Goal: Task Accomplishment & Management: Manage account settings

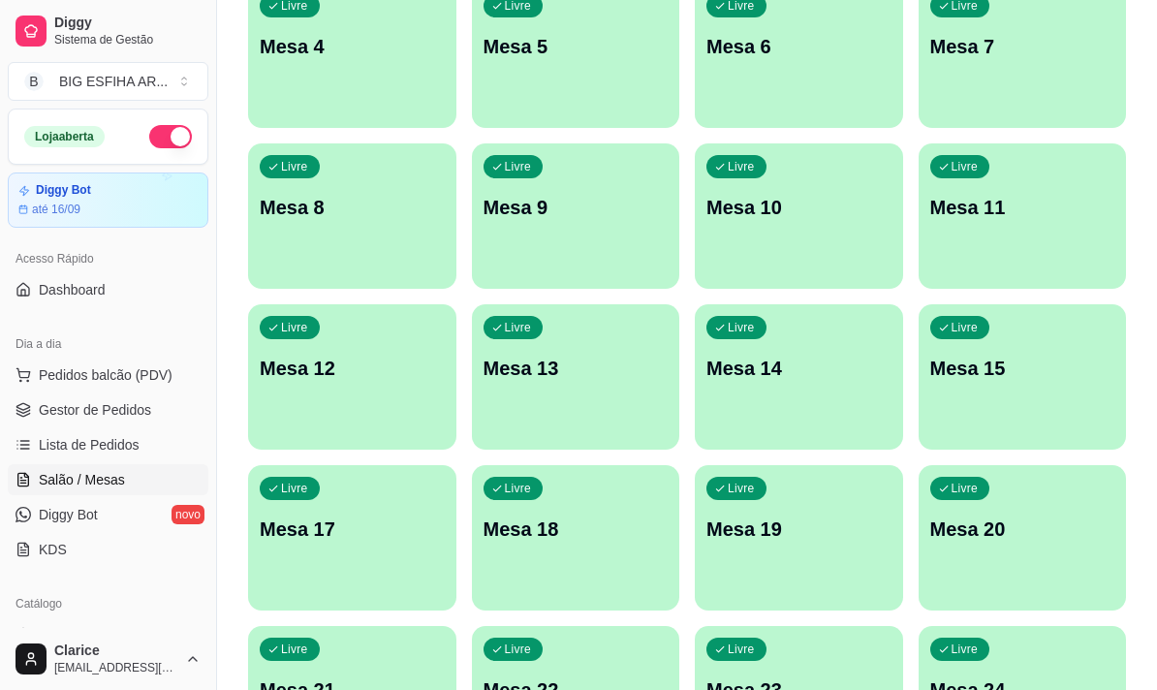
scroll to position [194, 0]
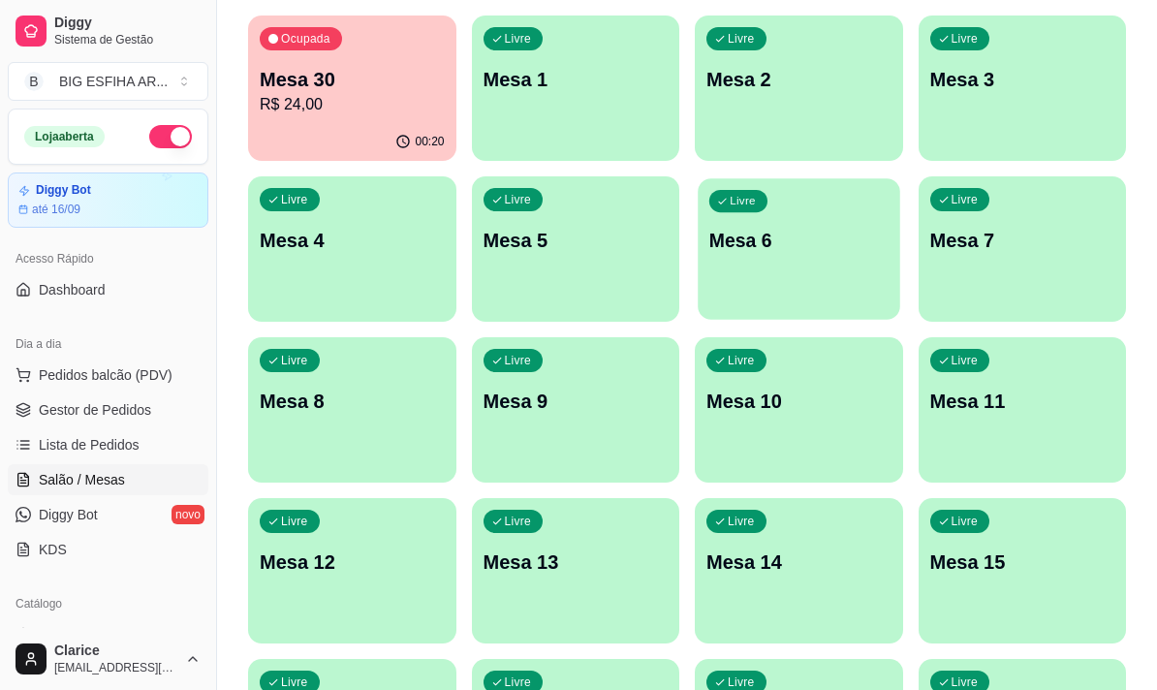
click at [768, 290] on div "Livre Mesa 6" at bounding box center [797, 237] width 201 height 118
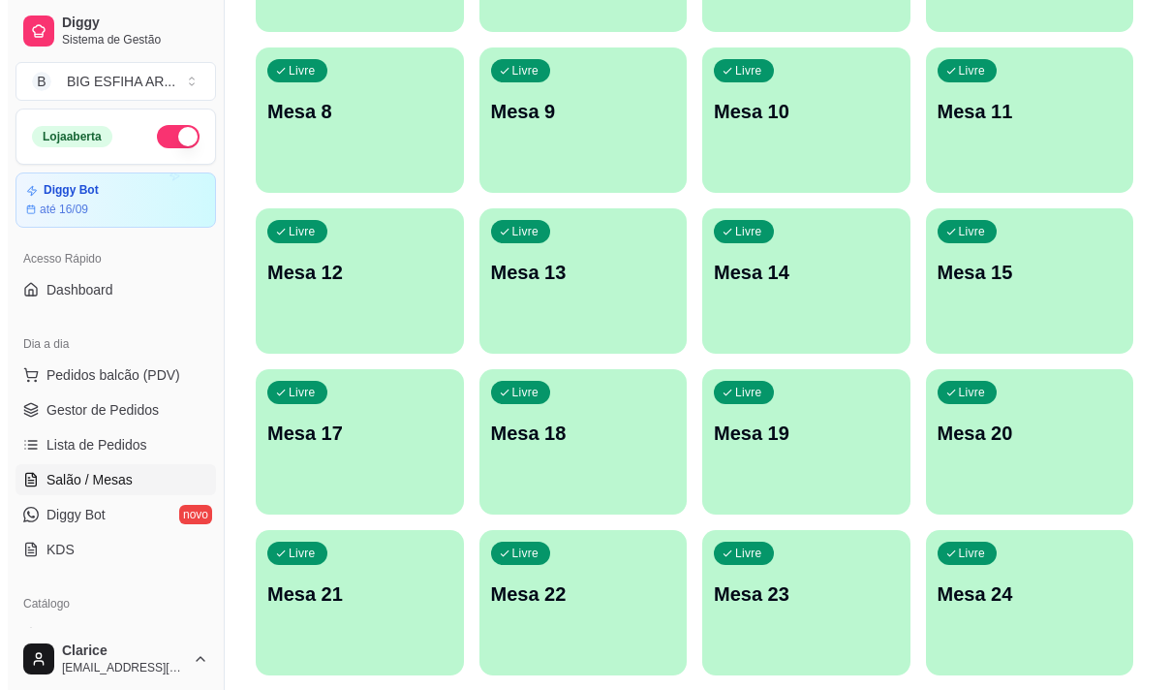
scroll to position [484, 0]
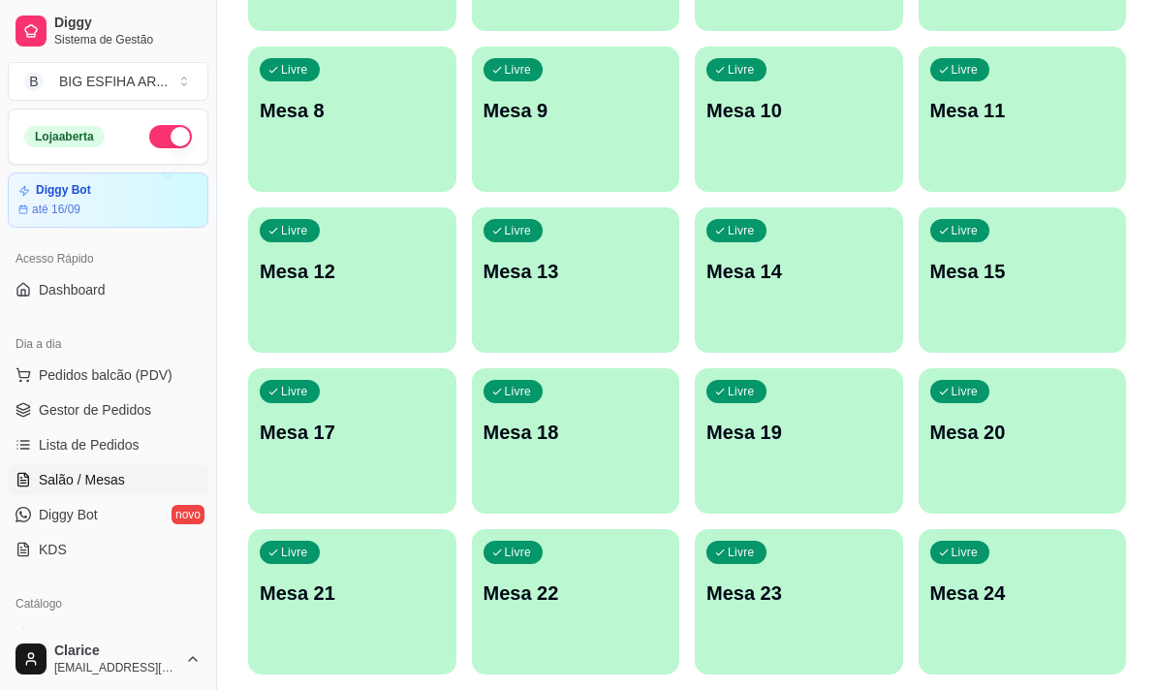
click at [848, 457] on div "Livre Mesa 19" at bounding box center [799, 429] width 208 height 122
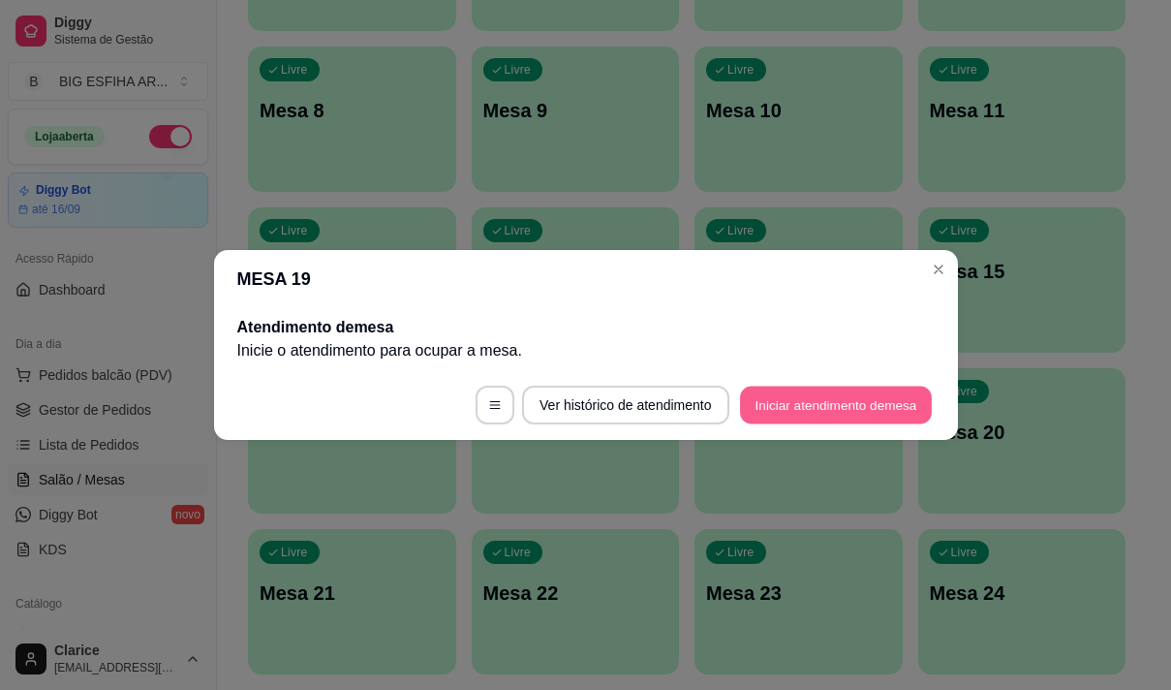
click at [851, 408] on button "Iniciar atendimento de mesa" at bounding box center [836, 406] width 192 height 38
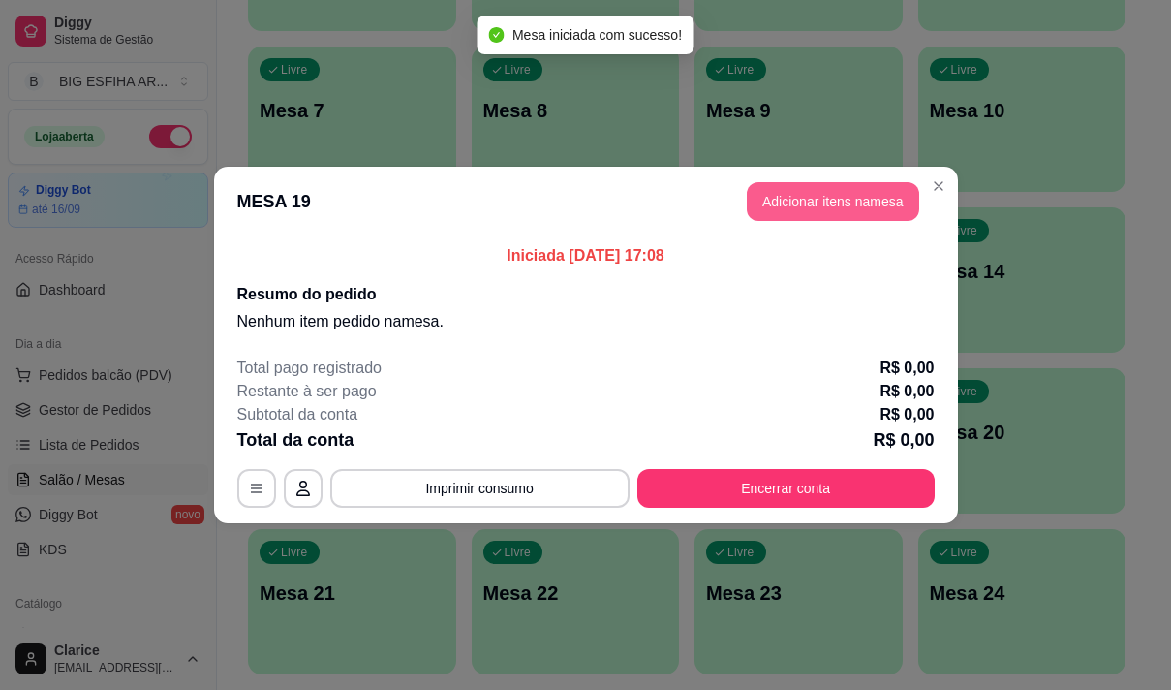
click at [862, 201] on button "Adicionar itens na mesa" at bounding box center [833, 201] width 172 height 39
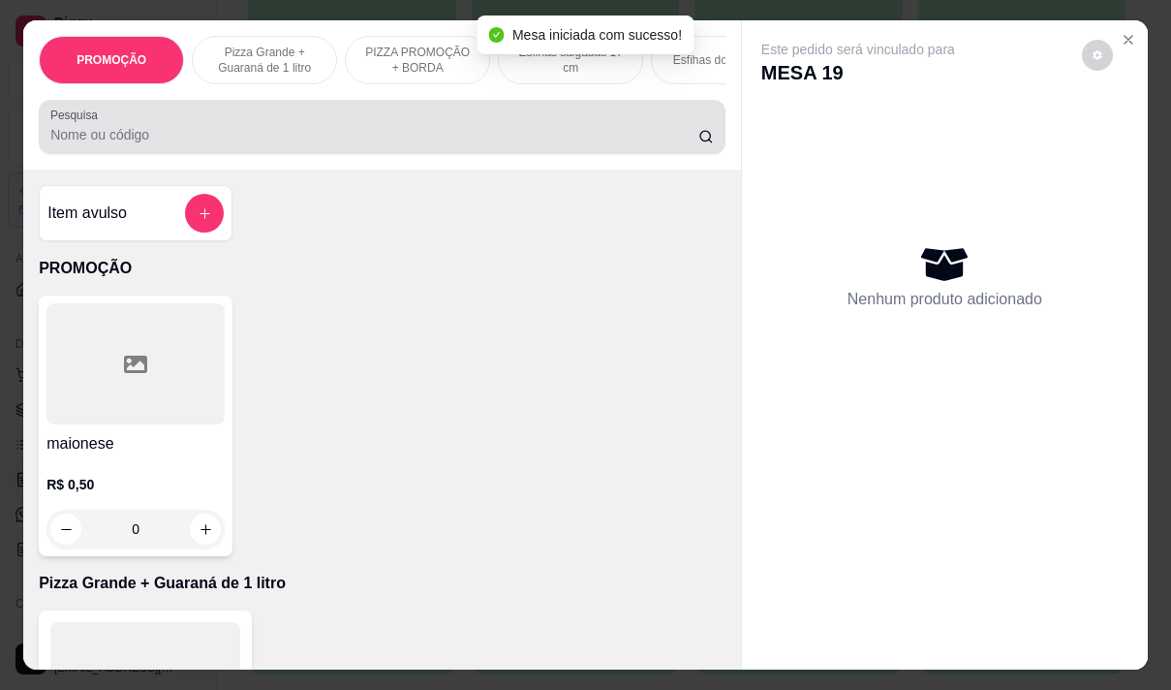
click at [148, 138] on input "Pesquisa" at bounding box center [374, 134] width 648 height 19
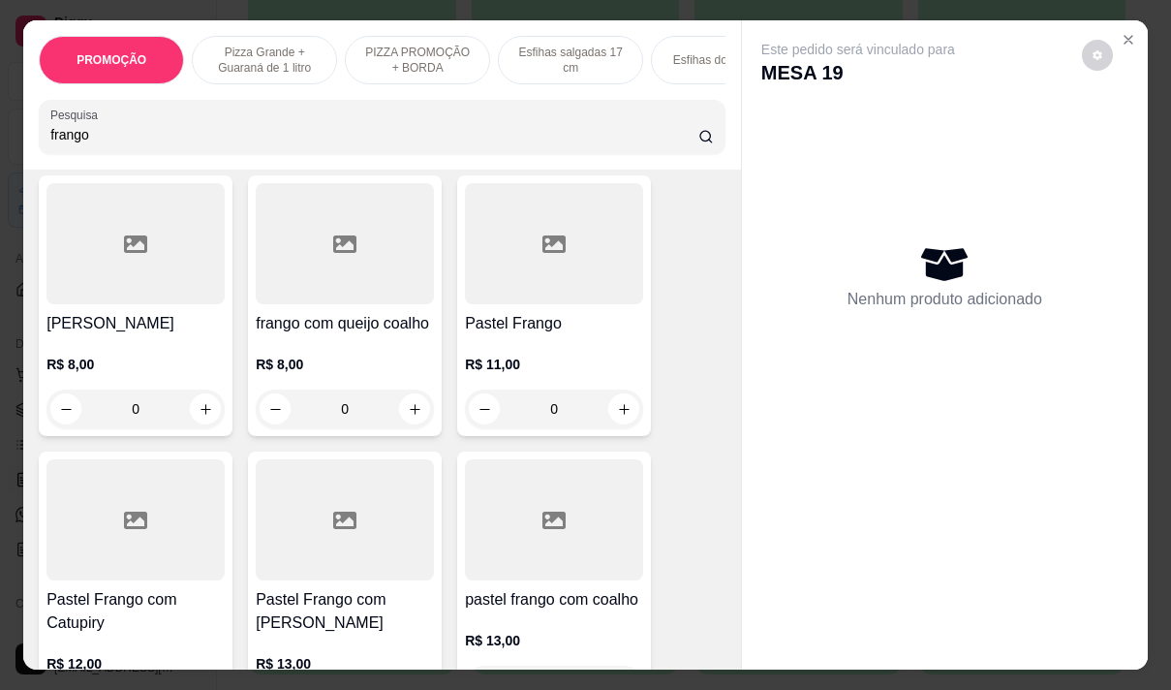
scroll to position [678, 0]
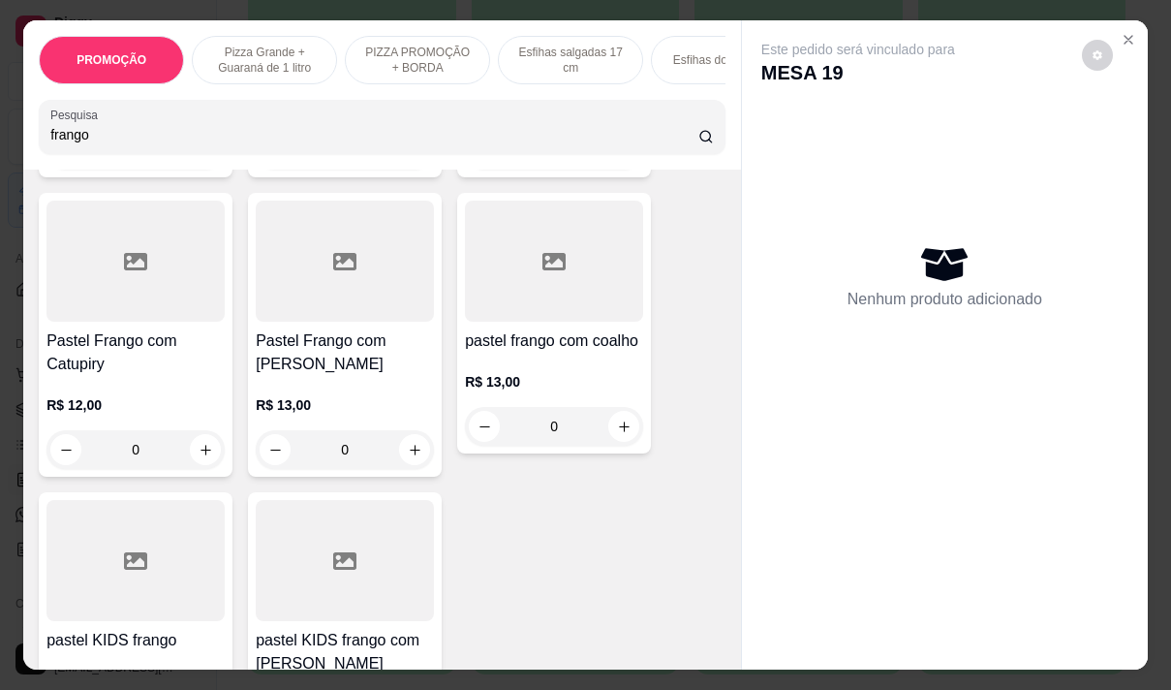
click at [333, 297] on div at bounding box center [345, 261] width 178 height 121
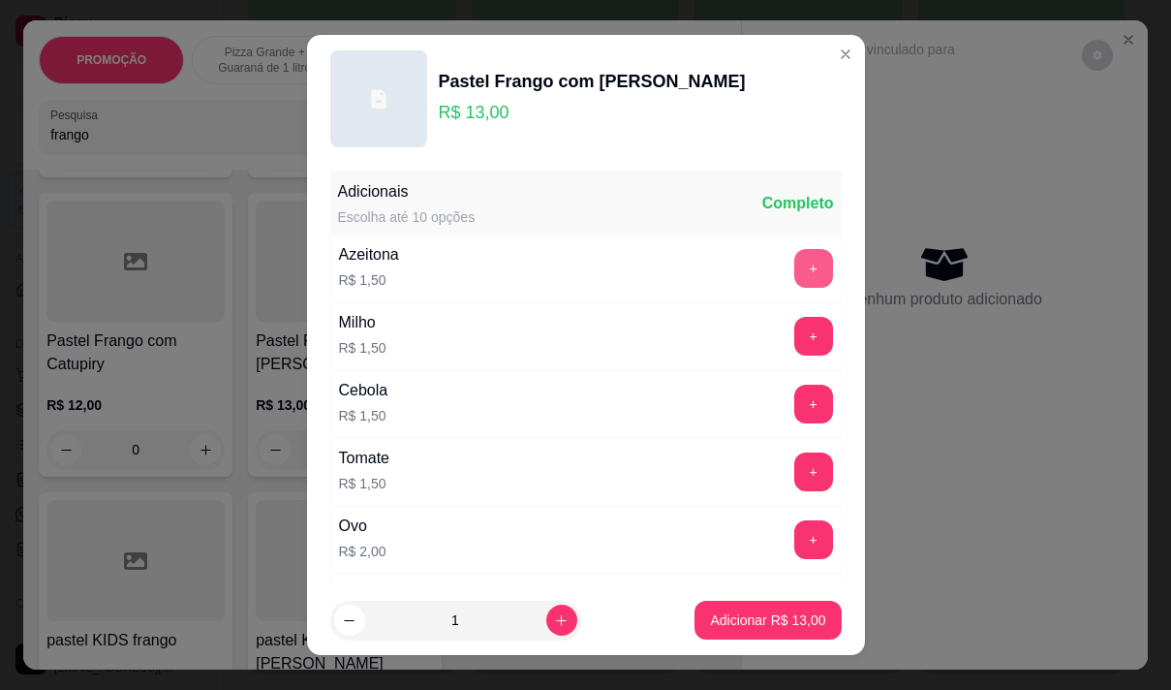
click at [794, 269] on button "+" at bounding box center [813, 268] width 39 height 39
click at [794, 405] on button "+" at bounding box center [813, 404] width 39 height 39
click at [794, 339] on button "+" at bounding box center [813, 336] width 38 height 38
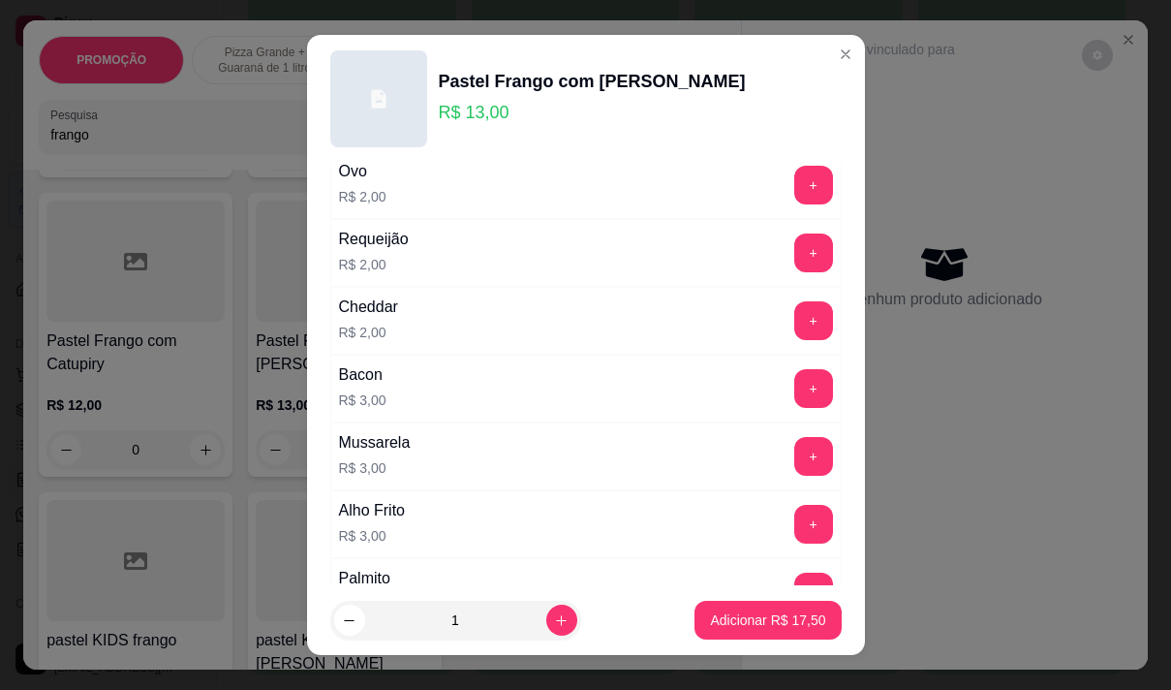
scroll to position [387, 0]
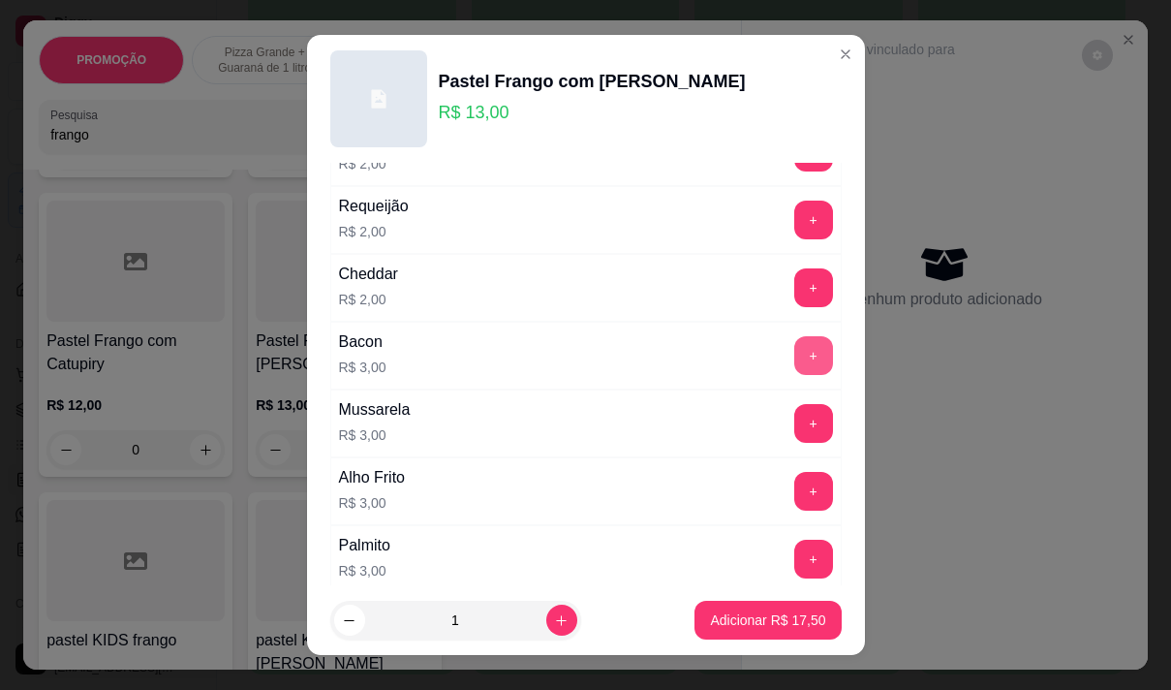
click at [794, 359] on button "+" at bounding box center [813, 355] width 39 height 39
click at [746, 614] on p "Adicionar R$ 20,50" at bounding box center [768, 620] width 112 height 18
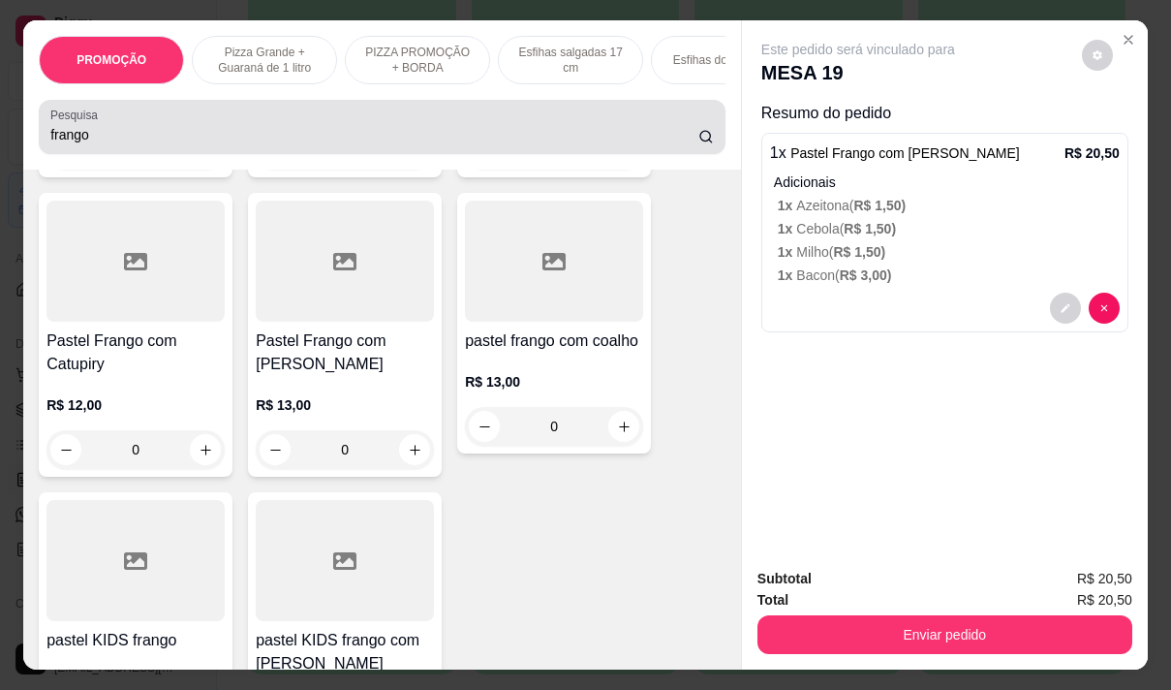
click at [156, 132] on input "frango" at bounding box center [374, 134] width 648 height 19
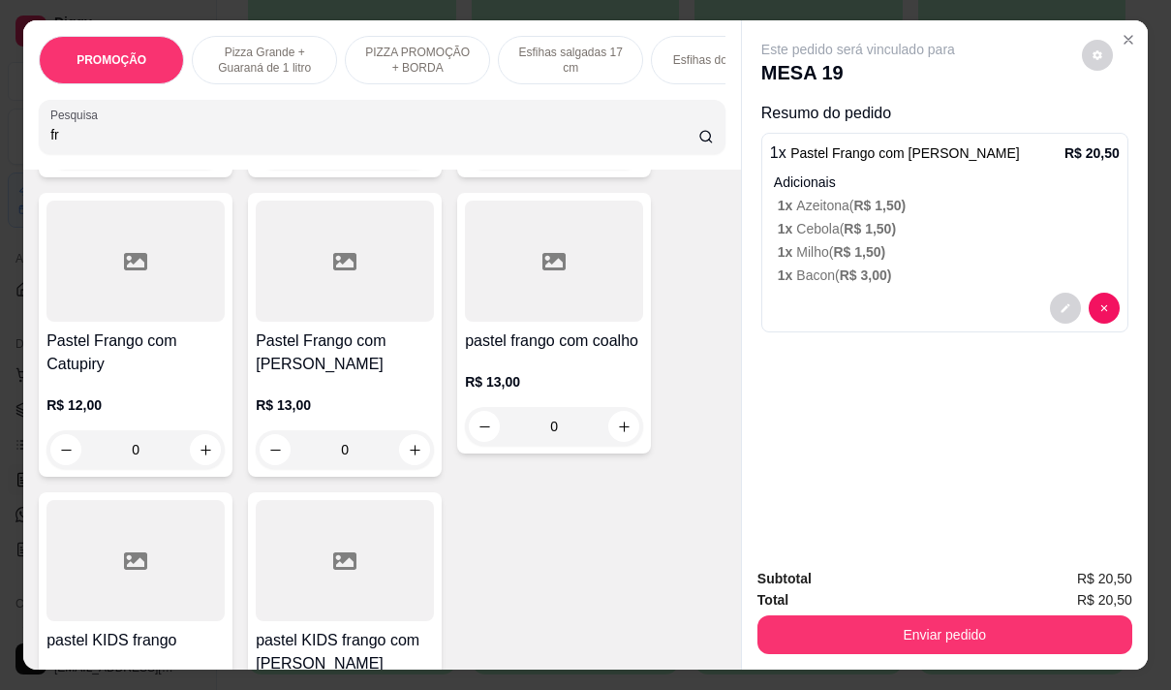
type input "f"
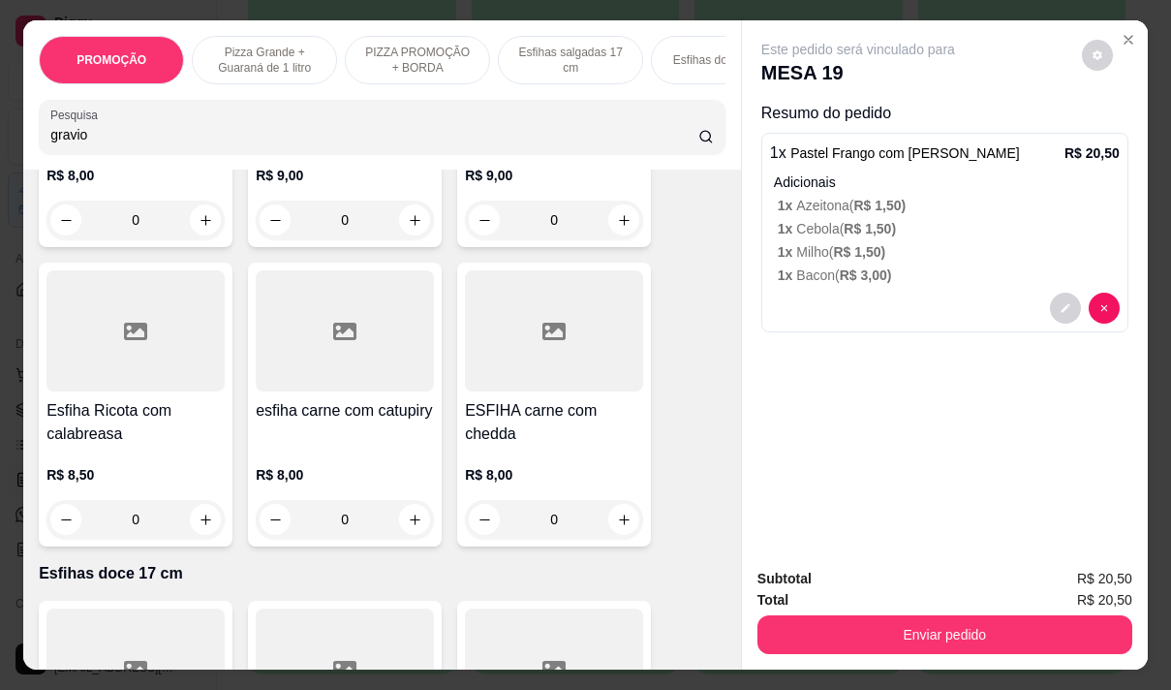
scroll to position [4762, 0]
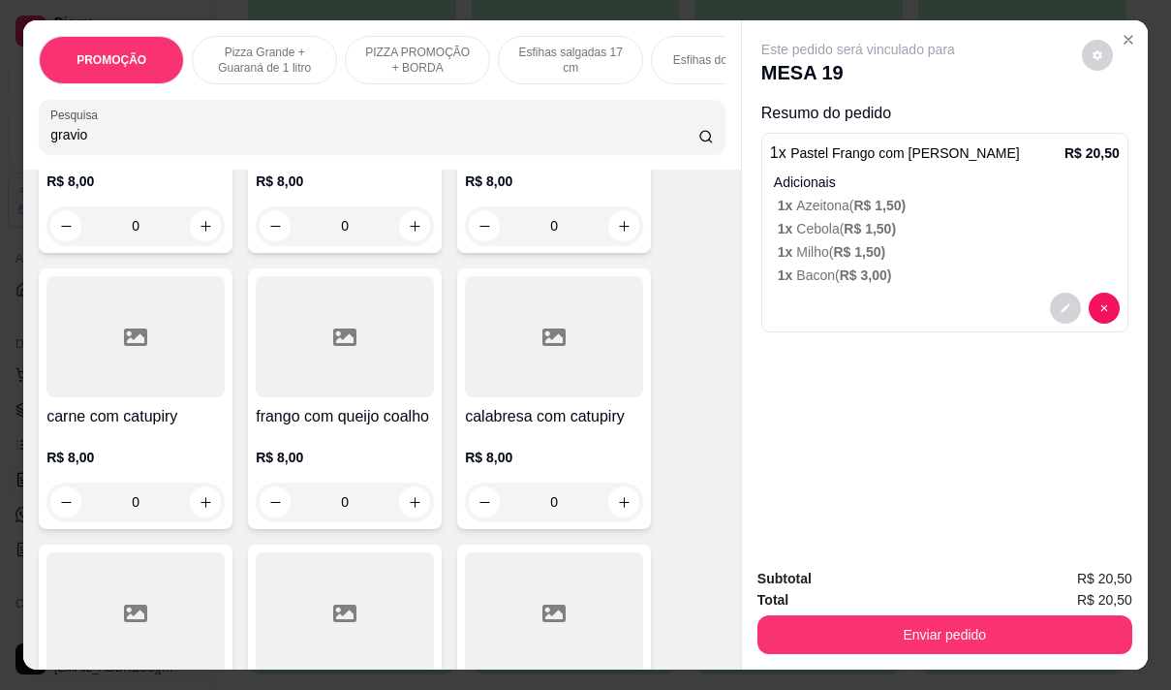
type input "gravio"
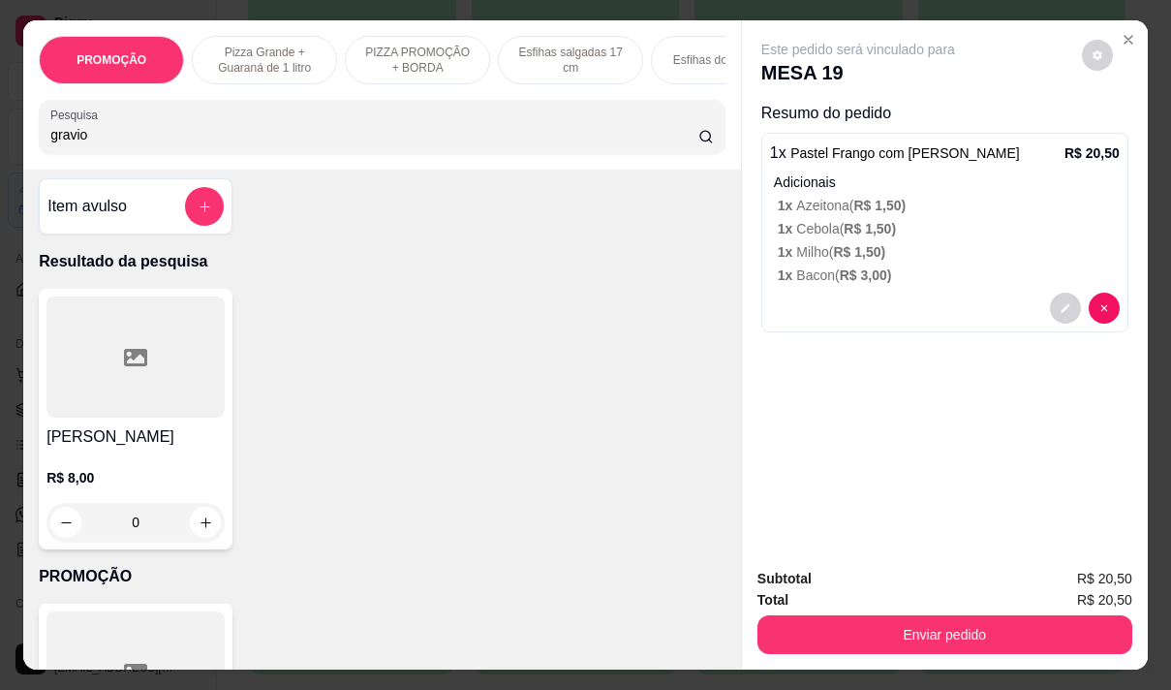
scroll to position [0, 0]
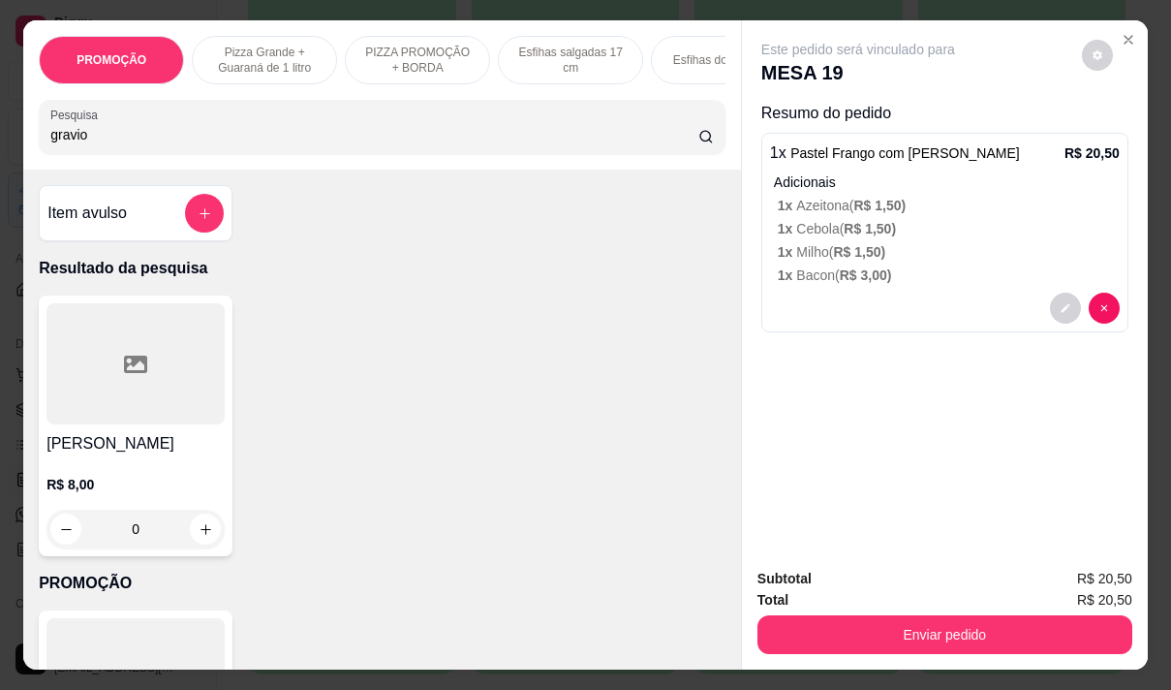
click at [130, 424] on div at bounding box center [135, 363] width 178 height 121
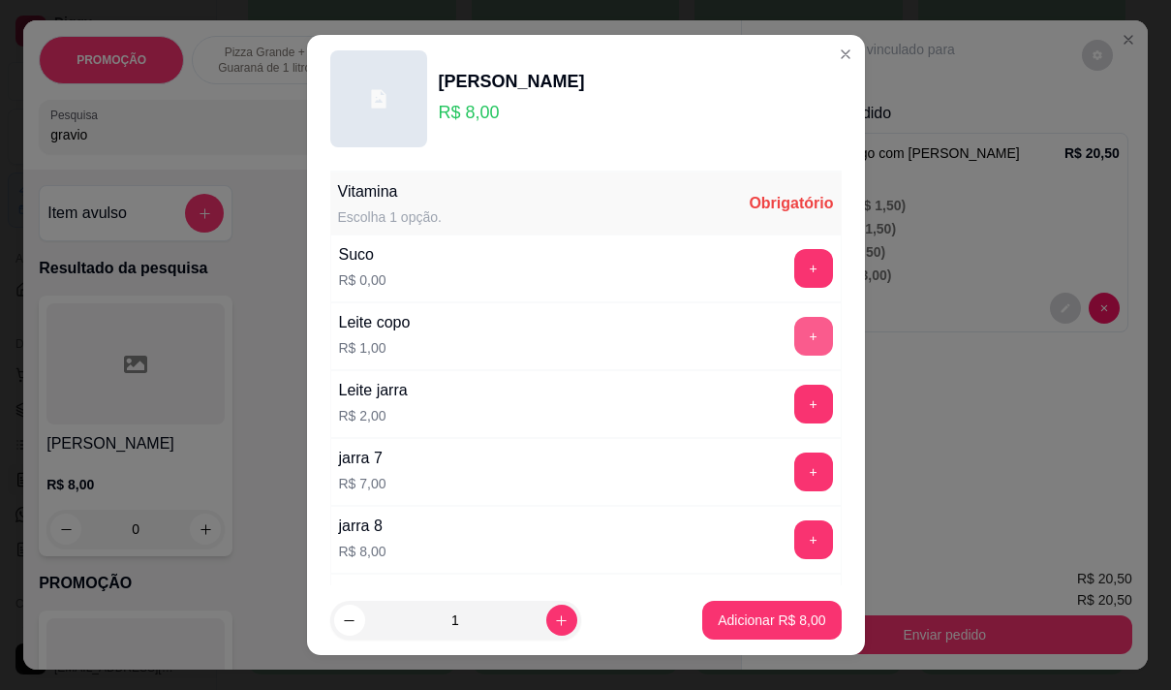
click at [794, 347] on button "+" at bounding box center [813, 336] width 39 height 39
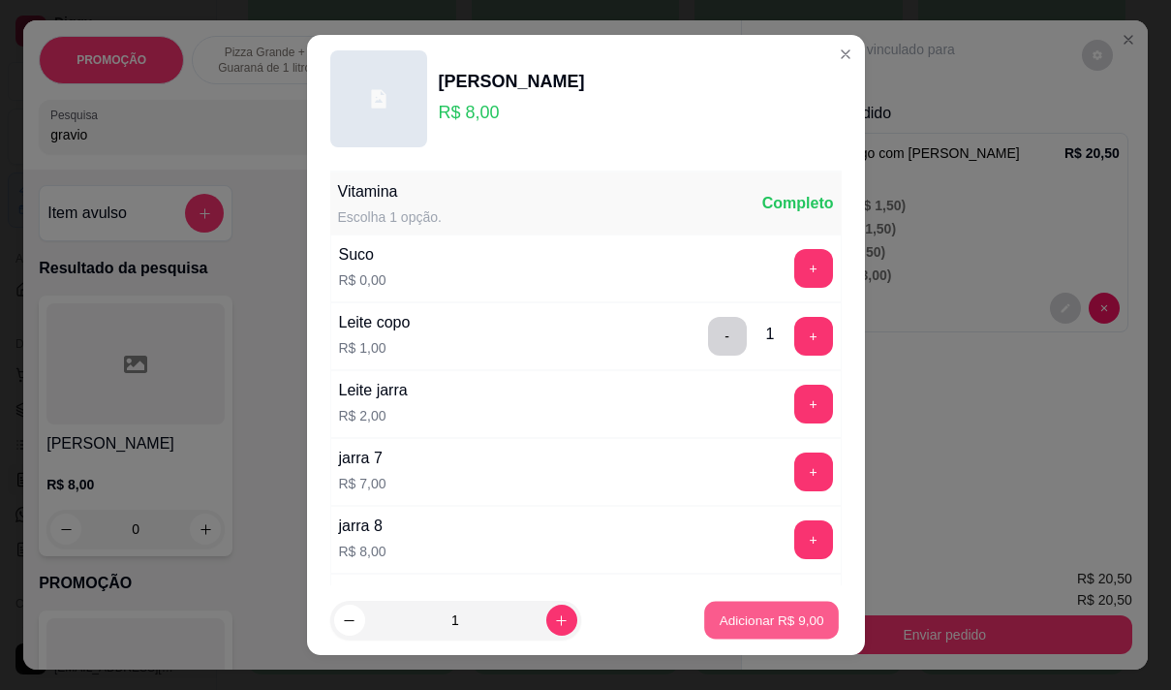
click at [741, 628] on p "Adicionar R$ 9,00" at bounding box center [772, 620] width 105 height 18
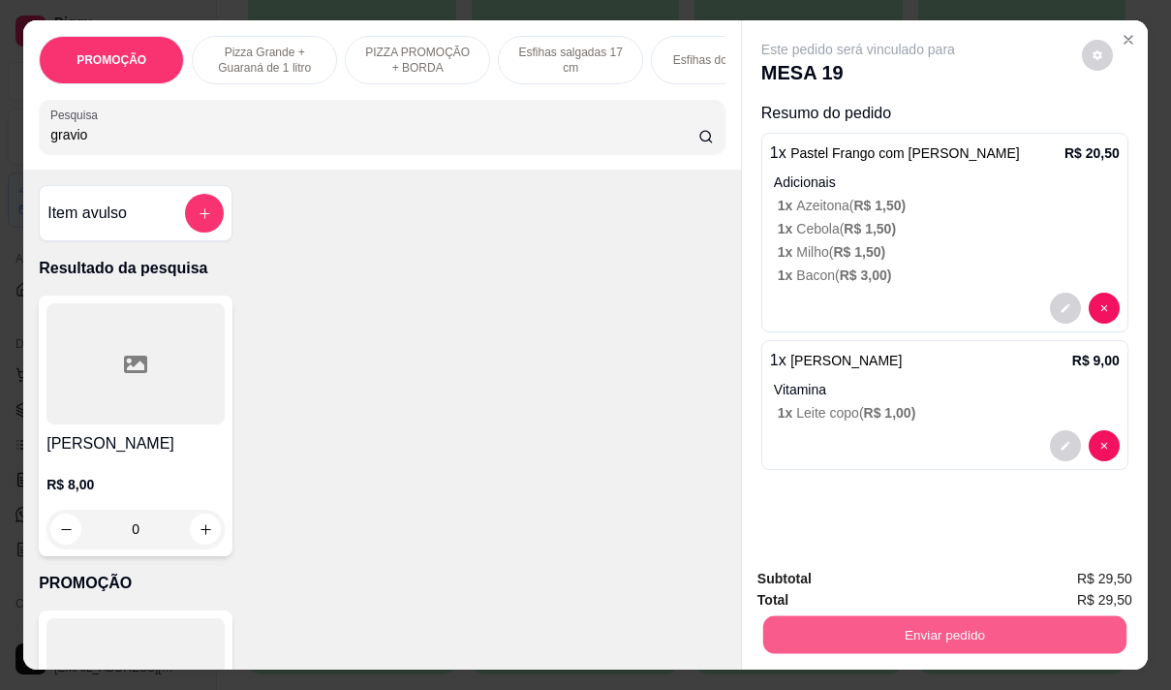
click at [852, 615] on button "Enviar pedido" at bounding box center [944, 634] width 363 height 38
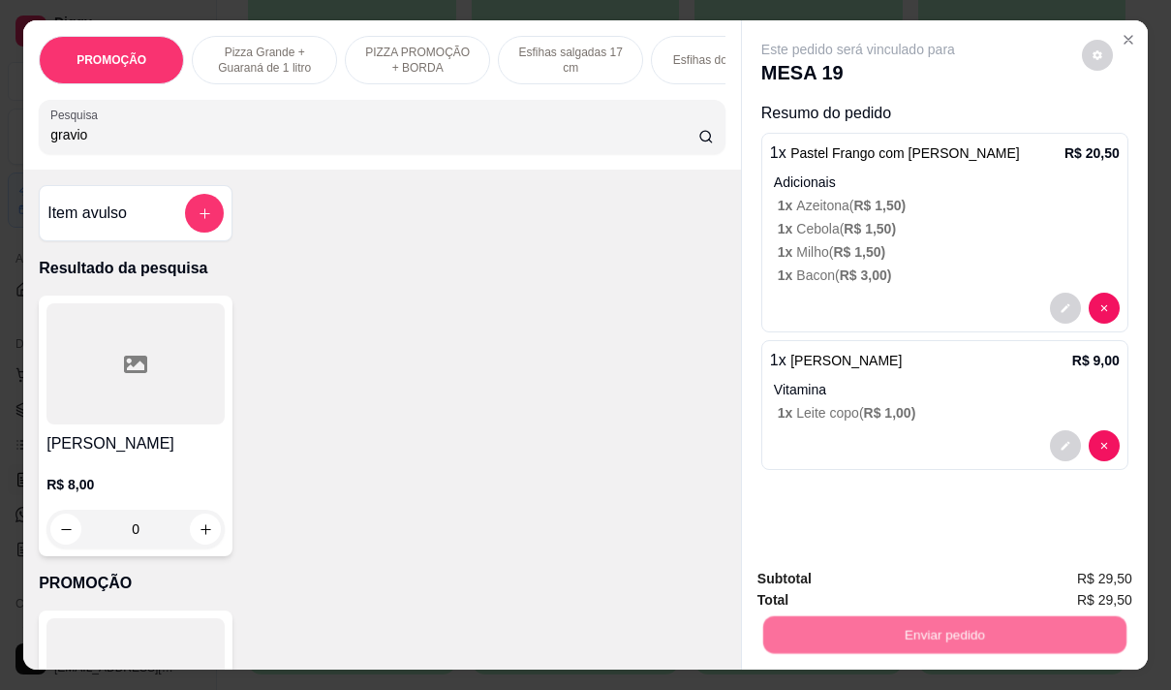
click at [858, 580] on button "Não registrar e enviar pedido" at bounding box center [881, 579] width 196 height 36
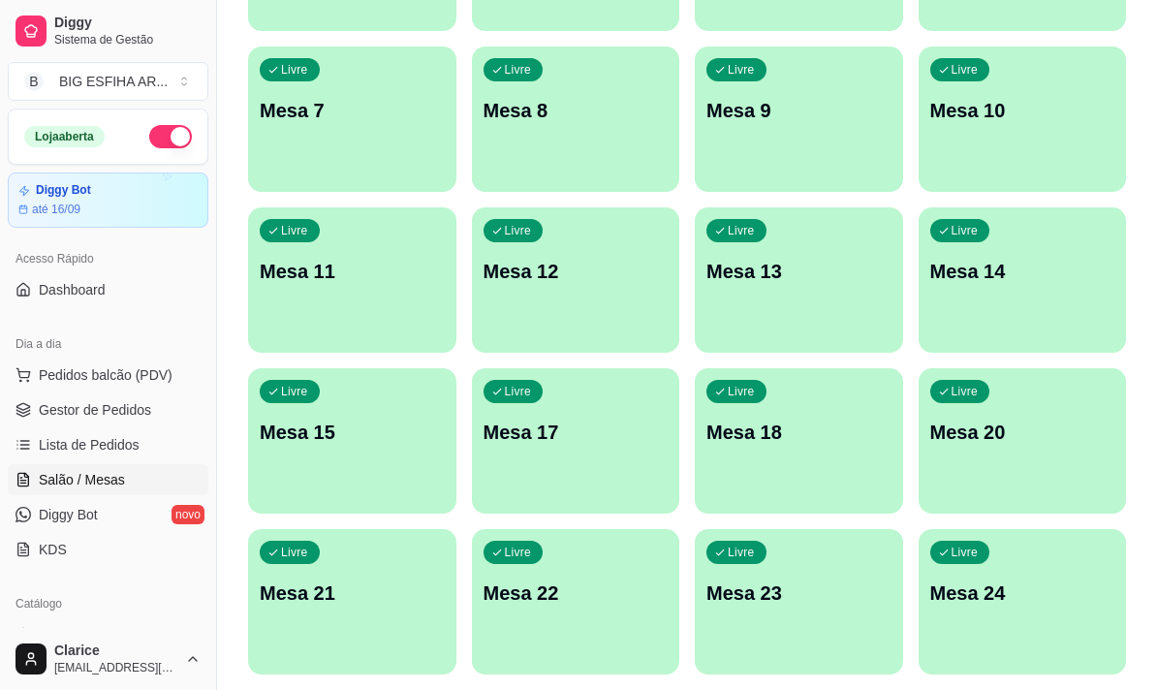
click at [379, 464] on div "Livre Mesa 15" at bounding box center [352, 429] width 208 height 122
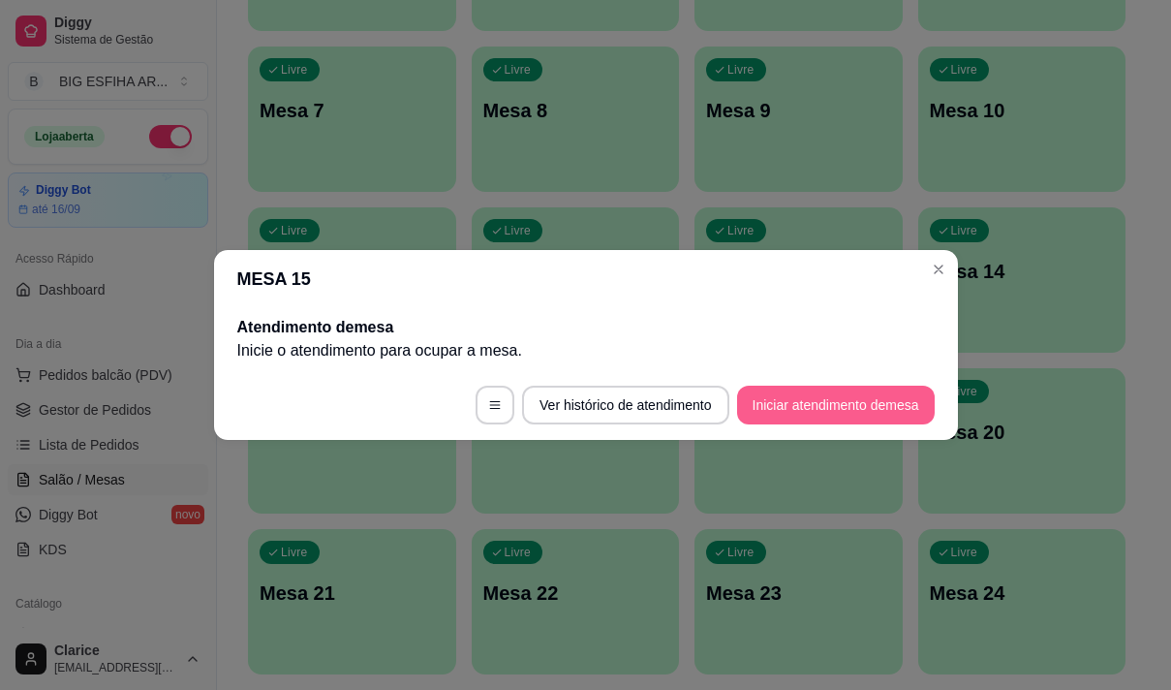
click at [763, 389] on button "Iniciar atendimento de mesa" at bounding box center [836, 405] width 198 height 39
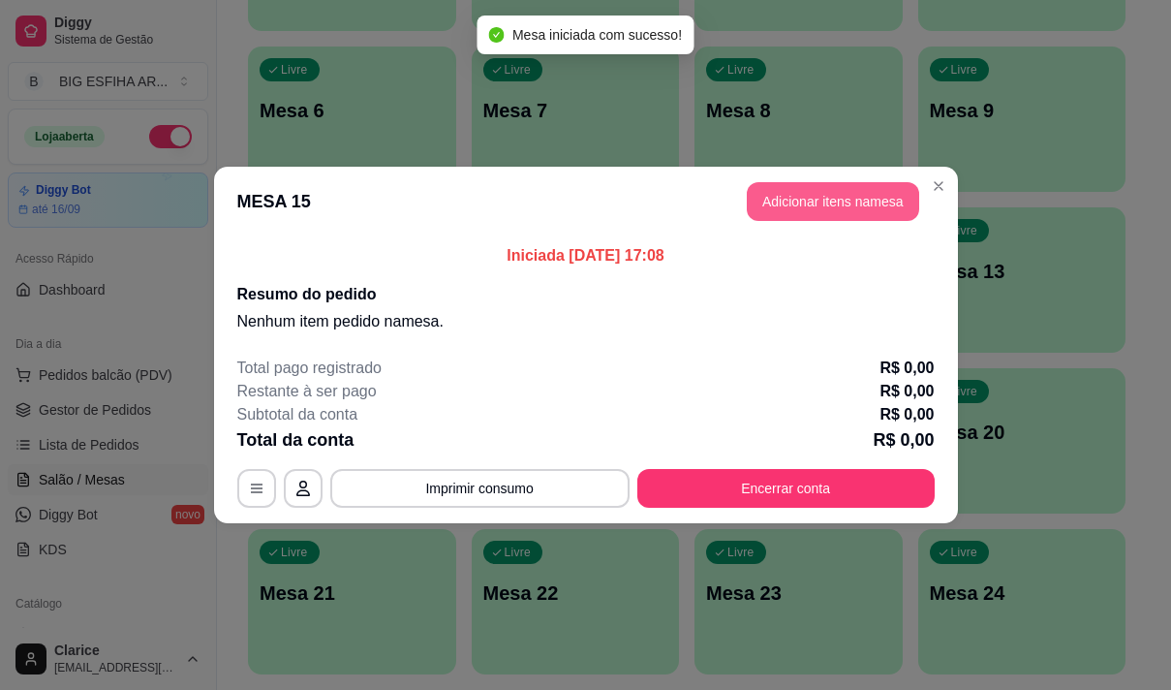
click at [803, 207] on button "Adicionar itens na mesa" at bounding box center [833, 201] width 172 height 39
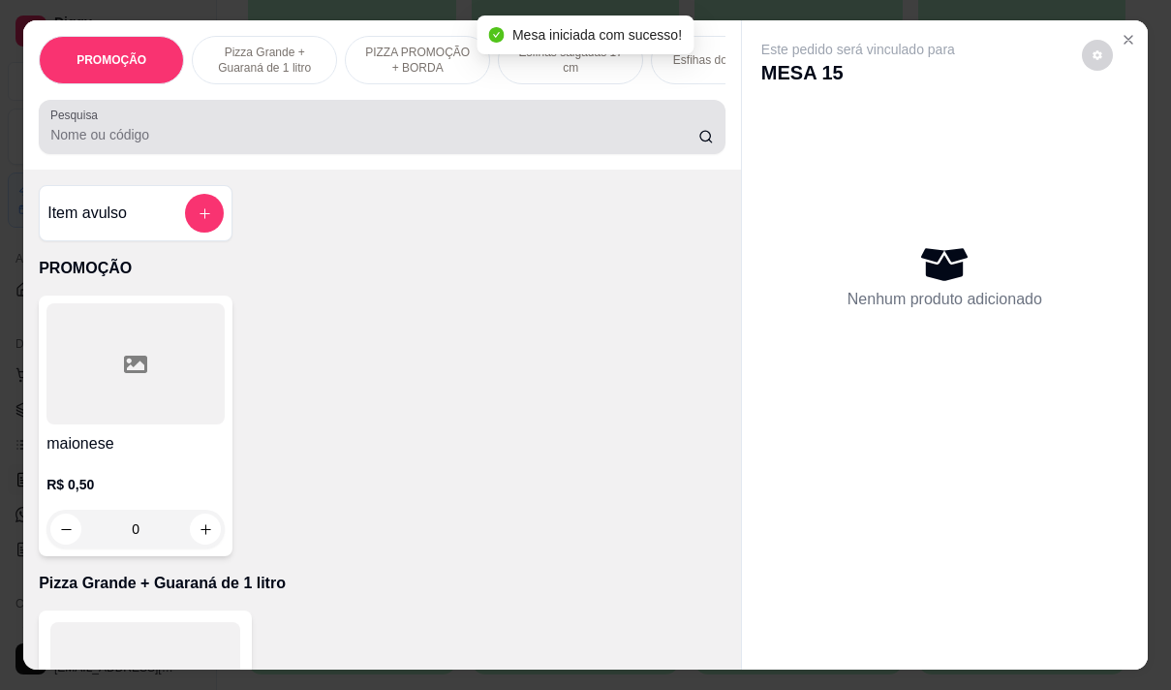
click at [63, 134] on input "Pesquisa" at bounding box center [374, 134] width 648 height 19
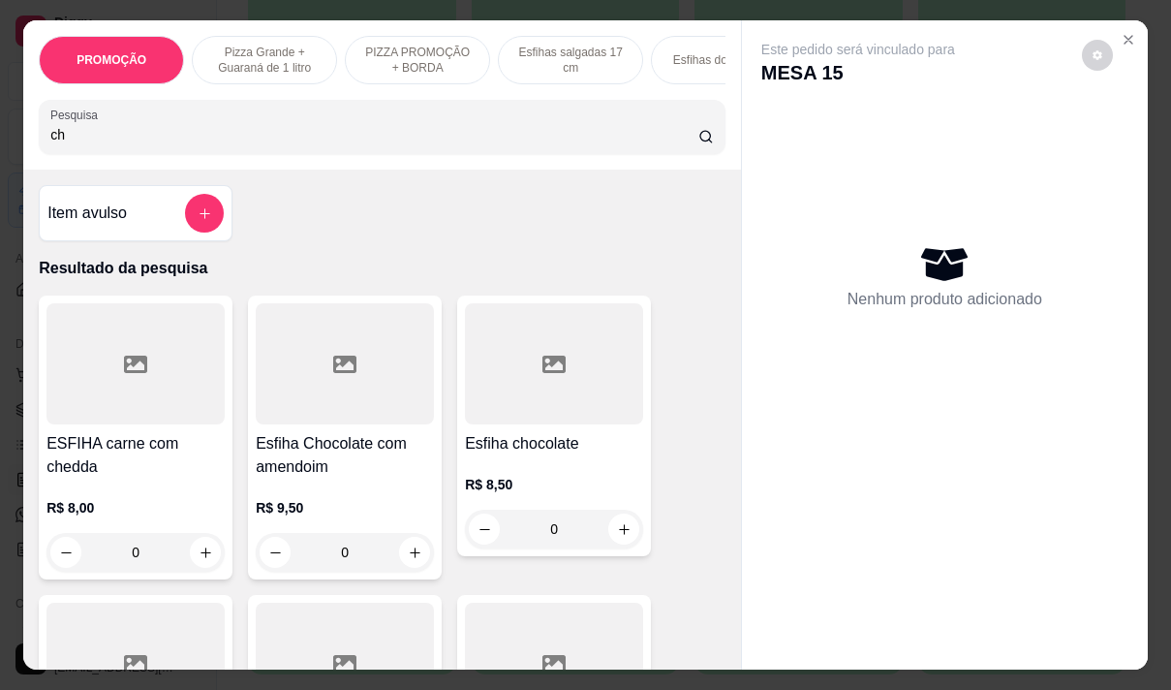
type input "c"
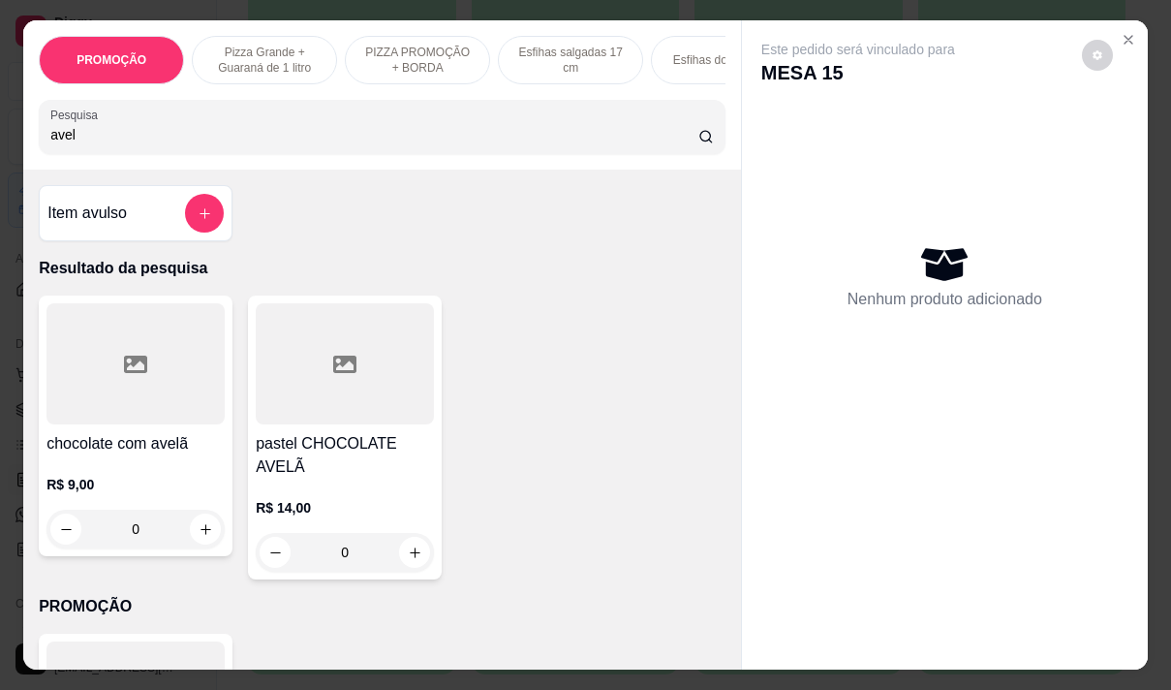
type input "avel"
click at [123, 441] on h4 "chocolate com avelã" at bounding box center [135, 443] width 178 height 23
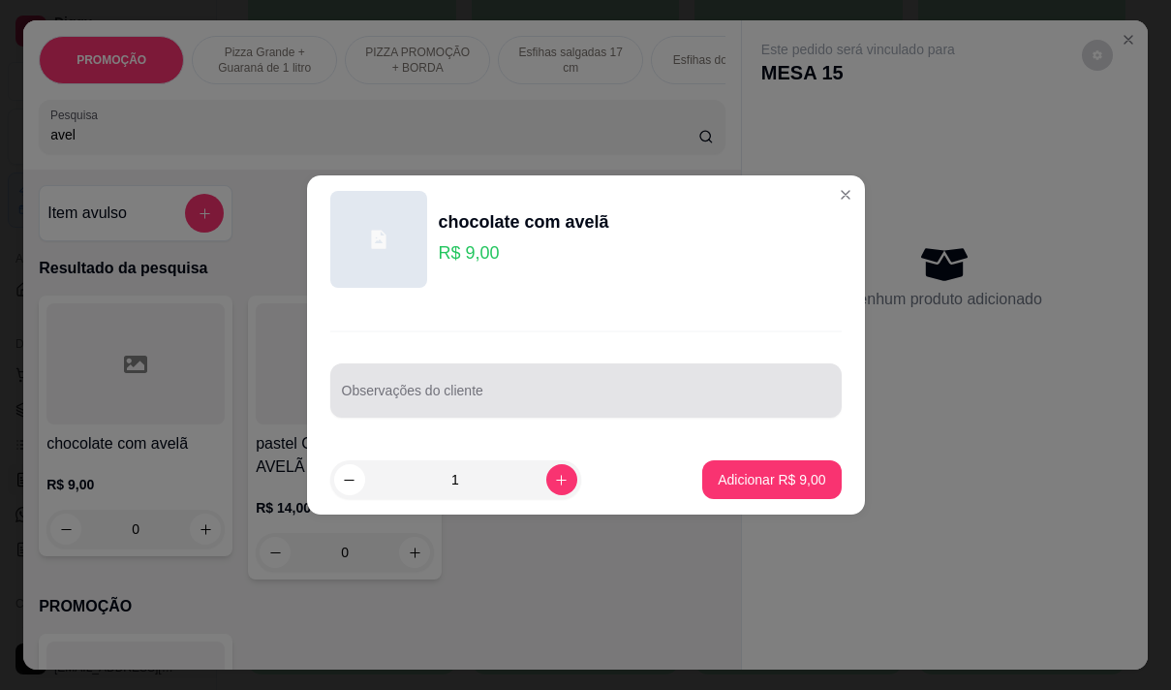
click at [379, 401] on input "Observações do cliente" at bounding box center [586, 397] width 488 height 19
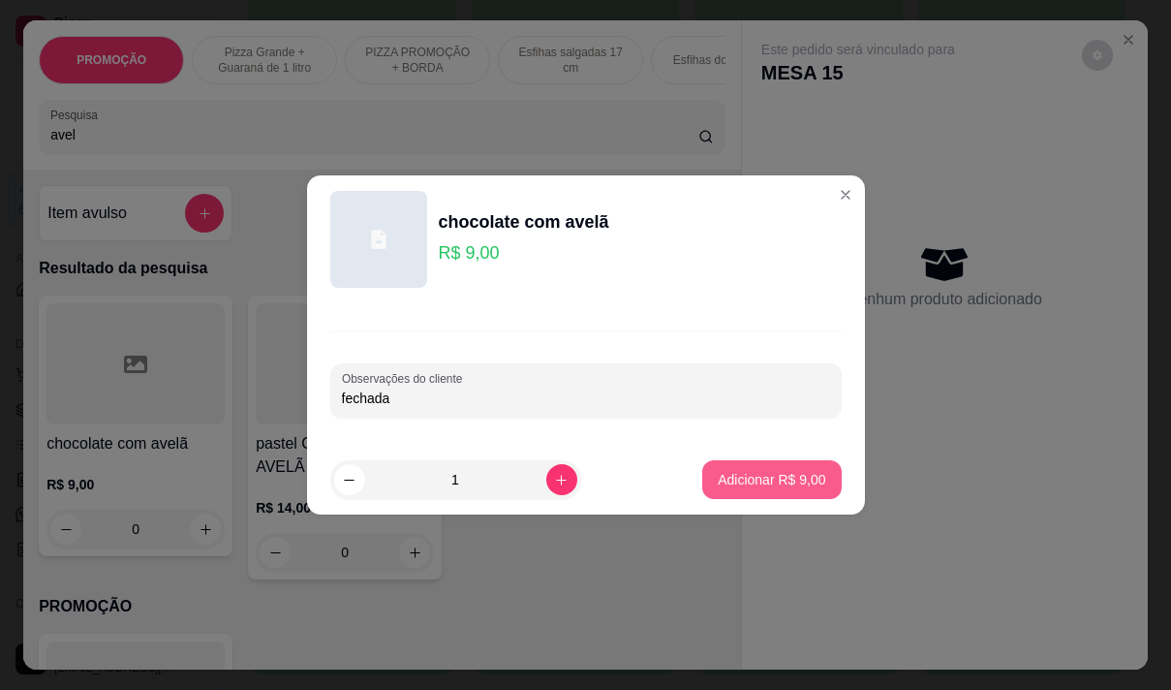
type input "fechada"
click at [729, 480] on p "Adicionar R$ 9,00" at bounding box center [772, 479] width 108 height 19
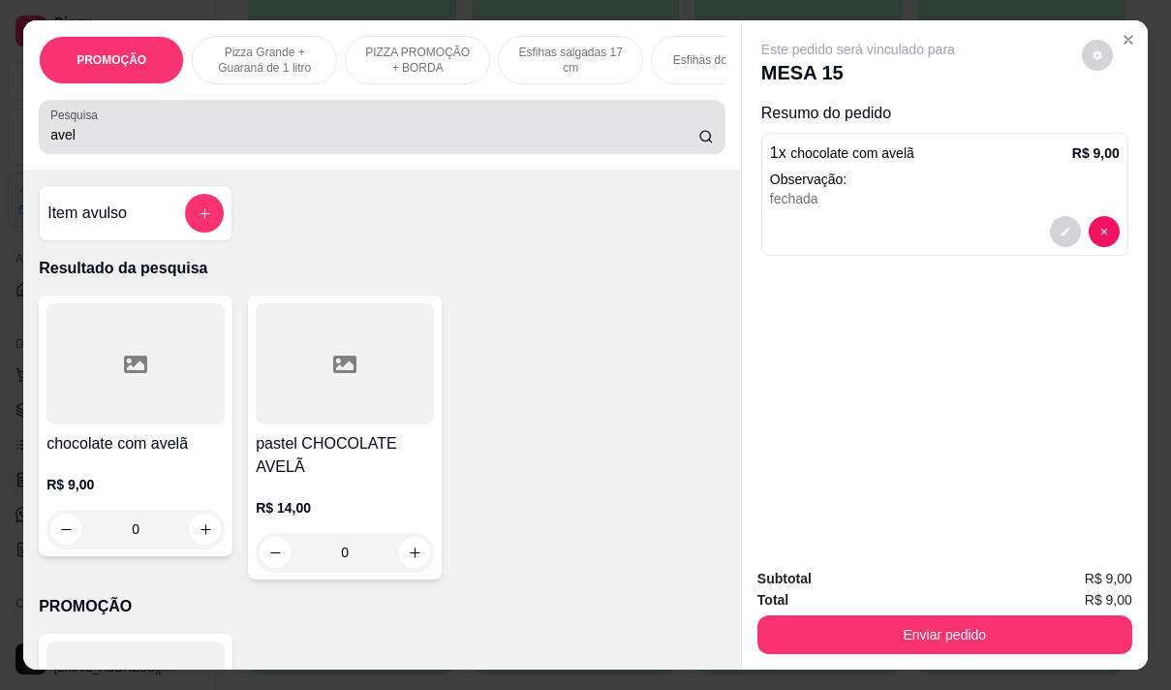
click at [90, 144] on input "avel" at bounding box center [374, 134] width 648 height 19
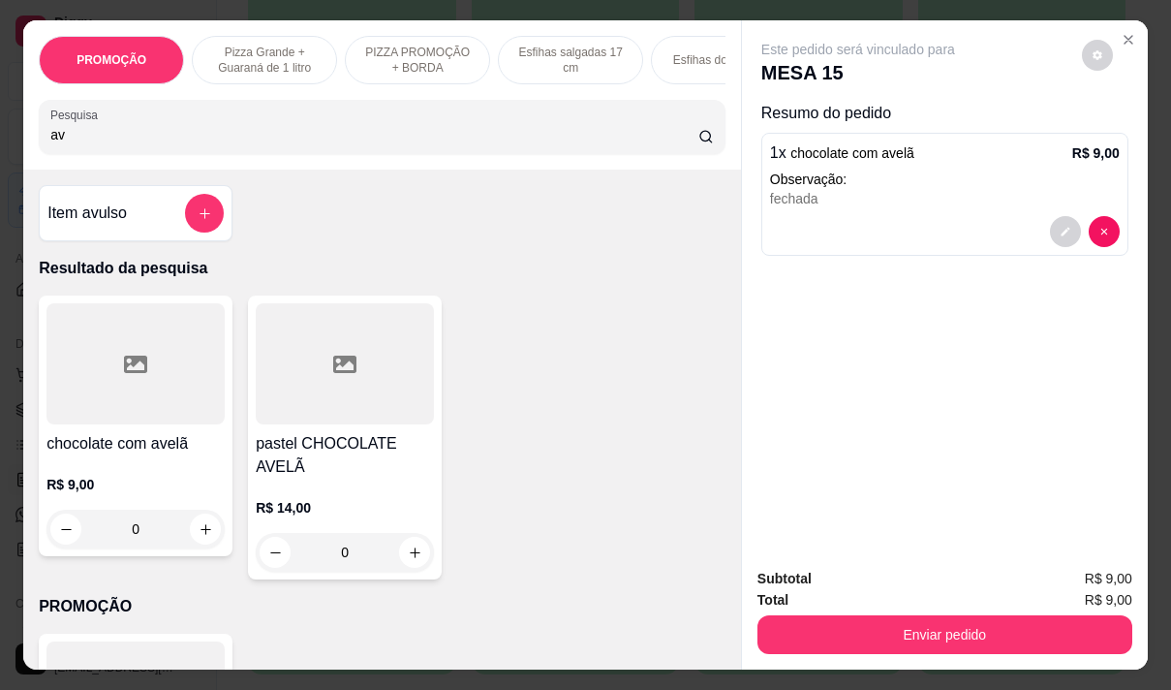
type input "a"
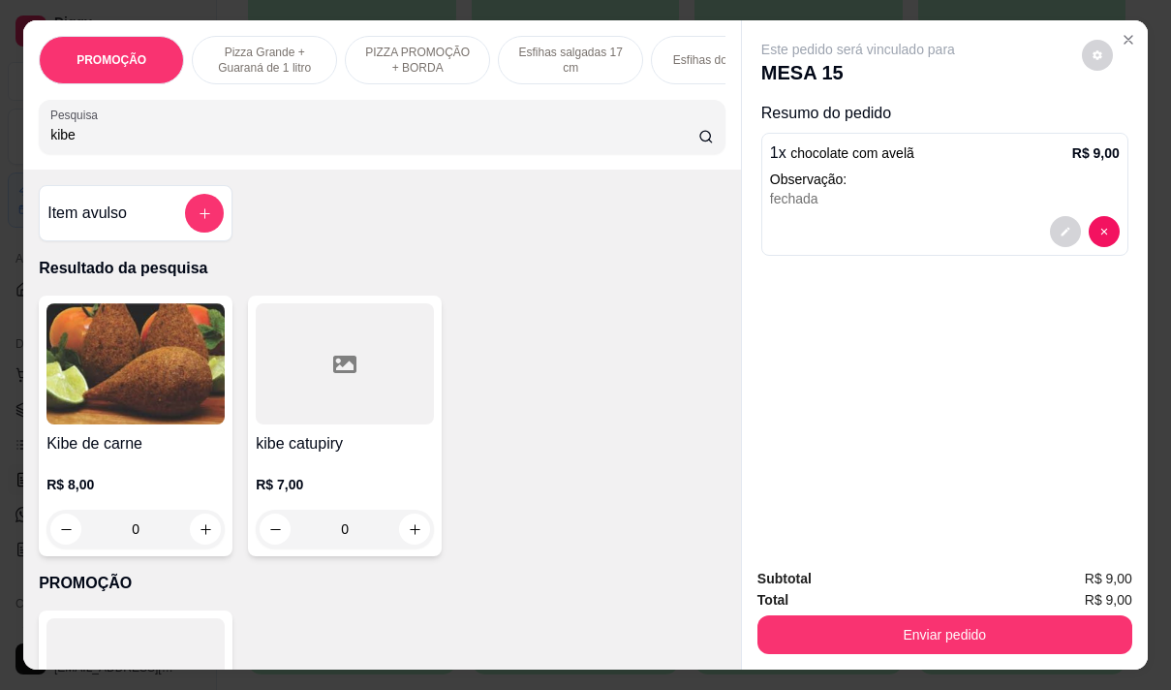
type input "kibe"
click at [155, 421] on img at bounding box center [135, 363] width 178 height 121
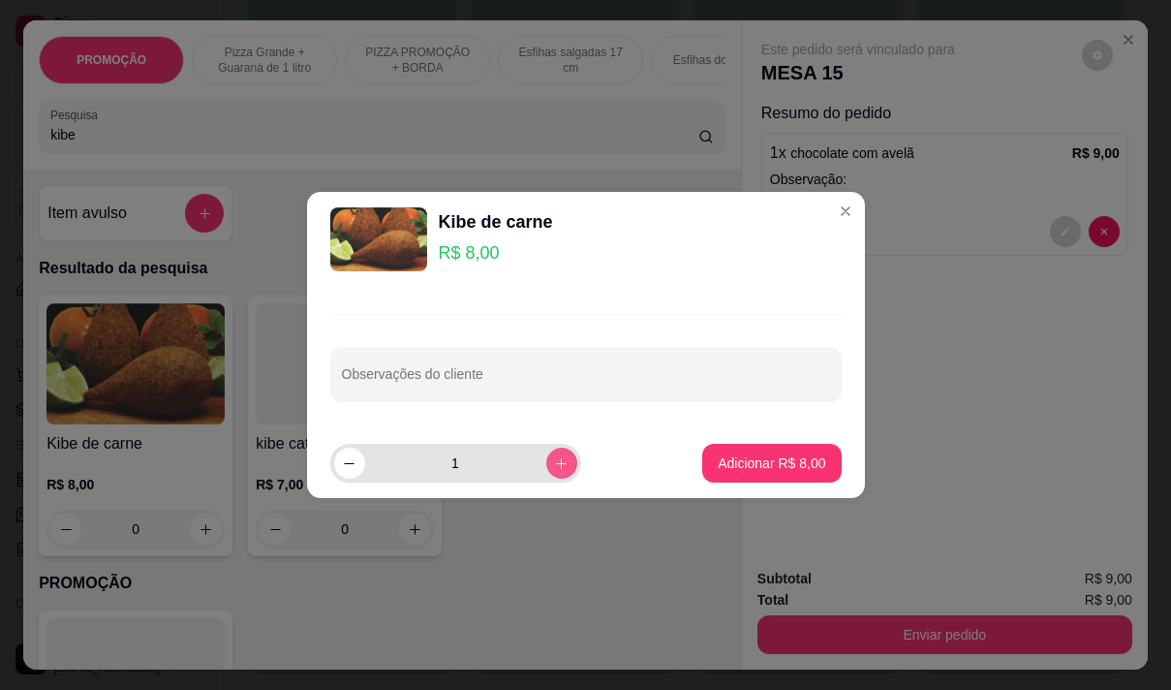
click at [554, 471] on button "increase-product-quantity" at bounding box center [561, 463] width 31 height 31
type input "2"
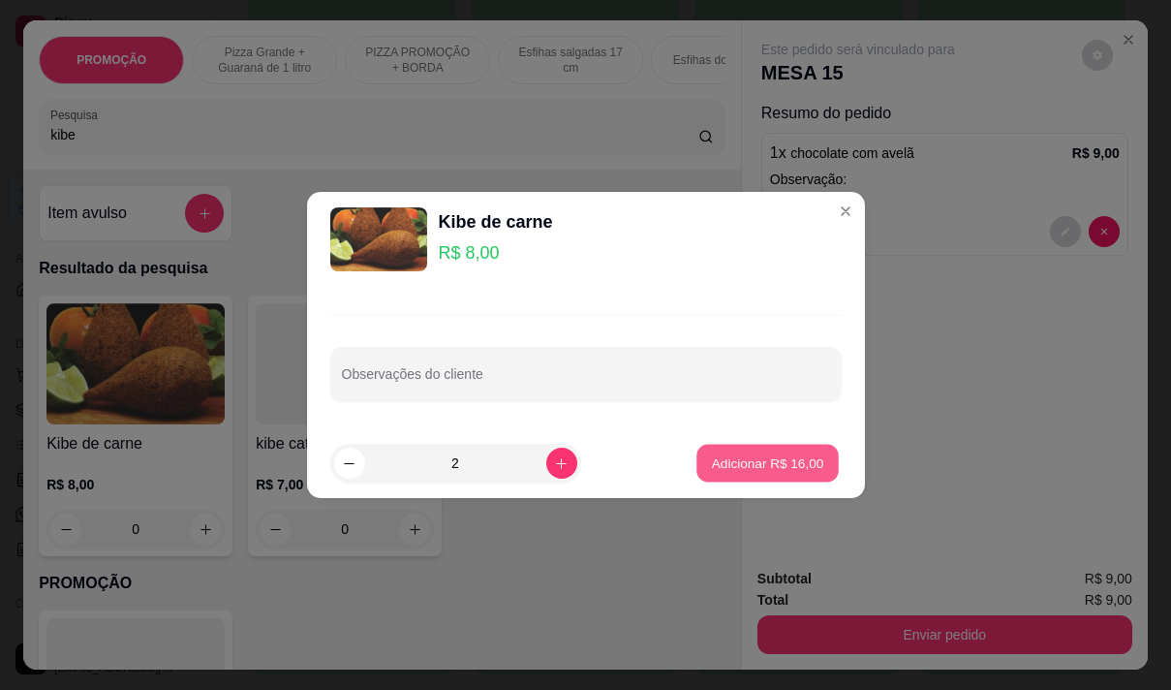
click at [753, 462] on p "Adicionar R$ 16,00" at bounding box center [768, 463] width 112 height 18
type input "2"
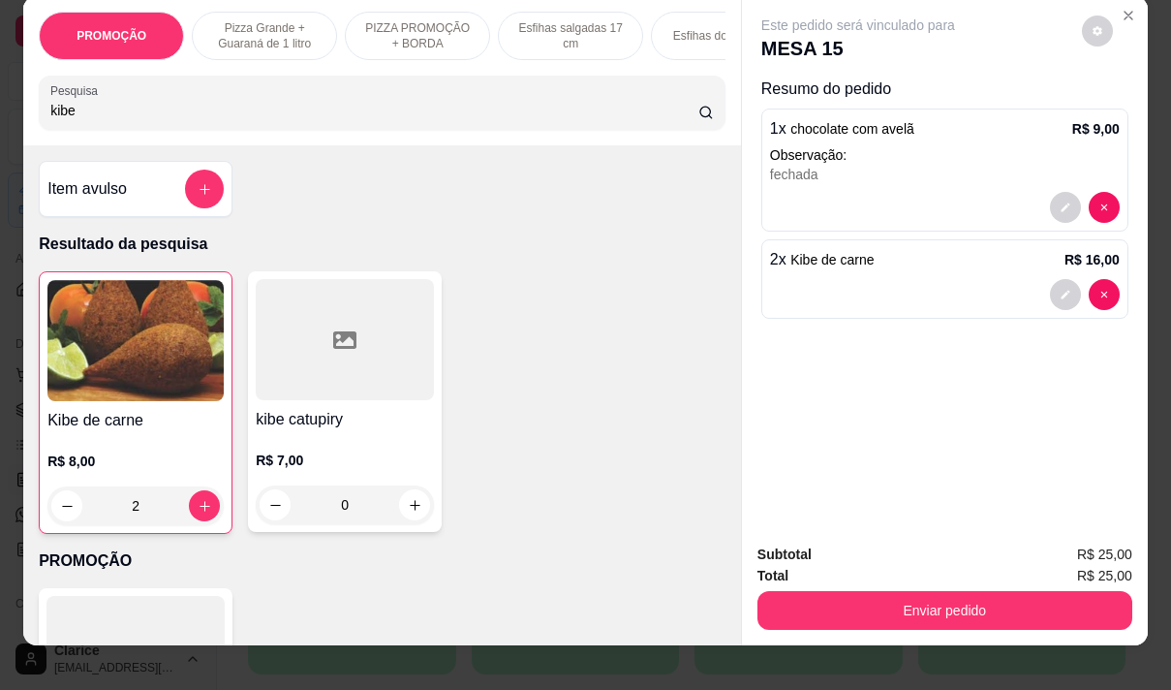
scroll to position [48, 0]
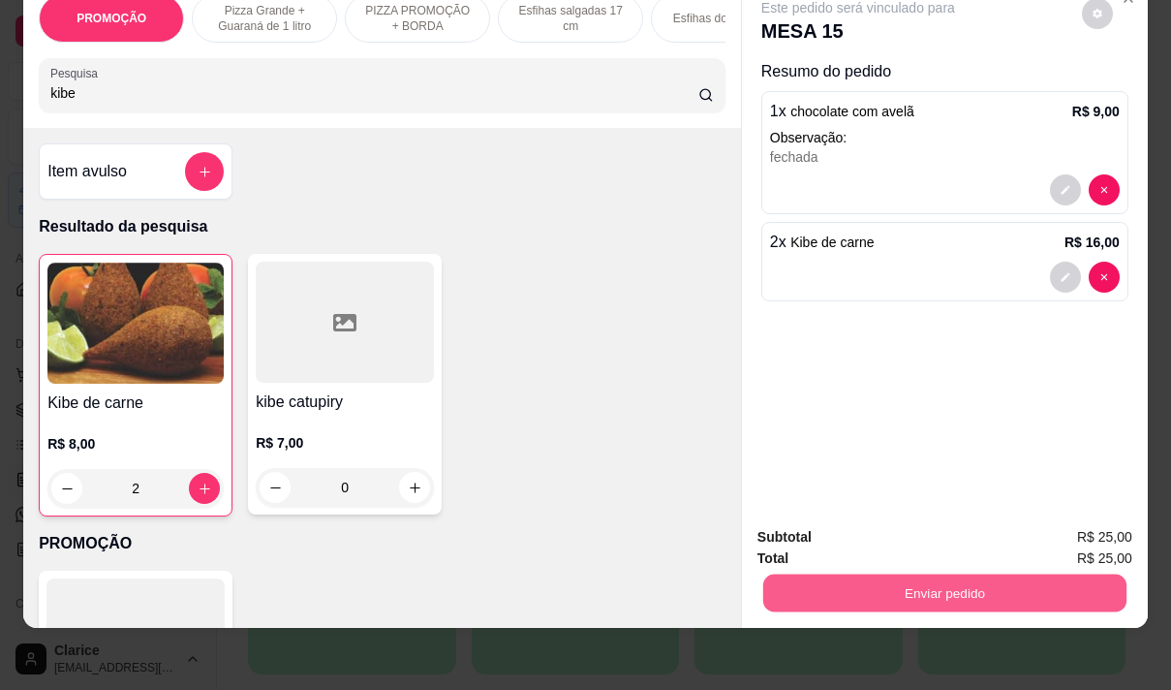
click at [948, 573] on button "Enviar pedido" at bounding box center [944, 592] width 363 height 38
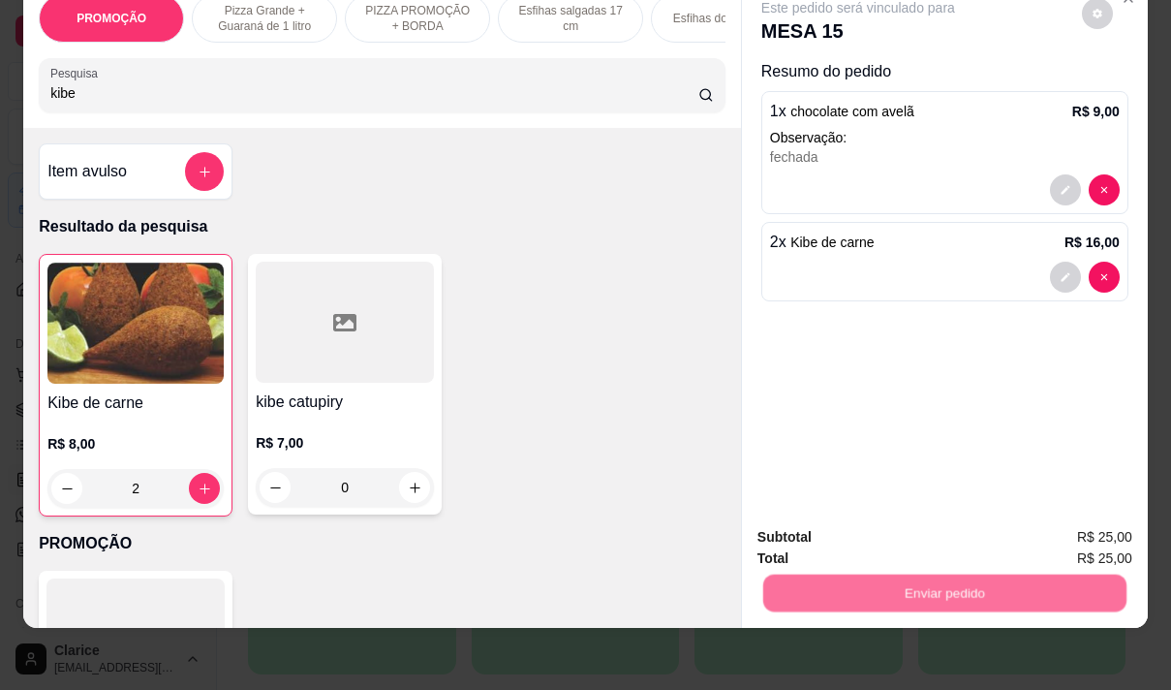
click at [893, 534] on button "Não registrar e enviar pedido" at bounding box center [881, 530] width 196 height 36
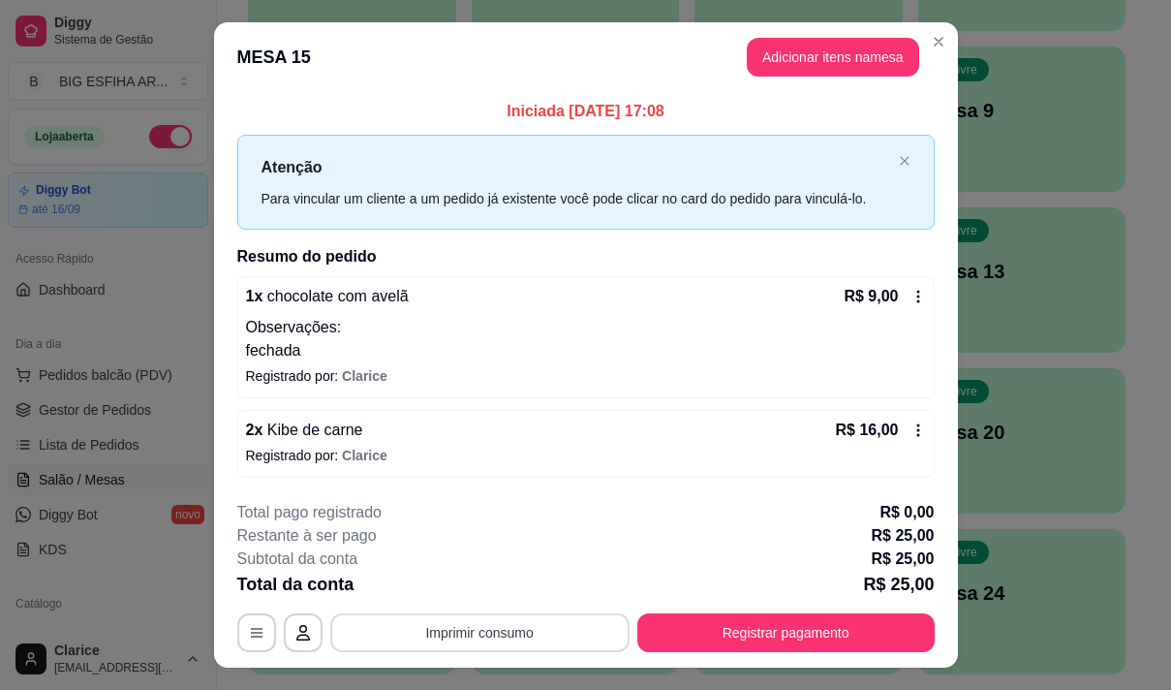
click at [467, 626] on button "Imprimir consumo" at bounding box center [479, 632] width 299 height 39
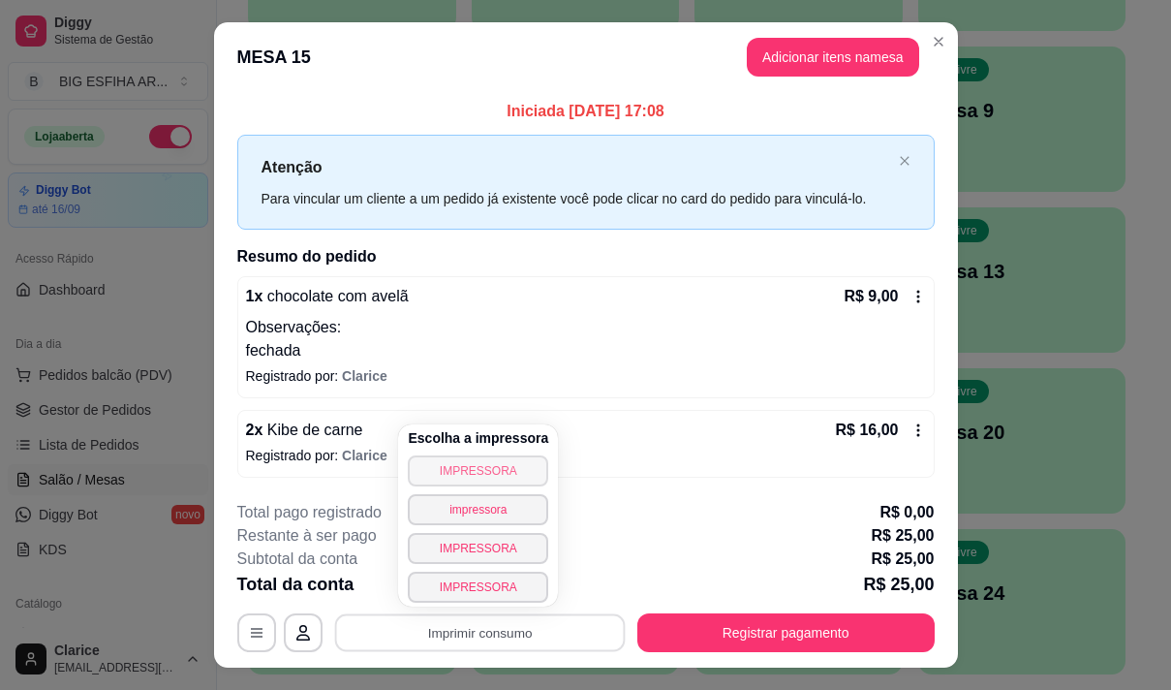
click at [464, 474] on button "IMPRESSORA" at bounding box center [478, 470] width 140 height 31
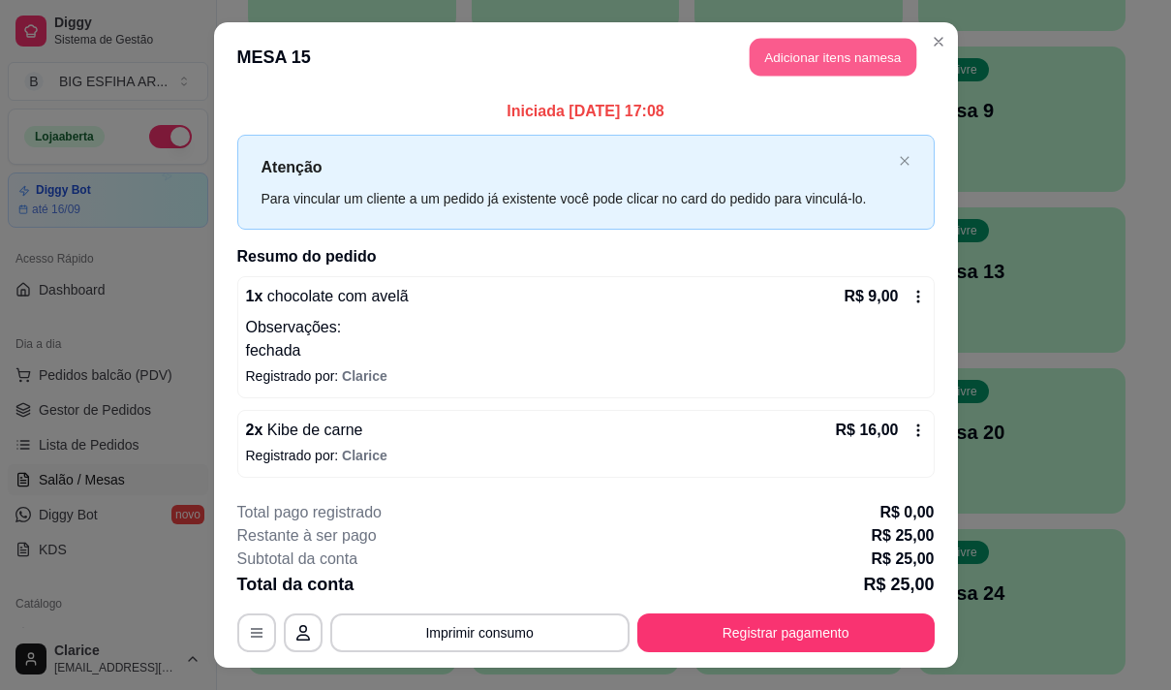
click at [788, 51] on button "Adicionar itens na mesa" at bounding box center [833, 58] width 167 height 38
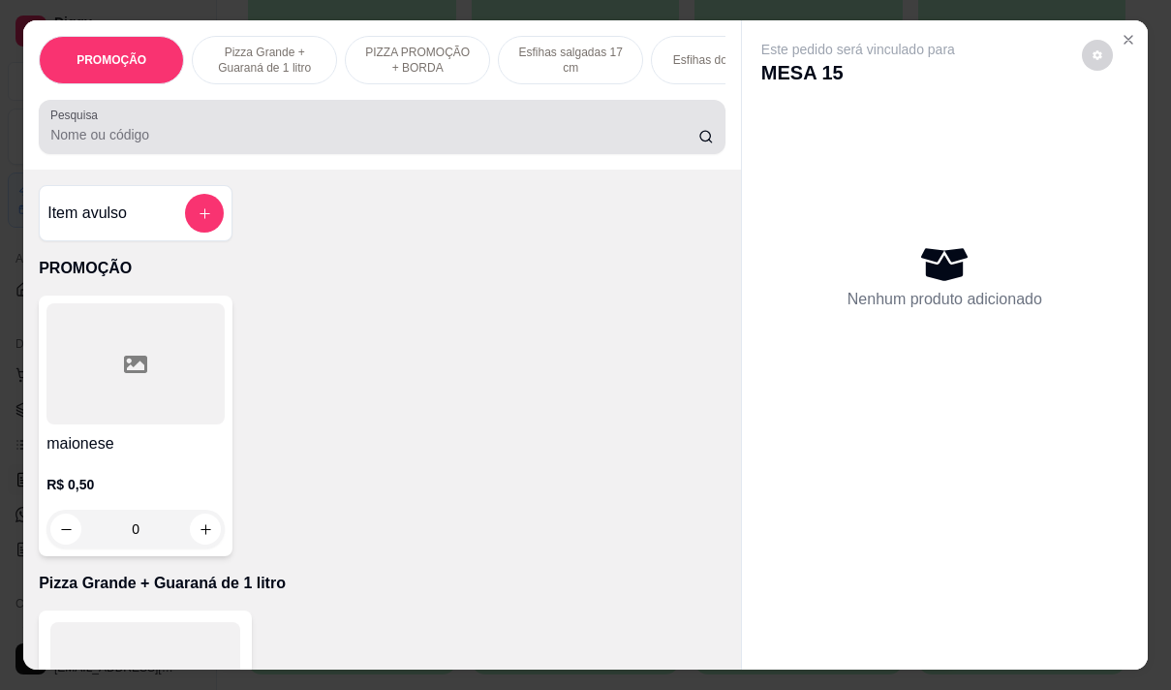
click at [216, 143] on input "Pesquisa" at bounding box center [374, 134] width 648 height 19
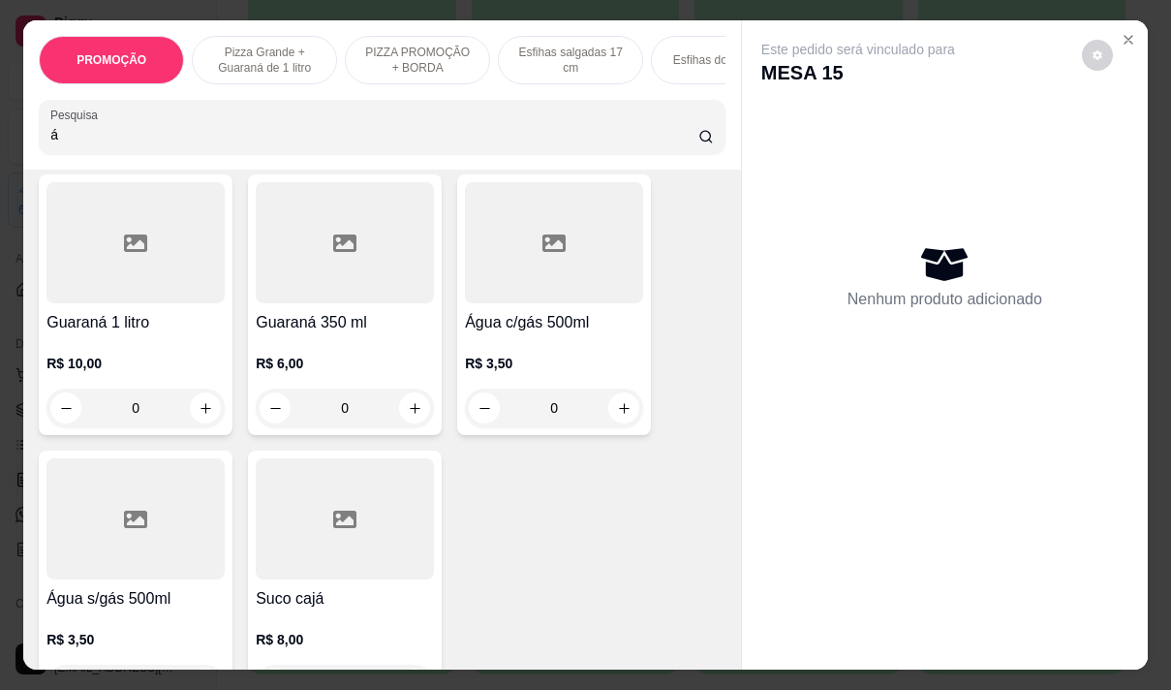
scroll to position [194, 0]
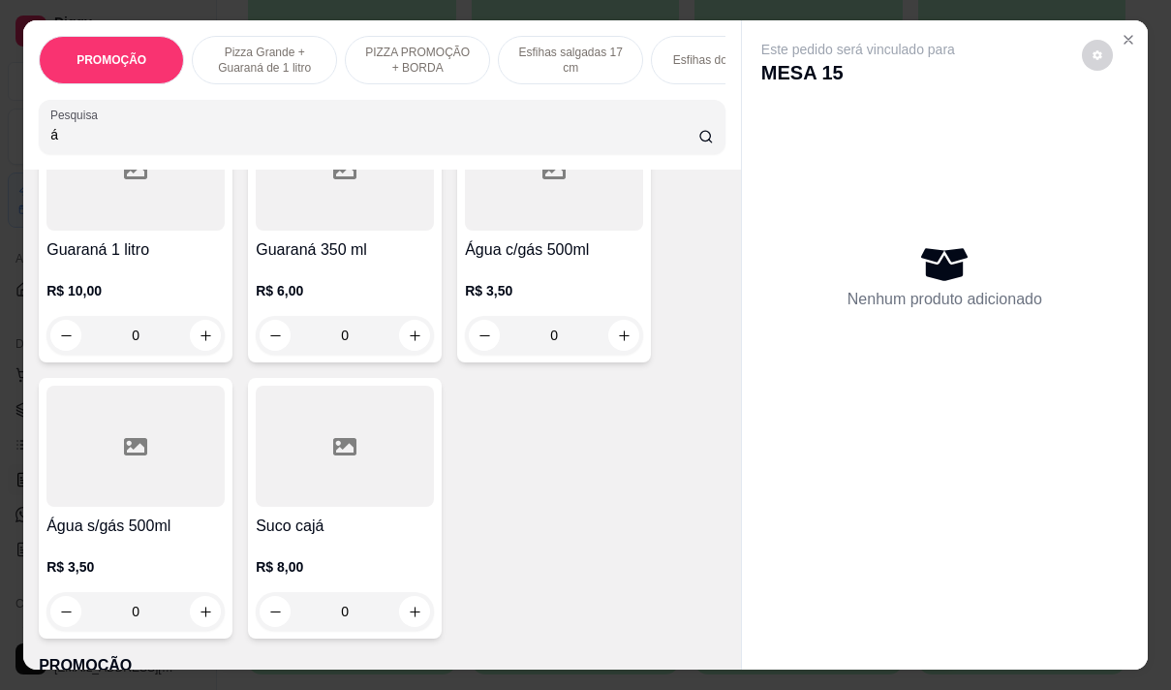
type input "á"
click at [132, 503] on div at bounding box center [135, 446] width 178 height 121
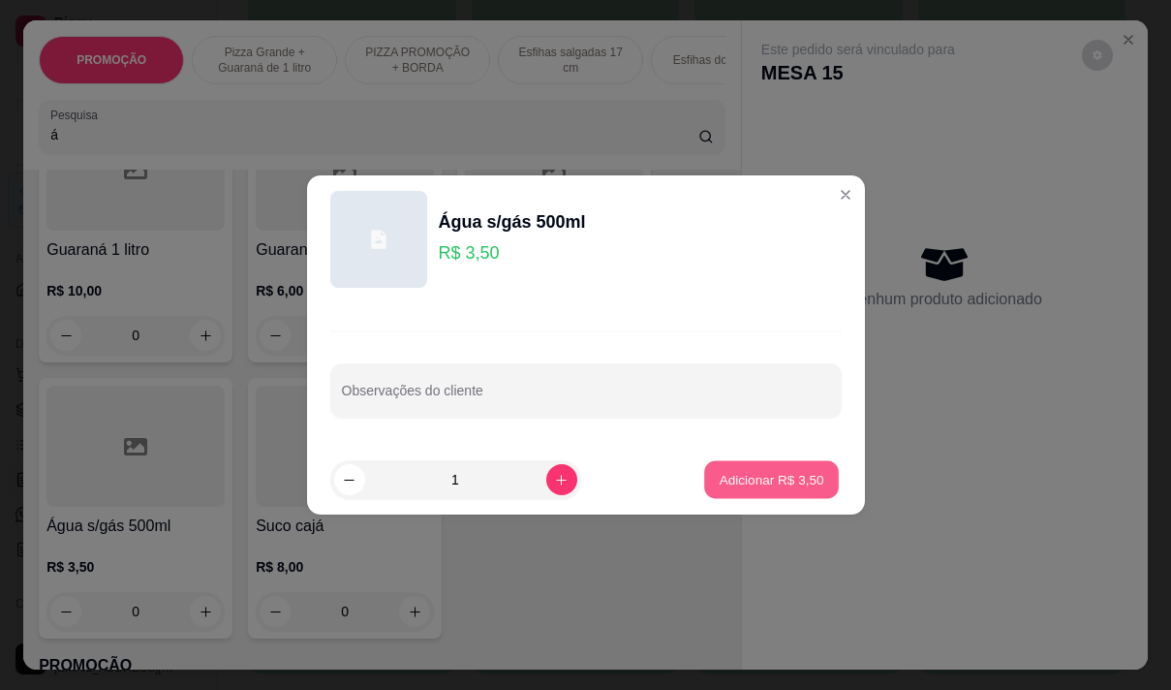
click at [751, 479] on p "Adicionar R$ 3,50" at bounding box center [772, 479] width 105 height 18
type input "1"
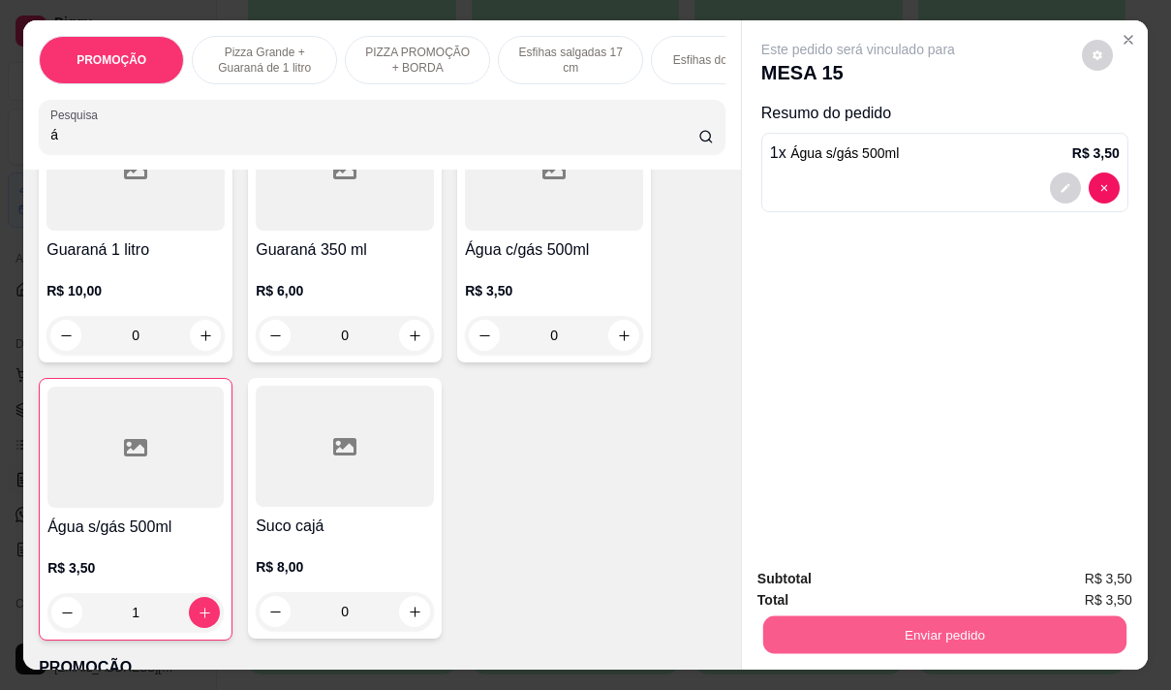
click at [834, 631] on button "Enviar pedido" at bounding box center [944, 634] width 363 height 38
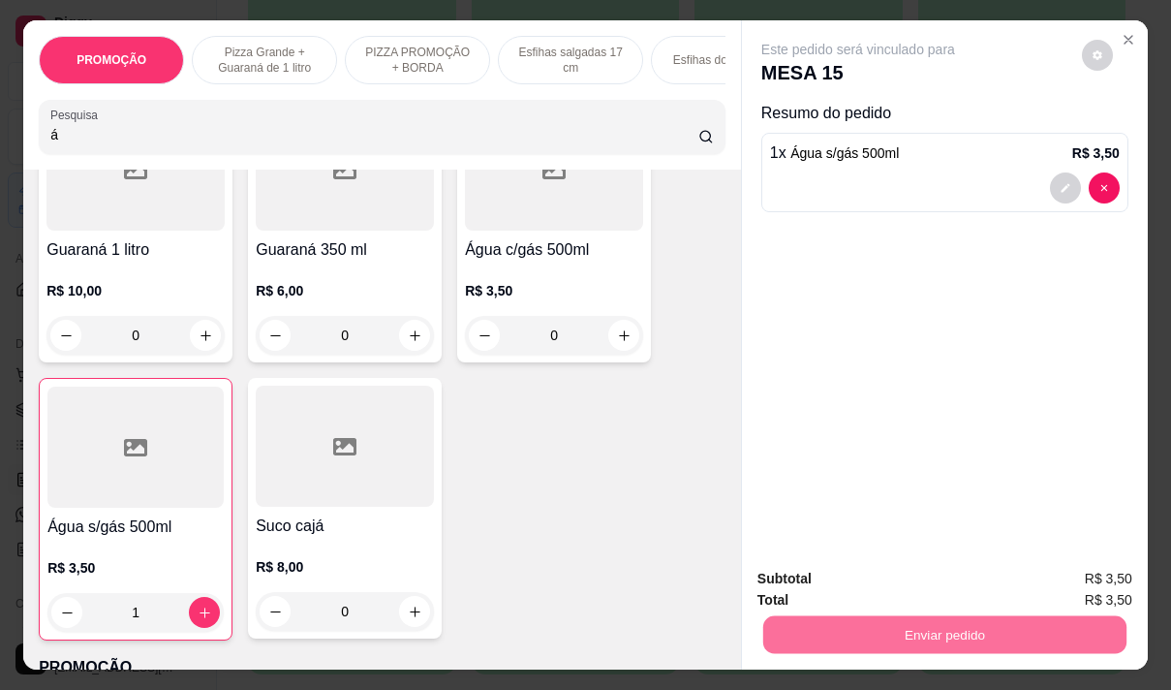
click at [828, 566] on button "Não registrar e enviar pedido" at bounding box center [881, 579] width 196 height 36
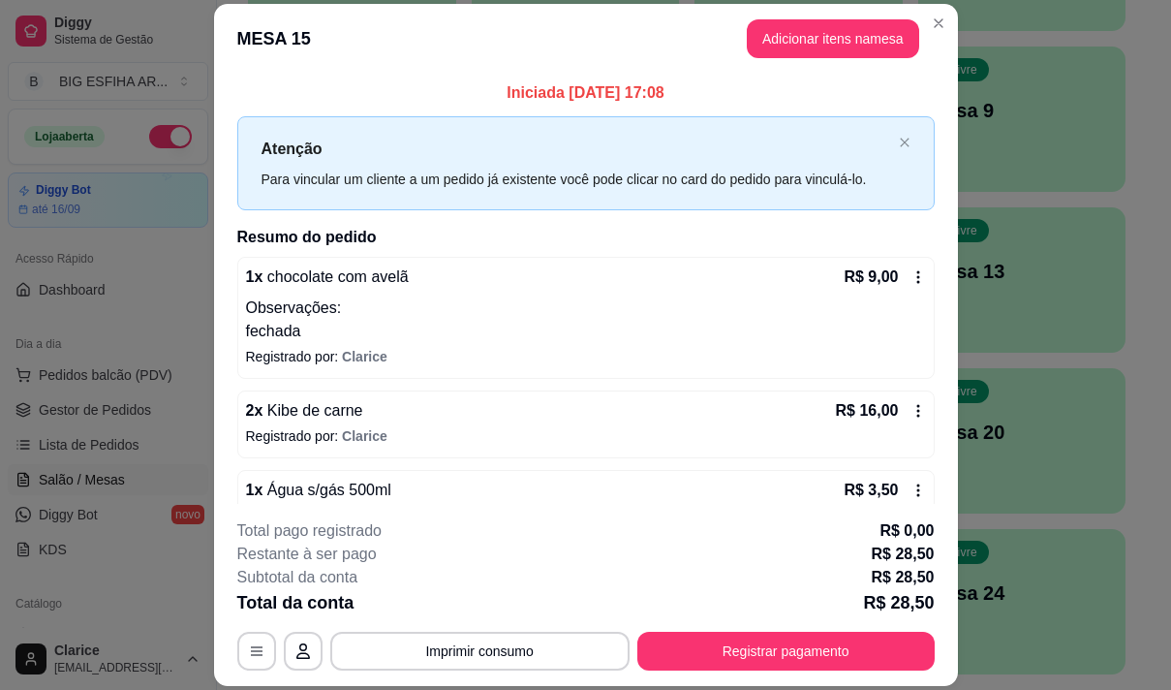
scroll to position [41, 0]
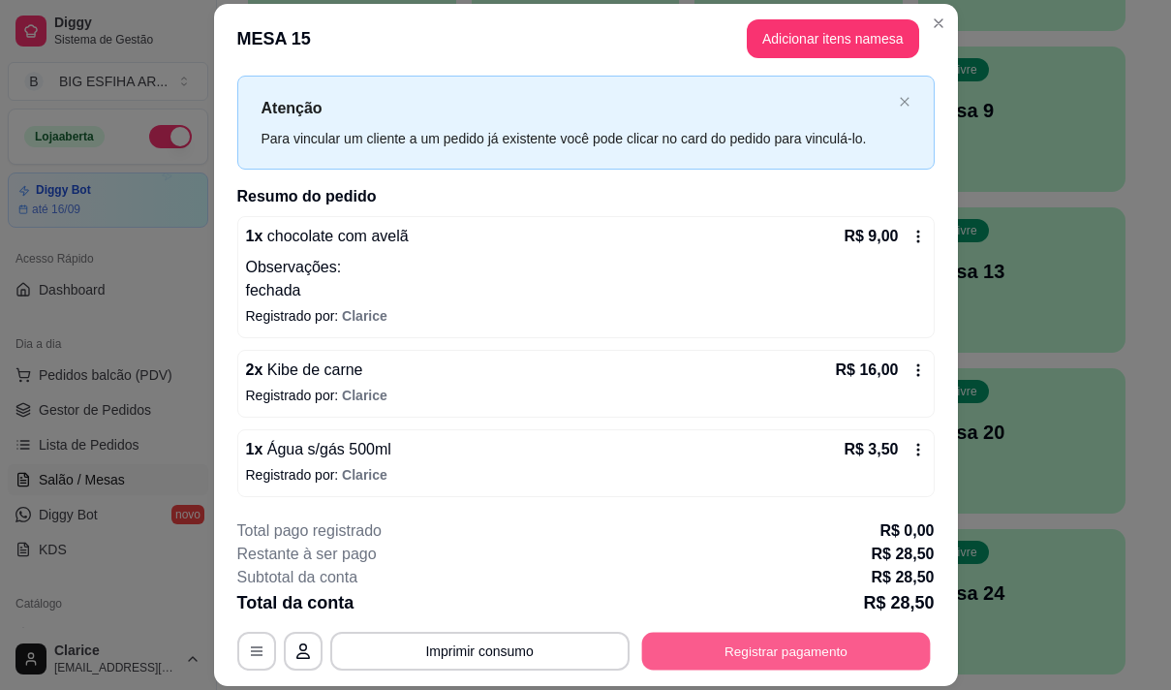
click at [700, 646] on button "Registrar pagamento" at bounding box center [785, 652] width 289 height 38
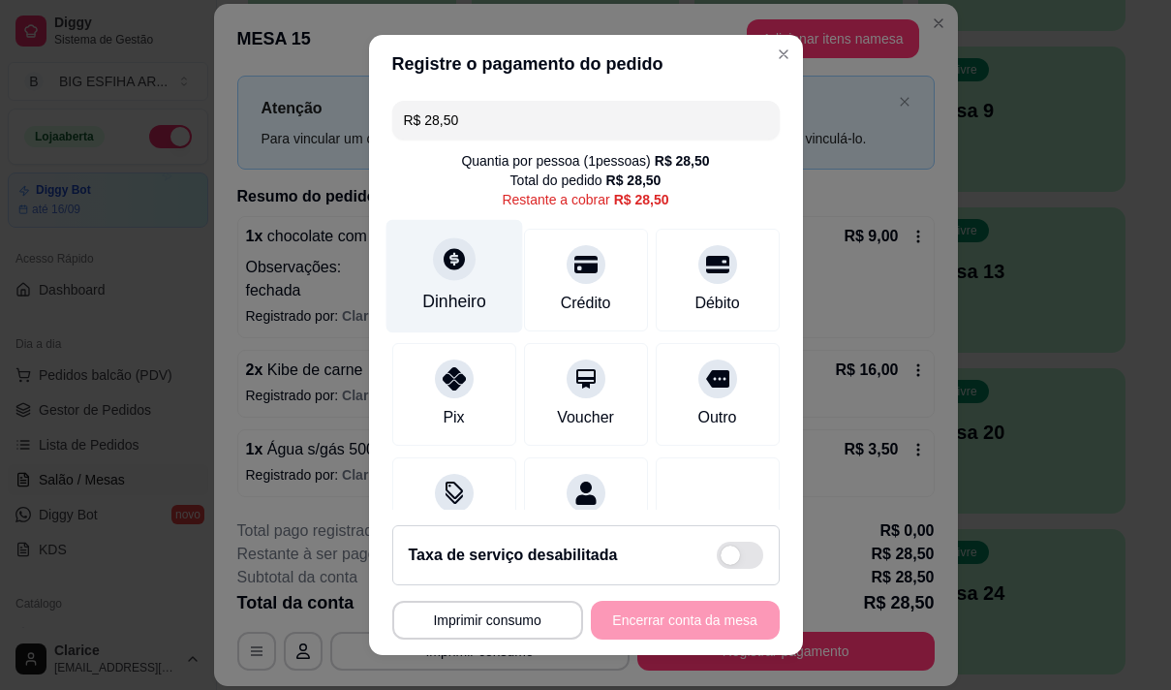
click at [444, 322] on div "Dinheiro" at bounding box center [454, 275] width 137 height 113
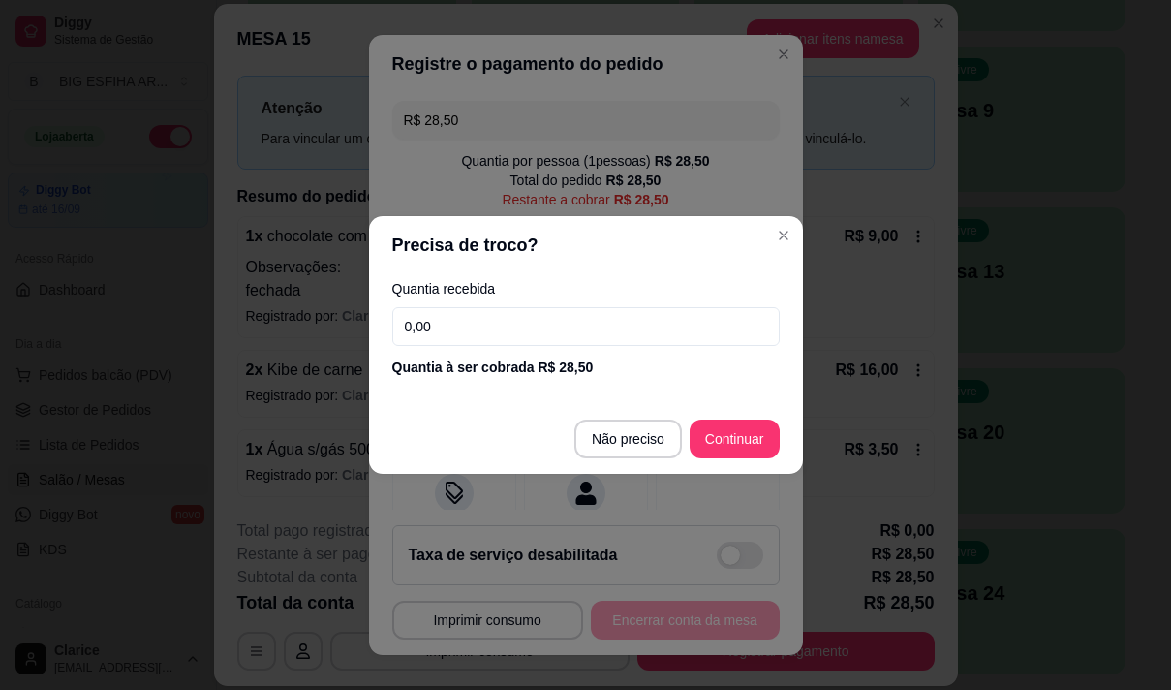
click at [447, 315] on input "0,00" at bounding box center [585, 326] width 387 height 39
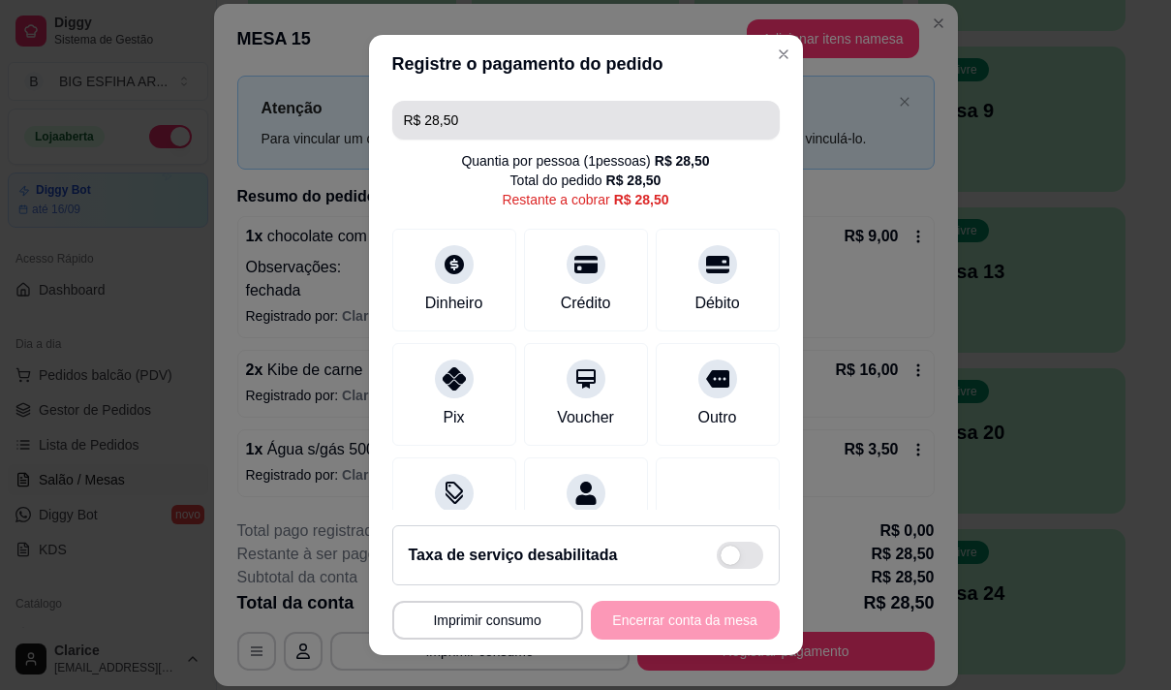
click at [460, 120] on input "R$ 28,50" at bounding box center [586, 120] width 364 height 39
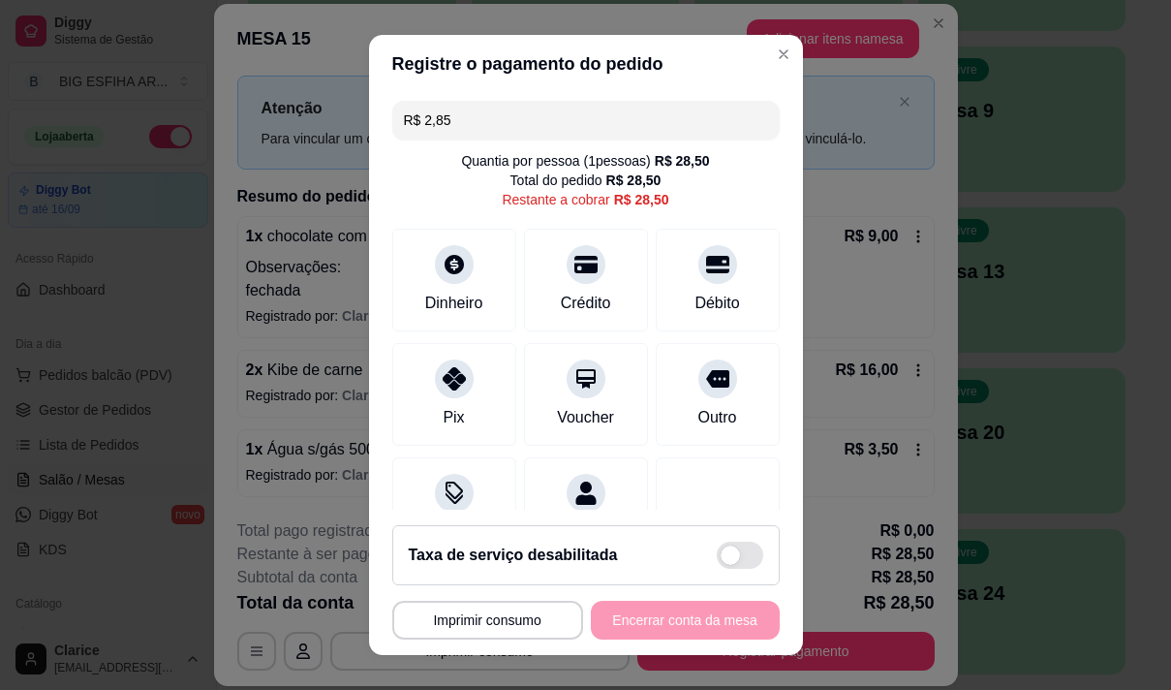
type input "R$ 28,50"
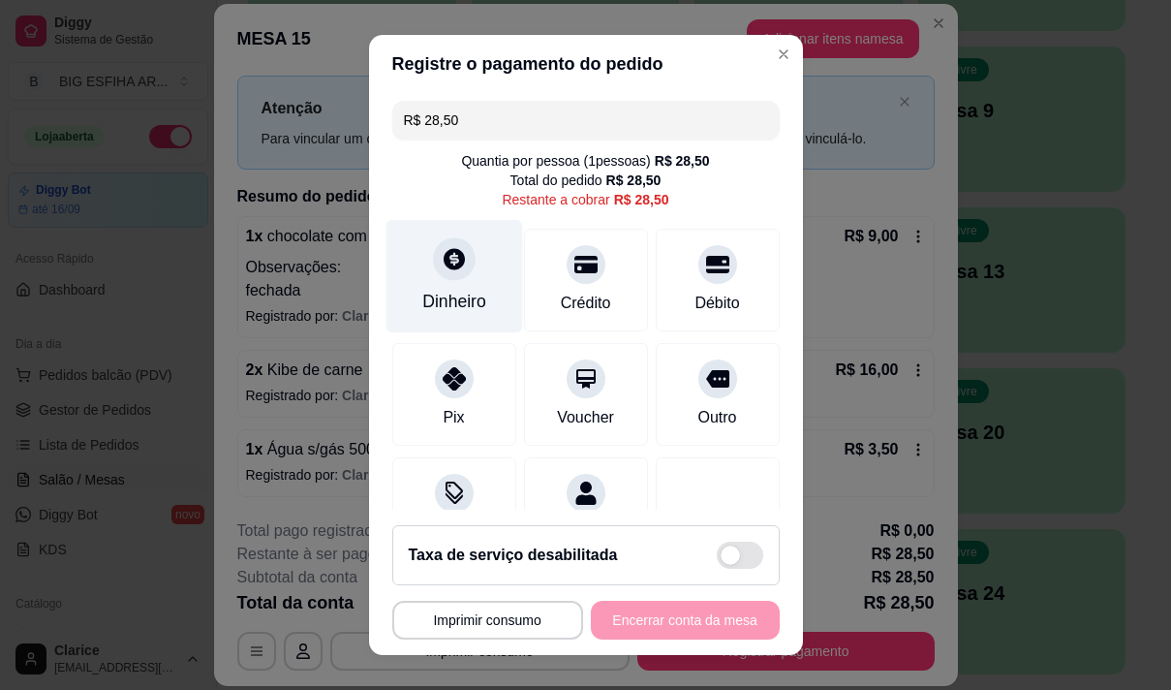
click at [445, 257] on icon at bounding box center [453, 258] width 25 height 25
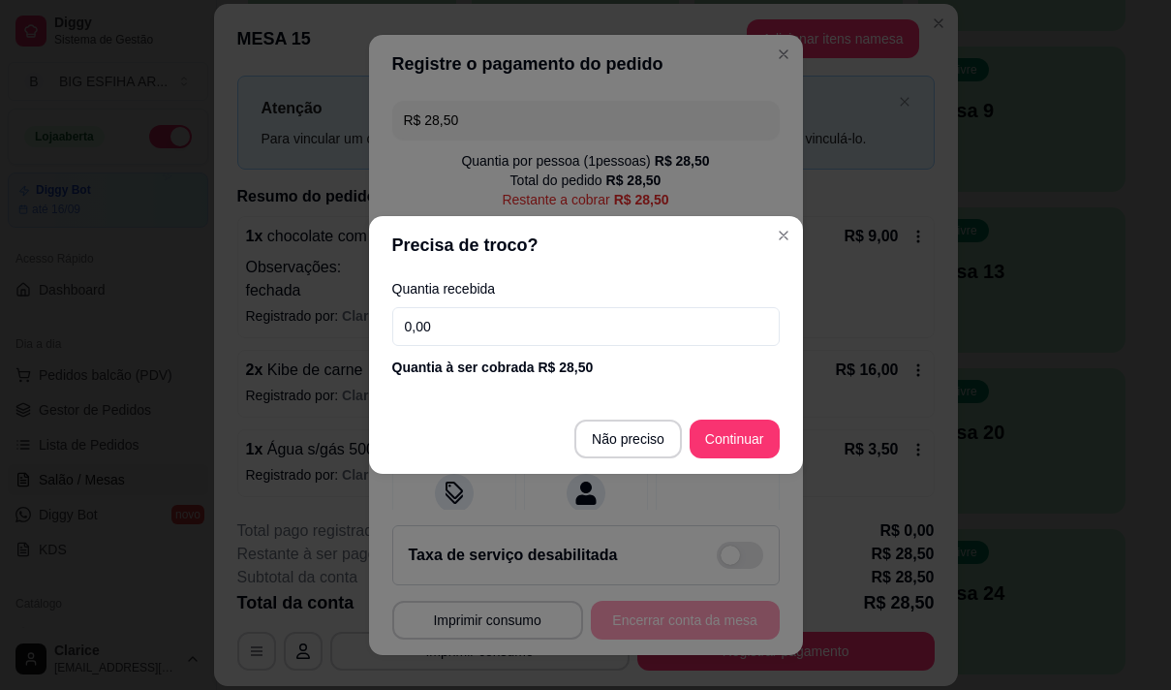
click at [444, 333] on input "0,00" at bounding box center [585, 326] width 387 height 39
type input "19,00"
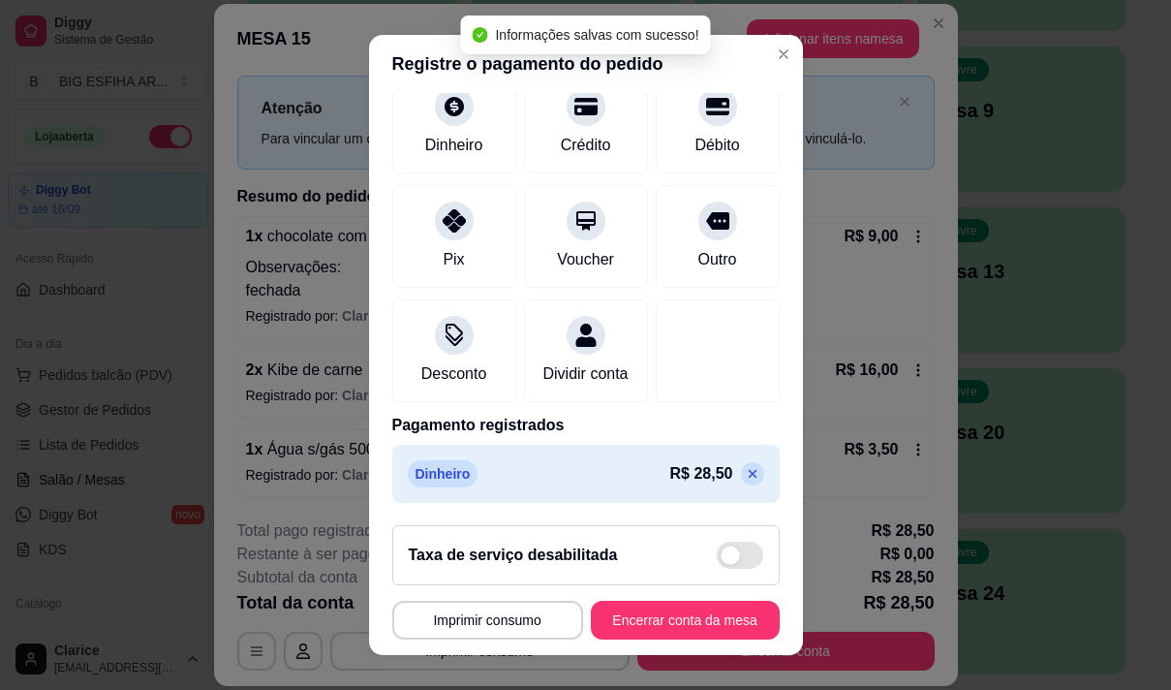
scroll to position [162, 0]
click at [748, 474] on icon at bounding box center [752, 473] width 9 height 9
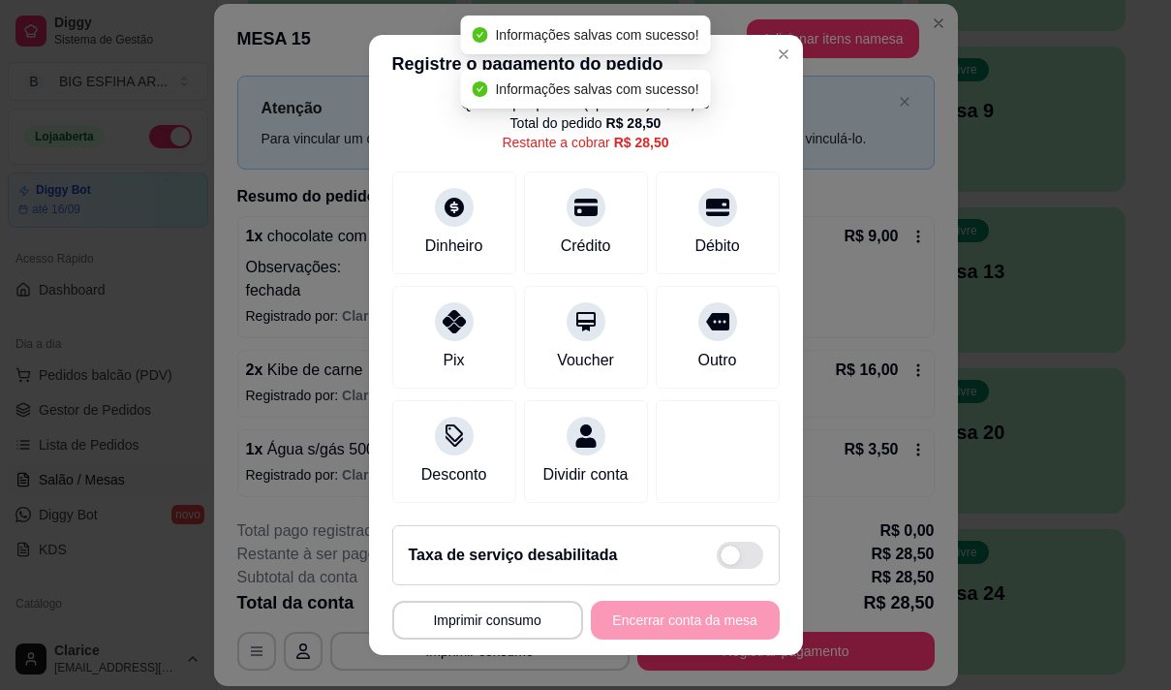
type input "R$ 28,50"
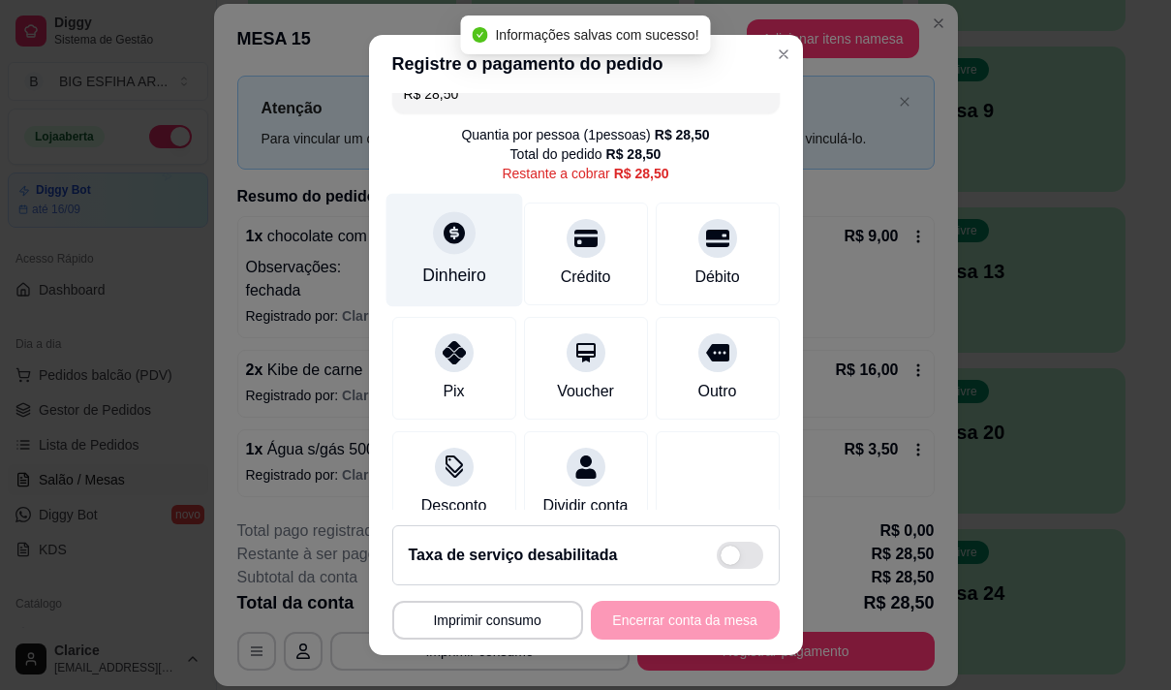
scroll to position [0, 0]
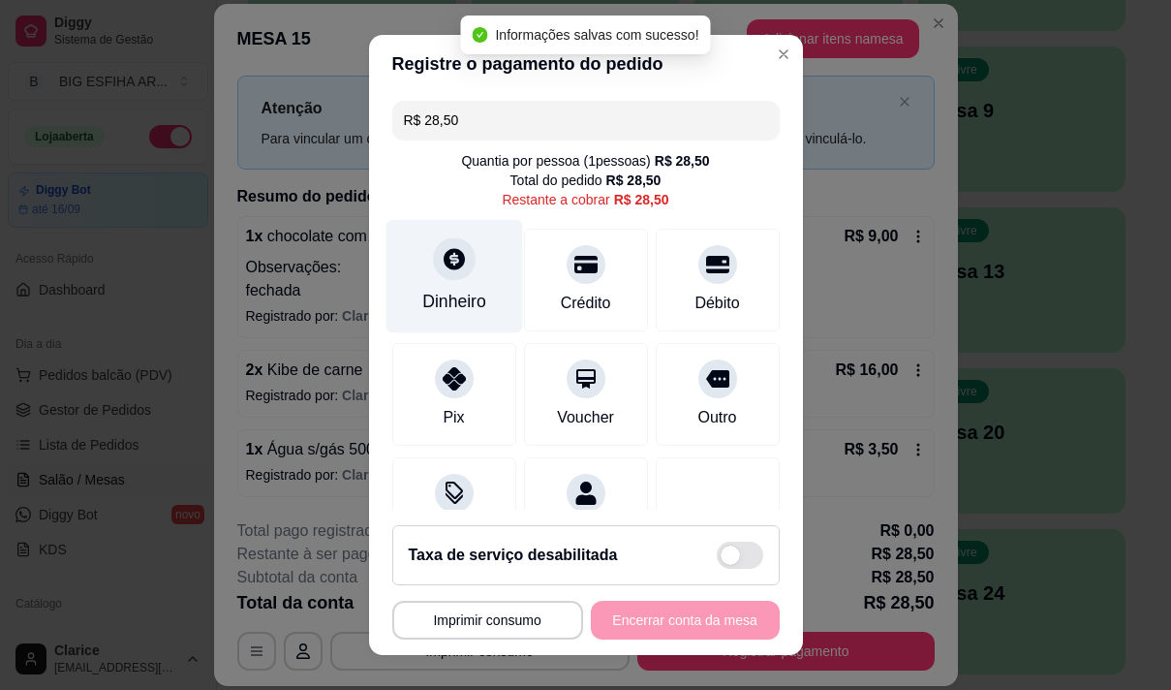
click at [444, 283] on div "Dinheiro" at bounding box center [454, 275] width 137 height 113
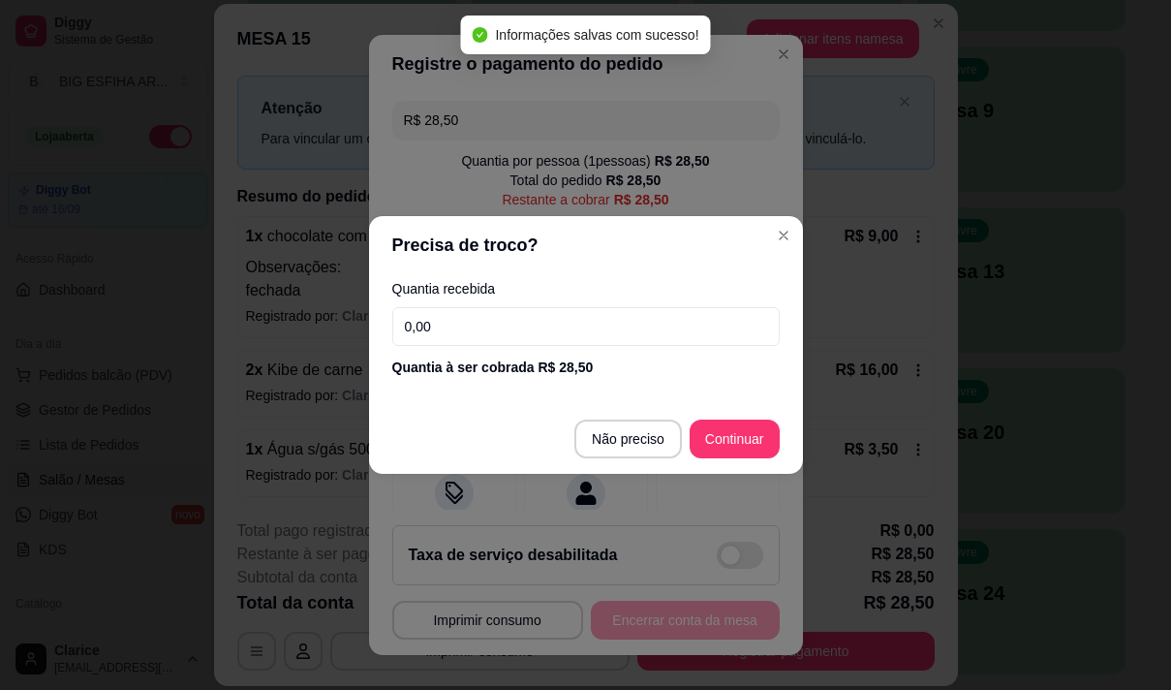
click at [434, 323] on input "0,00" at bounding box center [585, 326] width 387 height 39
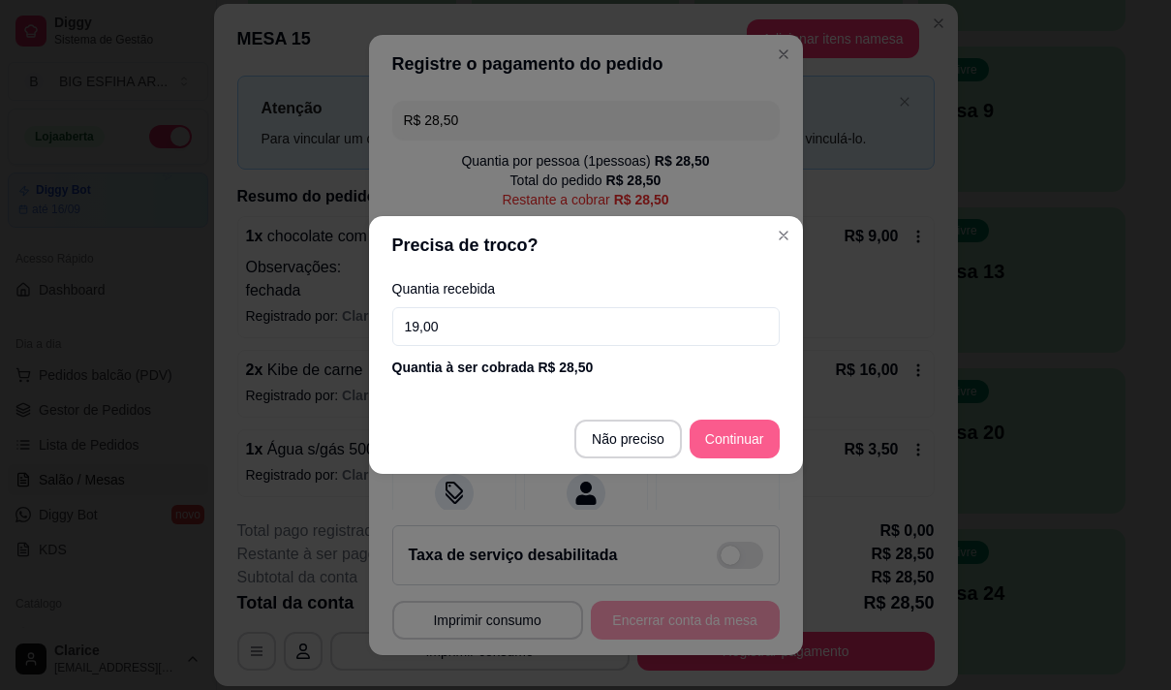
type input "19,00"
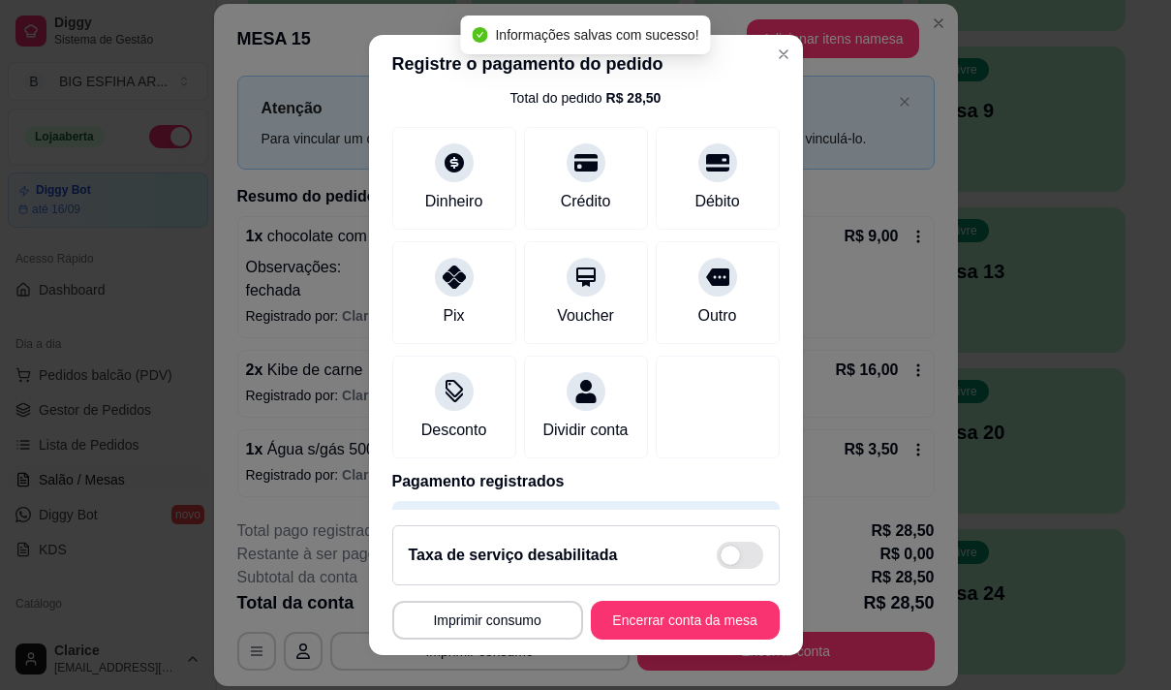
scroll to position [162, 0]
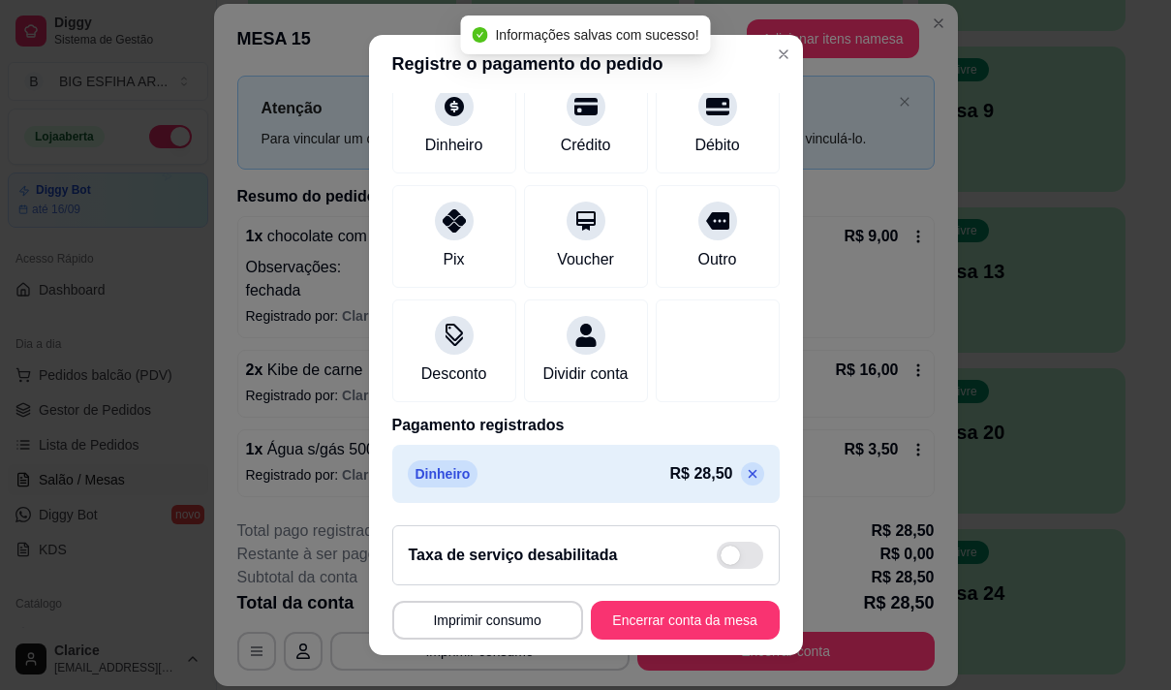
click at [748, 477] on icon at bounding box center [752, 473] width 9 height 9
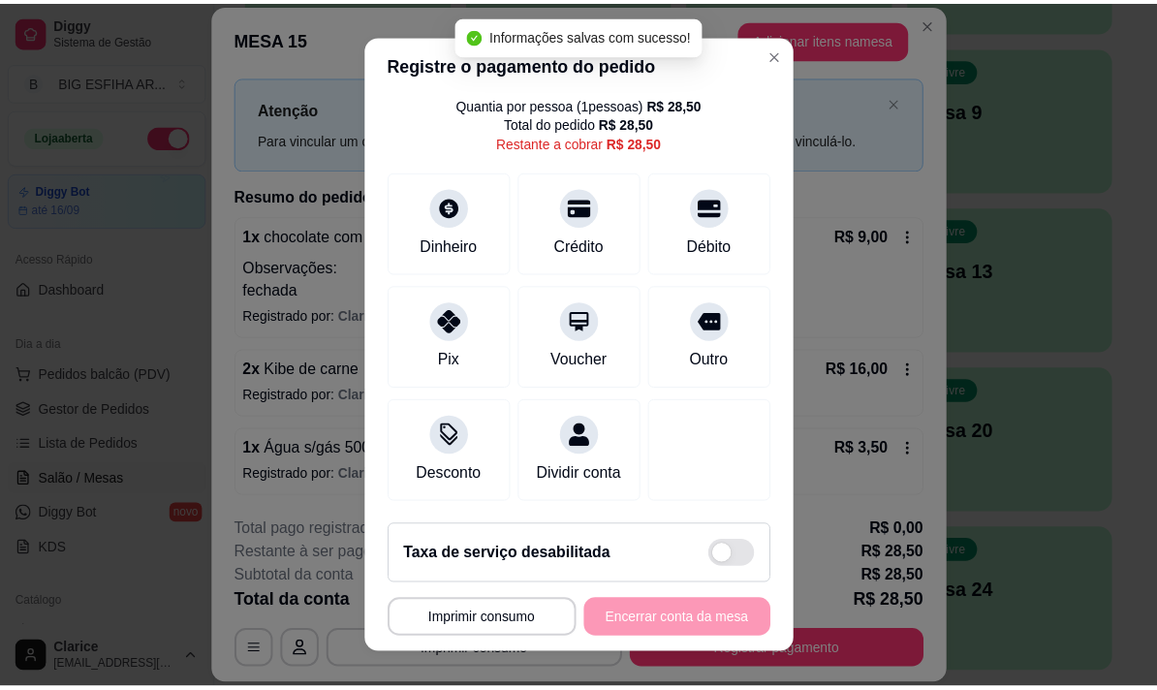
scroll to position [0, 0]
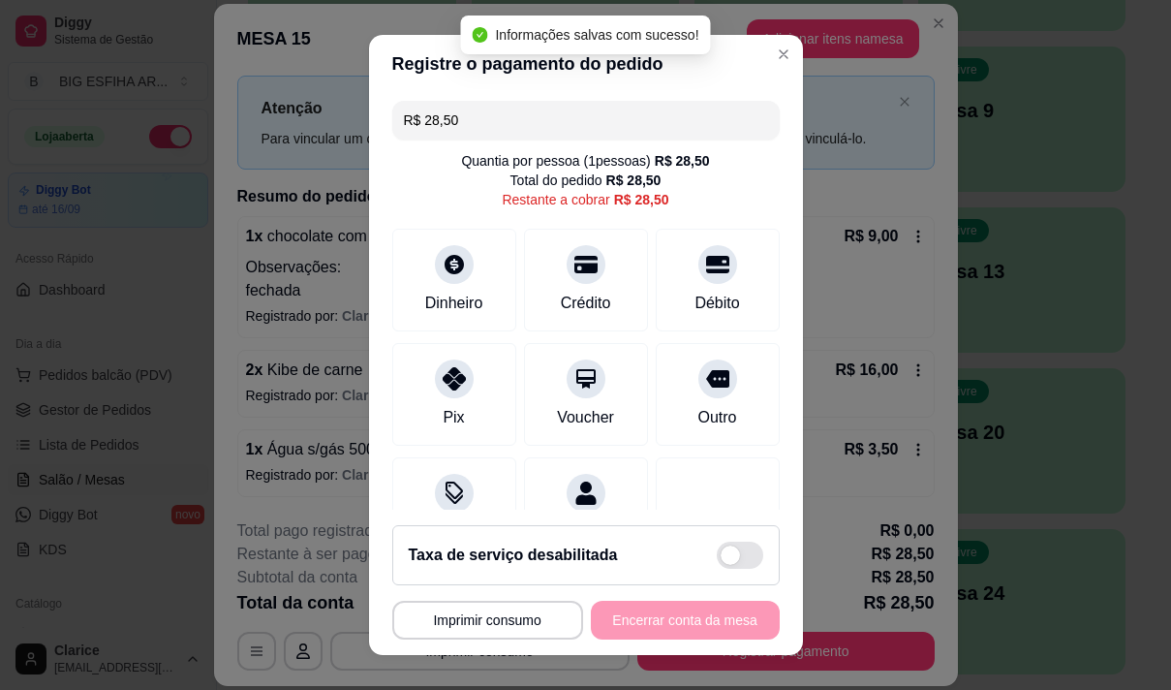
click at [462, 113] on input "R$ 28,50" at bounding box center [586, 120] width 364 height 39
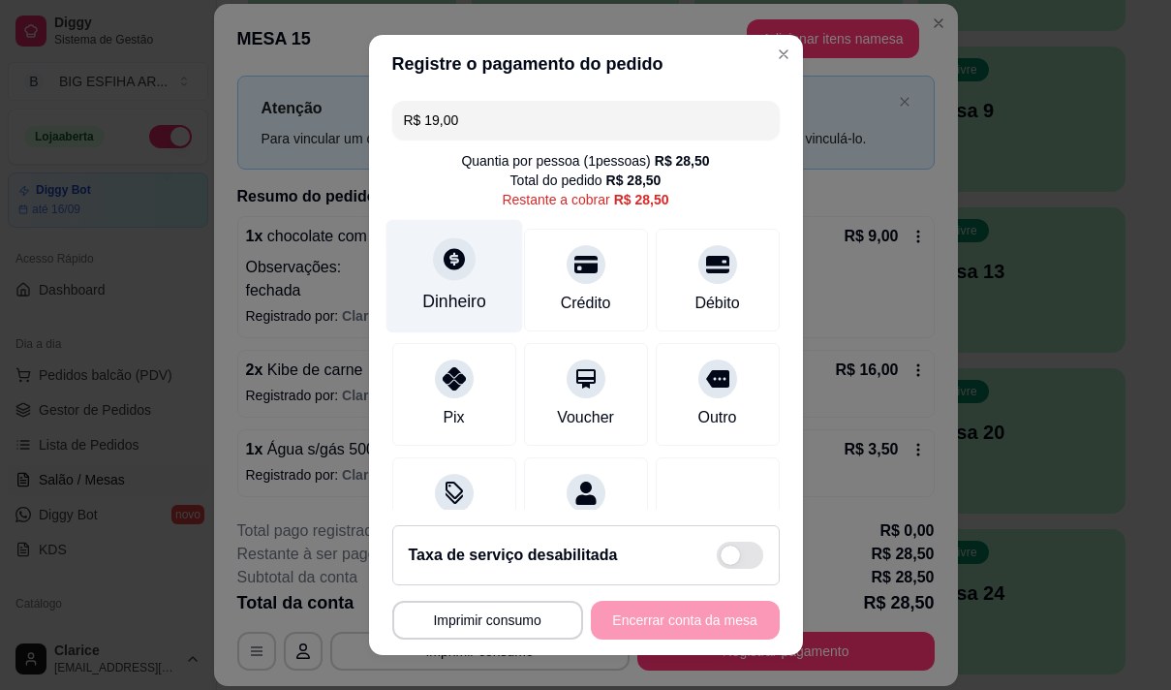
type input "R$ 19,00"
click at [435, 287] on div "Dinheiro" at bounding box center [454, 275] width 137 height 113
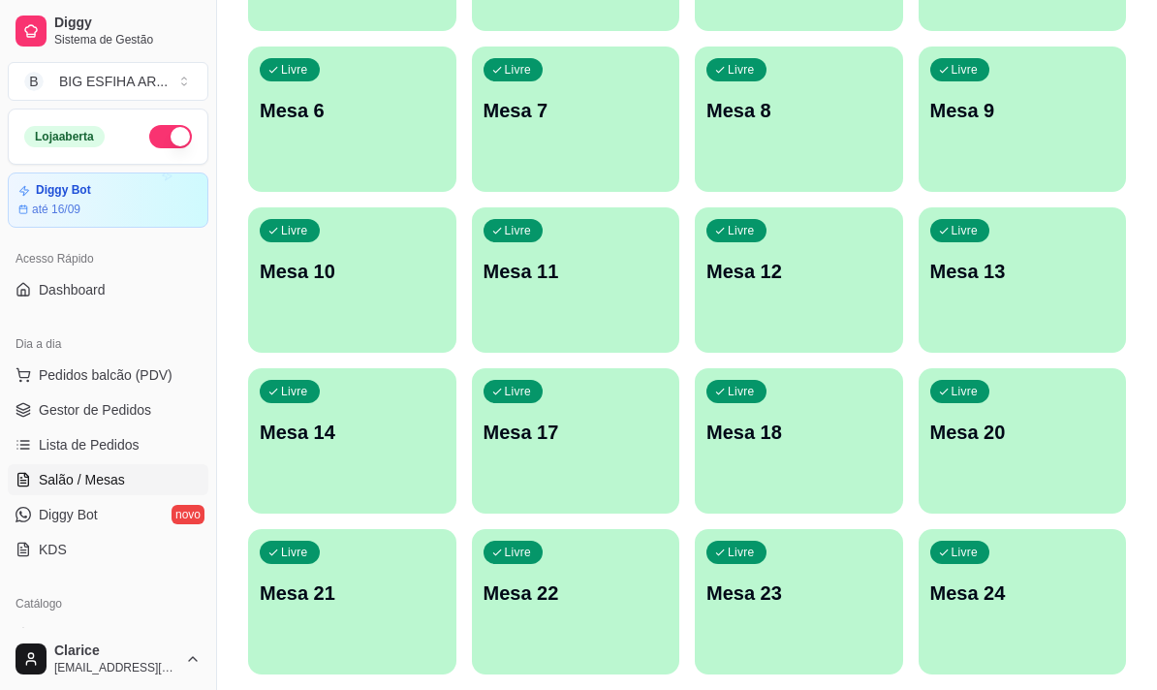
click at [224, 358] on div "Todos Mesas Comandas Pesquisar Adicionar mesa ou comanda Ocupada Mesa 15 R$ 0,0…" at bounding box center [687, 304] width 940 height 1430
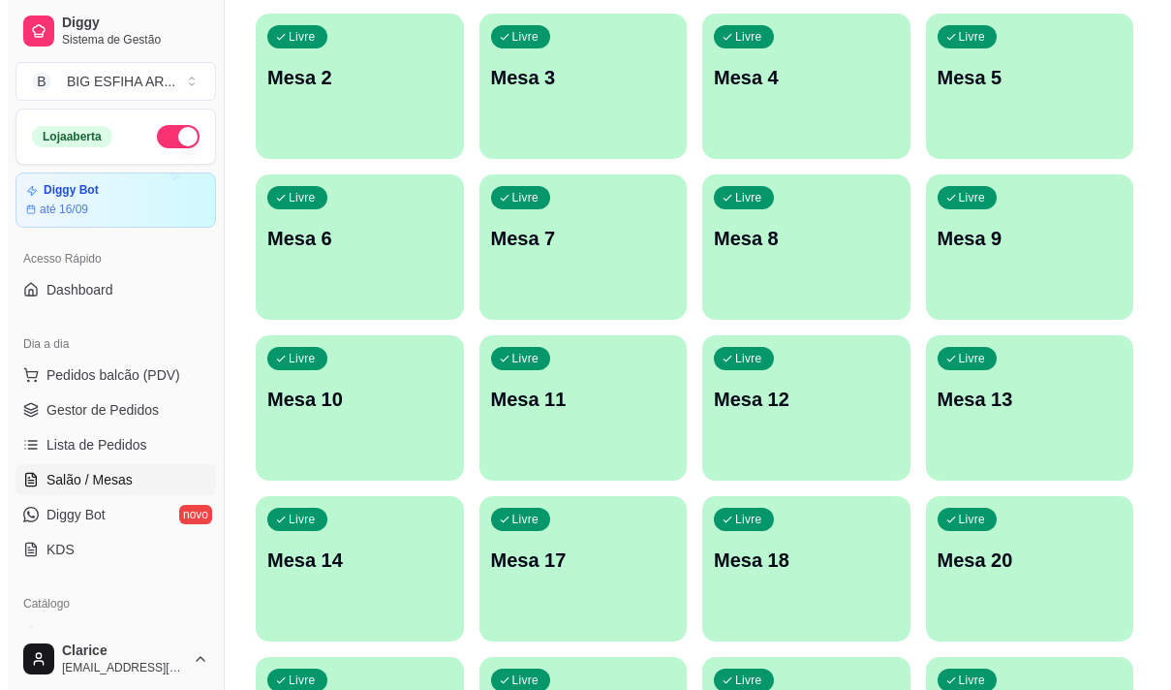
scroll to position [97, 0]
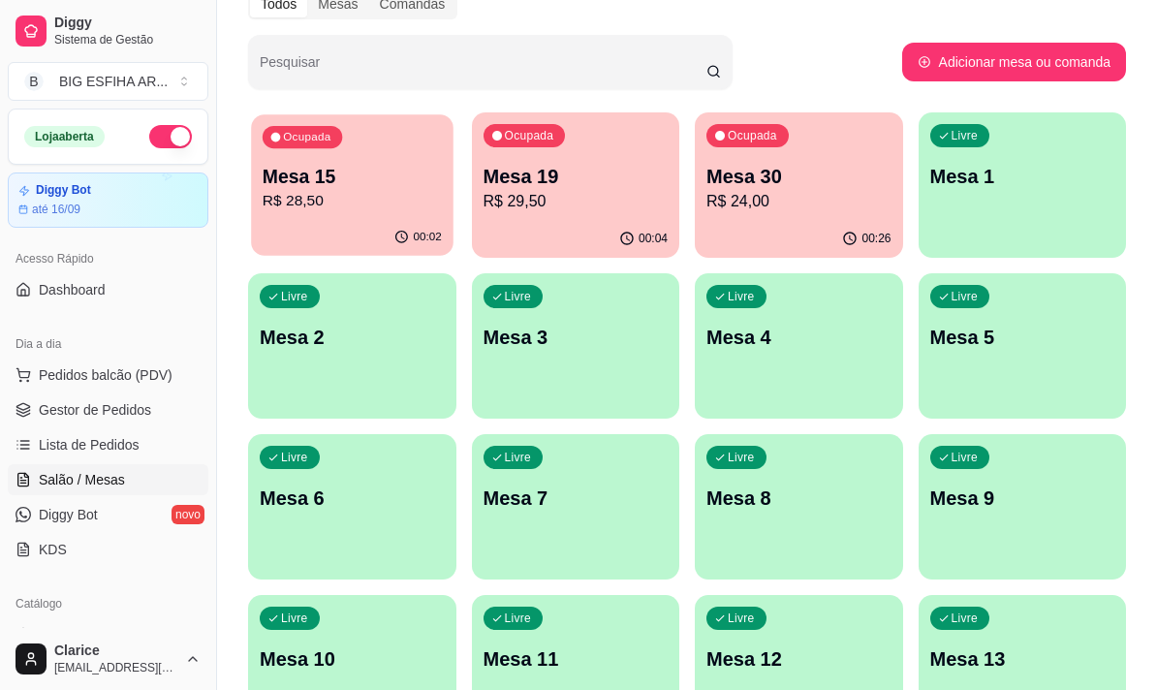
click at [362, 189] on div "Mesa 15 R$ 28,50" at bounding box center [352, 188] width 179 height 48
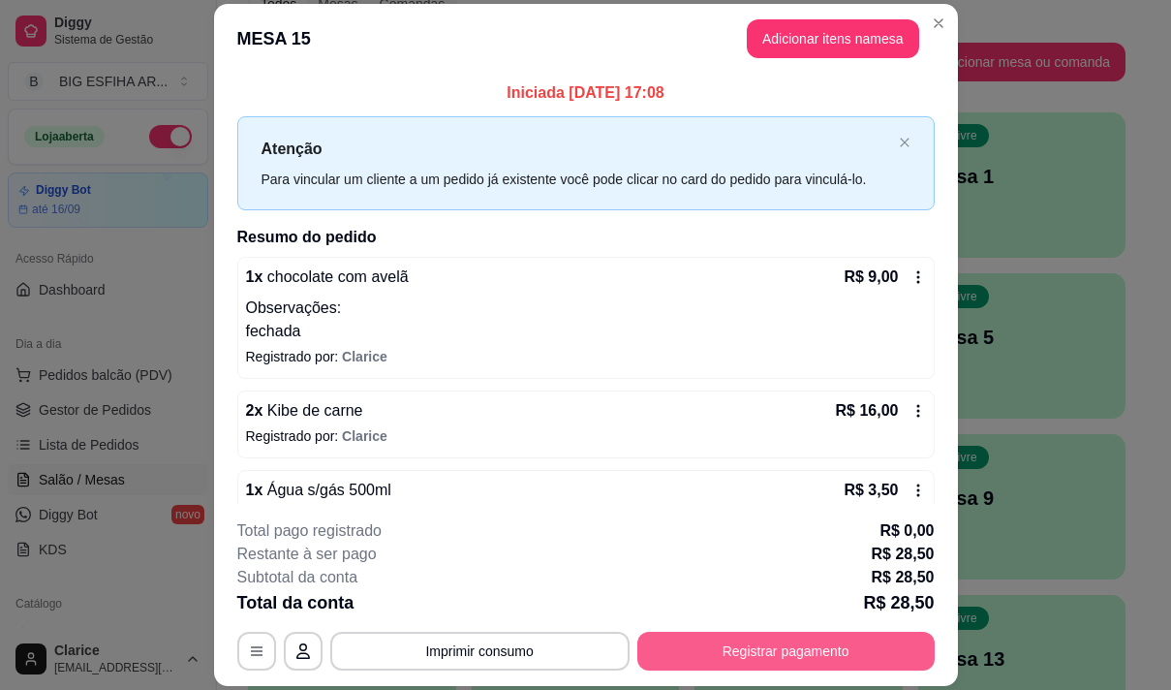
click at [737, 644] on button "Registrar pagamento" at bounding box center [785, 651] width 297 height 39
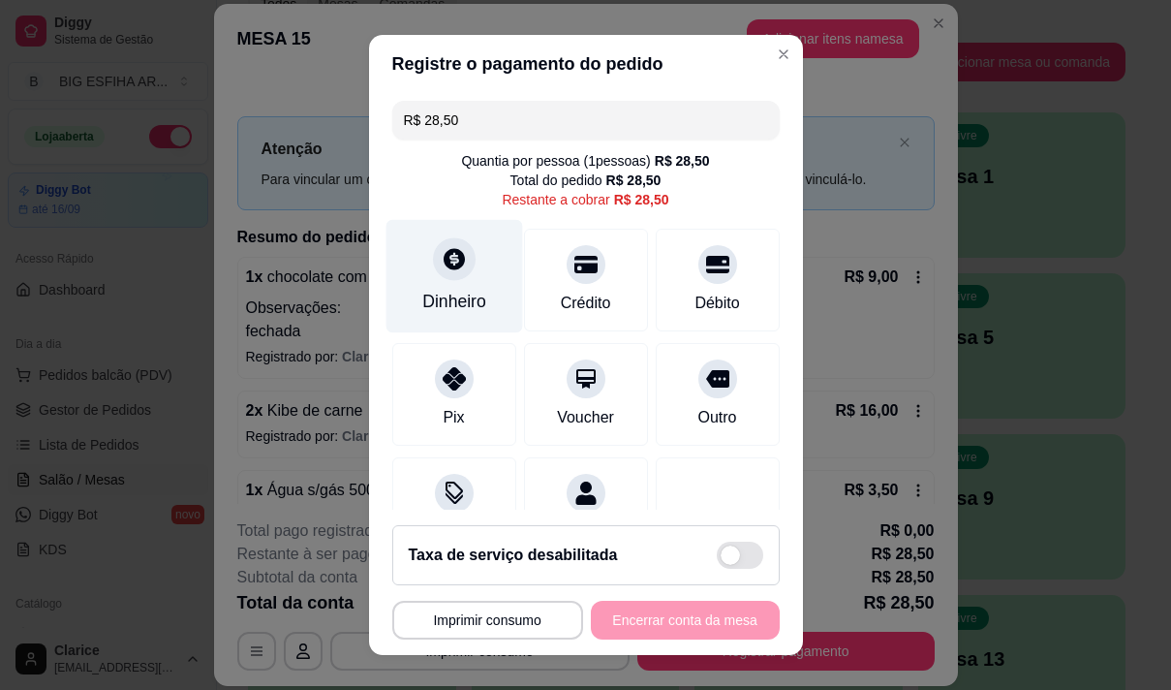
click at [453, 298] on div "Dinheiro" at bounding box center [454, 301] width 64 height 25
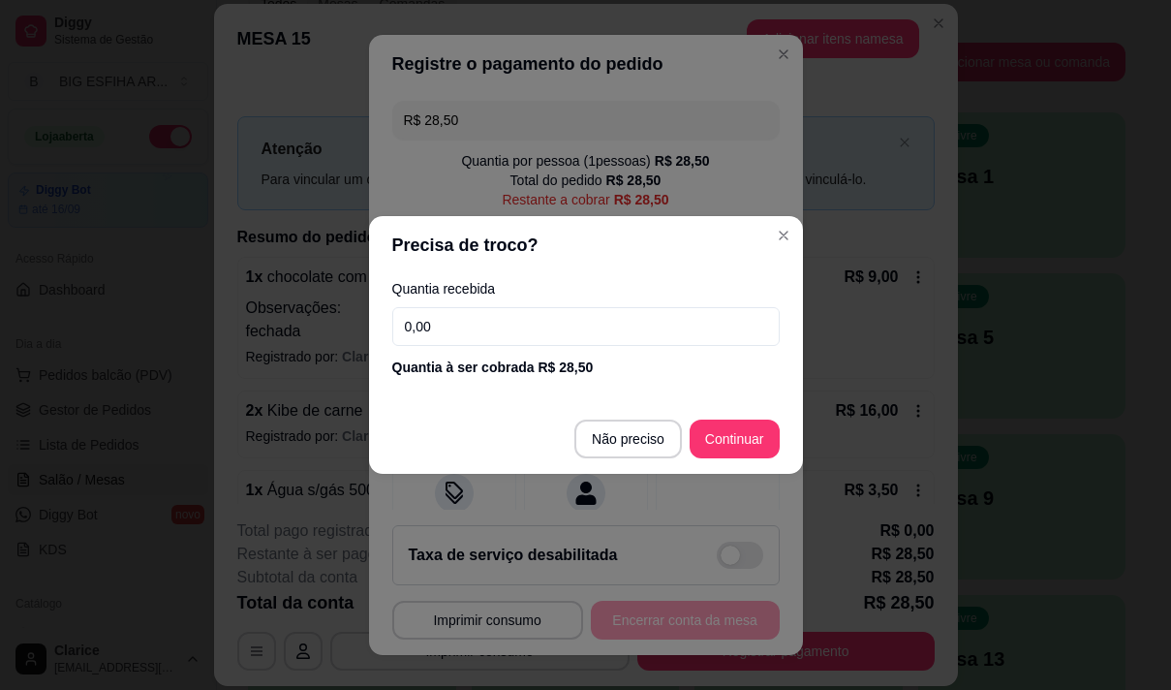
click at [459, 319] on input "0,00" at bounding box center [585, 326] width 387 height 39
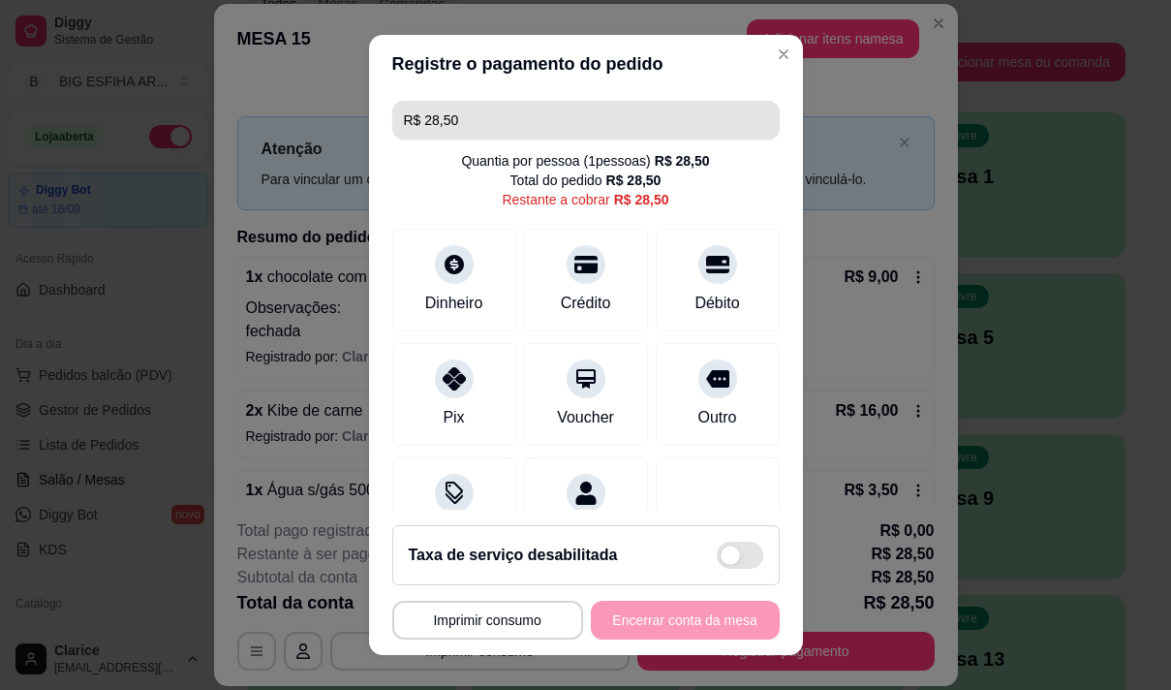
click at [457, 129] on input "R$ 28,50" at bounding box center [586, 120] width 364 height 39
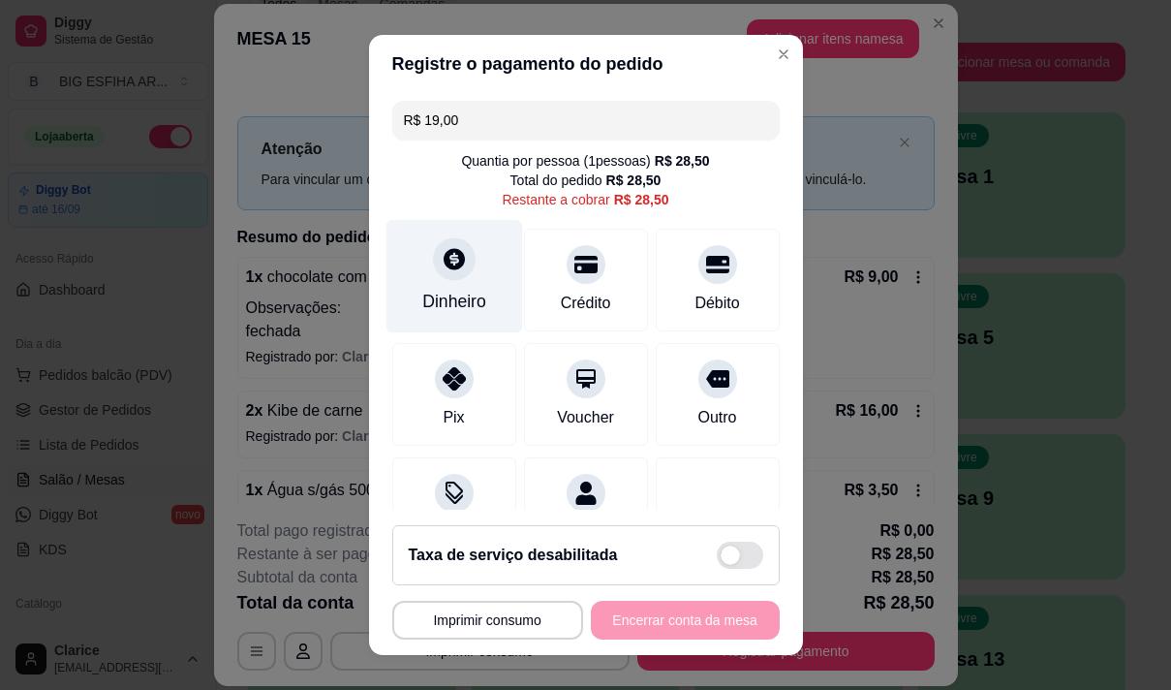
click at [448, 268] on icon at bounding box center [453, 258] width 25 height 25
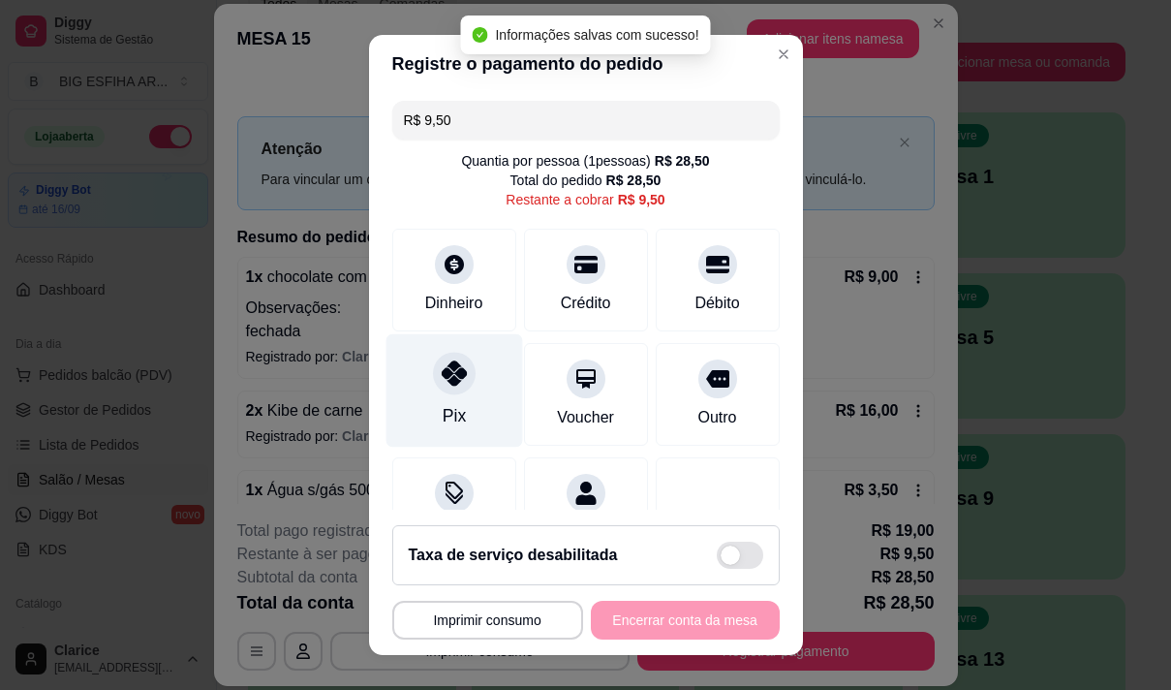
click at [450, 382] on icon at bounding box center [453, 372] width 25 height 25
type input "R$ 0,00"
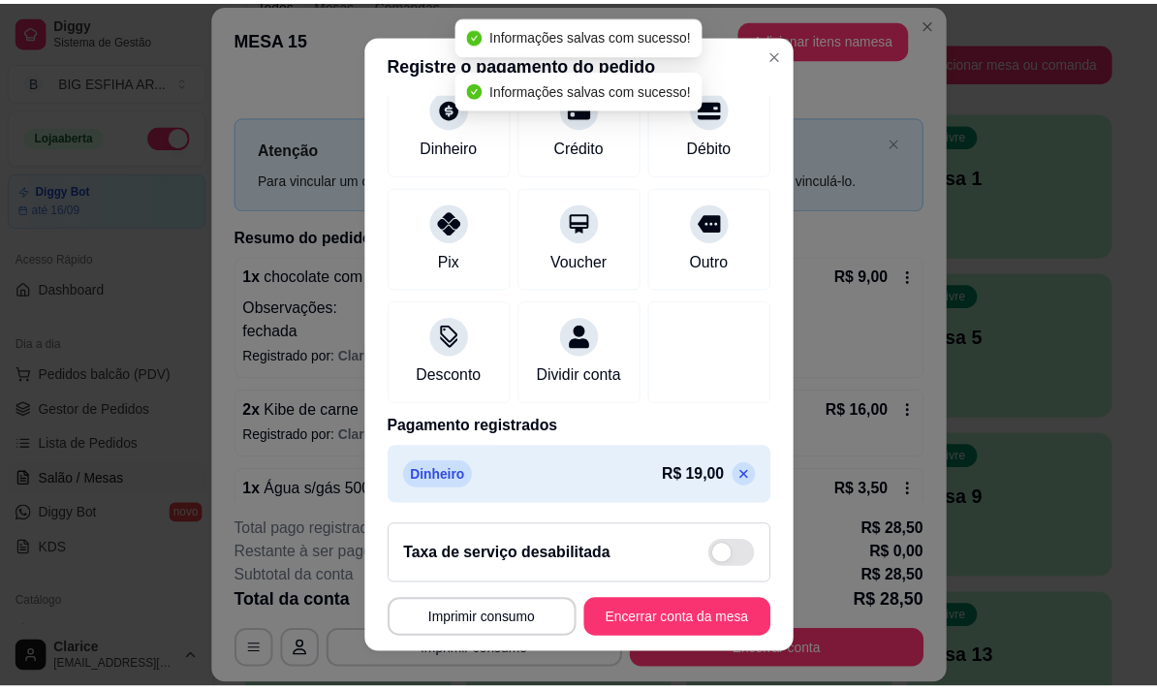
scroll to position [235, 0]
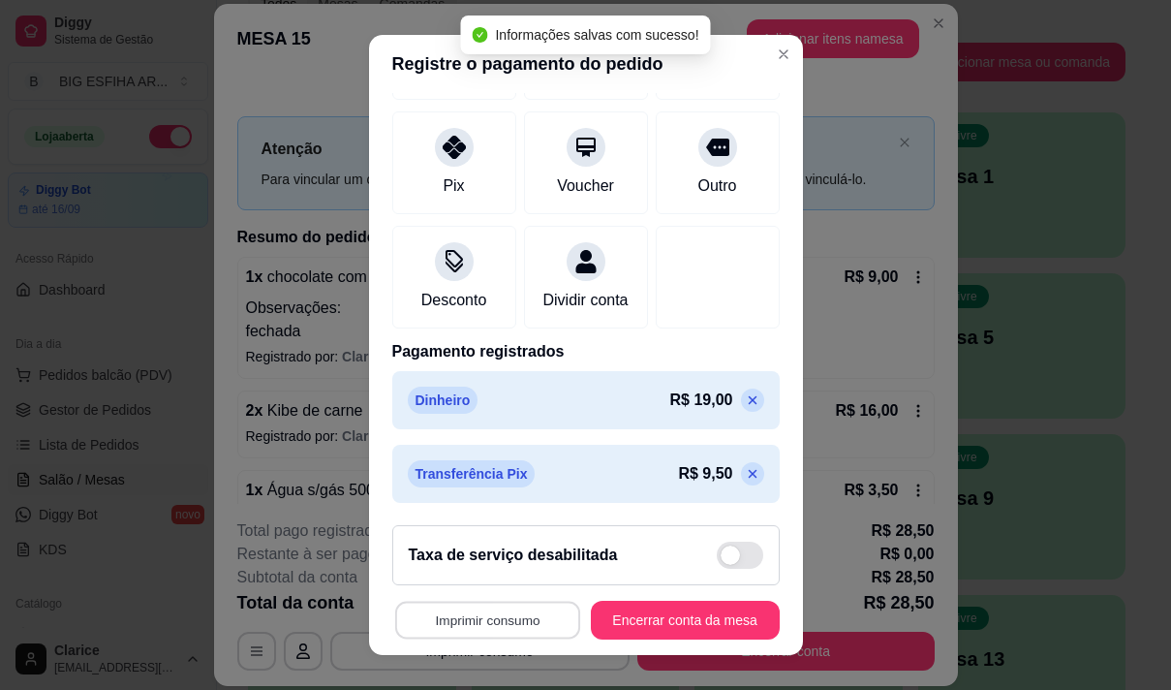
click at [507, 617] on button "Imprimir consumo" at bounding box center [486, 621] width 185 height 38
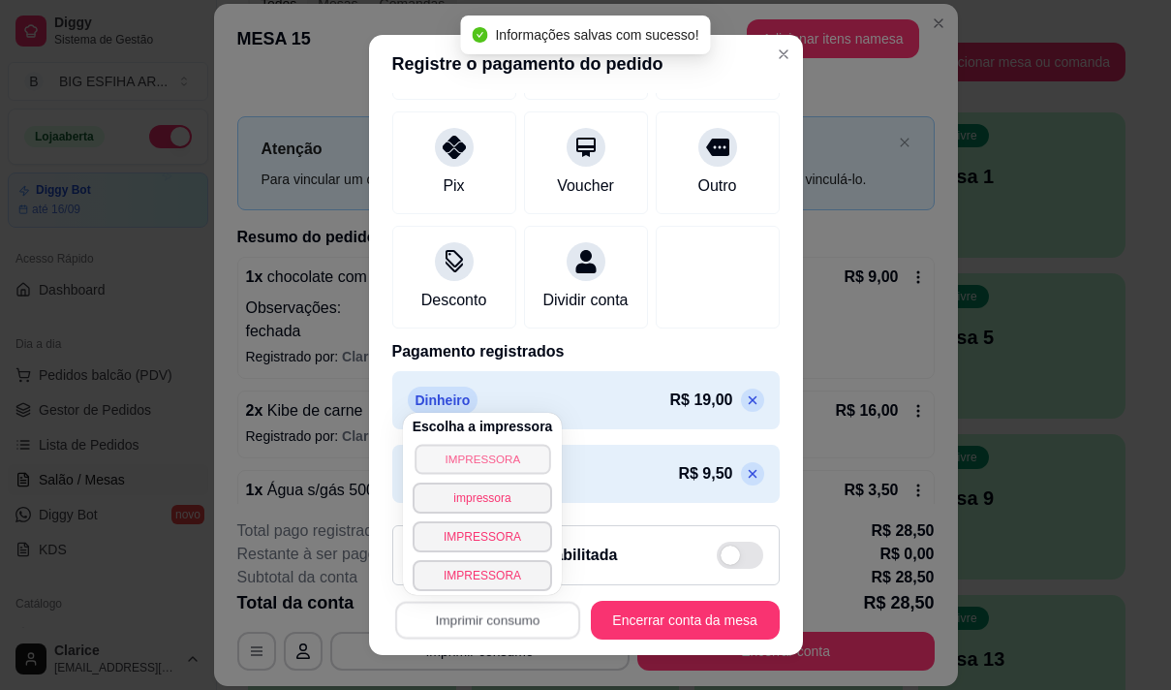
click at [476, 466] on button "IMPRESSORA" at bounding box center [483, 459] width 136 height 30
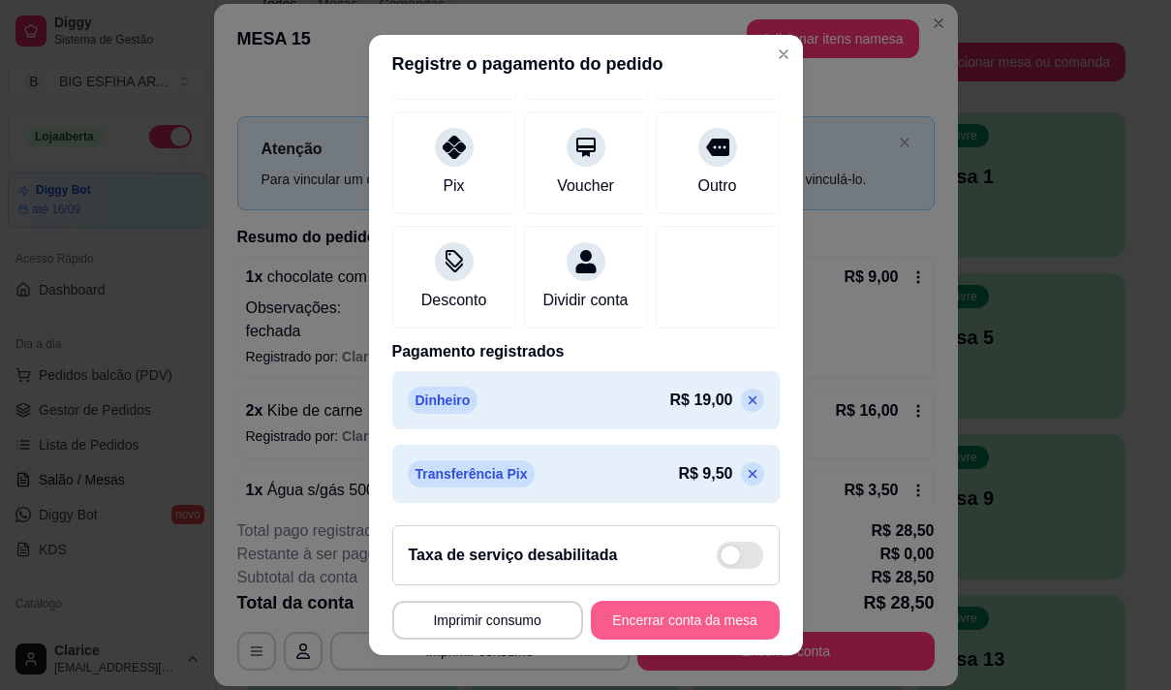
click at [666, 621] on button "Encerrar conta da mesa" at bounding box center [685, 620] width 189 height 39
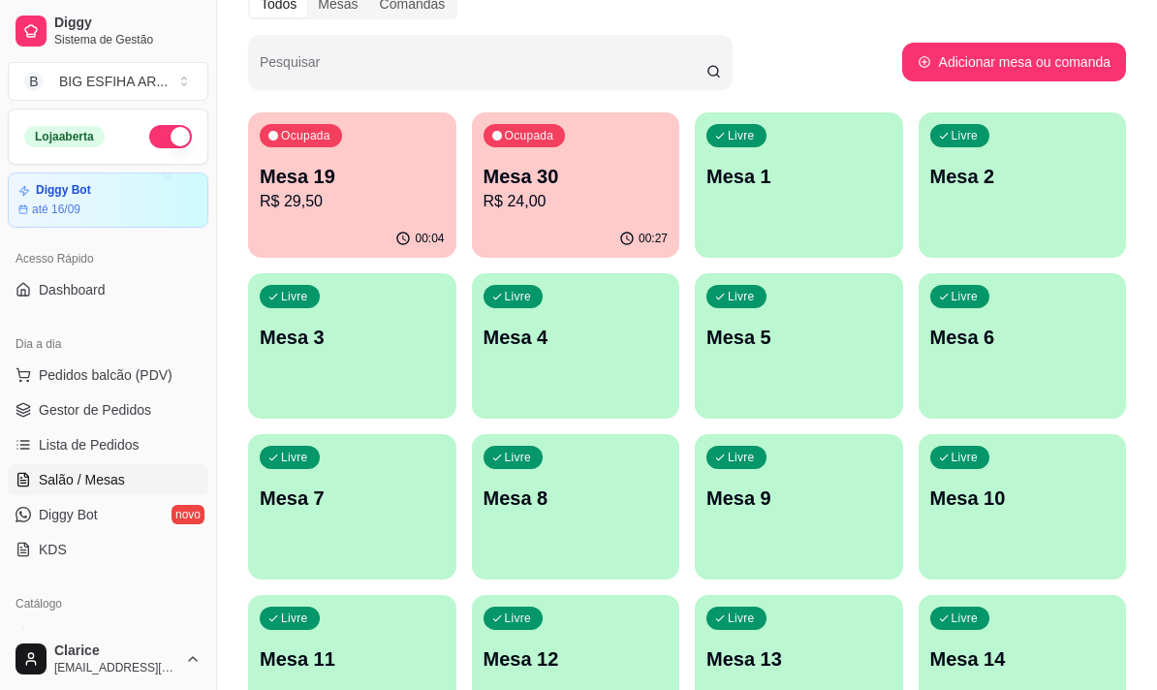
click at [229, 377] on div "Todos Mesas Comandas Pesquisar Adicionar mesa ou comanda Ocupada Mesa 19 R$ 29,…" at bounding box center [687, 692] width 940 height 1430
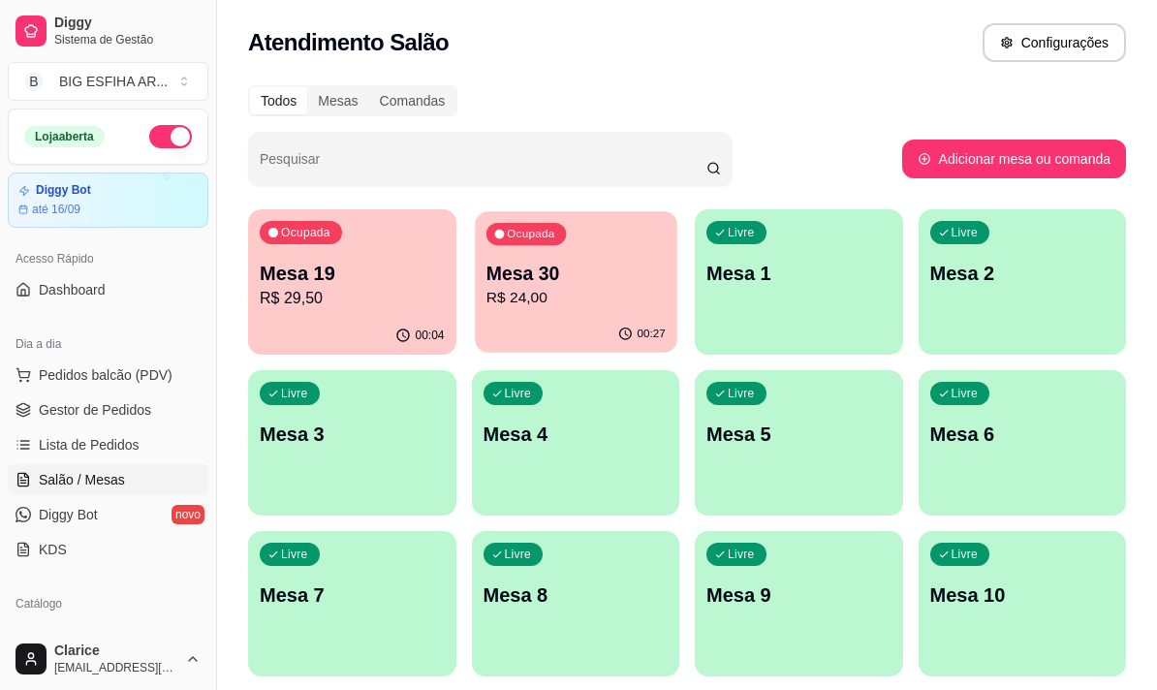
click at [574, 282] on p "Mesa 30" at bounding box center [574, 274] width 179 height 26
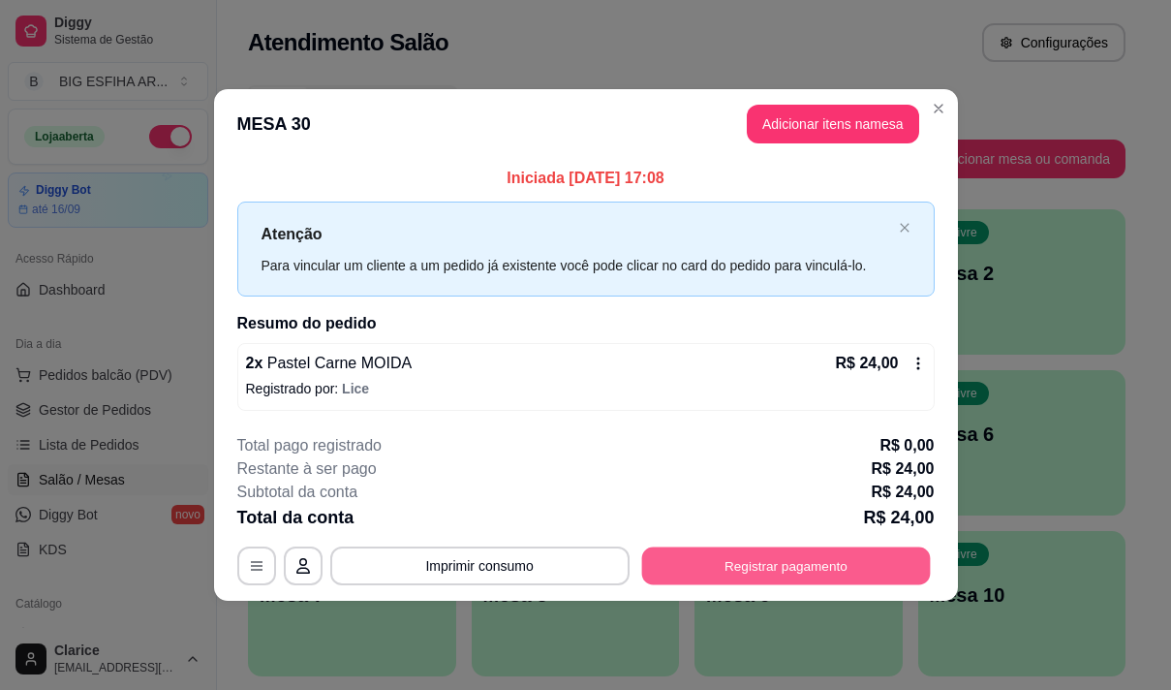
click at [695, 553] on button "Registrar pagamento" at bounding box center [785, 565] width 289 height 38
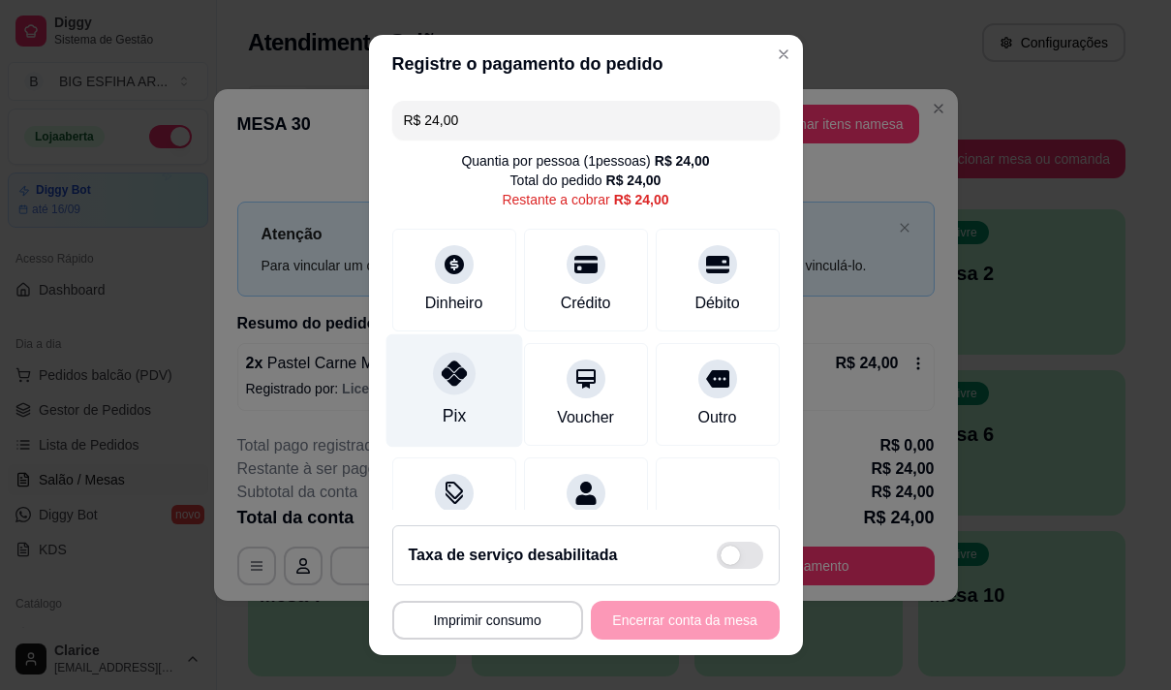
click at [452, 392] on div "Pix" at bounding box center [454, 389] width 137 height 113
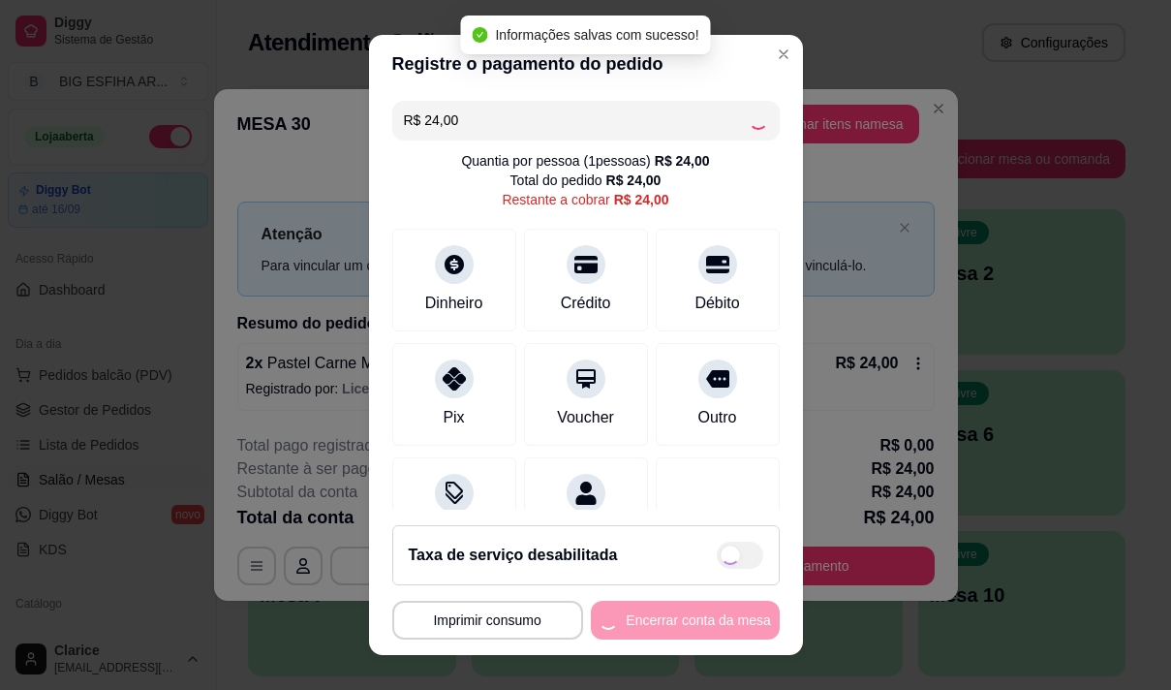
type input "R$ 0,00"
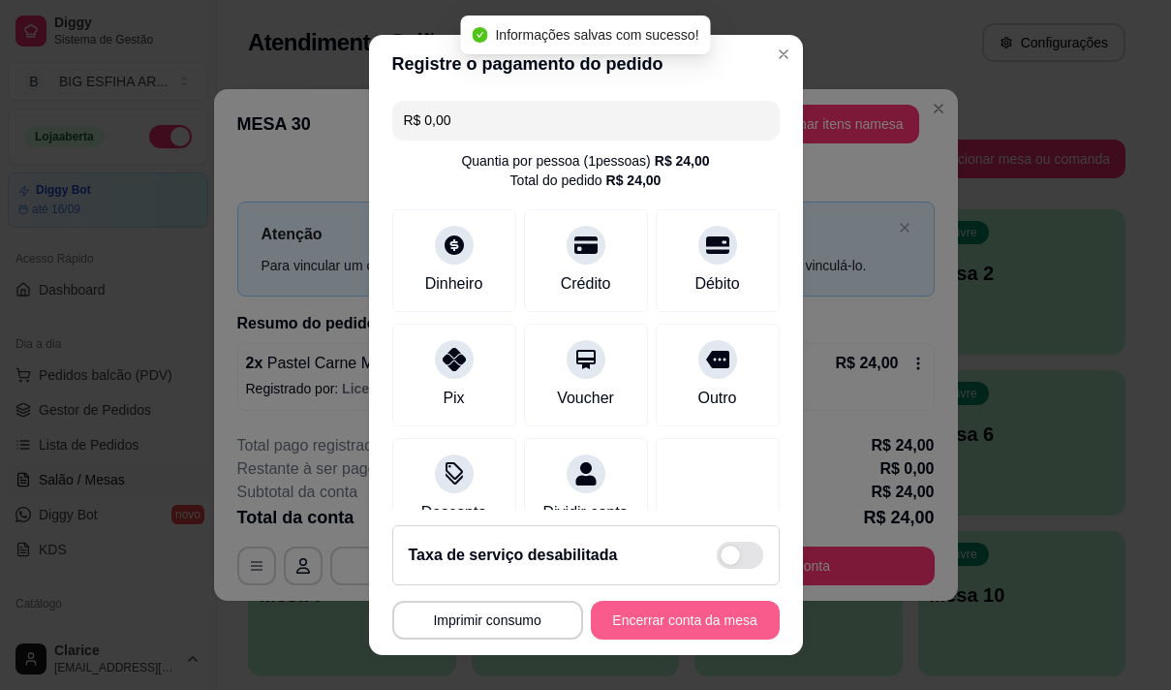
click at [727, 625] on button "Encerrar conta da mesa" at bounding box center [685, 620] width 189 height 39
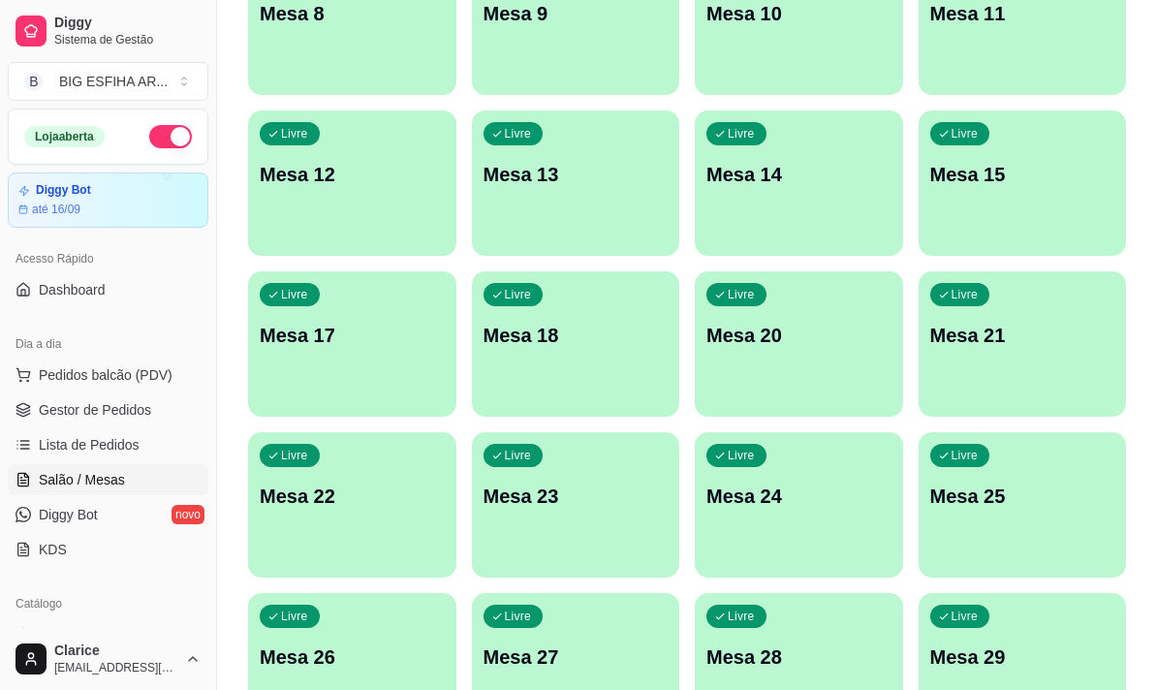
scroll to position [869, 0]
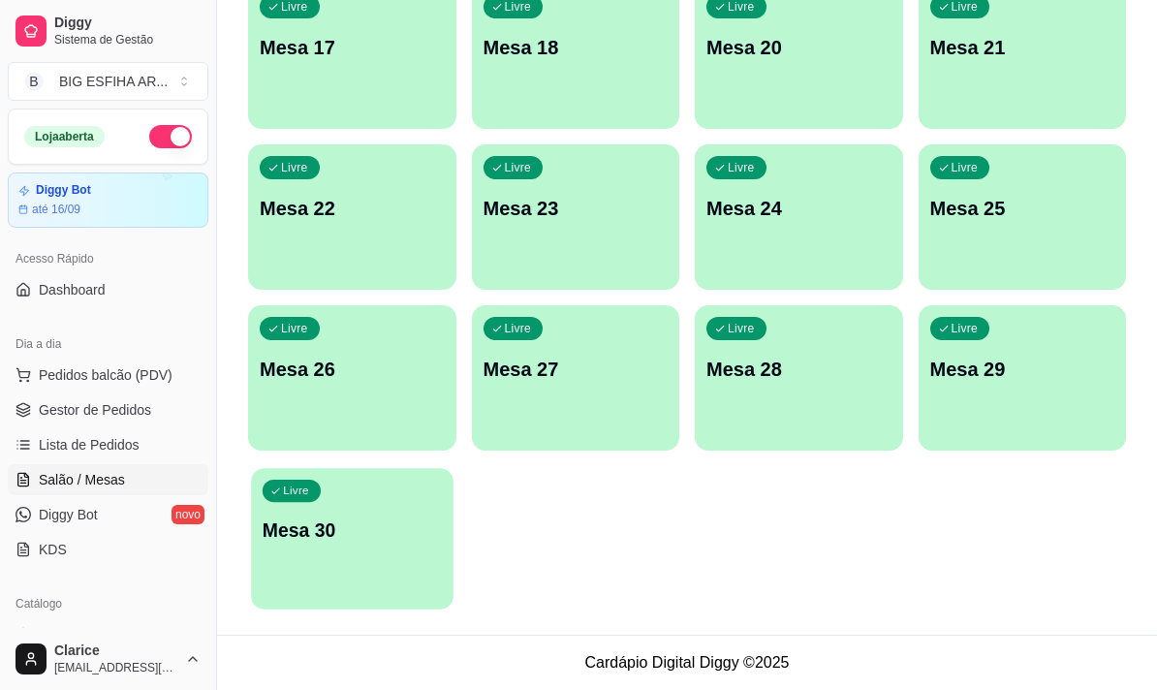
click at [351, 535] on p "Mesa 30" at bounding box center [352, 530] width 179 height 26
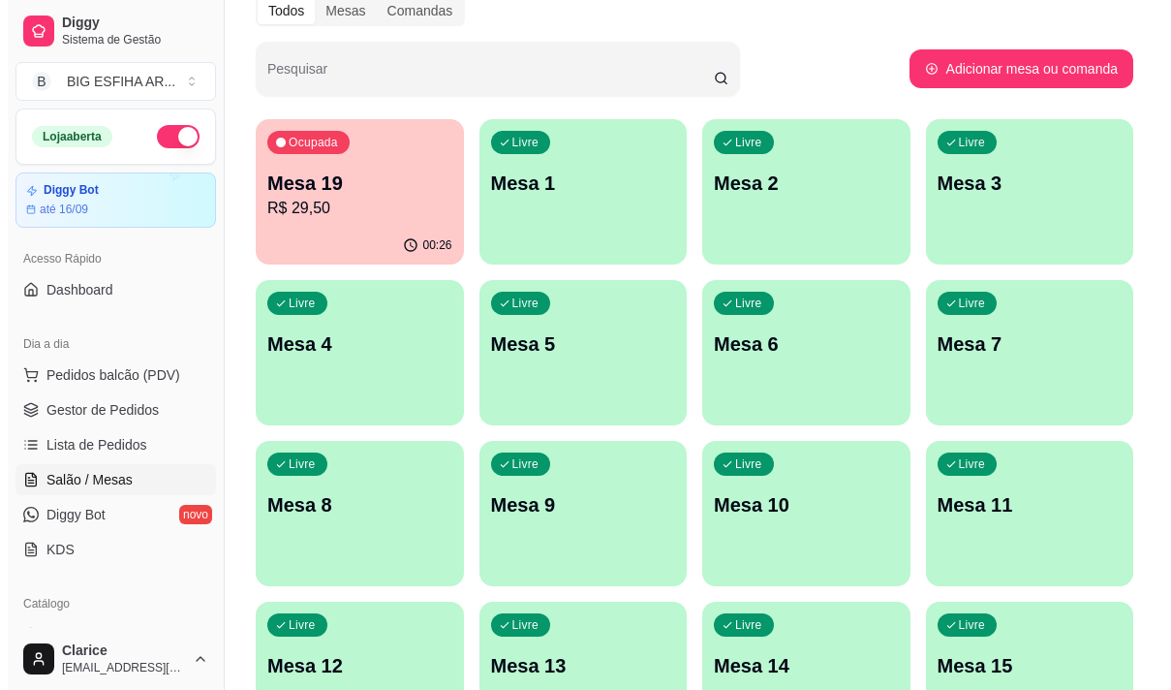
scroll to position [0, 0]
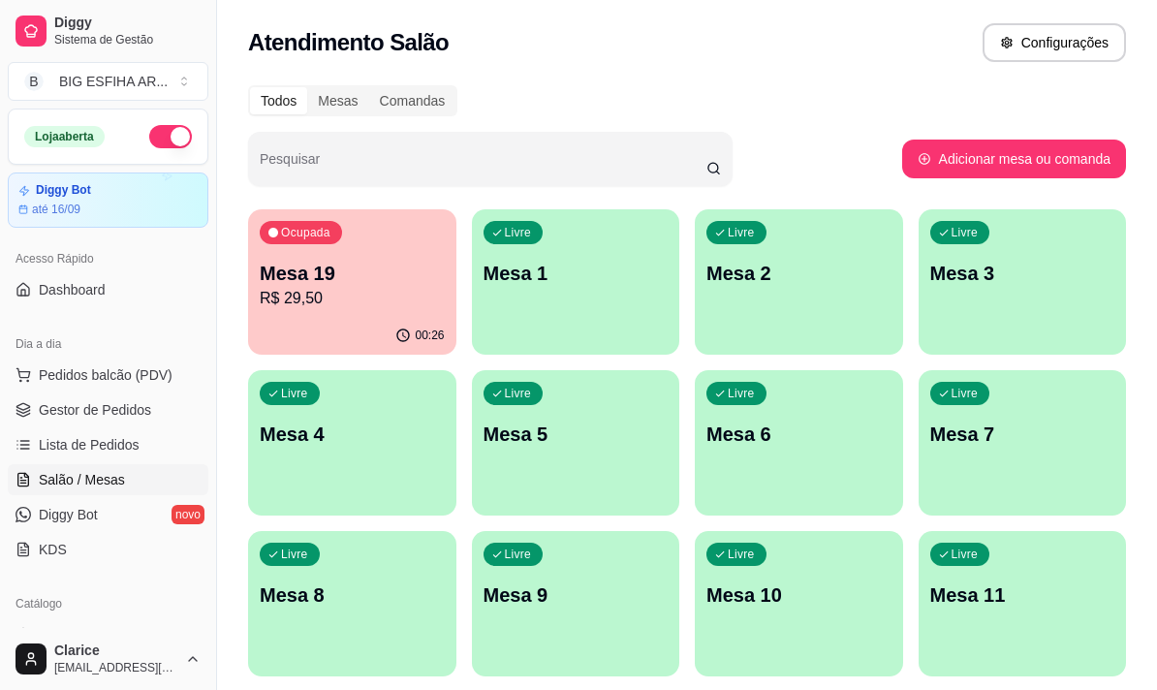
click at [785, 449] on div "Livre Mesa 6" at bounding box center [799, 431] width 208 height 122
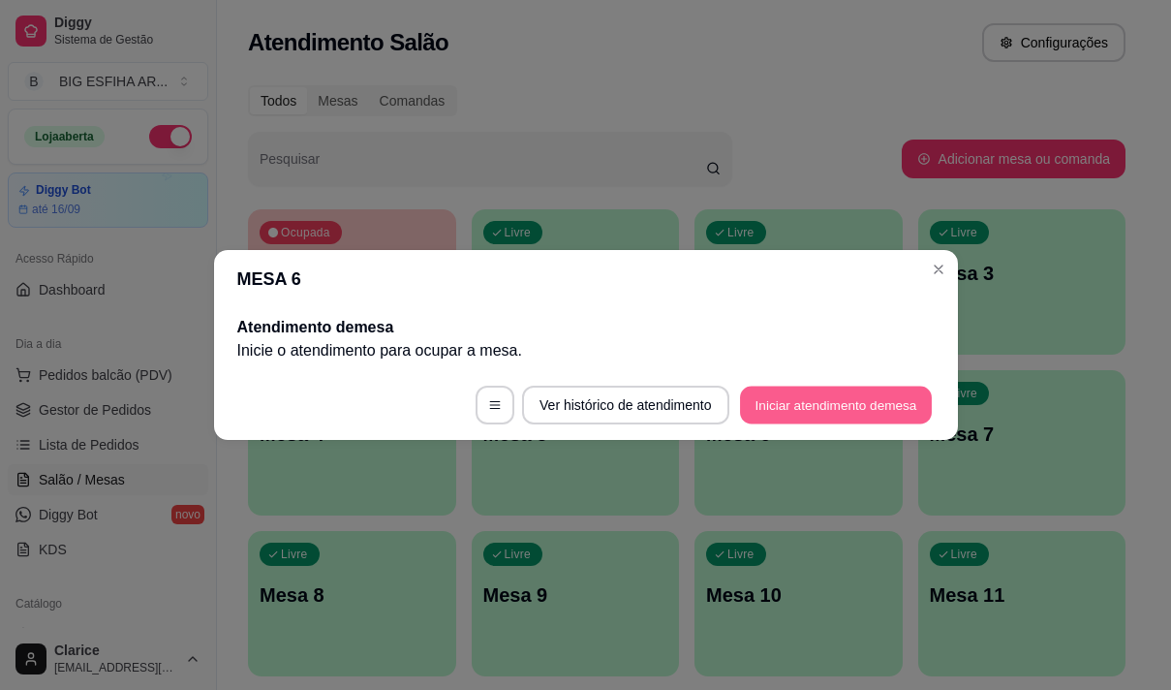
click at [757, 403] on button "Iniciar atendimento de mesa" at bounding box center [836, 406] width 192 height 38
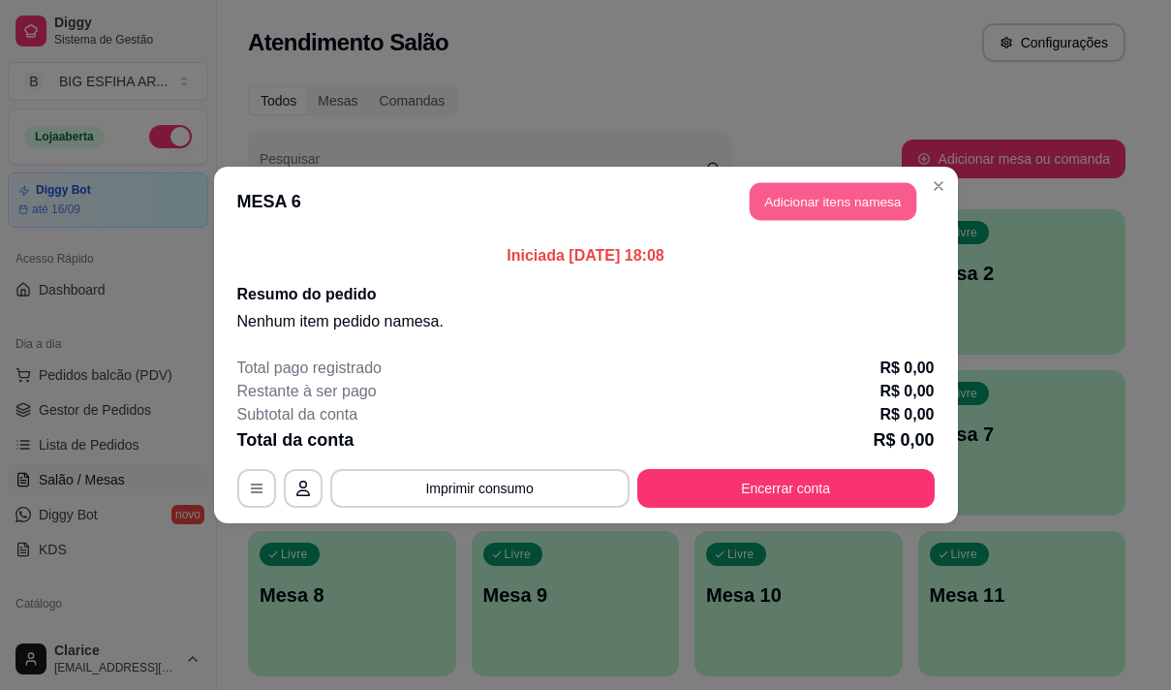
click at [801, 209] on button "Adicionar itens na mesa" at bounding box center [833, 202] width 167 height 38
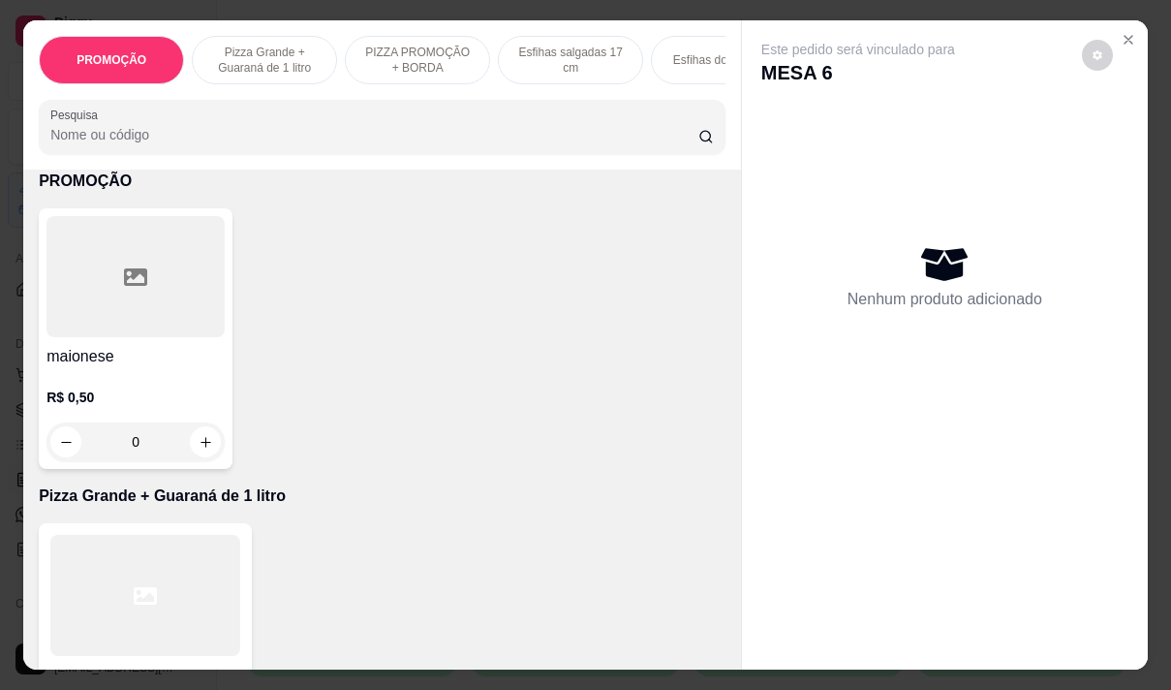
scroll to position [291, 0]
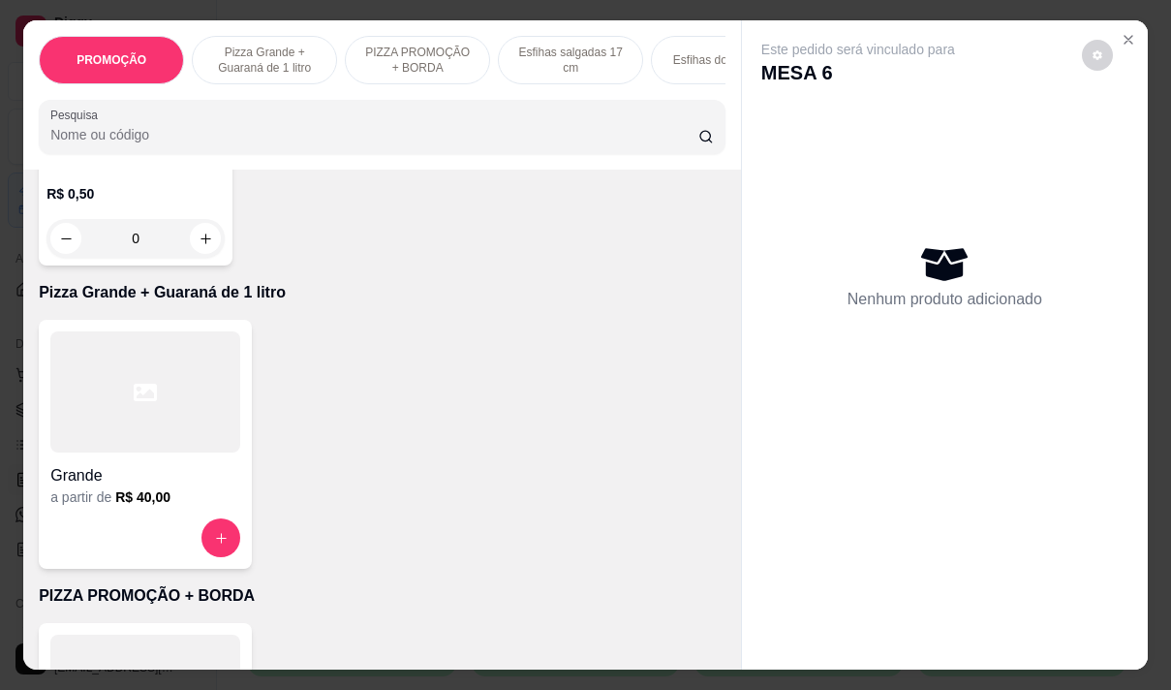
click at [151, 487] on h4 "Grande" at bounding box center [145, 475] width 190 height 23
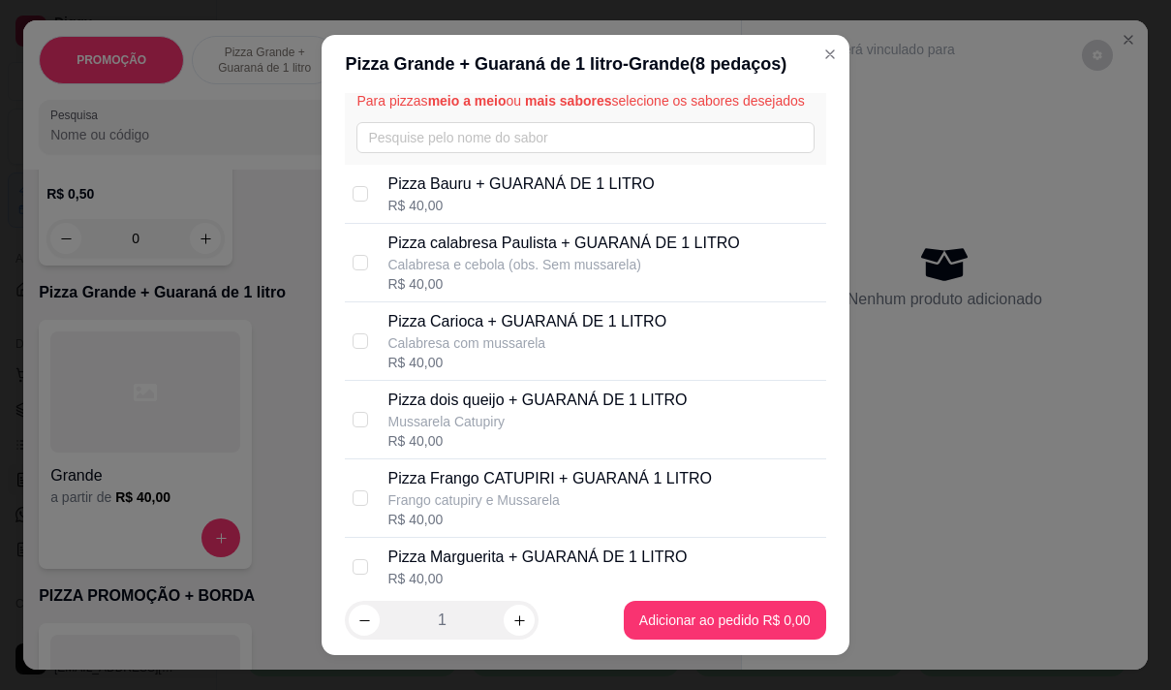
scroll to position [97, 0]
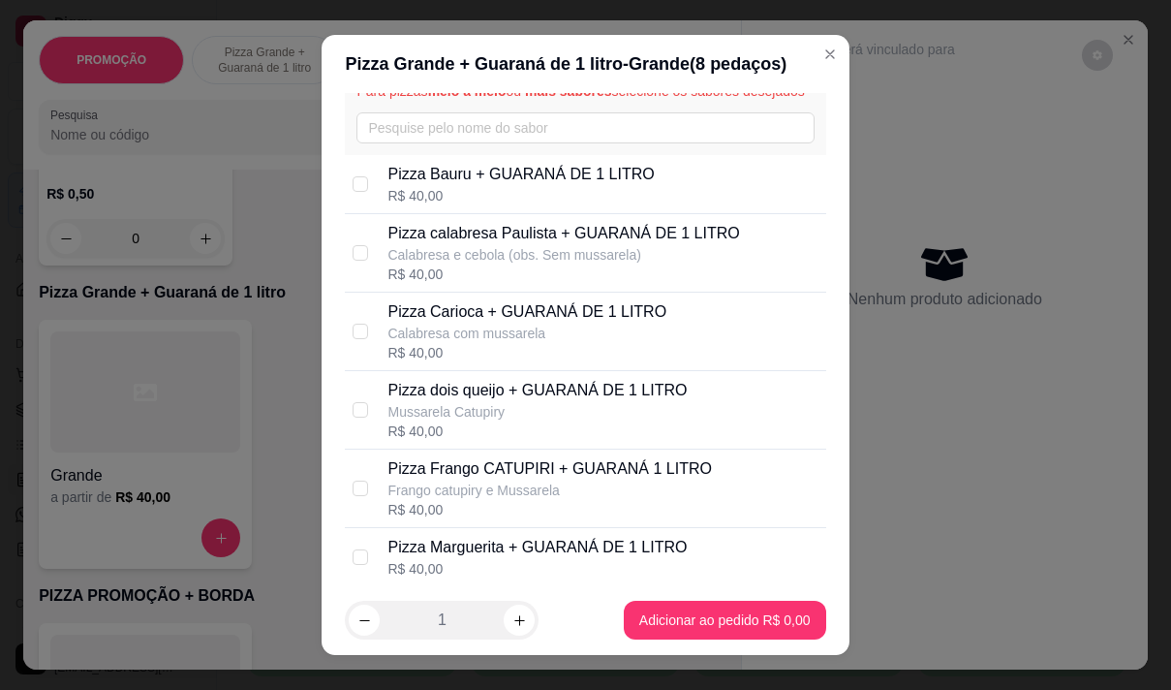
click at [478, 480] on p "Pizza Frango CATUPIRI + GUARANÁ 1 LITRO" at bounding box center [549, 468] width 324 height 23
checkbox input "true"
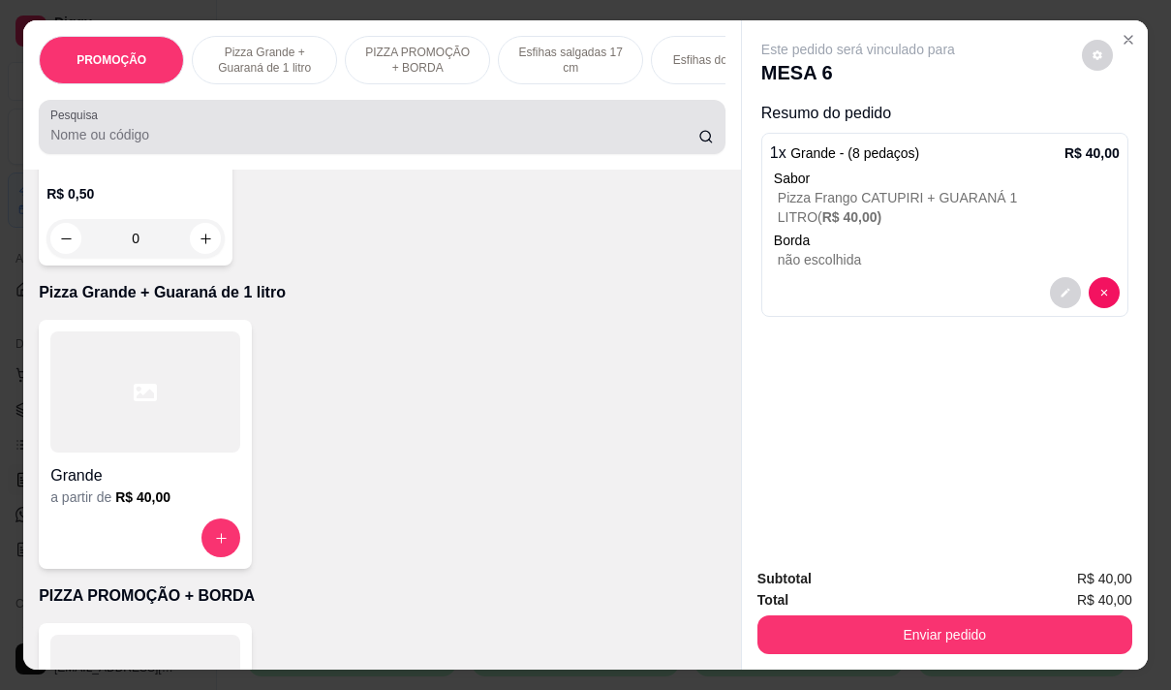
click at [151, 133] on input "Pesquisa" at bounding box center [374, 134] width 648 height 19
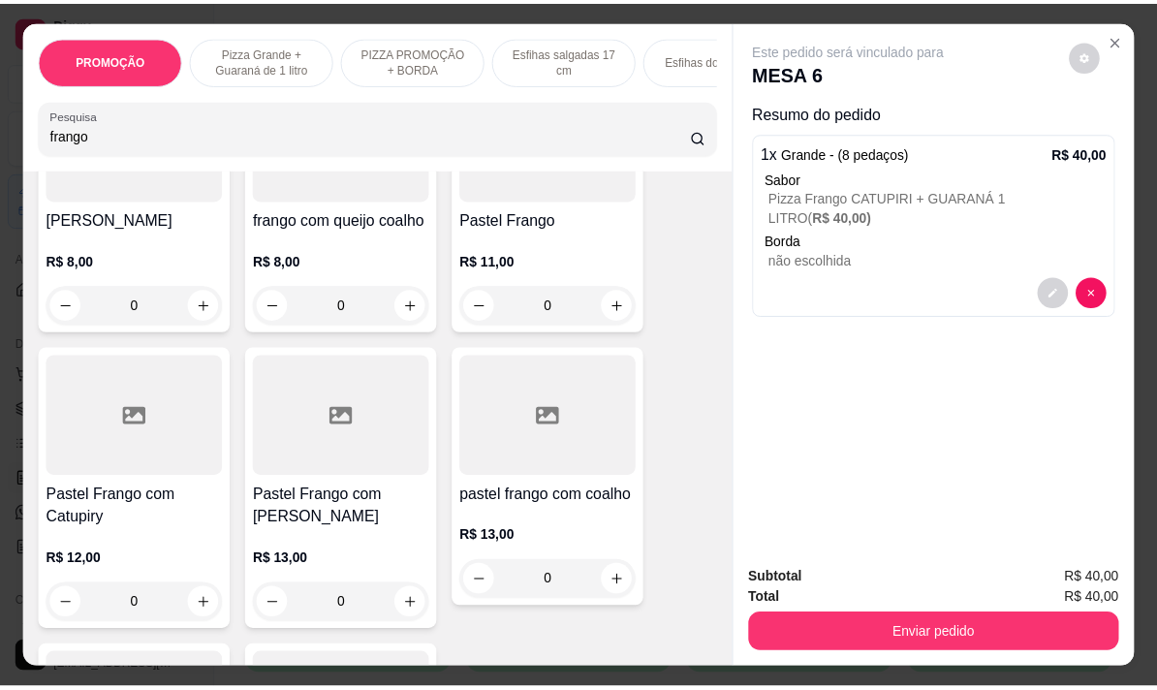
scroll to position [608, 0]
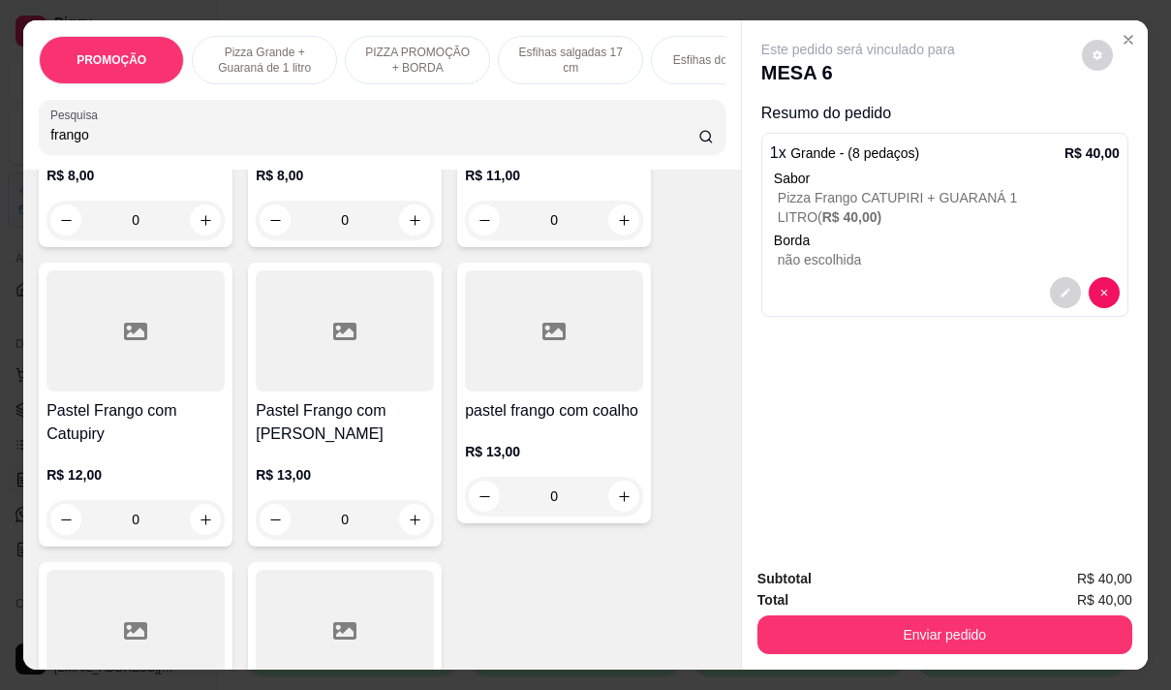
type input "frango"
click at [362, 418] on h4 "Pastel Frango com [PERSON_NAME]" at bounding box center [345, 422] width 178 height 46
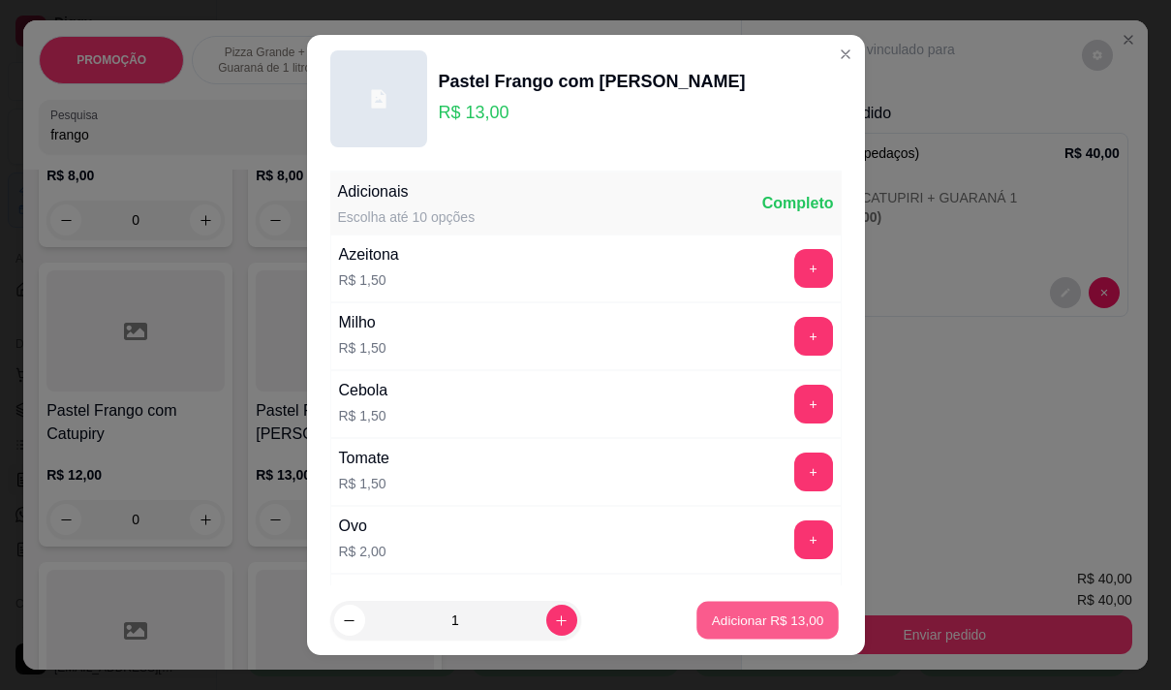
click at [748, 612] on p "Adicionar R$ 13,00" at bounding box center [768, 620] width 112 height 18
type input "1"
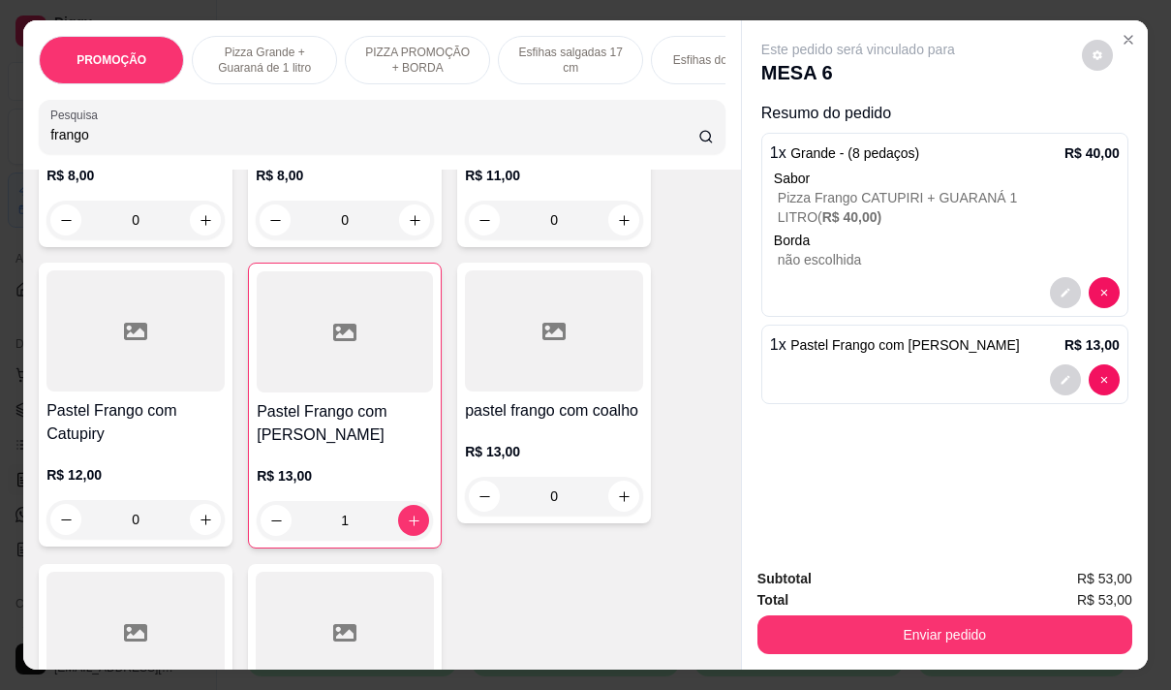
click at [939, 598] on div "Total R$ 53,00" at bounding box center [945, 599] width 375 height 21
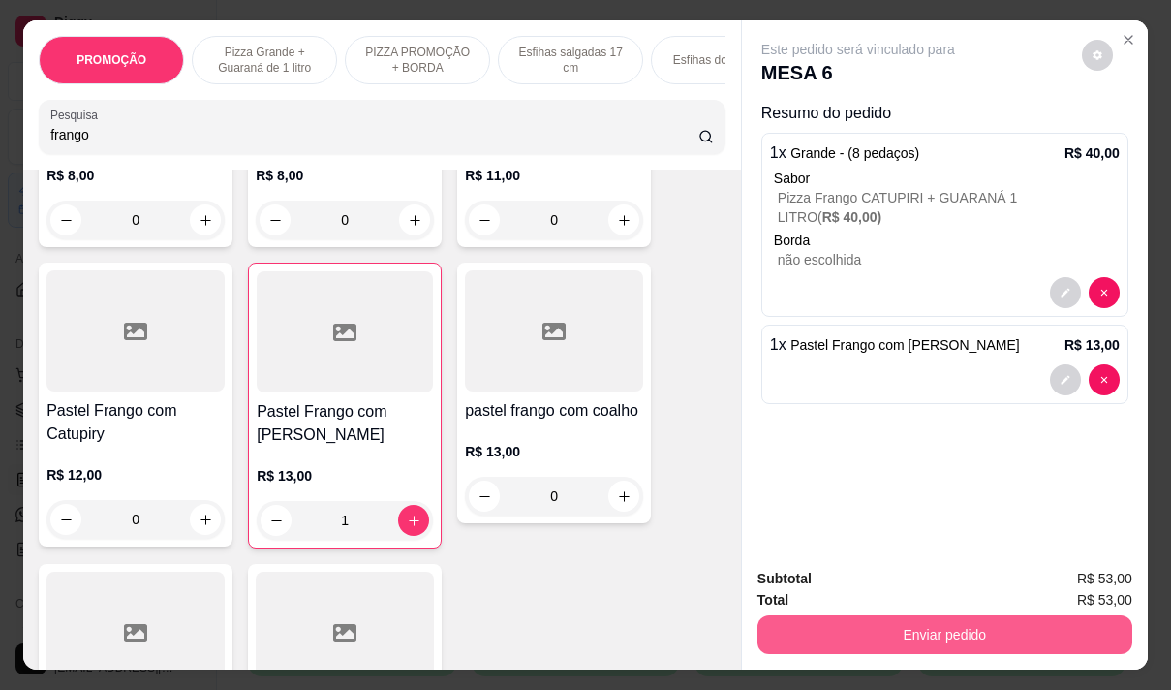
click at [802, 623] on button "Enviar pedido" at bounding box center [945, 634] width 375 height 39
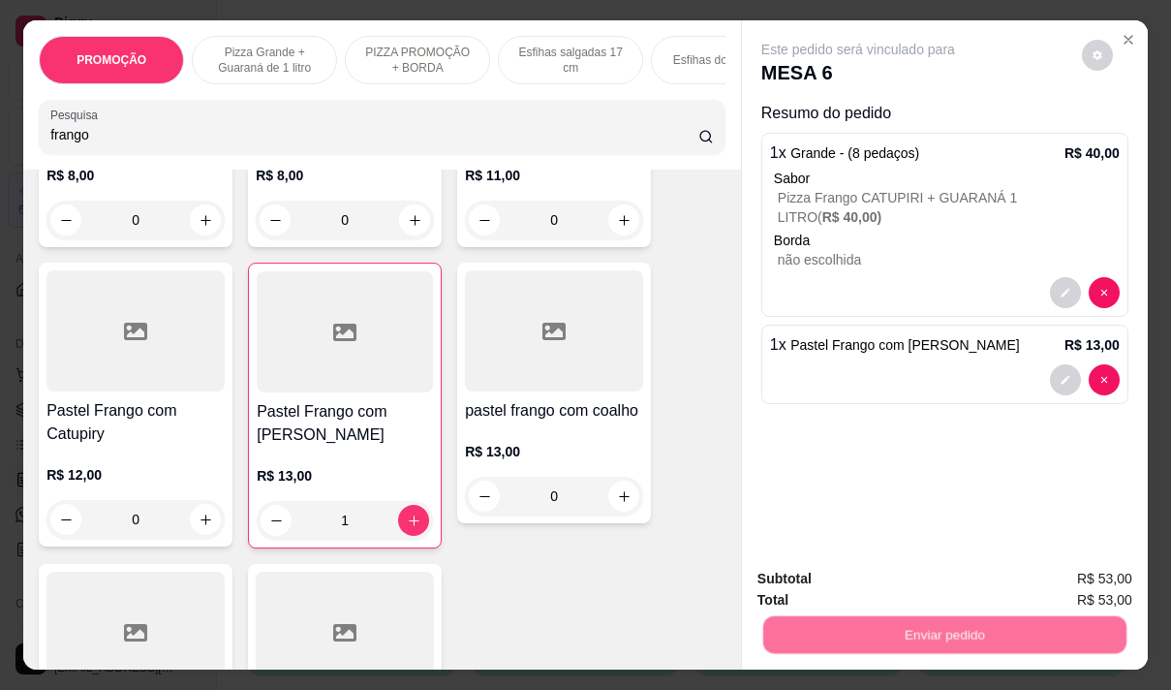
click at [788, 587] on button "Não registrar e enviar pedido" at bounding box center [881, 579] width 196 height 36
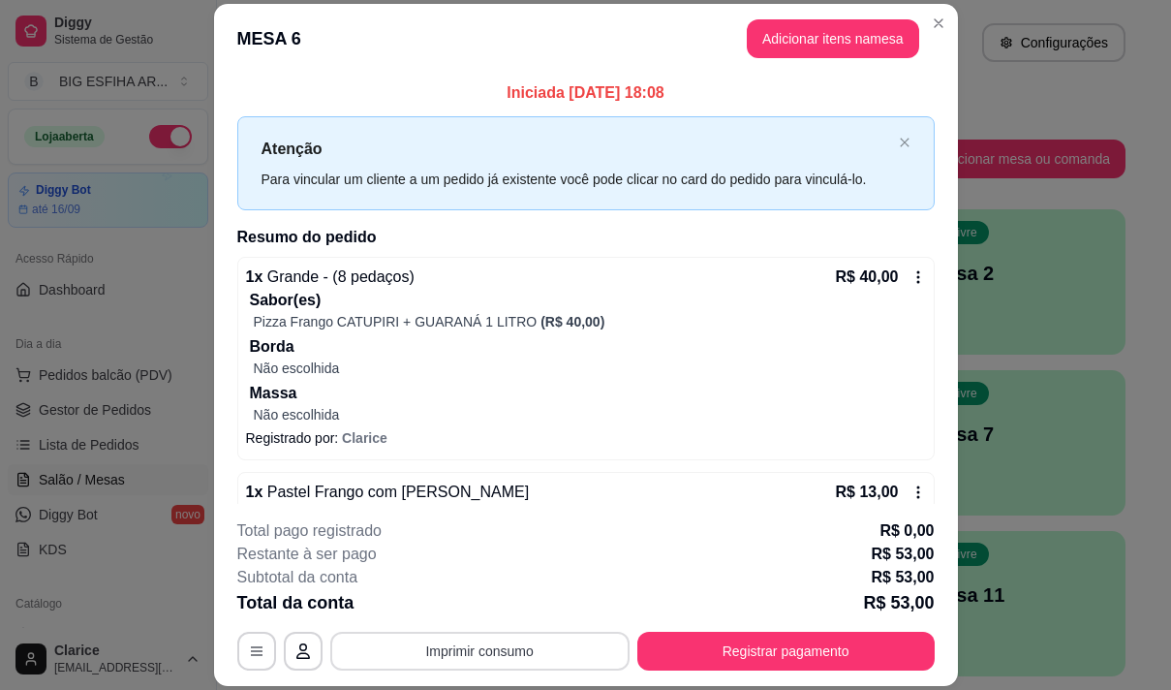
click at [427, 649] on button "Imprimir consumo" at bounding box center [479, 651] width 299 height 39
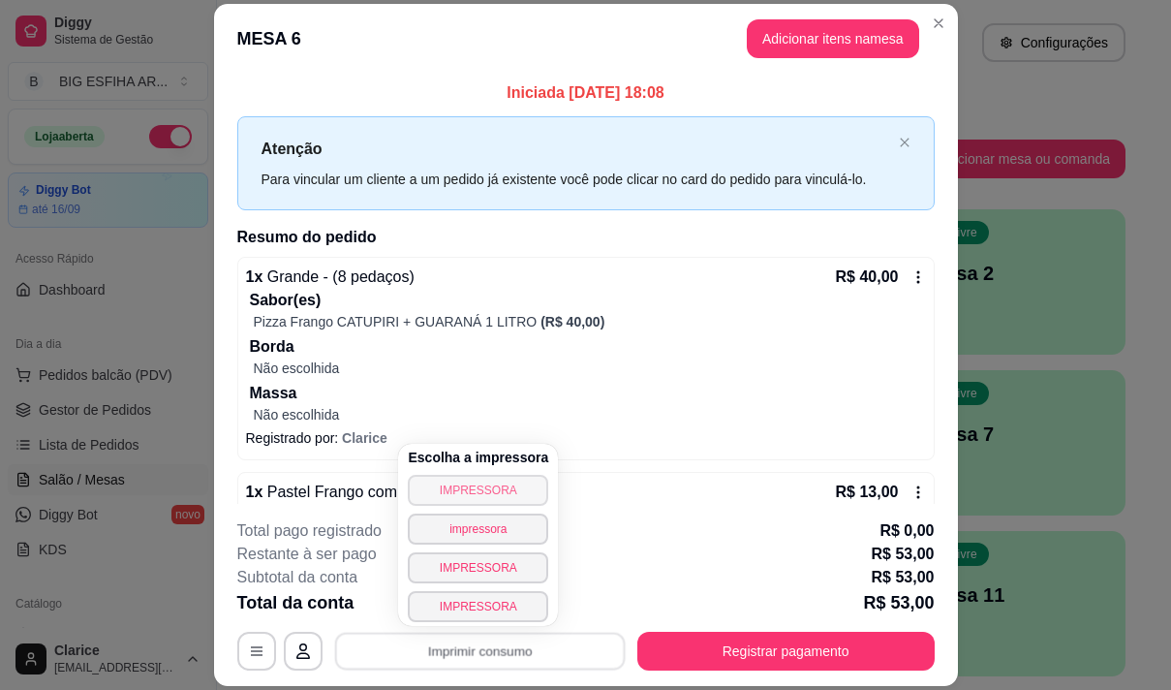
click at [455, 499] on button "IMPRESSORA" at bounding box center [478, 490] width 140 height 31
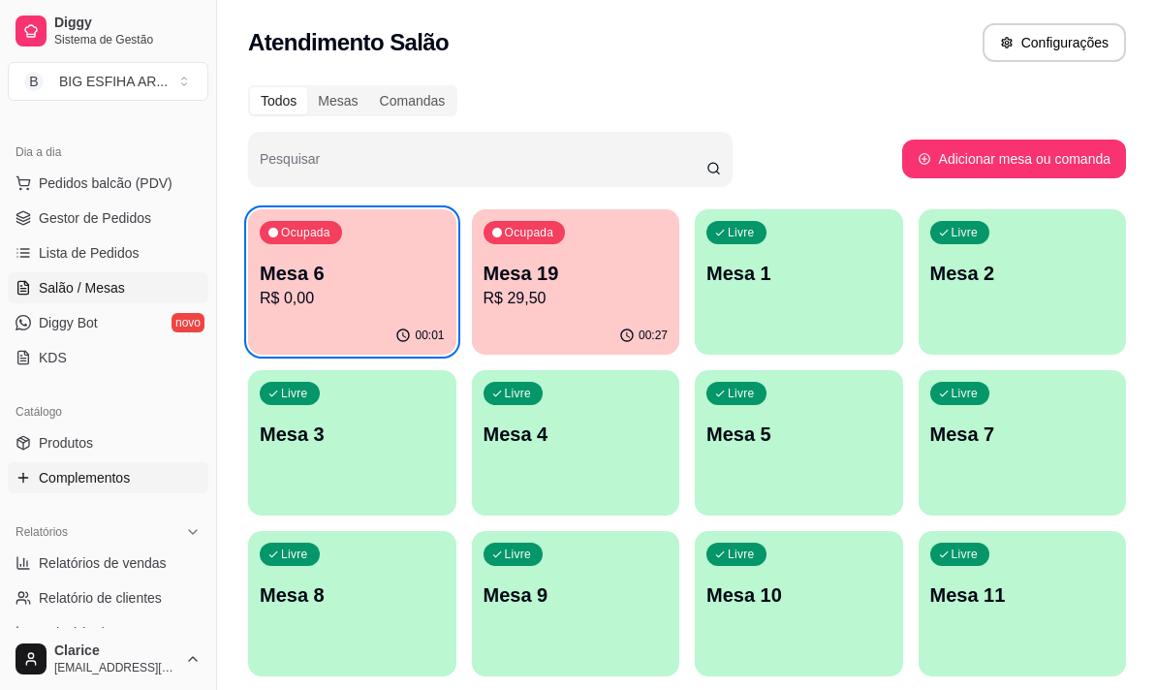
scroll to position [194, 0]
click at [103, 449] on link "Produtos" at bounding box center [108, 440] width 201 height 31
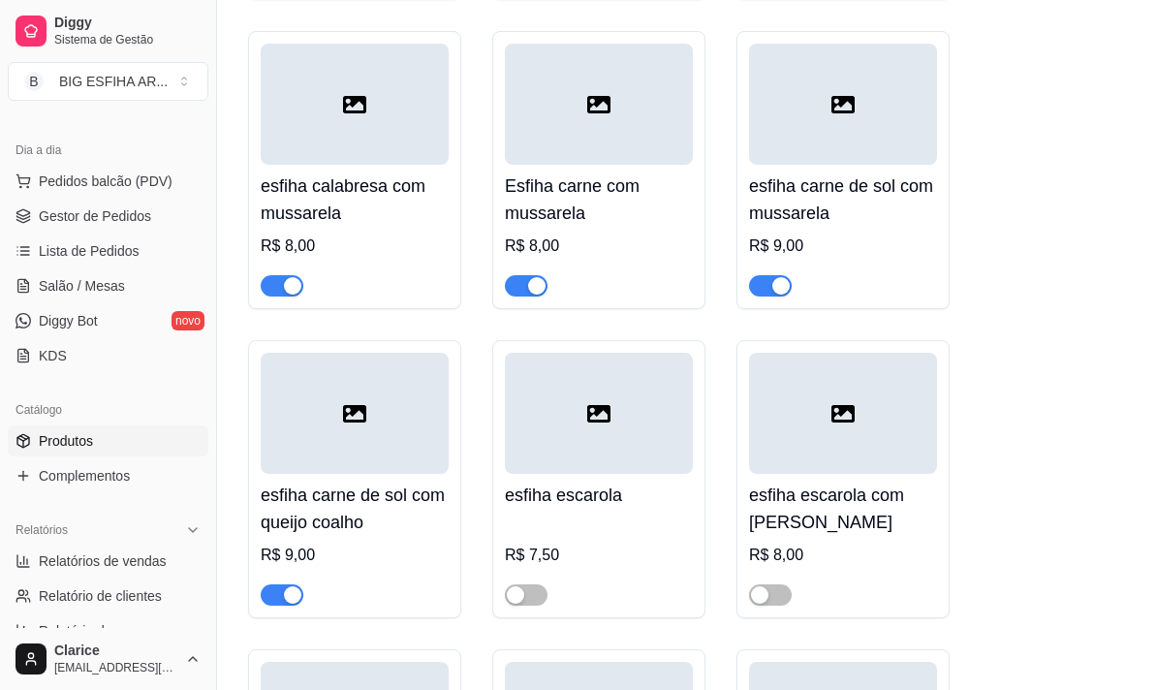
scroll to position [5425, 0]
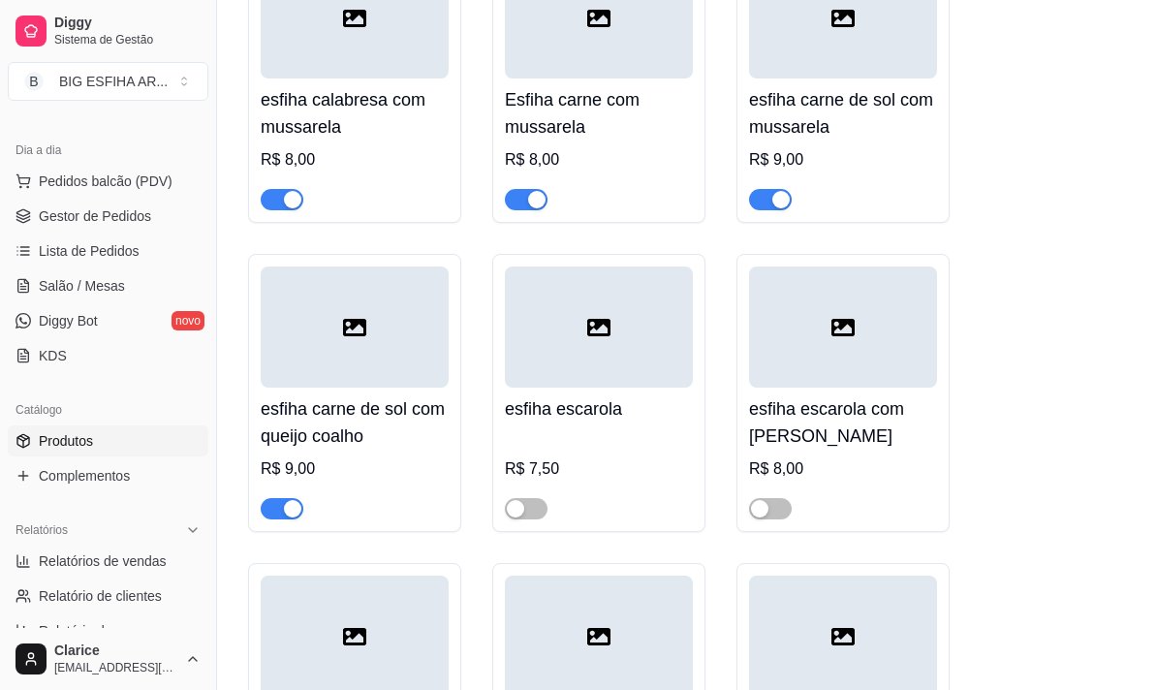
click at [548, 495] on div at bounding box center [599, 499] width 188 height 39
click at [527, 498] on span "button" at bounding box center [526, 508] width 43 height 21
click at [776, 500] on span "button" at bounding box center [770, 508] width 43 height 21
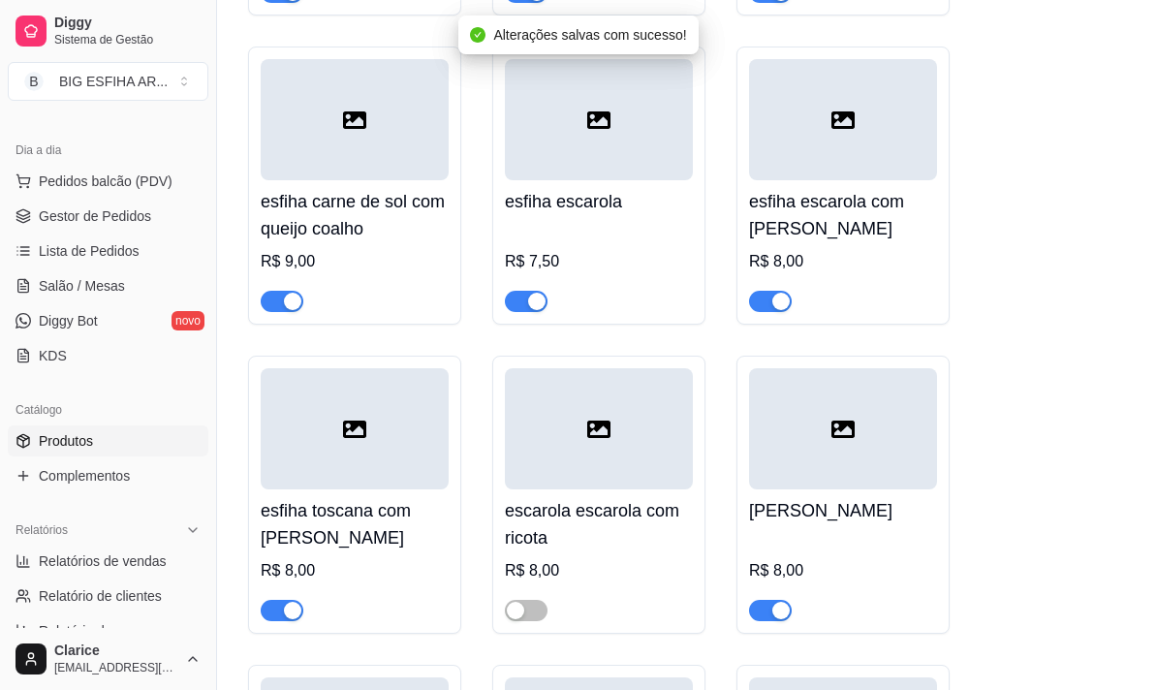
scroll to position [5715, 0]
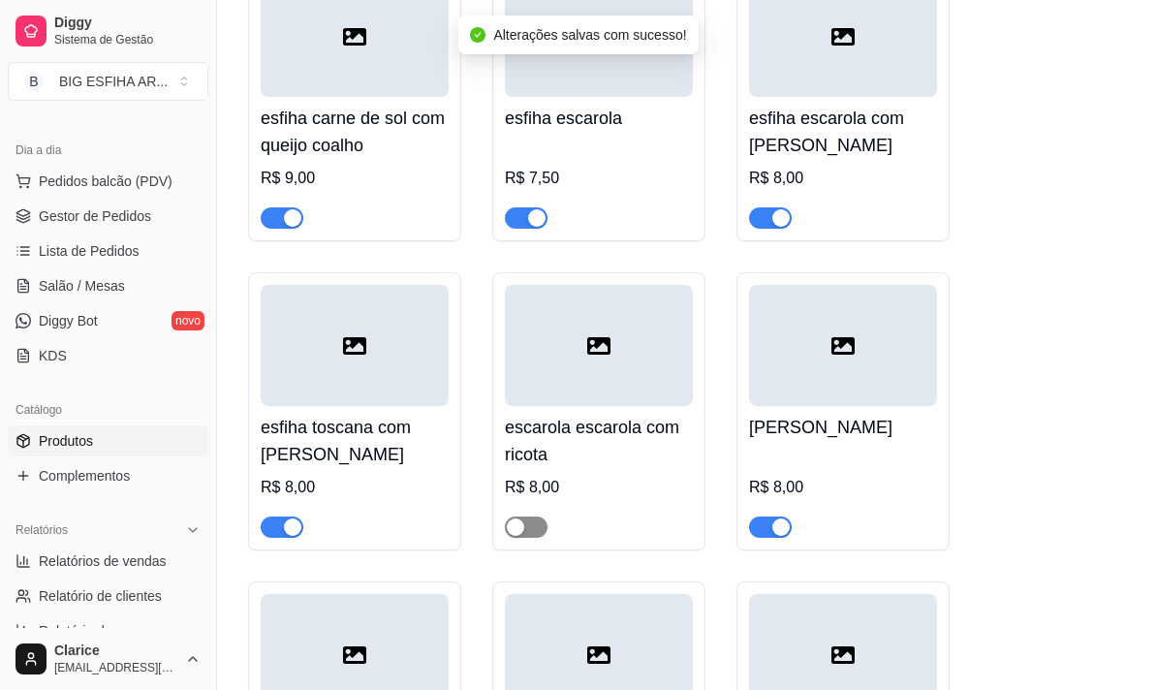
click at [529, 523] on span "button" at bounding box center [526, 526] width 43 height 21
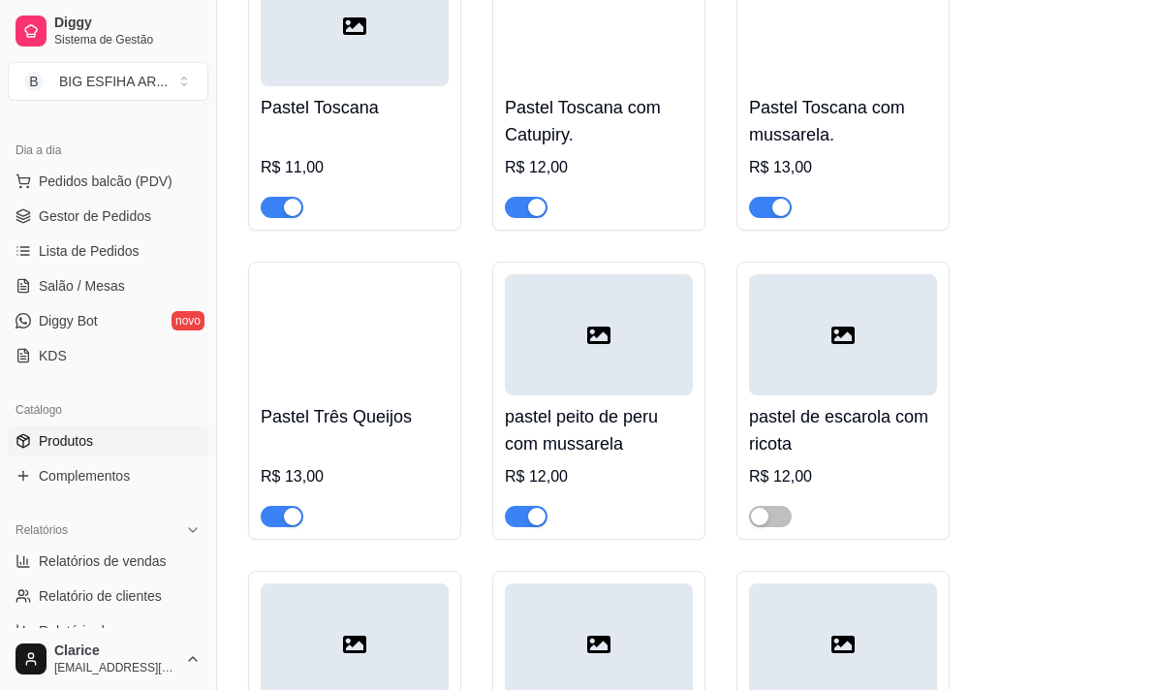
scroll to position [13077, 0]
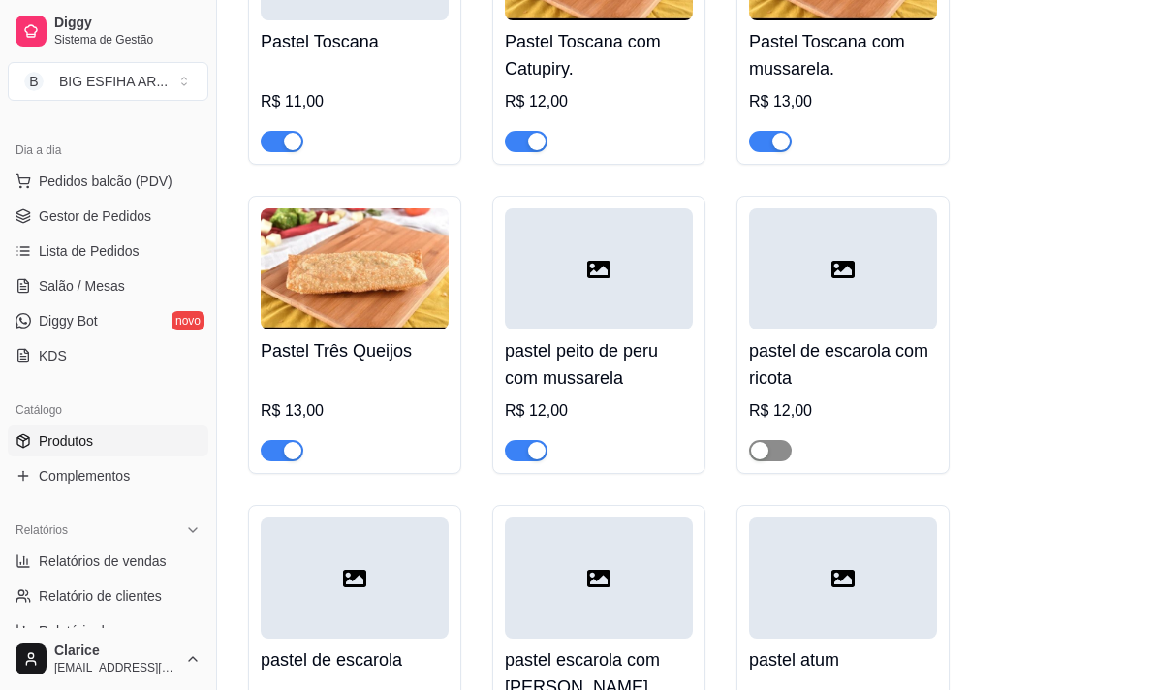
click at [770, 461] on span "button" at bounding box center [770, 450] width 43 height 21
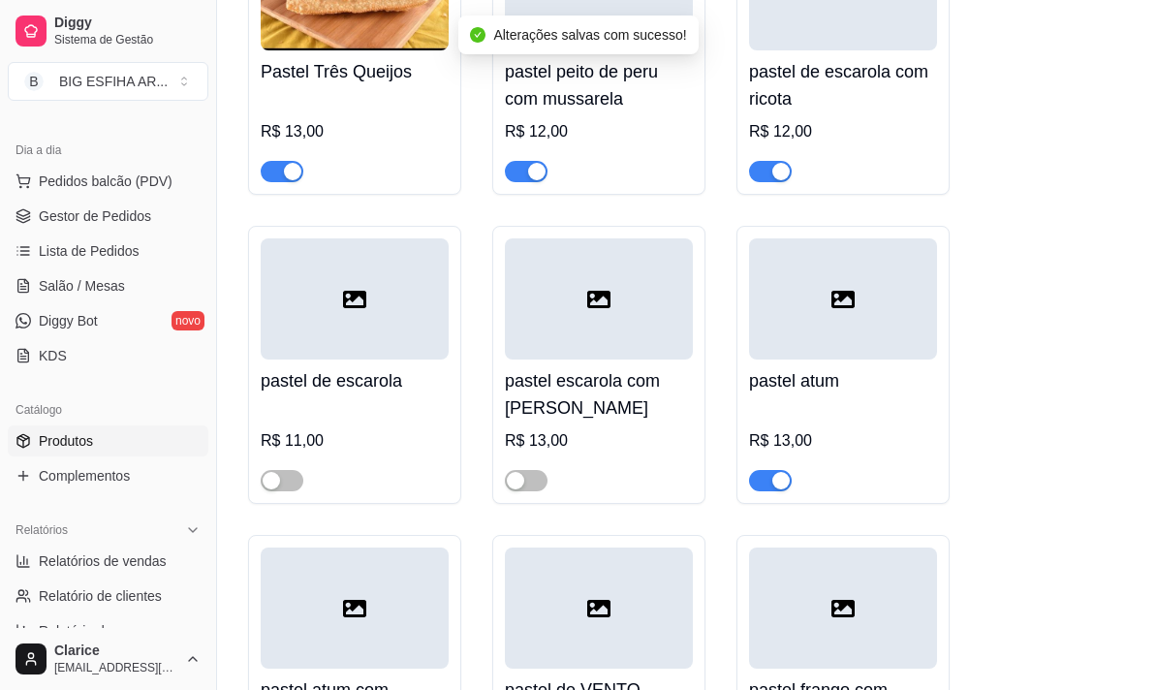
scroll to position [13368, 0]
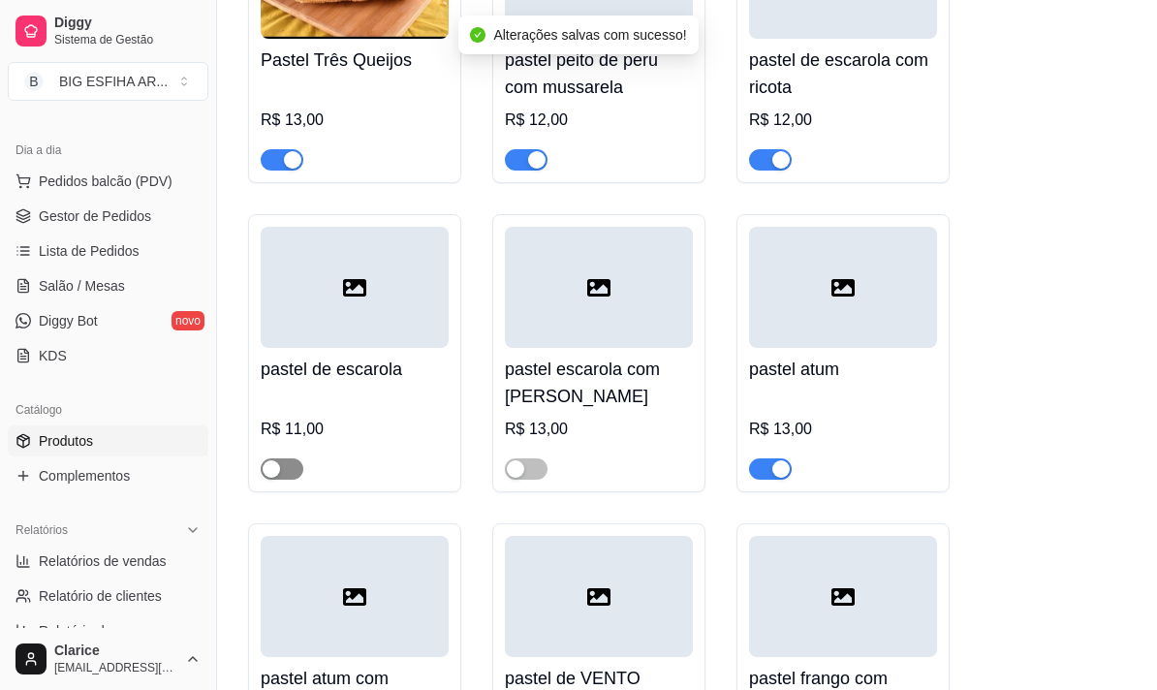
click at [269, 478] on div "button" at bounding box center [271, 468] width 17 height 17
click at [536, 480] on span "button" at bounding box center [526, 468] width 43 height 21
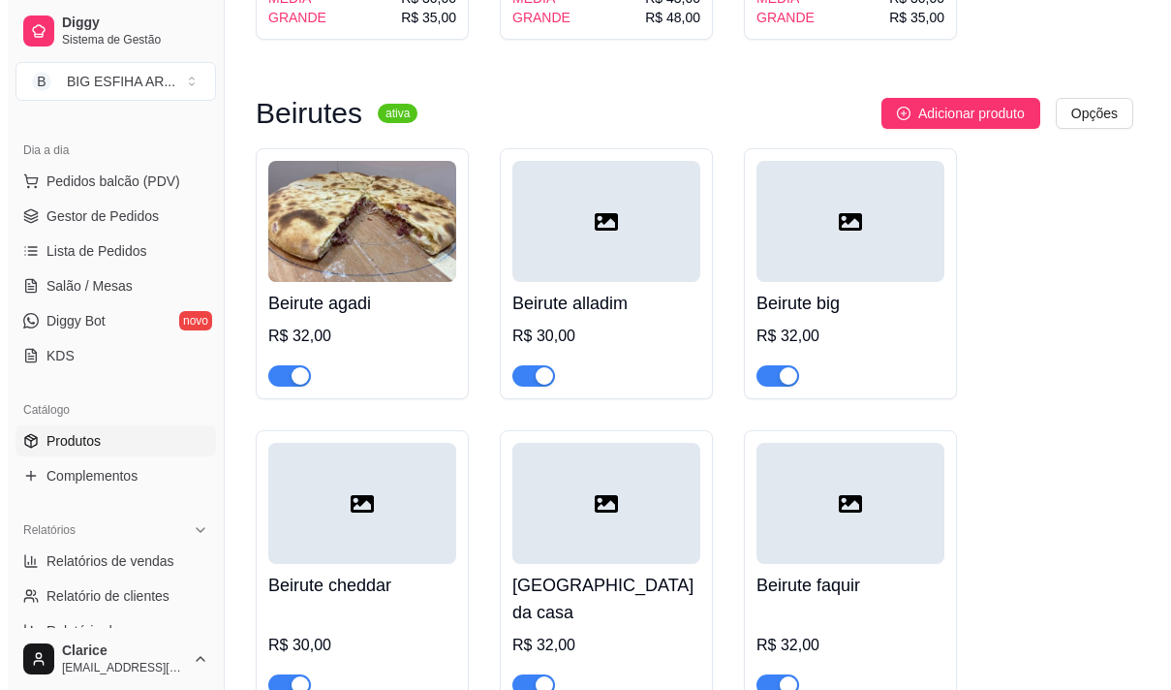
scroll to position [22183, 0]
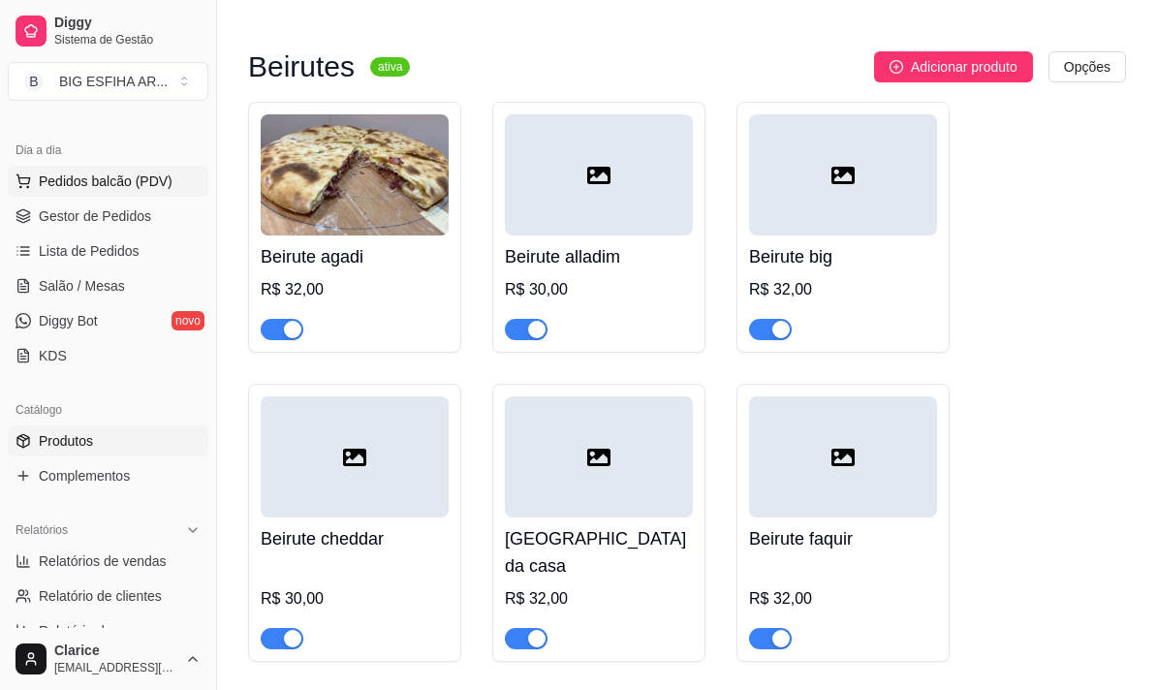
click at [110, 179] on span "Pedidos balcão (PDV)" at bounding box center [106, 180] width 134 height 19
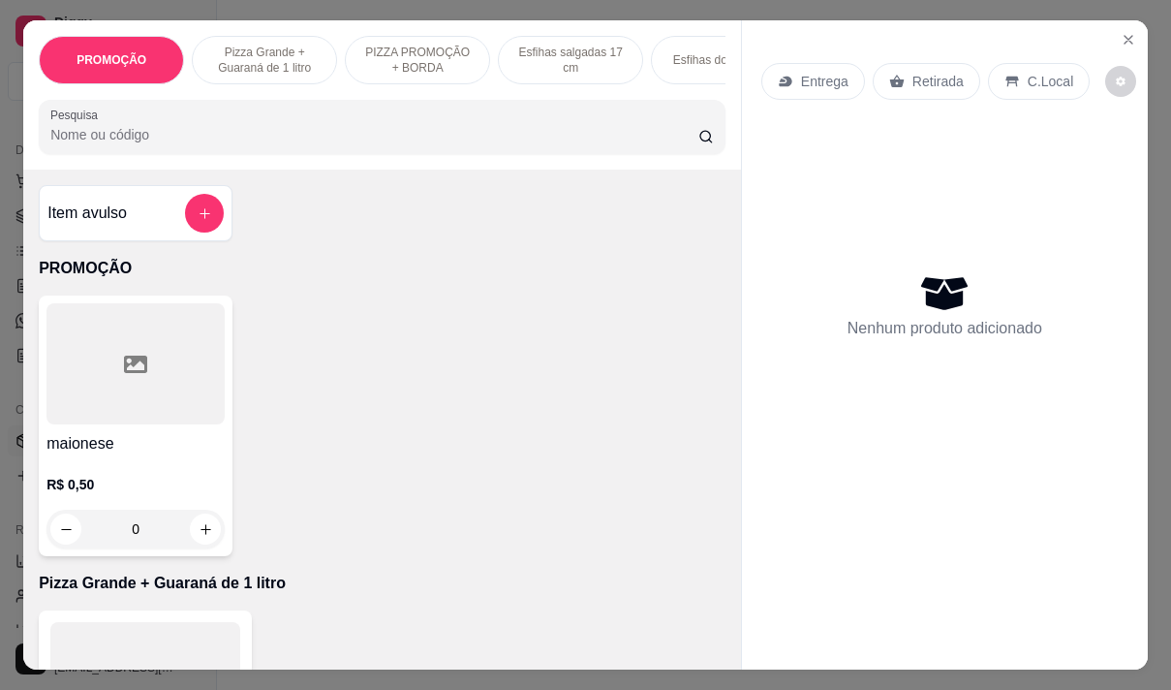
click at [818, 72] on p "Entrega" at bounding box center [824, 81] width 47 height 19
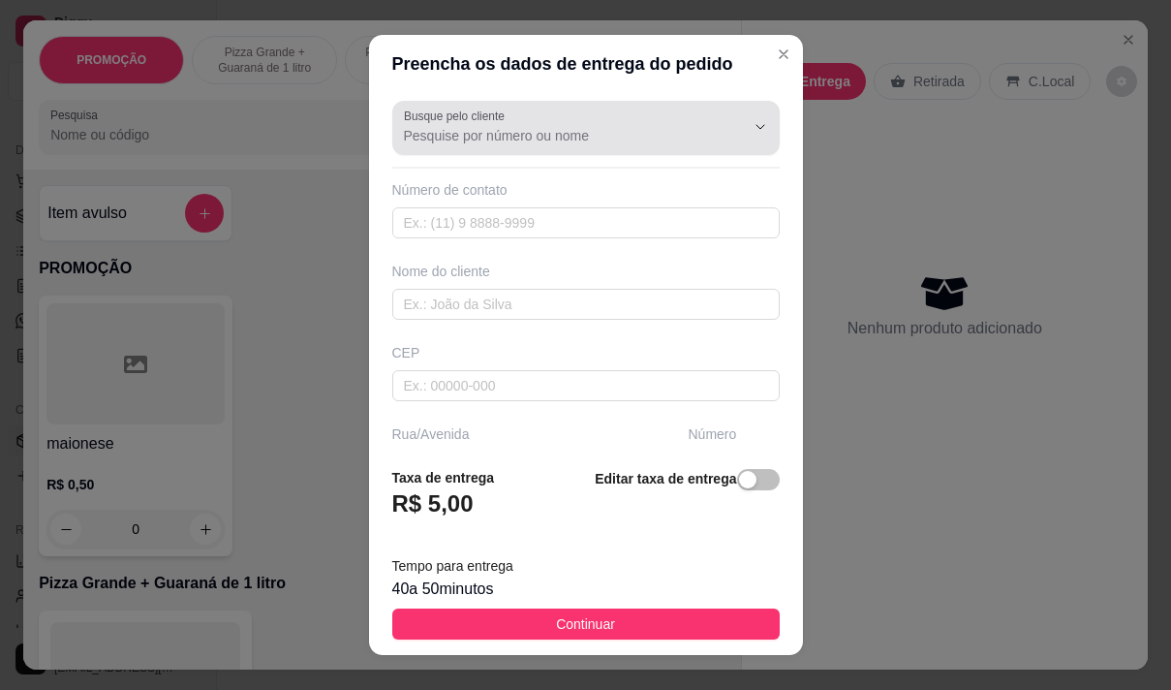
click at [483, 127] on input "Busque pelo cliente" at bounding box center [559, 135] width 310 height 19
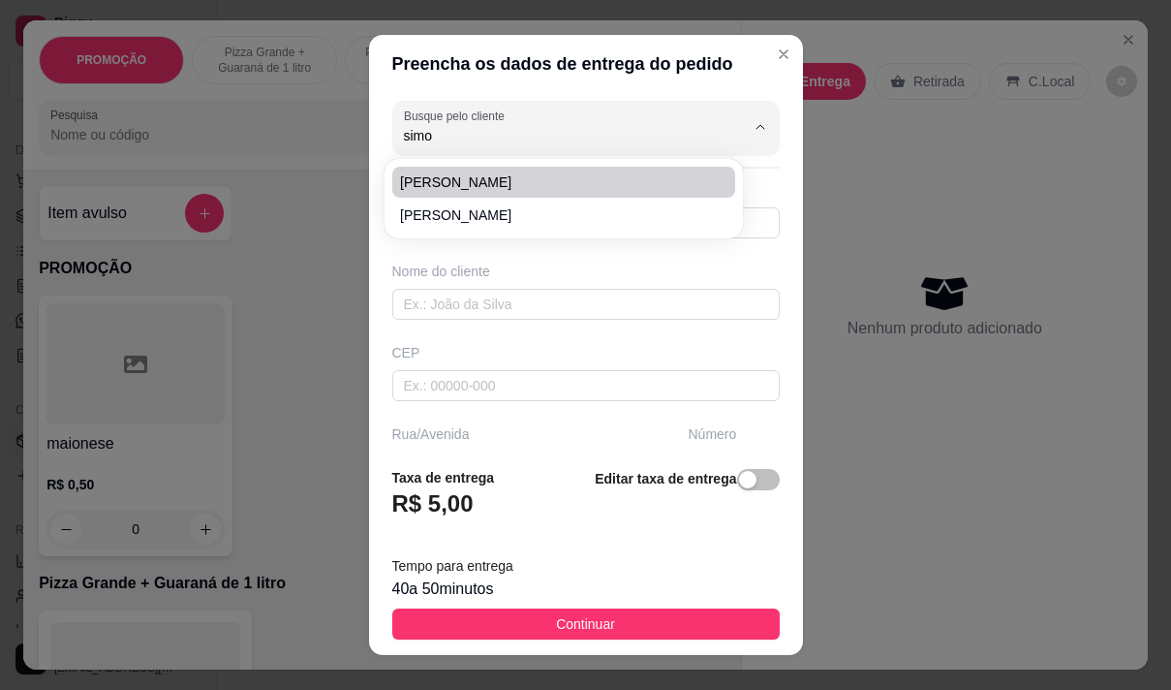
click at [464, 183] on span "simone" at bounding box center [554, 181] width 308 height 19
type input "simone"
type input "85982305727"
type input "simone"
type input "rua dom sebastião leme 378 apt 802"
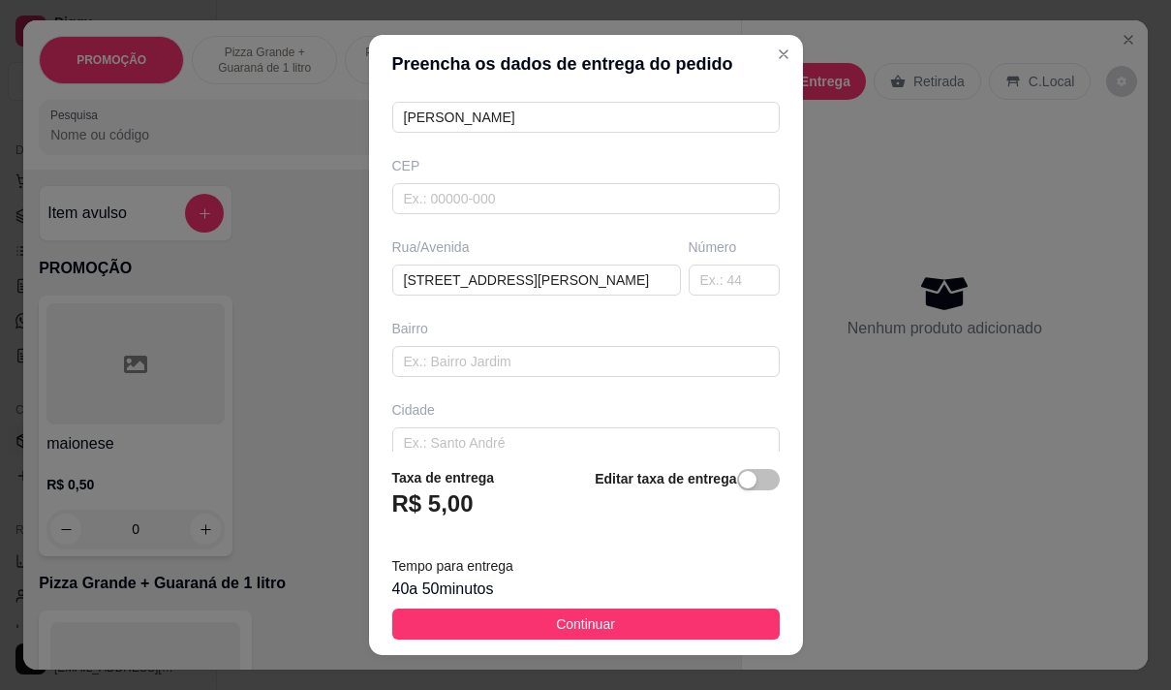
scroll to position [194, 0]
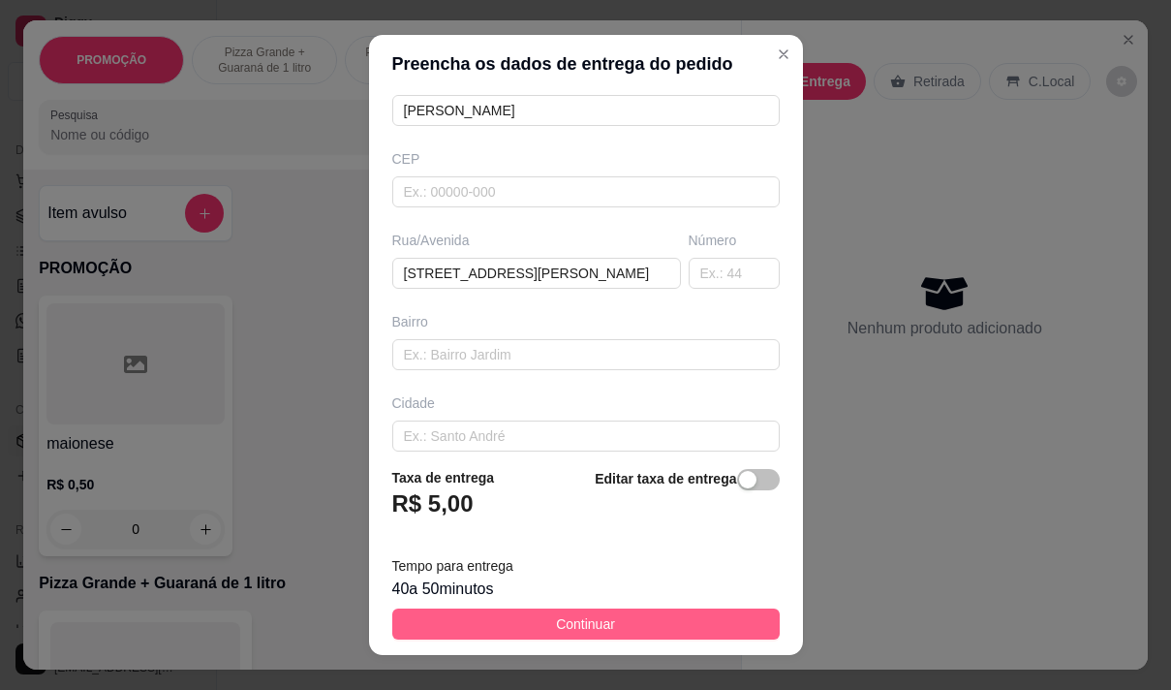
type input "simone"
click at [567, 619] on span "Continuar" at bounding box center [585, 623] width 59 height 21
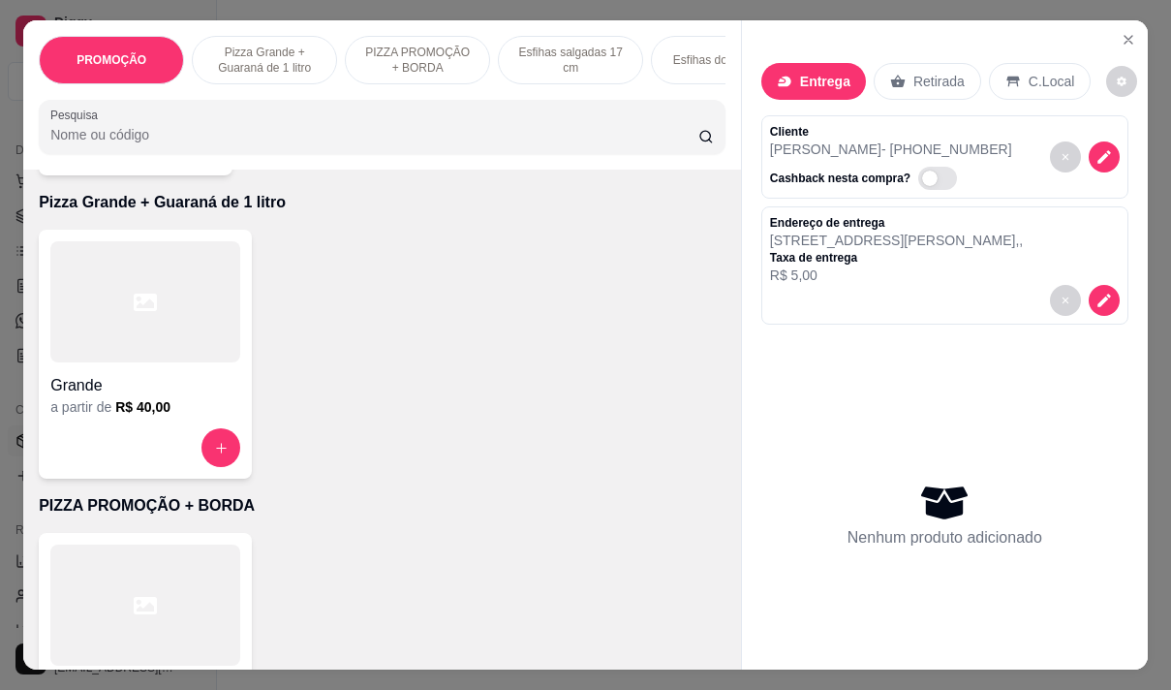
scroll to position [387, 0]
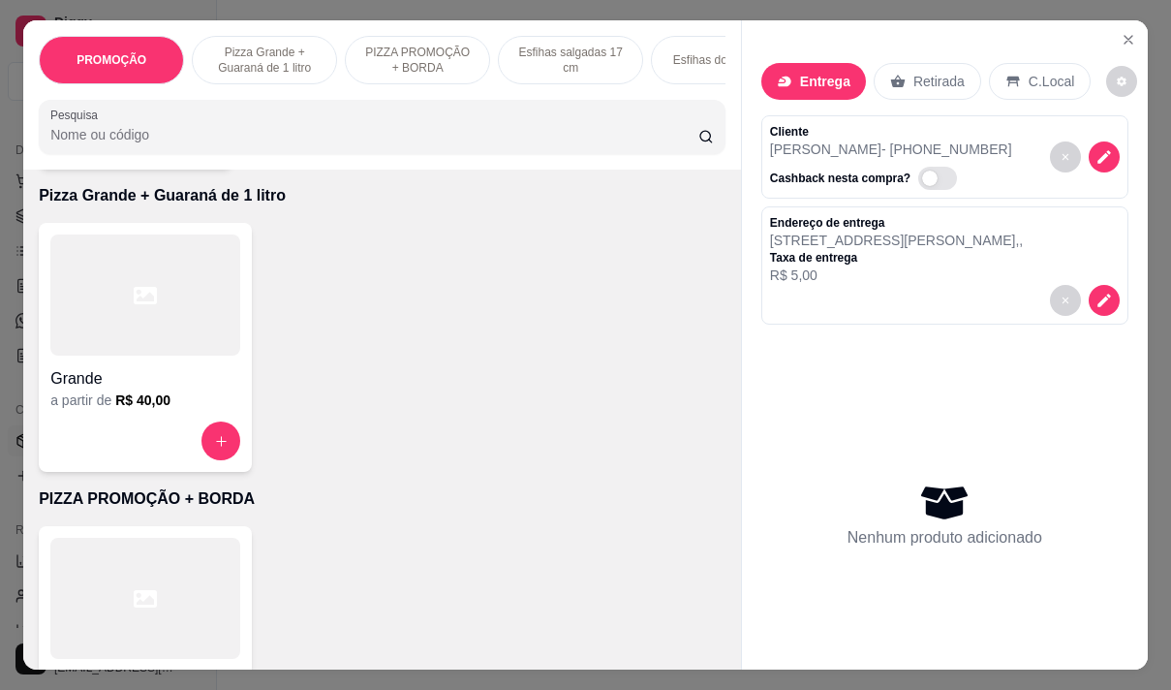
click at [138, 402] on h6 "R$ 40,00" at bounding box center [142, 399] width 55 height 19
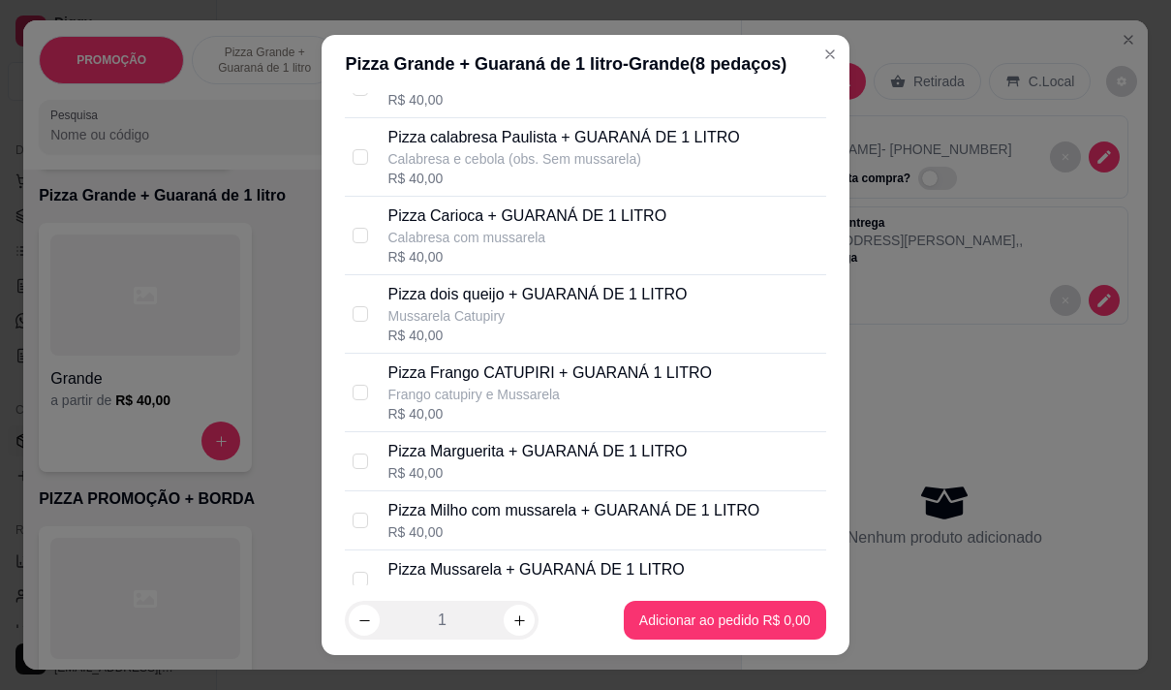
scroll to position [194, 0]
click at [468, 384] on p "Pizza Frango CATUPIRI + GUARANÁ 1 LITRO" at bounding box center [549, 371] width 324 height 23
checkbox input "true"
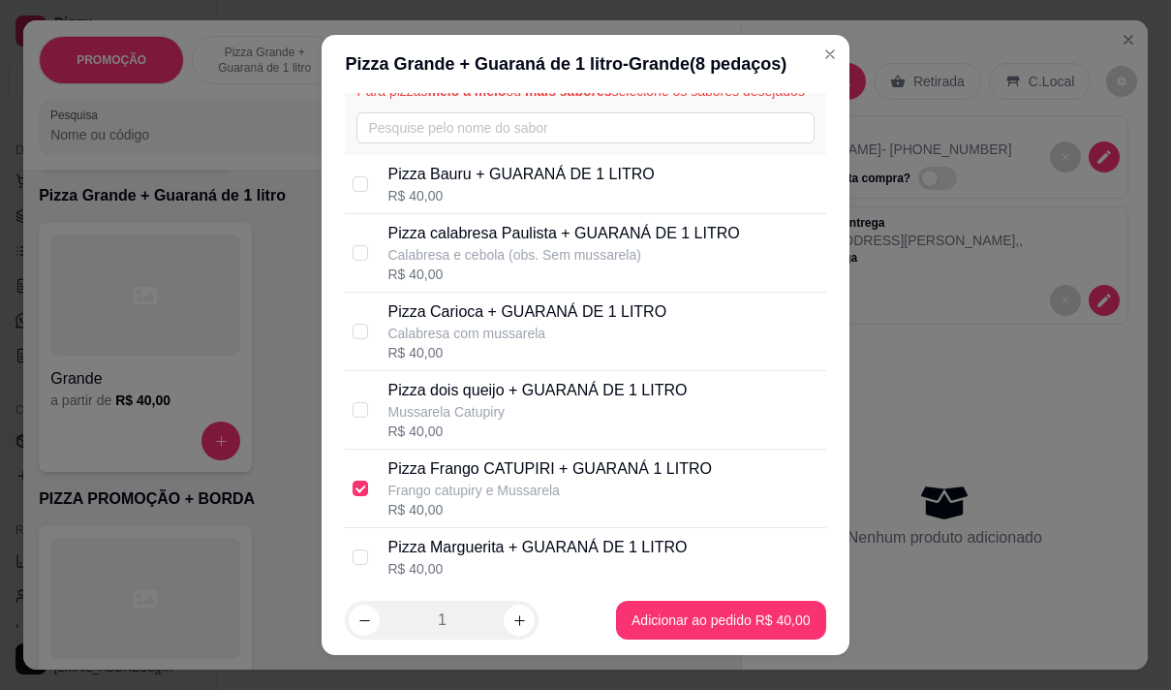
click at [455, 186] on p "Pizza Bauru + GUARANÁ DE 1 LITRO" at bounding box center [520, 174] width 266 height 23
checkbox input "true"
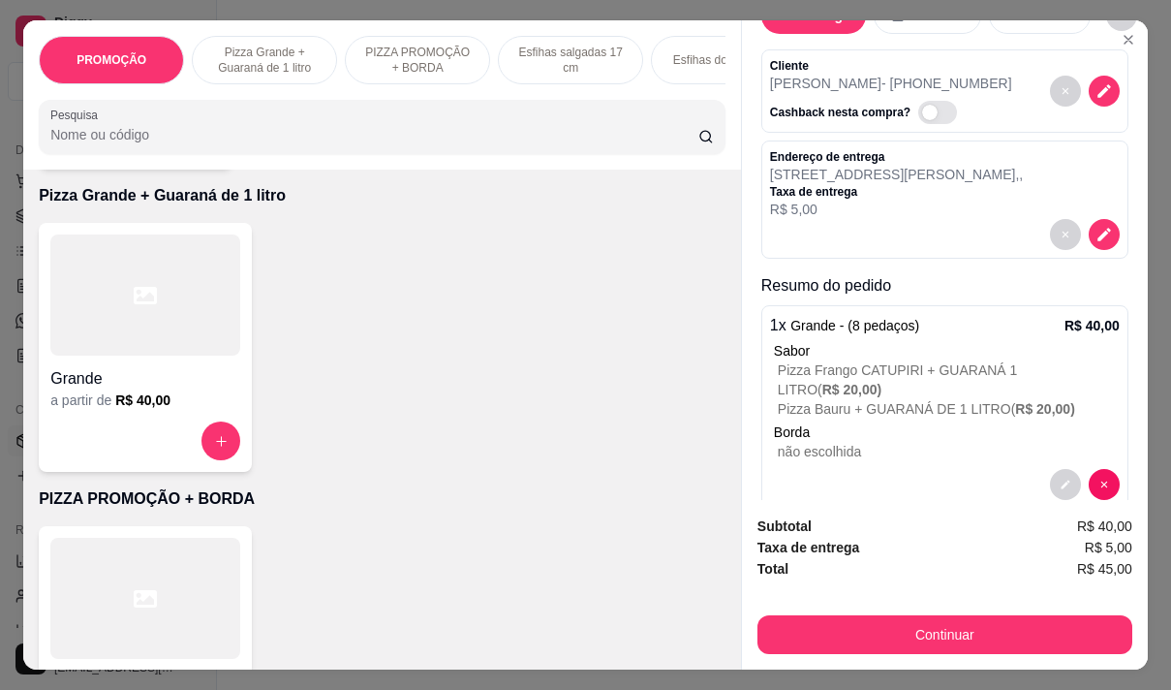
scroll to position [103, 0]
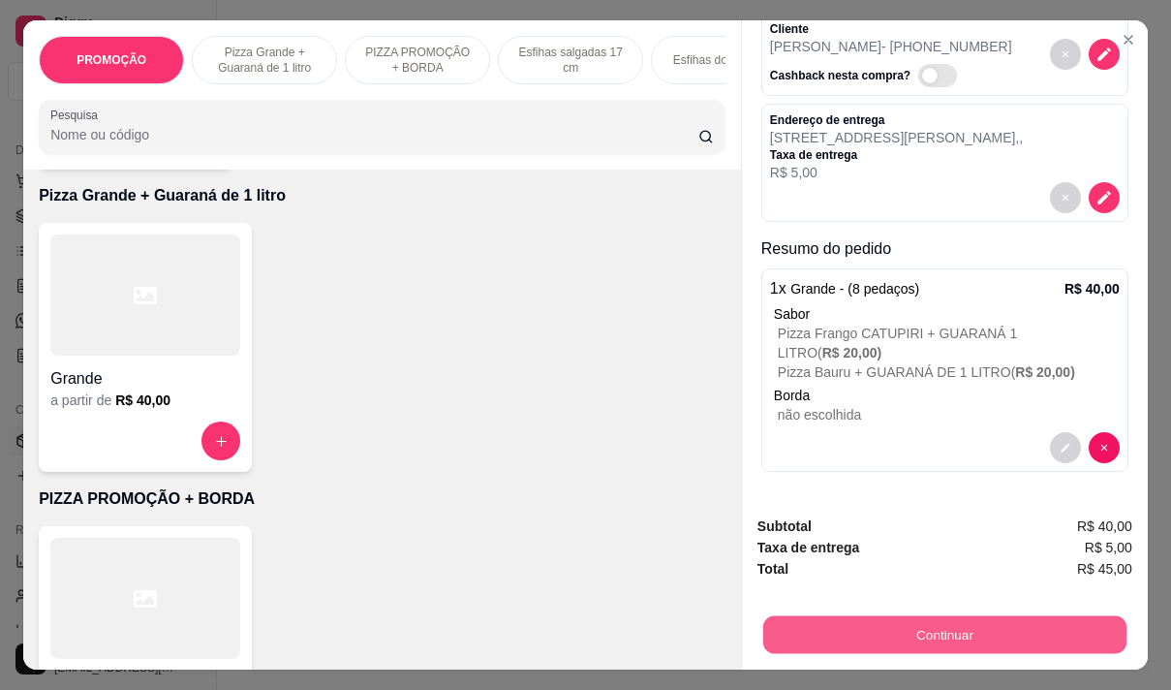
click at [864, 631] on button "Continuar" at bounding box center [944, 634] width 363 height 38
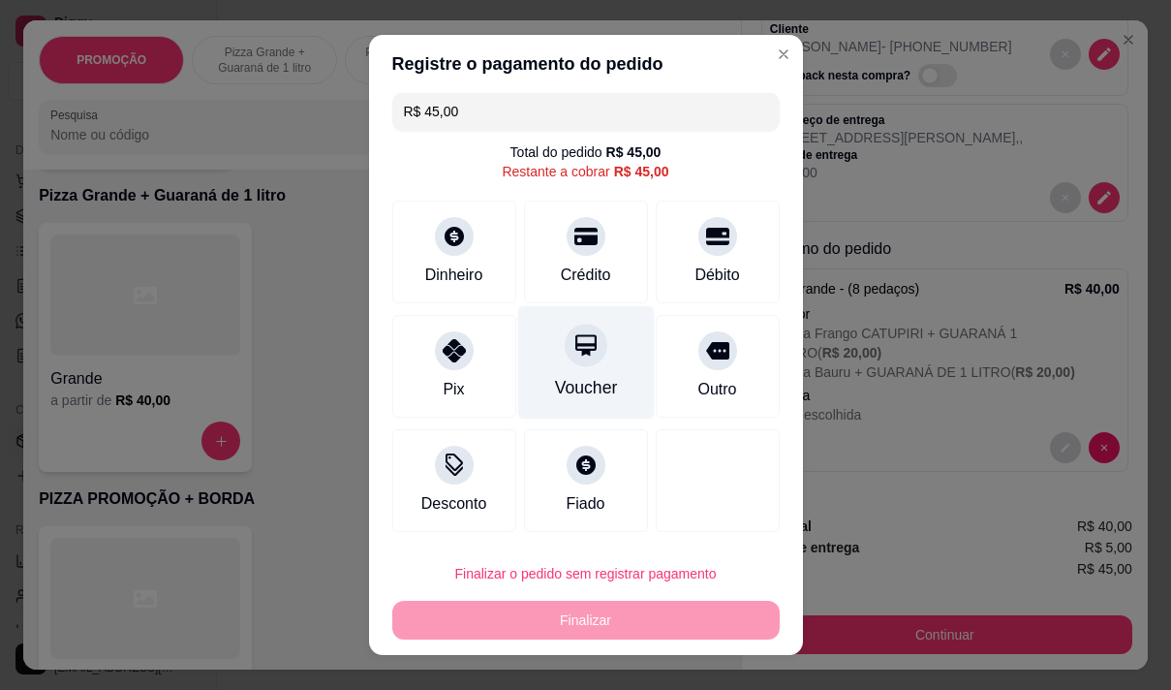
scroll to position [0, 0]
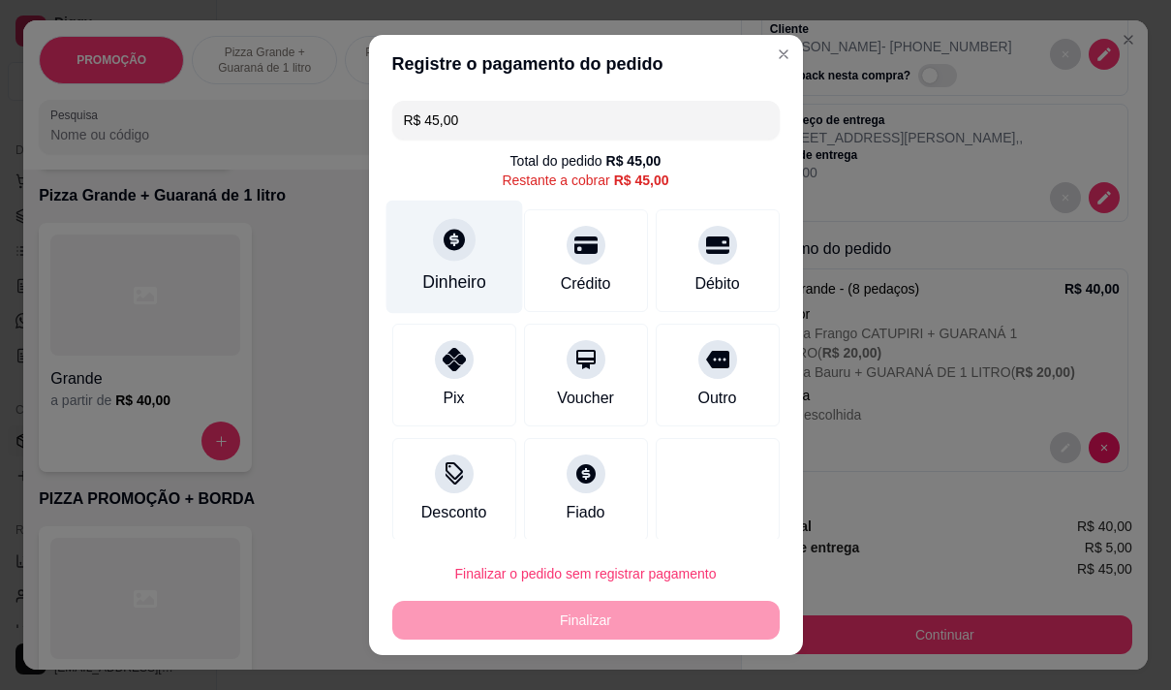
click at [446, 260] on div at bounding box center [454, 239] width 43 height 43
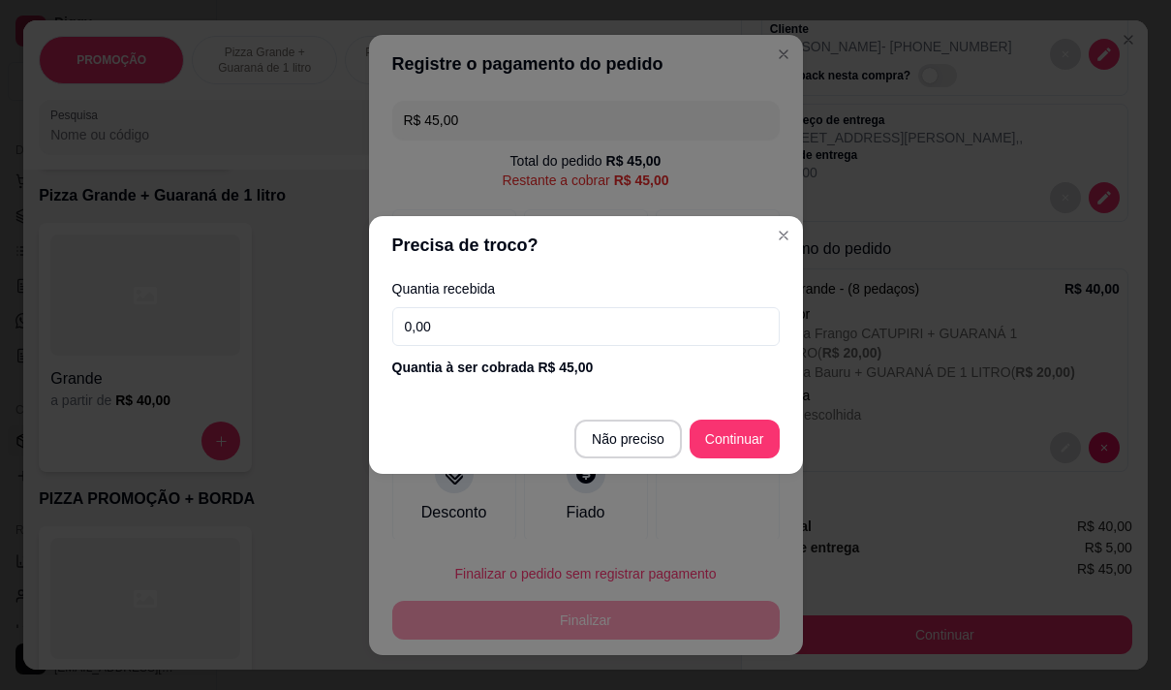
click at [490, 326] on input "0,00" at bounding box center [585, 326] width 387 height 39
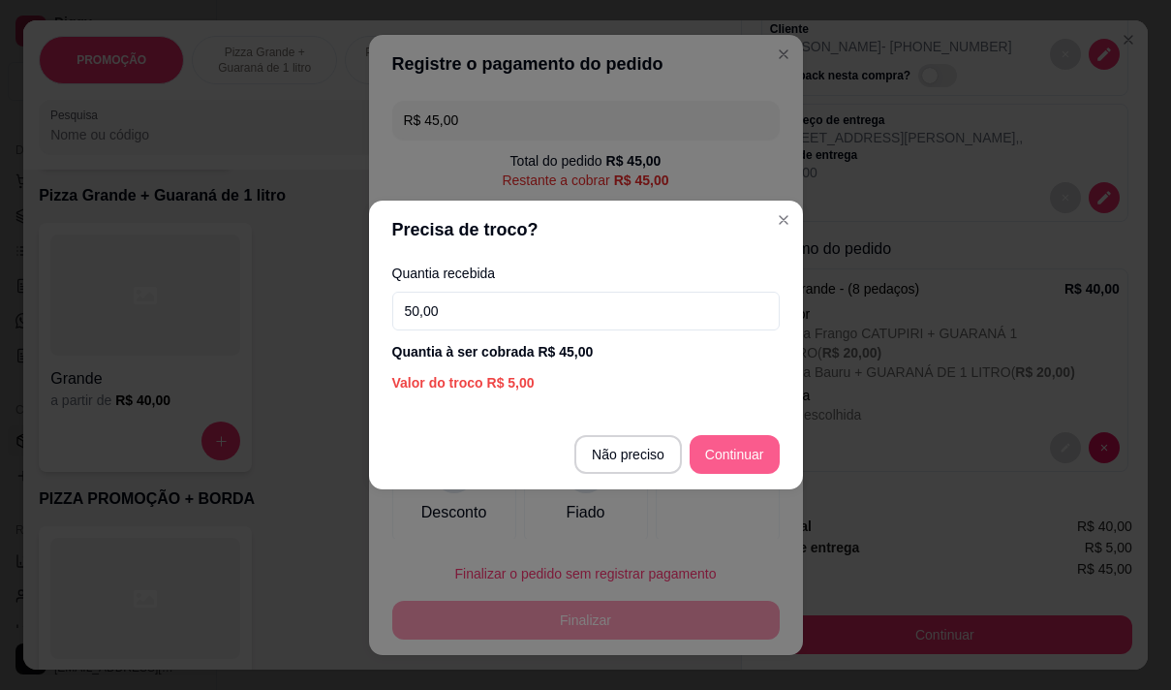
type input "50,00"
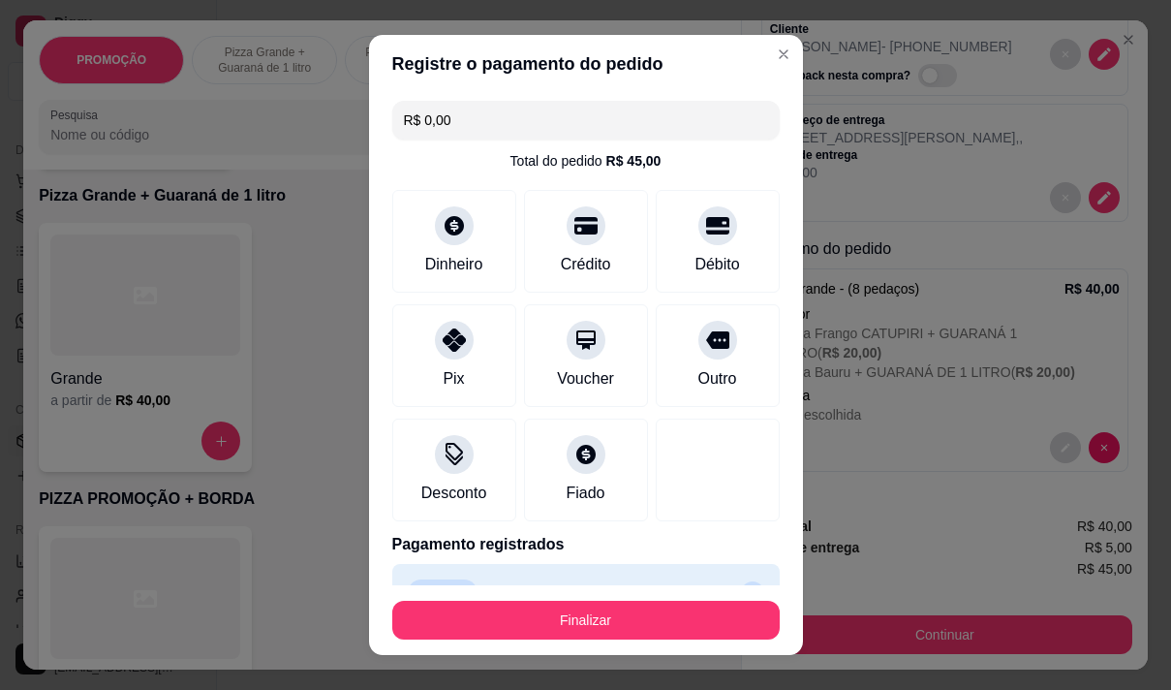
type input "R$ 0,00"
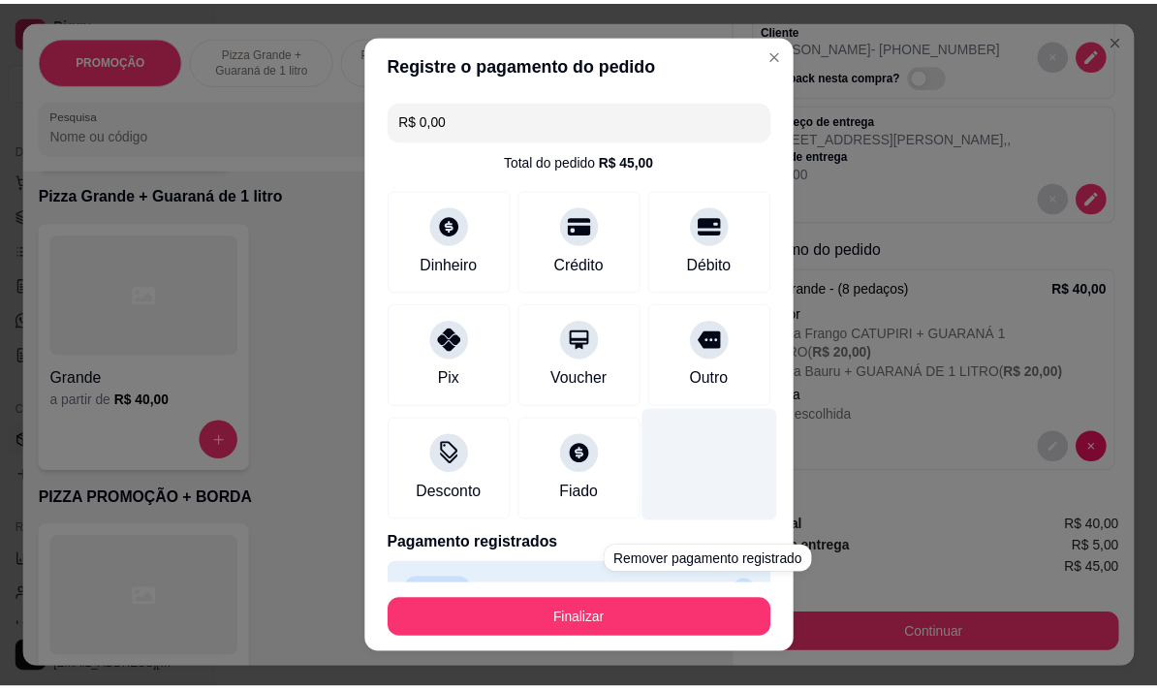
scroll to position [44, 0]
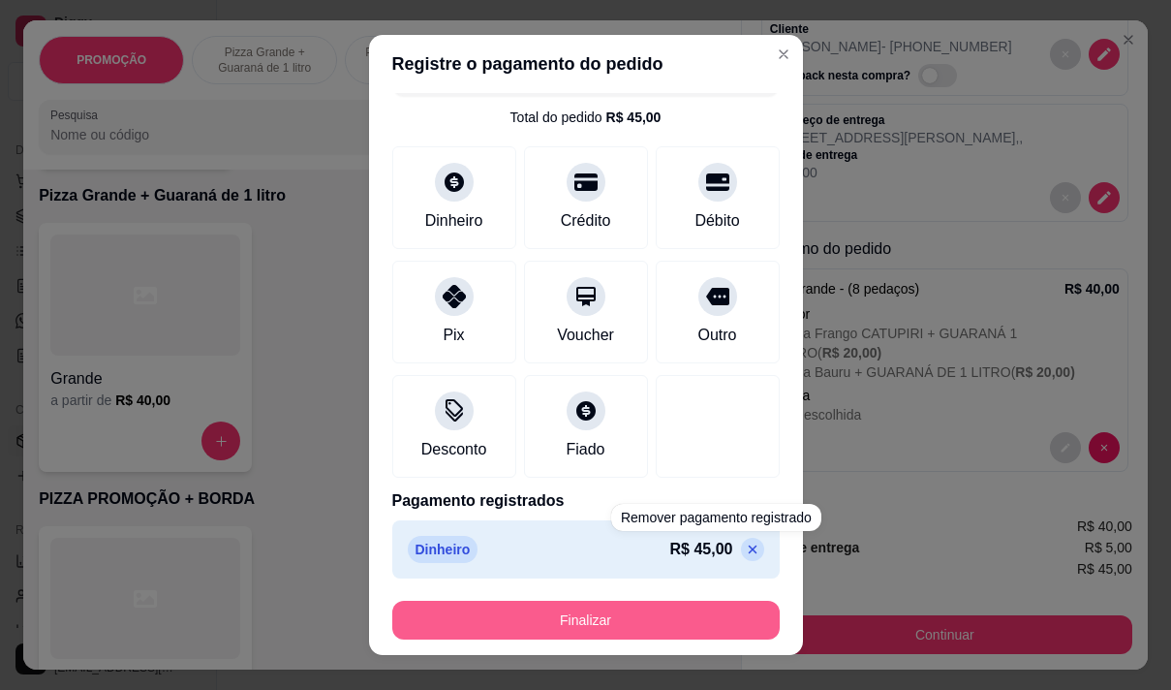
click at [613, 610] on button "Finalizar" at bounding box center [585, 620] width 387 height 39
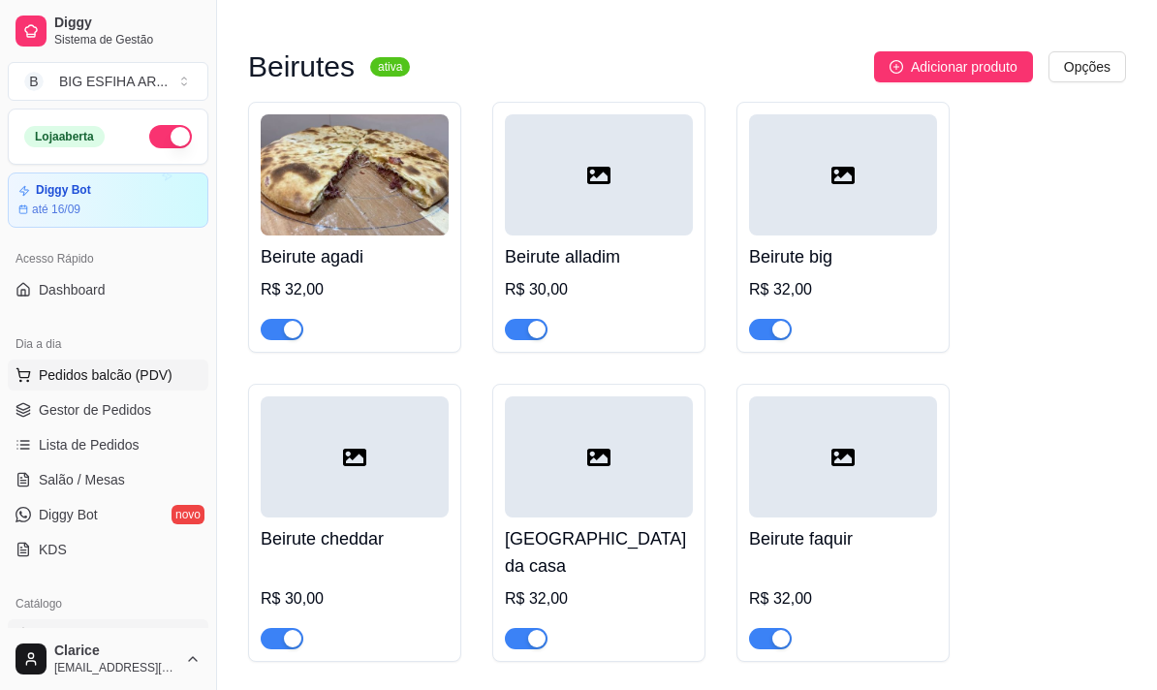
click at [71, 383] on span "Pedidos balcão (PDV)" at bounding box center [106, 374] width 134 height 19
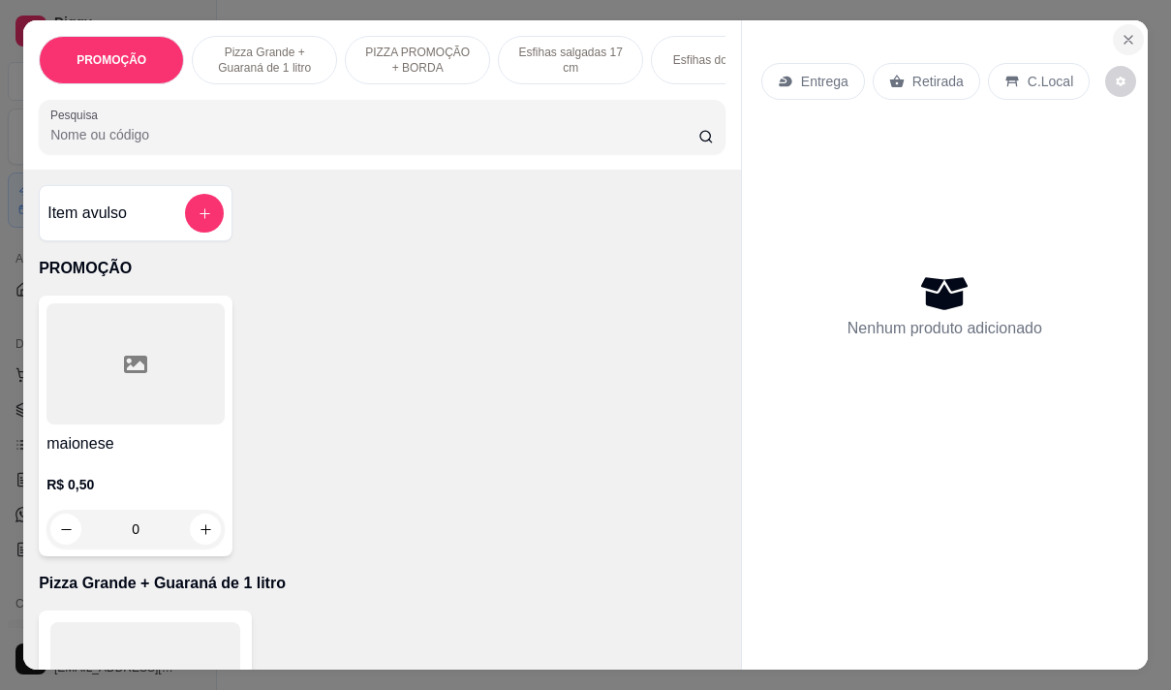
click at [1123, 32] on icon "Close" at bounding box center [1128, 39] width 15 height 15
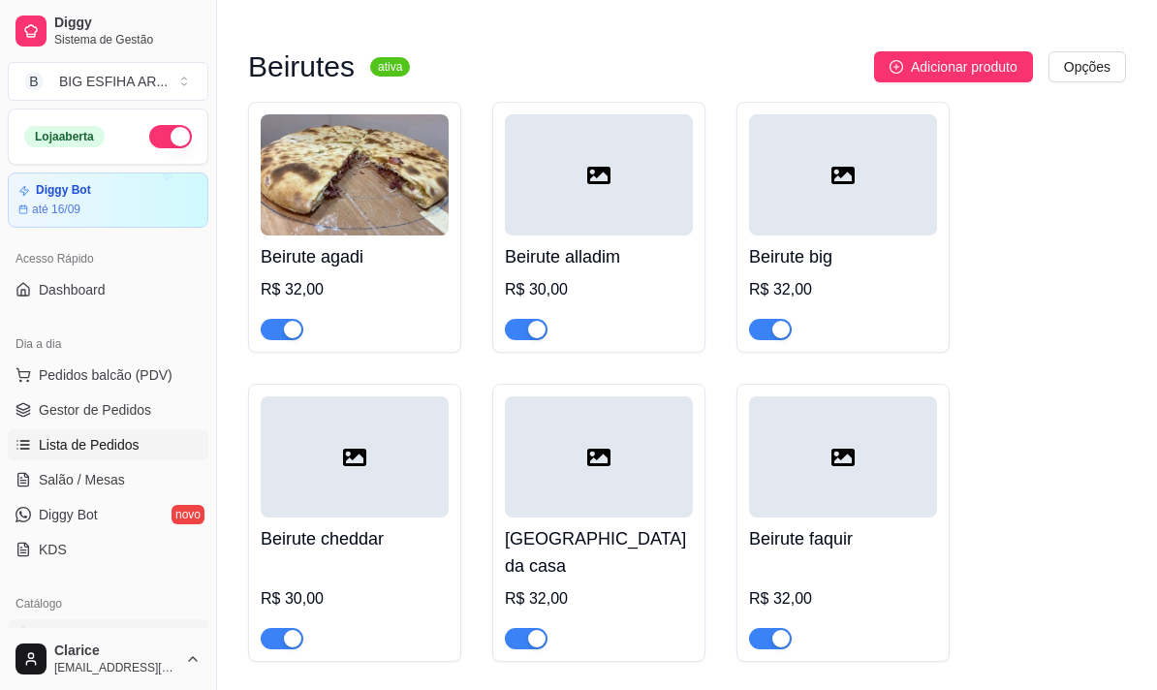
click at [75, 442] on span "Lista de Pedidos" at bounding box center [89, 444] width 101 height 19
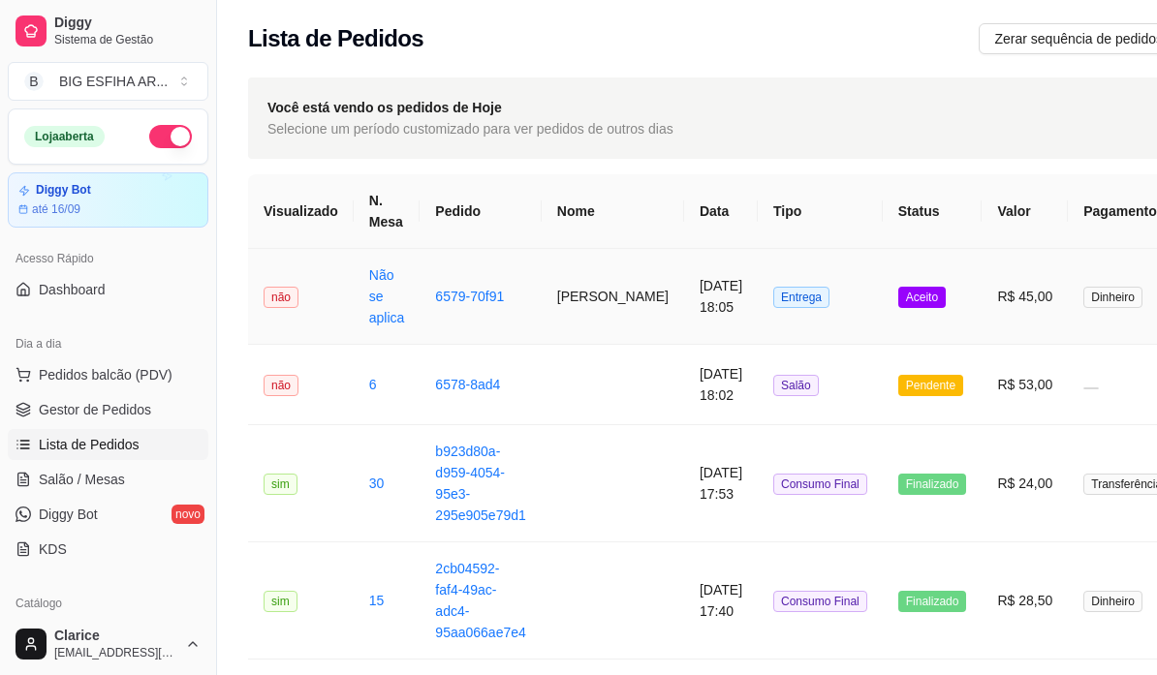
click at [516, 302] on td "6579-70f91" at bounding box center [479, 297] width 121 height 96
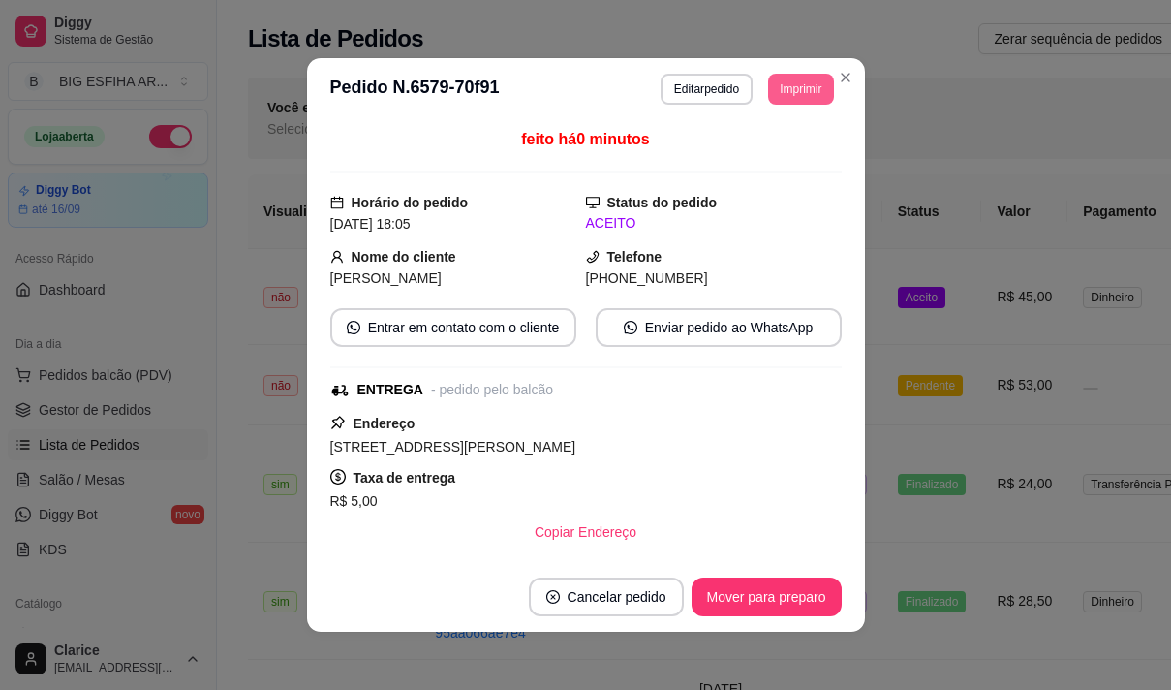
click at [797, 84] on button "Imprimir" at bounding box center [800, 89] width 65 height 31
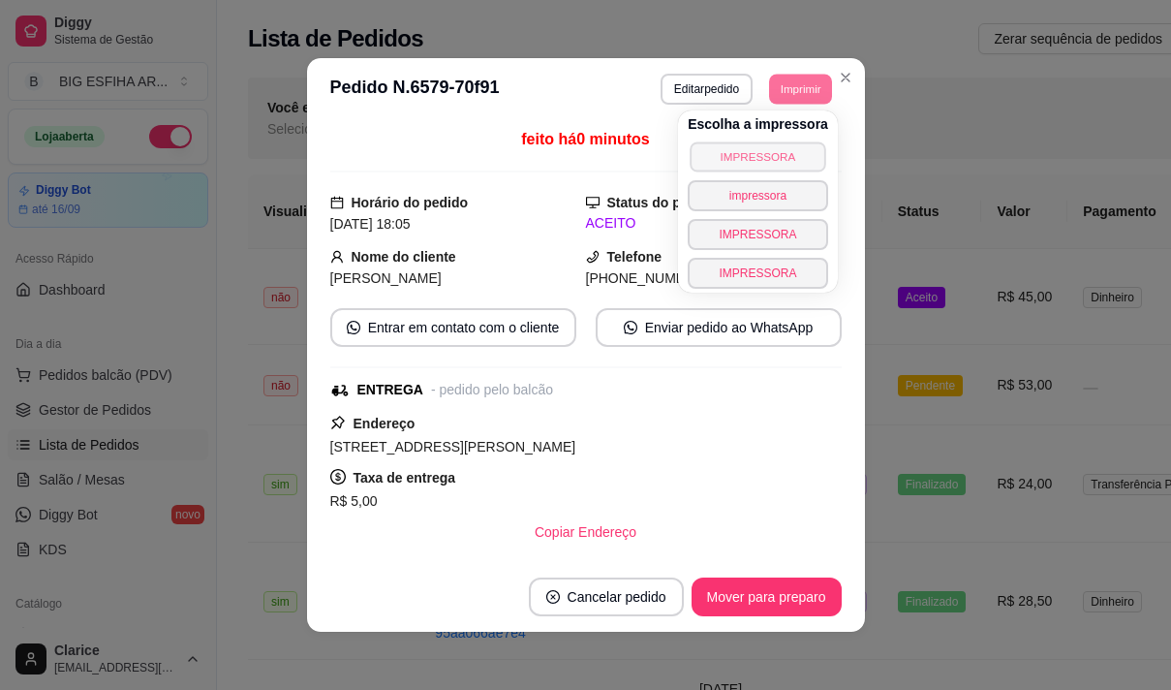
click at [724, 149] on button "IMPRESSORA" at bounding box center [758, 156] width 136 height 30
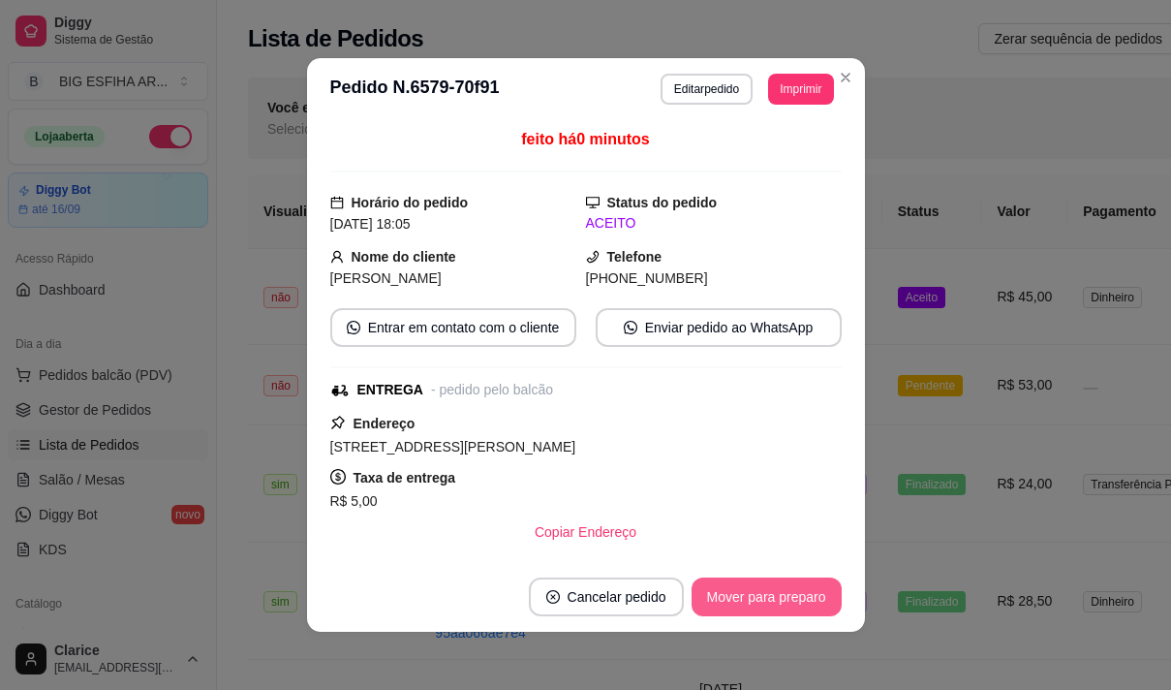
click at [766, 596] on button "Mover para preparo" at bounding box center [767, 596] width 150 height 39
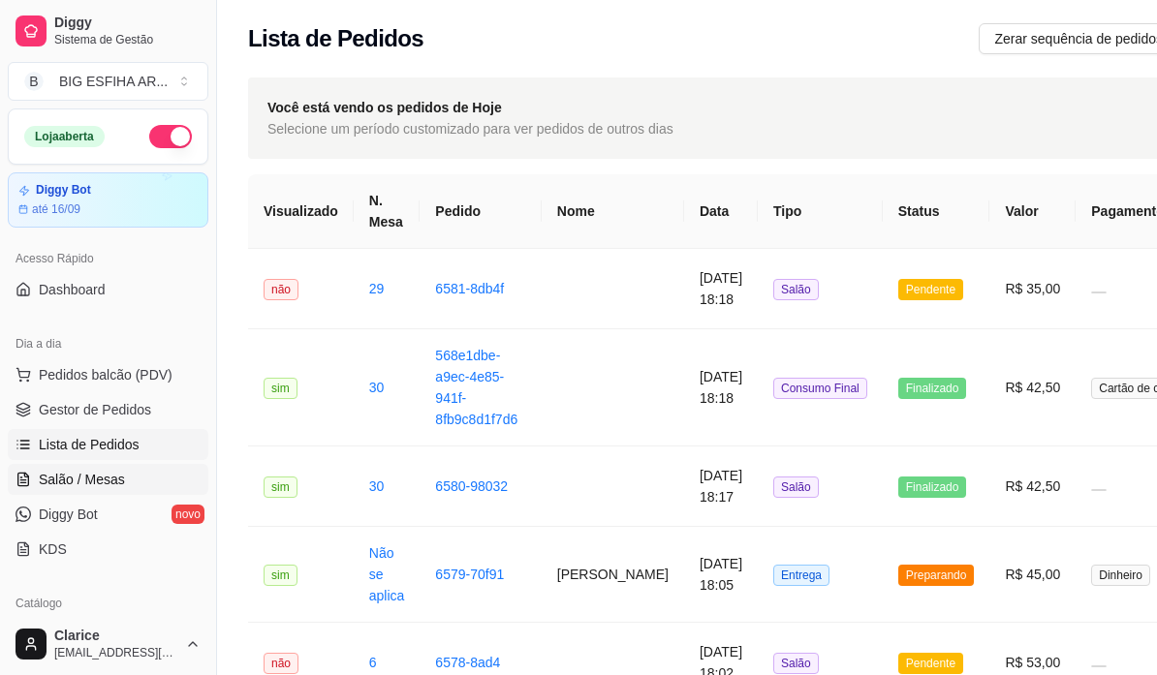
click at [114, 472] on span "Salão / Mesas" at bounding box center [82, 479] width 86 height 19
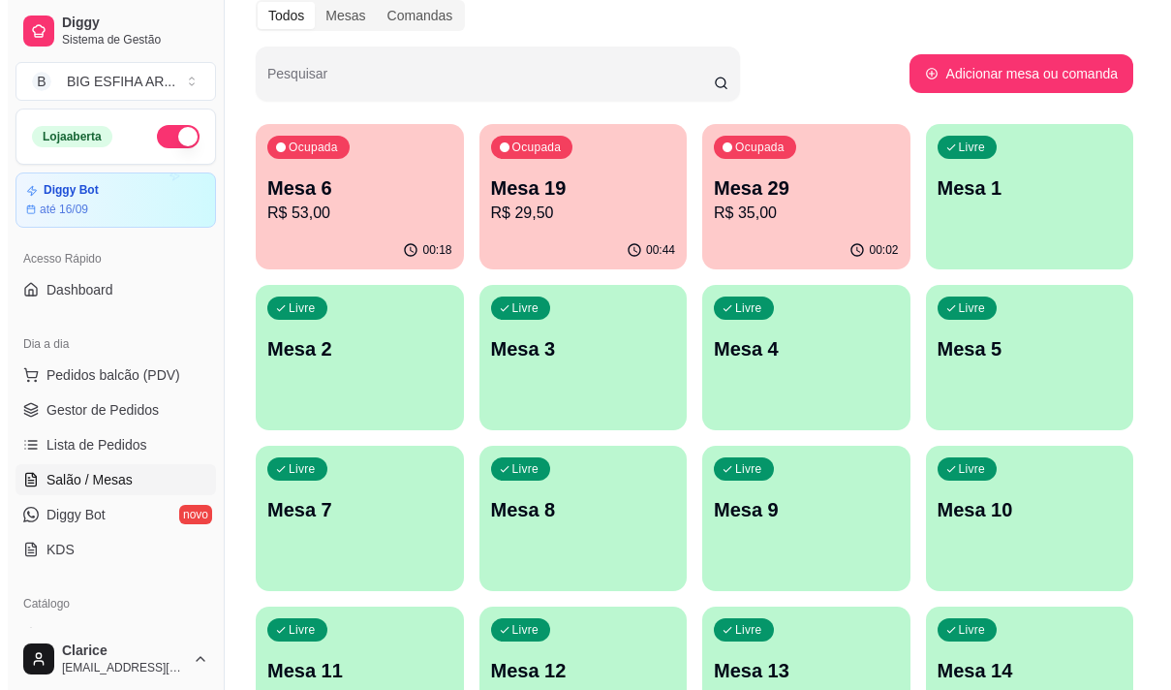
scroll to position [194, 0]
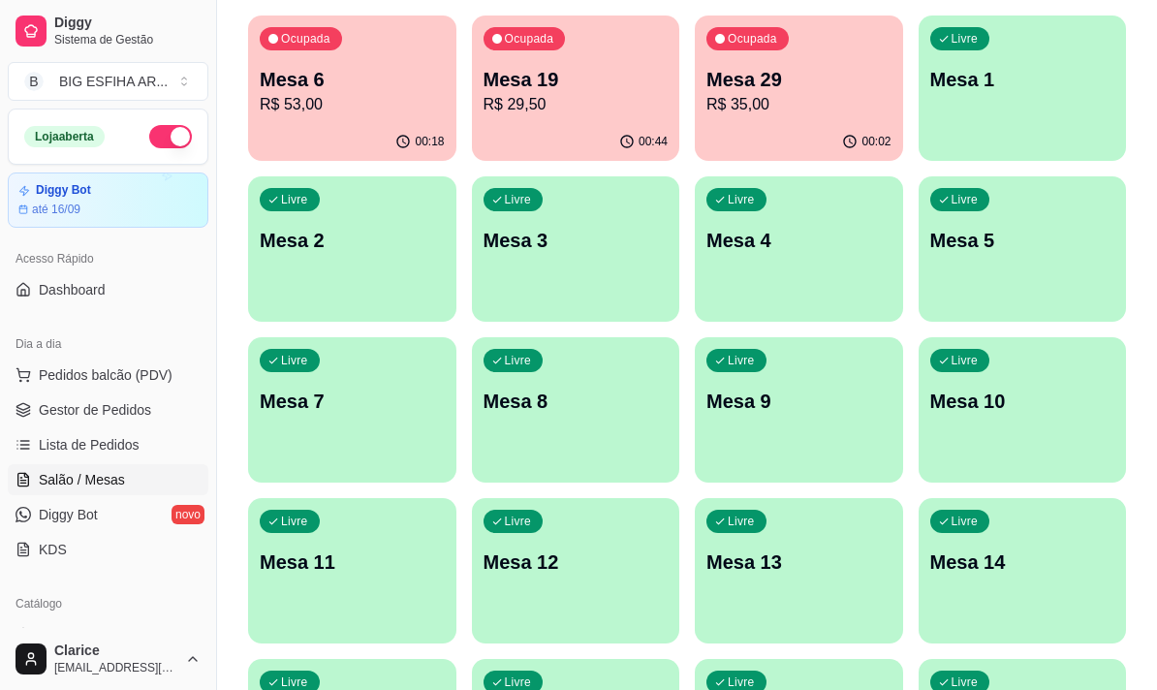
click at [983, 549] on p "Mesa 14" at bounding box center [1022, 561] width 185 height 27
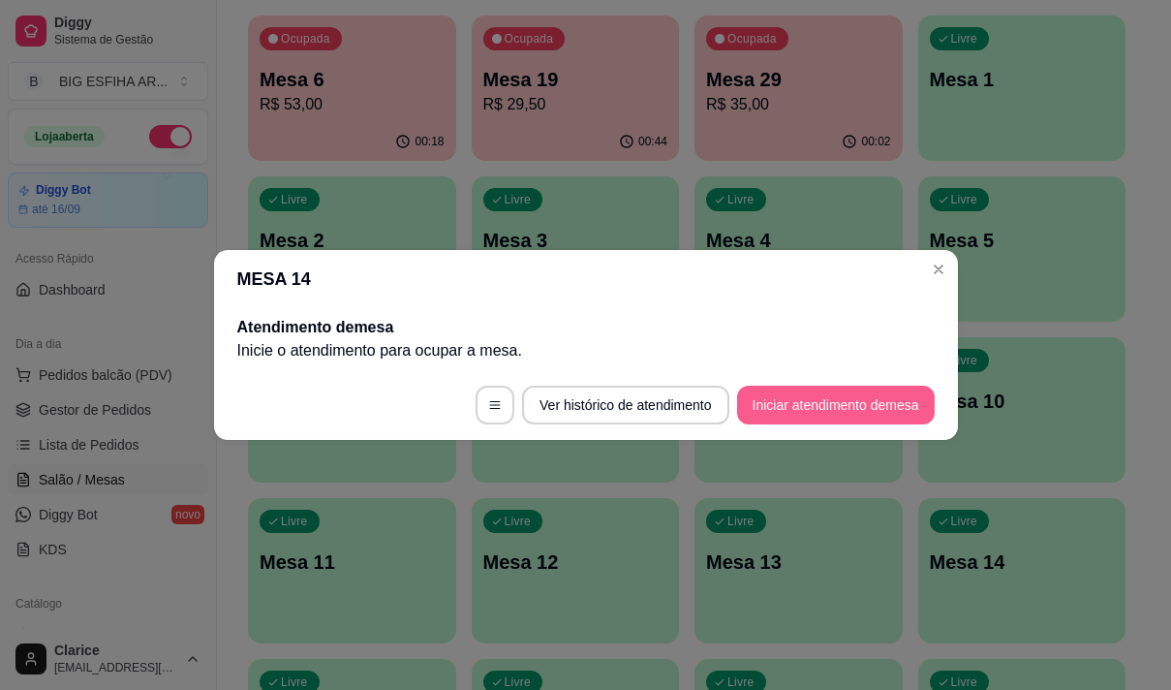
click at [851, 401] on button "Iniciar atendimento de mesa" at bounding box center [836, 405] width 198 height 39
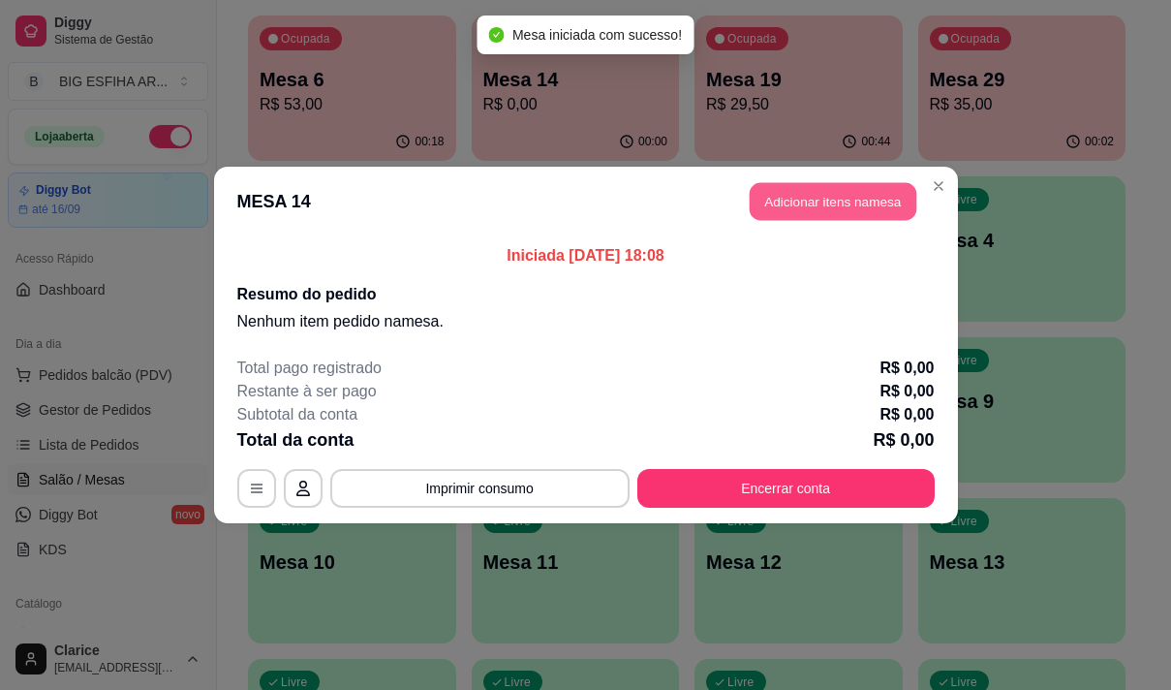
click at [809, 201] on button "Adicionar itens na mesa" at bounding box center [833, 202] width 167 height 38
click at [268, 154] on div "Pesquisa" at bounding box center [382, 127] width 687 height 54
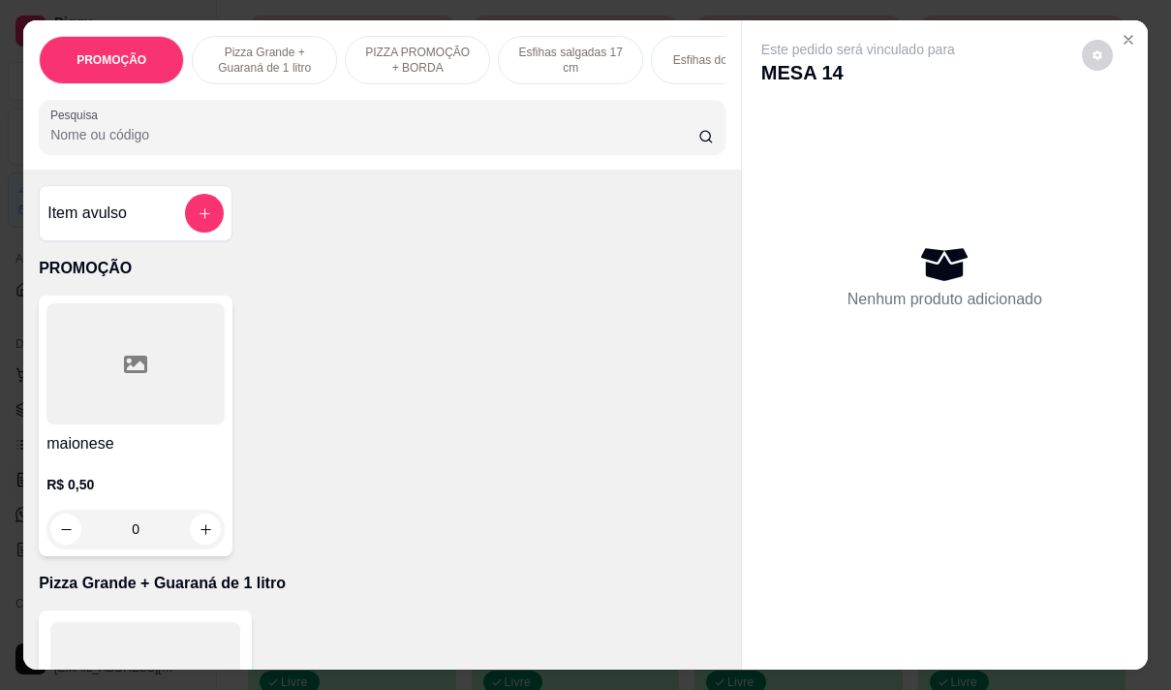
type input "r"
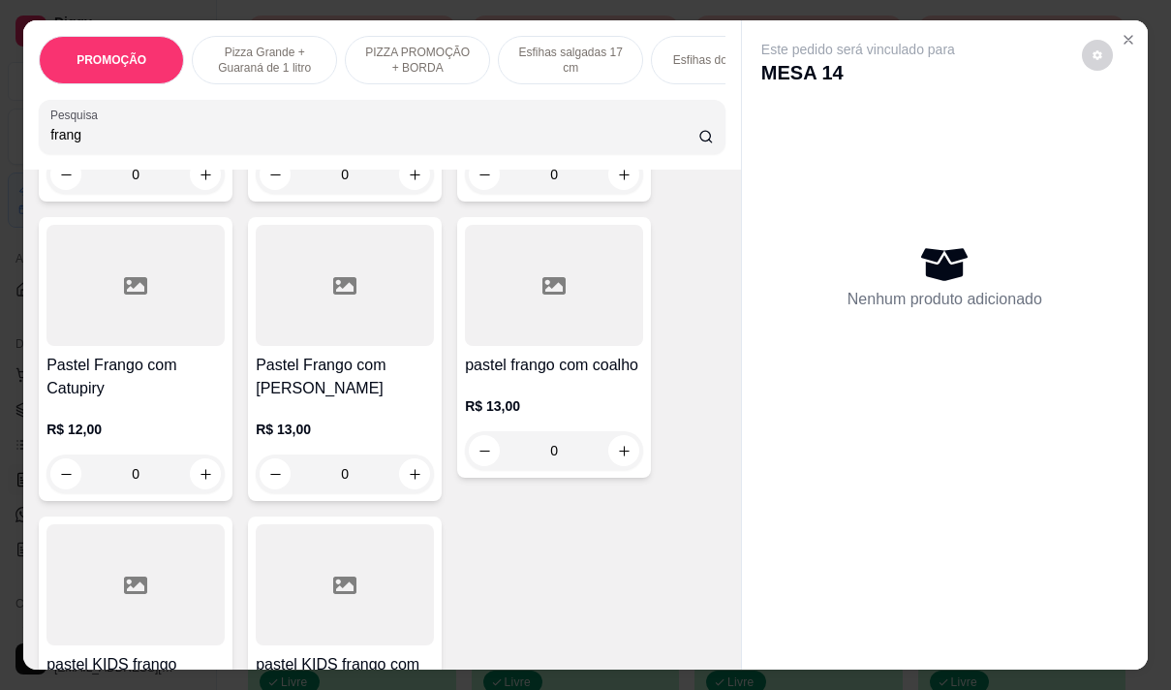
scroll to position [678, 0]
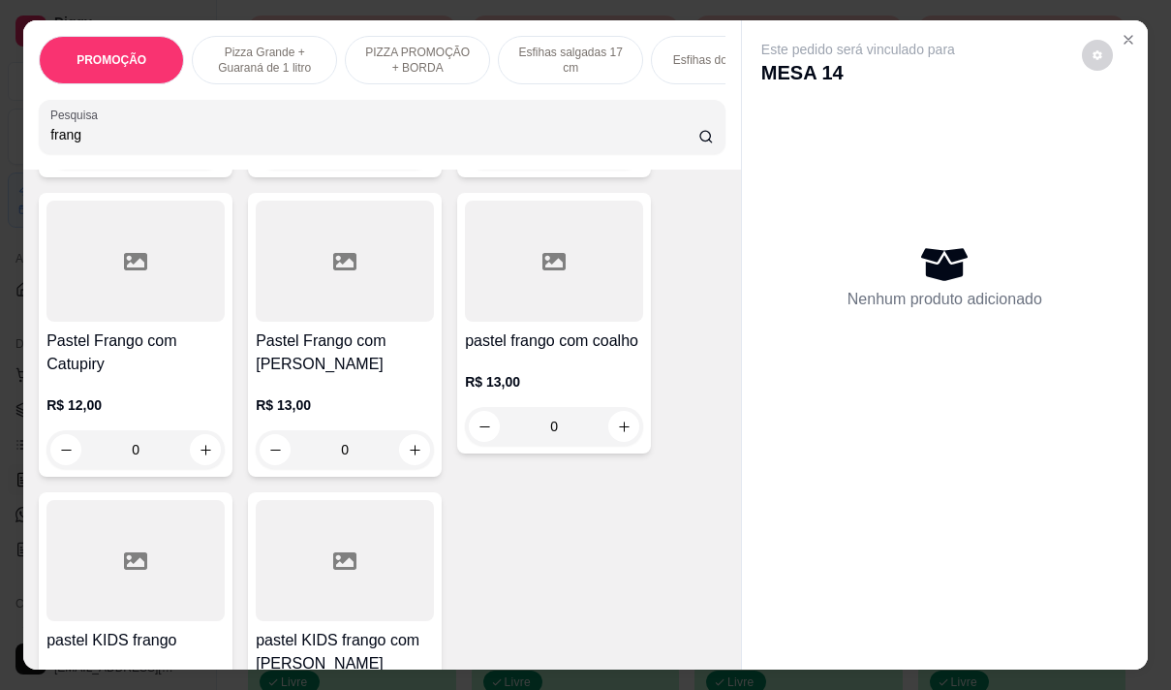
type input "frang"
click at [545, 373] on p "R$ 13,00" at bounding box center [554, 381] width 178 height 19
click at [233, 379] on div "Esfiha de Frango R$ 7,50 0 Esfiha de frango catupiri R$ 8,00 0 Esfiha frango mu…" at bounding box center [382, 196] width 687 height 1159
click at [322, 376] on div "R$ 13,00 0" at bounding box center [345, 422] width 178 height 93
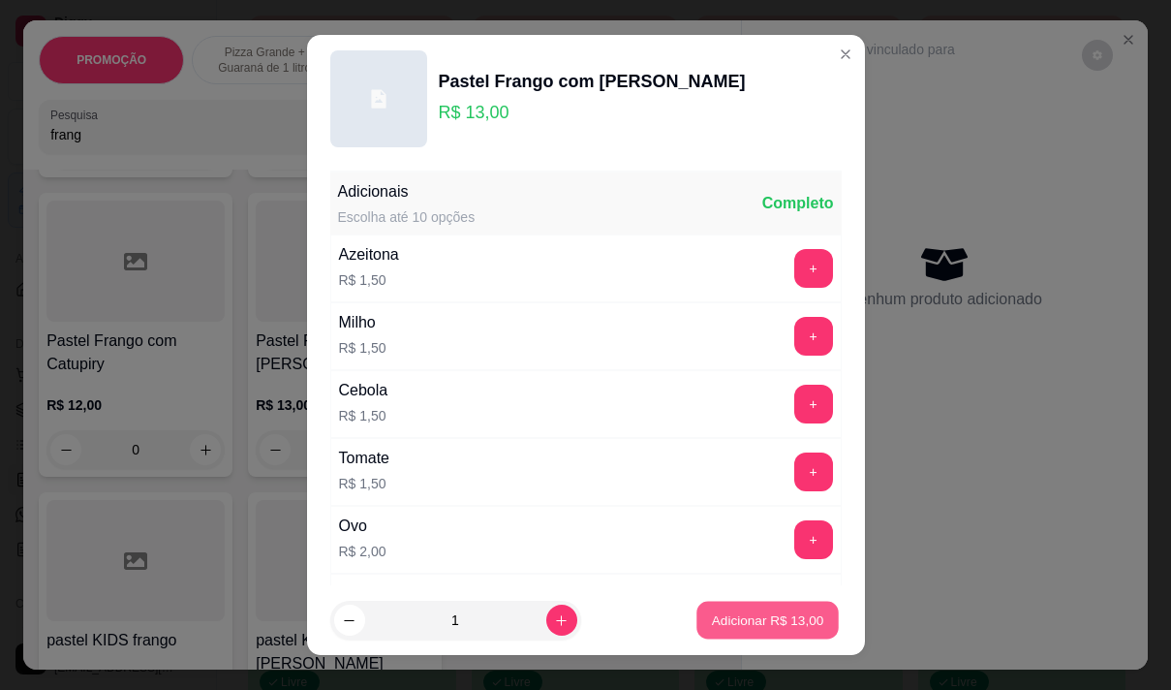
click at [747, 620] on p "Adicionar R$ 13,00" at bounding box center [768, 620] width 112 height 18
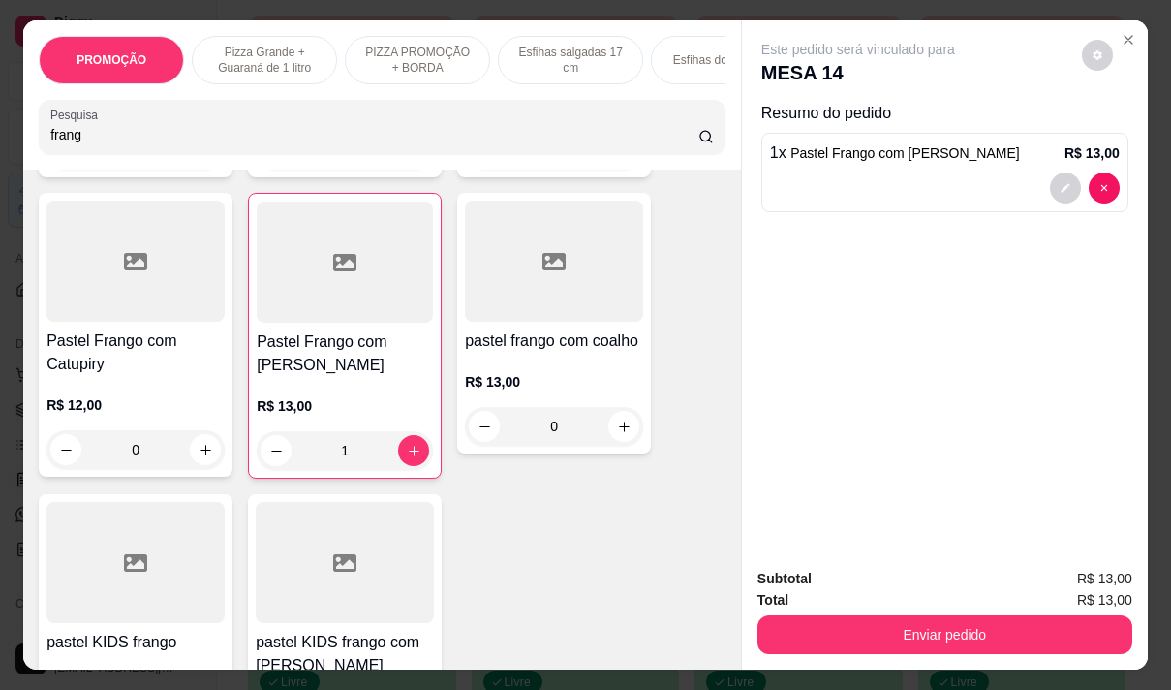
type input "1"
click at [202, 136] on input "frang" at bounding box center [374, 134] width 648 height 19
type input "f"
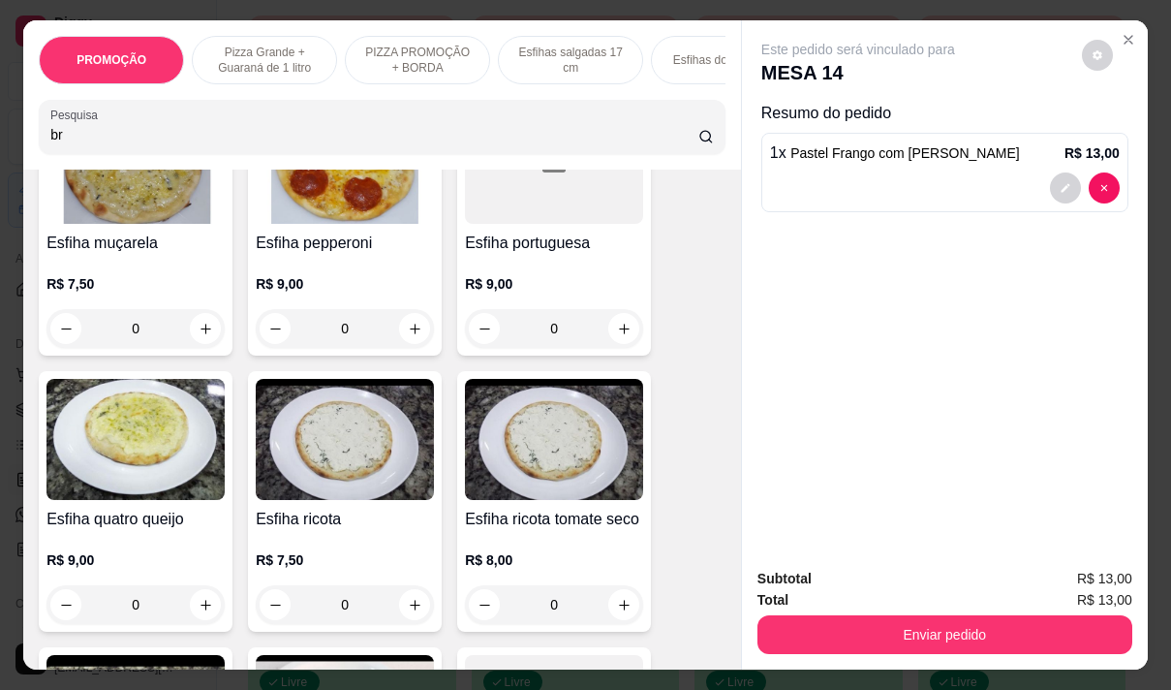
scroll to position [6817, 0]
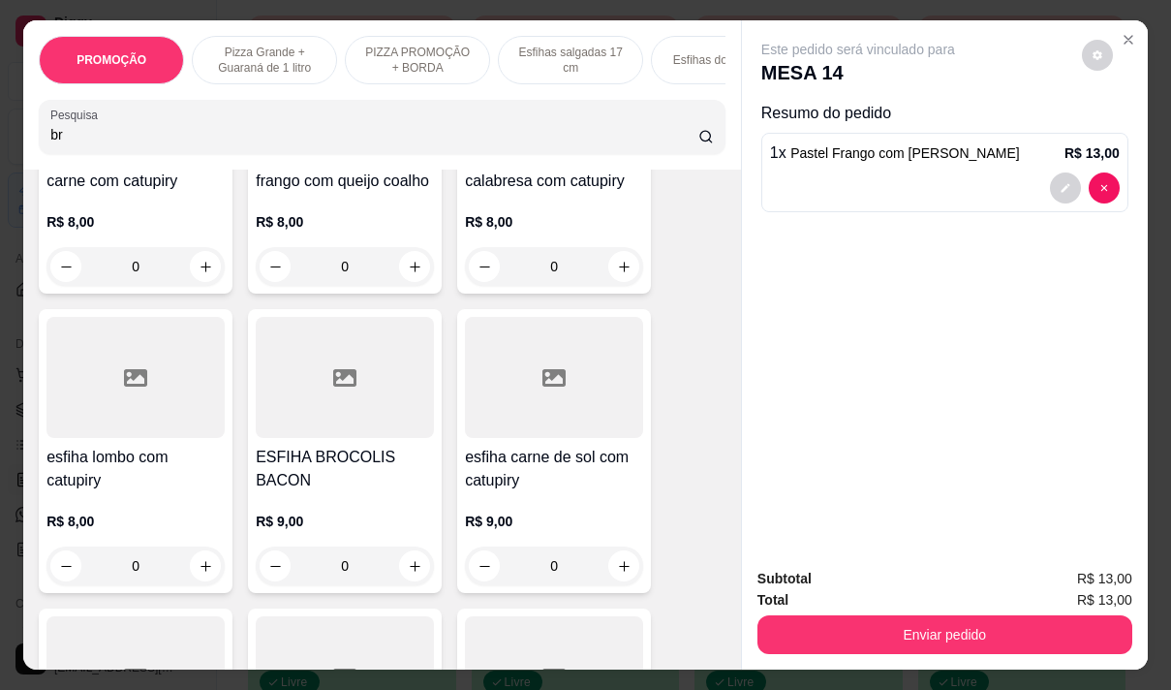
type input "br"
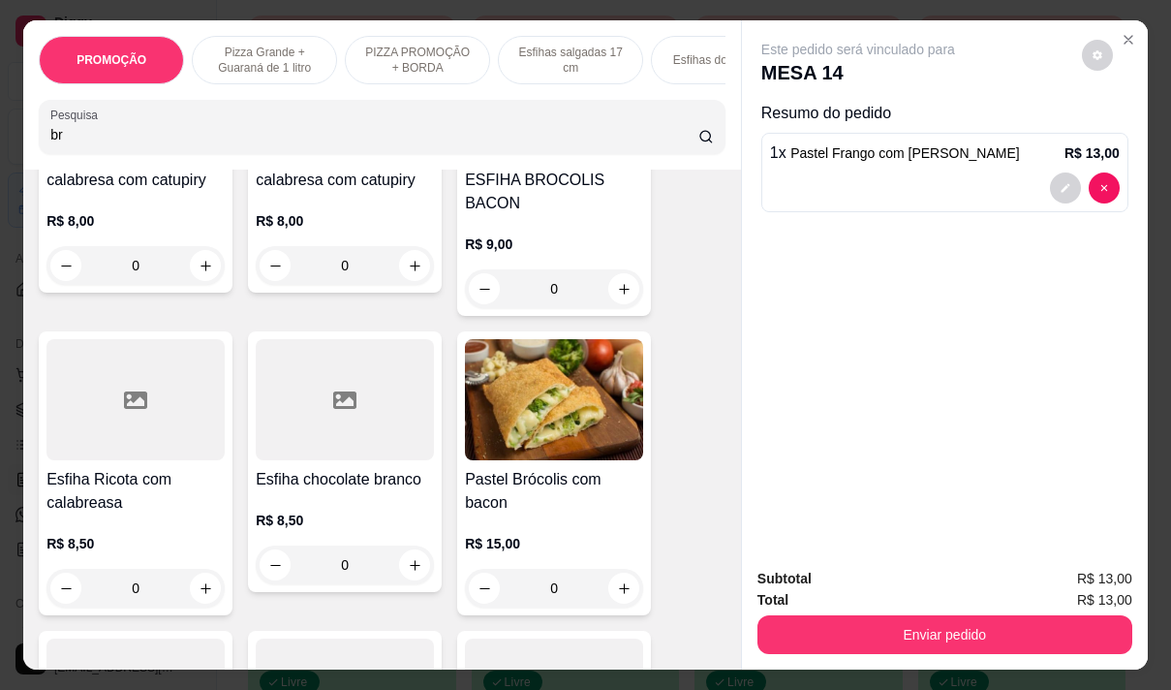
scroll to position [581, 0]
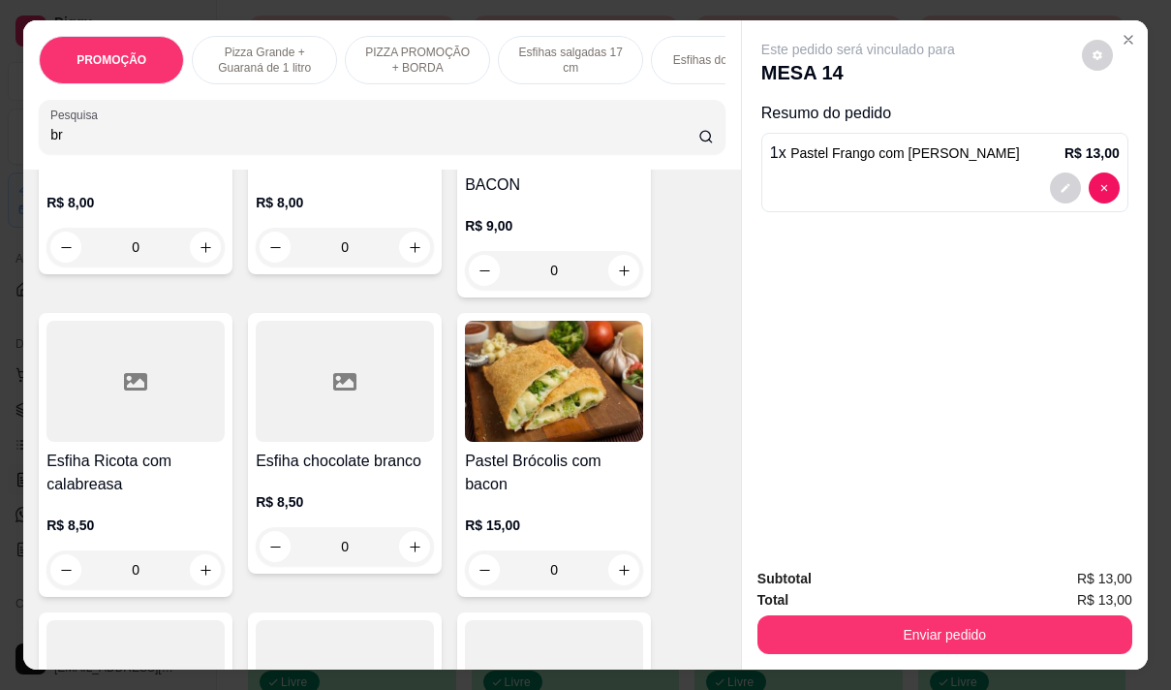
click at [561, 496] on div "R$ 15,00 0" at bounding box center [554, 542] width 178 height 93
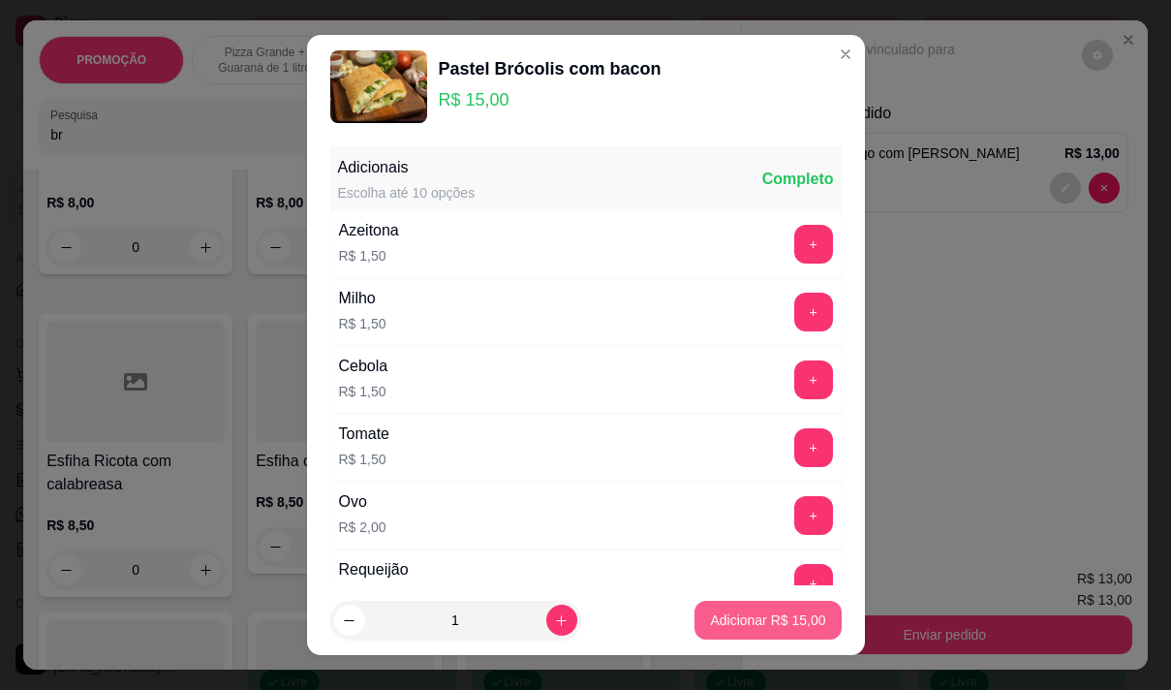
click at [745, 625] on p "Adicionar R$ 15,00" at bounding box center [767, 619] width 115 height 19
type input "1"
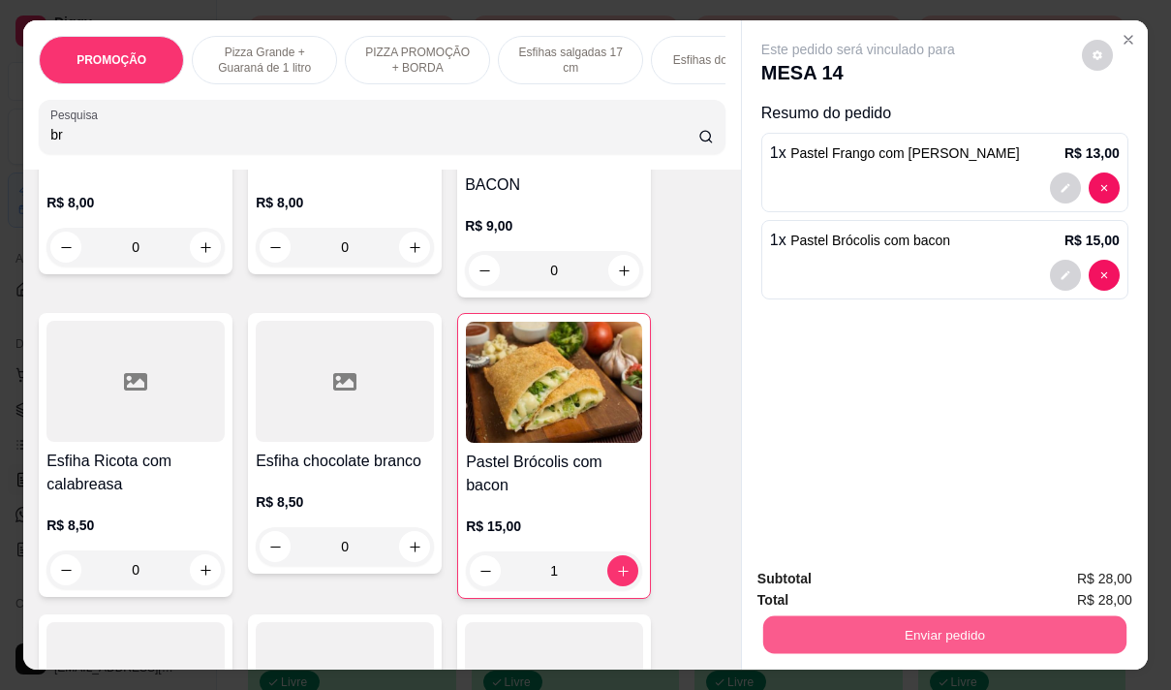
click at [897, 626] on button "Enviar pedido" at bounding box center [944, 634] width 363 height 38
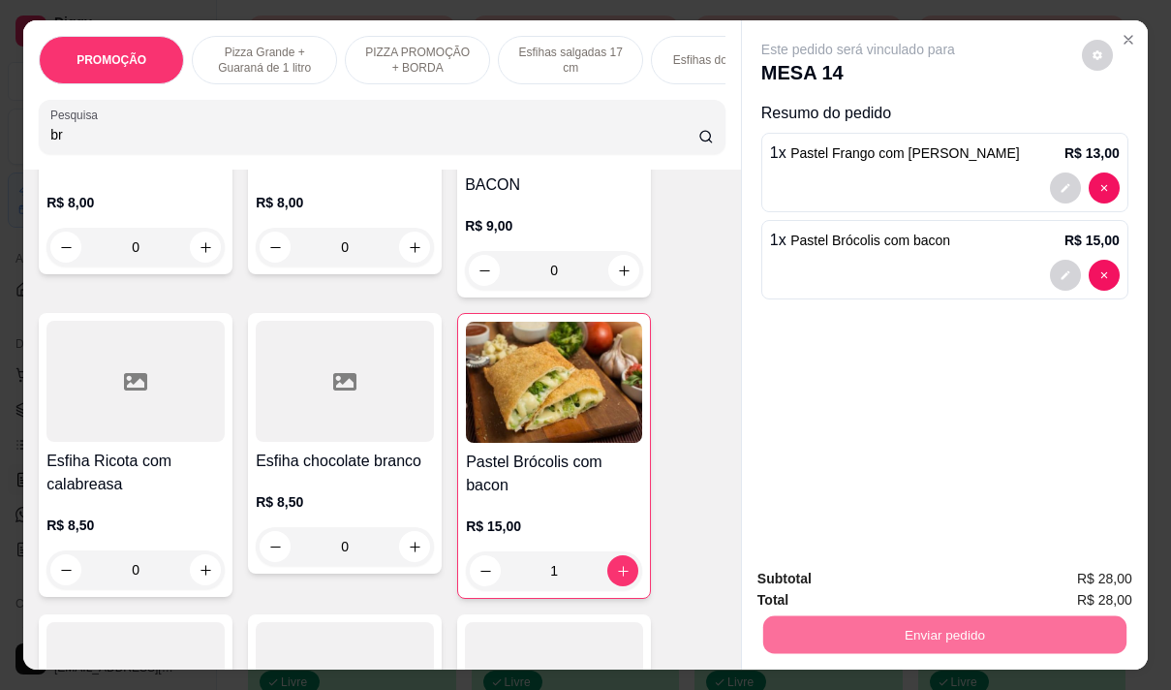
click at [857, 573] on button "Não registrar e enviar pedido" at bounding box center [880, 579] width 201 height 37
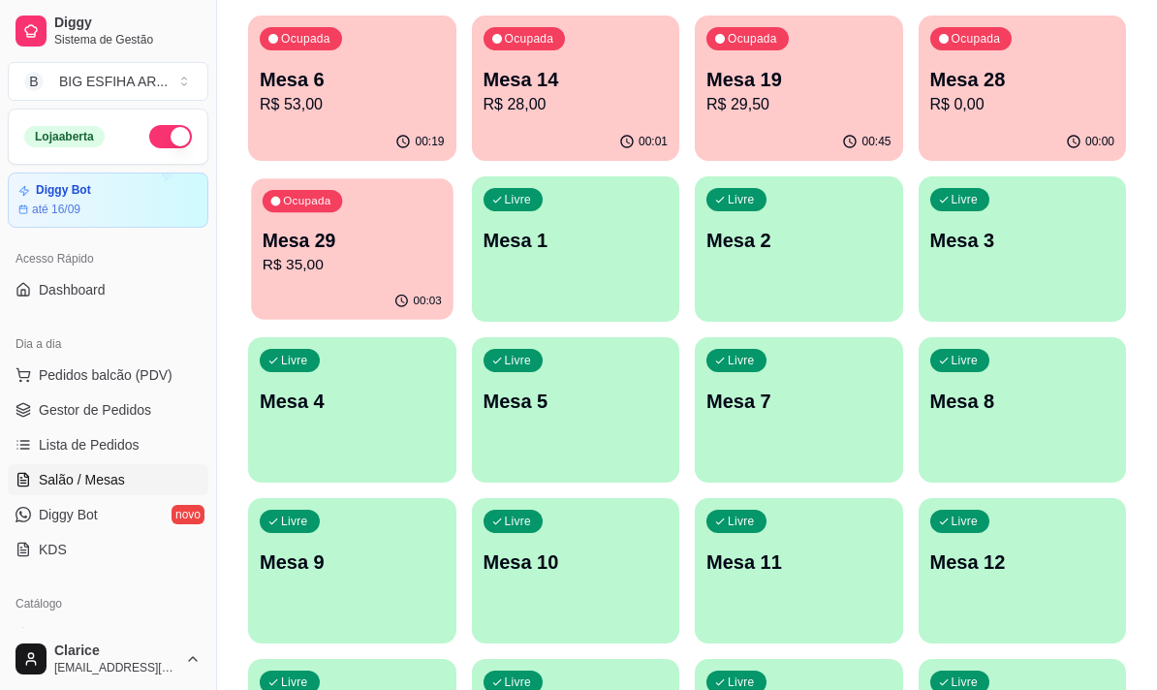
click at [344, 281] on div "Ocupada Mesa 29 R$ 35,00" at bounding box center [351, 230] width 201 height 105
click at [587, 137] on div "00:01" at bounding box center [576, 142] width 208 height 38
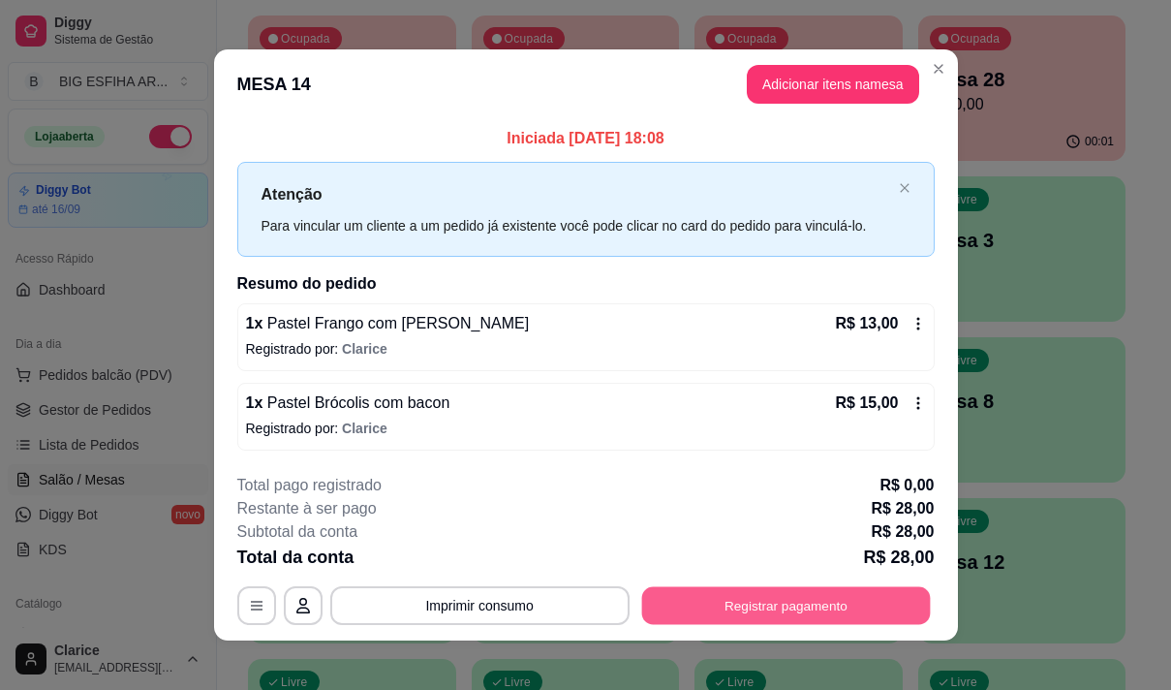
click at [740, 609] on button "Registrar pagamento" at bounding box center [785, 605] width 289 height 38
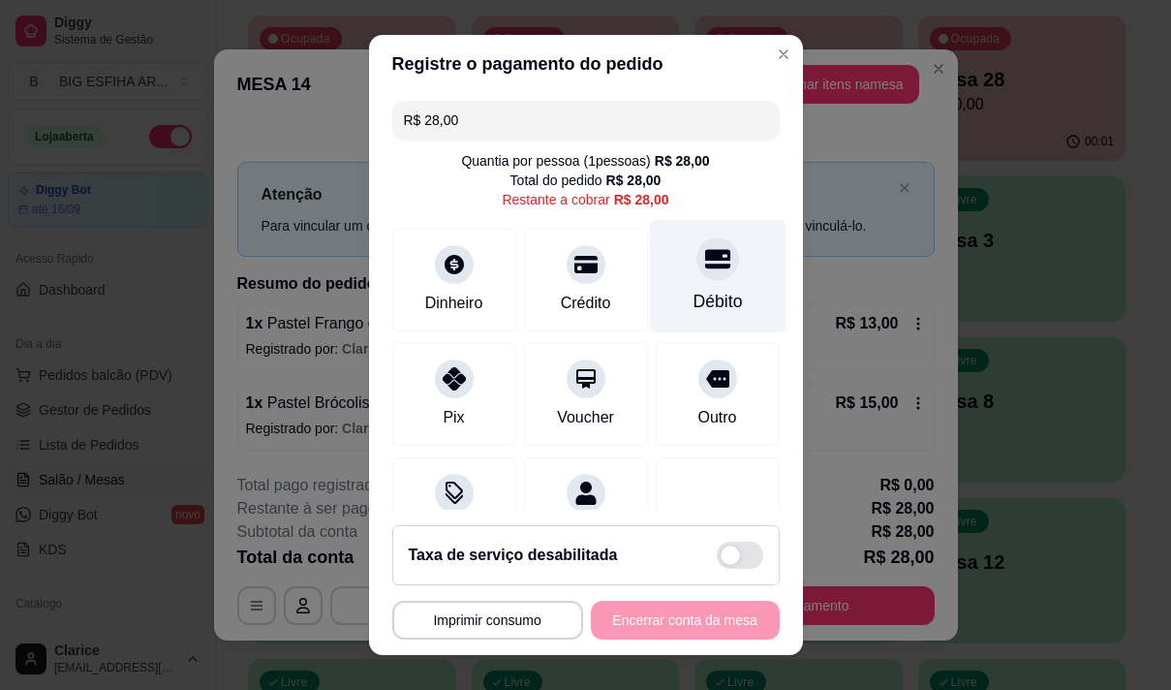
click at [693, 290] on div "Débito" at bounding box center [717, 301] width 49 height 25
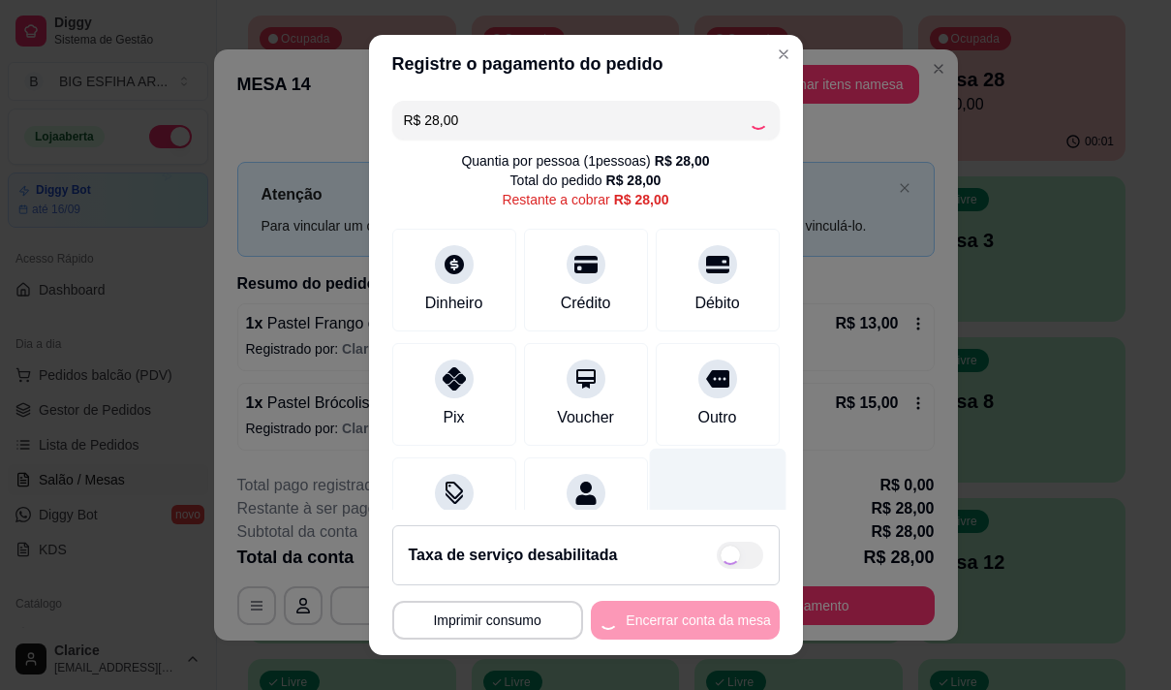
scroll to position [80, 0]
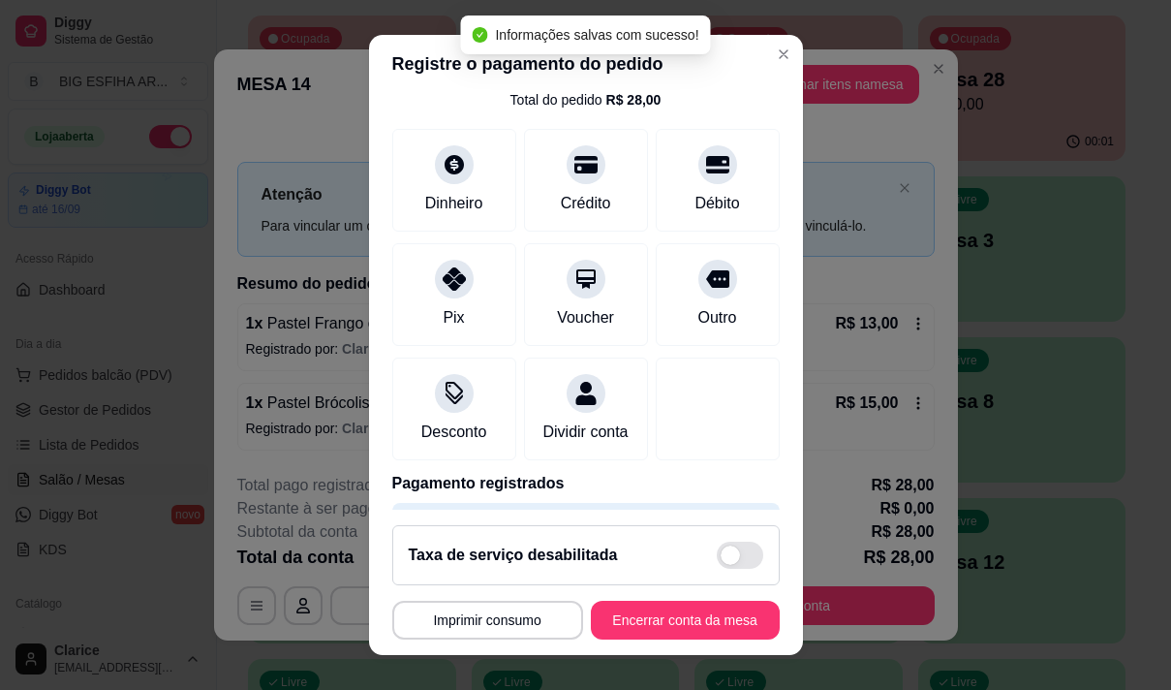
type input "R$ 0,00"
click at [671, 609] on button "Encerrar conta da mesa" at bounding box center [685, 620] width 189 height 39
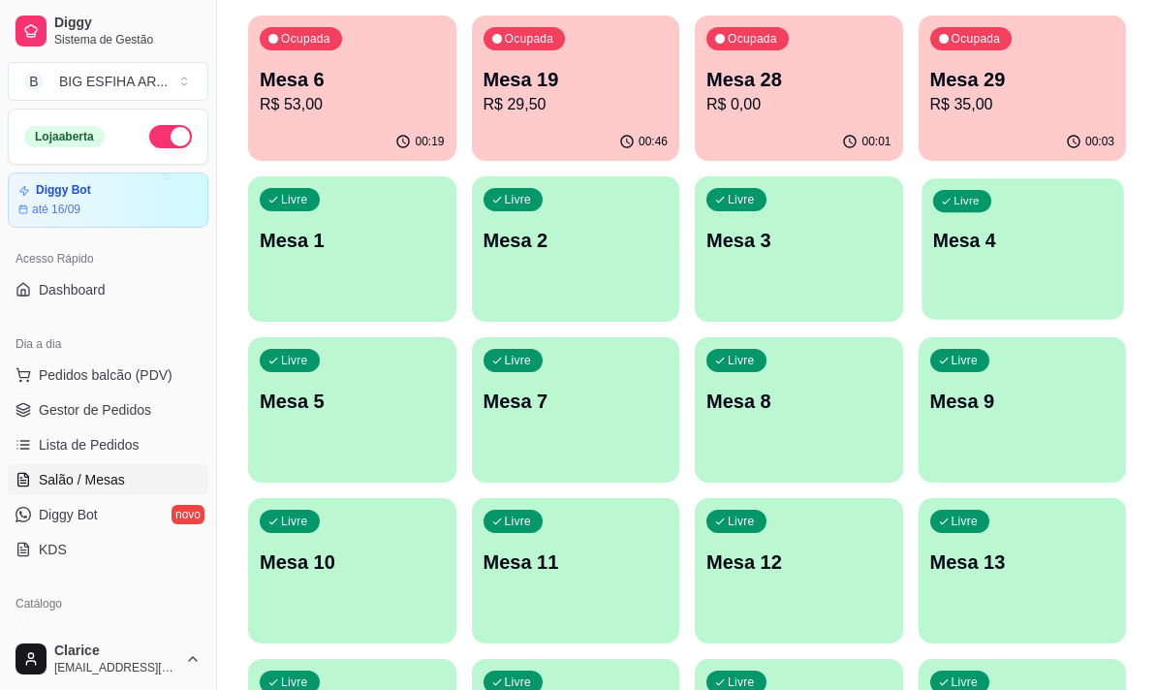
click at [979, 263] on div "Livre Mesa 4" at bounding box center [1021, 237] width 201 height 118
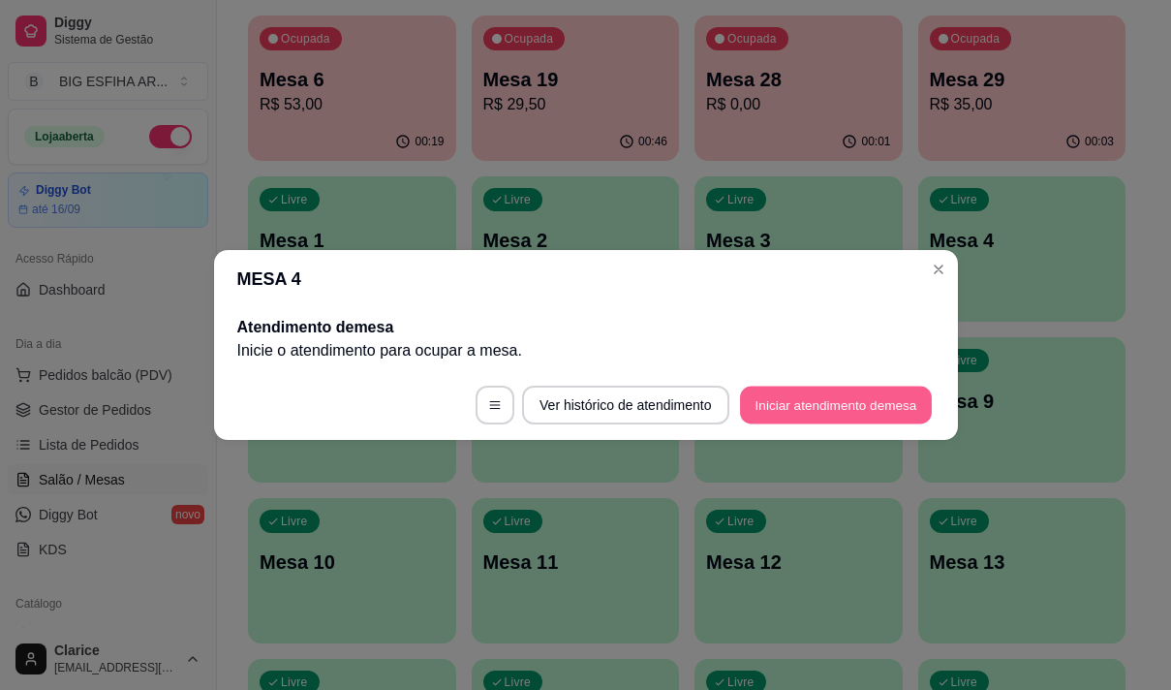
click at [803, 401] on button "Iniciar atendimento de mesa" at bounding box center [836, 406] width 192 height 38
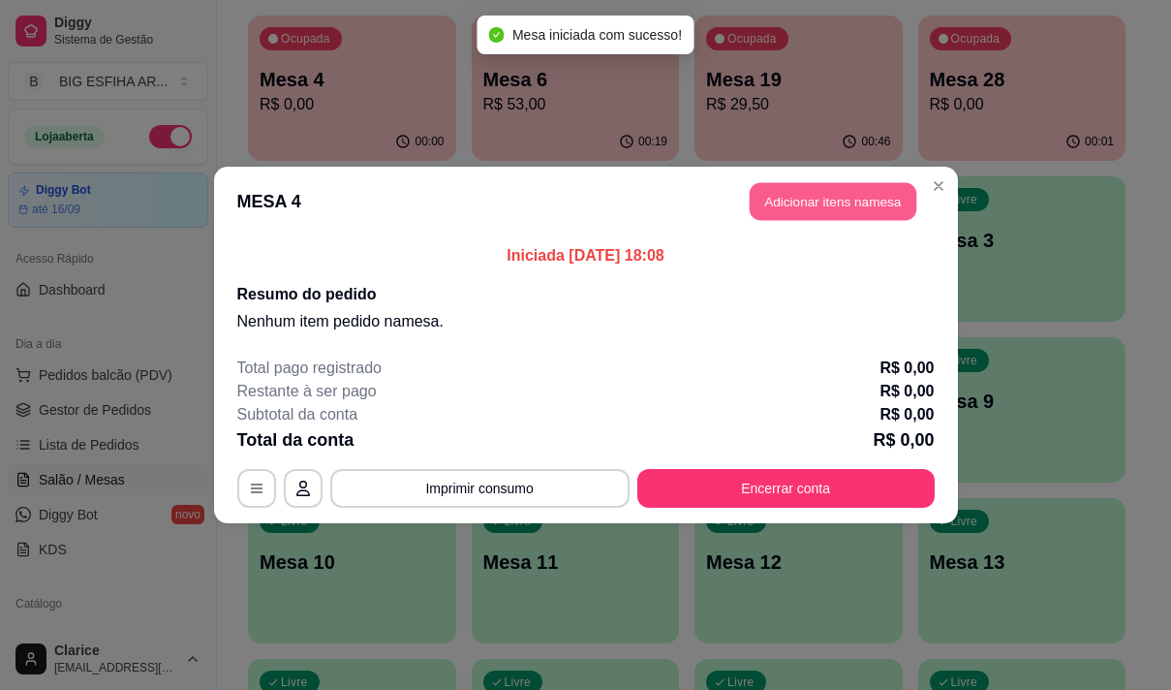
click at [822, 199] on button "Adicionar itens na mesa" at bounding box center [833, 202] width 167 height 38
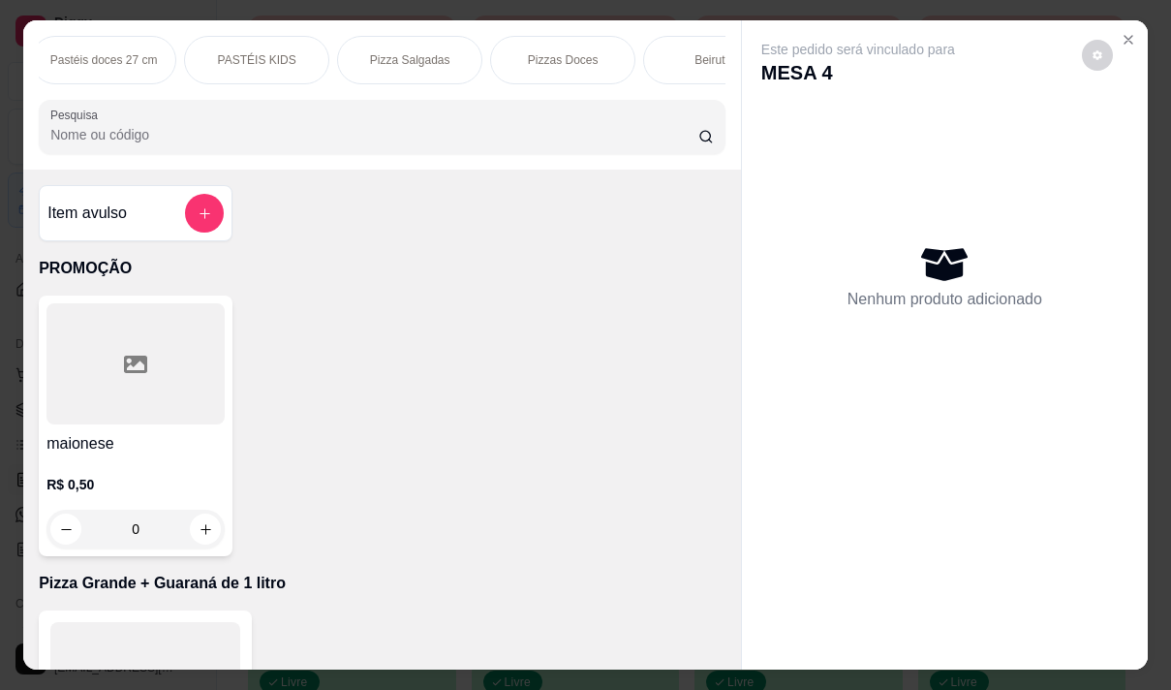
scroll to position [0, 1108]
click at [369, 52] on p "Pizza Salgadas" at bounding box center [381, 59] width 80 height 15
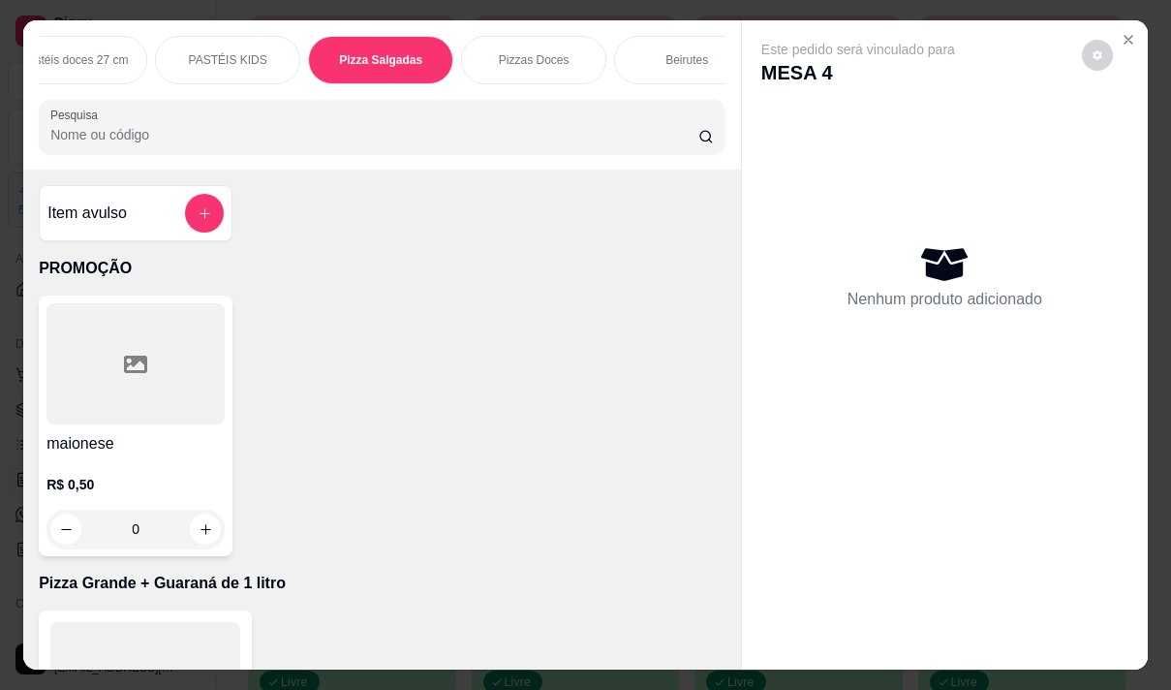
scroll to position [48, 0]
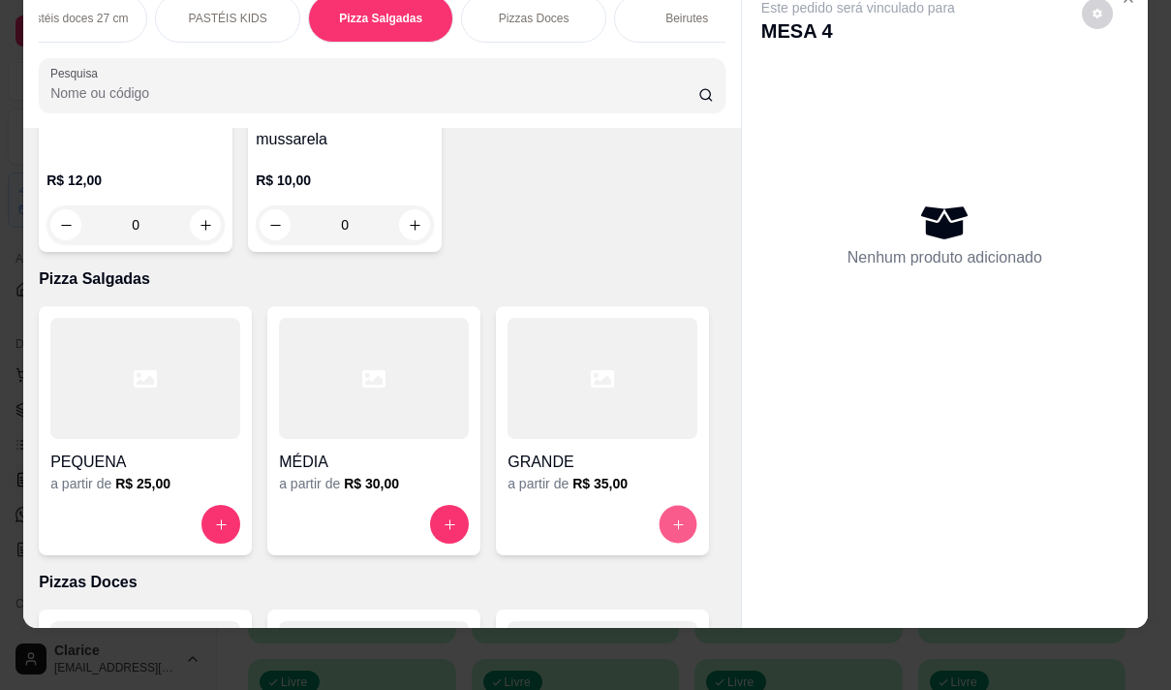
click at [671, 517] on icon "increase-product-quantity" at bounding box center [678, 524] width 15 height 15
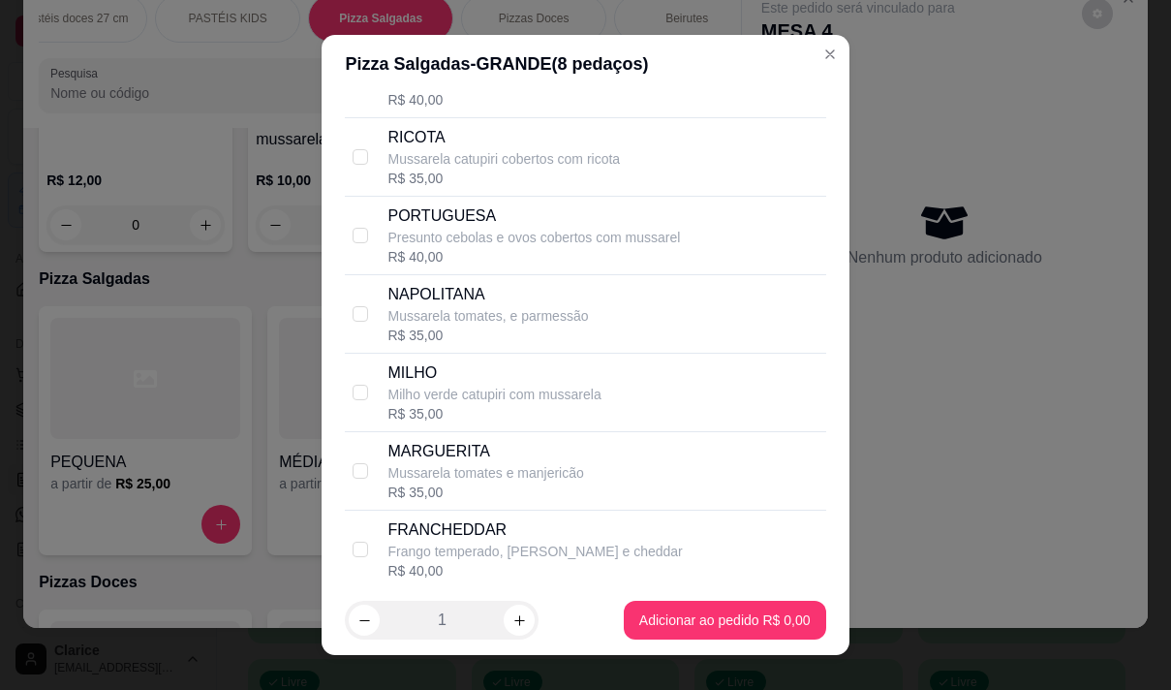
scroll to position [0, 0]
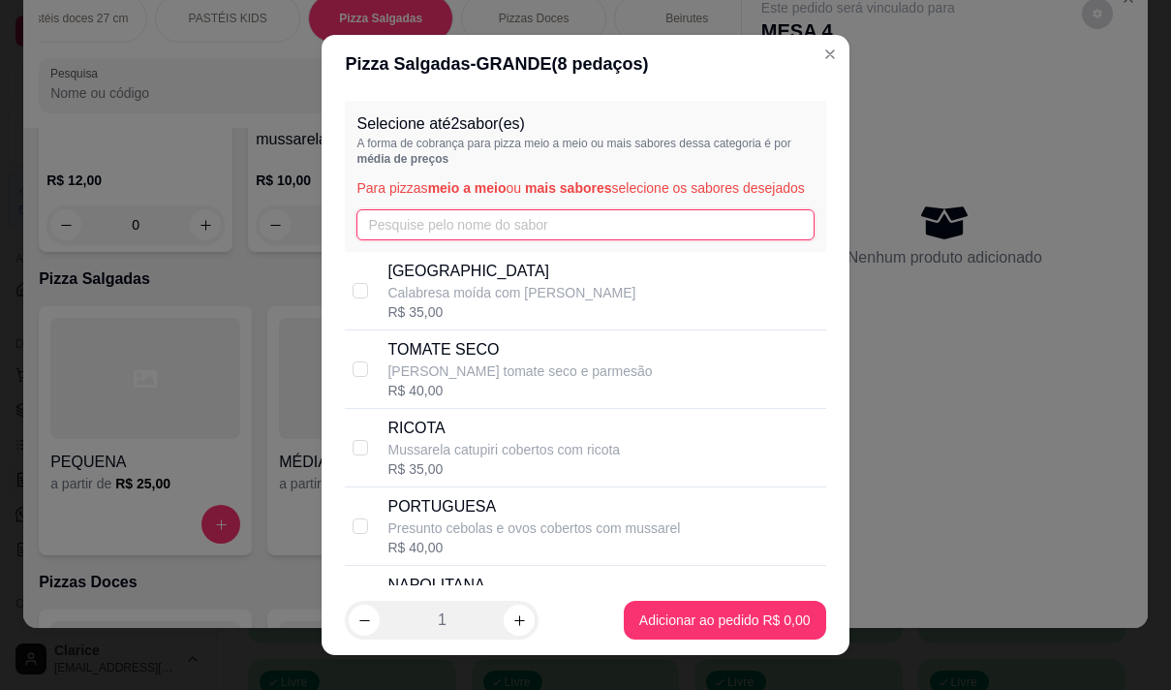
click at [446, 240] on input "text" at bounding box center [584, 224] width 457 height 31
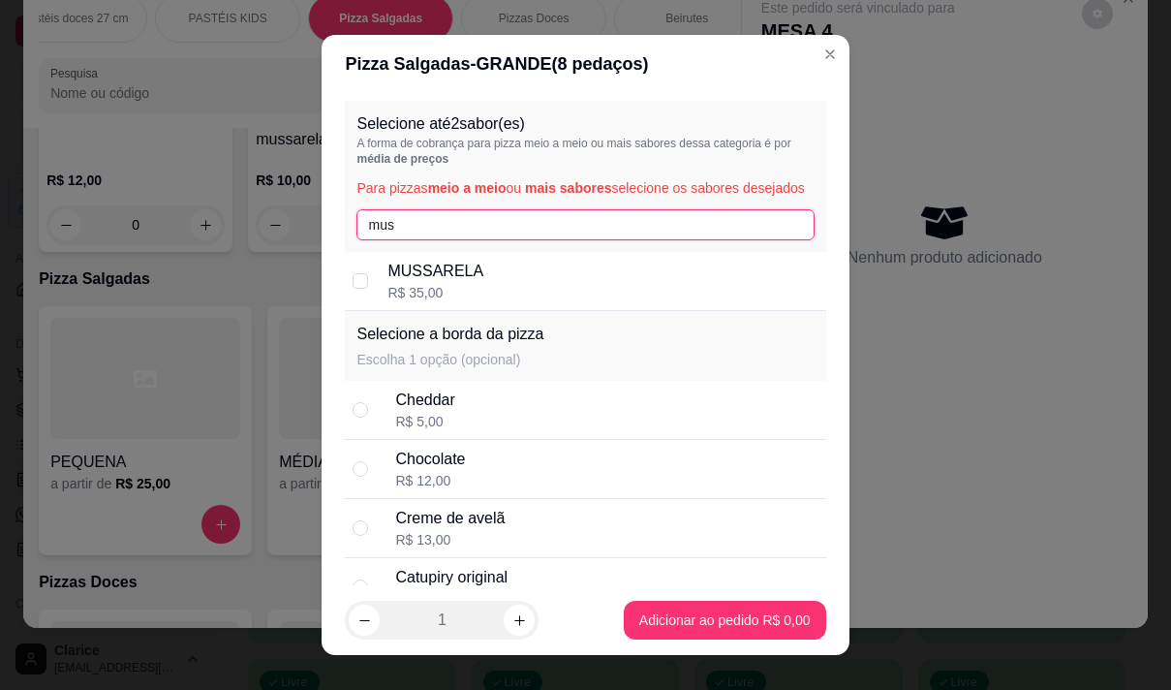
type input "mus"
click at [441, 283] on p "MUSSARELA" at bounding box center [435, 271] width 96 height 23
checkbox input "true"
click at [509, 240] on input "mus" at bounding box center [584, 224] width 457 height 31
type input "m"
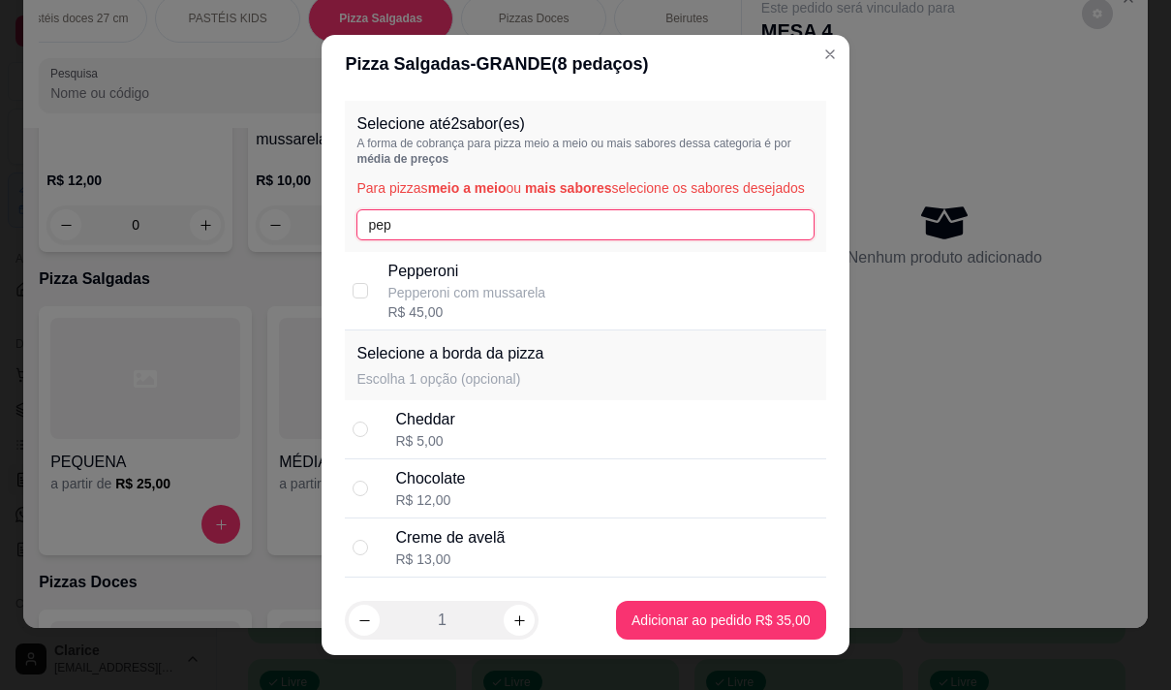
type input "pep"
click at [483, 301] on p "Pepperoni com mussarela" at bounding box center [466, 292] width 158 height 19
checkbox input "true"
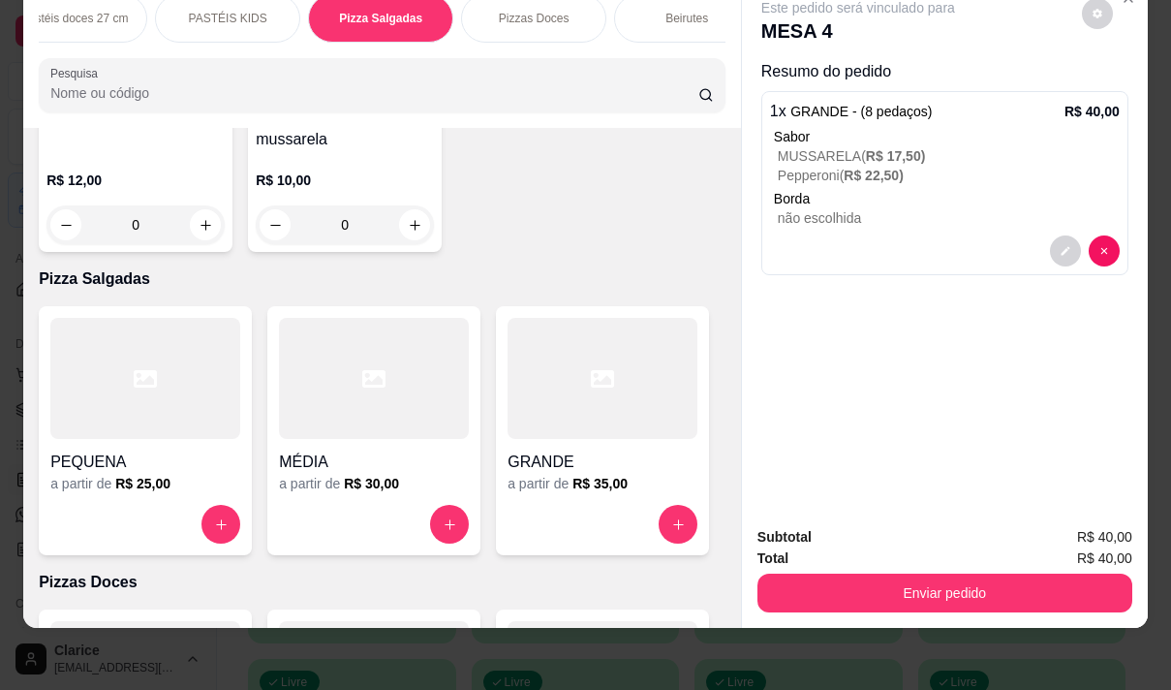
click at [294, 89] on input "Pesquisa" at bounding box center [374, 92] width 648 height 19
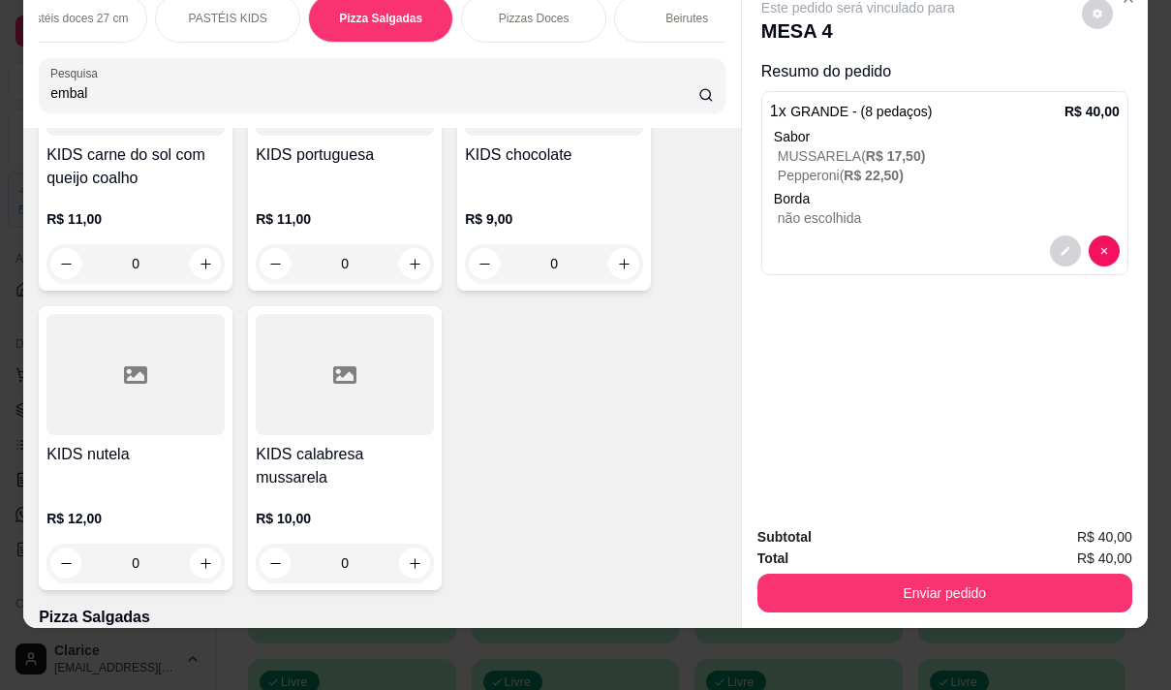
scroll to position [15298, 0]
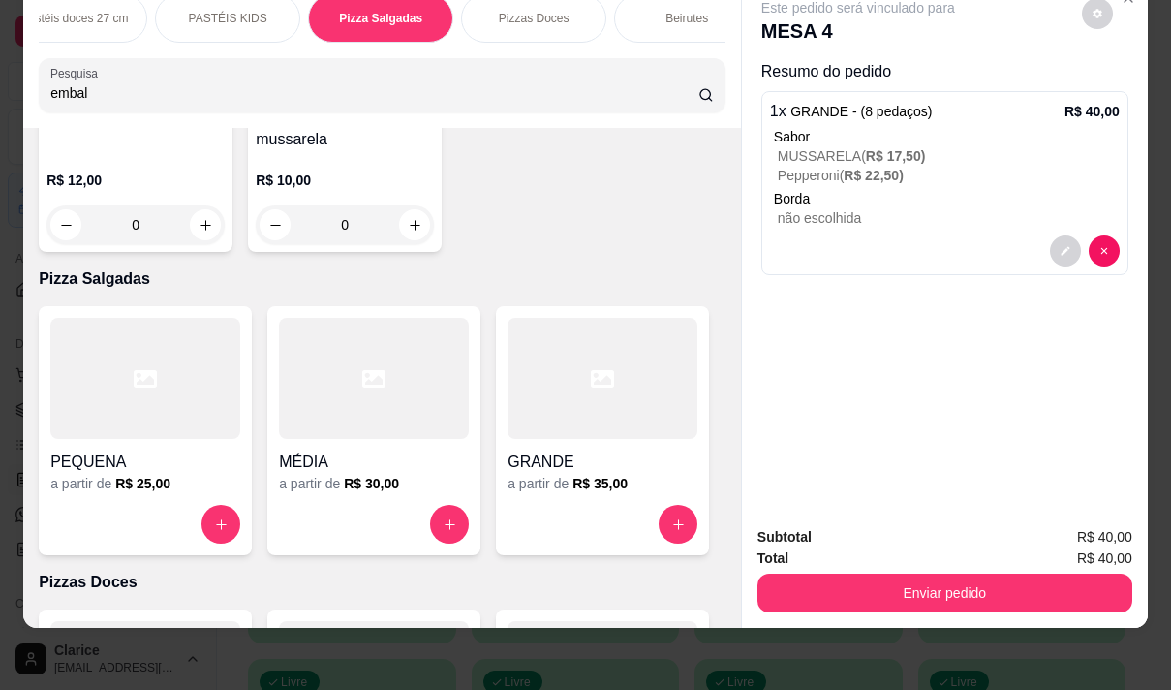
type input "embal"
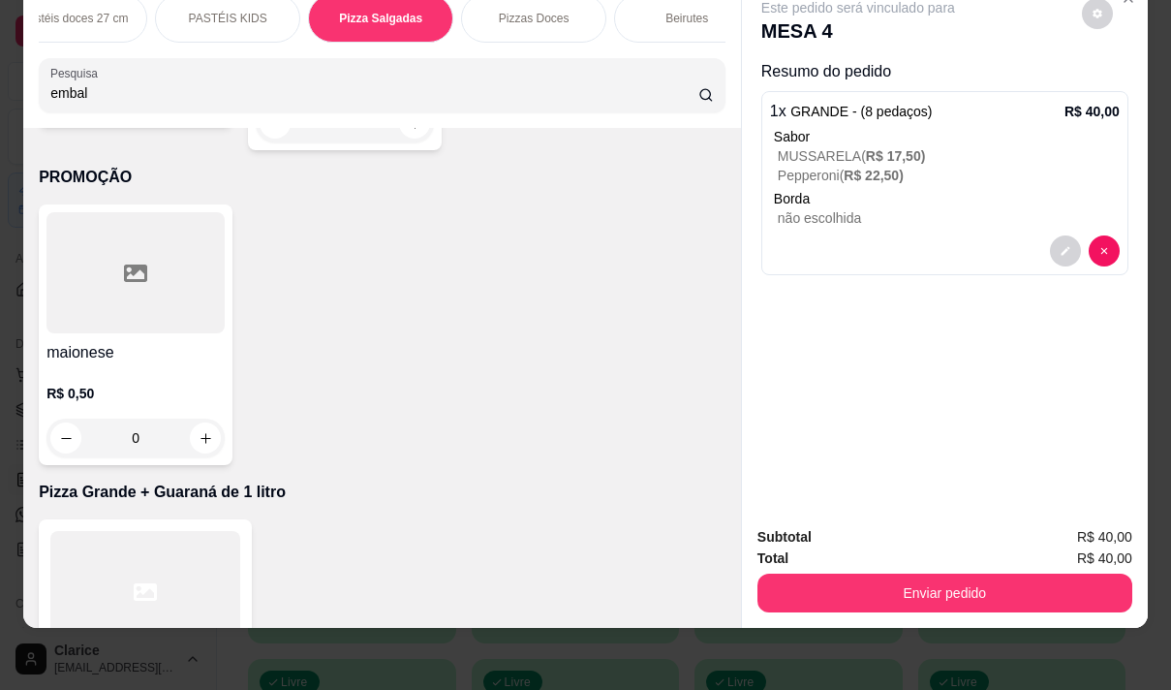
scroll to position [97, 0]
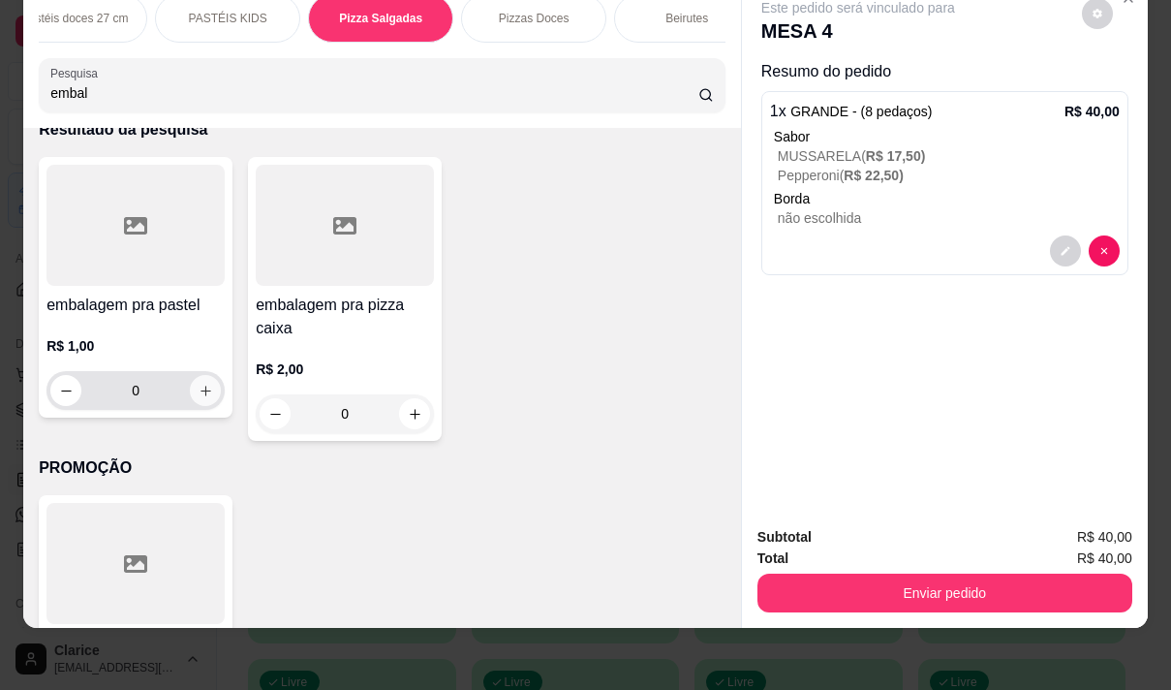
click at [201, 402] on button "increase-product-quantity" at bounding box center [205, 390] width 31 height 31
type input "1"
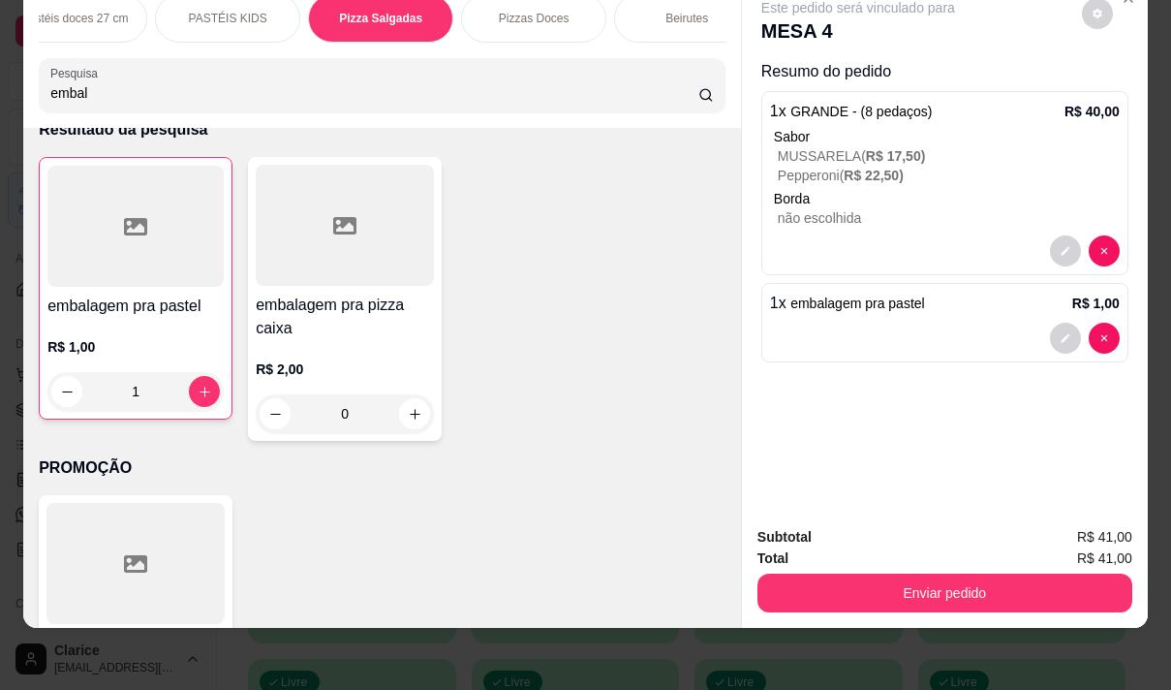
scroll to position [484, 0]
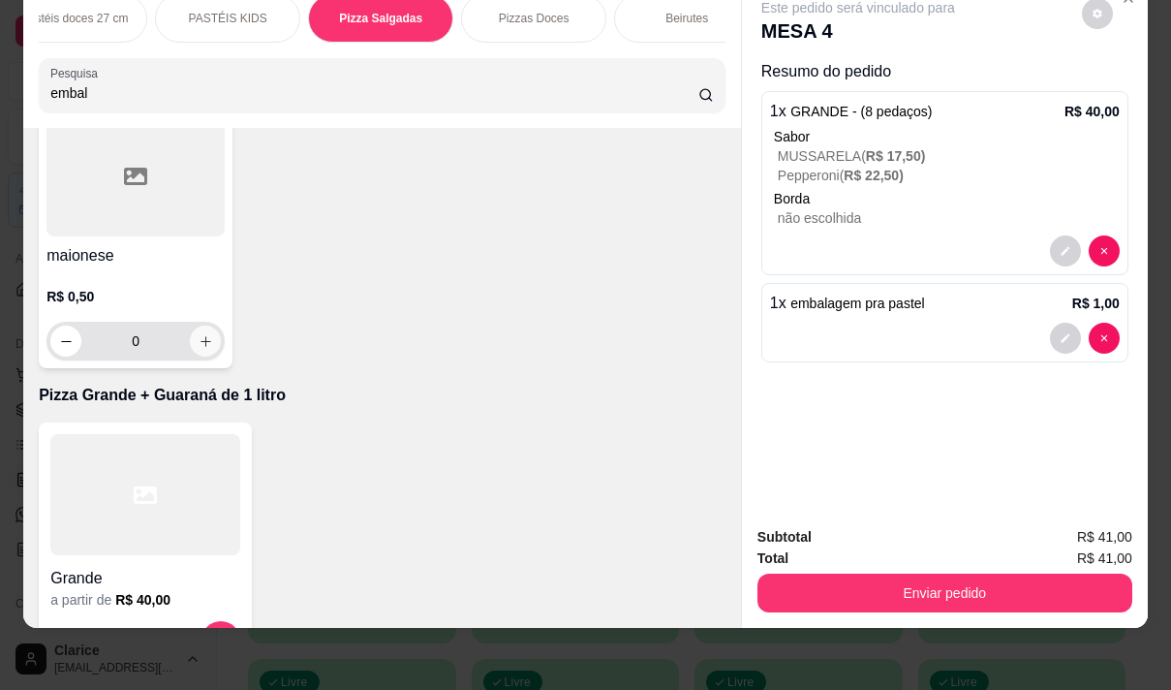
click at [204, 341] on icon "increase-product-quantity" at bounding box center [206, 341] width 15 height 15
type input "1"
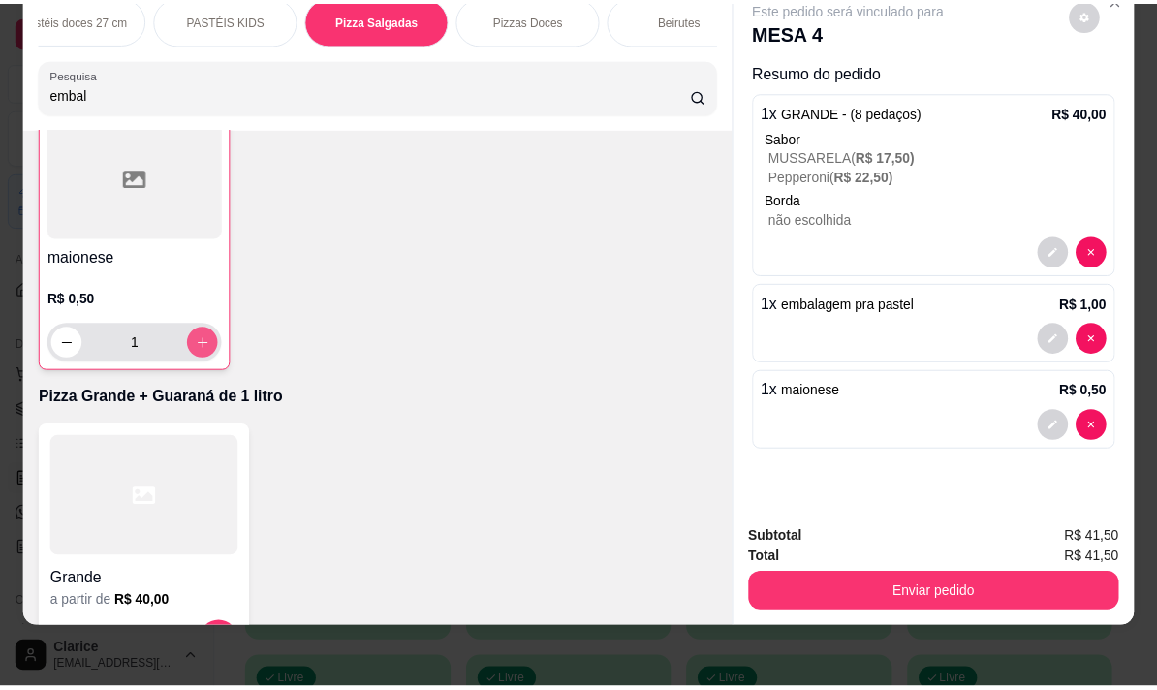
scroll to position [485, 0]
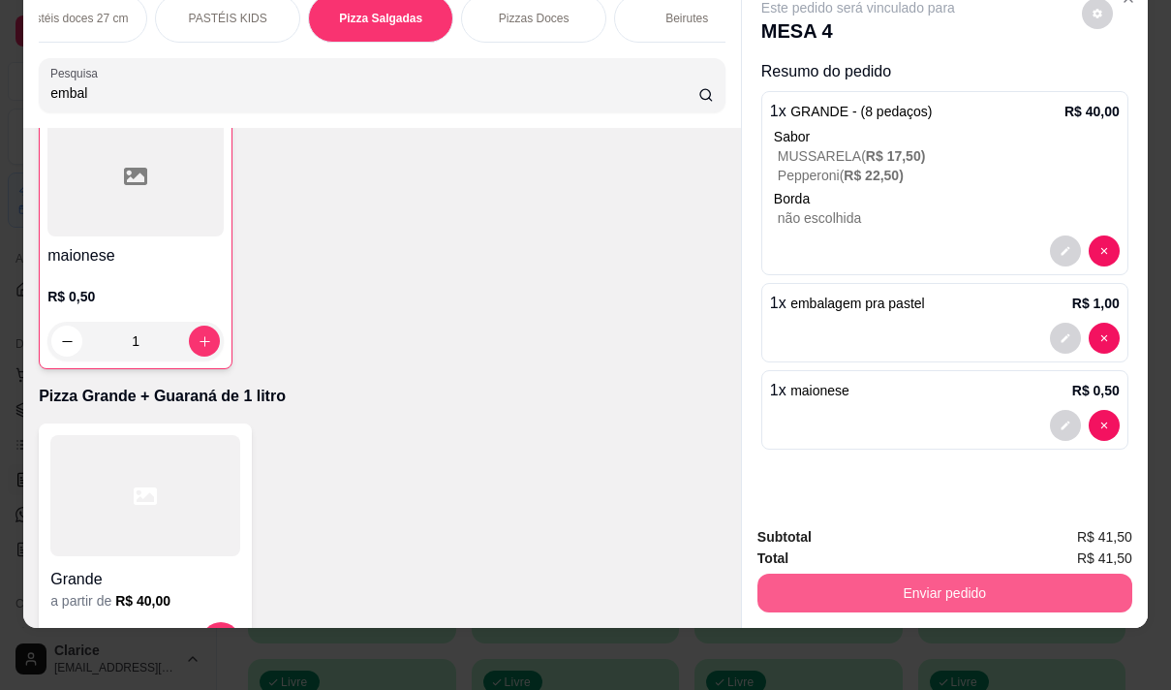
click at [931, 573] on button "Enviar pedido" at bounding box center [945, 592] width 375 height 39
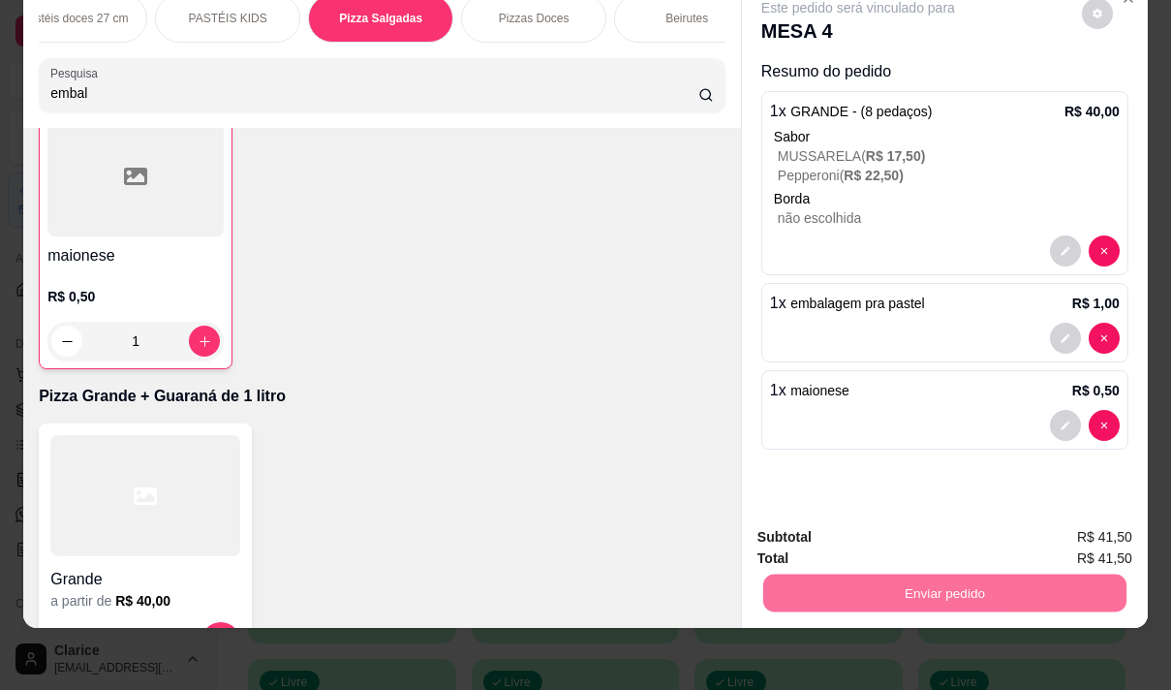
click at [871, 523] on button "Não registrar e enviar pedido" at bounding box center [881, 530] width 196 height 36
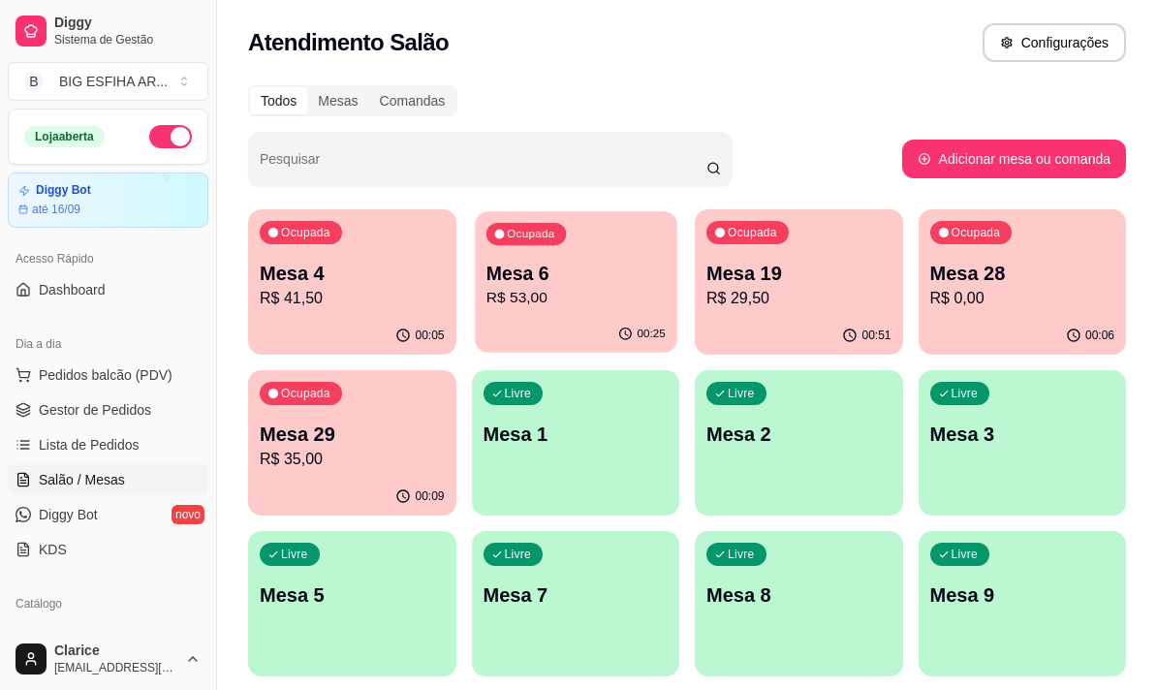
click at [571, 297] on p "R$ 53,00" at bounding box center [574, 298] width 179 height 22
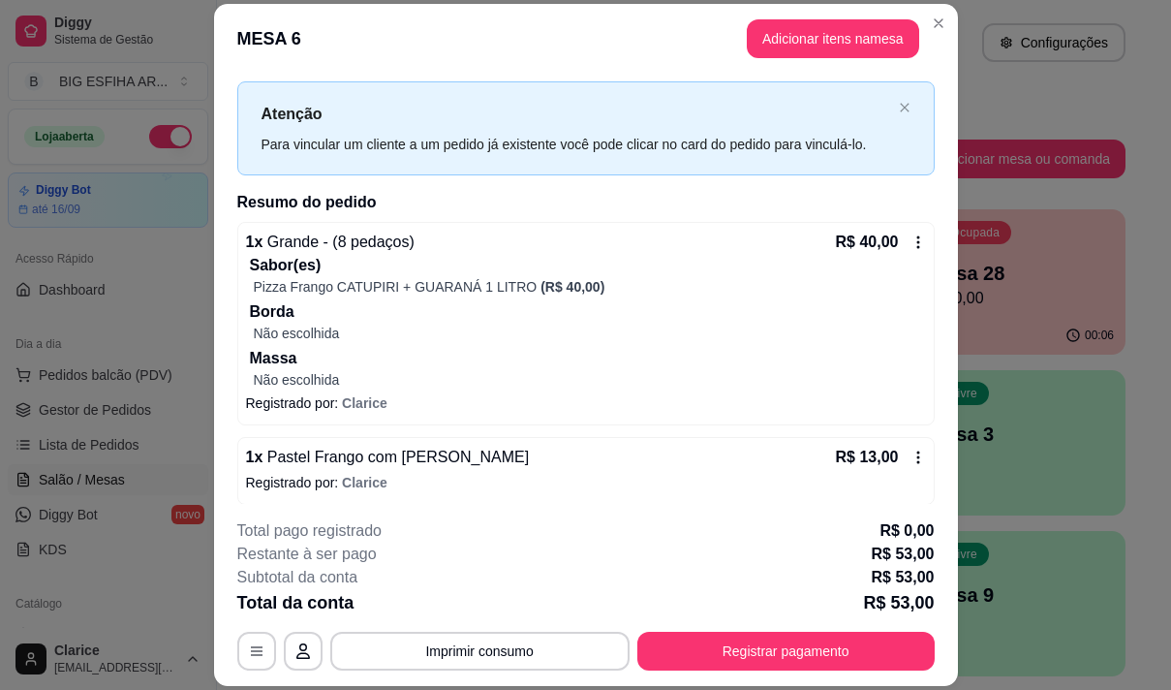
scroll to position [43, 0]
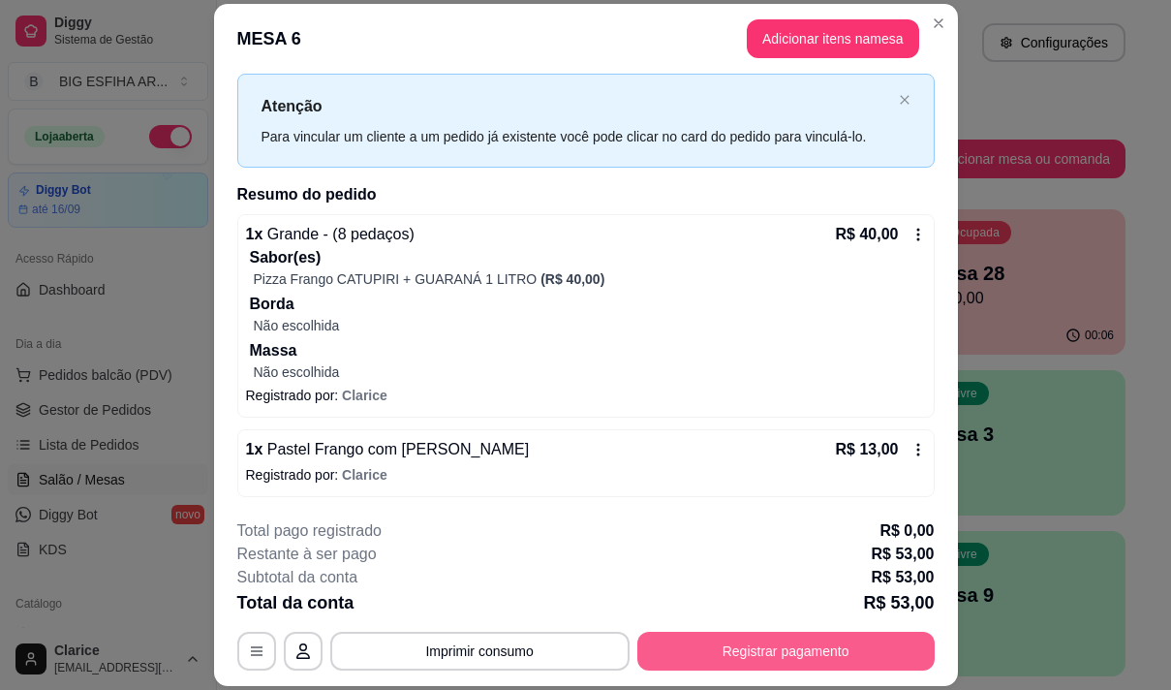
click at [693, 648] on button "Registrar pagamento" at bounding box center [785, 651] width 297 height 39
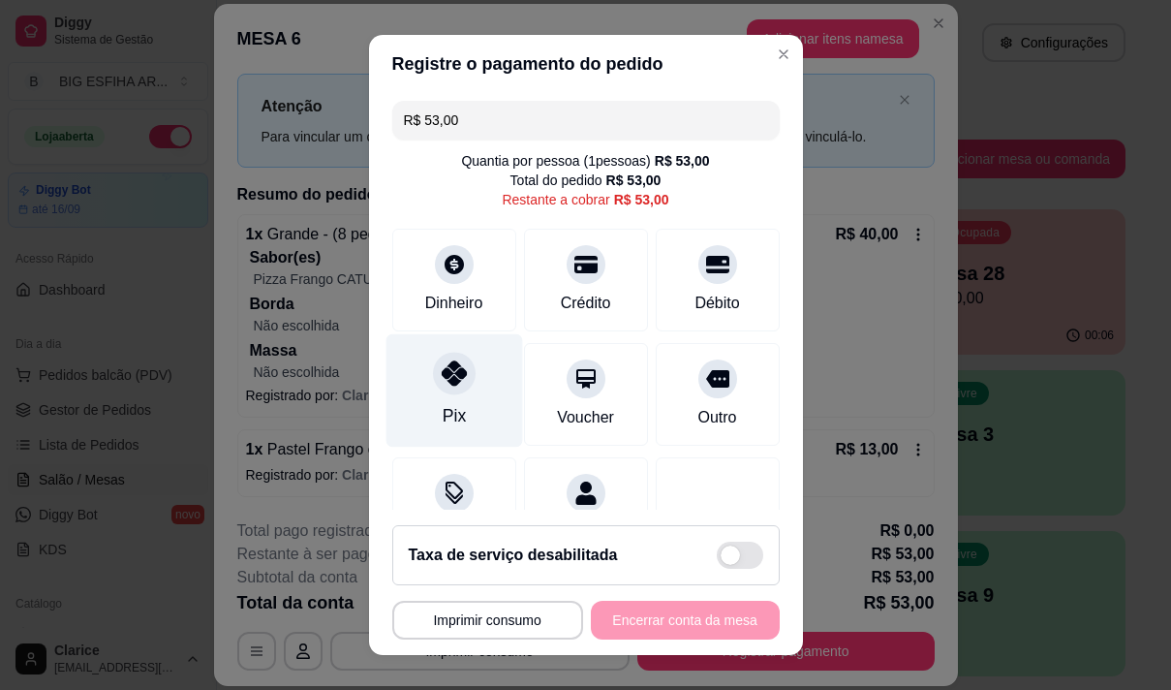
click at [441, 394] on div at bounding box center [454, 373] width 43 height 43
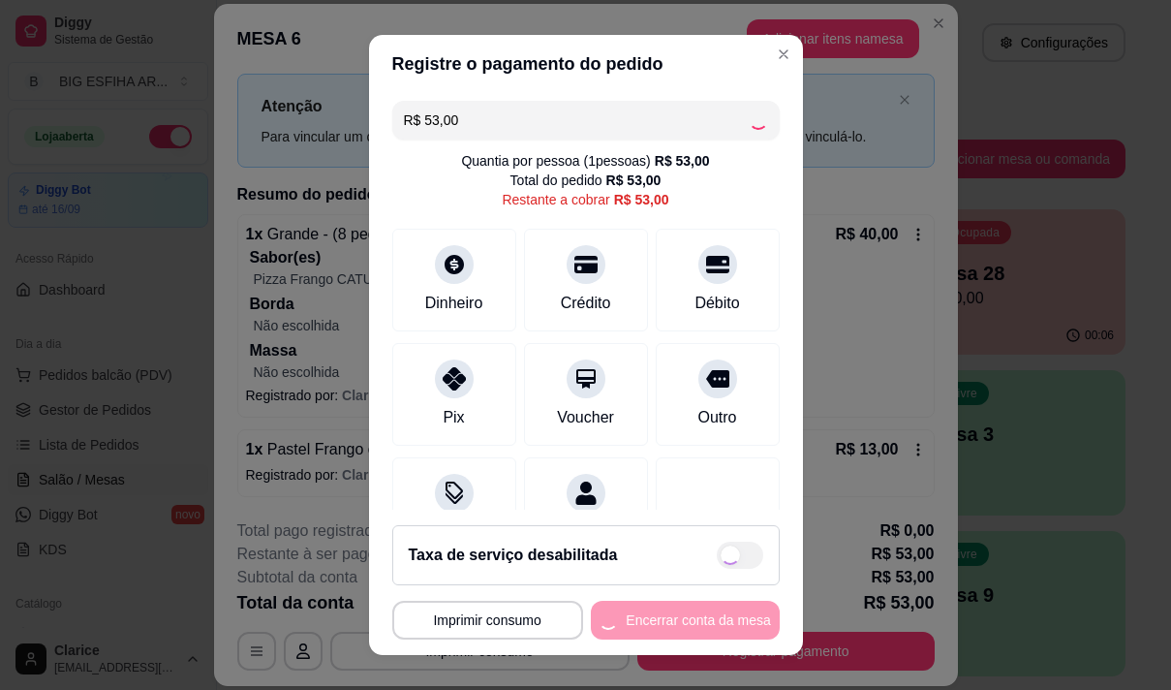
scroll to position [80, 0]
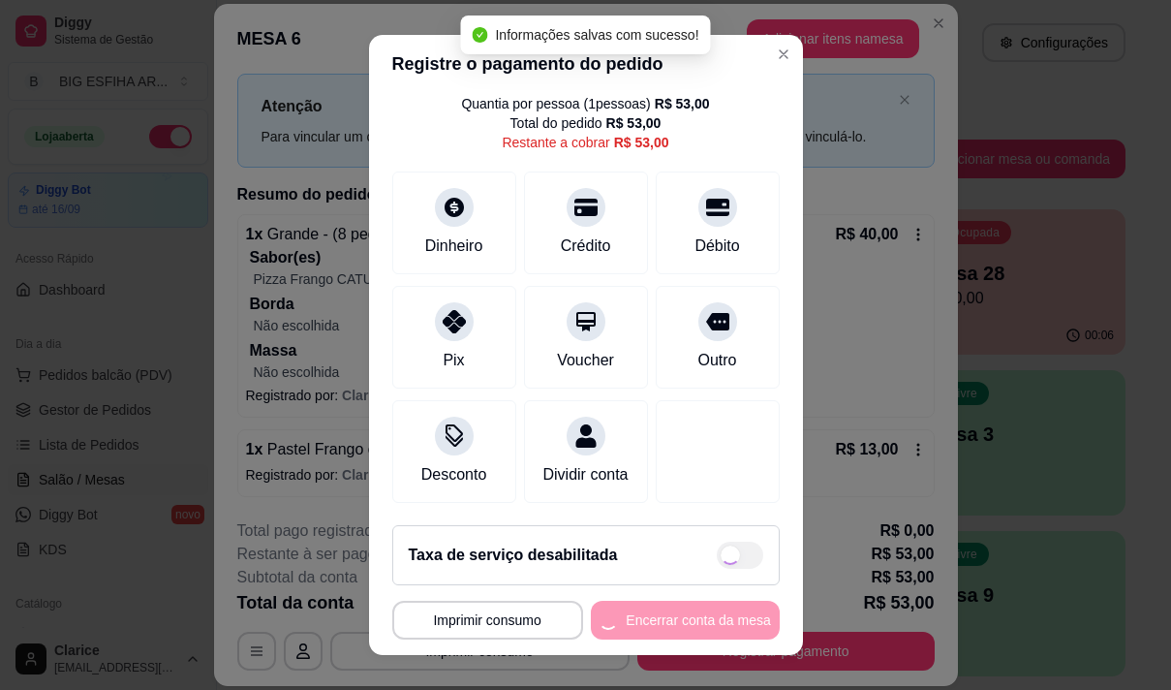
type input "R$ 0,00"
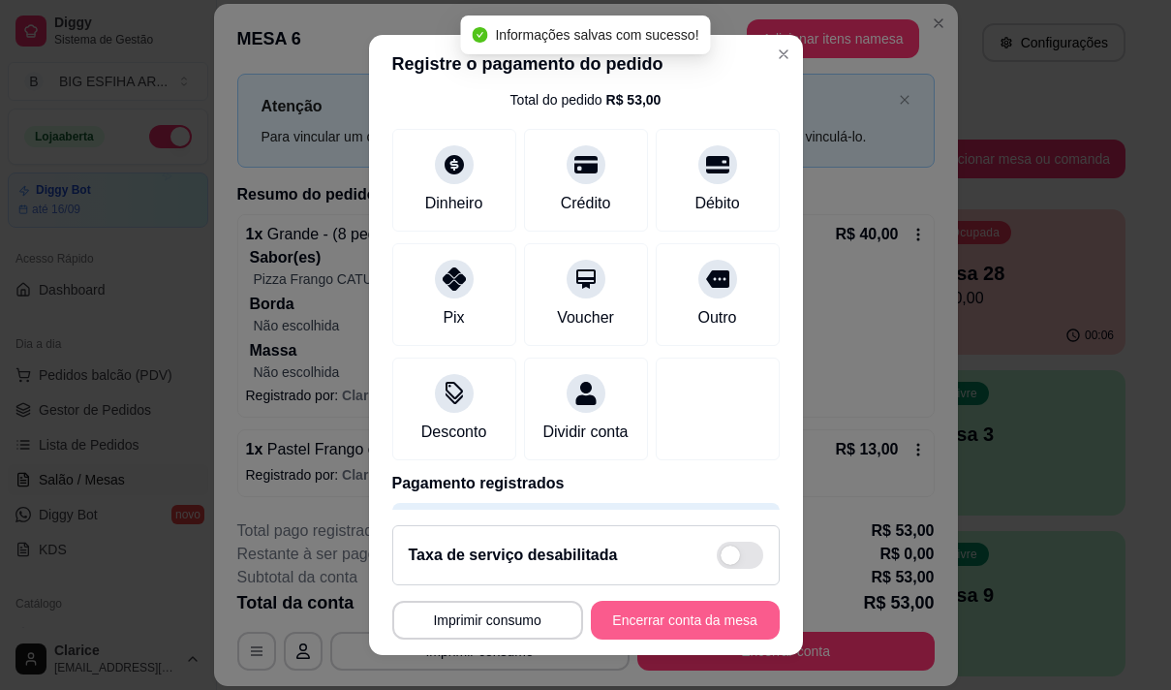
click at [651, 618] on button "Encerrar conta da mesa" at bounding box center [685, 620] width 189 height 39
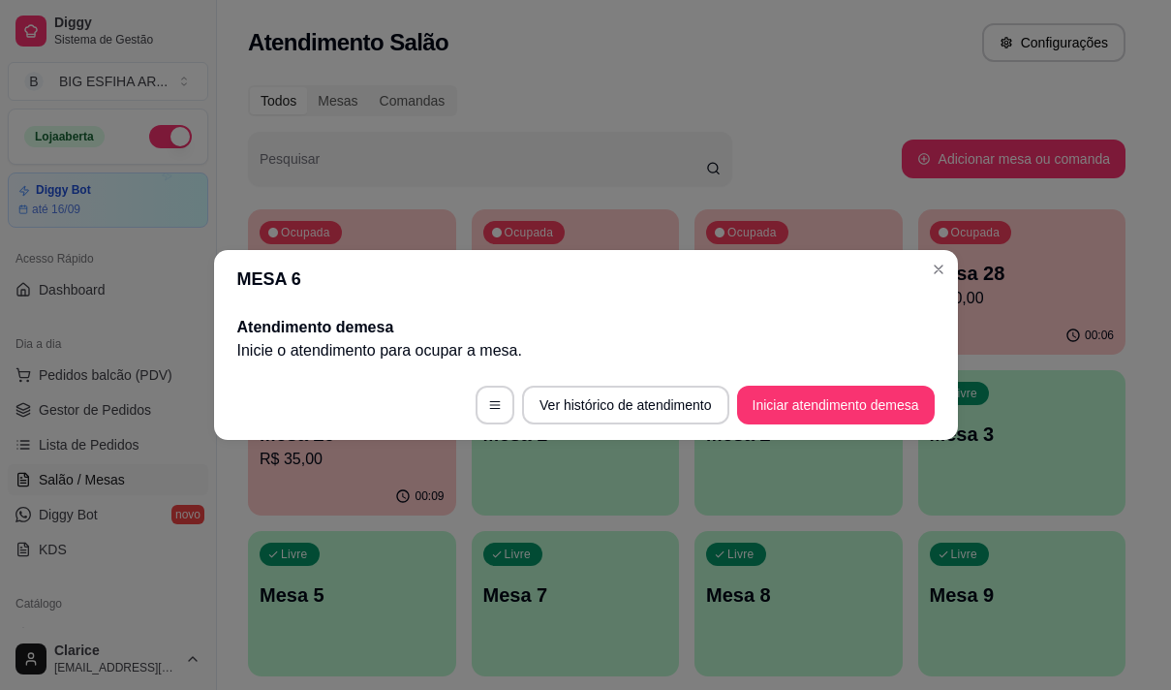
scroll to position [0, 0]
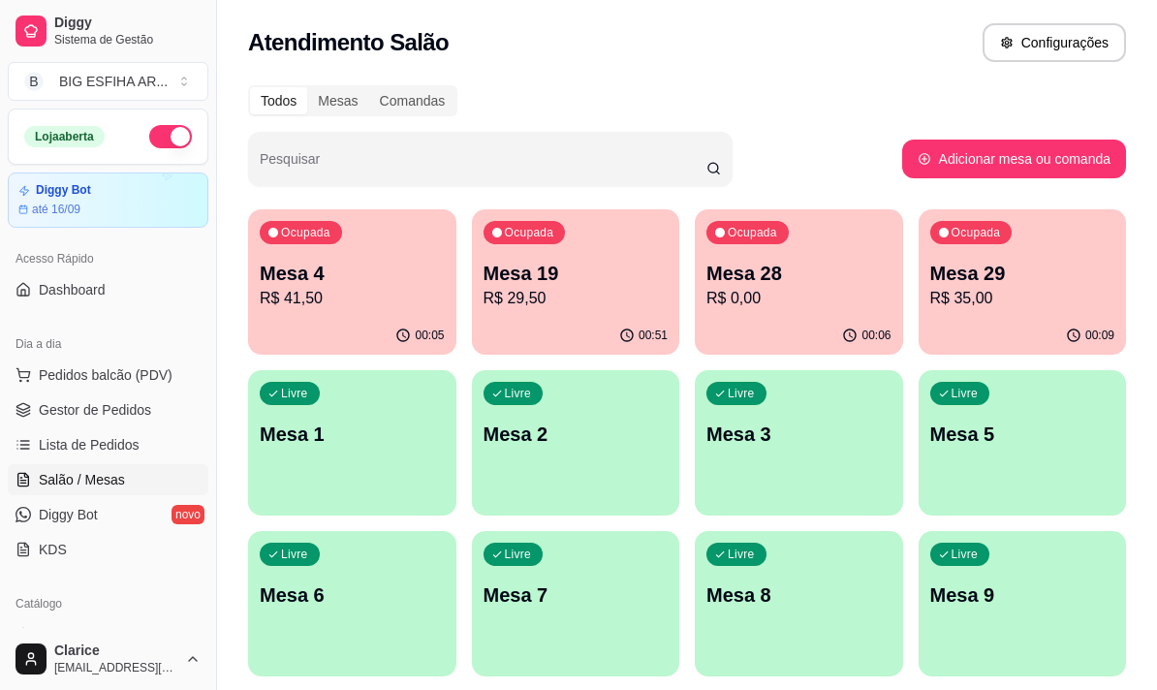
click at [553, 294] on p "R$ 29,50" at bounding box center [575, 298] width 185 height 23
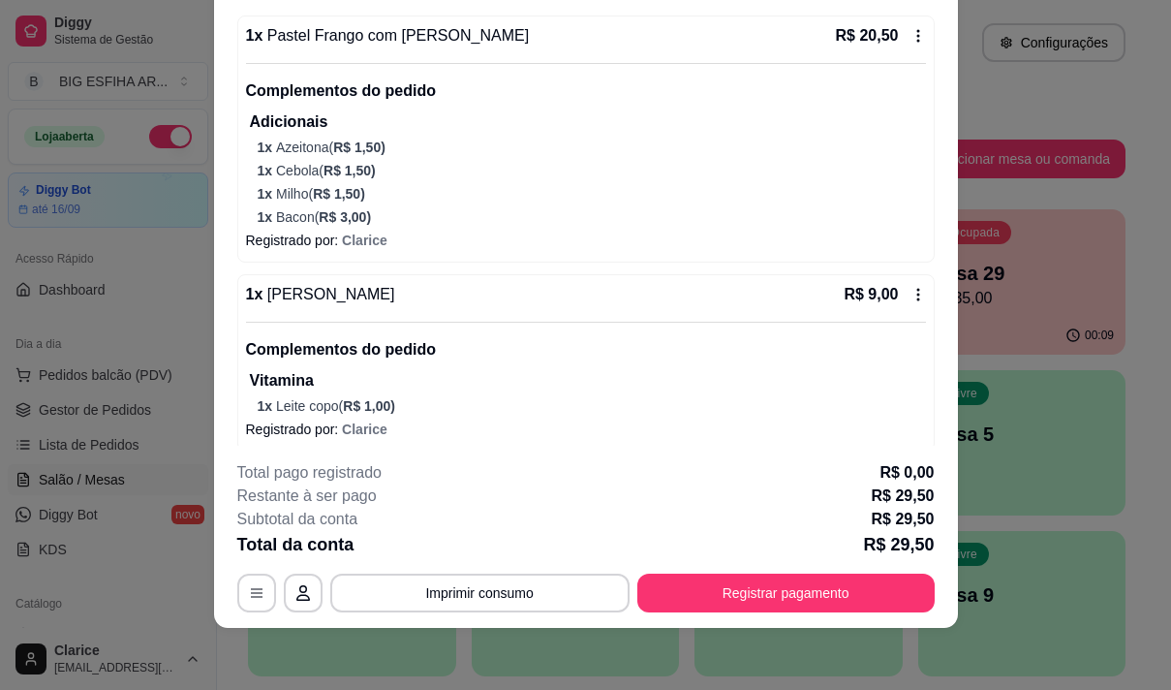
scroll to position [196, 0]
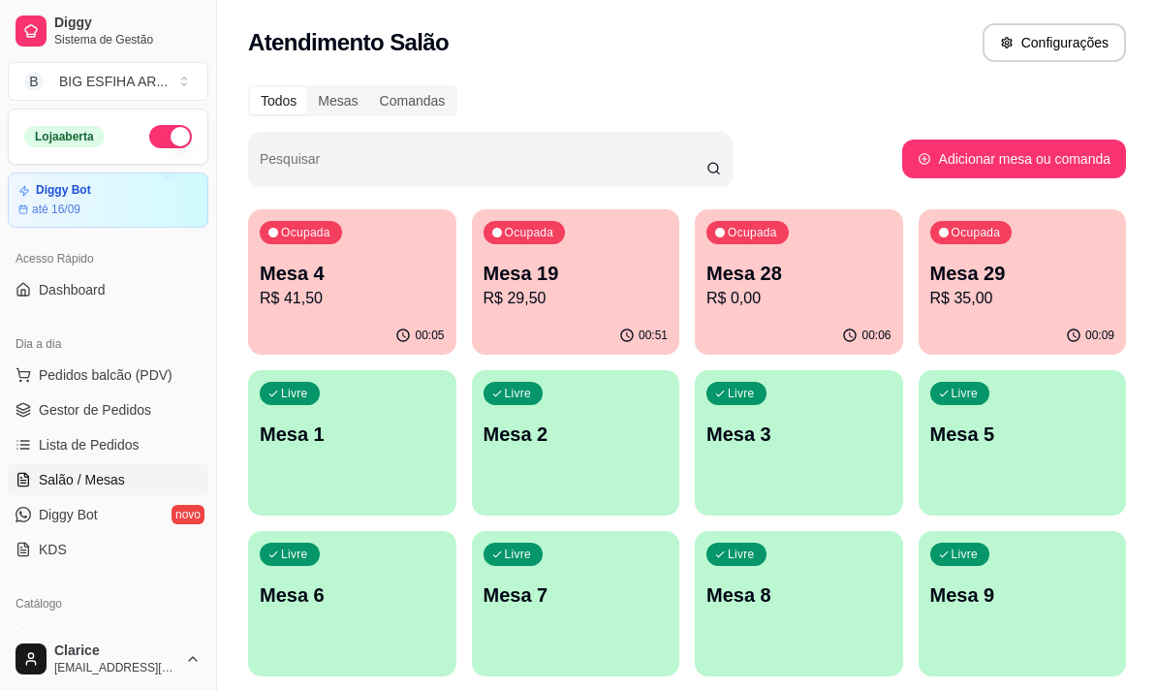
click at [748, 327] on div "00:06" at bounding box center [799, 336] width 208 height 38
click at [1055, 310] on div "Ocupada Mesa 29 R$ 35,00" at bounding box center [1022, 263] width 208 height 108
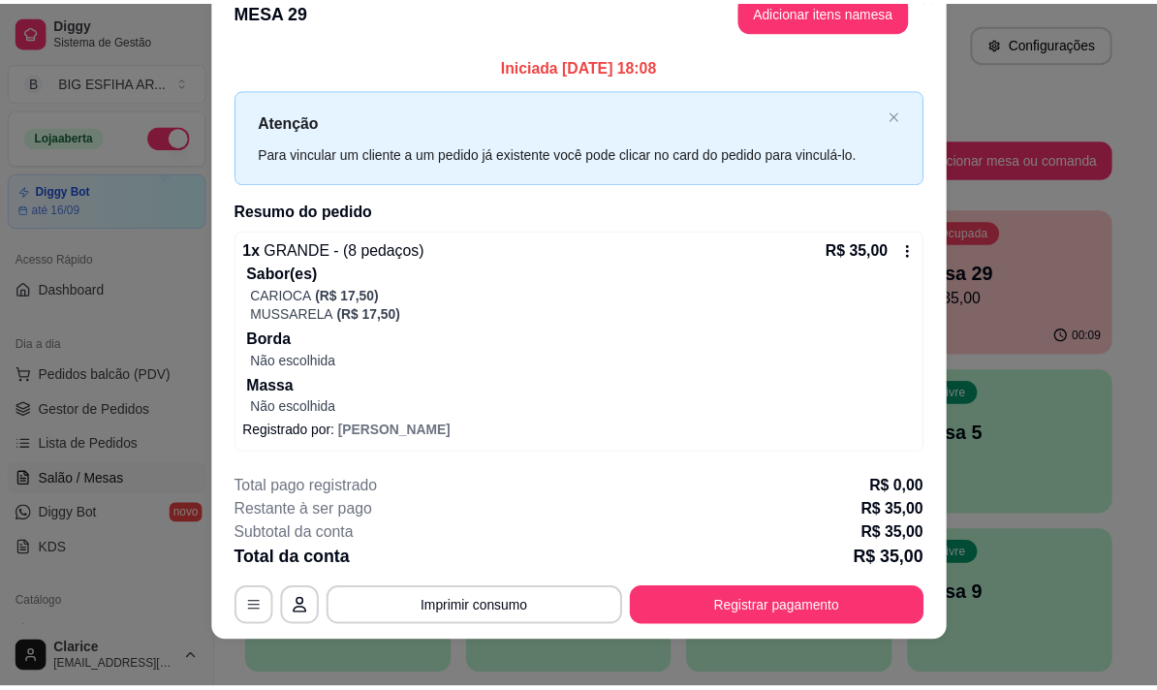
scroll to position [50, 0]
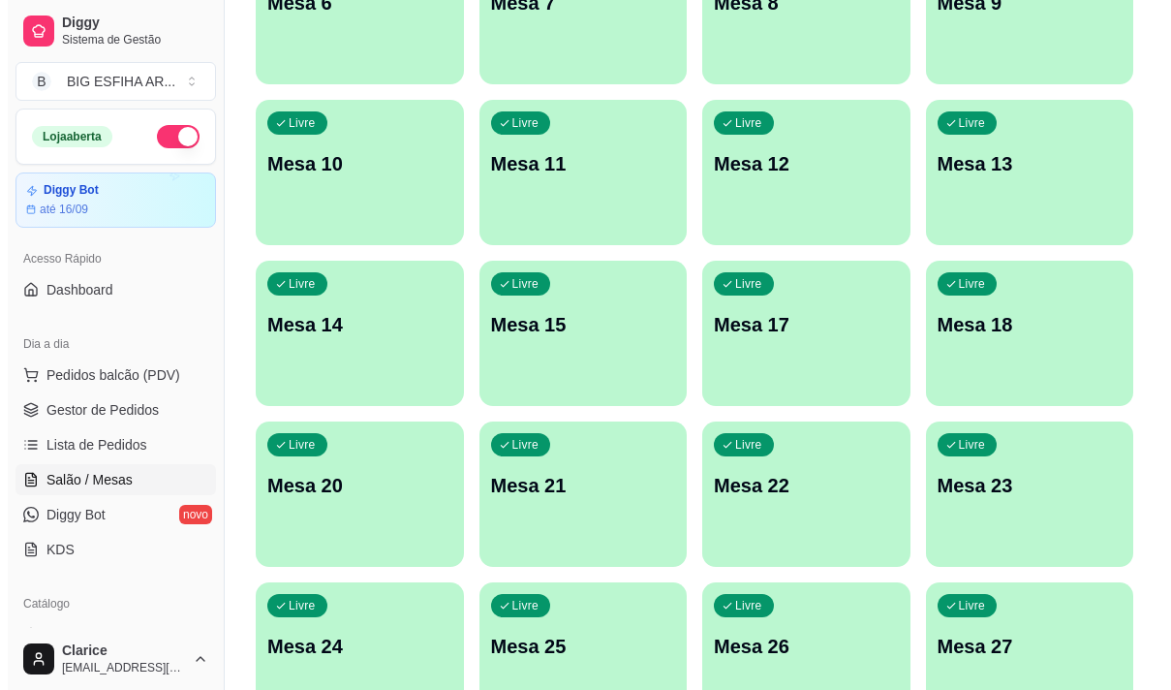
scroll to position [869, 0]
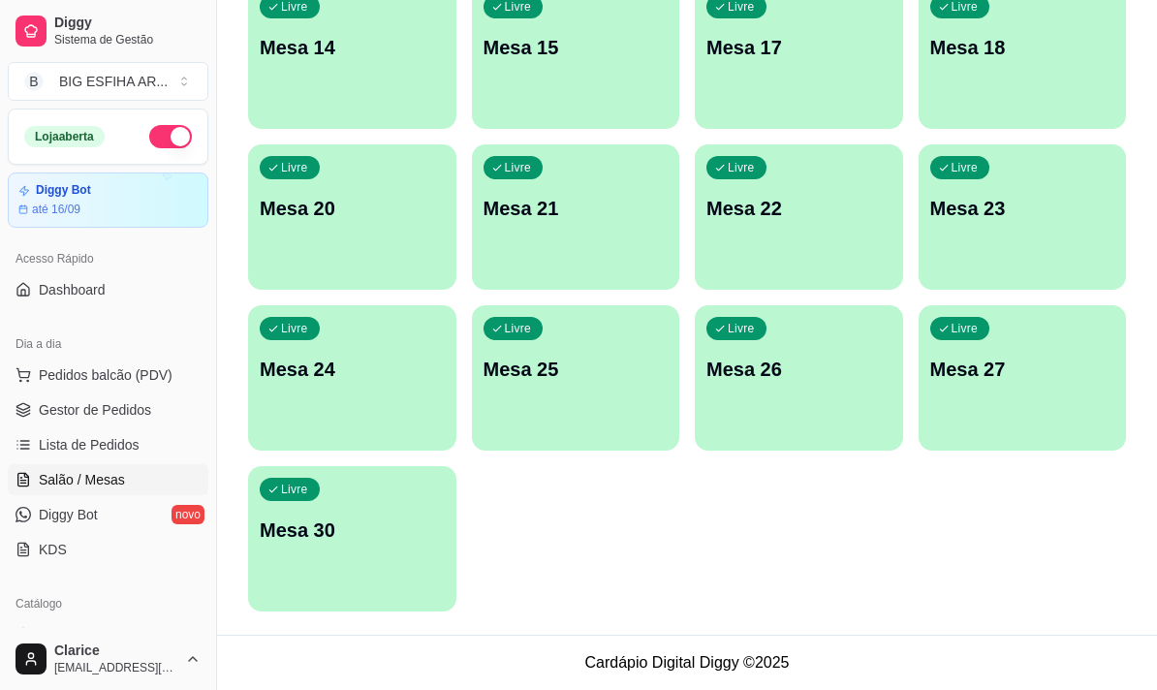
click at [367, 560] on div "Livre Mesa 30" at bounding box center [352, 527] width 208 height 122
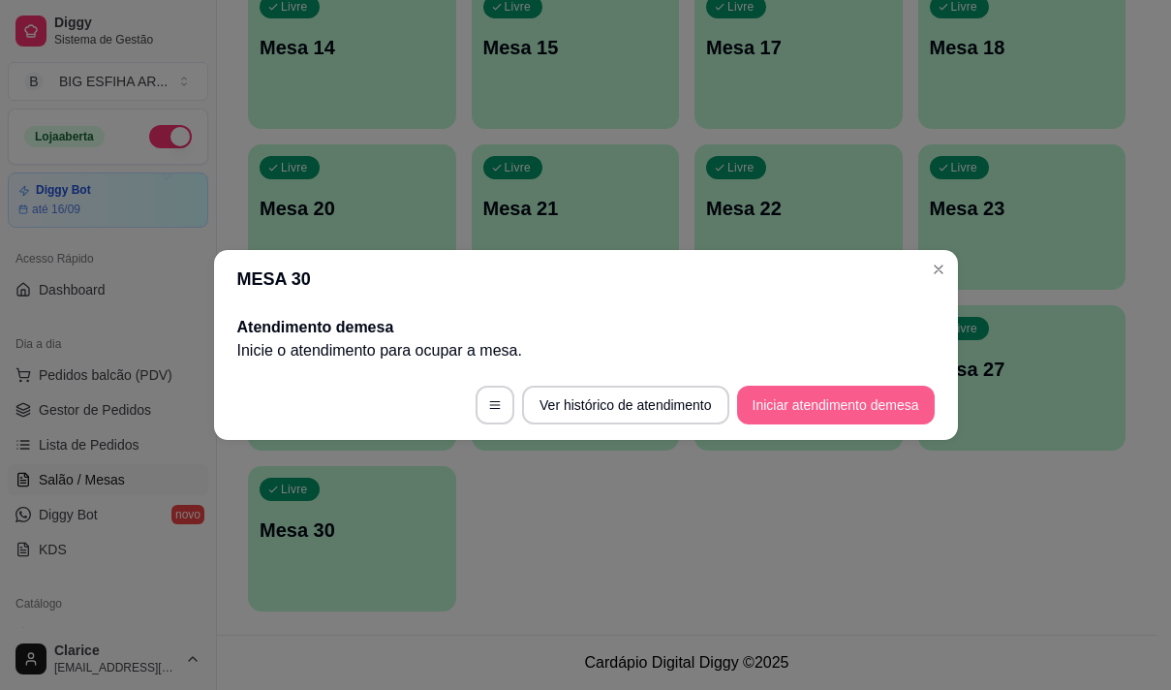
click at [782, 401] on button "Iniciar atendimento de mesa" at bounding box center [836, 405] width 198 height 39
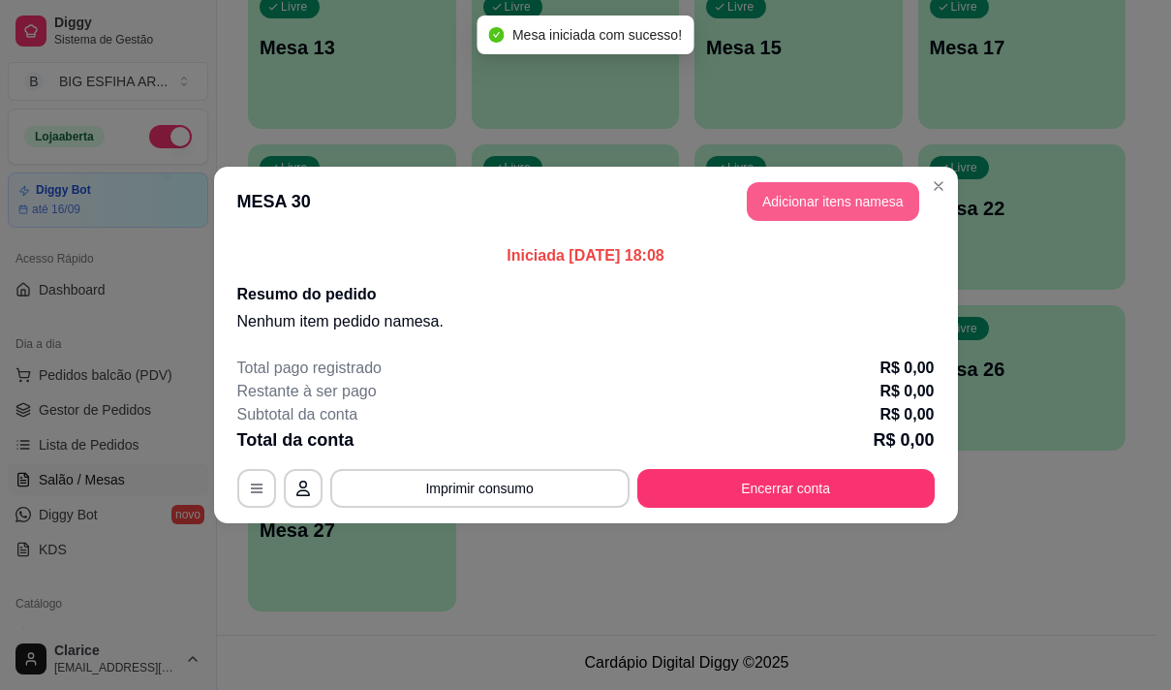
click at [828, 205] on button "Adicionar itens na mesa" at bounding box center [833, 201] width 172 height 39
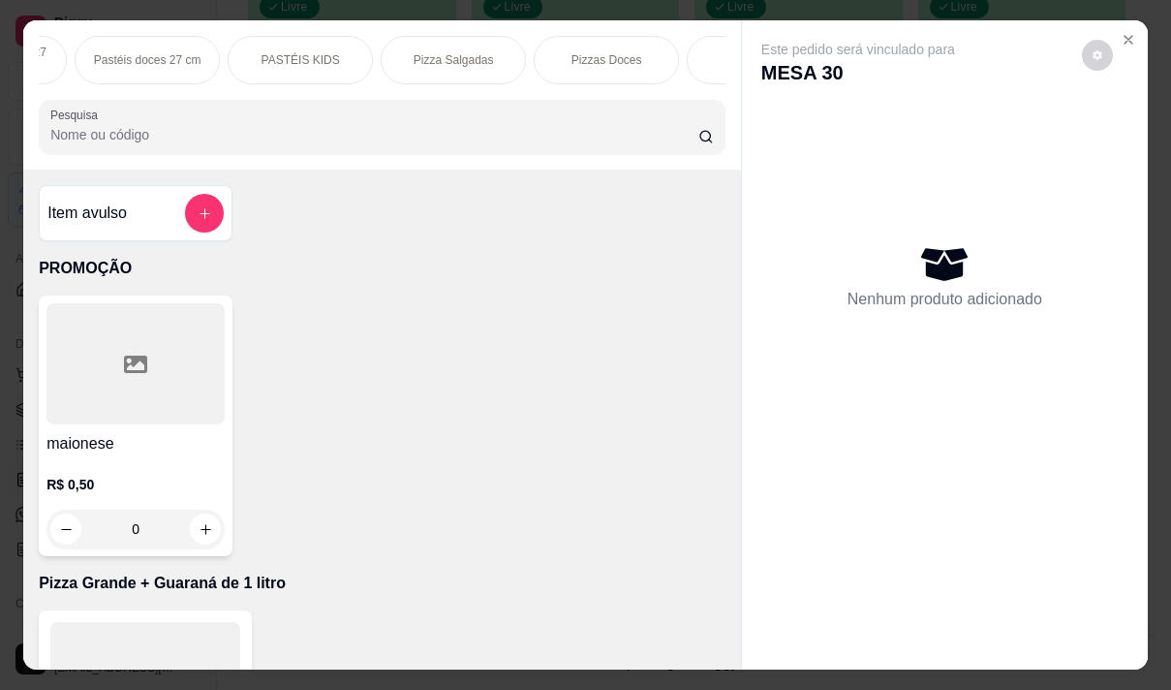
scroll to position [0, 1085]
click at [402, 52] on p "Pizza Salgadas" at bounding box center [404, 59] width 80 height 15
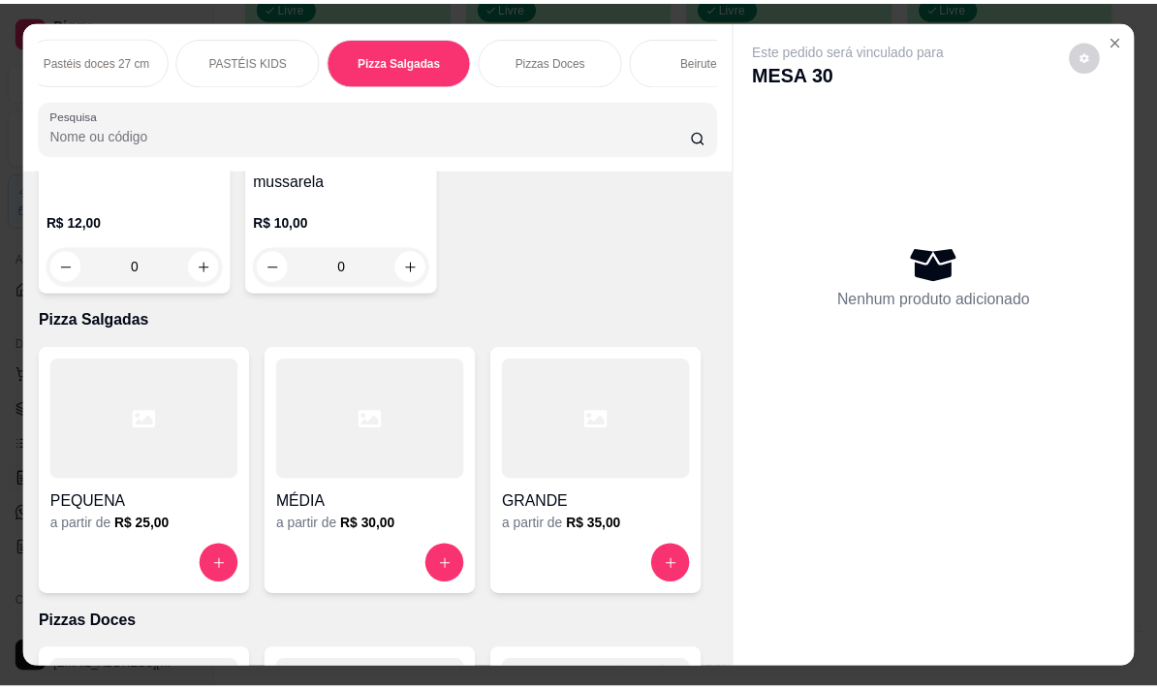
scroll to position [48, 0]
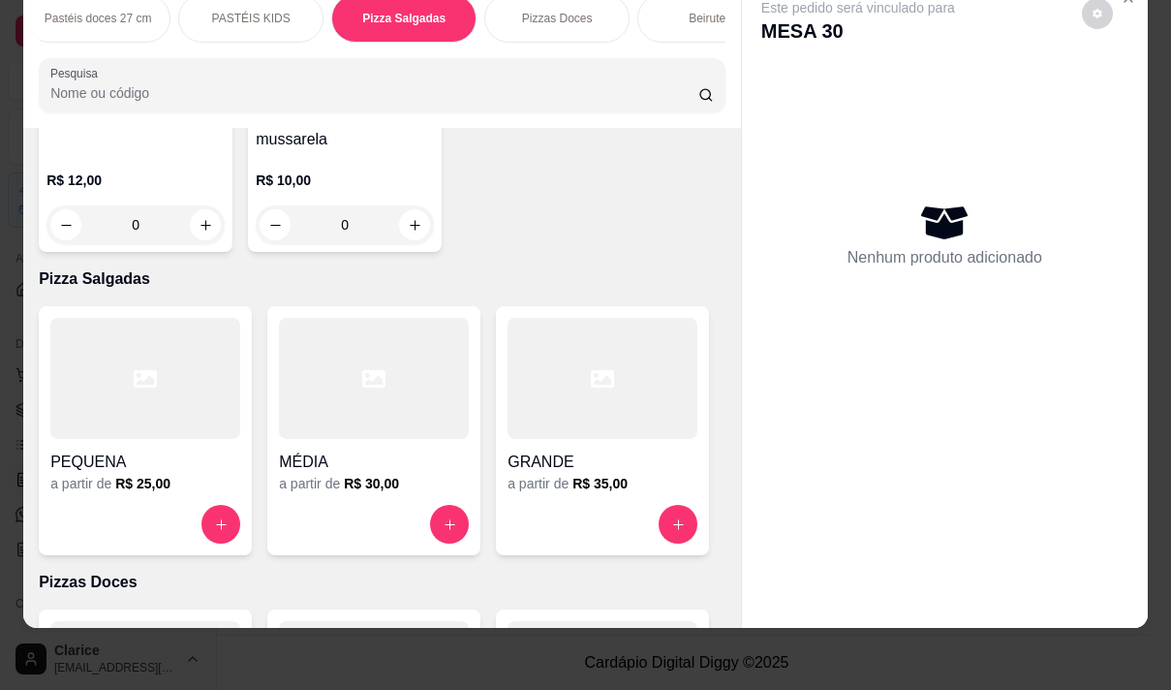
click at [531, 450] on h4 "GRANDE" at bounding box center [603, 461] width 190 height 23
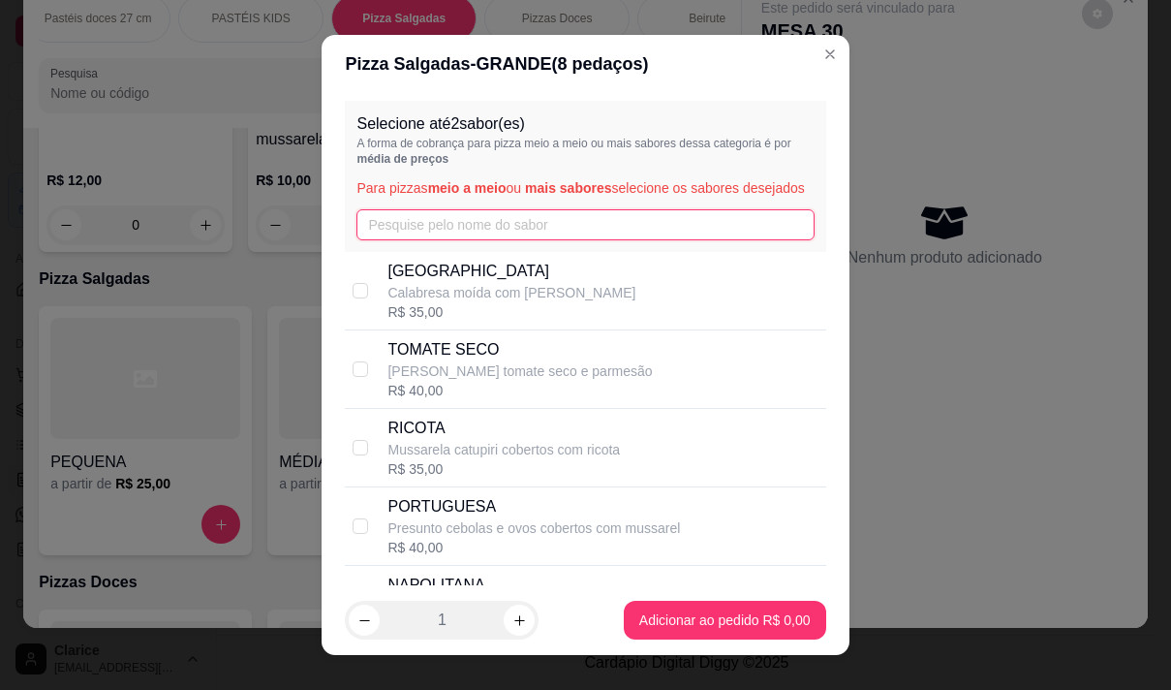
click at [454, 240] on input "text" at bounding box center [584, 224] width 457 height 31
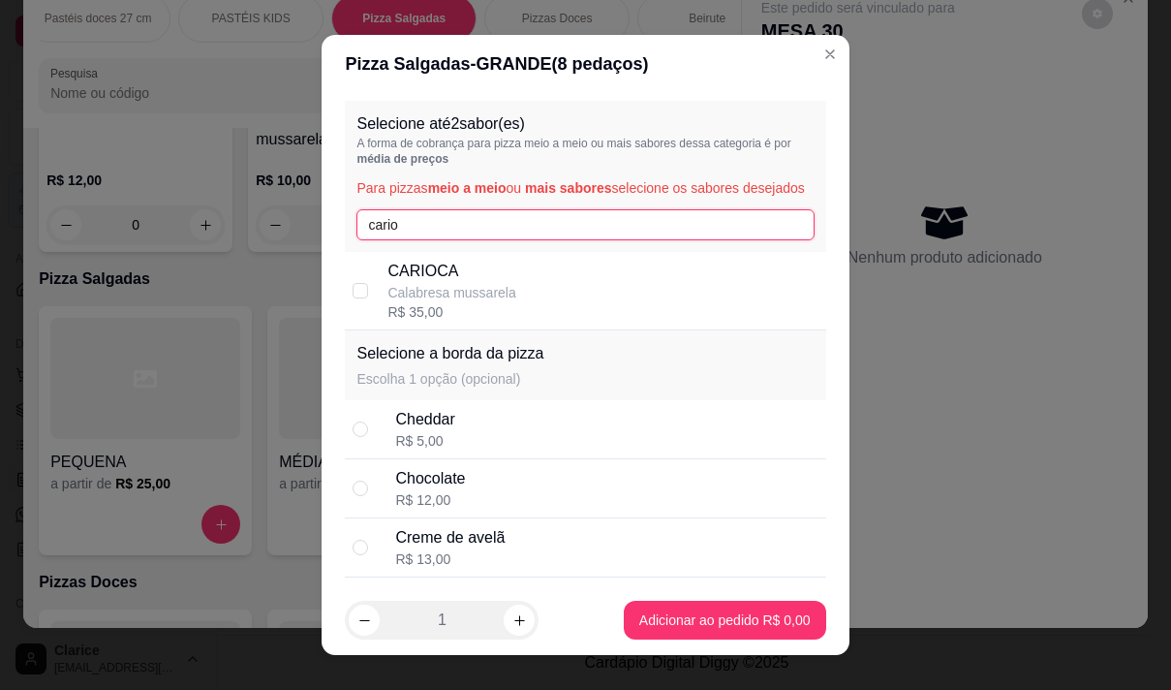
type input "cario"
click at [546, 316] on div "CARIOCA Calabresa mussarela R$ 35,00" at bounding box center [602, 291] width 430 height 62
checkbox input "true"
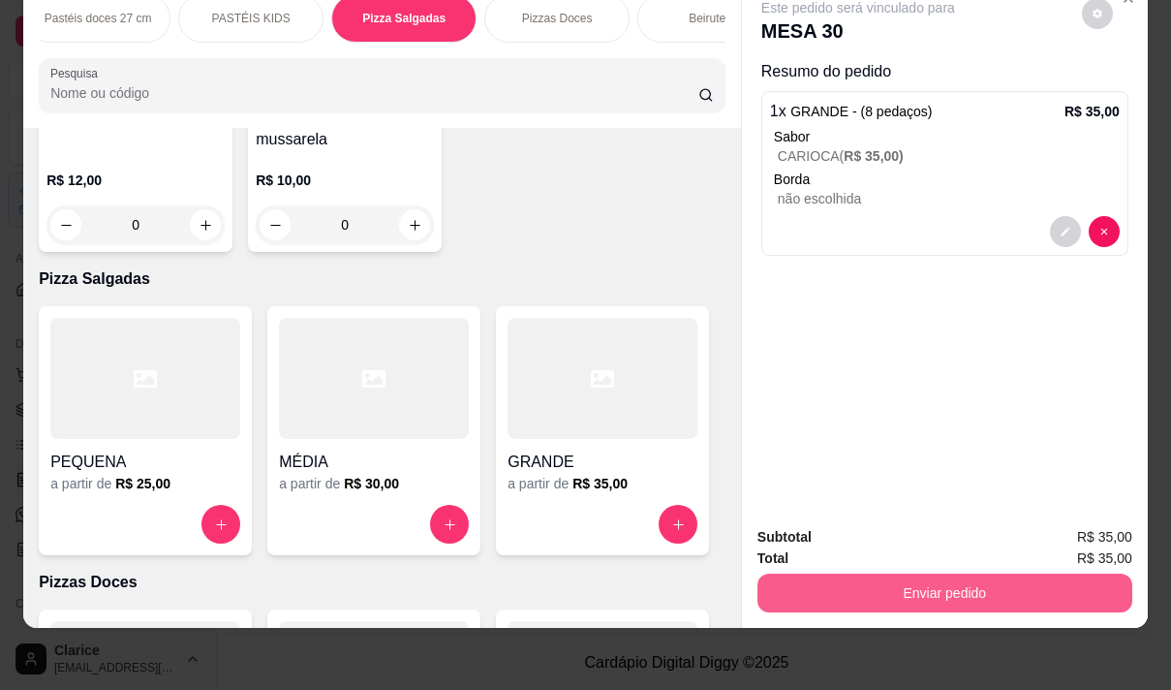
click at [894, 573] on button "Enviar pedido" at bounding box center [945, 592] width 375 height 39
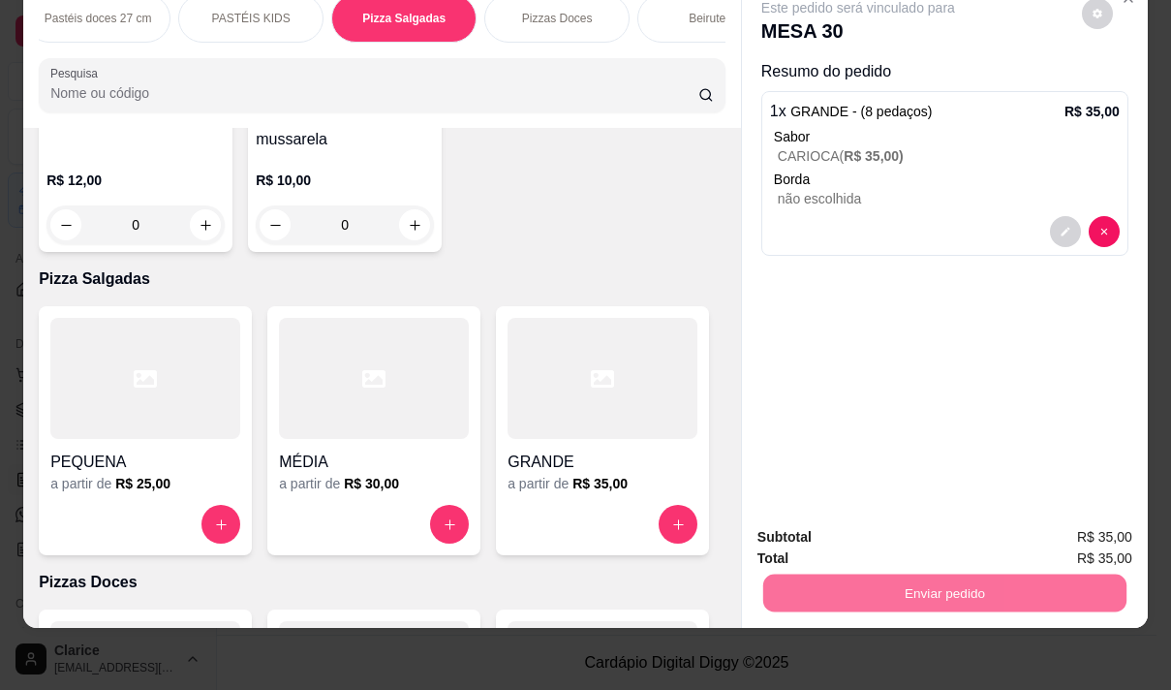
click at [883, 524] on button "Não registrar e enviar pedido" at bounding box center [880, 530] width 201 height 37
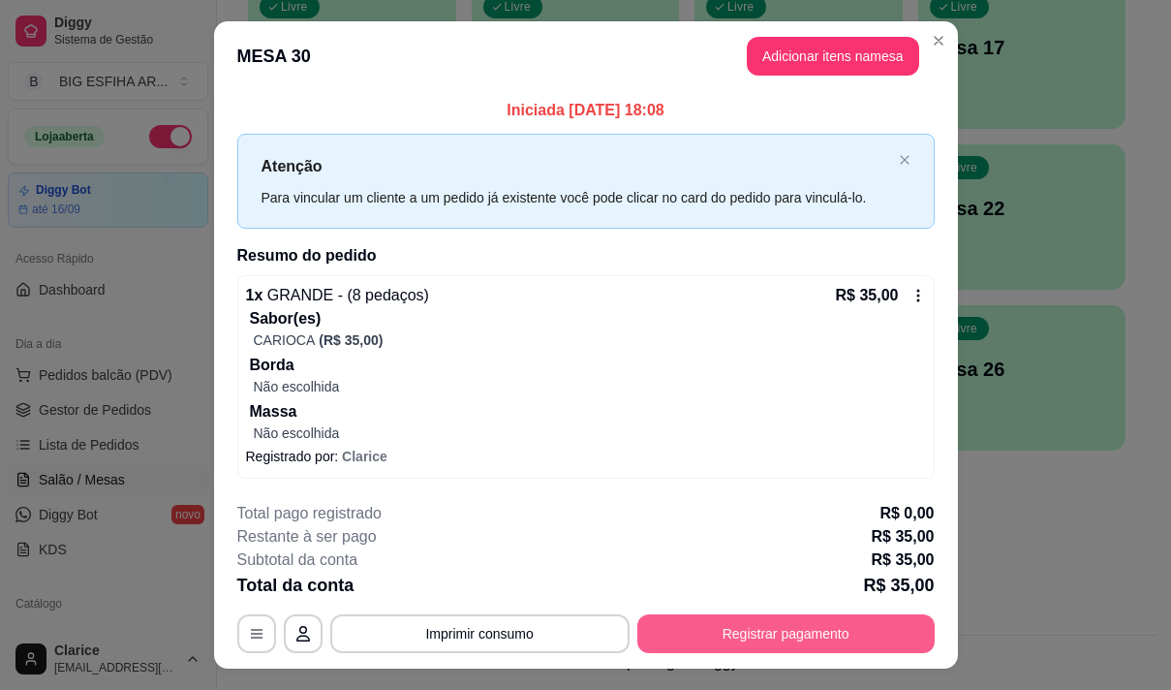
click at [708, 630] on button "Registrar pagamento" at bounding box center [785, 633] width 297 height 39
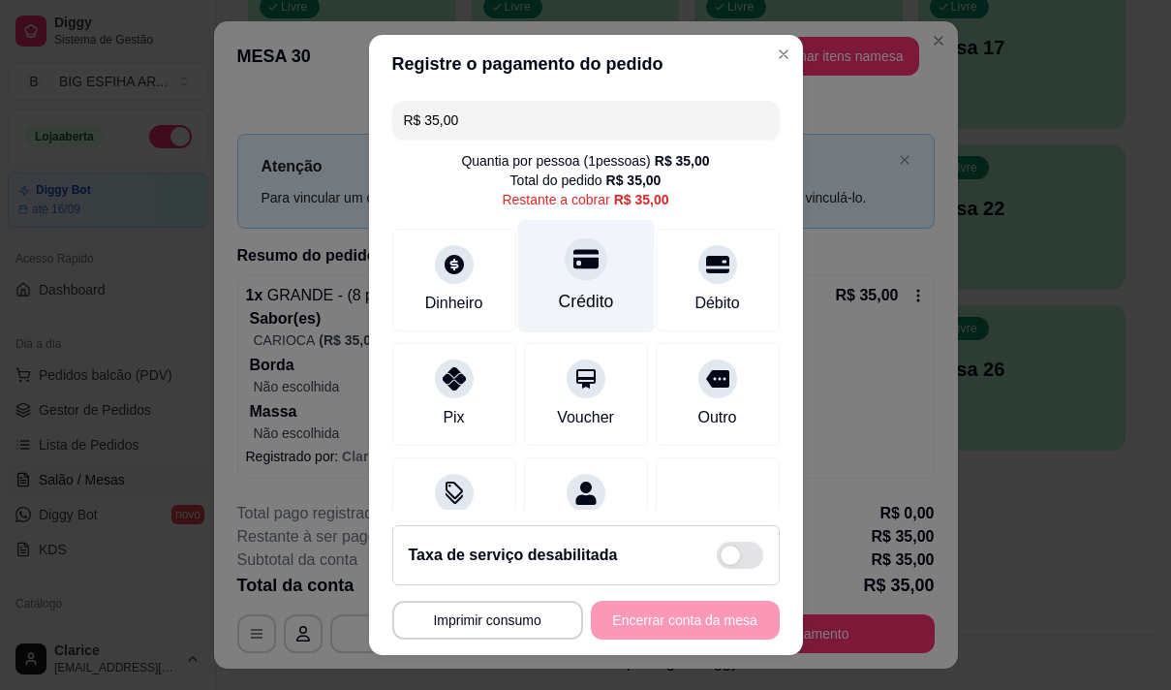
click at [558, 294] on div "Crédito" at bounding box center [585, 301] width 55 height 25
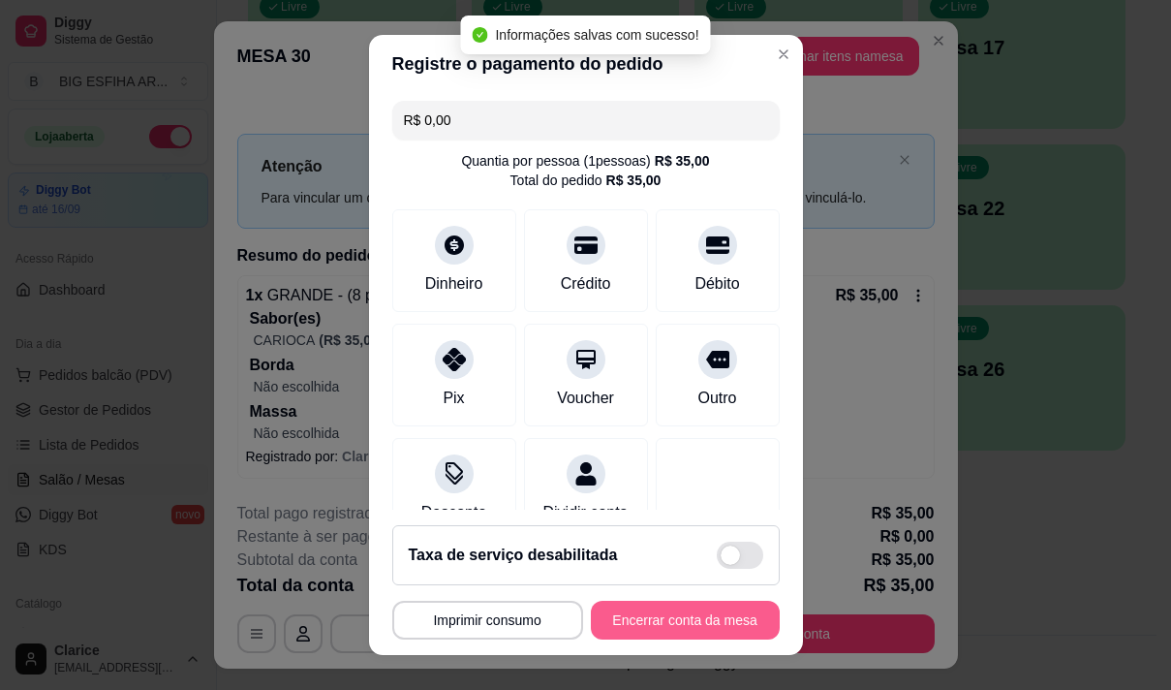
type input "R$ 0,00"
click at [625, 617] on button "Encerrar conta da mesa" at bounding box center [685, 621] width 183 height 38
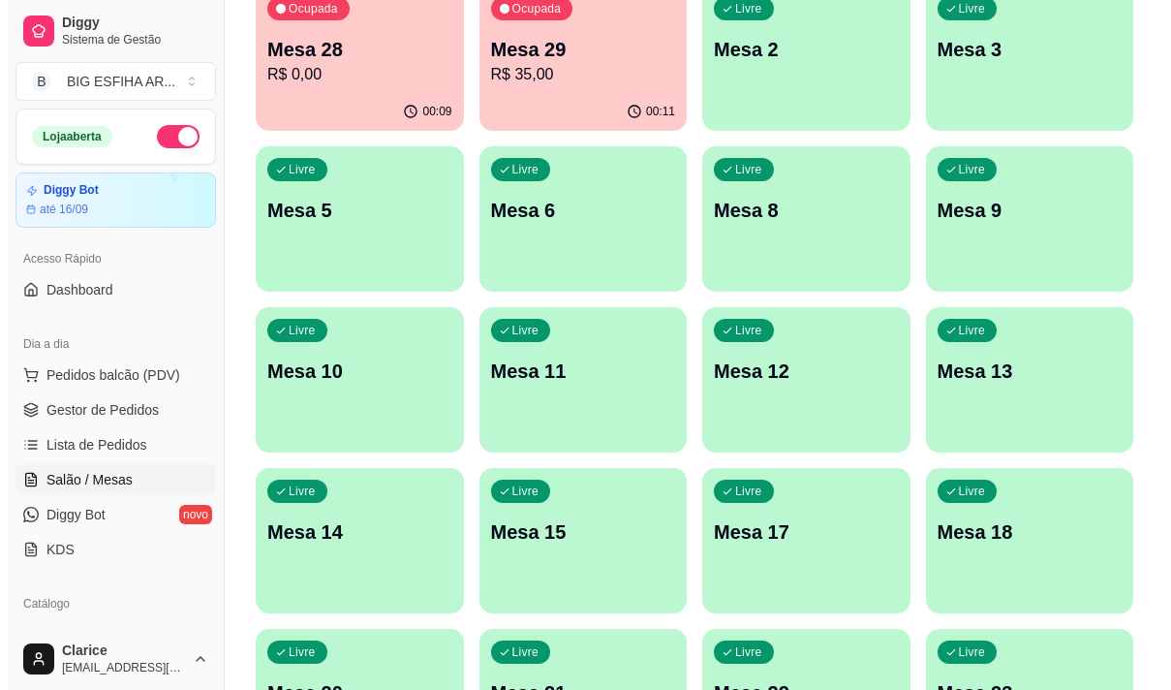
scroll to position [0, 0]
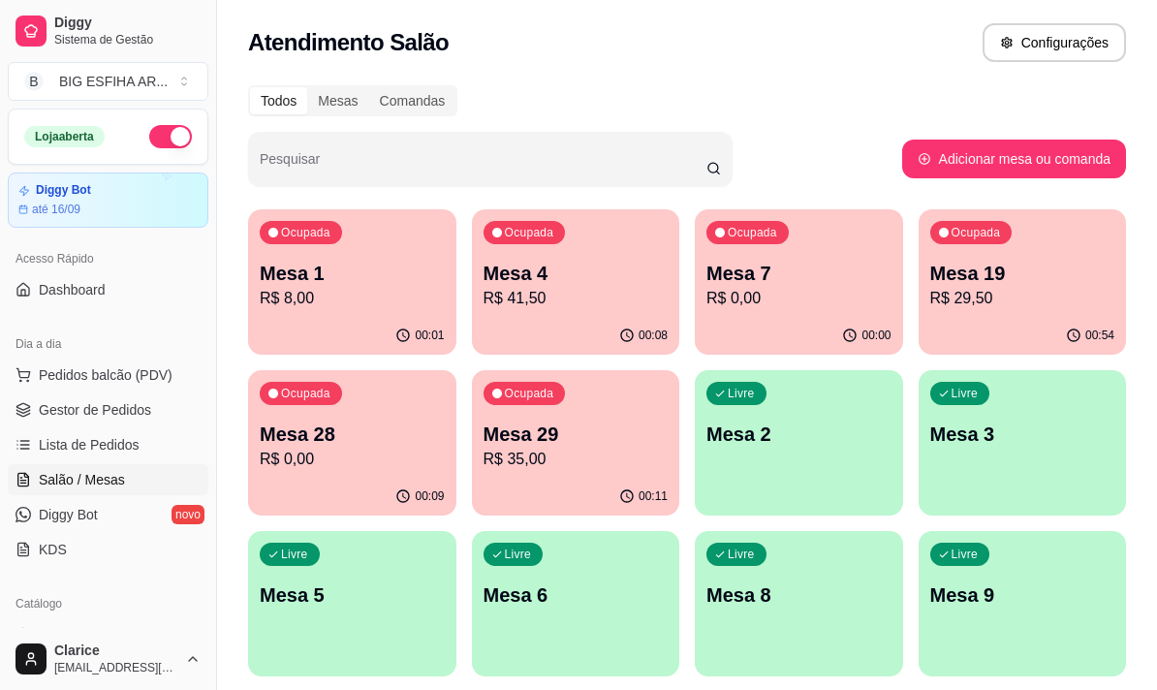
click at [374, 445] on p "Mesa 28" at bounding box center [352, 433] width 185 height 27
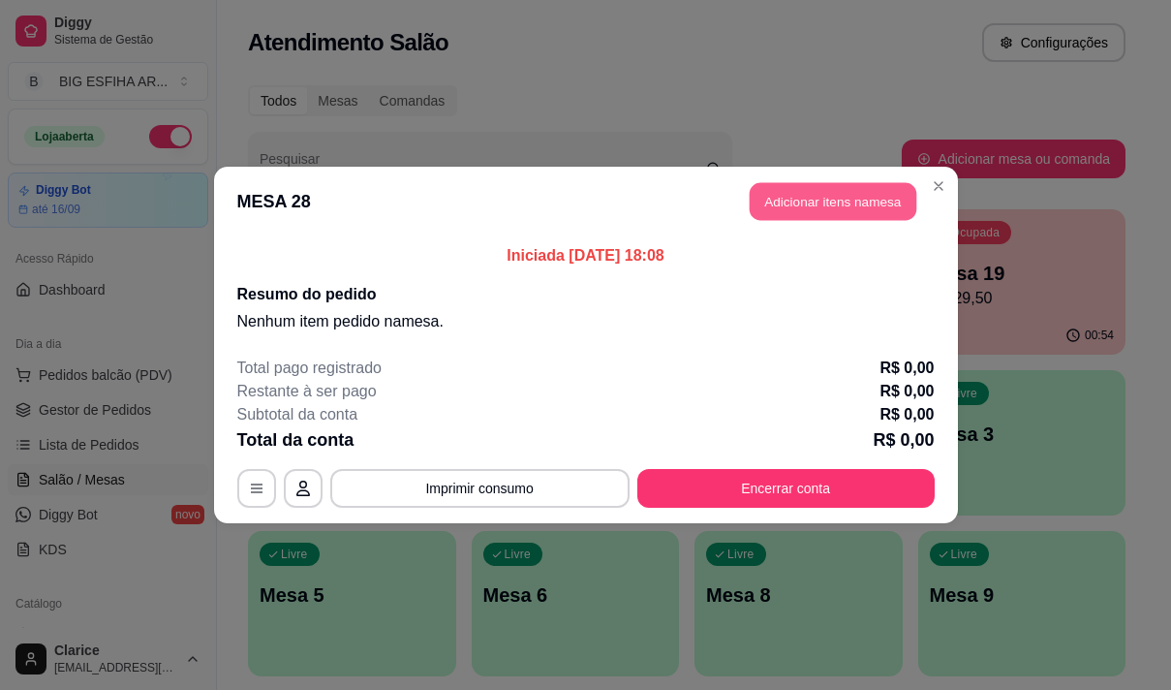
click at [783, 199] on button "Adicionar itens na mesa" at bounding box center [833, 202] width 167 height 38
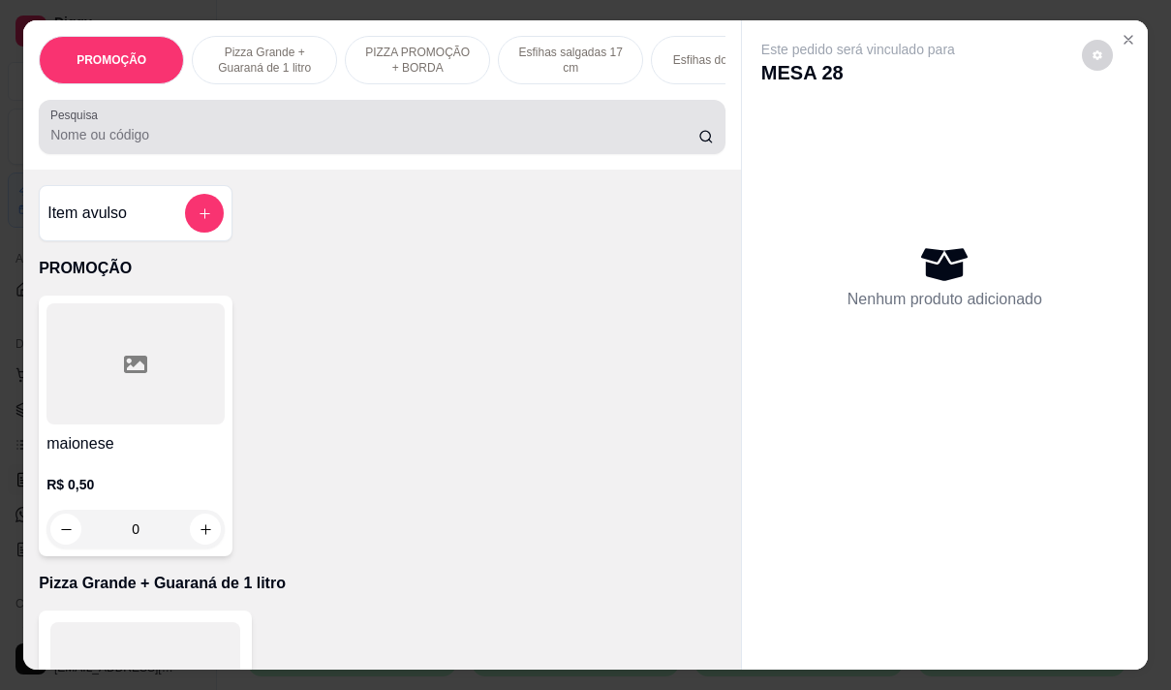
click at [246, 144] on input "Pesquisa" at bounding box center [374, 134] width 648 height 19
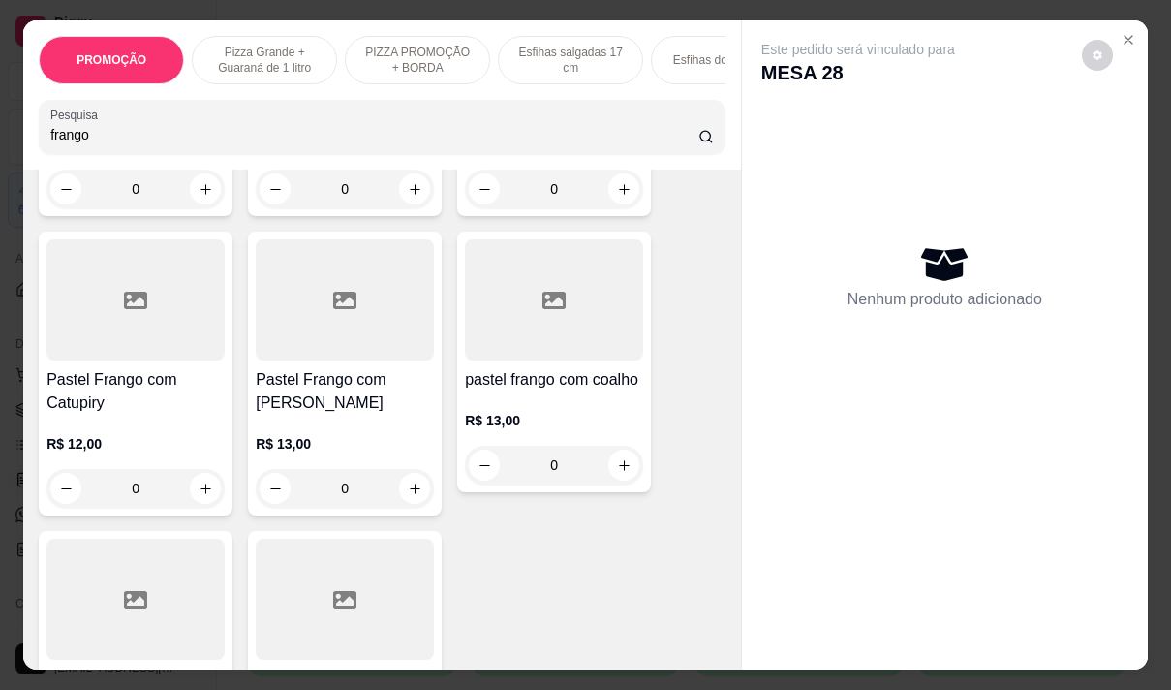
scroll to position [581, 0]
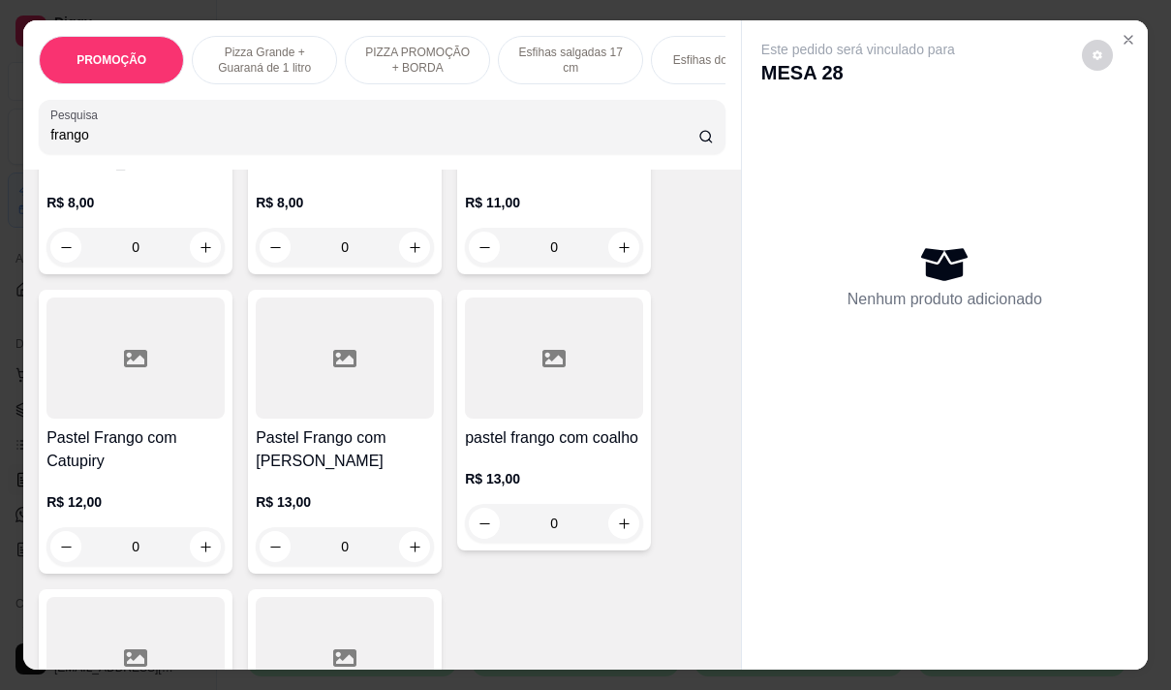
type input "frango"
click at [296, 473] on div "R$ 13,00 0" at bounding box center [345, 519] width 178 height 93
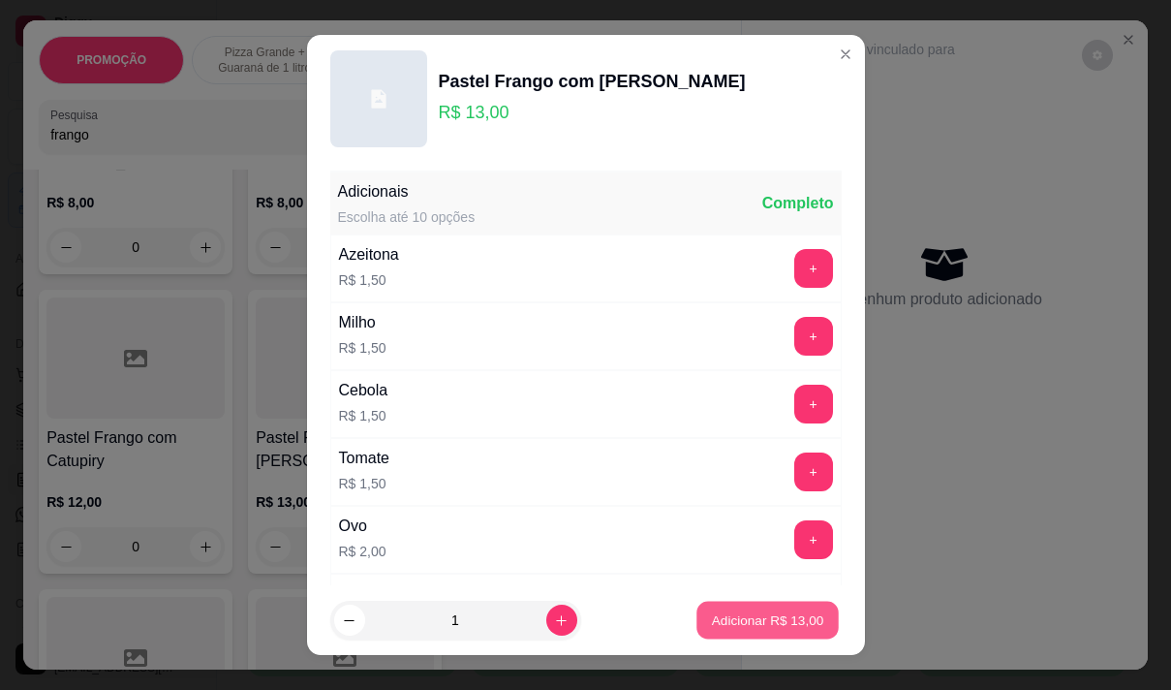
click at [712, 622] on p "Adicionar R$ 13,00" at bounding box center [768, 620] width 112 height 18
type input "1"
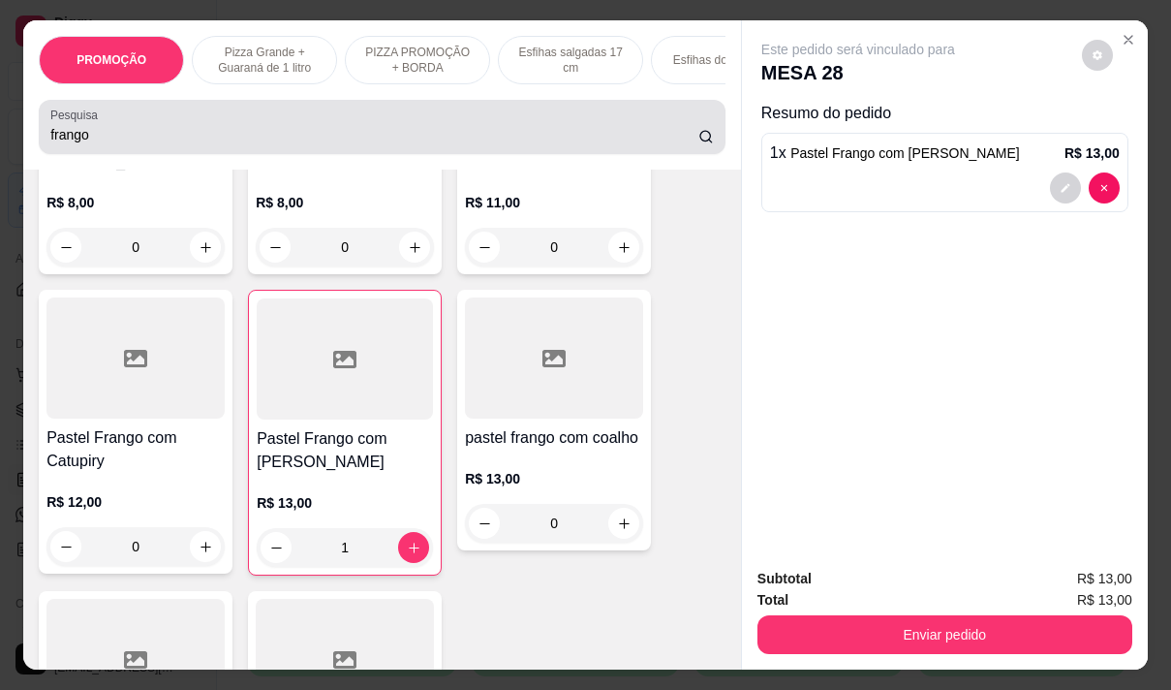
click at [93, 143] on input "frango" at bounding box center [374, 134] width 648 height 19
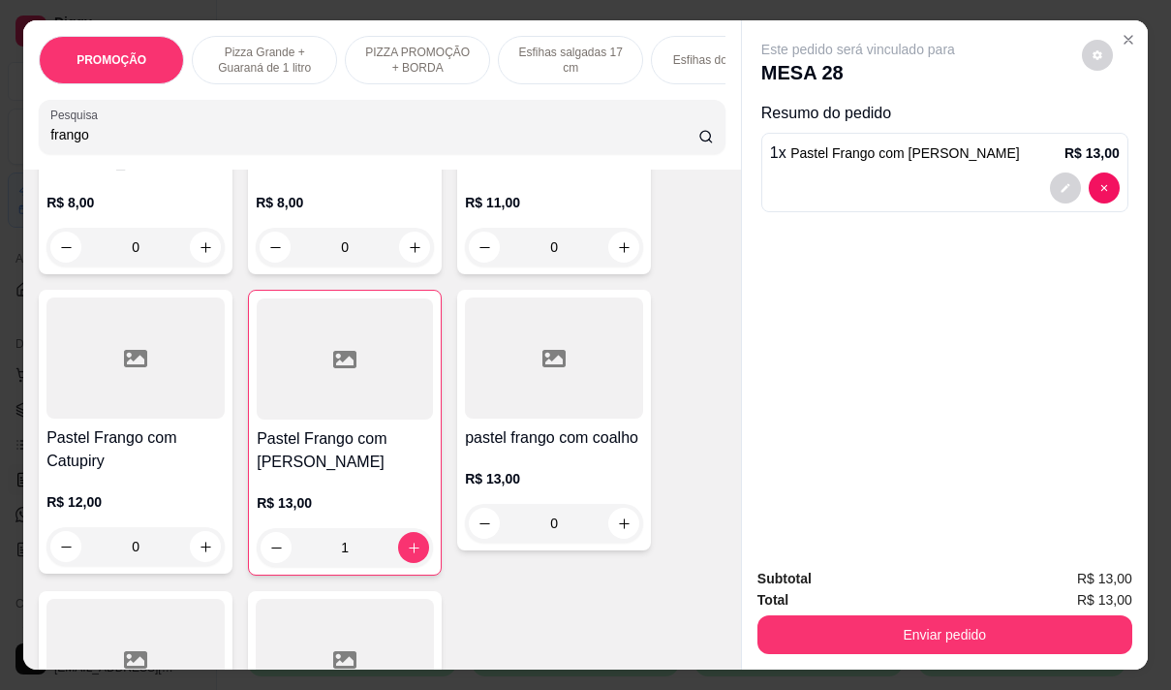
click at [93, 143] on input "frango" at bounding box center [374, 134] width 648 height 19
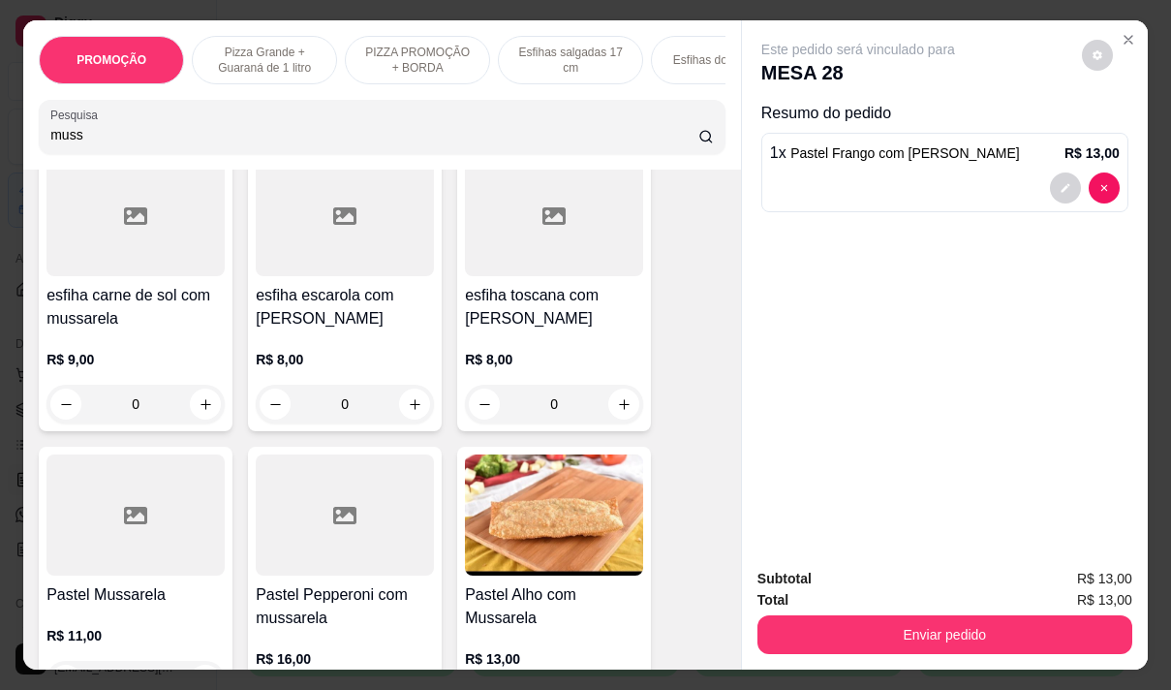
scroll to position [1066, 0]
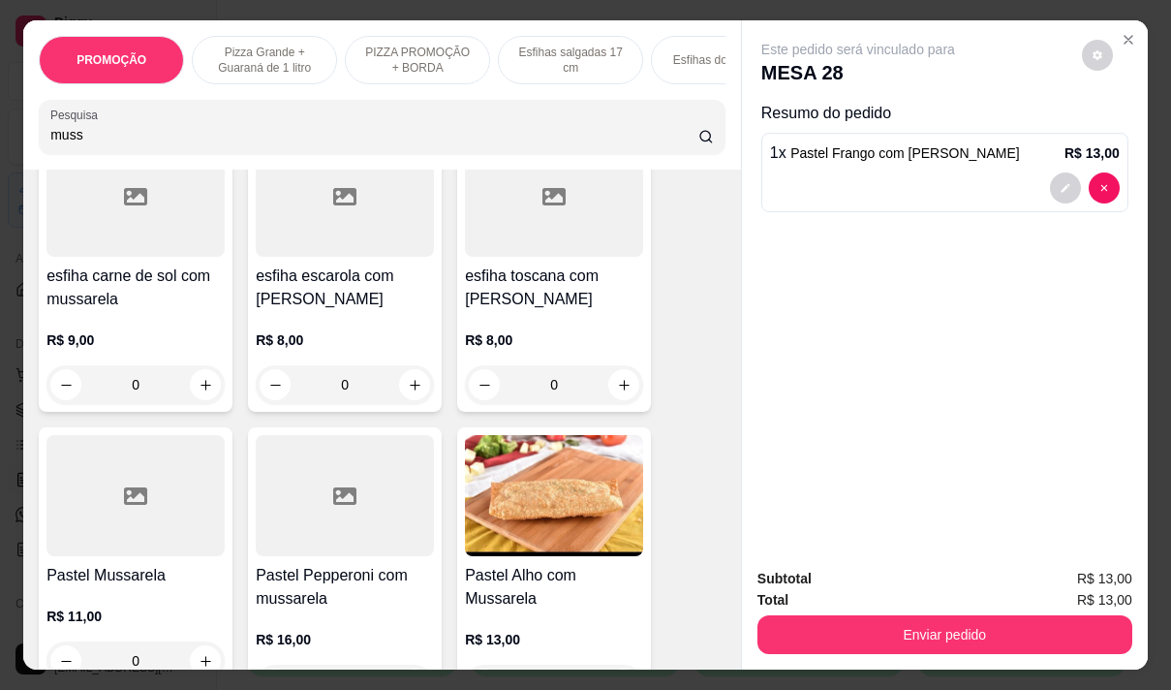
type input "muss"
click at [108, 570] on div "Pastel Mussarela R$ 11,00 0" at bounding box center [136, 557] width 194 height 261
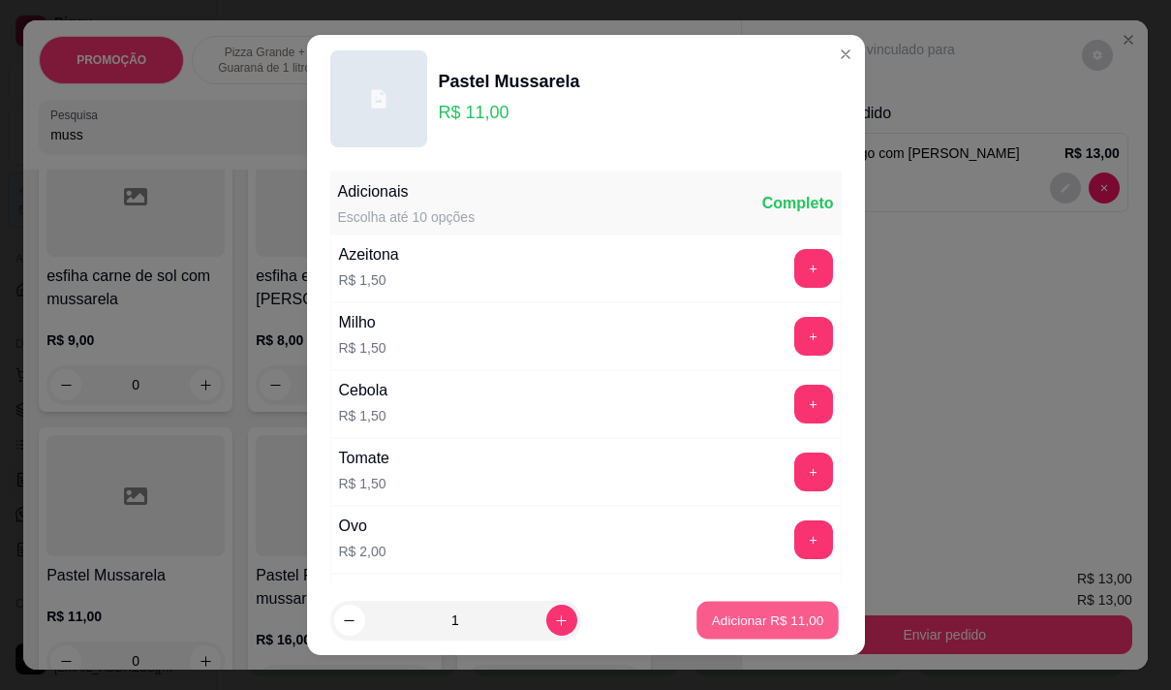
click at [803, 606] on button "Adicionar R$ 11,00" at bounding box center [768, 621] width 142 height 38
type input "1"
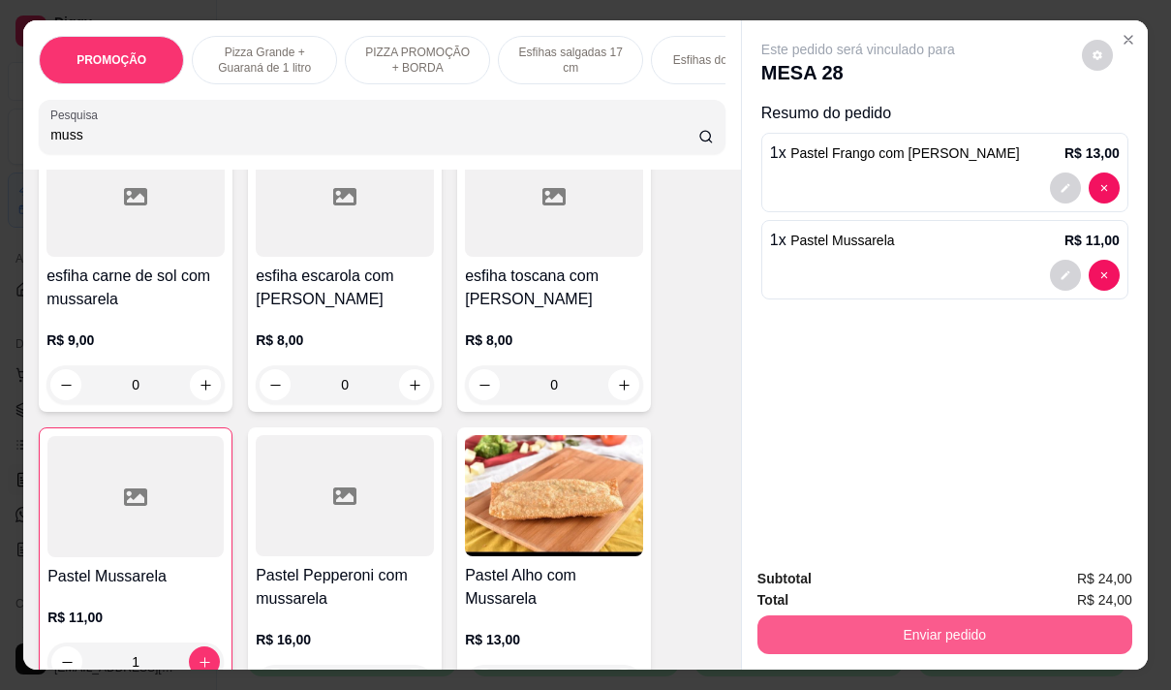
click at [995, 628] on button "Enviar pedido" at bounding box center [945, 634] width 375 height 39
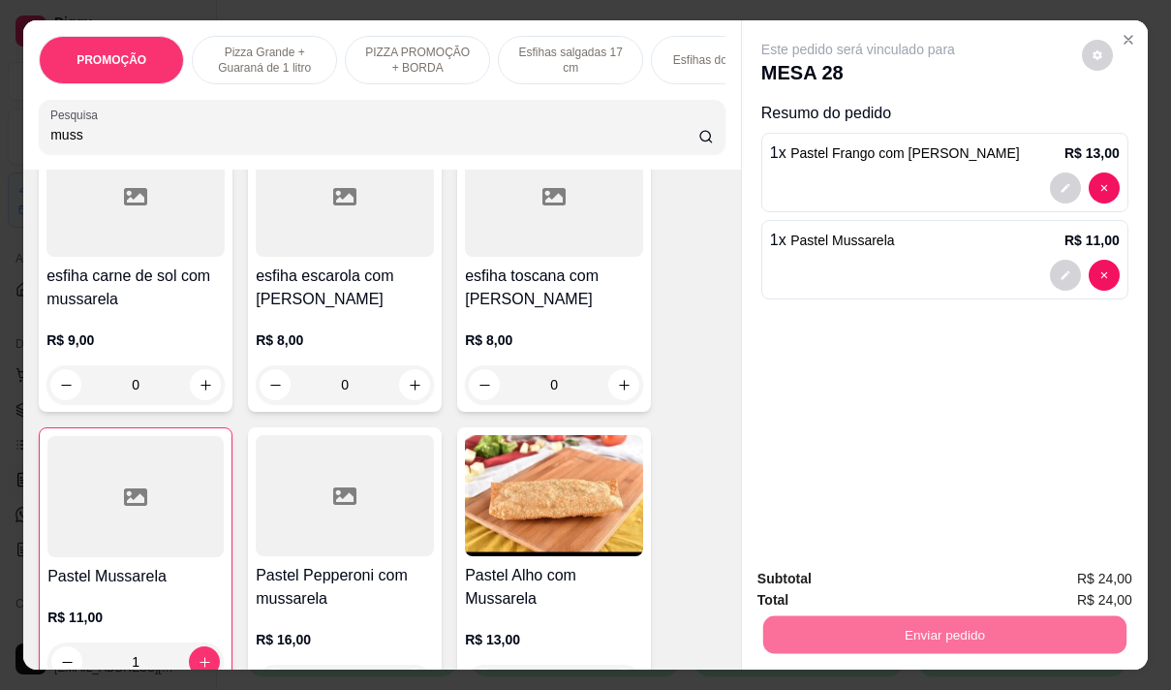
click at [827, 586] on button "Não registrar e enviar pedido" at bounding box center [880, 579] width 201 height 37
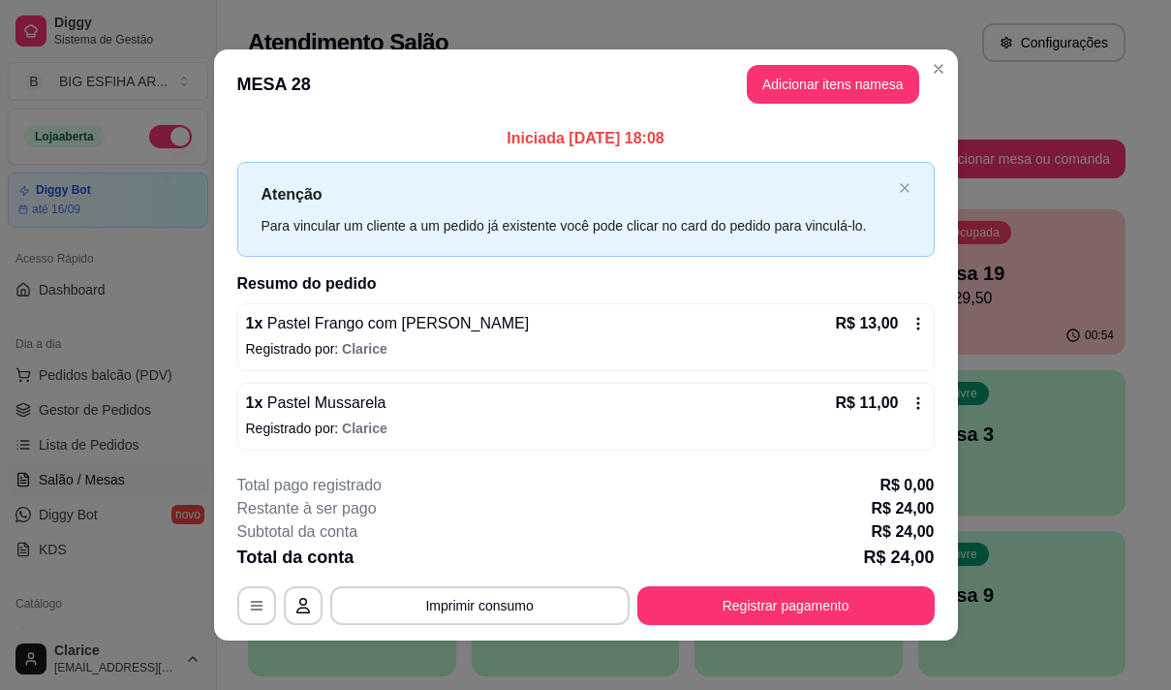
scroll to position [13, 0]
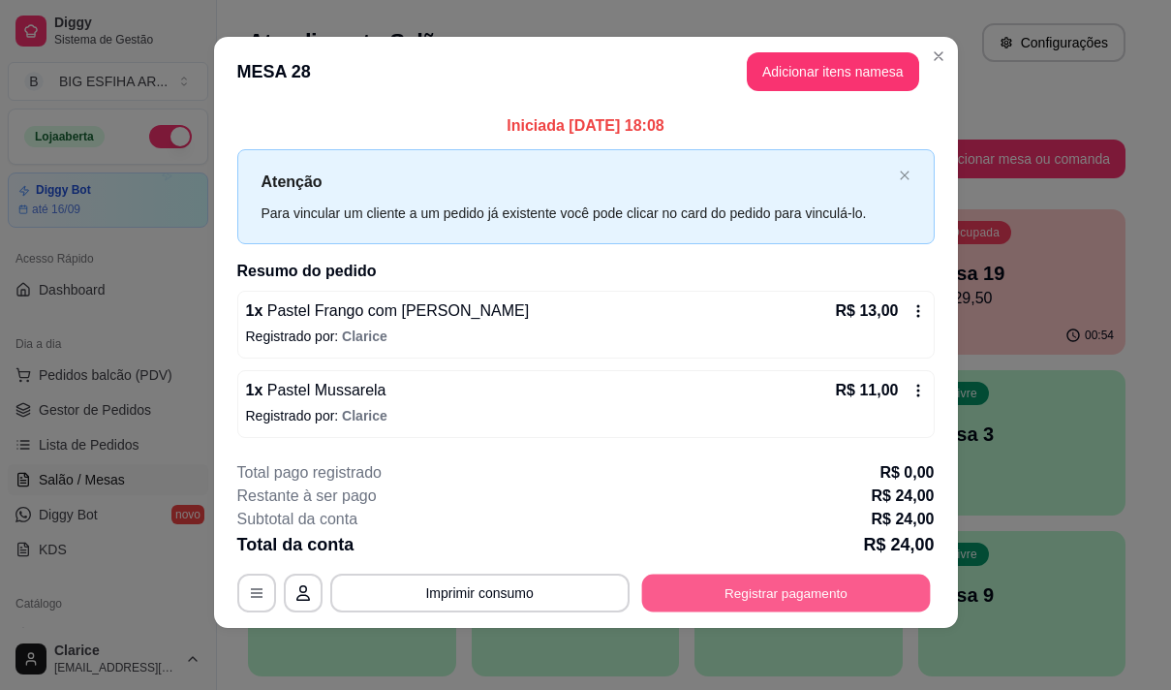
click at [771, 596] on button "Registrar pagamento" at bounding box center [785, 592] width 289 height 38
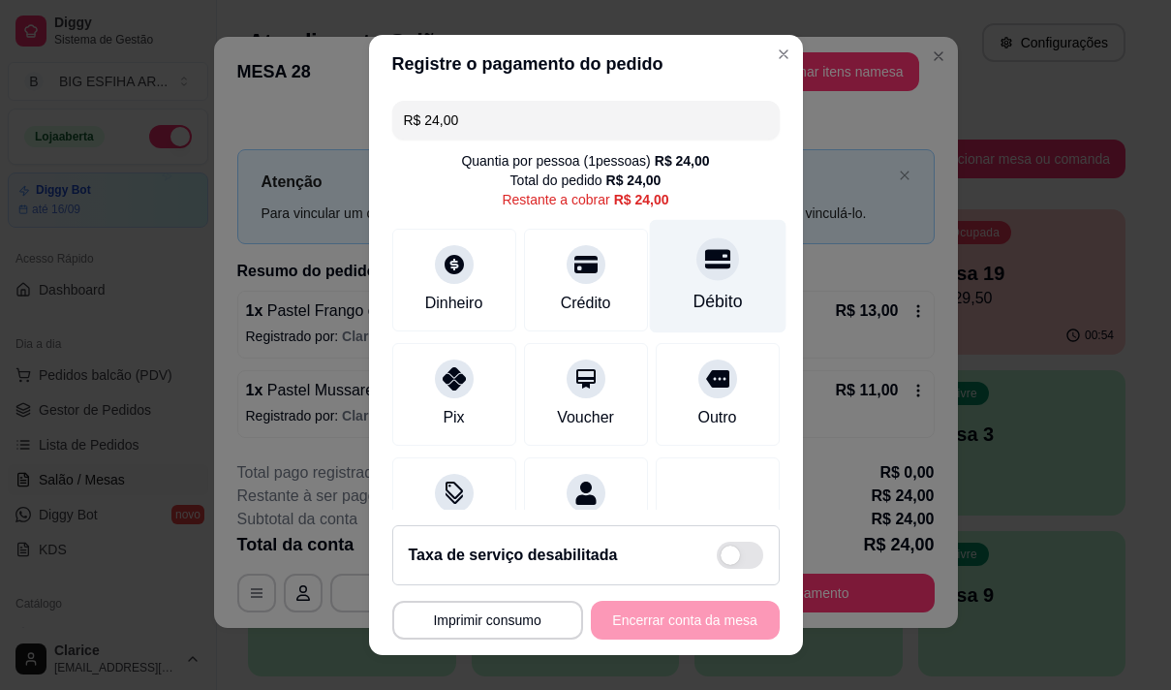
click at [656, 294] on div "Débito" at bounding box center [717, 275] width 137 height 113
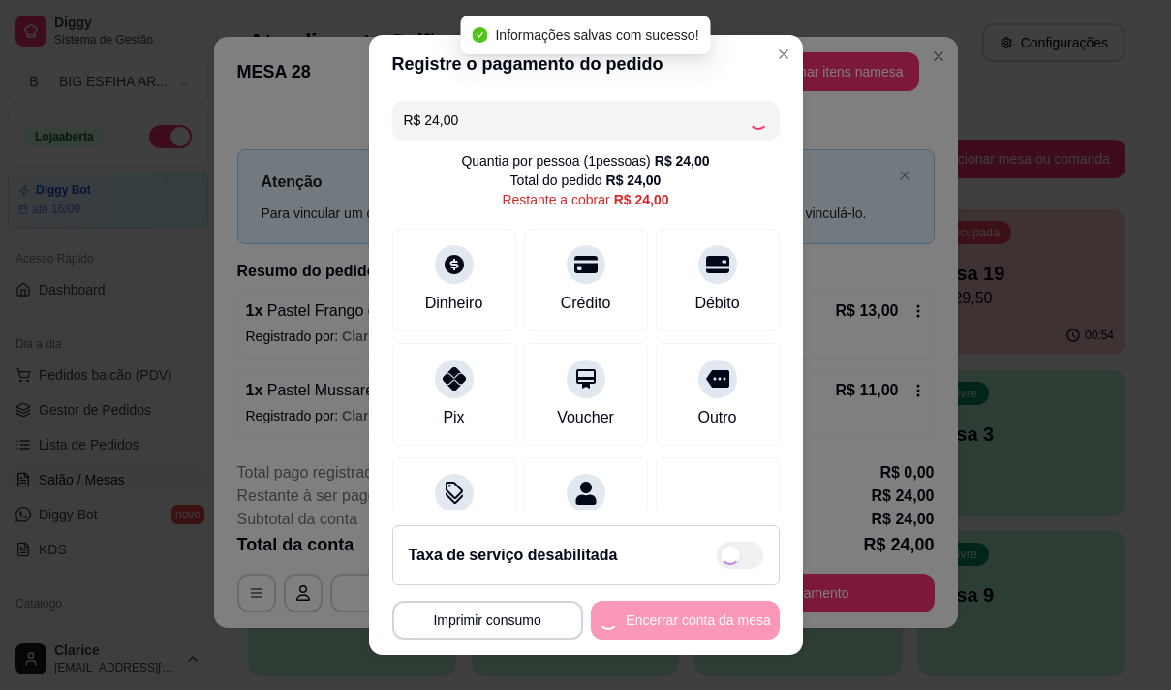
type input "R$ 0,00"
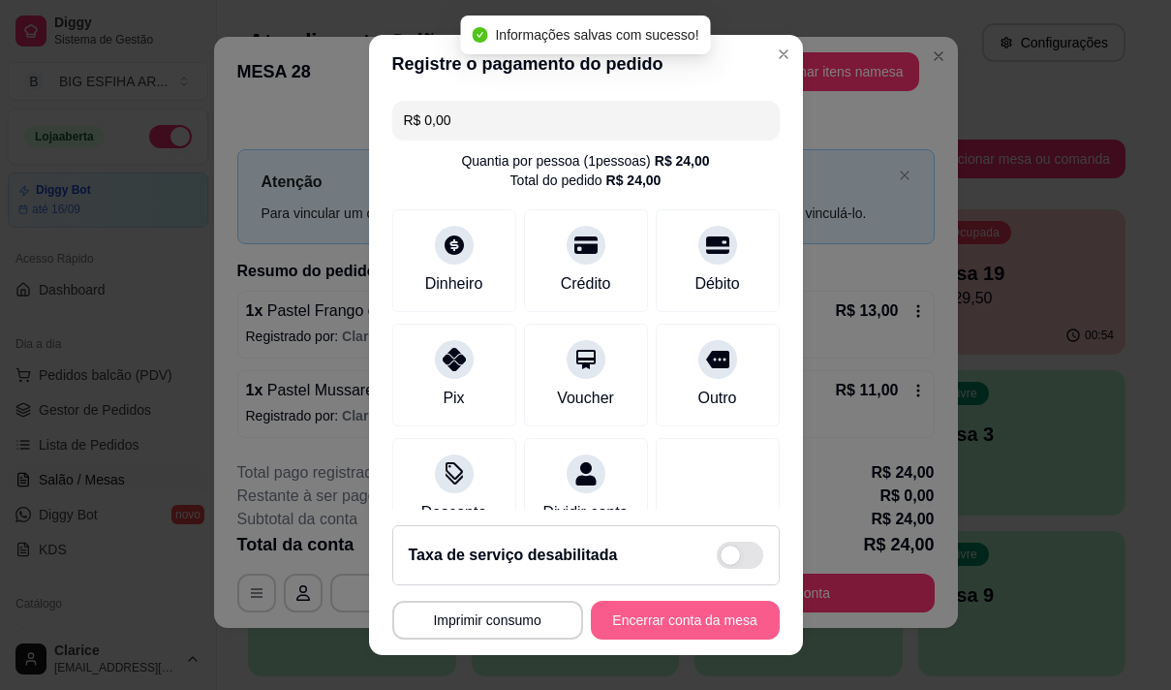
click at [678, 616] on button "Encerrar conta da mesa" at bounding box center [685, 620] width 189 height 39
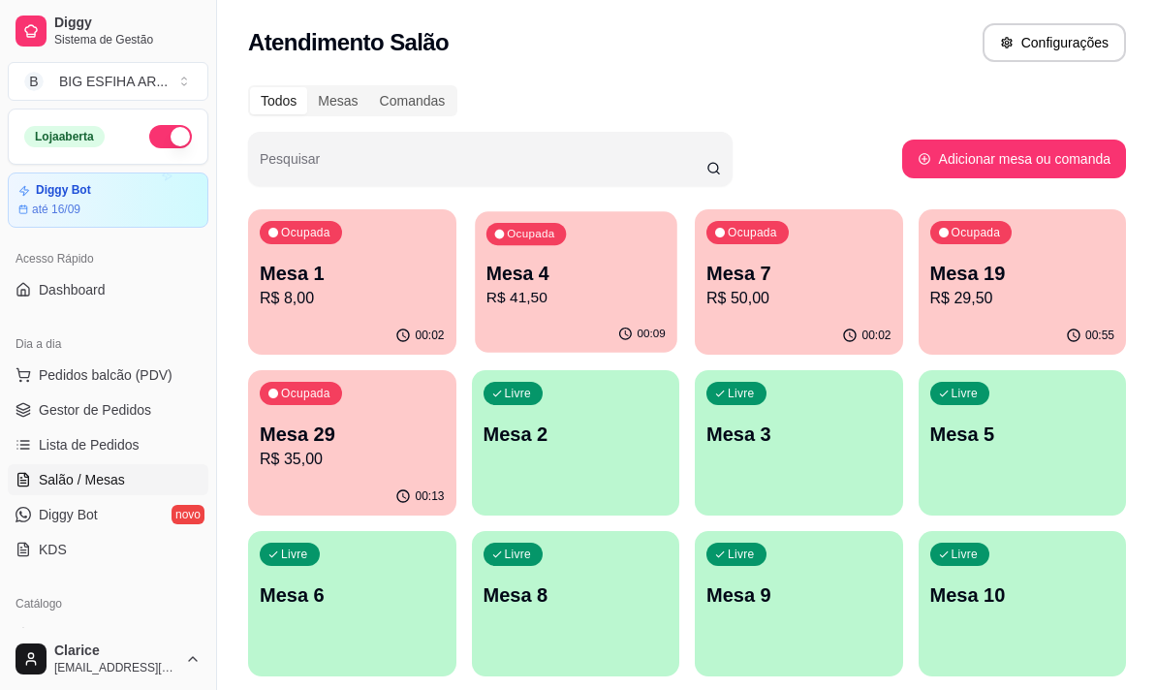
click at [626, 278] on p "Mesa 4" at bounding box center [574, 274] width 179 height 26
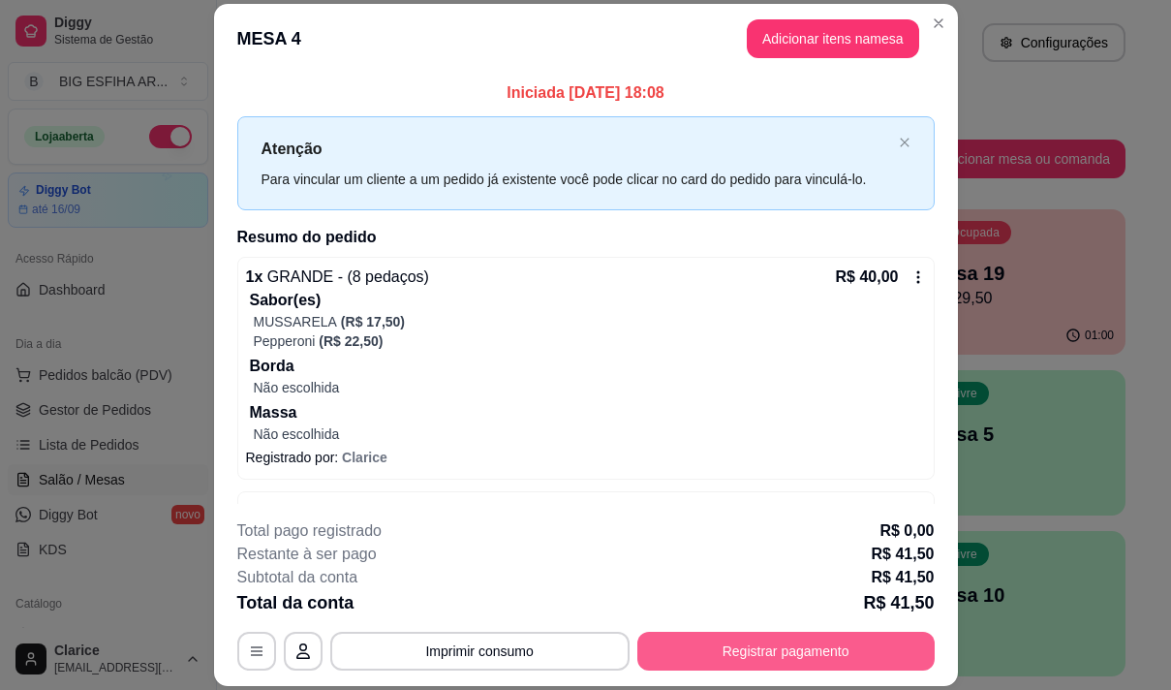
click at [777, 663] on button "Registrar pagamento" at bounding box center [785, 651] width 297 height 39
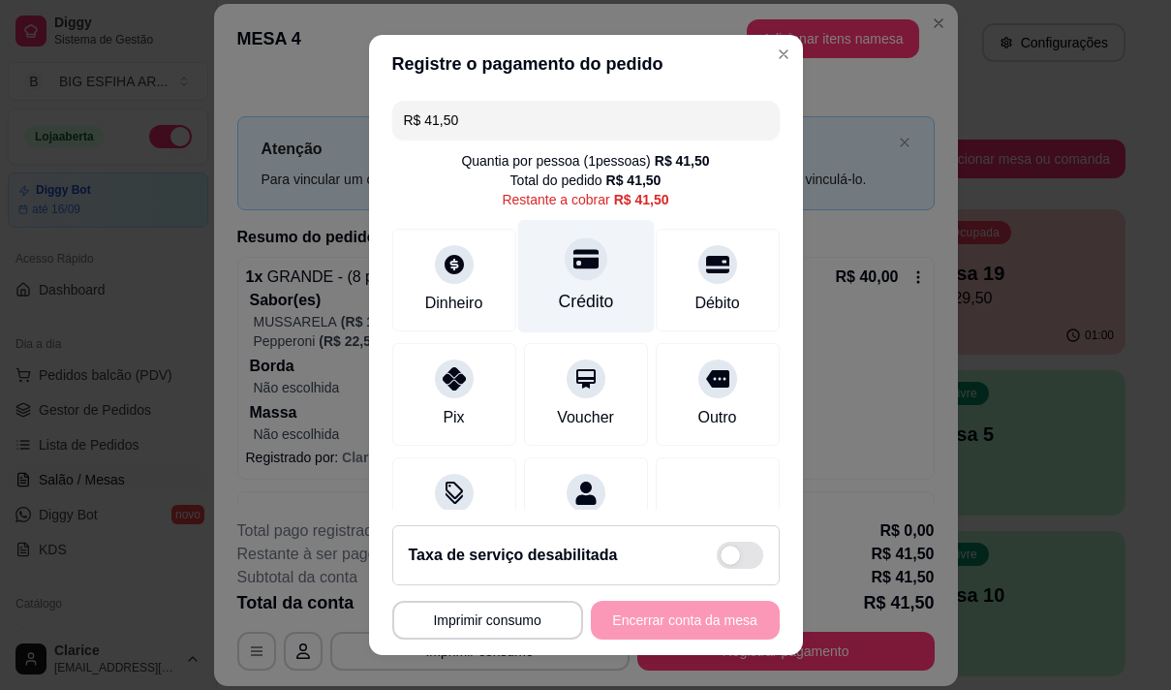
click at [563, 296] on div "Crédito" at bounding box center [585, 301] width 55 height 25
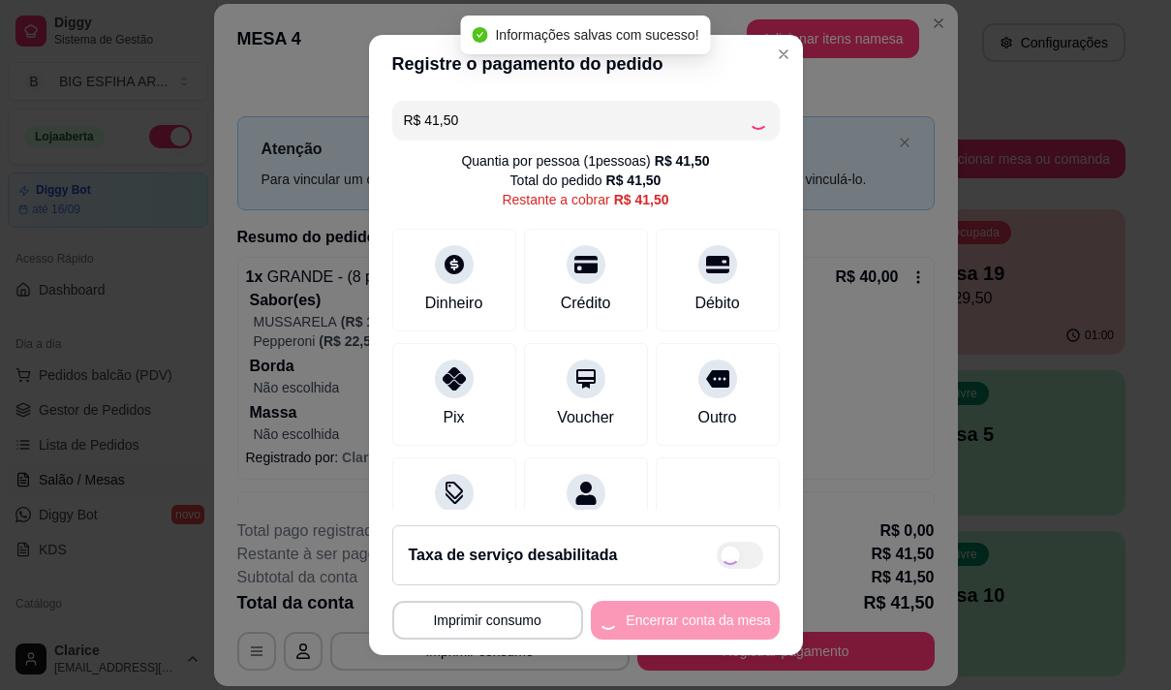
type input "R$ 0,00"
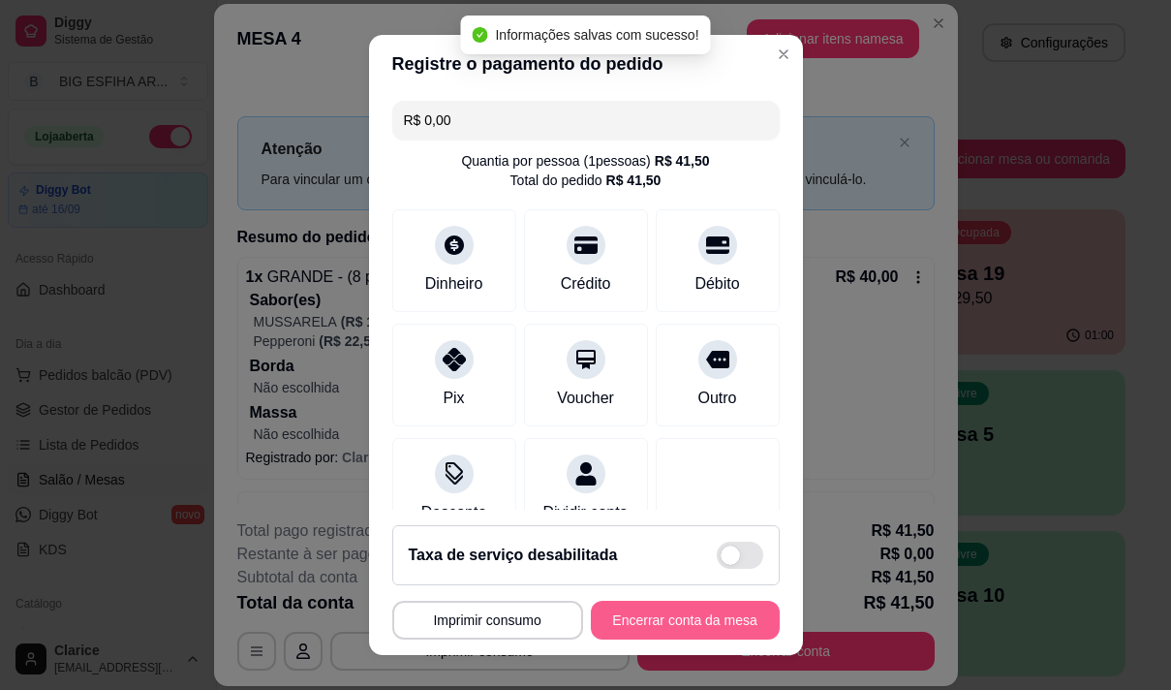
click at [681, 623] on button "Encerrar conta da mesa" at bounding box center [685, 620] width 189 height 39
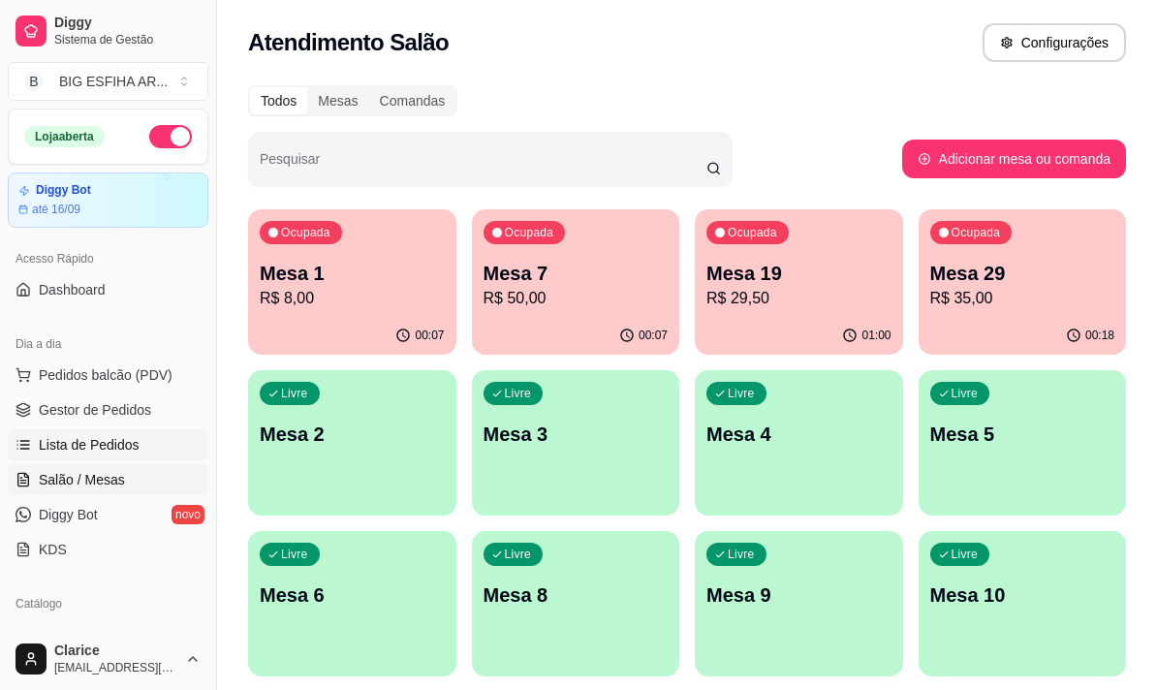
click at [72, 436] on span "Lista de Pedidos" at bounding box center [89, 444] width 101 height 19
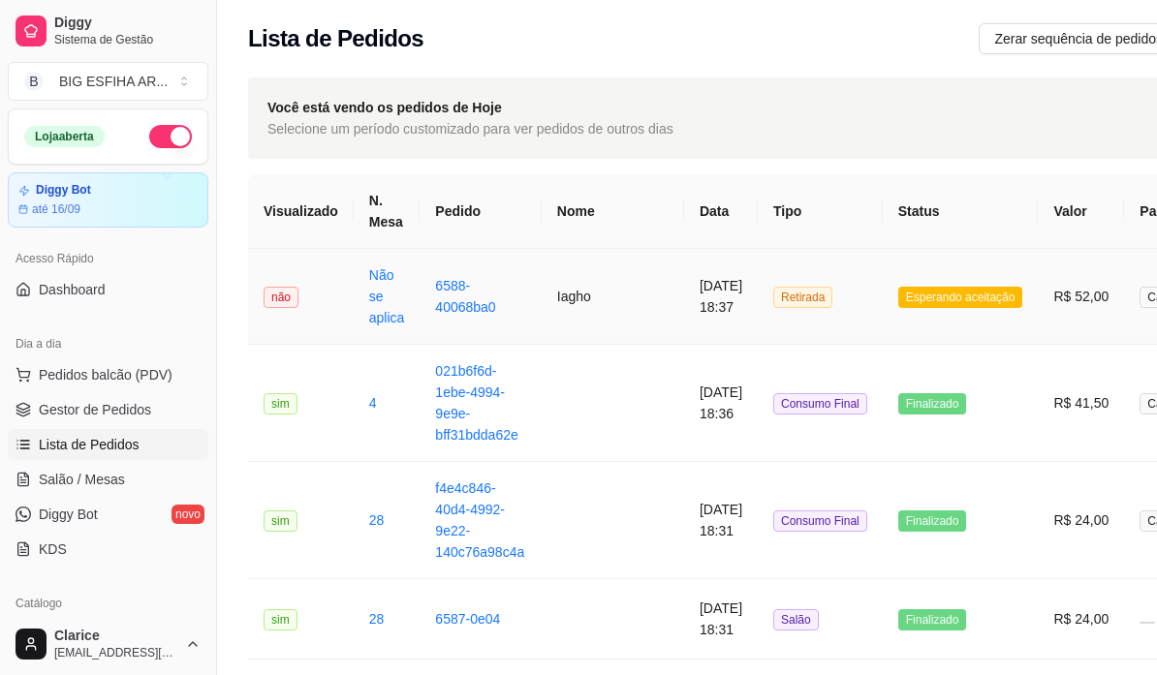
click at [600, 319] on td "Iagho" at bounding box center [612, 297] width 142 height 96
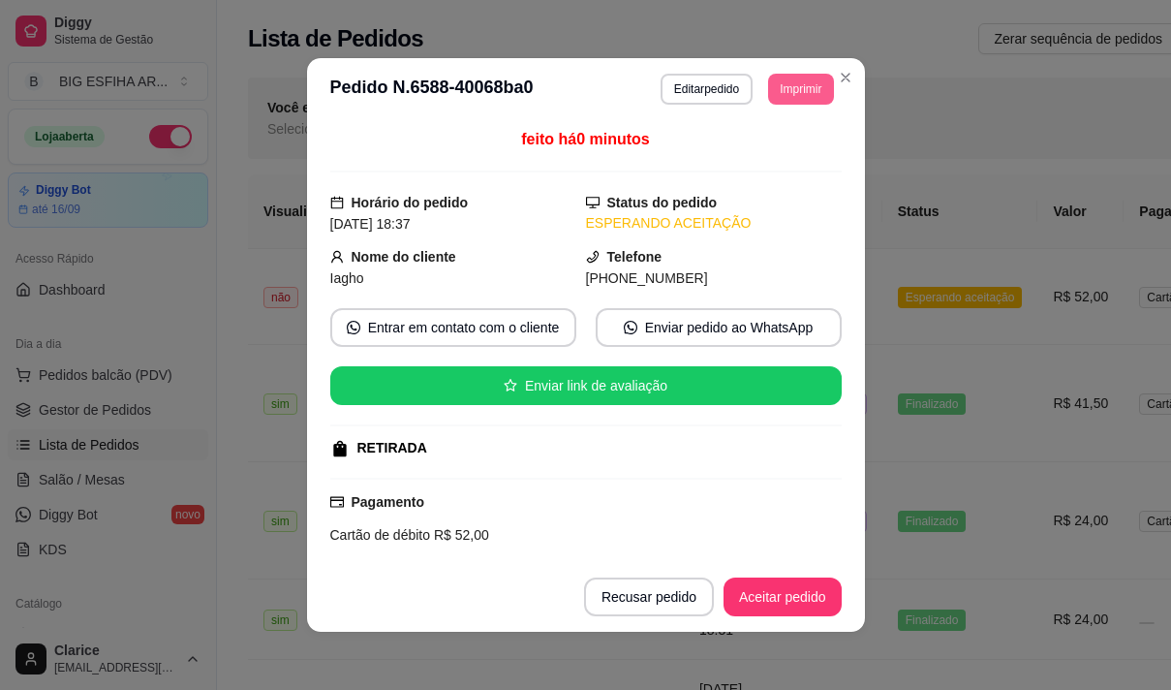
click at [784, 94] on button "Imprimir" at bounding box center [800, 89] width 65 height 31
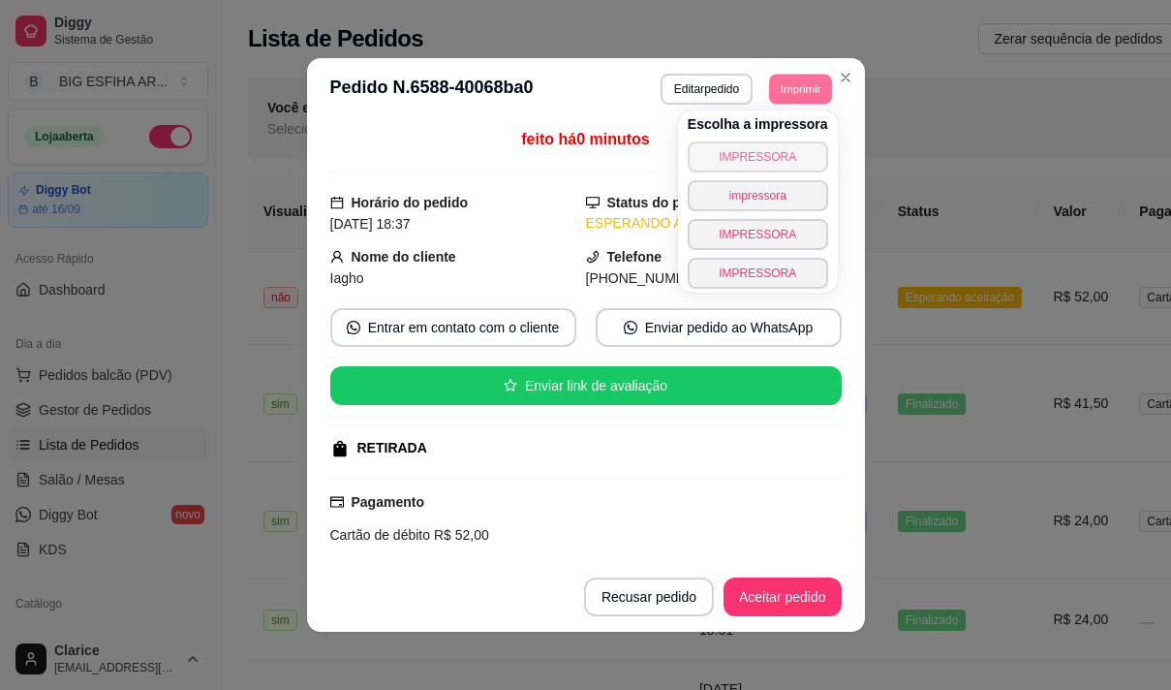
click at [768, 158] on button "IMPRESSORA" at bounding box center [758, 156] width 140 height 31
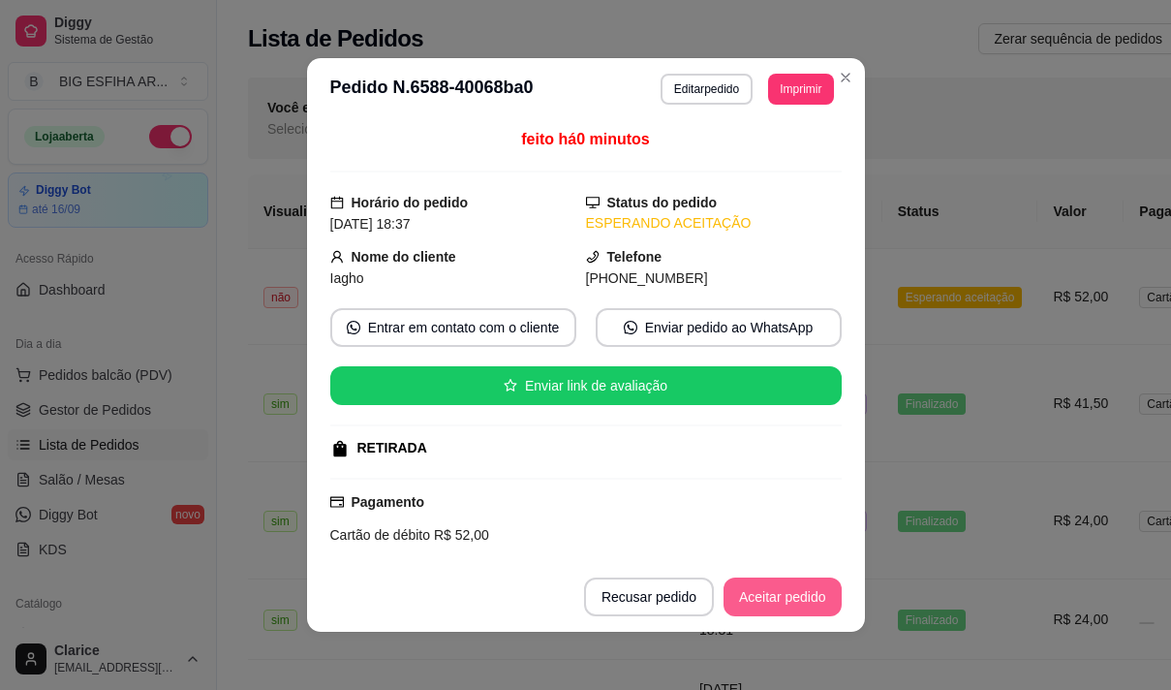
click at [746, 601] on button "Aceitar pedido" at bounding box center [783, 596] width 118 height 39
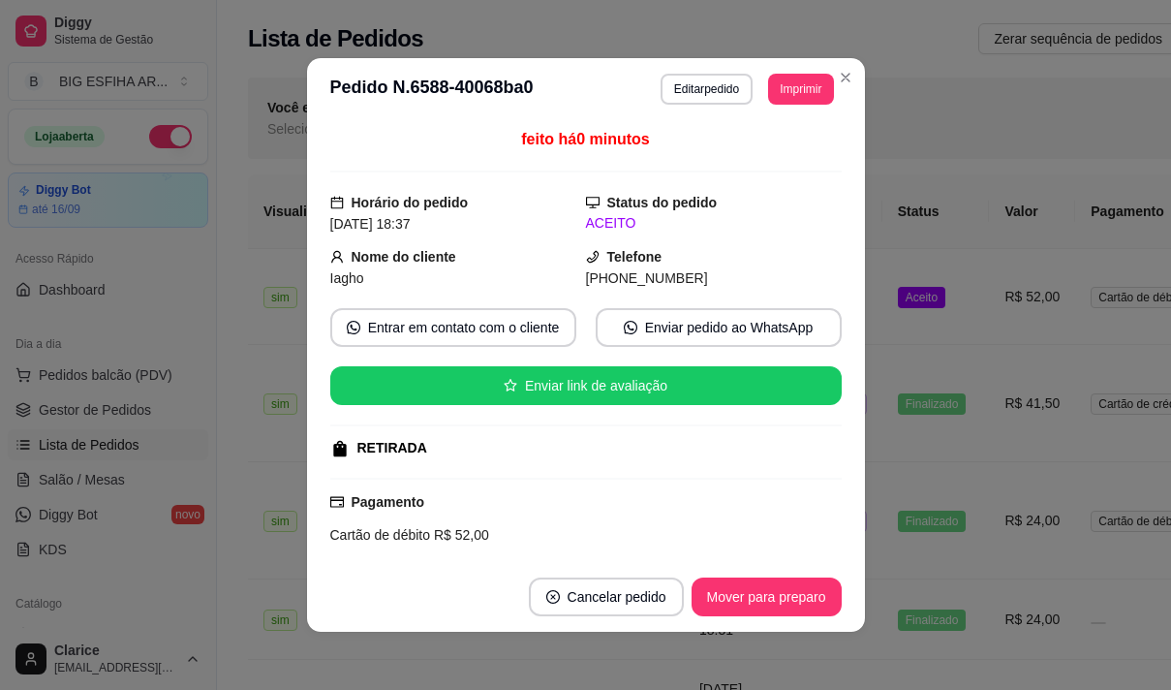
click at [591, 648] on td at bounding box center [612, 619] width 142 height 80
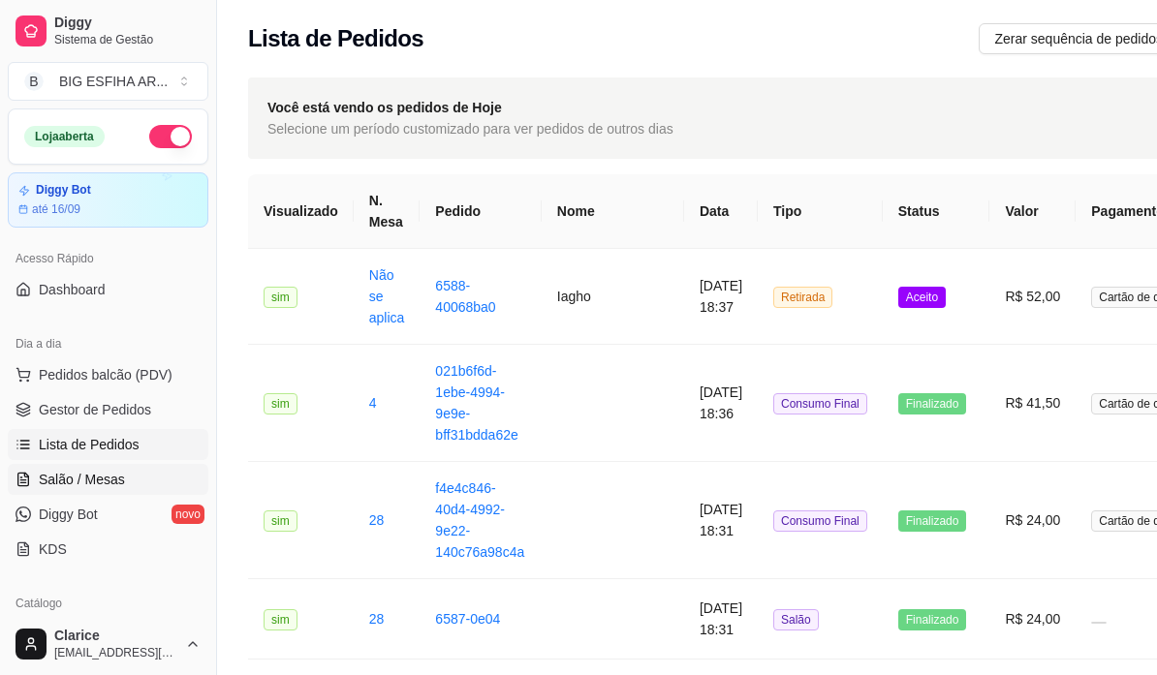
click at [118, 479] on span "Salão / Mesas" at bounding box center [82, 479] width 86 height 19
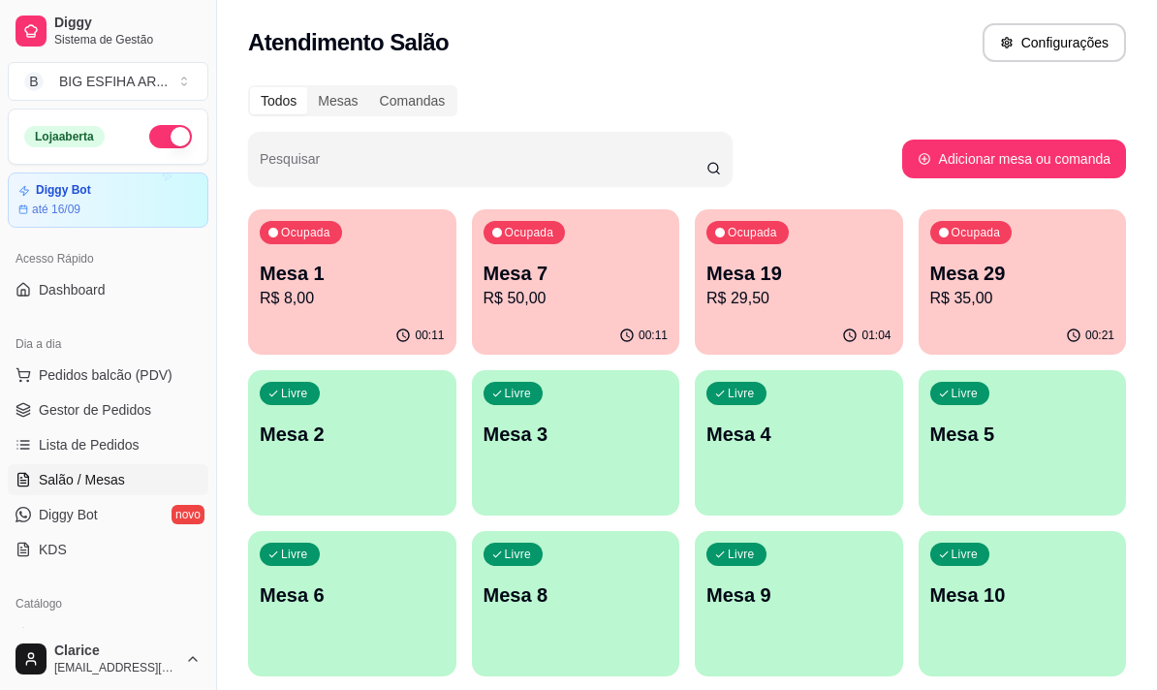
click at [537, 278] on p "Mesa 7" at bounding box center [575, 273] width 185 height 27
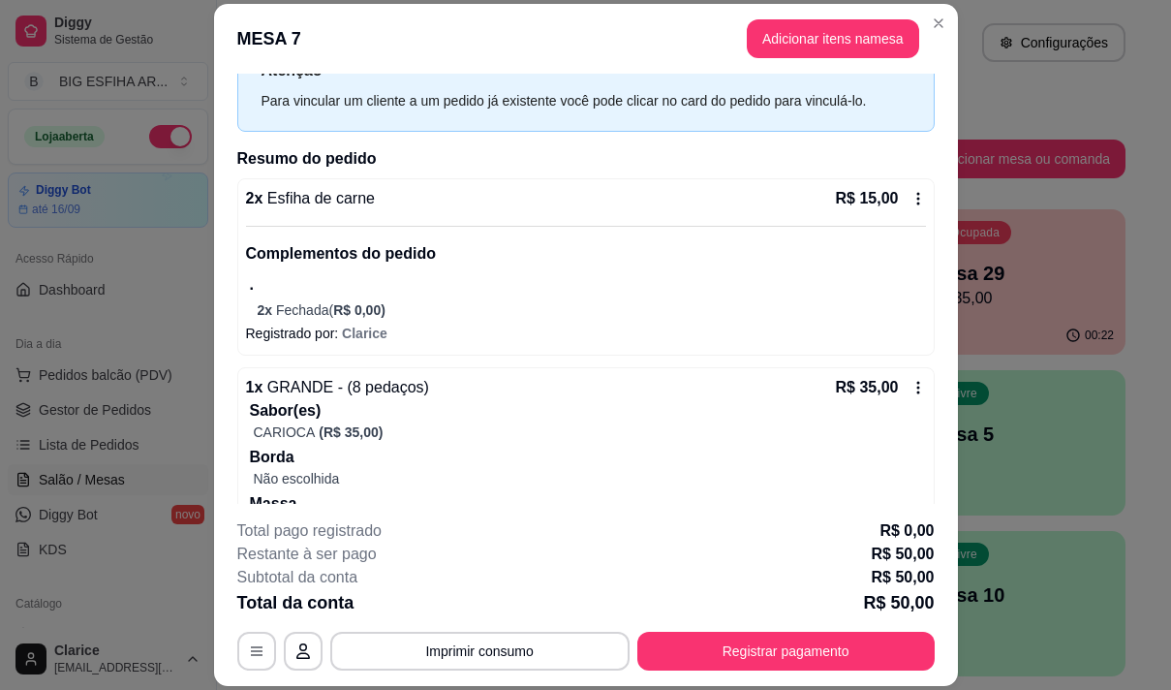
scroll to position [152, 0]
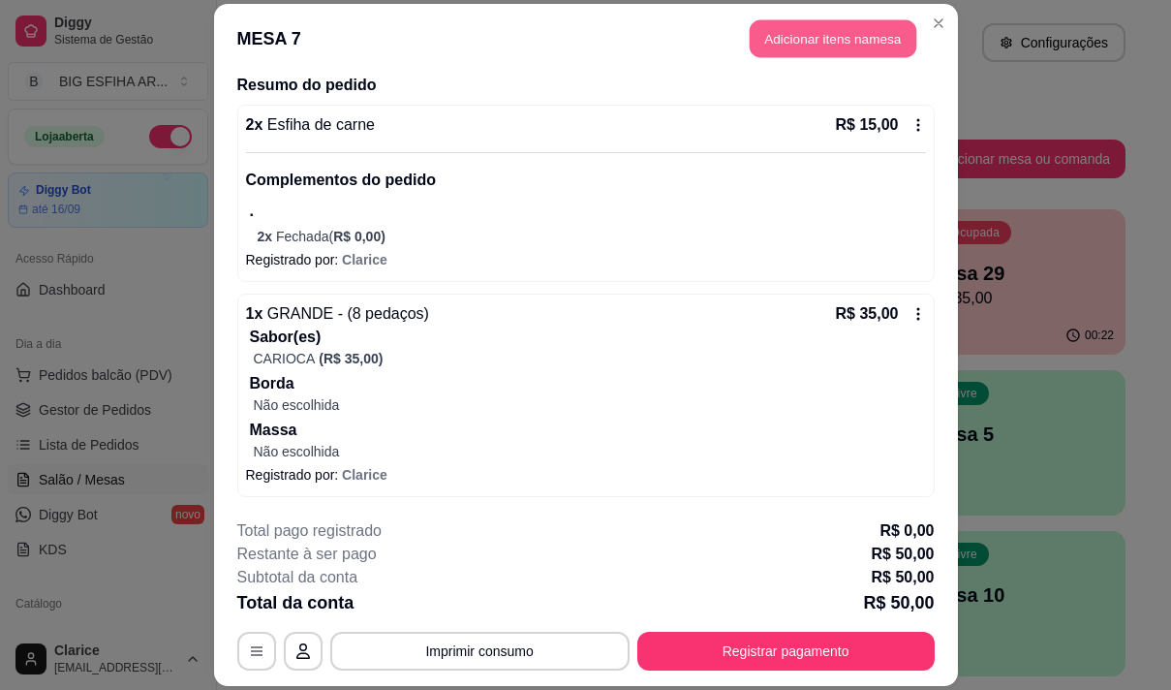
click at [844, 38] on button "Adicionar itens na mesa" at bounding box center [833, 38] width 167 height 38
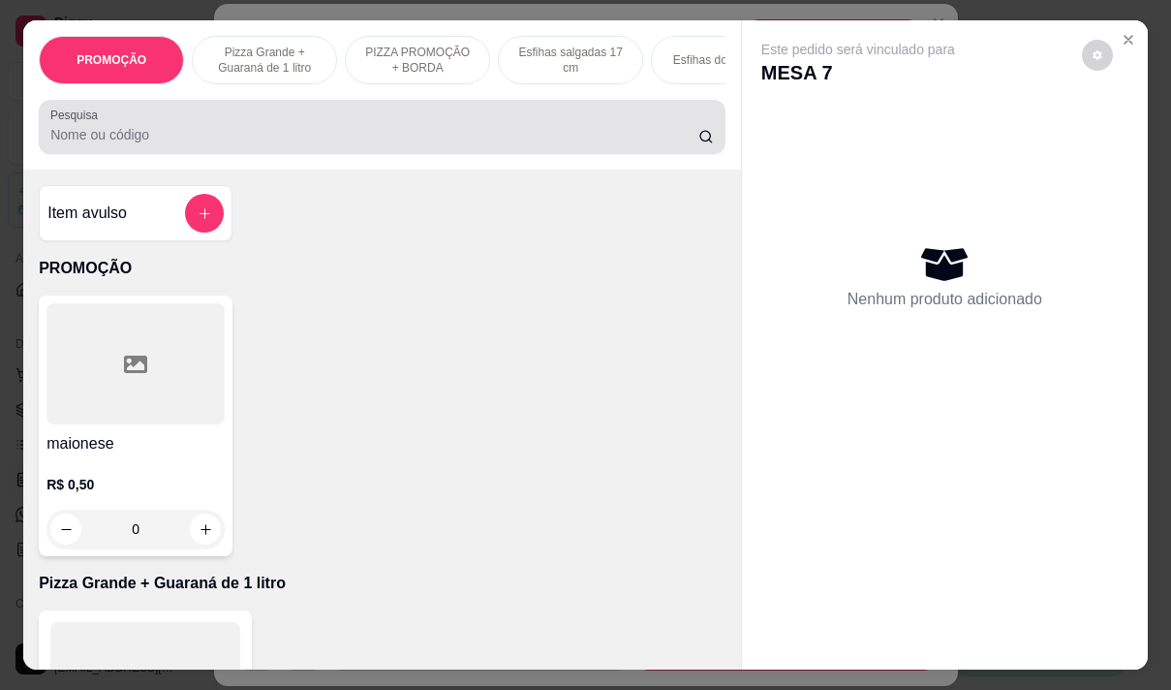
click at [549, 143] on input "Pesquisa" at bounding box center [374, 134] width 648 height 19
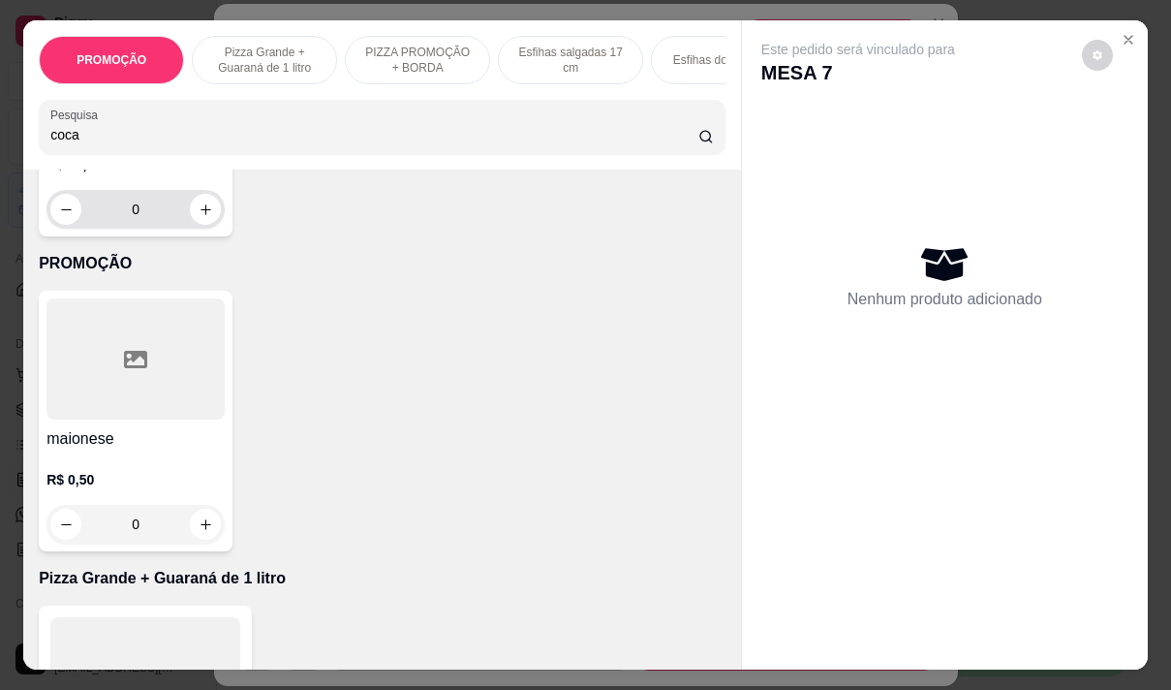
scroll to position [678, 0]
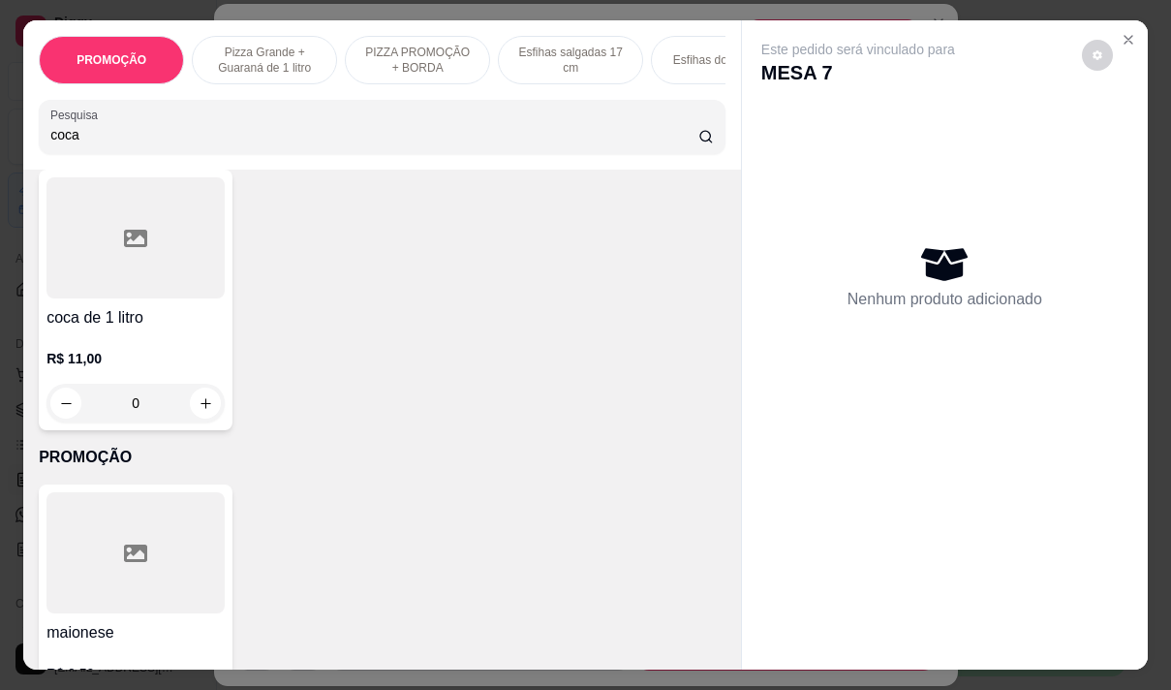
type input "coca"
click at [129, 298] on div at bounding box center [135, 237] width 178 height 121
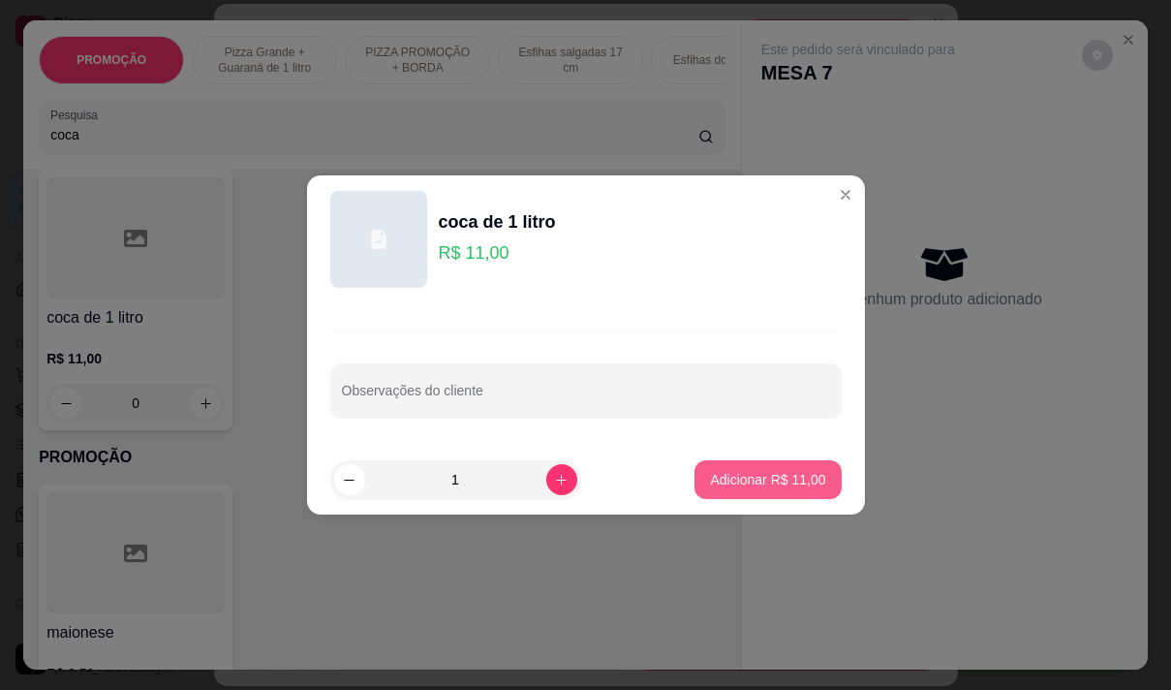
click at [738, 456] on footer "1 Adicionar R$ 11,00" at bounding box center [586, 480] width 558 height 70
click at [738, 476] on p "Adicionar R$ 11,00" at bounding box center [767, 479] width 115 height 19
type input "1"
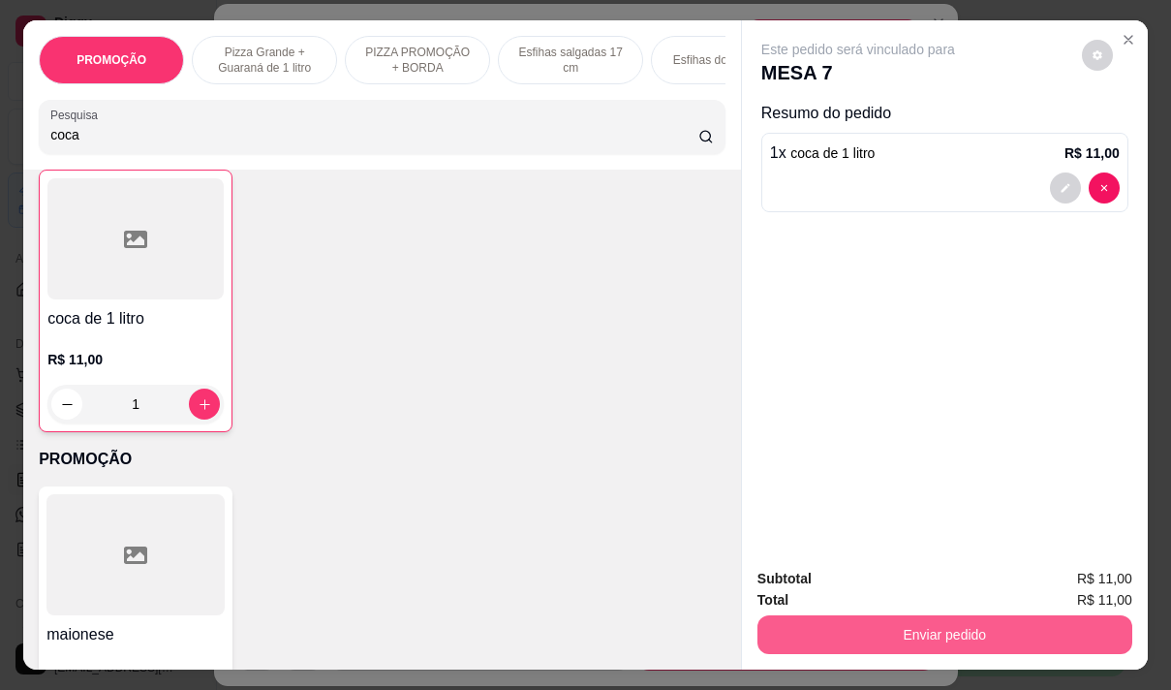
click at [886, 616] on button "Enviar pedido" at bounding box center [945, 634] width 375 height 39
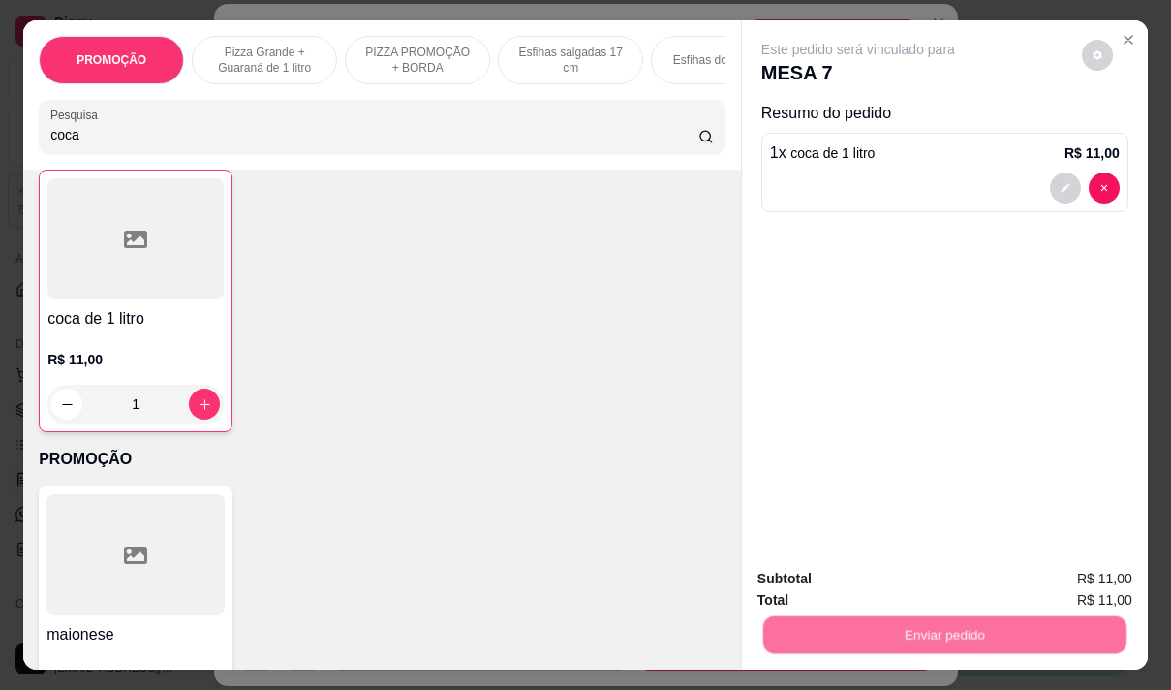
click at [886, 580] on button "Não registrar e enviar pedido" at bounding box center [880, 579] width 201 height 37
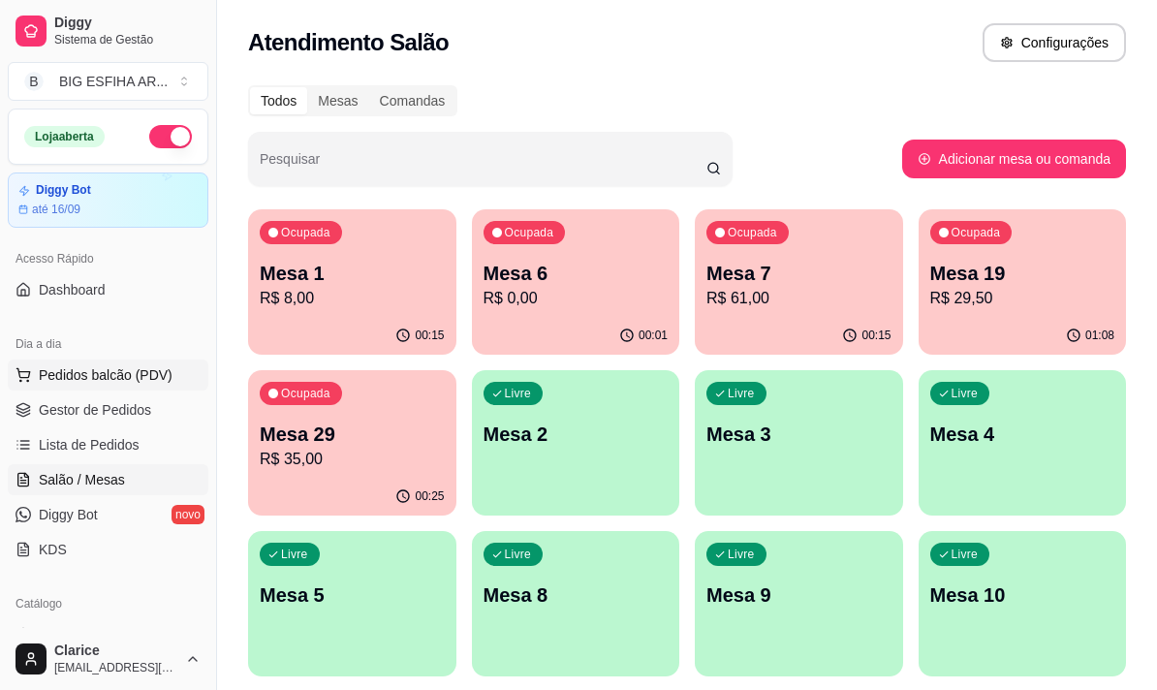
click at [171, 375] on button "Pedidos balcão (PDV)" at bounding box center [108, 374] width 201 height 31
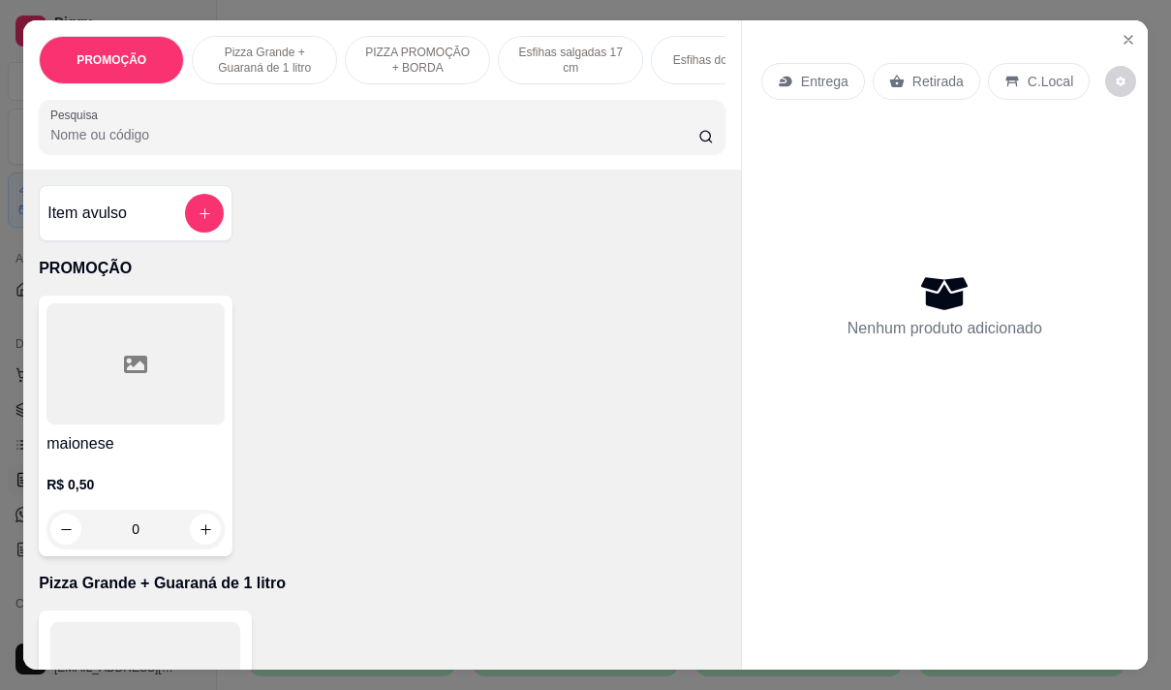
click at [810, 79] on p "Entrega" at bounding box center [824, 81] width 47 height 19
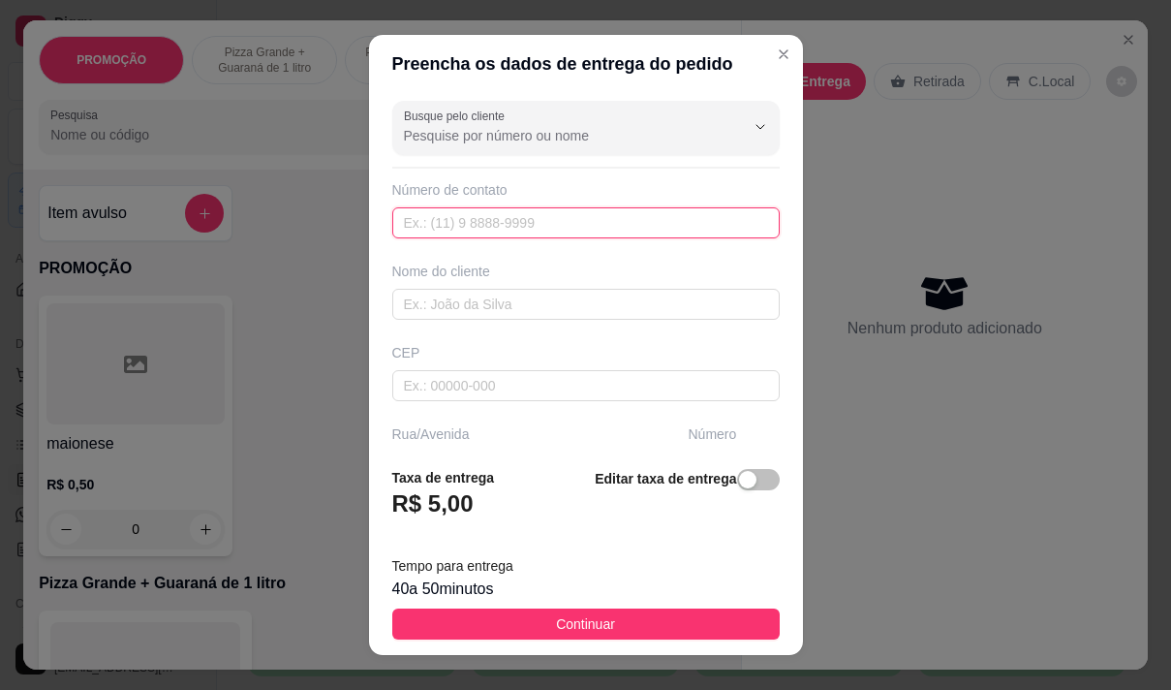
click at [458, 213] on input "text" at bounding box center [585, 222] width 387 height 31
type input "(85) 99651-2205"
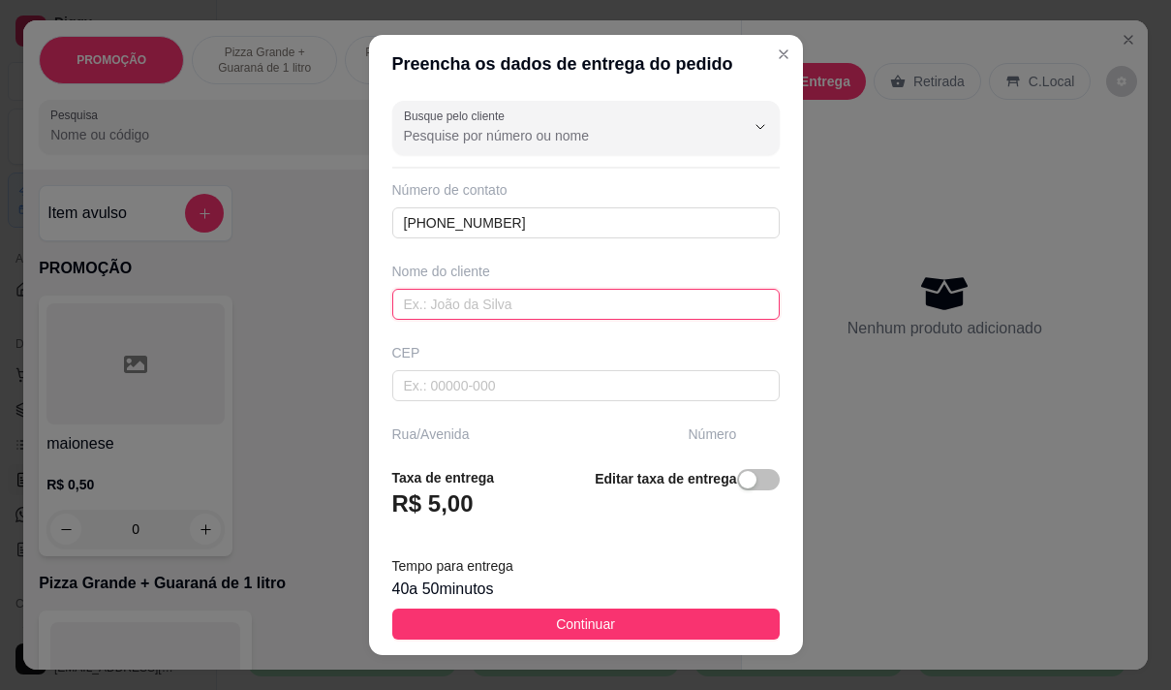
click at [452, 305] on input "text" at bounding box center [585, 304] width 387 height 31
paste input "Rua alerta casa 16"
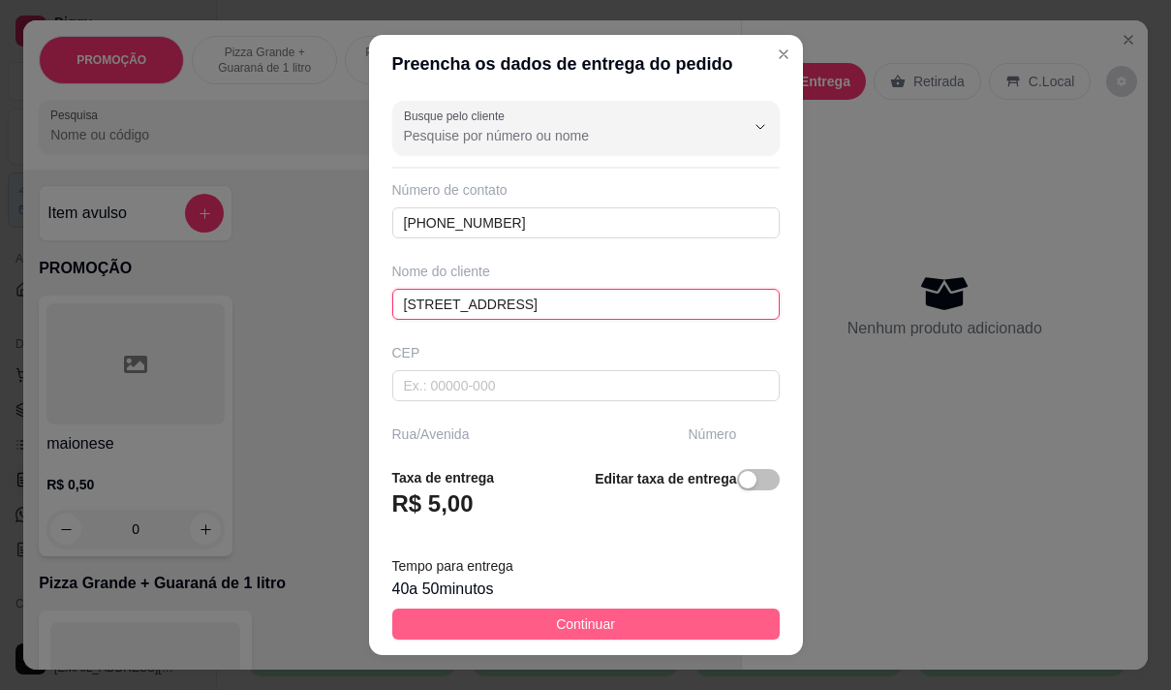
type input "Rua alerta casa 16"
click at [556, 618] on span "Continuar" at bounding box center [585, 623] width 59 height 21
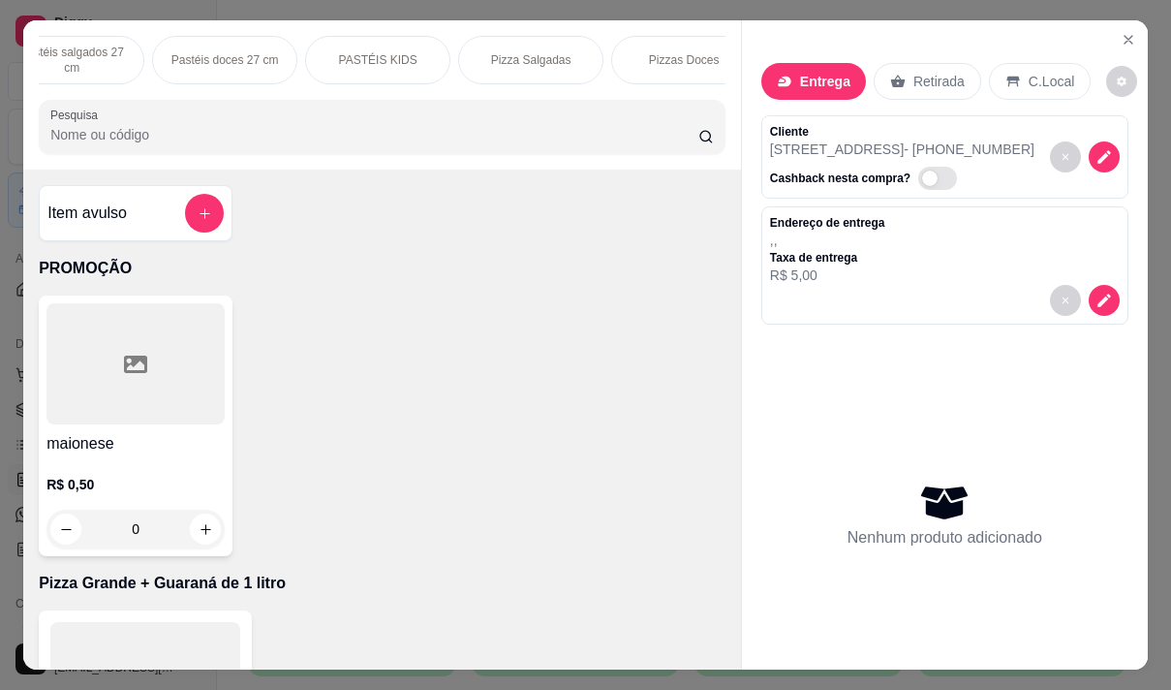
scroll to position [0, 1046]
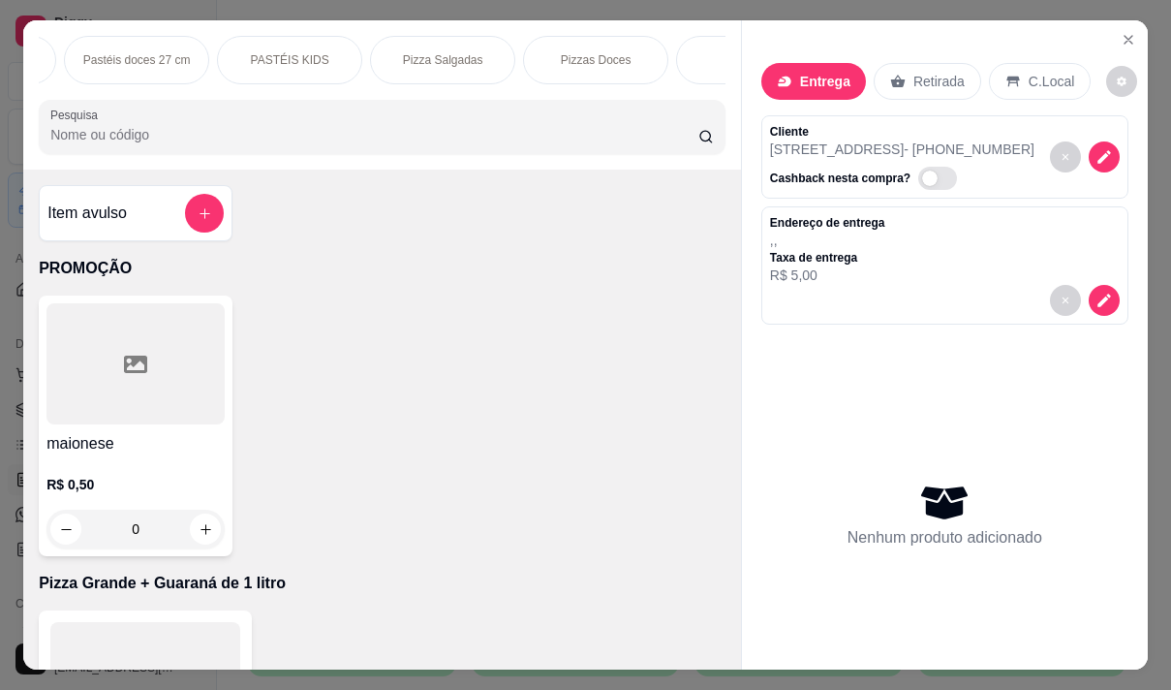
drag, startPoint x: 433, startPoint y: 53, endPoint x: 461, endPoint y: 369, distance: 317.0
click at [433, 53] on p "Pizza Salgadas" at bounding box center [443, 59] width 80 height 15
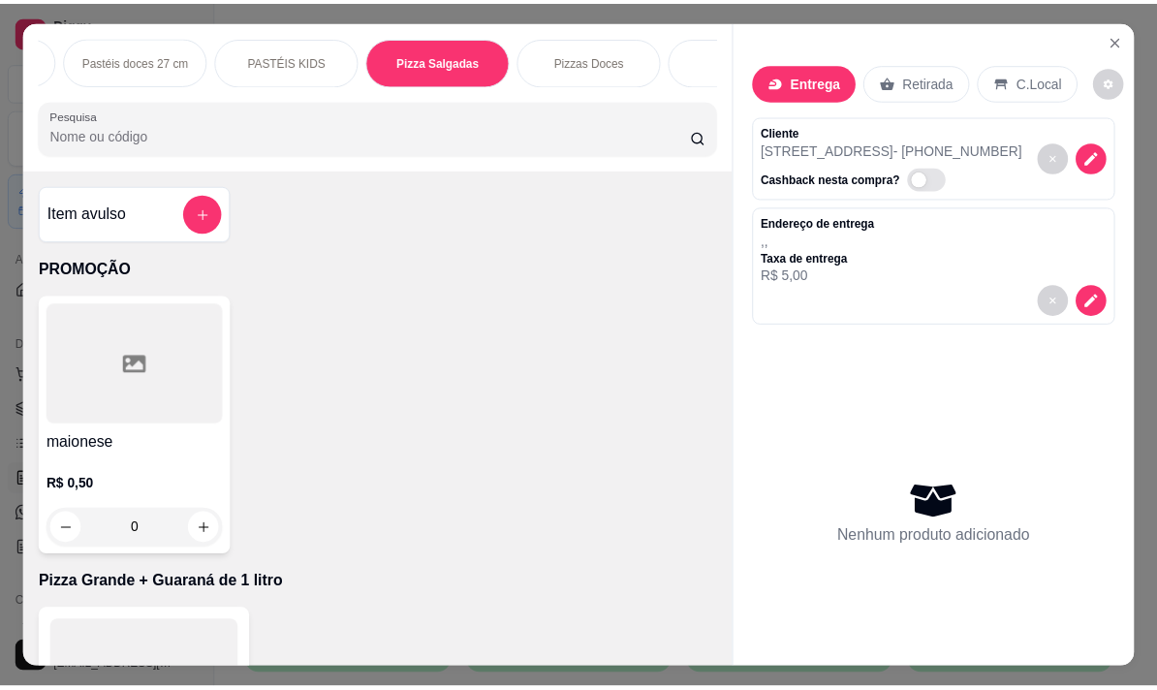
scroll to position [48, 0]
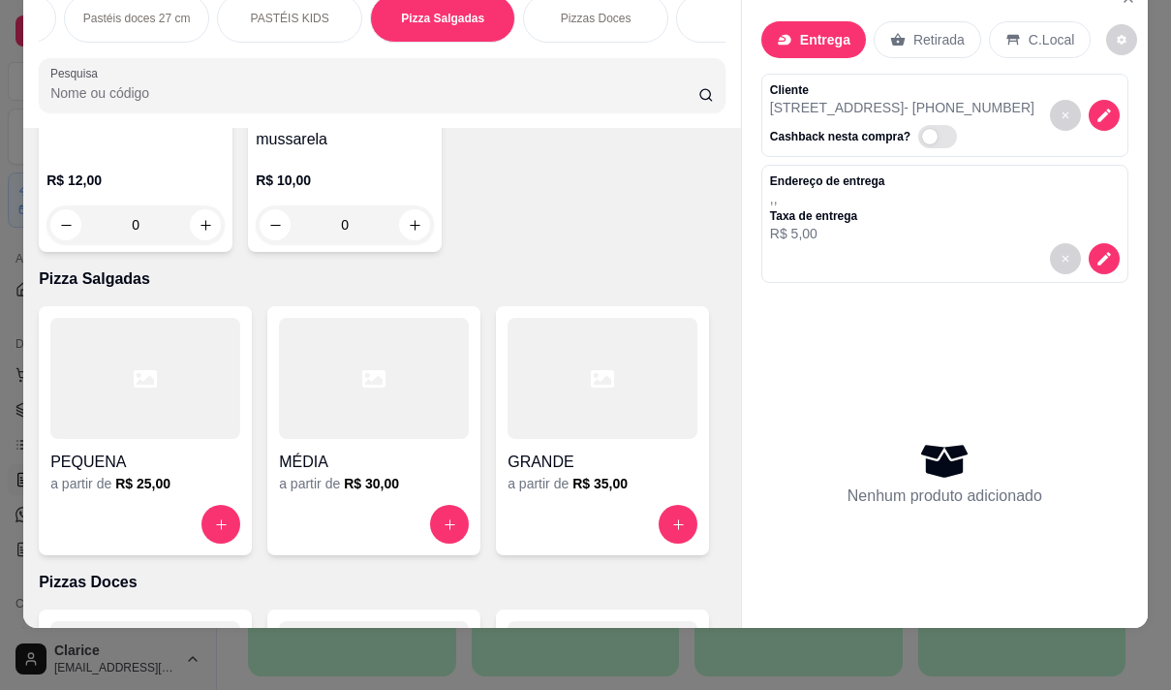
click at [600, 357] on div "GRANDE a partir de R$ 35,00" at bounding box center [602, 430] width 213 height 249
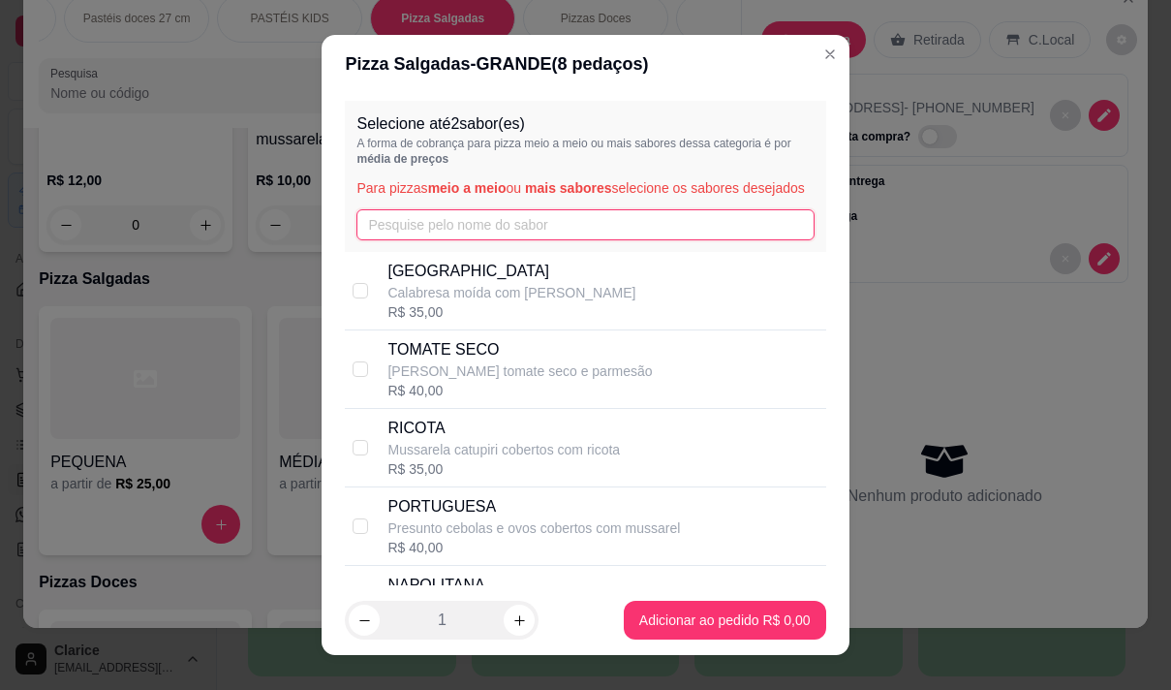
click at [565, 234] on input "text" at bounding box center [584, 224] width 457 height 31
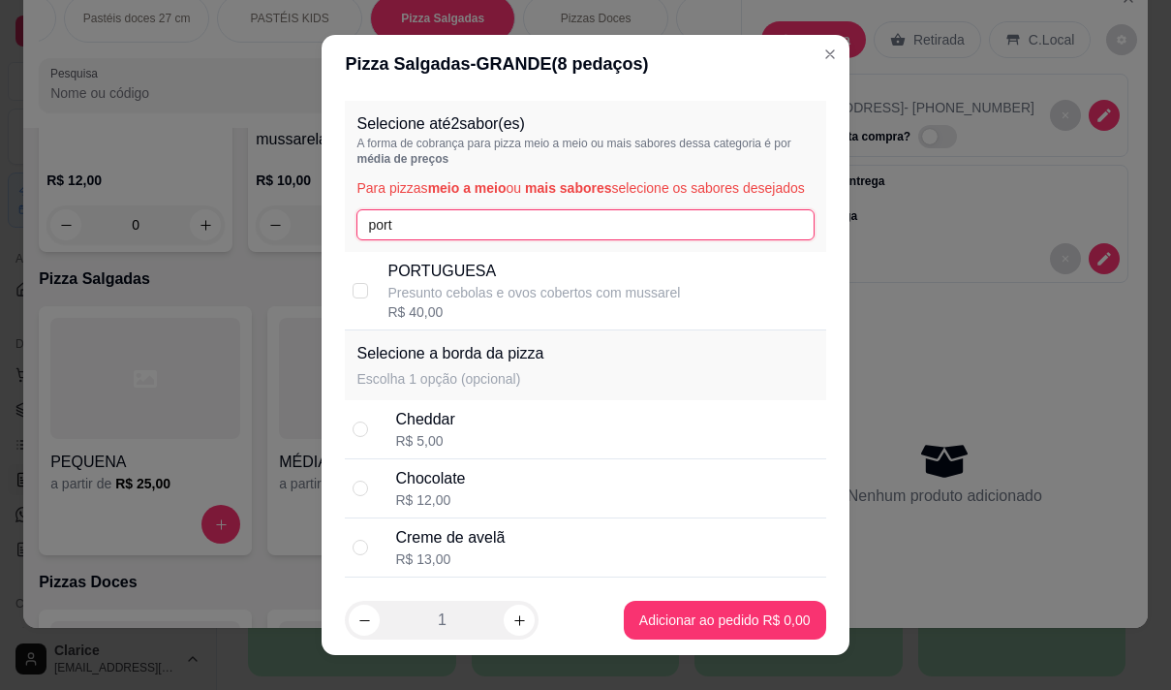
type input "port"
click at [649, 302] on p "Presunto cebolas e ovos cobertos com mussarel" at bounding box center [533, 292] width 293 height 19
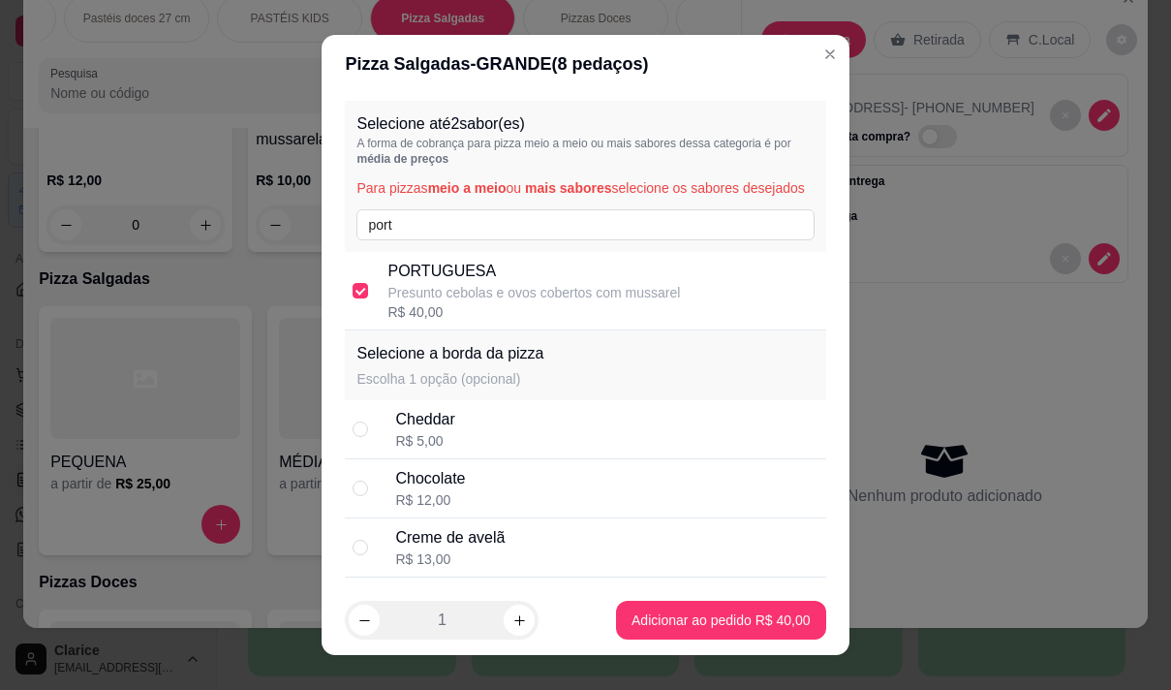
checkbox input "true"
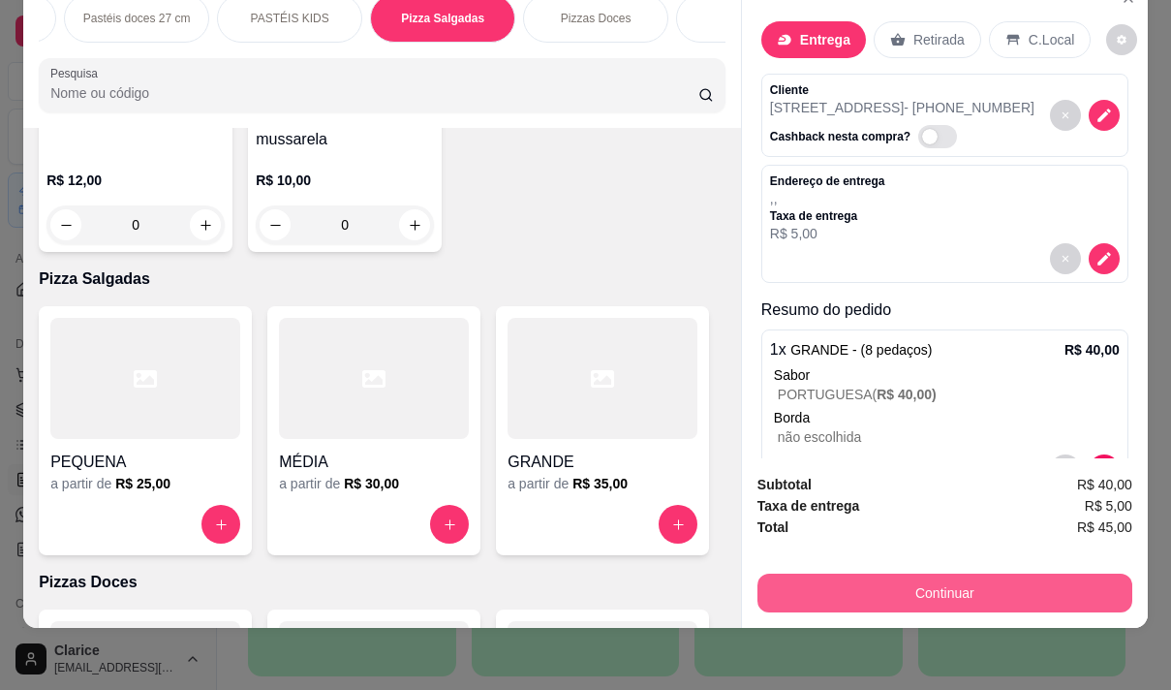
click at [854, 585] on button "Continuar" at bounding box center [945, 592] width 375 height 39
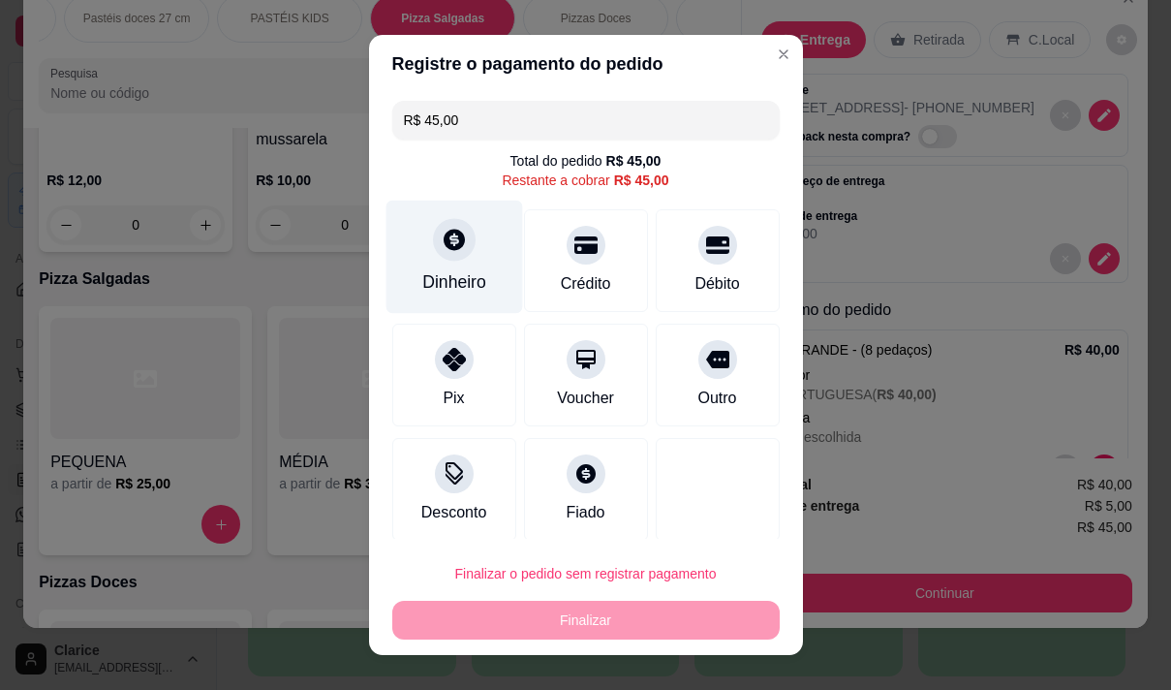
click at [479, 270] on div "Dinheiro" at bounding box center [454, 256] width 137 height 113
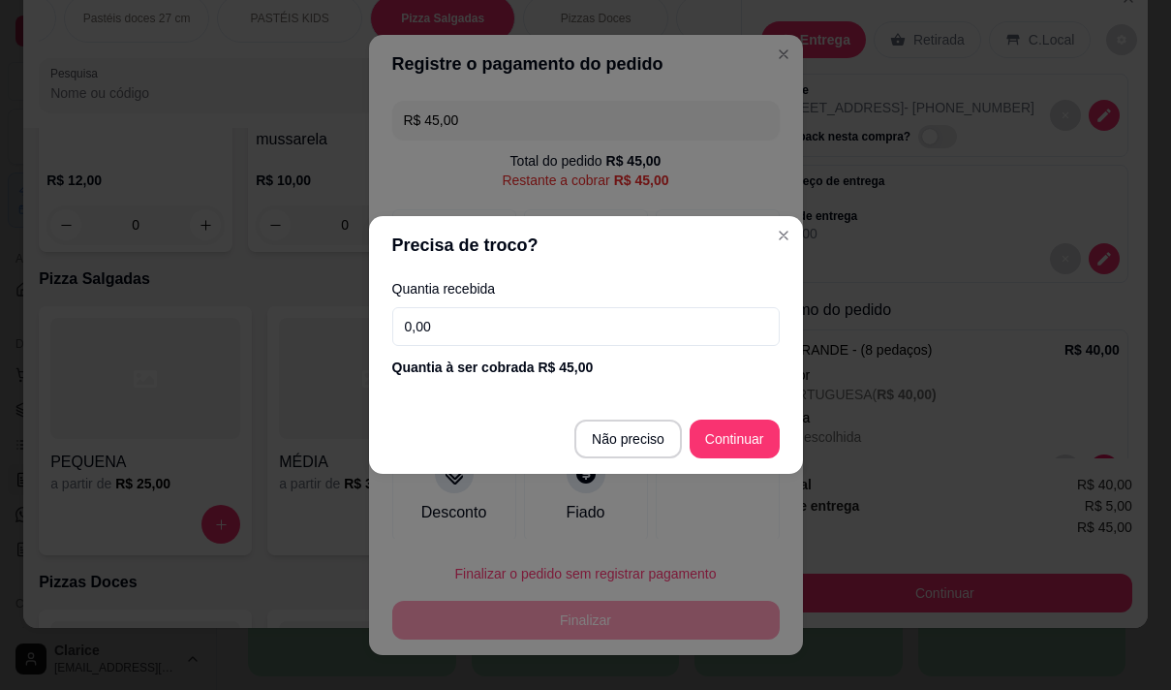
click at [516, 306] on div "Quantia recebida 0,00 Quantia à ser cobrada R$ 45,00" at bounding box center [586, 329] width 434 height 110
click at [518, 322] on input "0,00" at bounding box center [585, 326] width 387 height 39
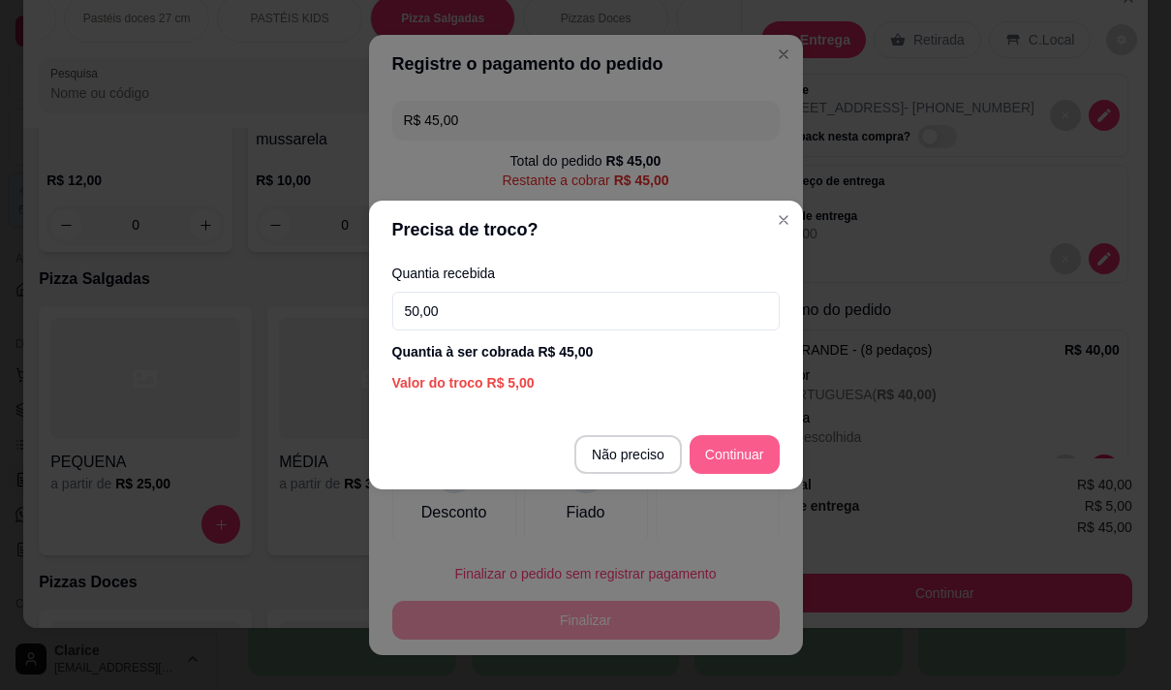
type input "50,00"
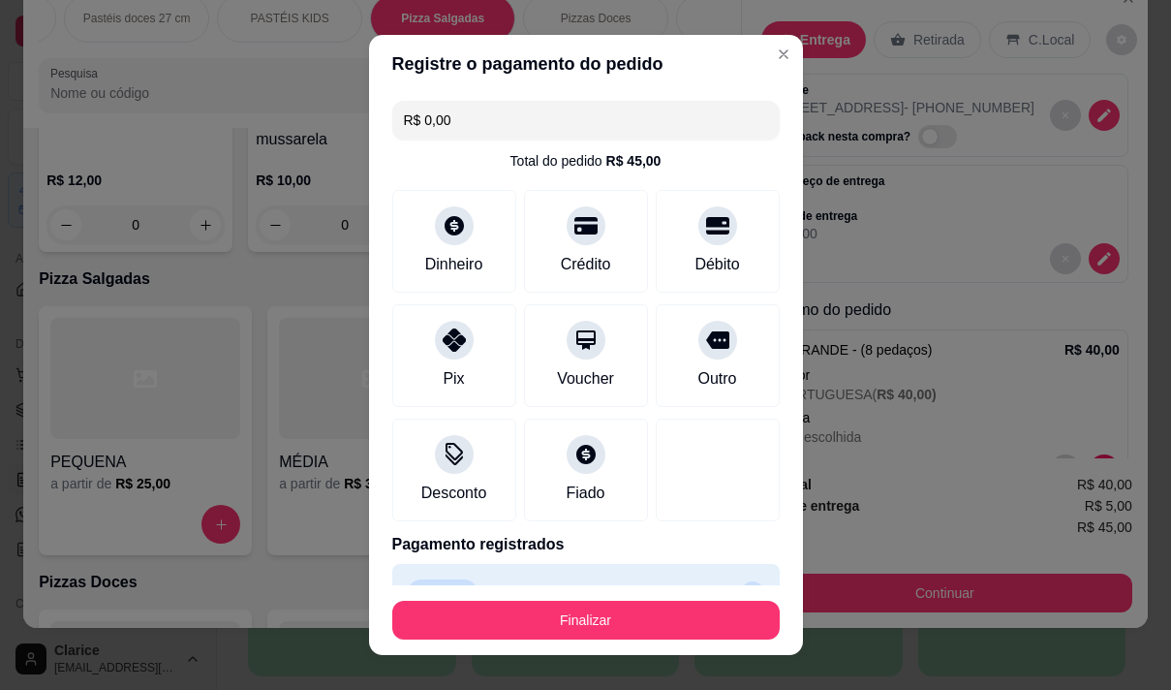
type input "R$ 0,00"
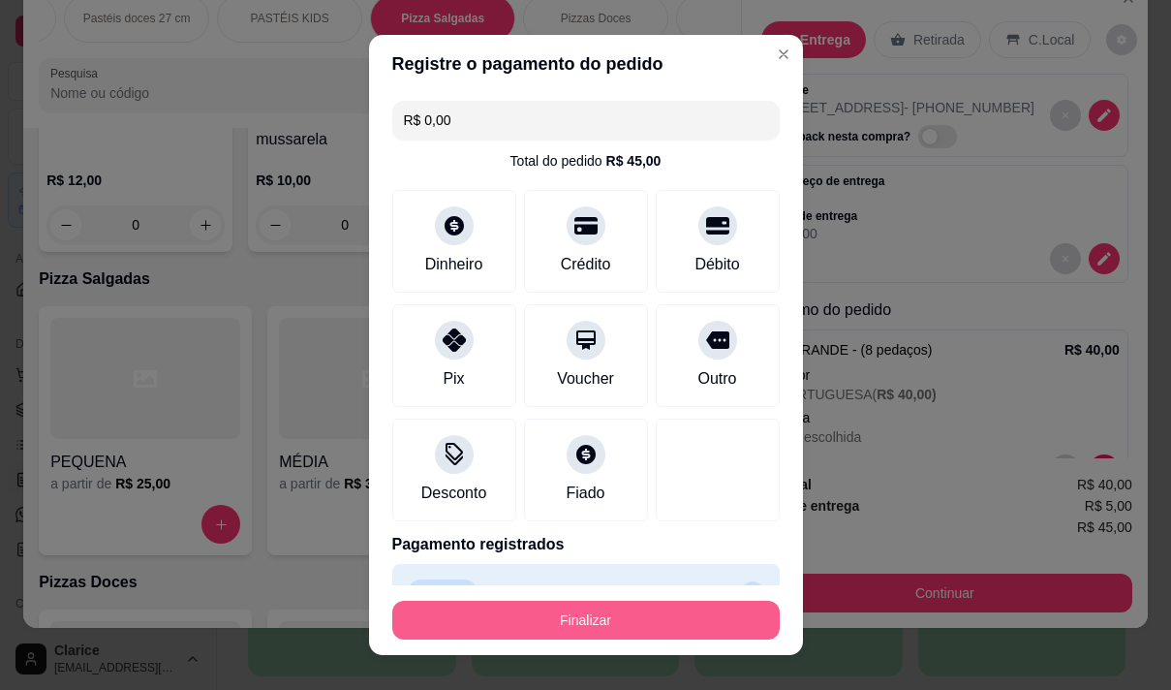
click at [494, 614] on button "Finalizar" at bounding box center [585, 620] width 387 height 39
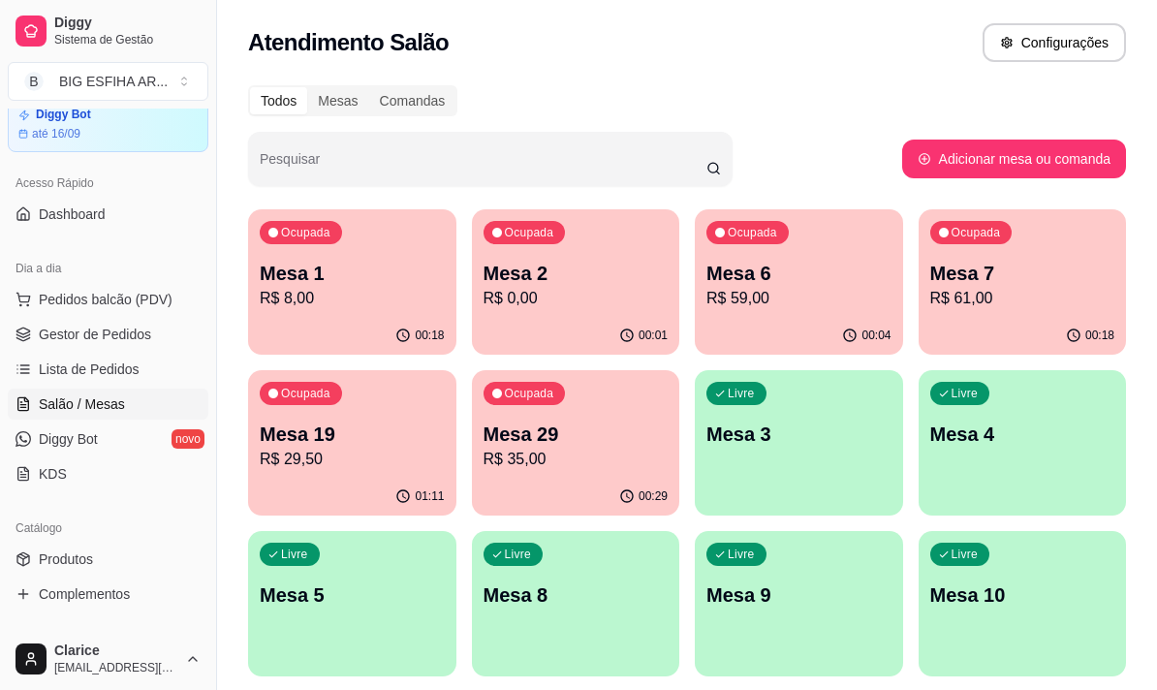
scroll to position [194, 0]
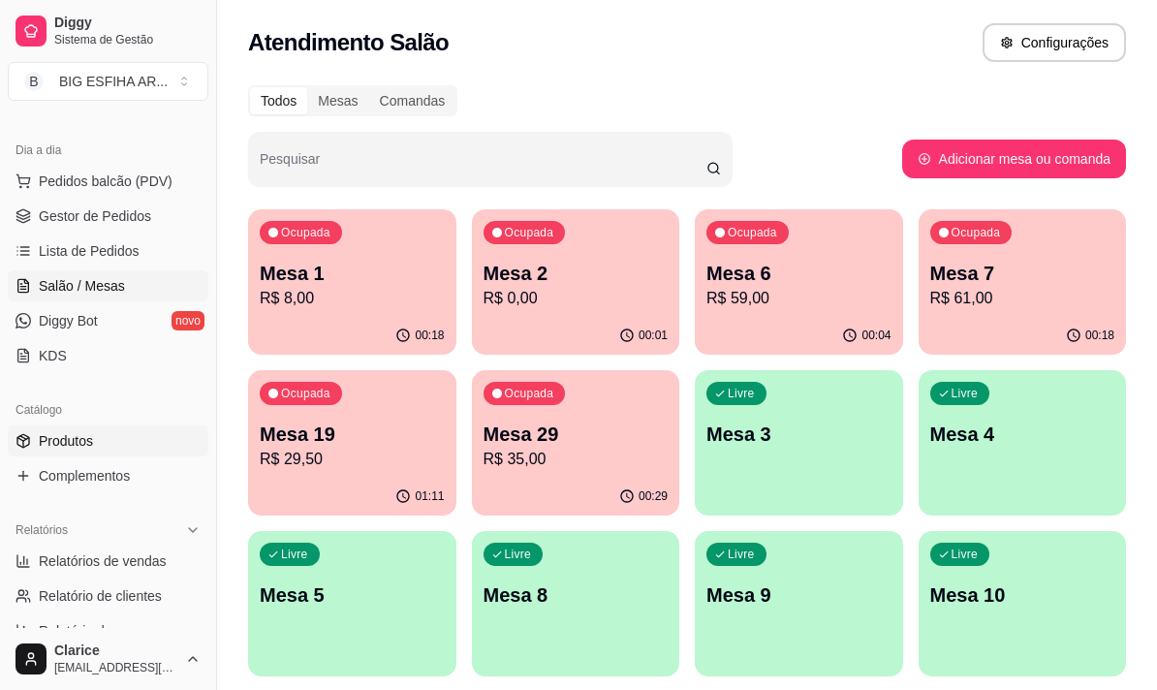
click at [97, 446] on link "Produtos" at bounding box center [108, 440] width 201 height 31
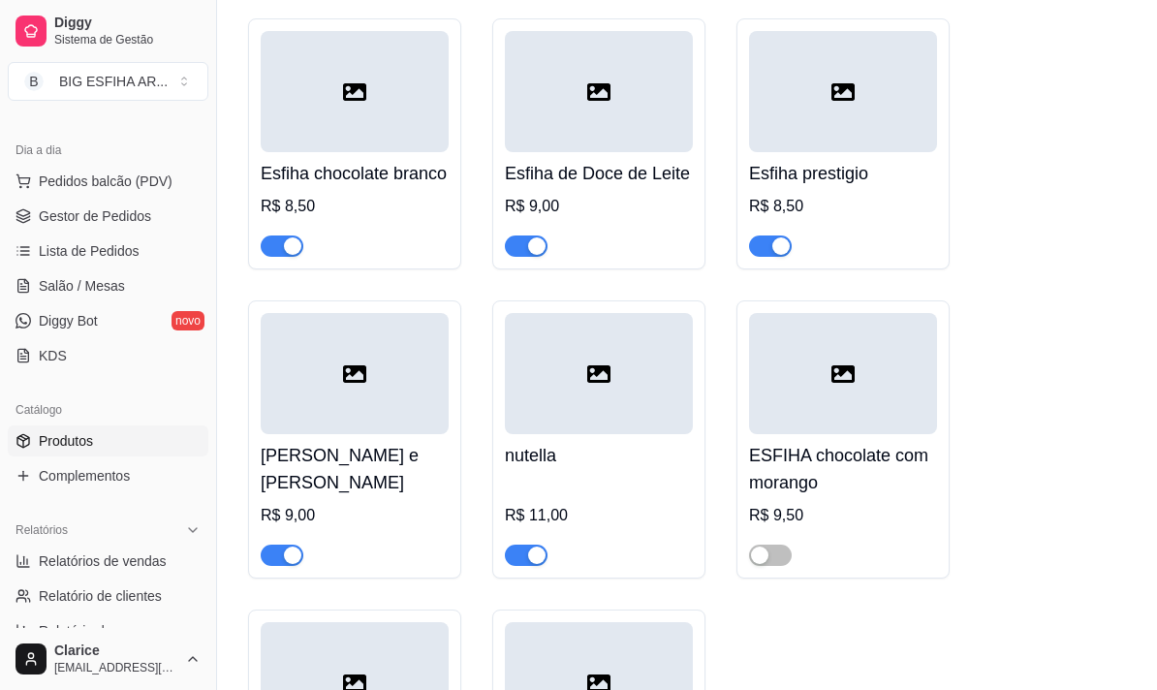
scroll to position [7943, 0]
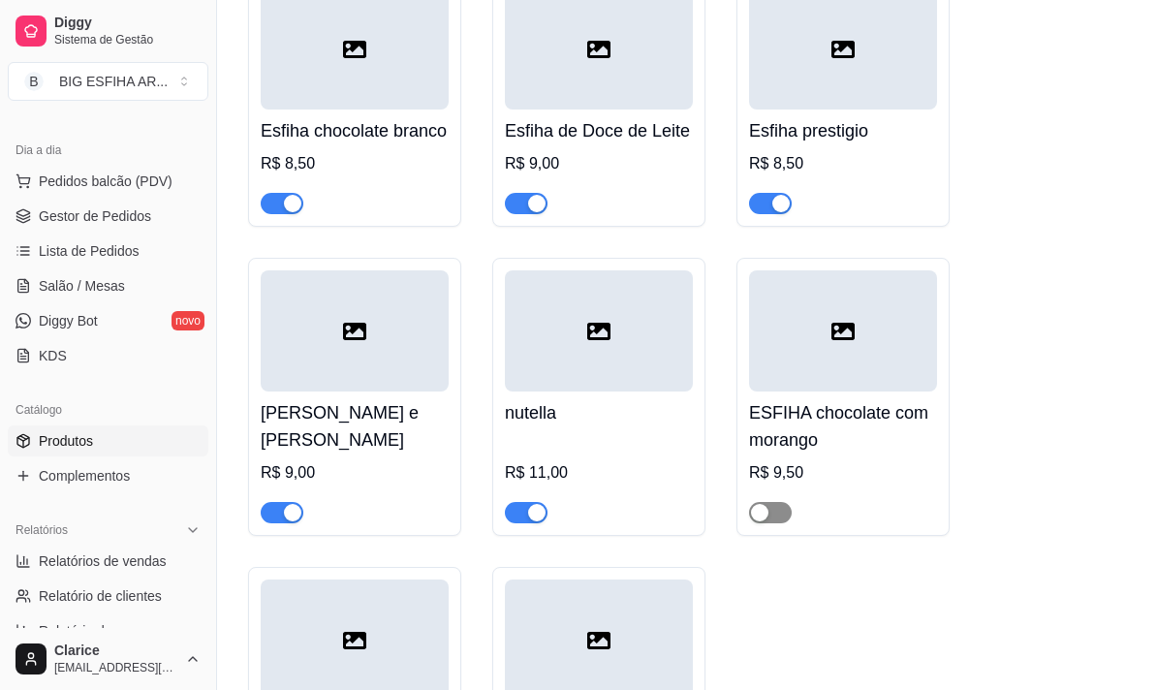
click at [775, 511] on span "button" at bounding box center [770, 512] width 43 height 21
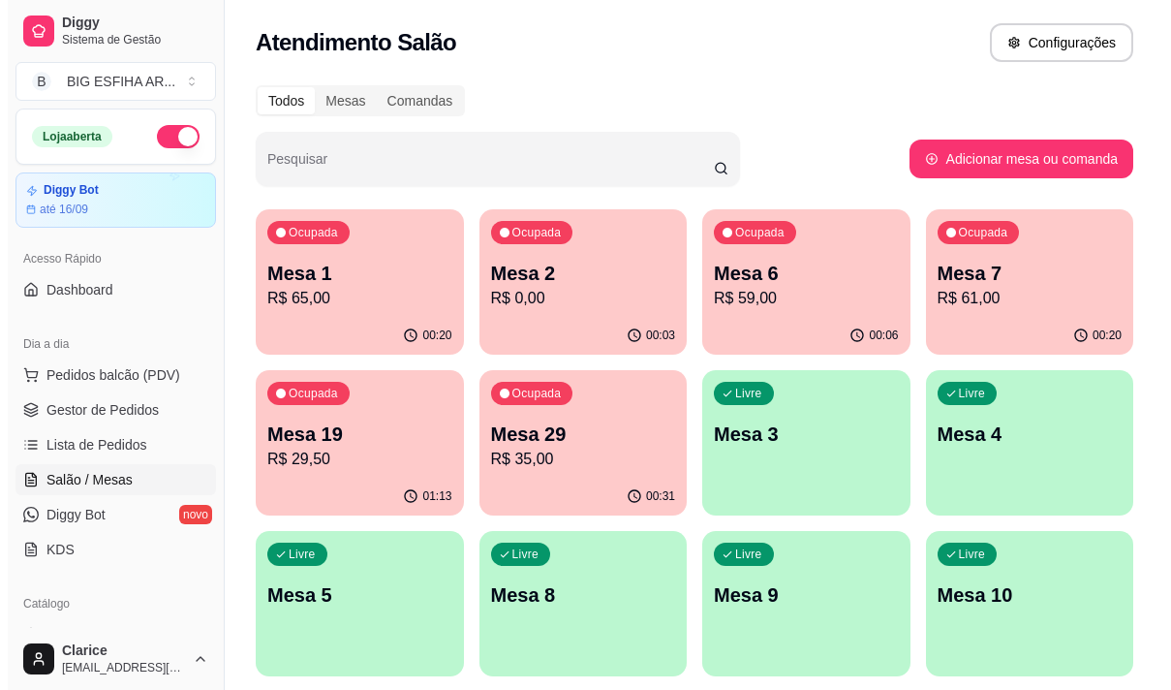
scroll to position [194, 0]
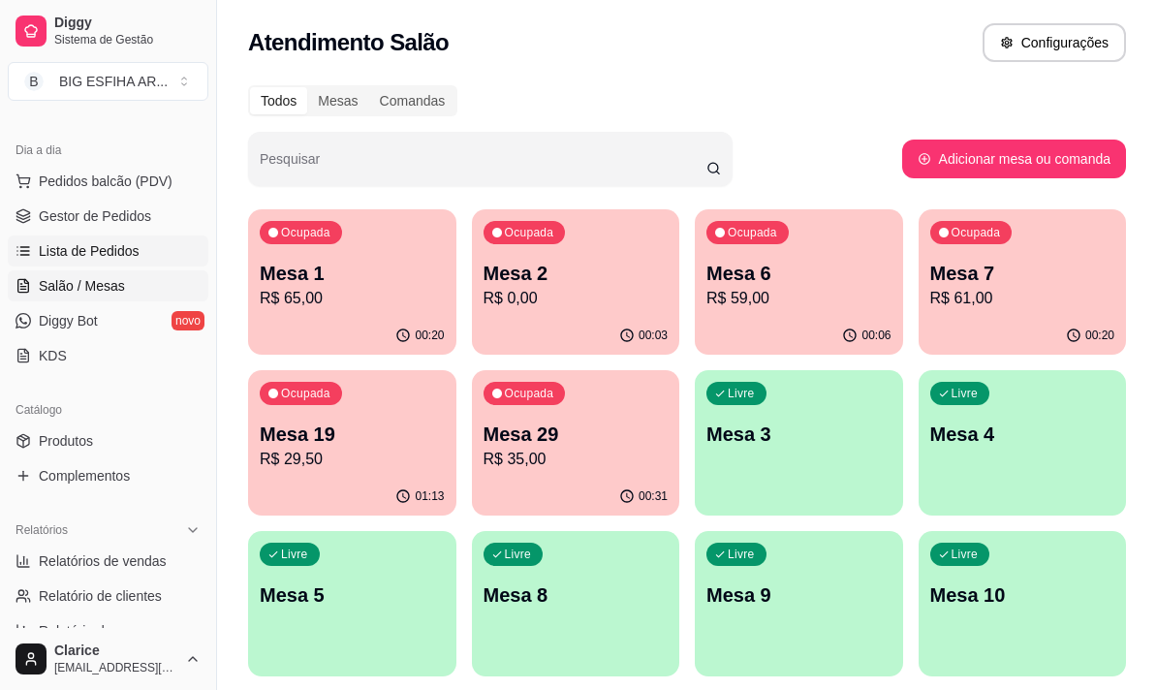
click at [90, 254] on span "Lista de Pedidos" at bounding box center [89, 250] width 101 height 19
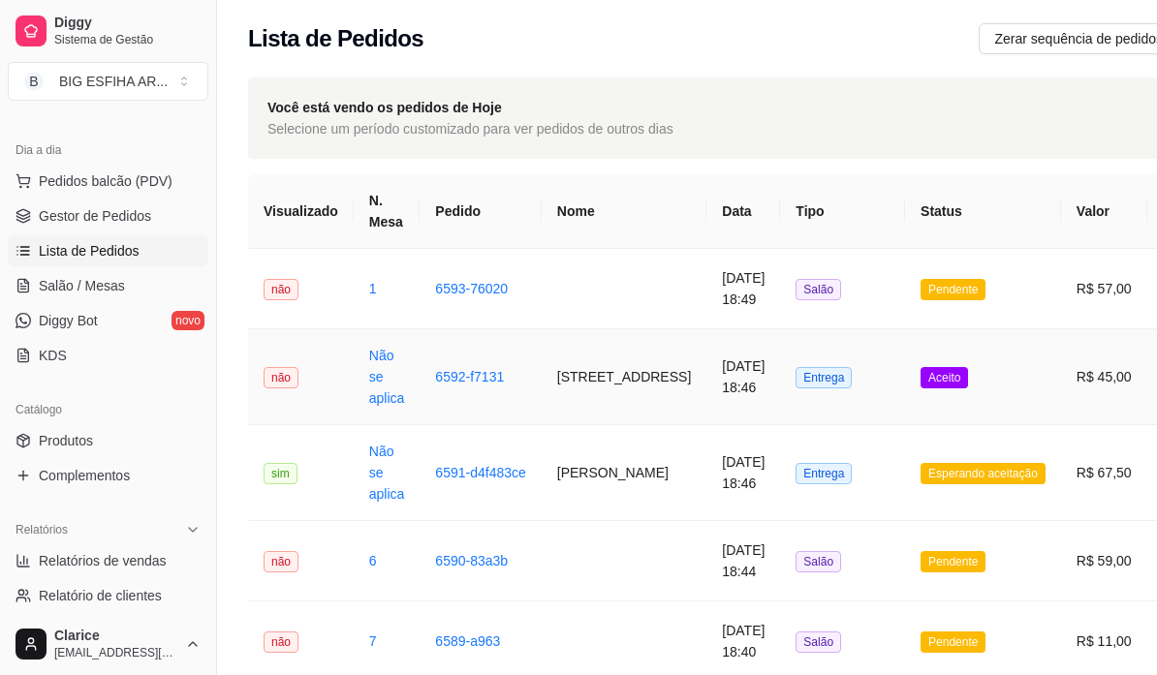
click at [570, 411] on td "[STREET_ADDRESS]" at bounding box center [623, 377] width 165 height 96
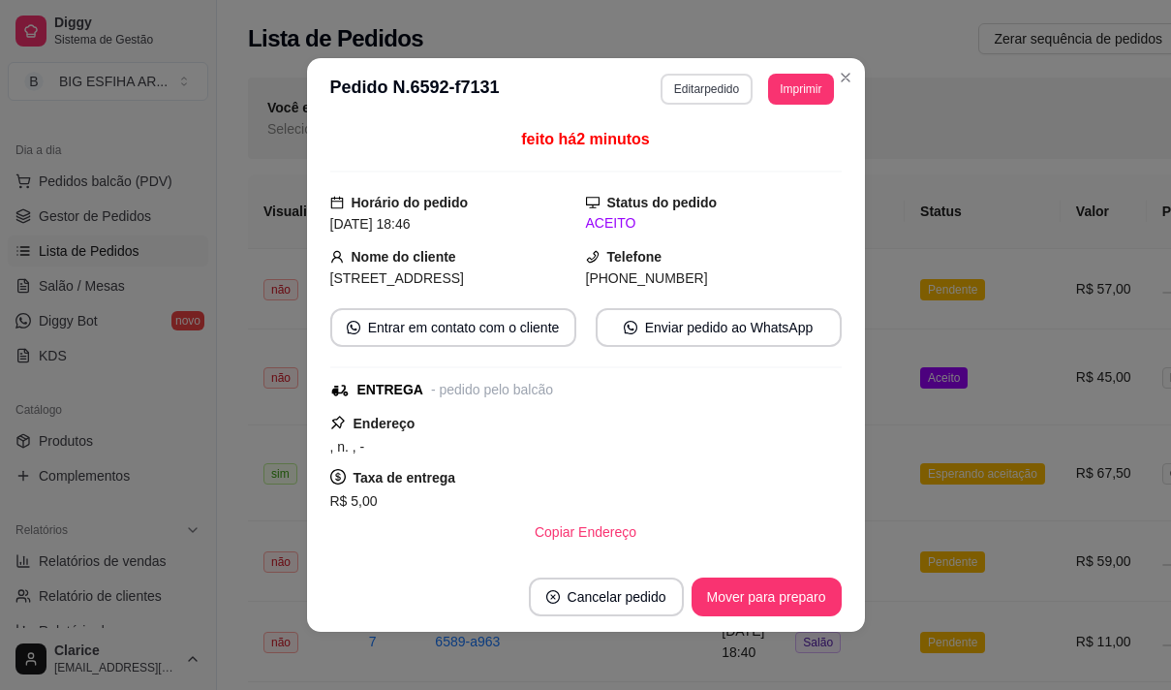
click at [722, 91] on button "Editar pedido" at bounding box center [707, 89] width 92 height 31
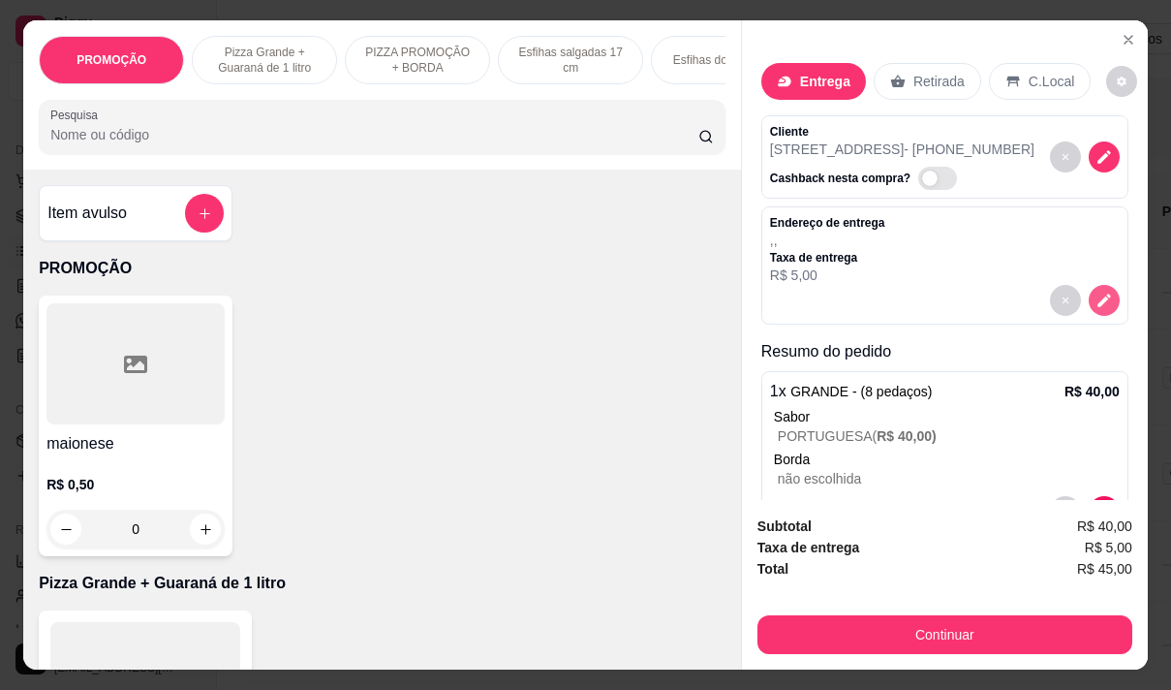
click at [1096, 293] on icon "decrease-product-quantity" at bounding box center [1104, 300] width 17 height 17
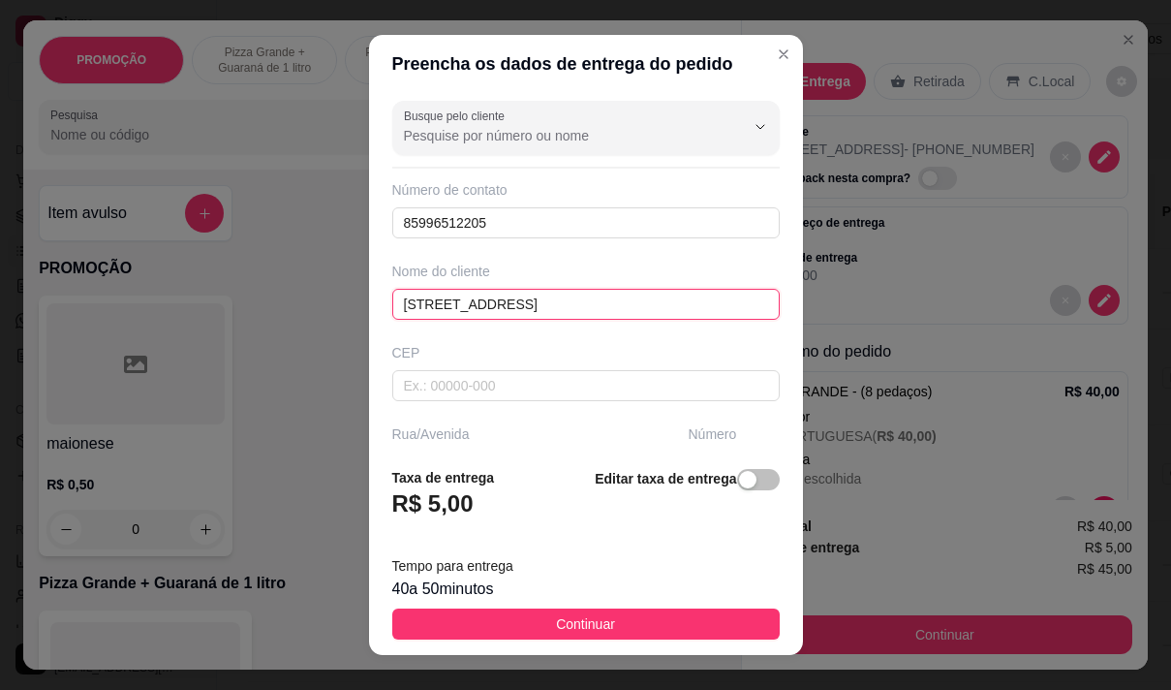
click at [534, 302] on input "[STREET_ADDRESS]" at bounding box center [585, 304] width 387 height 31
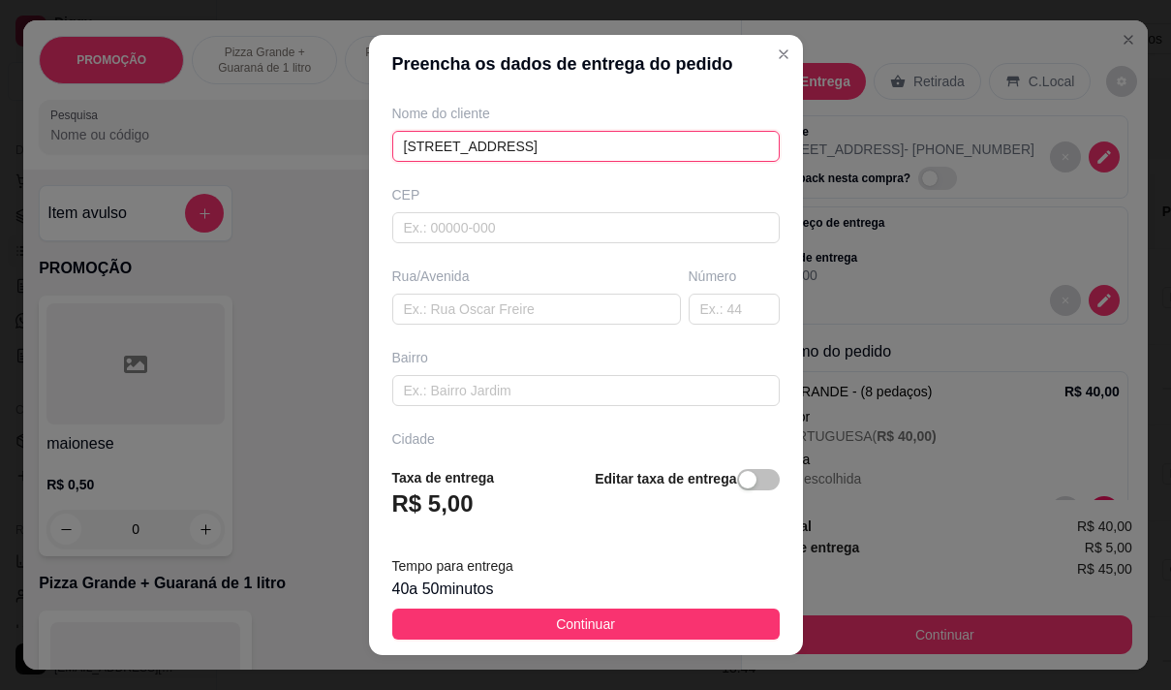
scroll to position [194, 0]
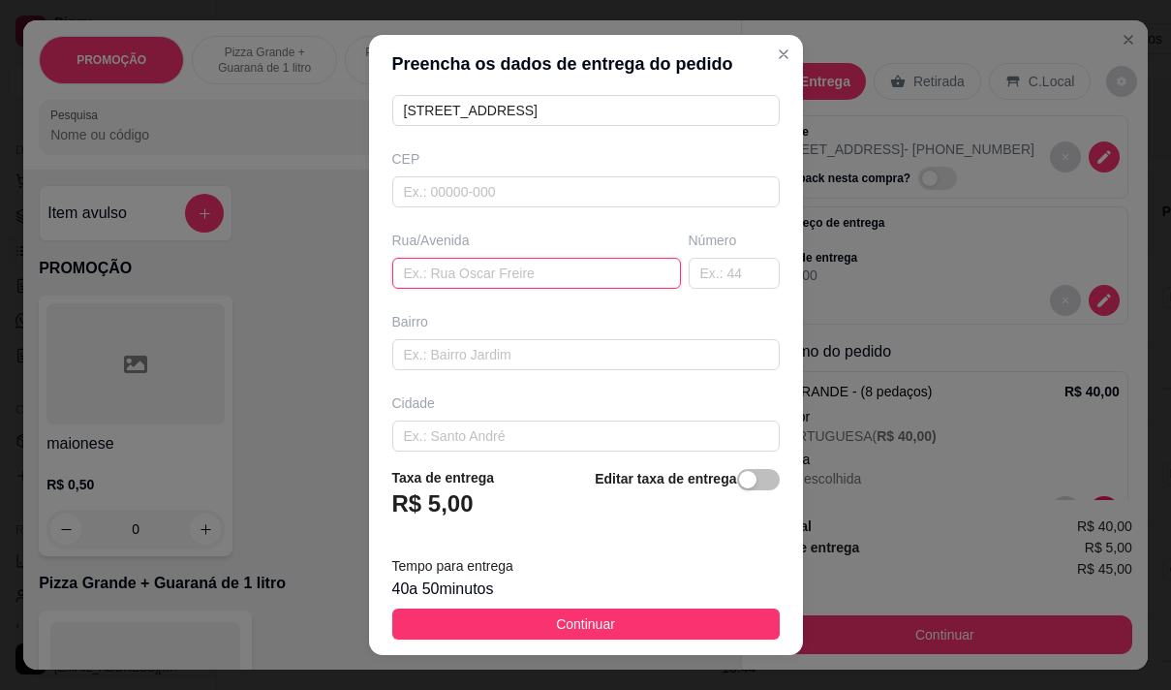
paste input "[STREET_ADDRESS]"
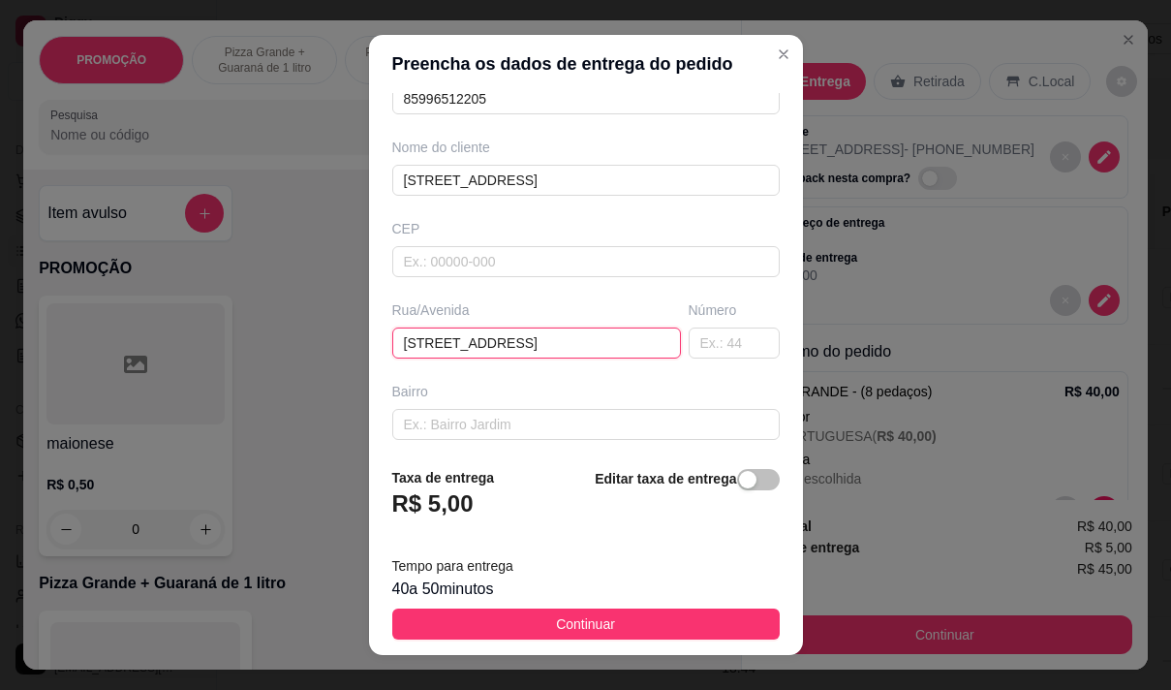
scroll to position [0, 0]
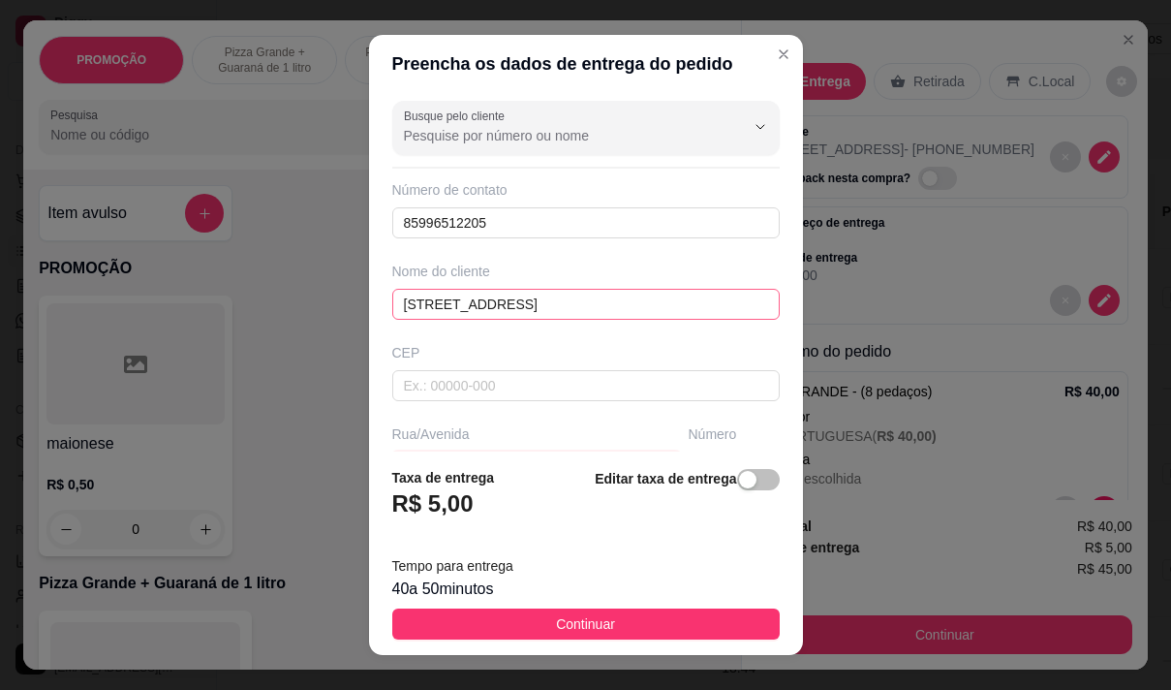
type input "[STREET_ADDRESS]"
click at [539, 312] on input "[STREET_ADDRESS]" at bounding box center [585, 304] width 387 height 31
type input "R"
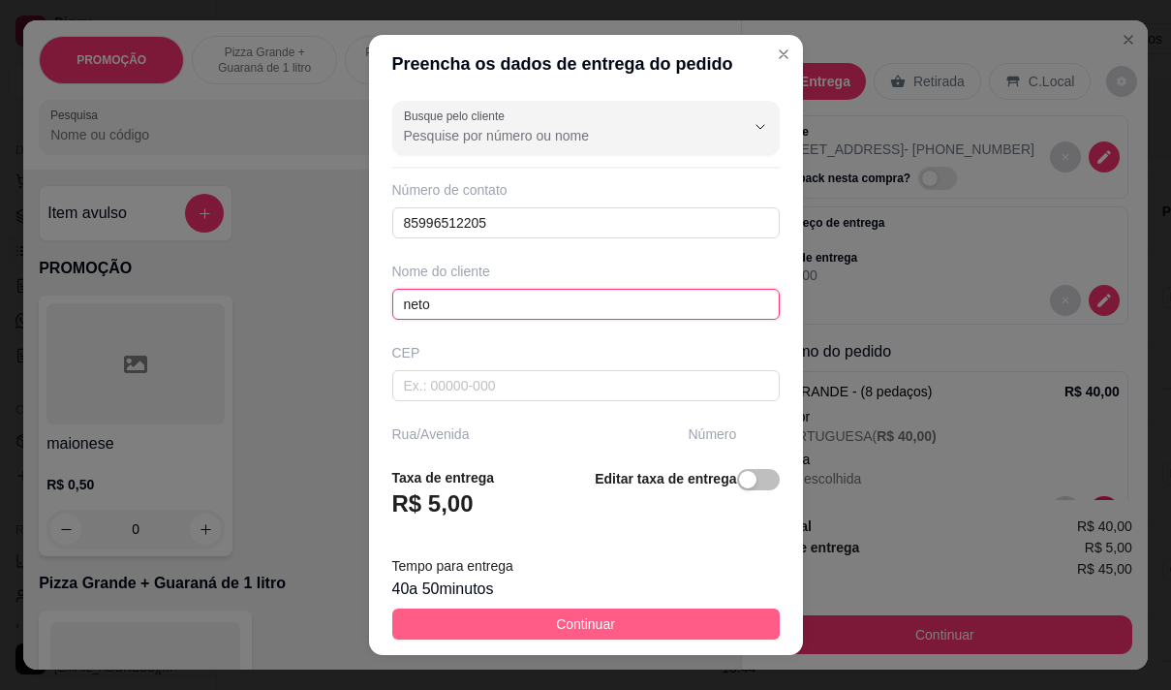
type input "neto"
click at [476, 612] on button "Continuar" at bounding box center [585, 623] width 387 height 31
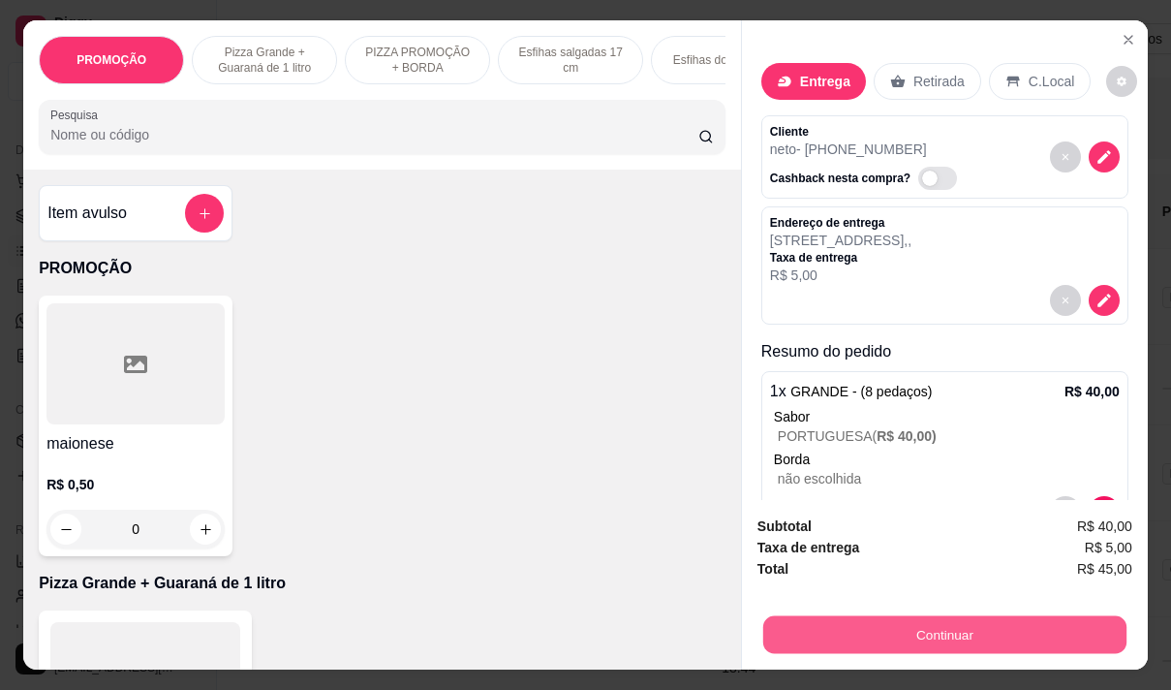
click at [985, 615] on button "Continuar" at bounding box center [944, 634] width 363 height 38
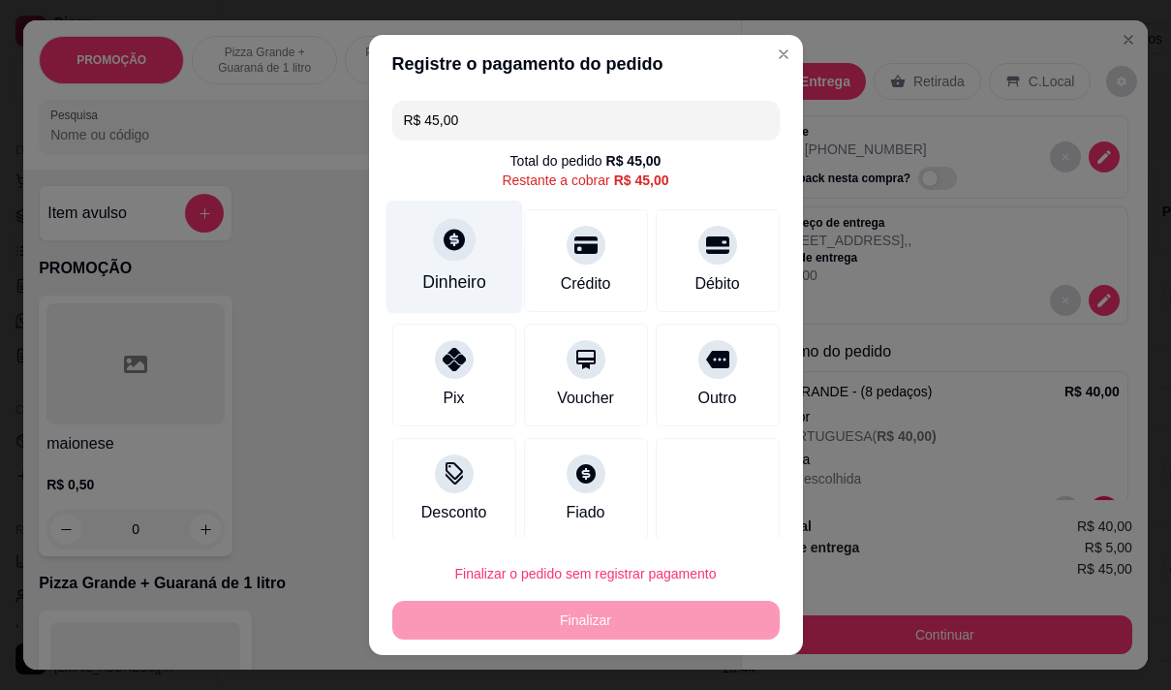
click at [453, 277] on div "Dinheiro" at bounding box center [454, 281] width 64 height 25
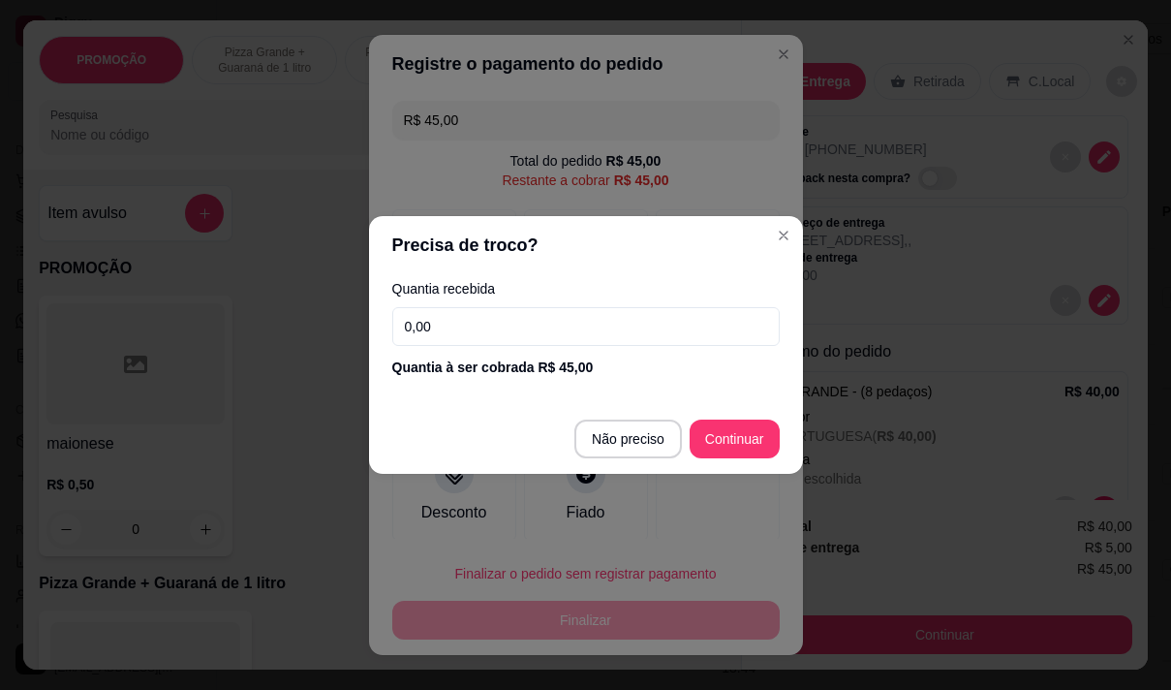
click at [545, 308] on input "0,00" at bounding box center [585, 326] width 387 height 39
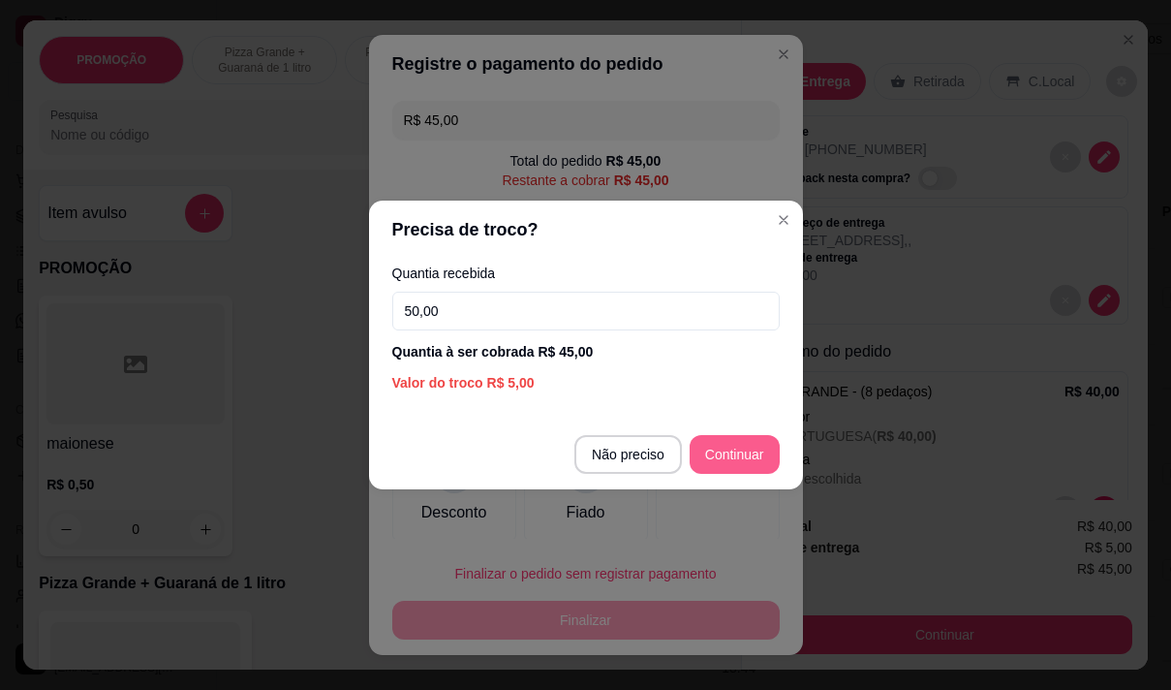
type input "50,00"
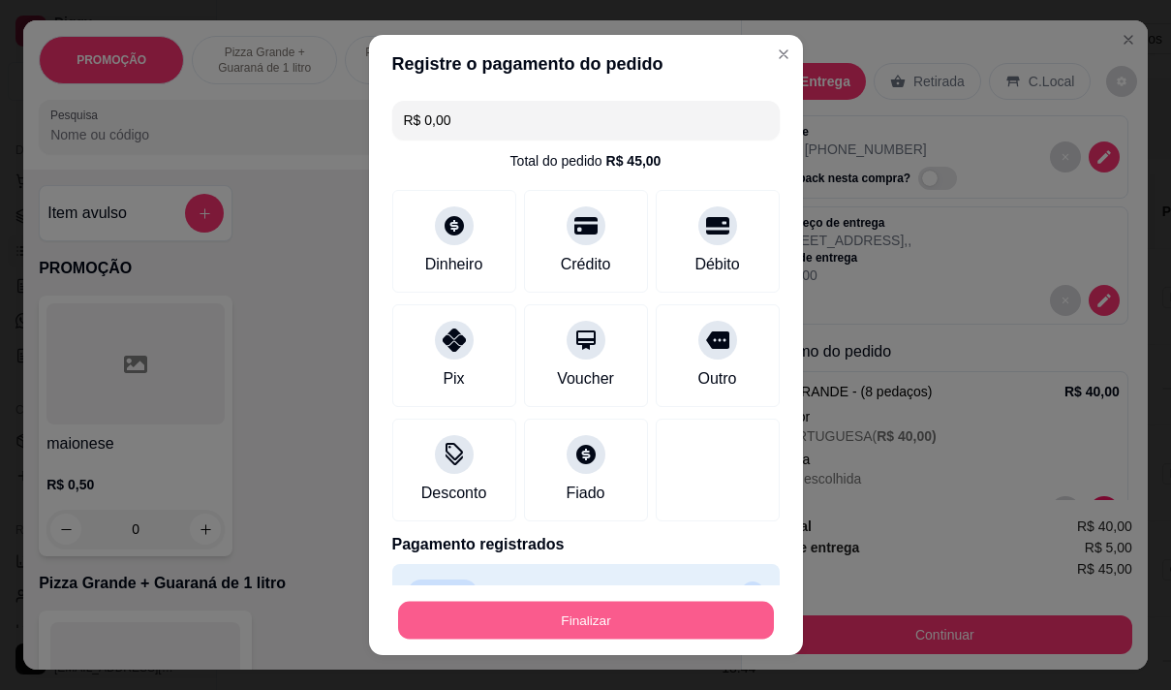
click at [610, 617] on button "Finalizar" at bounding box center [586, 621] width 376 height 38
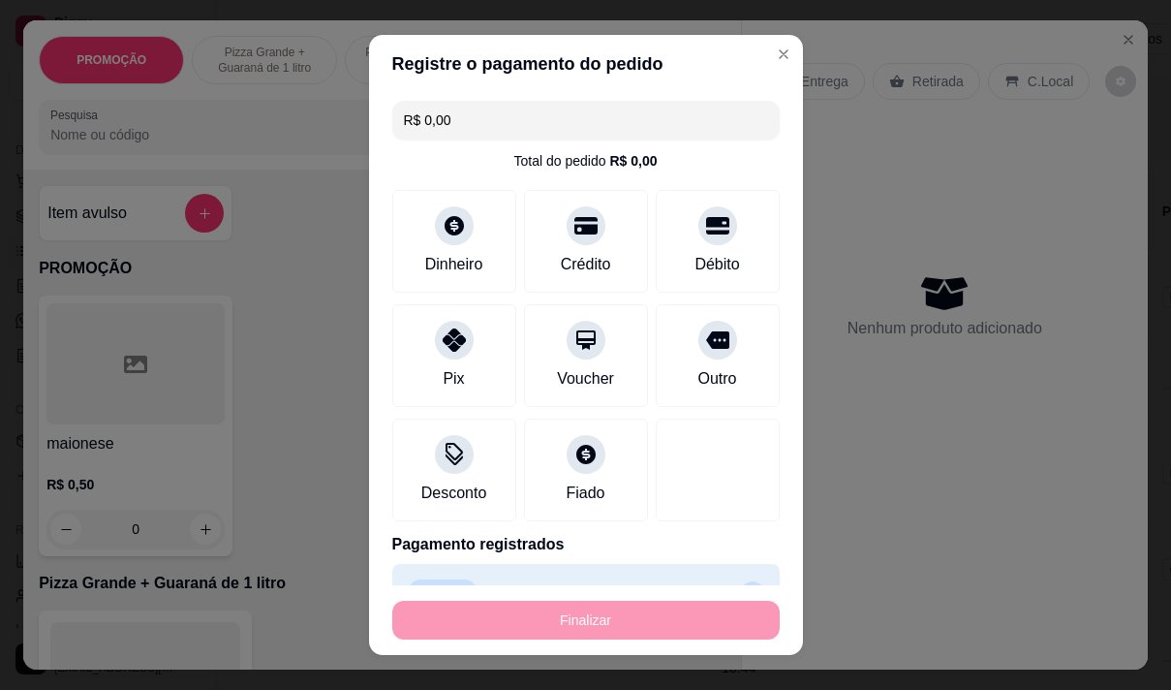
type input "-R$ 45,00"
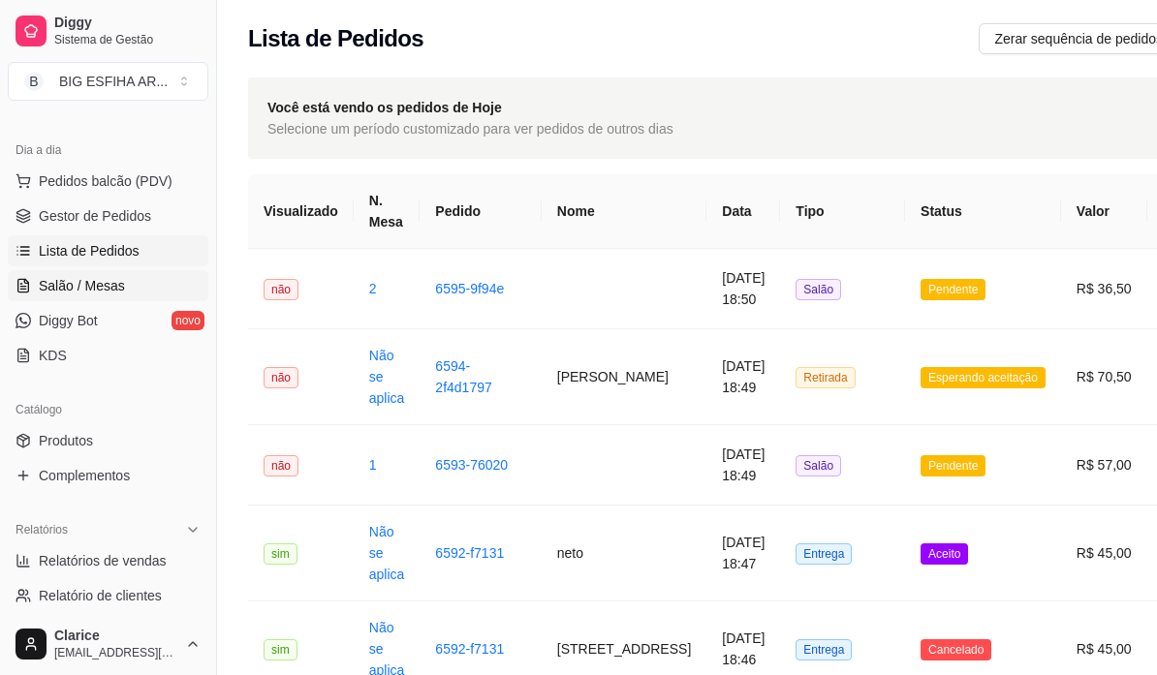
click at [72, 280] on span "Salão / Mesas" at bounding box center [82, 285] width 86 height 19
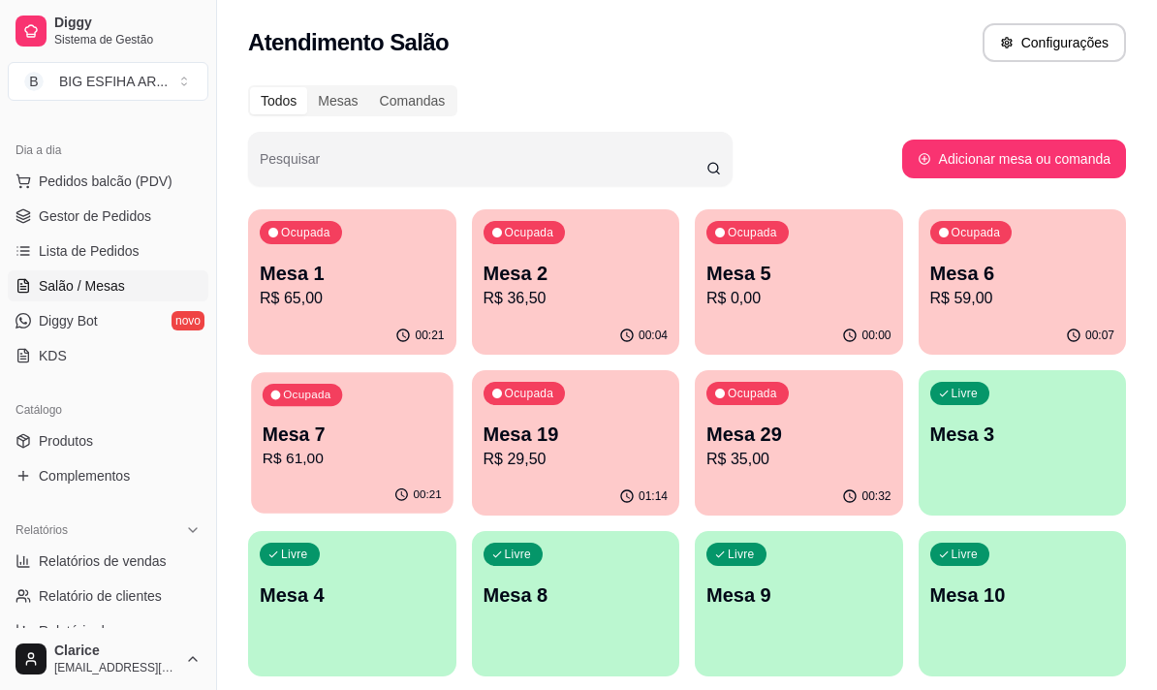
click at [289, 427] on p "Mesa 7" at bounding box center [352, 434] width 179 height 26
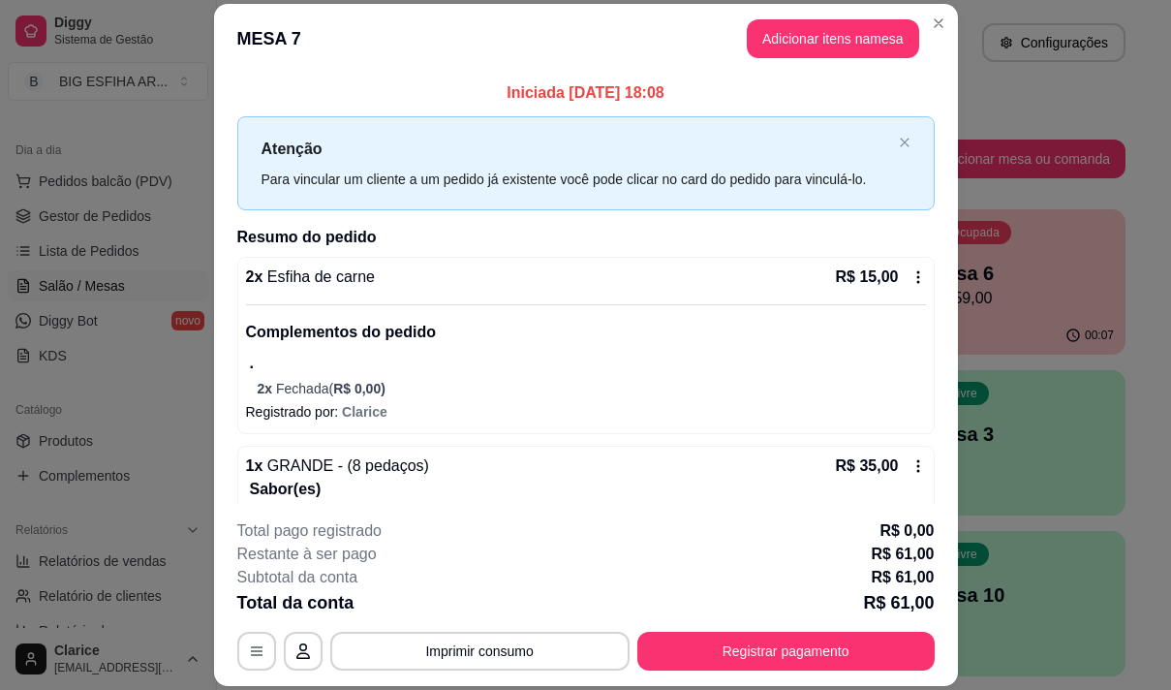
scroll to position [232, 0]
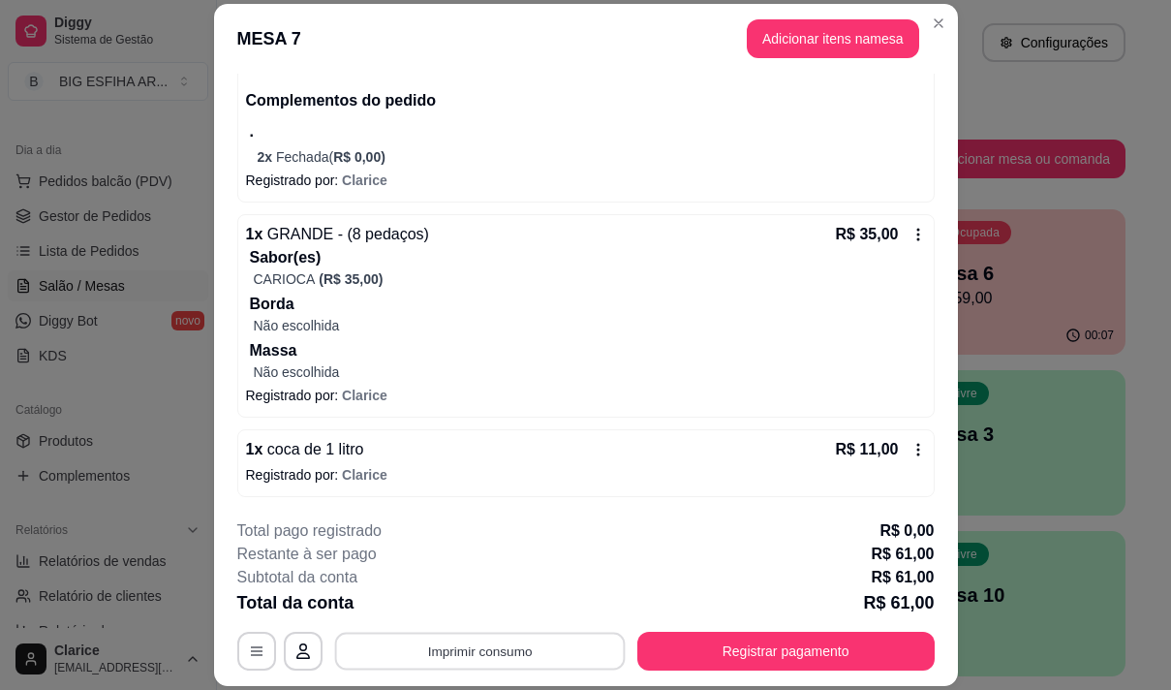
click at [572, 646] on button "Imprimir consumo" at bounding box center [479, 652] width 291 height 38
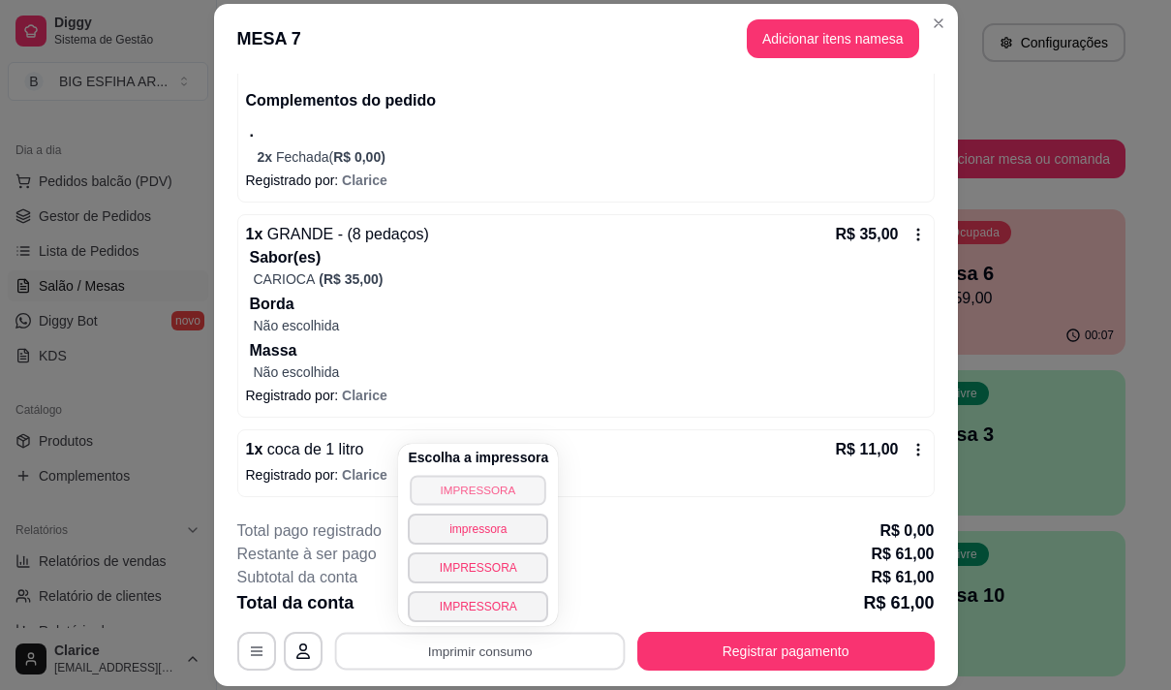
click at [456, 482] on button "IMPRESSORA" at bounding box center [479, 490] width 136 height 30
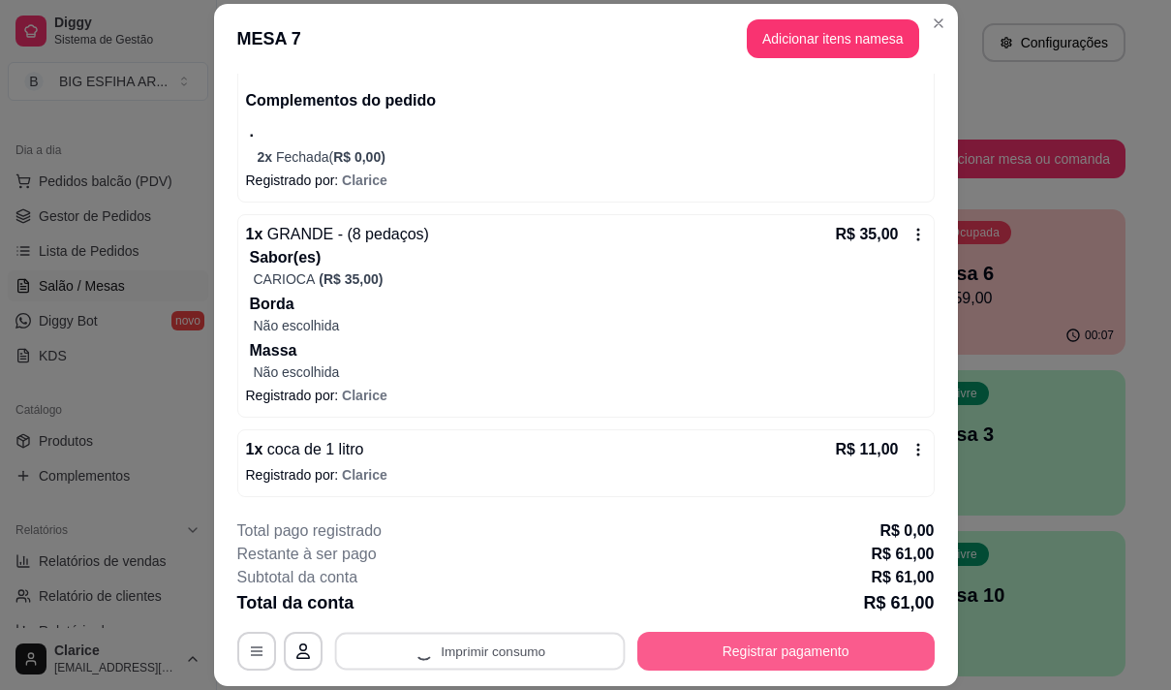
click at [759, 644] on button "Registrar pagamento" at bounding box center [785, 651] width 297 height 39
click at [779, 658] on button "Registrar pagamento" at bounding box center [785, 652] width 289 height 38
click at [769, 646] on button "Registrar pagamento" at bounding box center [785, 652] width 289 height 38
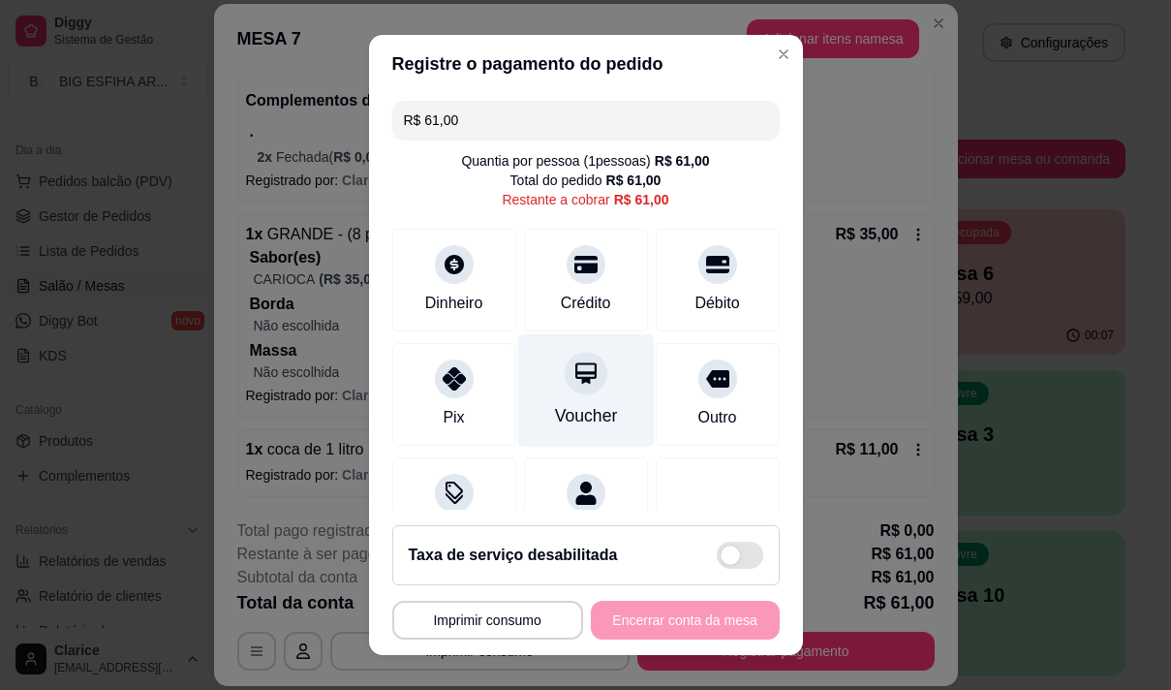
scroll to position [80, 0]
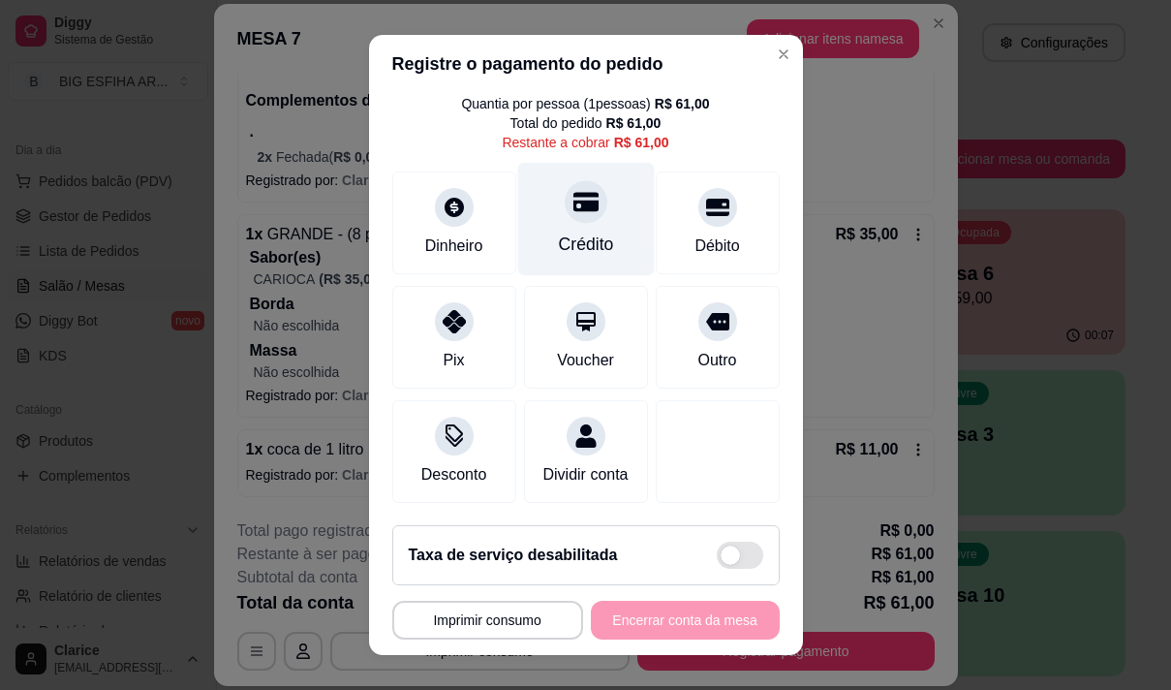
click at [597, 215] on div "Crédito" at bounding box center [585, 218] width 137 height 113
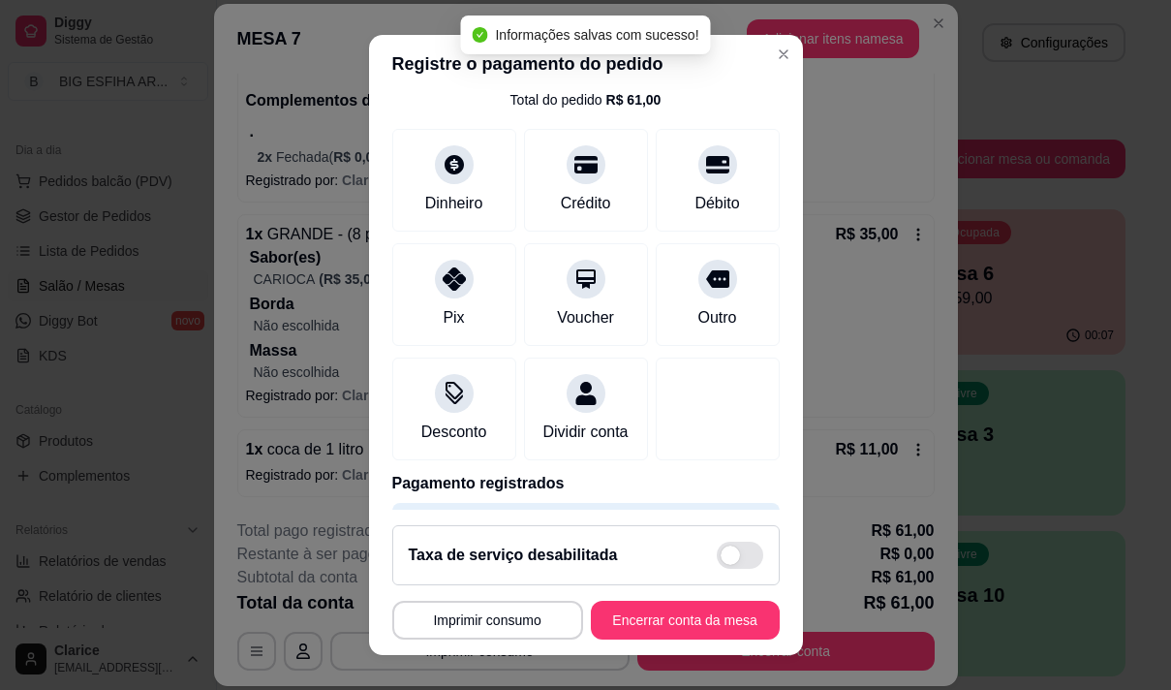
type input "R$ 0,00"
click at [699, 618] on button "Encerrar conta da mesa" at bounding box center [685, 621] width 183 height 38
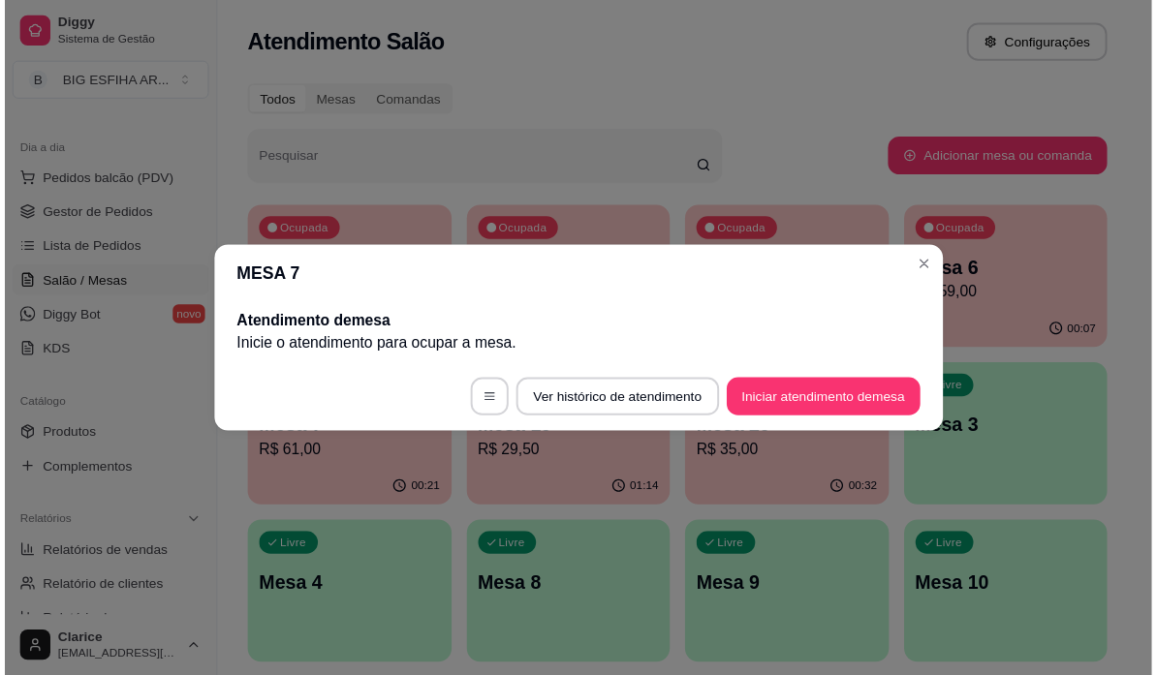
scroll to position [0, 0]
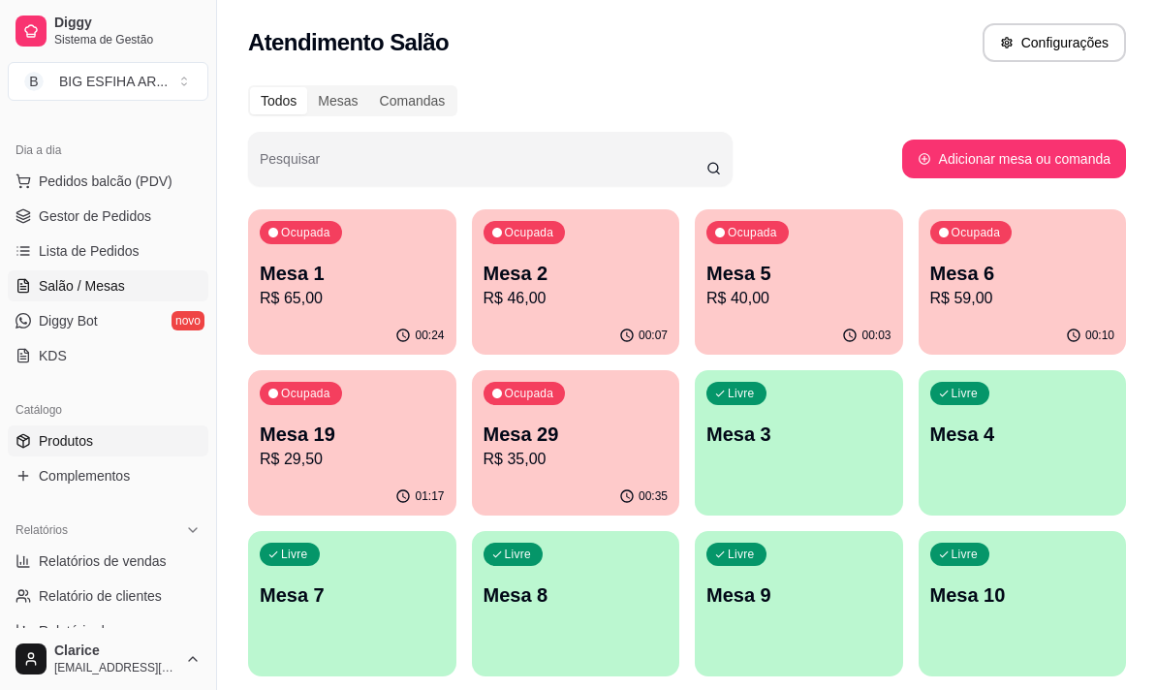
click at [119, 441] on link "Produtos" at bounding box center [108, 440] width 201 height 31
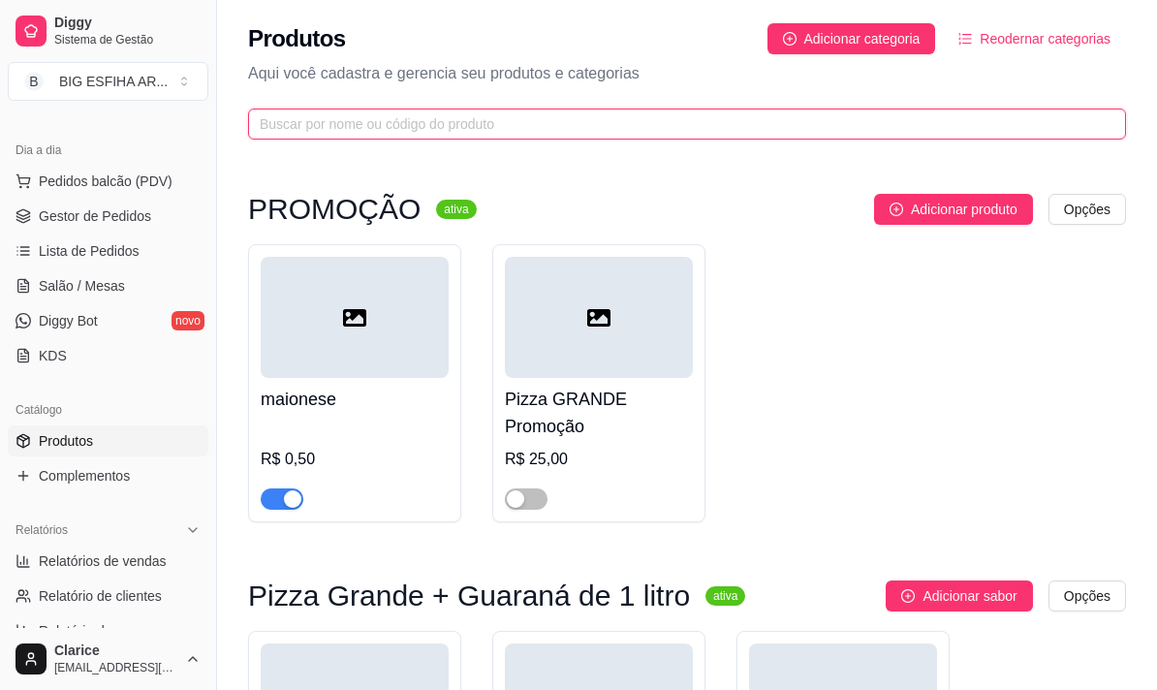
click at [392, 119] on input "text" at bounding box center [679, 123] width 839 height 21
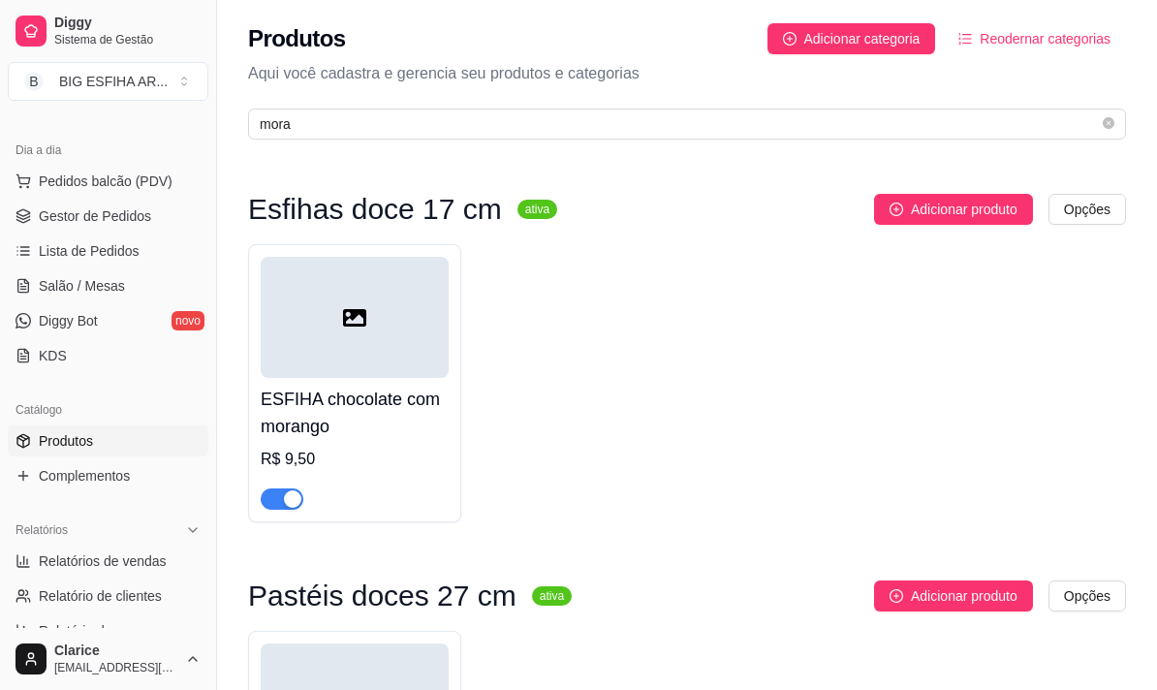
click at [277, 501] on span "button" at bounding box center [282, 498] width 43 height 21
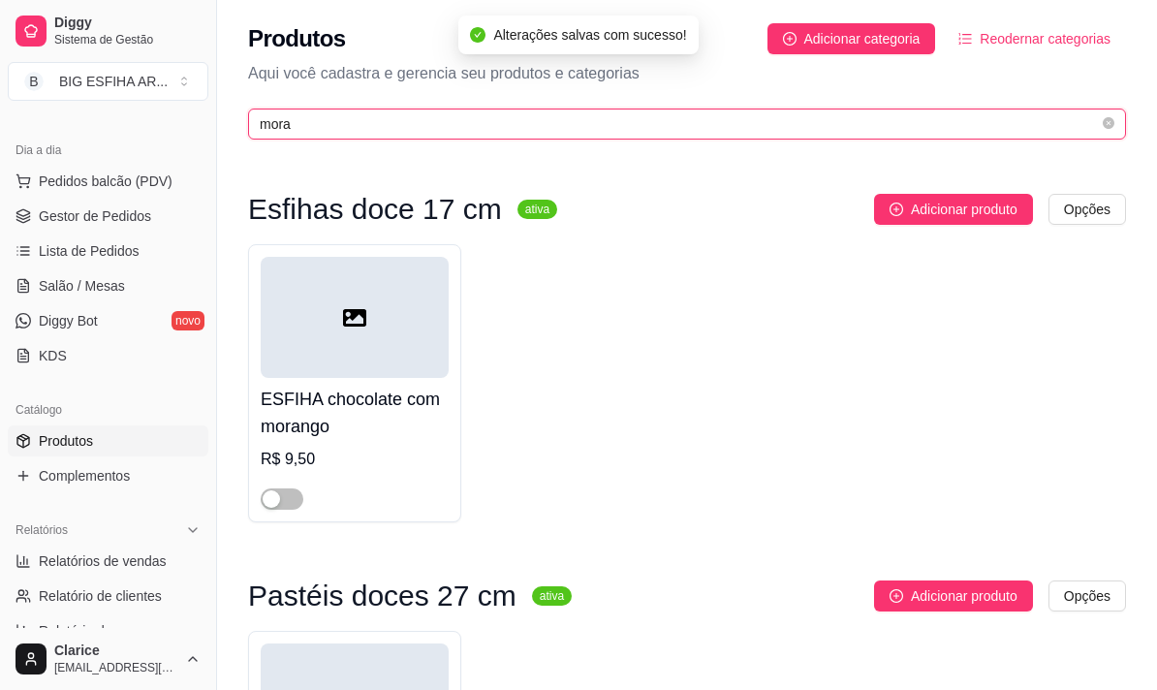
click at [315, 125] on input "mora" at bounding box center [679, 123] width 839 height 21
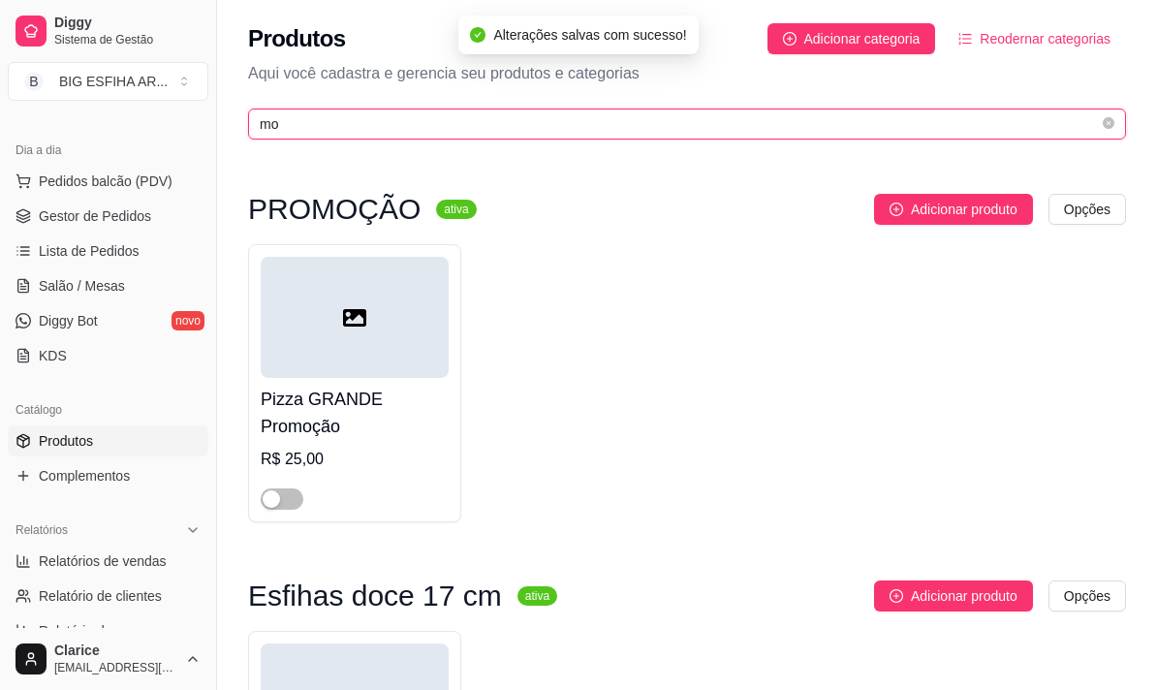
type input "m"
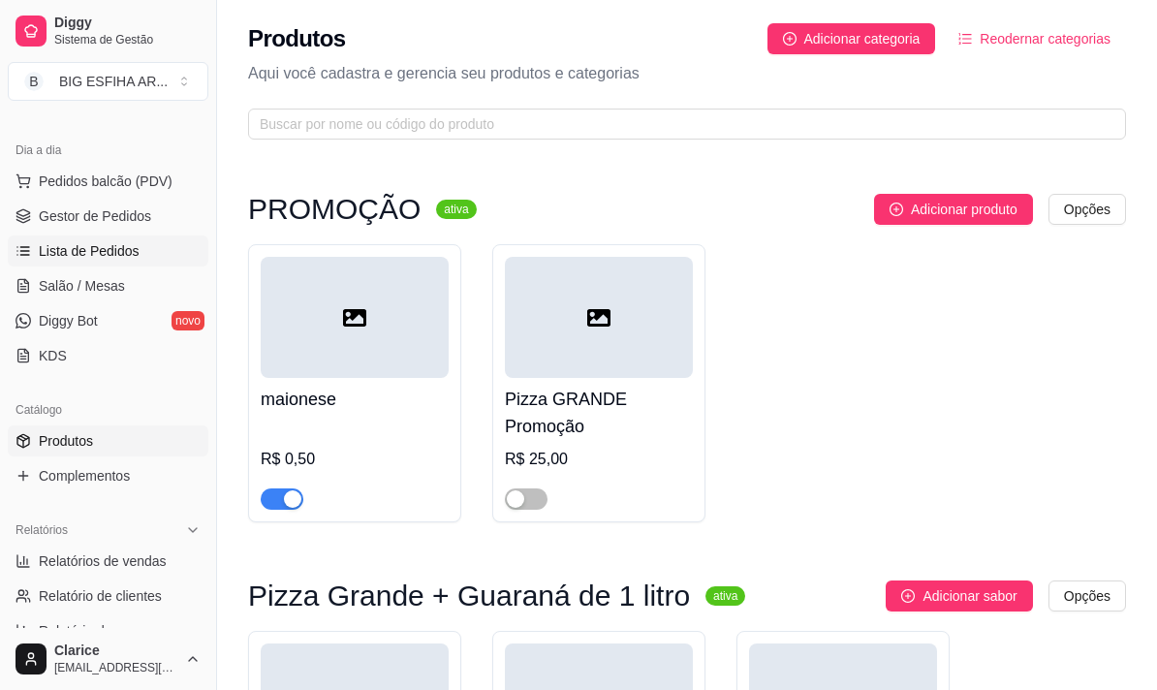
click at [94, 257] on span "Lista de Pedidos" at bounding box center [89, 250] width 101 height 19
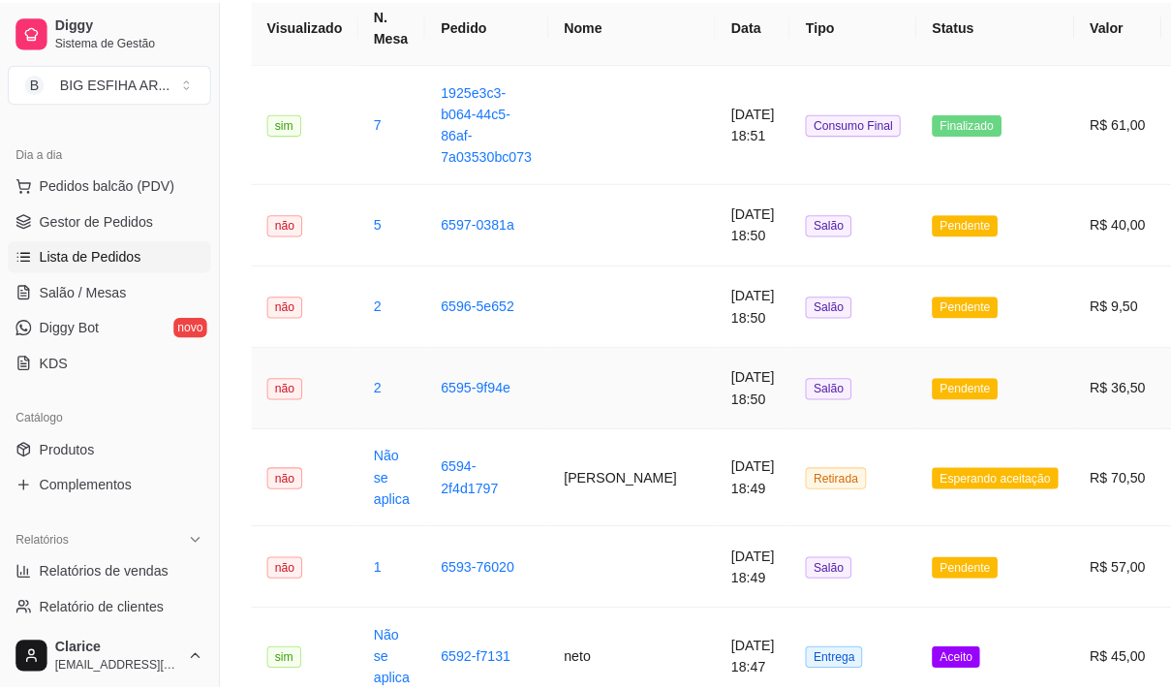
scroll to position [194, 0]
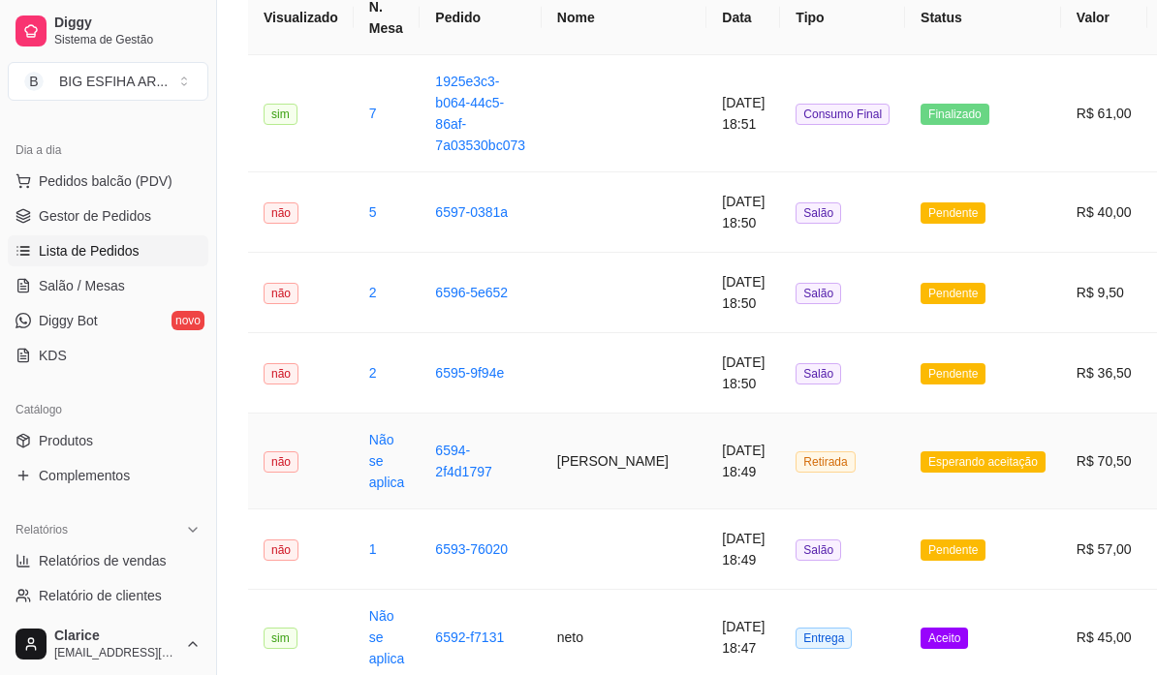
click at [596, 487] on td "[PERSON_NAME]" at bounding box center [623, 462] width 165 height 96
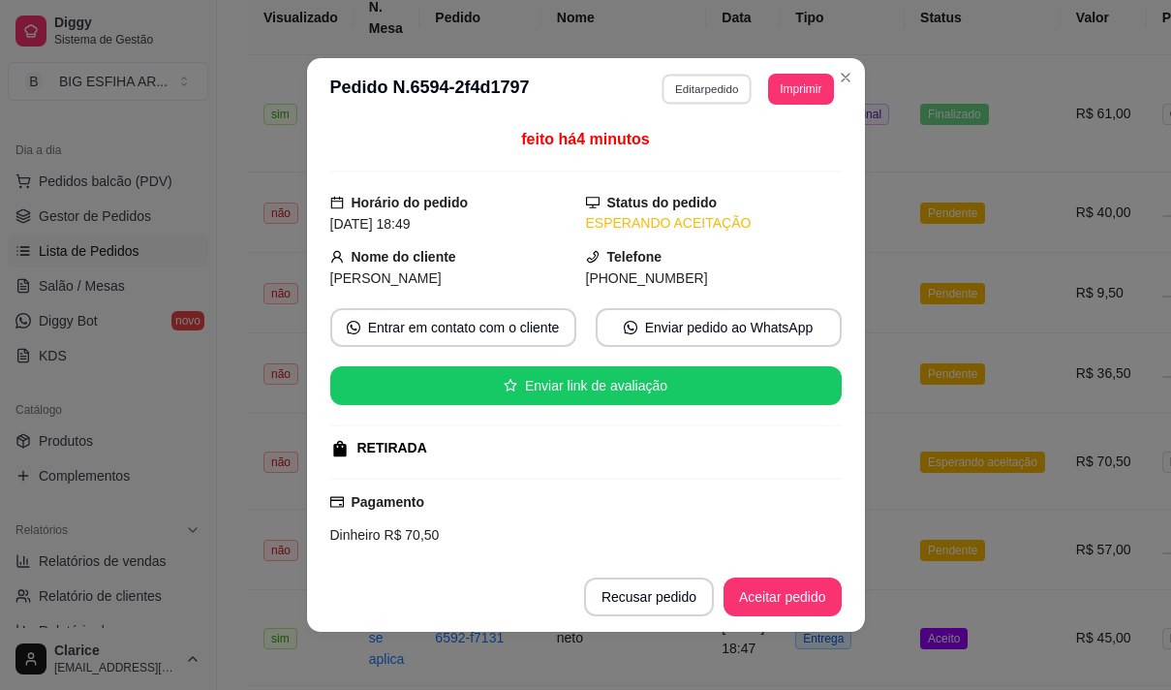
click at [692, 92] on button "Editar pedido" at bounding box center [707, 89] width 90 height 30
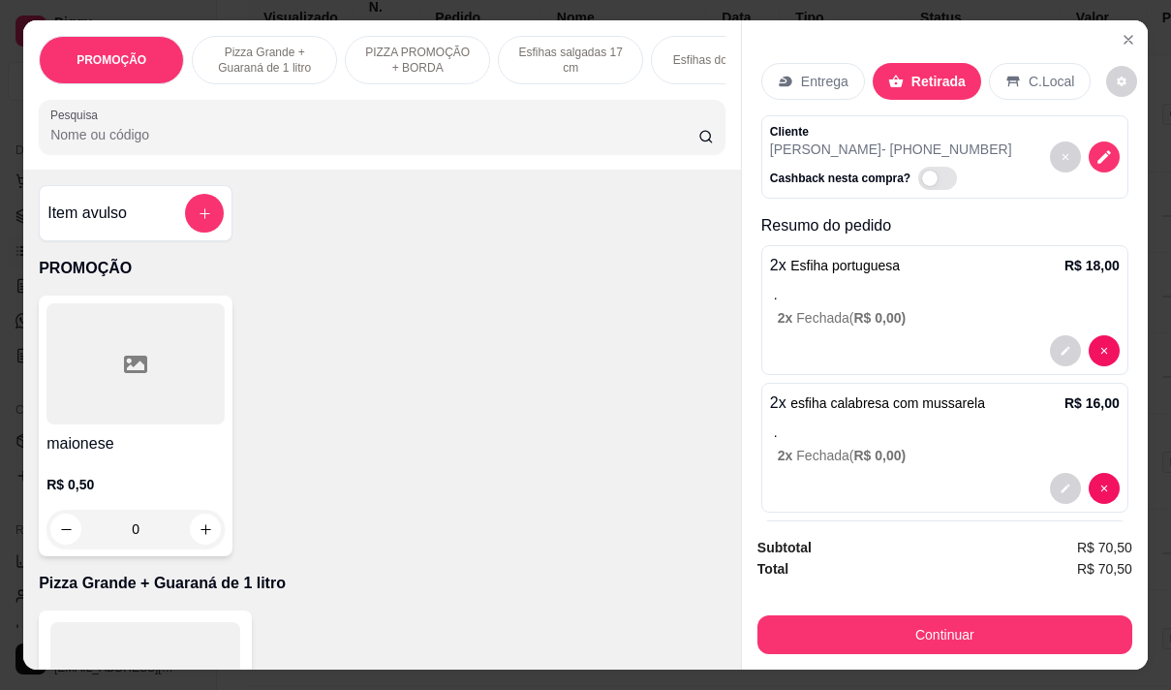
scroll to position [97, 0]
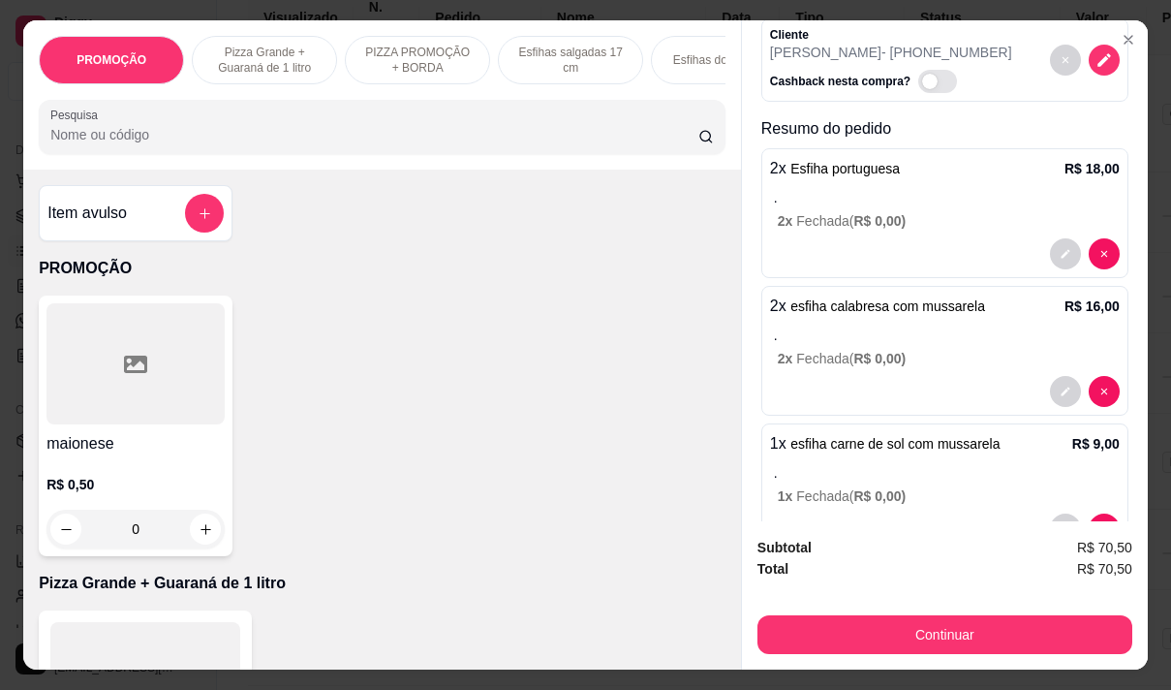
click at [851, 336] on p "." at bounding box center [947, 334] width 346 height 19
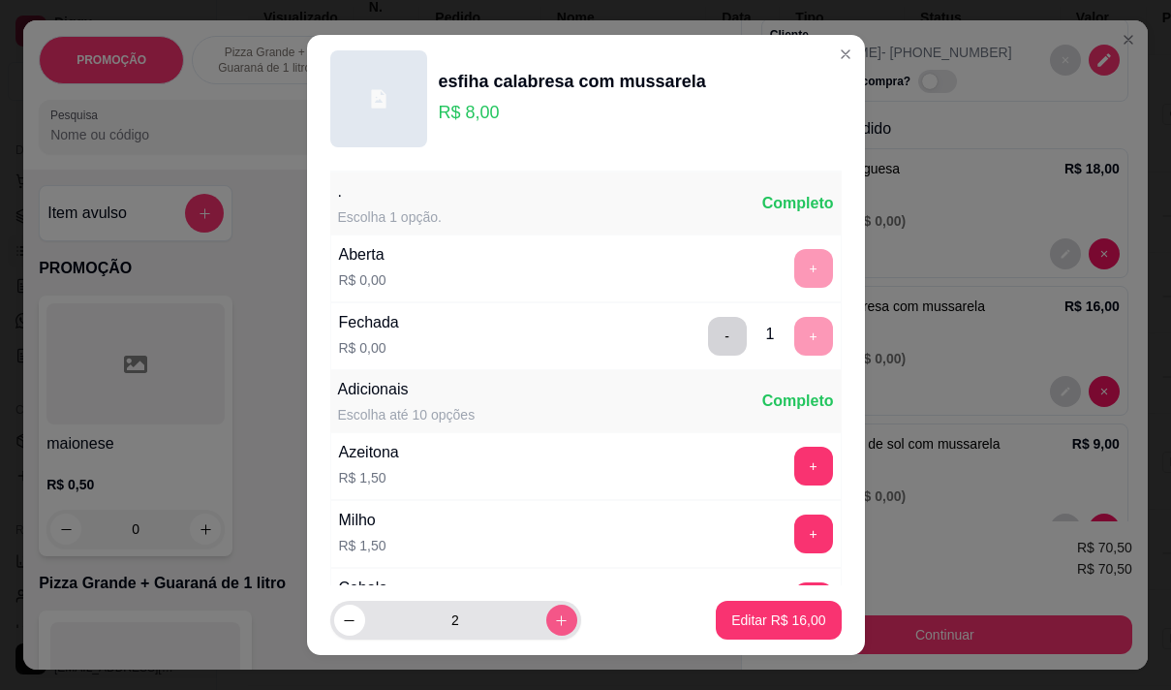
click at [546, 611] on button "increase-product-quantity" at bounding box center [561, 619] width 31 height 31
type input "4"
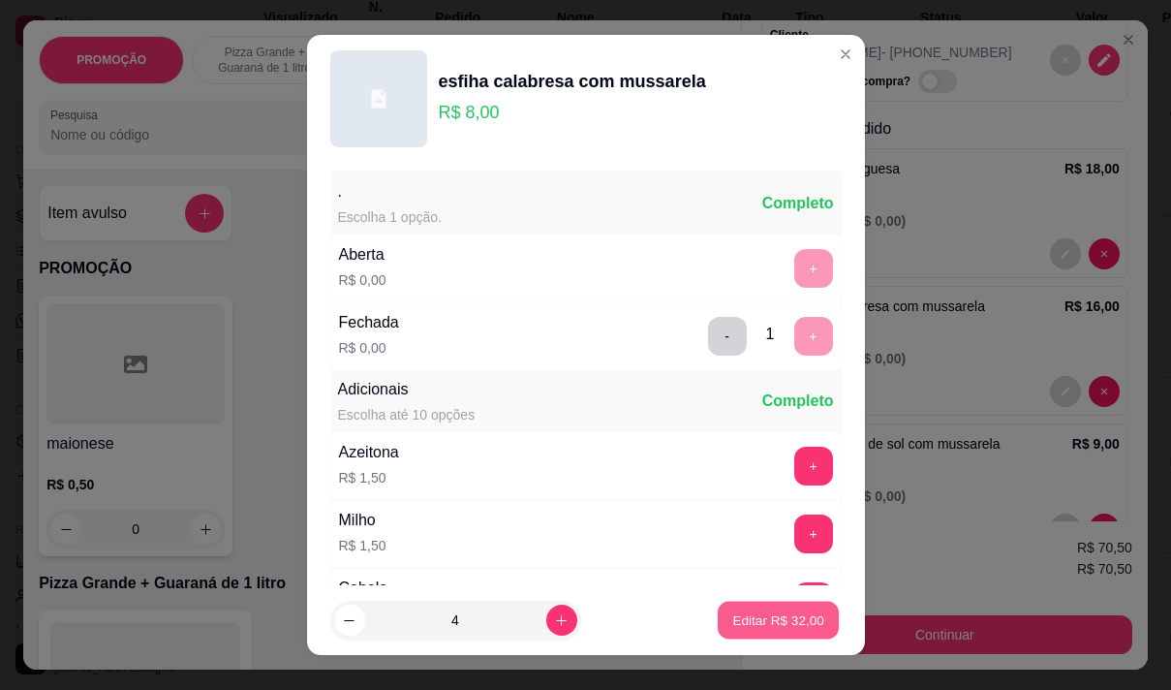
click at [746, 620] on p "Editar R$ 32,00" at bounding box center [778, 620] width 91 height 18
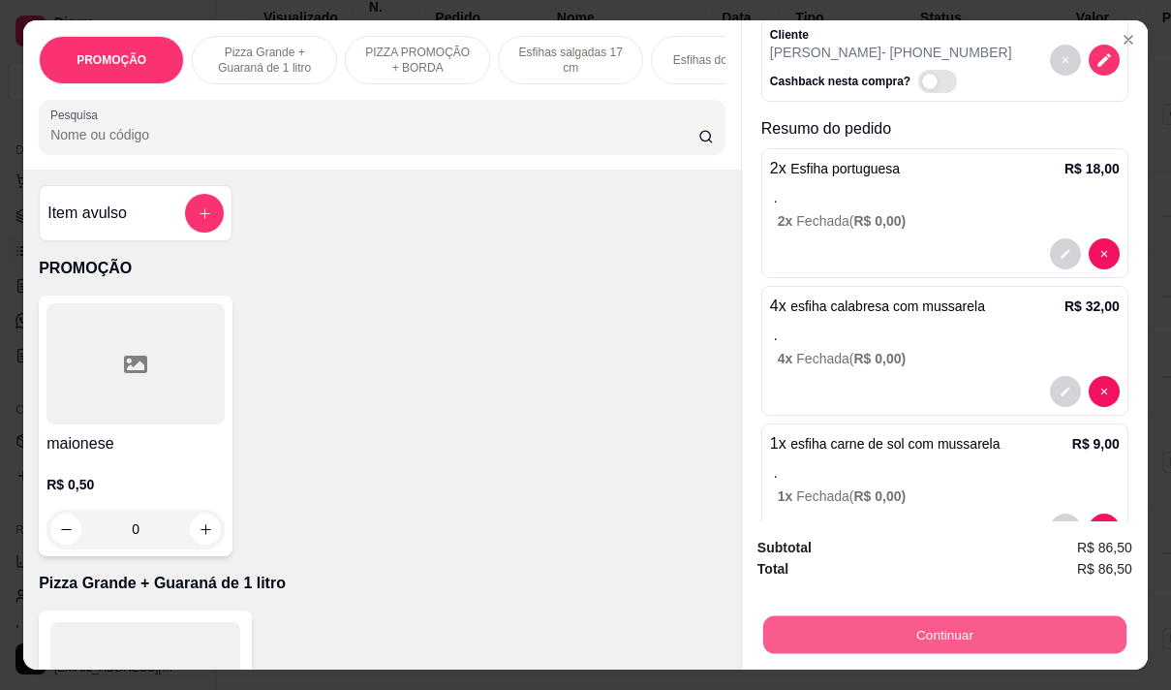
click at [950, 622] on button "Continuar" at bounding box center [944, 634] width 363 height 38
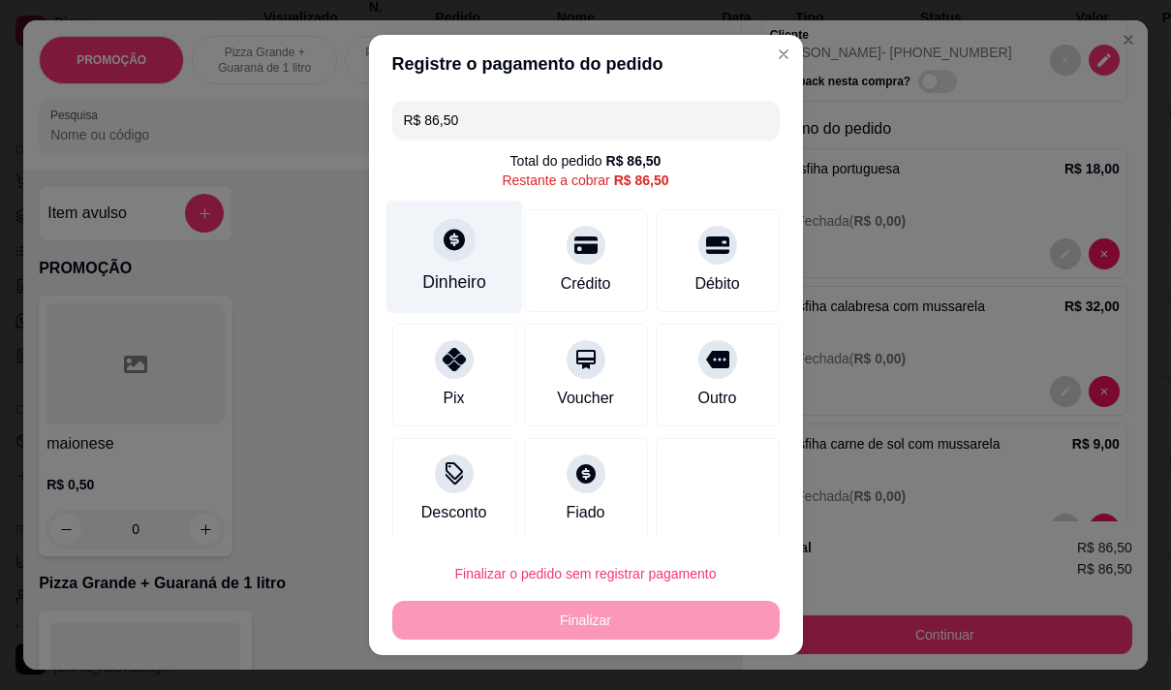
click at [428, 266] on div "Dinheiro" at bounding box center [454, 256] width 137 height 113
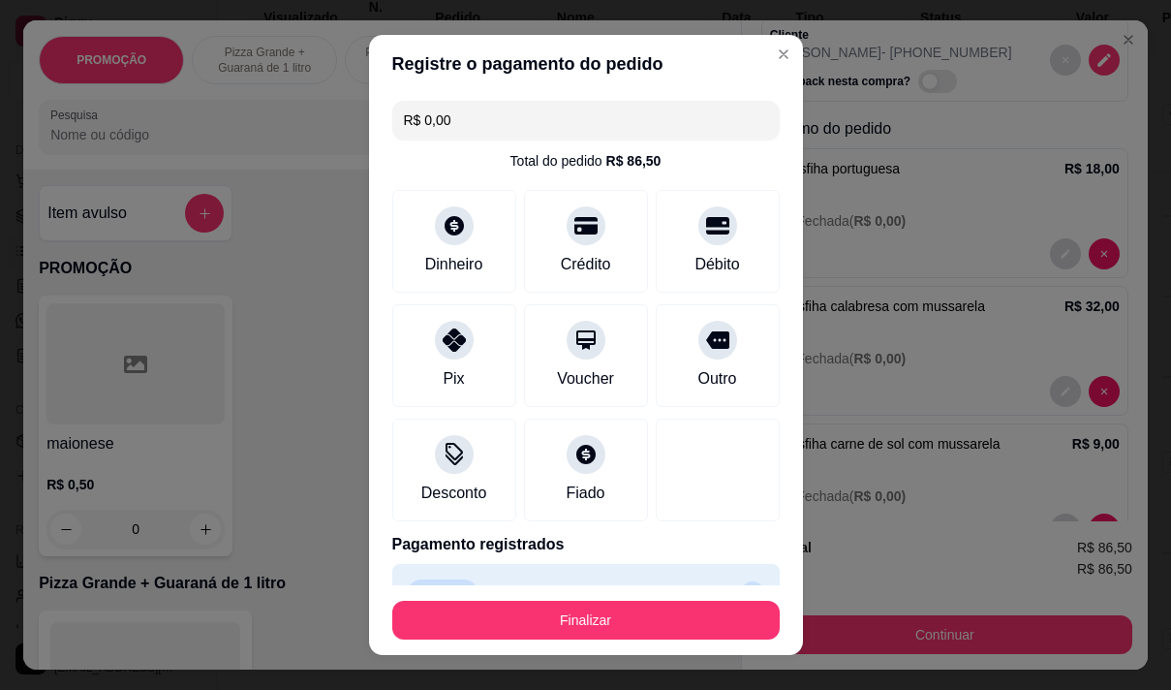
type input "R$ 0,00"
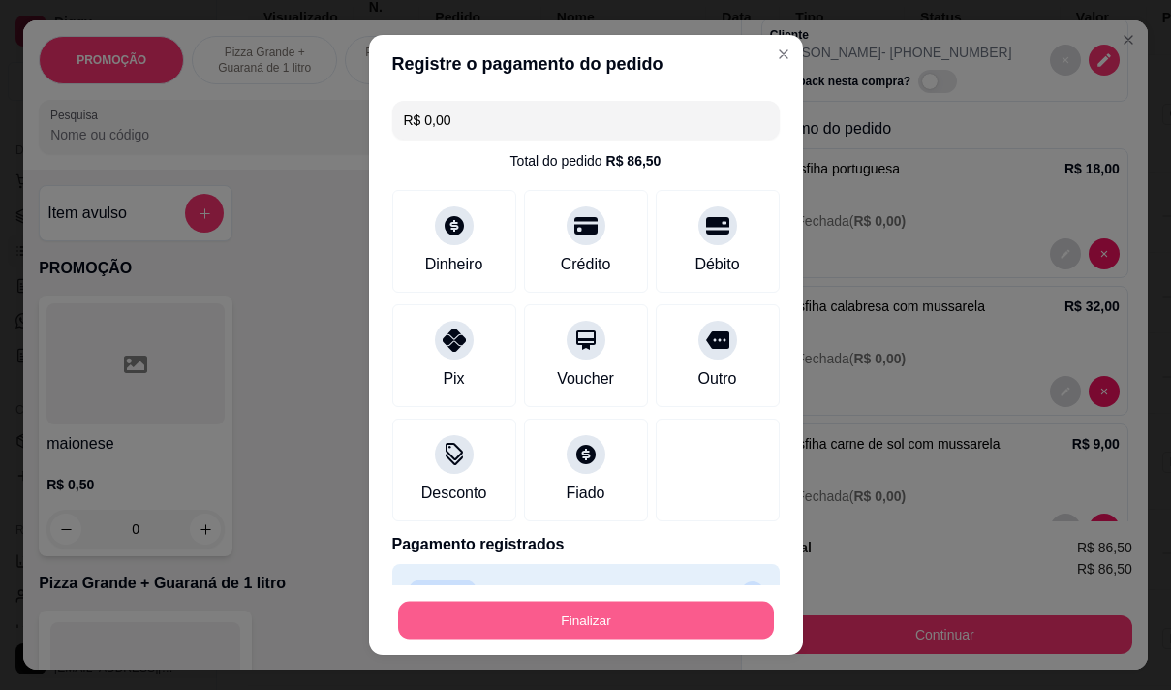
click at [658, 619] on button "Finalizar" at bounding box center [586, 621] width 376 height 38
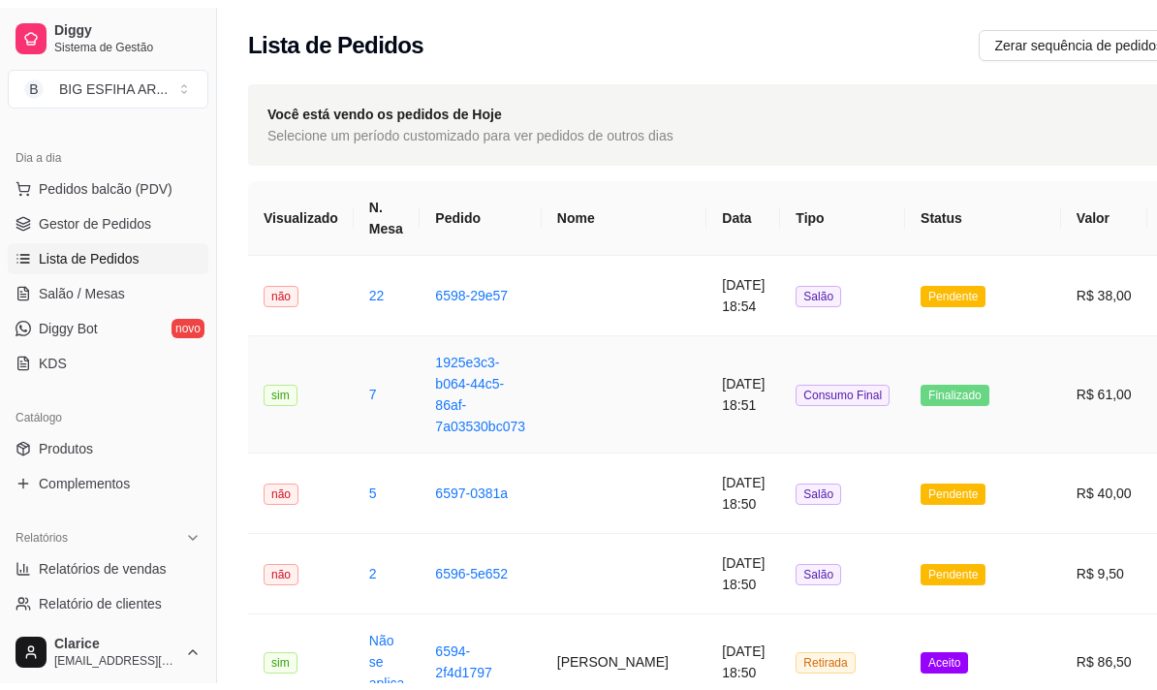
scroll to position [0, 0]
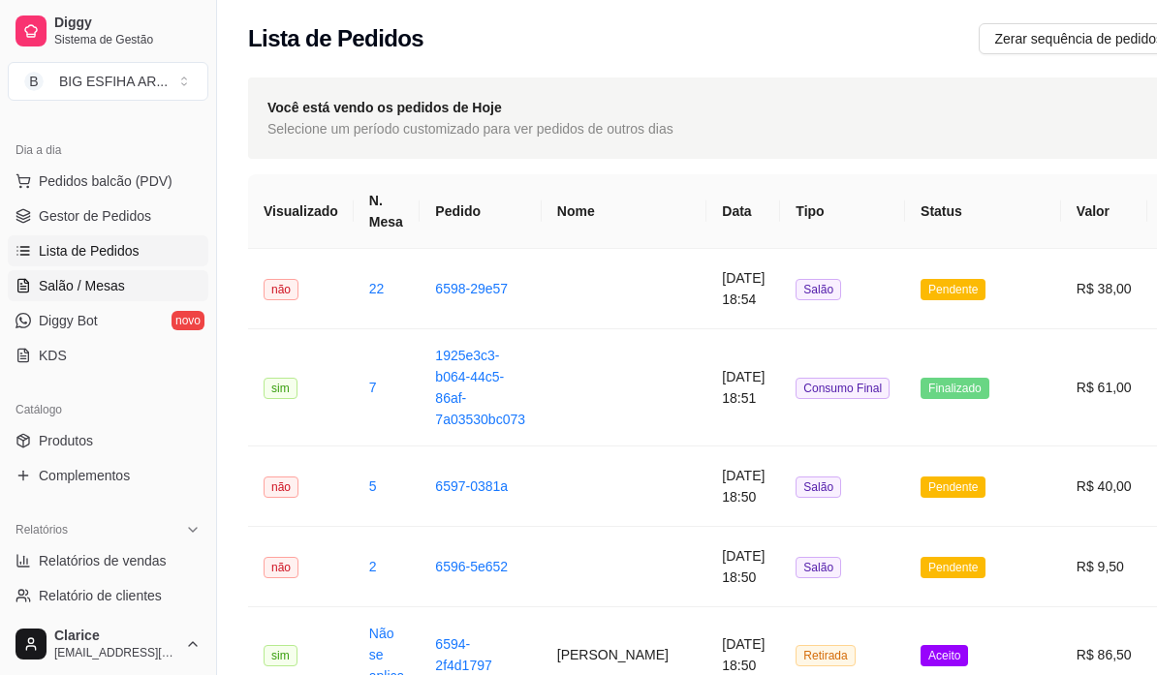
click at [100, 285] on span "Salão / Mesas" at bounding box center [82, 285] width 86 height 19
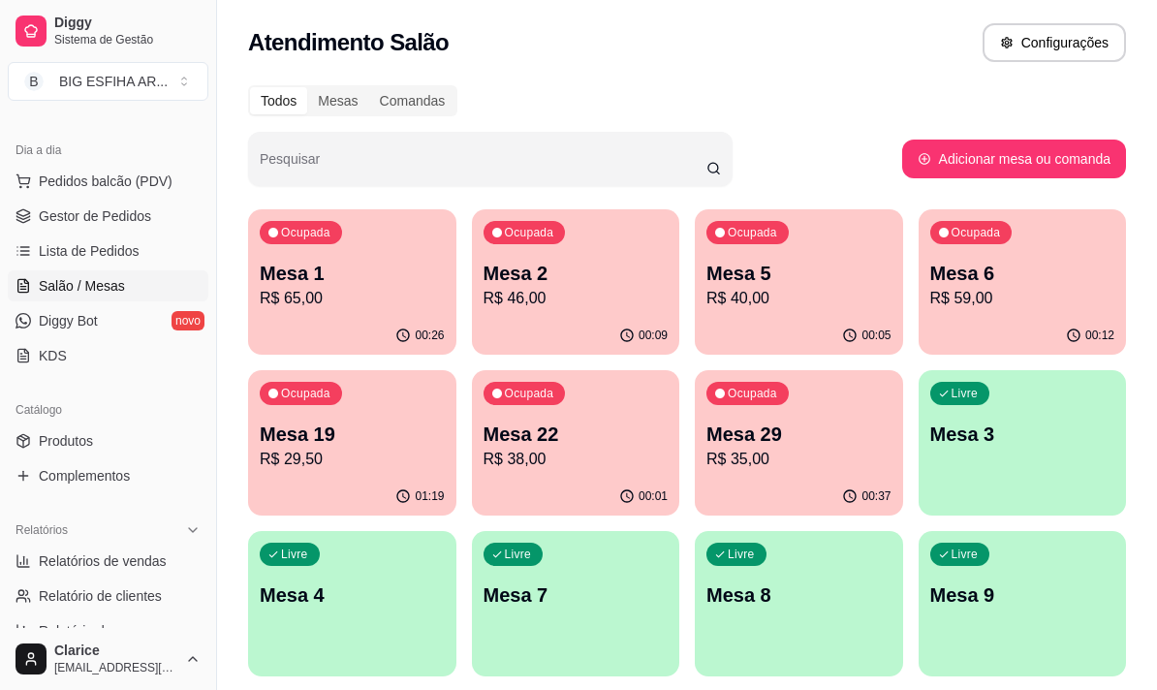
click at [557, 478] on div "00:01" at bounding box center [576, 497] width 208 height 38
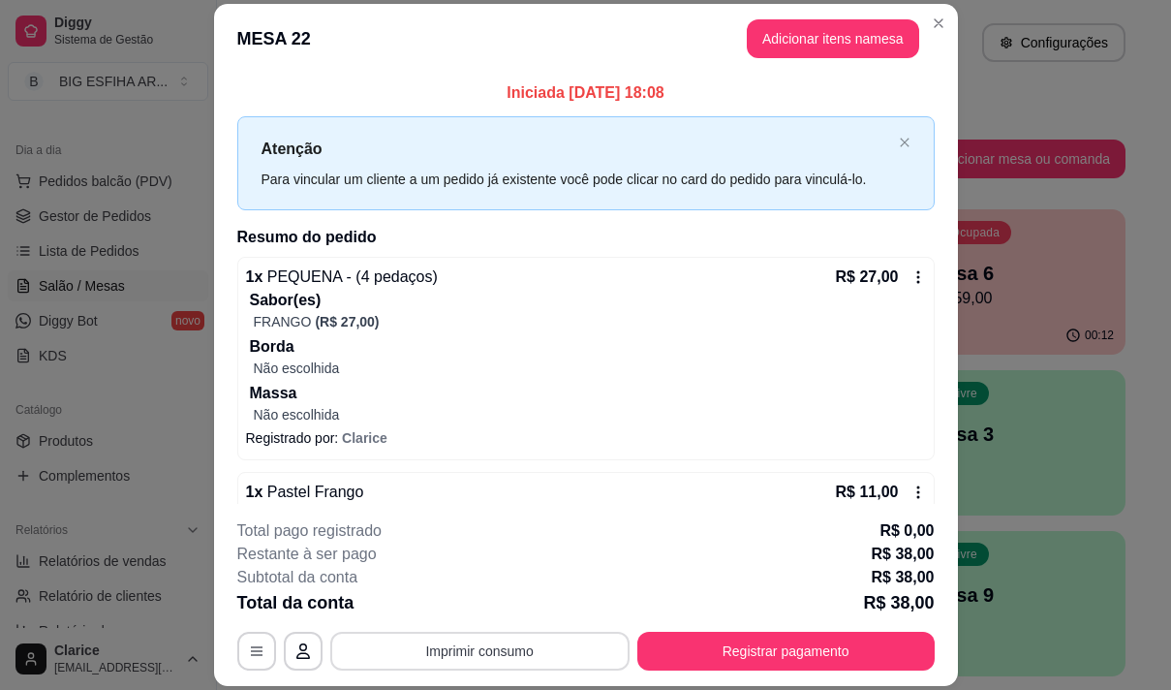
click at [575, 653] on button "Imprimir consumo" at bounding box center [479, 651] width 299 height 39
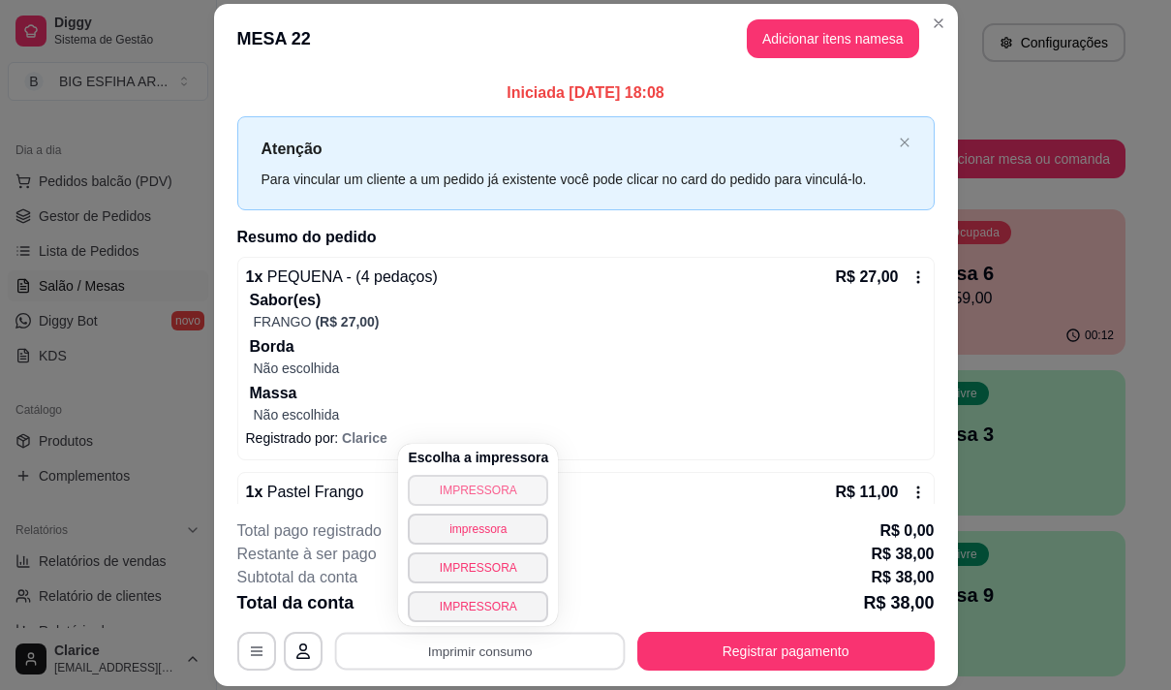
click at [474, 488] on button "IMPRESSORA" at bounding box center [478, 490] width 140 height 31
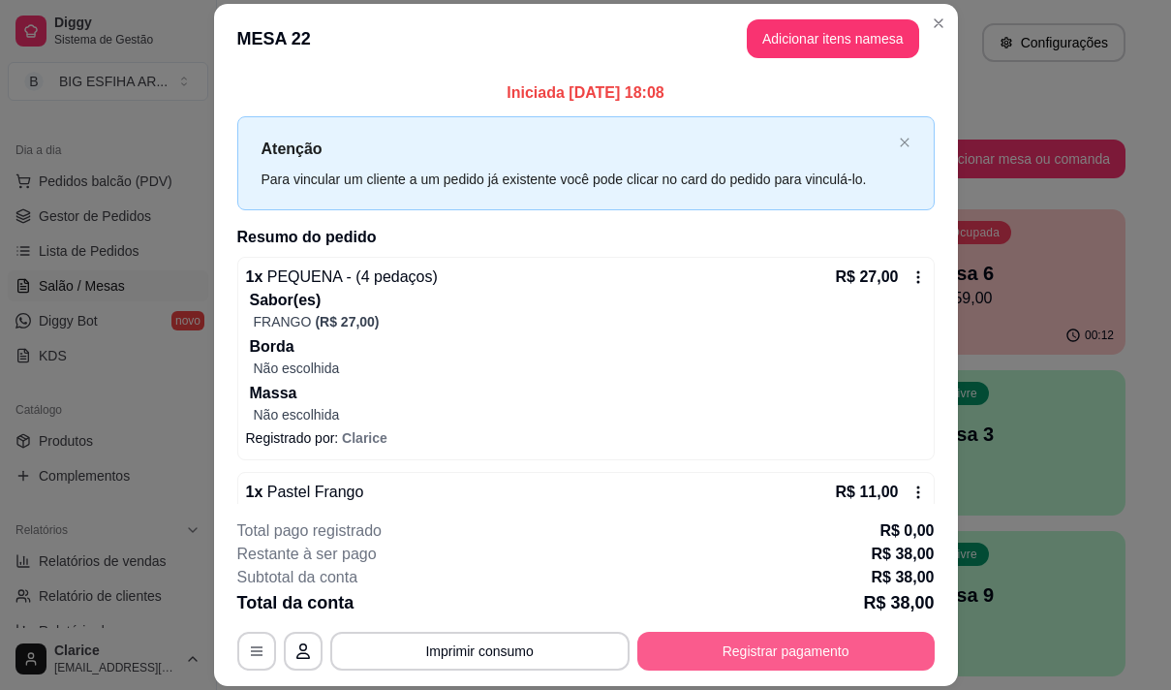
click at [699, 638] on button "Registrar pagamento" at bounding box center [785, 651] width 297 height 39
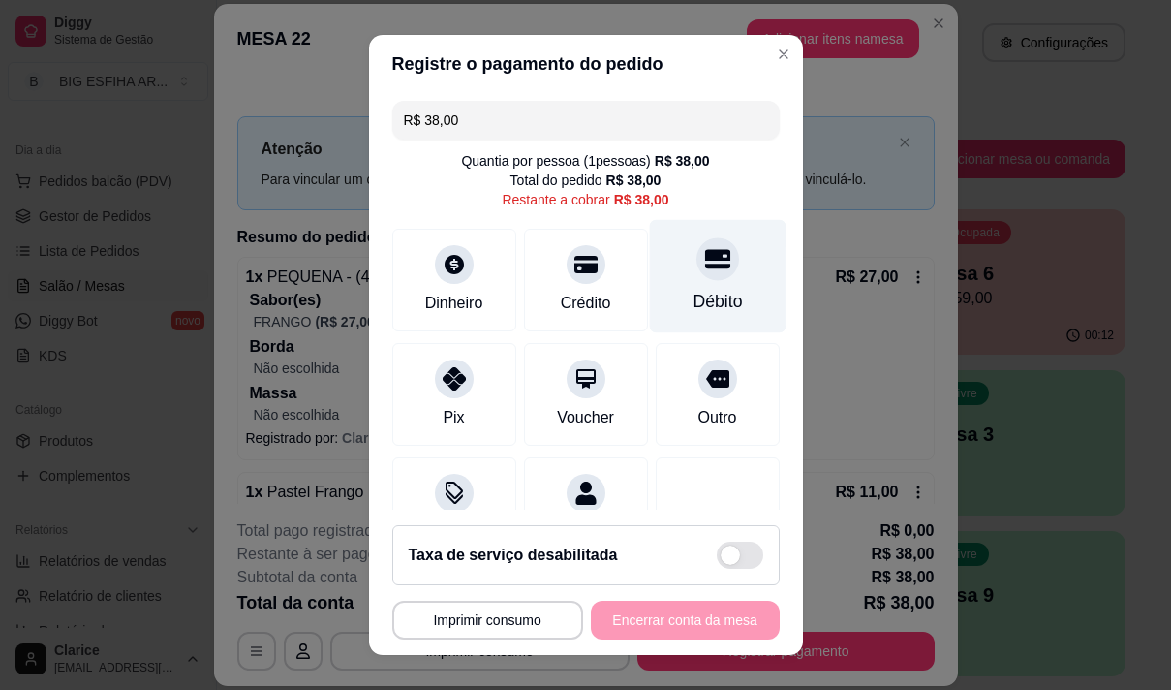
click at [684, 286] on div "Débito" at bounding box center [717, 275] width 137 height 113
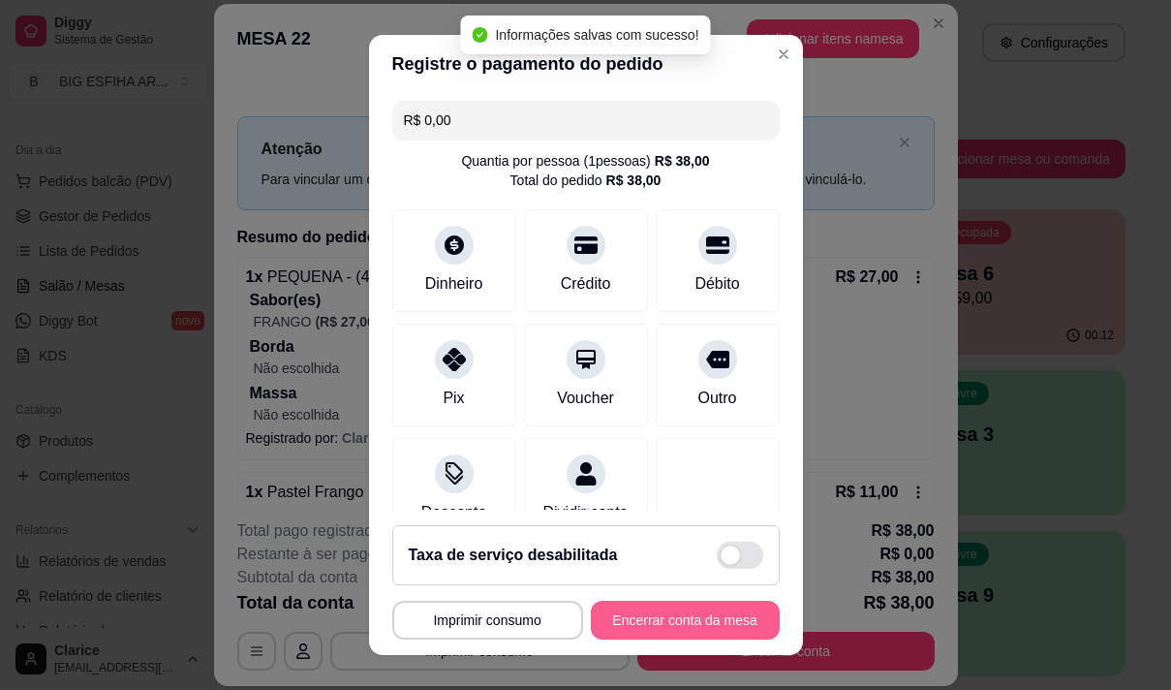
type input "R$ 0,00"
click at [673, 616] on button "Encerrar conta da mesa" at bounding box center [685, 621] width 183 height 38
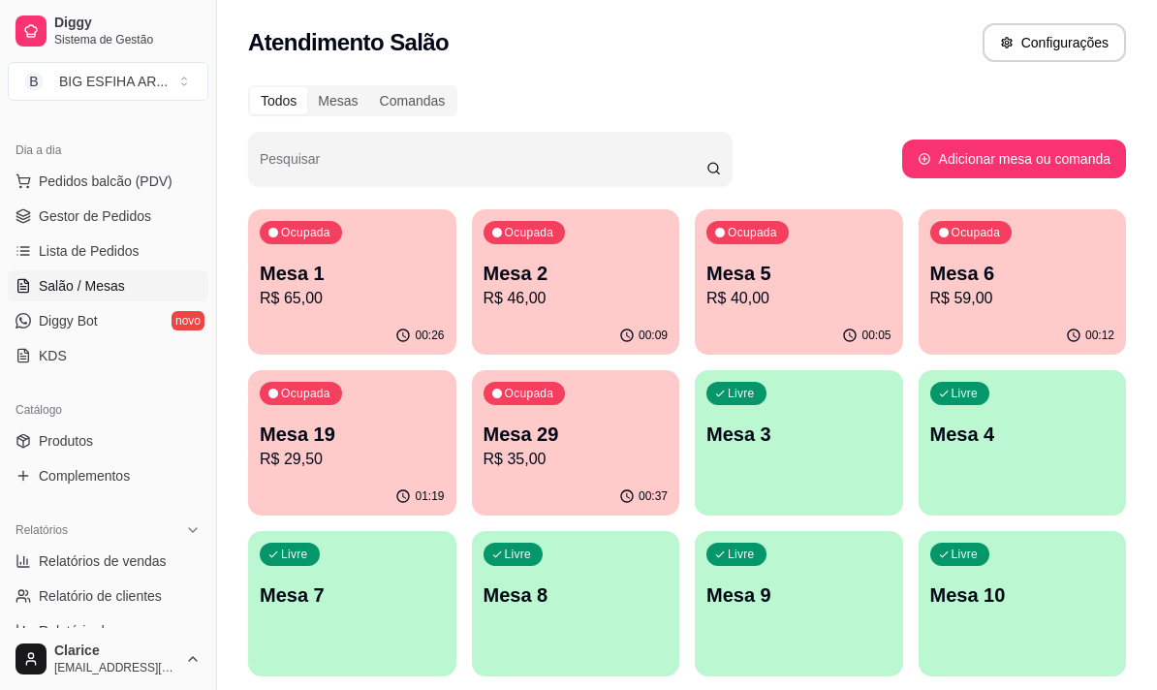
click at [516, 265] on p "Mesa 2" at bounding box center [575, 273] width 185 height 27
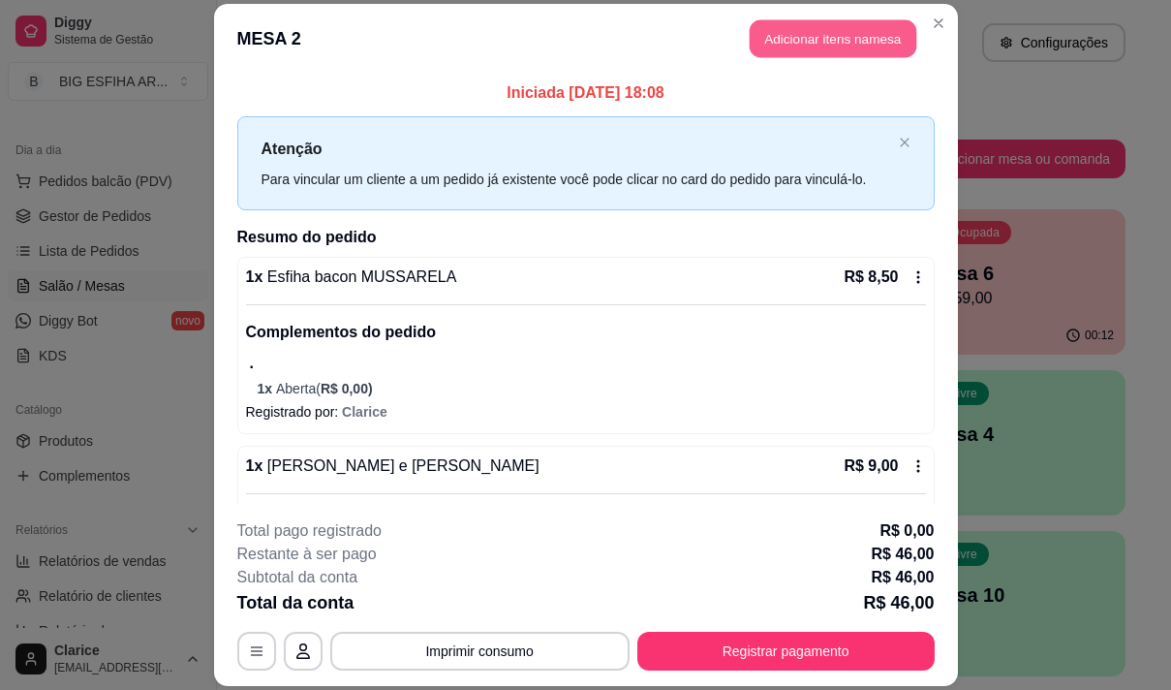
click at [843, 36] on button "Adicionar itens na mesa" at bounding box center [833, 38] width 167 height 38
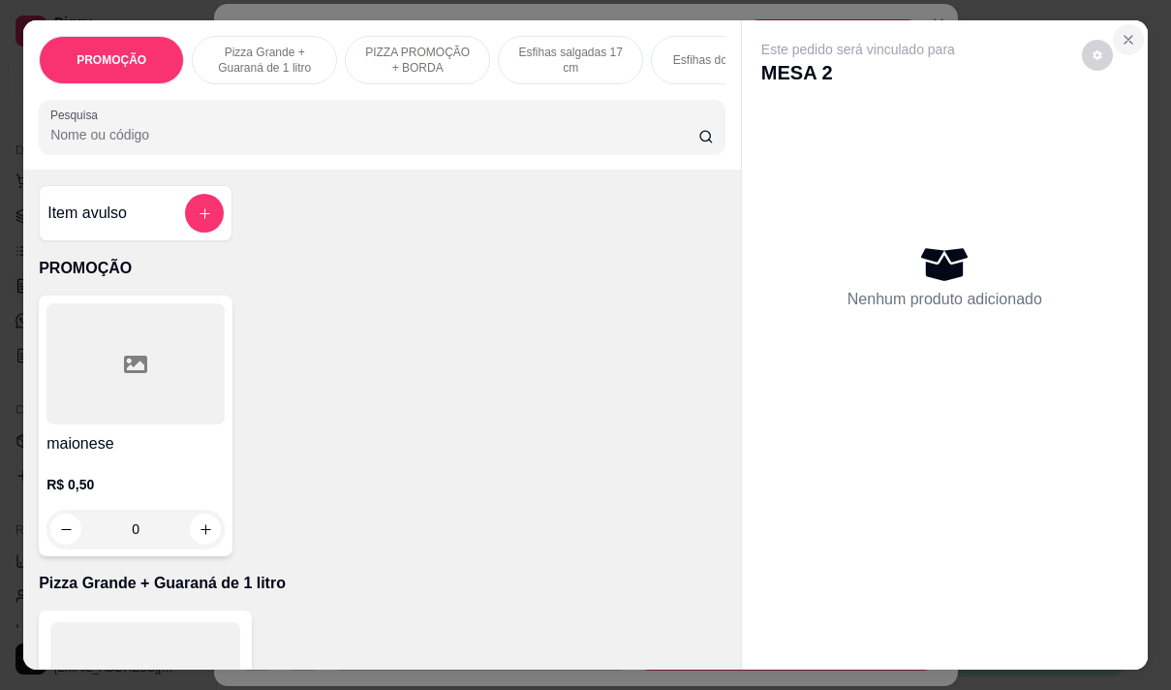
click at [1113, 29] on button "Close" at bounding box center [1128, 39] width 31 height 31
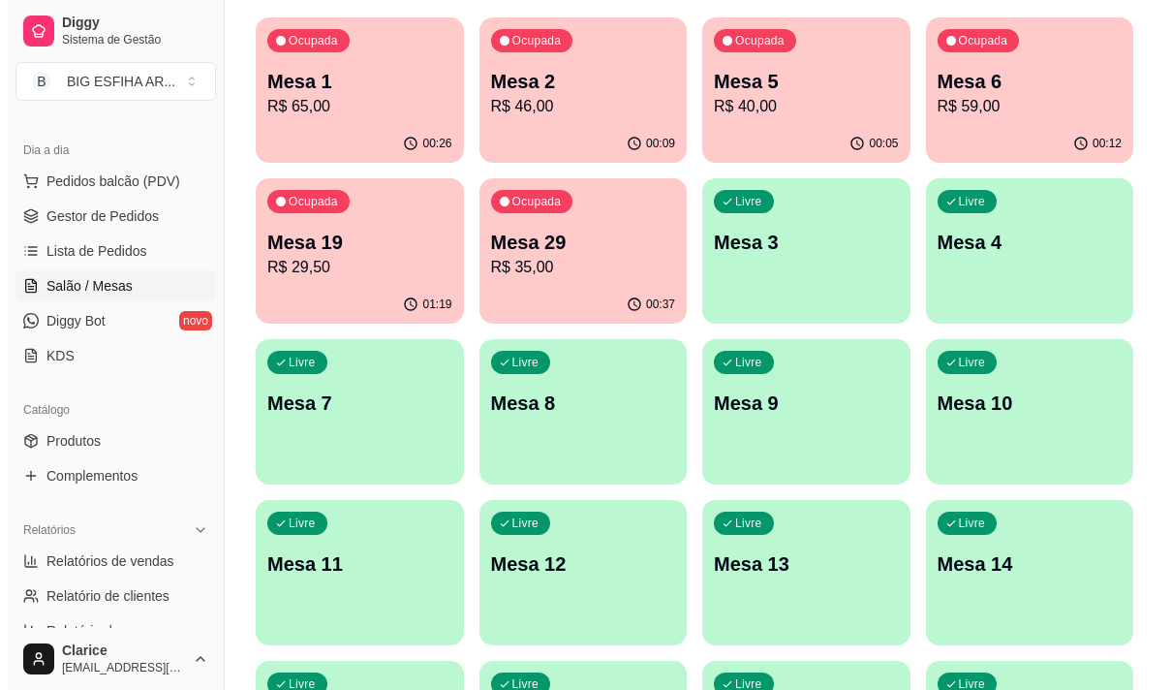
scroll to position [194, 0]
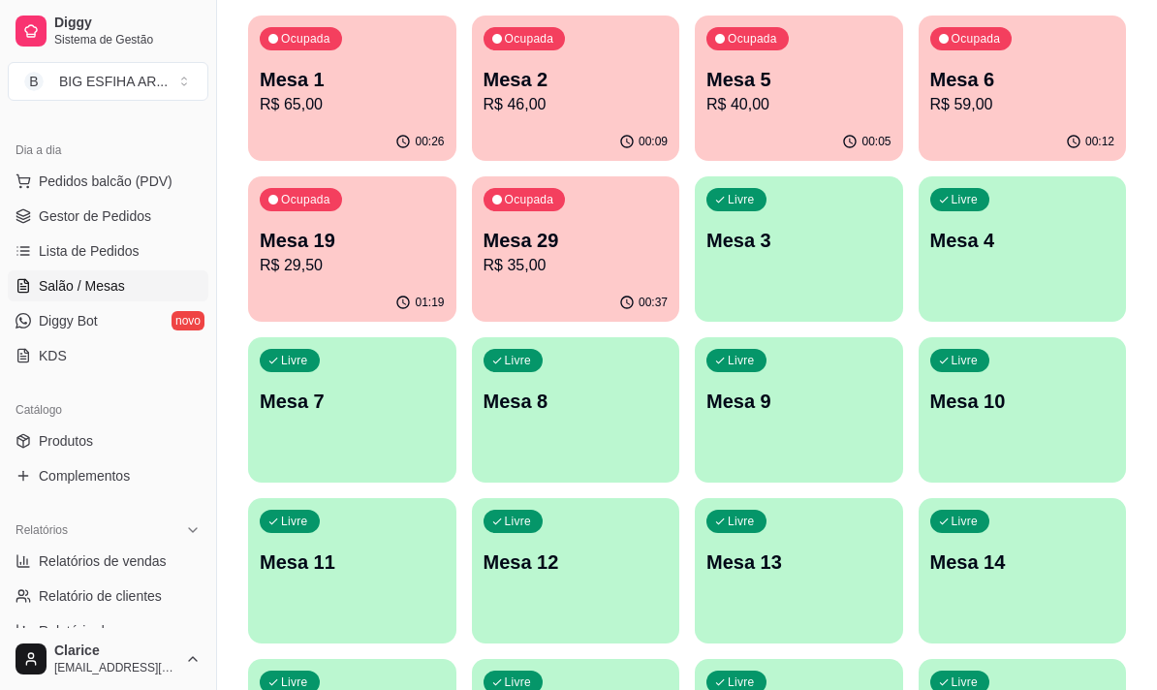
click at [991, 229] on p "Mesa 4" at bounding box center [1022, 240] width 185 height 27
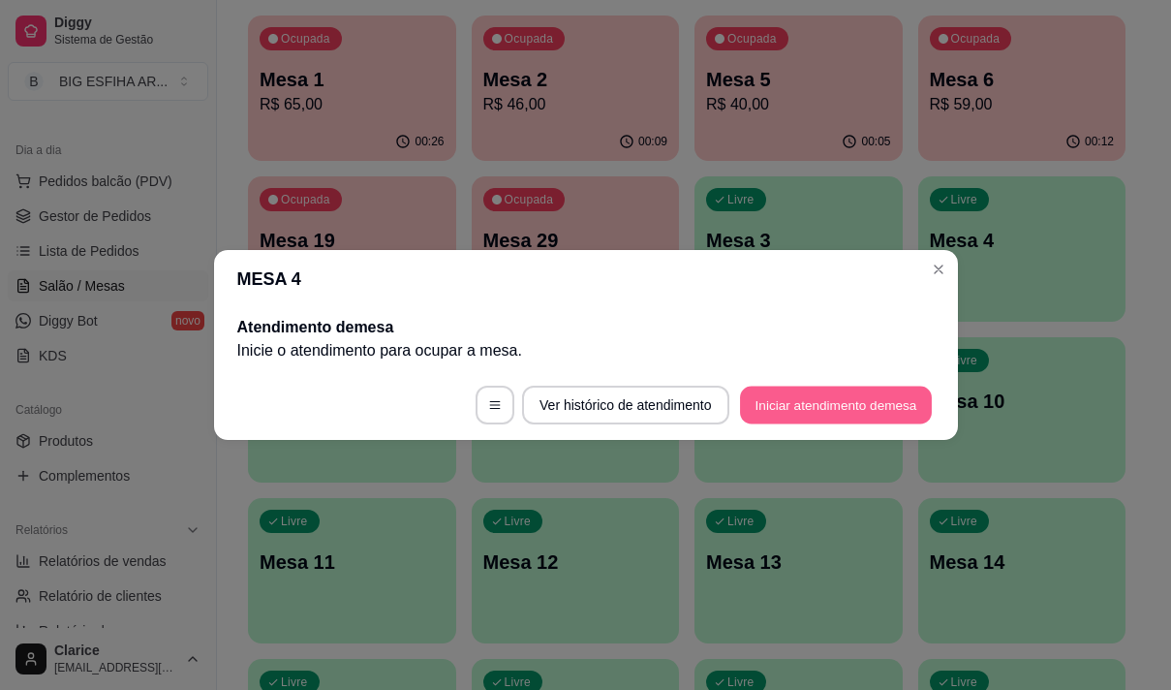
click at [849, 407] on button "Iniciar atendimento de mesa" at bounding box center [836, 406] width 192 height 38
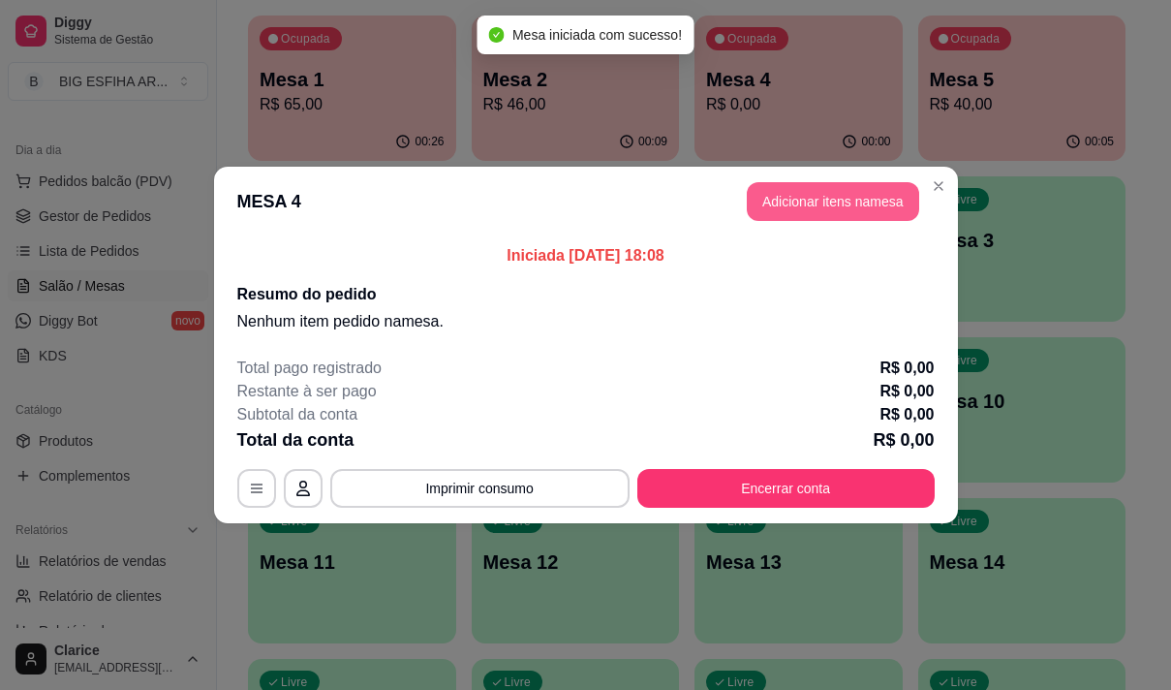
click at [881, 208] on button "Adicionar itens na mesa" at bounding box center [833, 201] width 172 height 39
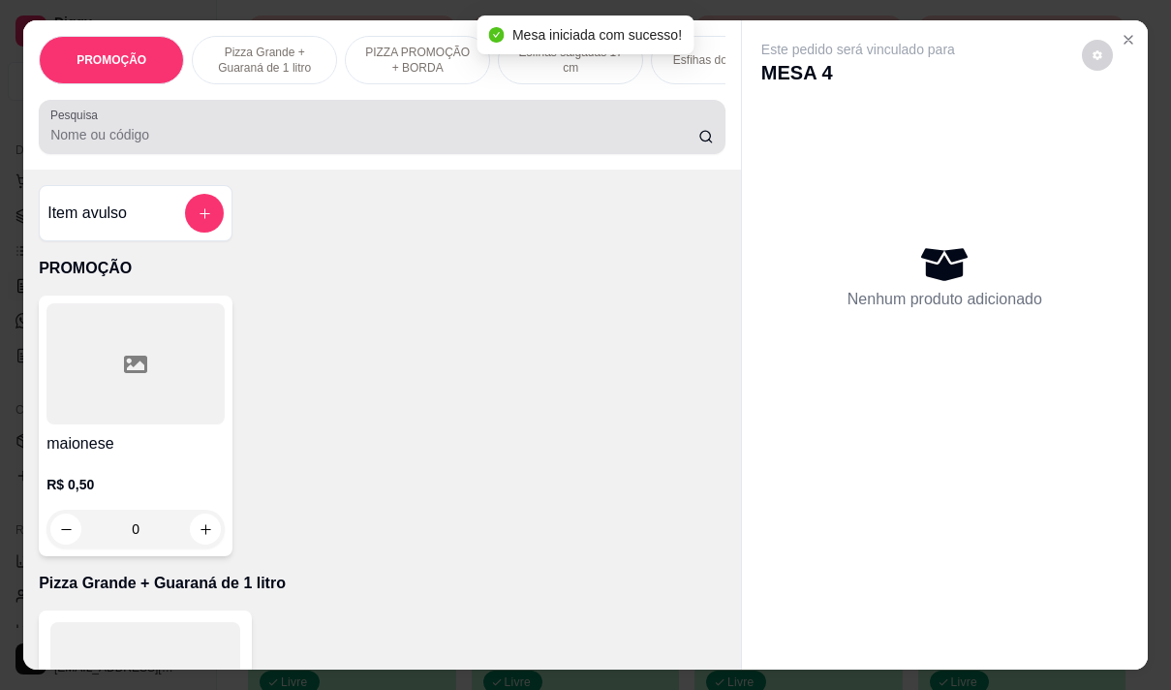
click at [271, 144] on input "Pesquisa" at bounding box center [374, 134] width 648 height 19
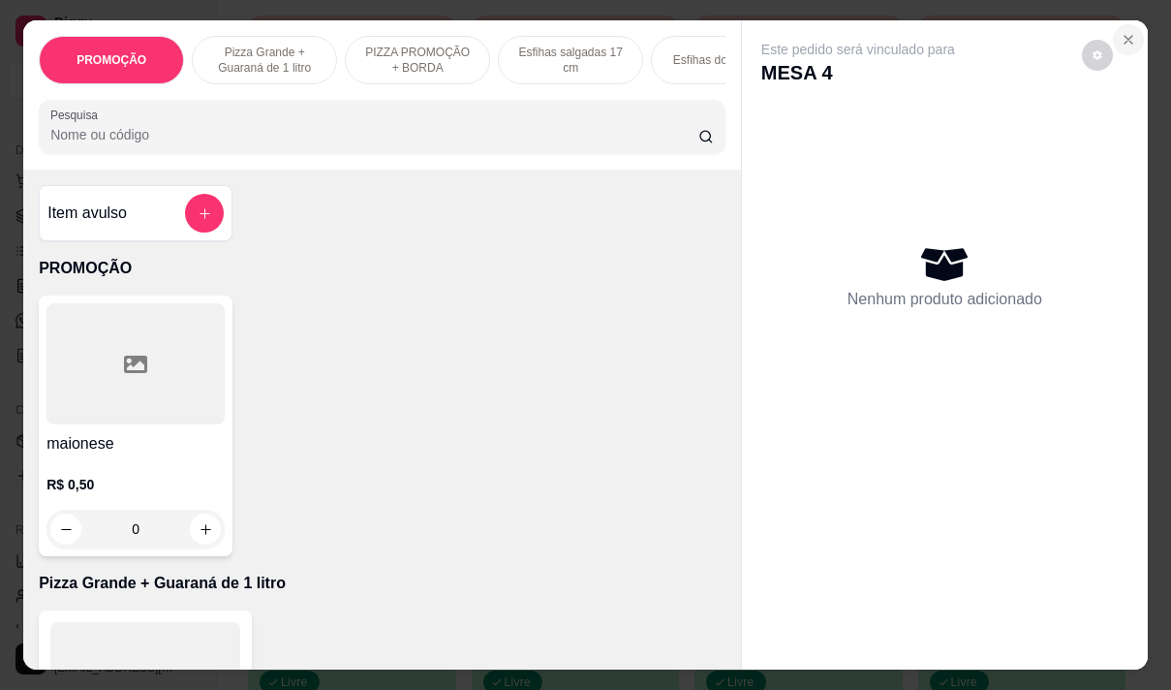
click at [1121, 32] on icon "Close" at bounding box center [1128, 39] width 15 height 15
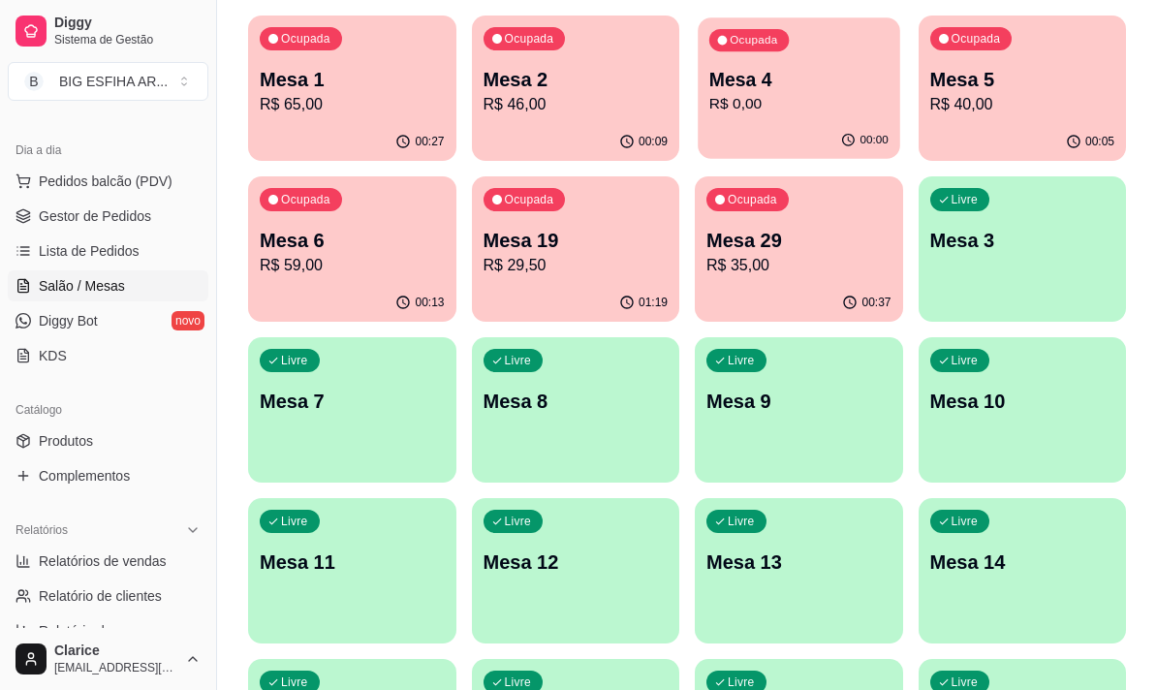
click at [767, 142] on div "00:00" at bounding box center [797, 140] width 201 height 37
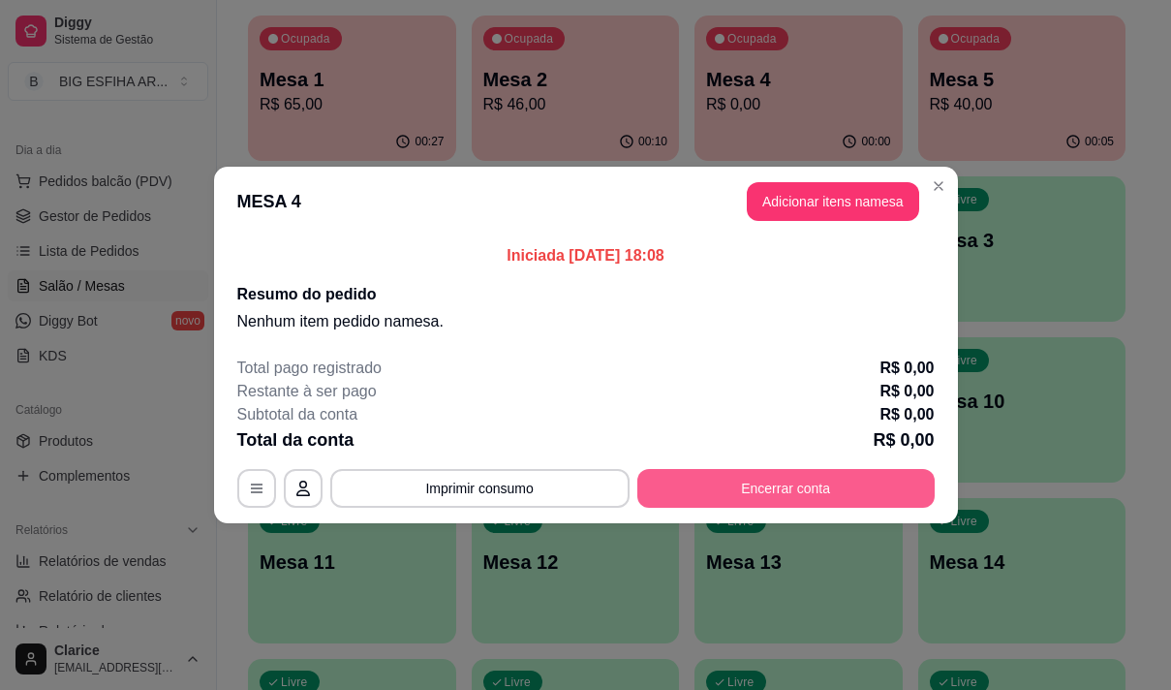
click at [778, 483] on button "Encerrar conta" at bounding box center [785, 488] width 297 height 39
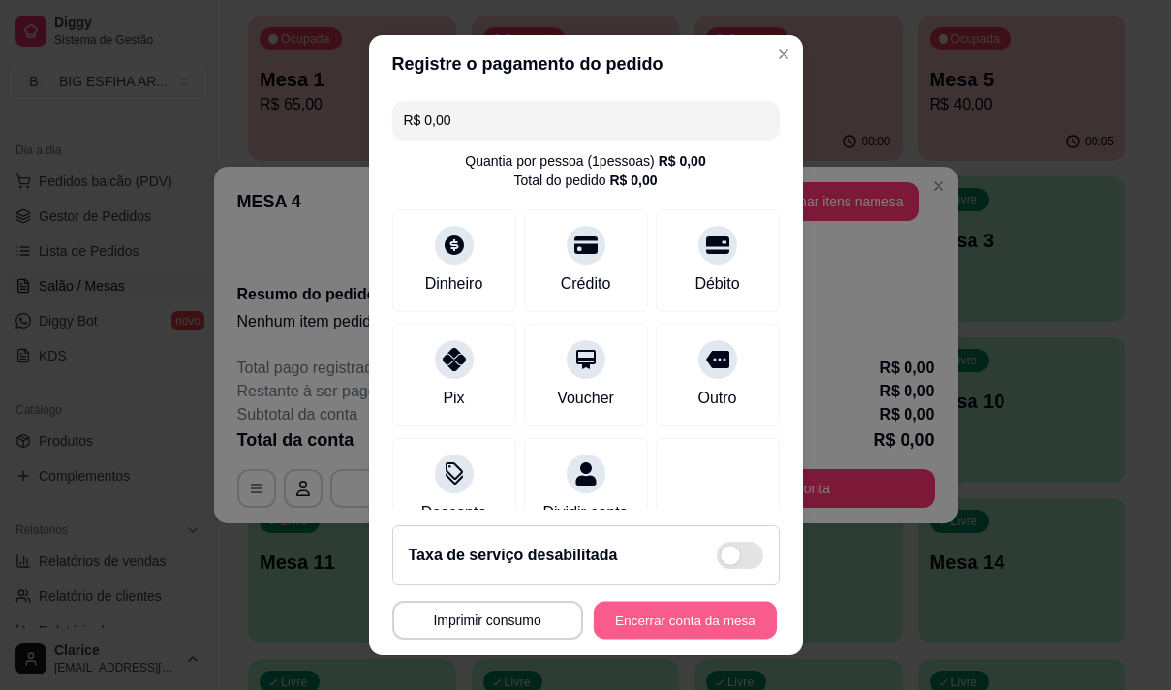
click at [676, 618] on button "Encerrar conta da mesa" at bounding box center [685, 621] width 183 height 38
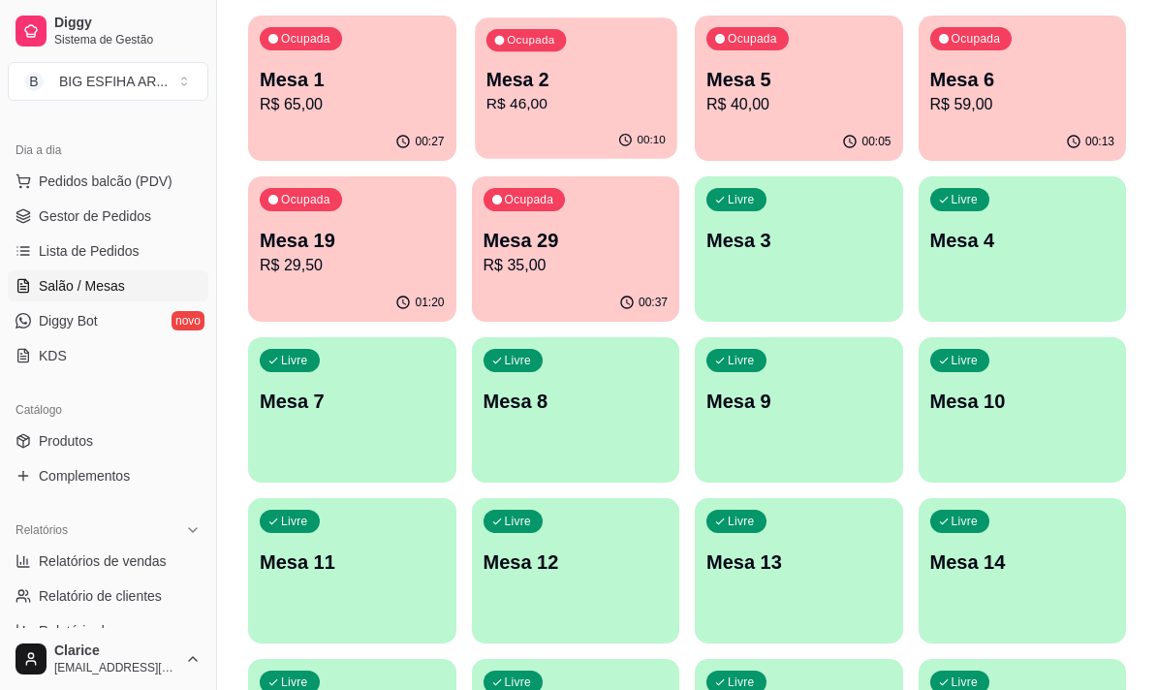
click at [543, 98] on p "R$ 46,00" at bounding box center [574, 104] width 179 height 22
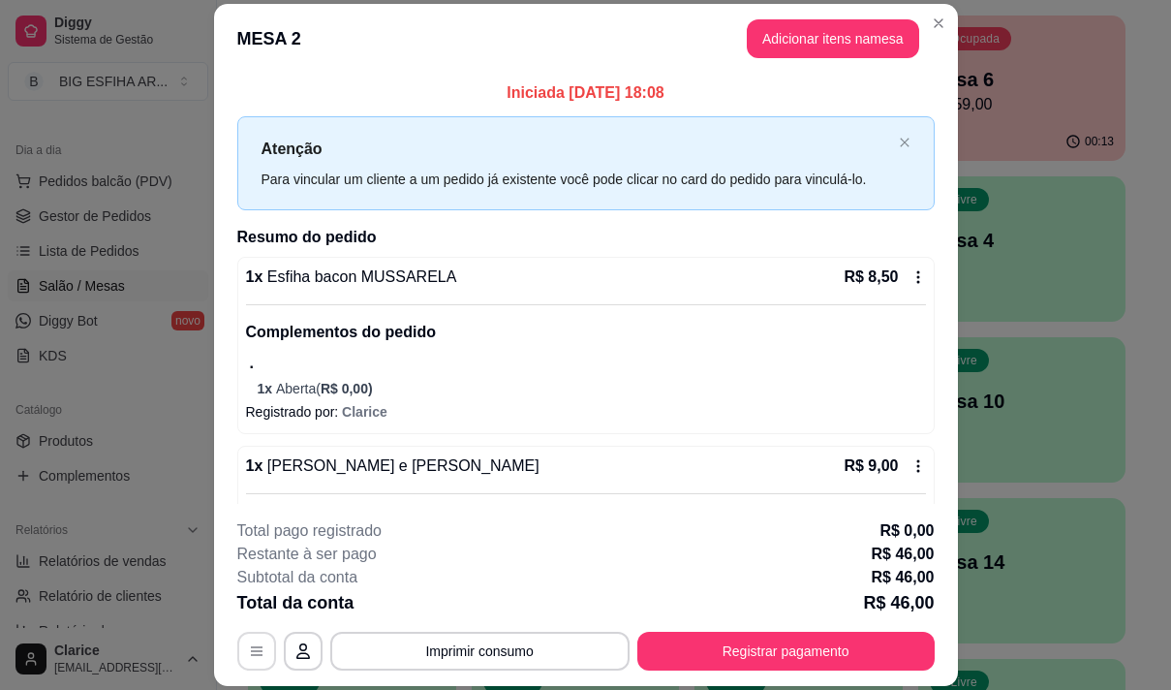
click at [249, 653] on icon "button" at bounding box center [256, 650] width 15 height 15
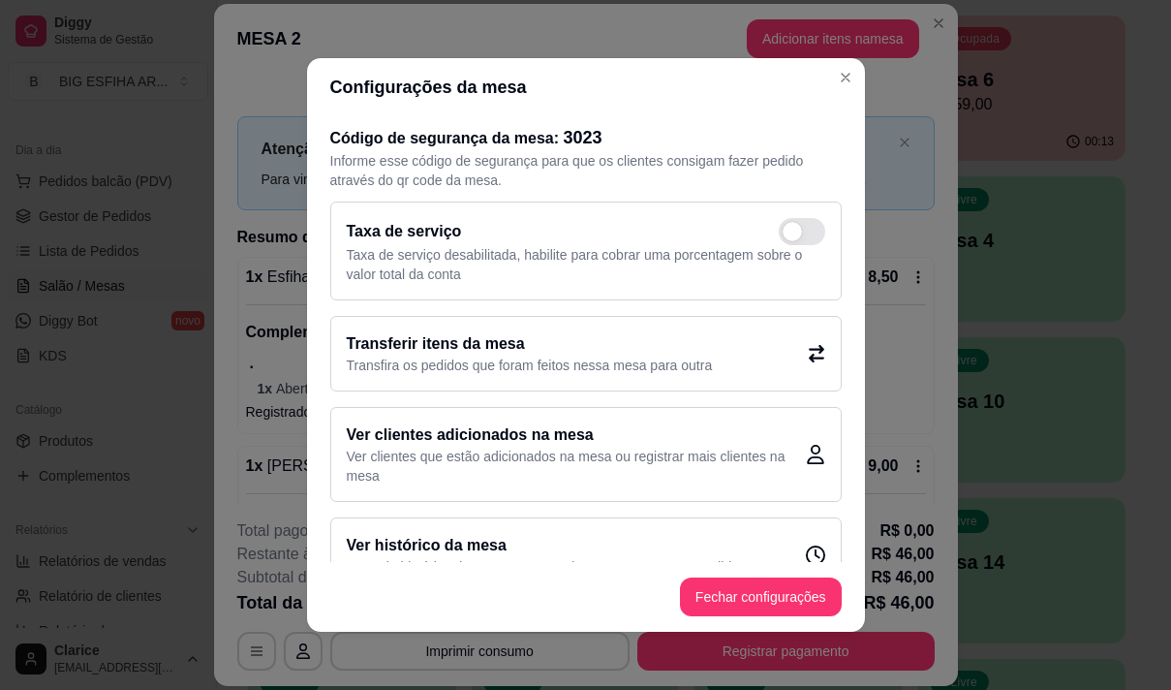
click at [482, 357] on p "Transfira os pedidos que foram feitos nessa mesa para outra" at bounding box center [530, 365] width 366 height 19
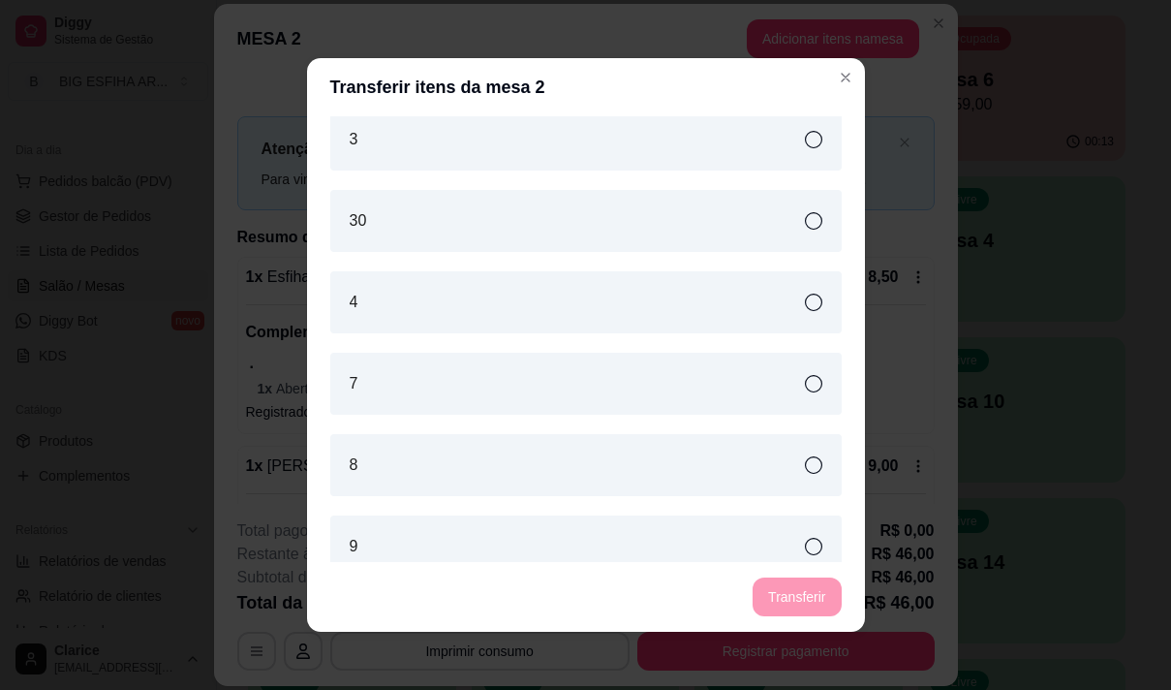
scroll to position [1422, 0]
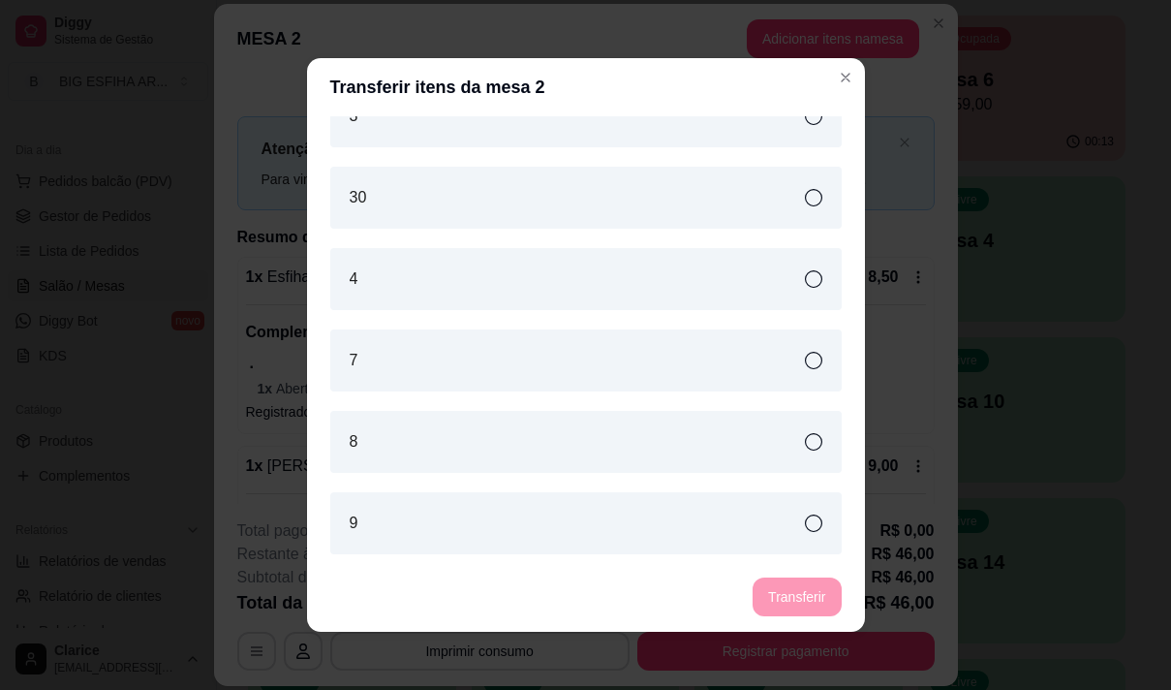
click at [656, 271] on div "4" at bounding box center [585, 279] width 511 height 62
click at [793, 598] on button "Transferir" at bounding box center [797, 597] width 86 height 38
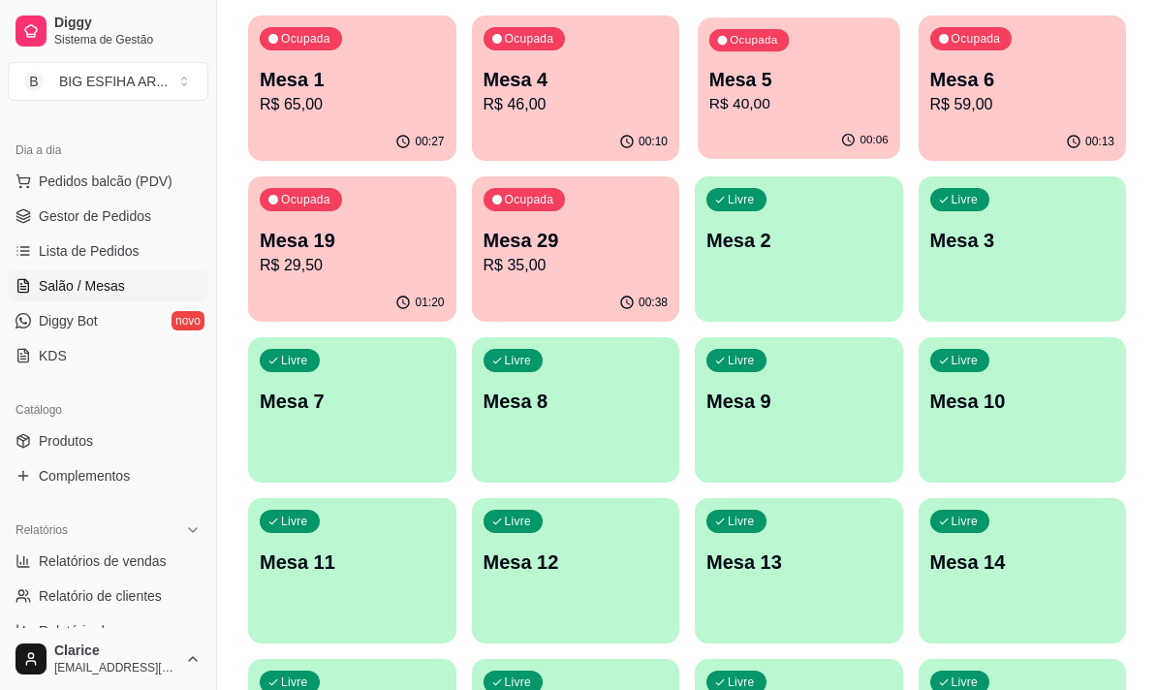
click at [759, 76] on p "Mesa 5" at bounding box center [798, 80] width 179 height 26
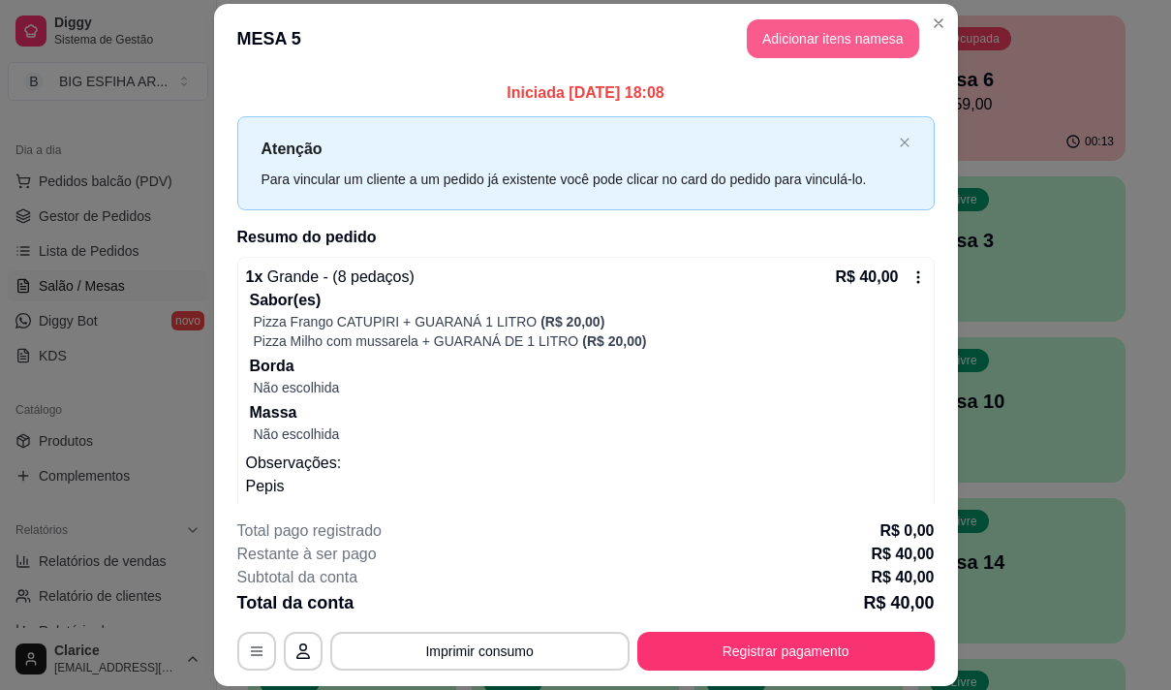
click at [796, 30] on button "Adicionar itens na mesa" at bounding box center [833, 38] width 172 height 39
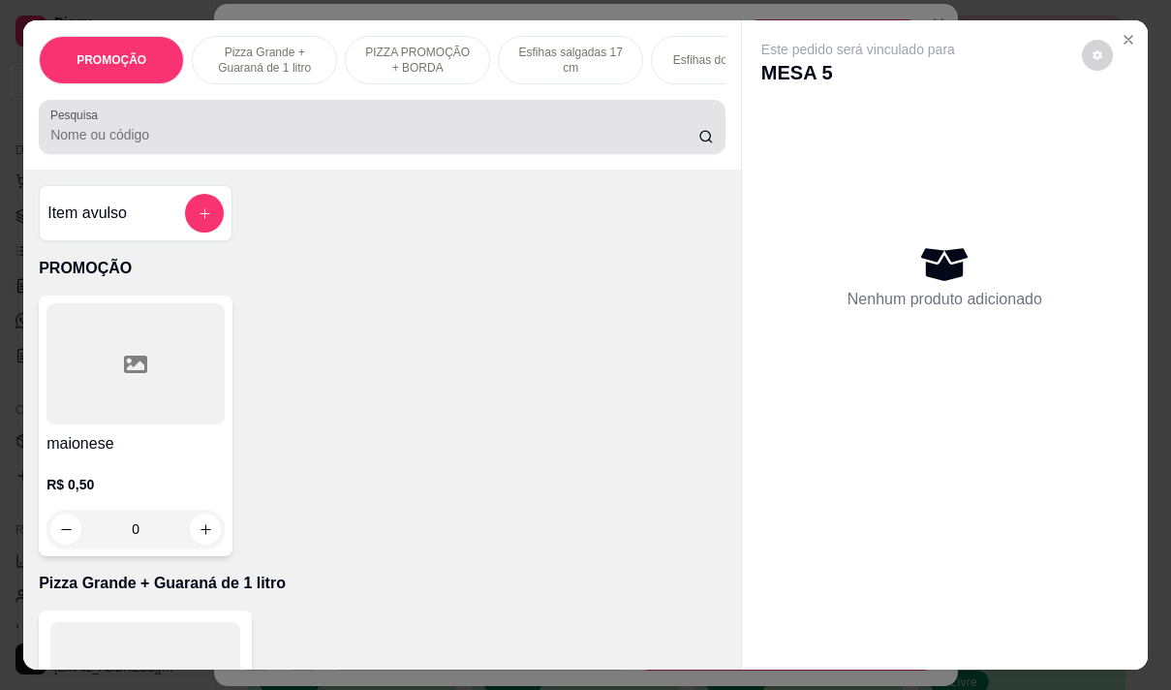
click at [480, 140] on input "Pesquisa" at bounding box center [374, 134] width 648 height 19
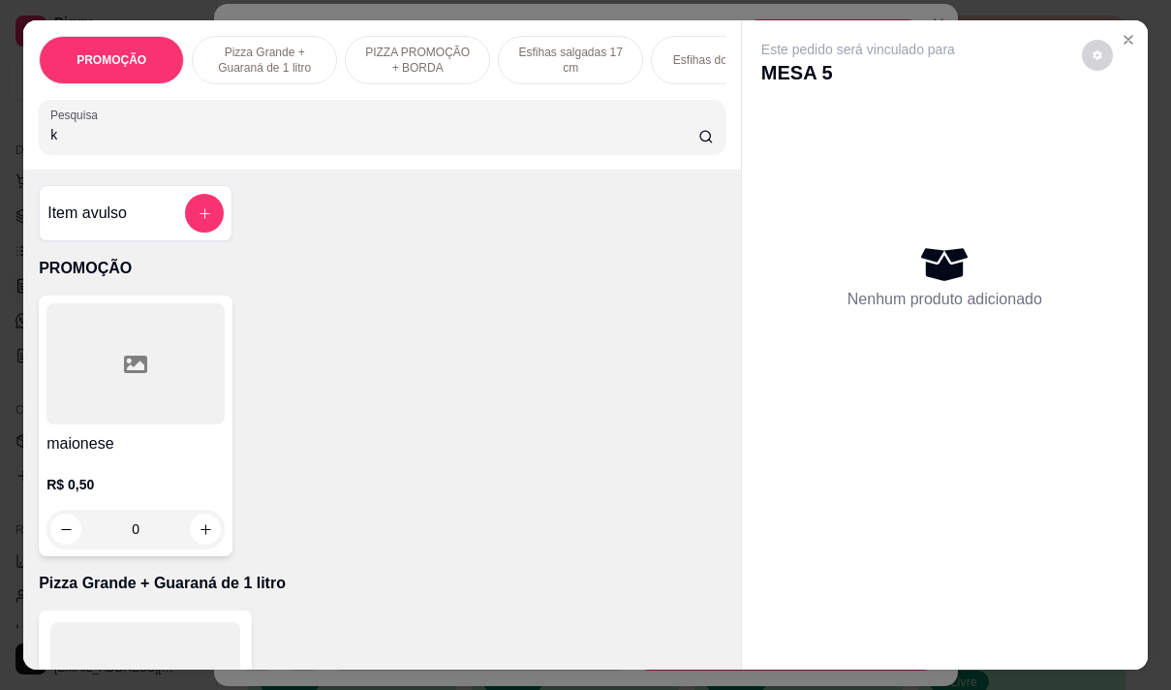
type input "ki"
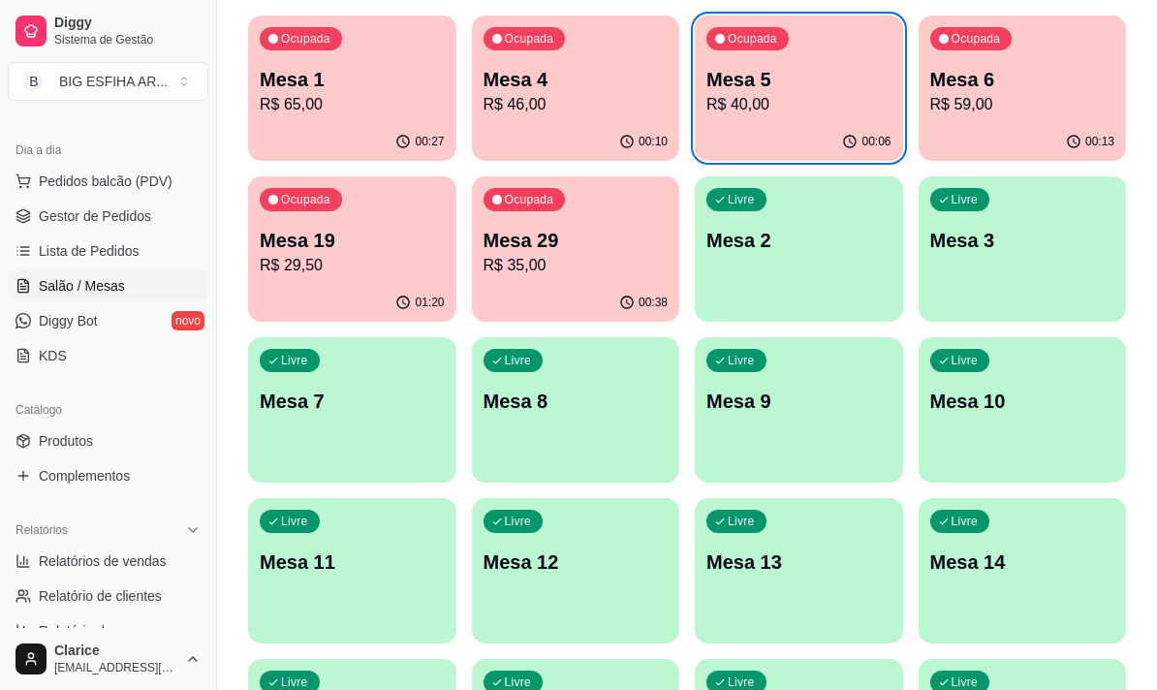
click at [566, 98] on p "R$ 46,00" at bounding box center [575, 104] width 185 height 23
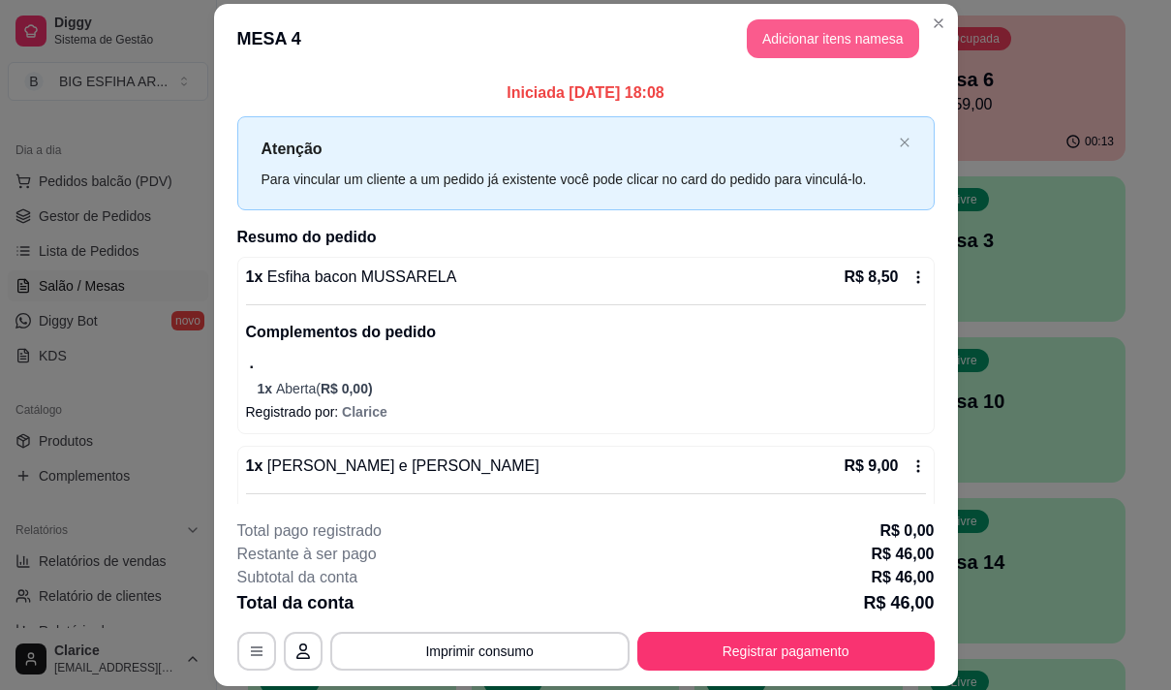
click at [776, 30] on button "Adicionar itens na mesa" at bounding box center [833, 38] width 172 height 39
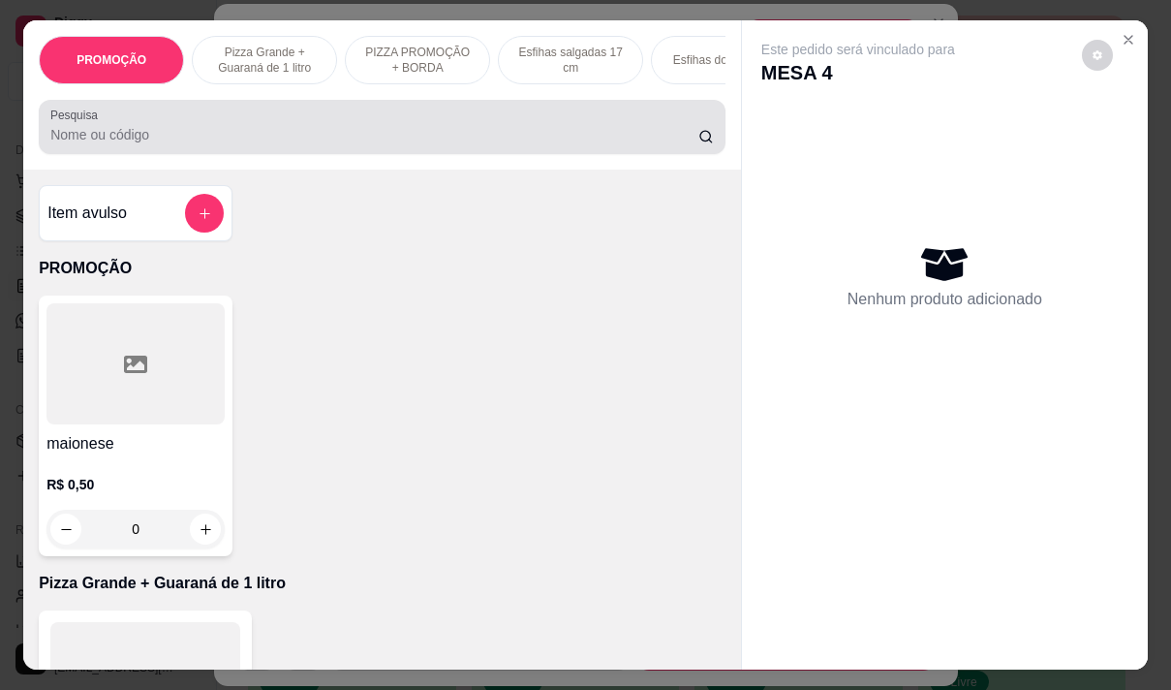
click at [404, 138] on input "Pesquisa" at bounding box center [374, 134] width 648 height 19
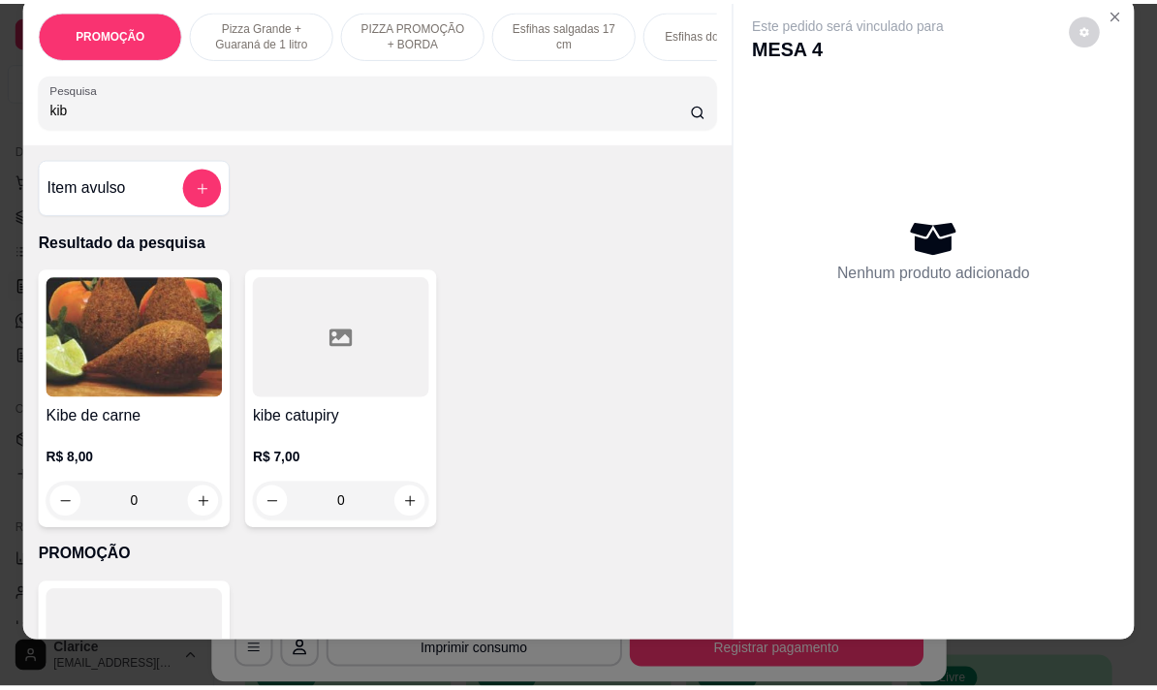
scroll to position [48, 0]
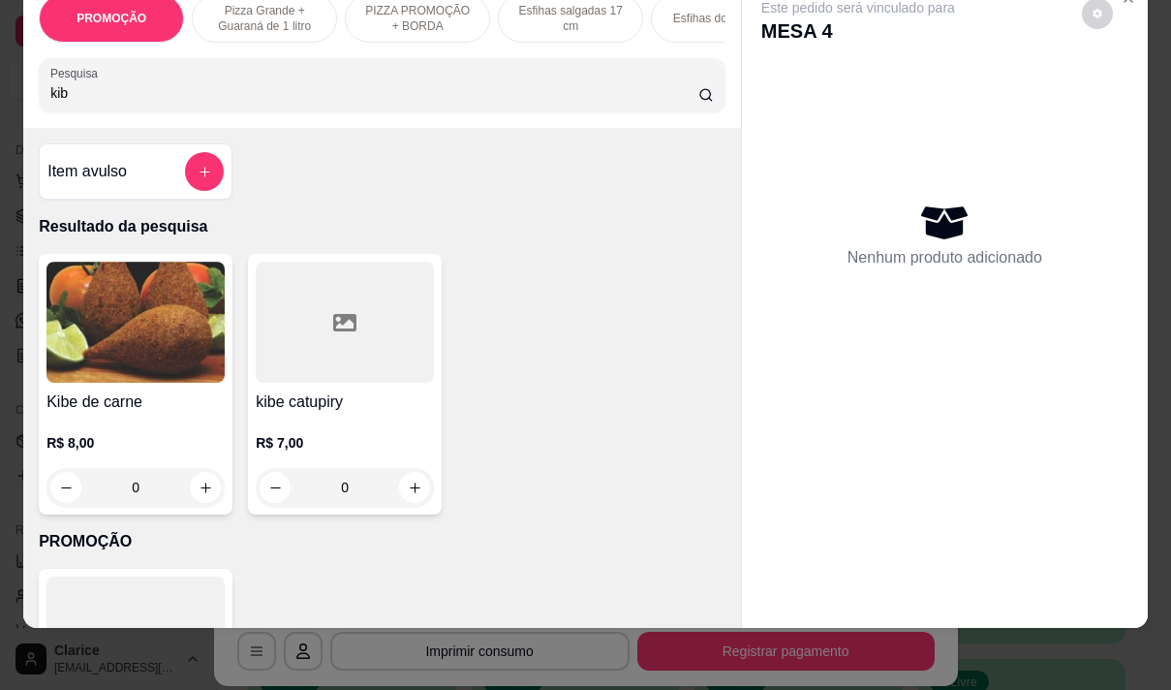
type input "kib"
click at [159, 334] on img at bounding box center [135, 322] width 178 height 121
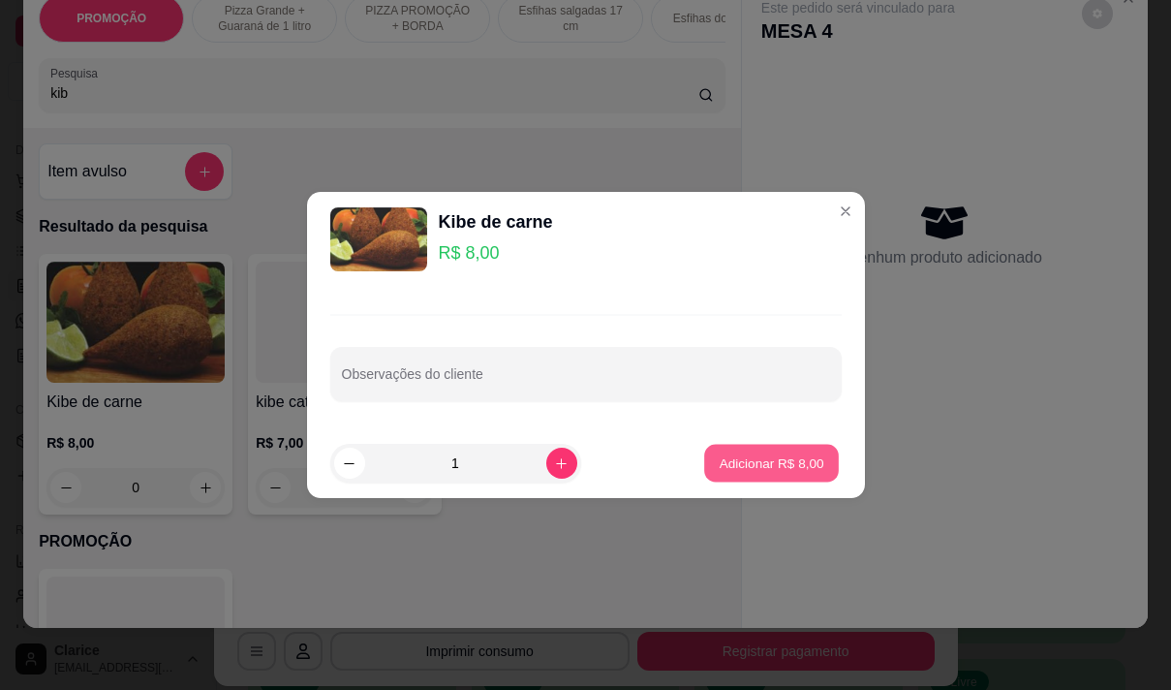
click at [775, 459] on p "Adicionar R$ 8,00" at bounding box center [772, 463] width 105 height 18
type input "1"
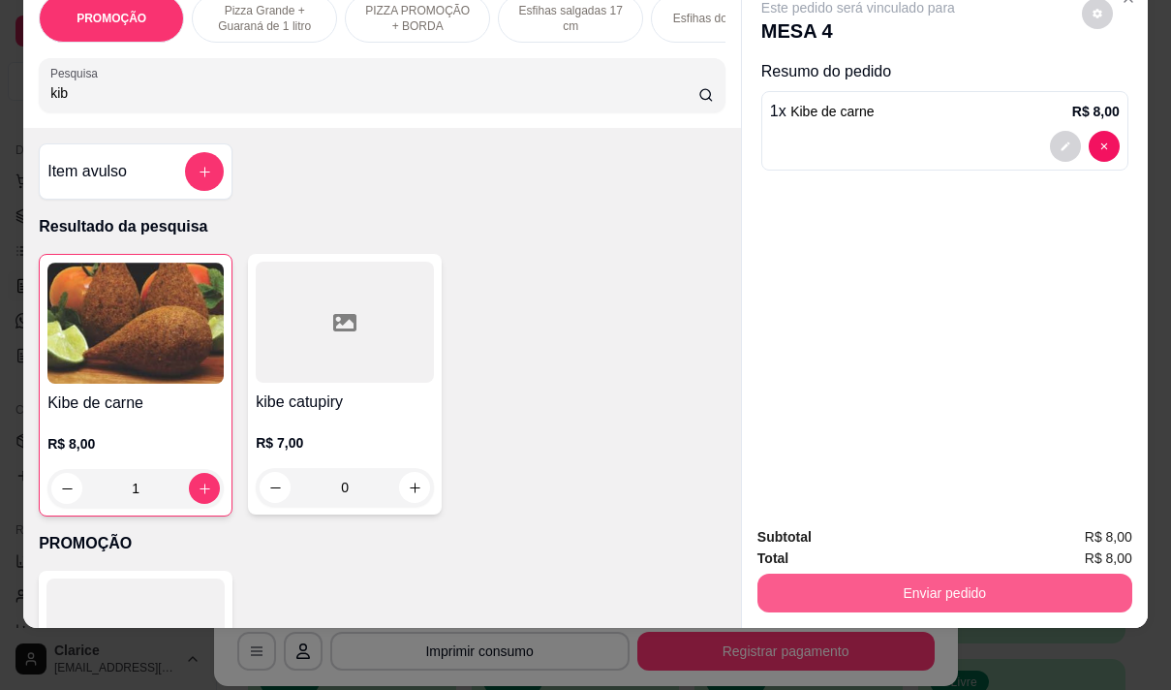
click at [900, 573] on button "Enviar pedido" at bounding box center [945, 592] width 375 height 39
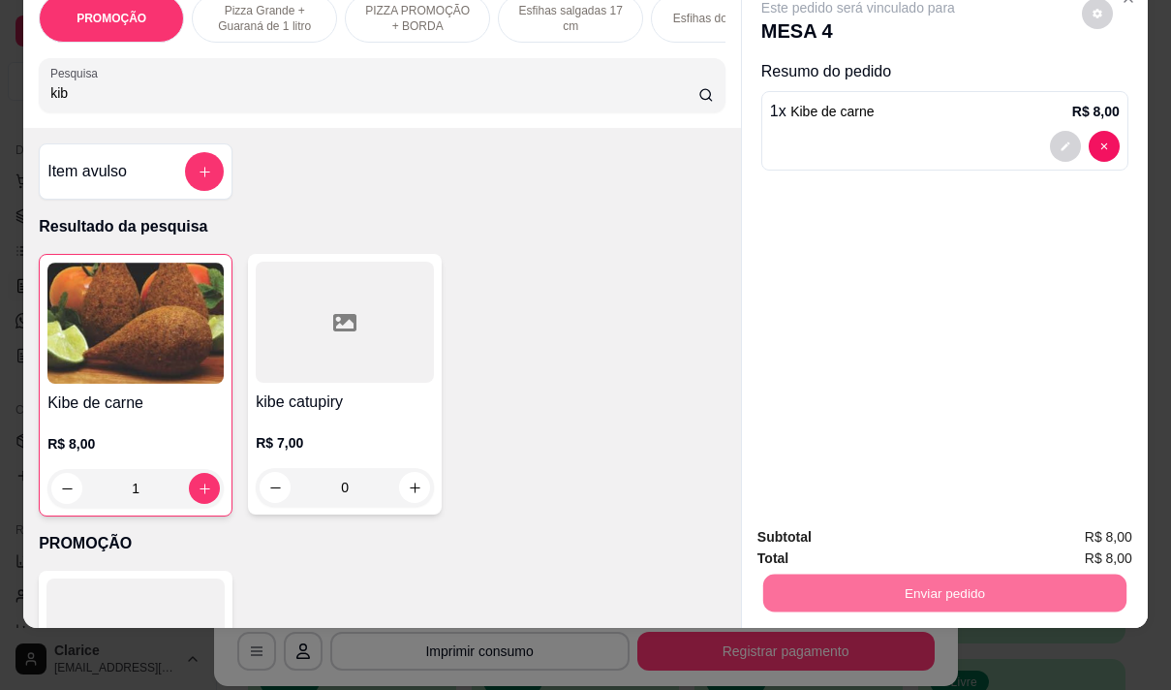
click at [846, 522] on button "Não registrar e enviar pedido" at bounding box center [880, 530] width 201 height 37
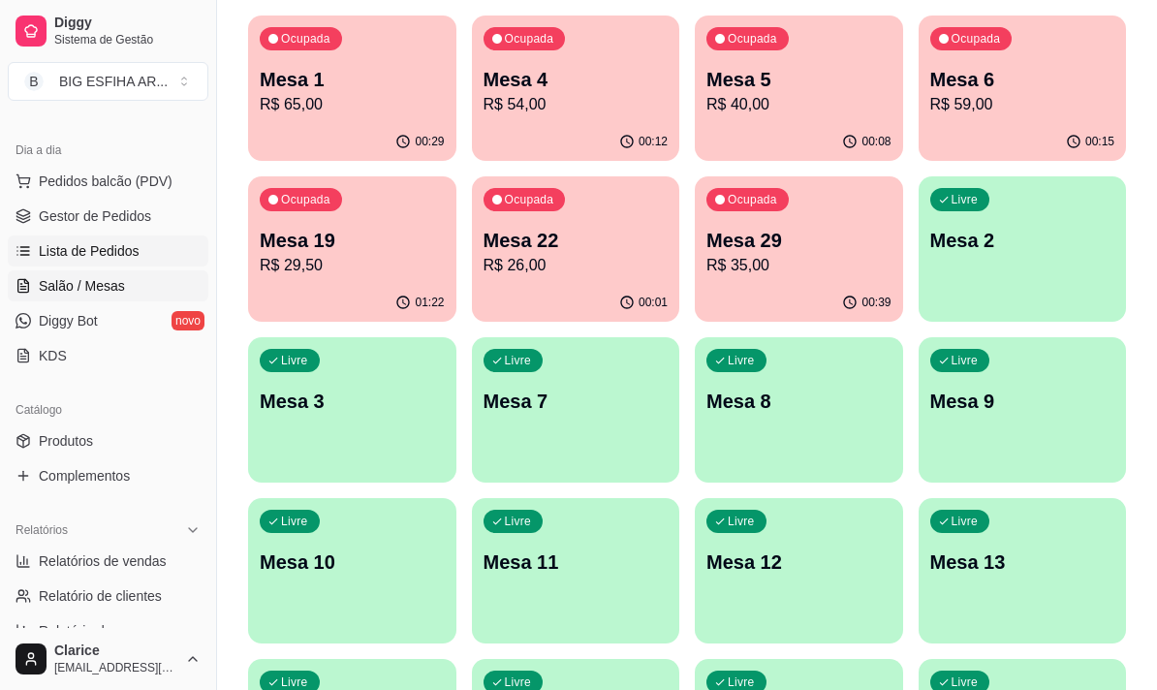
click at [78, 256] on span "Lista de Pedidos" at bounding box center [89, 250] width 101 height 19
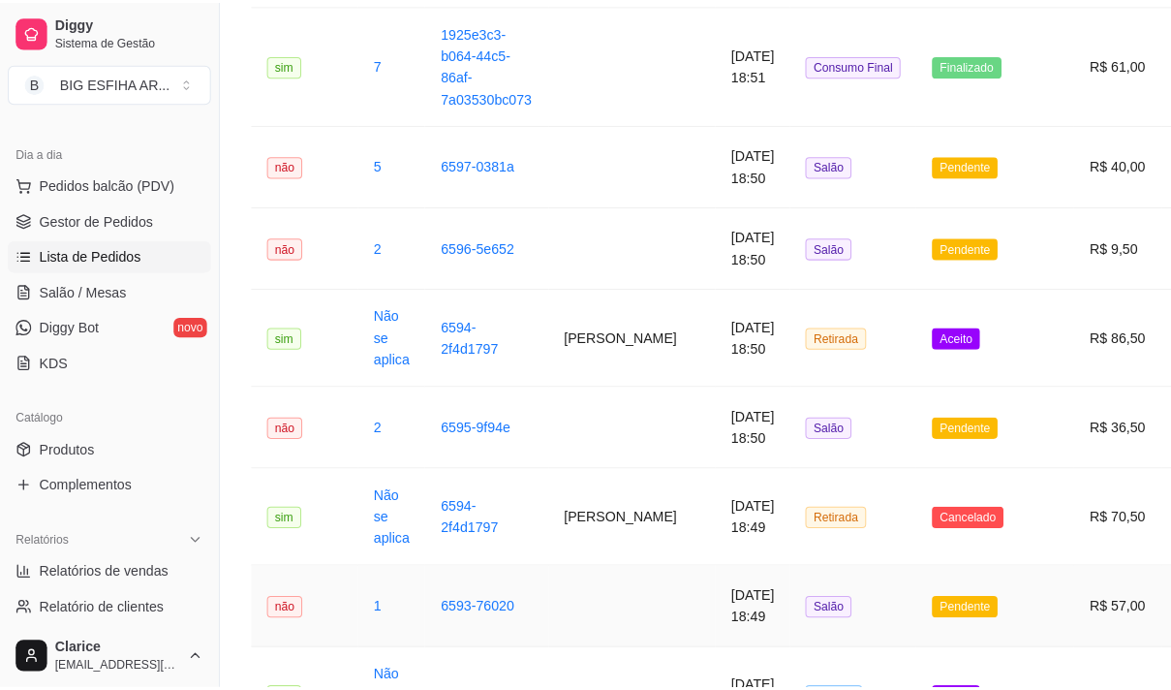
scroll to position [775, 0]
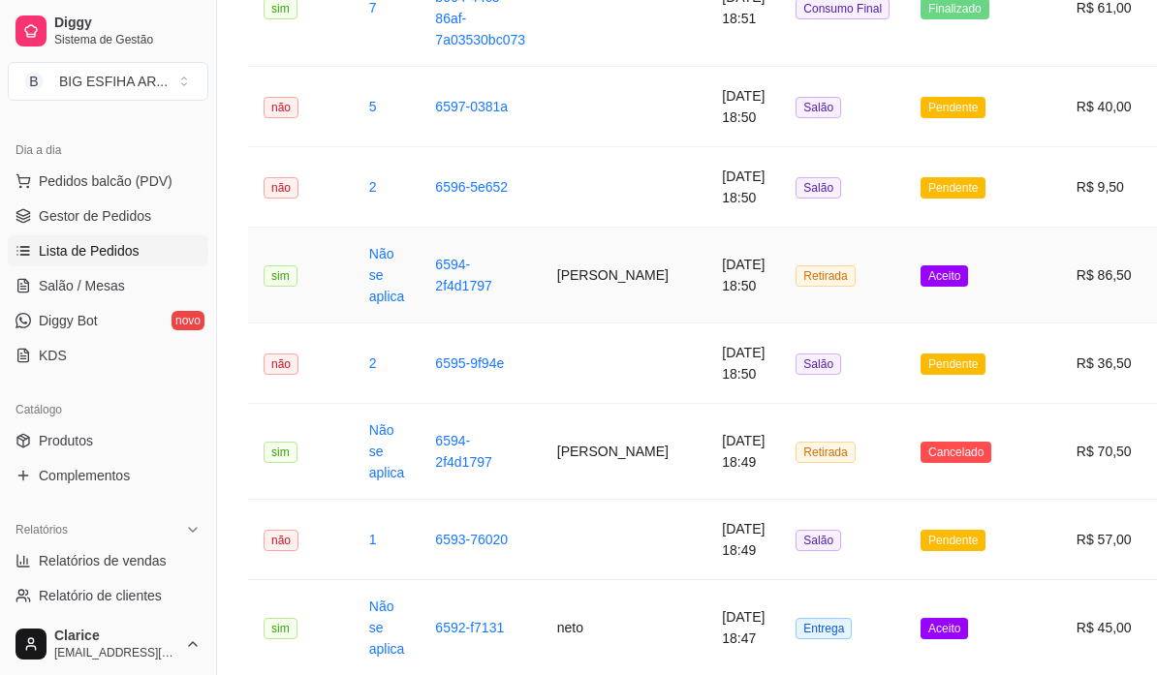
click at [583, 293] on td "[PERSON_NAME]" at bounding box center [623, 276] width 165 height 96
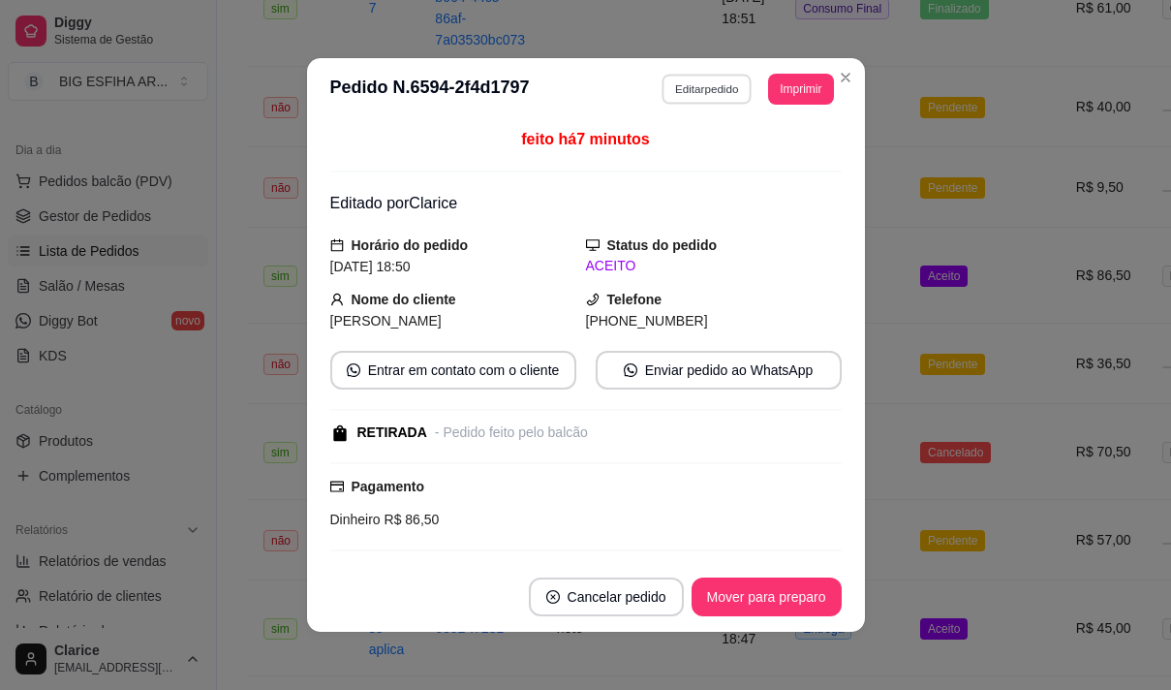
click at [686, 82] on button "Editar pedido" at bounding box center [707, 89] width 90 height 30
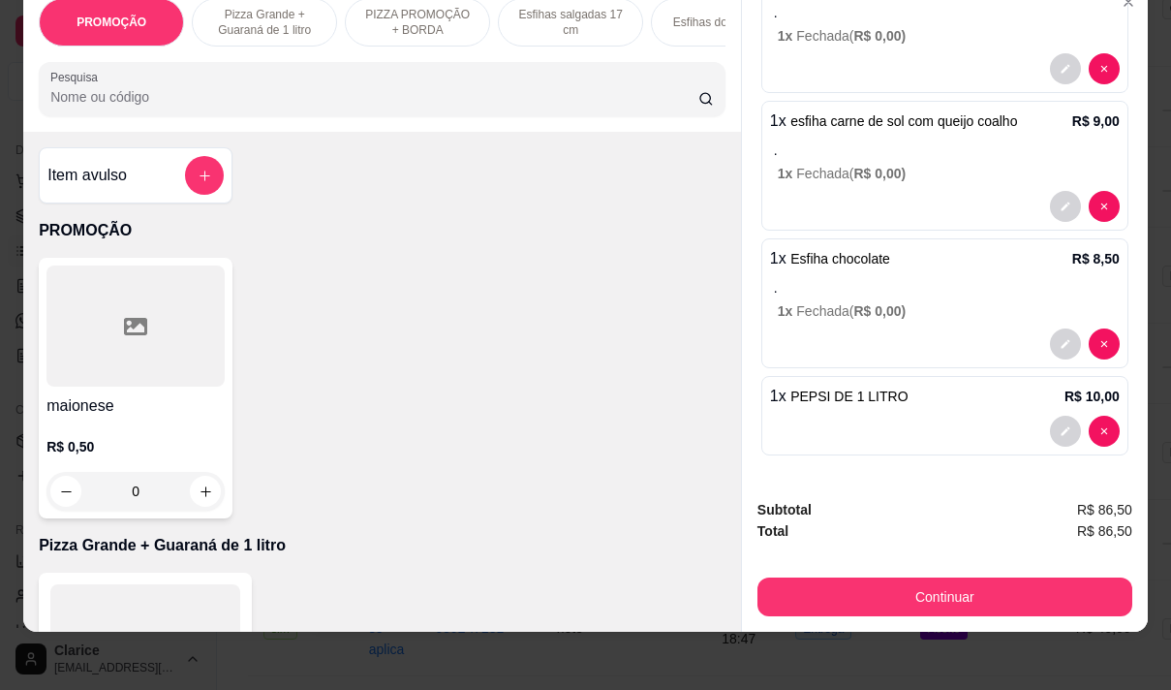
scroll to position [48, 0]
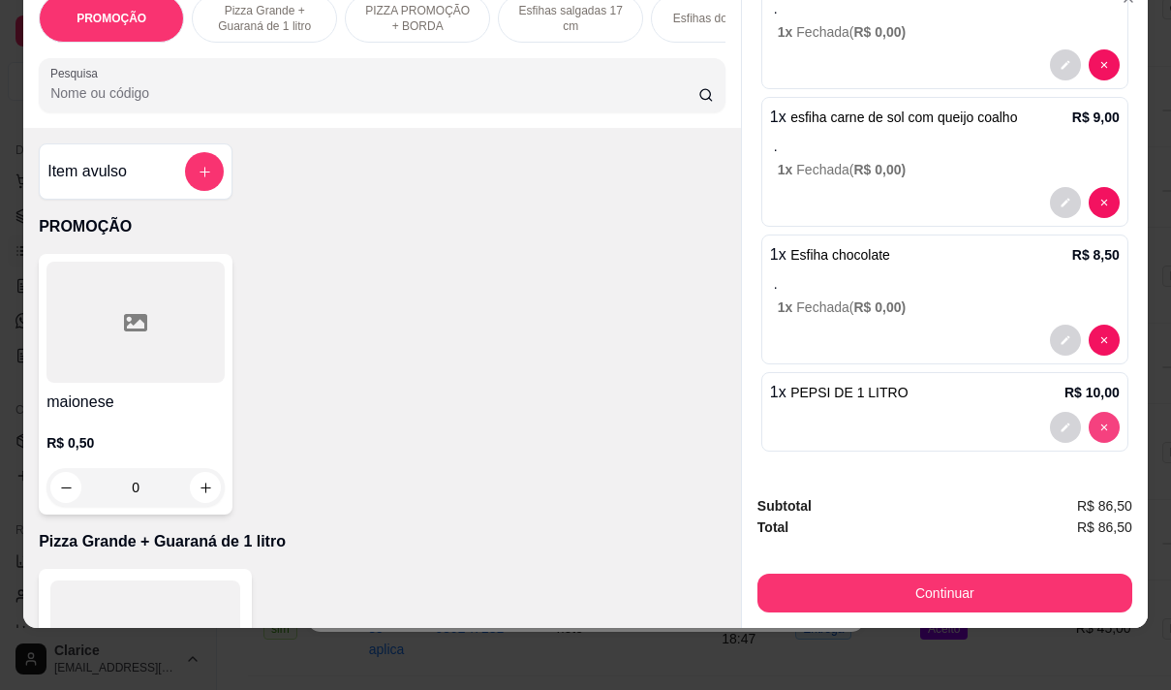
type input "0"
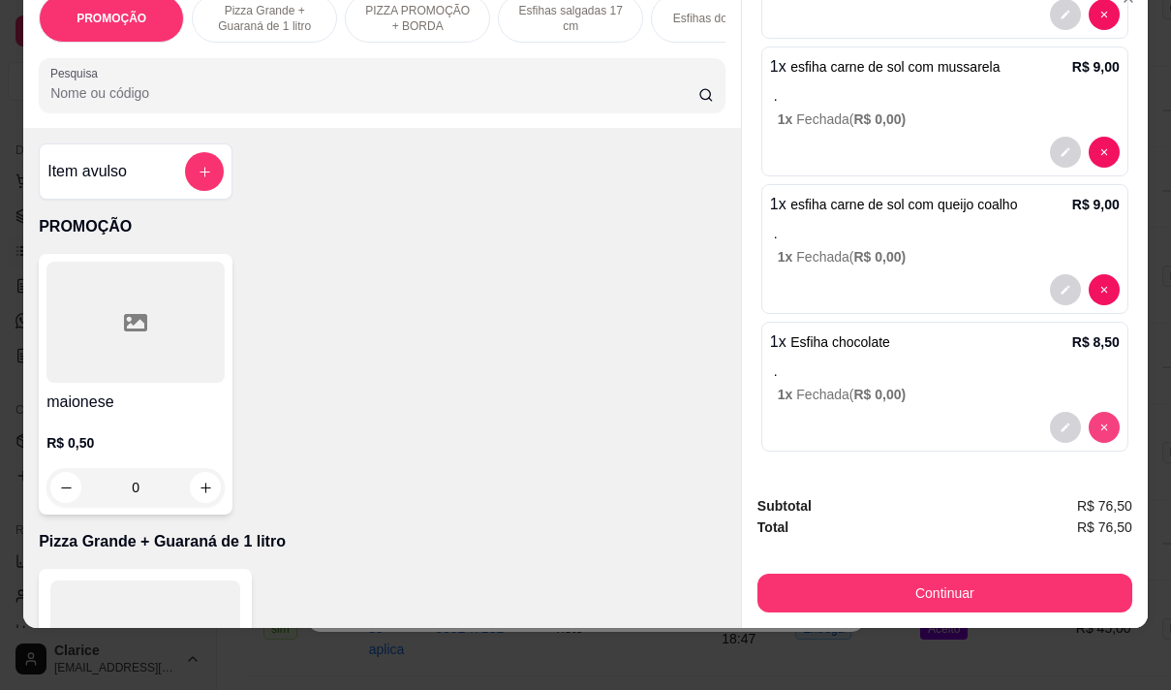
scroll to position [432, 0]
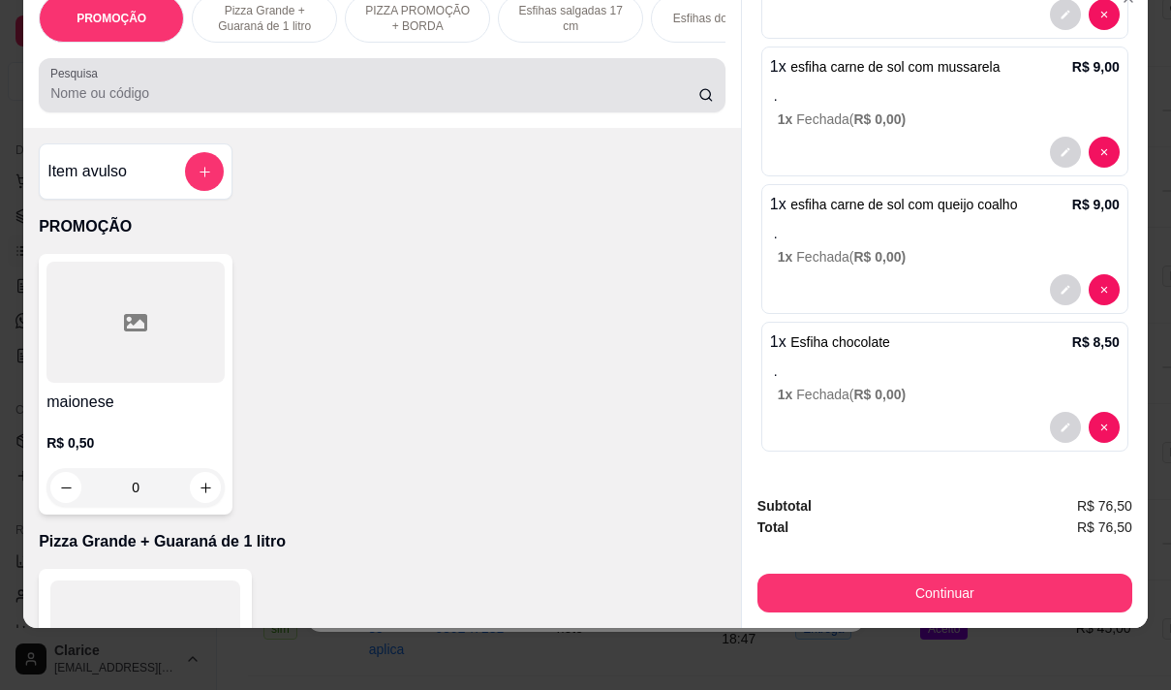
click at [254, 93] on input "Pesquisa" at bounding box center [374, 92] width 648 height 19
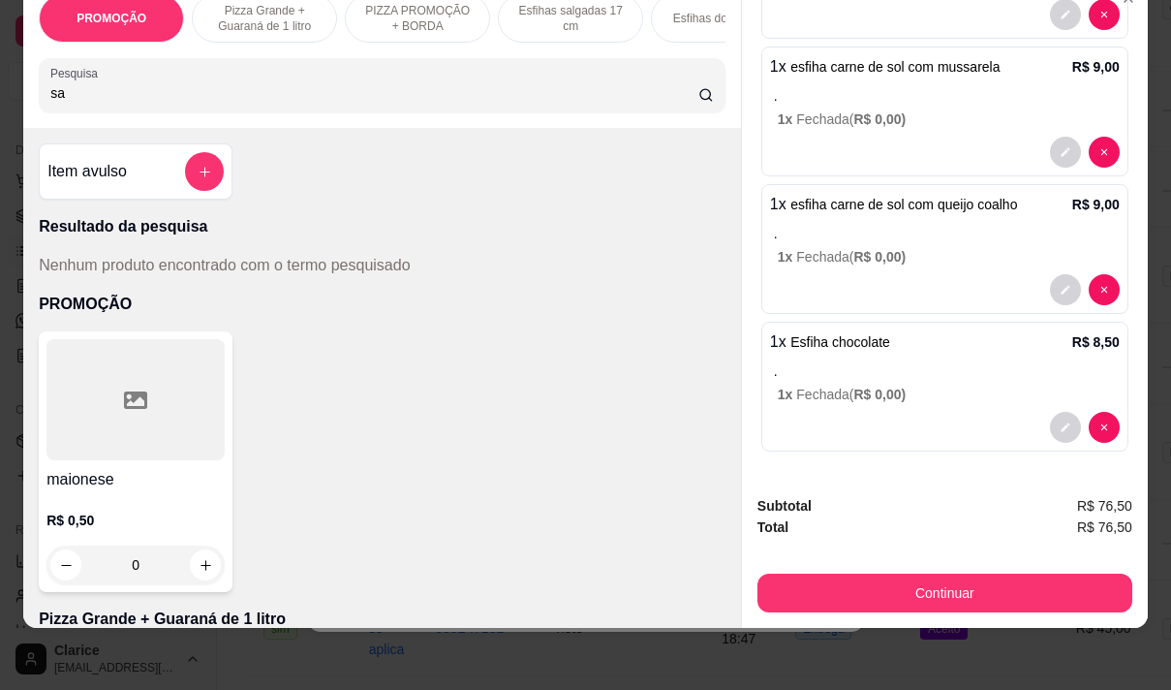
type input "s"
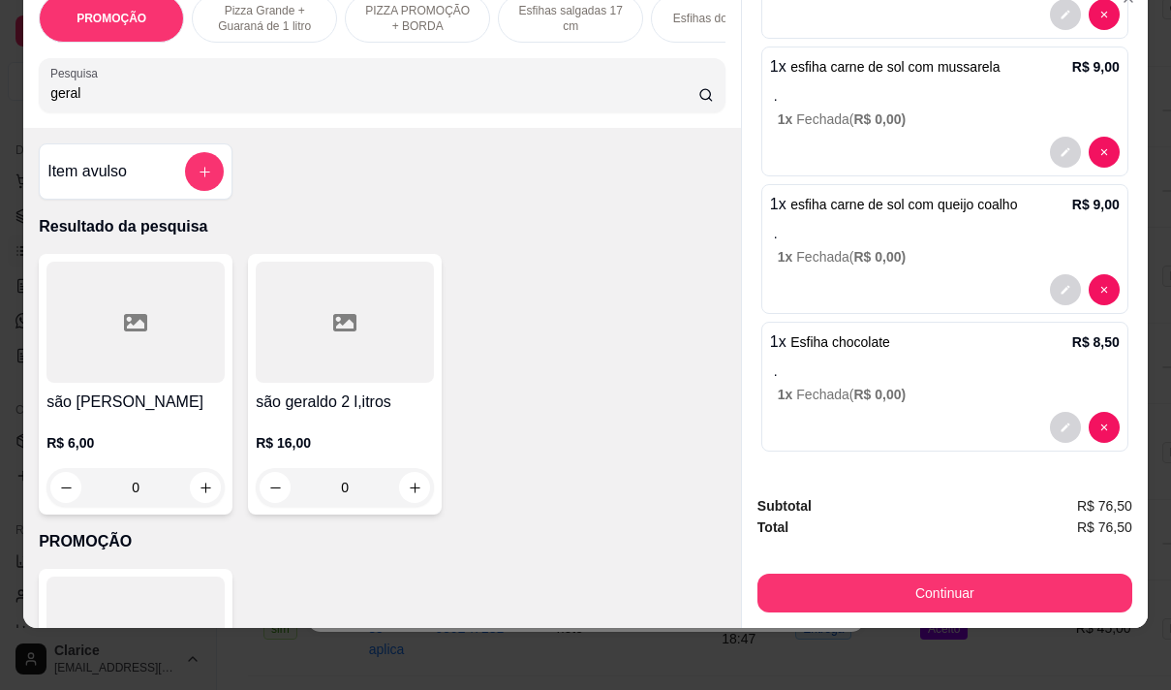
type input "geral"
click at [303, 445] on p "R$ 16,00" at bounding box center [345, 442] width 178 height 19
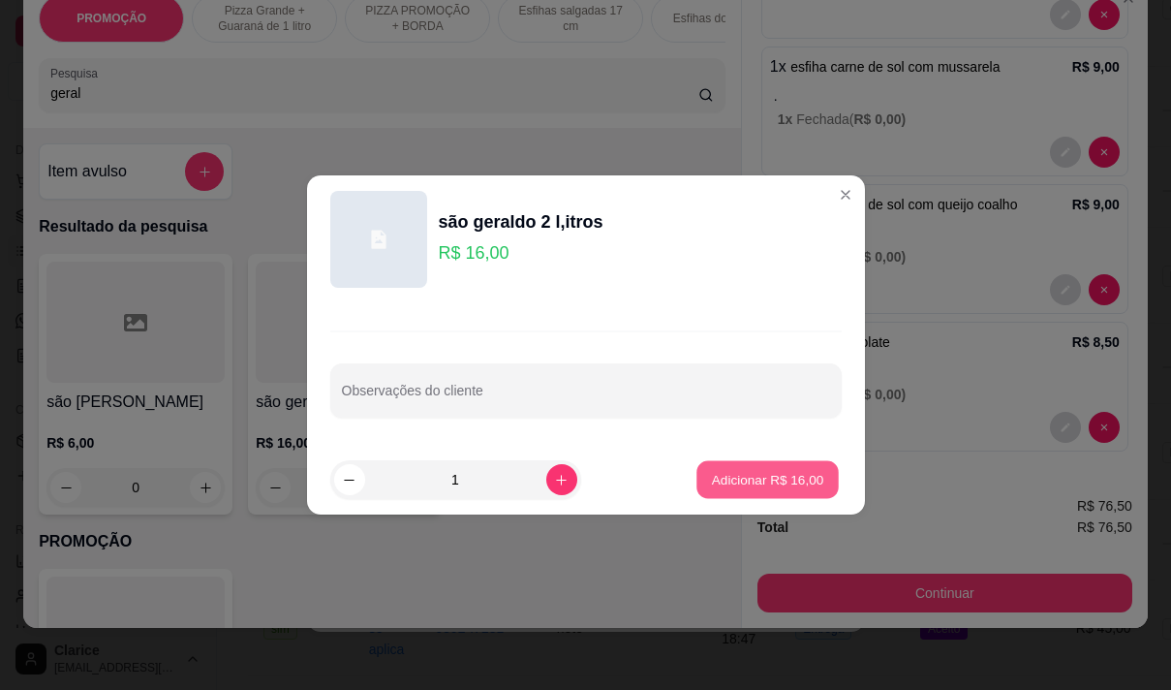
click at [717, 480] on p "Adicionar R$ 16,00" at bounding box center [768, 479] width 112 height 18
type input "1"
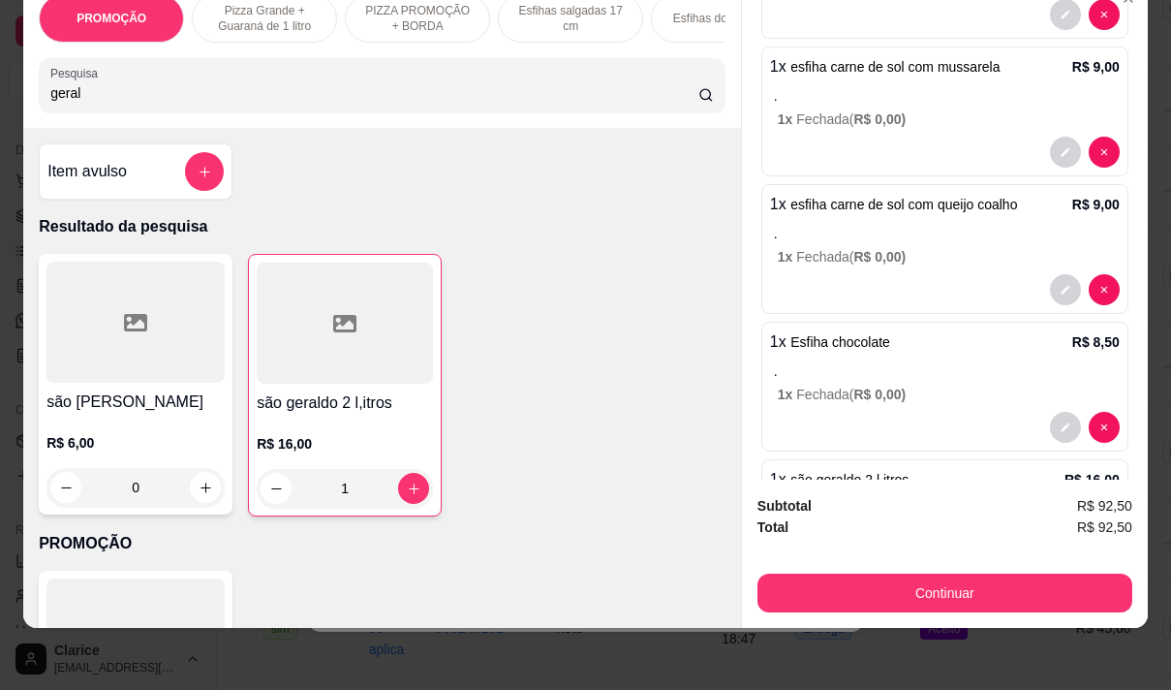
scroll to position [519, 0]
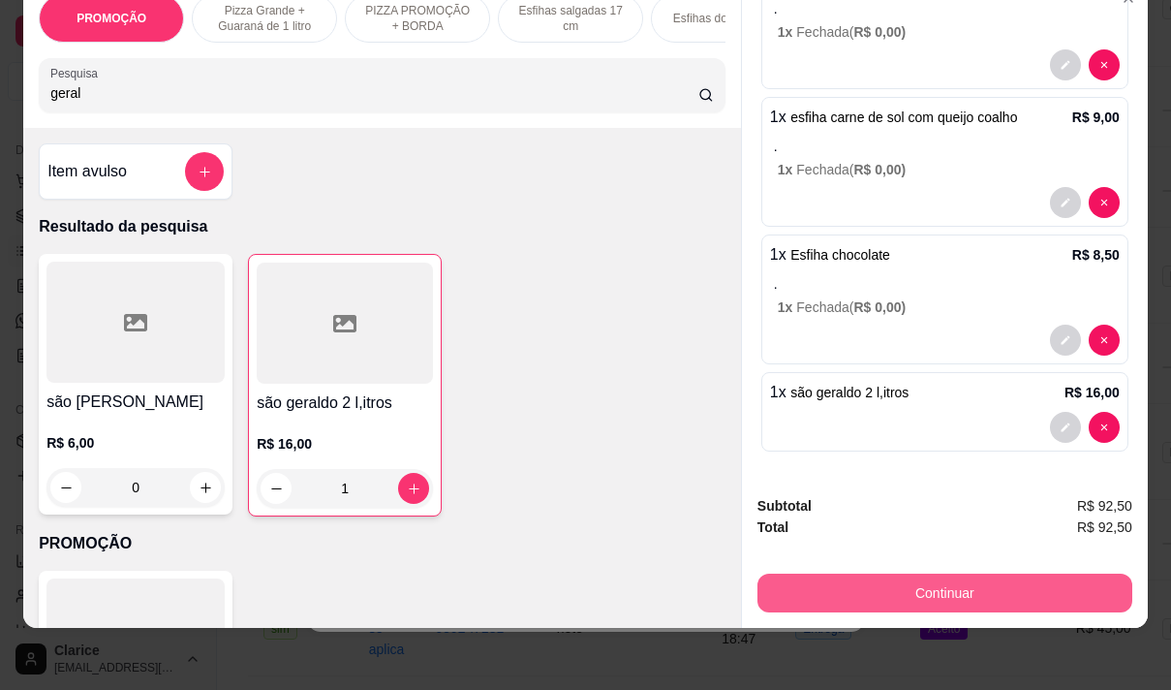
click at [888, 573] on button "Continuar" at bounding box center [945, 592] width 375 height 39
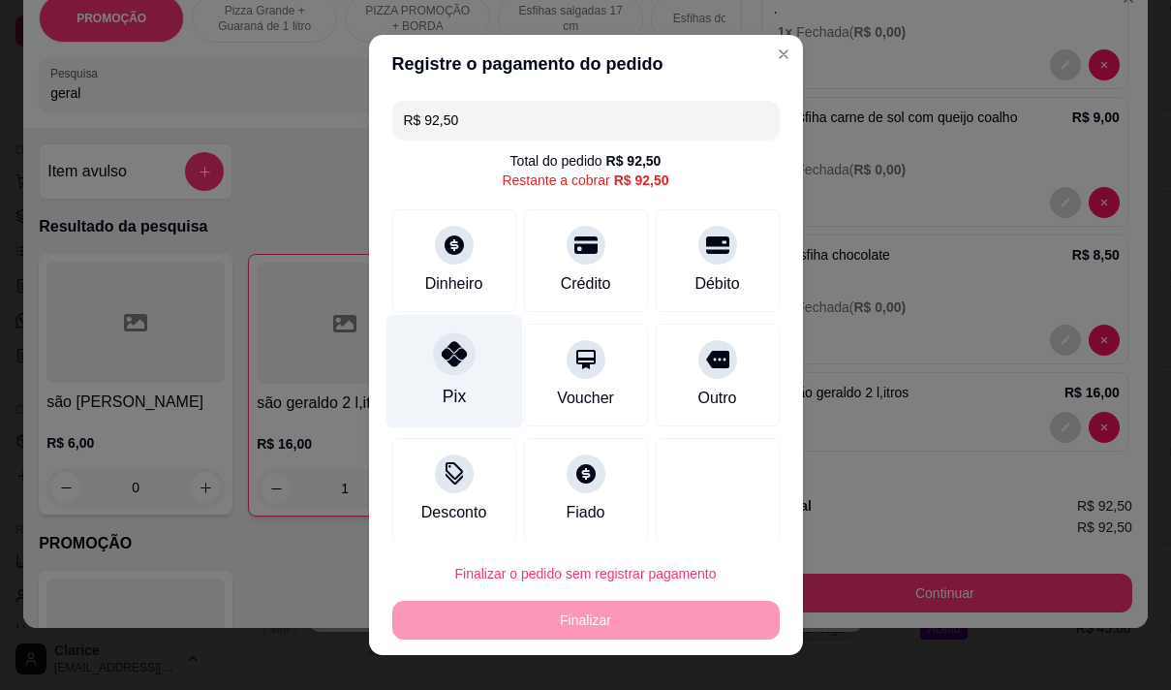
click at [449, 372] on div at bounding box center [454, 353] width 43 height 43
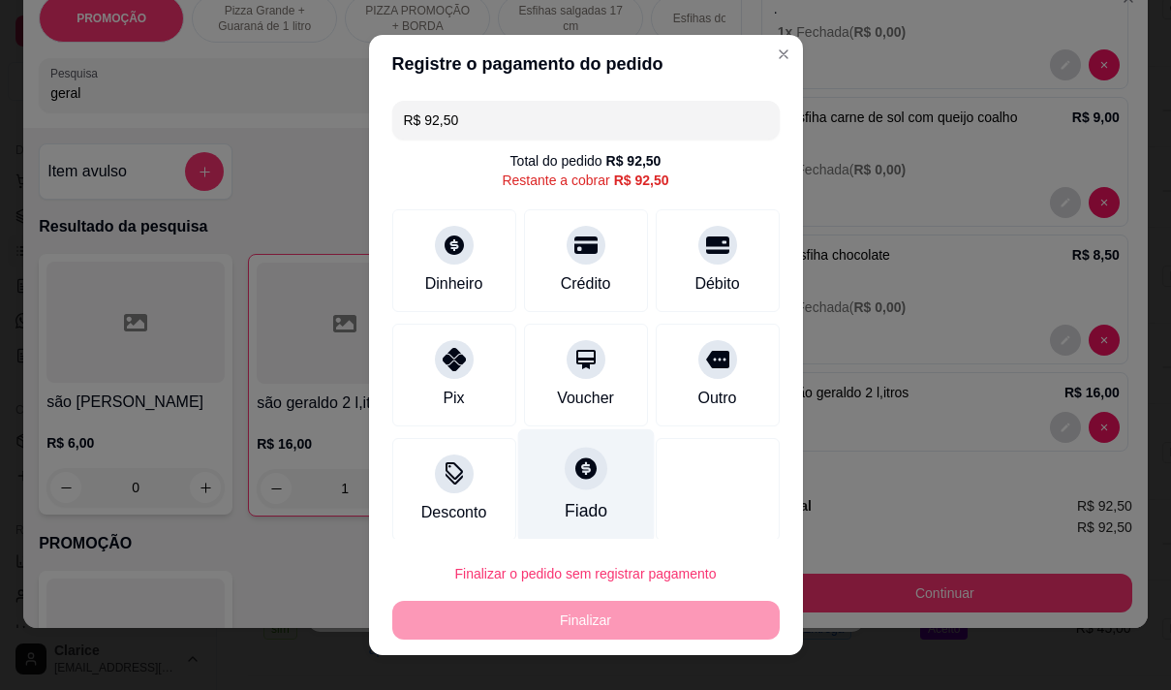
type input "R$ 0,00"
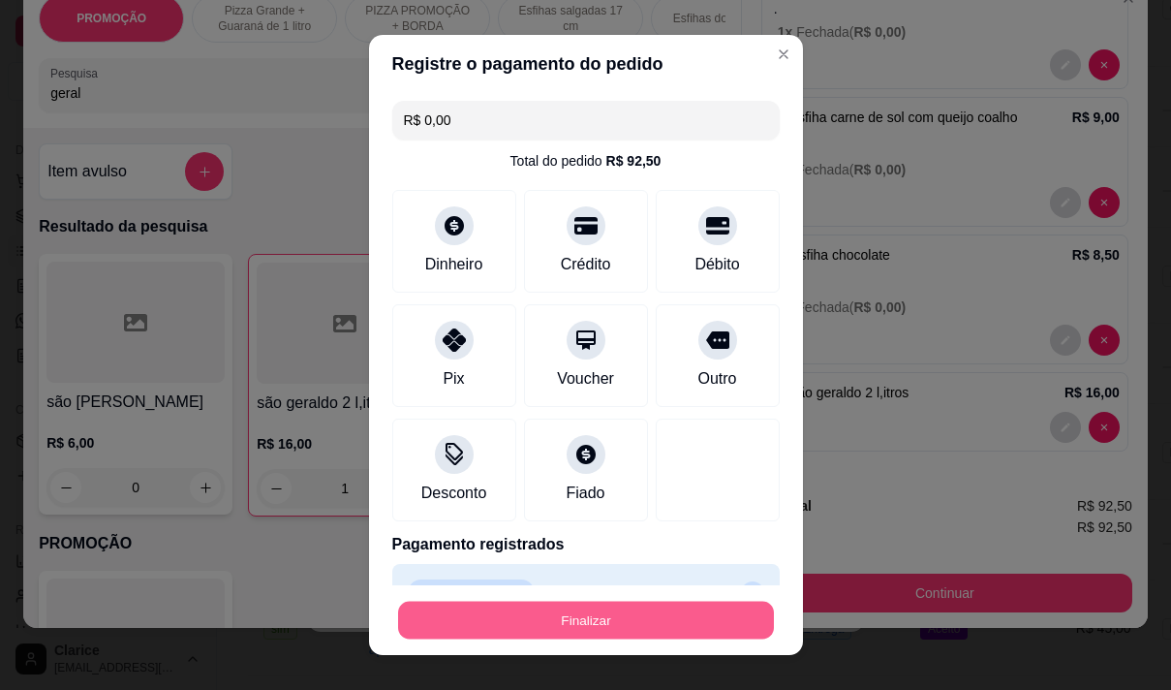
click at [575, 612] on button "Finalizar" at bounding box center [586, 621] width 376 height 38
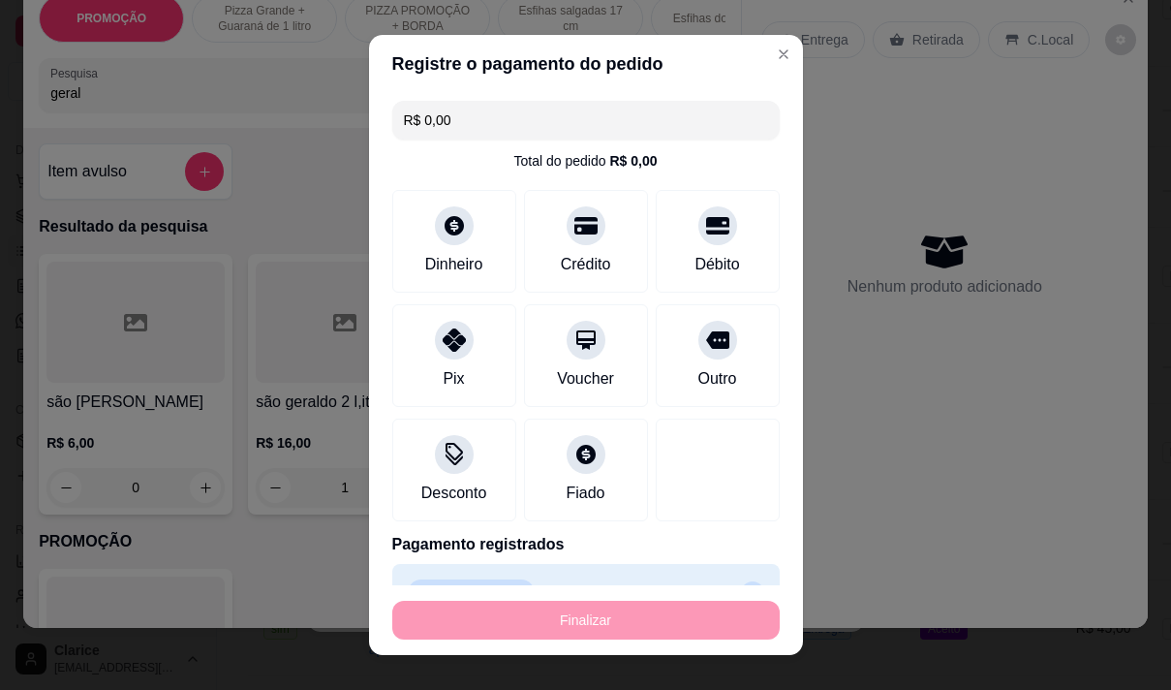
type input "0"
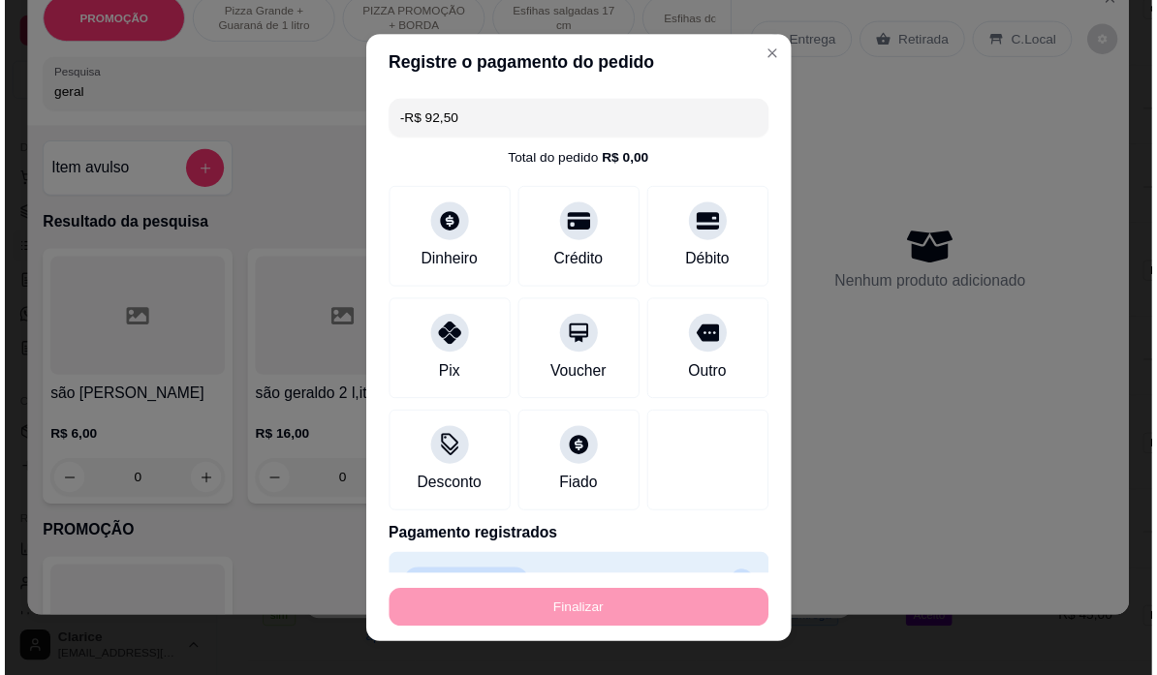
scroll to position [0, 0]
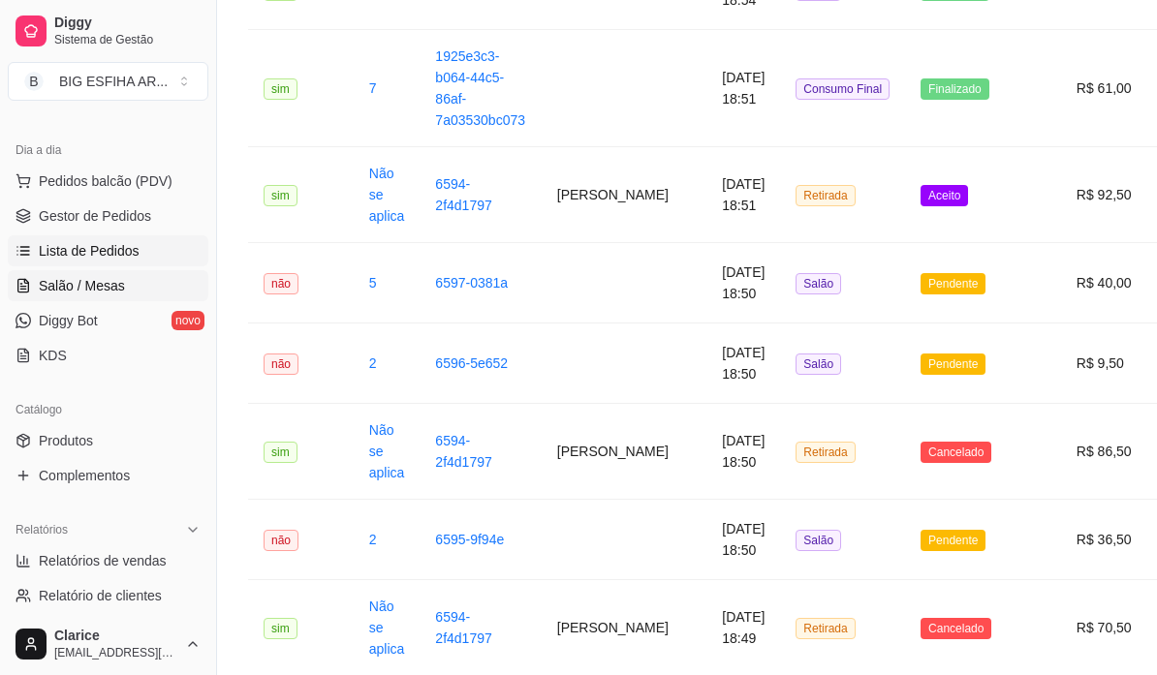
click at [85, 286] on span "Salão / Mesas" at bounding box center [82, 285] width 86 height 19
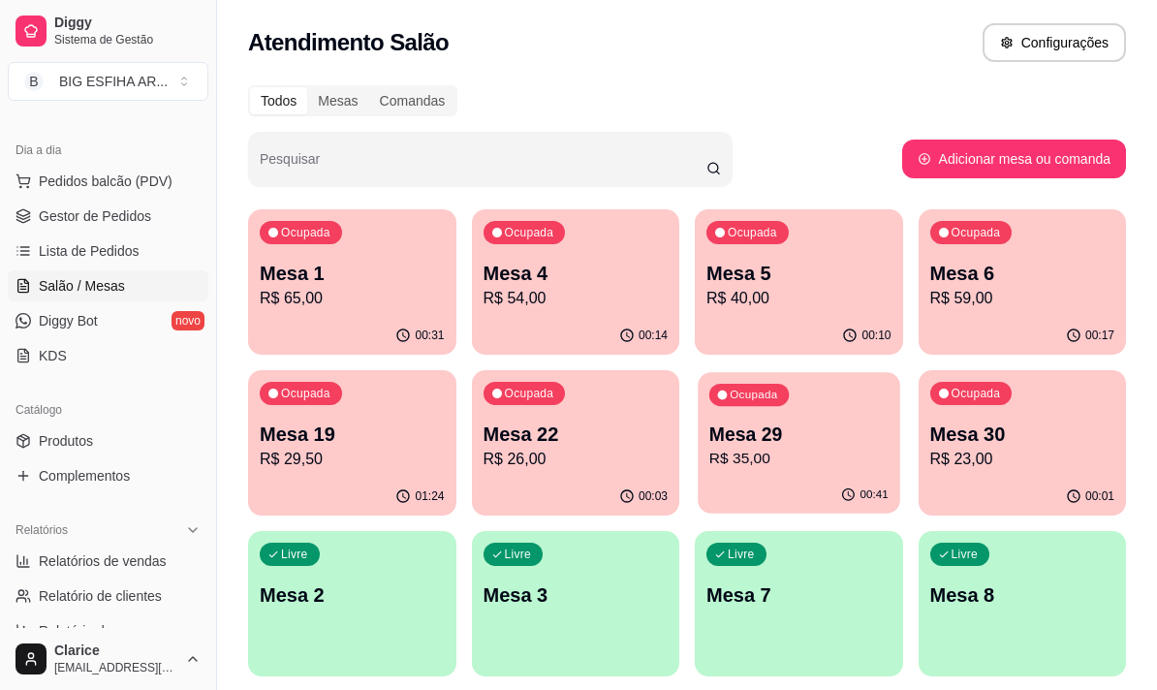
click at [765, 462] on p "R$ 35,00" at bounding box center [798, 459] width 179 height 22
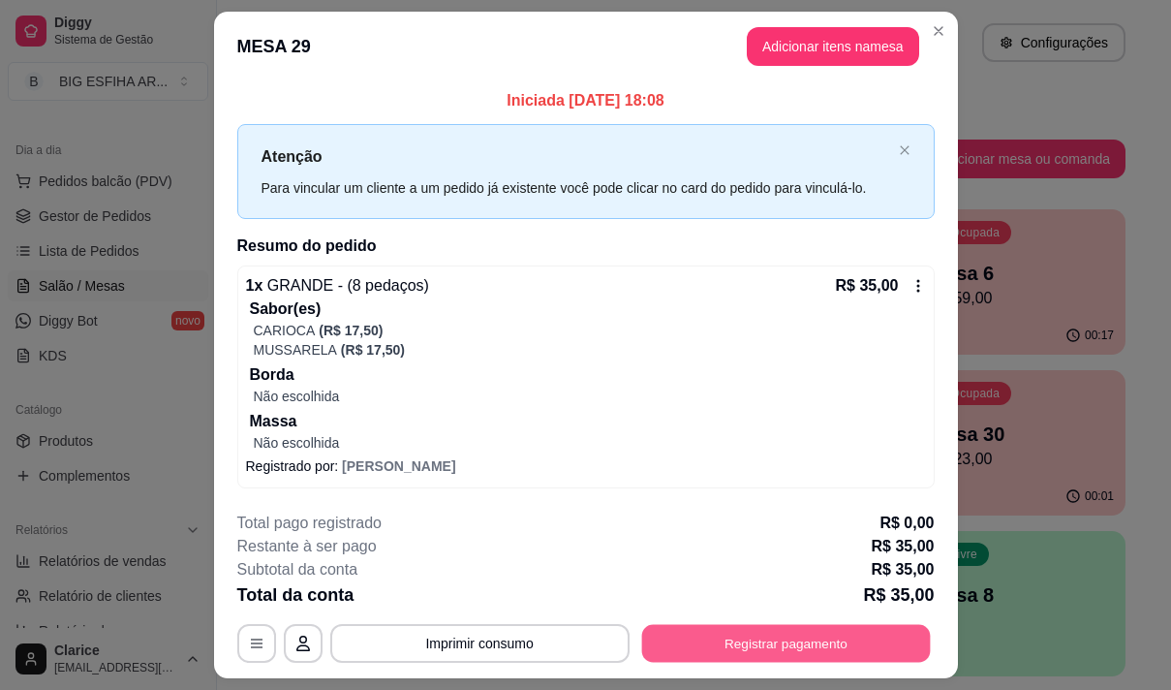
click at [755, 636] on button "Registrar pagamento" at bounding box center [785, 643] width 289 height 38
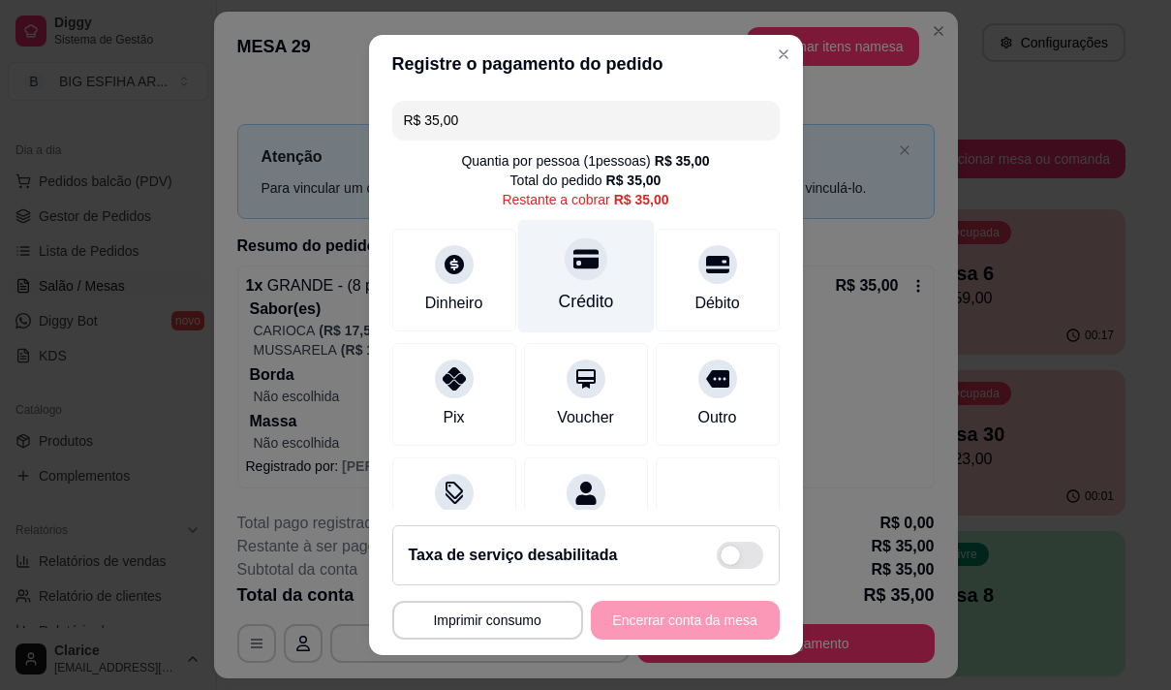
click at [533, 271] on div "Crédito" at bounding box center [585, 275] width 137 height 113
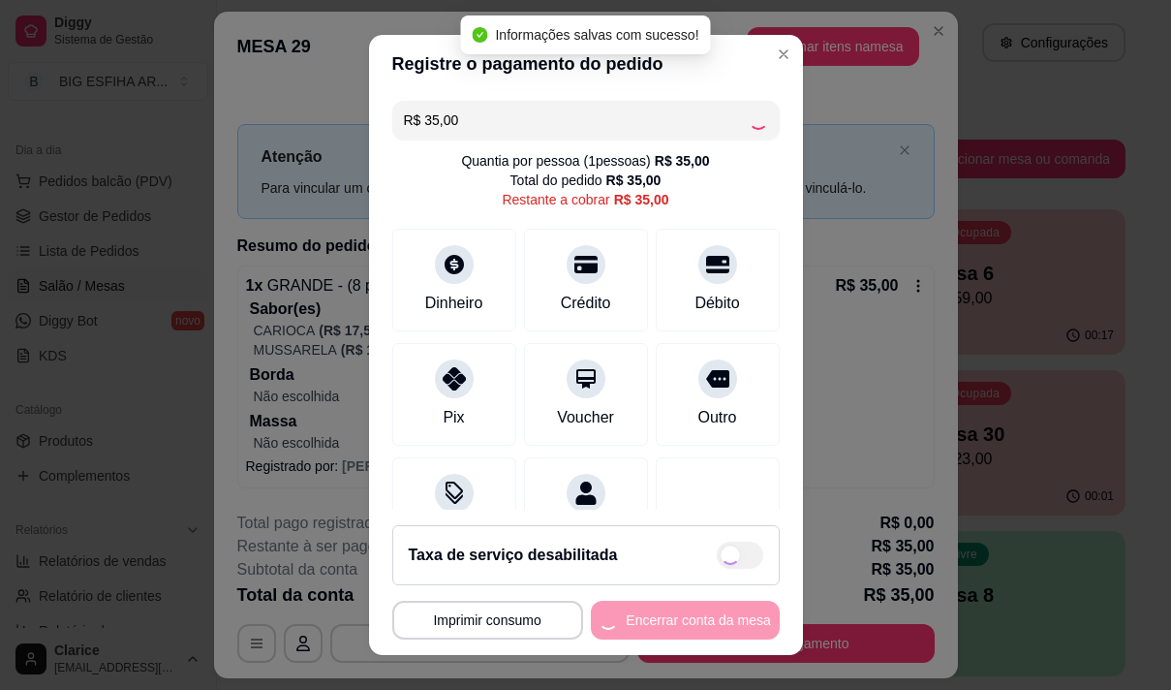
type input "R$ 0,00"
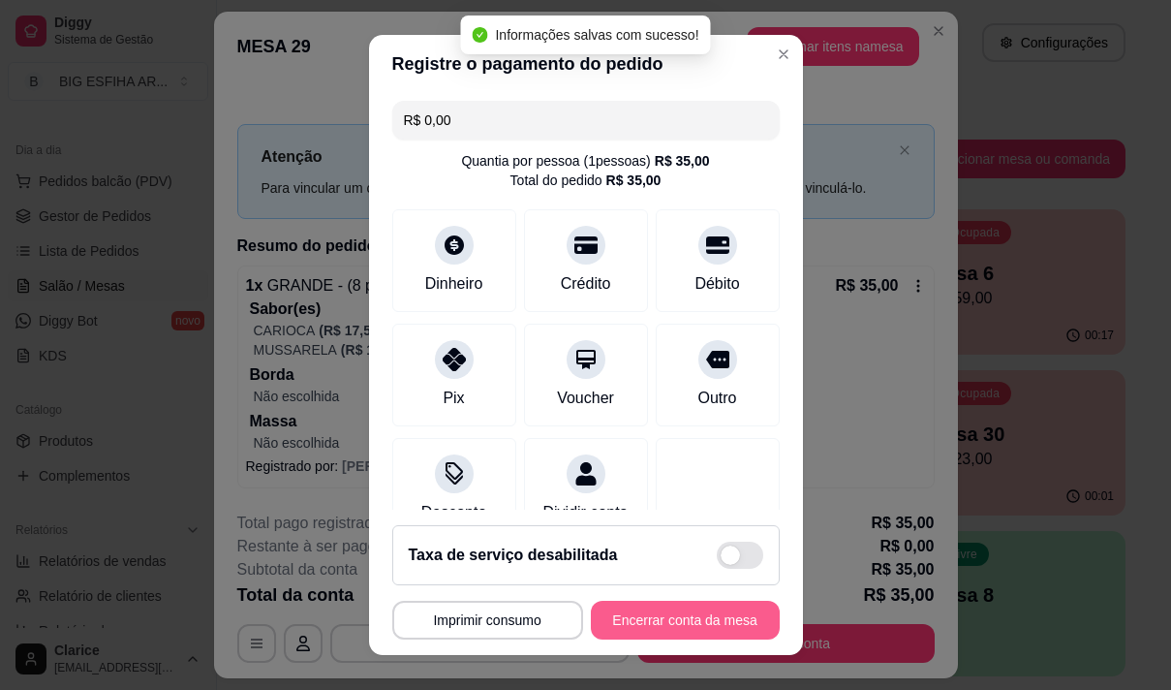
click at [647, 619] on button "Encerrar conta da mesa" at bounding box center [685, 620] width 189 height 39
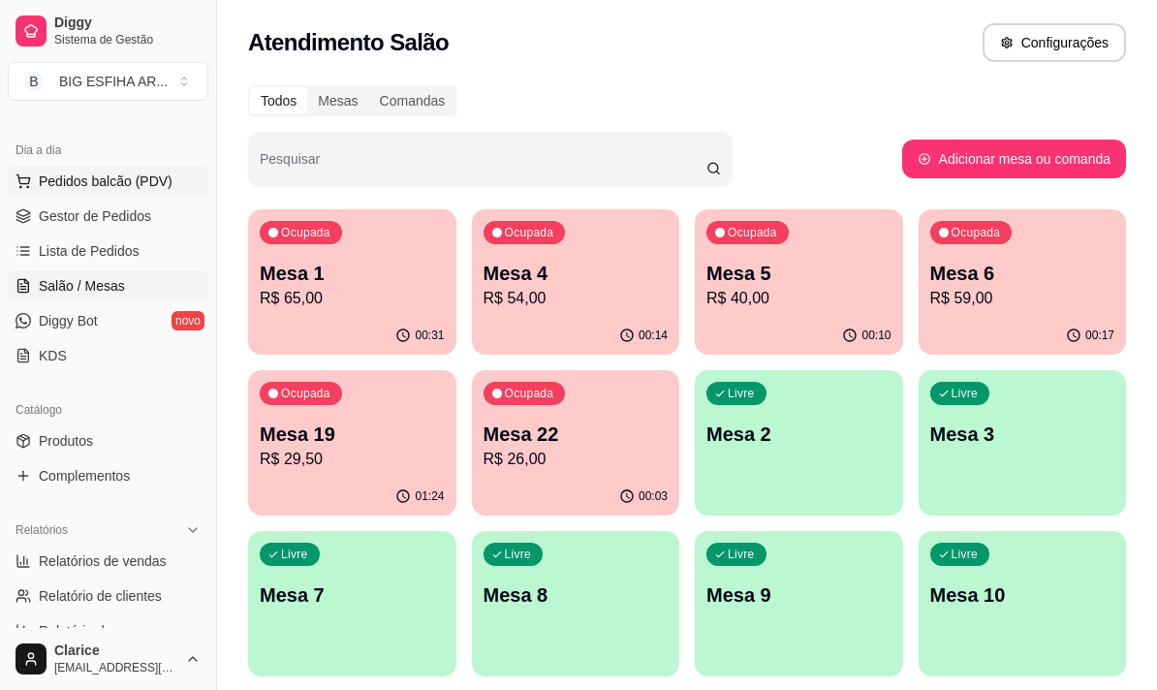
click at [88, 177] on span "Pedidos balcão (PDV)" at bounding box center [106, 180] width 134 height 19
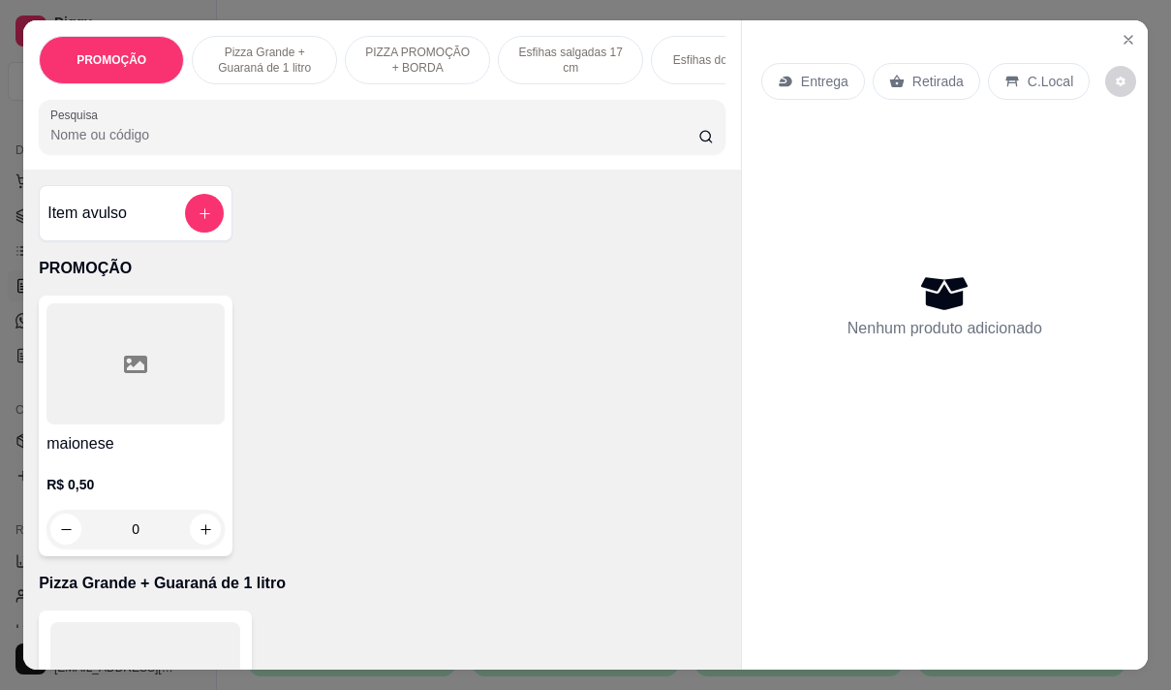
click at [801, 72] on p "Entrega" at bounding box center [824, 81] width 47 height 19
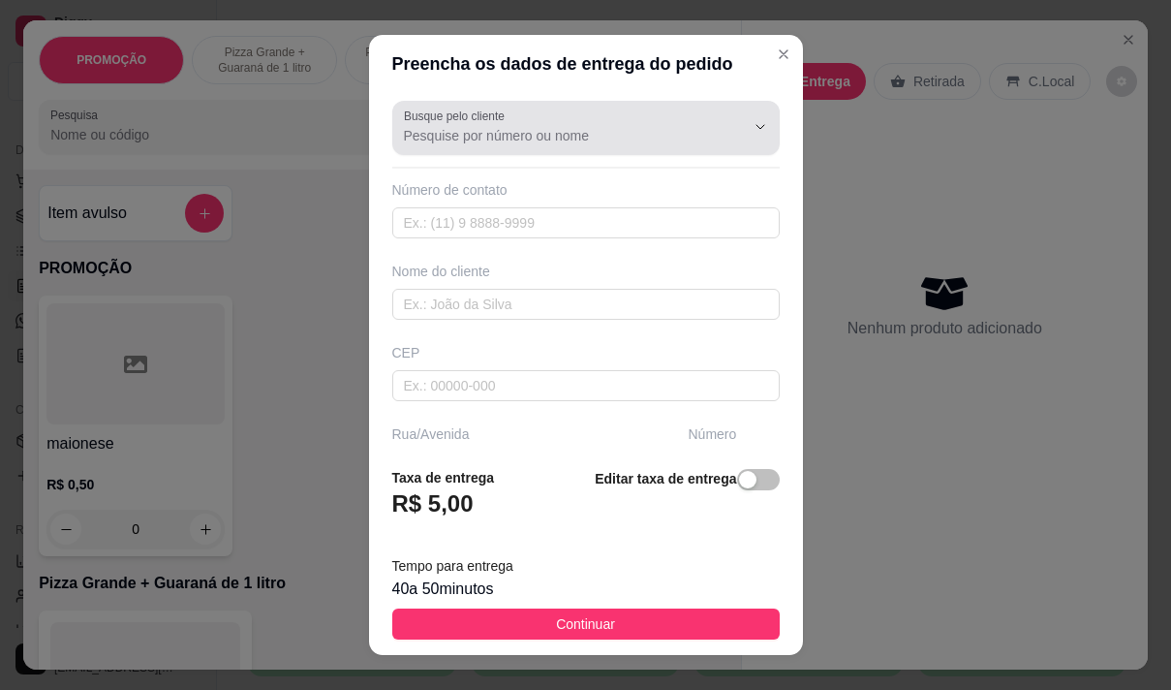
click at [479, 135] on input "Busque pelo cliente" at bounding box center [559, 135] width 310 height 19
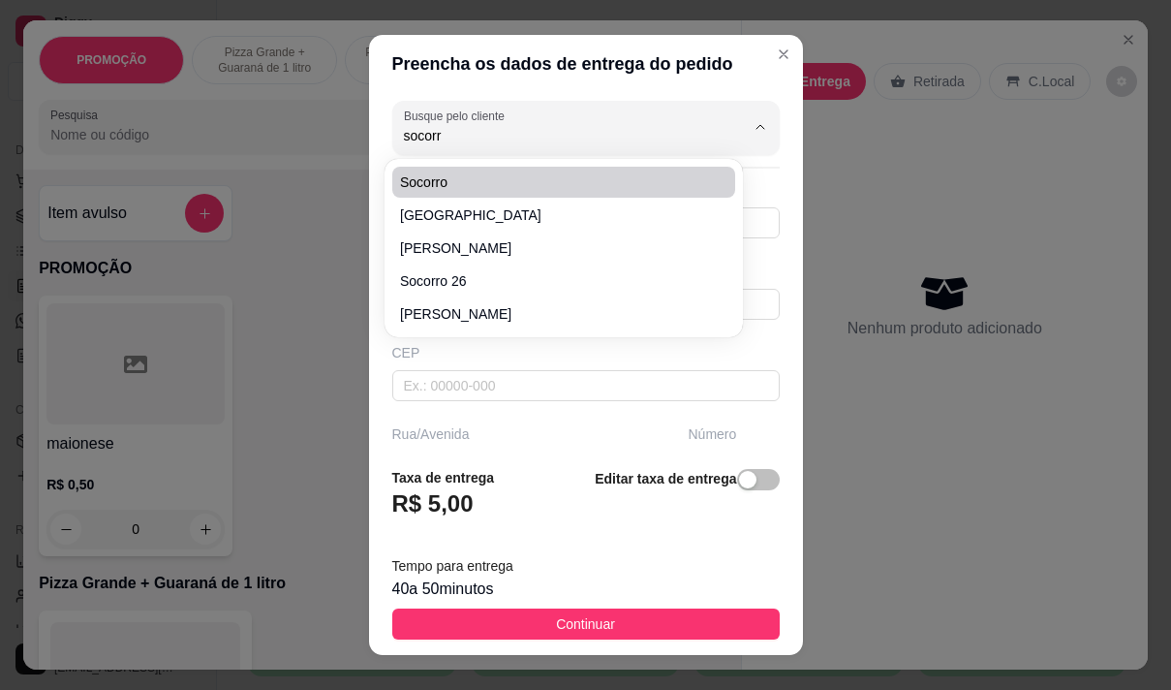
click at [463, 183] on span "socorro" at bounding box center [554, 181] width 308 height 19
type input "socorro"
type input "85996104661"
type input "socorro"
type input "[STREET_ADDRESS][PERSON_NAME]"
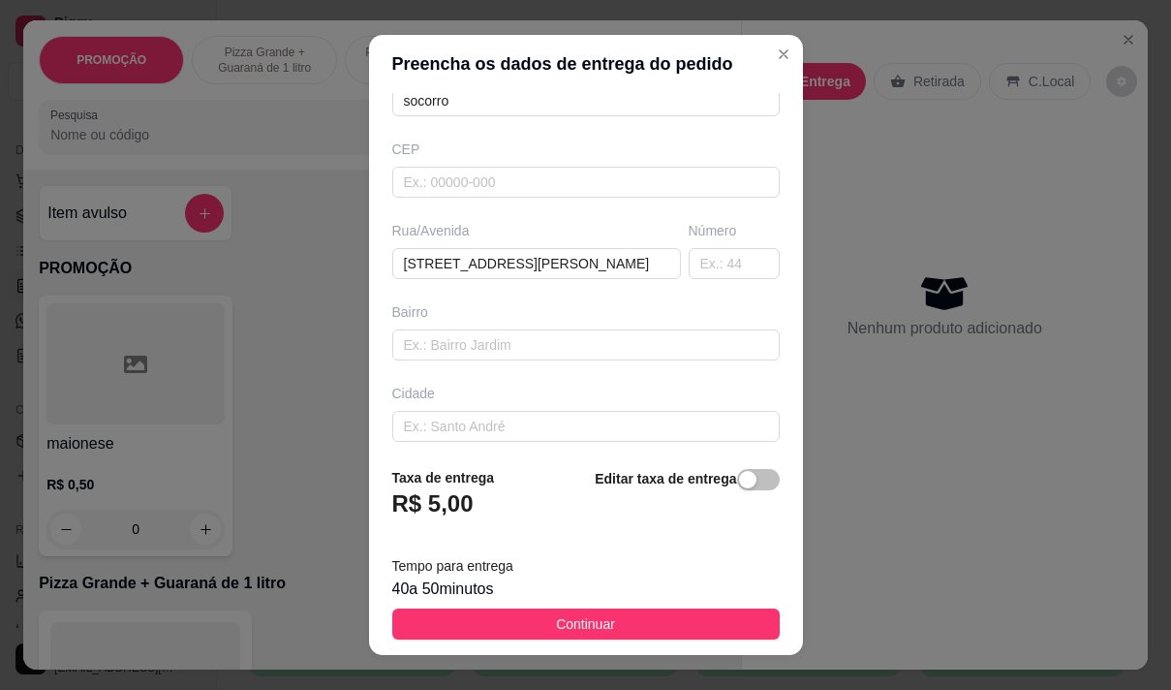
scroll to position [291, 0]
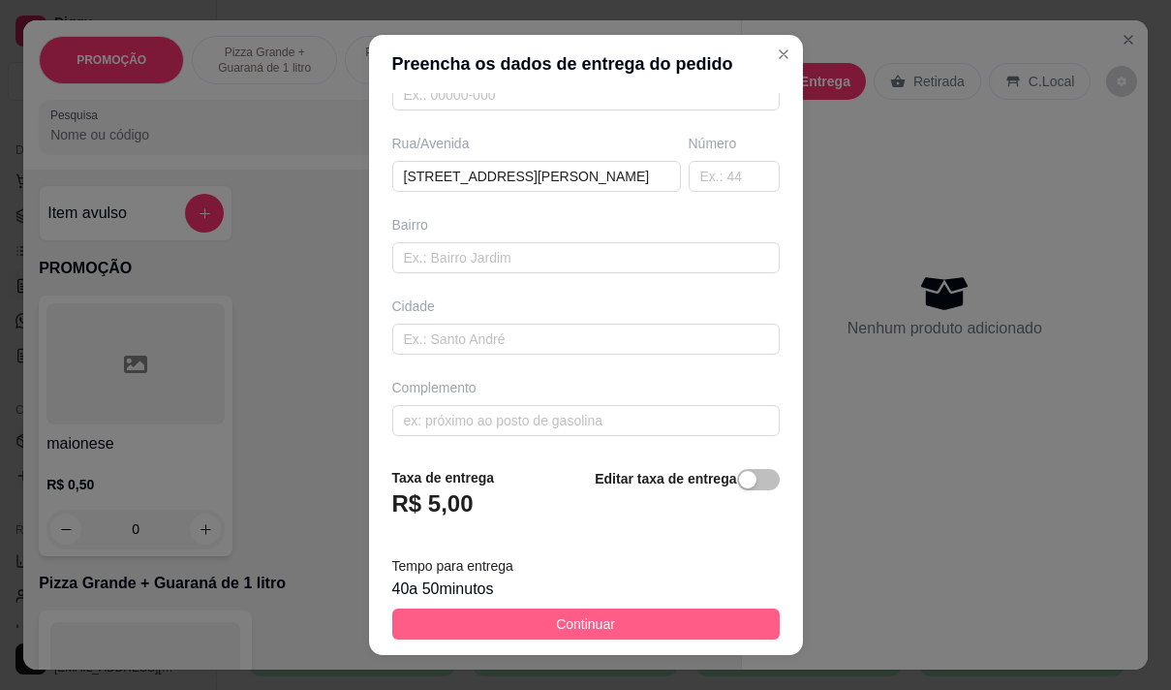
type input "socorro"
click at [492, 609] on button "Continuar" at bounding box center [585, 623] width 387 height 31
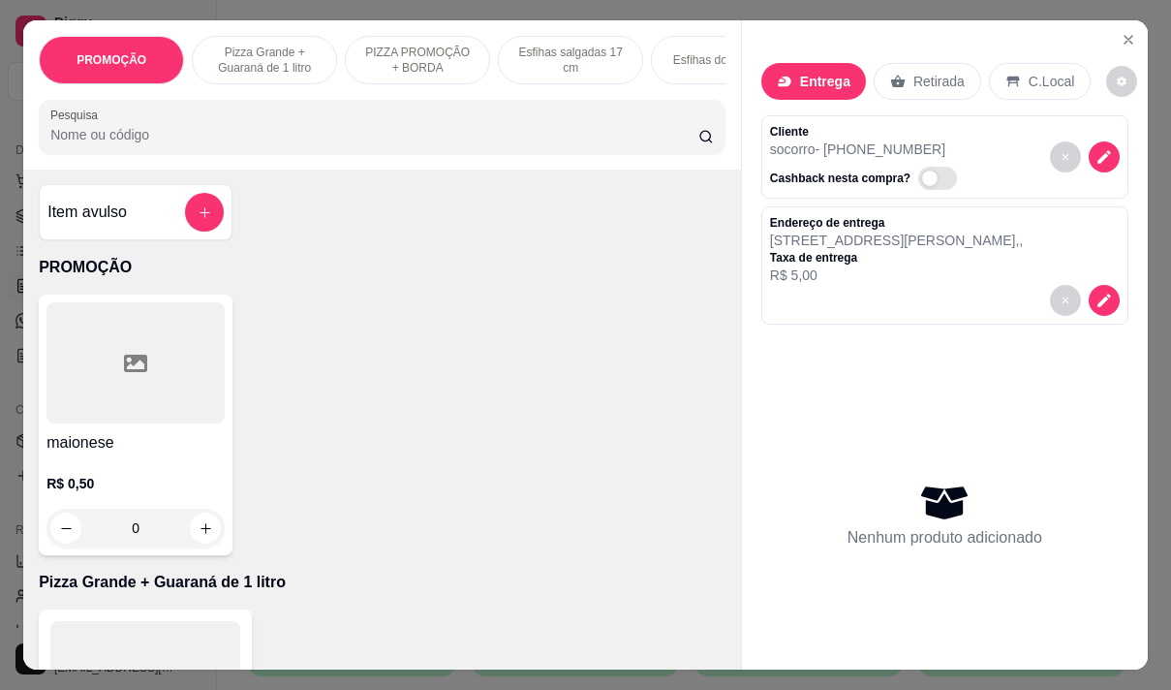
scroll to position [0, 0]
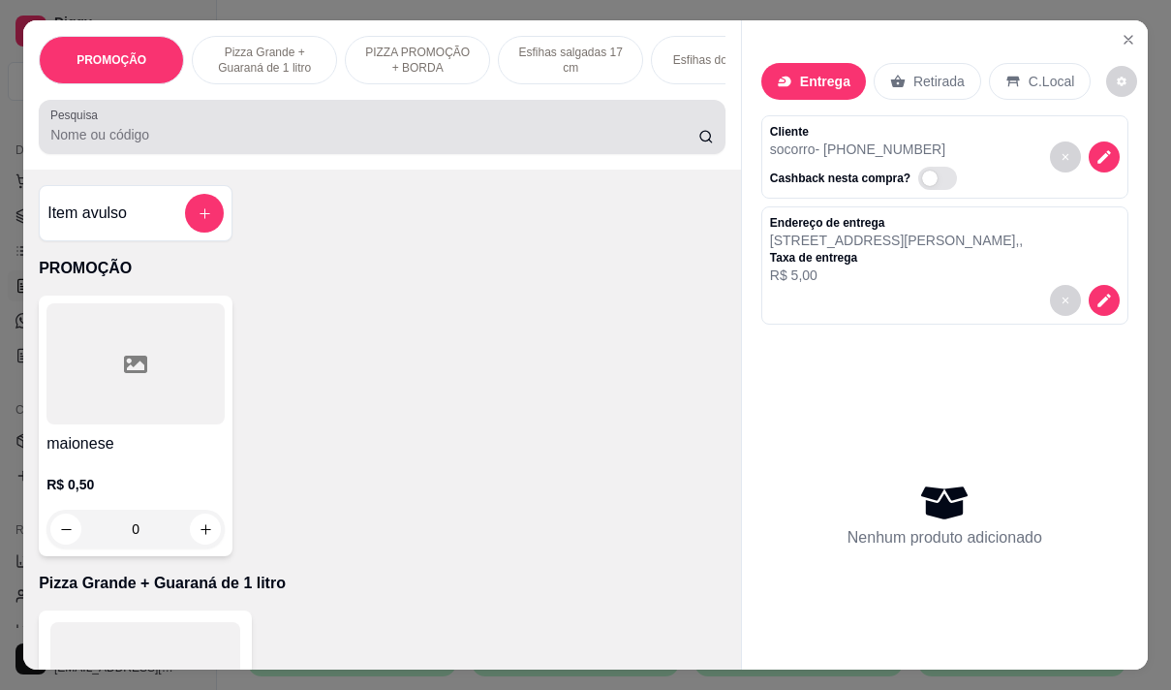
click at [342, 139] on input "Pesquisa" at bounding box center [374, 134] width 648 height 19
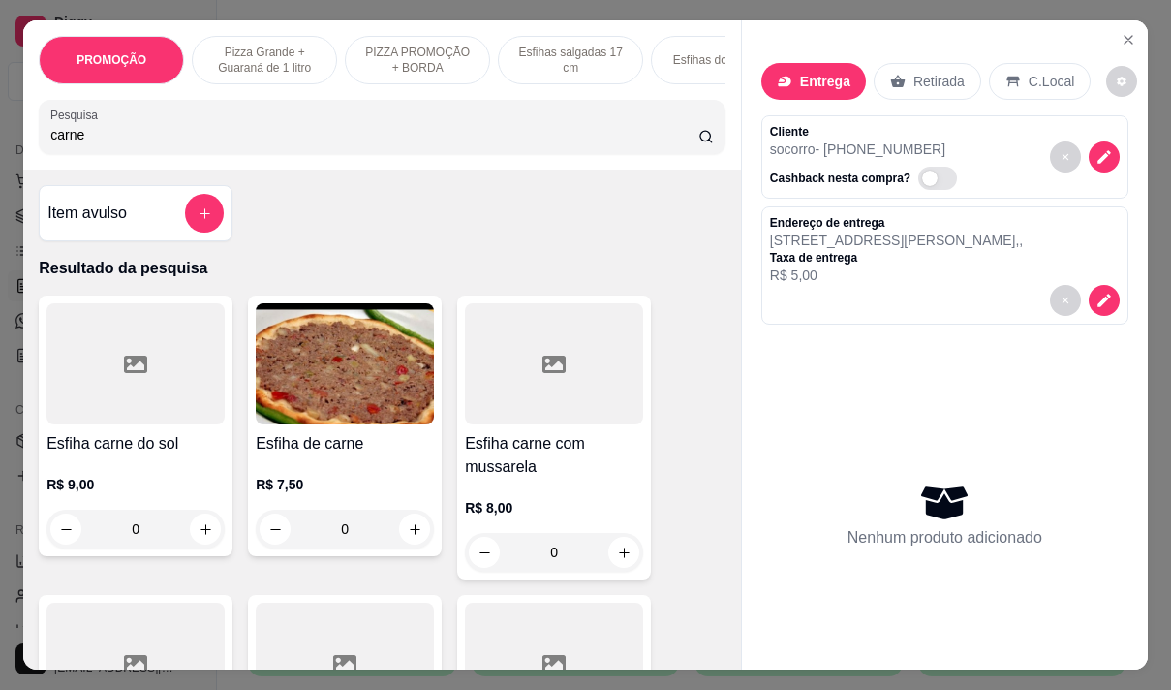
type input "carne"
click at [305, 467] on div "R$ 7,50 0" at bounding box center [345, 501] width 178 height 93
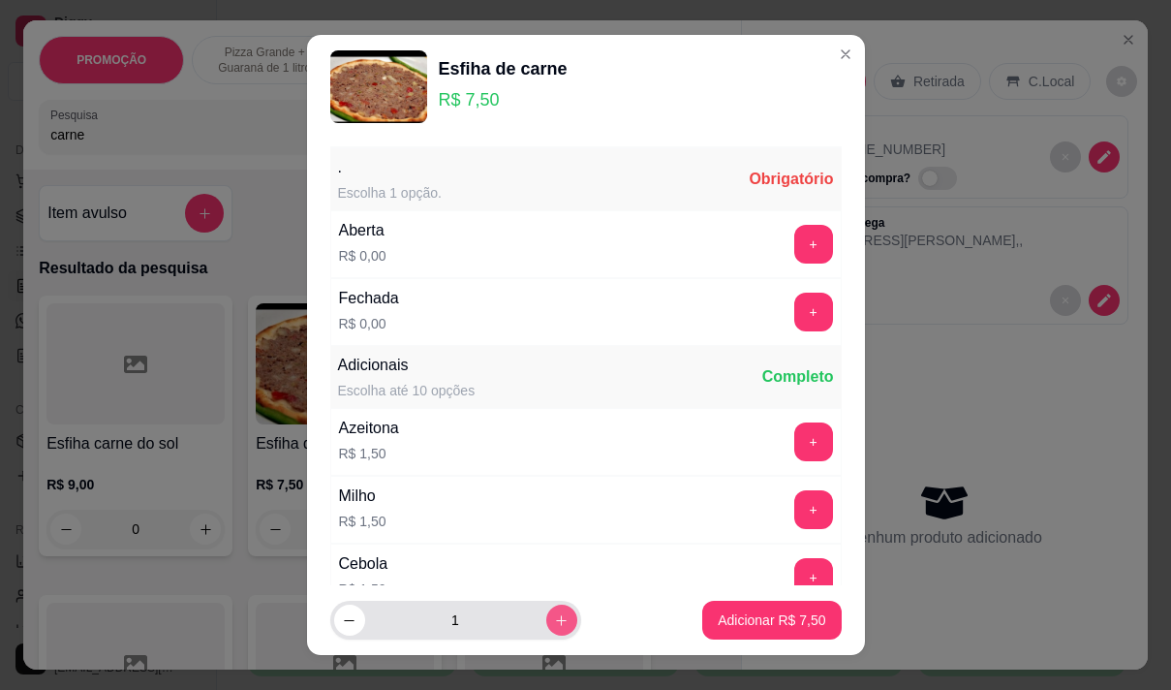
click at [554, 619] on icon "increase-product-quantity" at bounding box center [561, 620] width 15 height 15
type input "2"
click at [794, 306] on button "+" at bounding box center [813, 312] width 39 height 39
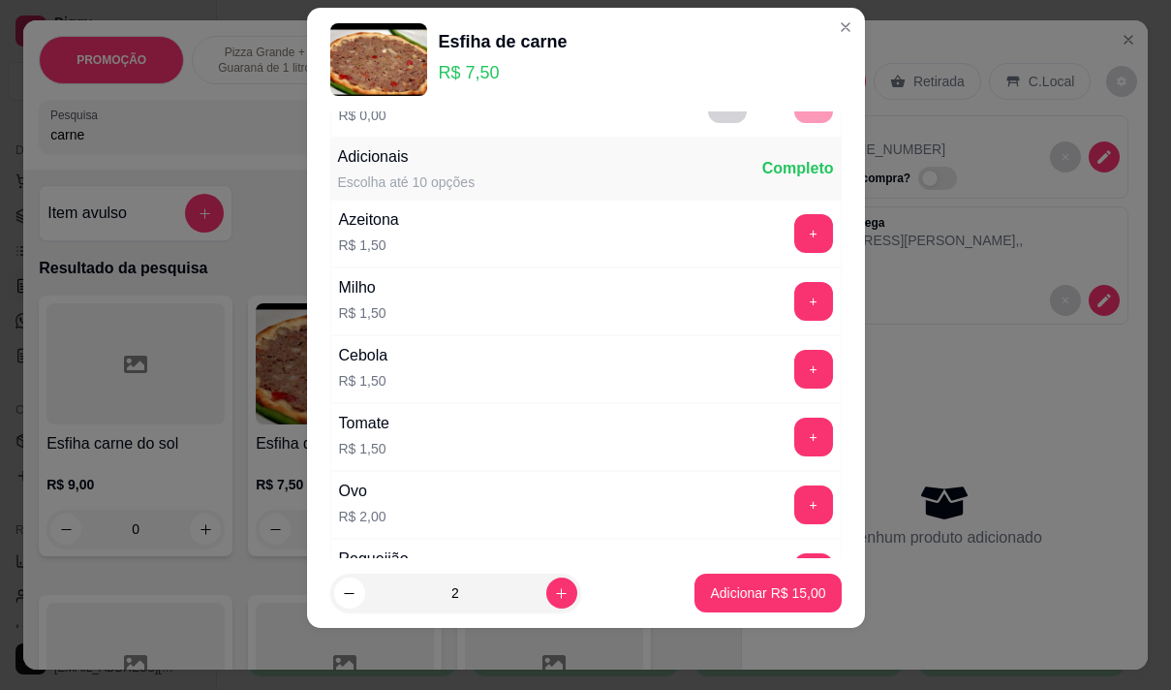
scroll to position [207, 0]
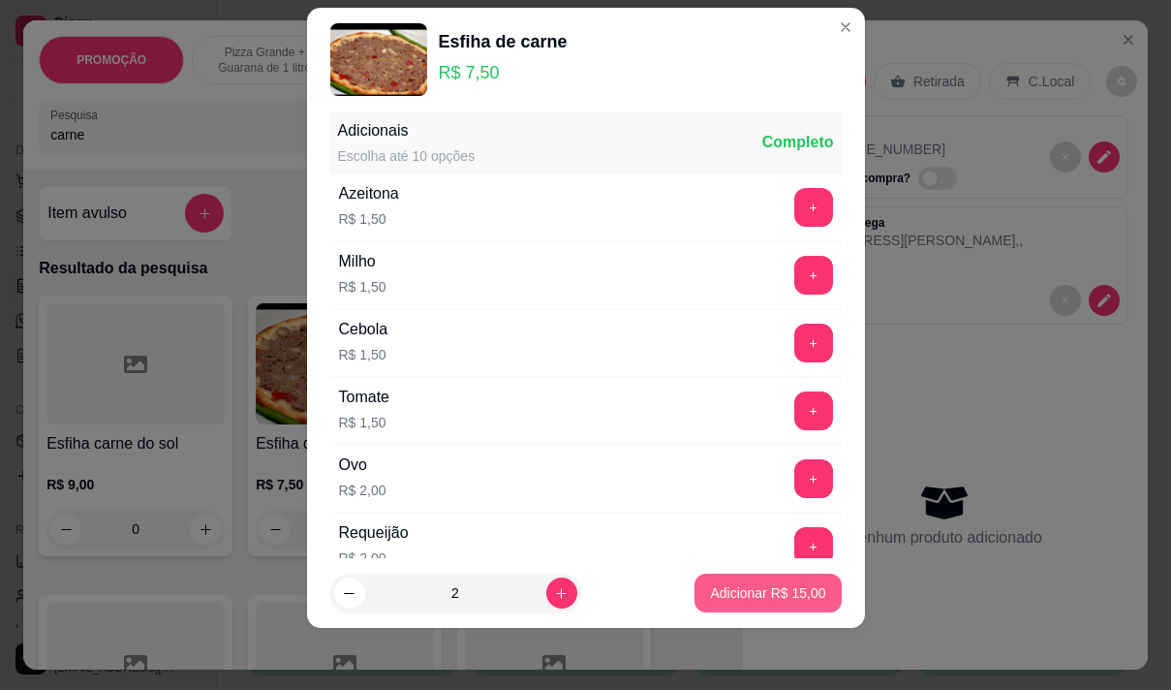
click at [726, 585] on p "Adicionar R$ 15,00" at bounding box center [767, 592] width 115 height 19
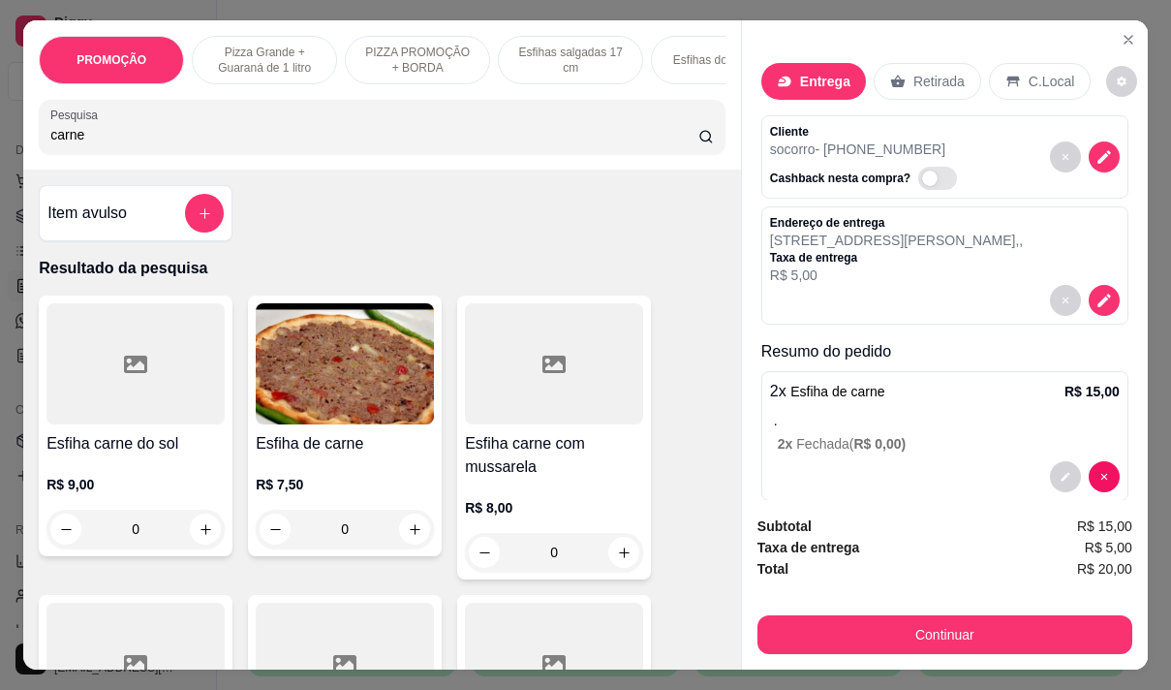
click at [23, 145] on div "PROMOÇÃO Pizza Grande + Guaraná de 1 litro PIZZA PROMOÇÃO + BORDA Esfihas salga…" at bounding box center [382, 94] width 718 height 149
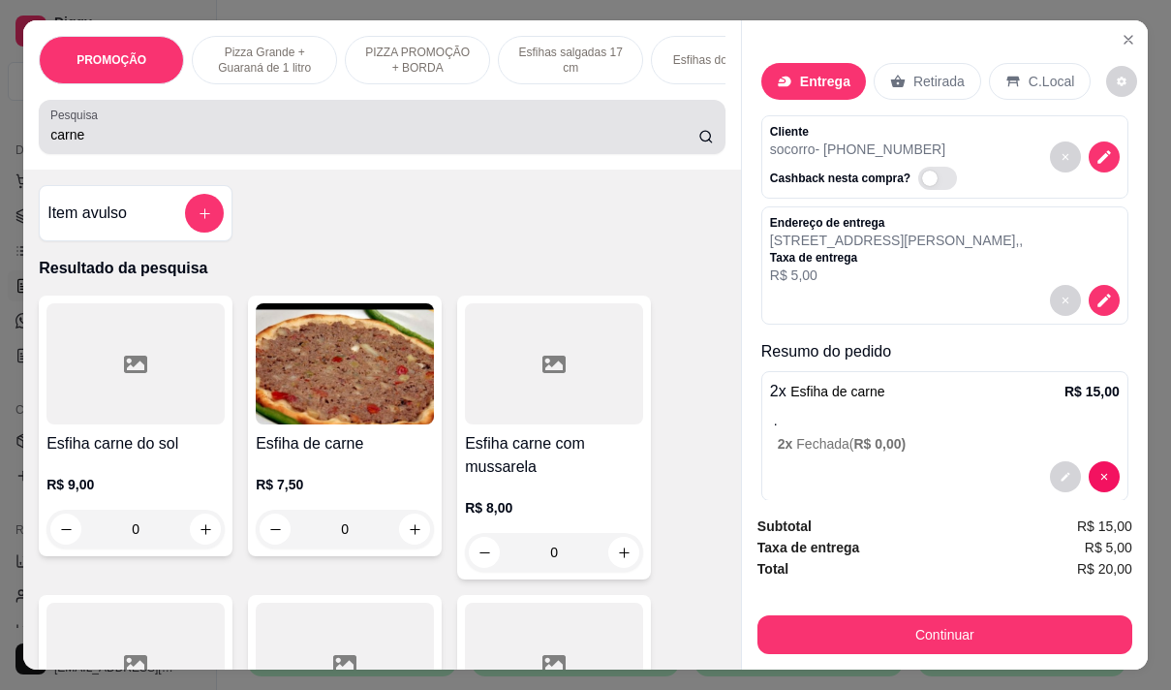
click at [84, 142] on input "carne" at bounding box center [374, 134] width 648 height 19
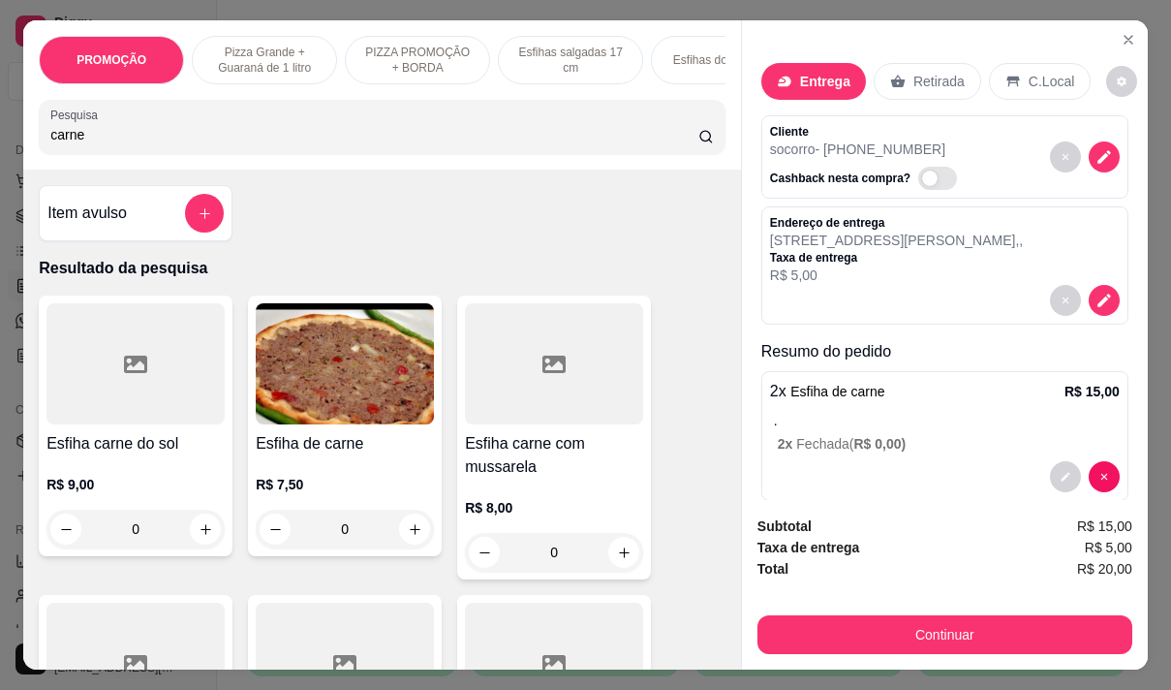
click at [84, 142] on input "carne" at bounding box center [374, 134] width 648 height 19
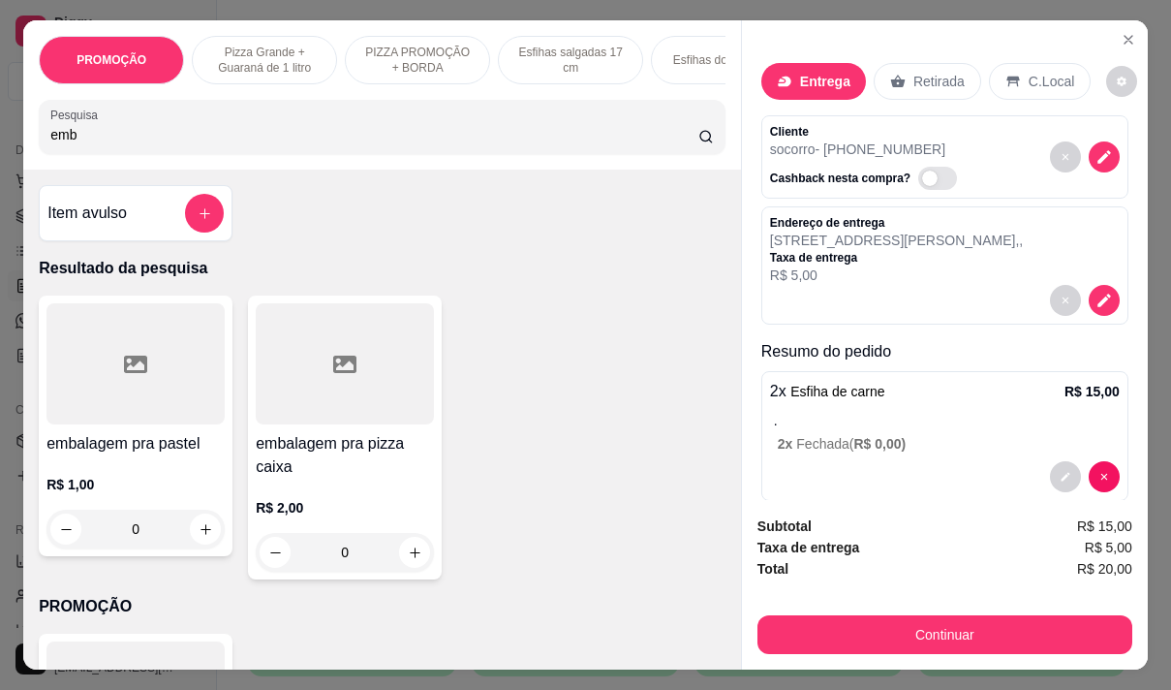
type input "emb"
click at [114, 480] on div "R$ 1,00 0" at bounding box center [135, 501] width 178 height 93
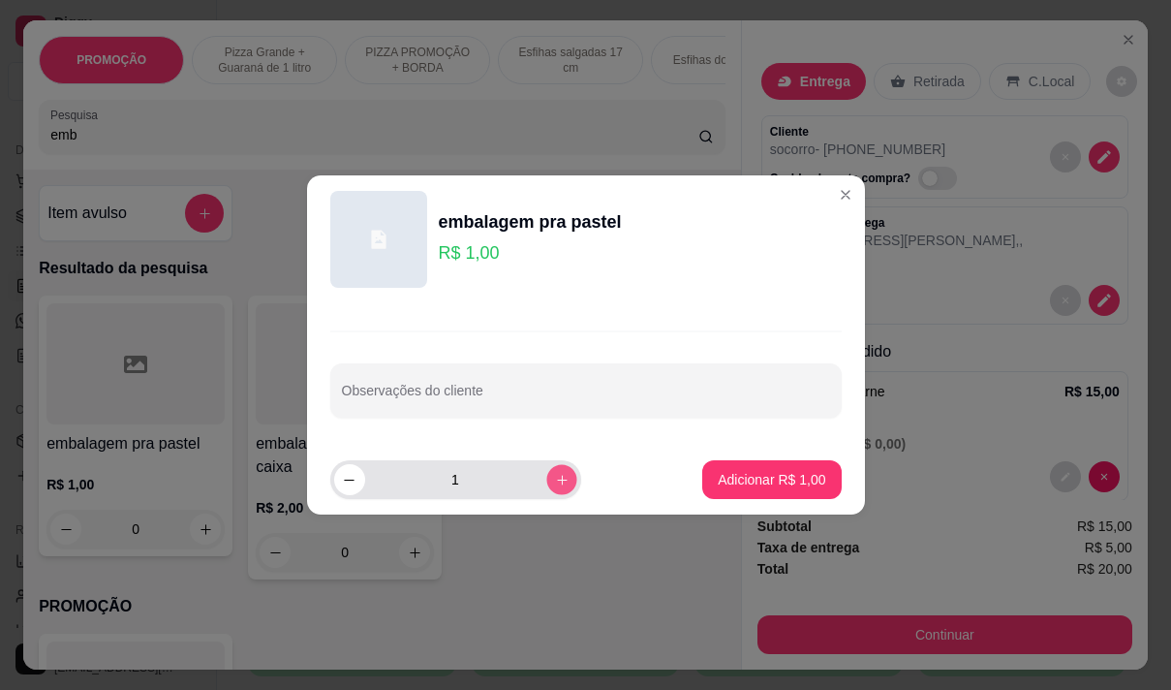
click at [556, 480] on icon "increase-product-quantity" at bounding box center [561, 480] width 10 height 10
type input "2"
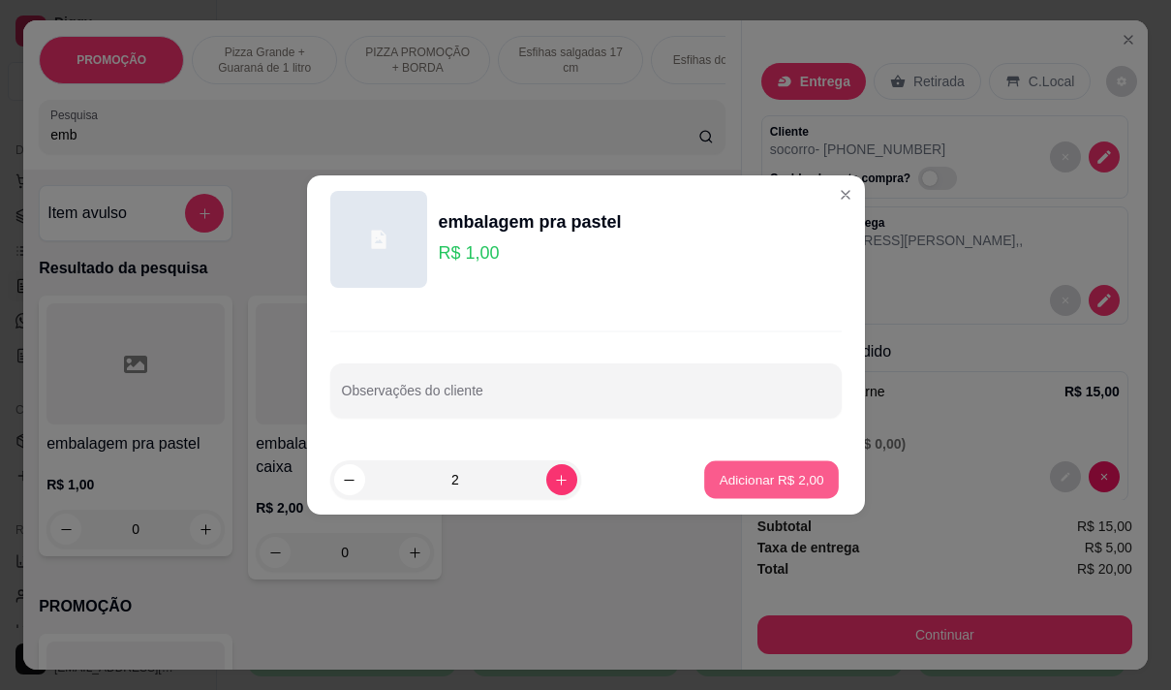
click at [724, 477] on p "Adicionar R$ 2,00" at bounding box center [772, 479] width 105 height 18
type input "2"
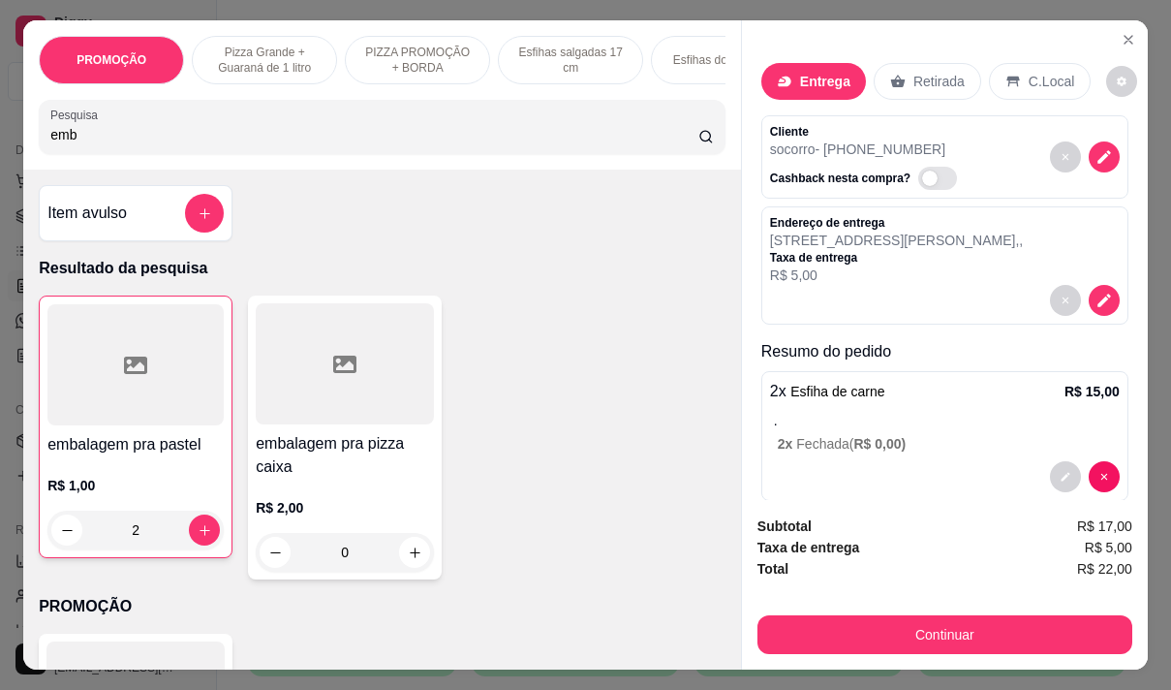
scroll to position [116, 0]
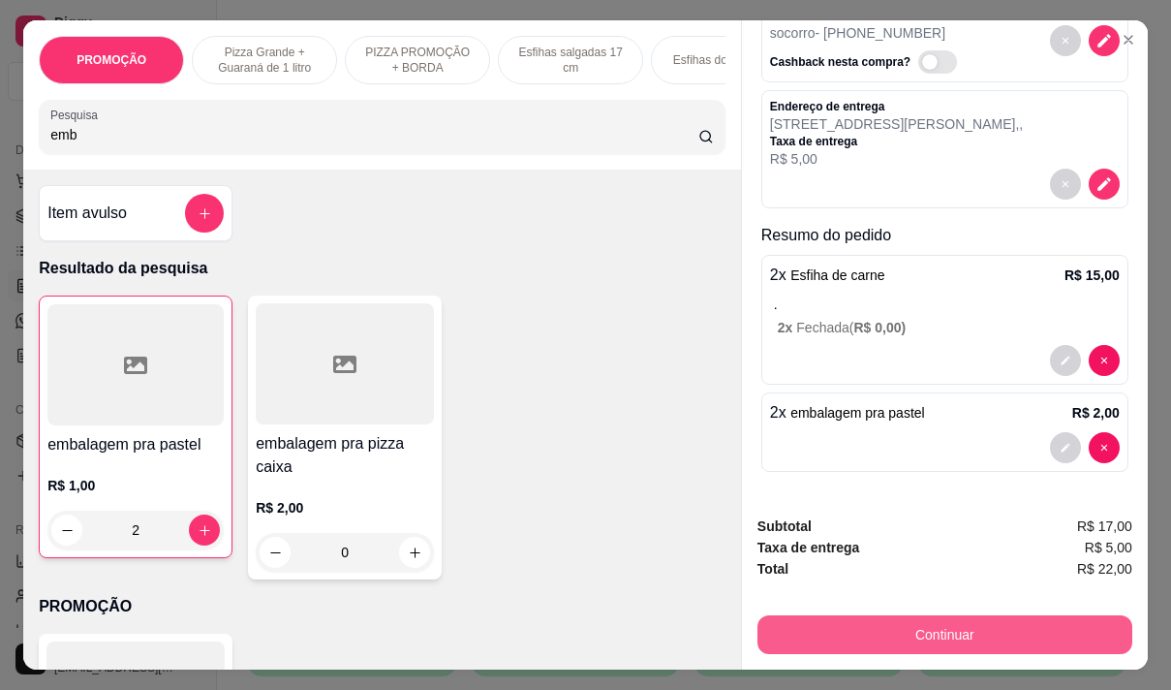
click at [791, 624] on button "Continuar" at bounding box center [945, 634] width 375 height 39
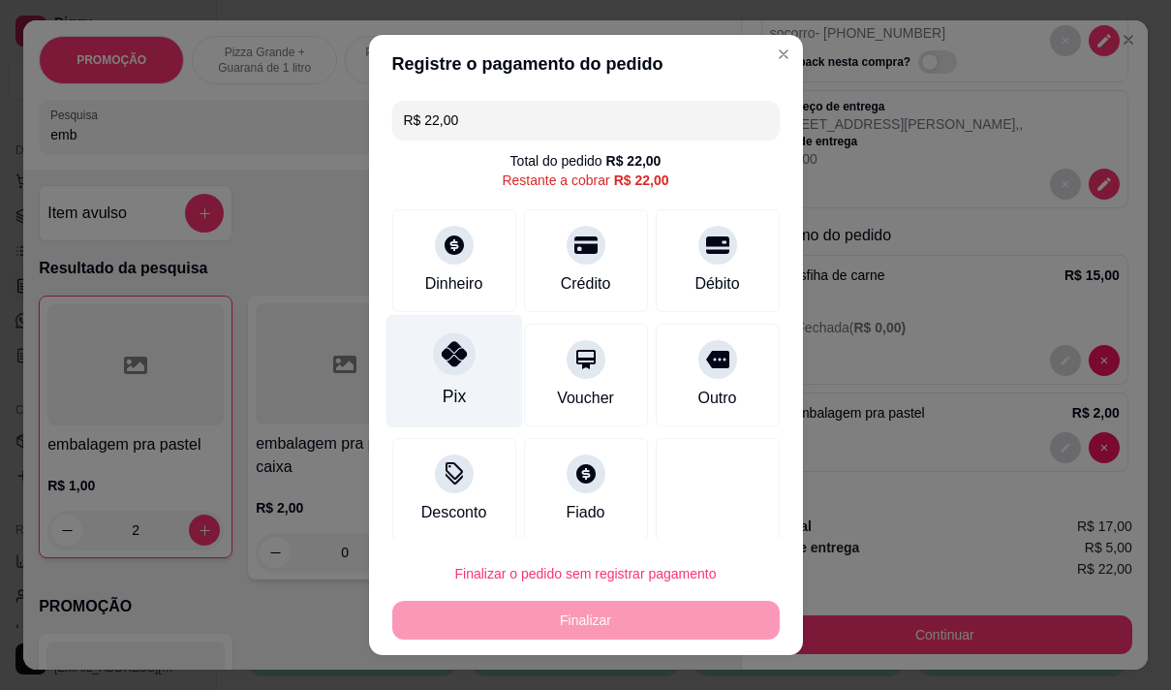
click at [445, 379] on div "Pix" at bounding box center [454, 370] width 137 height 113
type input "R$ 0,00"
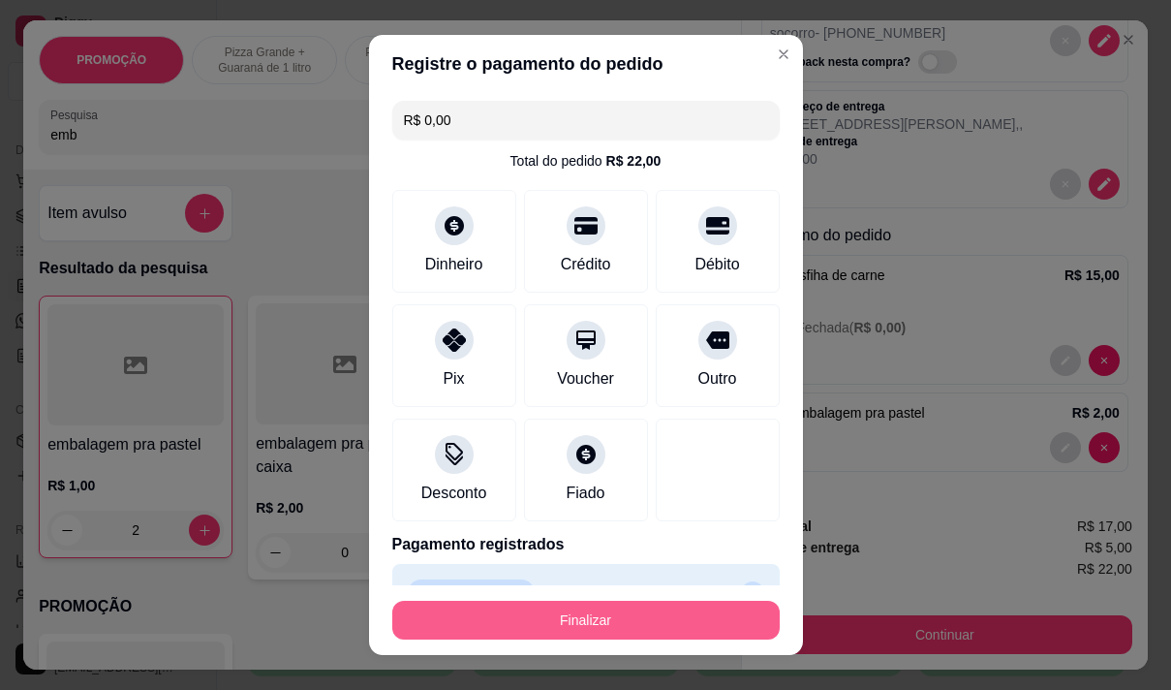
click at [529, 612] on button "Finalizar" at bounding box center [585, 620] width 387 height 39
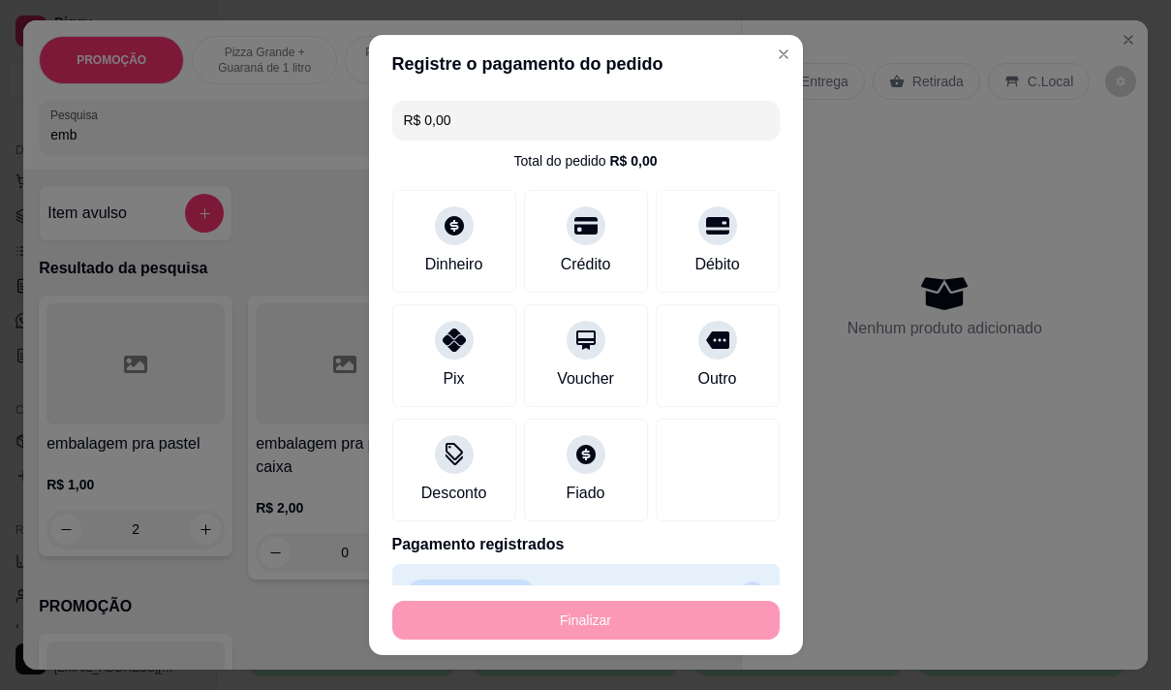
type input "0"
type input "-R$ 22,00"
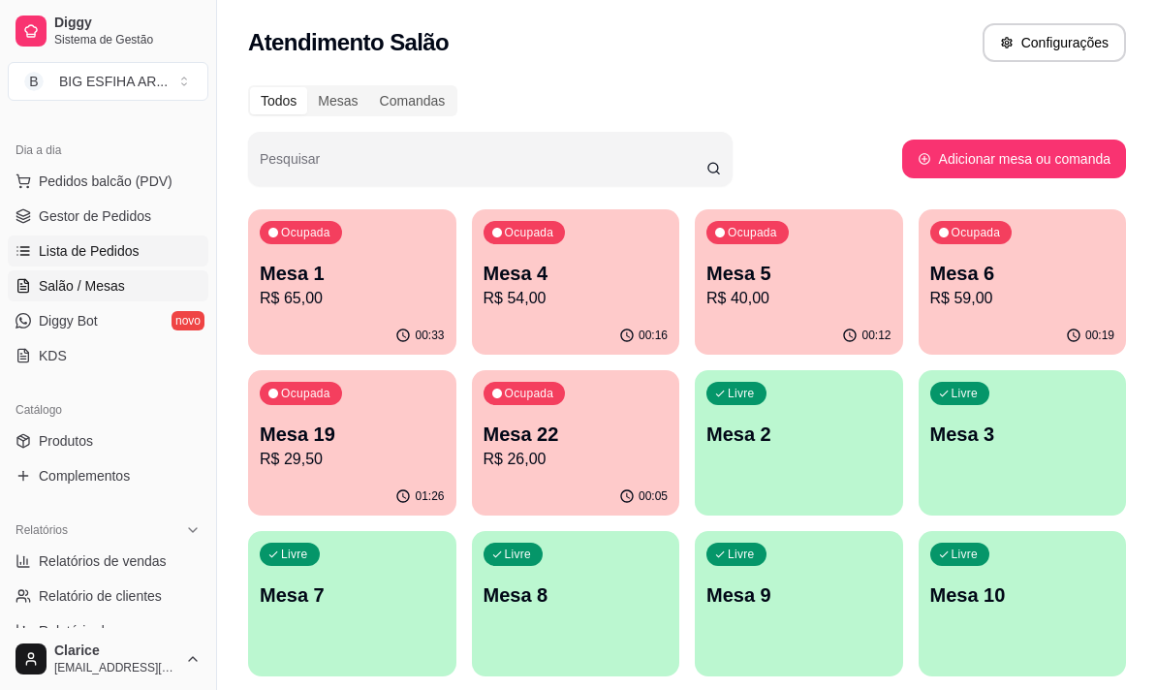
click at [88, 253] on span "Lista de Pedidos" at bounding box center [89, 250] width 101 height 19
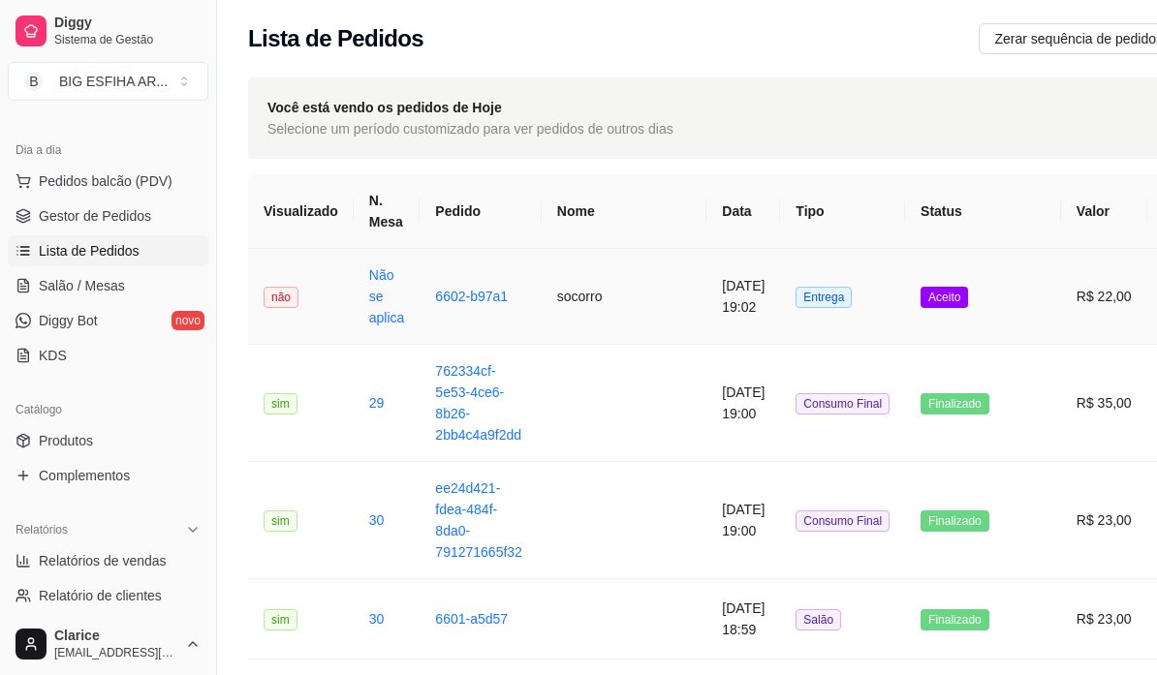
click at [552, 311] on td "socorro" at bounding box center [623, 297] width 165 height 96
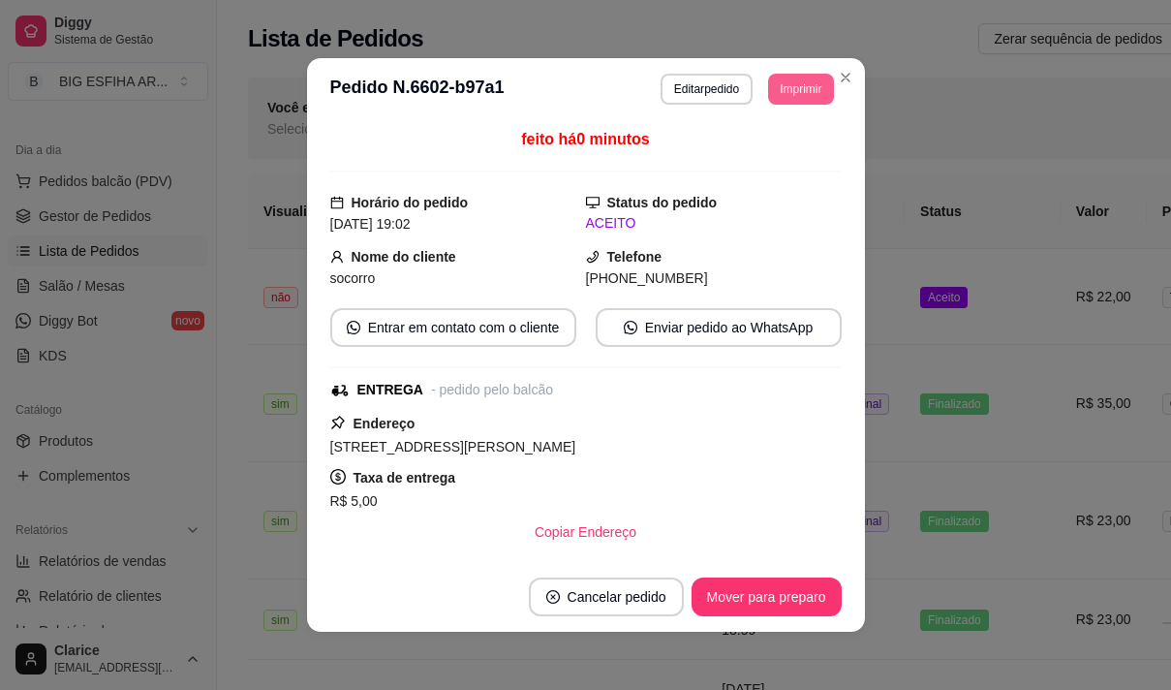
click at [787, 94] on button "Imprimir" at bounding box center [800, 89] width 65 height 31
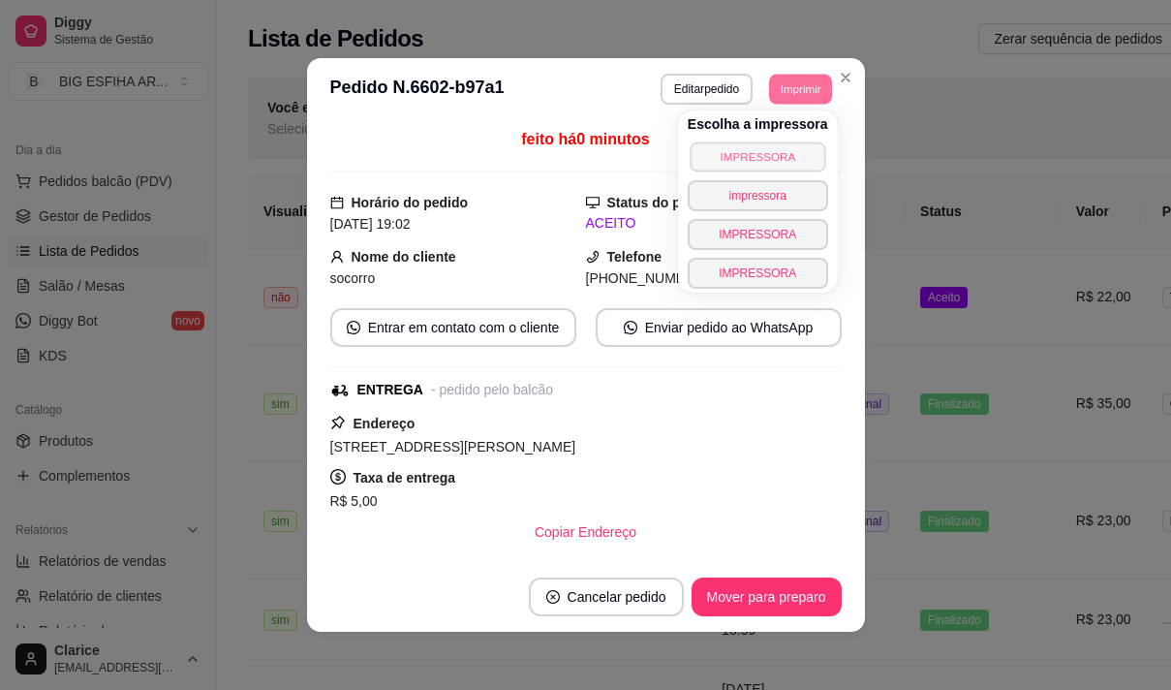
click at [748, 157] on button "IMPRESSORA" at bounding box center [758, 156] width 136 height 30
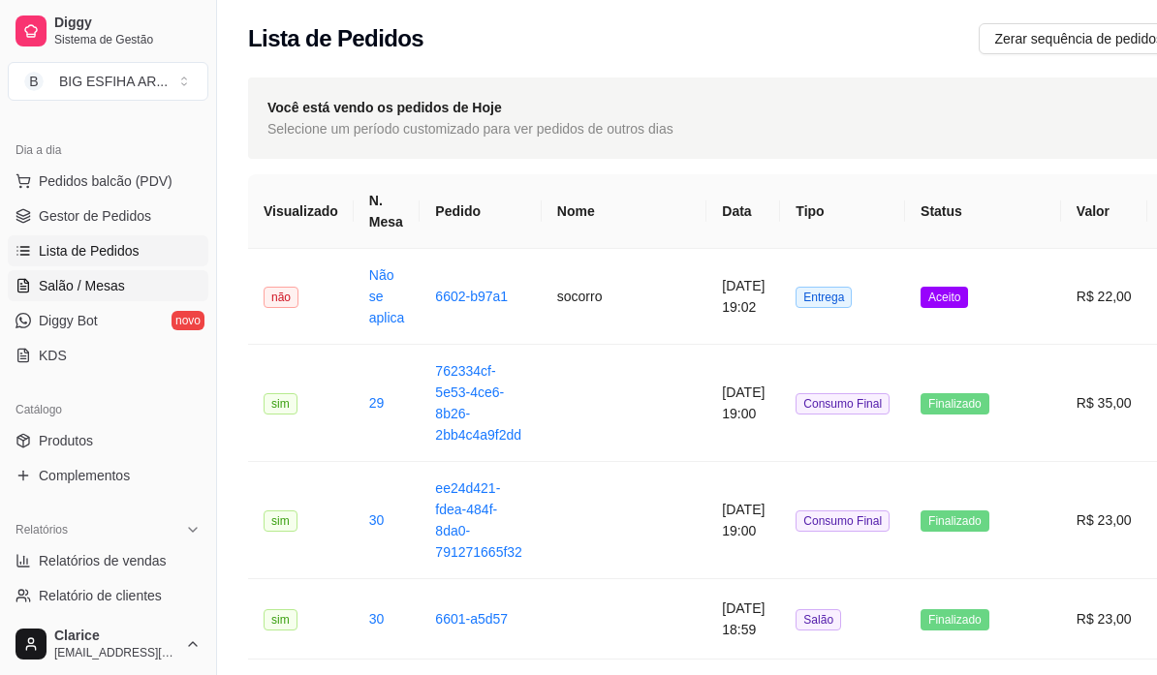
click at [110, 280] on span "Salão / Mesas" at bounding box center [82, 285] width 86 height 19
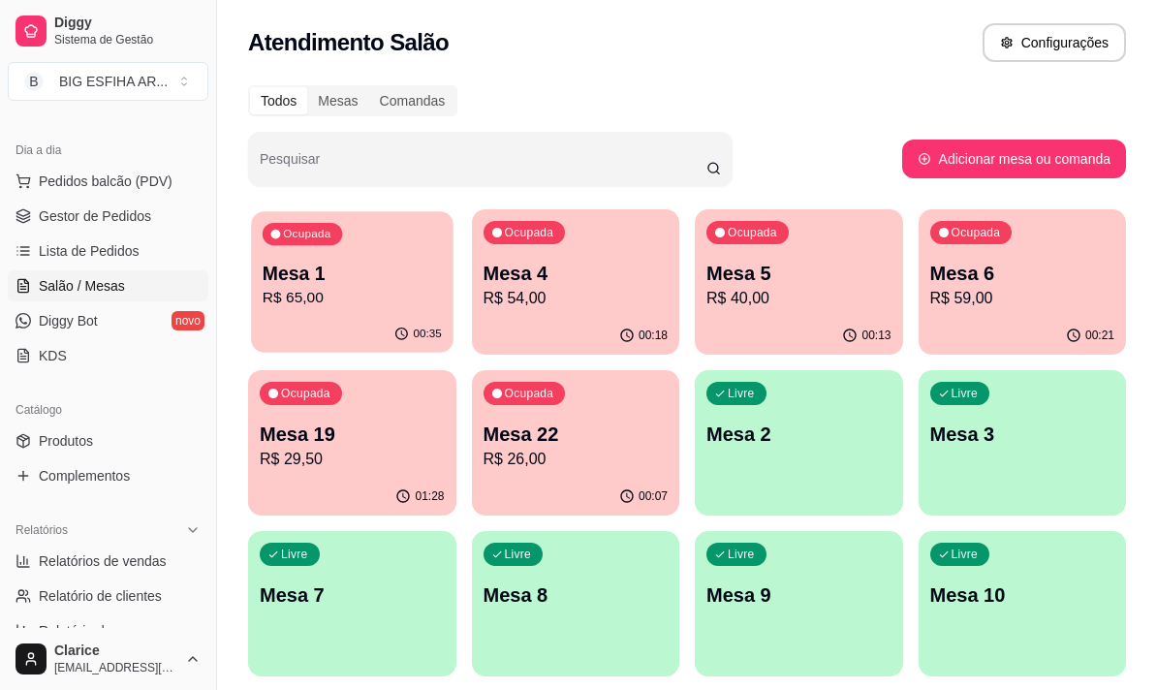
click at [332, 306] on p "R$ 65,00" at bounding box center [352, 298] width 179 height 22
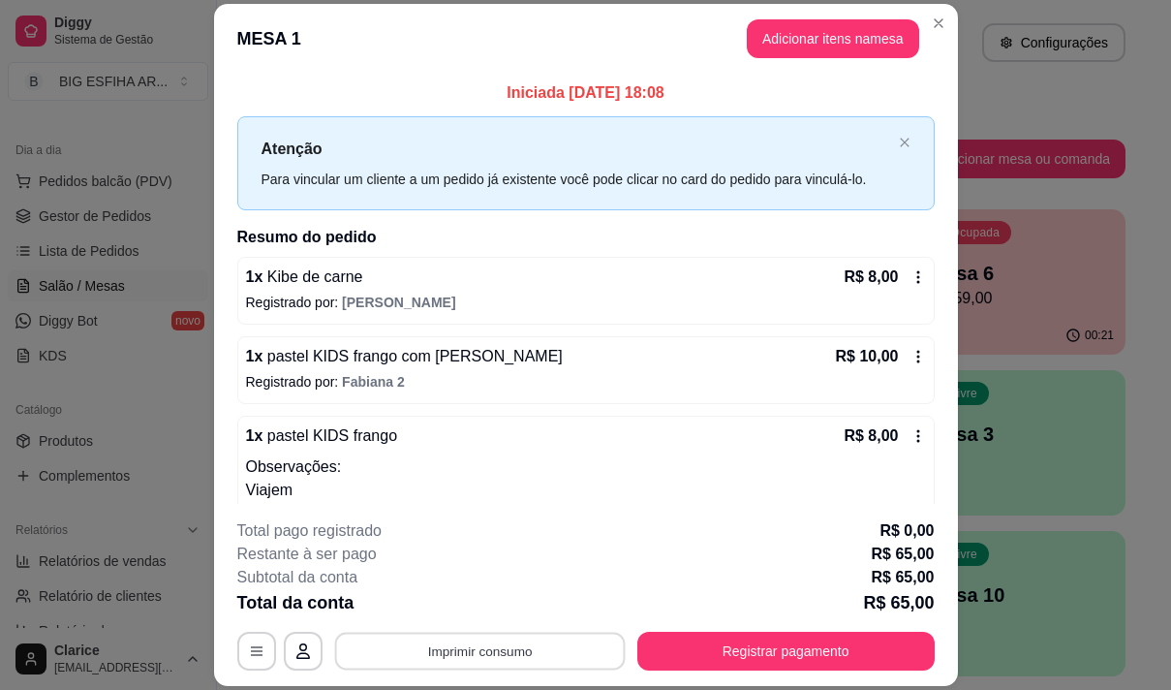
click at [418, 639] on button "Imprimir consumo" at bounding box center [479, 652] width 291 height 38
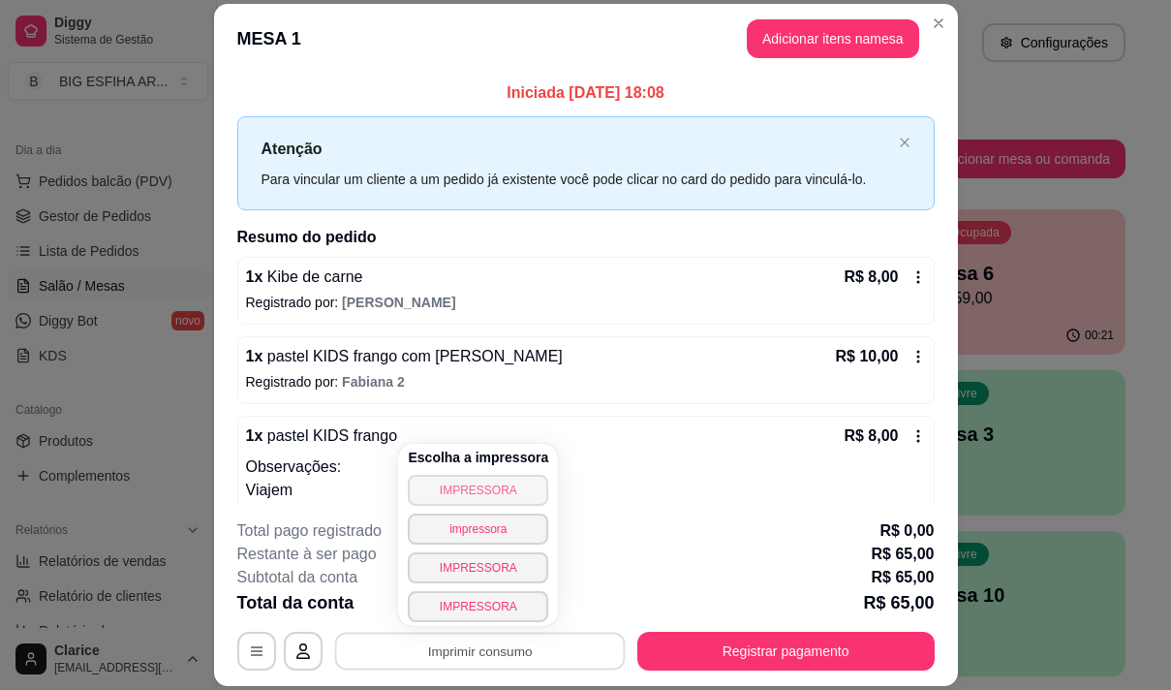
click at [438, 489] on button "IMPRESSORA" at bounding box center [478, 490] width 140 height 31
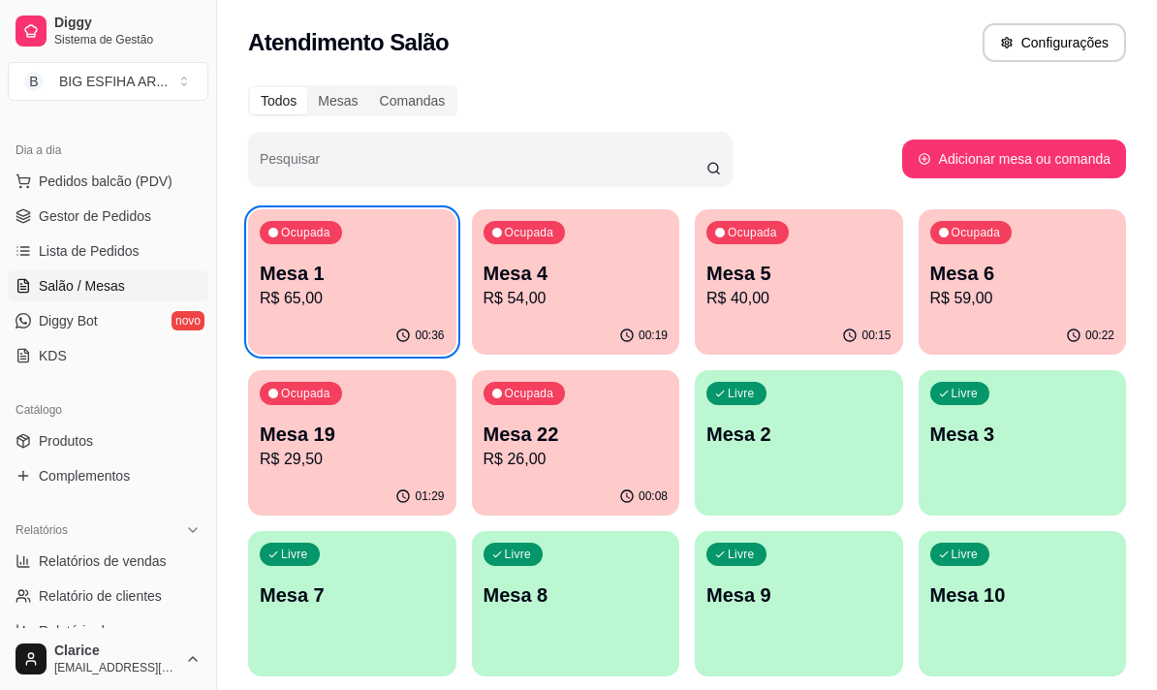
click at [817, 311] on div "Ocupada Mesa 5 R$ 40,00" at bounding box center [799, 263] width 208 height 108
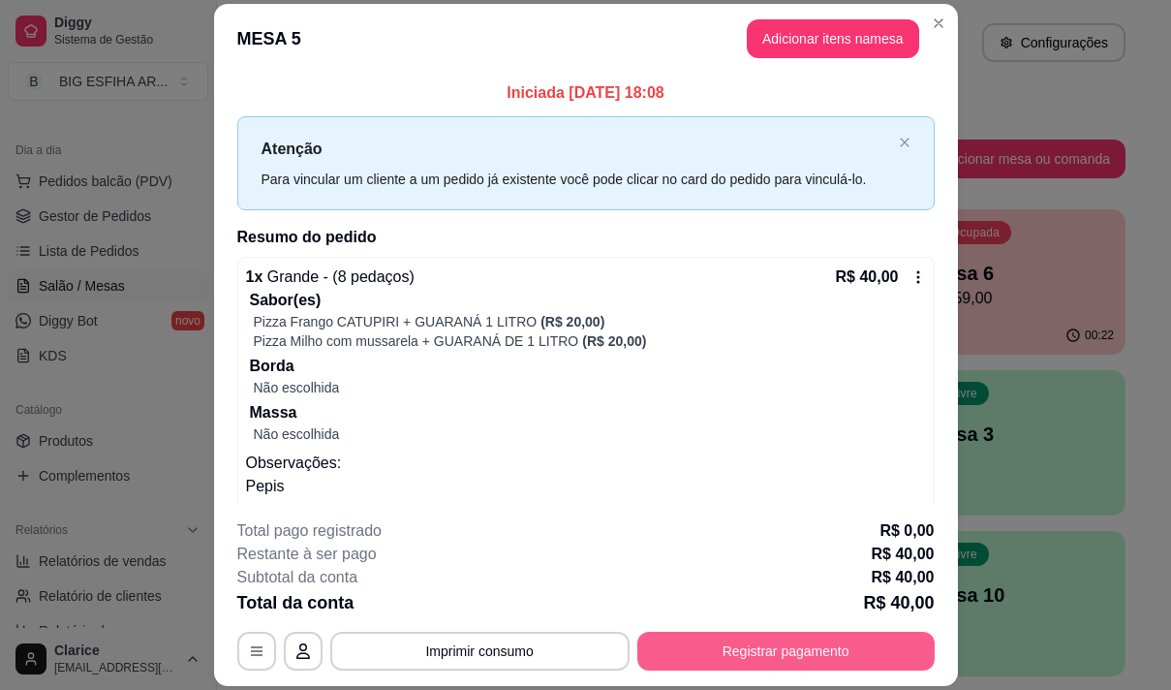
click at [777, 657] on button "Registrar pagamento" at bounding box center [785, 651] width 297 height 39
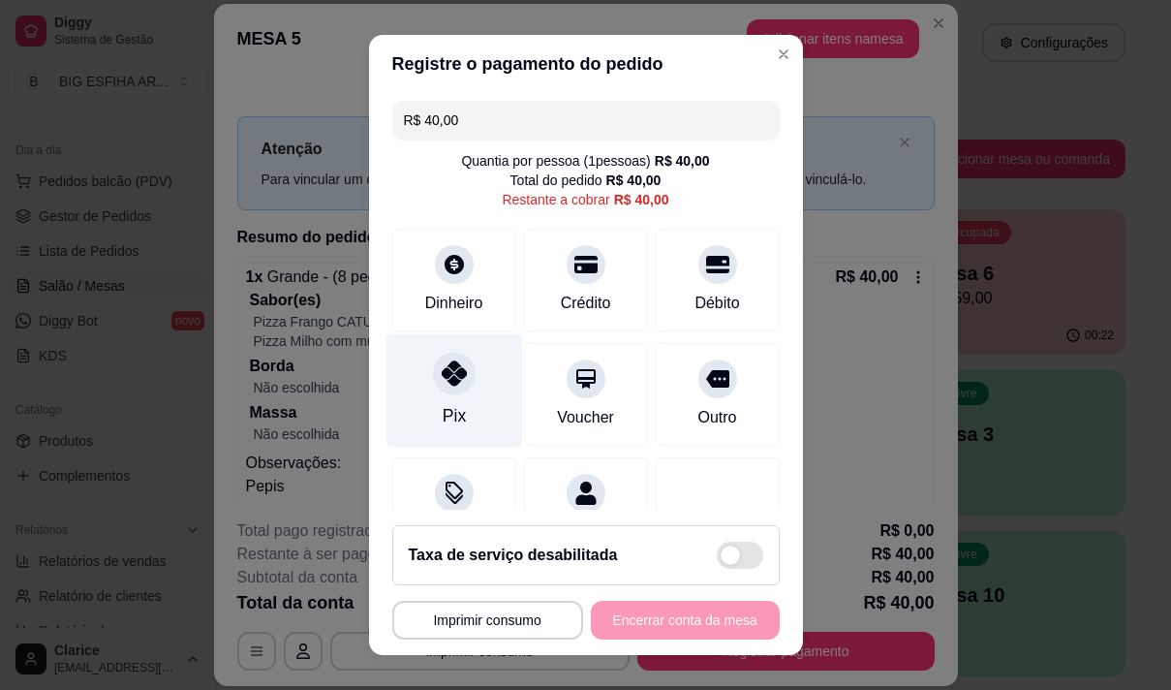
click at [441, 404] on div "Pix" at bounding box center [454, 389] width 137 height 113
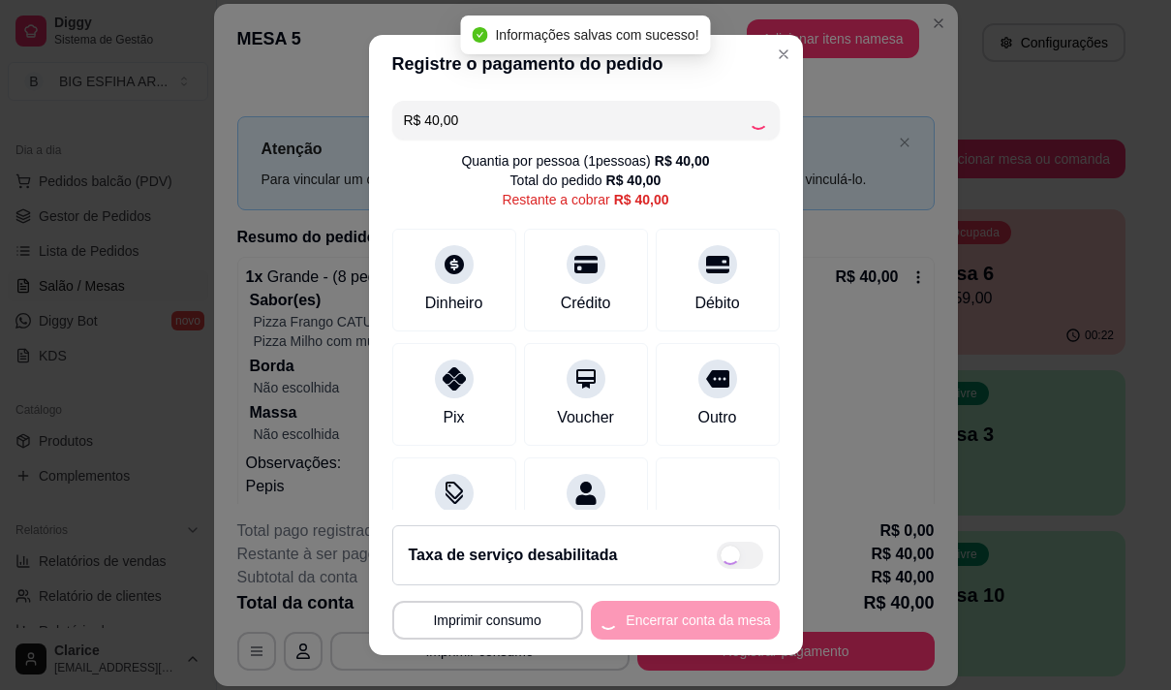
type input "R$ 0,00"
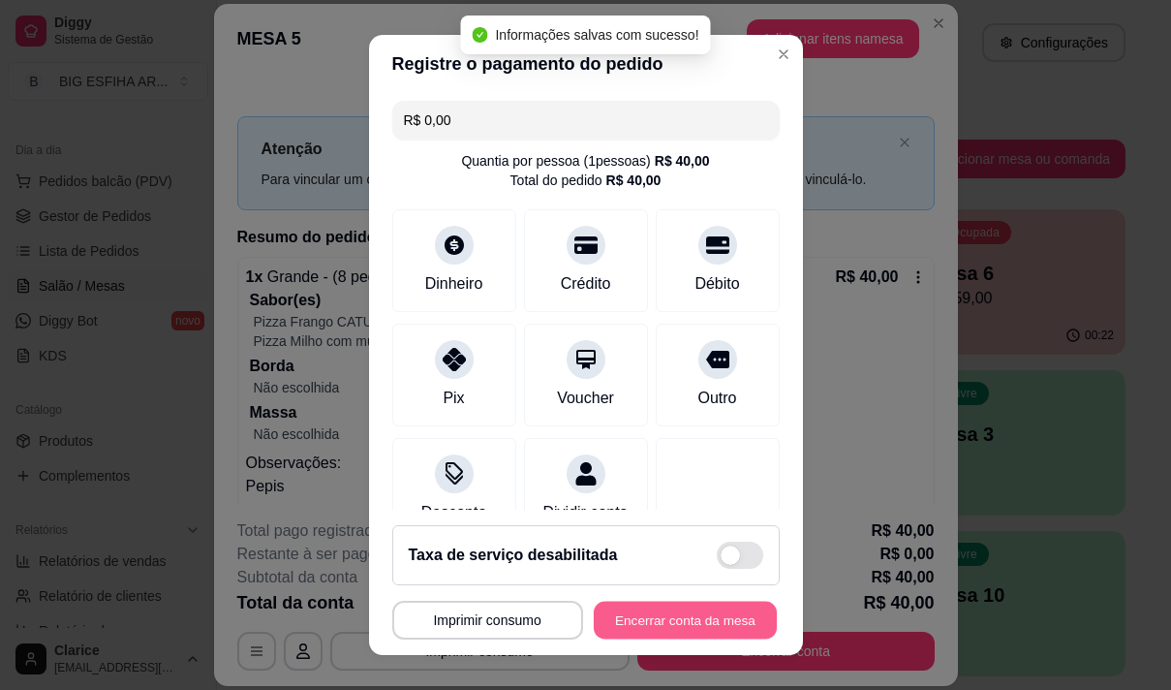
click at [658, 616] on button "Encerrar conta da mesa" at bounding box center [685, 621] width 183 height 38
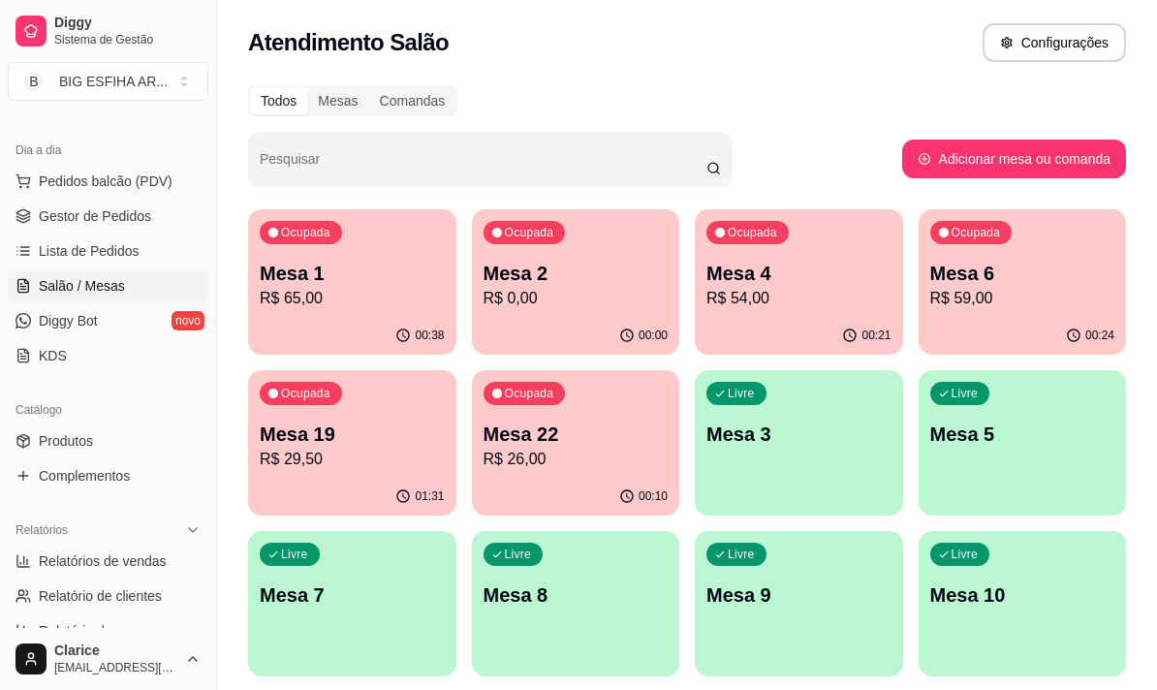
click at [1069, 292] on p "R$ 59,00" at bounding box center [1022, 298] width 185 height 23
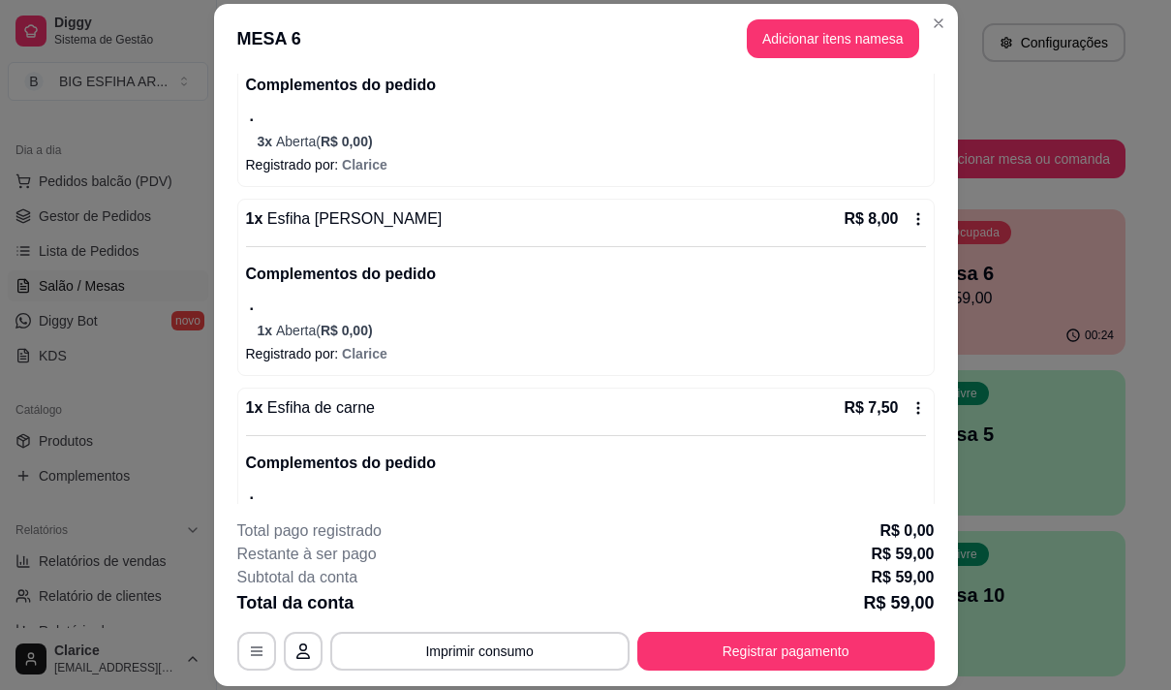
scroll to position [294, 0]
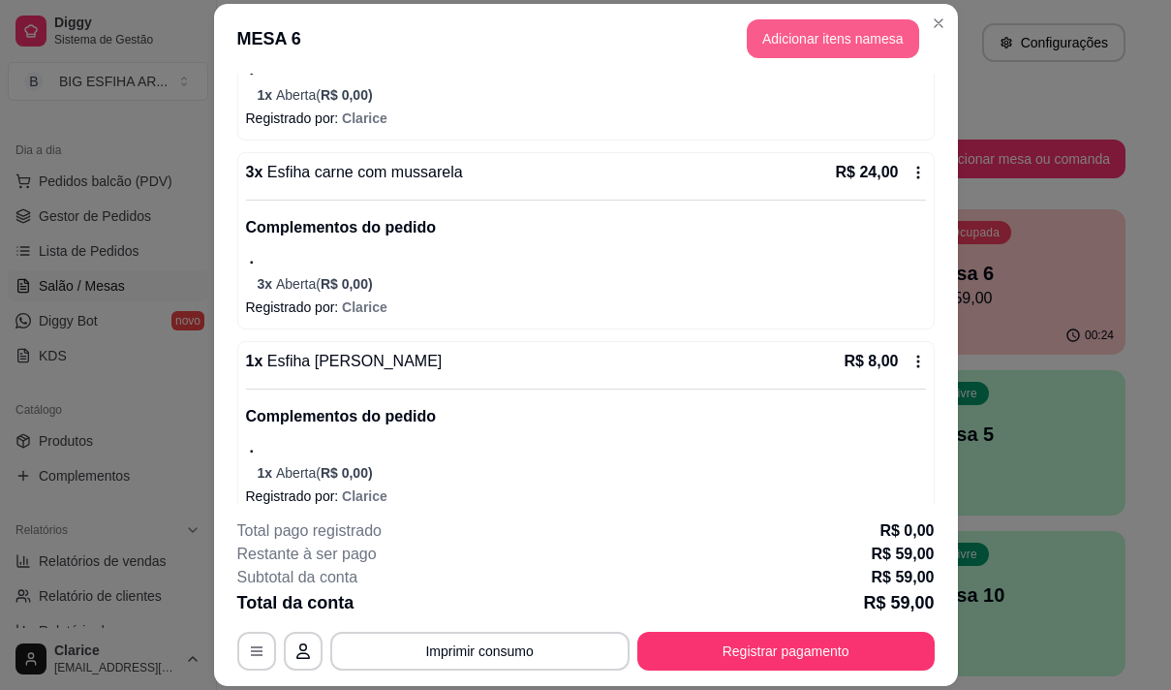
click at [775, 46] on button "Adicionar itens na mesa" at bounding box center [833, 38] width 172 height 39
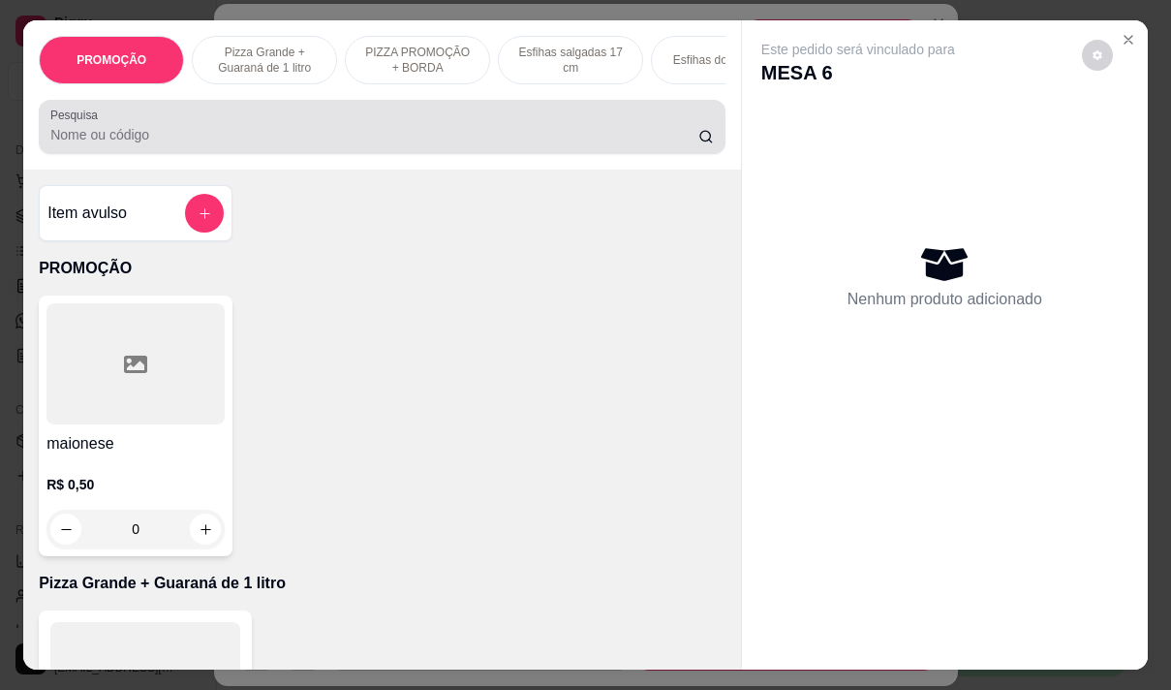
click at [665, 134] on input "Pesquisa" at bounding box center [374, 134] width 648 height 19
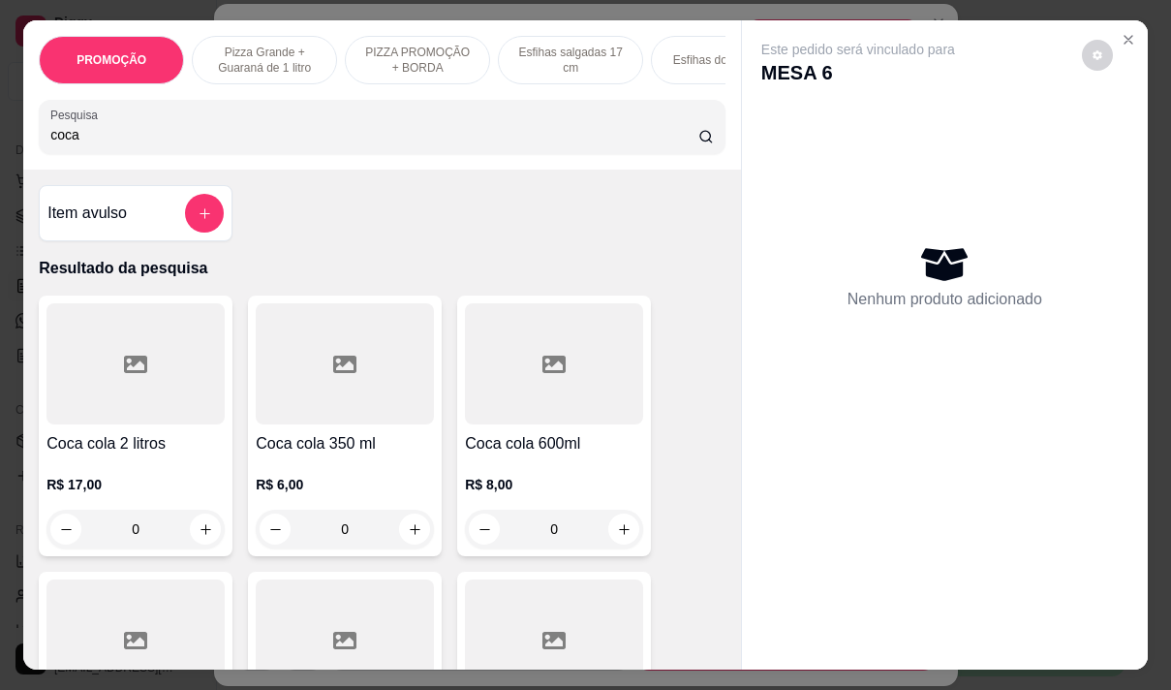
type input "coca"
click at [124, 417] on div at bounding box center [135, 363] width 178 height 121
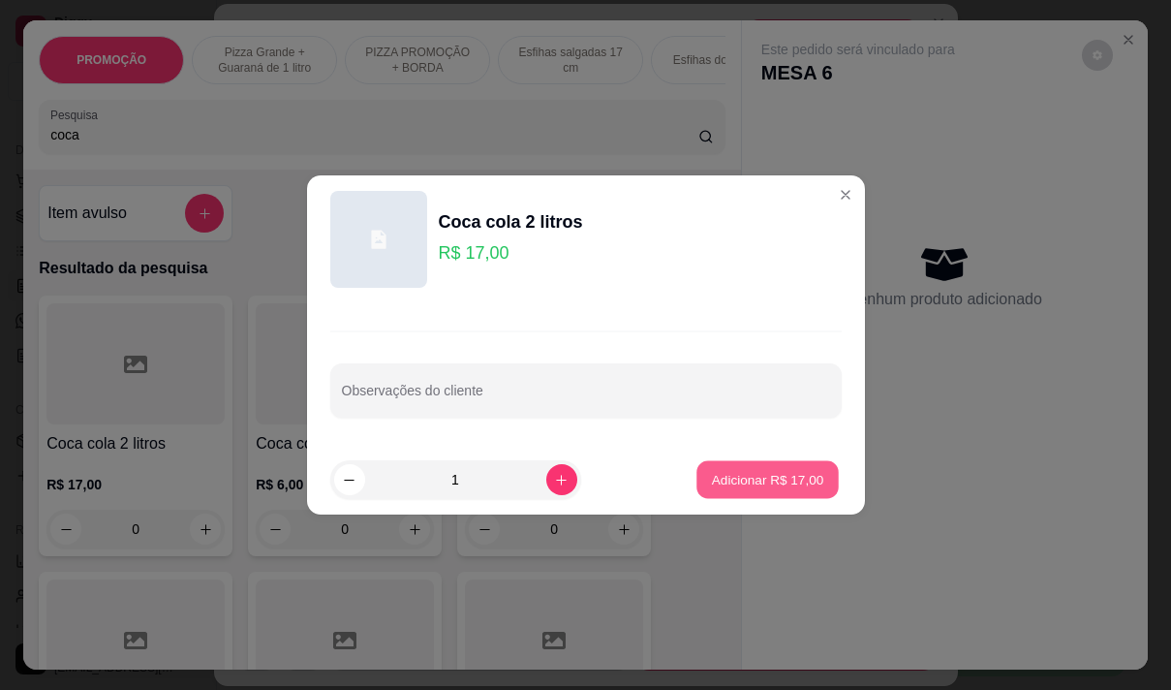
click at [780, 479] on p "Adicionar R$ 17,00" at bounding box center [768, 479] width 112 height 18
type input "1"
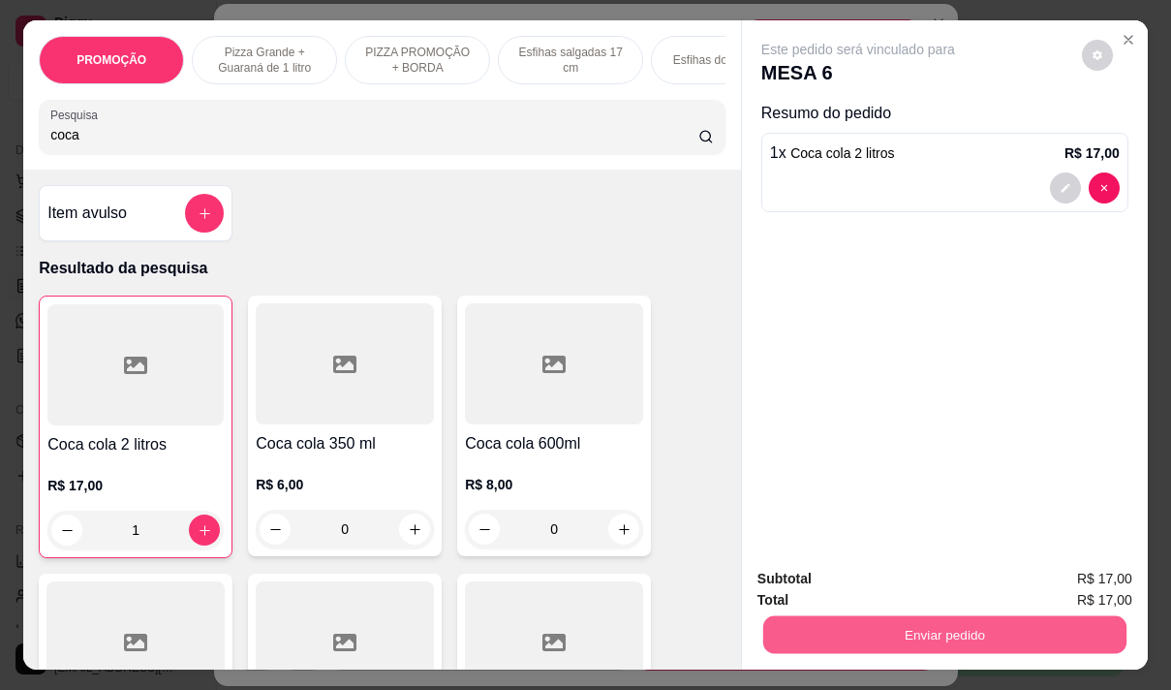
click at [857, 626] on button "Enviar pedido" at bounding box center [944, 634] width 363 height 38
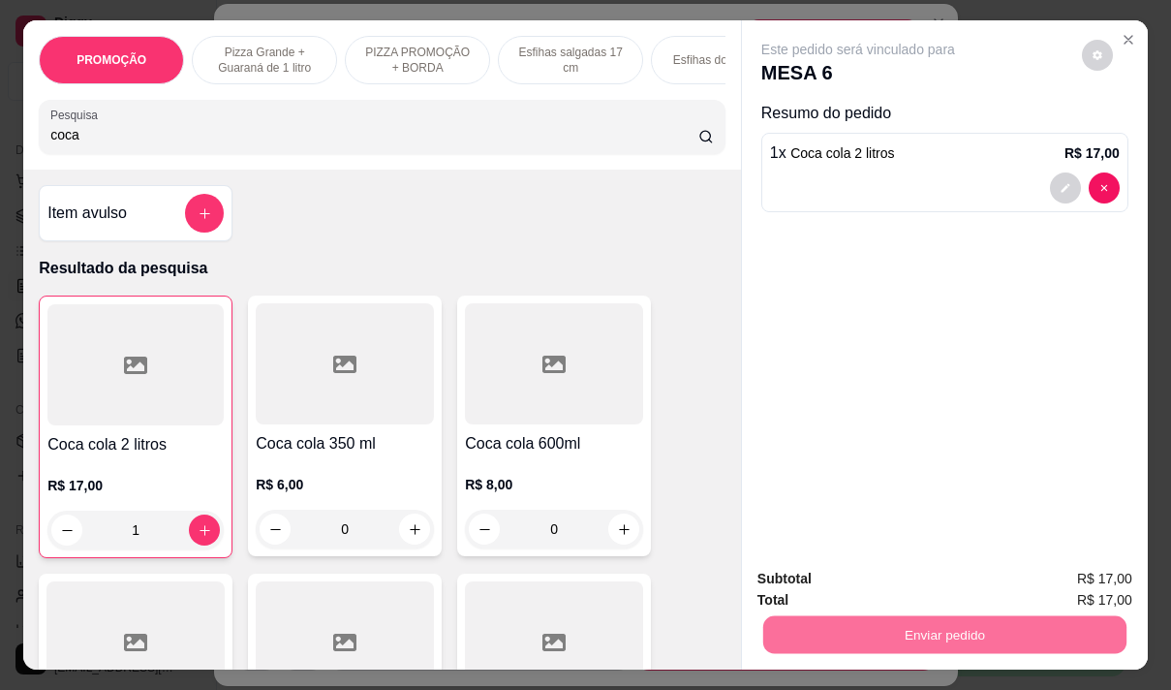
click at [845, 572] on button "Não registrar e enviar pedido" at bounding box center [881, 579] width 196 height 36
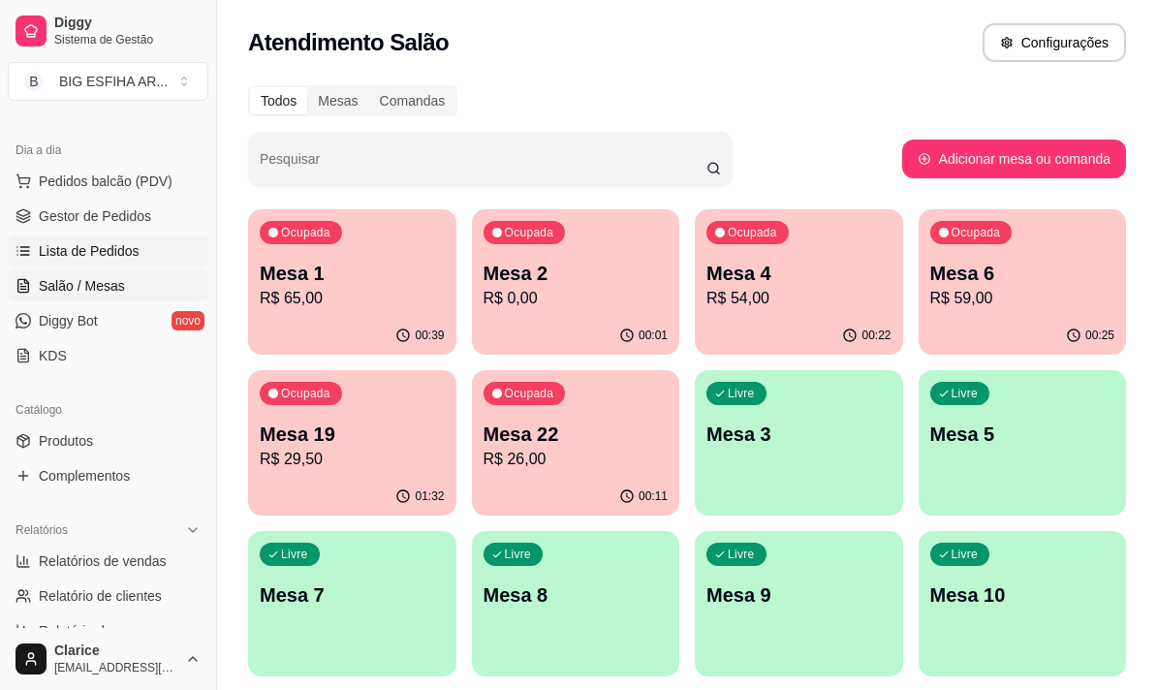
click at [102, 248] on span "Lista de Pedidos" at bounding box center [89, 250] width 101 height 19
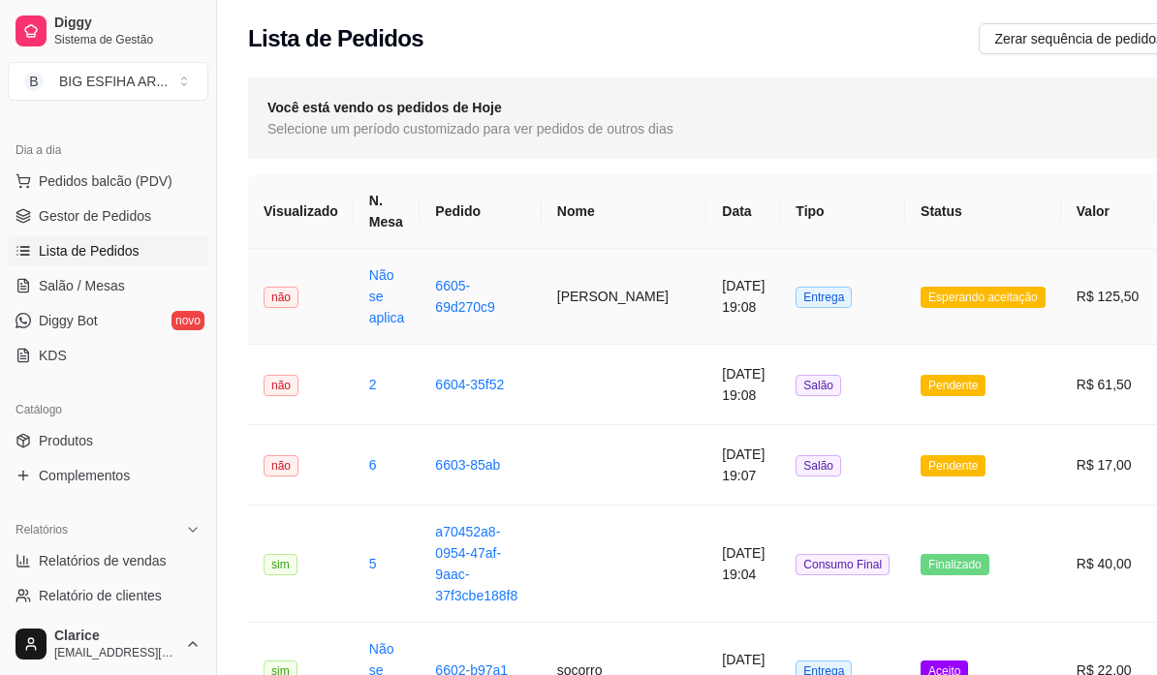
click at [580, 288] on td "[PERSON_NAME]" at bounding box center [623, 297] width 165 height 96
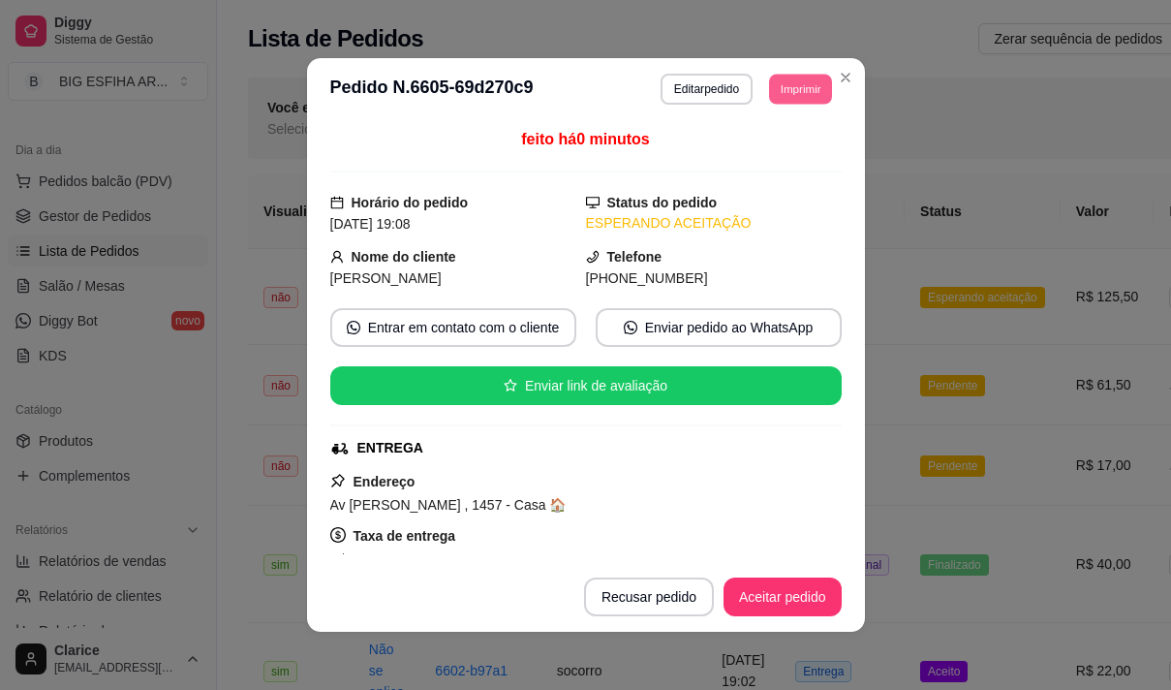
click at [789, 85] on button "Imprimir" at bounding box center [800, 89] width 63 height 30
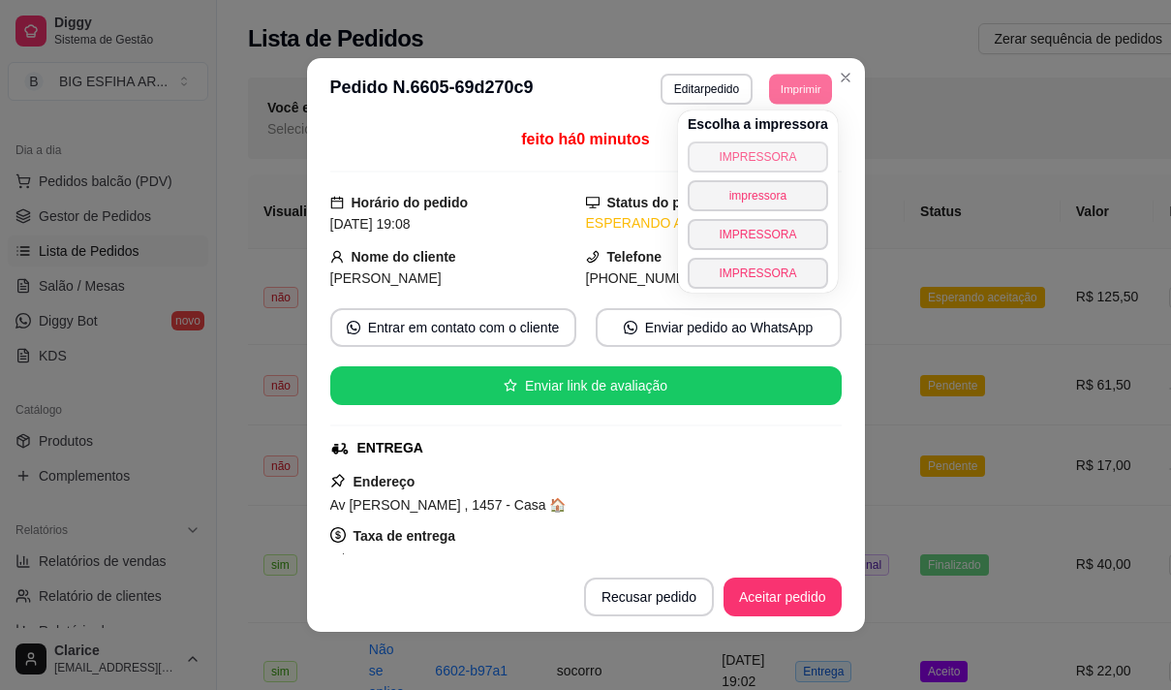
click at [755, 146] on button "IMPRESSORA" at bounding box center [758, 156] width 140 height 31
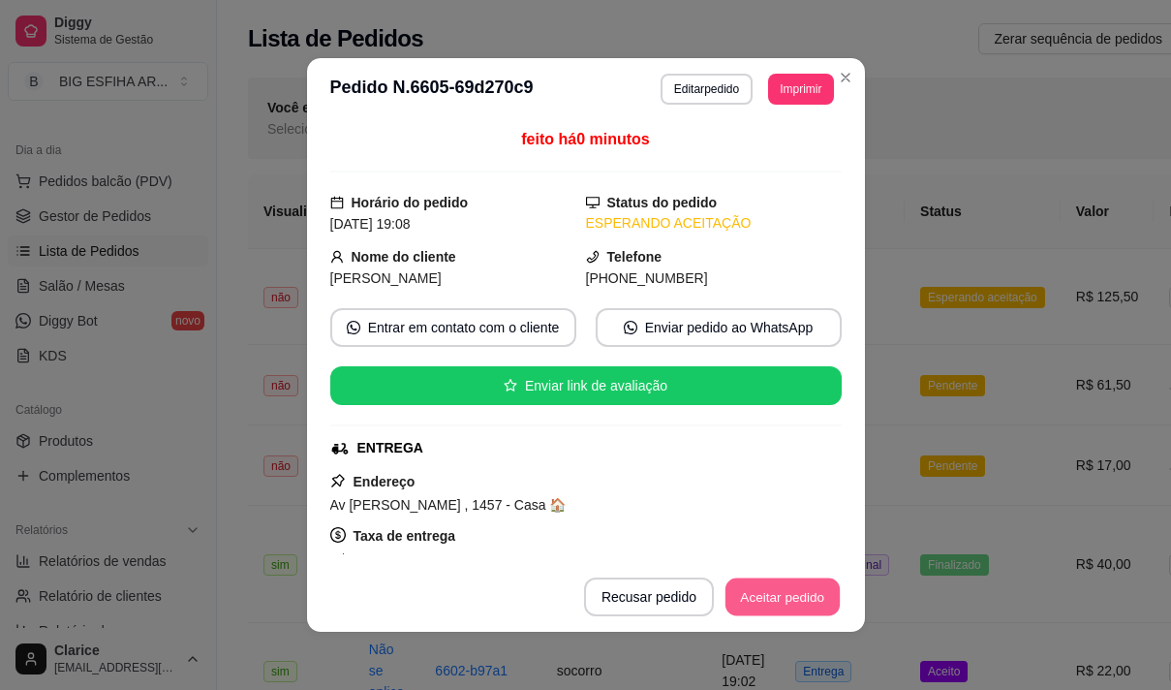
click at [753, 591] on button "Aceitar pedido" at bounding box center [783, 597] width 114 height 38
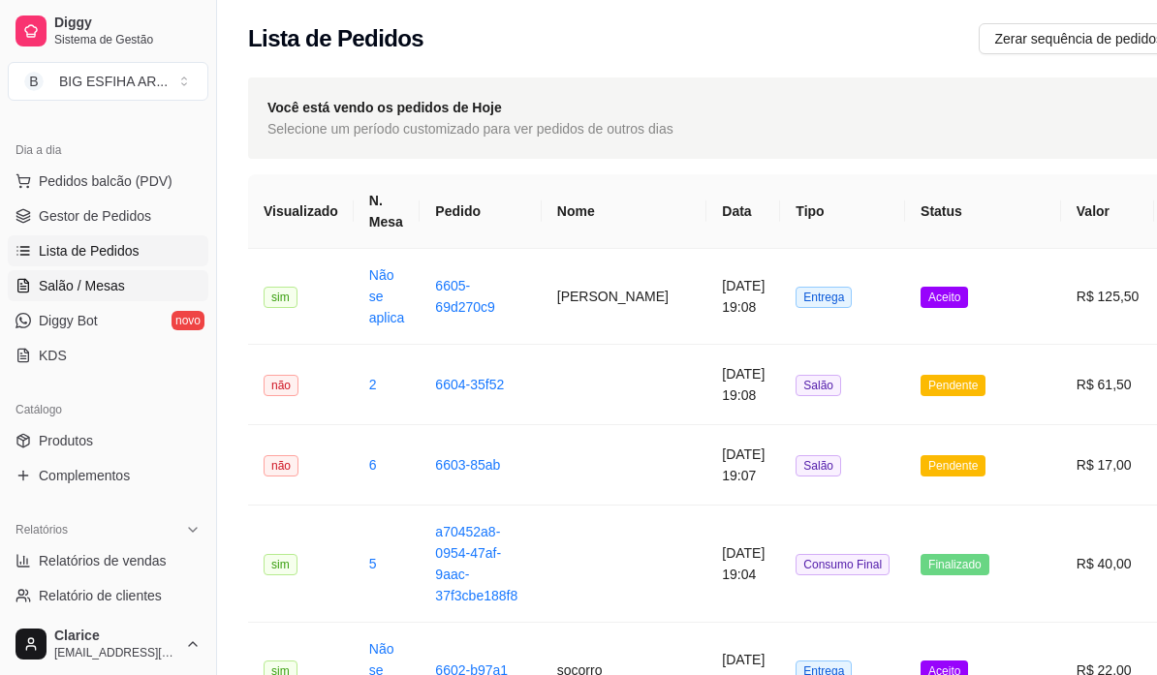
click at [80, 289] on span "Salão / Mesas" at bounding box center [82, 285] width 86 height 19
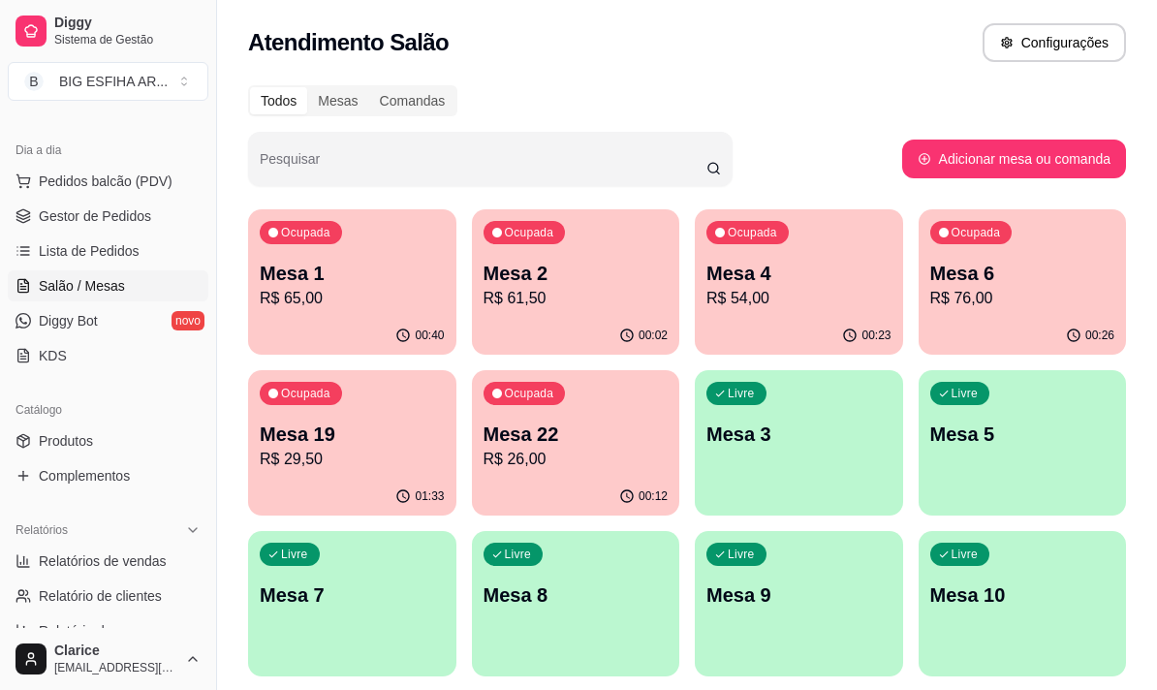
click at [962, 310] on div "Ocupada Mesa 6 R$ 76,00" at bounding box center [1022, 263] width 208 height 108
click at [602, 457] on p "R$ 26,00" at bounding box center [574, 459] width 179 height 22
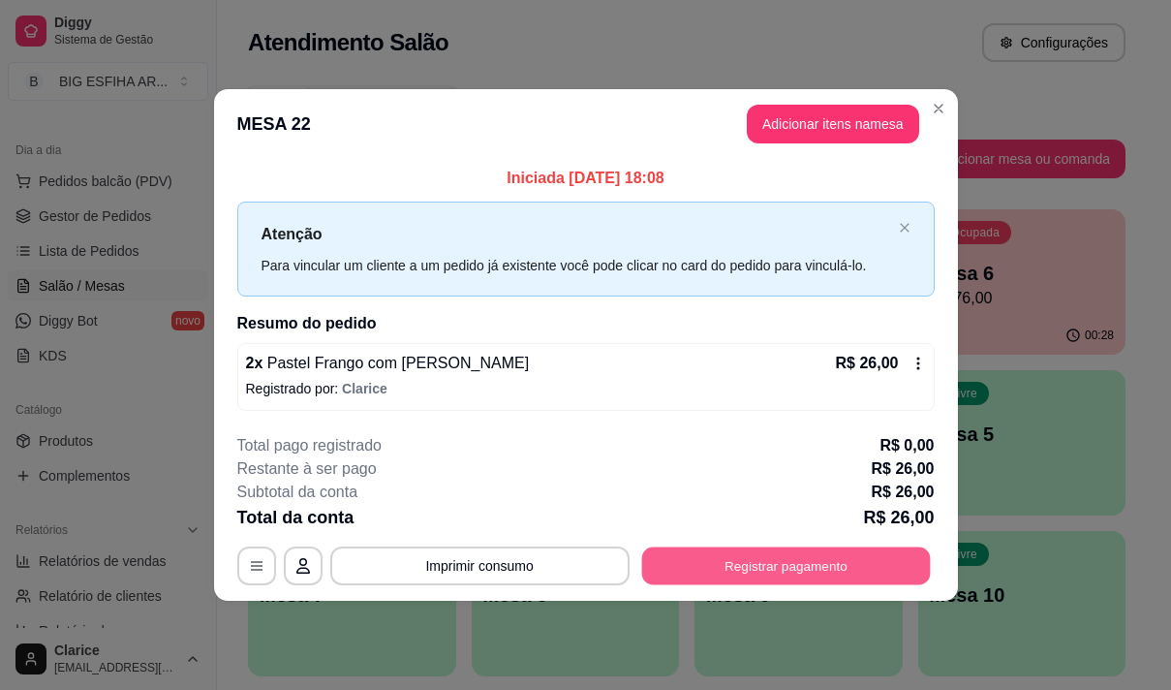
click at [711, 559] on button "Registrar pagamento" at bounding box center [785, 565] width 289 height 38
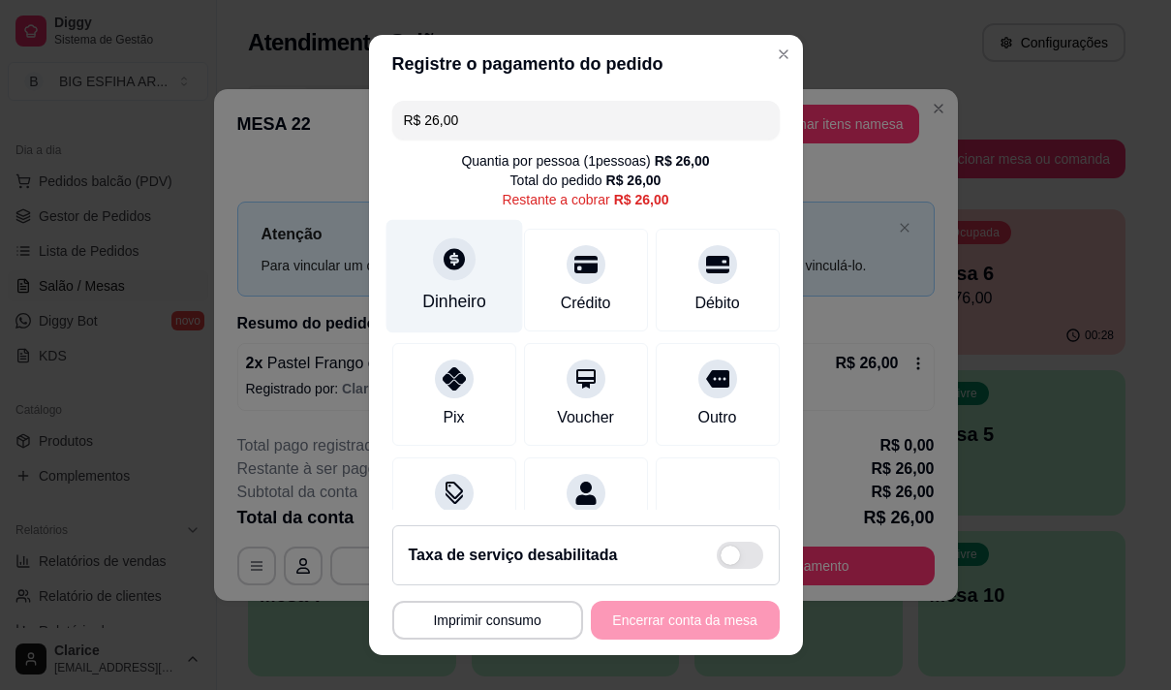
click at [426, 281] on div "Dinheiro" at bounding box center [454, 275] width 137 height 113
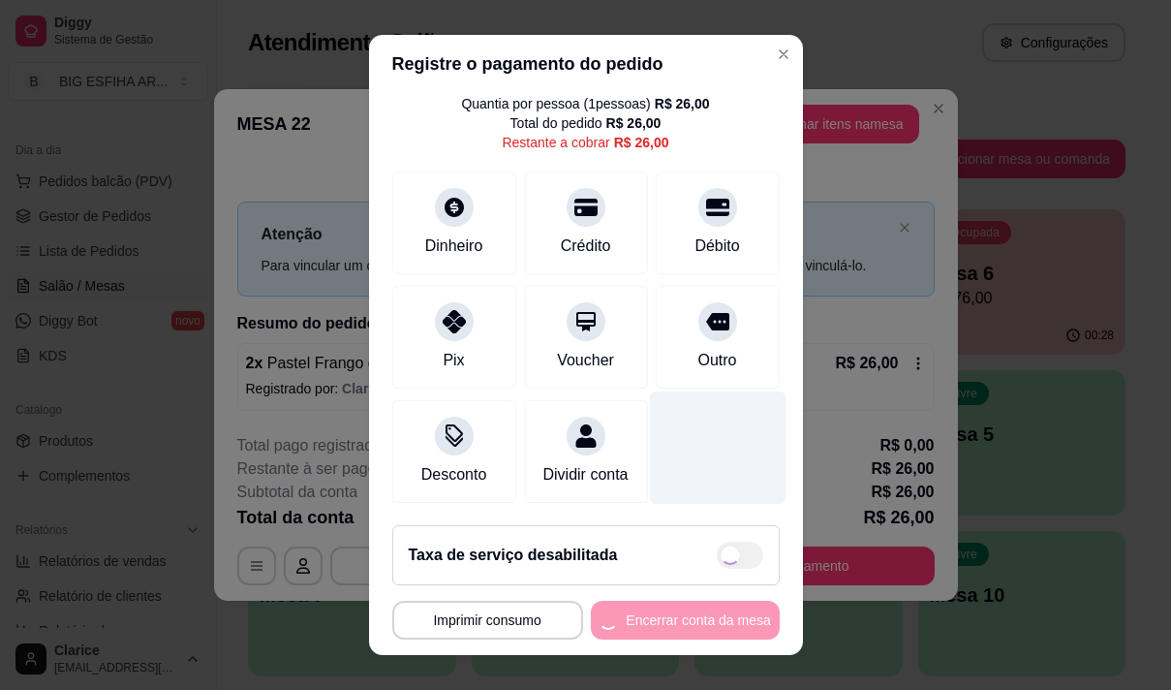
scroll to position [80, 0]
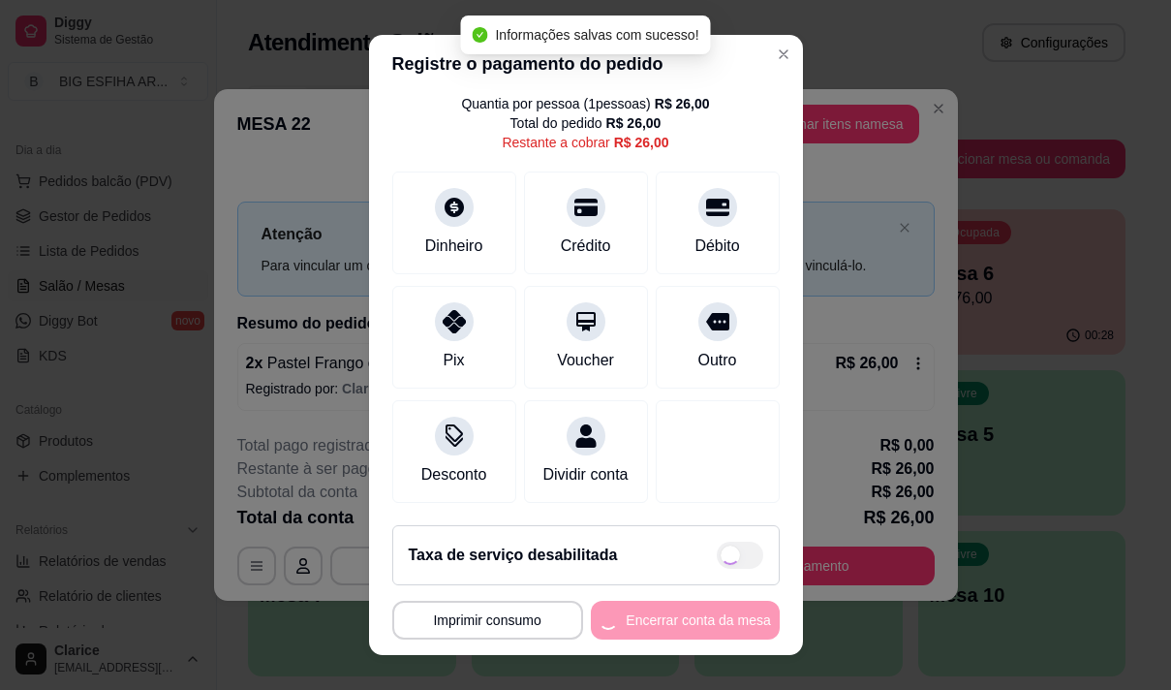
type input "R$ 0,00"
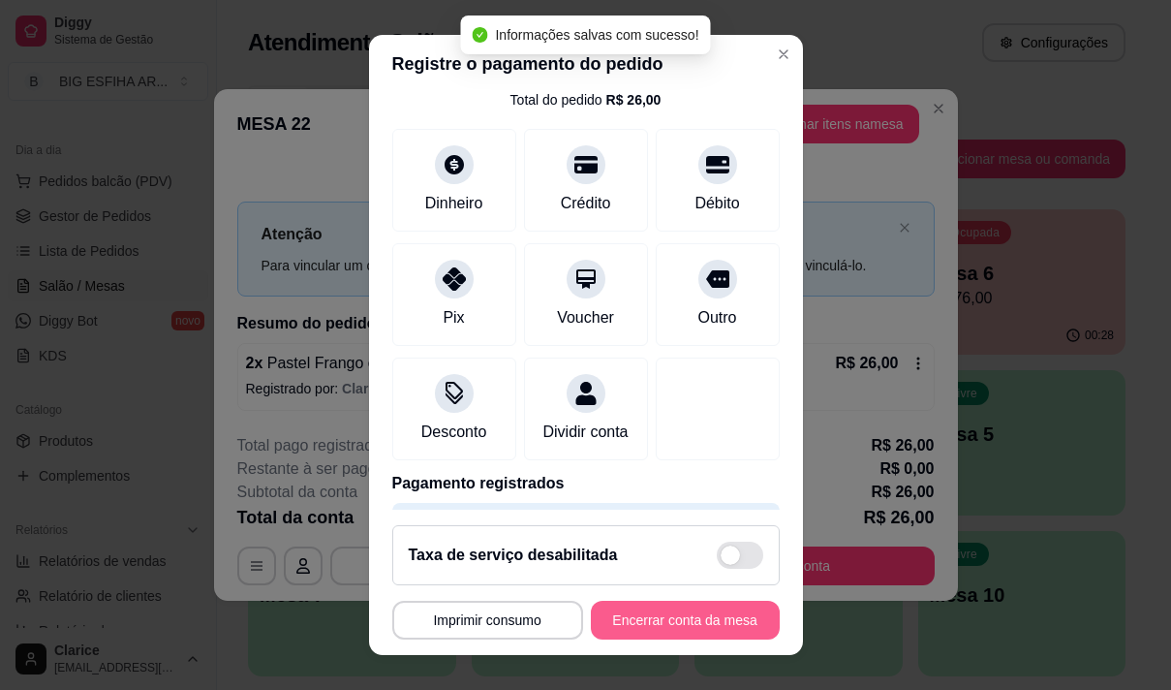
click at [672, 620] on button "Encerrar conta da mesa" at bounding box center [685, 620] width 189 height 39
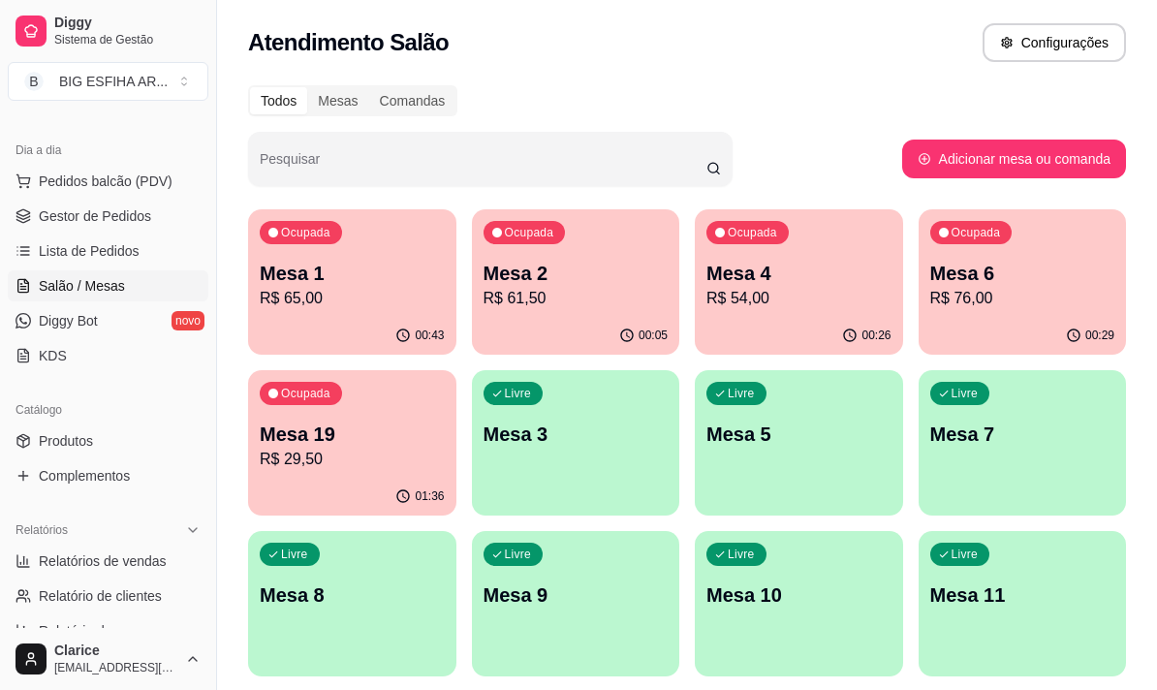
click at [572, 312] on div "Ocupada Mesa 2 R$ 61,50" at bounding box center [576, 263] width 208 height 108
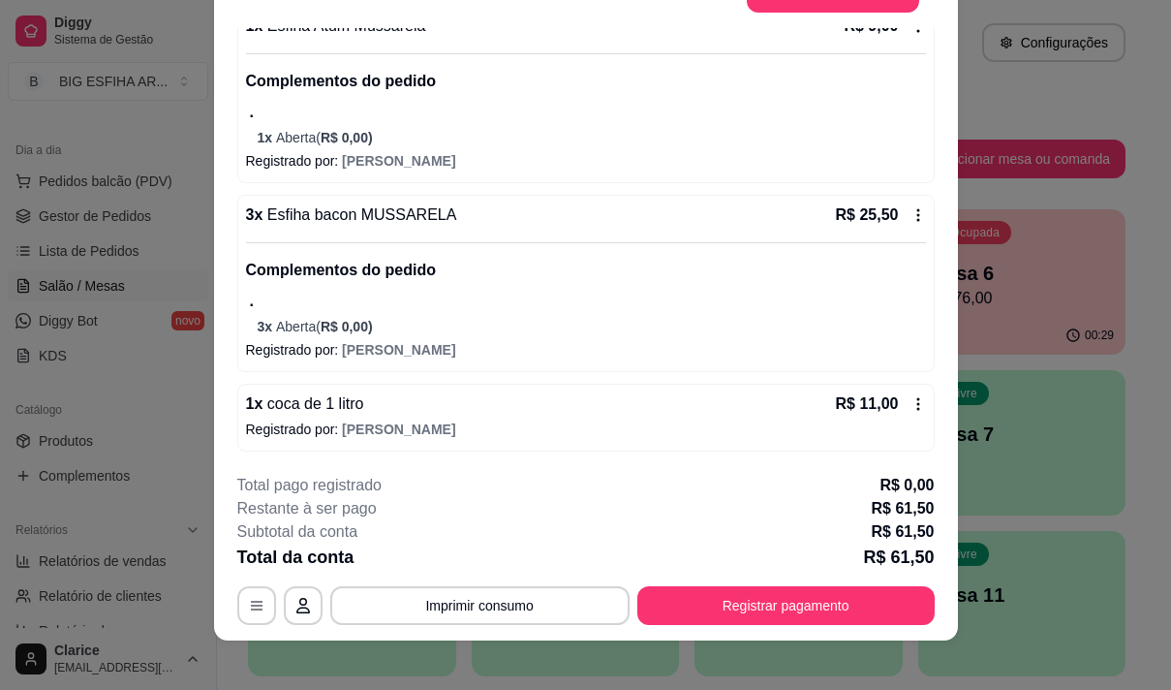
scroll to position [58, 0]
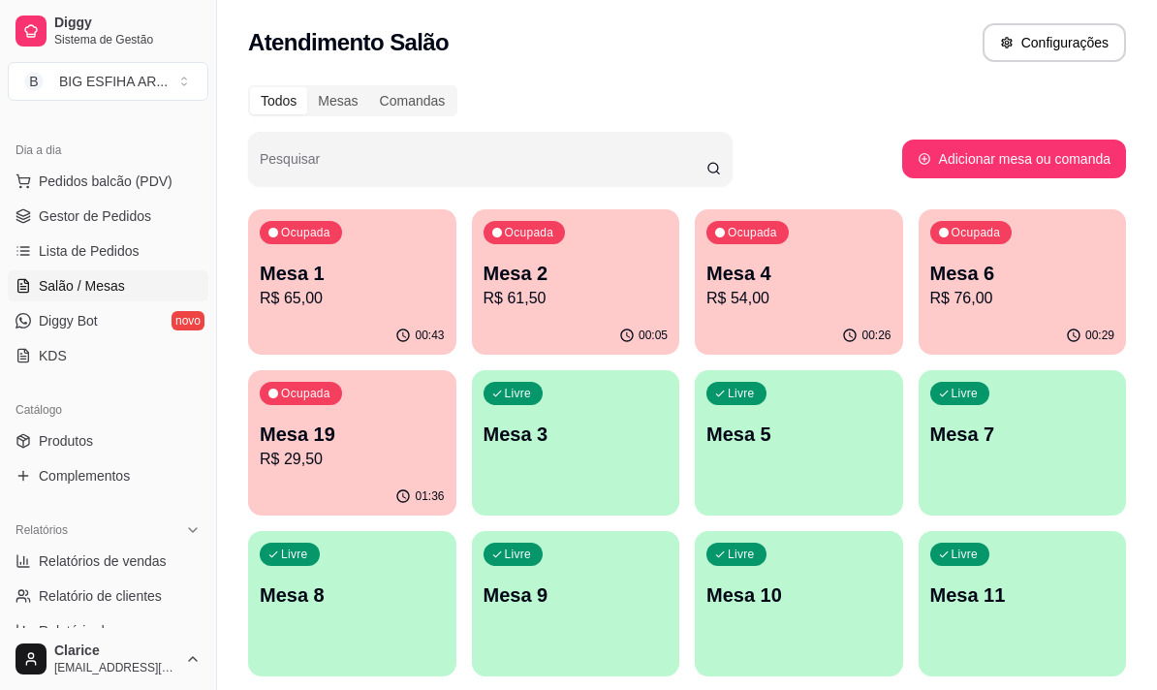
click at [810, 323] on div "00:26" at bounding box center [799, 336] width 208 height 38
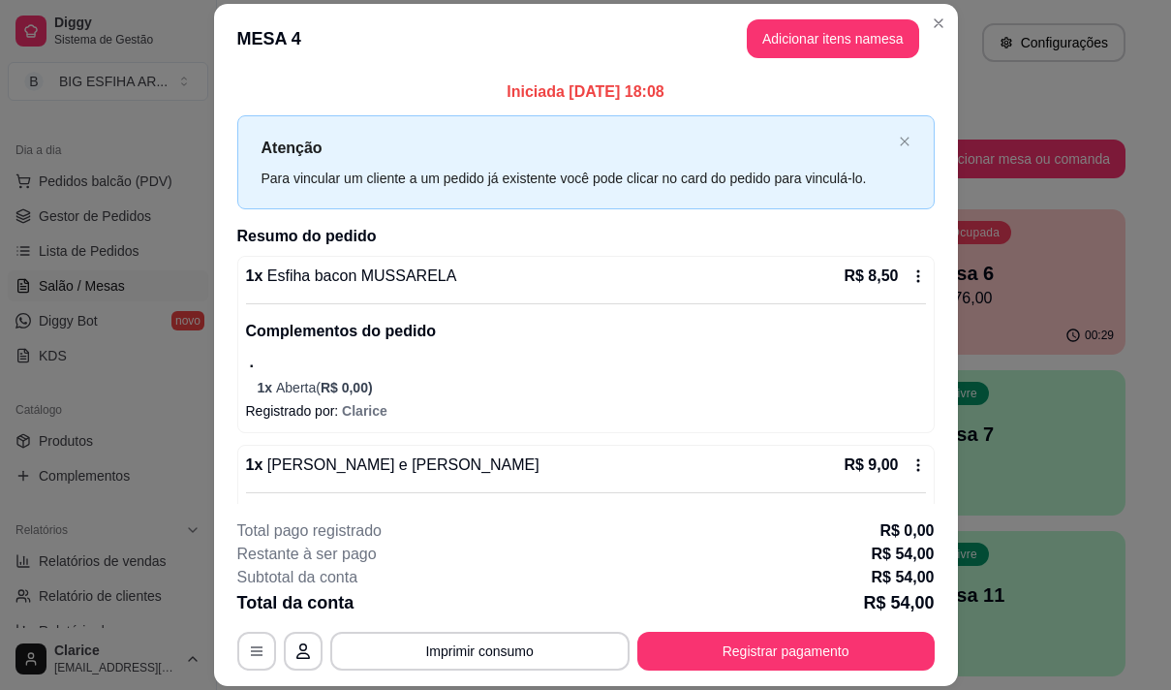
scroll to position [0, 0]
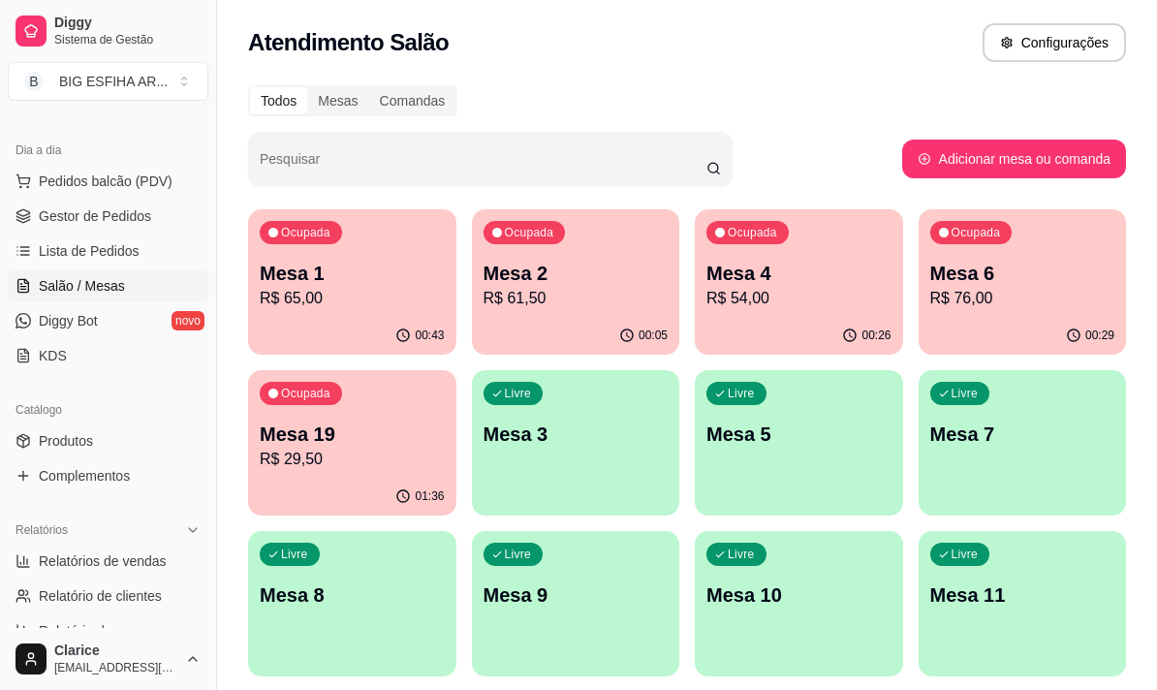
click at [763, 334] on div "00:26" at bounding box center [799, 336] width 208 height 38
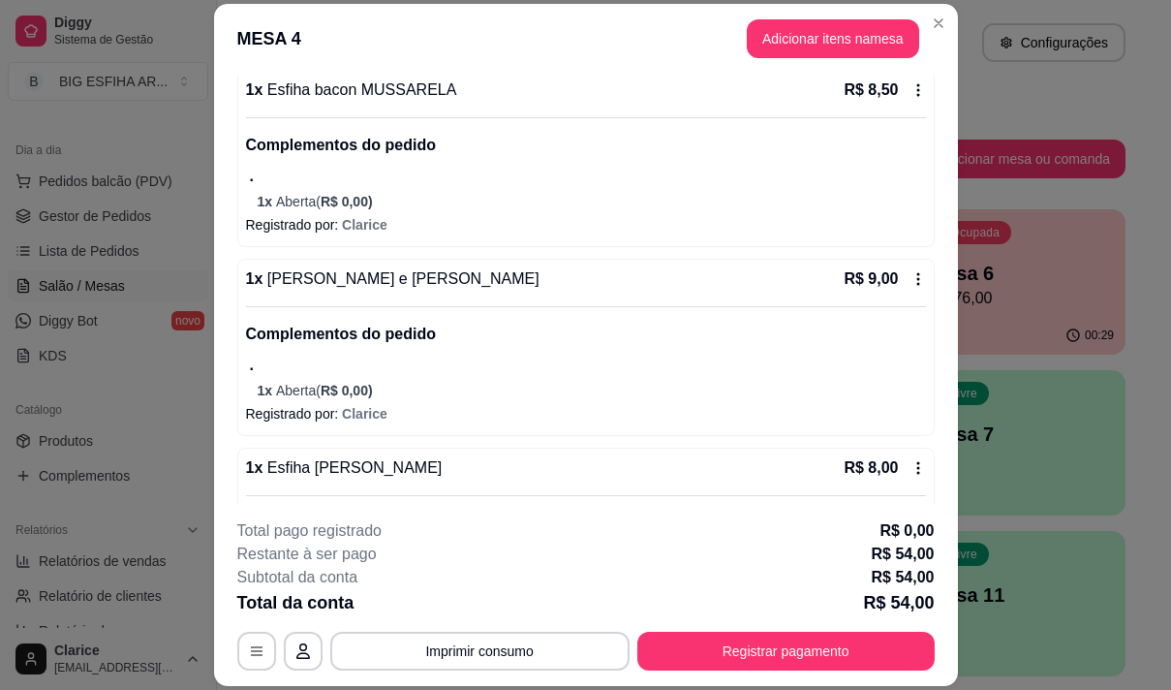
scroll to position [167, 0]
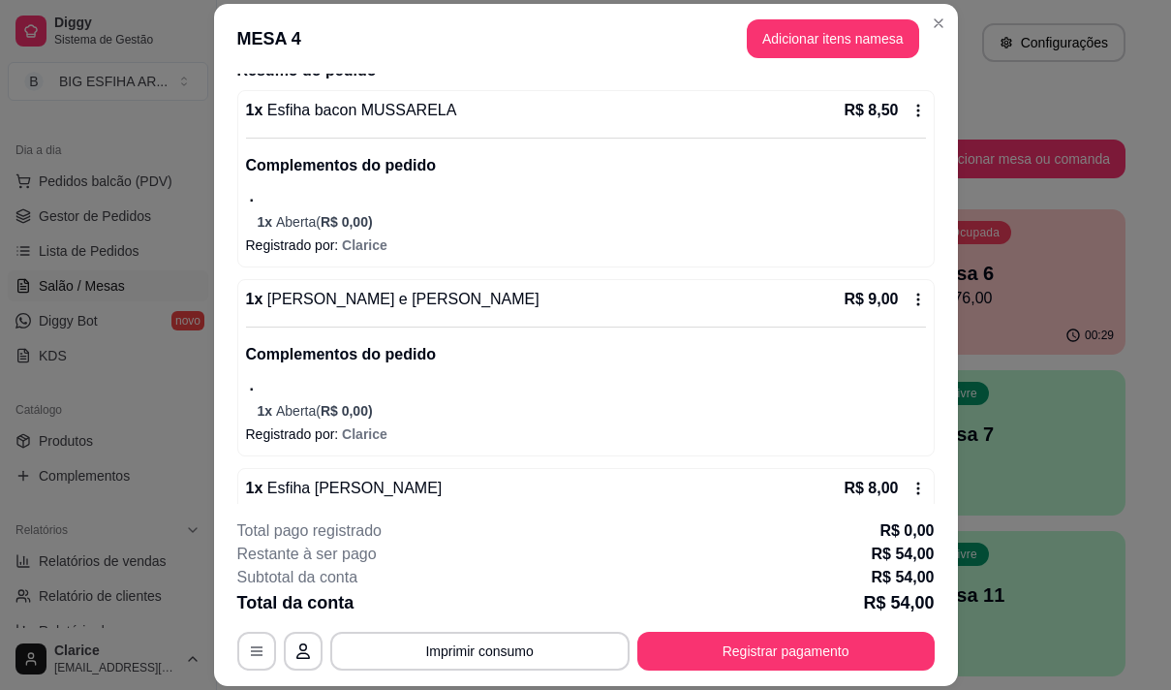
click at [911, 295] on icon at bounding box center [918, 299] width 15 height 15
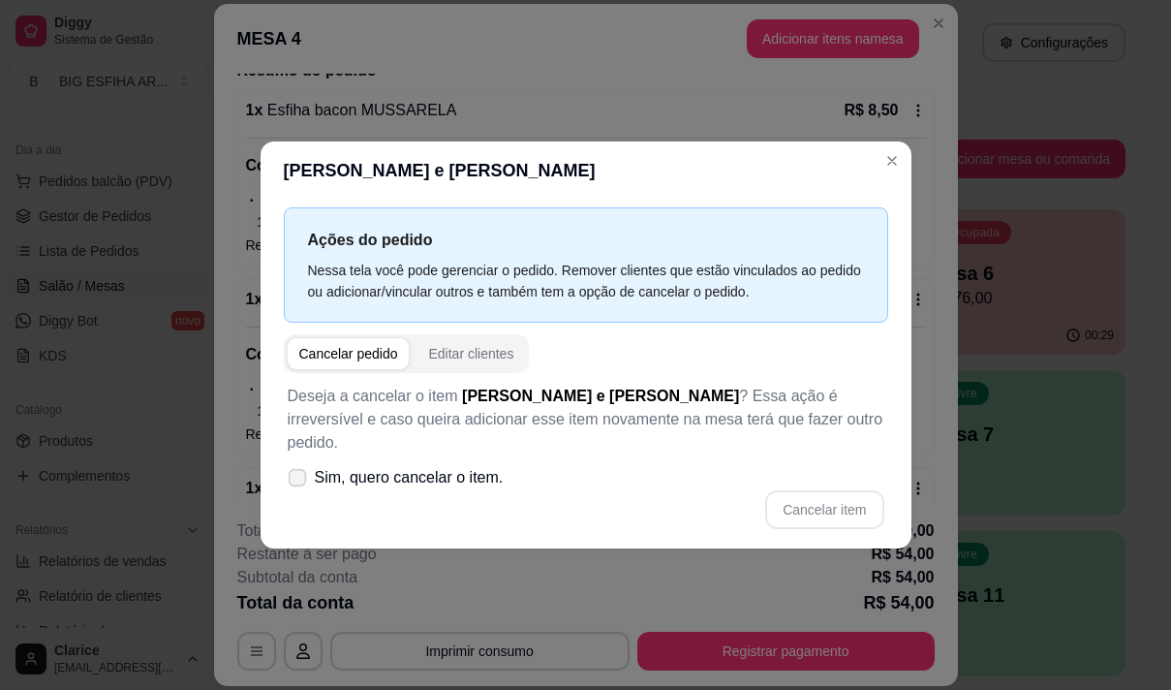
click at [318, 466] on span "Sim, quero cancelar o item." at bounding box center [409, 477] width 189 height 23
click at [299, 481] on input "Sim, quero cancelar o item." at bounding box center [293, 487] width 13 height 13
checkbox input "true"
click at [849, 496] on button "Cancelar item" at bounding box center [824, 509] width 118 height 39
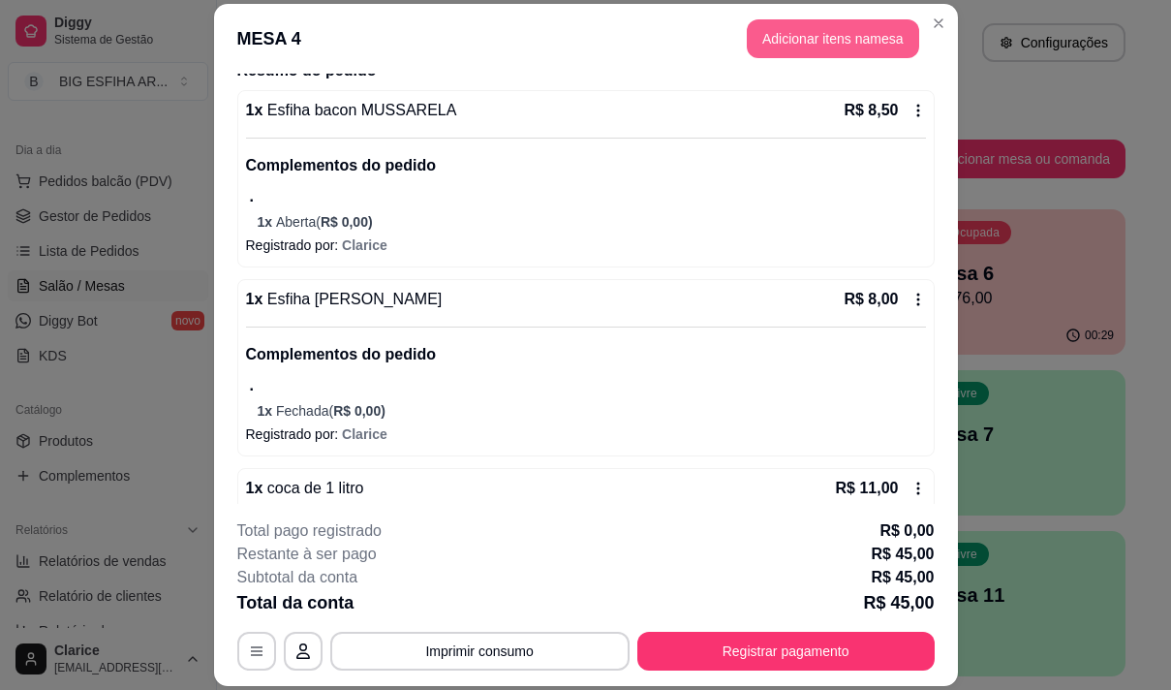
click at [800, 33] on button "Adicionar itens na mesa" at bounding box center [833, 38] width 172 height 39
click at [473, 130] on div at bounding box center [382, 127] width 664 height 39
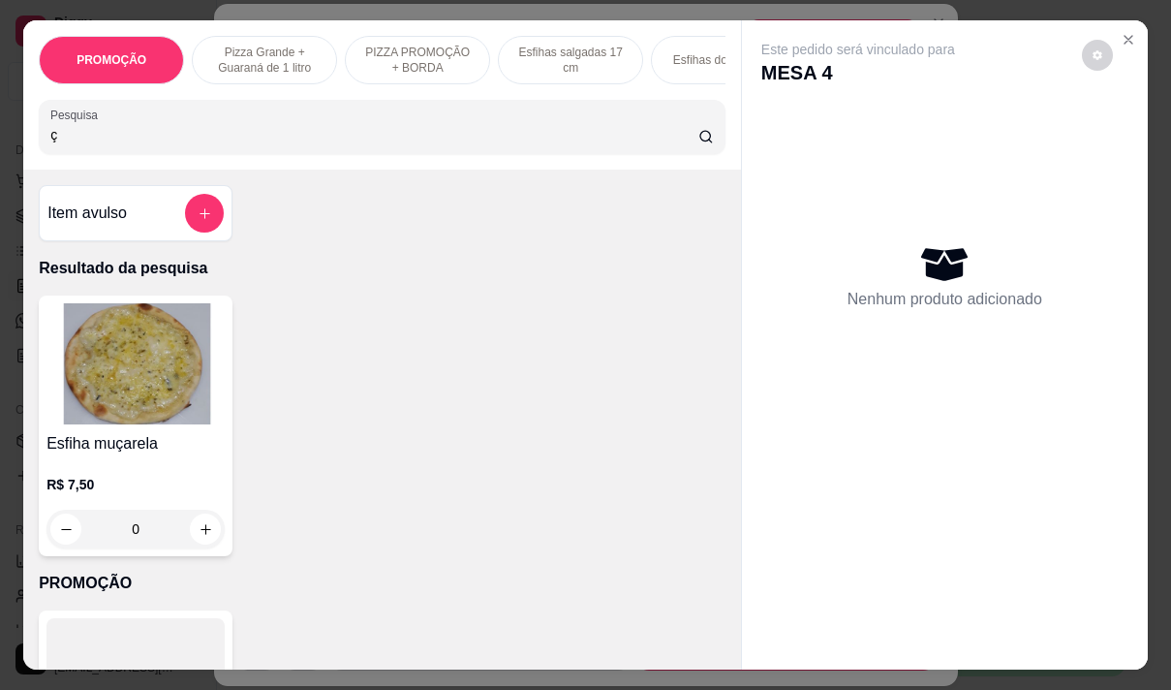
type input "ç"
click at [201, 540] on div "0" at bounding box center [135, 529] width 178 height 39
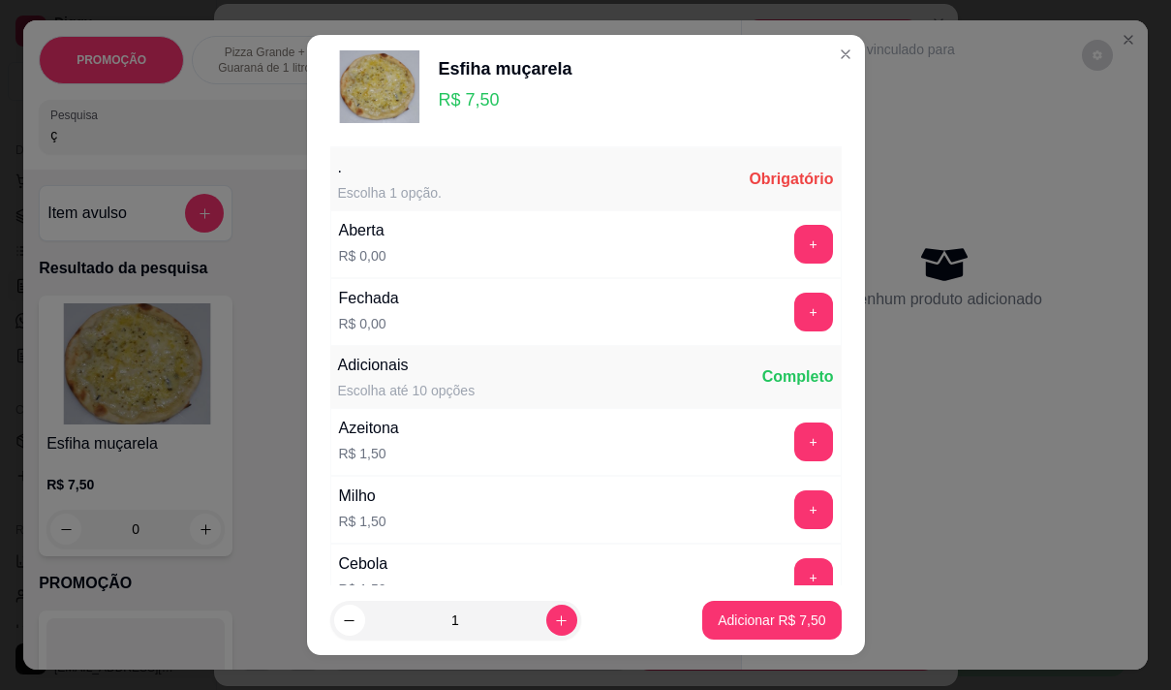
click at [787, 225] on div "+" at bounding box center [814, 244] width 54 height 39
click at [794, 234] on button "+" at bounding box center [813, 244] width 38 height 38
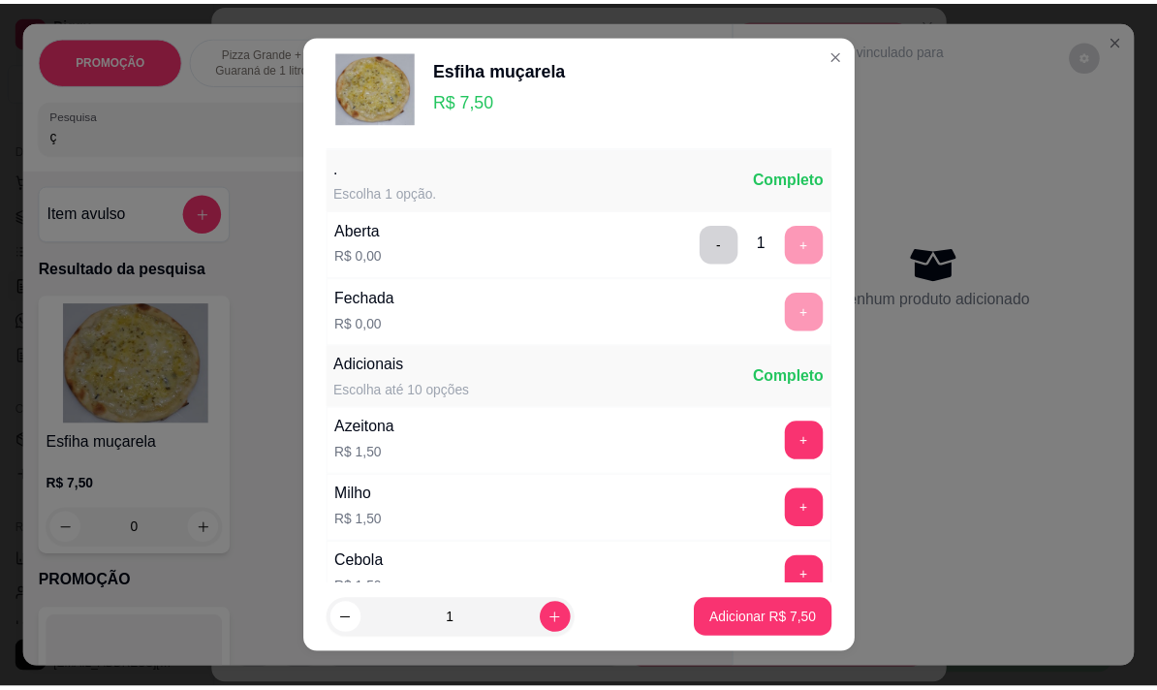
scroll to position [207, 0]
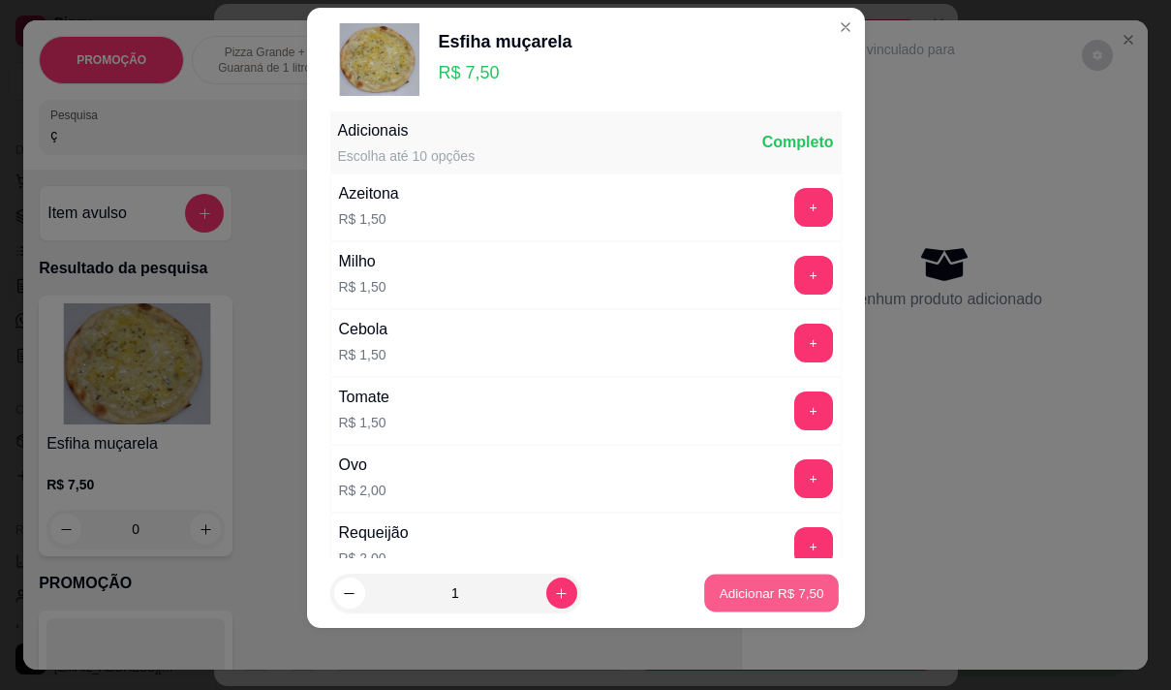
click at [760, 601] on p "Adicionar R$ 7,50" at bounding box center [772, 593] width 105 height 18
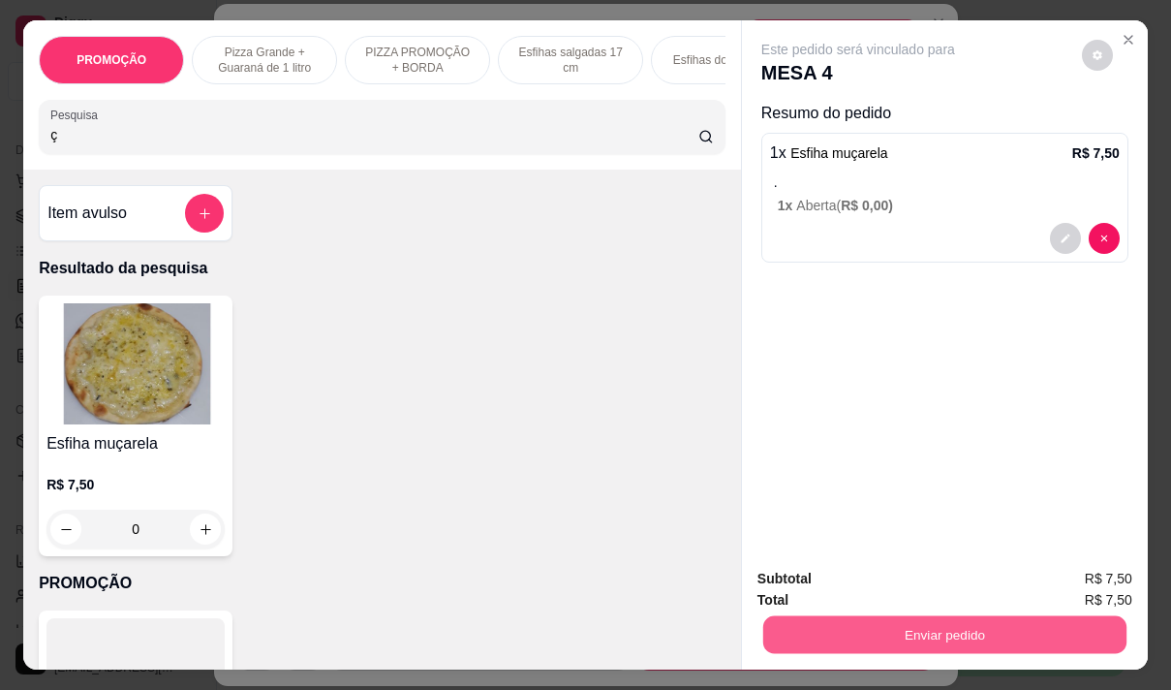
click at [885, 615] on button "Enviar pedido" at bounding box center [944, 634] width 363 height 38
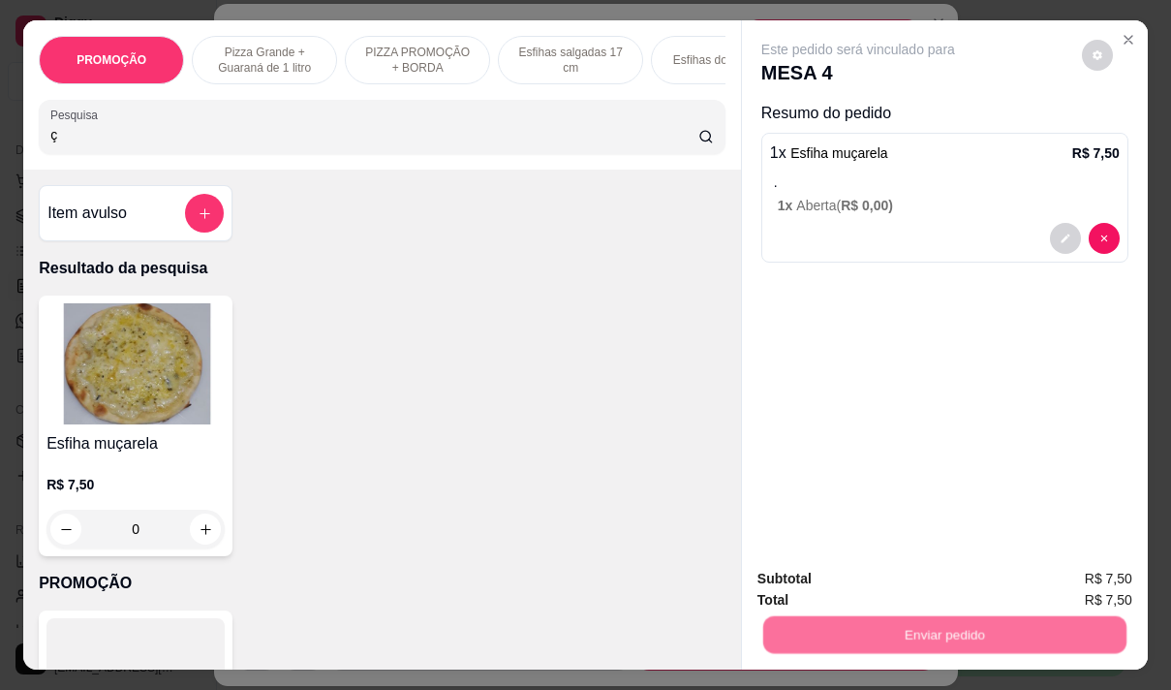
click at [836, 576] on button "Não registrar e enviar pedido" at bounding box center [880, 579] width 201 height 37
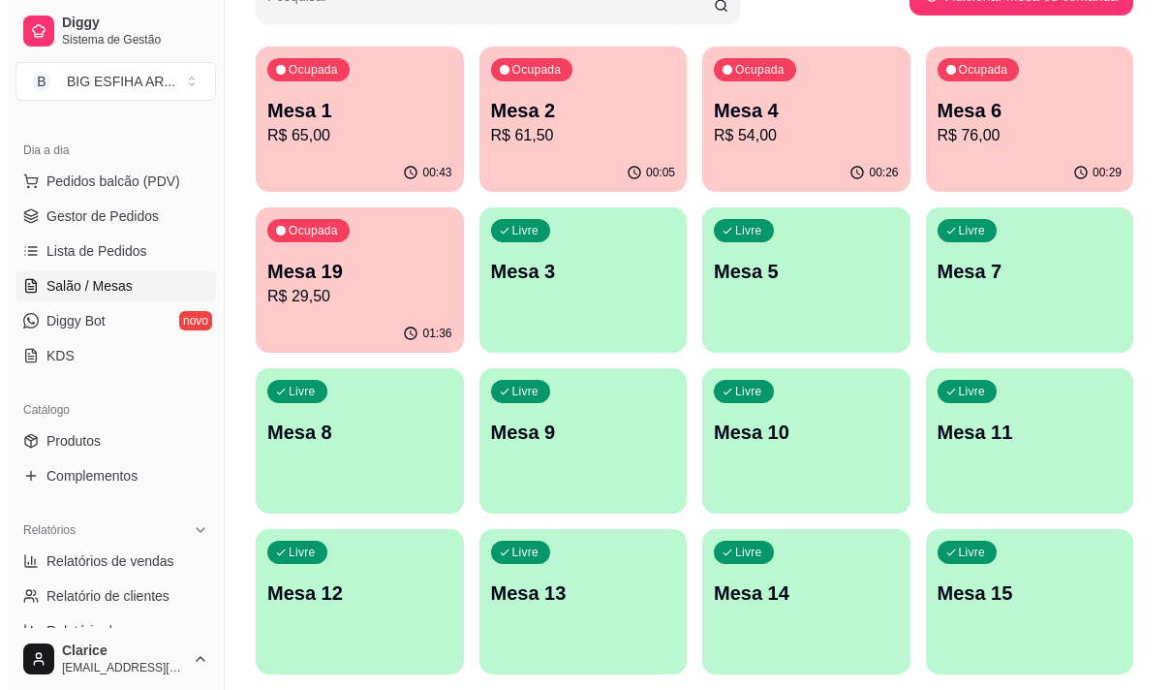
scroll to position [194, 0]
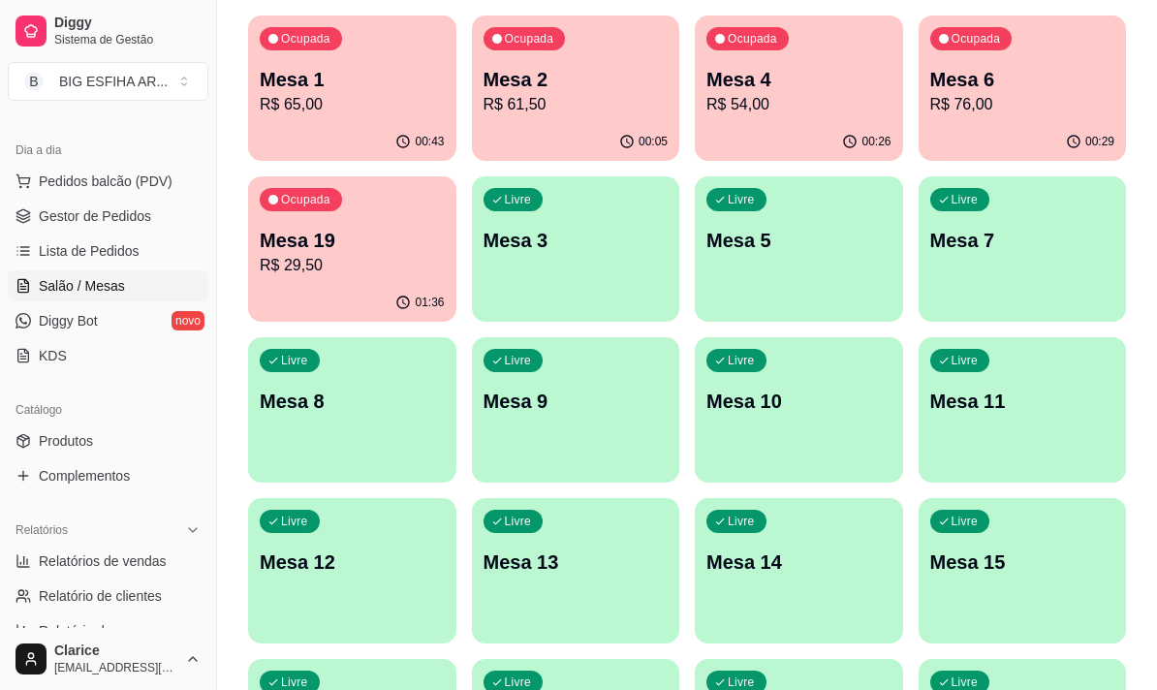
click at [351, 579] on div "Livre Mesa 12" at bounding box center [352, 559] width 208 height 122
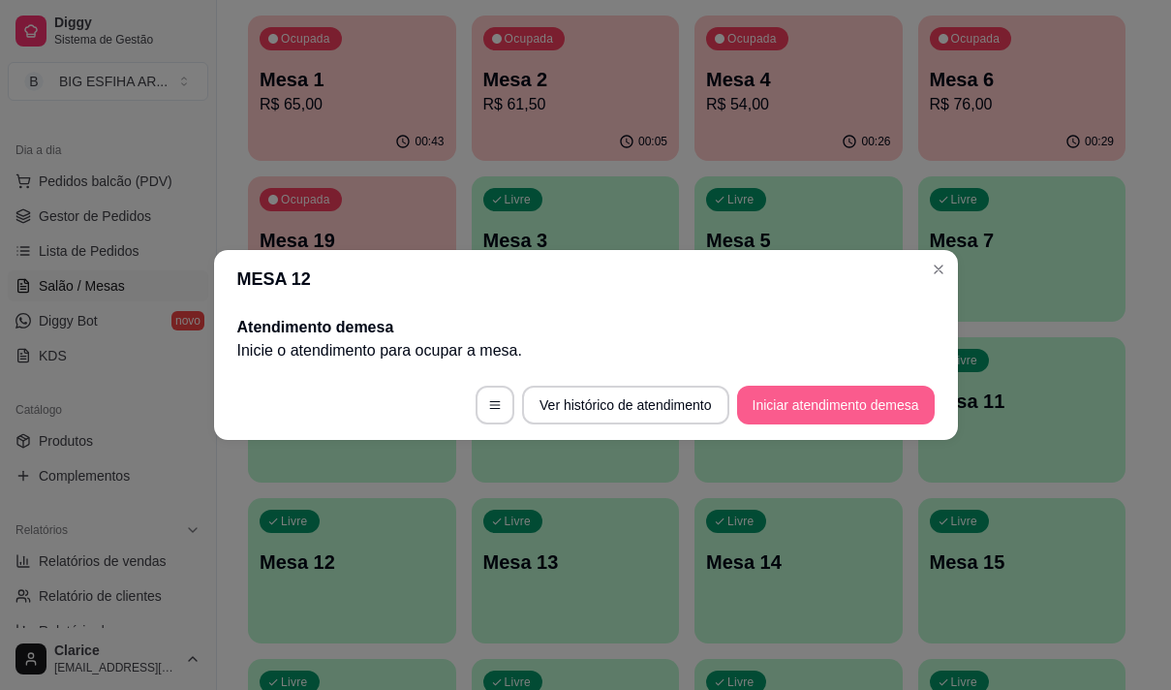
click at [807, 389] on button "Iniciar atendimento de mesa" at bounding box center [836, 405] width 198 height 39
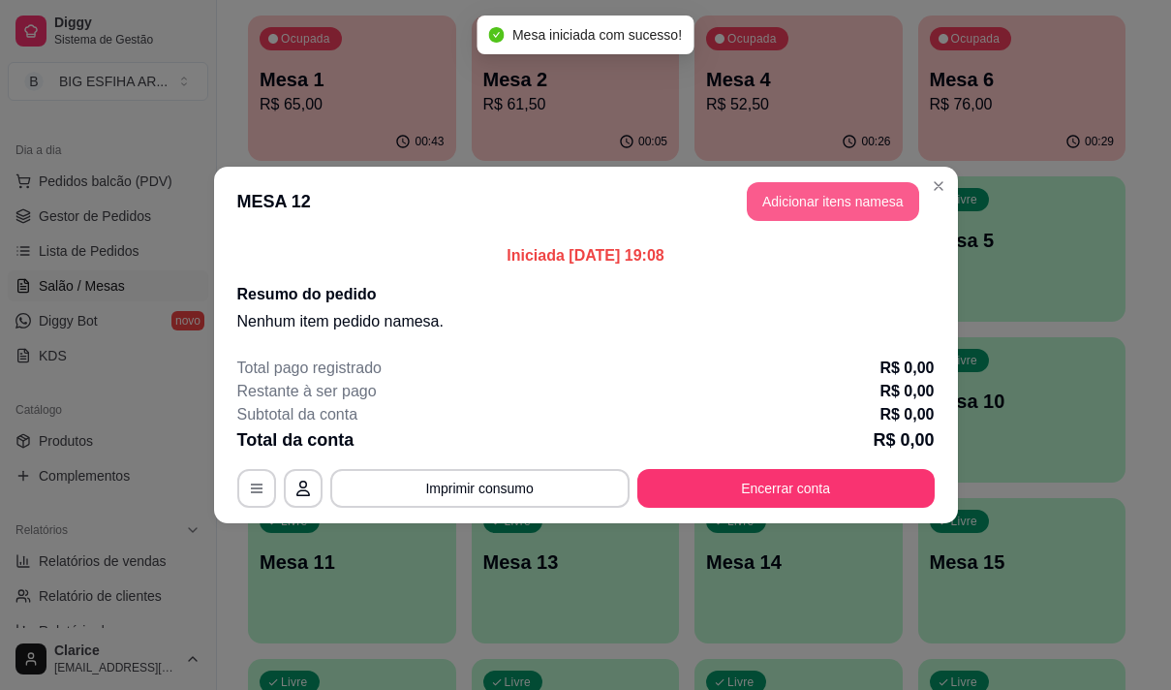
click at [840, 203] on button "Adicionar itens na mesa" at bounding box center [833, 201] width 172 height 39
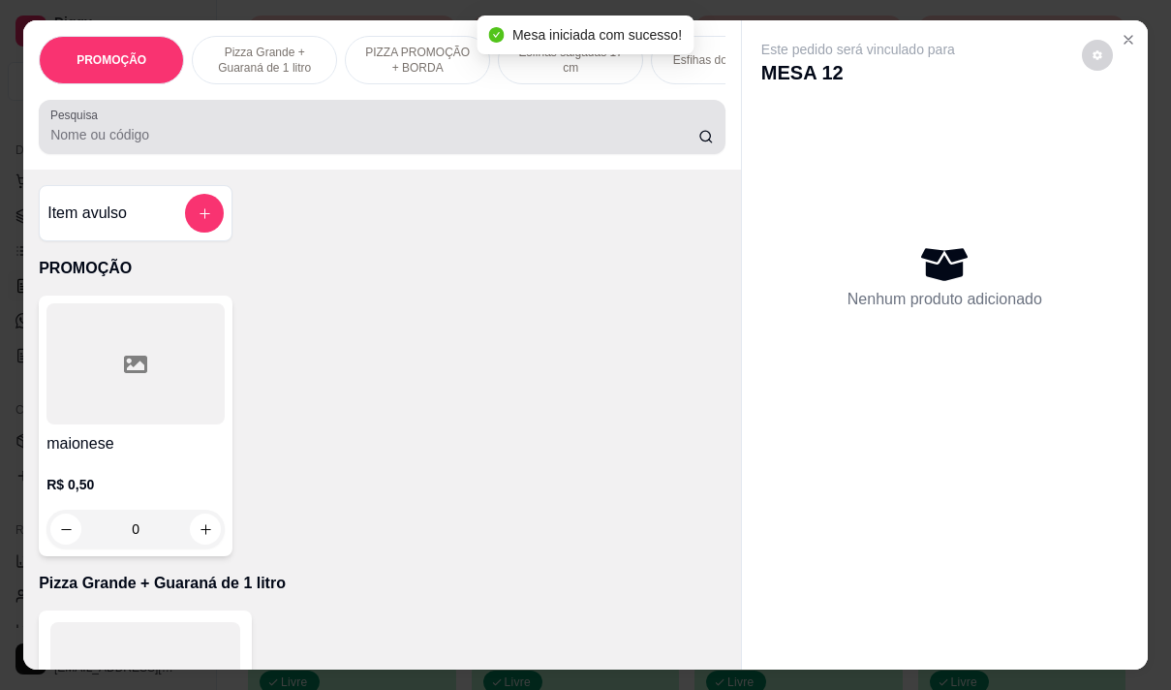
click at [320, 154] on div "Pesquisa" at bounding box center [382, 127] width 687 height 54
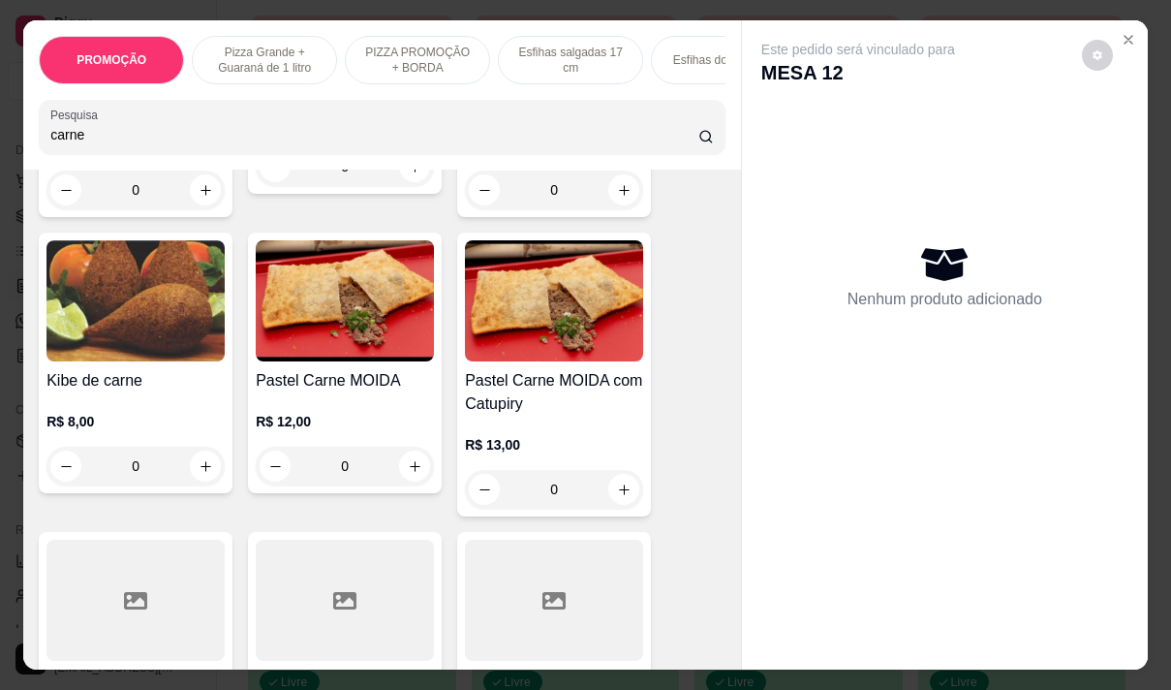
scroll to position [969, 0]
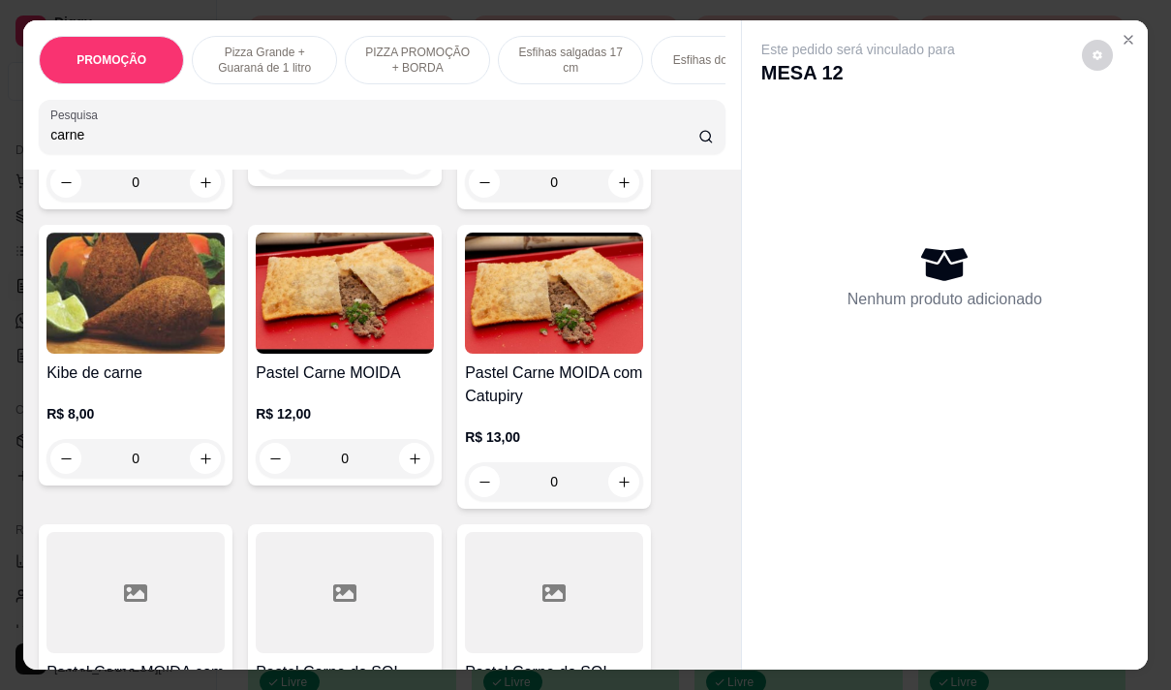
type input "carne"
click at [397, 470] on div "0" at bounding box center [345, 458] width 178 height 39
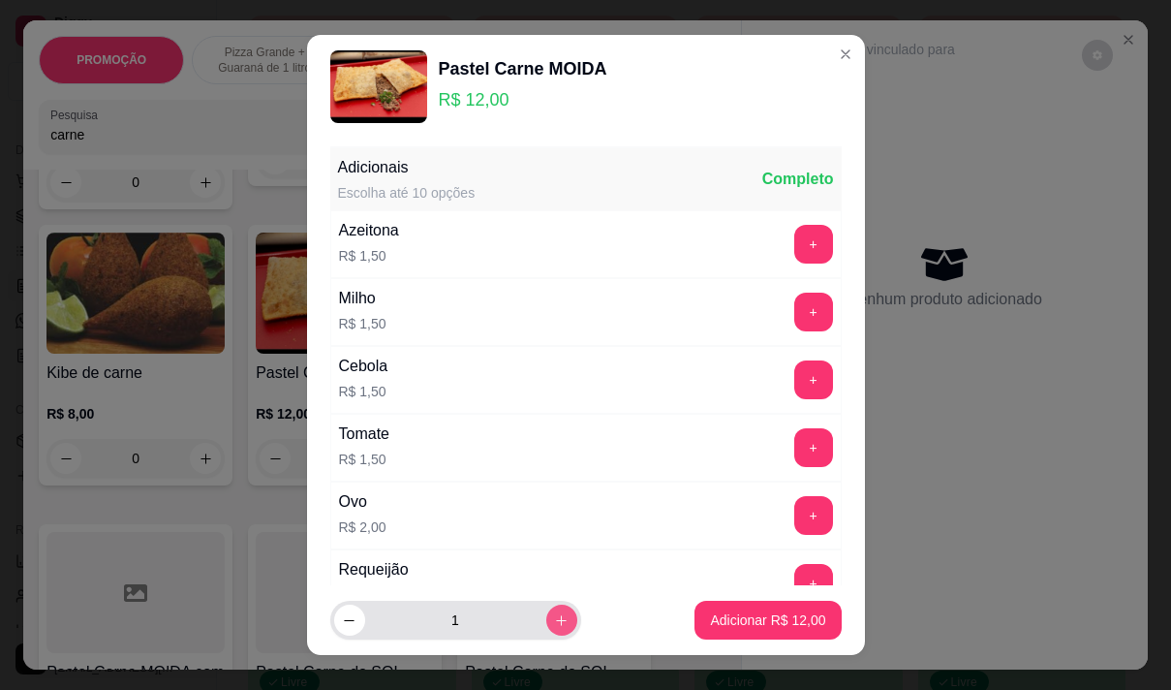
click at [554, 624] on icon "increase-product-quantity" at bounding box center [561, 620] width 15 height 15
type input "2"
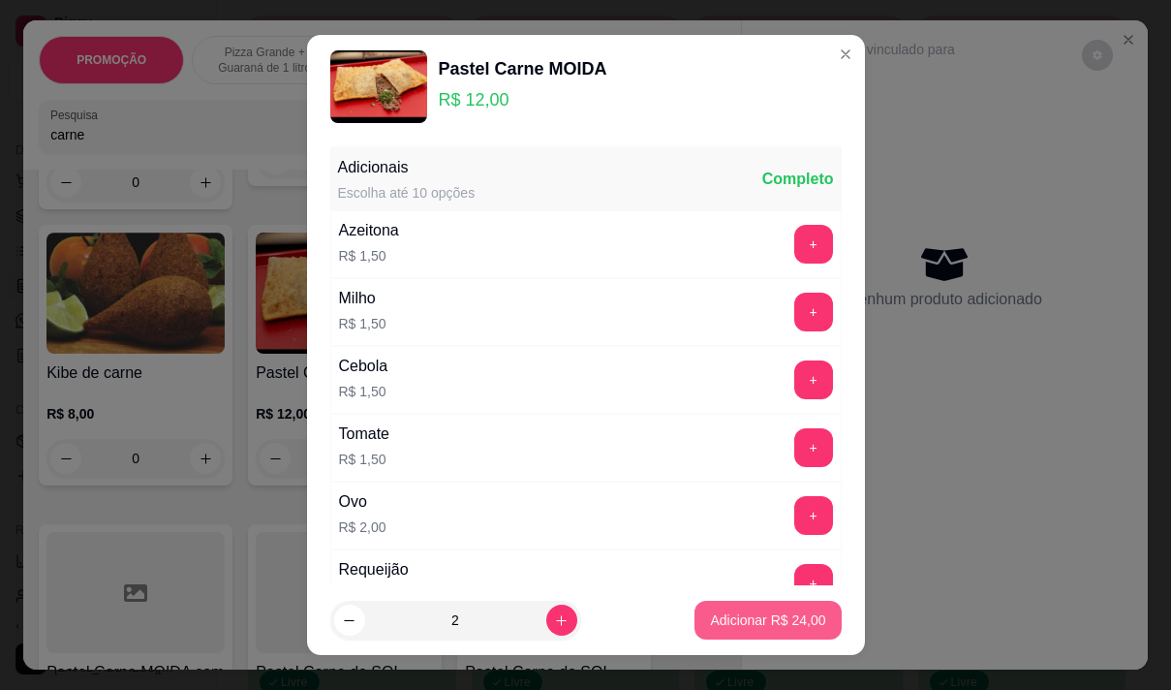
click at [760, 620] on p "Adicionar R$ 24,00" at bounding box center [767, 619] width 115 height 19
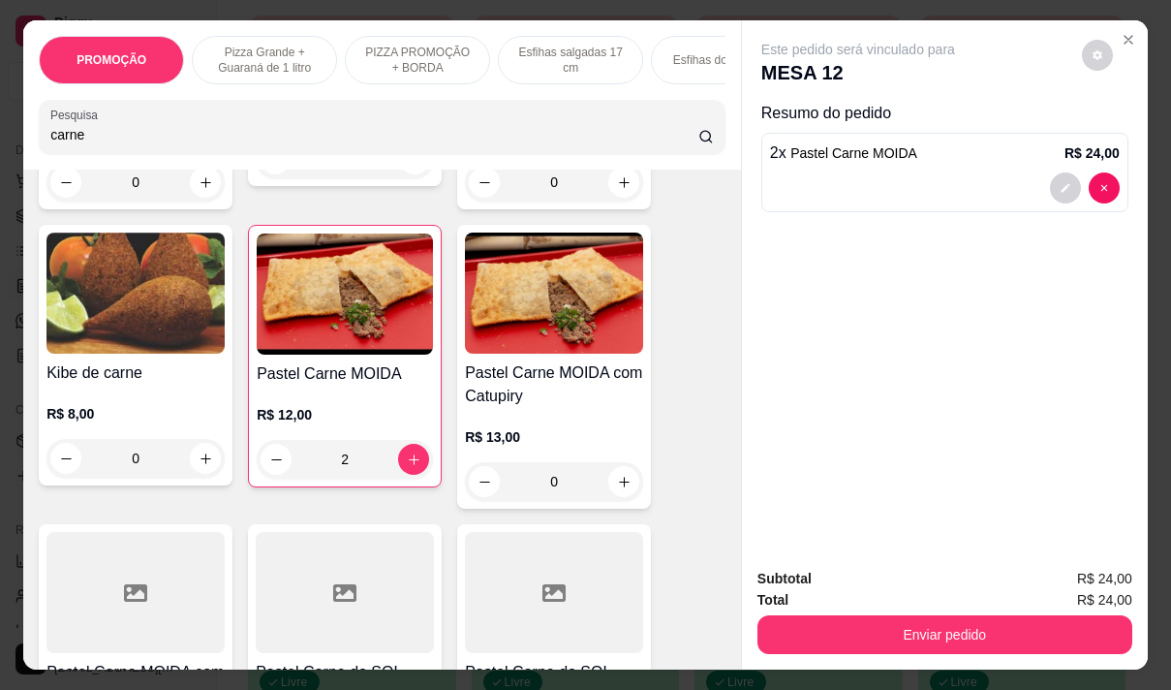
type input "2"
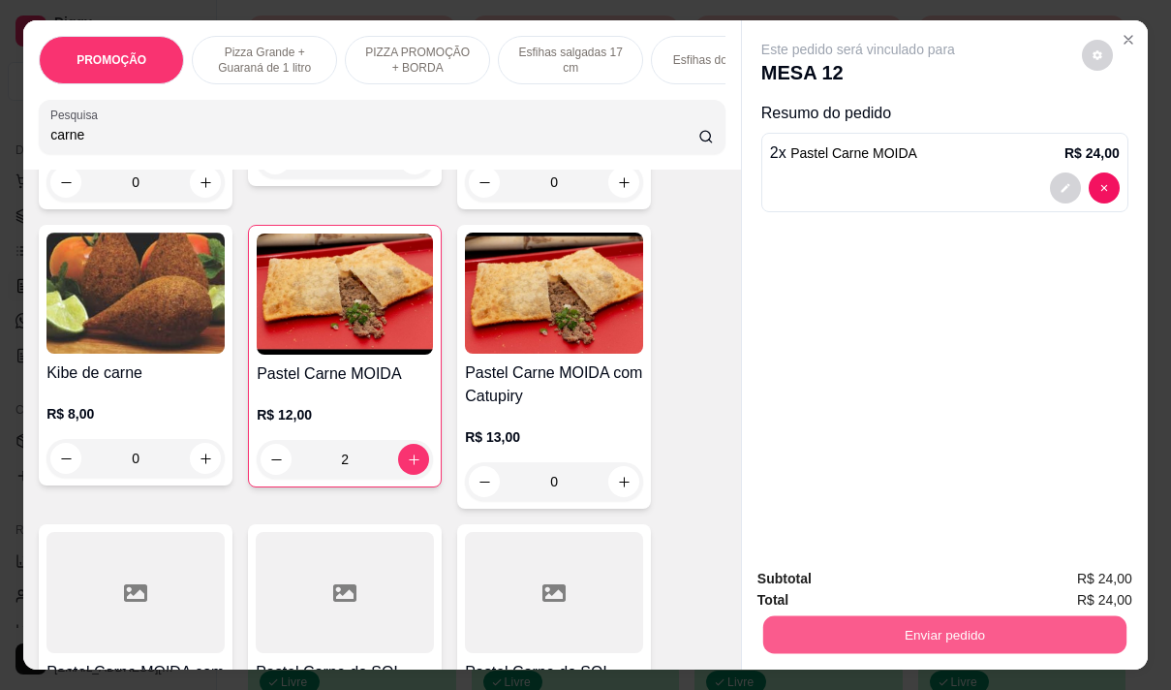
click at [933, 624] on button "Enviar pedido" at bounding box center [944, 634] width 363 height 38
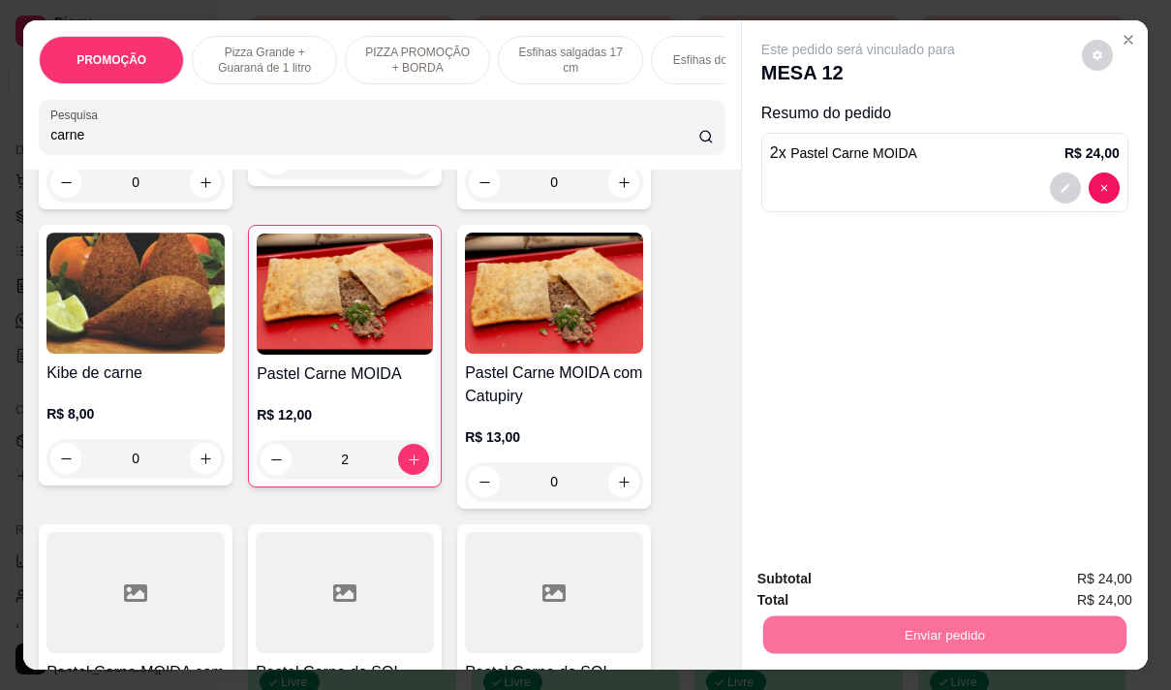
click at [885, 580] on button "Não registrar e enviar pedido" at bounding box center [880, 579] width 201 height 37
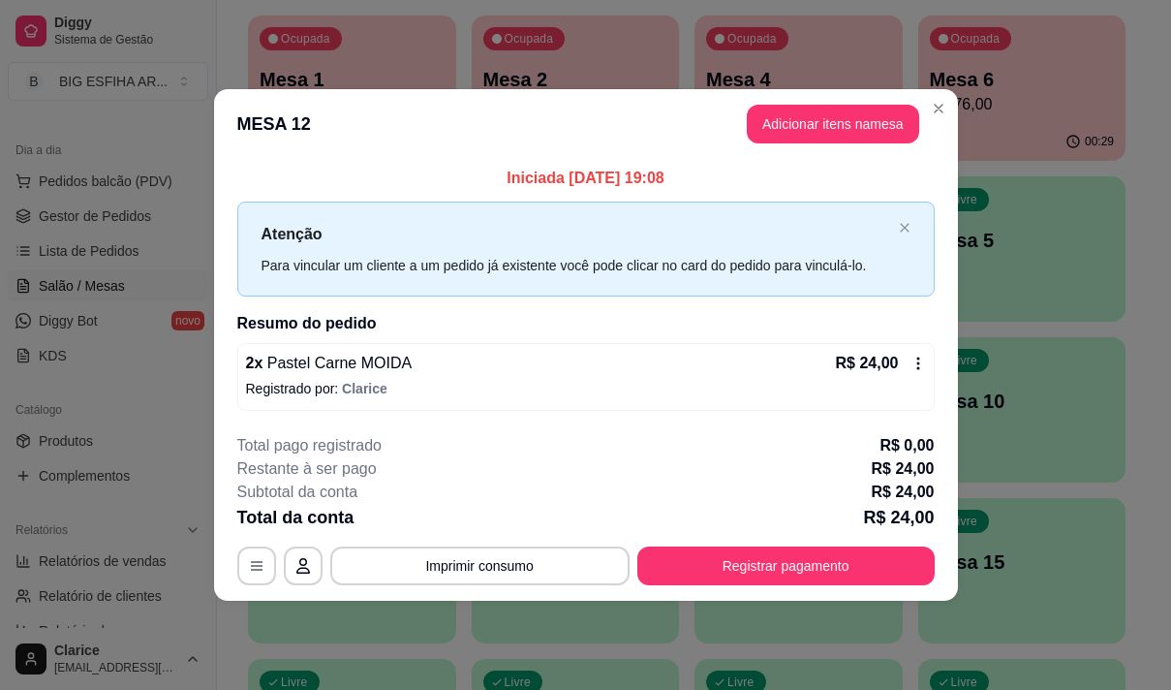
click at [845, 567] on button "Registrar pagamento" at bounding box center [785, 565] width 297 height 39
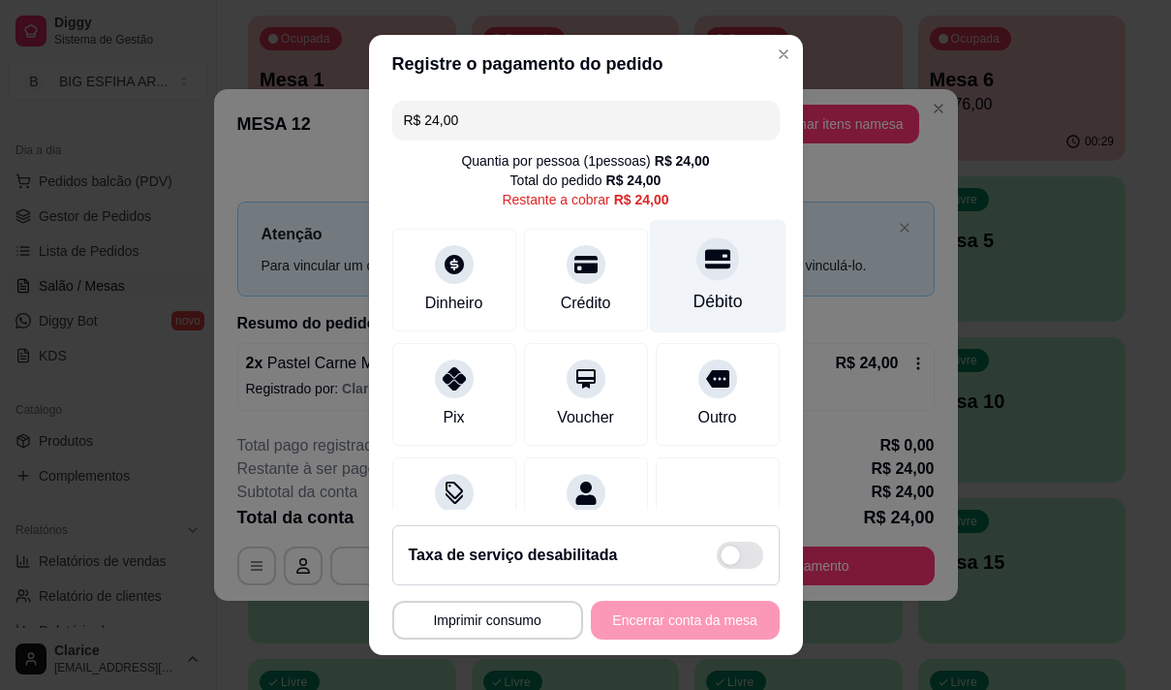
click at [660, 294] on div "Débito" at bounding box center [717, 275] width 137 height 113
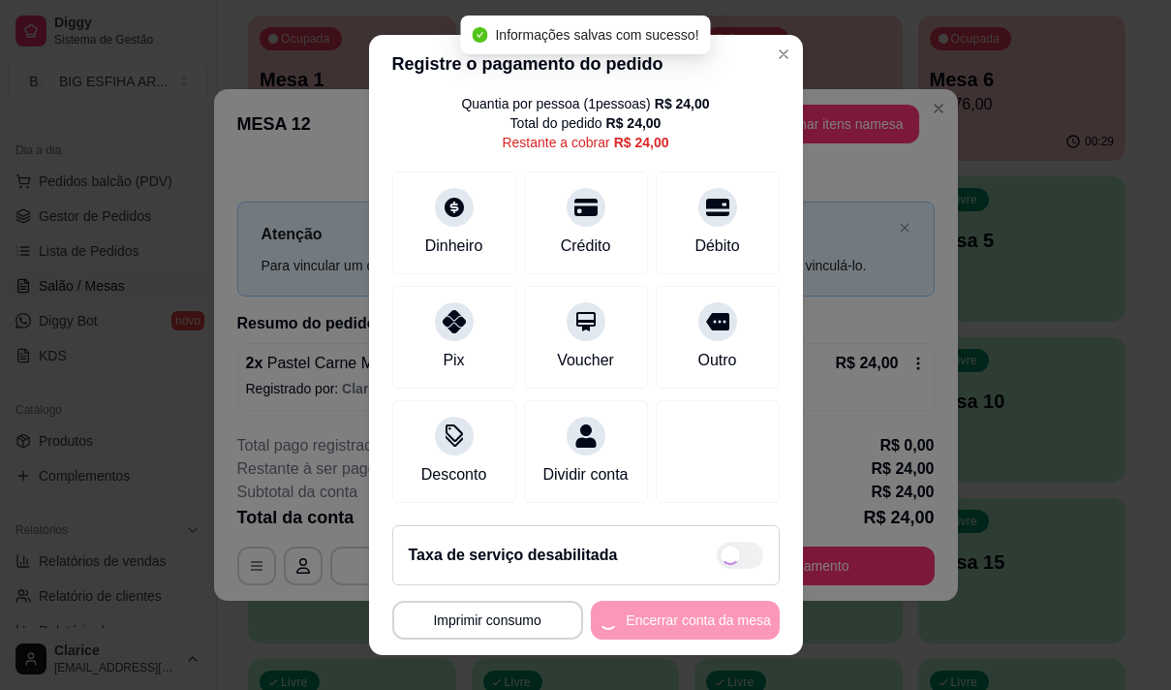
type input "R$ 0,00"
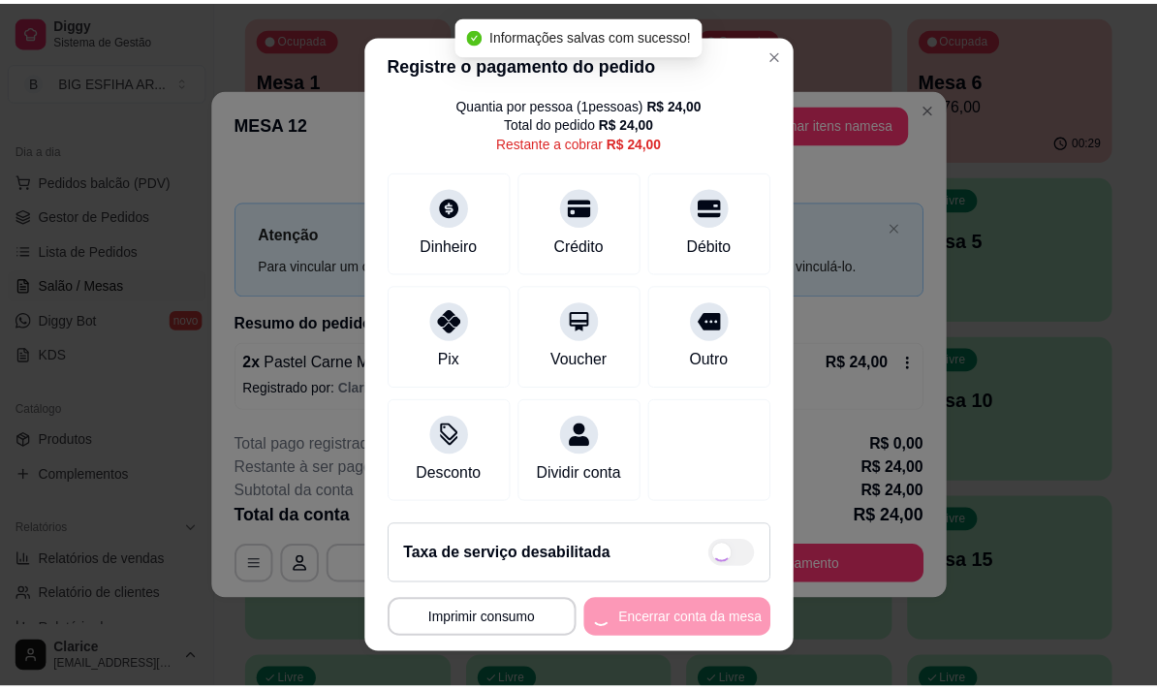
scroll to position [81, 0]
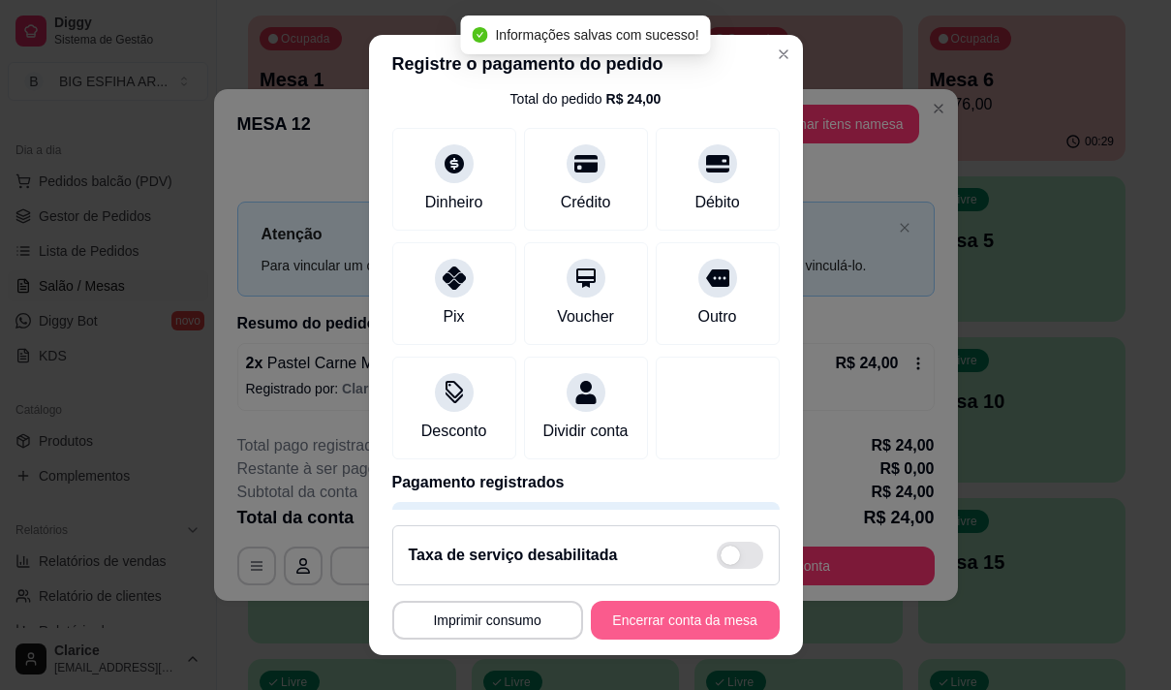
click at [651, 609] on button "Encerrar conta da mesa" at bounding box center [685, 620] width 189 height 39
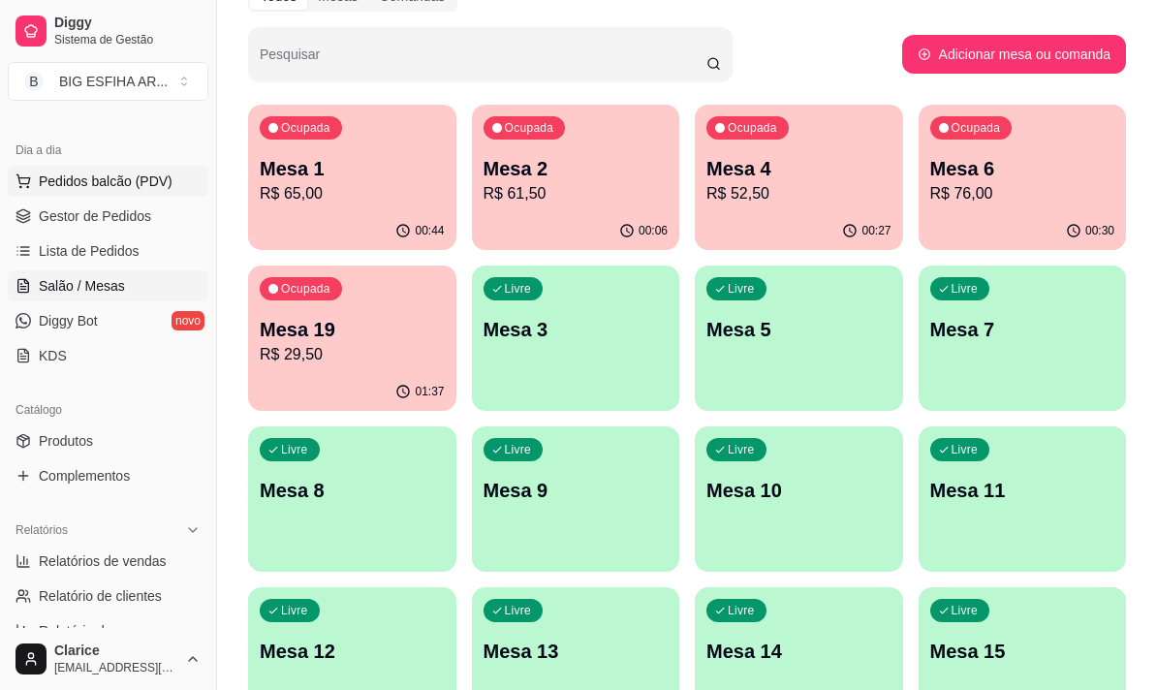
scroll to position [0, 0]
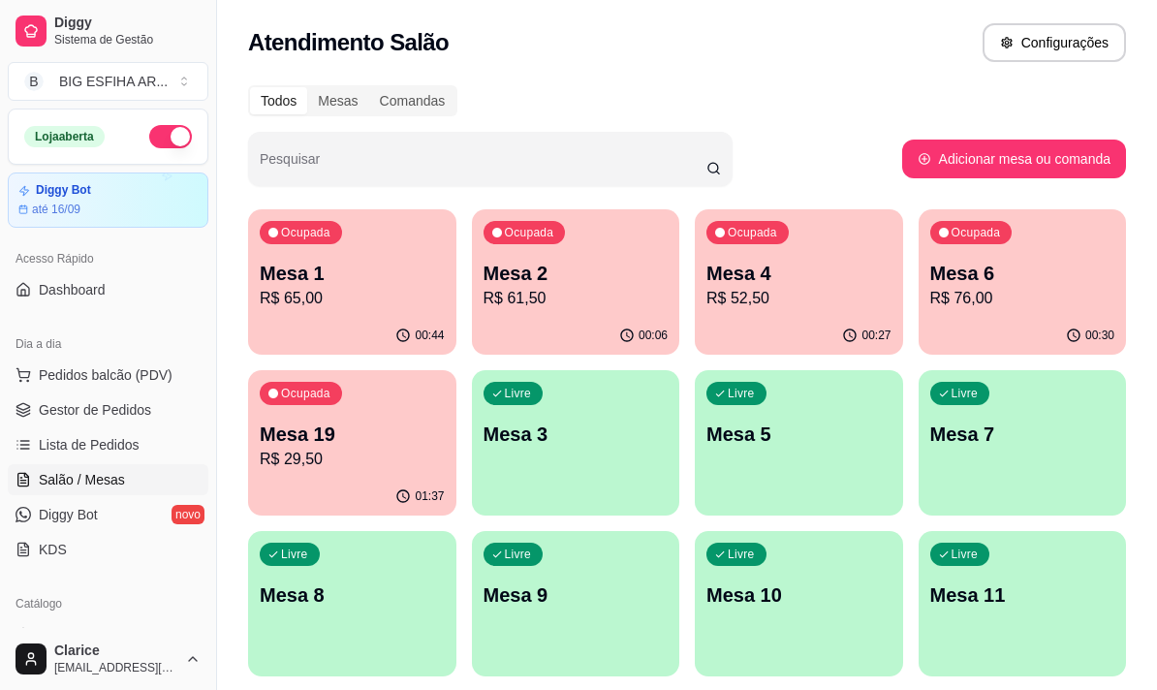
click at [800, 313] on div "Ocupada Mesa 4 R$ 52,50" at bounding box center [799, 263] width 208 height 108
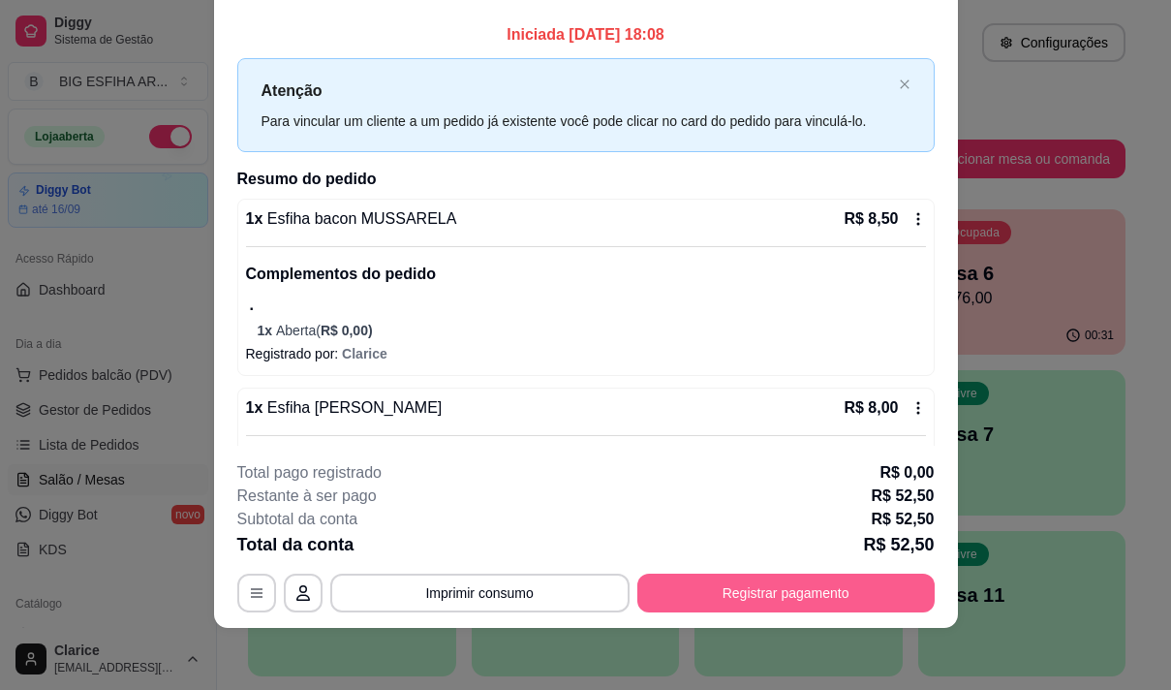
click at [669, 580] on button "Registrar pagamento" at bounding box center [785, 592] width 297 height 39
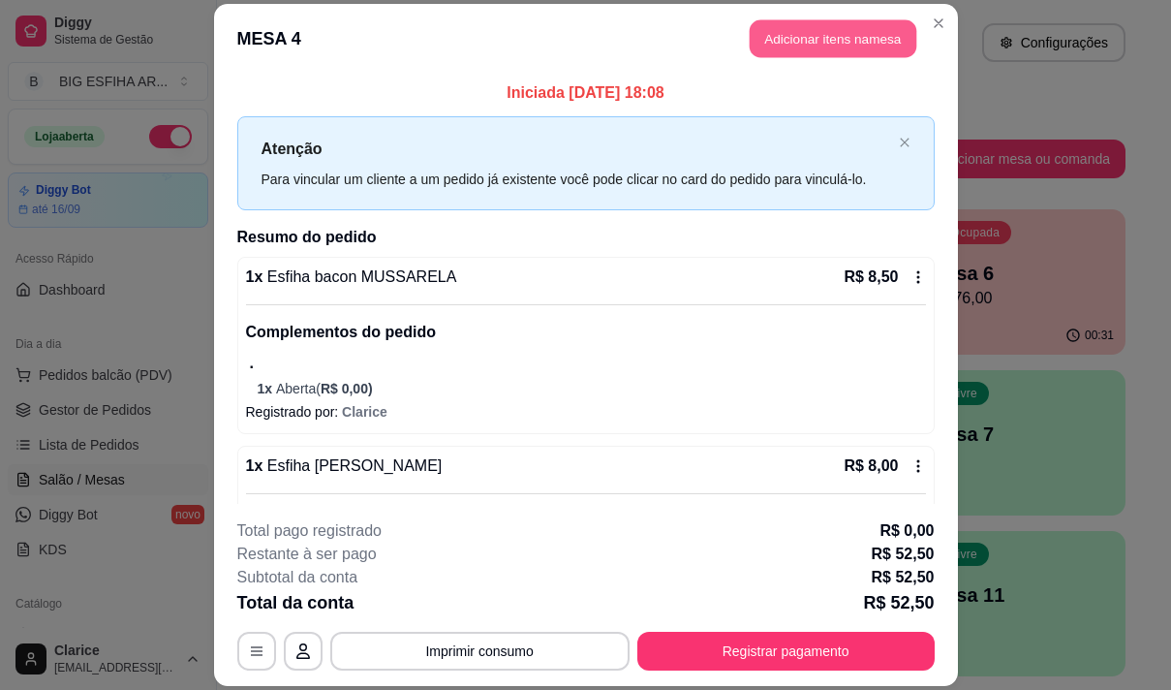
click at [790, 55] on button "Adicionar itens na mesa" at bounding box center [833, 38] width 167 height 38
click at [387, 146] on div at bounding box center [382, 127] width 664 height 39
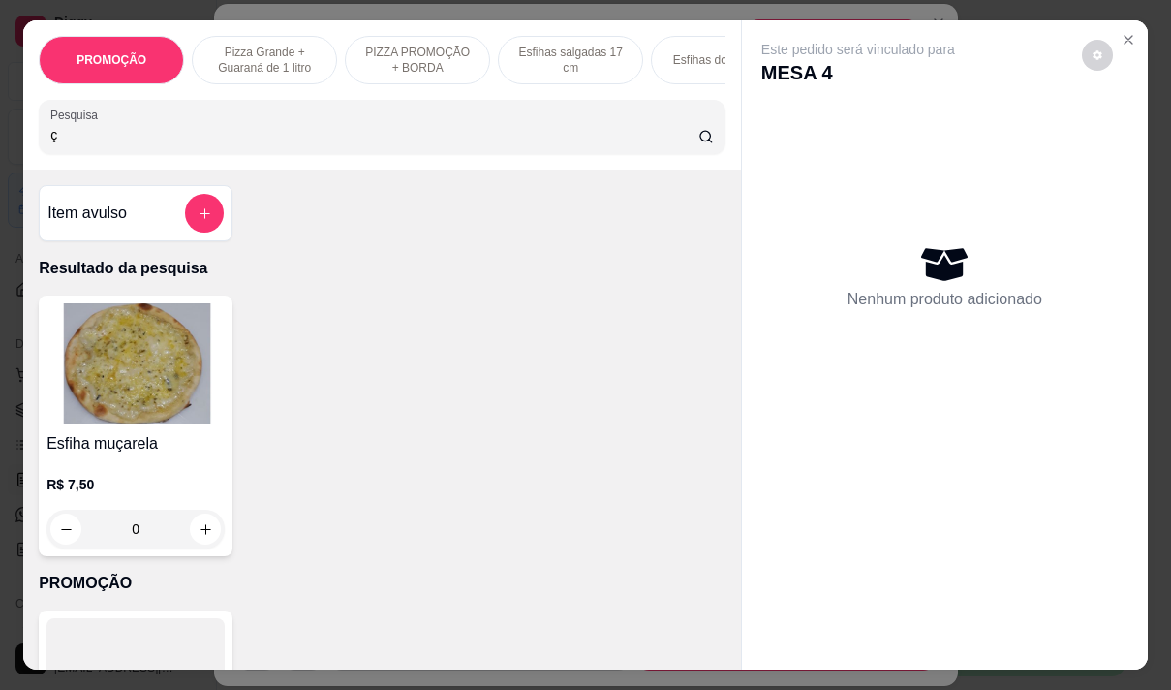
type input "ç"
click at [199, 531] on div "0" at bounding box center [135, 529] width 178 height 39
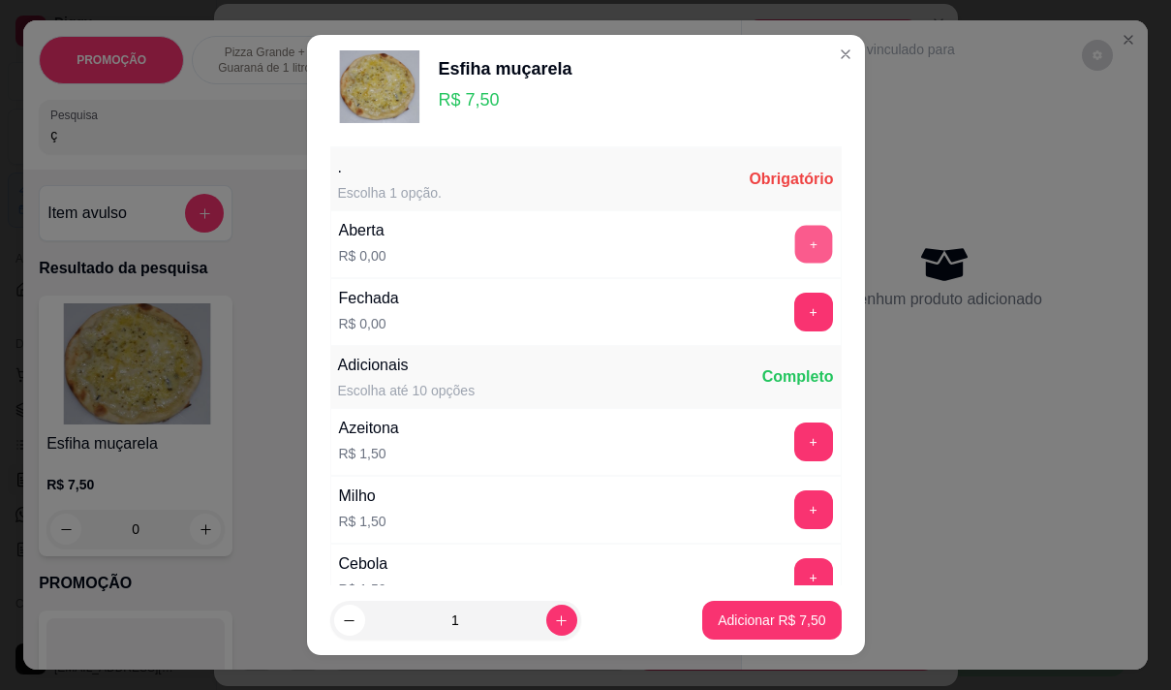
click at [794, 238] on button "+" at bounding box center [813, 244] width 38 height 38
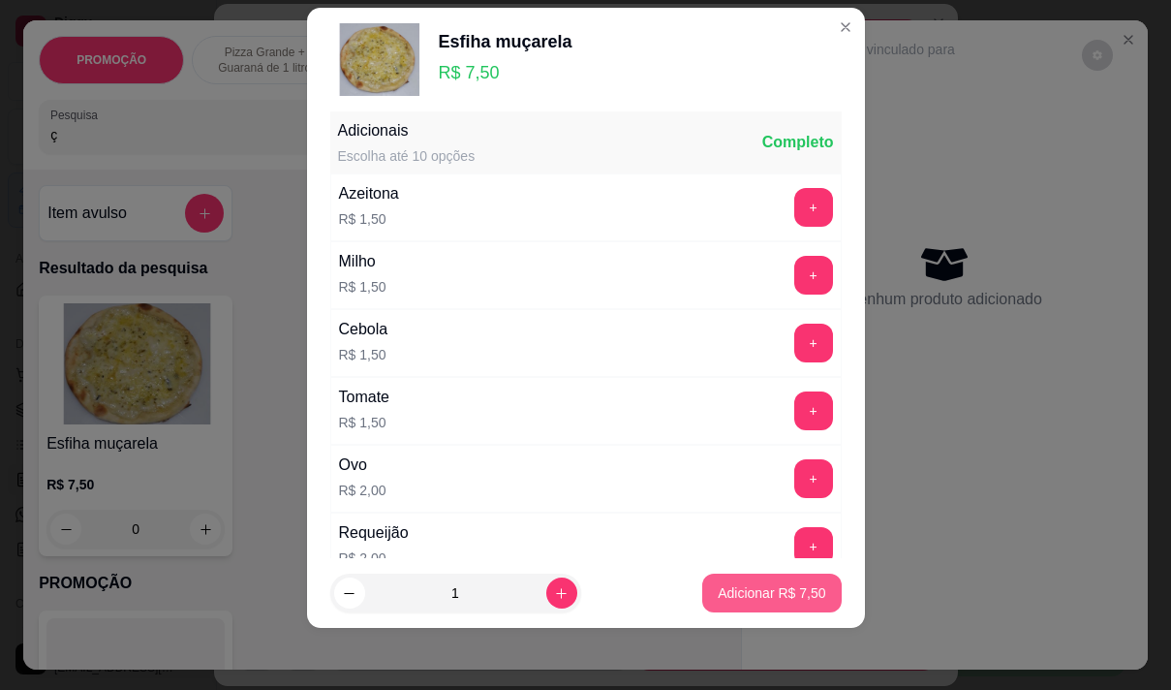
click at [737, 606] on button "Adicionar R$ 7,50" at bounding box center [771, 592] width 139 height 39
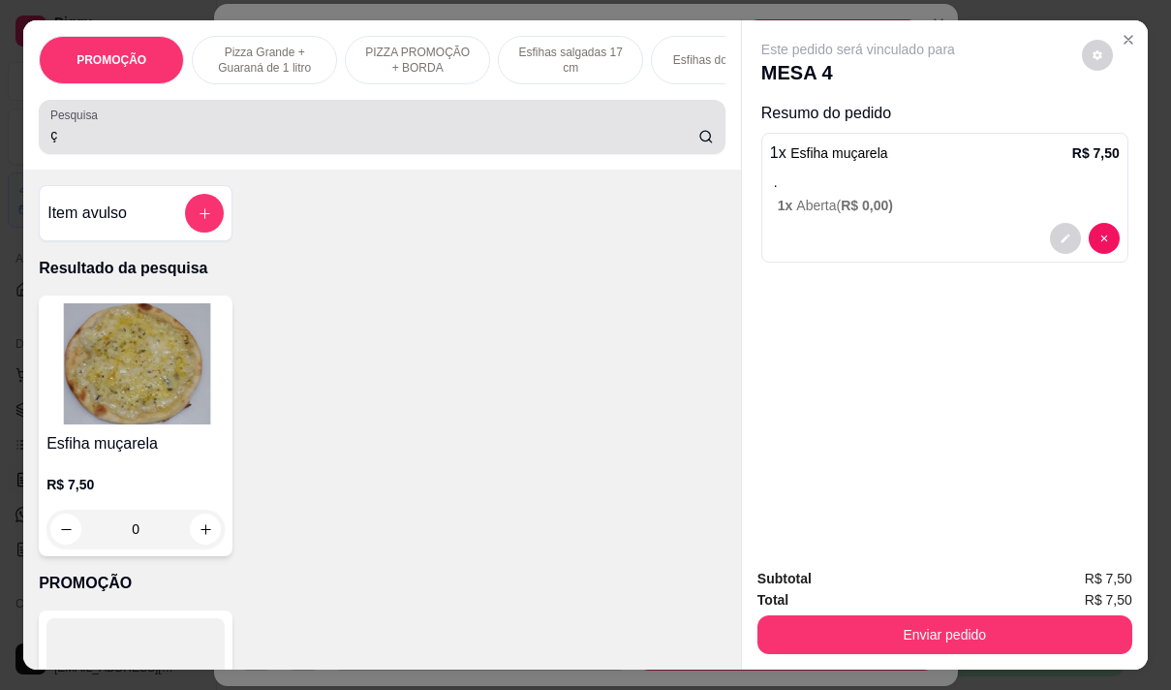
click at [255, 144] on input "ç" at bounding box center [374, 134] width 648 height 19
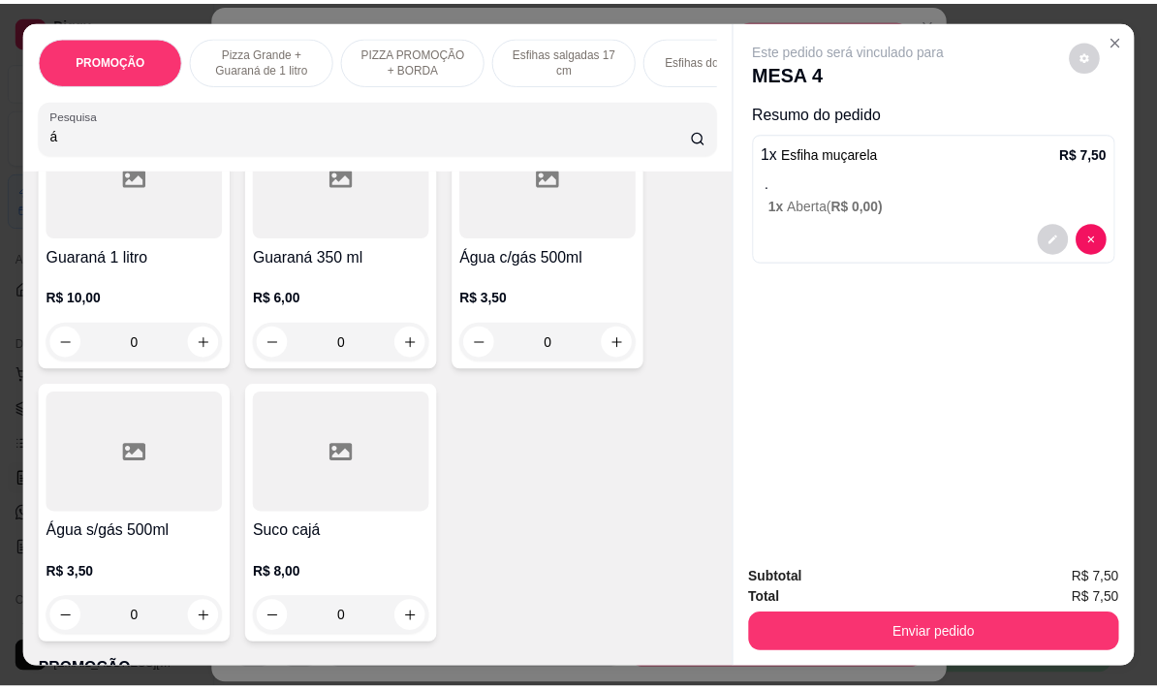
scroll to position [194, 0]
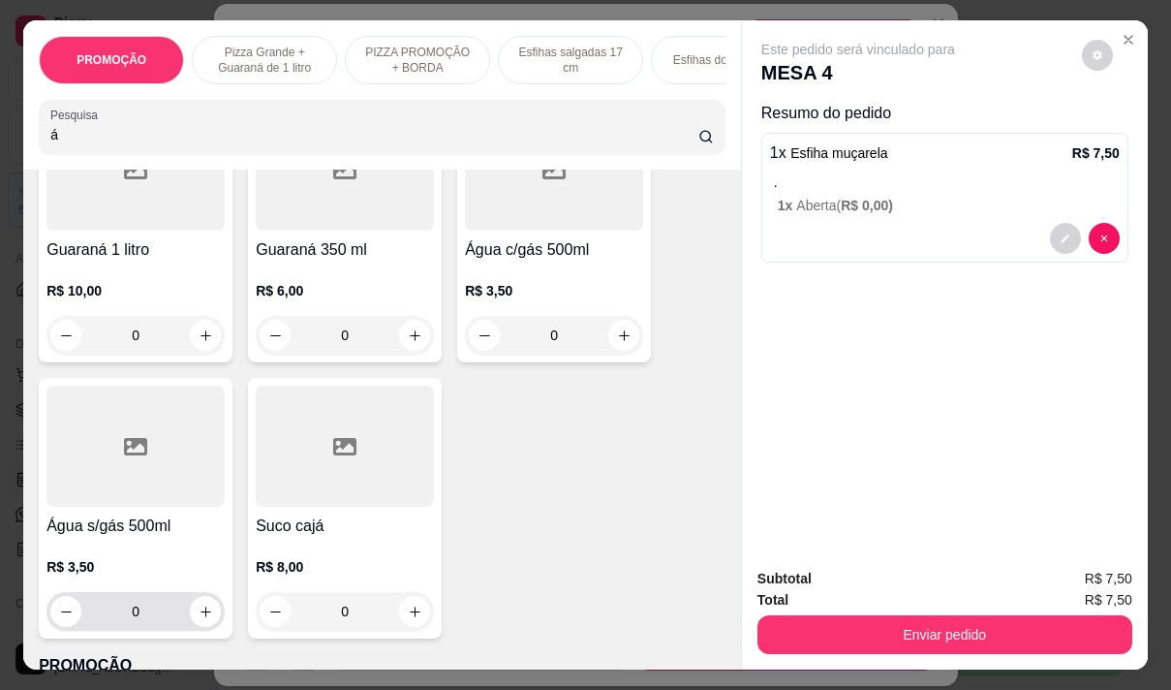
type input "á"
click at [191, 609] on div "0" at bounding box center [135, 611] width 170 height 39
click at [199, 616] on icon "increase-product-quantity" at bounding box center [206, 611] width 15 height 15
type input "1"
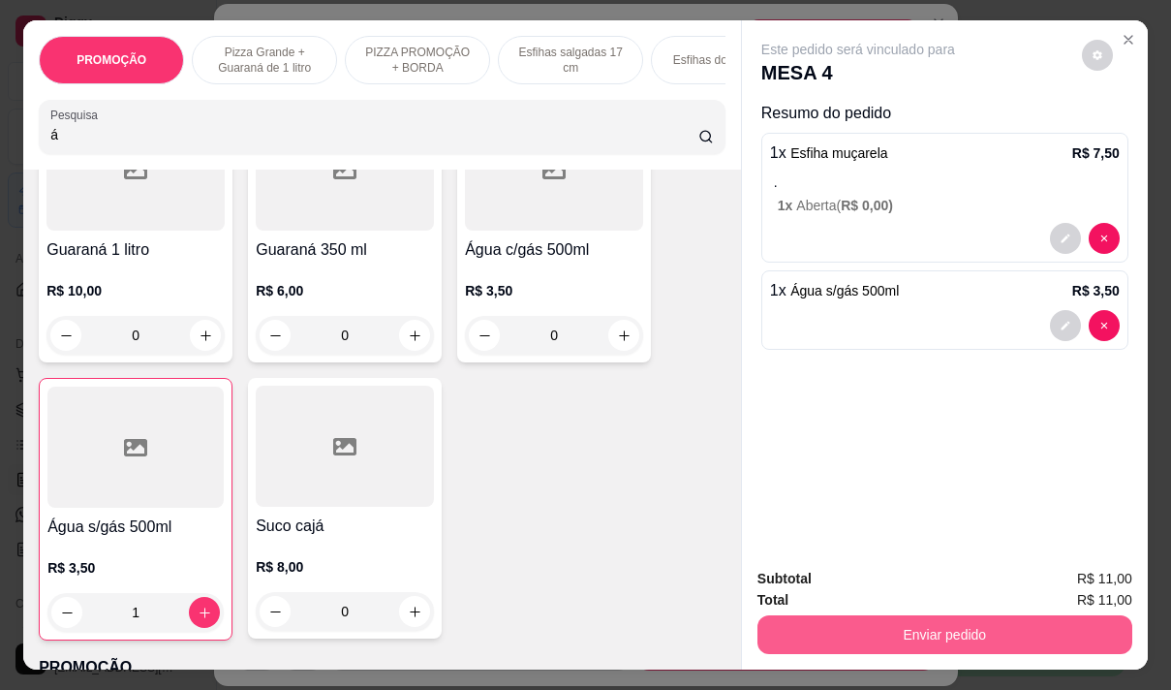
click at [824, 632] on button "Enviar pedido" at bounding box center [945, 634] width 375 height 39
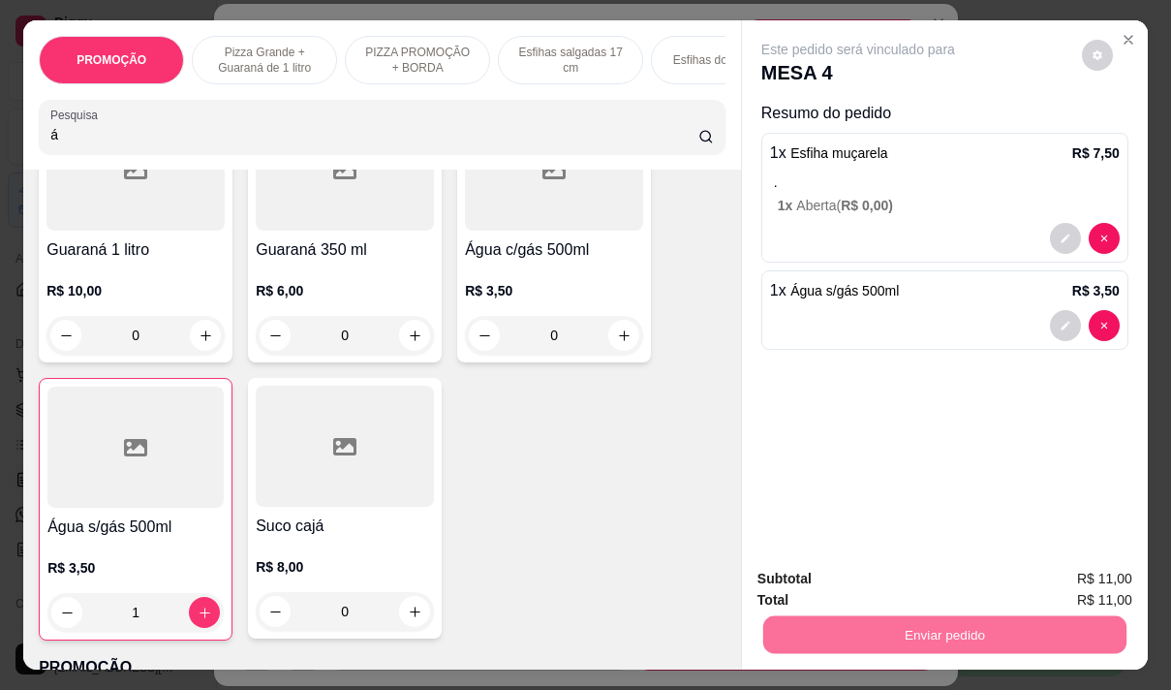
click at [826, 586] on button "Não registrar e enviar pedido" at bounding box center [880, 579] width 201 height 37
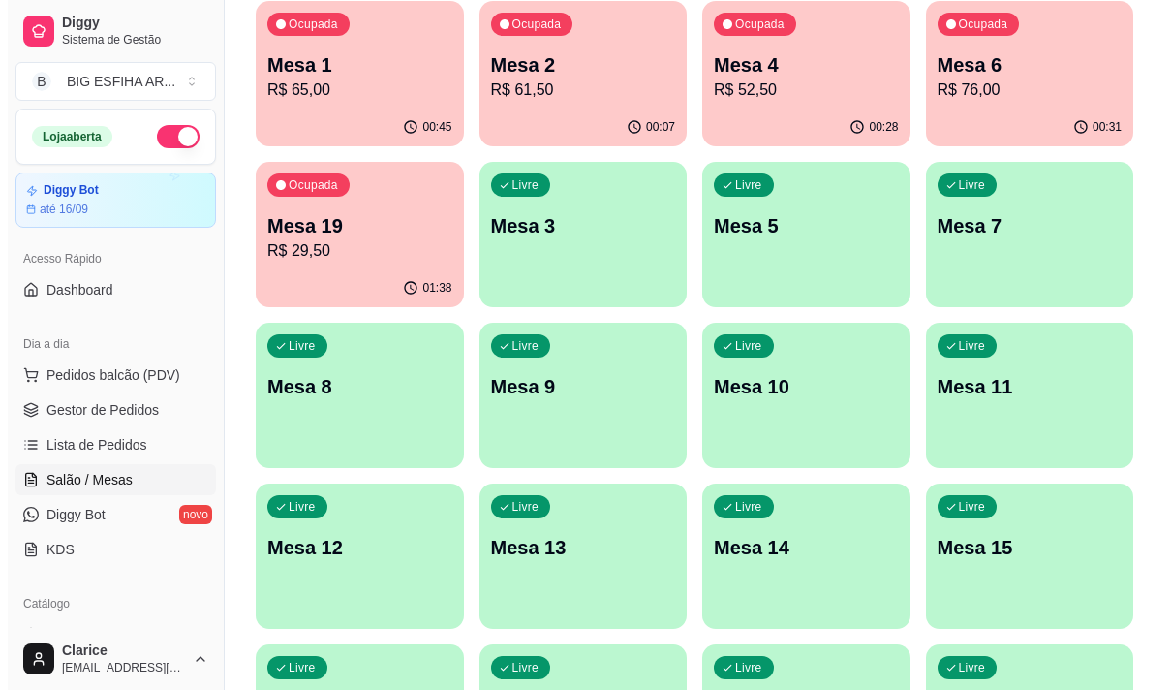
scroll to position [0, 0]
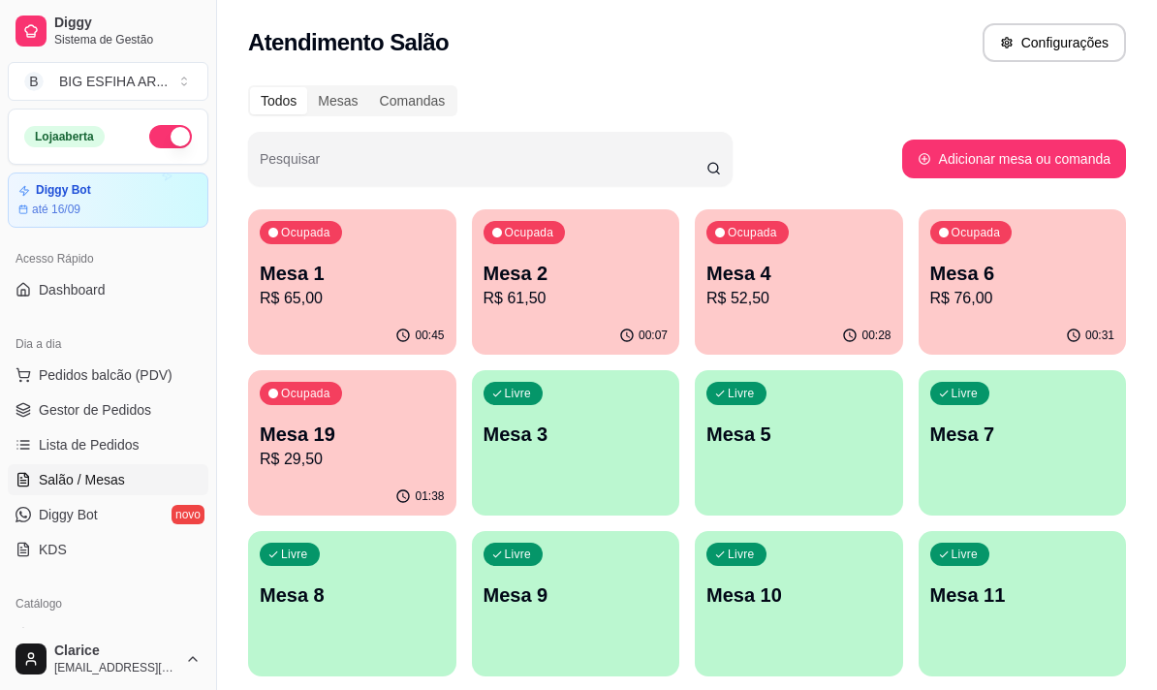
click at [410, 433] on p "Mesa 19" at bounding box center [352, 433] width 185 height 27
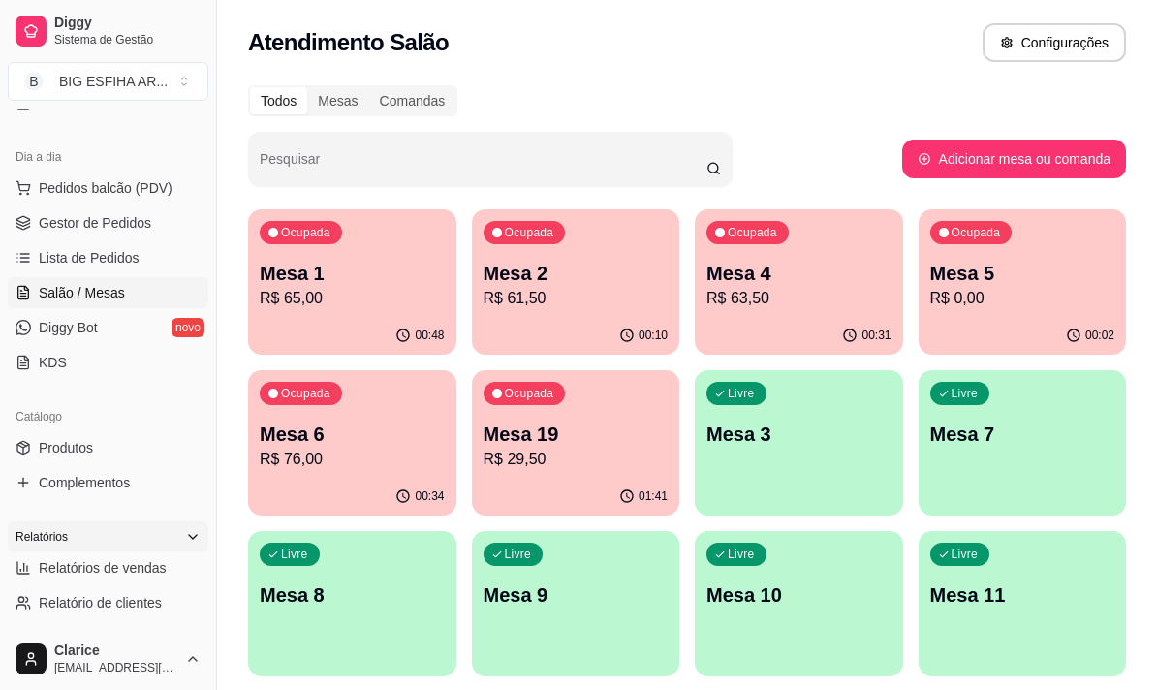
scroll to position [194, 0]
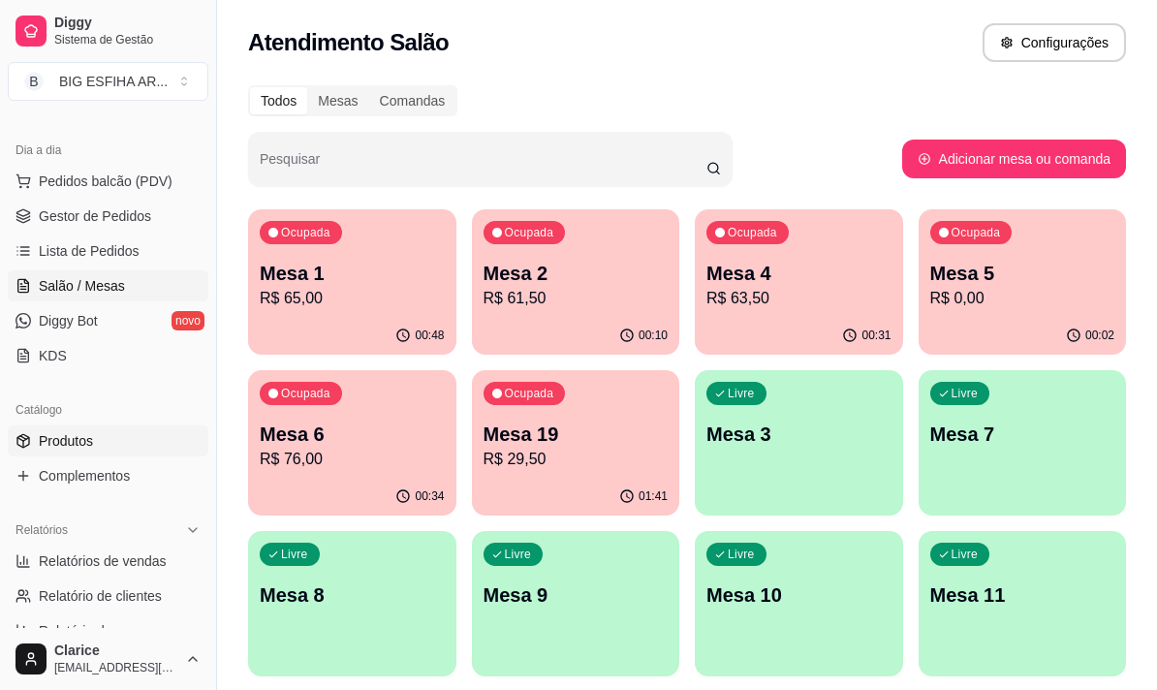
click at [99, 432] on link "Produtos" at bounding box center [108, 440] width 201 height 31
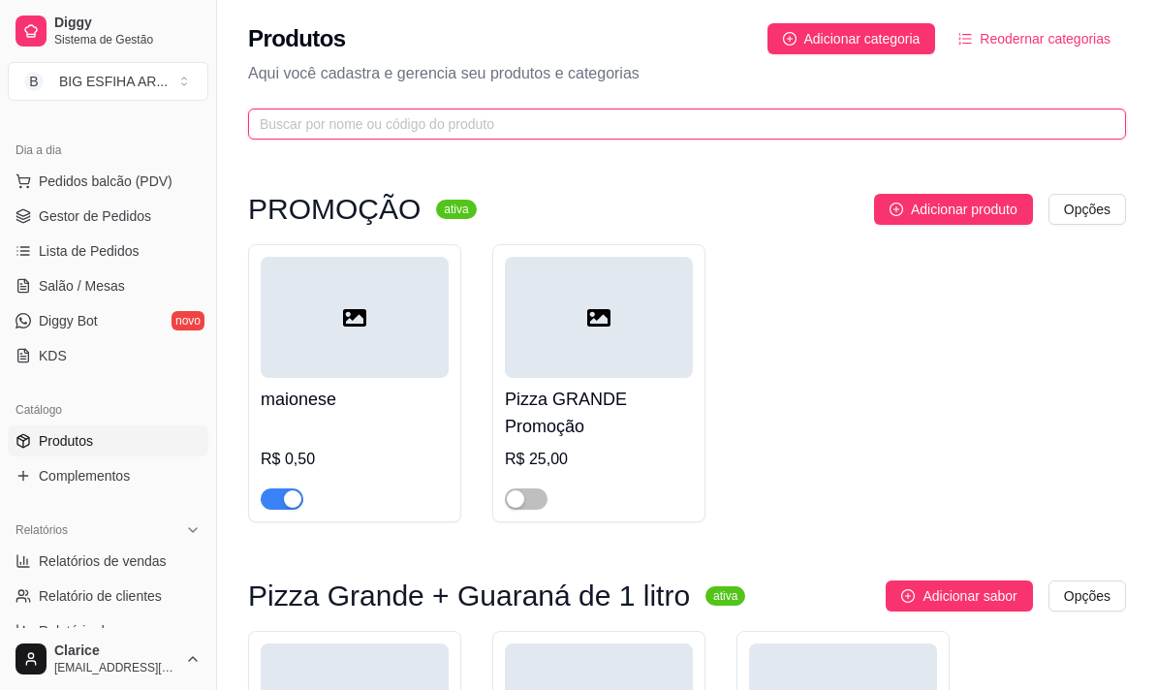
click at [325, 130] on input "text" at bounding box center [679, 123] width 839 height 21
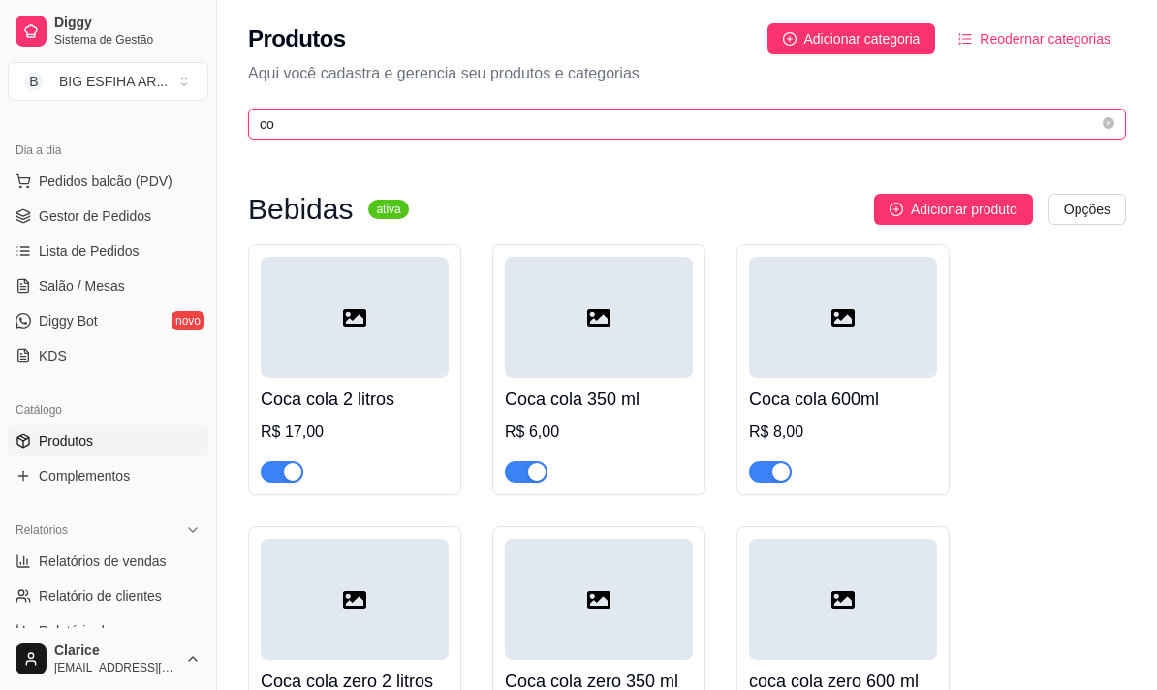
type input "c"
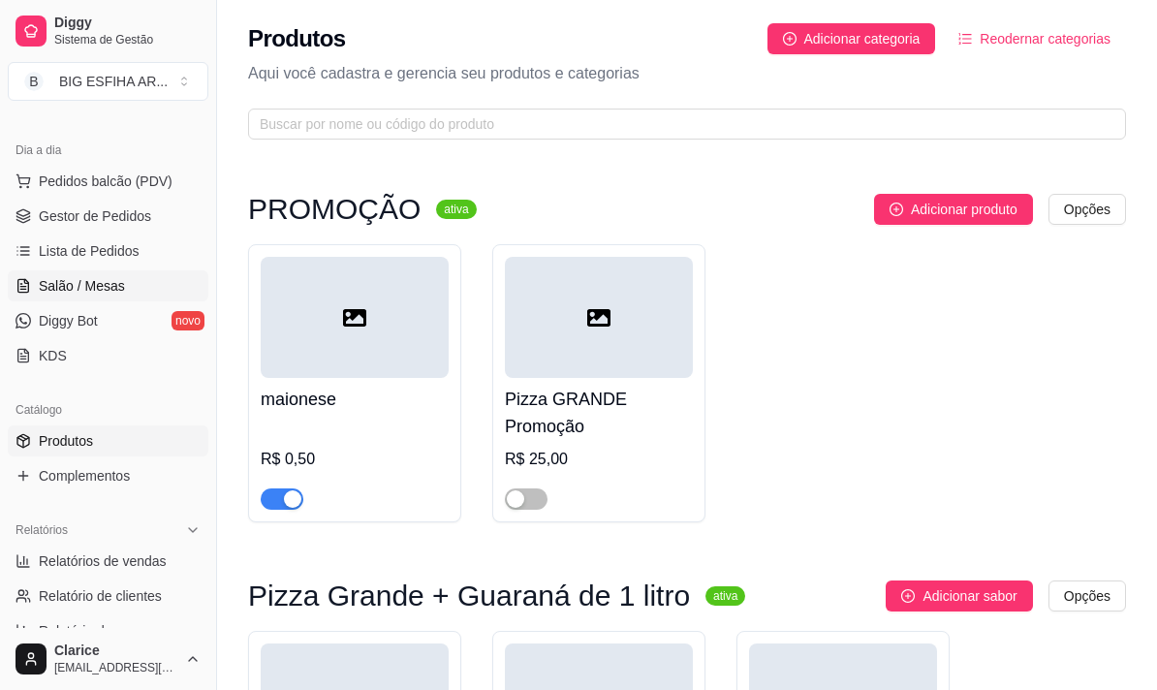
click at [103, 280] on span "Salão / Mesas" at bounding box center [82, 285] width 86 height 19
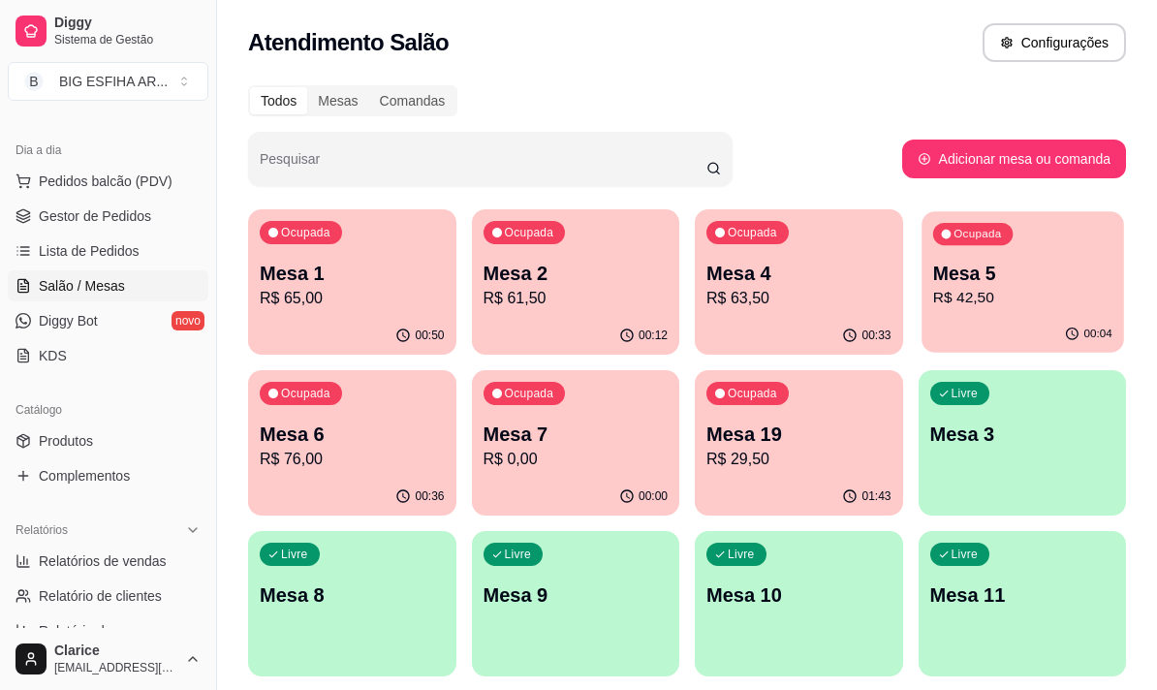
click at [1001, 283] on p "Mesa 5" at bounding box center [1021, 274] width 179 height 26
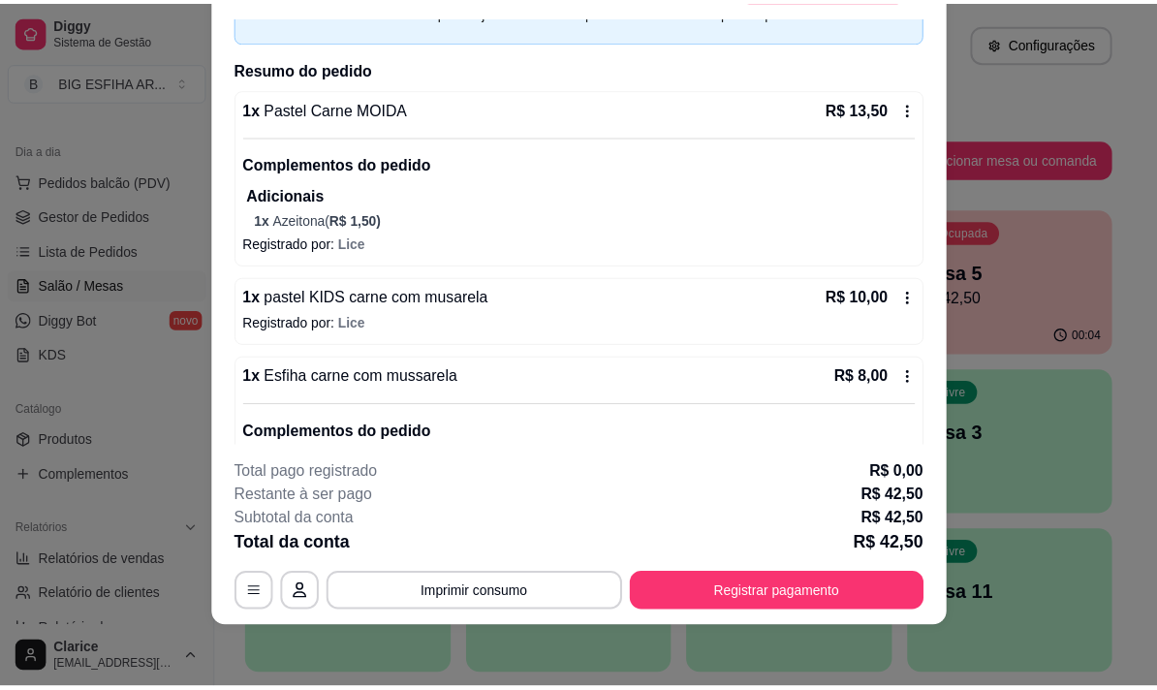
scroll to position [49, 0]
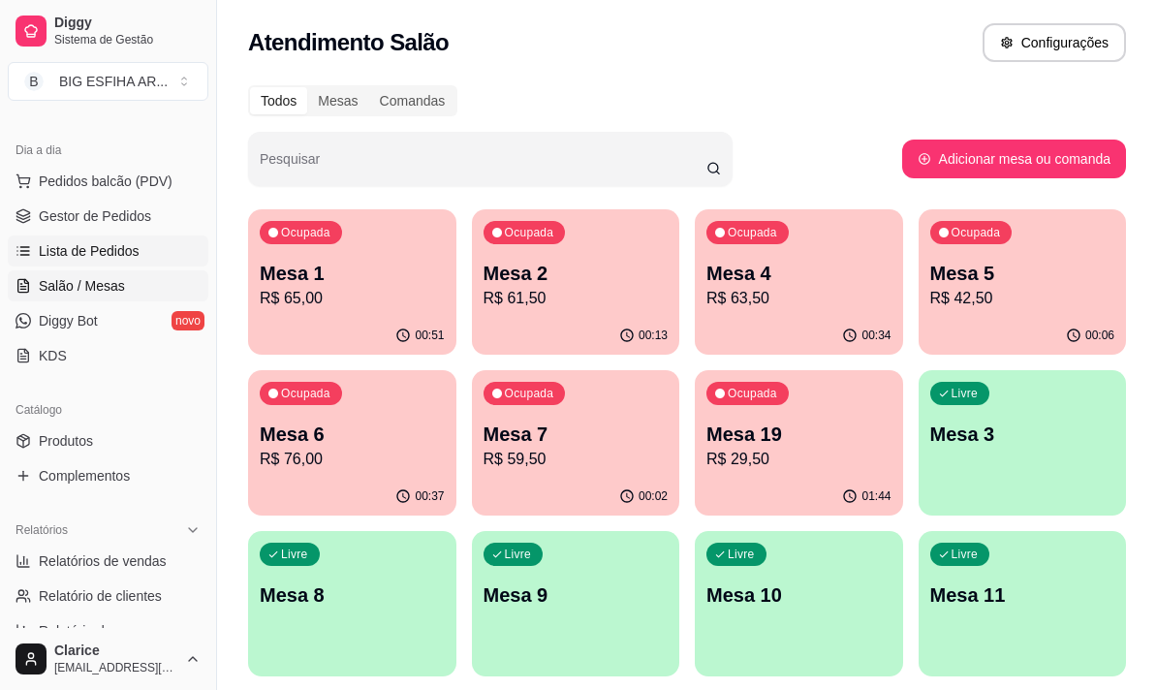
click at [117, 261] on link "Lista de Pedidos" at bounding box center [108, 250] width 201 height 31
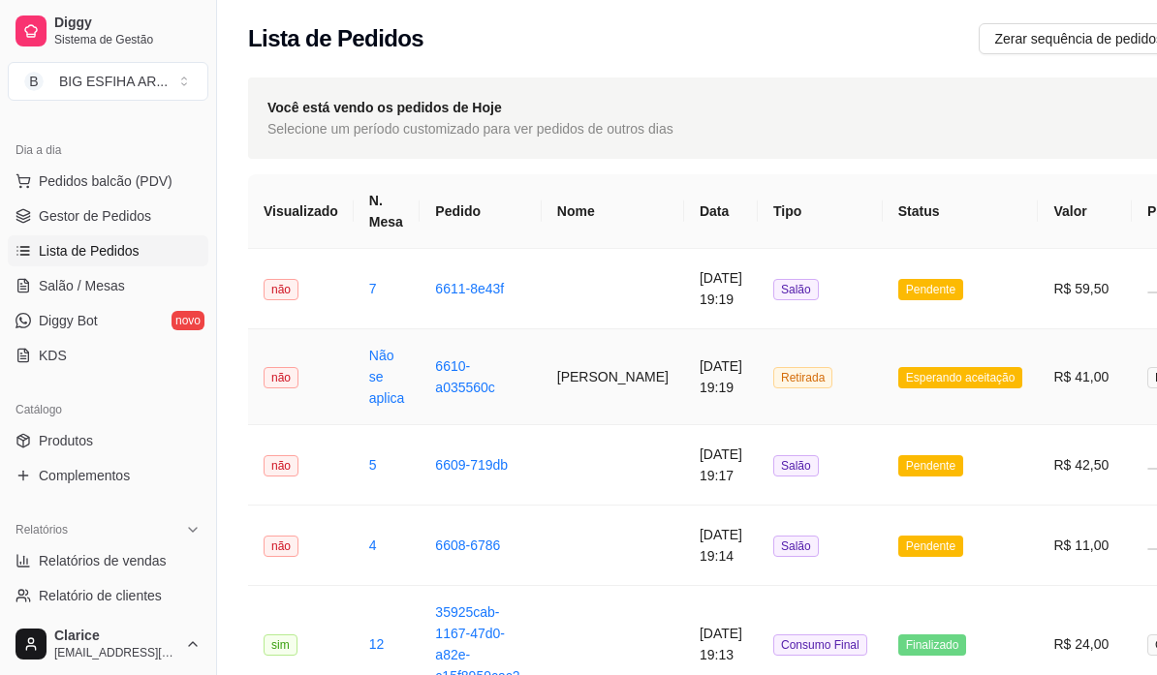
click at [541, 397] on td "[PERSON_NAME]" at bounding box center [612, 377] width 142 height 96
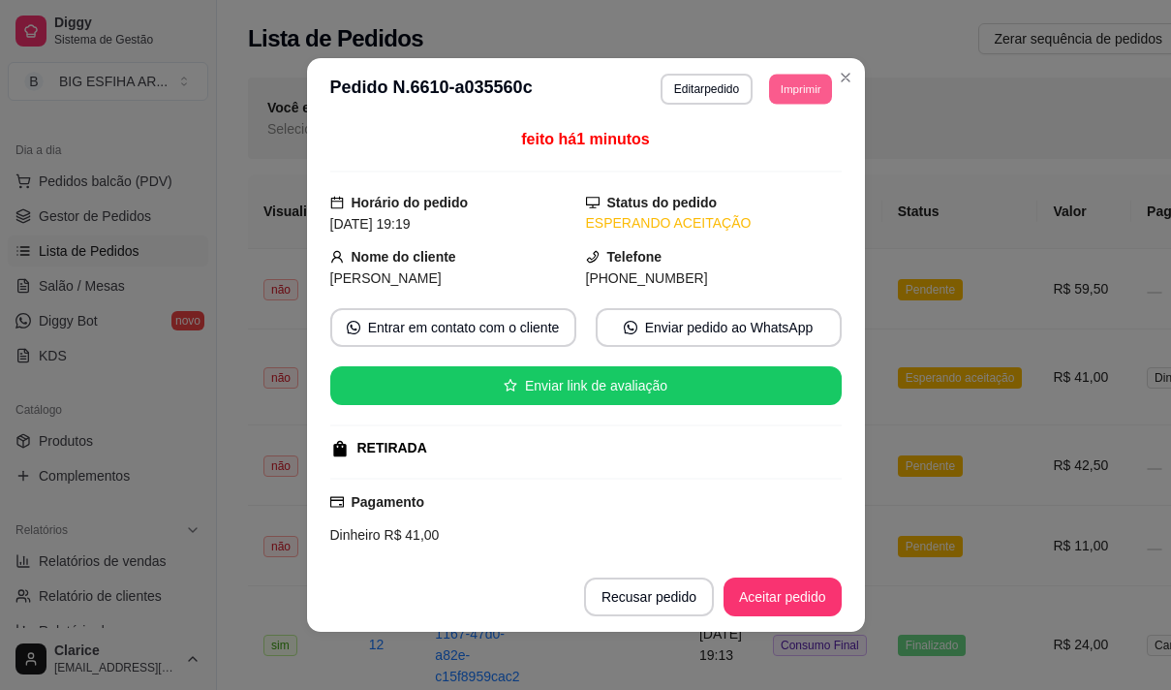
click at [808, 79] on button "Imprimir" at bounding box center [800, 89] width 63 height 30
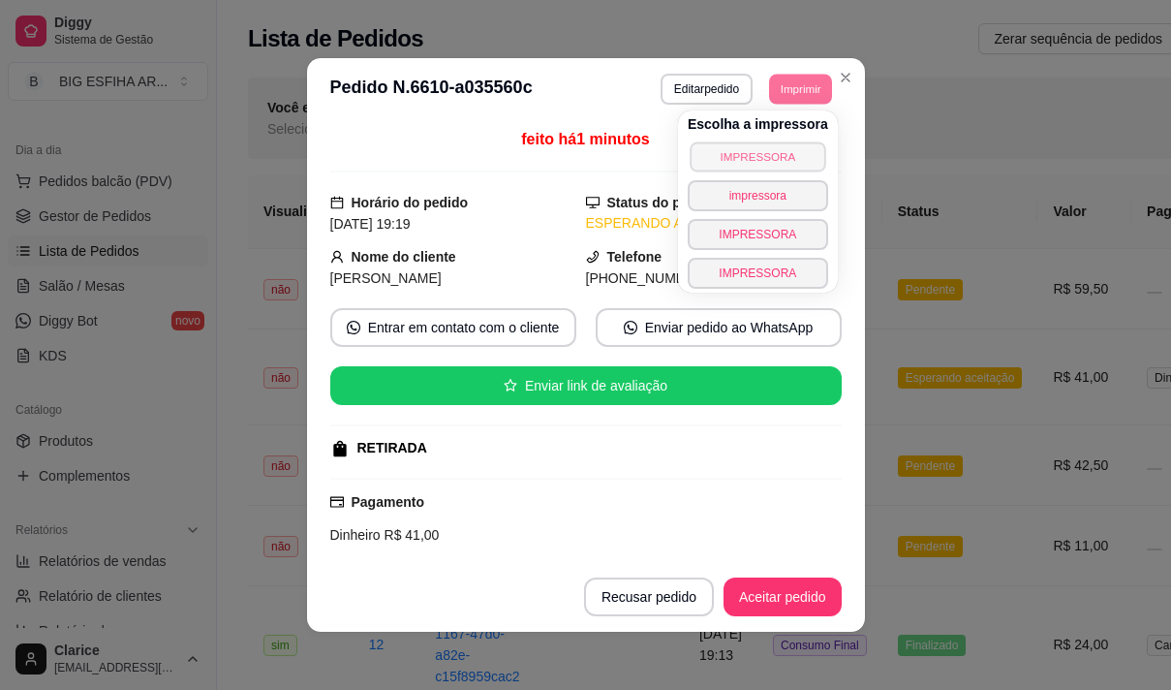
click at [766, 159] on button "IMPRESSORA" at bounding box center [758, 156] width 136 height 30
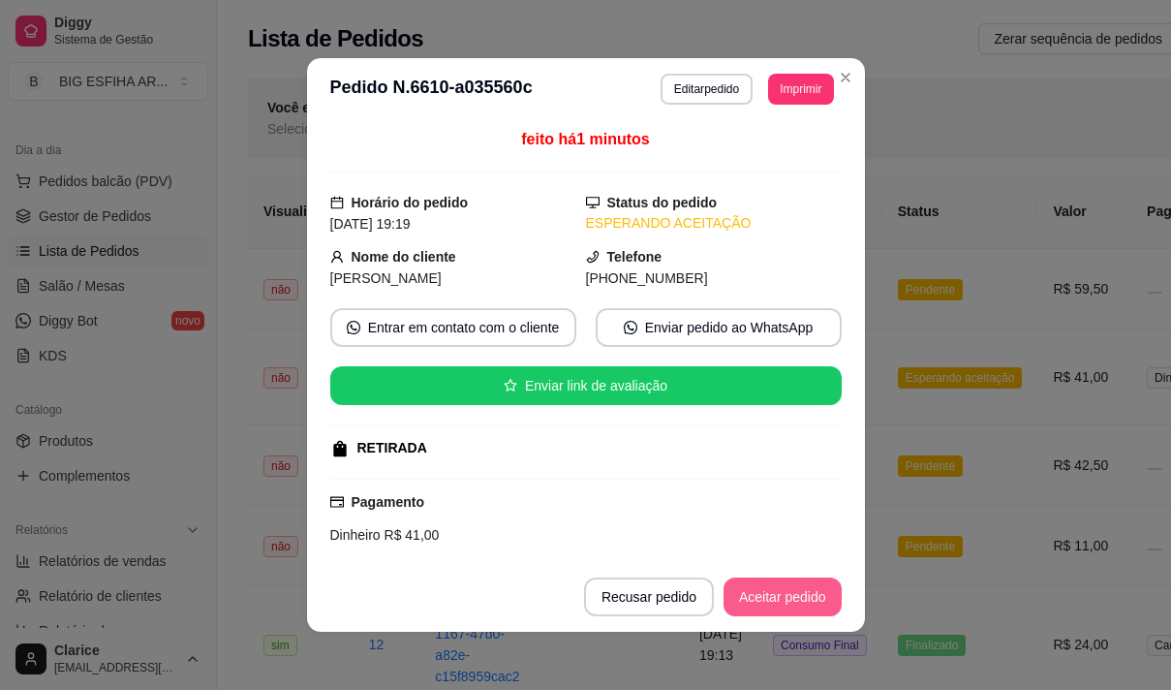
click at [761, 588] on button "Aceitar pedido" at bounding box center [783, 596] width 118 height 39
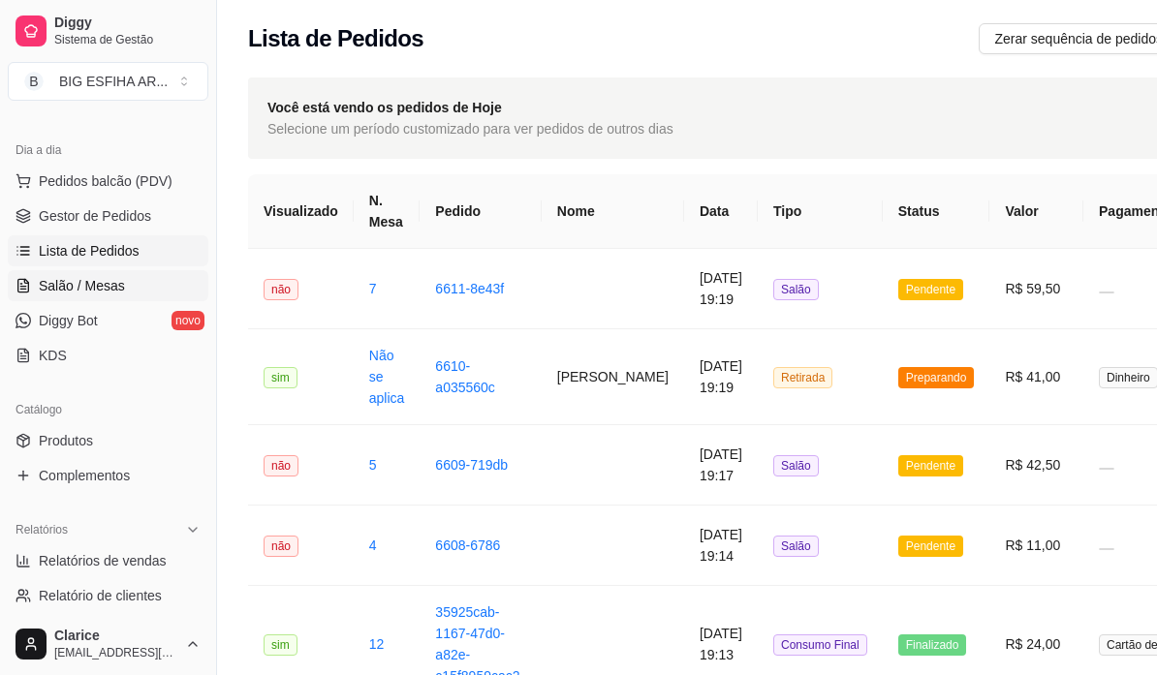
click at [101, 291] on span "Salão / Mesas" at bounding box center [82, 285] width 86 height 19
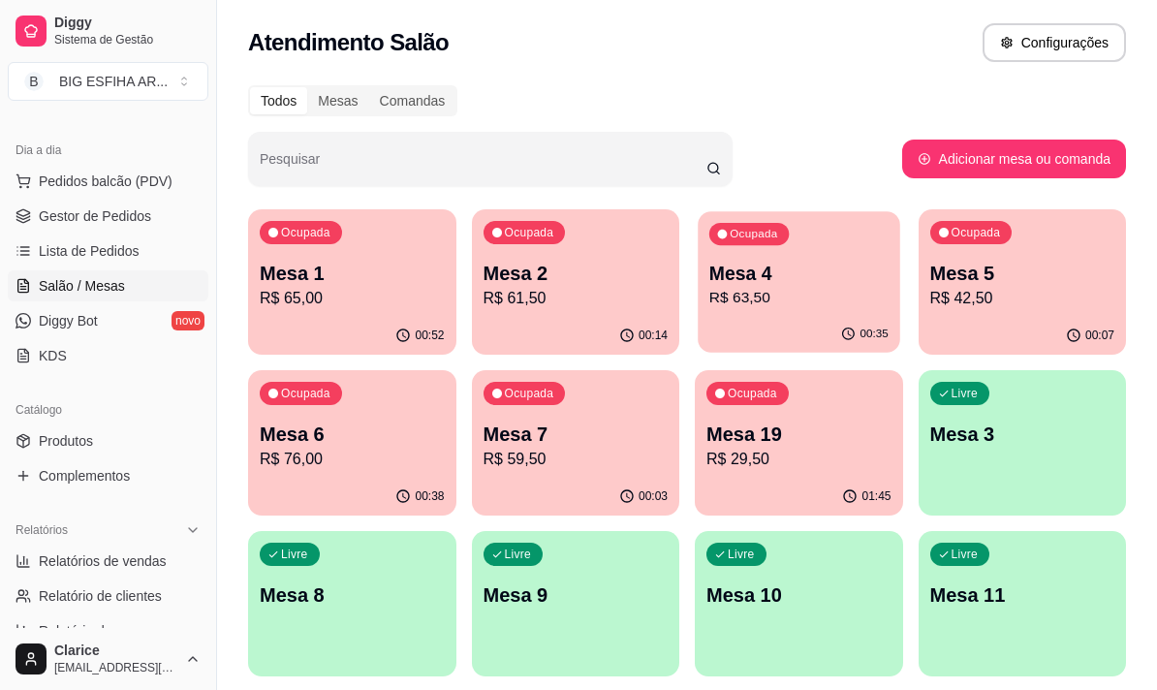
click at [783, 291] on p "R$ 63,50" at bounding box center [798, 298] width 179 height 22
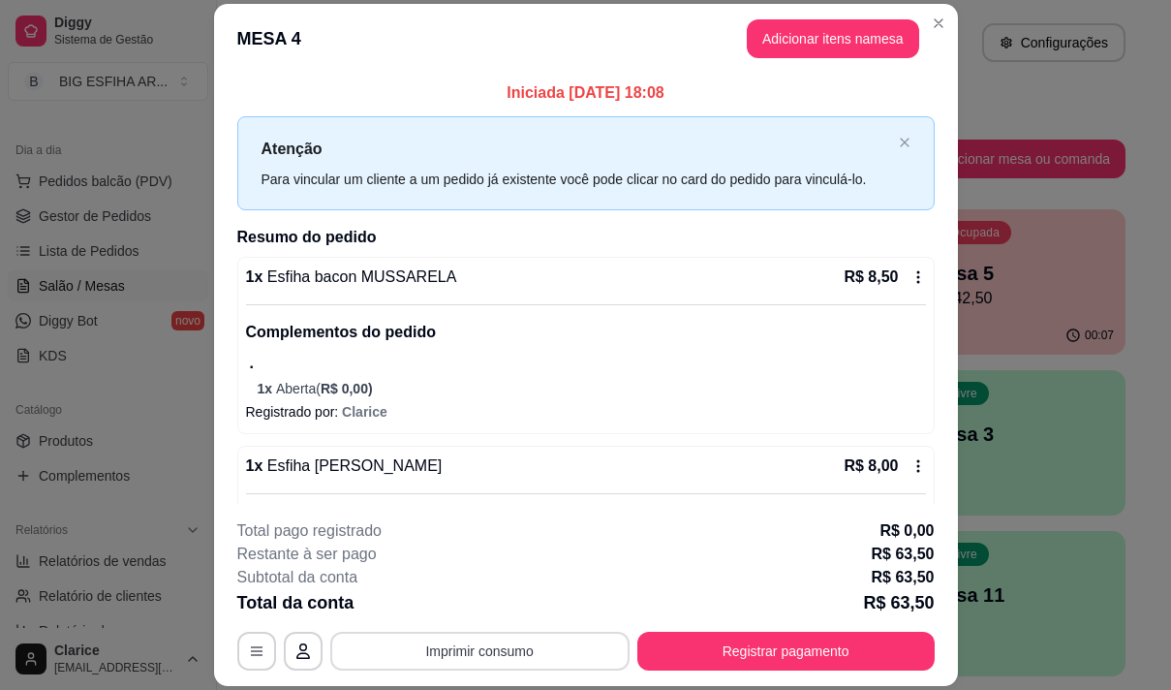
click at [544, 645] on button "Imprimir consumo" at bounding box center [479, 651] width 299 height 39
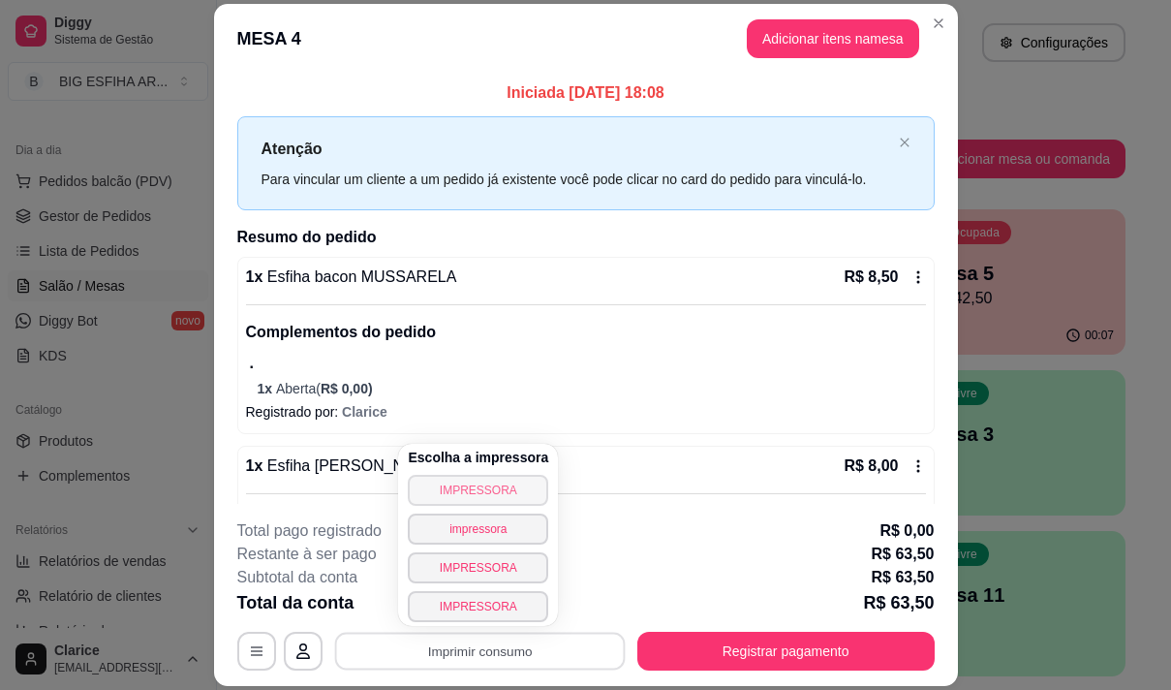
click at [505, 484] on button "IMPRESSORA" at bounding box center [478, 490] width 140 height 31
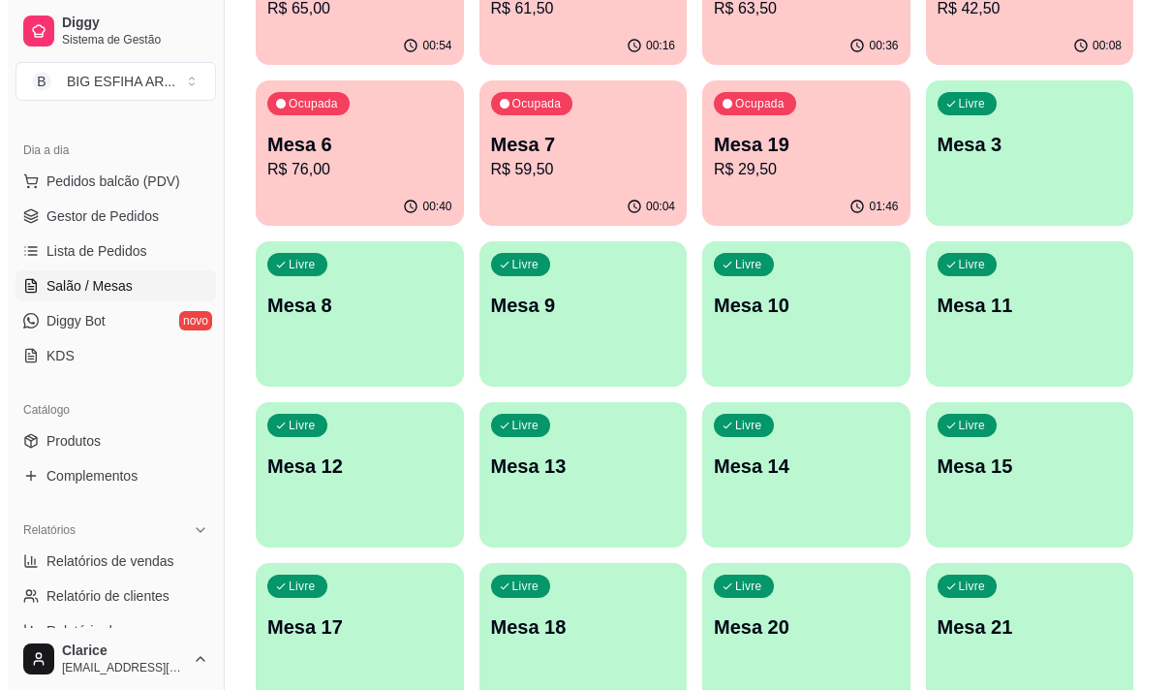
scroll to position [291, 0]
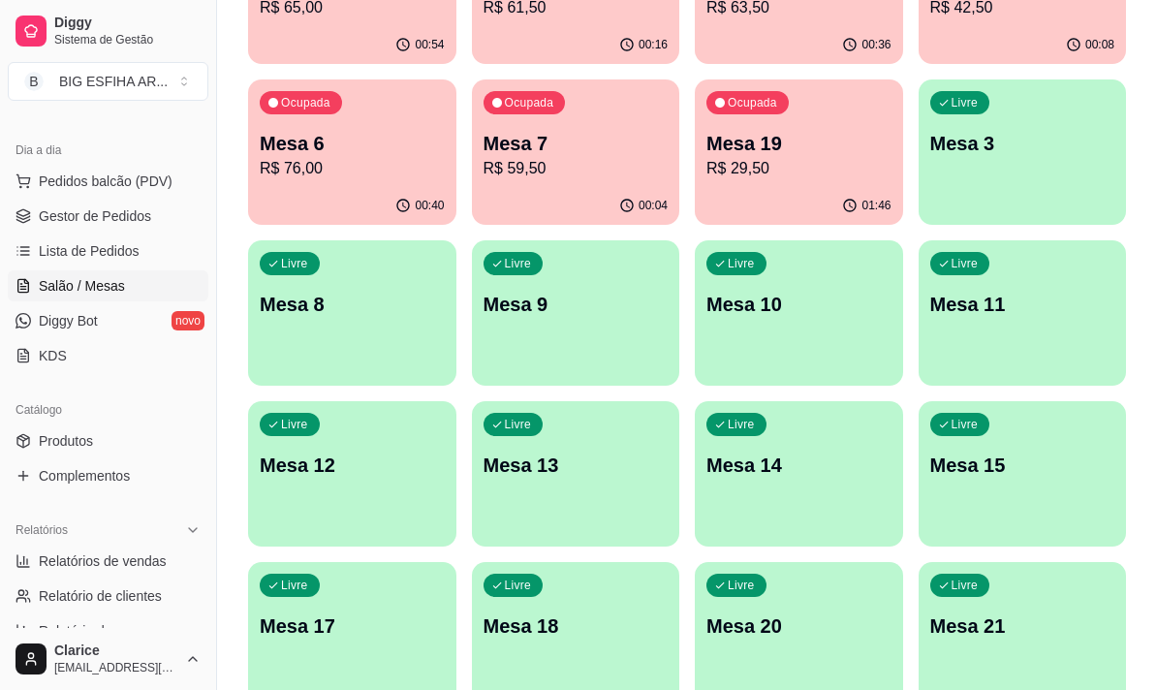
click at [581, 502] on div "Livre Mesa 13" at bounding box center [576, 462] width 208 height 122
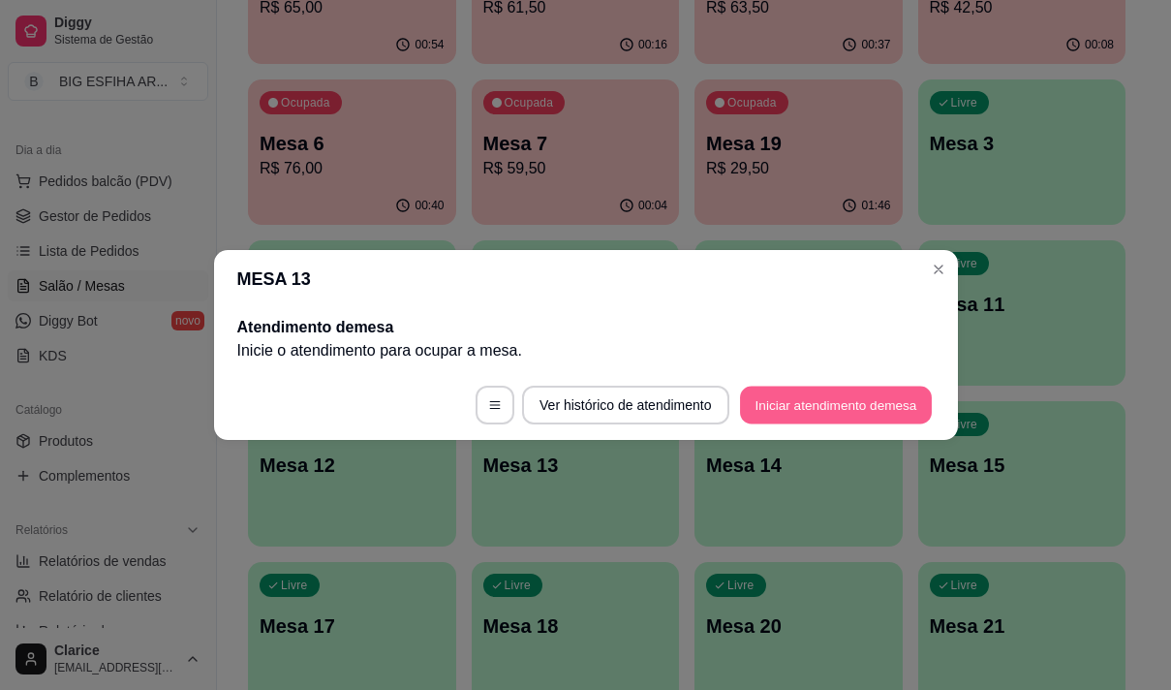
click at [843, 414] on button "Iniciar atendimento de mesa" at bounding box center [836, 406] width 192 height 38
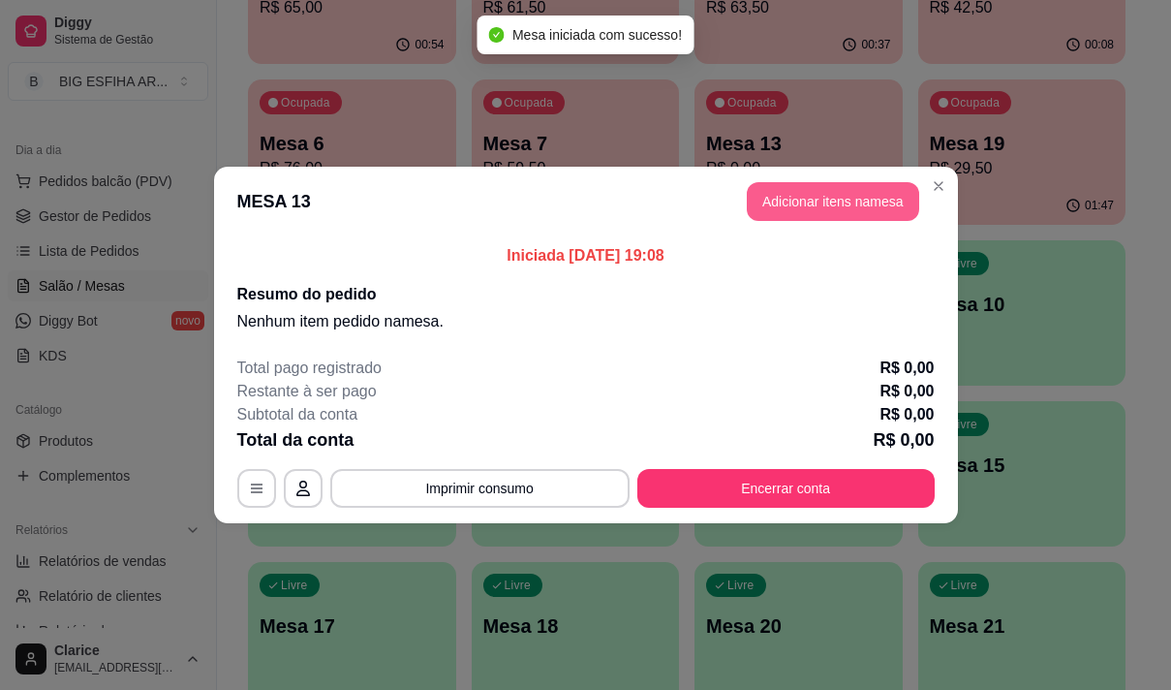
click at [775, 195] on button "Adicionar itens na mesa" at bounding box center [833, 201] width 172 height 39
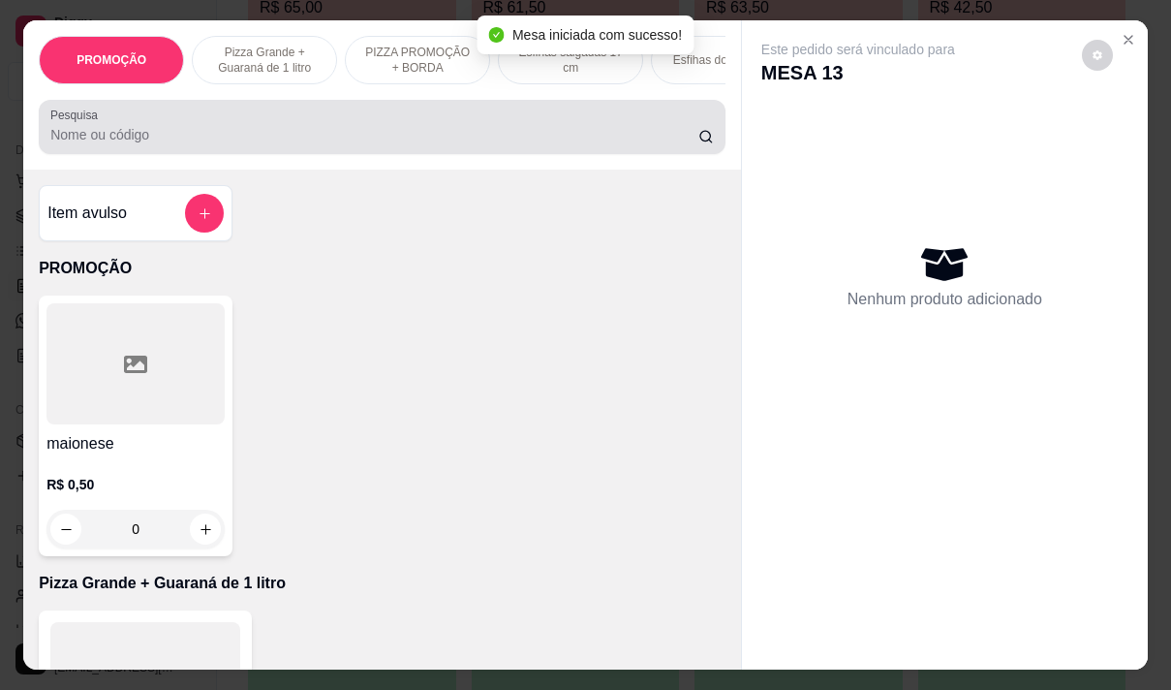
click at [403, 128] on div at bounding box center [382, 127] width 664 height 39
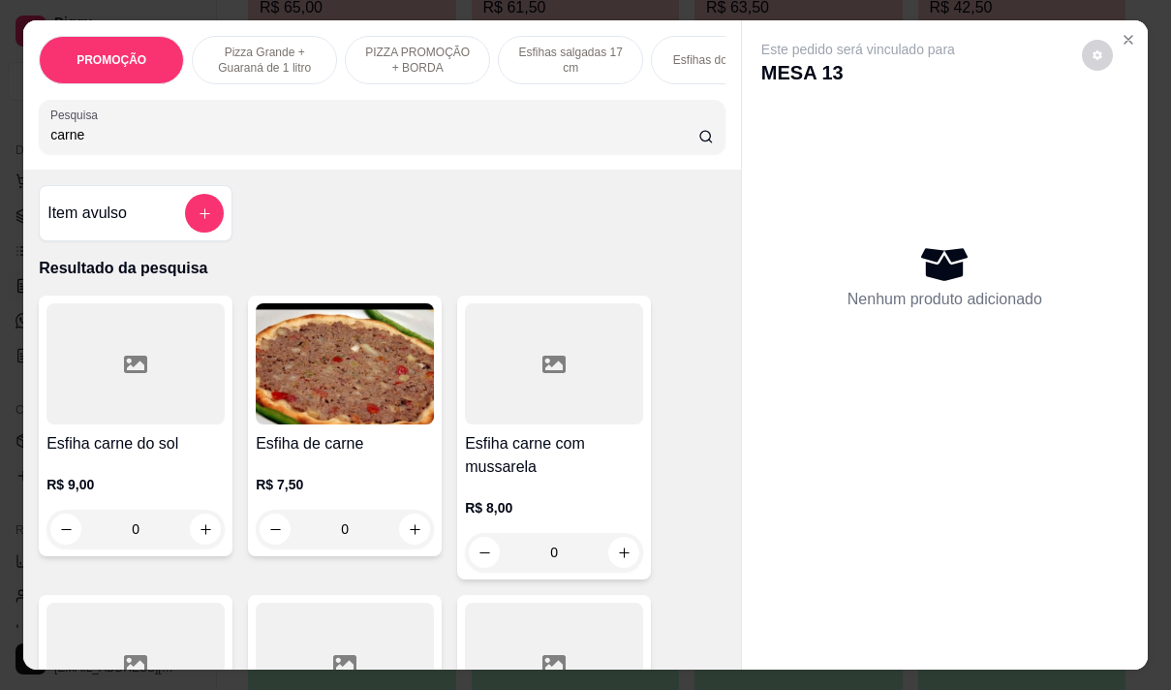
click at [543, 479] on h4 "Esfiha carne com mussarela" at bounding box center [554, 455] width 178 height 46
click at [262, 462] on div "R$ 7,50 0" at bounding box center [345, 501] width 178 height 93
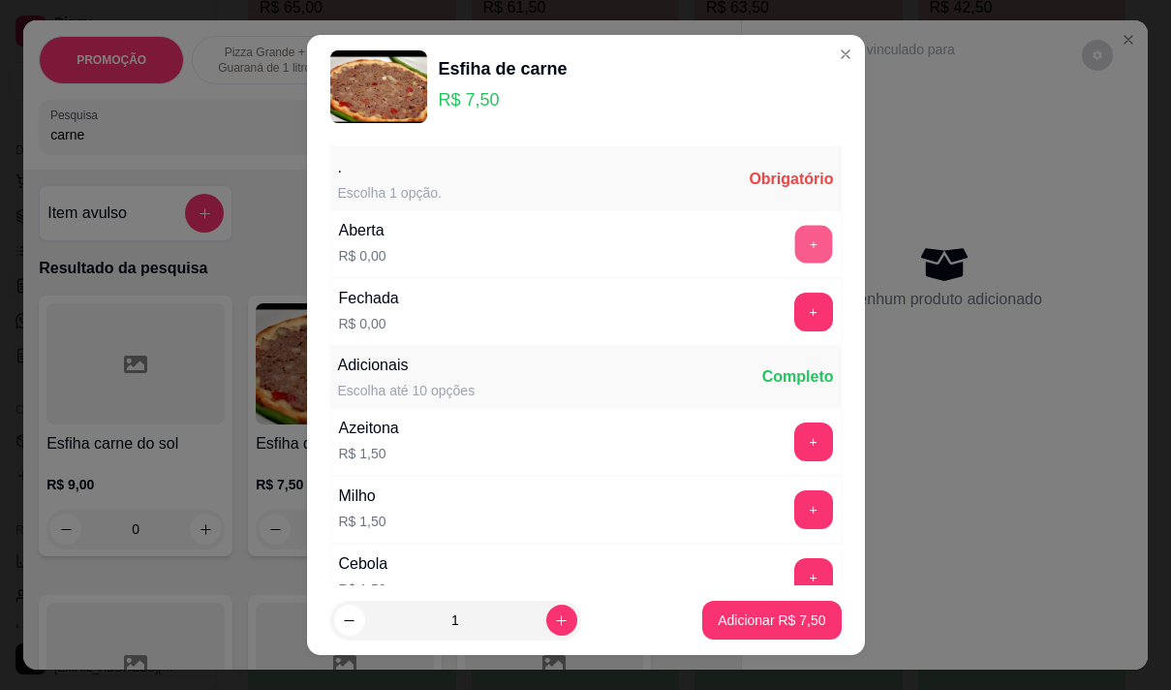
click at [794, 242] on button "+" at bounding box center [813, 244] width 38 height 38
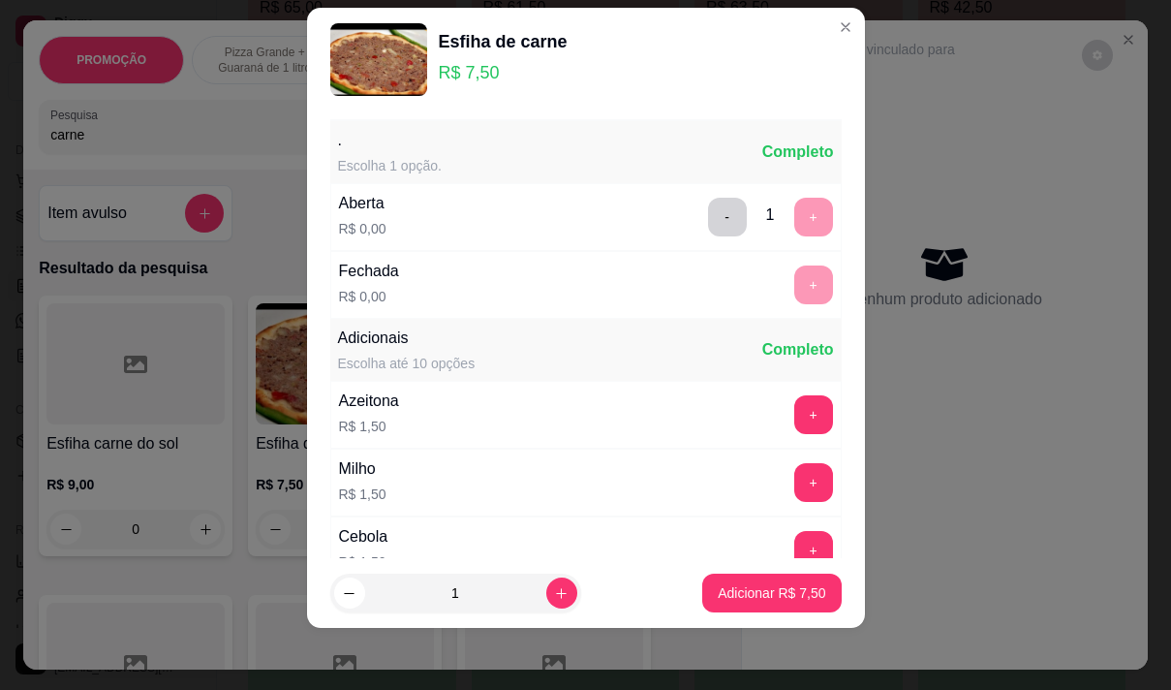
scroll to position [207, 0]
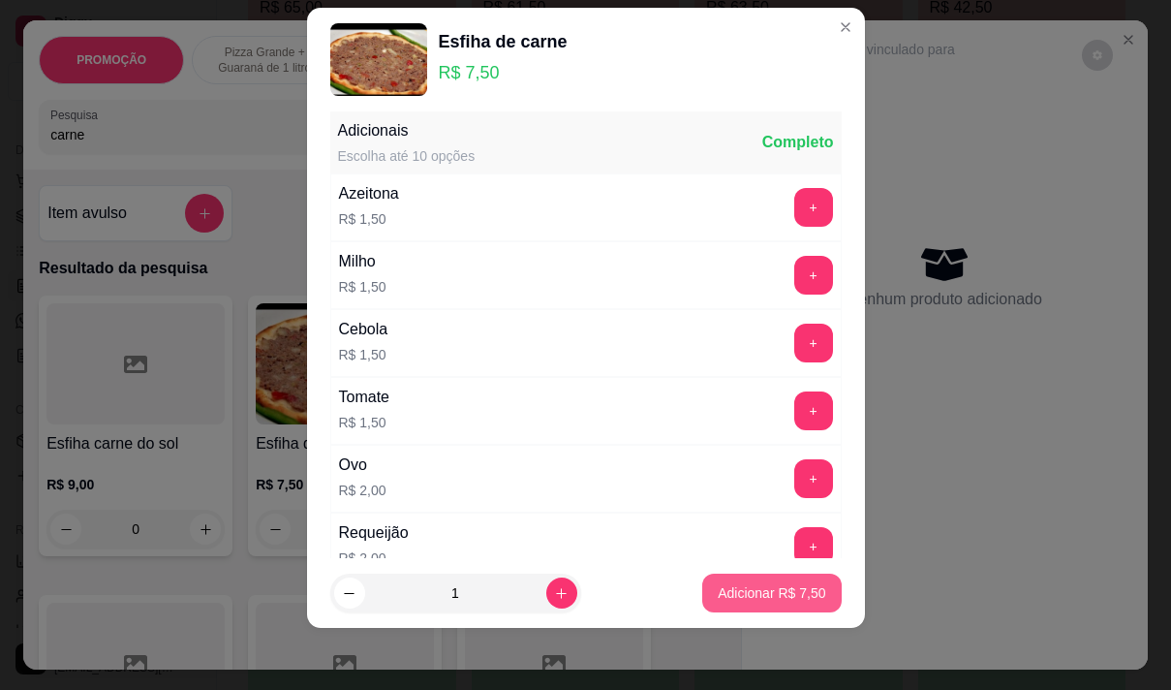
click at [757, 584] on p "Adicionar R$ 7,50" at bounding box center [772, 592] width 108 height 19
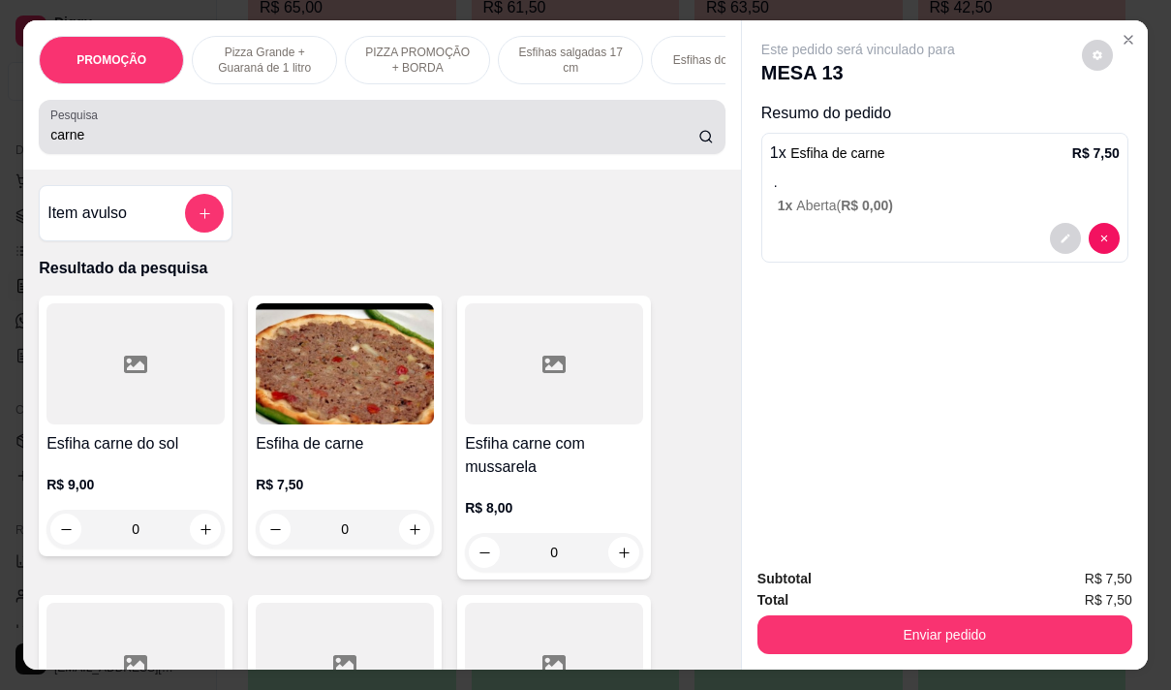
click at [124, 131] on div "carne" at bounding box center [382, 127] width 664 height 39
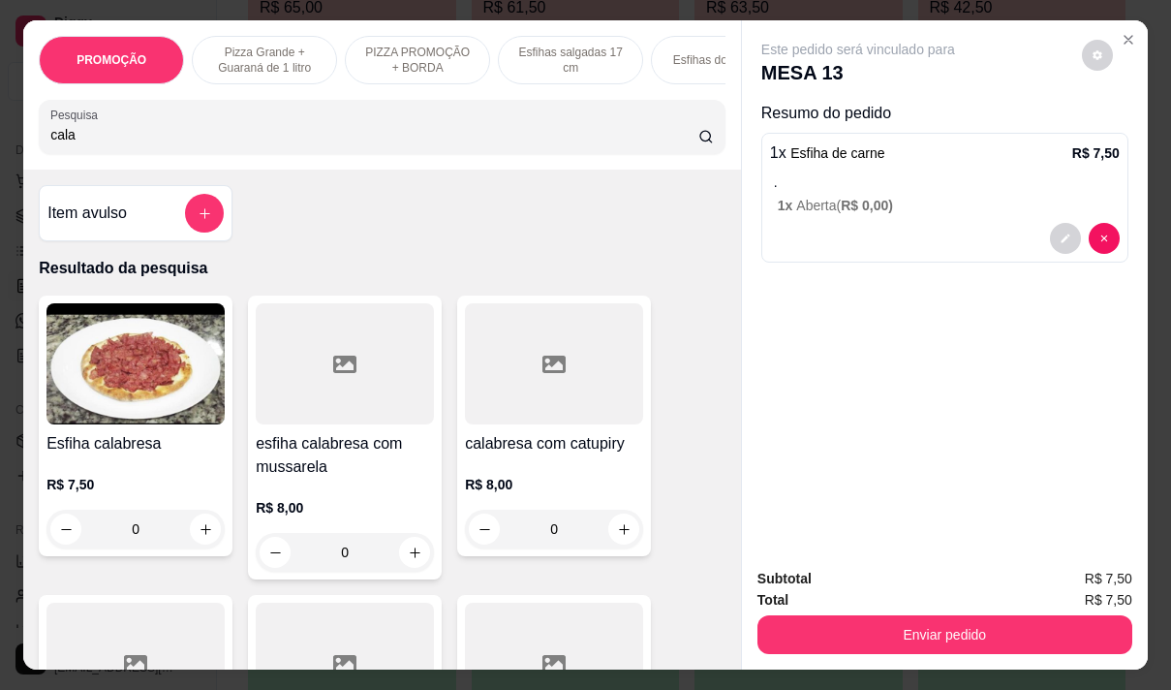
type input "cala"
click at [267, 463] on h4 "esfiha calabresa com mussarela" at bounding box center [345, 455] width 178 height 46
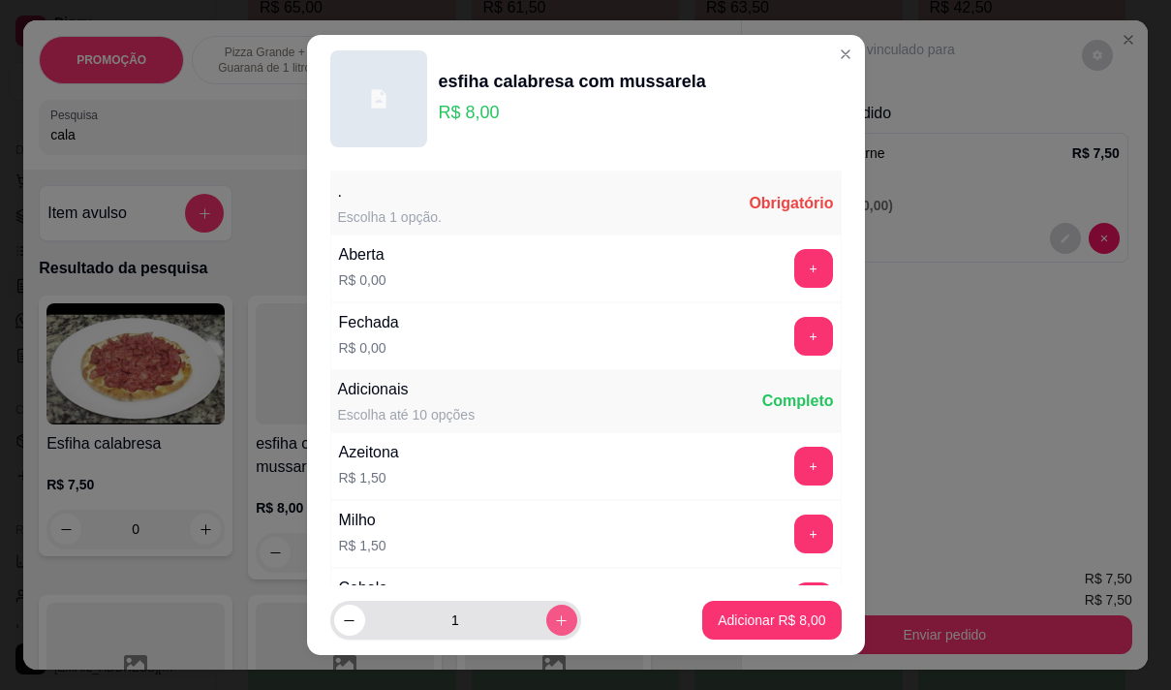
click at [546, 611] on button "increase-product-quantity" at bounding box center [561, 619] width 31 height 31
type input "2"
click at [794, 269] on button "+" at bounding box center [813, 268] width 39 height 39
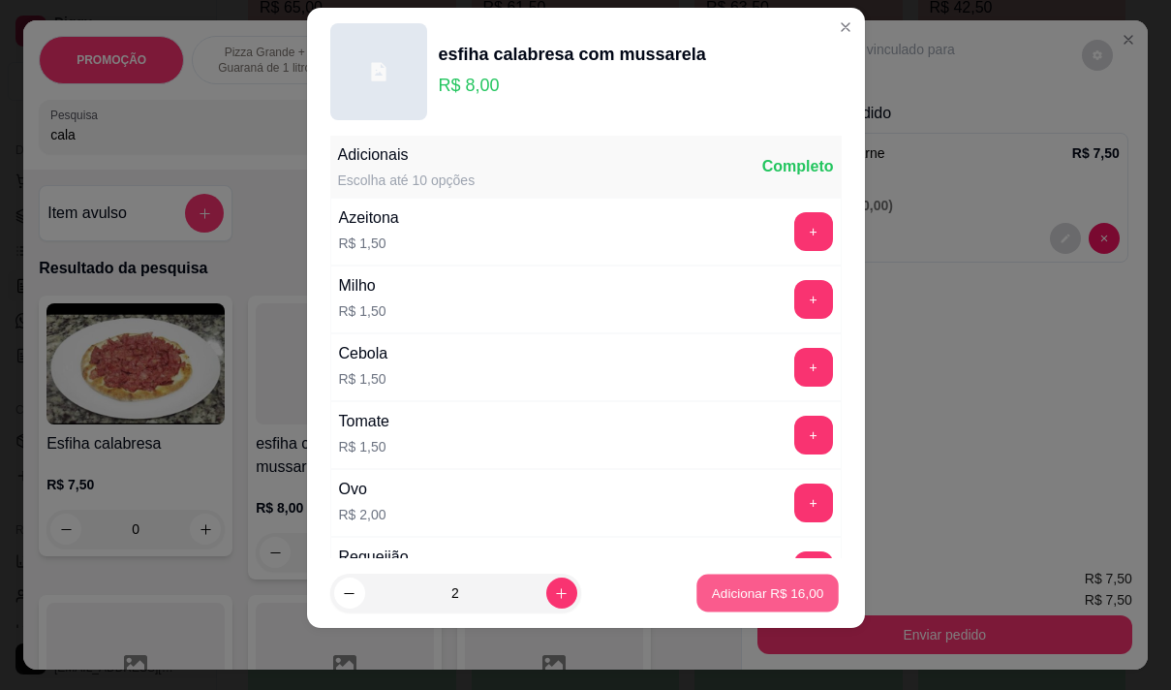
click at [746, 587] on p "Adicionar R$ 16,00" at bounding box center [768, 593] width 112 height 18
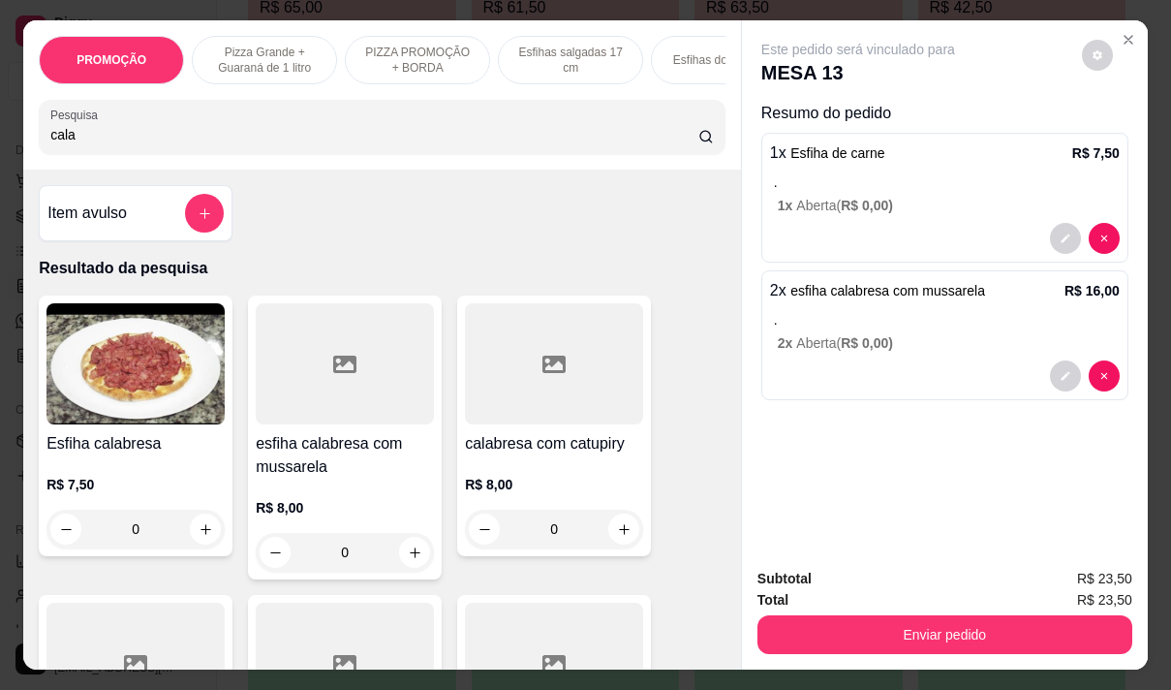
click at [884, 208] on div "1 x Esfiha de carne R$ 7,50 . 1 x Aberta ( R$ 0,00 )" at bounding box center [944, 198] width 367 height 130
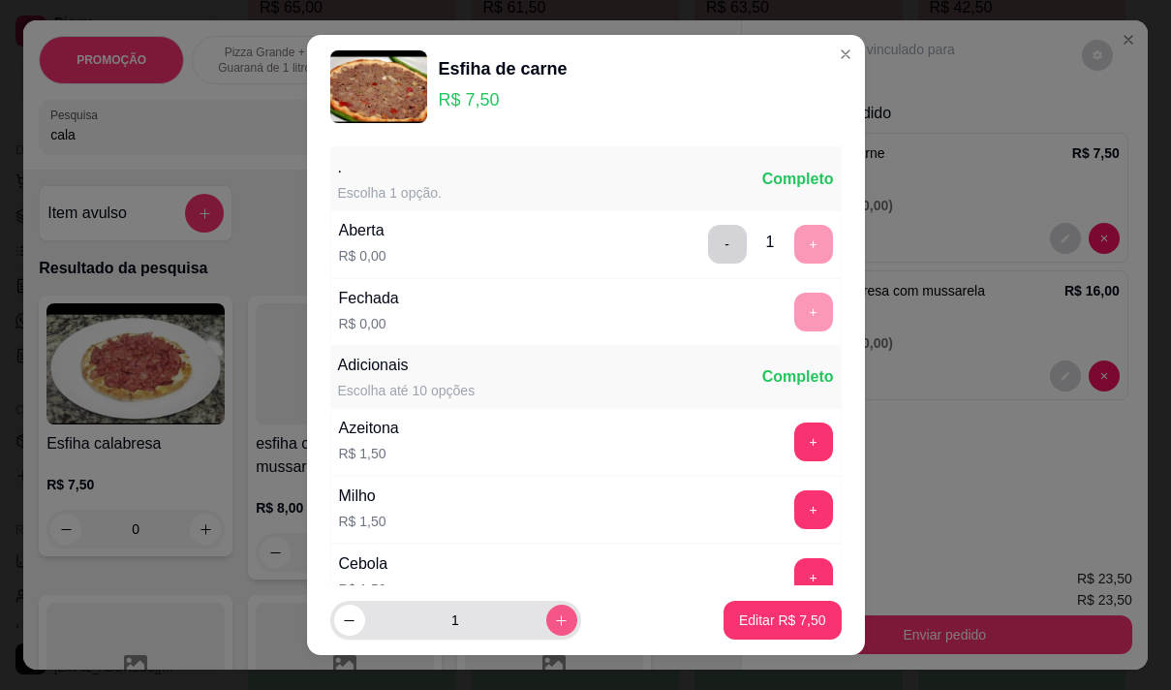
click at [554, 618] on icon "increase-product-quantity" at bounding box center [561, 620] width 15 height 15
type input "2"
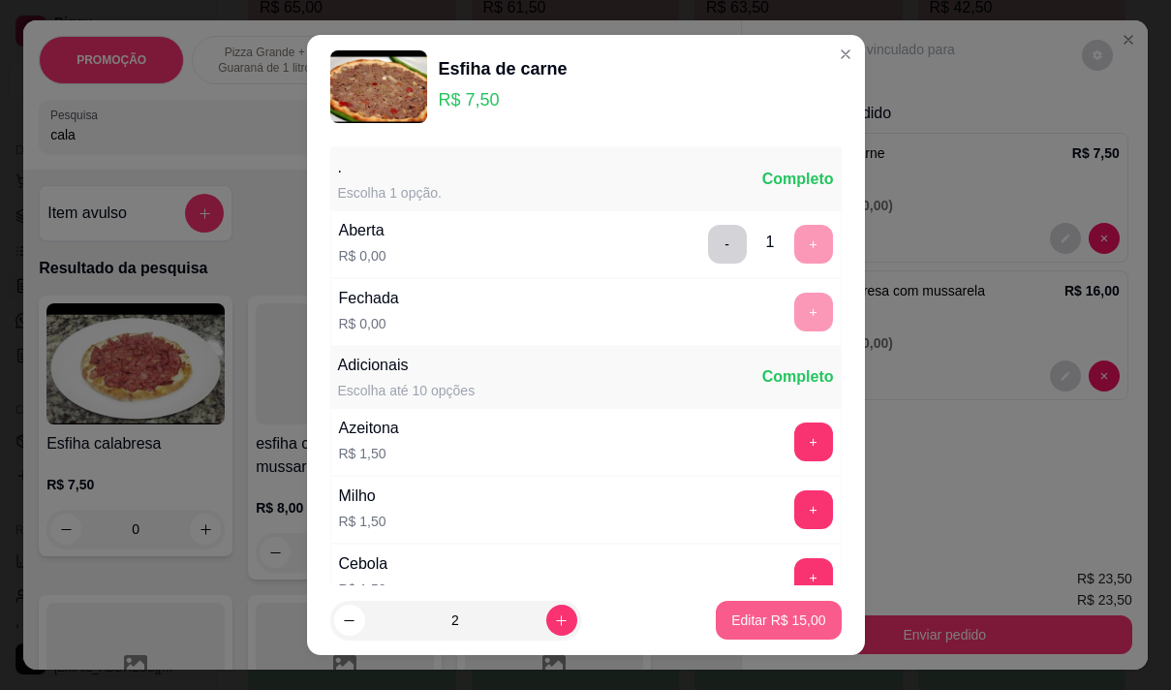
click at [763, 617] on p "Editar R$ 15,00" at bounding box center [778, 619] width 94 height 19
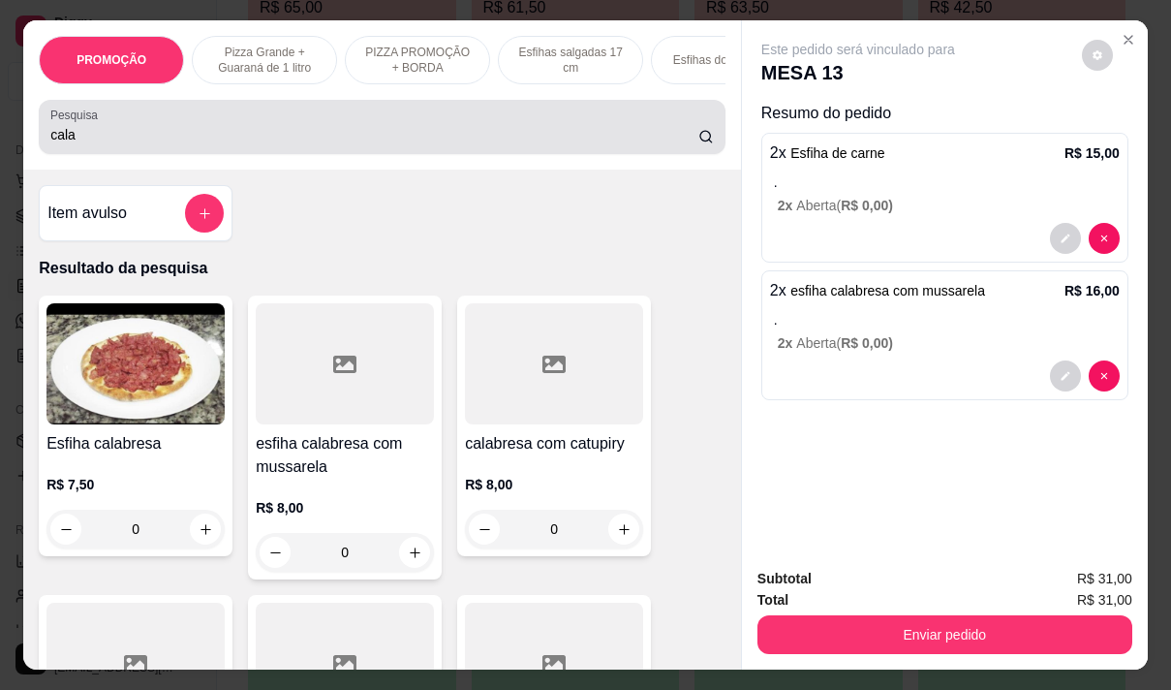
click at [98, 139] on input "cala" at bounding box center [374, 134] width 648 height 19
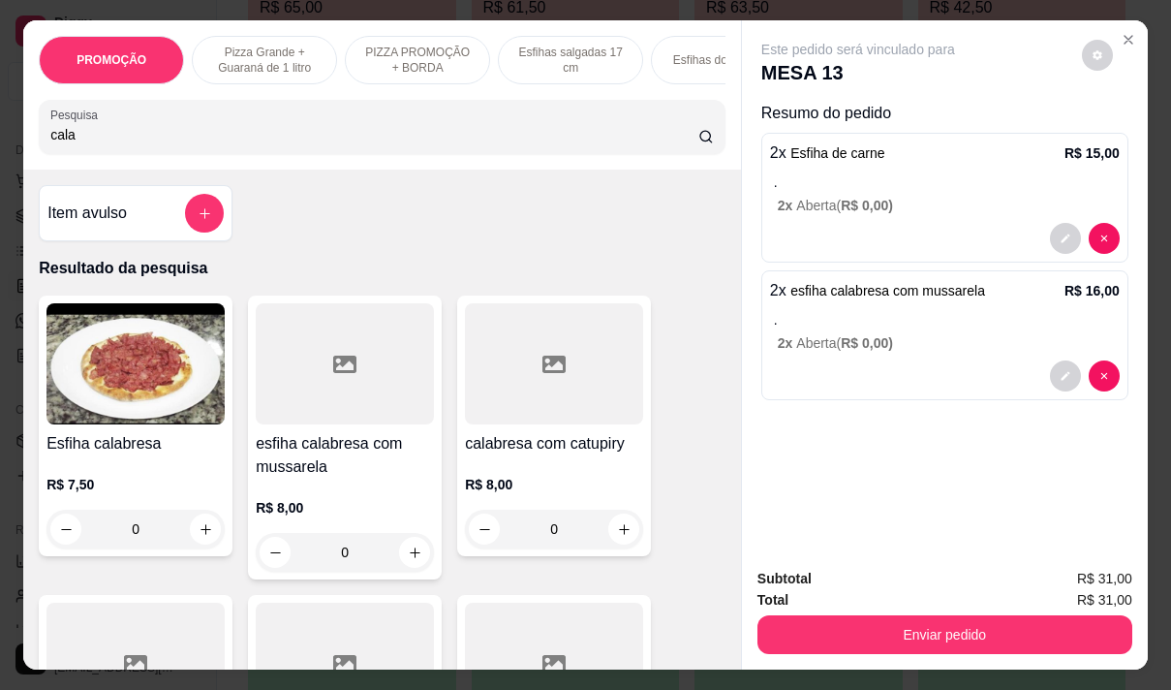
click at [98, 139] on input "cala" at bounding box center [374, 134] width 648 height 19
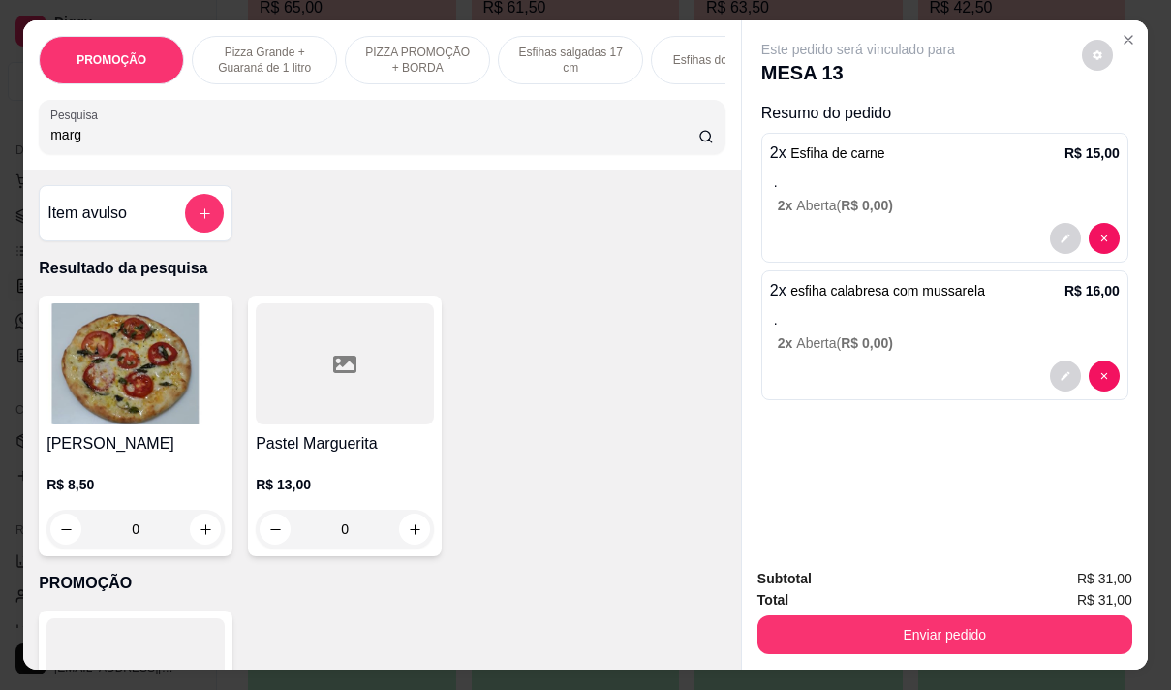
type input "marg"
click at [170, 424] on img at bounding box center [135, 363] width 178 height 121
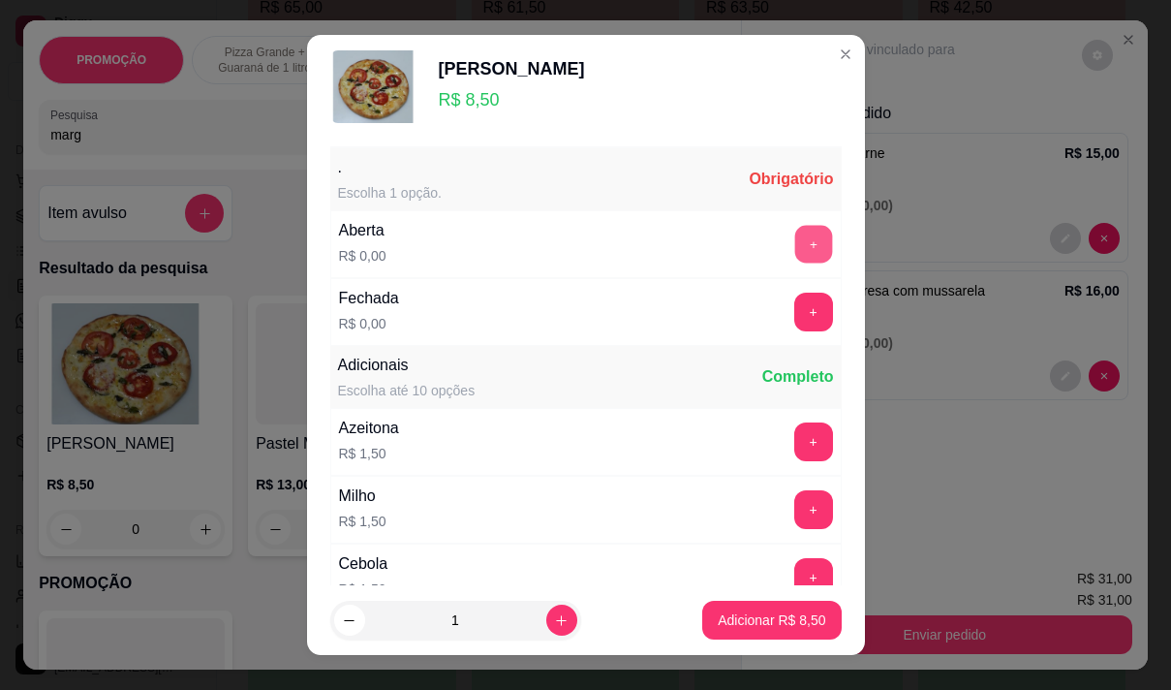
click at [794, 234] on button "+" at bounding box center [813, 244] width 38 height 38
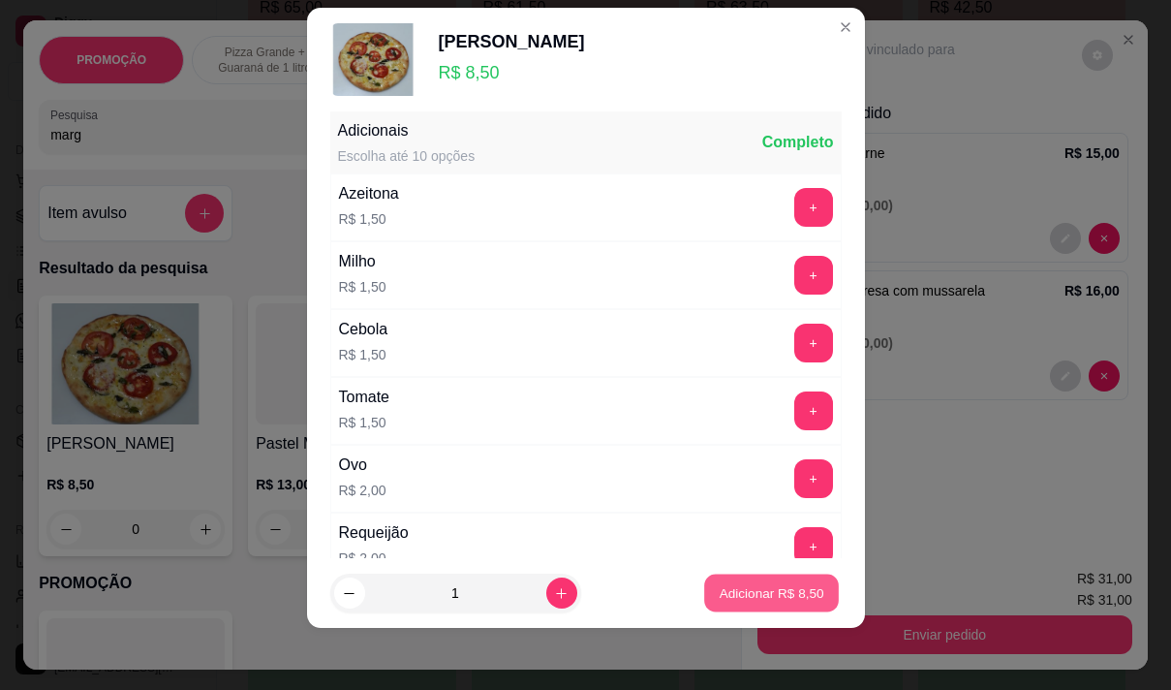
click at [741, 580] on button "Adicionar R$ 8,50" at bounding box center [771, 593] width 135 height 38
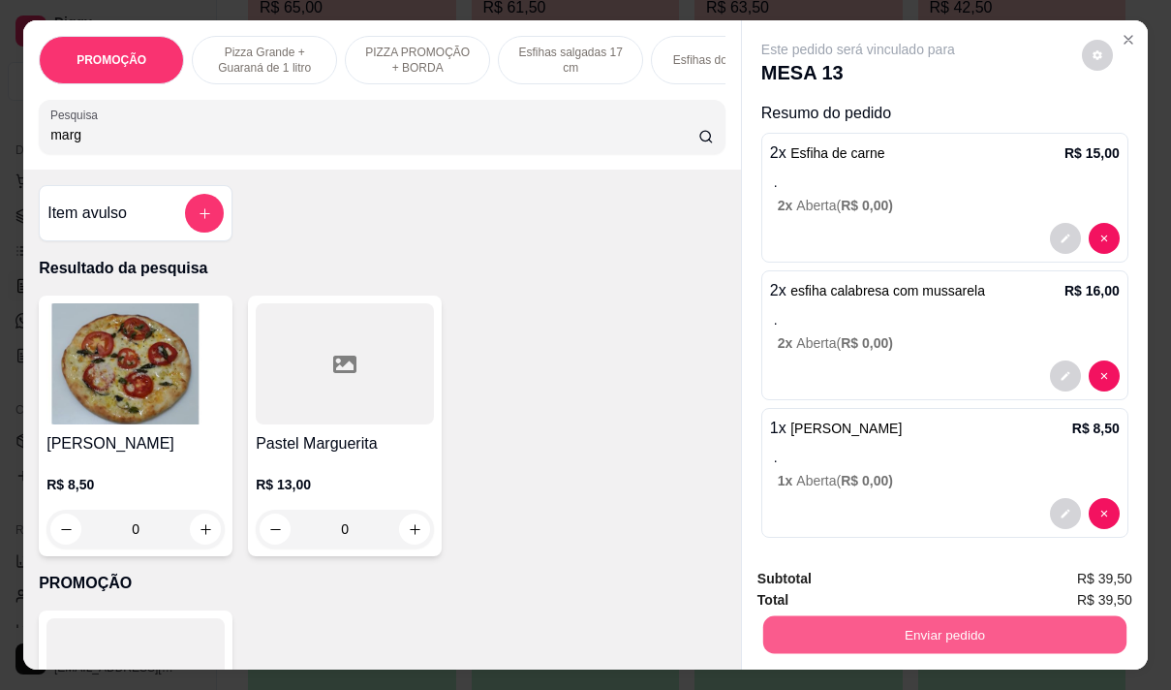
click at [966, 634] on button "Enviar pedido" at bounding box center [944, 634] width 363 height 38
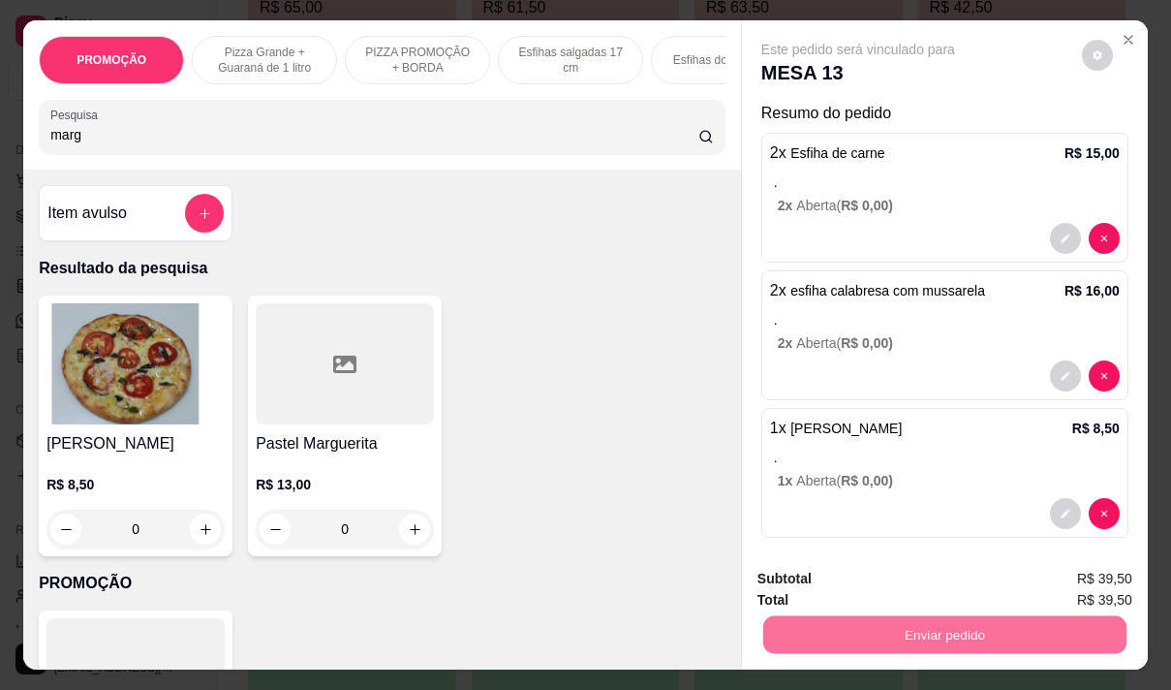
click at [834, 574] on button "Não registrar e enviar pedido" at bounding box center [880, 579] width 201 height 37
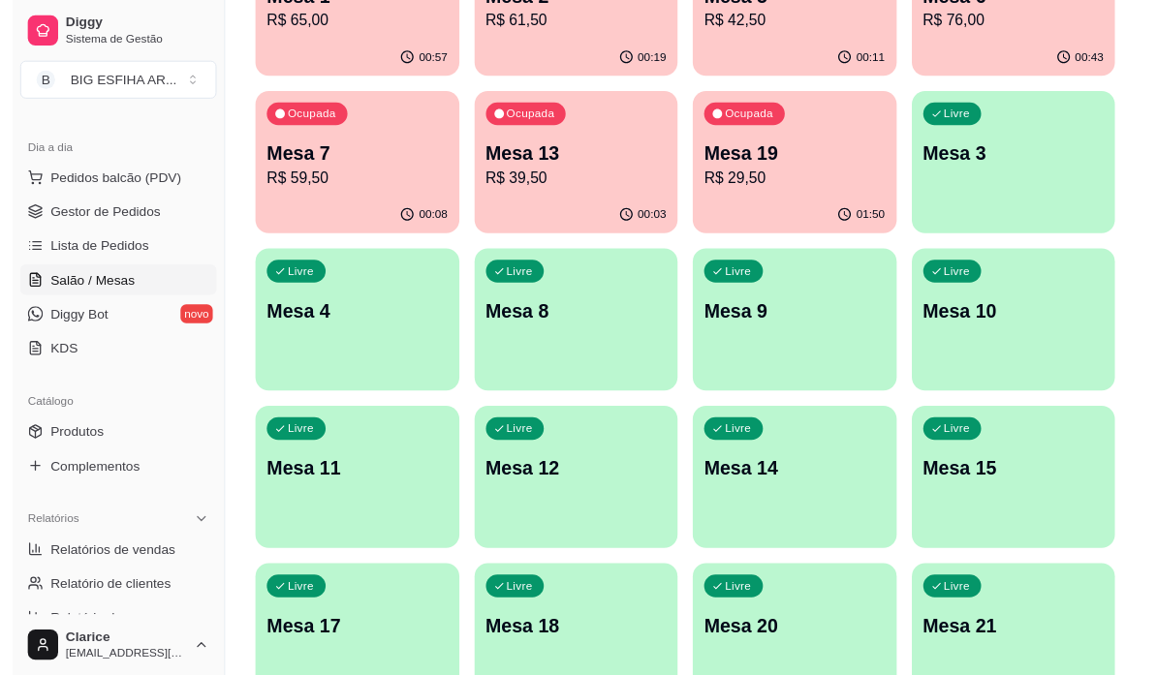
scroll to position [0, 0]
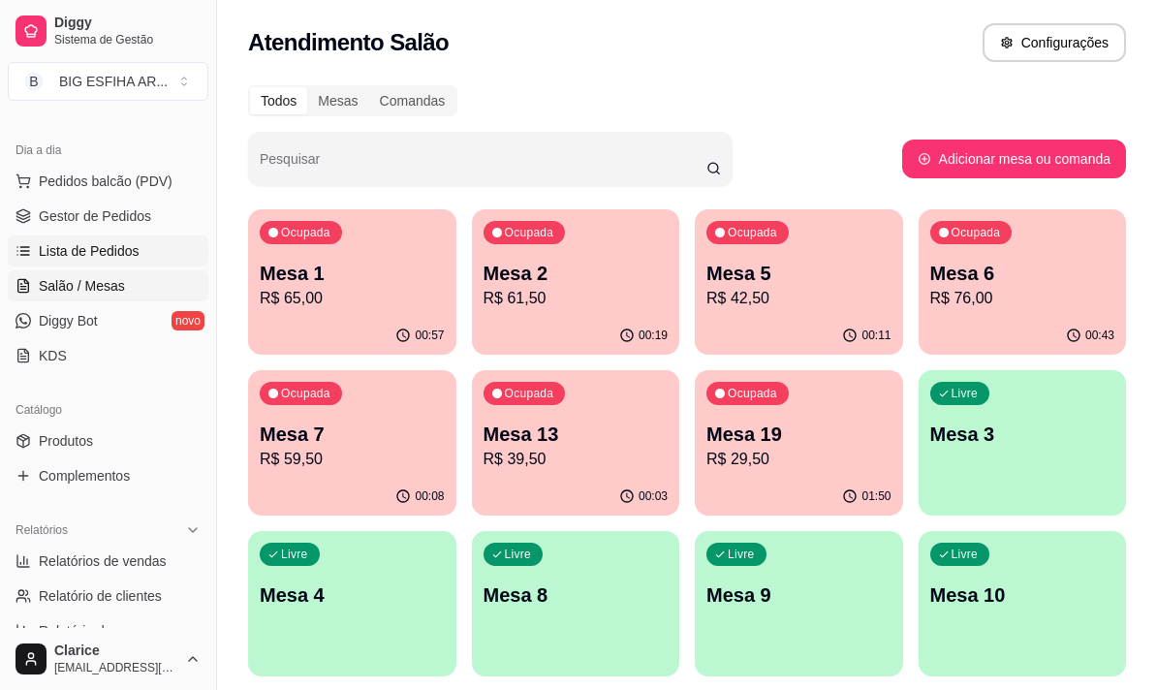
click at [151, 254] on link "Lista de Pedidos" at bounding box center [108, 250] width 201 height 31
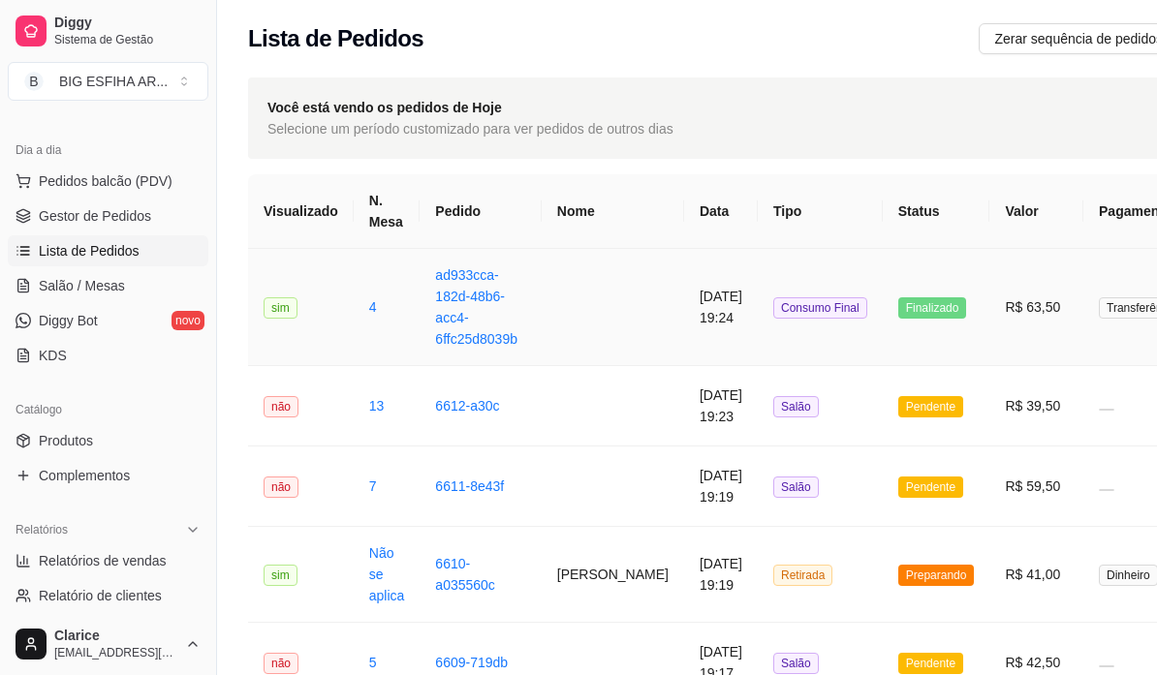
click at [600, 312] on td at bounding box center [612, 307] width 142 height 117
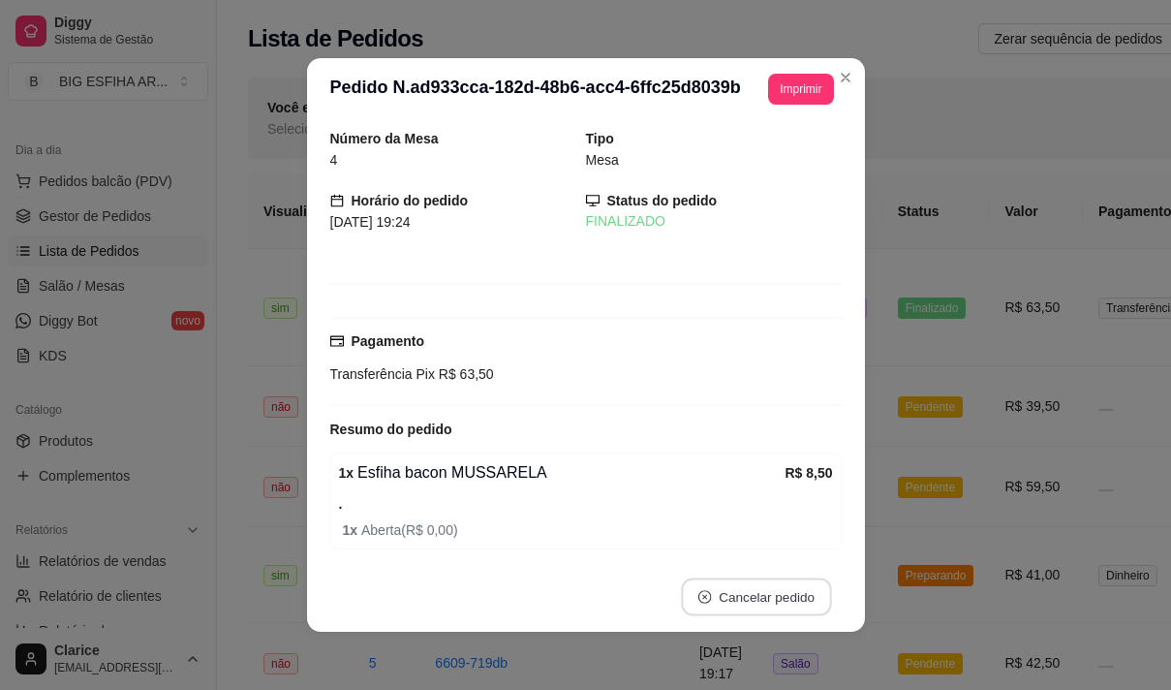
click at [773, 599] on button "Cancelar pedido" at bounding box center [756, 597] width 150 height 38
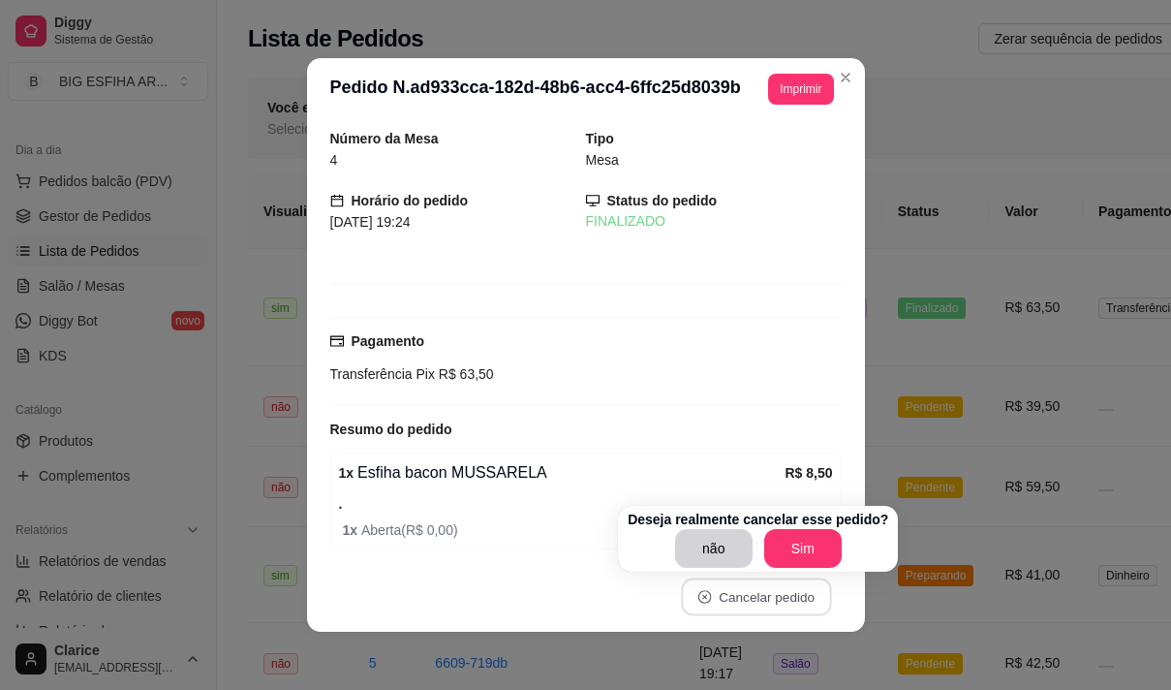
click at [811, 520] on p "Deseja realmente cancelar esse pedido?" at bounding box center [758, 519] width 261 height 19
click at [802, 552] on button "Sim" at bounding box center [803, 549] width 76 height 38
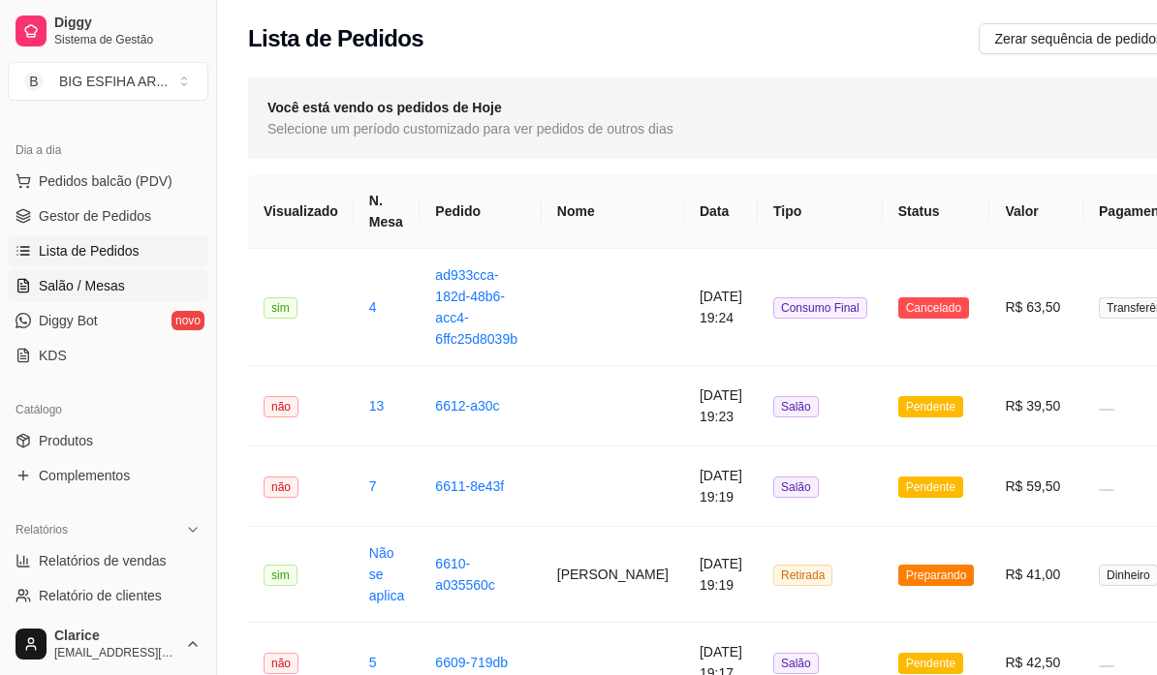
click at [75, 287] on span "Salão / Mesas" at bounding box center [82, 285] width 86 height 19
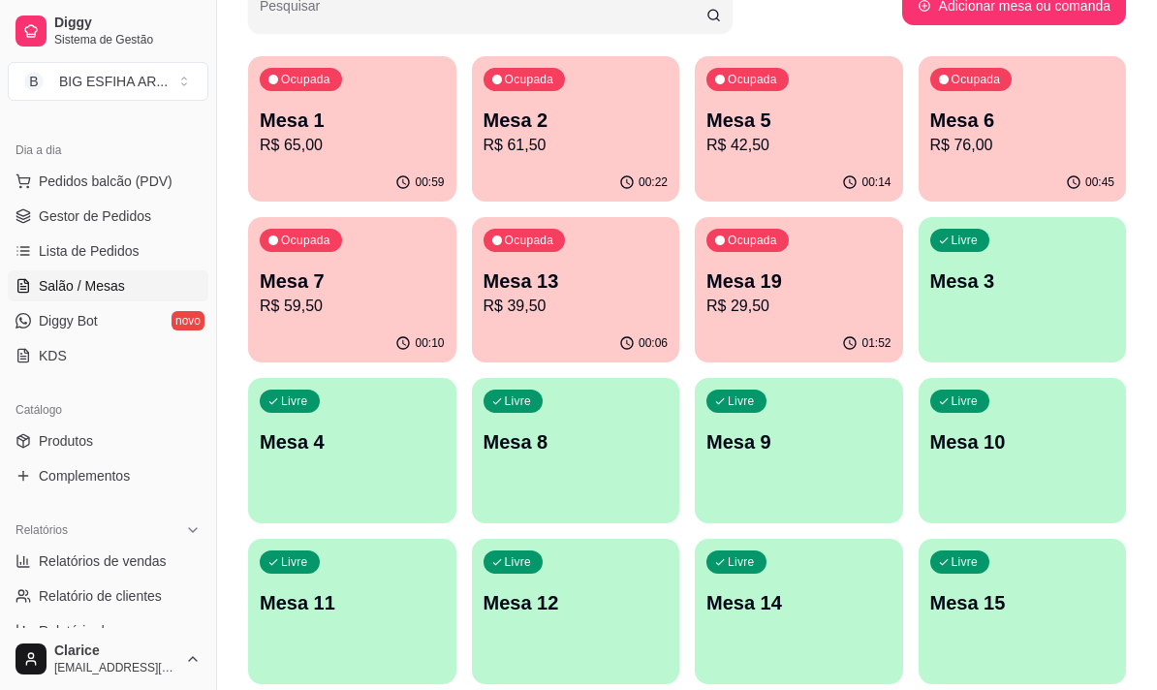
scroll to position [291, 0]
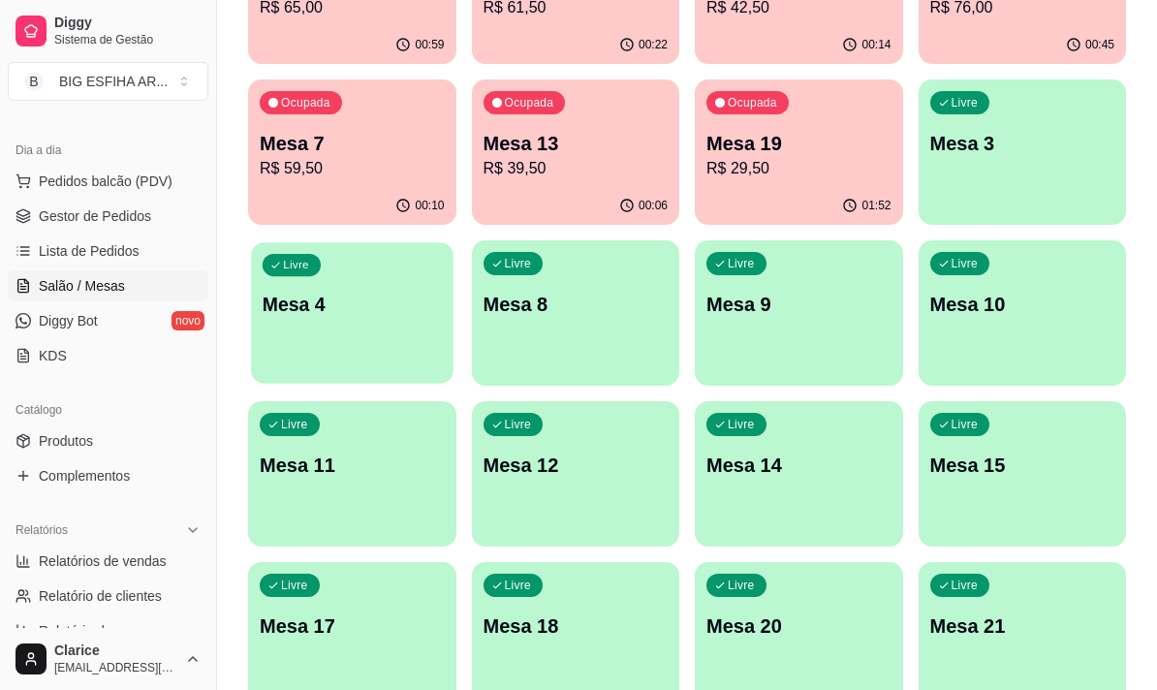
click at [348, 331] on div "Livre Mesa 4" at bounding box center [351, 301] width 201 height 118
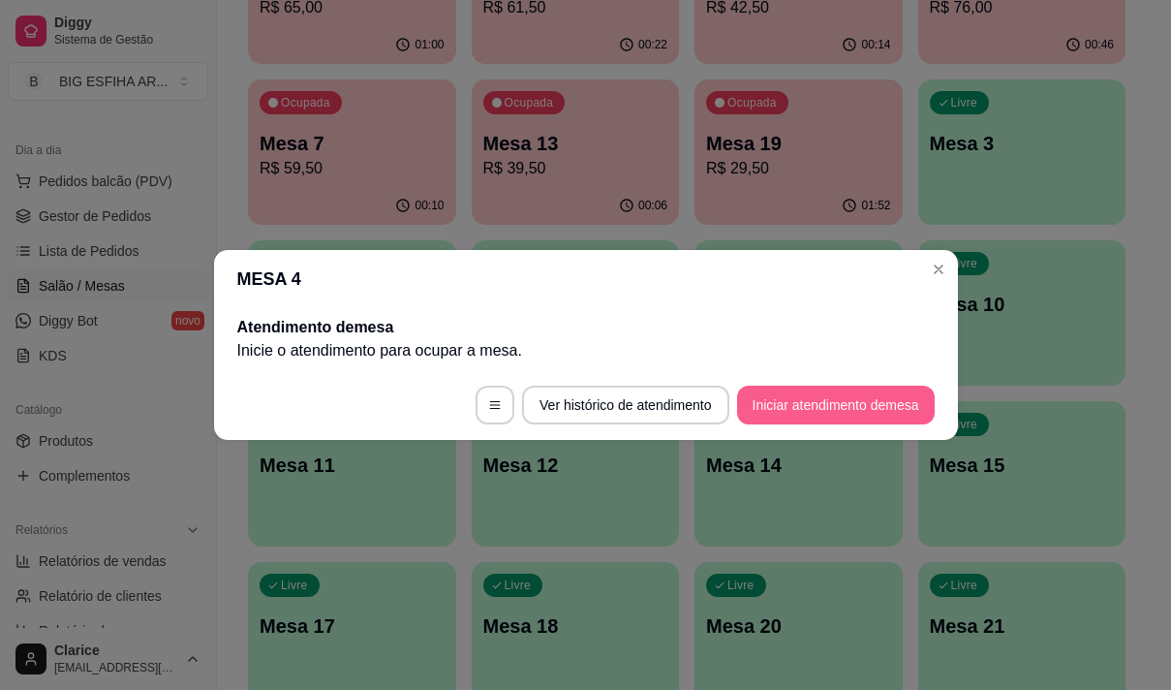
click at [799, 401] on button "Iniciar atendimento de mesa" at bounding box center [836, 405] width 198 height 39
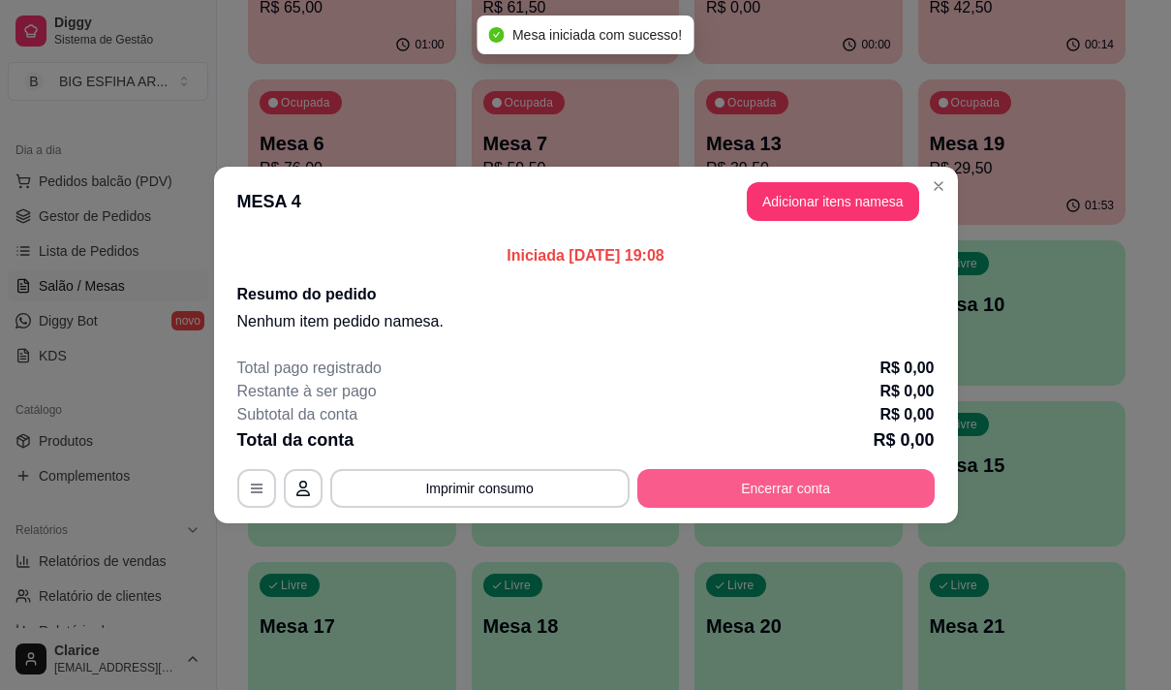
click at [835, 490] on button "Encerrar conta" at bounding box center [785, 488] width 297 height 39
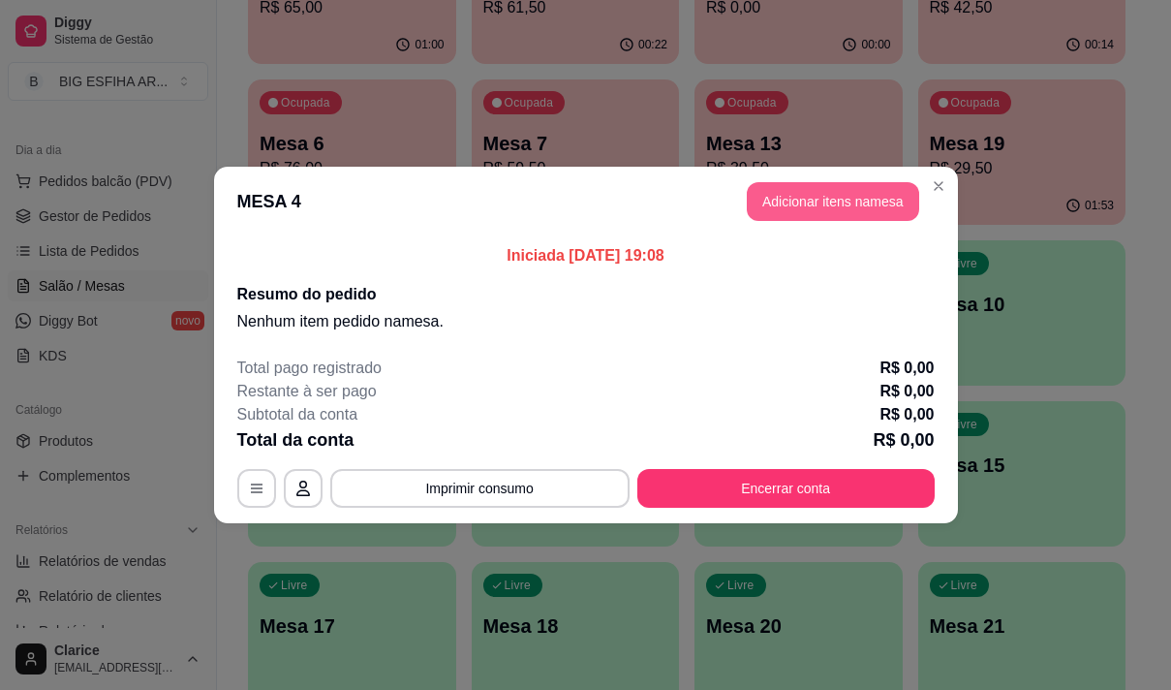
click at [852, 202] on button "Adicionar itens na mesa" at bounding box center [833, 201] width 172 height 39
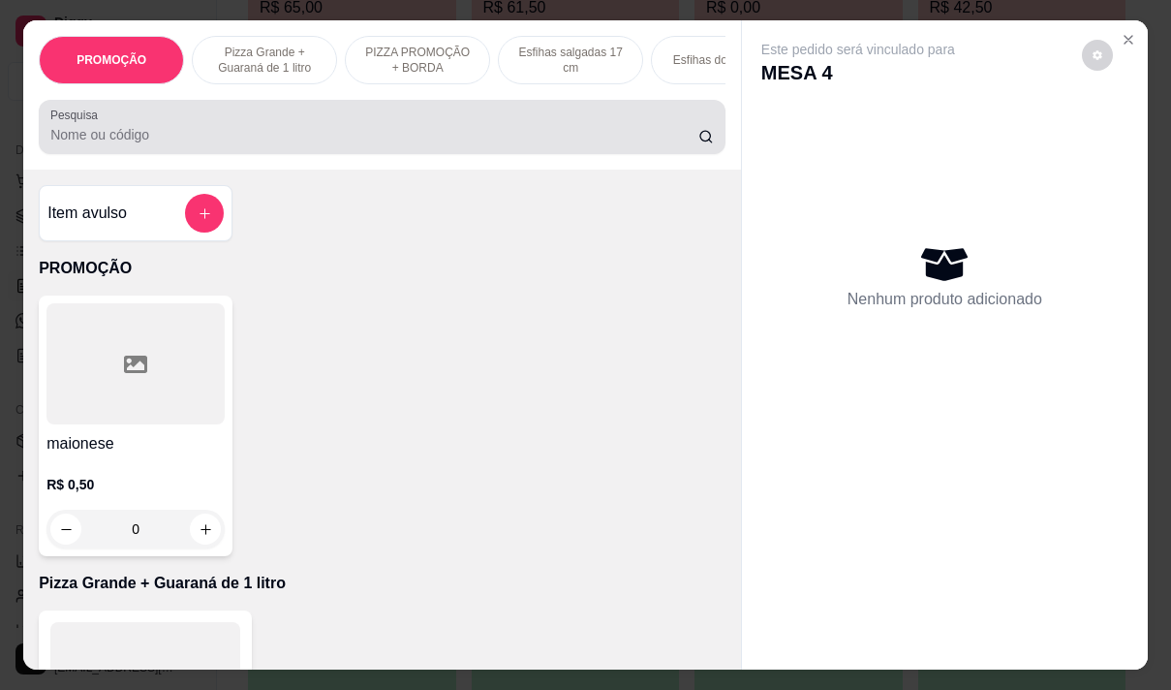
click at [325, 139] on input "Pesquisa" at bounding box center [374, 134] width 648 height 19
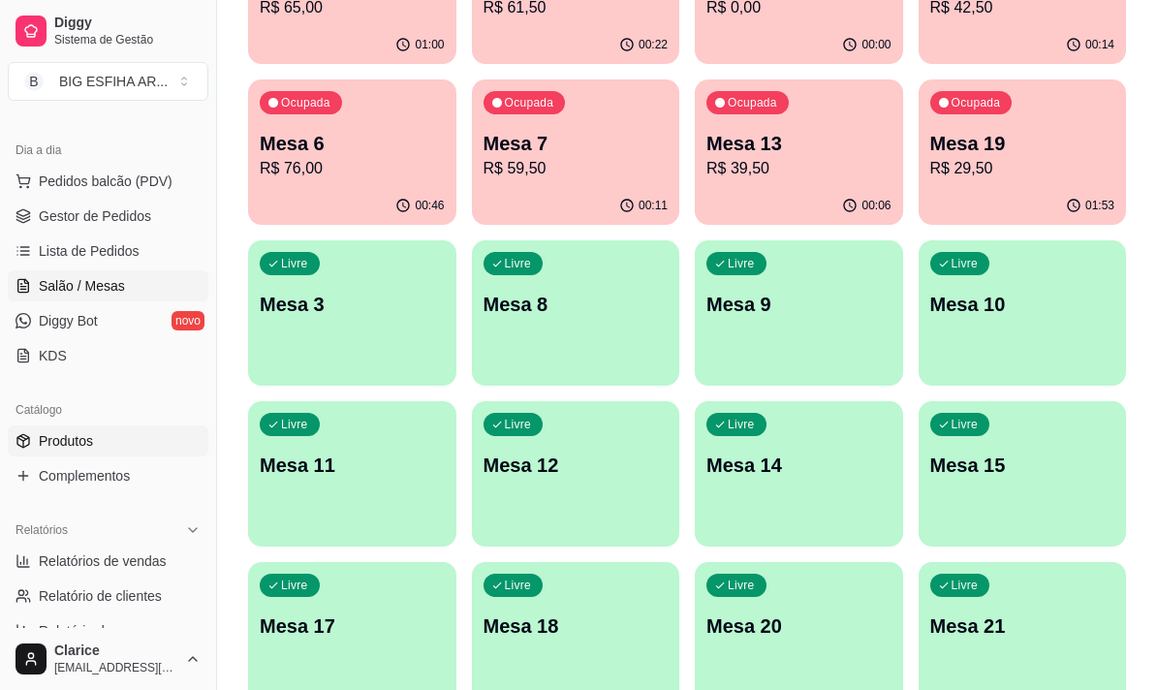
click at [75, 434] on span "Produtos" at bounding box center [66, 440] width 54 height 19
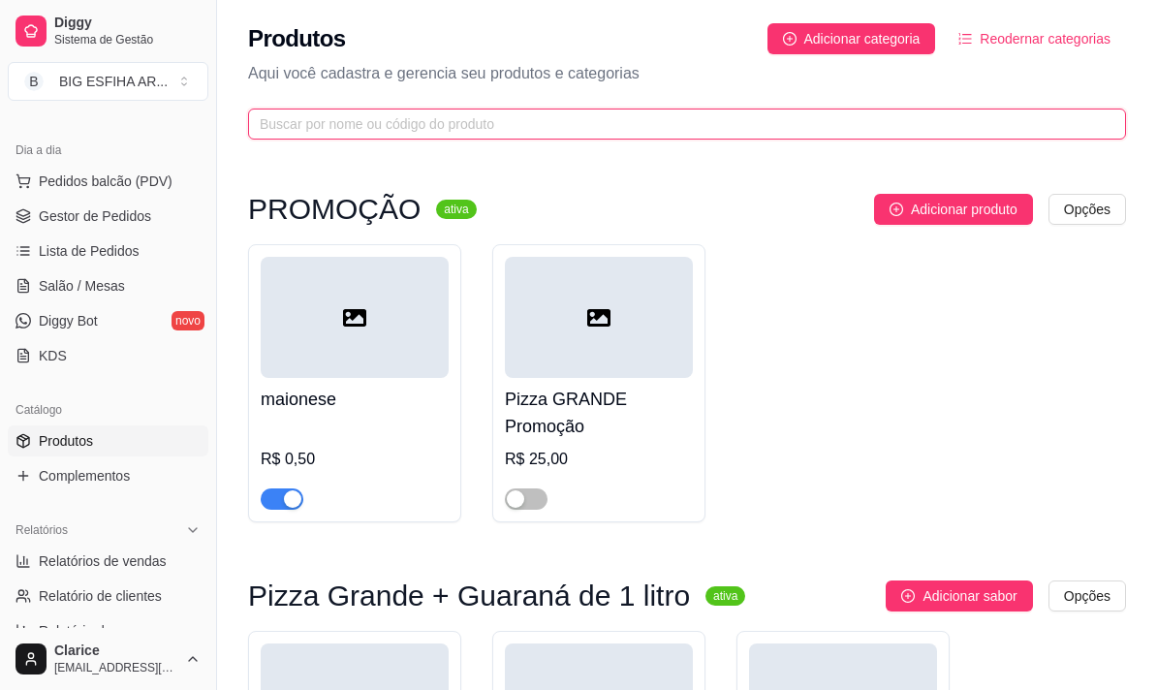
click at [312, 125] on input "text" at bounding box center [679, 123] width 839 height 21
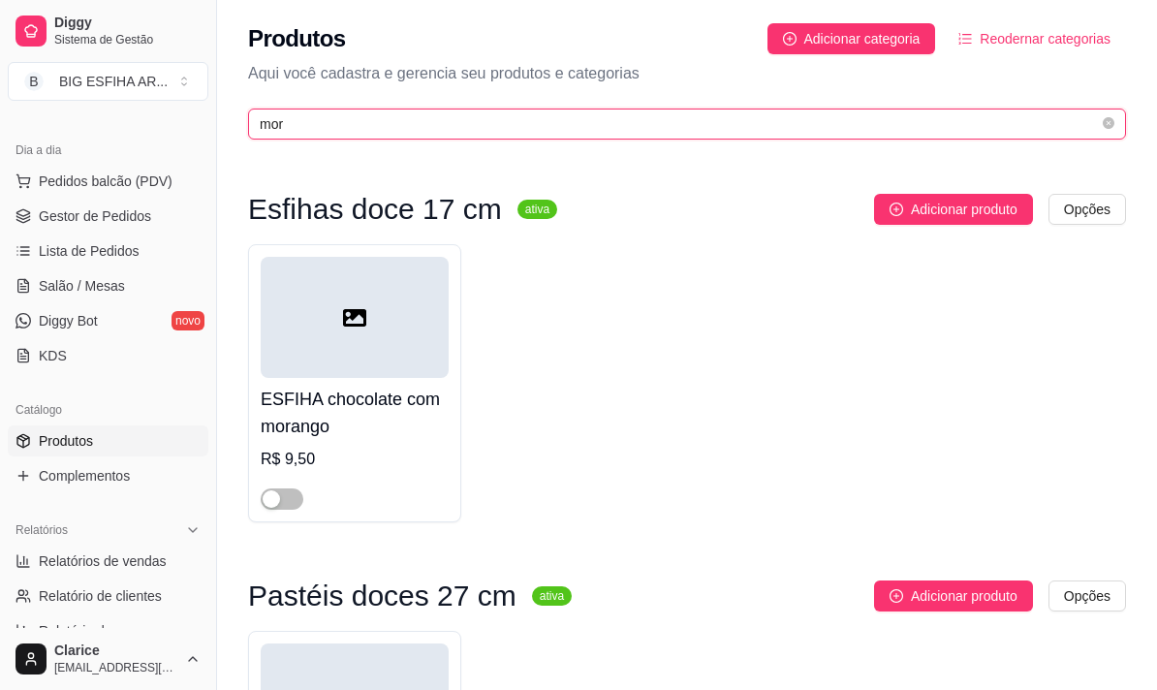
type input "mor"
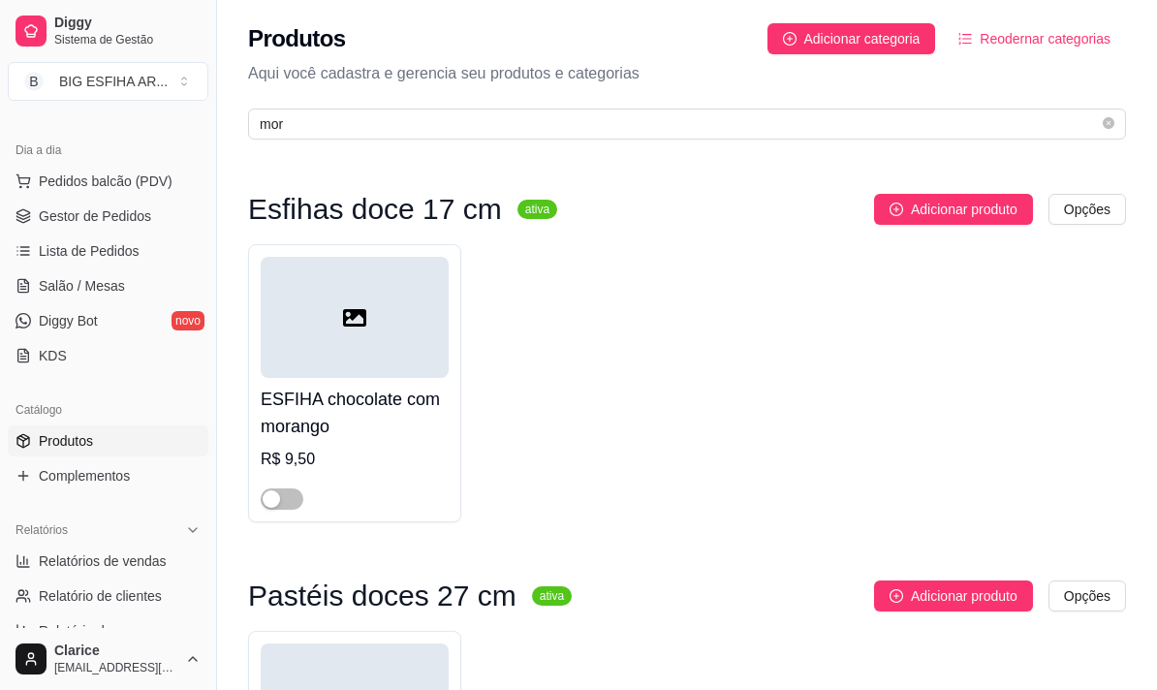
click at [288, 486] on div at bounding box center [282, 497] width 43 height 23
click at [284, 500] on span "button" at bounding box center [282, 498] width 43 height 21
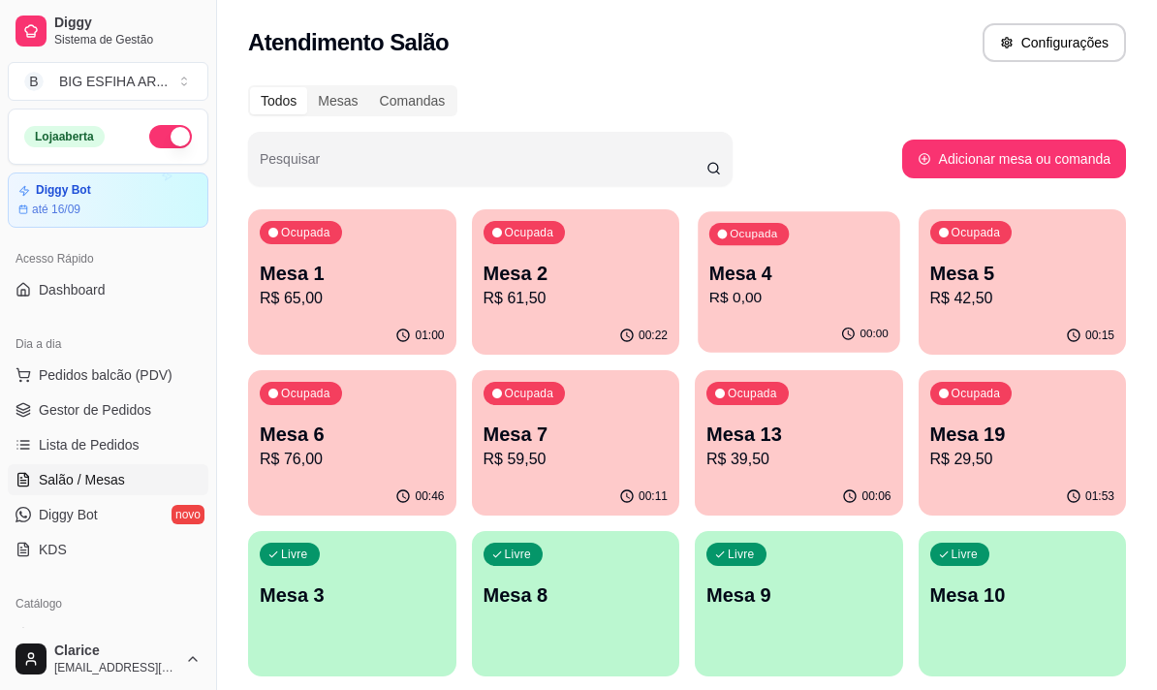
click at [783, 322] on div "00:00" at bounding box center [797, 334] width 201 height 37
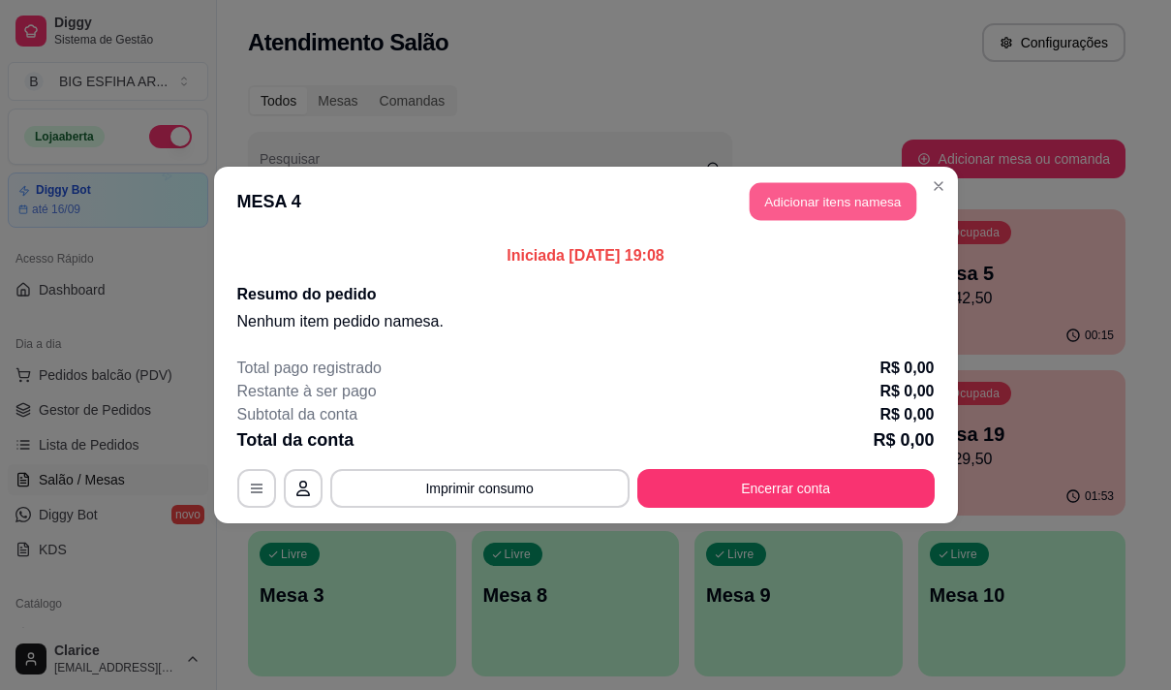
click at [789, 196] on button "Adicionar itens na mesa" at bounding box center [833, 202] width 167 height 38
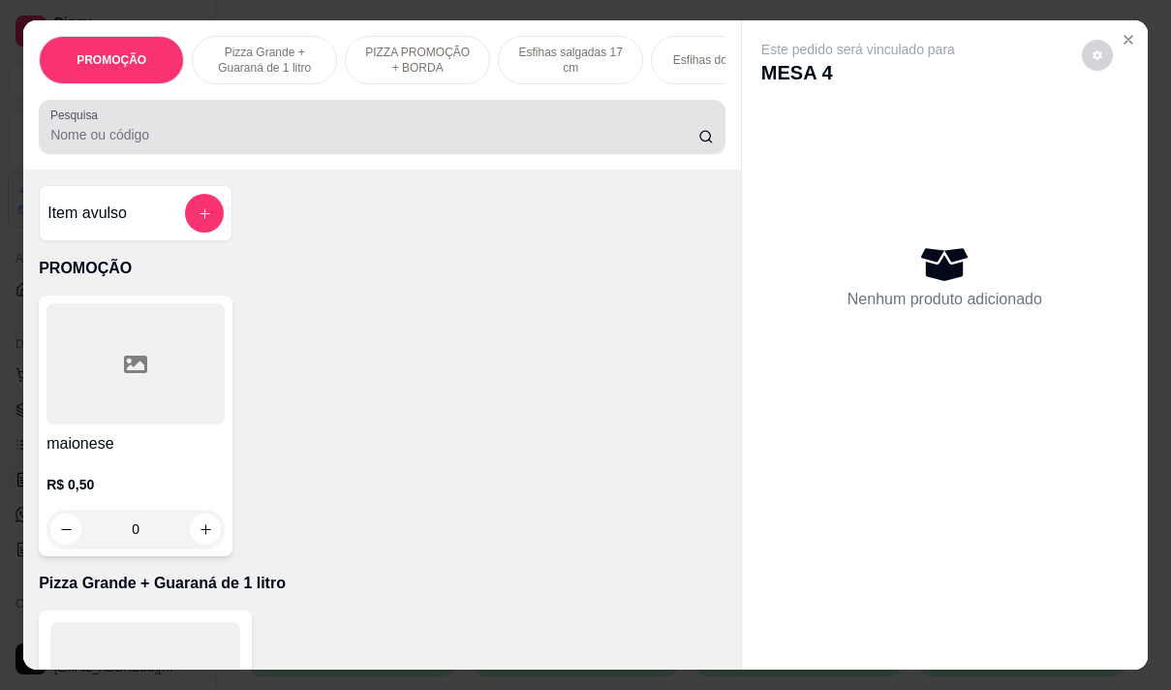
click at [274, 139] on input "Pesquisa" at bounding box center [374, 134] width 648 height 19
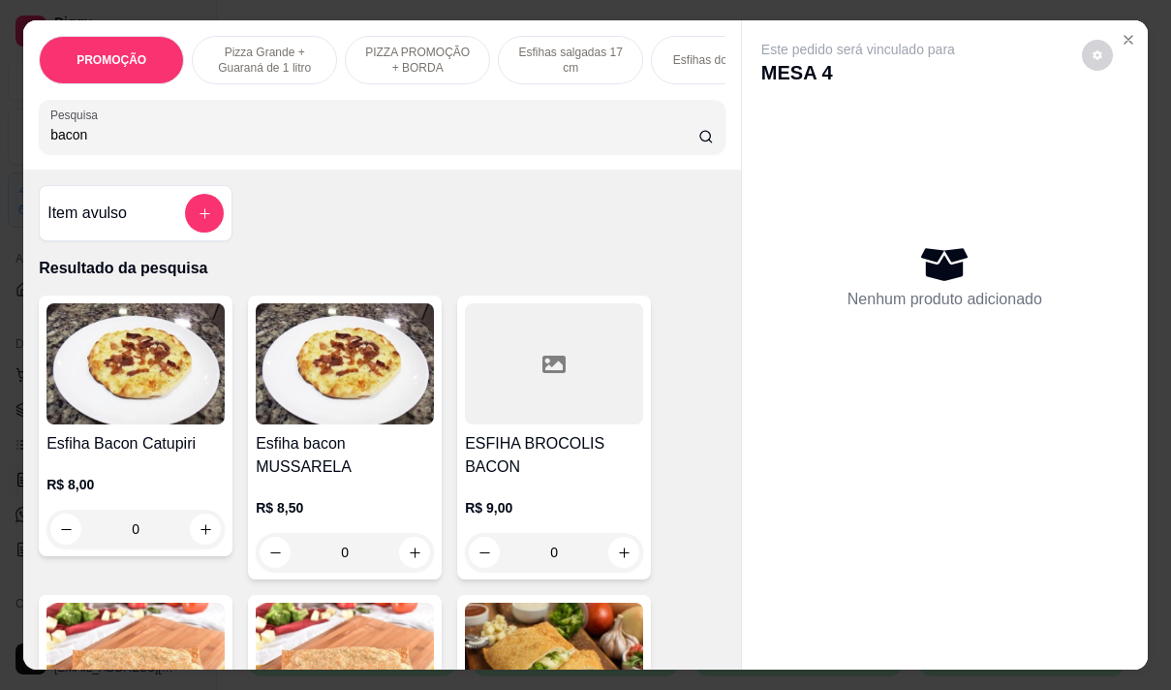
type input "bacon"
click at [333, 460] on h4 "Esfiha bacon MUSSARELA" at bounding box center [345, 455] width 178 height 46
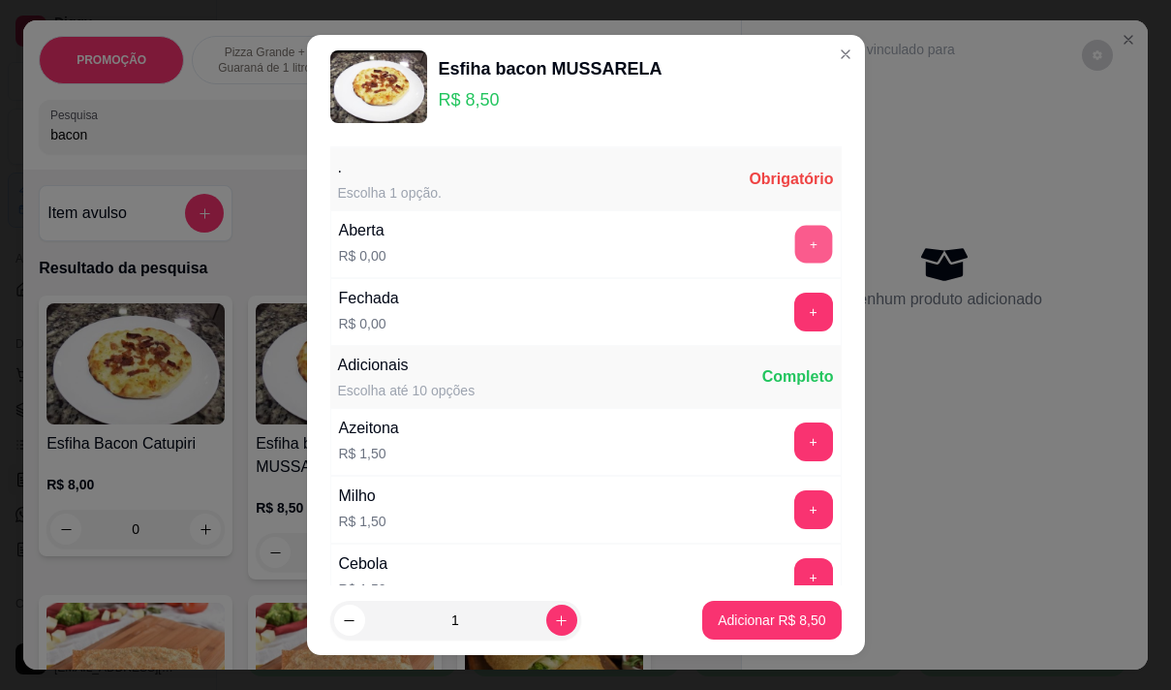
click at [794, 242] on button "+" at bounding box center [813, 244] width 38 height 38
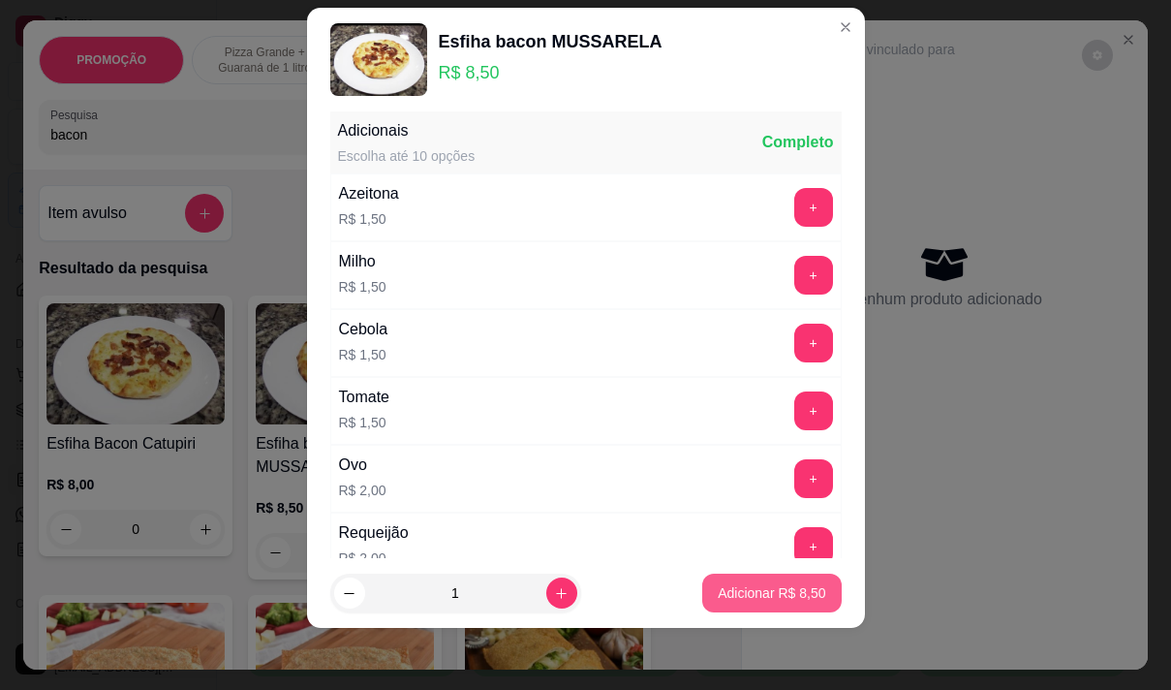
click at [738, 600] on p "Adicionar R$ 8,50" at bounding box center [772, 592] width 108 height 19
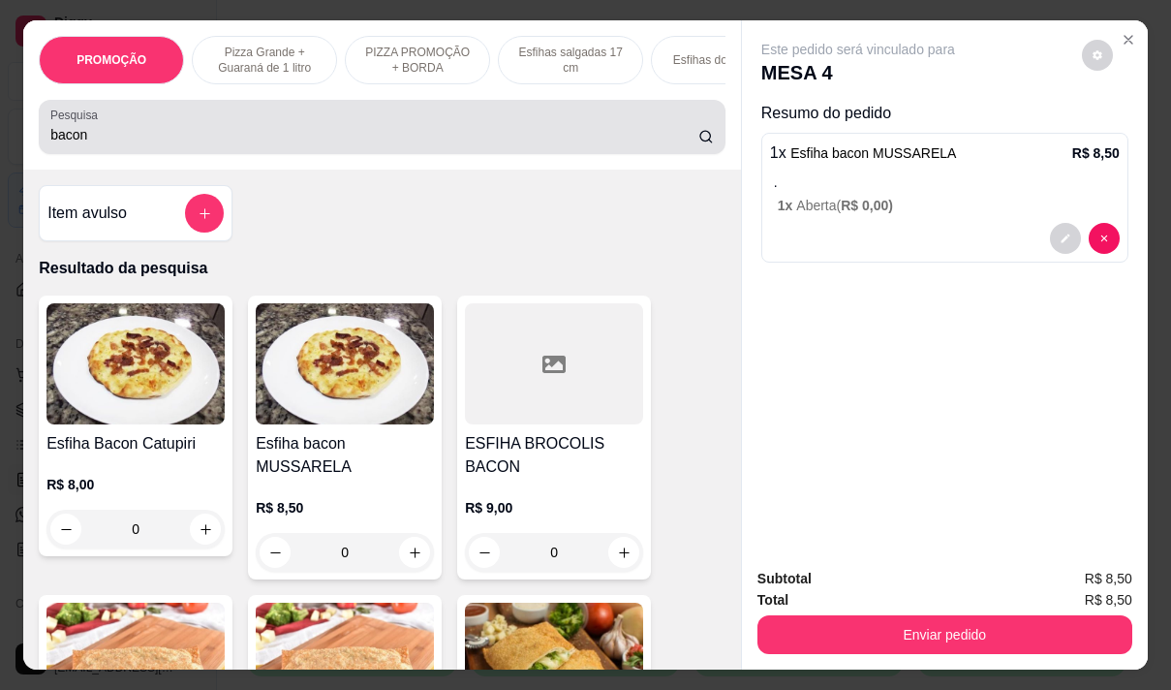
click at [99, 139] on input "bacon" at bounding box center [374, 134] width 648 height 19
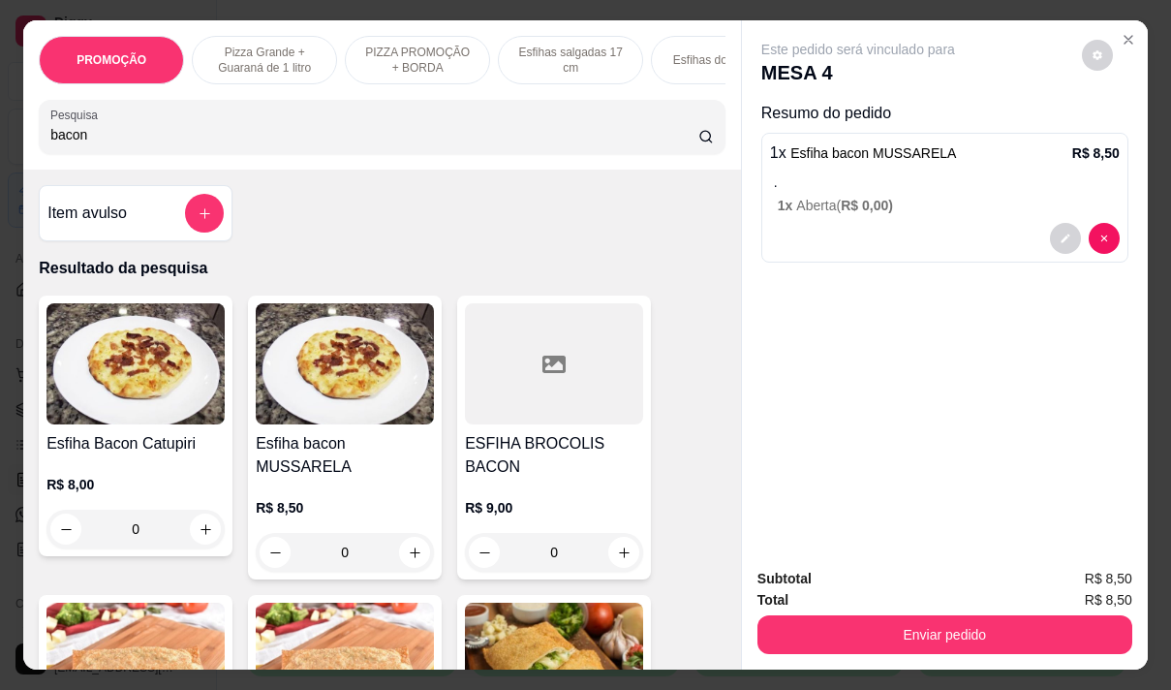
click at [99, 139] on input "bacon" at bounding box center [374, 134] width 648 height 19
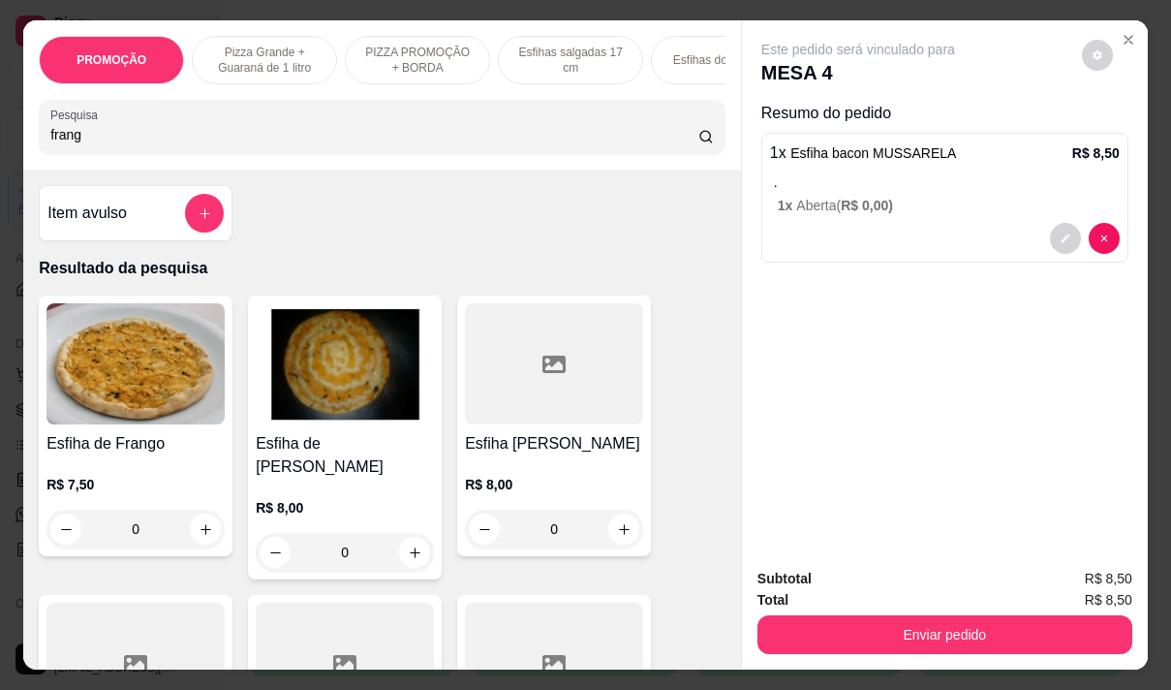
type input "frang"
click at [556, 472] on div "R$ 8,00 0" at bounding box center [554, 501] width 178 height 93
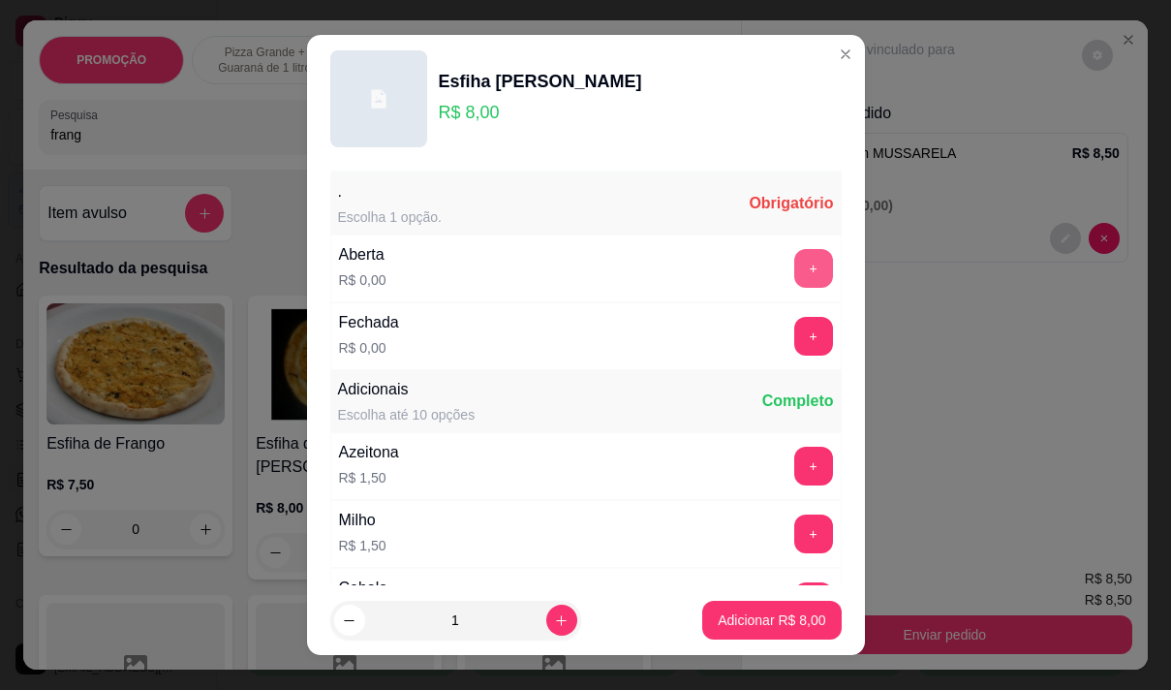
click at [794, 266] on button "+" at bounding box center [813, 268] width 39 height 39
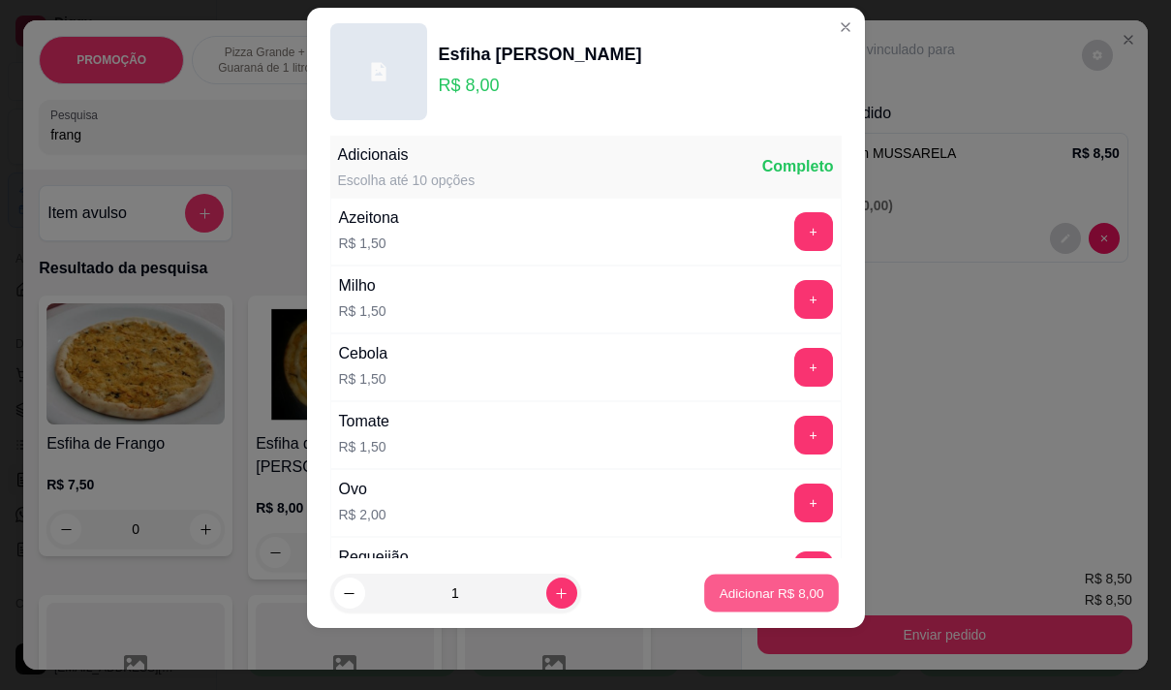
click at [720, 589] on p "Adicionar R$ 8,00" at bounding box center [772, 593] width 105 height 18
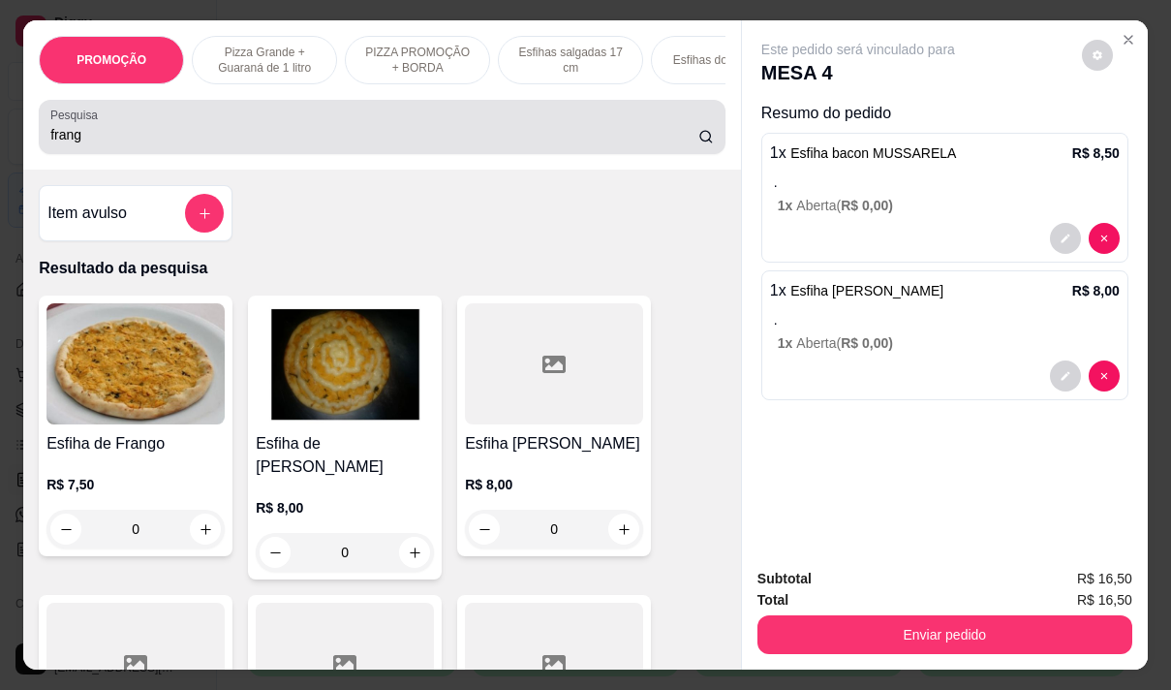
click at [161, 125] on div "frang" at bounding box center [382, 127] width 664 height 39
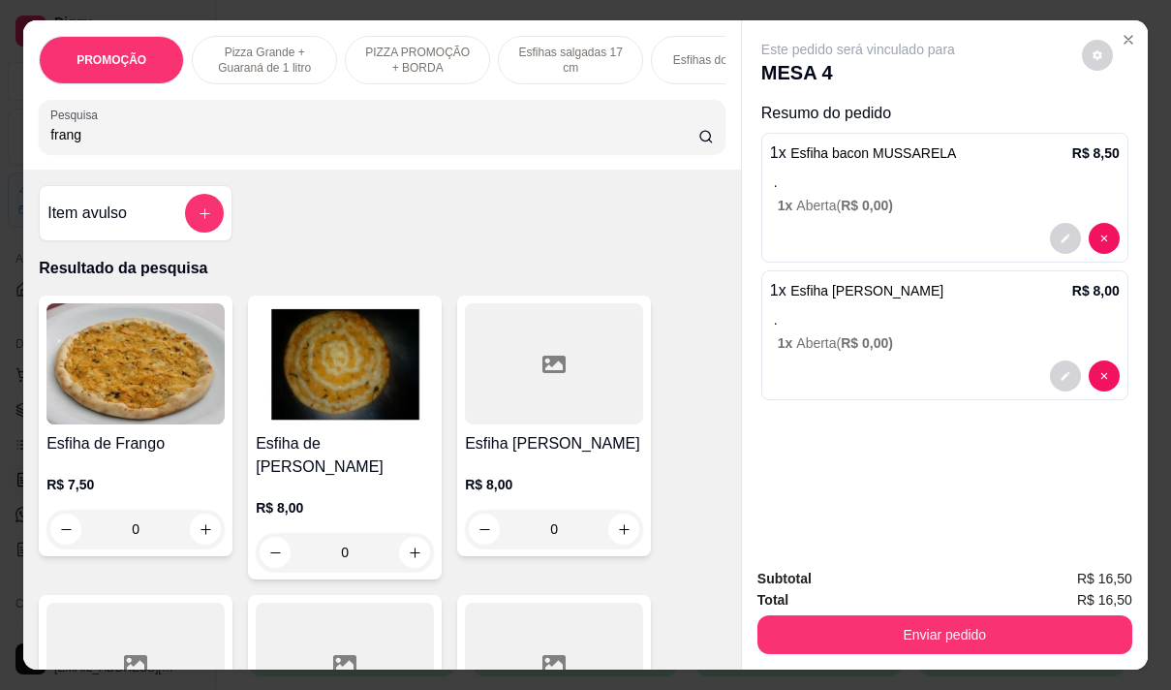
click at [161, 123] on div "frang" at bounding box center [382, 127] width 664 height 39
click at [72, 140] on input "frang" at bounding box center [374, 134] width 648 height 19
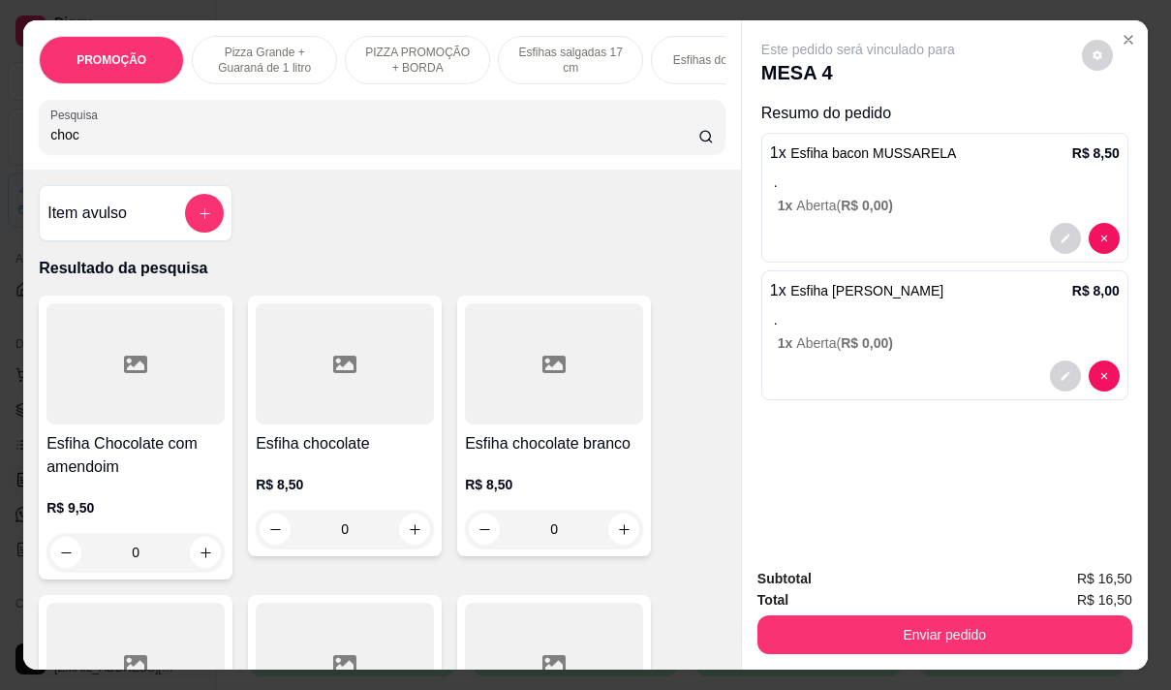
type input "choco"
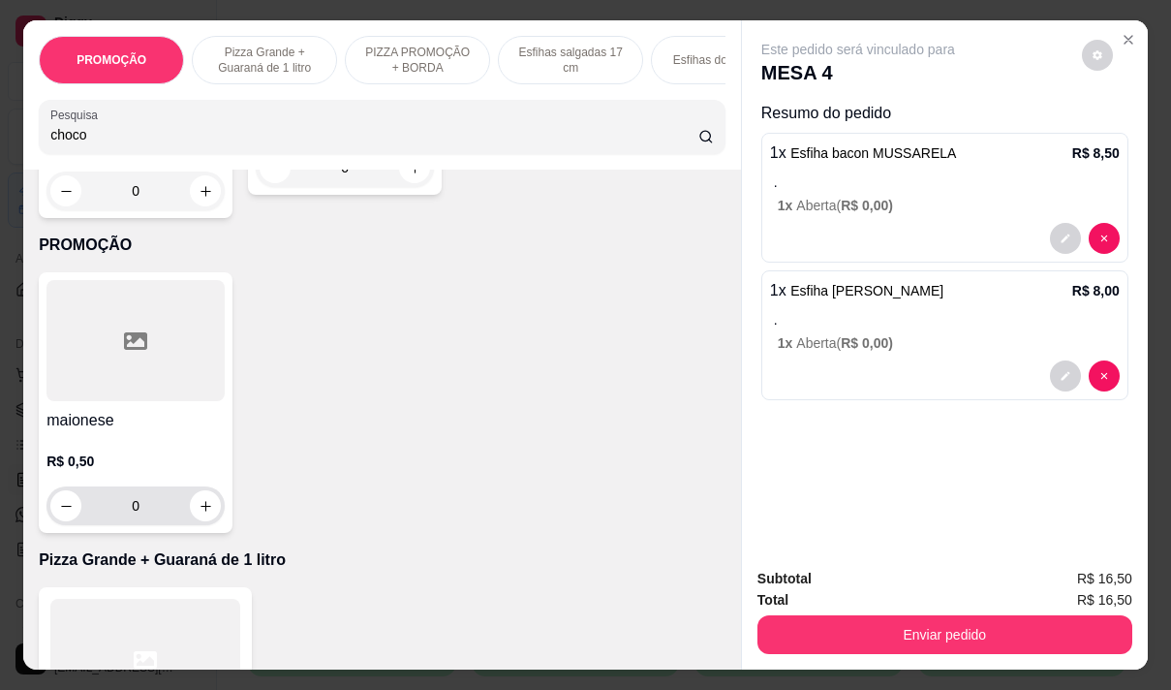
scroll to position [872, 0]
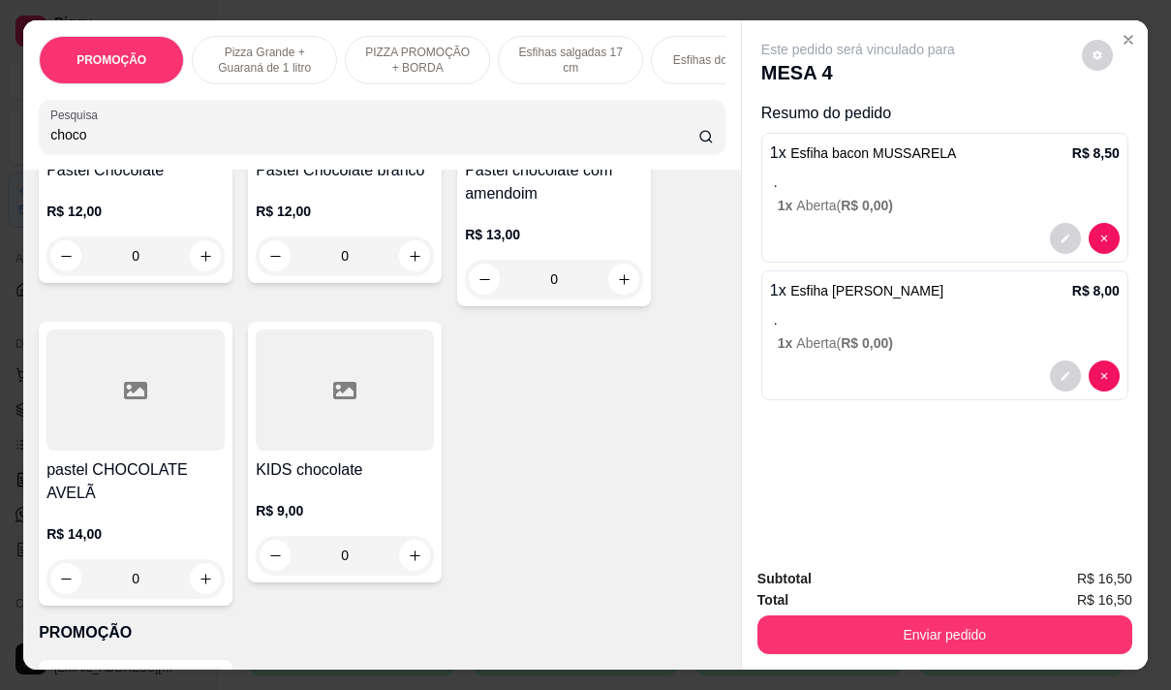
click at [165, 144] on input "choco" at bounding box center [374, 134] width 648 height 19
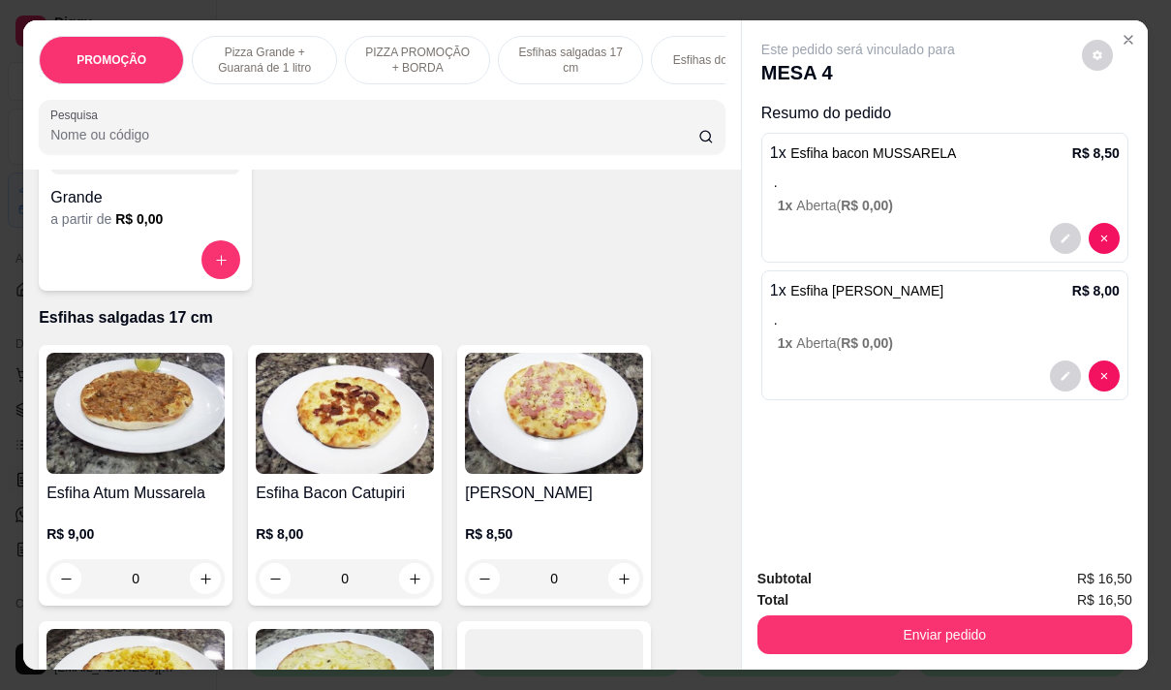
scroll to position [0, 0]
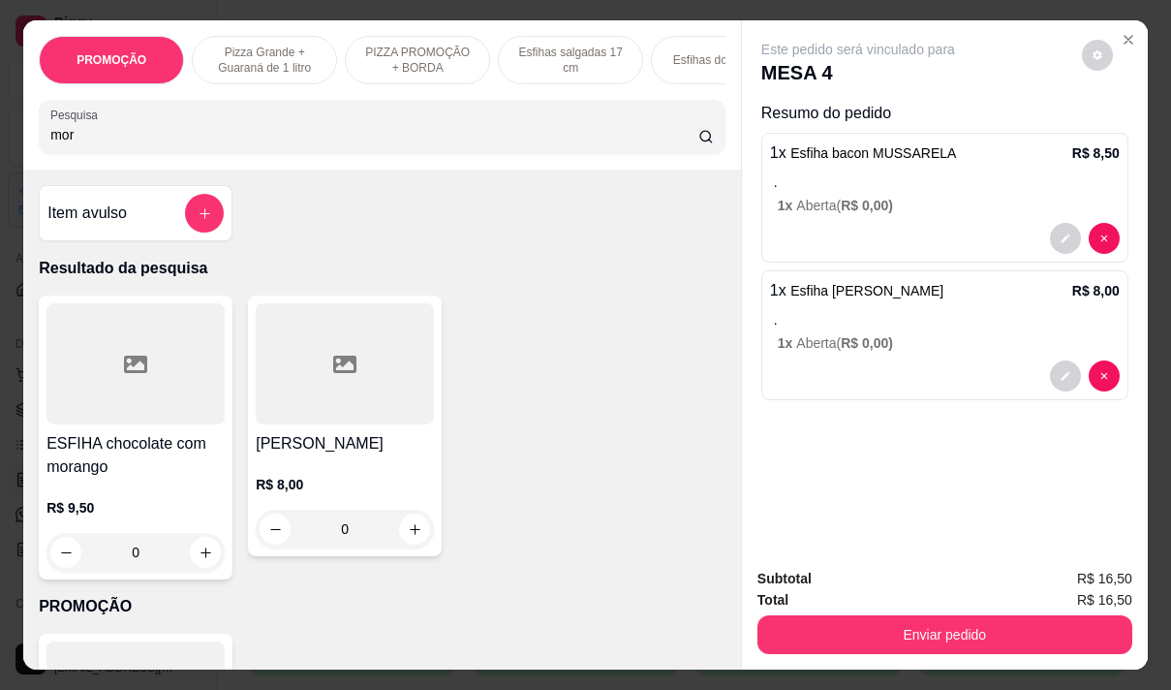
type input "mor"
click at [150, 496] on div "R$ 9,50 0" at bounding box center [135, 525] width 178 height 93
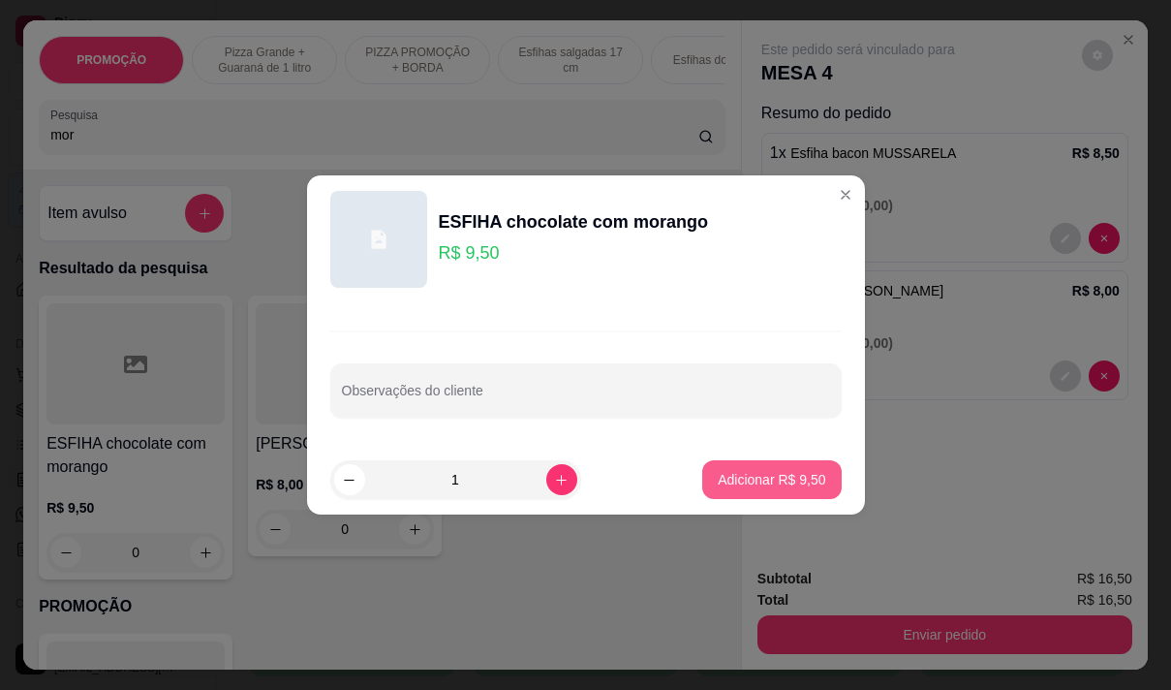
click at [742, 486] on p "Adicionar R$ 9,50" at bounding box center [772, 479] width 108 height 19
type input "1"
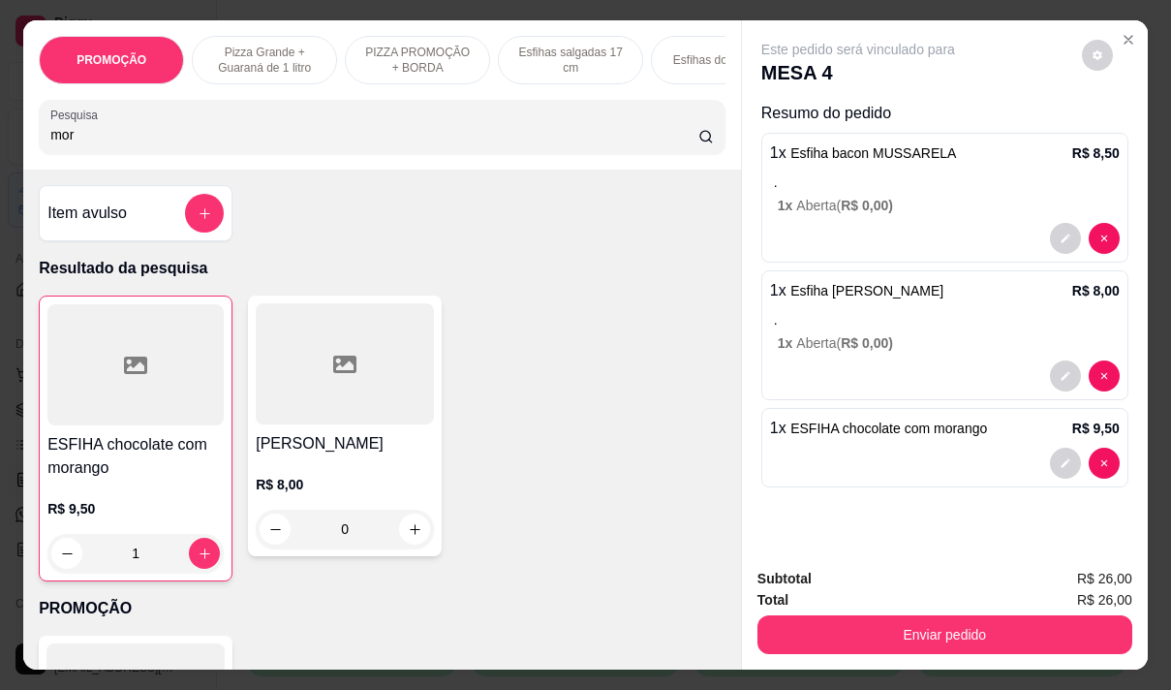
click at [84, 134] on input "mor" at bounding box center [374, 134] width 648 height 19
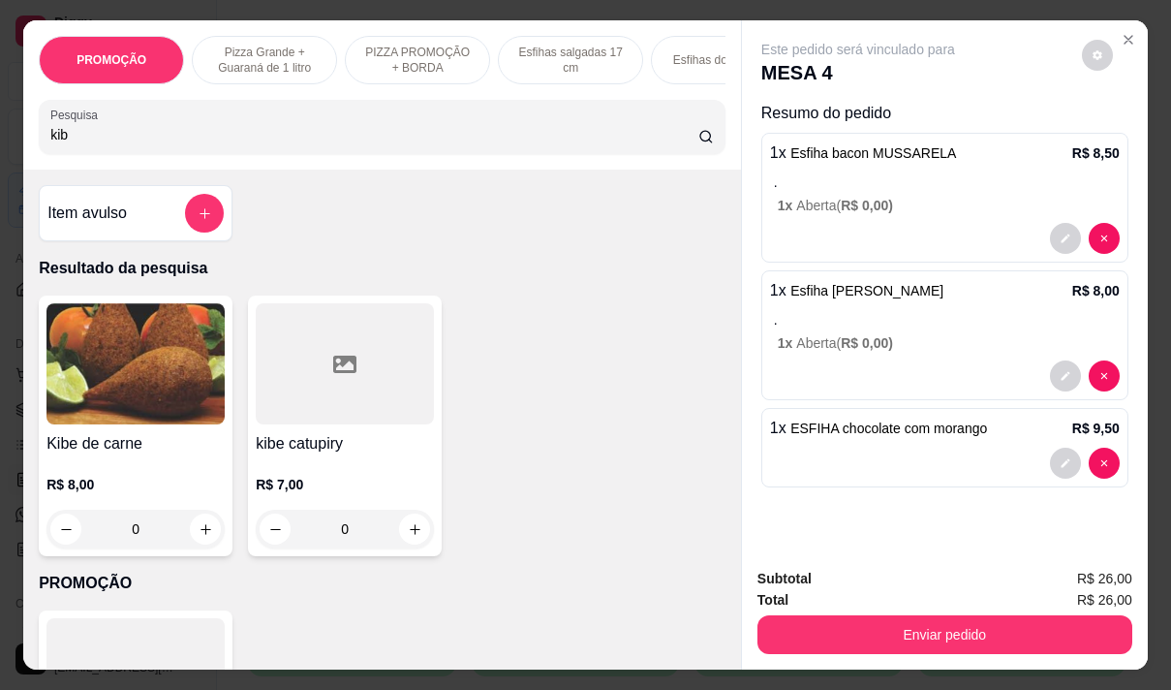
type input "kib"
click at [141, 439] on h4 "Kibe de carne" at bounding box center [135, 443] width 178 height 23
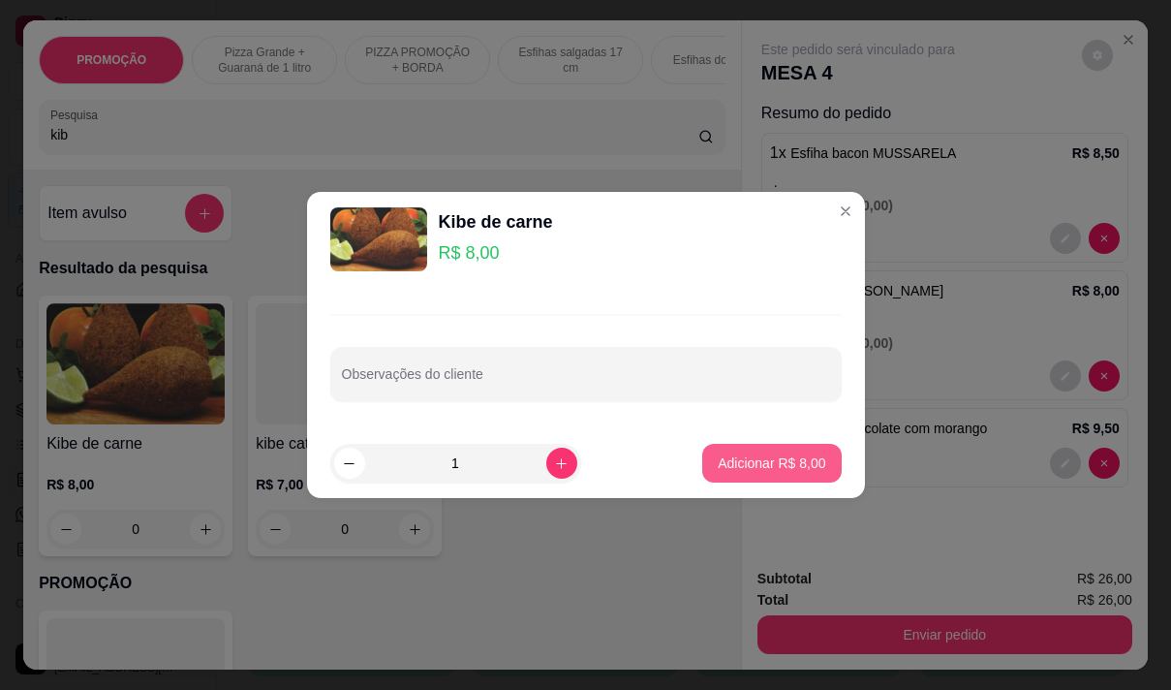
click at [746, 466] on p "Adicionar R$ 8,00" at bounding box center [772, 462] width 108 height 19
type input "1"
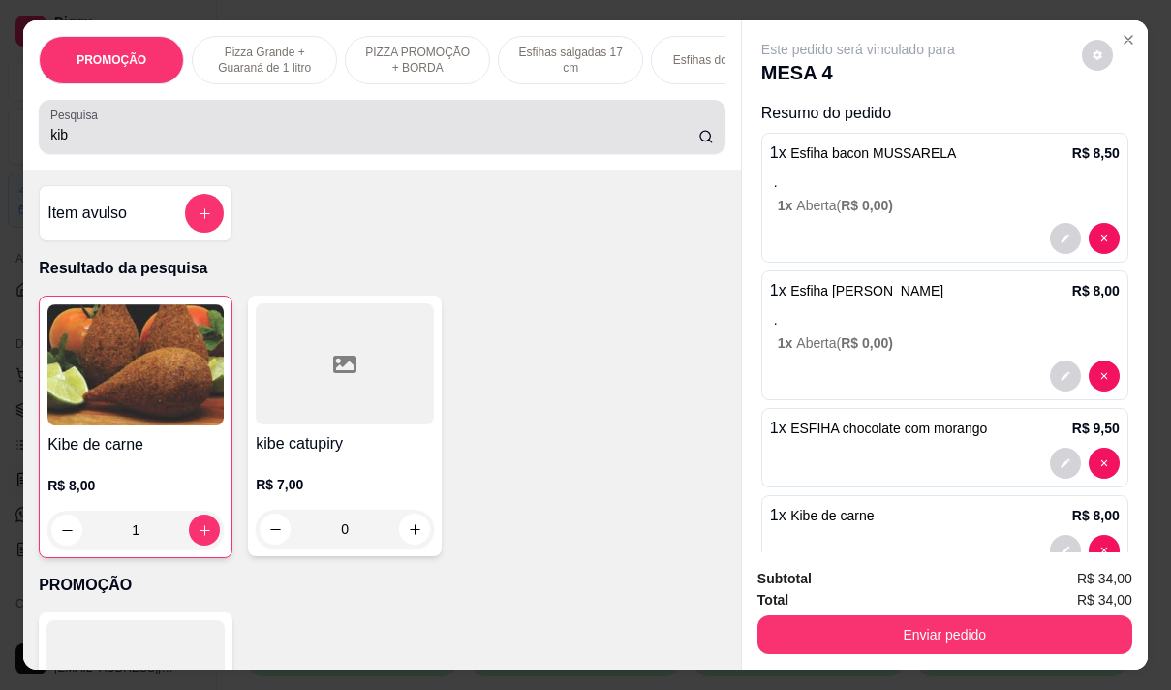
click at [72, 144] on input "kib" at bounding box center [374, 134] width 648 height 19
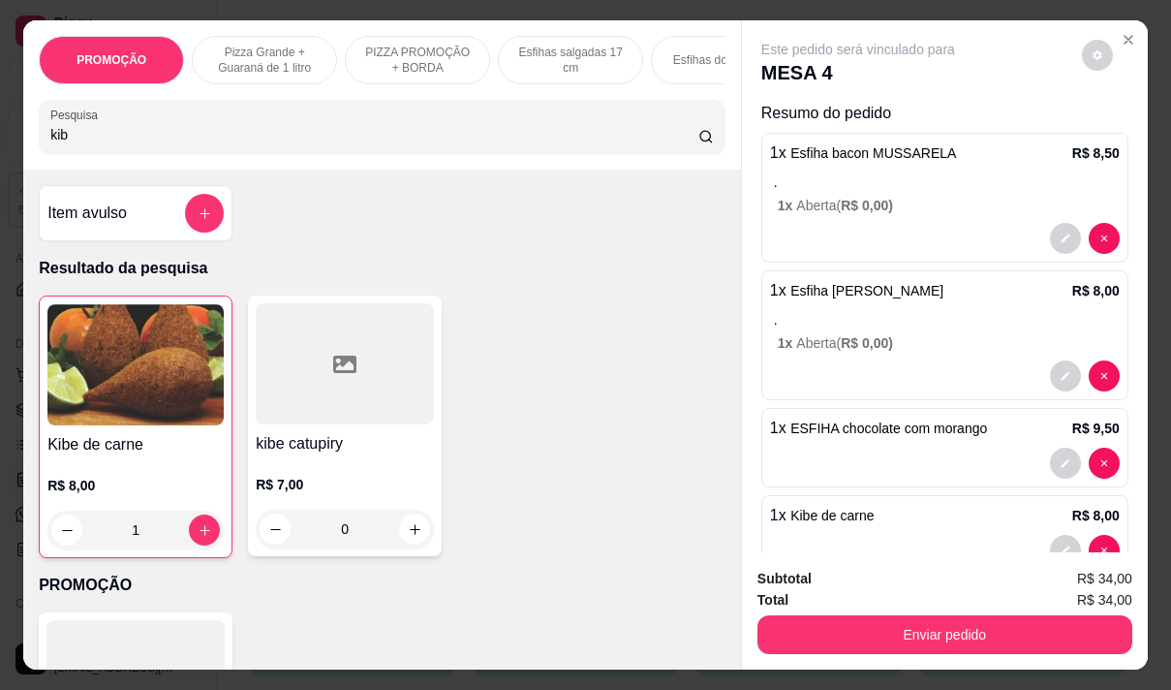
click at [72, 144] on input "kib" at bounding box center [374, 134] width 648 height 19
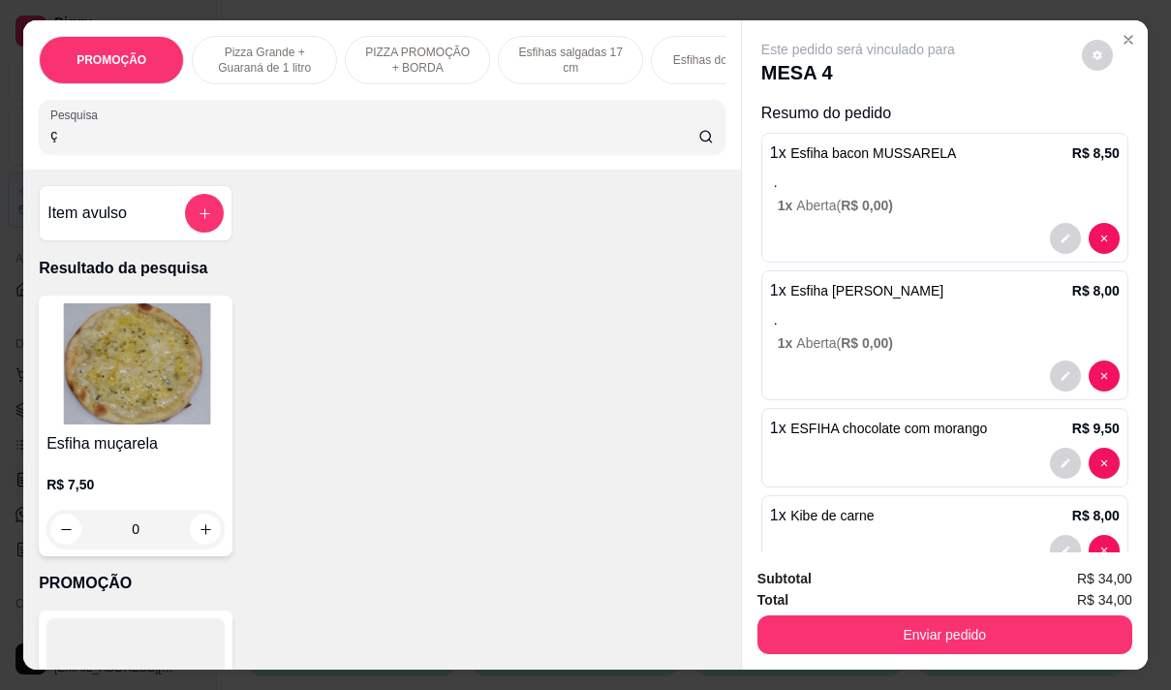
type input "ç"
click at [132, 385] on img at bounding box center [135, 363] width 178 height 121
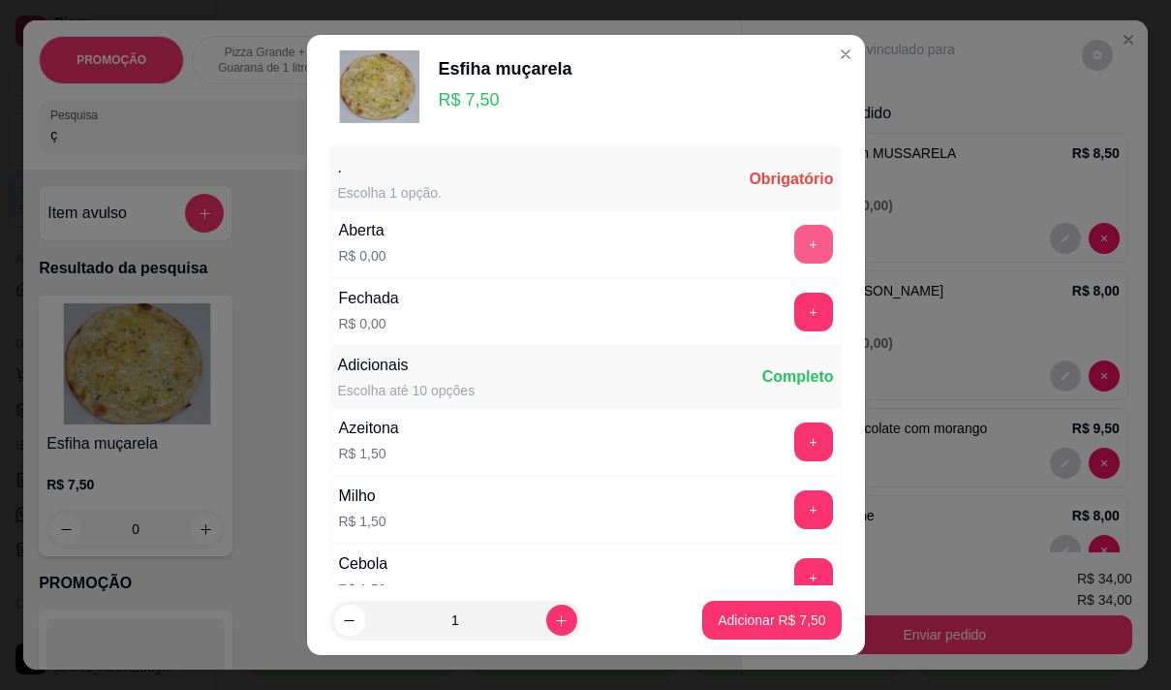
click at [794, 233] on button "+" at bounding box center [813, 244] width 39 height 39
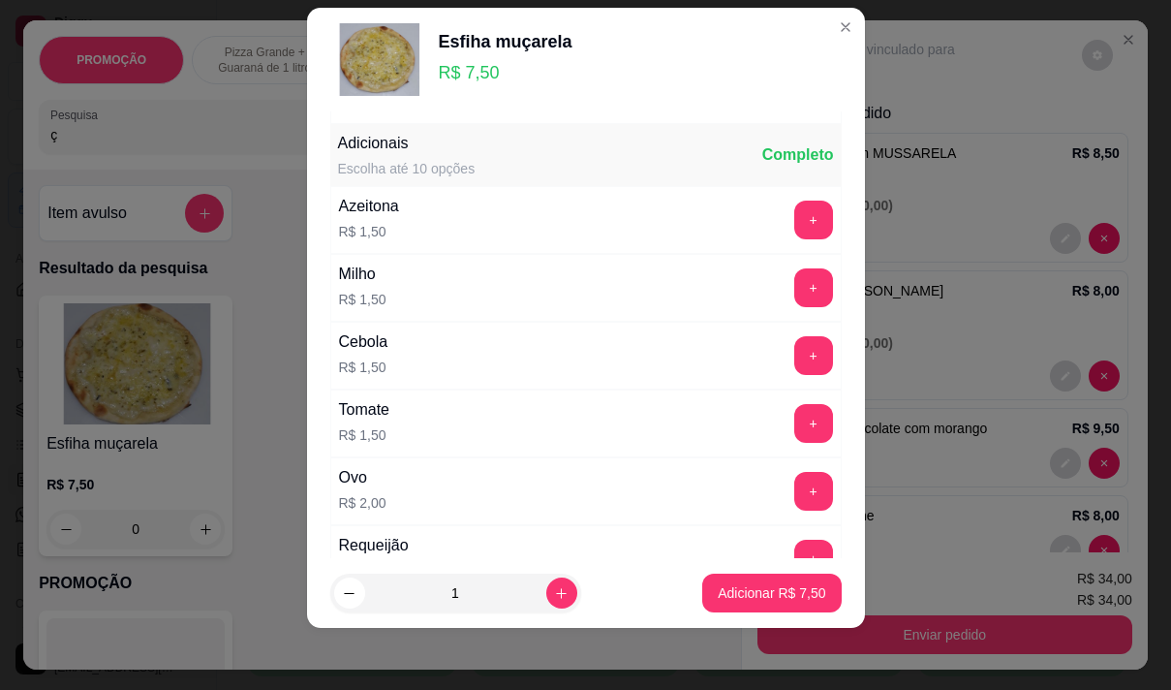
scroll to position [207, 0]
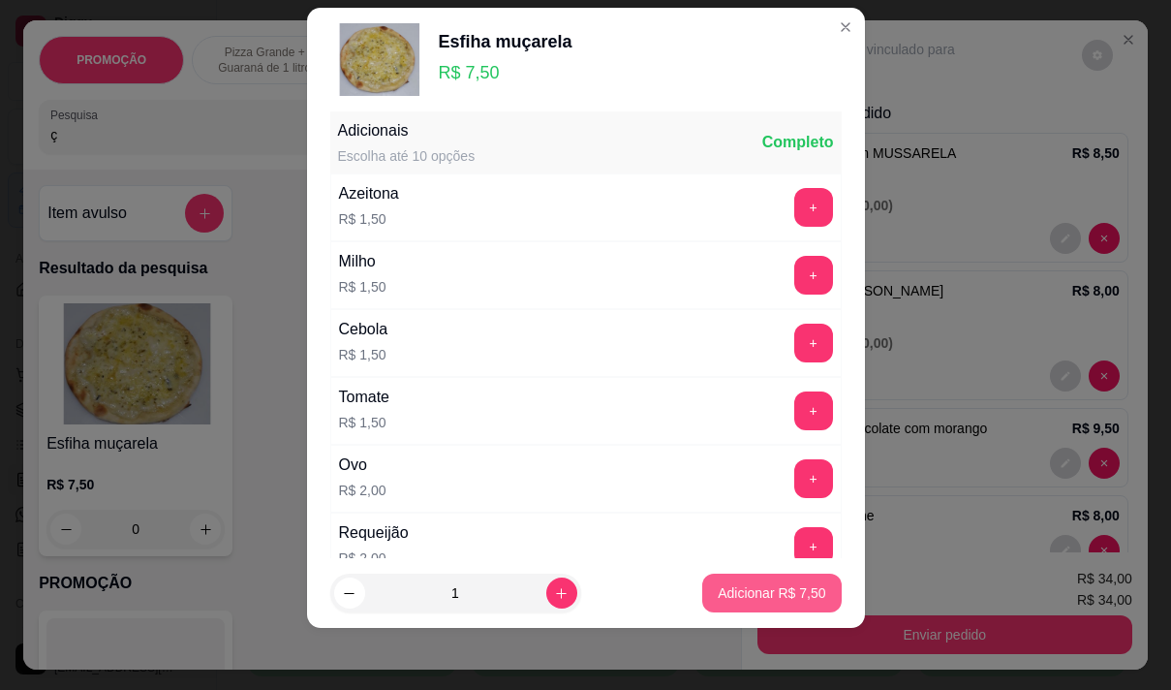
click at [723, 591] on p "Adicionar R$ 7,50" at bounding box center [772, 592] width 108 height 19
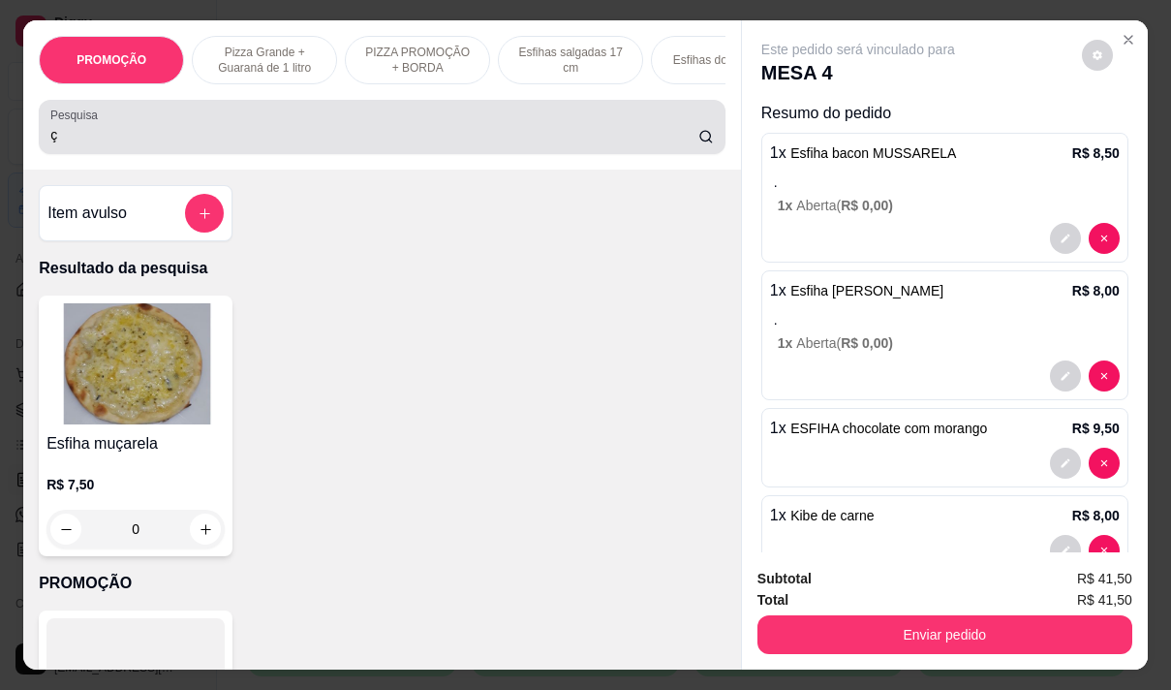
click at [102, 144] on input "ç" at bounding box center [374, 134] width 648 height 19
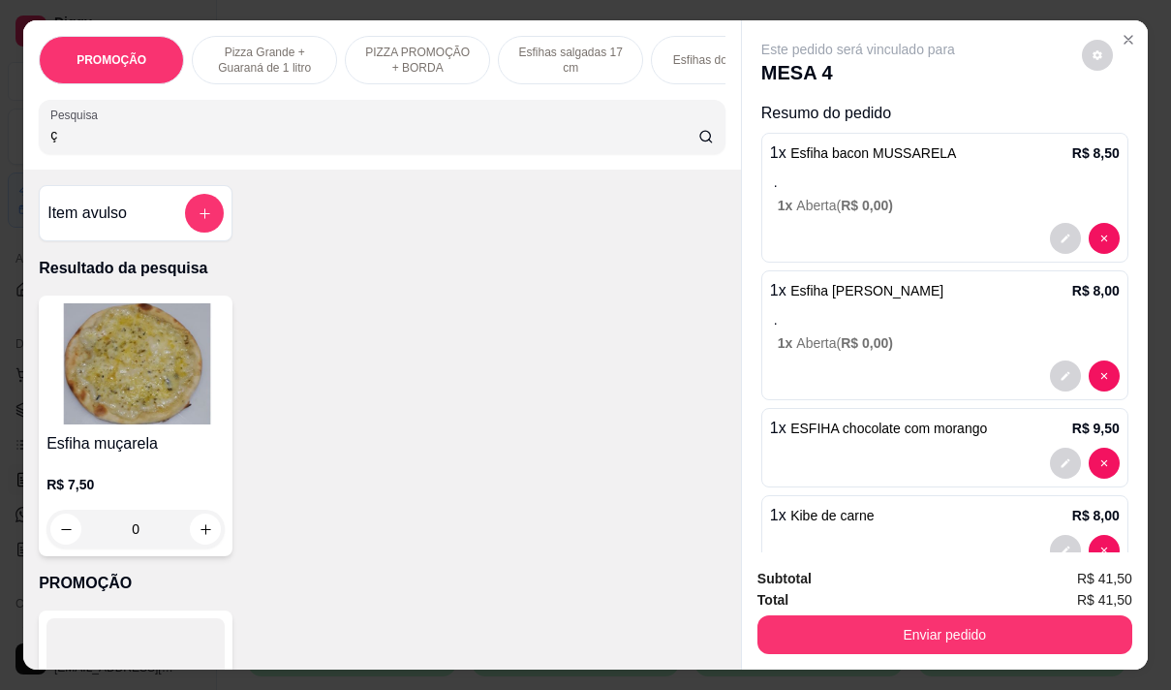
click at [102, 144] on input "ç" at bounding box center [374, 134] width 648 height 19
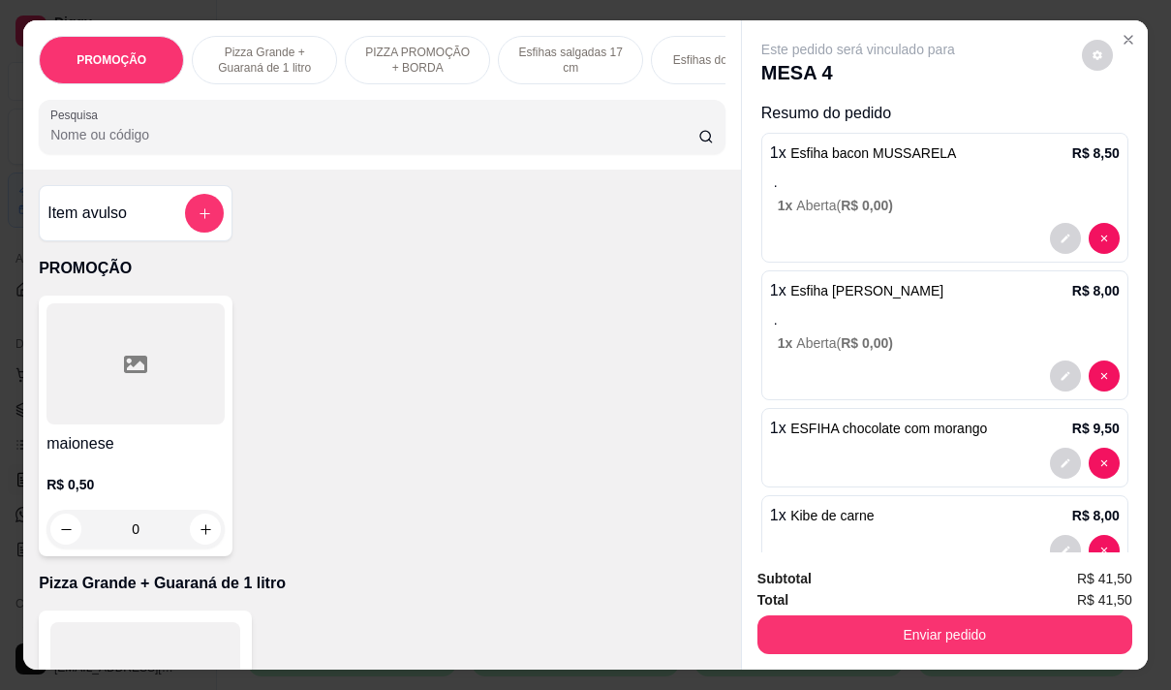
type input "a"
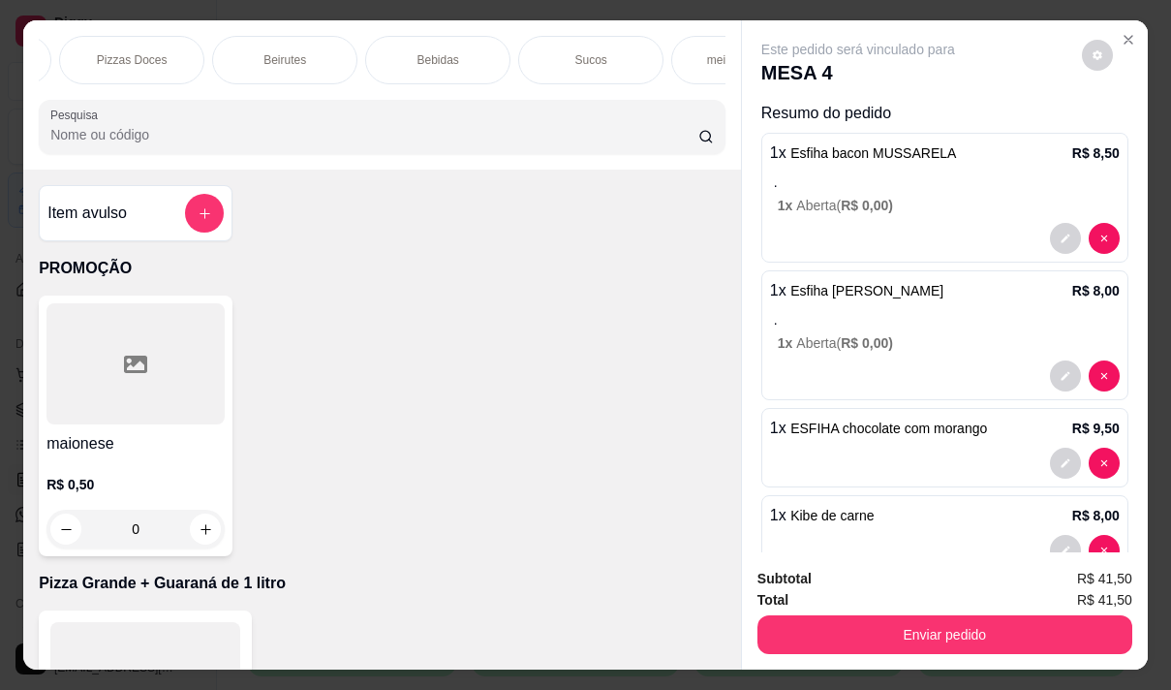
scroll to position [0, 1511]
click at [432, 59] on p "Bebidas" at bounding box center [438, 59] width 42 height 15
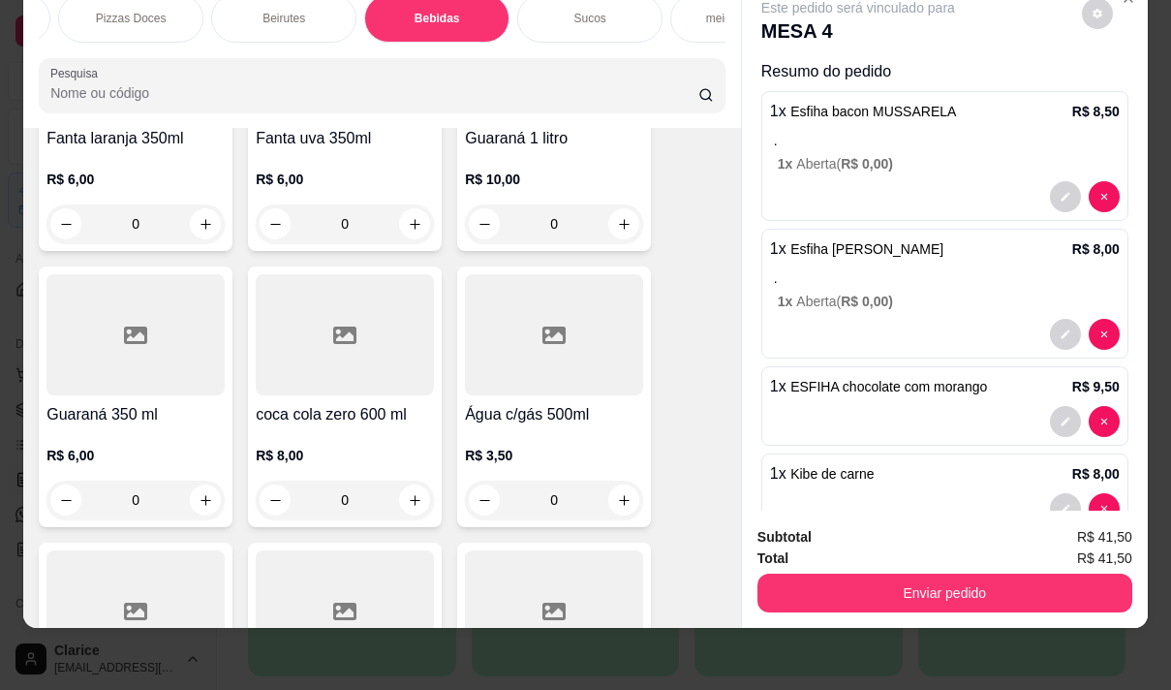
scroll to position [17609, 0]
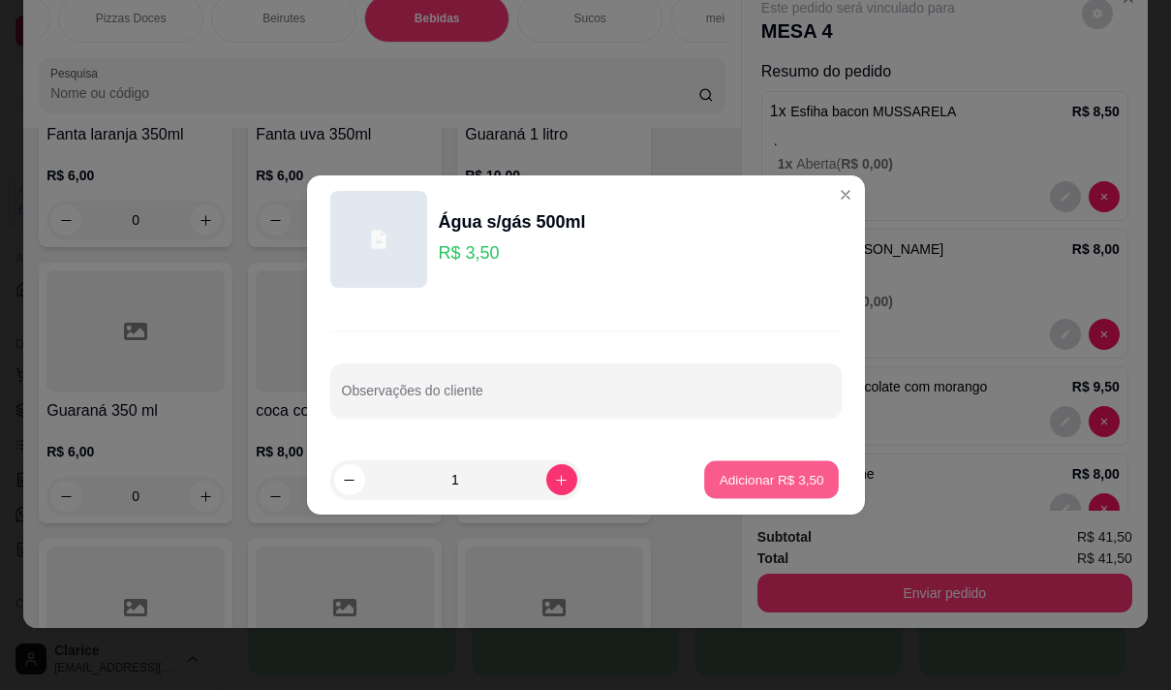
click at [721, 473] on p "Adicionar R$ 3,50" at bounding box center [772, 479] width 105 height 18
type input "1"
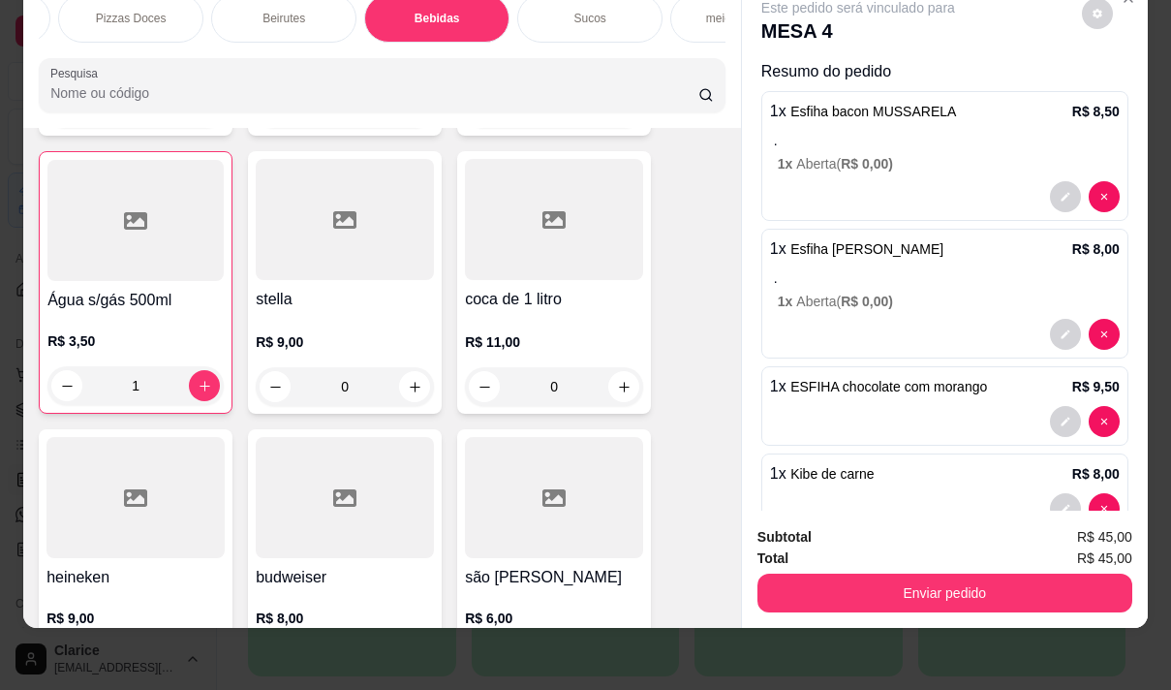
scroll to position [275, 0]
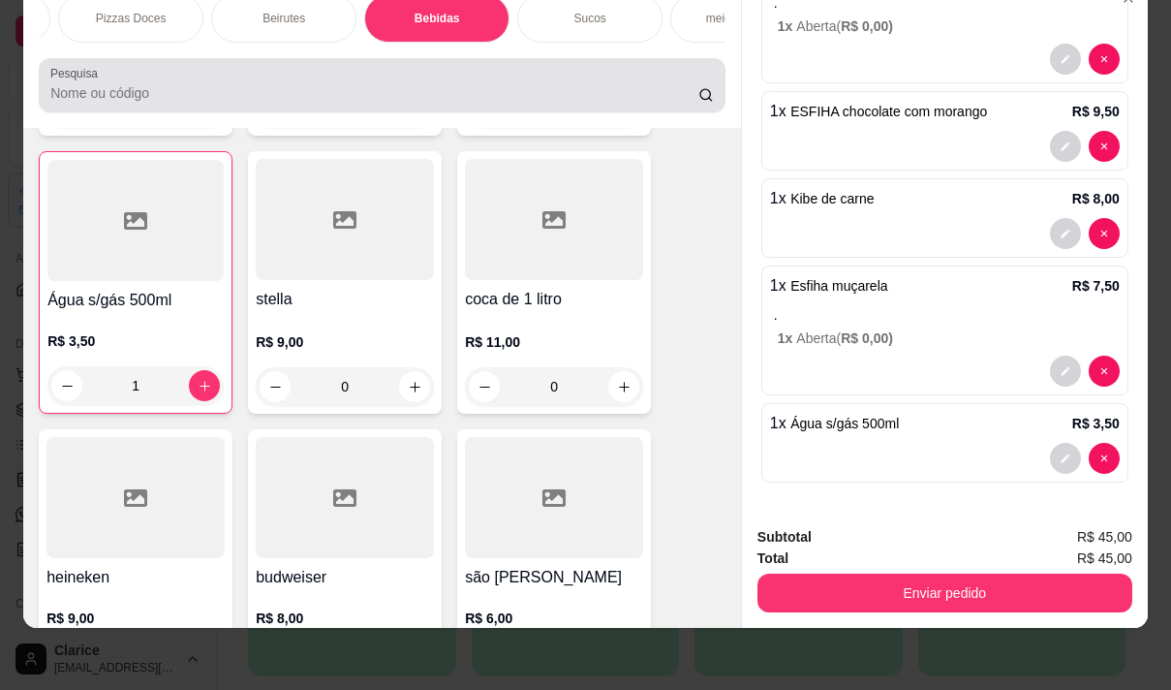
click at [222, 79] on div at bounding box center [382, 85] width 664 height 39
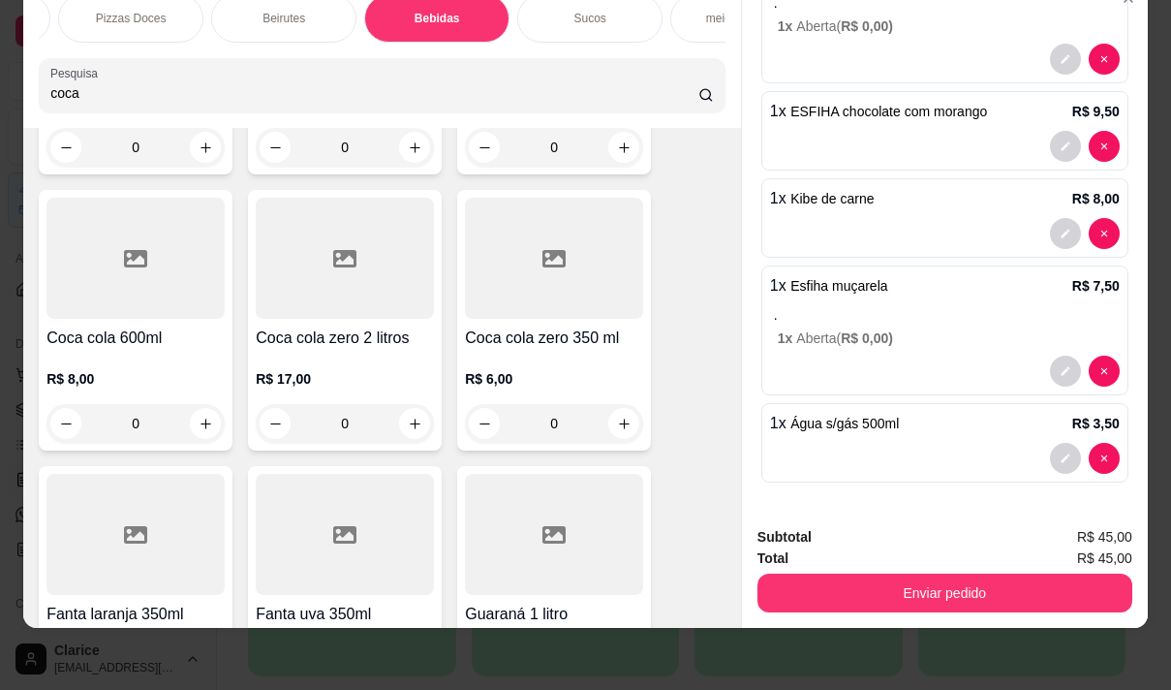
scroll to position [18863, 0]
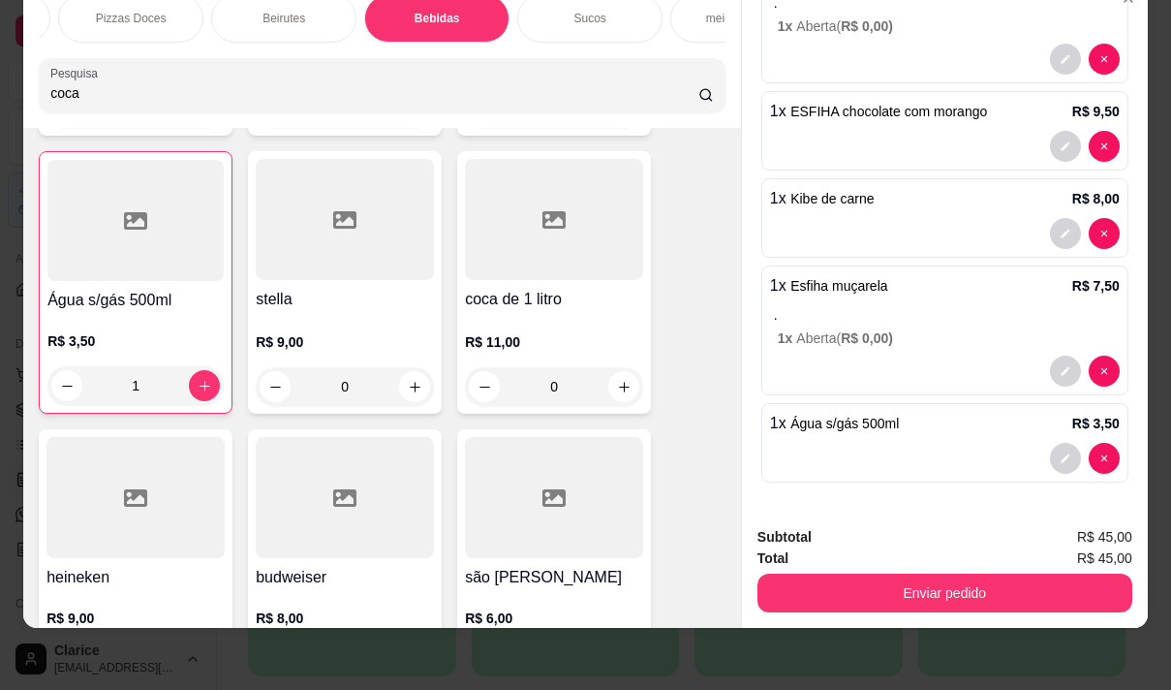
type input "coca"
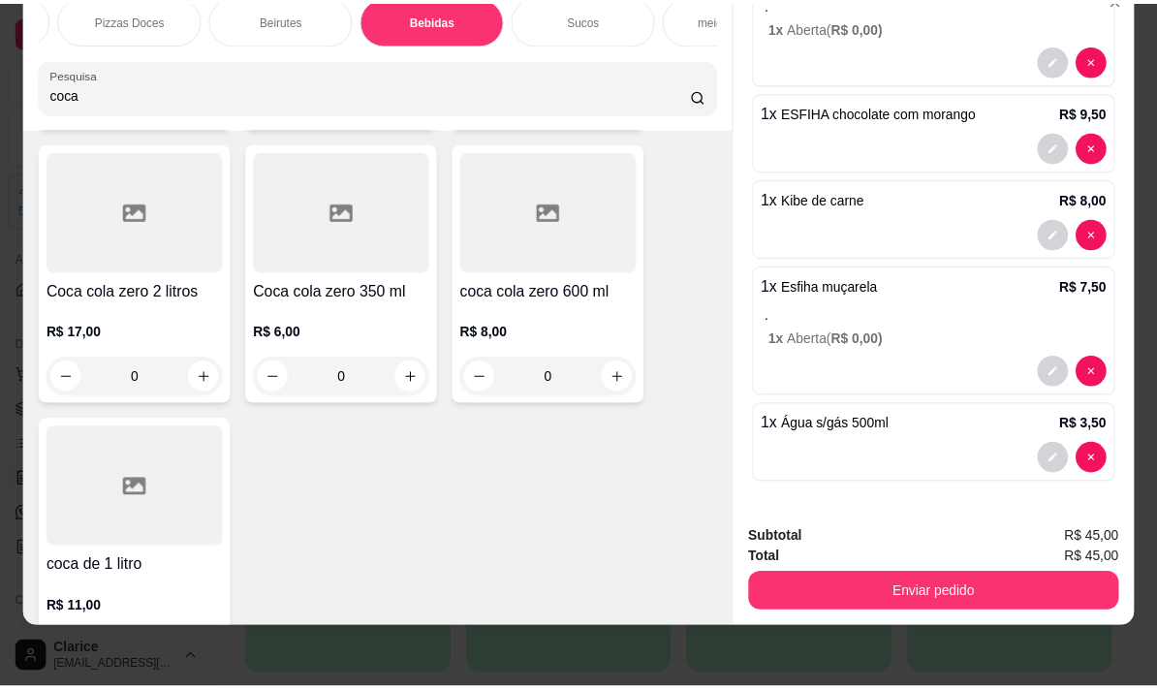
scroll to position [678, 0]
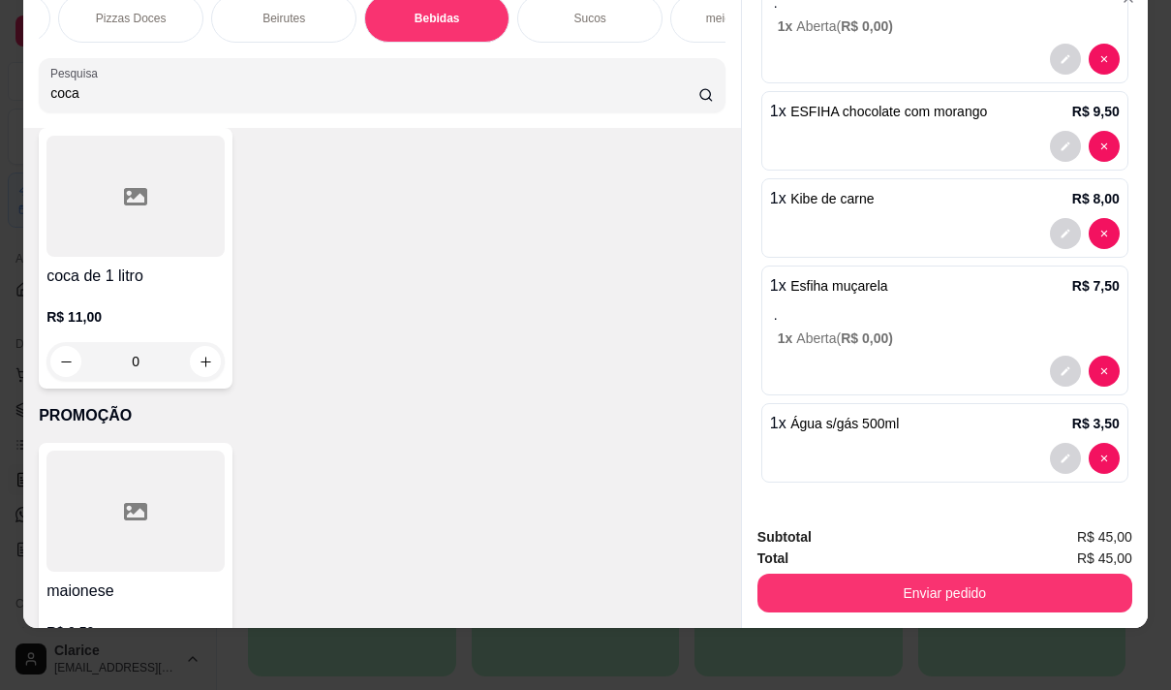
click at [119, 310] on p "R$ 11,00" at bounding box center [135, 316] width 178 height 19
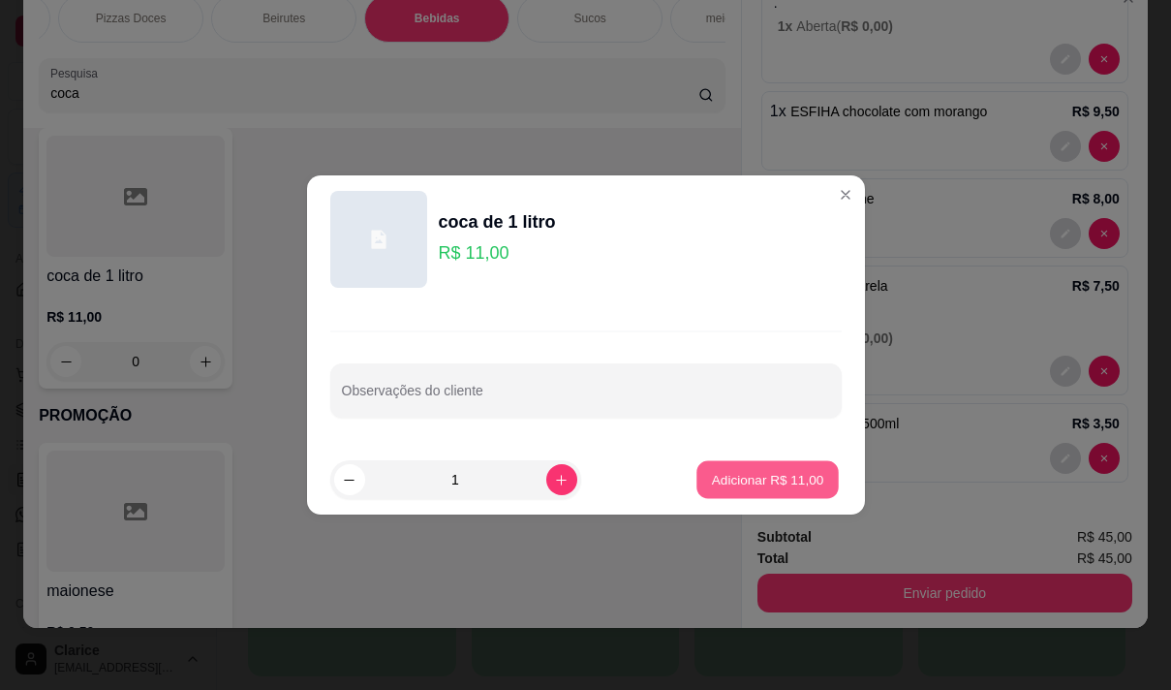
click at [712, 479] on p "Adicionar R$ 11,00" at bounding box center [768, 479] width 112 height 18
type input "1"
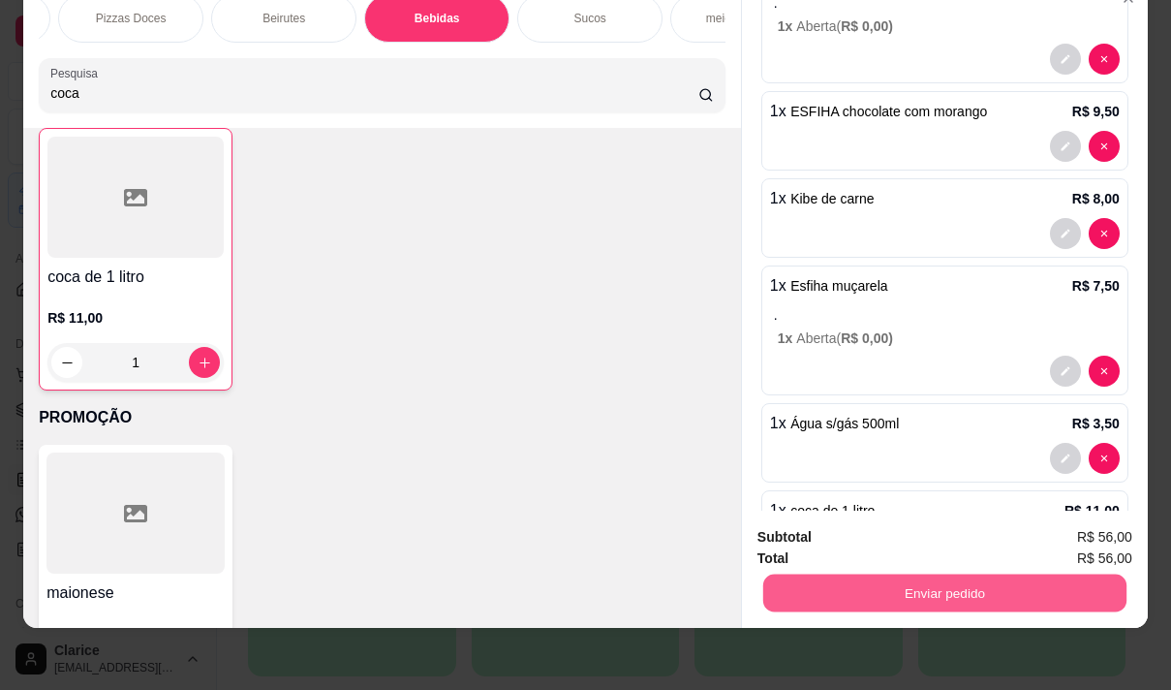
click at [934, 573] on button "Enviar pedido" at bounding box center [944, 592] width 363 height 38
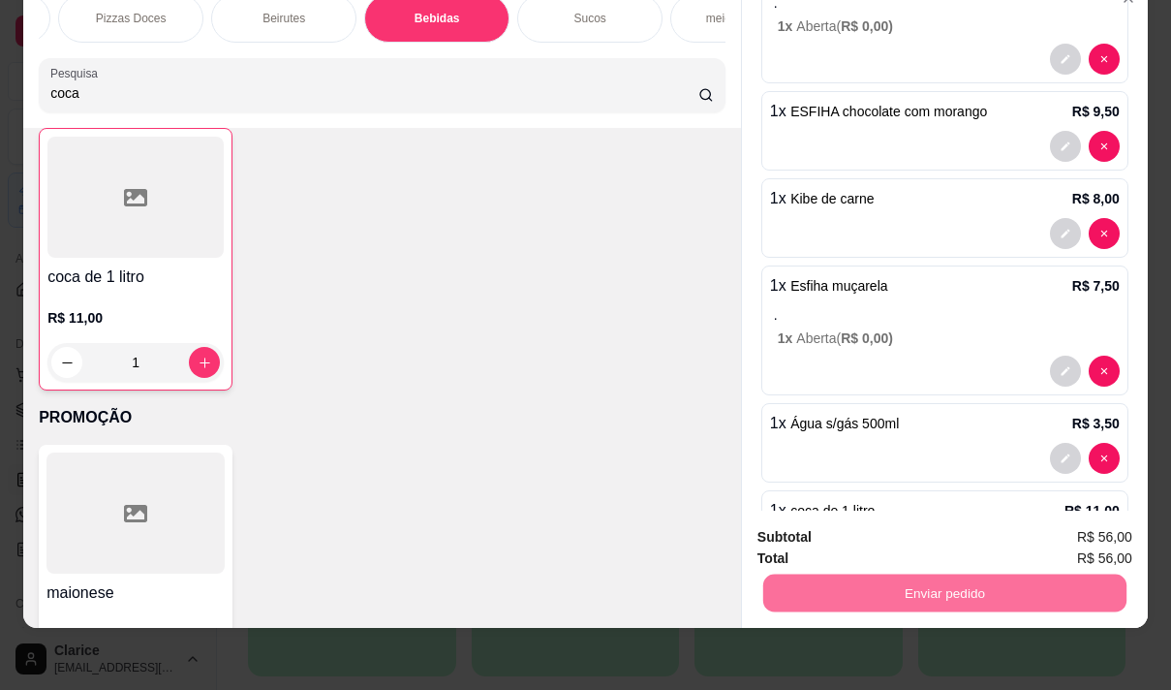
click at [873, 528] on button "Não registrar e enviar pedido" at bounding box center [881, 530] width 196 height 36
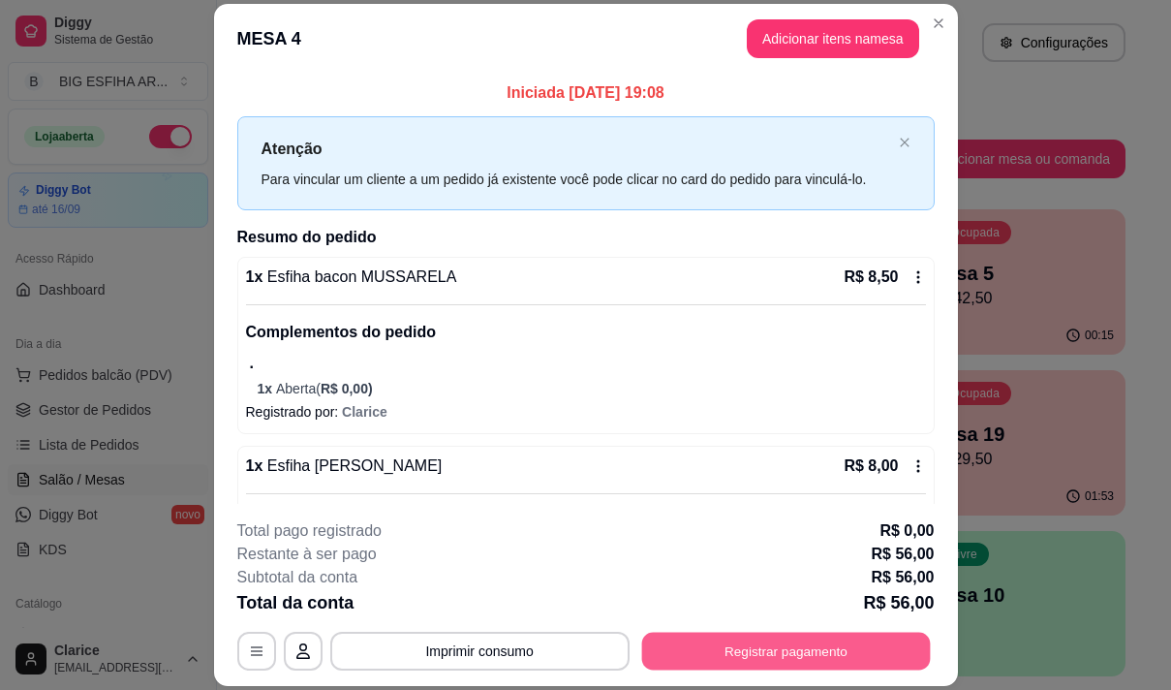
click at [745, 654] on button "Registrar pagamento" at bounding box center [785, 652] width 289 height 38
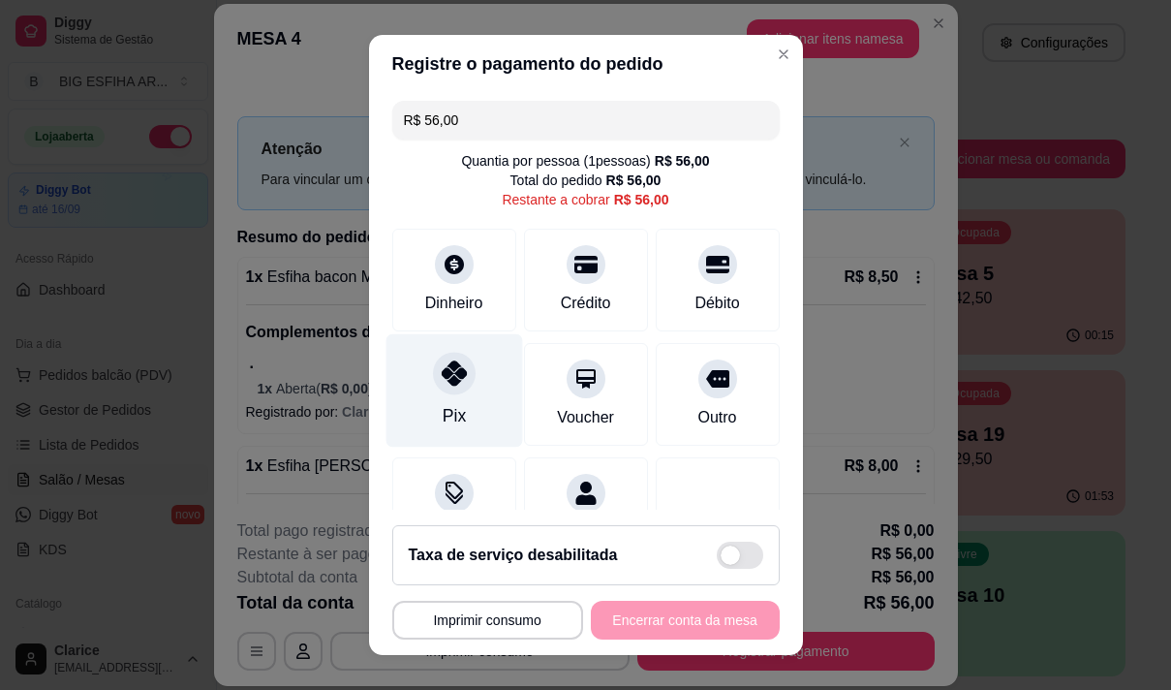
click at [418, 422] on div "Pix" at bounding box center [454, 389] width 137 height 113
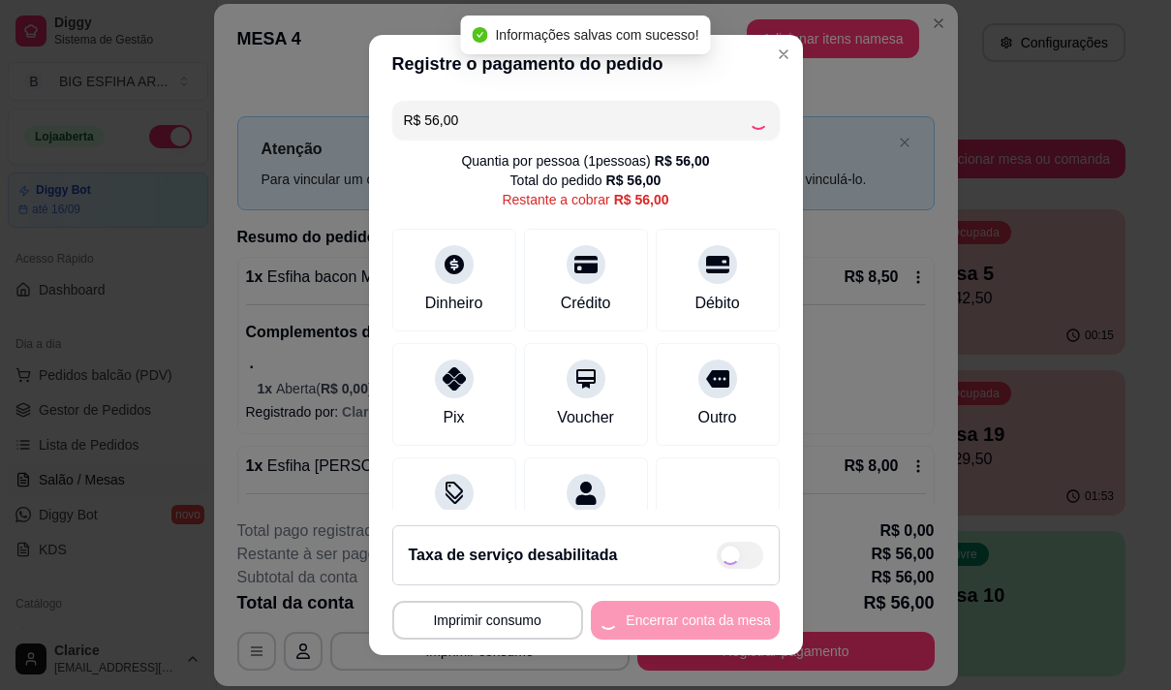
type input "R$ 0,00"
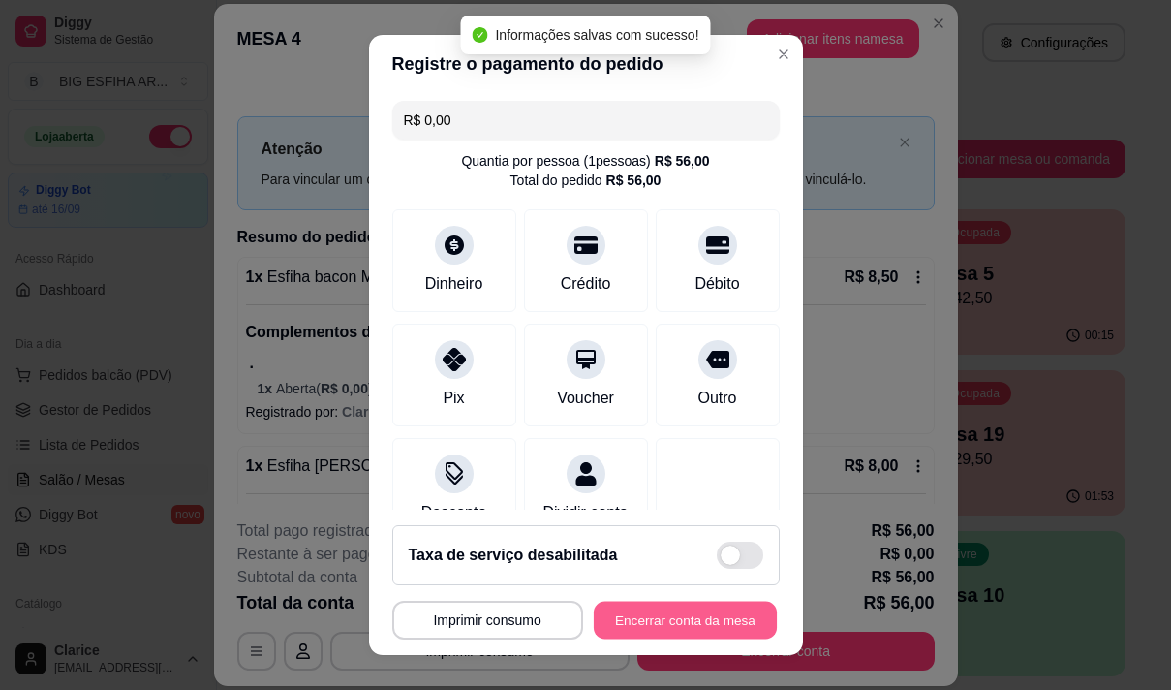
click at [656, 617] on button "Encerrar conta da mesa" at bounding box center [685, 621] width 183 height 38
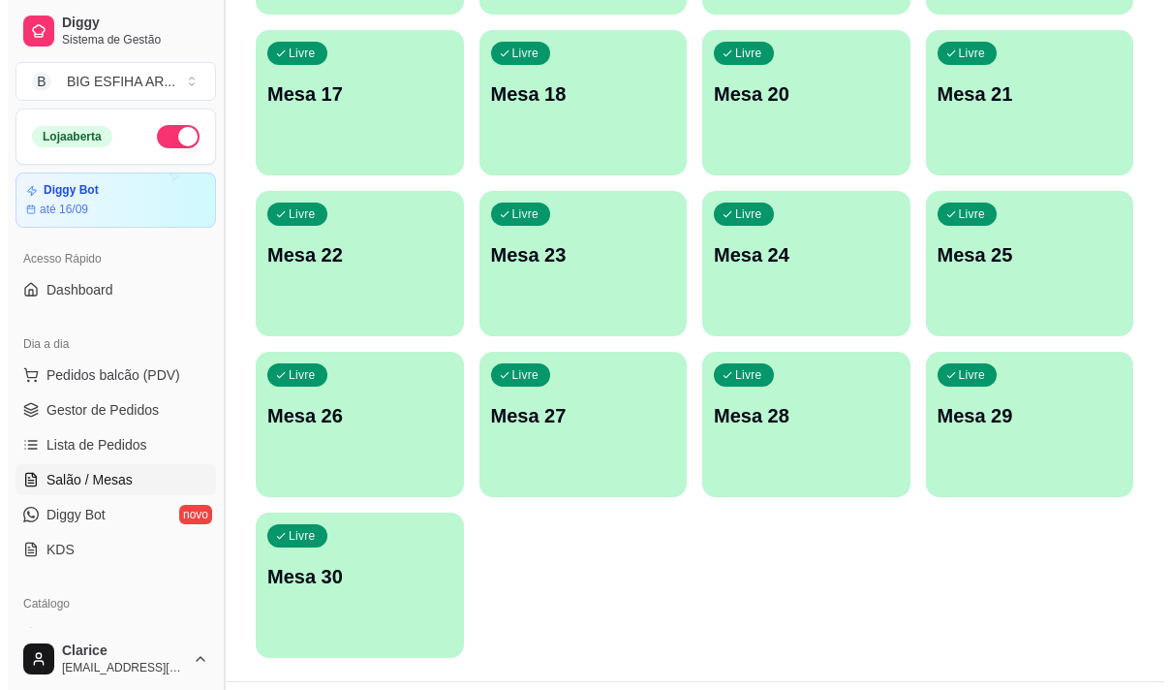
scroll to position [869, 0]
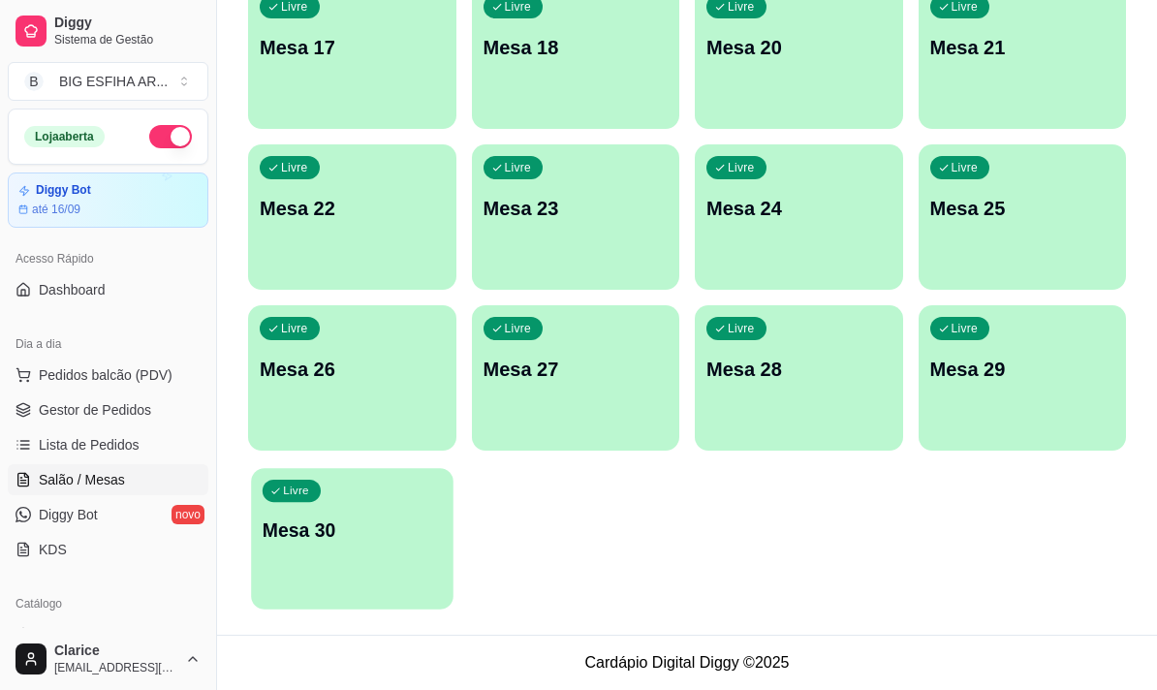
click at [395, 532] on p "Mesa 30" at bounding box center [352, 530] width 179 height 26
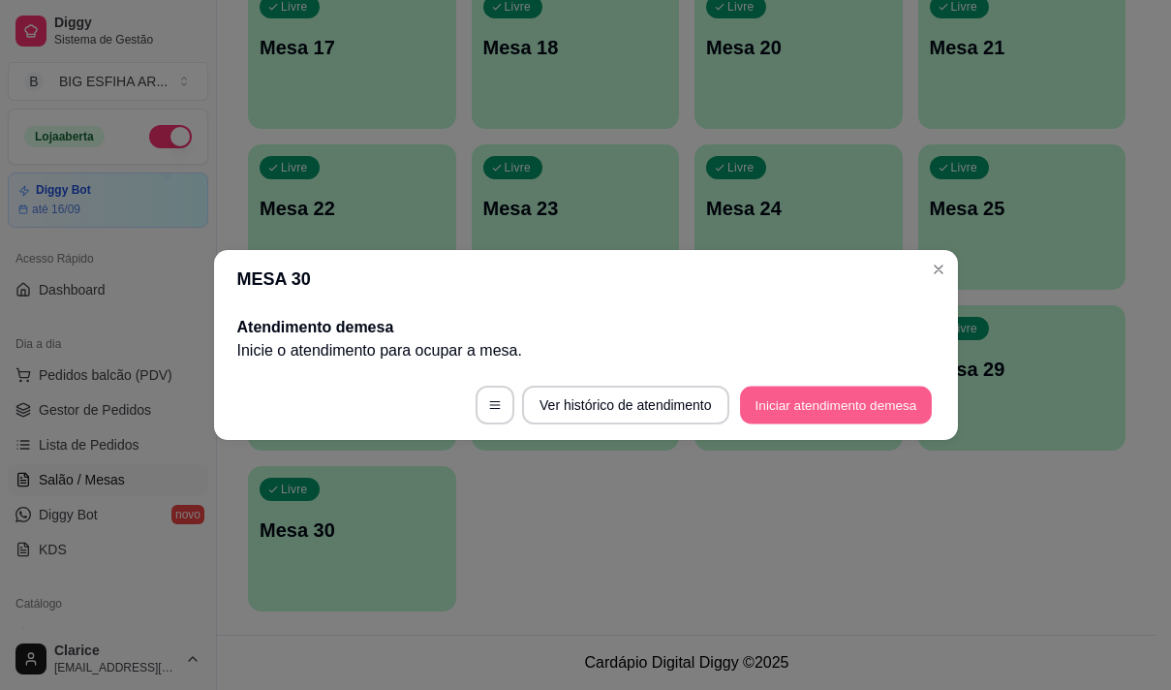
click at [750, 389] on button "Iniciar atendimento de mesa" at bounding box center [836, 406] width 192 height 38
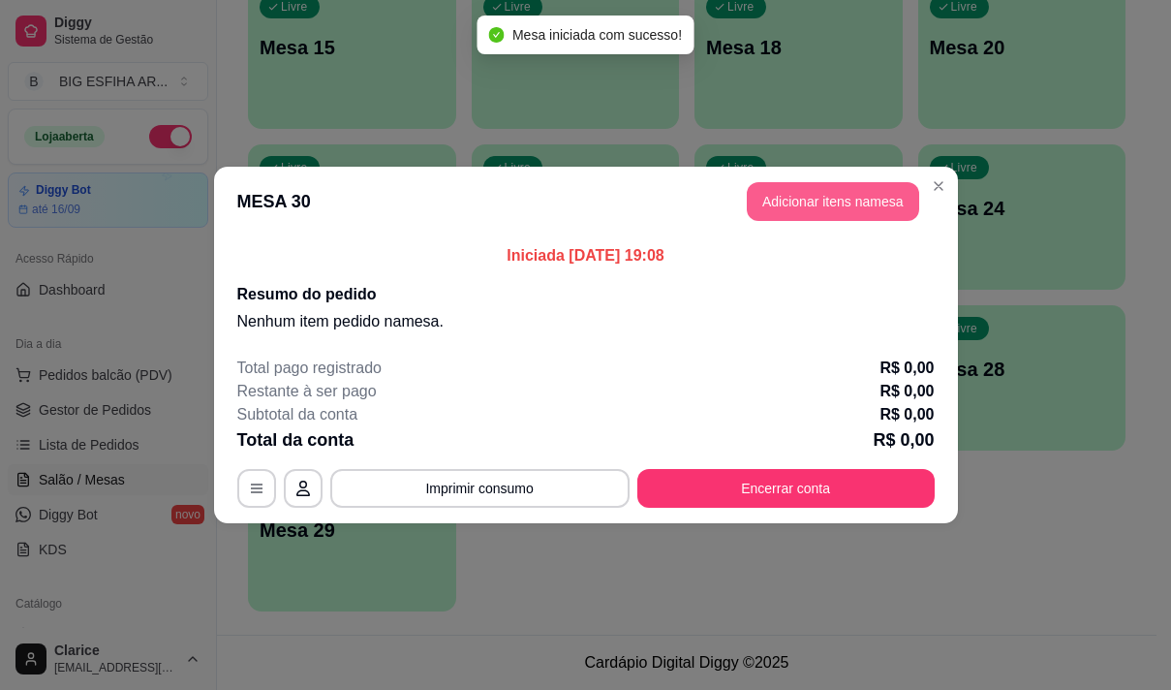
click at [784, 196] on button "Adicionar itens na mesa" at bounding box center [833, 201] width 172 height 39
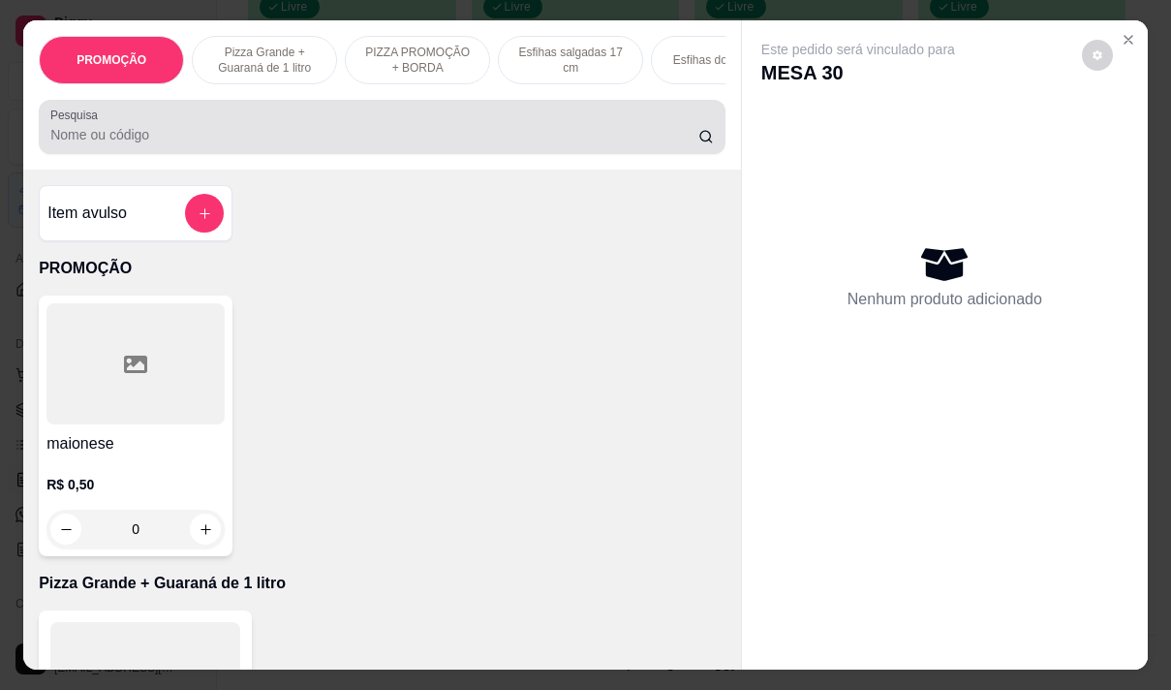
click at [532, 126] on div at bounding box center [382, 127] width 664 height 39
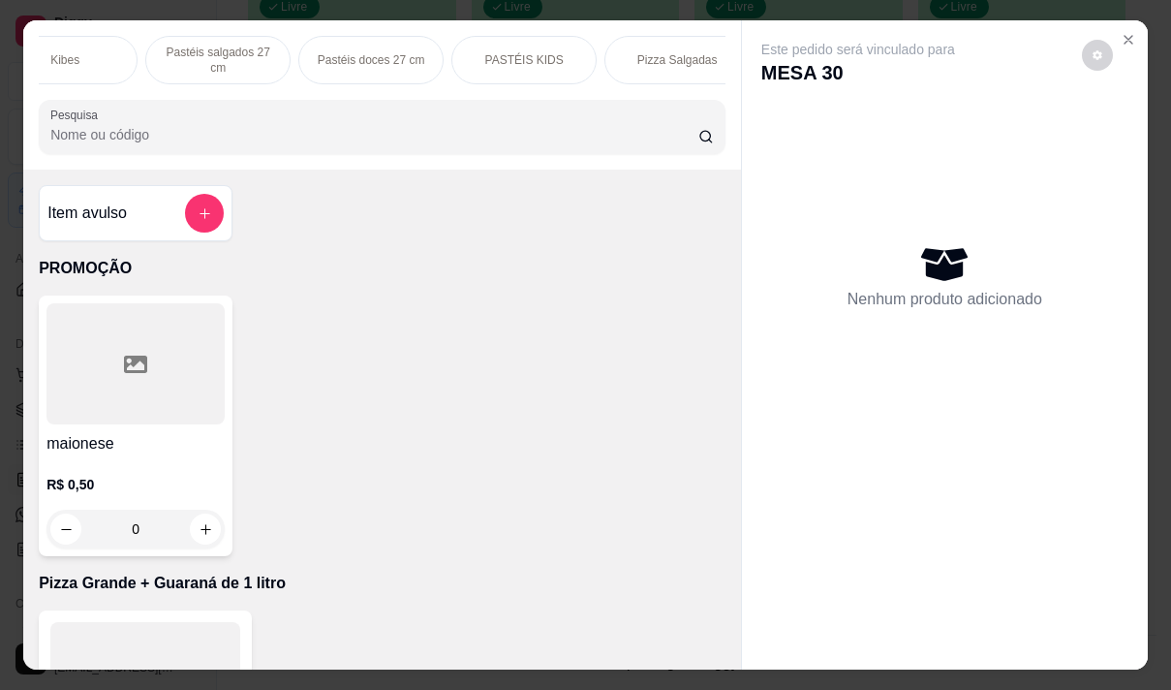
scroll to position [0, 814]
click at [659, 55] on p "Pizza Salgadas" at bounding box center [675, 59] width 80 height 15
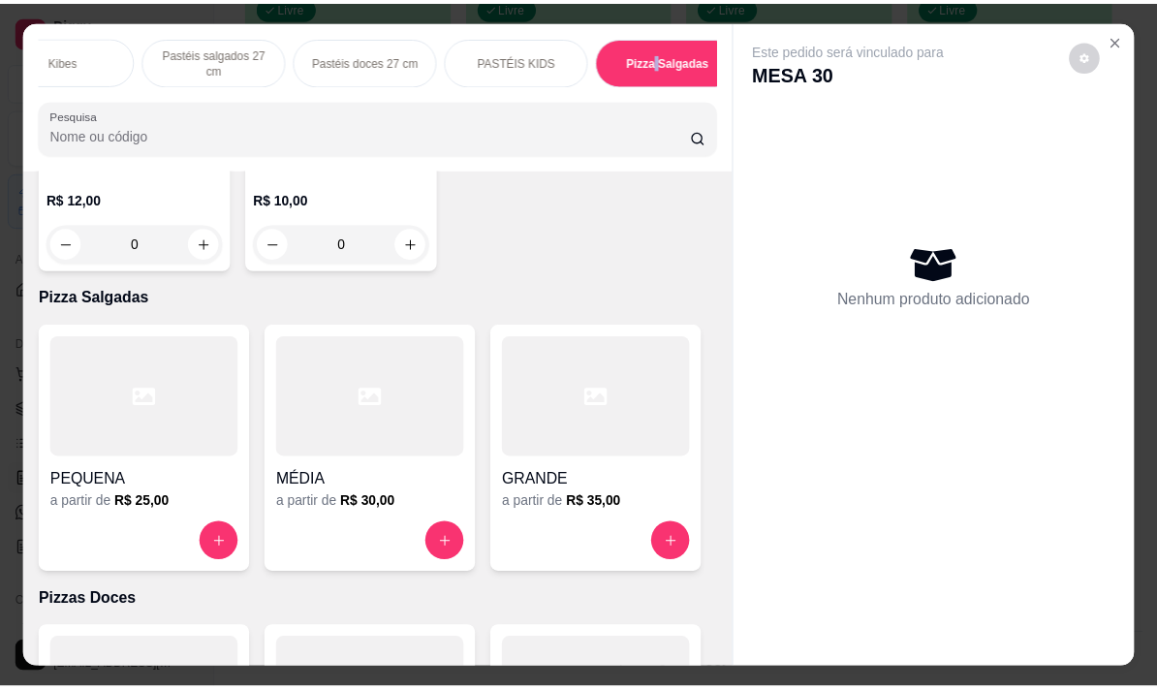
scroll to position [48, 0]
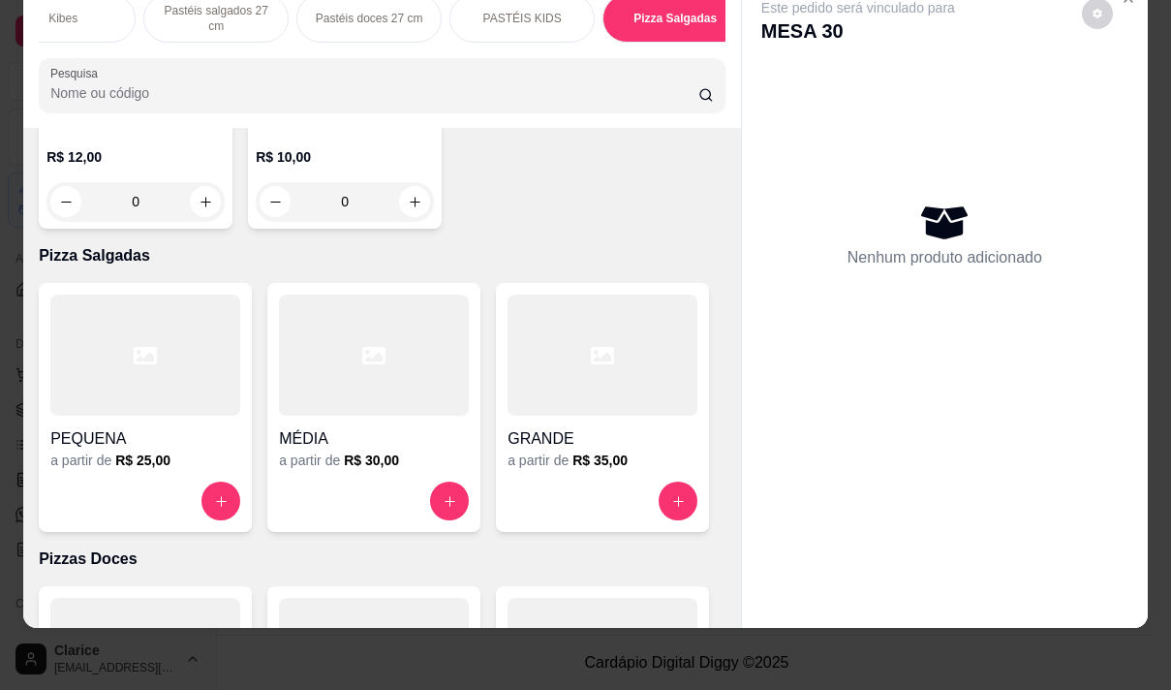
click at [529, 427] on h4 "GRANDE" at bounding box center [603, 438] width 190 height 23
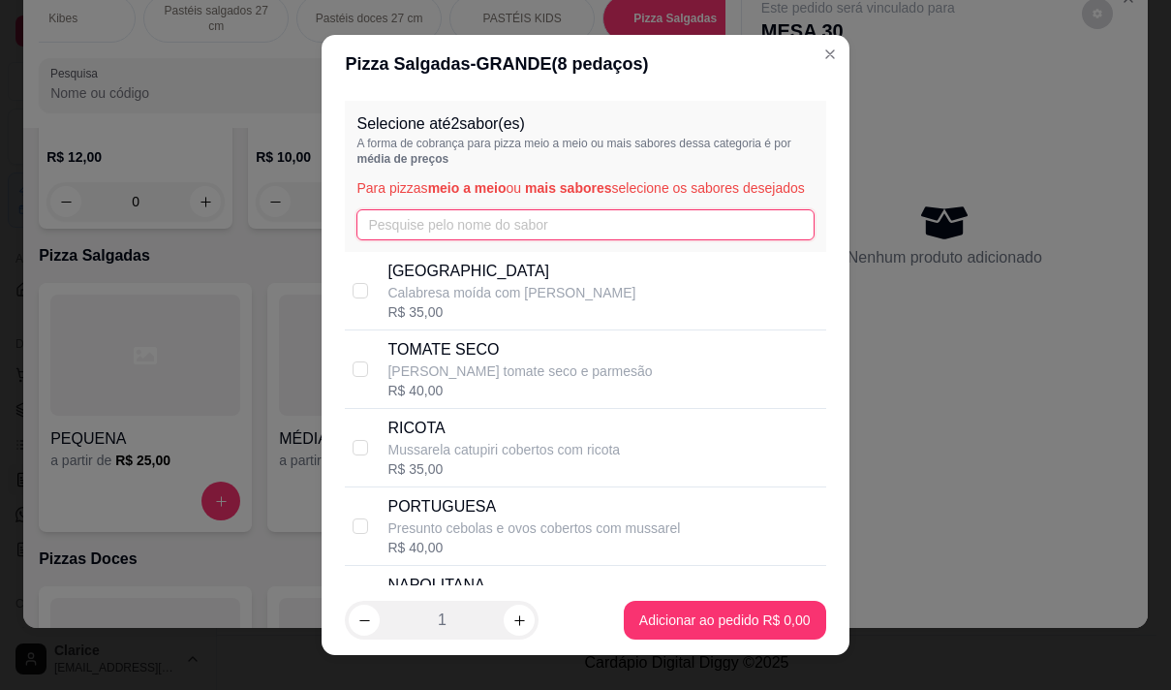
click at [388, 240] on input "text" at bounding box center [584, 224] width 457 height 31
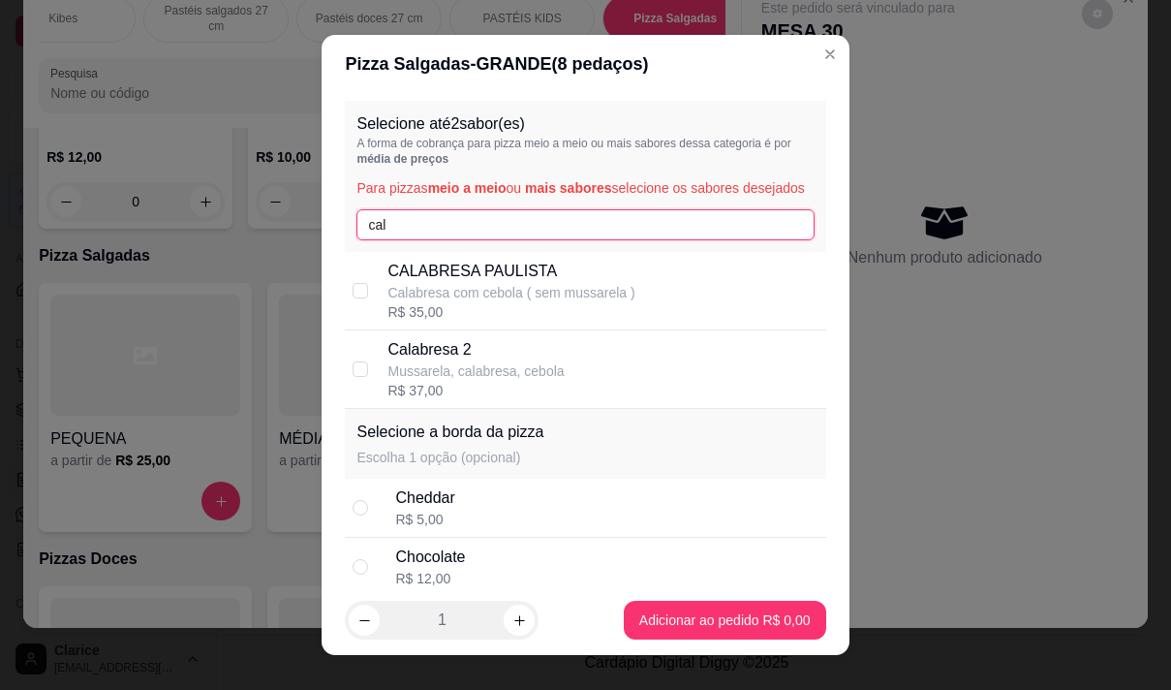
type input "cal"
click at [403, 354] on div "Calabresa 2 Mussarela, calabresa, cebola R$ 37,00" at bounding box center [585, 369] width 480 height 78
checkbox input "true"
click at [435, 240] on input "cal" at bounding box center [584, 224] width 457 height 31
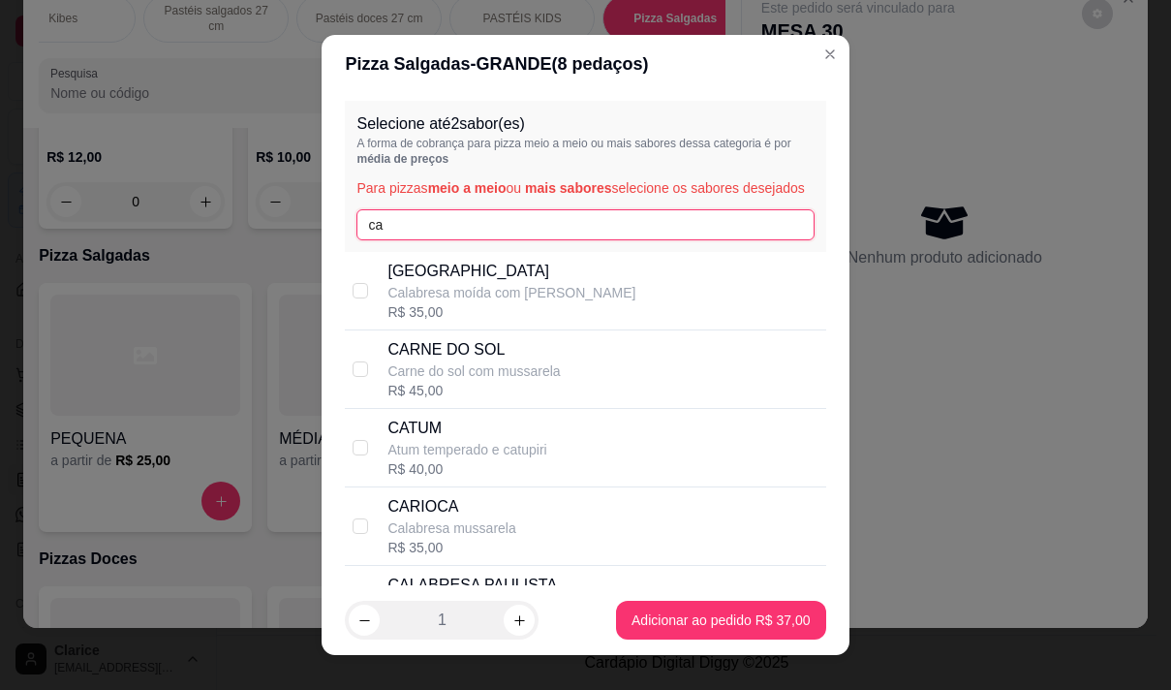
type input "c"
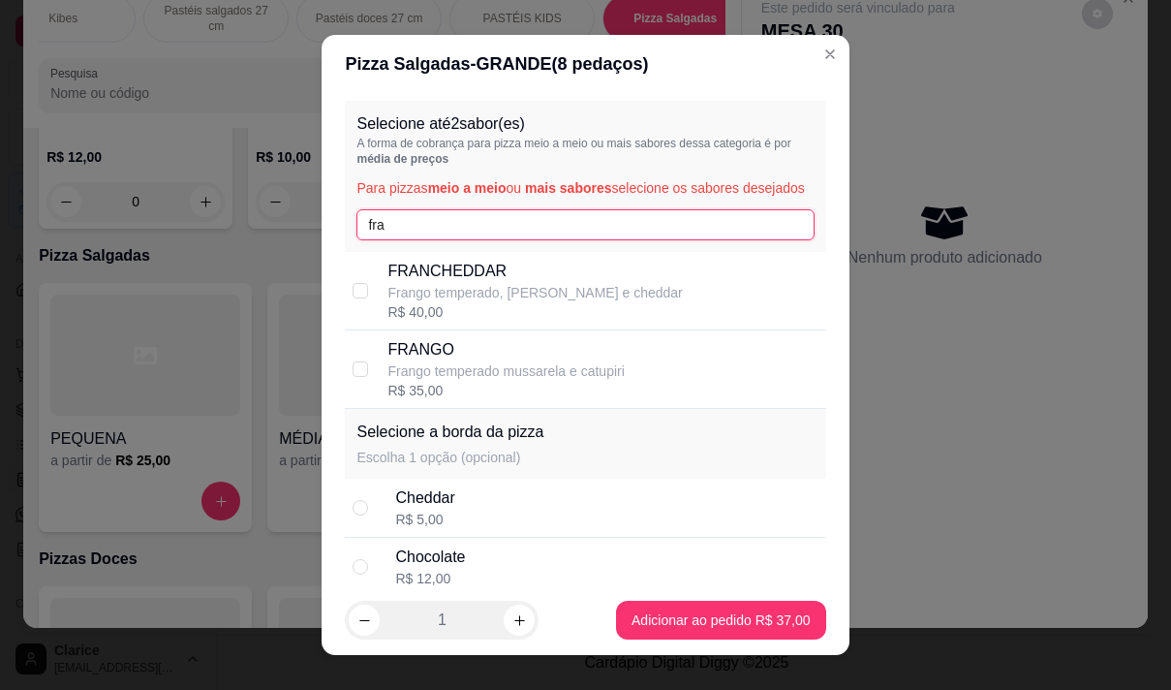
type input "fra"
click at [403, 380] on p "Frango temperado mussarela e catupiri" at bounding box center [505, 370] width 236 height 19
checkbox input "true"
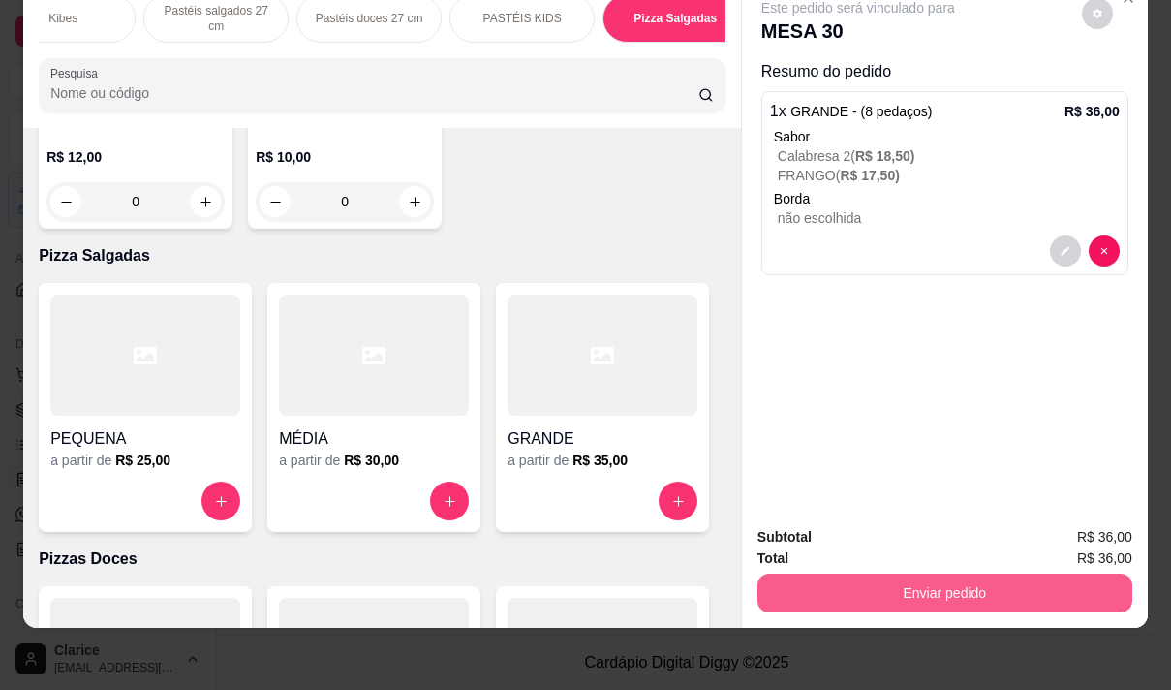
click at [941, 580] on button "Enviar pedido" at bounding box center [945, 592] width 375 height 39
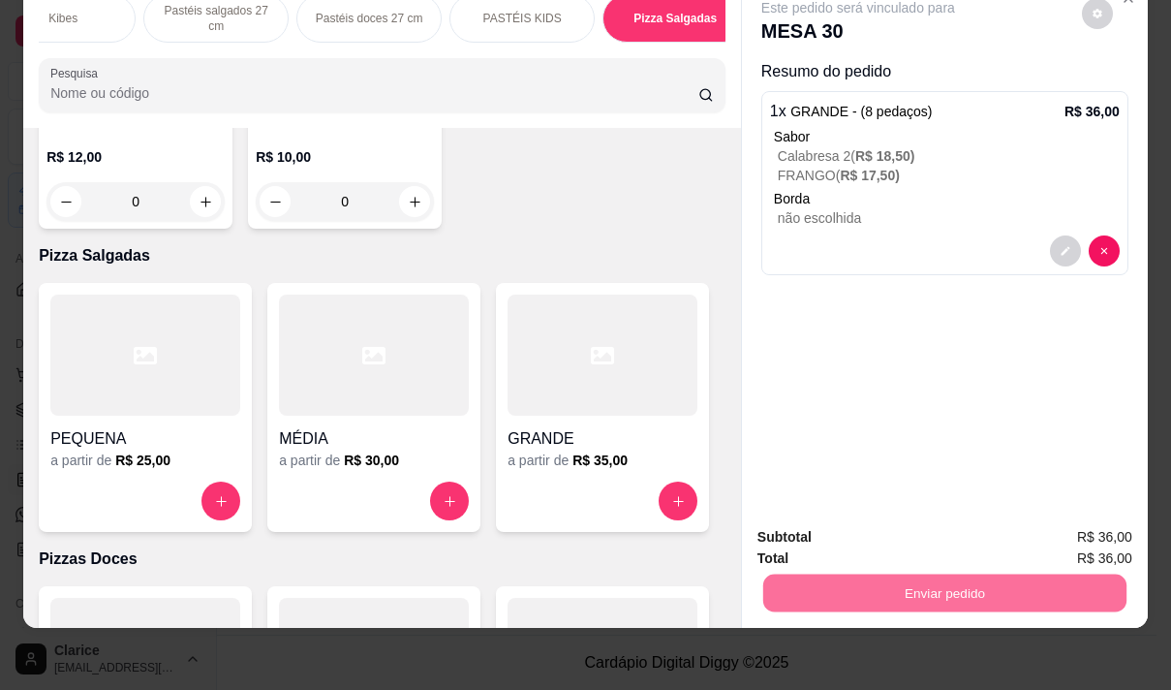
click at [908, 527] on button "Não registrar e enviar pedido" at bounding box center [881, 530] width 196 height 36
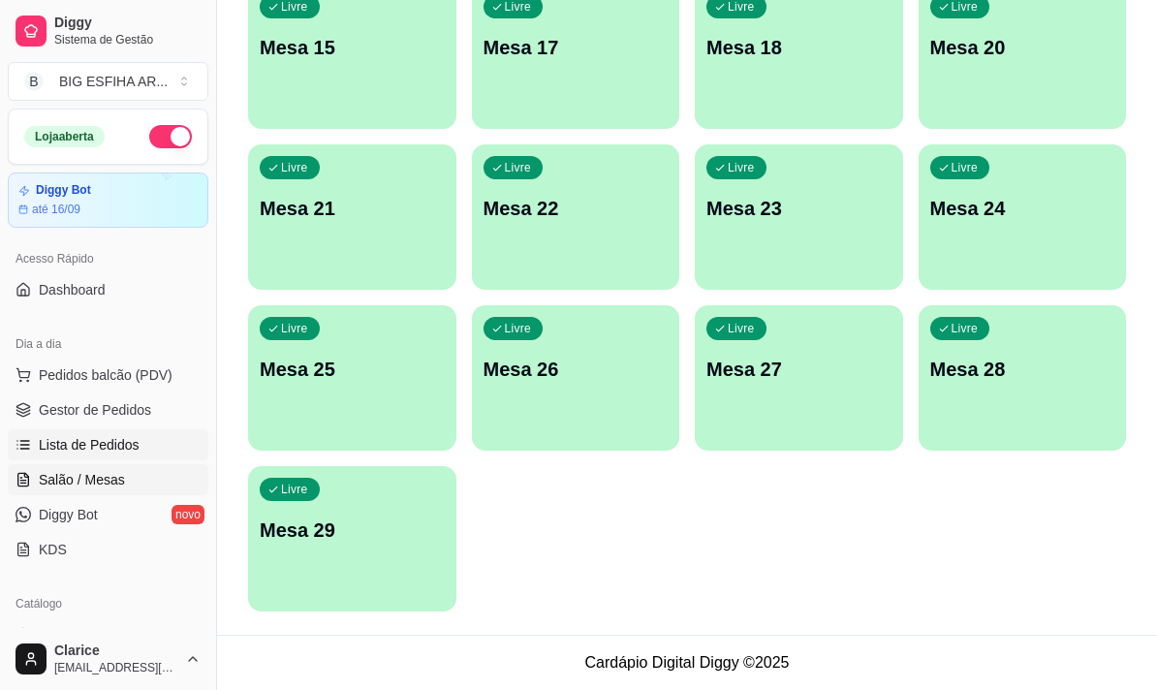
click at [118, 450] on span "Lista de Pedidos" at bounding box center [89, 444] width 101 height 19
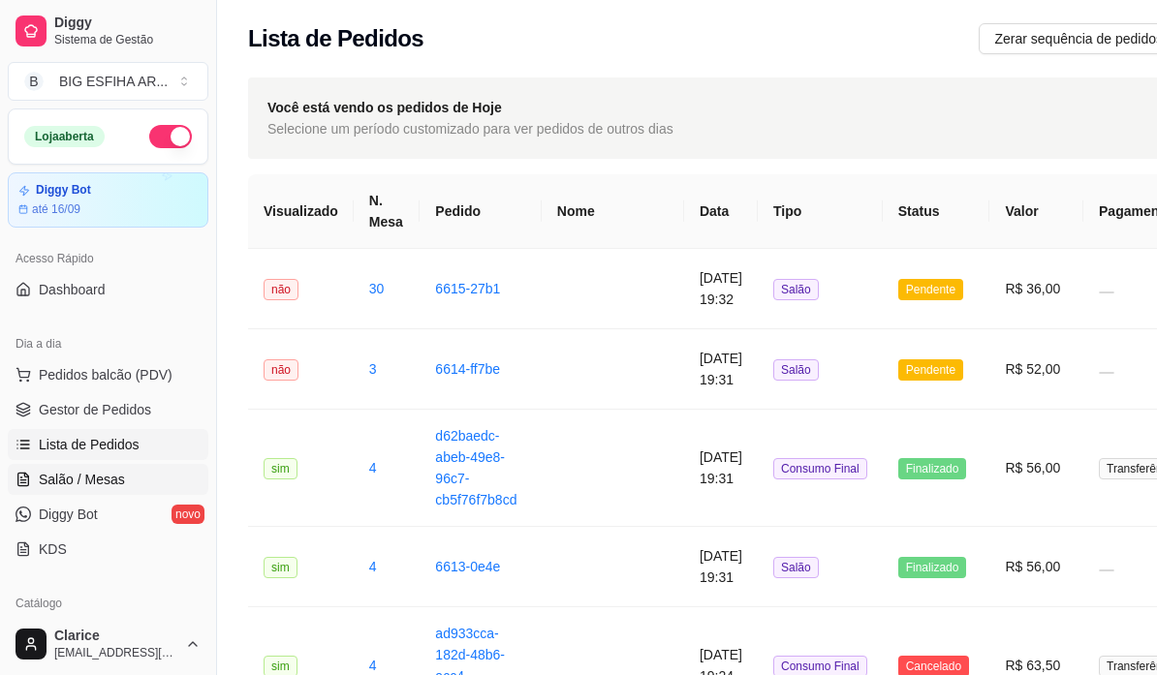
click at [43, 474] on span "Salão / Mesas" at bounding box center [82, 479] width 86 height 19
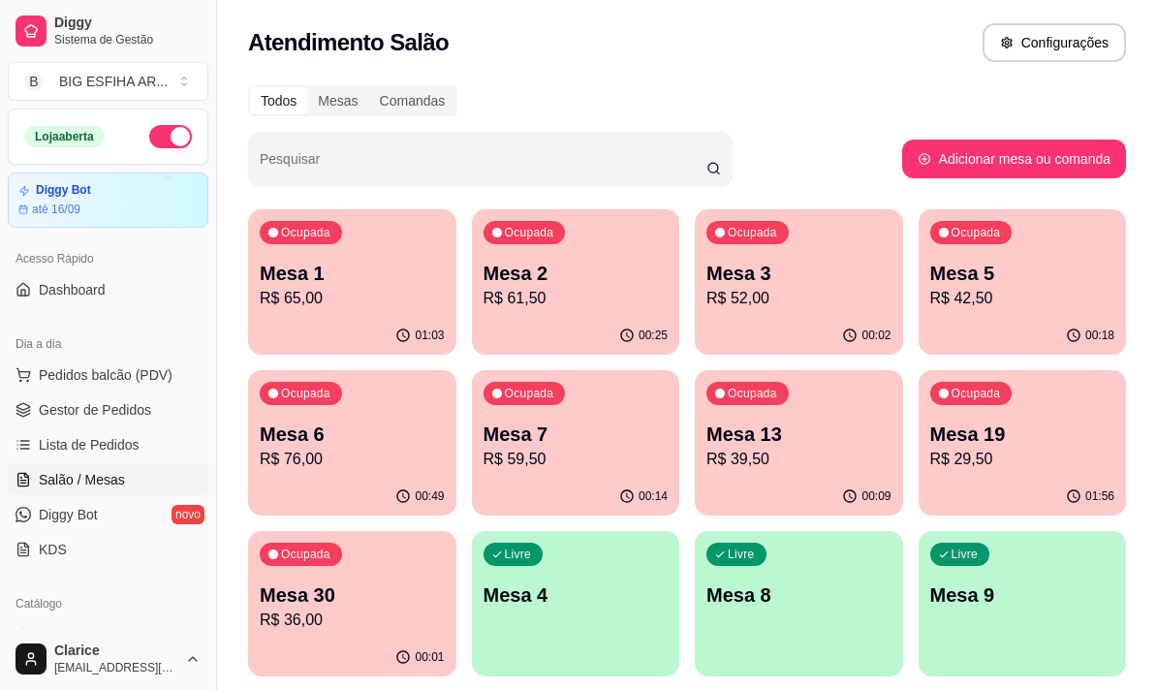
click at [328, 457] on p "R$ 76,00" at bounding box center [352, 459] width 185 height 23
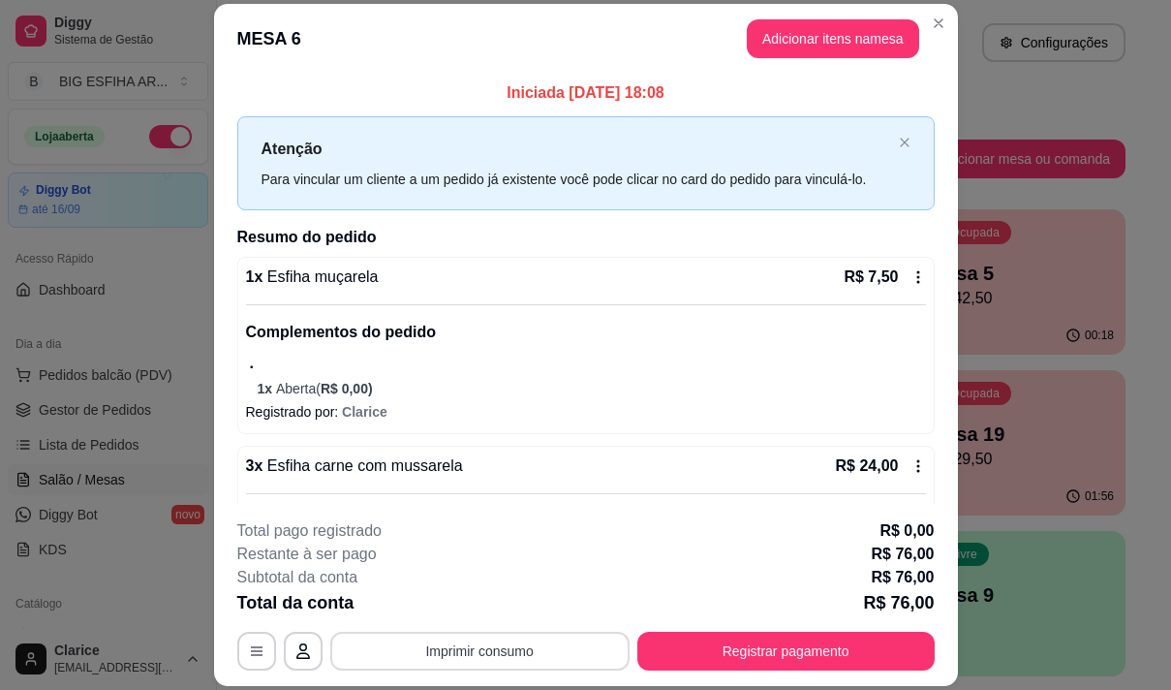
click at [567, 647] on button "Imprimir consumo" at bounding box center [479, 651] width 299 height 39
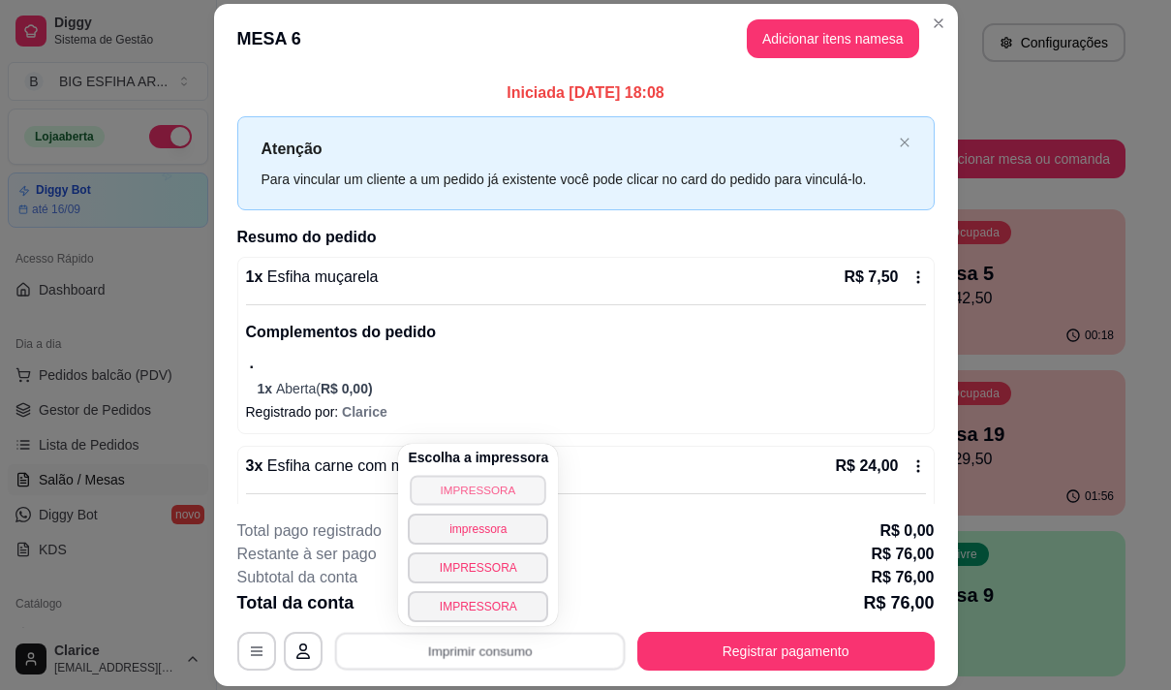
click at [517, 481] on button "IMPRESSORA" at bounding box center [479, 490] width 136 height 30
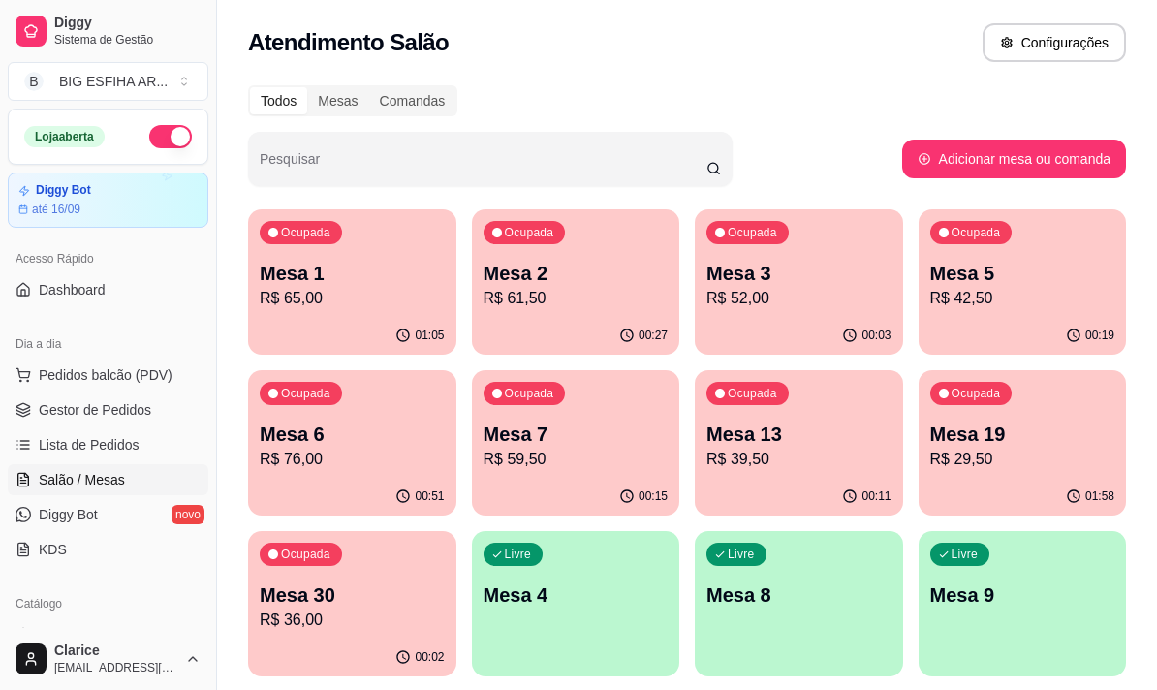
click at [810, 470] on div "Ocupada Mesa 13 R$ 39,50" at bounding box center [799, 424] width 208 height 108
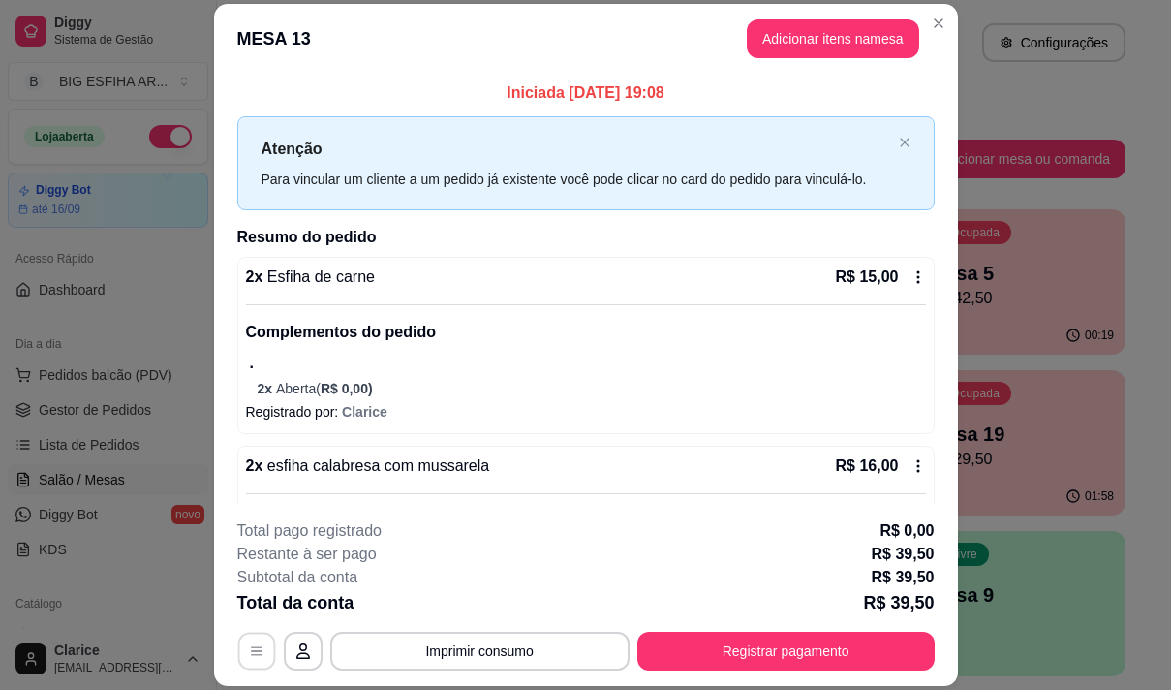
click at [254, 650] on icon "button" at bounding box center [256, 651] width 15 height 15
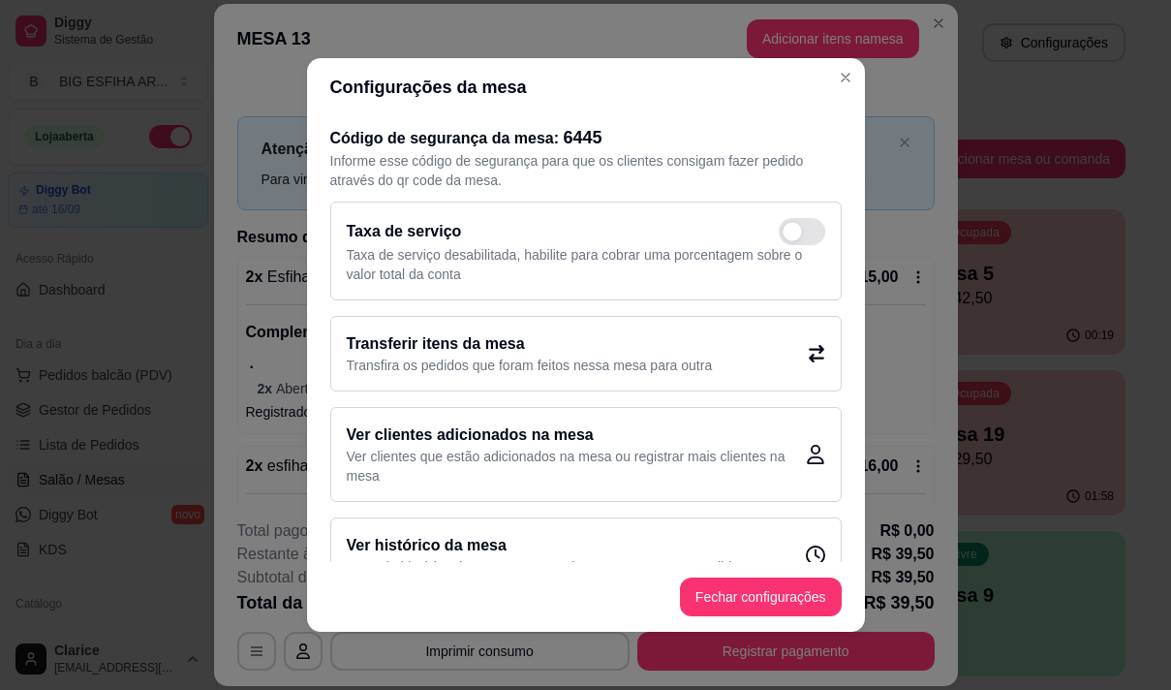
click at [521, 362] on p "Transfira os pedidos que foram feitos nessa mesa para outra" at bounding box center [530, 365] width 366 height 19
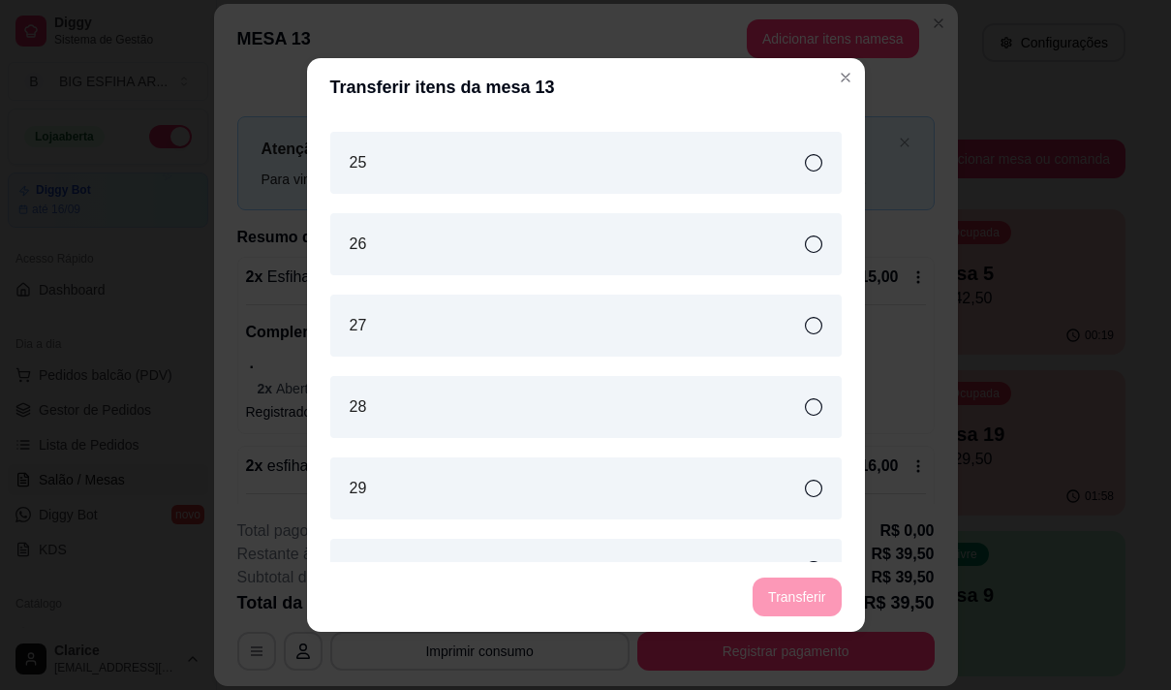
scroll to position [1178, 0]
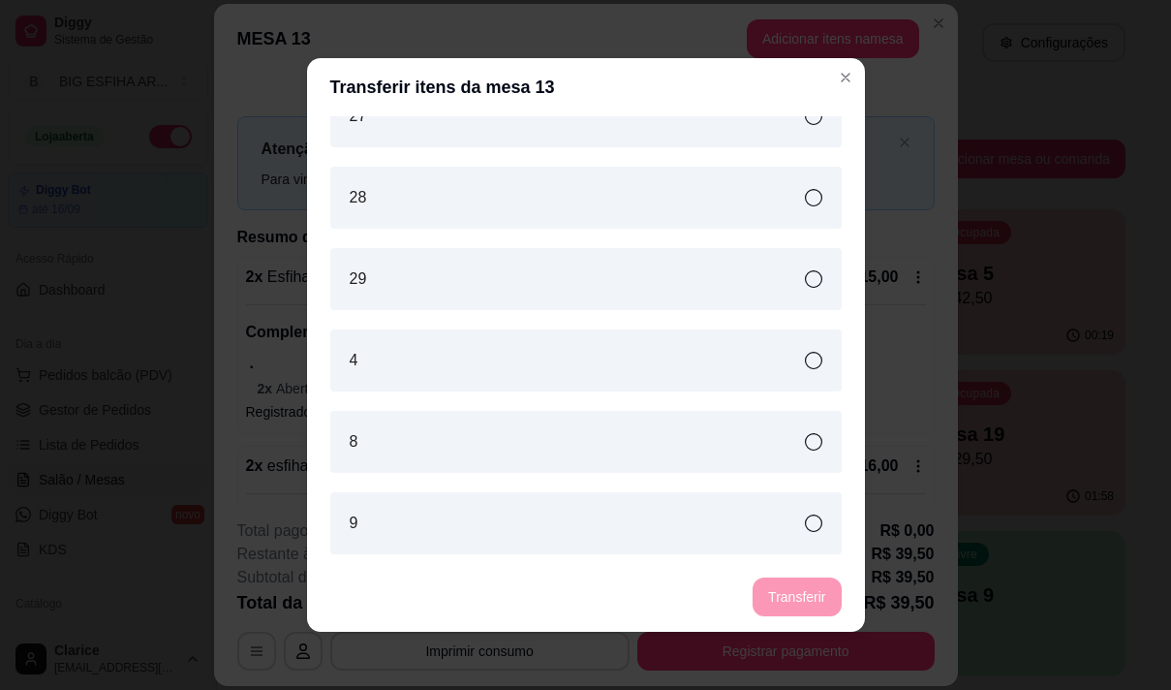
click at [548, 337] on div "4" at bounding box center [585, 360] width 511 height 62
click at [809, 600] on button "Transferir" at bounding box center [797, 596] width 88 height 39
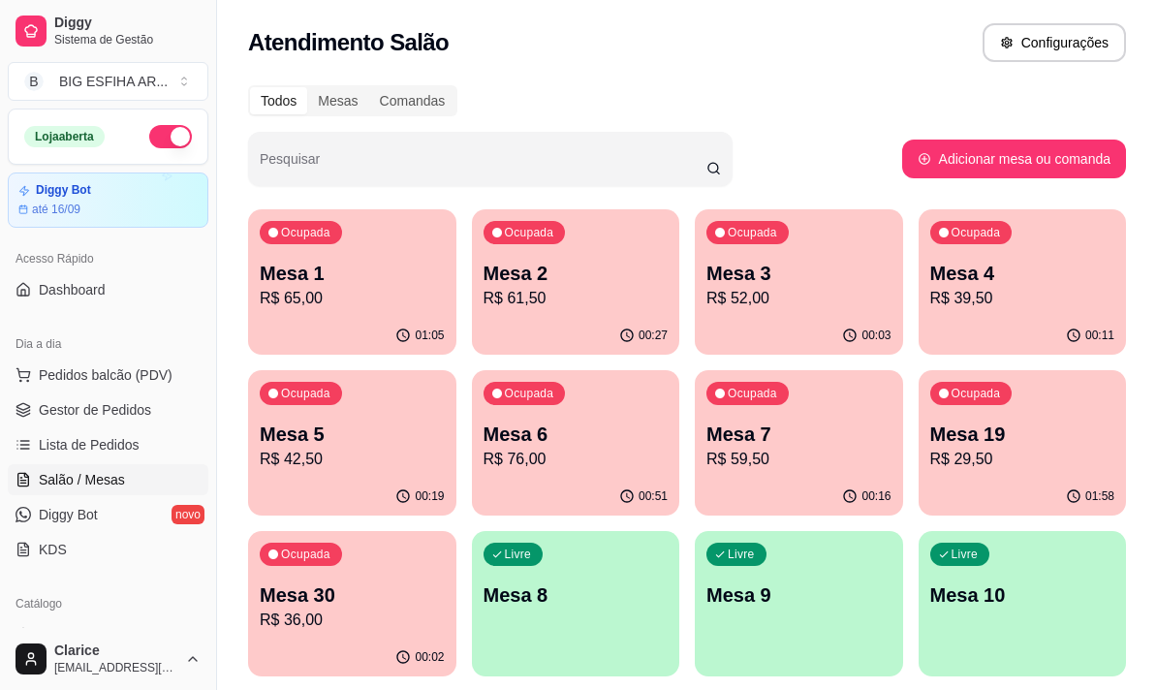
click at [328, 476] on div "Ocupada Mesa 5 R$ 42,50" at bounding box center [352, 424] width 208 height 108
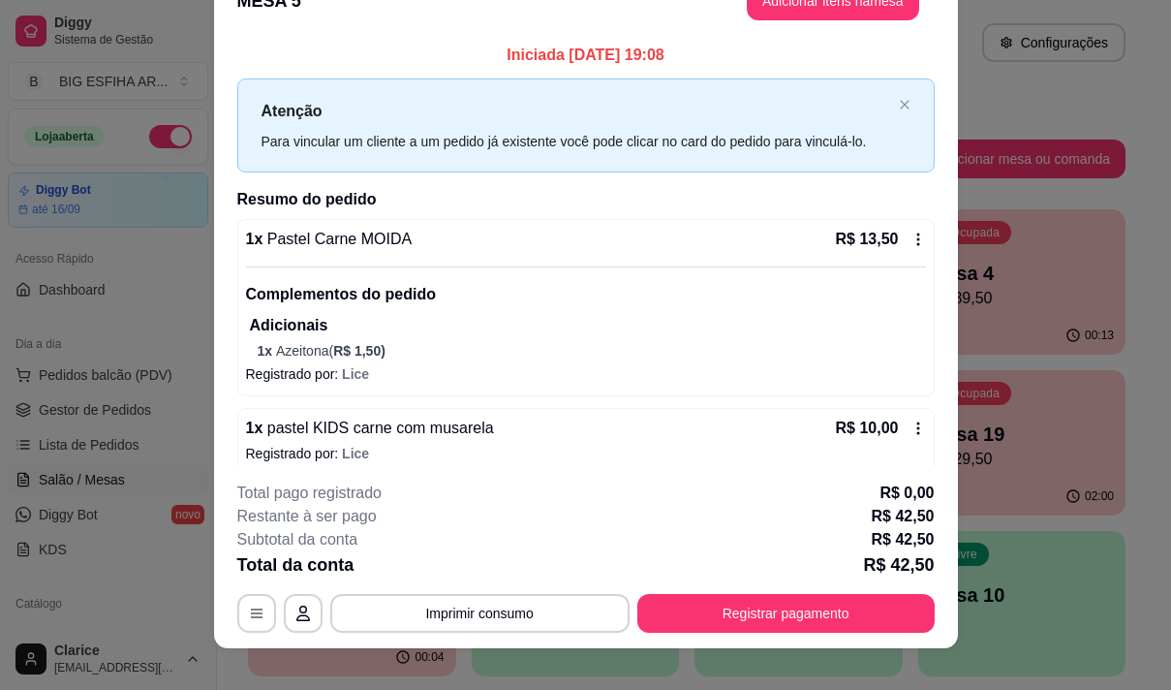
scroll to position [58, 0]
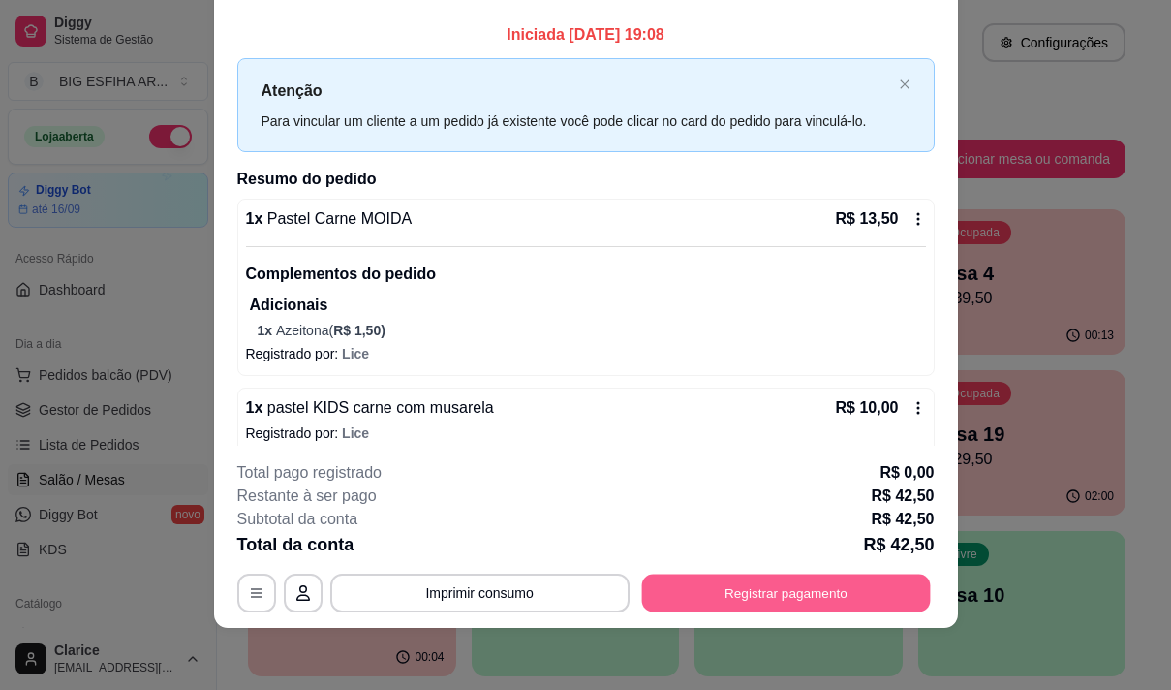
click at [821, 588] on button "Registrar pagamento" at bounding box center [785, 593] width 289 height 38
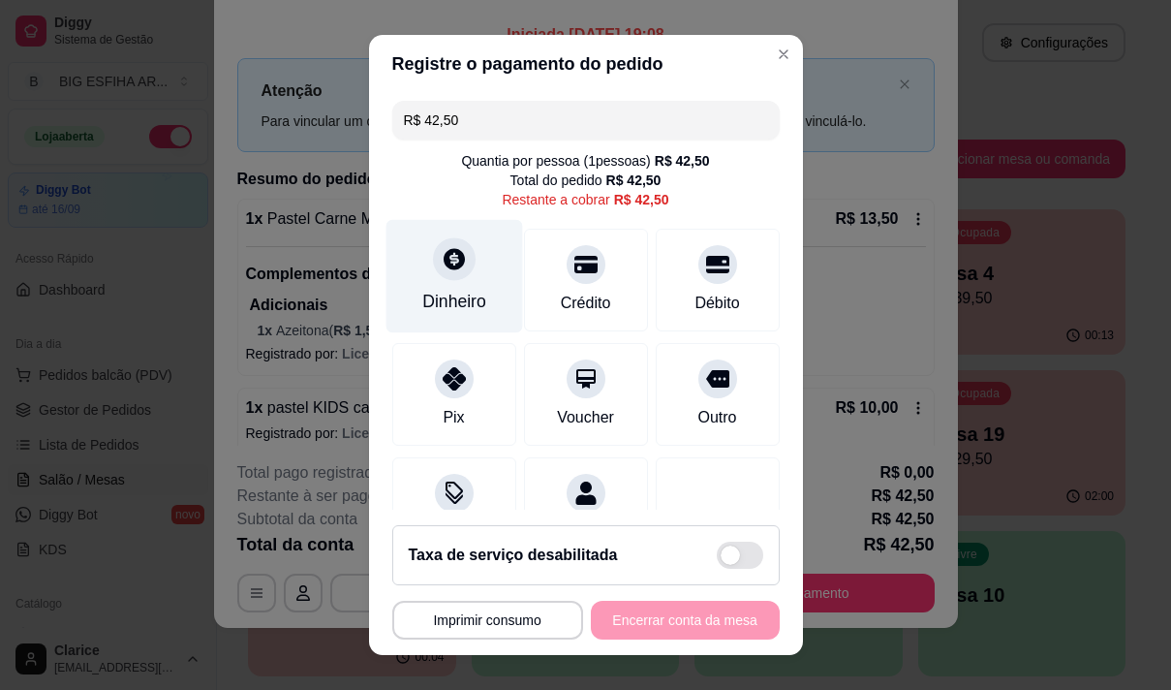
click at [449, 292] on div "Dinheiro" at bounding box center [454, 301] width 64 height 25
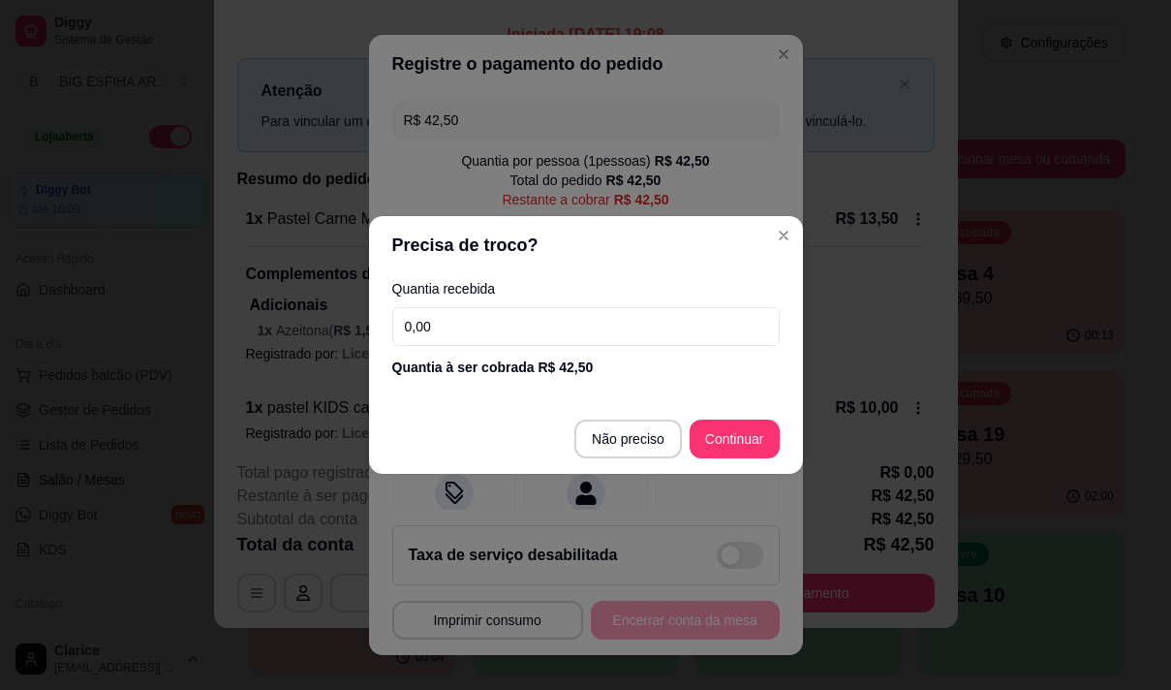
click at [478, 331] on input "0,00" at bounding box center [585, 326] width 387 height 39
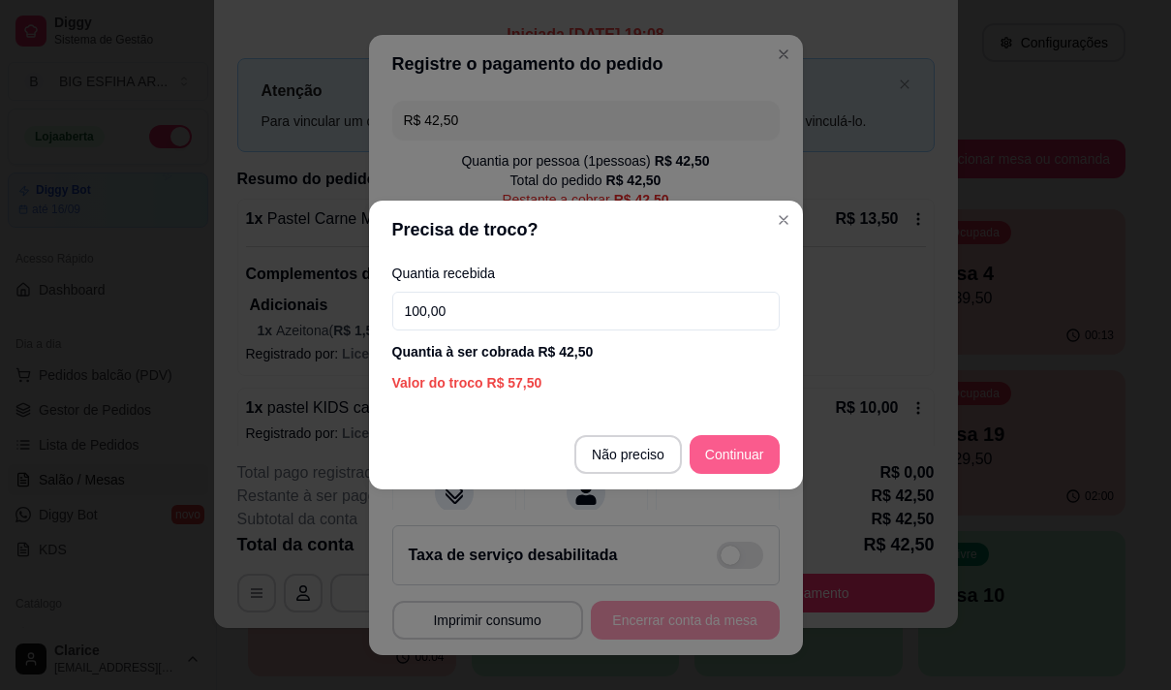
type input "100,00"
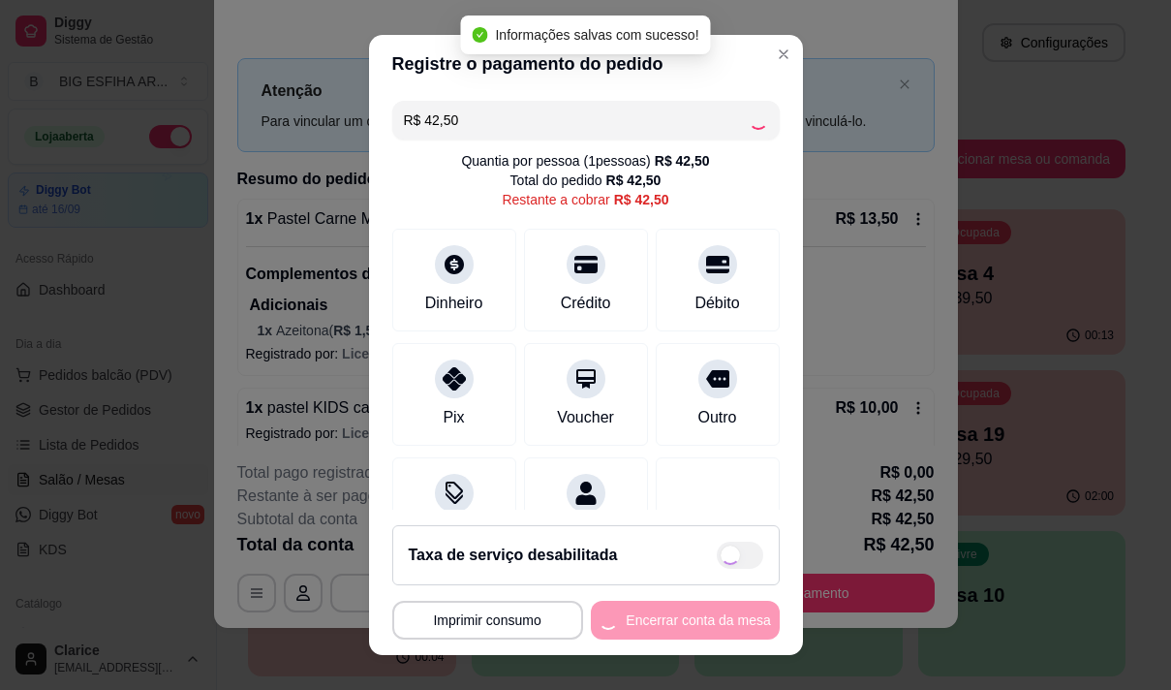
type input "R$ 0,00"
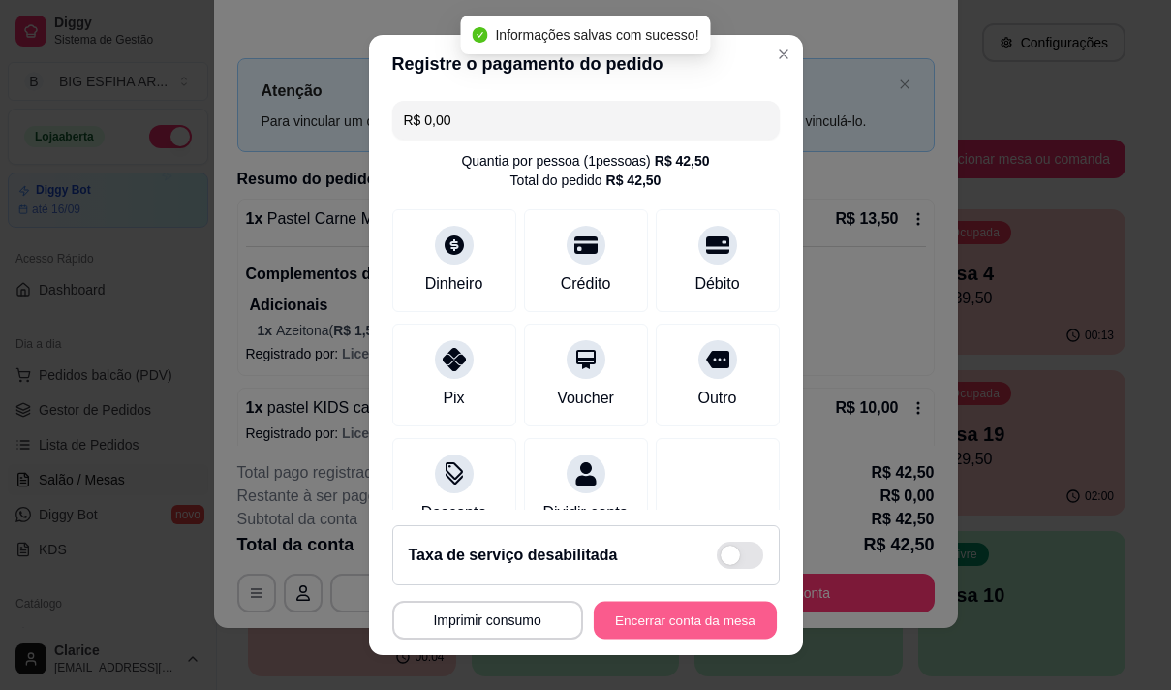
click at [656, 631] on button "Encerrar conta da mesa" at bounding box center [685, 621] width 183 height 38
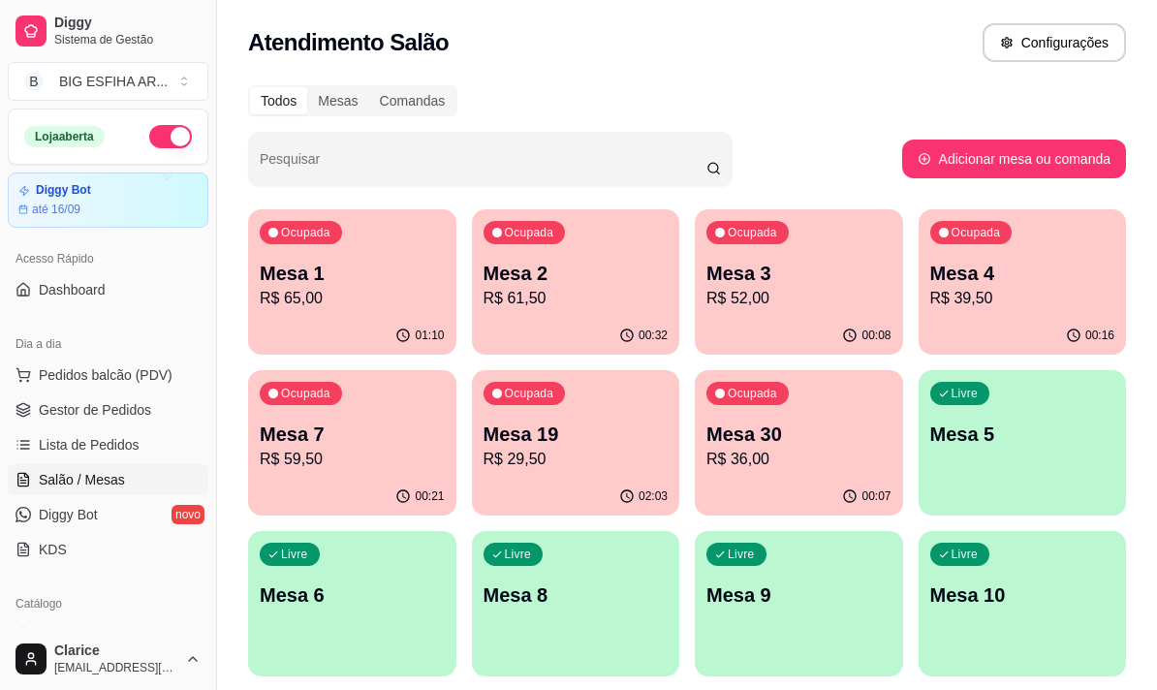
click at [1006, 305] on p "R$ 39,50" at bounding box center [1022, 298] width 185 height 23
click at [359, 465] on p "R$ 59,50" at bounding box center [352, 459] width 185 height 23
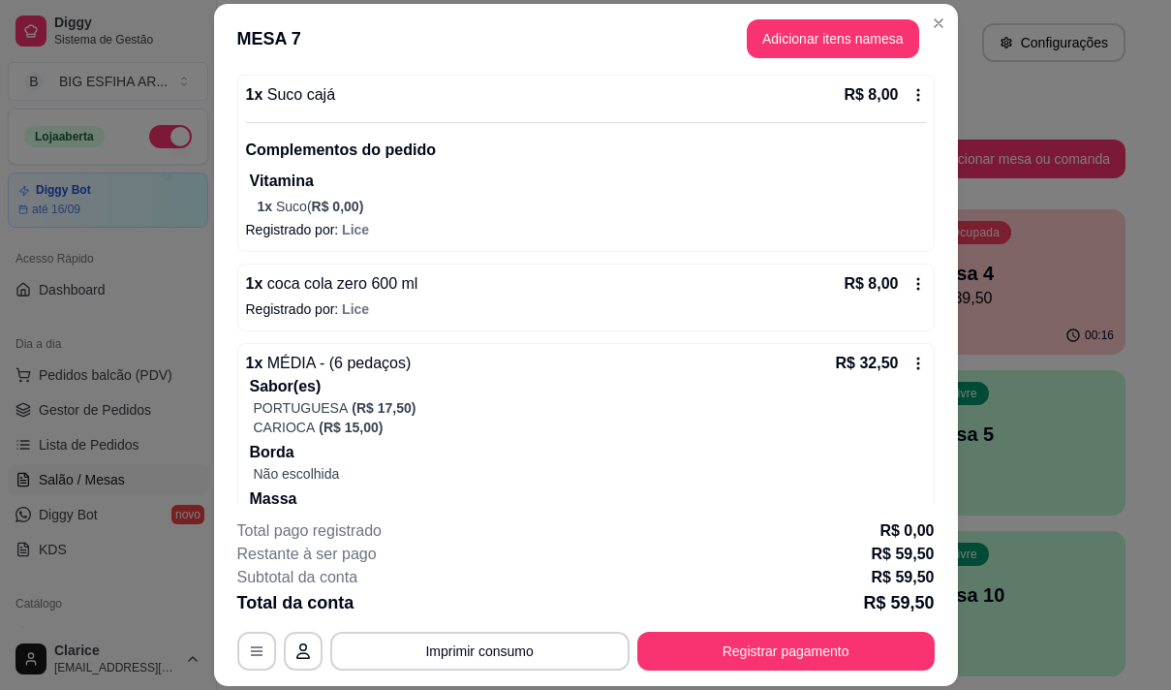
scroll to position [330, 0]
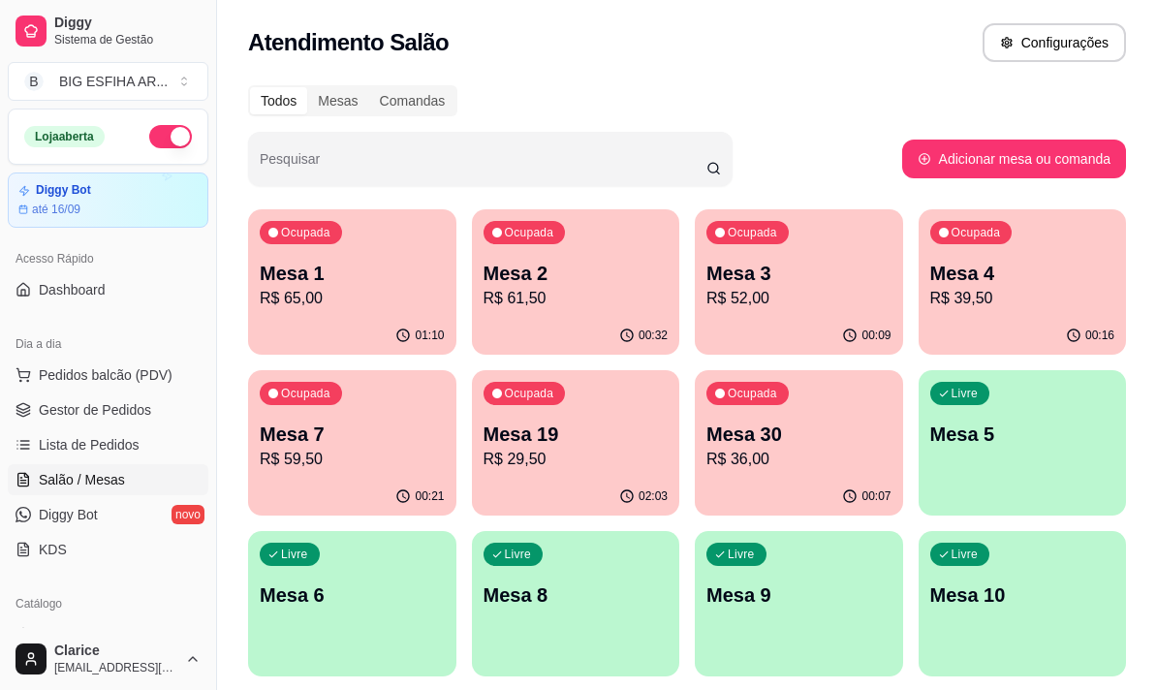
click at [993, 282] on p "Mesa 4" at bounding box center [1022, 273] width 185 height 27
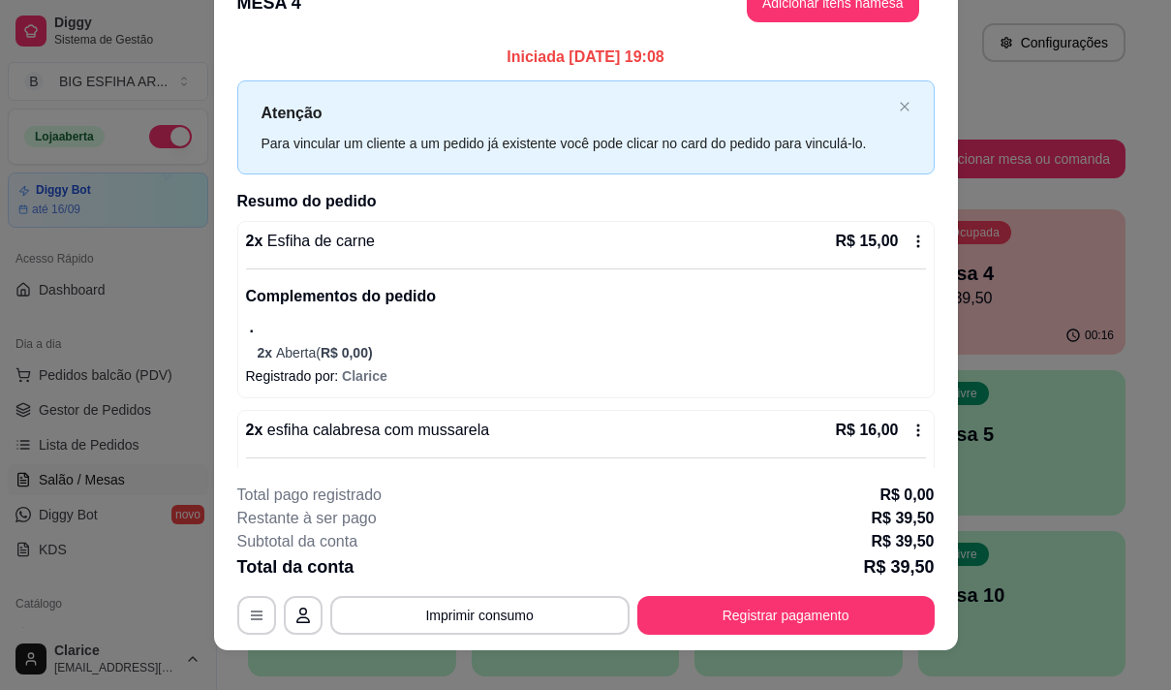
scroll to position [0, 0]
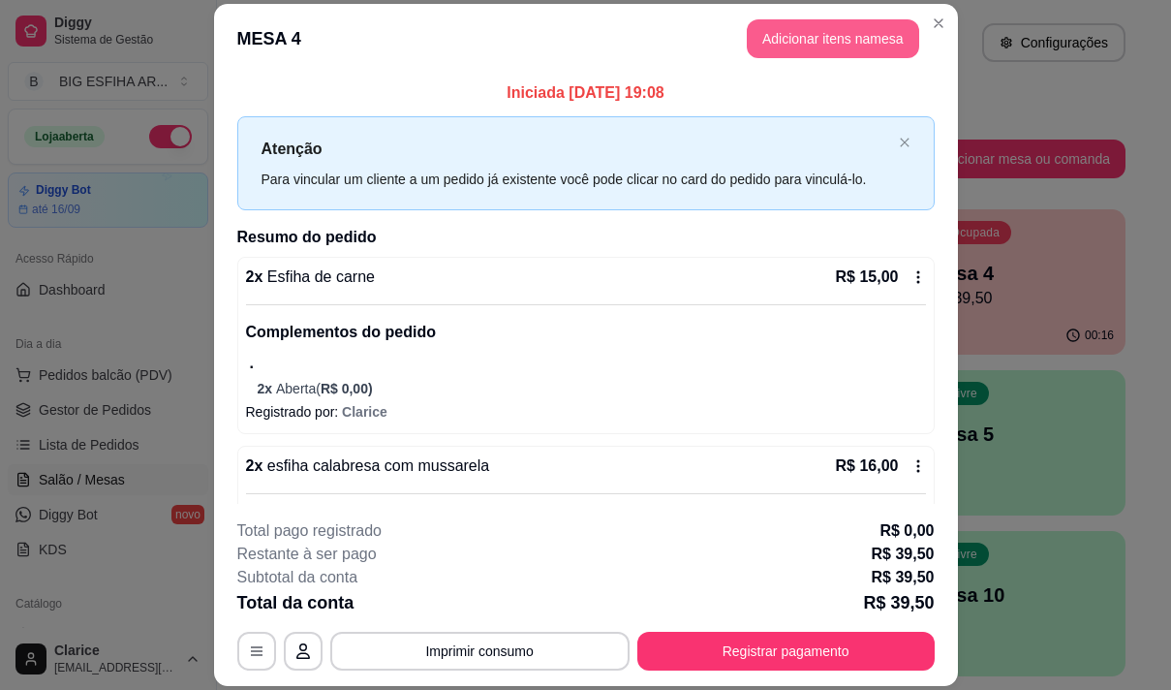
click at [778, 43] on button "Adicionar itens na mesa" at bounding box center [833, 38] width 172 height 39
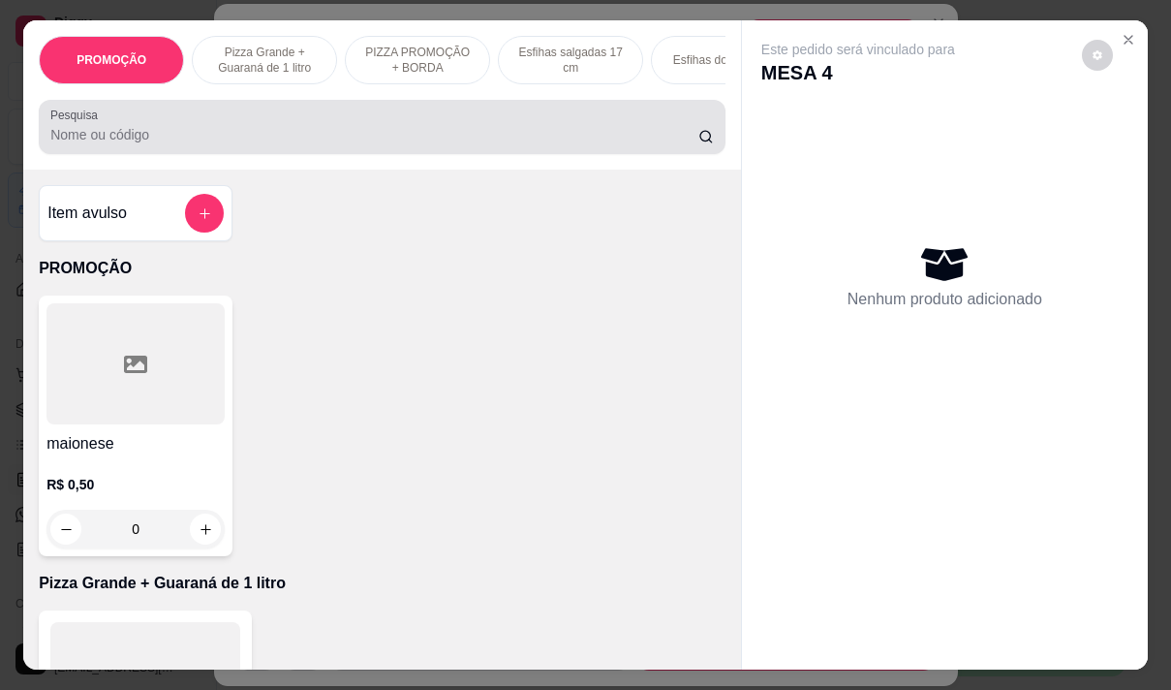
click at [561, 142] on input "Pesquisa" at bounding box center [374, 134] width 648 height 19
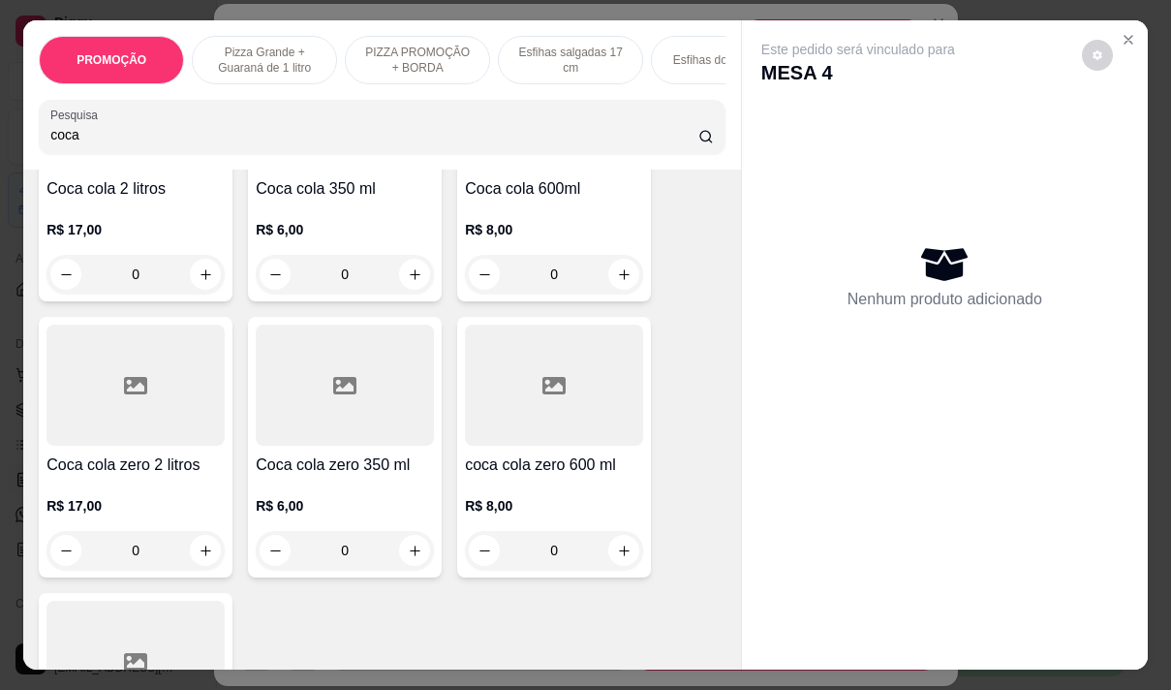
scroll to position [291, 0]
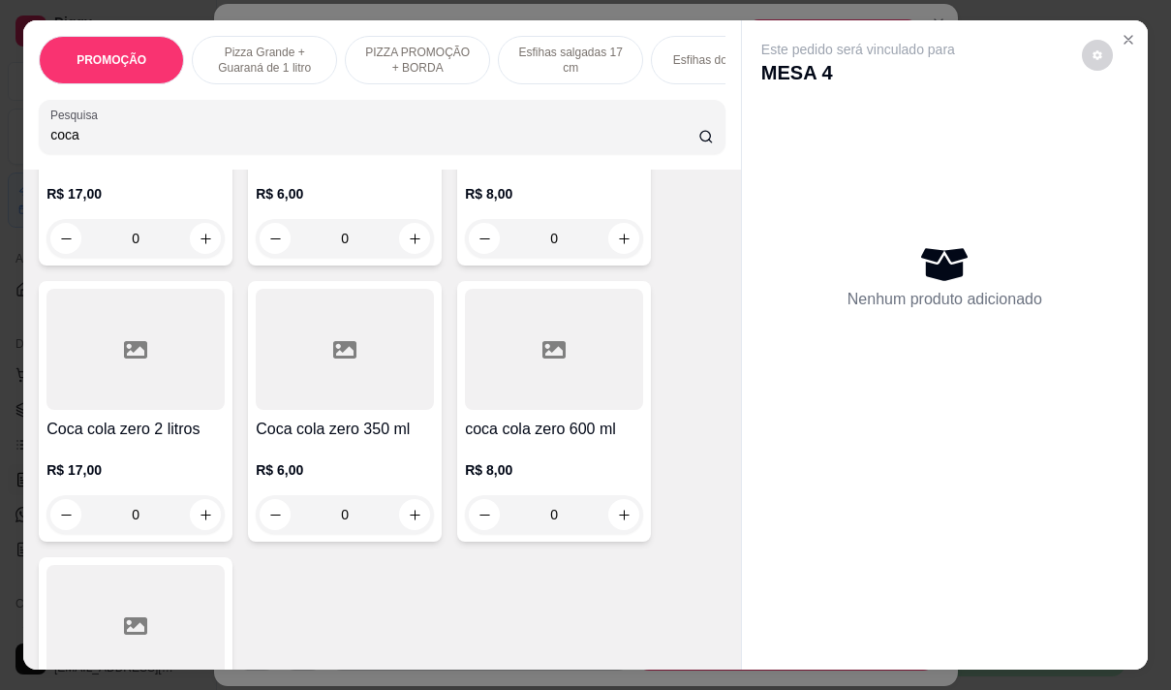
type input "coca"
click at [320, 434] on h4 "Coca cola zero 350 ml" at bounding box center [345, 429] width 178 height 23
click at [501, 461] on div "R$ 8,00 0" at bounding box center [554, 487] width 178 height 93
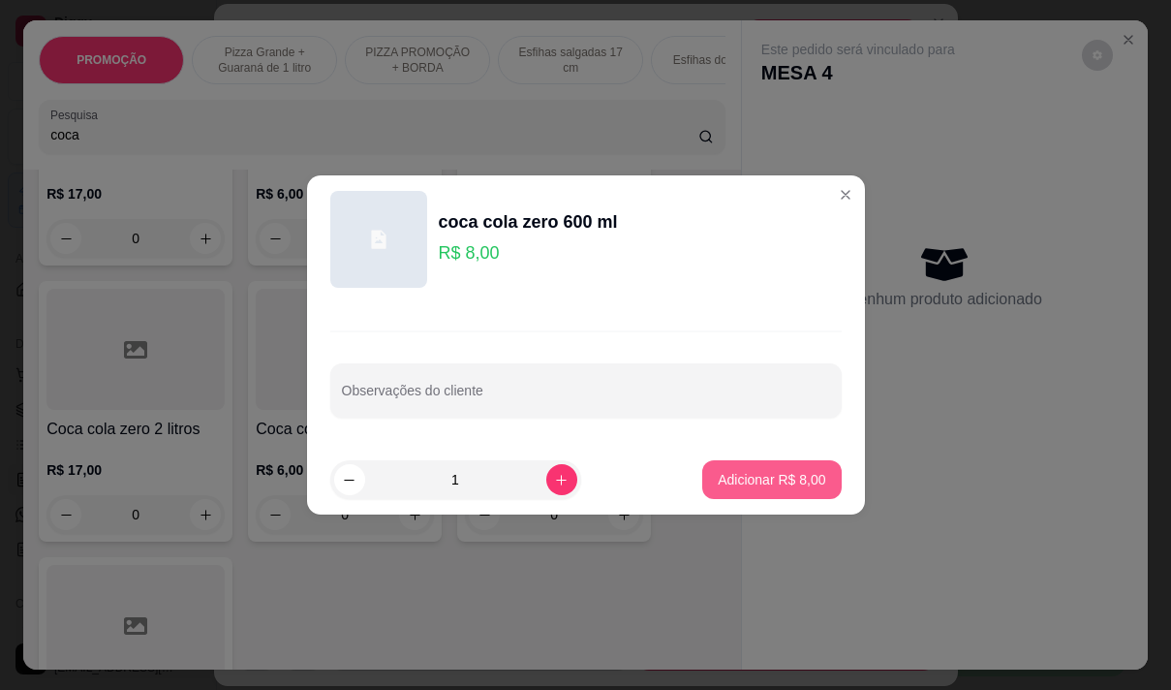
click at [778, 473] on p "Adicionar R$ 8,00" at bounding box center [772, 479] width 108 height 19
type input "1"
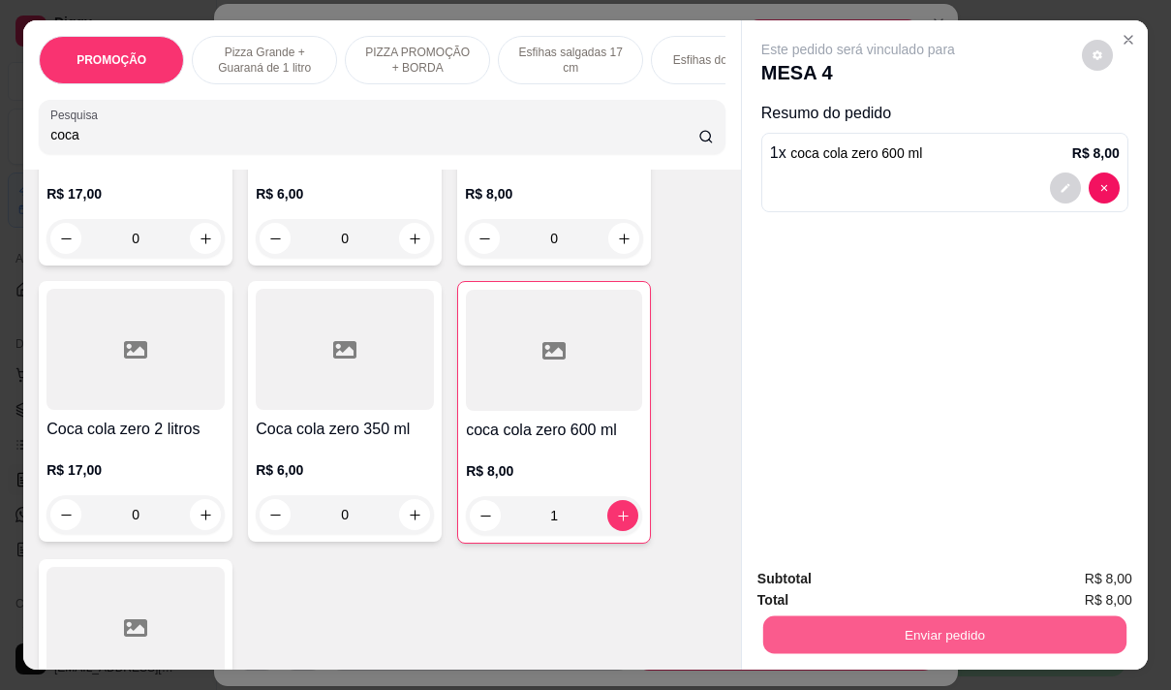
click at [879, 627] on button "Enviar pedido" at bounding box center [944, 634] width 363 height 38
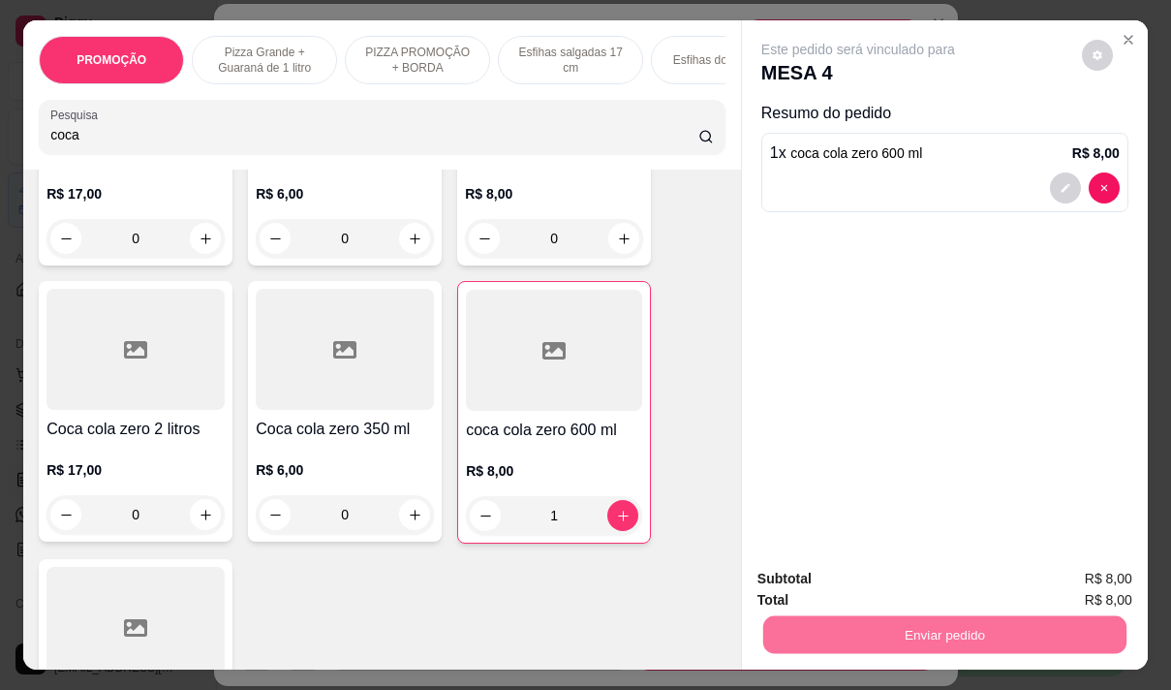
click at [861, 578] on button "Não registrar e enviar pedido" at bounding box center [881, 579] width 196 height 36
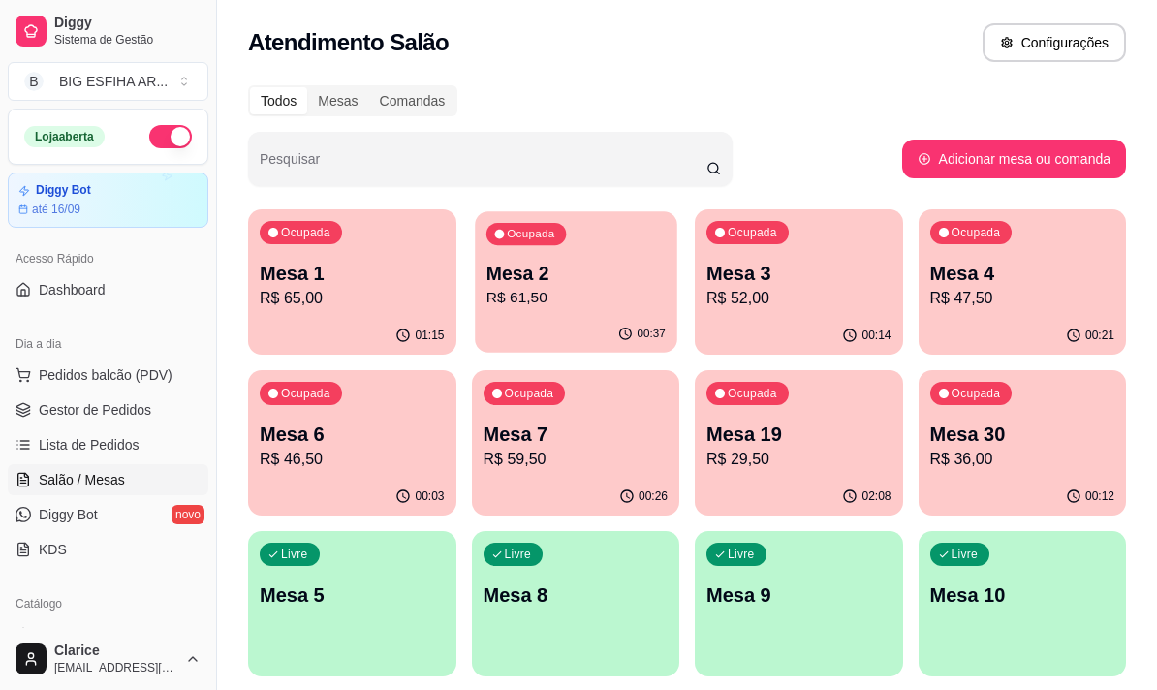
click at [543, 298] on p "R$ 61,50" at bounding box center [574, 298] width 179 height 22
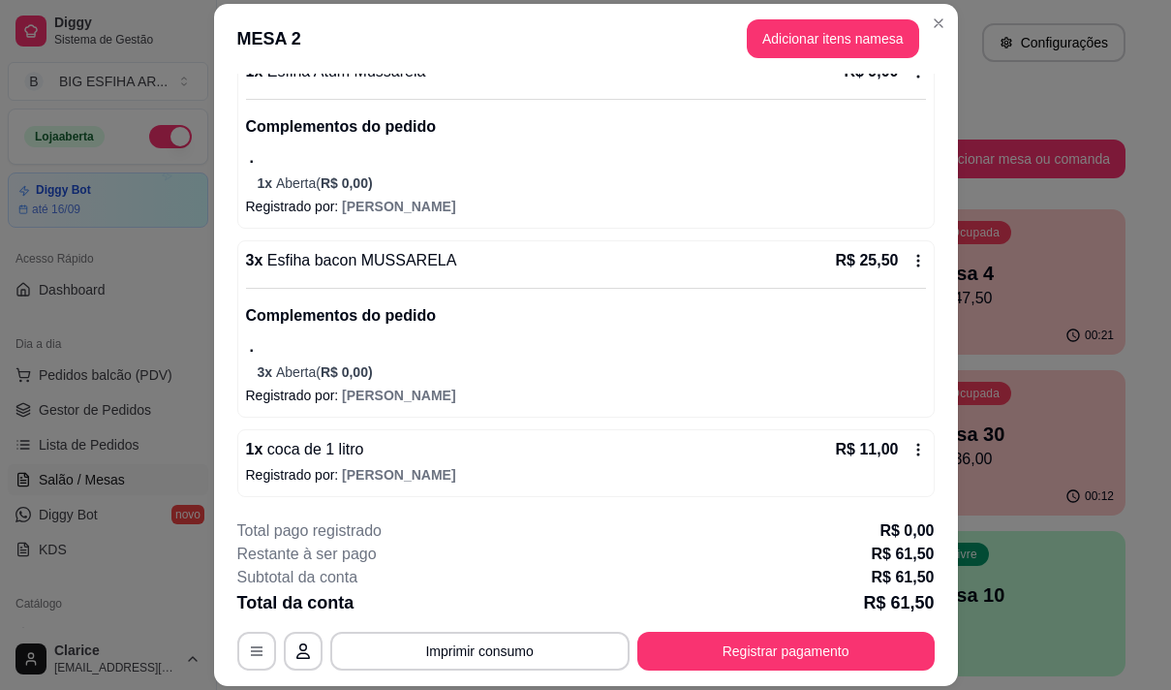
scroll to position [58, 0]
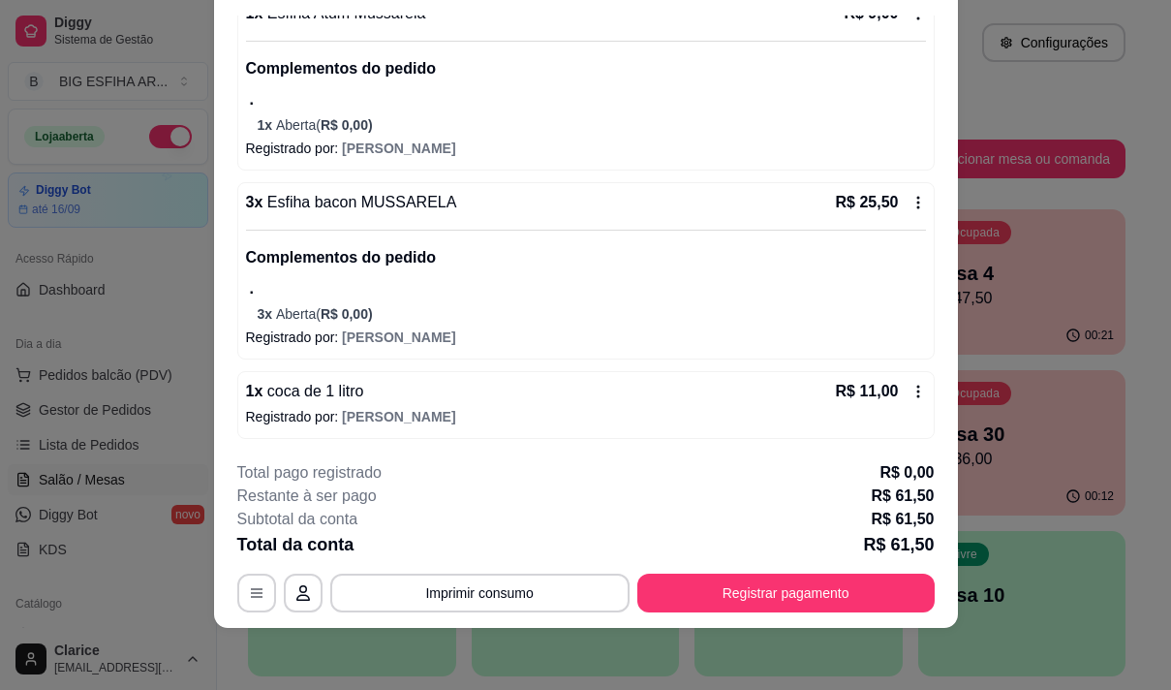
click at [911, 392] on icon at bounding box center [918, 391] width 15 height 15
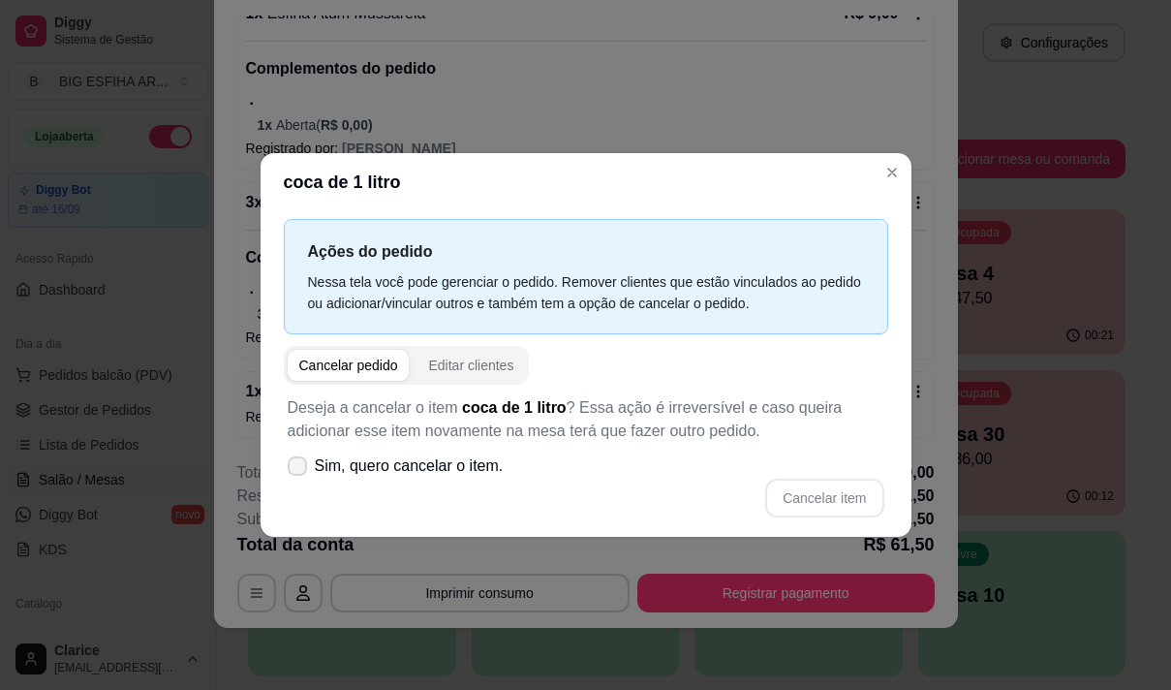
click at [296, 469] on icon at bounding box center [297, 466] width 15 height 12
click at [296, 470] on input "Sim, quero cancelar o item." at bounding box center [293, 476] width 13 height 13
checkbox input "true"
click at [811, 501] on button "Cancelar item" at bounding box center [824, 498] width 118 height 39
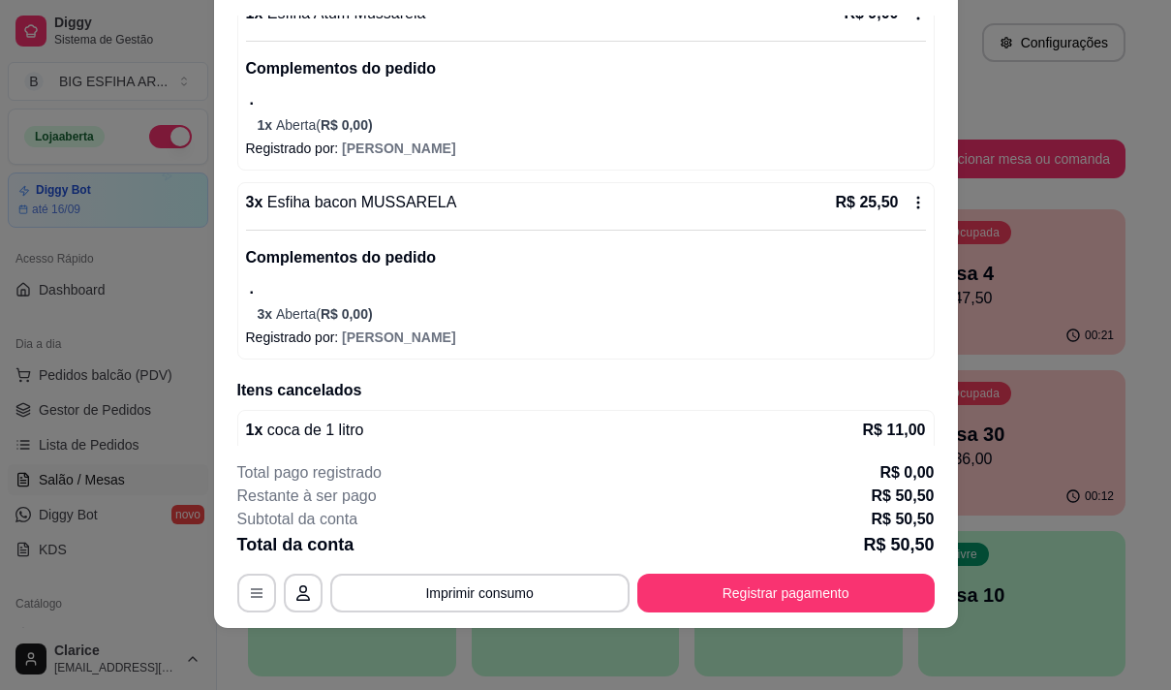
click at [557, 558] on div "Total da conta R$ 50,50" at bounding box center [585, 544] width 697 height 27
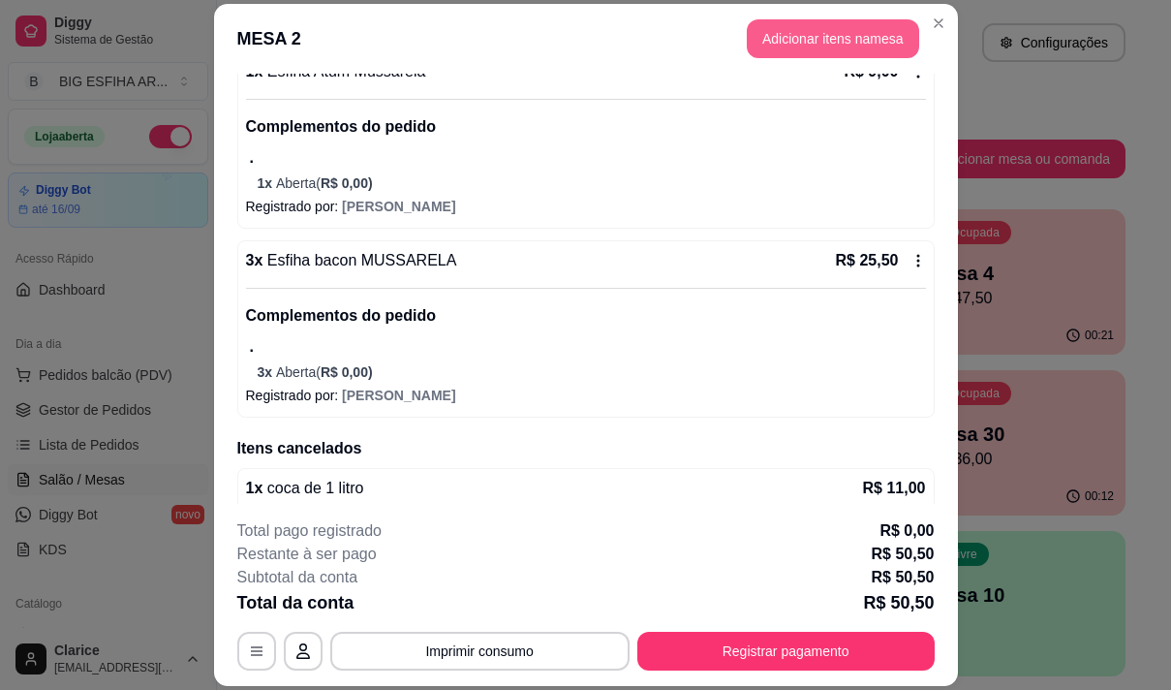
click at [850, 35] on button "Adicionar itens na mesa" at bounding box center [833, 38] width 172 height 39
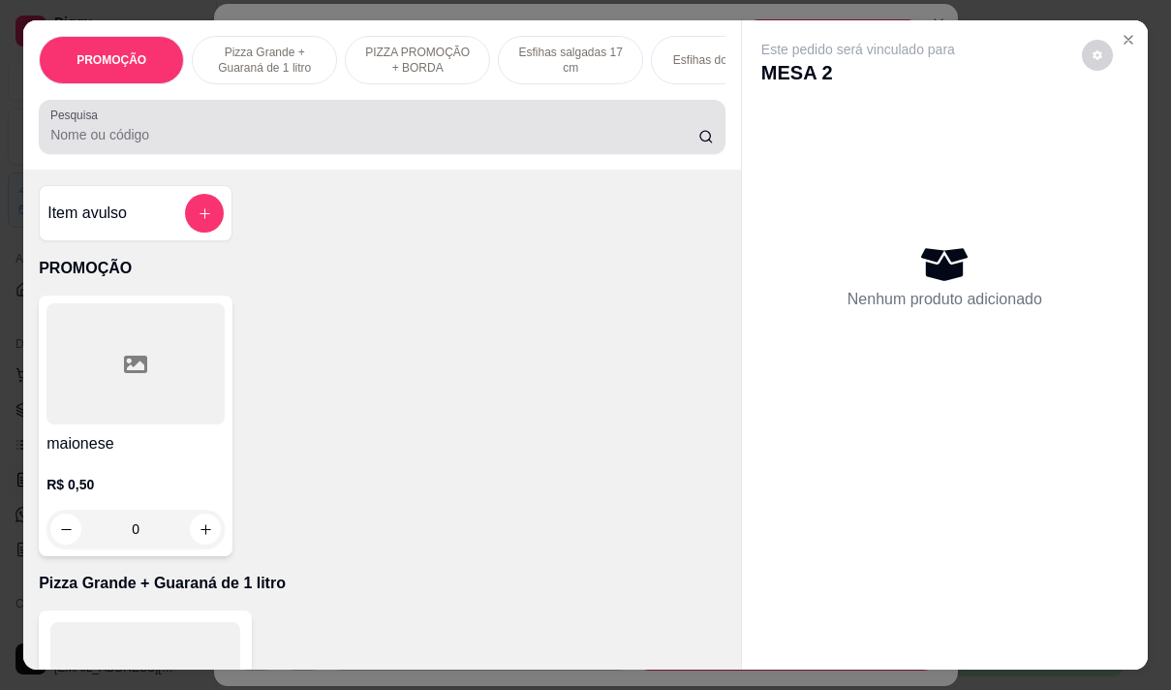
click at [352, 143] on input "Pesquisa" at bounding box center [374, 134] width 648 height 19
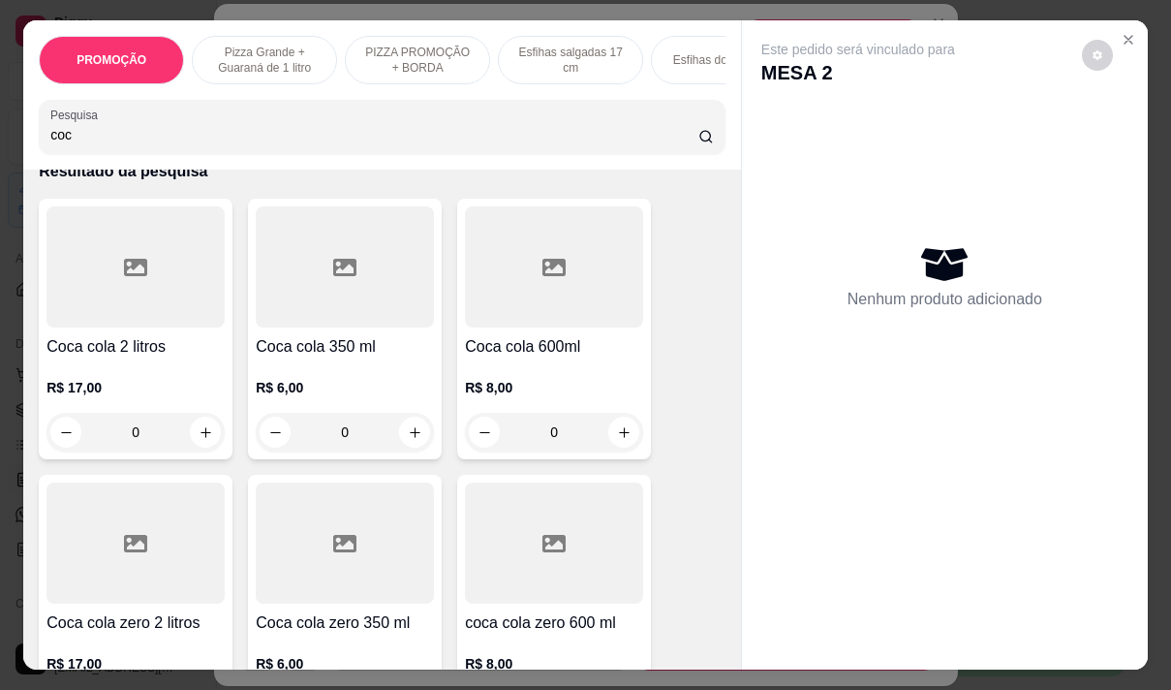
scroll to position [194, 0]
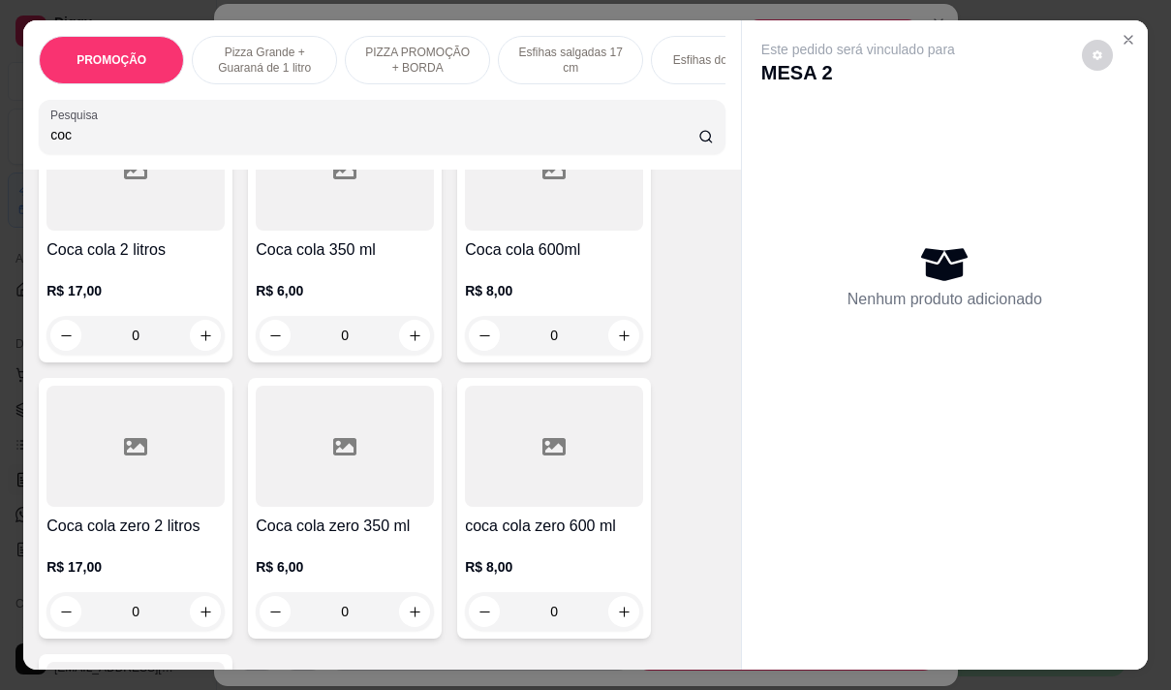
type input "coc"
click at [354, 268] on div "R$ 6,00 0" at bounding box center [345, 308] width 178 height 93
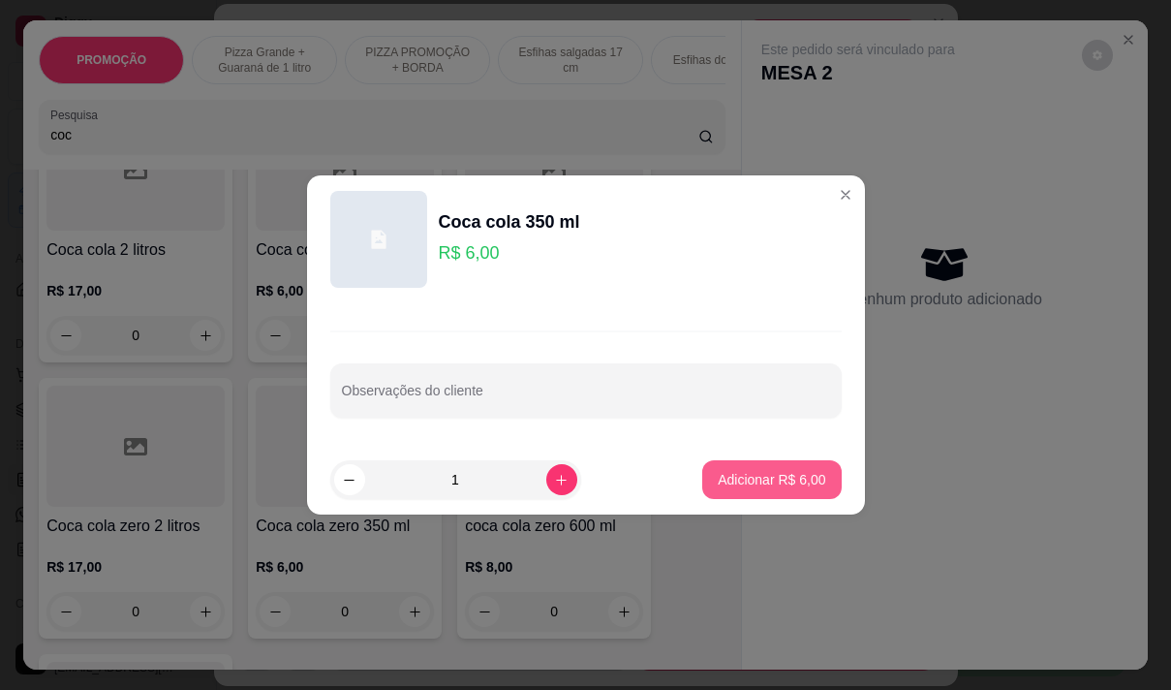
click at [745, 477] on p "Adicionar R$ 6,00" at bounding box center [772, 479] width 108 height 19
type input "1"
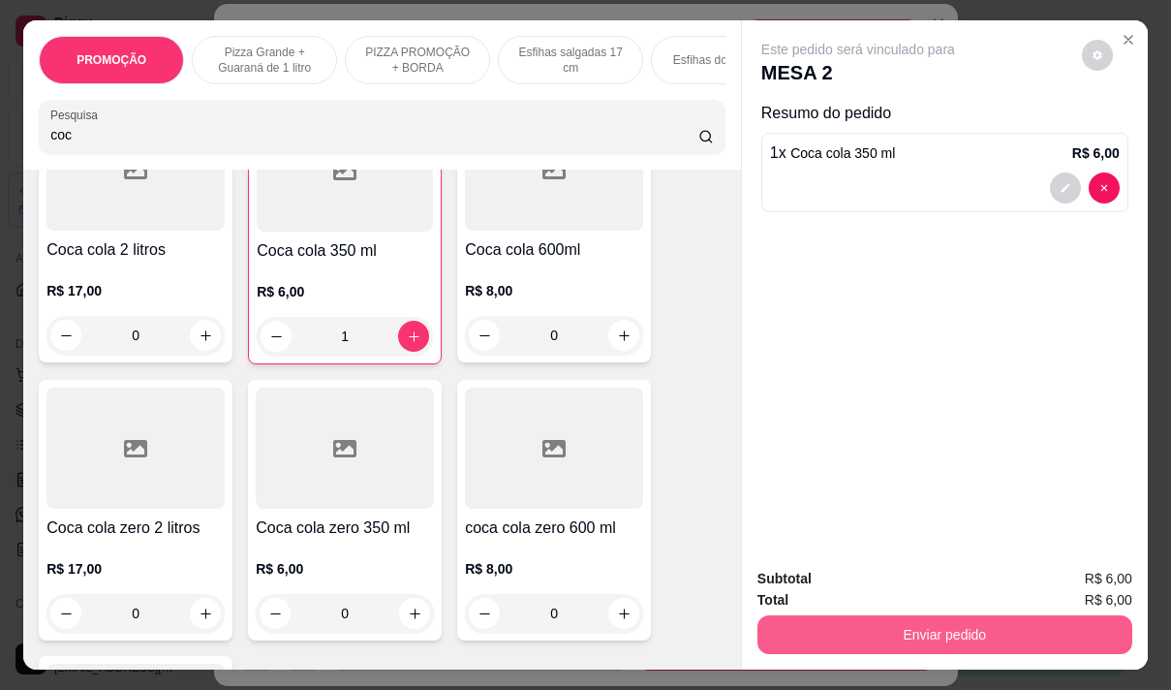
click at [931, 622] on button "Enviar pedido" at bounding box center [945, 634] width 375 height 39
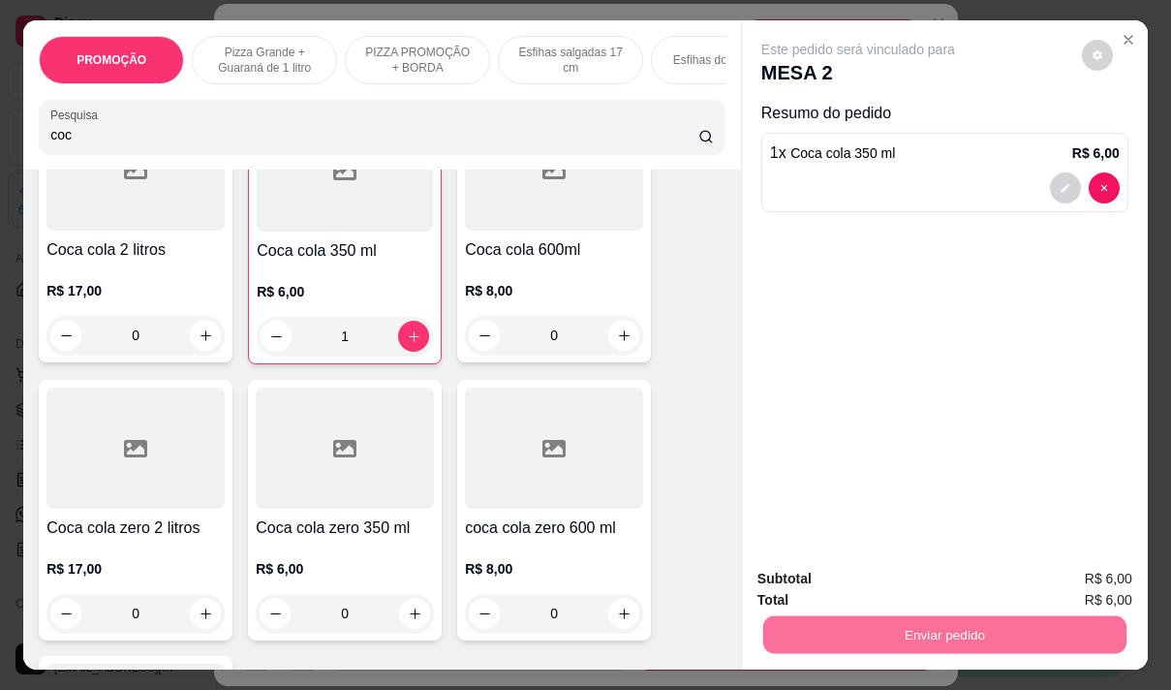
click at [833, 572] on button "Não registrar e enviar pedido" at bounding box center [880, 579] width 201 height 37
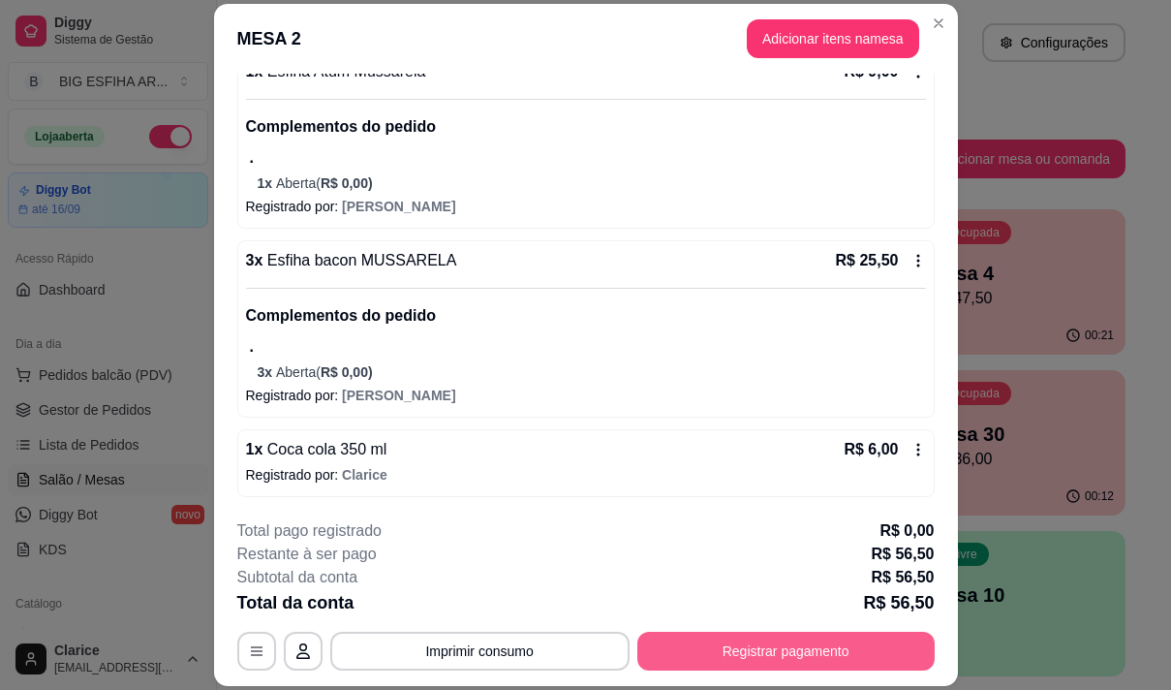
click at [694, 664] on button "Registrar pagamento" at bounding box center [785, 651] width 297 height 39
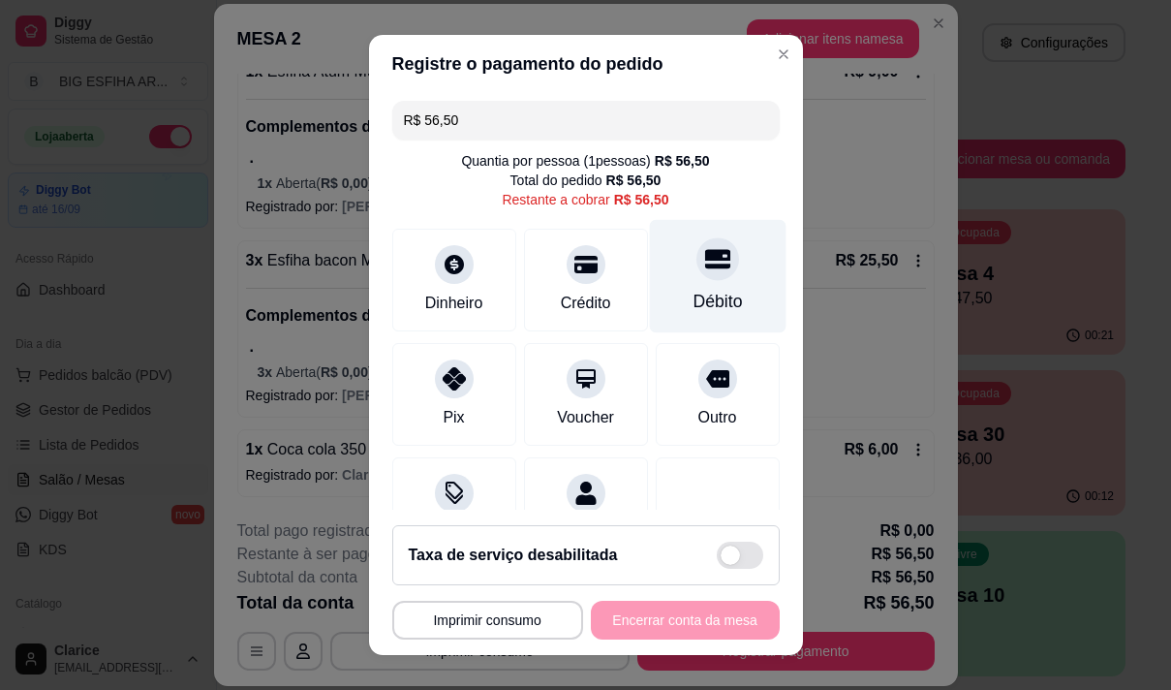
click at [679, 286] on div "Débito" at bounding box center [717, 275] width 137 height 113
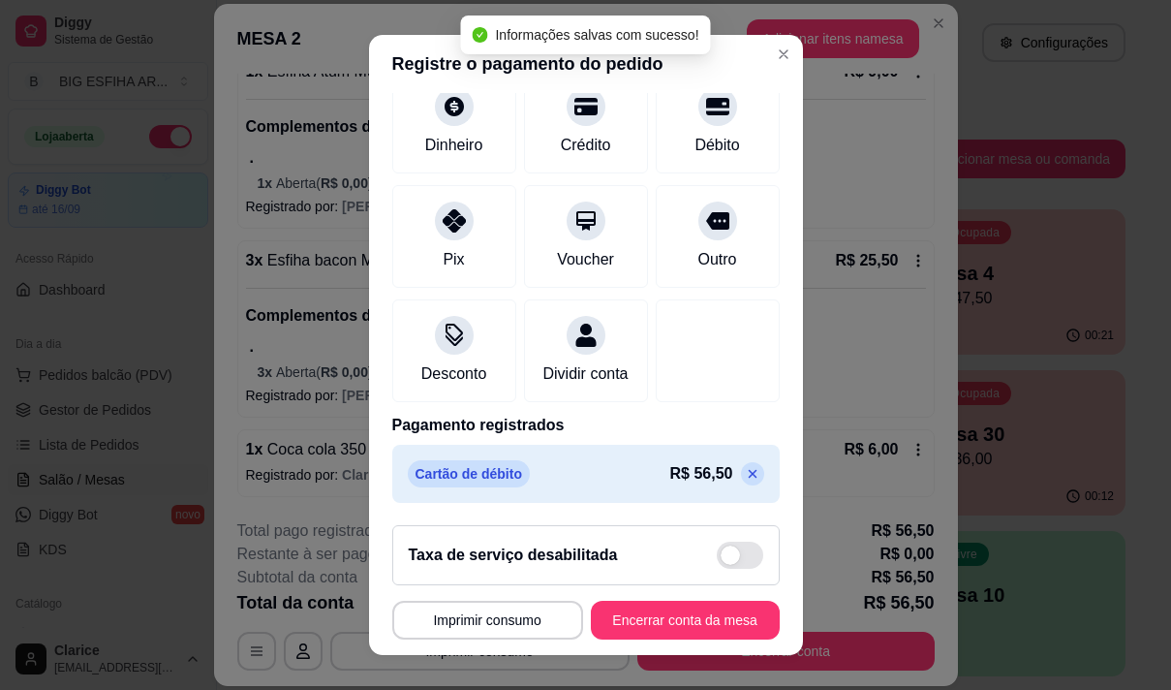
scroll to position [162, 0]
click at [745, 476] on icon at bounding box center [752, 473] width 15 height 15
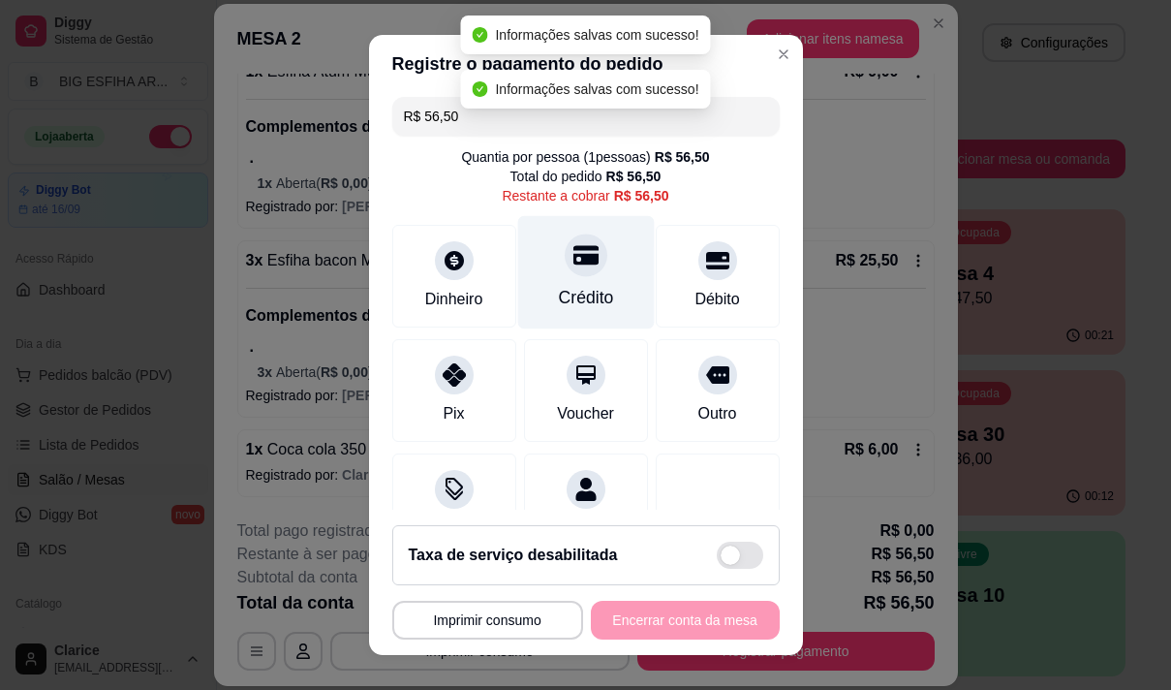
scroll to position [0, 0]
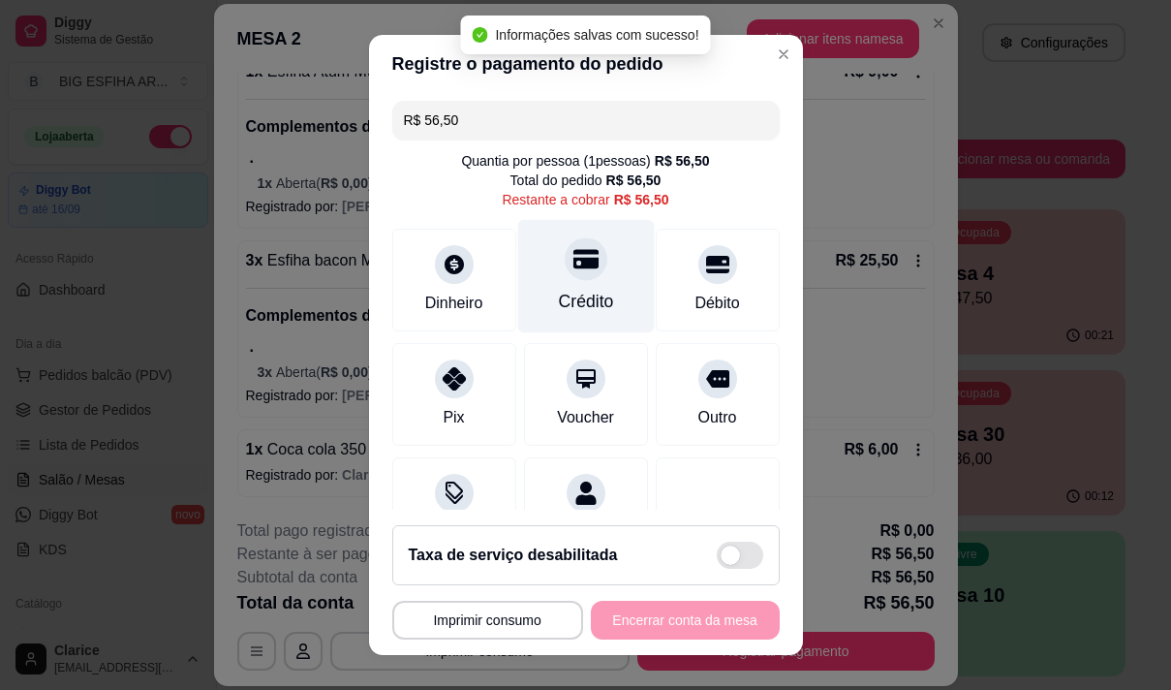
click at [557, 284] on div "Crédito" at bounding box center [585, 275] width 137 height 113
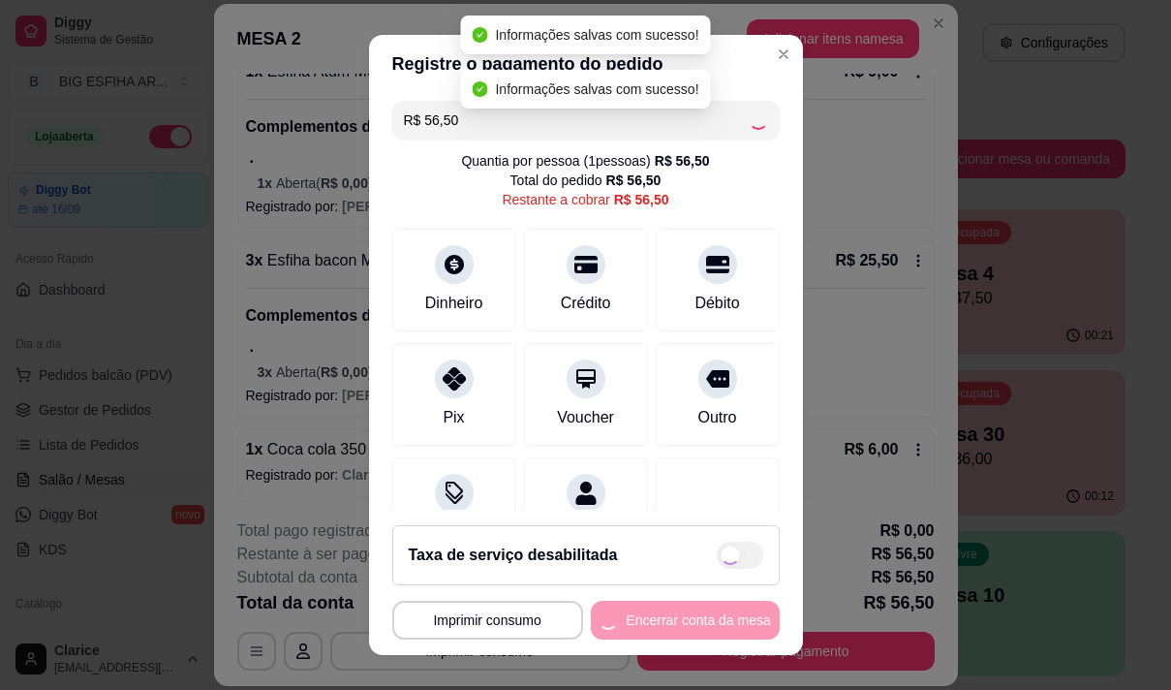
type input "R$ 0,00"
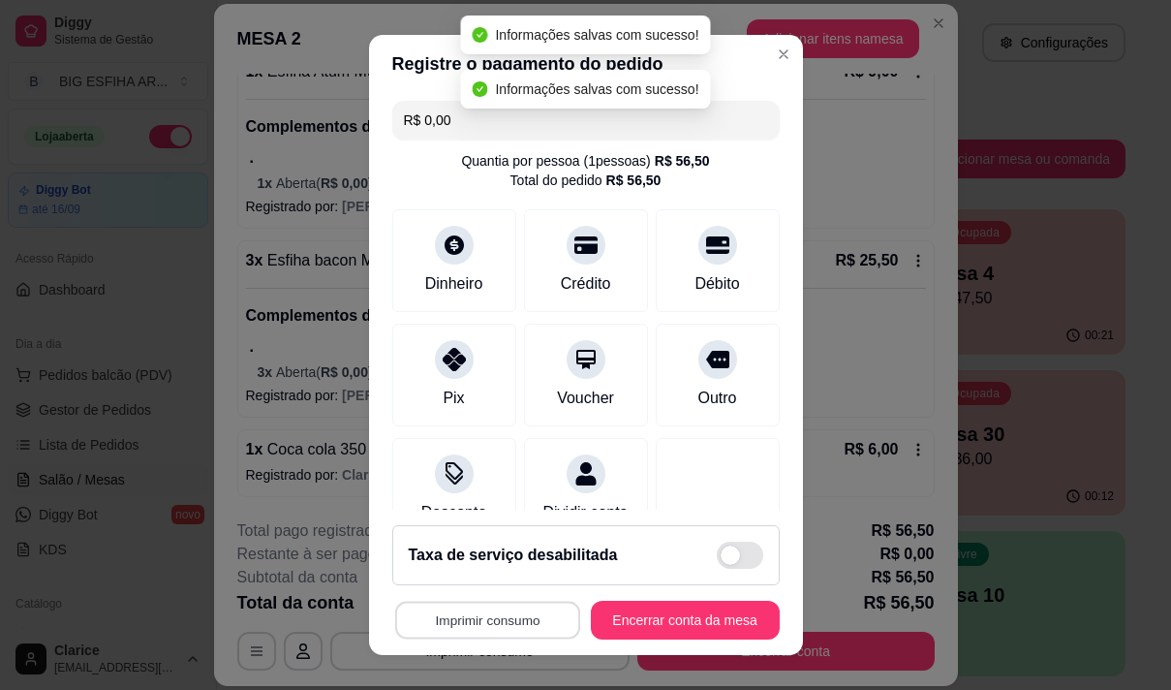
click at [551, 622] on button "Imprimir consumo" at bounding box center [486, 621] width 185 height 38
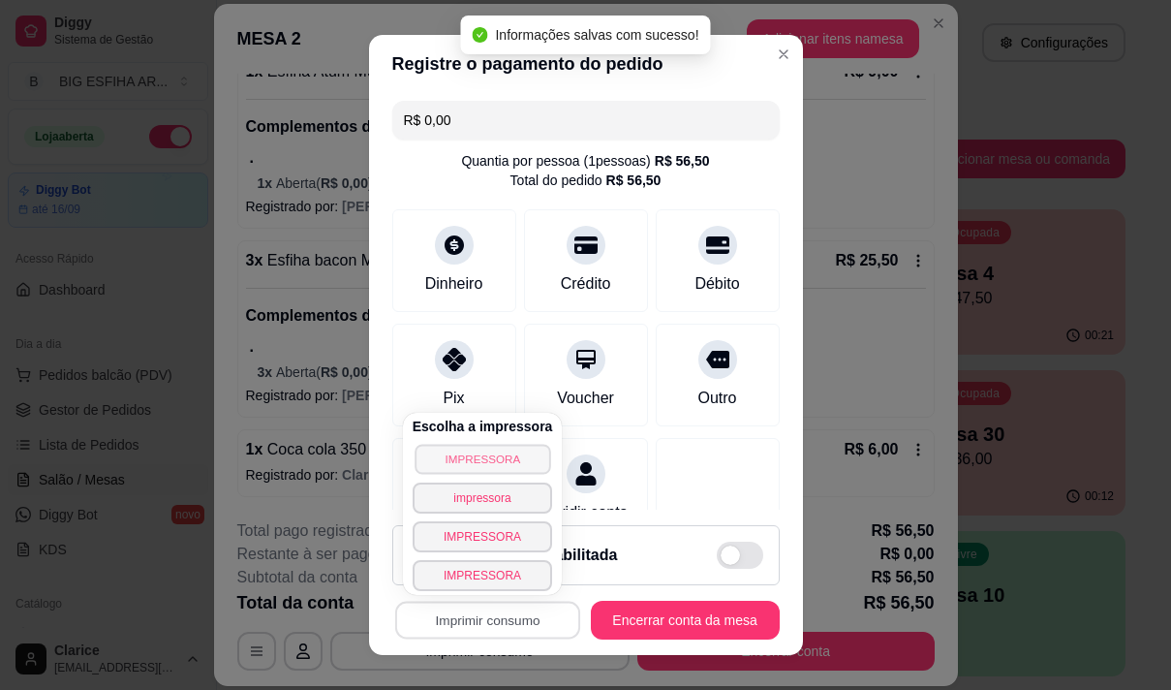
click at [476, 459] on button "IMPRESSORA" at bounding box center [483, 459] width 136 height 30
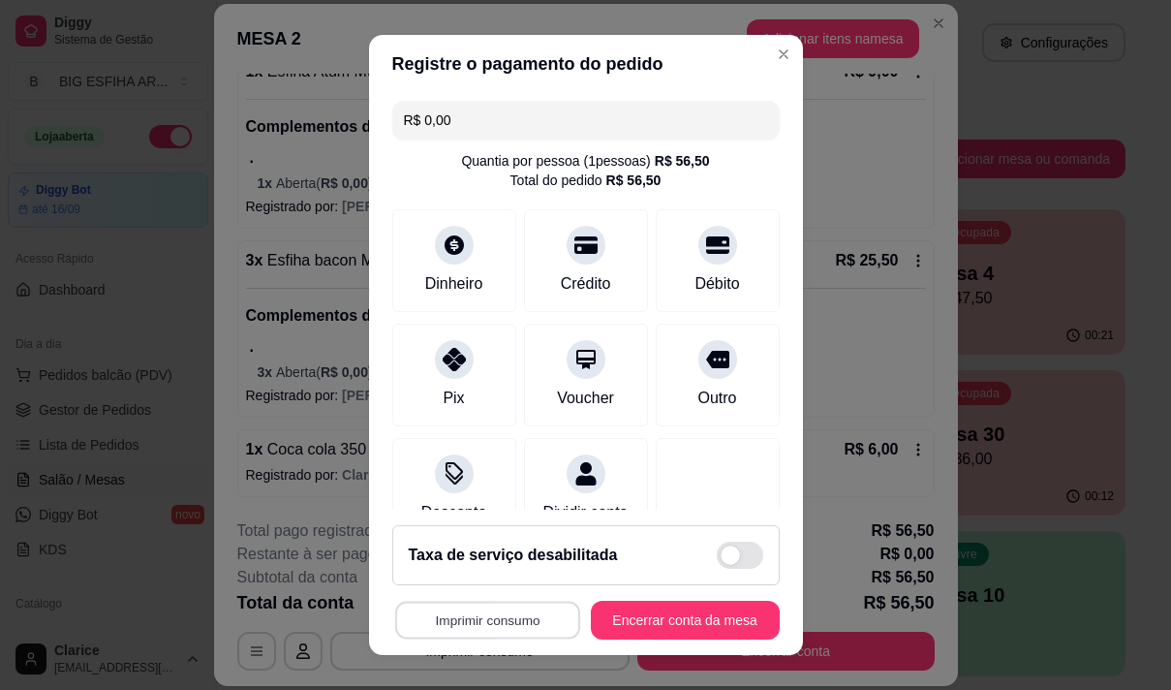
click at [499, 623] on button "Imprimir consumo" at bounding box center [486, 621] width 185 height 38
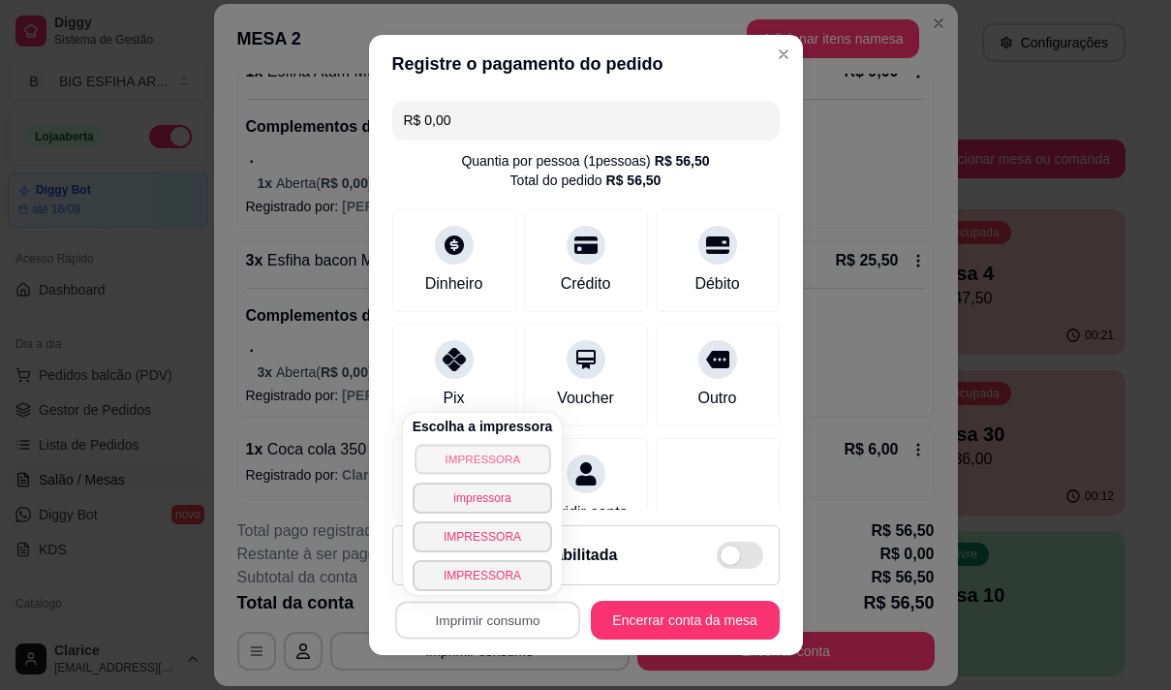
click at [488, 469] on button "IMPRESSORA" at bounding box center [483, 459] width 136 height 30
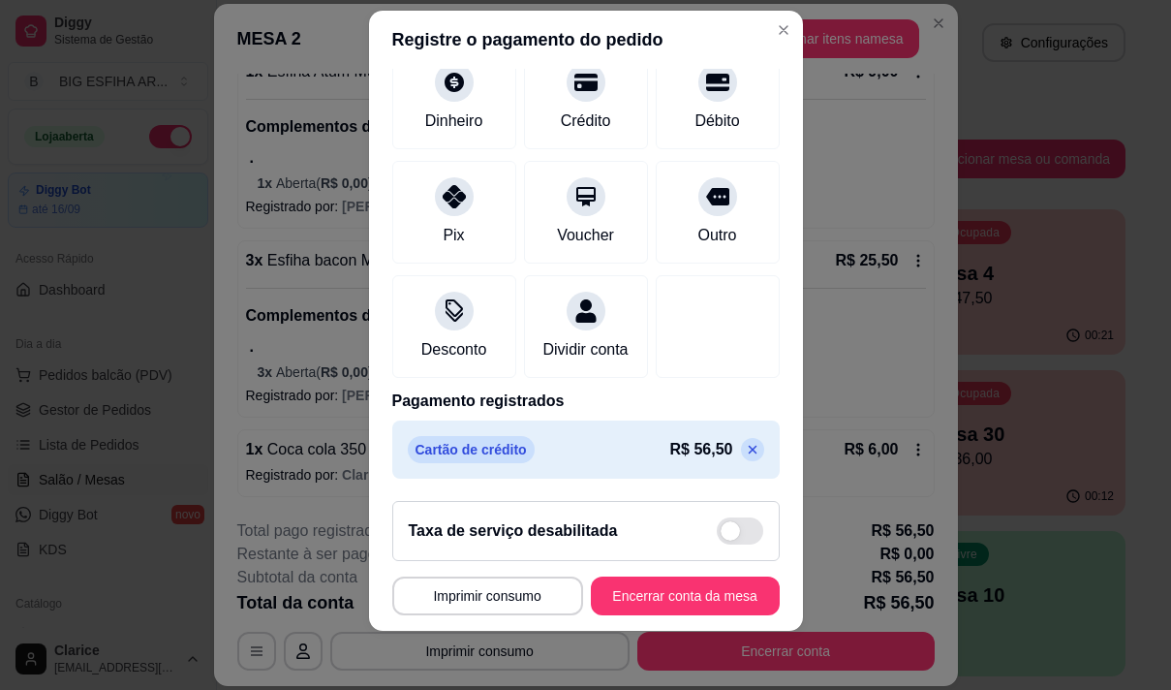
scroll to position [27, 0]
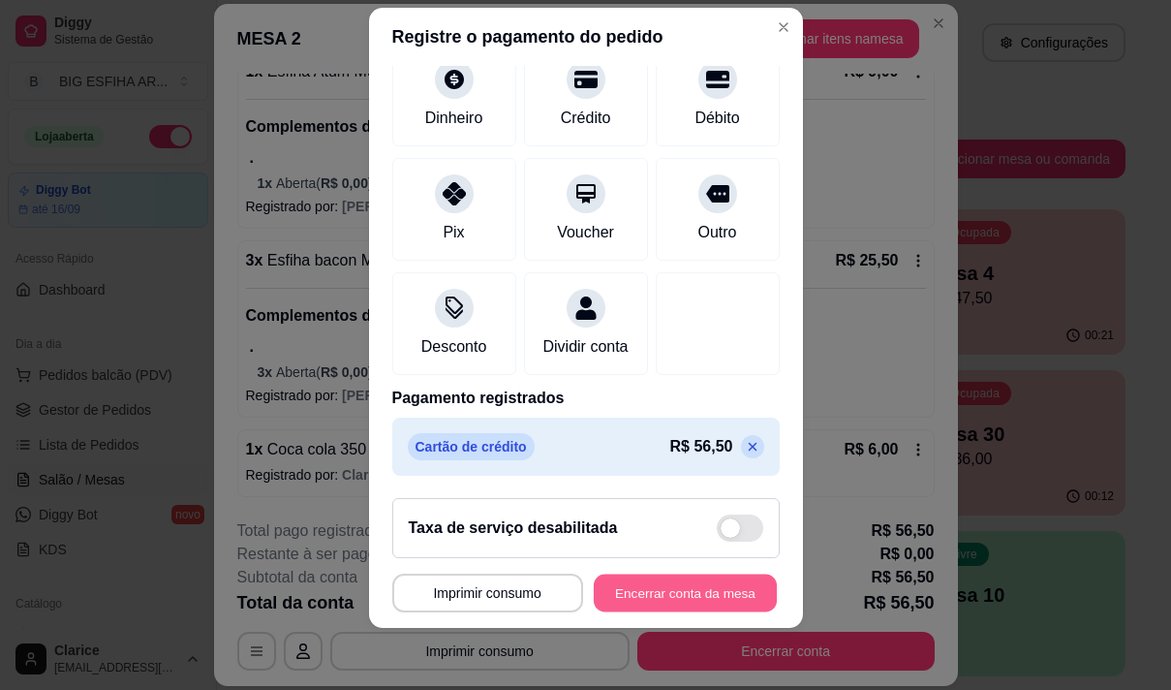
click at [656, 579] on button "Encerrar conta da mesa" at bounding box center [685, 593] width 183 height 38
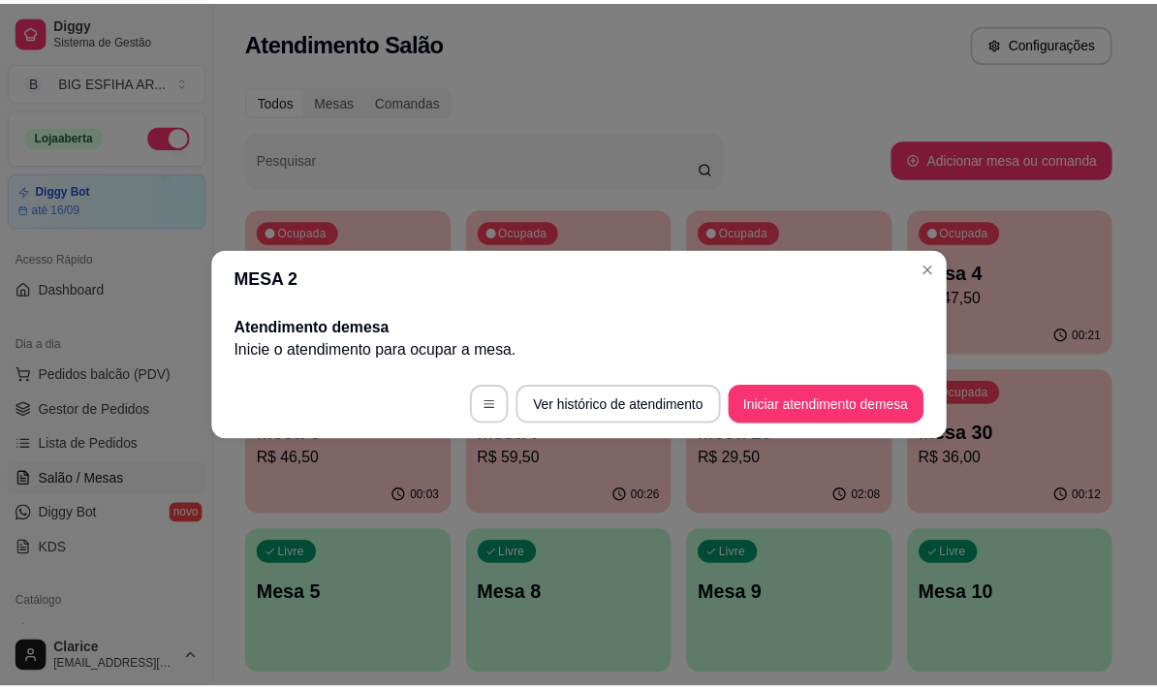
scroll to position [0, 0]
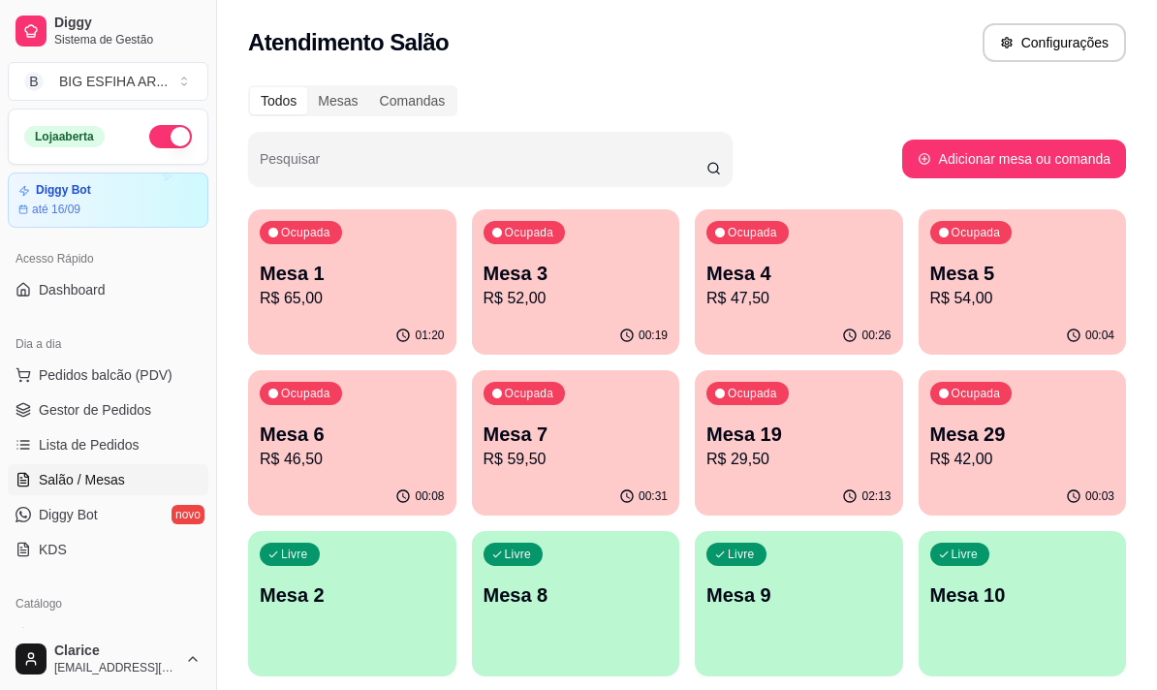
click at [386, 441] on p "Mesa 6" at bounding box center [352, 433] width 185 height 27
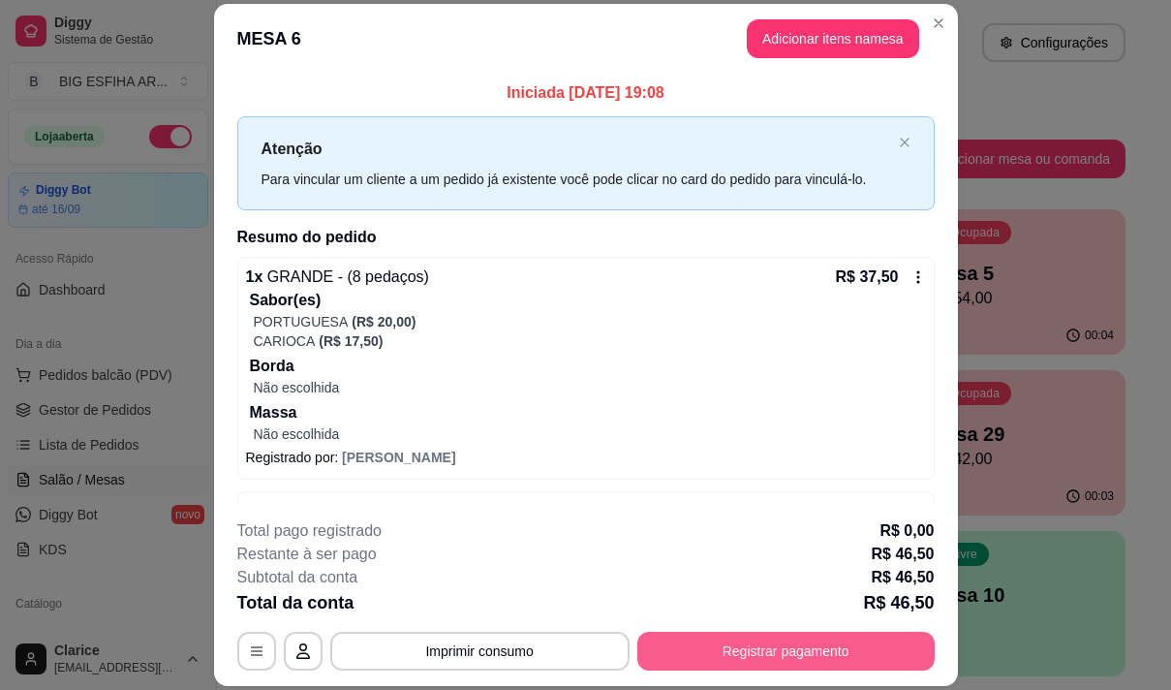
click at [789, 653] on button "Registrar pagamento" at bounding box center [785, 651] width 297 height 39
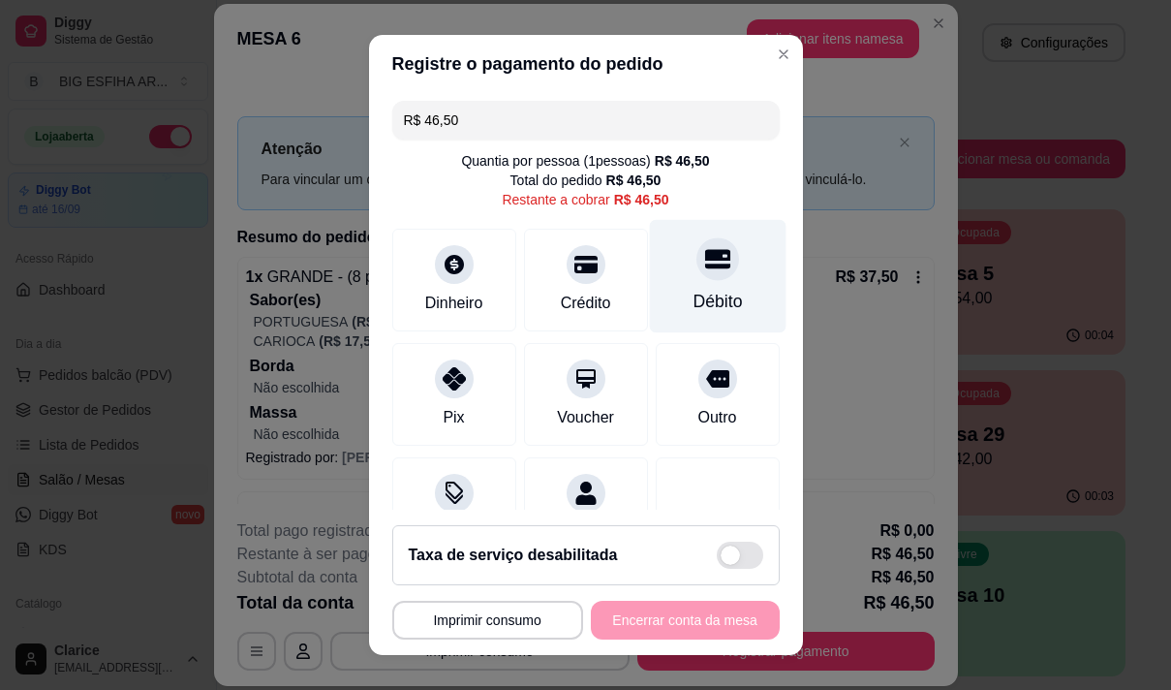
click at [682, 287] on div "Débito" at bounding box center [717, 275] width 137 height 113
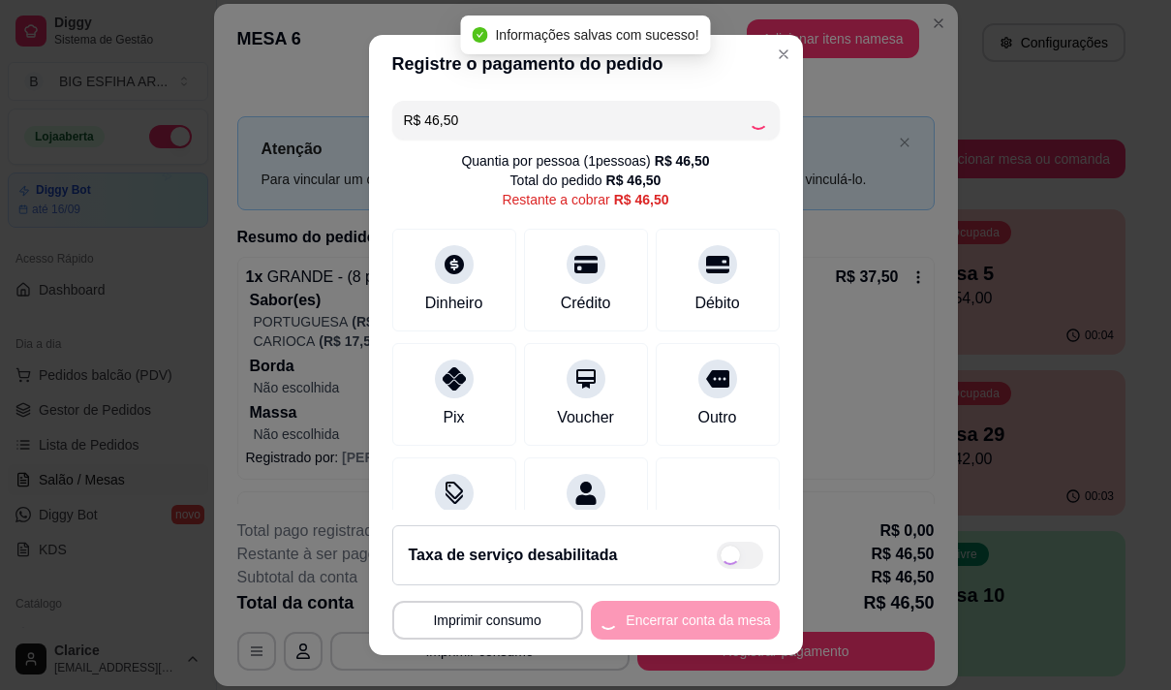
type input "R$ 0,00"
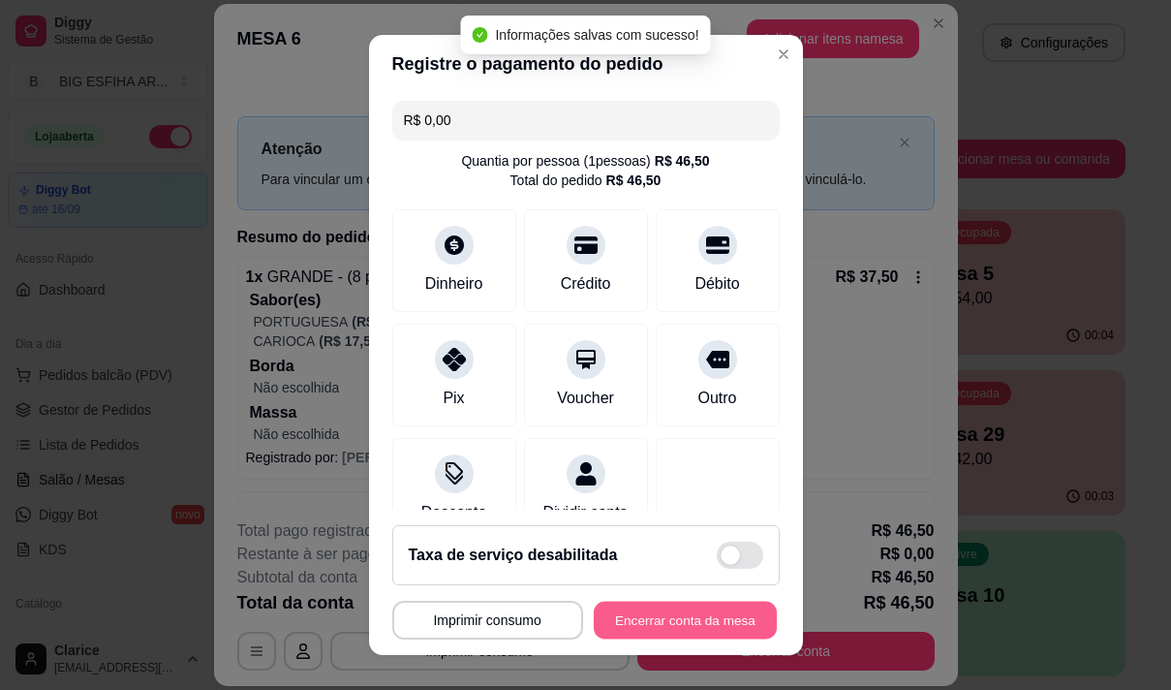
click at [688, 615] on button "Encerrar conta da mesa" at bounding box center [685, 621] width 183 height 38
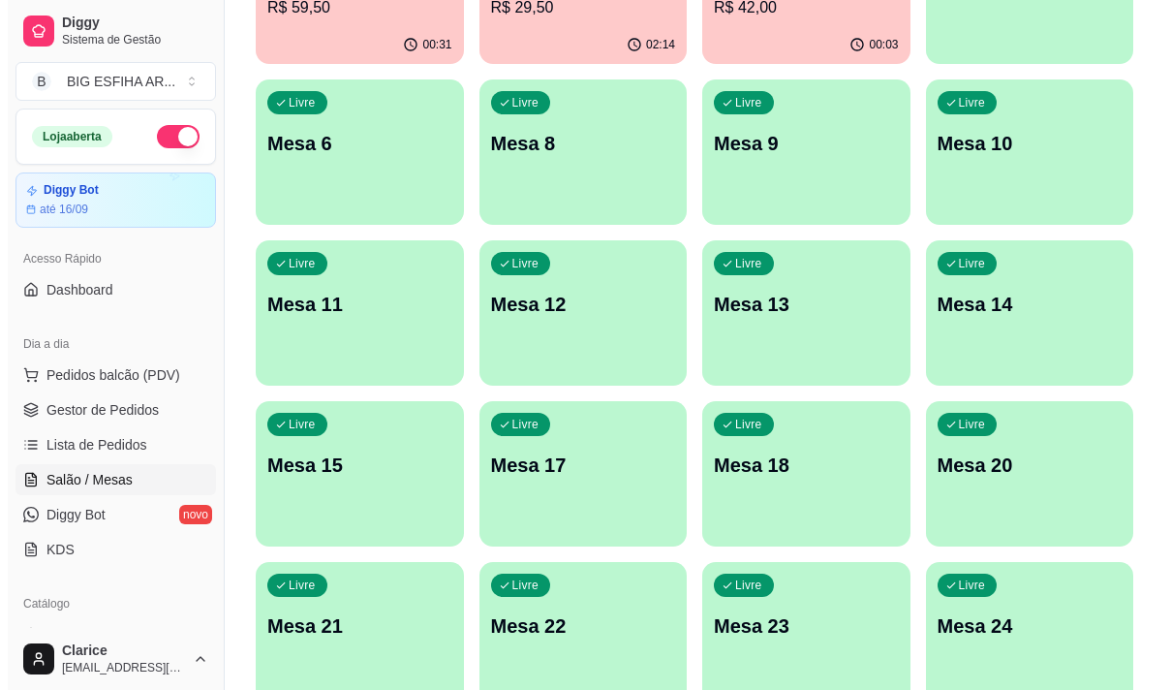
scroll to position [678, 0]
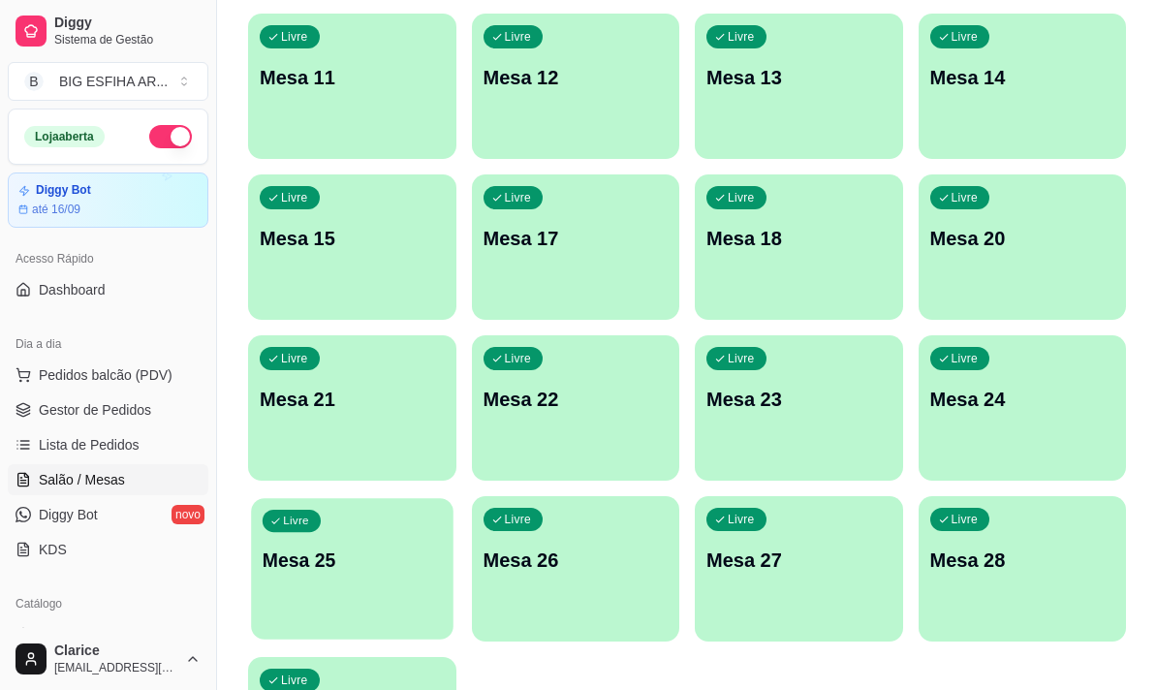
click at [311, 568] on p "Mesa 25" at bounding box center [352, 560] width 179 height 26
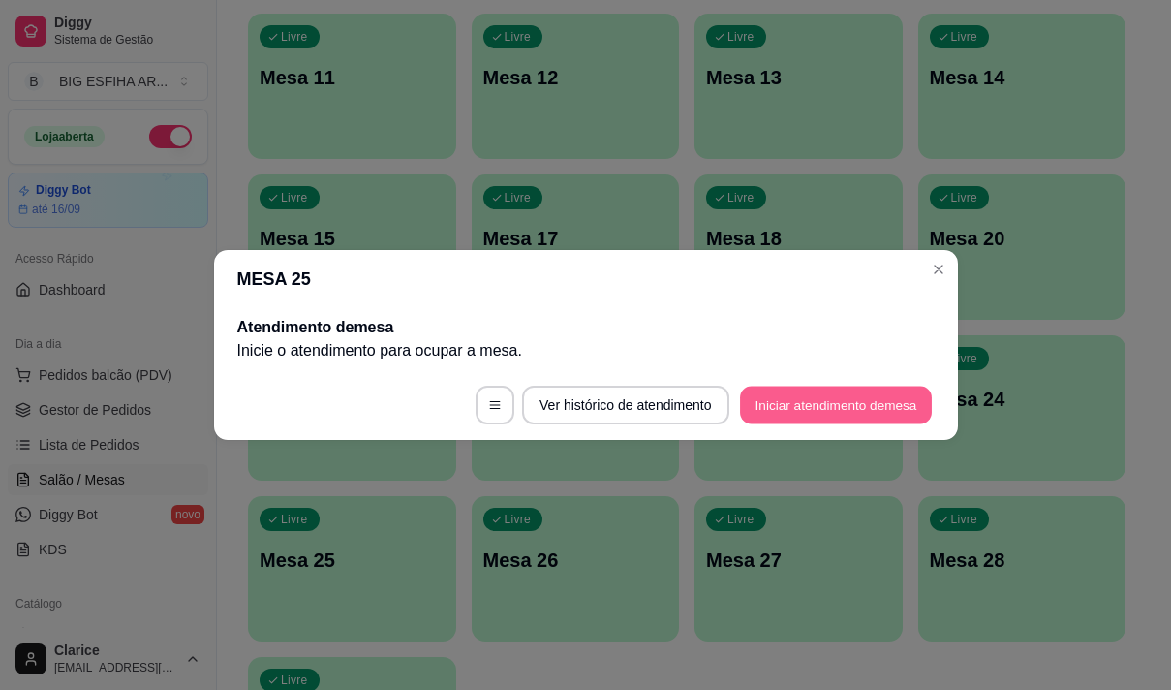
click at [854, 403] on button "Iniciar atendimento de mesa" at bounding box center [836, 406] width 192 height 38
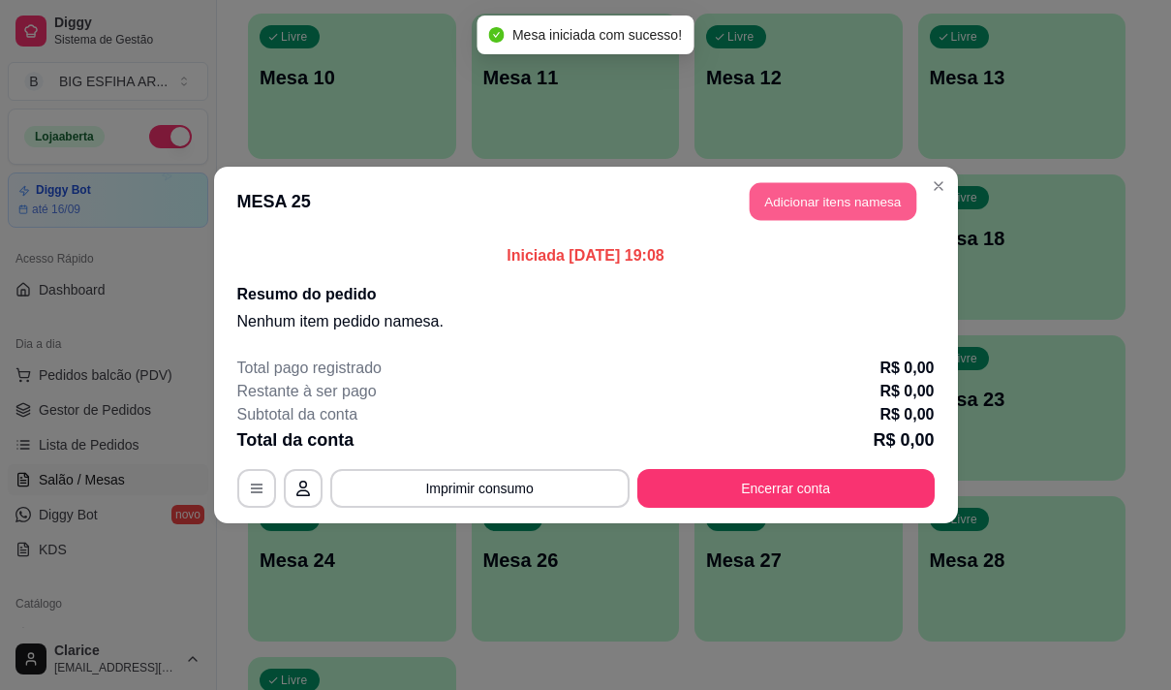
click at [784, 203] on button "Adicionar itens na mesa" at bounding box center [833, 202] width 167 height 38
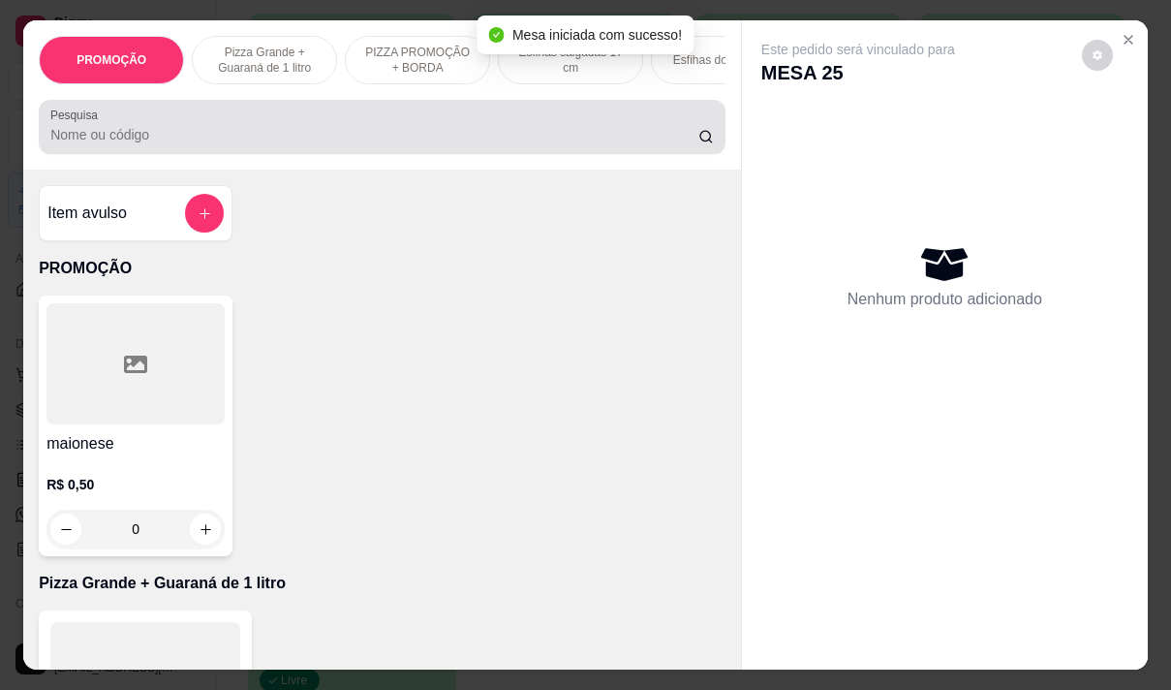
click at [320, 141] on input "Pesquisa" at bounding box center [374, 134] width 648 height 19
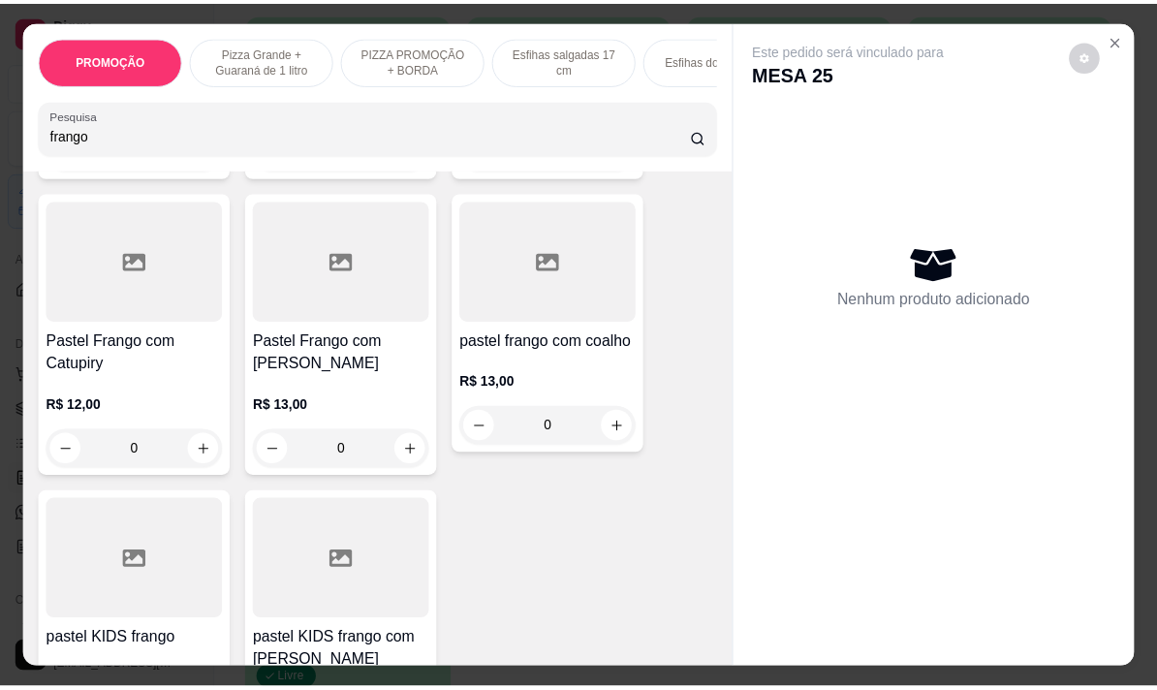
scroll to position [387, 0]
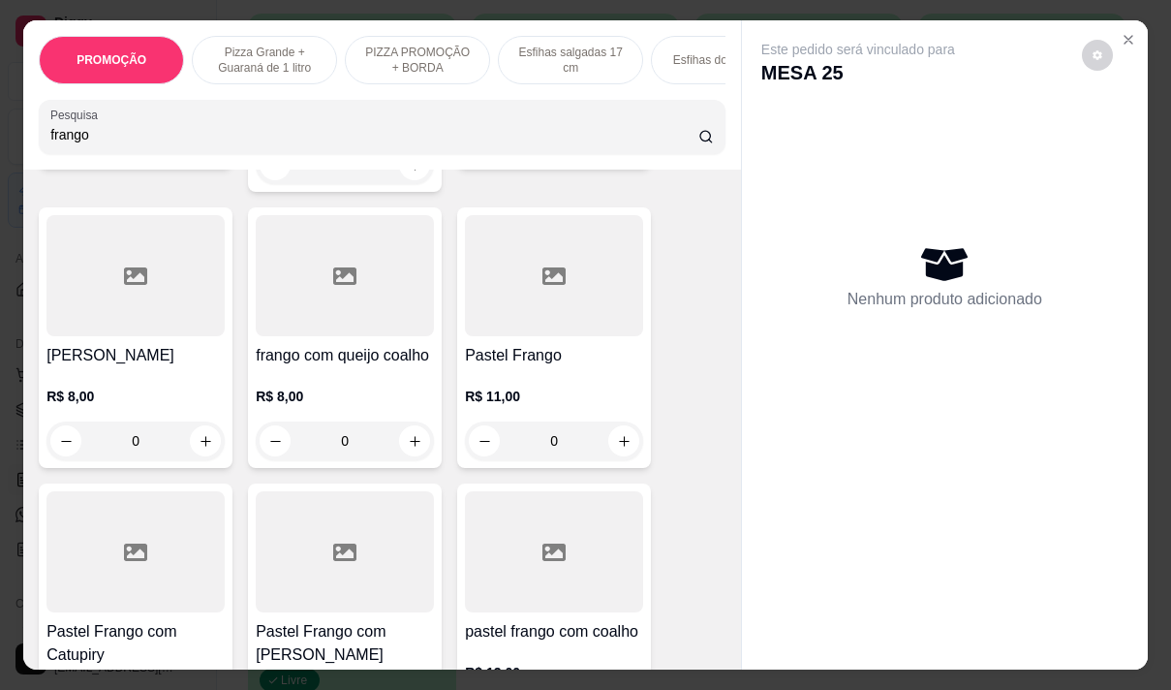
type input "frango"
click at [510, 344] on h4 "Pastel Frango" at bounding box center [554, 355] width 178 height 23
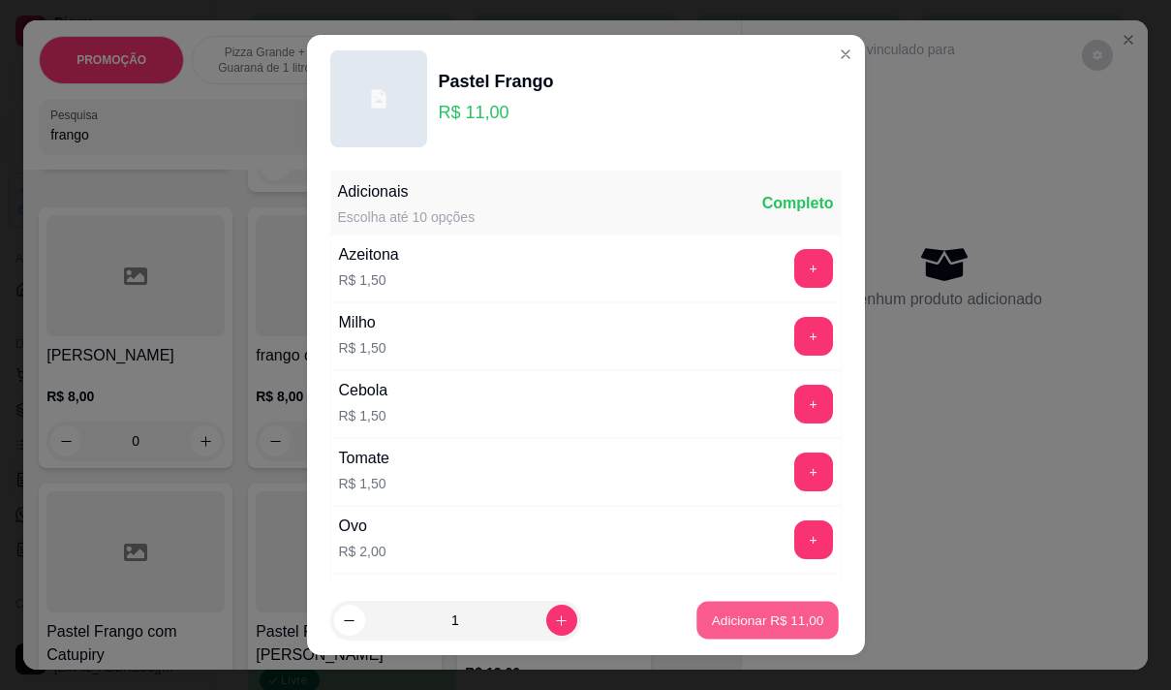
click at [766, 612] on p "Adicionar R$ 11,00" at bounding box center [768, 620] width 112 height 18
type input "1"
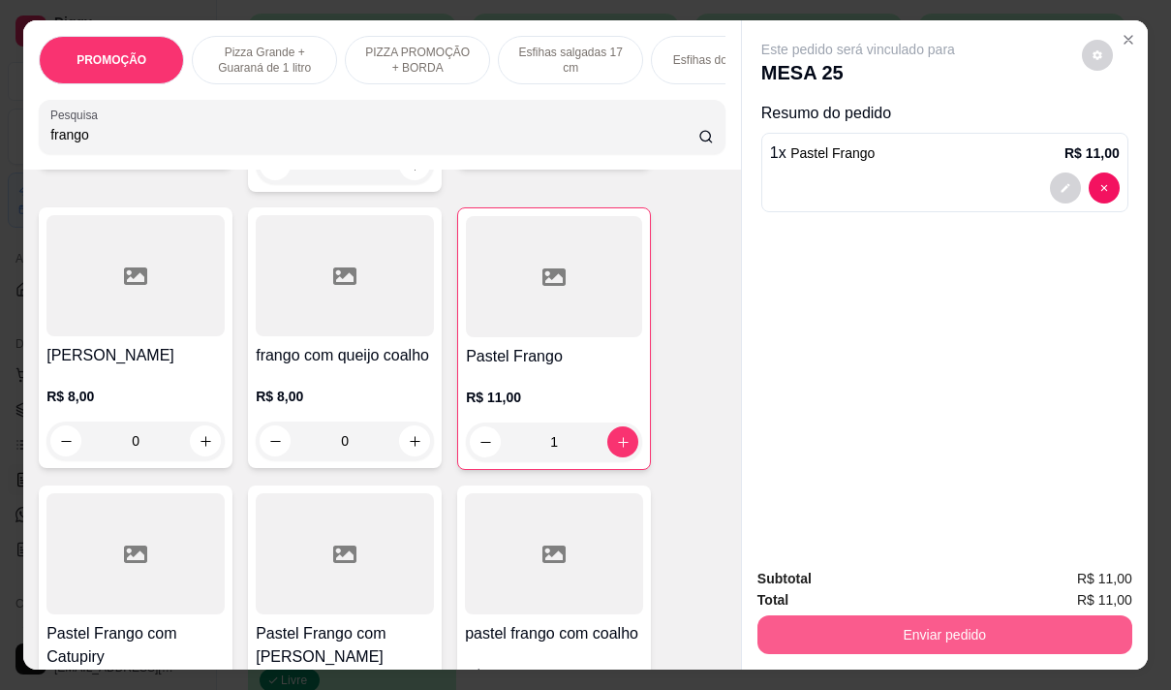
click at [921, 617] on button "Enviar pedido" at bounding box center [945, 634] width 375 height 39
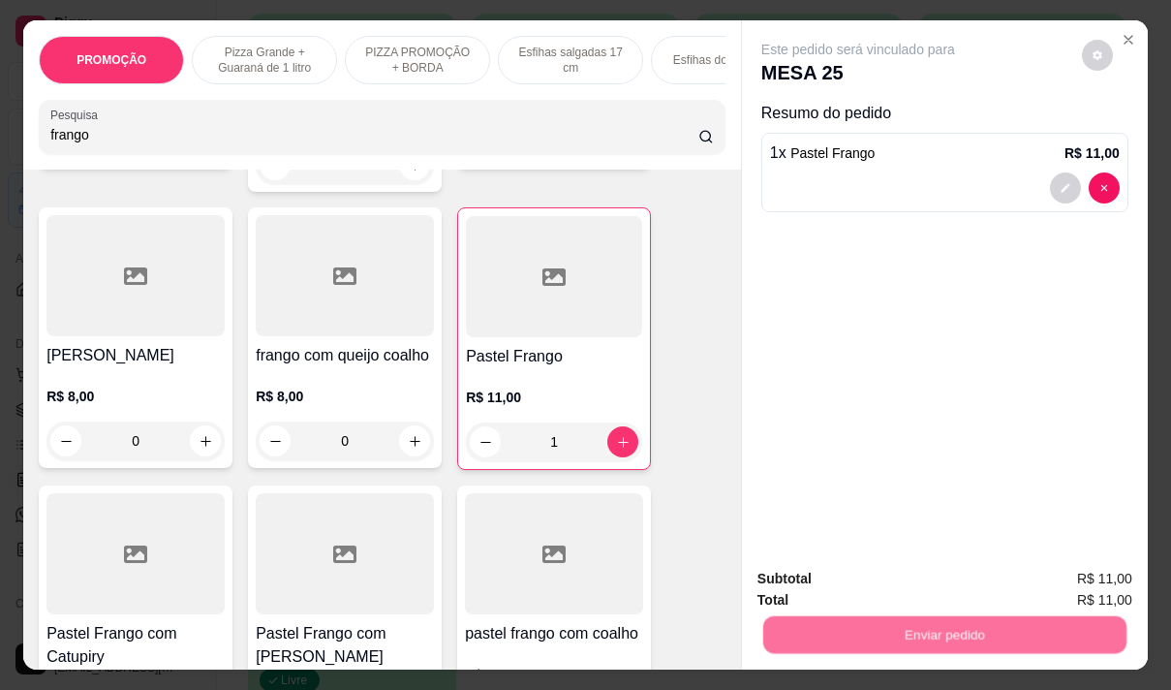
click at [875, 579] on button "Não registrar e enviar pedido" at bounding box center [880, 579] width 201 height 37
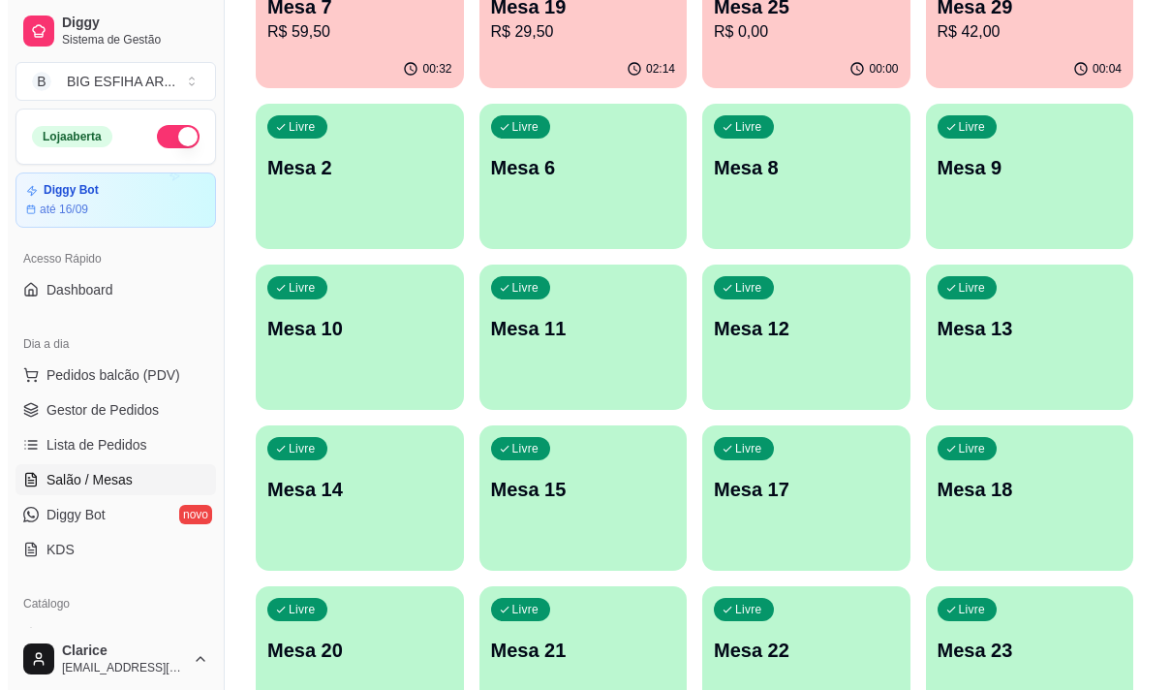
scroll to position [194, 0]
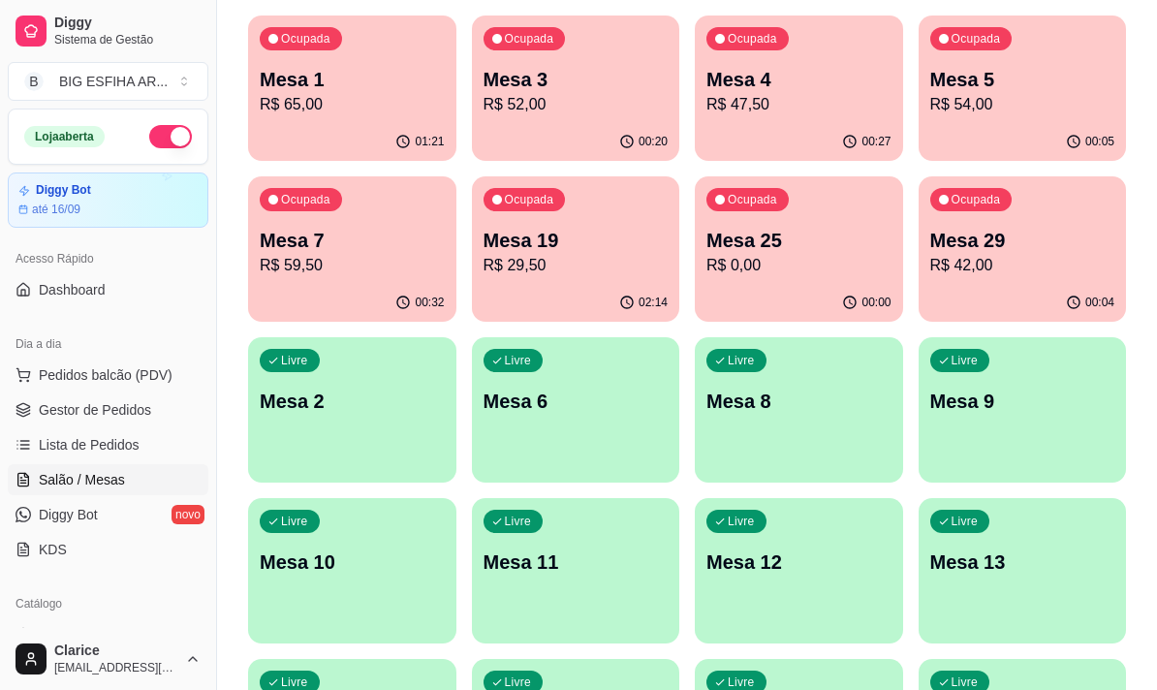
click at [1049, 238] on p "Mesa 29" at bounding box center [1022, 240] width 185 height 27
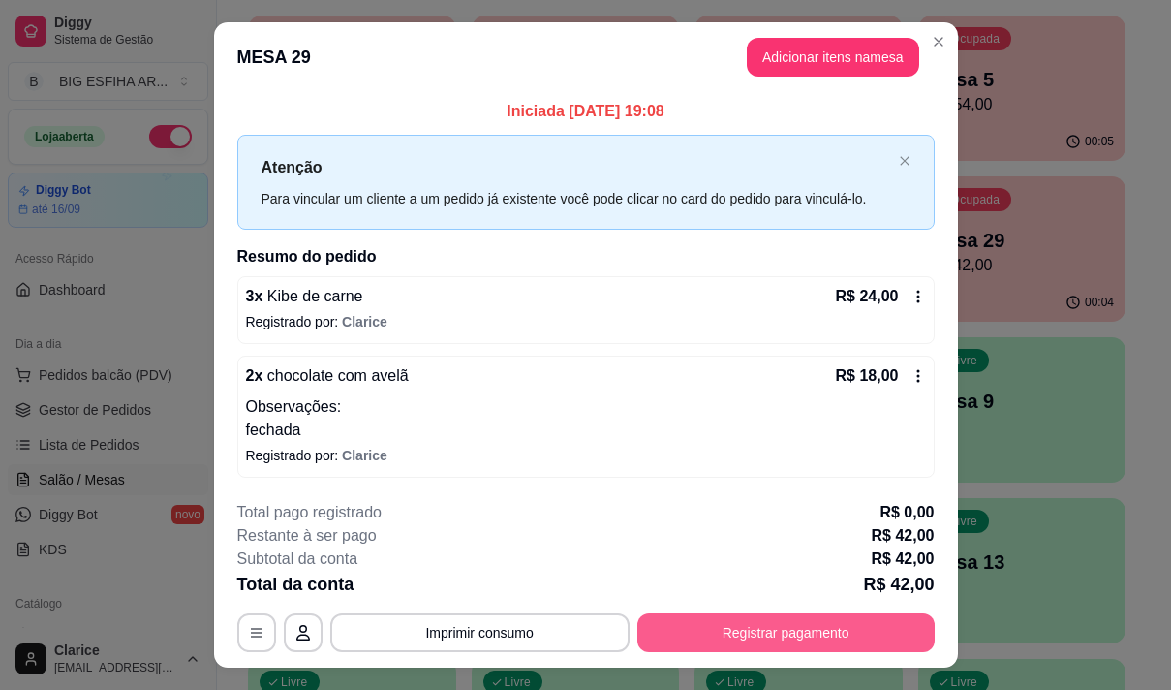
click at [738, 644] on button "Registrar pagamento" at bounding box center [785, 632] width 297 height 39
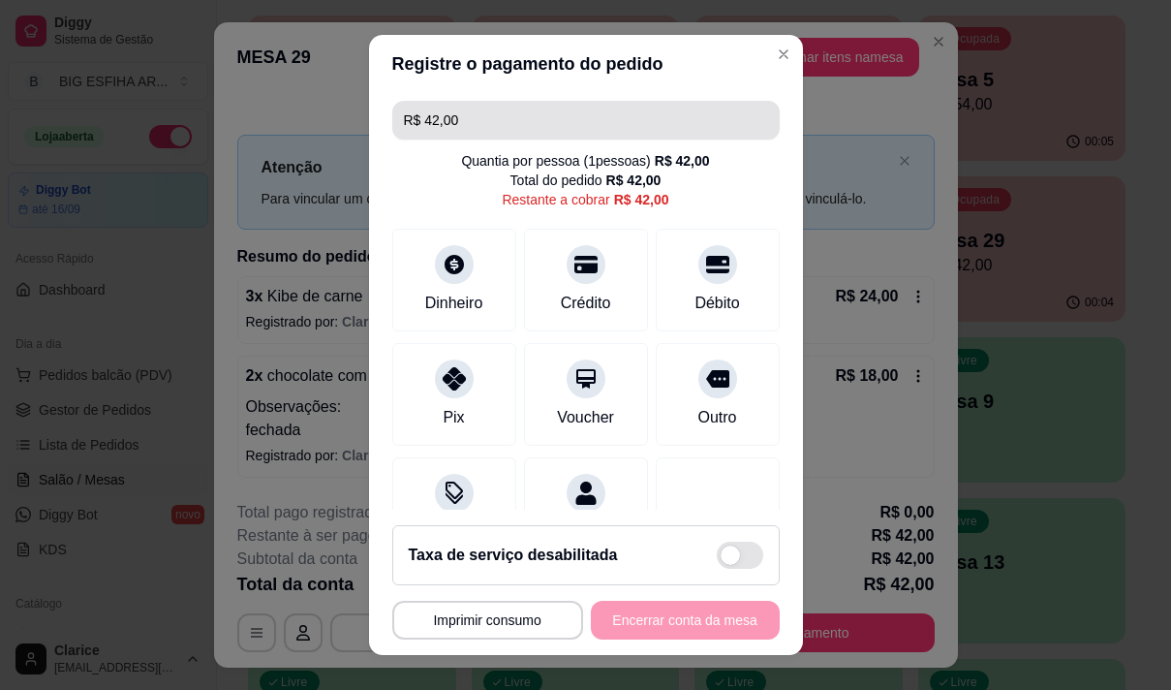
click at [459, 118] on input "R$ 42,00" at bounding box center [586, 120] width 364 height 39
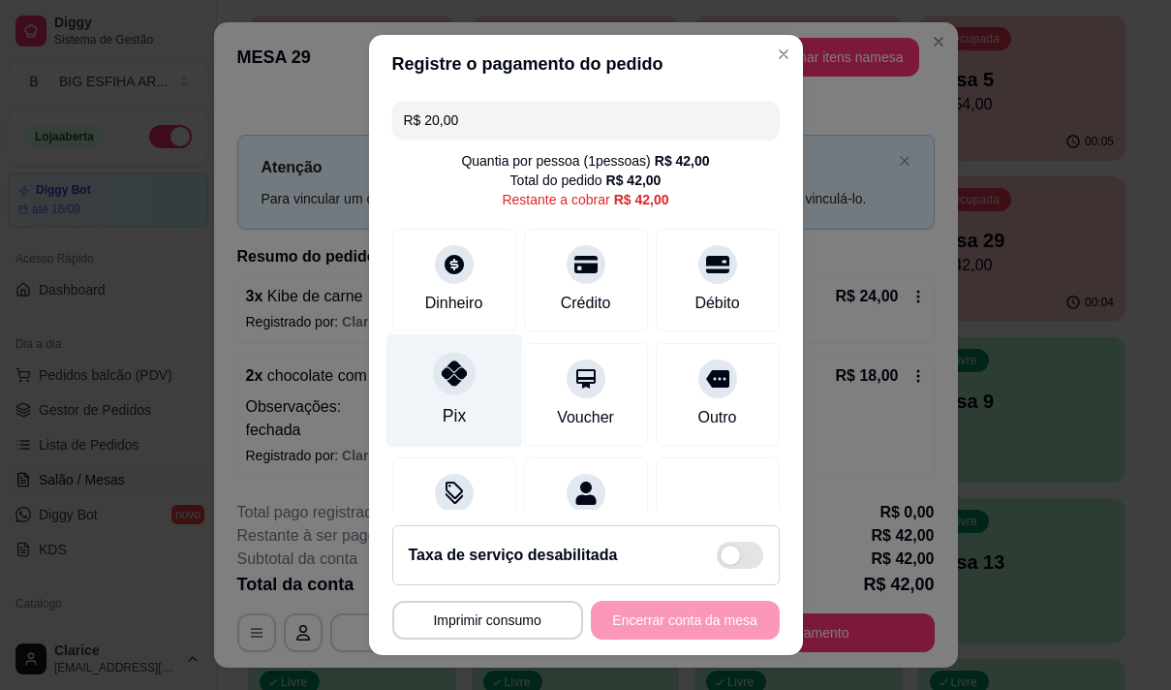
click at [450, 399] on div "Pix" at bounding box center [454, 389] width 137 height 113
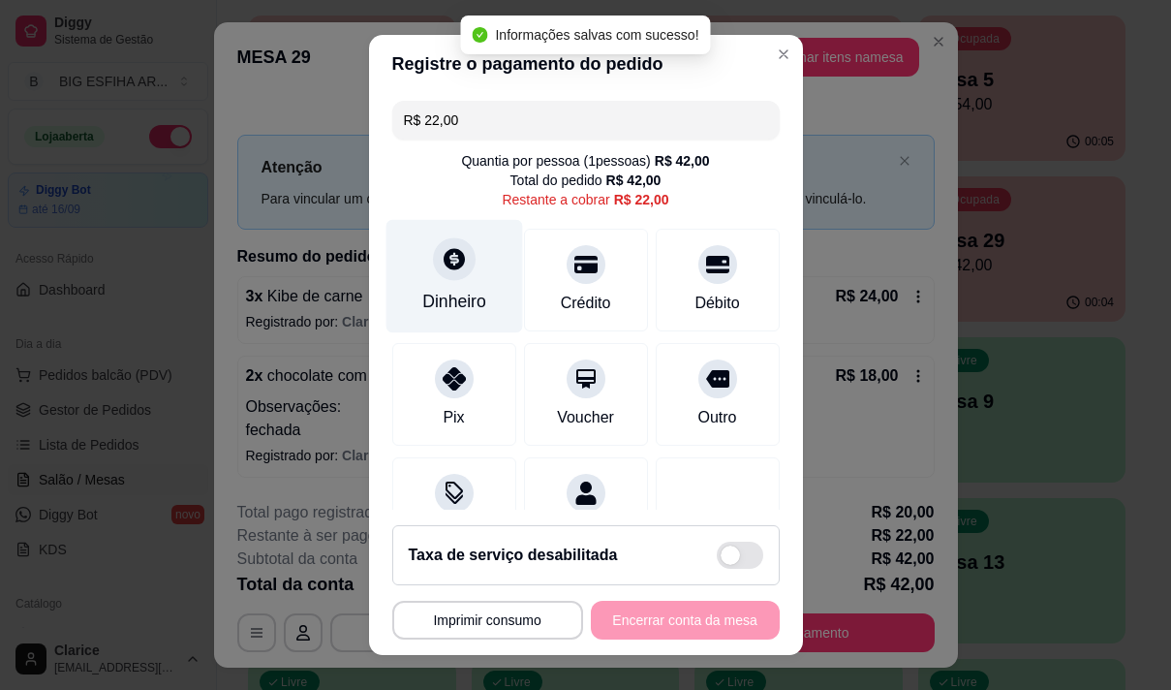
click at [433, 273] on div at bounding box center [454, 258] width 43 height 43
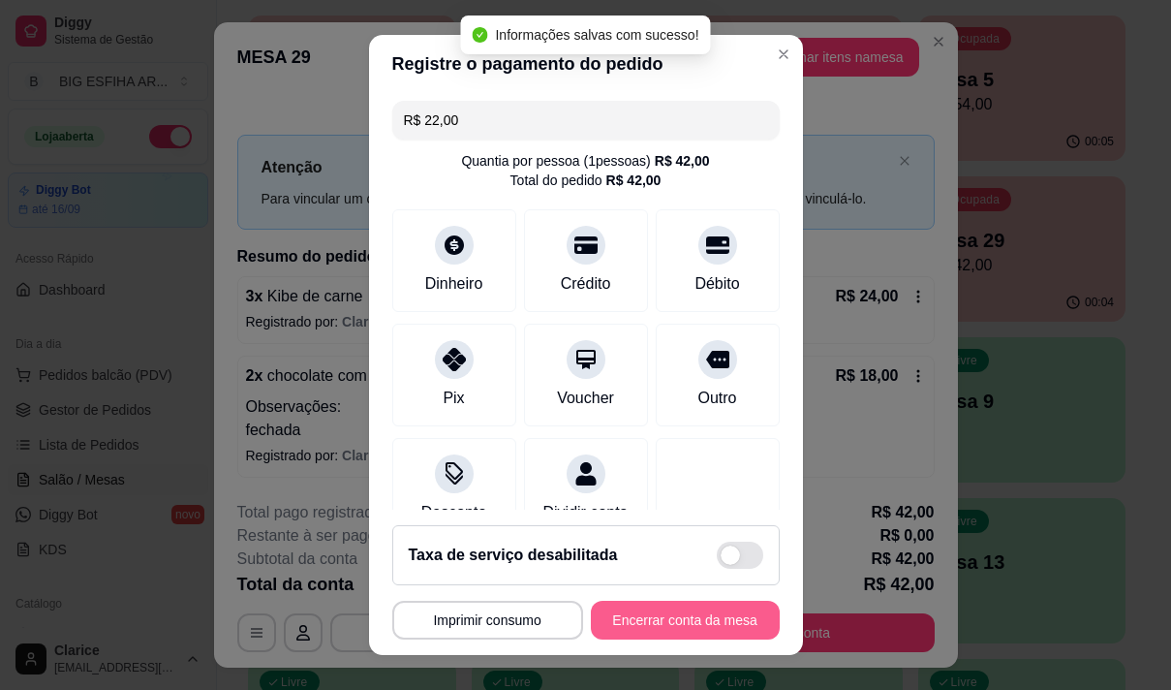
type input "R$ 0,00"
click at [658, 622] on button "Encerrar conta da mesa" at bounding box center [685, 621] width 183 height 38
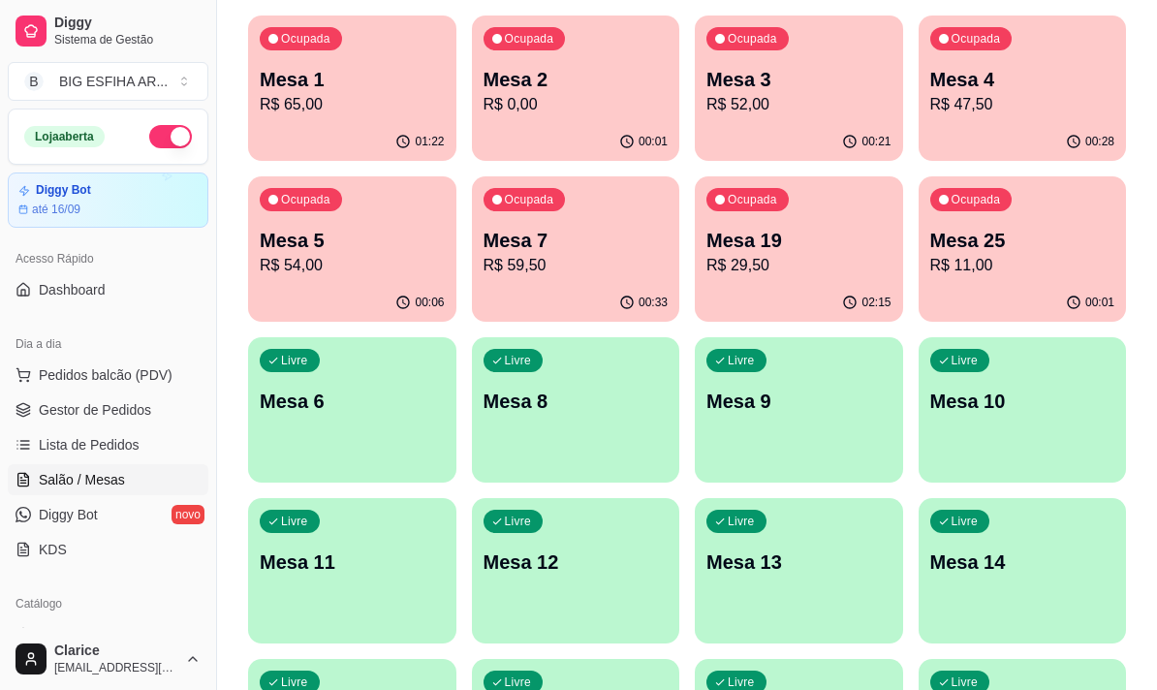
click at [393, 114] on p "R$ 65,00" at bounding box center [352, 104] width 185 height 23
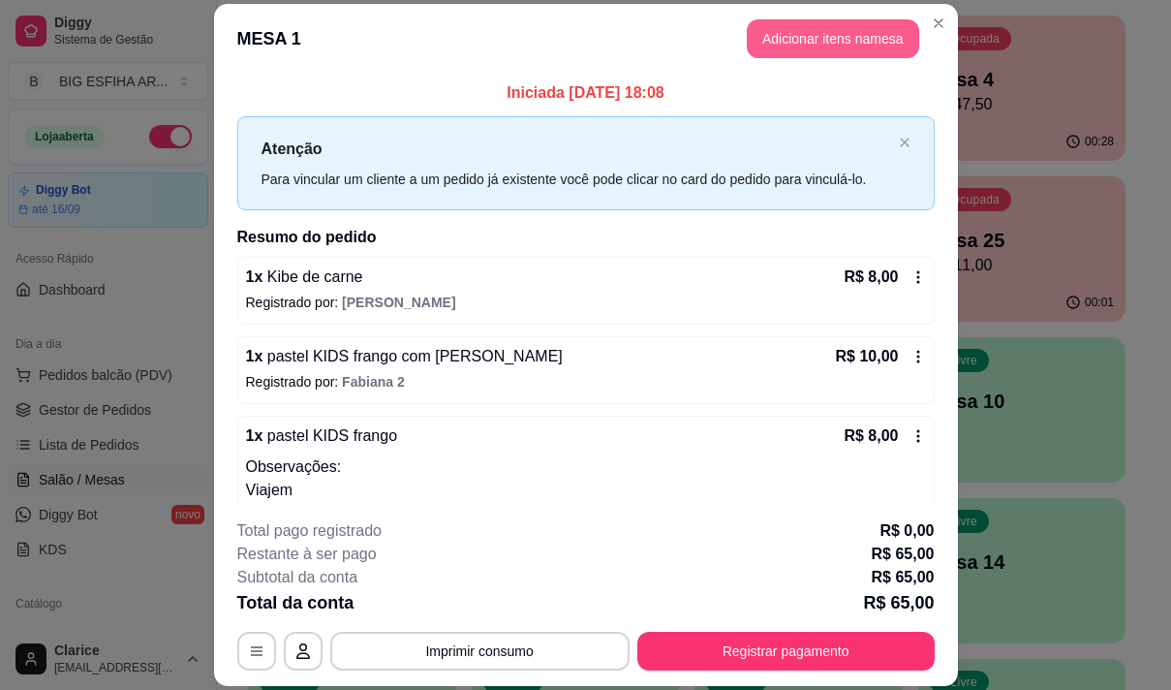
click at [821, 40] on button "Adicionar itens na mesa" at bounding box center [833, 38] width 172 height 39
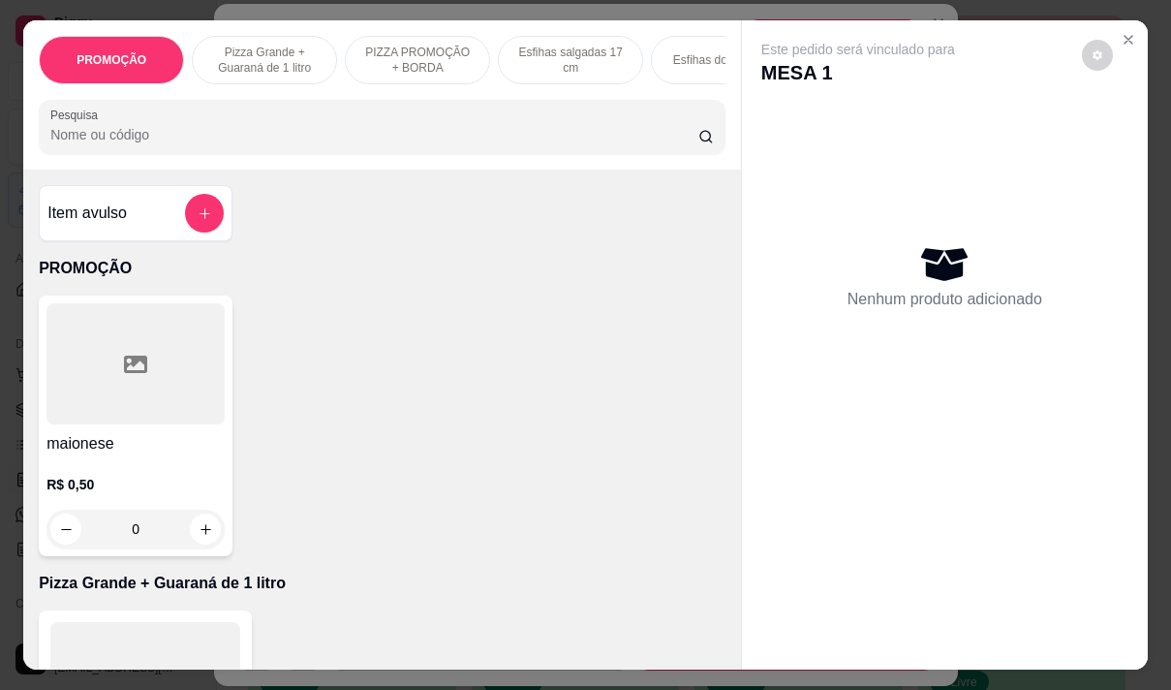
click at [370, 154] on div "Pesquisa" at bounding box center [382, 127] width 687 height 54
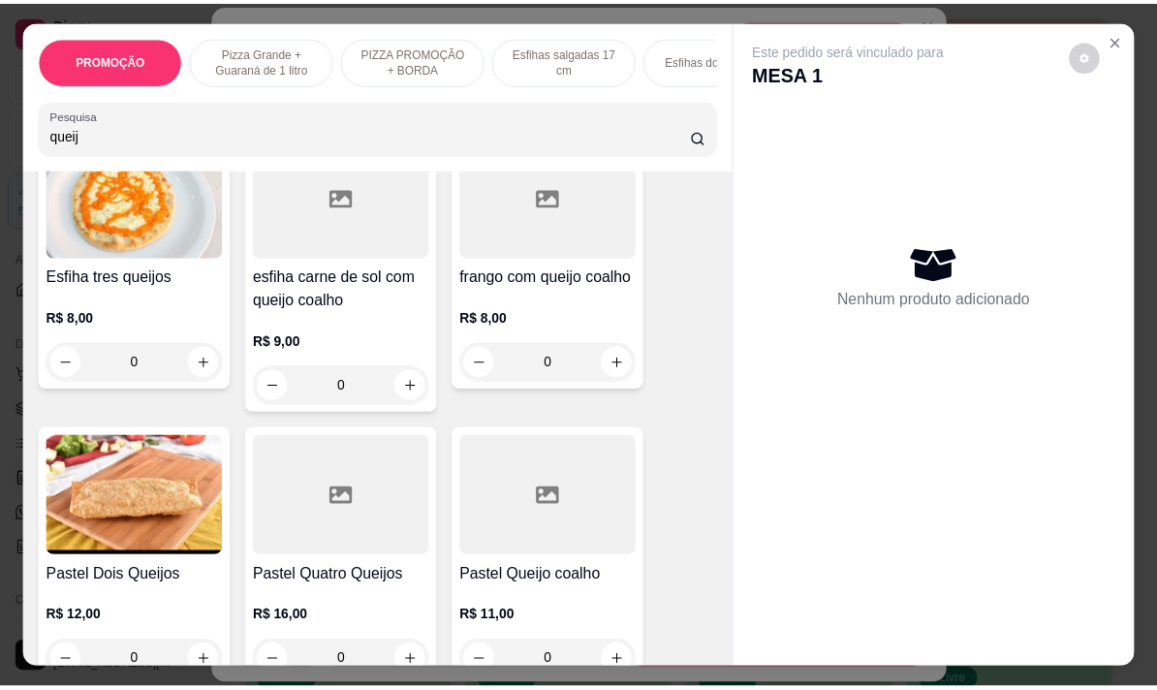
scroll to position [678, 0]
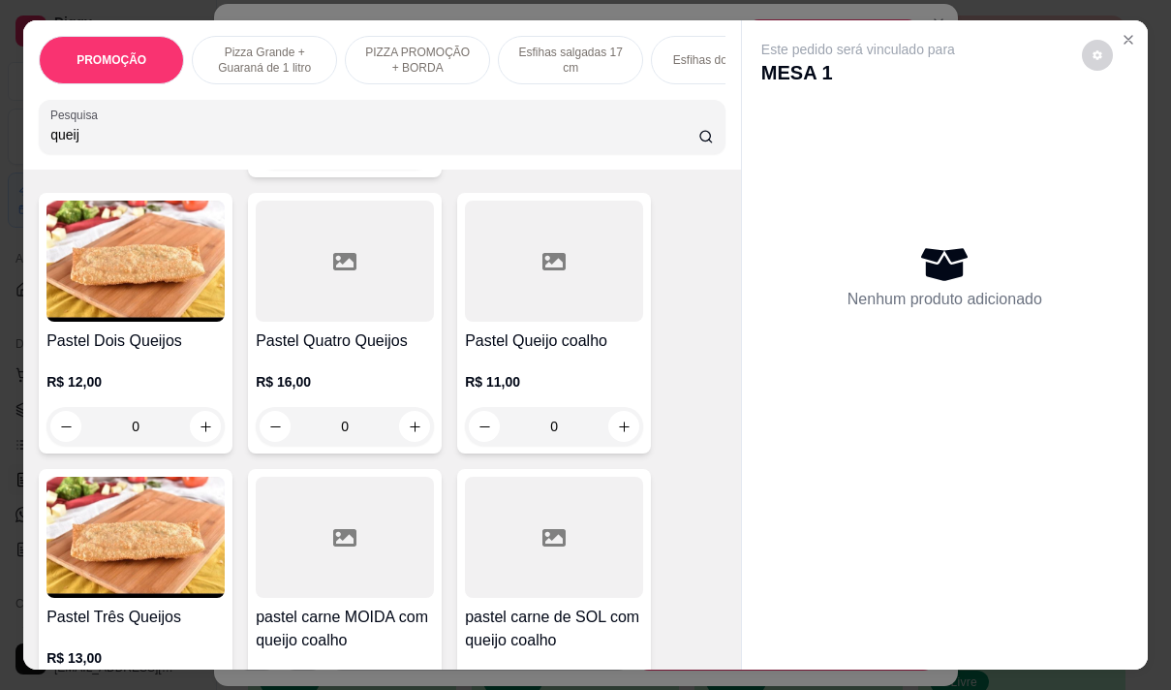
type input "queij"
click at [495, 349] on h4 "Pastel Queijo coalho" at bounding box center [554, 340] width 178 height 23
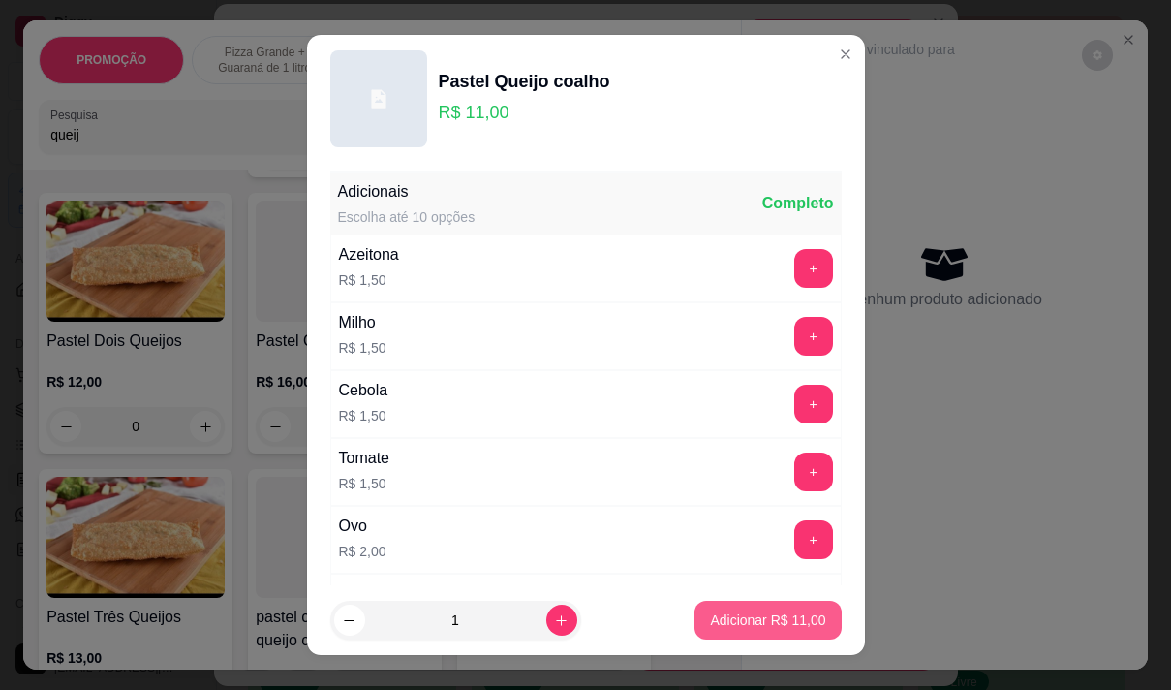
click at [739, 612] on p "Adicionar R$ 11,00" at bounding box center [767, 619] width 115 height 19
type input "1"
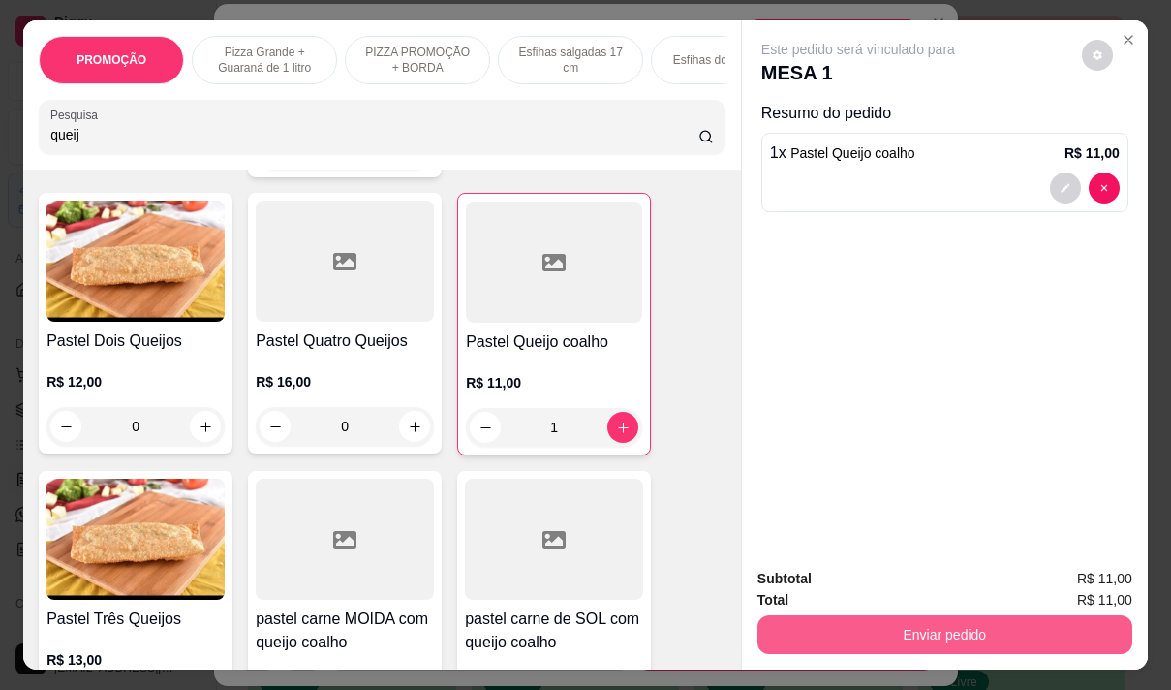
click at [894, 616] on button "Enviar pedido" at bounding box center [945, 634] width 375 height 39
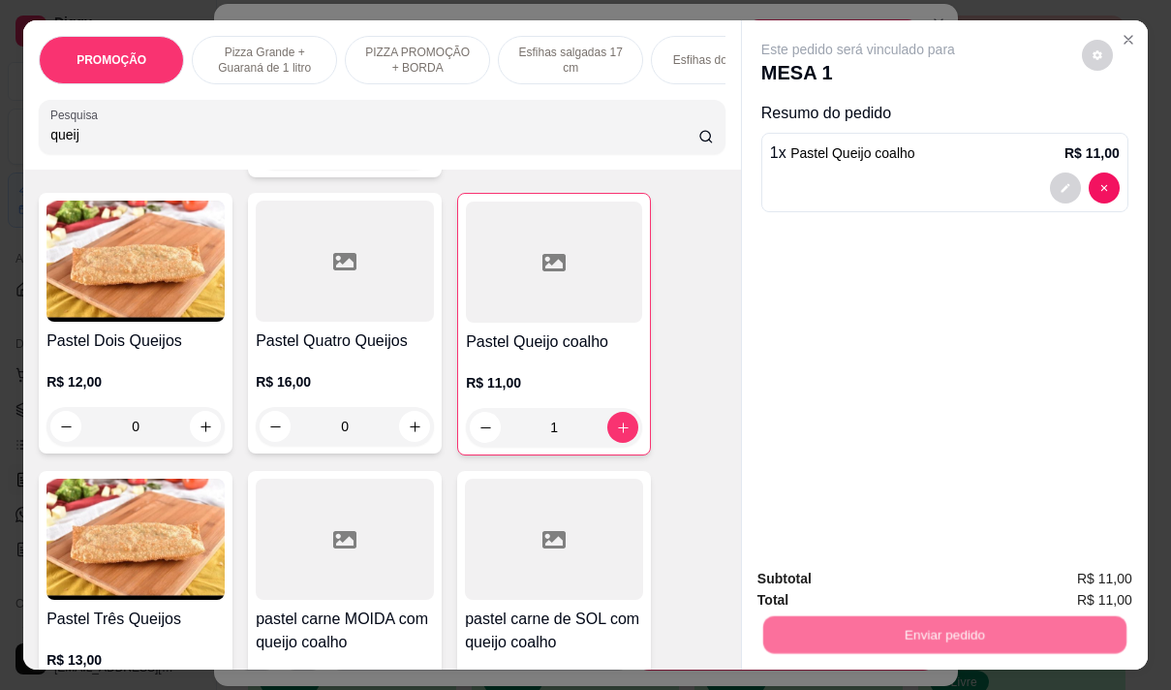
click at [839, 578] on button "Não registrar e enviar pedido" at bounding box center [881, 579] width 196 height 36
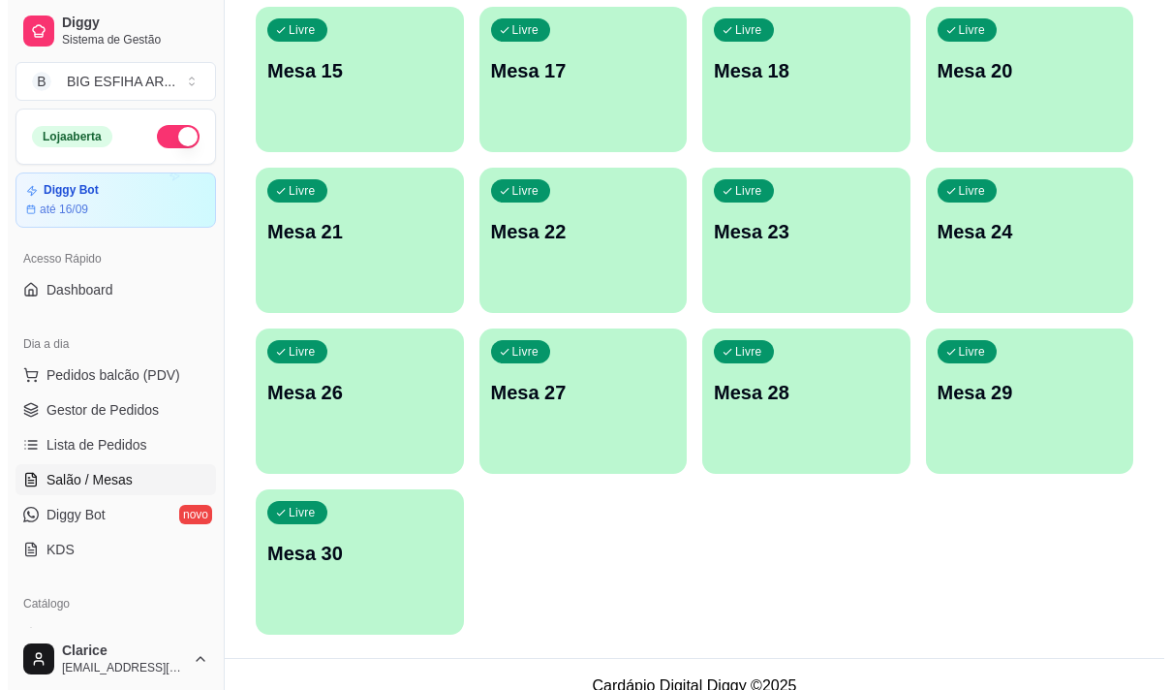
scroll to position [869, 0]
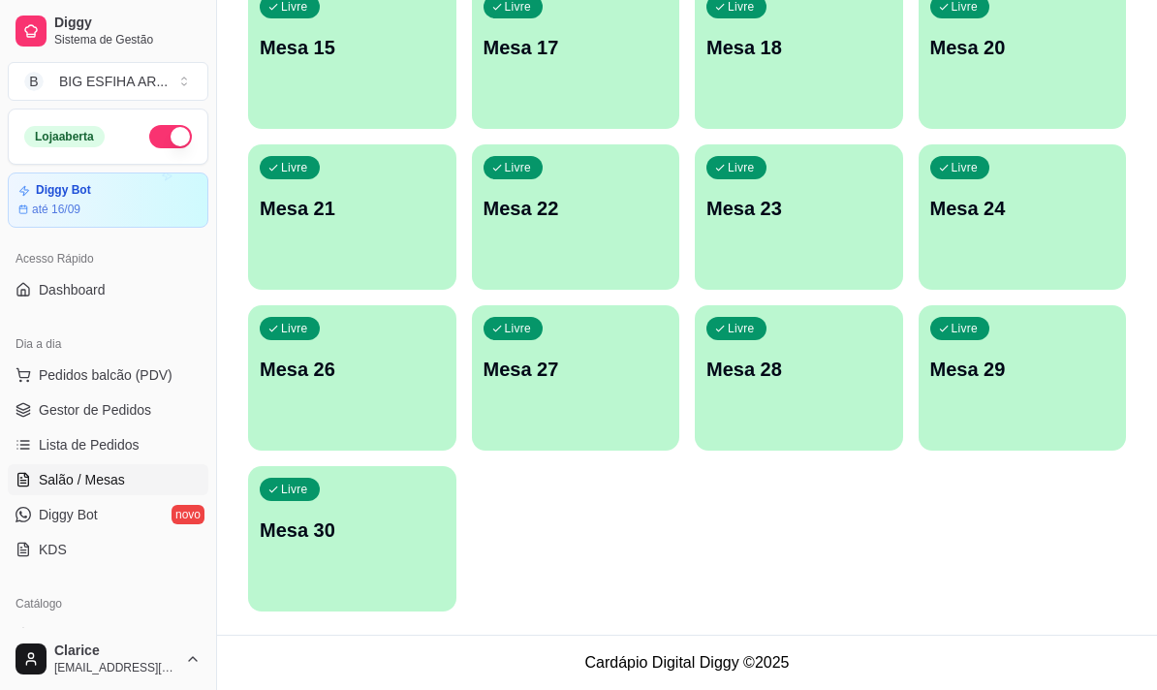
click at [290, 566] on div "Livre Mesa 30" at bounding box center [352, 527] width 208 height 122
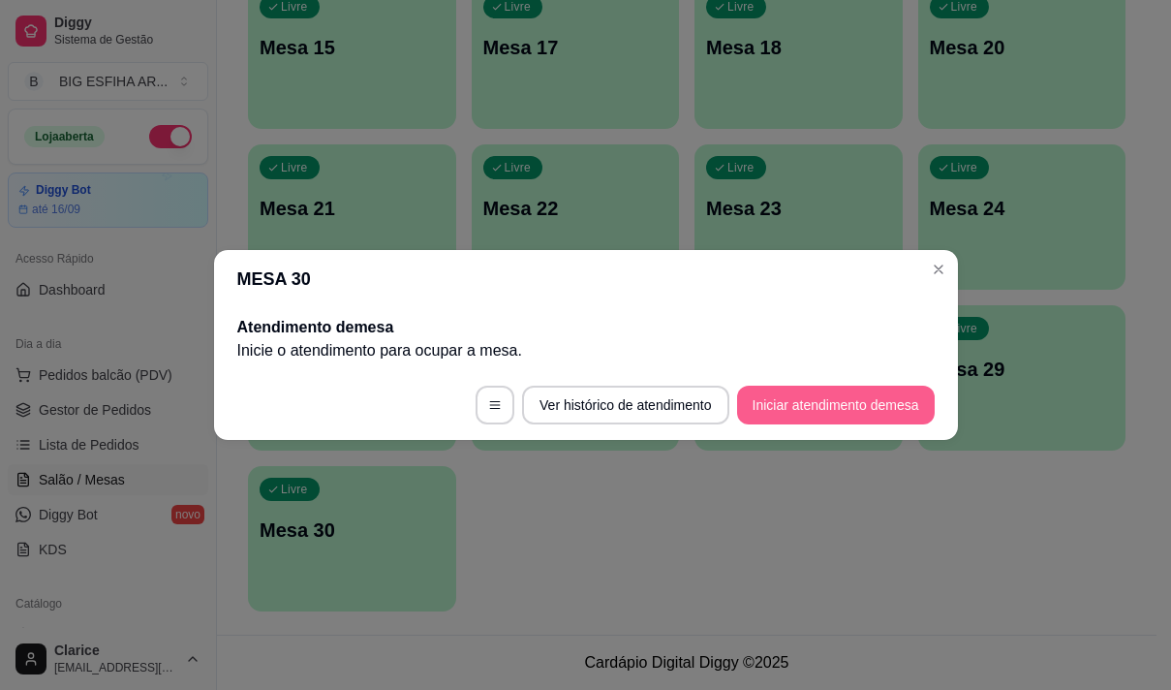
click at [848, 410] on button "Iniciar atendimento de mesa" at bounding box center [836, 405] width 198 height 39
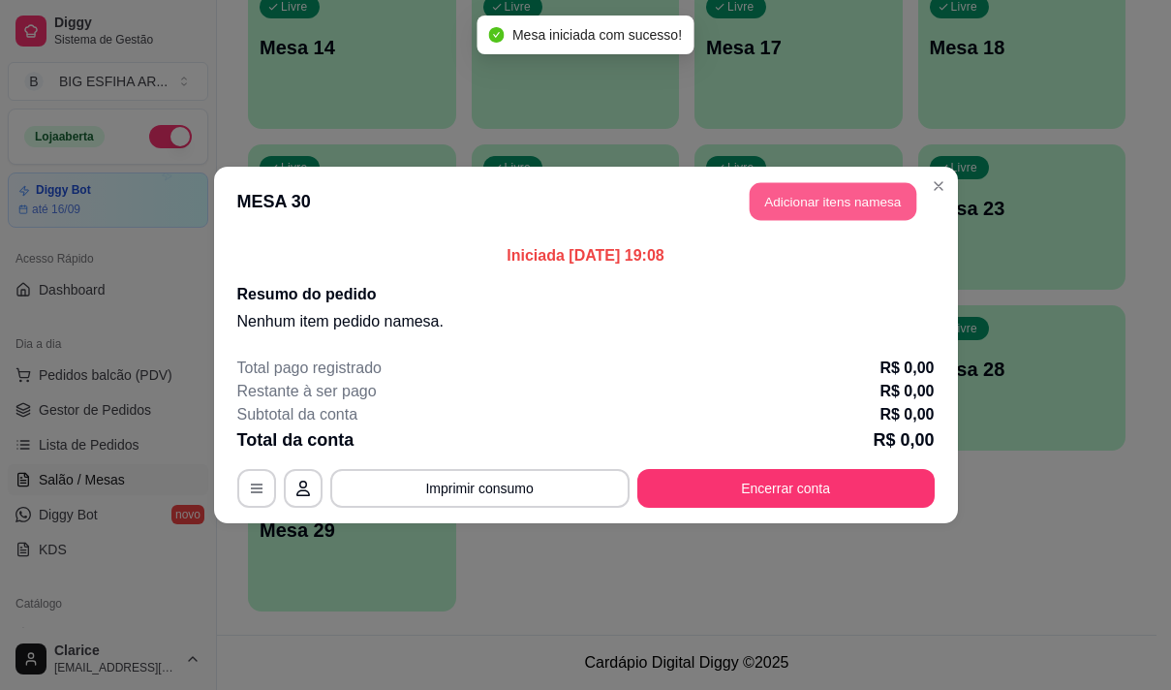
click at [871, 203] on button "Adicionar itens na mesa" at bounding box center [833, 202] width 167 height 38
click at [499, 138] on input "Pesquisa" at bounding box center [374, 134] width 648 height 19
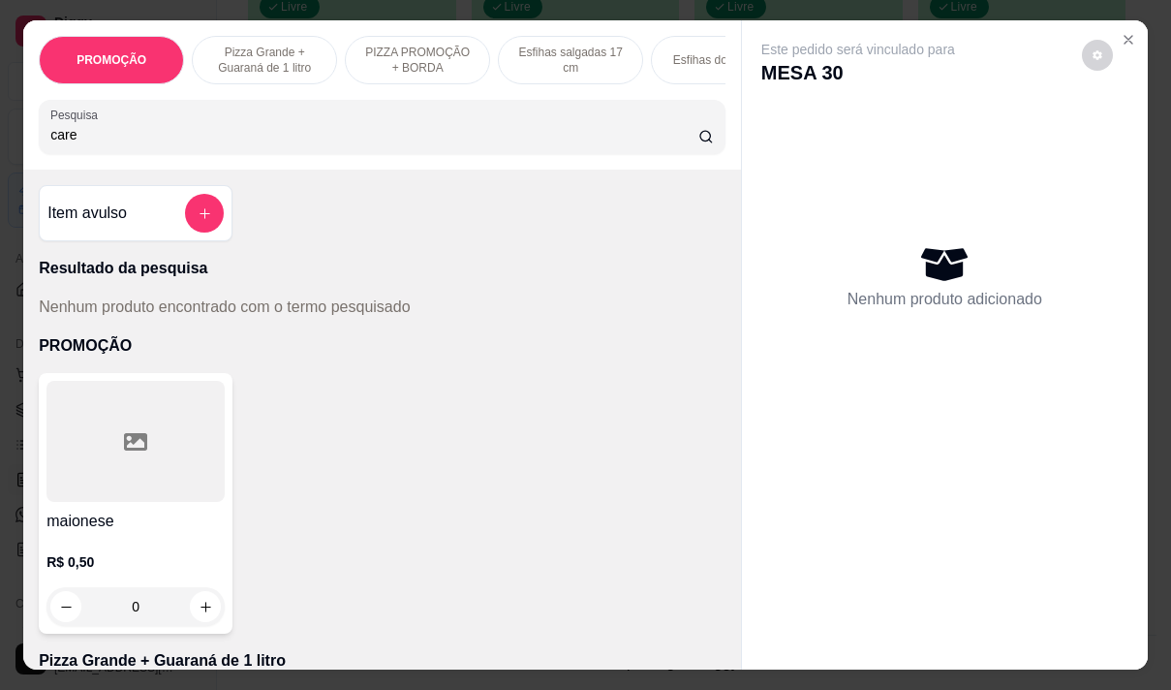
click at [158, 135] on input "care" at bounding box center [374, 134] width 648 height 19
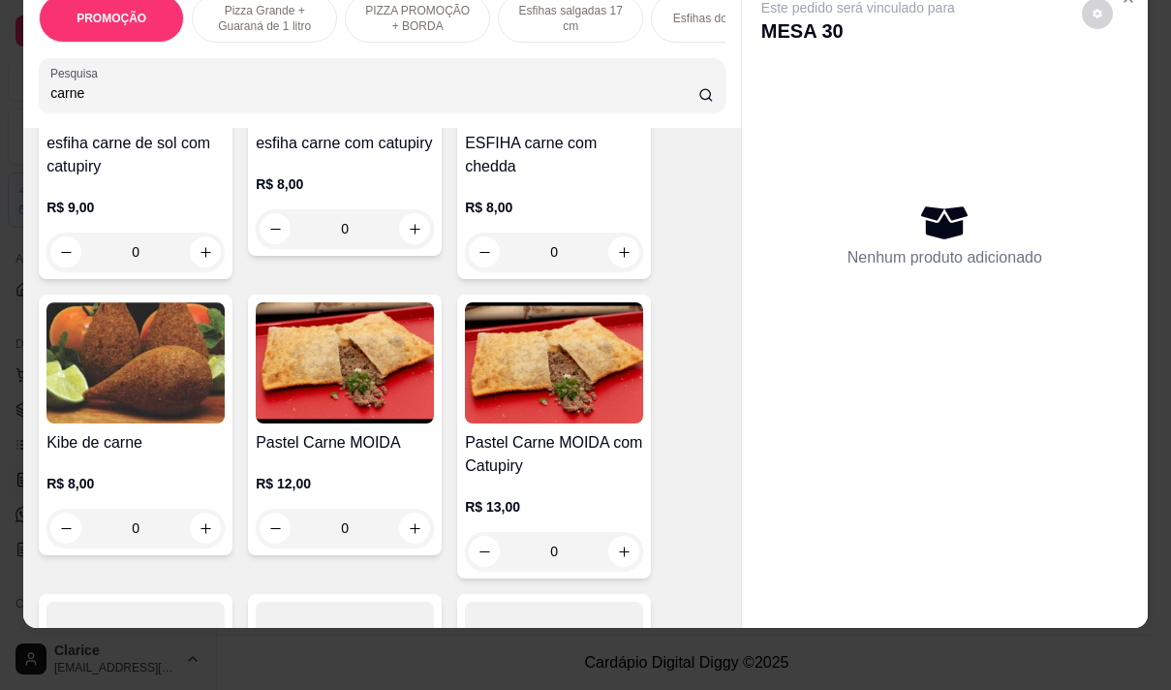
scroll to position [1066, 0]
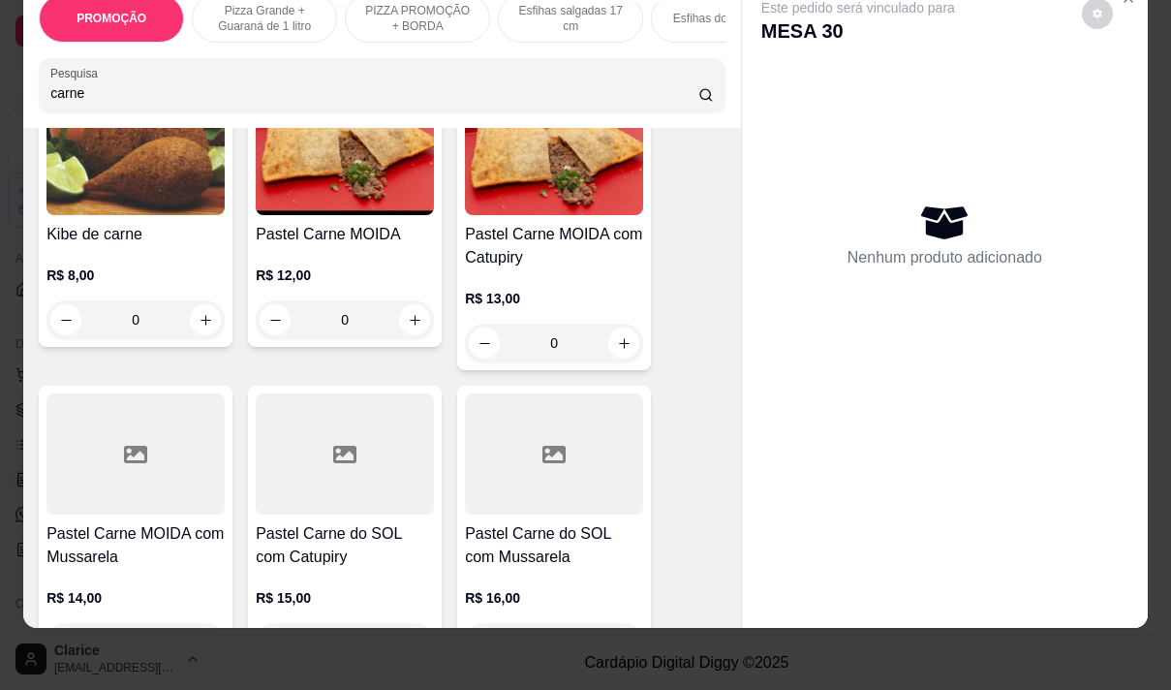
type input "carne"
click at [350, 228] on h4 "Pastel Carne MOIDA" at bounding box center [345, 234] width 178 height 23
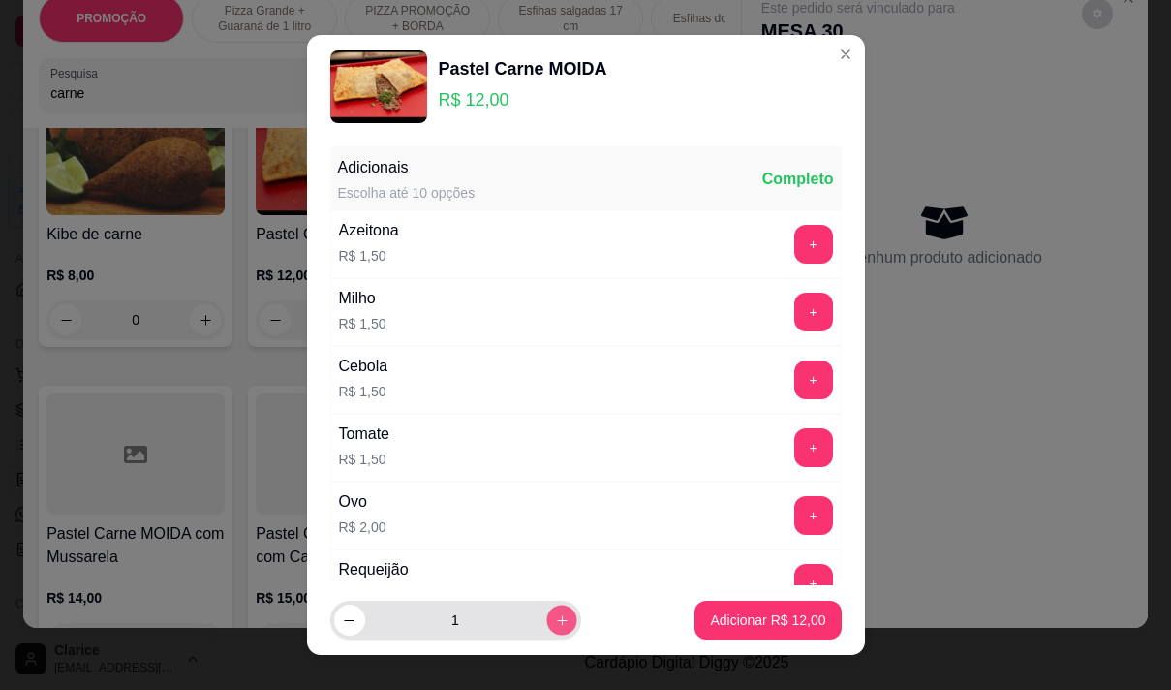
click at [556, 620] on icon "increase-product-quantity" at bounding box center [561, 620] width 10 height 10
click at [556, 620] on icon "increase-product-quantity" at bounding box center [561, 620] width 11 height 11
type input "3"
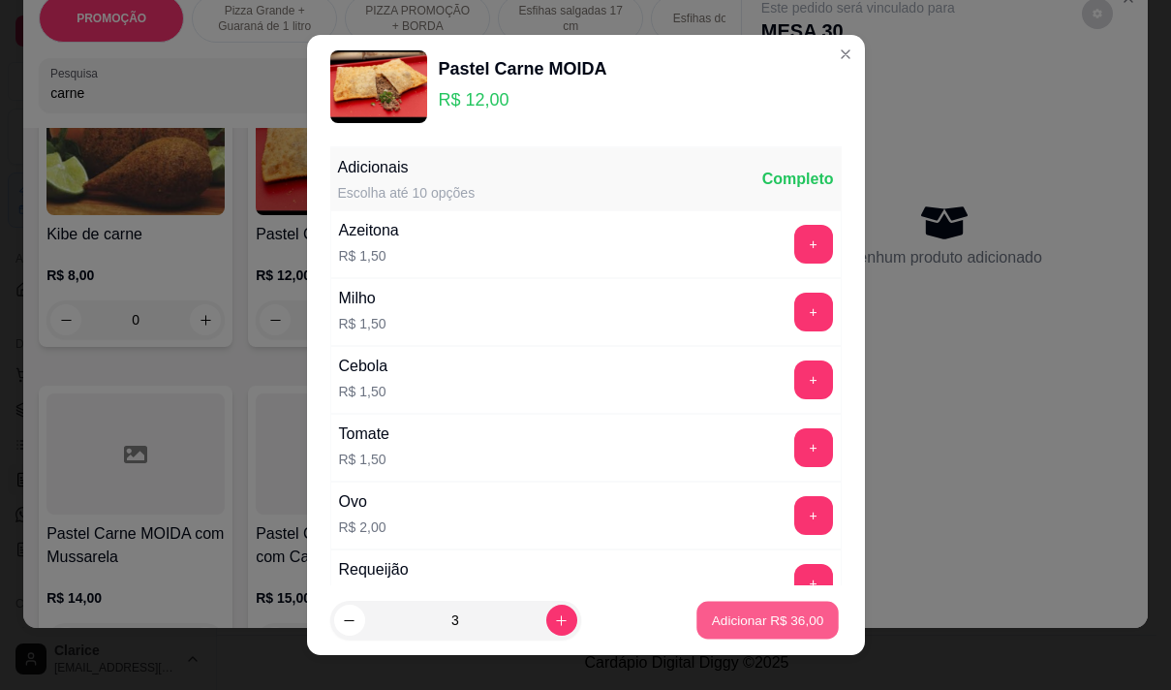
click at [733, 614] on p "Adicionar R$ 36,00" at bounding box center [768, 620] width 112 height 18
type input "3"
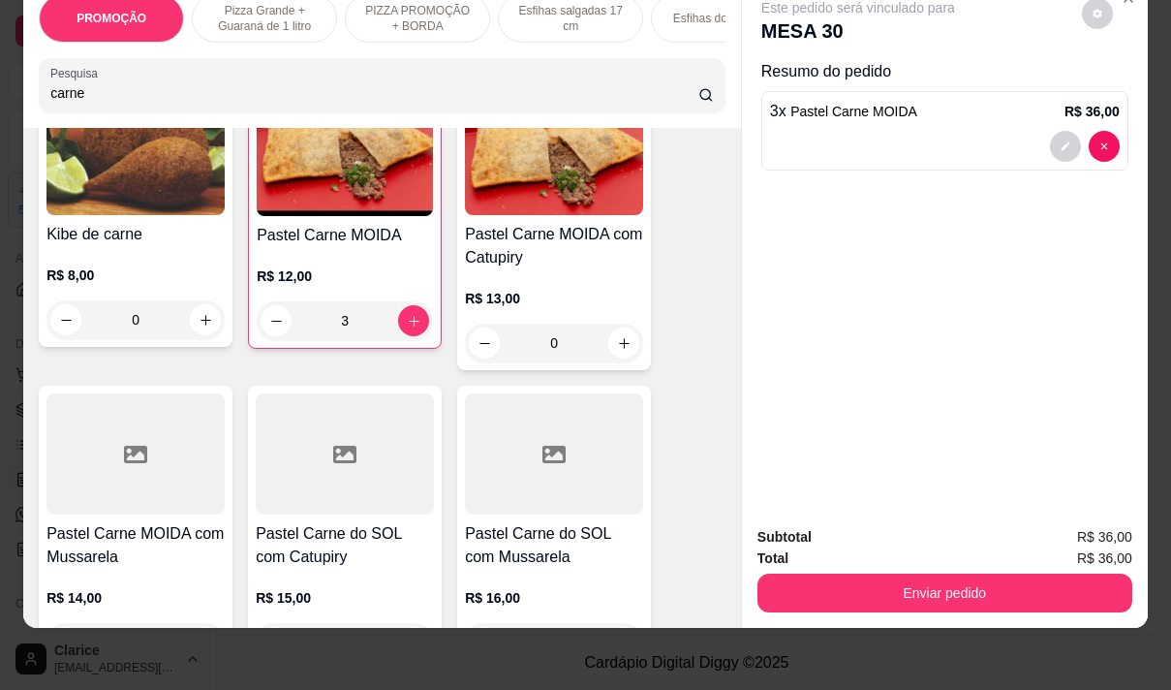
click at [144, 97] on input "carne" at bounding box center [374, 92] width 648 height 19
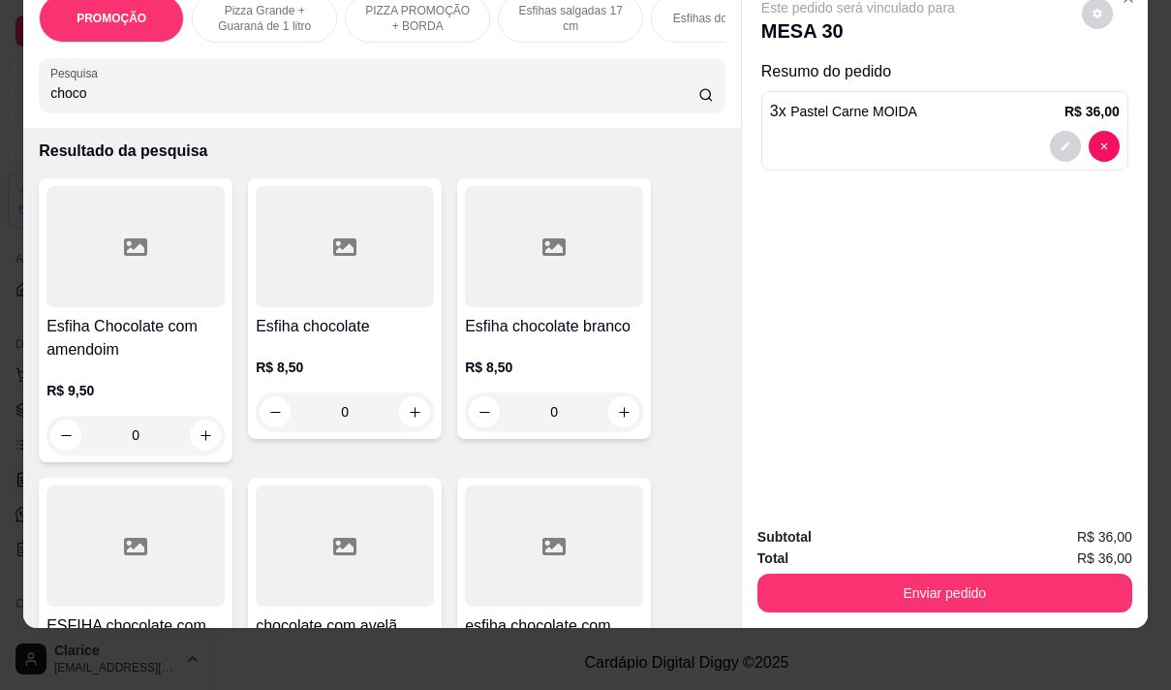
scroll to position [0, 0]
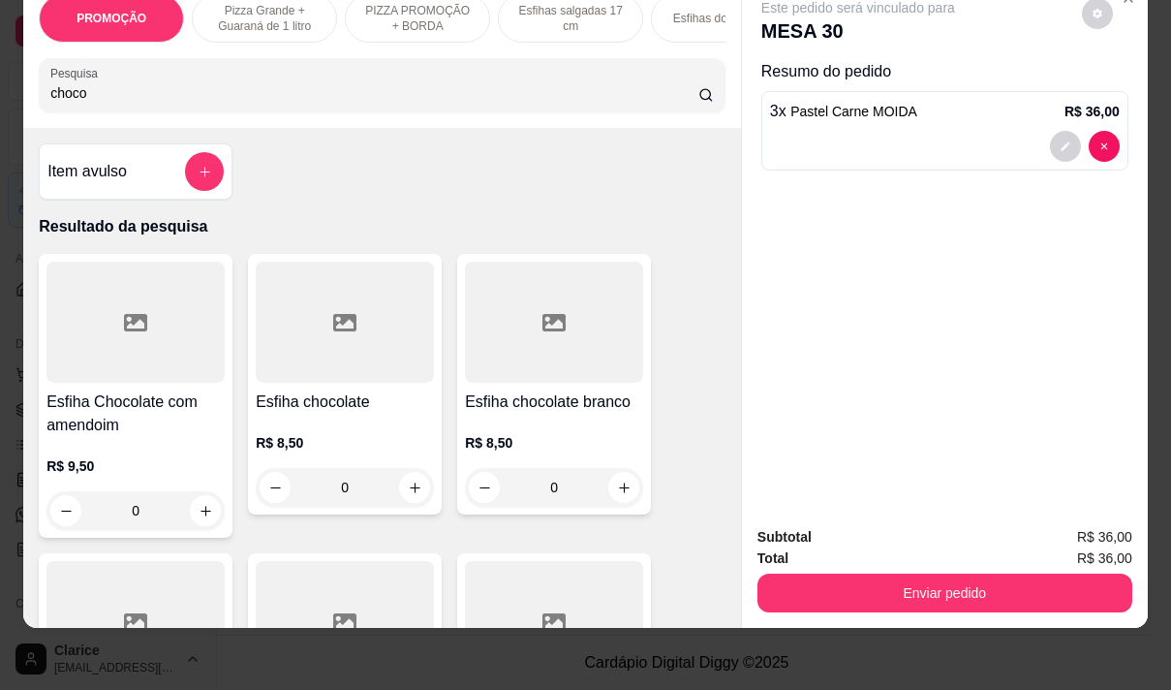
type input "choco"
click at [362, 399] on h4 "Esfiha chocolate" at bounding box center [345, 401] width 178 height 23
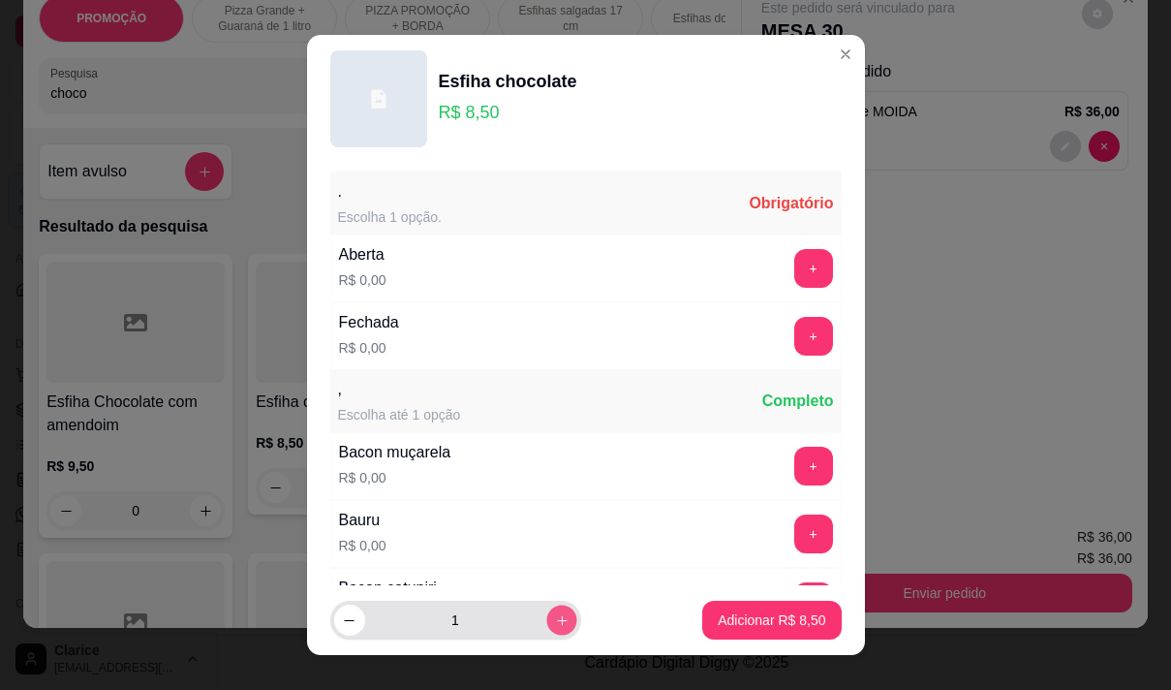
click at [554, 619] on icon "increase-product-quantity" at bounding box center [561, 620] width 15 height 15
type input "2"
click at [794, 265] on button "+" at bounding box center [813, 268] width 39 height 39
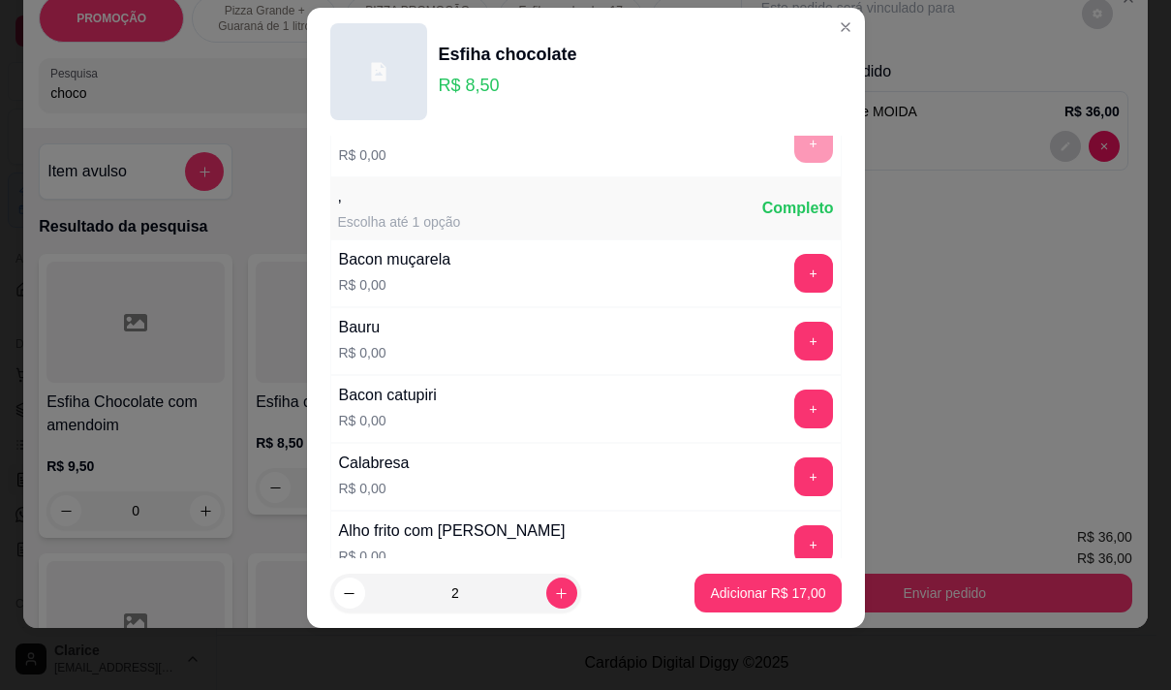
scroll to position [207, 0]
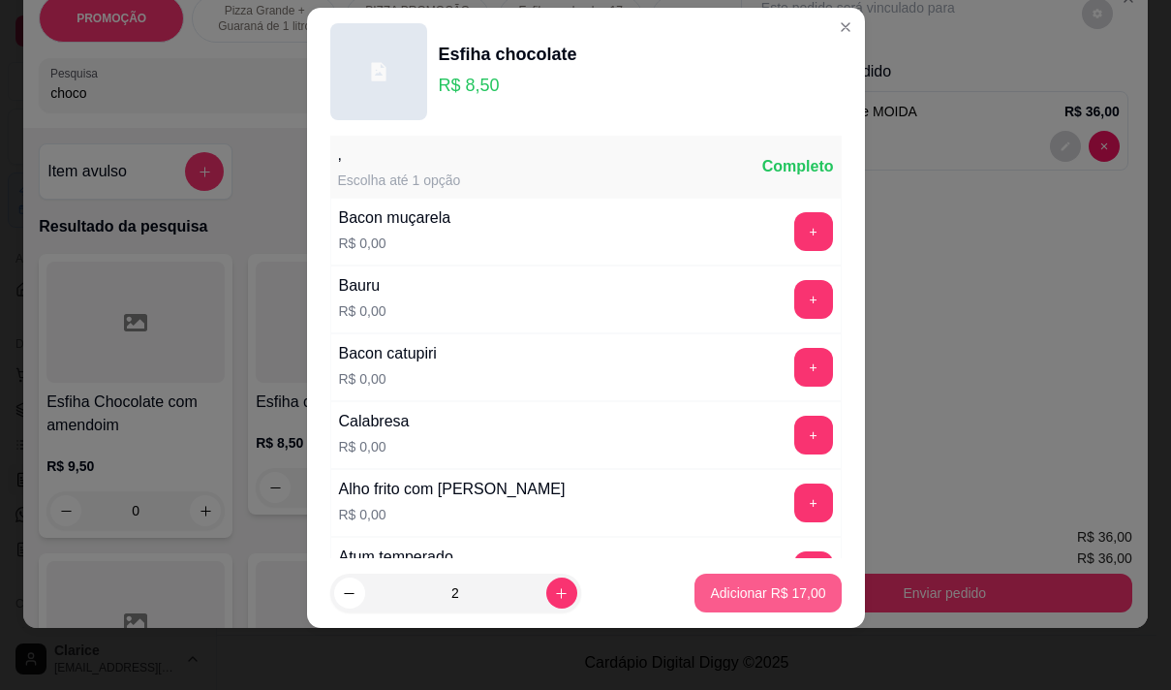
click at [756, 594] on p "Adicionar R$ 17,00" at bounding box center [767, 592] width 115 height 19
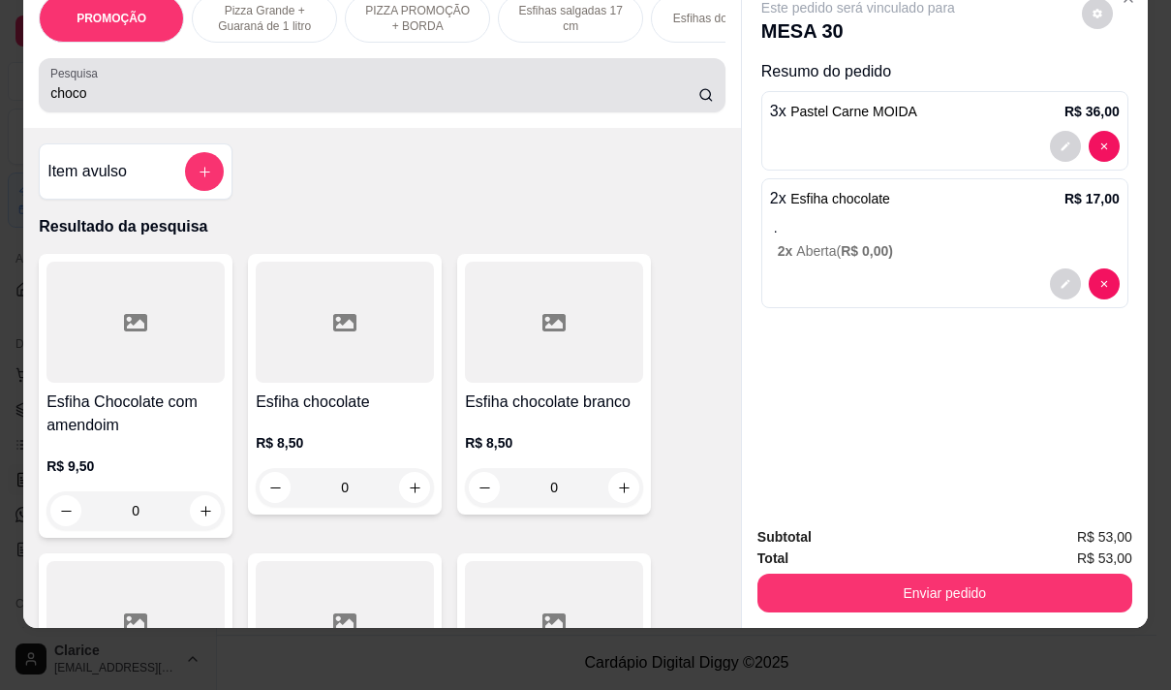
click at [237, 92] on input "choco" at bounding box center [374, 92] width 648 height 19
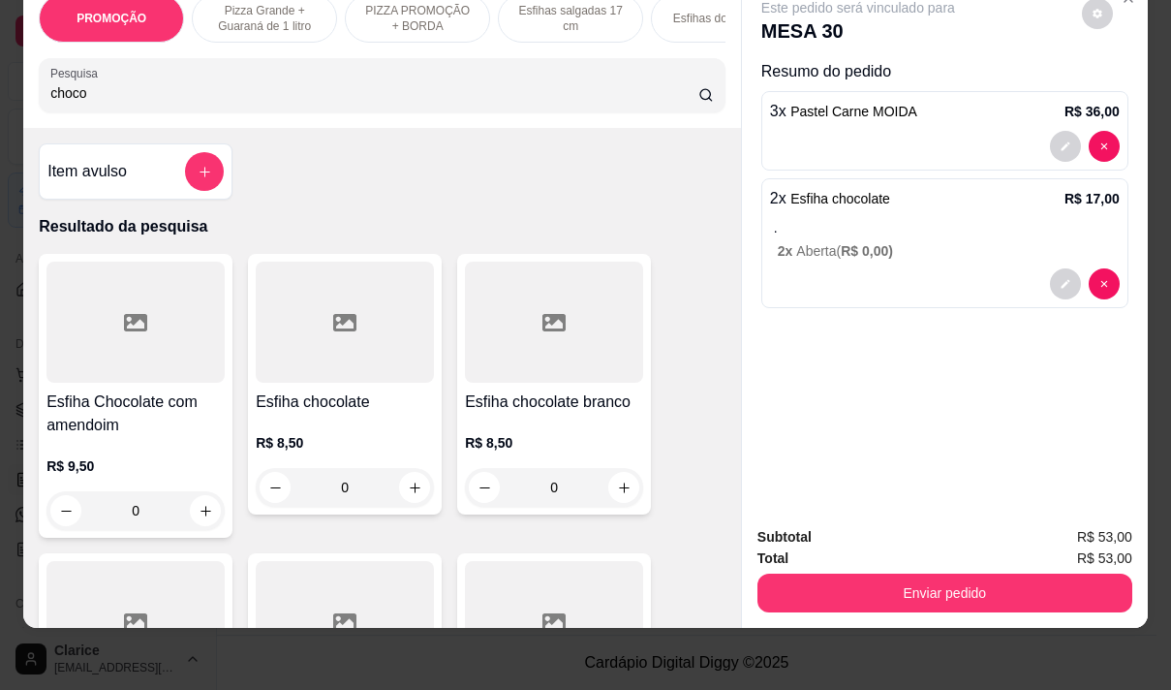
click at [237, 92] on input "choco" at bounding box center [374, 92] width 648 height 19
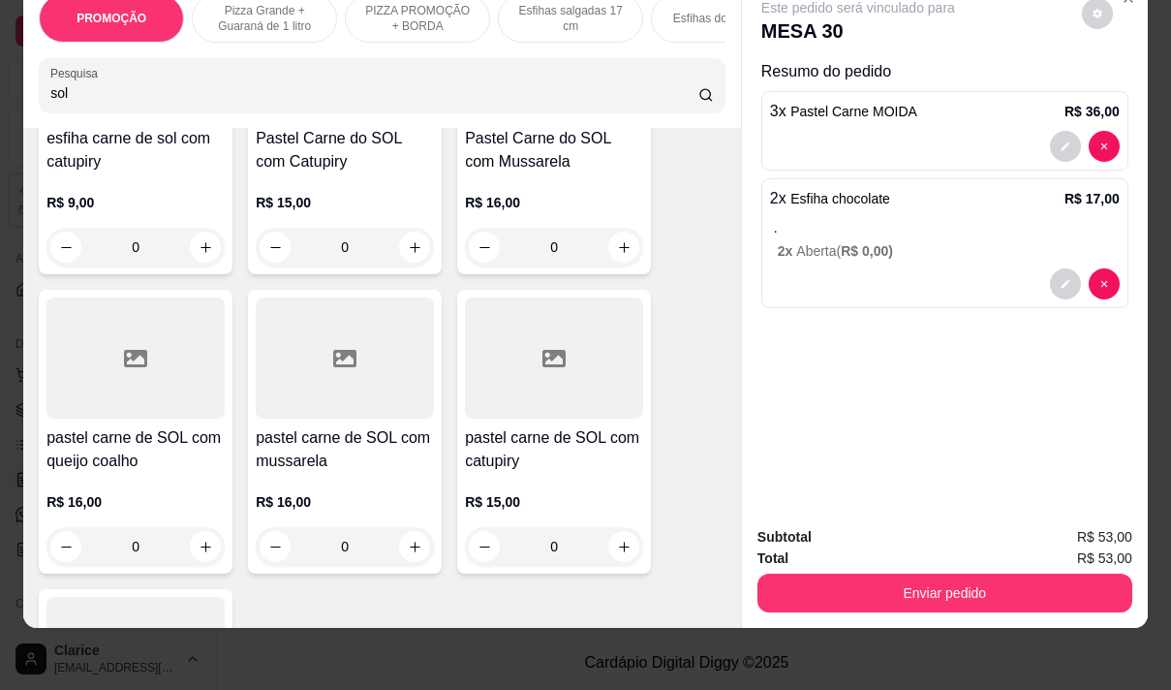
scroll to position [581, 0]
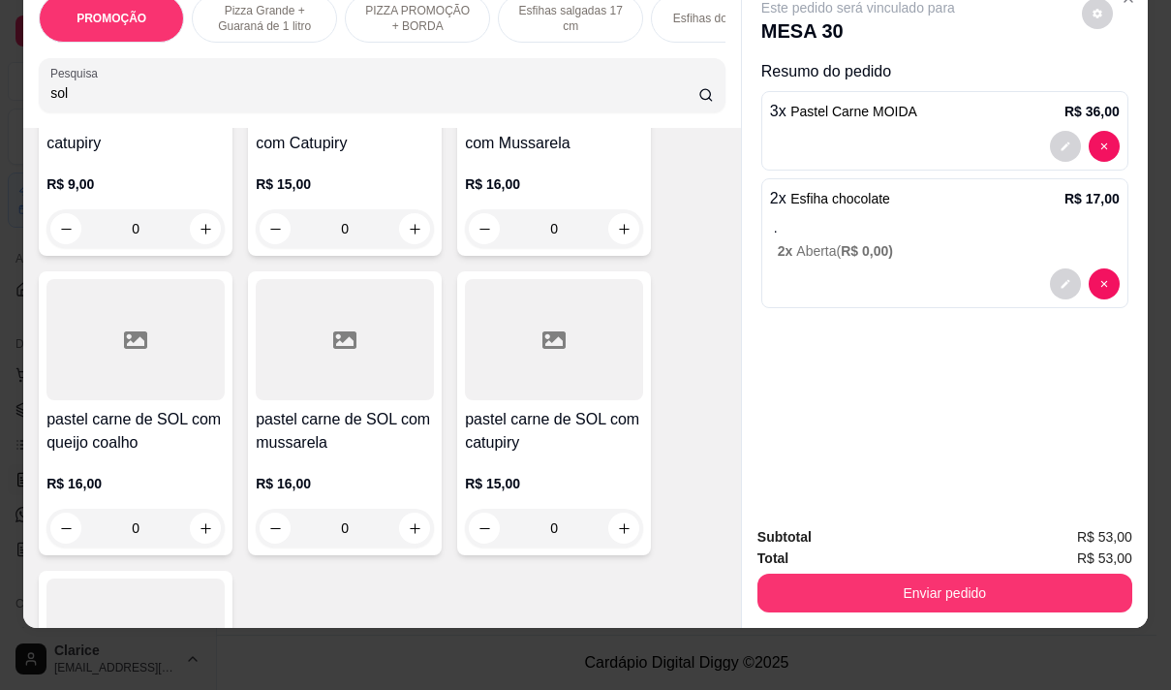
type input "sol"
click at [141, 410] on h4 "pastel carne de SOL com queijo coalho" at bounding box center [135, 431] width 178 height 46
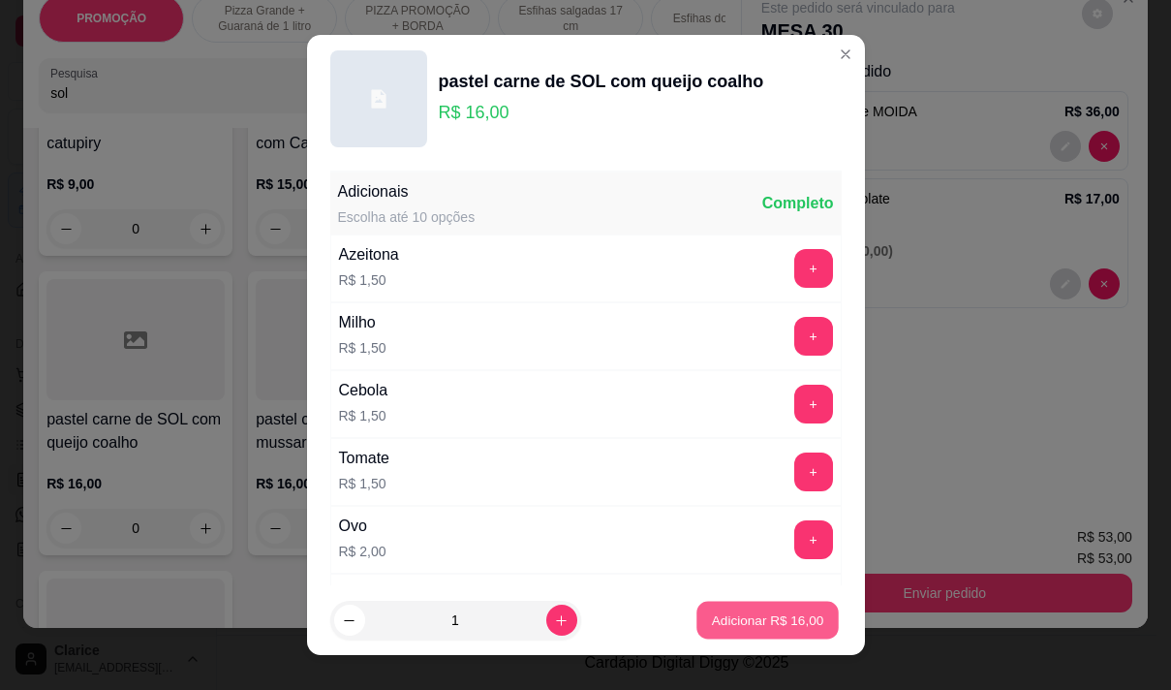
click at [753, 629] on p "Adicionar R$ 16,00" at bounding box center [768, 620] width 112 height 18
type input "1"
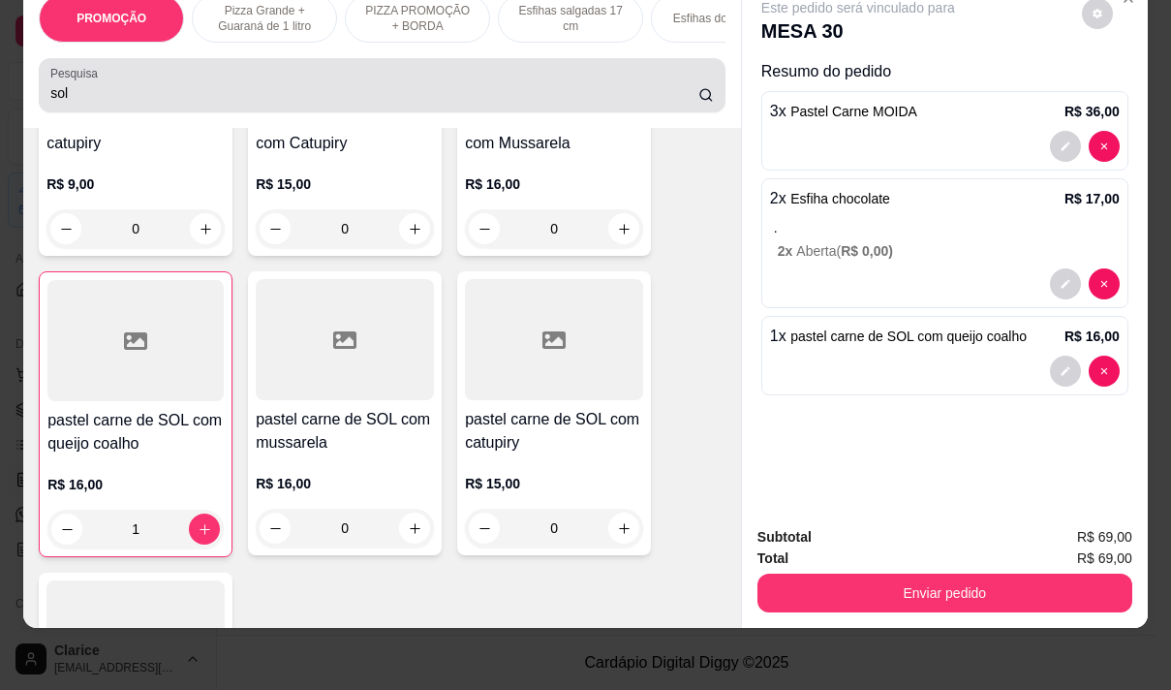
click at [122, 100] on input "sol" at bounding box center [374, 92] width 648 height 19
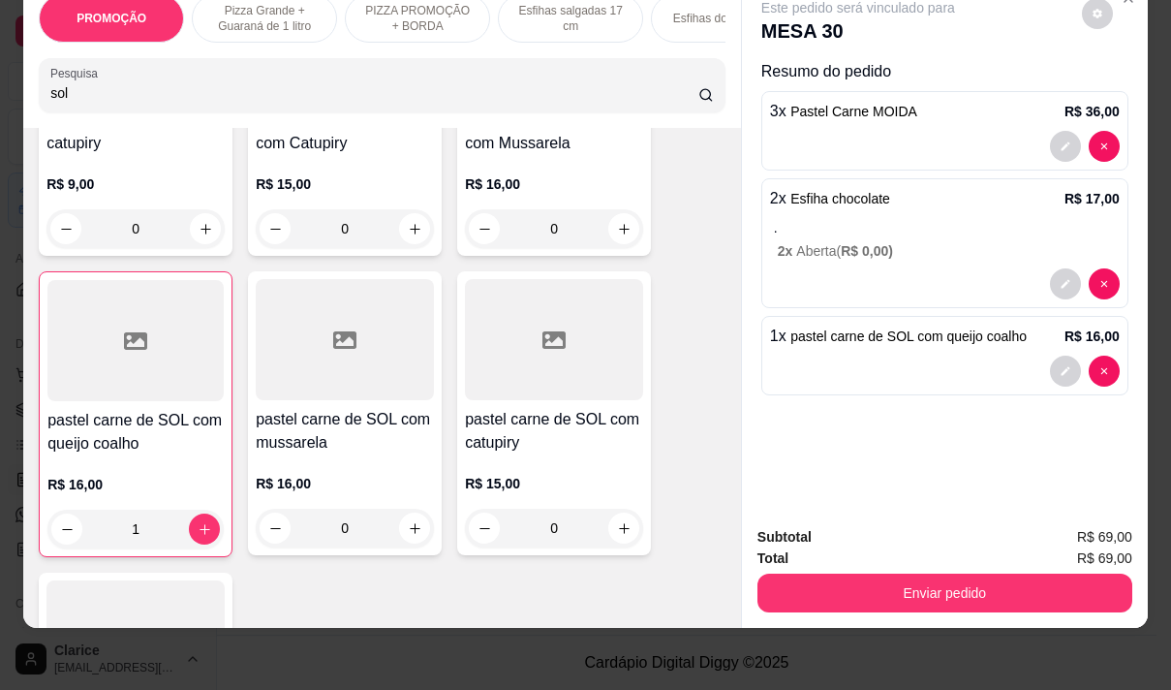
click at [122, 99] on input "sol" at bounding box center [374, 92] width 648 height 19
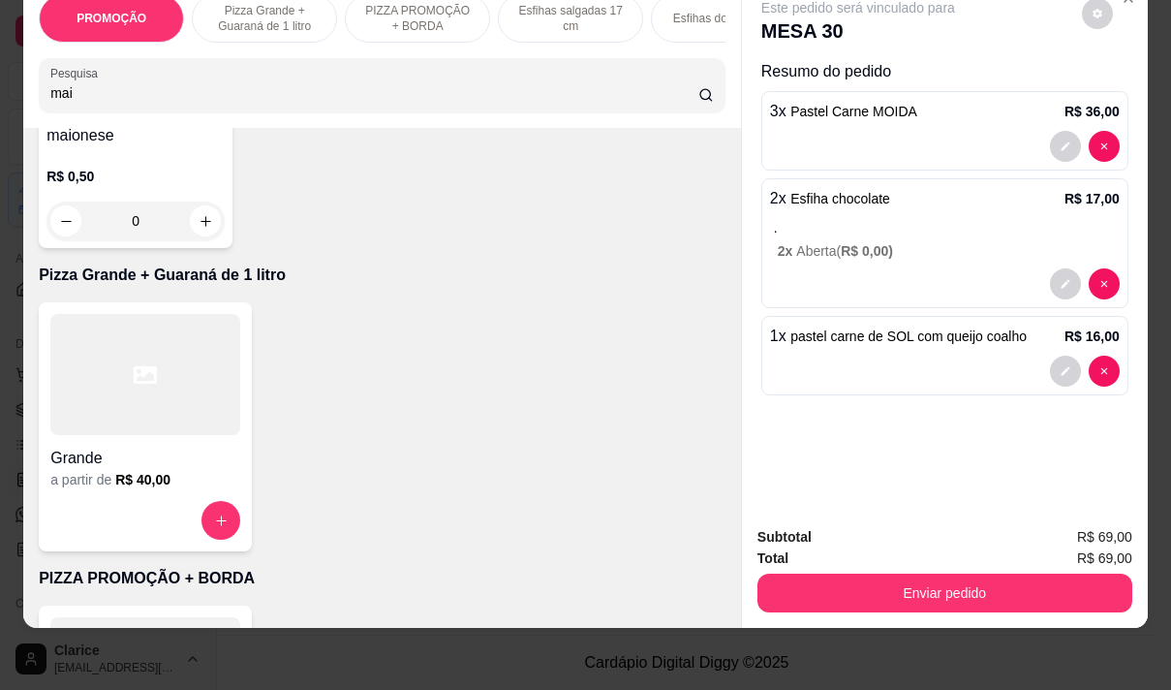
type input "maio"
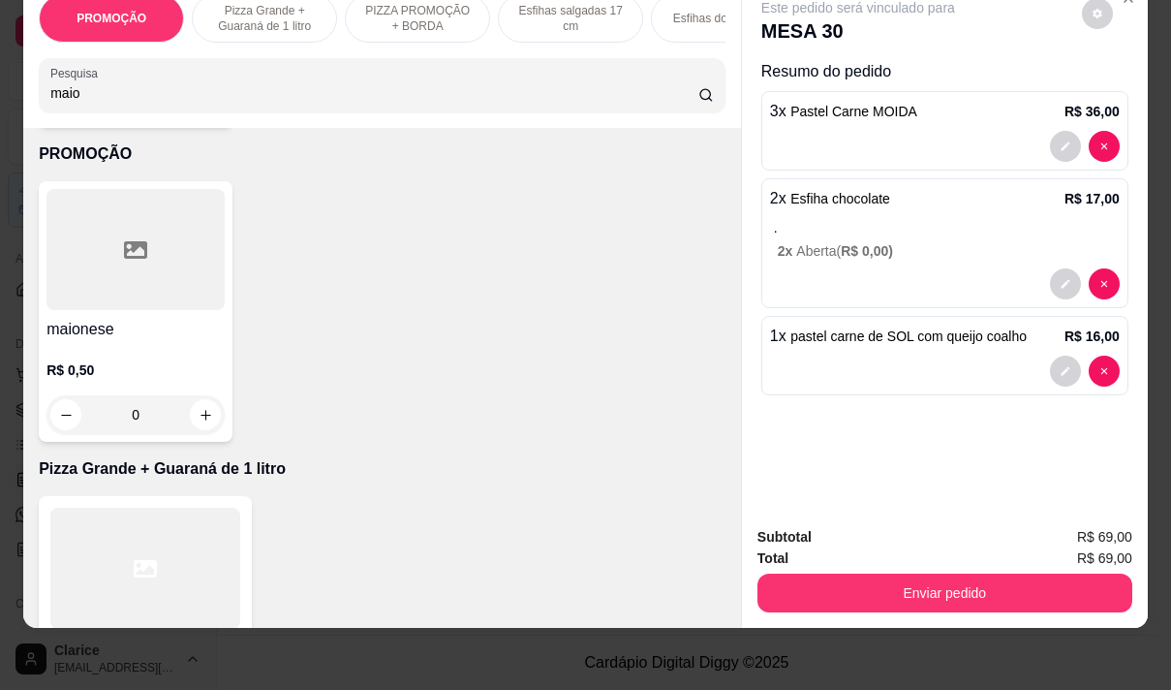
scroll to position [0, 0]
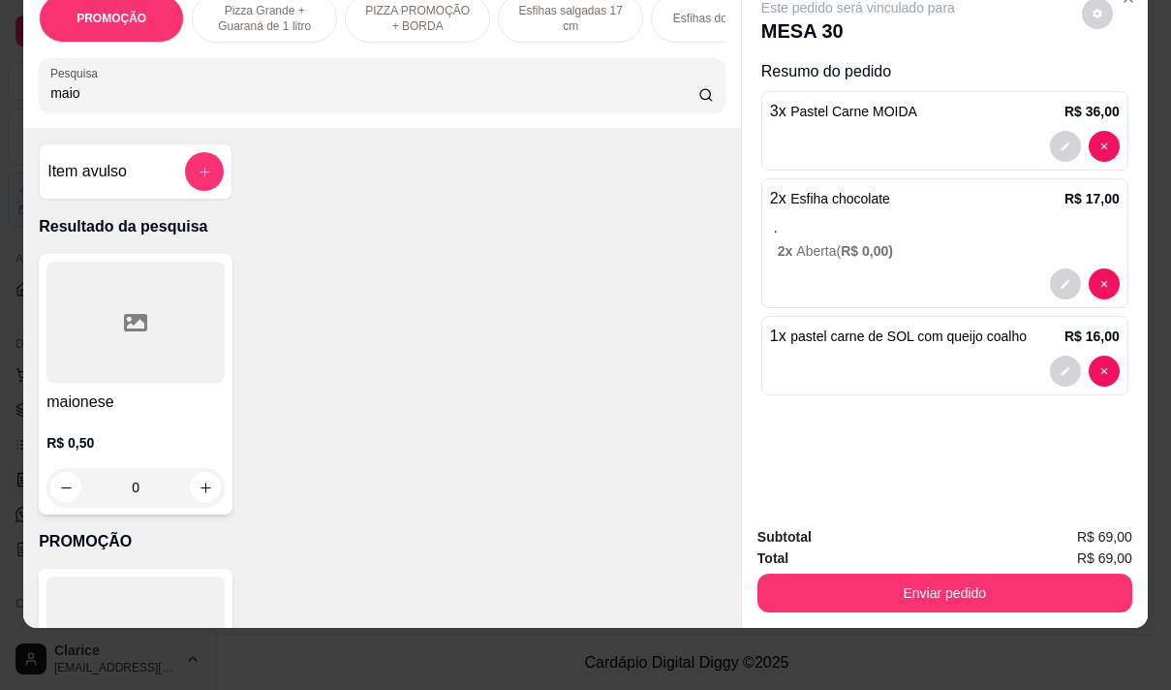
click at [113, 92] on input "maio" at bounding box center [374, 92] width 648 height 19
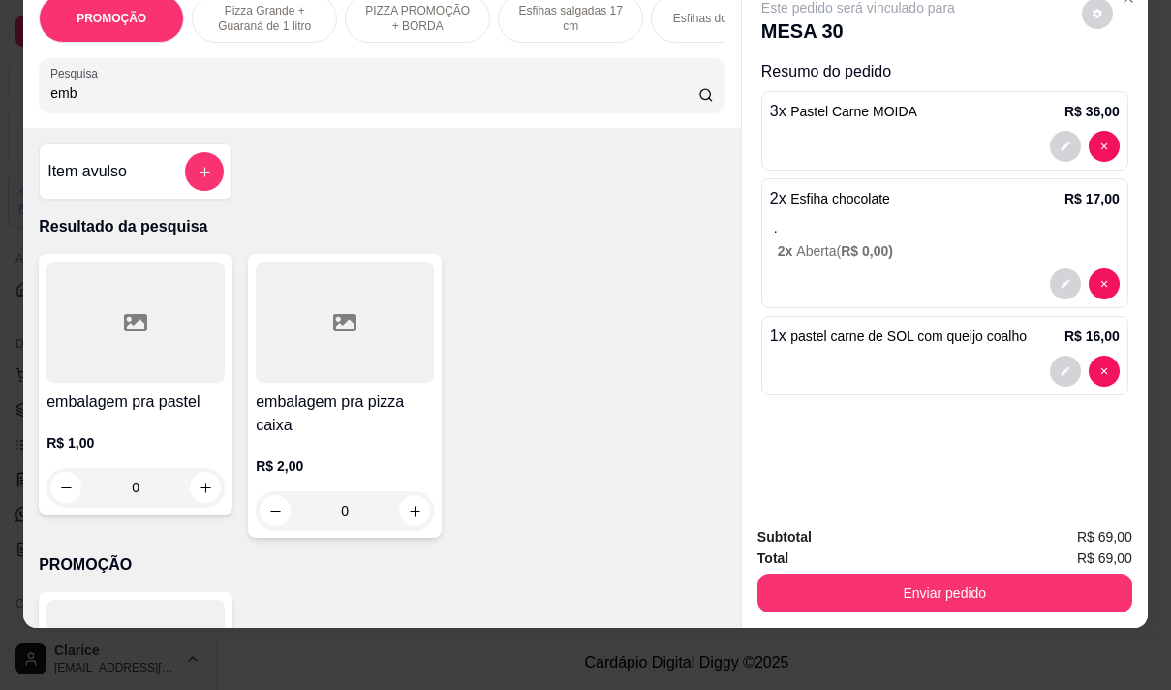
type input "emb"
click at [109, 439] on p "R$ 1,00" at bounding box center [135, 442] width 178 height 19
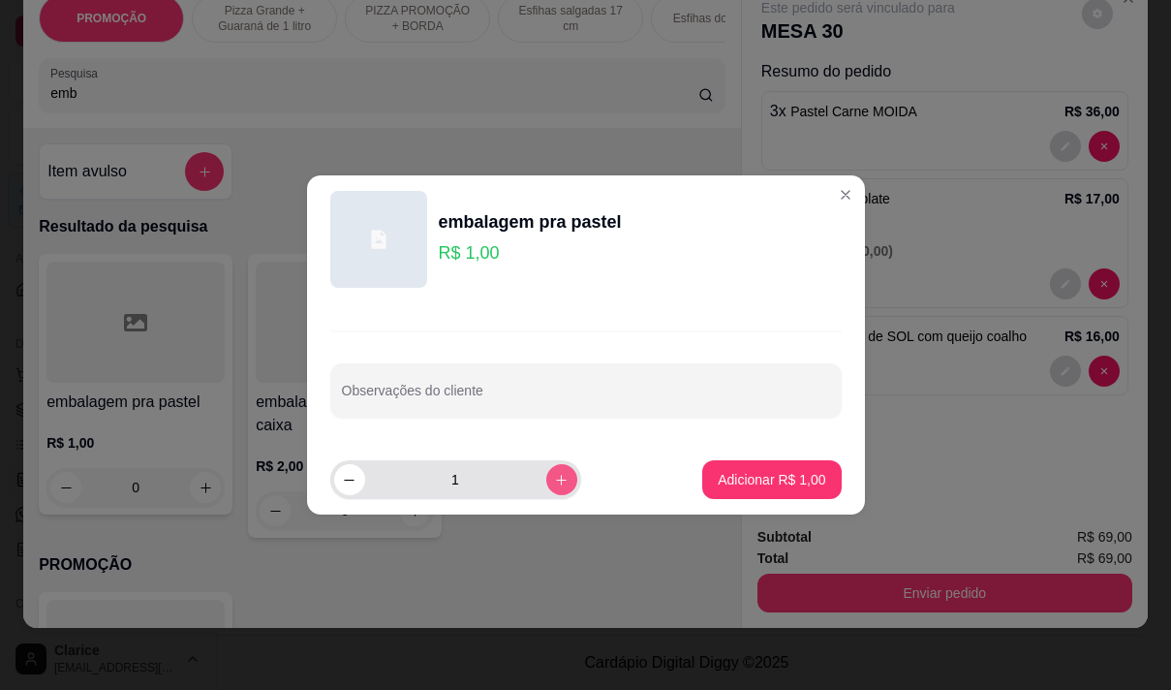
click at [554, 478] on icon "increase-product-quantity" at bounding box center [561, 480] width 15 height 15
type input "3"
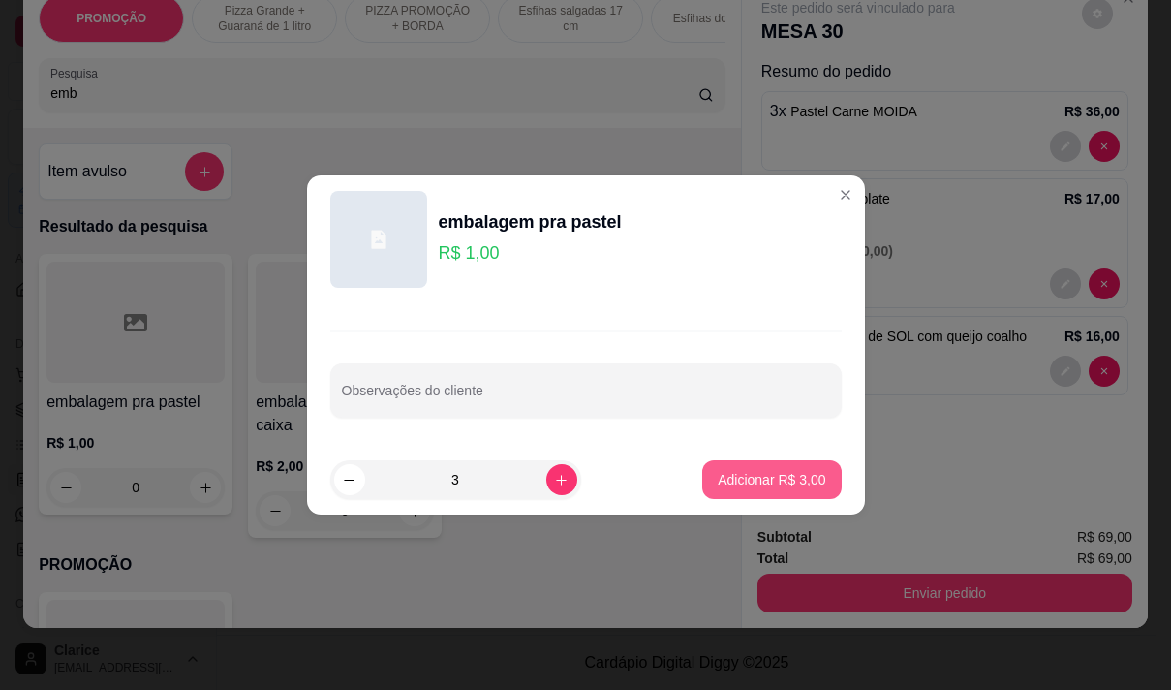
click at [721, 474] on p "Adicionar R$ 3,00" at bounding box center [772, 479] width 108 height 19
type input "3"
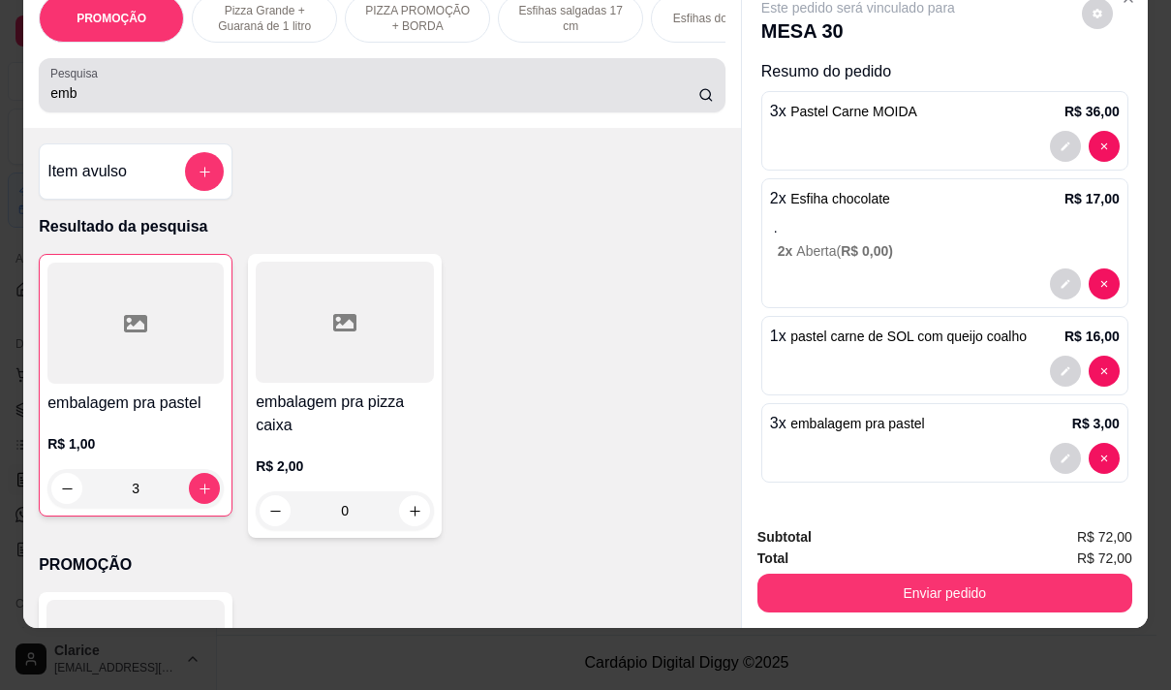
click at [345, 101] on input "emb" at bounding box center [374, 92] width 648 height 19
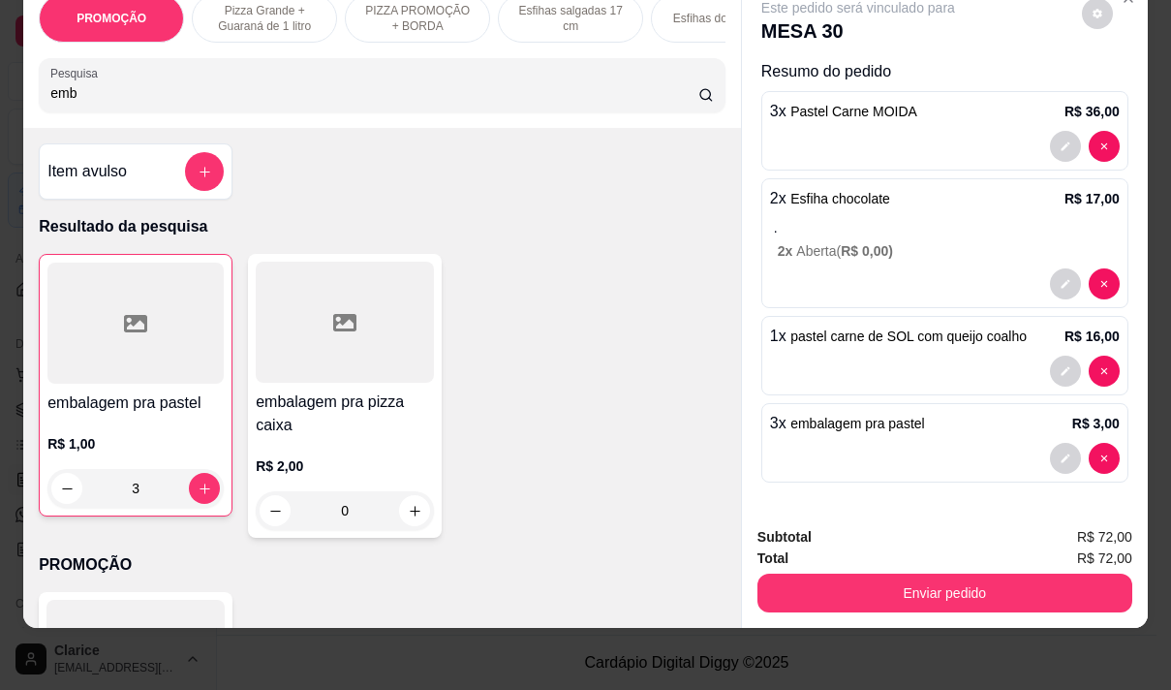
click at [345, 101] on input "emb" at bounding box center [374, 92] width 648 height 19
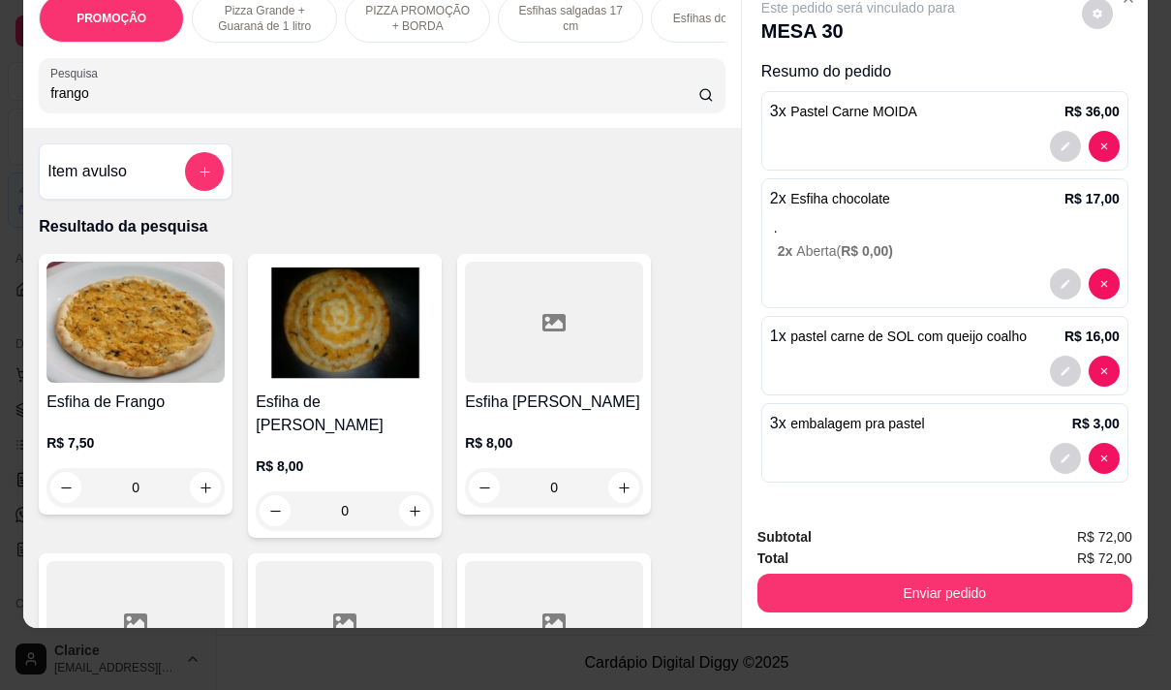
type input "frango"
click at [337, 397] on h4 "Esfiha de [PERSON_NAME]" at bounding box center [345, 413] width 178 height 46
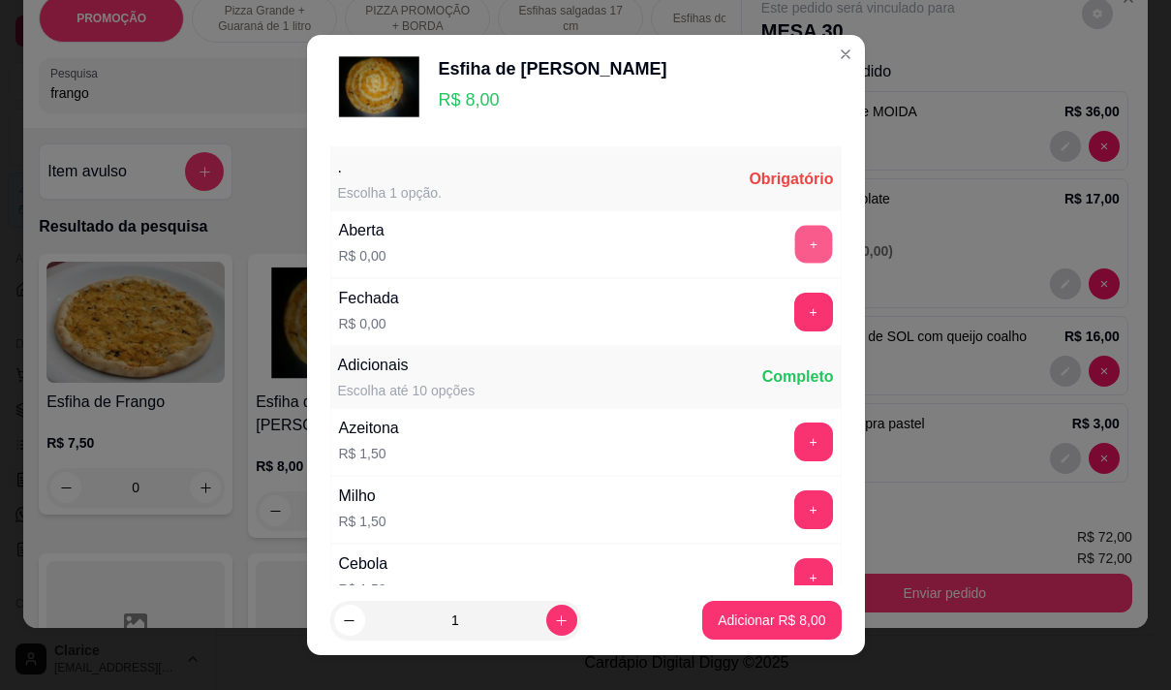
click at [794, 253] on button "+" at bounding box center [813, 244] width 38 height 38
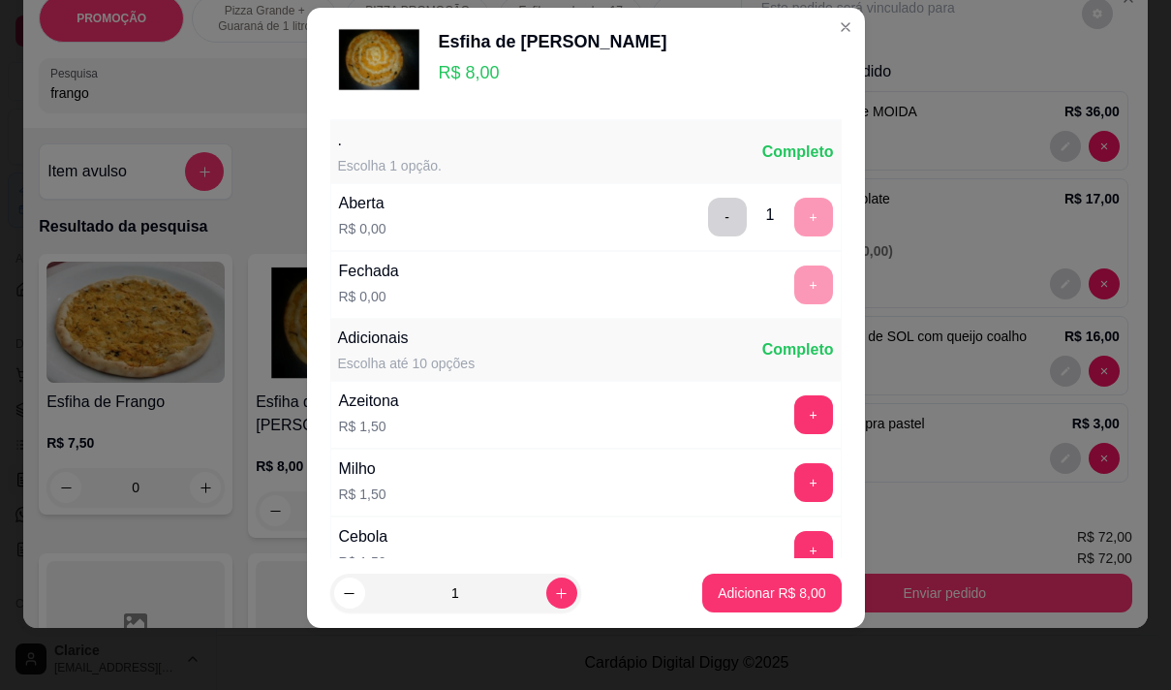
scroll to position [207, 0]
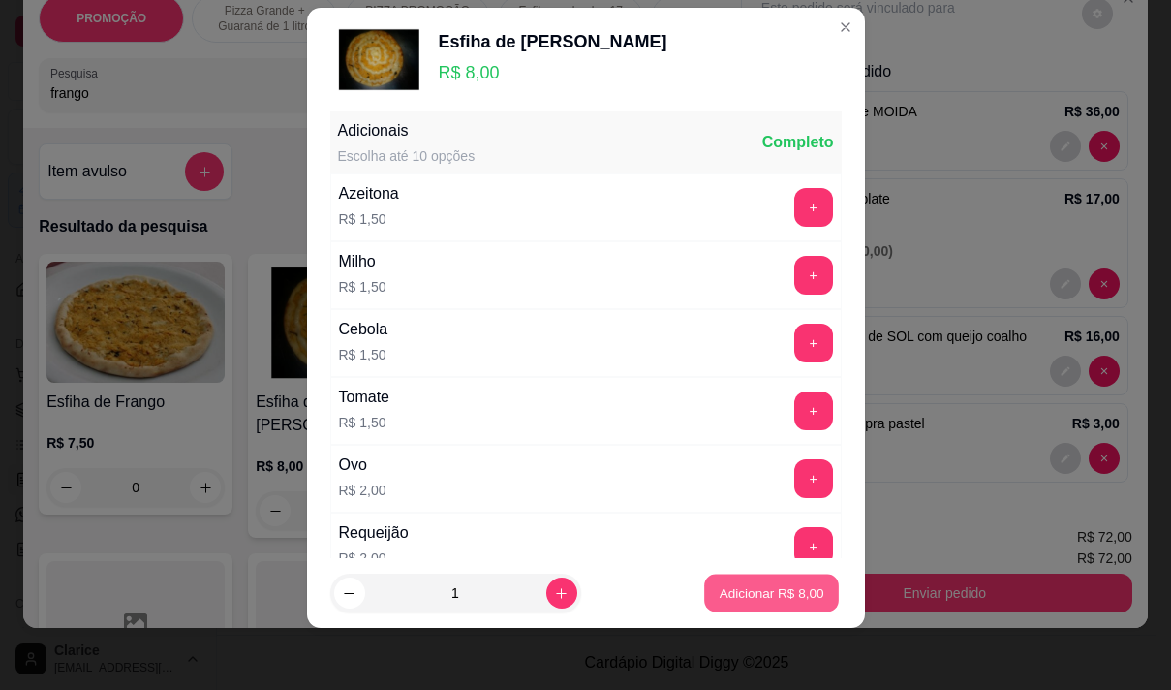
click at [769, 582] on button "Adicionar R$ 8,00" at bounding box center [771, 593] width 135 height 38
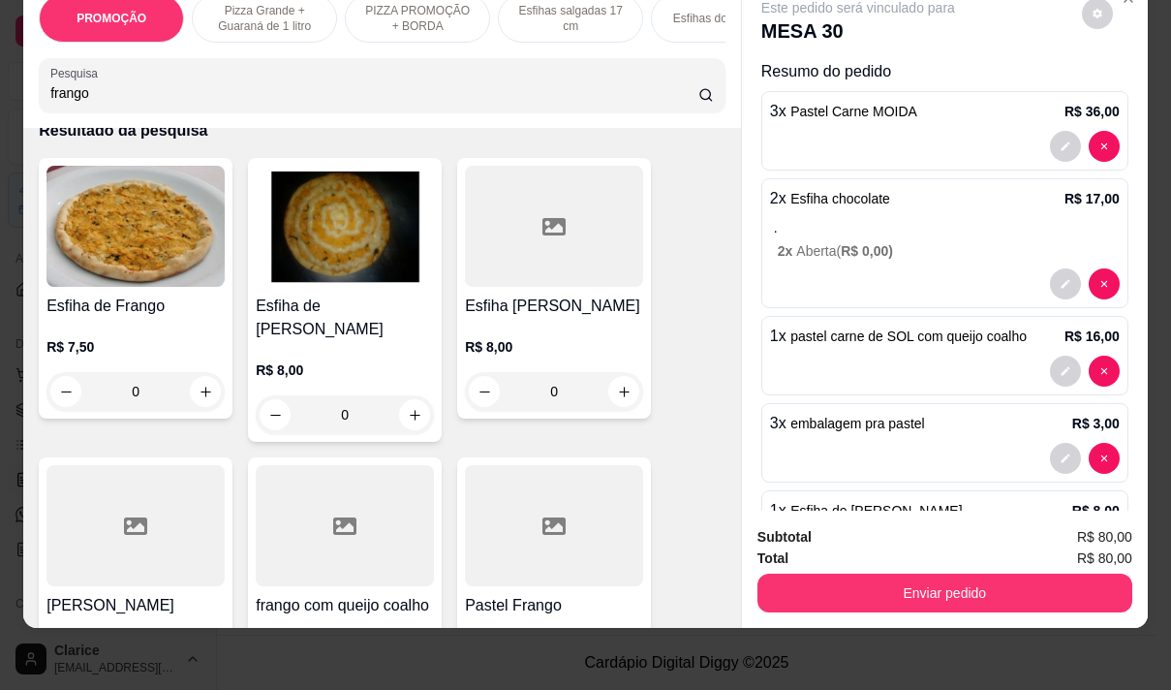
scroll to position [97, 0]
click at [222, 456] on div "frango Coalho R$ 8,00 0" at bounding box center [136, 586] width 194 height 261
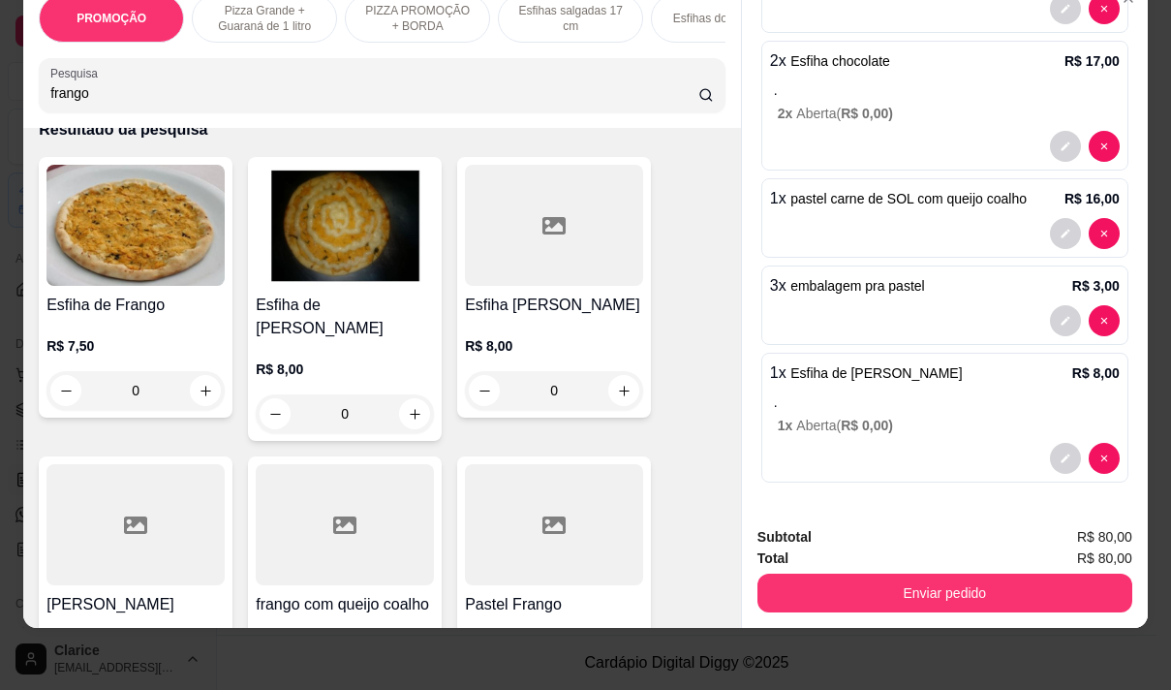
click at [204, 95] on input "frango" at bounding box center [374, 92] width 648 height 19
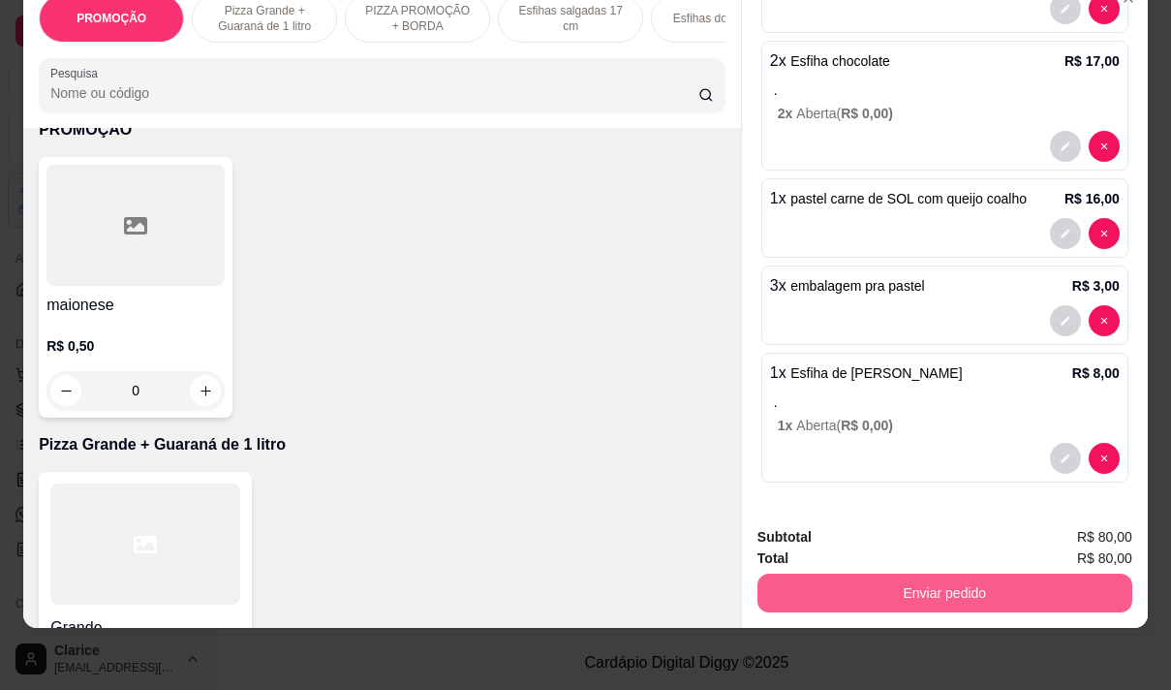
click at [1015, 582] on button "Enviar pedido" at bounding box center [945, 592] width 375 height 39
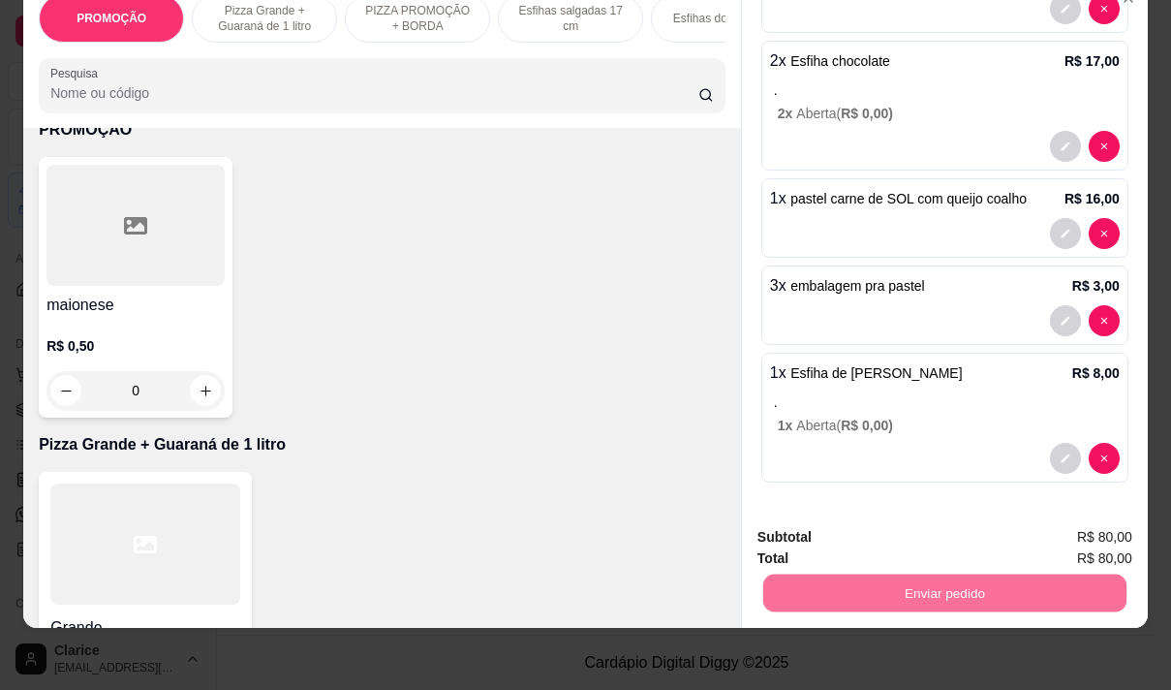
click at [907, 541] on button "Não registrar e enviar pedido" at bounding box center [881, 530] width 196 height 36
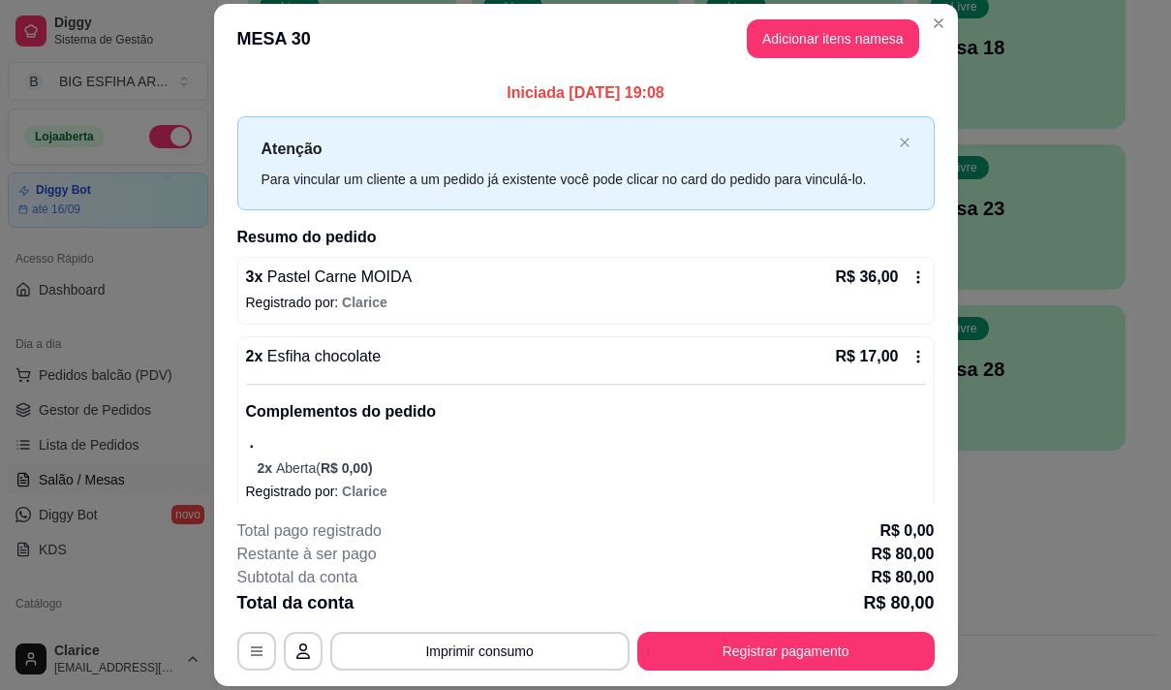
click at [507, 674] on footer "**********" at bounding box center [586, 595] width 744 height 182
click at [462, 651] on button "Imprimir consumo" at bounding box center [479, 651] width 299 height 39
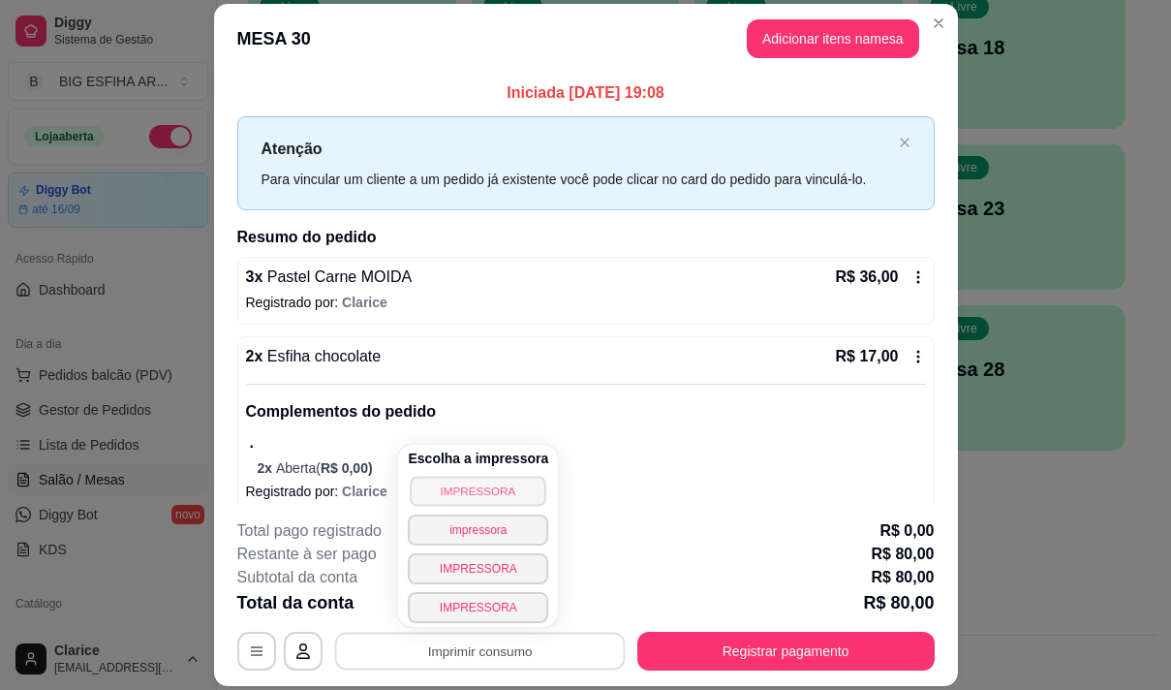
click at [482, 488] on button "IMPRESSORA" at bounding box center [479, 491] width 136 height 30
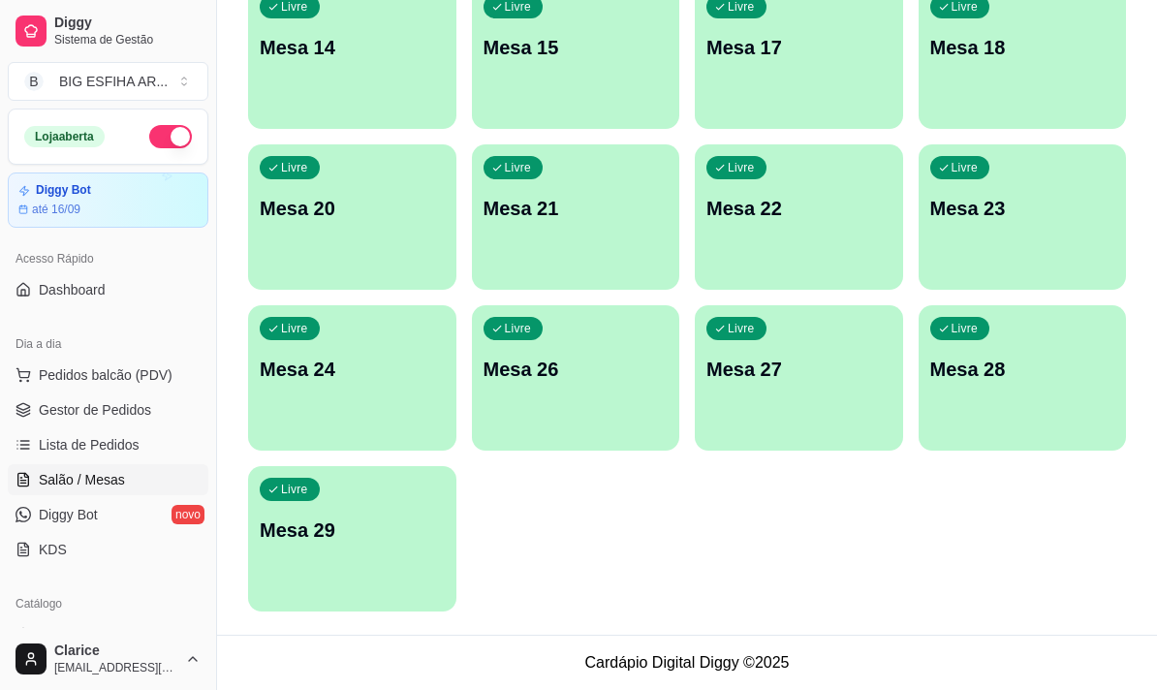
click at [380, 509] on div "Livre Mesa 29" at bounding box center [352, 527] width 208 height 122
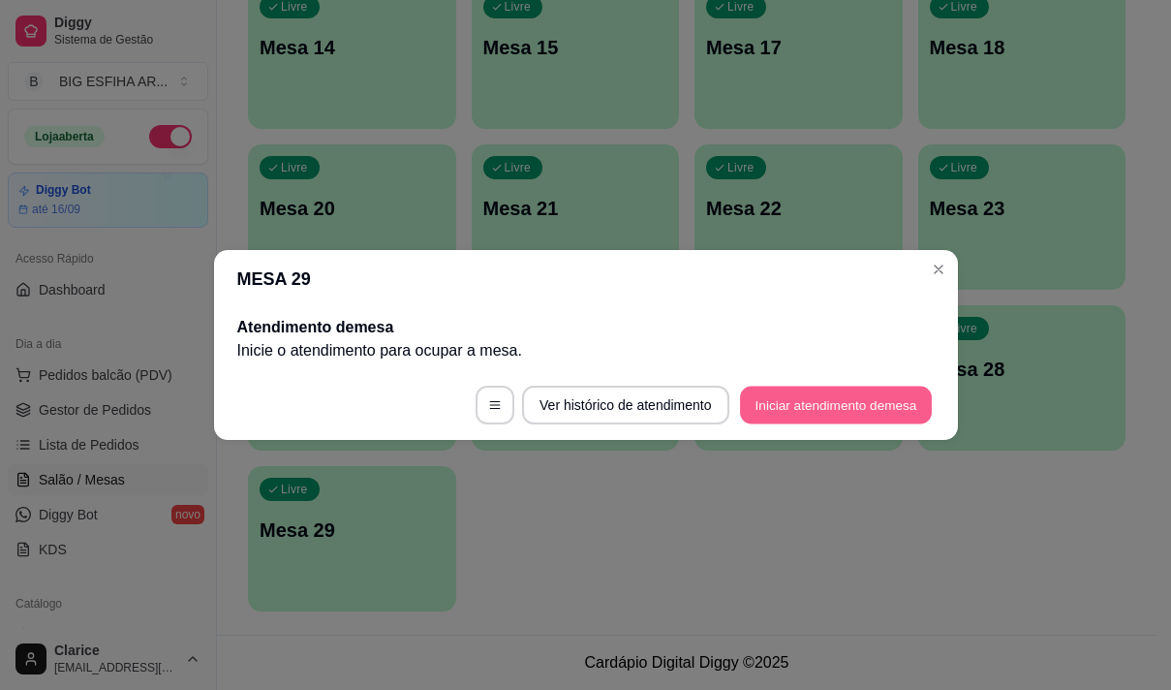
click at [768, 398] on button "Iniciar atendimento de mesa" at bounding box center [836, 406] width 192 height 38
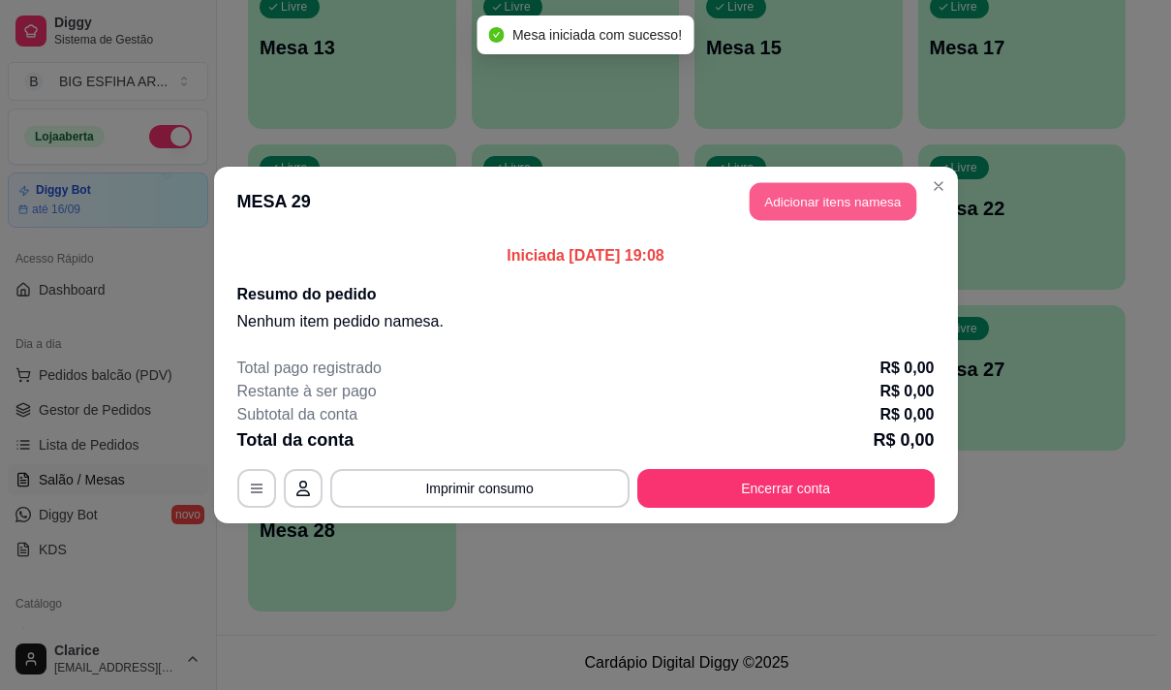
click at [827, 199] on button "Adicionar itens na mesa" at bounding box center [833, 202] width 167 height 38
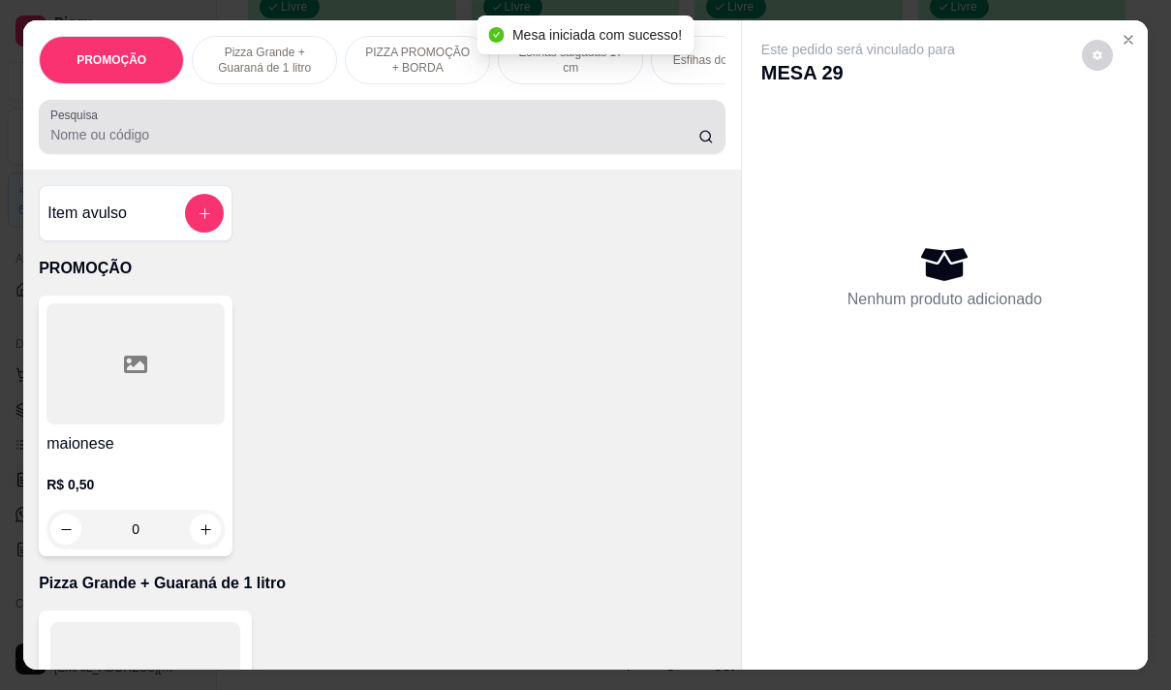
click at [89, 139] on input "Pesquisa" at bounding box center [374, 134] width 648 height 19
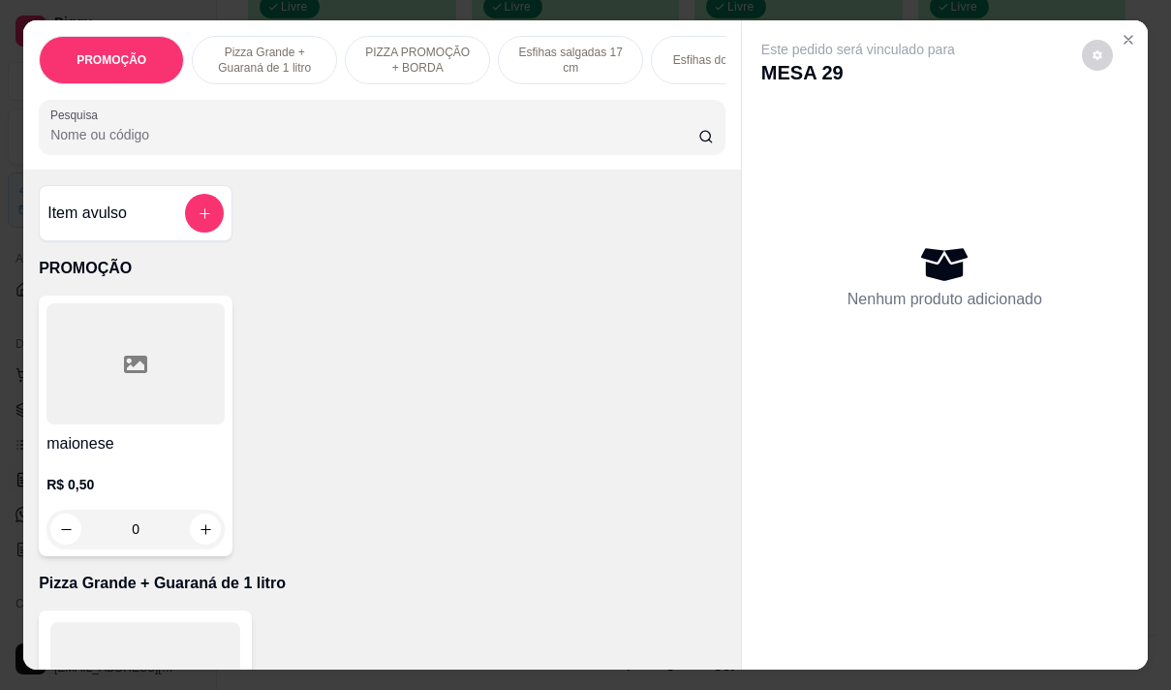
click at [201, 139] on input "Pesquisa" at bounding box center [374, 134] width 648 height 19
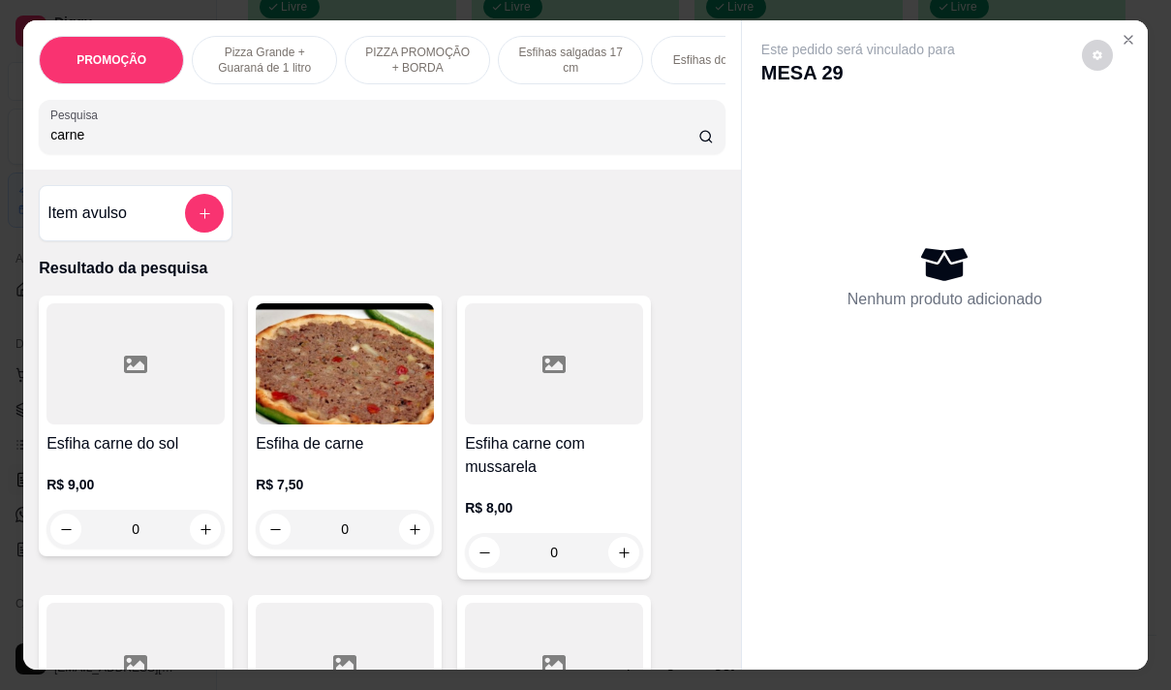
type input "carne"
click at [351, 433] on div "Esfiha de carne R$ 7,50 0" at bounding box center [345, 425] width 194 height 261
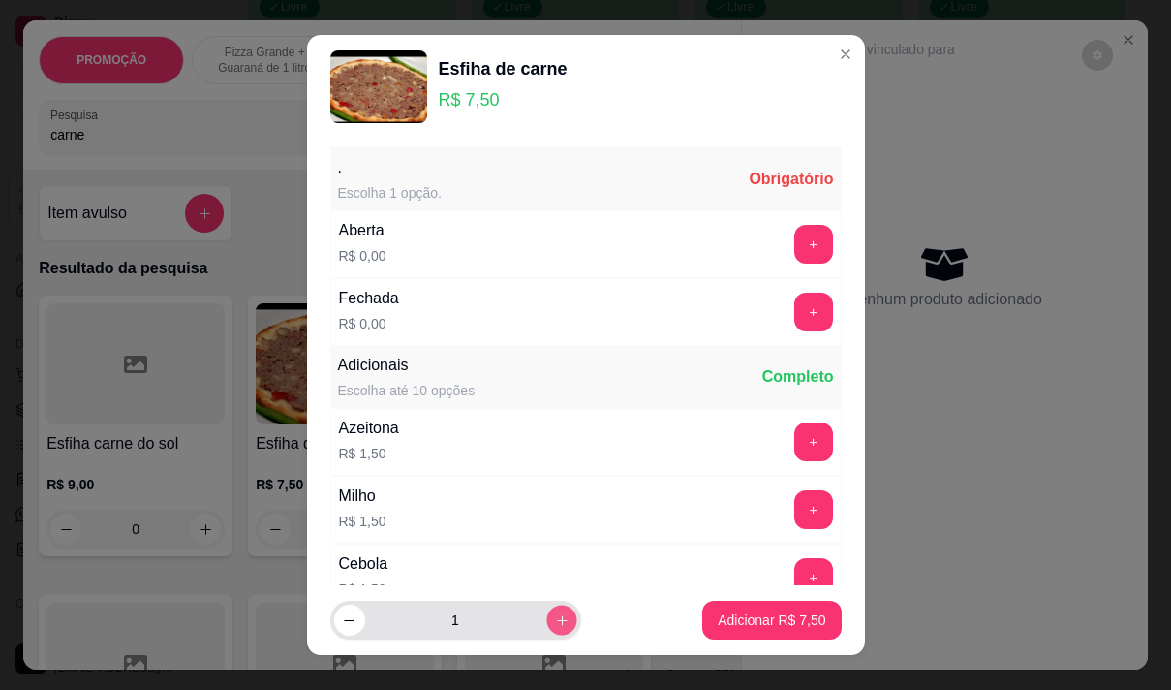
click at [546, 610] on button "increase-product-quantity" at bounding box center [561, 620] width 30 height 30
type input "2"
click at [794, 242] on button "+" at bounding box center [813, 244] width 38 height 38
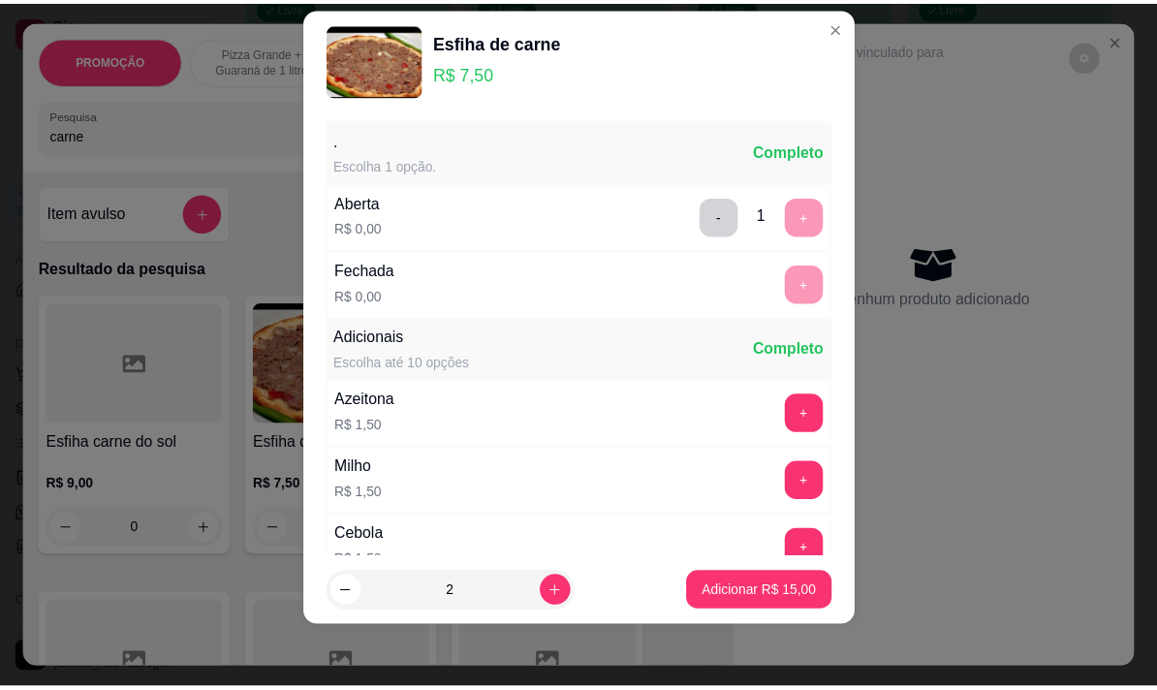
scroll to position [207, 0]
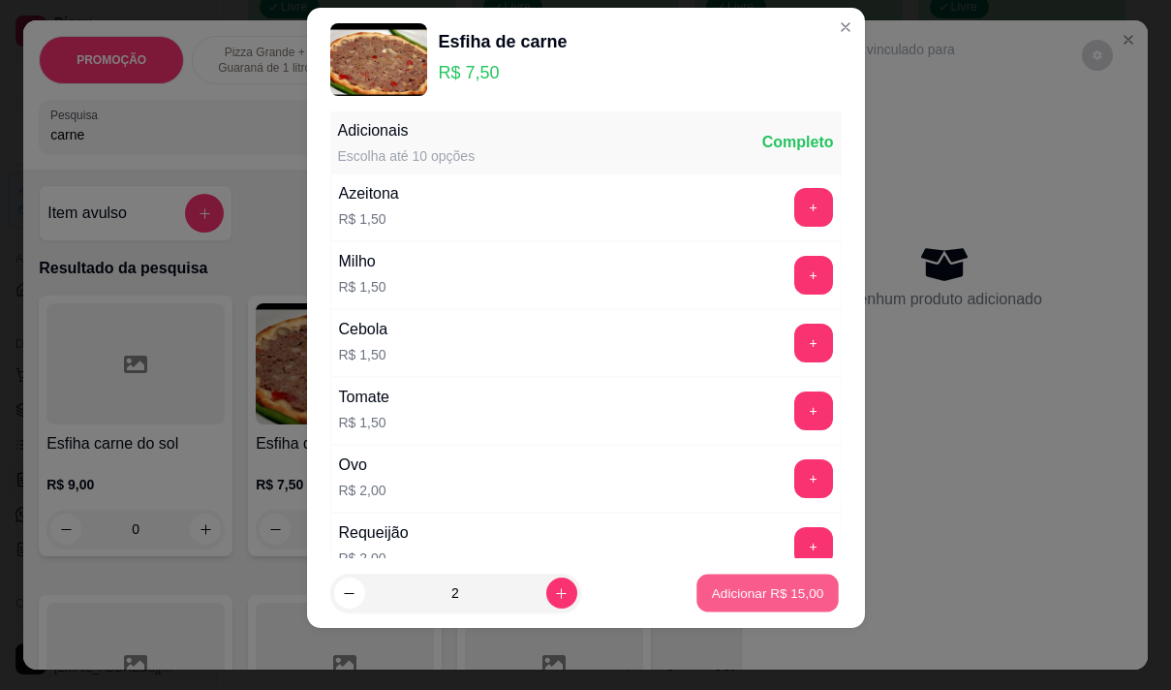
click at [776, 591] on p "Adicionar R$ 15,00" at bounding box center [768, 593] width 112 height 18
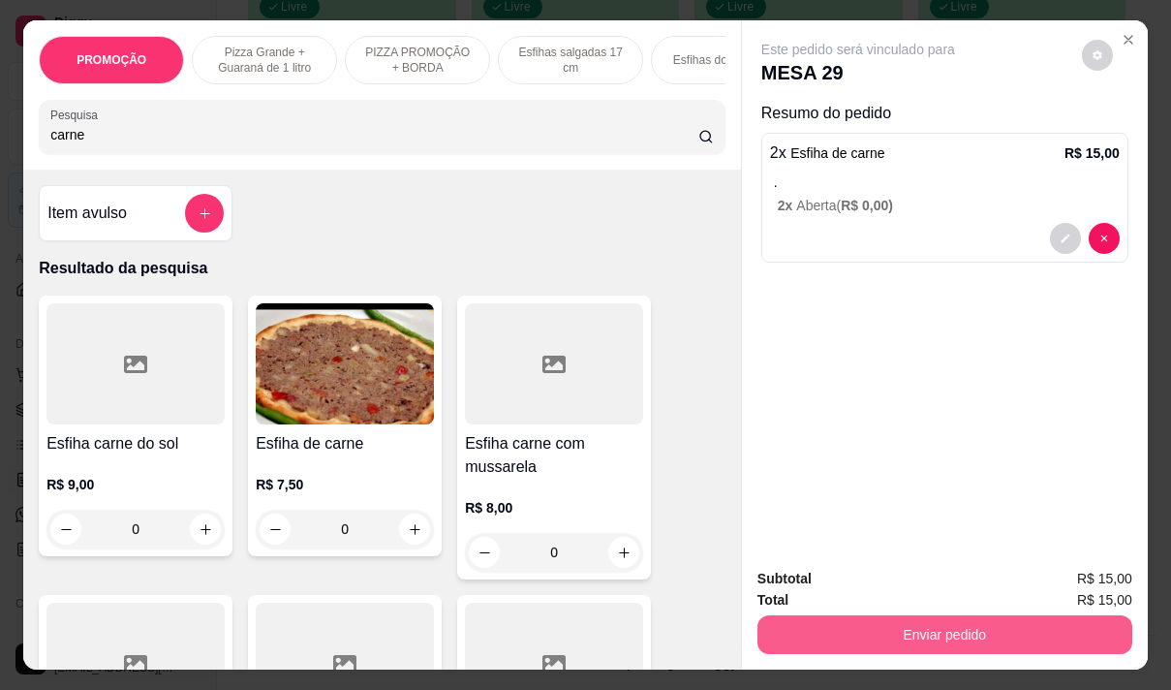
click at [954, 624] on button "Enviar pedido" at bounding box center [945, 634] width 375 height 39
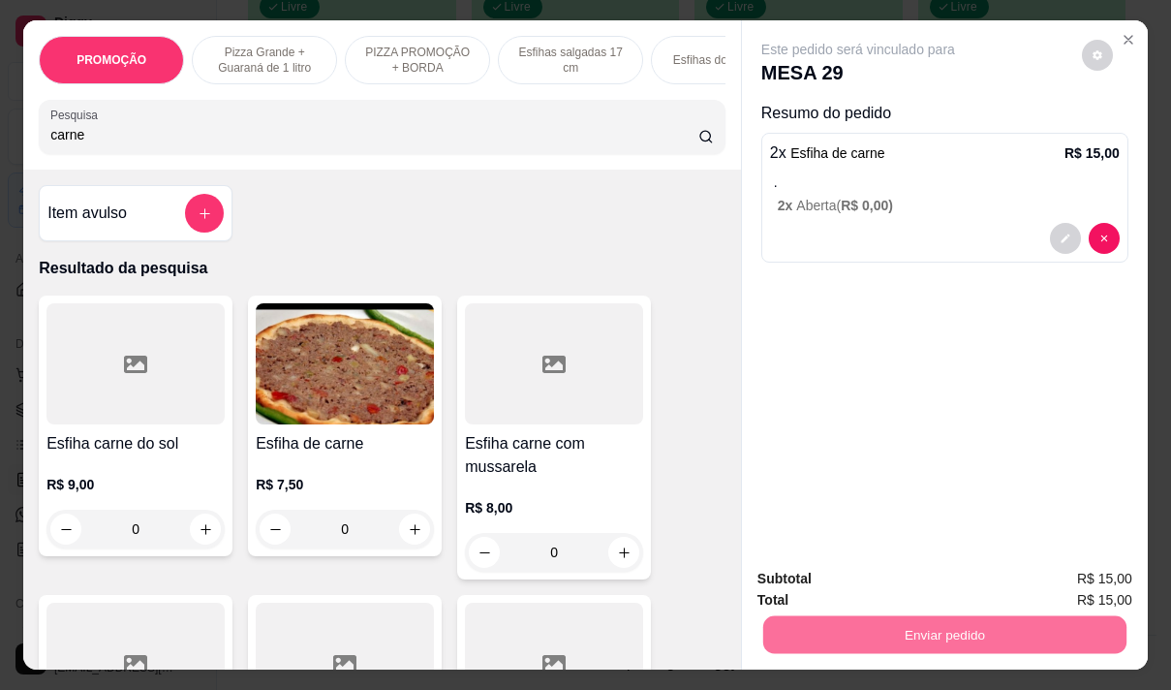
click at [848, 583] on button "Não registrar e enviar pedido" at bounding box center [880, 579] width 201 height 37
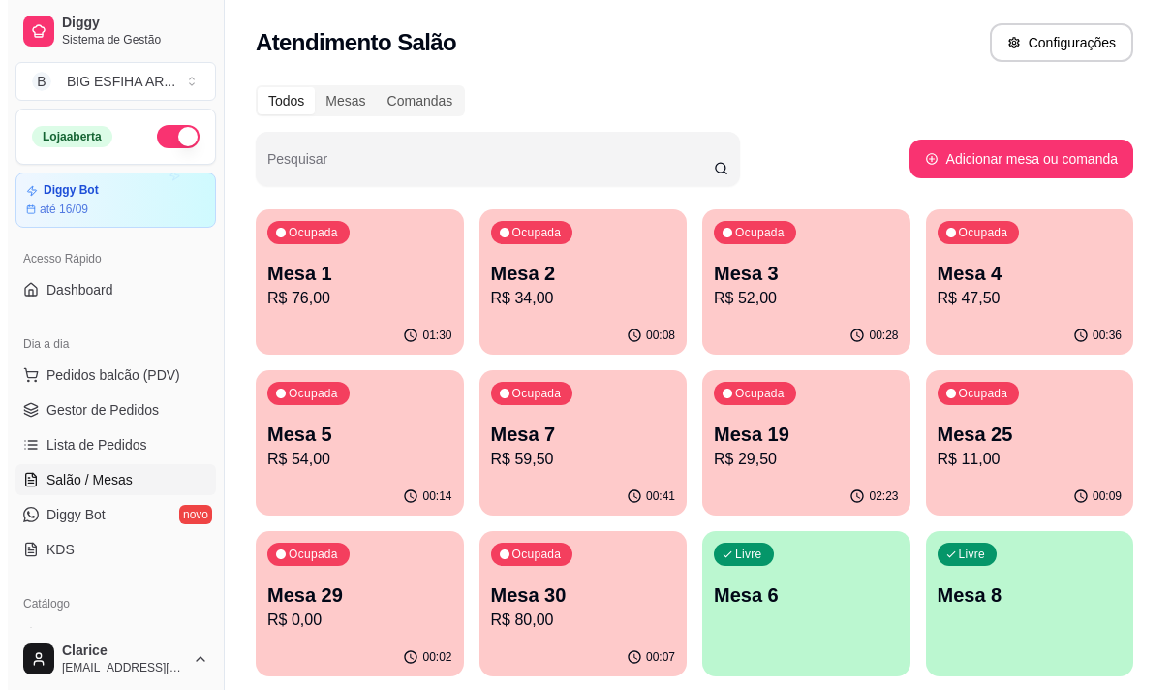
scroll to position [194, 0]
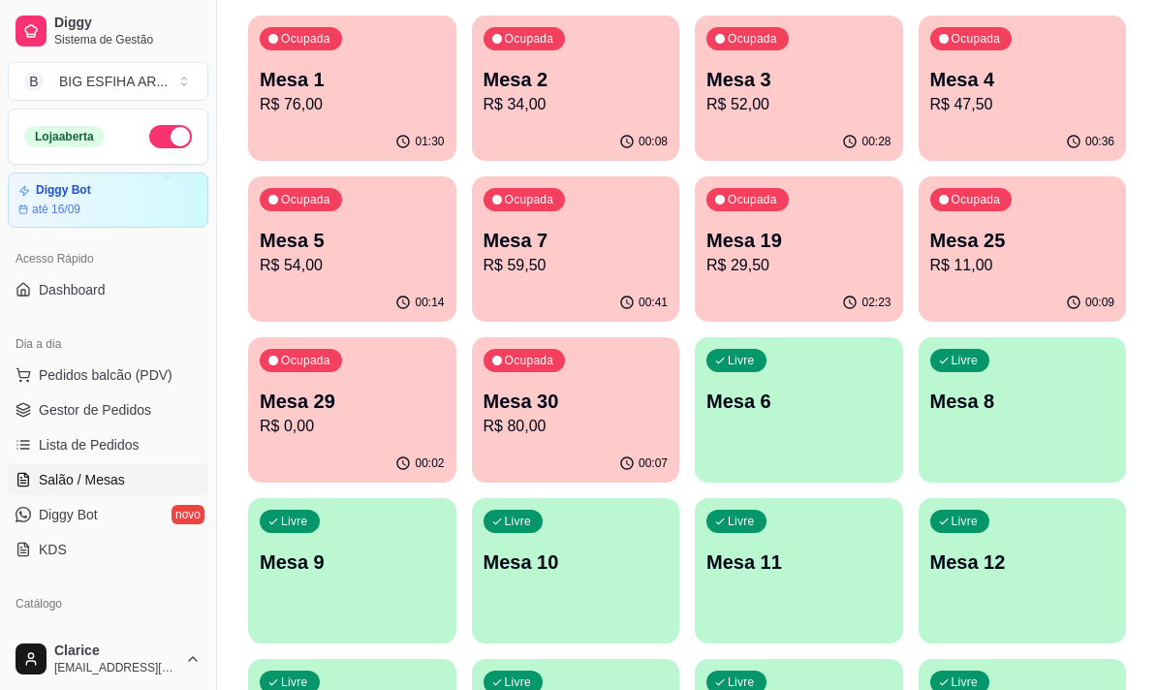
click at [1003, 238] on p "Mesa 25" at bounding box center [1022, 240] width 185 height 27
click at [776, 264] on p "R$ 29,50" at bounding box center [798, 265] width 179 height 22
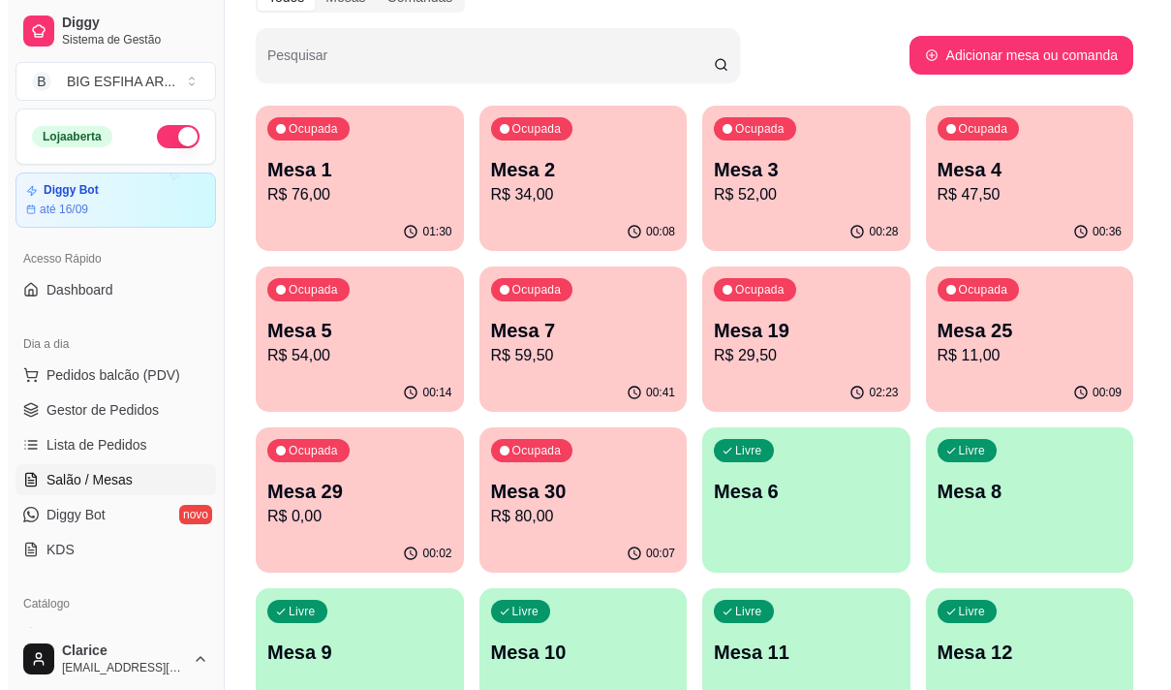
scroll to position [0, 0]
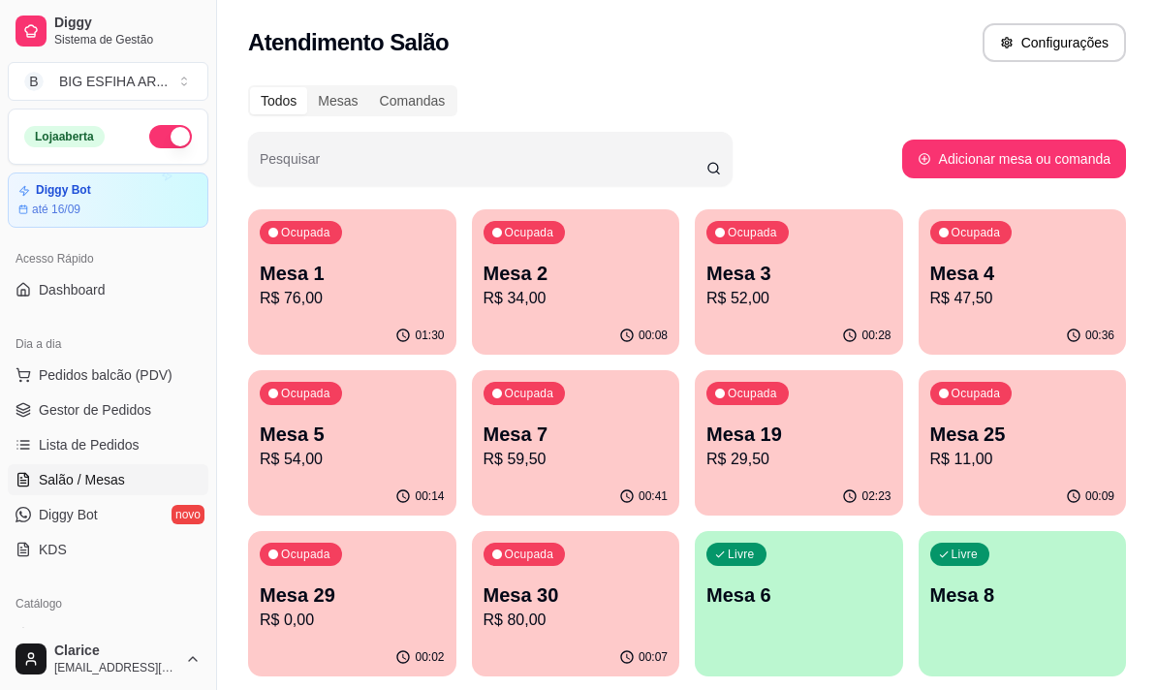
click at [1032, 271] on p "Mesa 4" at bounding box center [1022, 273] width 185 height 27
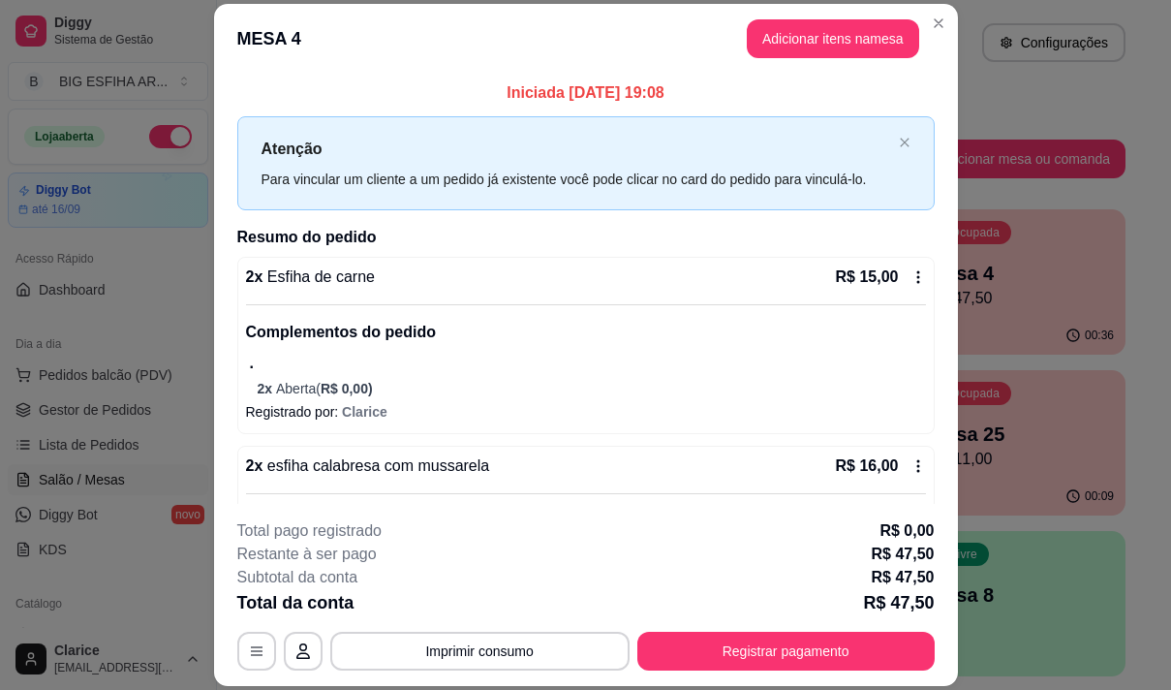
scroll to position [394, 0]
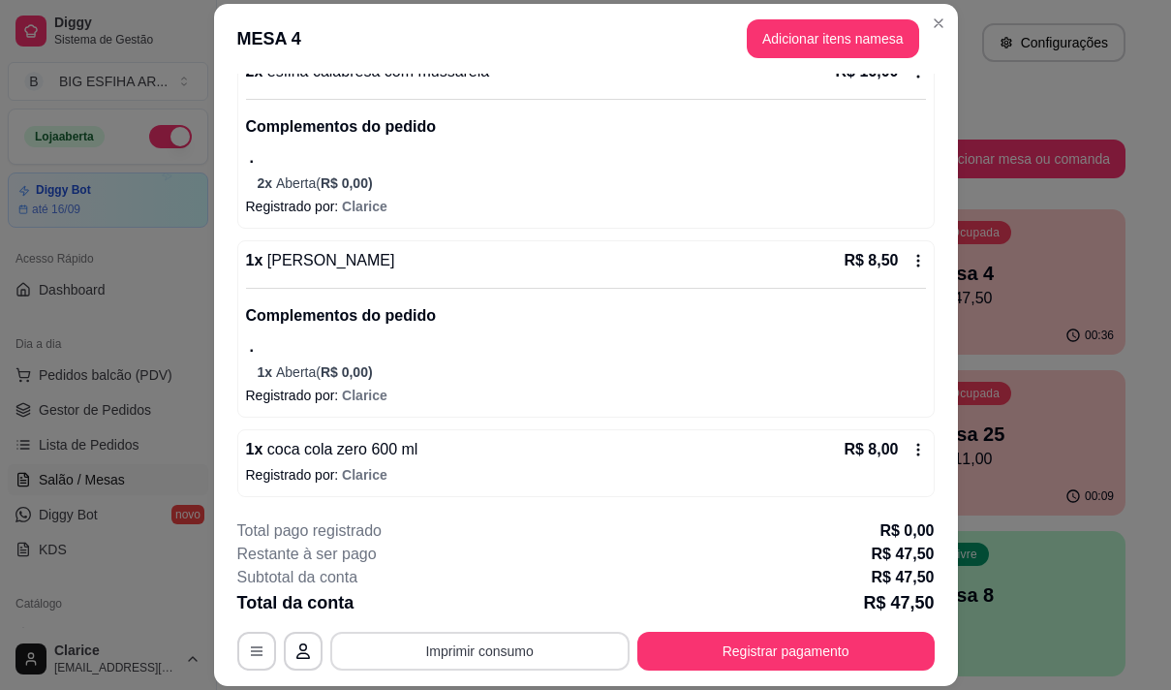
click at [485, 646] on button "Imprimir consumo" at bounding box center [479, 651] width 299 height 39
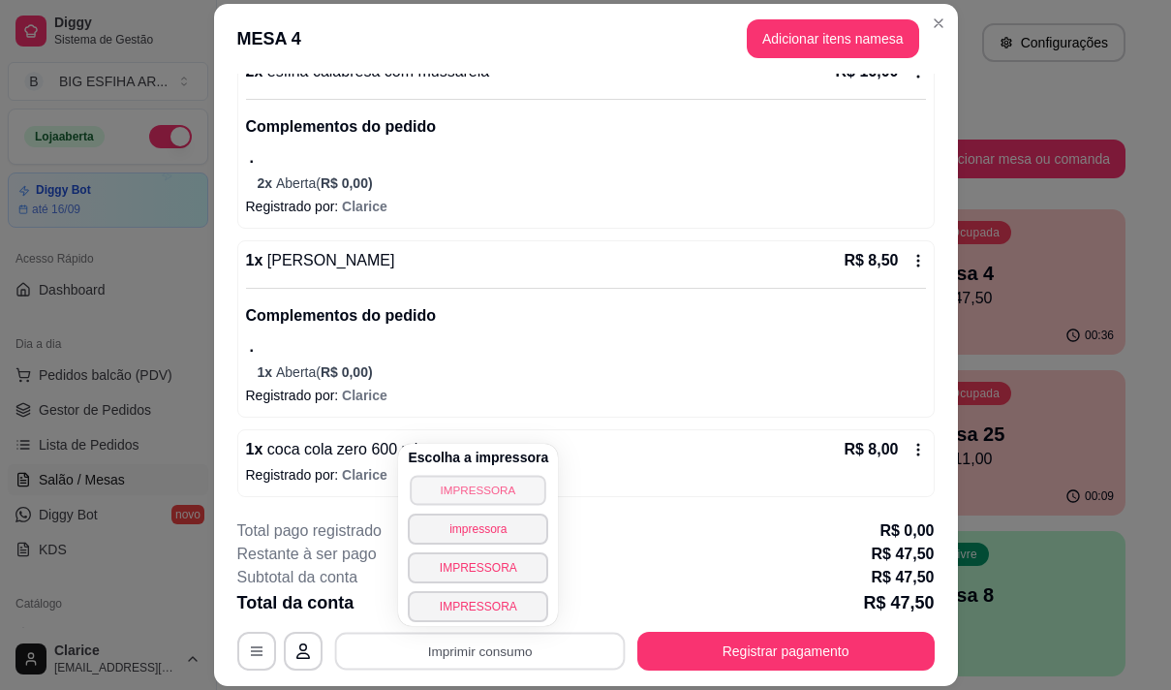
click at [494, 493] on button "IMPRESSORA" at bounding box center [479, 490] width 136 height 30
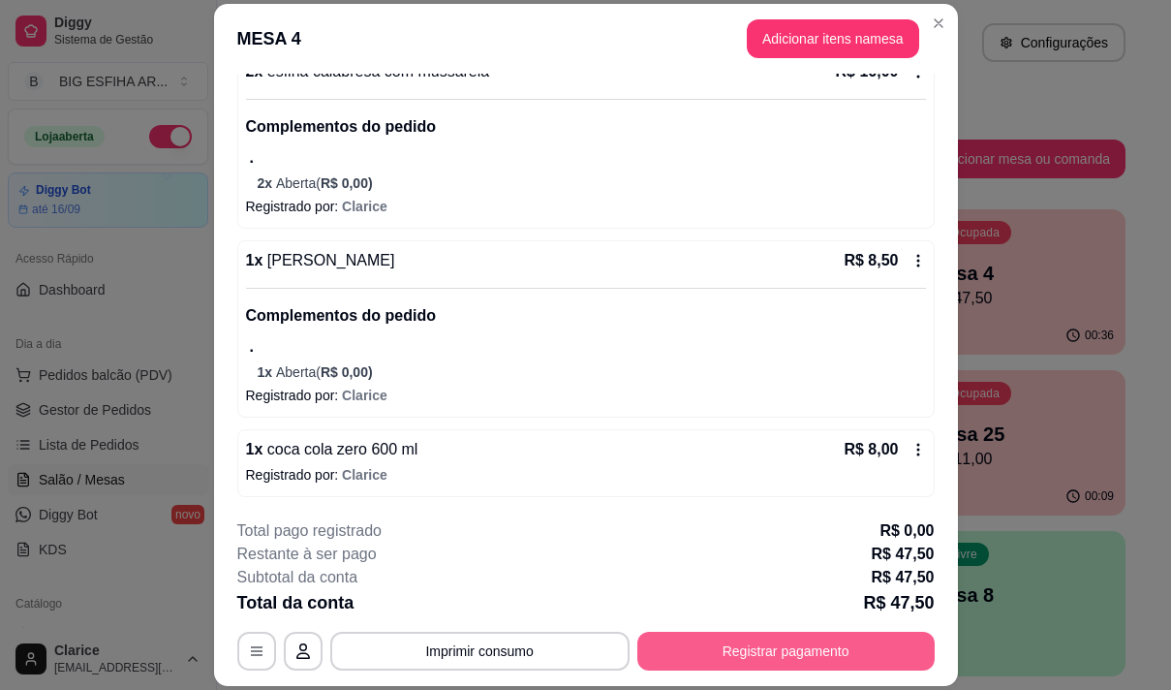
click at [824, 653] on button "Registrar pagamento" at bounding box center [785, 651] width 297 height 39
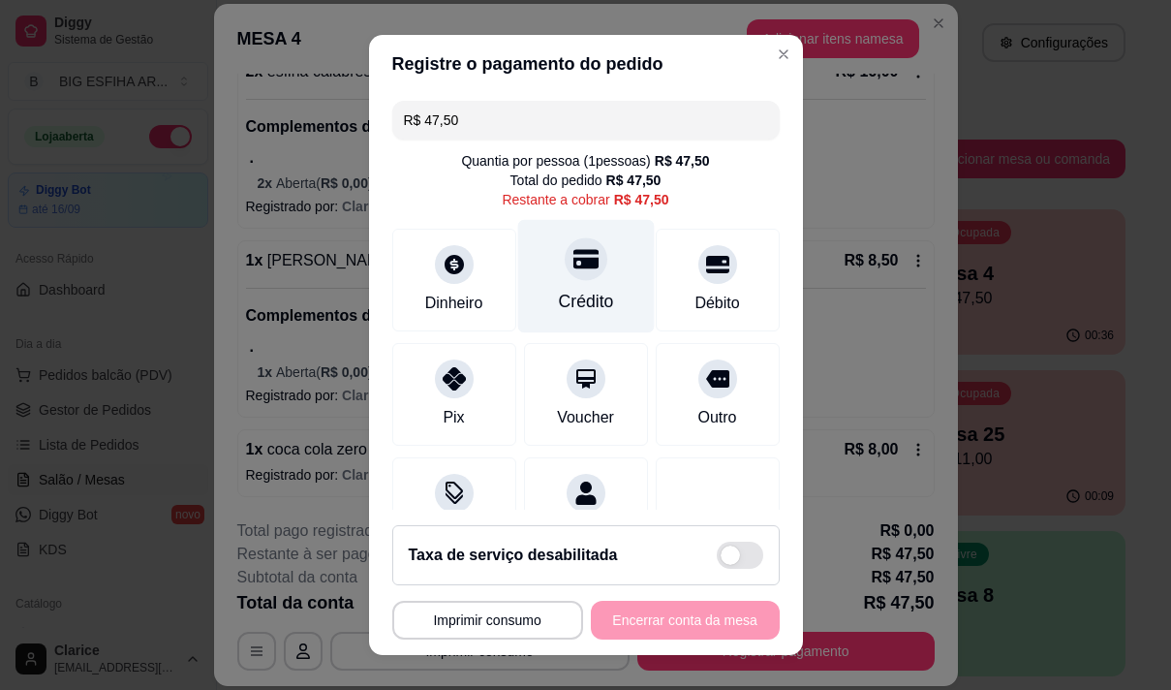
click at [536, 291] on div "Crédito" at bounding box center [585, 275] width 137 height 113
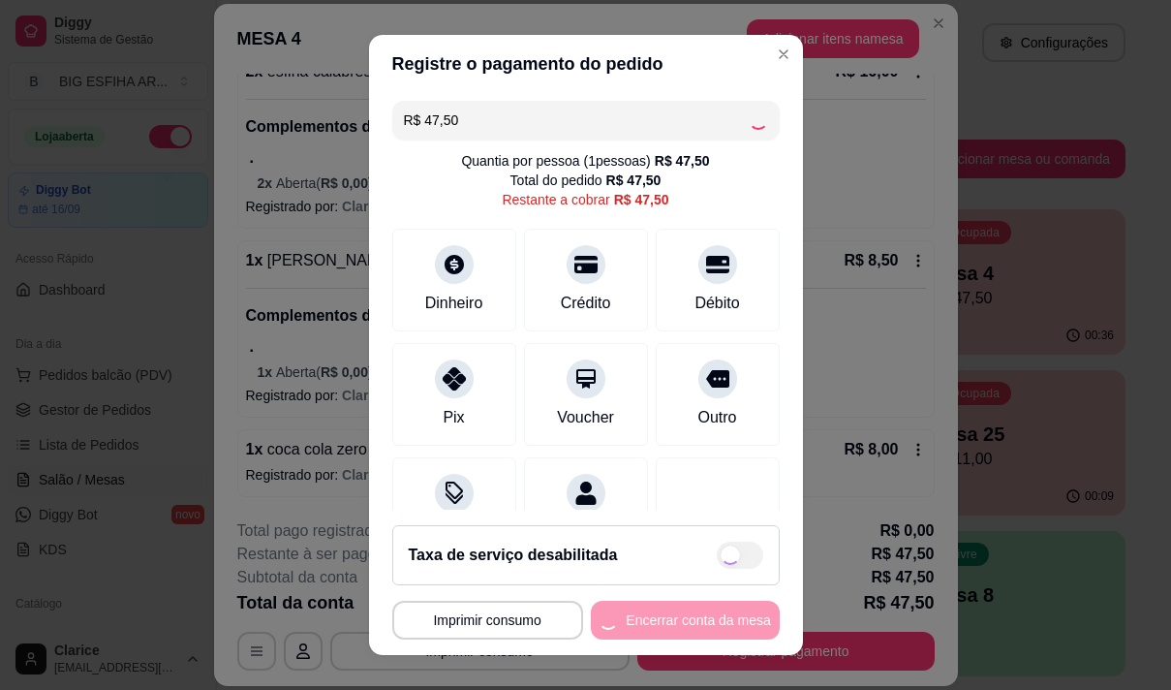
type input "R$ 0,00"
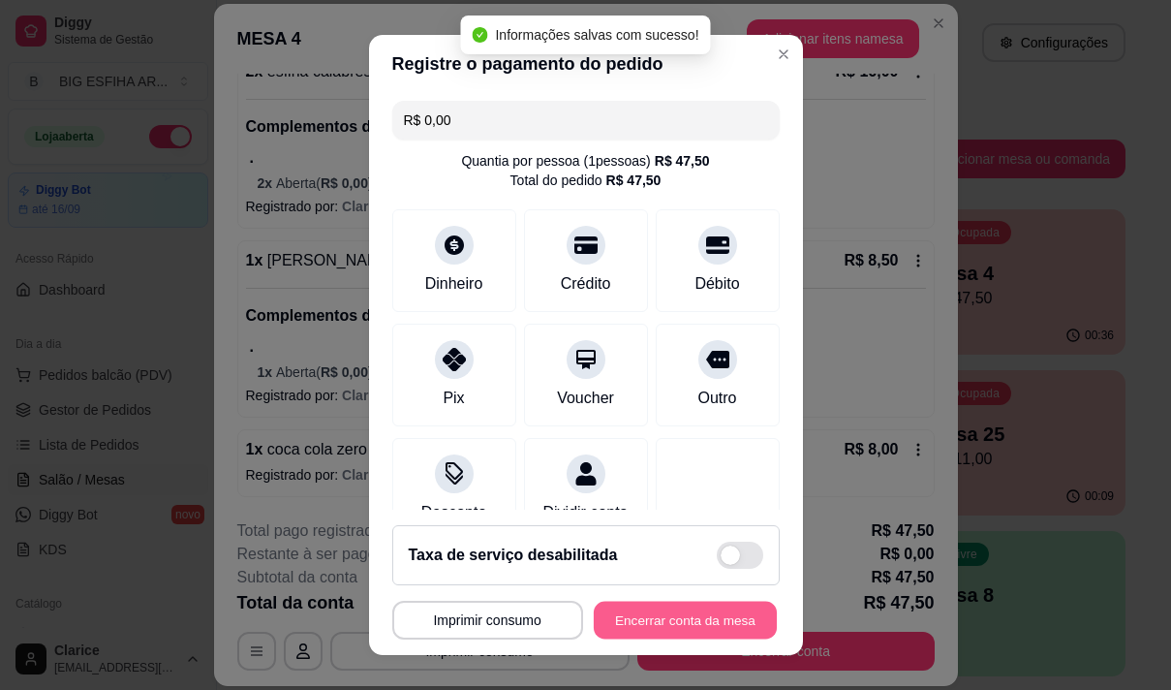
click at [672, 614] on button "Encerrar conta da mesa" at bounding box center [685, 621] width 183 height 38
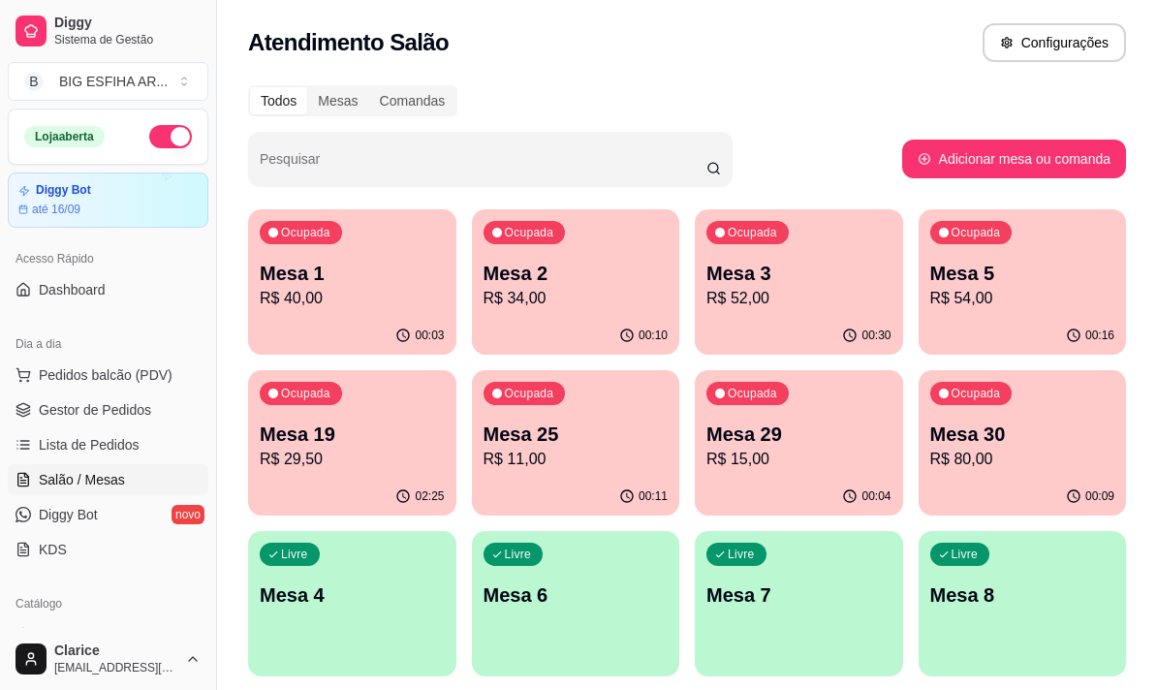
click at [987, 481] on div "00:09" at bounding box center [1022, 497] width 208 height 38
click at [728, 466] on p "R$ 15,00" at bounding box center [798, 459] width 179 height 22
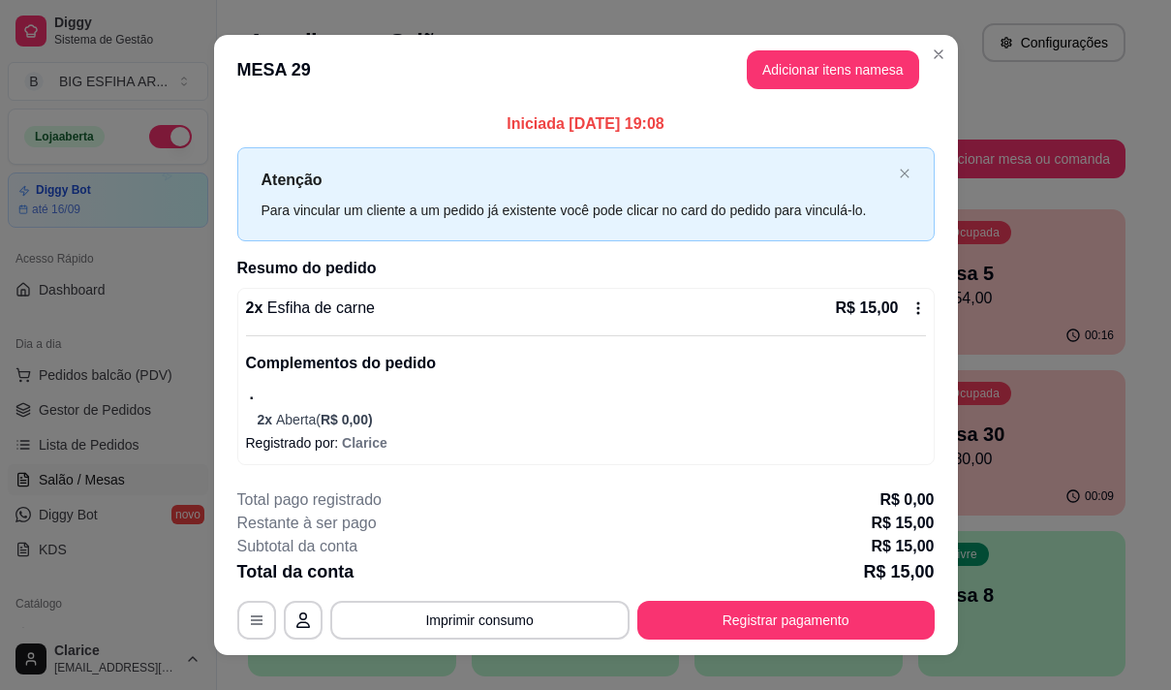
scroll to position [27, 0]
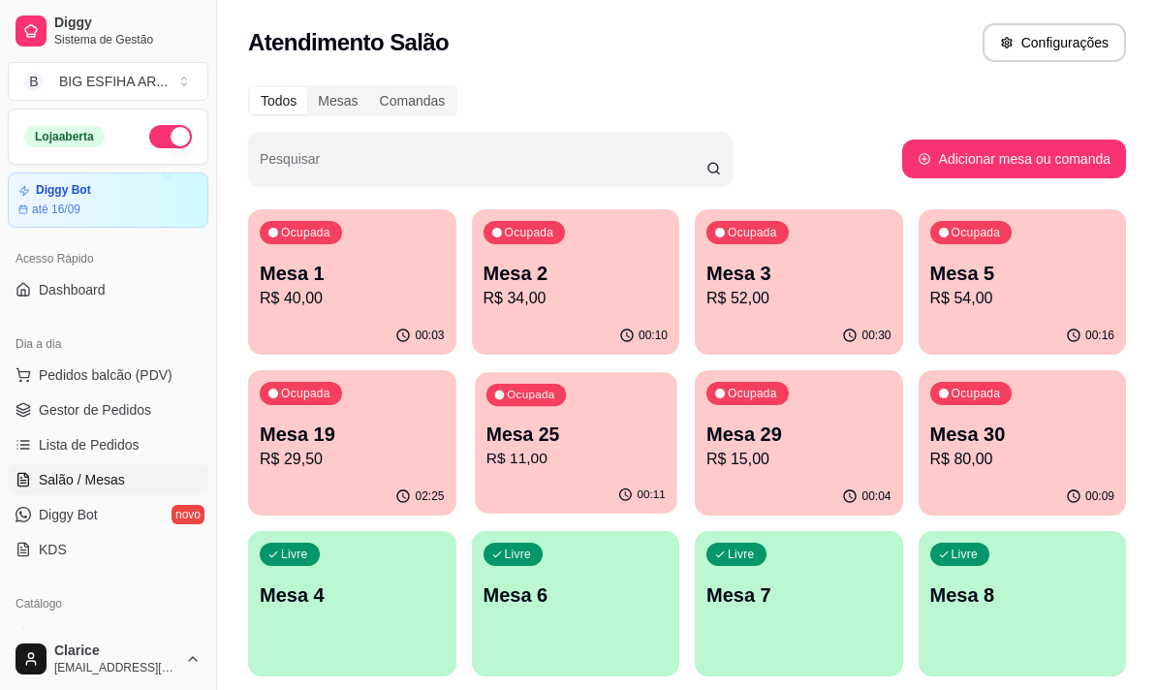
click at [577, 485] on div "00:11" at bounding box center [575, 495] width 201 height 37
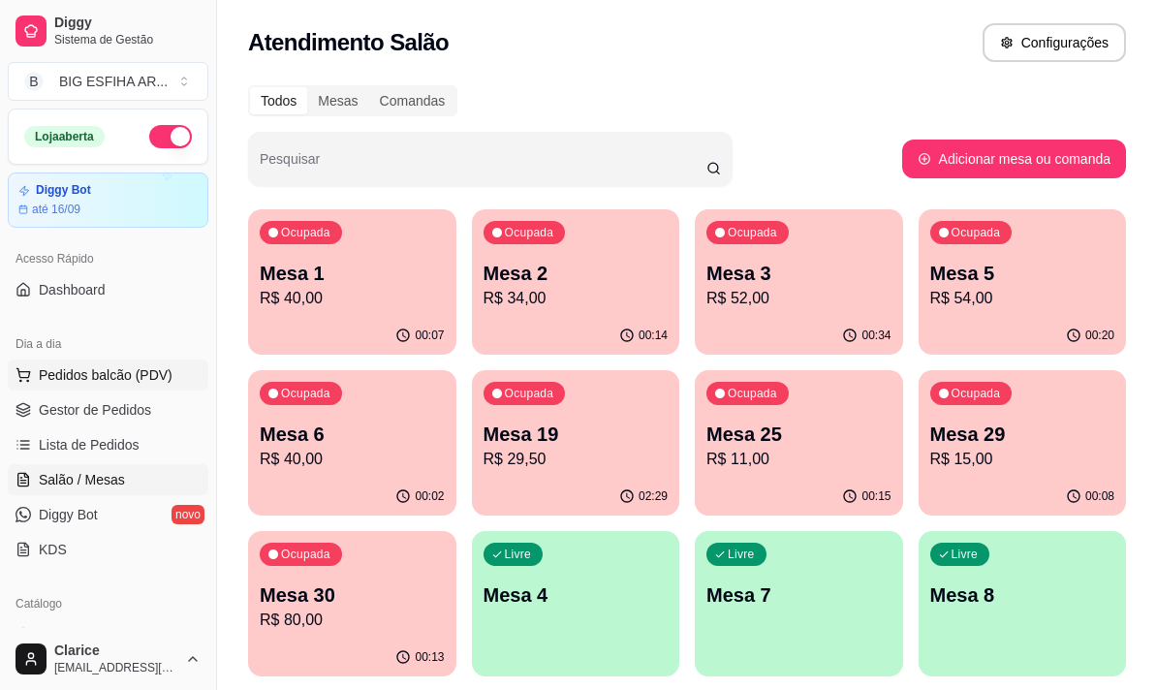
click at [132, 368] on span "Pedidos balcão (PDV)" at bounding box center [106, 374] width 134 height 19
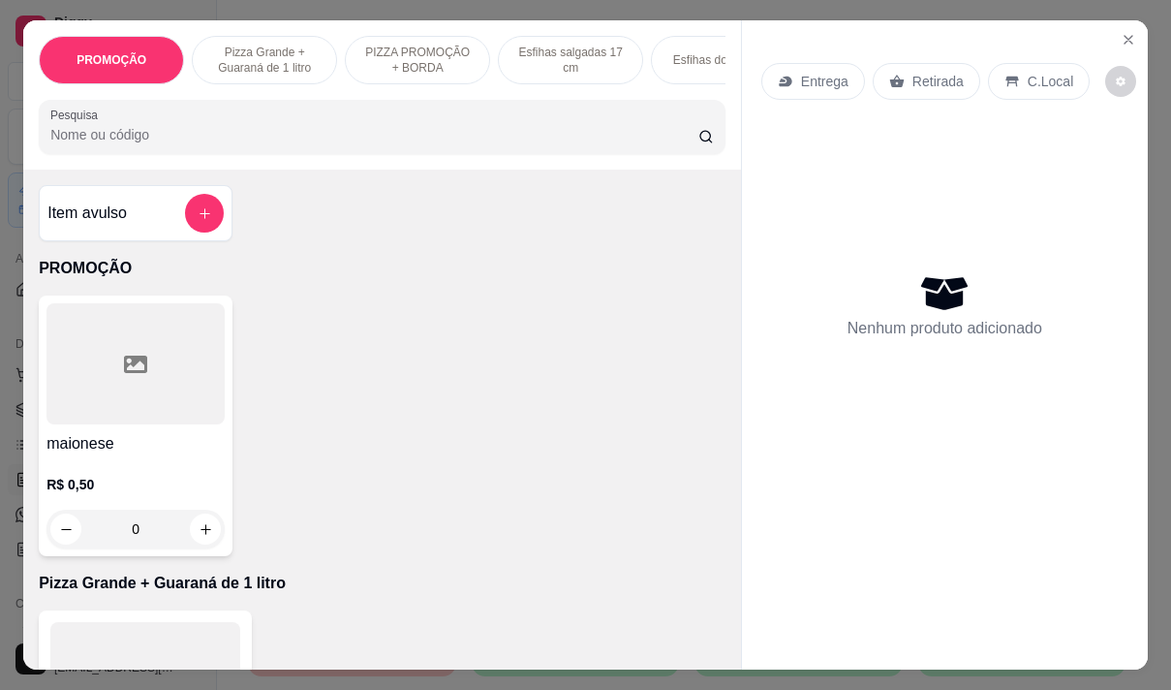
click at [801, 80] on p "Entrega" at bounding box center [824, 81] width 47 height 19
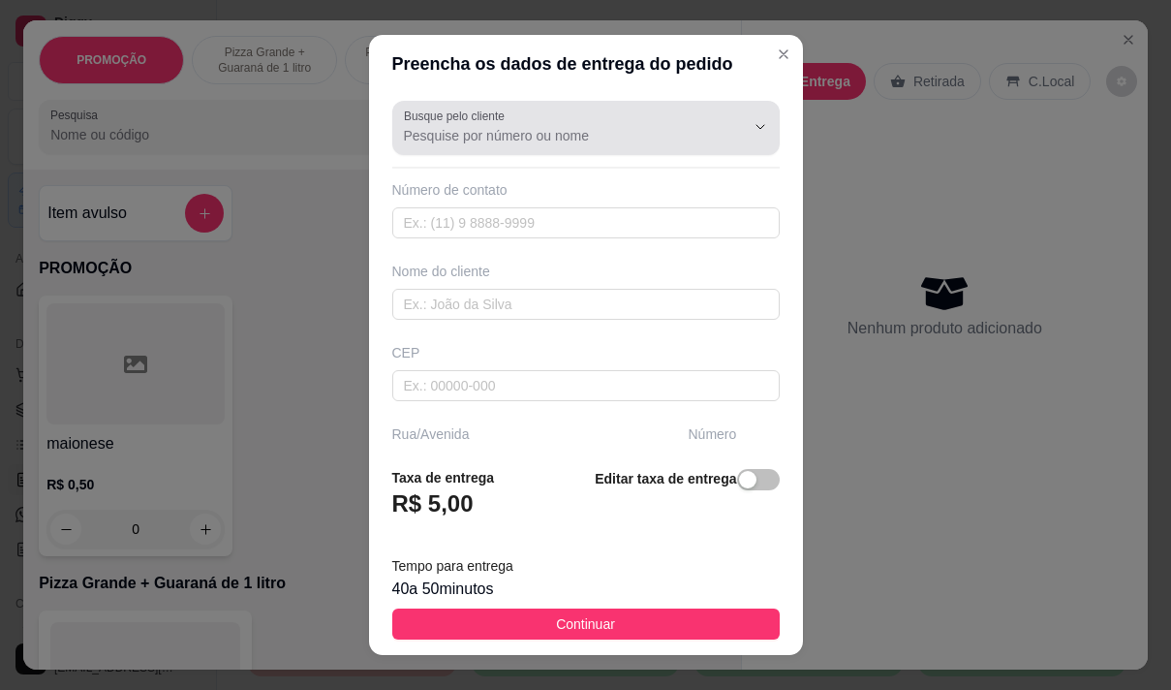
click at [544, 144] on input "Busque pelo cliente" at bounding box center [559, 135] width 310 height 19
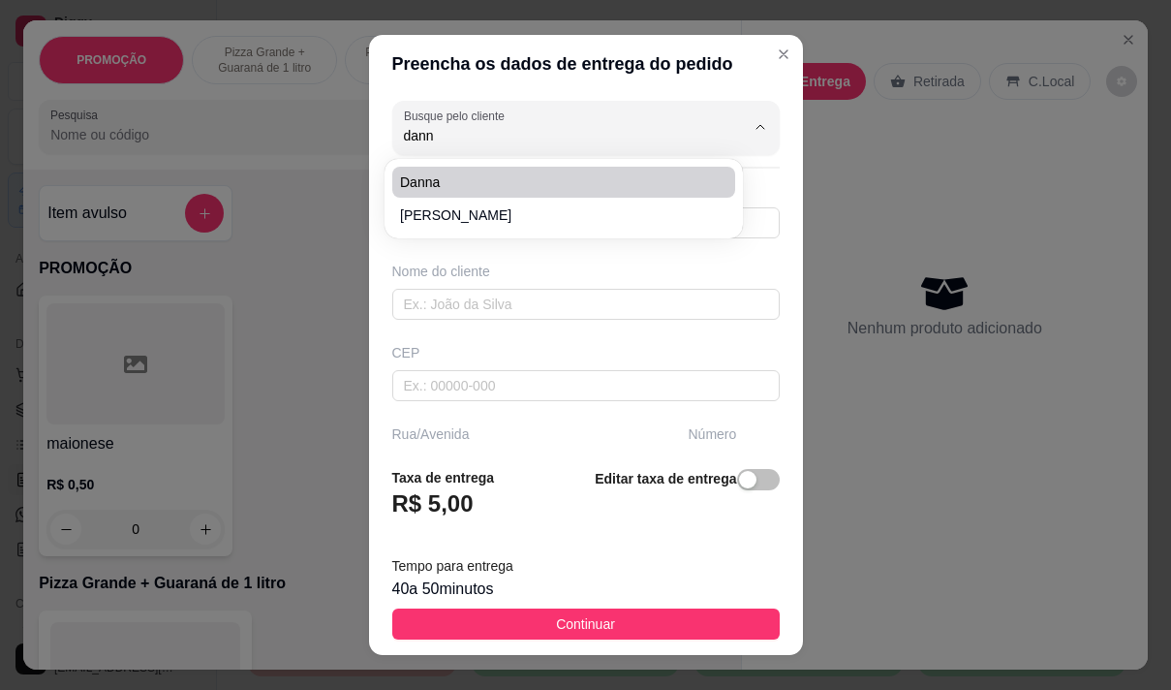
click at [517, 189] on span "danna" at bounding box center [554, 181] width 308 height 19
type input "danna"
type input "85999934435"
type input "danna"
type input "dom lino 940"
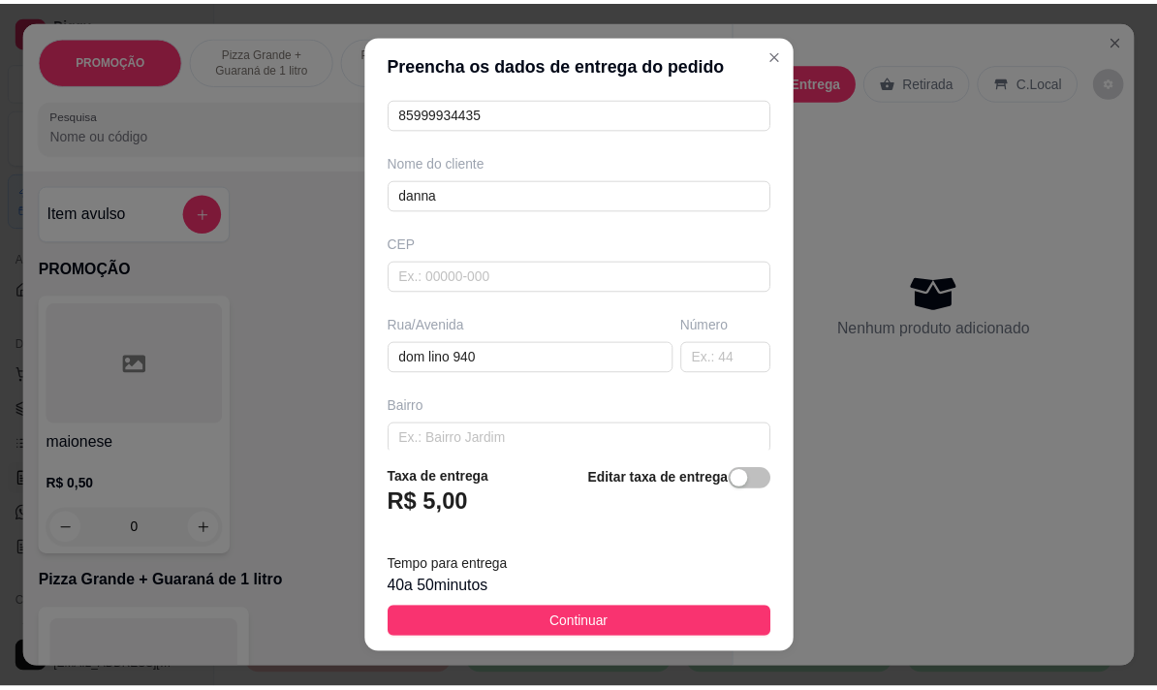
scroll to position [291, 0]
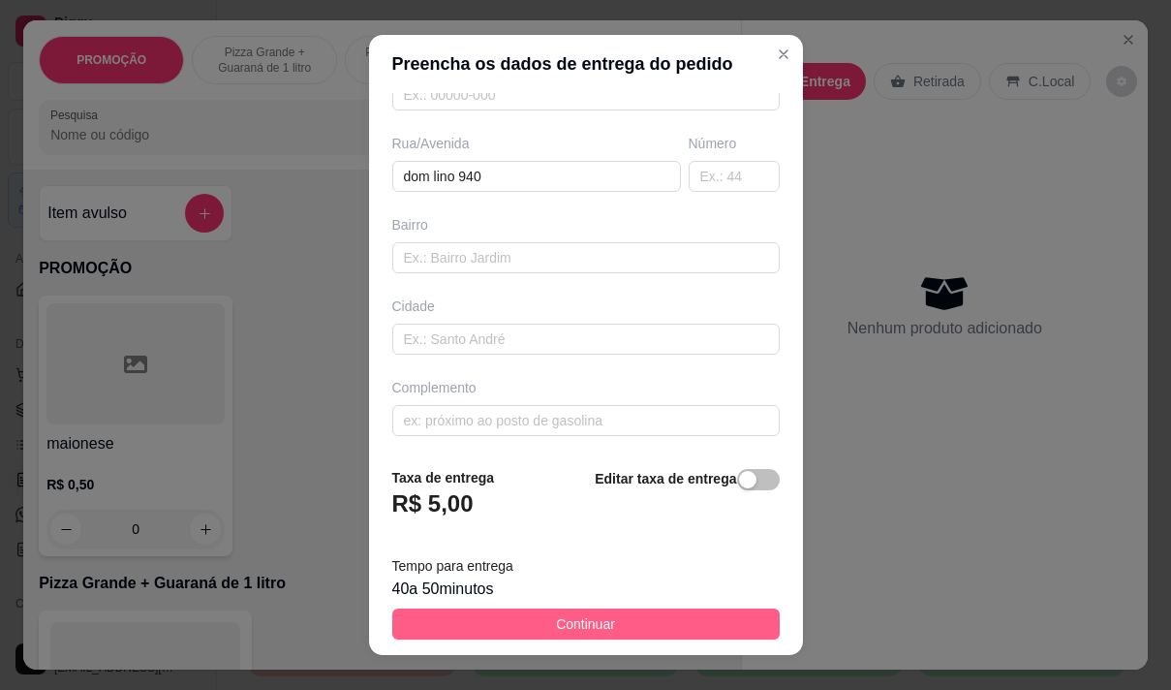
type input "danna"
click at [540, 620] on button "Continuar" at bounding box center [585, 623] width 387 height 31
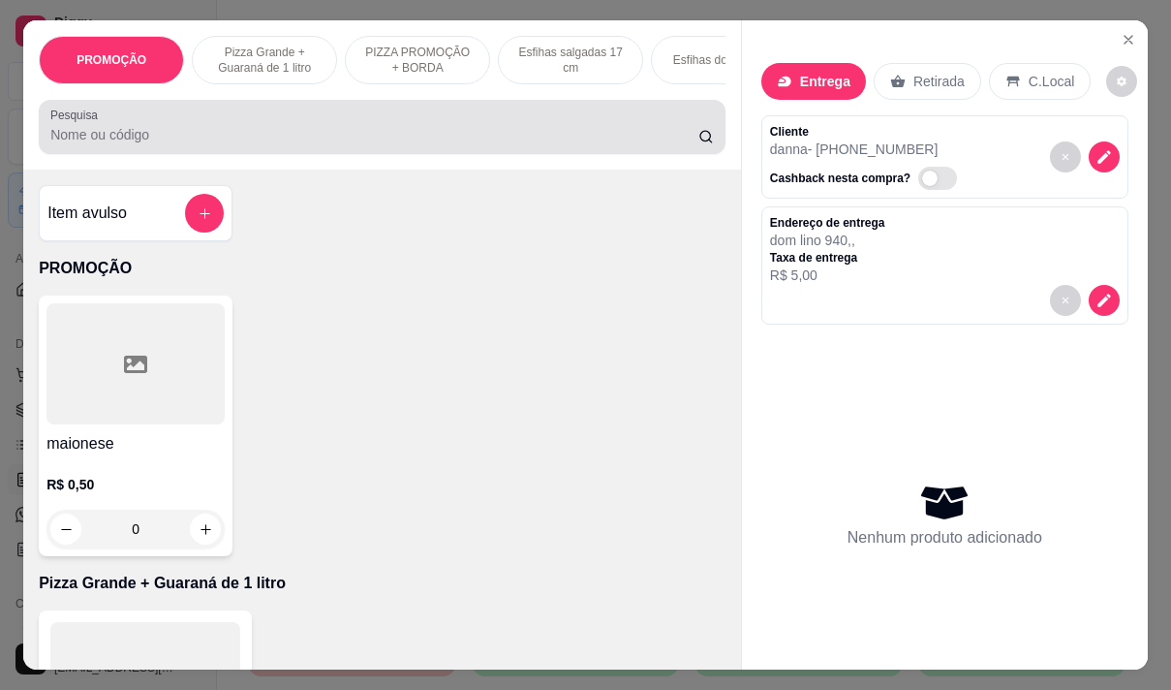
click at [350, 139] on input "Pesquisa" at bounding box center [374, 134] width 648 height 19
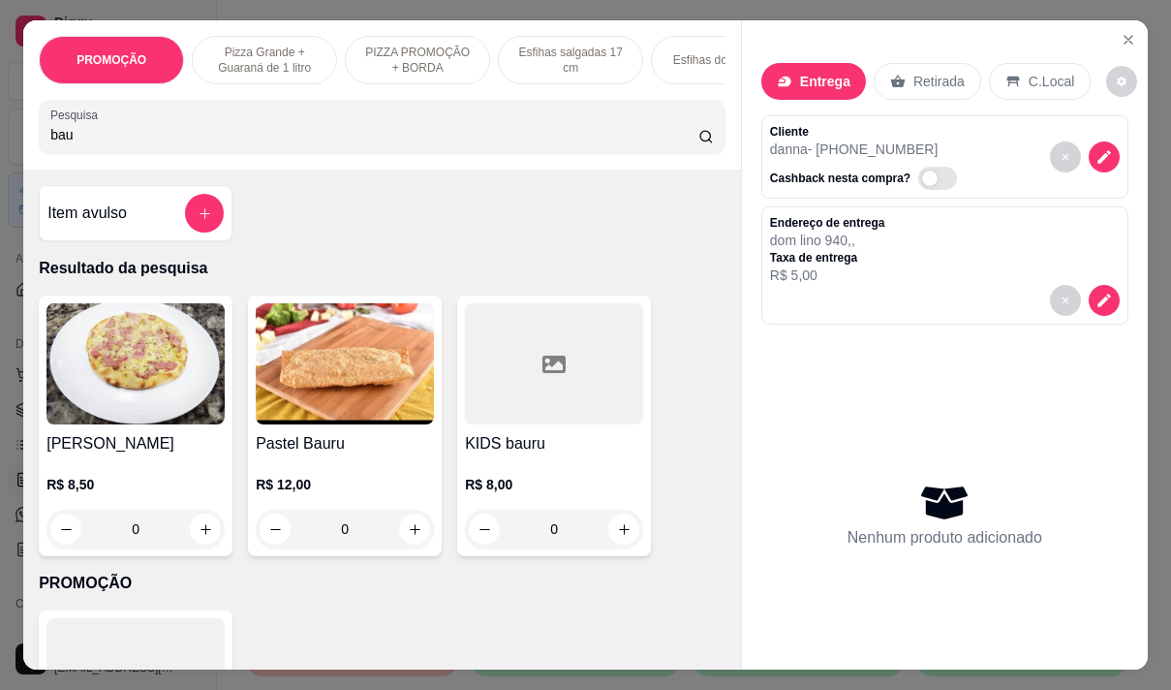
type input "bau"
click at [324, 455] on h4 "Pastel Bauru" at bounding box center [345, 443] width 178 height 23
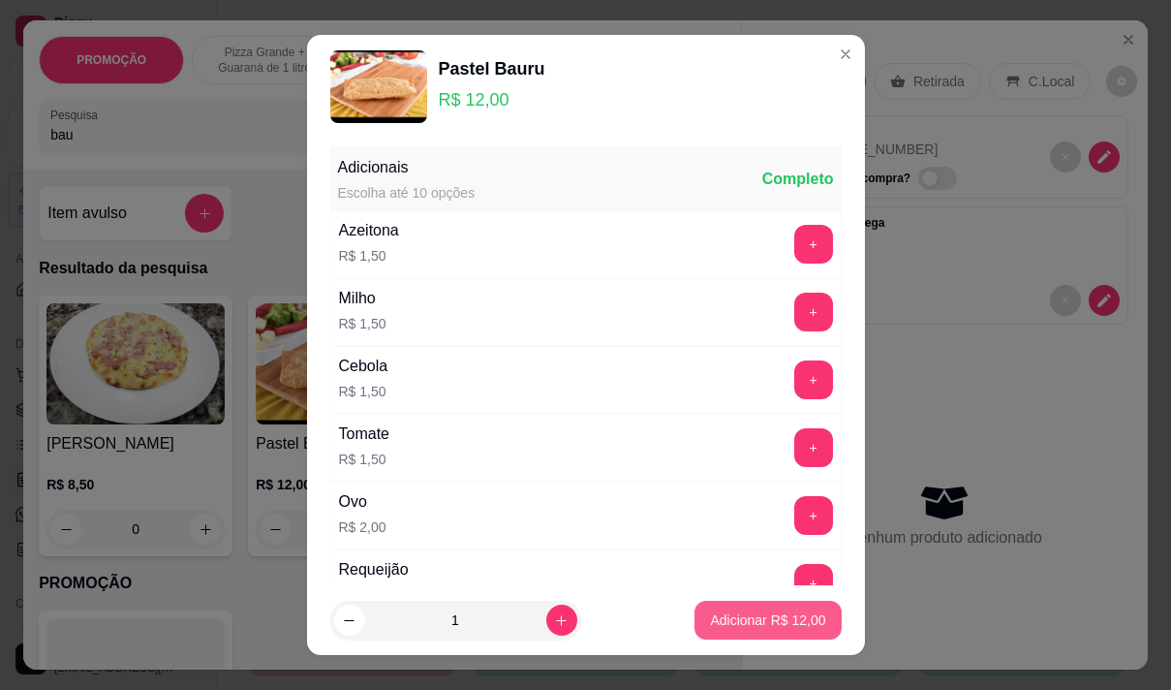
click at [758, 615] on p "Adicionar R$ 12,00" at bounding box center [767, 619] width 115 height 19
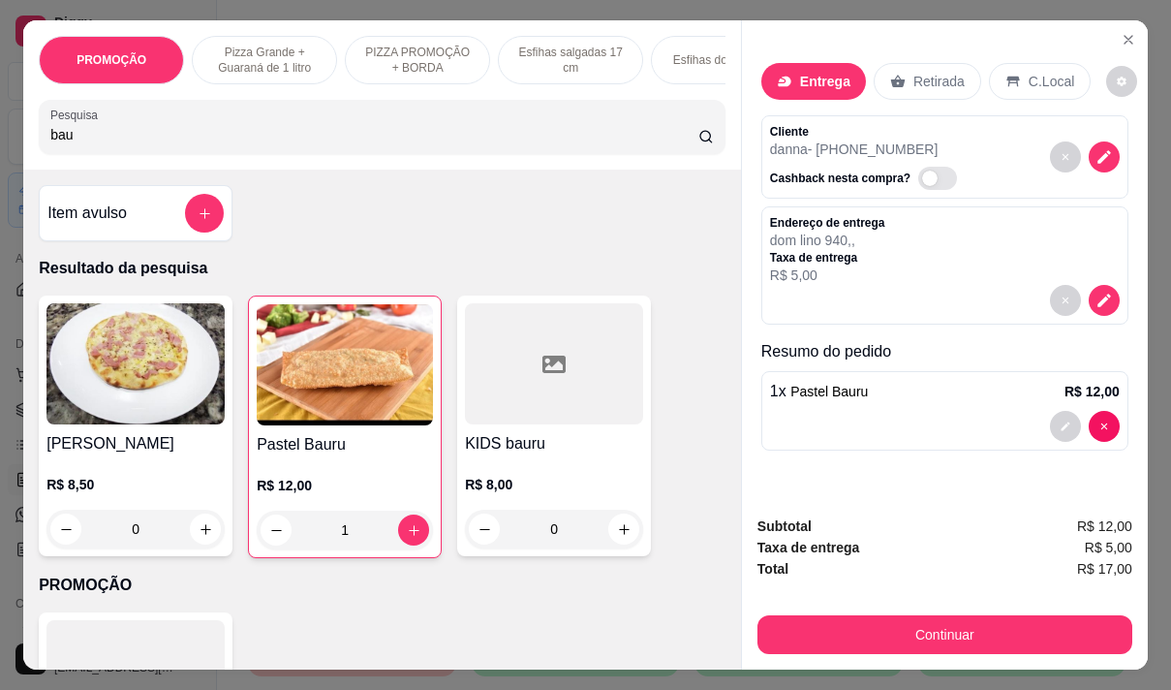
type input "1"
click at [880, 399] on div "1 x Pastel Bauru R$ 12,00" at bounding box center [944, 410] width 367 height 79
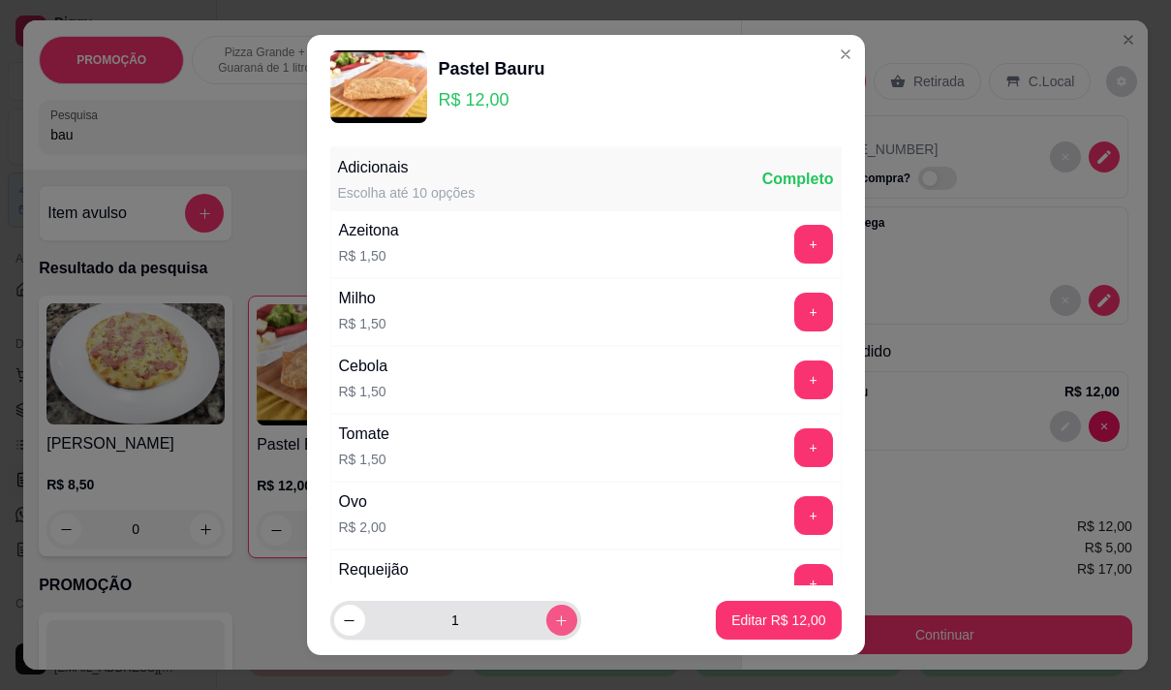
click at [554, 624] on icon "increase-product-quantity" at bounding box center [561, 620] width 15 height 15
type input "2"
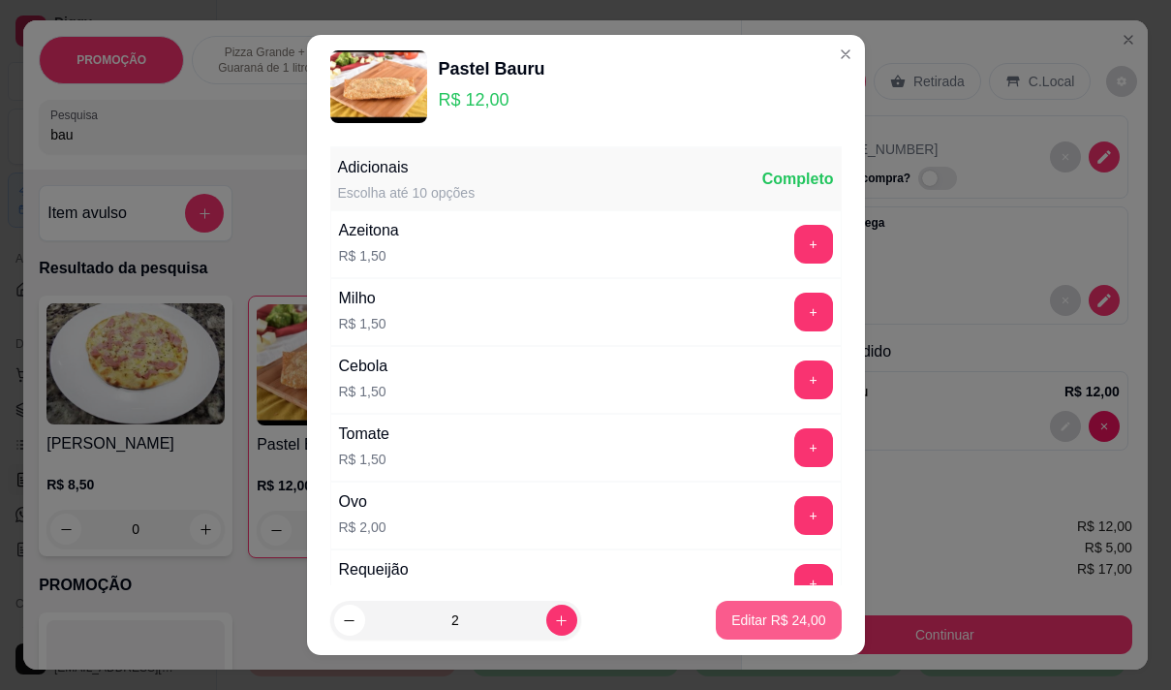
click at [774, 617] on p "Editar R$ 24,00" at bounding box center [778, 619] width 94 height 19
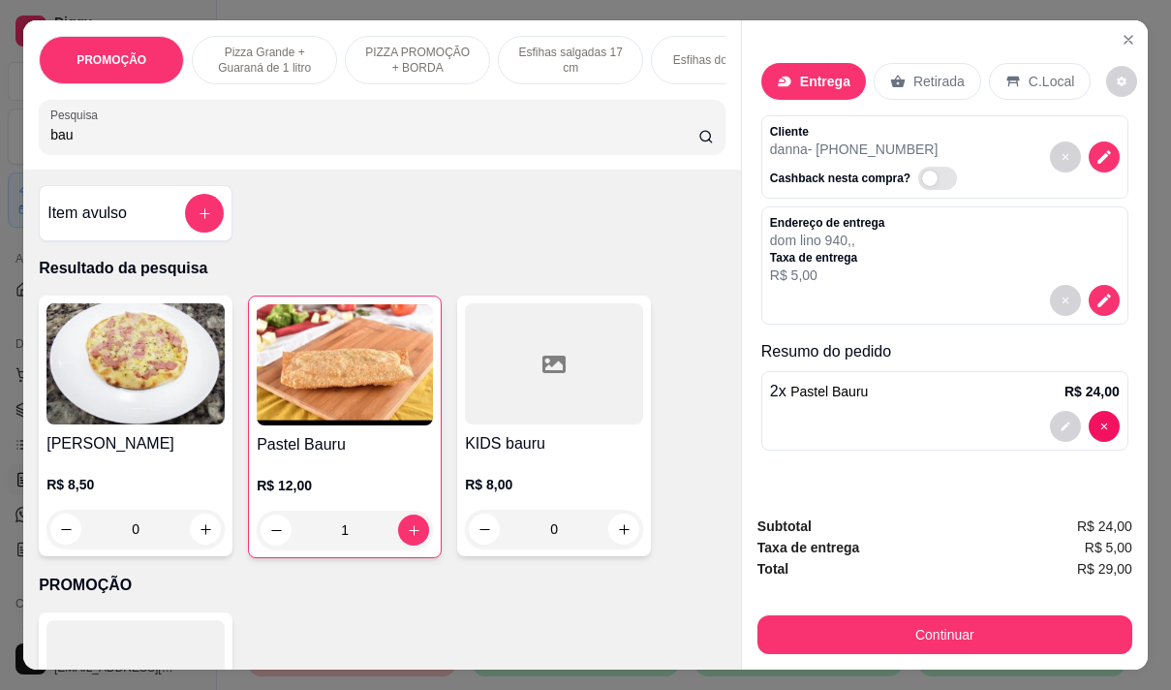
type input "2"
click at [924, 610] on div "Continuar" at bounding box center [945, 632] width 375 height 44
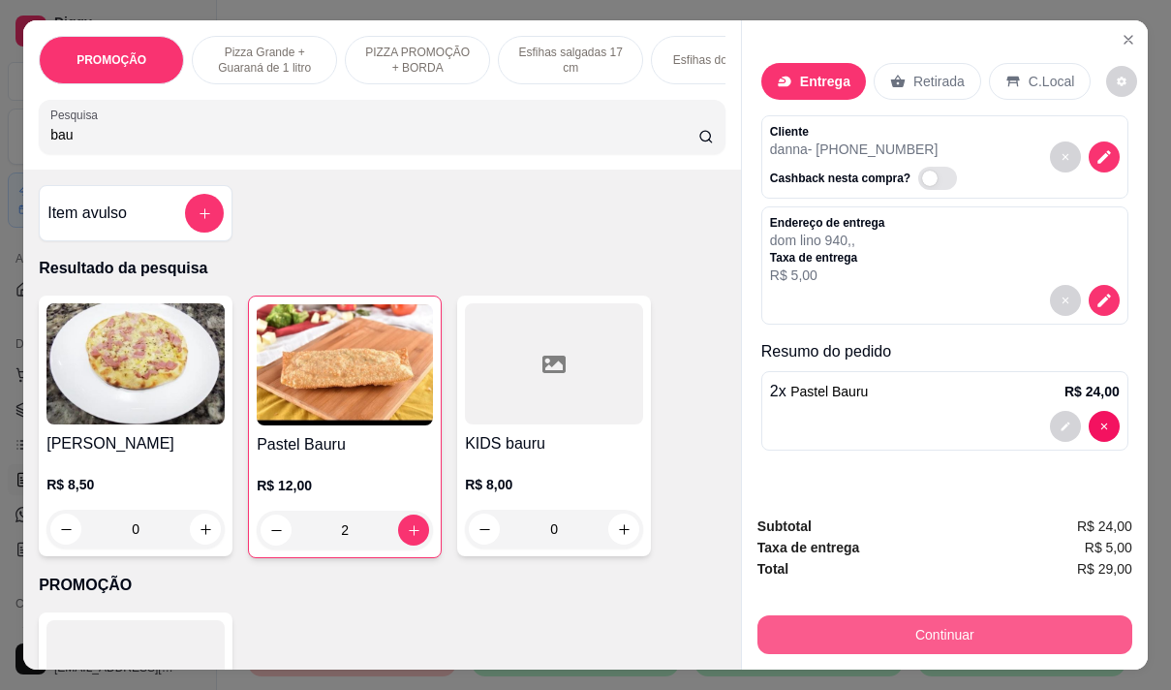
click at [929, 626] on button "Continuar" at bounding box center [945, 634] width 375 height 39
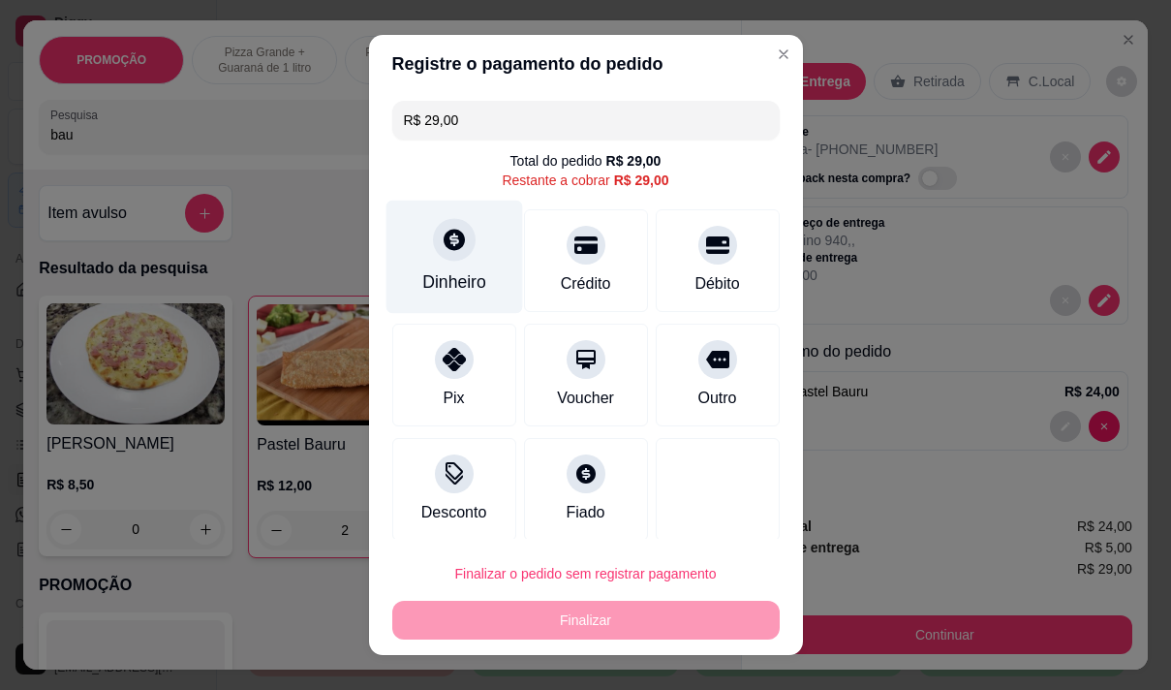
click at [436, 280] on div "Dinheiro" at bounding box center [454, 281] width 64 height 25
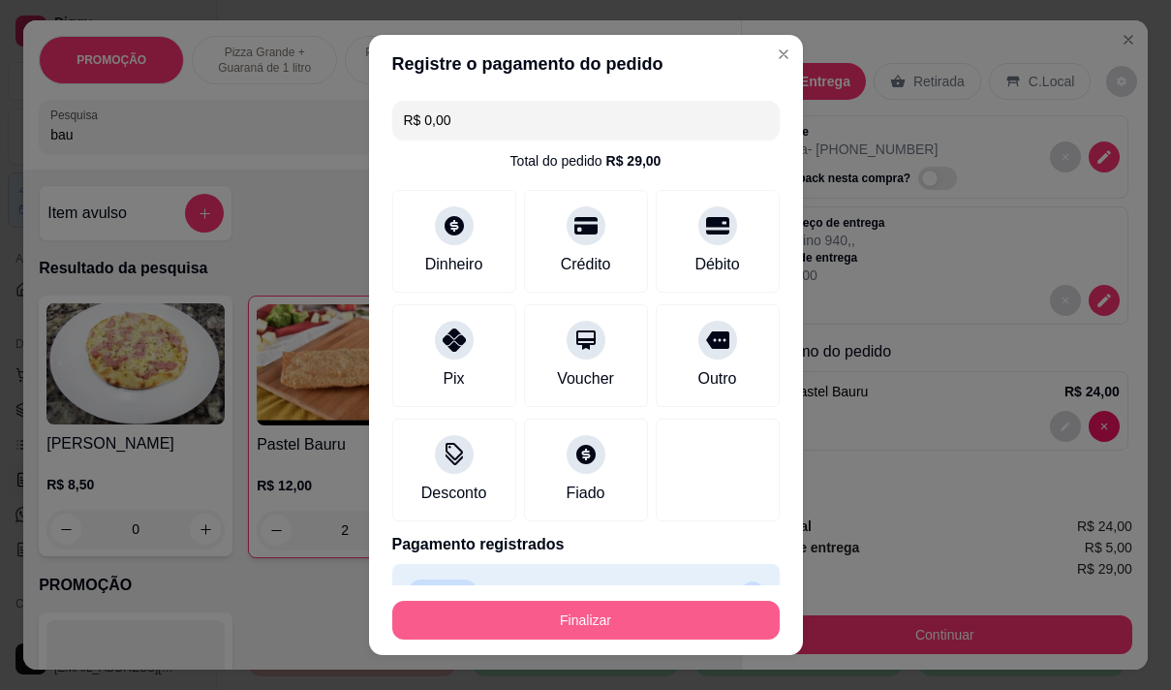
type input "R$ 0,00"
click at [649, 613] on button "Finalizar" at bounding box center [585, 620] width 387 height 39
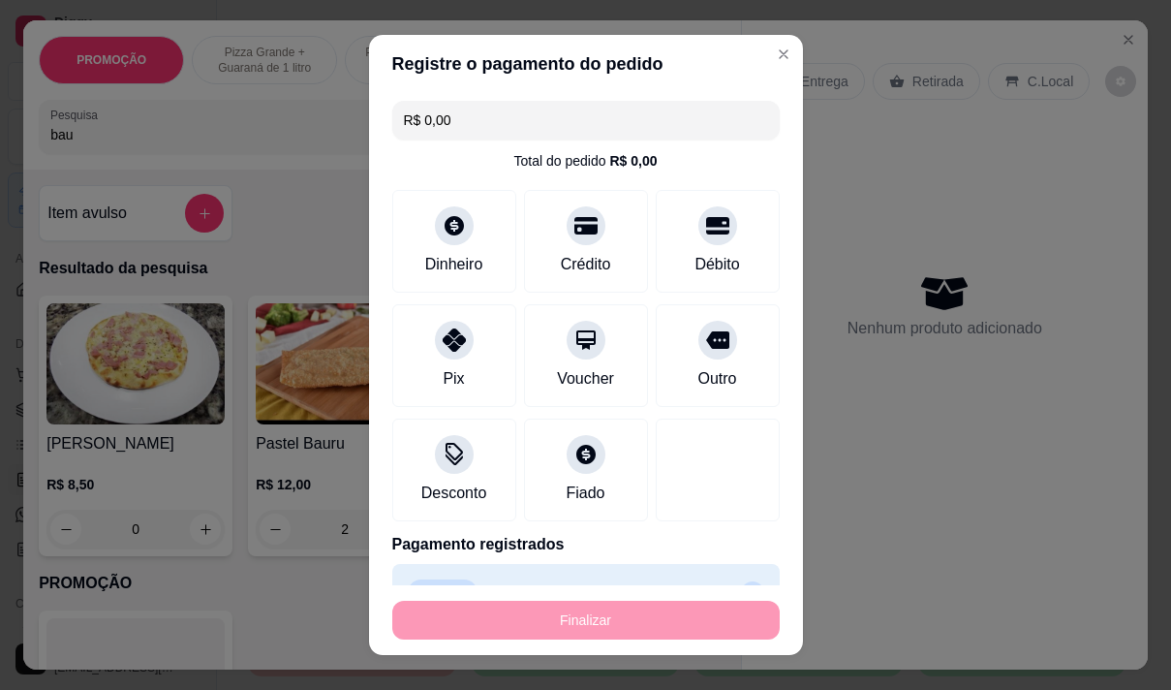
type input "0"
type input "-R$ 29,00"
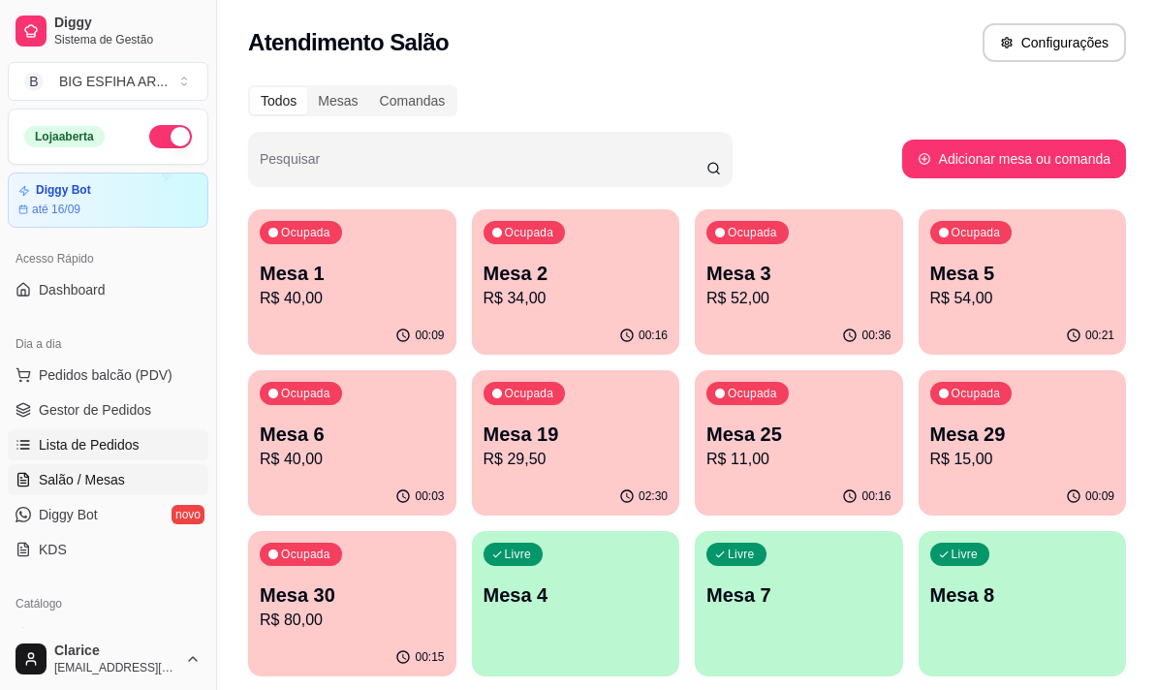
click at [78, 439] on span "Lista de Pedidos" at bounding box center [89, 444] width 101 height 19
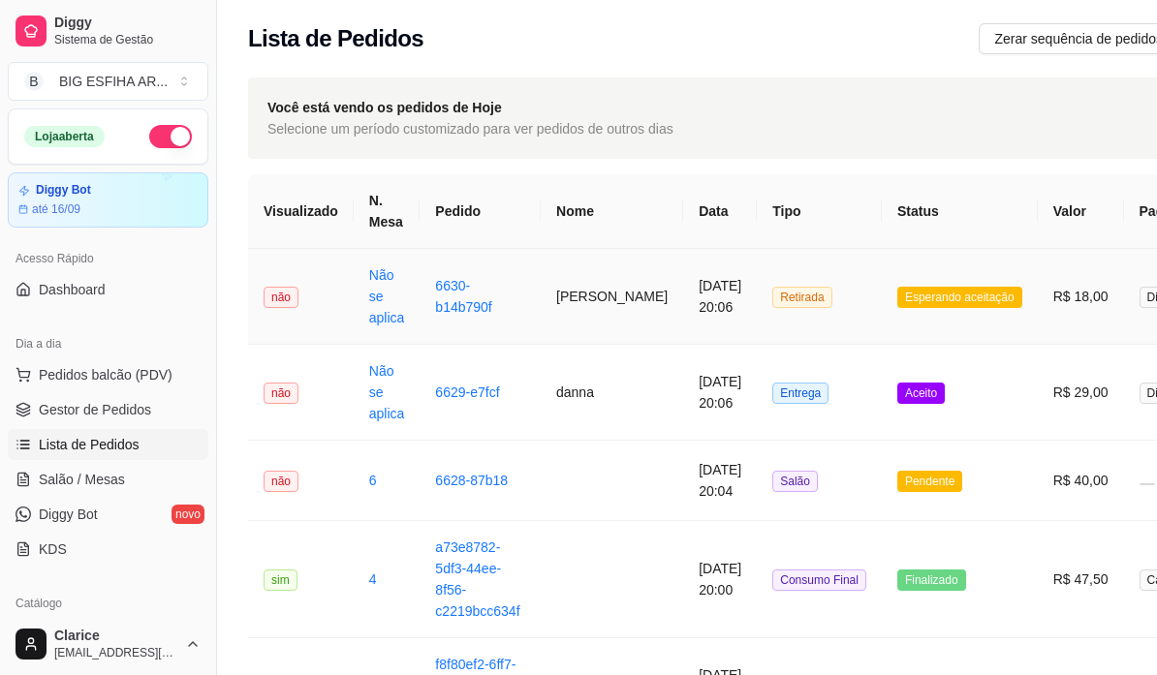
click at [683, 297] on td "[DATE] 20:06" at bounding box center [720, 297] width 74 height 96
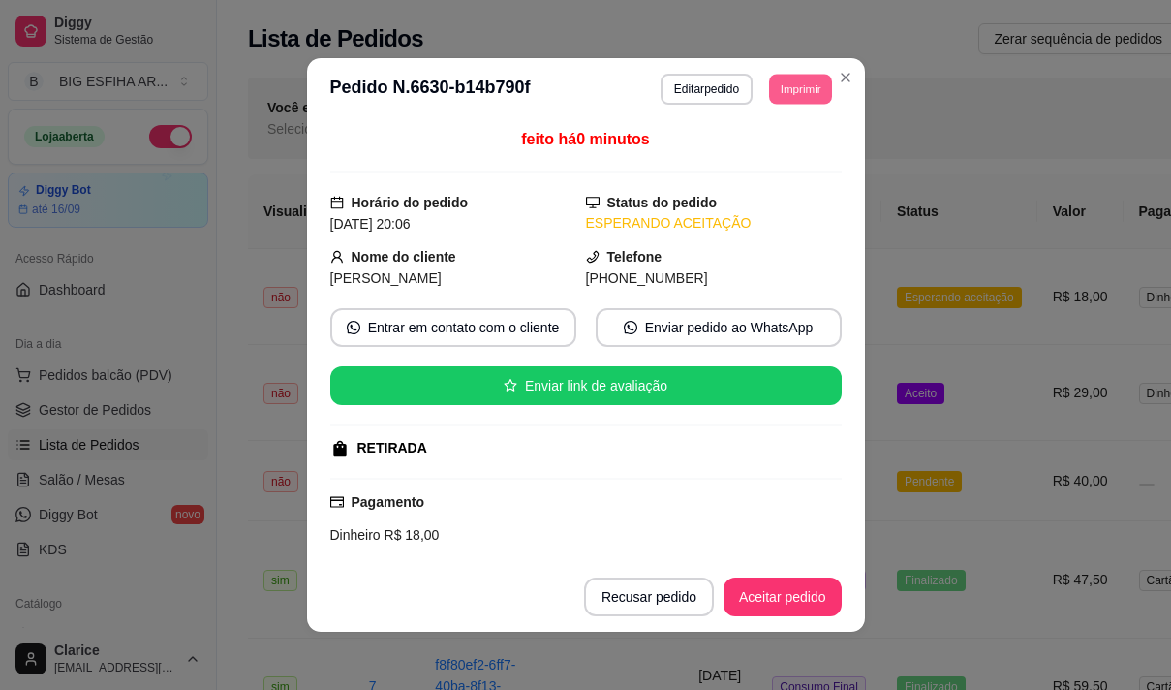
click at [782, 85] on button "Imprimir" at bounding box center [800, 89] width 63 height 30
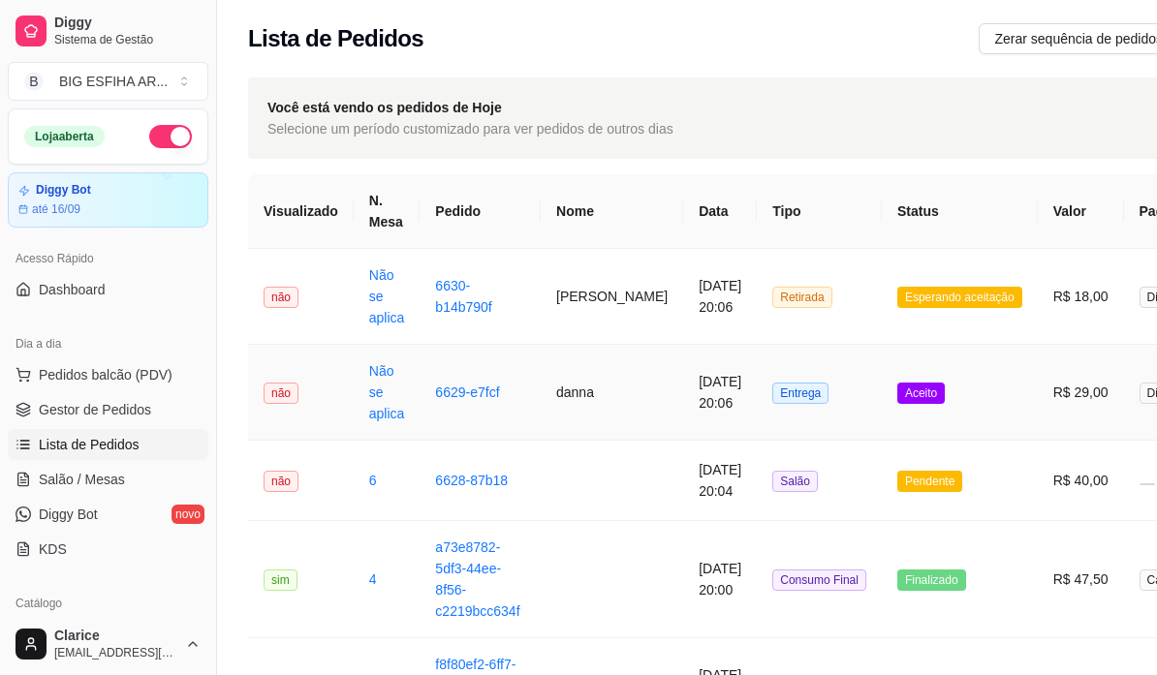
click at [576, 397] on td "danna" at bounding box center [612, 393] width 142 height 96
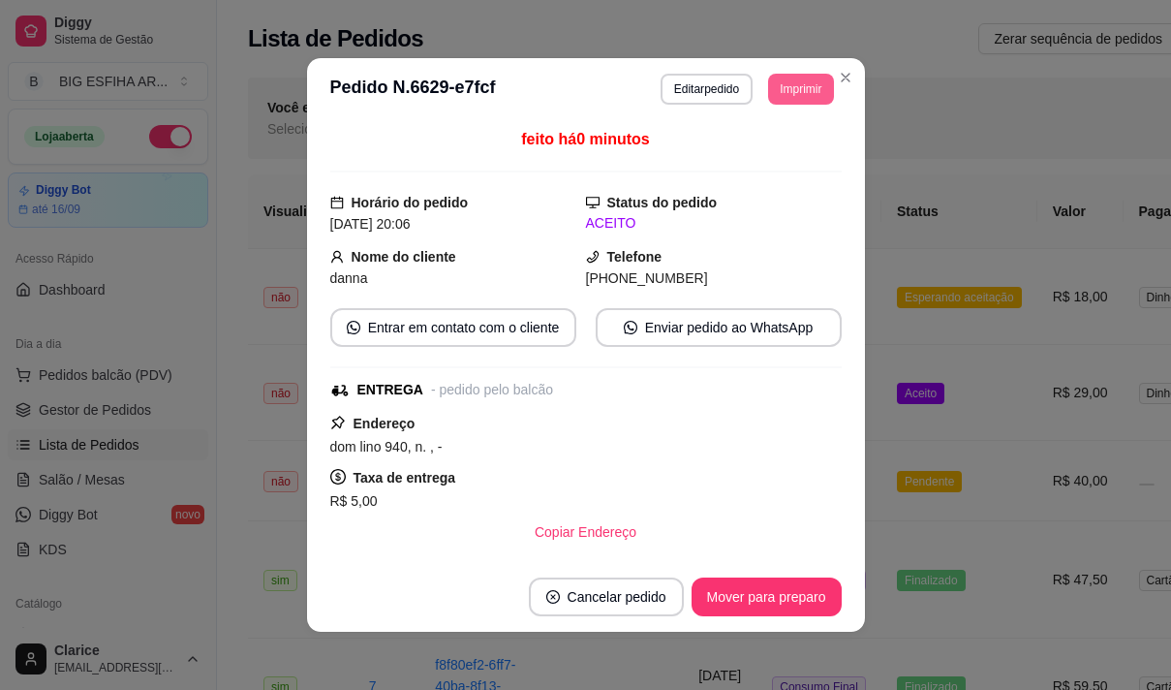
click at [803, 86] on button "Imprimir" at bounding box center [800, 89] width 65 height 31
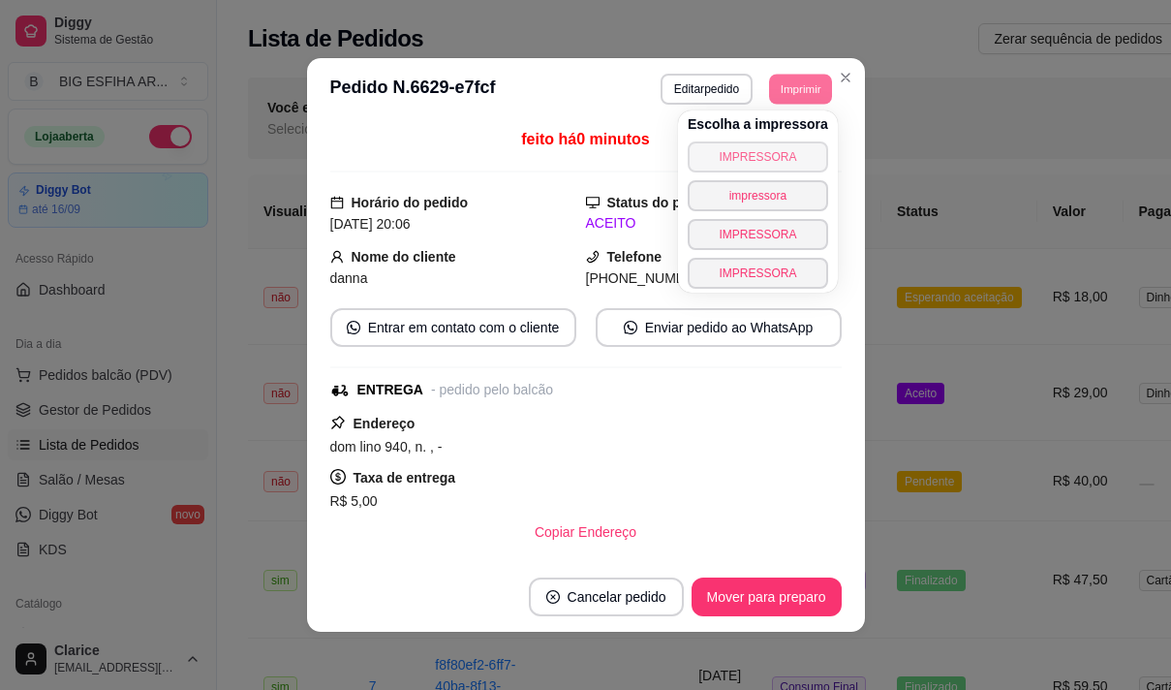
click at [747, 151] on button "IMPRESSORA" at bounding box center [758, 156] width 140 height 31
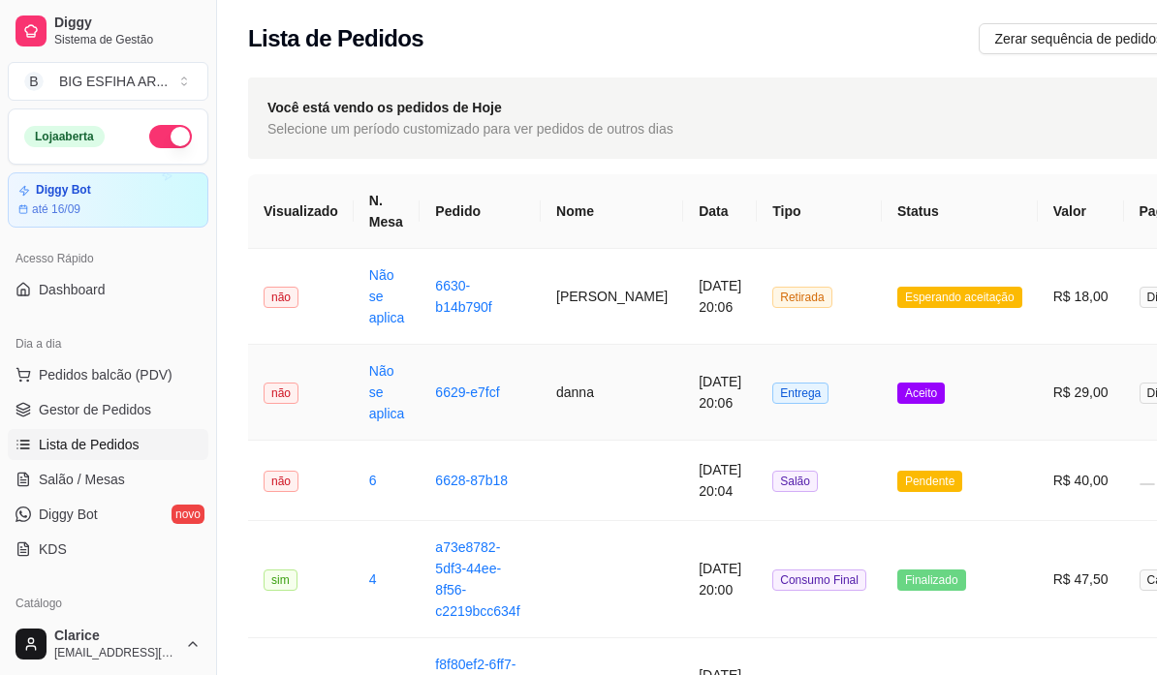
click at [541, 407] on td "danna" at bounding box center [612, 393] width 142 height 96
click at [64, 479] on span "Salão / Mesas" at bounding box center [82, 479] width 86 height 19
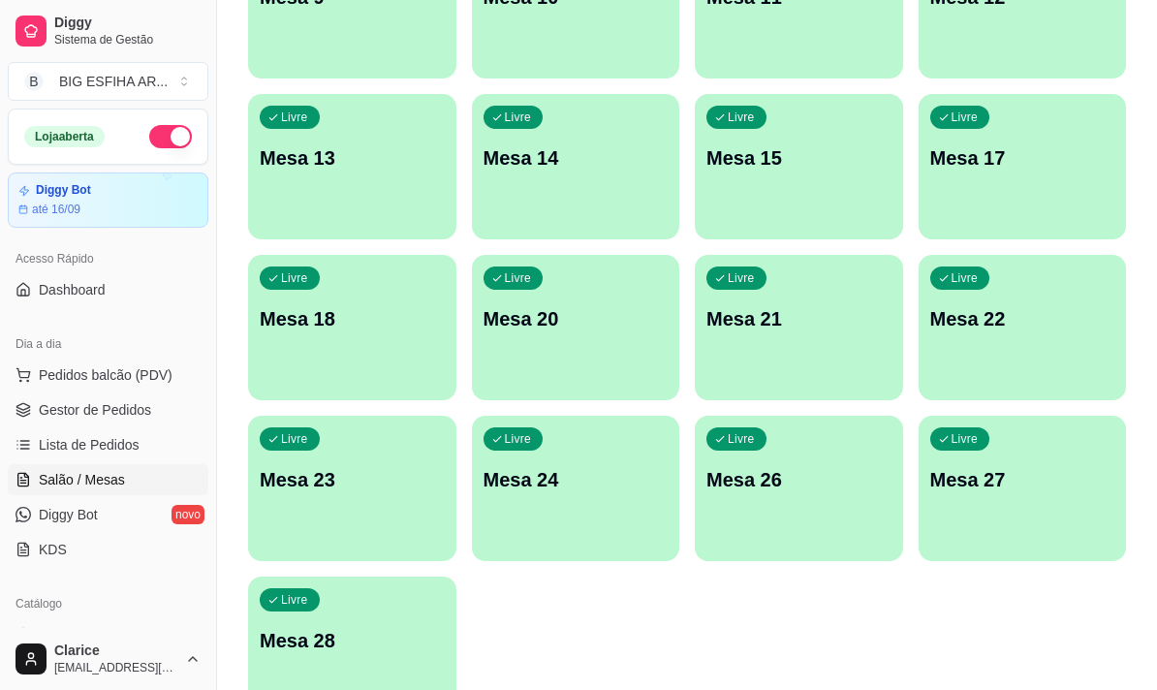
scroll to position [869, 0]
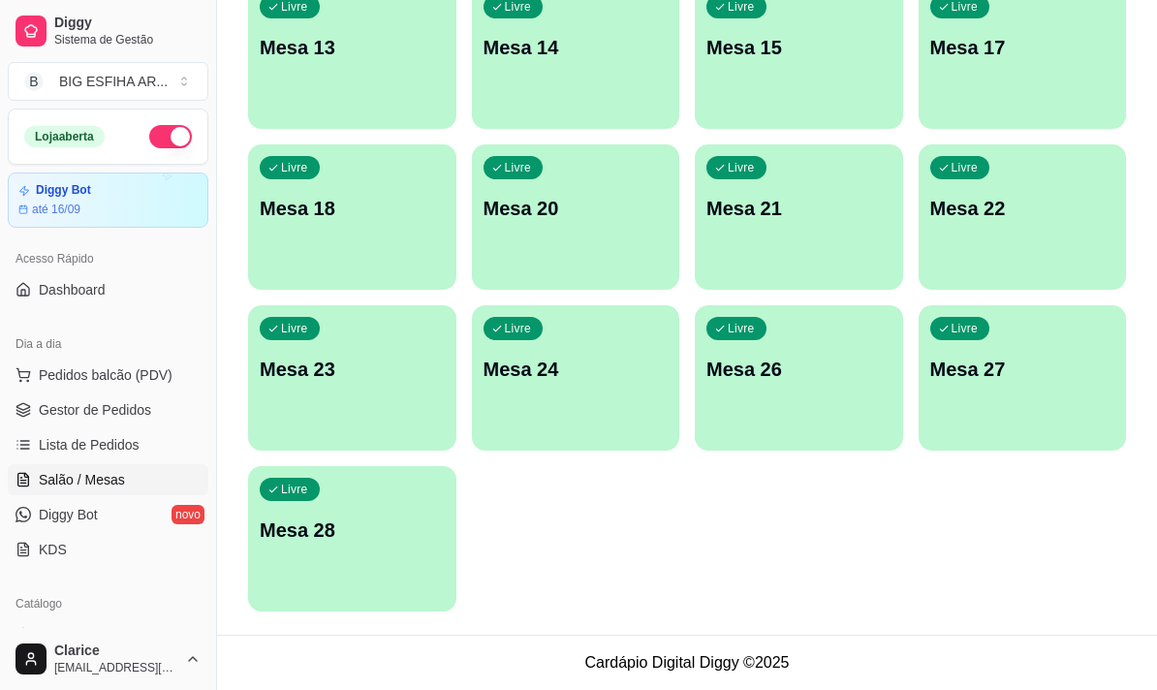
click at [335, 541] on p "Mesa 28" at bounding box center [352, 529] width 185 height 27
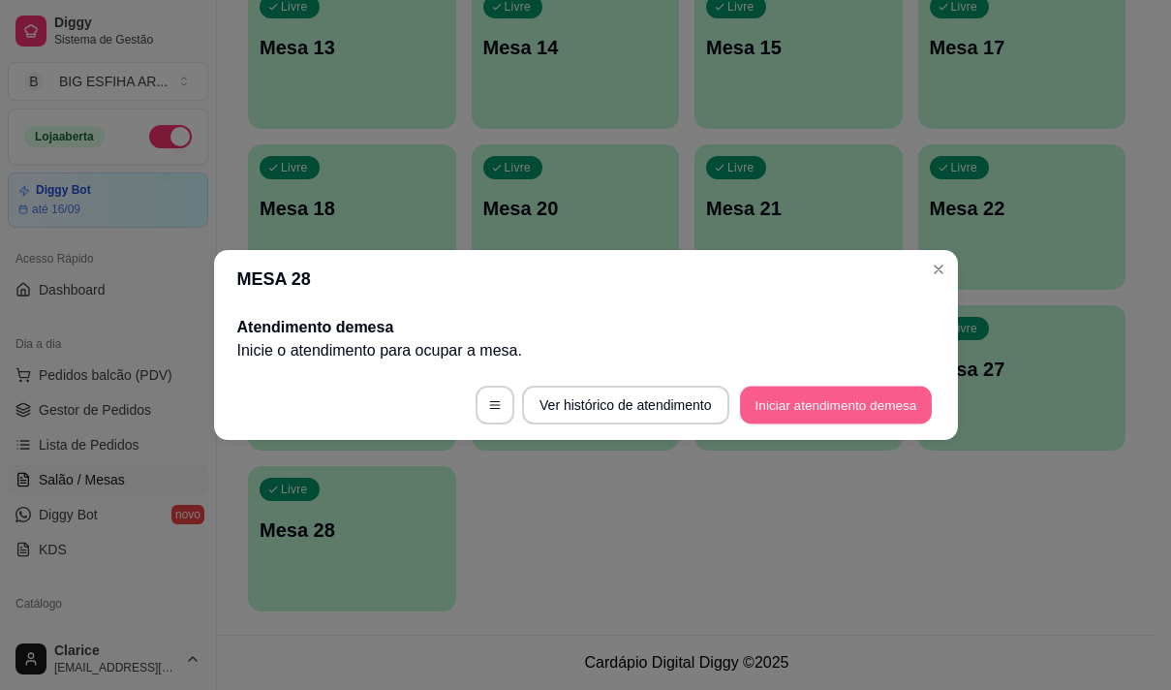
click at [823, 413] on button "Iniciar atendimento de mesa" at bounding box center [836, 406] width 192 height 38
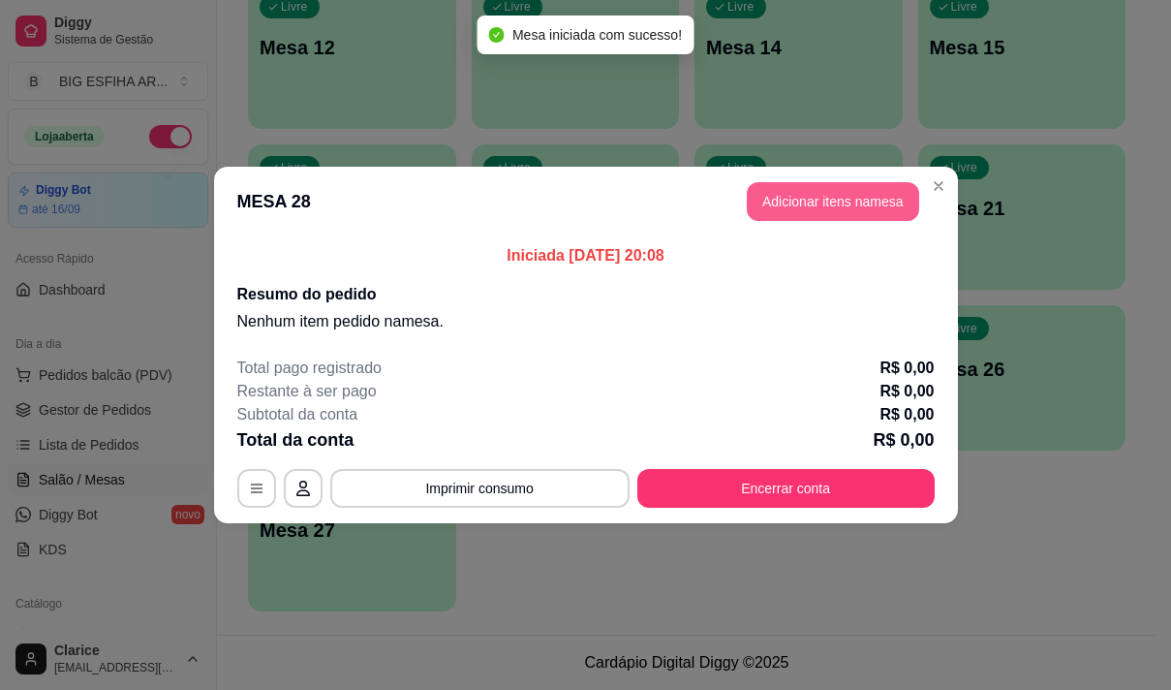
click at [794, 196] on button "Adicionar itens na mesa" at bounding box center [833, 201] width 172 height 39
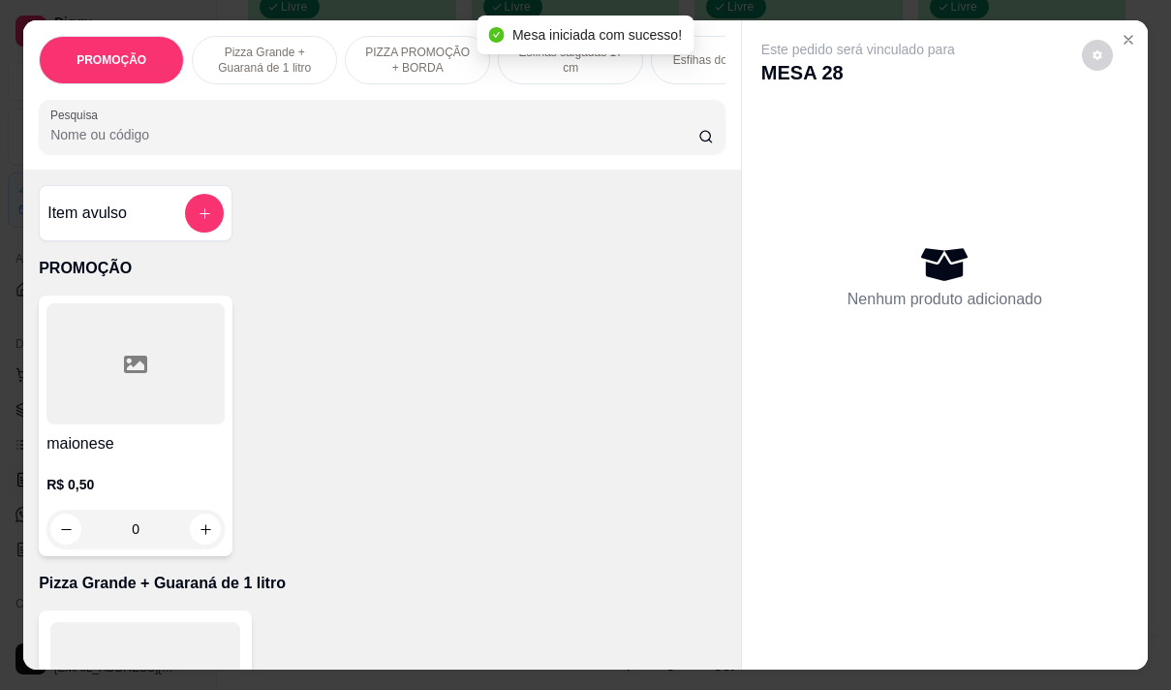
click at [368, 144] on input "Pesquisa" at bounding box center [374, 134] width 648 height 19
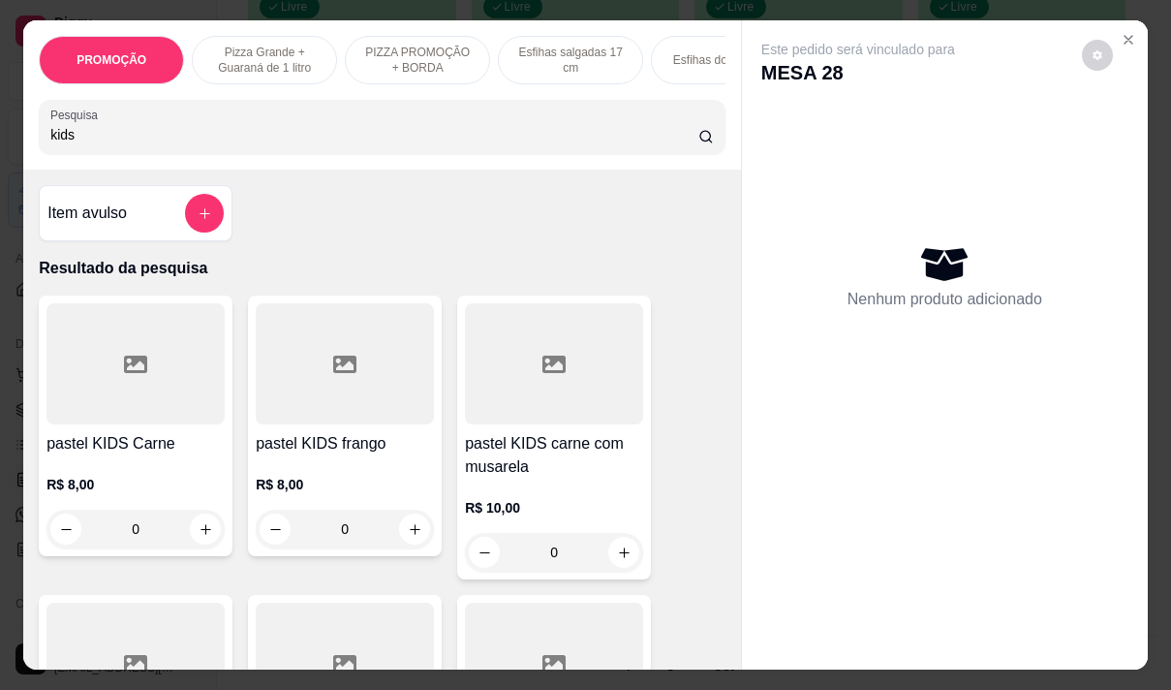
type input "kids"
click at [91, 476] on div "R$ 8,00 0" at bounding box center [135, 501] width 178 height 93
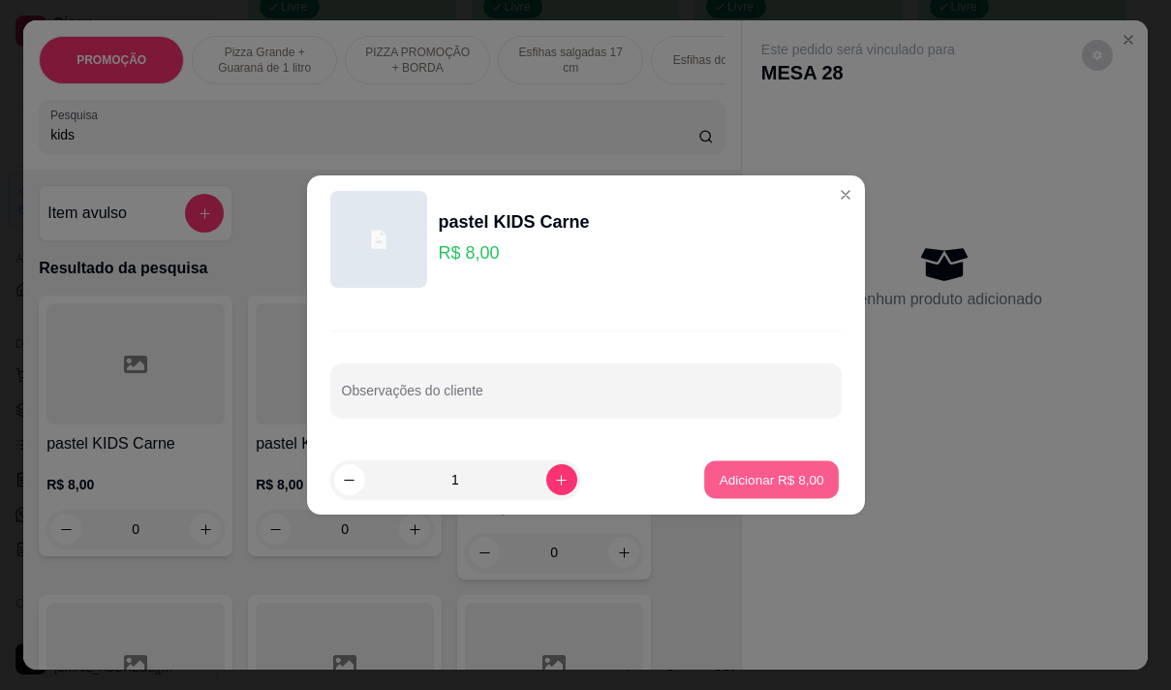
click at [719, 464] on button "Adicionar R$ 8,00" at bounding box center [771, 480] width 135 height 38
type input "1"
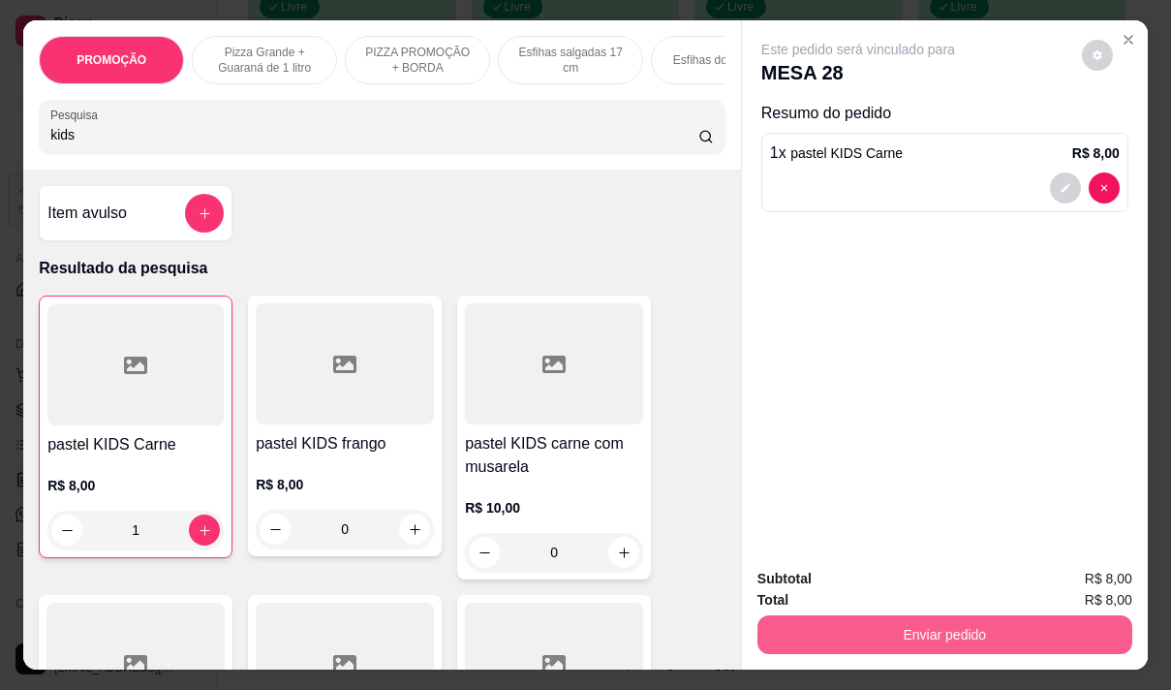
click at [876, 623] on button "Enviar pedido" at bounding box center [945, 634] width 375 height 39
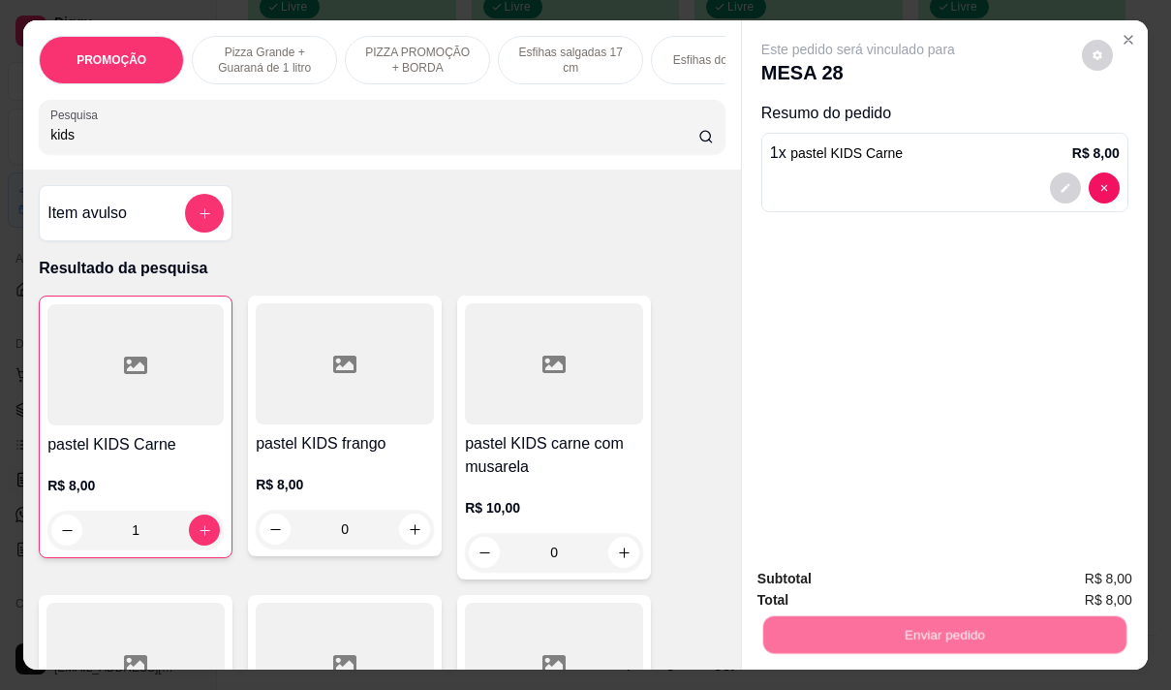
click at [838, 572] on button "Não registrar e enviar pedido" at bounding box center [880, 579] width 201 height 37
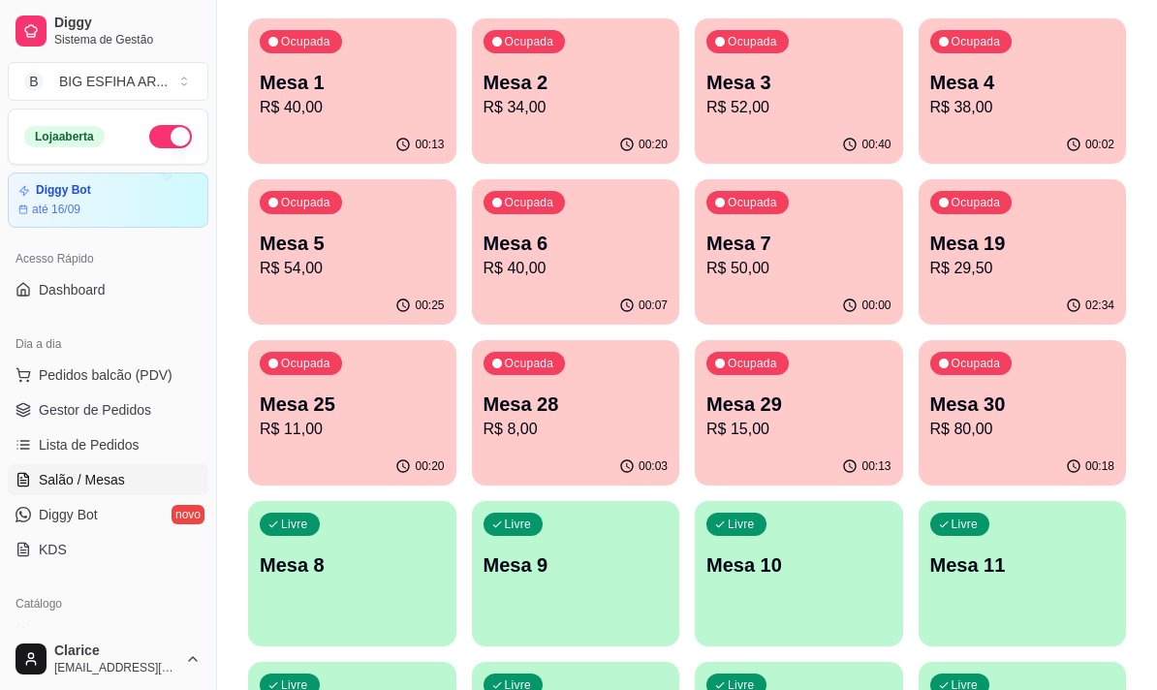
scroll to position [0, 0]
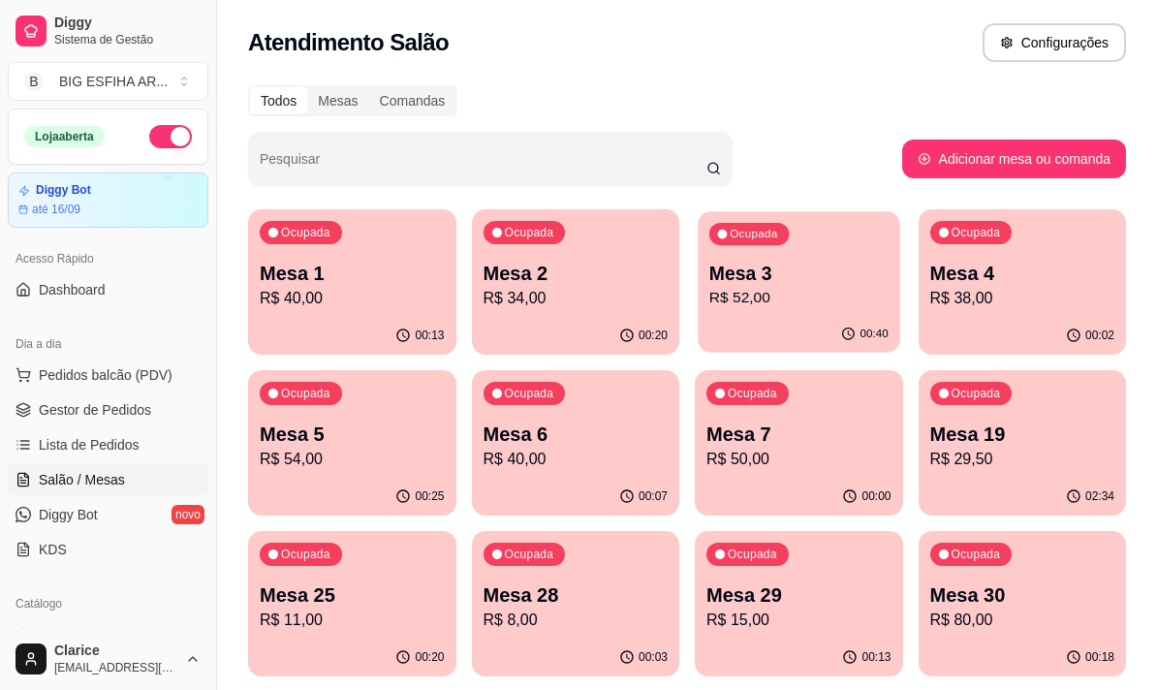
click at [792, 282] on p "Mesa 3" at bounding box center [798, 274] width 179 height 26
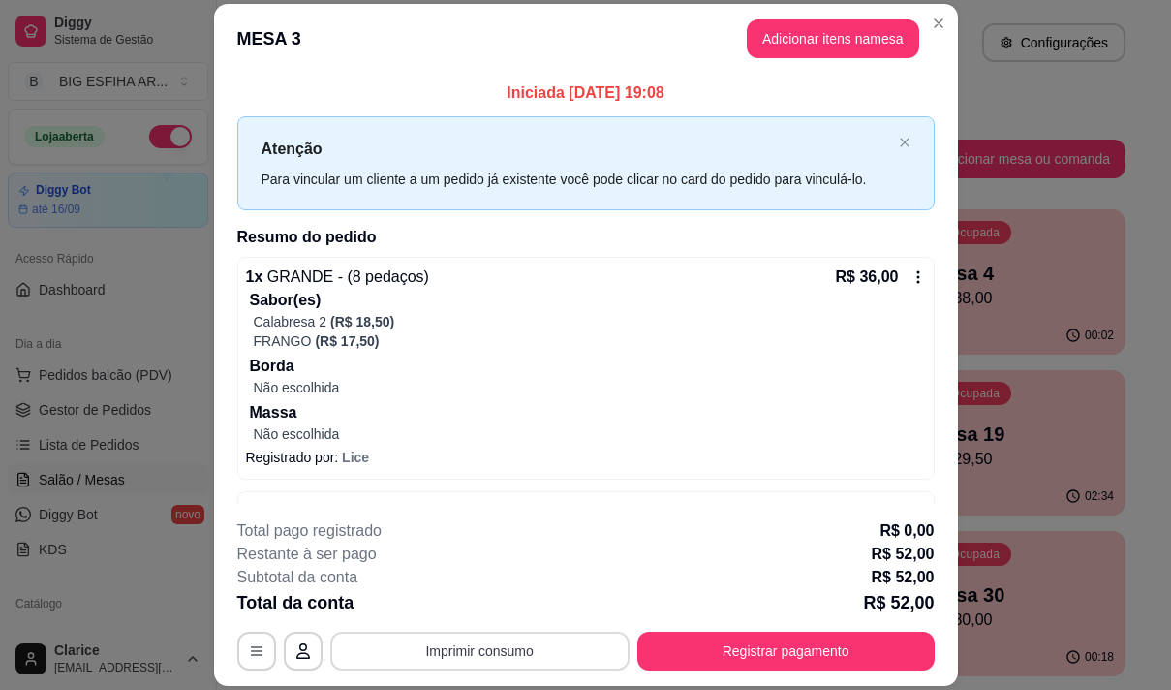
click at [461, 645] on button "Imprimir consumo" at bounding box center [479, 651] width 299 height 39
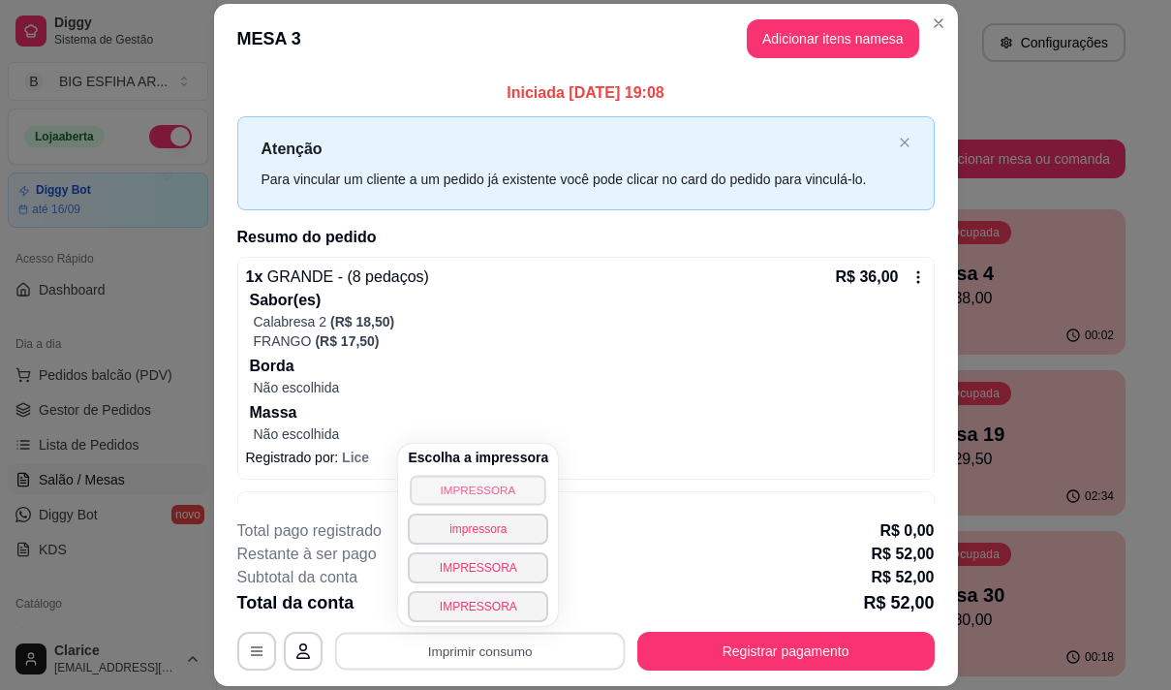
click at [451, 485] on button "IMPRESSORA" at bounding box center [479, 490] width 136 height 30
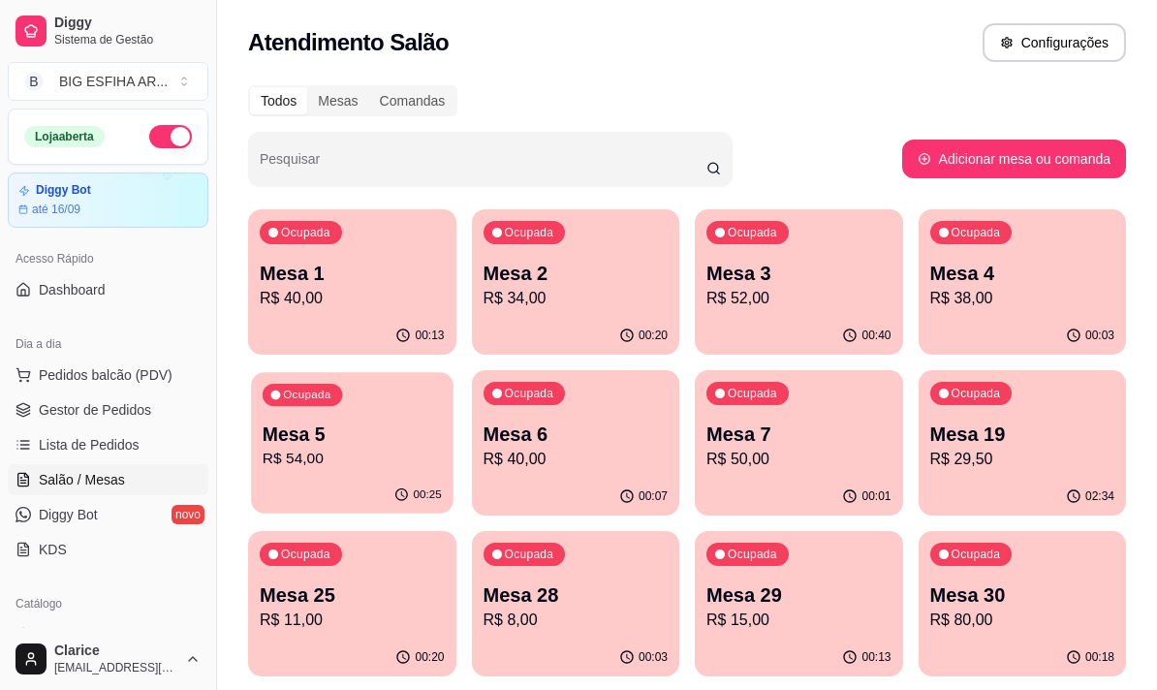
click at [387, 470] on p "R$ 54,00" at bounding box center [352, 459] width 179 height 22
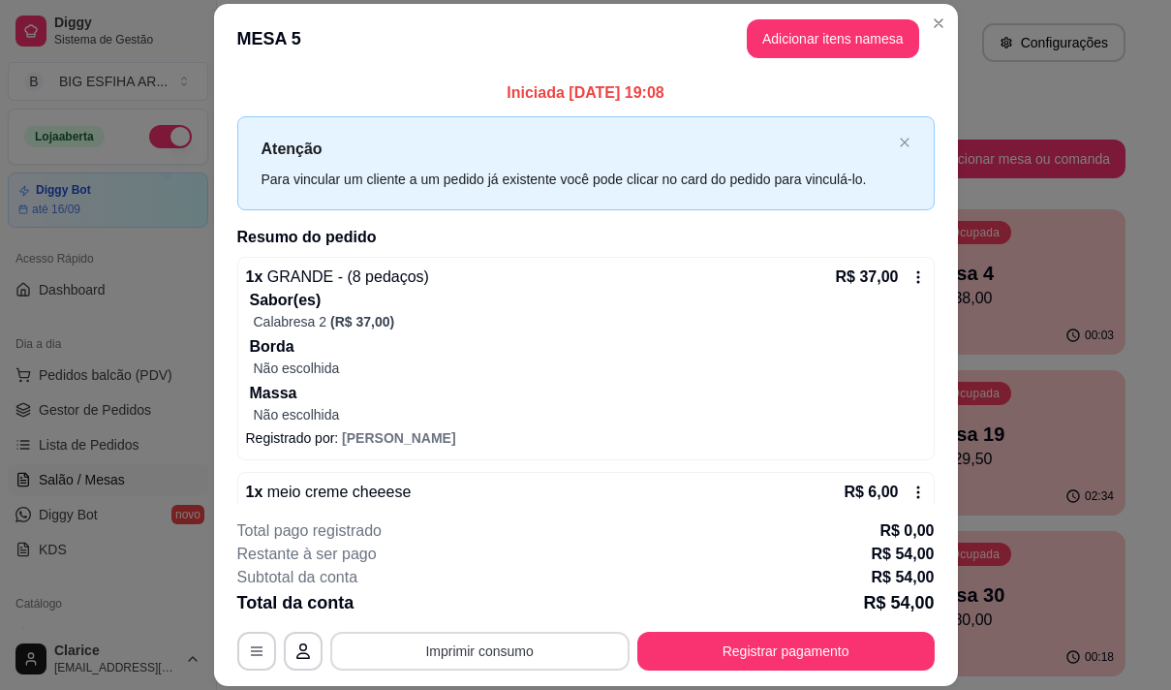
click at [535, 641] on button "Imprimir consumo" at bounding box center [479, 651] width 299 height 39
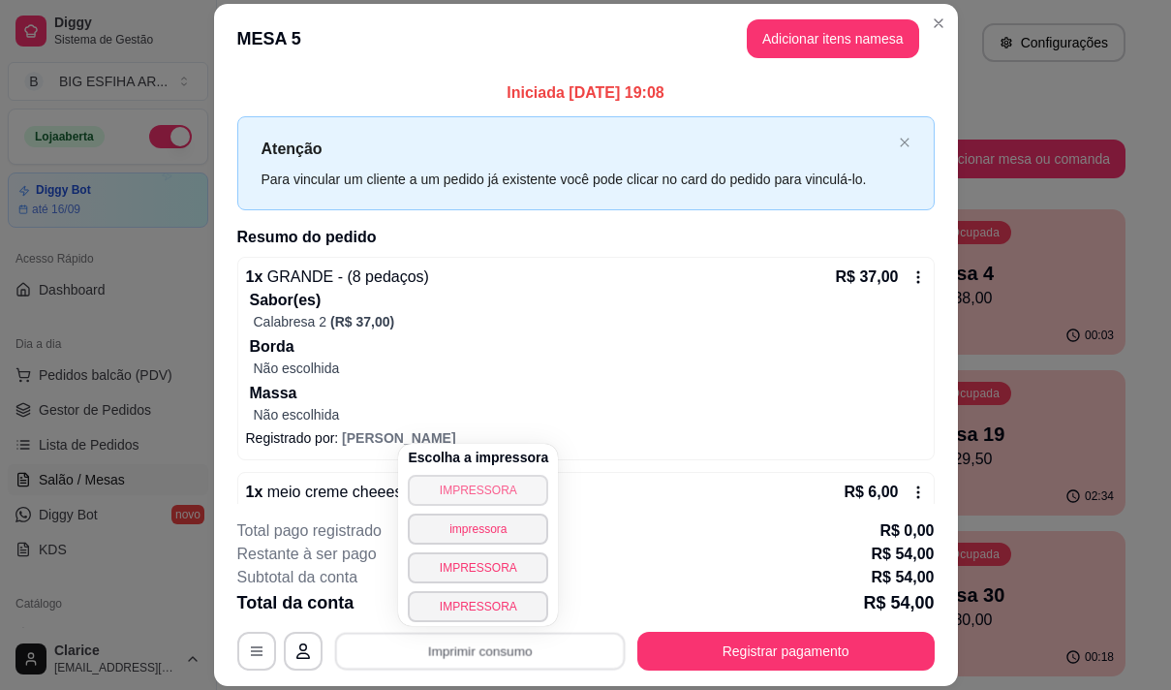
click at [458, 494] on button "IMPRESSORA" at bounding box center [478, 490] width 140 height 31
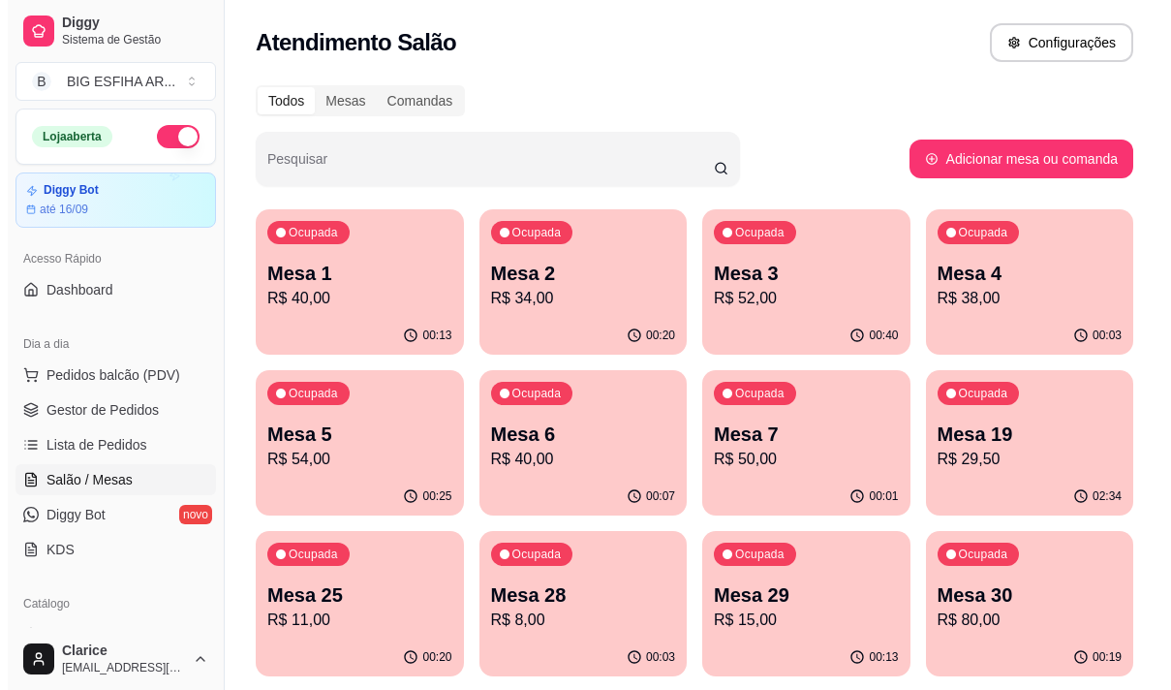
scroll to position [97, 0]
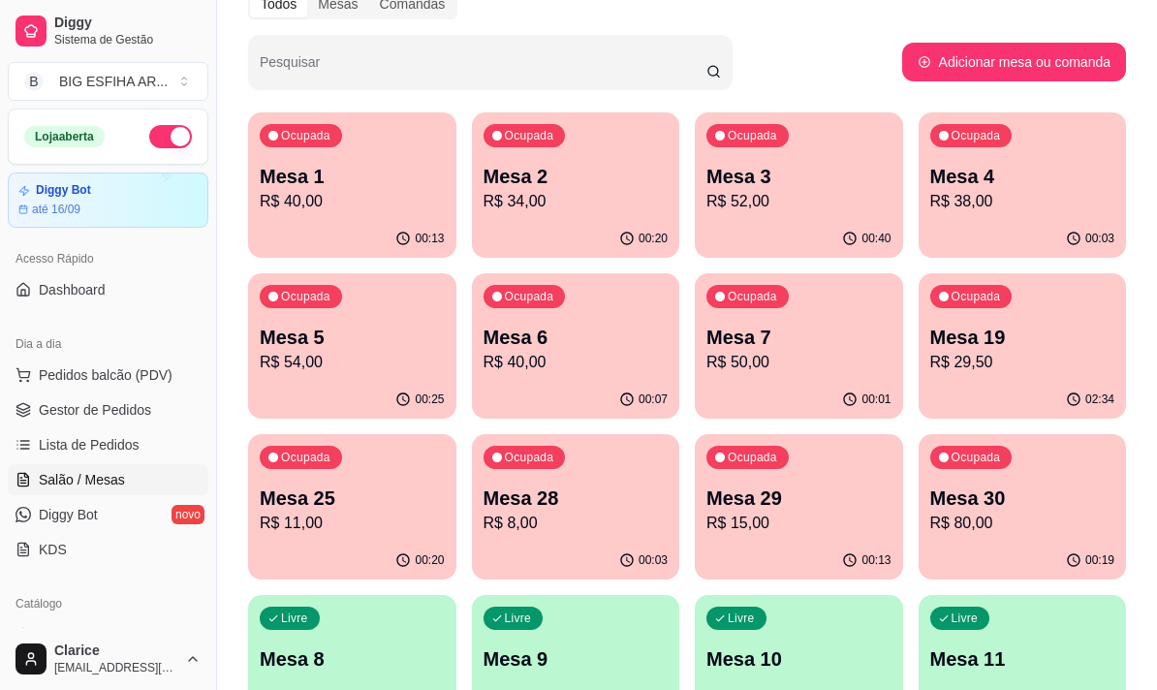
click at [559, 531] on p "R$ 8,00" at bounding box center [575, 522] width 185 height 23
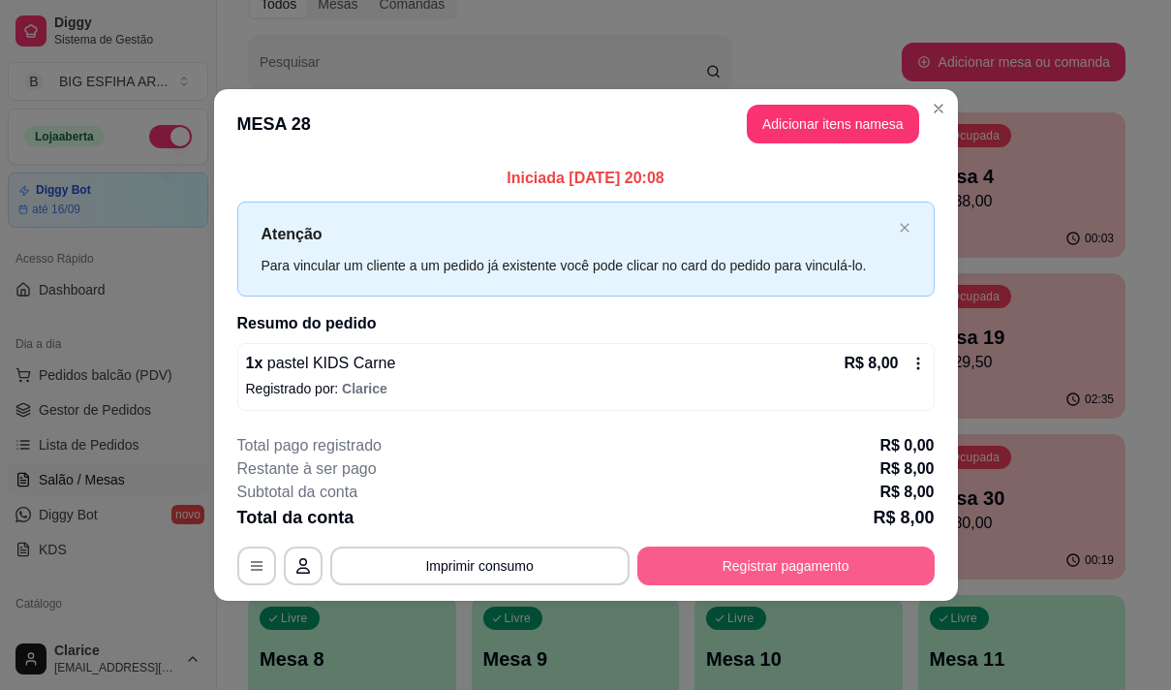
click at [798, 579] on button "Registrar pagamento" at bounding box center [785, 565] width 297 height 39
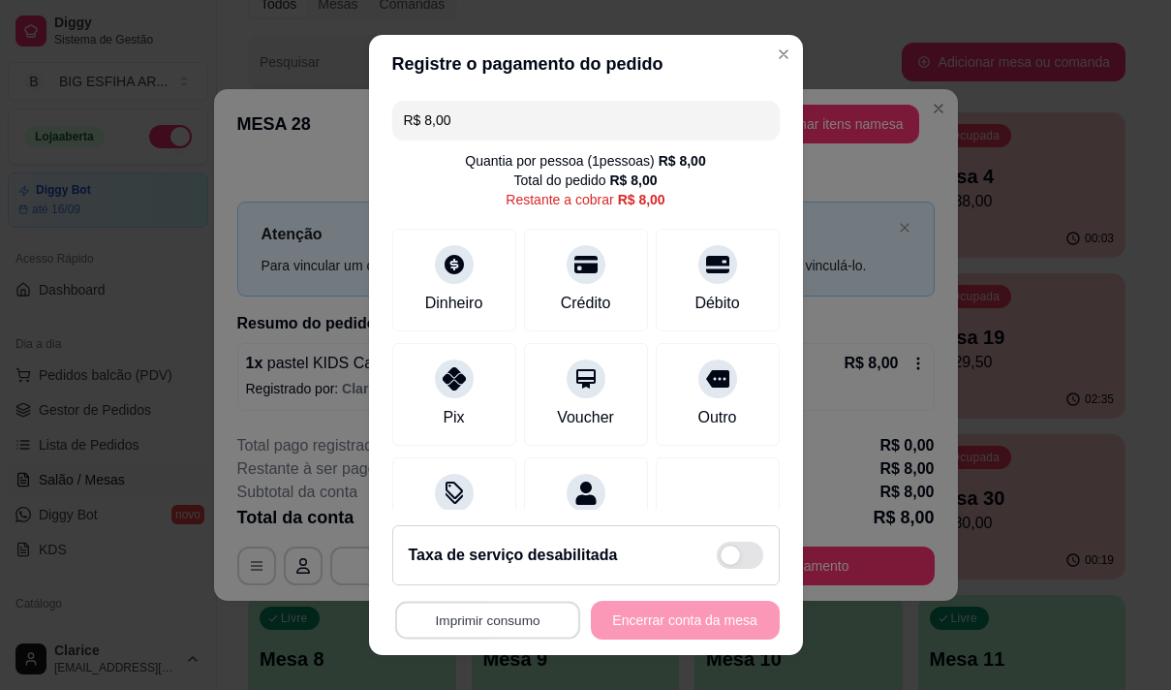
click at [461, 620] on button "Imprimir consumo" at bounding box center [486, 621] width 185 height 38
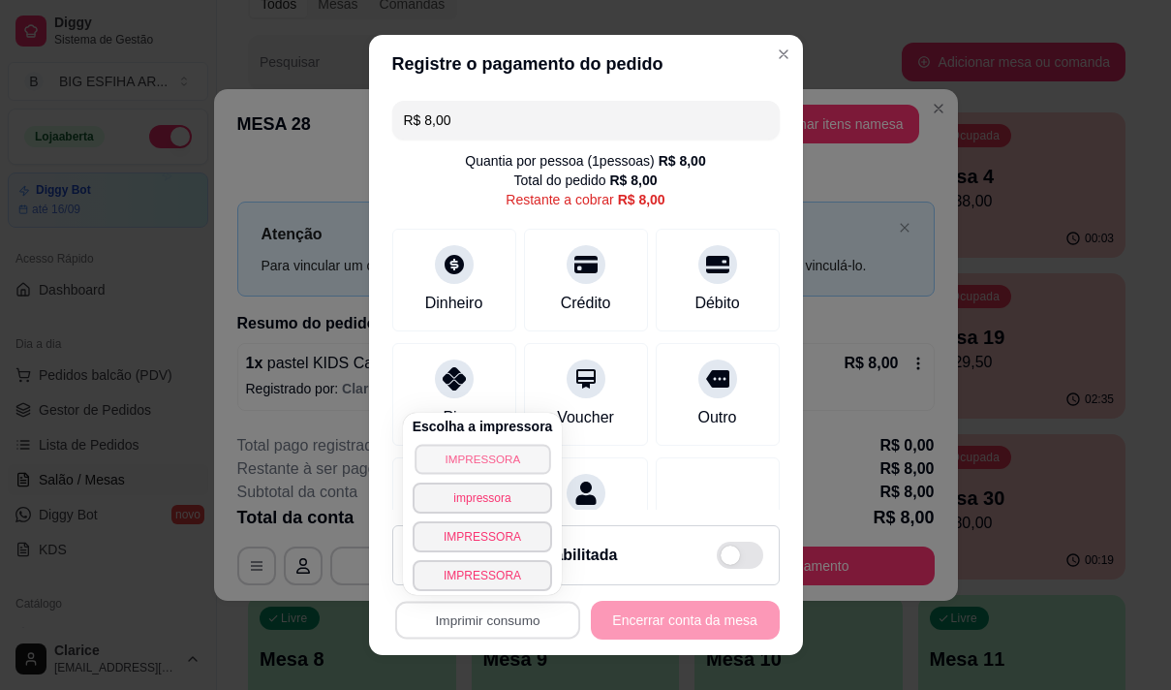
click at [482, 455] on button "IMPRESSORA" at bounding box center [483, 459] width 136 height 30
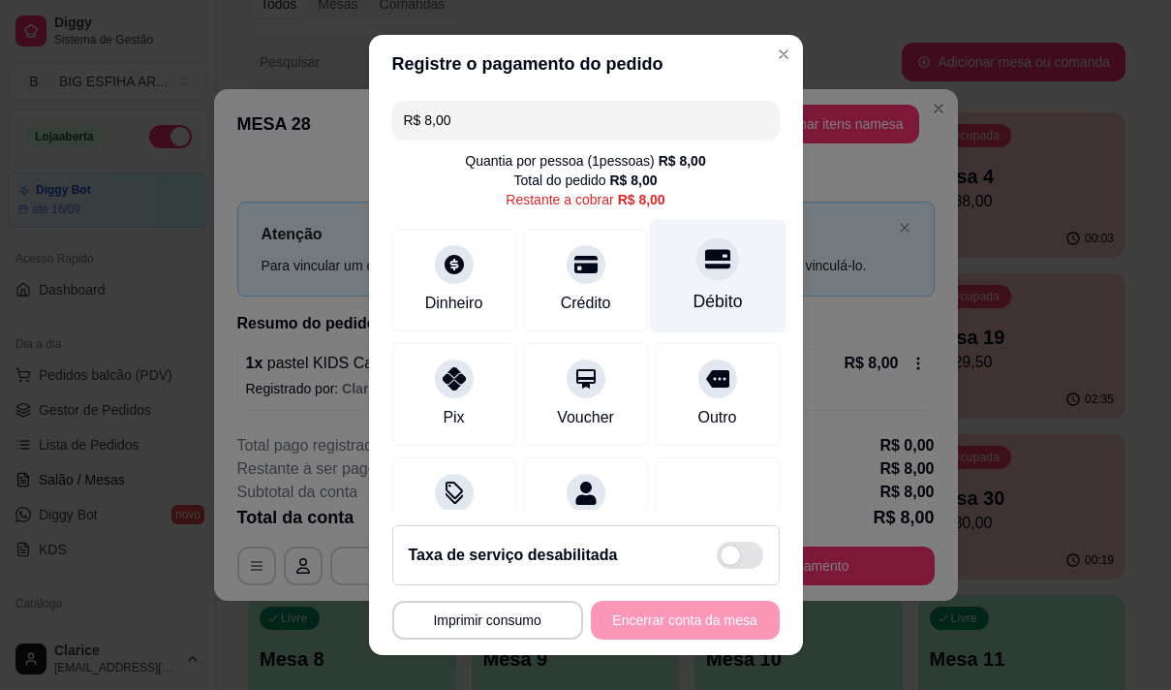
click at [649, 299] on div "Débito" at bounding box center [717, 275] width 137 height 113
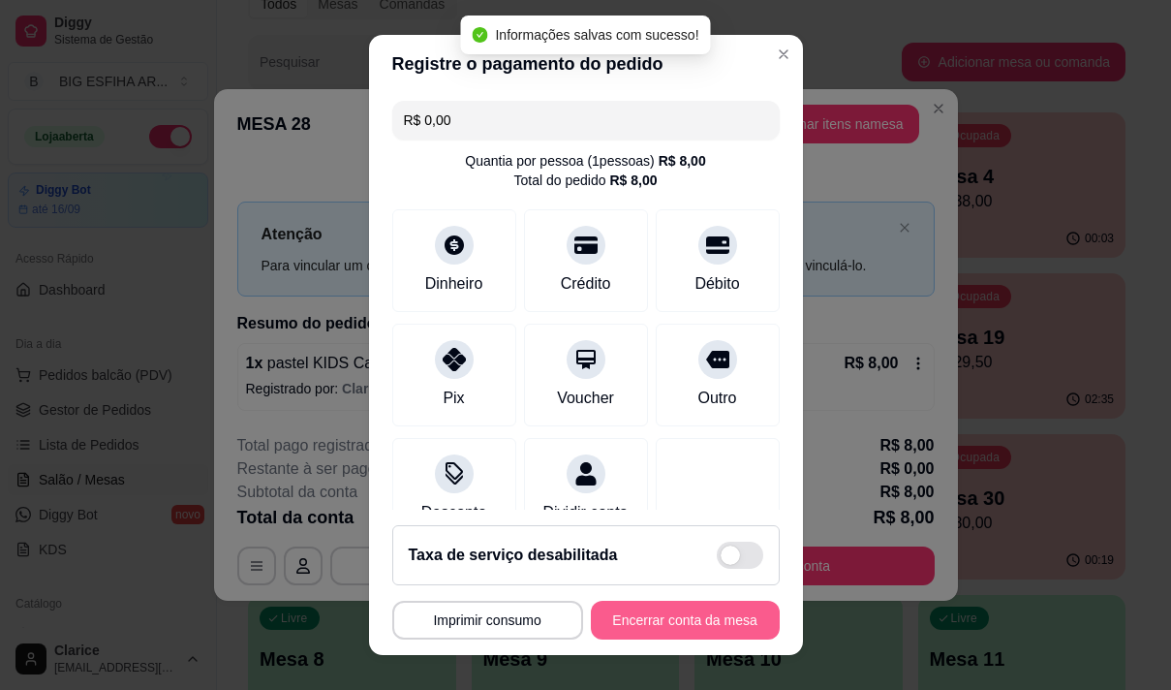
type input "R$ 0,00"
click at [696, 620] on button "Encerrar conta da mesa" at bounding box center [685, 621] width 183 height 38
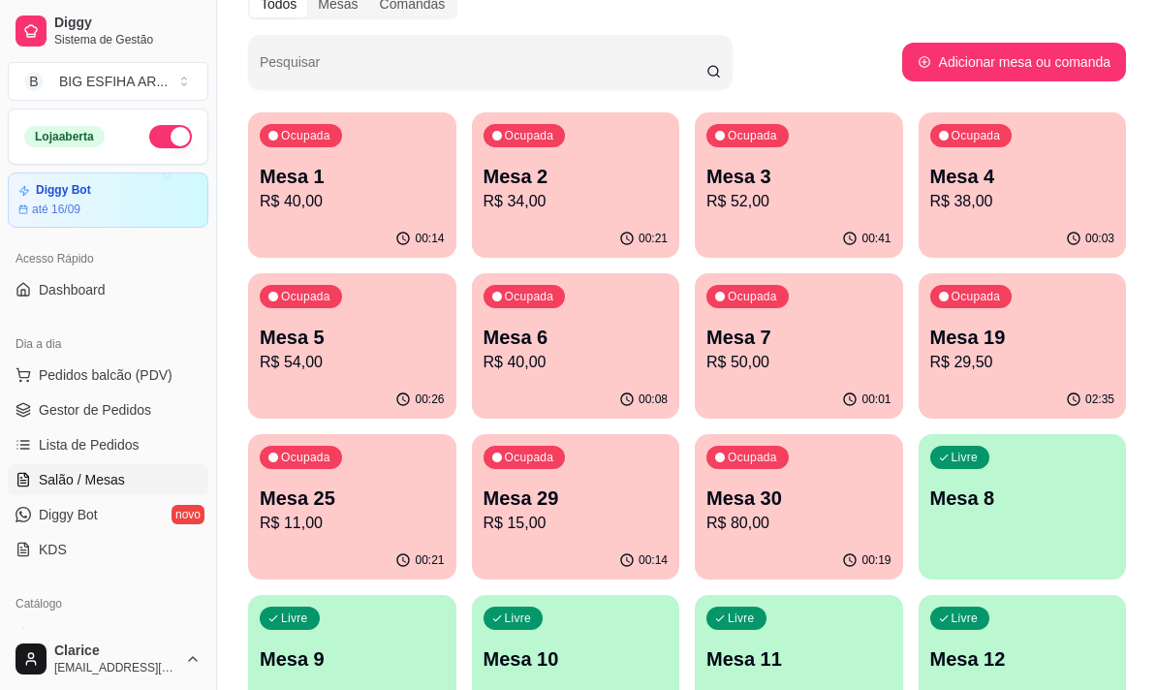
click at [808, 185] on p "Mesa 3" at bounding box center [798, 176] width 185 height 27
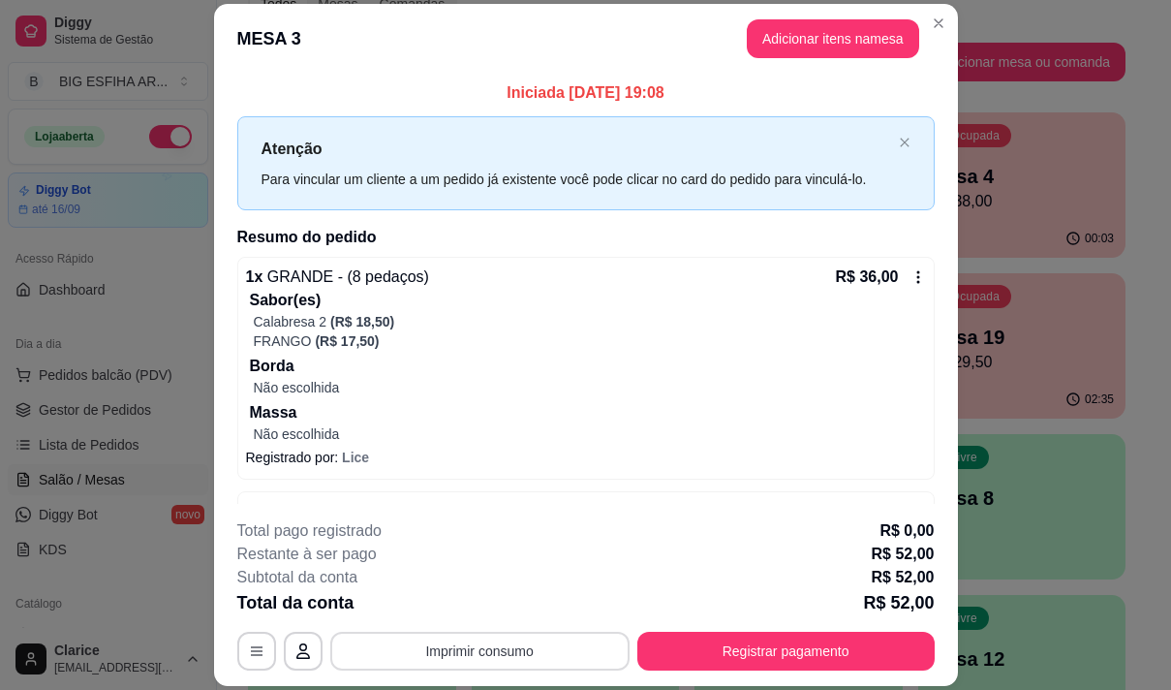
click at [509, 646] on button "Imprimir consumo" at bounding box center [479, 651] width 299 height 39
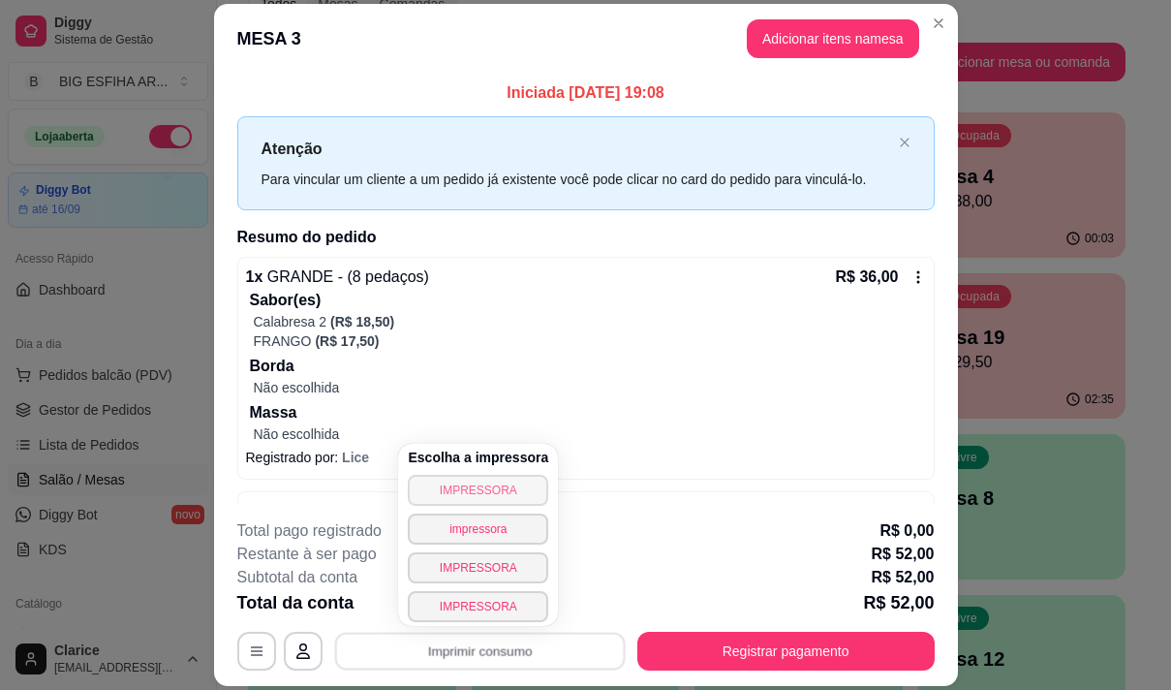
click at [479, 489] on button "IMPRESSORA" at bounding box center [478, 490] width 140 height 31
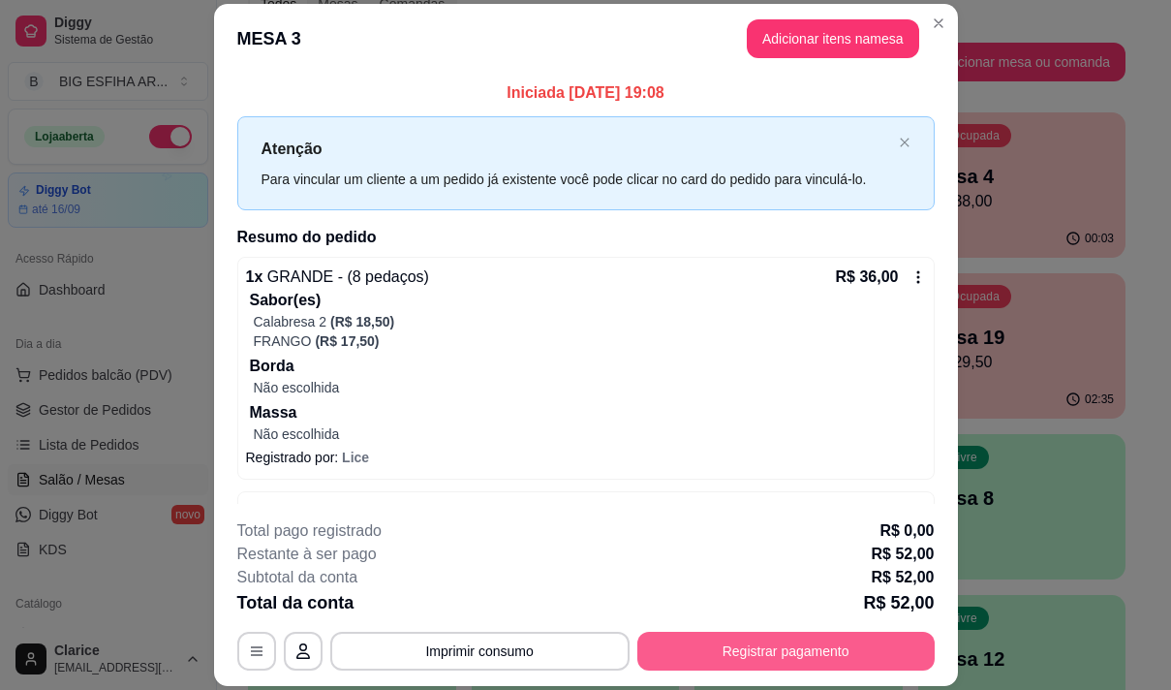
click at [746, 651] on button "Registrar pagamento" at bounding box center [785, 651] width 297 height 39
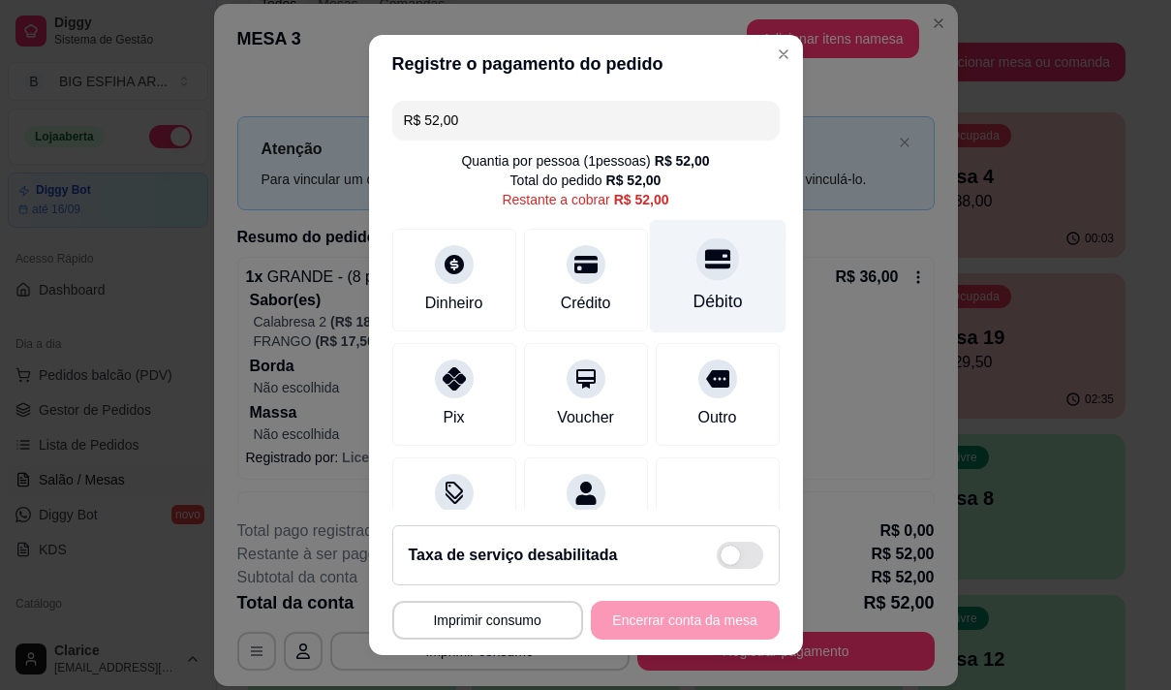
click at [699, 291] on div "Débito" at bounding box center [717, 301] width 49 height 25
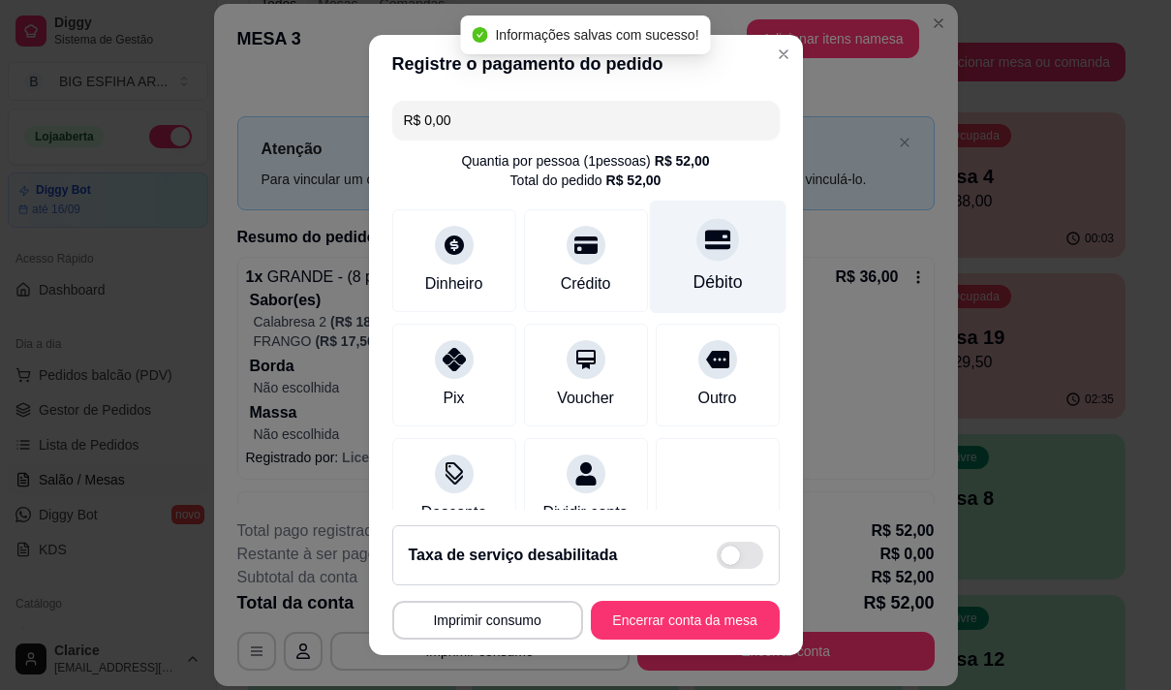
type input "R$ 0,00"
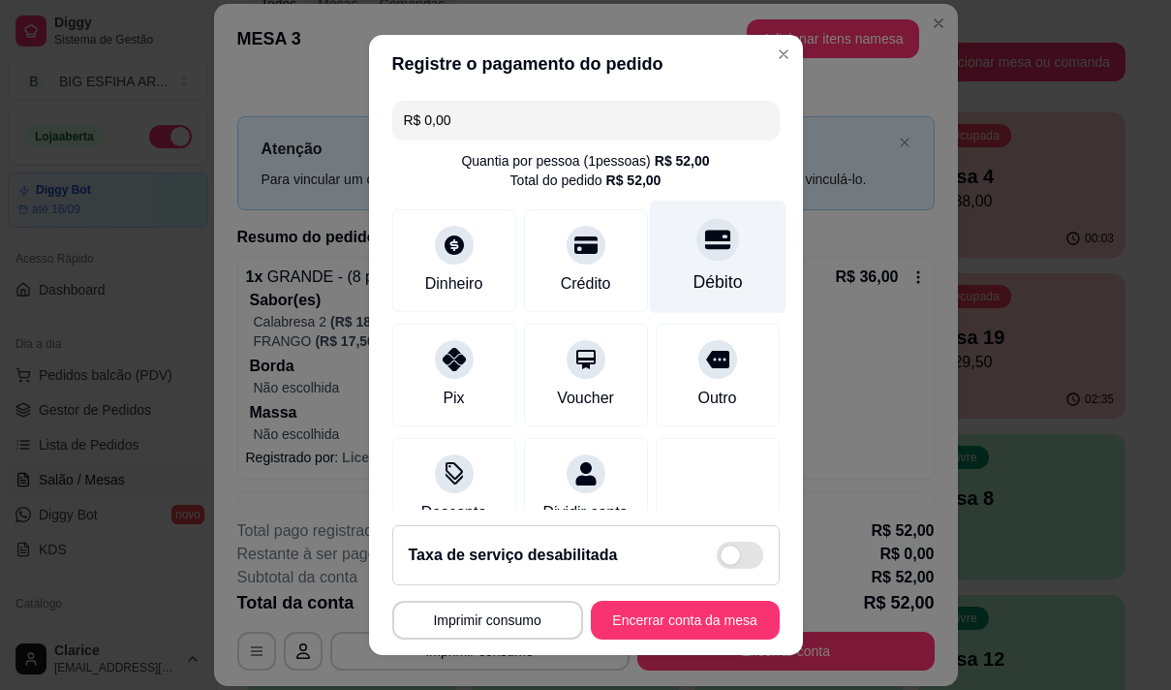
click at [696, 258] on div at bounding box center [717, 239] width 43 height 43
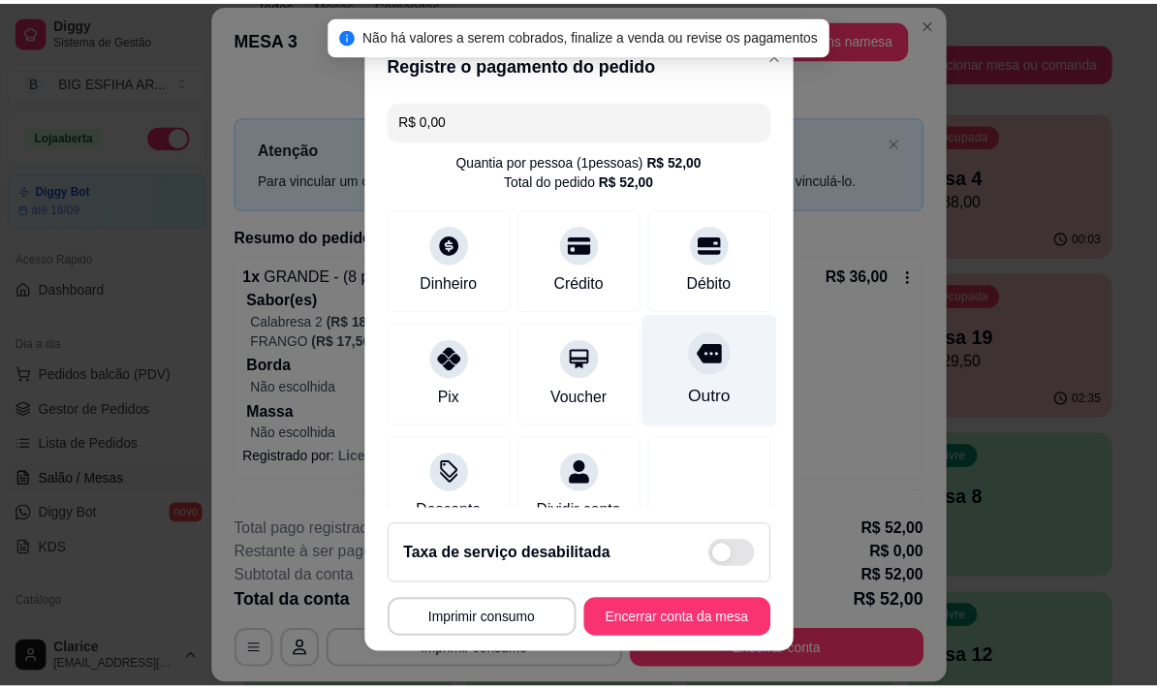
scroll to position [162, 0]
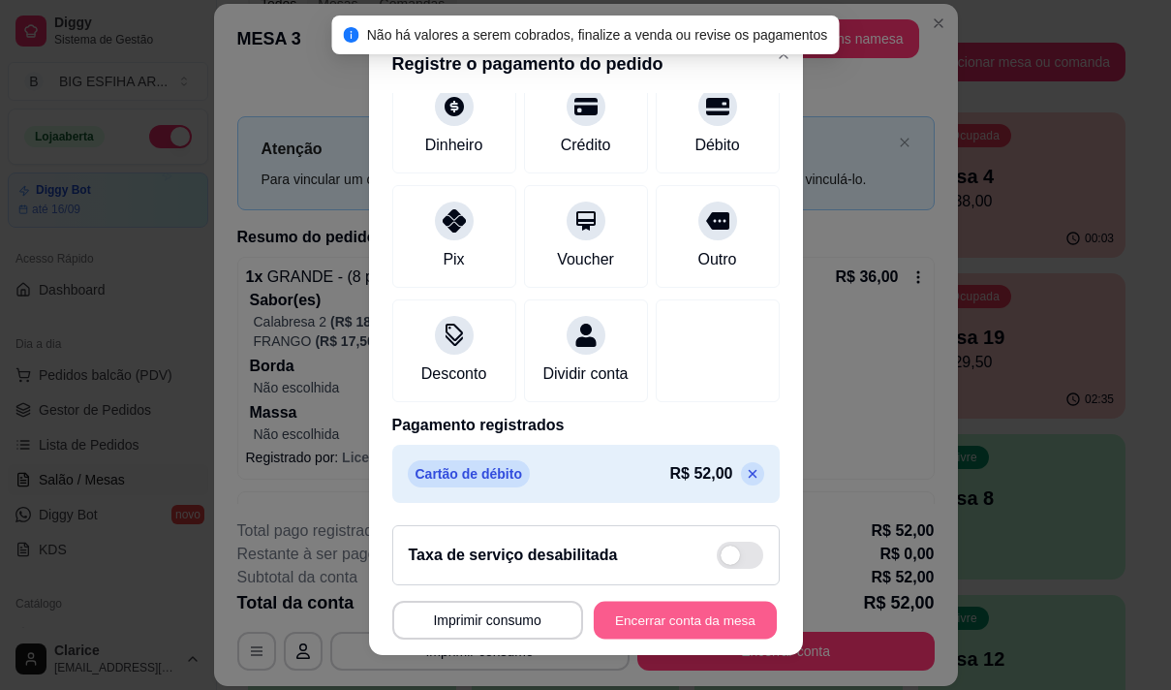
click at [671, 622] on button "Encerrar conta da mesa" at bounding box center [685, 621] width 183 height 38
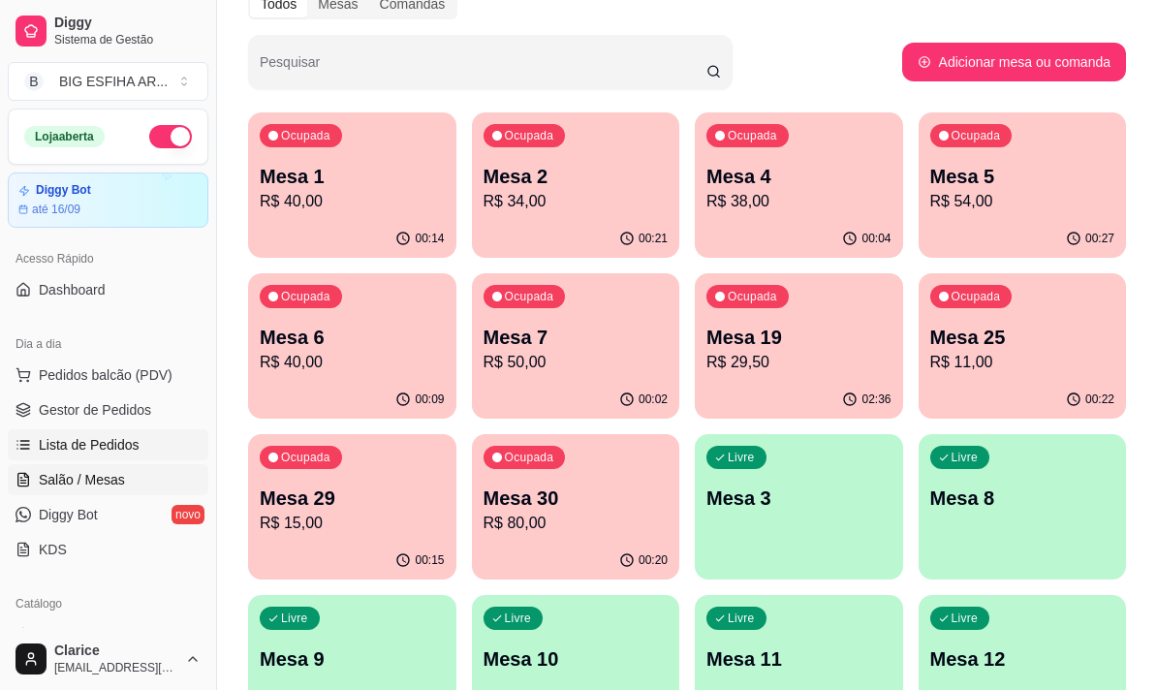
click at [98, 441] on span "Lista de Pedidos" at bounding box center [89, 444] width 101 height 19
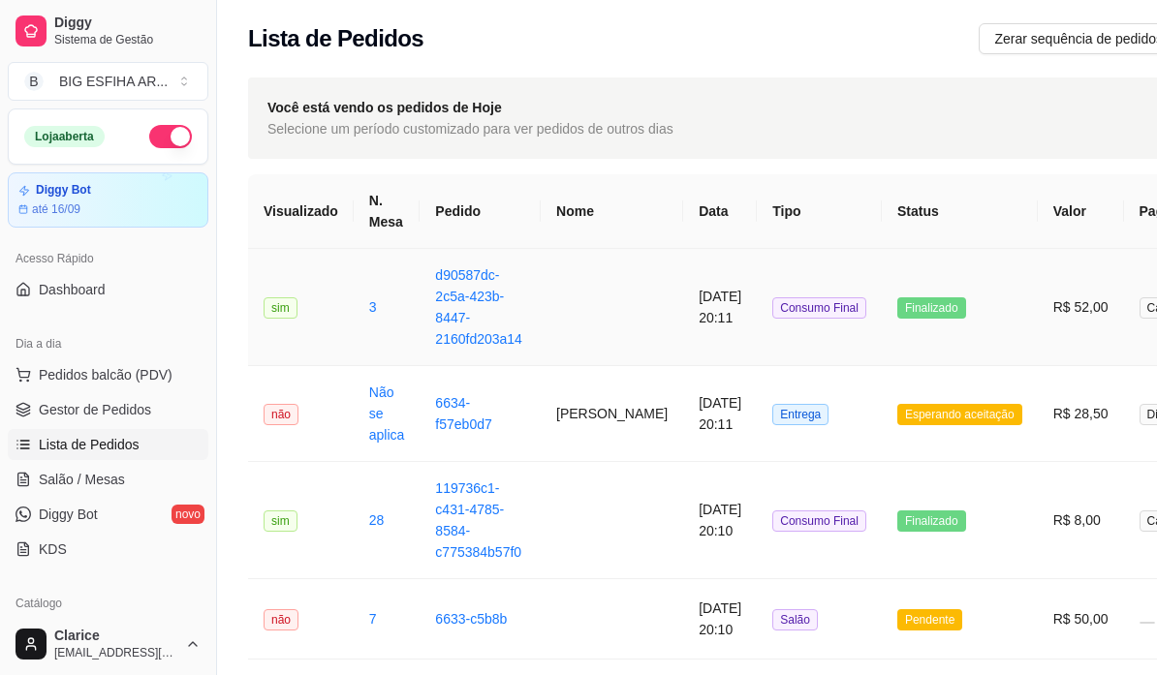
click at [565, 285] on td at bounding box center [612, 307] width 142 height 117
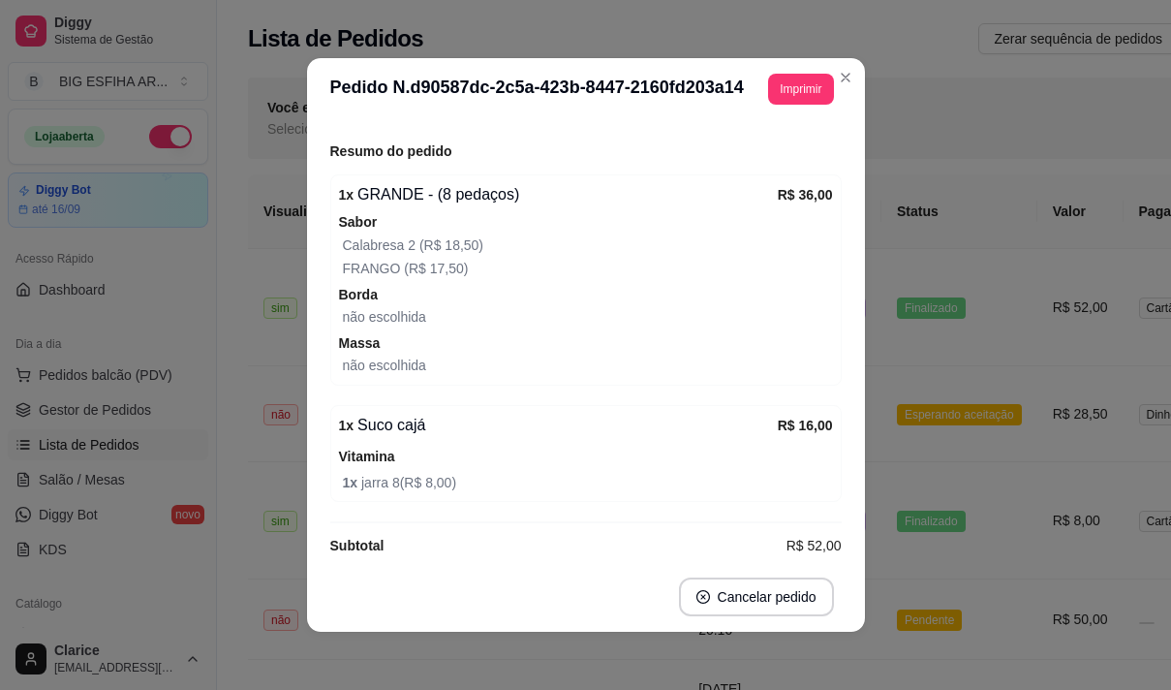
scroll to position [291, 0]
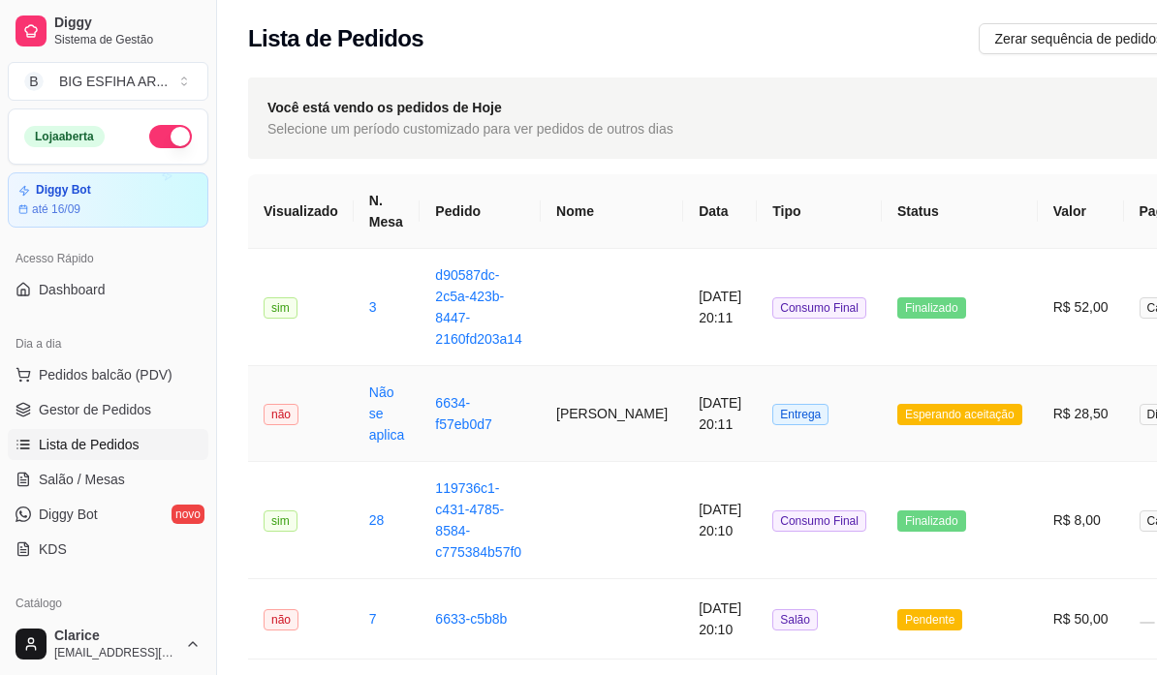
click at [558, 421] on td "[PERSON_NAME]" at bounding box center [612, 414] width 142 height 96
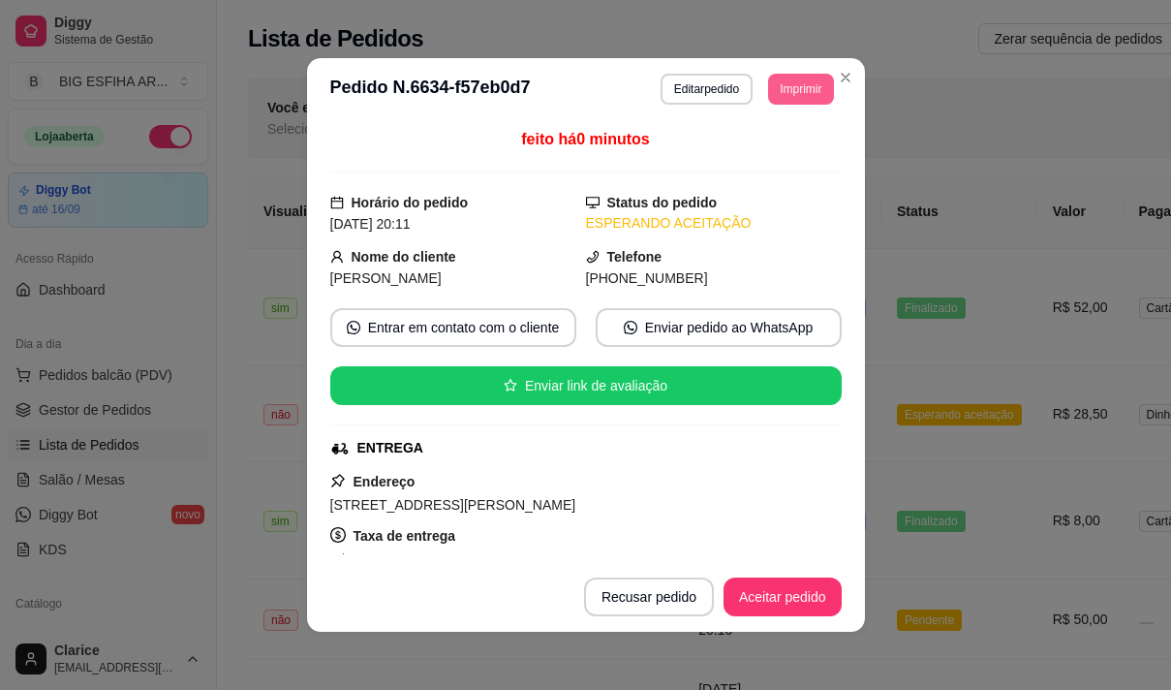
click at [805, 78] on button "Imprimir" at bounding box center [800, 89] width 65 height 31
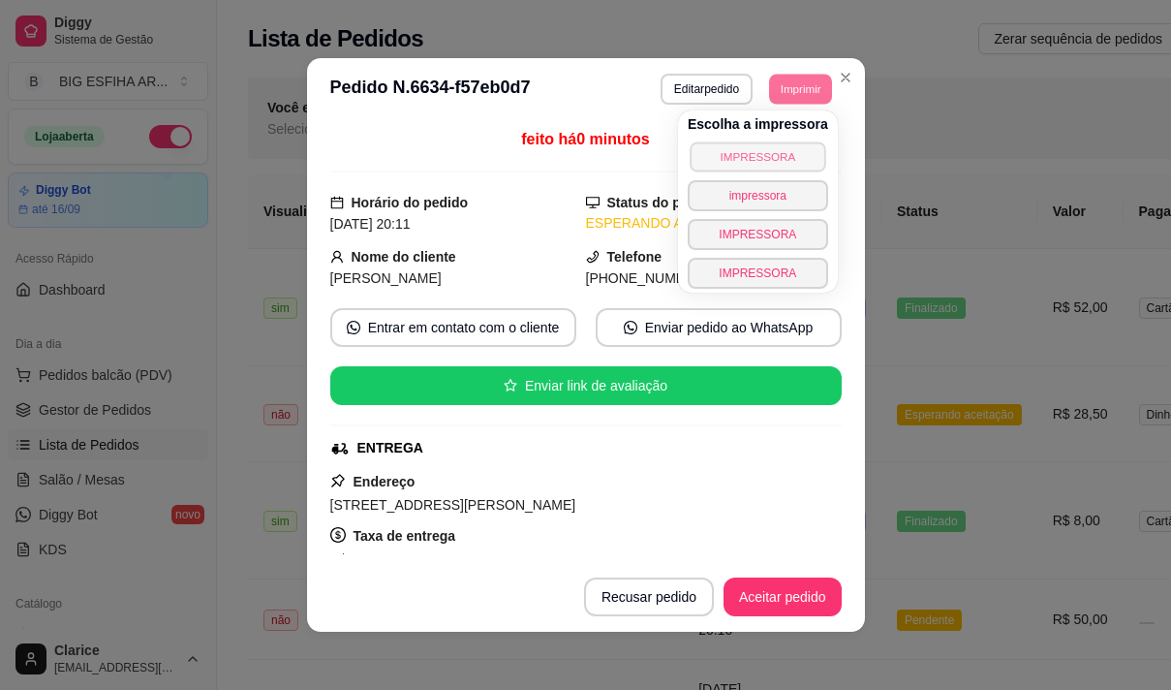
click at [740, 150] on button "IMPRESSORA" at bounding box center [758, 156] width 136 height 30
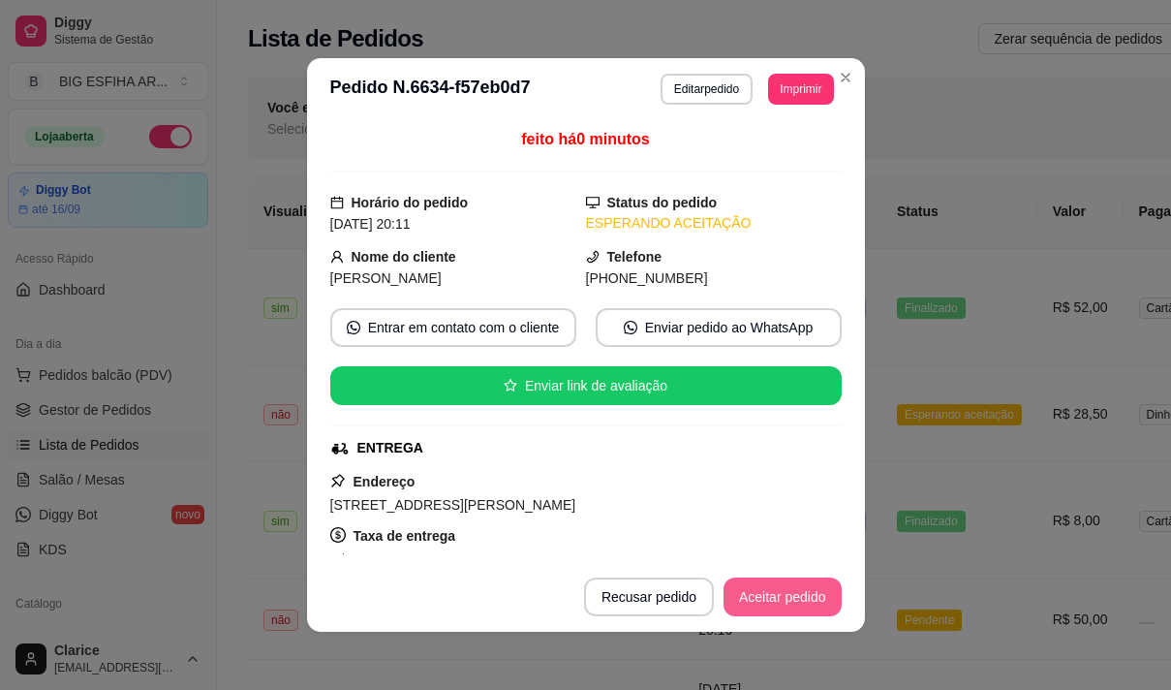
click at [776, 596] on button "Aceitar pedido" at bounding box center [783, 596] width 118 height 39
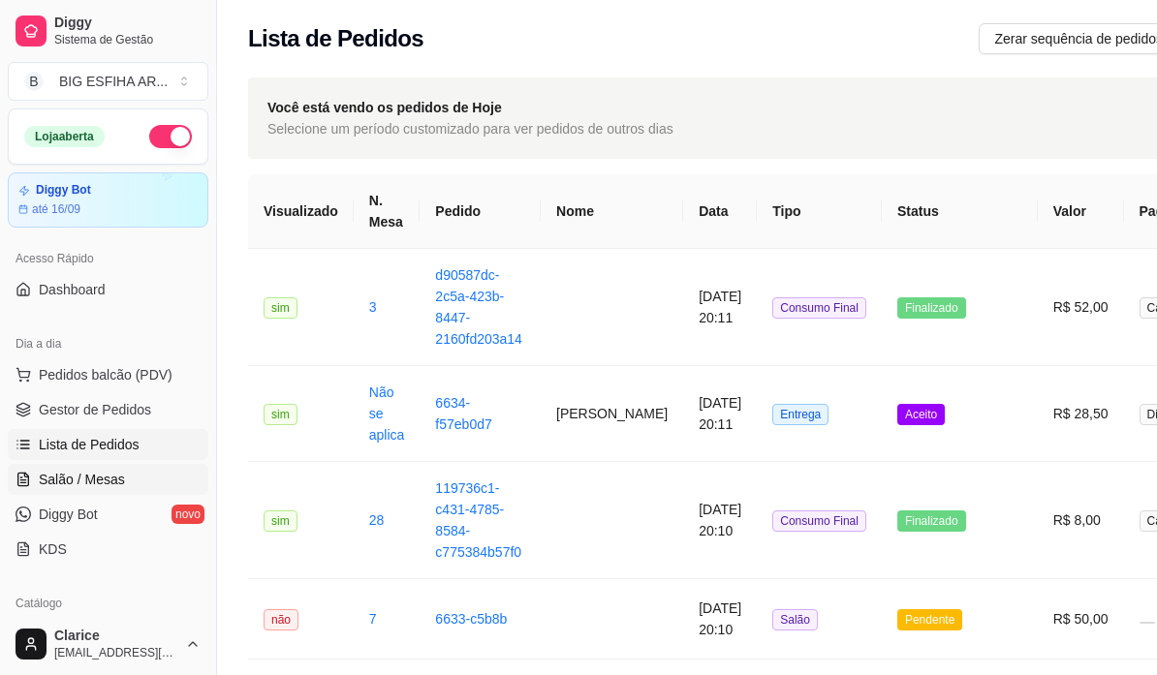
click at [79, 476] on span "Salão / Mesas" at bounding box center [82, 479] width 86 height 19
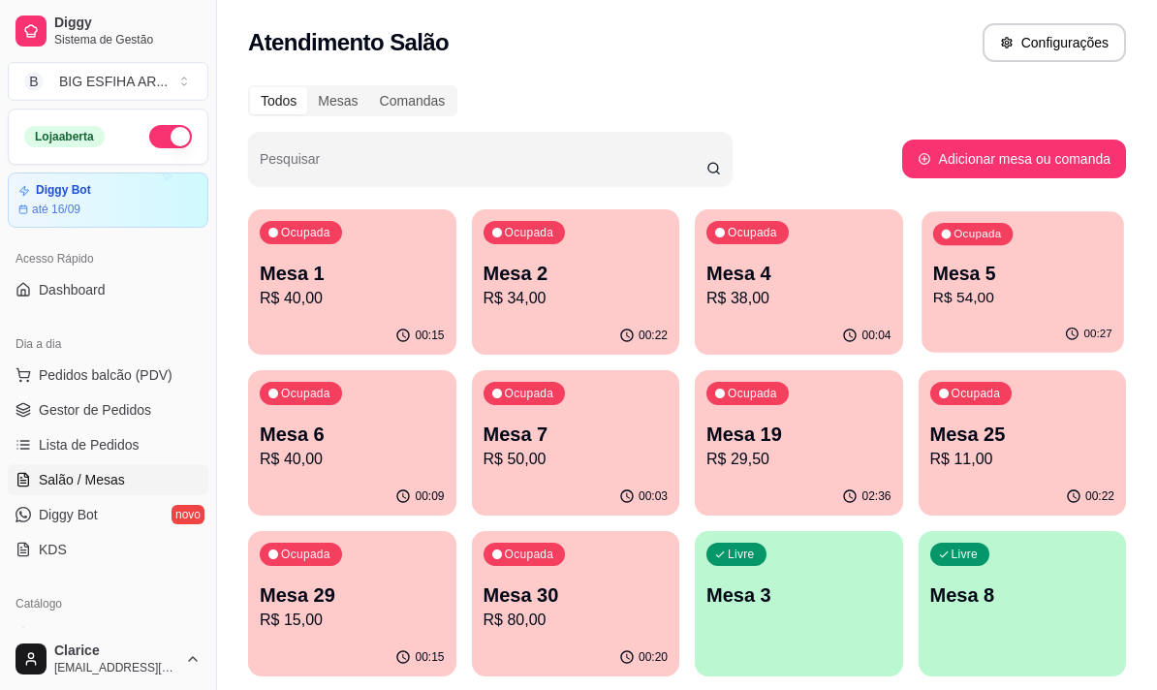
click at [1018, 294] on p "R$ 54,00" at bounding box center [1021, 298] width 179 height 22
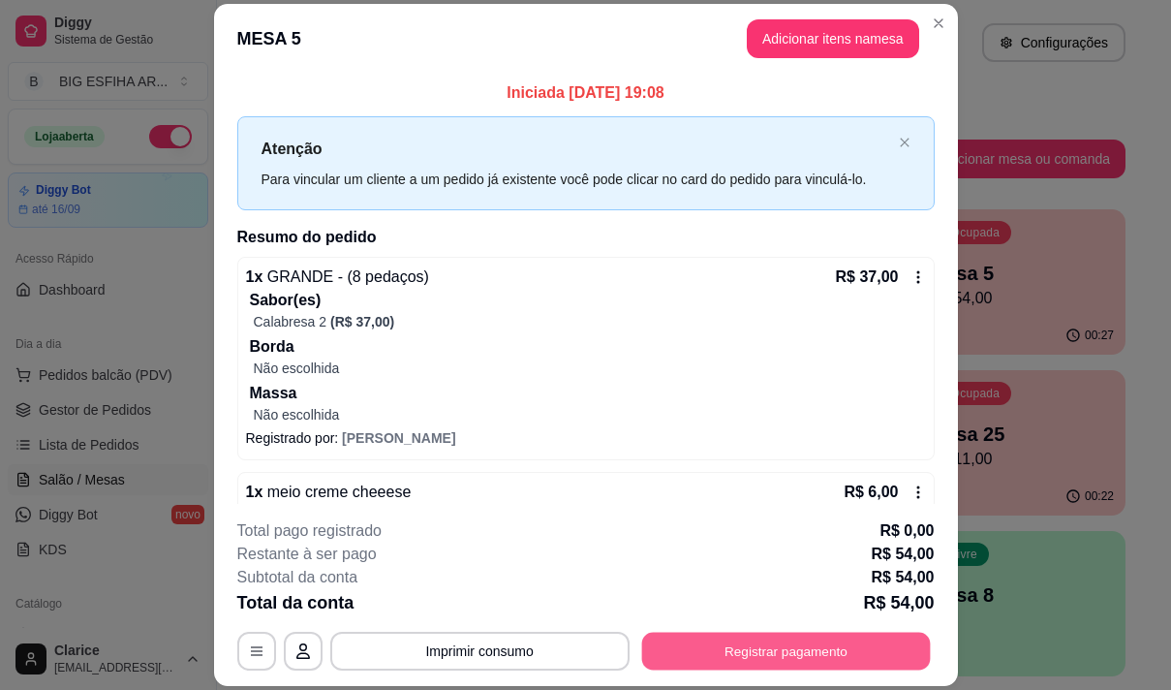
click at [838, 649] on button "Registrar pagamento" at bounding box center [785, 652] width 289 height 38
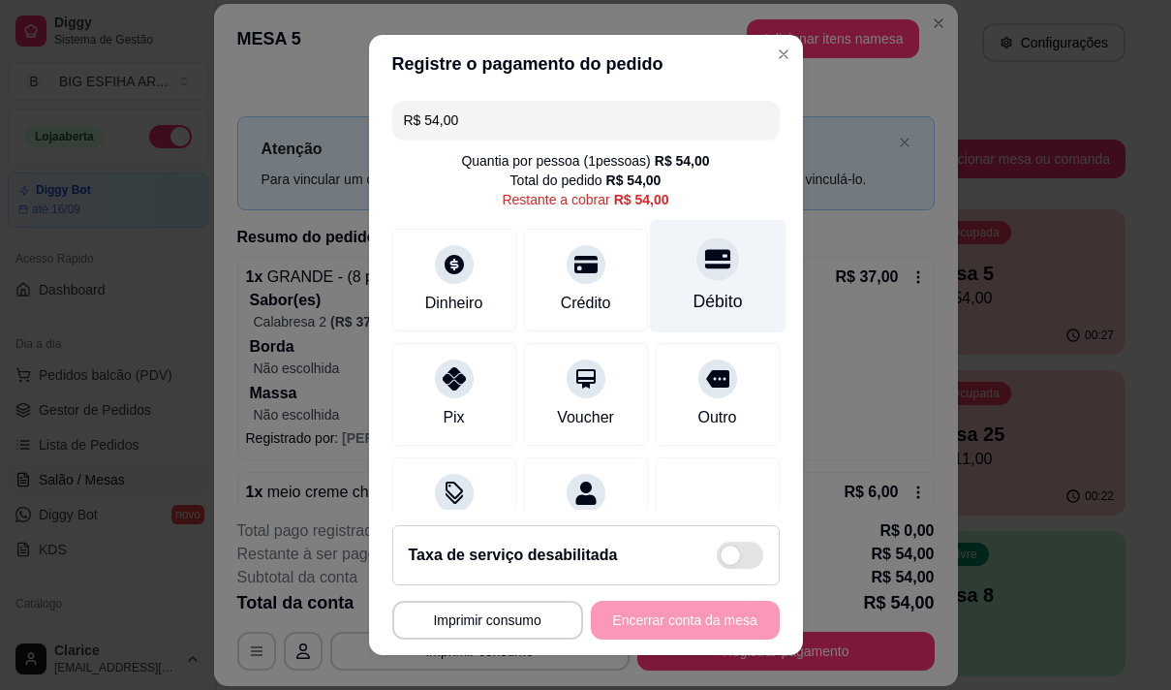
click at [693, 293] on div "Débito" at bounding box center [717, 301] width 49 height 25
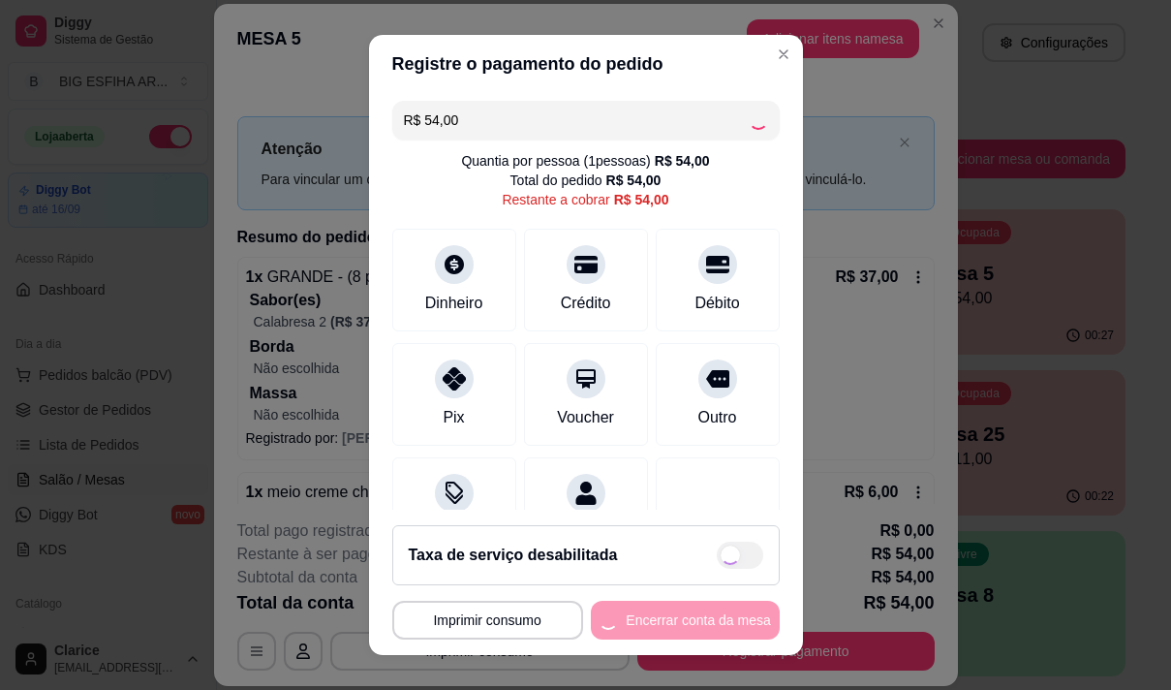
type input "R$ 0,00"
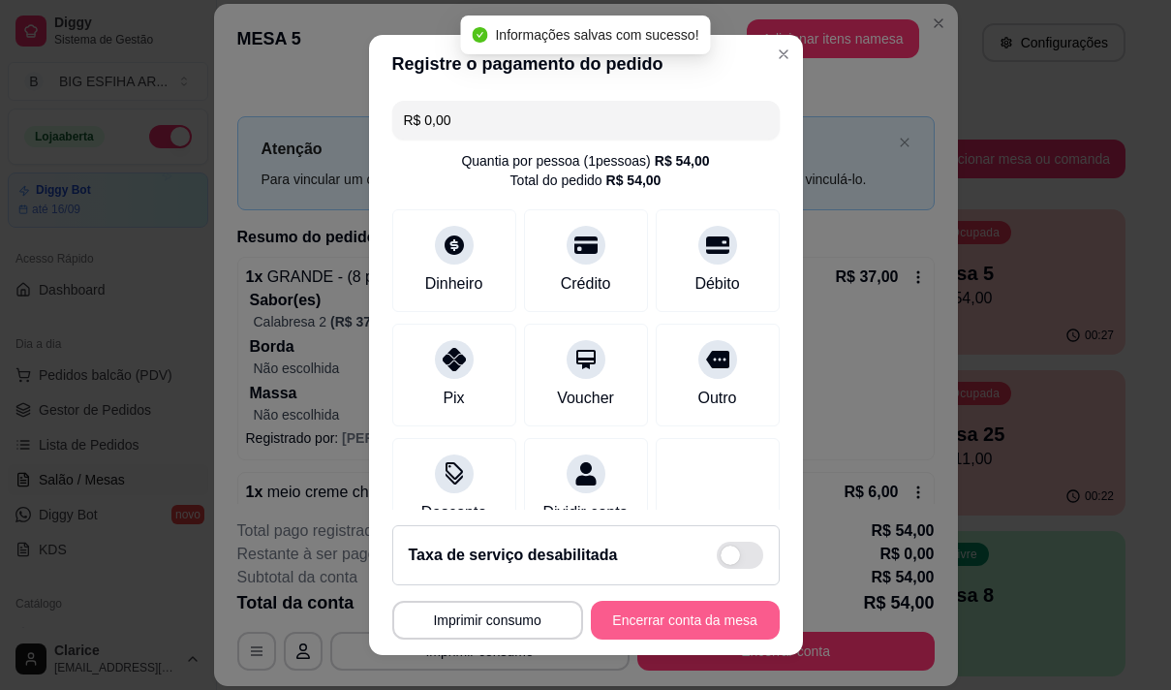
click at [707, 615] on button "Encerrar conta da mesa" at bounding box center [685, 620] width 189 height 39
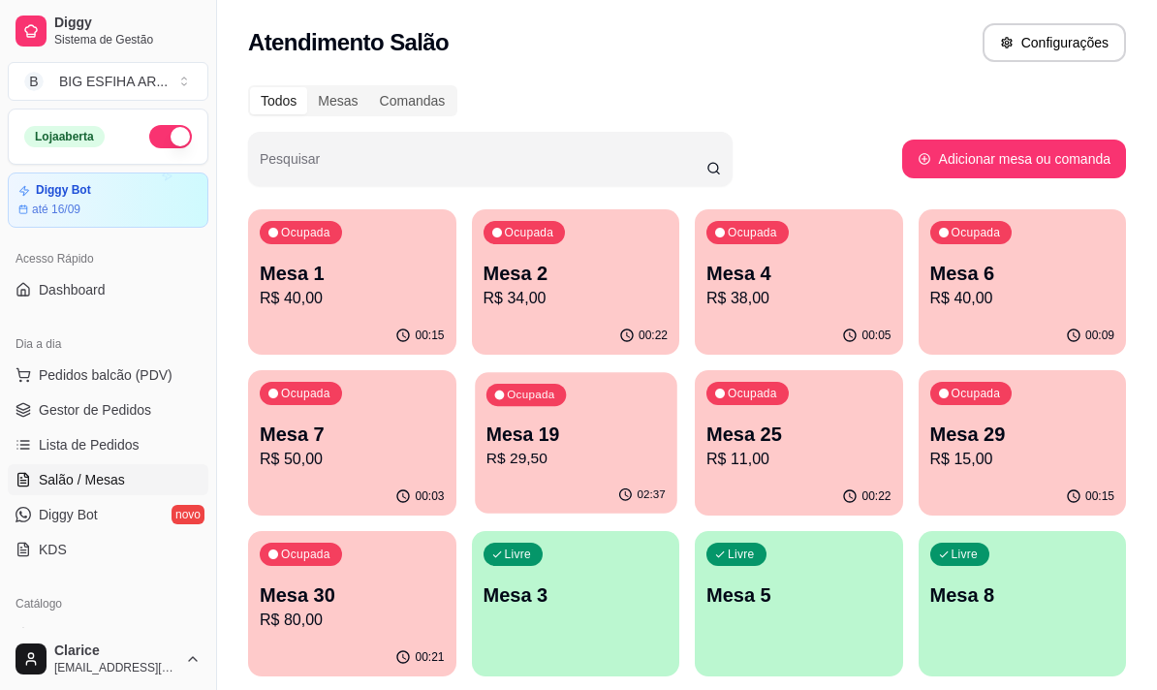
click at [540, 448] on p "R$ 29,50" at bounding box center [574, 459] width 179 height 22
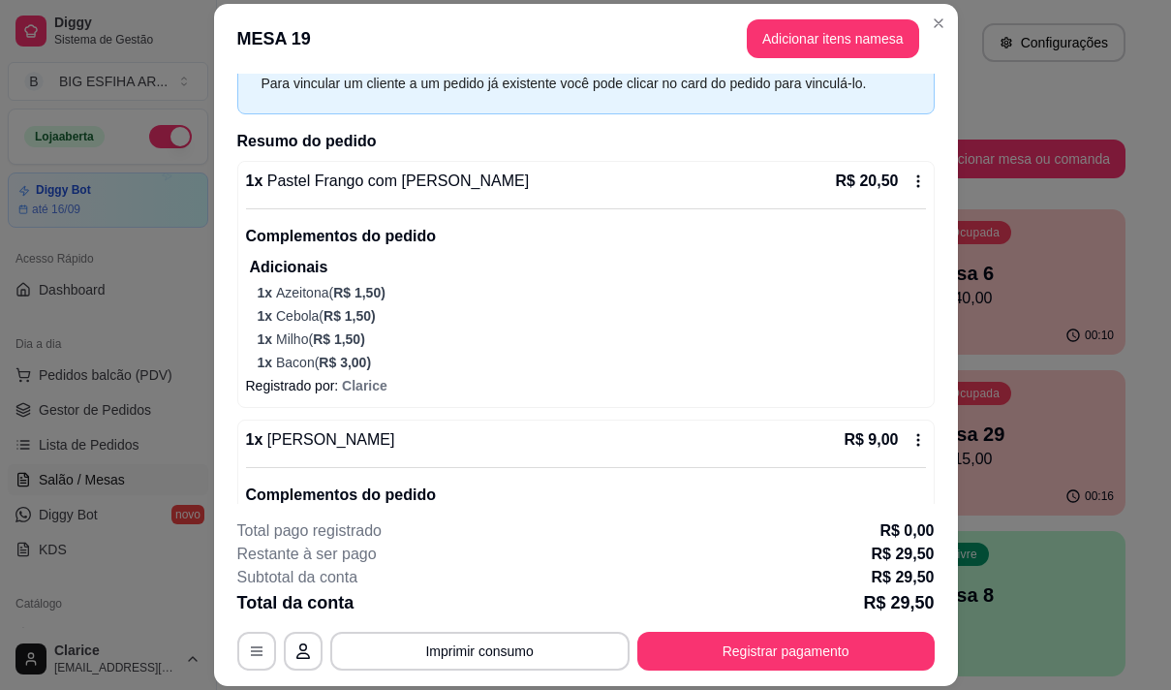
scroll to position [196, 0]
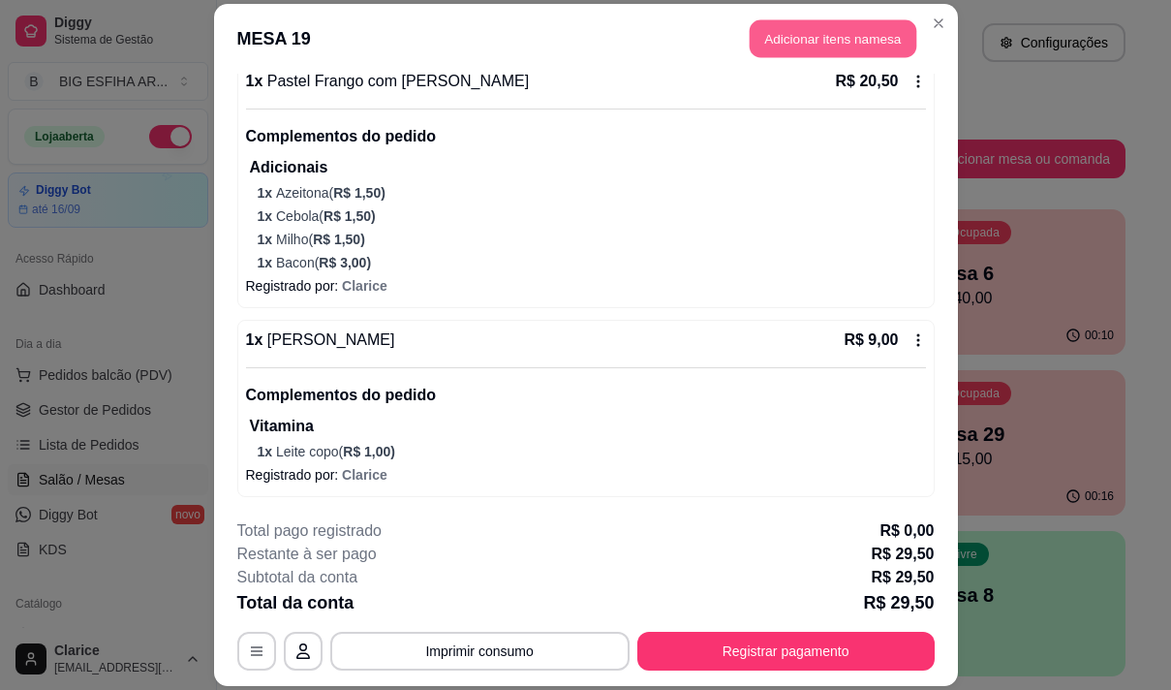
click at [797, 49] on button "Adicionar itens na mesa" at bounding box center [833, 38] width 167 height 38
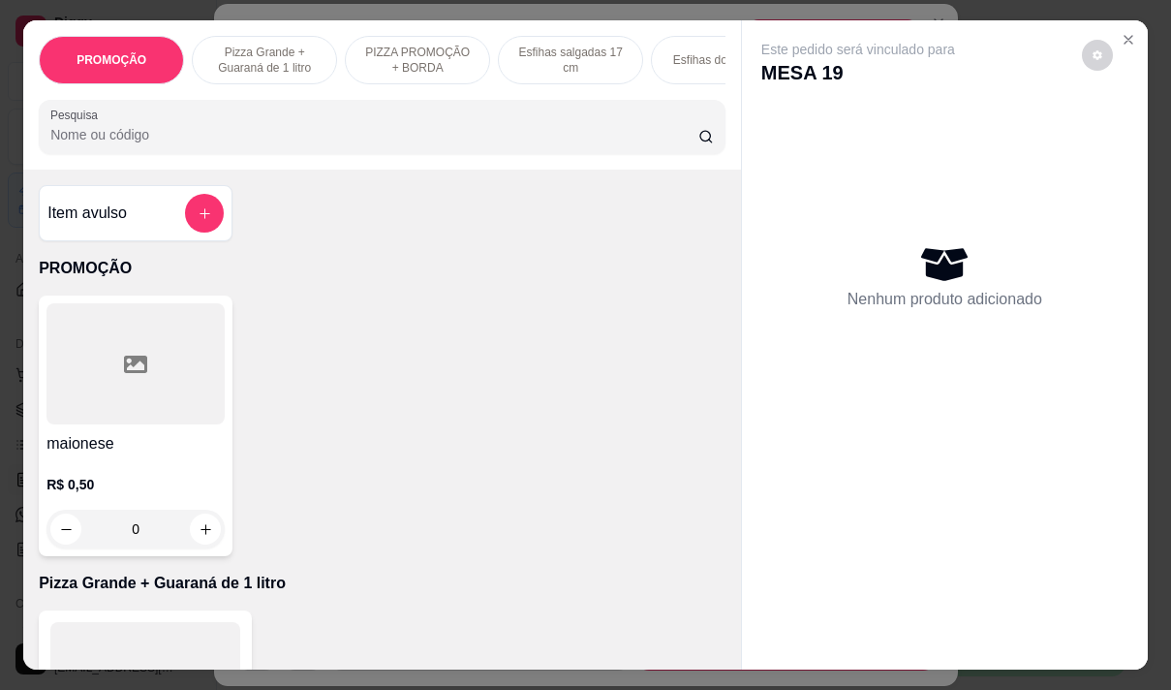
click at [425, 142] on input "Pesquisa" at bounding box center [374, 134] width 648 height 19
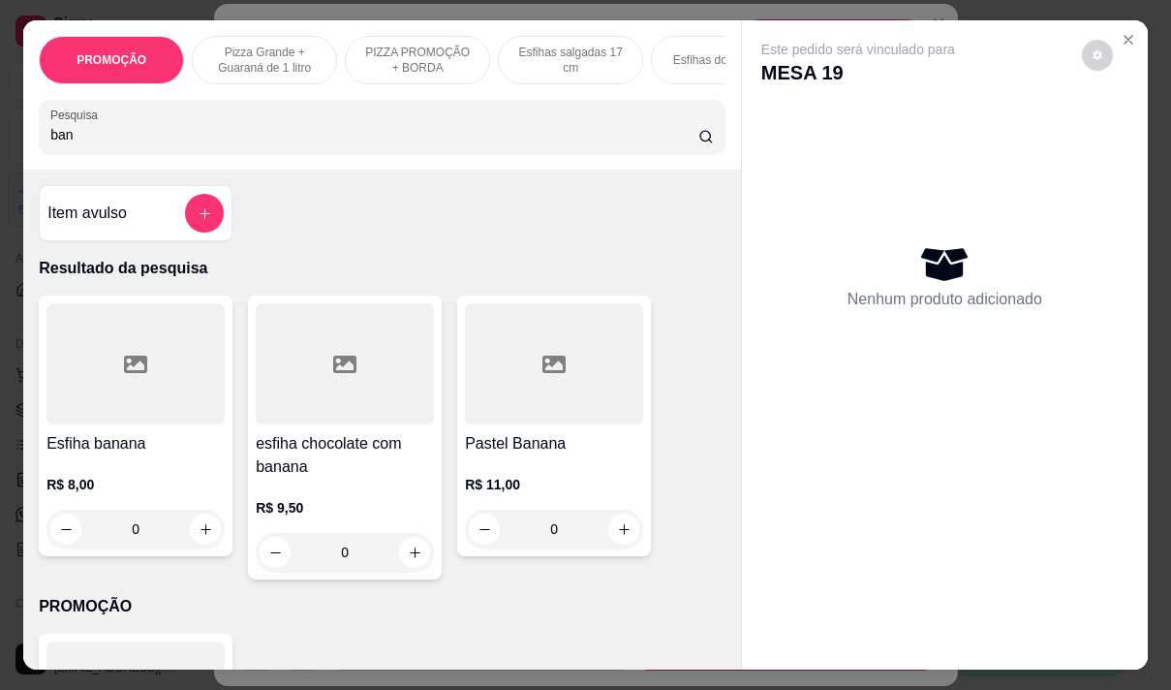
type input "ban"
click at [119, 478] on div "R$ 8,00 0" at bounding box center [135, 501] width 178 height 93
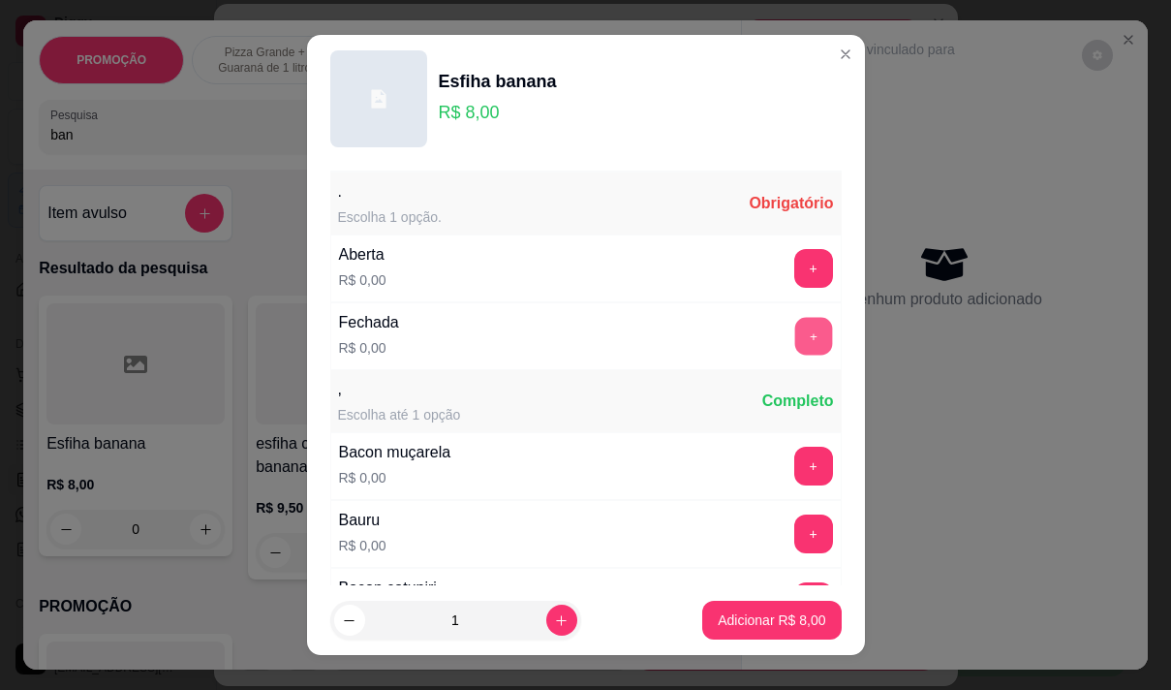
click at [794, 346] on button "+" at bounding box center [813, 336] width 38 height 38
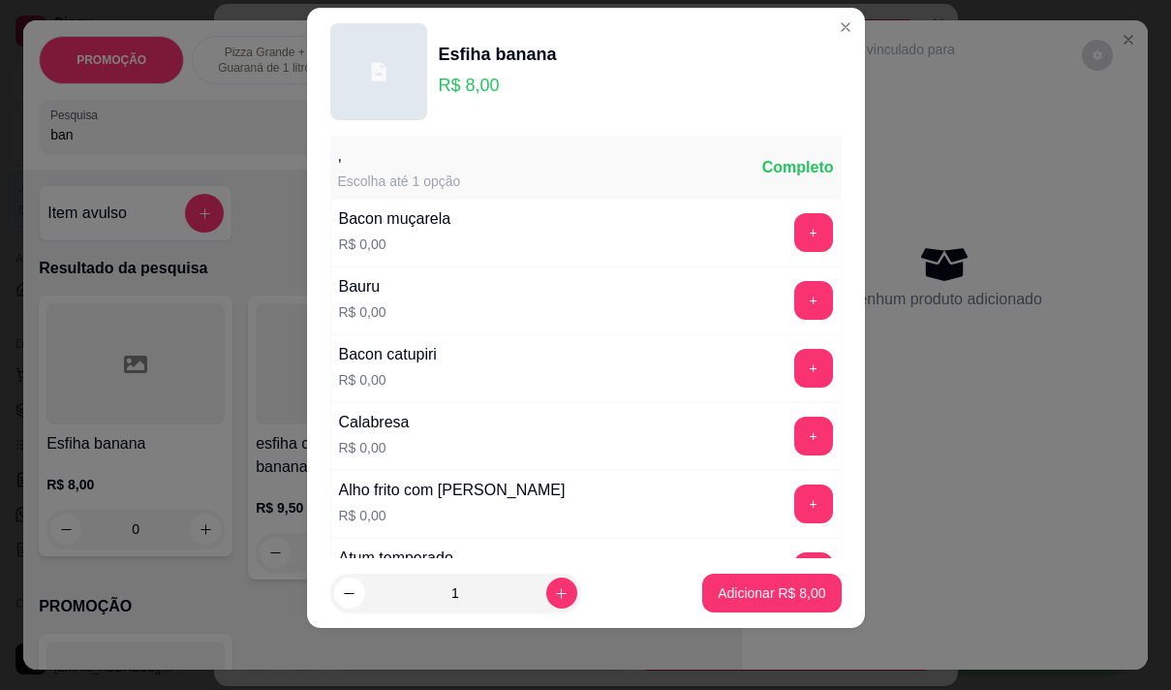
scroll to position [207, 0]
click at [777, 580] on button "Adicionar R$ 8,00" at bounding box center [771, 592] width 139 height 39
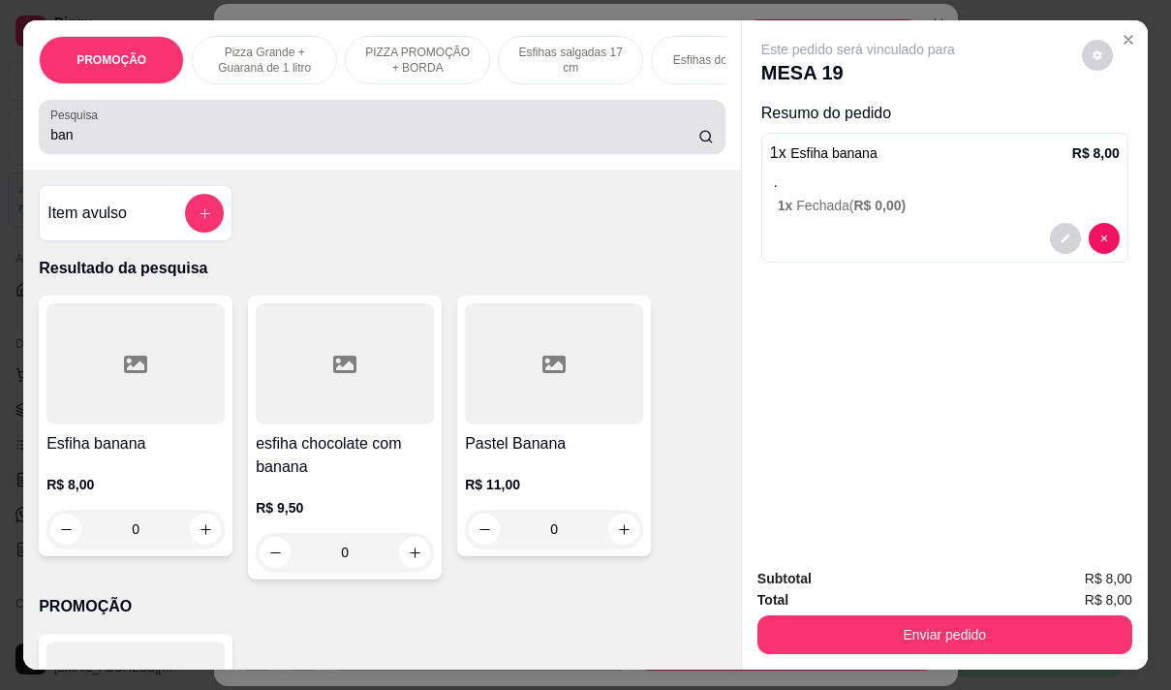
click at [68, 133] on input "ban" at bounding box center [374, 134] width 648 height 19
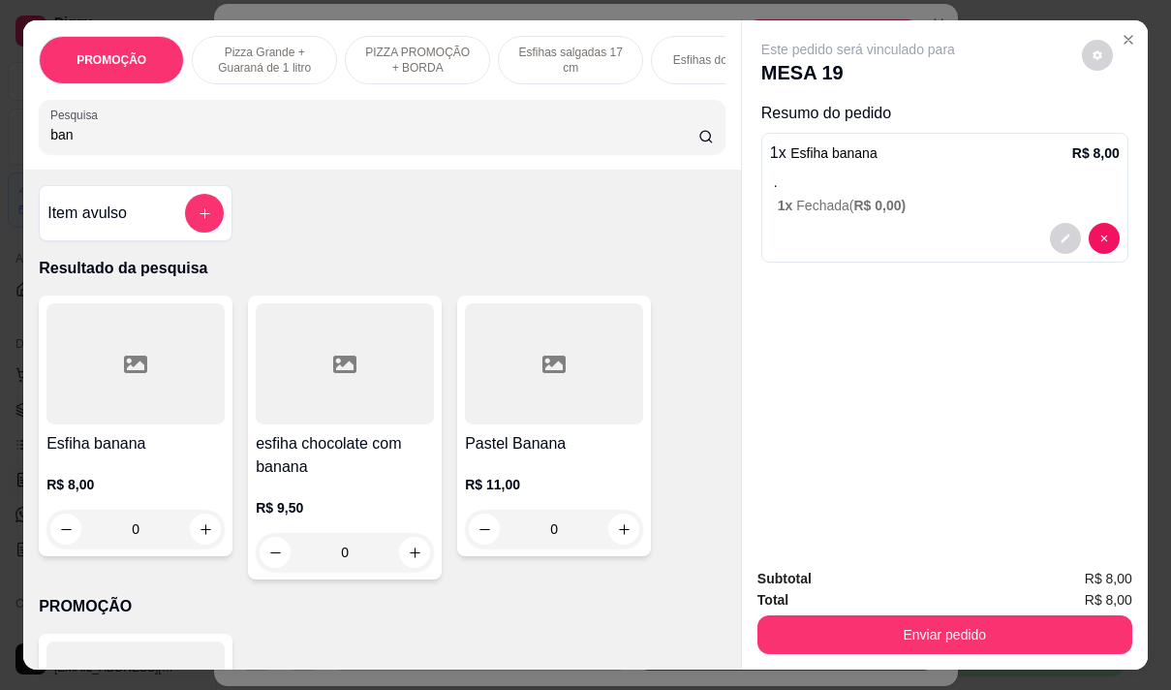
click at [68, 133] on input "ban" at bounding box center [374, 134] width 648 height 19
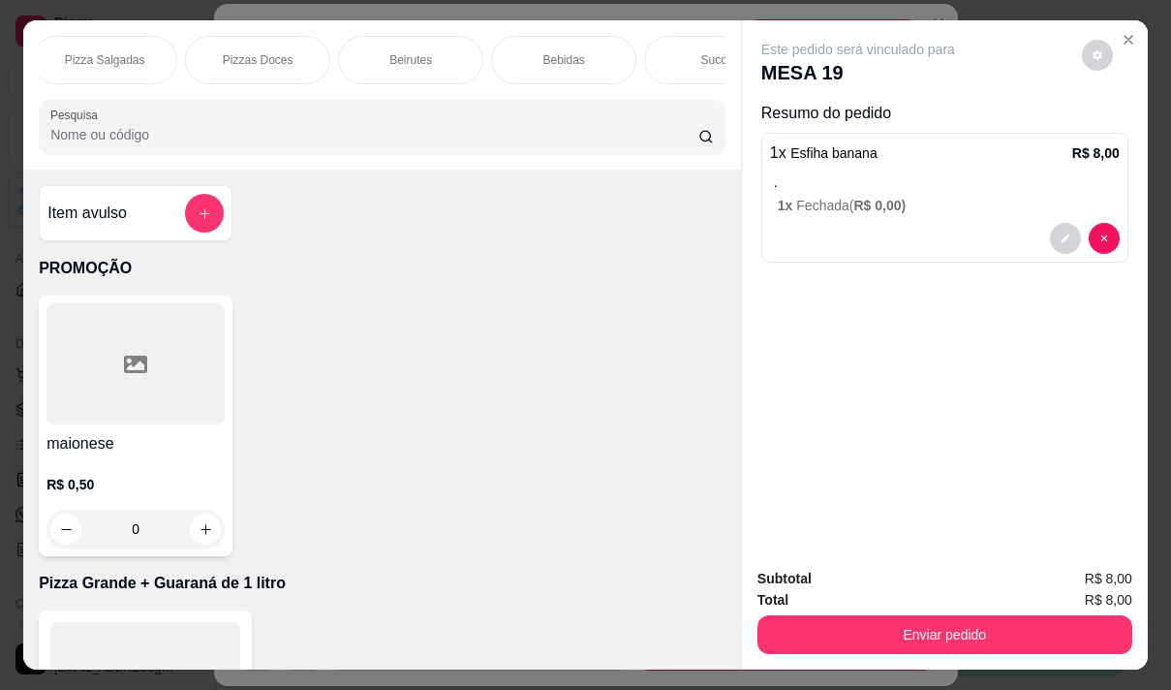
scroll to position [0, 1395]
click at [558, 53] on p "Bebidas" at bounding box center [554, 59] width 42 height 15
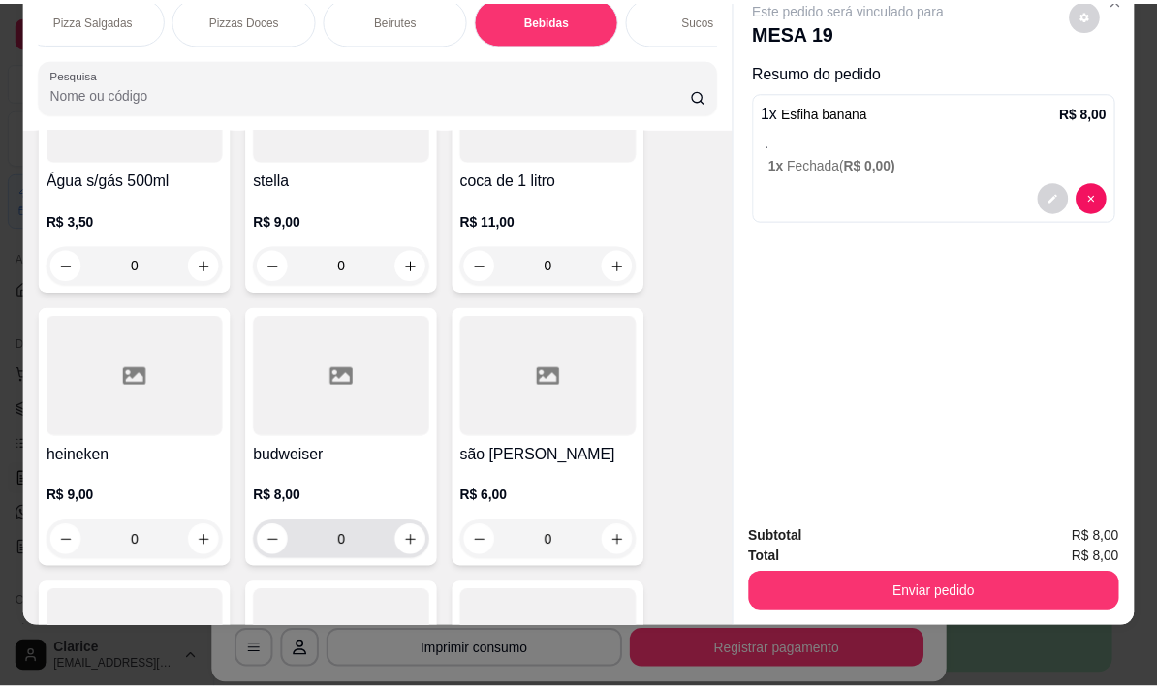
scroll to position [18380, 0]
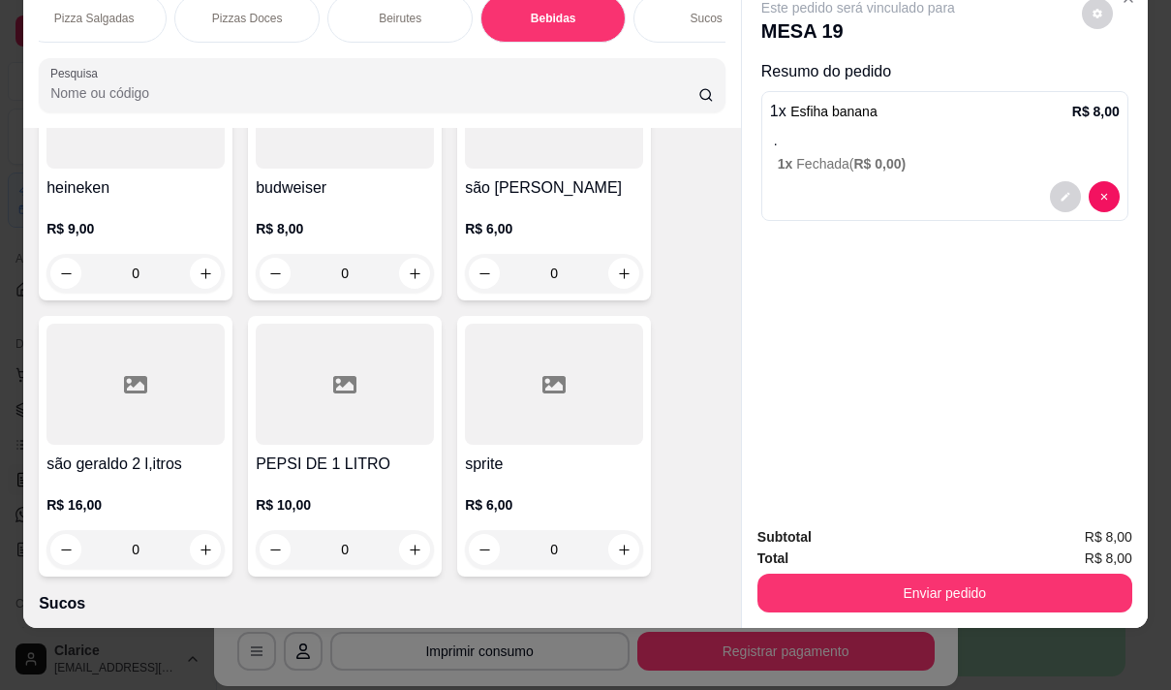
click at [606, 324] on div at bounding box center [554, 384] width 178 height 121
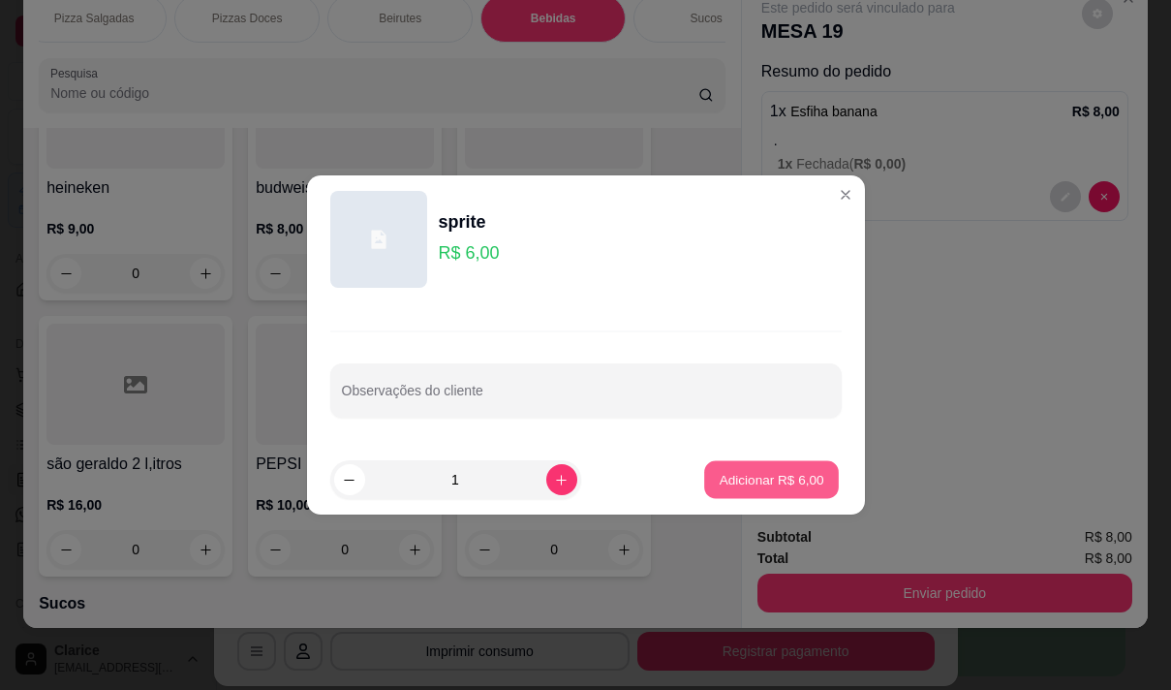
click at [752, 467] on button "Adicionar R$ 6,00" at bounding box center [771, 480] width 135 height 38
type input "1"
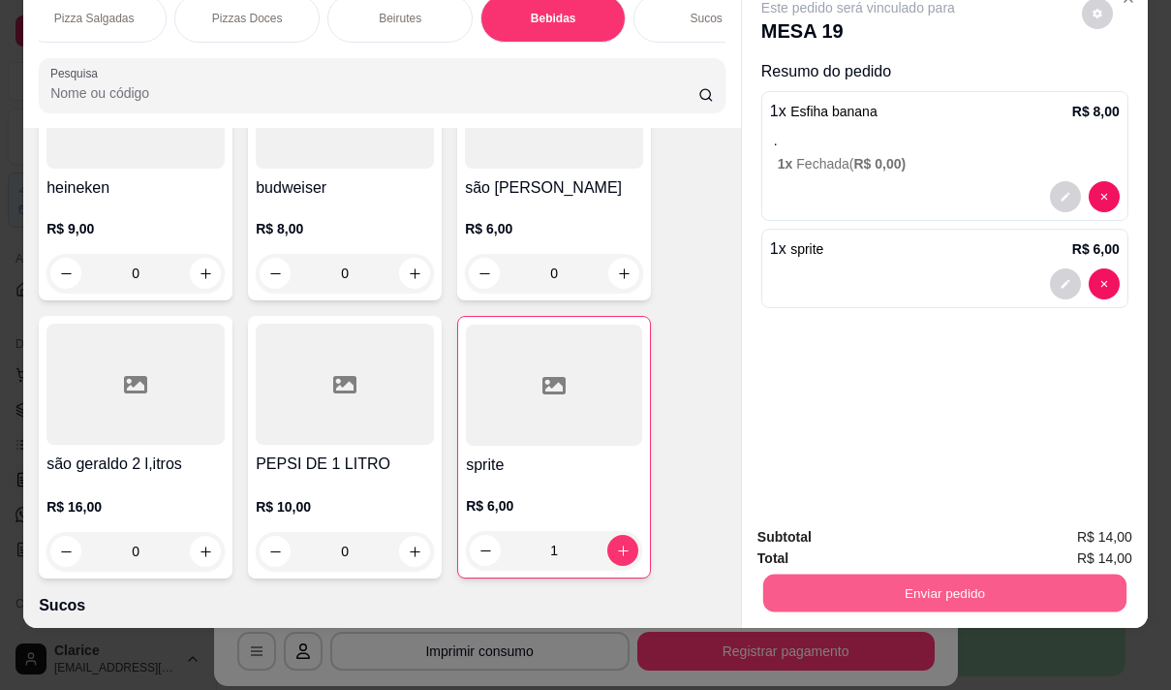
click at [864, 576] on button "Enviar pedido" at bounding box center [944, 592] width 363 height 38
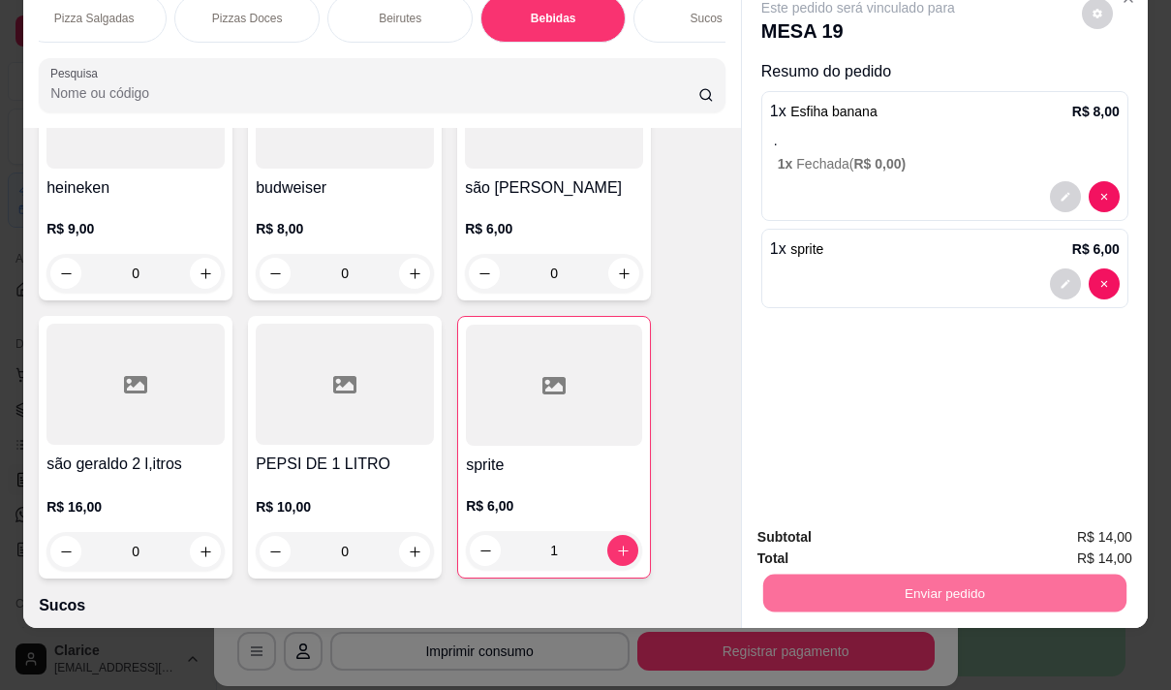
click at [851, 531] on button "Não registrar e enviar pedido" at bounding box center [881, 530] width 196 height 36
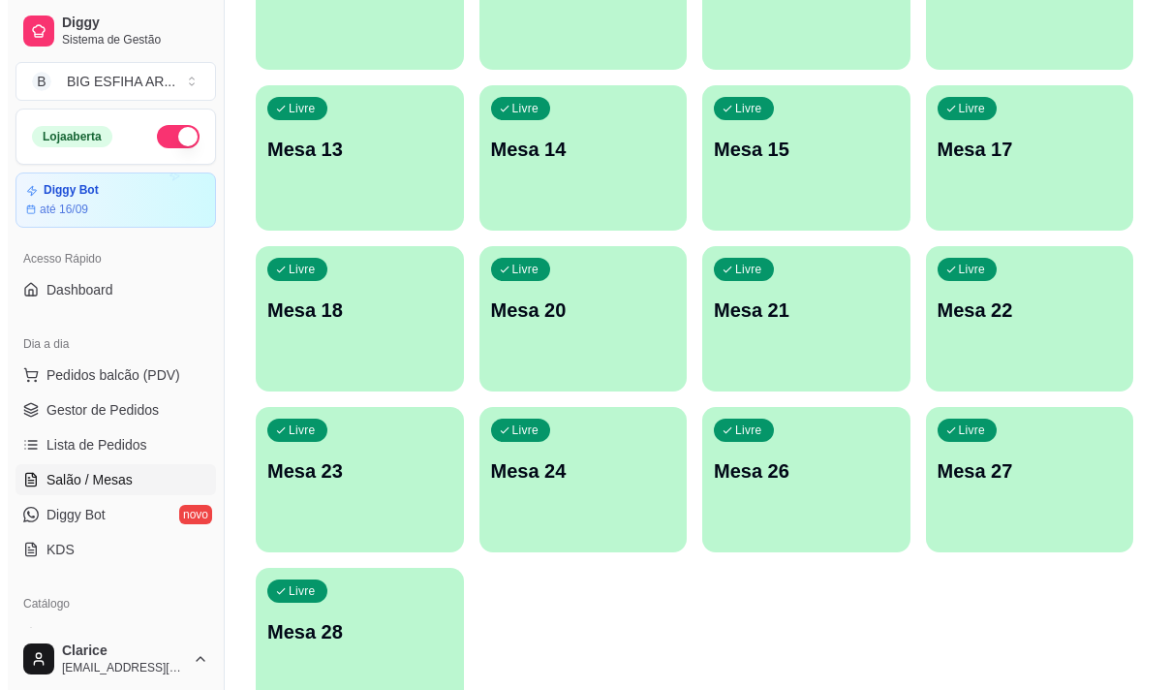
scroll to position [869, 0]
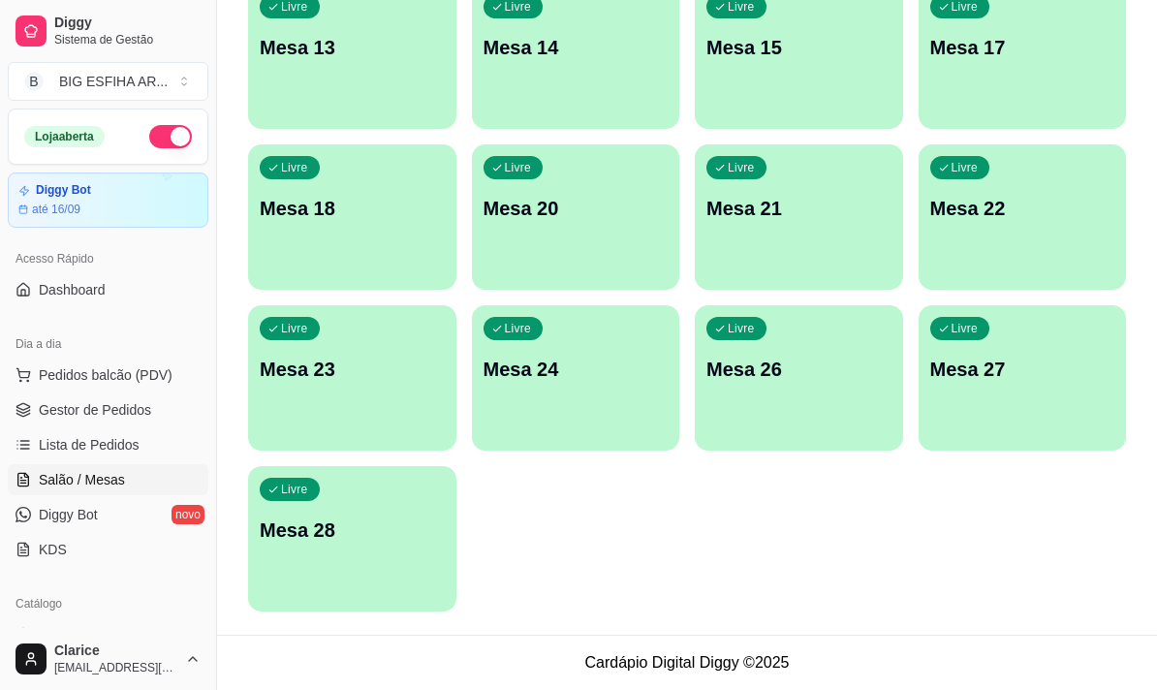
click at [325, 548] on div "Livre Mesa 28" at bounding box center [352, 527] width 208 height 122
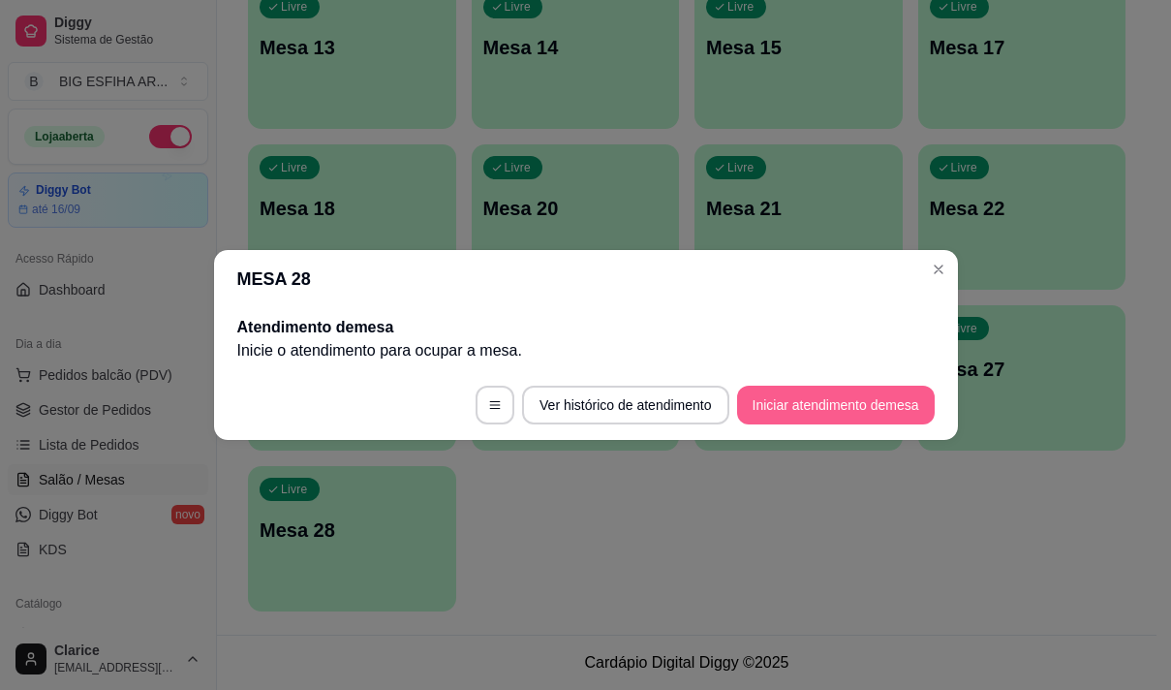
click at [840, 395] on button "Iniciar atendimento de mesa" at bounding box center [836, 405] width 198 height 39
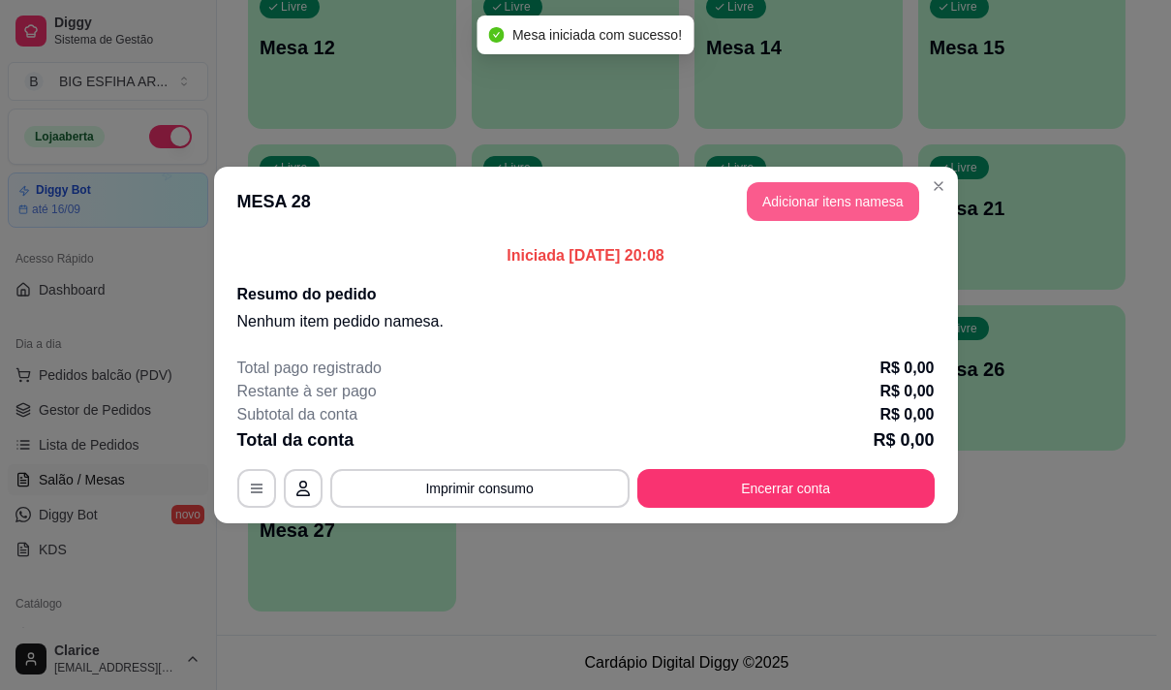
click at [840, 209] on button "Adicionar itens na mesa" at bounding box center [833, 201] width 172 height 39
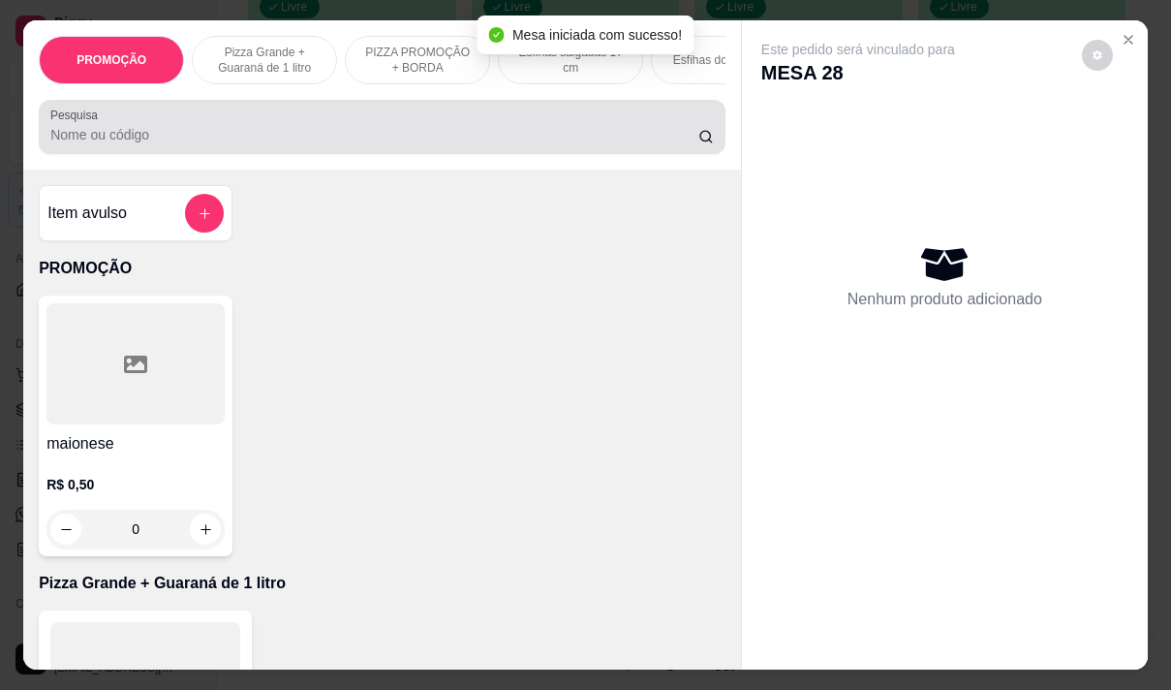
click at [527, 135] on input "Pesquisa" at bounding box center [374, 134] width 648 height 19
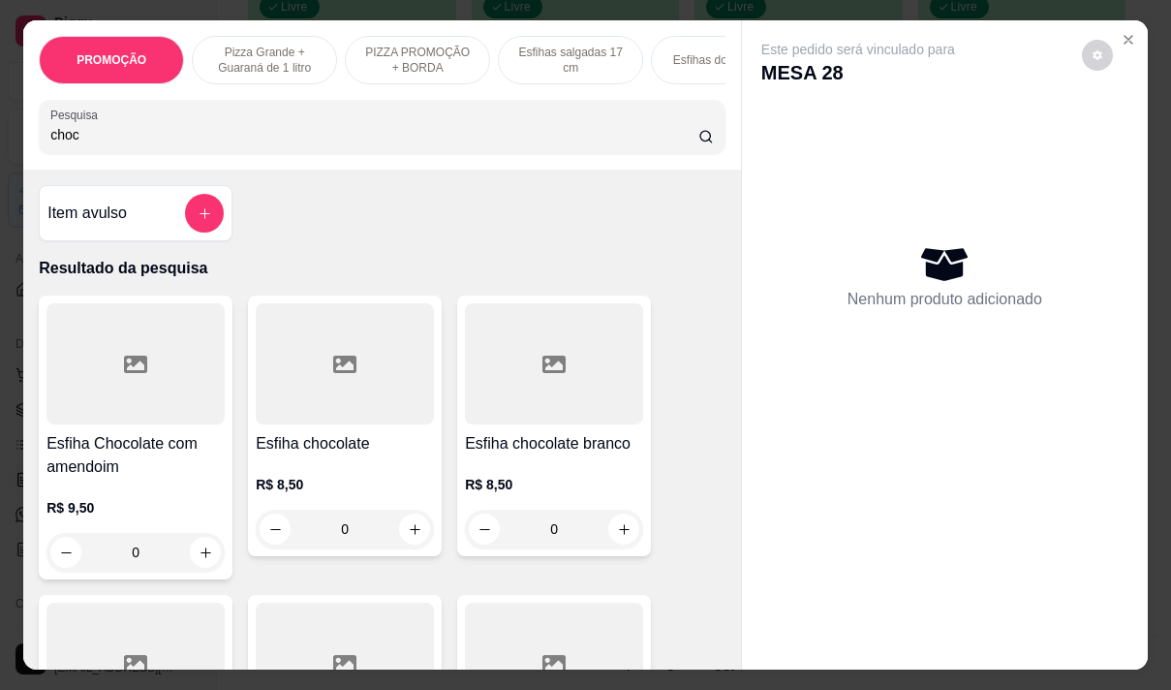
type input "choc"
click at [295, 490] on p "R$ 8,50" at bounding box center [345, 484] width 178 height 19
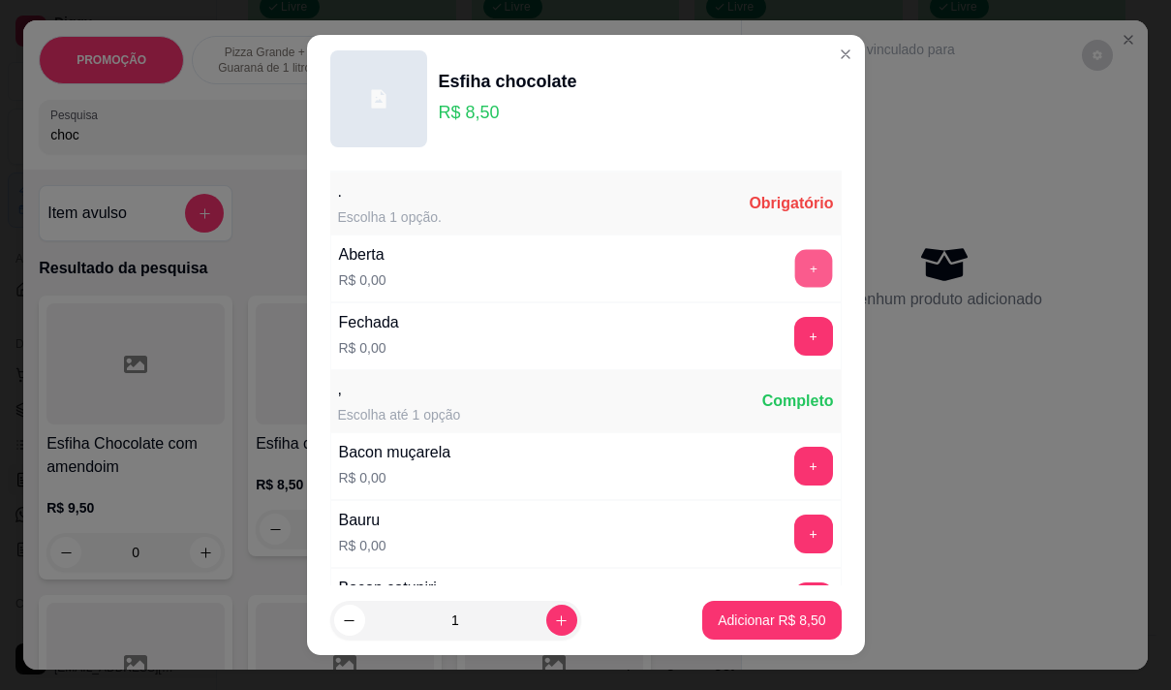
click at [794, 273] on button "+" at bounding box center [813, 268] width 38 height 38
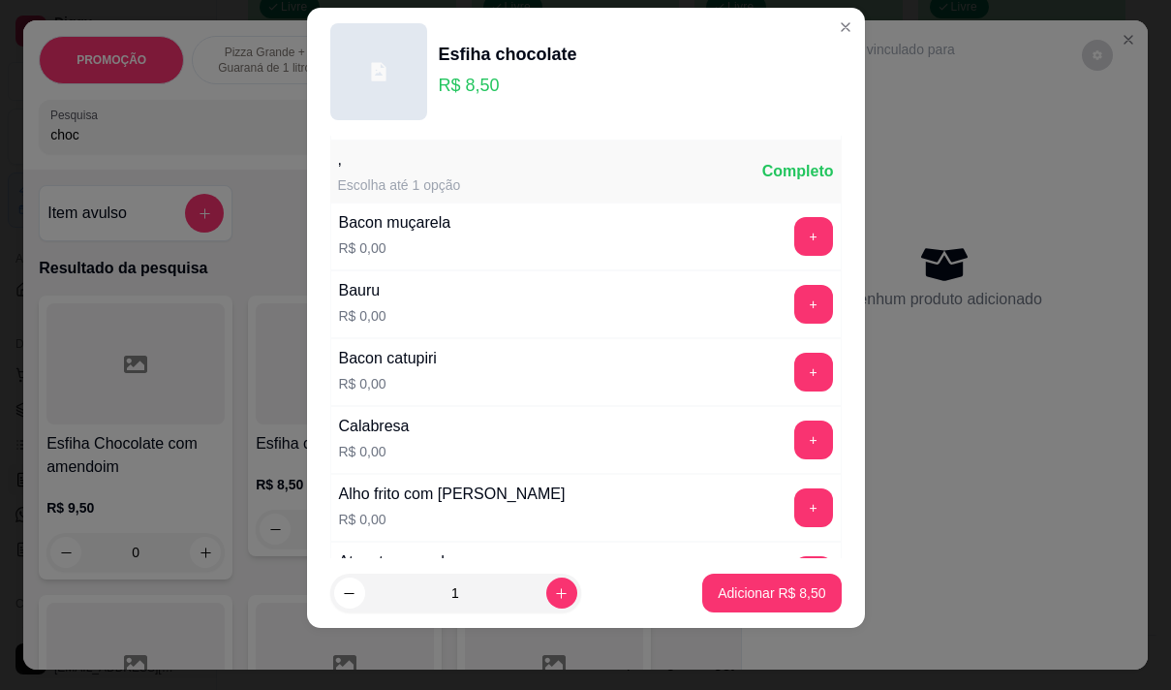
scroll to position [207, 0]
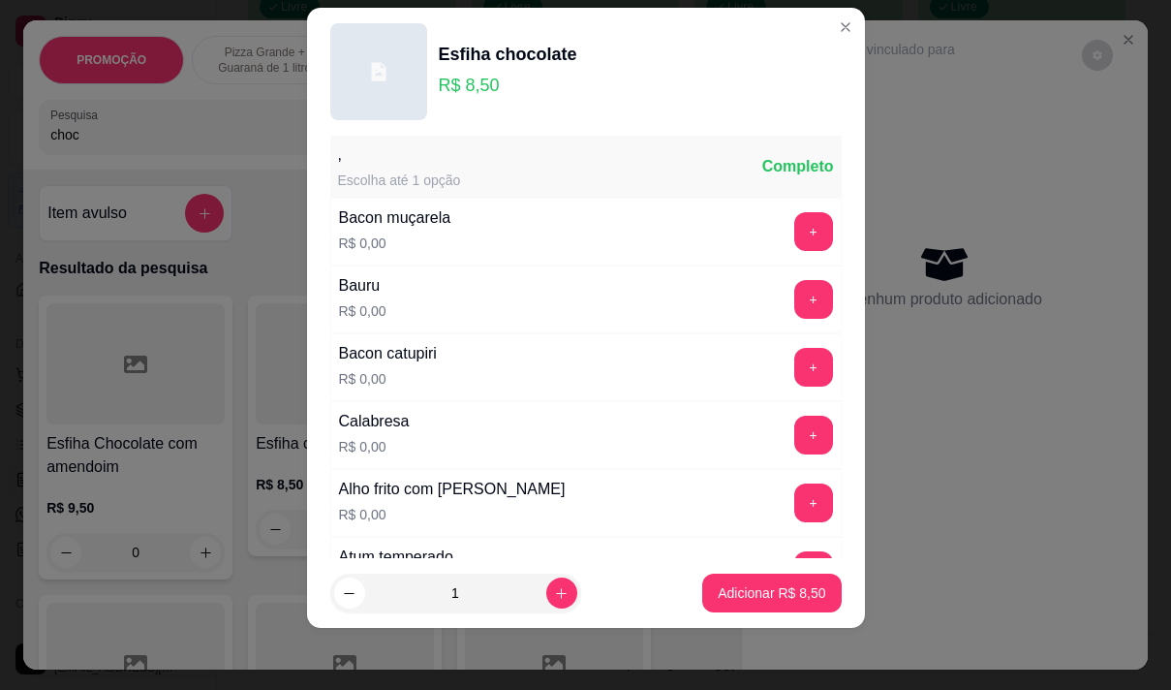
click at [755, 572] on footer "1 Adicionar R$ 8,50" at bounding box center [586, 593] width 558 height 70
click at [750, 588] on p "Adicionar R$ 8,50" at bounding box center [772, 593] width 105 height 18
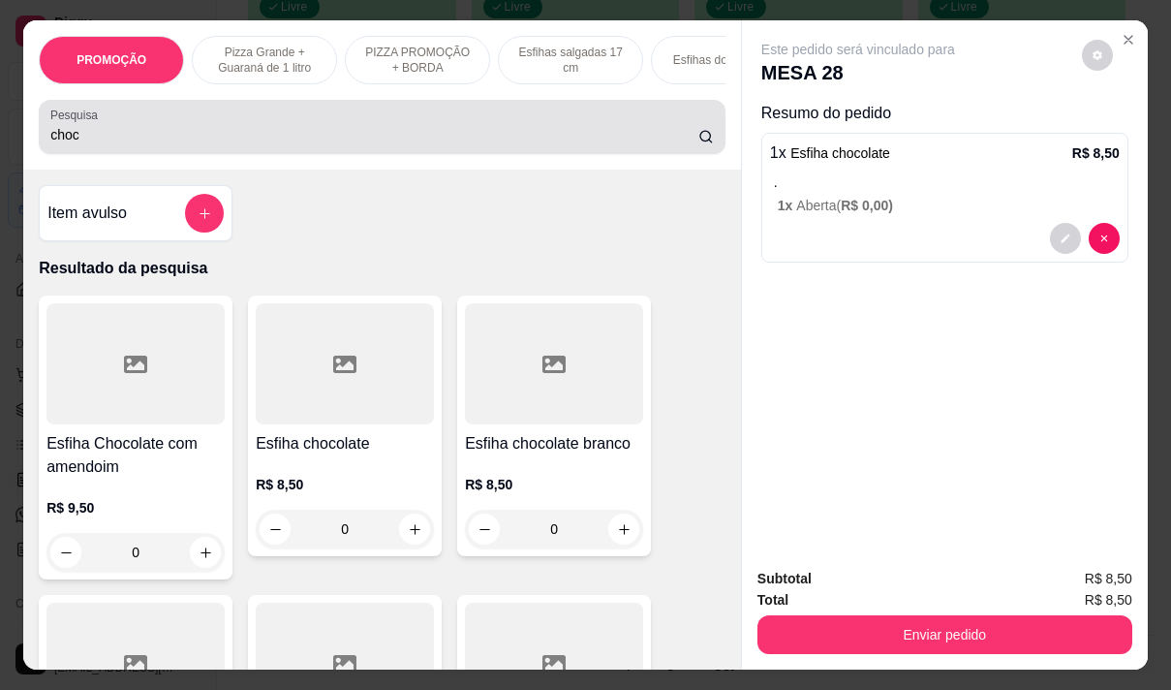
click at [154, 144] on input "choc" at bounding box center [374, 134] width 648 height 19
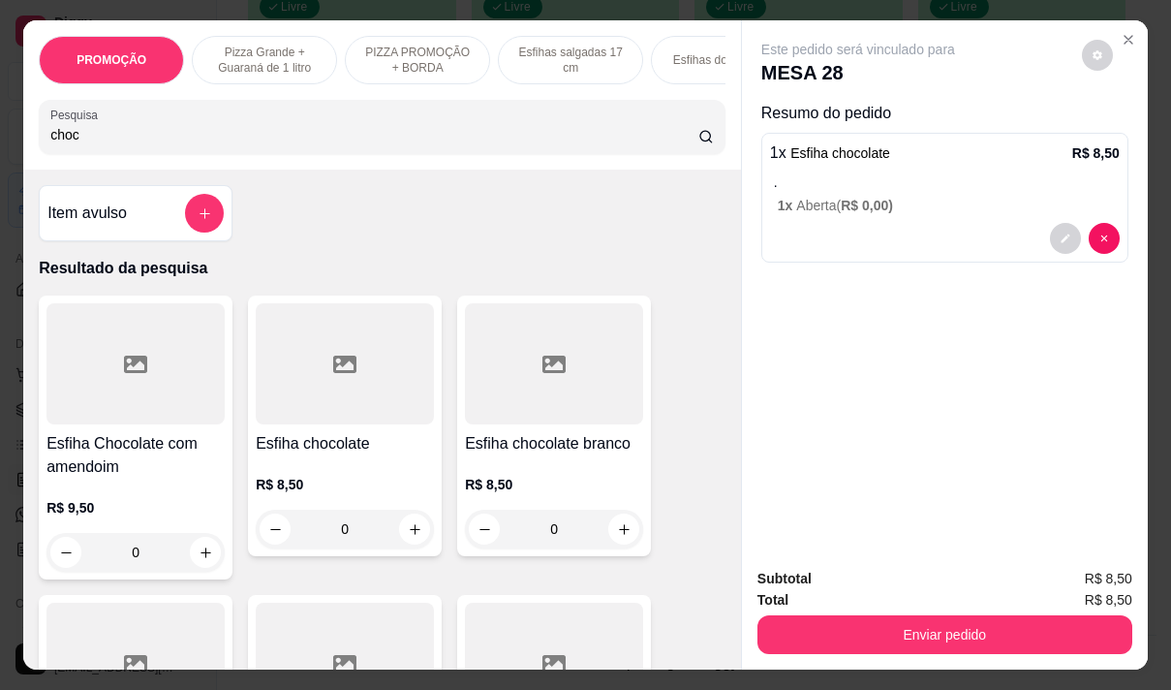
click at [154, 144] on input "choc" at bounding box center [374, 134] width 648 height 19
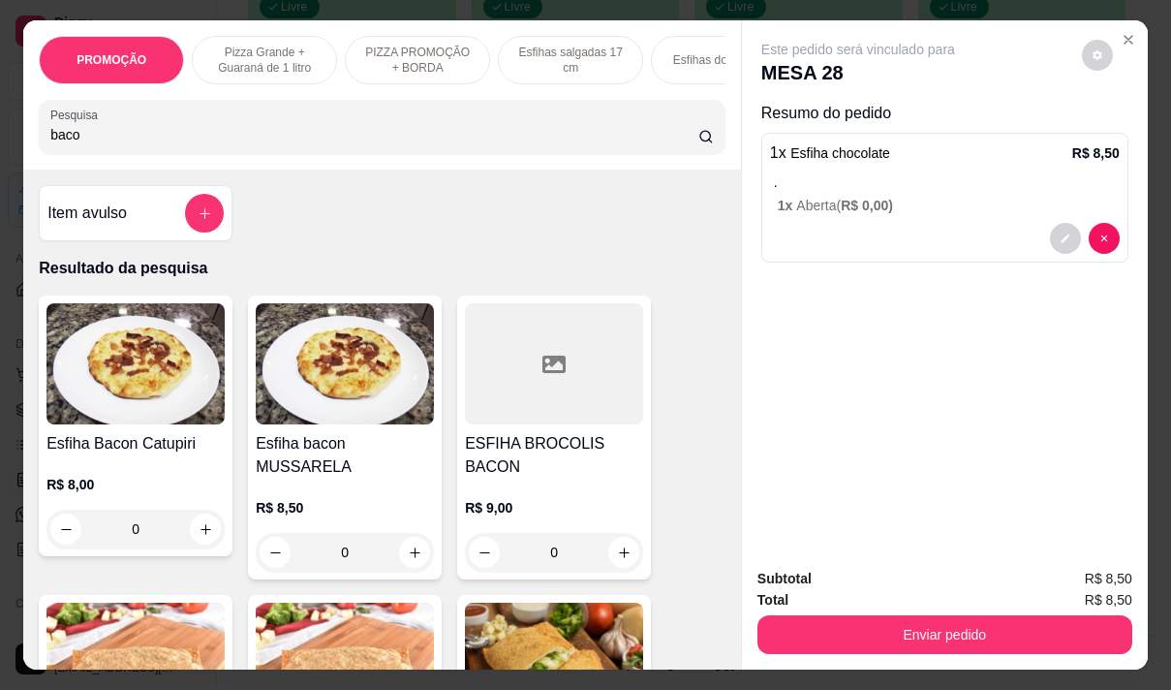
type input "baco"
click at [123, 440] on h4 "Esfiha Bacon Catupiri" at bounding box center [135, 443] width 178 height 23
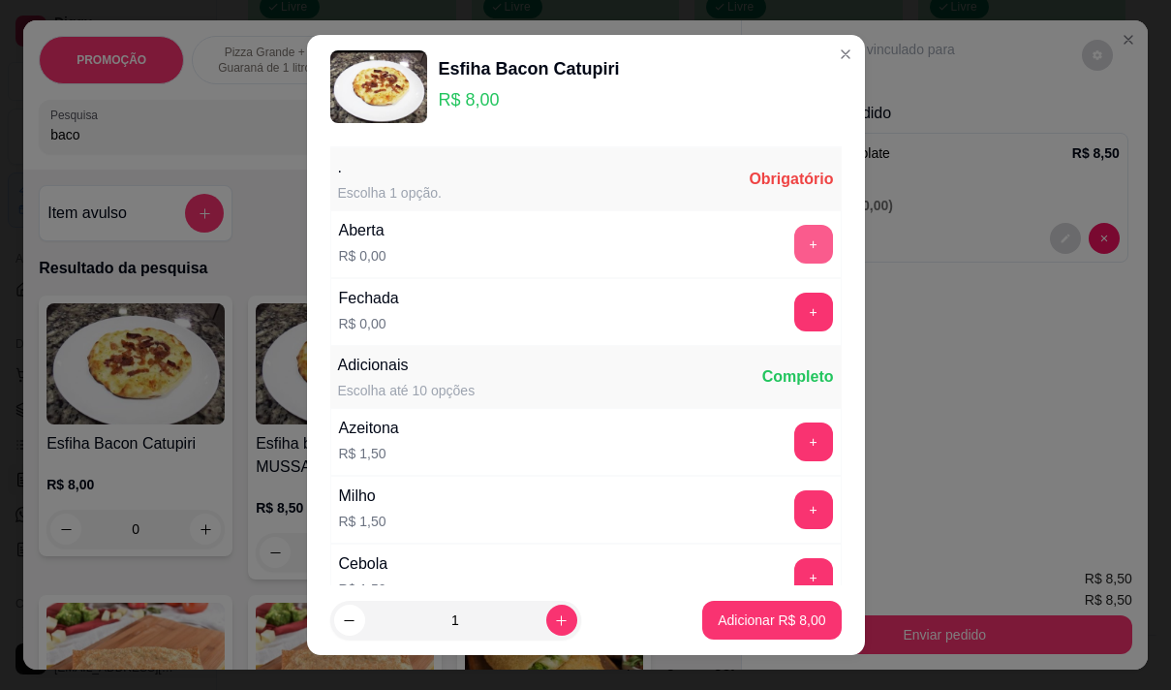
click at [794, 242] on button "+" at bounding box center [813, 244] width 39 height 39
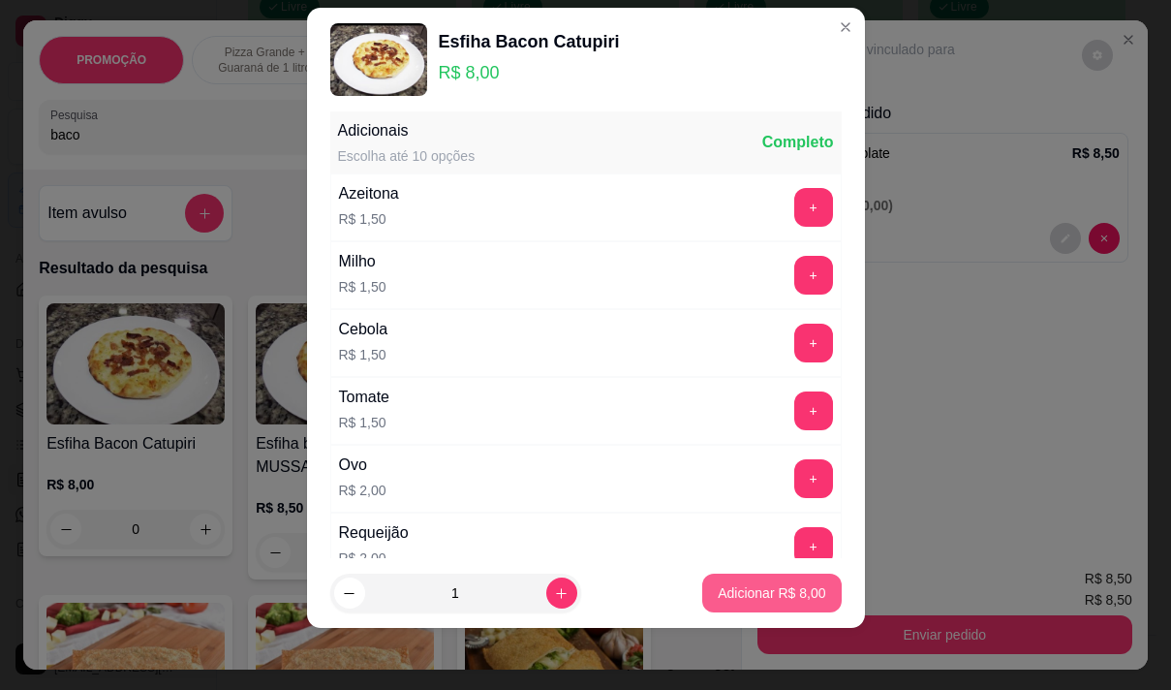
click at [722, 592] on p "Adicionar R$ 8,00" at bounding box center [772, 592] width 108 height 19
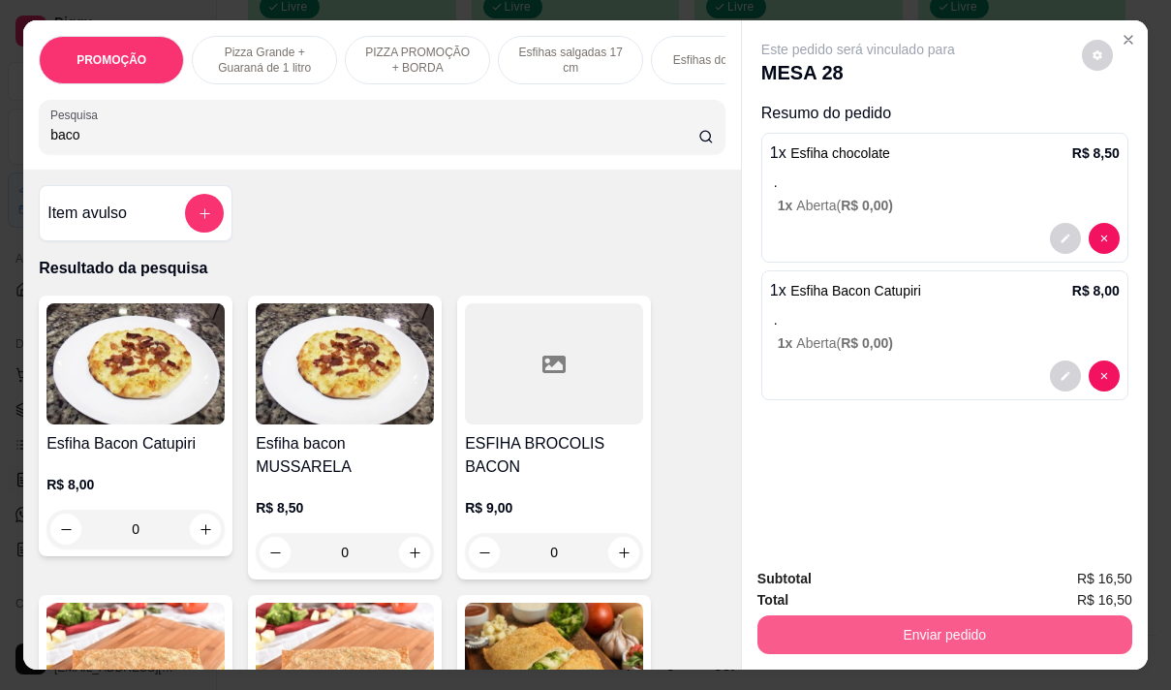
click at [874, 636] on button "Enviar pedido" at bounding box center [945, 634] width 375 height 39
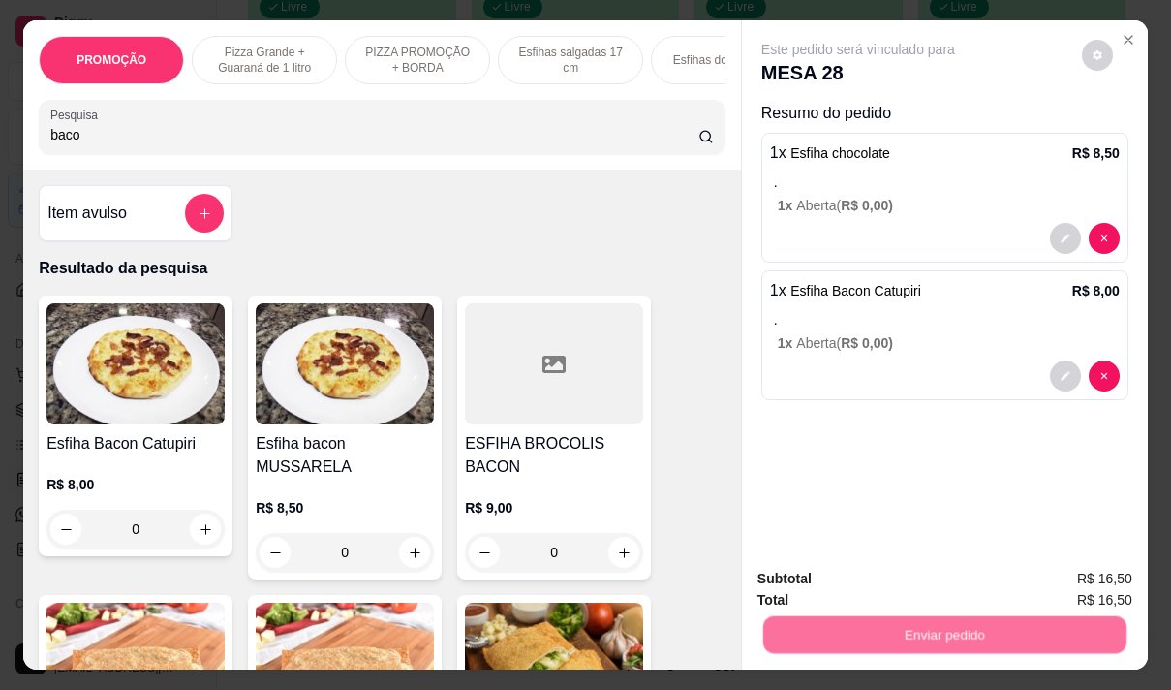
click at [851, 592] on button "Não registrar e enviar pedido" at bounding box center [881, 579] width 196 height 36
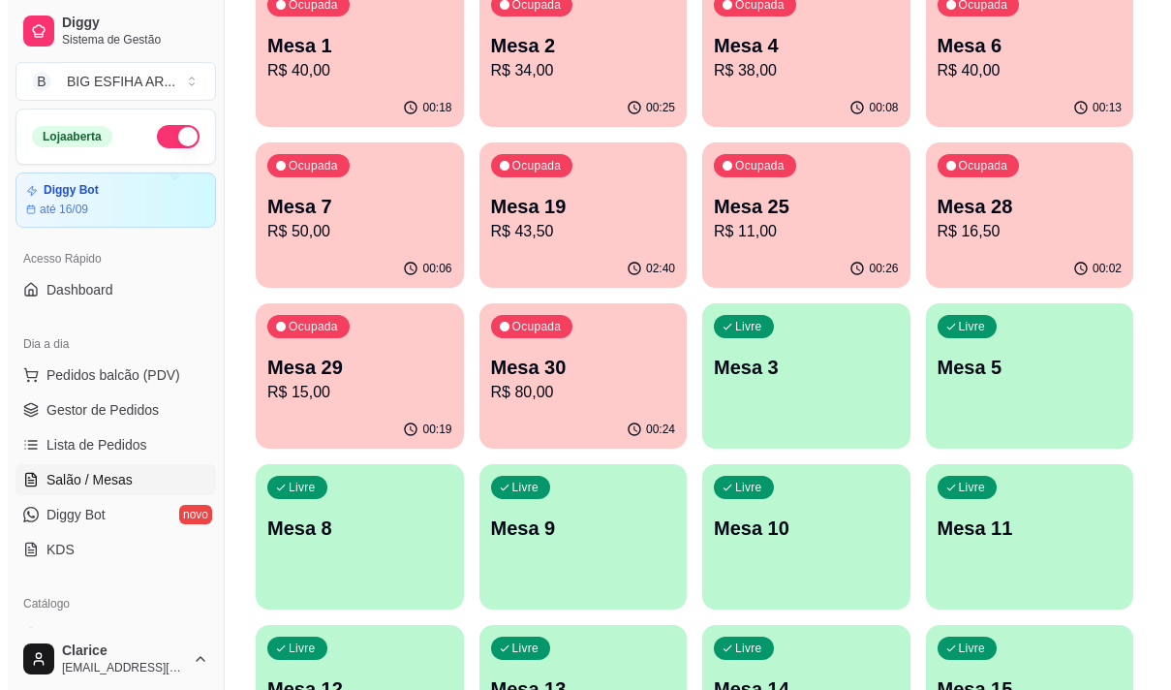
scroll to position [94, 0]
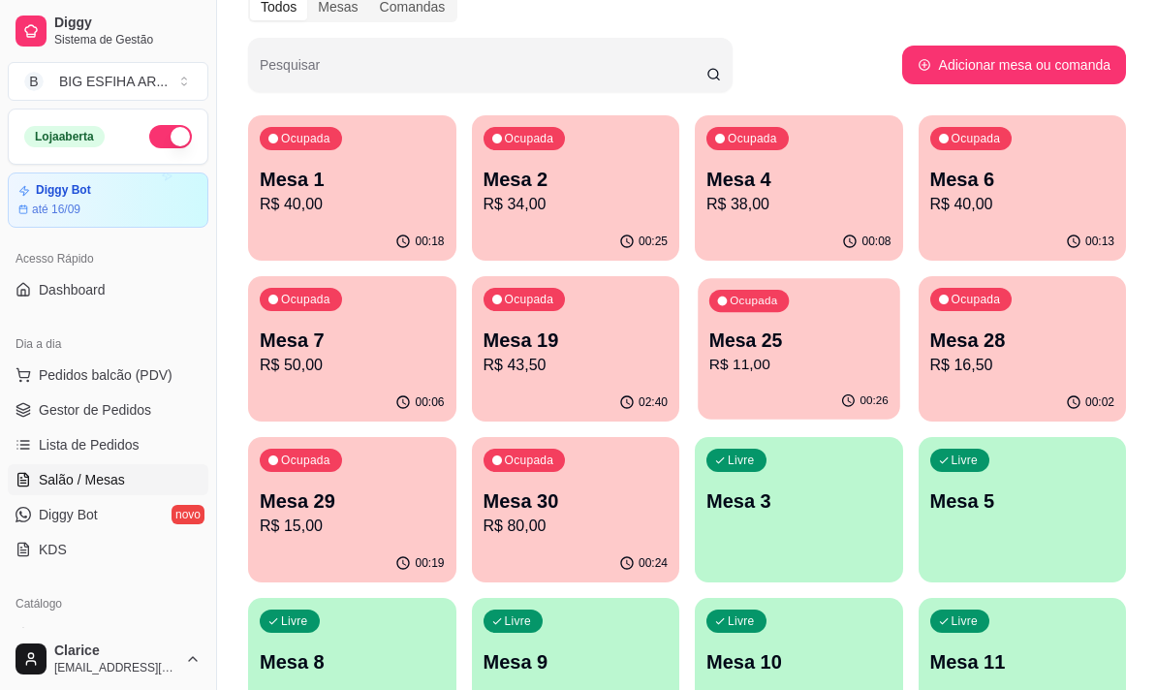
click at [738, 376] on p "R$ 11,00" at bounding box center [798, 365] width 179 height 22
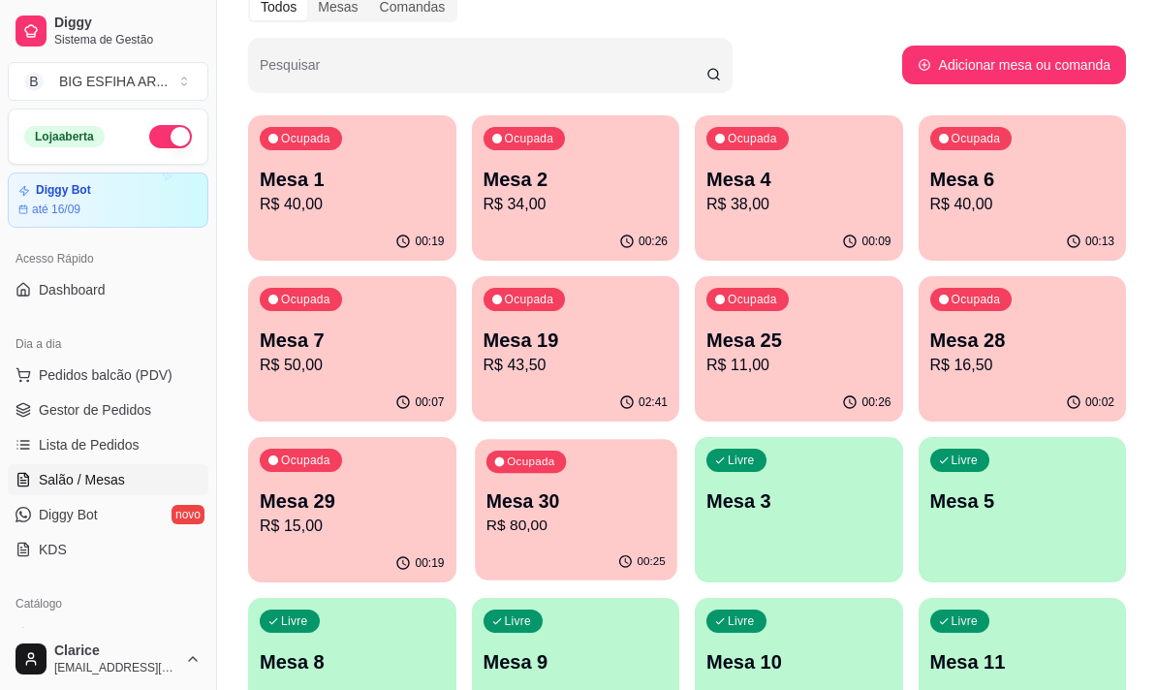
click at [578, 538] on div "Ocupada Mesa 30 R$ 80,00" at bounding box center [575, 491] width 201 height 105
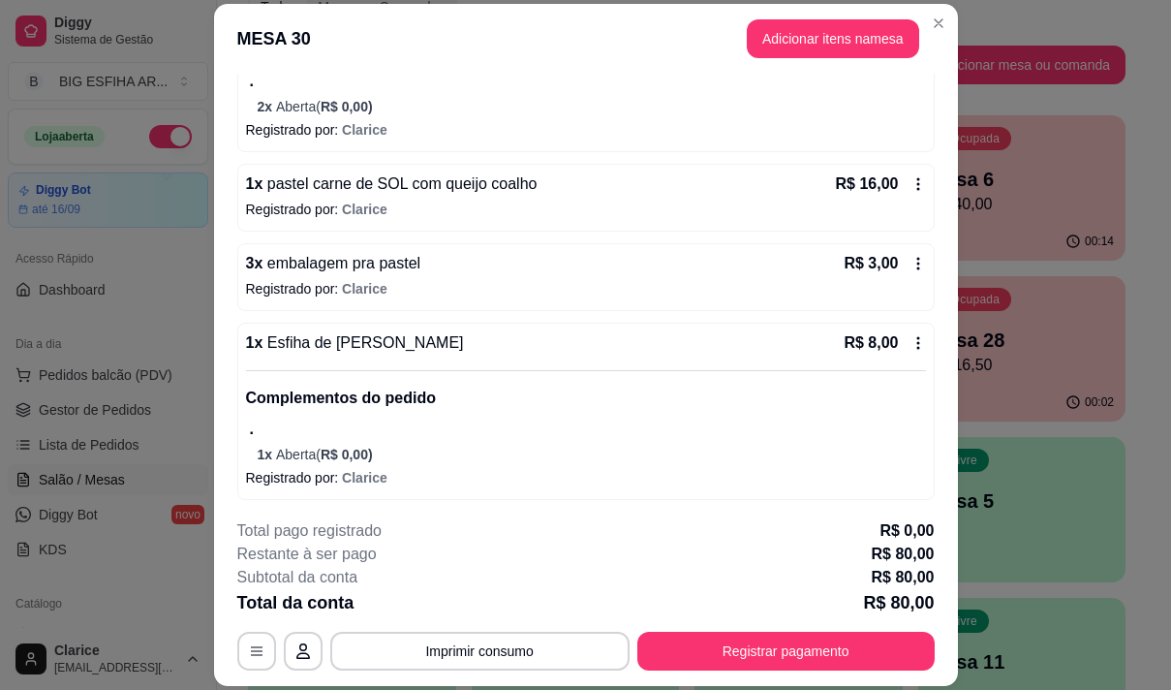
scroll to position [364, 0]
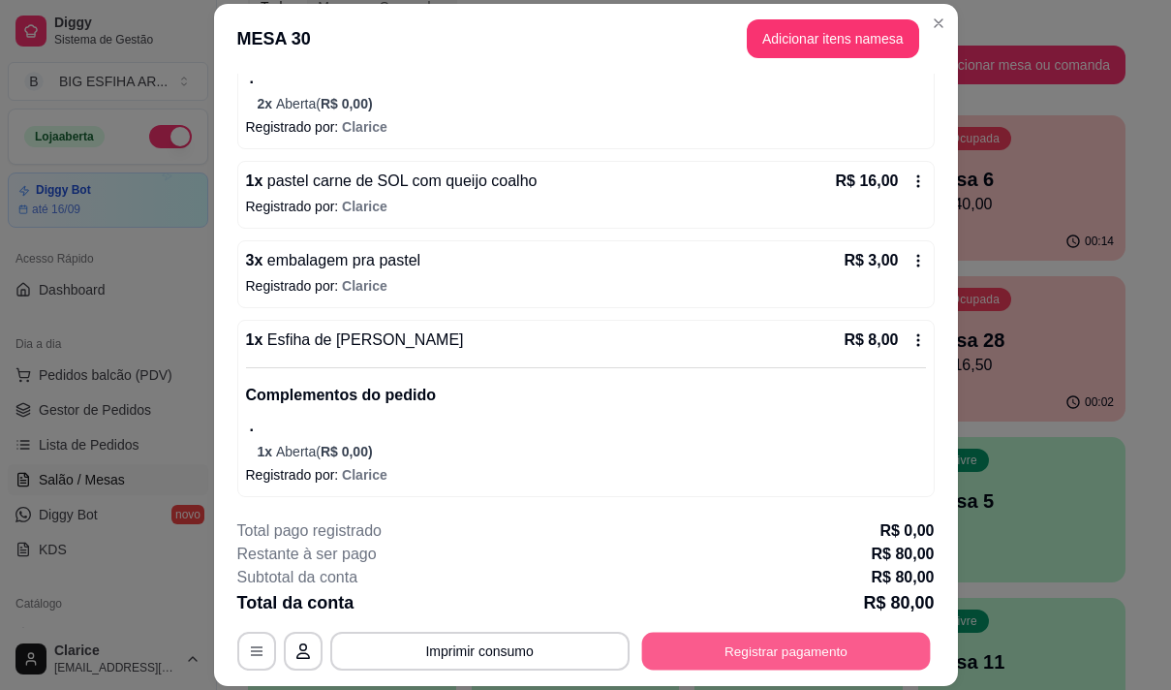
click at [769, 643] on button "Registrar pagamento" at bounding box center [785, 652] width 289 height 38
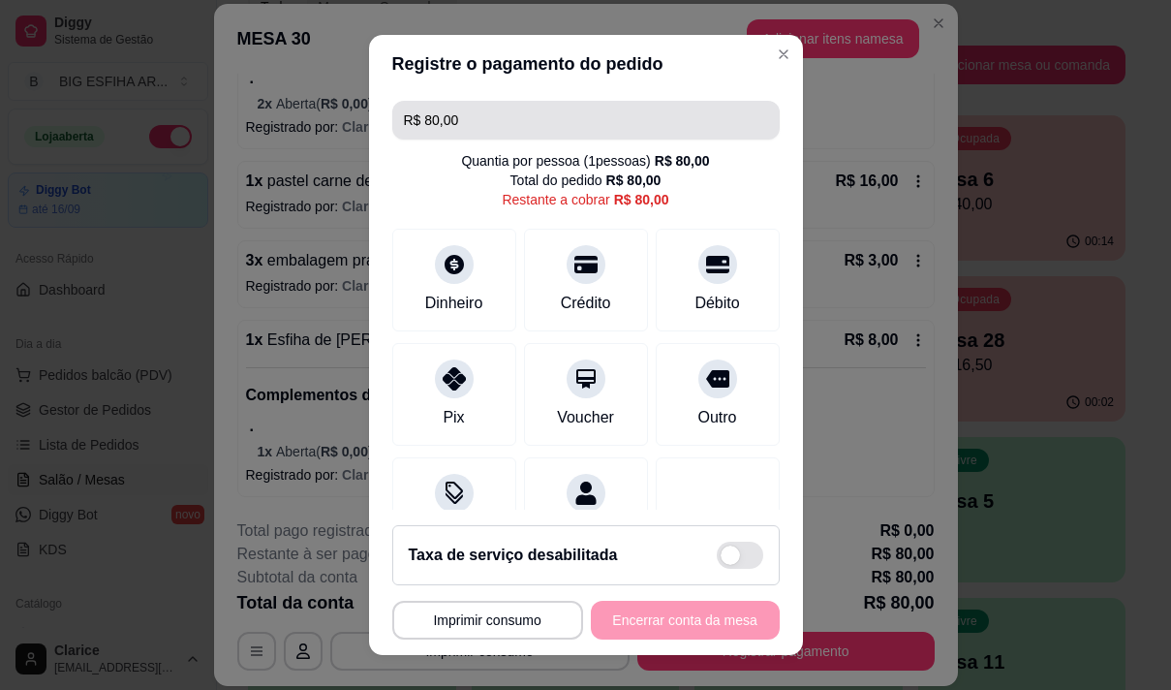
click at [493, 117] on input "R$ 80,00" at bounding box center [586, 120] width 364 height 39
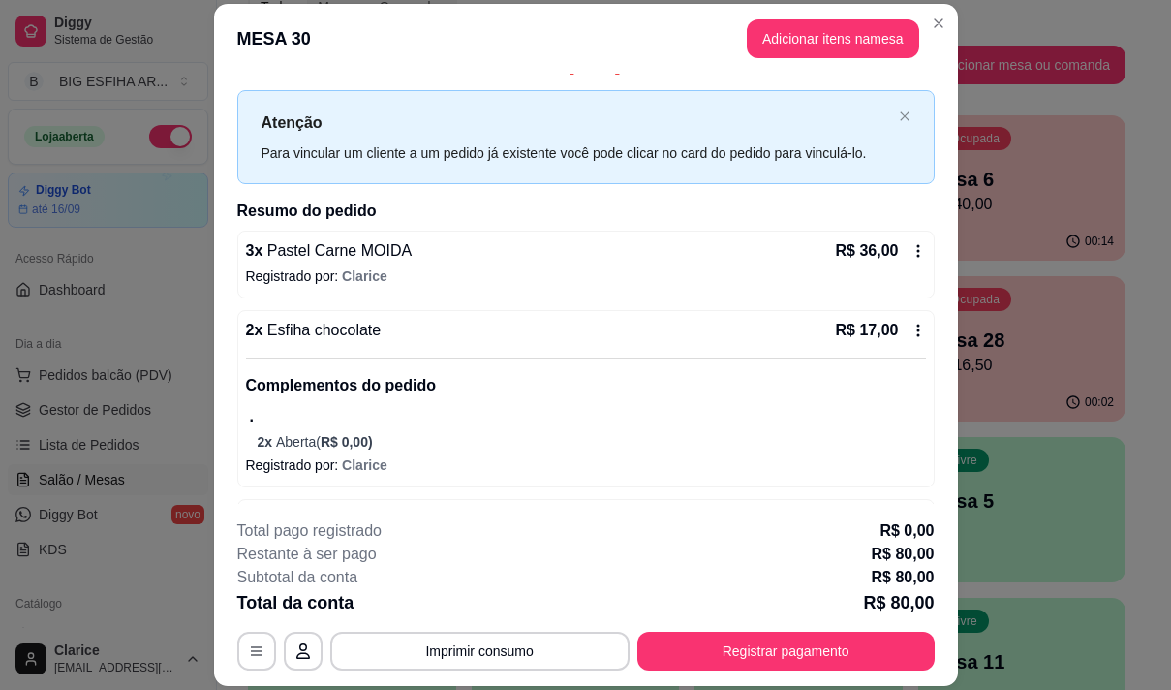
scroll to position [0, 0]
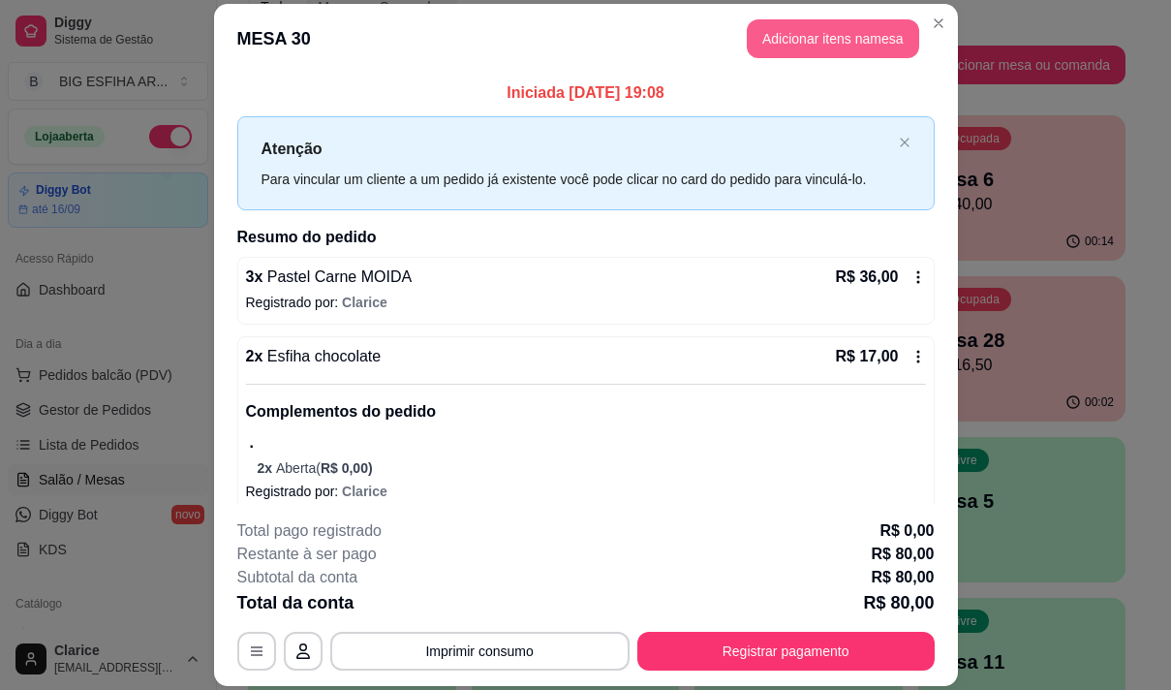
click at [792, 42] on button "Adicionar itens na mesa" at bounding box center [833, 38] width 172 height 39
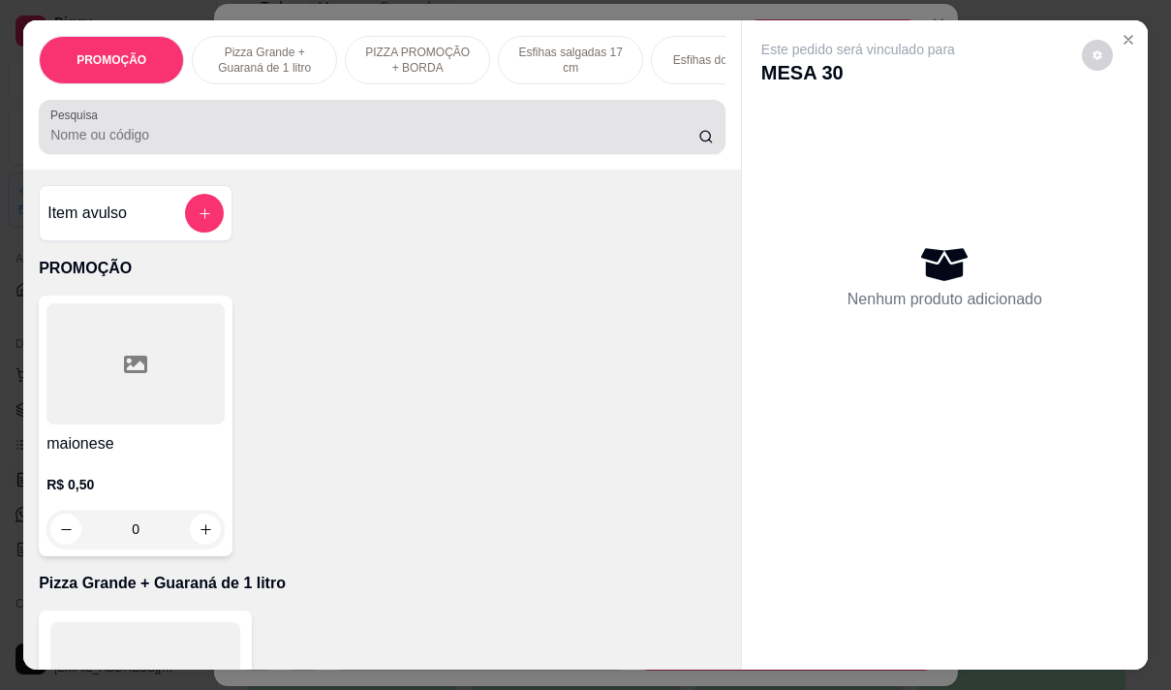
click at [314, 140] on input "Pesquisa" at bounding box center [374, 134] width 648 height 19
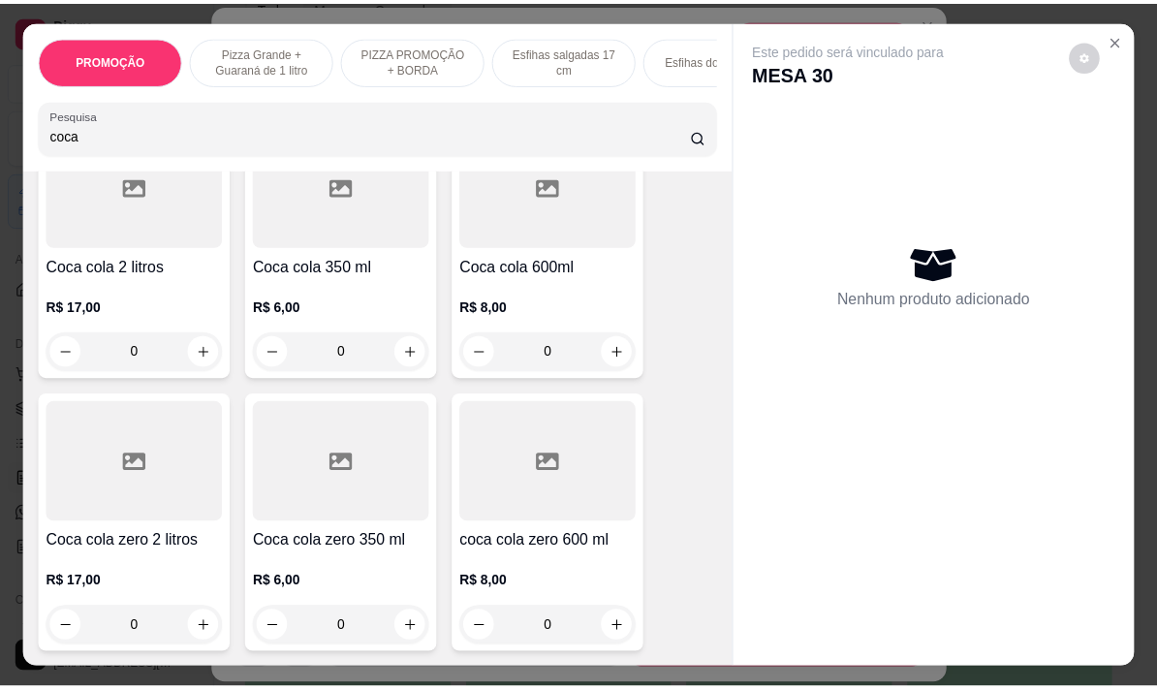
scroll to position [97, 0]
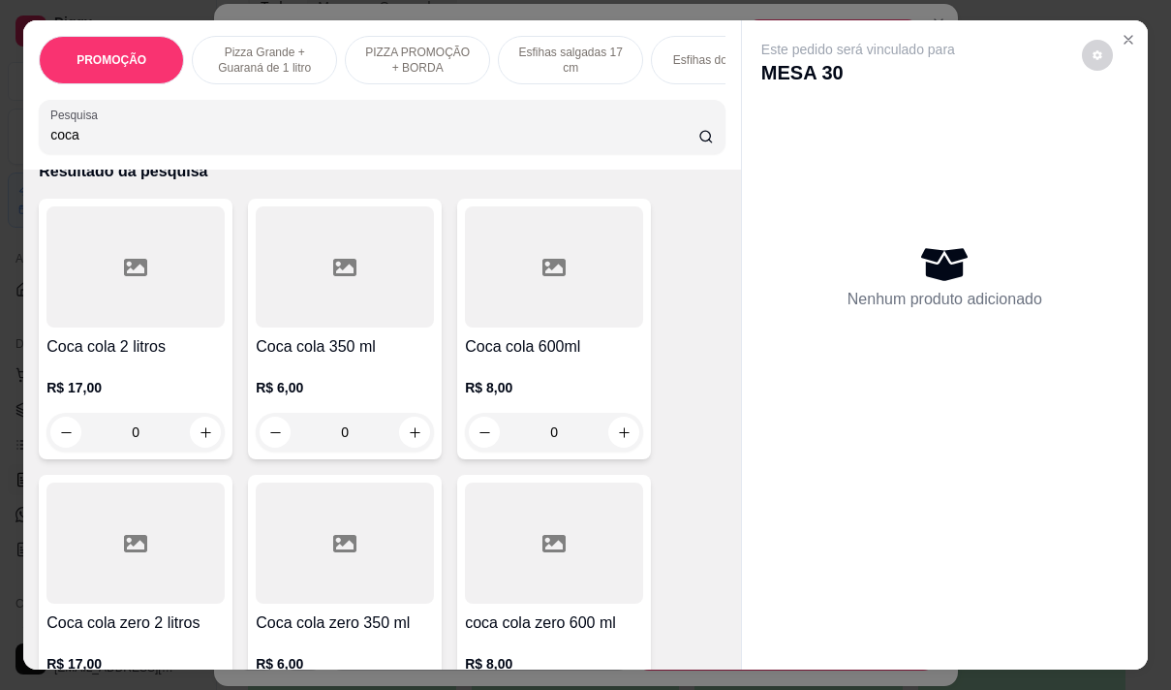
type input "coca"
click at [146, 347] on h4 "Coca cola 2 litros" at bounding box center [135, 346] width 178 height 23
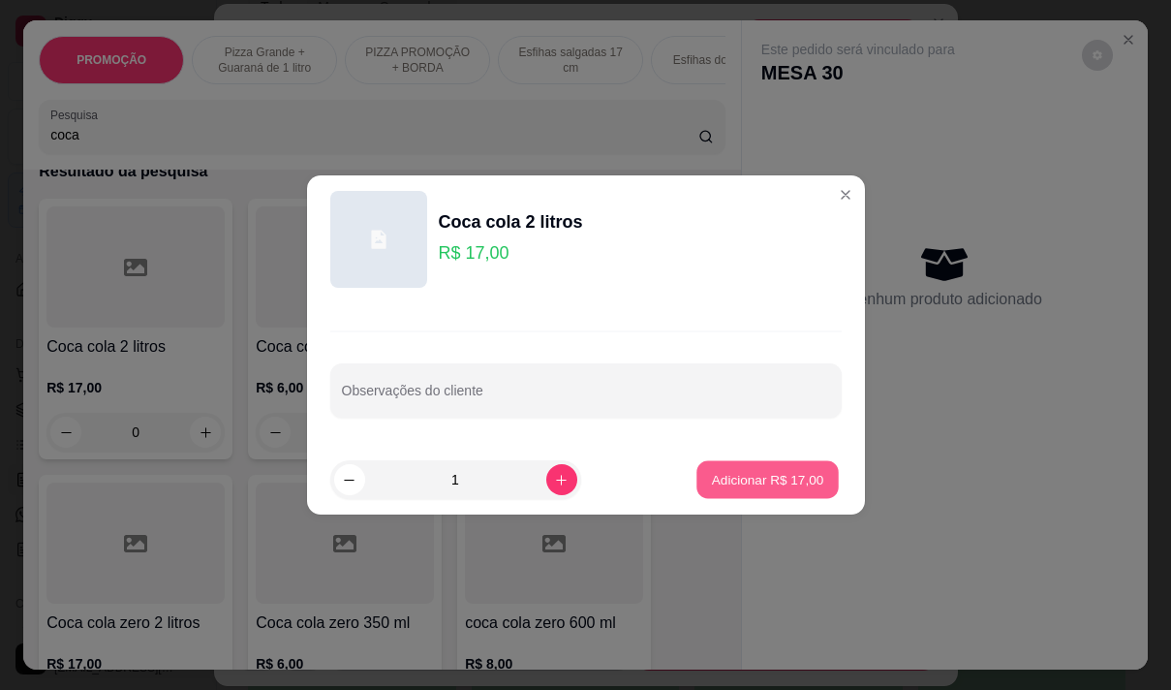
click at [785, 478] on p "Adicionar R$ 17,00" at bounding box center [768, 479] width 112 height 18
type input "1"
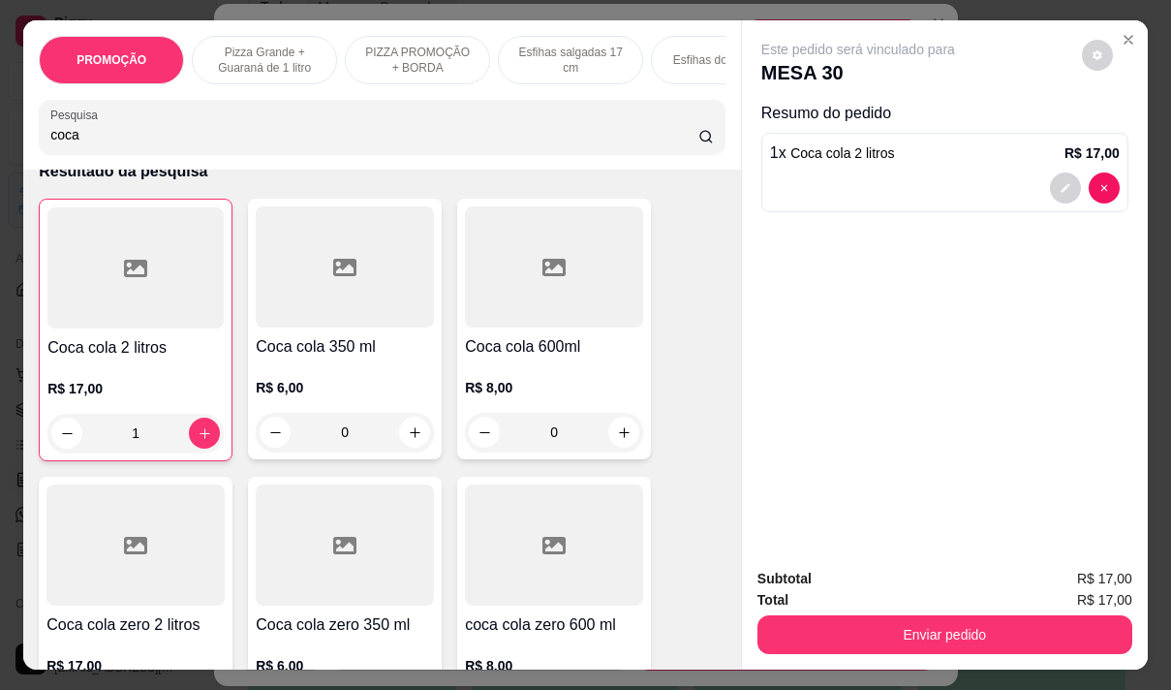
click at [831, 616] on button "Enviar pedido" at bounding box center [945, 634] width 375 height 39
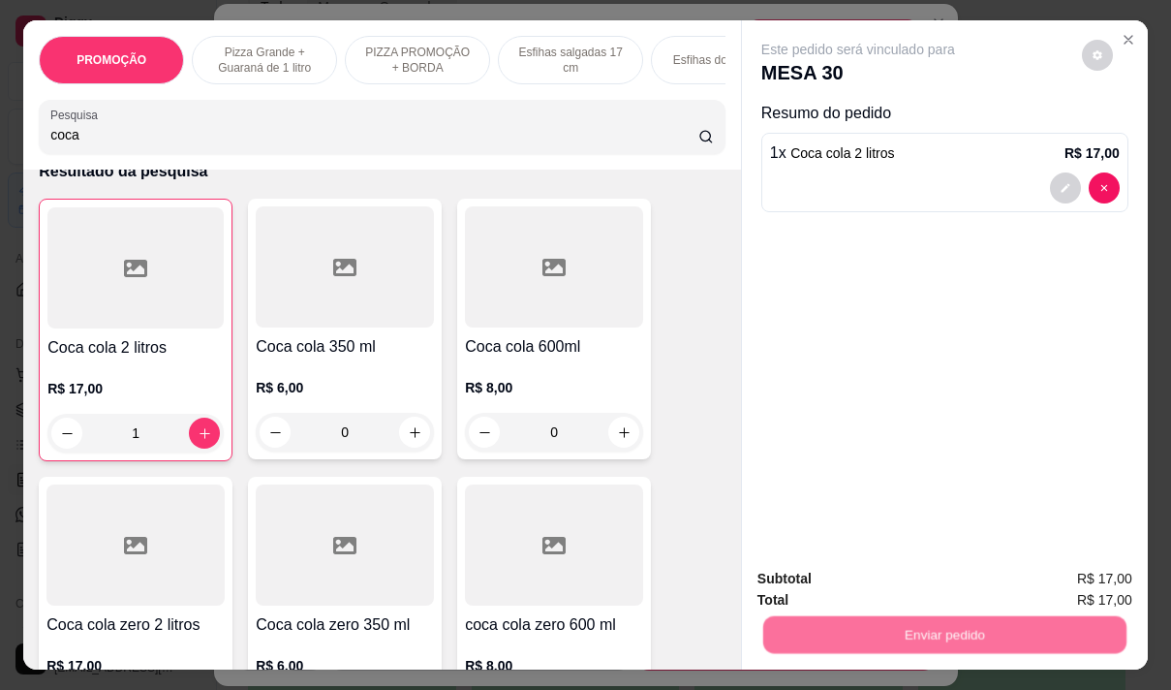
click at [841, 564] on button "Não registrar e enviar pedido" at bounding box center [880, 579] width 201 height 37
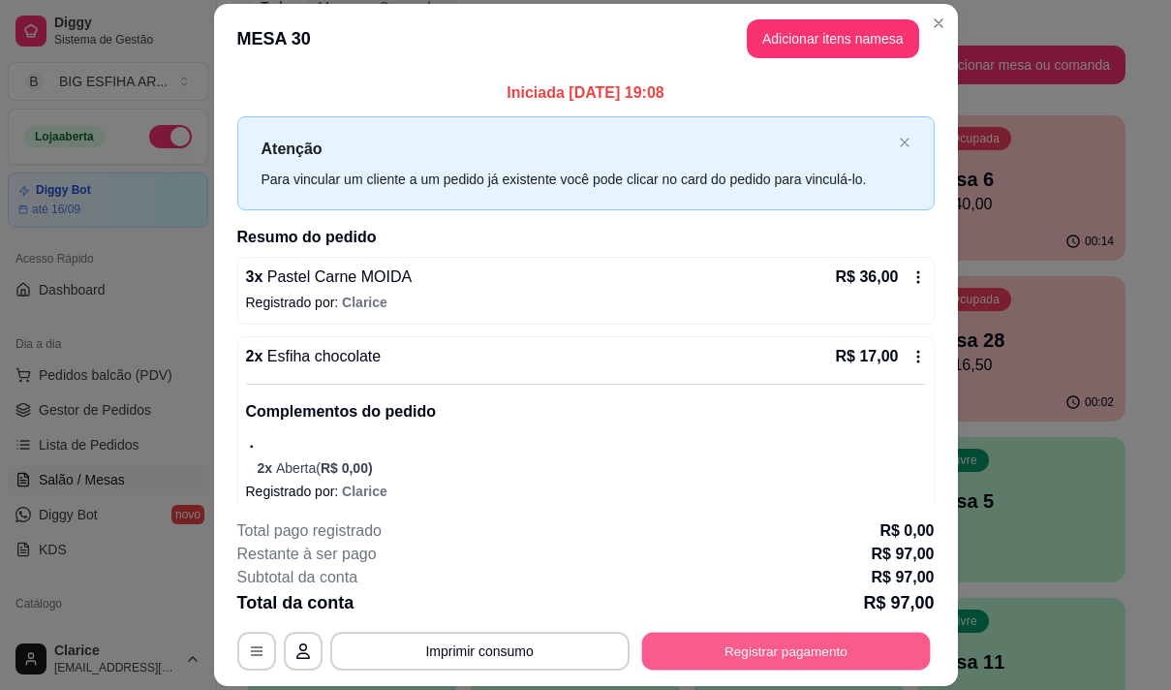
click at [791, 642] on button "Registrar pagamento" at bounding box center [785, 652] width 289 height 38
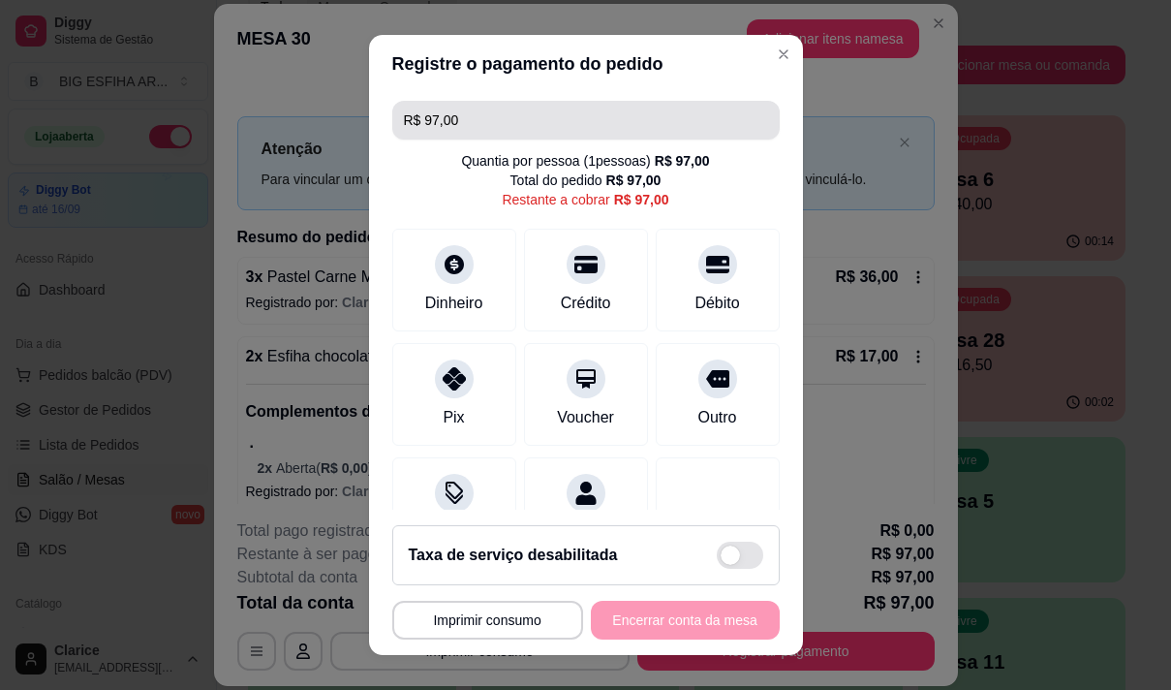
click at [493, 124] on input "R$ 97,00" at bounding box center [586, 120] width 364 height 39
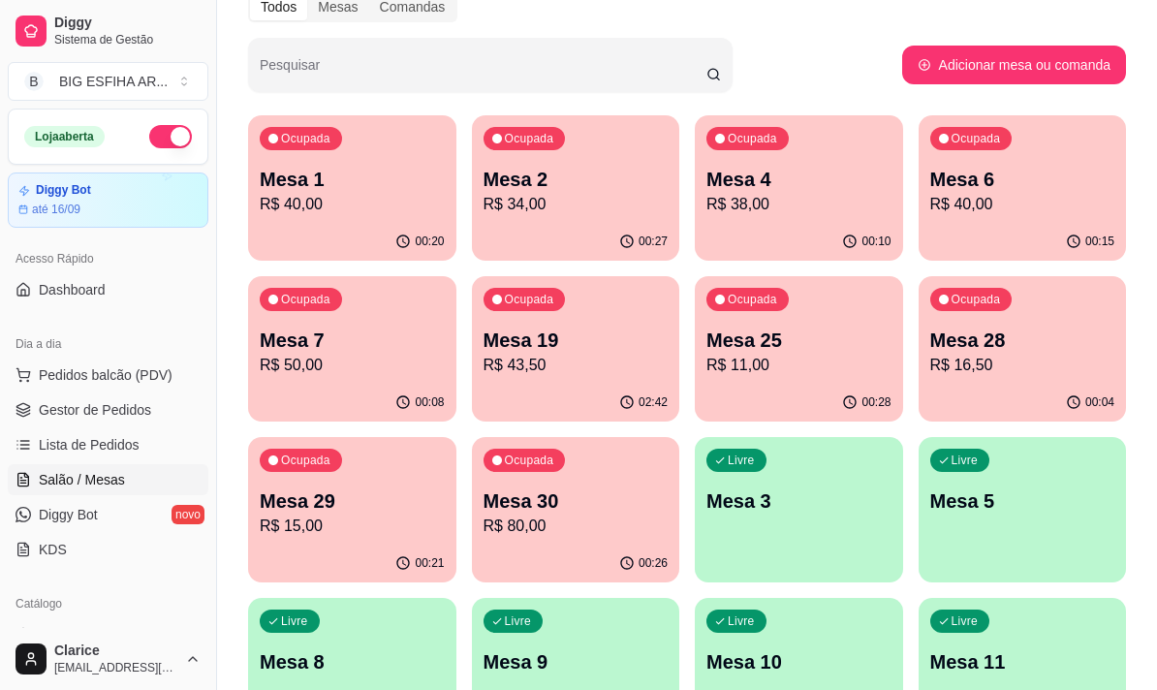
click at [104, 474] on span "Salão / Mesas" at bounding box center [82, 479] width 86 height 19
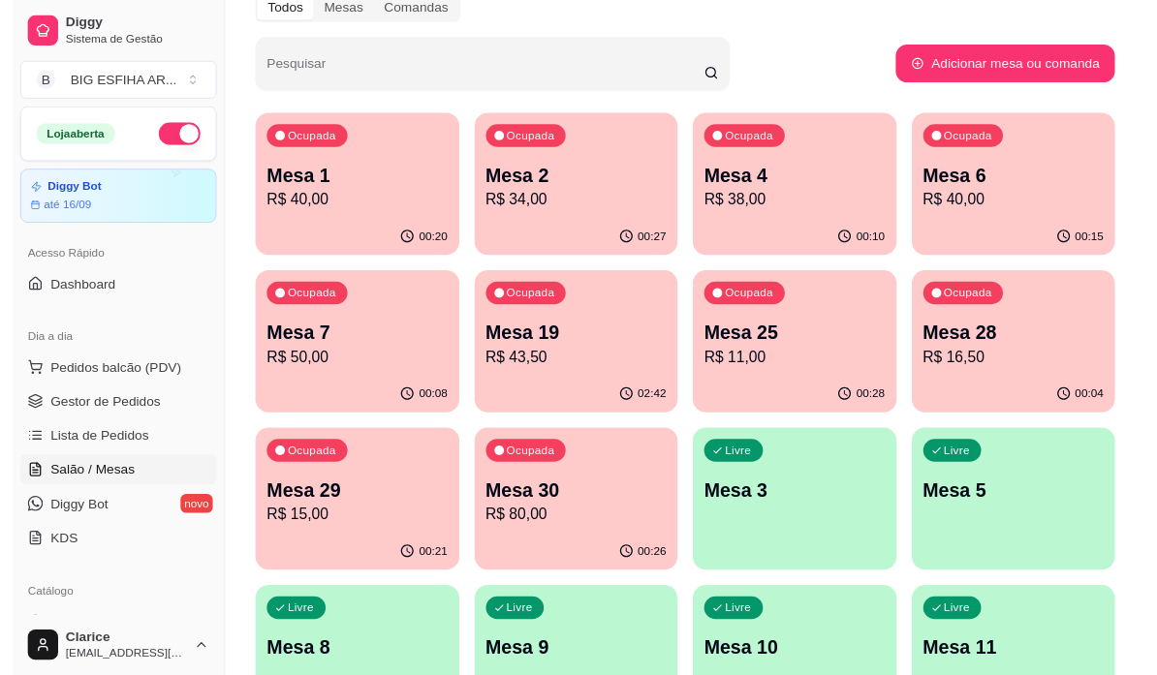
scroll to position [0, 0]
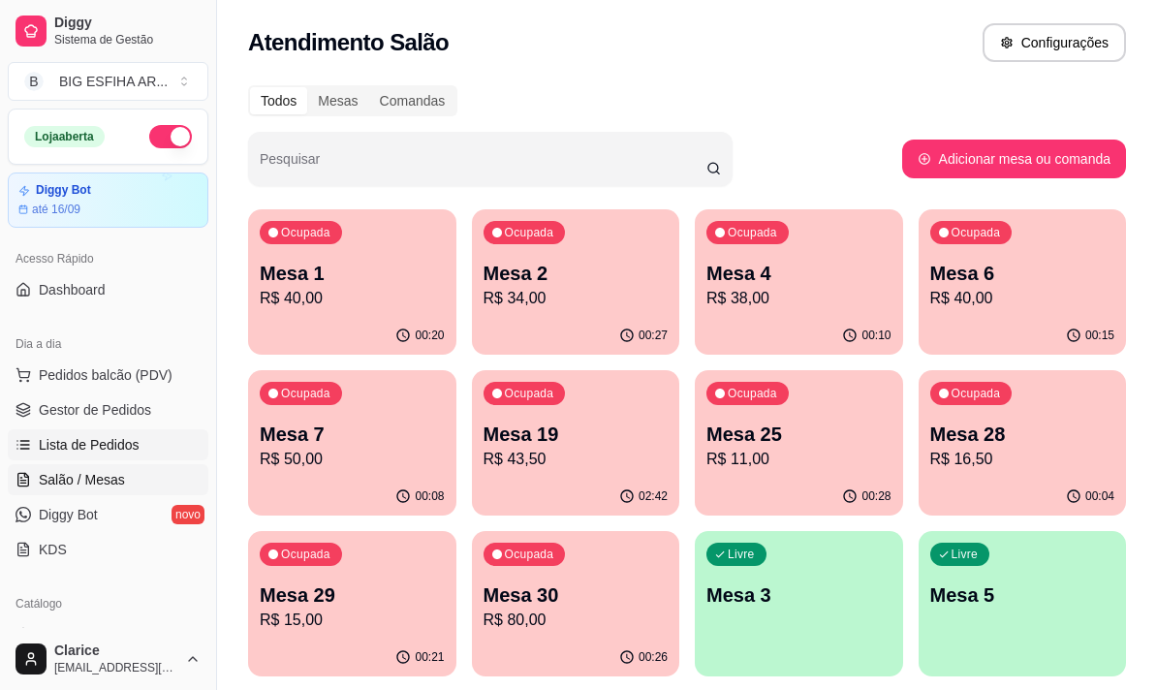
click at [133, 449] on span "Lista de Pedidos" at bounding box center [89, 444] width 101 height 19
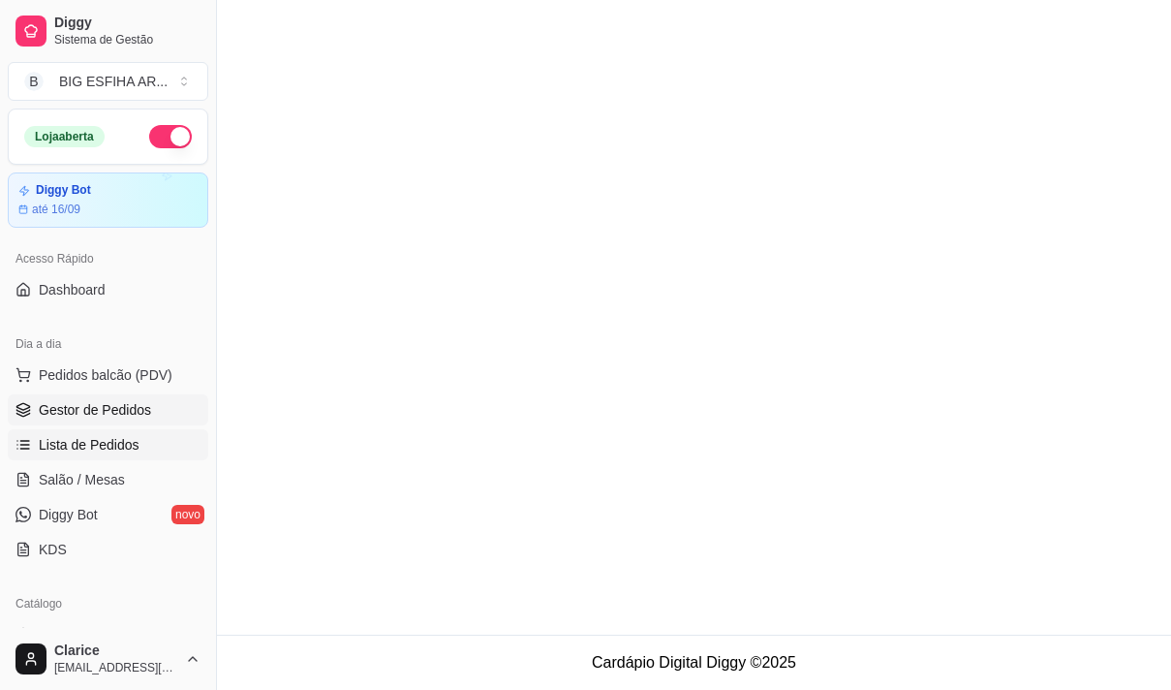
click at [121, 403] on span "Gestor de Pedidos" at bounding box center [95, 409] width 112 height 19
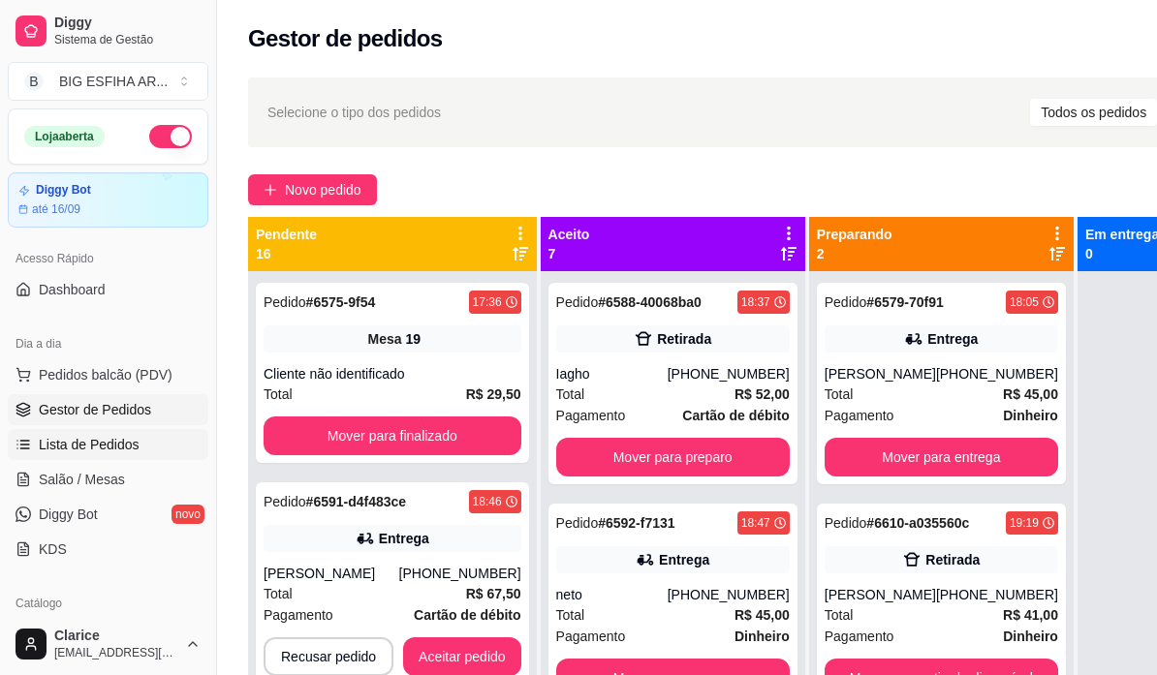
click at [125, 445] on span "Lista de Pedidos" at bounding box center [89, 444] width 101 height 19
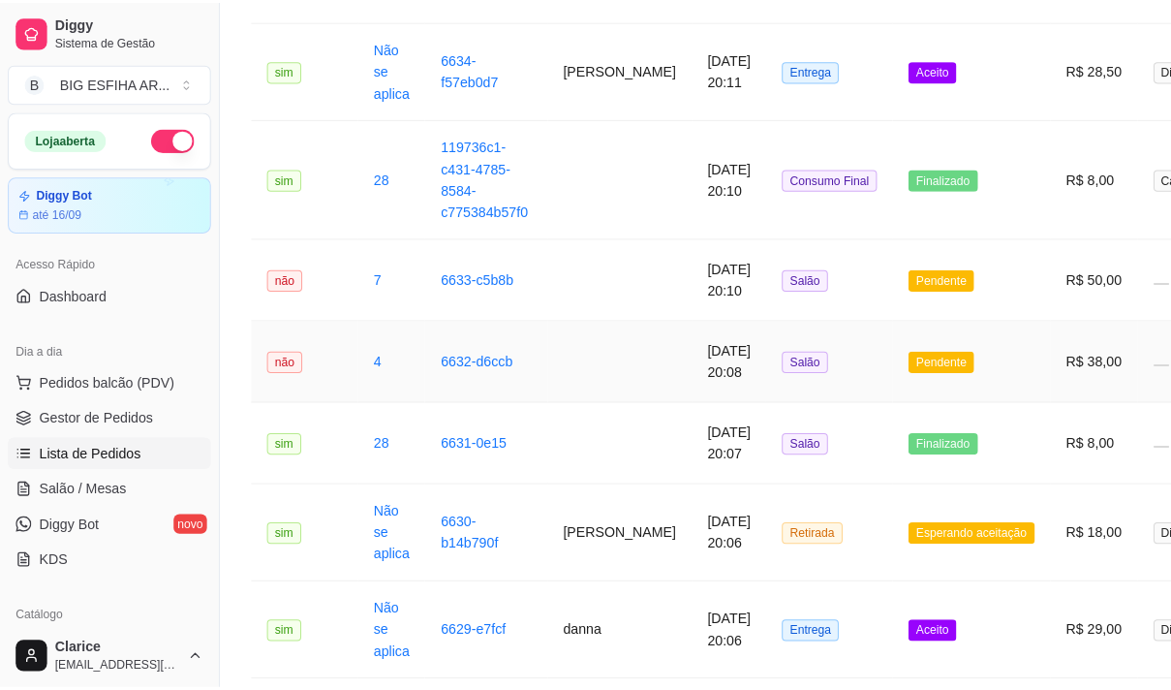
scroll to position [969, 0]
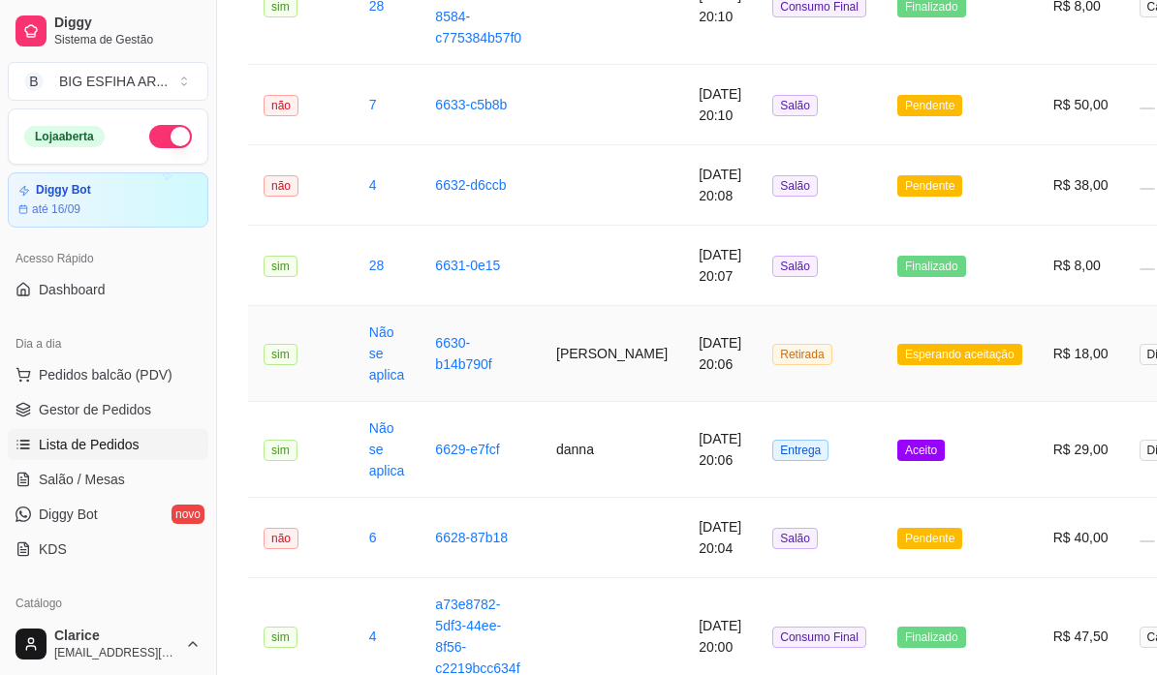
click at [583, 354] on td "Luiza Possuelo Almeida" at bounding box center [612, 354] width 142 height 96
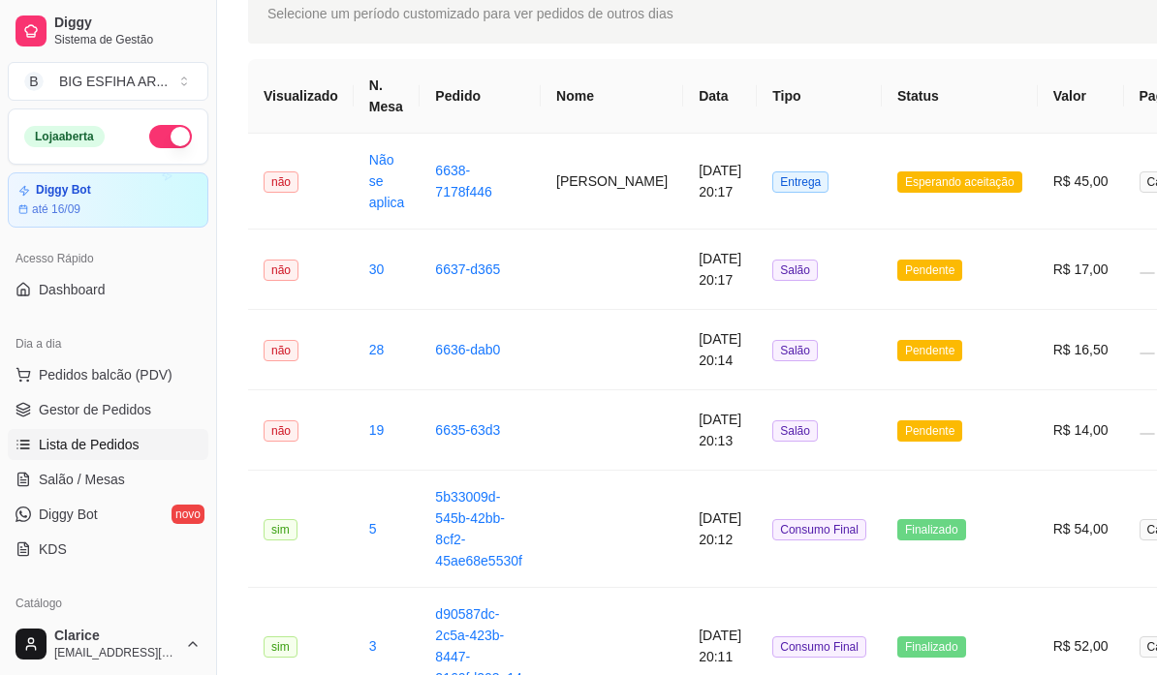
scroll to position [0, 0]
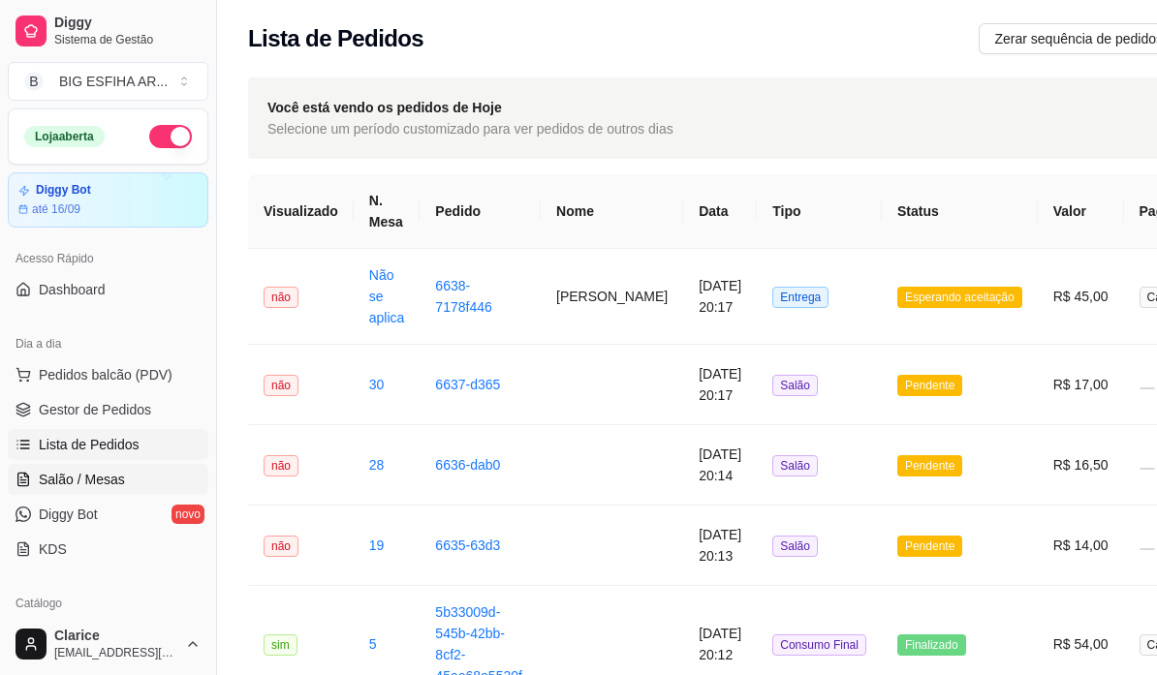
click at [50, 484] on span "Salão / Mesas" at bounding box center [82, 479] width 86 height 19
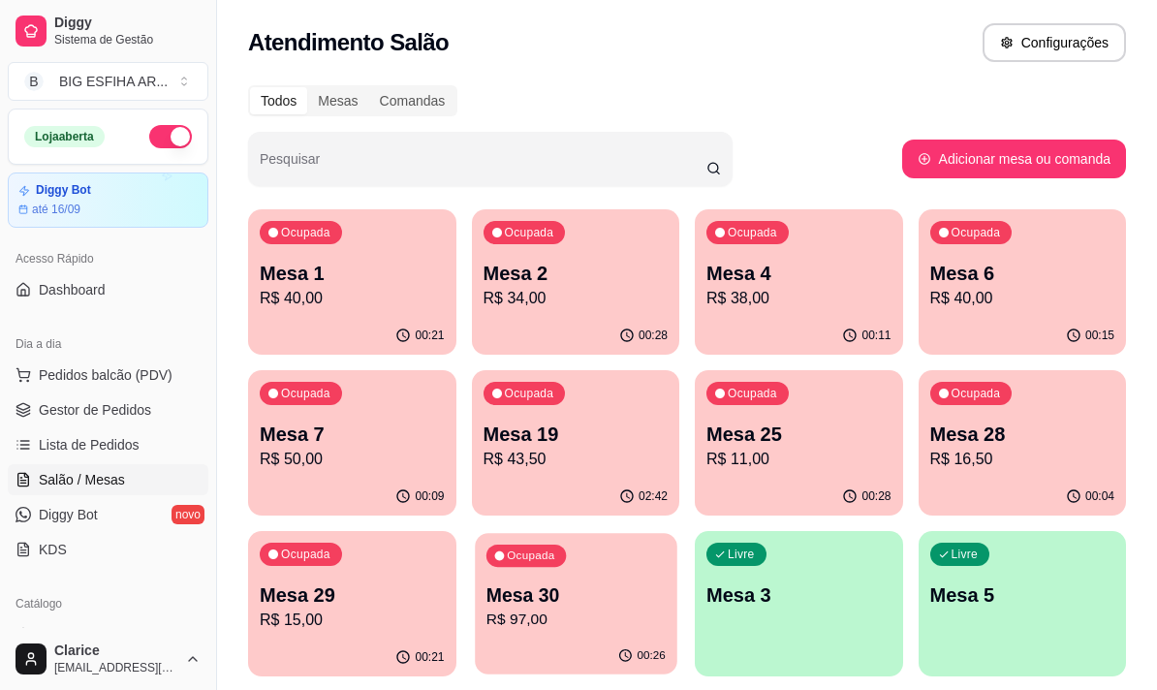
click at [588, 601] on p "Mesa 30" at bounding box center [574, 595] width 179 height 26
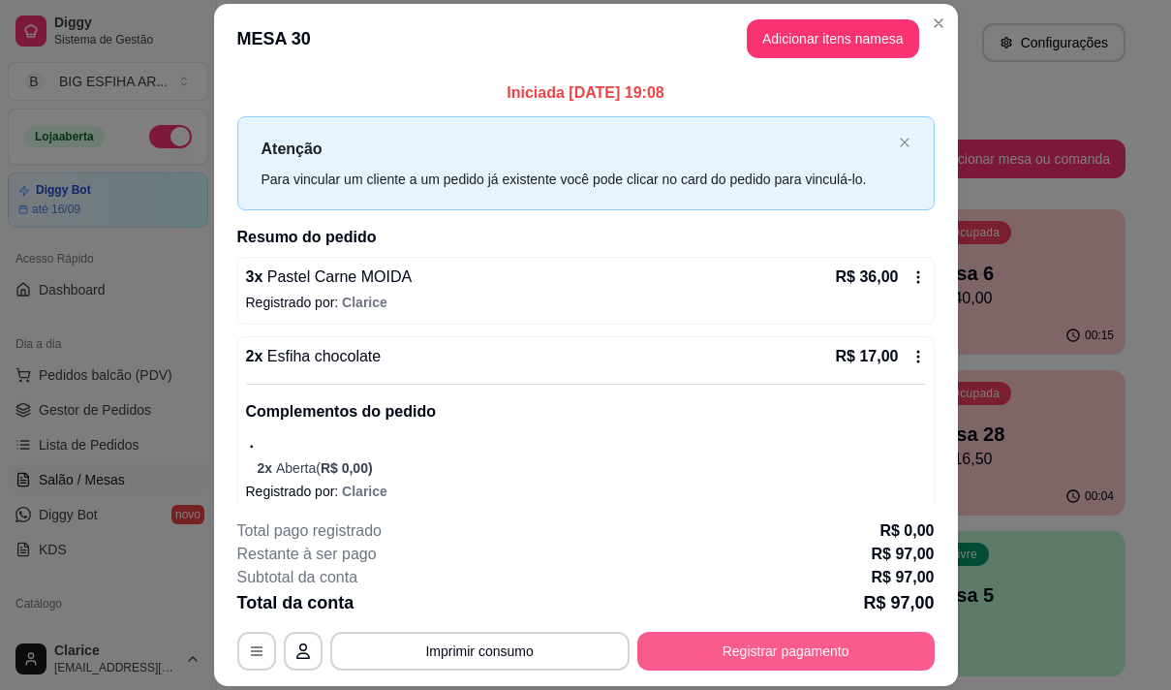
click at [714, 650] on button "Registrar pagamento" at bounding box center [785, 651] width 297 height 39
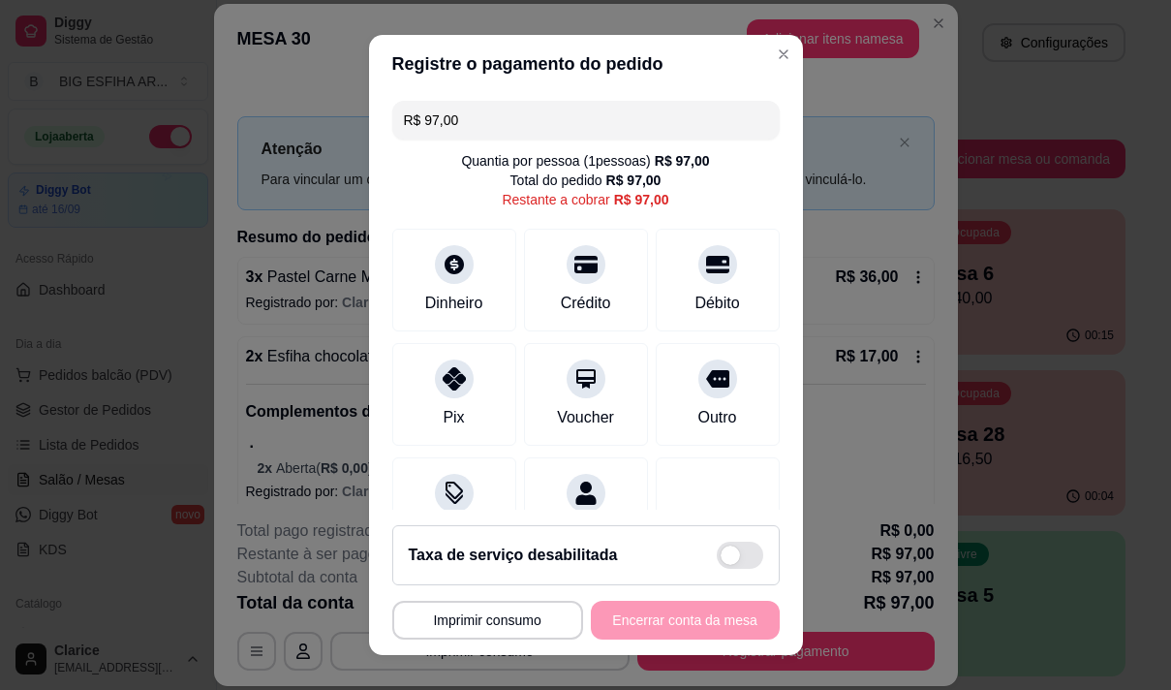
click at [460, 114] on input "R$ 97,00" at bounding box center [586, 120] width 364 height 39
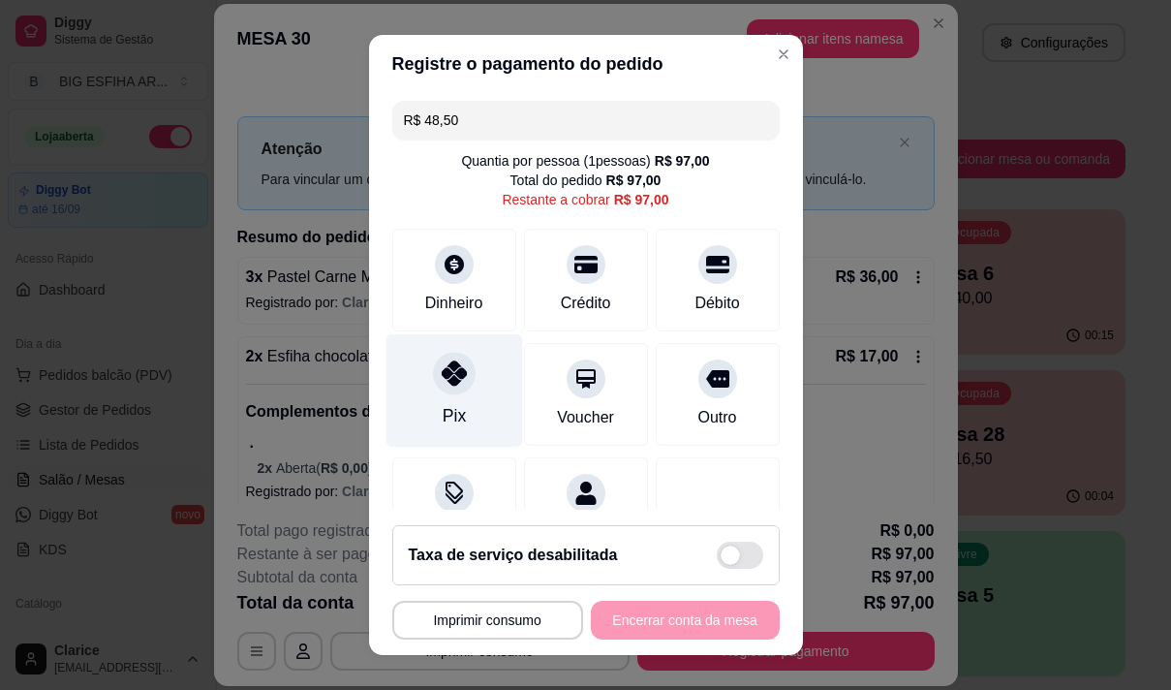
click at [441, 380] on icon at bounding box center [453, 372] width 25 height 25
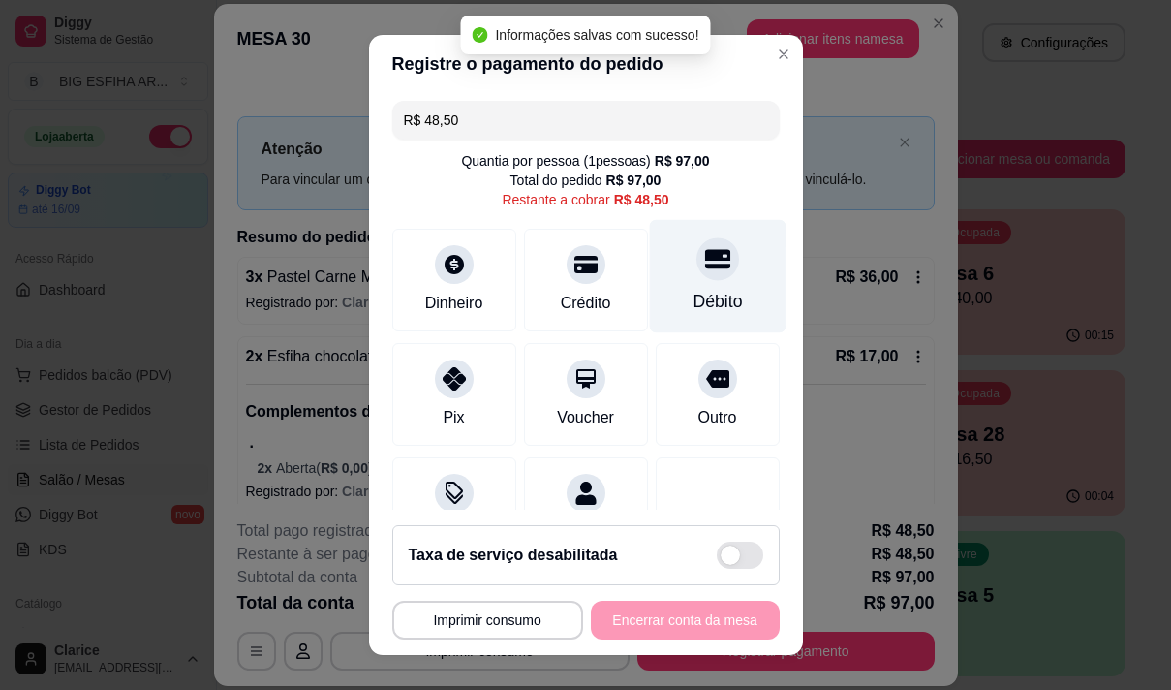
click at [656, 304] on div "Débito" at bounding box center [717, 275] width 137 height 113
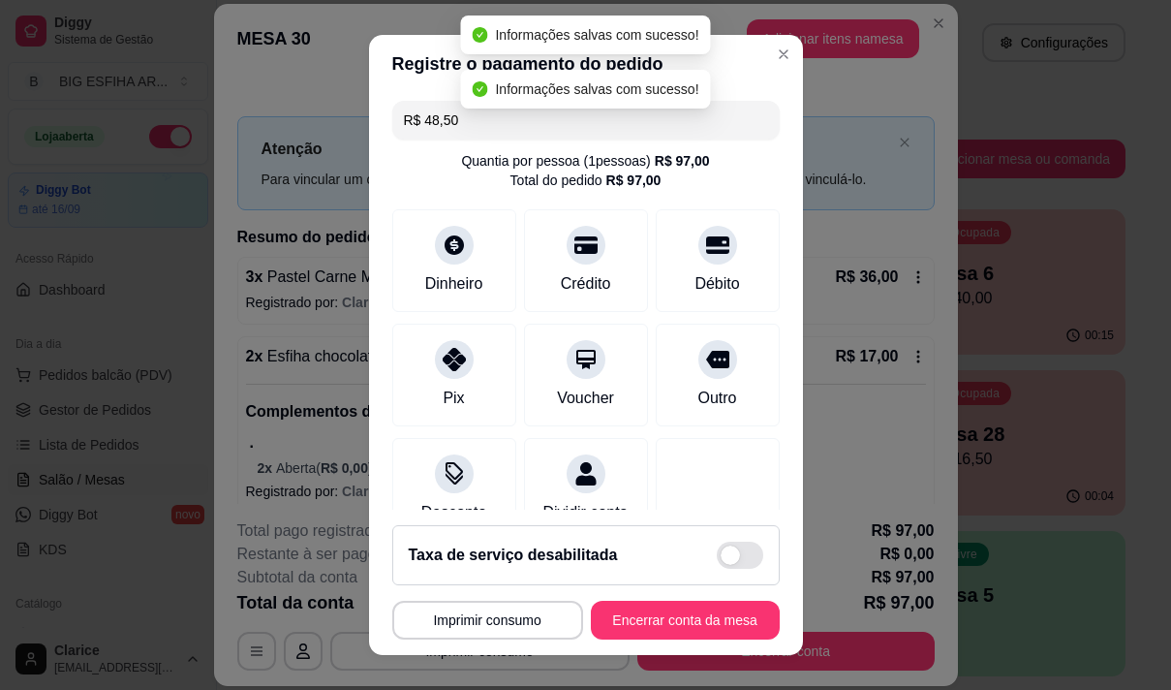
type input "R$ 0,00"
click at [704, 614] on button "Encerrar conta da mesa" at bounding box center [685, 620] width 189 height 39
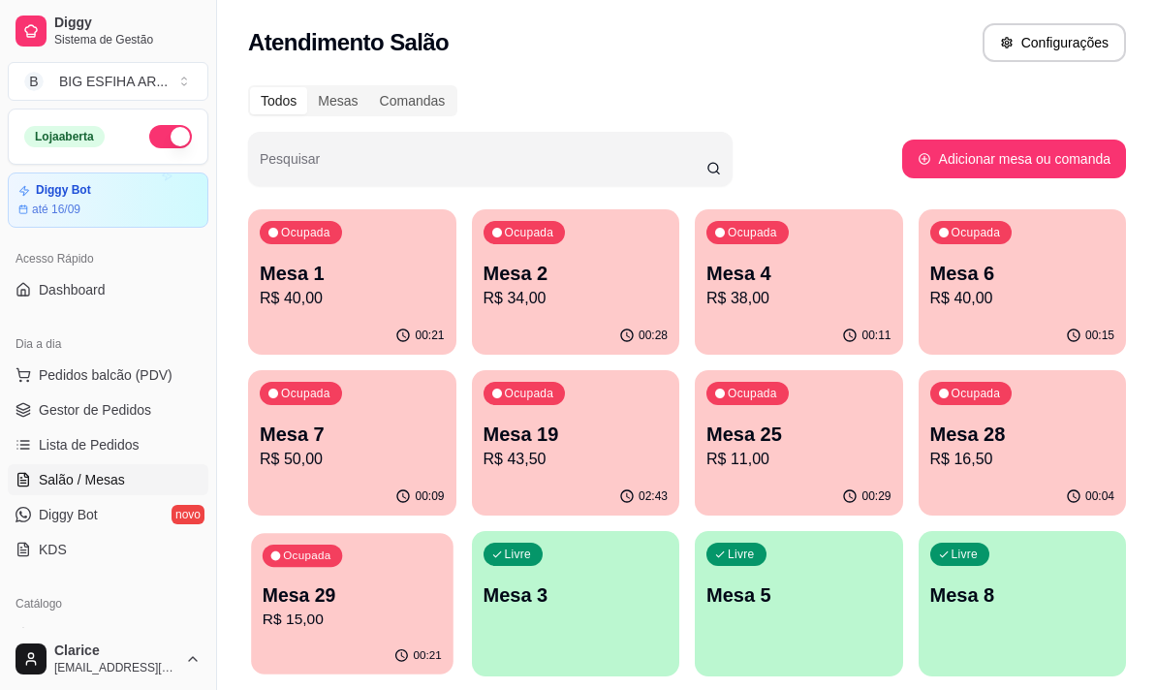
click at [387, 629] on p "R$ 15,00" at bounding box center [352, 619] width 179 height 22
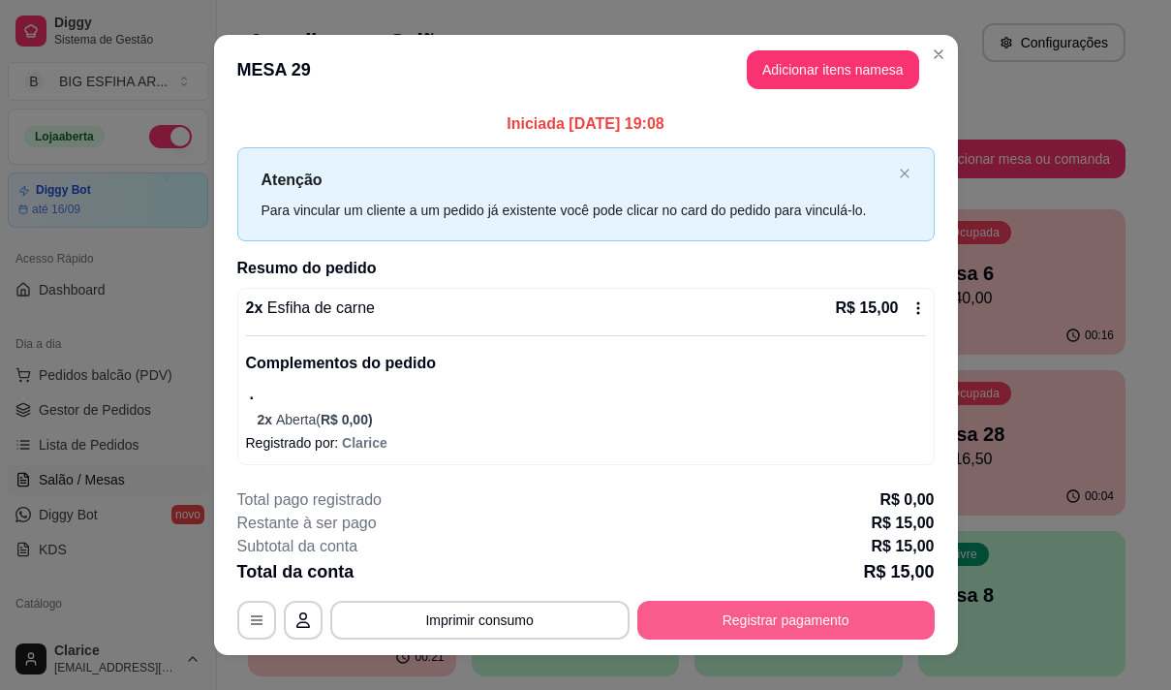
click at [726, 614] on button "Registrar pagamento" at bounding box center [785, 620] width 297 height 39
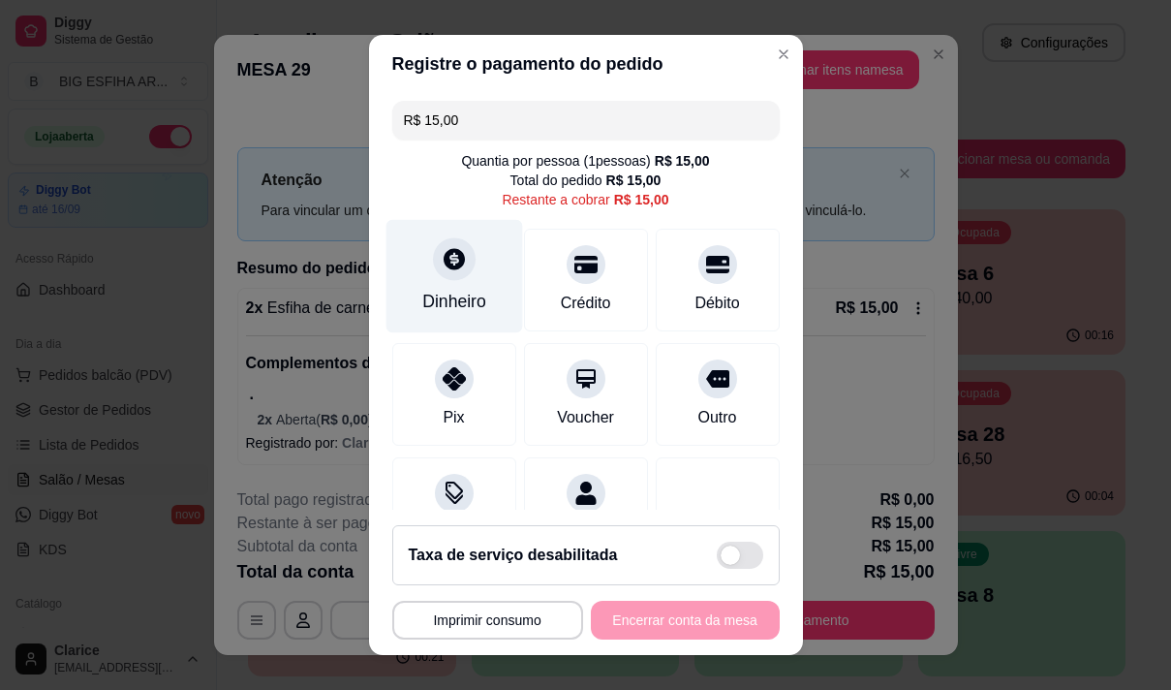
click at [450, 294] on div "Dinheiro" at bounding box center [454, 301] width 64 height 25
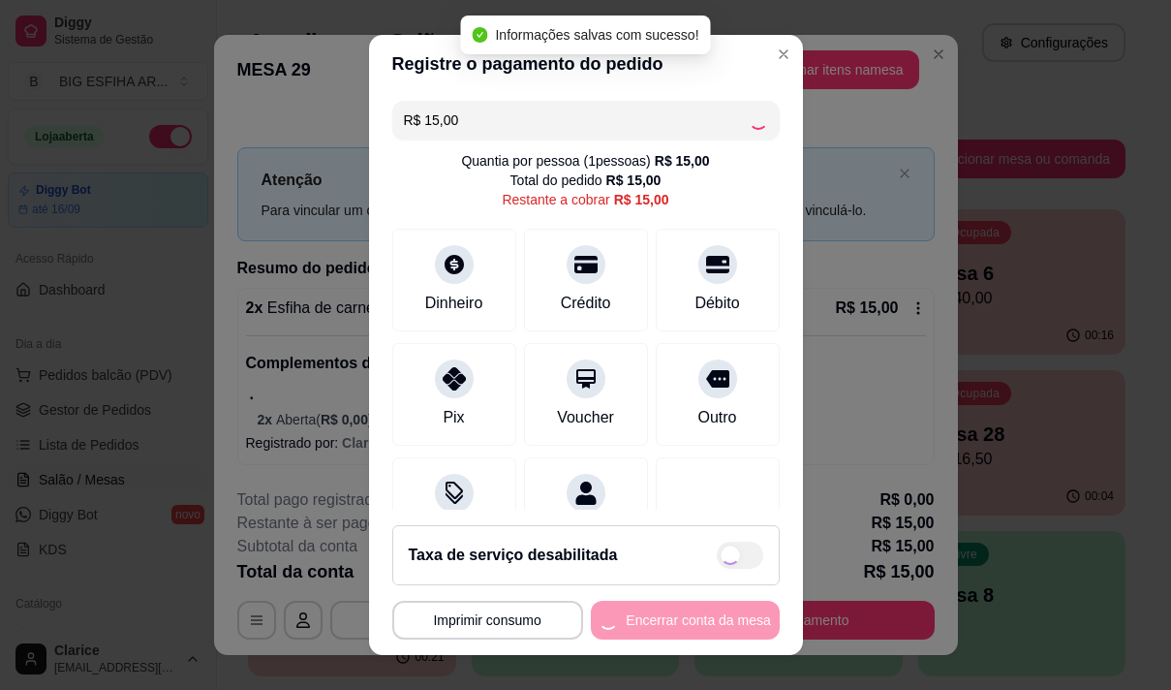
type input "R$ 0,00"
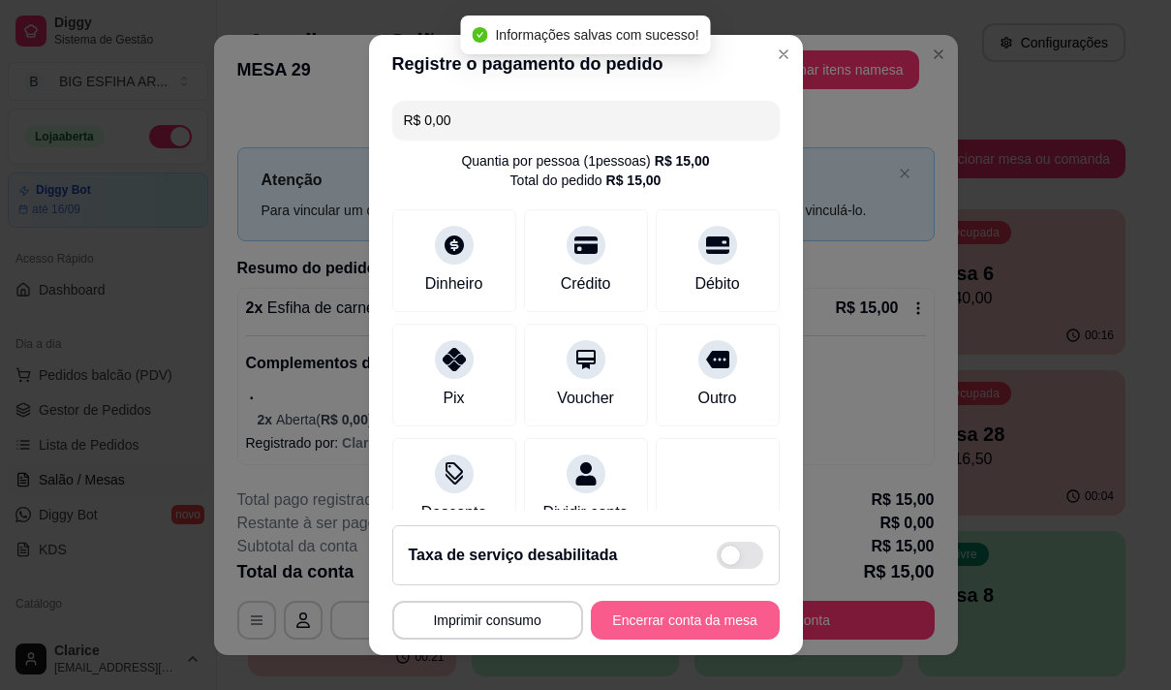
click at [673, 621] on button "Encerrar conta da mesa" at bounding box center [685, 620] width 189 height 39
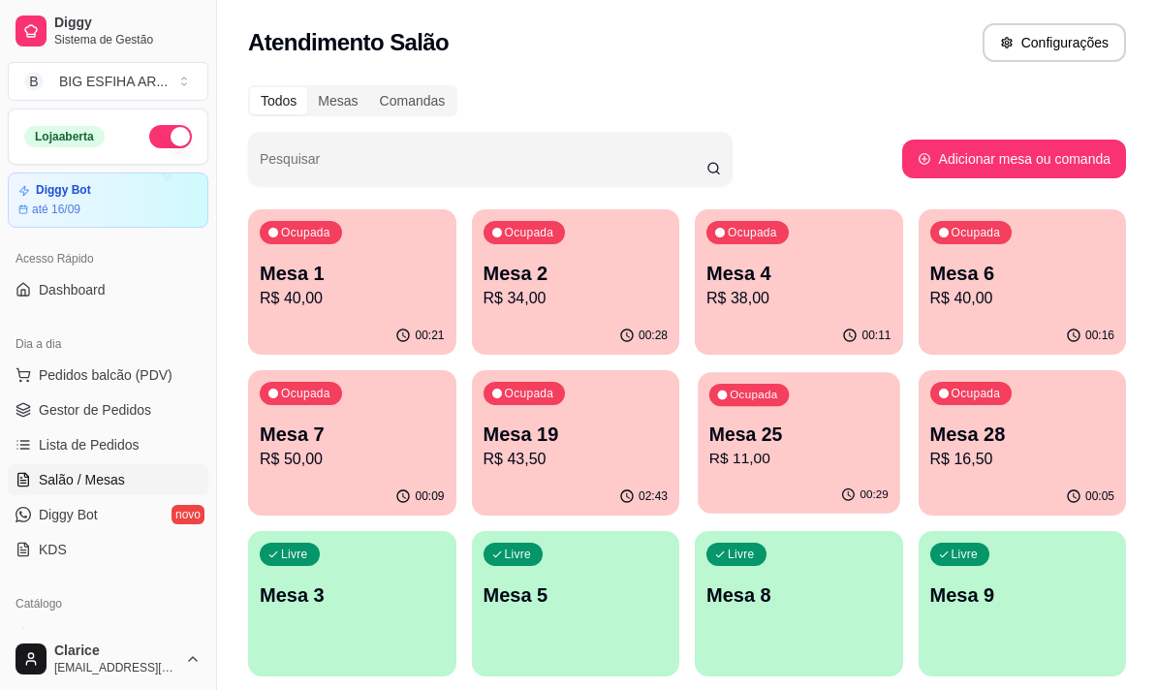
click at [824, 463] on p "R$ 11,00" at bounding box center [798, 459] width 179 height 22
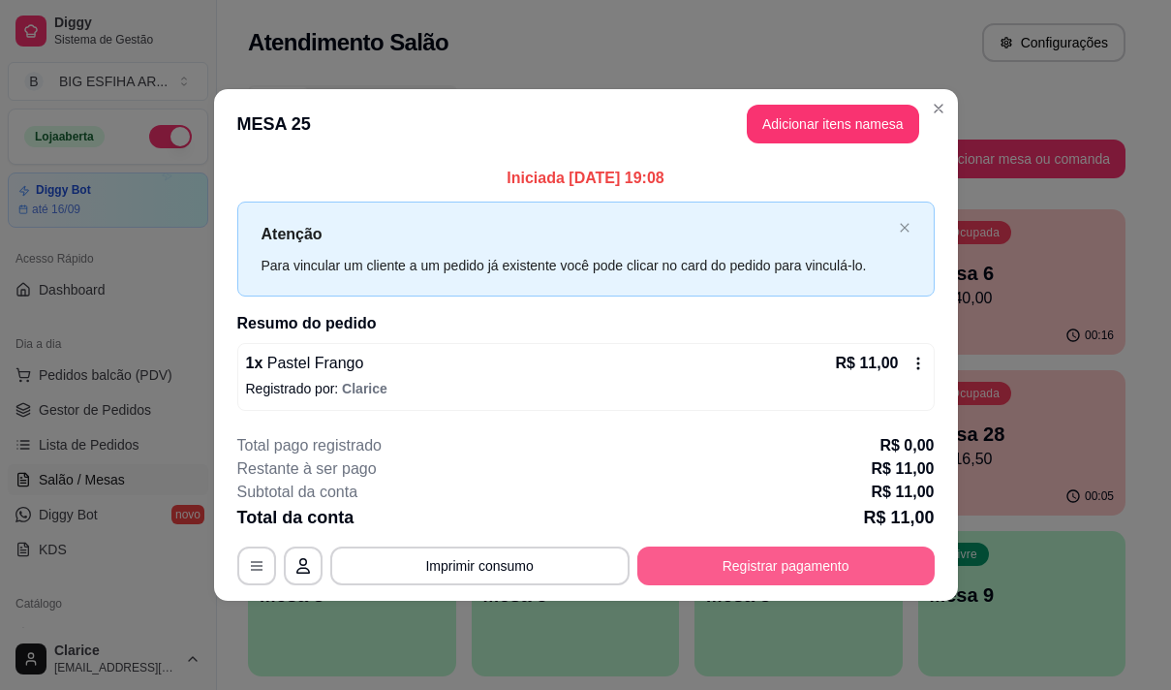
click at [816, 563] on button "Registrar pagamento" at bounding box center [785, 565] width 297 height 39
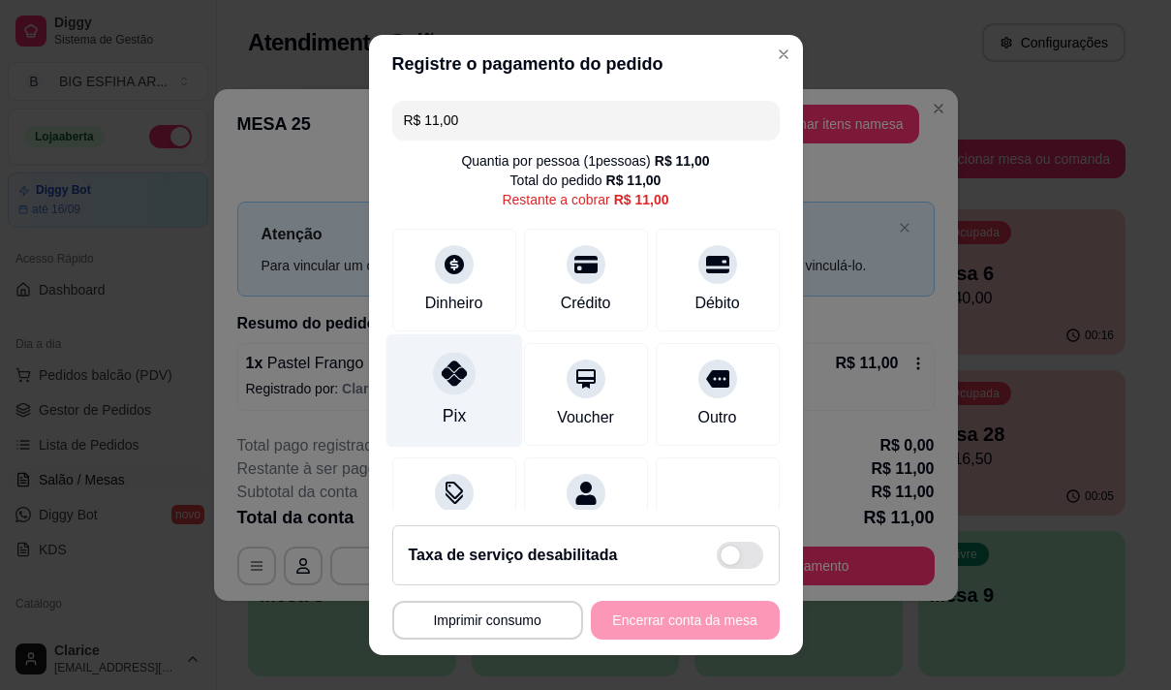
click at [412, 387] on div "Pix" at bounding box center [454, 389] width 137 height 113
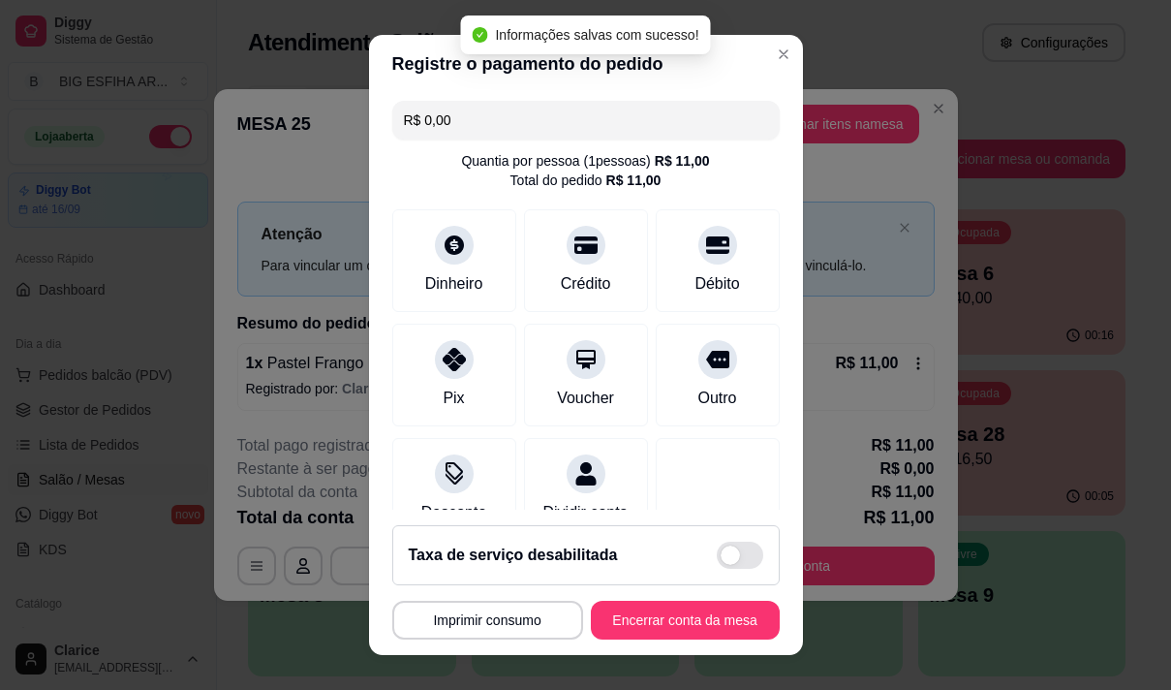
type input "R$ 0,00"
click at [678, 625] on button "Encerrar conta da mesa" at bounding box center [685, 620] width 189 height 39
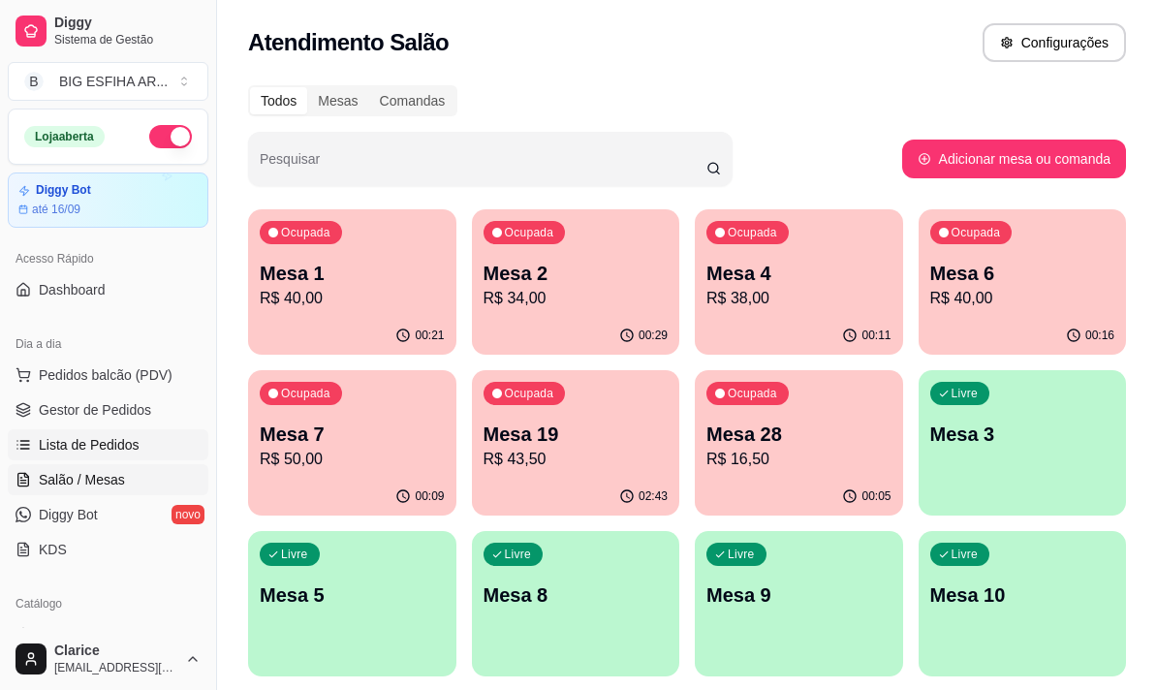
click at [92, 437] on span "Lista de Pedidos" at bounding box center [89, 444] width 101 height 19
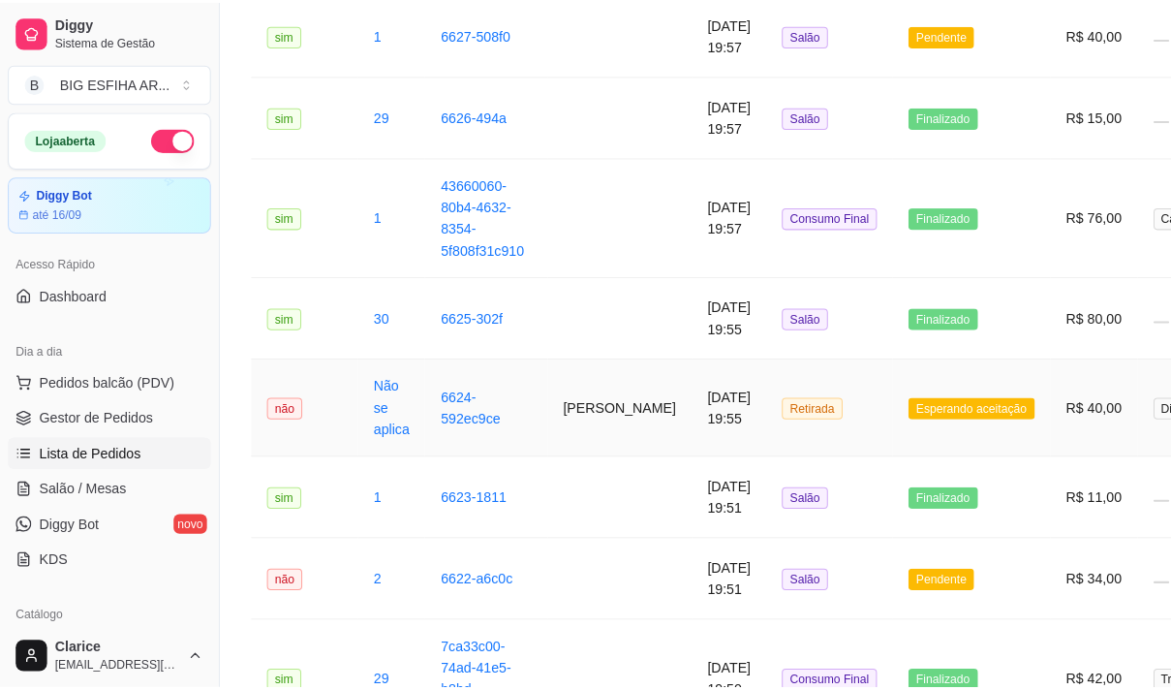
scroll to position [2131, 0]
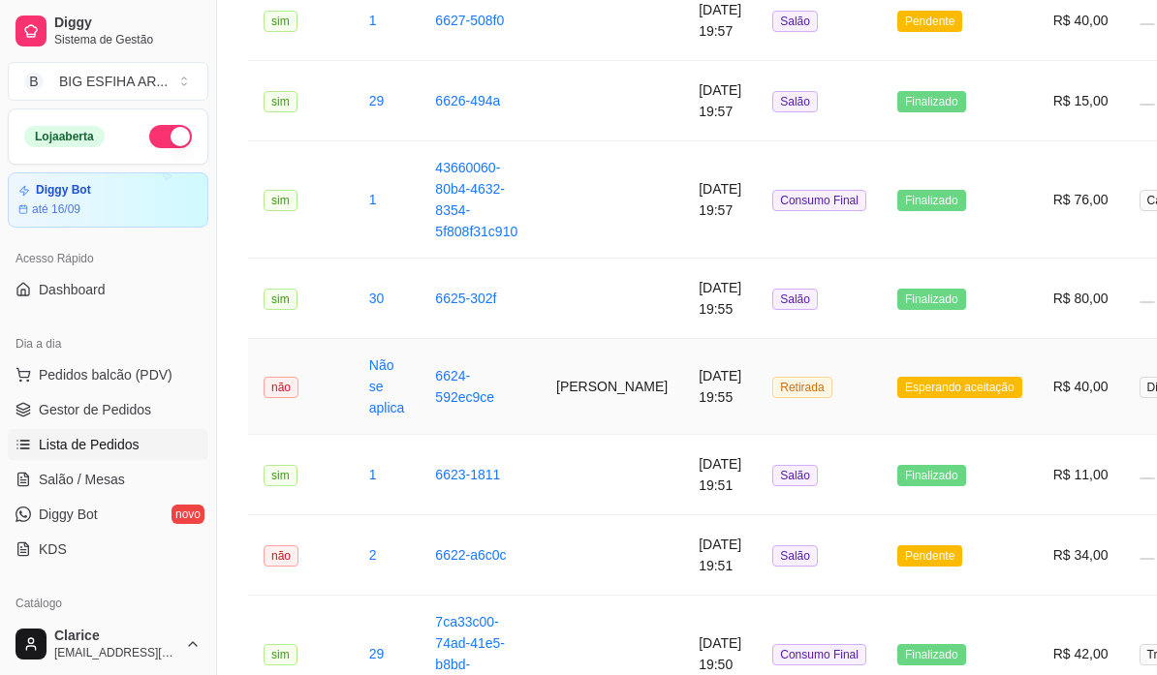
click at [555, 392] on td "Luiza Possuelo Almeida" at bounding box center [612, 387] width 142 height 96
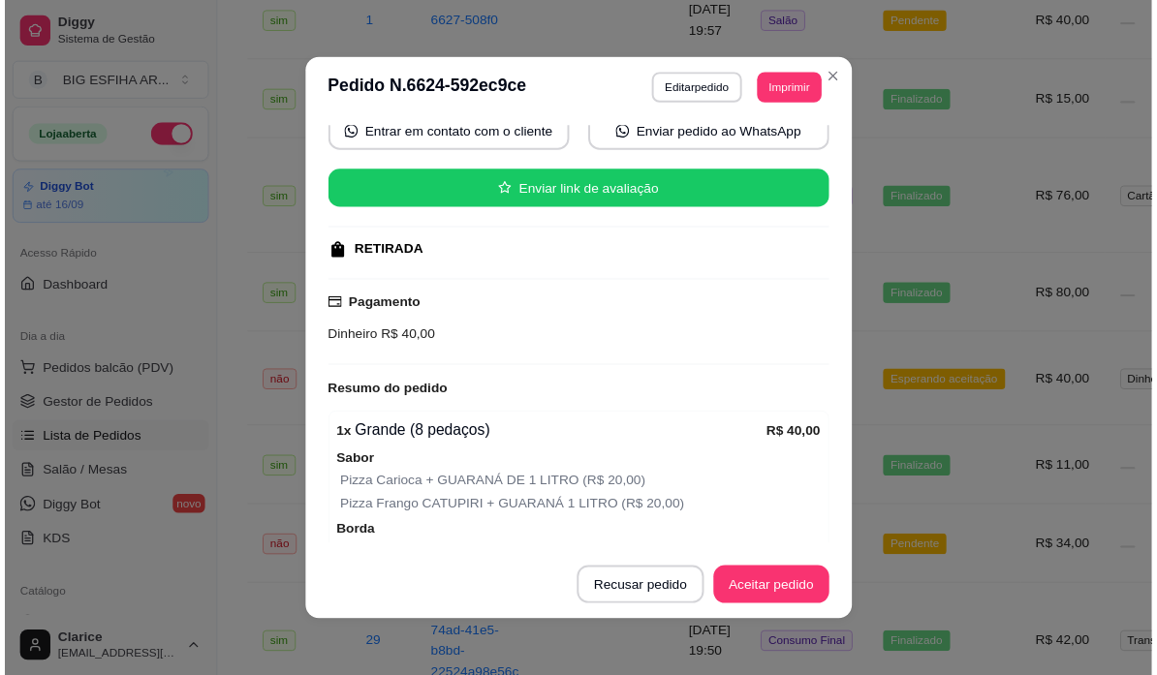
scroll to position [346, 0]
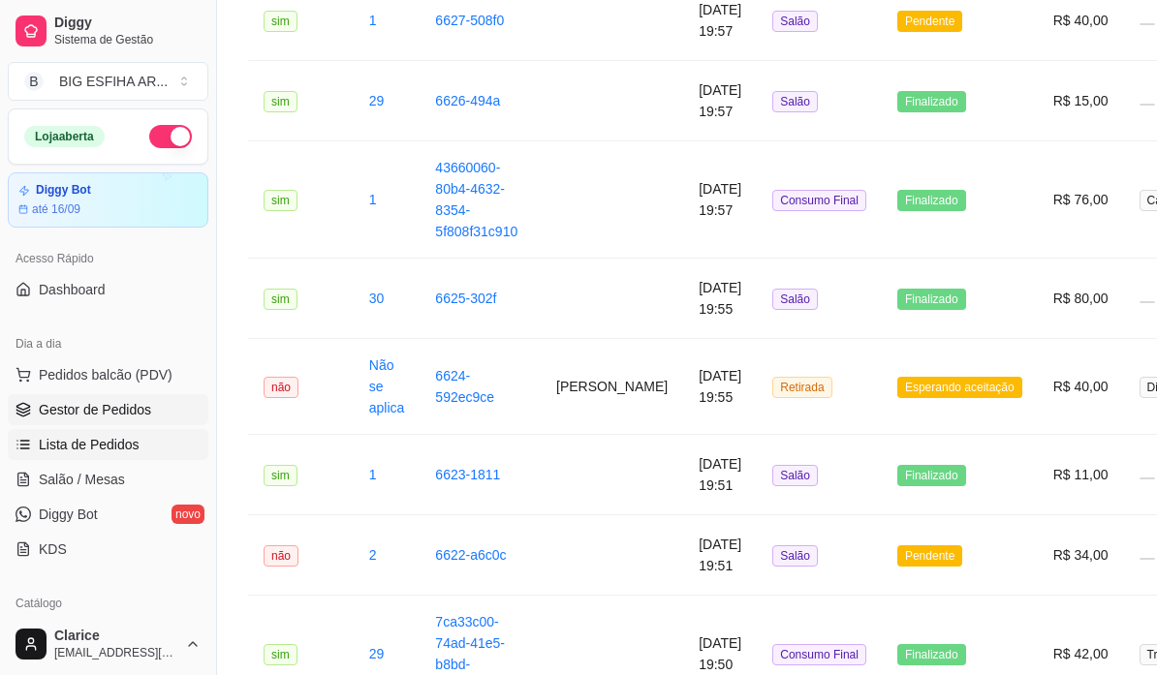
click at [78, 409] on span "Gestor de Pedidos" at bounding box center [95, 409] width 112 height 19
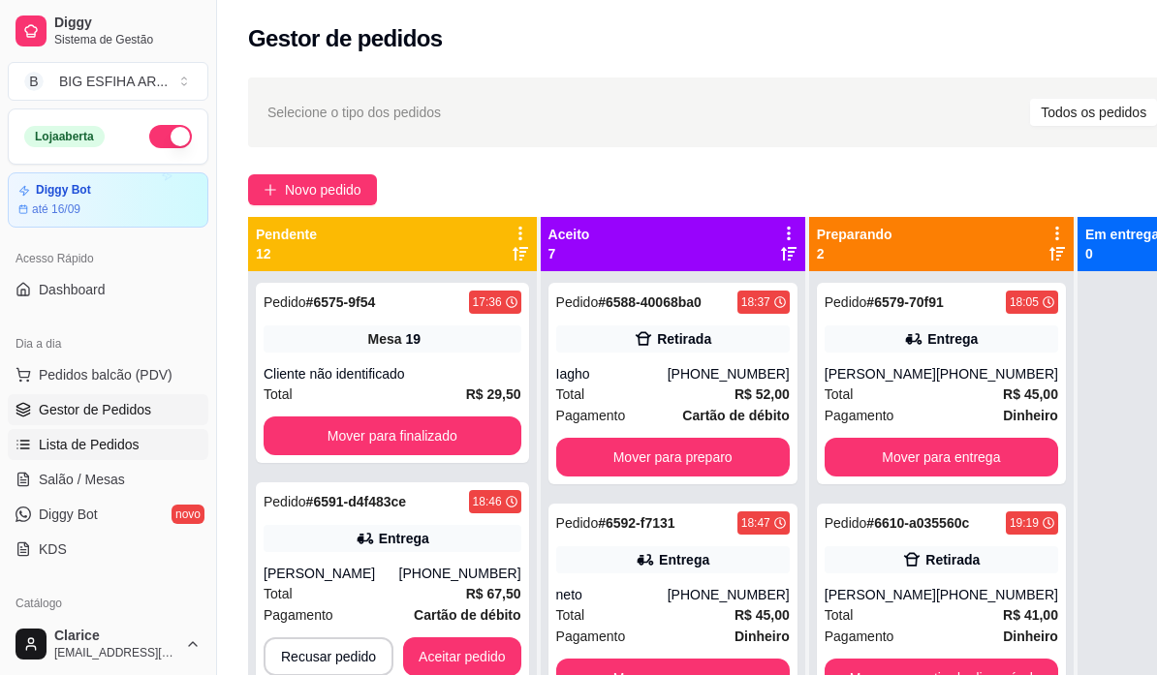
click at [87, 450] on span "Lista de Pedidos" at bounding box center [89, 444] width 101 height 19
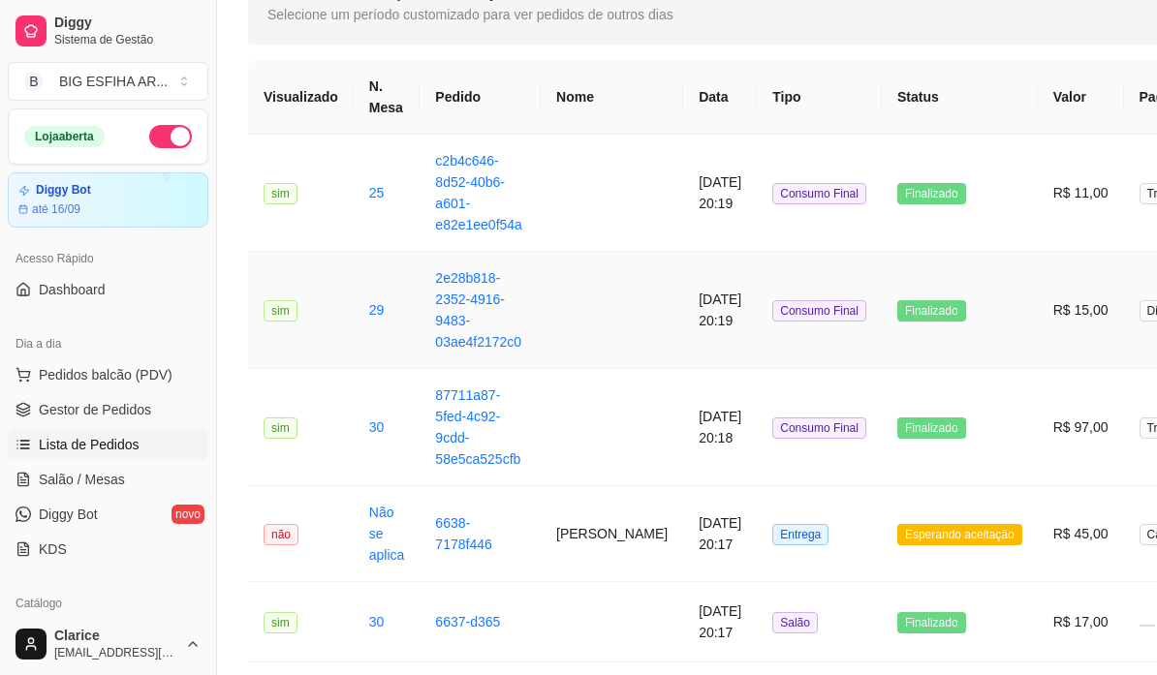
scroll to position [194, 0]
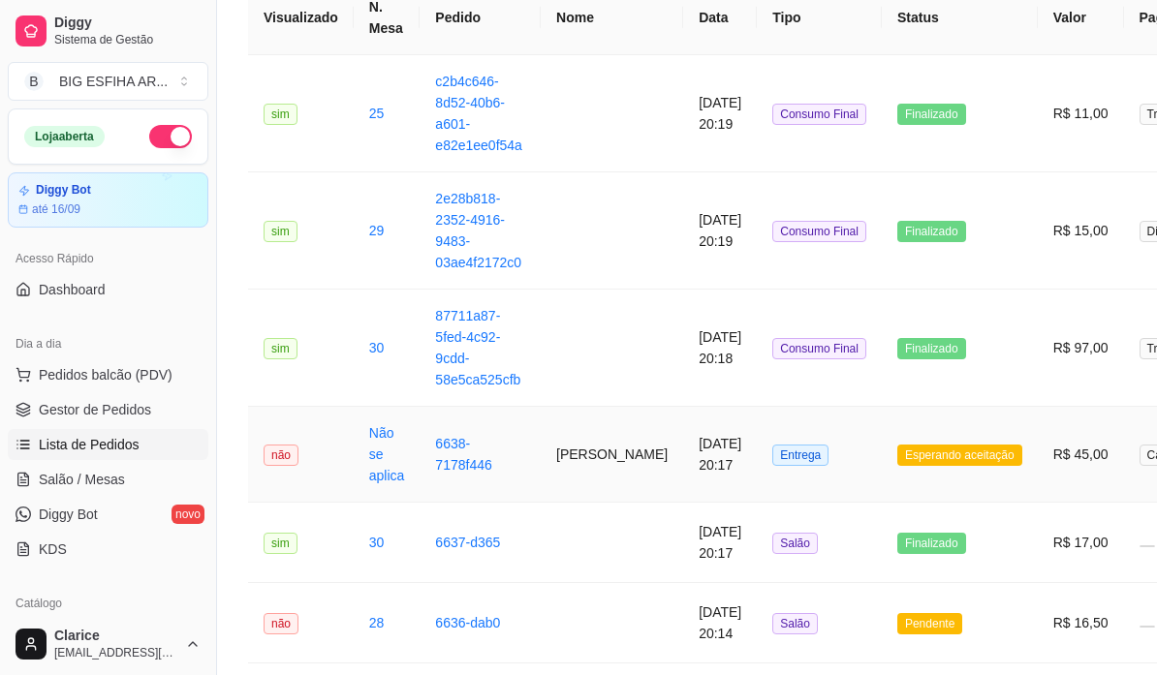
click at [580, 466] on td "[PERSON_NAME]" at bounding box center [612, 455] width 142 height 96
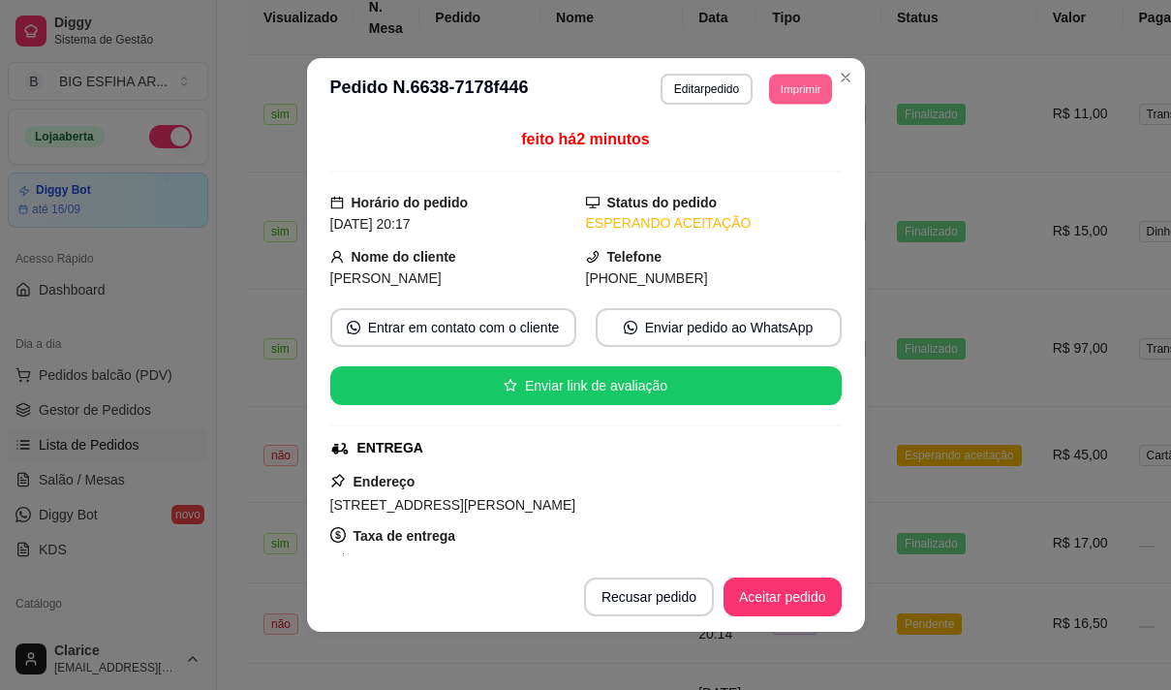
click at [788, 87] on button "Imprimir" at bounding box center [800, 89] width 63 height 30
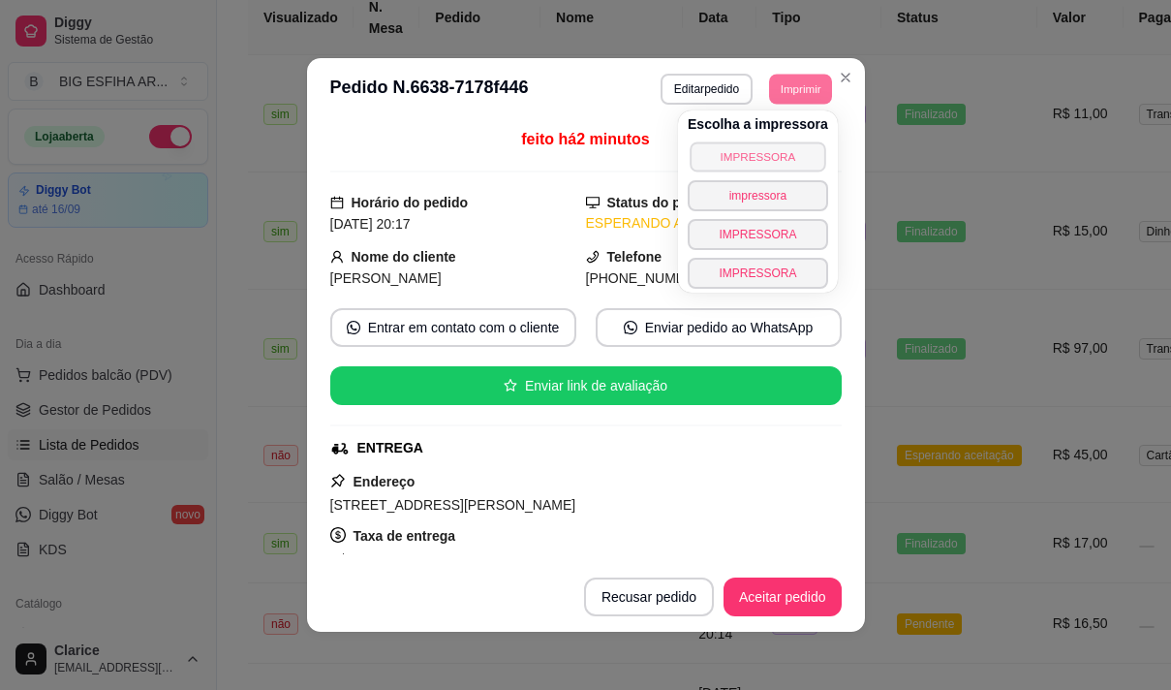
click at [769, 161] on button "IMPRESSORA" at bounding box center [758, 156] width 136 height 30
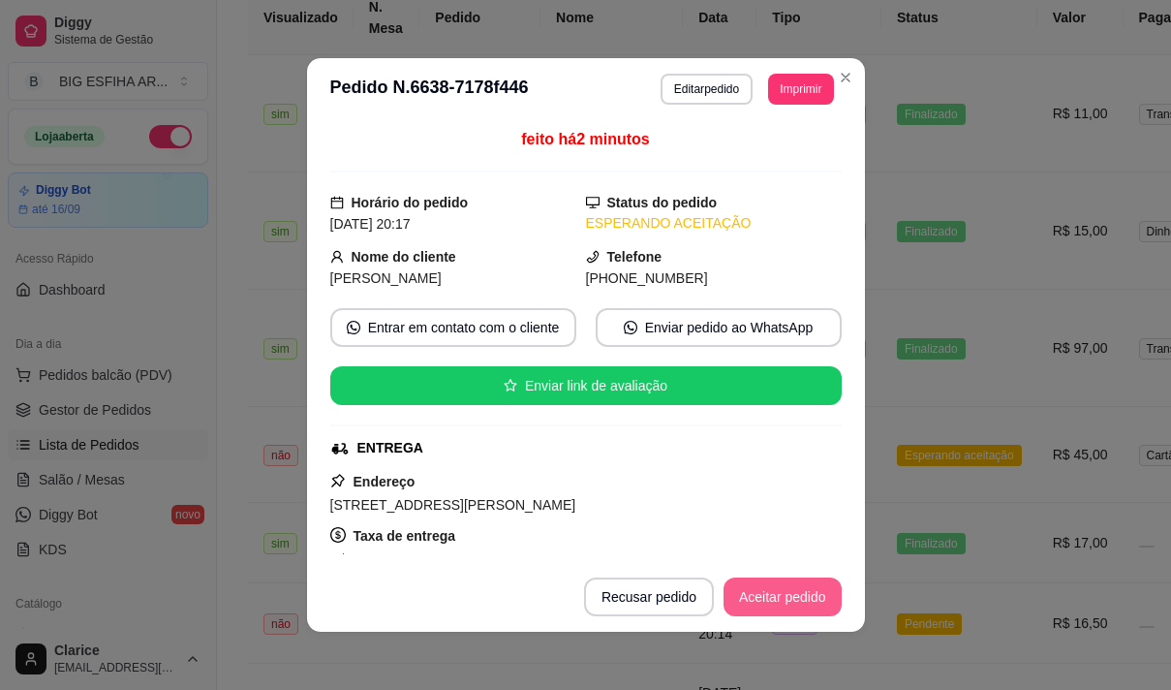
click at [761, 594] on button "Aceitar pedido" at bounding box center [783, 596] width 118 height 39
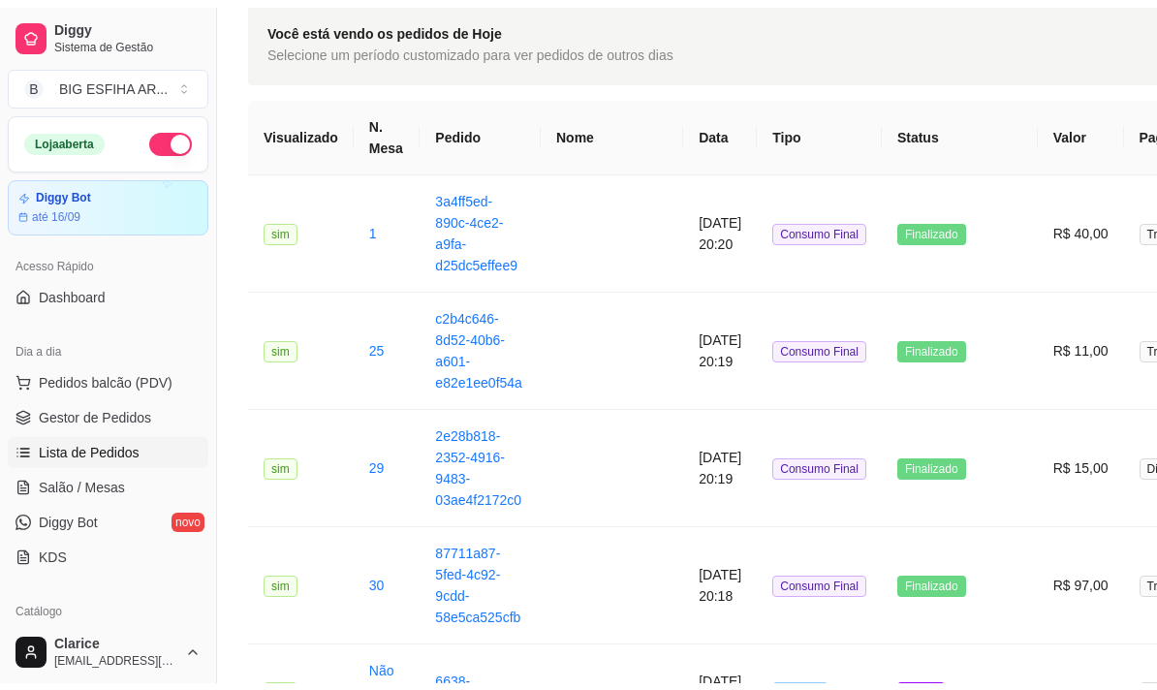
scroll to position [0, 0]
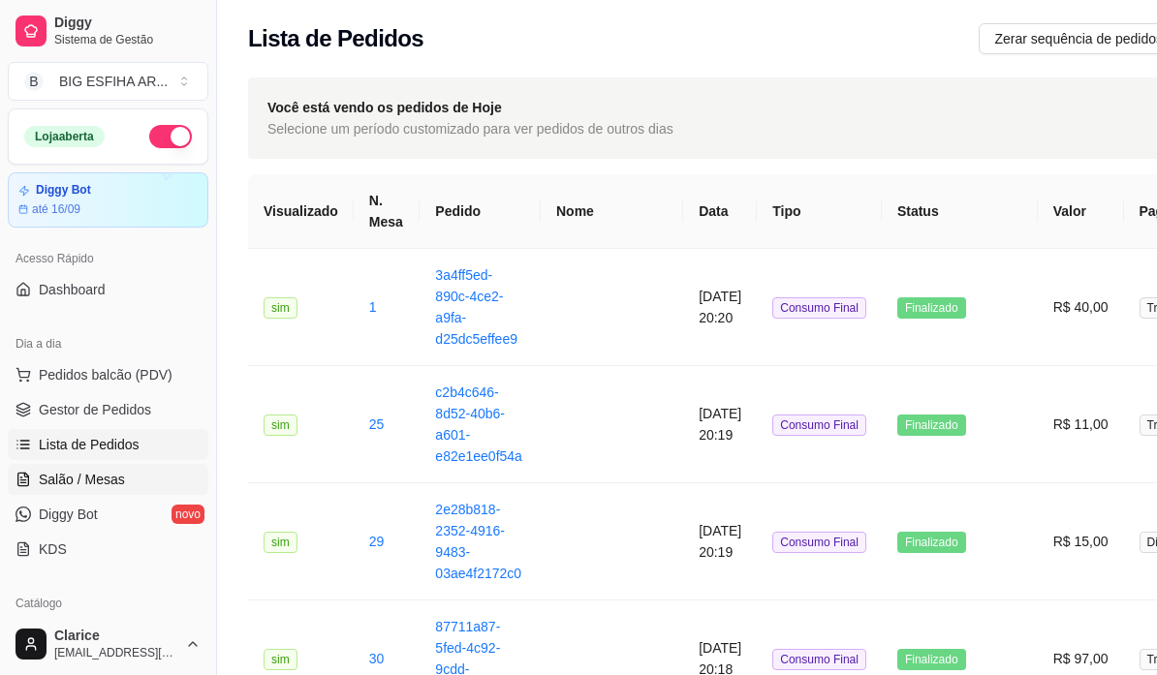
click at [96, 478] on span "Salão / Mesas" at bounding box center [82, 479] width 86 height 19
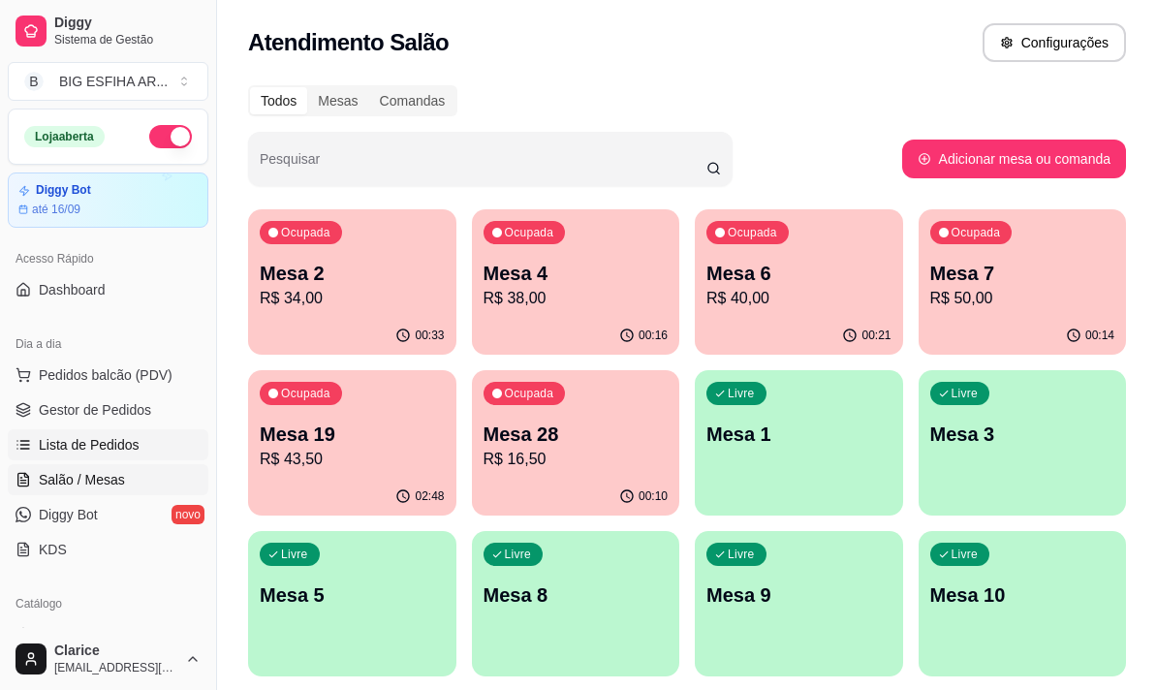
drag, startPoint x: 65, startPoint y: 444, endPoint x: 76, endPoint y: 436, distance: 13.2
click at [68, 444] on span "Lista de Pedidos" at bounding box center [89, 444] width 101 height 19
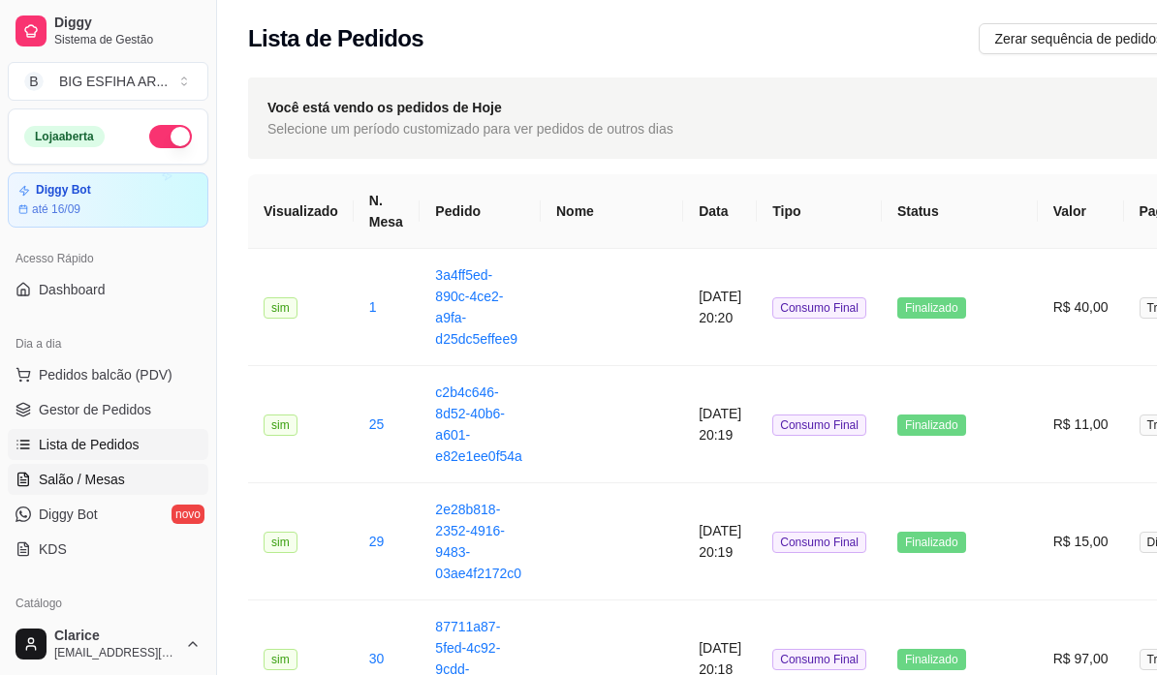
click at [65, 470] on span "Salão / Mesas" at bounding box center [82, 479] width 86 height 19
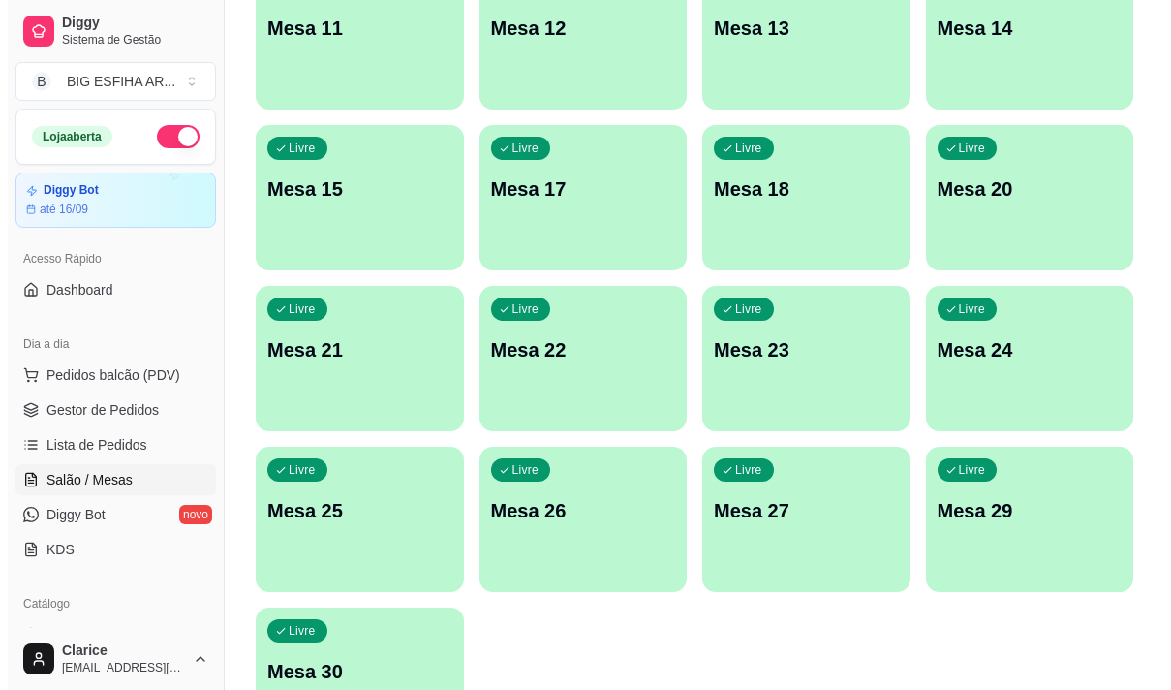
scroll to position [869, 0]
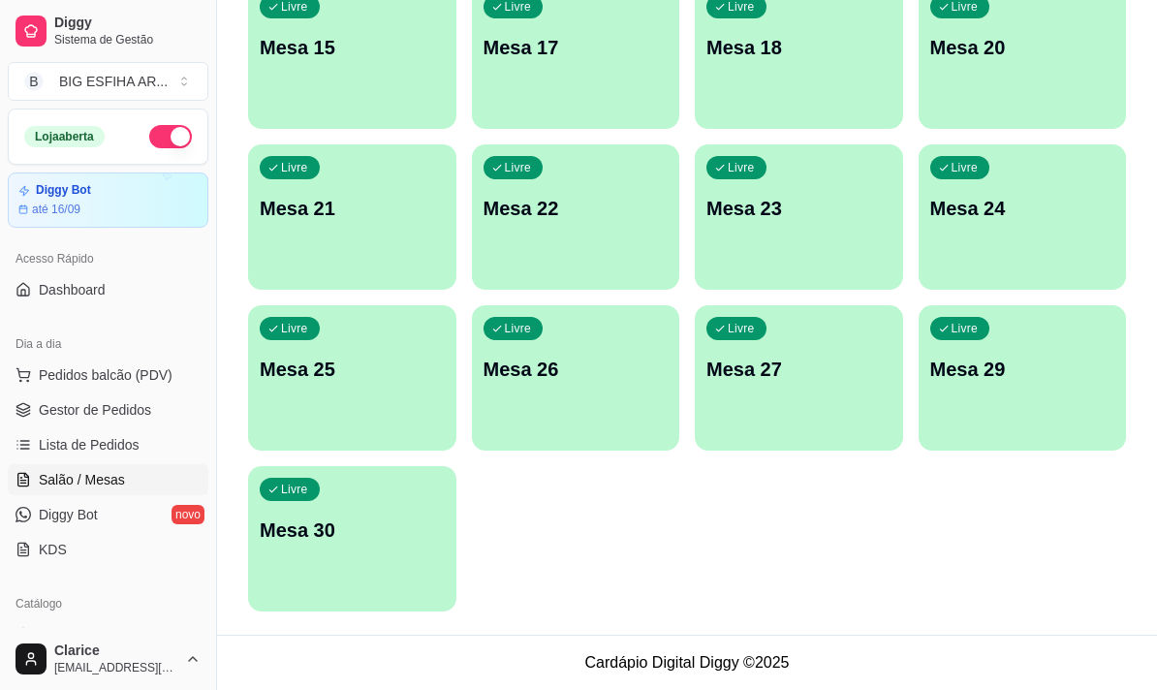
click at [327, 552] on div "Livre Mesa 30" at bounding box center [352, 527] width 208 height 122
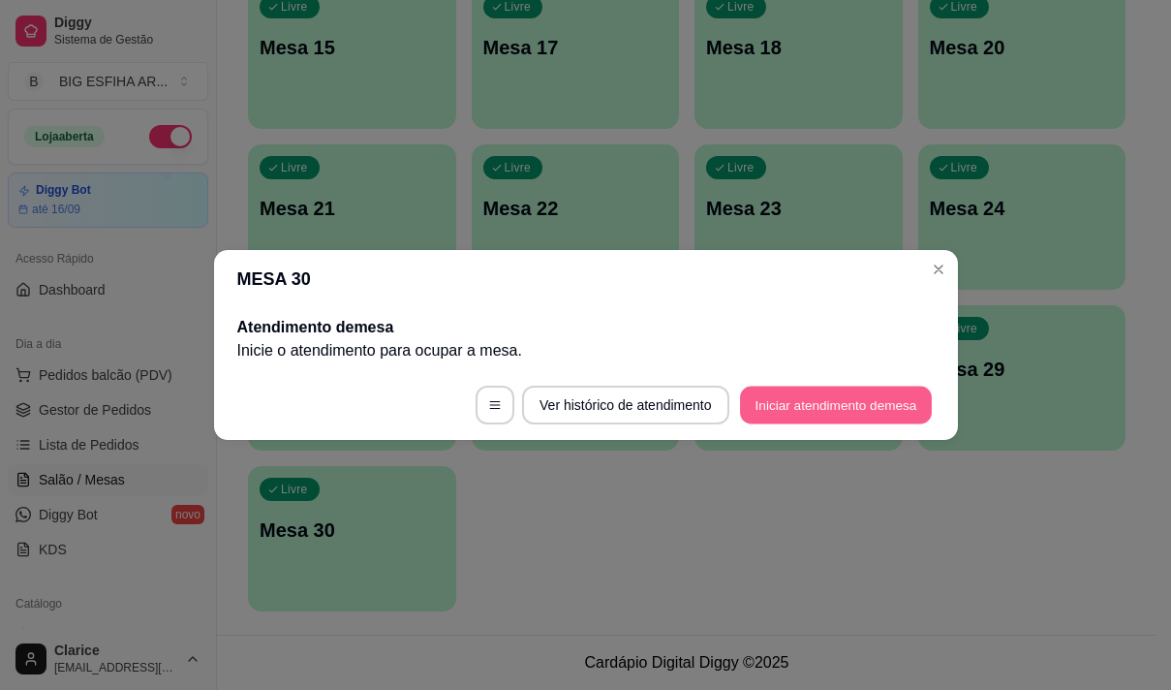
click at [851, 402] on button "Iniciar atendimento de mesa" at bounding box center [836, 406] width 192 height 38
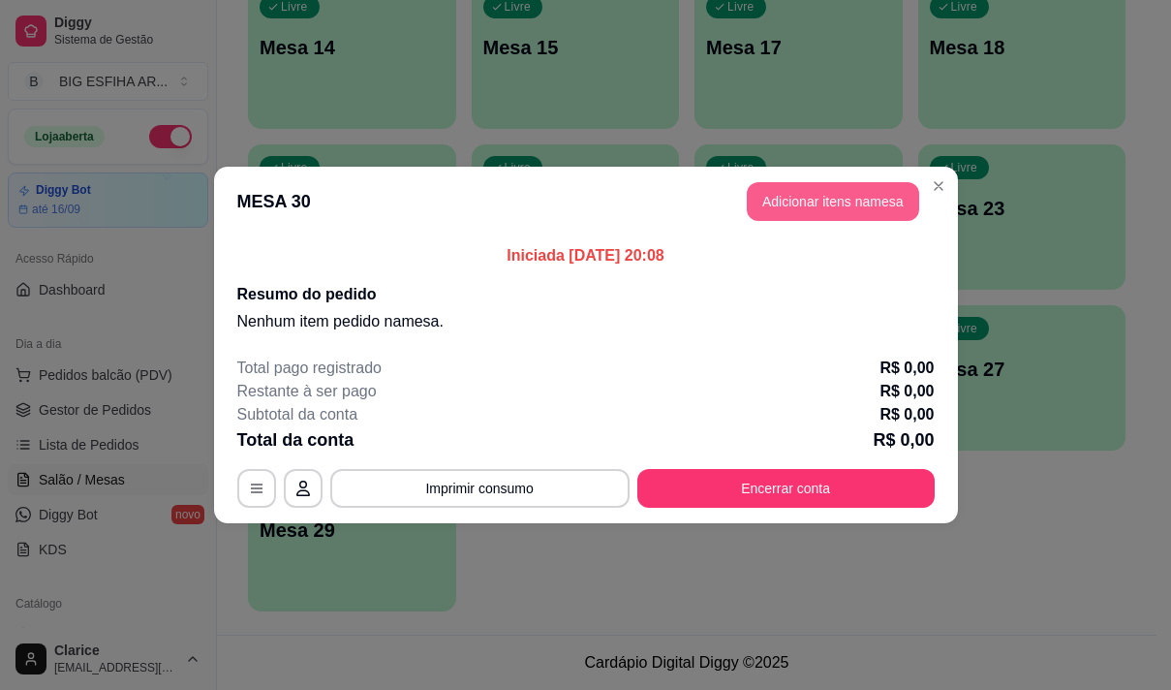
click at [789, 197] on button "Adicionar itens na mesa" at bounding box center [833, 201] width 172 height 39
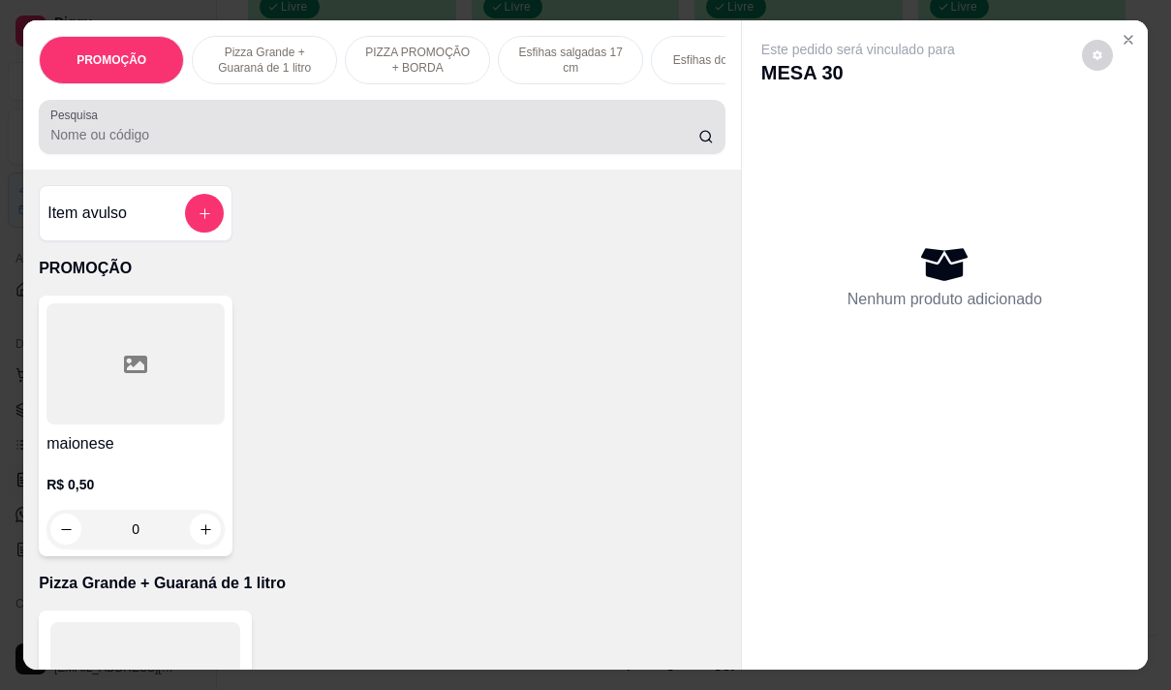
click at [503, 135] on input "Pesquisa" at bounding box center [374, 134] width 648 height 19
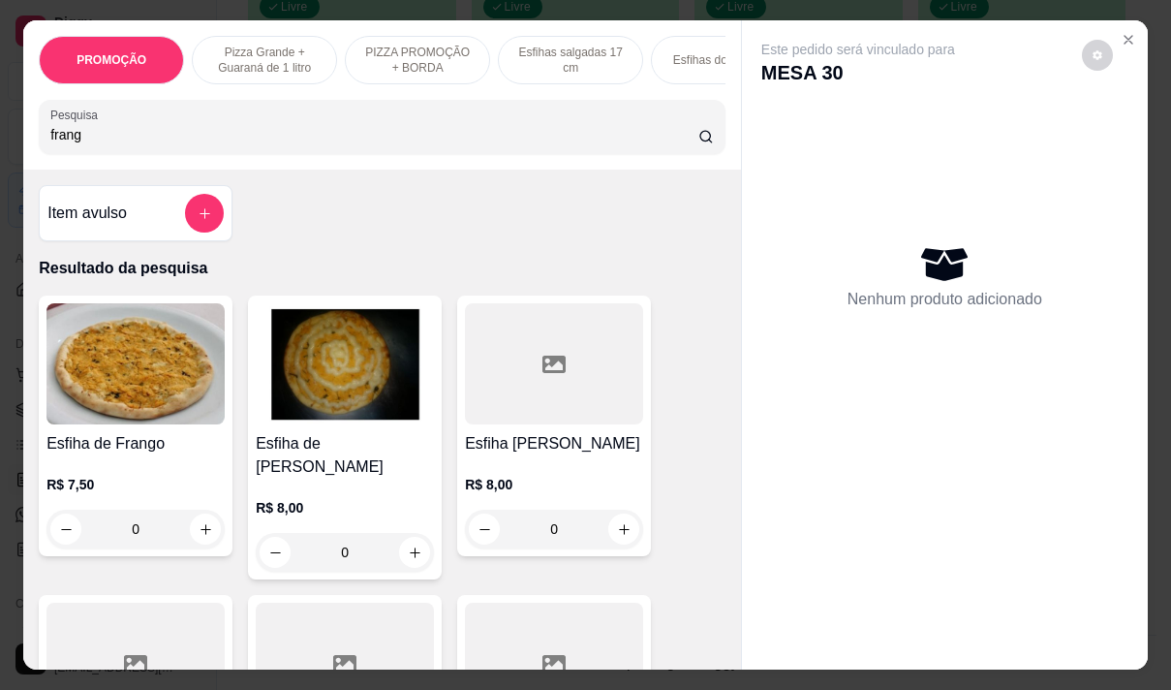
type input "frang"
click at [83, 365] on img at bounding box center [135, 363] width 178 height 121
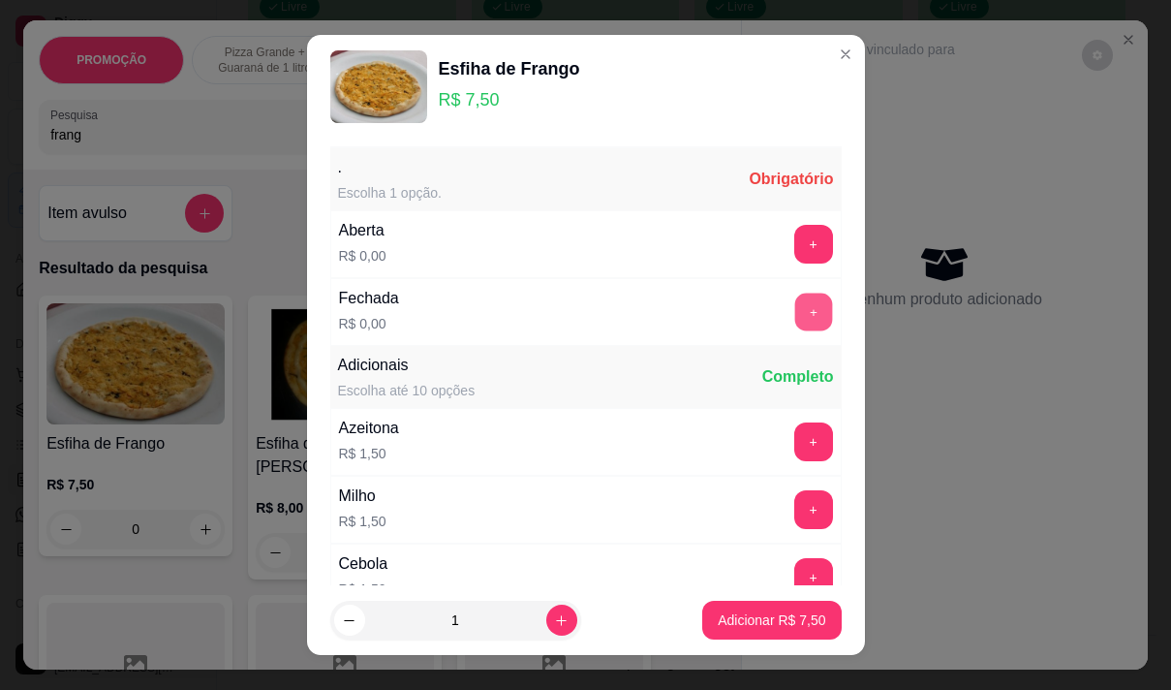
click at [794, 301] on button "+" at bounding box center [813, 312] width 38 height 38
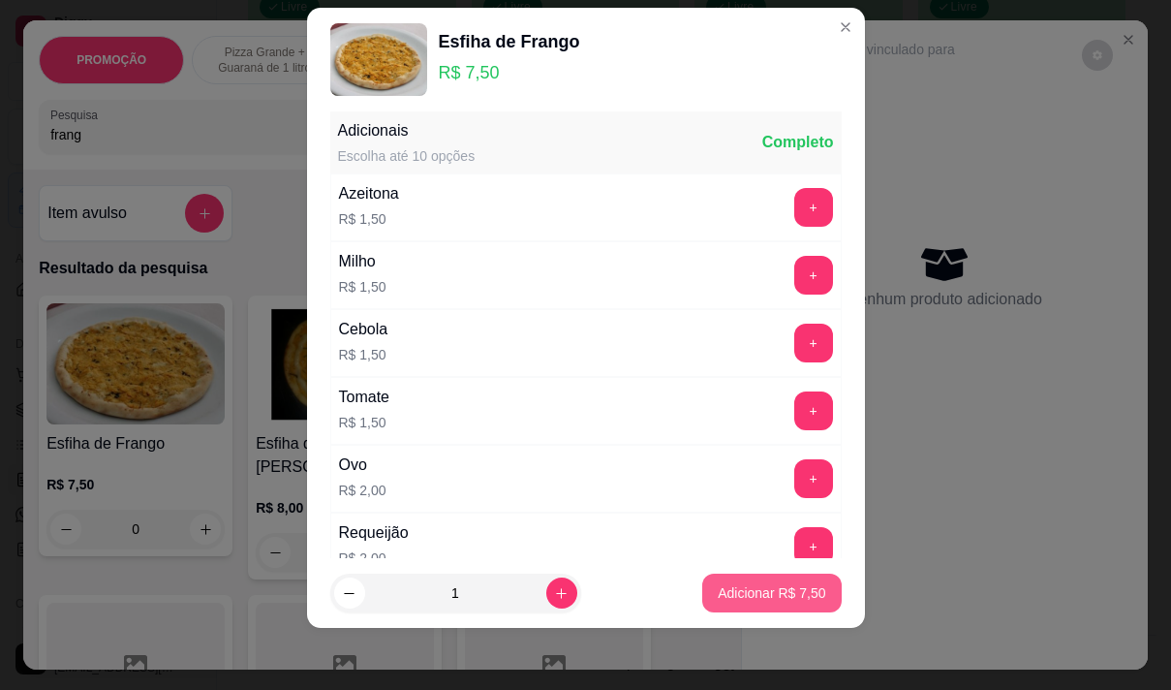
click at [771, 595] on p "Adicionar R$ 7,50" at bounding box center [772, 592] width 108 height 19
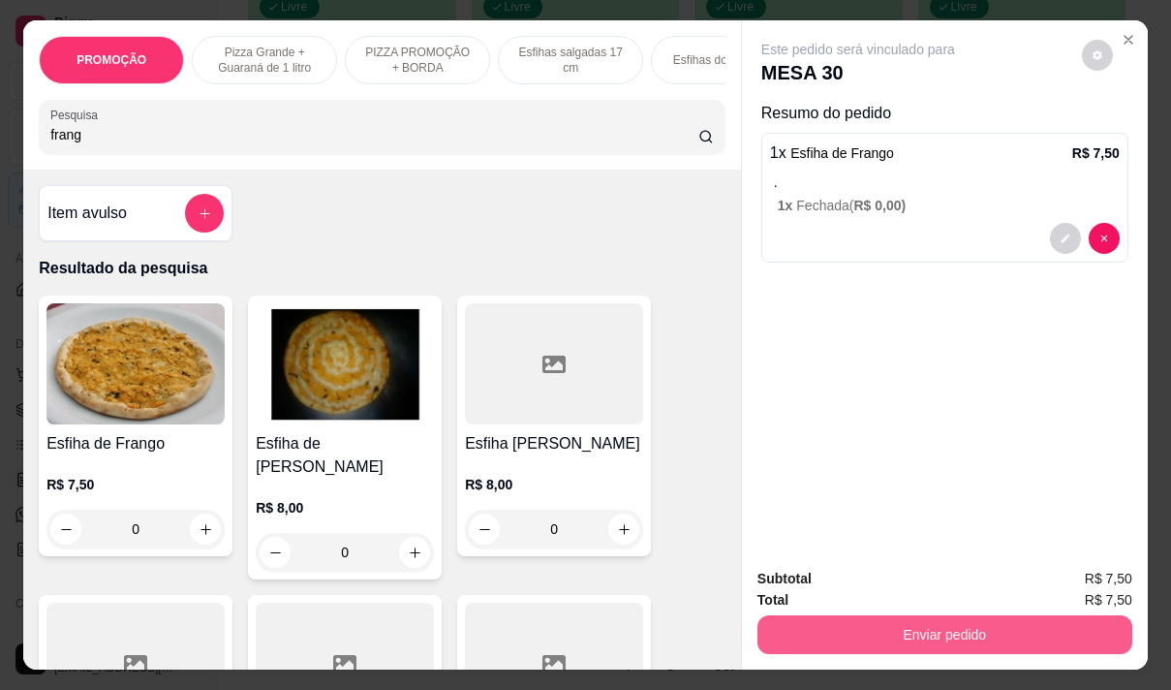
click at [939, 623] on button "Enviar pedido" at bounding box center [945, 634] width 375 height 39
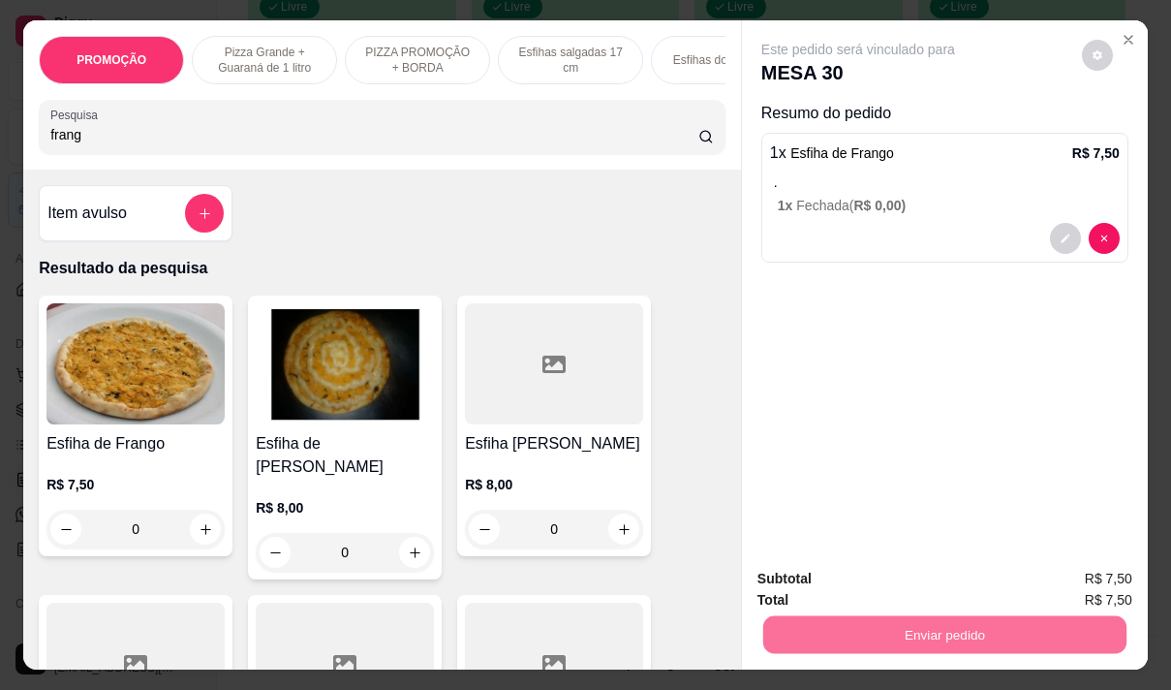
click at [902, 567] on button "Não registrar e enviar pedido" at bounding box center [880, 579] width 201 height 37
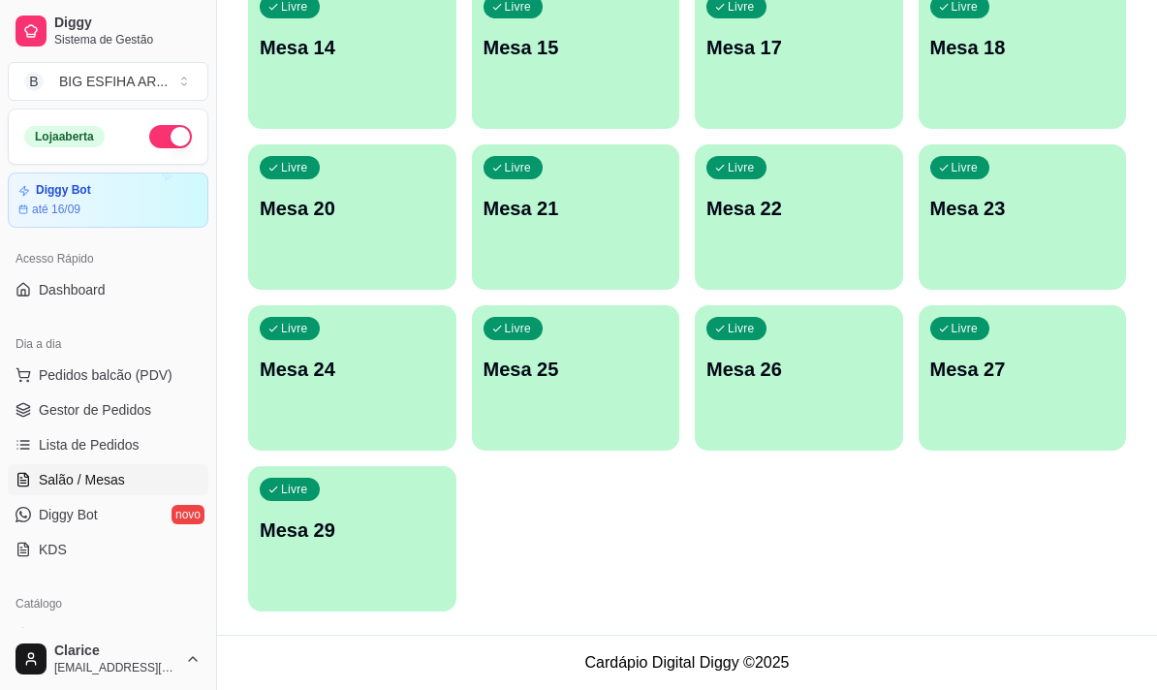
click at [356, 526] on p "Mesa 29" at bounding box center [352, 529] width 185 height 27
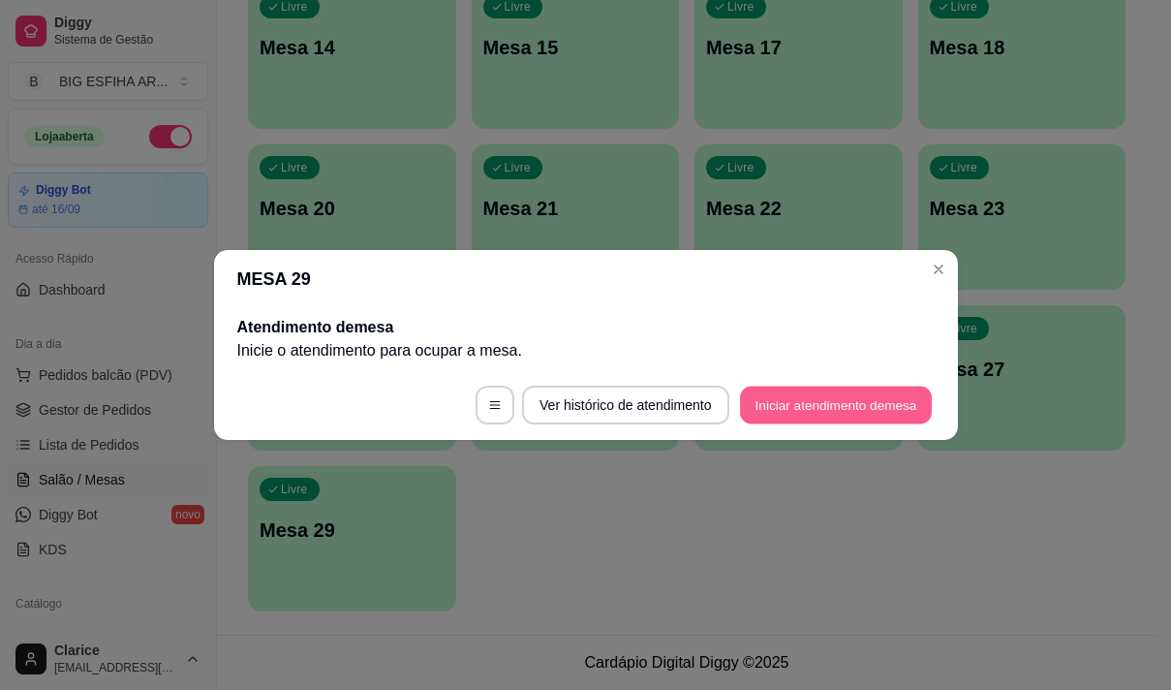
click at [871, 409] on button "Iniciar atendimento de mesa" at bounding box center [836, 406] width 192 height 38
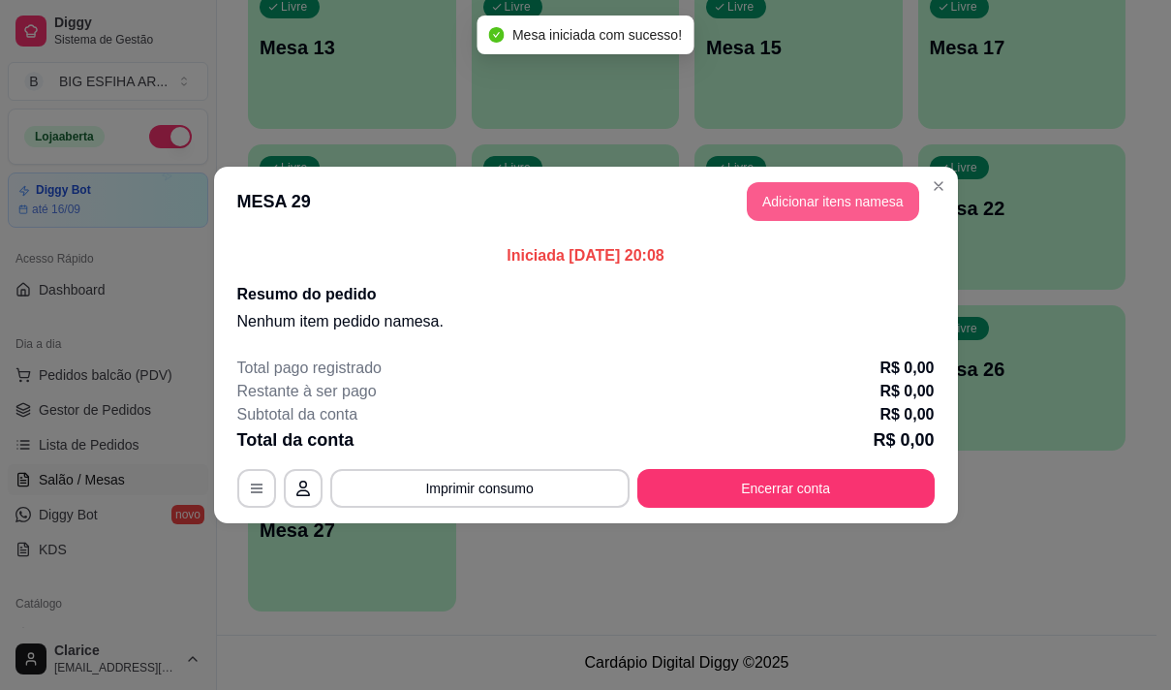
click at [787, 201] on button "Adicionar itens na mesa" at bounding box center [833, 201] width 172 height 39
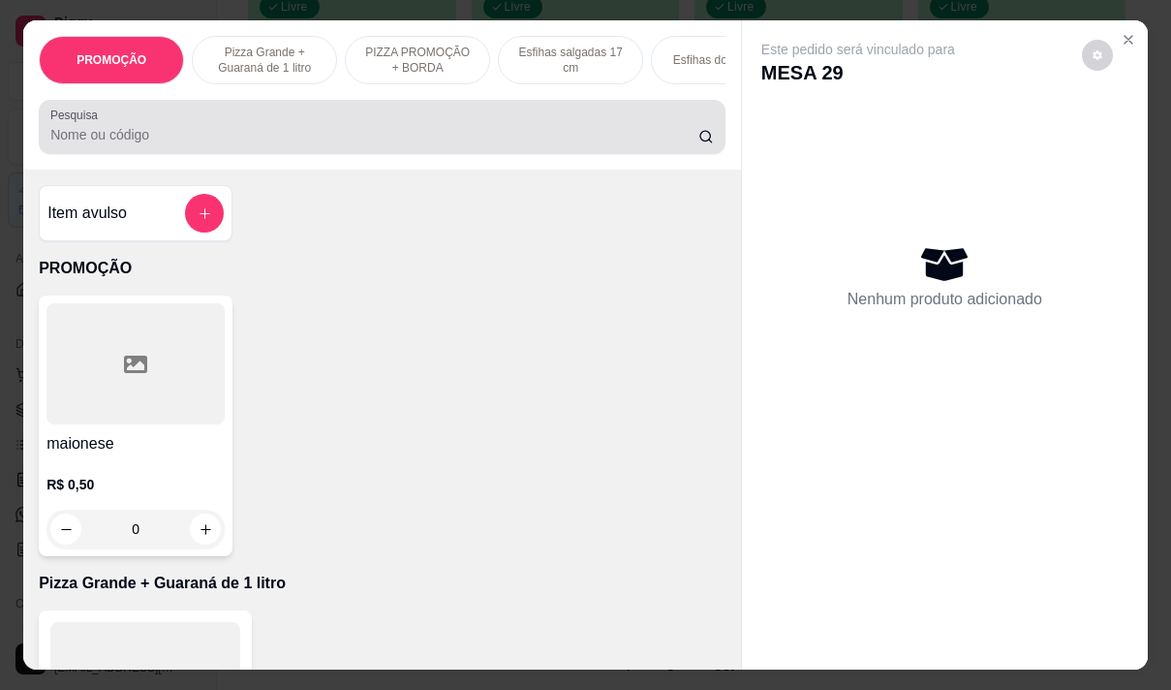
click at [83, 122] on label "Pesquisa" at bounding box center [77, 115] width 54 height 16
click at [83, 125] on input "Pesquisa" at bounding box center [374, 134] width 648 height 19
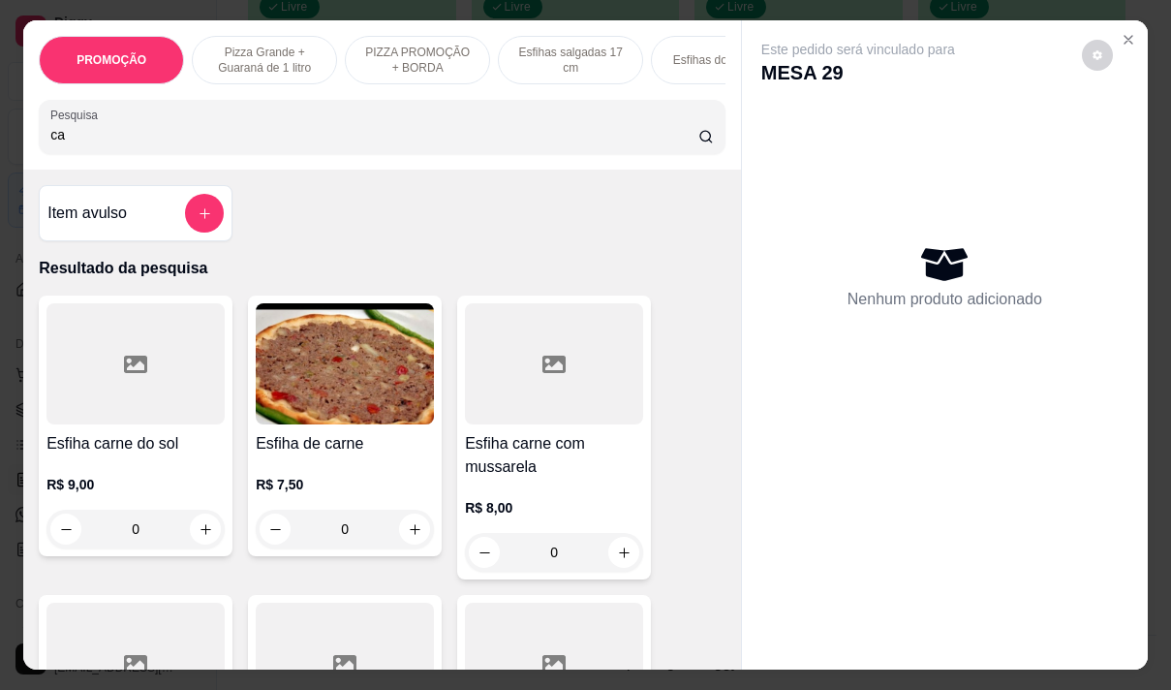
type input "c"
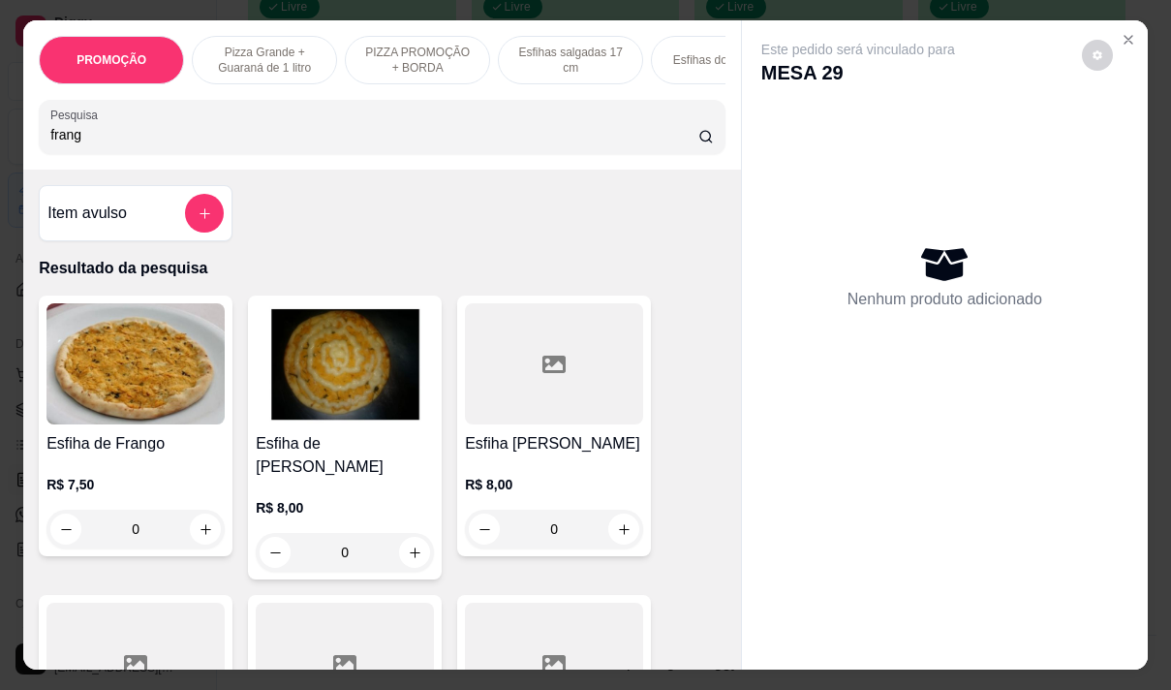
type input "frang"
click at [530, 503] on div "R$ 8,00 0" at bounding box center [554, 512] width 178 height 74
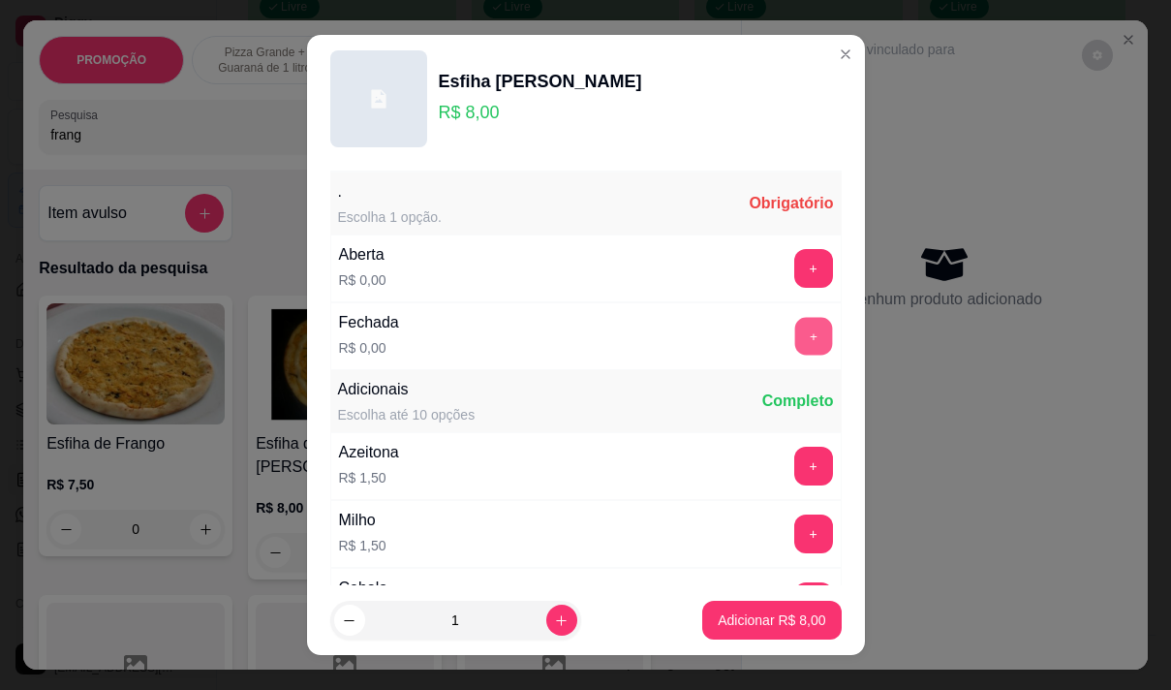
click at [794, 329] on button "+" at bounding box center [813, 336] width 38 height 38
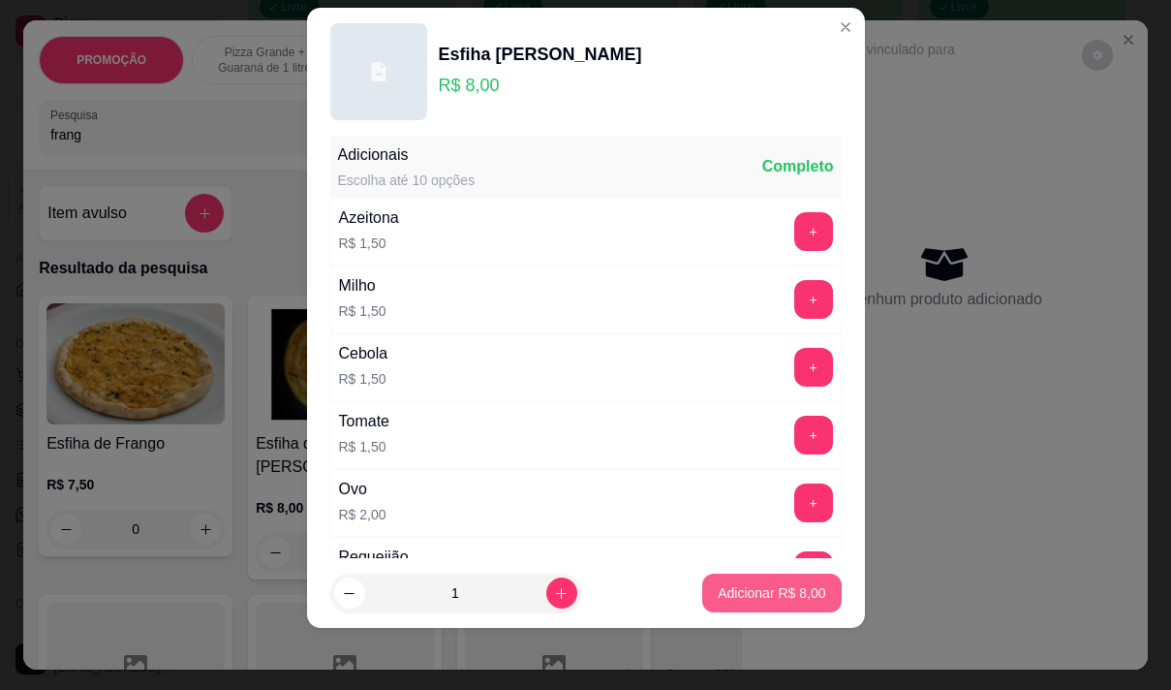
click at [736, 588] on p "Adicionar R$ 8,00" at bounding box center [772, 592] width 108 height 19
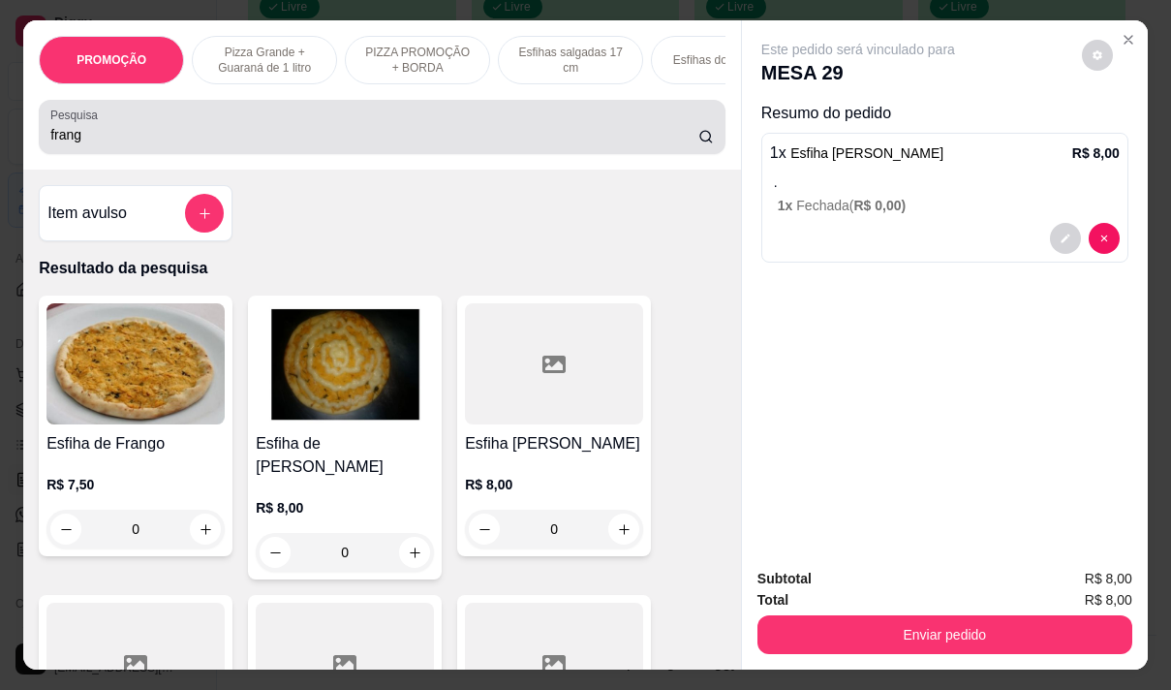
click at [98, 142] on input "frang" at bounding box center [374, 134] width 648 height 19
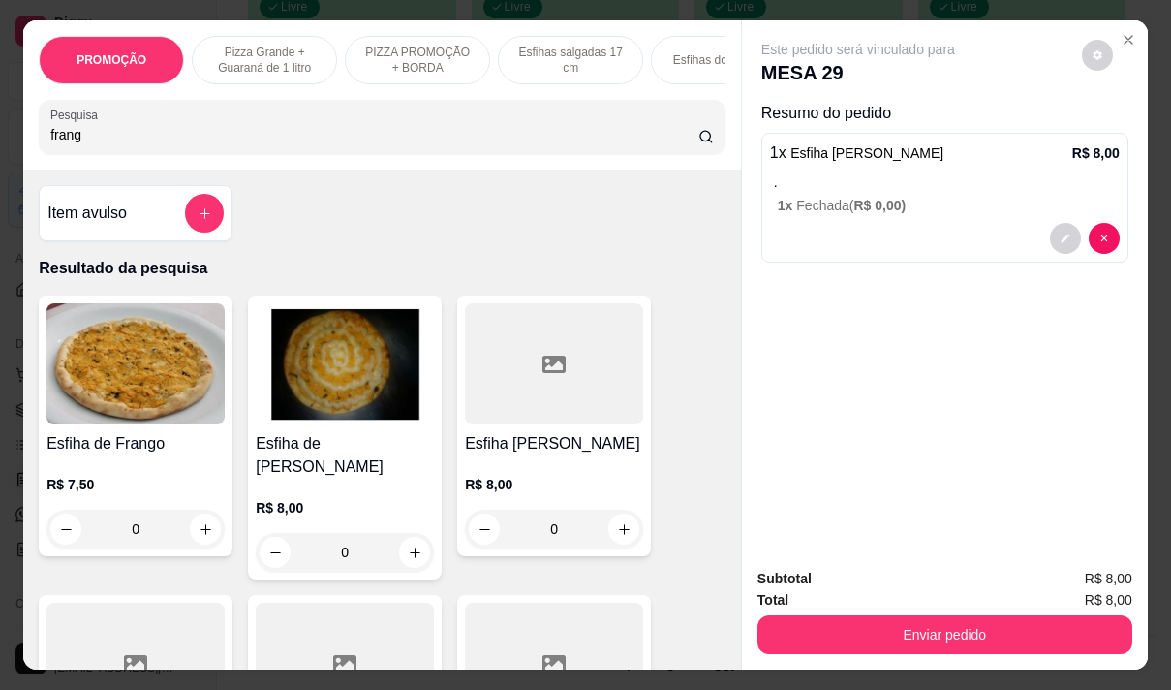
click at [98, 142] on input "frang" at bounding box center [374, 134] width 648 height 19
click at [99, 143] on input "frang" at bounding box center [374, 134] width 648 height 19
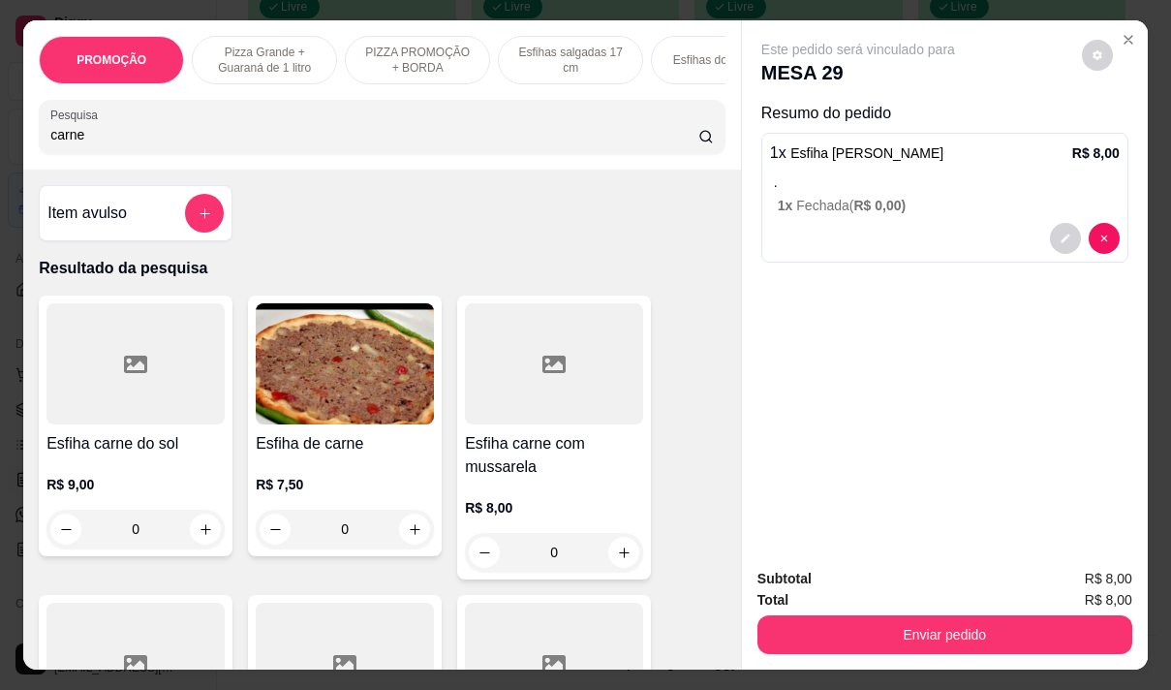
type input "carne"
click at [533, 494] on div "R$ 8,00 0" at bounding box center [554, 525] width 178 height 93
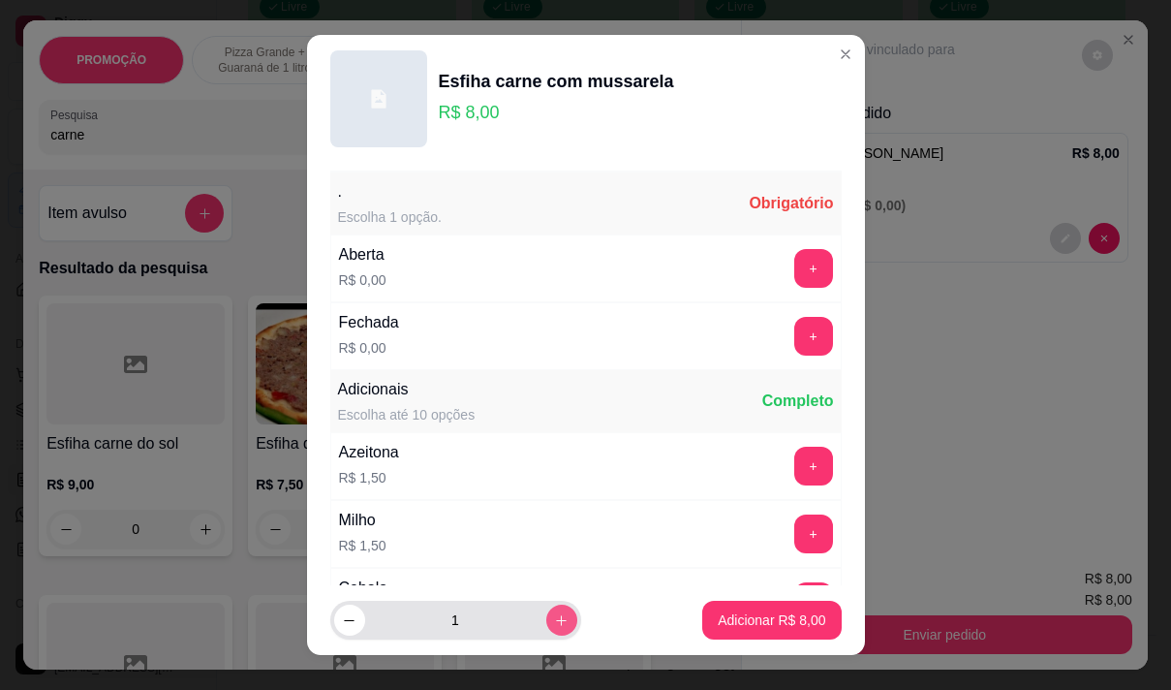
click at [546, 614] on button "increase-product-quantity" at bounding box center [561, 619] width 31 height 31
type input "2"
click at [794, 322] on button "+" at bounding box center [813, 336] width 39 height 39
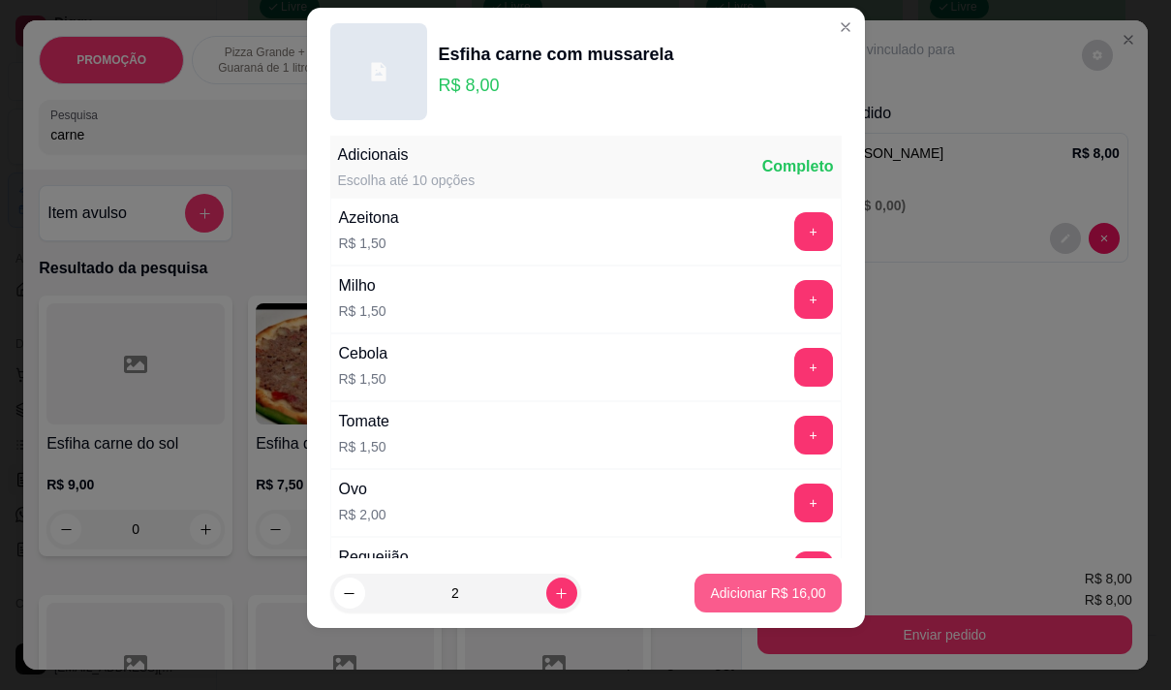
click at [777, 587] on p "Adicionar R$ 16,00" at bounding box center [767, 592] width 115 height 19
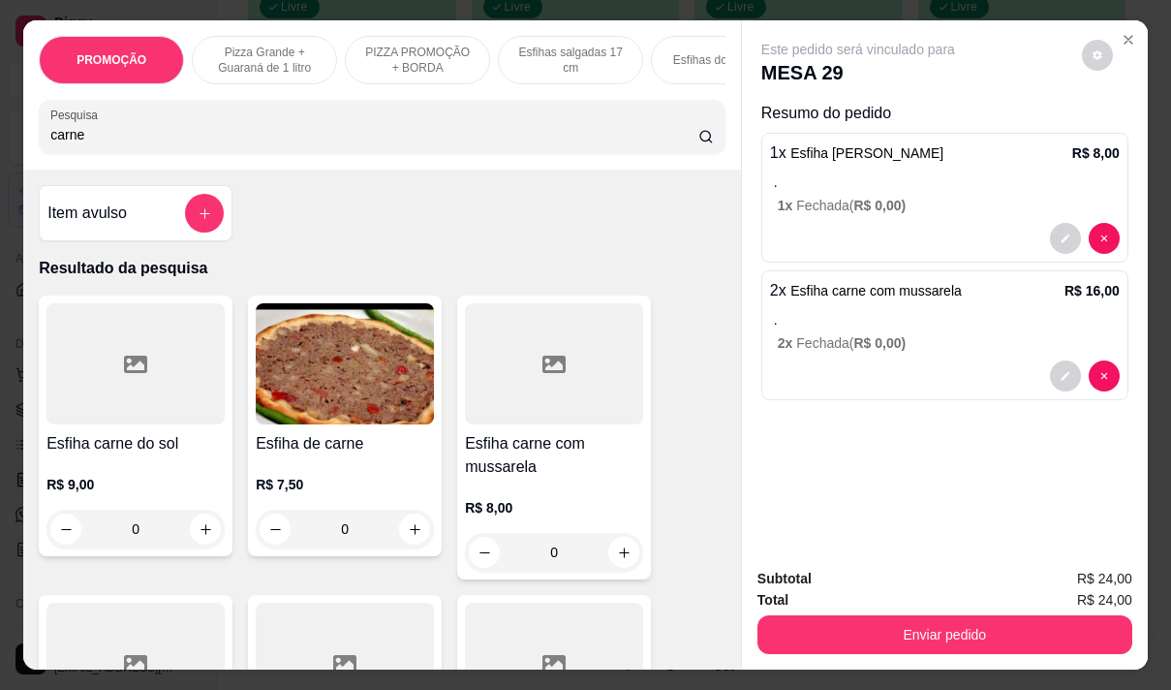
click at [332, 477] on div "R$ 7,50 0" at bounding box center [345, 501] width 178 height 93
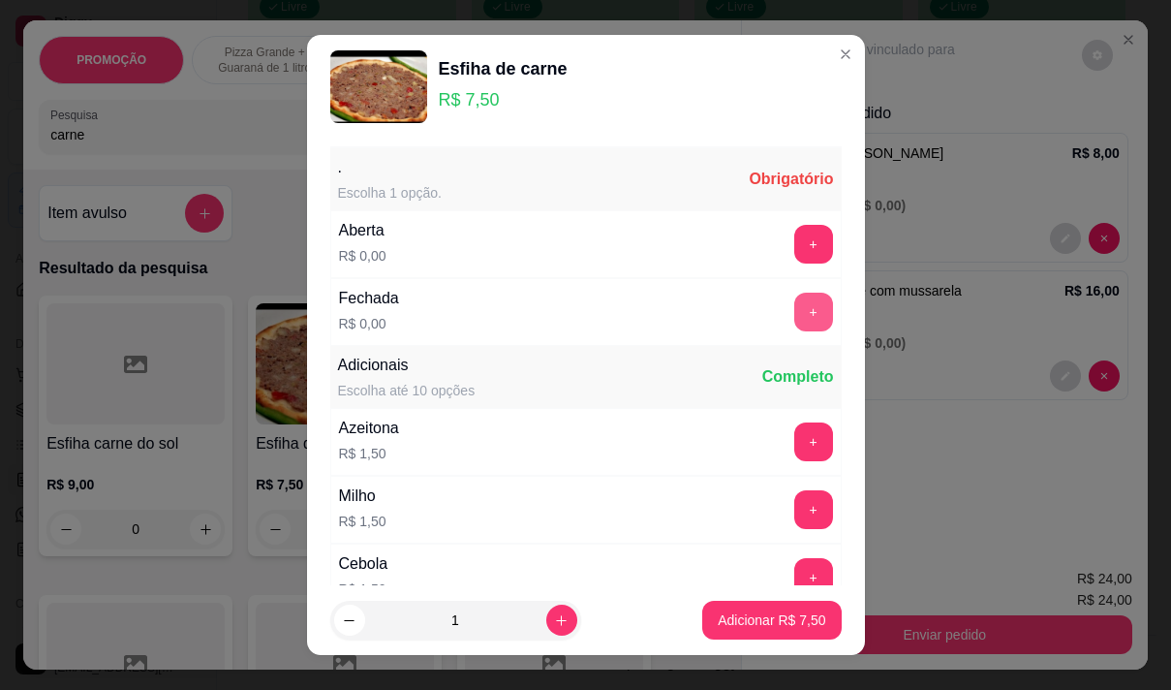
click at [794, 310] on button "+" at bounding box center [813, 312] width 39 height 39
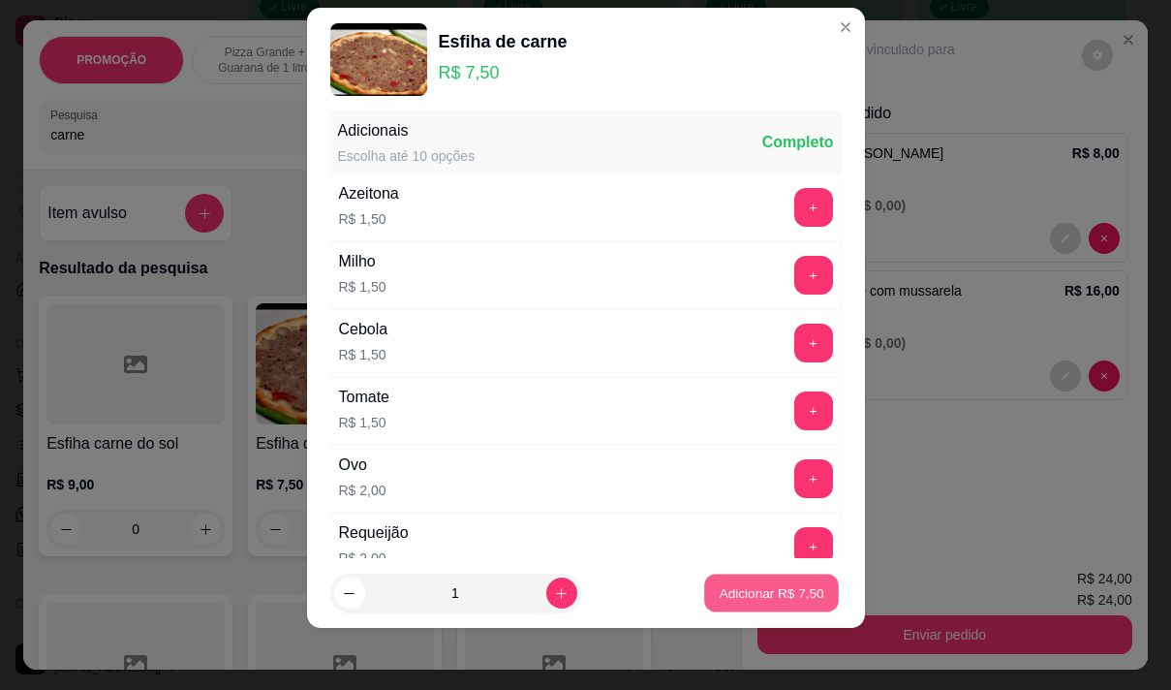
click at [759, 589] on p "Adicionar R$ 7,50" at bounding box center [772, 593] width 105 height 18
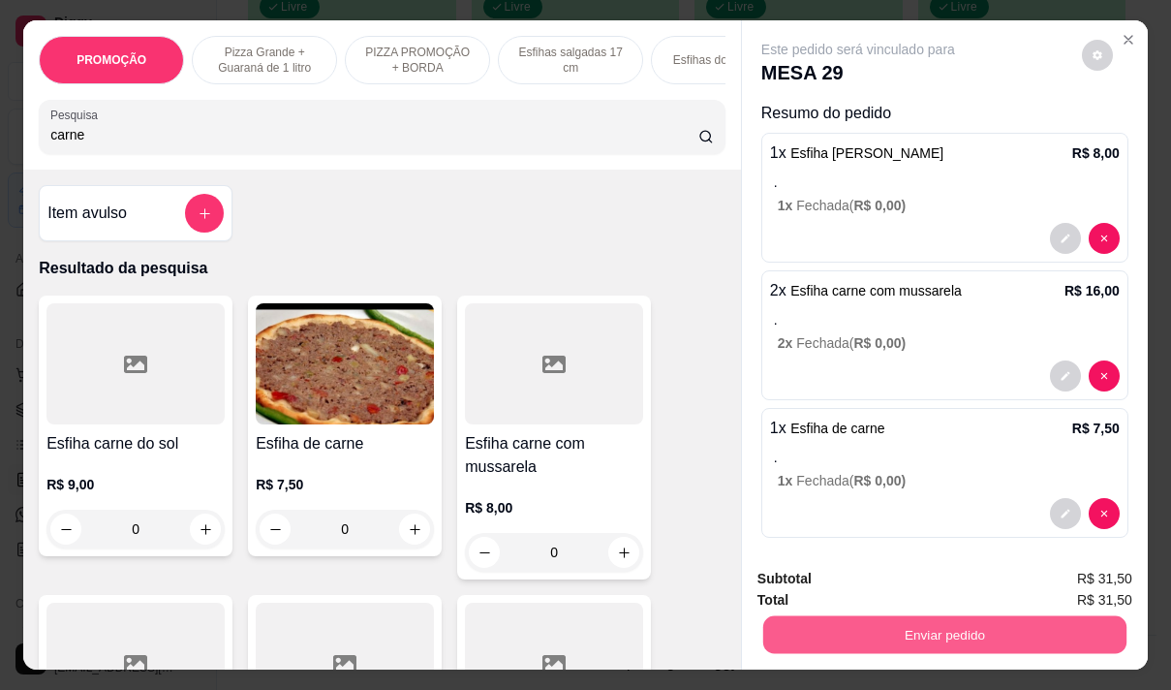
click at [958, 618] on button "Enviar pedido" at bounding box center [944, 634] width 363 height 38
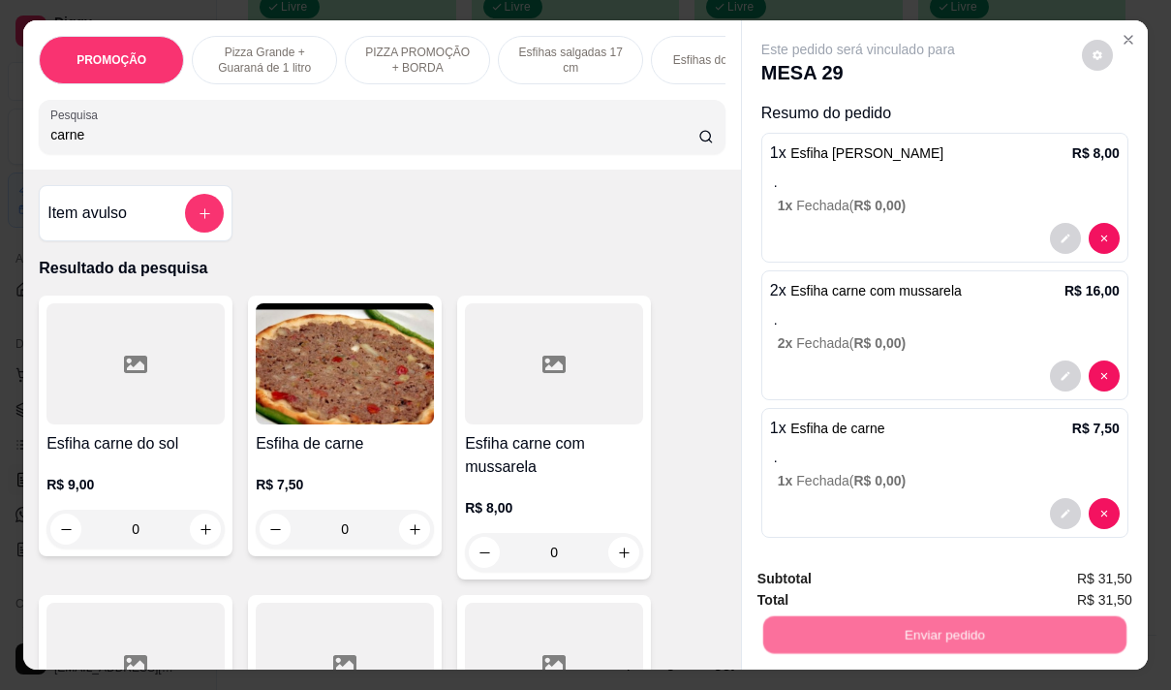
click at [808, 577] on button "Não registrar e enviar pedido" at bounding box center [881, 579] width 196 height 36
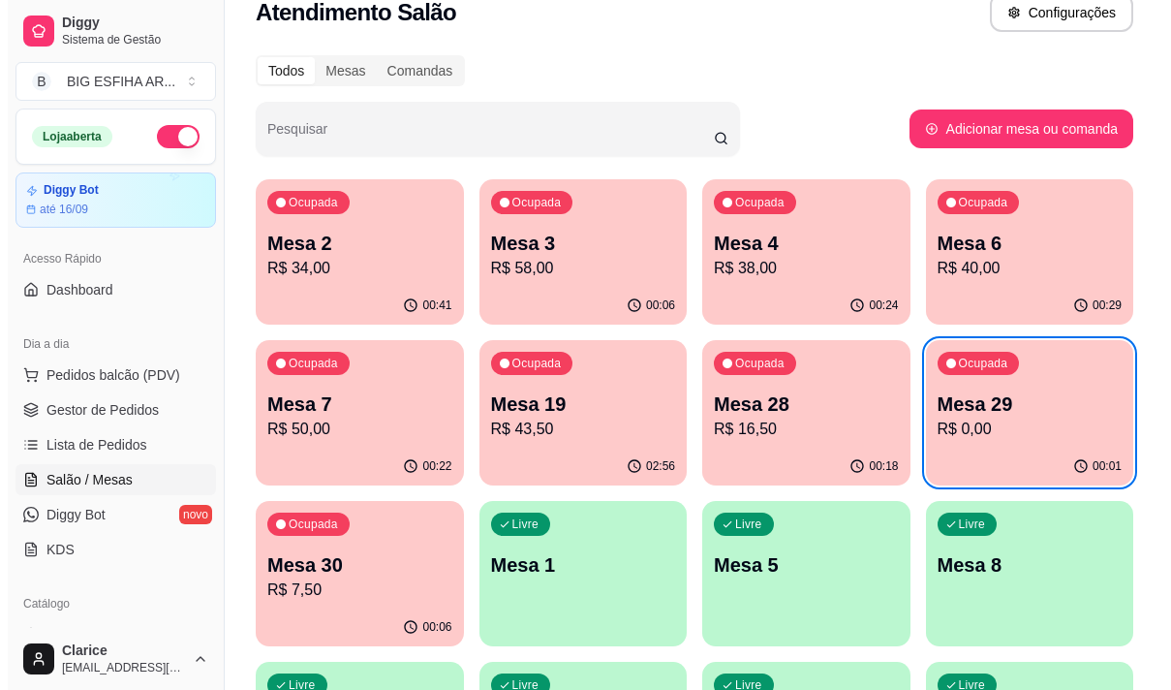
scroll to position [0, 0]
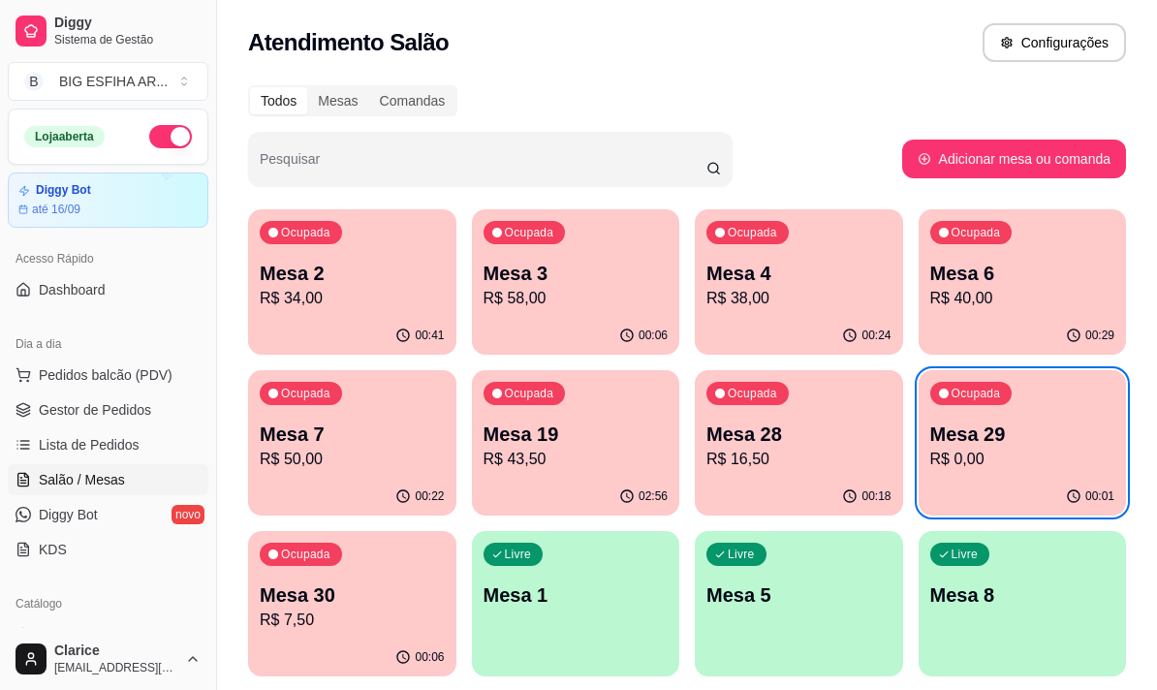
click at [345, 466] on p "R$ 50,00" at bounding box center [352, 459] width 185 height 23
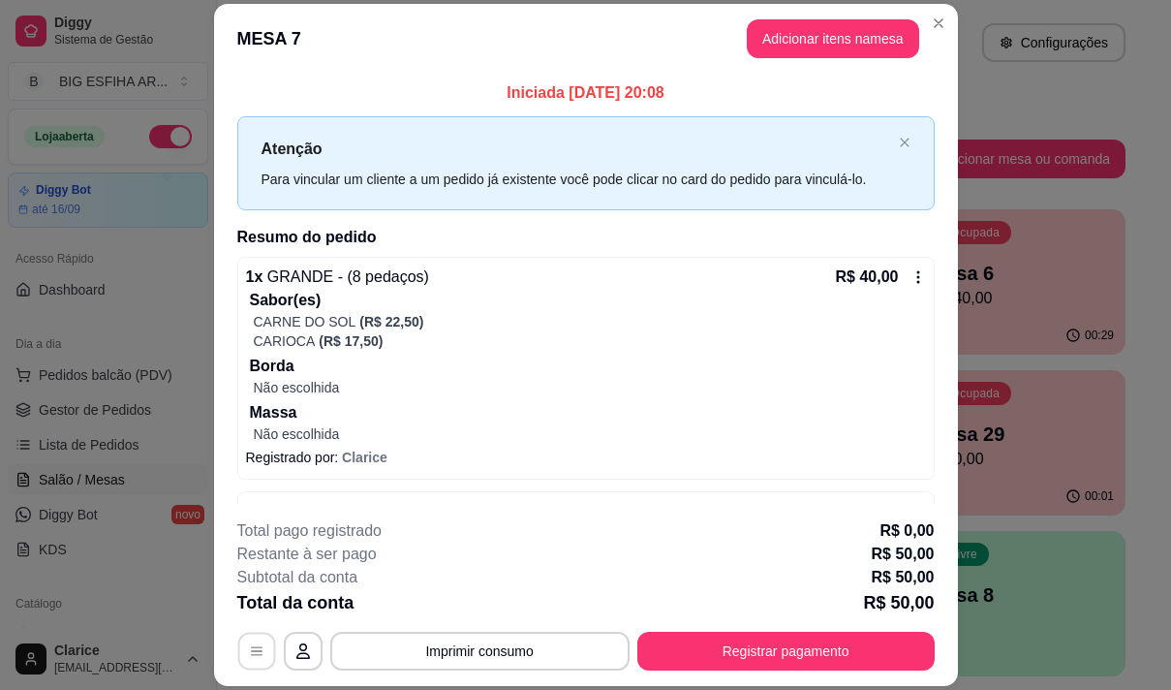
click at [252, 649] on icon "button" at bounding box center [256, 651] width 15 height 15
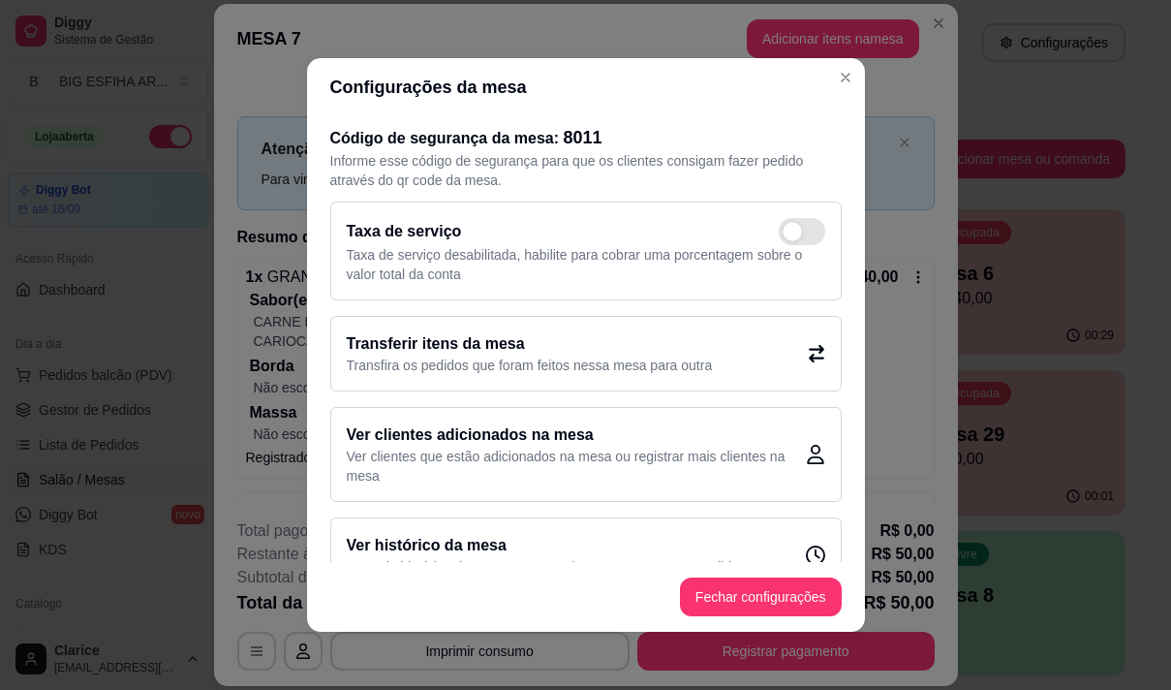
click at [365, 367] on p "Transfira os pedidos que foram feitos nessa mesa para outra" at bounding box center [530, 365] width 366 height 19
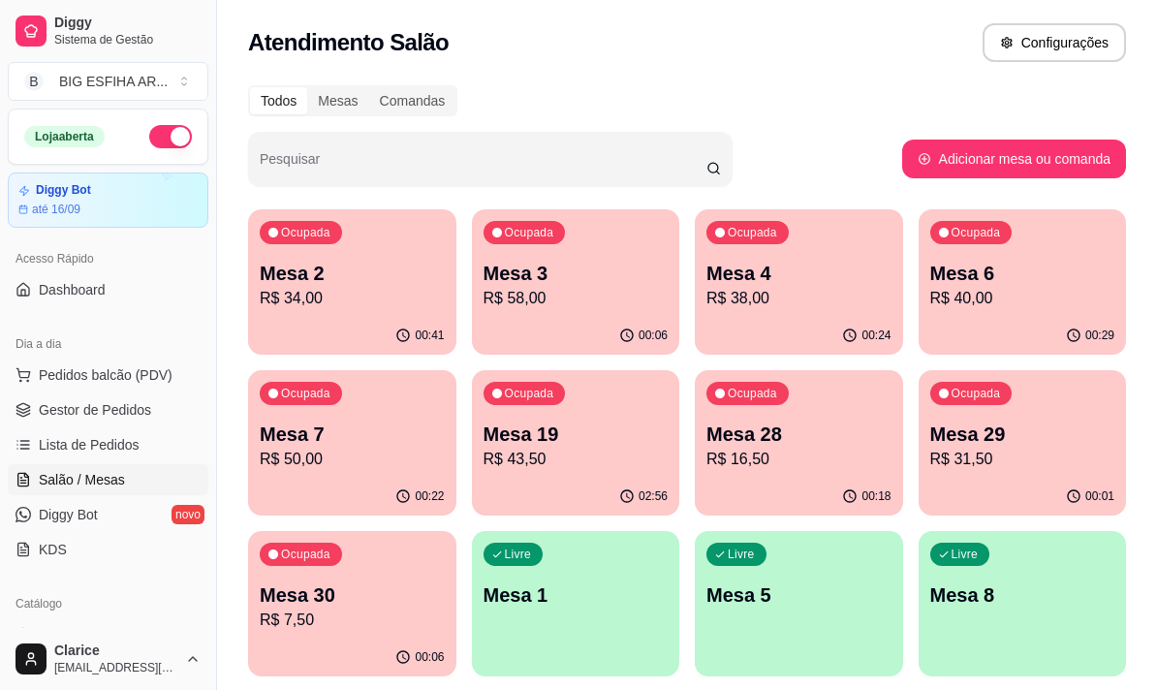
click at [313, 289] on p "R$ 34,00" at bounding box center [352, 298] width 185 height 23
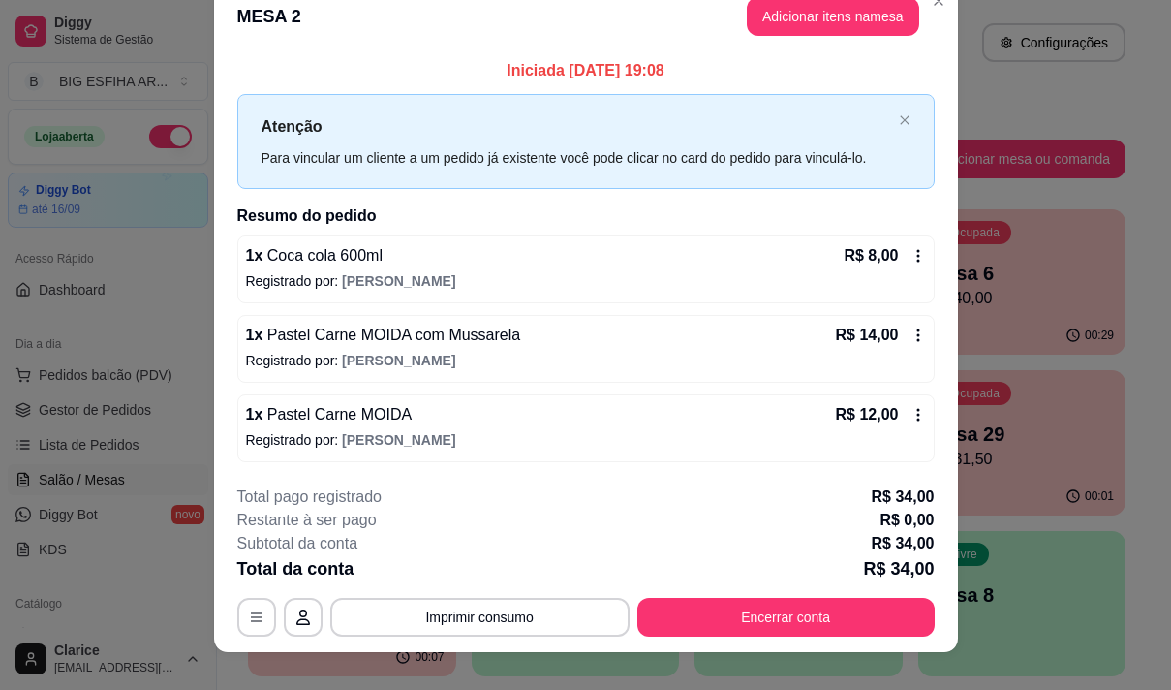
scroll to position [52, 0]
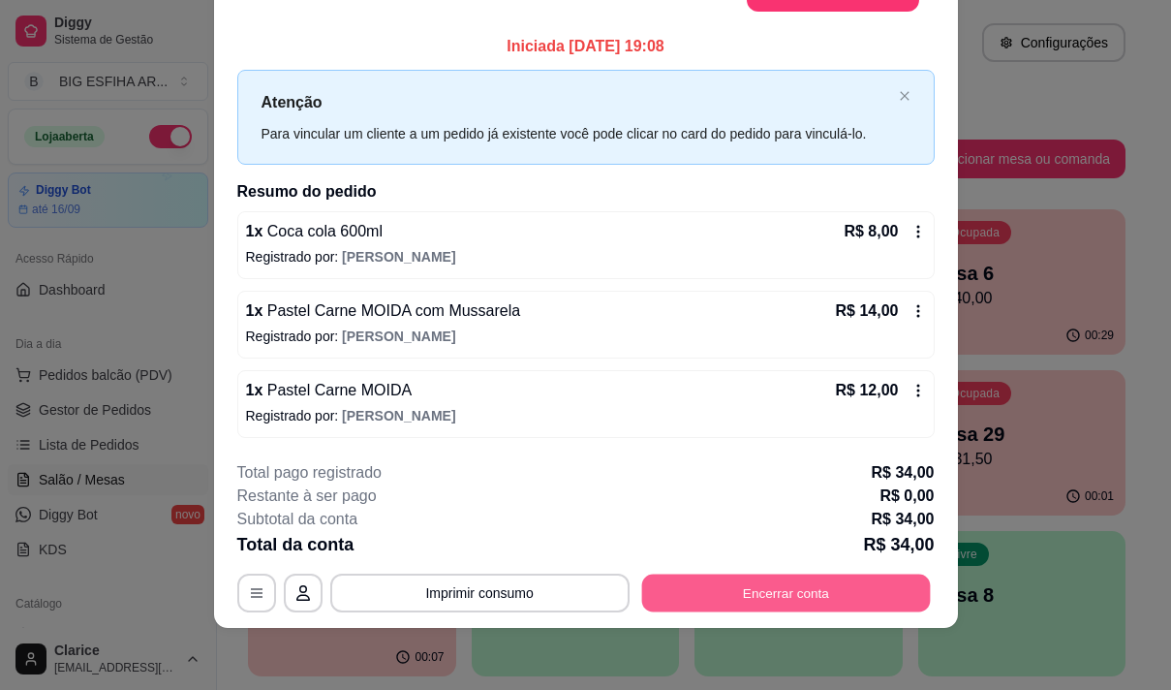
click at [771, 598] on button "Encerrar conta" at bounding box center [785, 592] width 289 height 38
click at [739, 584] on button "Encerrar conta" at bounding box center [785, 592] width 297 height 39
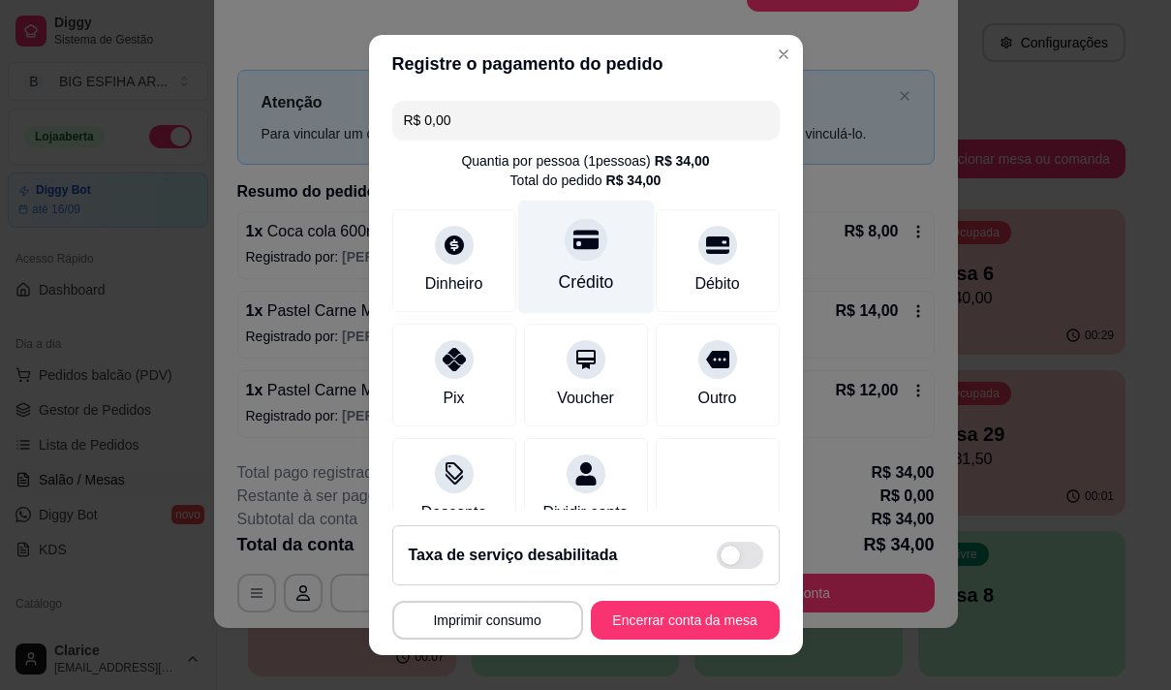
click at [562, 271] on div "Crédito" at bounding box center [585, 281] width 55 height 25
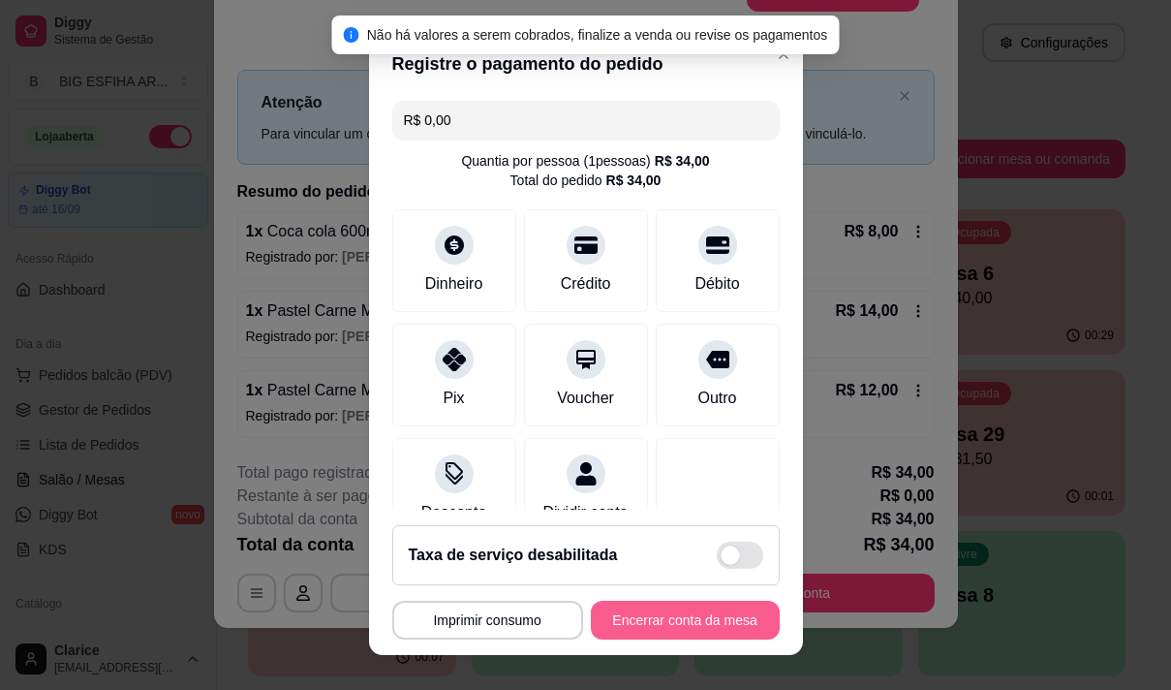
click at [681, 612] on button "Encerrar conta da mesa" at bounding box center [685, 620] width 189 height 39
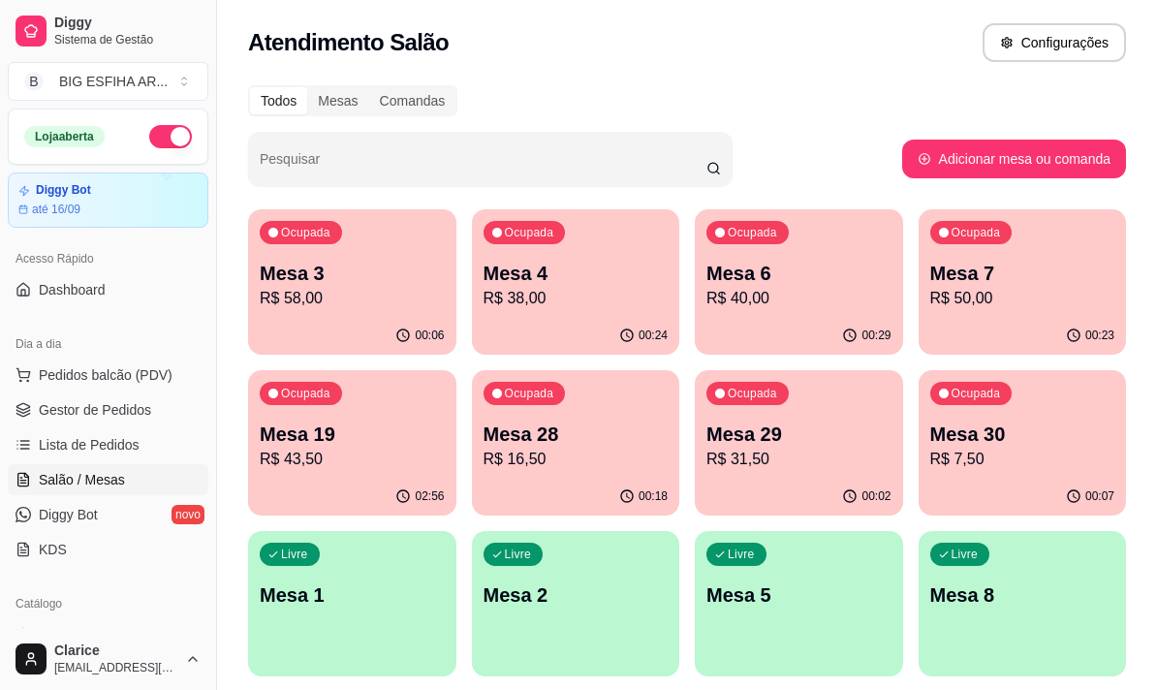
click at [988, 289] on p "R$ 50,00" at bounding box center [1022, 298] width 185 height 23
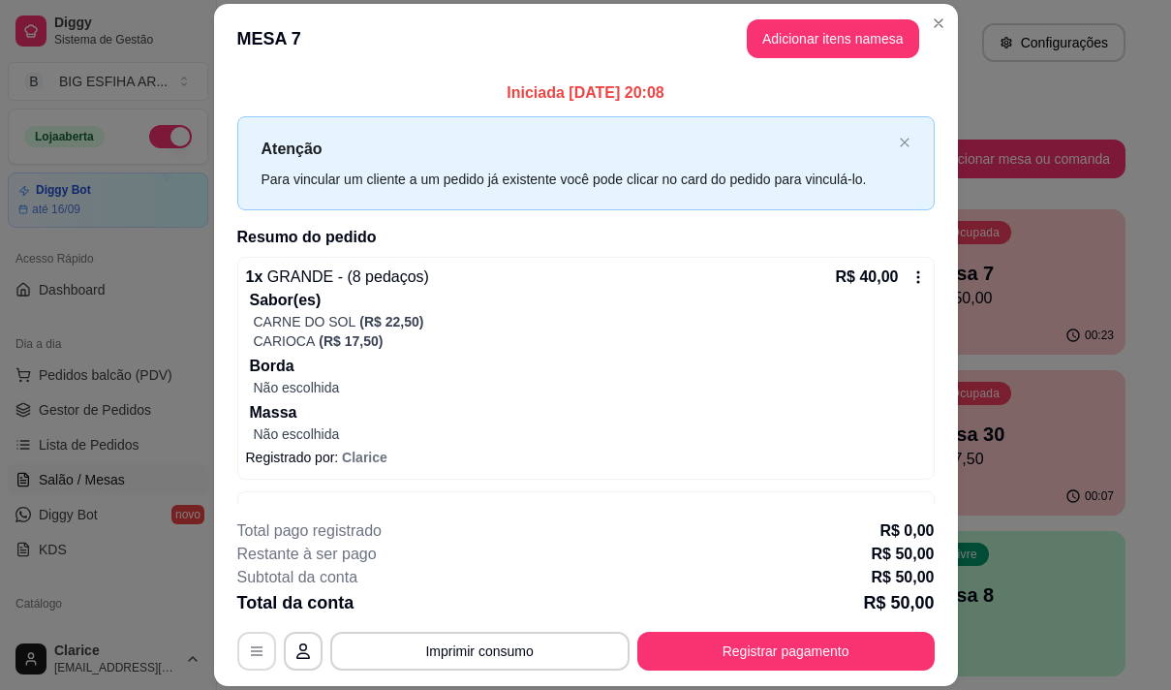
click at [255, 646] on icon "button" at bounding box center [256, 650] width 15 height 15
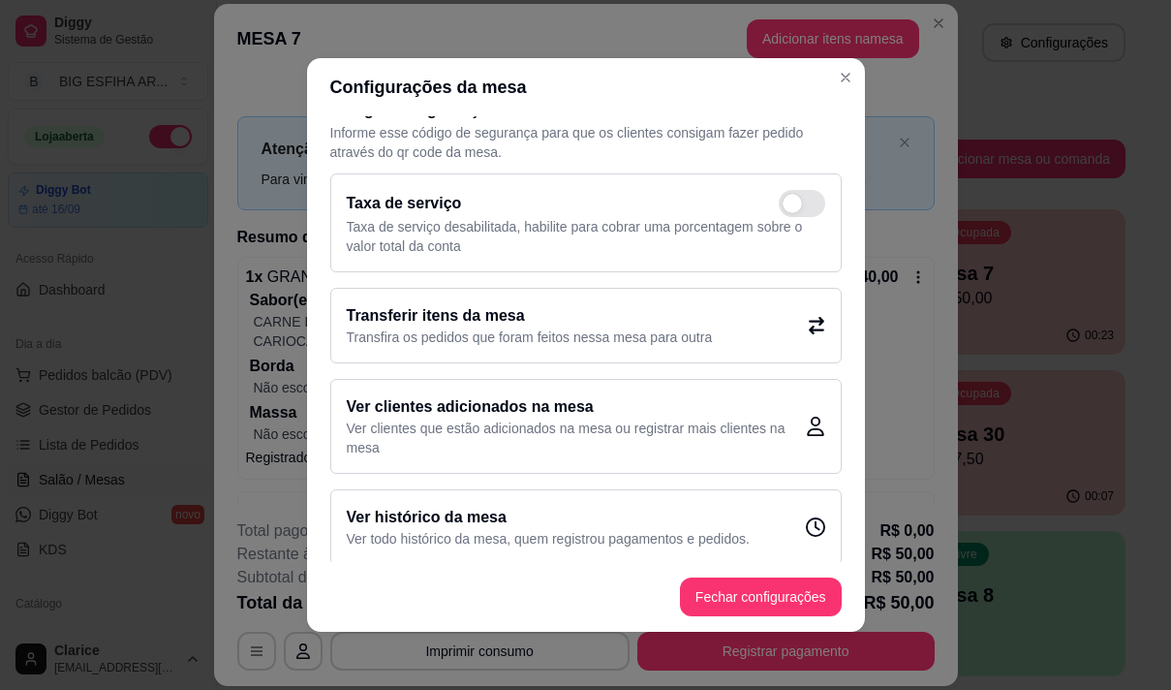
scroll to position [39, 0]
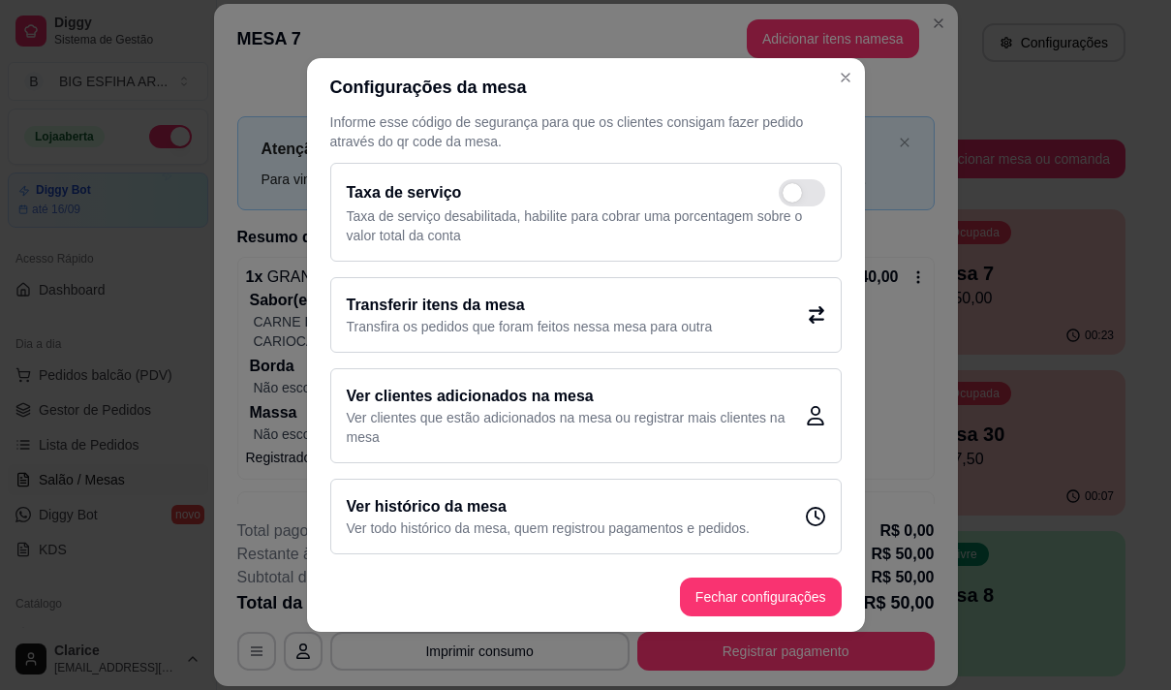
click at [474, 321] on p "Transfira os pedidos que foram feitos nessa mesa para outra" at bounding box center [530, 326] width 366 height 19
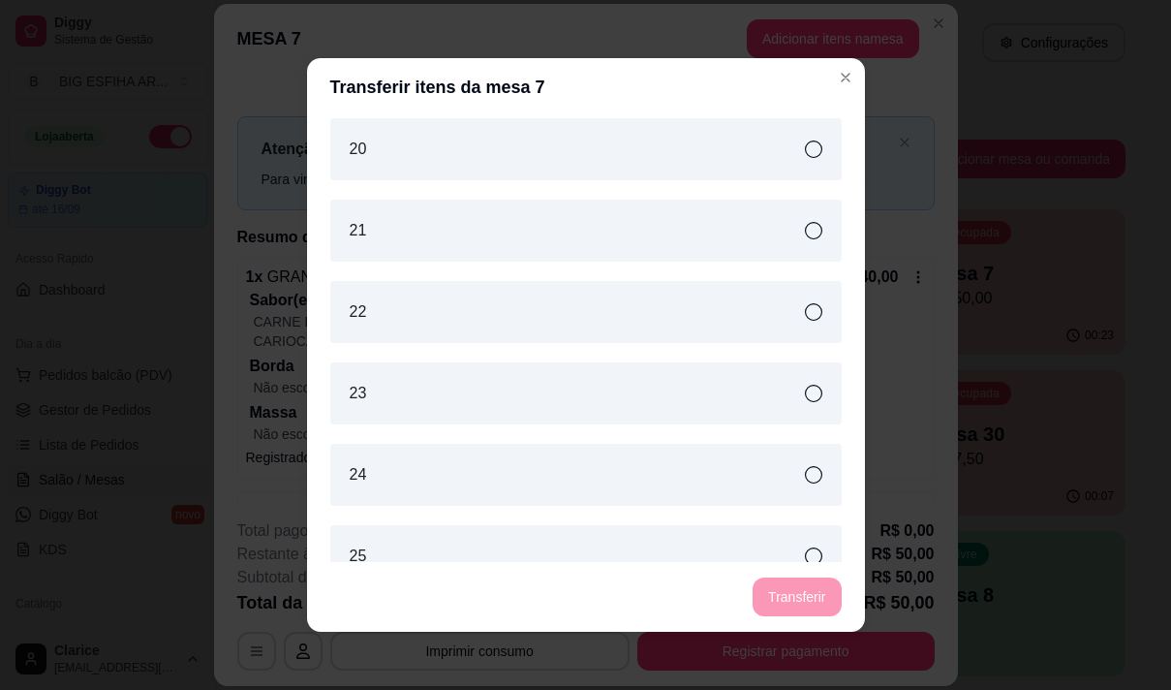
scroll to position [678, 0]
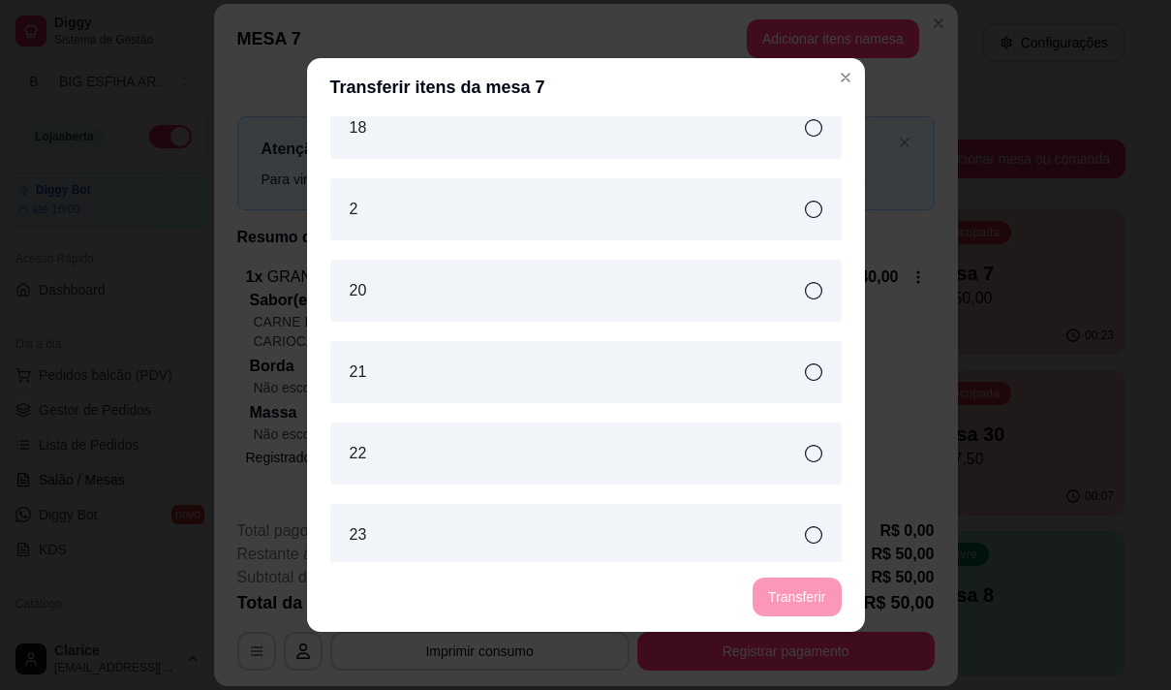
click at [442, 233] on div "2" at bounding box center [585, 209] width 511 height 62
click at [825, 600] on button "Transferir" at bounding box center [797, 596] width 88 height 39
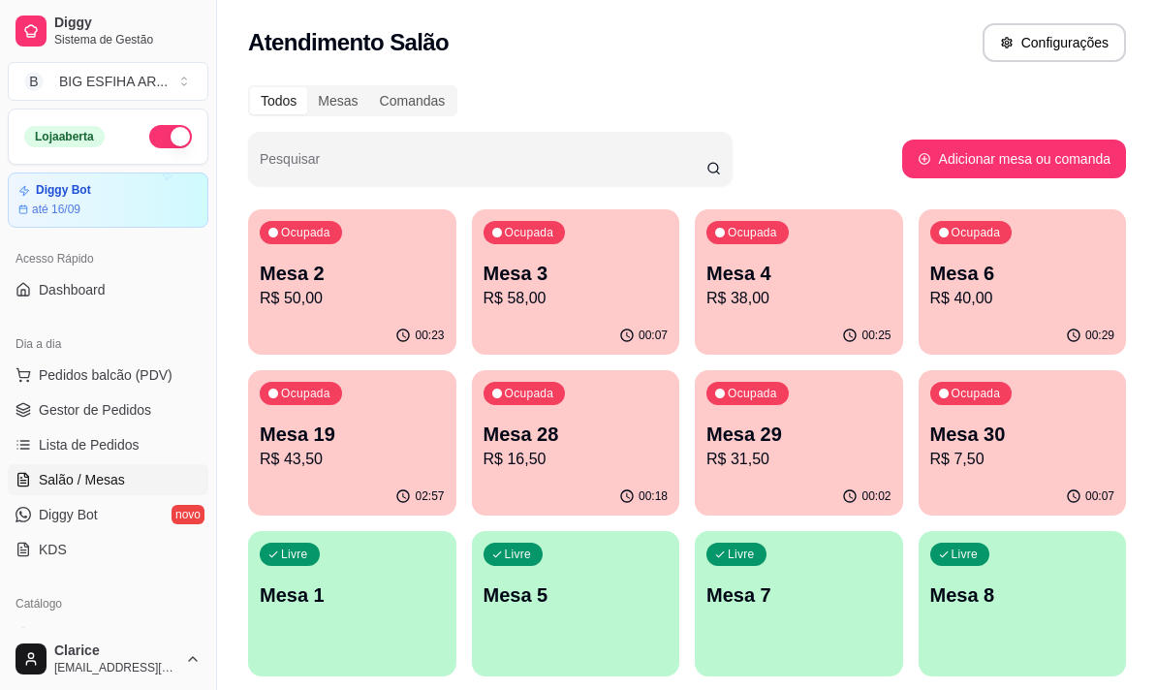
click at [777, 455] on p "R$ 31,50" at bounding box center [798, 459] width 185 height 23
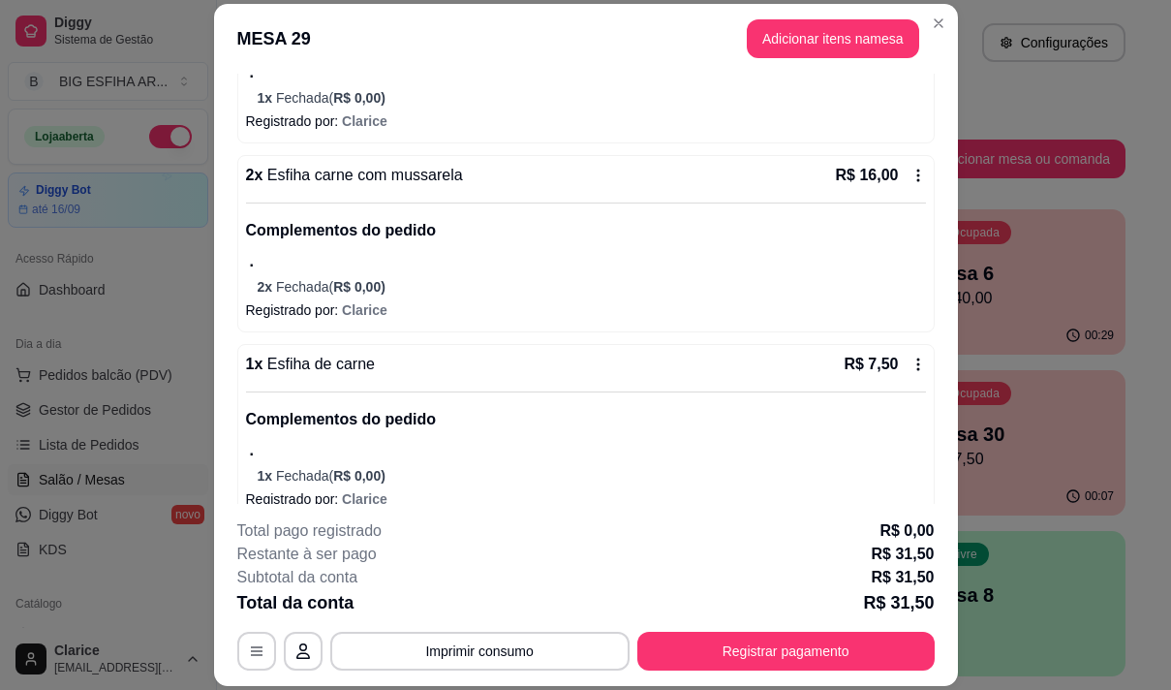
scroll to position [315, 0]
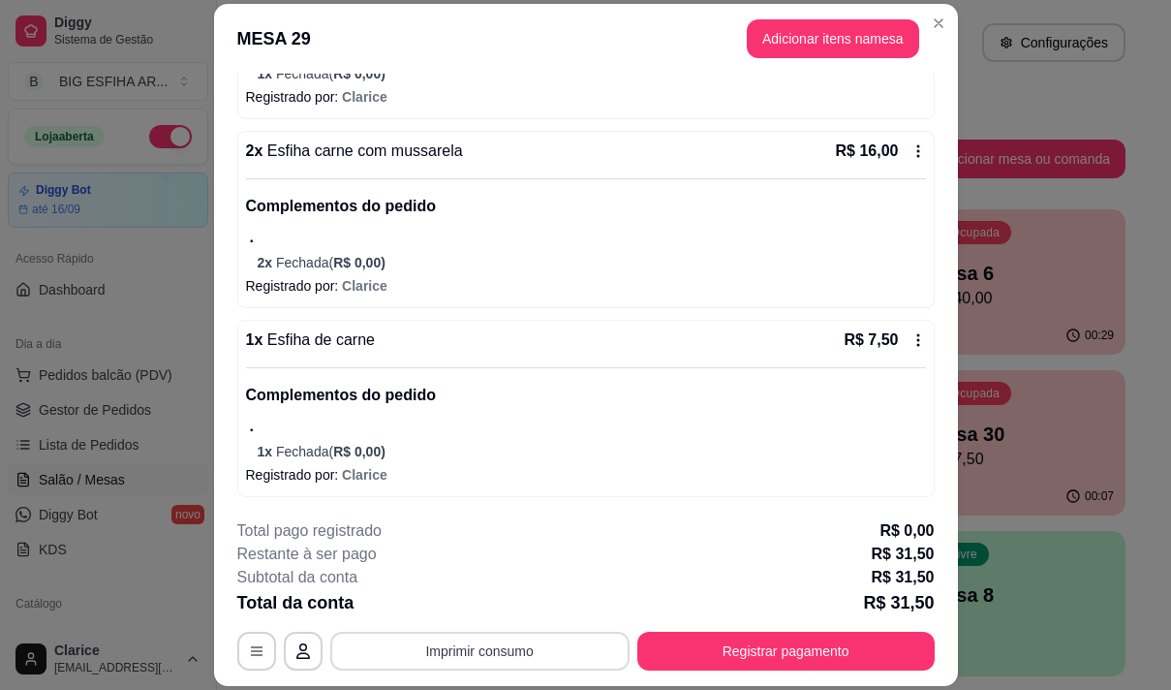
click at [561, 647] on button "Imprimir consumo" at bounding box center [479, 651] width 299 height 39
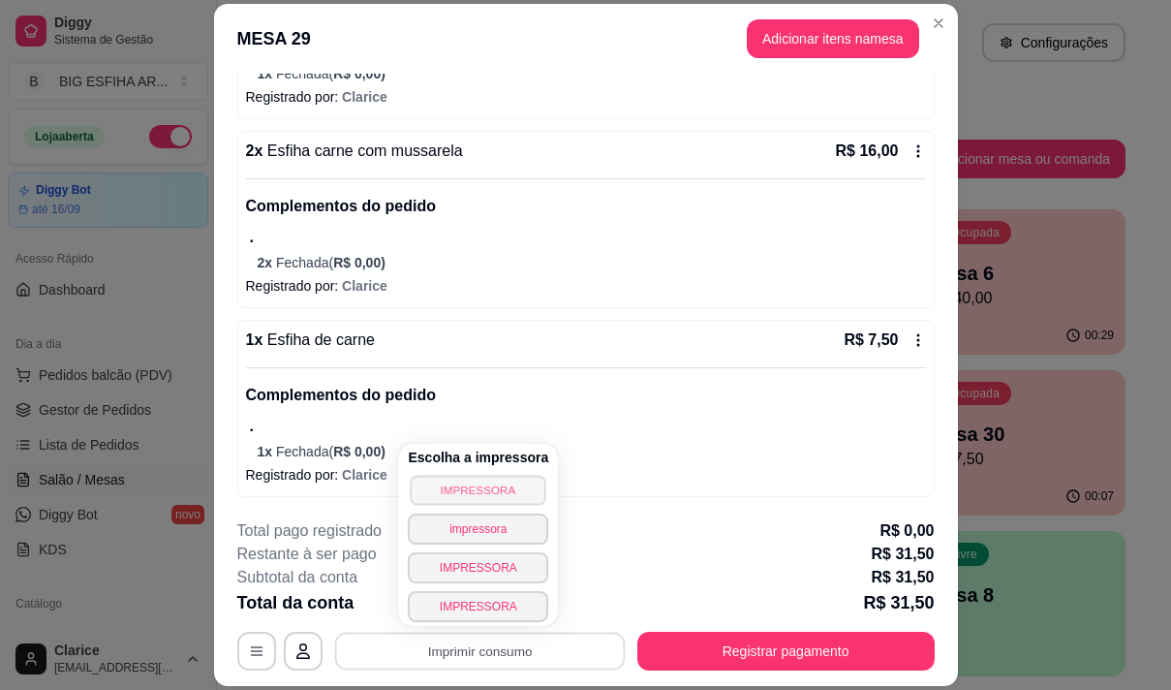
click at [445, 488] on button "IMPRESSORA" at bounding box center [479, 490] width 136 height 30
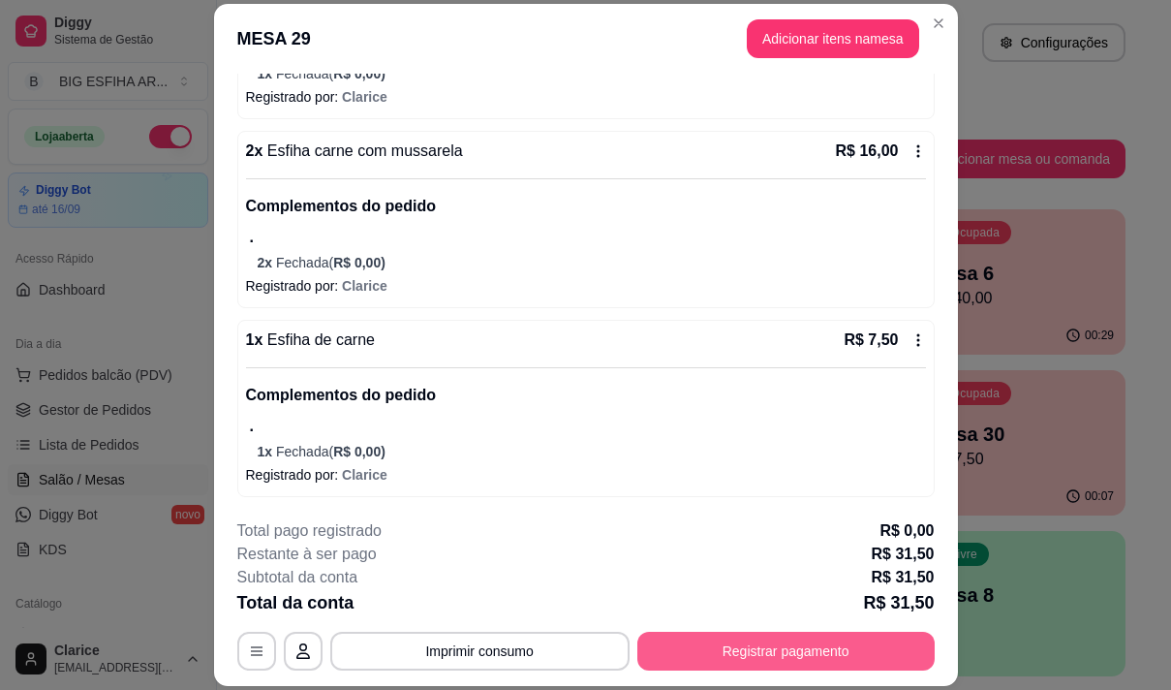
click at [705, 644] on button "Registrar pagamento" at bounding box center [785, 651] width 297 height 39
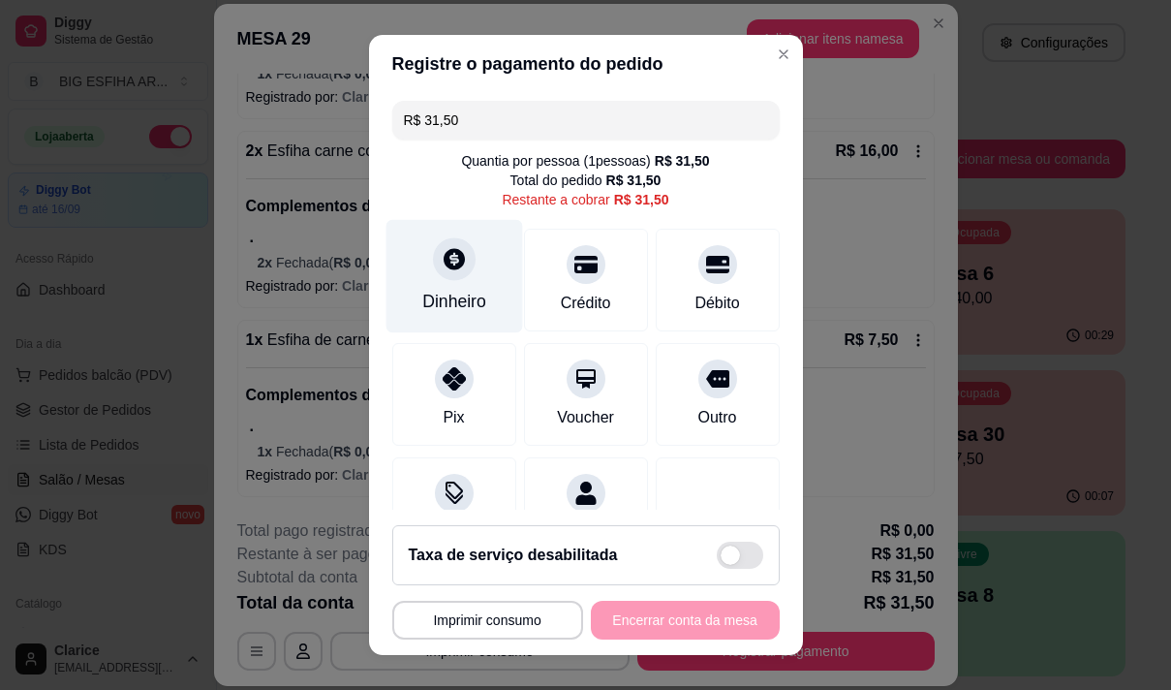
click at [420, 289] on div "Dinheiro" at bounding box center [454, 275] width 137 height 113
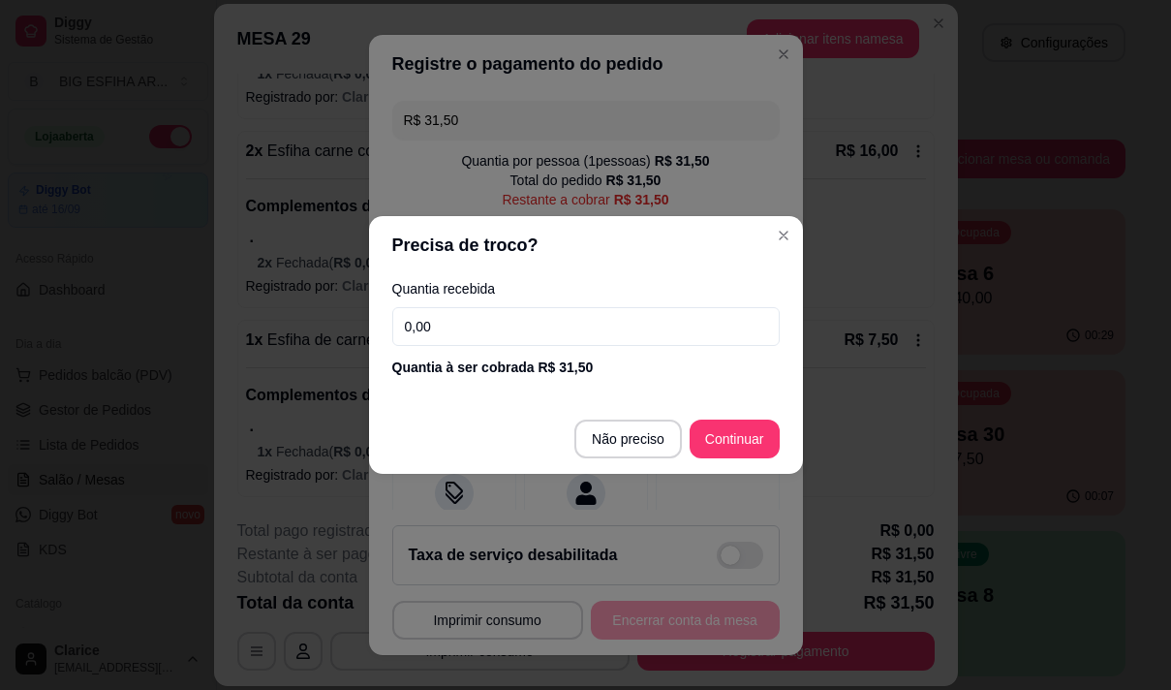
click at [495, 324] on input "0,00" at bounding box center [585, 326] width 387 height 39
type input "100,00"
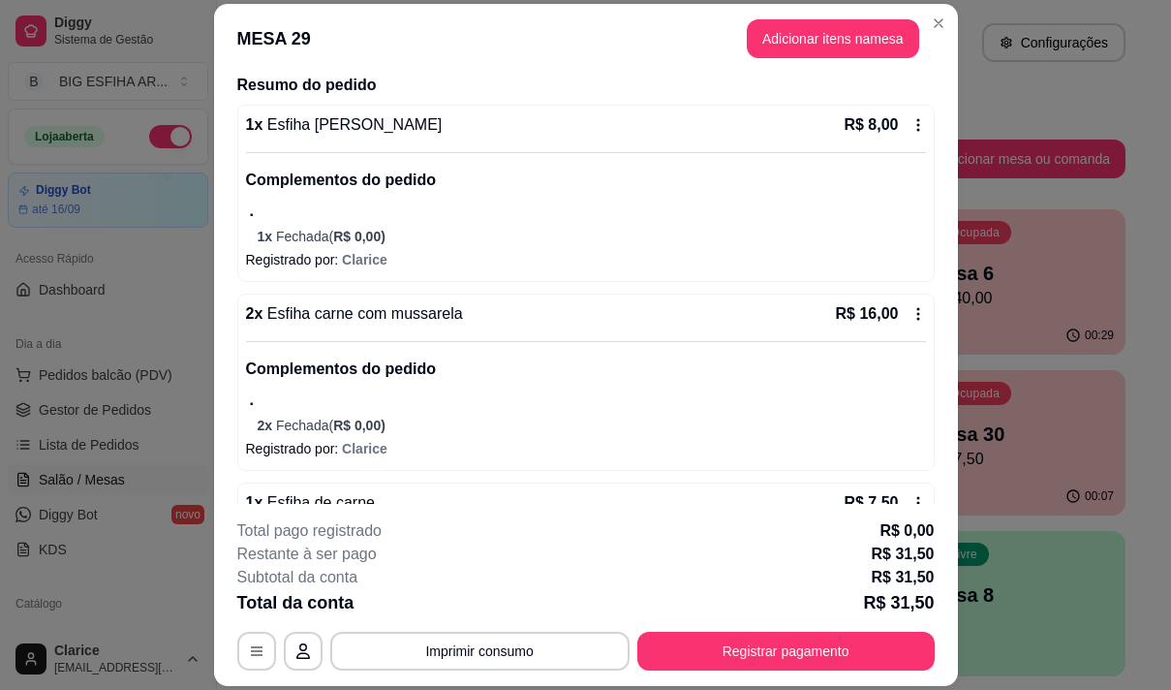
scroll to position [0, 0]
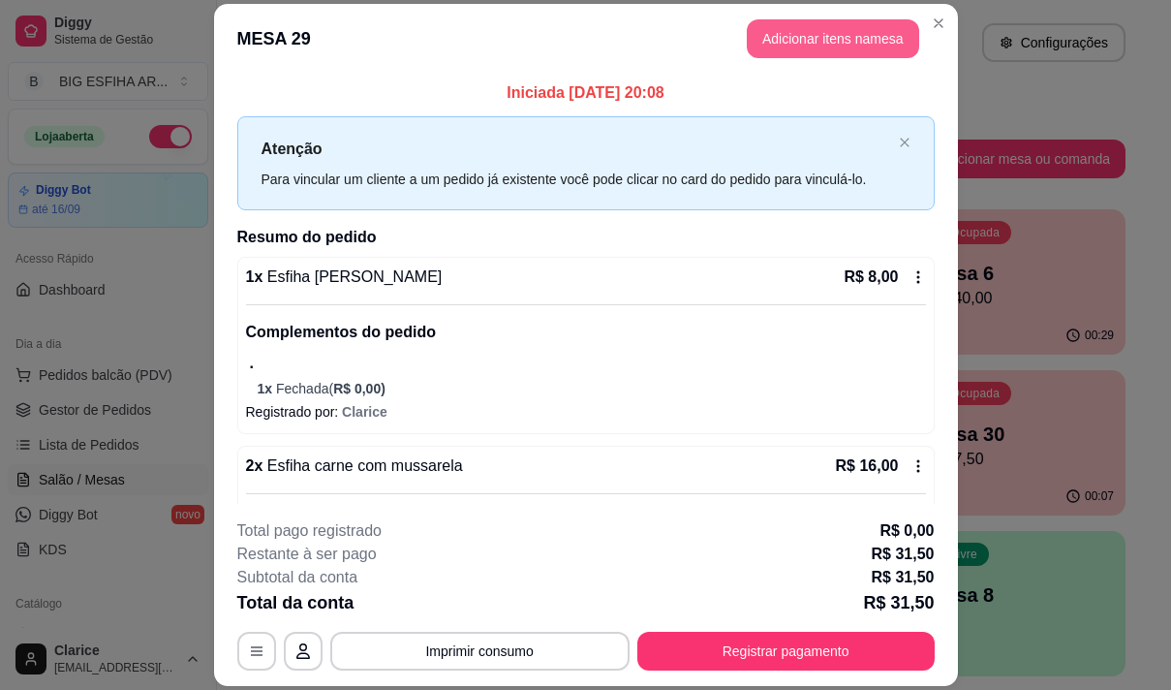
click at [844, 43] on button "Adicionar itens na mesa" at bounding box center [833, 38] width 172 height 39
click at [509, 117] on div at bounding box center [382, 127] width 664 height 39
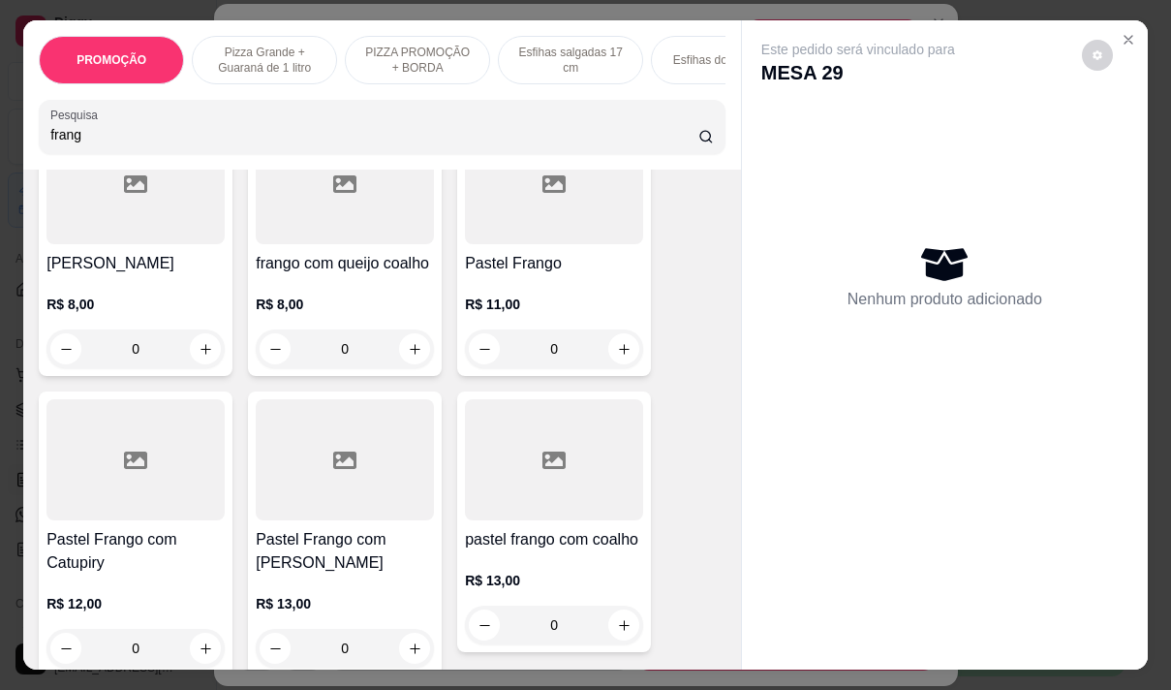
scroll to position [291, 0]
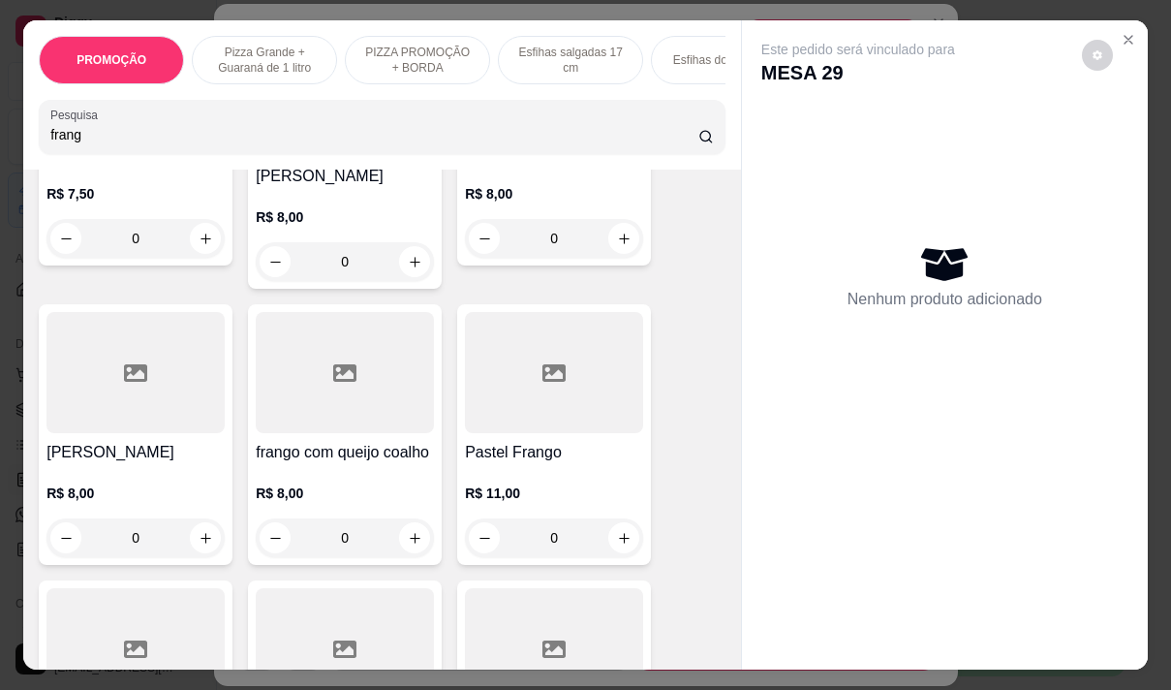
type input "frang"
click at [521, 273] on div "Esfiha de Frango R$ 7,50 0 Esfiha de frango catupiri R$ 8,00 0 Esfiha frango mu…" at bounding box center [382, 584] width 687 height 1159
click at [555, 401] on div at bounding box center [554, 372] width 178 height 121
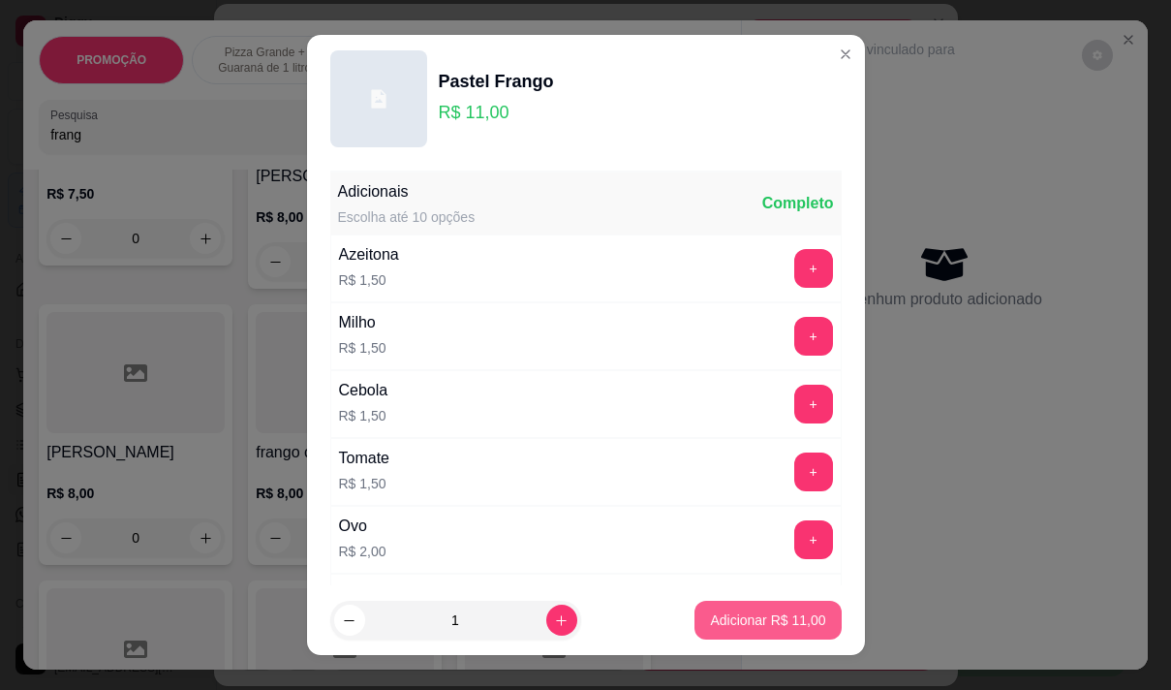
click at [731, 614] on p "Adicionar R$ 11,00" at bounding box center [767, 619] width 115 height 19
type input "1"
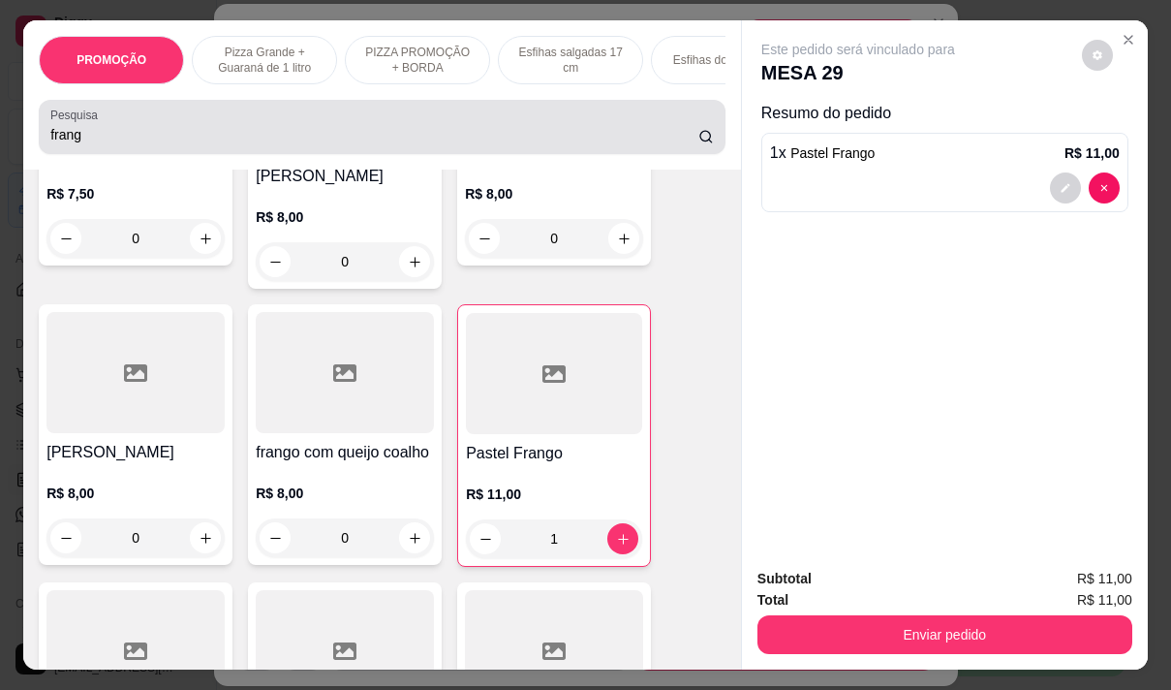
click at [142, 131] on div "frang" at bounding box center [382, 127] width 664 height 39
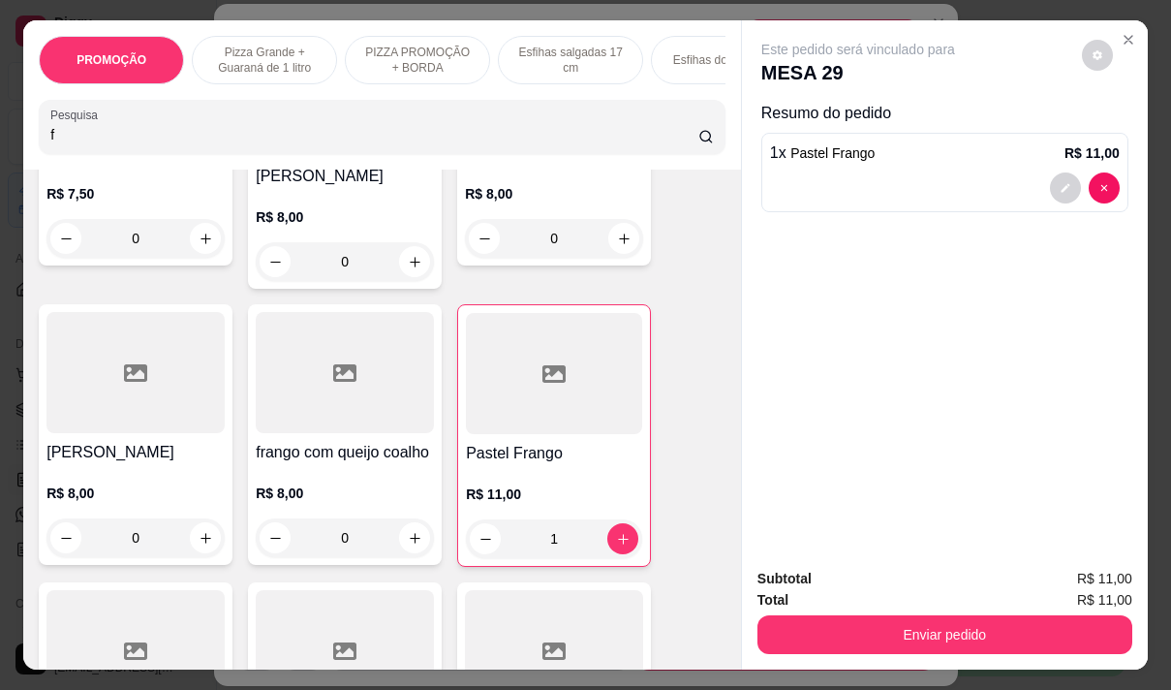
type input "f"
click at [87, 154] on div "Pesquisa f" at bounding box center [382, 127] width 687 height 54
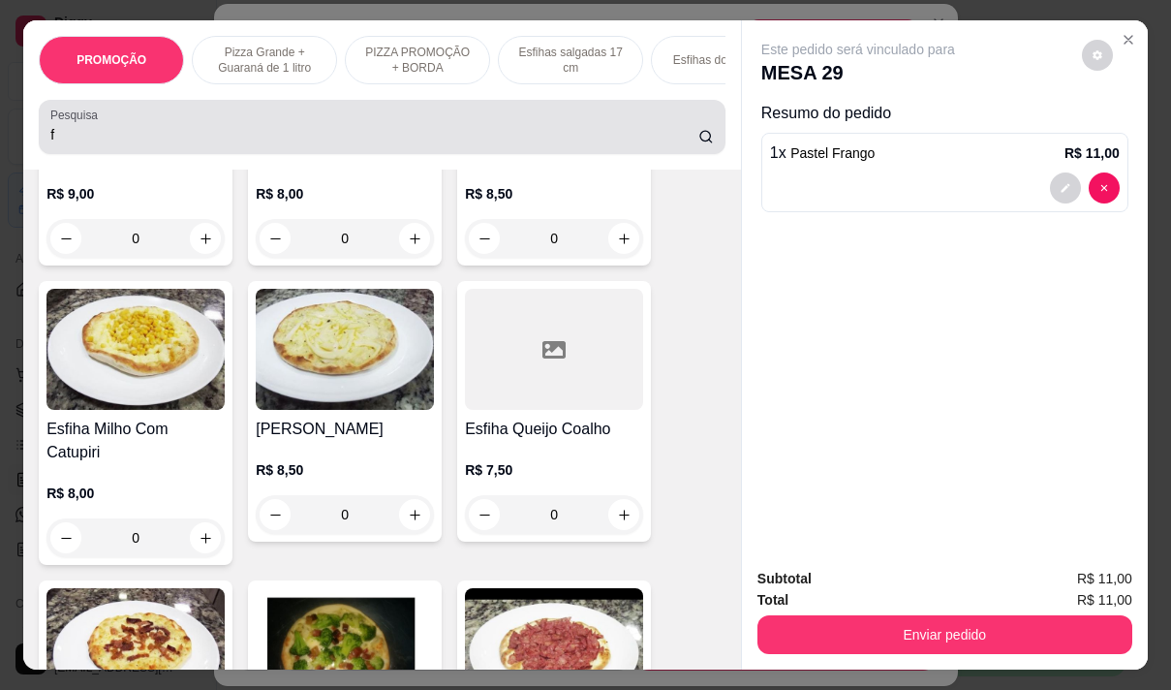
click at [88, 154] on div "Pesquisa f" at bounding box center [382, 127] width 687 height 54
click at [90, 154] on div "Pesquisa f" at bounding box center [382, 127] width 687 height 54
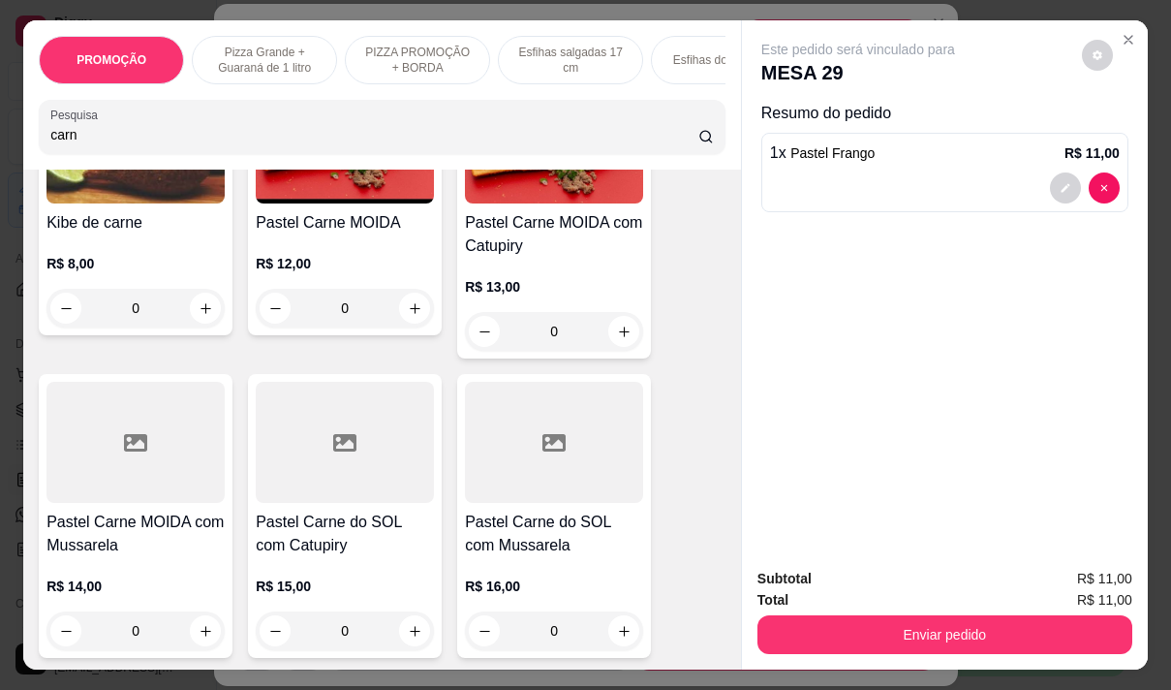
scroll to position [3552, 0]
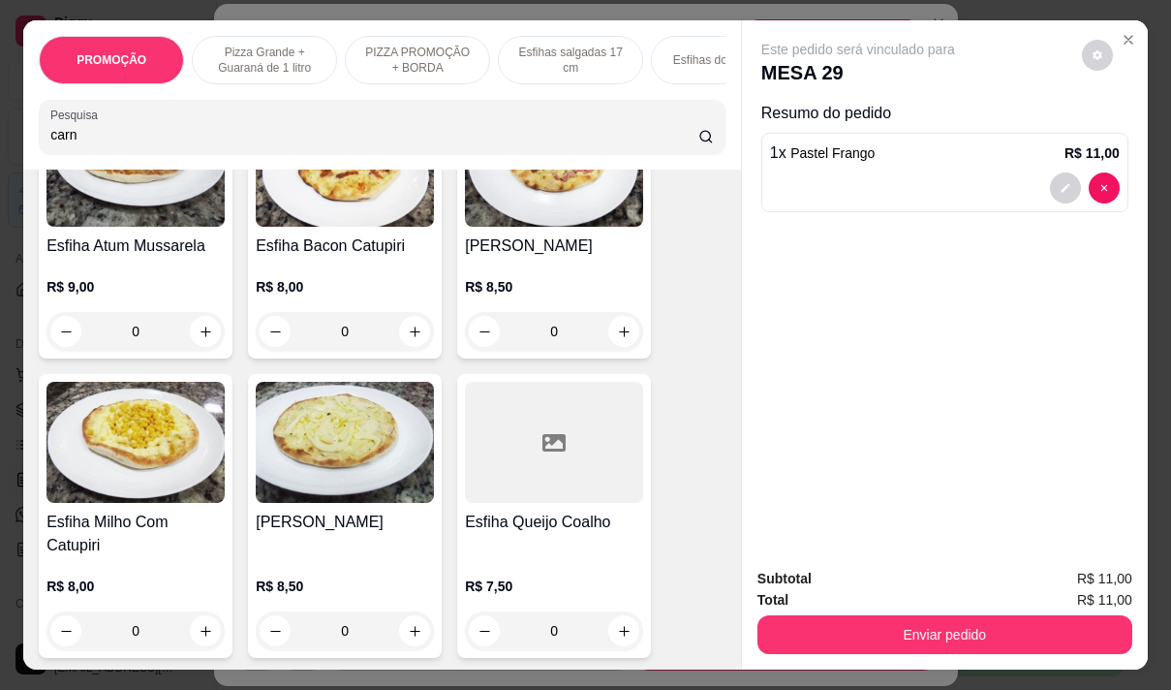
type input "carn"
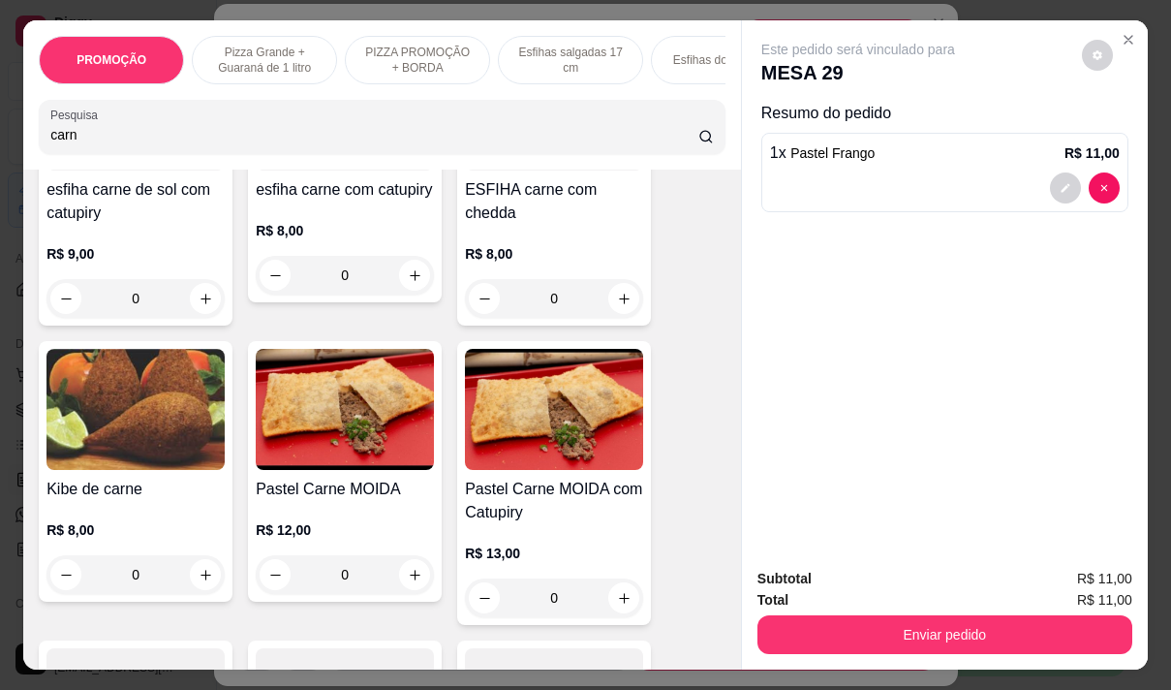
scroll to position [872, 0]
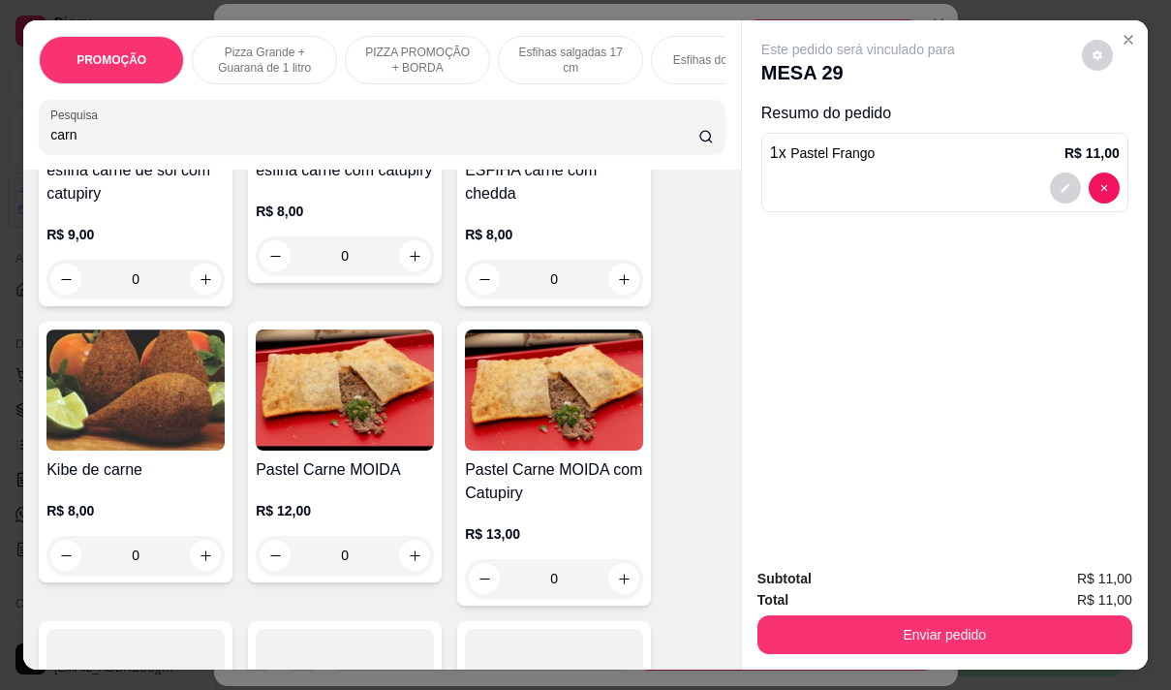
click at [291, 462] on div "Pastel Carne MOIDA R$ 12,00 0" at bounding box center [345, 452] width 194 height 261
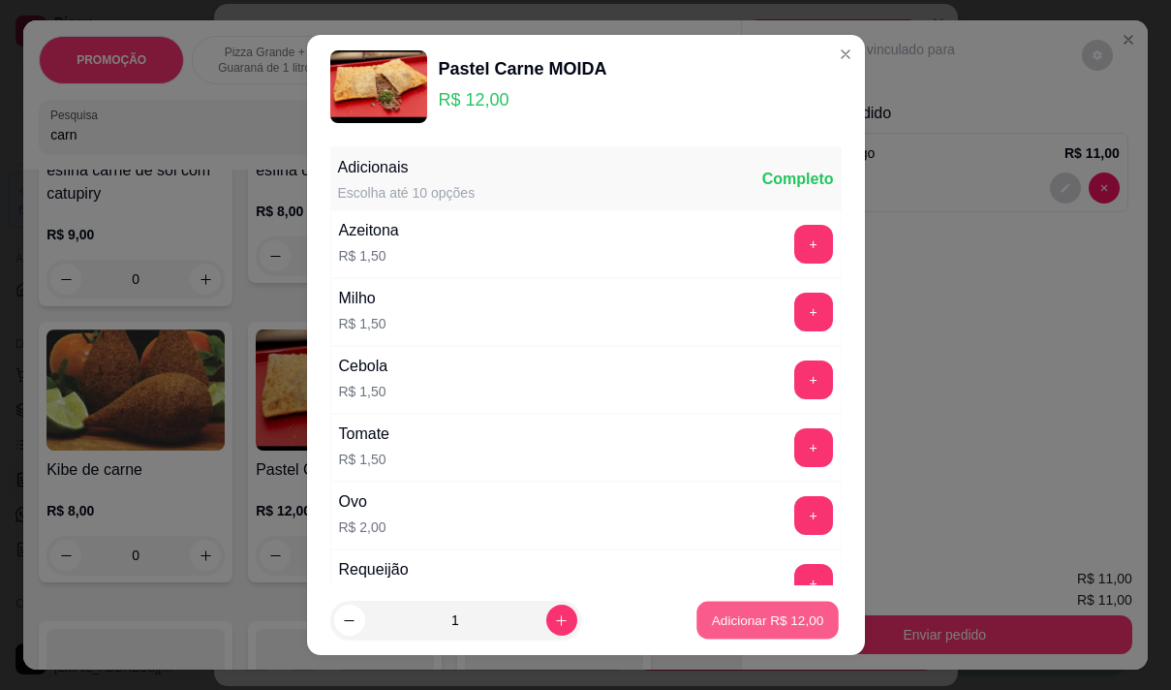
click at [760, 621] on p "Adicionar R$ 12,00" at bounding box center [768, 620] width 112 height 18
type input "1"
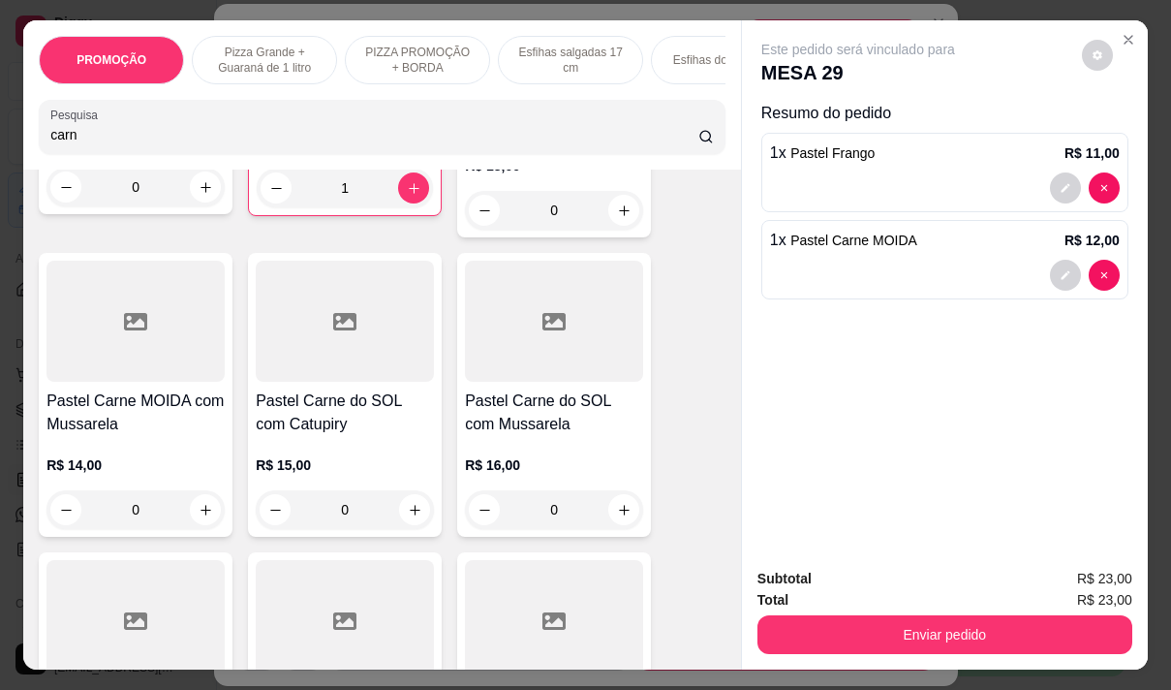
scroll to position [1259, 0]
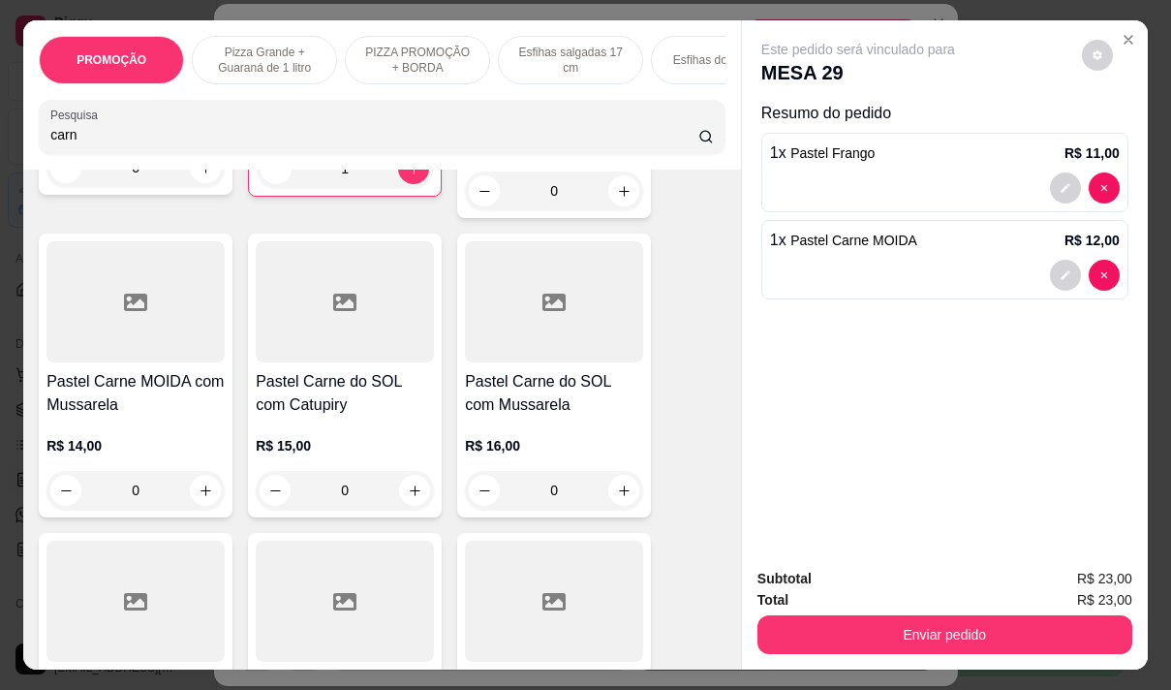
click at [158, 429] on div "R$ 14,00 0" at bounding box center [135, 463] width 178 height 93
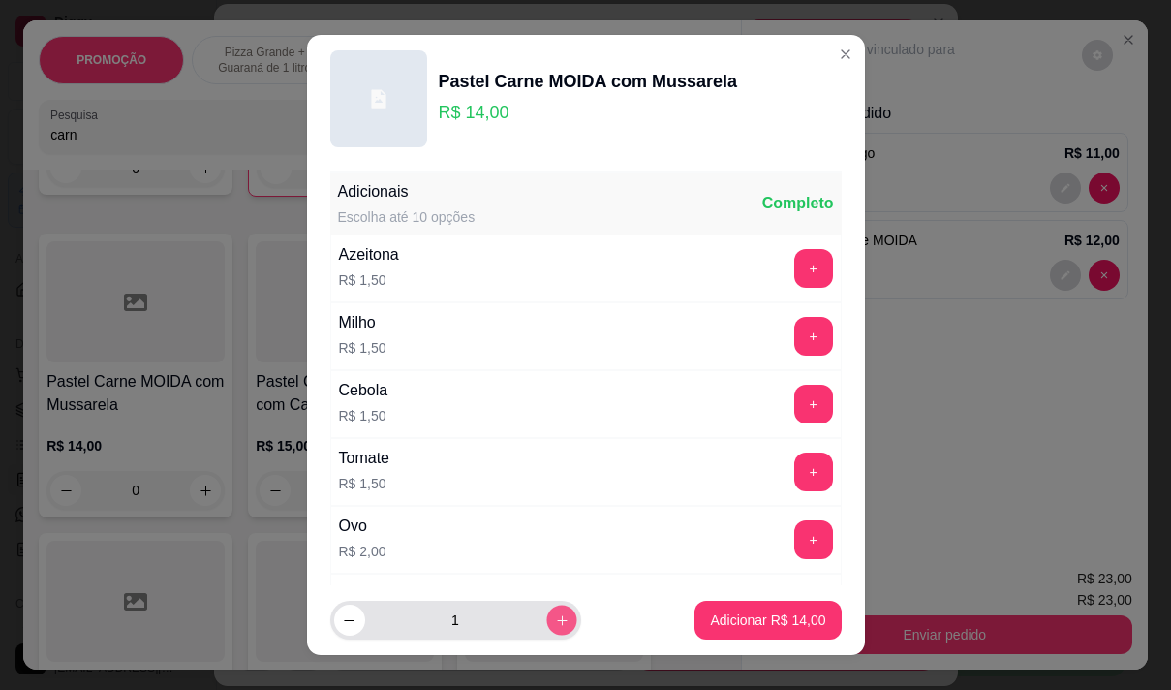
click at [554, 613] on icon "increase-product-quantity" at bounding box center [561, 620] width 15 height 15
type input "2"
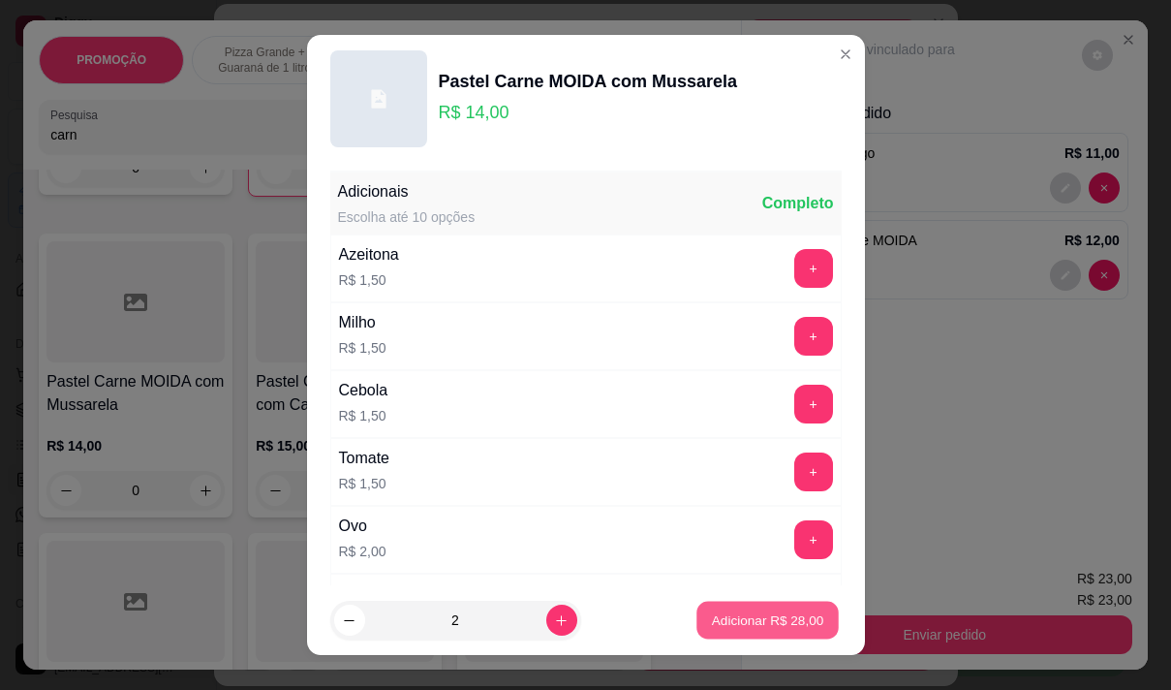
click at [721, 609] on button "Adicionar R$ 28,00" at bounding box center [768, 621] width 142 height 38
type input "2"
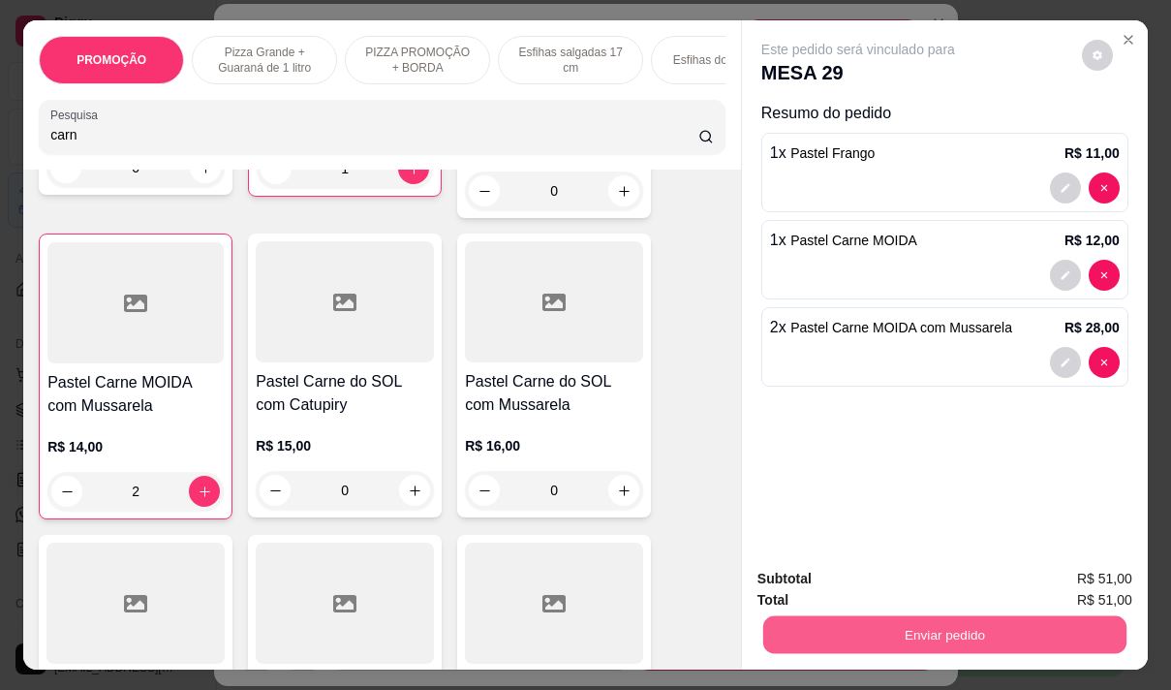
click at [889, 629] on button "Enviar pedido" at bounding box center [944, 634] width 363 height 38
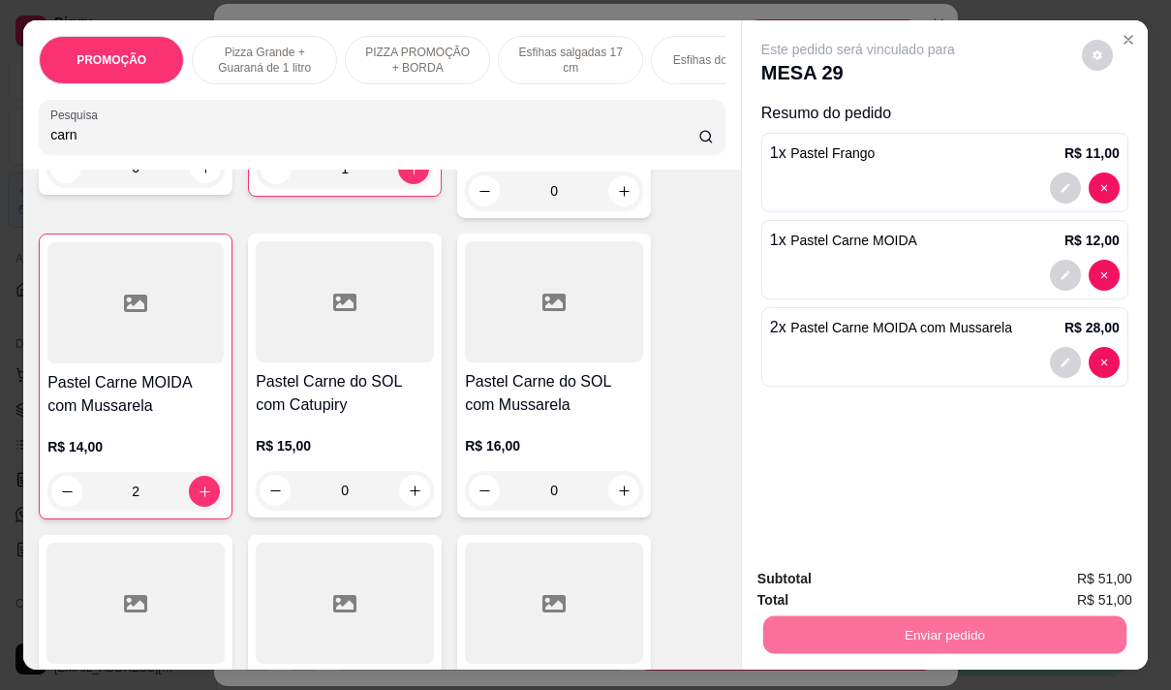
click at [877, 572] on button "Não registrar e enviar pedido" at bounding box center [880, 579] width 201 height 37
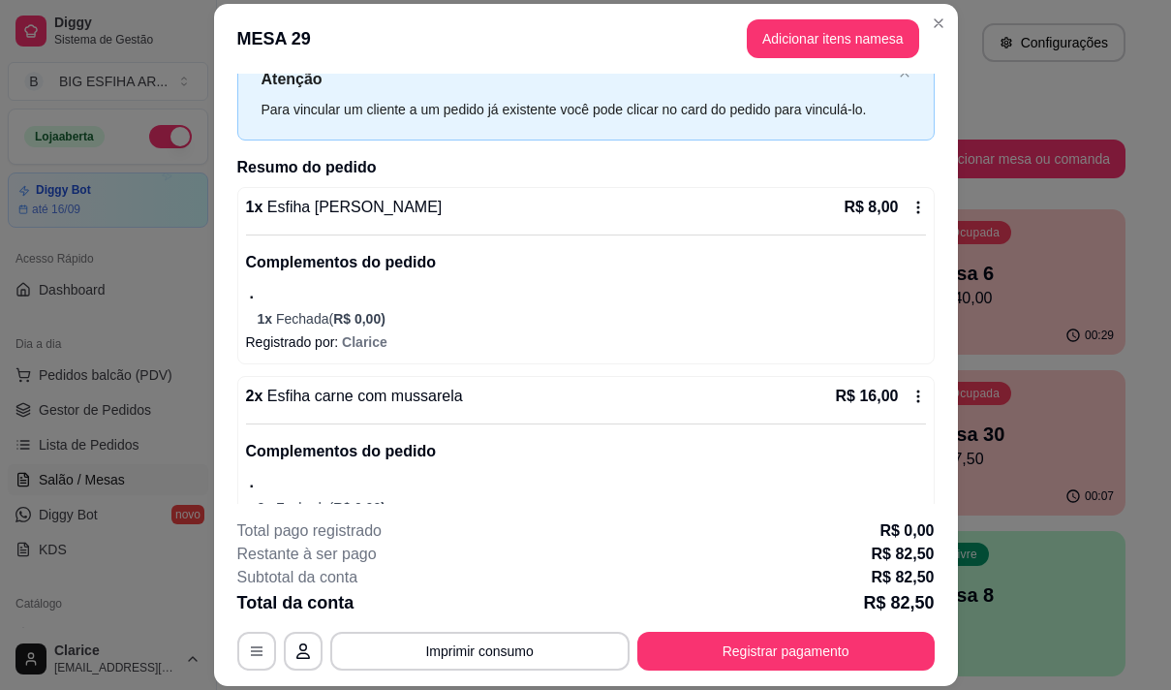
scroll to position [0, 0]
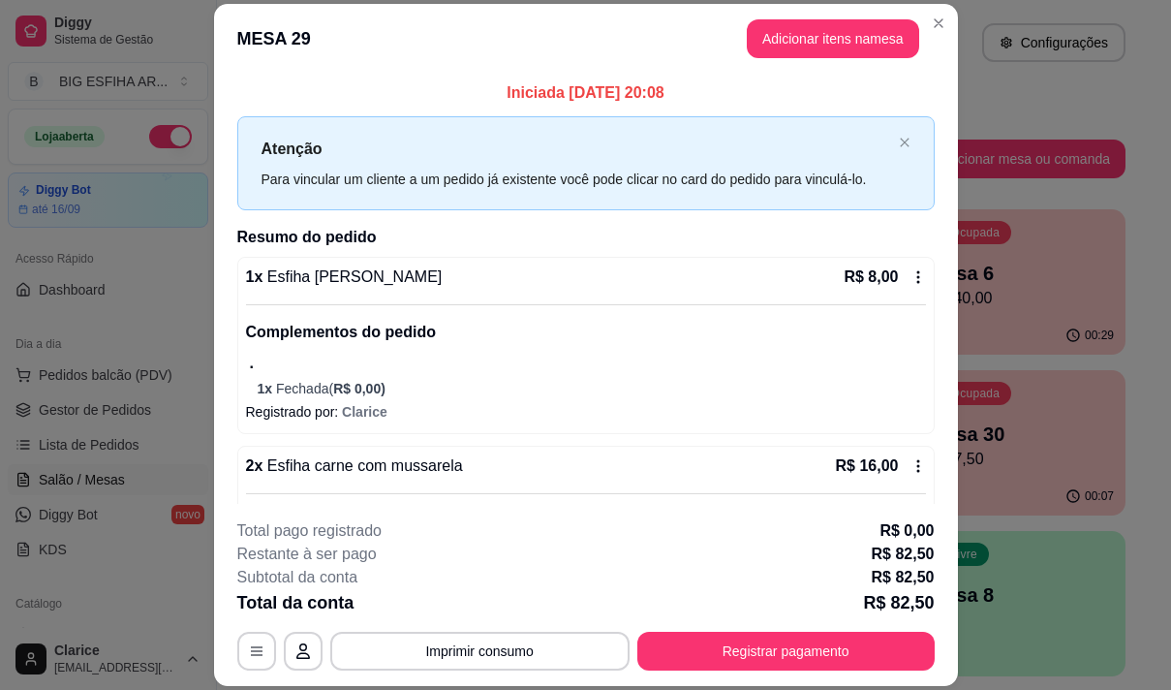
click at [911, 269] on icon at bounding box center [918, 276] width 15 height 15
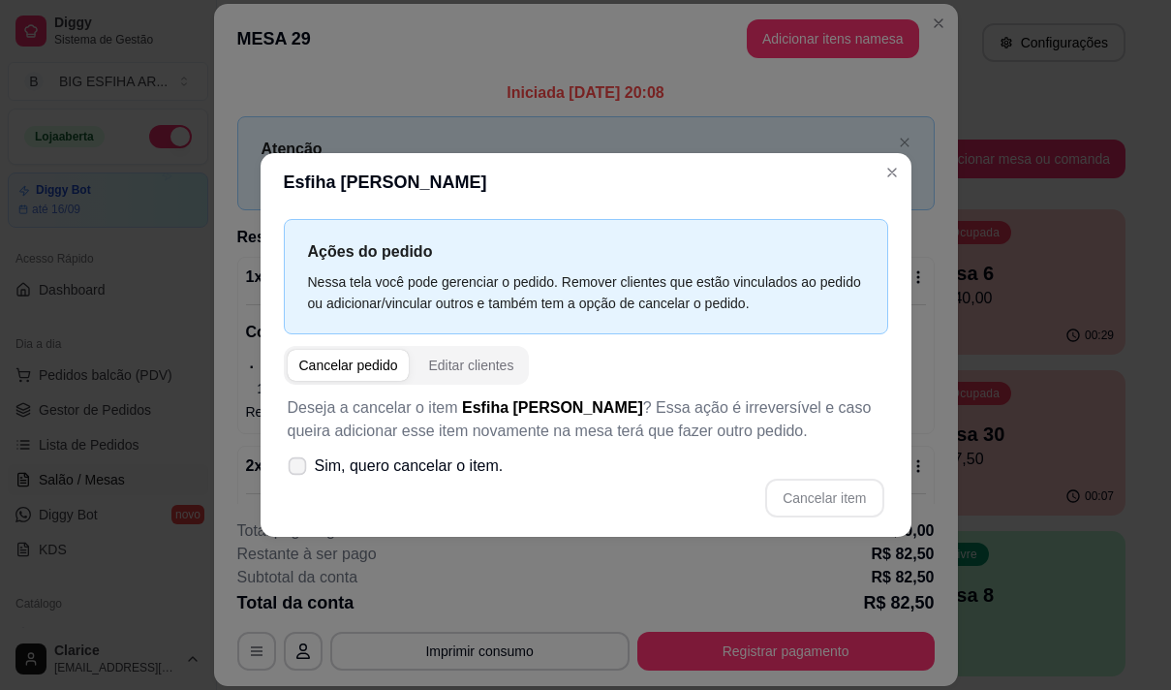
click at [301, 467] on icon at bounding box center [297, 465] width 15 height 11
click at [299, 470] on input "Sim, quero cancelar o item." at bounding box center [293, 476] width 13 height 13
checkbox input "true"
click at [825, 499] on button "Cancelar item" at bounding box center [824, 498] width 118 height 39
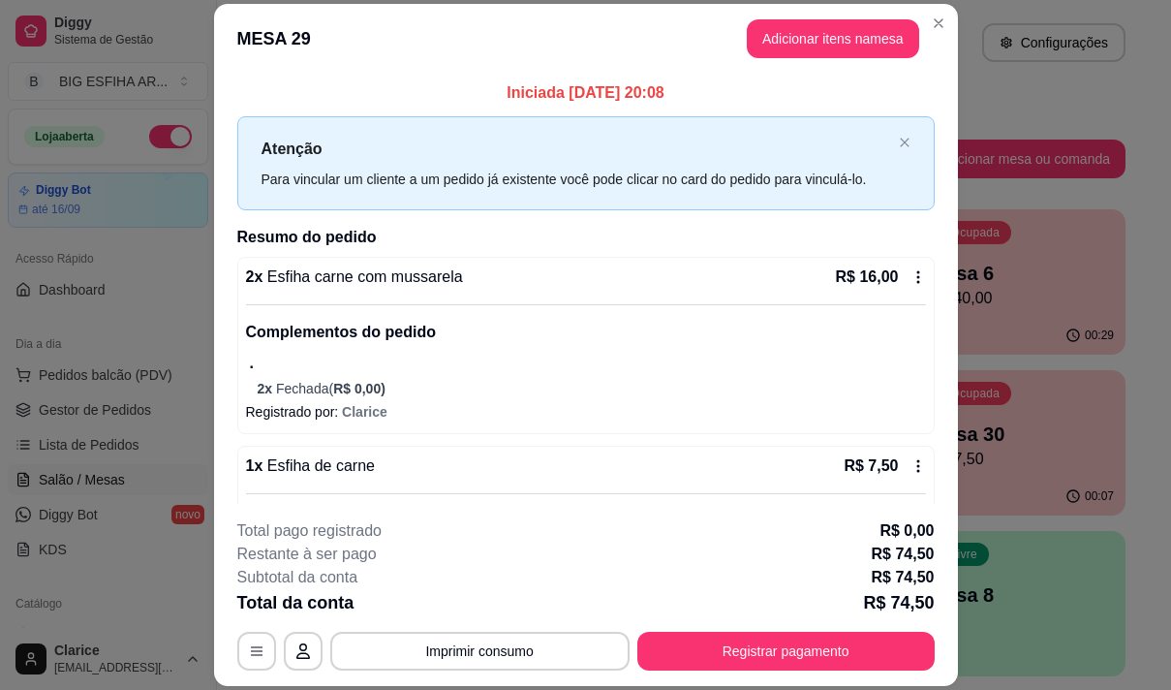
click at [895, 266] on div "R$ 16,00" at bounding box center [881, 276] width 90 height 23
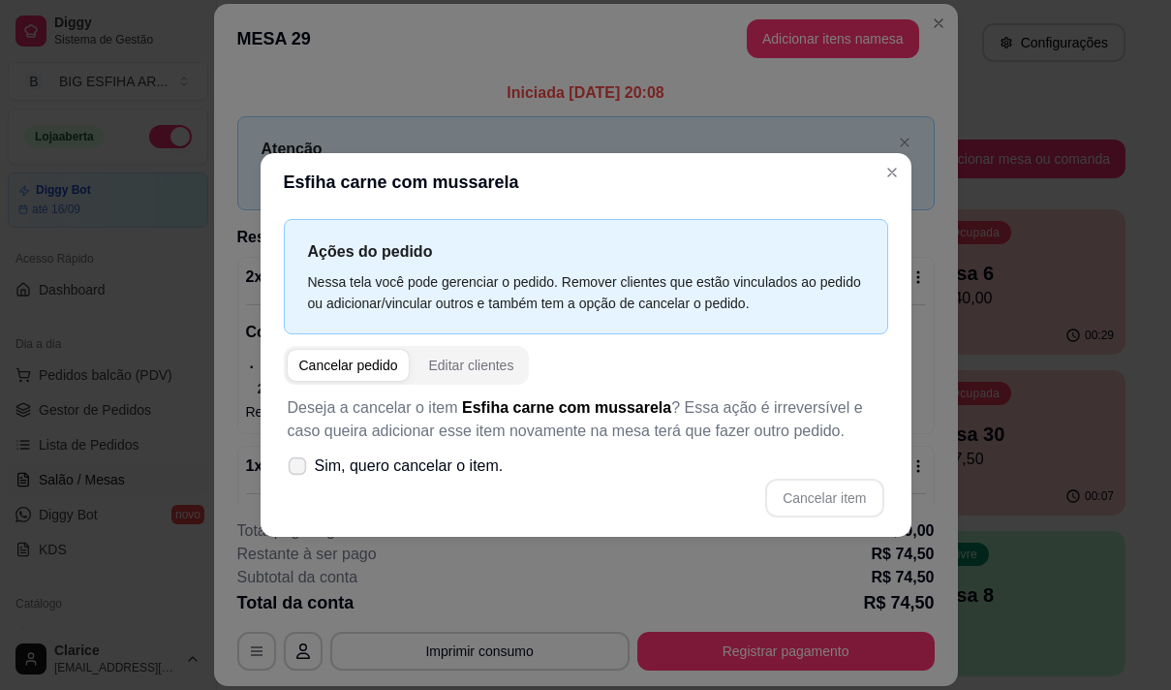
click at [300, 471] on icon at bounding box center [297, 465] width 15 height 11
click at [299, 471] on input "Sim, quero cancelar o item." at bounding box center [293, 476] width 13 height 13
checkbox input "true"
click at [847, 499] on button "Cancelar item" at bounding box center [824, 498] width 118 height 39
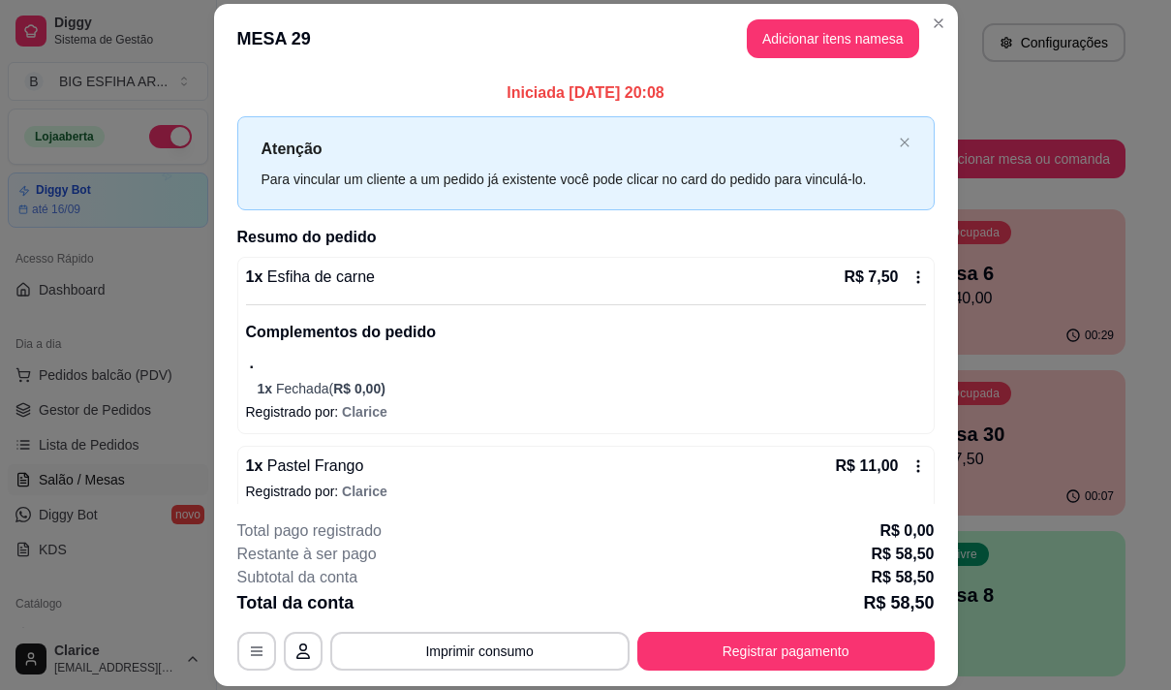
click at [882, 278] on div "R$ 7,50" at bounding box center [884, 276] width 81 height 23
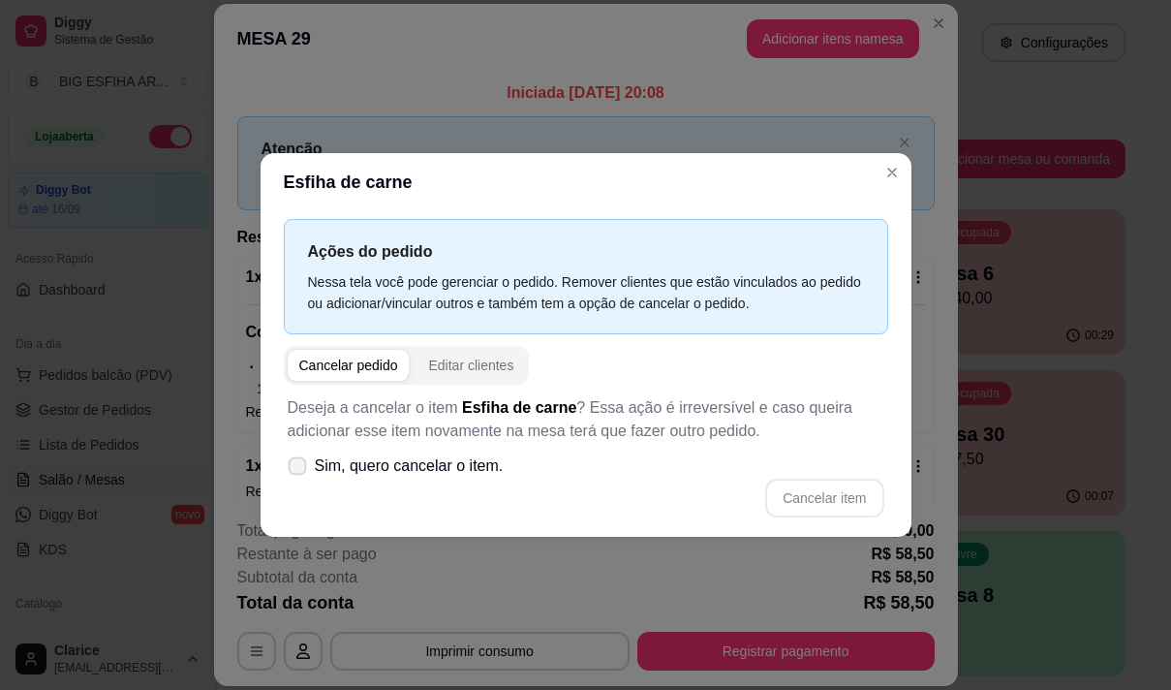
click at [289, 464] on span at bounding box center [297, 466] width 18 height 18
click at [289, 470] on input "Sim, quero cancelar o item." at bounding box center [293, 476] width 13 height 13
checkbox input "true"
click at [823, 494] on button "Cancelar item" at bounding box center [824, 498] width 118 height 39
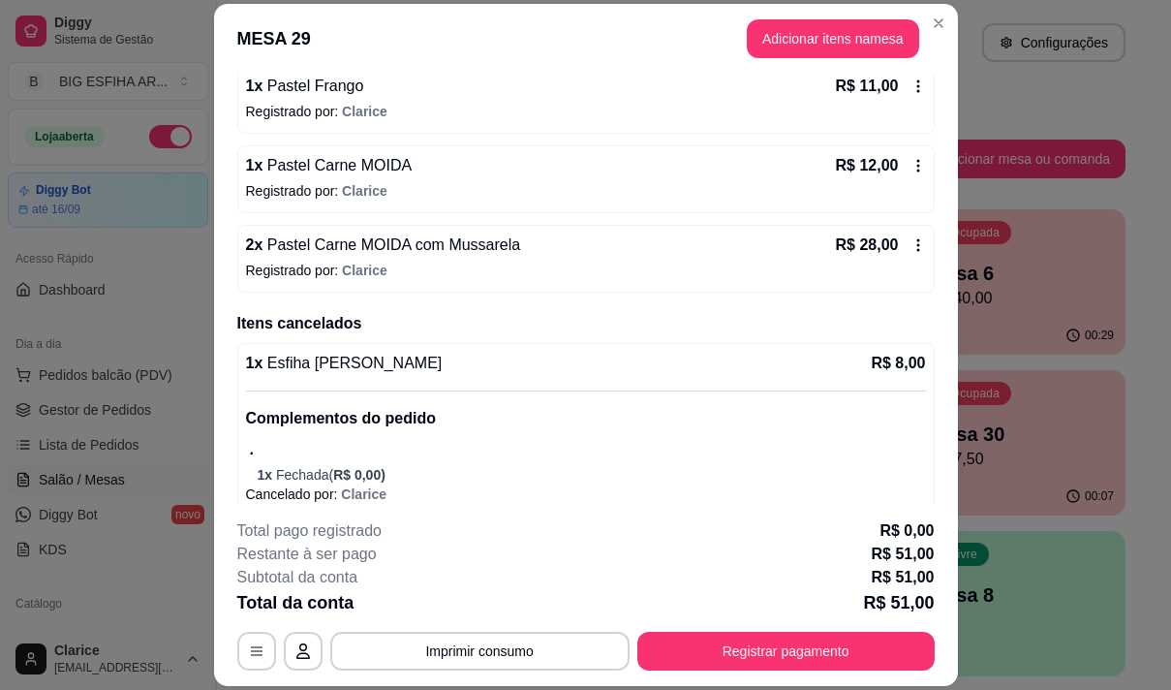
scroll to position [194, 0]
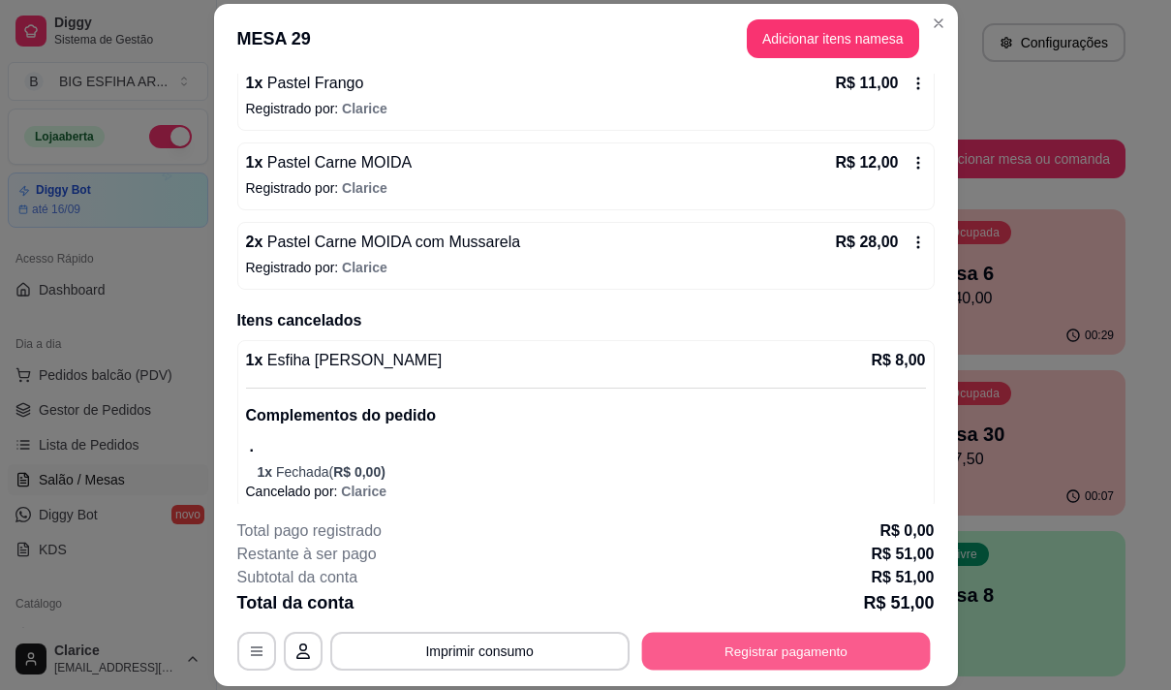
click at [746, 647] on button "Registrar pagamento" at bounding box center [785, 652] width 289 height 38
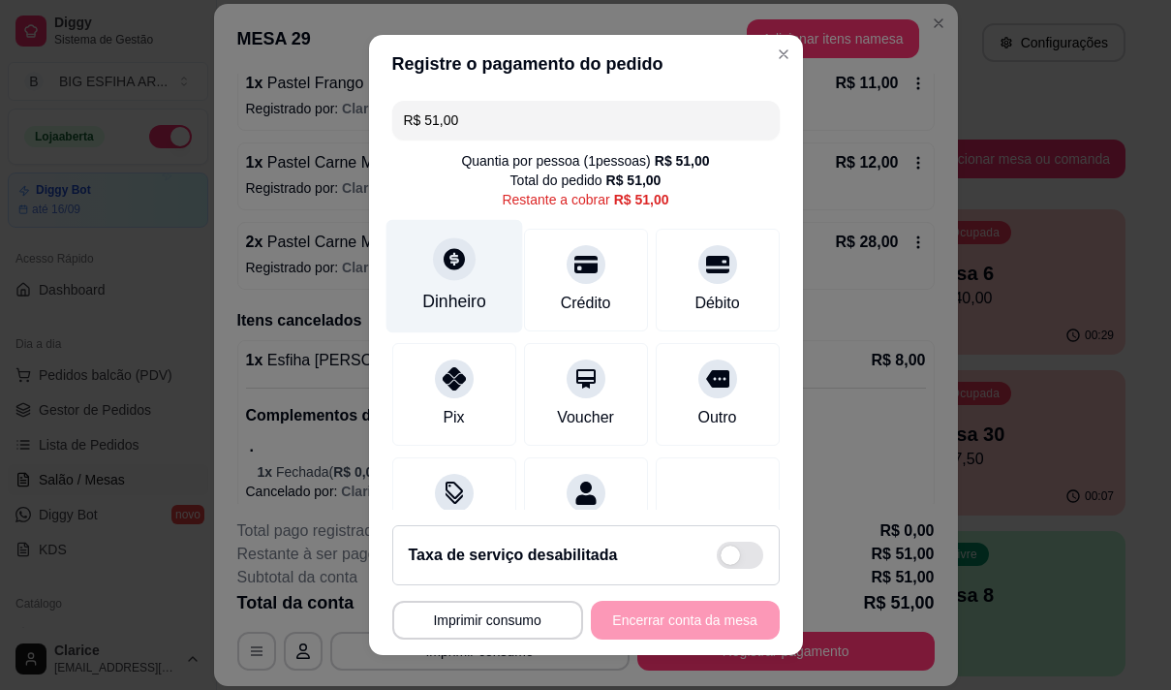
click at [433, 282] on div "Dinheiro" at bounding box center [454, 275] width 137 height 113
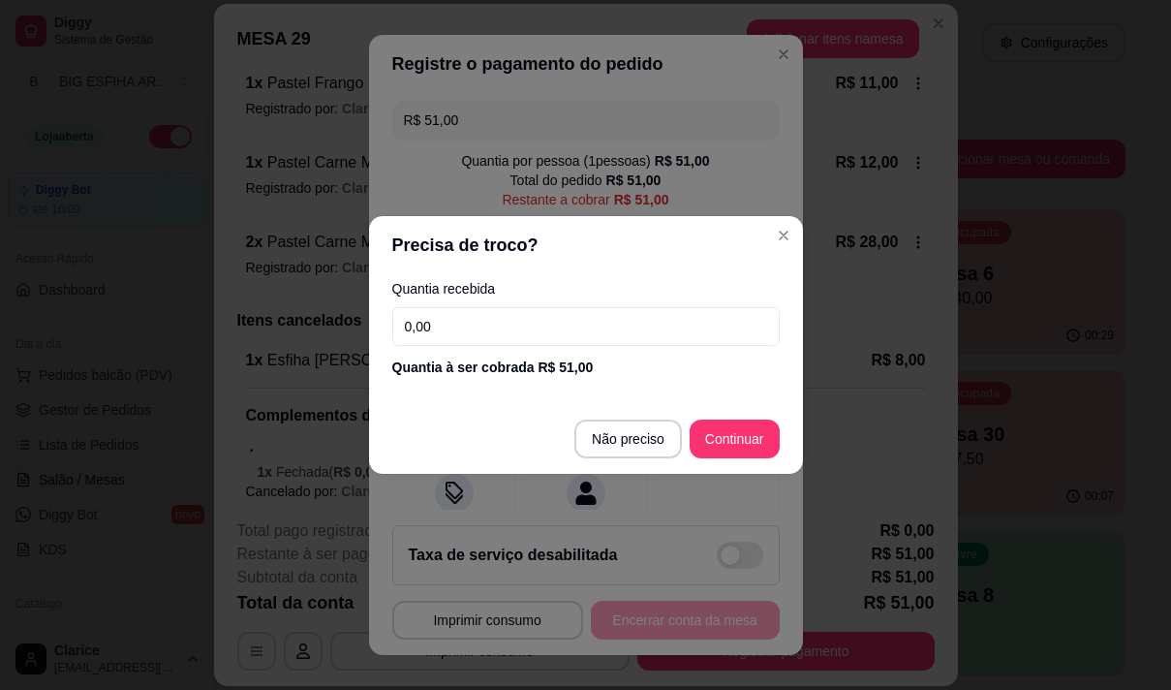
click at [539, 334] on input "0,00" at bounding box center [585, 326] width 387 height 39
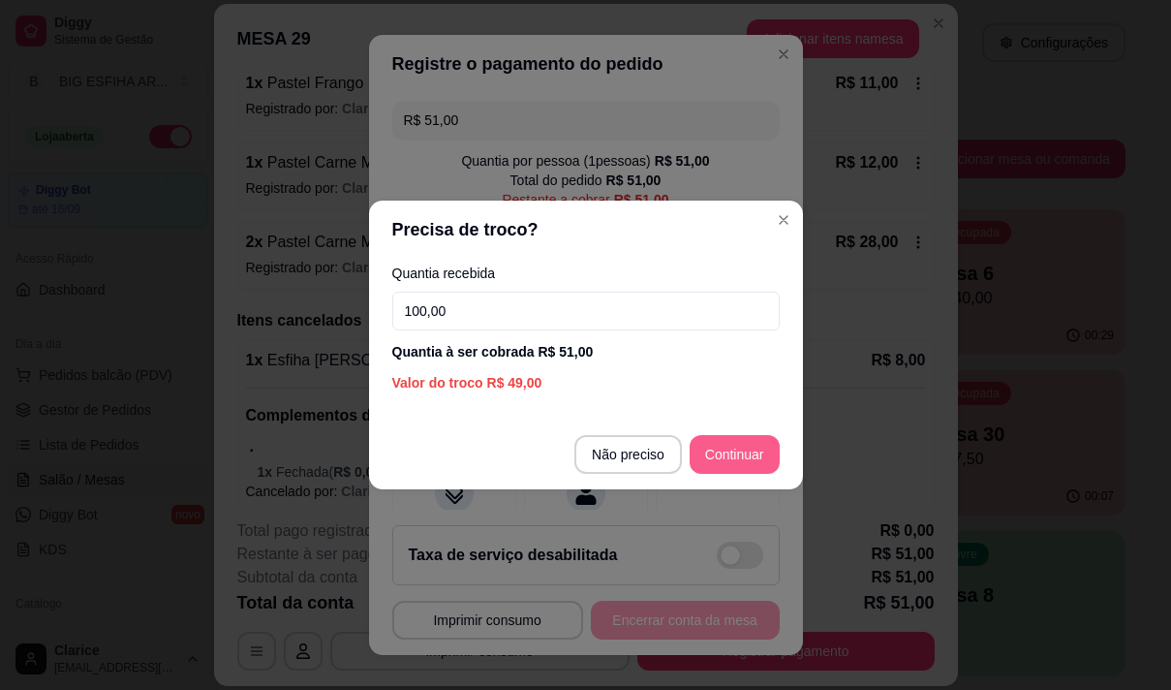
type input "100,00"
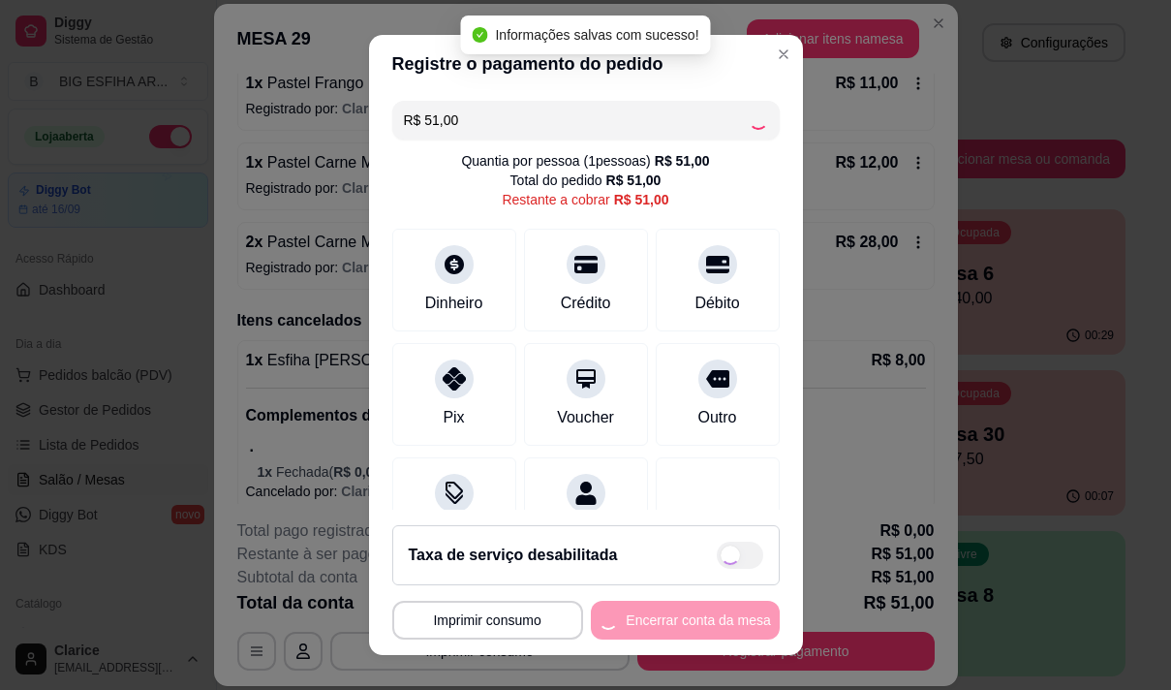
type input "R$ 0,00"
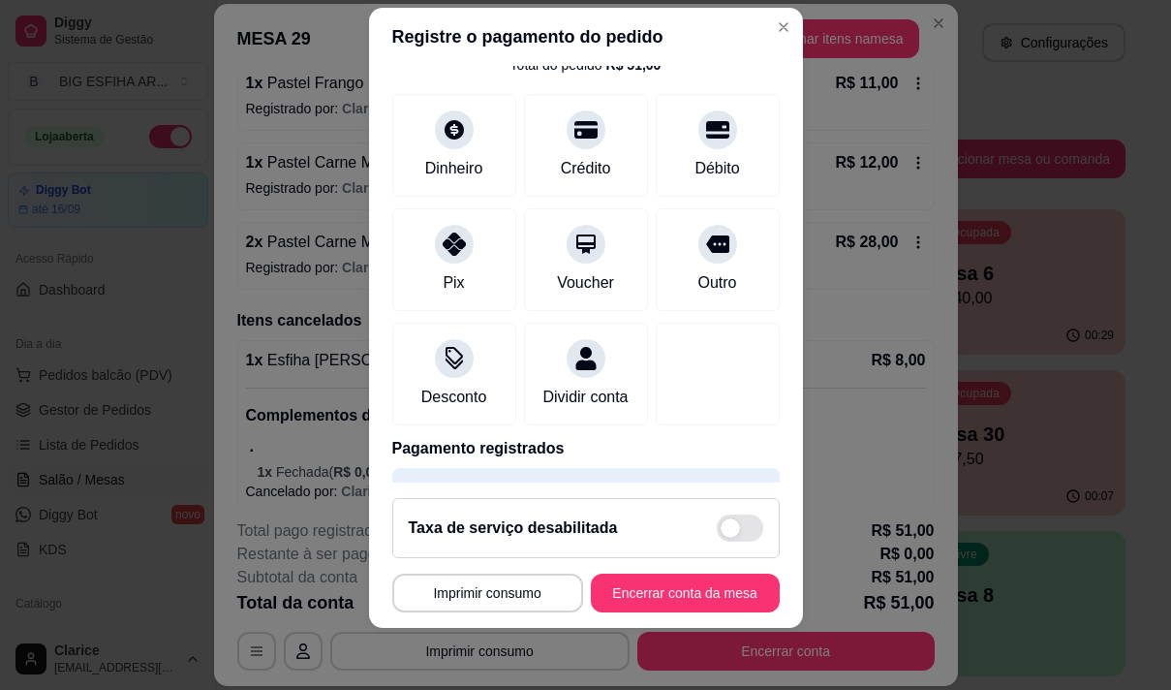
scroll to position [162, 0]
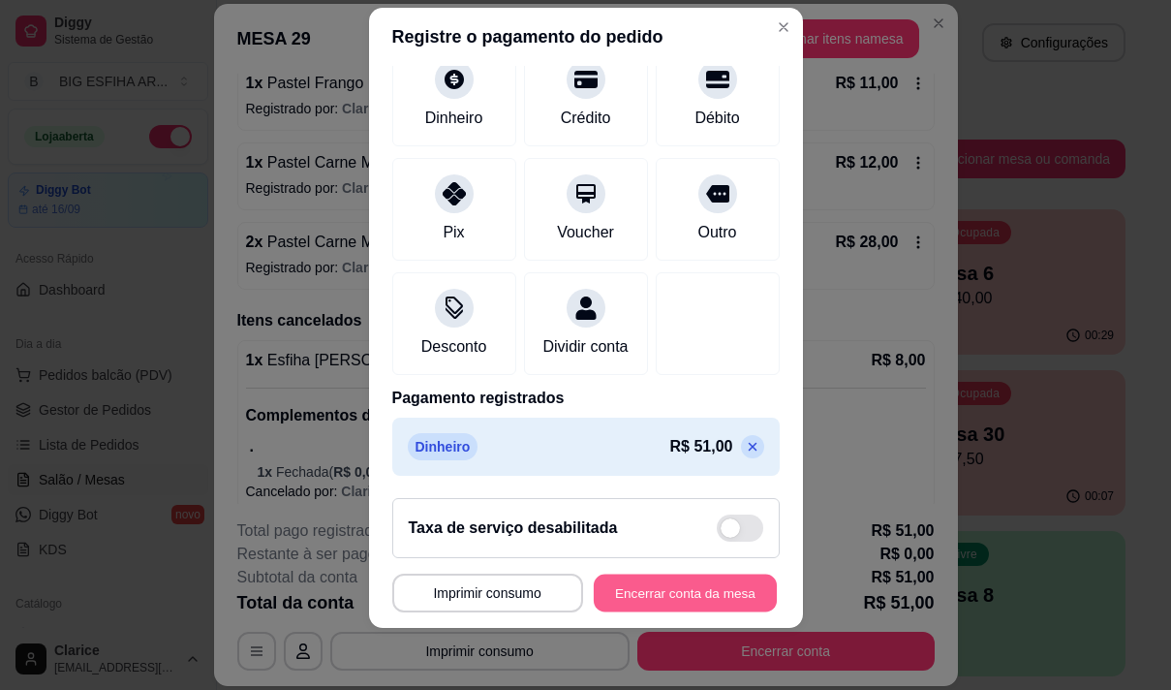
click at [686, 593] on button "Encerrar conta da mesa" at bounding box center [685, 593] width 183 height 38
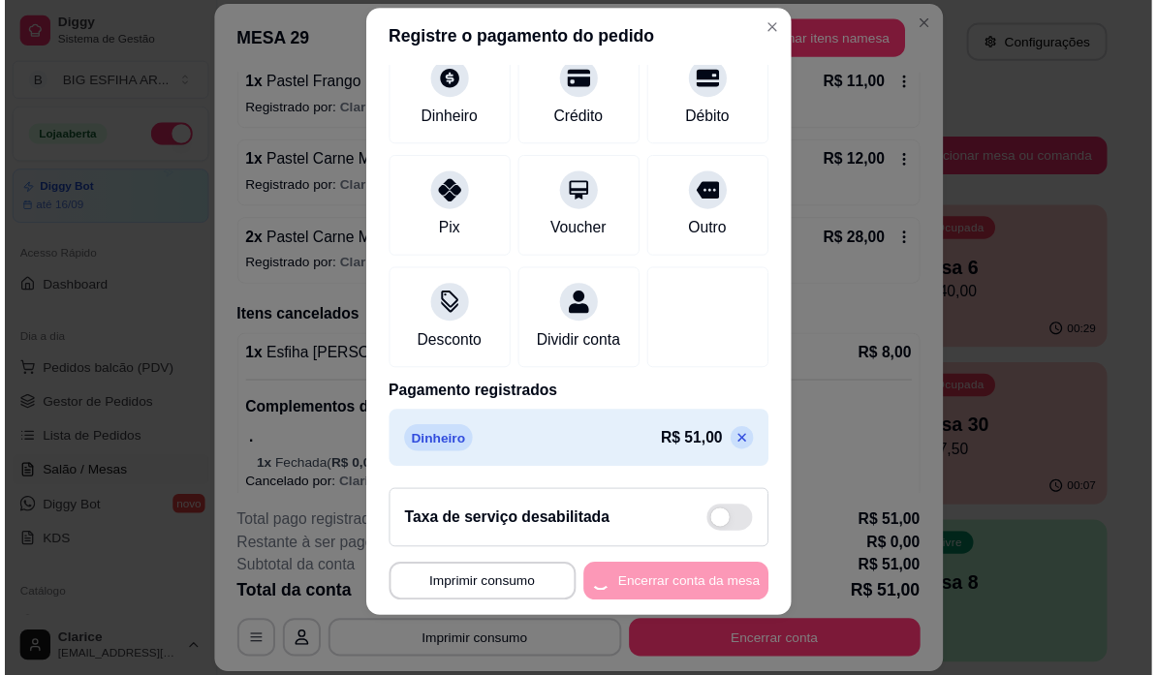
scroll to position [0, 0]
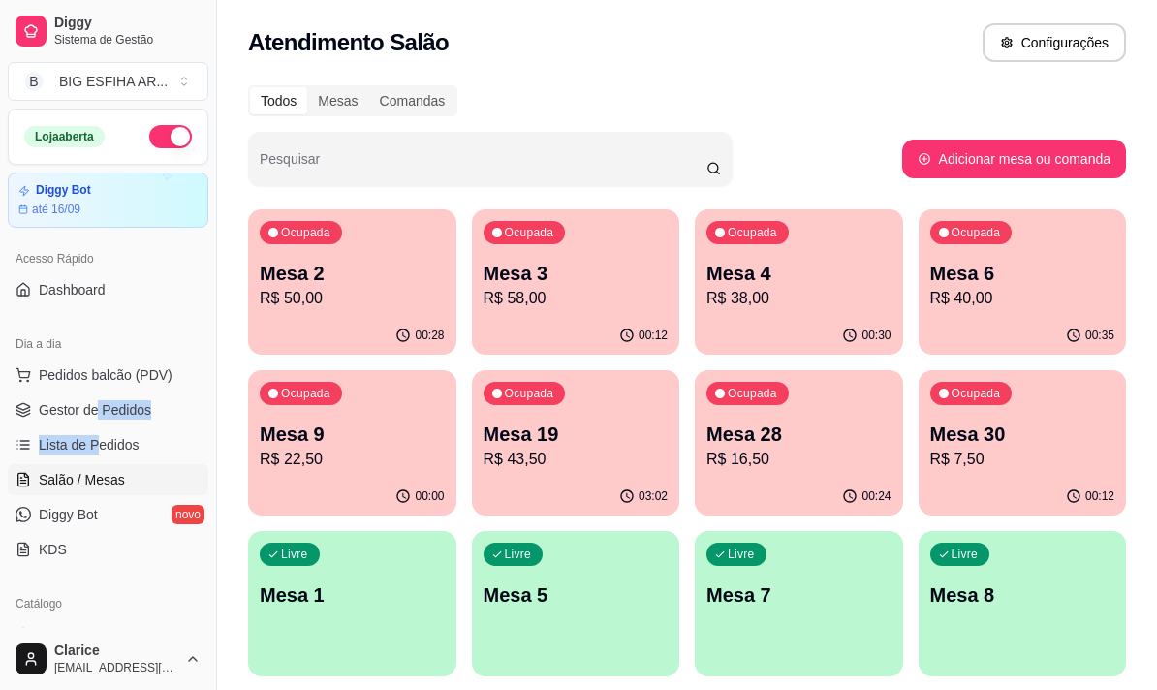
click at [94, 426] on ul "Pedidos balcão (PDV) Gestor de Pedidos Lista de Pedidos Salão / Mesas Diggy Bot…" at bounding box center [108, 461] width 201 height 205
click at [104, 447] on span "Lista de Pedidos" at bounding box center [89, 444] width 101 height 19
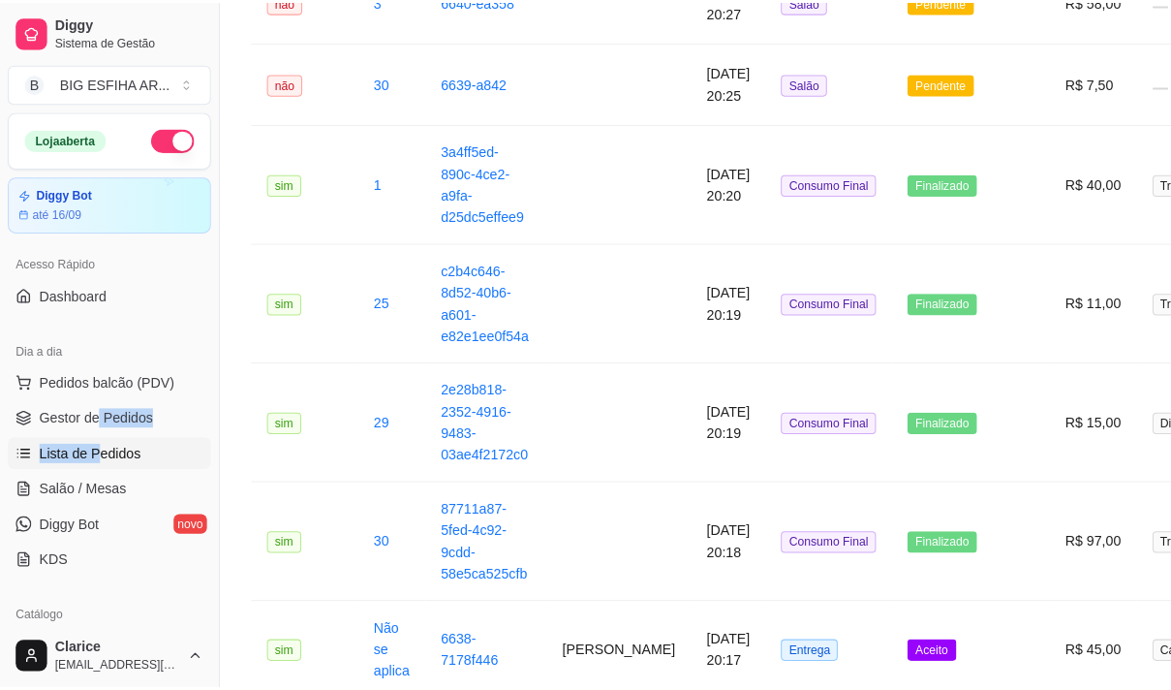
scroll to position [969, 0]
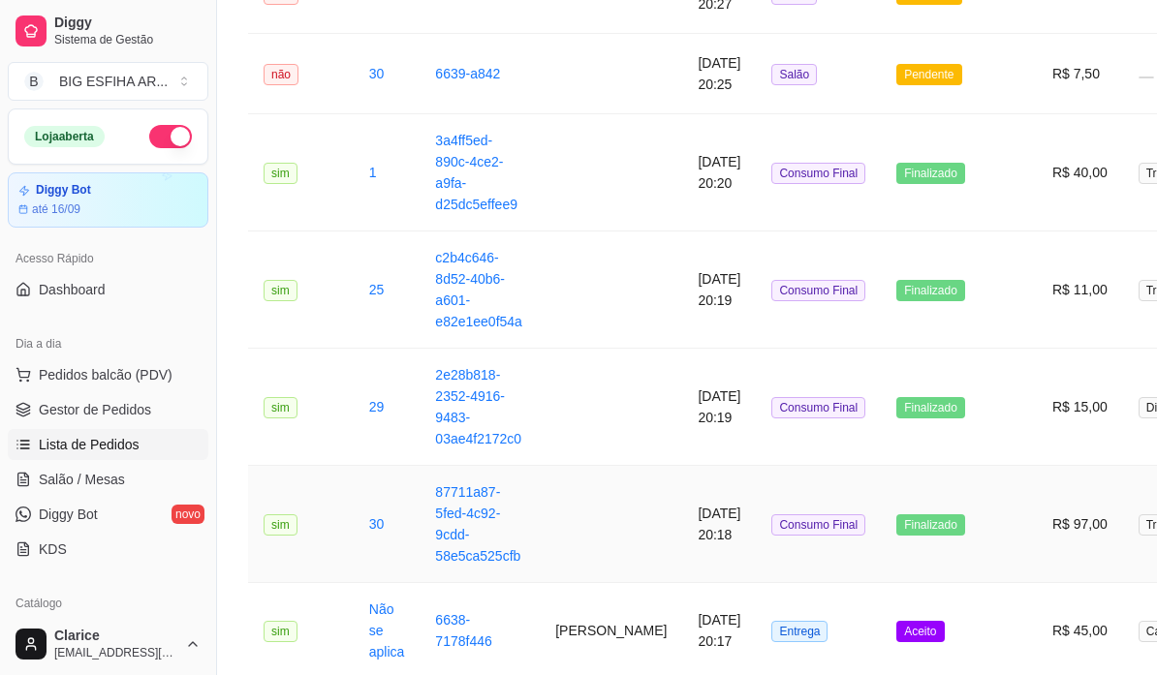
click at [593, 524] on td at bounding box center [611, 524] width 142 height 117
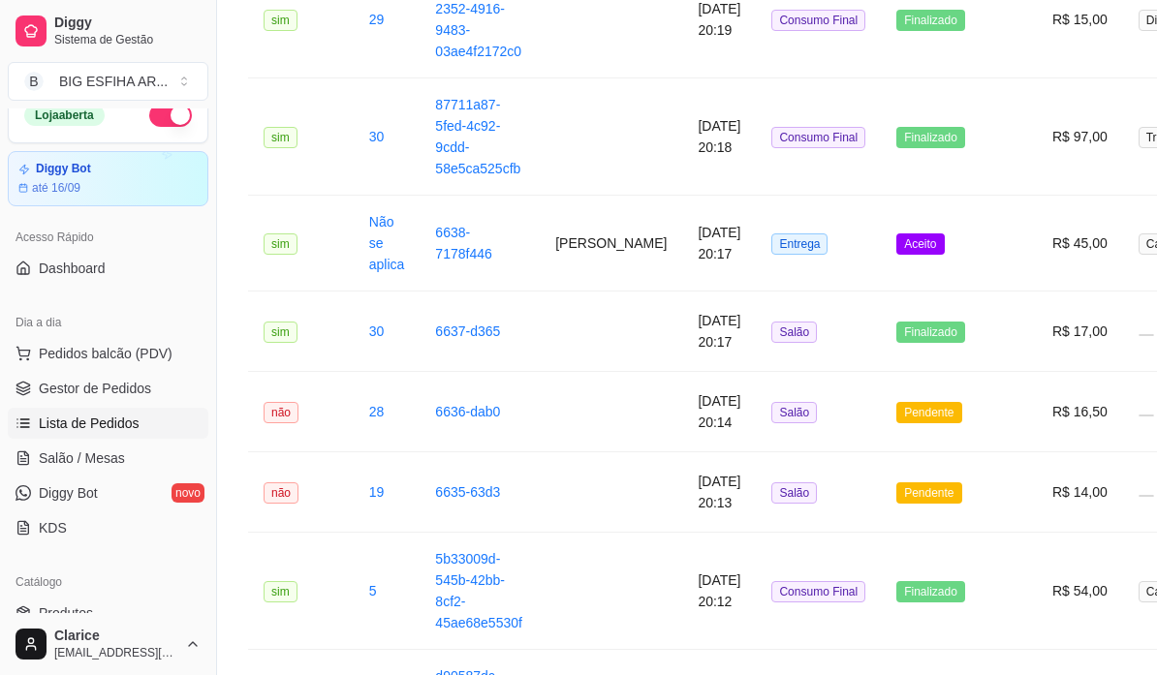
scroll to position [0, 0]
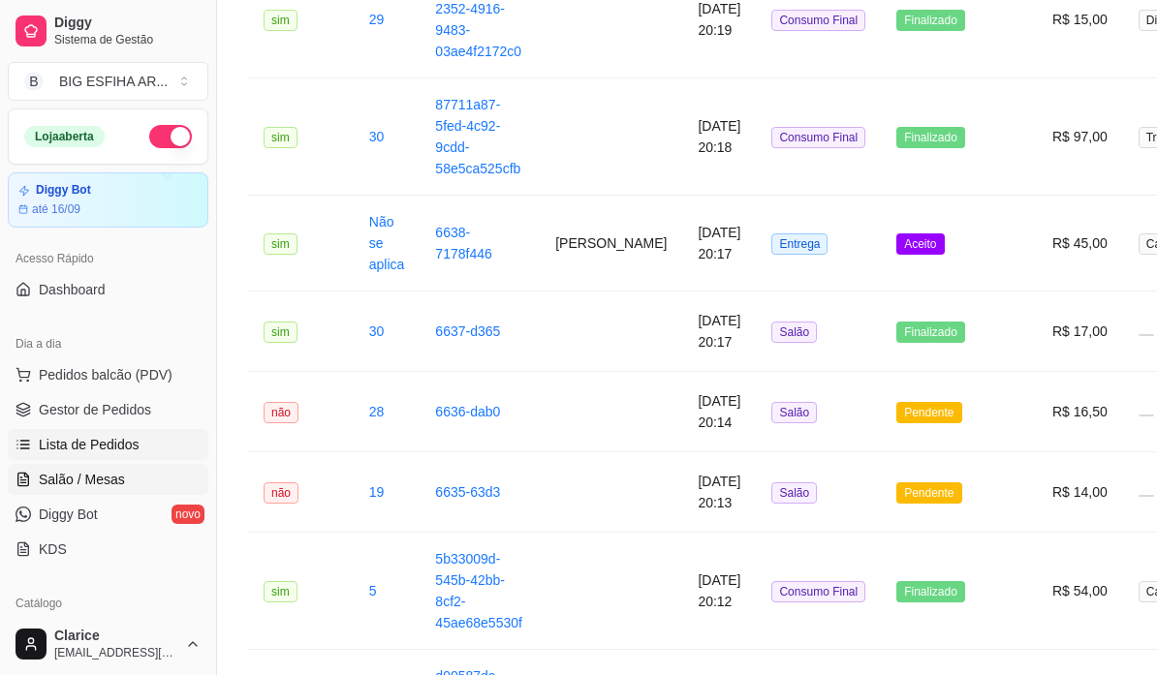
click at [73, 480] on span "Salão / Mesas" at bounding box center [82, 479] width 86 height 19
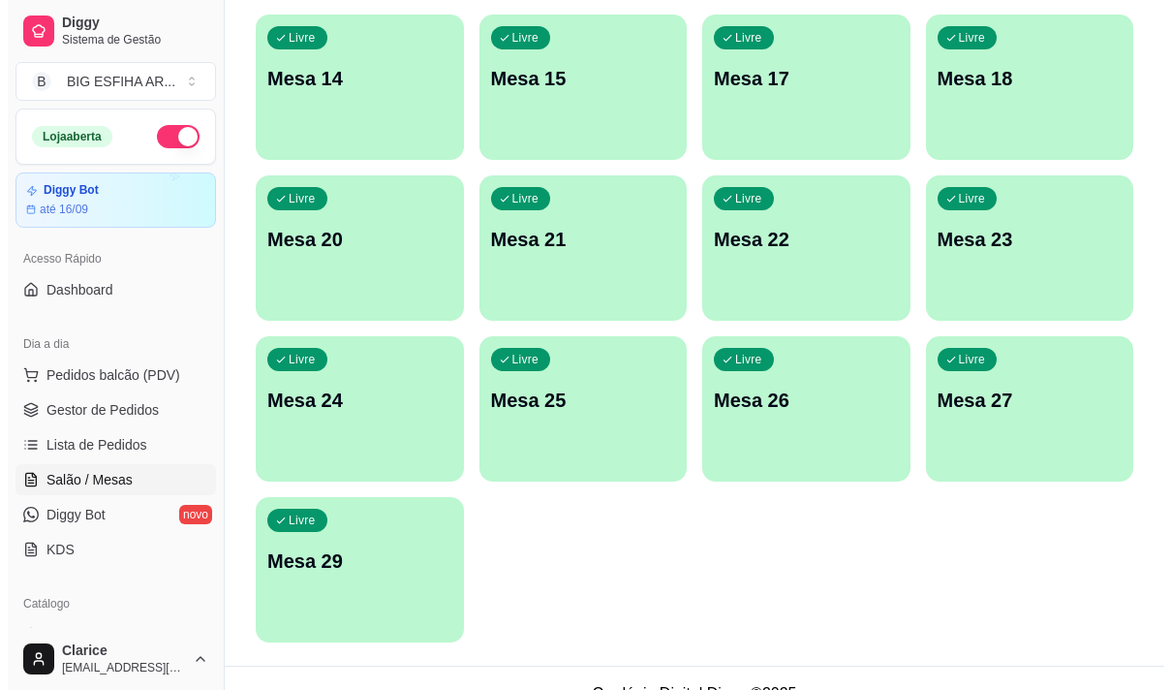
scroll to position [869, 0]
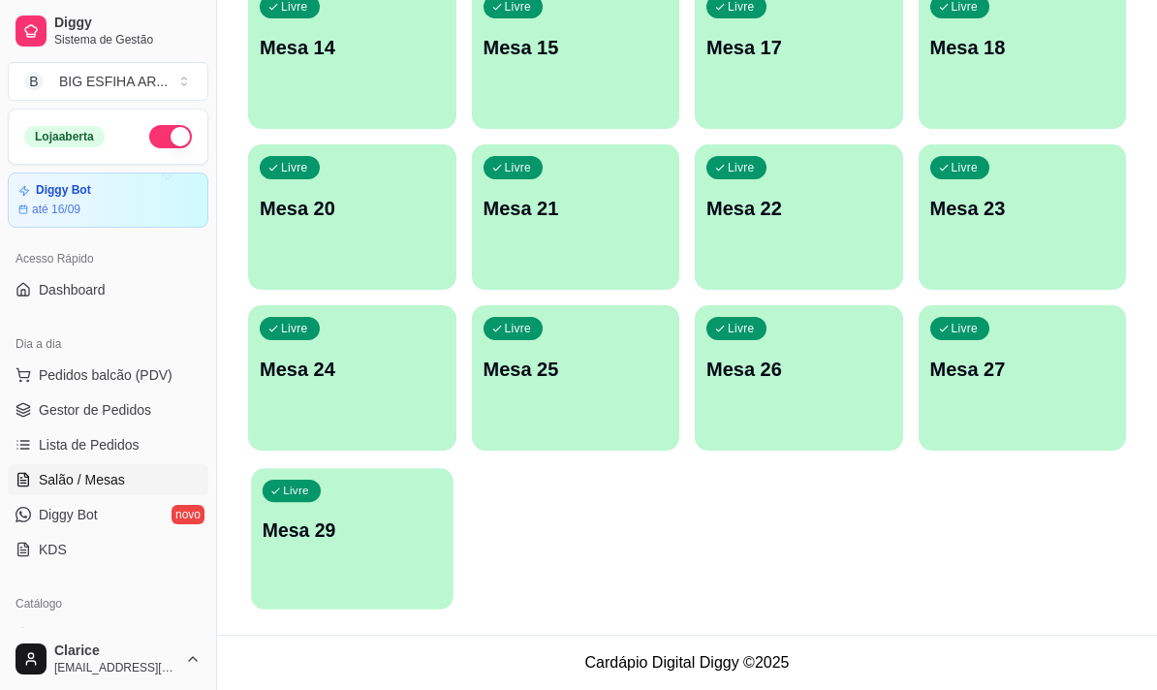
click at [359, 562] on div "Livre Mesa 29" at bounding box center [351, 527] width 201 height 118
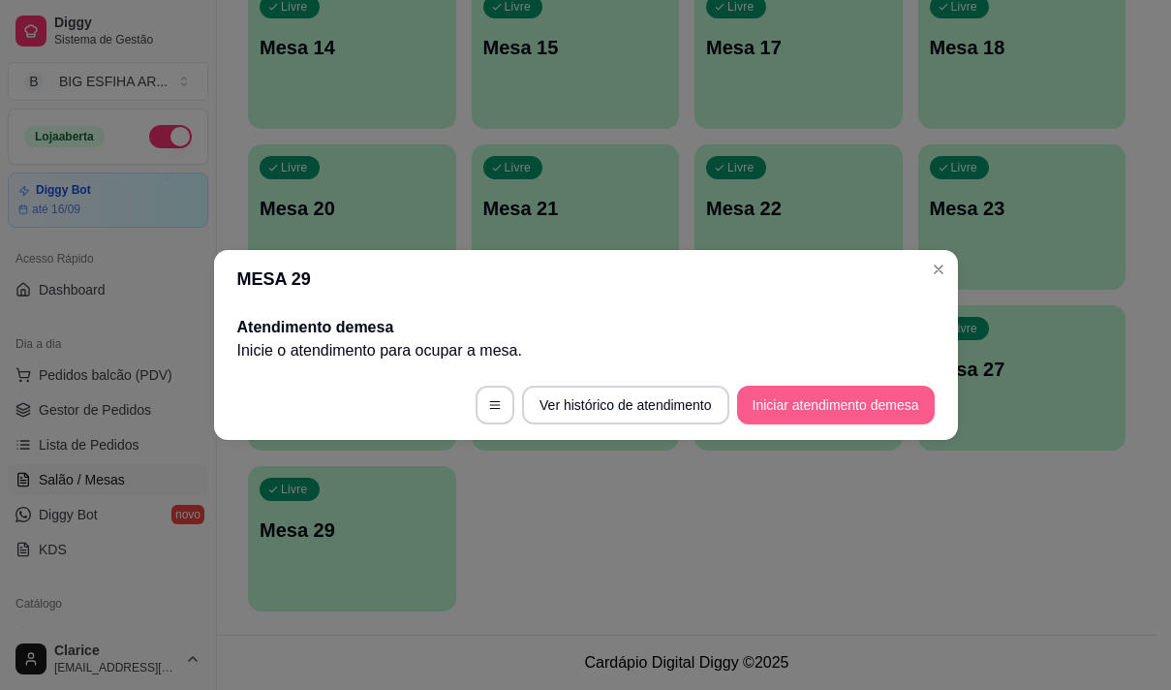
click at [828, 401] on button "Iniciar atendimento de mesa" at bounding box center [836, 405] width 198 height 39
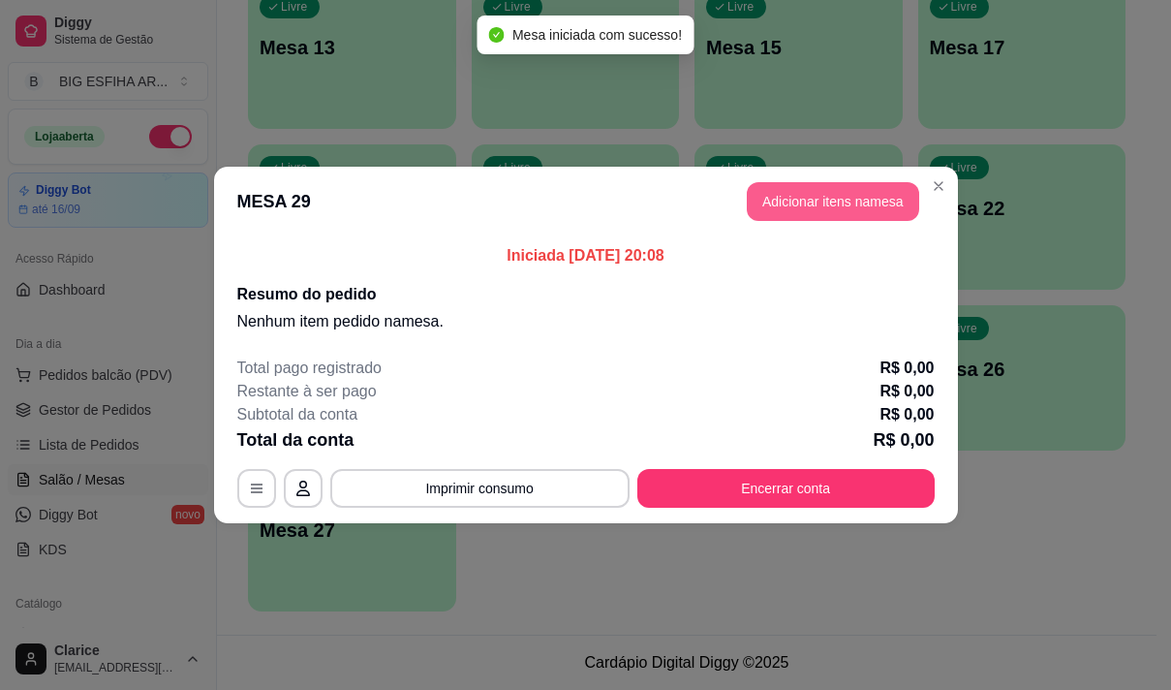
click at [863, 191] on button "Adicionar itens na mesa" at bounding box center [833, 201] width 172 height 39
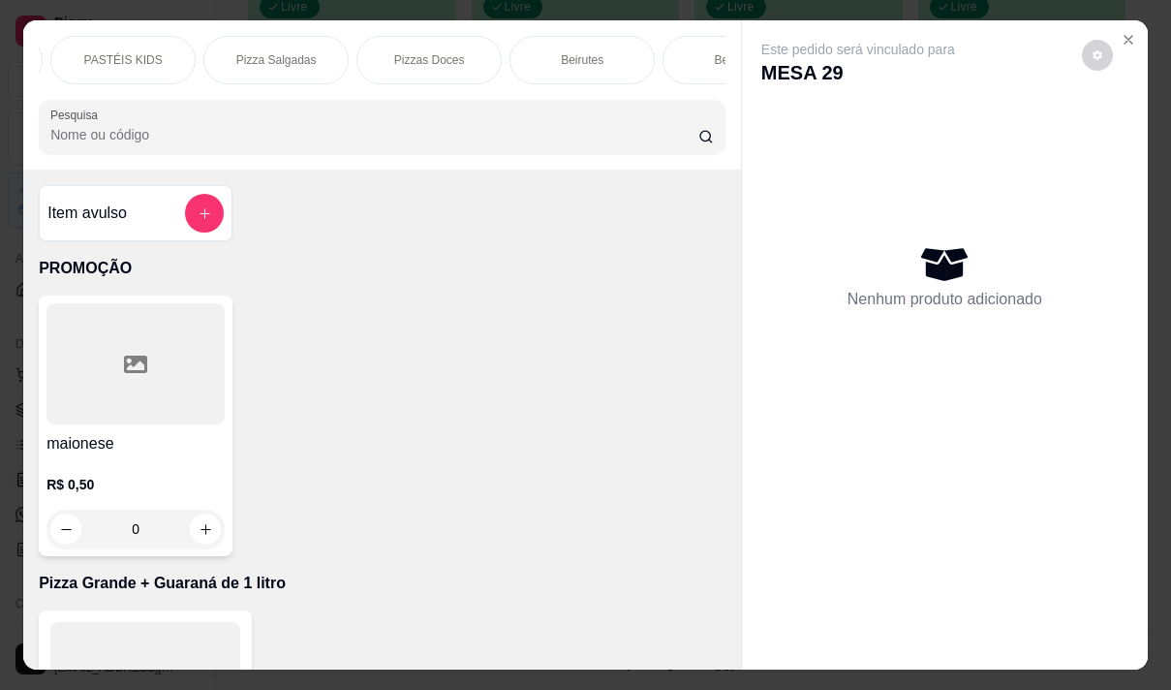
scroll to position [0, 1240]
click at [251, 52] on p "Pizza Salgadas" at bounding box center [249, 59] width 80 height 15
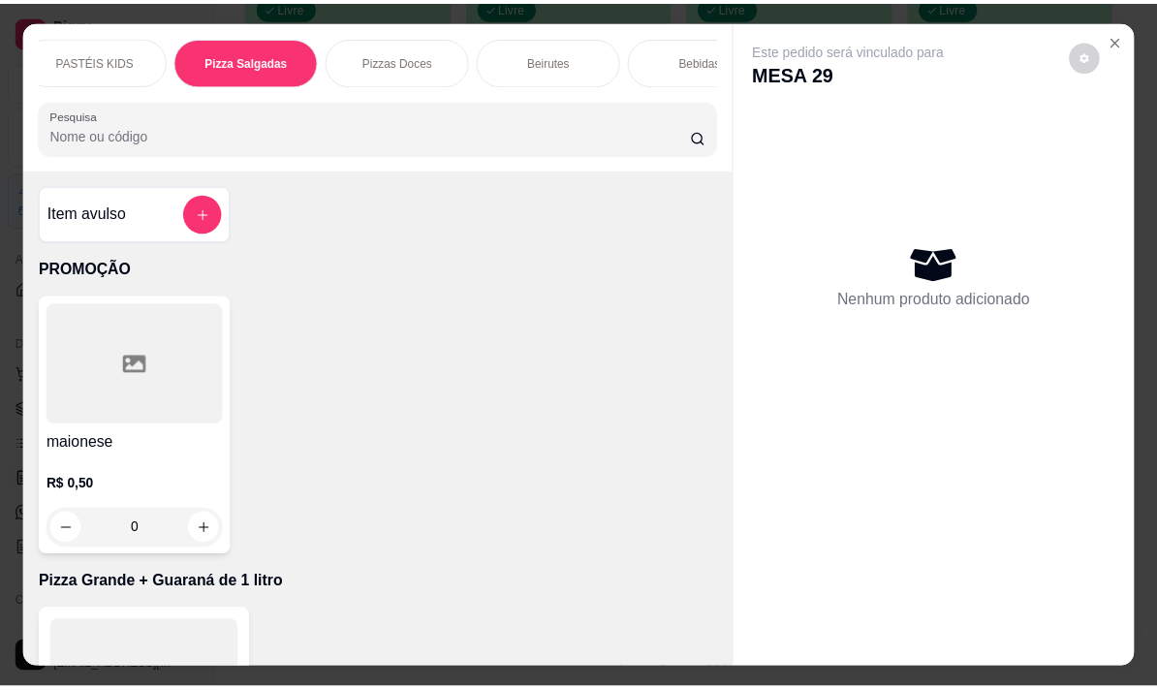
scroll to position [48, 0]
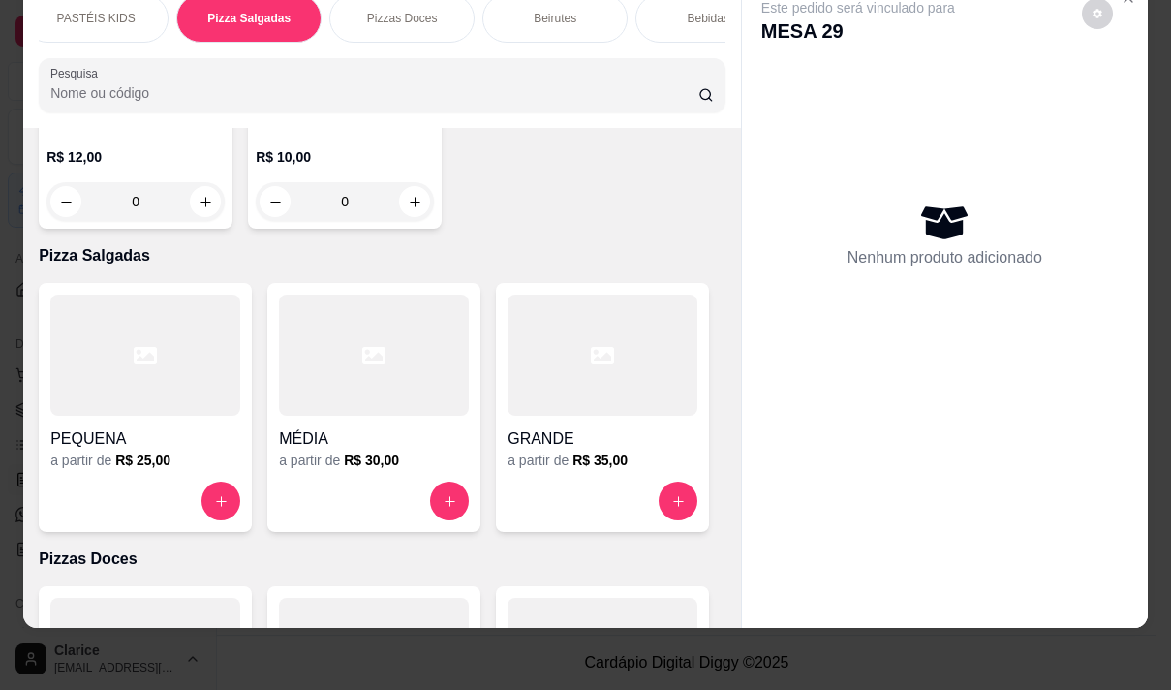
click at [579, 294] on div at bounding box center [603, 354] width 190 height 121
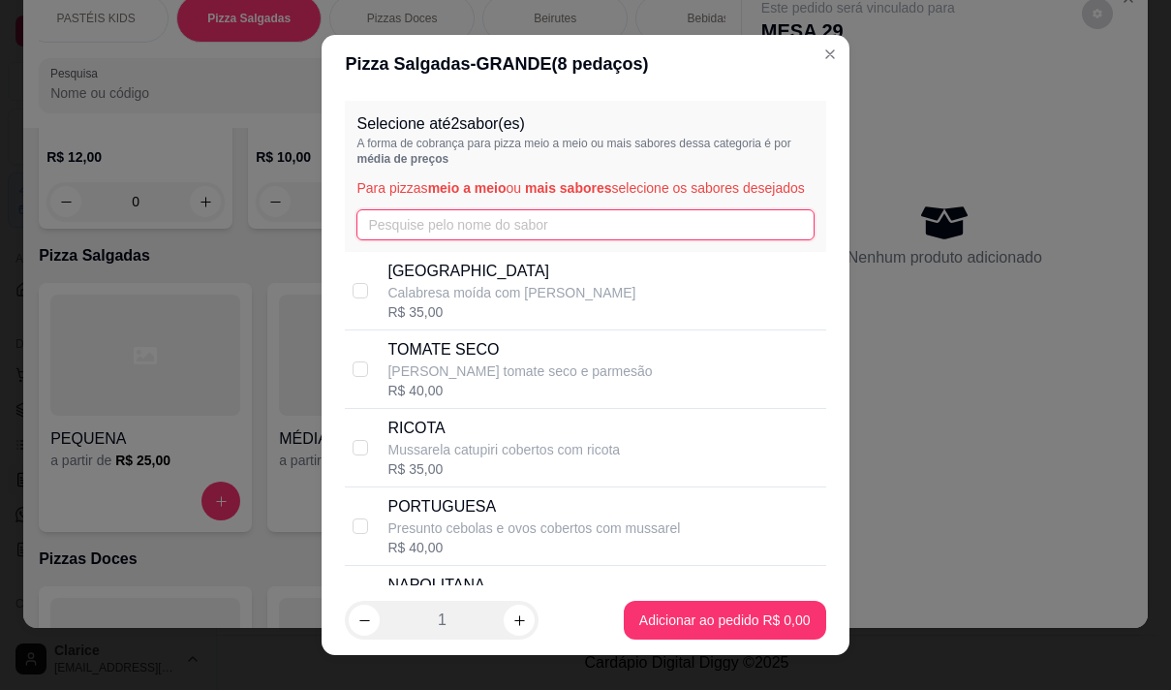
click at [552, 232] on input "text" at bounding box center [584, 224] width 457 height 31
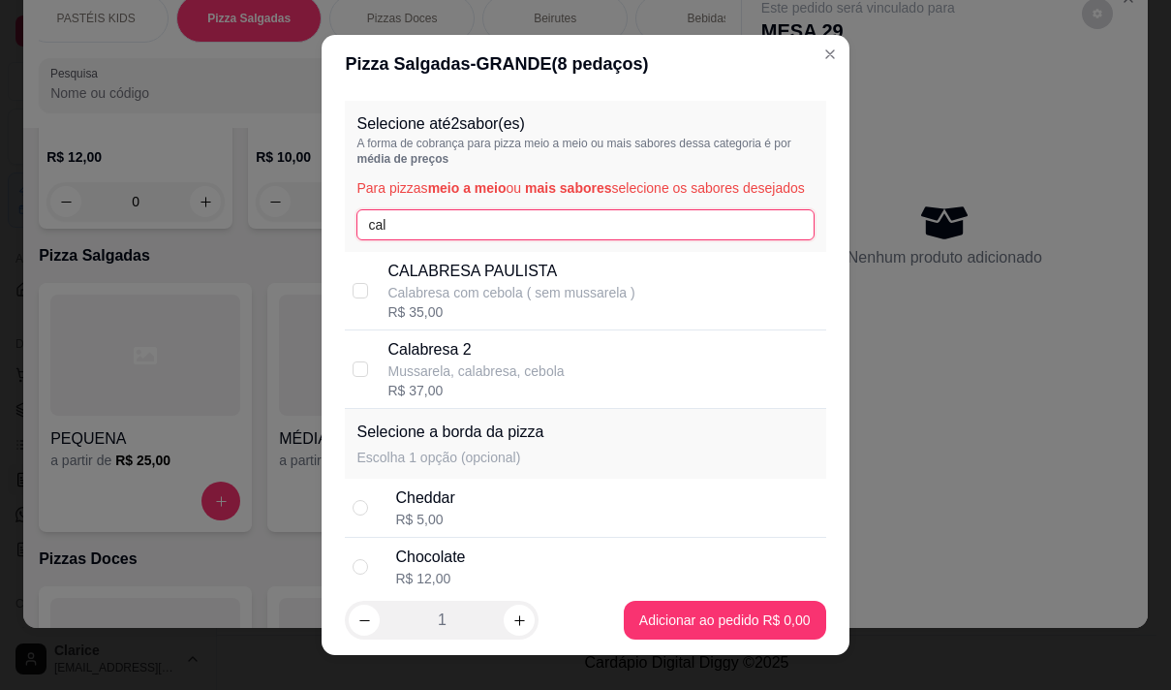
type input "cal"
click at [499, 361] on p "Calabresa 2" at bounding box center [475, 349] width 176 height 23
checkbox input "true"
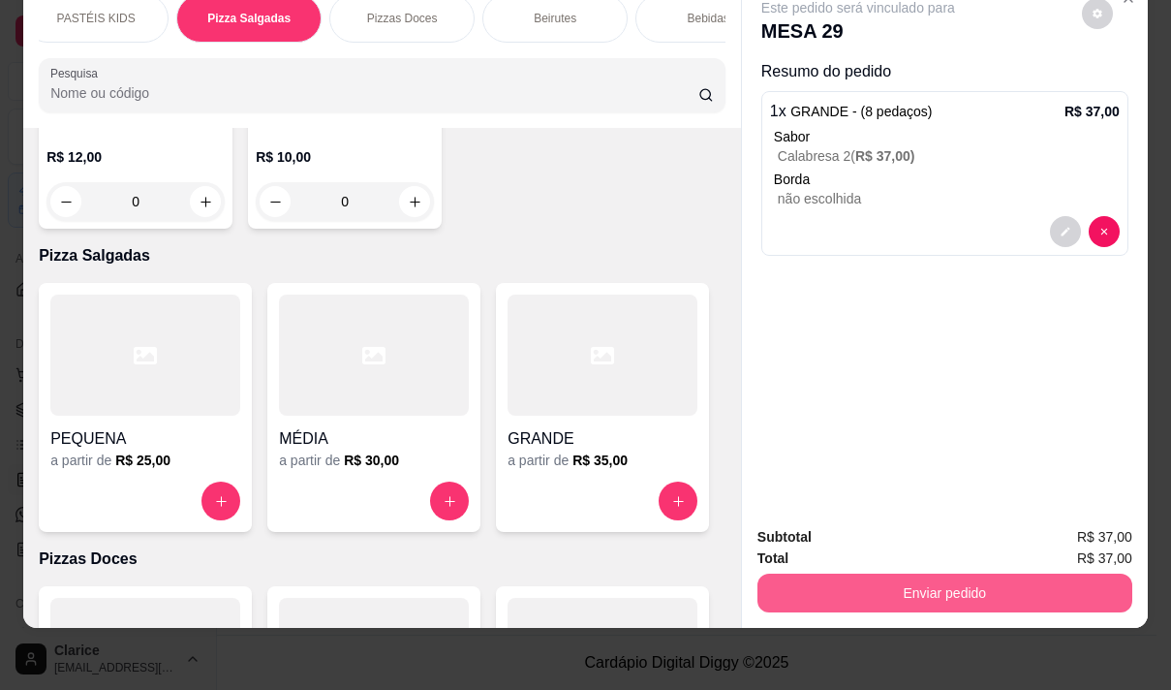
click at [867, 585] on button "Enviar pedido" at bounding box center [945, 592] width 375 height 39
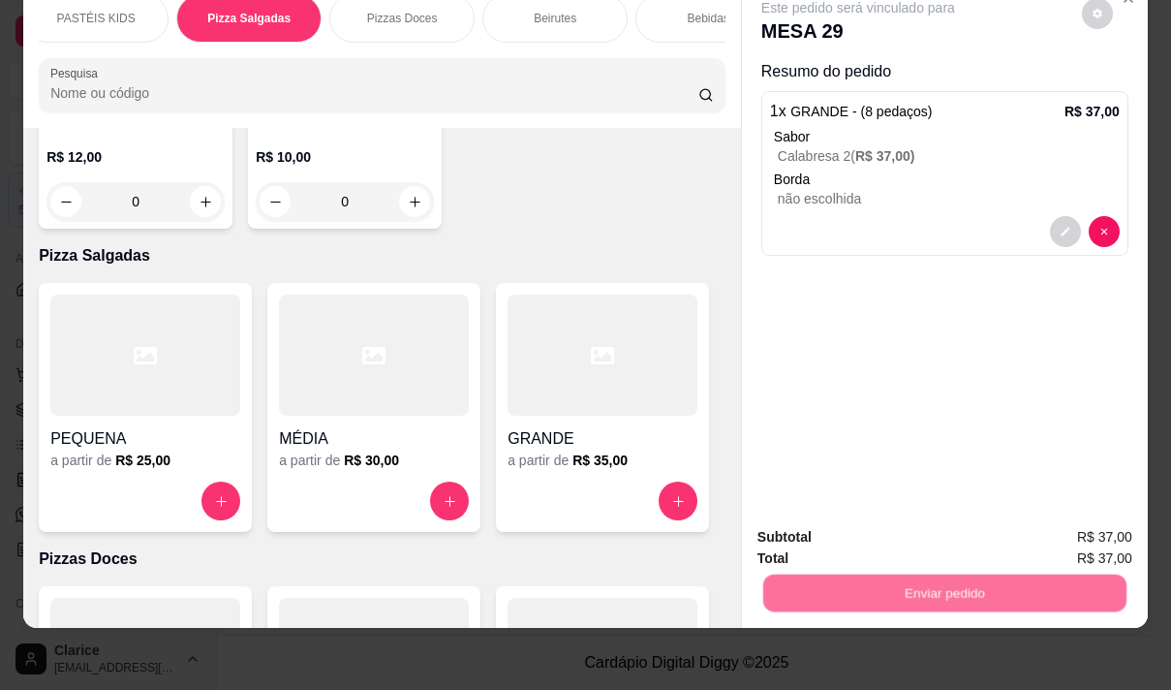
click at [851, 537] on button "Não registrar e enviar pedido" at bounding box center [881, 530] width 196 height 36
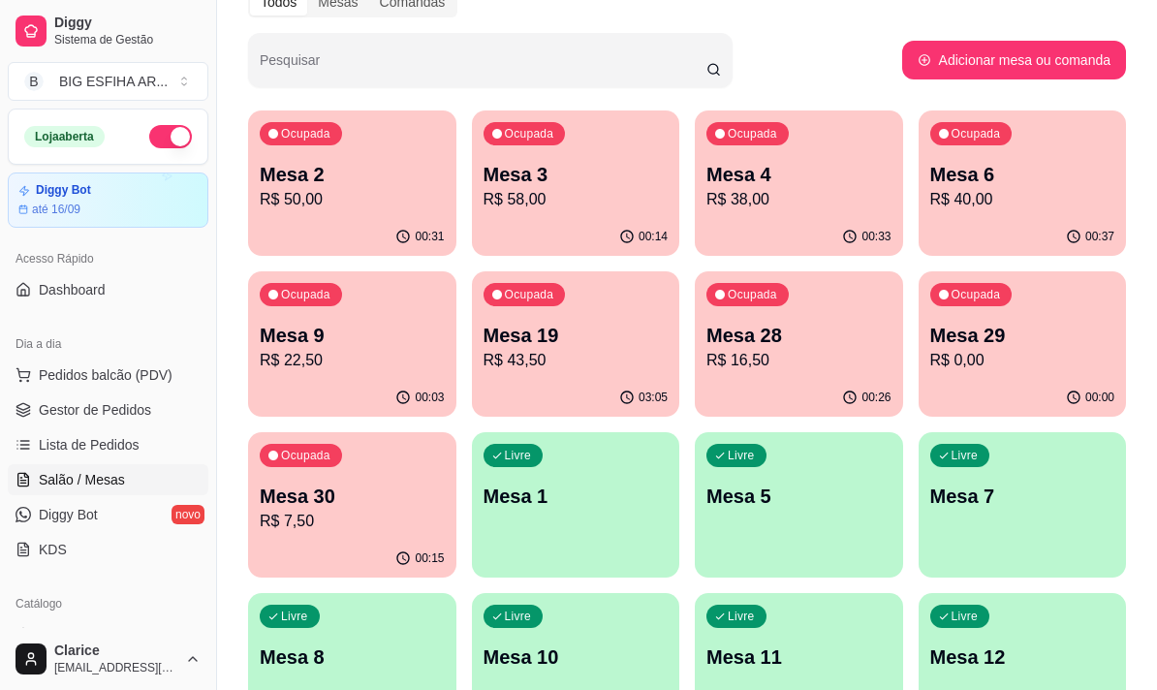
scroll to position [94, 0]
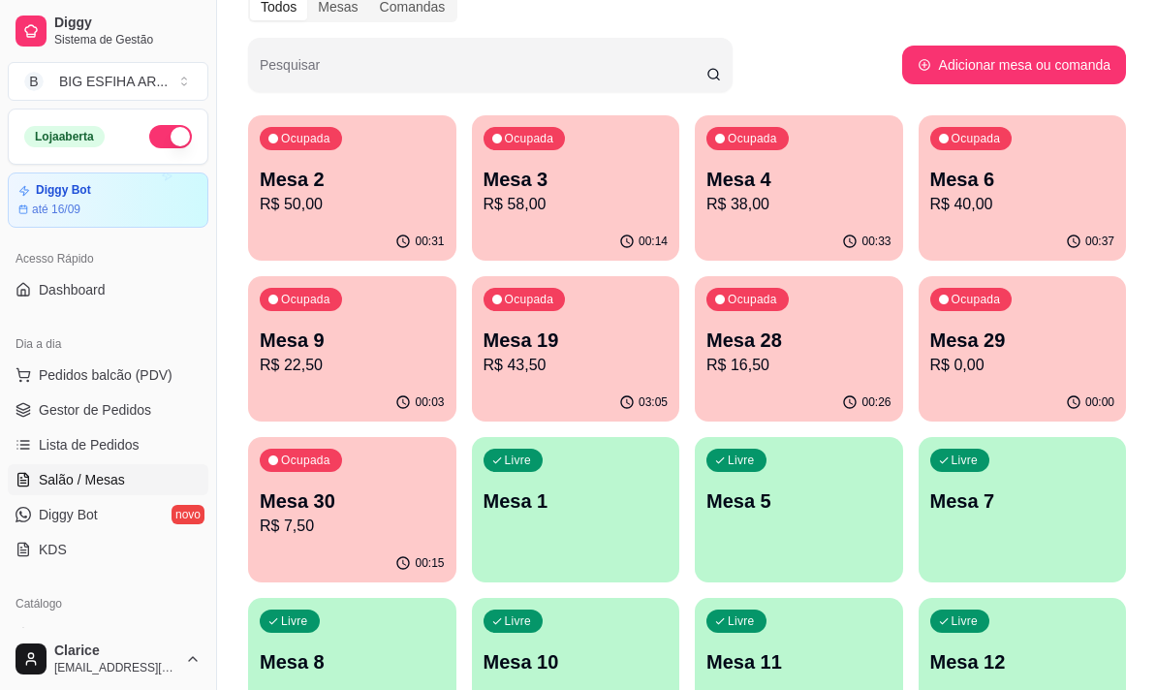
click at [335, 182] on p "Mesa 2" at bounding box center [352, 179] width 185 height 27
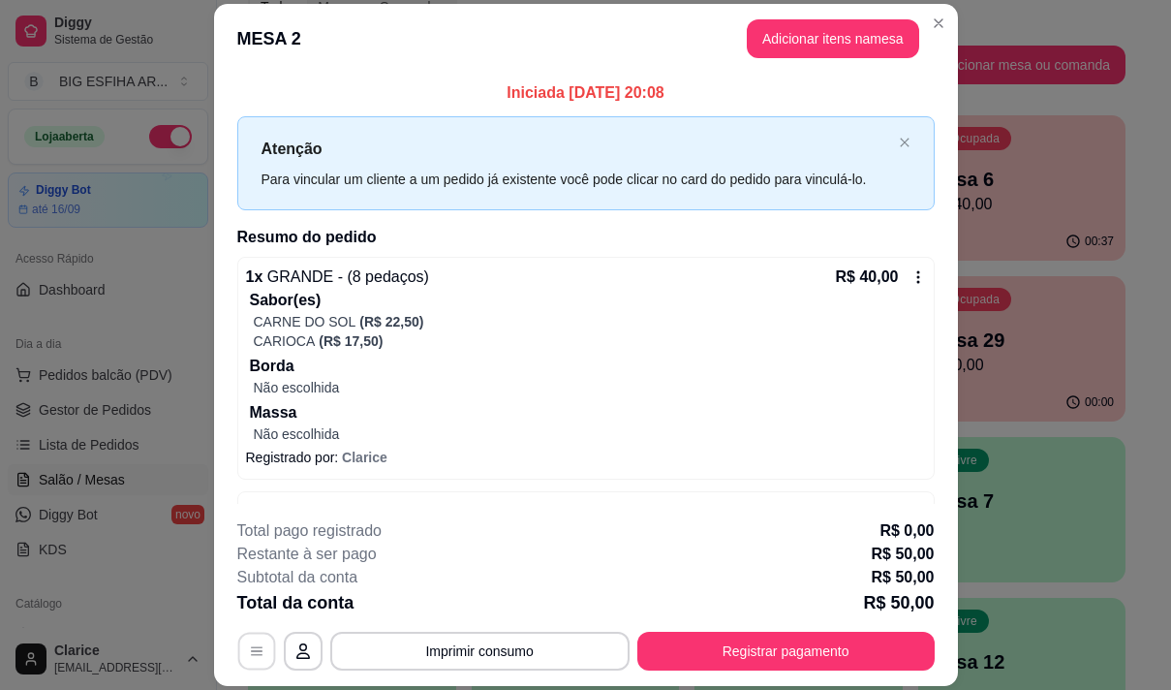
click at [259, 647] on button "button" at bounding box center [256, 652] width 38 height 38
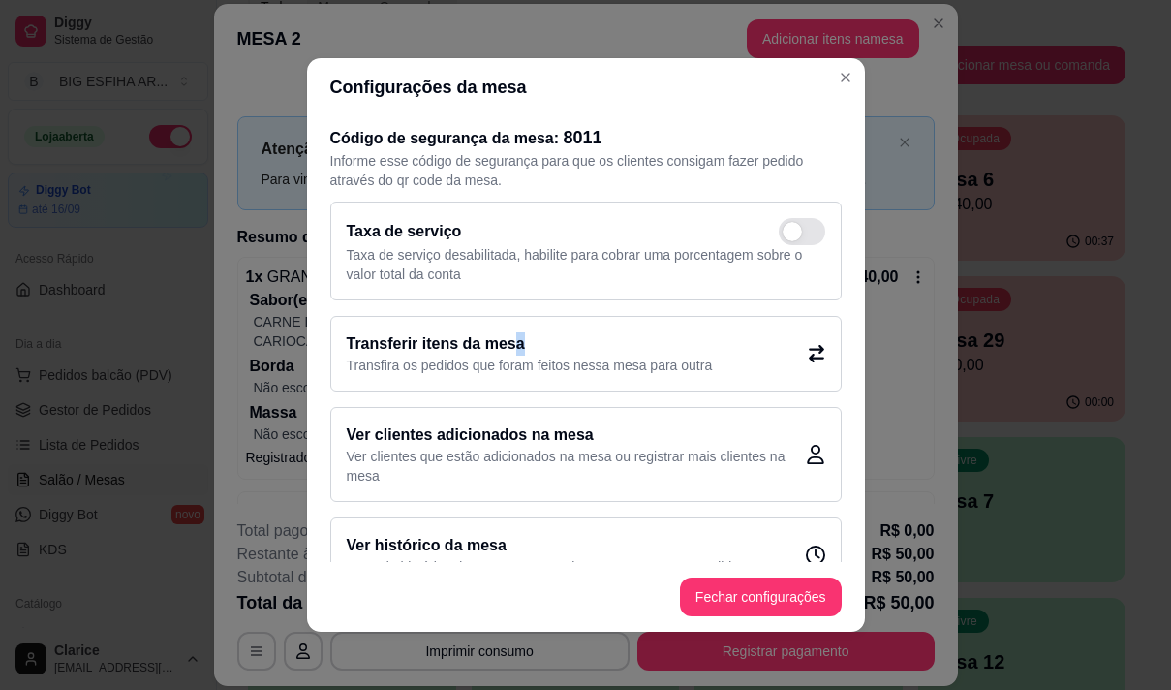
click at [502, 346] on h2 "Transferir itens da mesa" at bounding box center [530, 343] width 366 height 23
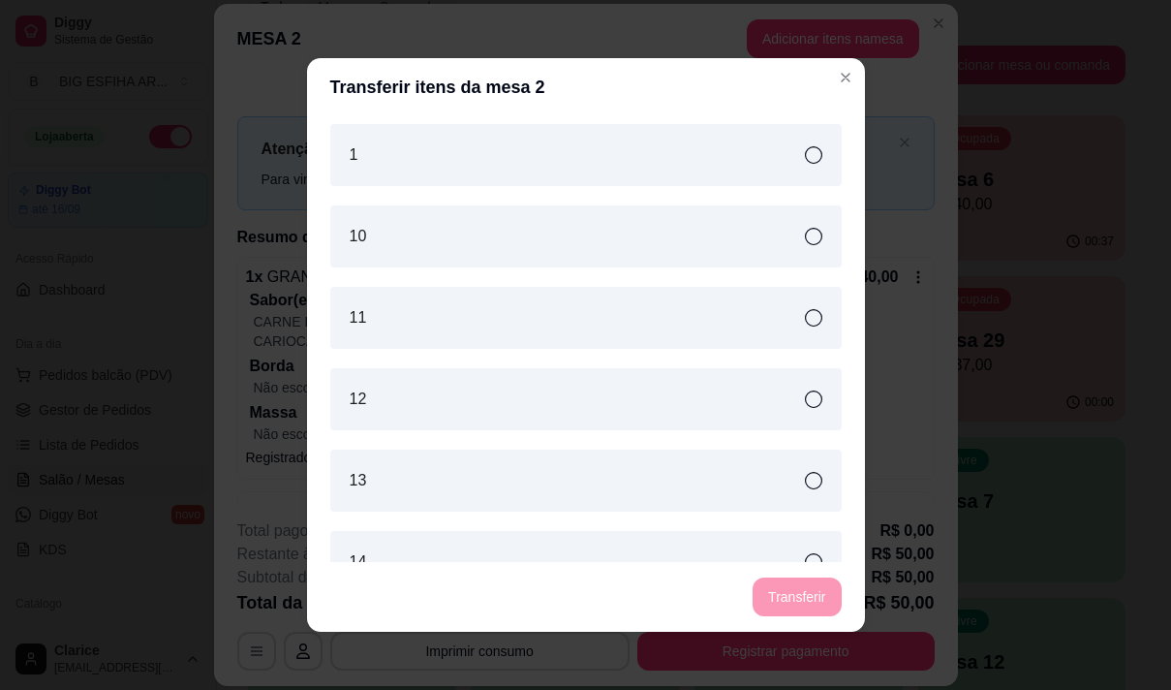
drag, startPoint x: 475, startPoint y: 152, endPoint x: 804, endPoint y: 528, distance: 499.7
click at [476, 150] on div "1" at bounding box center [585, 155] width 511 height 62
click at [792, 583] on button "Transferir" at bounding box center [797, 596] width 88 height 39
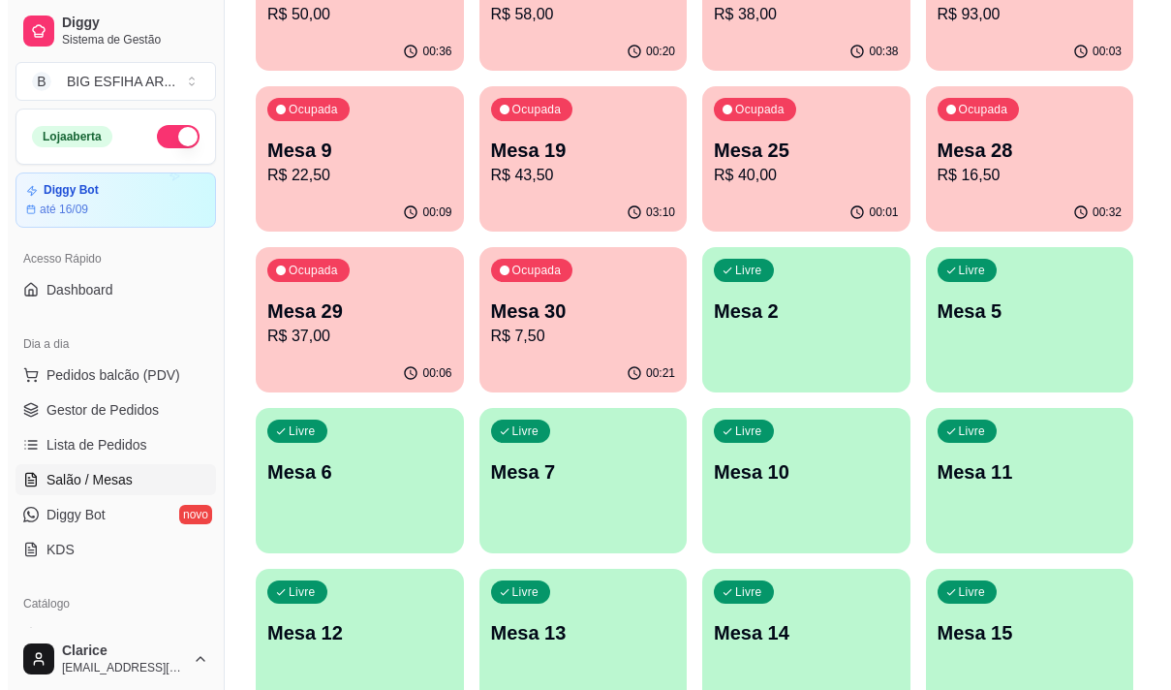
scroll to position [288, 0]
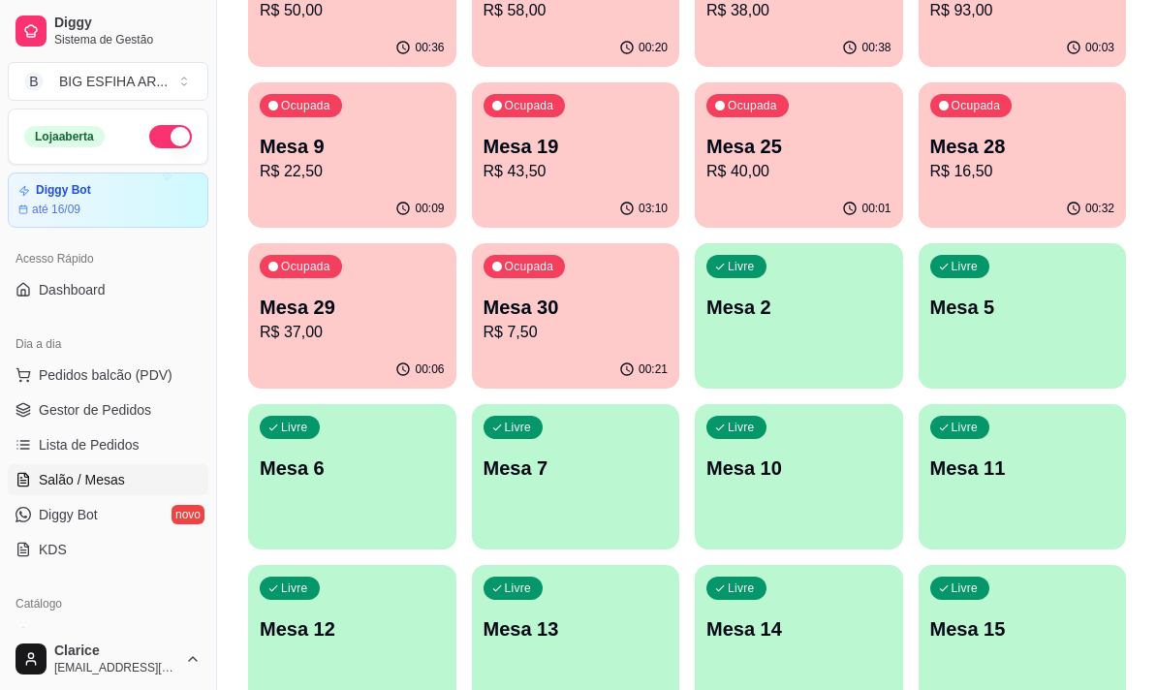
click at [343, 347] on div "Ocupada Mesa 29 R$ 37,00" at bounding box center [352, 297] width 208 height 108
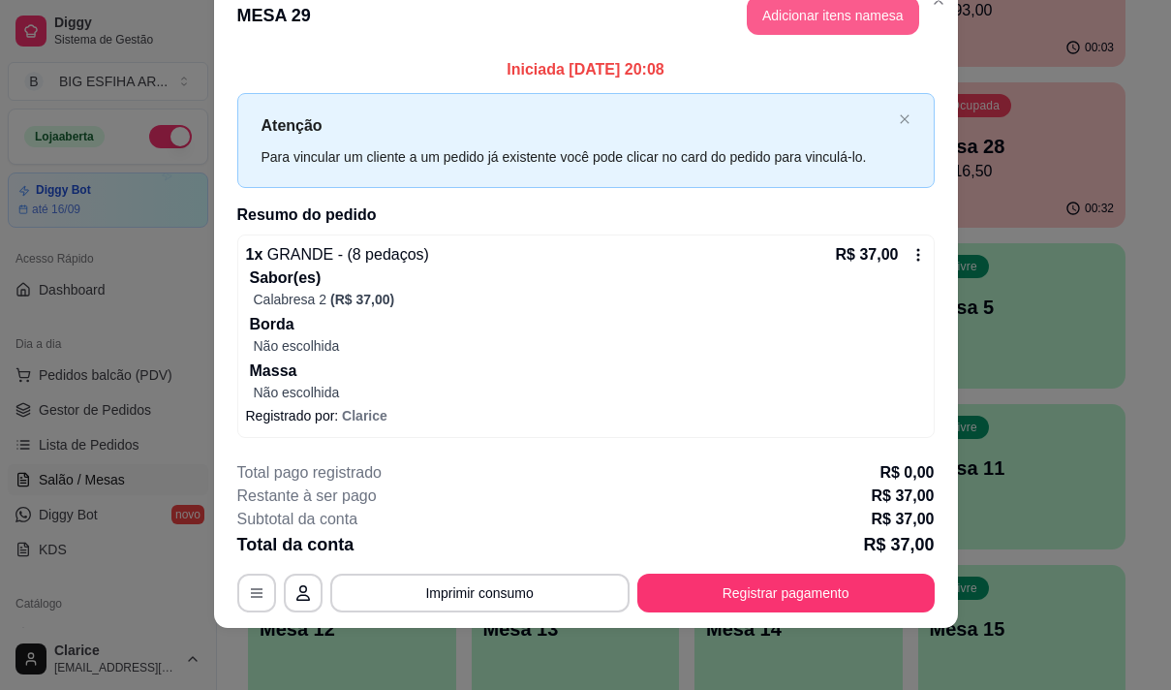
scroll to position [0, 0]
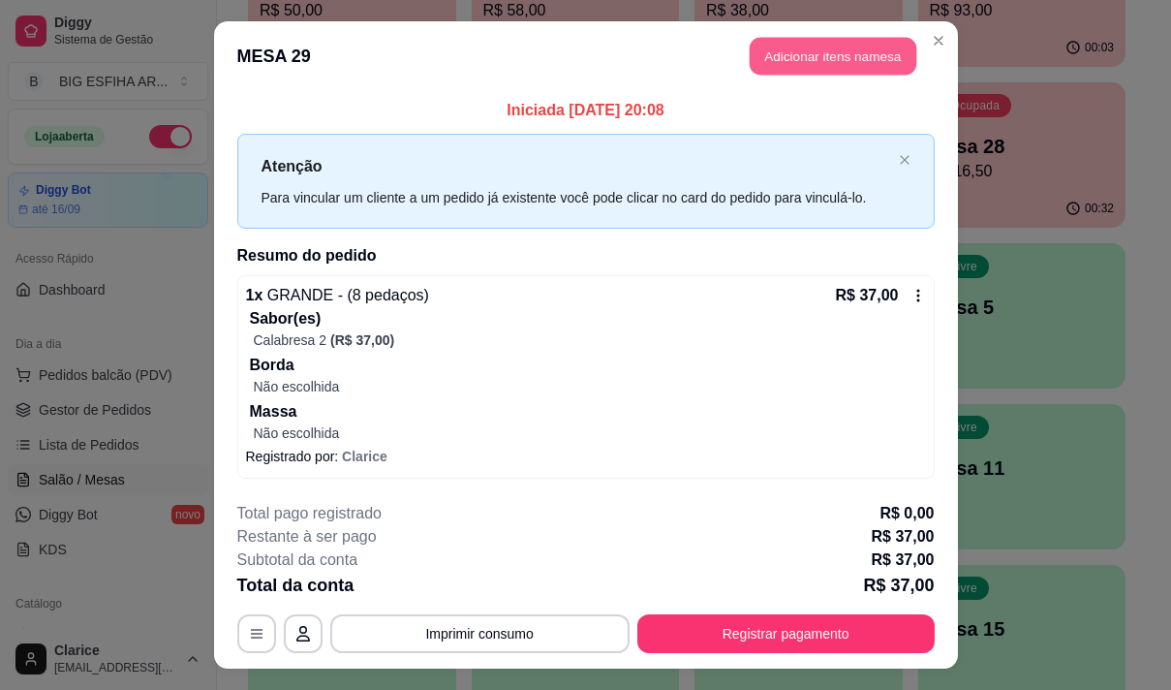
click at [779, 50] on button "Adicionar itens na mesa" at bounding box center [833, 57] width 167 height 38
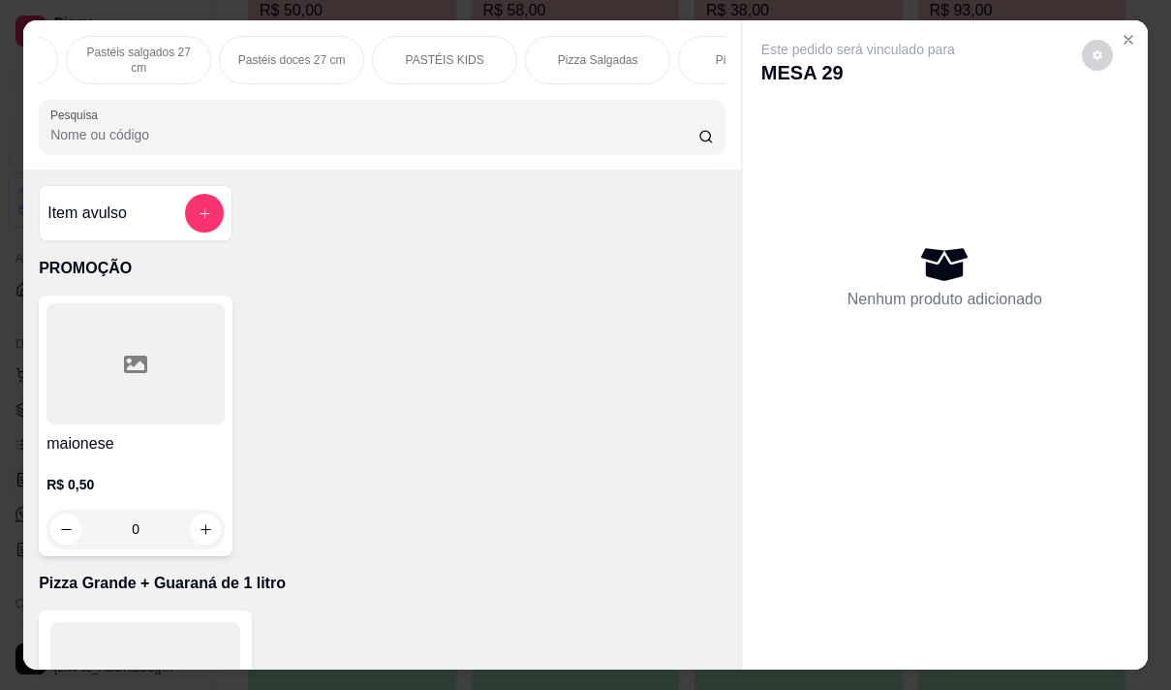
scroll to position [0, 969]
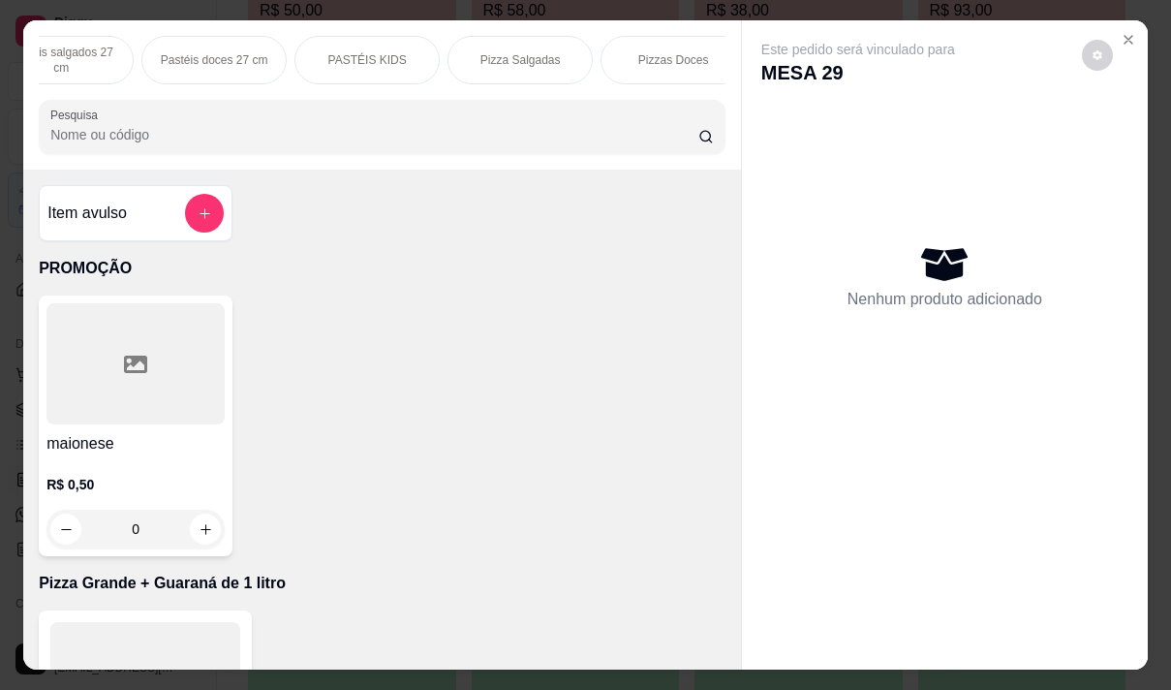
click at [525, 52] on p "Pizza Salgadas" at bounding box center [520, 59] width 80 height 15
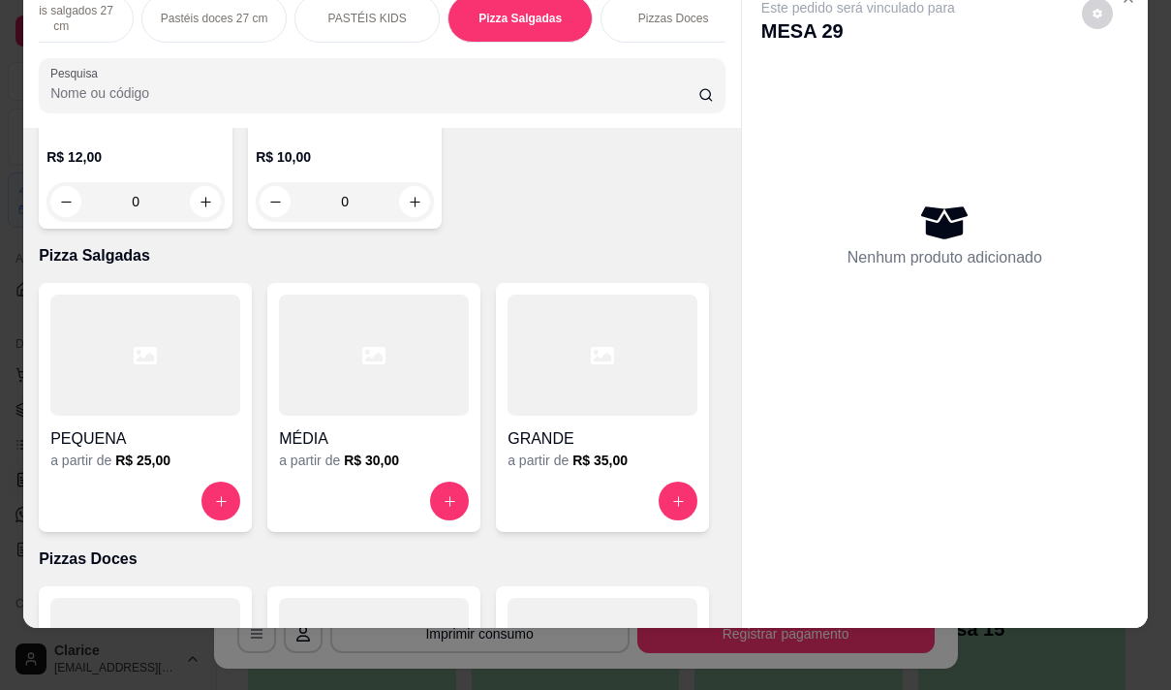
click at [573, 450] on h6 "R$ 35,00" at bounding box center [599, 459] width 55 height 19
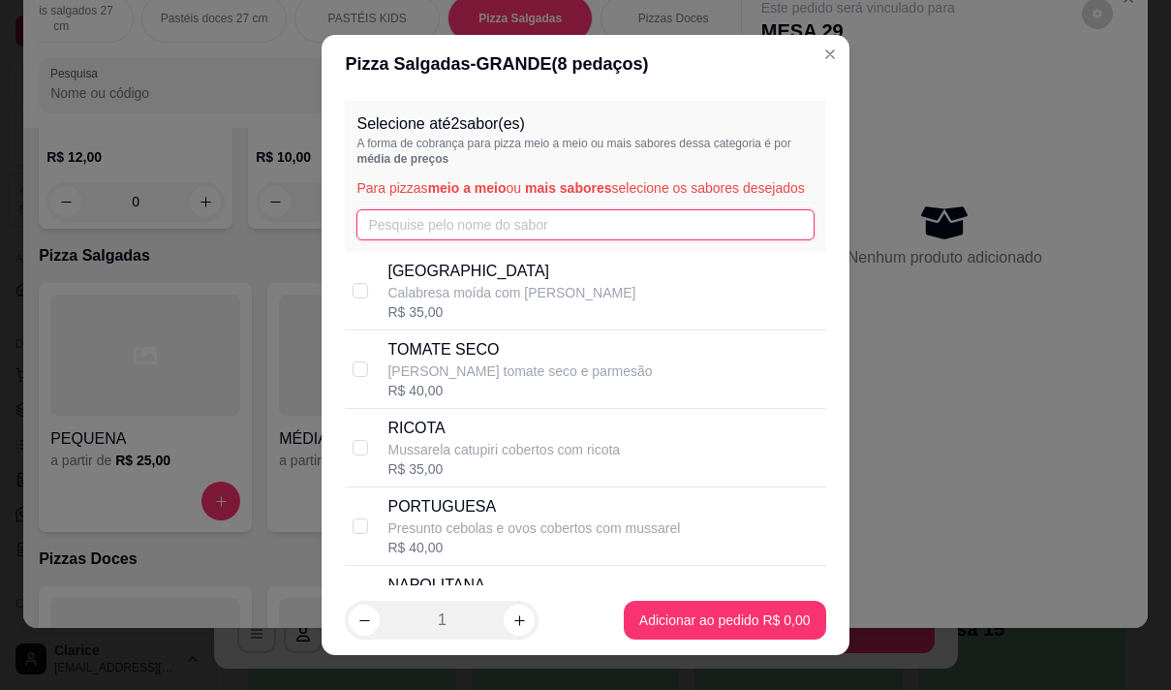
click at [510, 238] on input "text" at bounding box center [584, 224] width 457 height 31
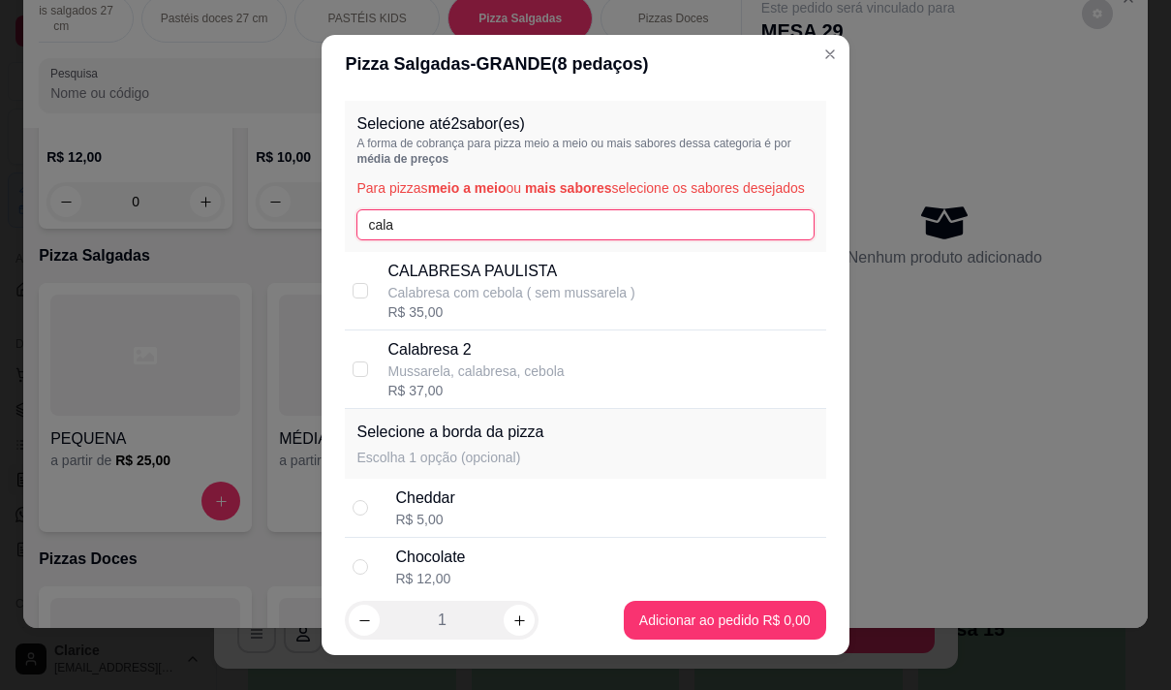
type input "cala"
click at [516, 361] on p "Calabresa 2" at bounding box center [475, 349] width 176 height 23
checkbox input "true"
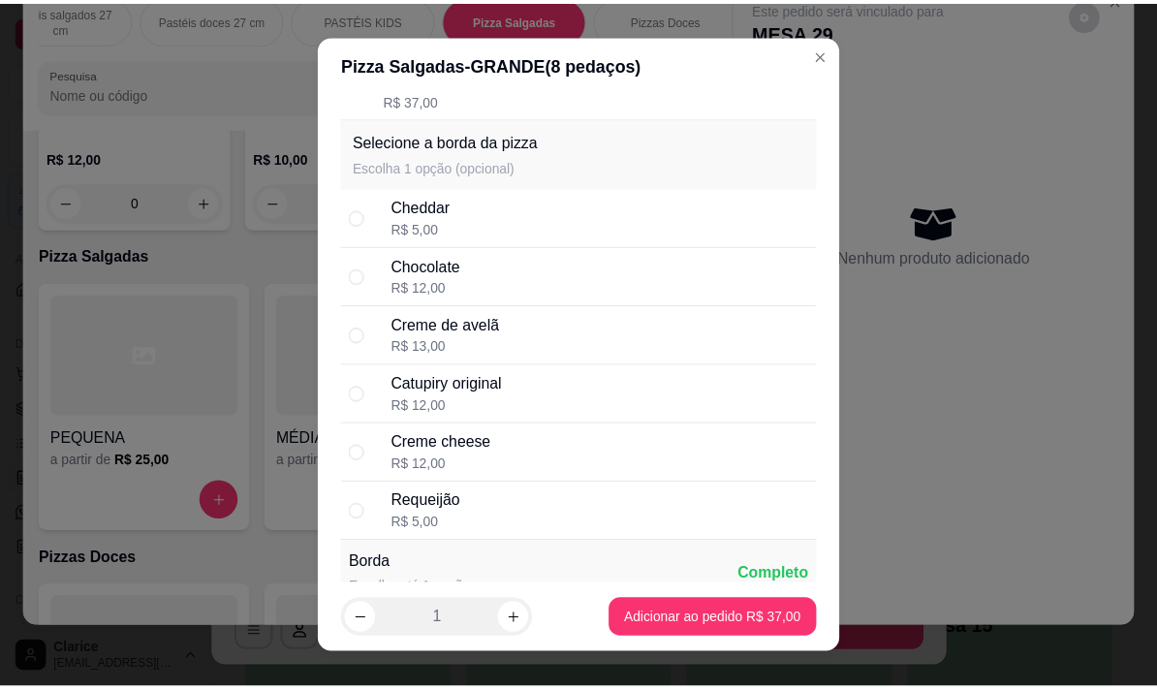
scroll to position [483, 0]
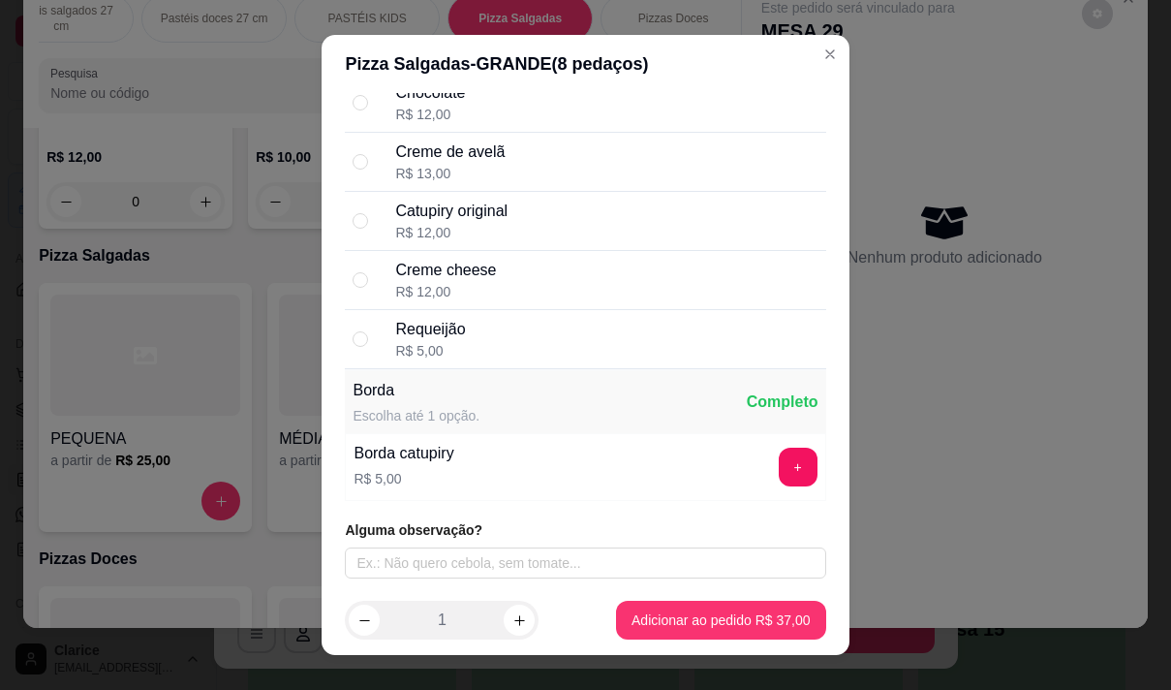
click at [484, 263] on div "Creme cheese" at bounding box center [445, 270] width 101 height 23
radio input "true"
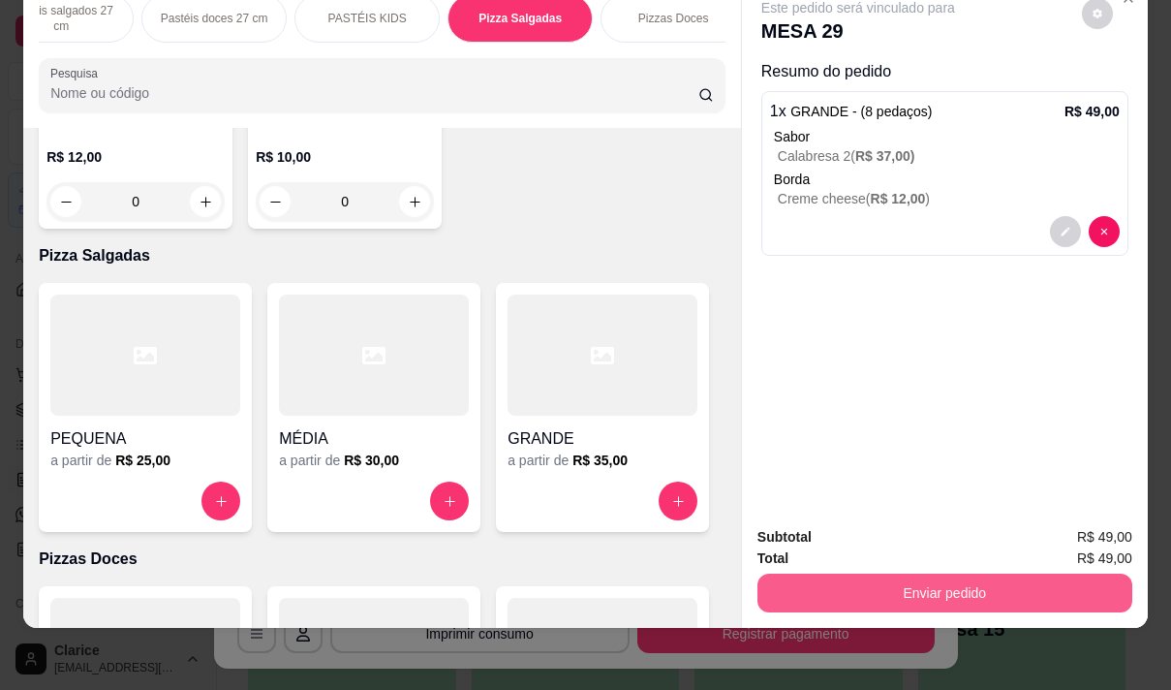
click at [875, 575] on button "Enviar pedido" at bounding box center [945, 592] width 375 height 39
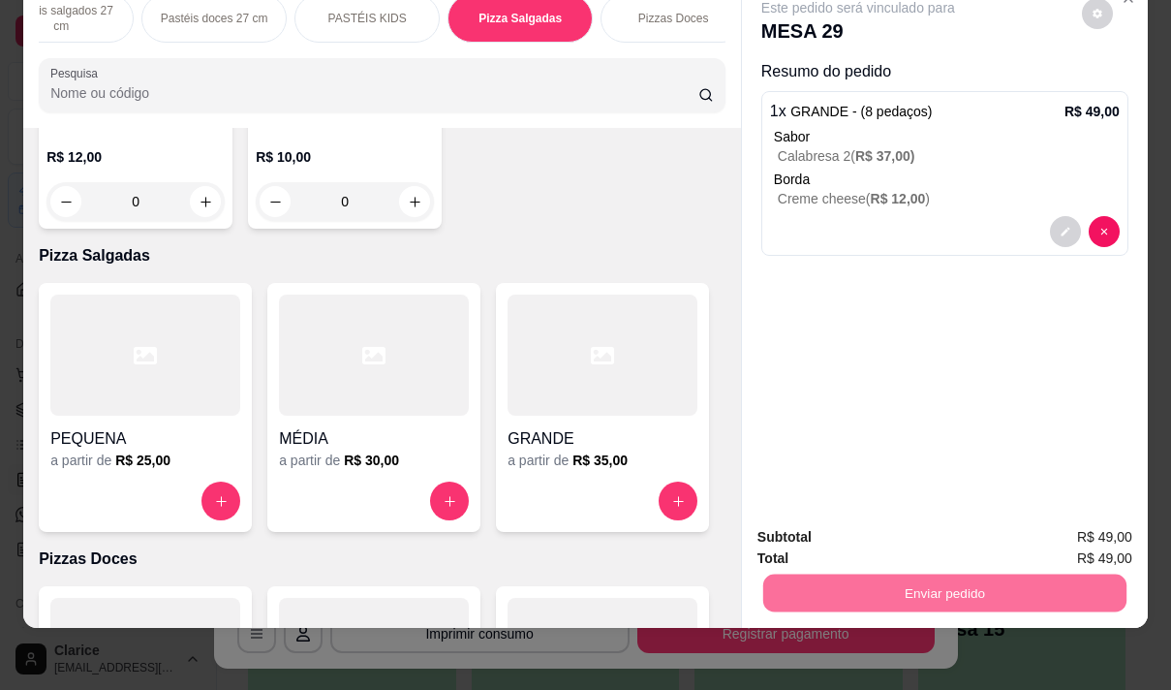
click at [873, 527] on button "Não registrar e enviar pedido" at bounding box center [880, 530] width 201 height 37
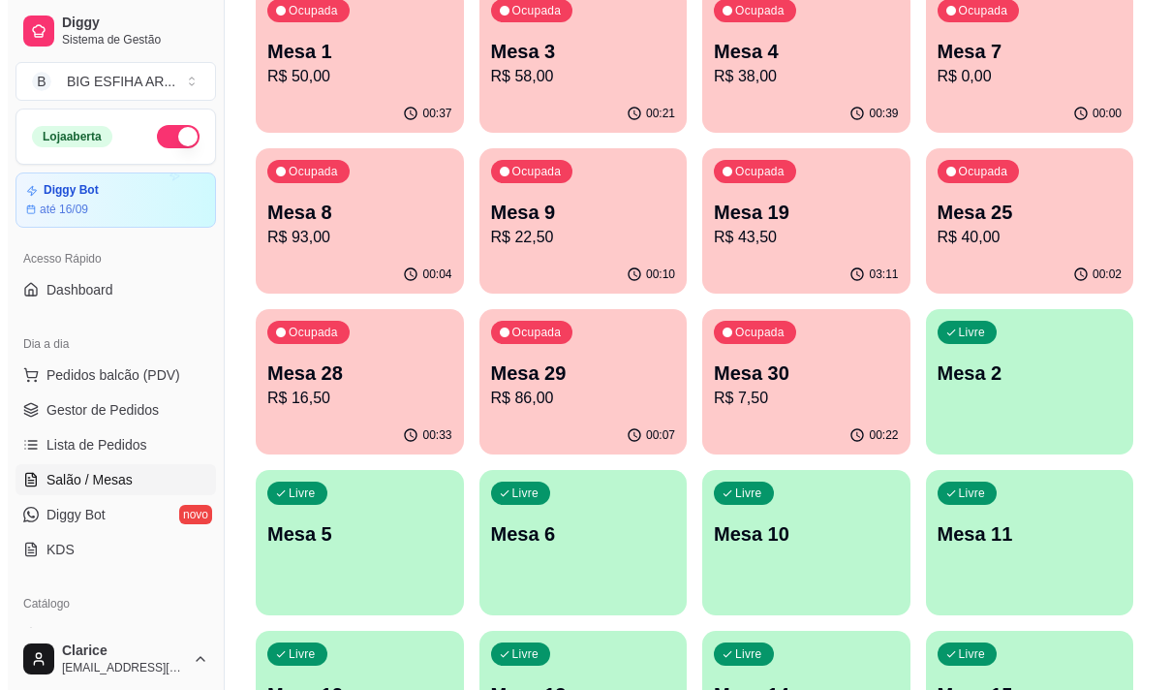
scroll to position [191, 0]
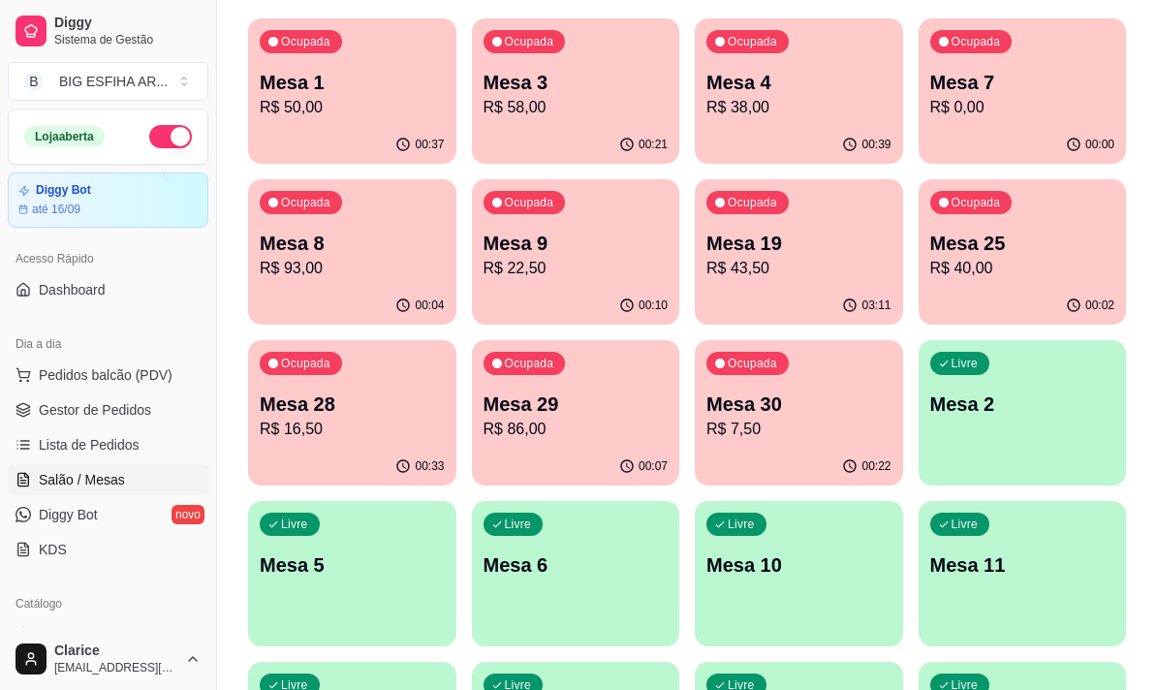
click at [544, 391] on p "Mesa 29" at bounding box center [575, 403] width 185 height 27
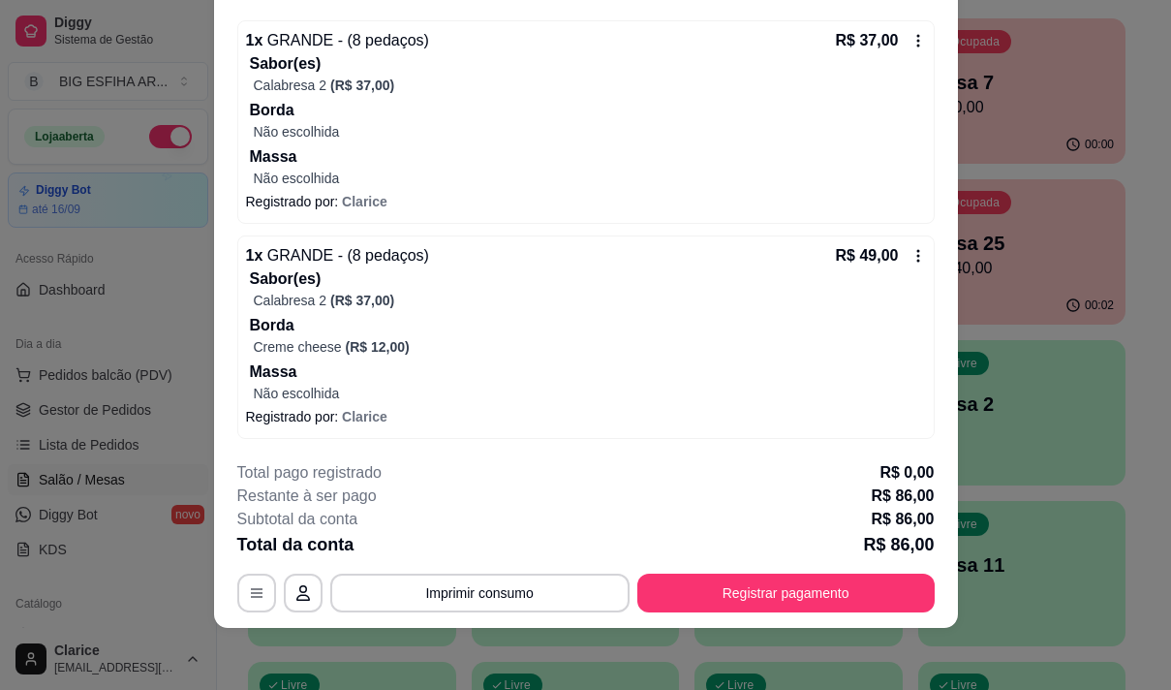
scroll to position [0, 0]
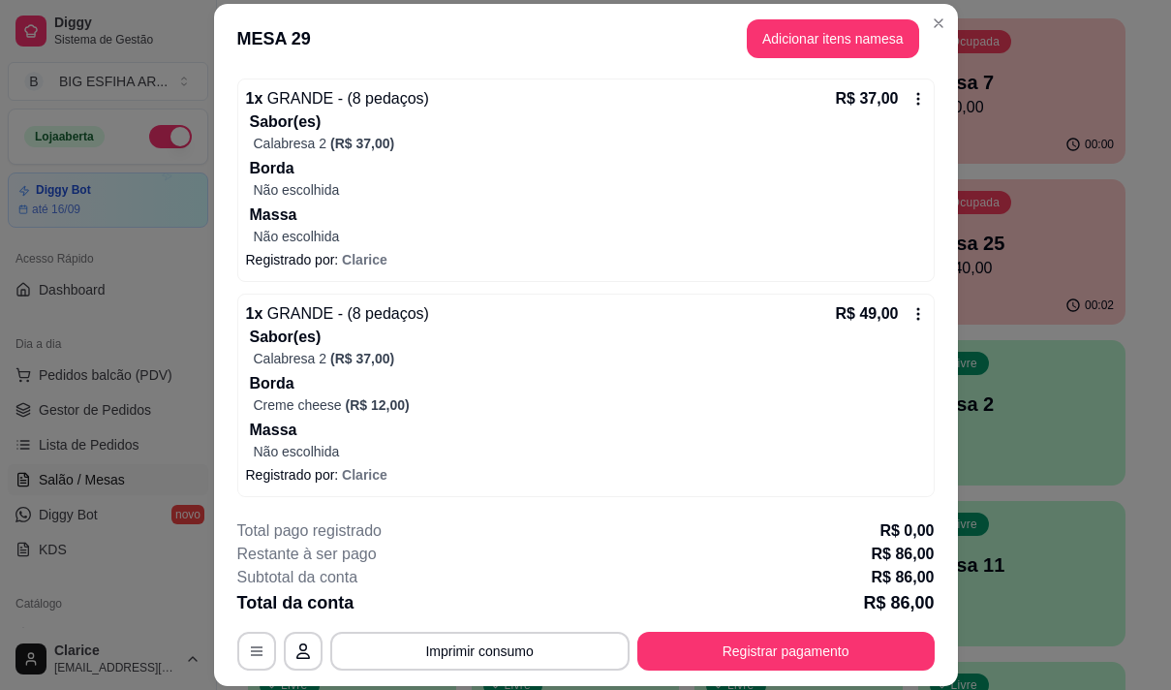
click at [911, 317] on icon at bounding box center [918, 313] width 15 height 15
click at [911, 95] on icon at bounding box center [918, 98] width 15 height 15
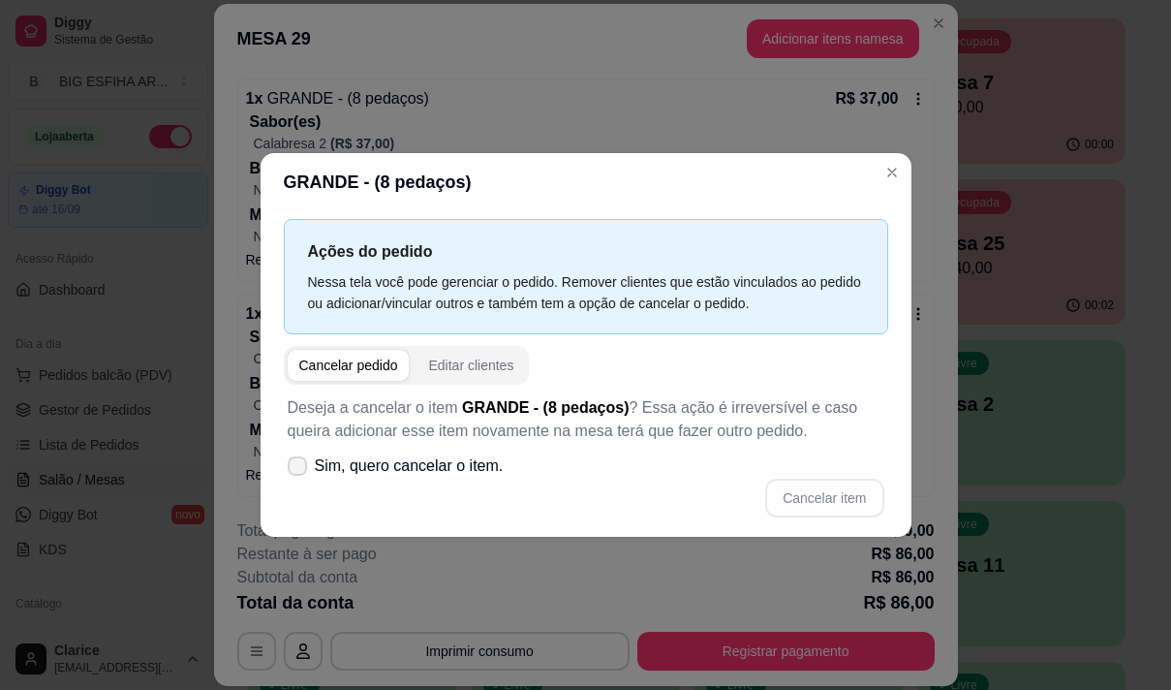
click at [300, 469] on icon at bounding box center [297, 466] width 15 height 12
click at [299, 470] on input "Sim, quero cancelar o item." at bounding box center [293, 476] width 13 height 13
checkbox input "true"
click at [832, 496] on button "Cancelar item" at bounding box center [824, 498] width 118 height 39
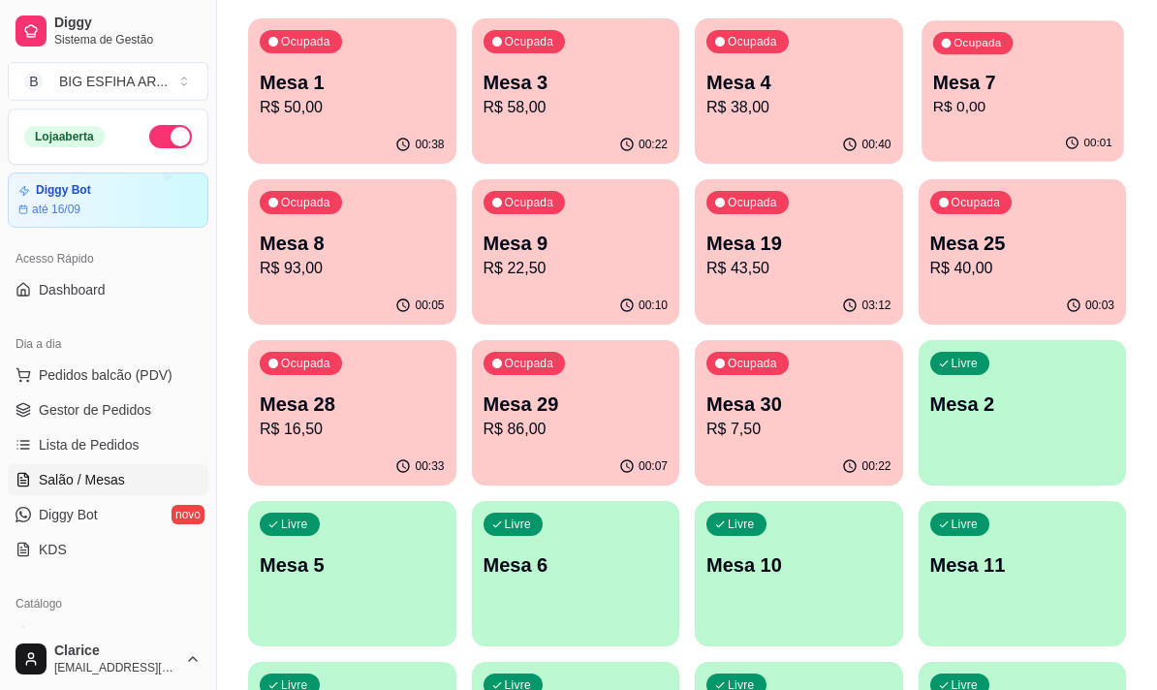
click at [950, 147] on div "00:01" at bounding box center [1021, 143] width 201 height 37
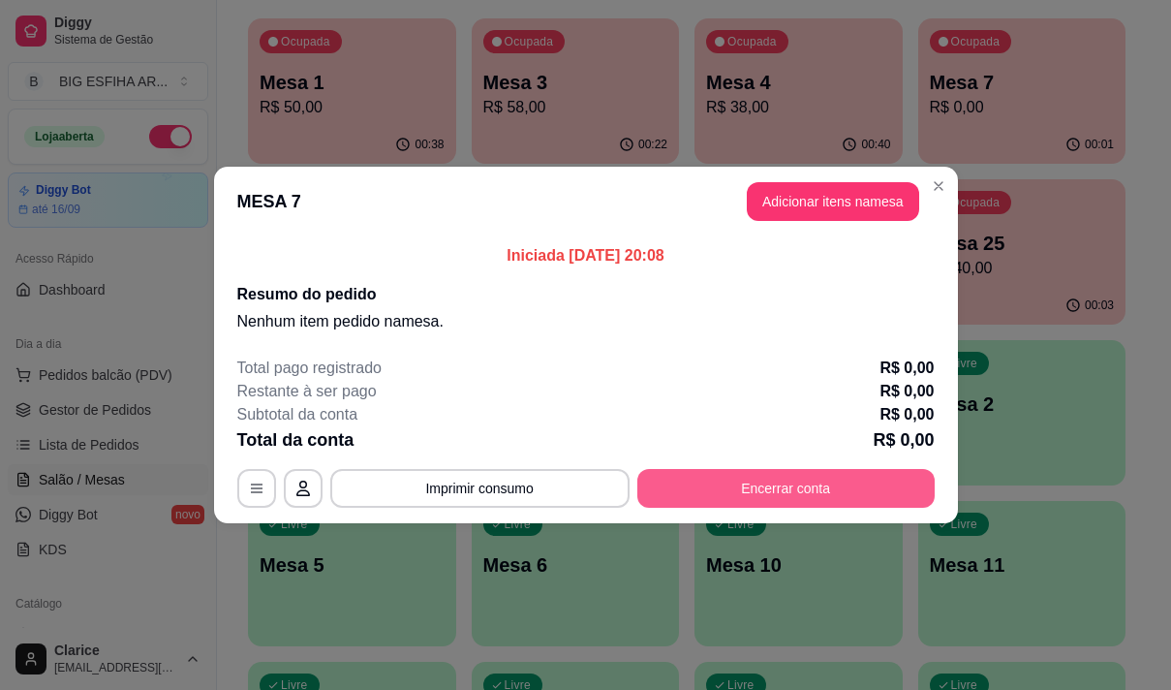
click at [782, 481] on button "Encerrar conta" at bounding box center [785, 488] width 297 height 39
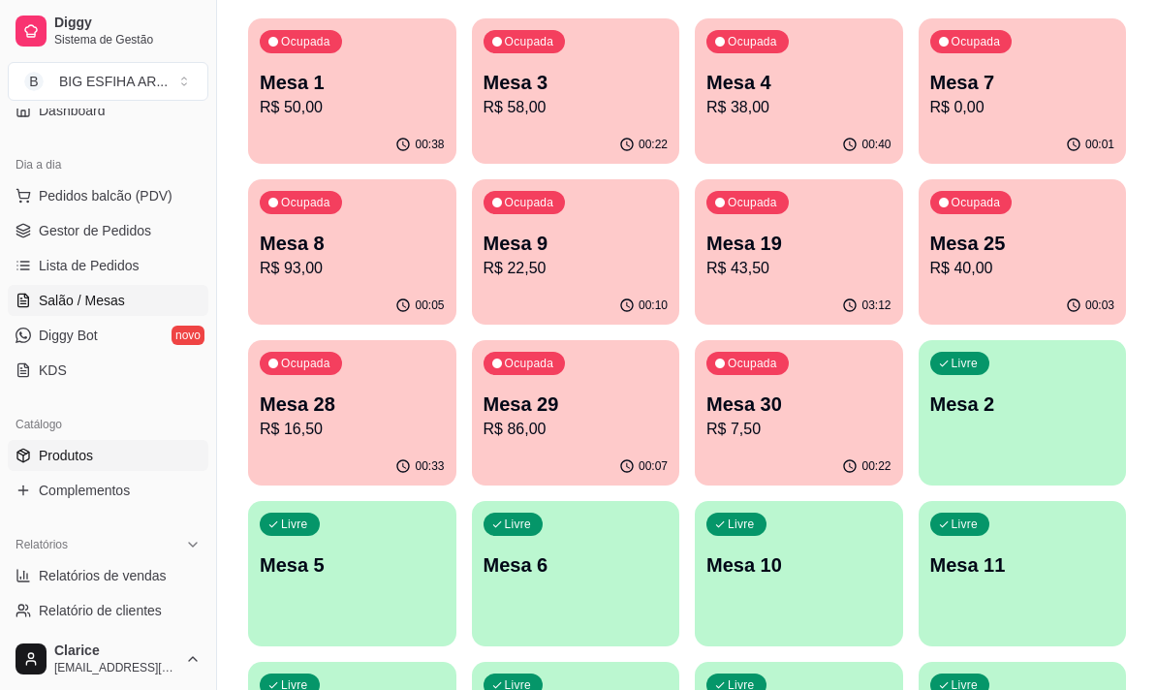
scroll to position [194, 0]
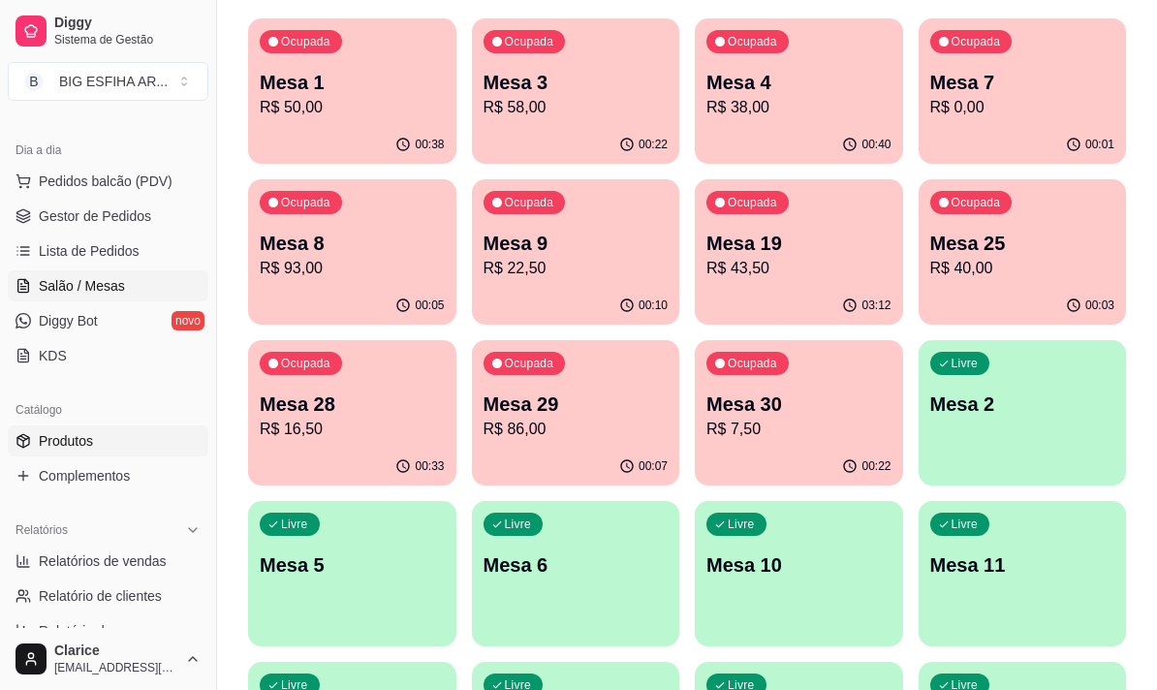
click at [91, 439] on span "Produtos" at bounding box center [66, 440] width 54 height 19
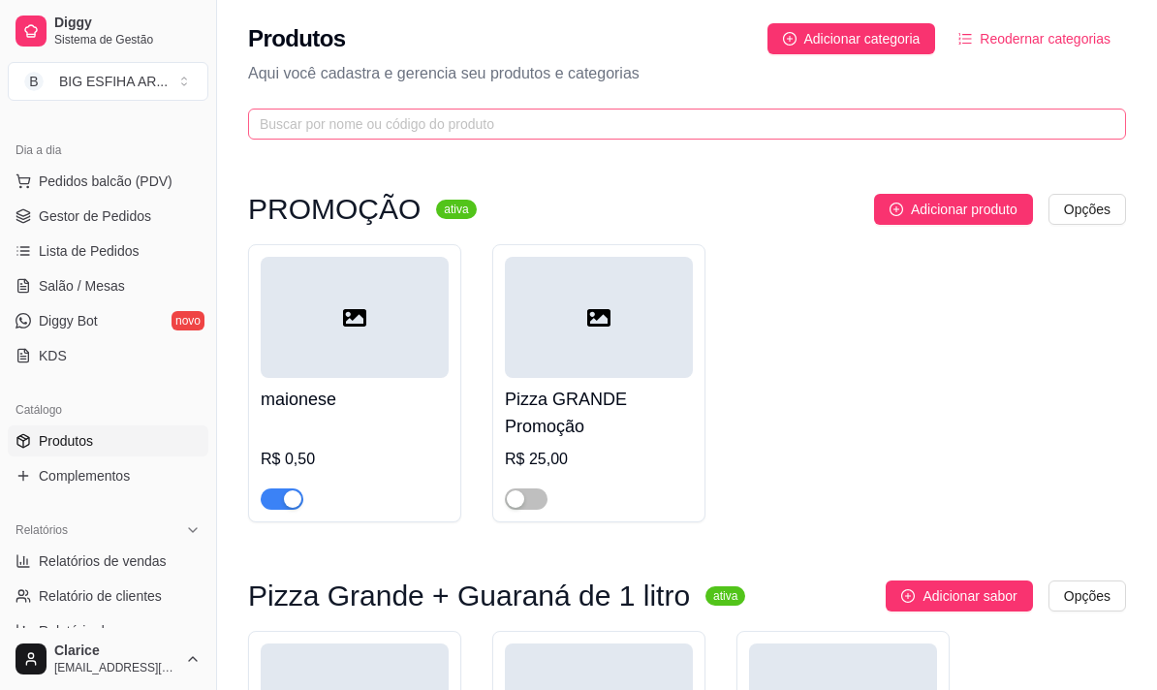
click at [378, 136] on span at bounding box center [687, 123] width 878 height 31
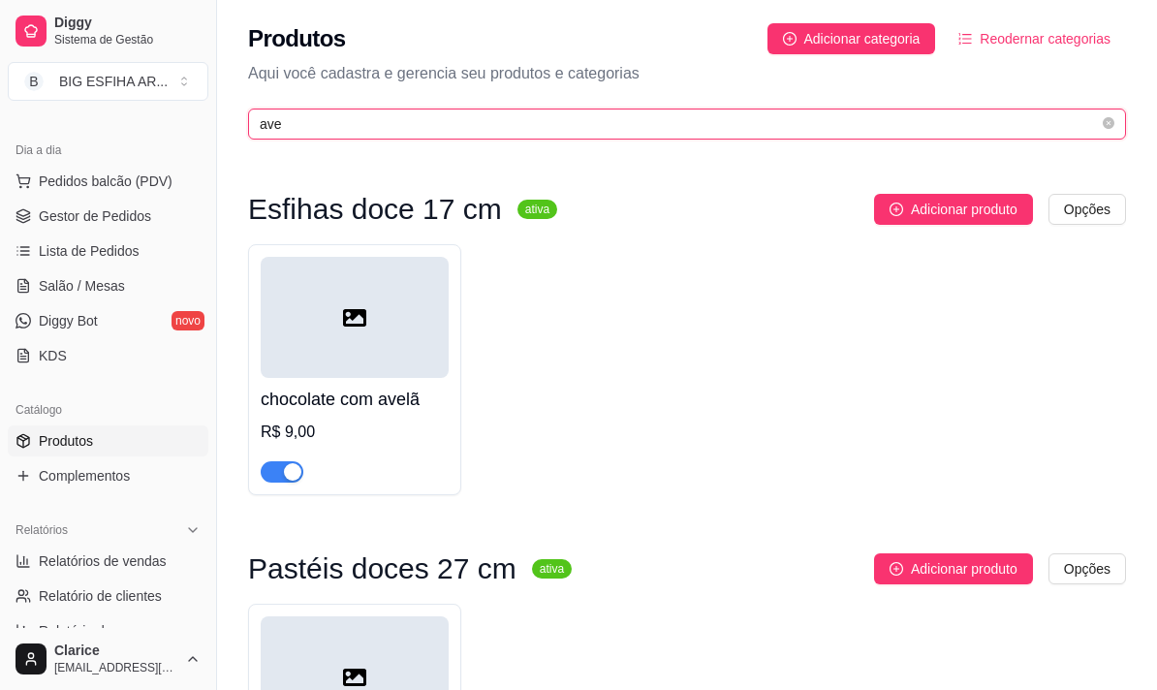
type input "ave"
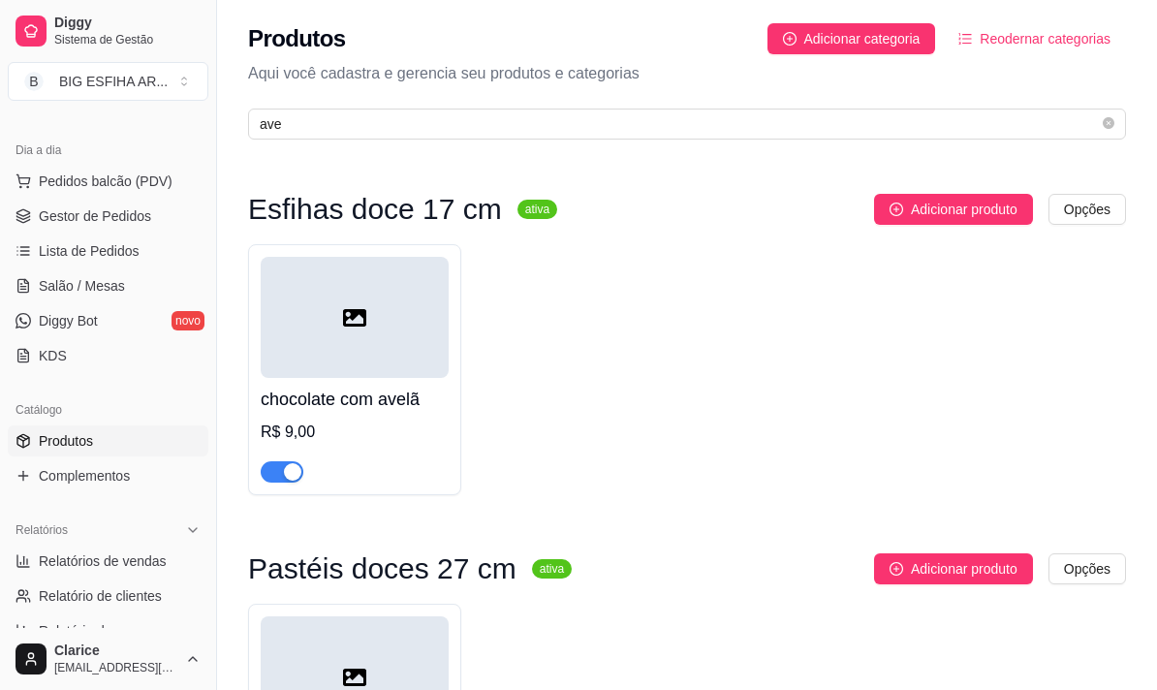
click at [376, 384] on div "chocolate com avelã R$ 9,00" at bounding box center [355, 430] width 188 height 105
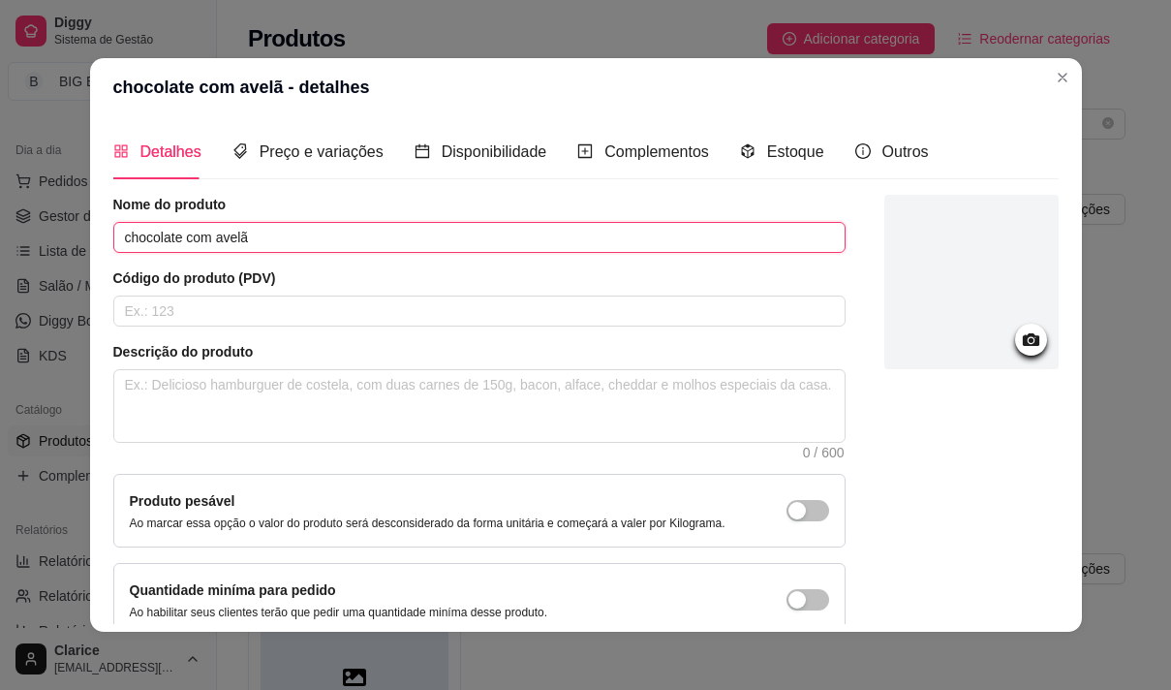
click at [116, 239] on input "chocolate com avelã" at bounding box center [479, 237] width 732 height 31
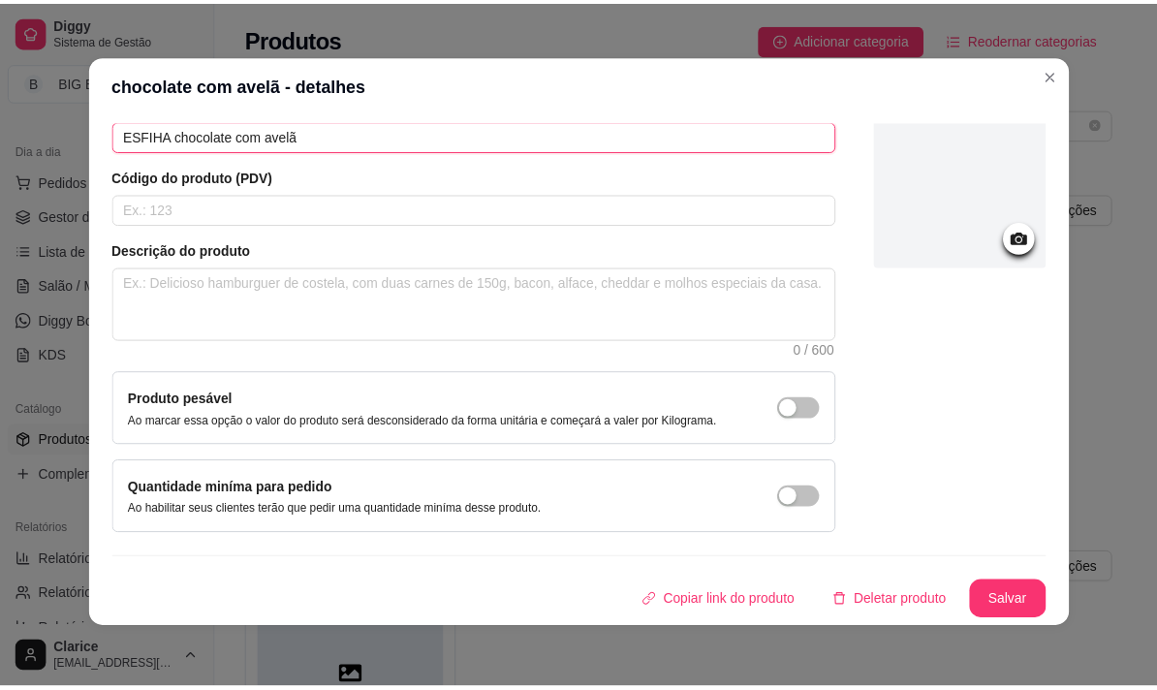
scroll to position [4, 0]
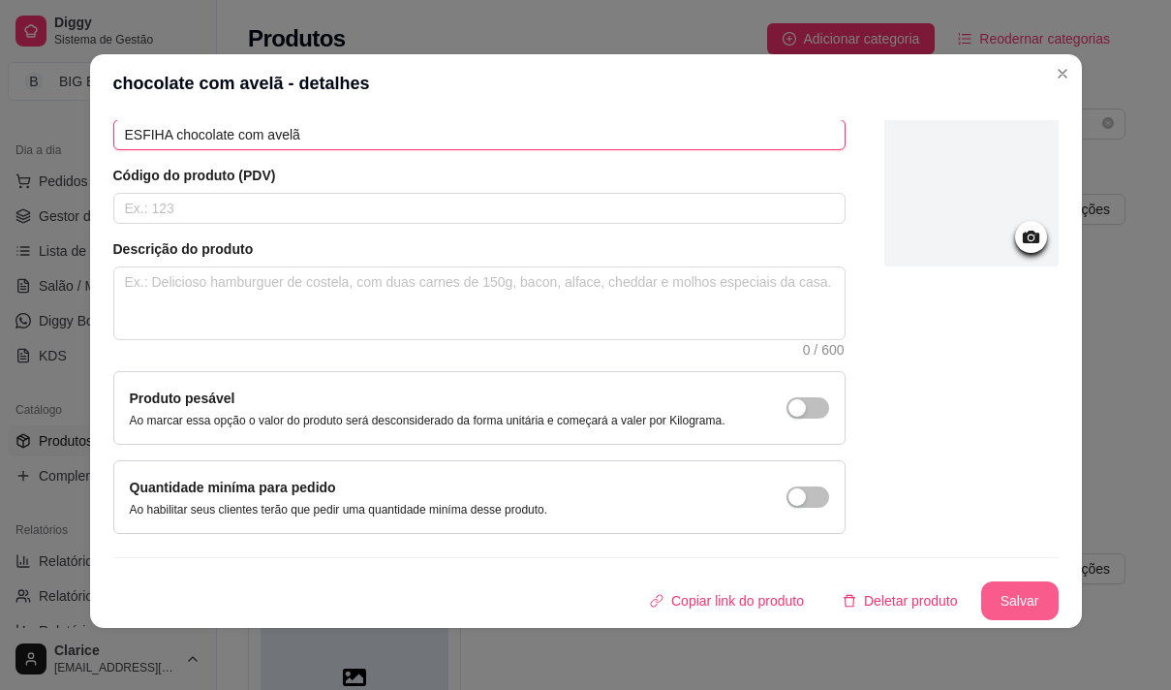
type input "ESFIHA chocolate com avelã"
click at [996, 585] on button "Salvar" at bounding box center [1019, 600] width 77 height 39
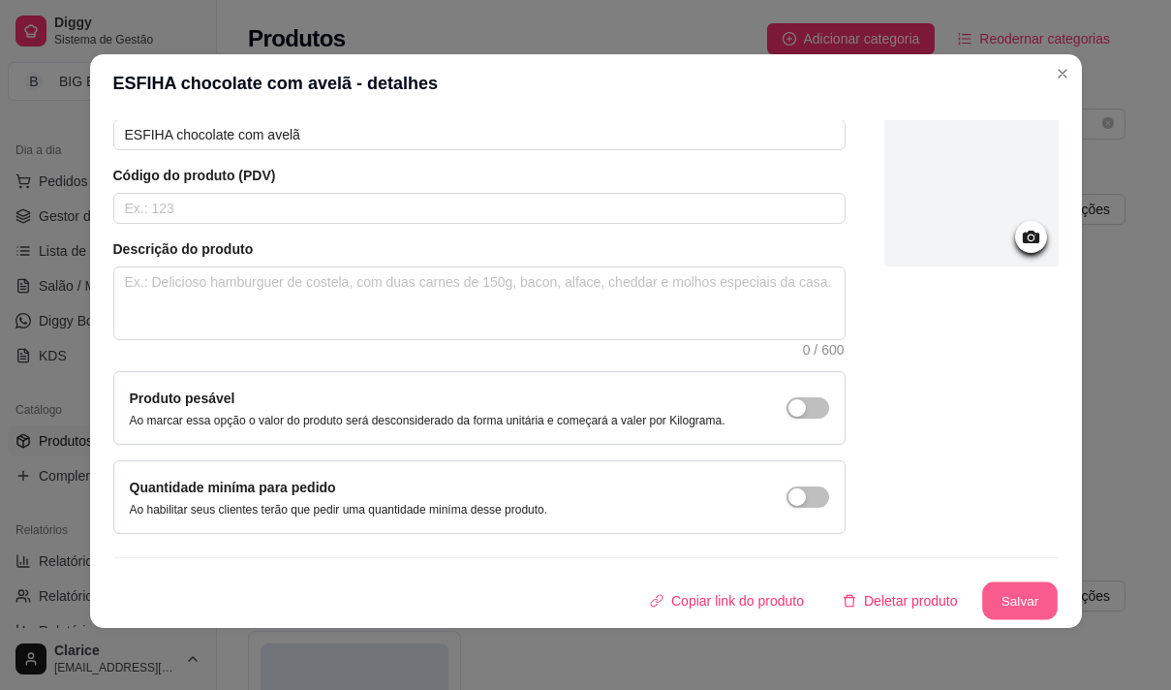
click at [1016, 606] on button "Salvar" at bounding box center [1020, 601] width 76 height 38
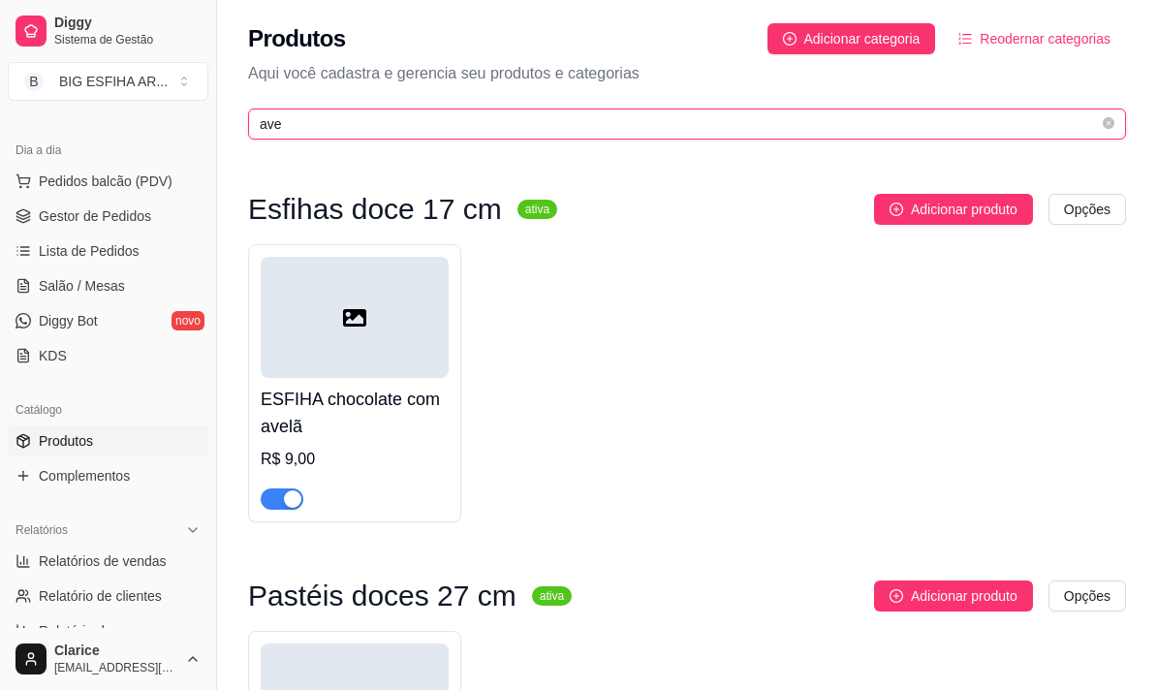
click at [408, 124] on input "ave" at bounding box center [679, 123] width 839 height 21
type input "a"
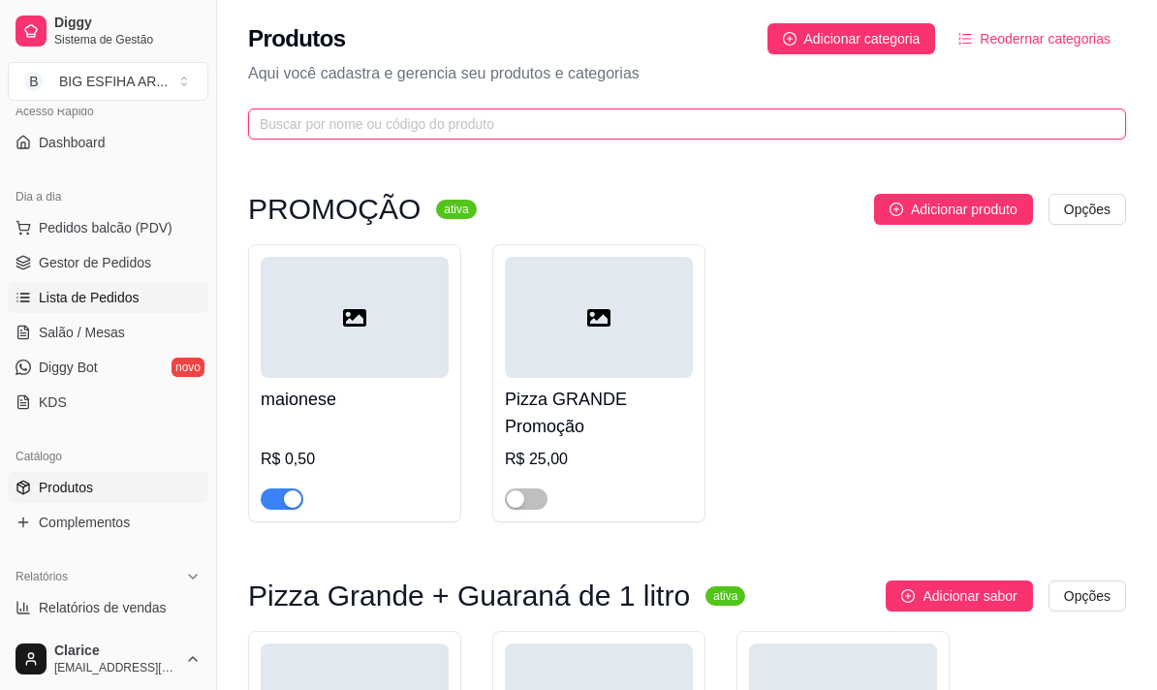
scroll to position [97, 0]
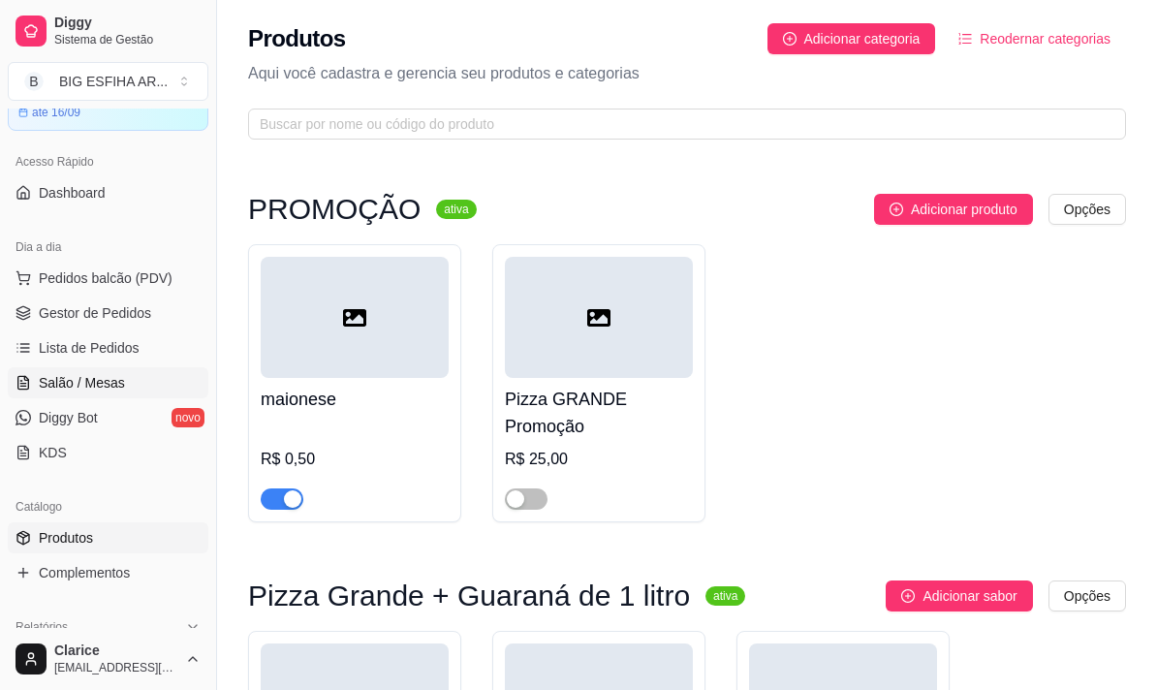
click at [87, 376] on span "Salão / Mesas" at bounding box center [82, 382] width 86 height 19
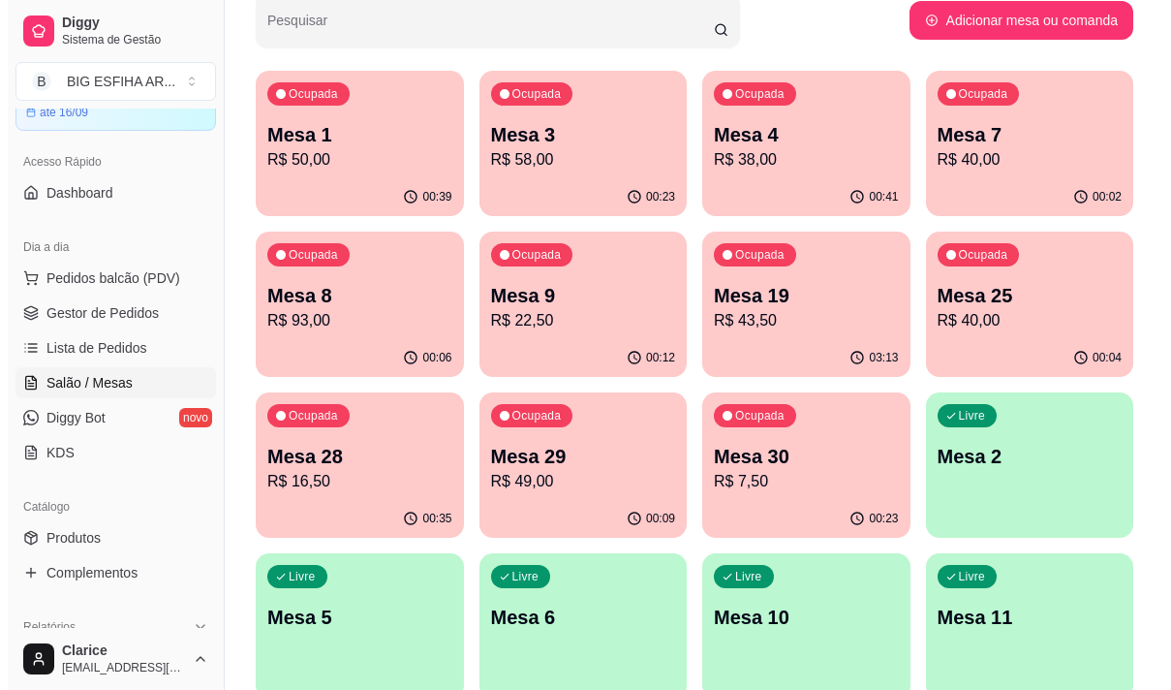
scroll to position [194, 0]
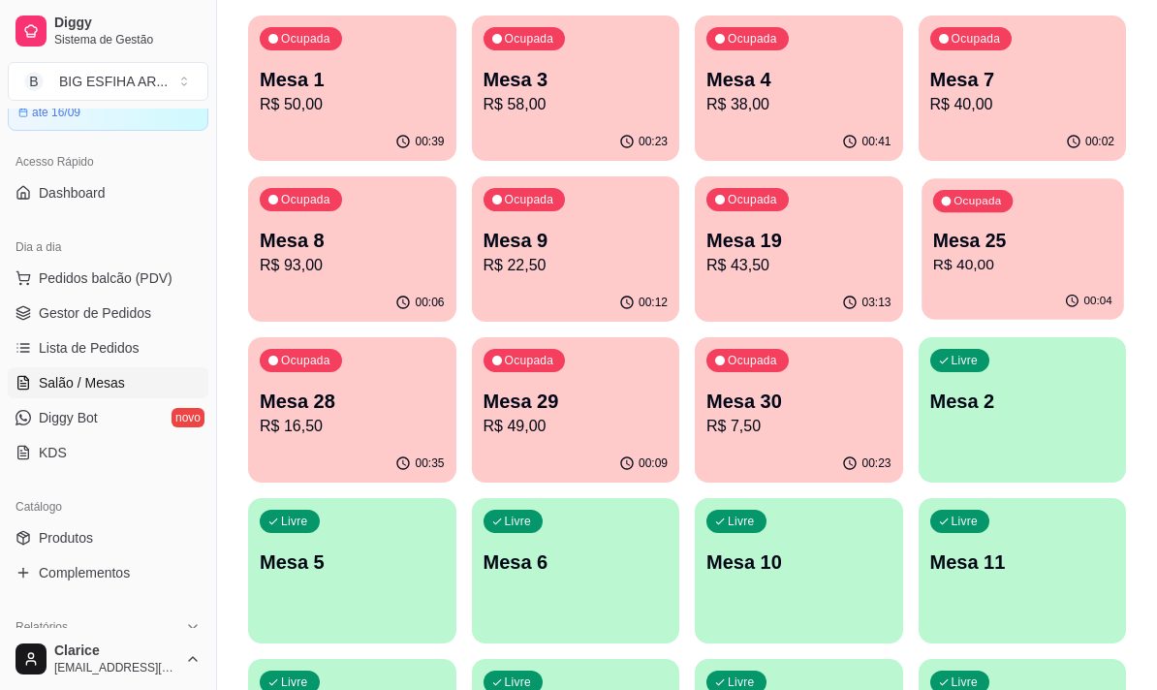
click at [974, 266] on p "R$ 40,00" at bounding box center [1021, 265] width 179 height 22
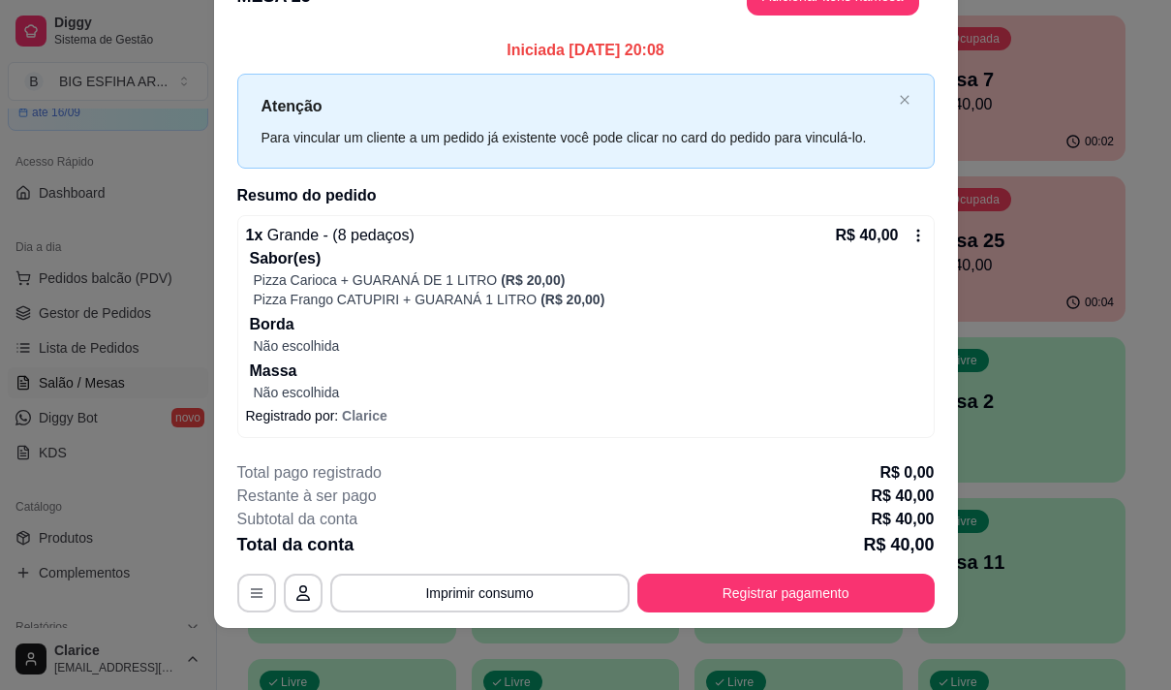
scroll to position [0, 0]
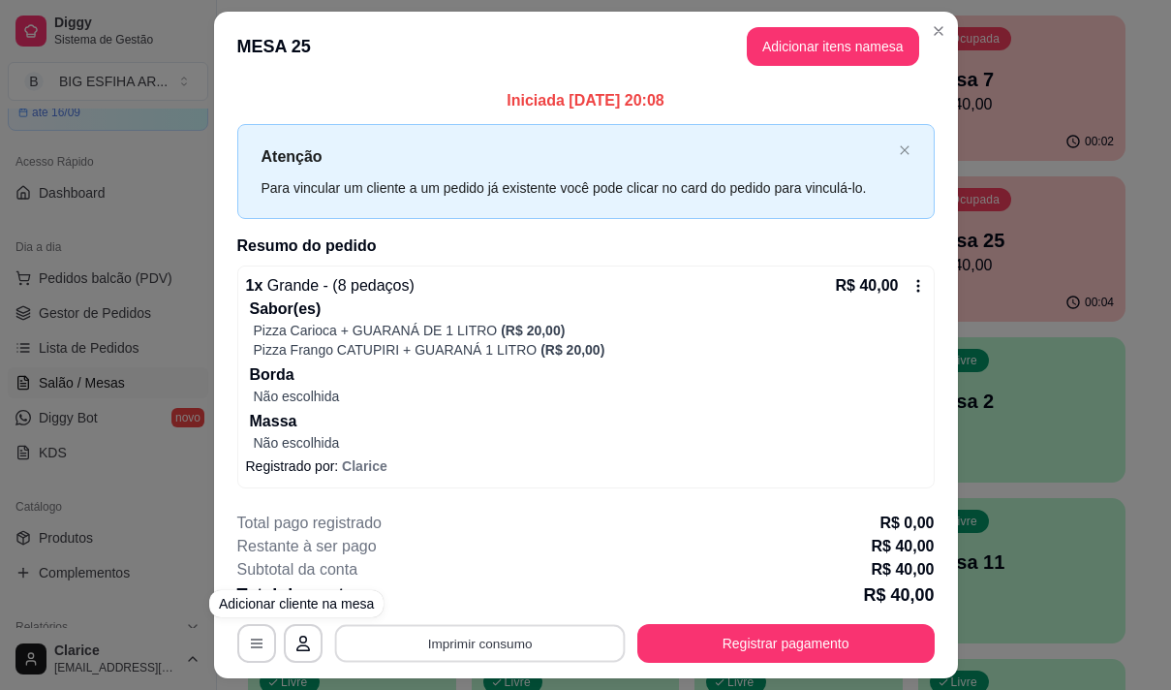
click at [452, 640] on button "Imprimir consumo" at bounding box center [479, 643] width 291 height 38
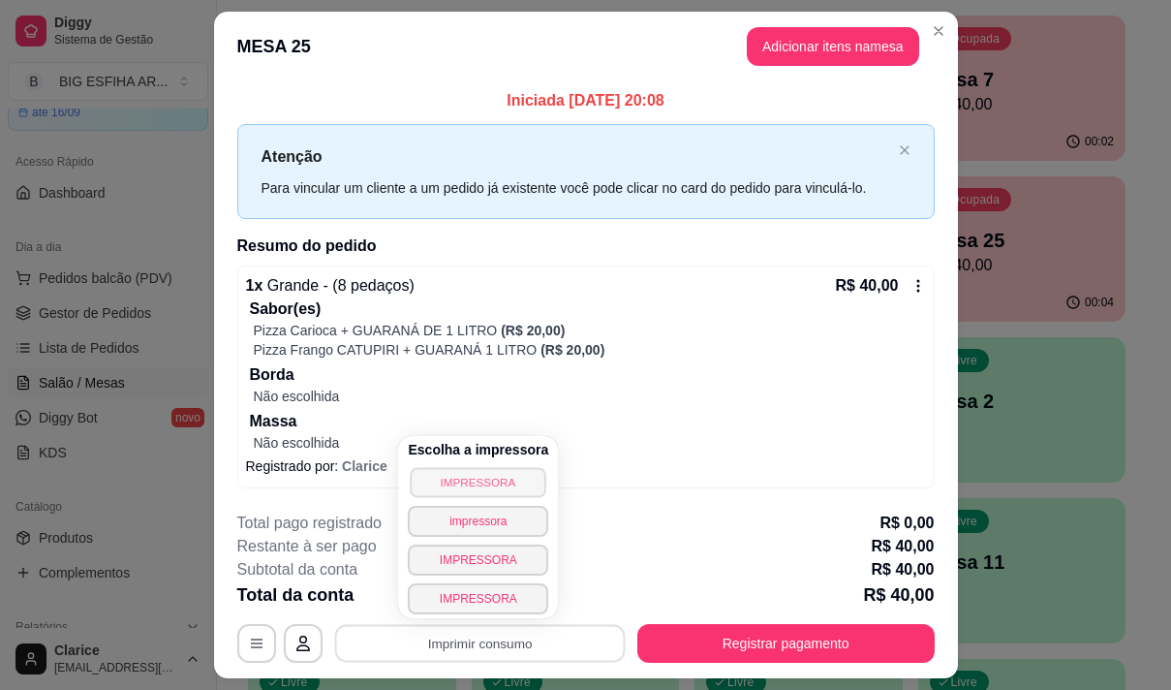
click at [438, 473] on button "IMPRESSORA" at bounding box center [479, 482] width 136 height 30
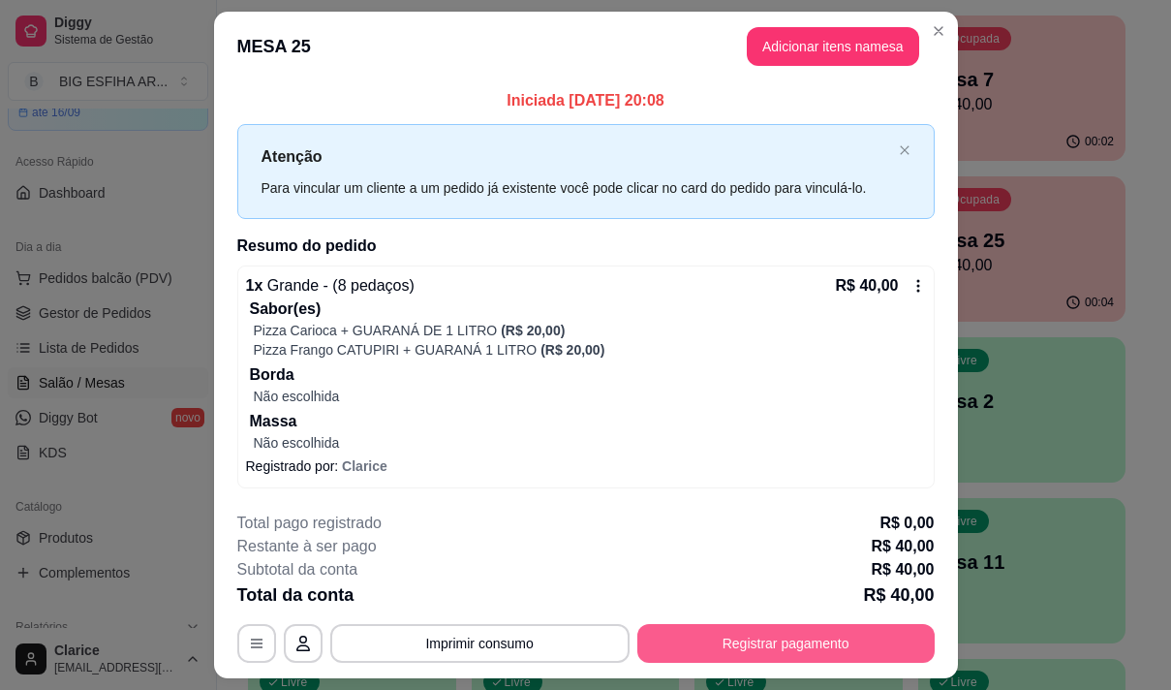
click at [728, 637] on button "Registrar pagamento" at bounding box center [785, 643] width 297 height 39
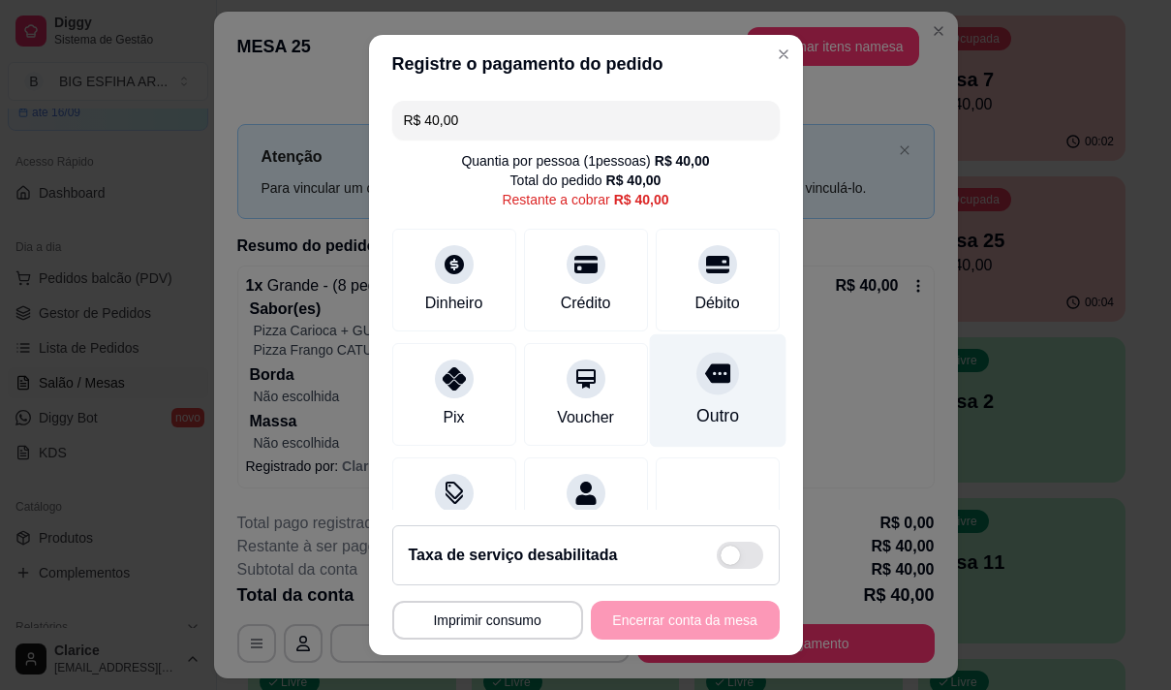
drag, startPoint x: 669, startPoint y: 305, endPoint x: 686, endPoint y: 396, distance: 92.5
click at [695, 304] on div "Débito" at bounding box center [717, 303] width 45 height 23
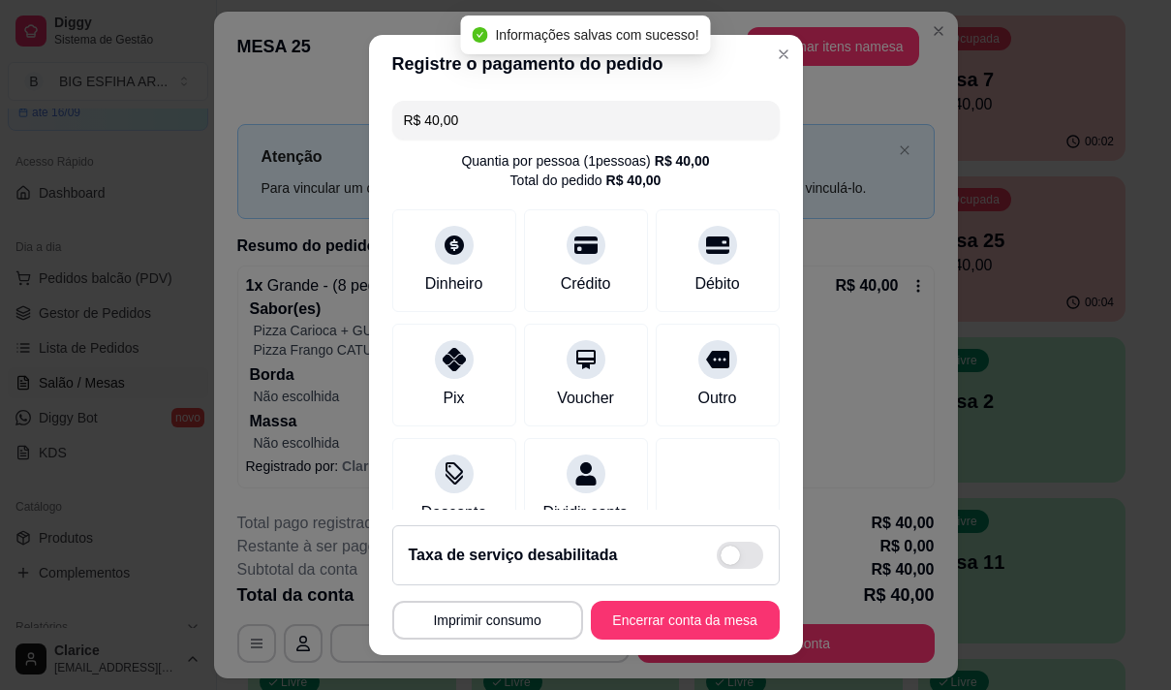
type input "R$ 0,00"
click at [683, 610] on button "Encerrar conta da mesa" at bounding box center [685, 620] width 189 height 39
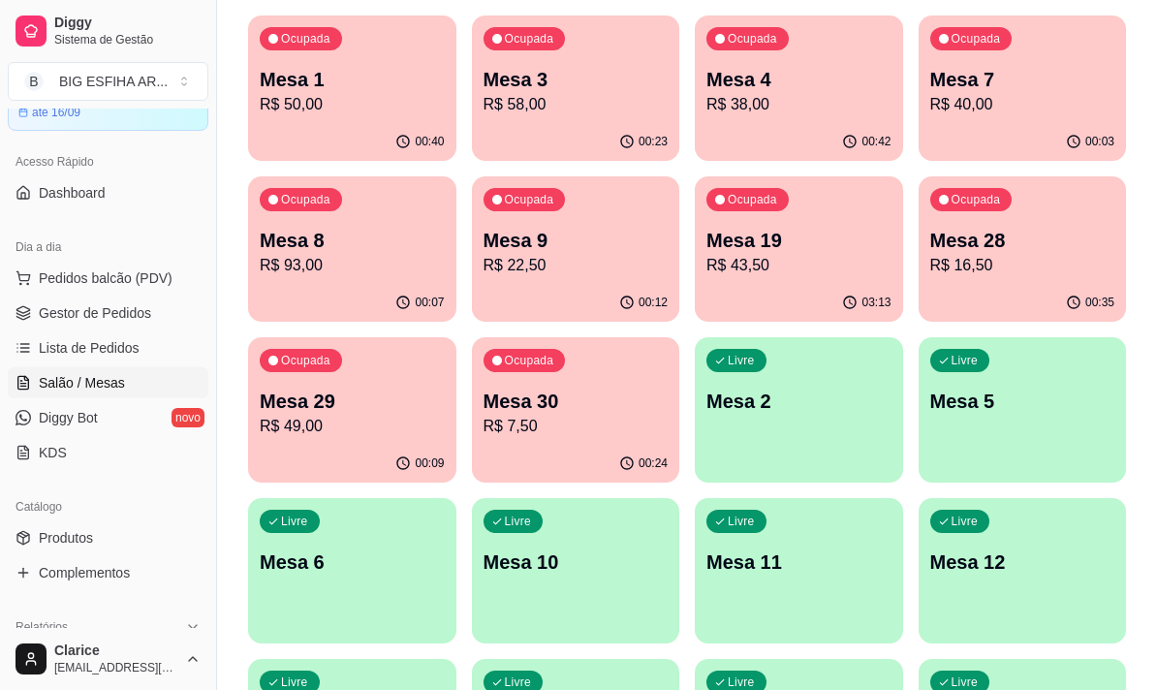
click at [853, 98] on p "R$ 38,00" at bounding box center [798, 104] width 185 height 23
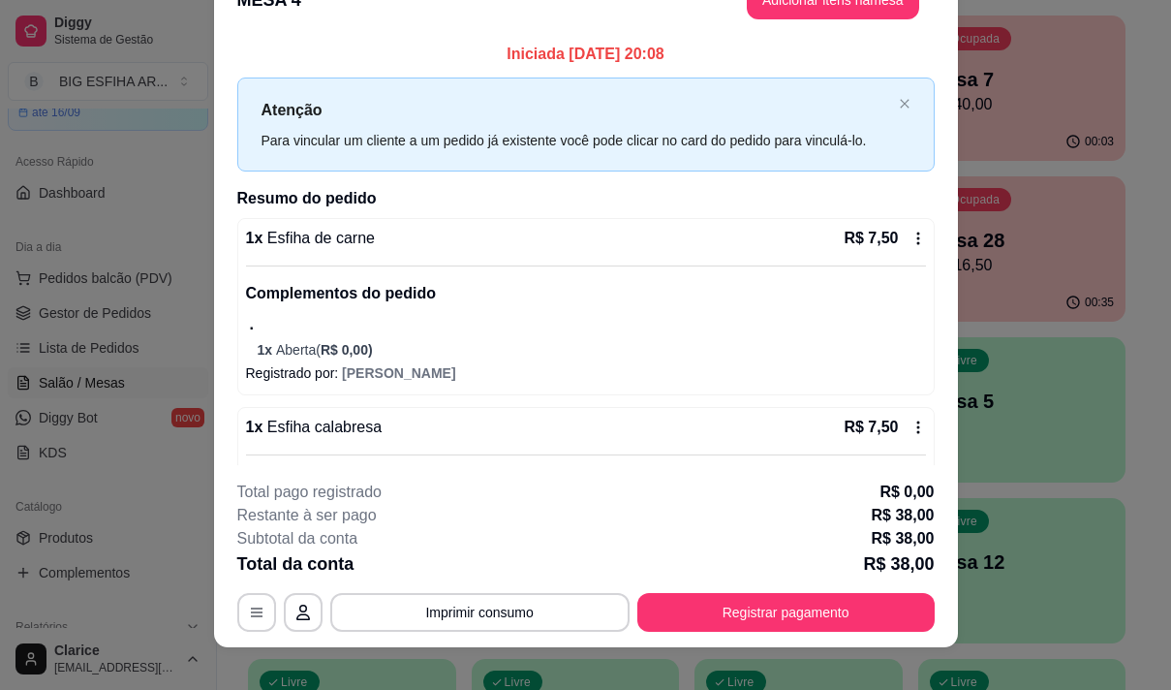
scroll to position [58, 0]
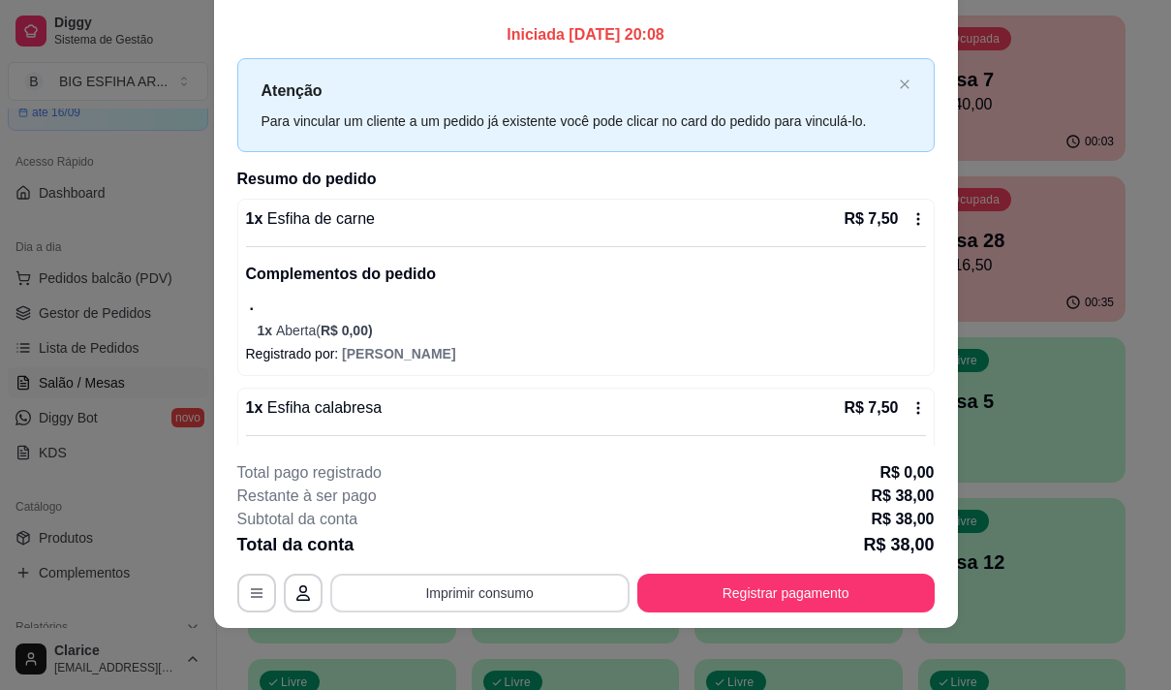
click at [554, 580] on button "Imprimir consumo" at bounding box center [479, 592] width 299 height 39
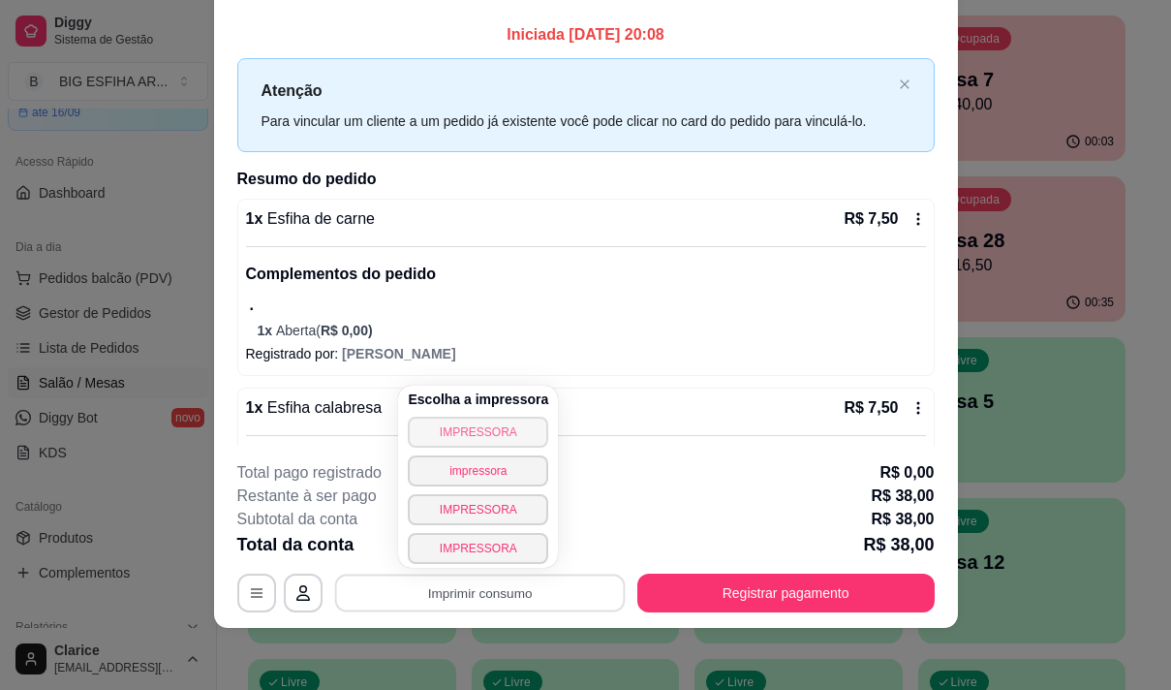
click at [503, 432] on button "IMPRESSORA" at bounding box center [478, 432] width 140 height 31
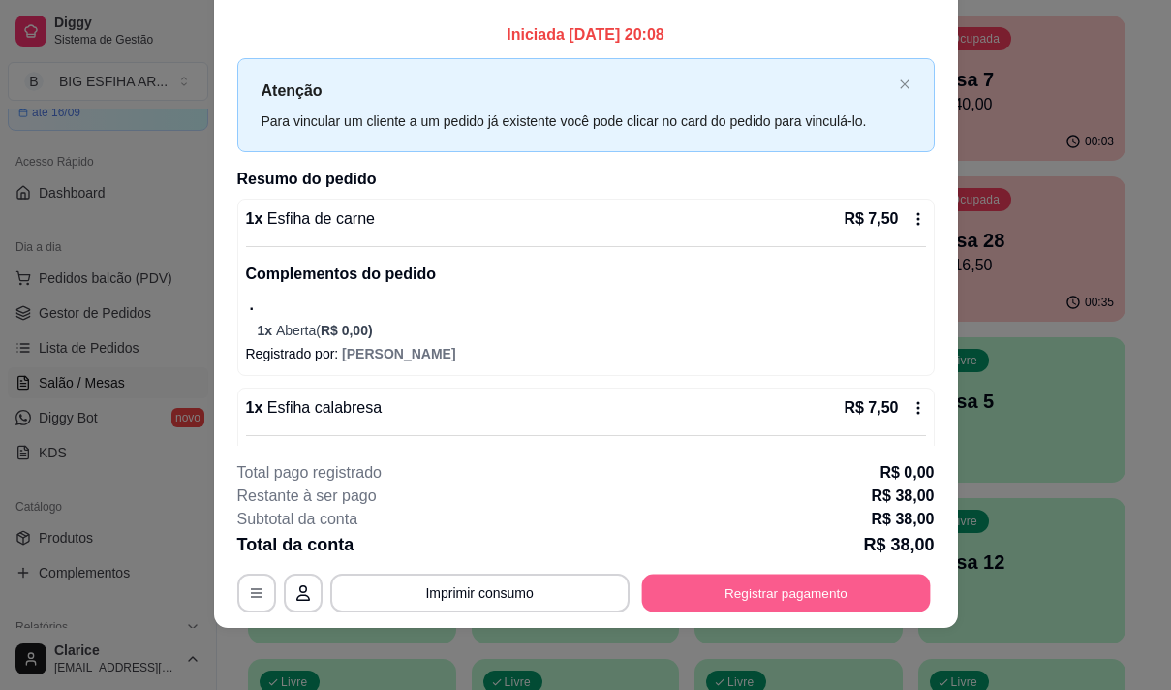
click at [696, 594] on button "Registrar pagamento" at bounding box center [785, 593] width 289 height 38
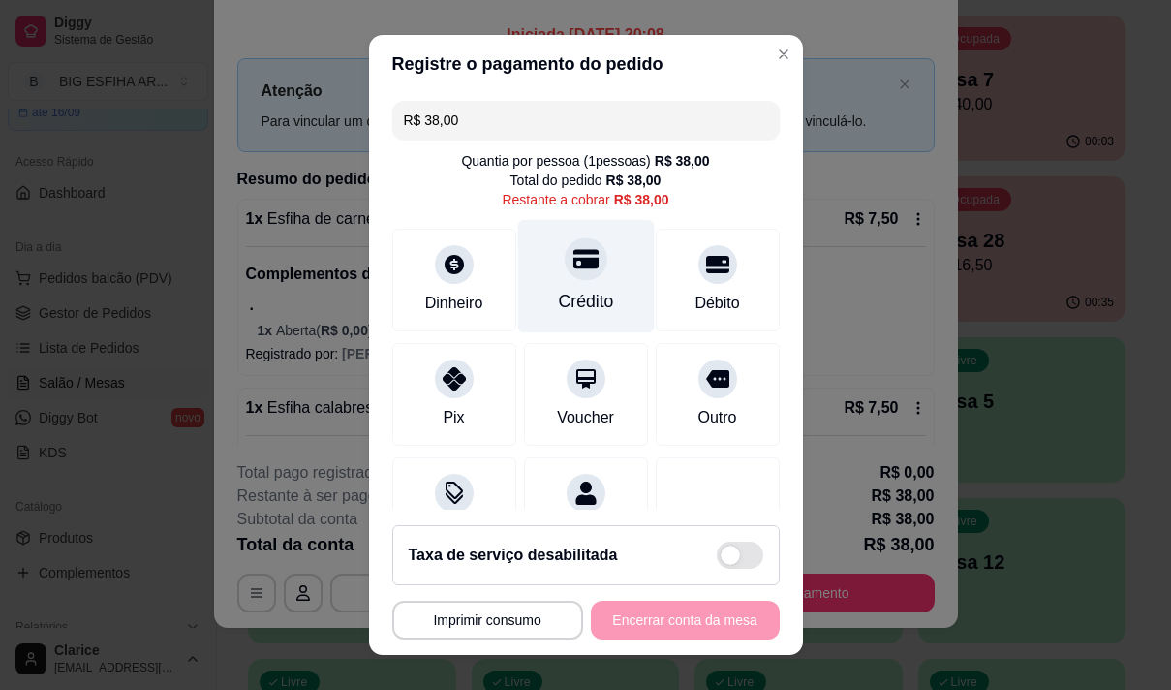
click at [535, 300] on div "Crédito" at bounding box center [585, 275] width 137 height 113
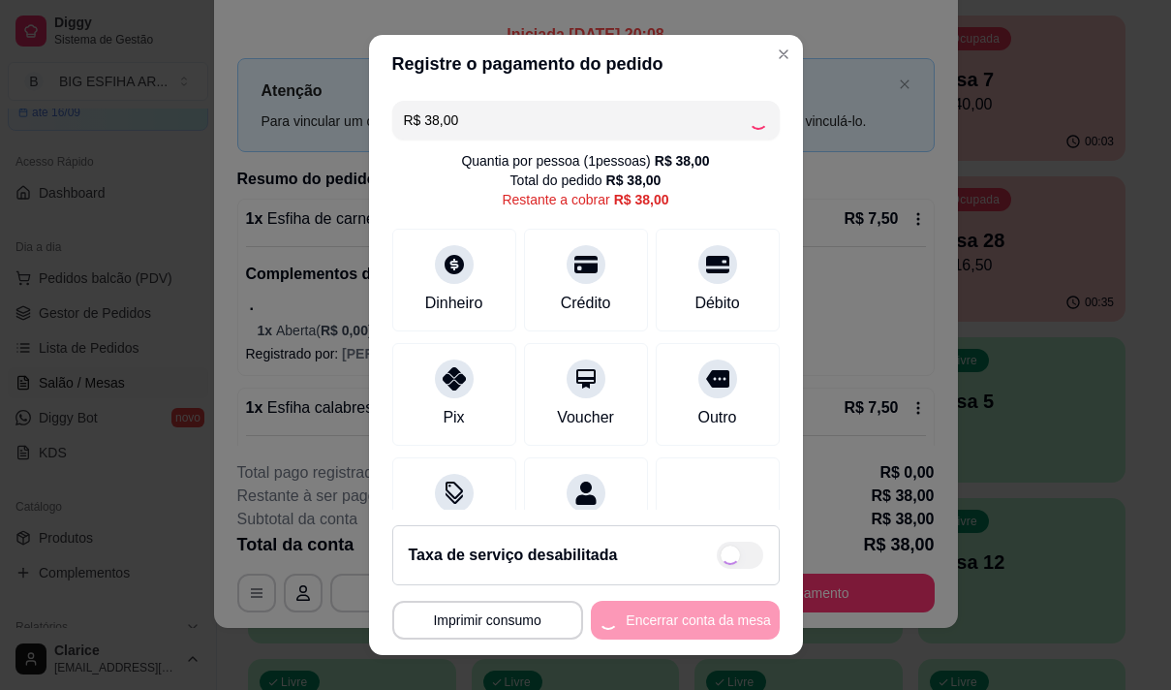
type input "R$ 0,00"
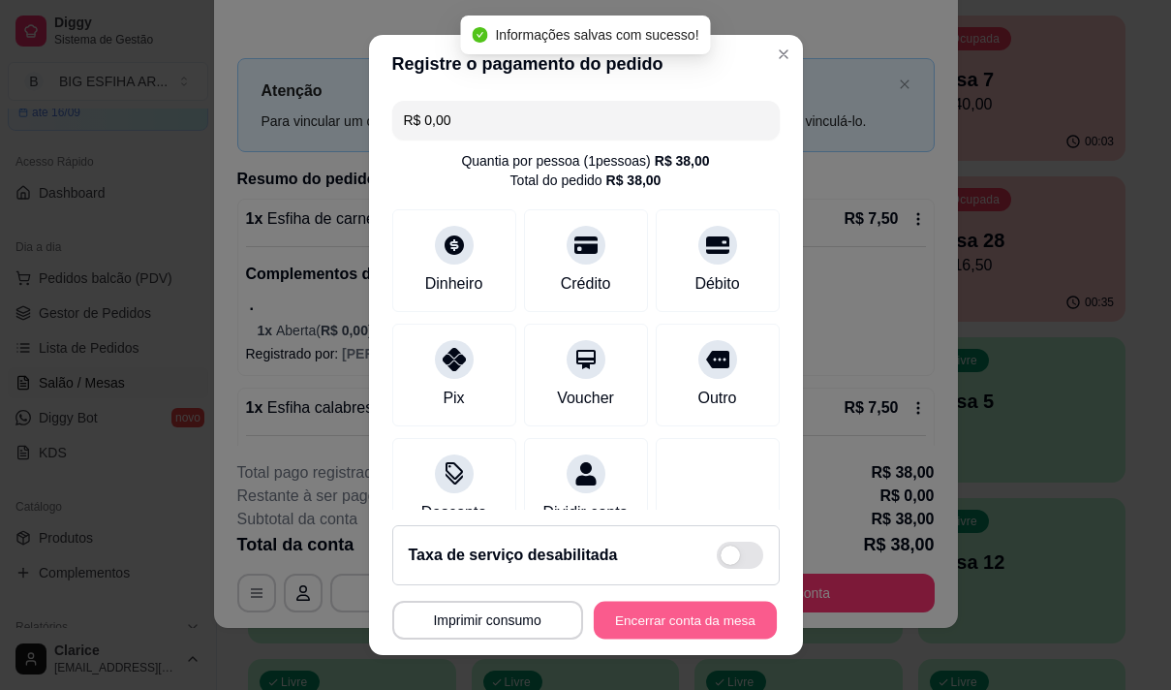
click at [670, 612] on button "Encerrar conta da mesa" at bounding box center [685, 621] width 183 height 38
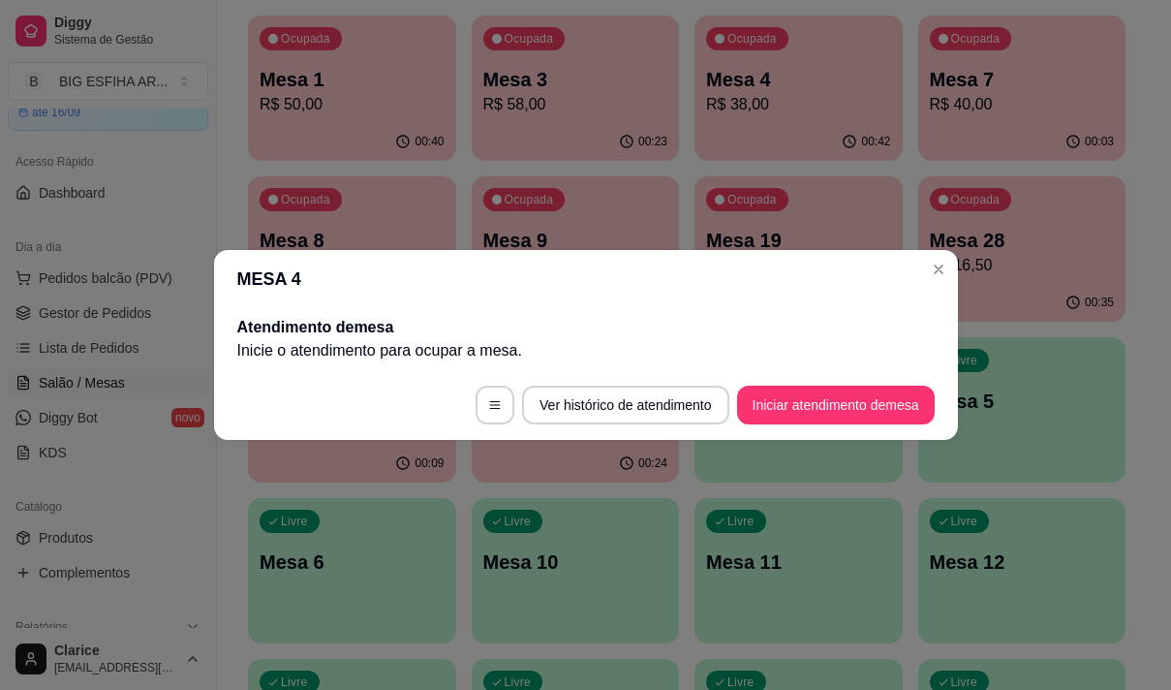
scroll to position [0, 0]
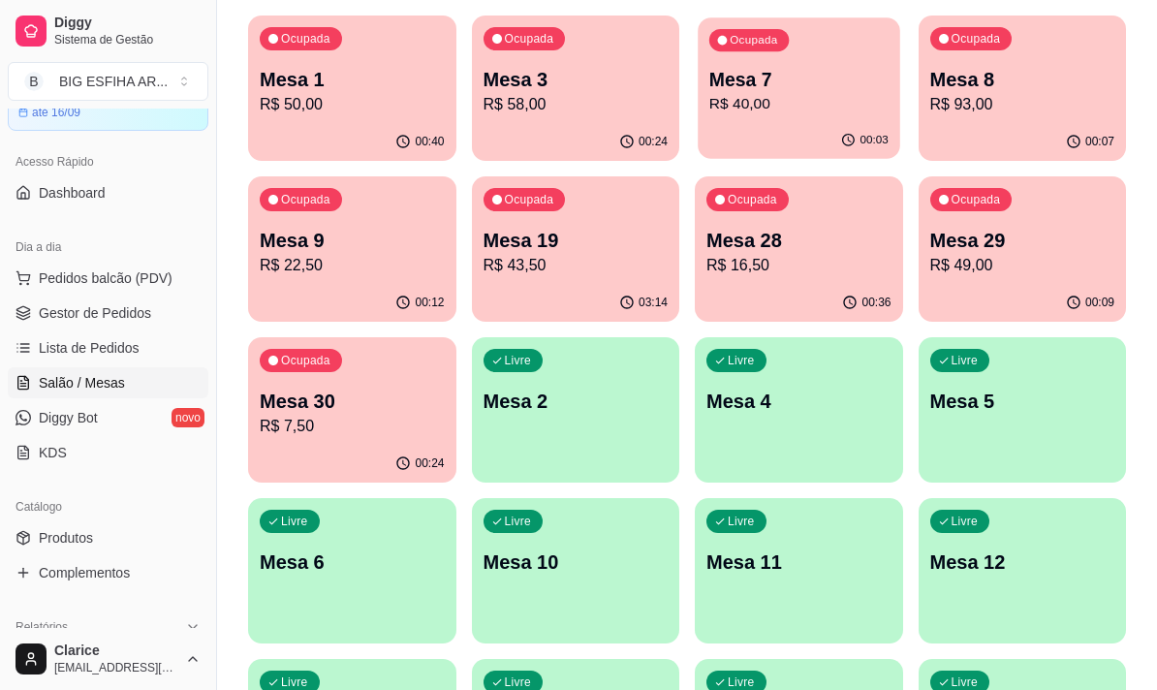
click at [731, 104] on p "R$ 40,00" at bounding box center [798, 104] width 179 height 22
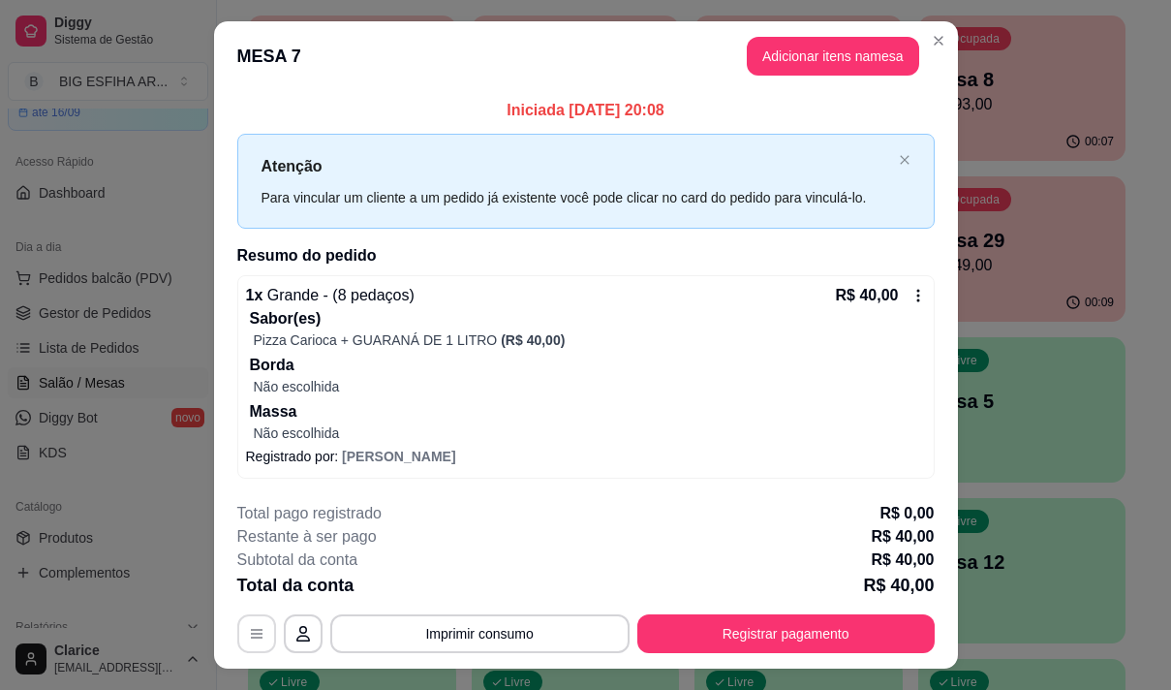
click at [253, 634] on icon "button" at bounding box center [256, 633] width 15 height 15
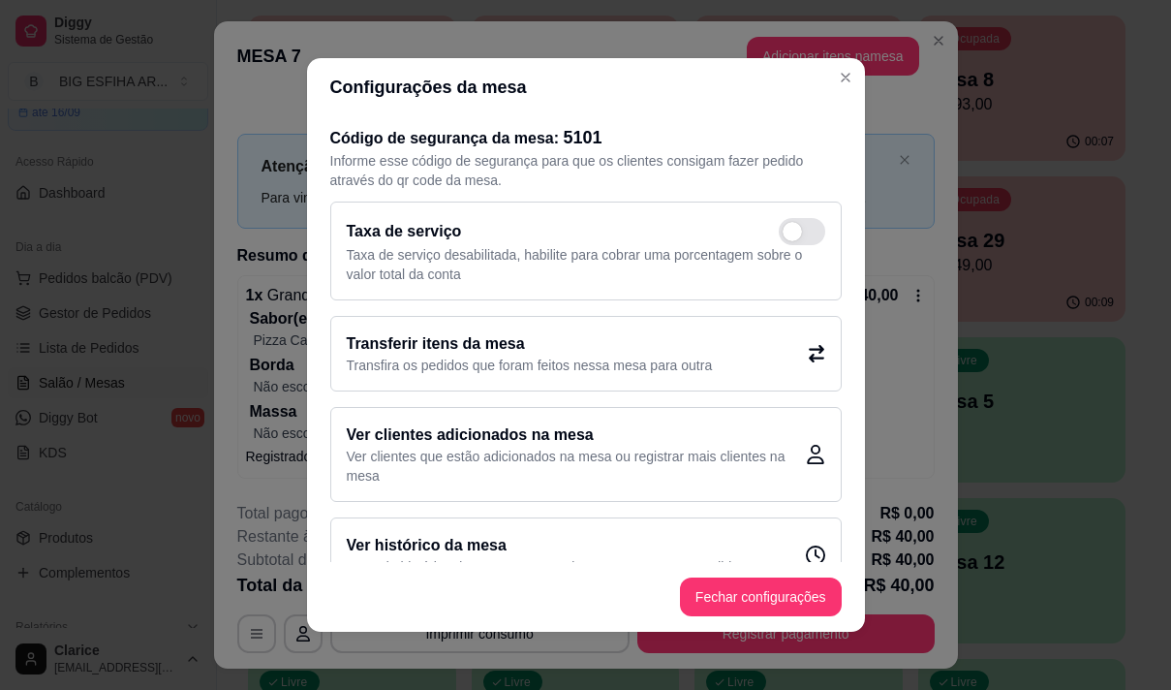
click at [475, 355] on h2 "Transferir itens da mesa" at bounding box center [530, 343] width 366 height 23
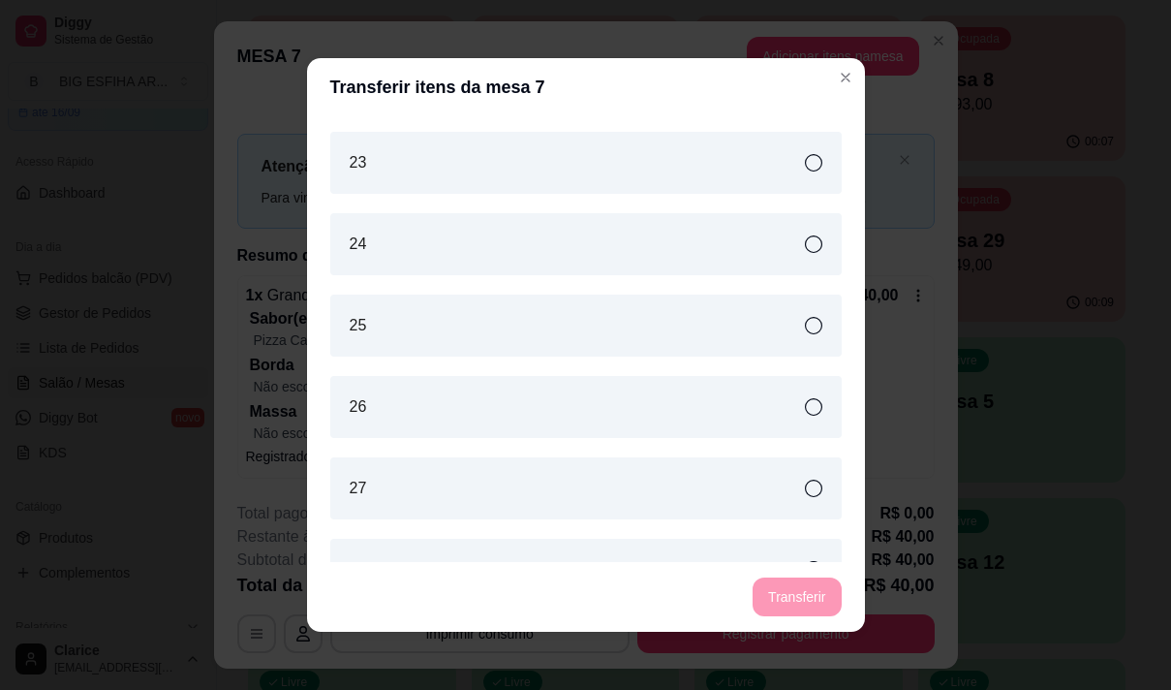
scroll to position [1178, 0]
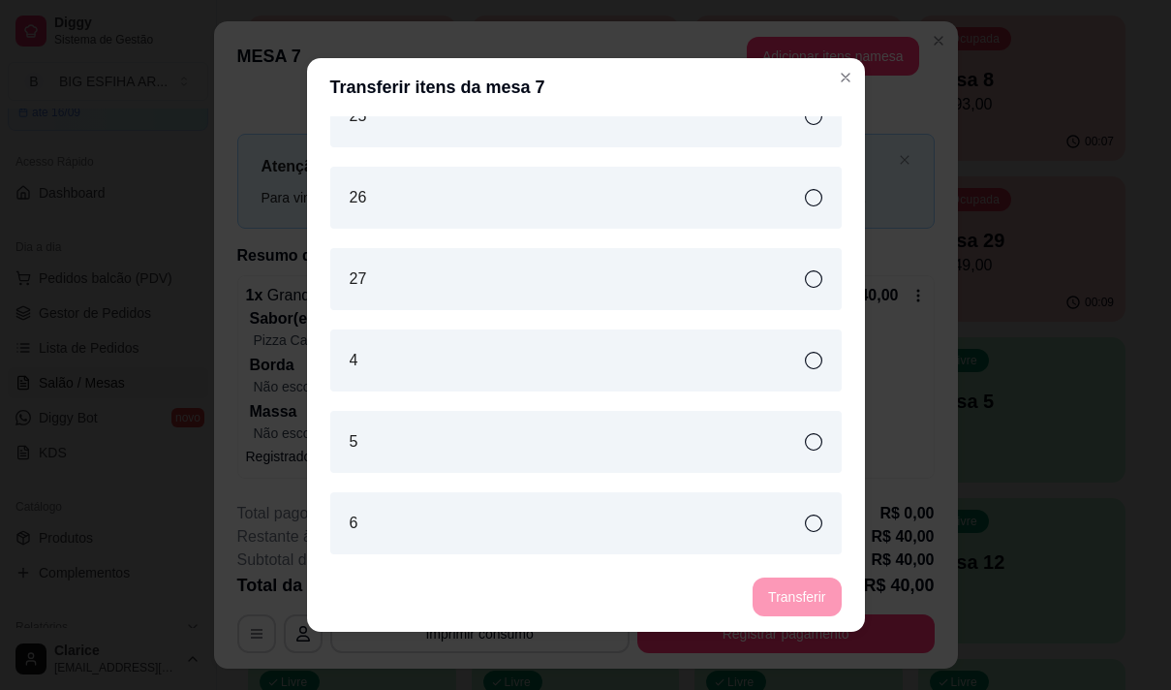
click at [403, 366] on div "4" at bounding box center [585, 360] width 511 height 62
click at [798, 592] on button "Transferir" at bounding box center [797, 597] width 86 height 38
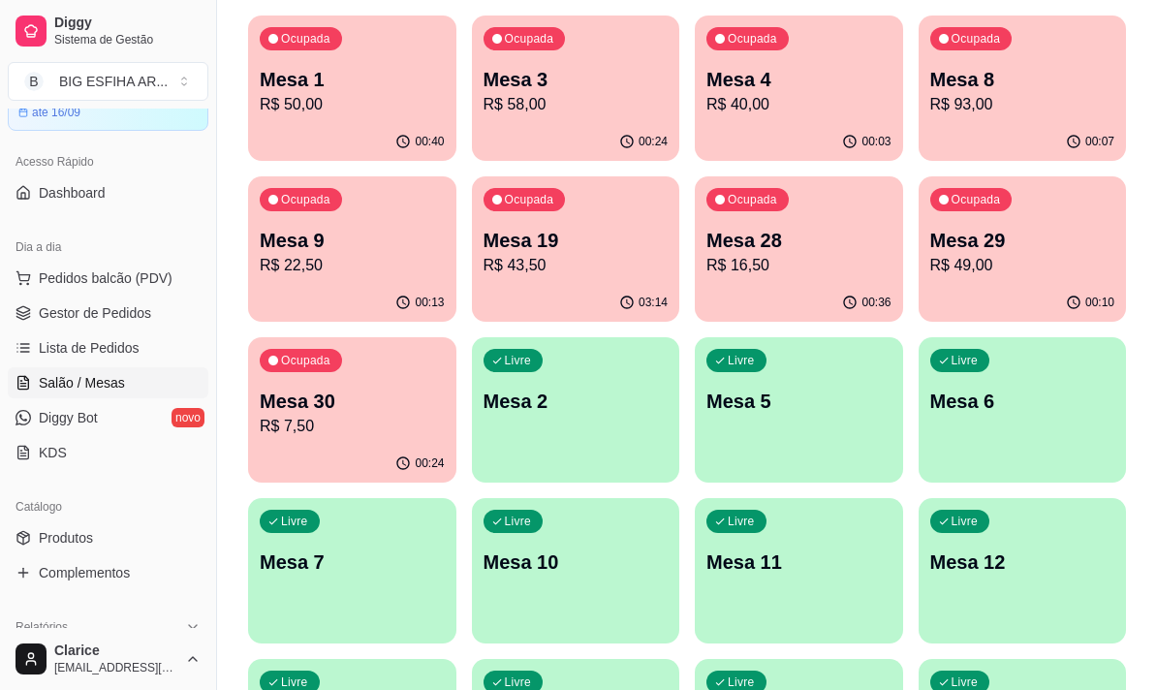
click at [571, 271] on p "R$ 43,50" at bounding box center [575, 265] width 185 height 23
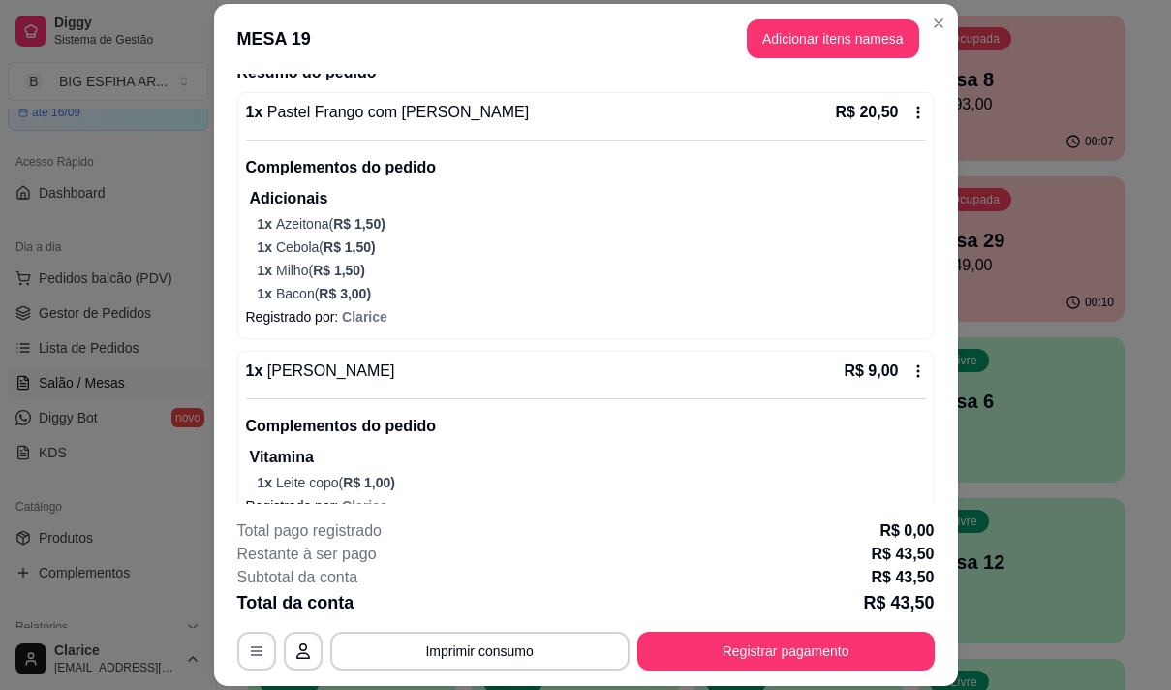
scroll to position [291, 0]
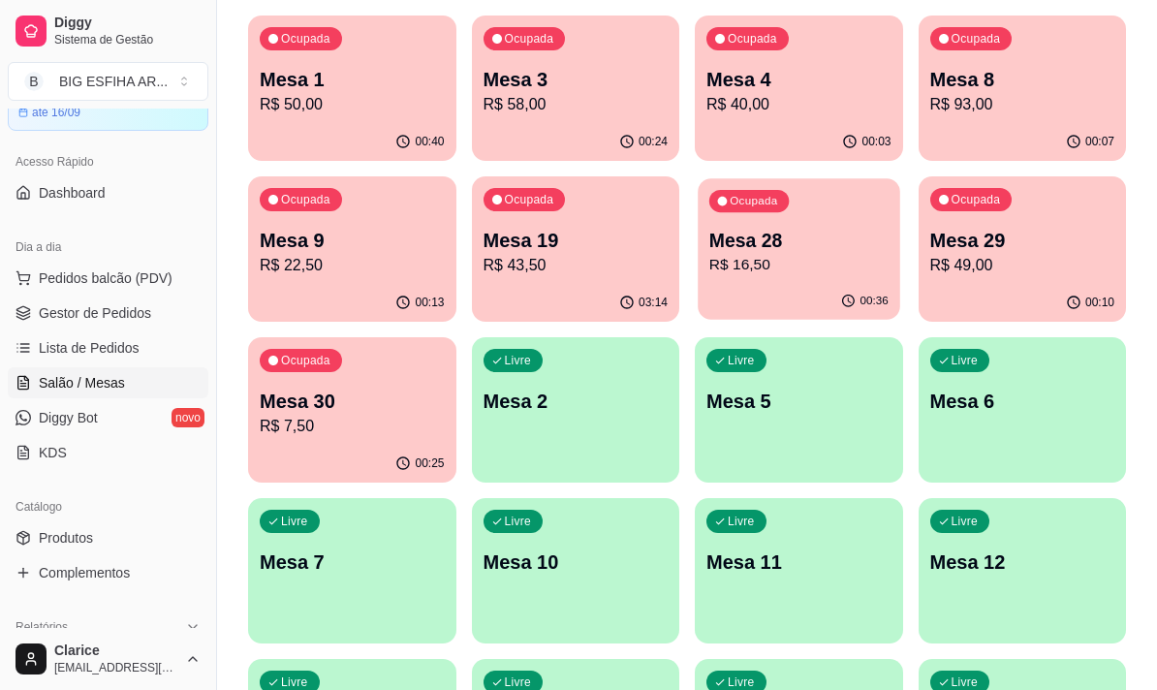
click at [791, 280] on div "Ocupada Mesa 28 R$ 16,50" at bounding box center [797, 230] width 201 height 105
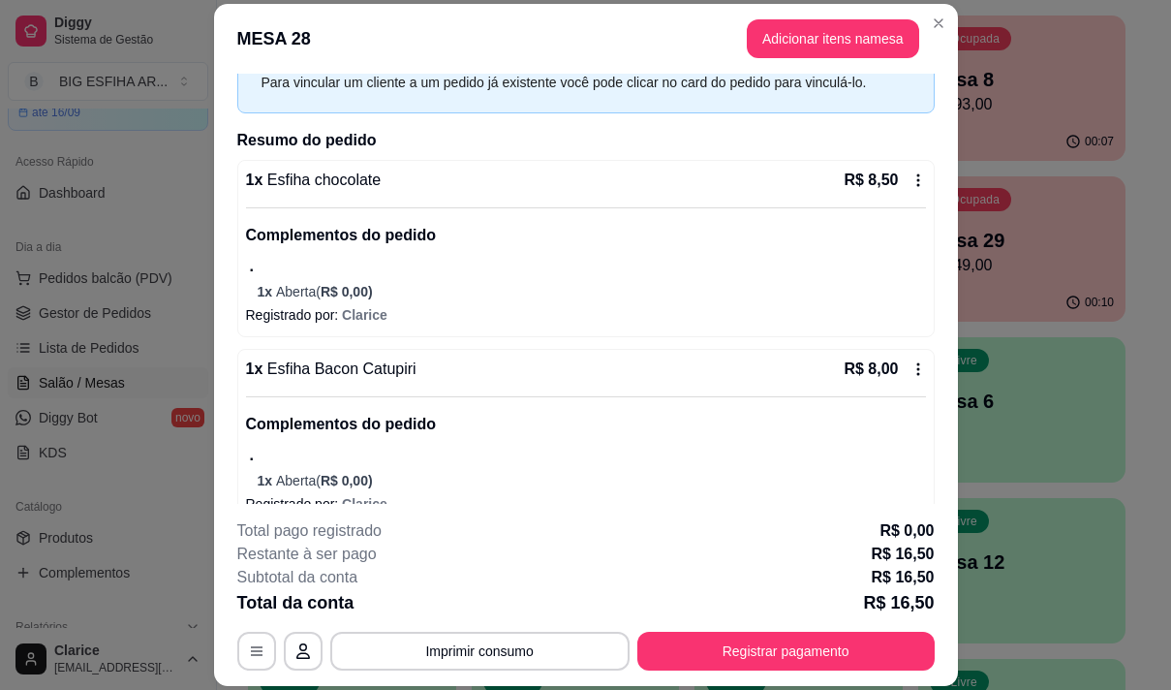
scroll to position [126, 0]
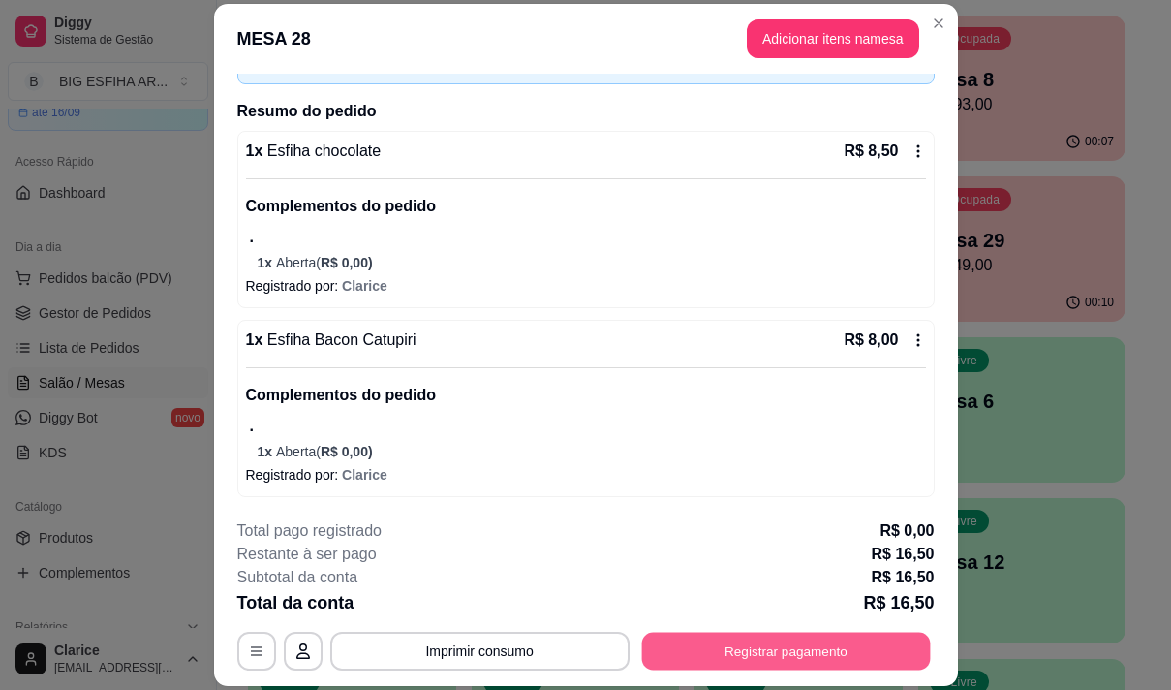
click at [698, 643] on button "Registrar pagamento" at bounding box center [785, 652] width 289 height 38
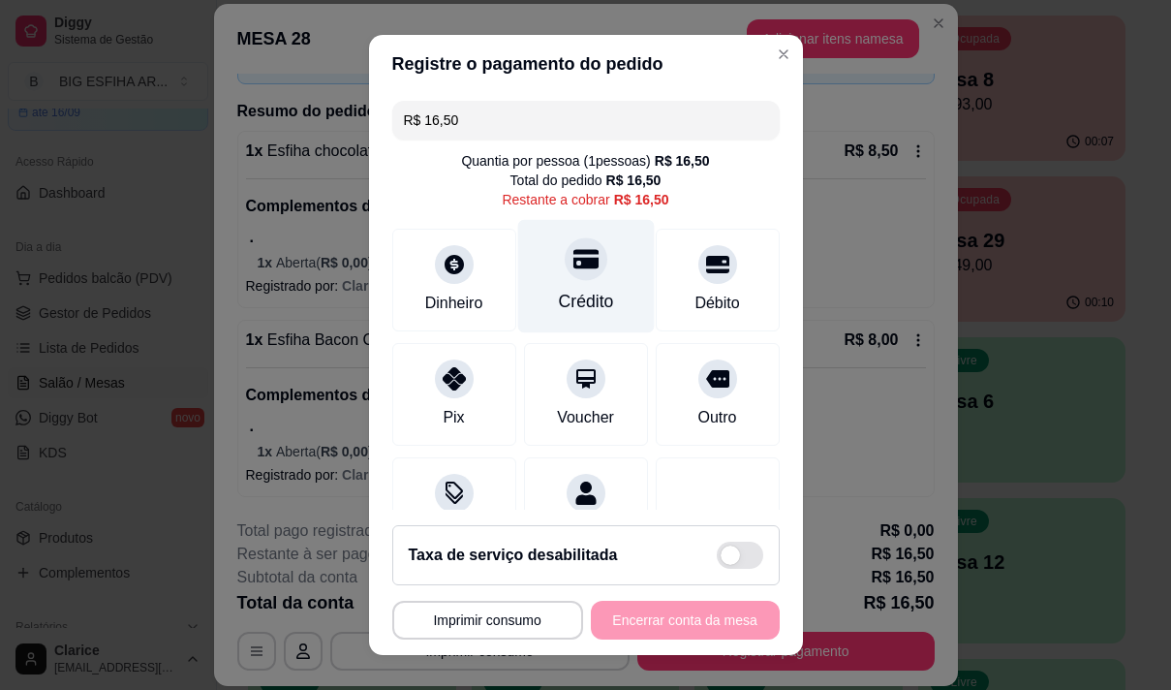
click at [575, 294] on div "Crédito" at bounding box center [585, 301] width 55 height 25
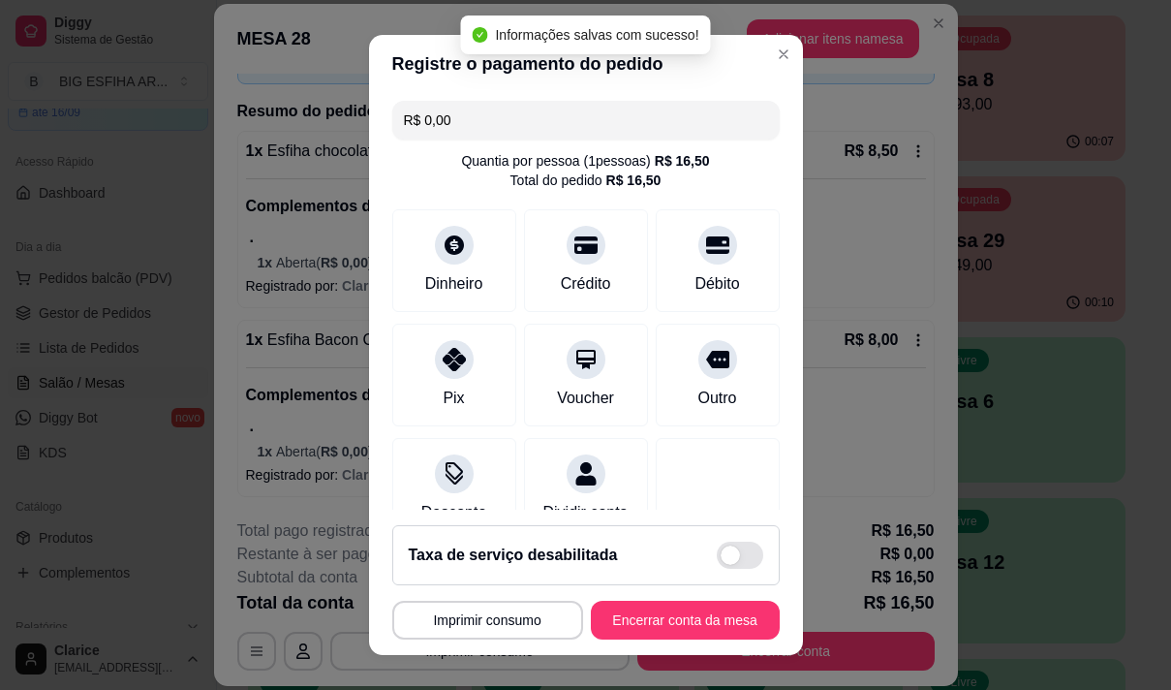
type input "R$ 0,00"
click at [661, 611] on button "Encerrar conta da mesa" at bounding box center [685, 621] width 183 height 38
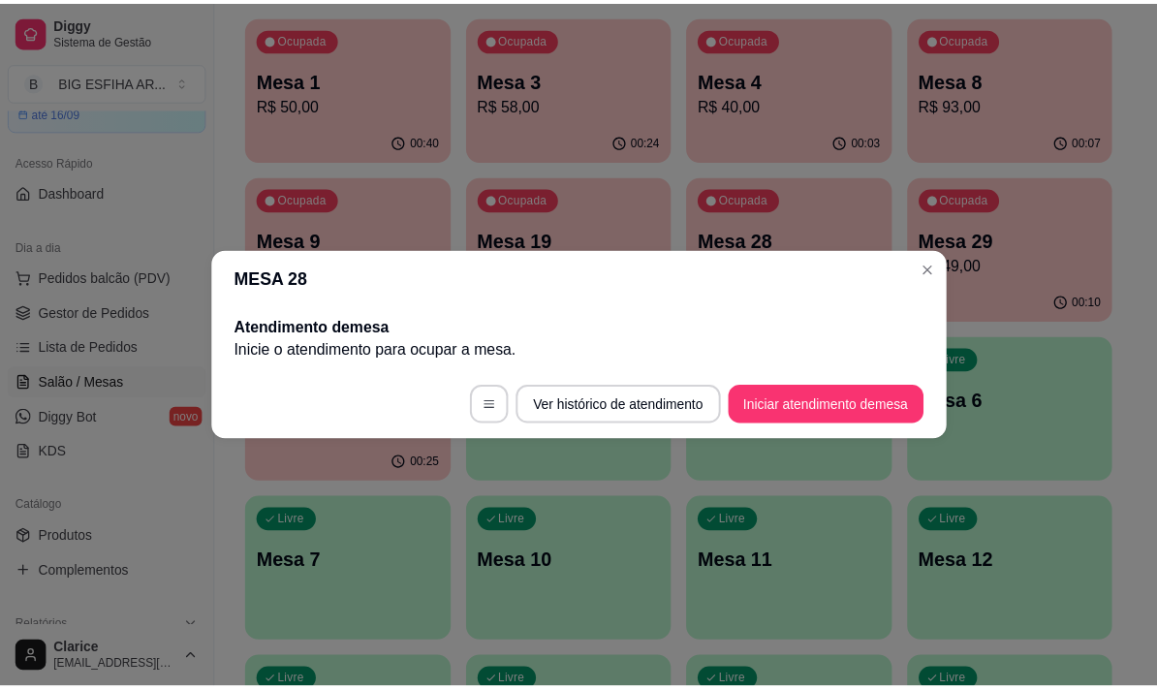
scroll to position [0, 0]
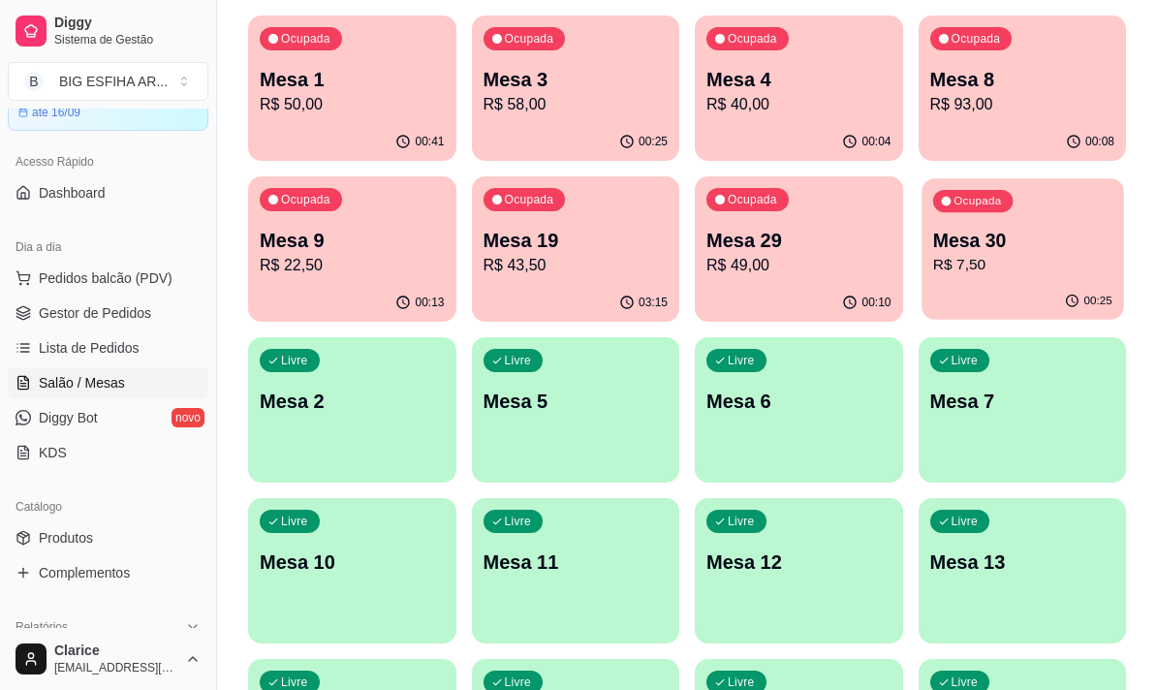
click at [944, 276] on div "Ocupada Mesa 30 R$ 7,50" at bounding box center [1021, 230] width 201 height 105
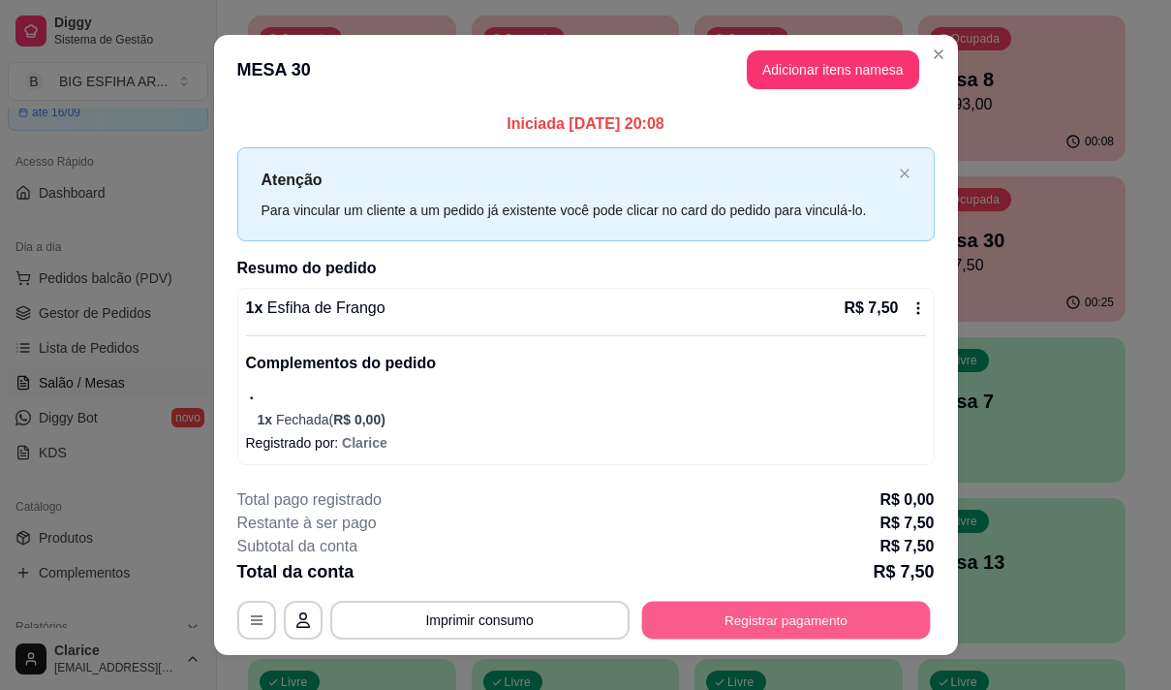
click at [812, 620] on button "Registrar pagamento" at bounding box center [785, 621] width 289 height 38
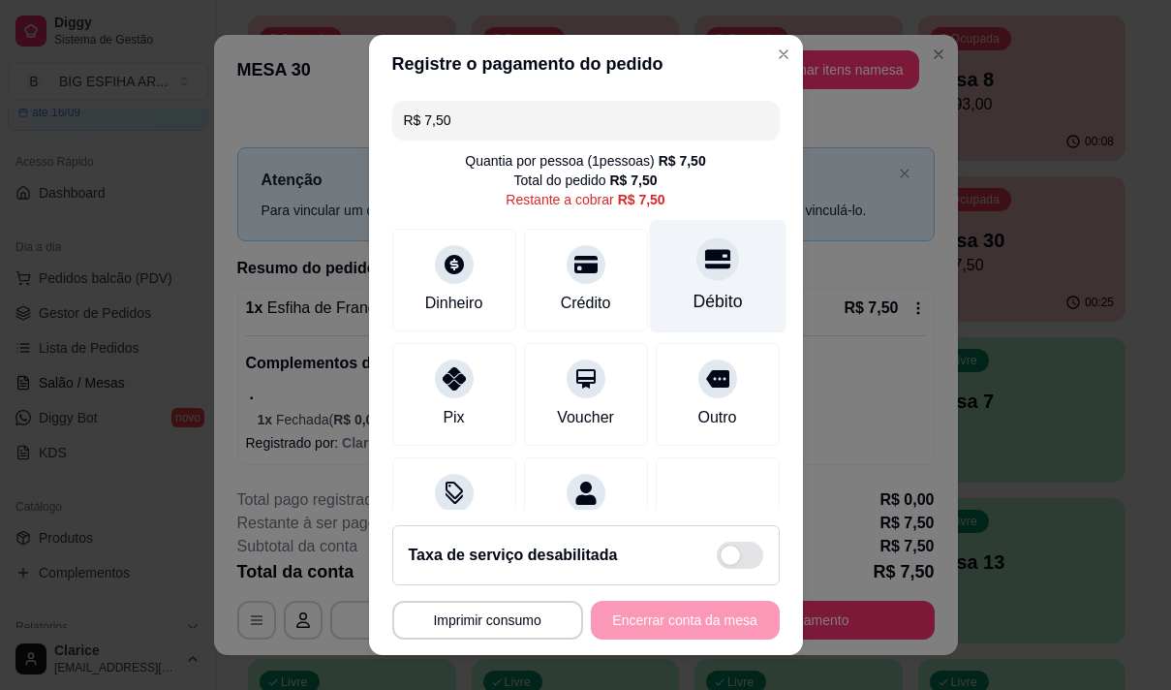
click at [693, 294] on div "Débito" at bounding box center [717, 301] width 49 height 25
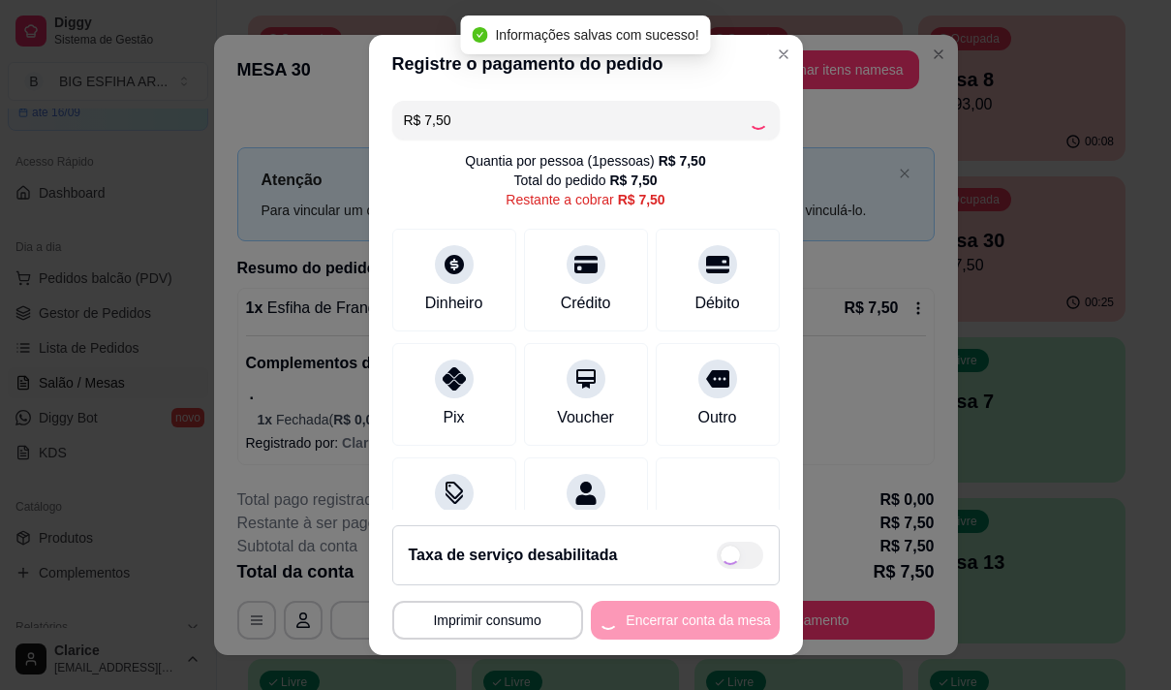
type input "R$ 0,00"
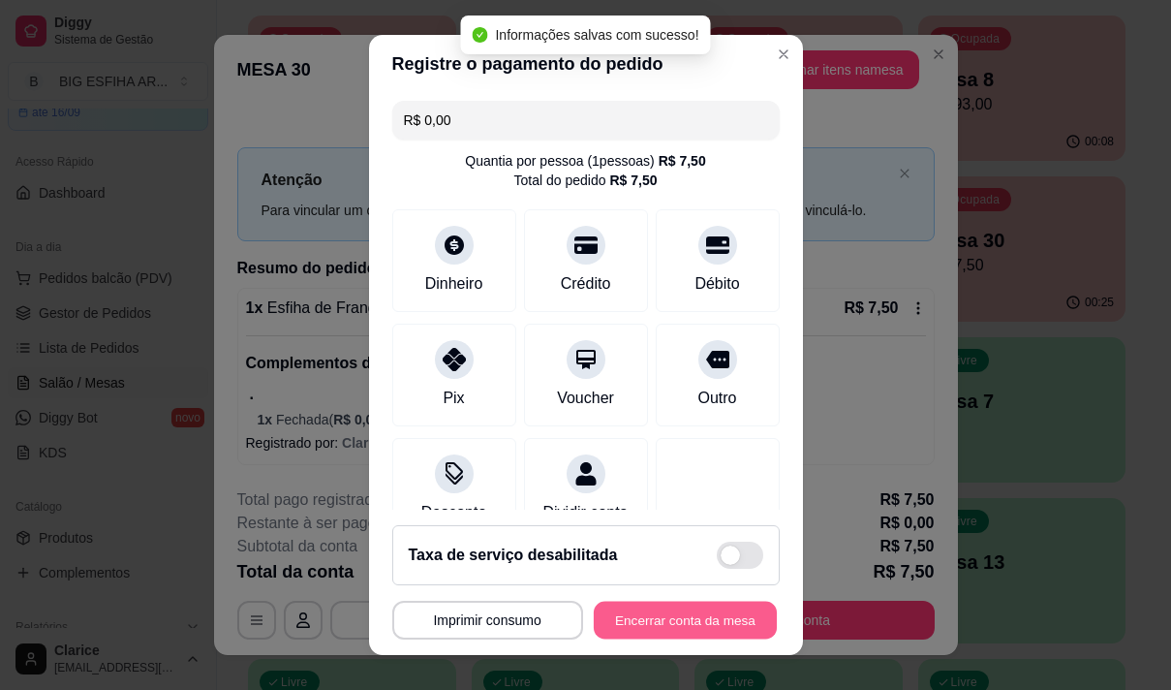
click at [679, 623] on button "Encerrar conta da mesa" at bounding box center [685, 621] width 183 height 38
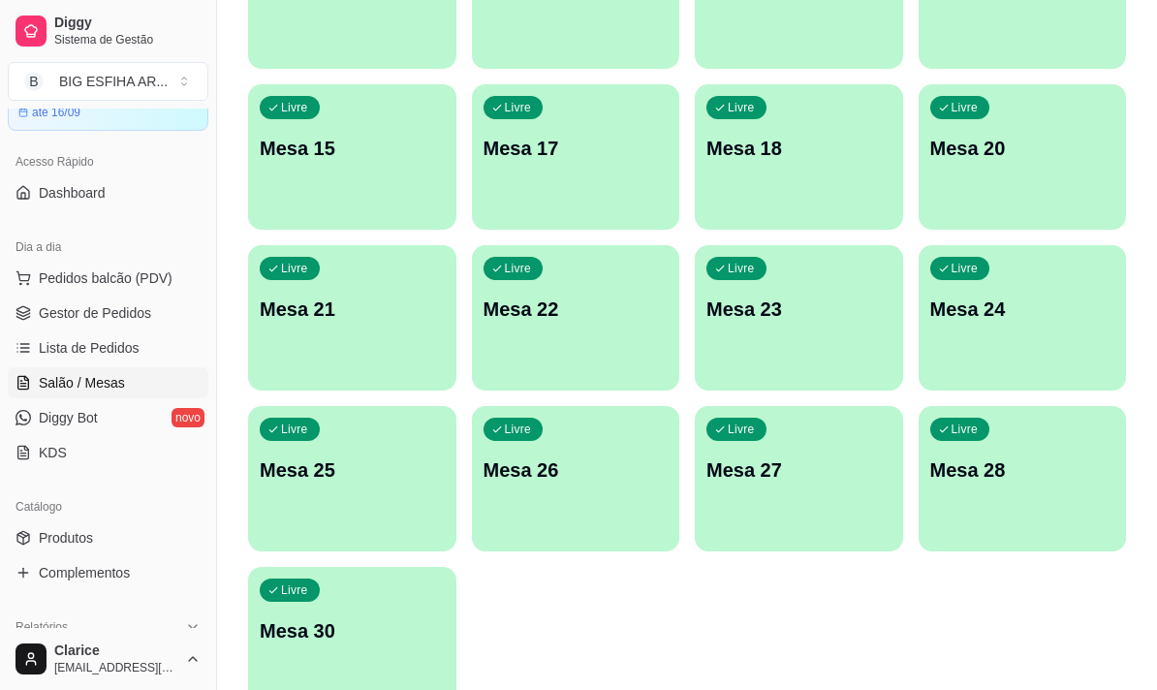
scroll to position [869, 0]
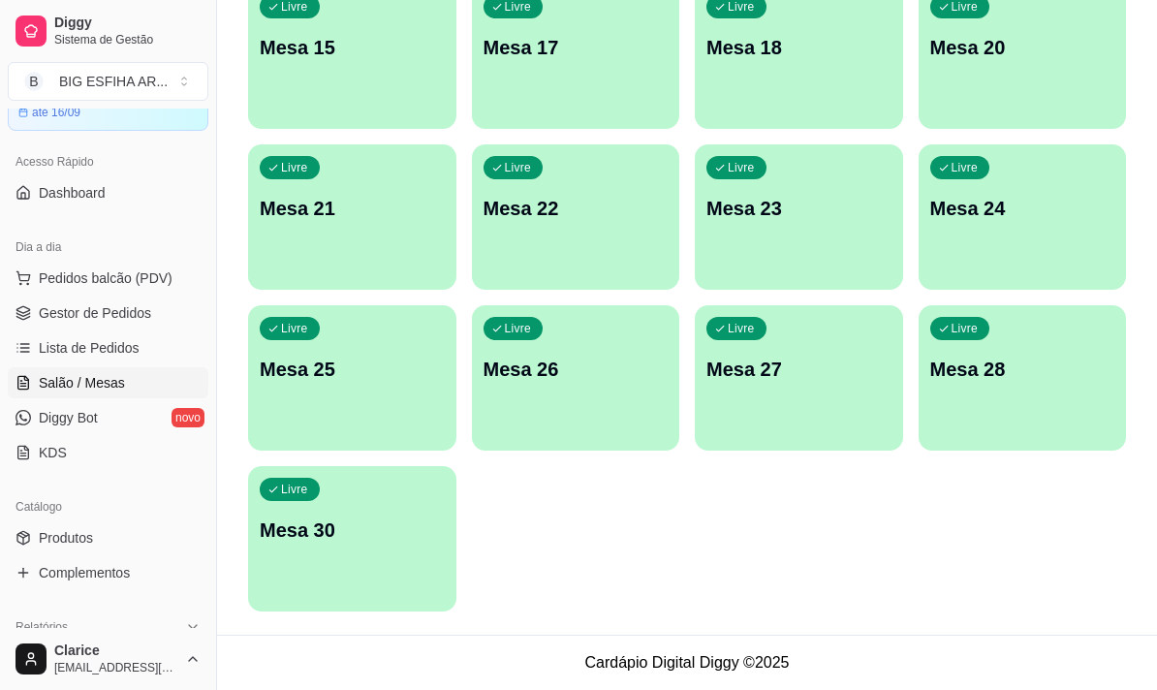
click at [319, 555] on div "Livre Mesa 30" at bounding box center [352, 527] width 208 height 122
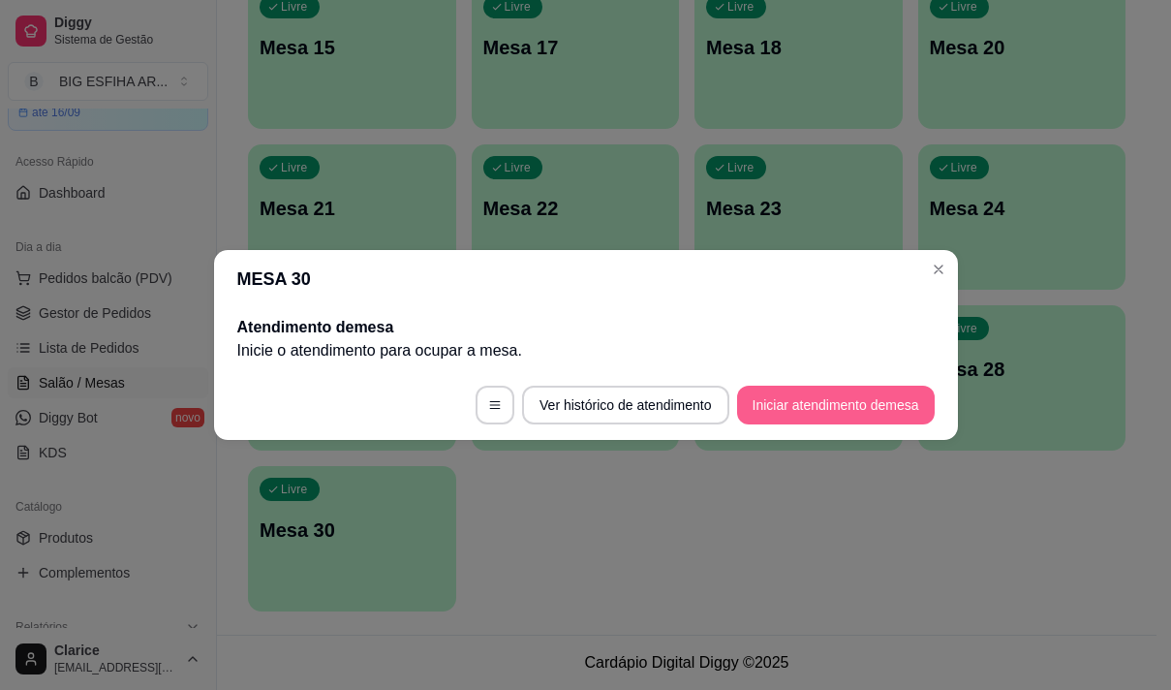
click at [831, 396] on button "Iniciar atendimento de mesa" at bounding box center [836, 405] width 198 height 39
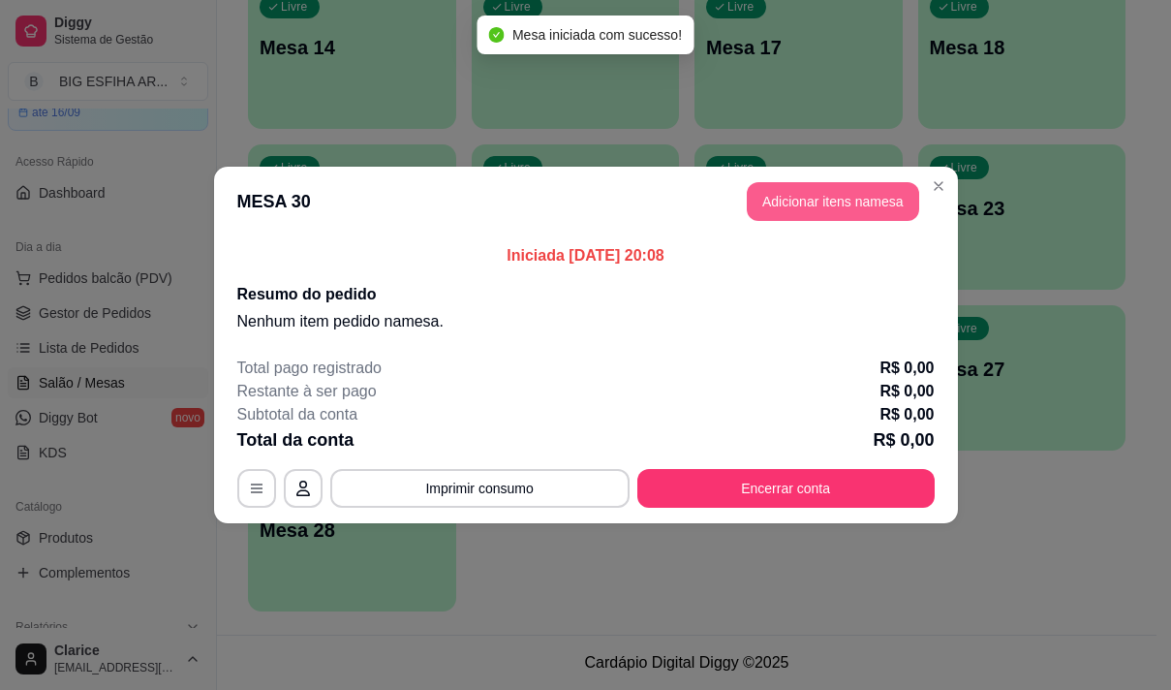
click at [776, 195] on button "Adicionar itens na mesa" at bounding box center [833, 201] width 172 height 39
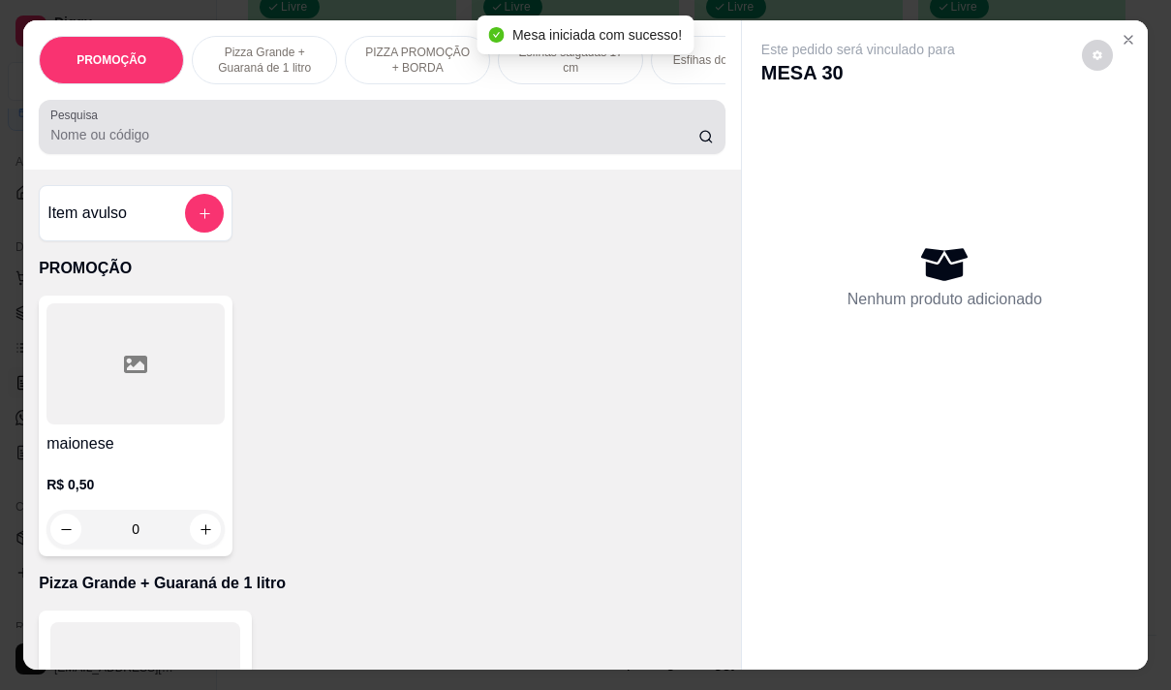
click at [325, 144] on input "Pesquisa" at bounding box center [374, 134] width 648 height 19
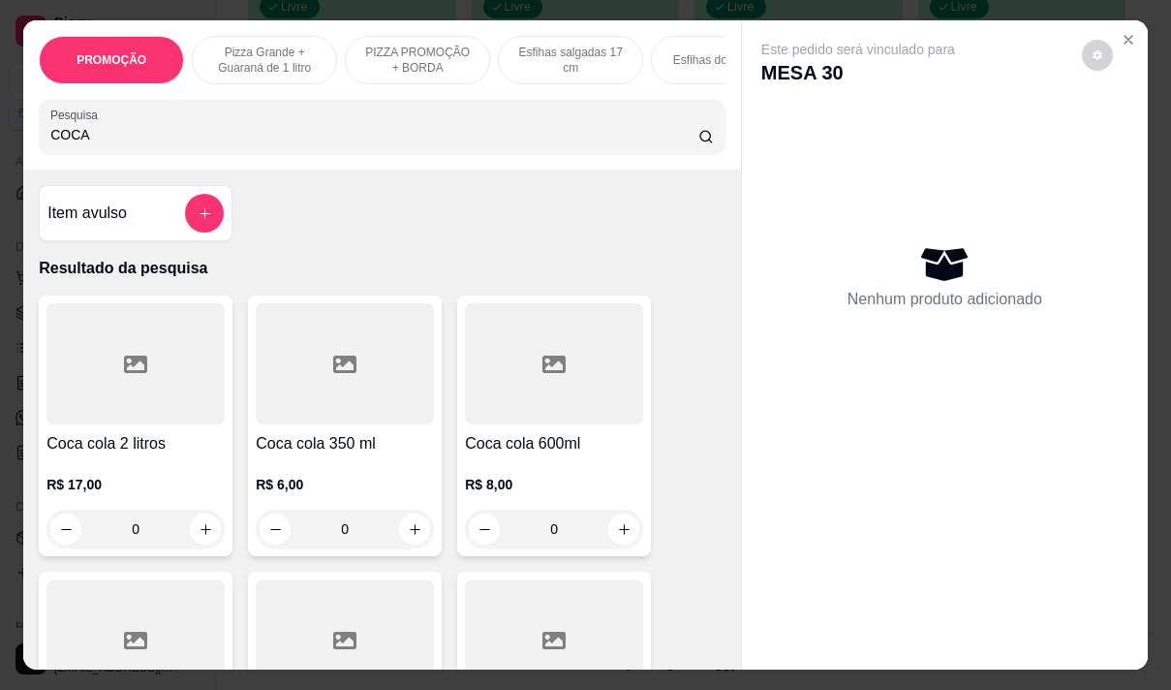
type input "COCA"
click at [325, 472] on div "R$ 6,00 0" at bounding box center [345, 501] width 178 height 93
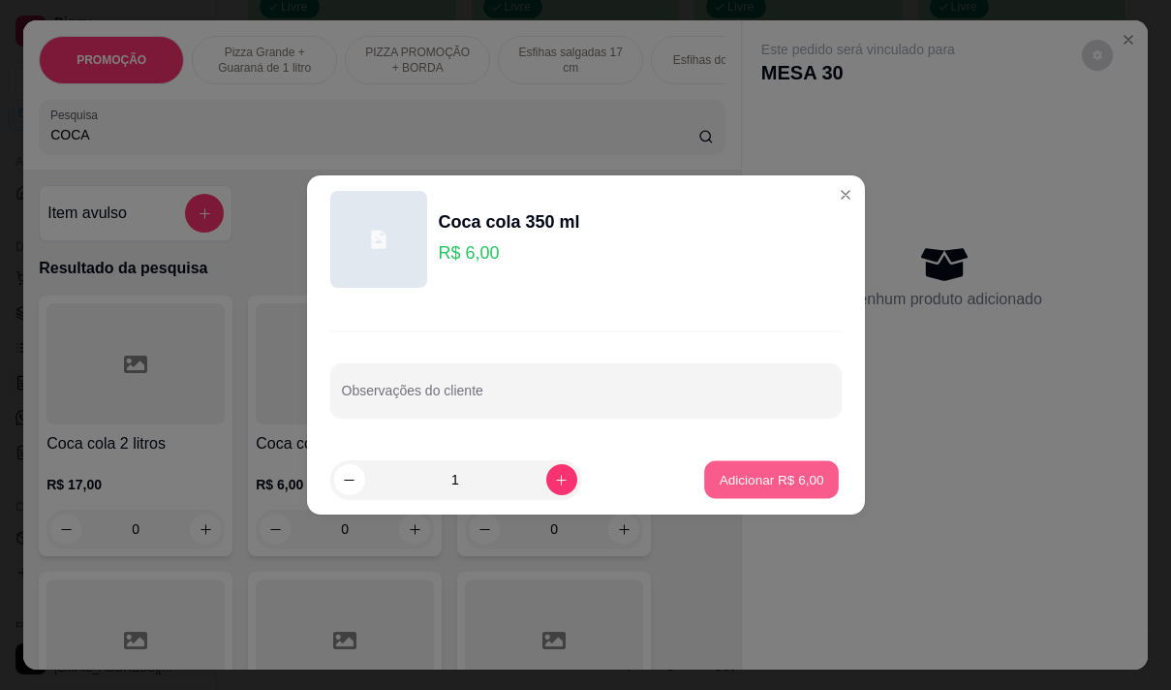
click at [779, 477] on p "Adicionar R$ 6,00" at bounding box center [772, 479] width 105 height 18
type input "1"
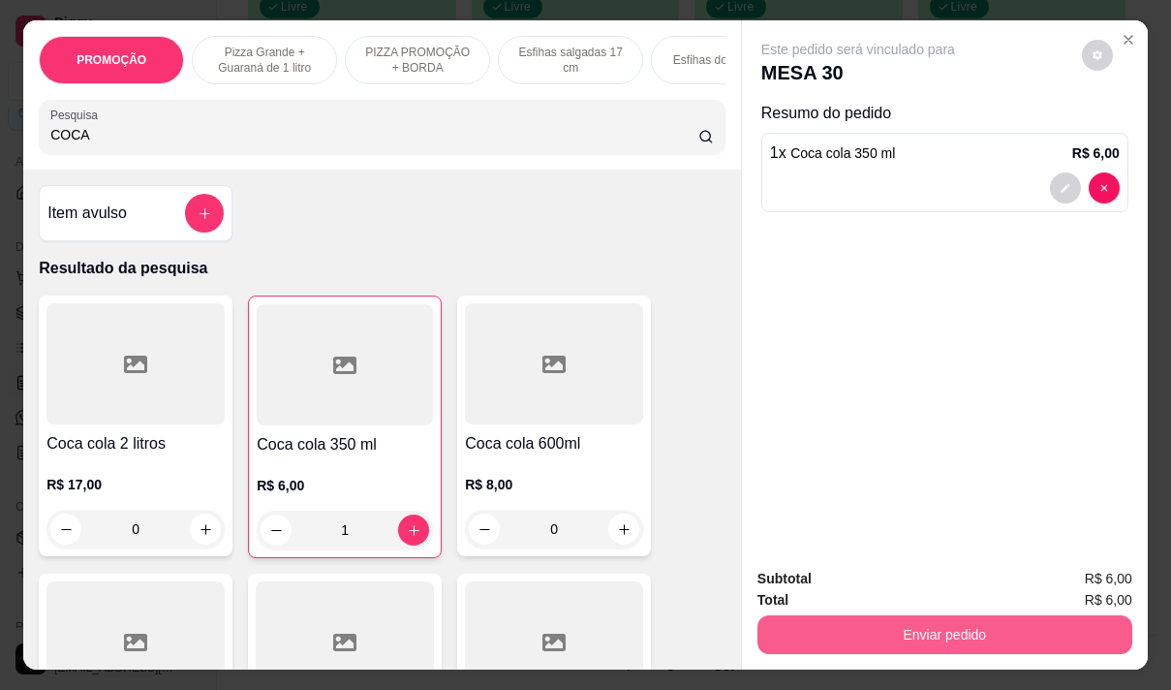
click at [906, 626] on button "Enviar pedido" at bounding box center [945, 634] width 375 height 39
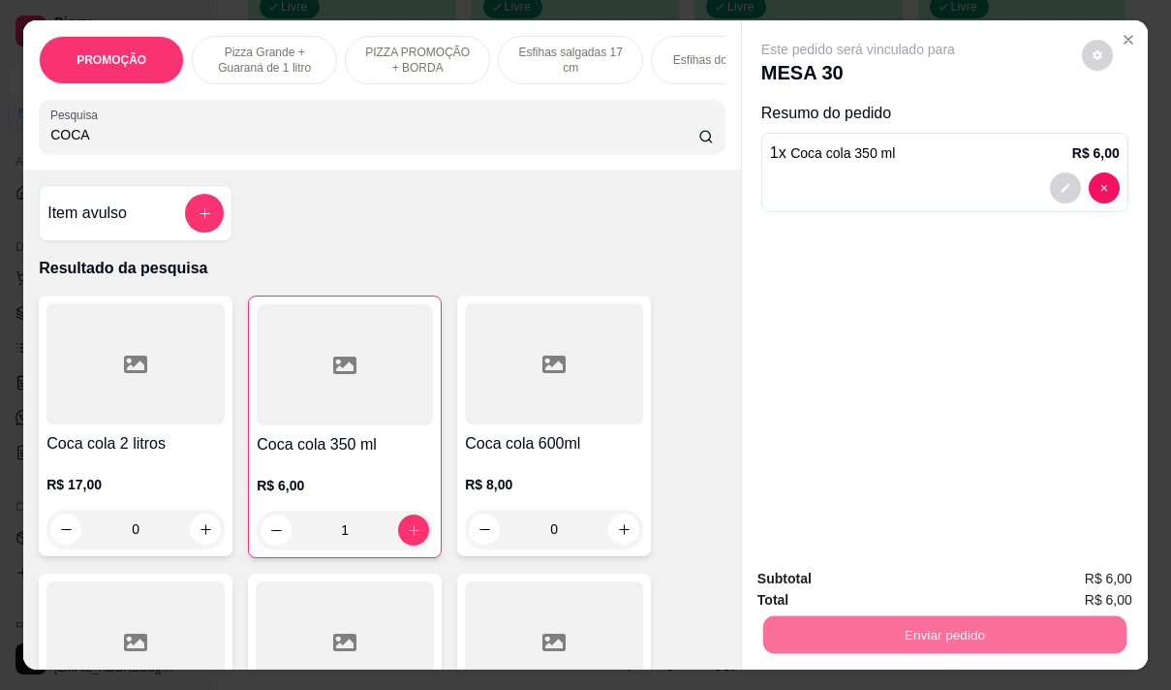
click at [882, 584] on button "Não registrar e enviar pedido" at bounding box center [880, 579] width 201 height 37
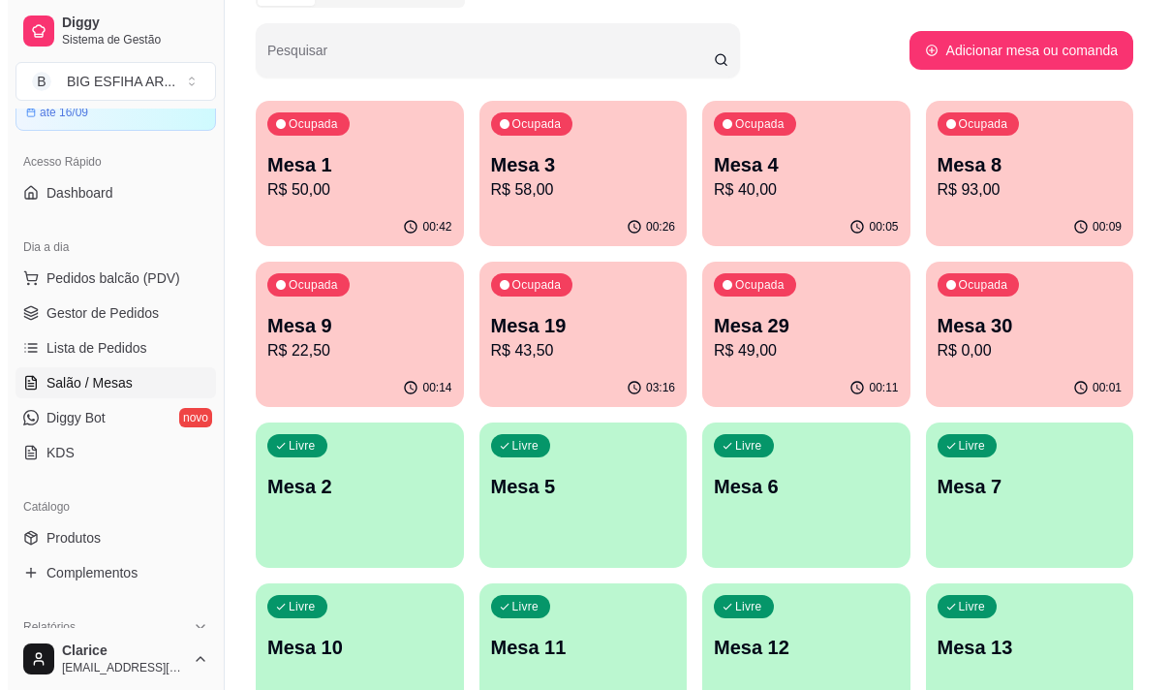
scroll to position [94, 0]
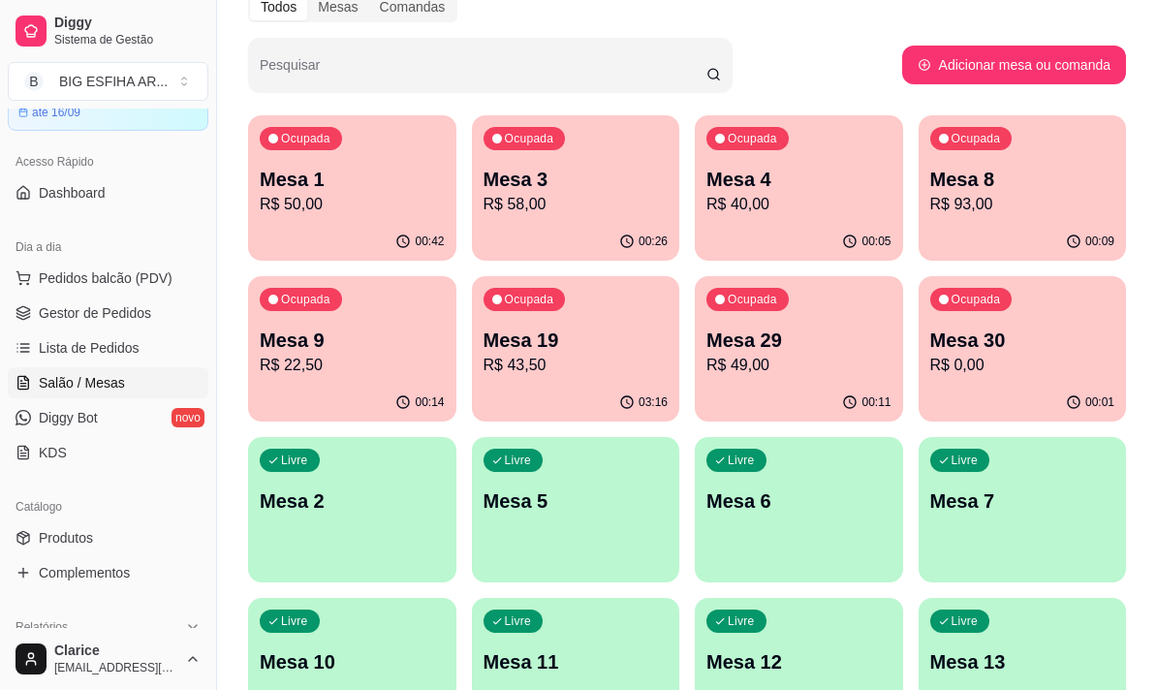
click at [767, 225] on div "00:05" at bounding box center [799, 242] width 208 height 38
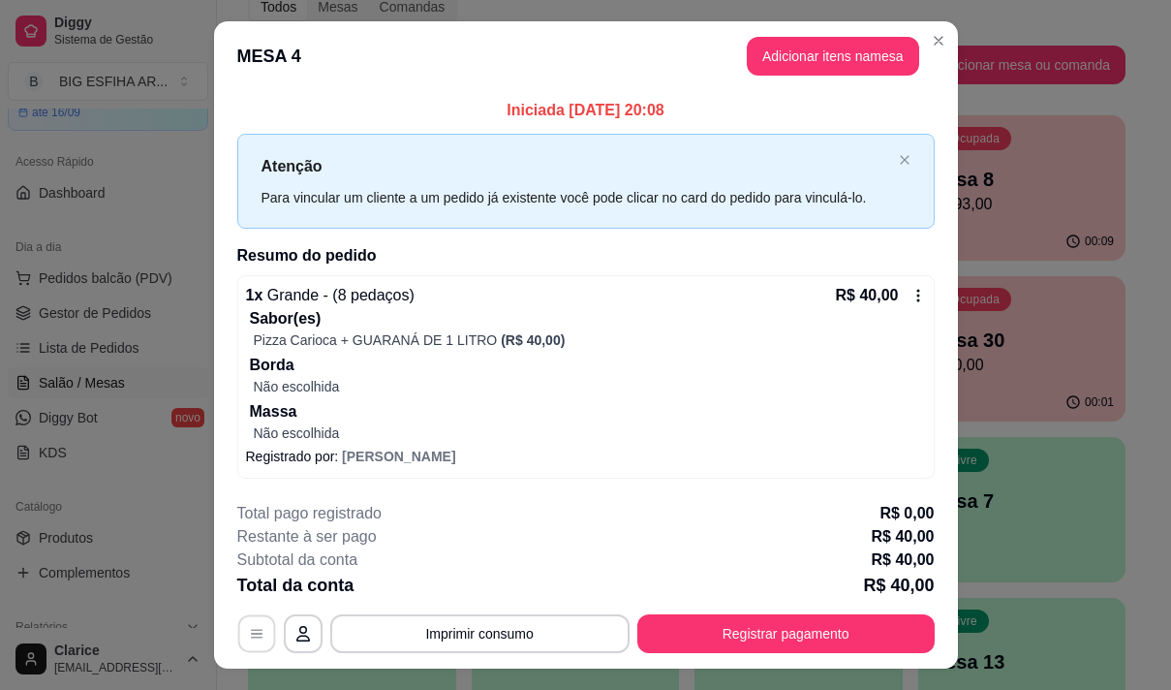
click at [260, 627] on button "button" at bounding box center [256, 633] width 38 height 38
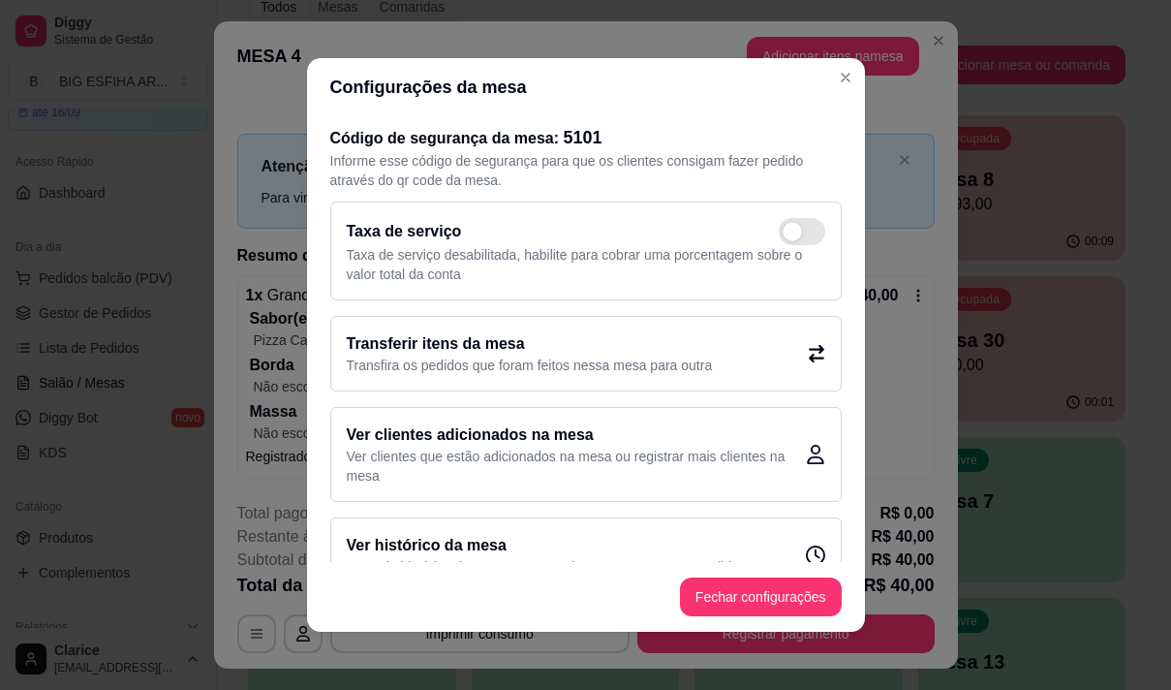
click at [515, 362] on p "Transfira os pedidos que foram feitos nessa mesa para outra" at bounding box center [530, 365] width 366 height 19
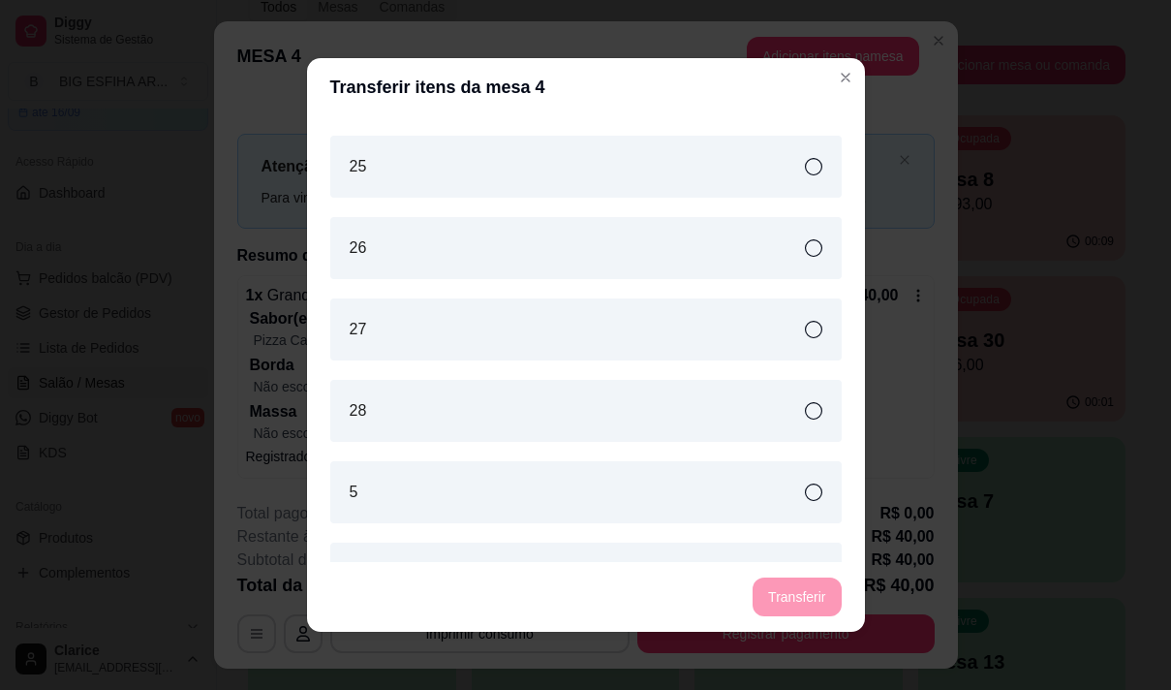
scroll to position [1259, 0]
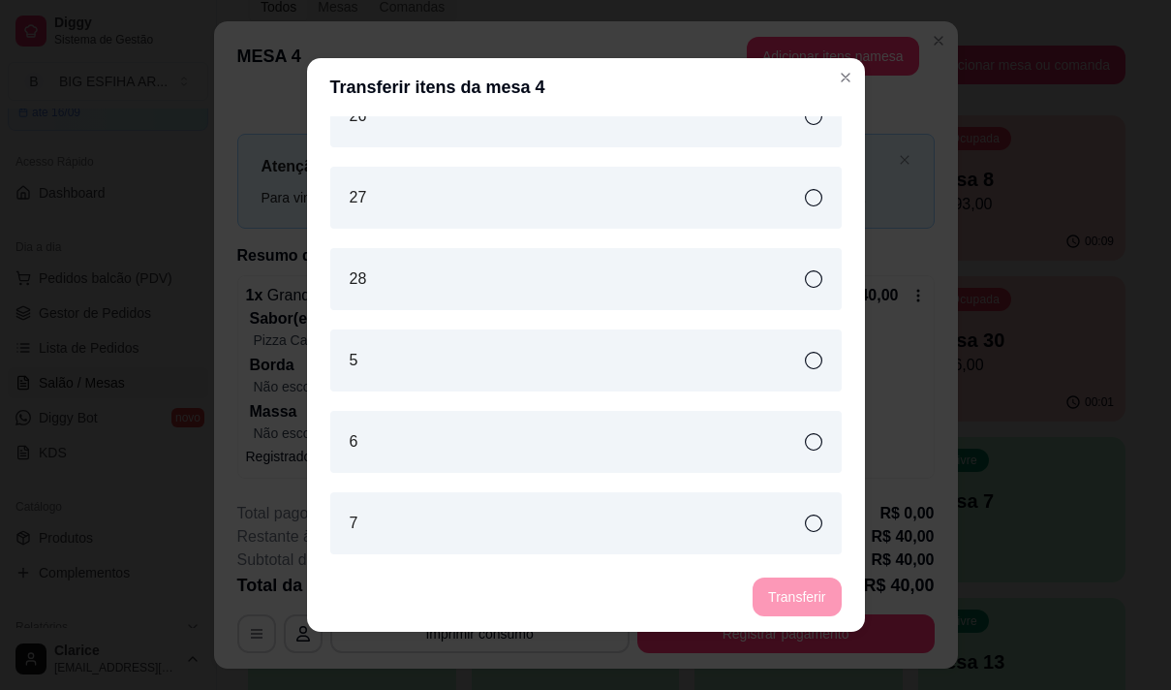
click at [485, 533] on div "7" at bounding box center [585, 523] width 511 height 62
click at [767, 593] on button "Transferir" at bounding box center [797, 597] width 86 height 38
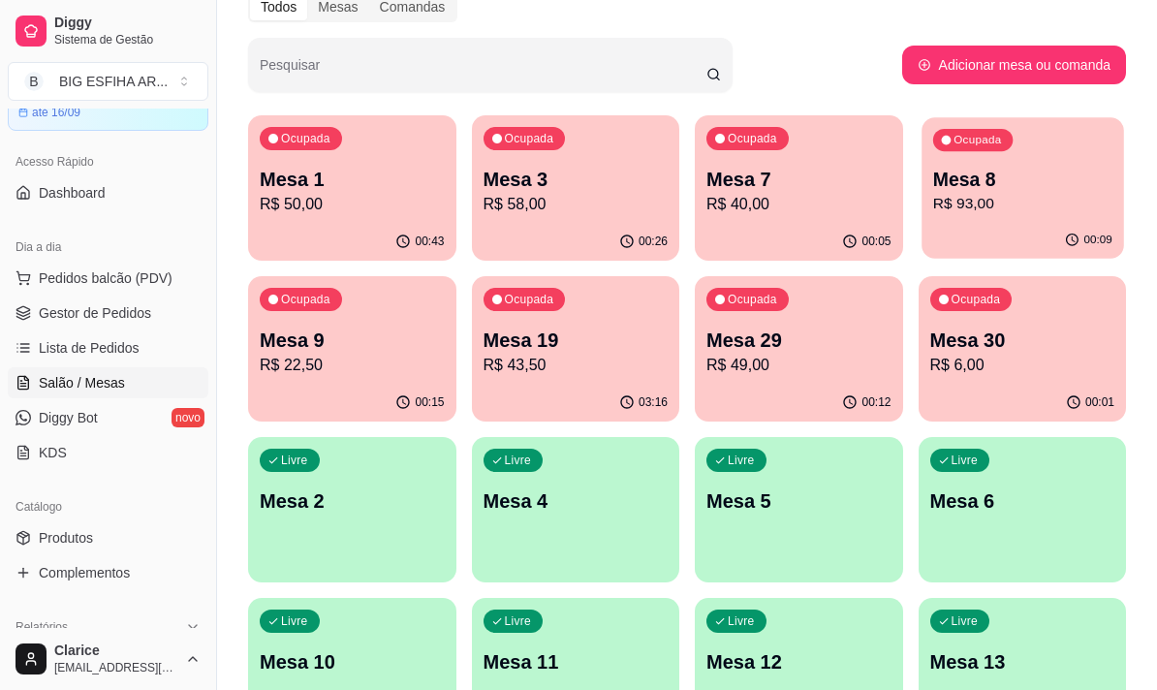
click at [1003, 152] on div "Ocupada Mesa 8 R$ 93,00" at bounding box center [1021, 169] width 201 height 105
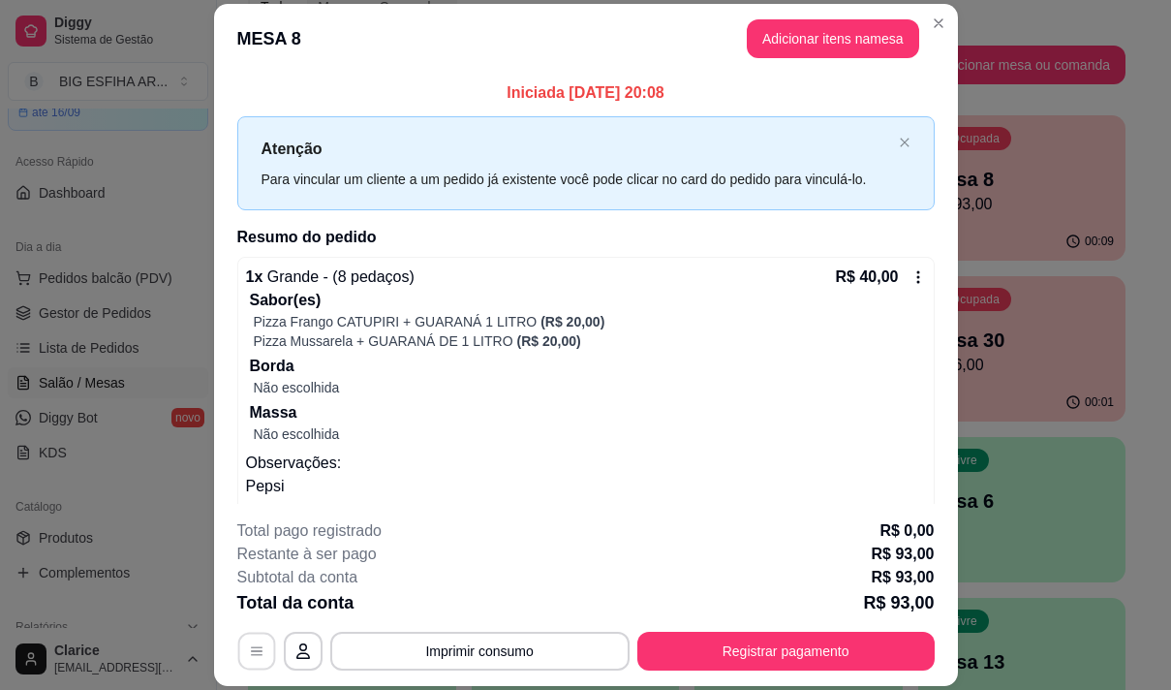
click at [237, 652] on button "button" at bounding box center [256, 652] width 38 height 38
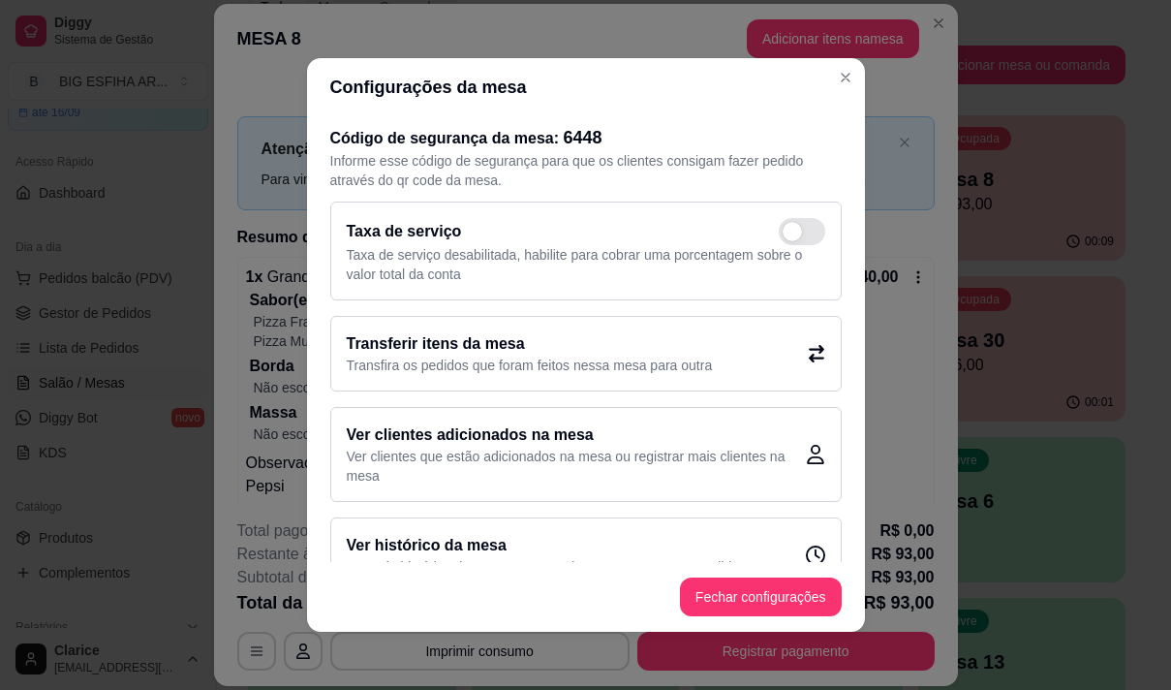
click at [434, 338] on h2 "Transferir itens da mesa" at bounding box center [530, 343] width 366 height 23
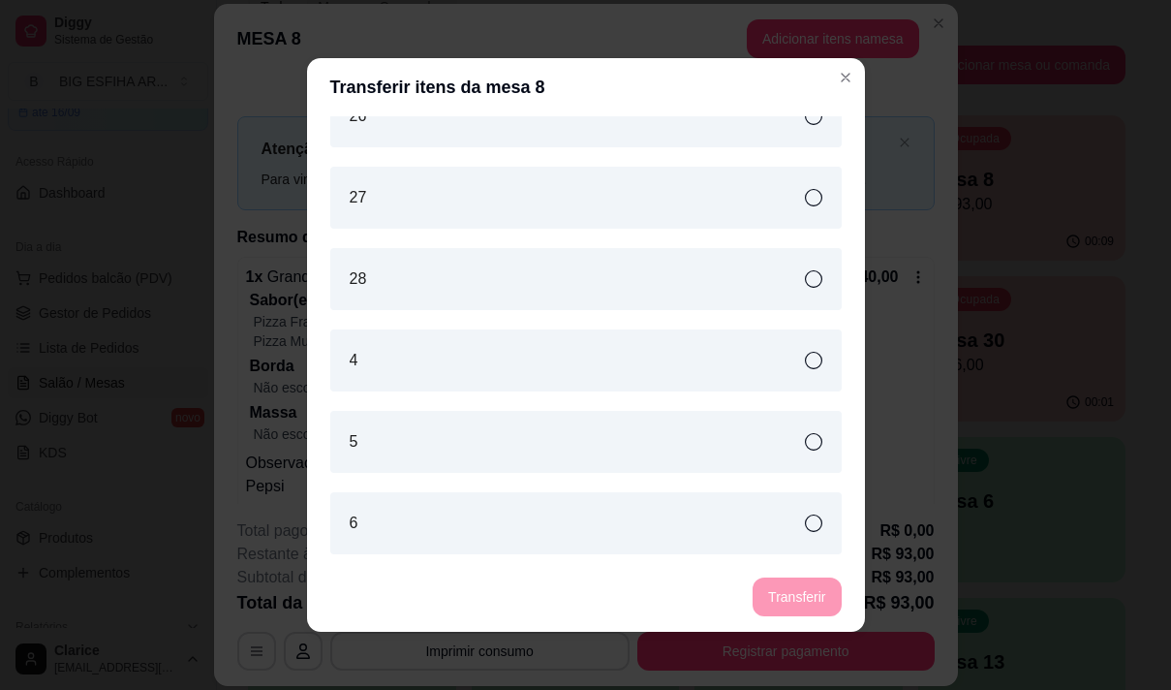
click at [449, 342] on div "4" at bounding box center [585, 360] width 511 height 62
click at [778, 595] on button "Transferir" at bounding box center [797, 596] width 88 height 39
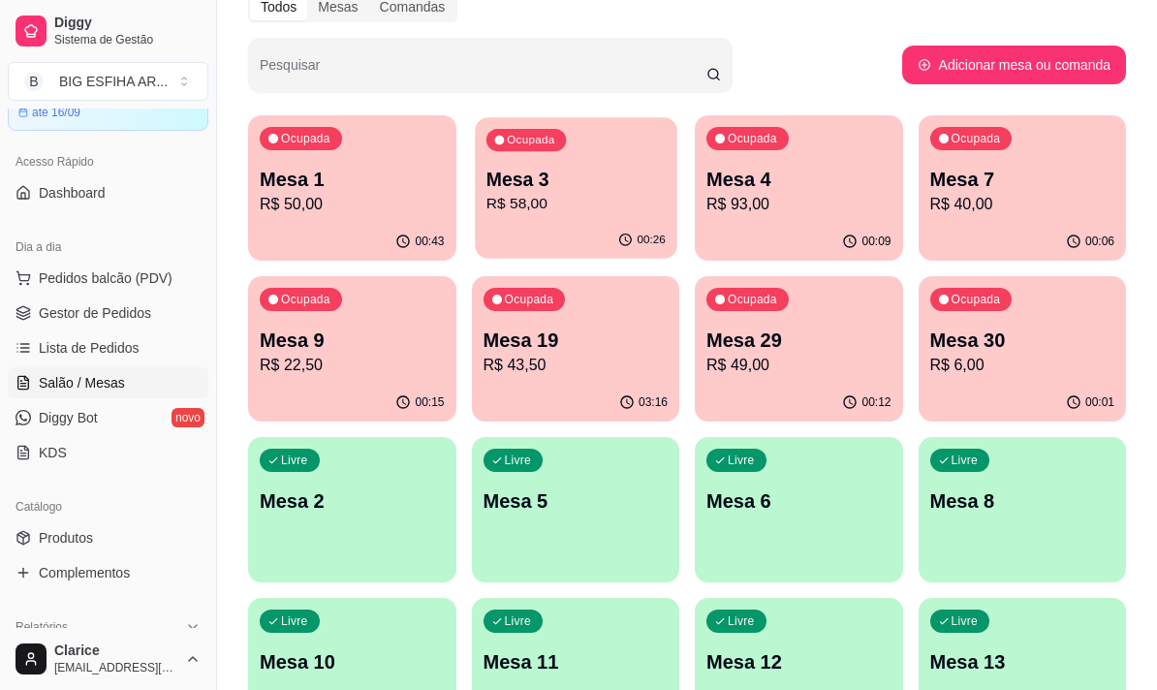
click at [546, 202] on p "R$ 58,00" at bounding box center [574, 204] width 179 height 22
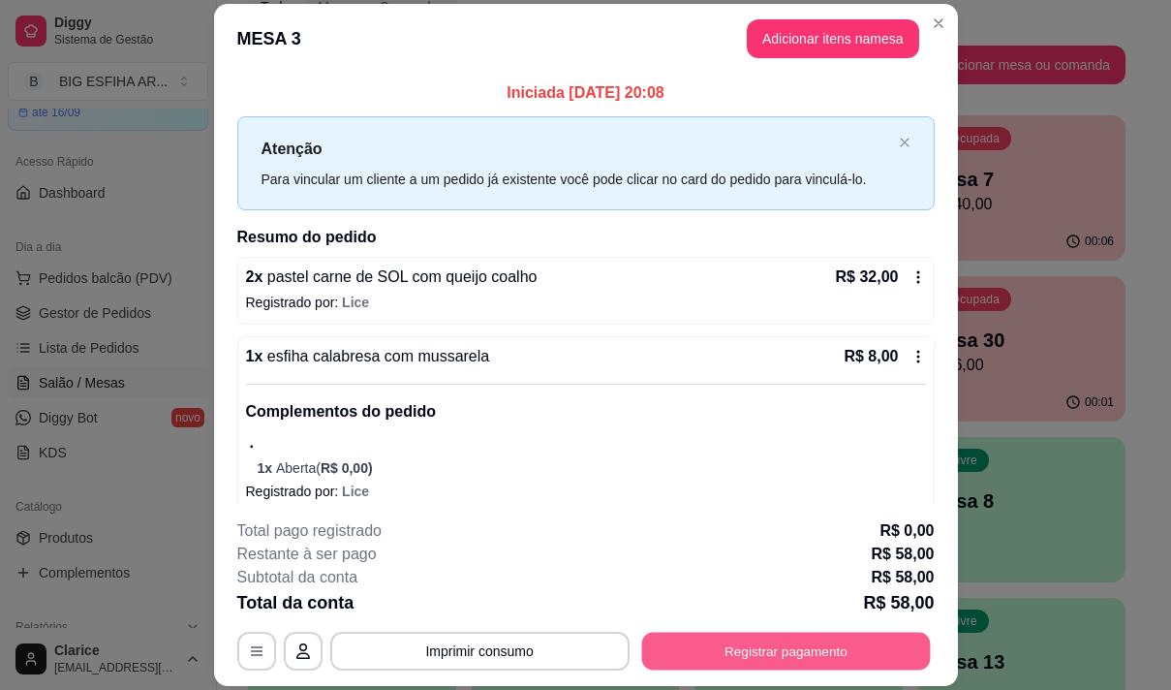
click at [793, 645] on button "Registrar pagamento" at bounding box center [785, 652] width 289 height 38
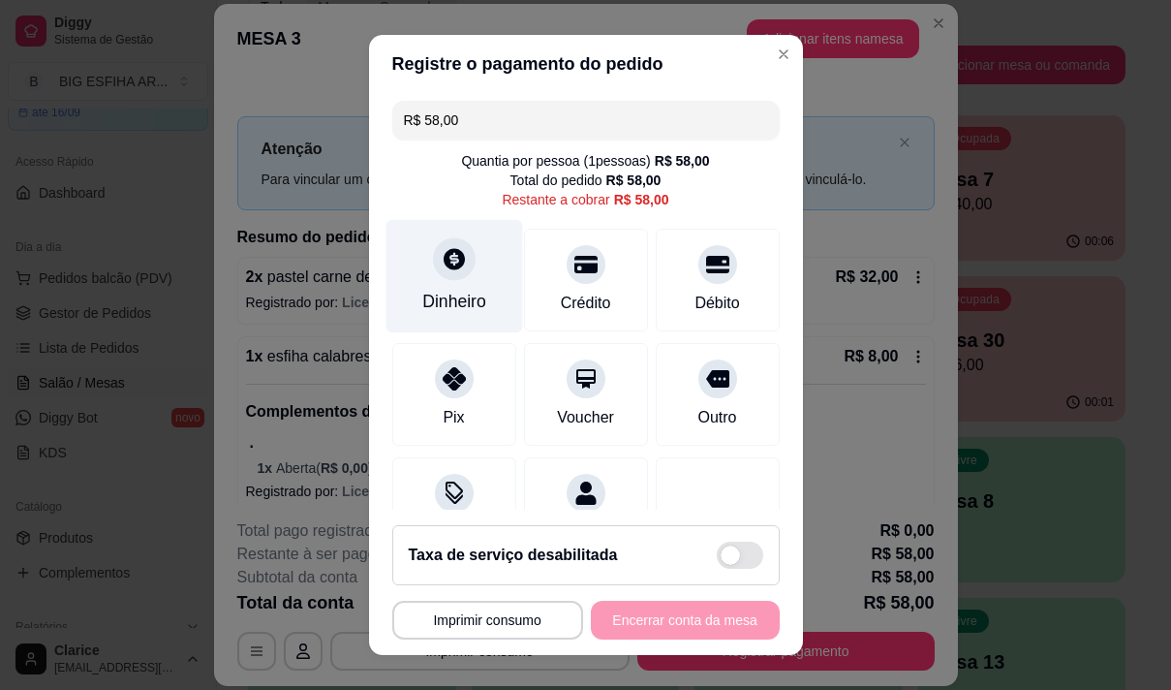
click at [404, 269] on div "Dinheiro" at bounding box center [454, 275] width 137 height 113
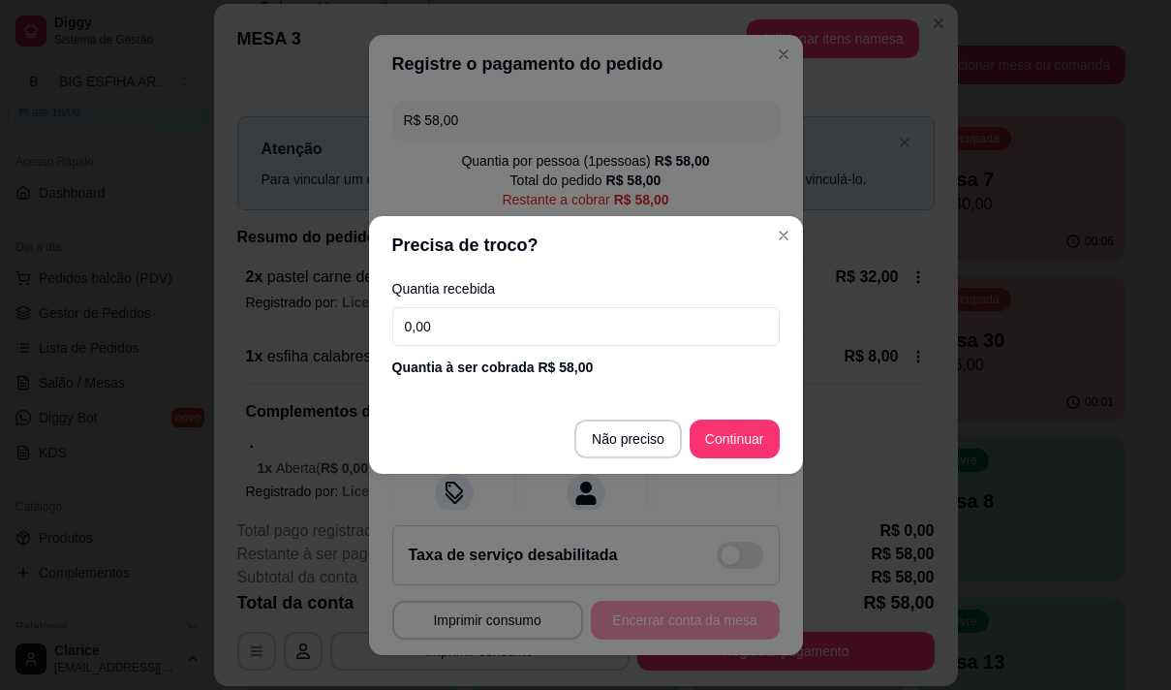
click at [522, 317] on input "0,00" at bounding box center [585, 326] width 387 height 39
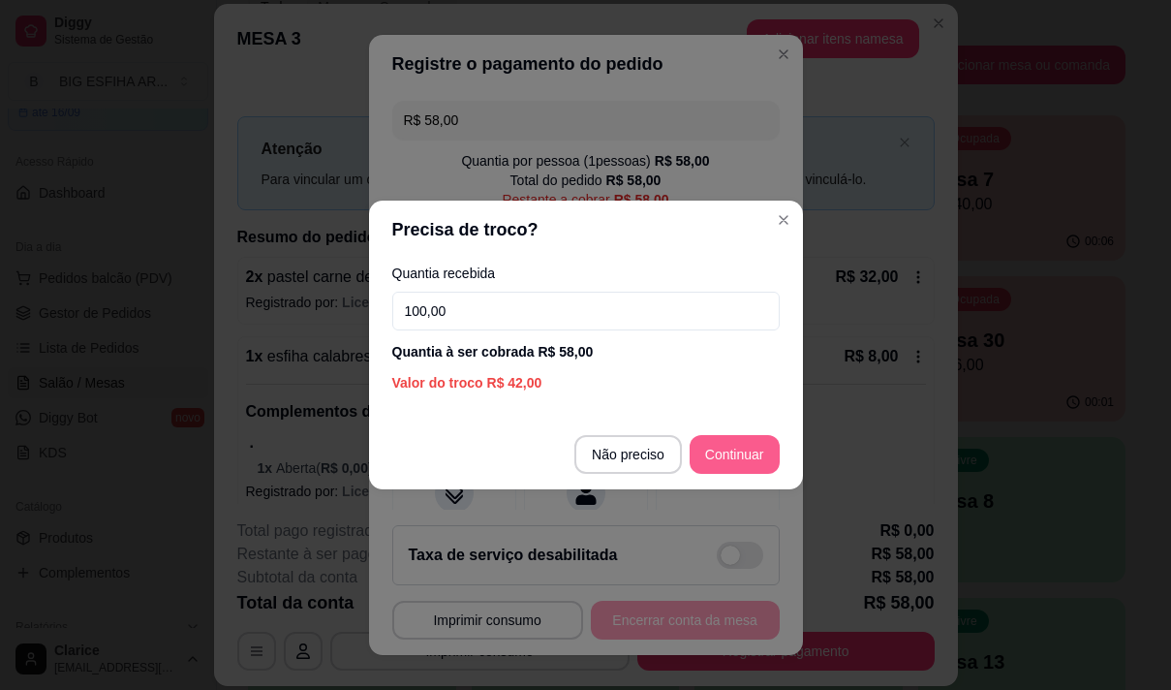
type input "100,00"
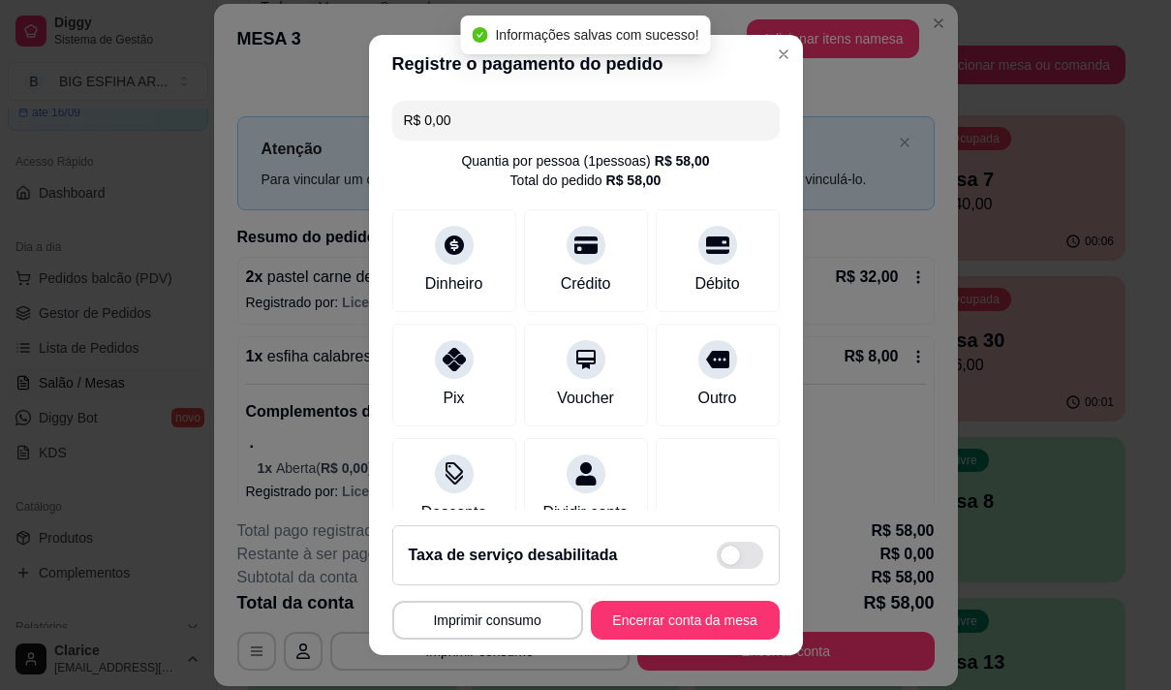
type input "R$ 0,00"
click at [622, 605] on button "Encerrar conta da mesa" at bounding box center [685, 620] width 189 height 39
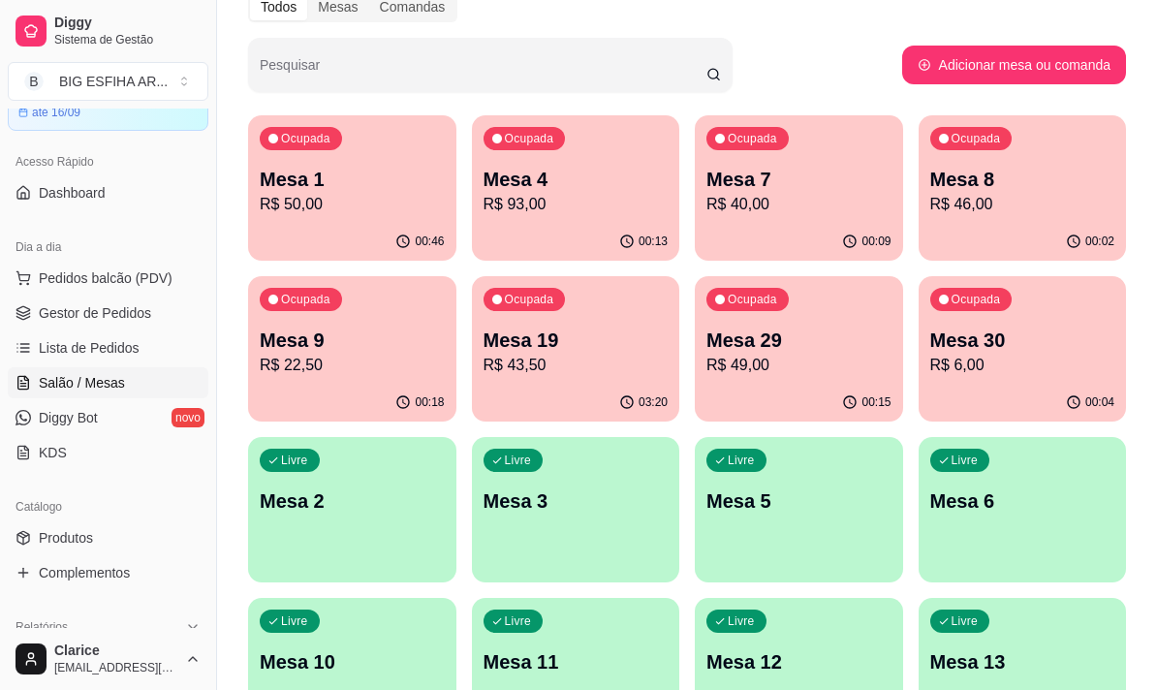
click at [1030, 216] on div "Ocupada Mesa 8 R$ 46,00" at bounding box center [1022, 169] width 208 height 108
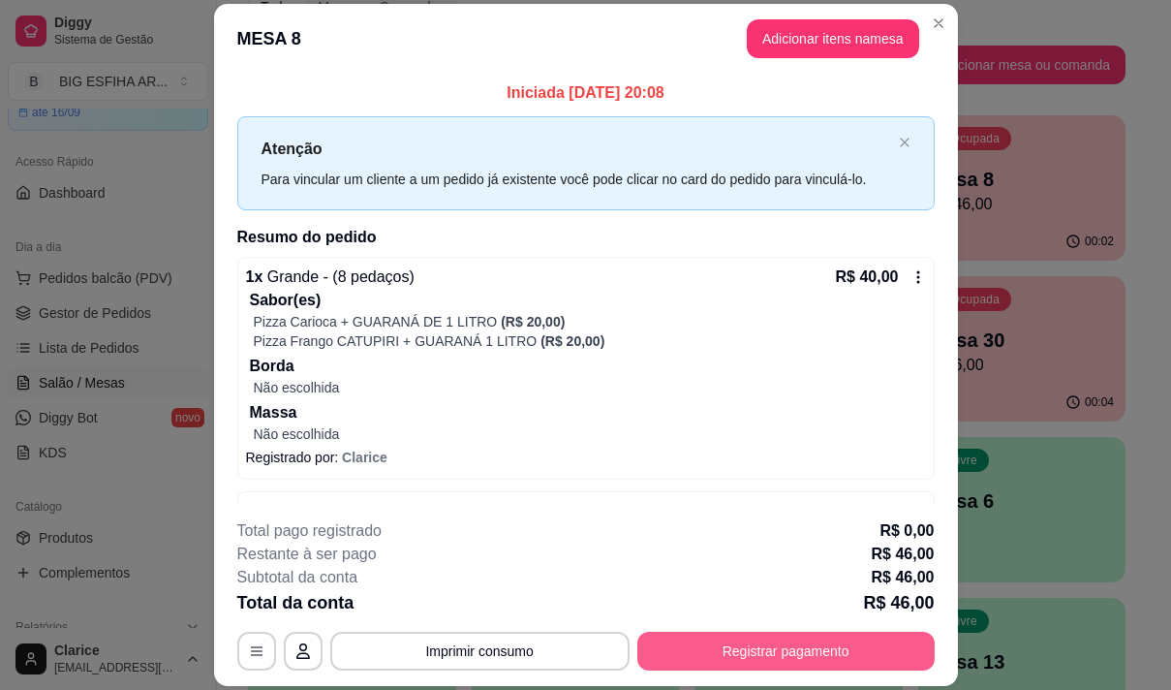
click at [722, 642] on button "Registrar pagamento" at bounding box center [785, 651] width 297 height 39
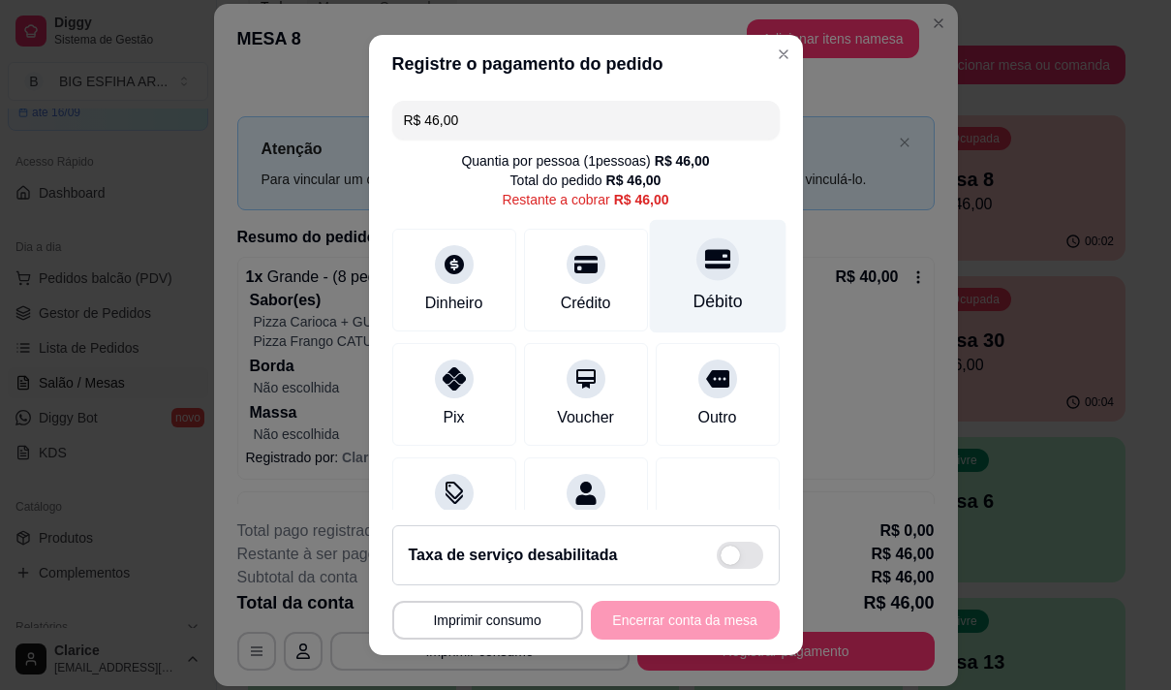
click at [705, 299] on div "Débito" at bounding box center [717, 301] width 49 height 25
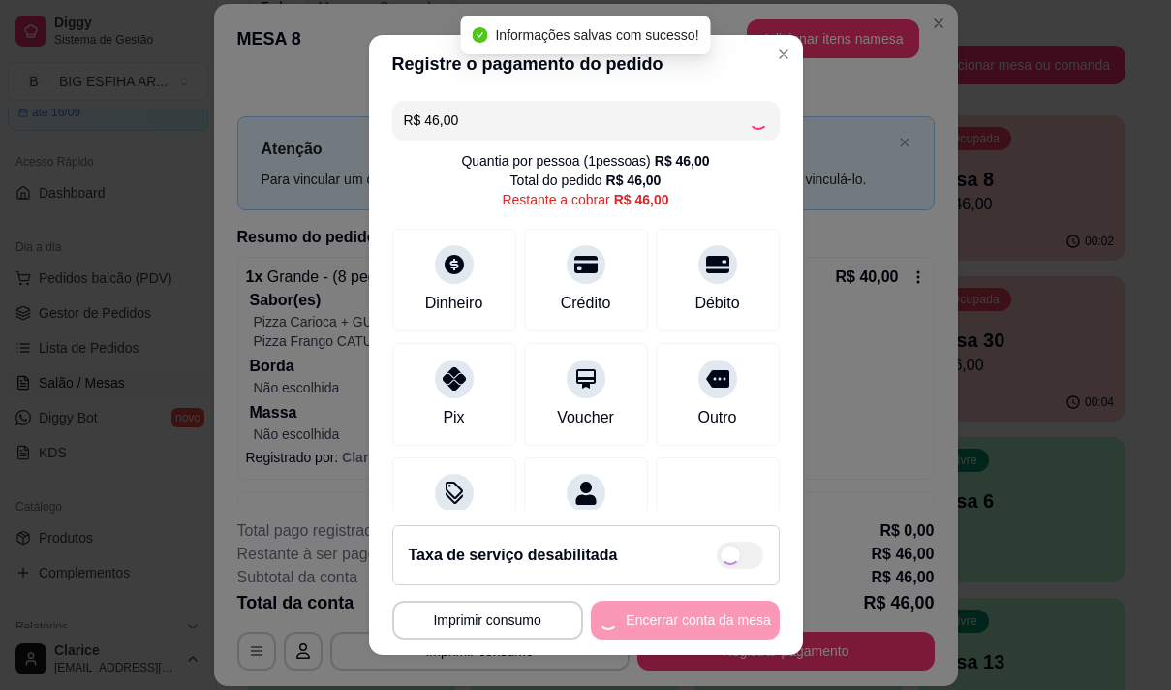
type input "R$ 0,00"
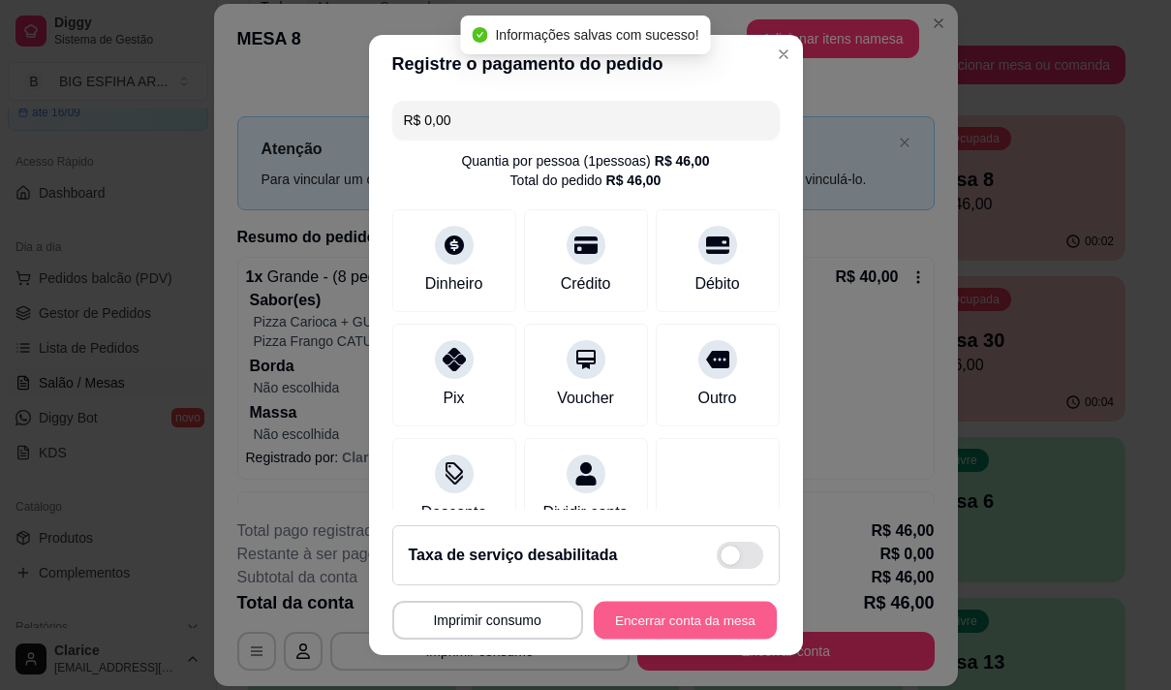
click at [671, 619] on button "Encerrar conta da mesa" at bounding box center [685, 621] width 183 height 38
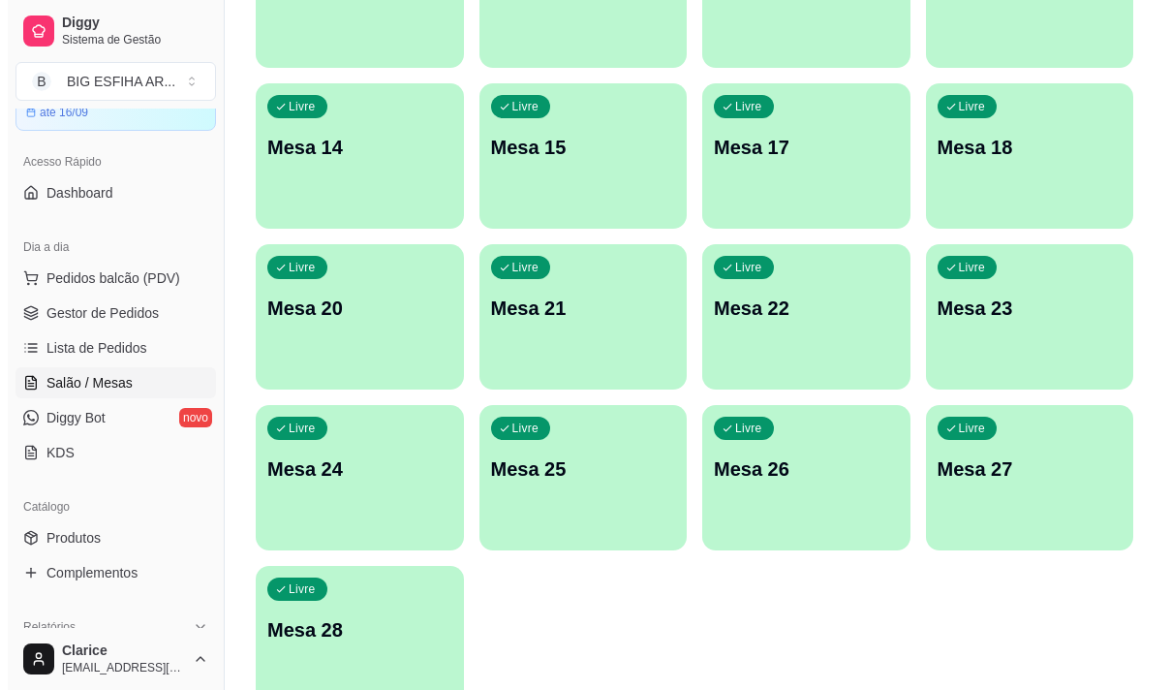
scroll to position [869, 0]
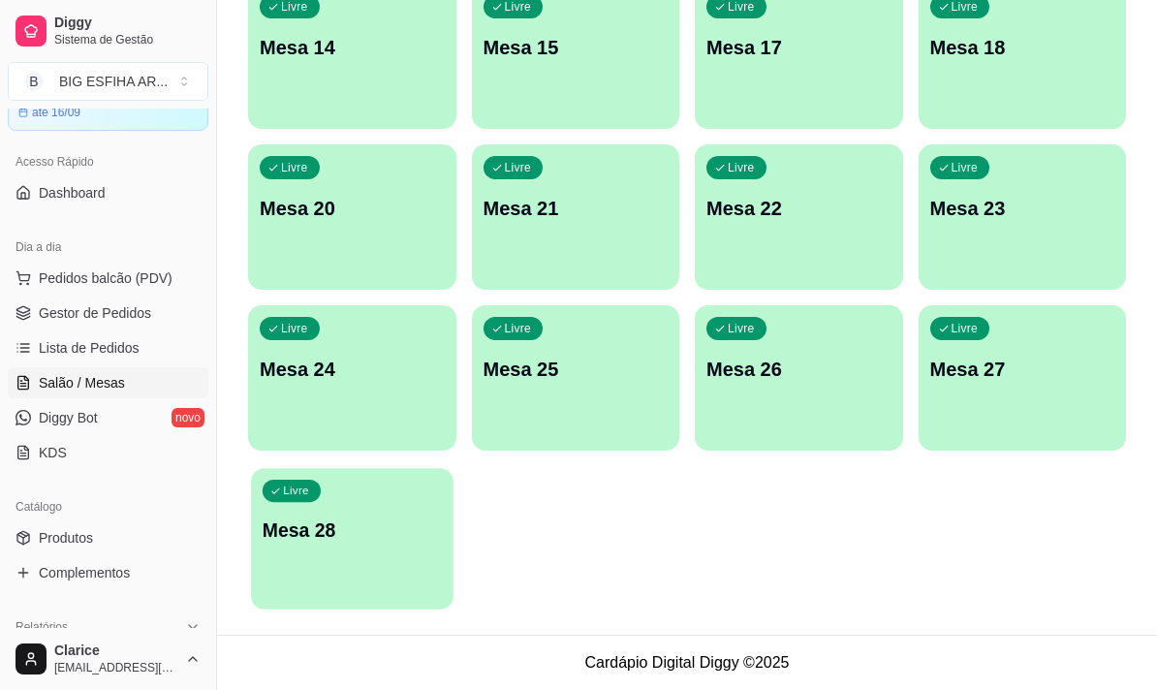
click at [360, 543] on div "Livre Mesa 28" at bounding box center [351, 527] width 201 height 118
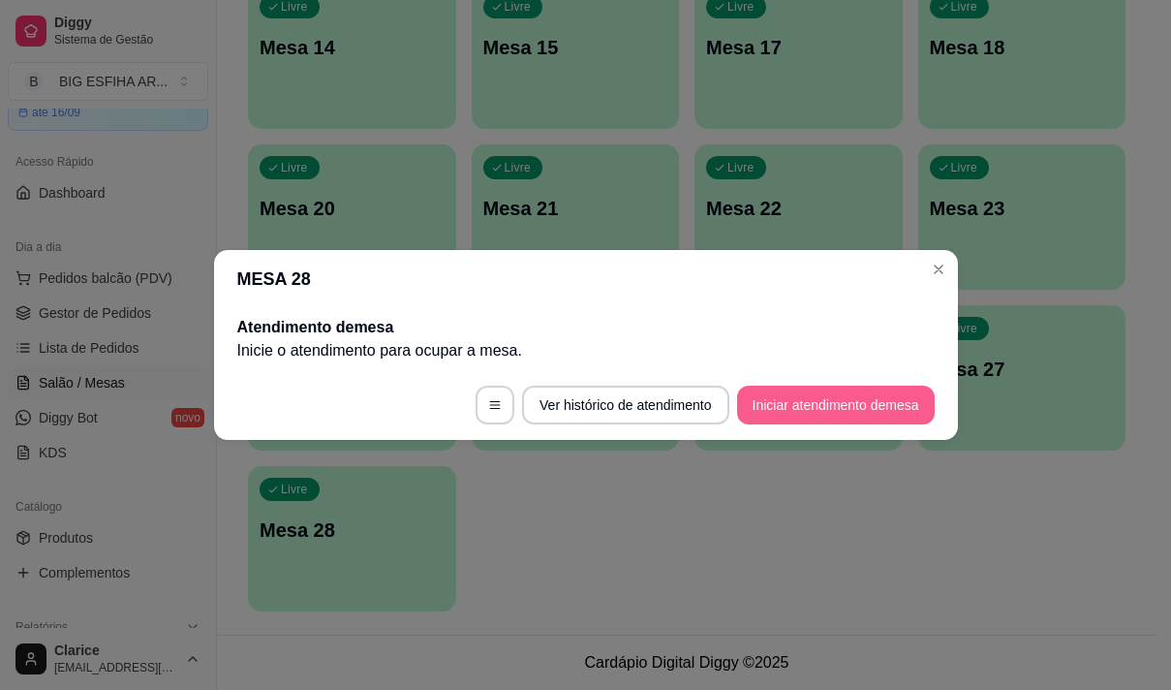
click at [791, 410] on button "Iniciar atendimento de mesa" at bounding box center [836, 405] width 198 height 39
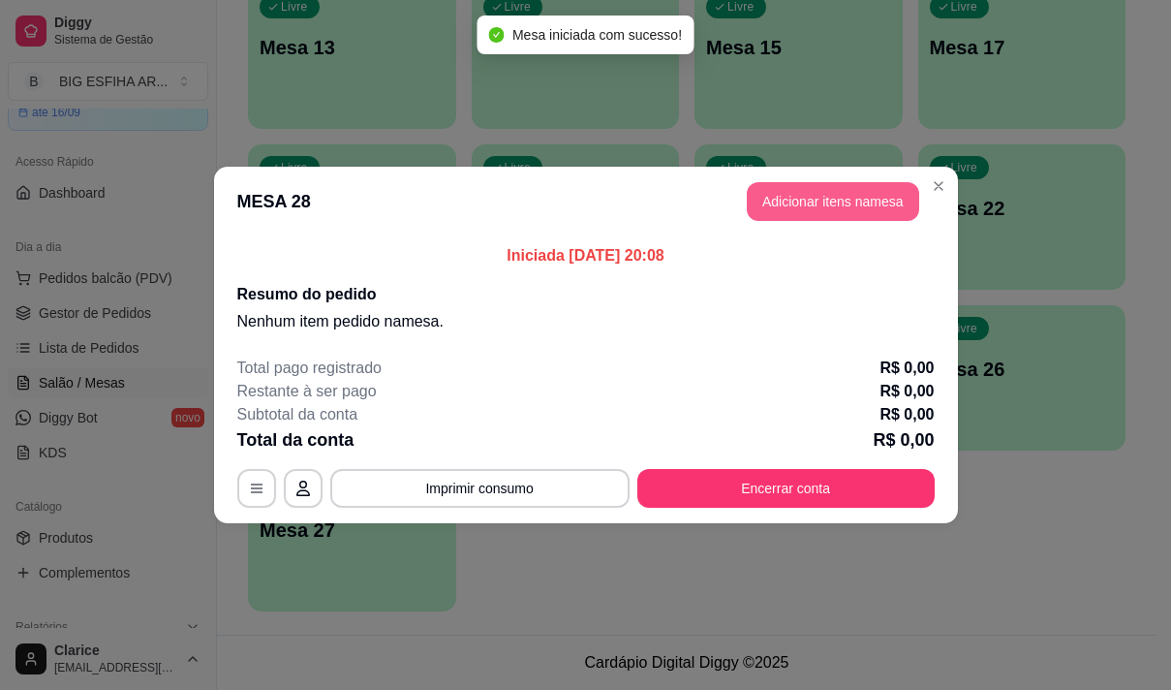
click at [838, 193] on button "Adicionar itens na mesa" at bounding box center [833, 201] width 172 height 39
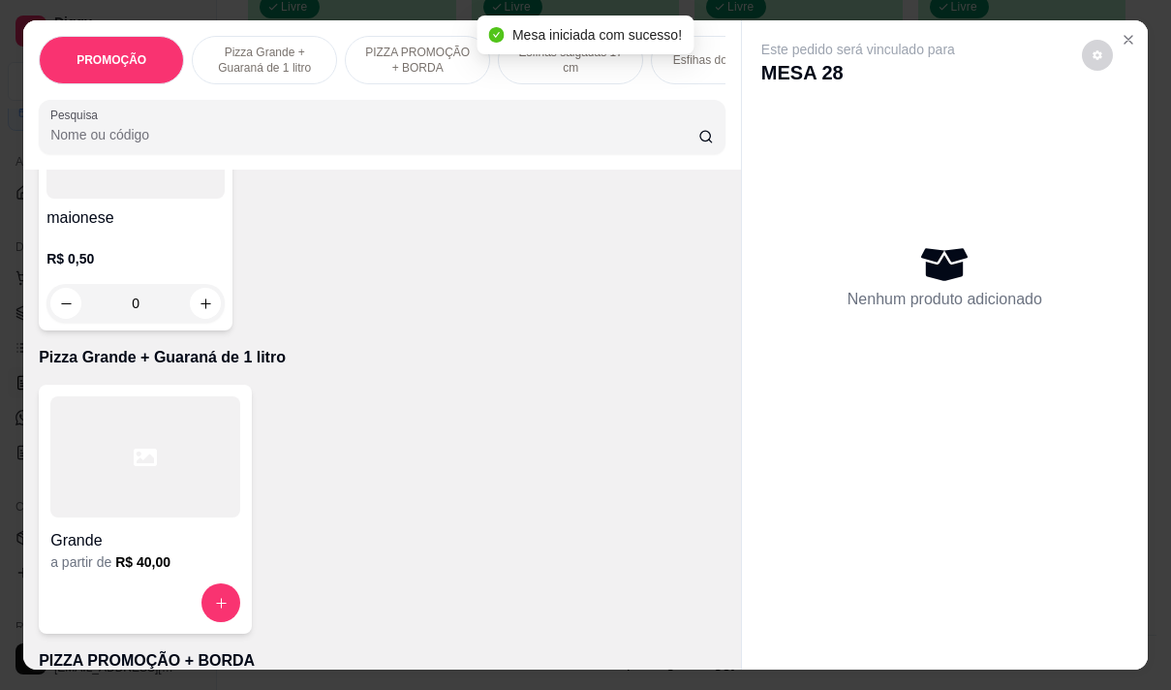
scroll to position [291, 0]
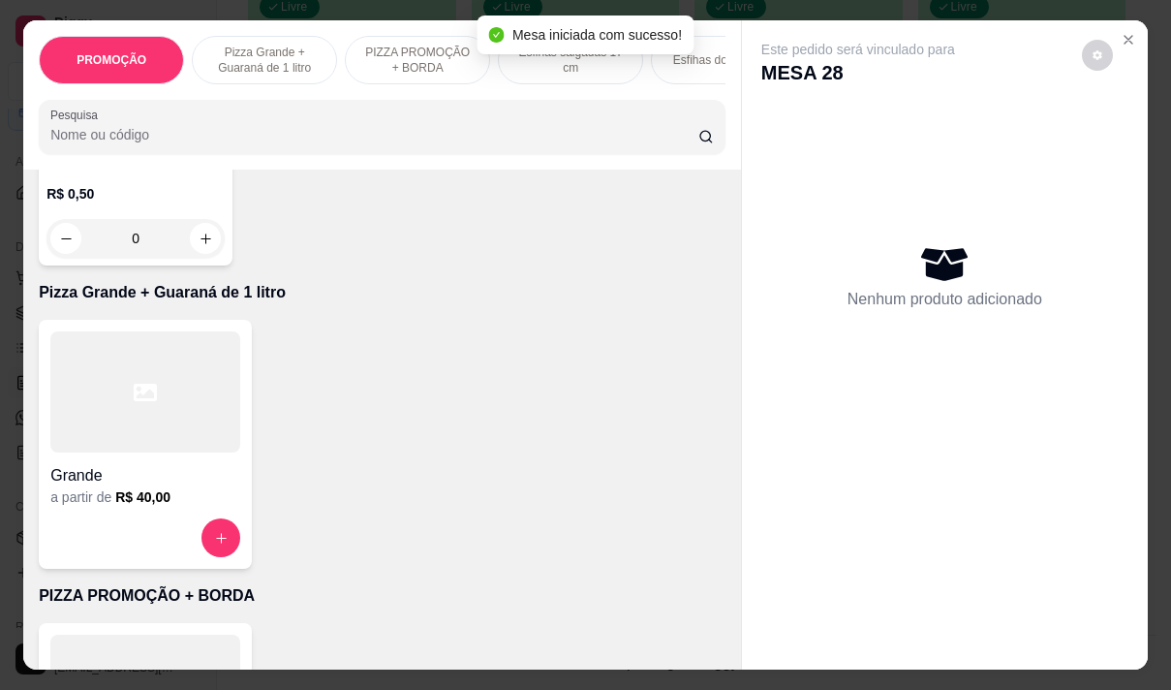
click at [143, 460] on div "Grande" at bounding box center [145, 469] width 190 height 35
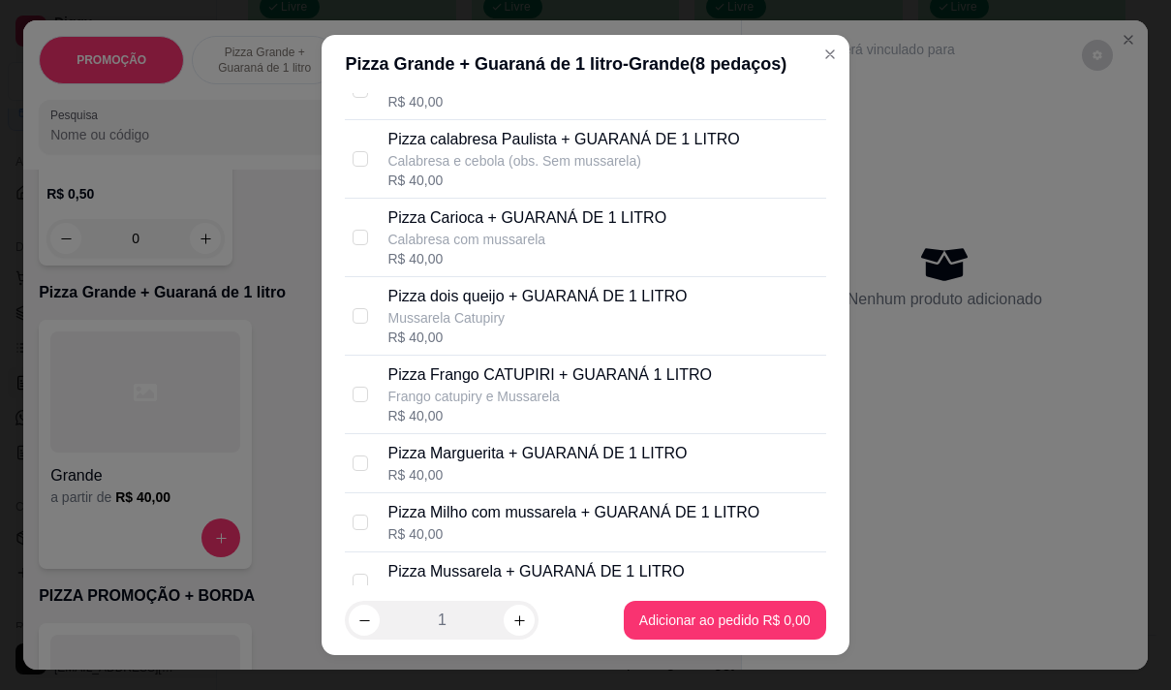
scroll to position [194, 0]
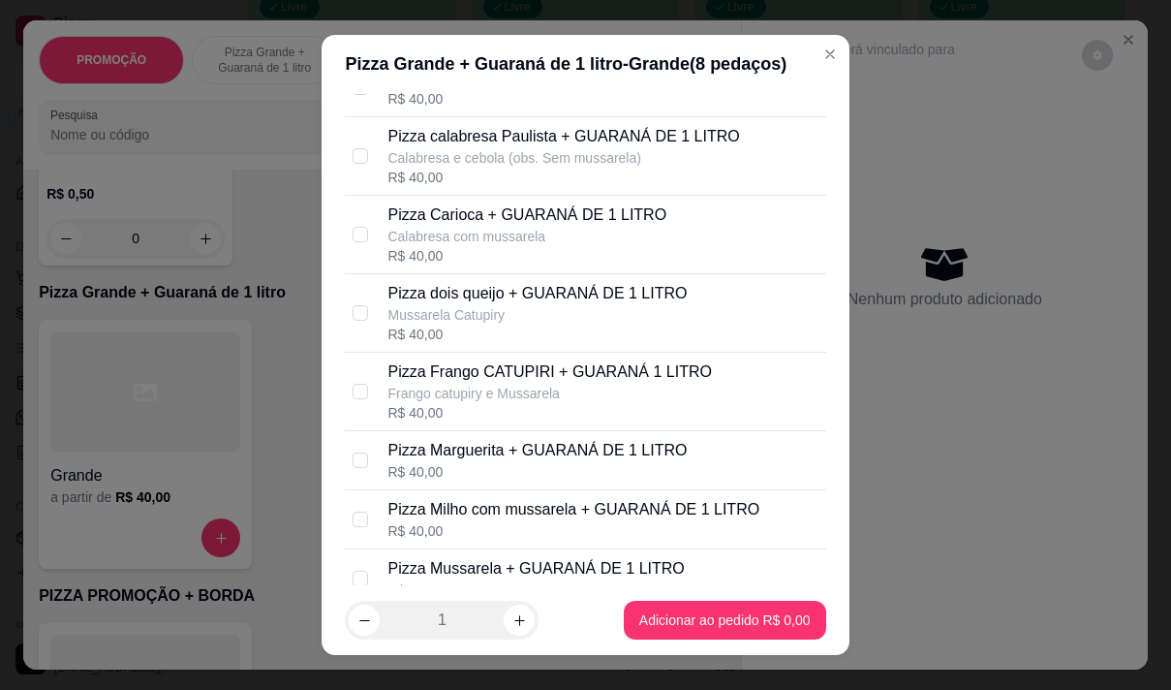
click at [488, 422] on div "R$ 40,00" at bounding box center [549, 412] width 324 height 19
checkbox input "true"
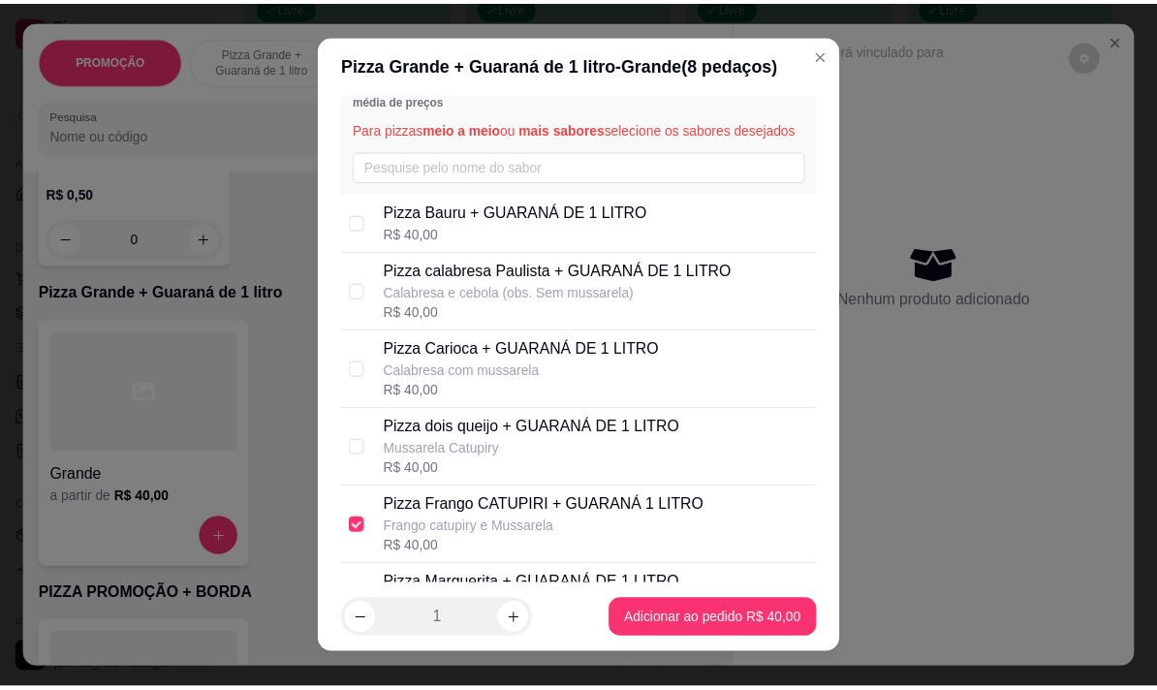
scroll to position [0, 0]
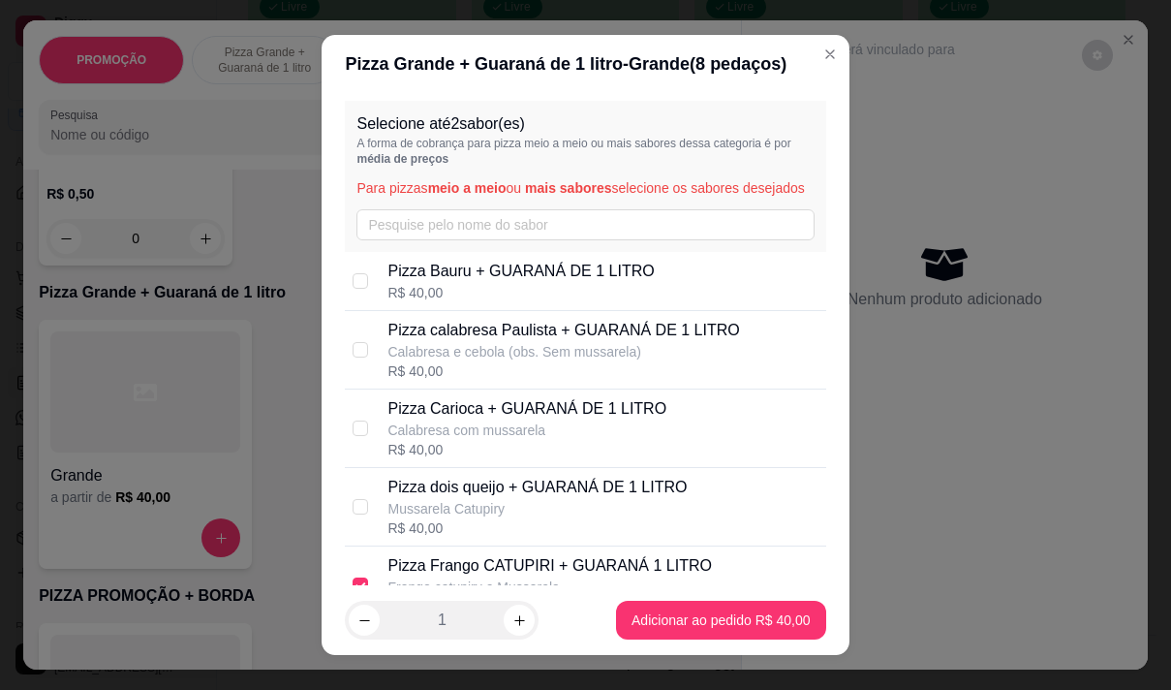
click at [489, 420] on p "Pizza Carioca + GUARANÁ DE 1 LITRO" at bounding box center [526, 408] width 279 height 23
checkbox input "true"
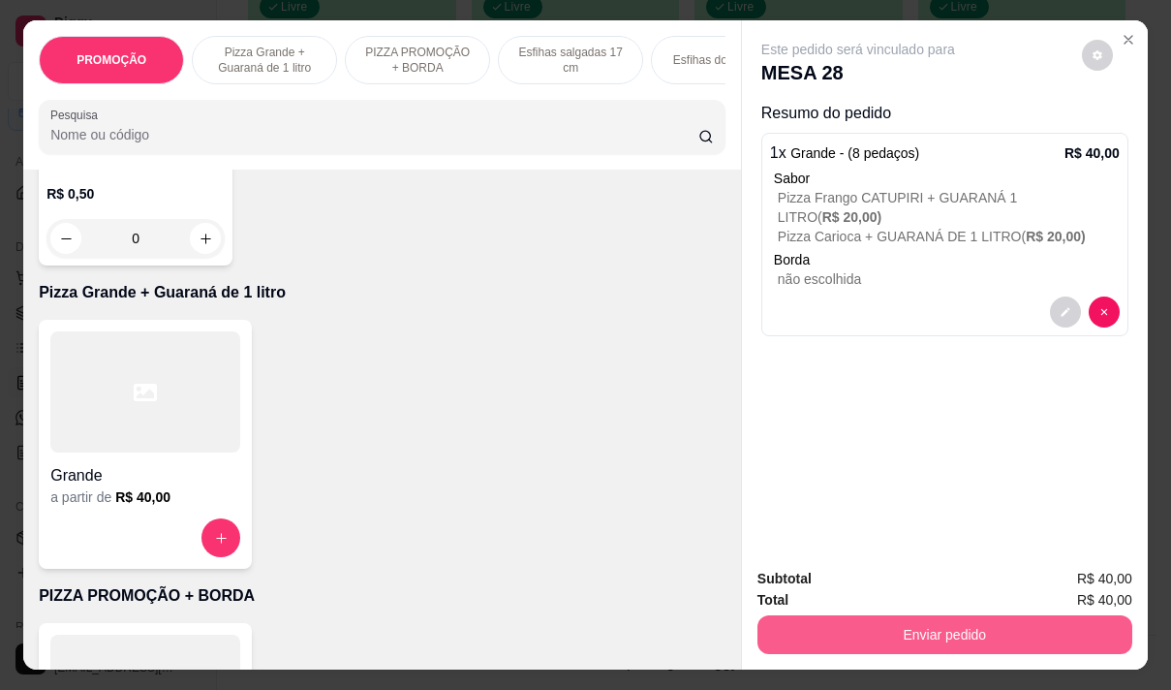
click at [929, 629] on button "Enviar pedido" at bounding box center [945, 634] width 375 height 39
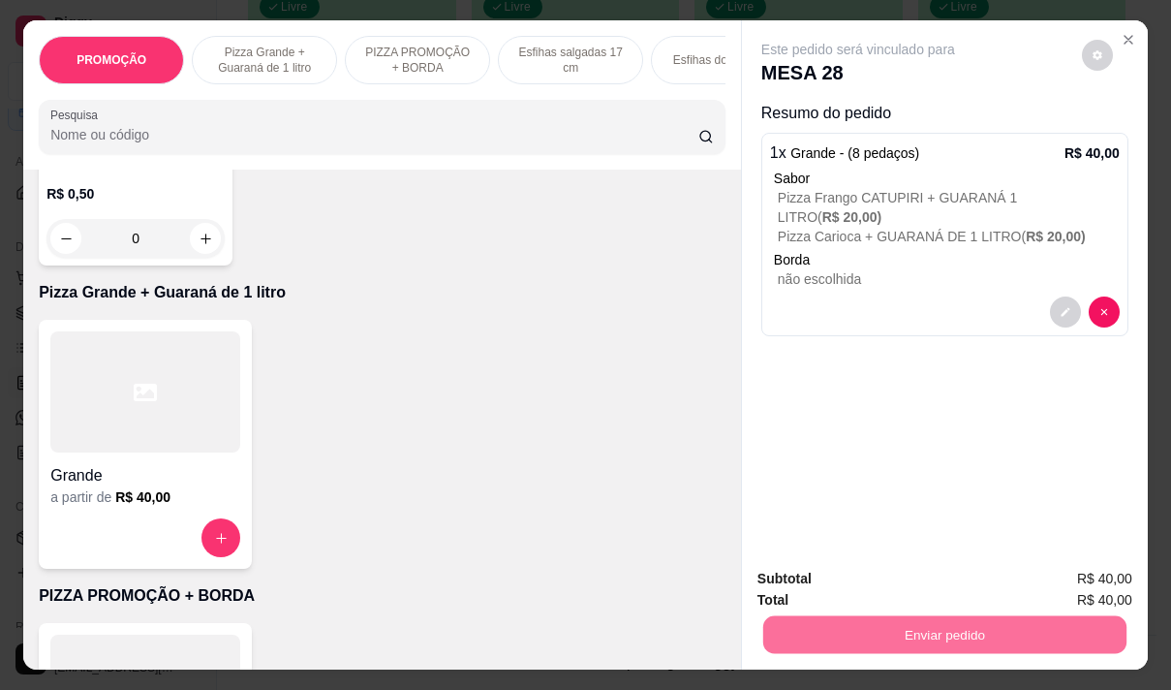
click at [846, 584] on button "Não registrar e enviar pedido" at bounding box center [880, 579] width 201 height 37
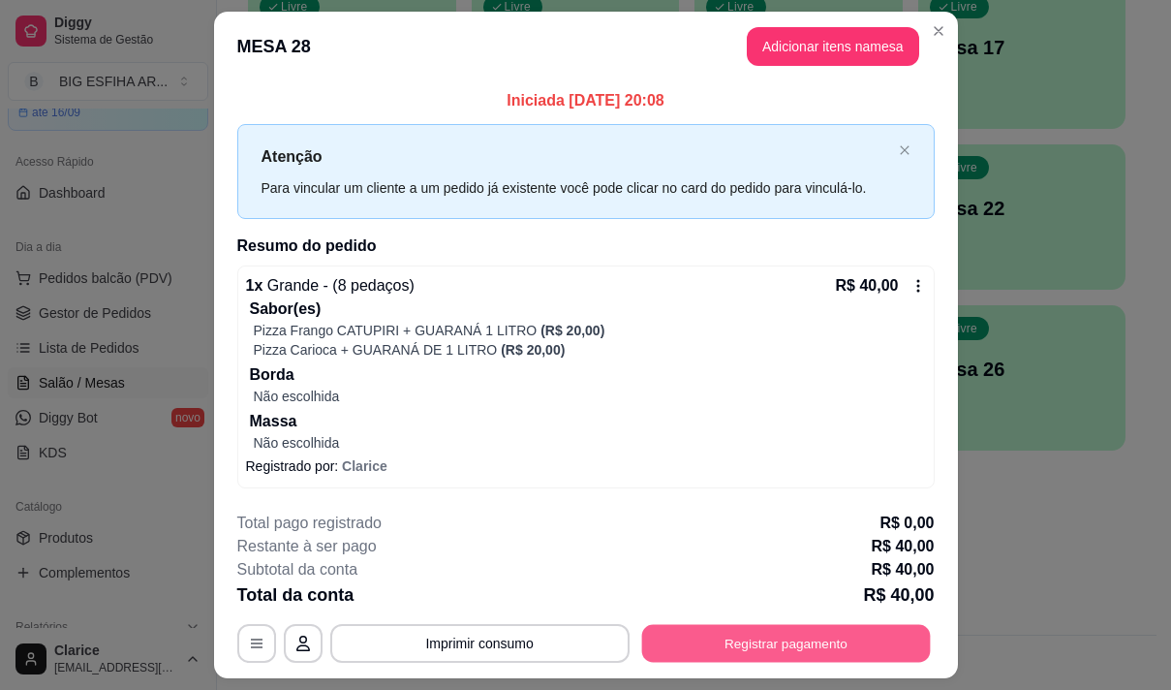
click at [710, 651] on button "Registrar pagamento" at bounding box center [785, 643] width 289 height 38
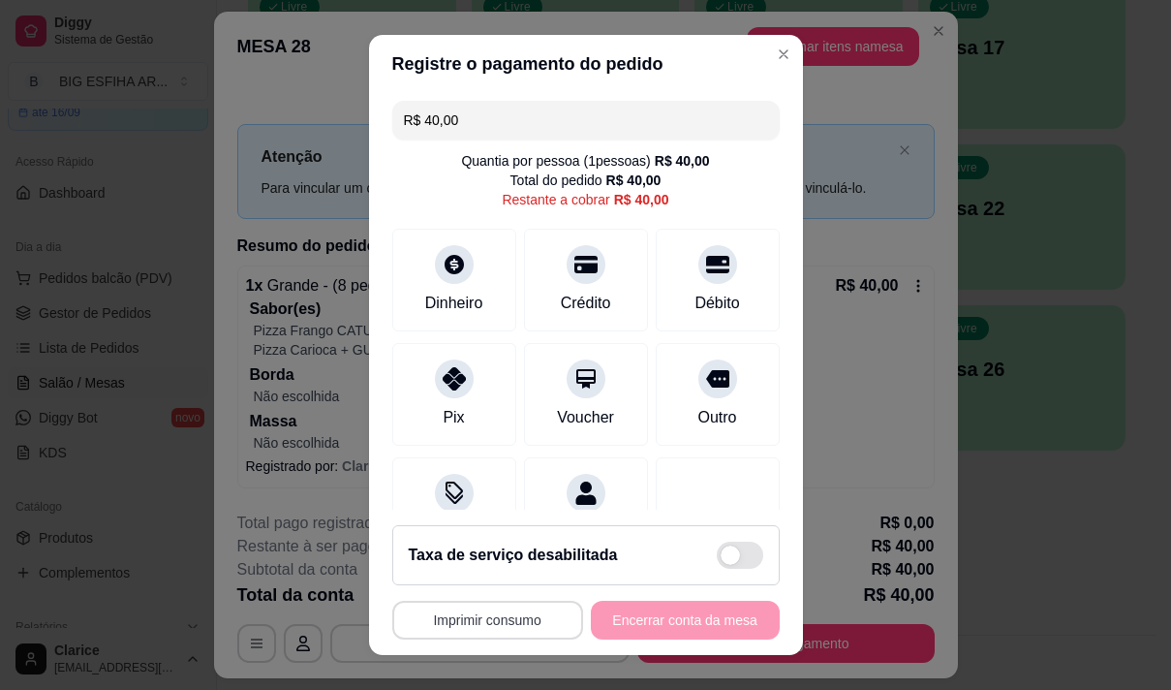
click at [460, 631] on button "Imprimir consumo" at bounding box center [487, 620] width 191 height 39
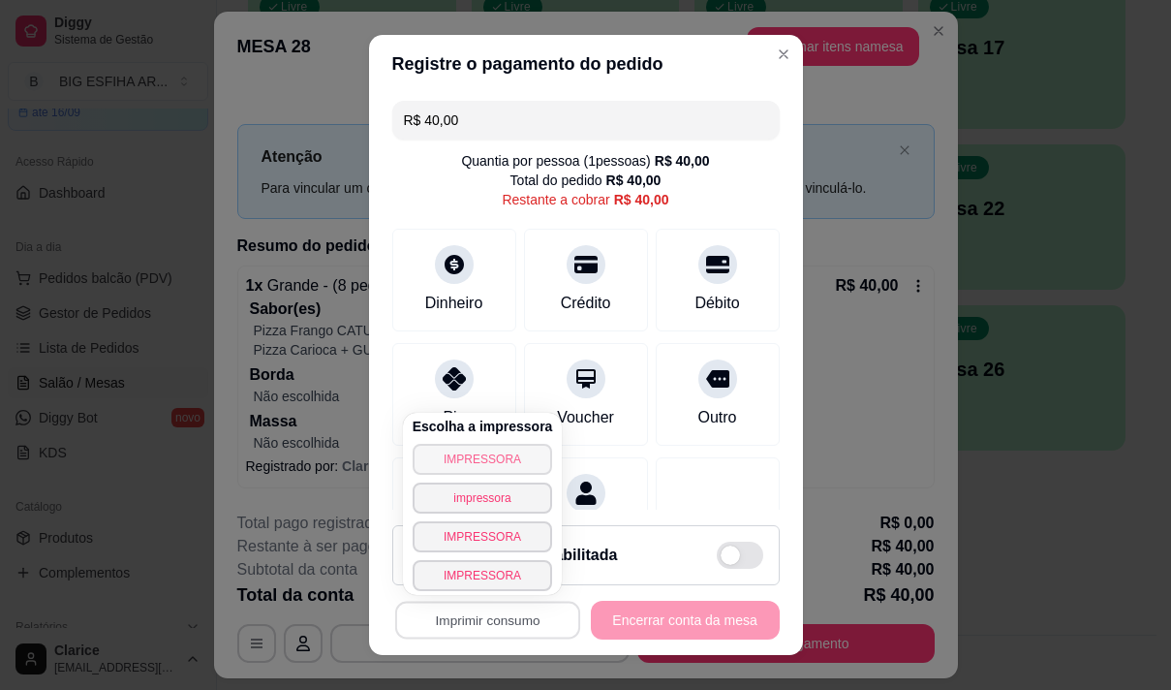
click at [491, 470] on button "IMPRESSORA" at bounding box center [483, 459] width 140 height 31
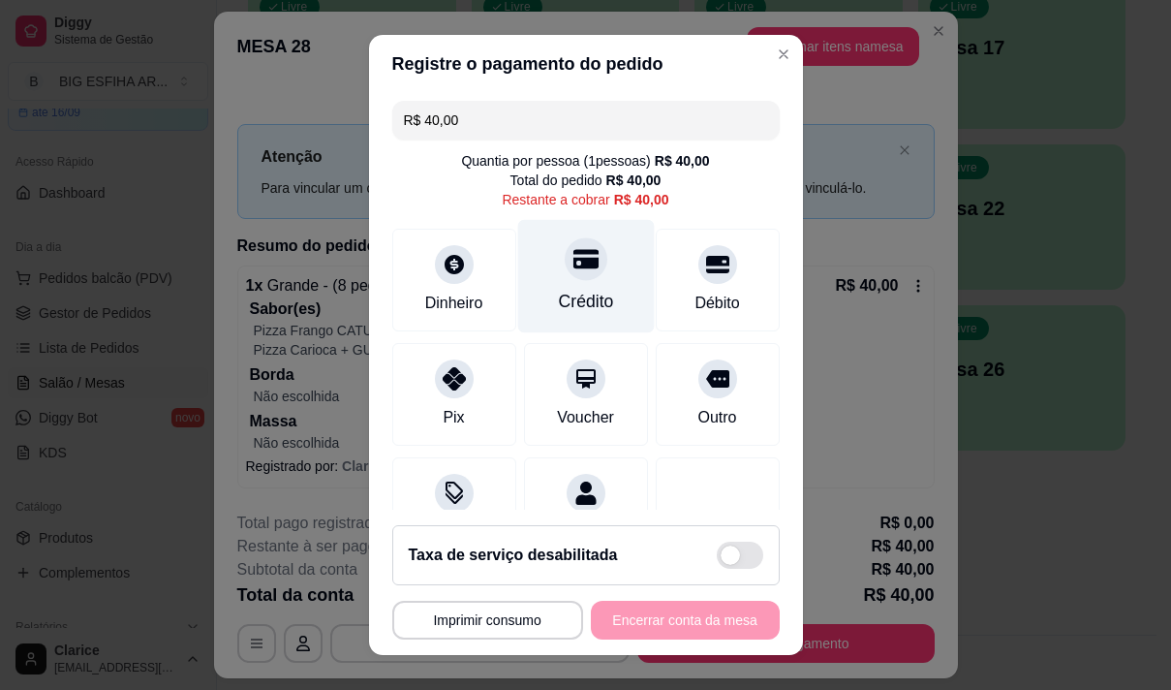
click at [586, 281] on div "Crédito" at bounding box center [585, 275] width 137 height 113
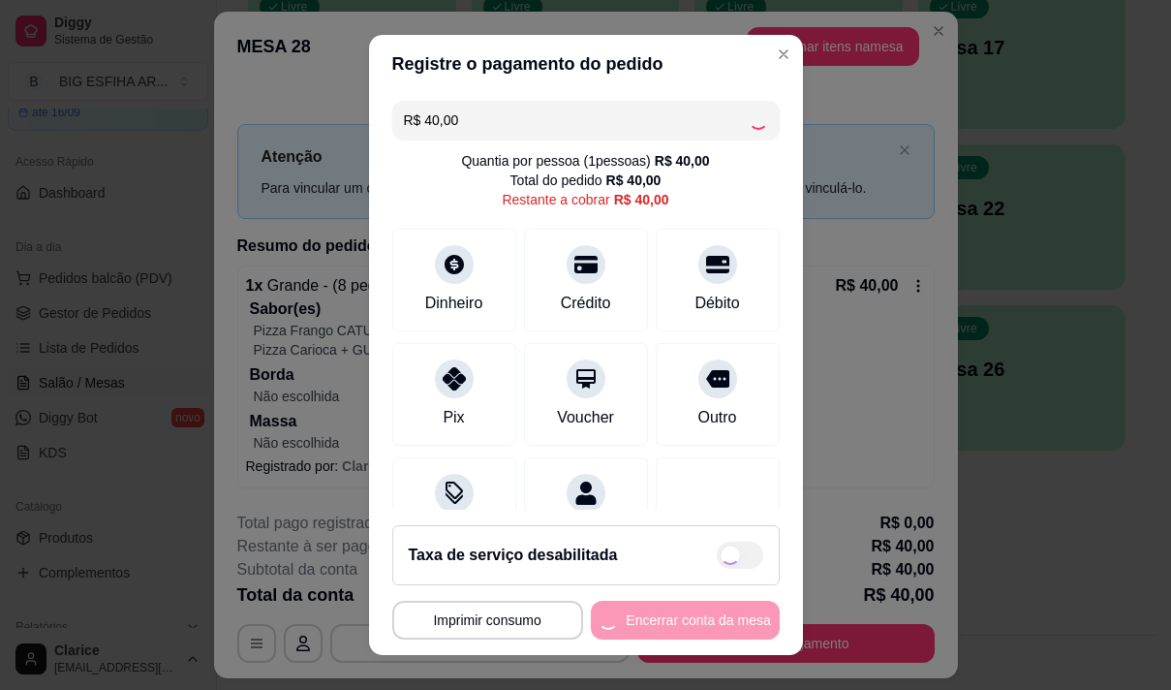
type input "R$ 0,00"
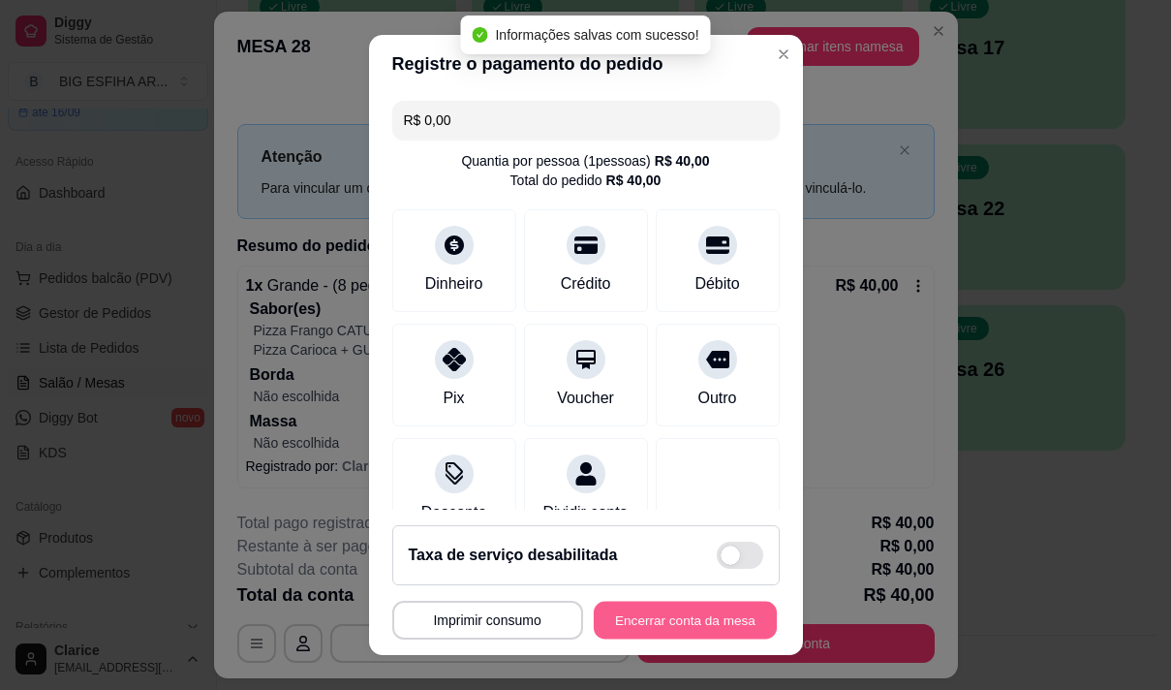
click at [663, 616] on button "Encerrar conta da mesa" at bounding box center [685, 621] width 183 height 38
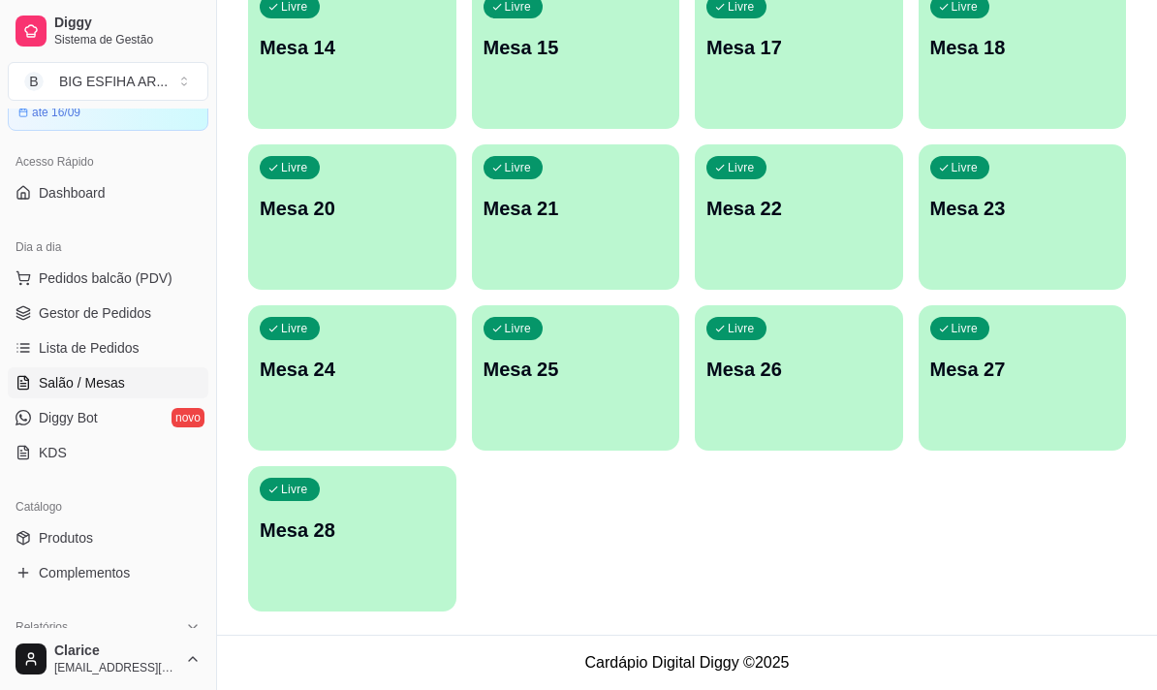
click at [139, 389] on link "Salão / Mesas" at bounding box center [108, 382] width 201 height 31
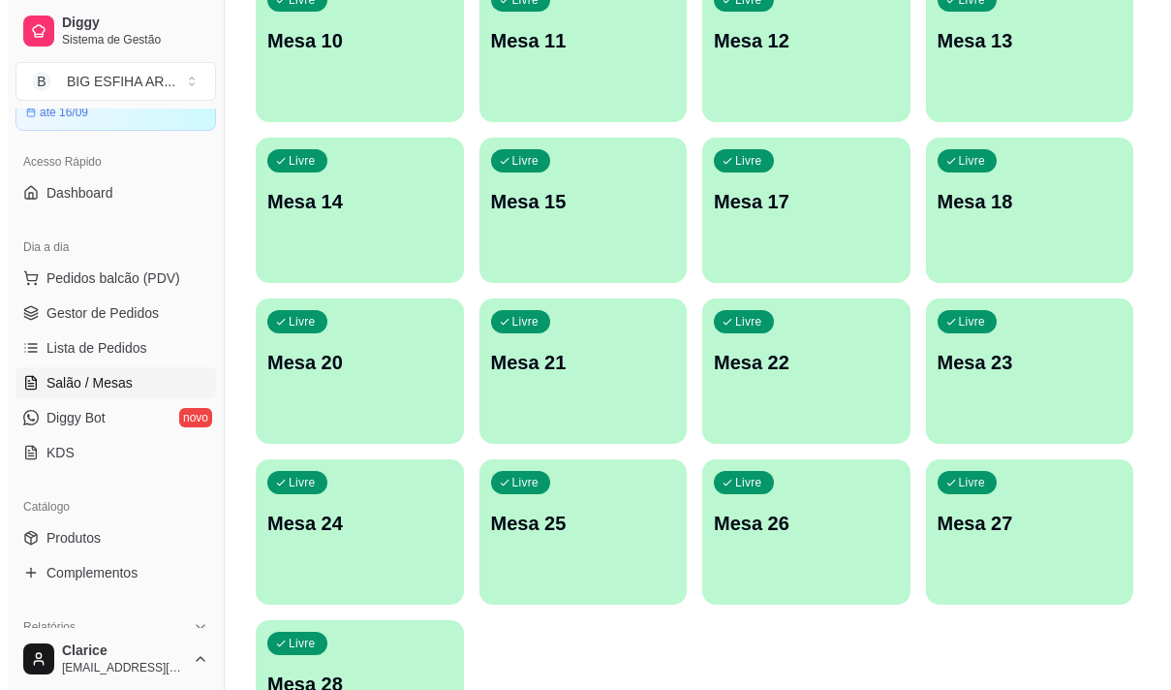
scroll to position [869, 0]
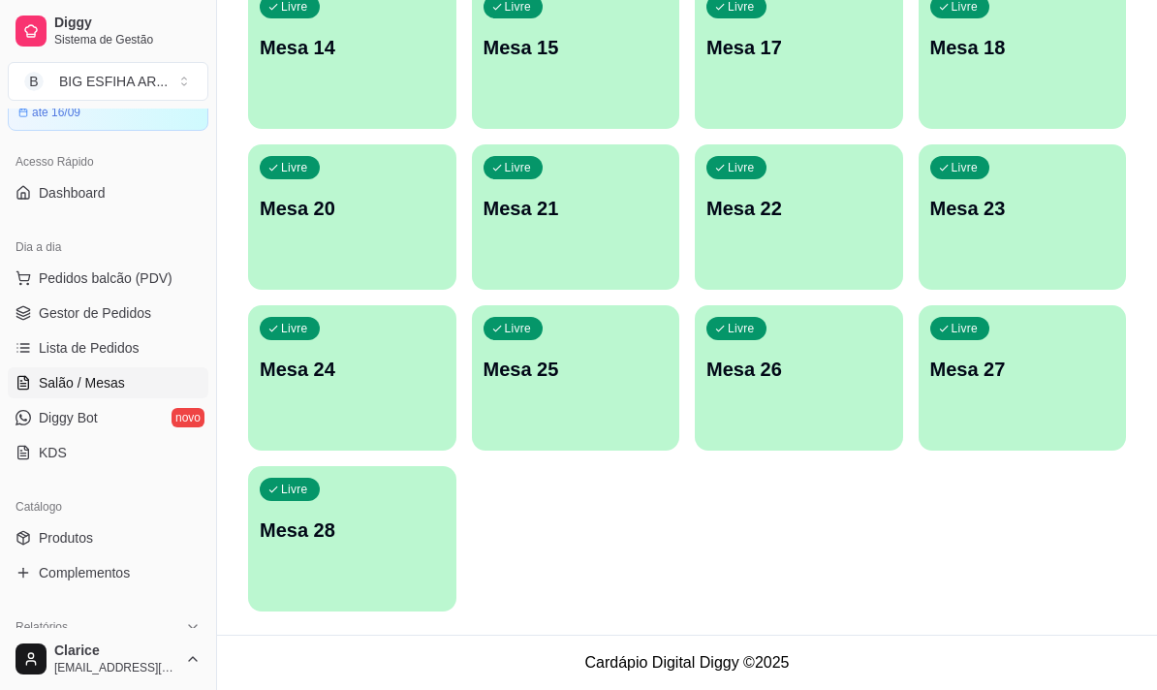
click at [372, 562] on div "Livre Mesa 28" at bounding box center [352, 527] width 208 height 122
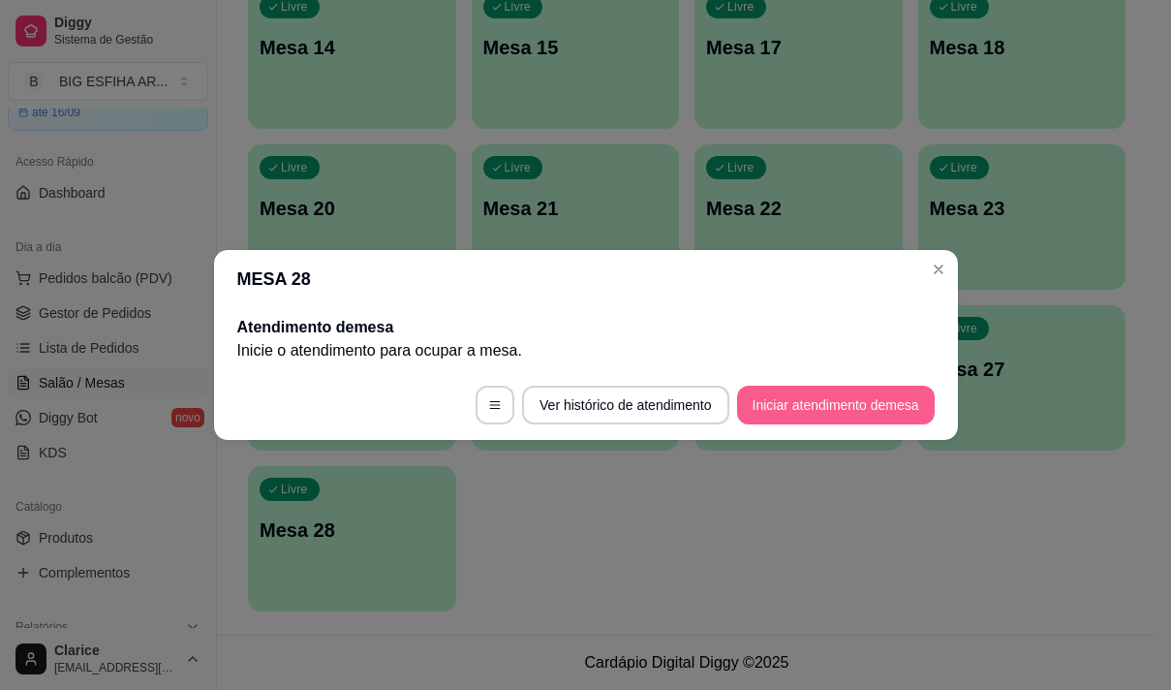
click at [855, 402] on button "Iniciar atendimento de mesa" at bounding box center [836, 405] width 198 height 39
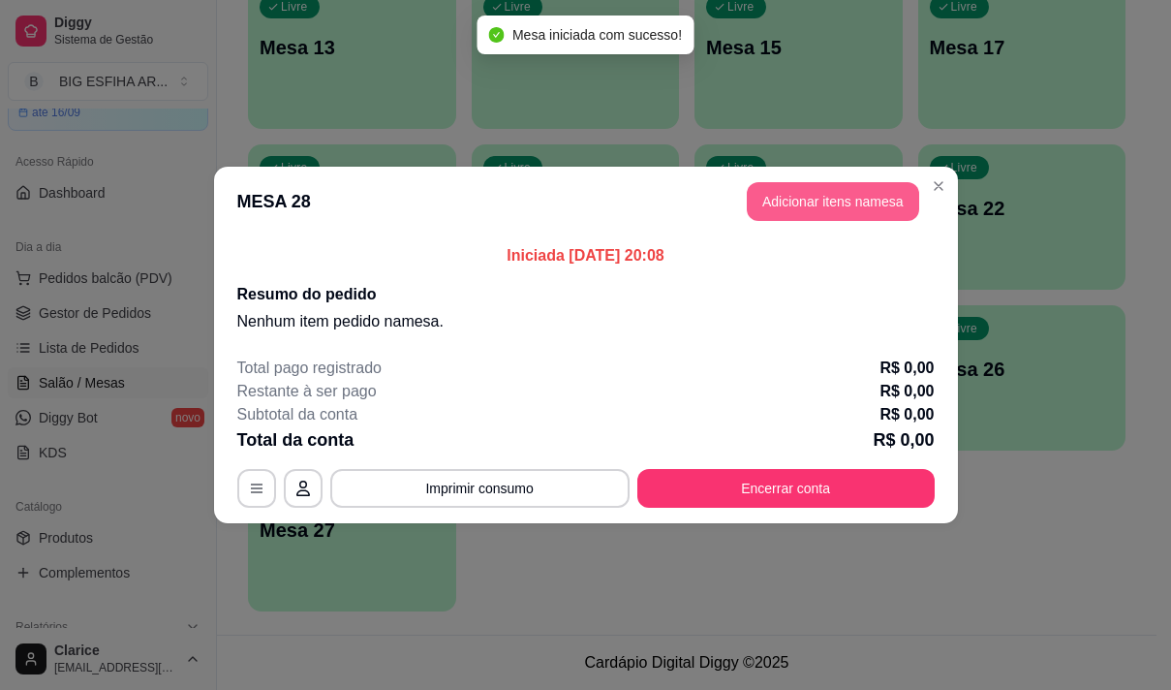
click at [779, 214] on button "Adicionar itens na mesa" at bounding box center [833, 201] width 172 height 39
click at [352, 129] on div at bounding box center [382, 127] width 664 height 39
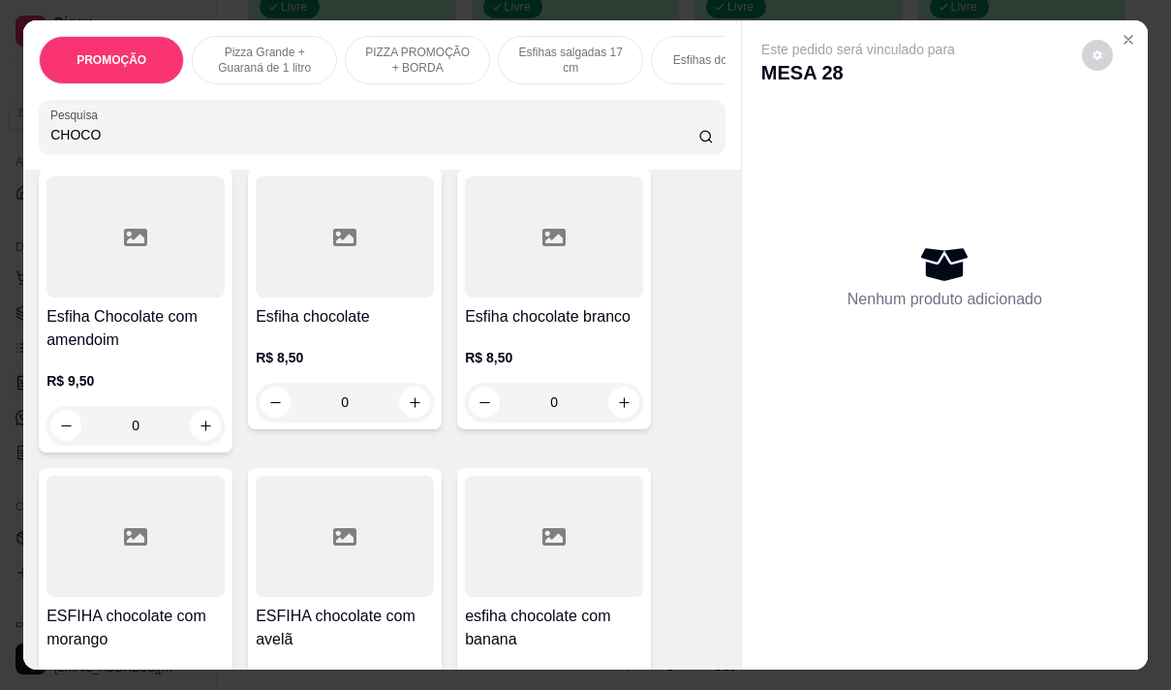
scroll to position [194, 0]
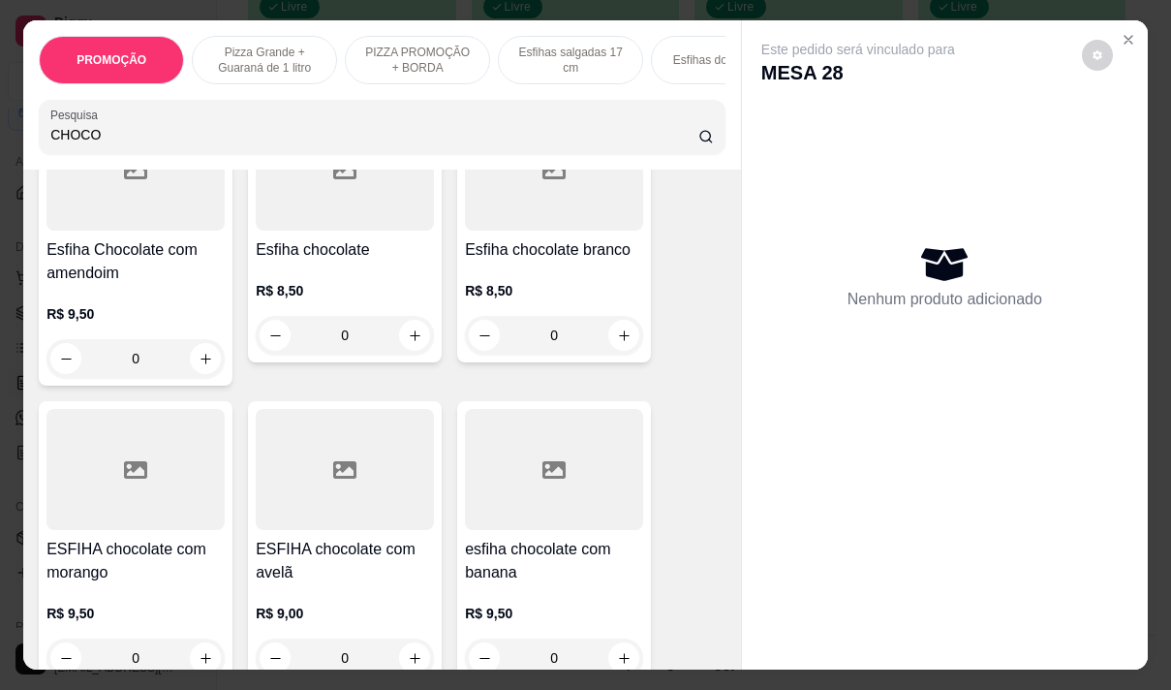
type input "CHOCO"
click at [303, 244] on div "Esfiha chocolate R$ 8,50 0" at bounding box center [345, 232] width 194 height 261
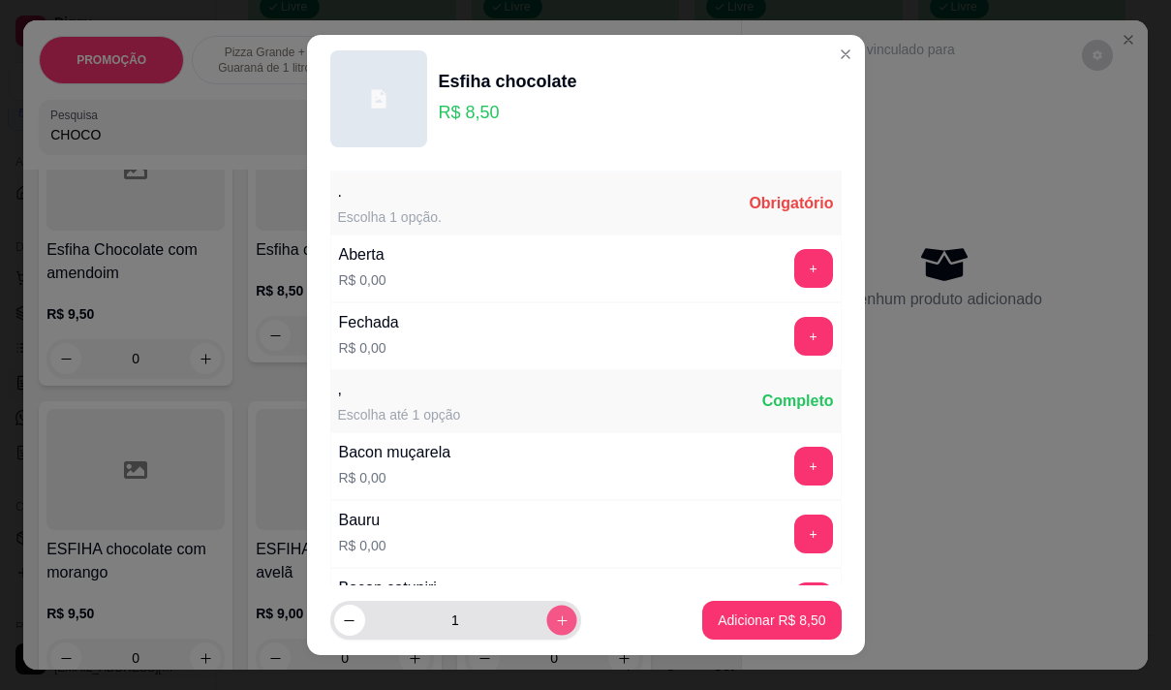
click at [547, 623] on button "increase-product-quantity" at bounding box center [561, 620] width 30 height 30
type input "2"
click at [794, 251] on button "+" at bounding box center [813, 268] width 38 height 38
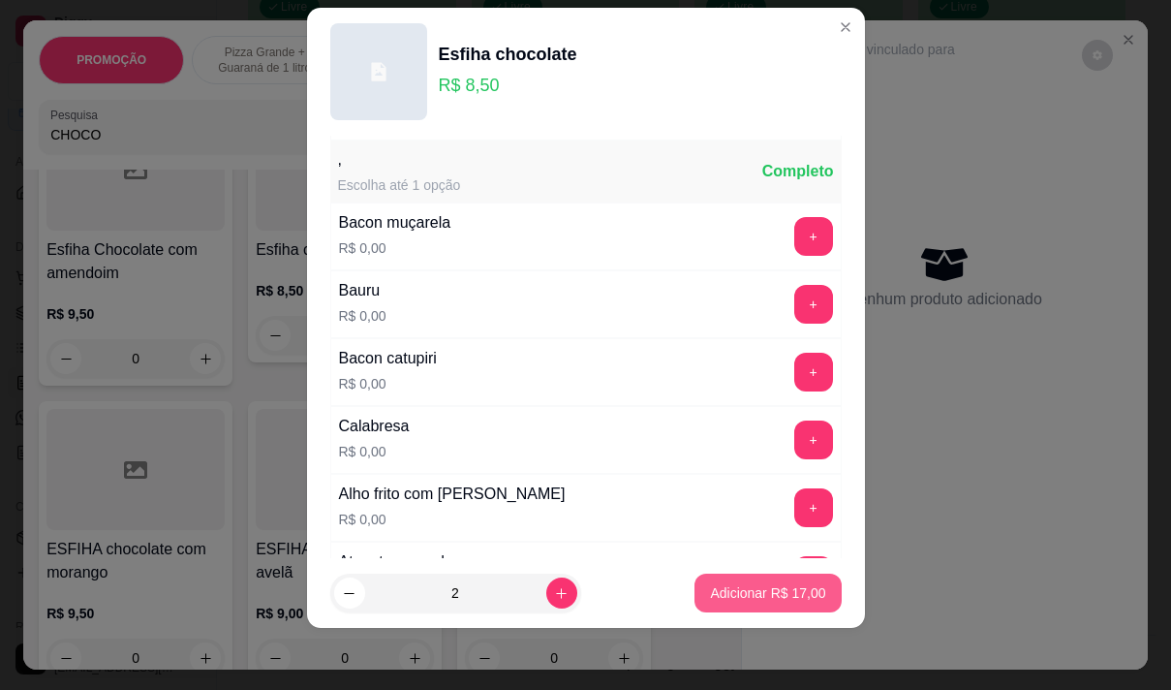
scroll to position [207, 0]
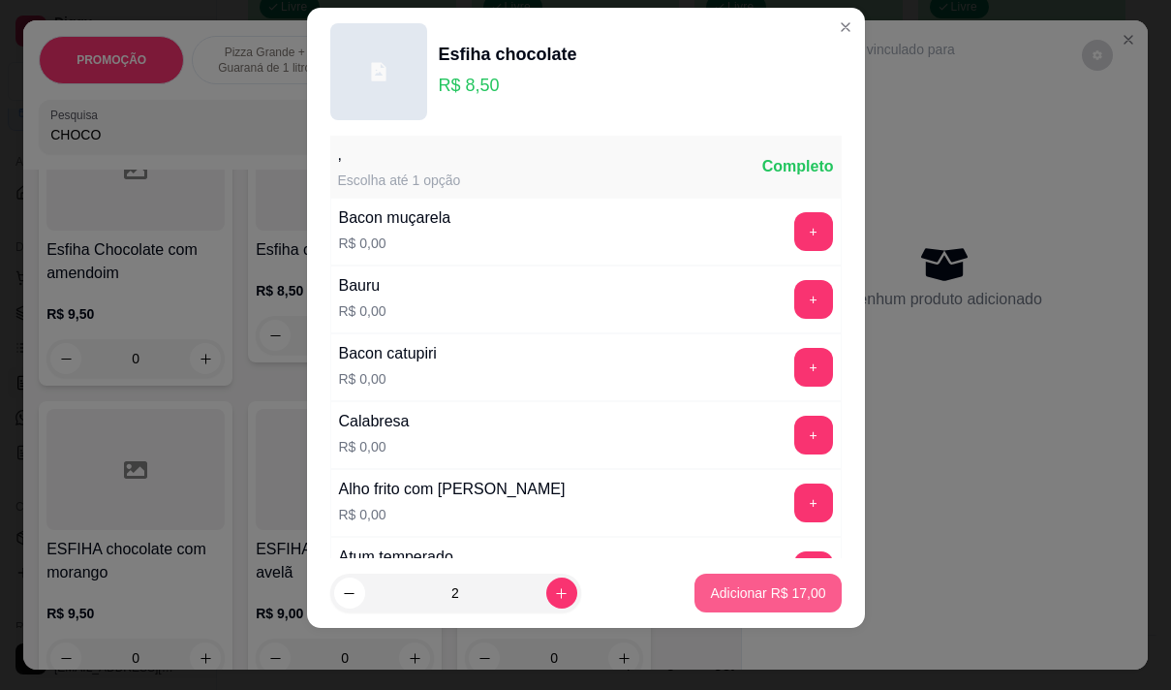
click at [774, 596] on p "Adicionar R$ 17,00" at bounding box center [767, 592] width 115 height 19
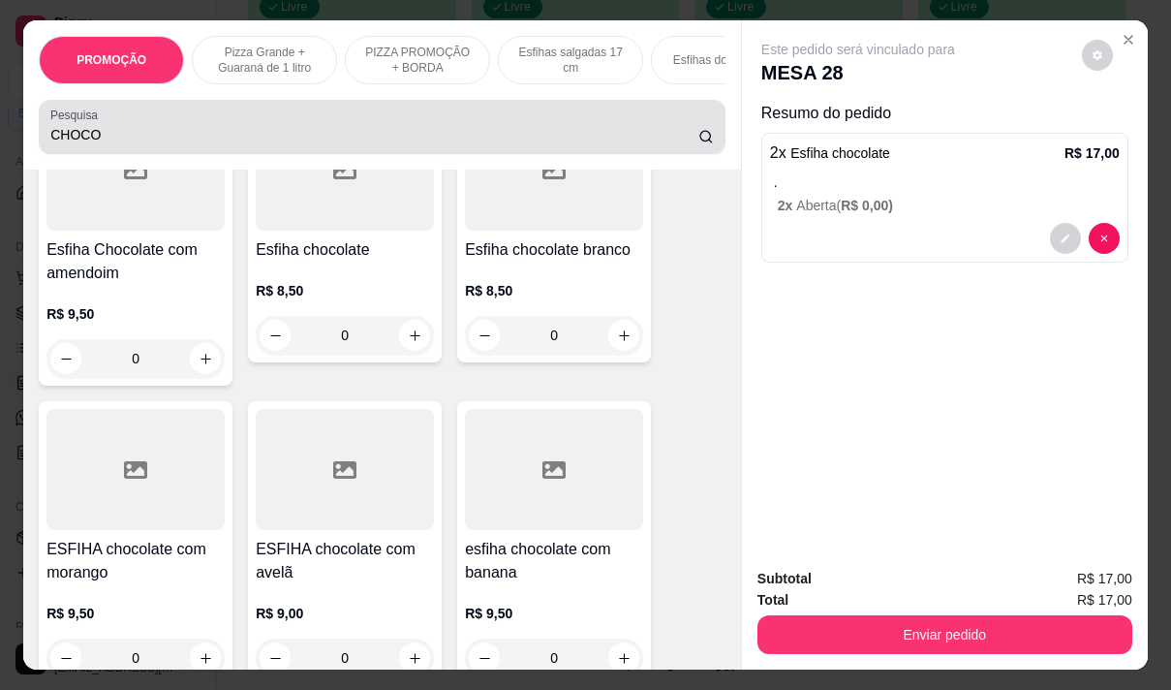
click at [98, 139] on input "CHOCO" at bounding box center [374, 134] width 648 height 19
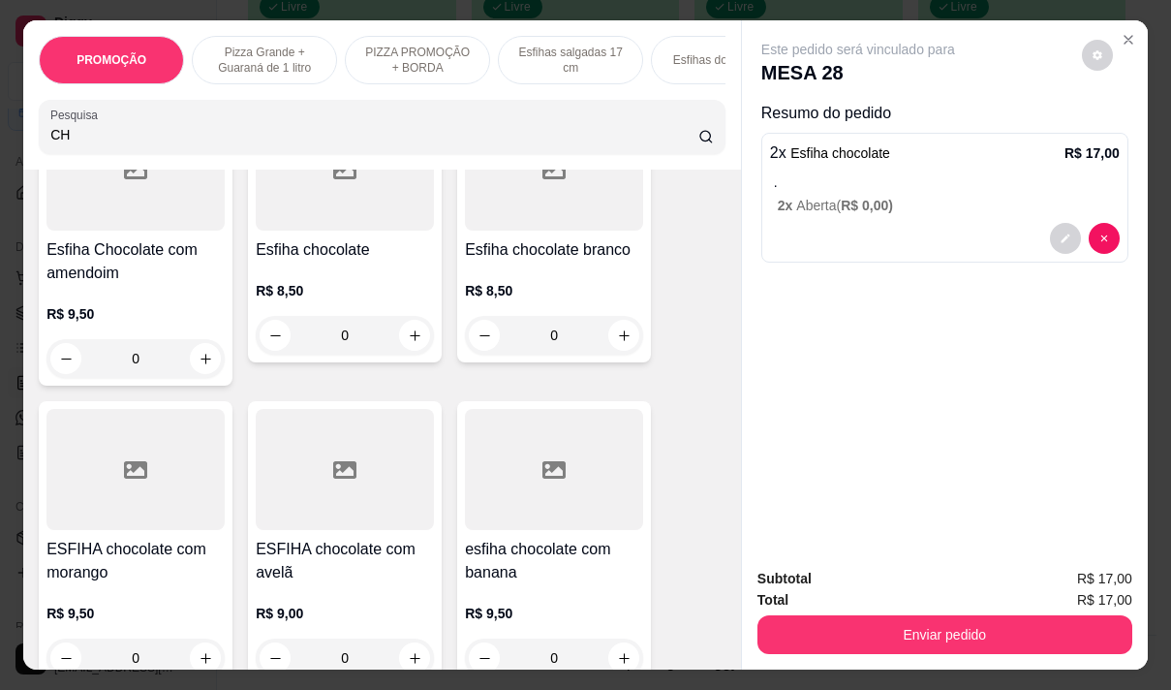
type input "C"
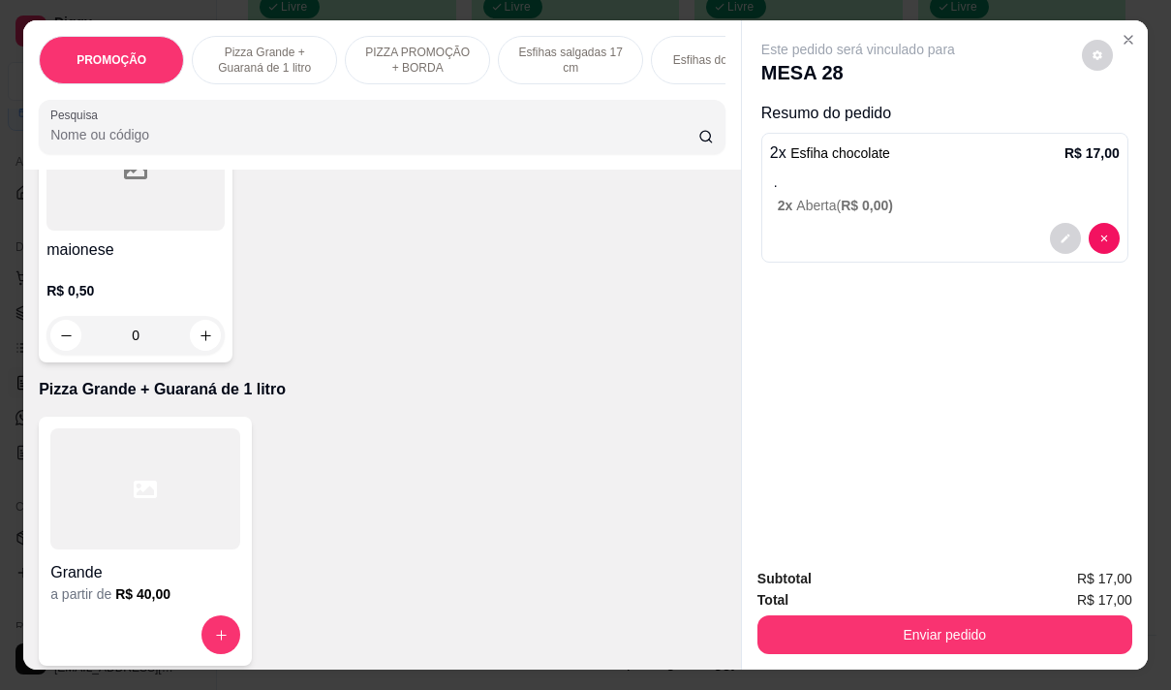
scroll to position [3393, 0]
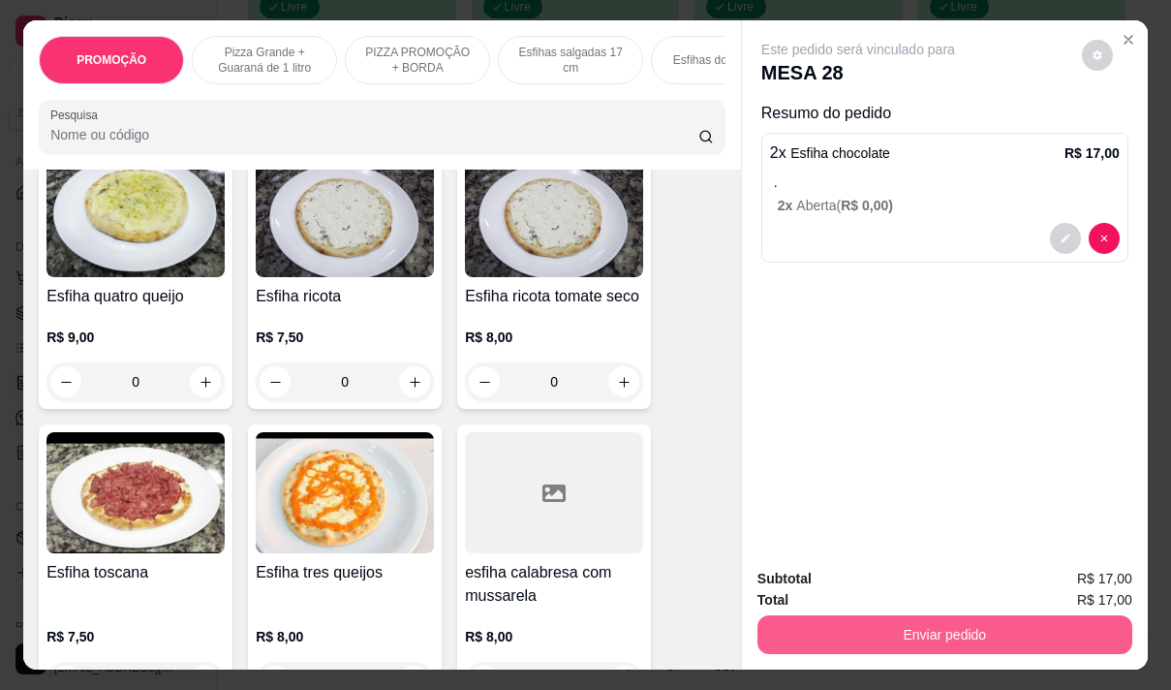
click at [950, 637] on button "Enviar pedido" at bounding box center [945, 634] width 375 height 39
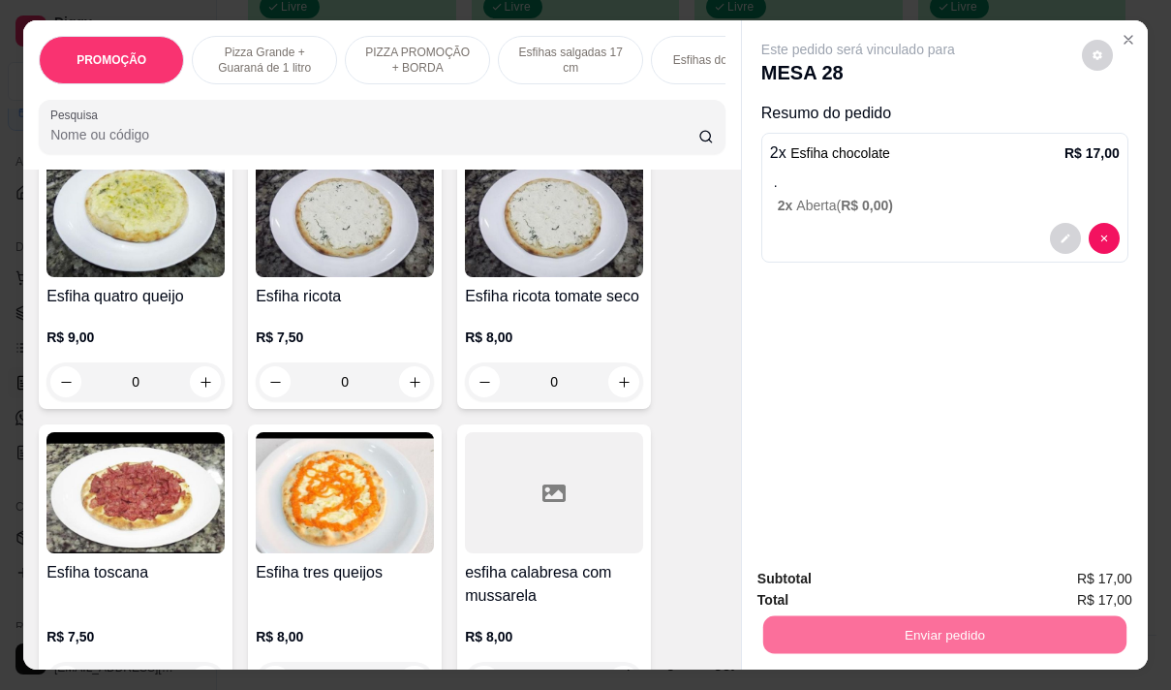
click at [912, 581] on button "Não registrar e enviar pedido" at bounding box center [881, 579] width 196 height 36
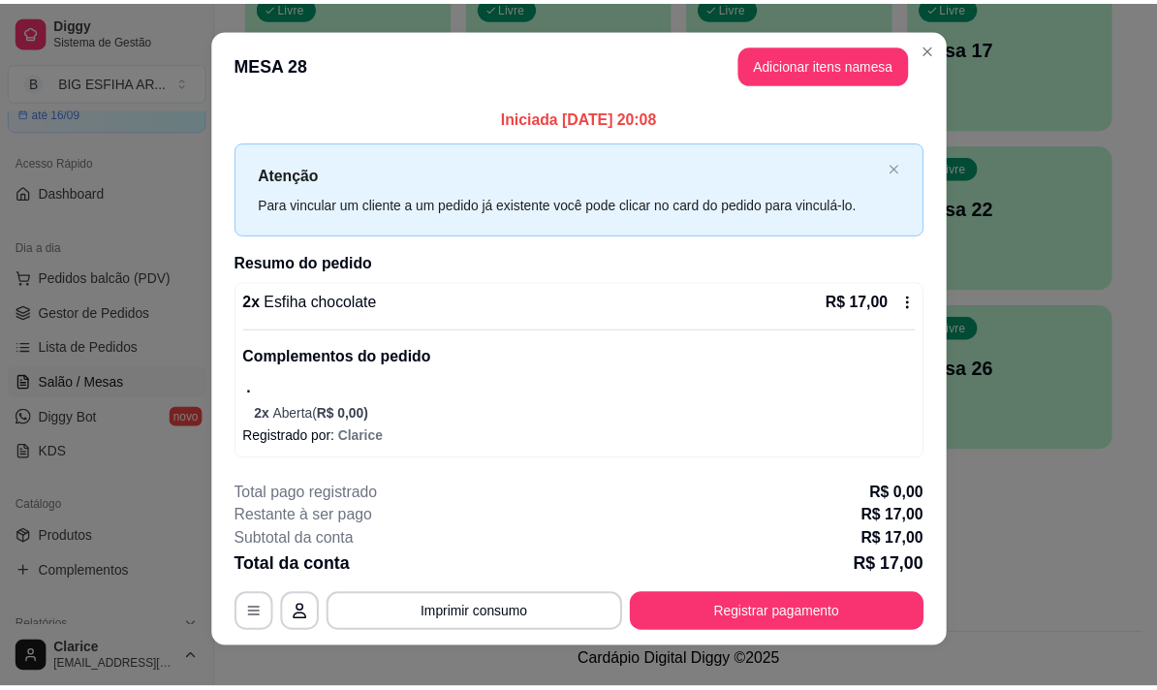
scroll to position [0, 0]
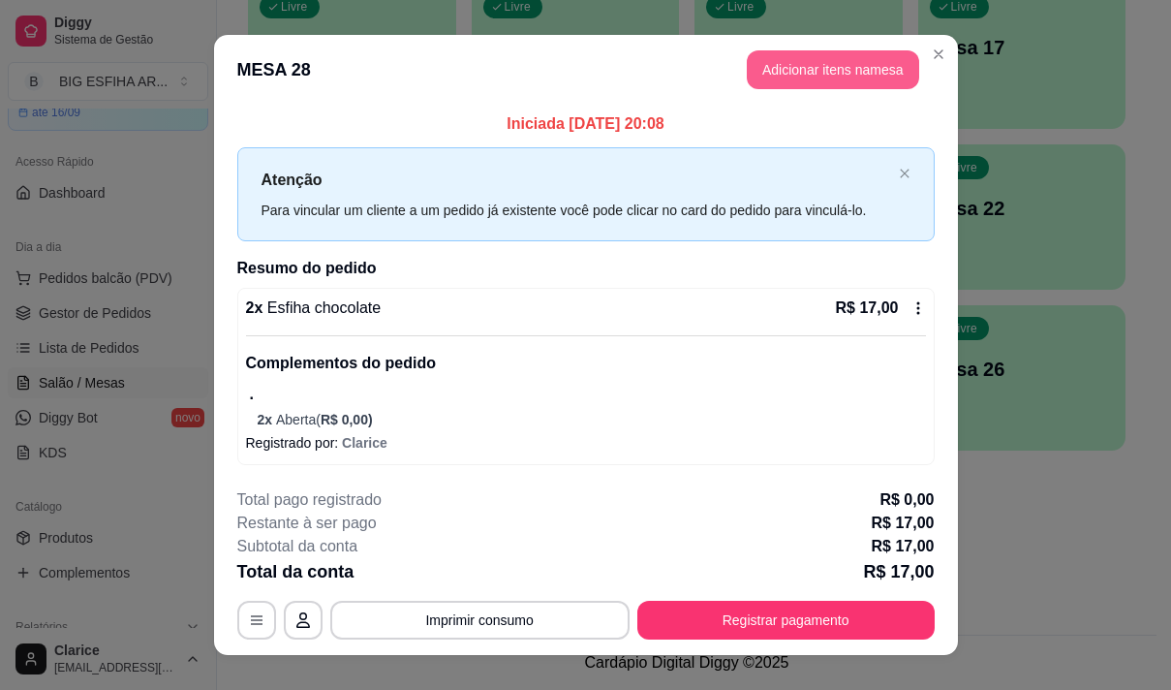
click at [845, 67] on button "Adicionar itens na mesa" at bounding box center [833, 69] width 172 height 39
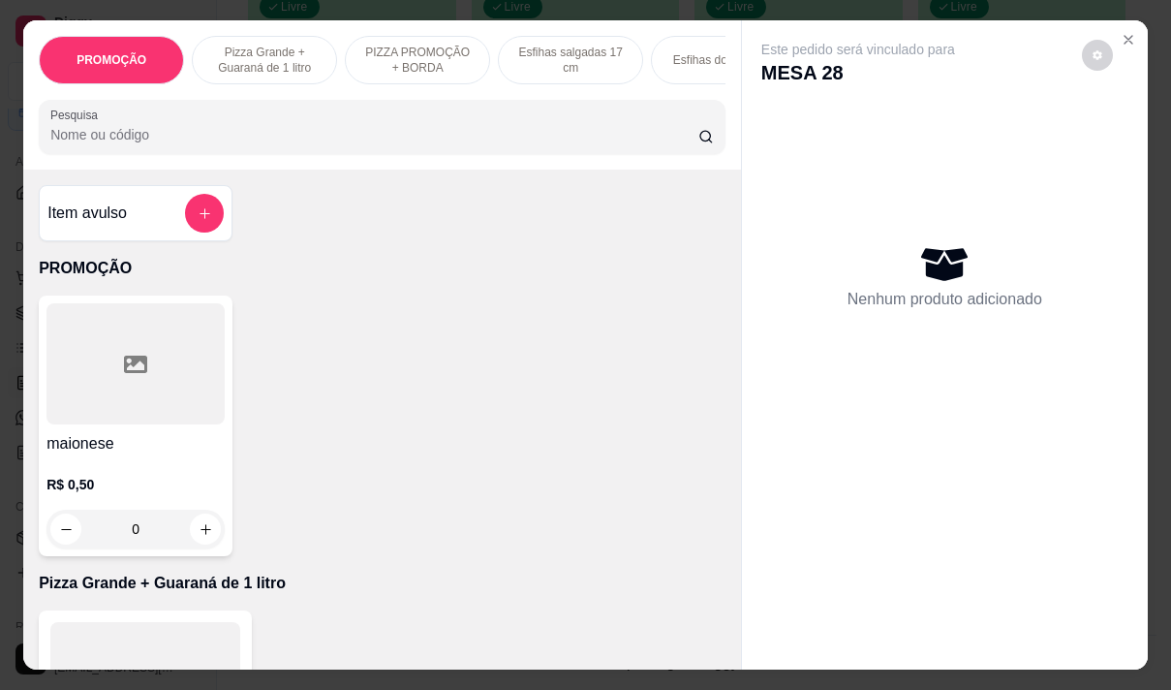
click at [270, 129] on div at bounding box center [382, 127] width 664 height 39
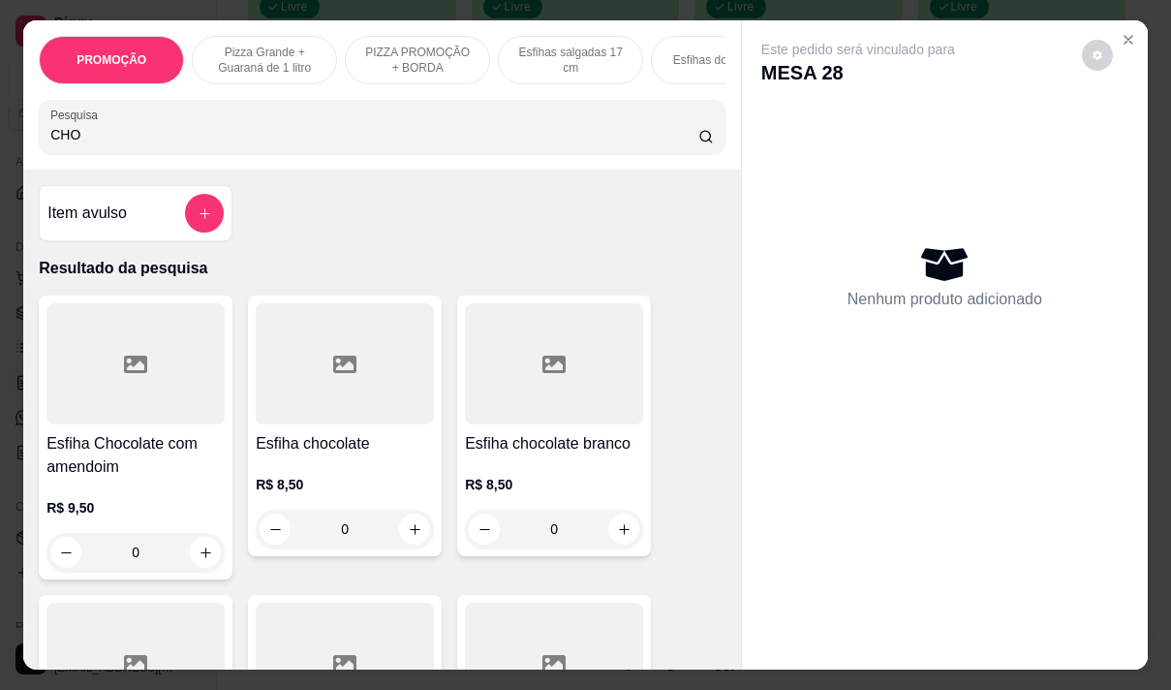
type input "CHO"
click at [335, 476] on div "R$ 8,50 0" at bounding box center [345, 501] width 178 height 93
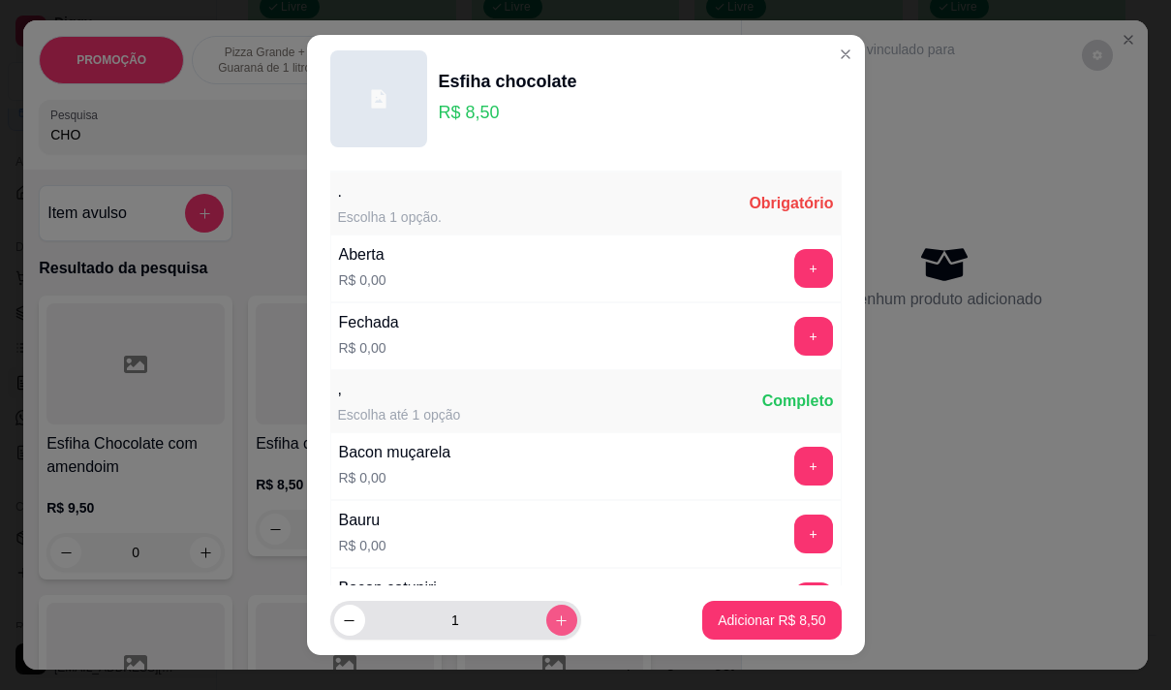
click at [554, 614] on icon "increase-product-quantity" at bounding box center [561, 620] width 15 height 15
type input "2"
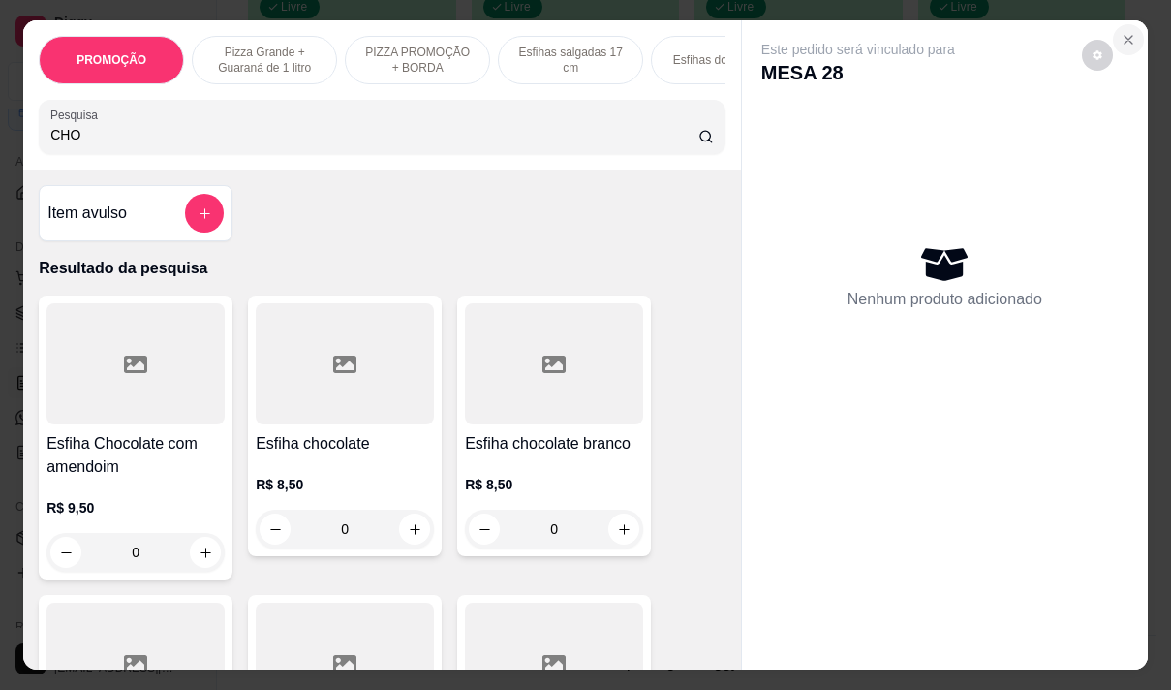
click at [1128, 35] on icon "Close" at bounding box center [1128, 39] width 15 height 15
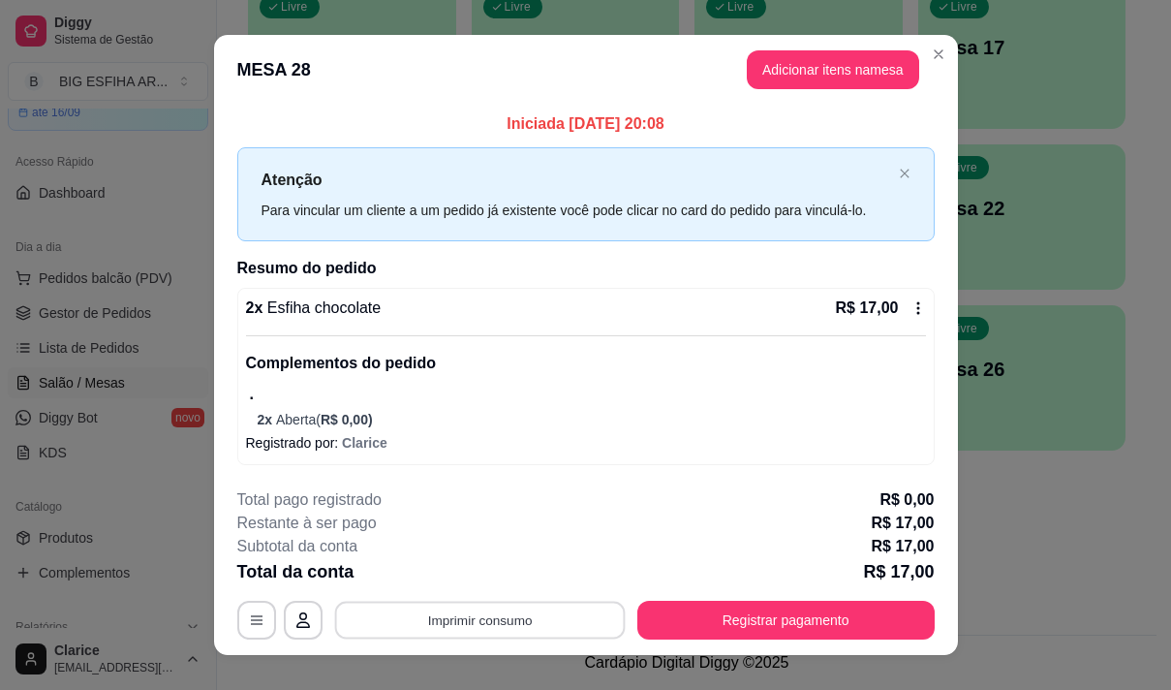
click at [560, 614] on button "Imprimir consumo" at bounding box center [479, 621] width 291 height 38
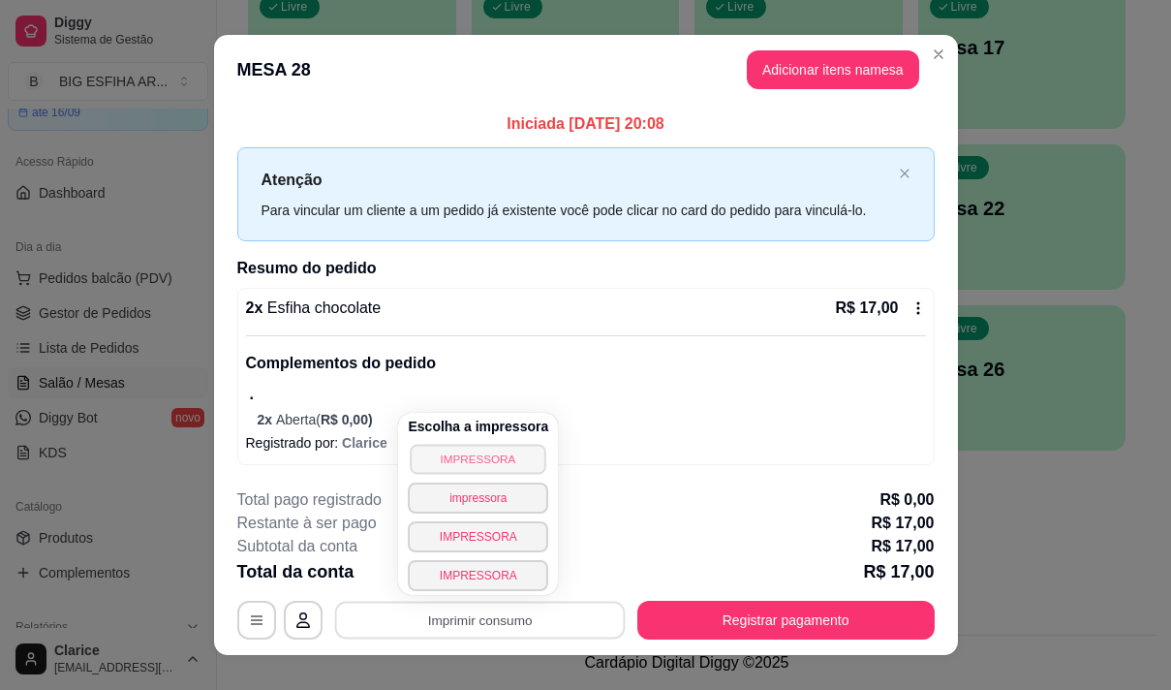
click at [515, 451] on button "IMPRESSORA" at bounding box center [479, 459] width 136 height 30
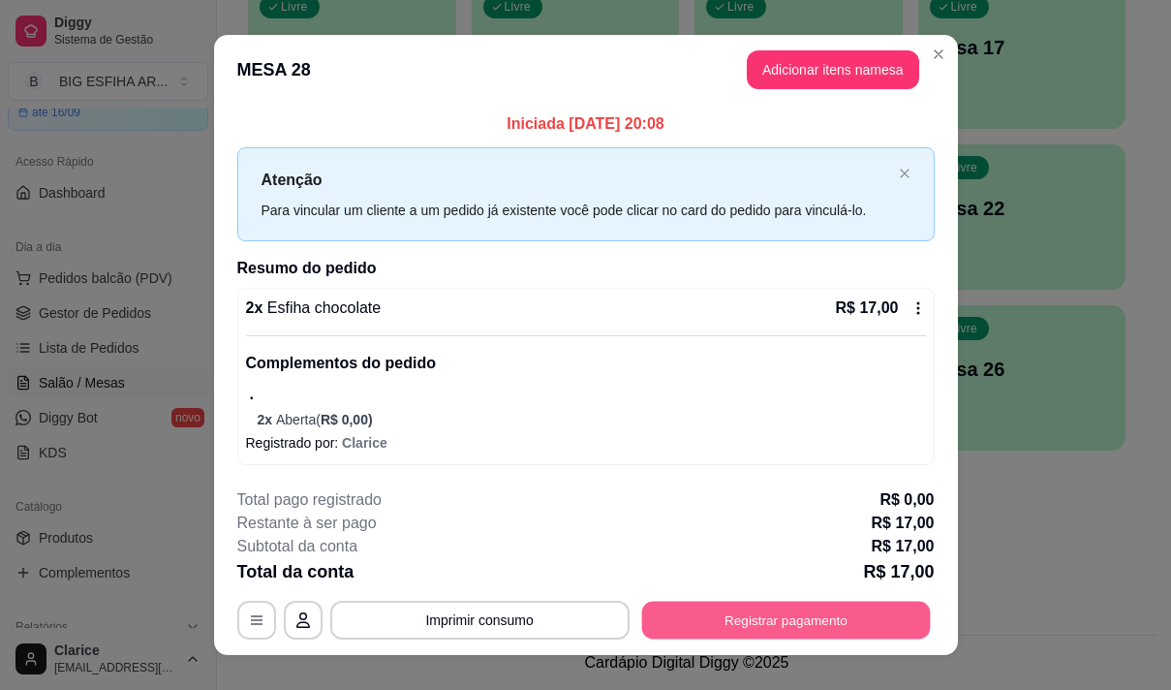
click at [752, 624] on button "Registrar pagamento" at bounding box center [785, 621] width 289 height 38
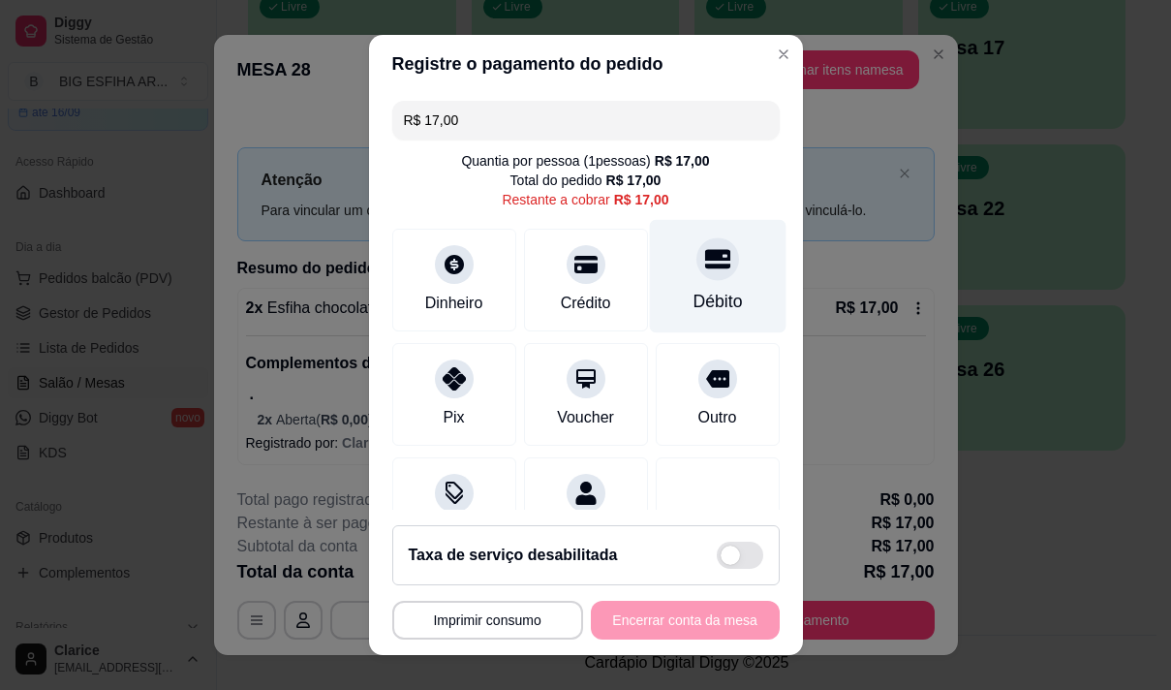
click at [696, 281] on div "Débito" at bounding box center [717, 275] width 137 height 113
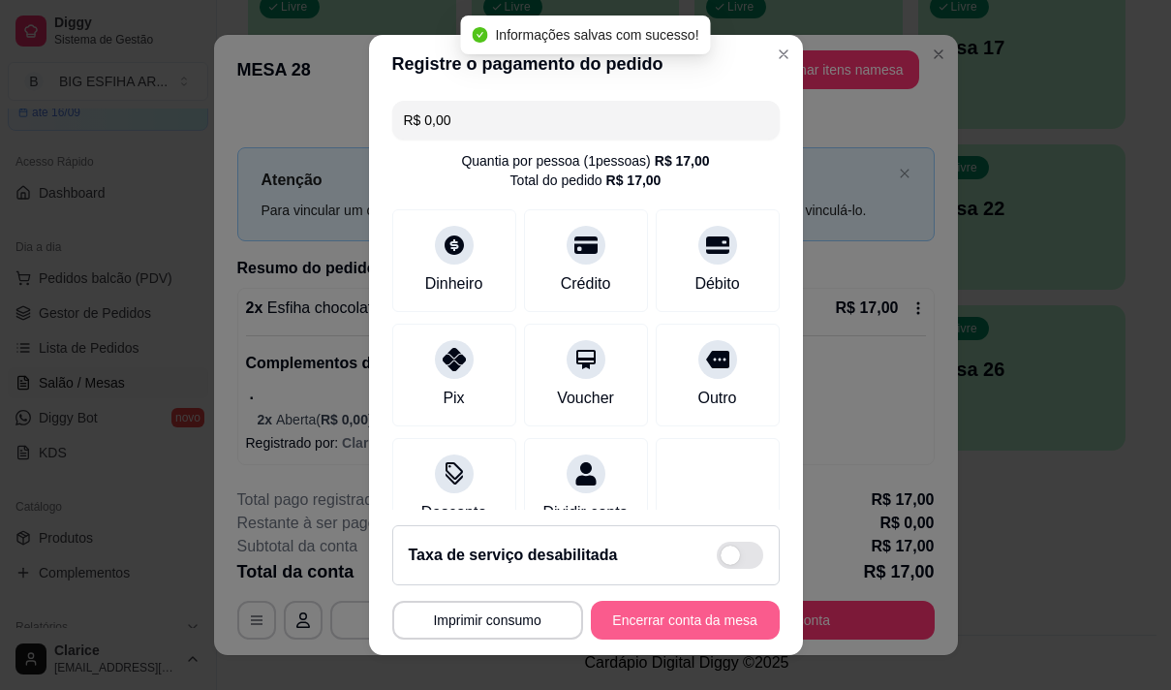
type input "R$ 0,00"
click at [683, 615] on button "Encerrar conta da mesa" at bounding box center [685, 620] width 189 height 39
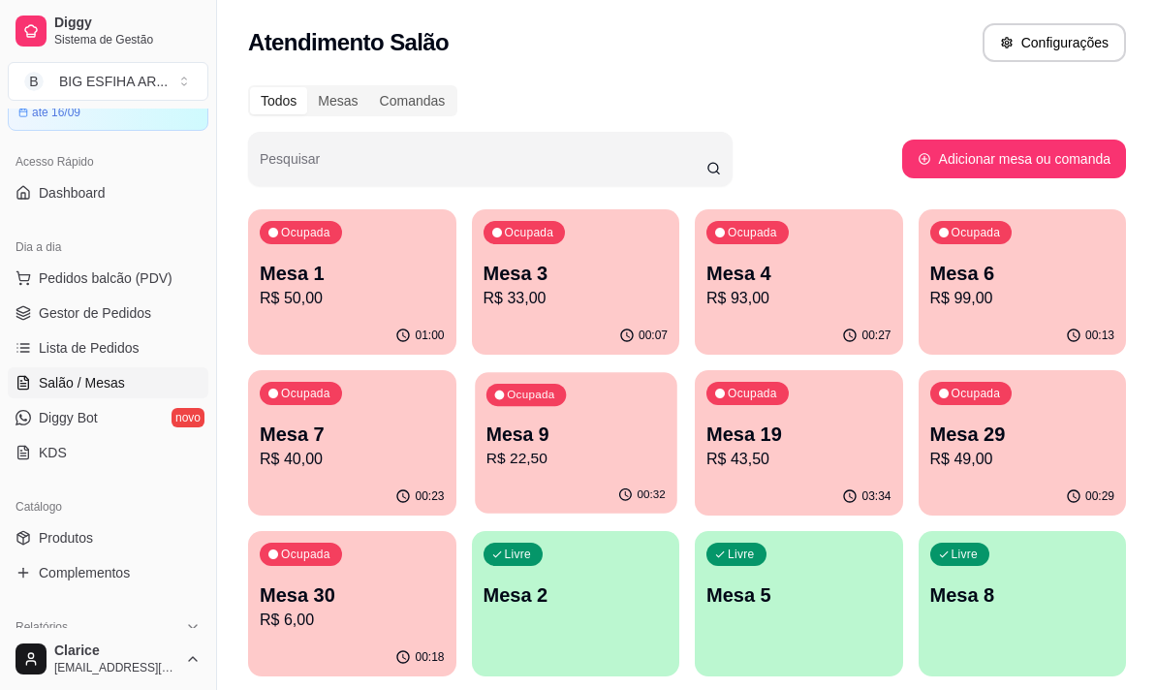
click at [538, 476] on div "Ocupada Mesa 9 R$ 22,50" at bounding box center [575, 424] width 201 height 105
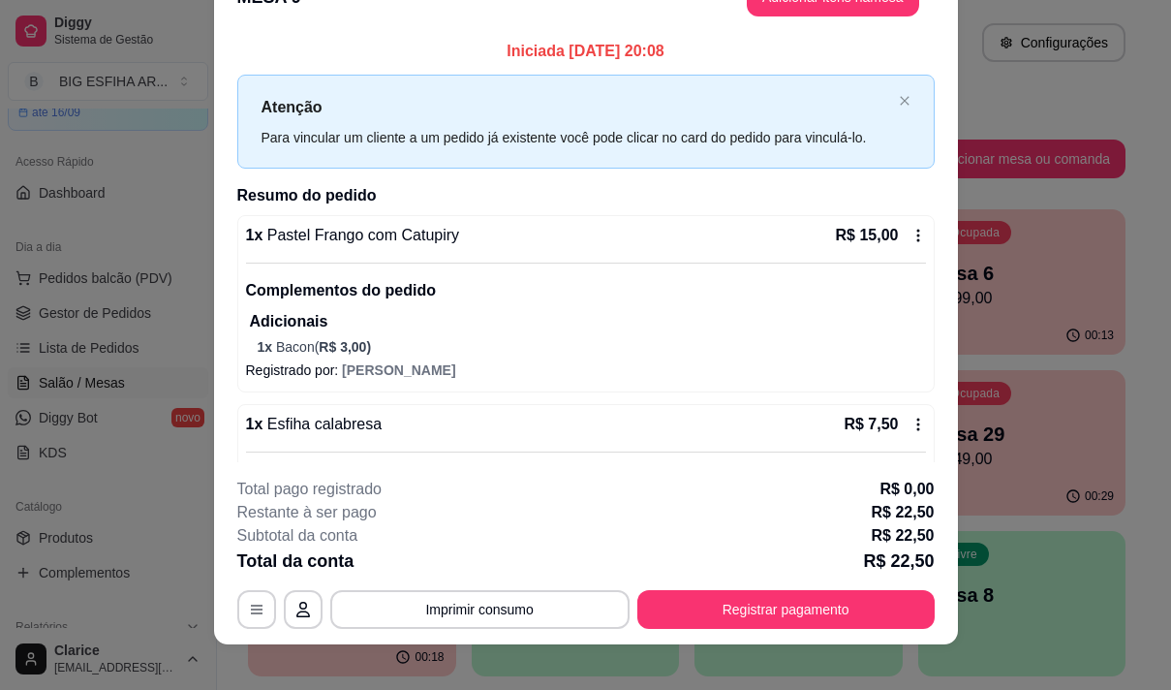
scroll to position [58, 0]
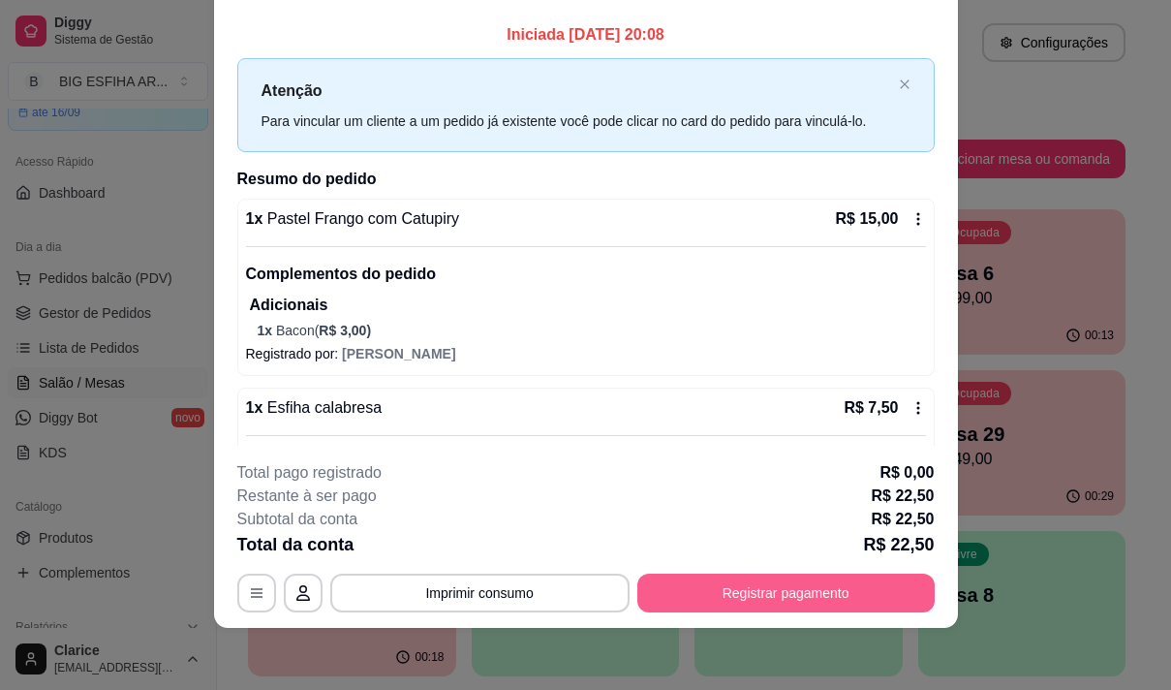
click at [799, 580] on button "Registrar pagamento" at bounding box center [785, 592] width 297 height 39
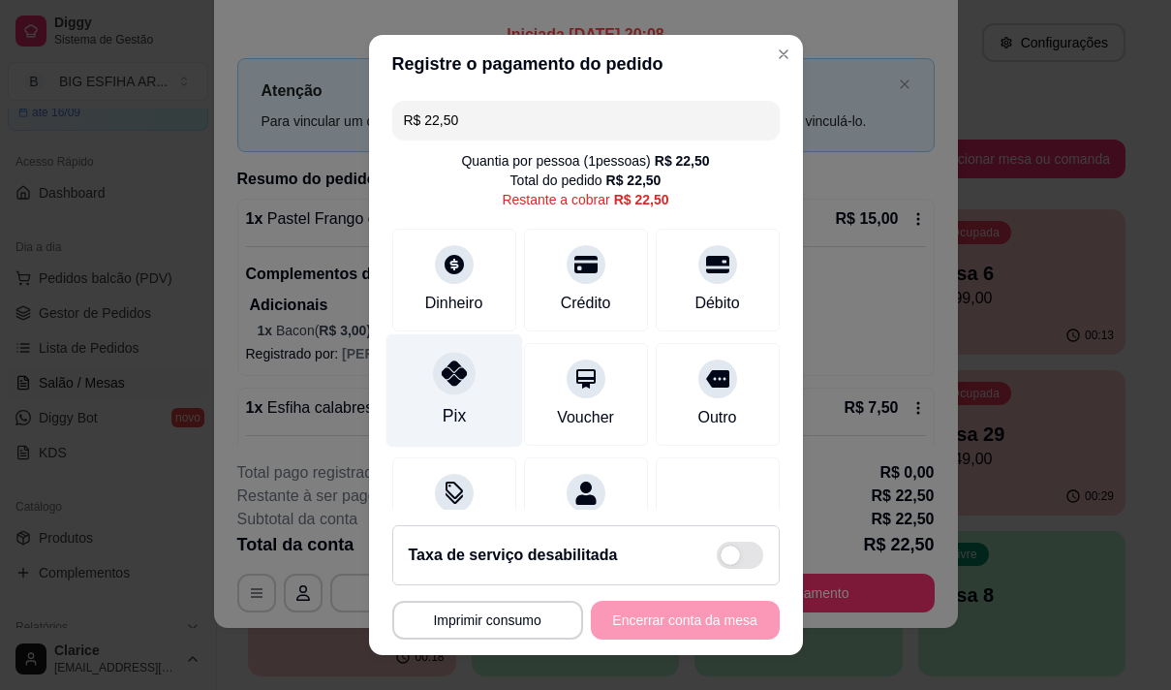
click at [421, 385] on div "Pix" at bounding box center [454, 389] width 137 height 113
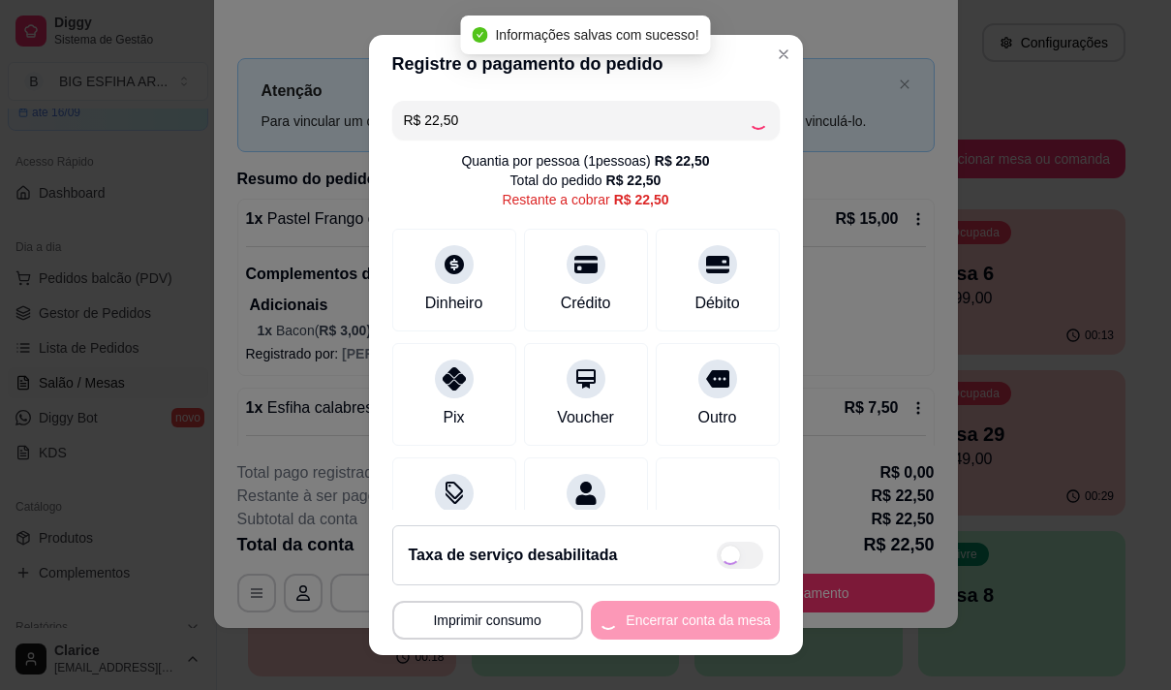
type input "R$ 0,00"
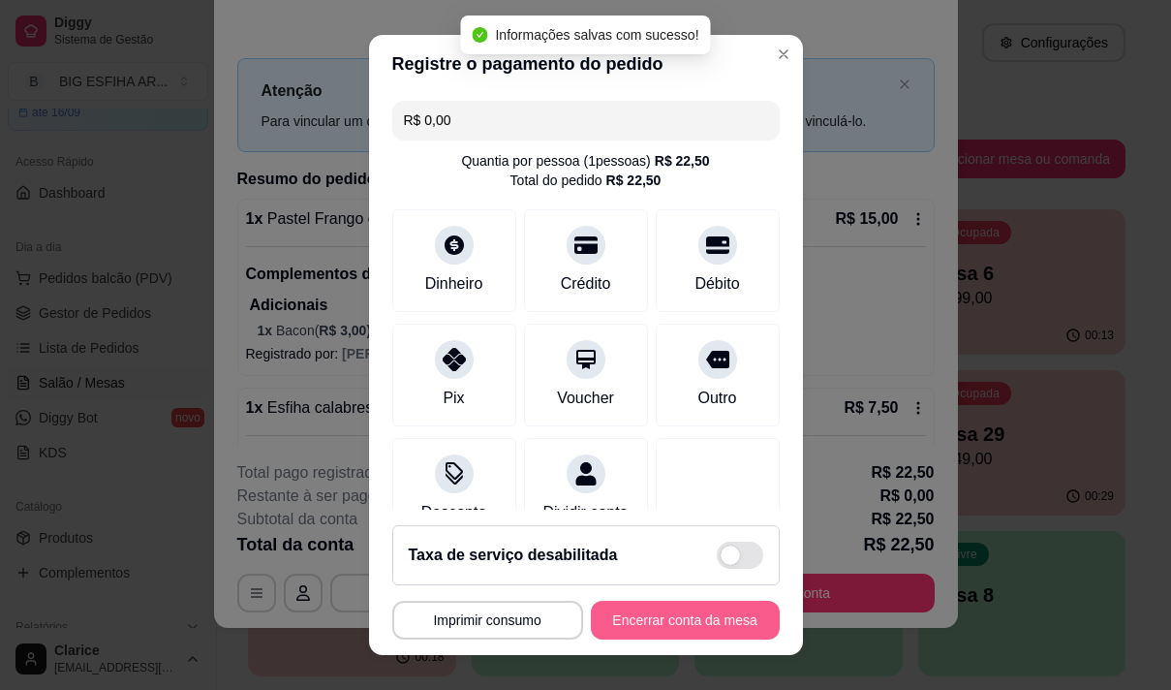
click at [695, 616] on button "Encerrar conta da mesa" at bounding box center [685, 620] width 189 height 39
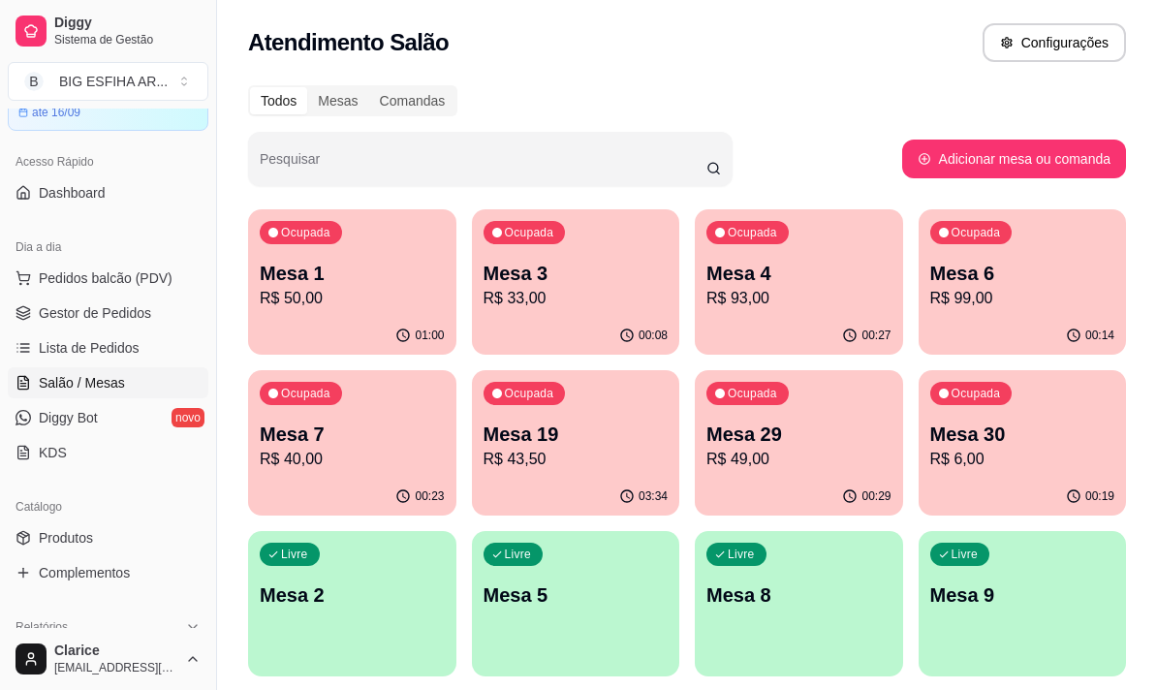
click at [382, 283] on p "Mesa 1" at bounding box center [352, 273] width 185 height 27
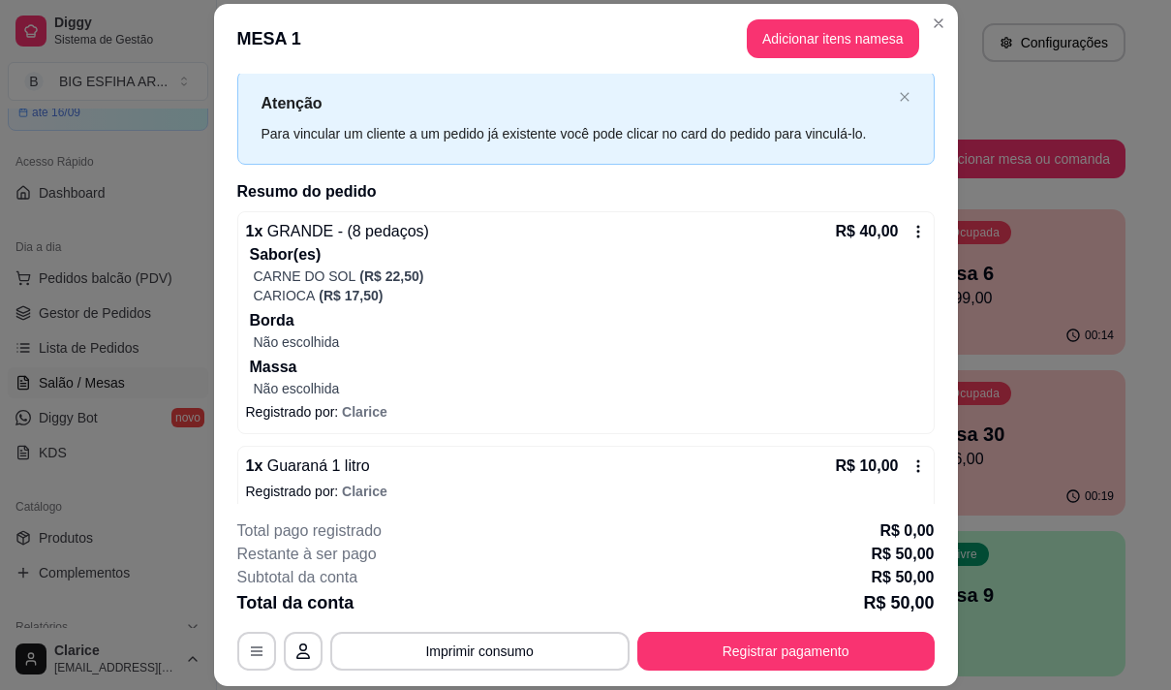
scroll to position [62, 0]
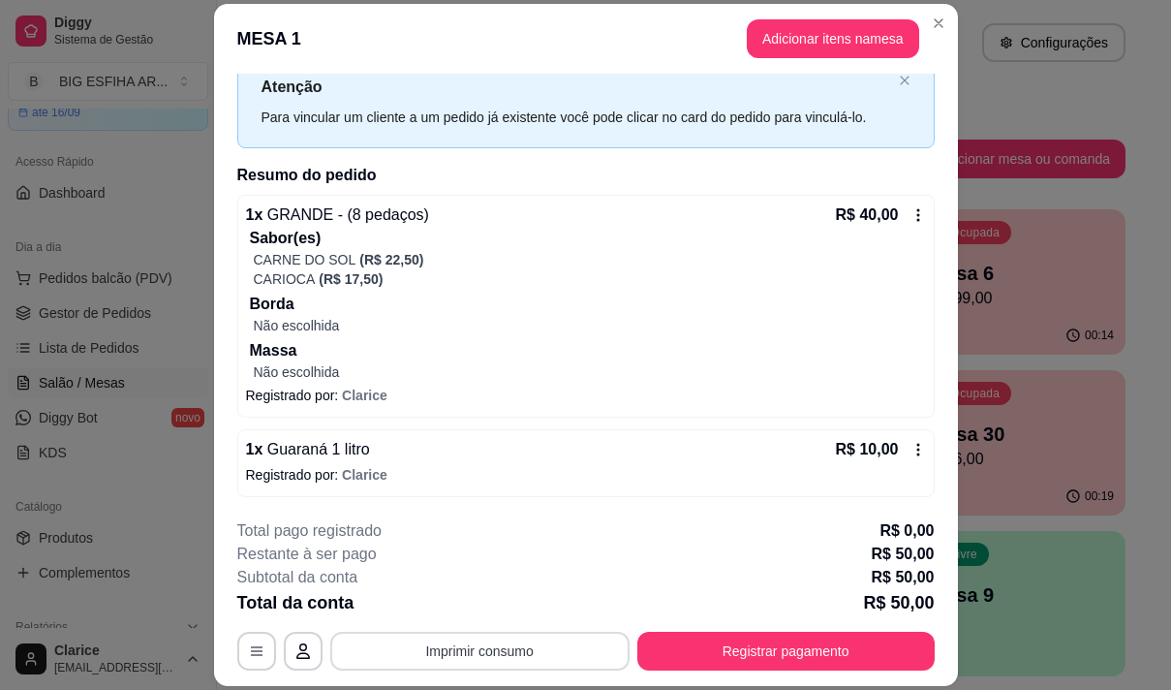
click at [574, 657] on button "Imprimir consumo" at bounding box center [479, 651] width 299 height 39
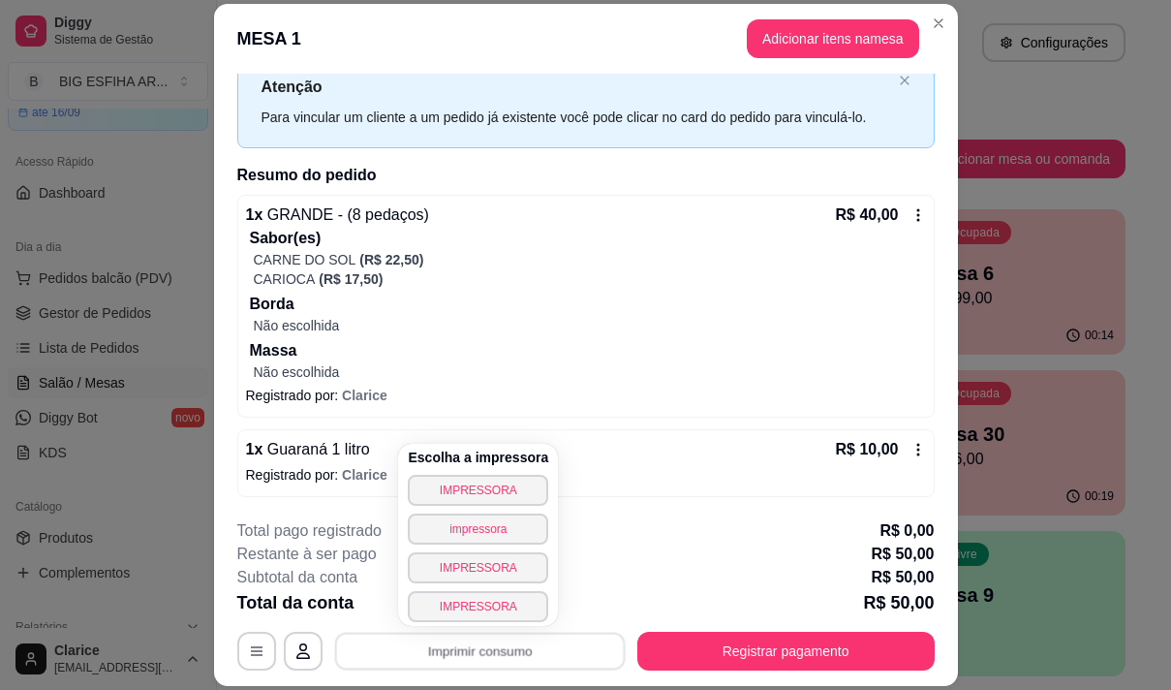
click at [456, 470] on div "Escolha a impressora IMPRESSORA impressora IMPRESSORA IMPRESSORA" at bounding box center [478, 535] width 160 height 182
click at [443, 491] on button "IMPRESSORA" at bounding box center [478, 490] width 140 height 31
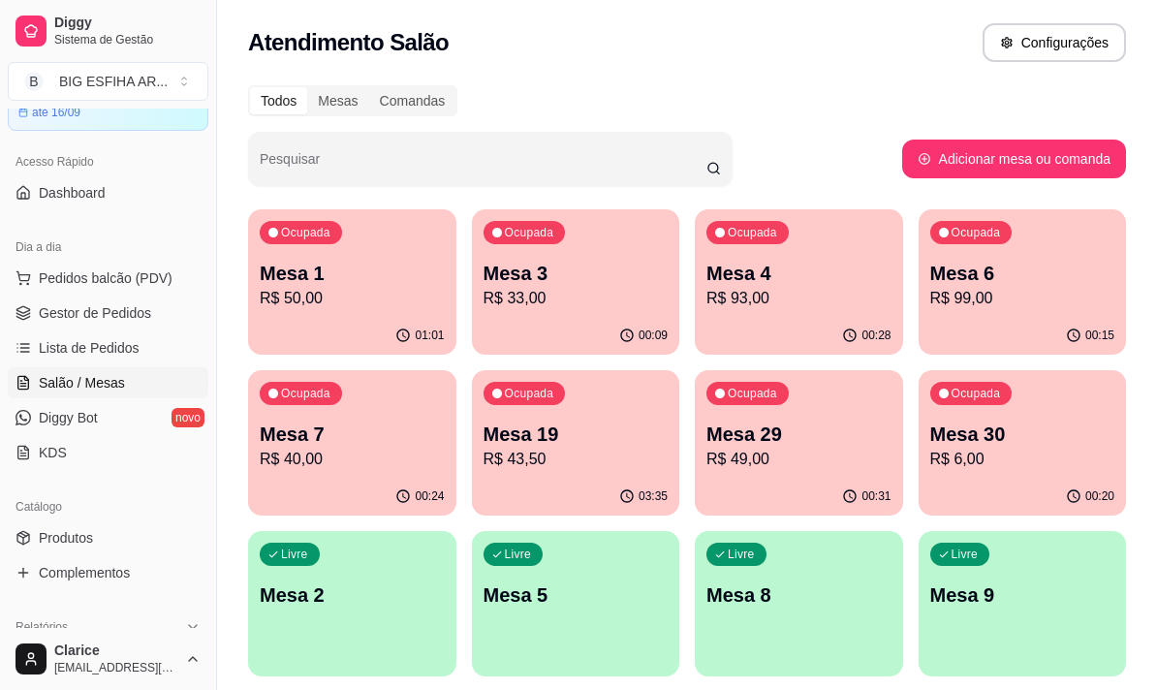
click at [270, 290] on p "R$ 50,00" at bounding box center [352, 298] width 185 height 23
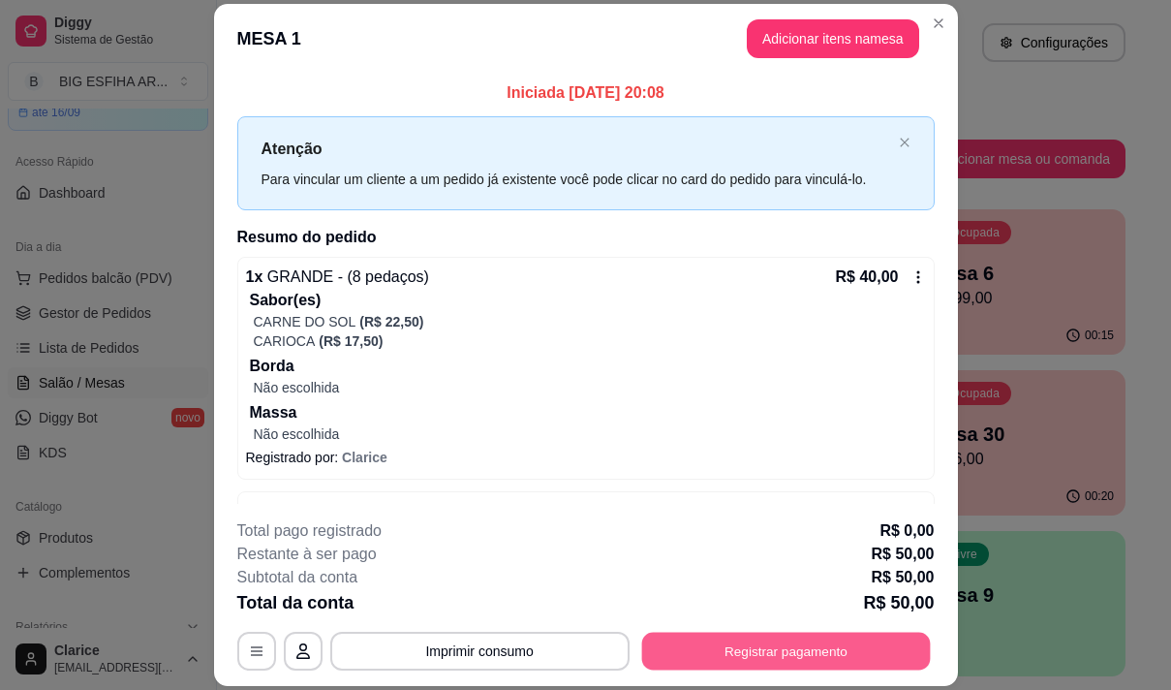
click at [755, 644] on button "Registrar pagamento" at bounding box center [785, 652] width 289 height 38
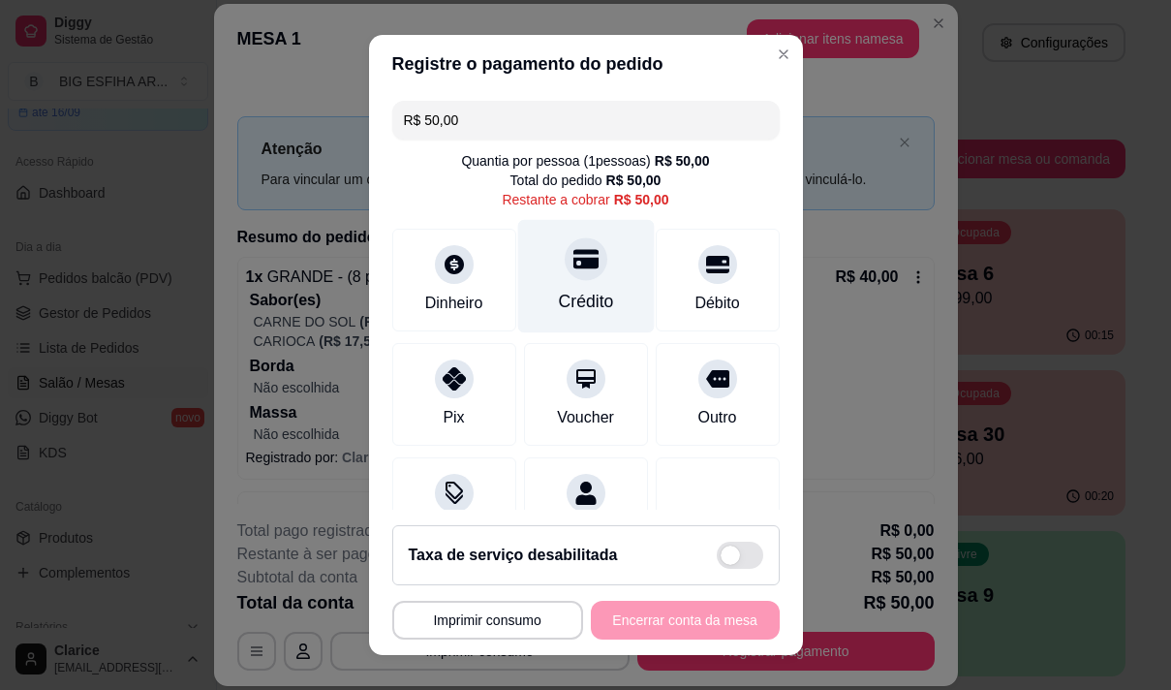
click at [558, 289] on div "Crédito" at bounding box center [585, 301] width 55 height 25
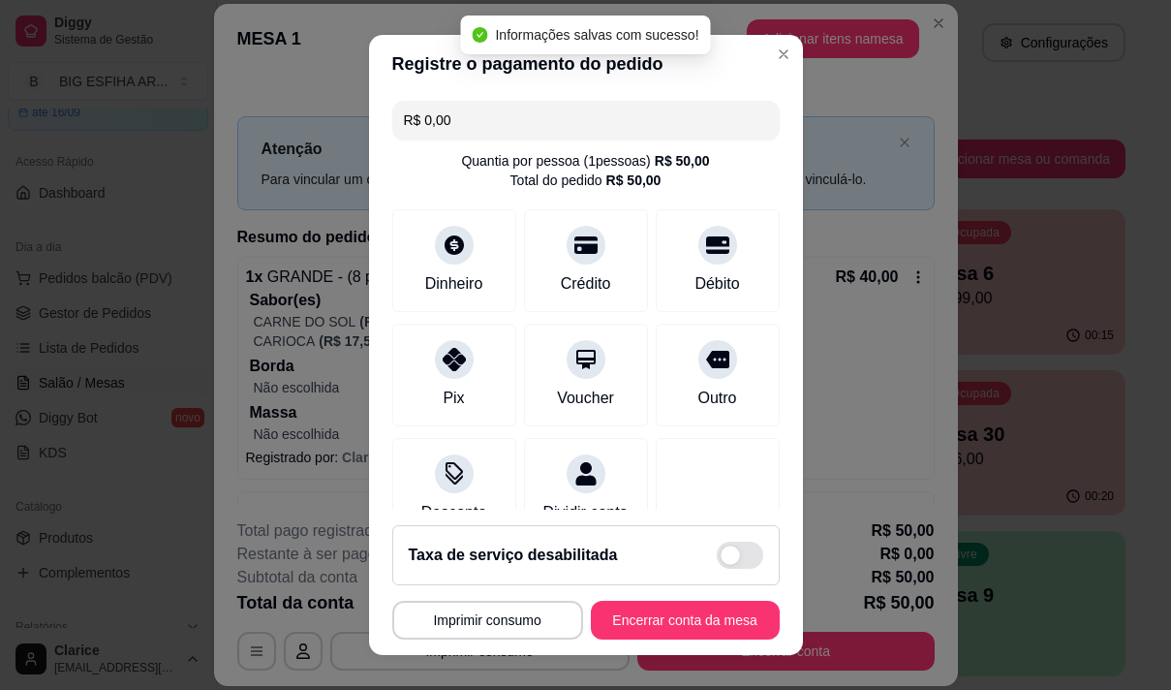
type input "R$ 0,00"
click at [634, 621] on button "Encerrar conta da mesa" at bounding box center [685, 621] width 183 height 38
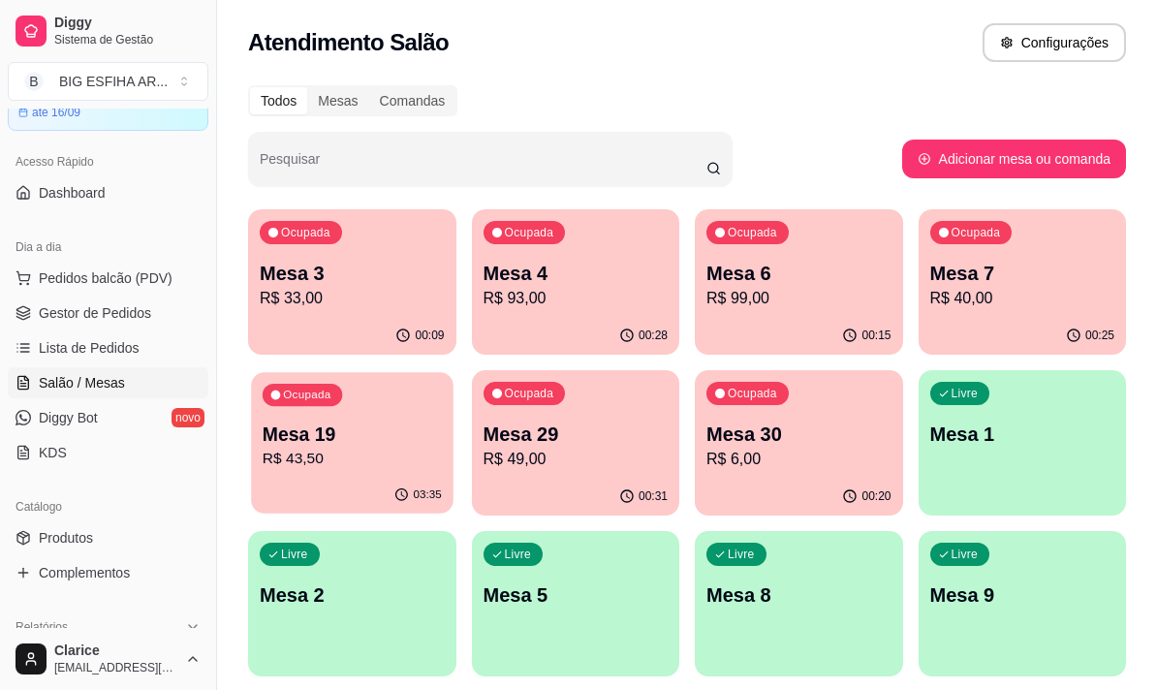
click at [334, 450] on p "R$ 43,50" at bounding box center [352, 459] width 179 height 22
click at [536, 468] on p "R$ 49,00" at bounding box center [575, 459] width 185 height 23
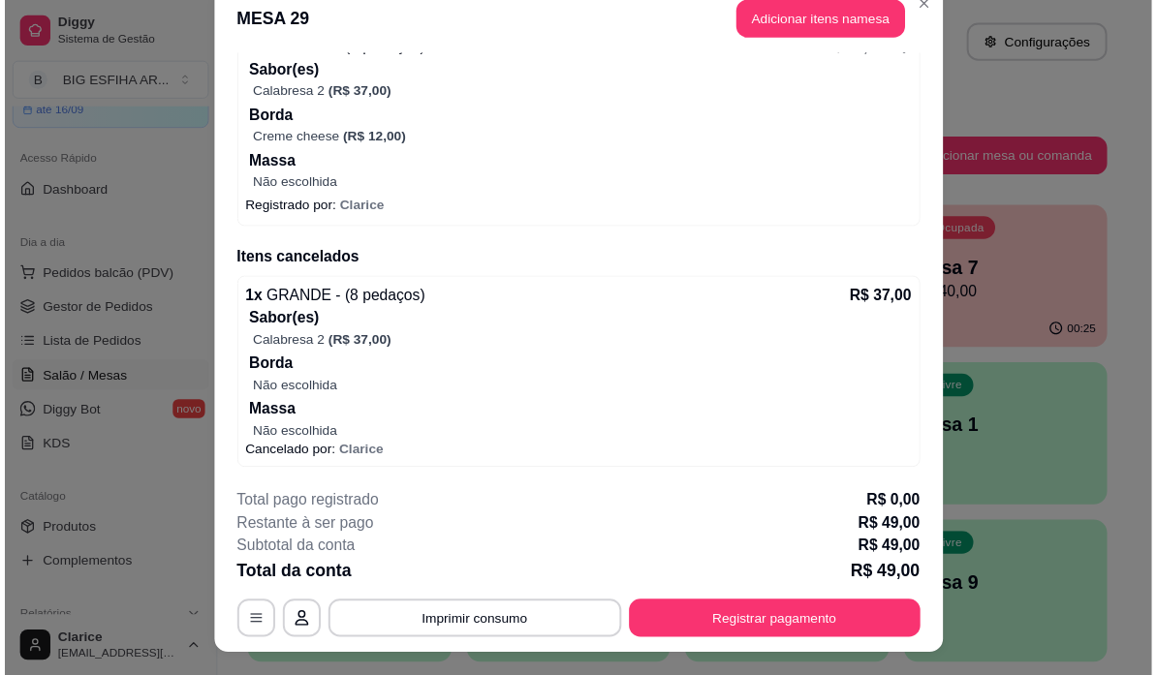
scroll to position [0, 0]
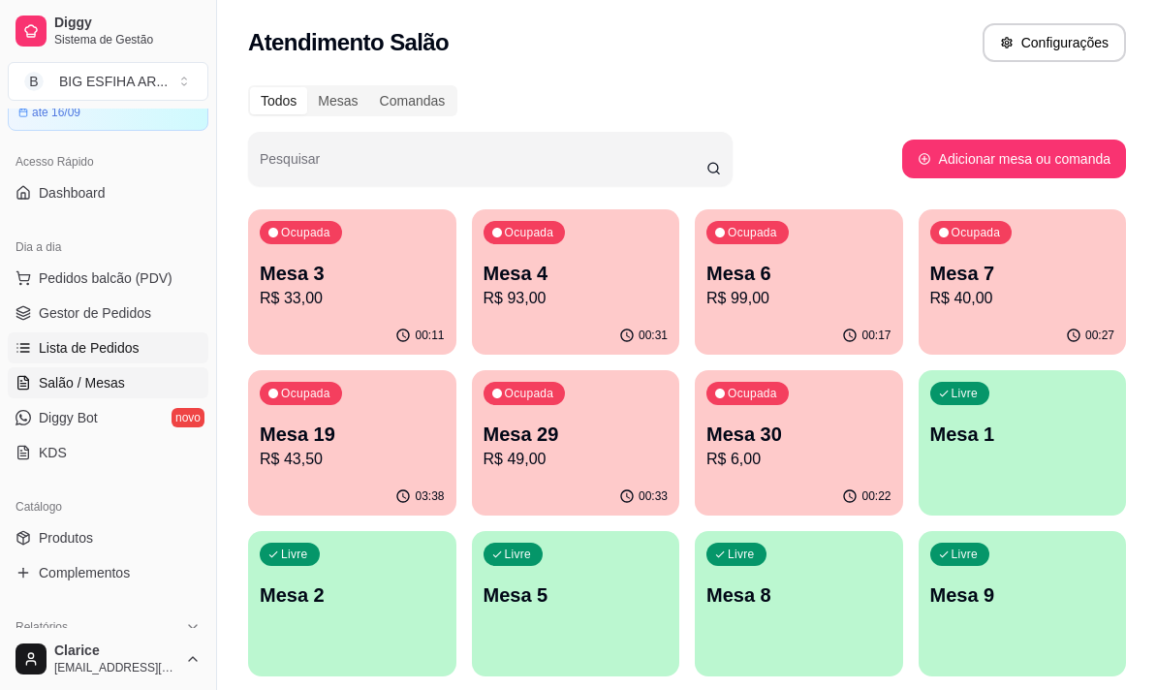
click at [86, 354] on span "Lista de Pedidos" at bounding box center [89, 347] width 101 height 19
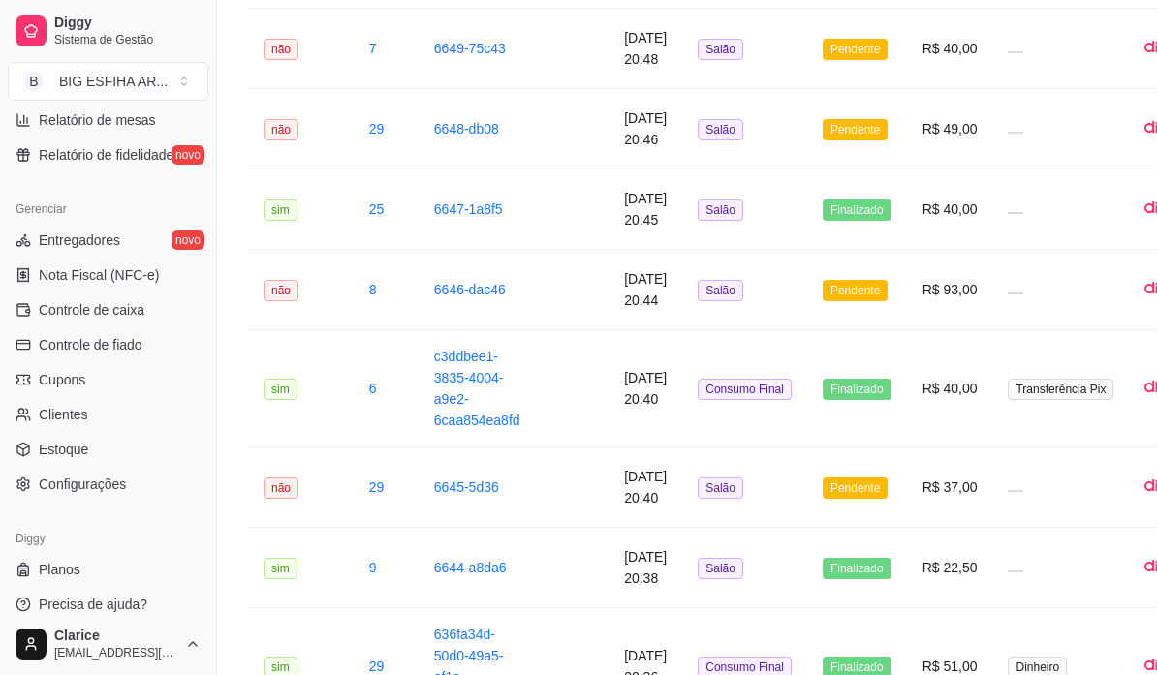
scroll to position [1964, 0]
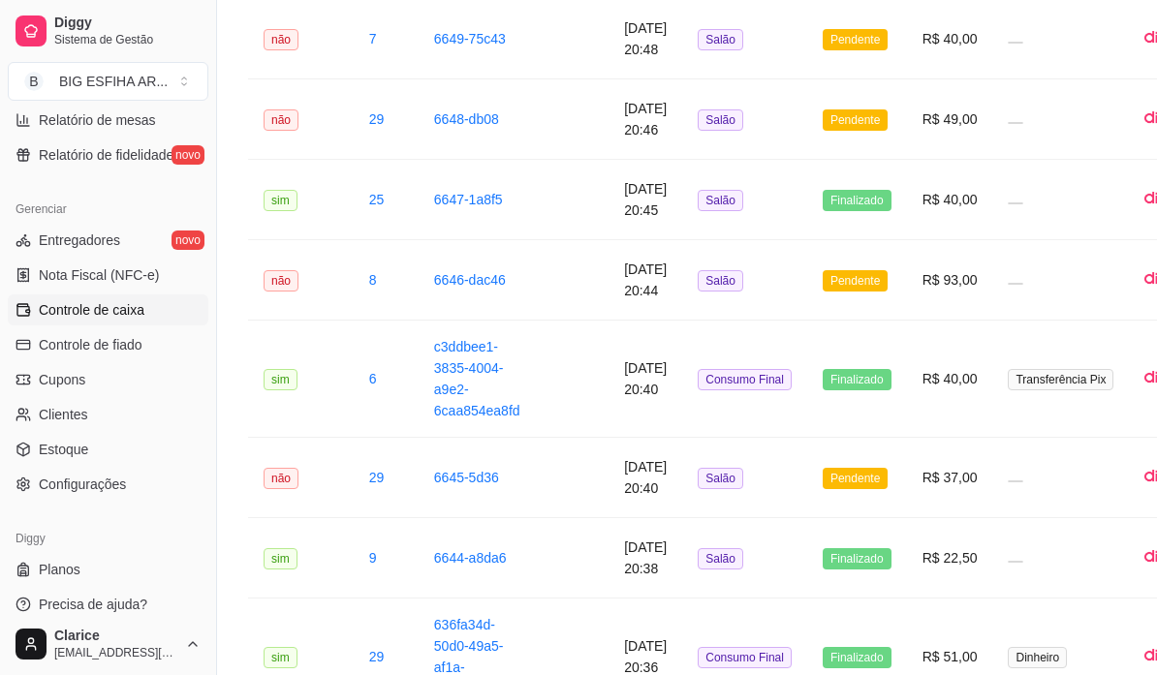
click at [122, 315] on span "Controle de caixa" at bounding box center [92, 309] width 106 height 19
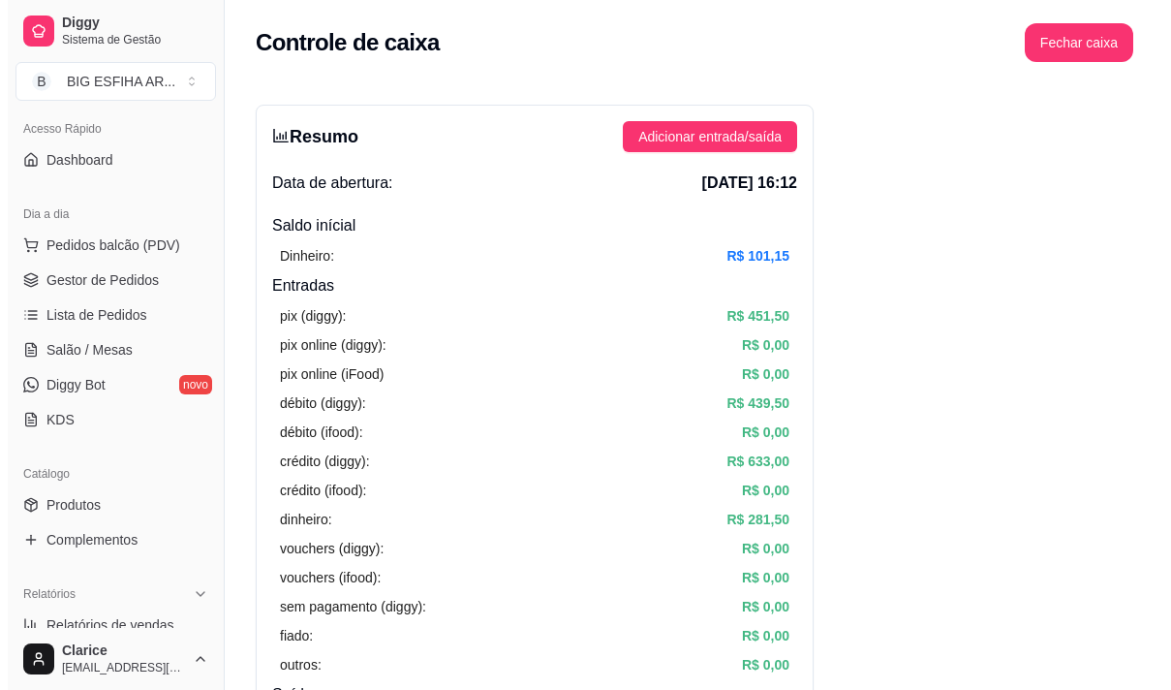
scroll to position [123, 0]
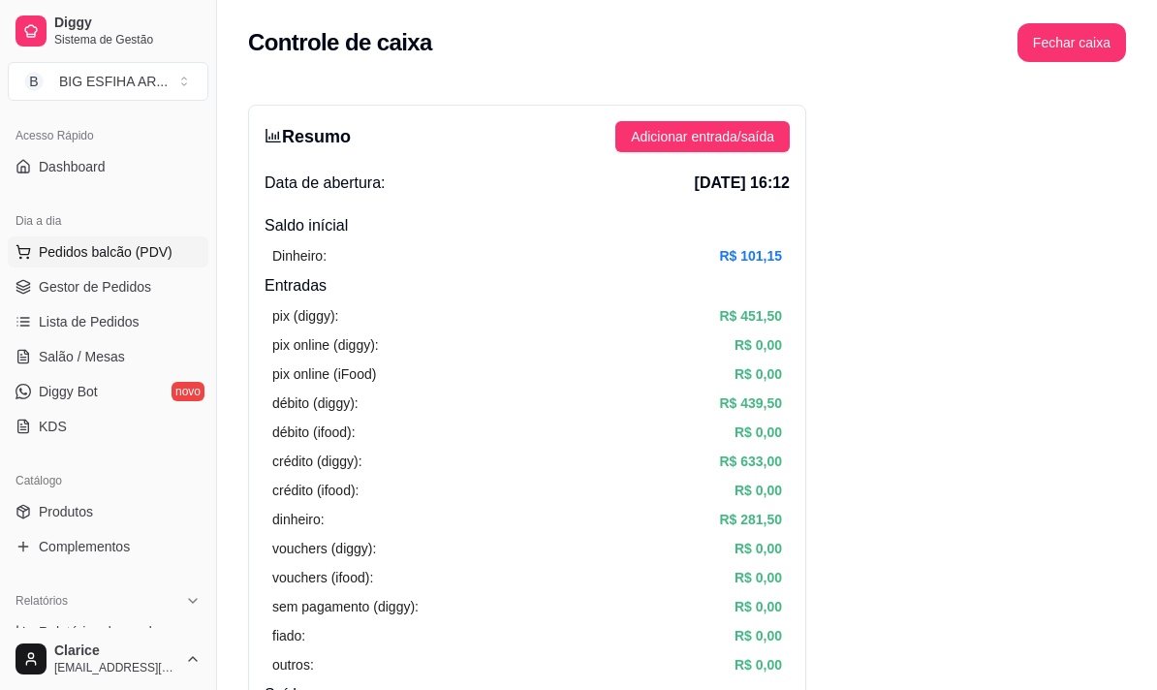
click at [94, 254] on span "Pedidos balcão (PDV)" at bounding box center [106, 251] width 134 height 19
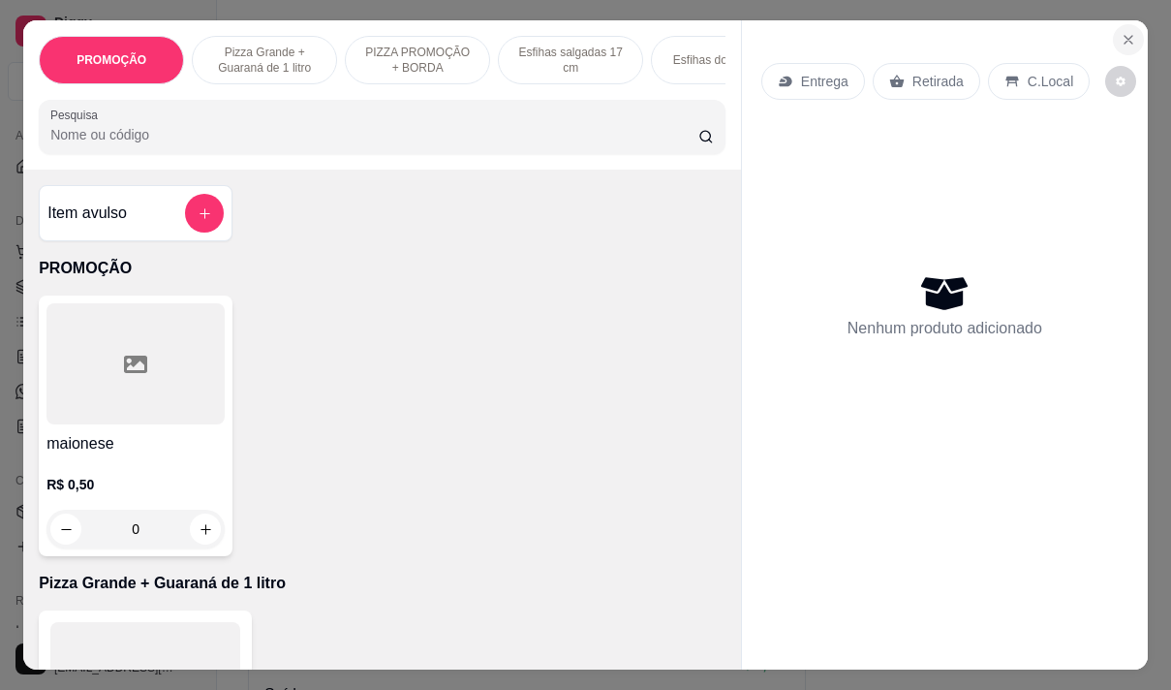
click at [1127, 32] on icon "Close" at bounding box center [1128, 39] width 15 height 15
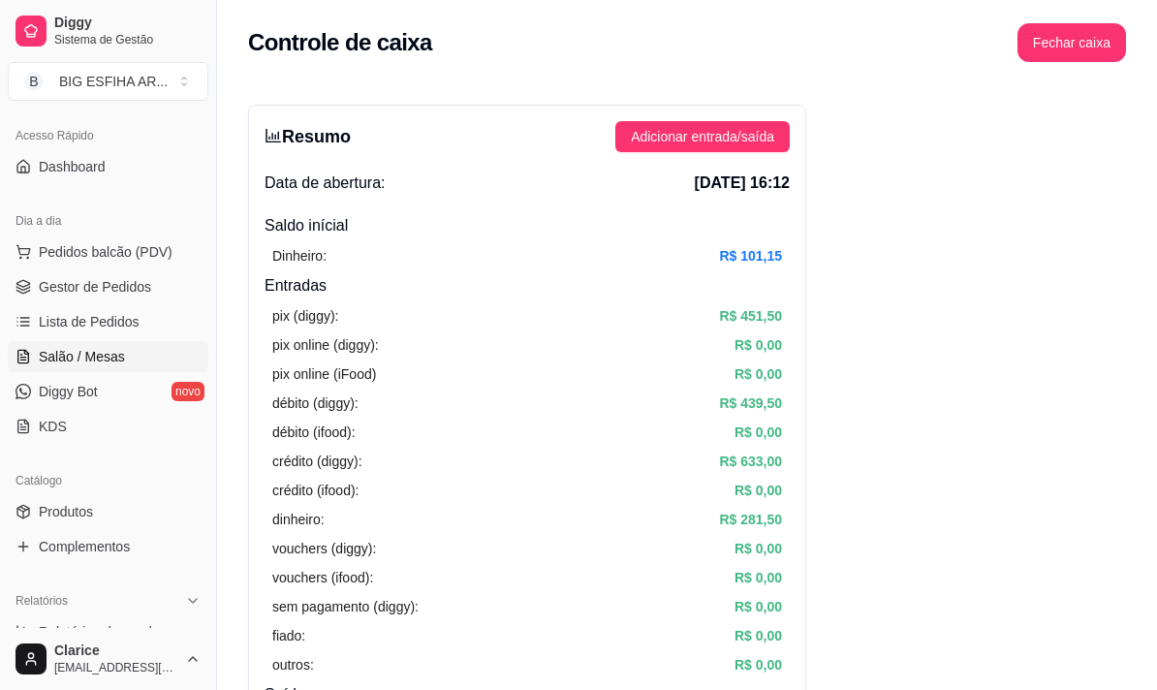
click at [86, 364] on span "Salão / Mesas" at bounding box center [82, 356] width 86 height 19
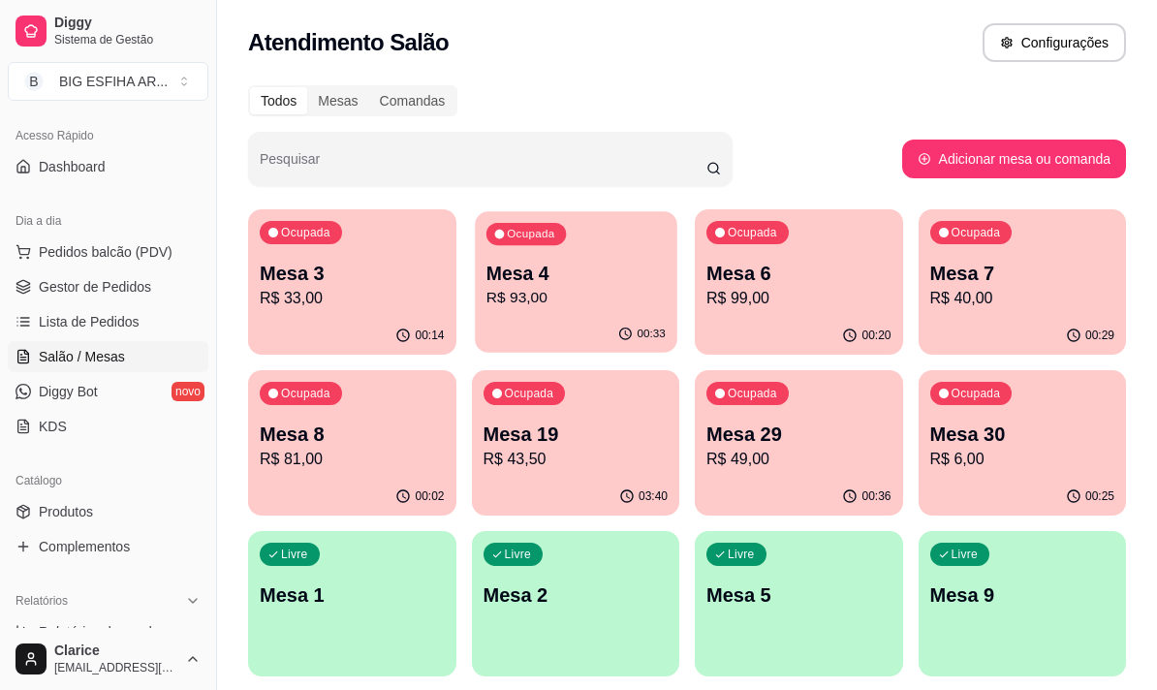
click at [580, 308] on p "R$ 93,00" at bounding box center [574, 298] width 179 height 22
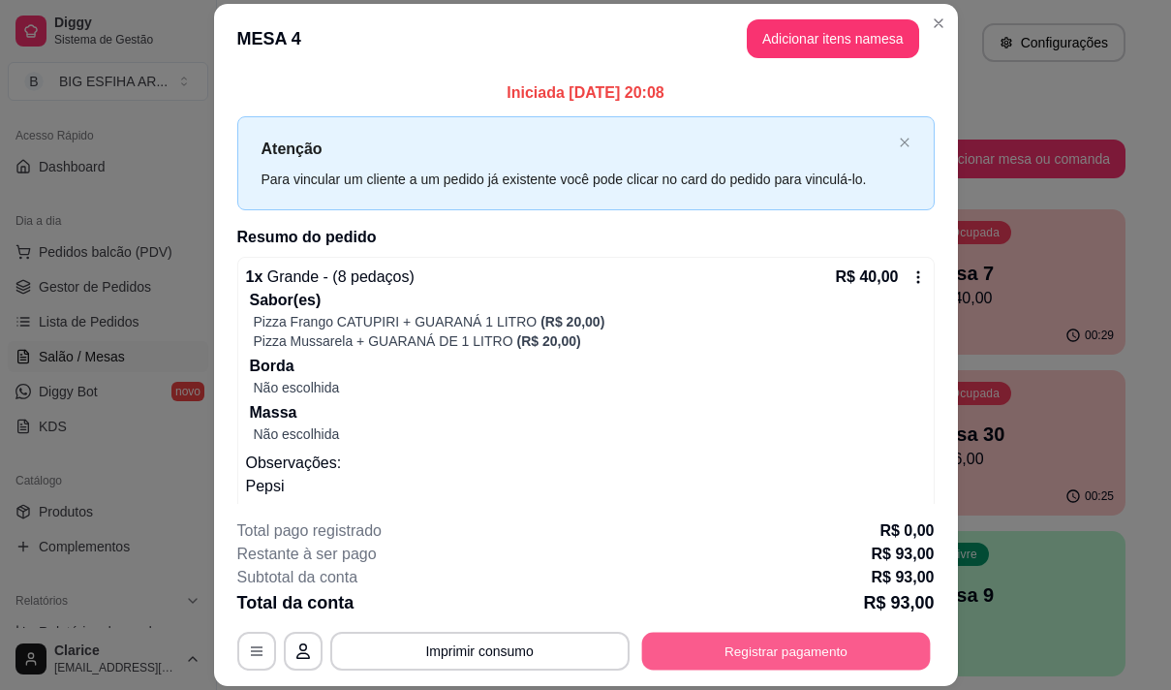
click at [748, 648] on button "Registrar pagamento" at bounding box center [785, 652] width 289 height 38
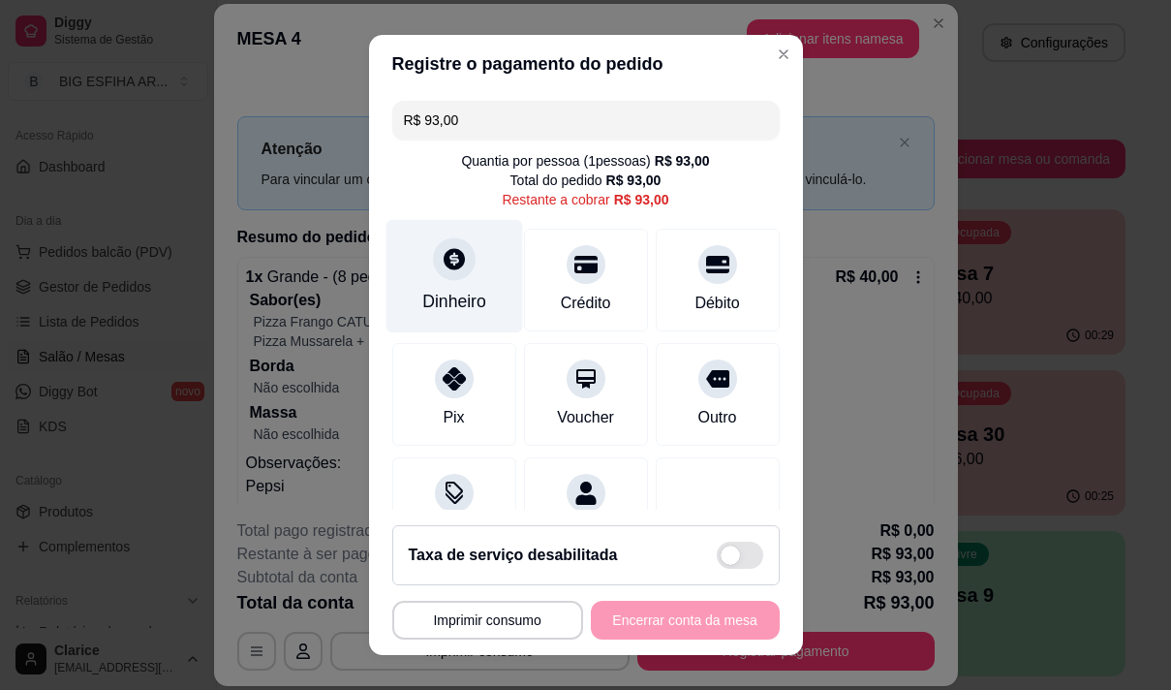
click at [451, 264] on icon at bounding box center [453, 258] width 25 height 25
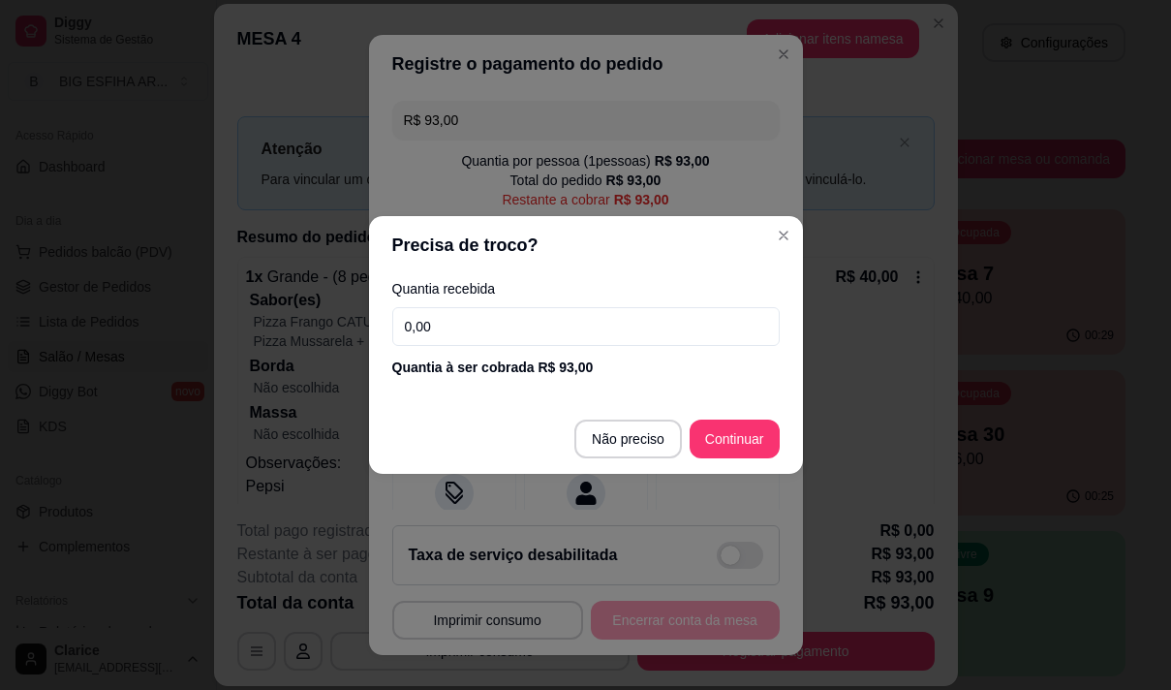
click at [494, 332] on input "0,00" at bounding box center [585, 326] width 387 height 39
type input "0,01"
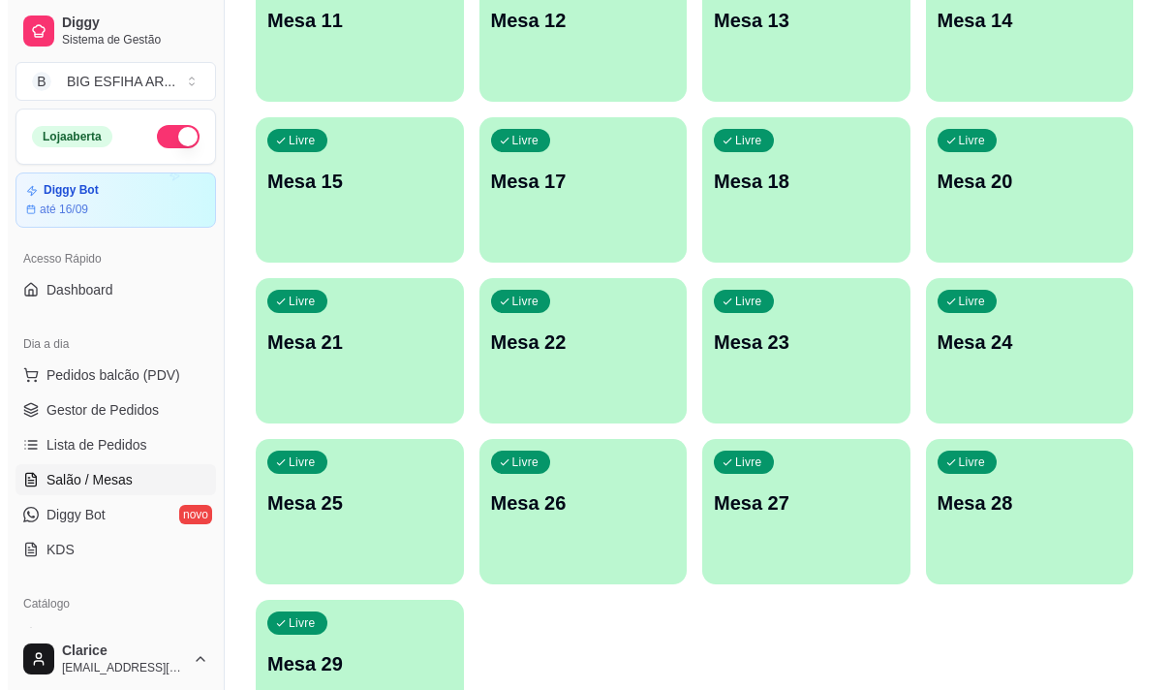
scroll to position [869, 0]
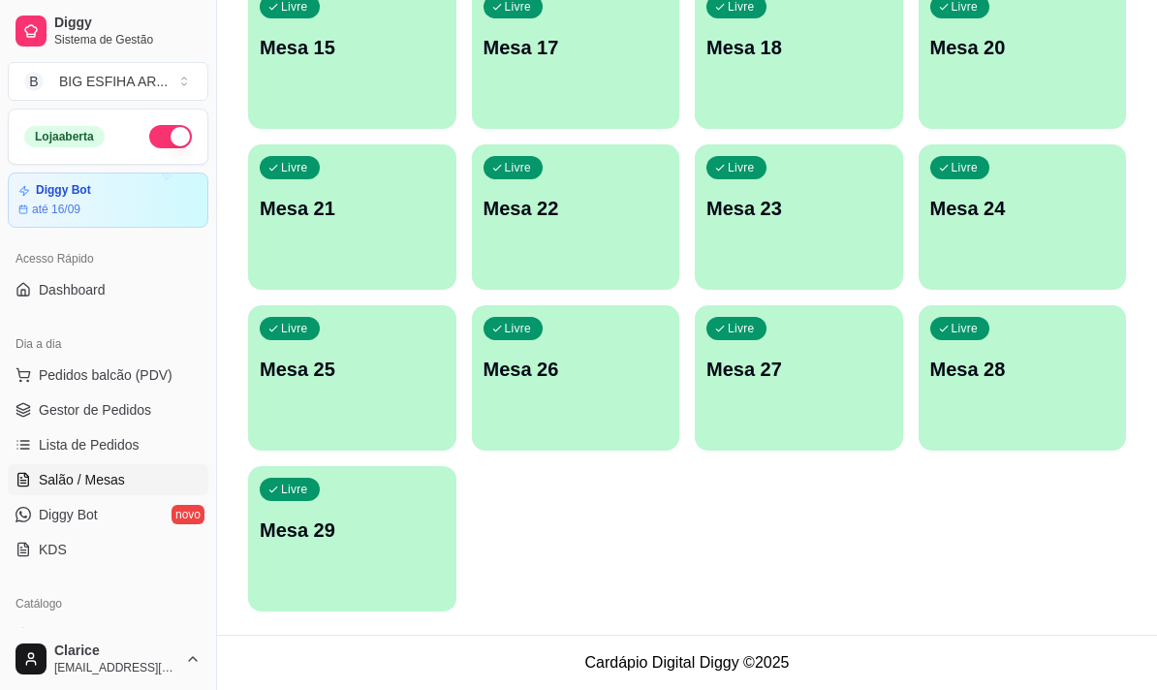
click at [356, 541] on p "Mesa 29" at bounding box center [352, 529] width 185 height 27
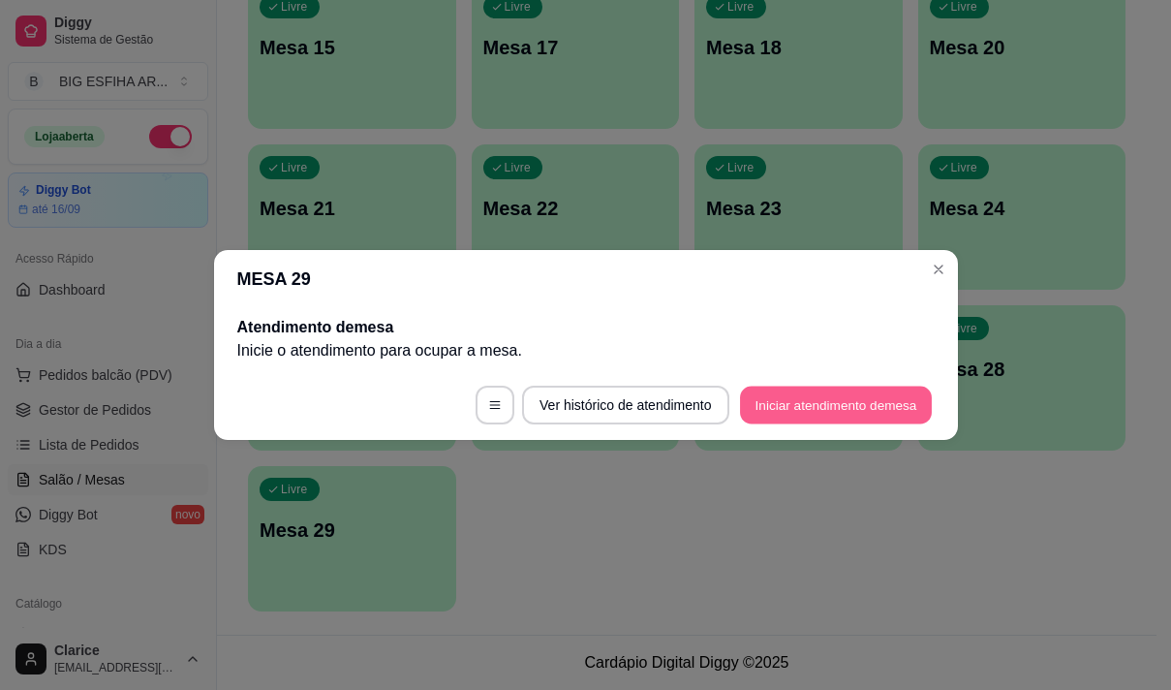
click at [790, 412] on button "Iniciar atendimento de mesa" at bounding box center [836, 406] width 192 height 38
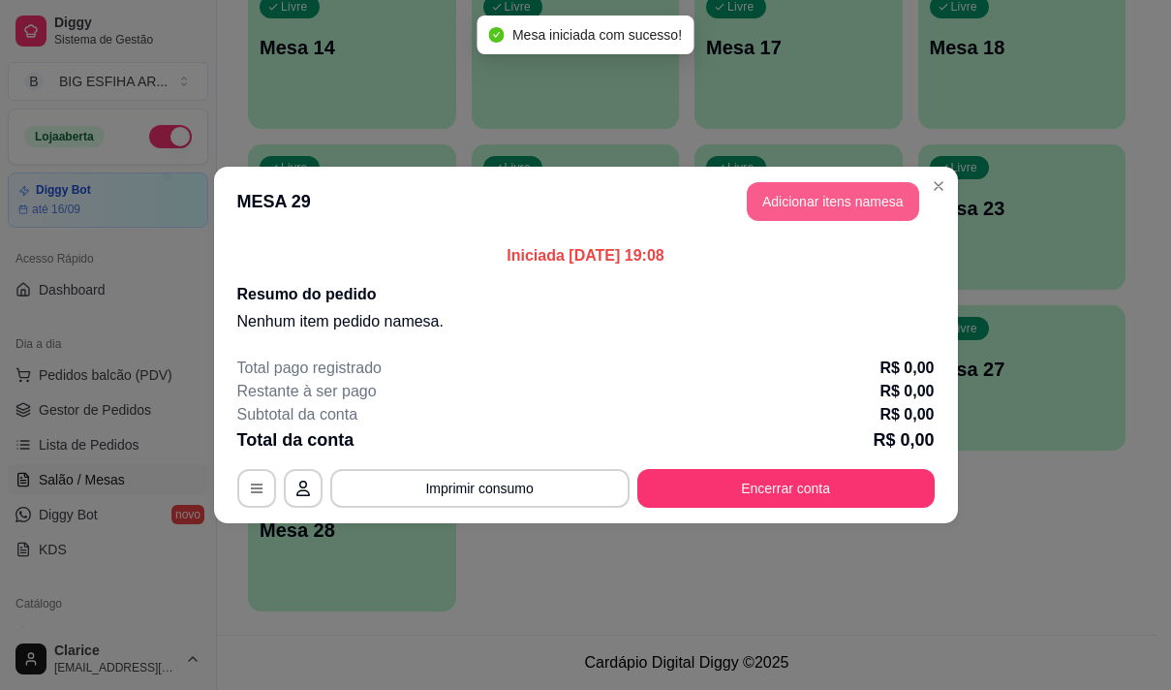
click at [794, 207] on button "Adicionar itens na mesa" at bounding box center [833, 201] width 172 height 39
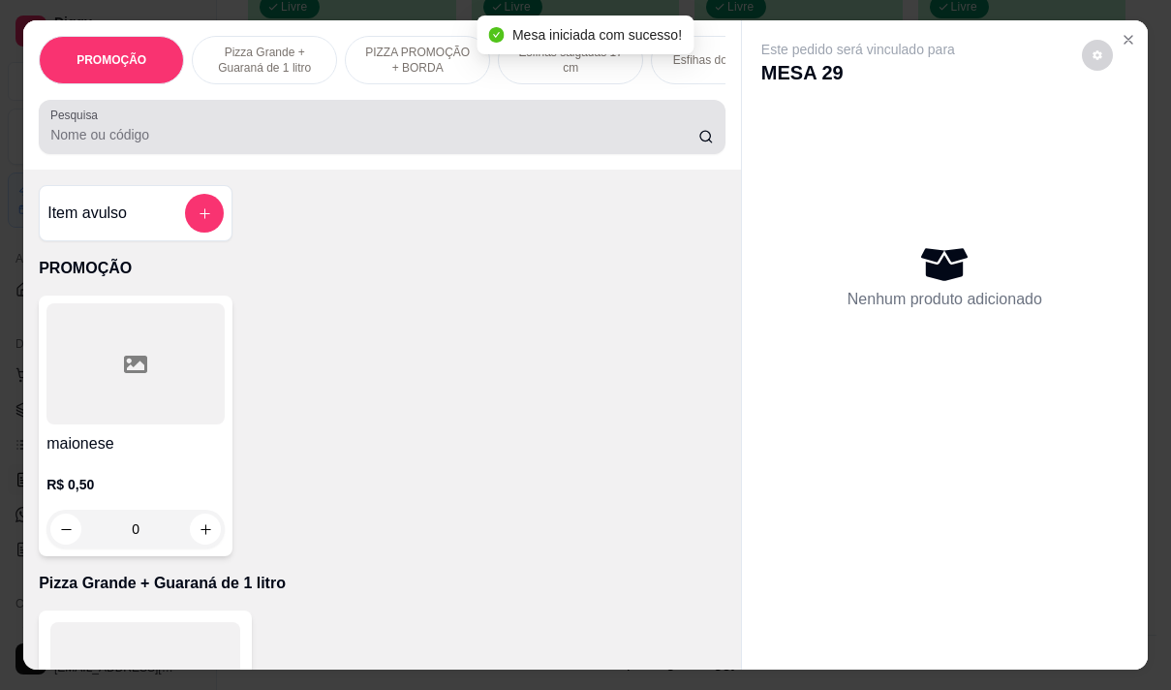
click at [511, 139] on input "Pesquisa" at bounding box center [374, 134] width 648 height 19
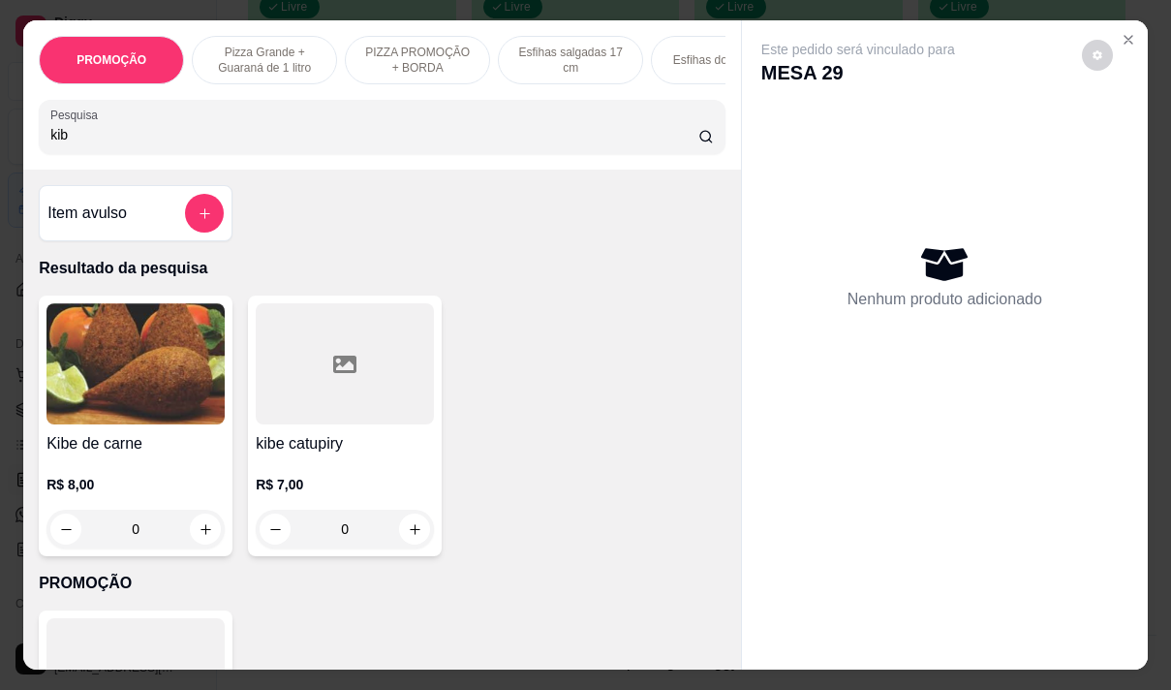
type input "kib"
click at [104, 455] on h4 "Kibe de carne" at bounding box center [135, 443] width 178 height 23
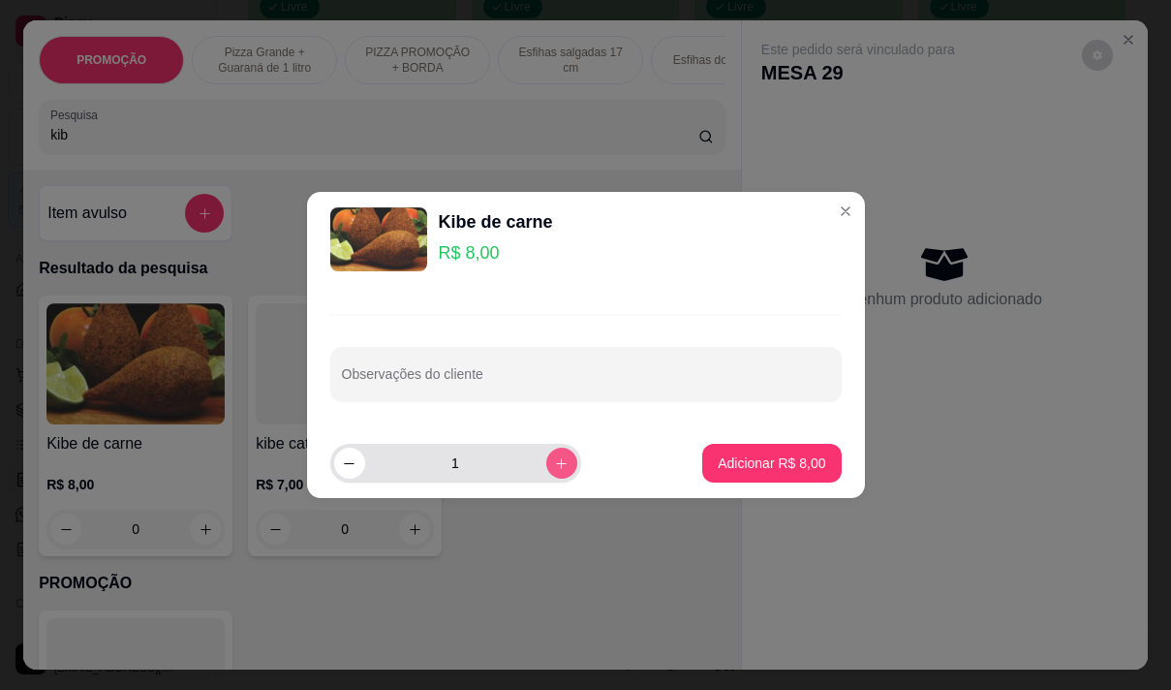
click at [554, 465] on icon "increase-product-quantity" at bounding box center [561, 463] width 15 height 15
click at [537, 477] on div "2" at bounding box center [455, 463] width 243 height 39
click at [556, 463] on icon "increase-product-quantity" at bounding box center [561, 463] width 11 height 11
type input "3"
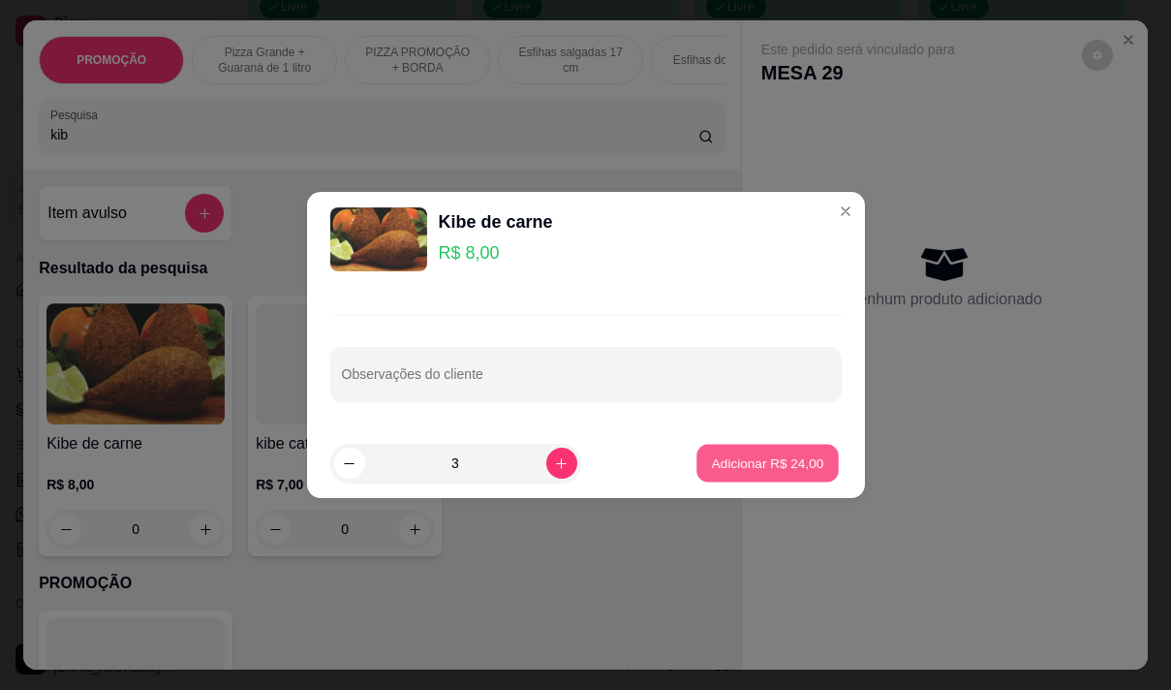
click at [719, 460] on p "Adicionar R$ 24,00" at bounding box center [768, 463] width 112 height 18
type input "3"
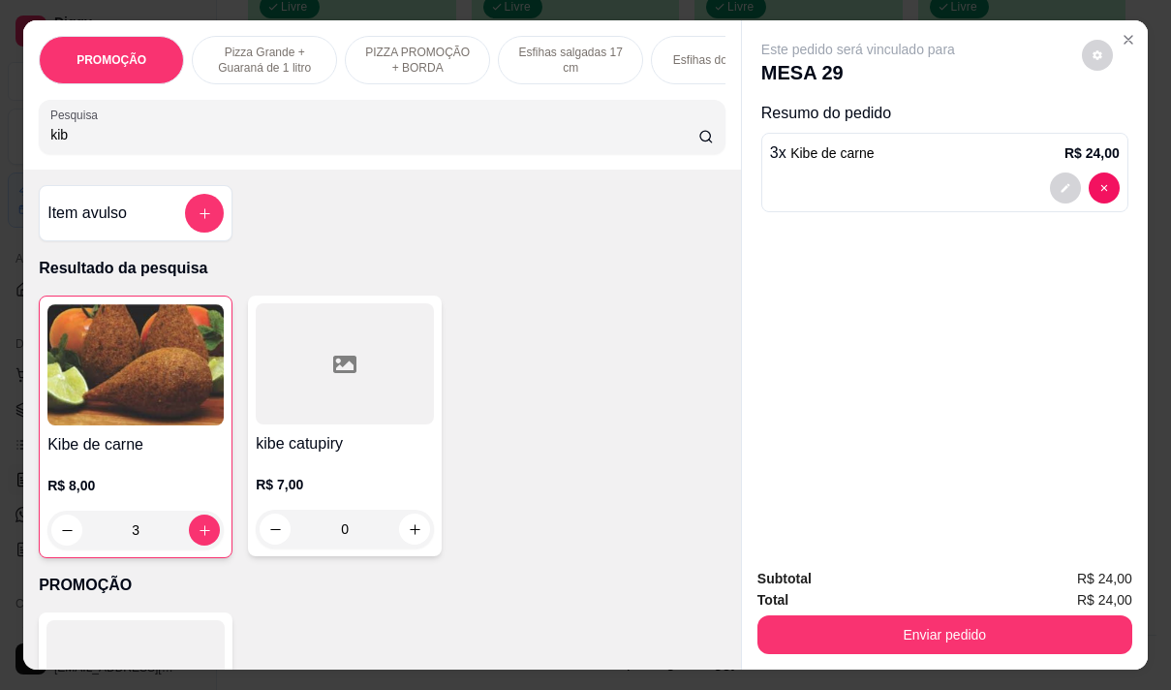
click at [93, 141] on input "kib" at bounding box center [374, 134] width 648 height 19
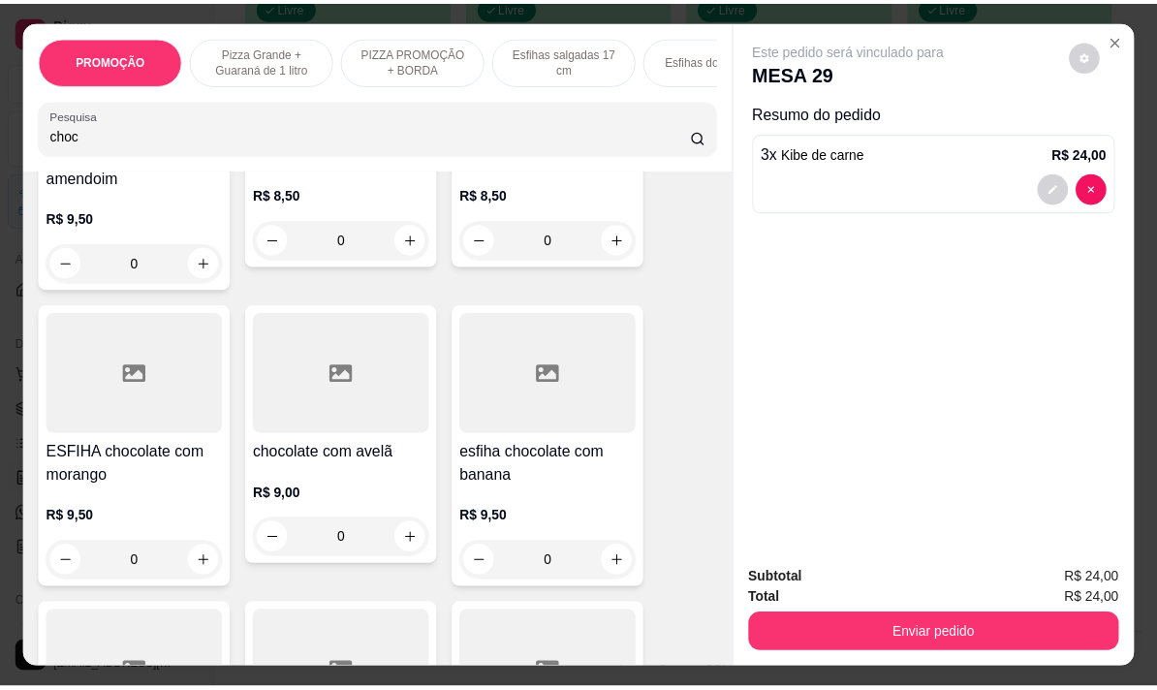
scroll to position [291, 0]
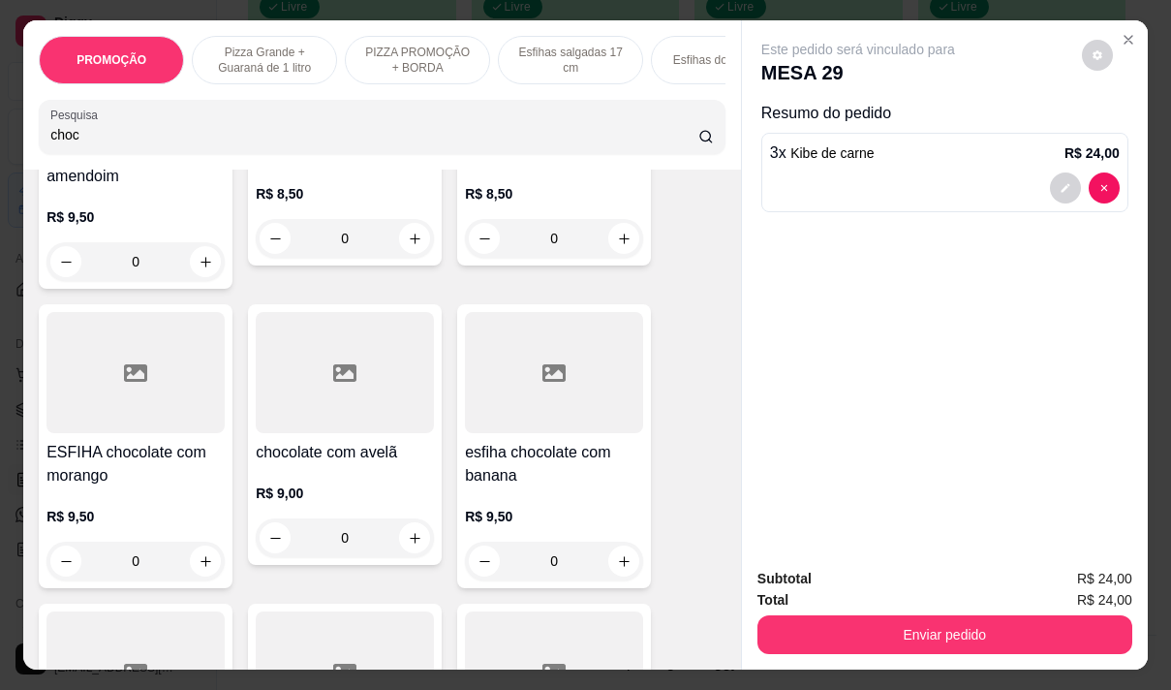
type input "choc"
click at [267, 433] on div at bounding box center [345, 372] width 178 height 121
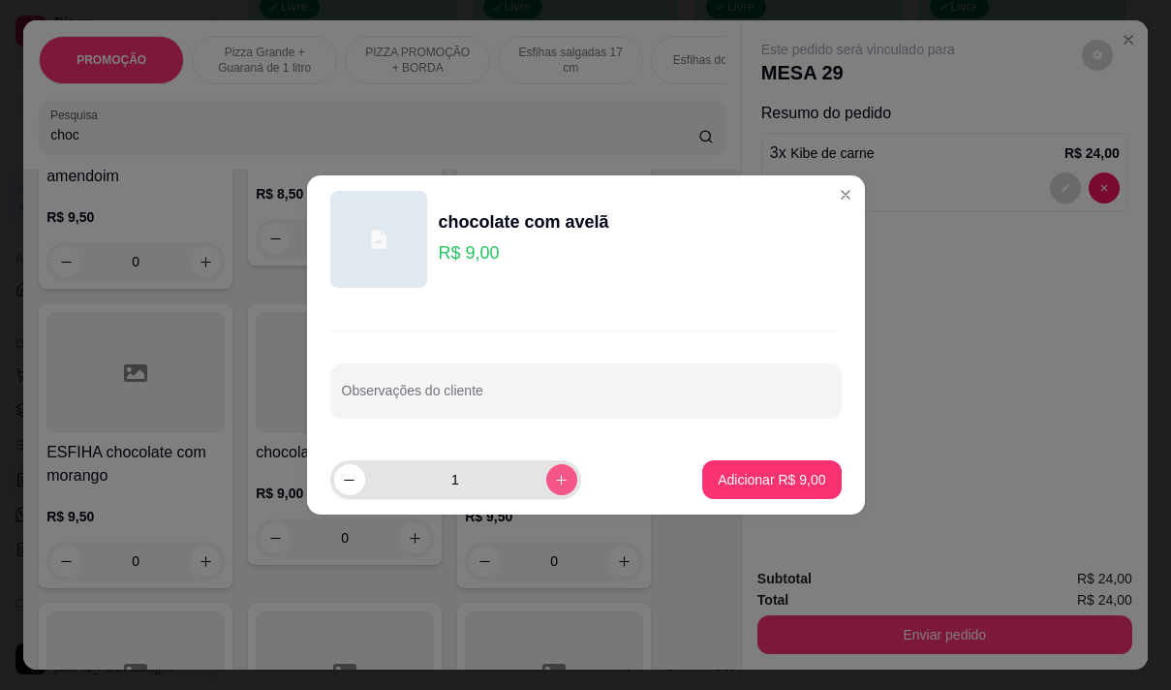
click at [554, 476] on icon "increase-product-quantity" at bounding box center [561, 480] width 15 height 15
type input "2"
click at [479, 360] on div "Observações do cliente" at bounding box center [586, 373] width 558 height 141
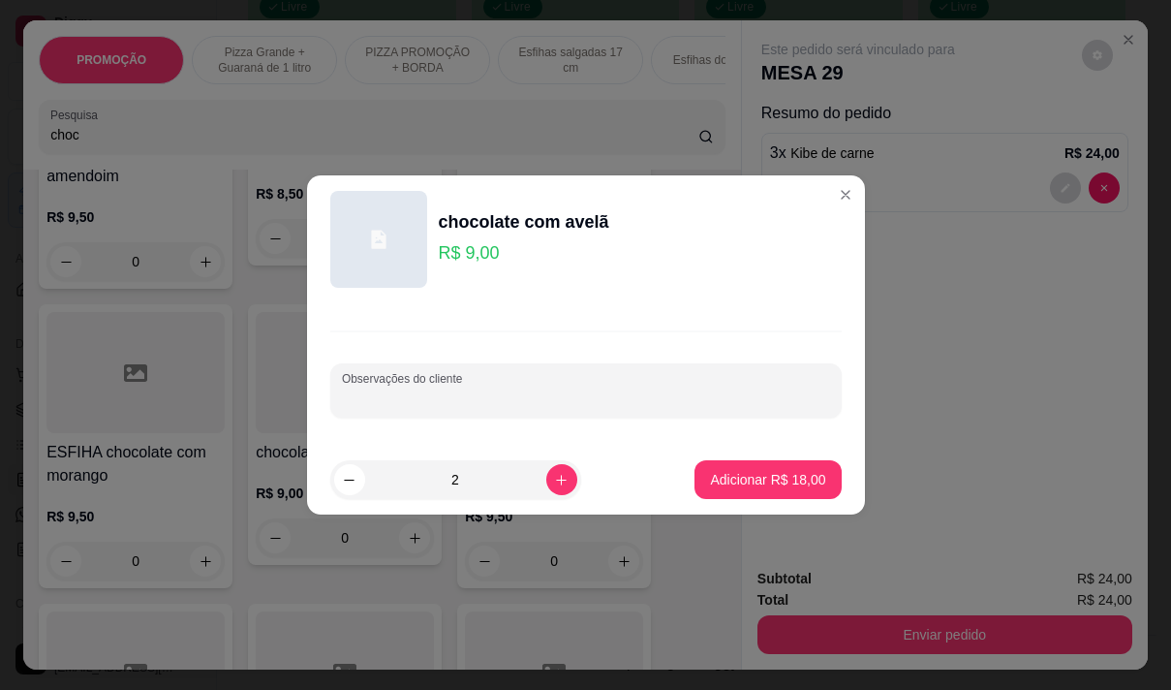
click at [480, 391] on input "Observações do cliente" at bounding box center [586, 397] width 488 height 19
type input "fechada"
click at [788, 487] on p "Adicionar R$ 18,00" at bounding box center [767, 479] width 115 height 19
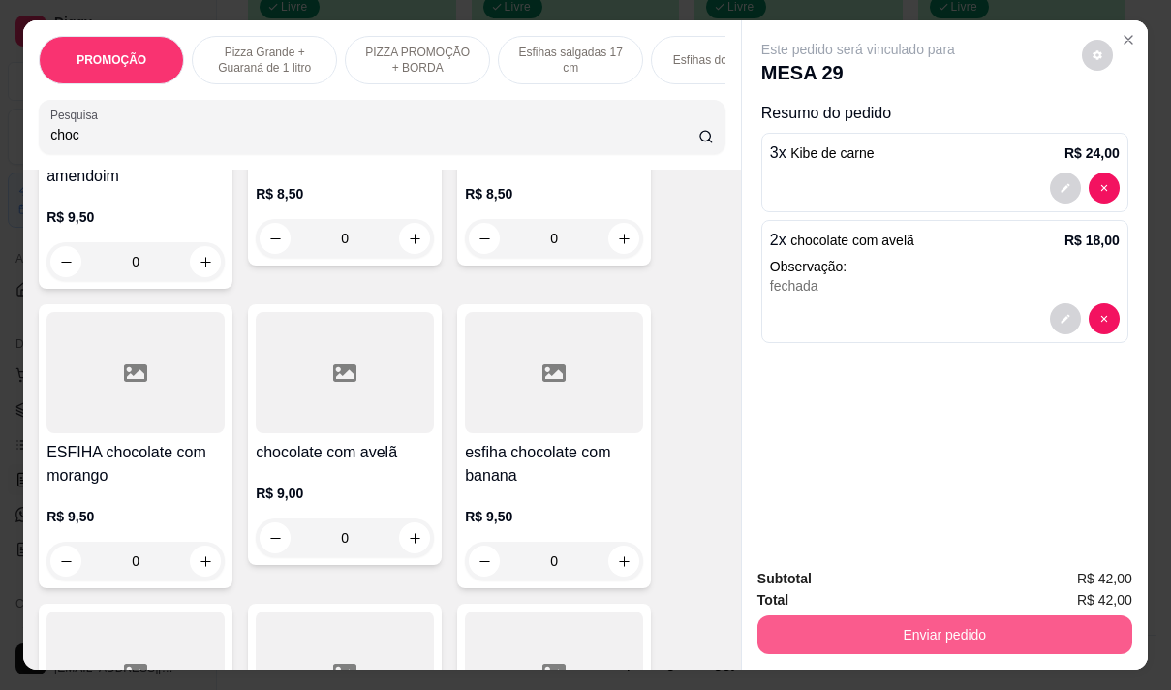
click at [881, 636] on button "Enviar pedido" at bounding box center [945, 634] width 375 height 39
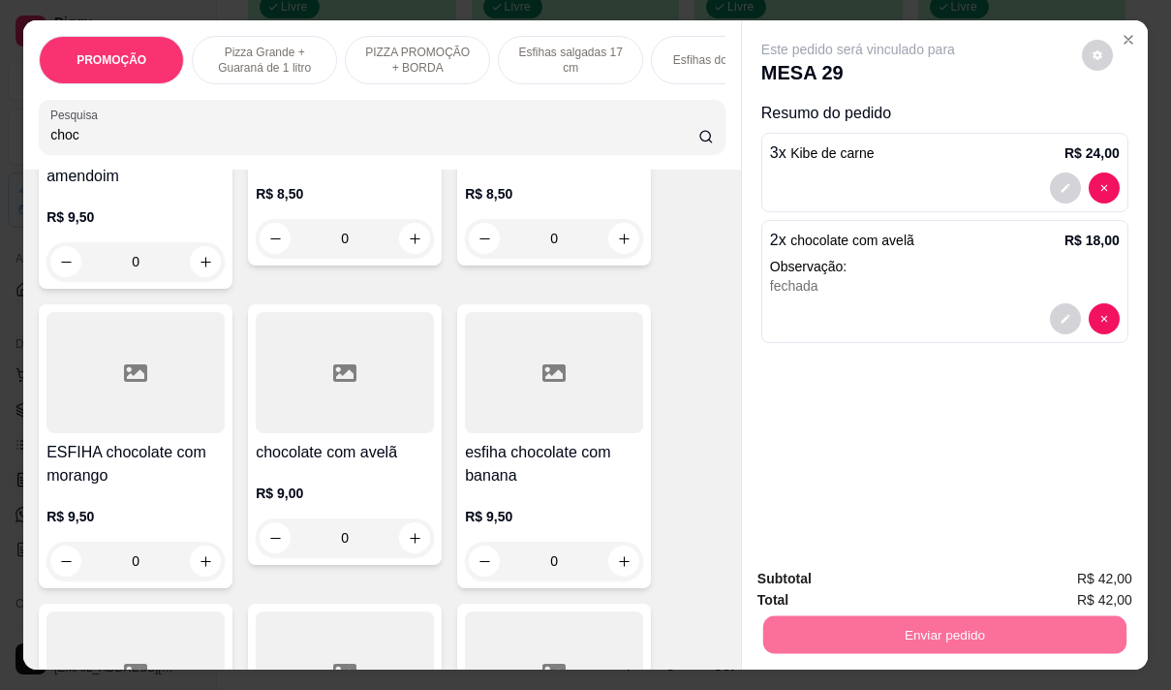
click at [824, 577] on button "Não registrar e enviar pedido" at bounding box center [880, 579] width 201 height 37
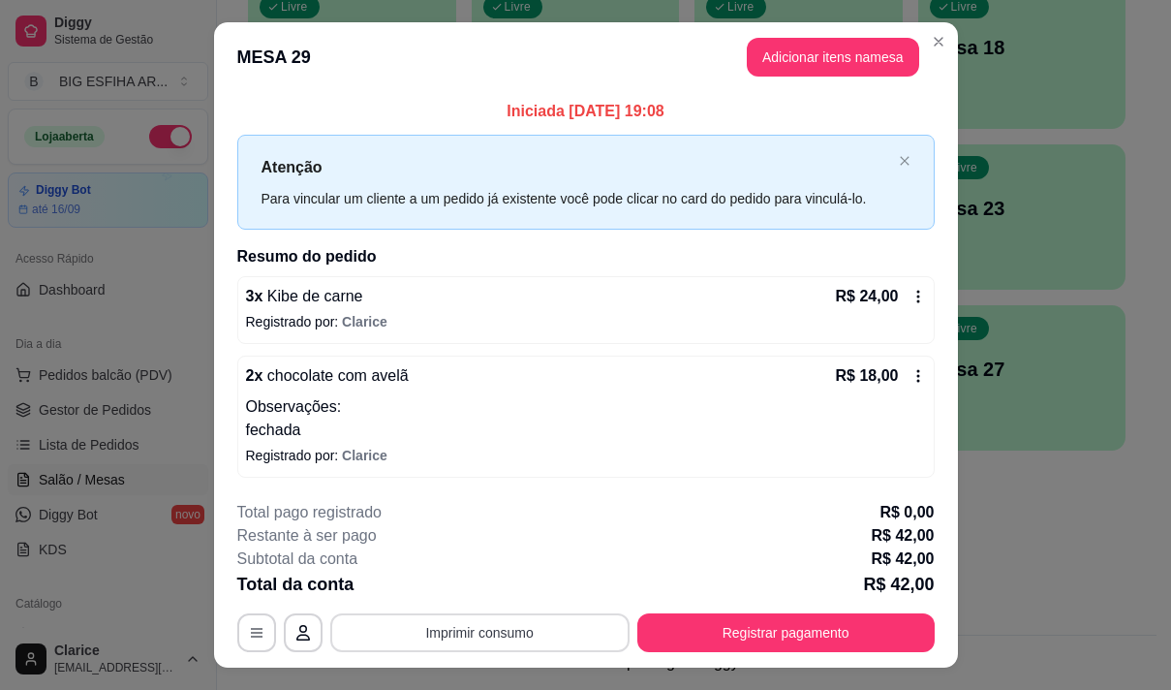
click at [461, 631] on button "Imprimir consumo" at bounding box center [479, 632] width 299 height 39
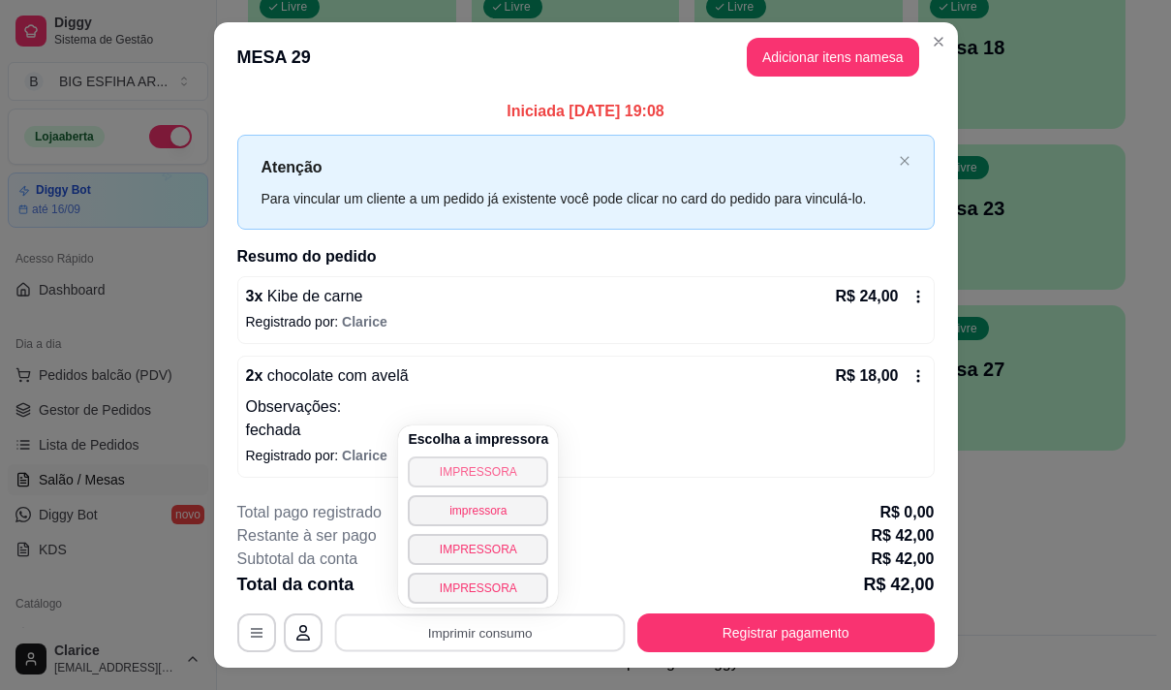
click at [467, 461] on button "IMPRESSORA" at bounding box center [478, 471] width 140 height 31
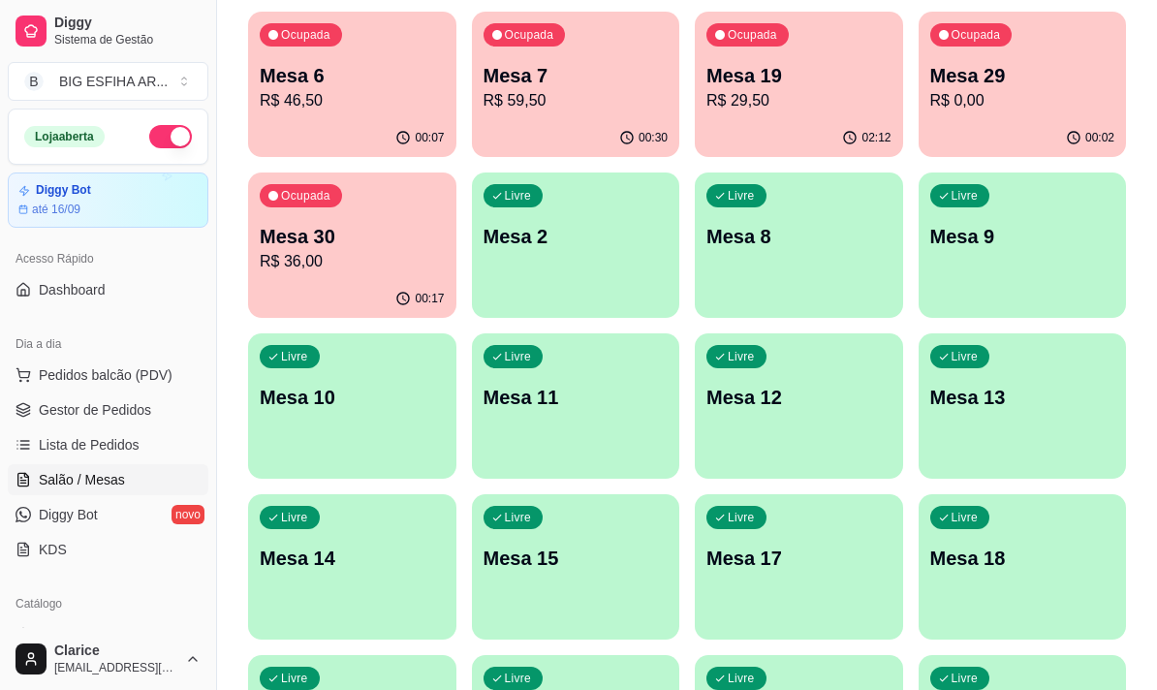
scroll to position [191, 0]
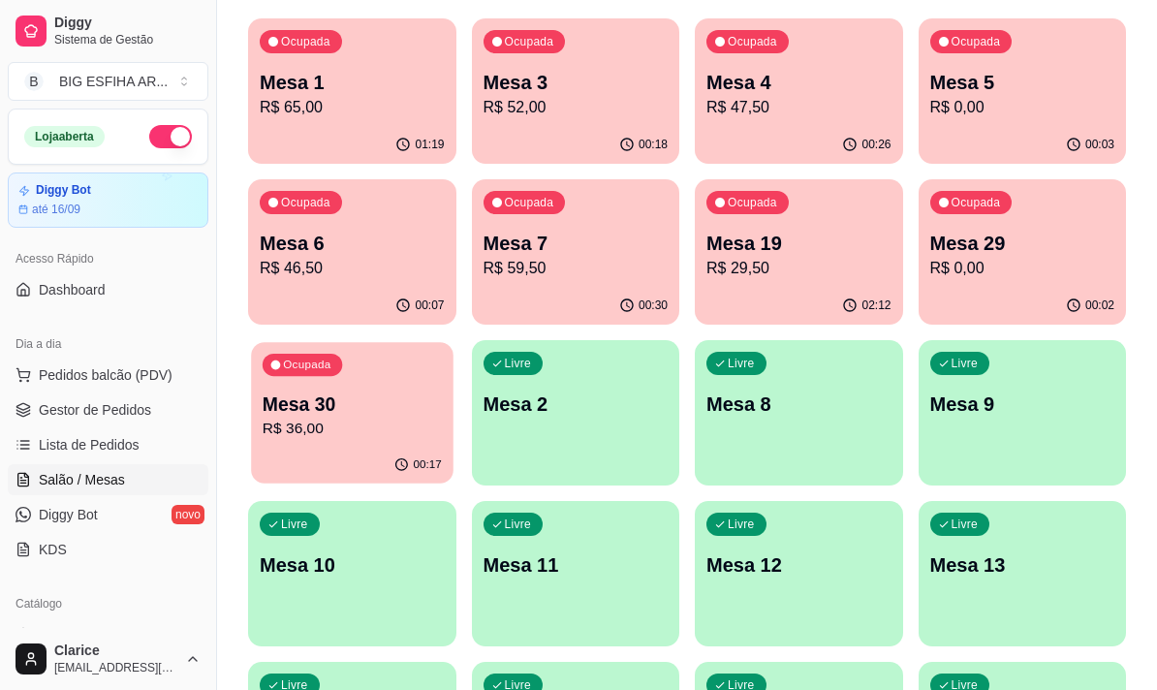
click at [373, 427] on p "R$ 36,00" at bounding box center [352, 429] width 179 height 22
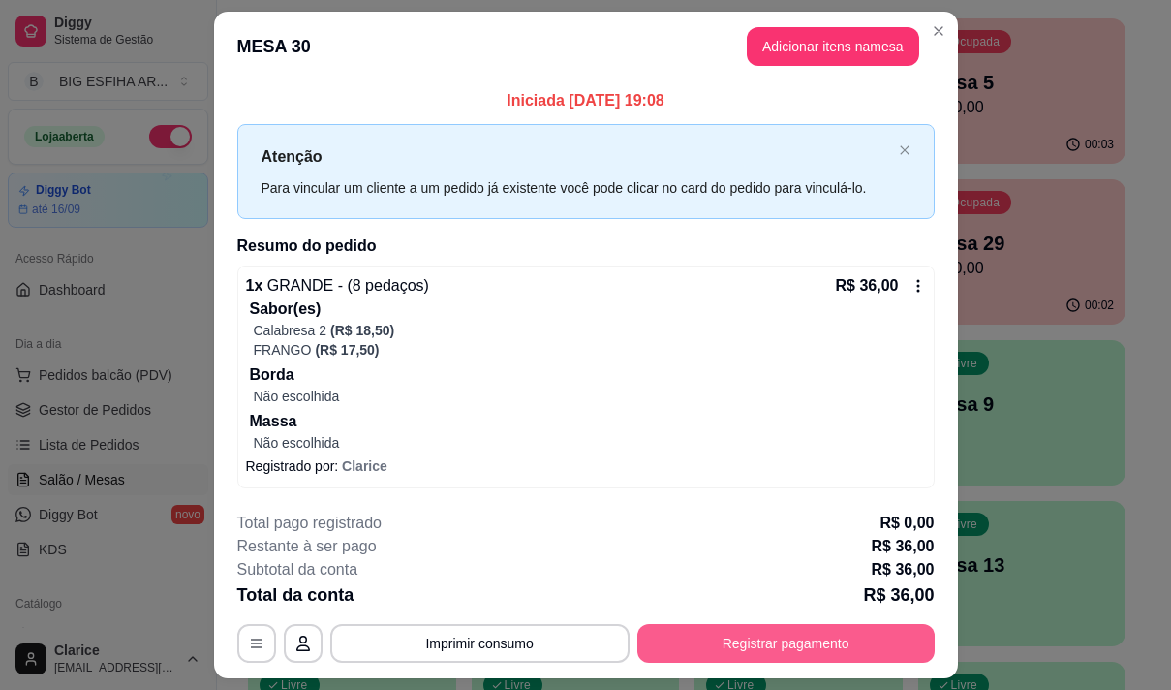
click at [728, 647] on button "Registrar pagamento" at bounding box center [785, 643] width 297 height 39
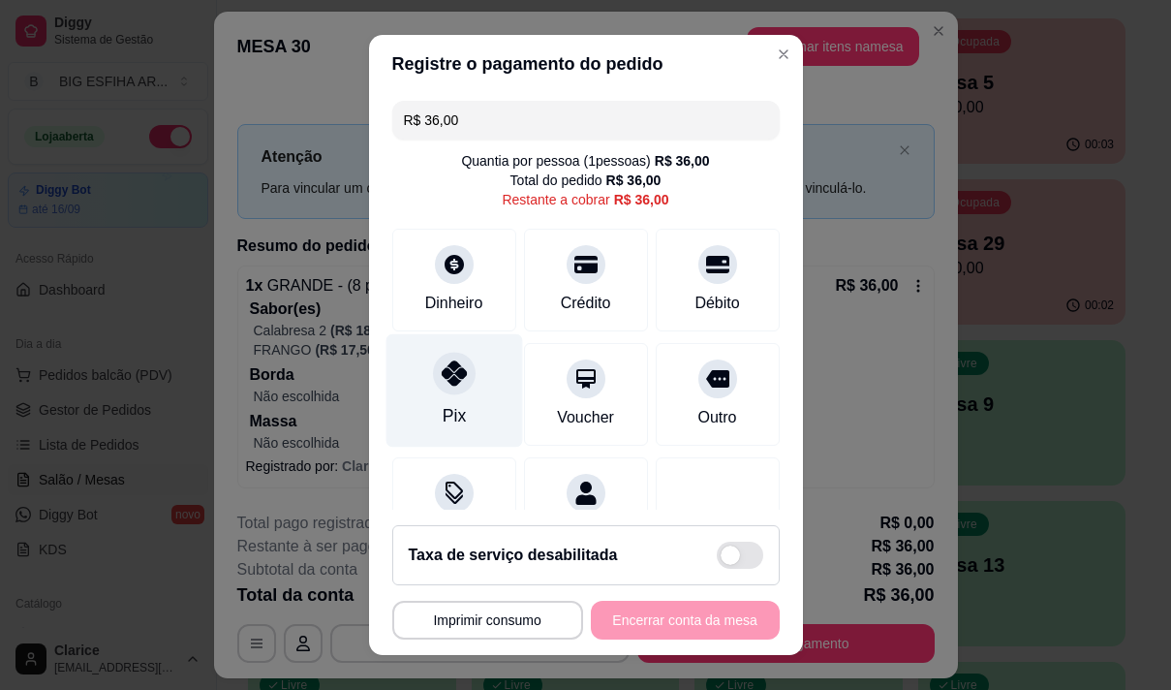
click at [442, 420] on div "Pix" at bounding box center [453, 415] width 23 height 25
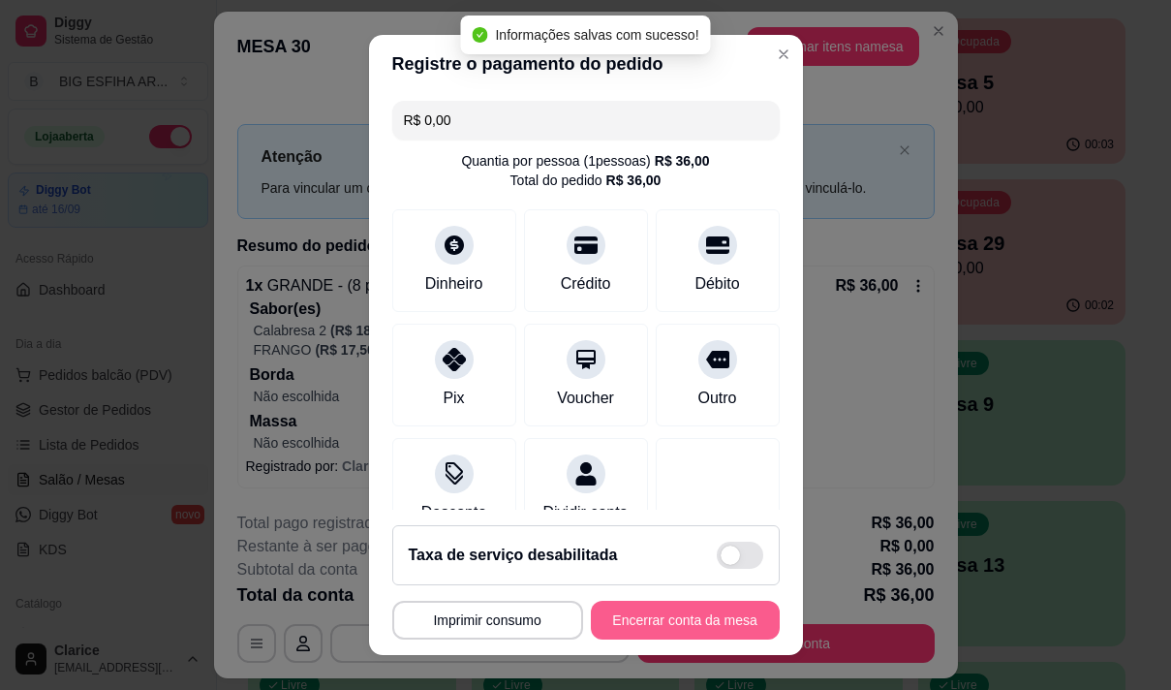
type input "R$ 0,00"
click at [683, 616] on button "Encerrar conta da mesa" at bounding box center [685, 620] width 189 height 39
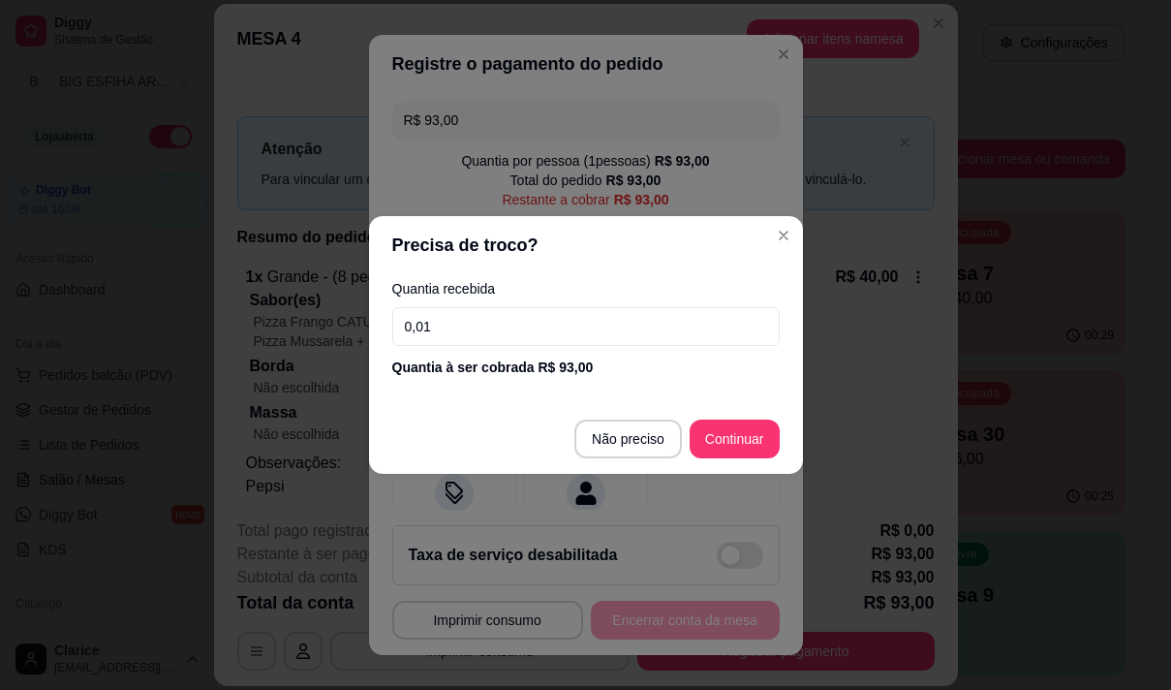
scroll to position [123, 0]
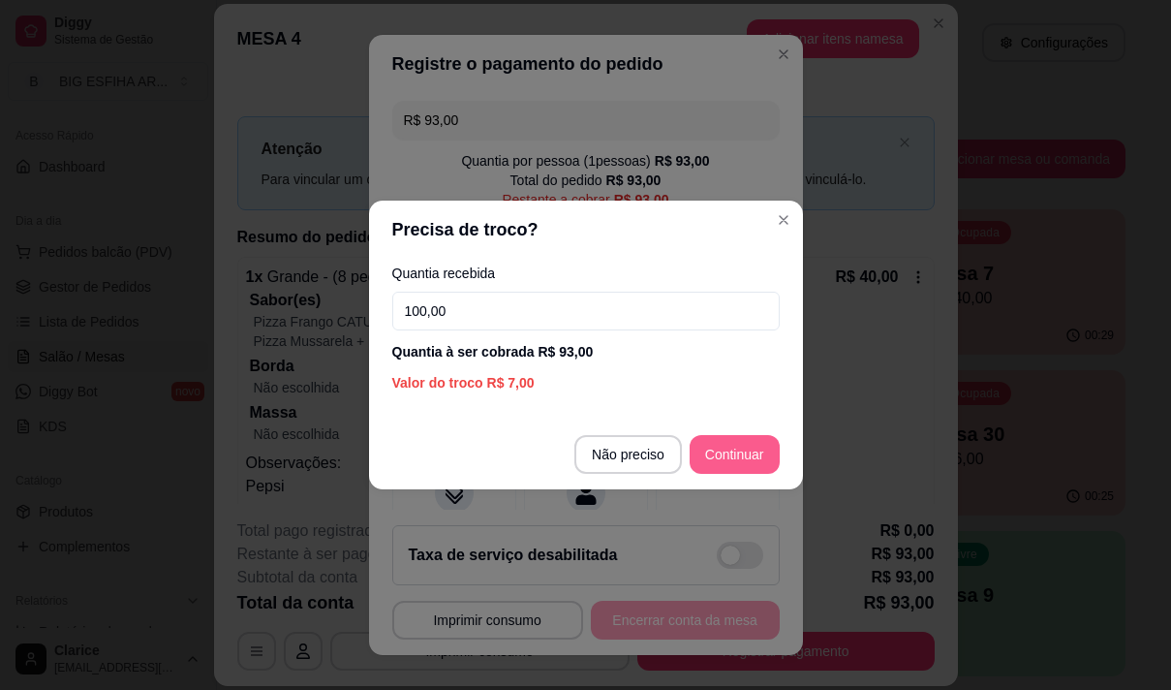
type input "100,00"
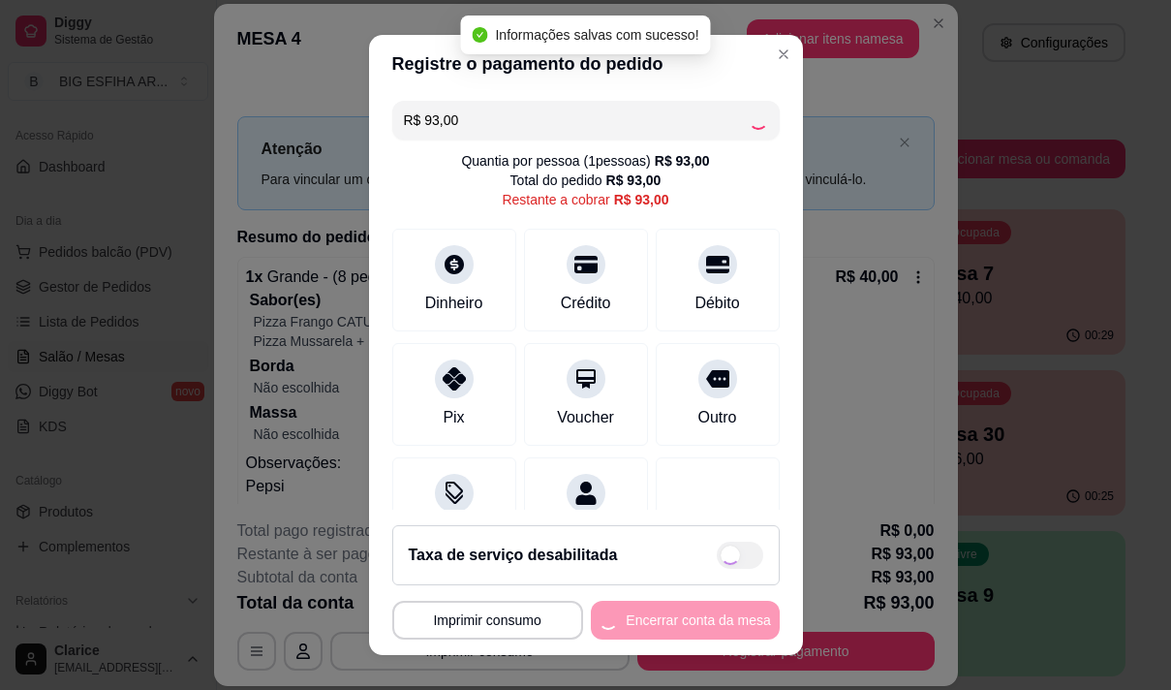
type input "R$ 0,00"
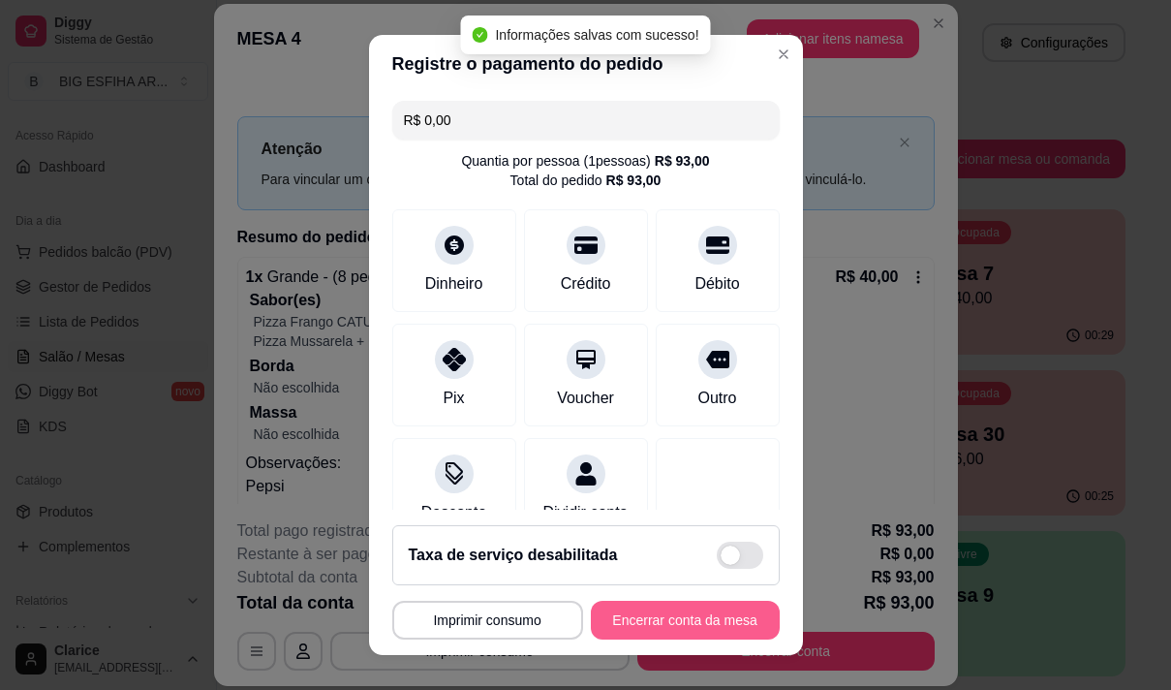
click at [680, 612] on button "Encerrar conta da mesa" at bounding box center [685, 620] width 189 height 39
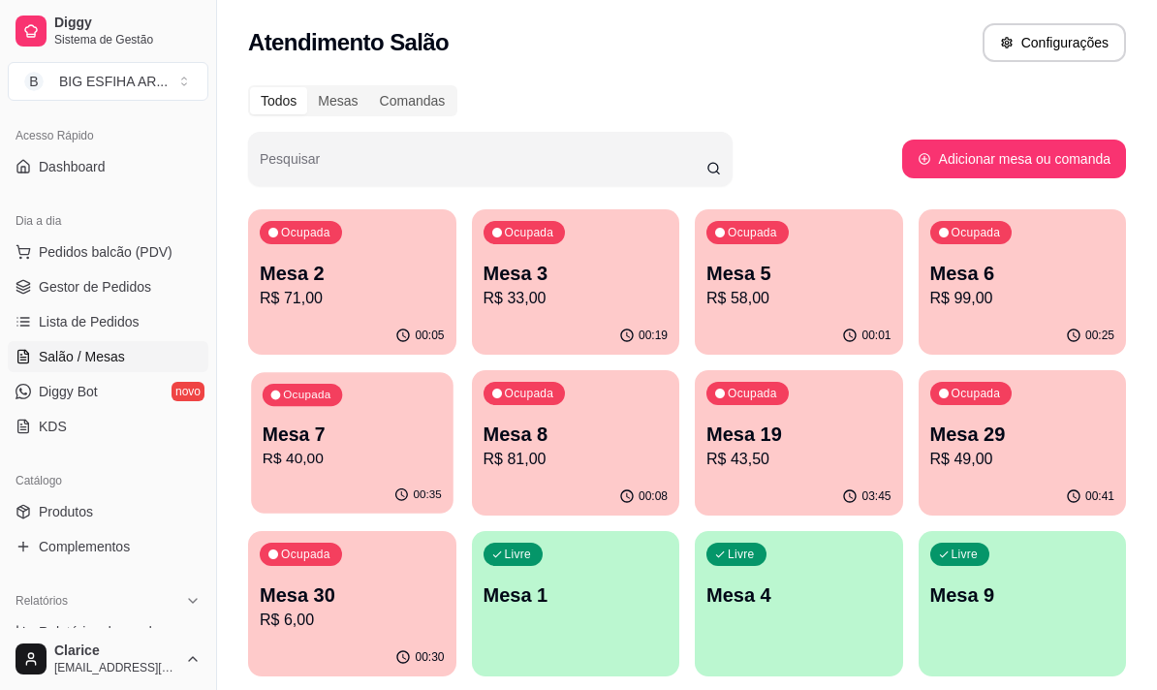
click at [353, 481] on div "00:35" at bounding box center [351, 495] width 201 height 37
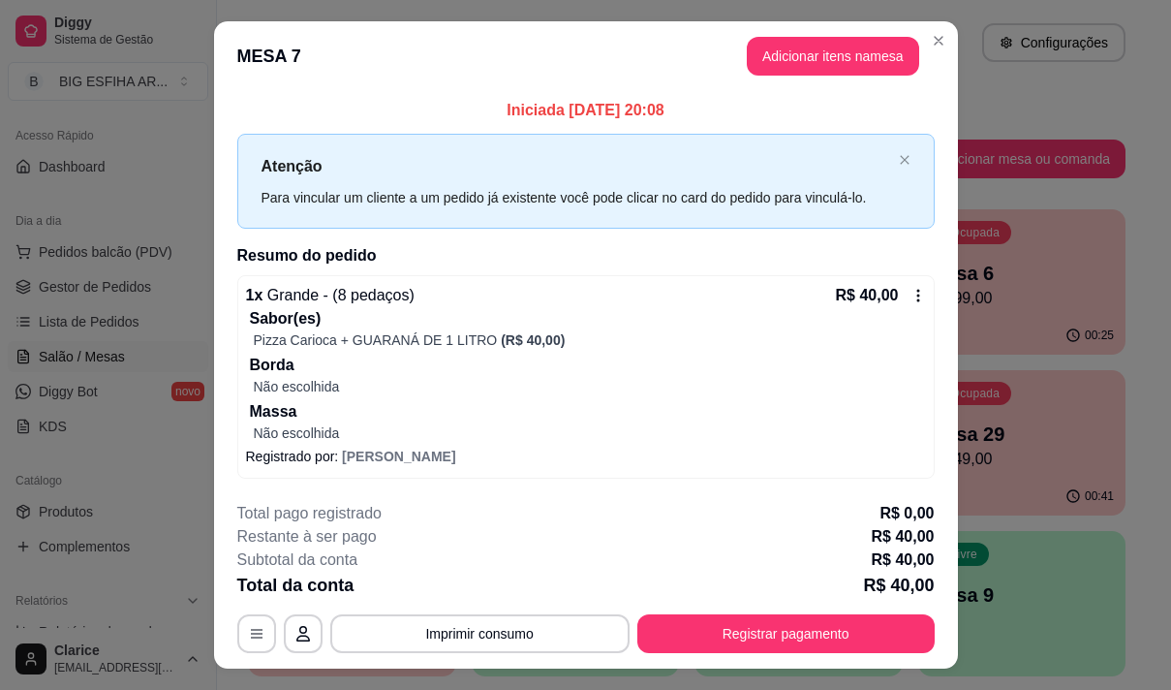
scroll to position [41, 0]
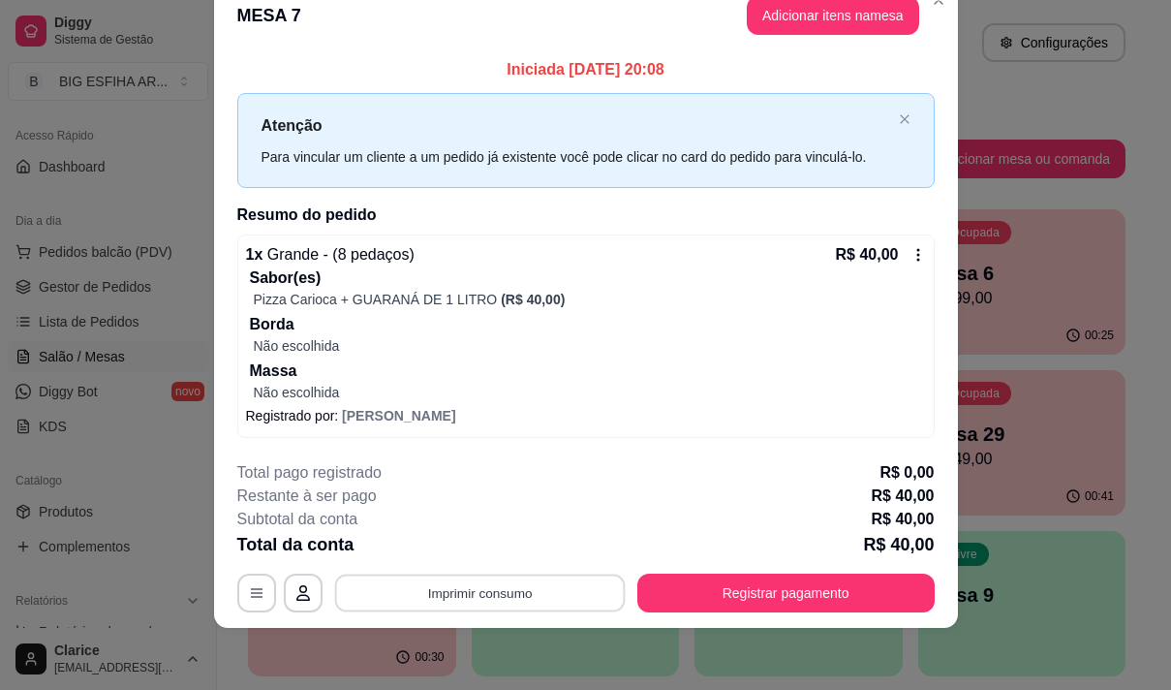
click at [471, 594] on button "Imprimir consumo" at bounding box center [479, 592] width 291 height 38
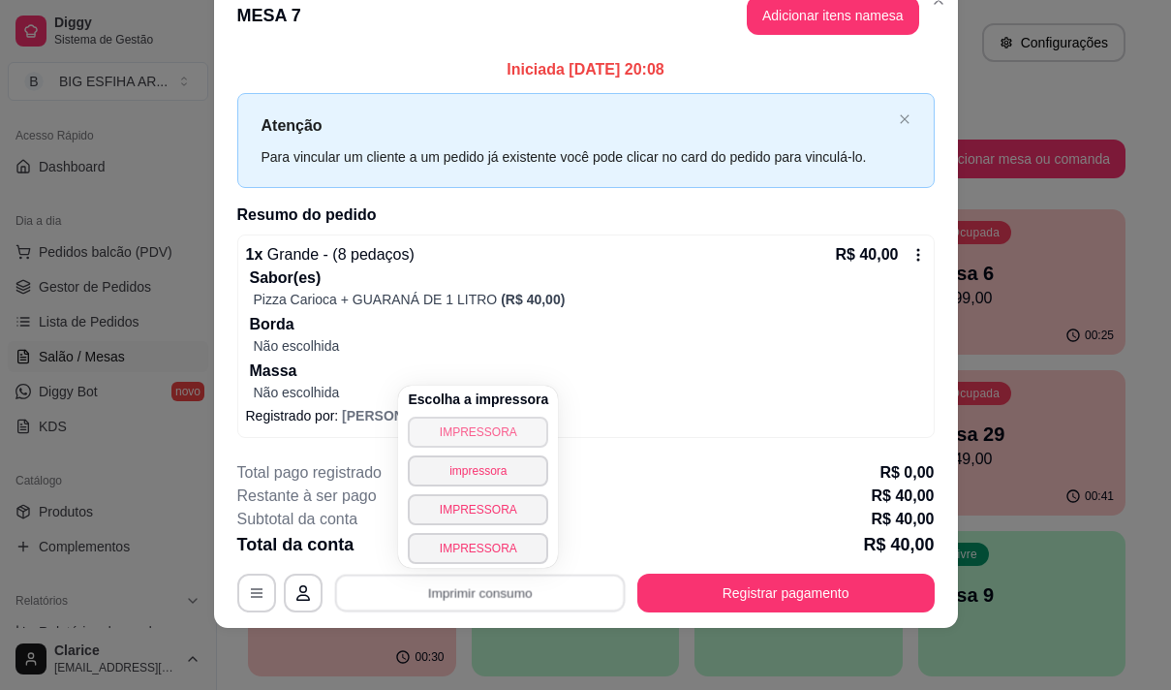
click at [477, 431] on button "IMPRESSORA" at bounding box center [478, 432] width 140 height 31
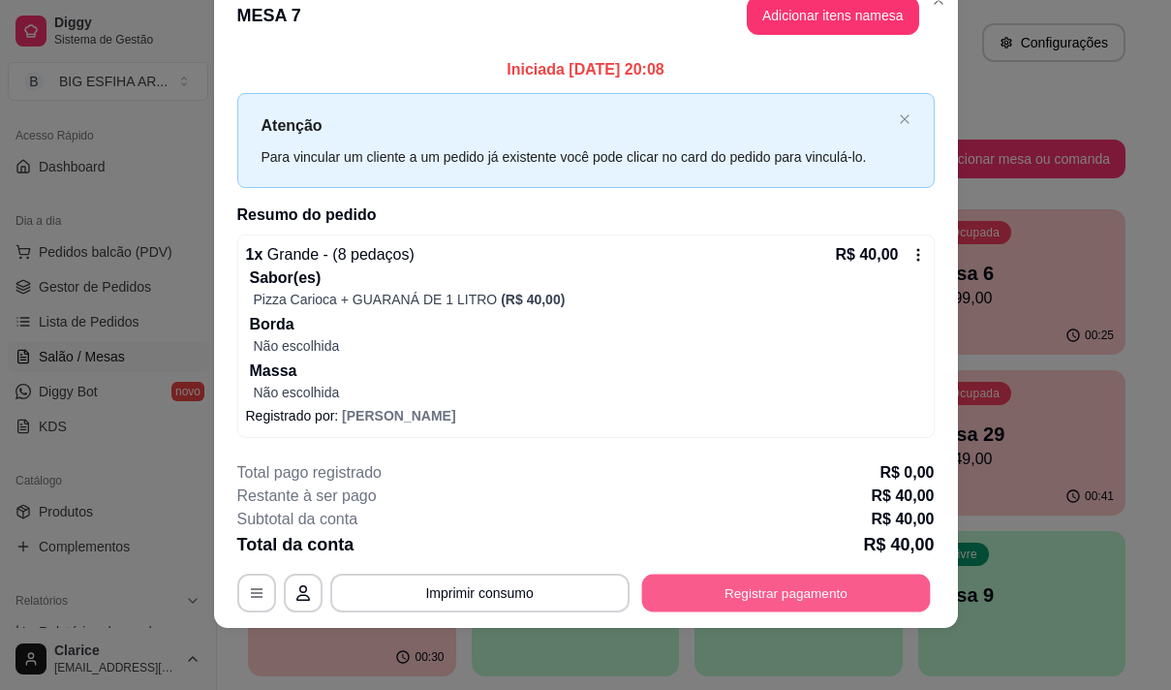
click at [687, 596] on button "Registrar pagamento" at bounding box center [785, 592] width 289 height 38
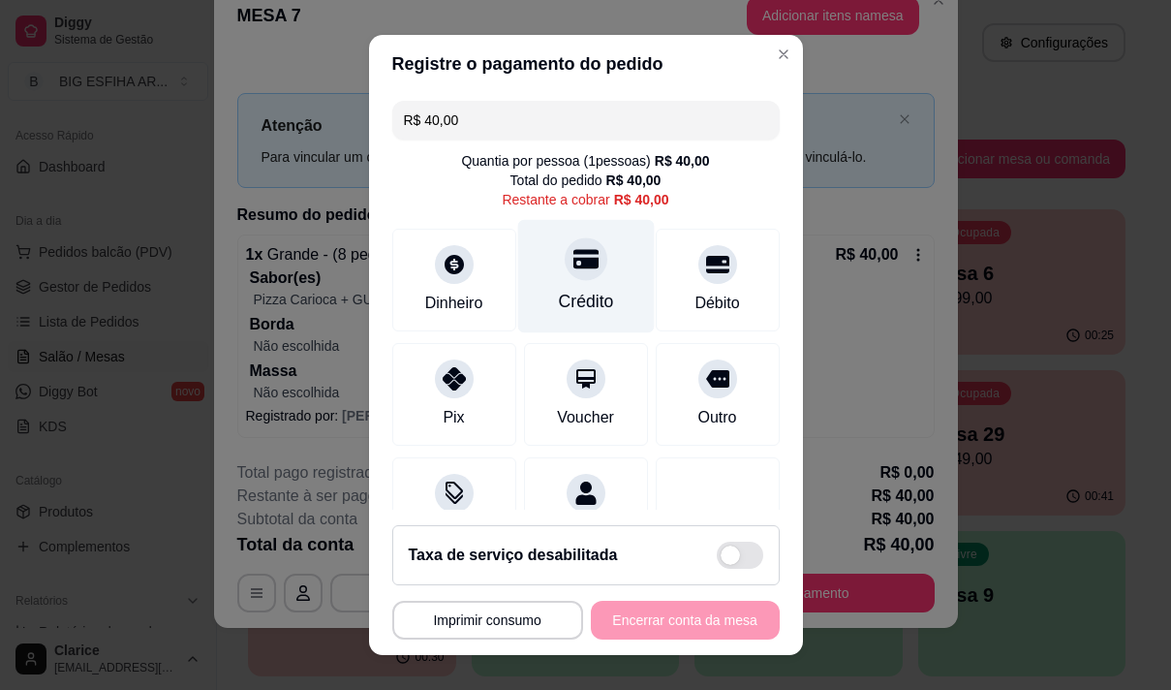
click at [572, 310] on div "Crédito" at bounding box center [585, 301] width 55 height 25
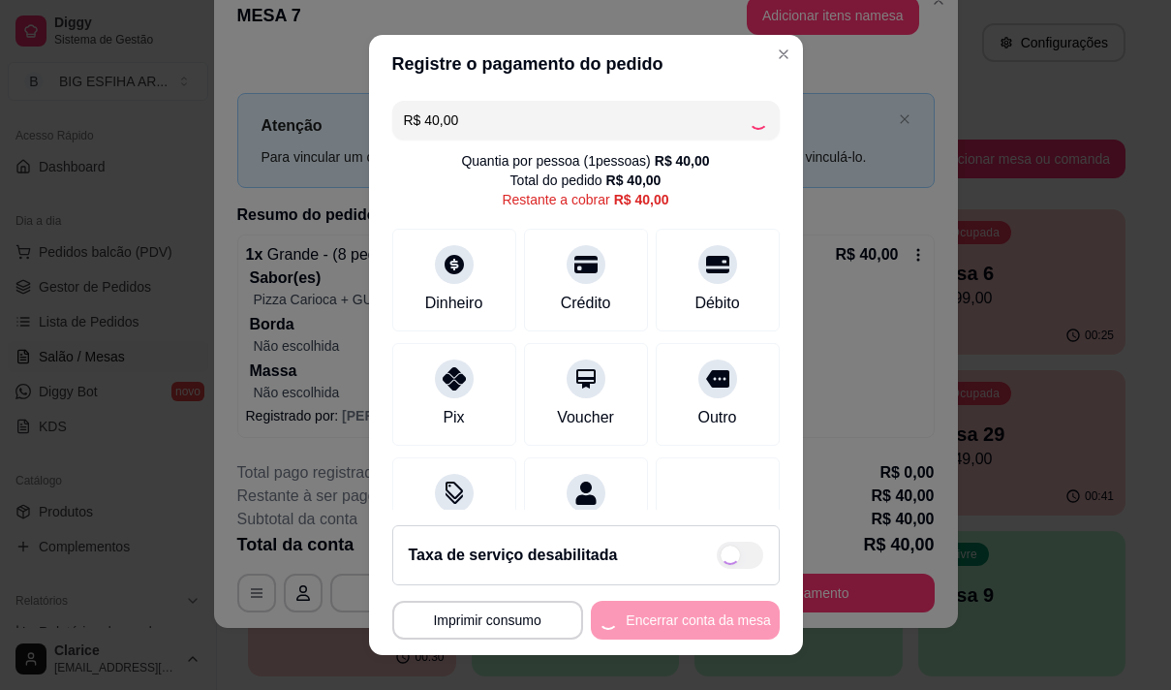
type input "R$ 0,00"
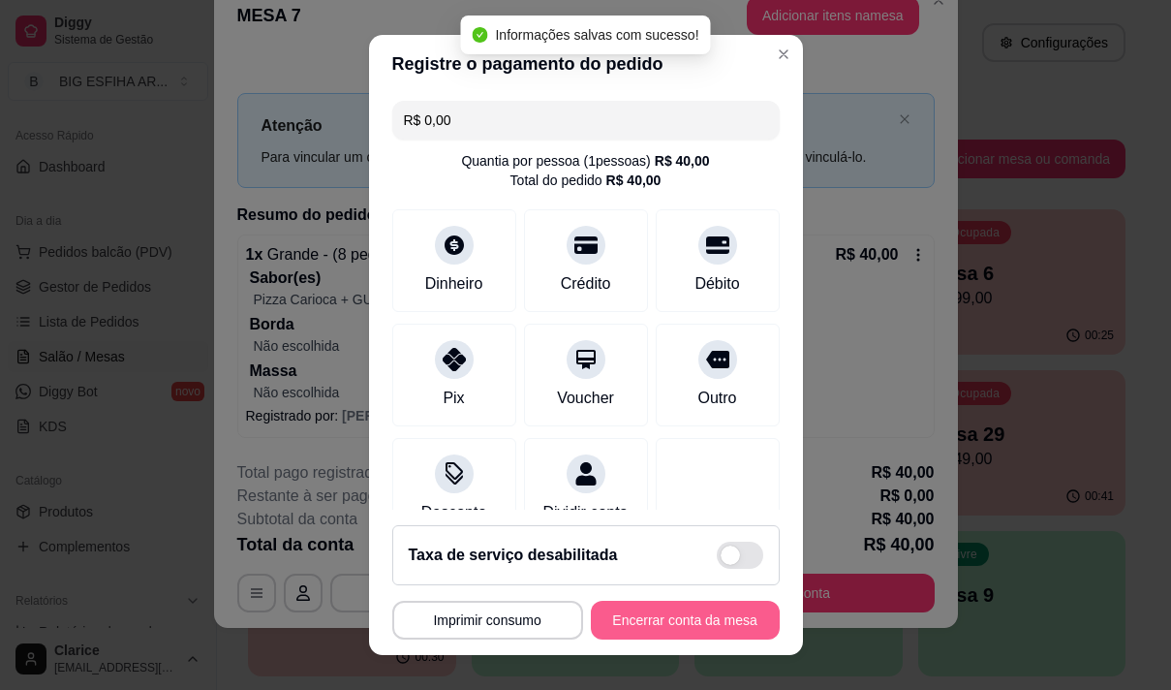
click at [698, 612] on button "Encerrar conta da mesa" at bounding box center [685, 620] width 189 height 39
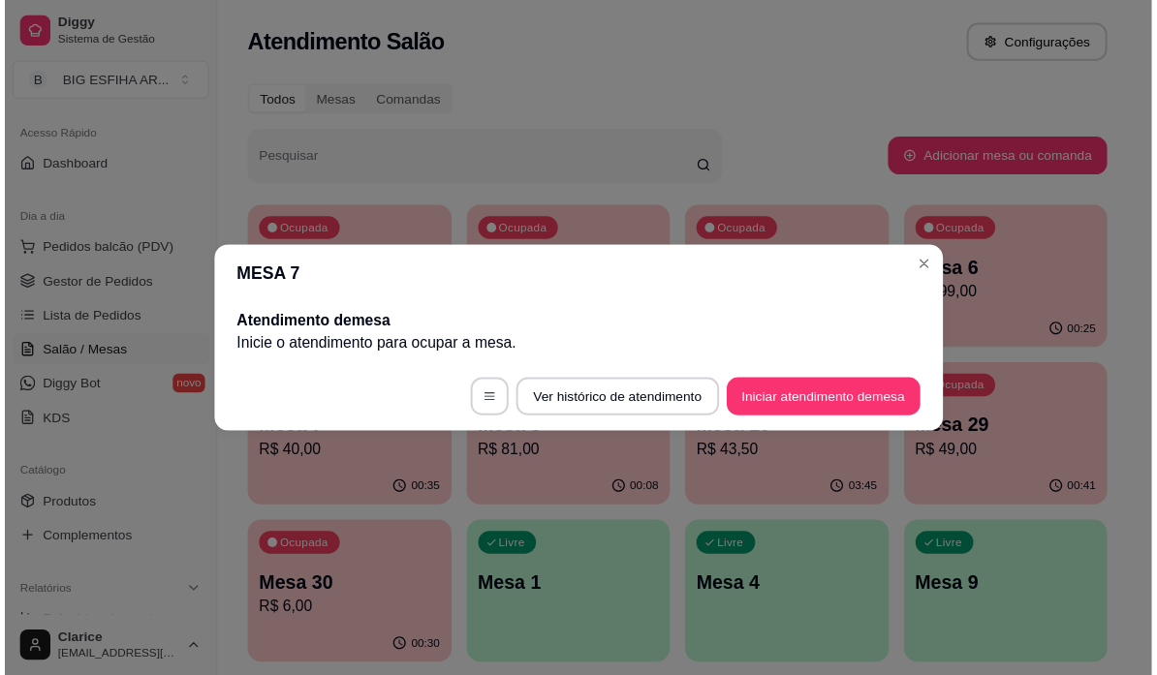
scroll to position [0, 0]
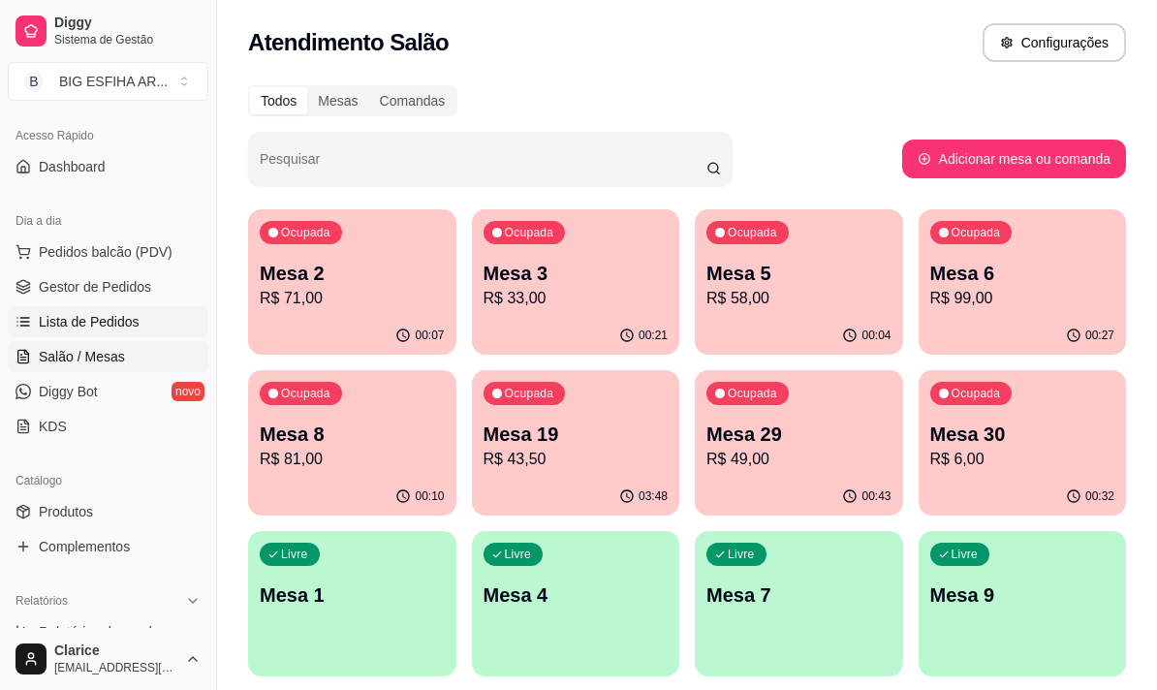
click at [91, 317] on span "Lista de Pedidos" at bounding box center [89, 321] width 101 height 19
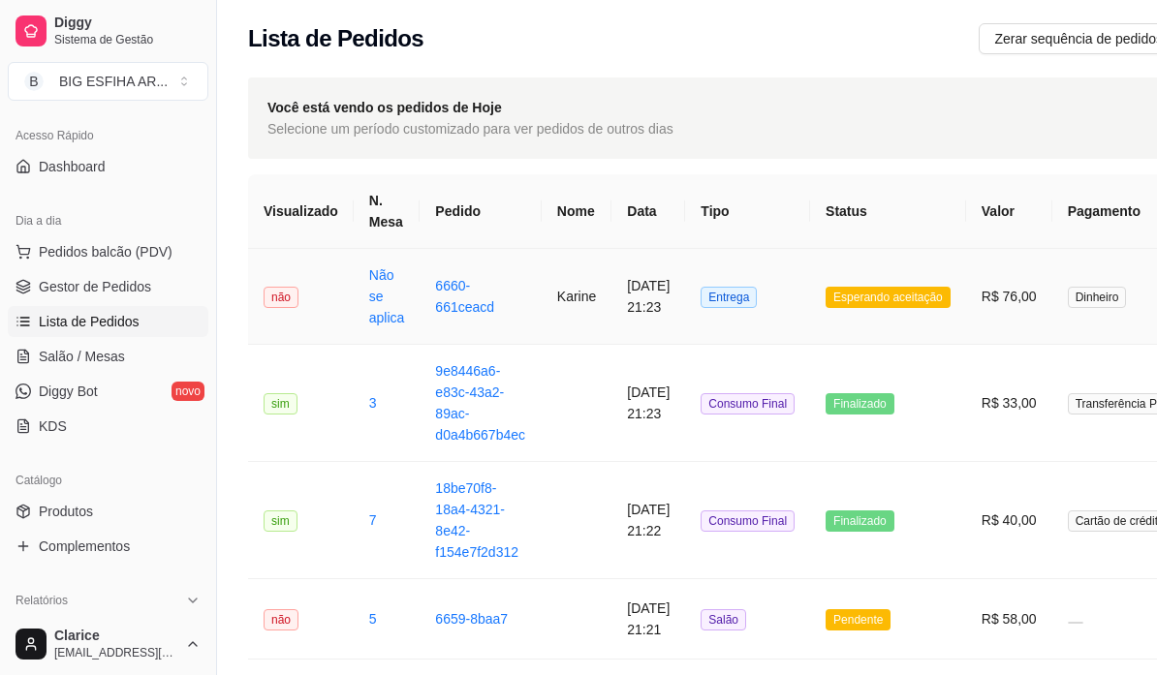
click at [586, 293] on td "Karine" at bounding box center [576, 297] width 70 height 96
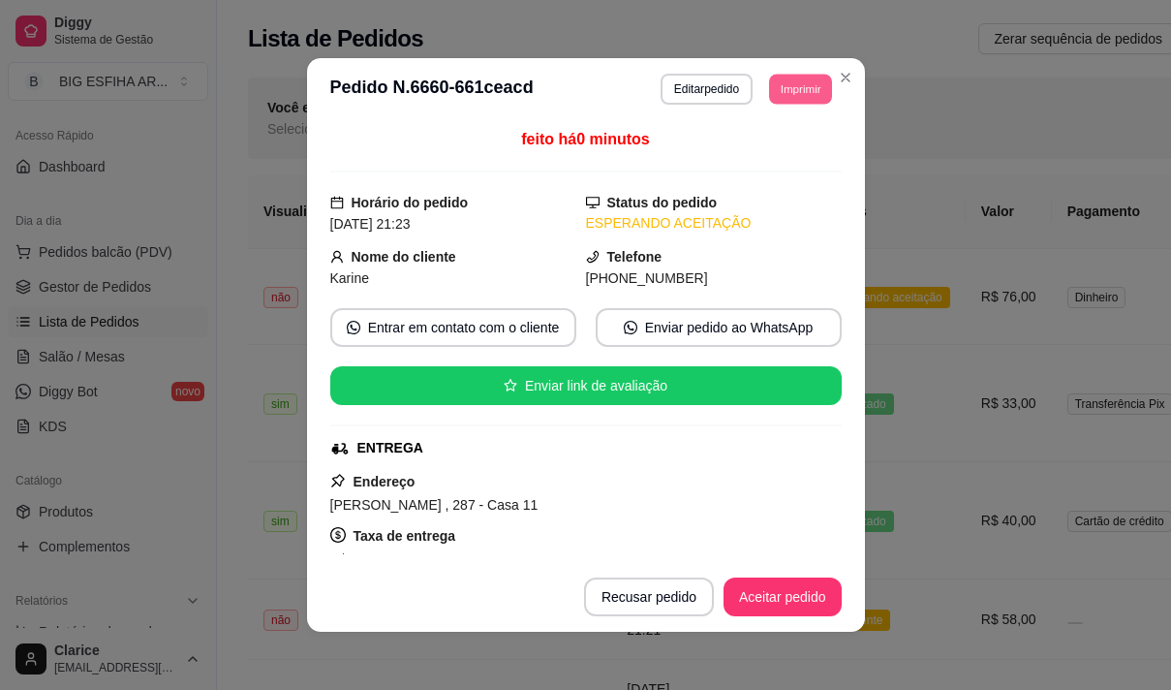
click at [794, 82] on button "Imprimir" at bounding box center [800, 89] width 63 height 30
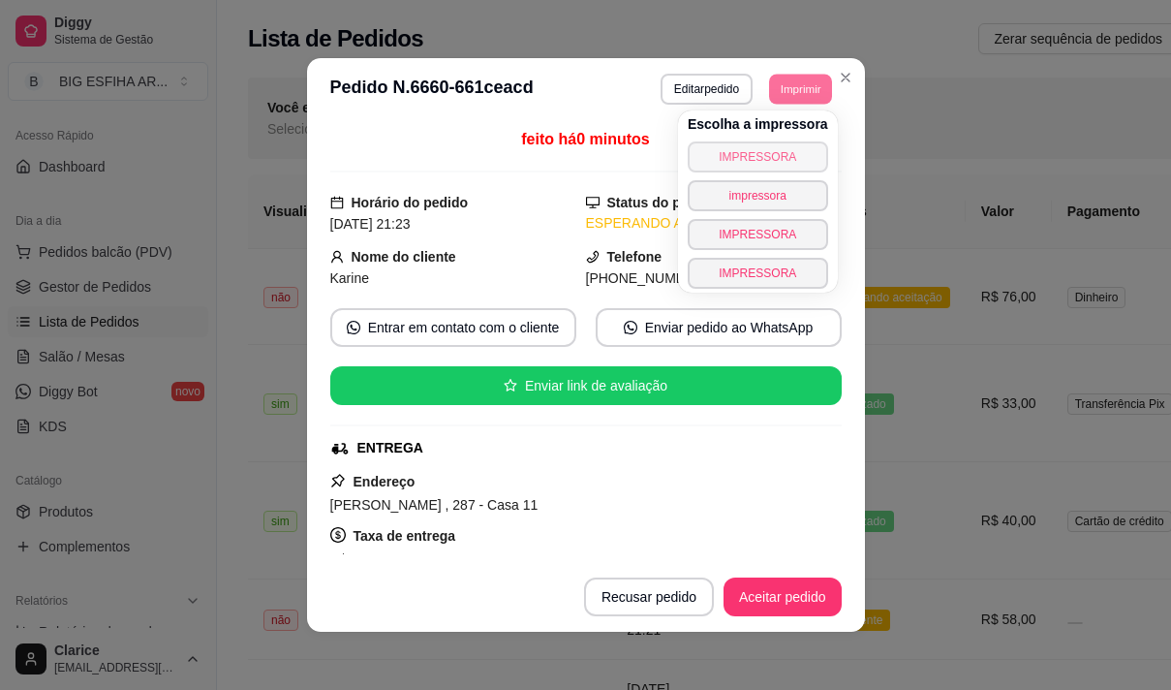
click at [727, 154] on button "IMPRESSORA" at bounding box center [758, 156] width 140 height 31
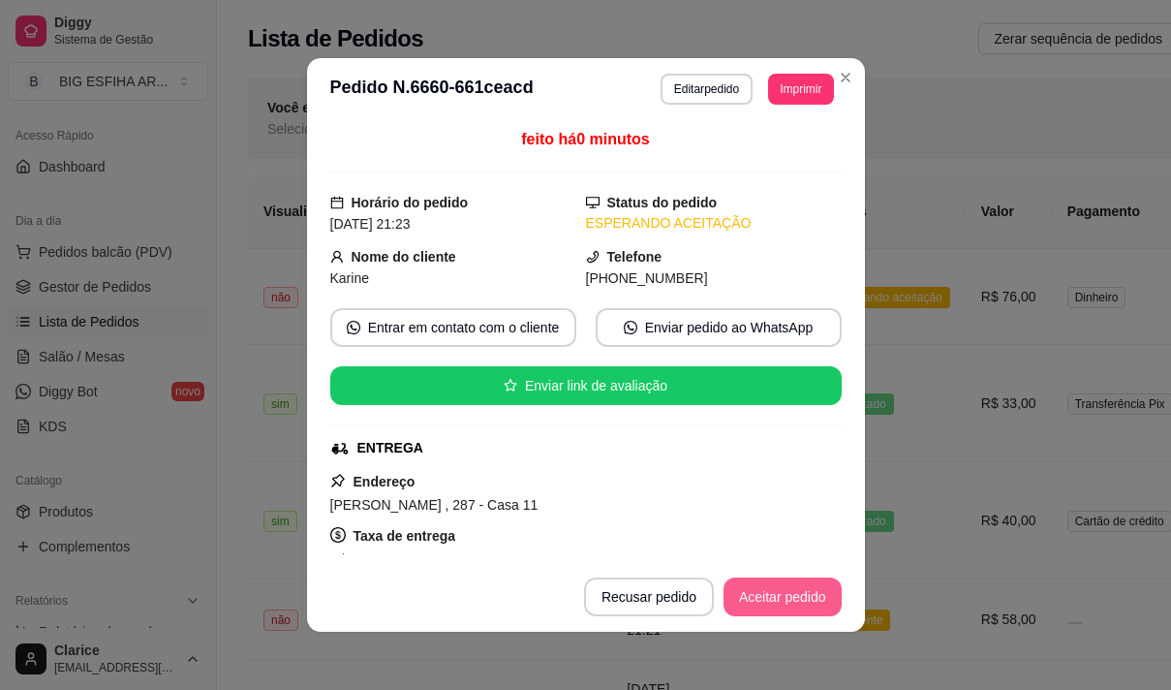
click at [776, 594] on button "Aceitar pedido" at bounding box center [783, 596] width 118 height 39
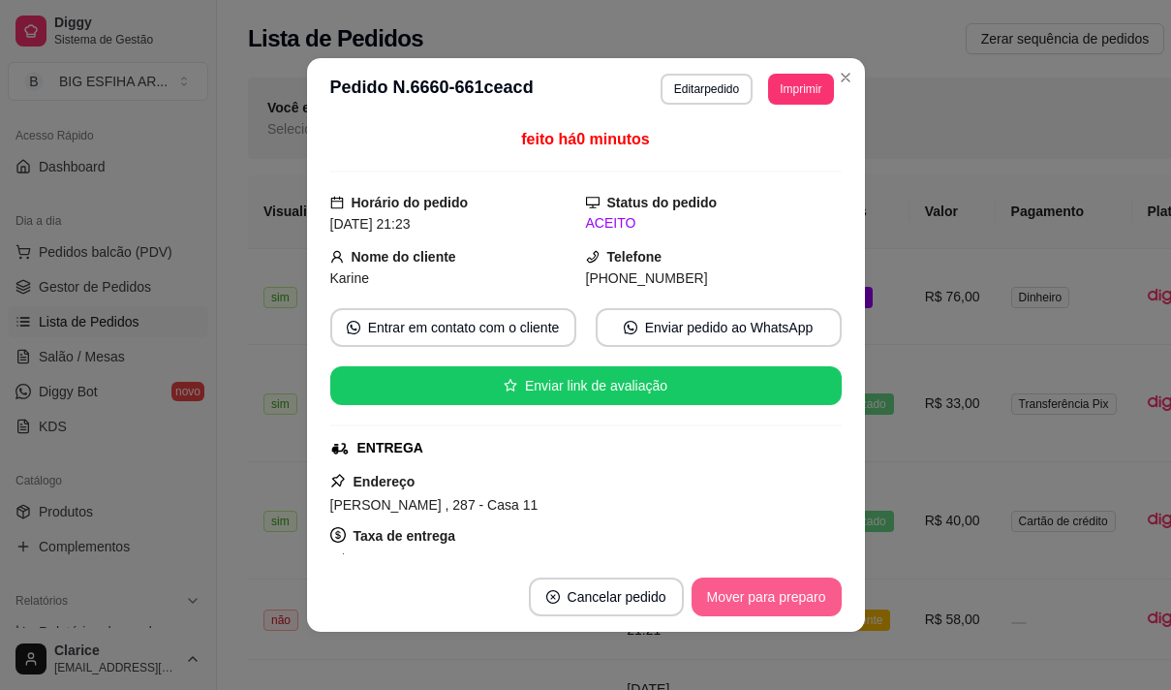
click at [731, 581] on button "Mover para preparo" at bounding box center [767, 596] width 150 height 39
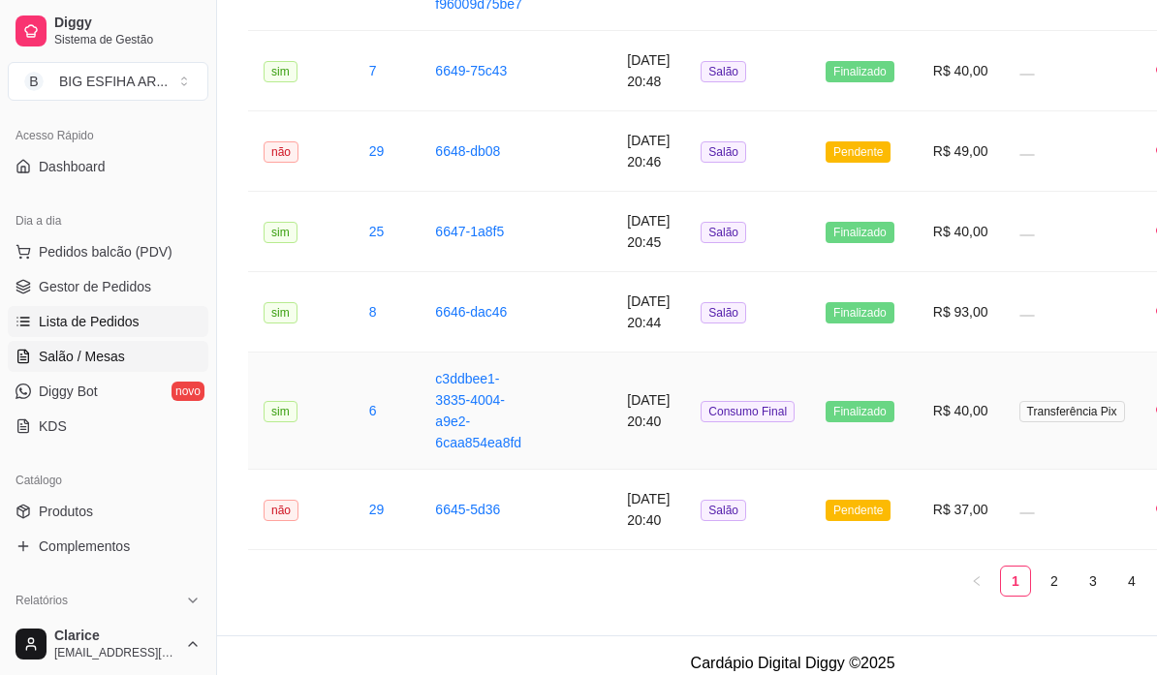
scroll to position [2636, 0]
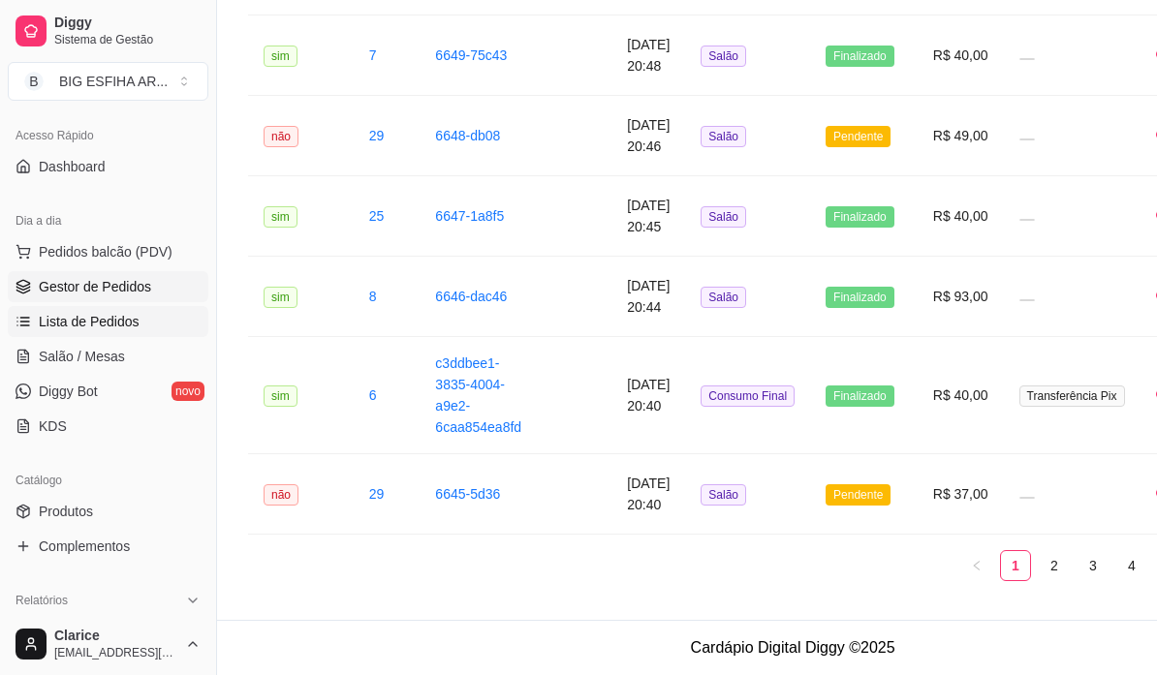
click at [44, 292] on span "Gestor de Pedidos" at bounding box center [95, 286] width 112 height 19
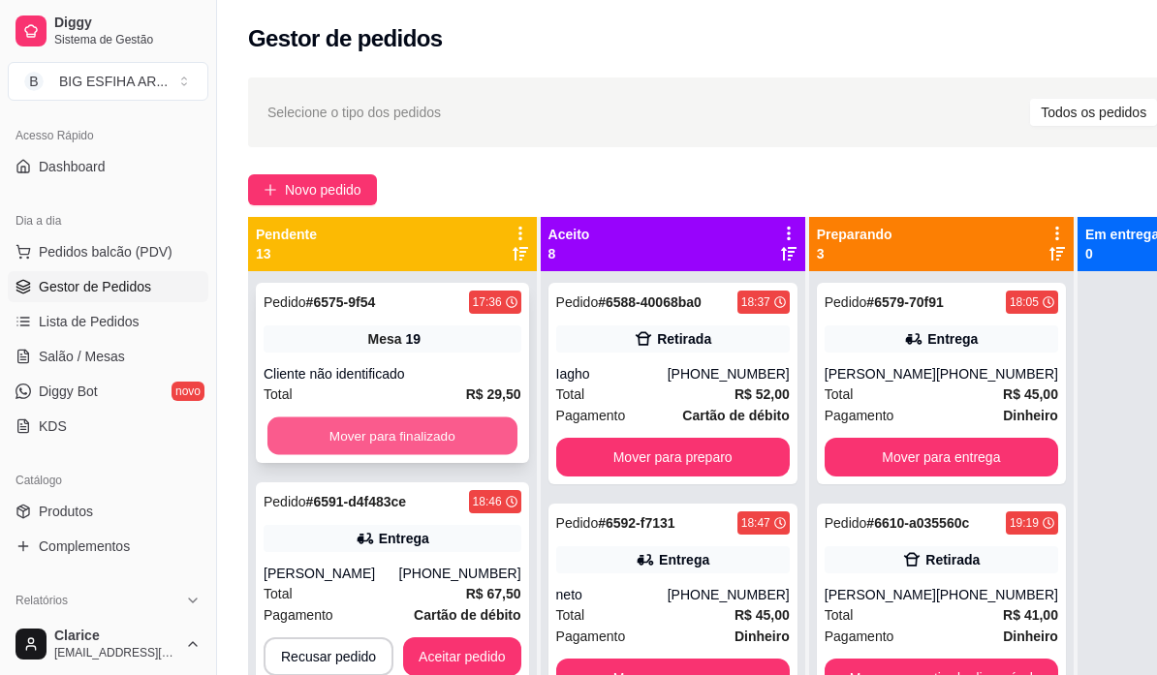
click at [448, 446] on button "Mover para finalizado" at bounding box center [392, 437] width 250 height 38
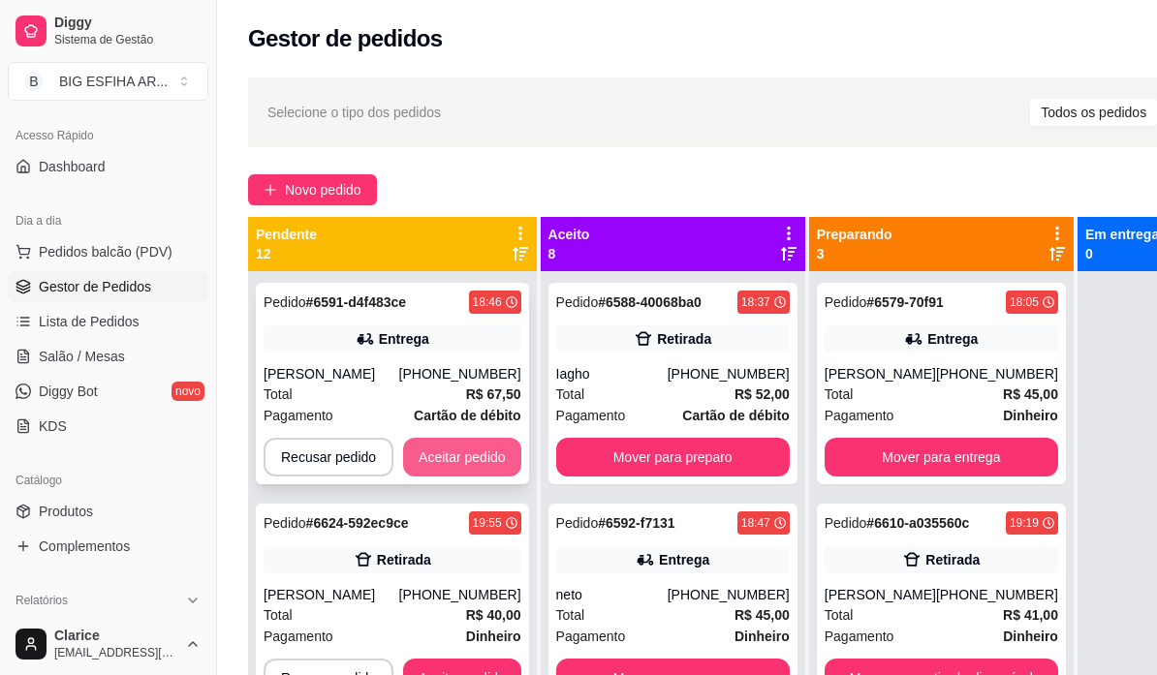
click at [450, 454] on button "Aceitar pedido" at bounding box center [462, 457] width 118 height 39
click at [457, 452] on button "Aceitar pedido" at bounding box center [462, 458] width 114 height 38
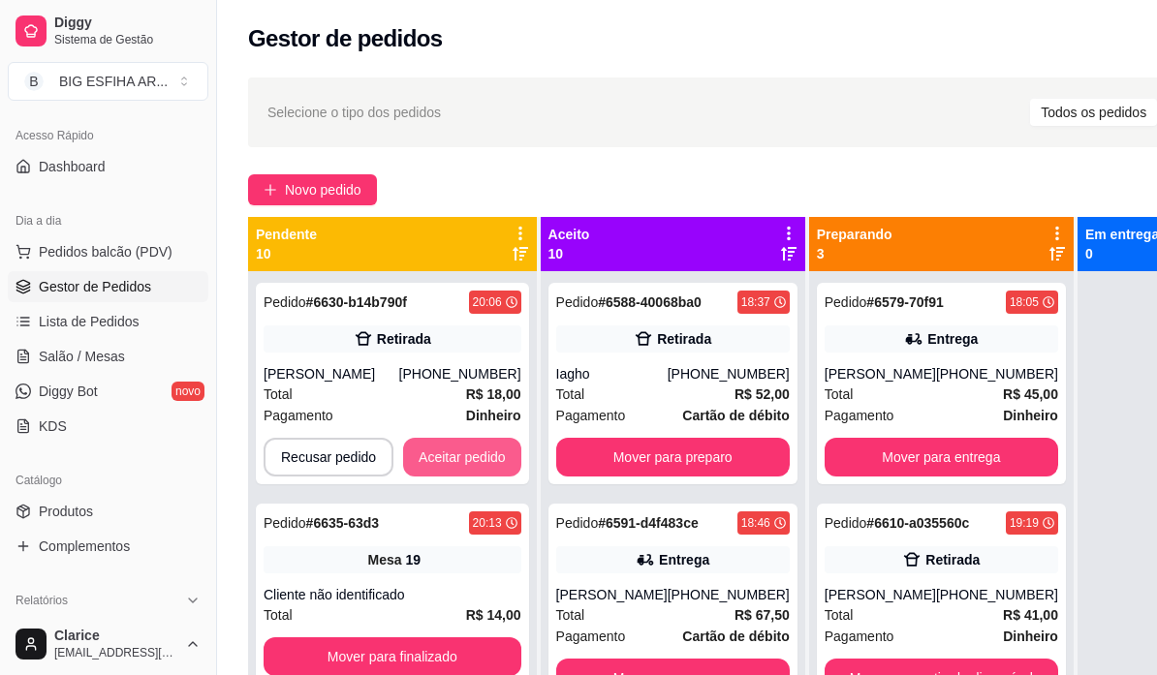
click at [457, 452] on button "Aceitar pedido" at bounding box center [462, 457] width 118 height 39
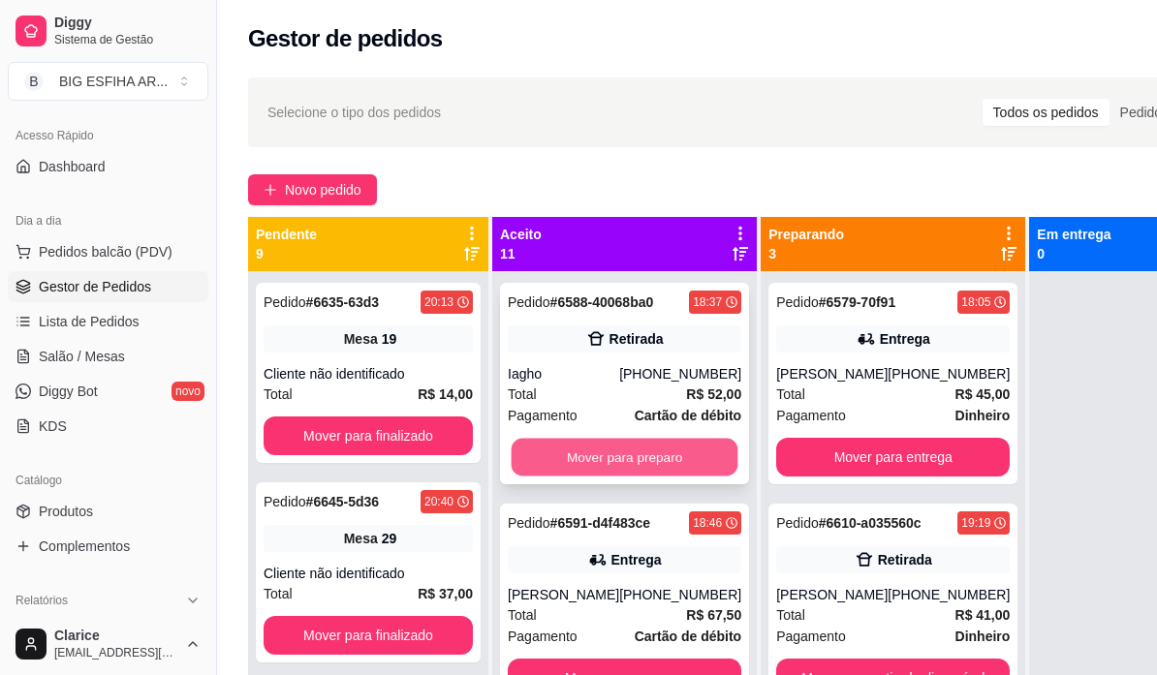
click at [609, 477] on button "Mover para preparo" at bounding box center [624, 458] width 227 height 38
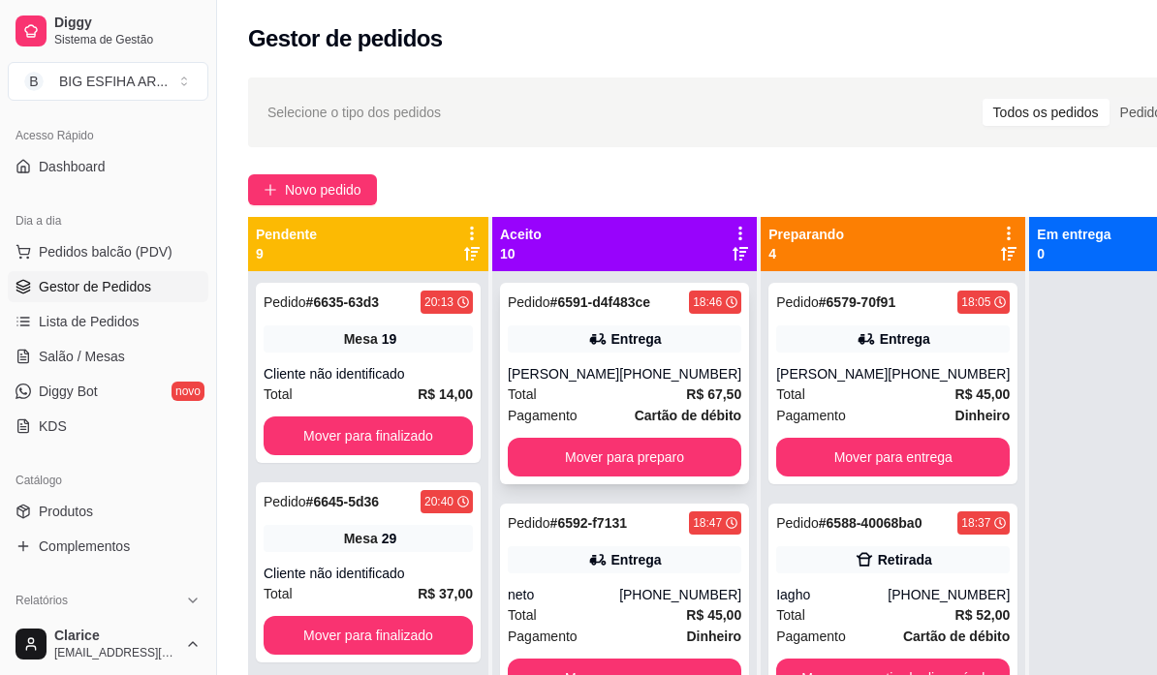
click at [613, 478] on div "Pedido # 6591-d4f483ce 18:46 Entrega [PERSON_NAME] [PHONE_NUMBER] Total R$ 67,5…" at bounding box center [624, 383] width 249 height 201
click at [656, 459] on button "Mover para preparo" at bounding box center [624, 457] width 233 height 39
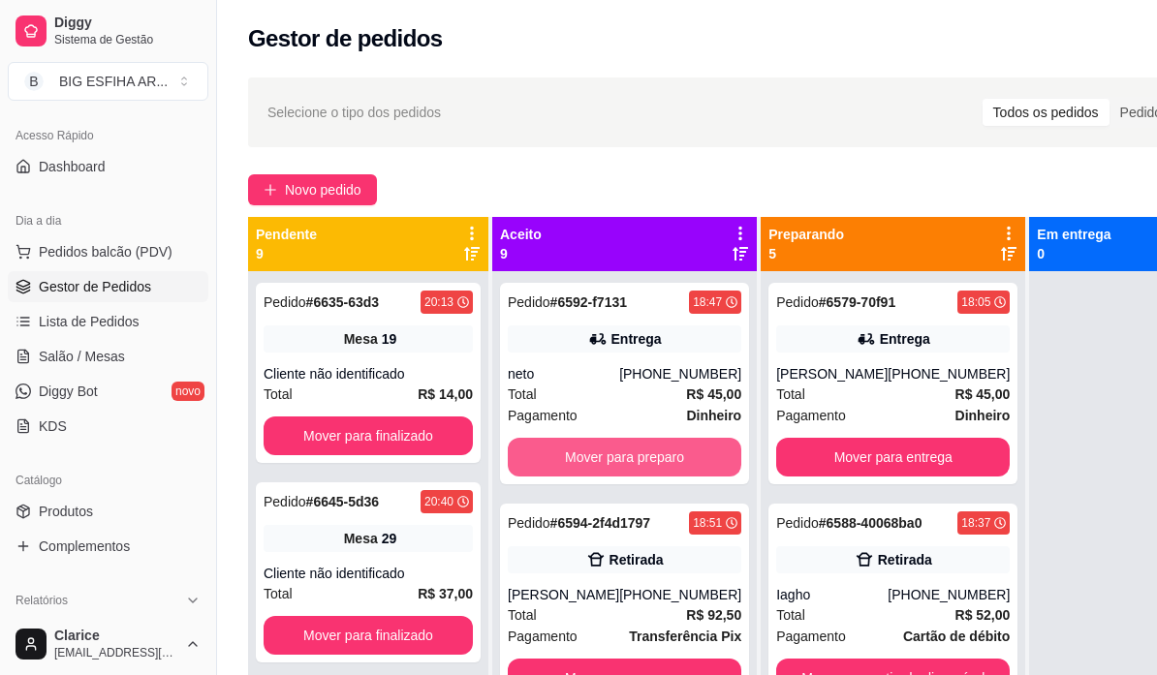
click at [656, 459] on button "Mover para preparo" at bounding box center [624, 457] width 233 height 39
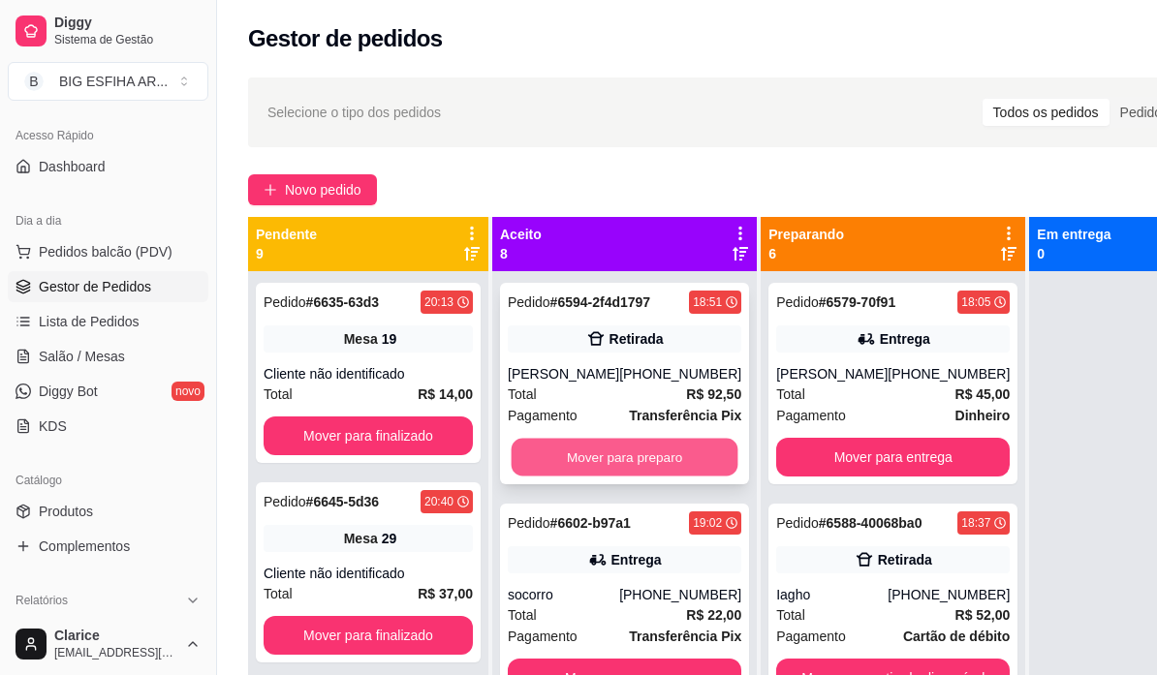
click at [663, 477] on button "Mover para preparo" at bounding box center [624, 458] width 227 height 38
click at [676, 446] on button "Mover para preparo" at bounding box center [624, 457] width 233 height 39
click at [675, 477] on button "Mover para preparo" at bounding box center [624, 458] width 227 height 38
click at [668, 477] on button "Mover para preparo" at bounding box center [624, 457] width 233 height 39
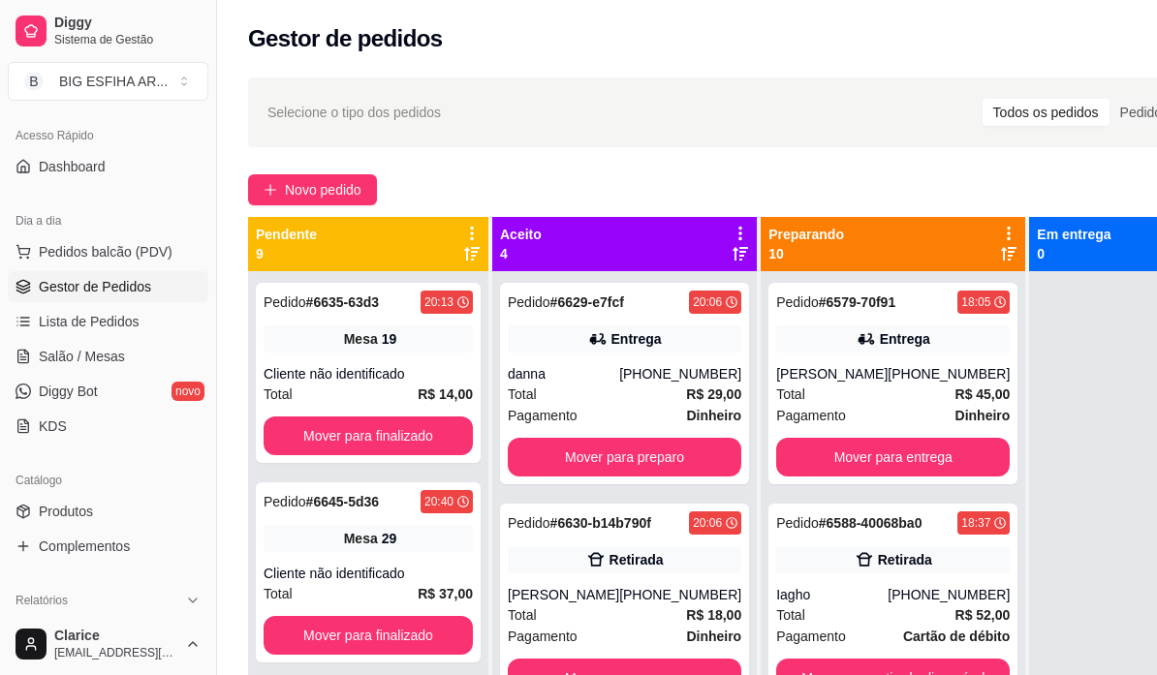
click at [672, 487] on div "Pedido # 6629-e7fcf 20:06 Entrega danna [PHONE_NUMBER] Total R$ 29,00 Pagamento…" at bounding box center [624, 608] width 264 height 675
click at [671, 477] on div "Pedido # 6629-e7fcf 20:06 Entrega danna [PHONE_NUMBER] Total R$ 29,00 Pagamento…" at bounding box center [624, 383] width 249 height 201
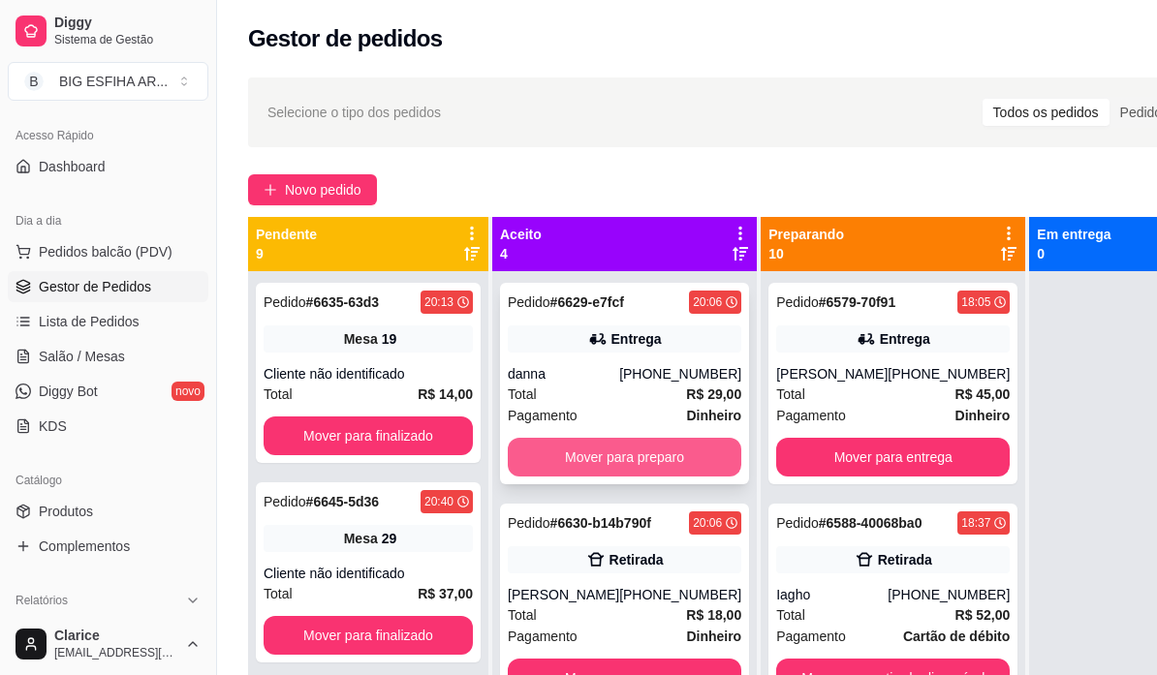
click at [593, 460] on button "Mover para preparo" at bounding box center [624, 457] width 233 height 39
click at [605, 477] on button "Mover para preparo" at bounding box center [624, 458] width 227 height 38
click at [649, 461] on button "Mover para preparo" at bounding box center [624, 457] width 233 height 39
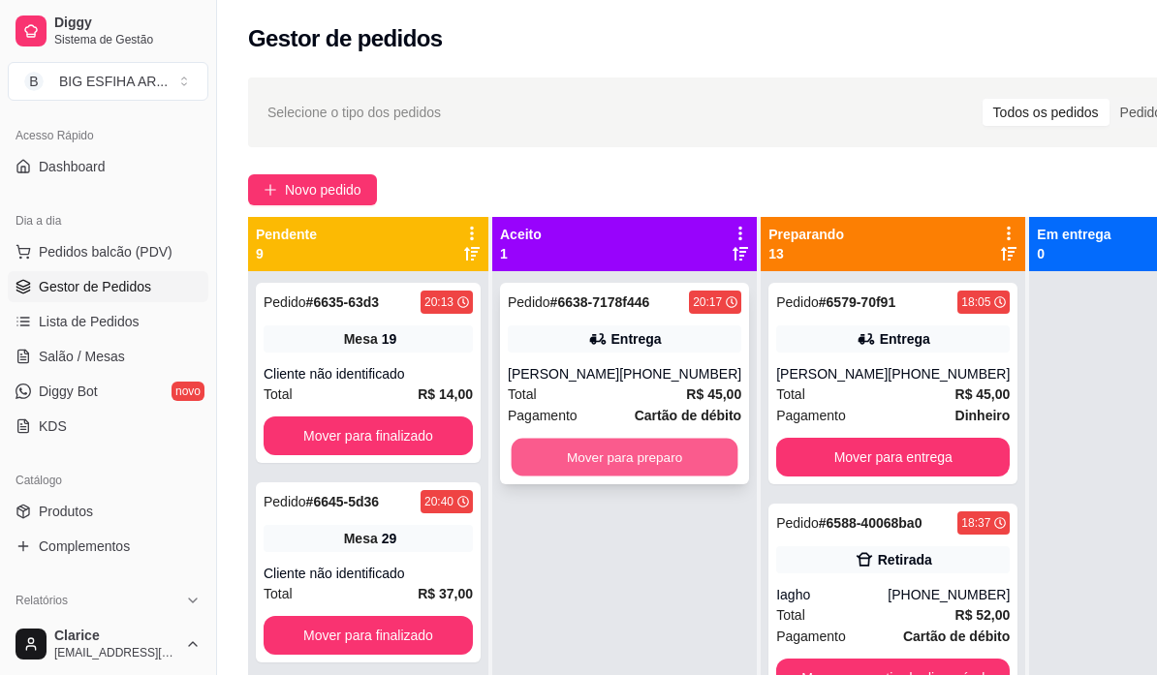
click at [645, 472] on button "Mover para preparo" at bounding box center [624, 458] width 227 height 38
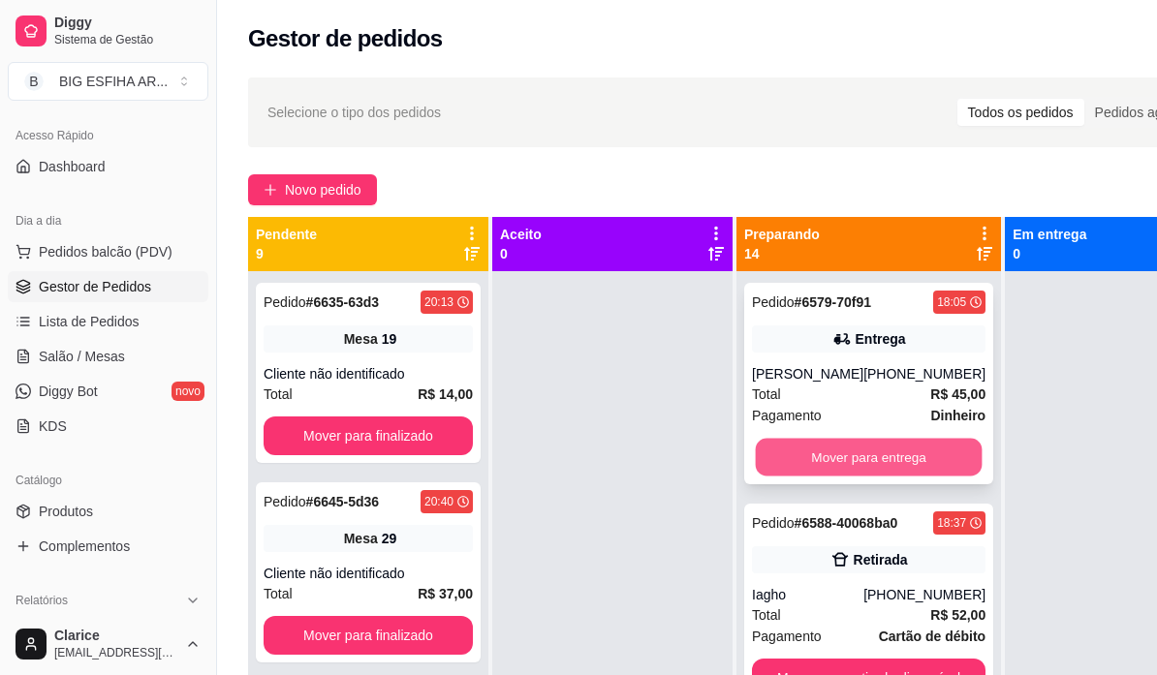
click at [914, 439] on button "Mover para entrega" at bounding box center [869, 458] width 227 height 38
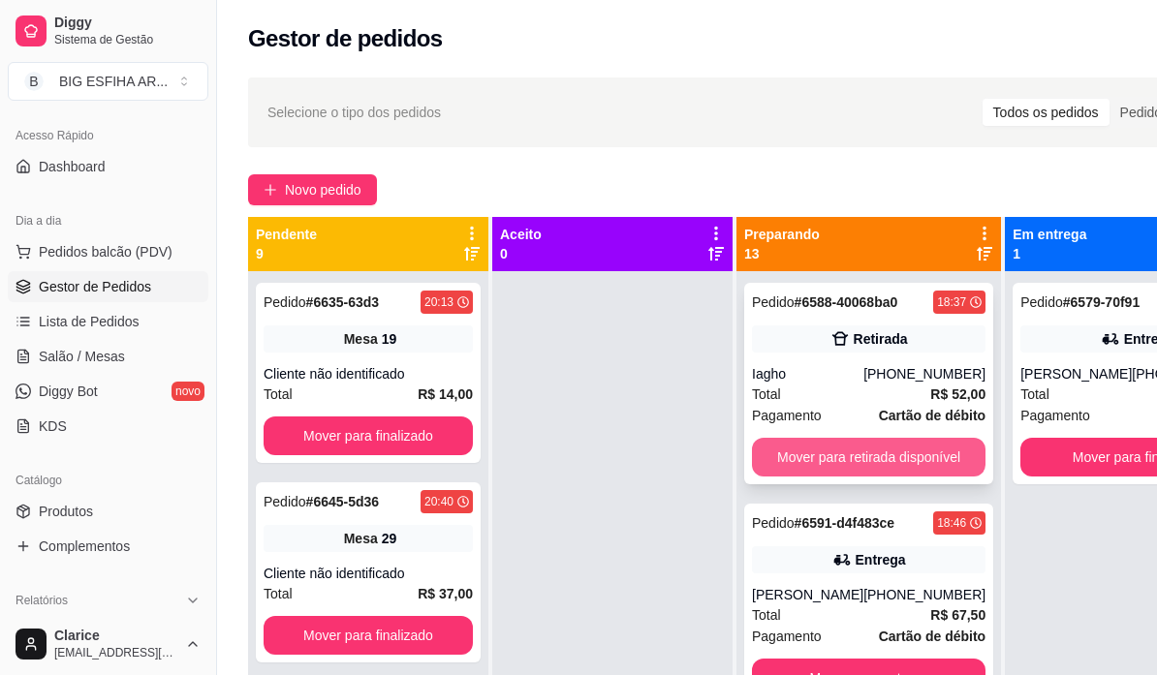
click at [916, 448] on button "Mover para retirada disponível" at bounding box center [868, 457] width 233 height 39
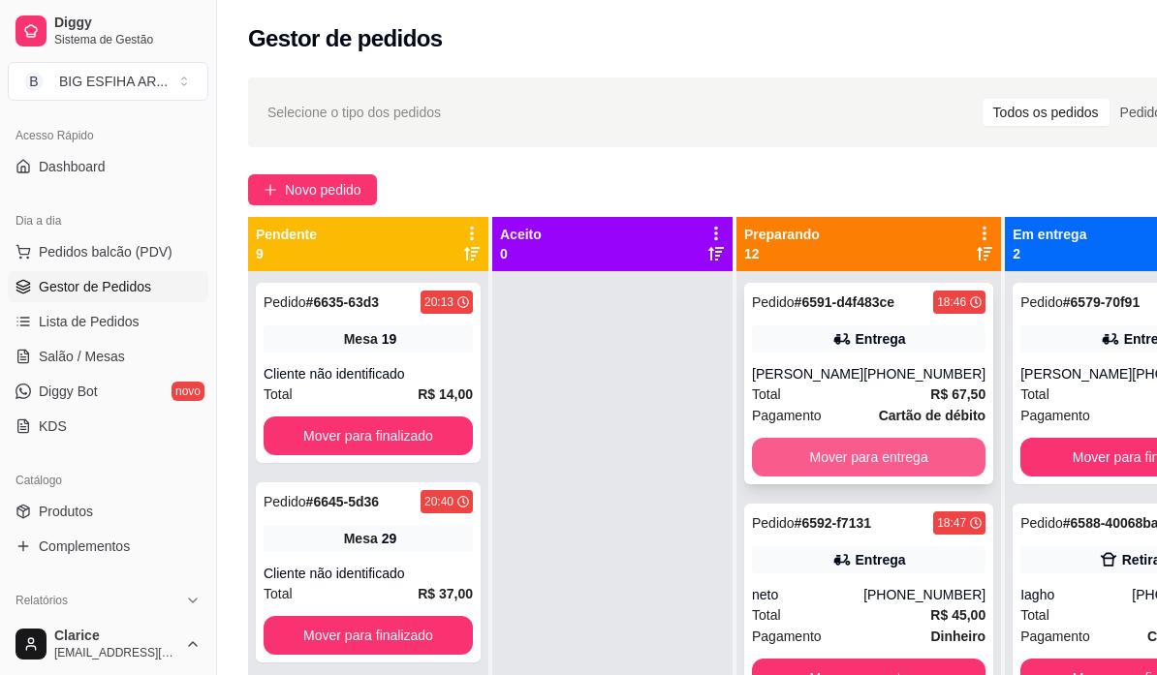
click at [916, 450] on button "Mover para entrega" at bounding box center [868, 457] width 233 height 39
click at [916, 450] on div "Mover para entrega" at bounding box center [868, 457] width 233 height 39
click at [917, 659] on button "Mover para entrega" at bounding box center [868, 678] width 233 height 39
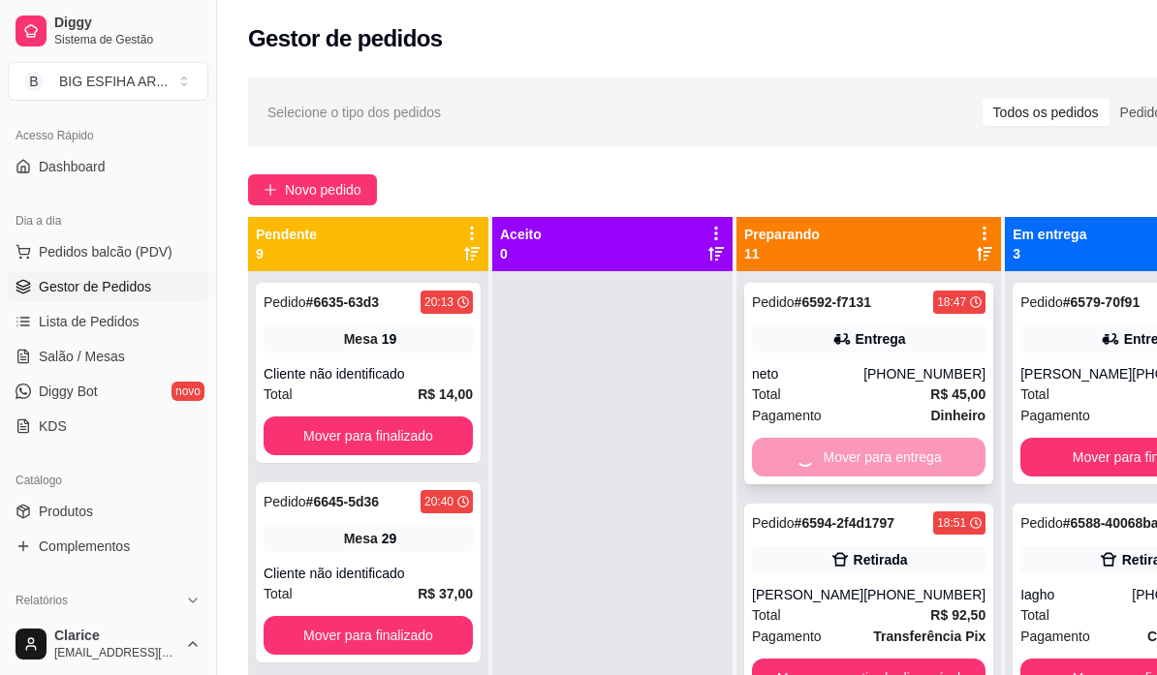
click at [917, 659] on button "Mover para retirada disponível" at bounding box center [868, 678] width 233 height 39
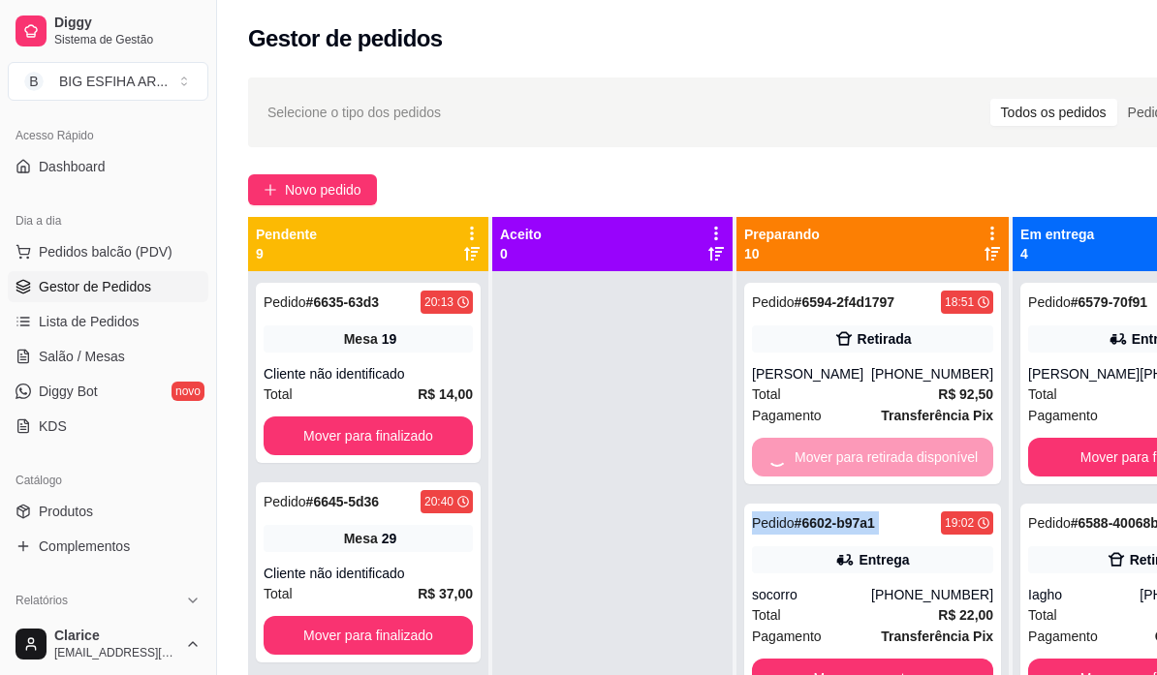
click at [917, 450] on div "Mover para retirada disponível" at bounding box center [872, 457] width 241 height 39
drag, startPoint x: 917, startPoint y: 450, endPoint x: 949, endPoint y: 450, distance: 32.0
click at [919, 450] on div "Mover para retirada disponível" at bounding box center [872, 457] width 241 height 39
click at [949, 450] on div "Mover para retirada disponível" at bounding box center [872, 457] width 241 height 39
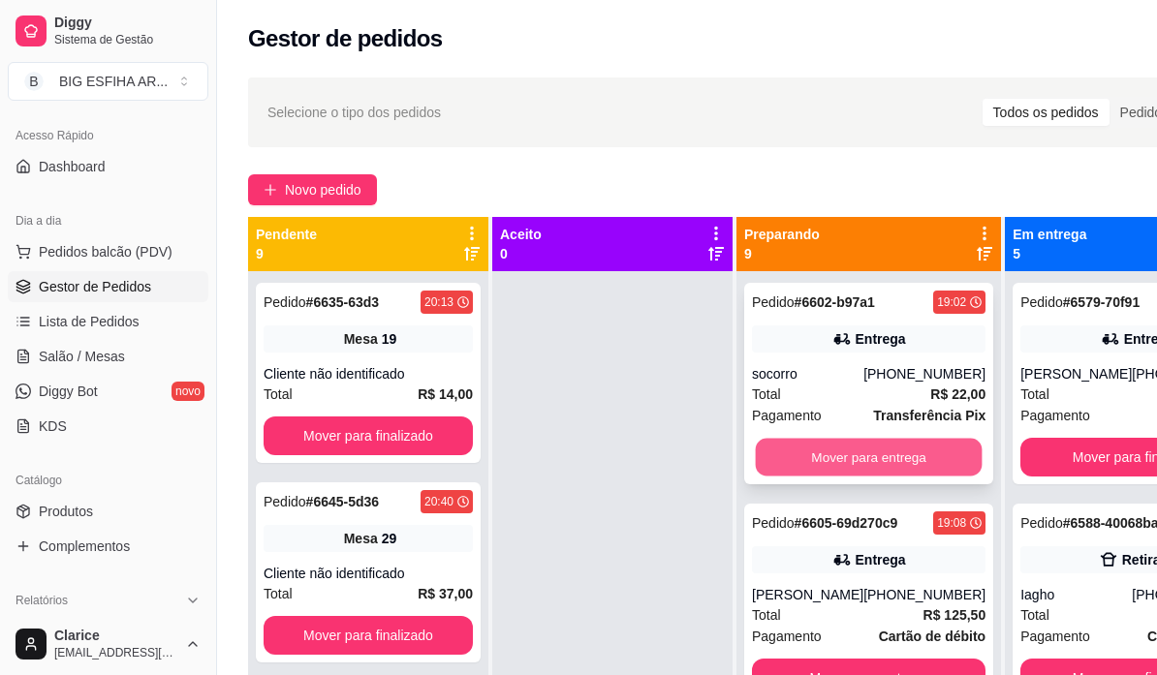
click at [927, 461] on button "Mover para entrega" at bounding box center [869, 458] width 227 height 38
click at [927, 461] on button "Mover para entrega" at bounding box center [868, 457] width 233 height 39
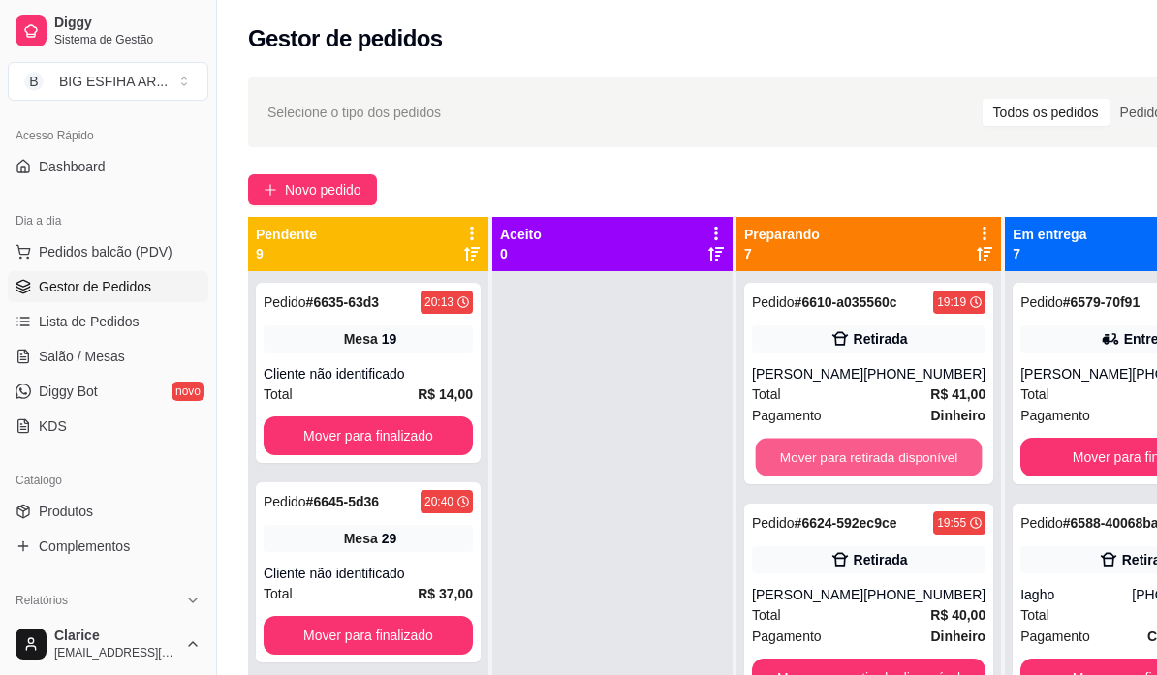
click at [927, 461] on button "Mover para retirada disponível" at bounding box center [869, 458] width 227 height 38
click at [927, 461] on button "Mover para retirada disponível" at bounding box center [868, 457] width 233 height 39
click at [927, 461] on button "Mover para entrega" at bounding box center [869, 458] width 227 height 38
click at [927, 461] on button "Mover para retirada disponível" at bounding box center [869, 458] width 227 height 38
click at [858, 477] on button "Mover para entrega" at bounding box center [868, 457] width 233 height 39
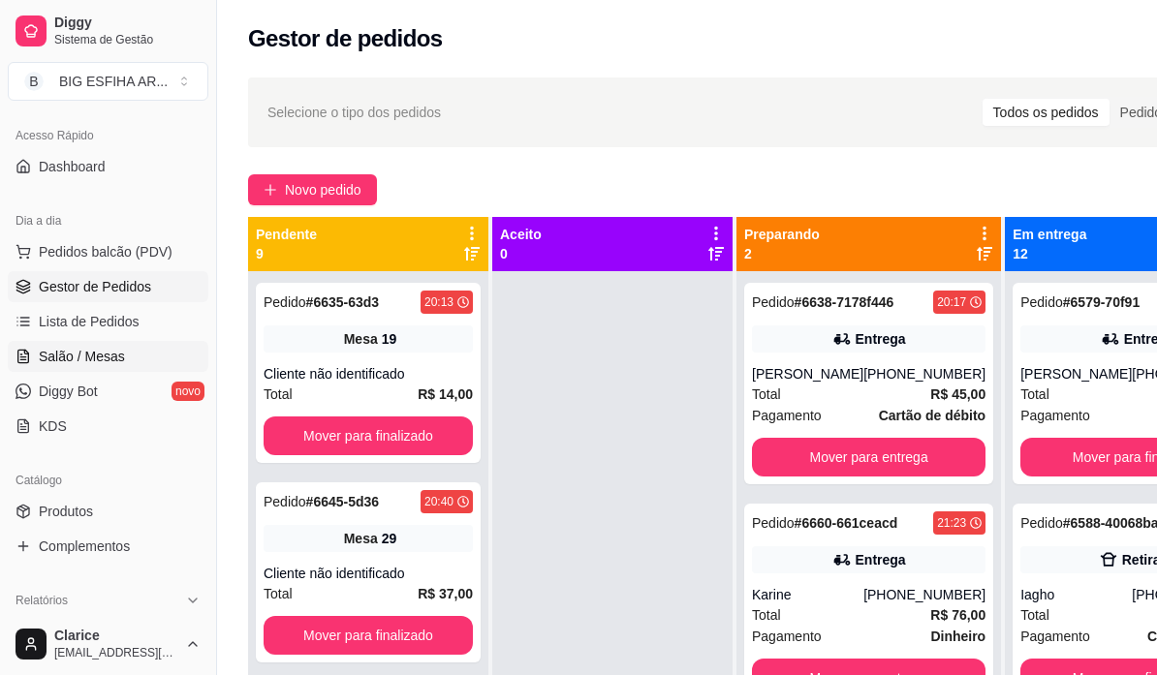
click at [60, 354] on span "Salão / Mesas" at bounding box center [82, 356] width 86 height 19
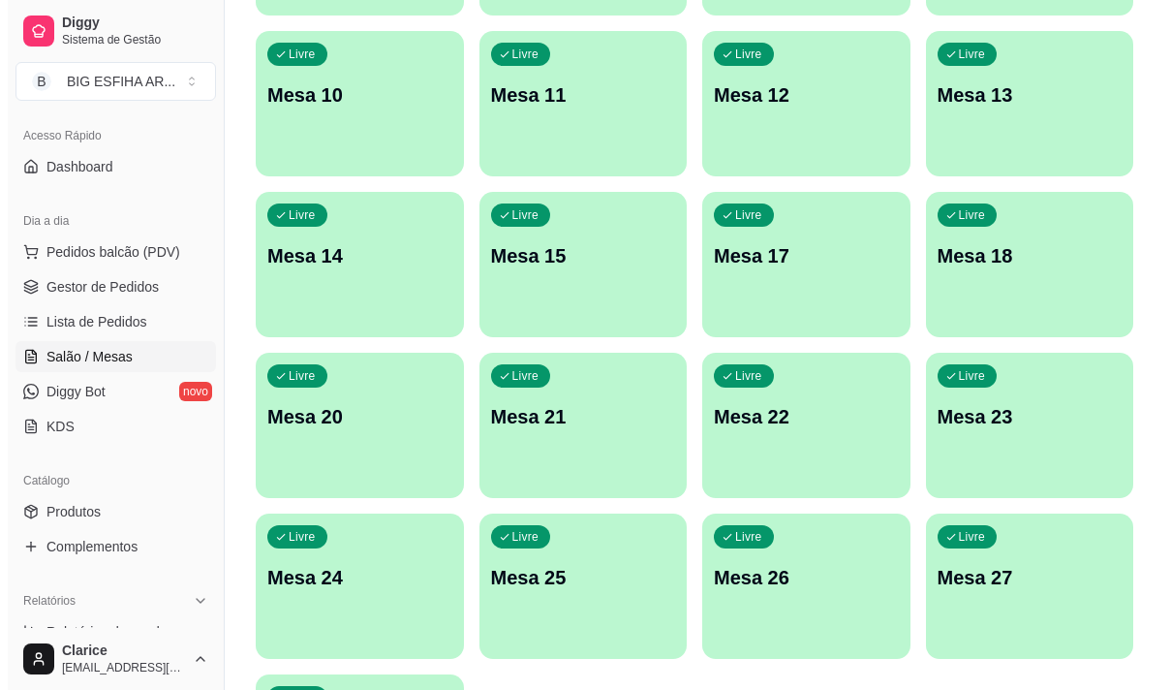
scroll to position [869, 0]
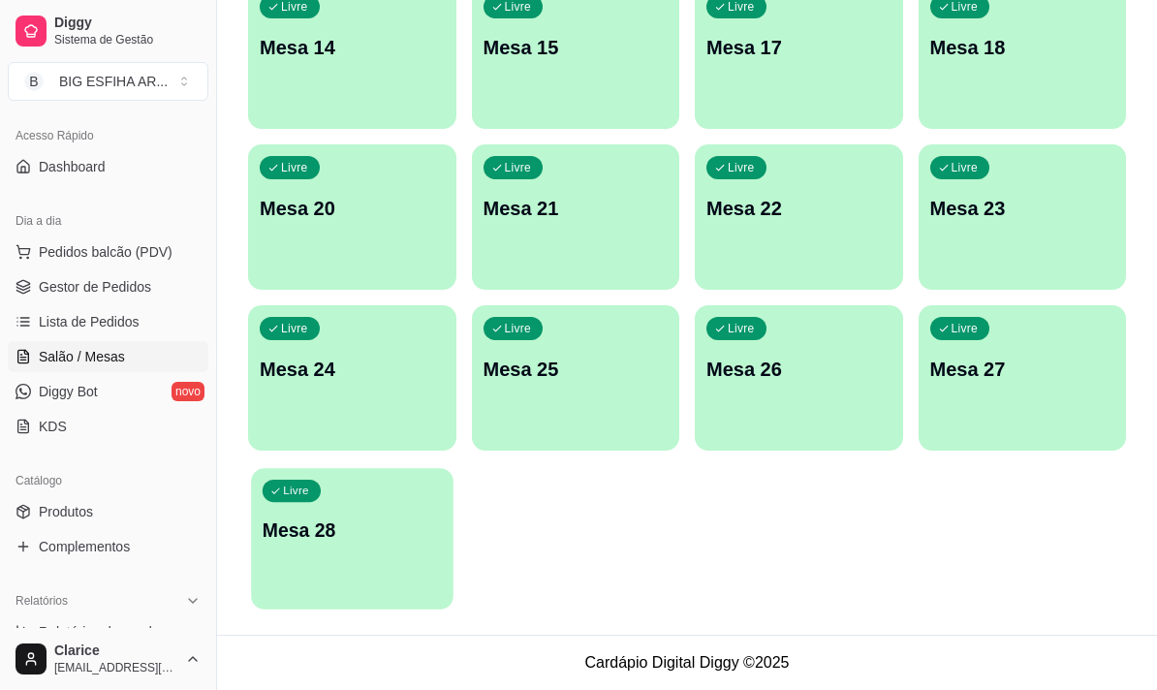
click at [343, 522] on p "Mesa 28" at bounding box center [352, 530] width 179 height 26
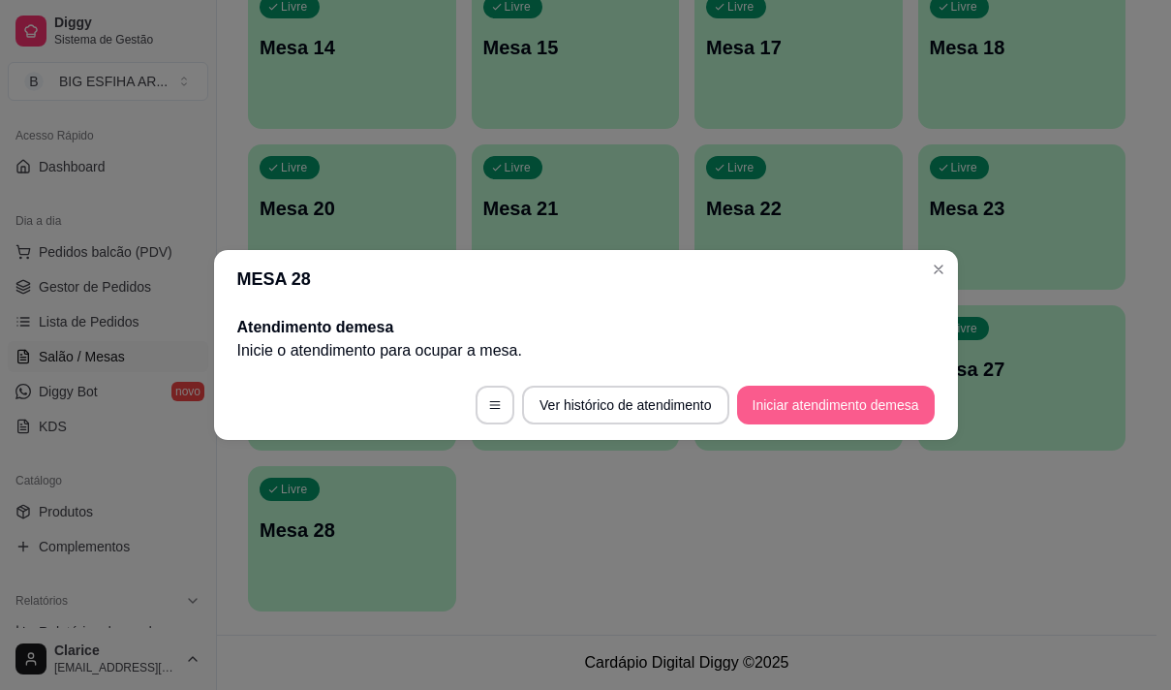
click at [833, 410] on button "Iniciar atendimento de mesa" at bounding box center [836, 405] width 198 height 39
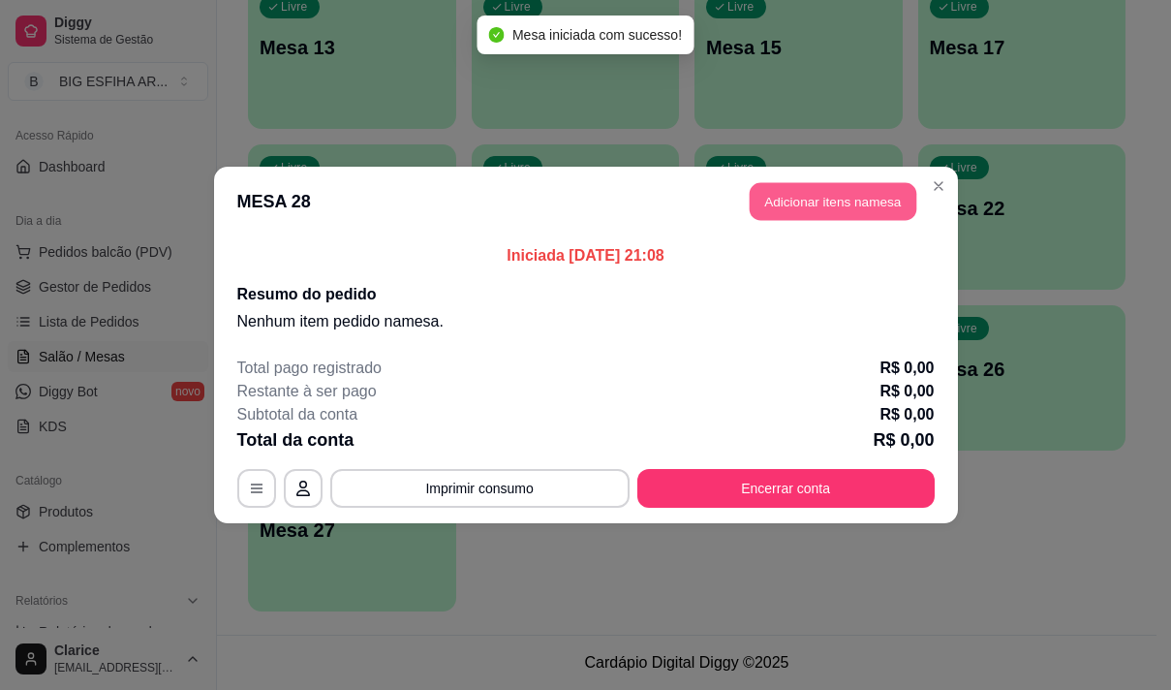
click at [885, 194] on button "Adicionar itens na mesa" at bounding box center [833, 202] width 167 height 38
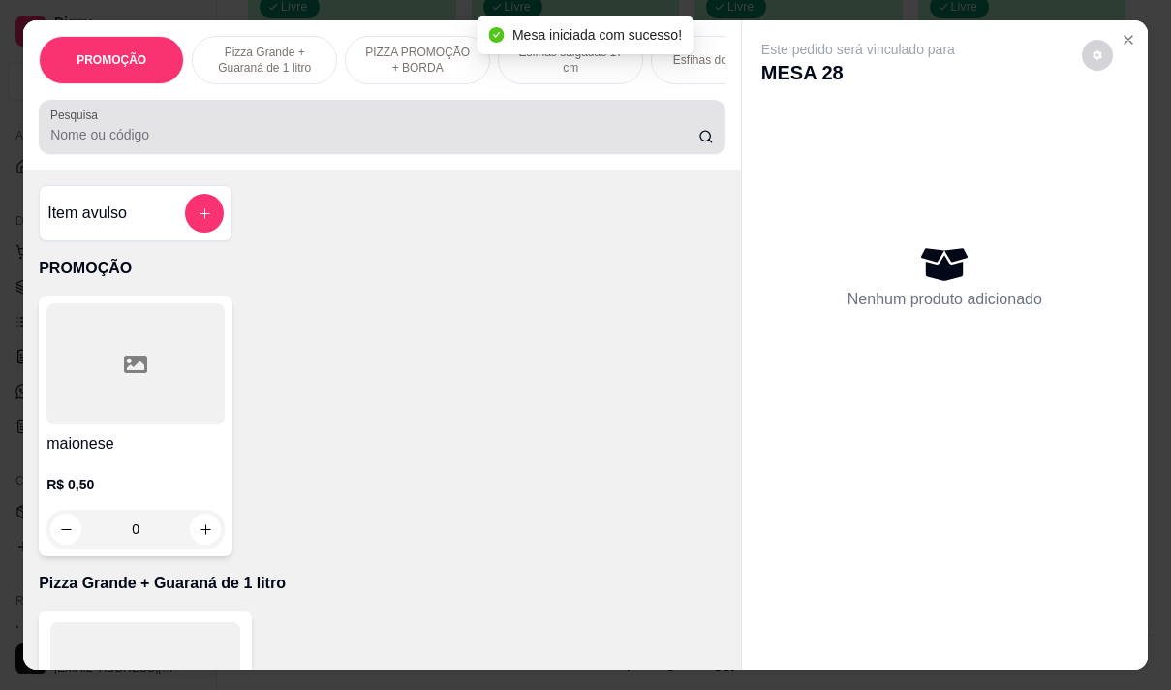
click at [661, 135] on input "Pesquisa" at bounding box center [374, 134] width 648 height 19
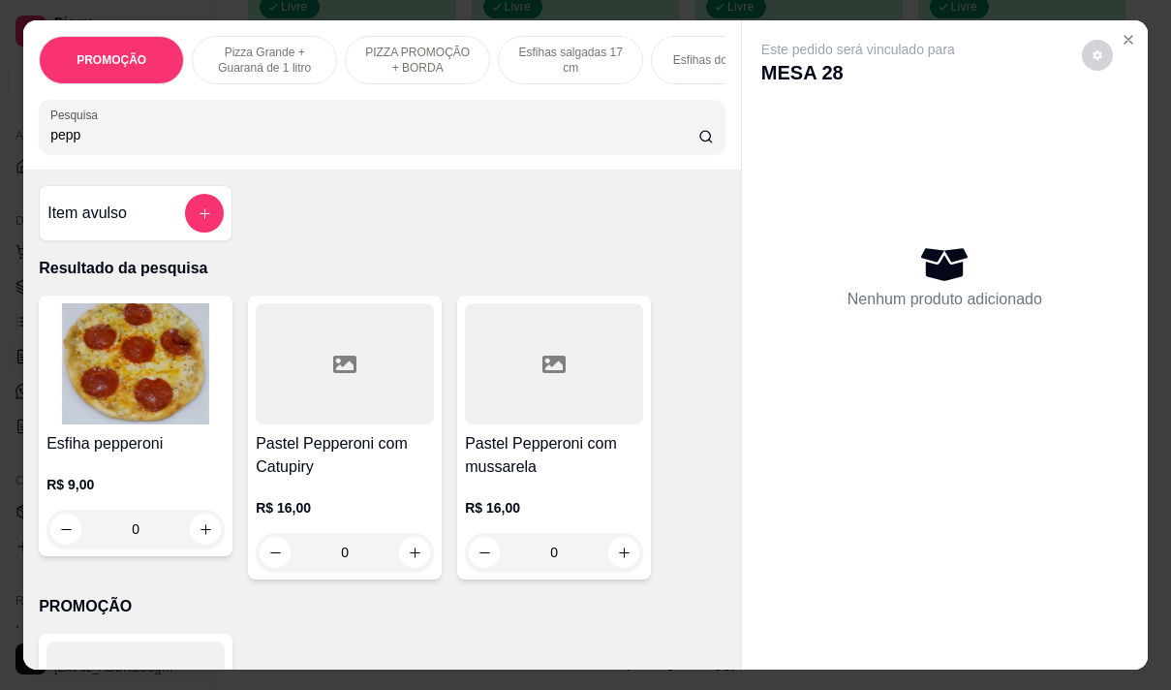
type input "pepp"
click at [141, 455] on h4 "Esfiha pepperoni" at bounding box center [135, 443] width 178 height 23
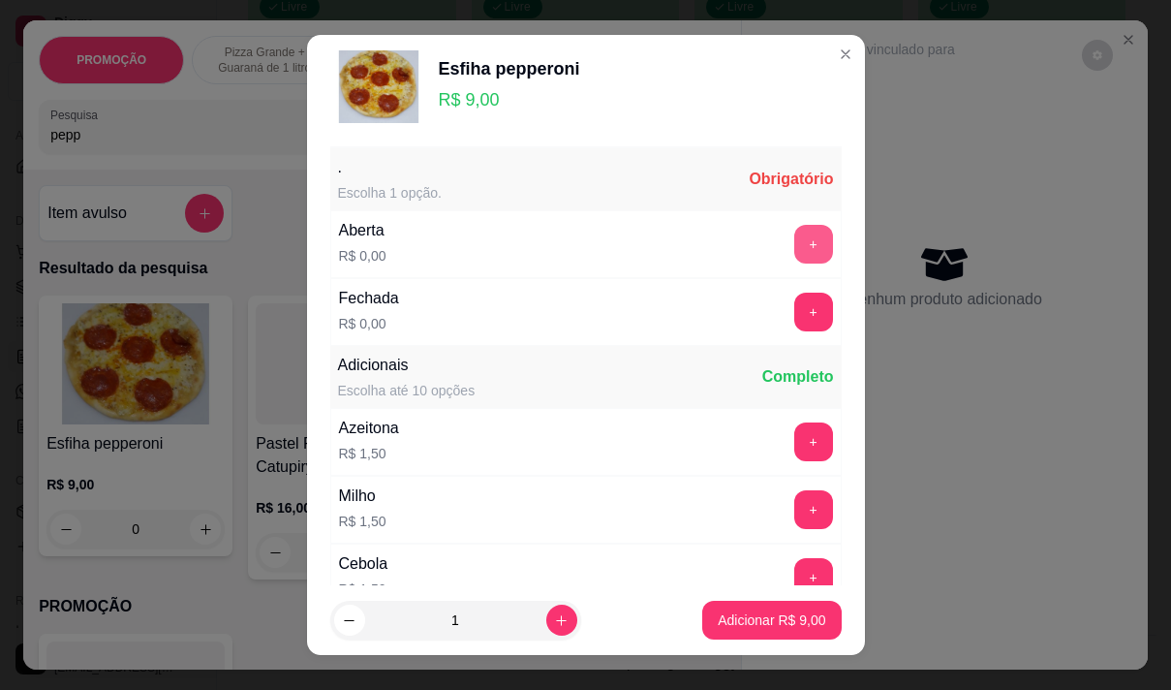
click at [794, 246] on button "+" at bounding box center [813, 244] width 39 height 39
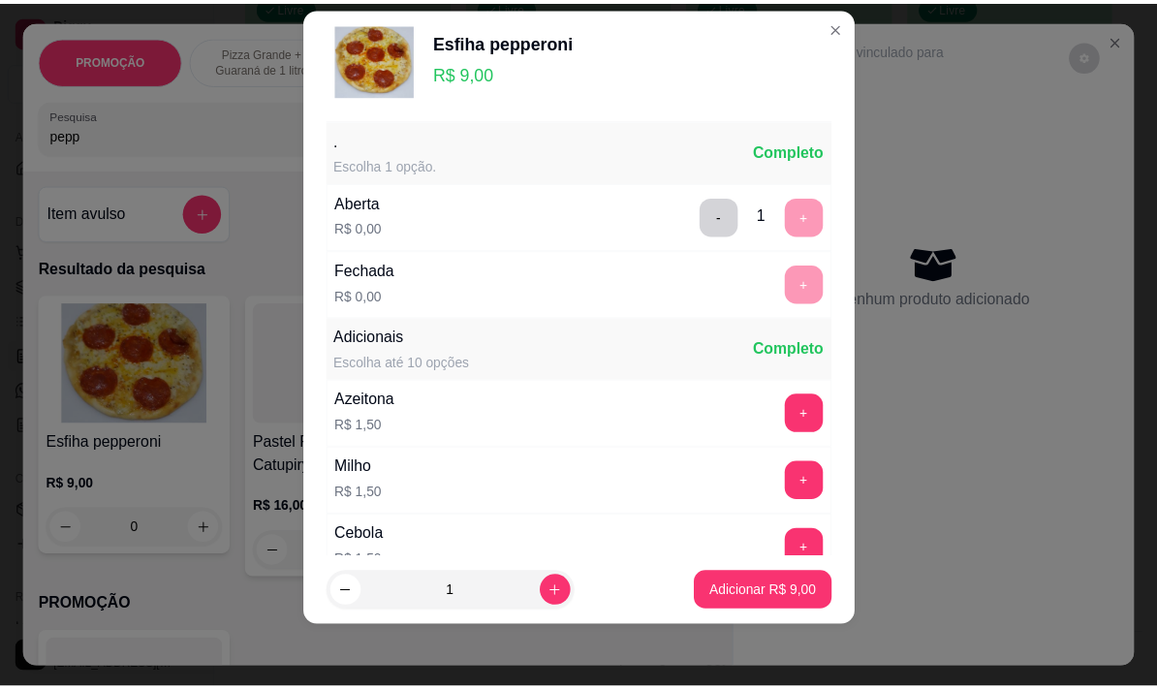
scroll to position [207, 0]
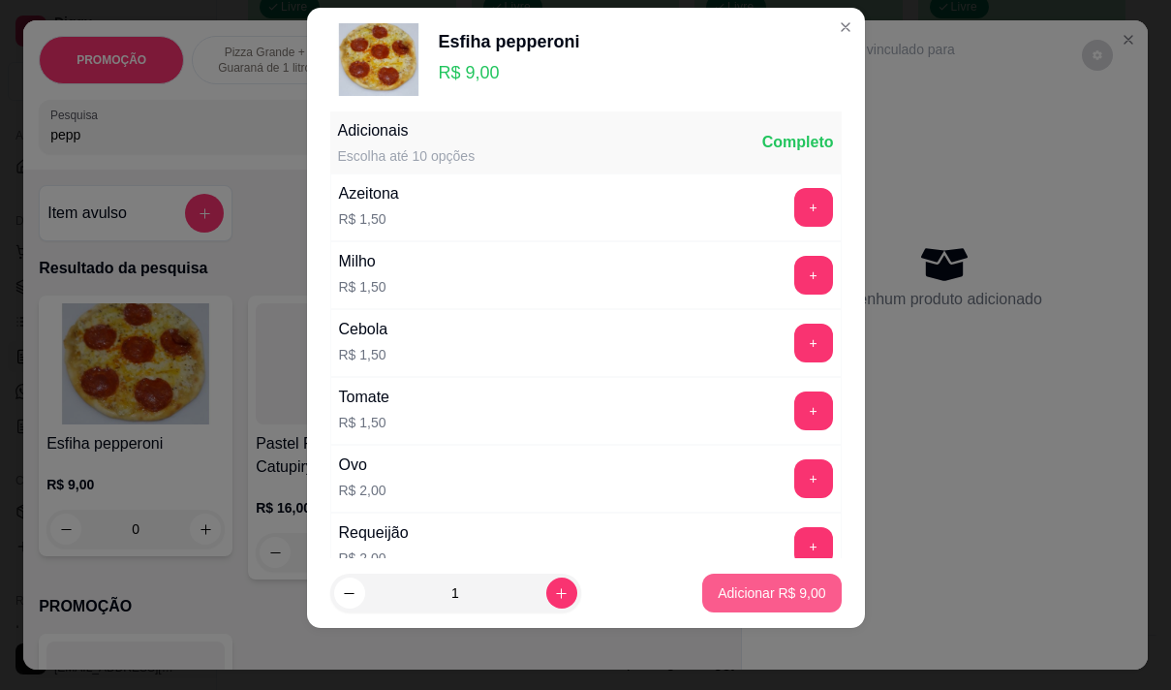
click at [758, 600] on p "Adicionar R$ 9,00" at bounding box center [772, 592] width 108 height 19
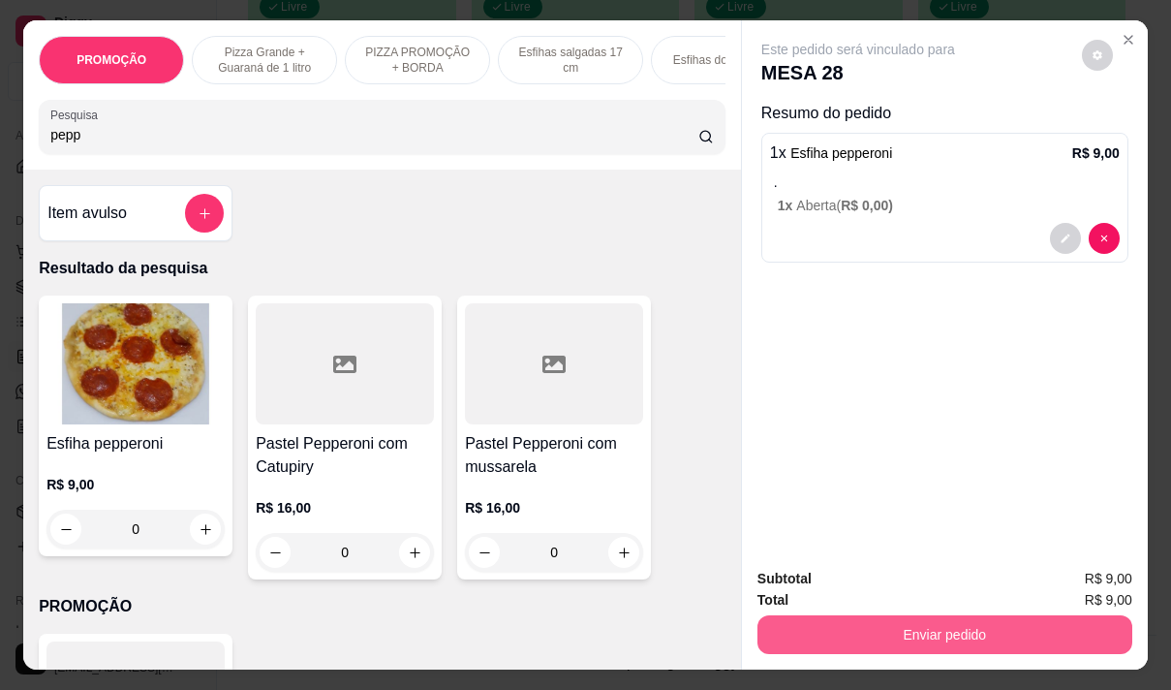
click at [932, 622] on button "Enviar pedido" at bounding box center [945, 634] width 375 height 39
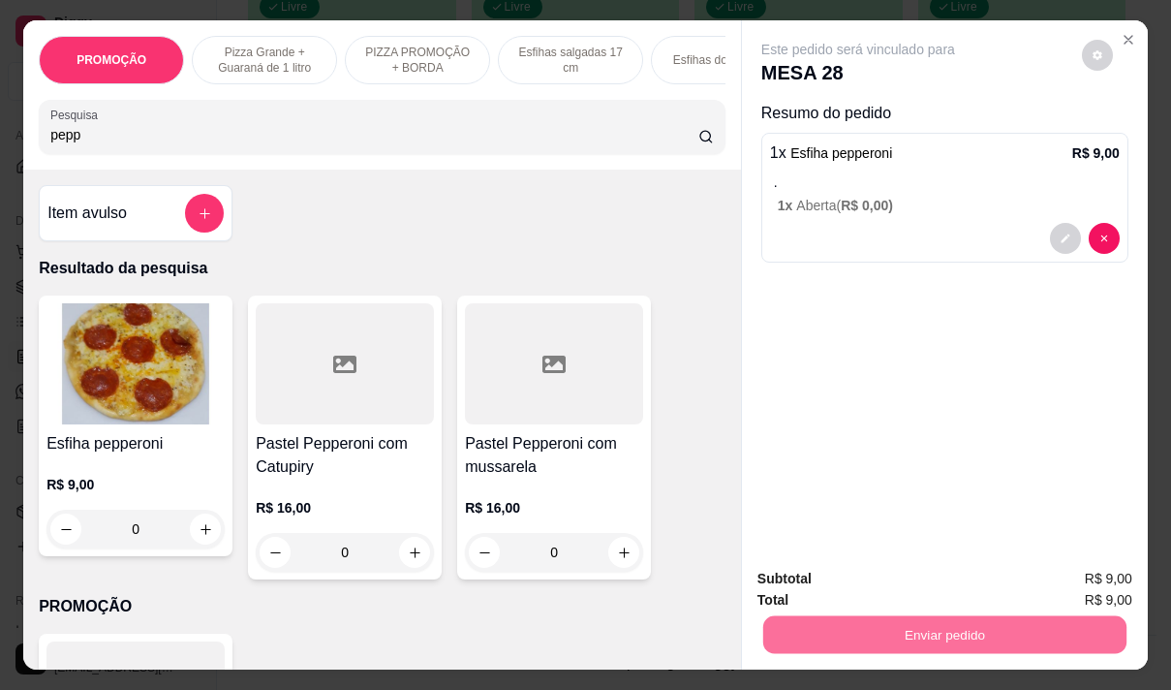
click at [866, 574] on button "Não registrar e enviar pedido" at bounding box center [880, 579] width 201 height 37
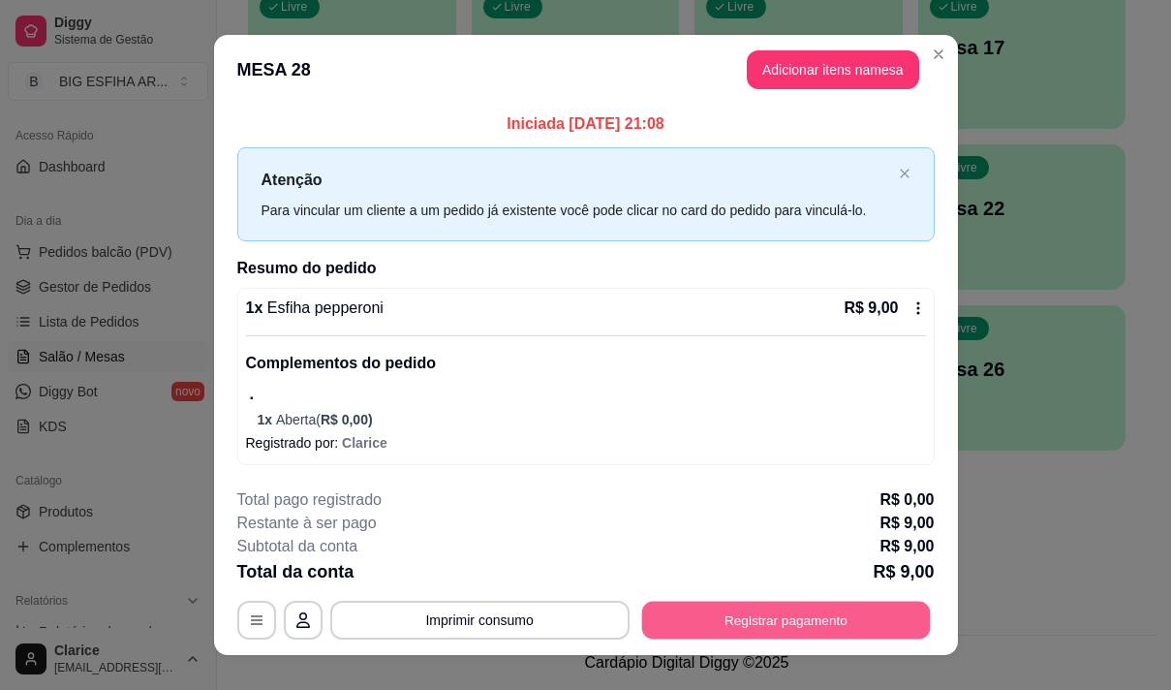
click at [735, 611] on button "Registrar pagamento" at bounding box center [785, 621] width 289 height 38
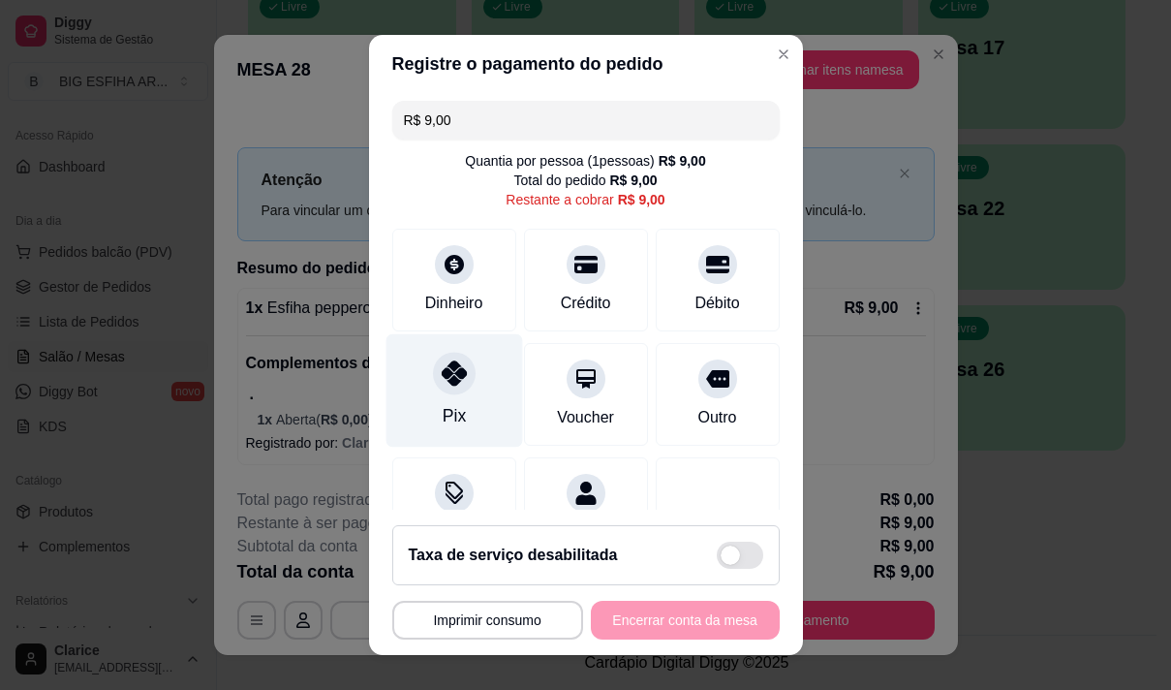
click at [454, 417] on div "Pix" at bounding box center [454, 389] width 137 height 113
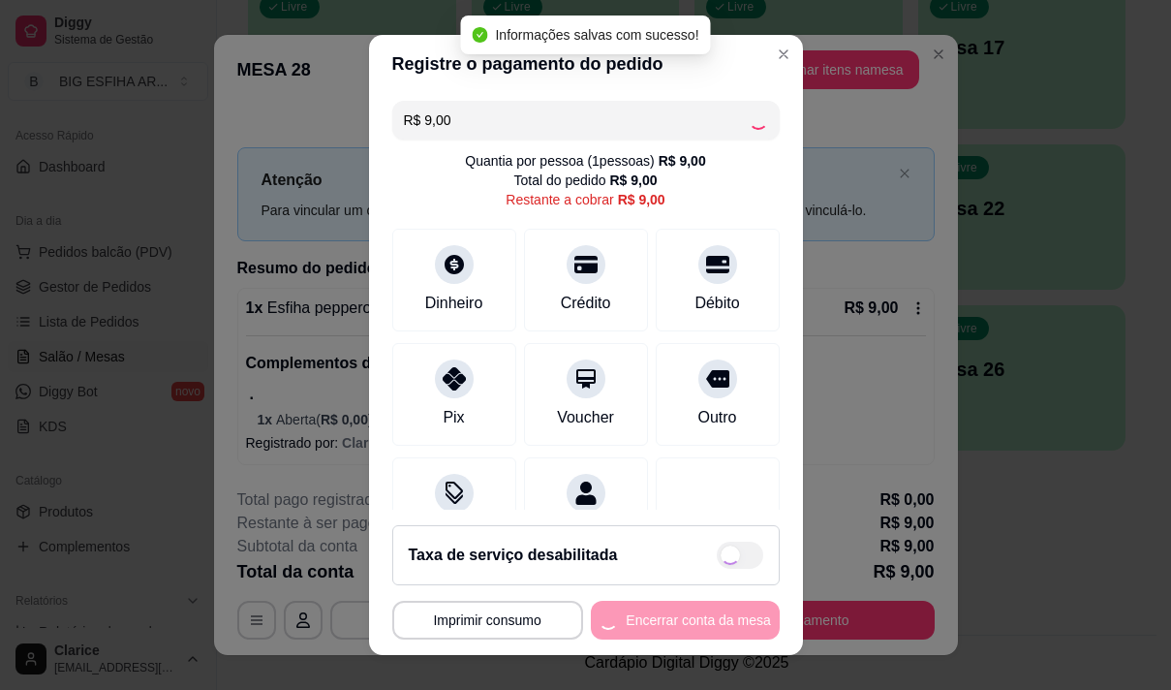
type input "R$ 0,00"
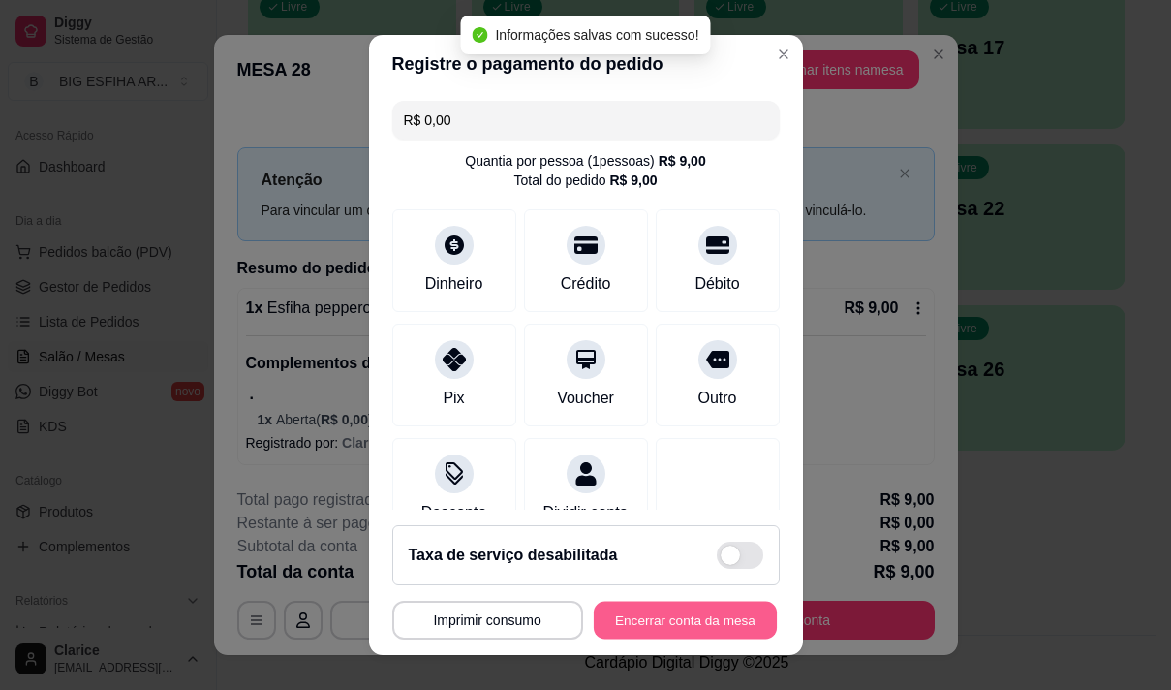
click at [663, 626] on button "Encerrar conta da mesa" at bounding box center [685, 621] width 183 height 38
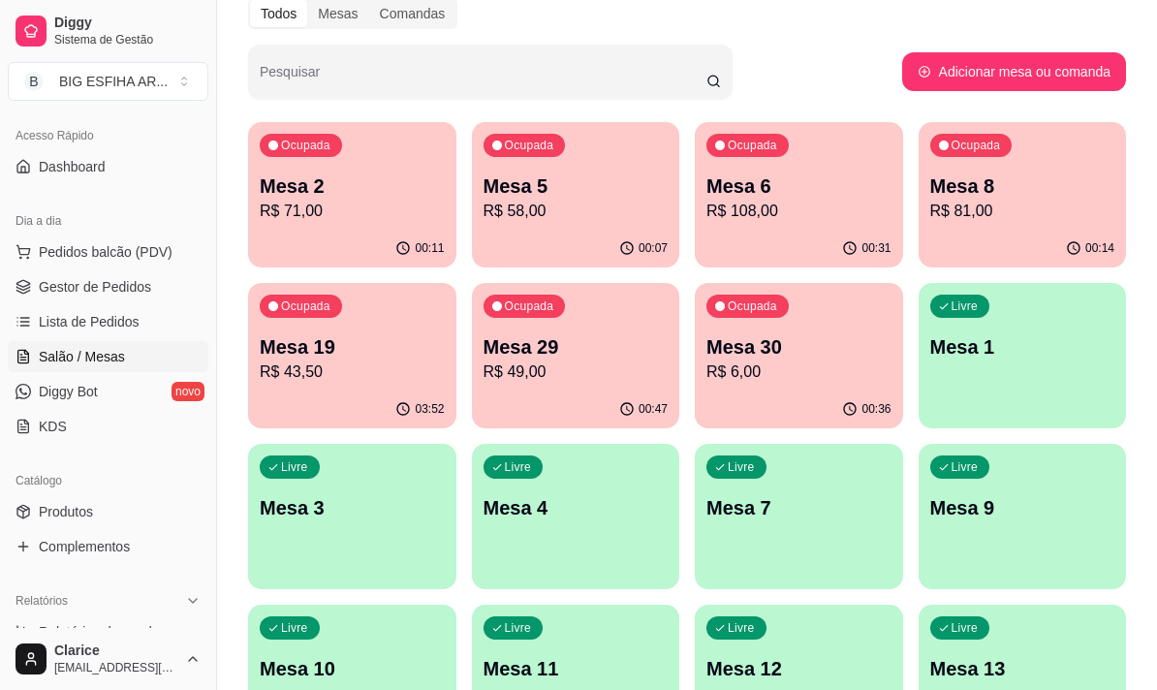
scroll to position [0, 0]
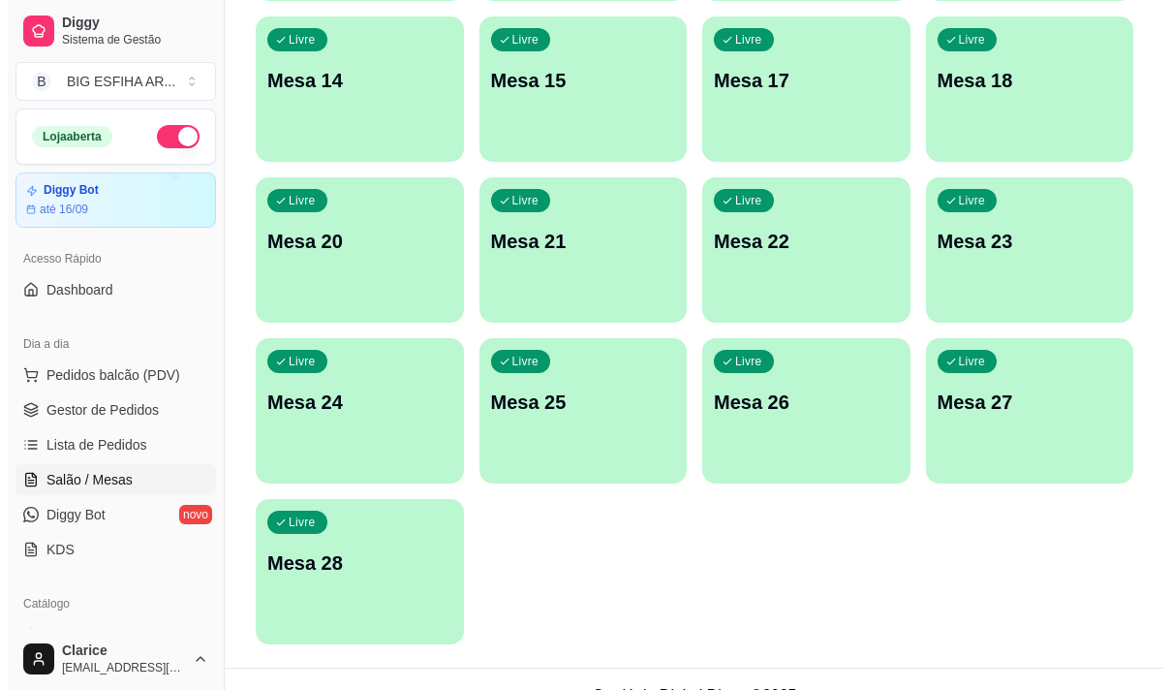
scroll to position [869, 0]
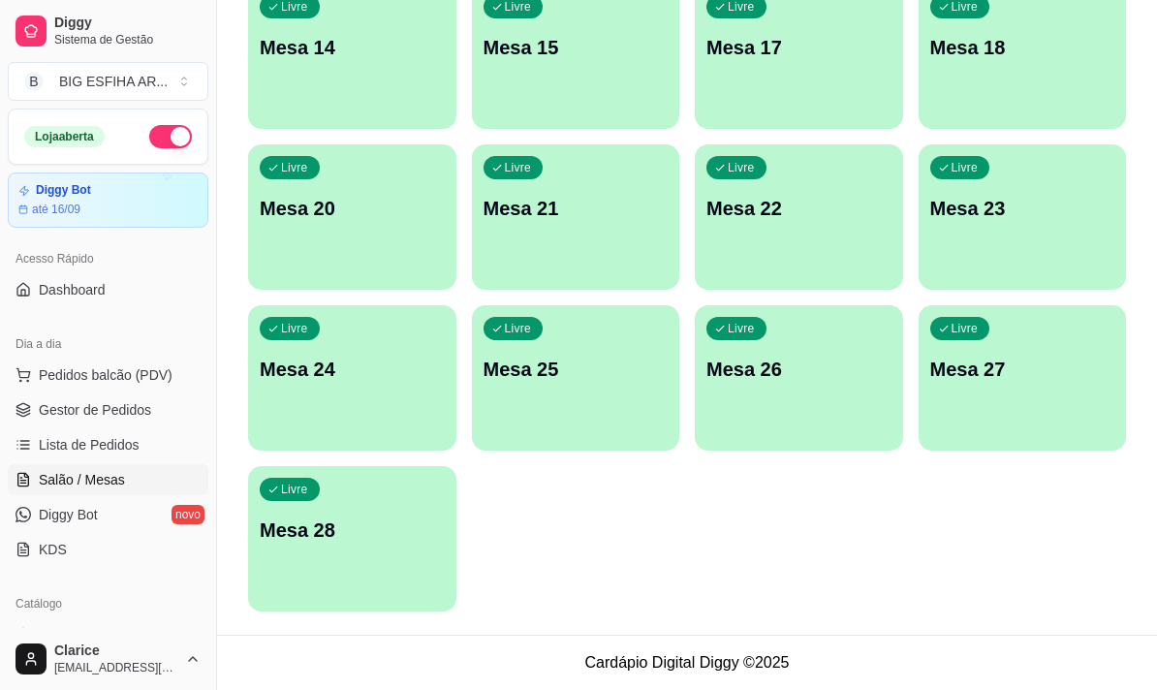
click at [366, 562] on div "Livre Mesa 28" at bounding box center [352, 527] width 208 height 122
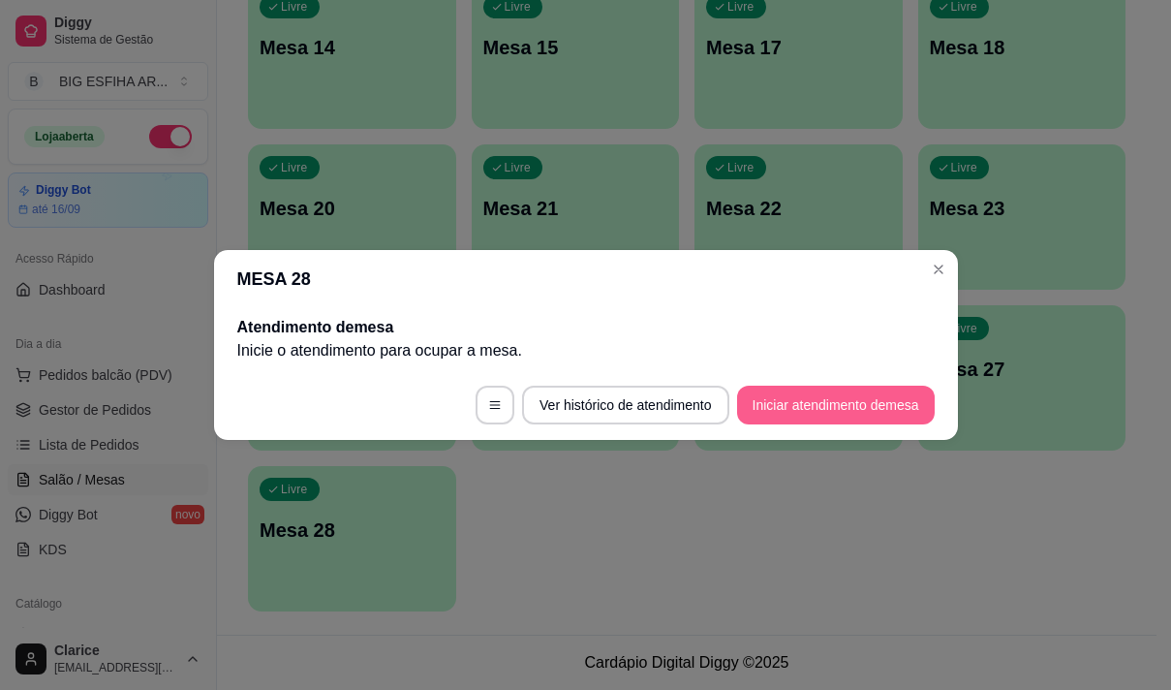
click at [806, 406] on button "Iniciar atendimento de mesa" at bounding box center [836, 405] width 198 height 39
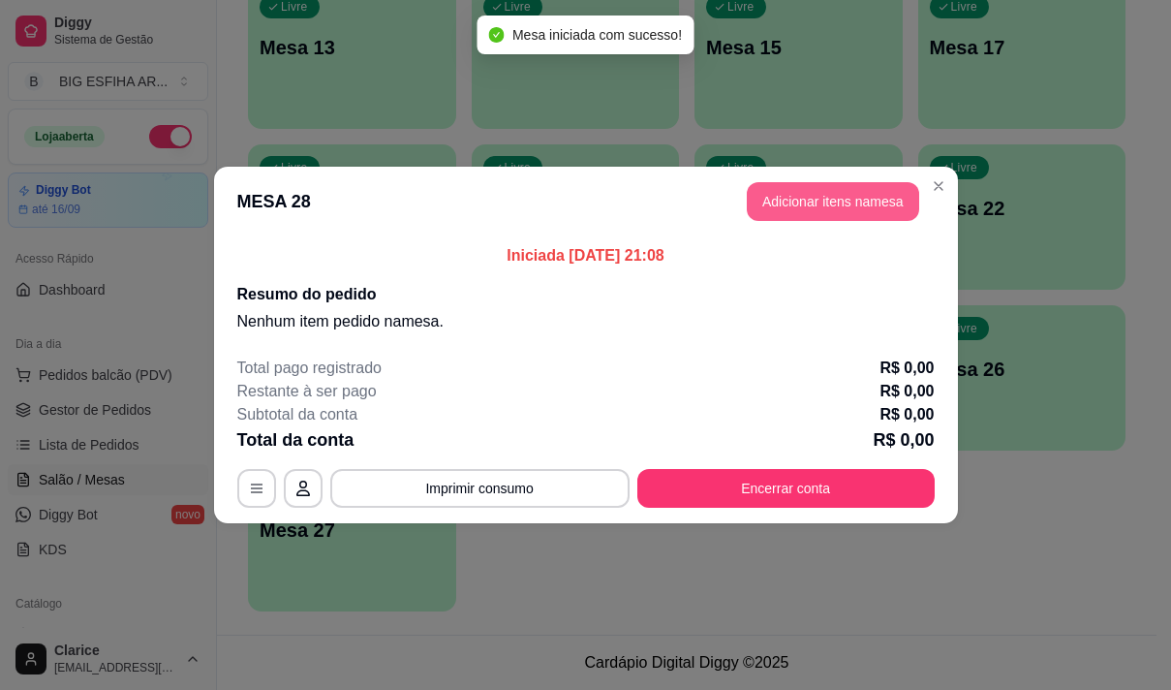
click at [813, 199] on button "Adicionar itens na mesa" at bounding box center [833, 201] width 172 height 39
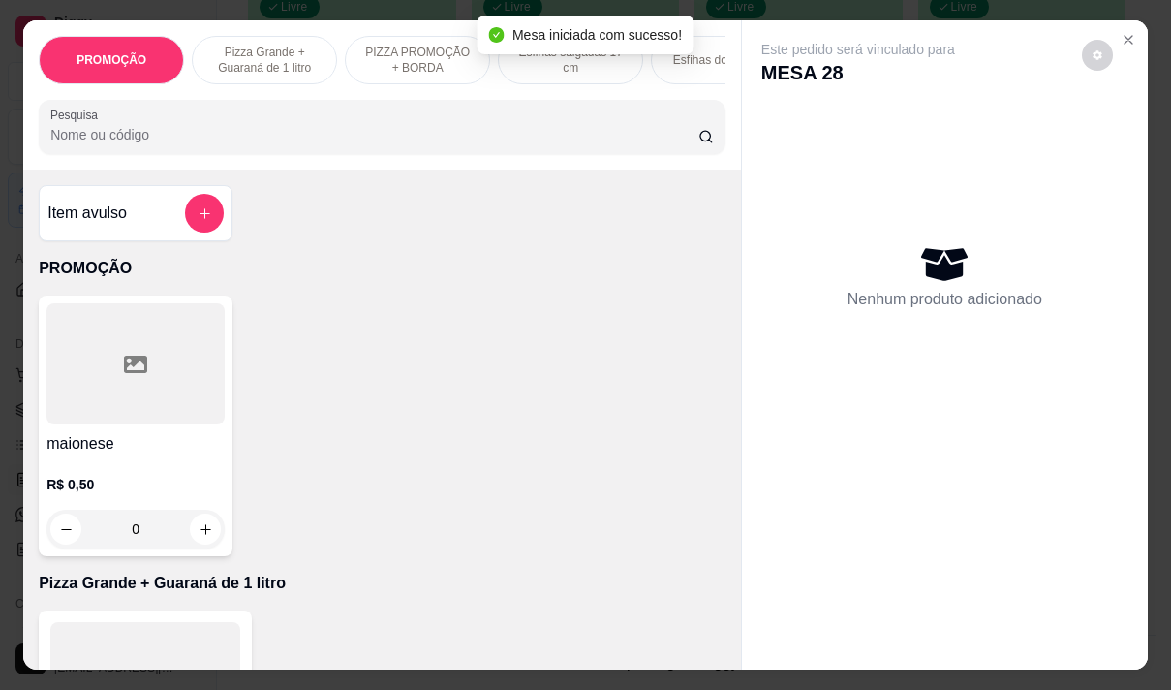
click at [363, 146] on div at bounding box center [382, 127] width 664 height 39
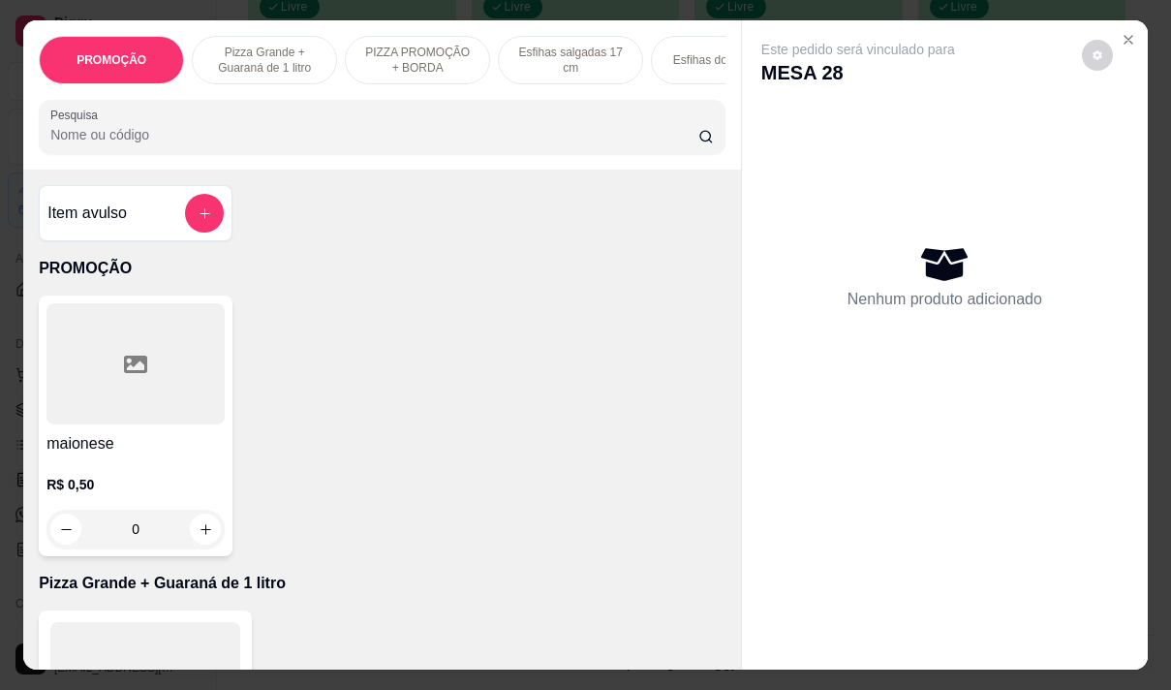
click at [352, 128] on div at bounding box center [382, 127] width 664 height 39
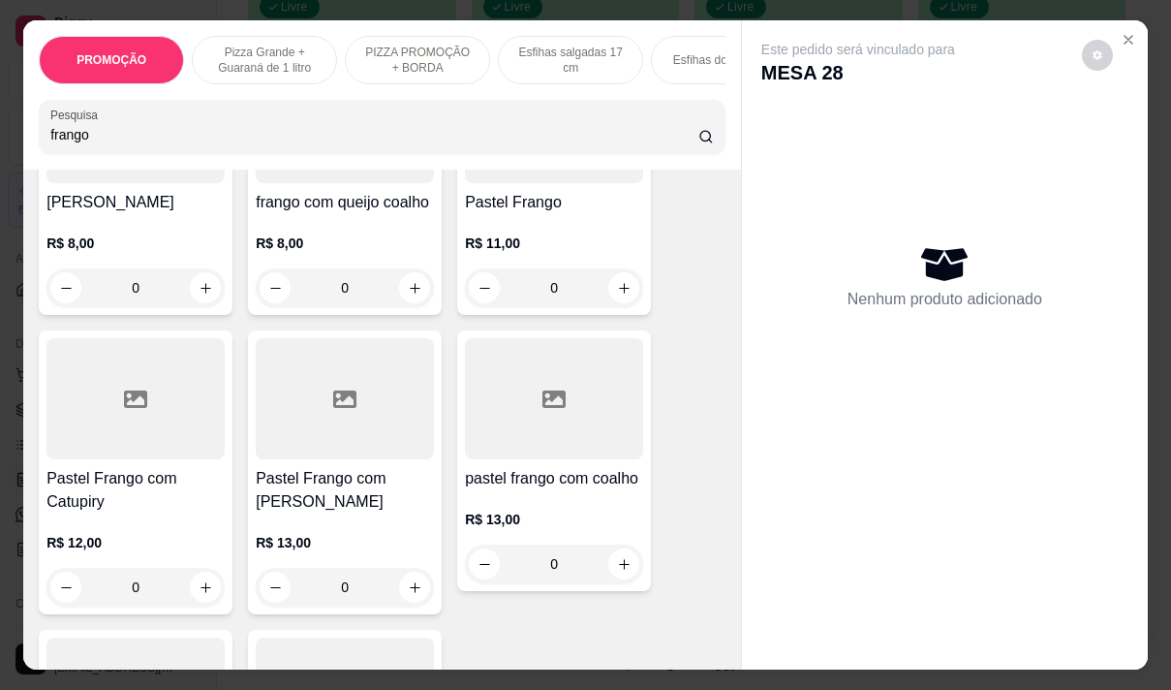
scroll to position [581, 0]
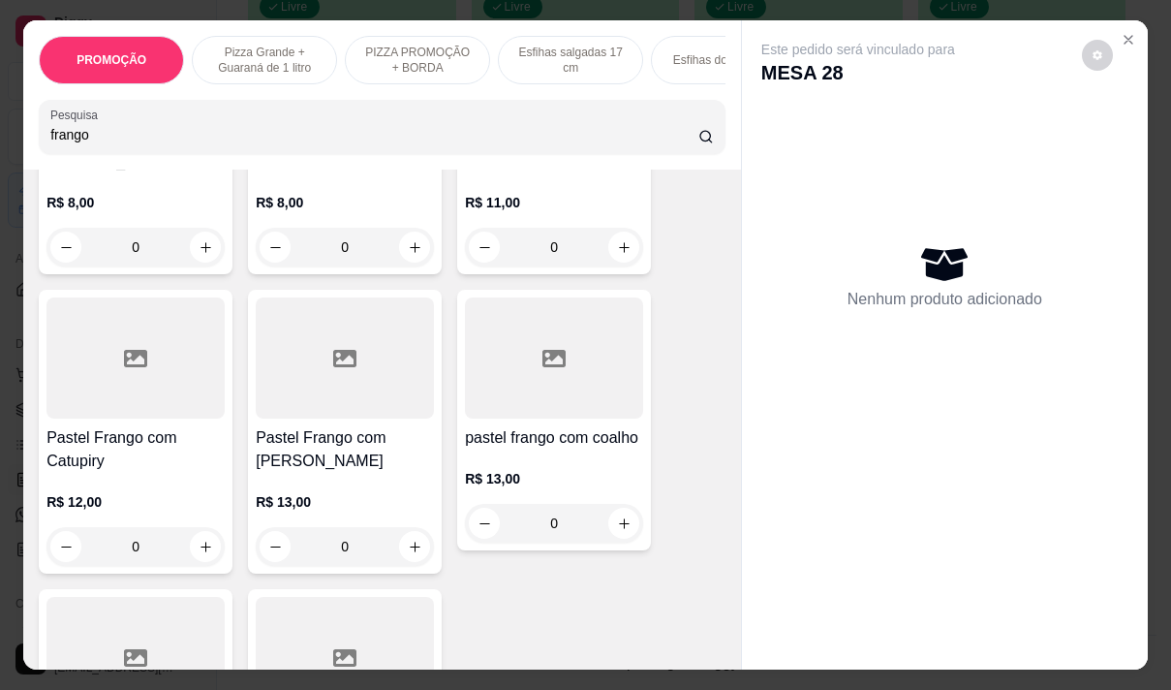
type input "frango"
click at [530, 198] on div "R$ 11,00 0" at bounding box center [554, 230] width 178 height 74
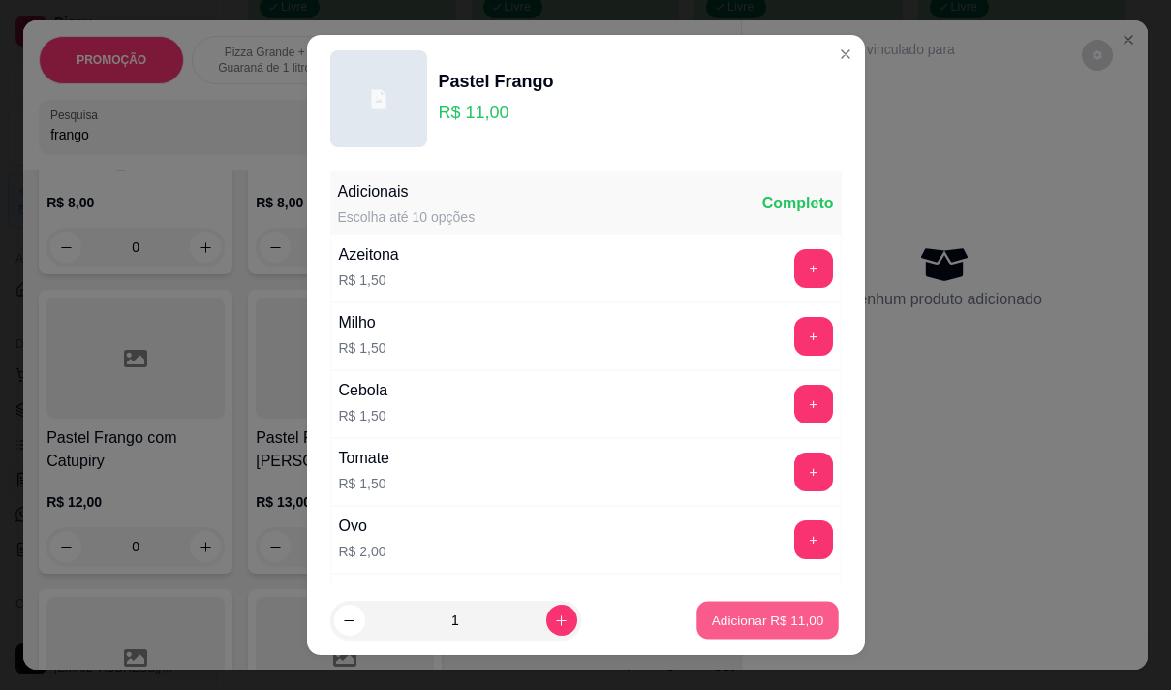
click at [734, 616] on p "Adicionar R$ 11,00" at bounding box center [768, 620] width 112 height 18
type input "1"
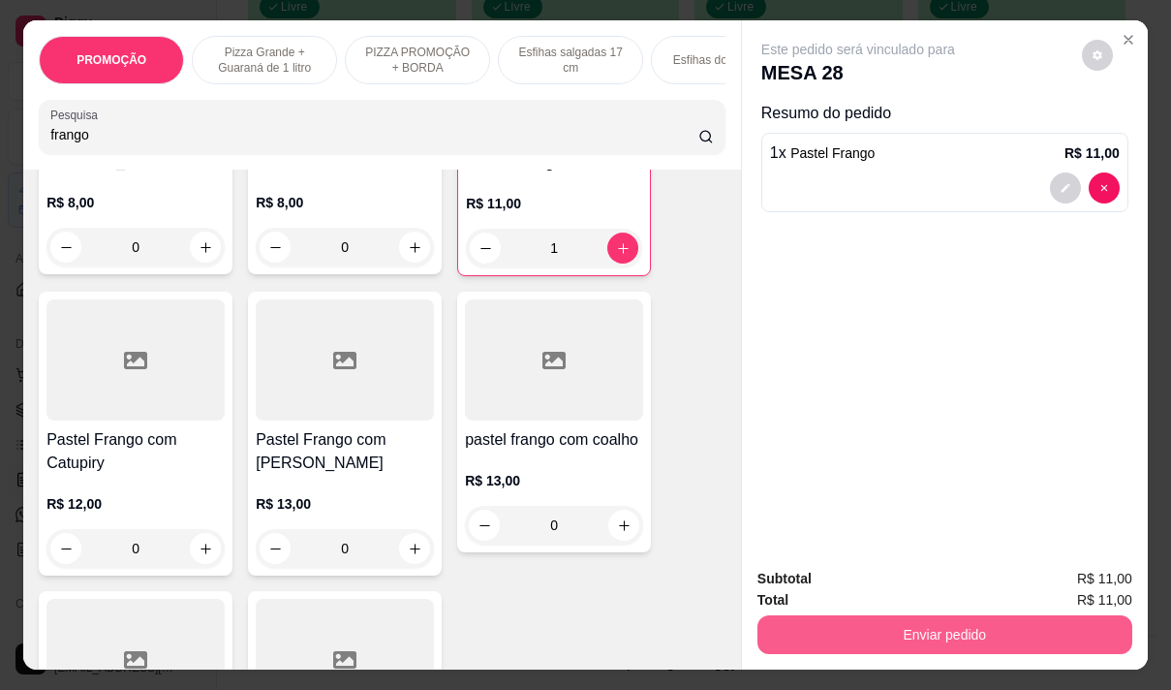
click at [903, 625] on button "Enviar pedido" at bounding box center [945, 634] width 375 height 39
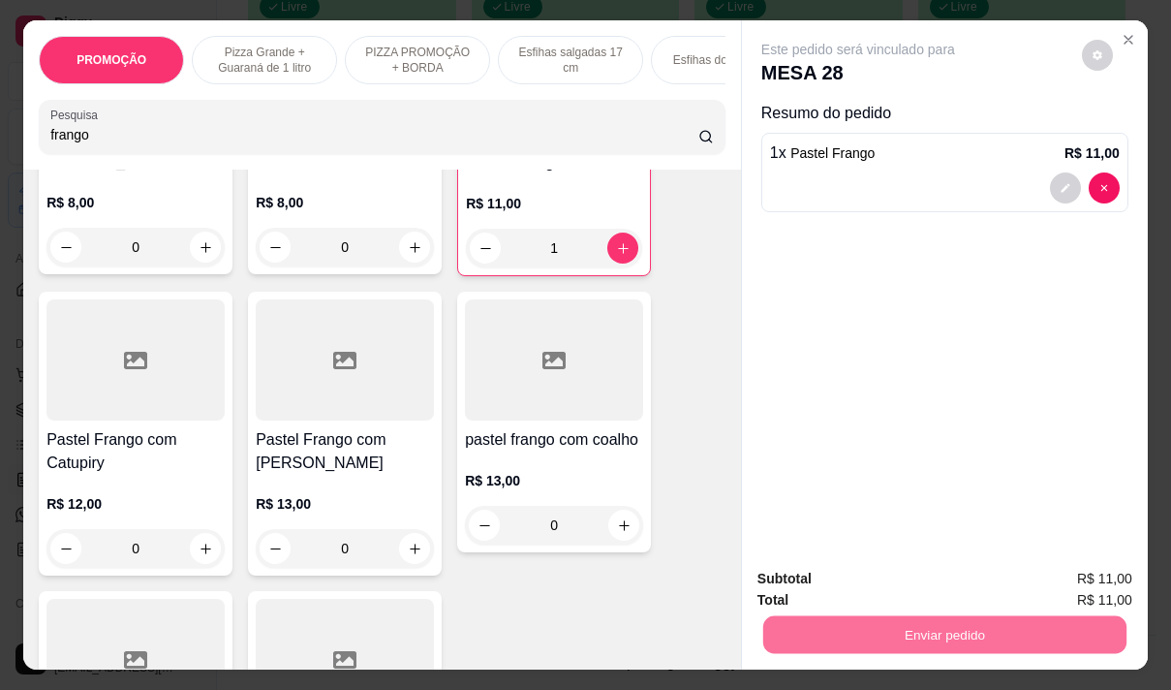
click at [879, 577] on button "Não registrar e enviar pedido" at bounding box center [881, 579] width 196 height 36
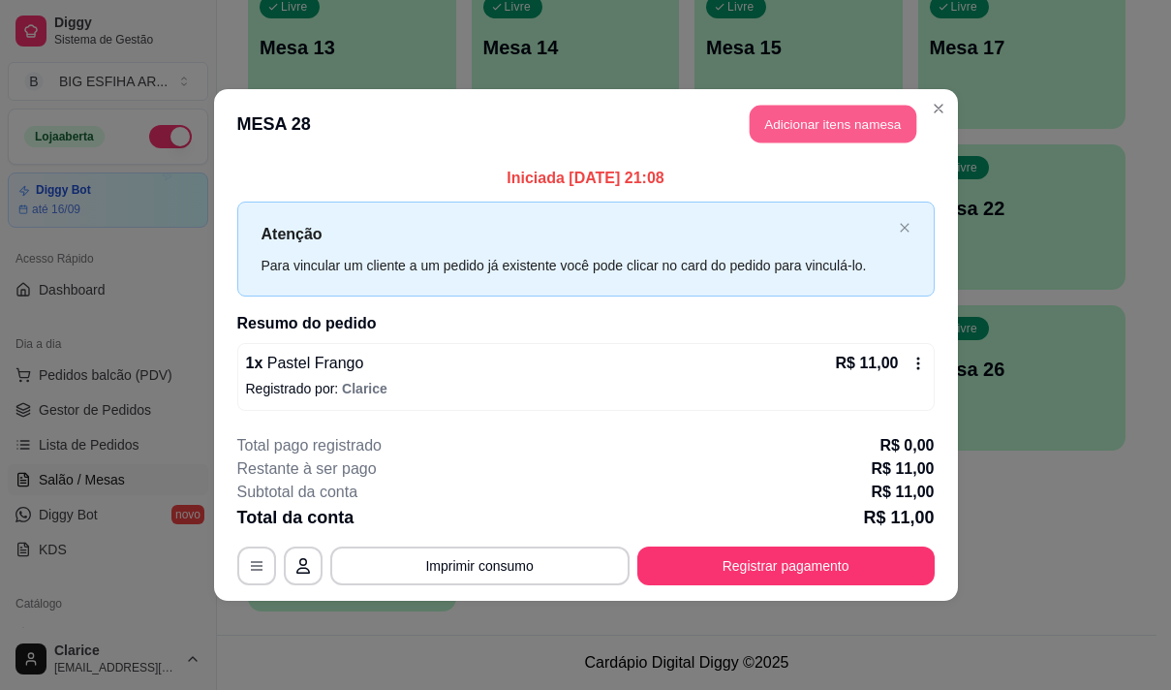
click at [807, 125] on button "Adicionar itens na mesa" at bounding box center [833, 125] width 167 height 38
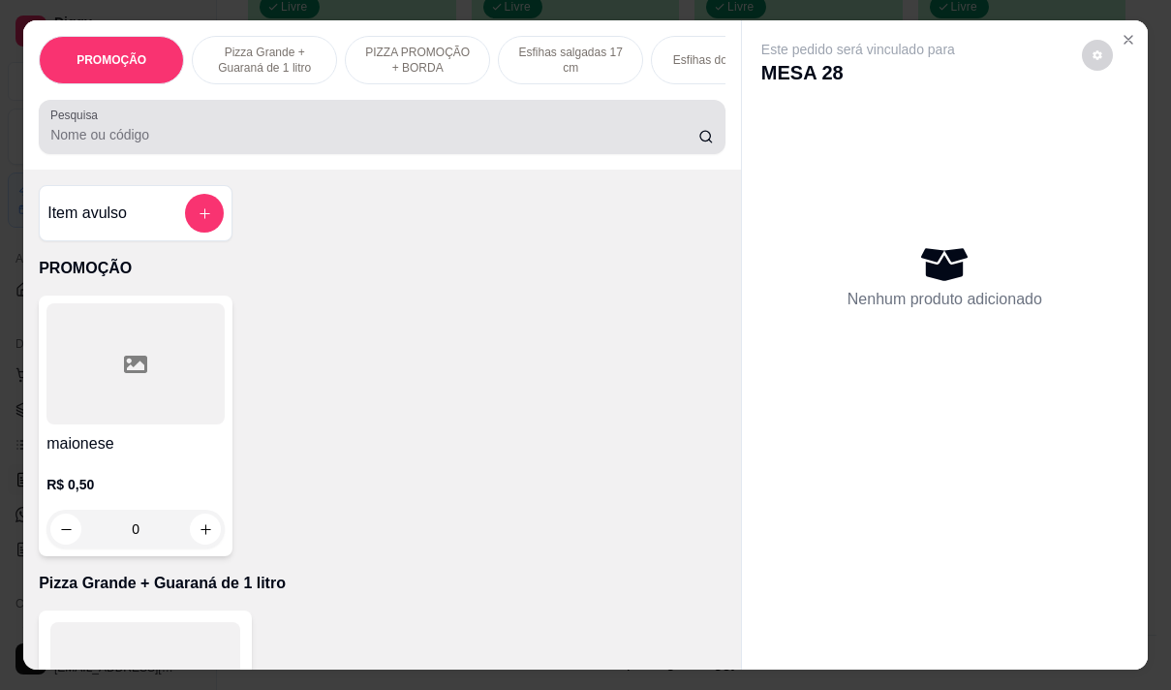
click at [407, 144] on input "Pesquisa" at bounding box center [374, 134] width 648 height 19
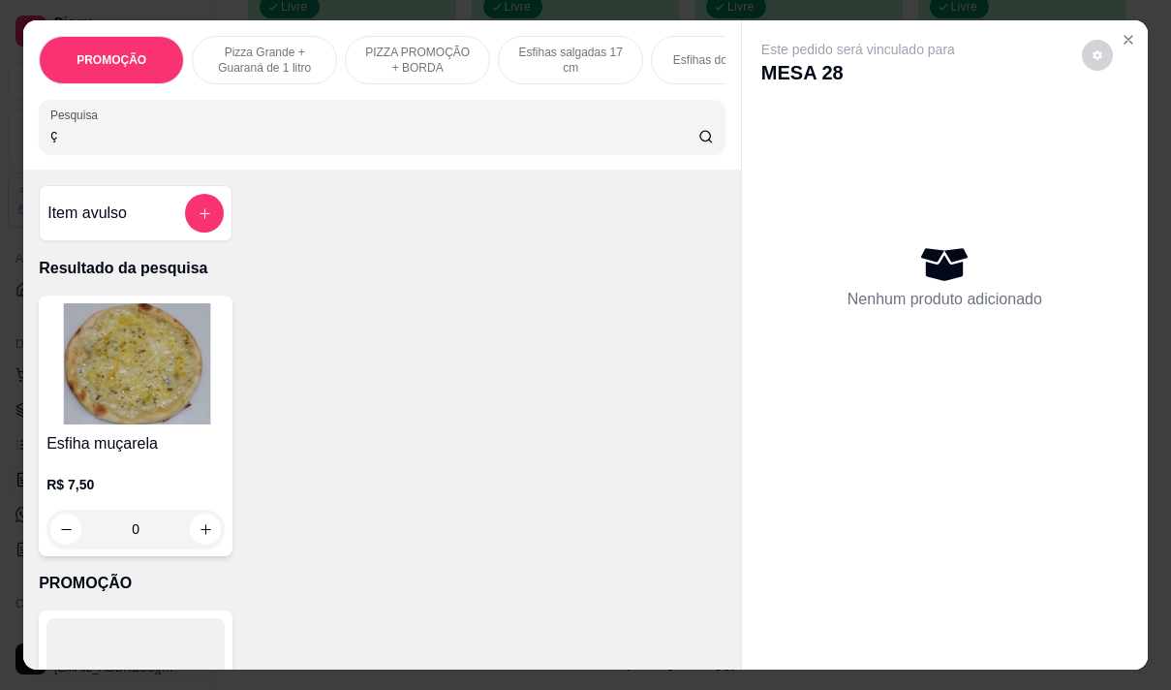
type input "ç"
click at [117, 395] on img at bounding box center [135, 363] width 178 height 121
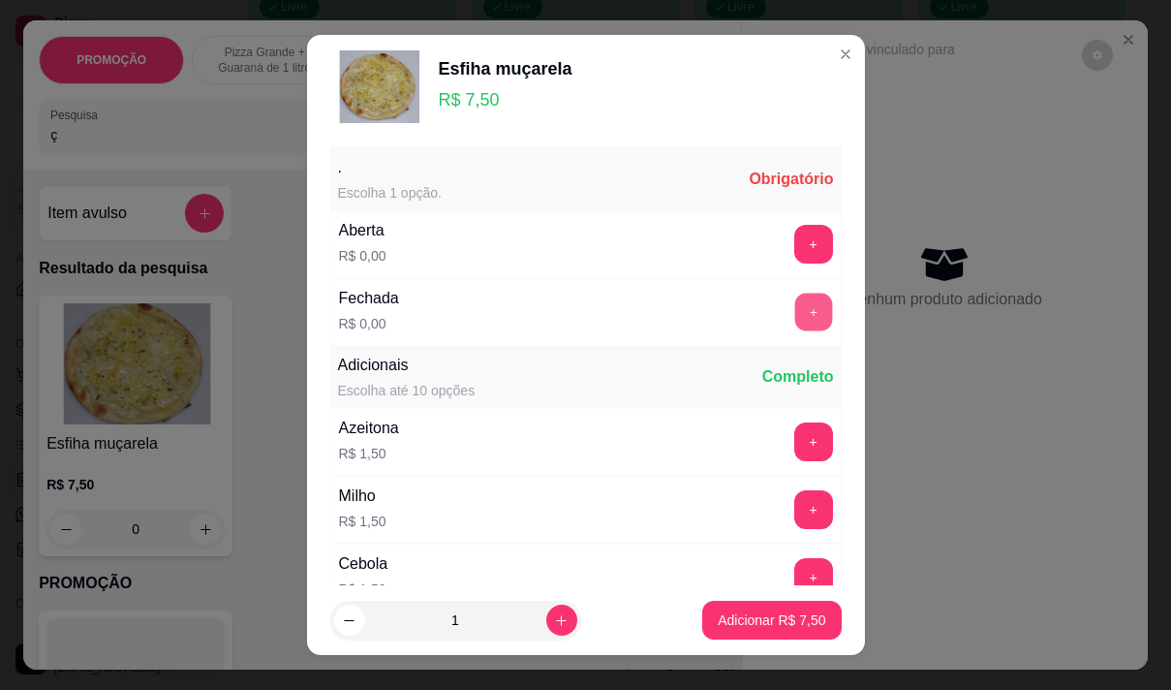
click at [794, 310] on button "+" at bounding box center [813, 312] width 38 height 38
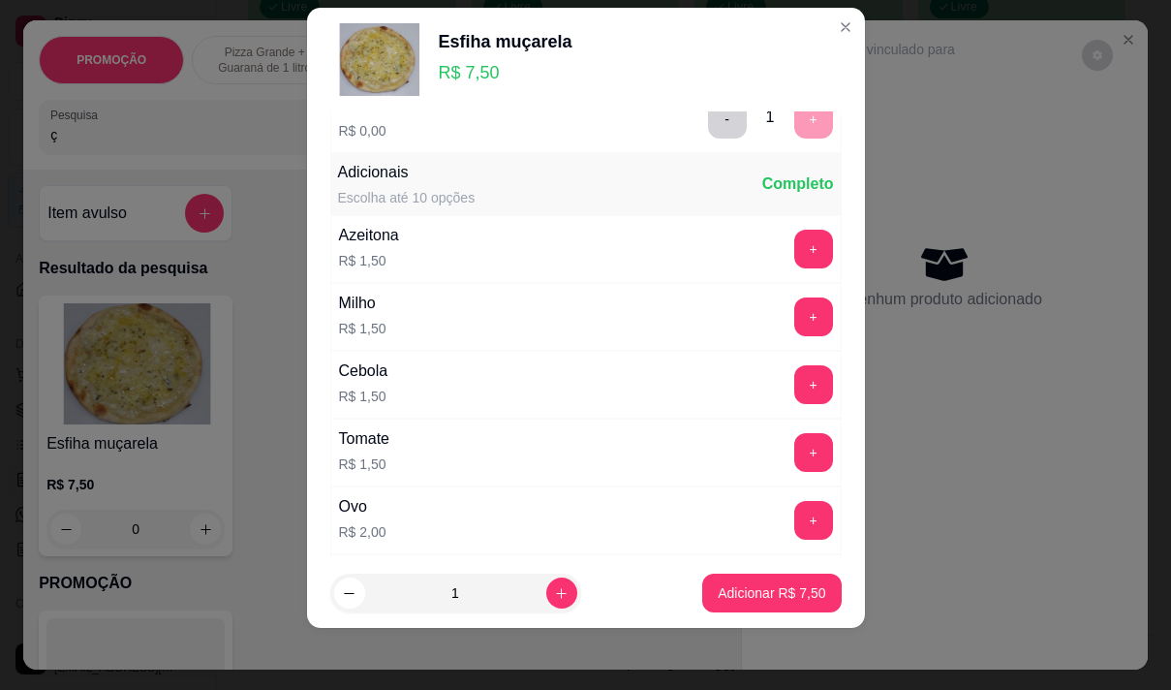
scroll to position [207, 0]
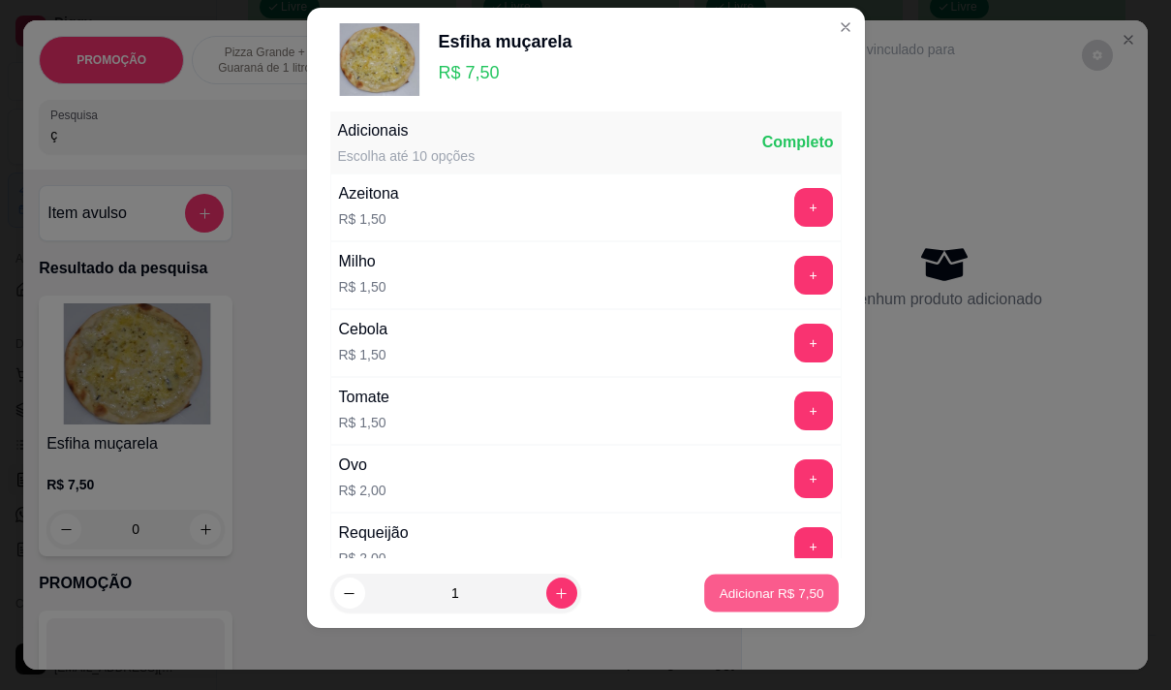
click at [780, 585] on p "Adicionar R$ 7,50" at bounding box center [772, 593] width 105 height 18
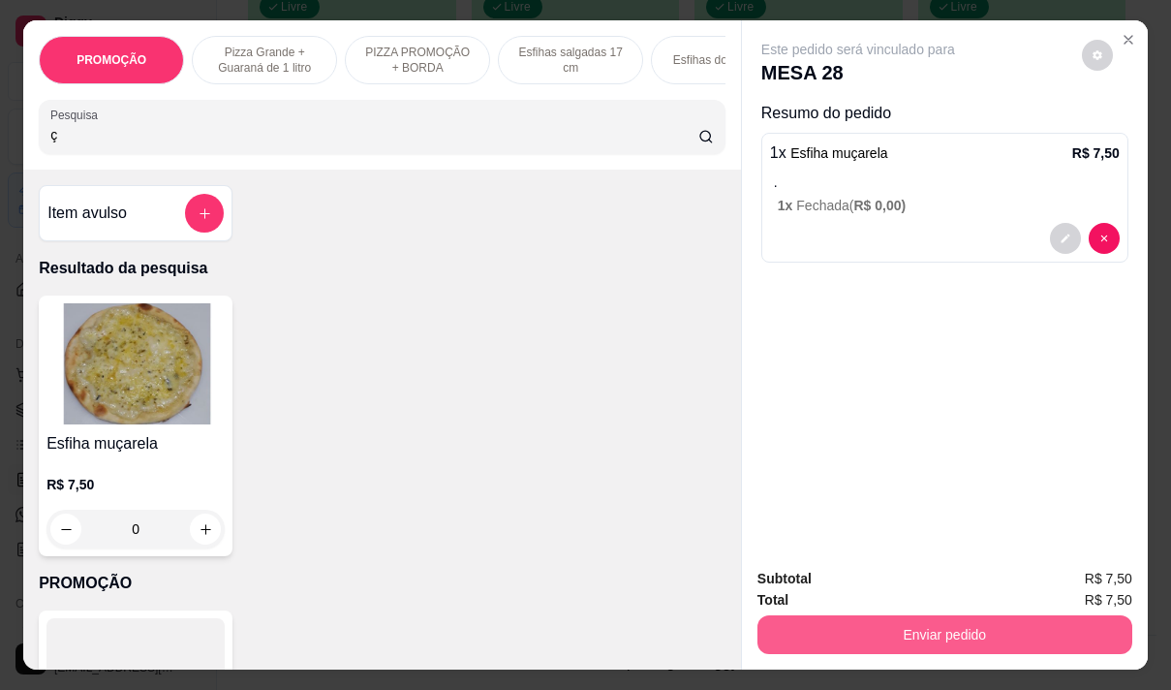
click at [871, 625] on button "Enviar pedido" at bounding box center [945, 634] width 375 height 39
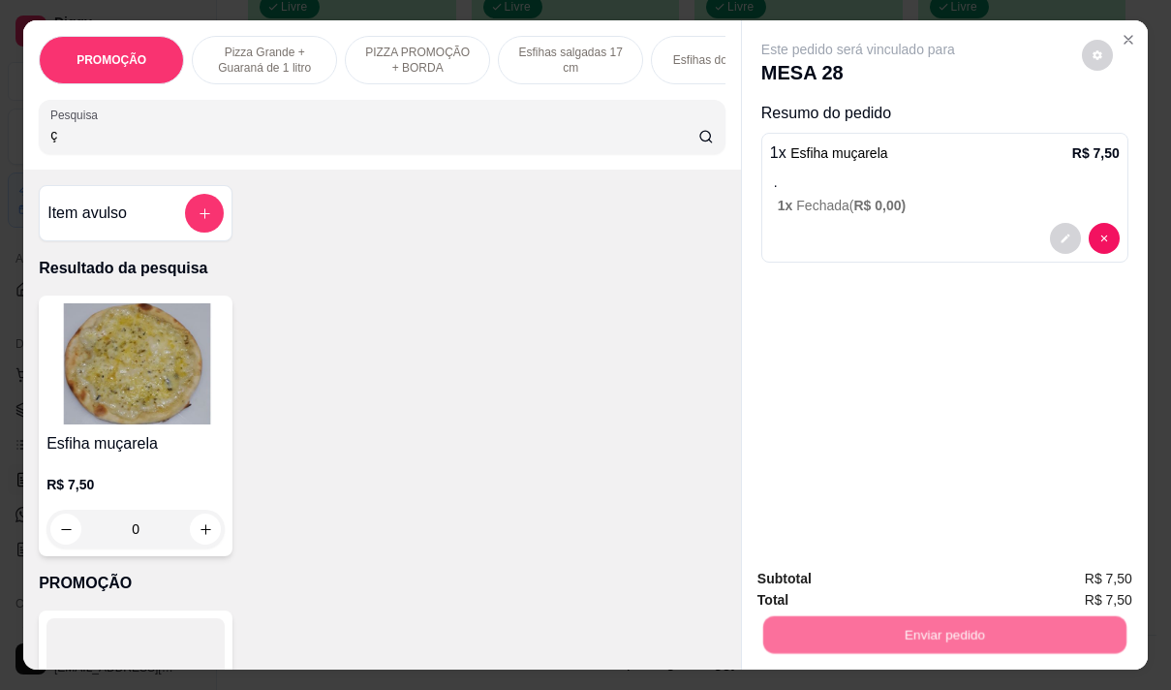
click at [863, 567] on button "Não registrar e enviar pedido" at bounding box center [880, 579] width 201 height 37
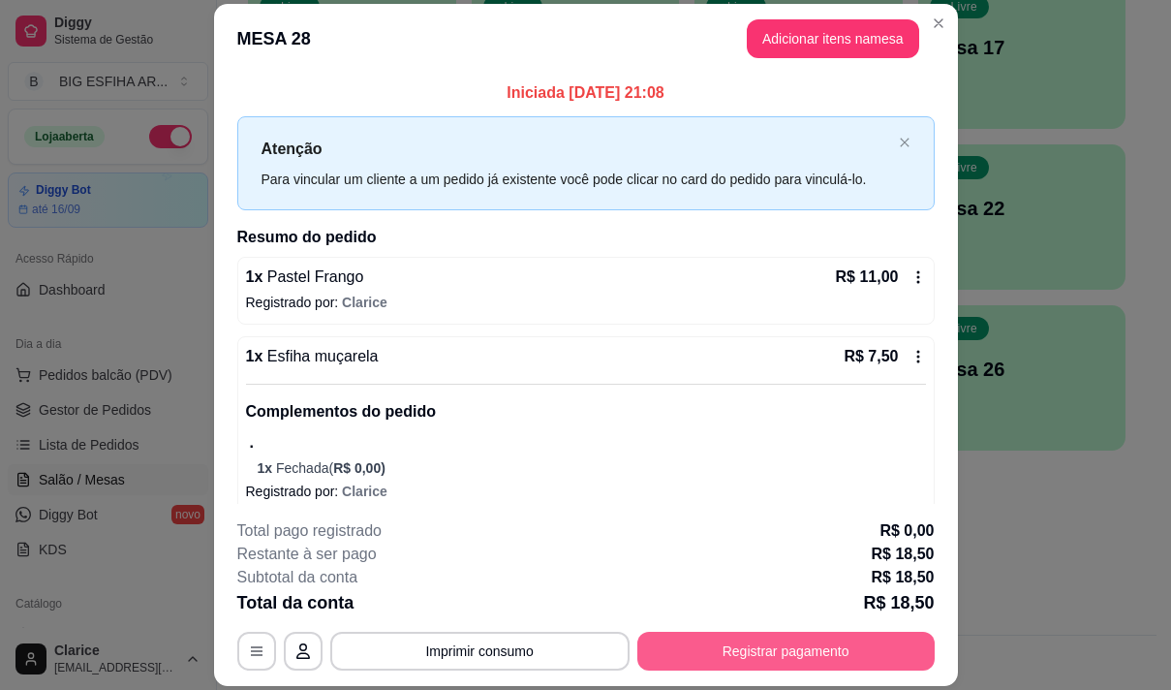
click at [877, 639] on button "Registrar pagamento" at bounding box center [785, 651] width 297 height 39
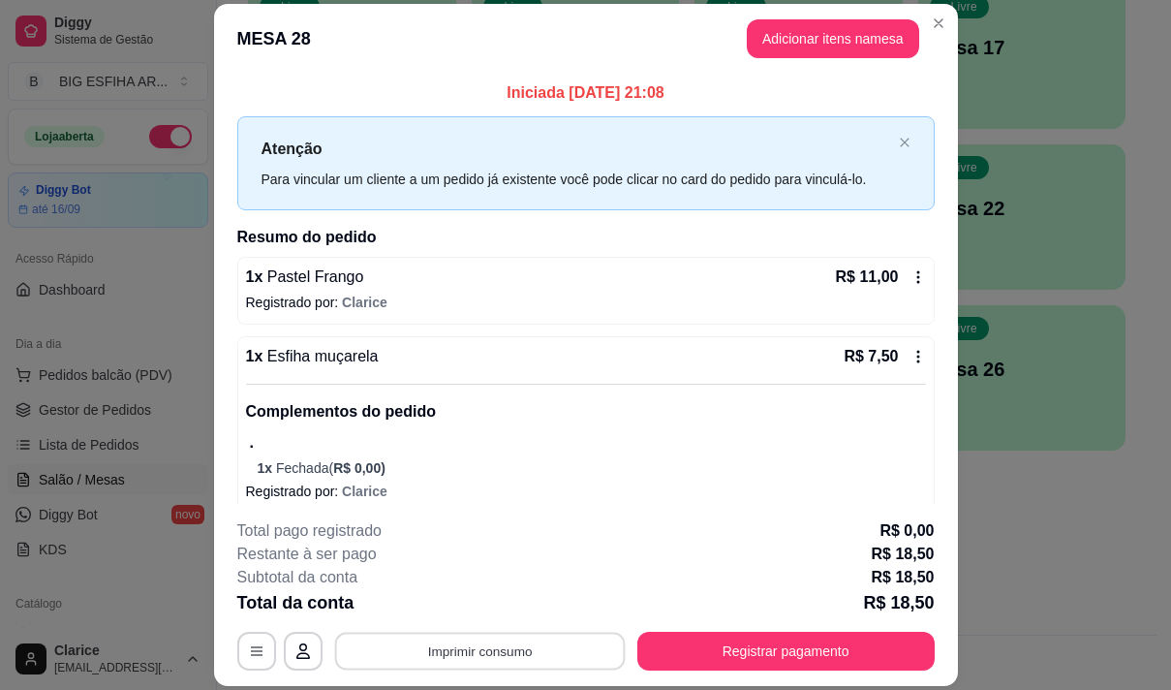
click at [462, 637] on button "Imprimir consumo" at bounding box center [479, 652] width 291 height 38
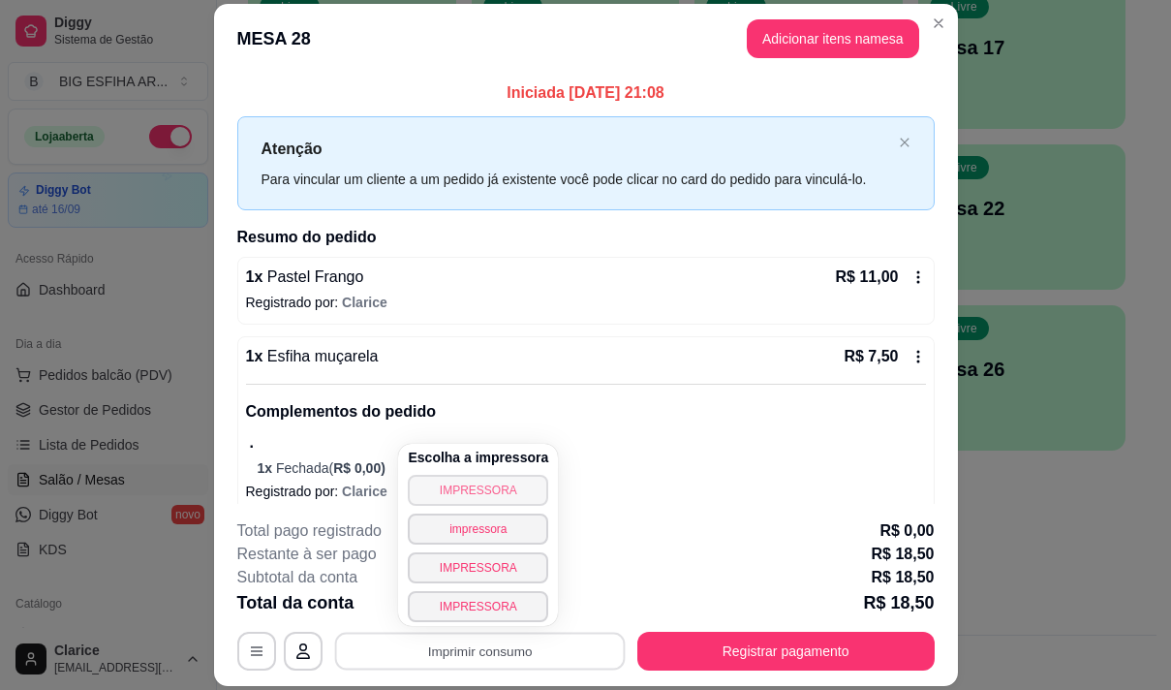
click at [476, 504] on button "IMPRESSORA" at bounding box center [478, 490] width 140 height 31
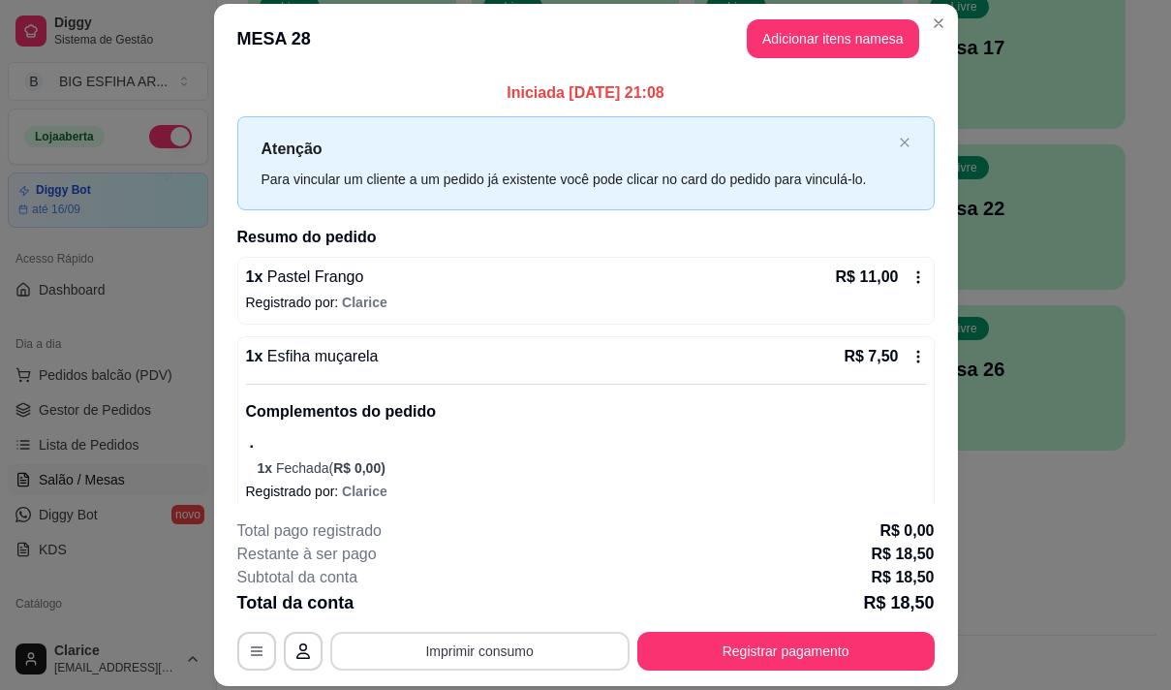
click at [456, 654] on button "Imprimir consumo" at bounding box center [479, 651] width 299 height 39
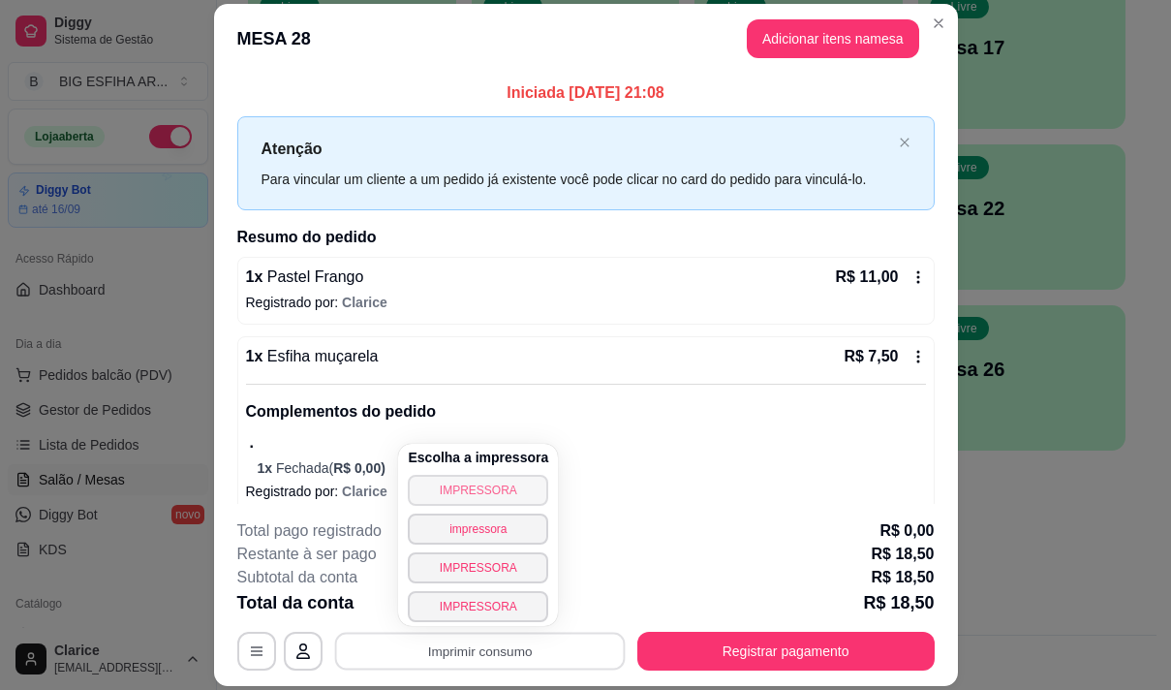
click at [464, 495] on button "IMPRESSORA" at bounding box center [478, 490] width 140 height 31
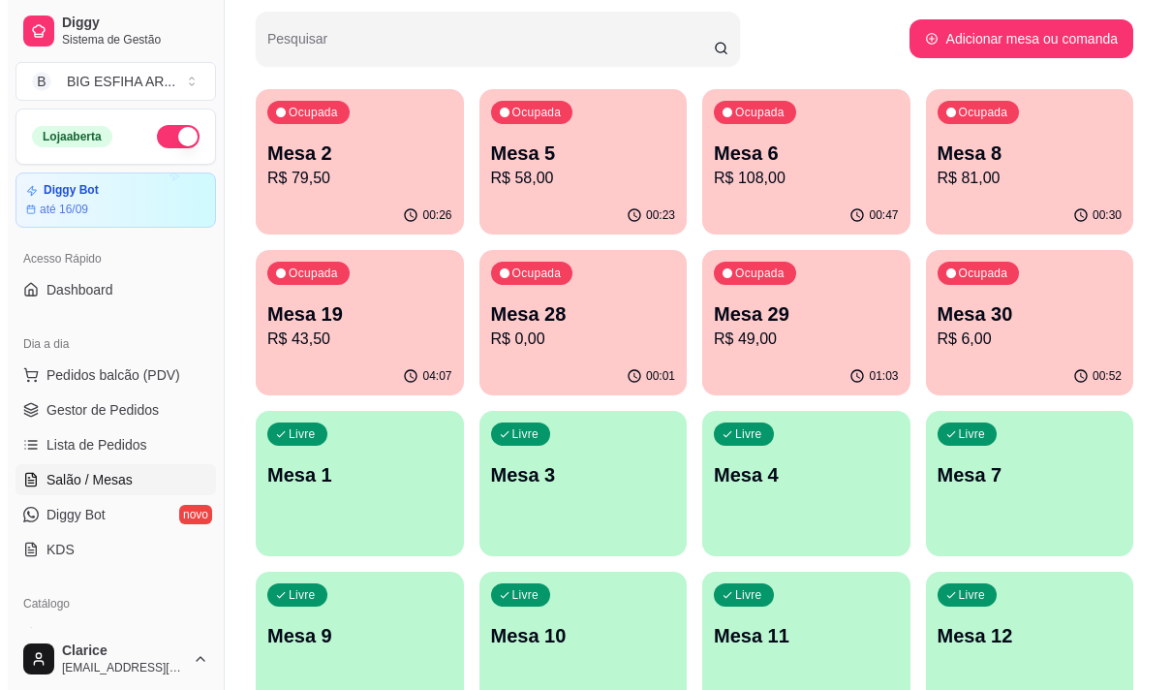
scroll to position [94, 0]
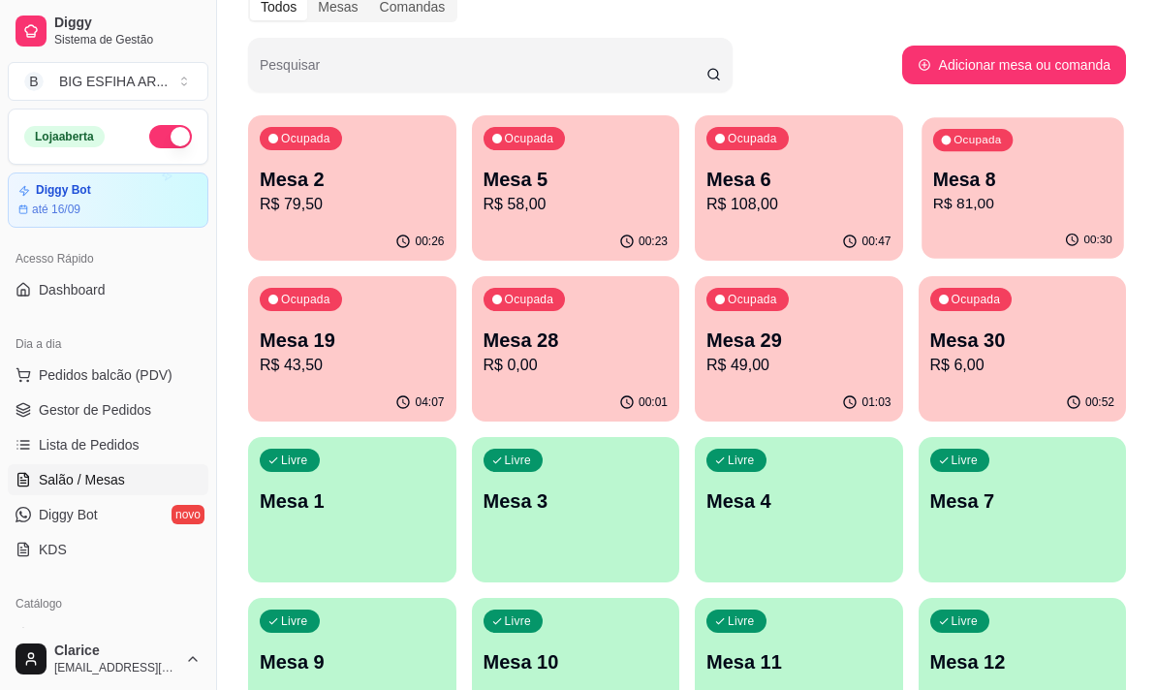
click at [984, 201] on p "R$ 81,00" at bounding box center [1021, 204] width 179 height 22
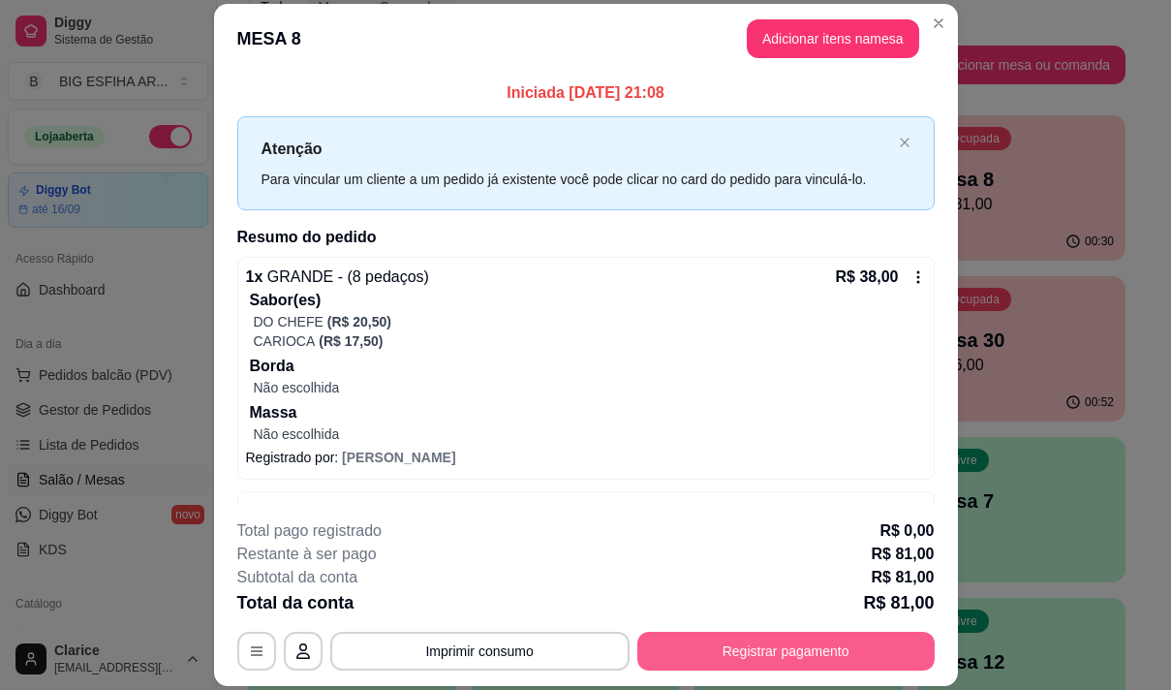
click at [731, 637] on button "Registrar pagamento" at bounding box center [785, 651] width 297 height 39
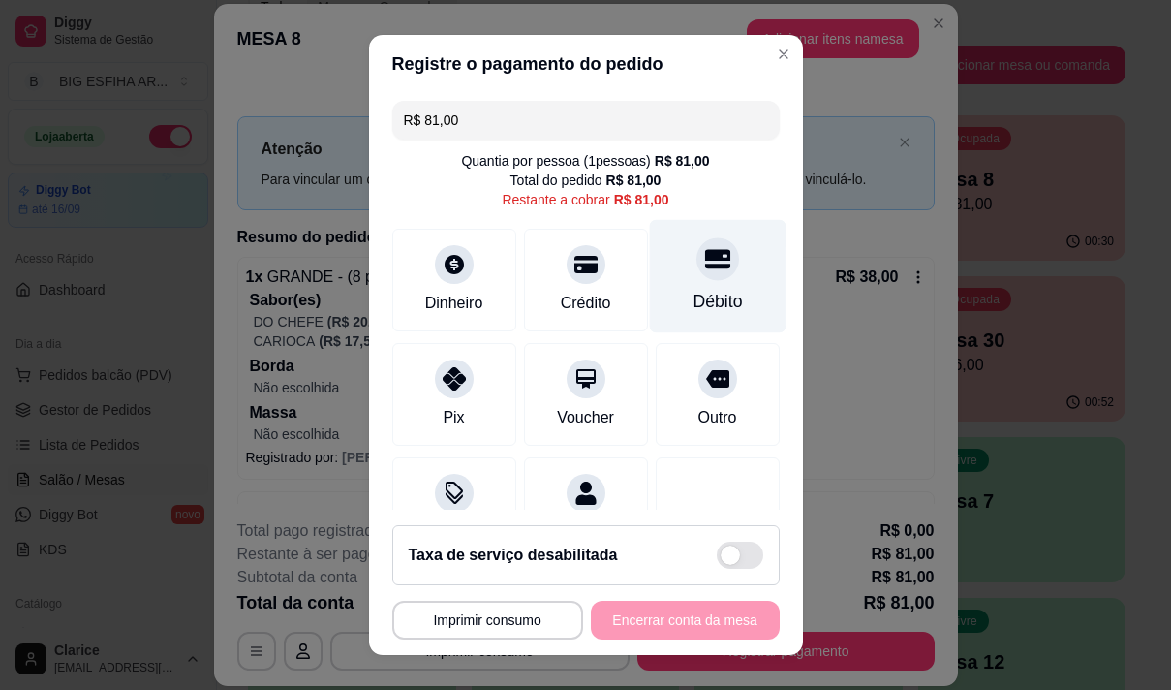
click at [702, 276] on div "Débito" at bounding box center [717, 275] width 137 height 113
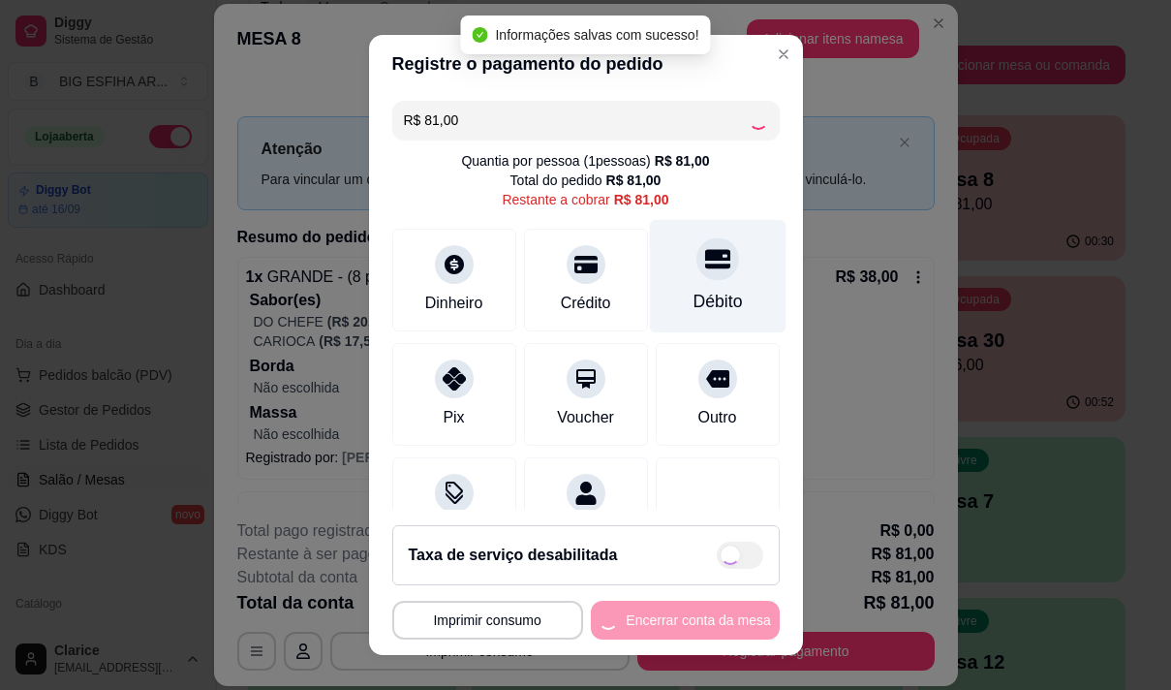
type input "R$ 0,00"
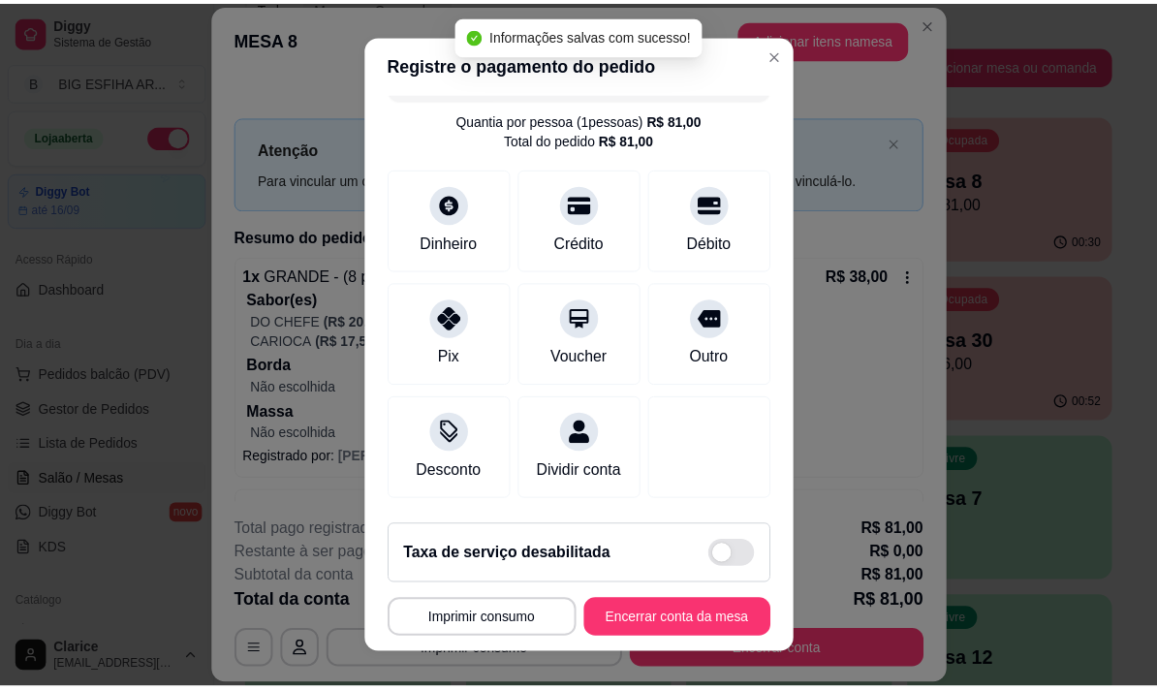
scroll to position [162, 0]
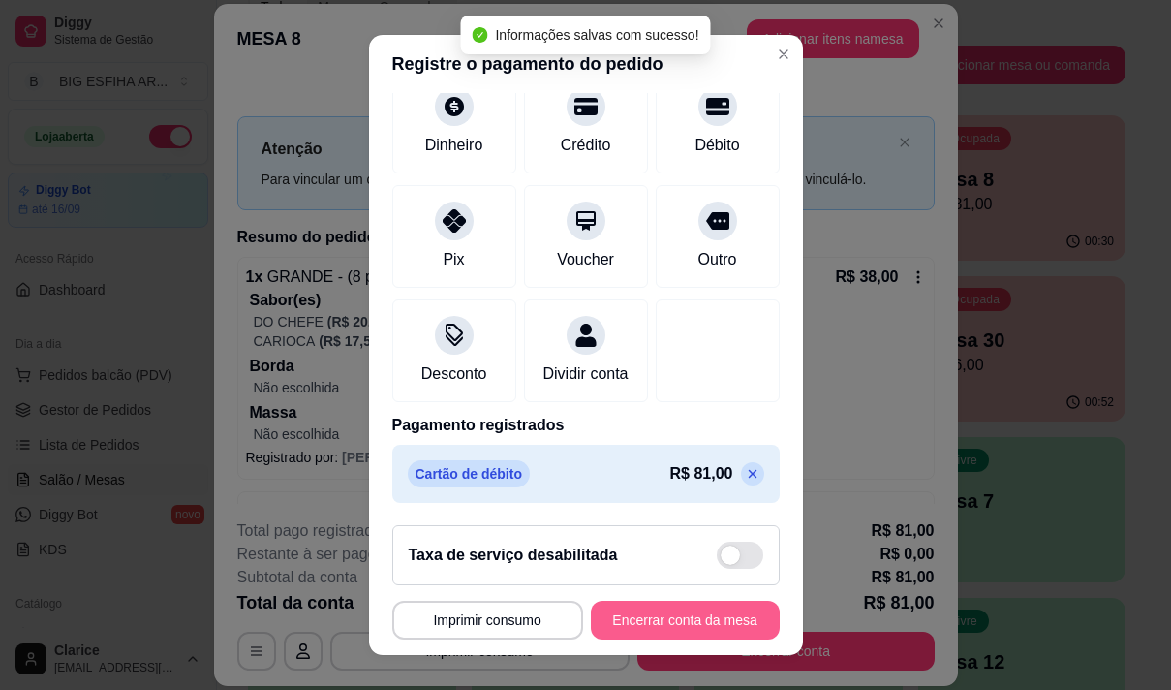
click at [696, 608] on button "Encerrar conta da mesa" at bounding box center [685, 620] width 189 height 39
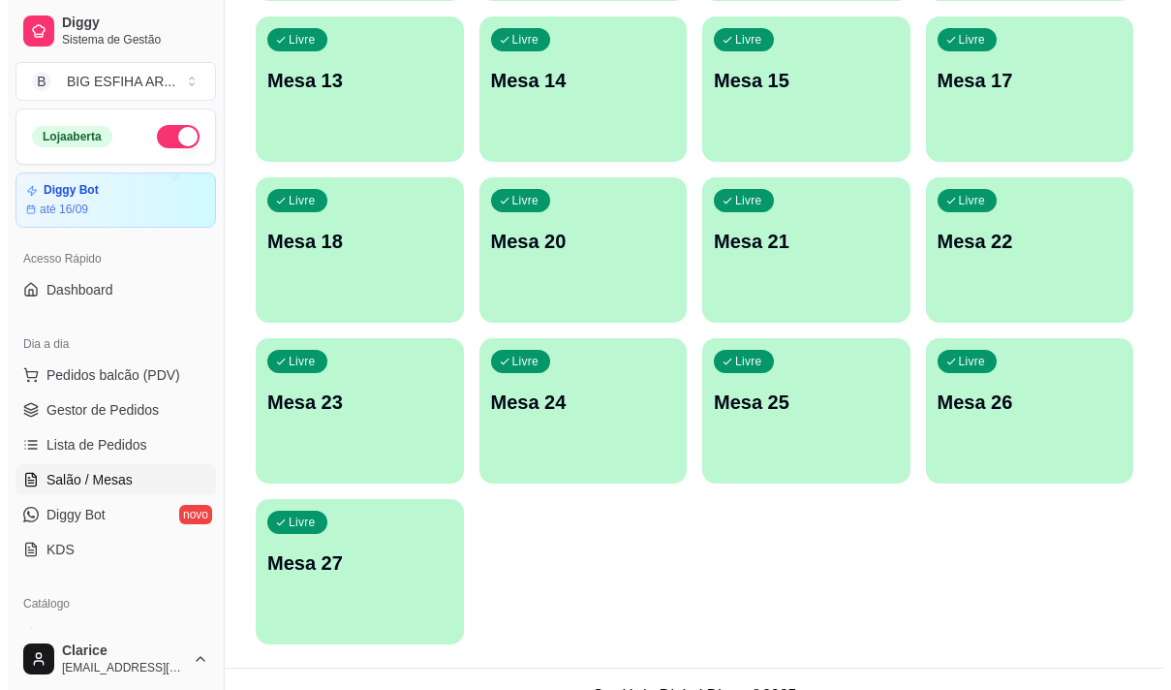
scroll to position [869, 0]
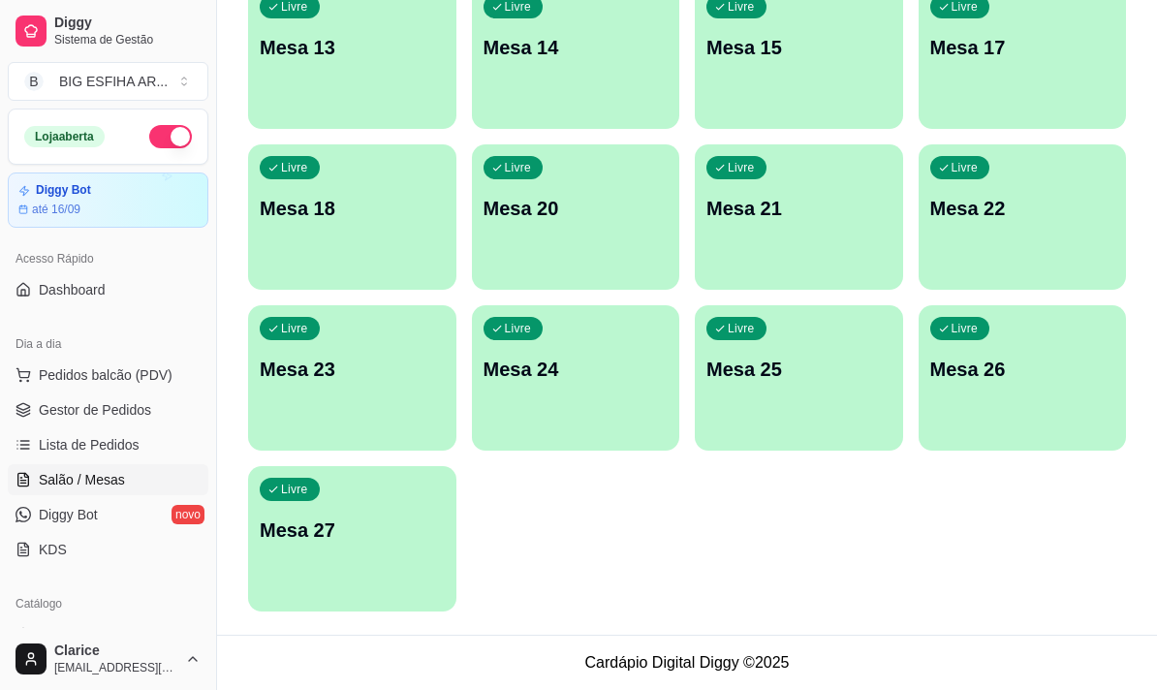
click at [377, 548] on div "Livre Mesa 27" at bounding box center [352, 527] width 208 height 122
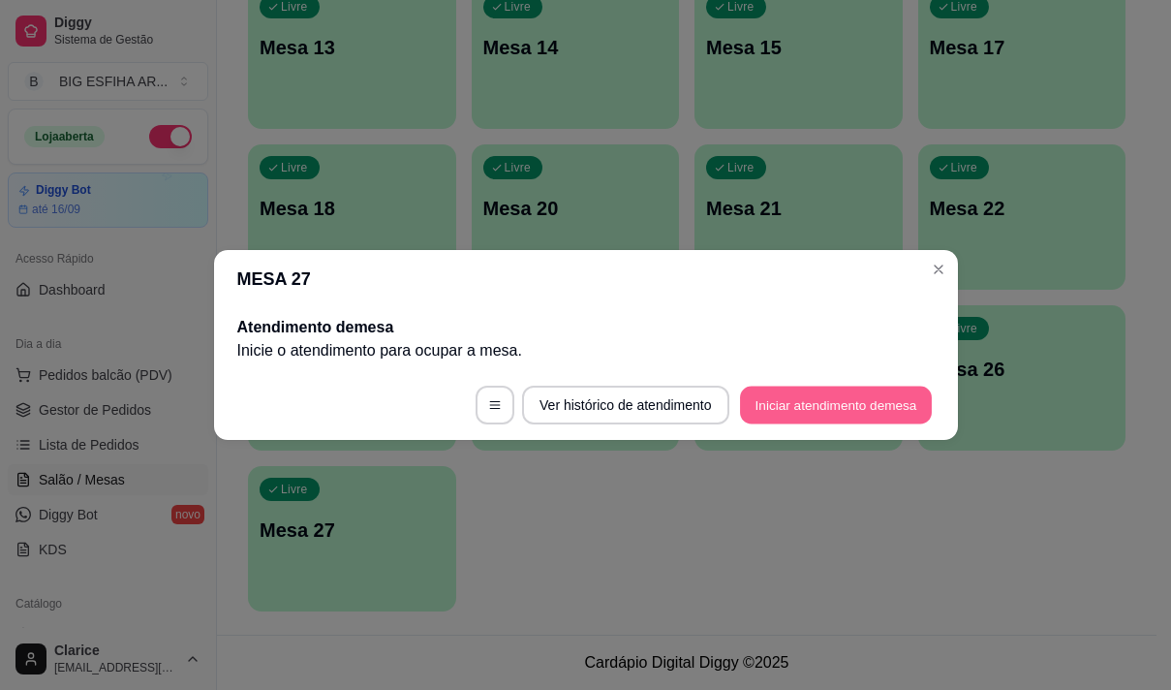
click at [792, 401] on button "Iniciar atendimento de mesa" at bounding box center [836, 406] width 192 height 38
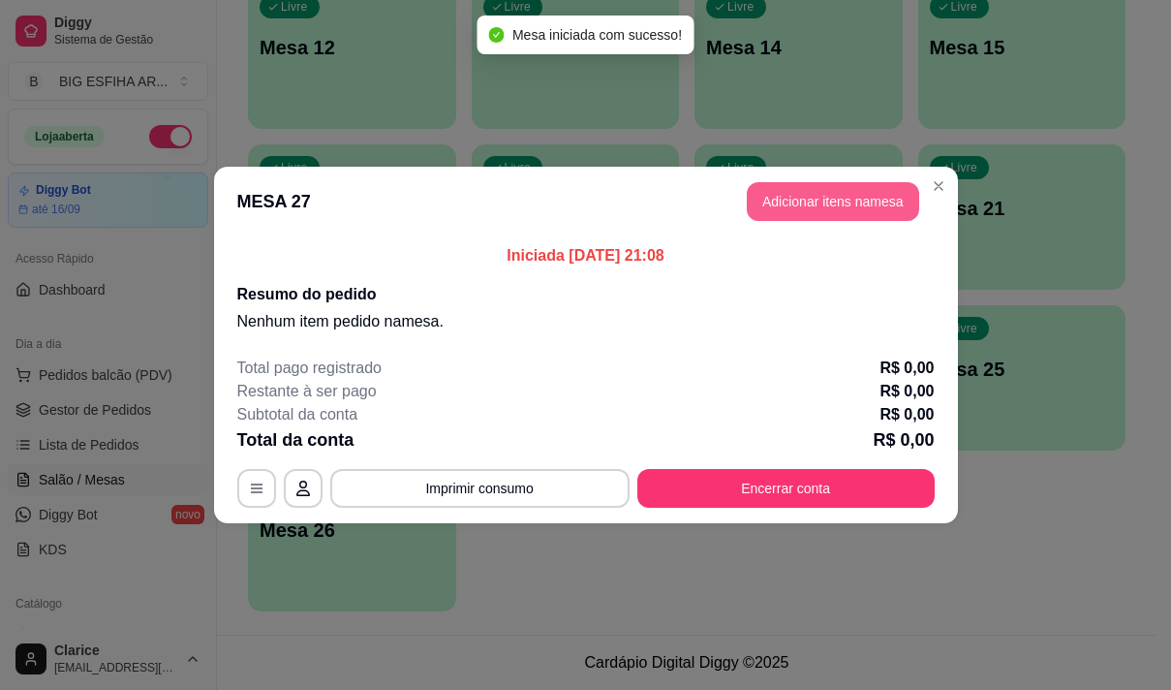
click at [852, 197] on button "Adicionar itens na mesa" at bounding box center [833, 201] width 172 height 39
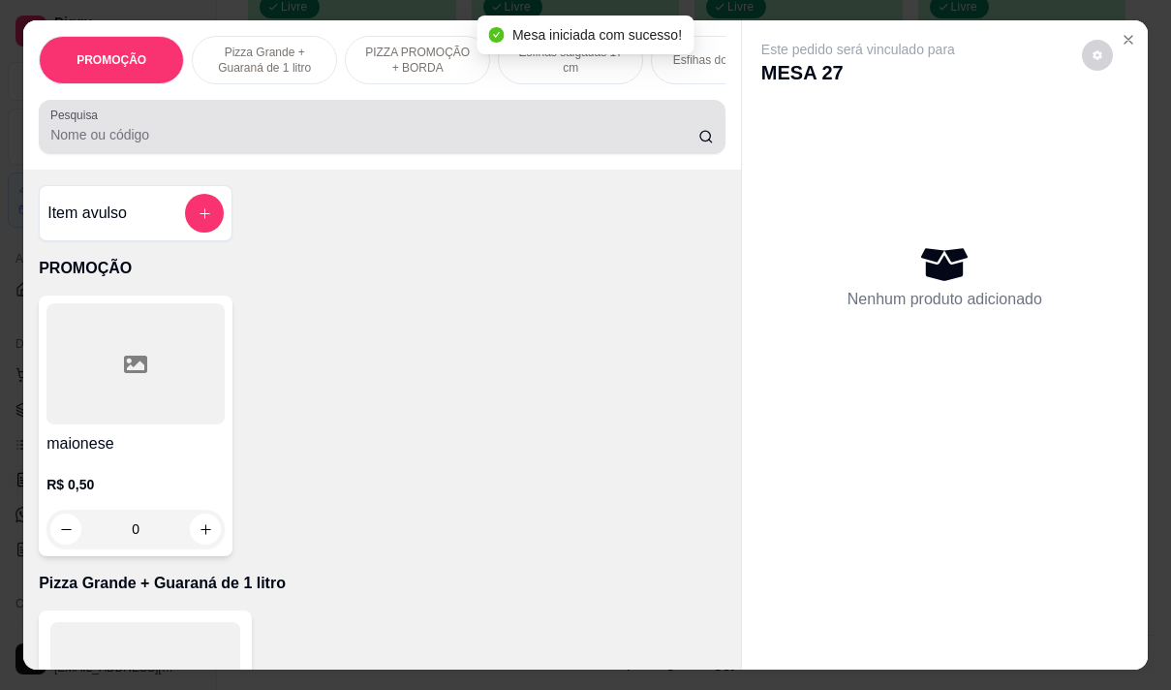
click at [391, 144] on input "Pesquisa" at bounding box center [374, 134] width 648 height 19
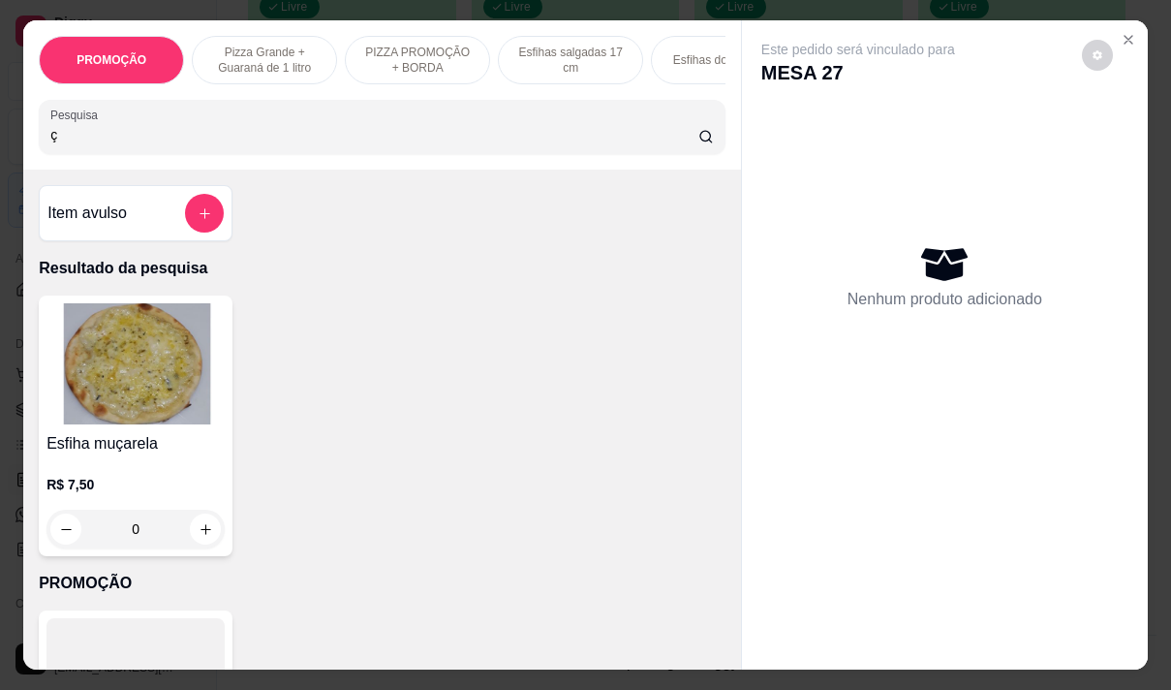
type input "ç"
click at [157, 405] on img at bounding box center [135, 363] width 178 height 121
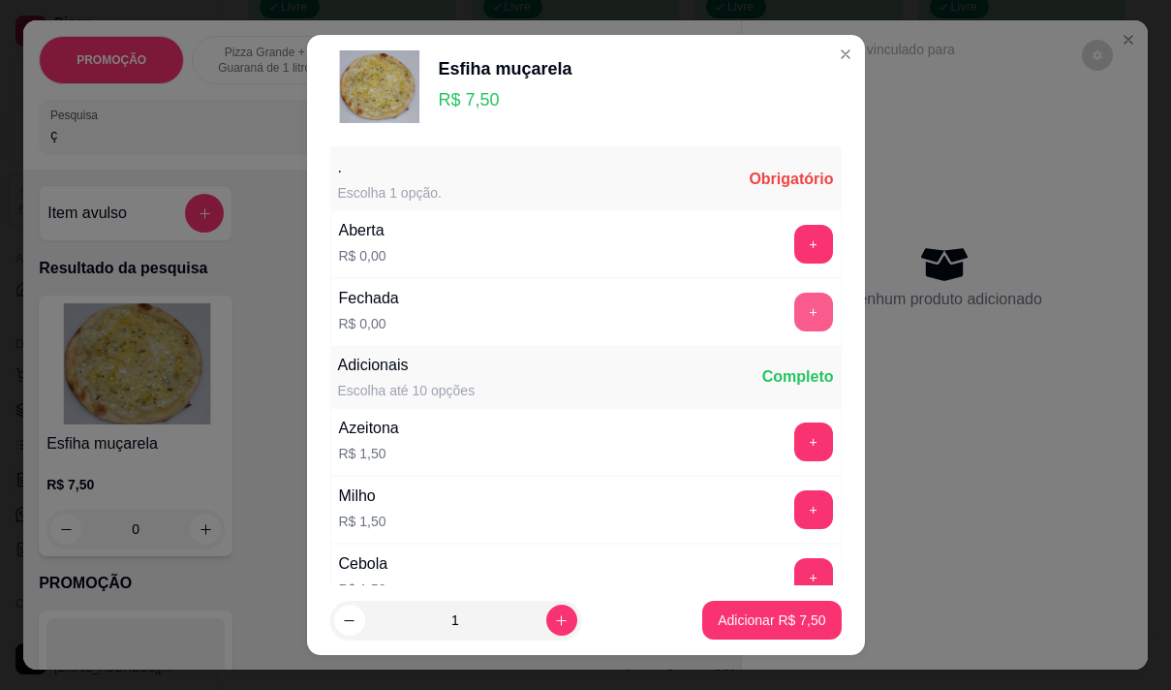
click at [794, 314] on button "+" at bounding box center [813, 312] width 39 height 39
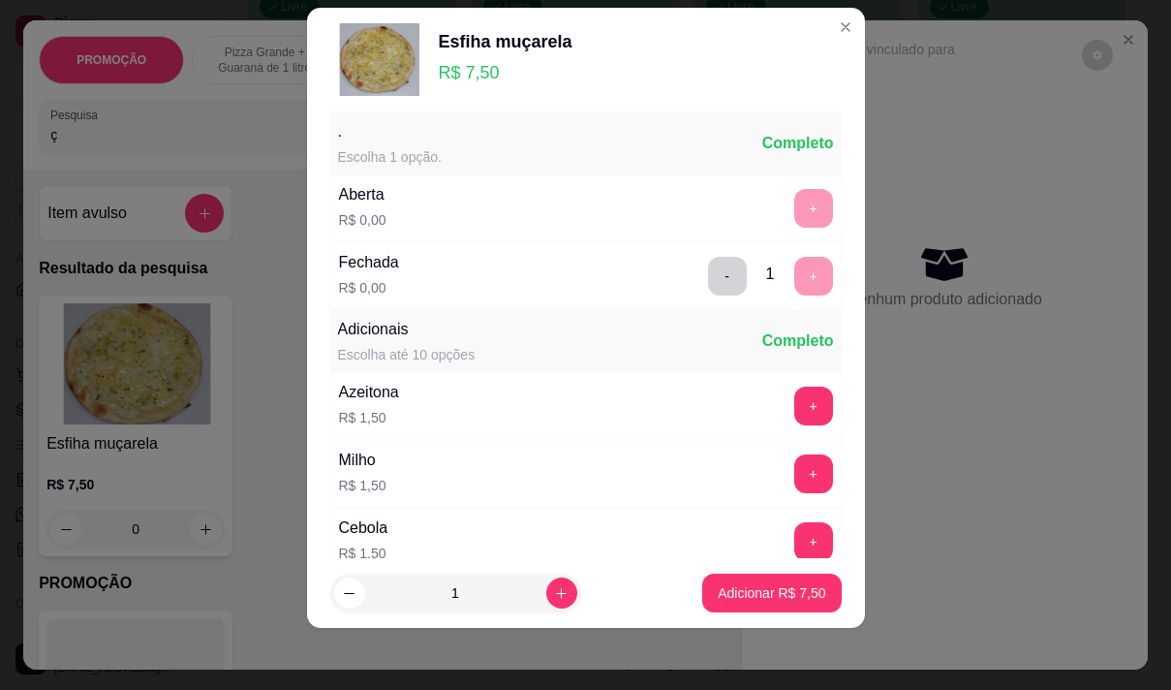
scroll to position [0, 0]
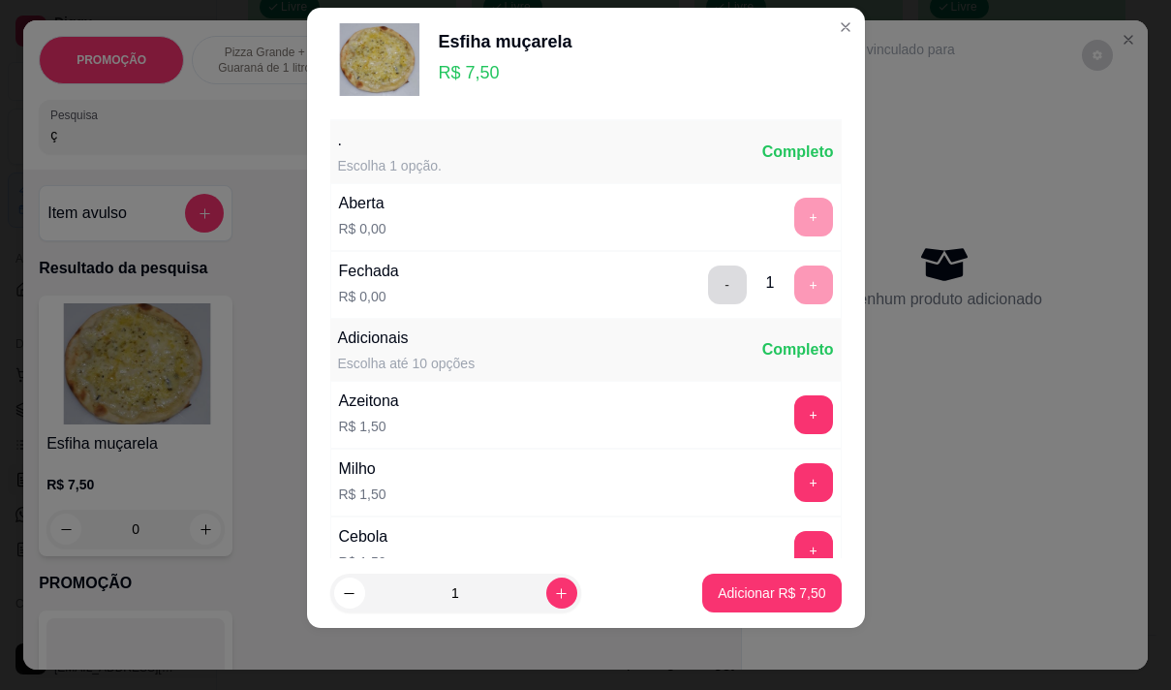
click at [708, 278] on button "-" at bounding box center [727, 284] width 39 height 39
click at [794, 206] on button "+" at bounding box center [813, 217] width 39 height 39
click at [776, 600] on p "Adicionar R$ 7,50" at bounding box center [772, 592] width 108 height 19
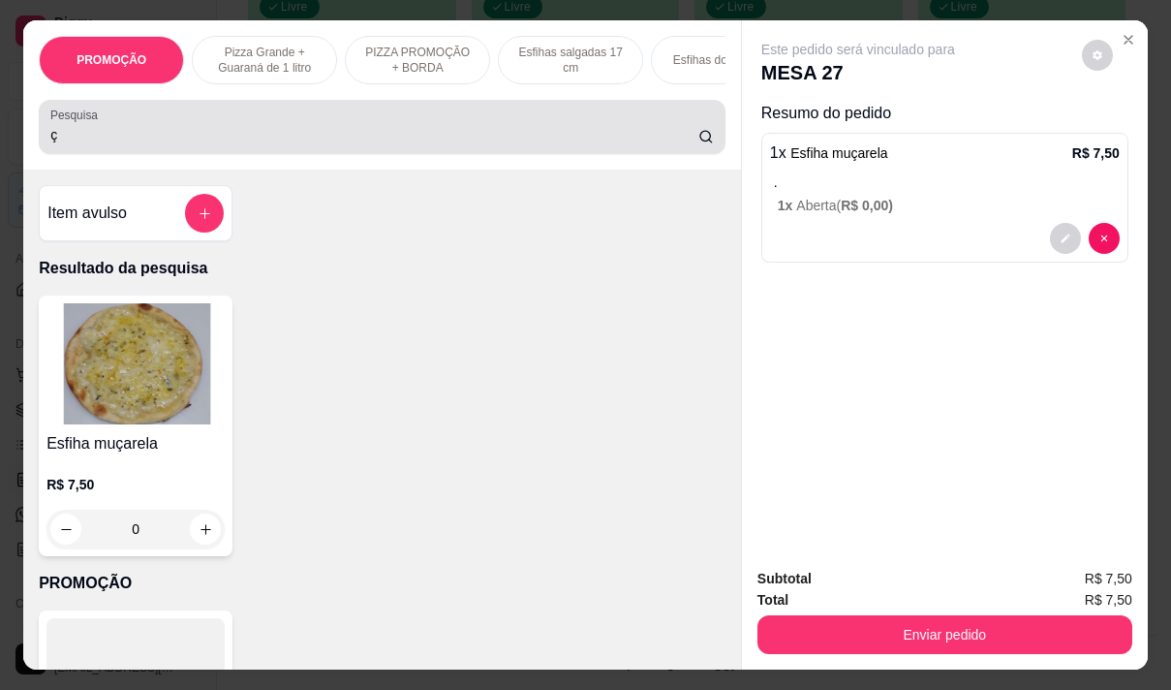
click at [171, 136] on input "ç" at bounding box center [374, 134] width 648 height 19
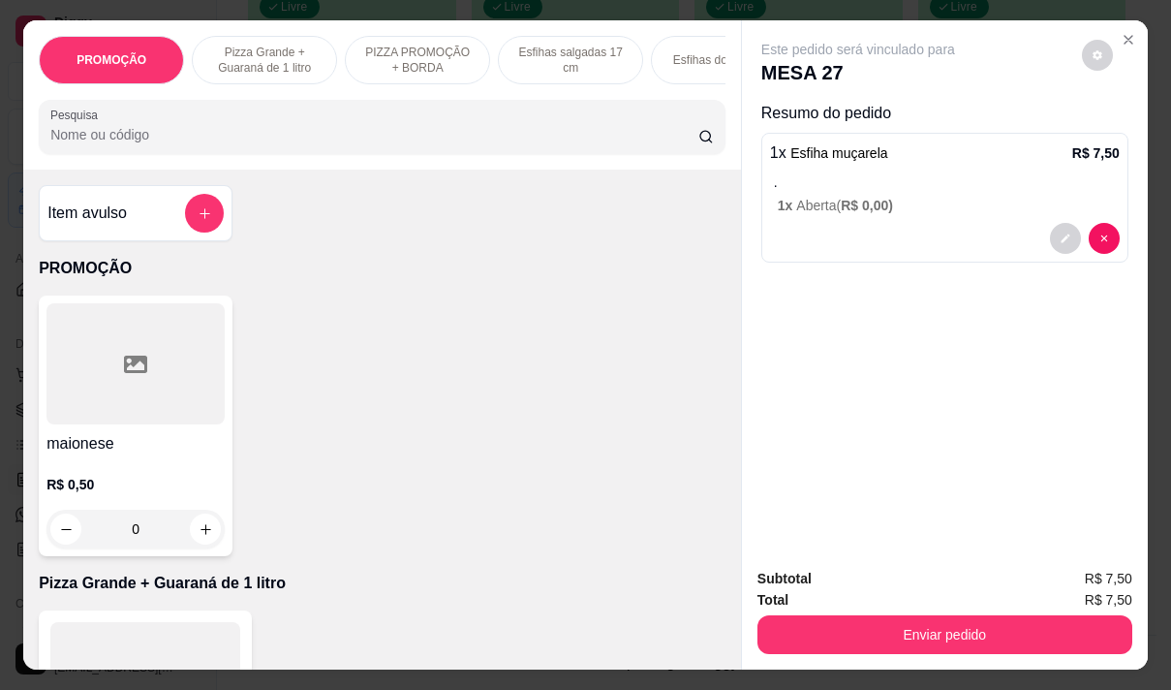
type input "x"
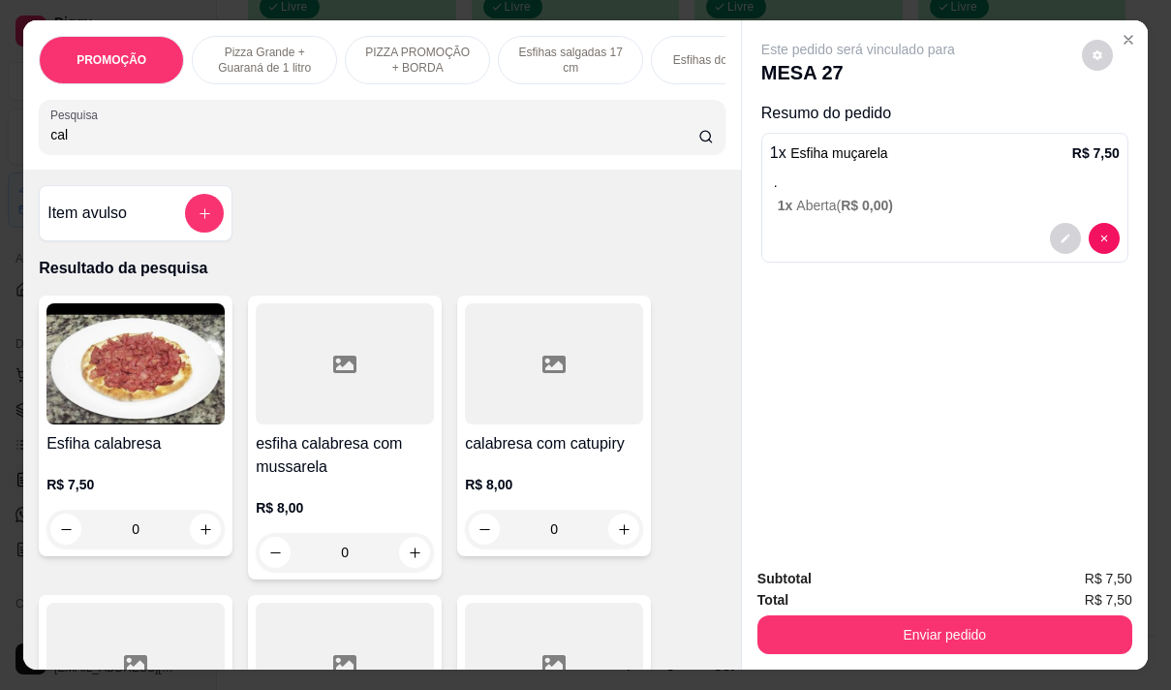
type input "cal"
click at [143, 452] on h4 "Esfiha calabresa" at bounding box center [135, 443] width 178 height 23
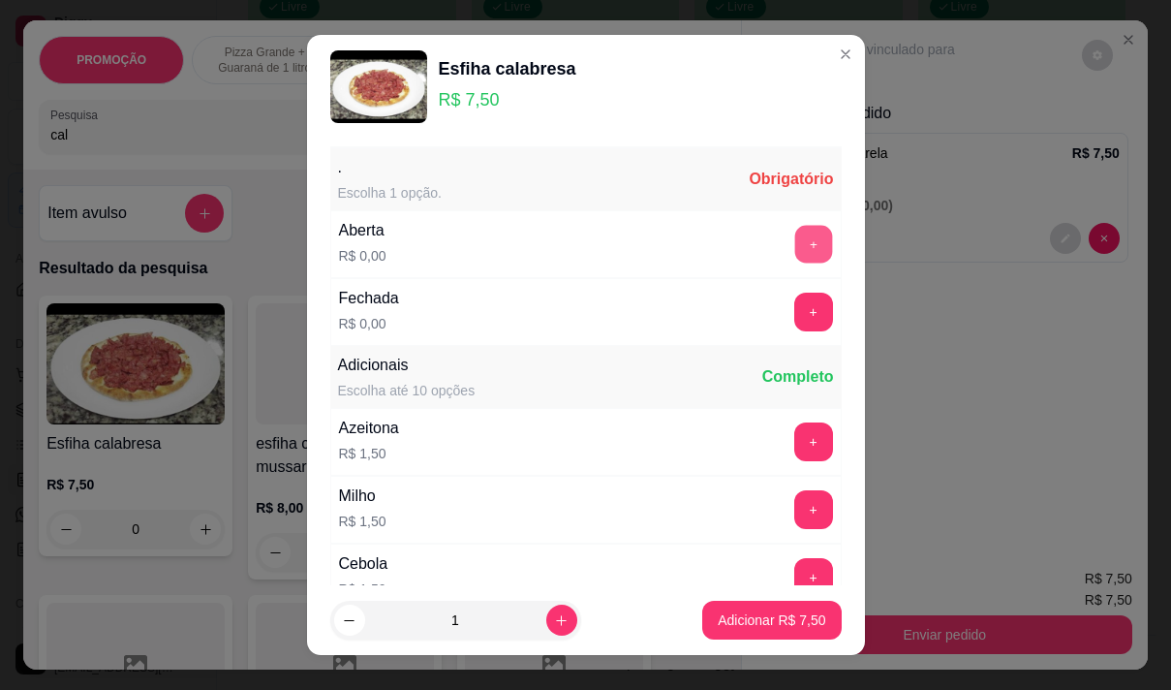
click at [794, 238] on button "+" at bounding box center [813, 244] width 38 height 38
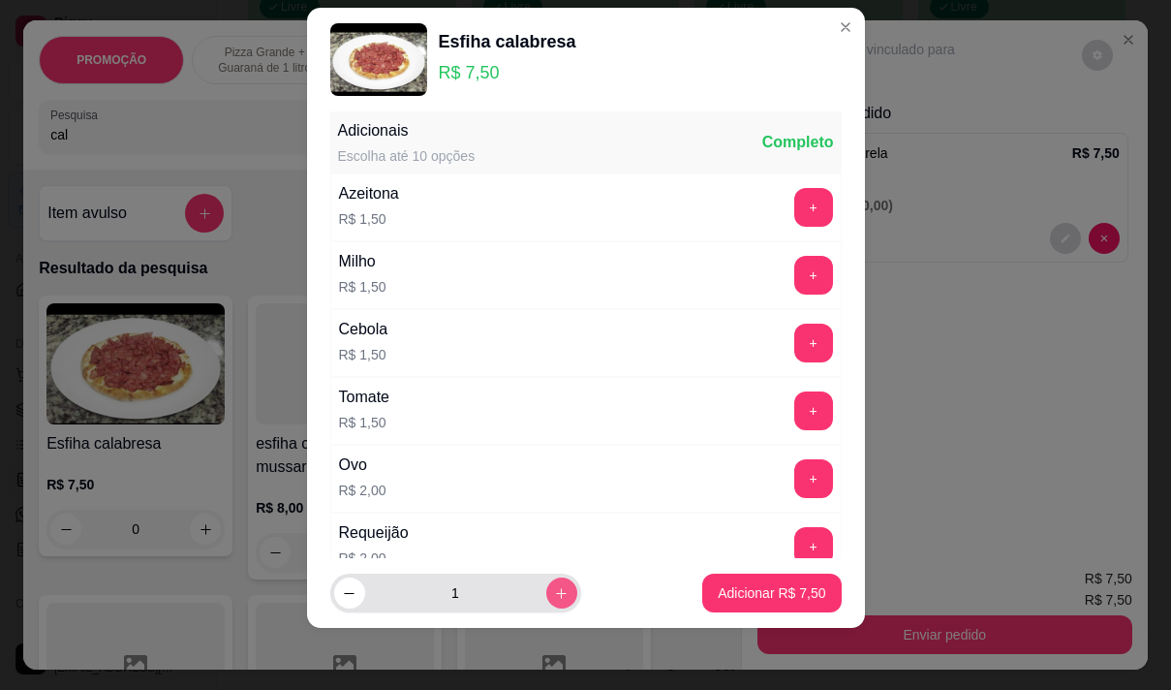
click at [554, 597] on icon "increase-product-quantity" at bounding box center [561, 593] width 15 height 15
type input "2"
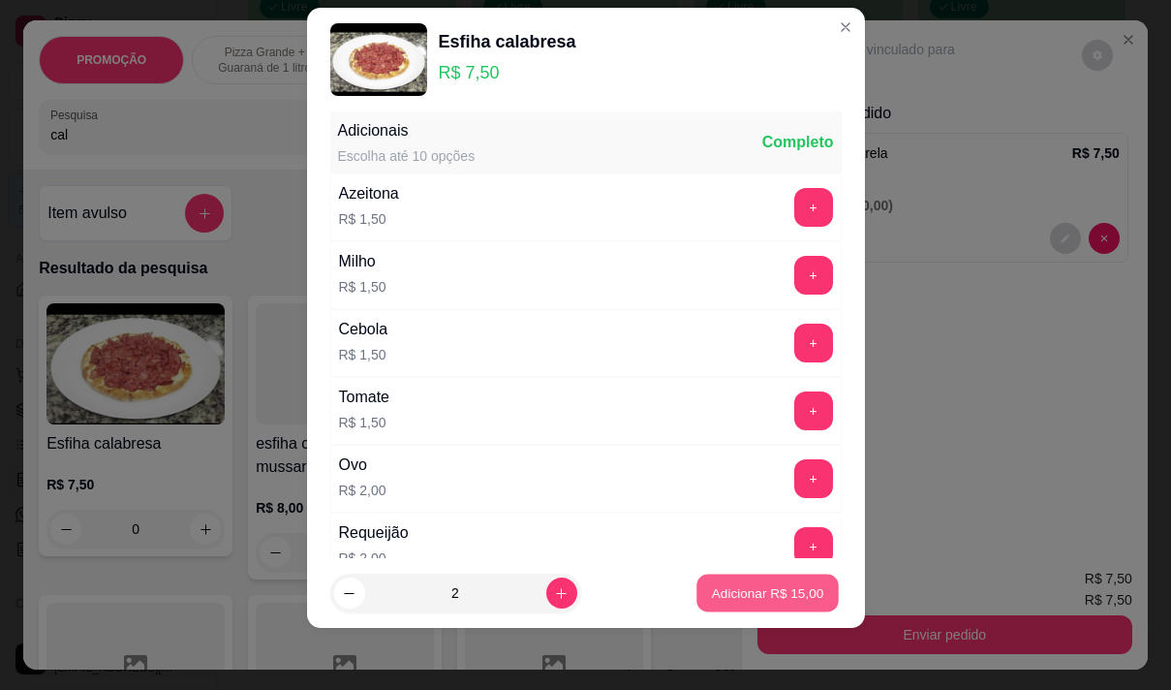
click at [764, 590] on p "Adicionar R$ 15,00" at bounding box center [768, 593] width 112 height 18
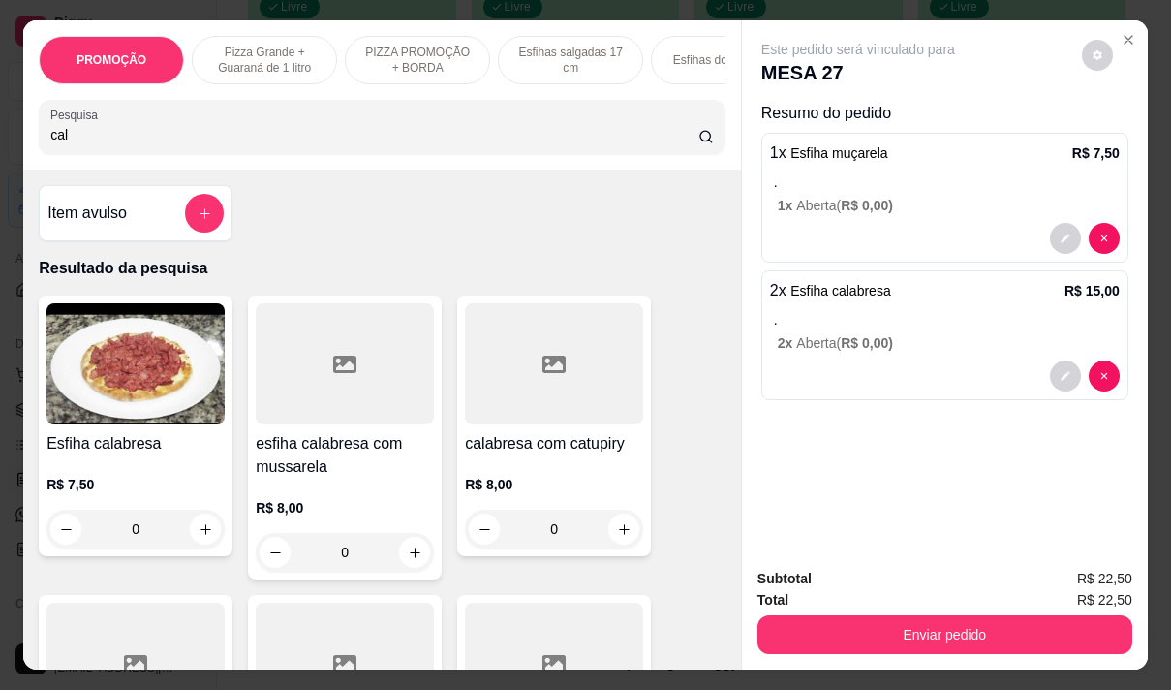
click at [82, 140] on input "cal" at bounding box center [374, 134] width 648 height 19
type input "c"
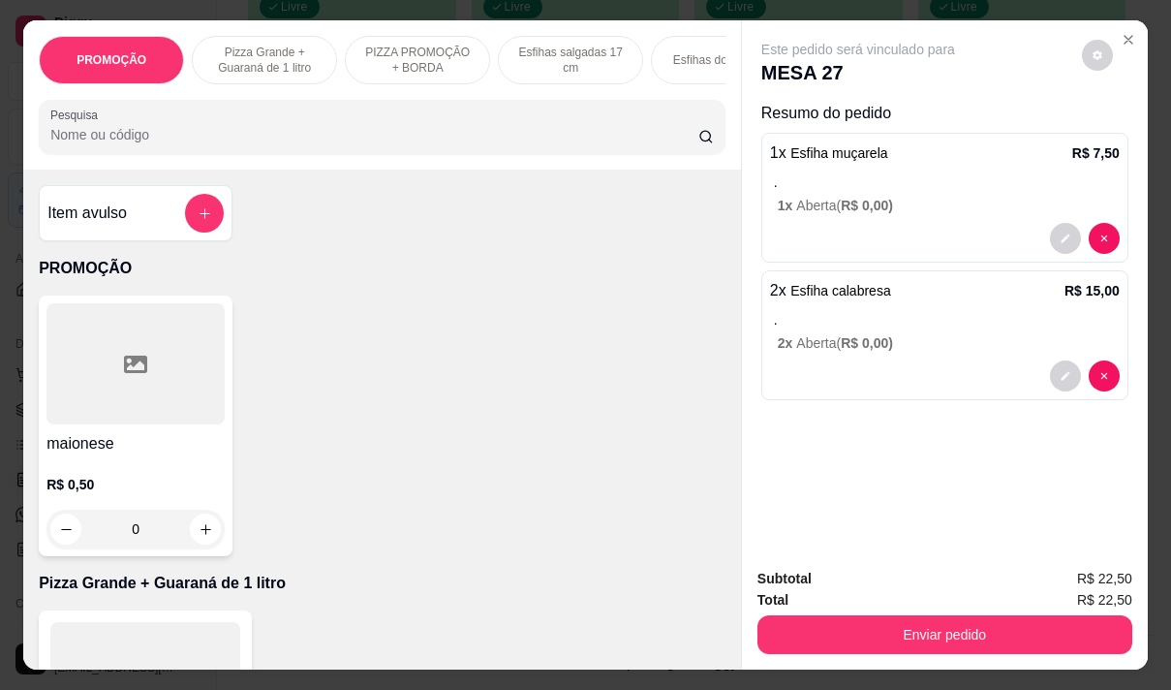
click at [955, 335] on p "2 x Aberta ( R$ 0,00 )" at bounding box center [949, 342] width 342 height 19
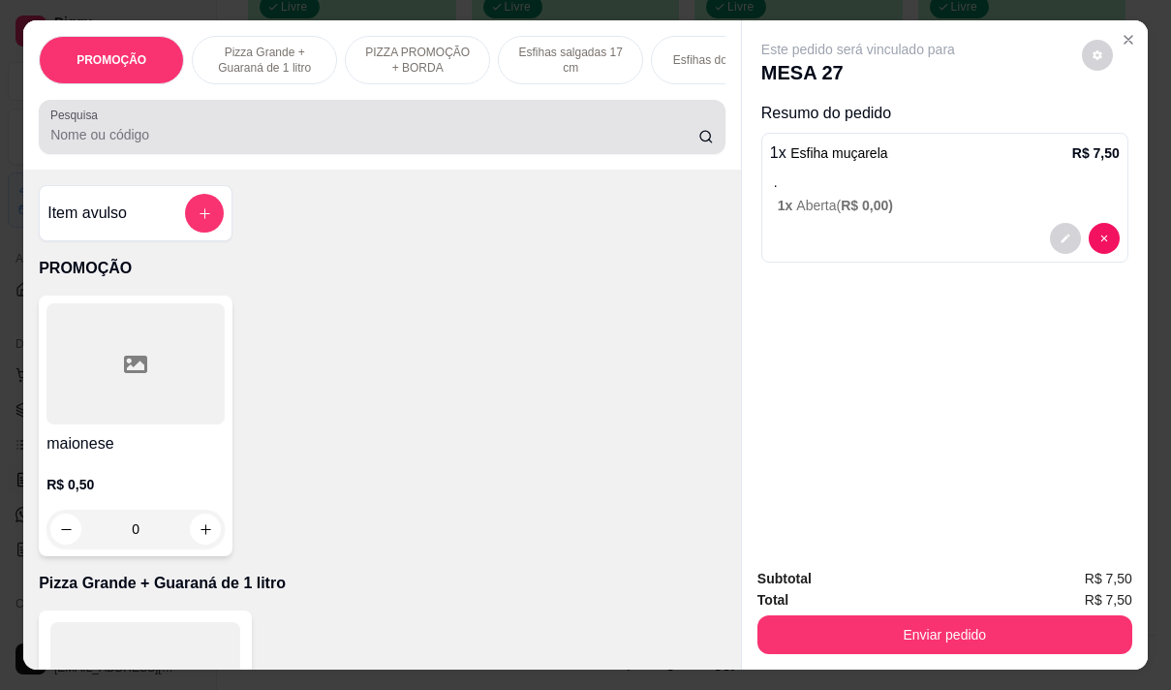
click at [174, 126] on div at bounding box center [382, 127] width 664 height 39
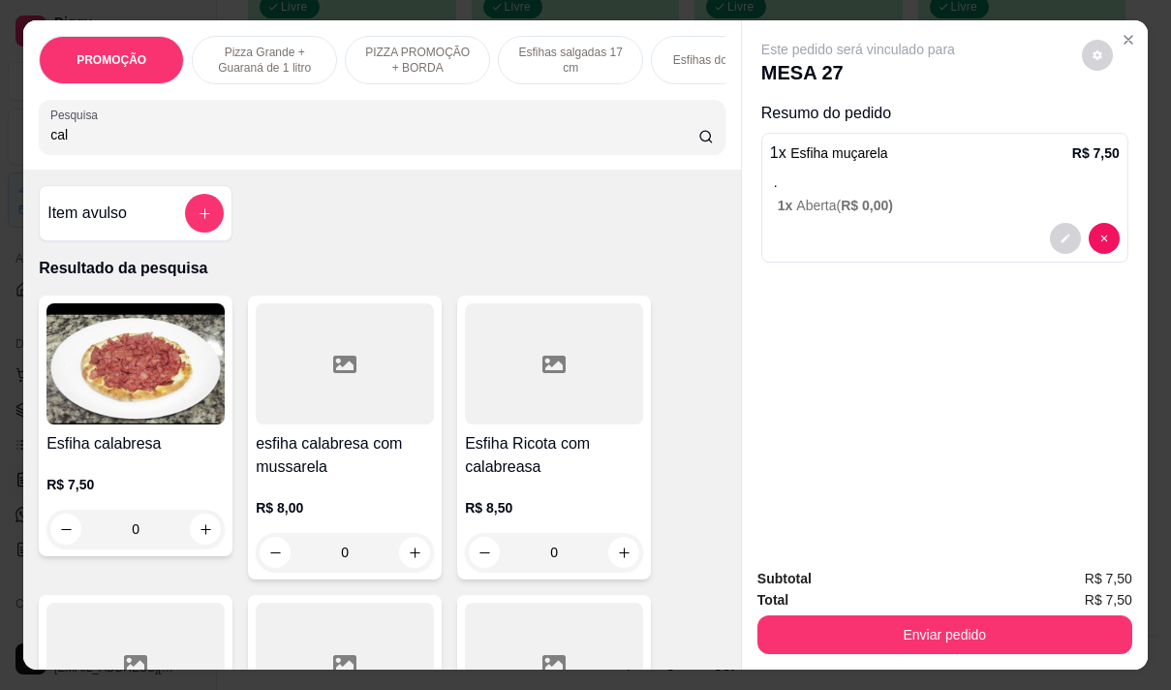
type input "cal"
click at [323, 467] on h4 "esfiha calabresa com mussarela" at bounding box center [345, 455] width 178 height 46
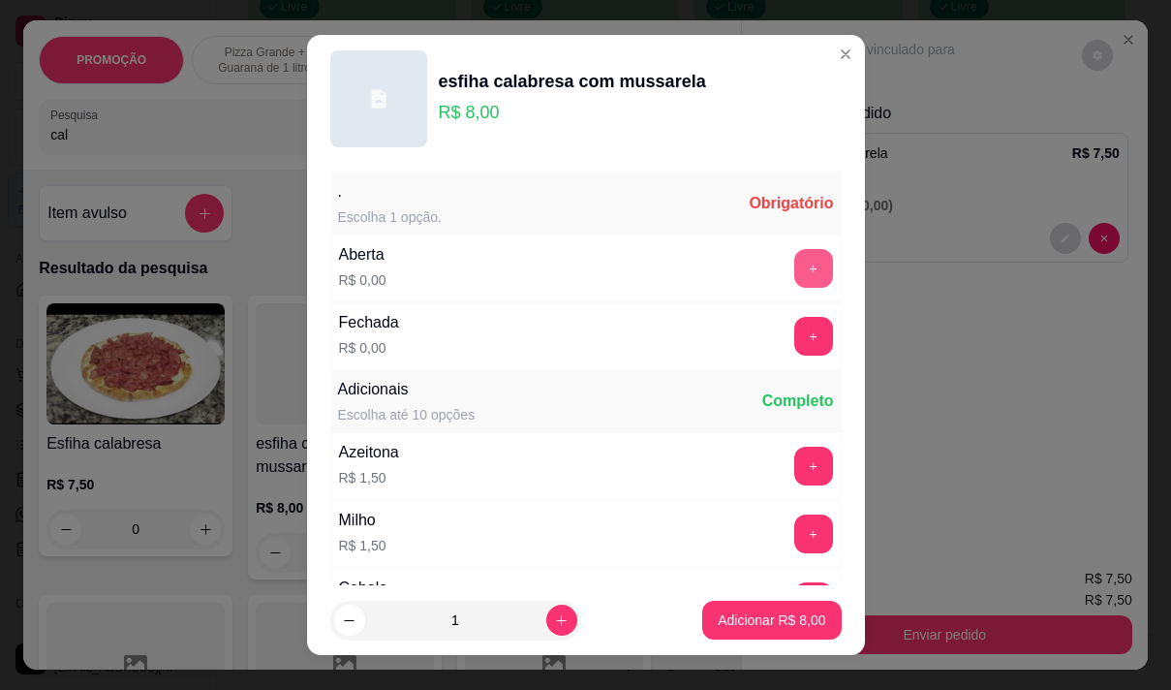
click at [794, 274] on button "+" at bounding box center [813, 268] width 39 height 39
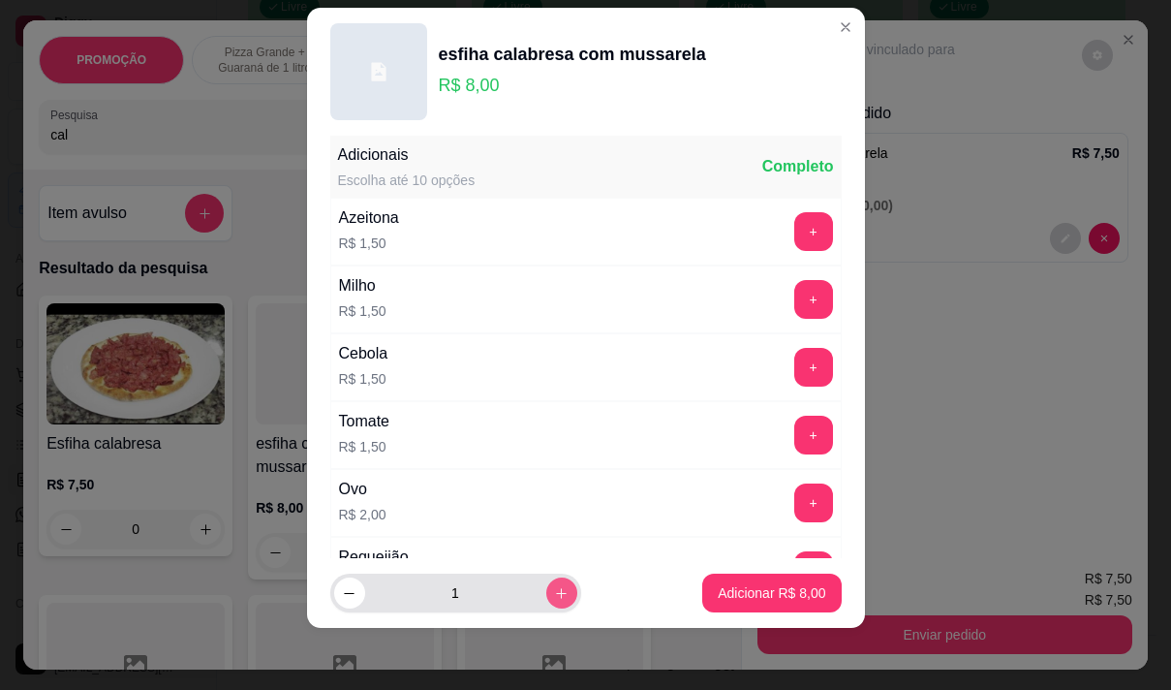
click at [554, 586] on icon "increase-product-quantity" at bounding box center [561, 593] width 15 height 15
type input "2"
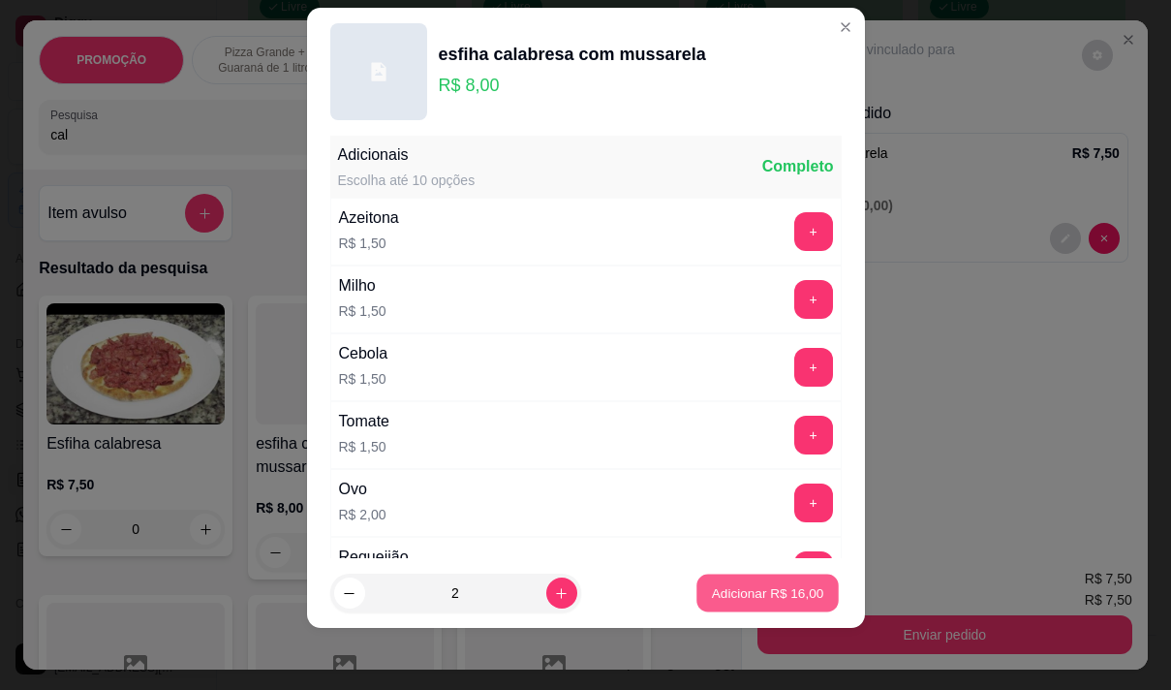
click at [785, 584] on p "Adicionar R$ 16,00" at bounding box center [768, 593] width 112 height 18
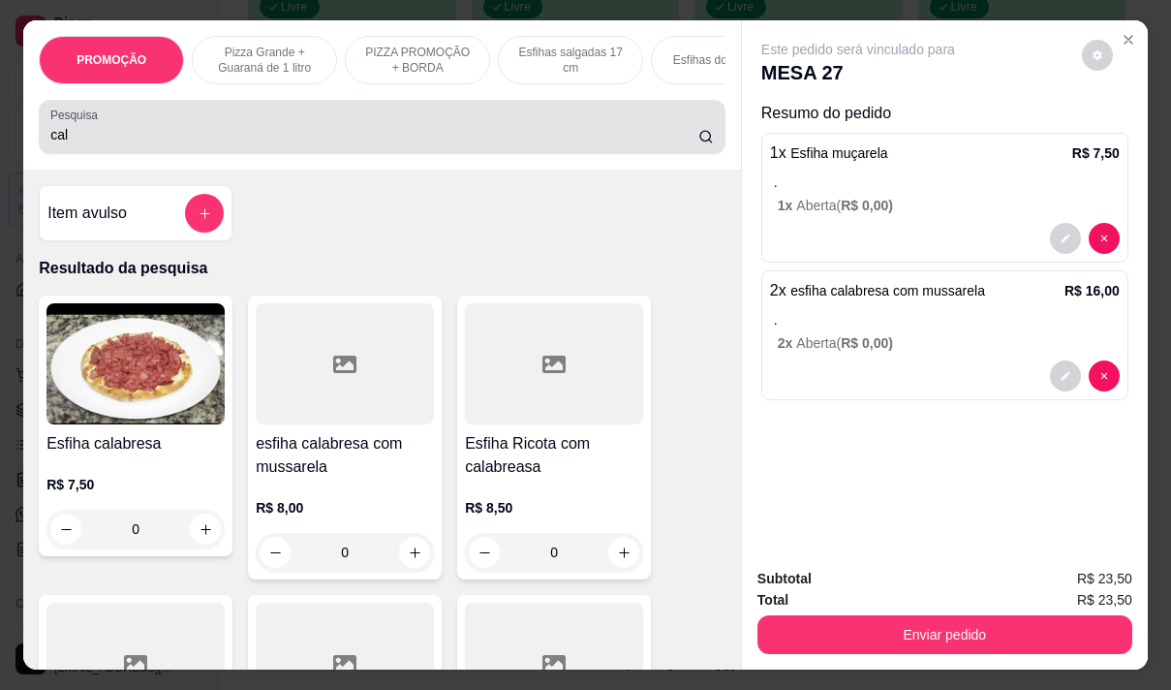
click at [215, 144] on input "cal" at bounding box center [374, 134] width 648 height 19
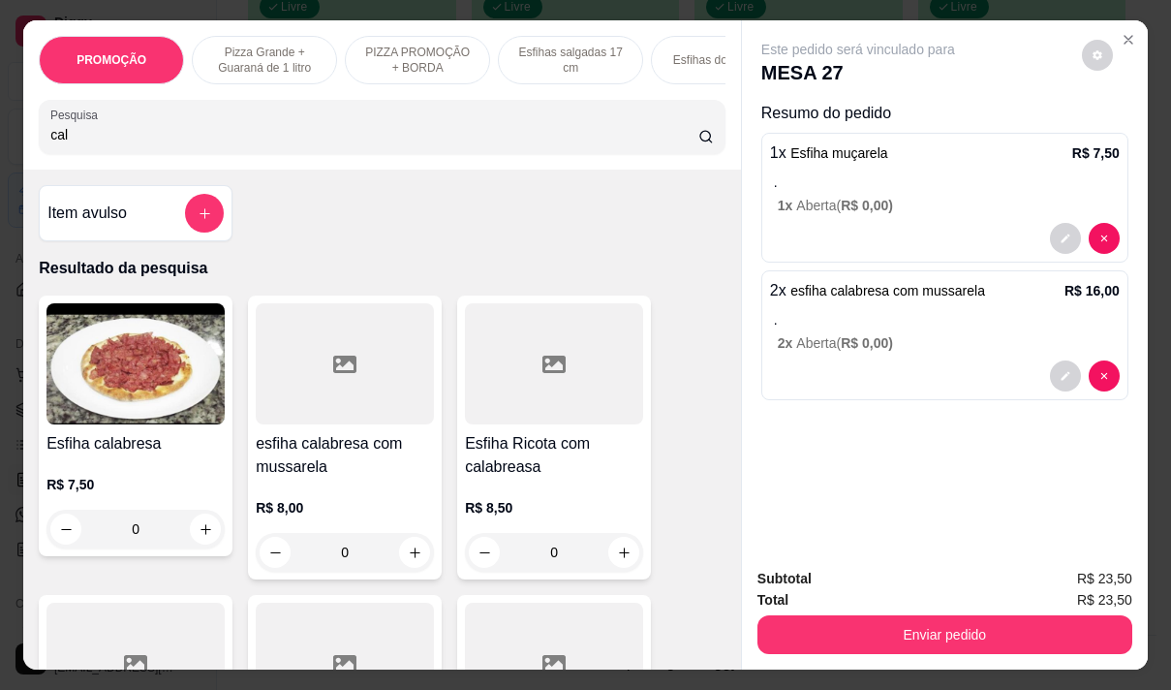
click at [215, 144] on input "cal" at bounding box center [374, 134] width 648 height 19
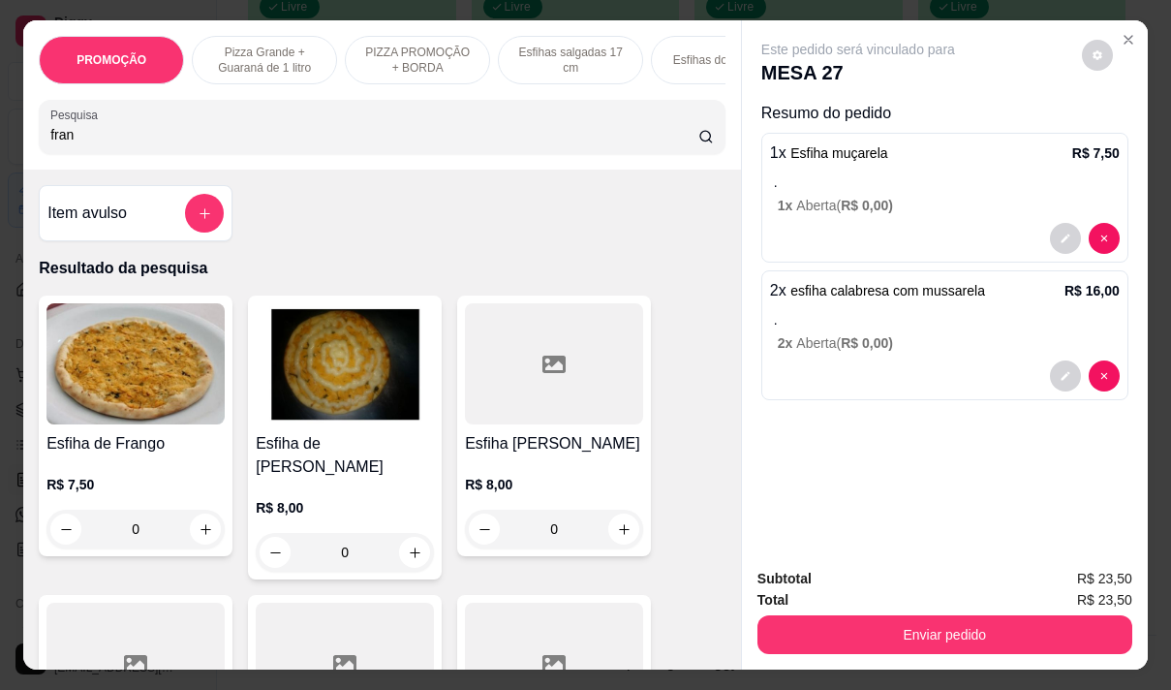
type input "fran"
click at [525, 466] on div "R$ 8,00 0" at bounding box center [554, 501] width 178 height 93
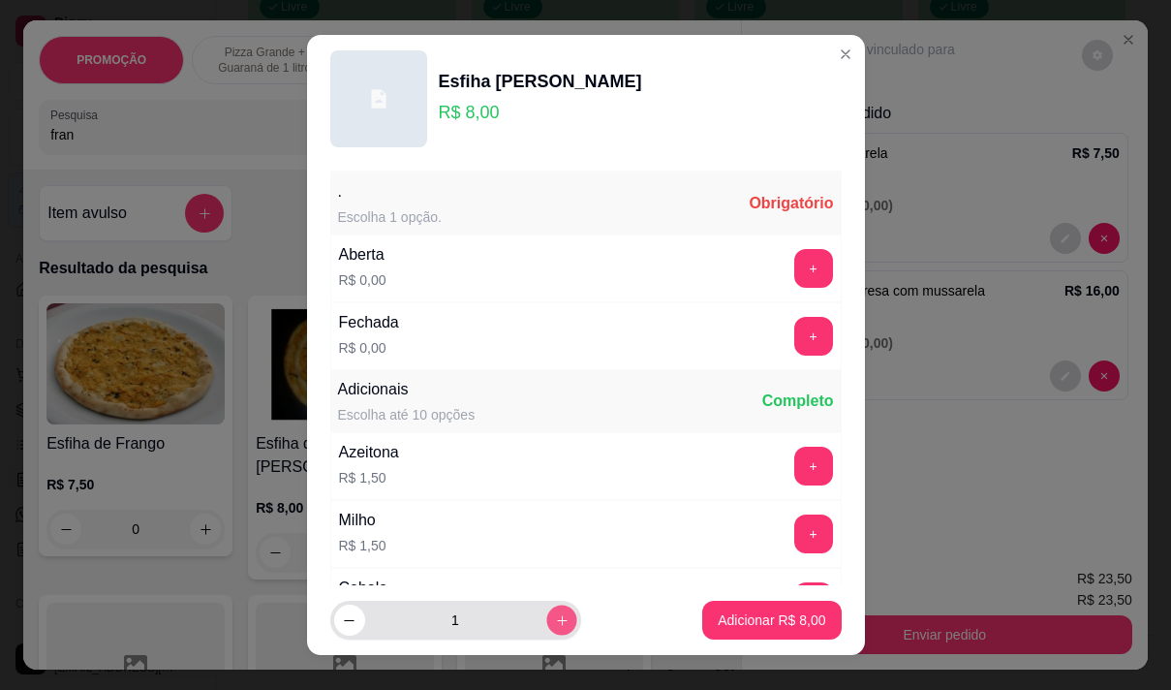
click at [554, 618] on icon "increase-product-quantity" at bounding box center [561, 620] width 15 height 15
type input "2"
click at [794, 265] on button "+" at bounding box center [813, 268] width 39 height 39
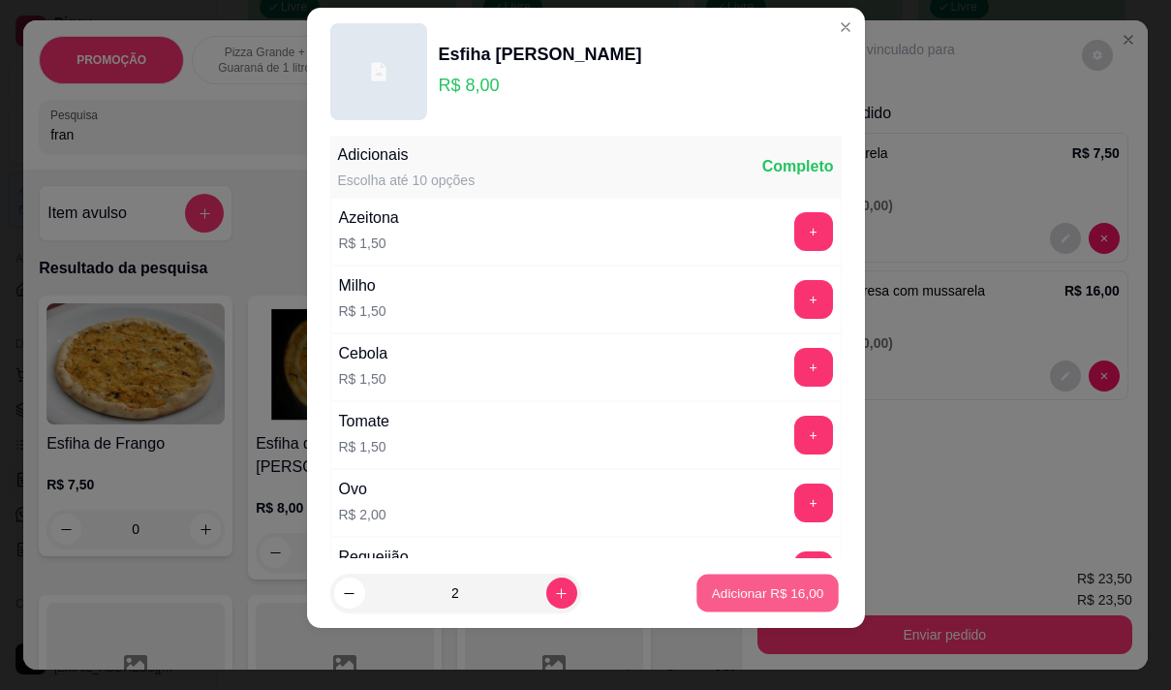
click at [741, 587] on p "Adicionar R$ 16,00" at bounding box center [768, 593] width 112 height 18
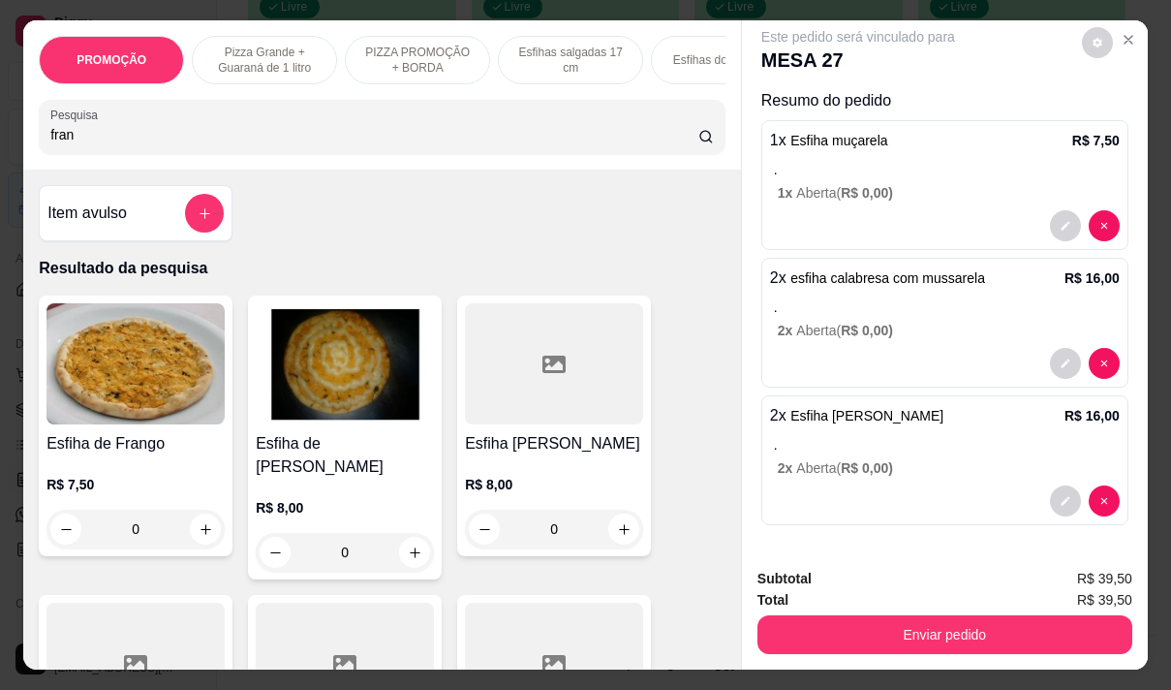
scroll to position [14, 0]
click at [105, 144] on input "fran" at bounding box center [374, 134] width 648 height 19
type input "f"
click at [587, 470] on div "R$ 8,00 0" at bounding box center [554, 501] width 178 height 93
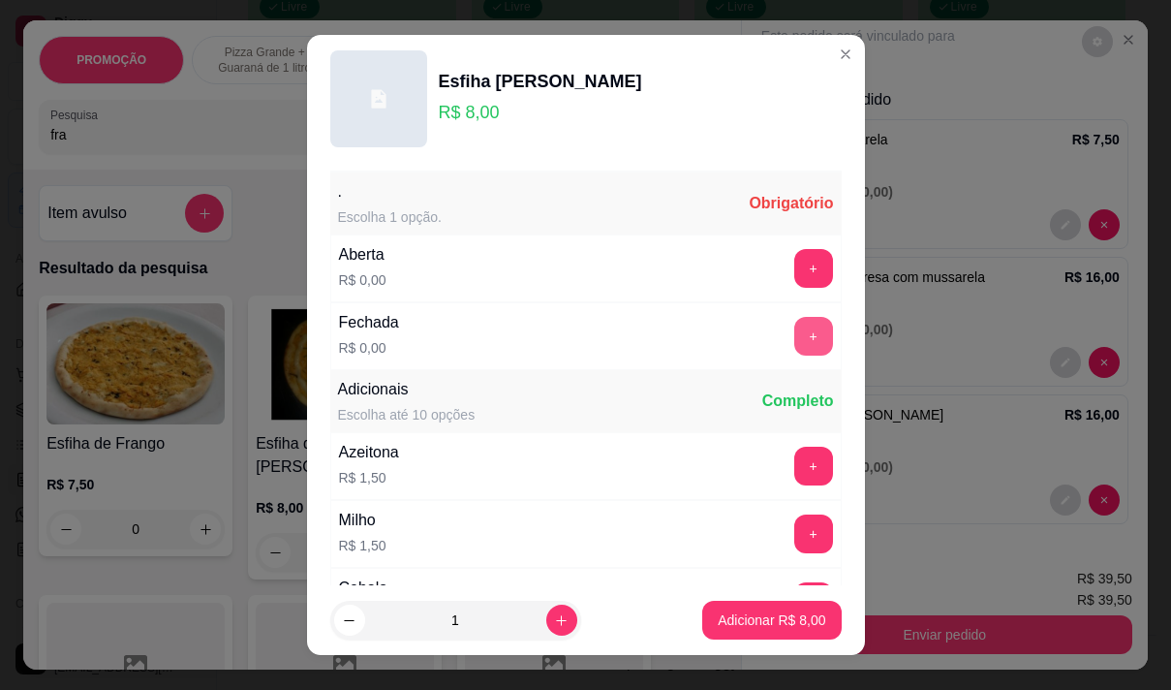
click at [794, 342] on button "+" at bounding box center [813, 336] width 39 height 39
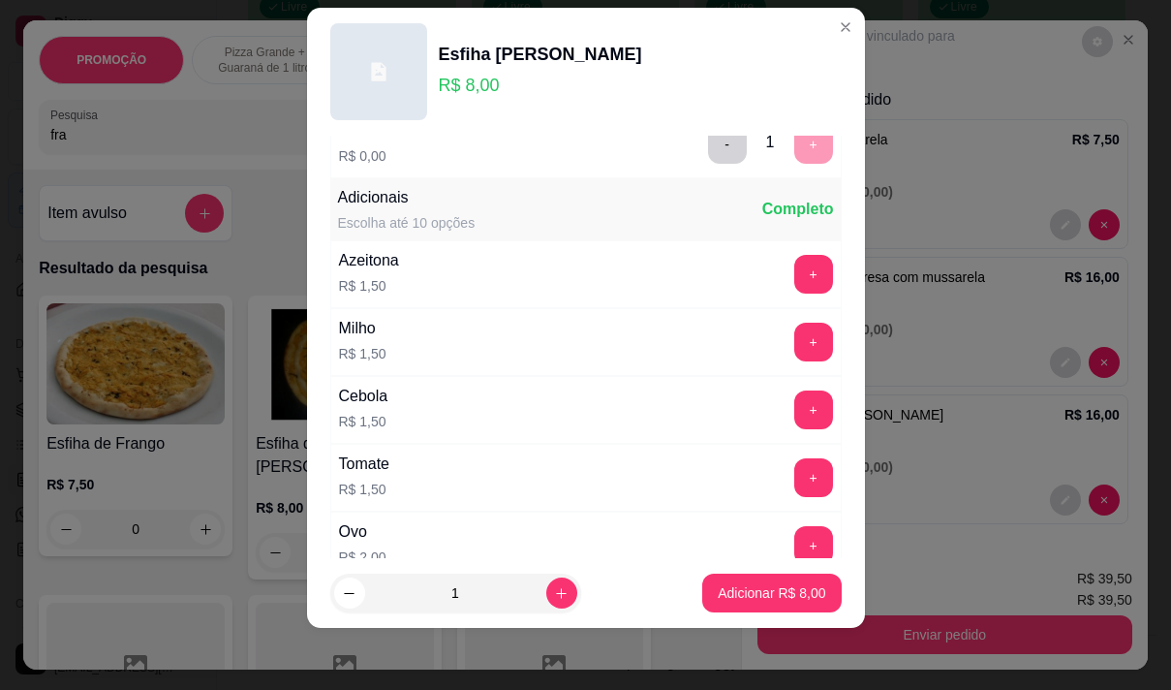
scroll to position [207, 0]
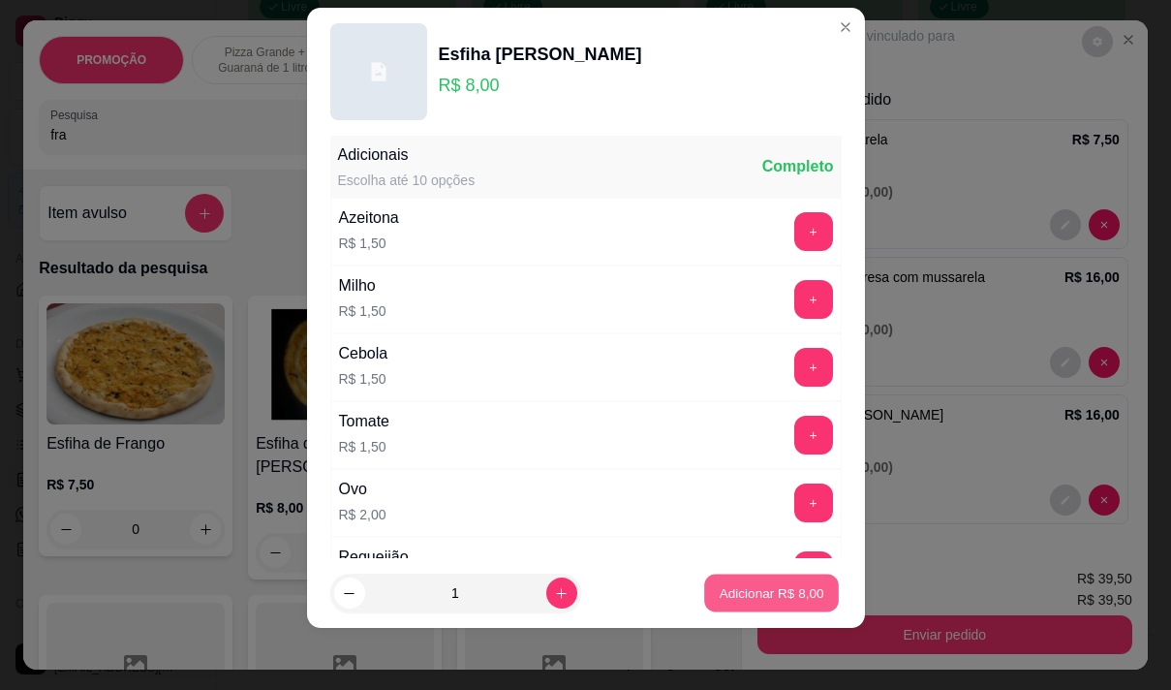
click at [734, 588] on p "Adicionar R$ 8,00" at bounding box center [772, 593] width 105 height 18
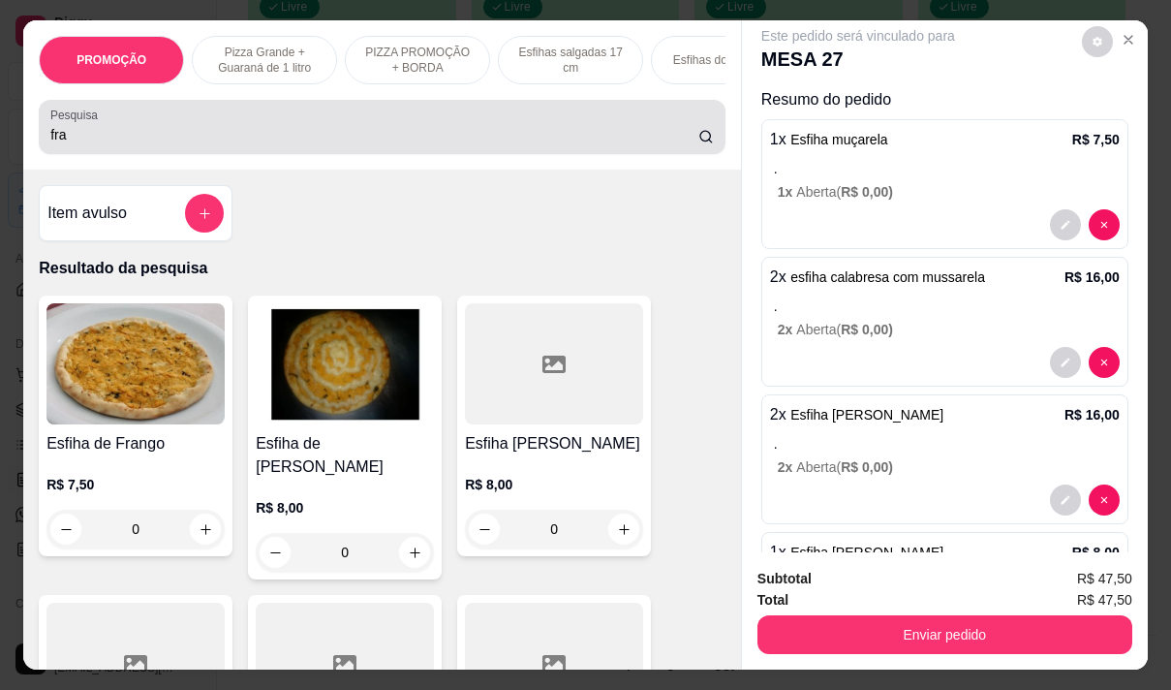
click at [230, 154] on div "Pesquisa fra" at bounding box center [382, 127] width 687 height 54
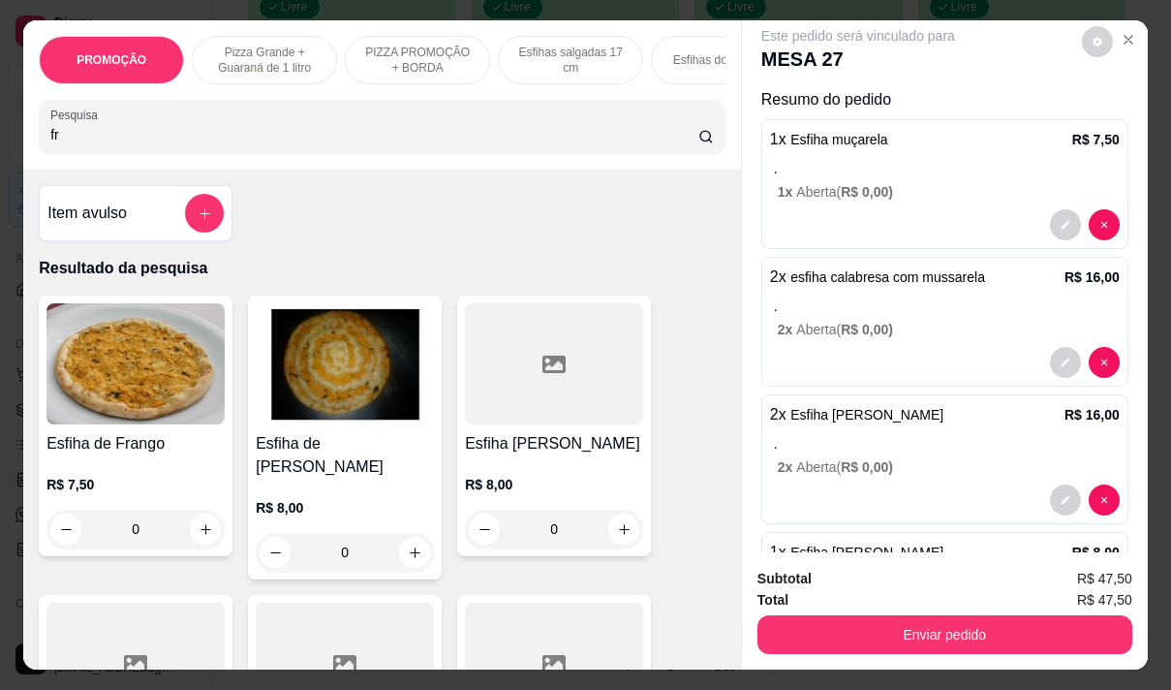
type input "f"
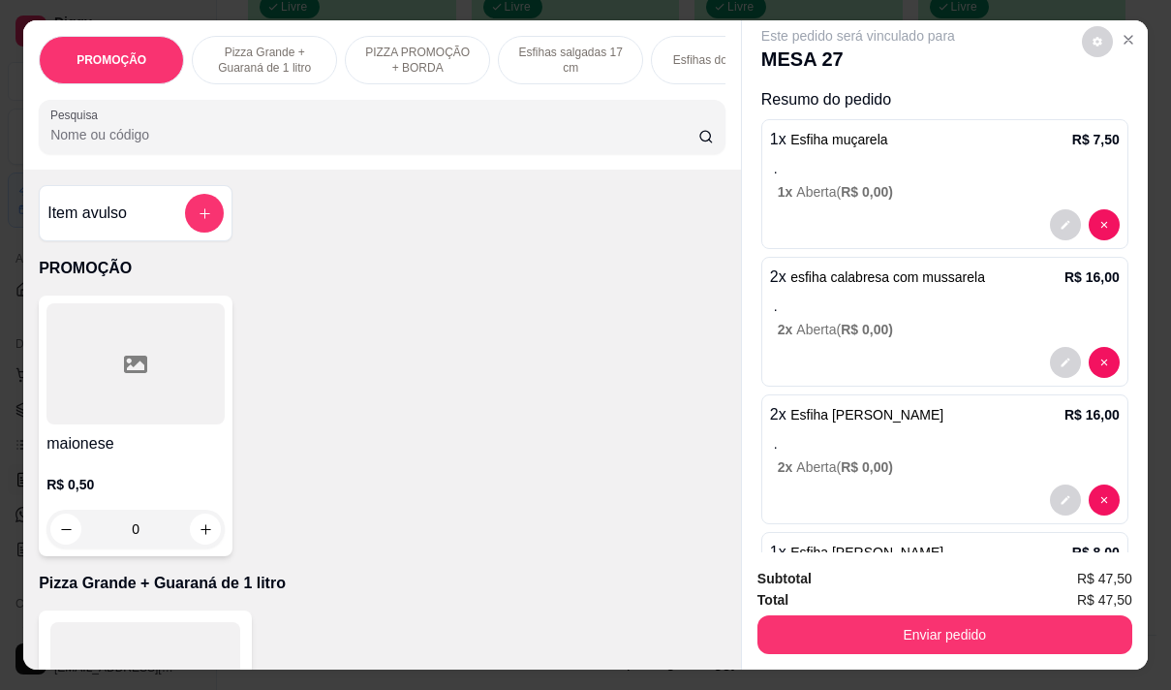
click at [230, 154] on div "Pesquisa" at bounding box center [382, 127] width 687 height 54
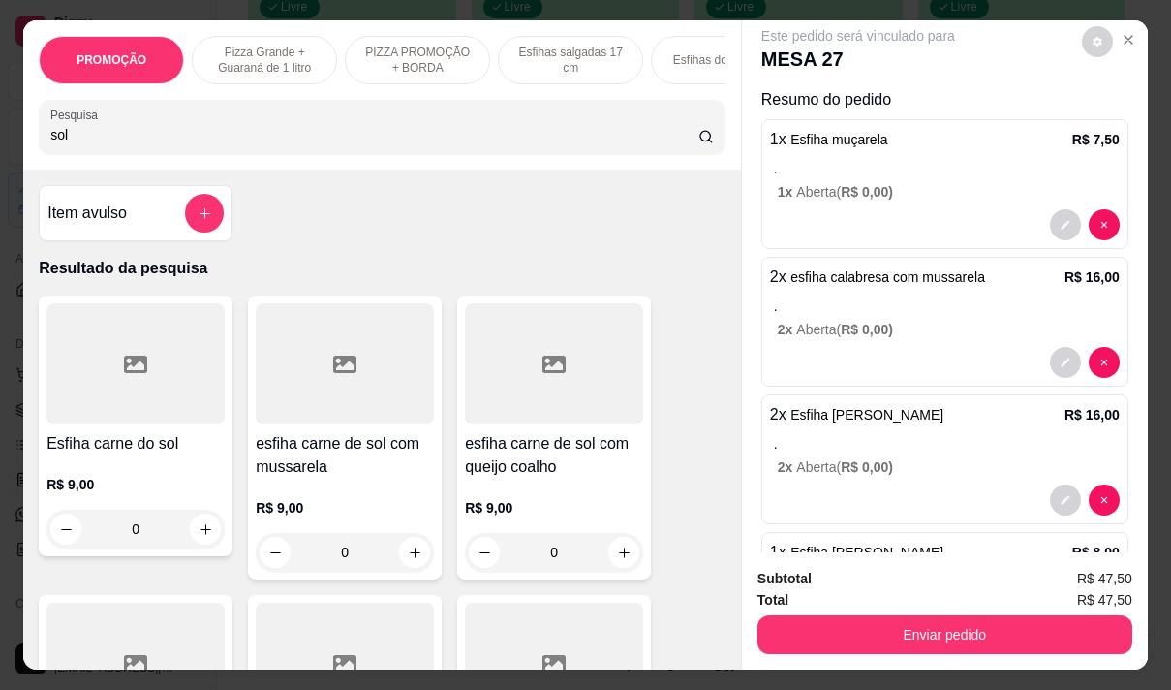
type input "sol"
click at [336, 498] on div "R$ 9,00 0" at bounding box center [345, 525] width 178 height 93
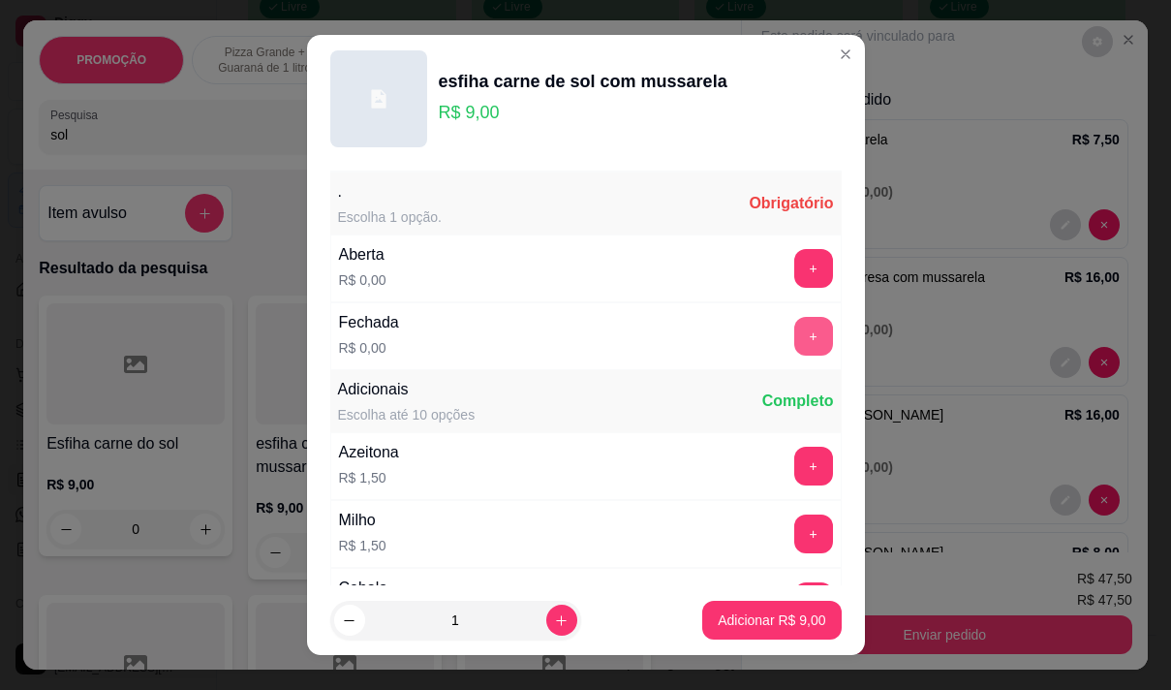
click at [794, 333] on button "+" at bounding box center [813, 336] width 39 height 39
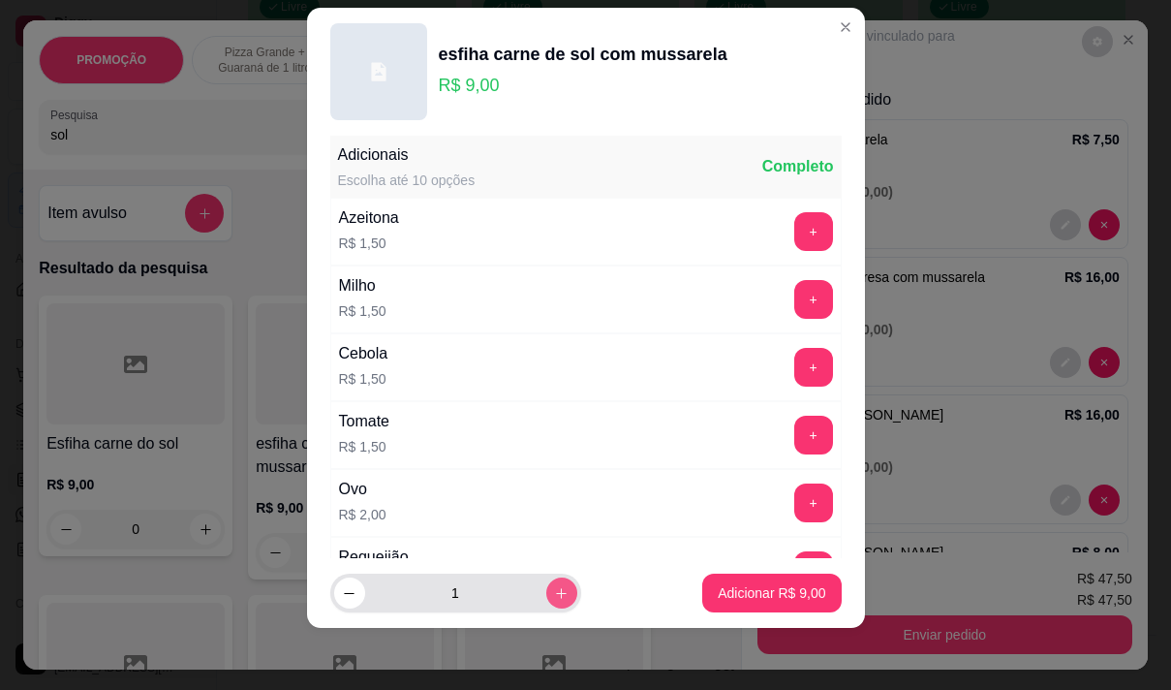
click at [554, 591] on icon "increase-product-quantity" at bounding box center [561, 593] width 15 height 15
type input "2"
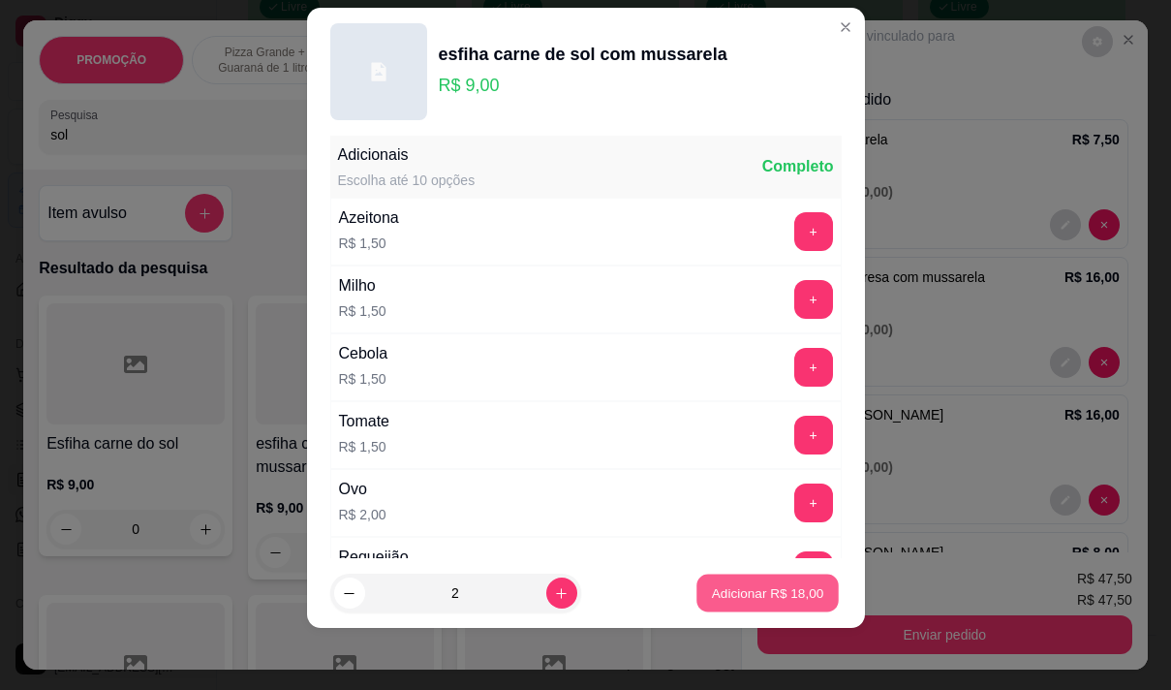
click at [778, 590] on p "Adicionar R$ 18,00" at bounding box center [768, 593] width 112 height 18
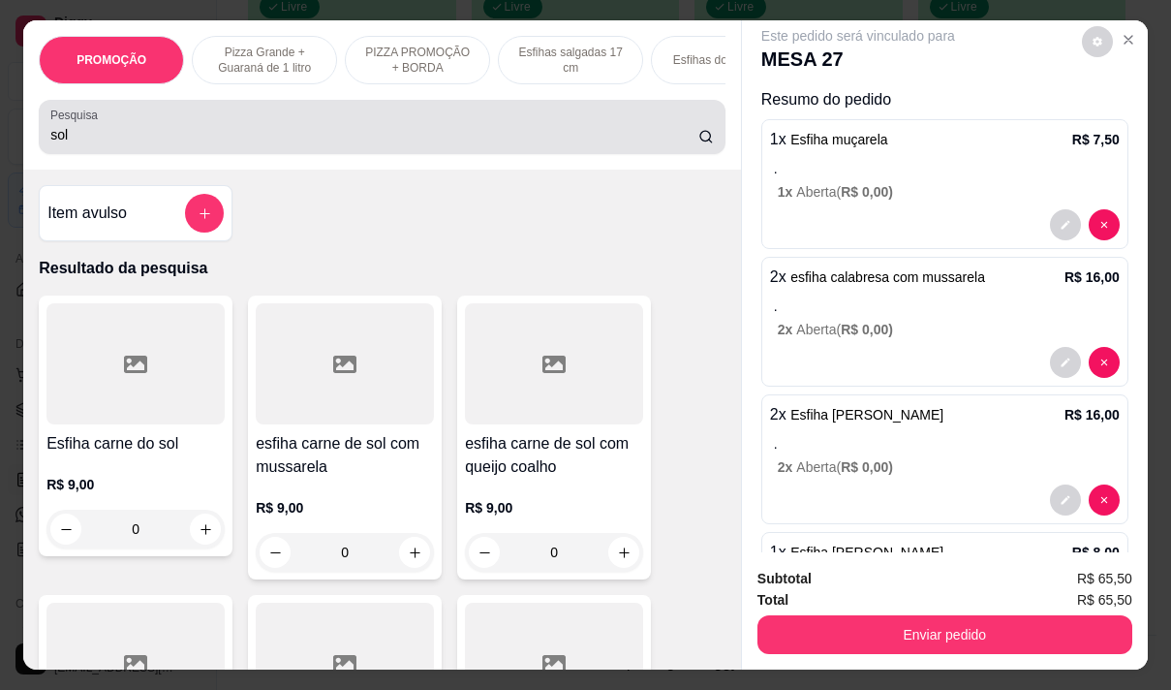
click at [81, 137] on input "sol" at bounding box center [374, 134] width 648 height 19
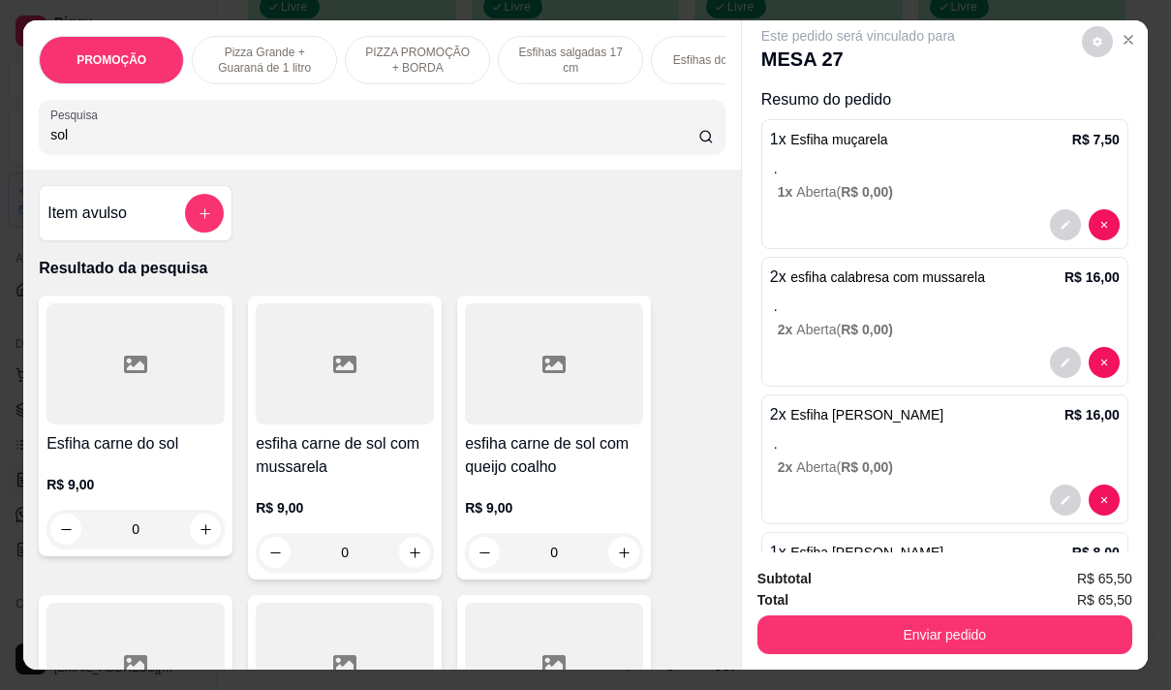
click at [81, 137] on input "sol" at bounding box center [374, 134] width 648 height 19
click at [79, 137] on input "sol" at bounding box center [374, 134] width 648 height 19
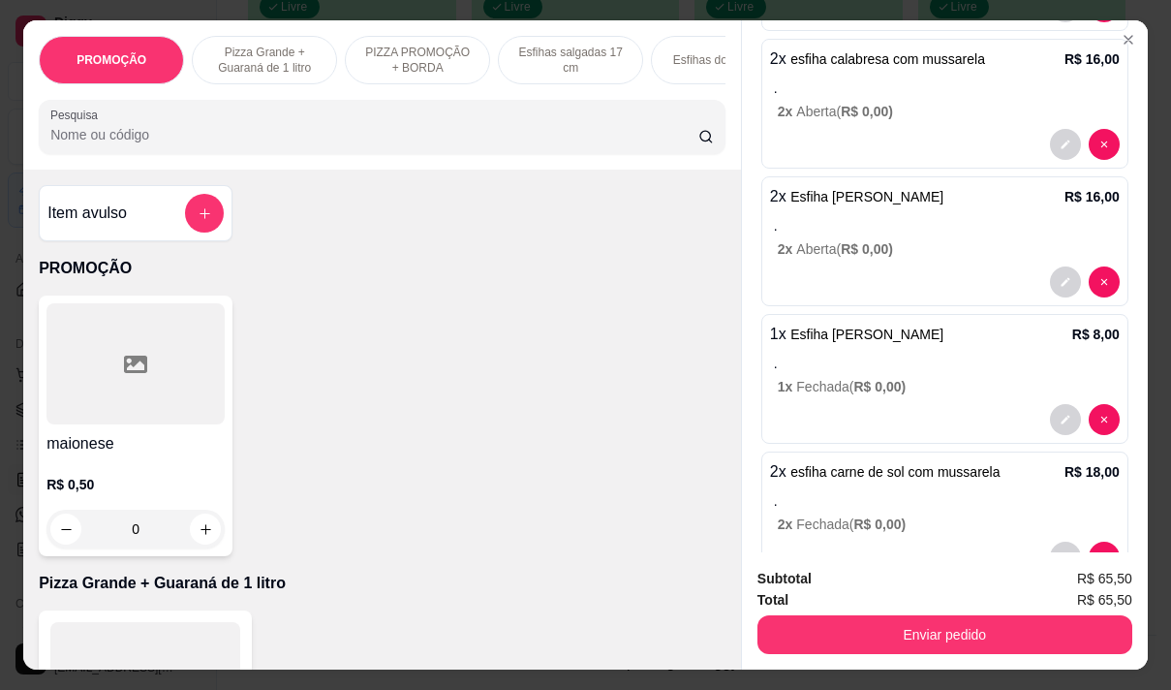
scroll to position [289, 0]
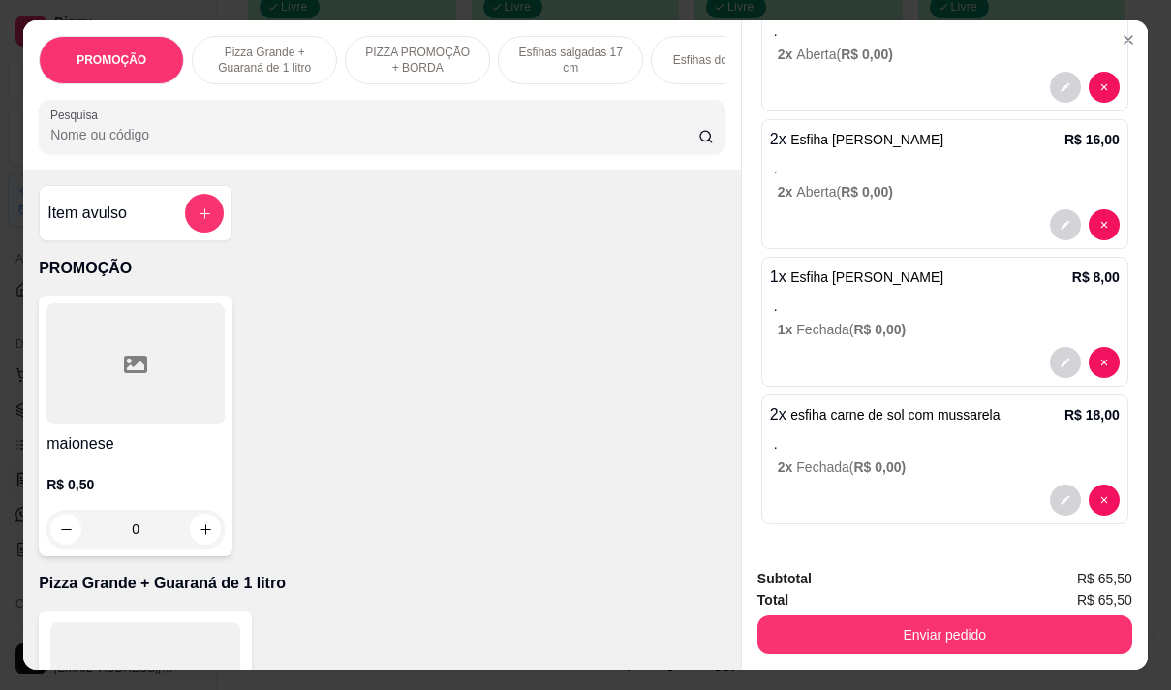
click at [838, 297] on p "." at bounding box center [947, 305] width 346 height 19
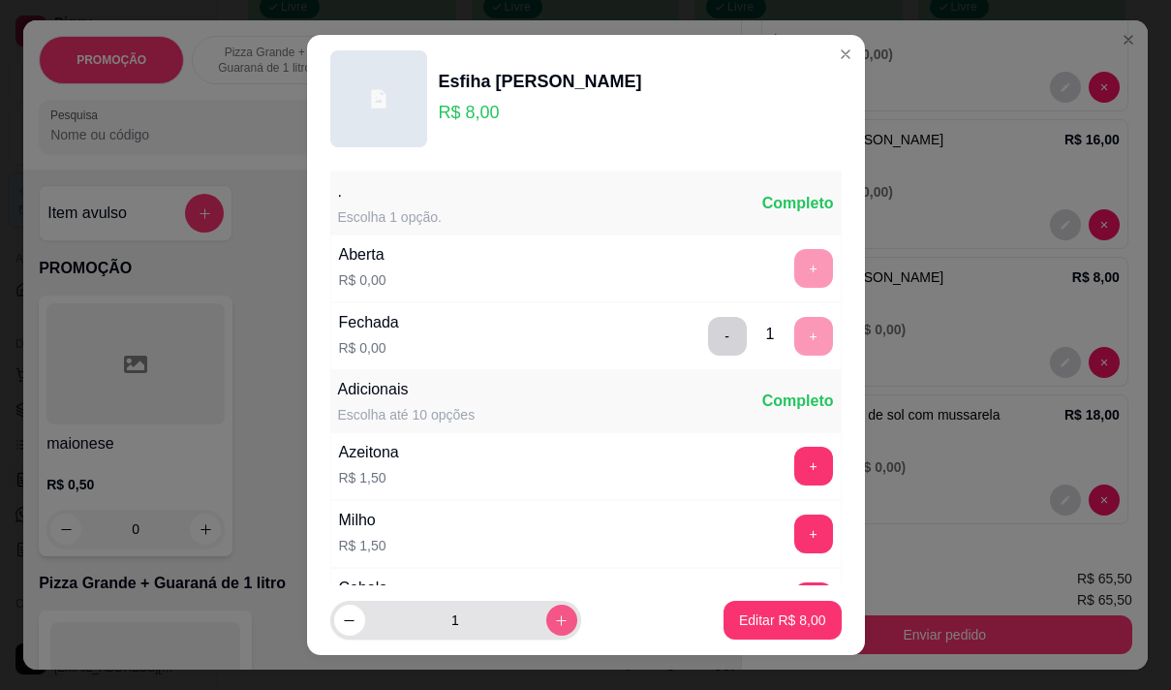
click at [554, 615] on icon "increase-product-quantity" at bounding box center [561, 620] width 15 height 15
type input "2"
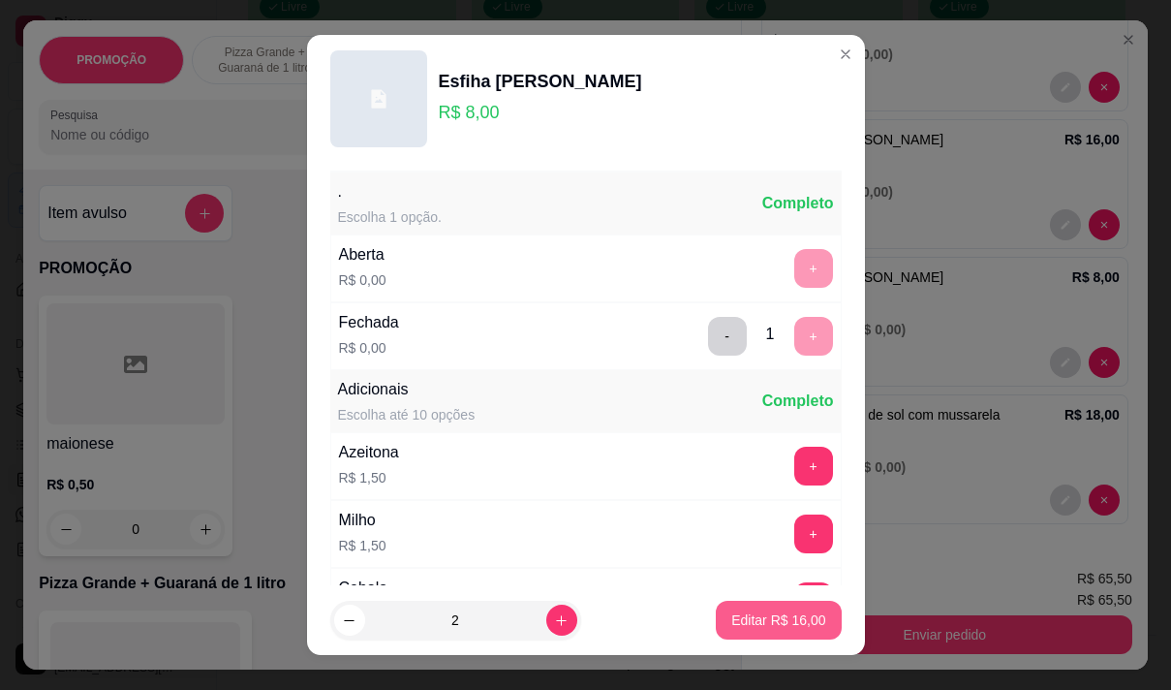
click at [734, 618] on p "Editar R$ 16,00" at bounding box center [778, 619] width 94 height 19
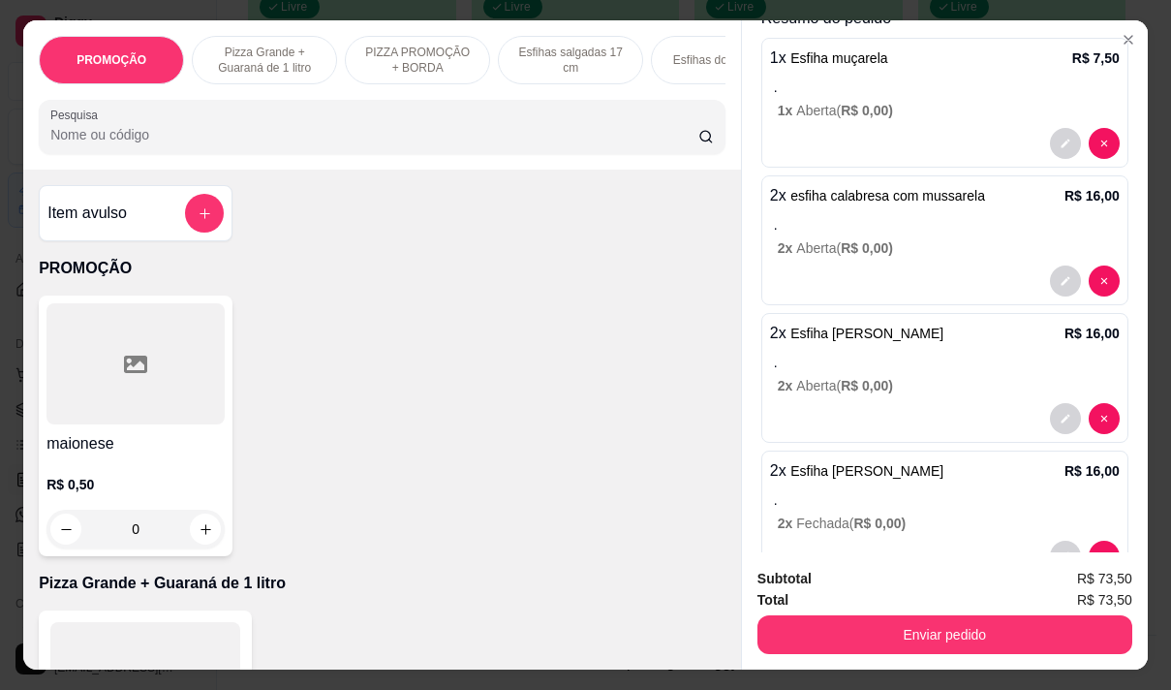
scroll to position [0, 0]
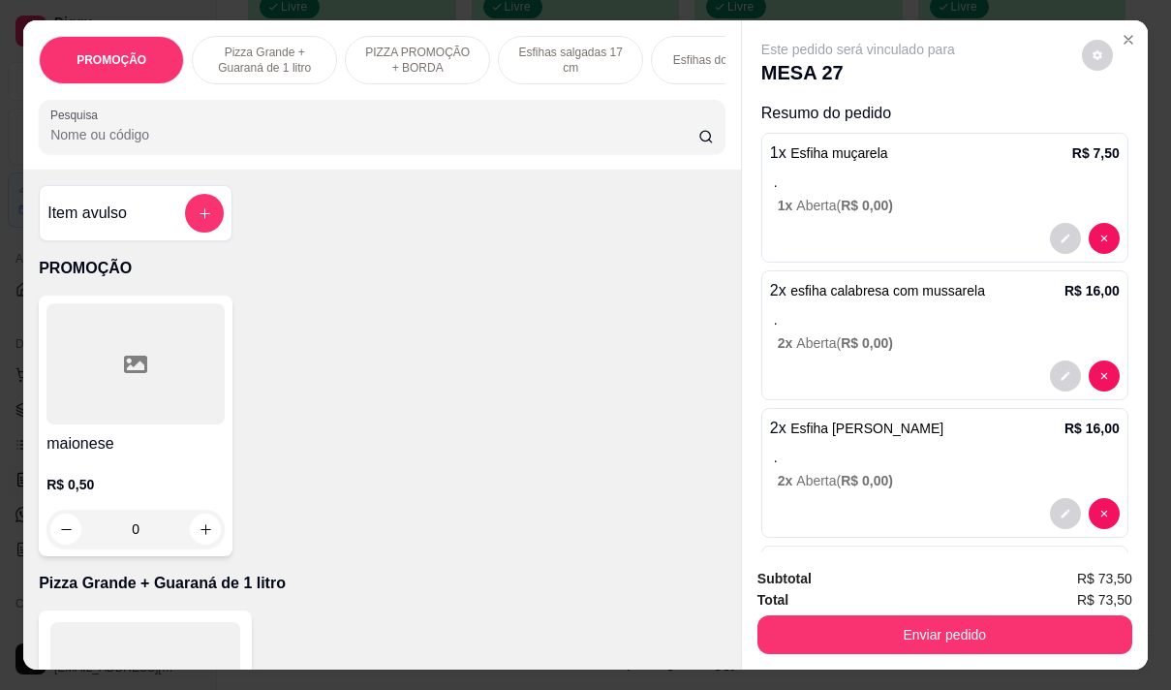
click at [926, 196] on p "1 x Aberta ( R$ 0,00 )" at bounding box center [949, 205] width 342 height 19
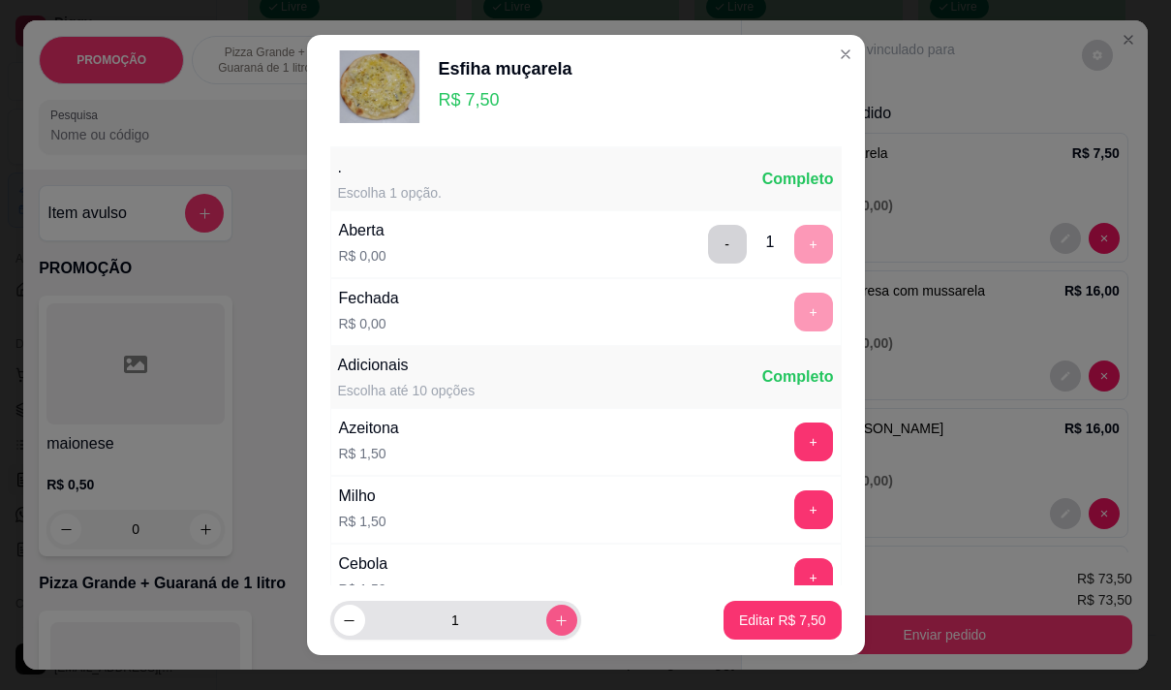
click at [554, 622] on icon "increase-product-quantity" at bounding box center [561, 620] width 15 height 15
type input "2"
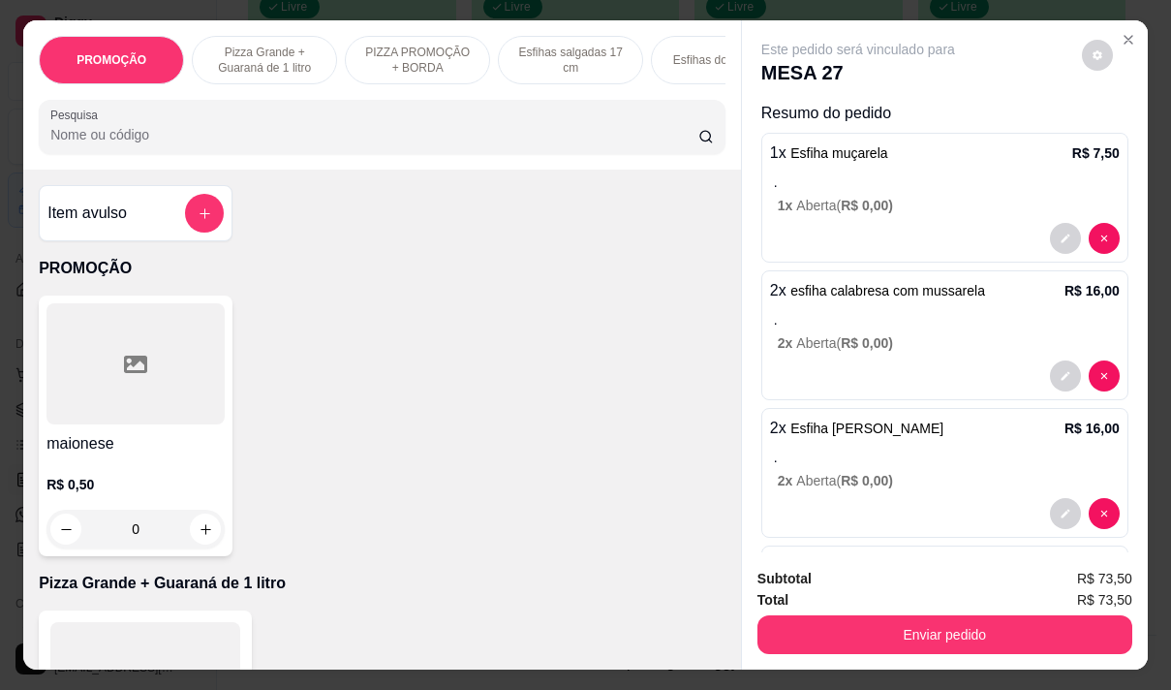
click at [852, 172] on p "." at bounding box center [947, 181] width 346 height 19
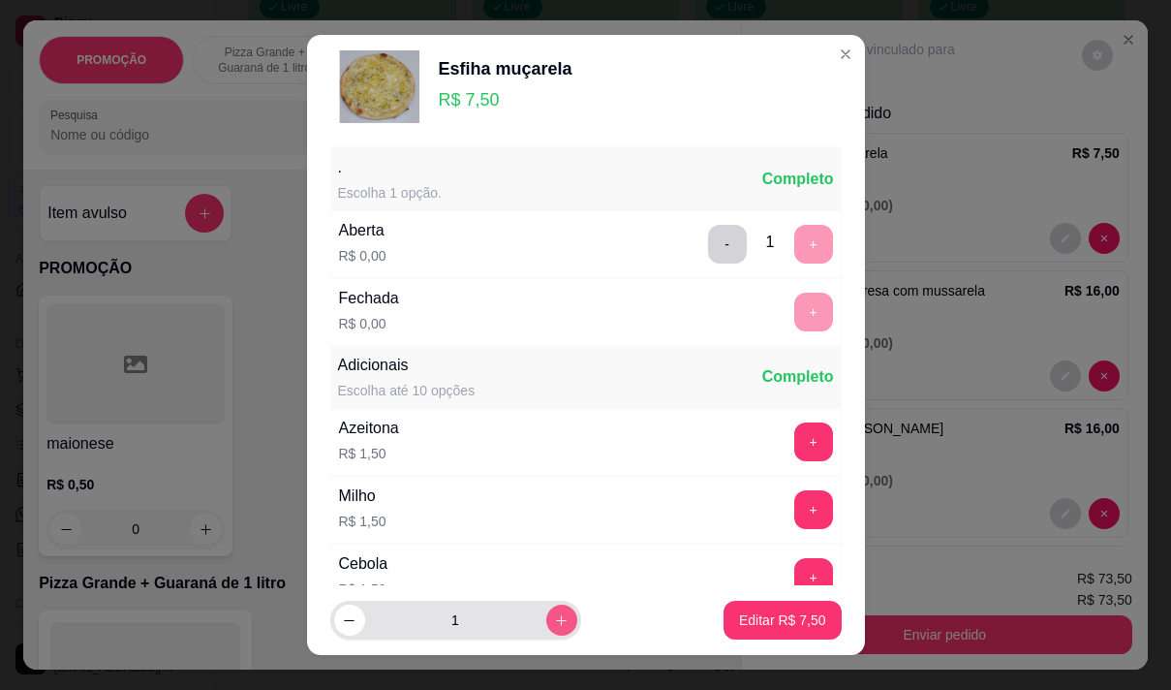
click at [554, 614] on icon "increase-product-quantity" at bounding box center [561, 620] width 15 height 15
type input "2"
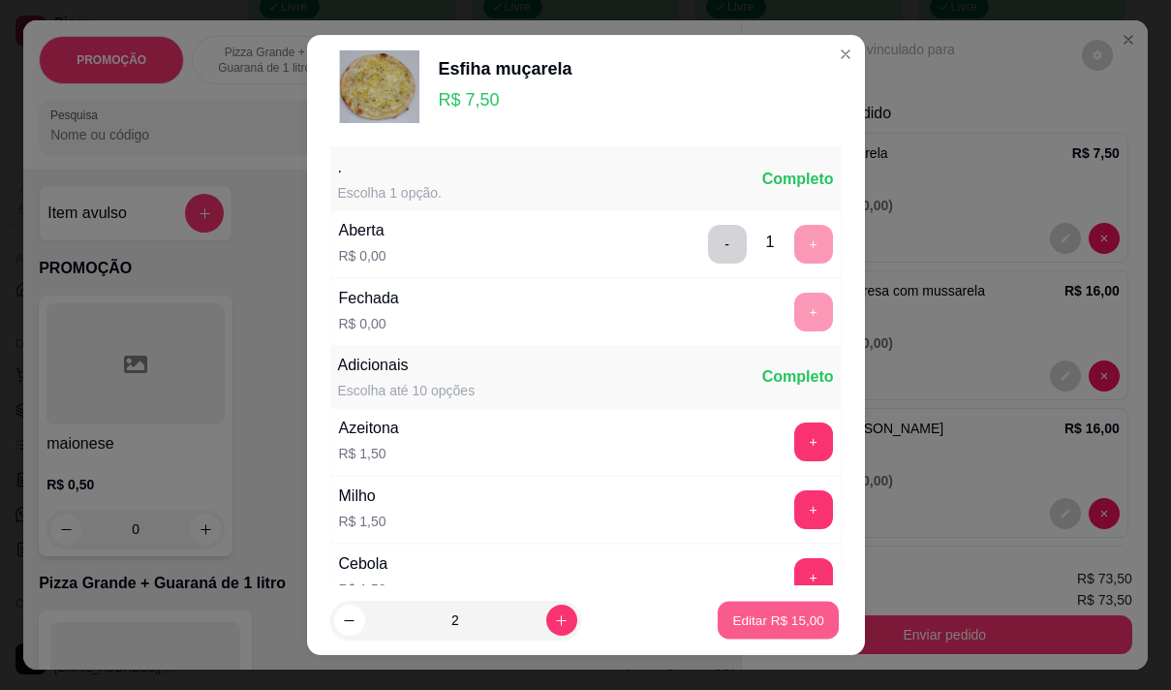
click at [741, 619] on p "Editar R$ 15,00" at bounding box center [778, 620] width 91 height 18
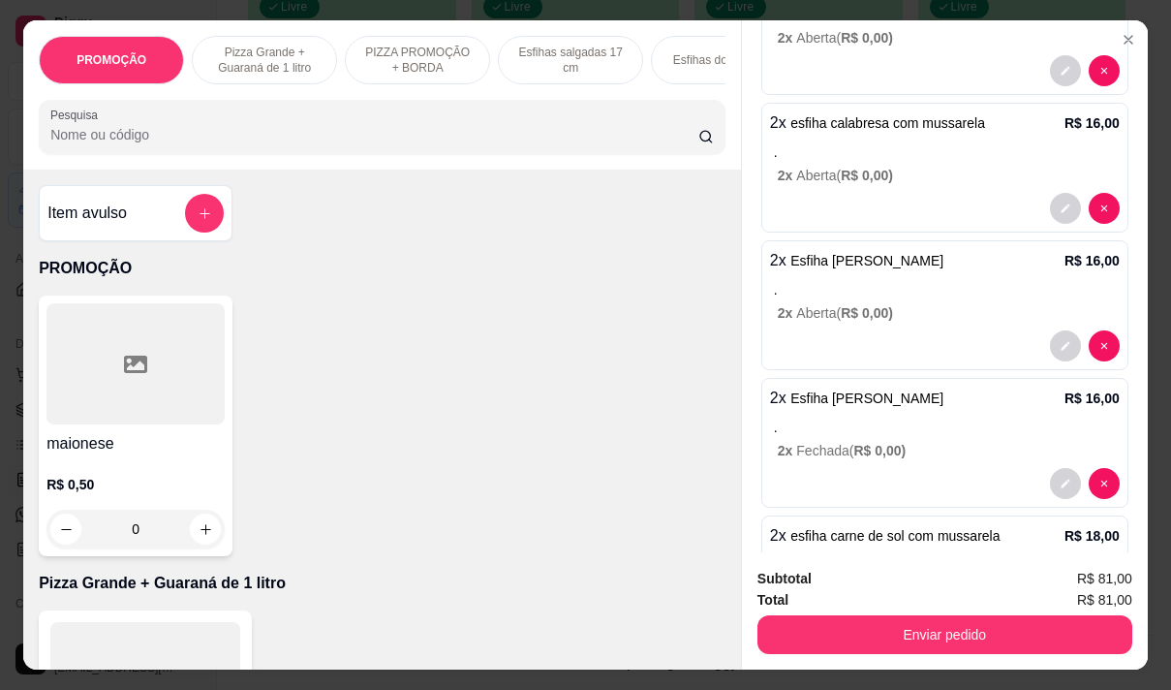
scroll to position [289, 0]
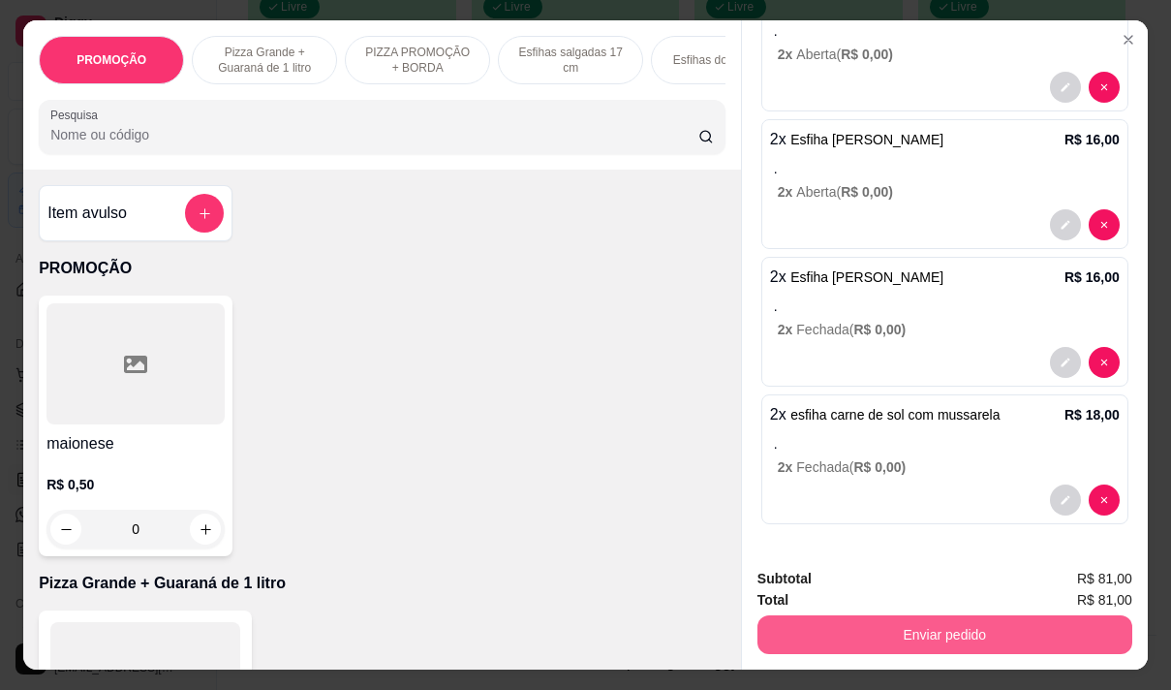
click at [917, 635] on button "Enviar pedido" at bounding box center [945, 634] width 375 height 39
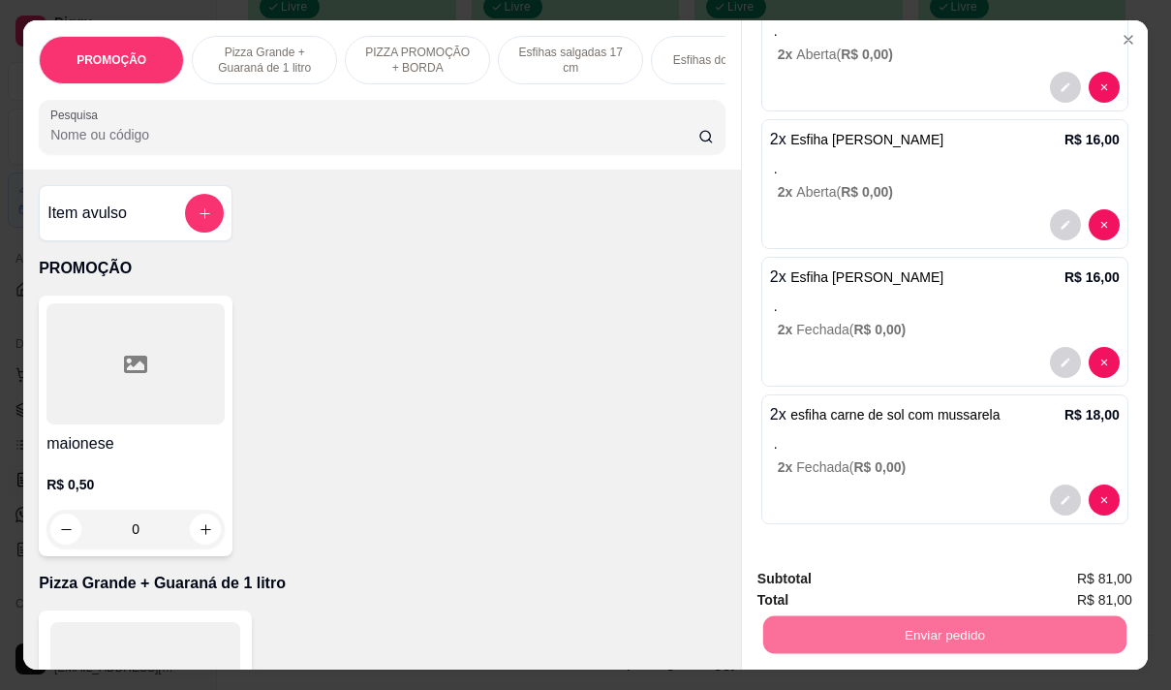
click at [865, 581] on button "Não registrar e enviar pedido" at bounding box center [880, 579] width 201 height 37
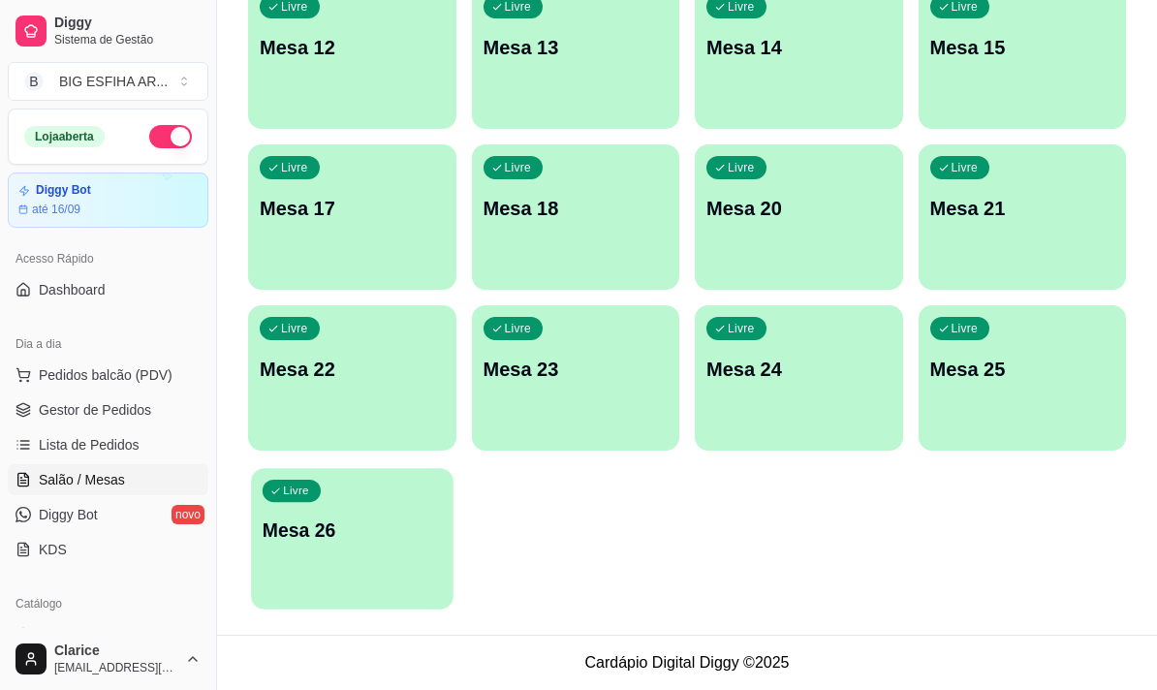
click at [397, 534] on p "Mesa 26" at bounding box center [352, 530] width 179 height 26
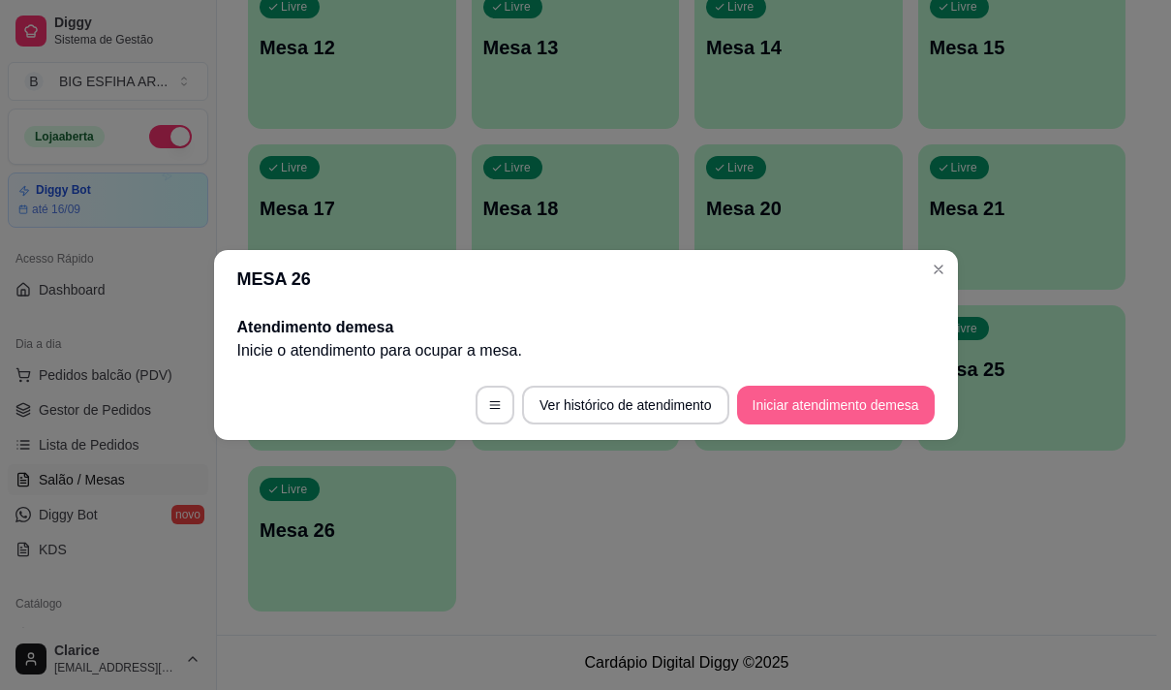
click at [814, 409] on button "Iniciar atendimento de mesa" at bounding box center [836, 405] width 198 height 39
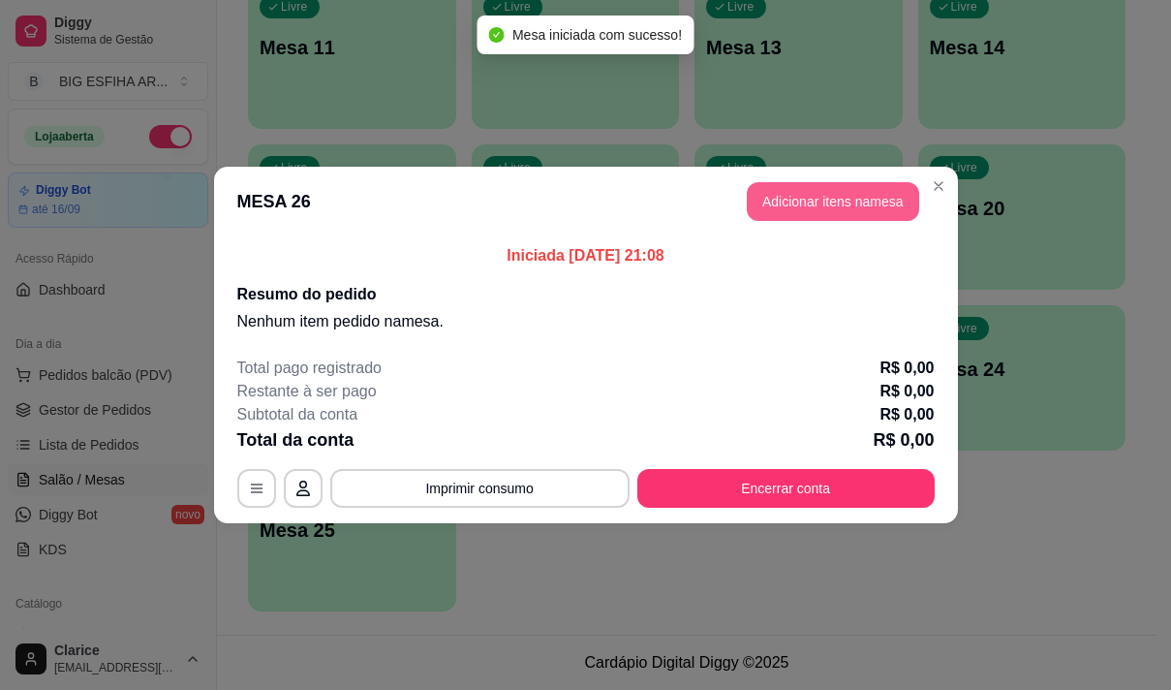
click at [842, 192] on button "Adicionar itens na mesa" at bounding box center [833, 201] width 172 height 39
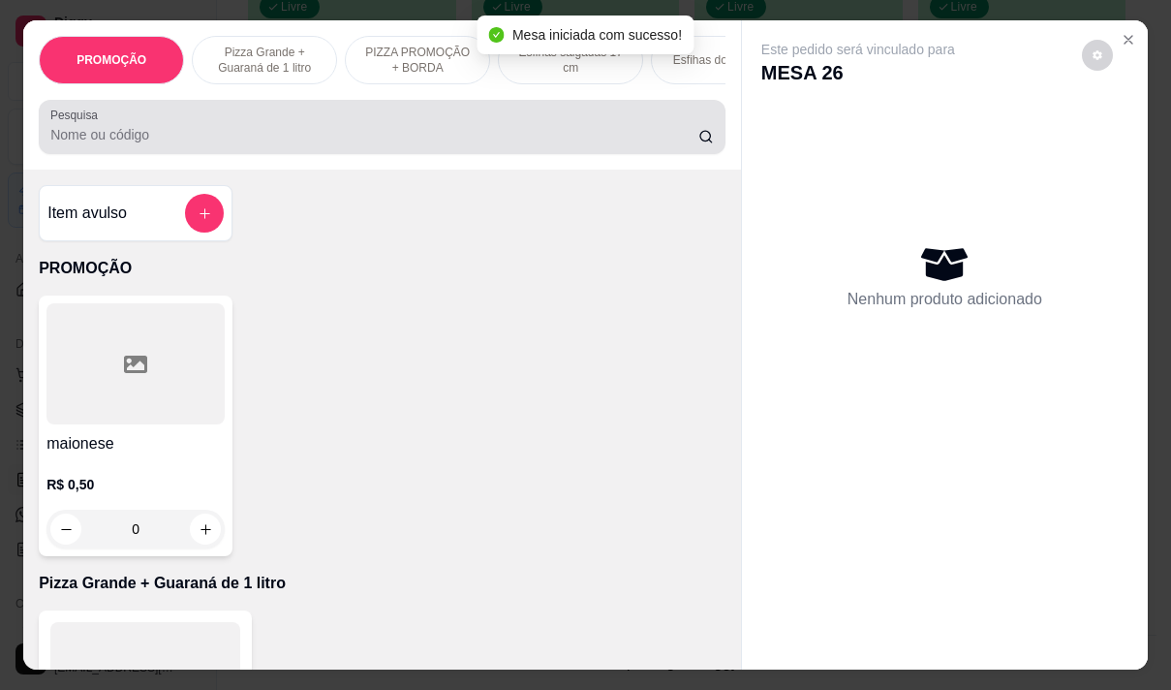
click at [245, 129] on div at bounding box center [382, 127] width 664 height 39
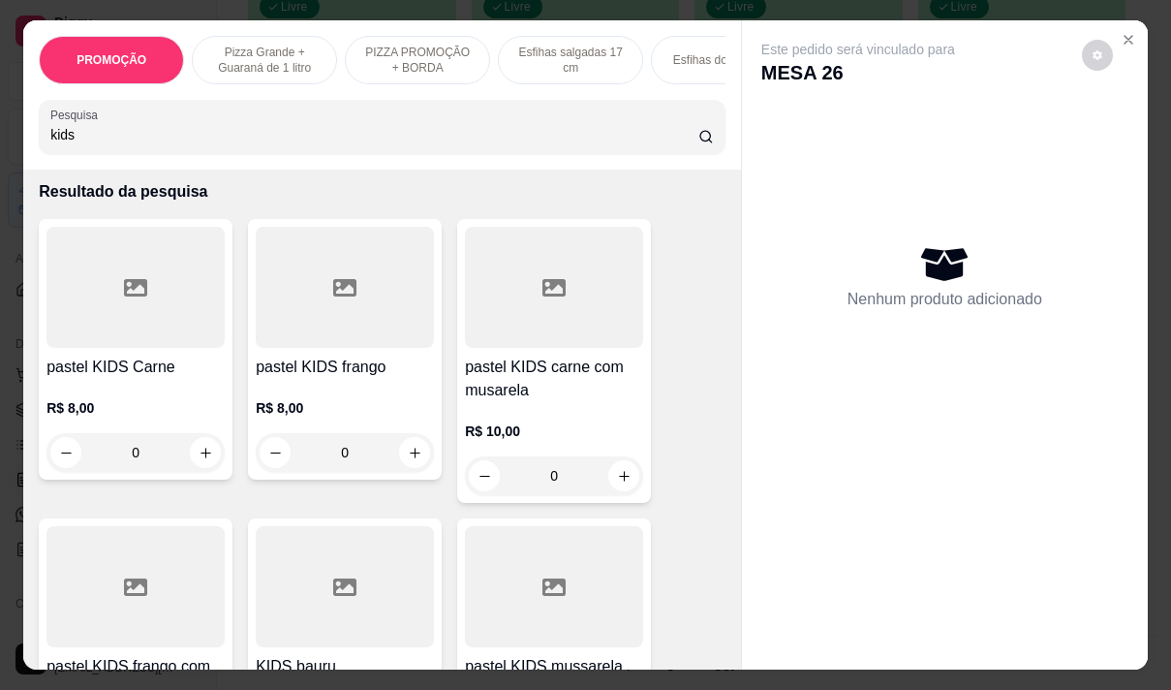
scroll to position [97, 0]
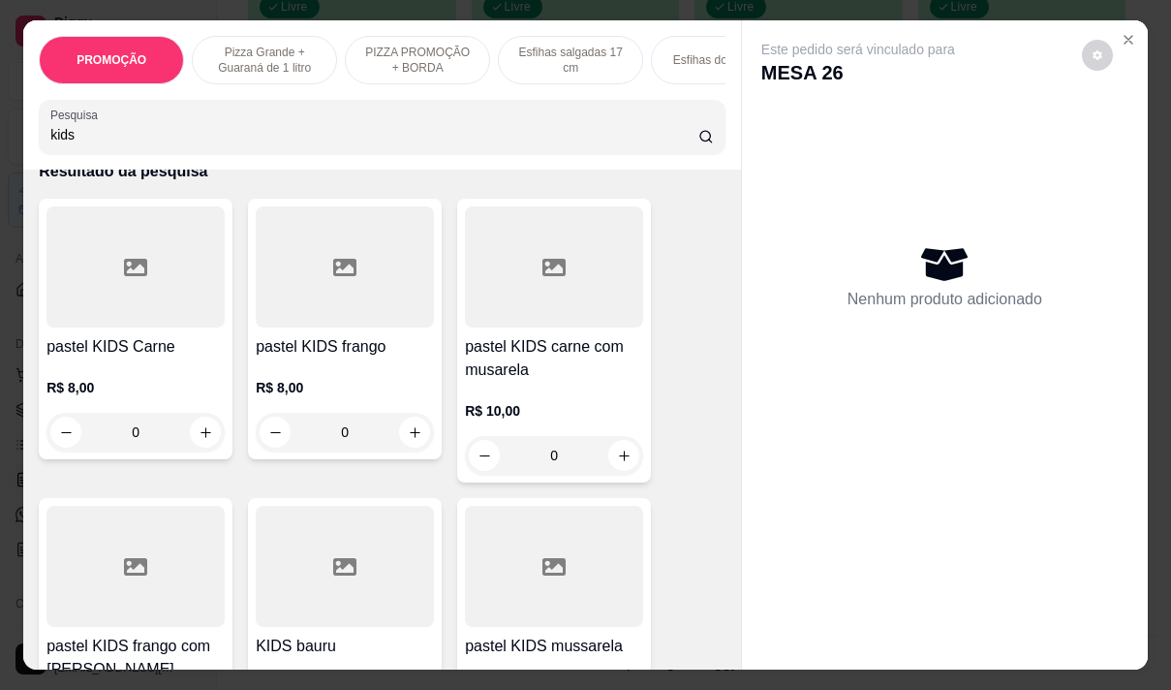
type input "kids"
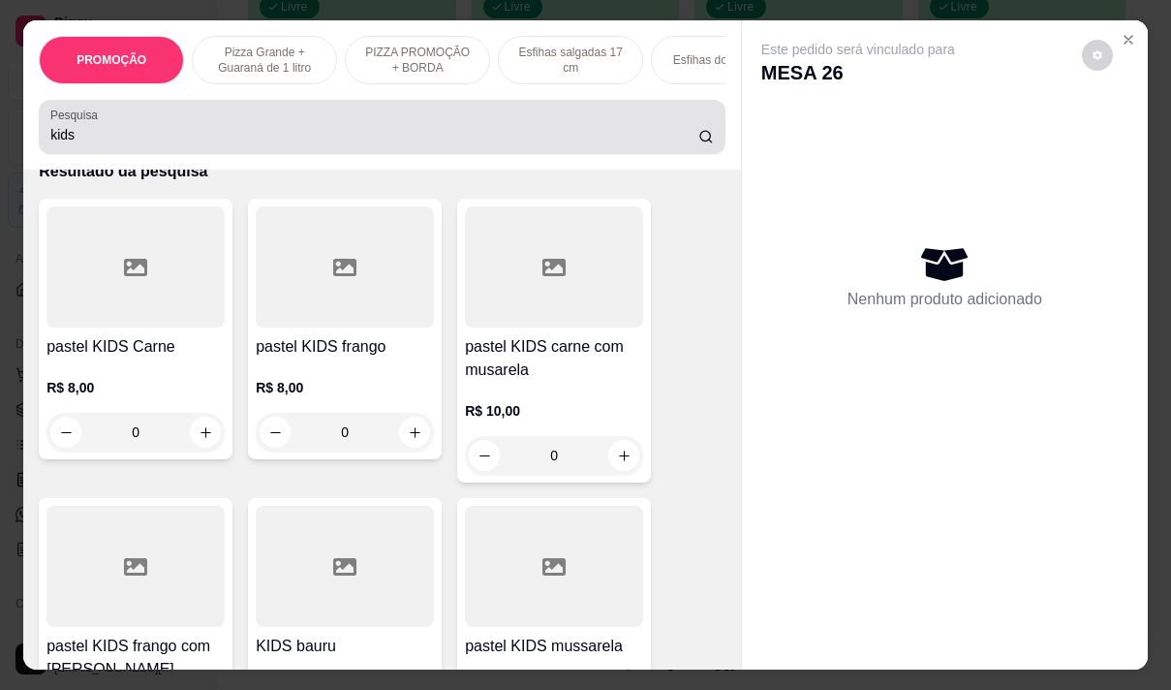
drag, startPoint x: 83, startPoint y: 109, endPoint x: 73, endPoint y: 138, distance: 30.0
click at [84, 110] on div "Pesquisa kids" at bounding box center [382, 127] width 687 height 54
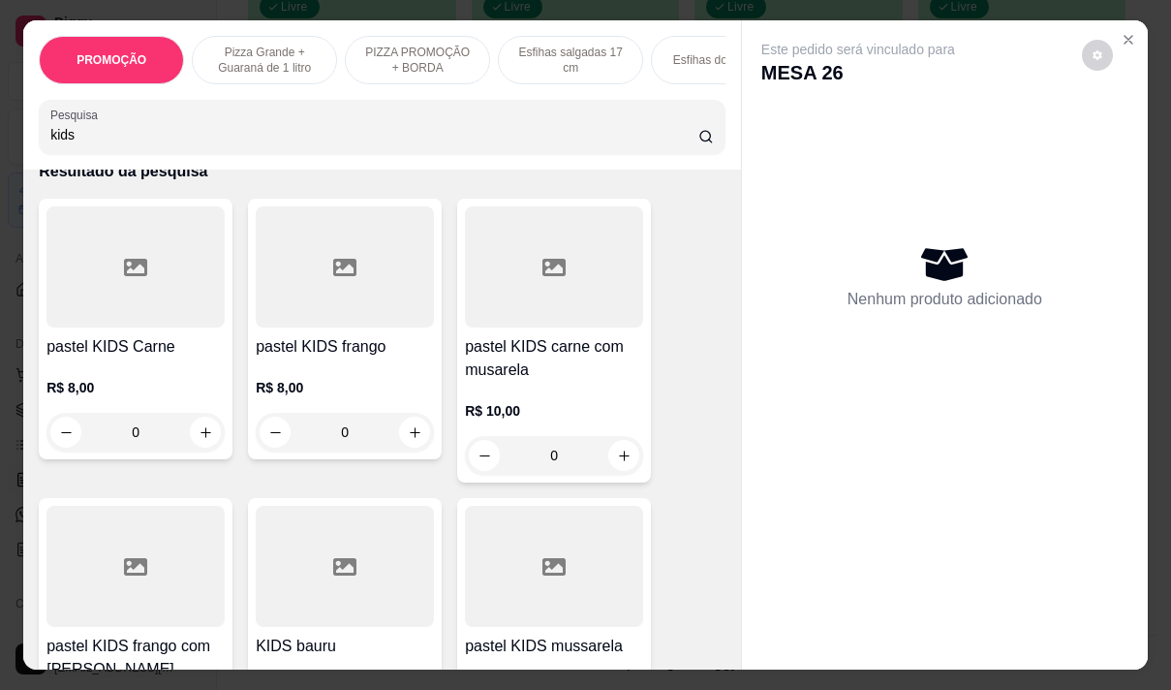
click at [73, 138] on input "kids" at bounding box center [374, 134] width 648 height 19
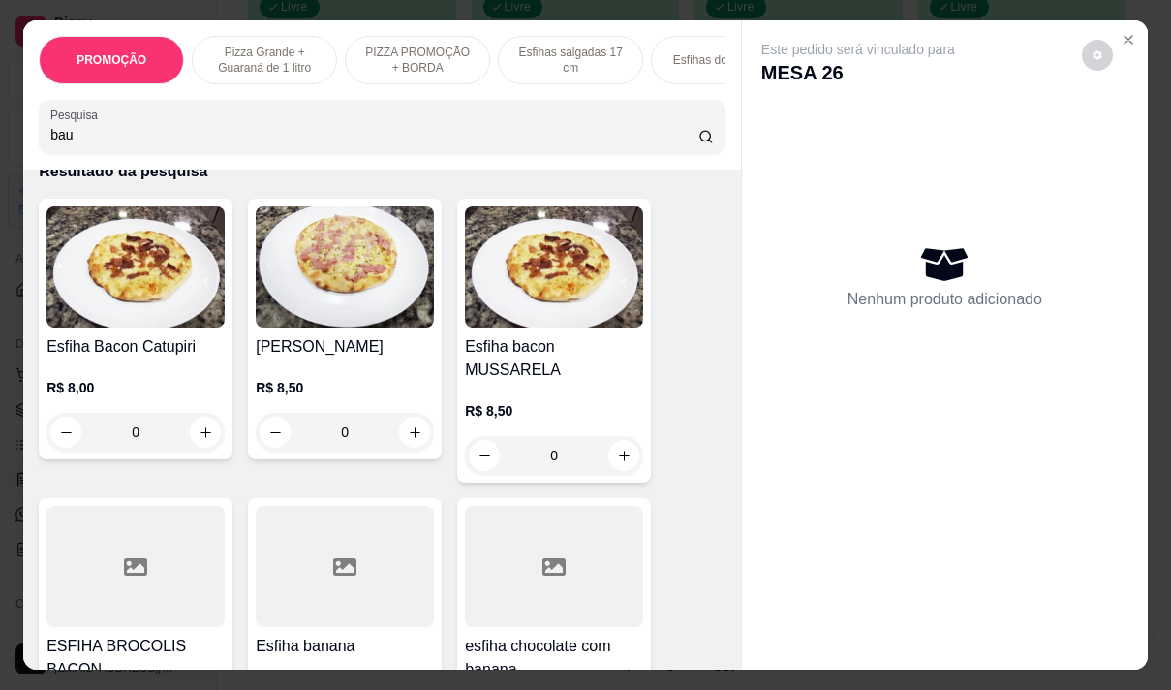
scroll to position [412, 0]
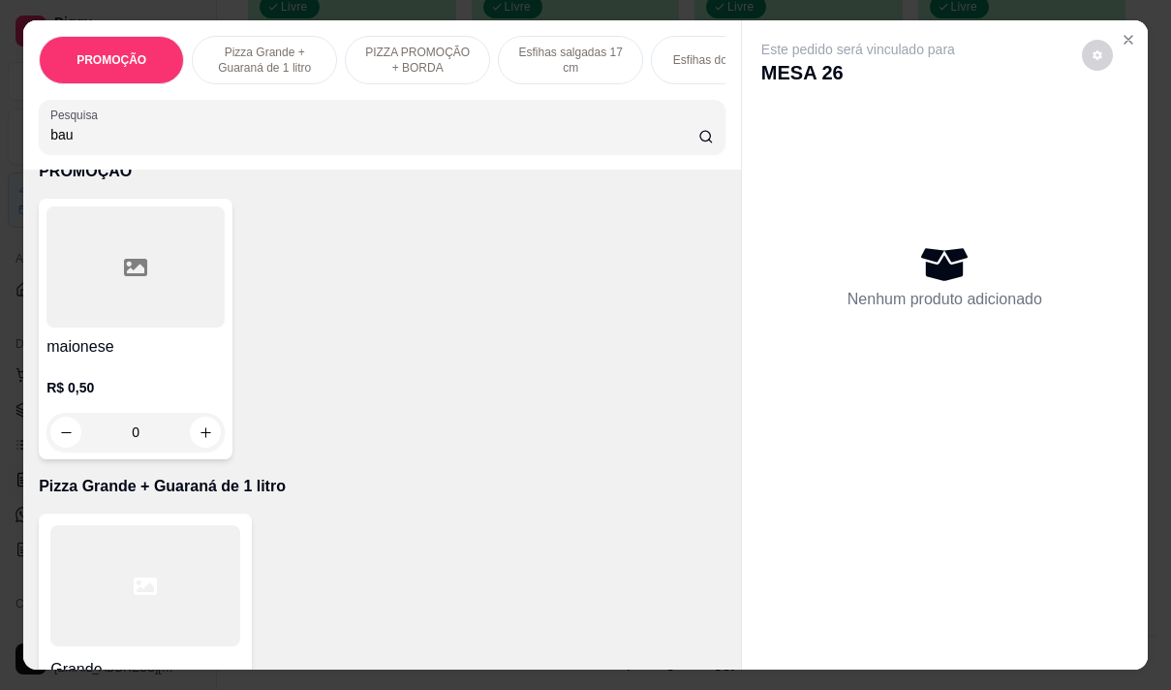
type input "bau"
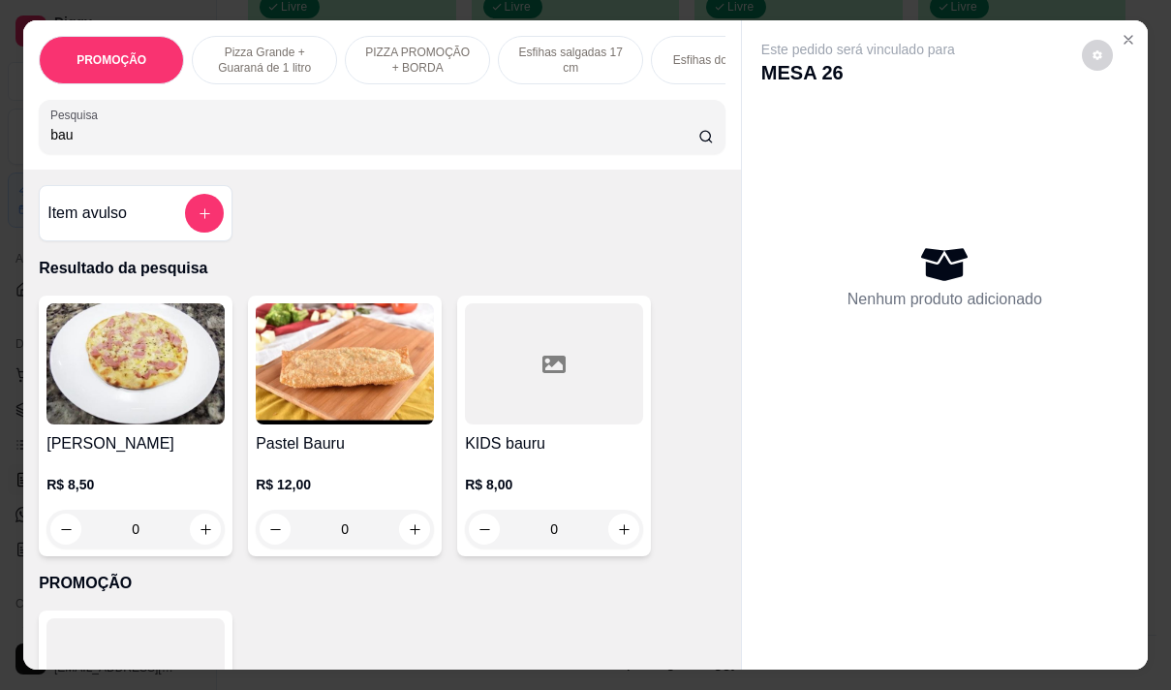
click at [69, 144] on input "bau" at bounding box center [374, 134] width 648 height 19
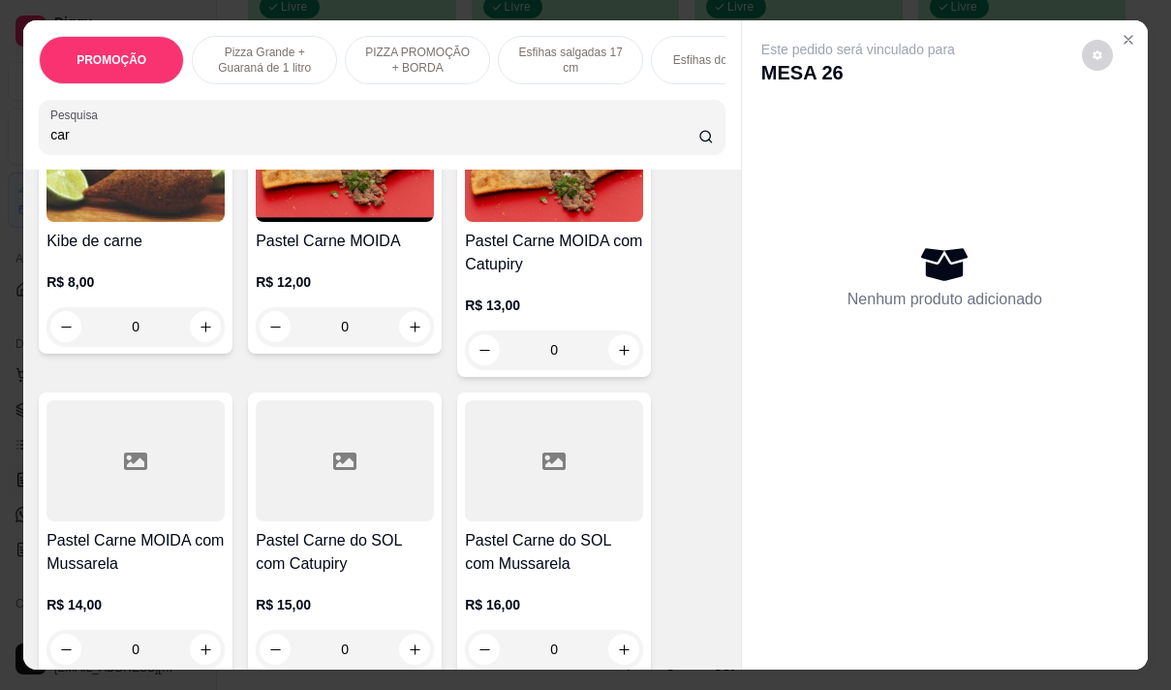
scroll to position [1356, 0]
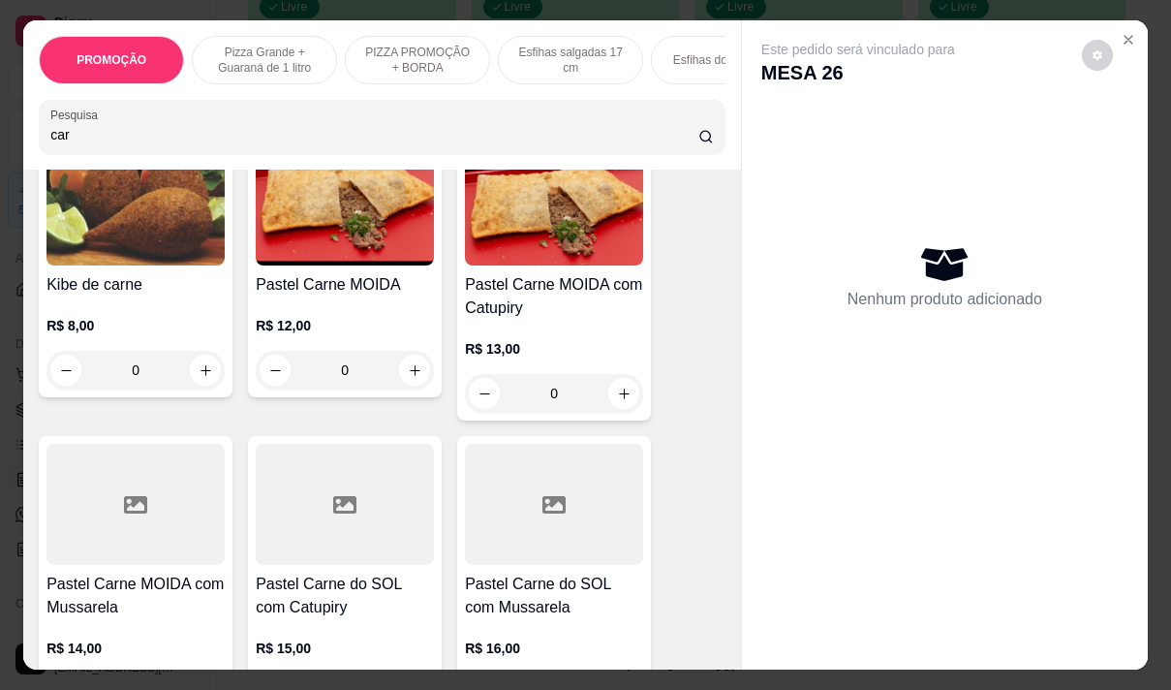
type input "car"
click at [327, 311] on div "R$ 12,00 0" at bounding box center [345, 342] width 178 height 93
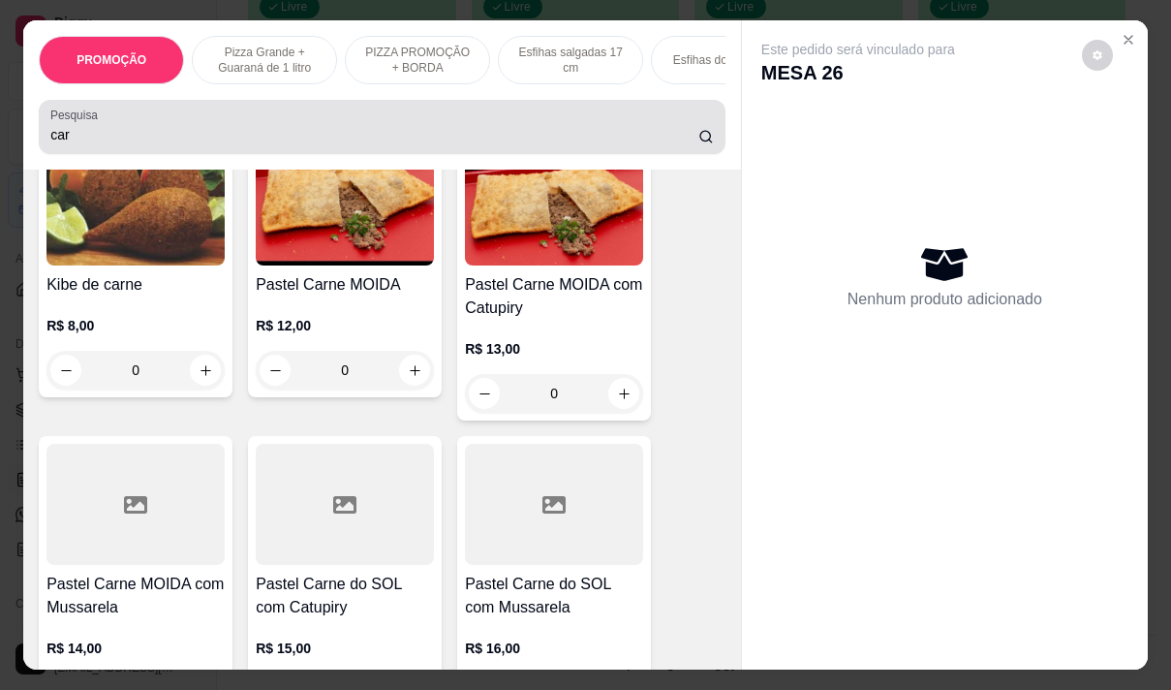
click at [71, 144] on input "car" at bounding box center [374, 134] width 648 height 19
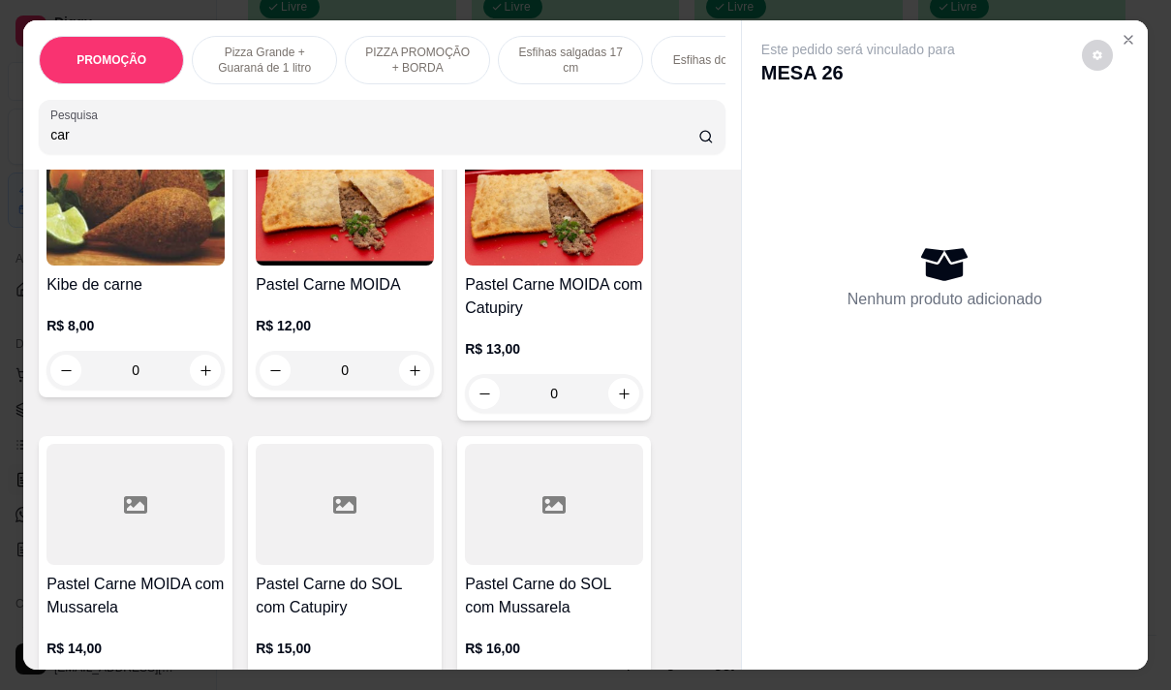
click at [71, 144] on input "car" at bounding box center [374, 134] width 648 height 19
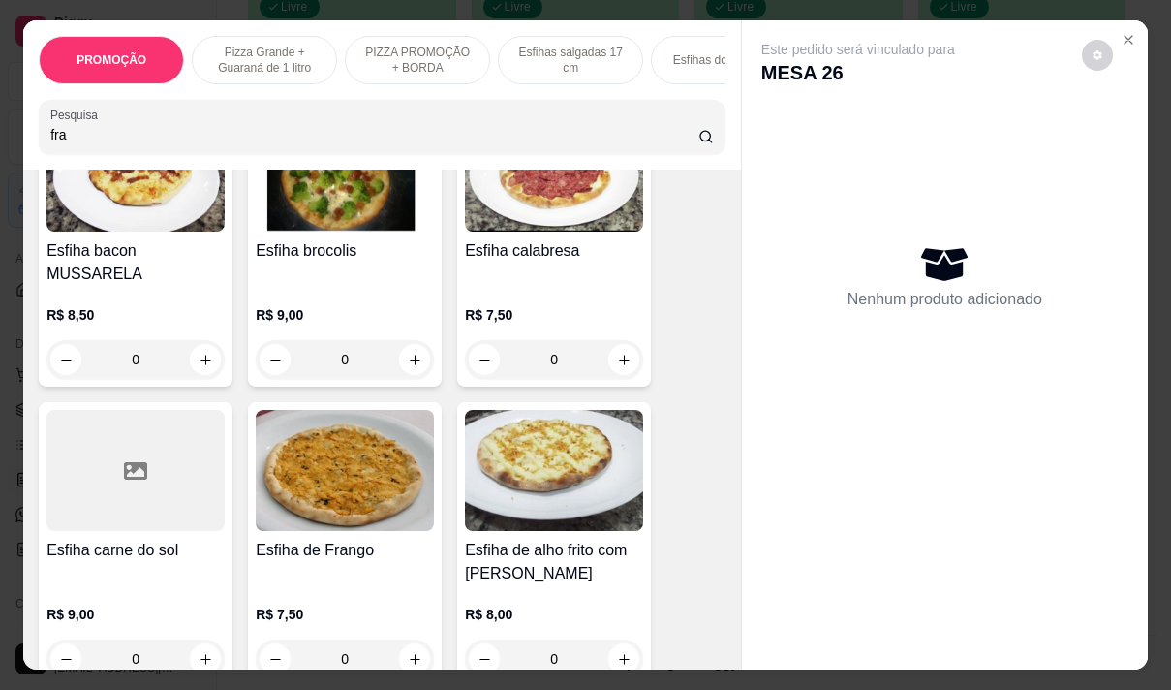
scroll to position [3127, 0]
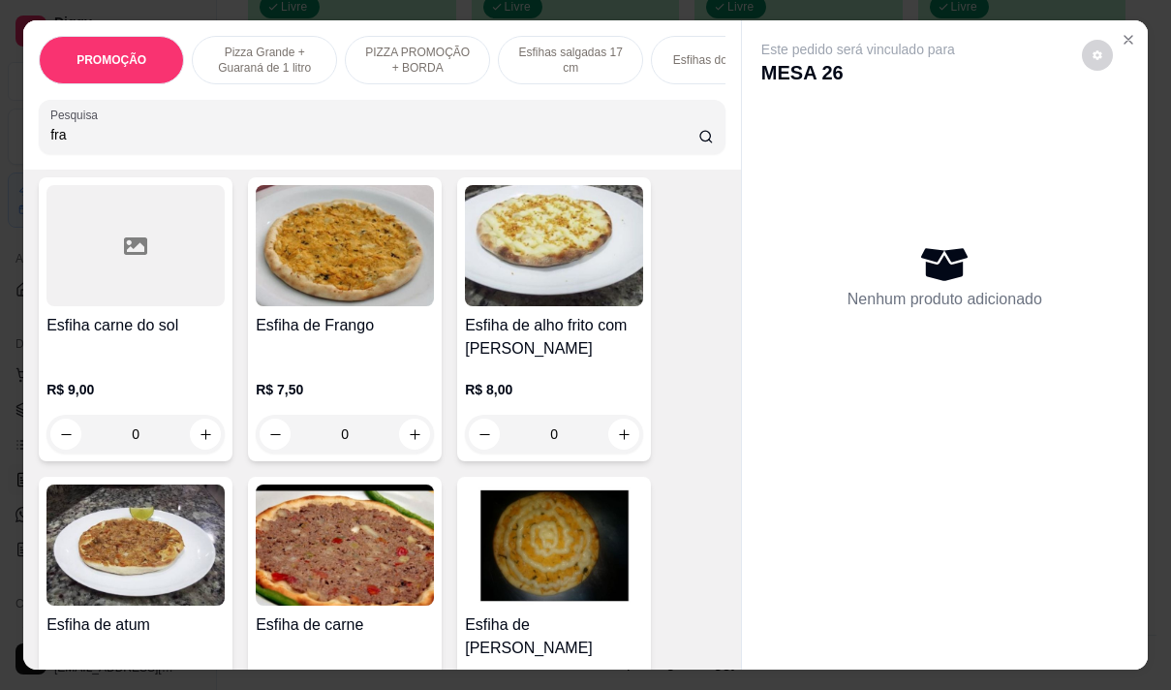
type input "fra"
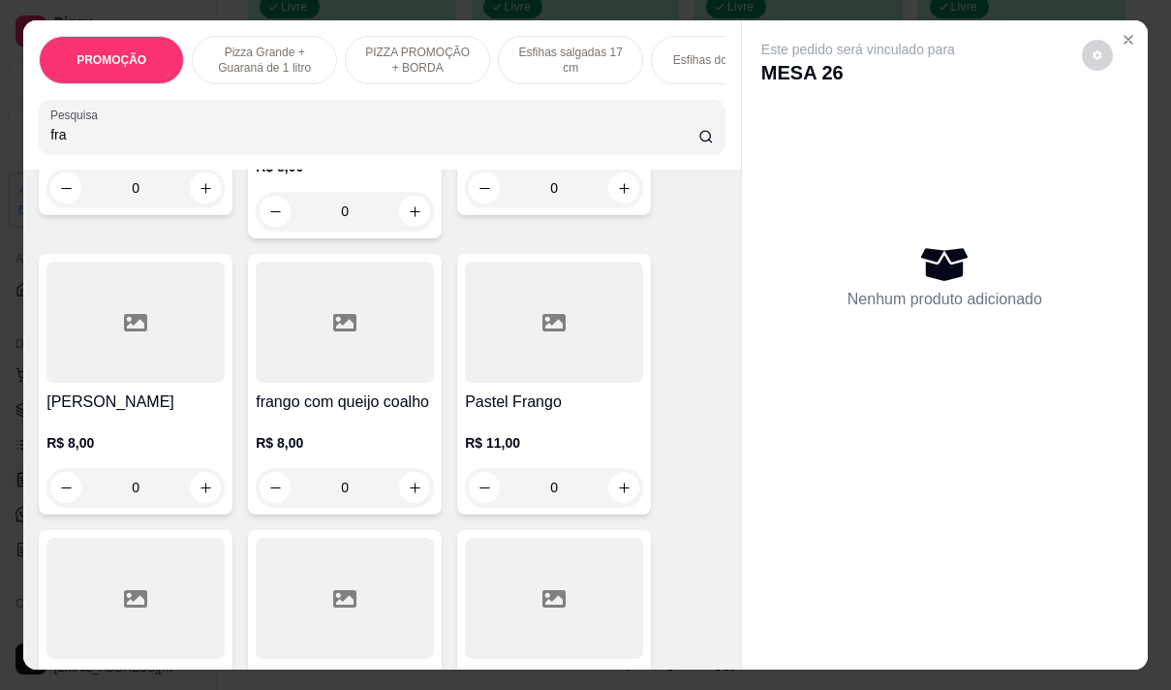
scroll to position [291, 0]
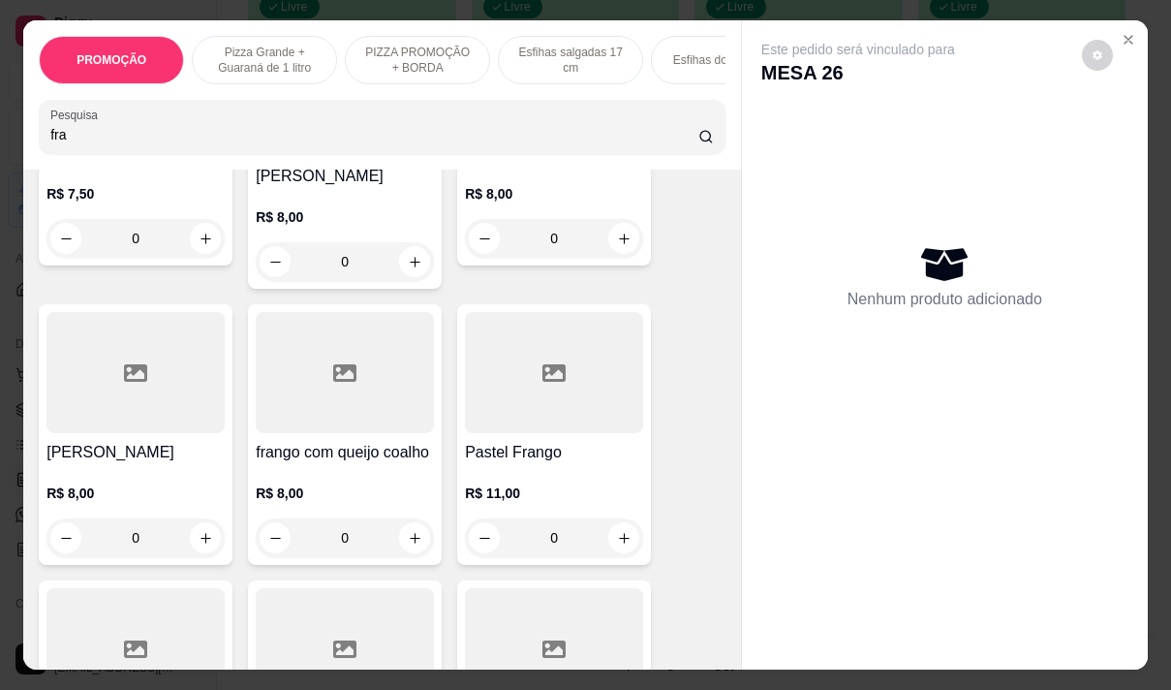
click at [503, 464] on div "R$ 11,00 0" at bounding box center [554, 510] width 178 height 93
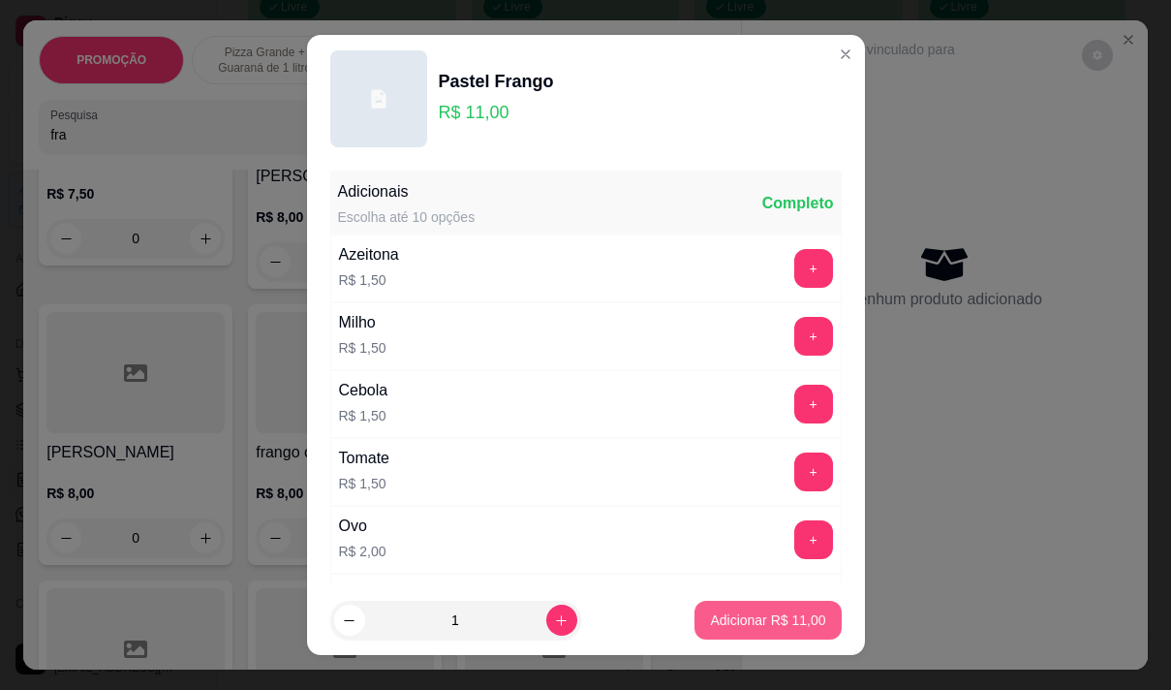
click at [727, 613] on p "Adicionar R$ 11,00" at bounding box center [767, 619] width 115 height 19
type input "1"
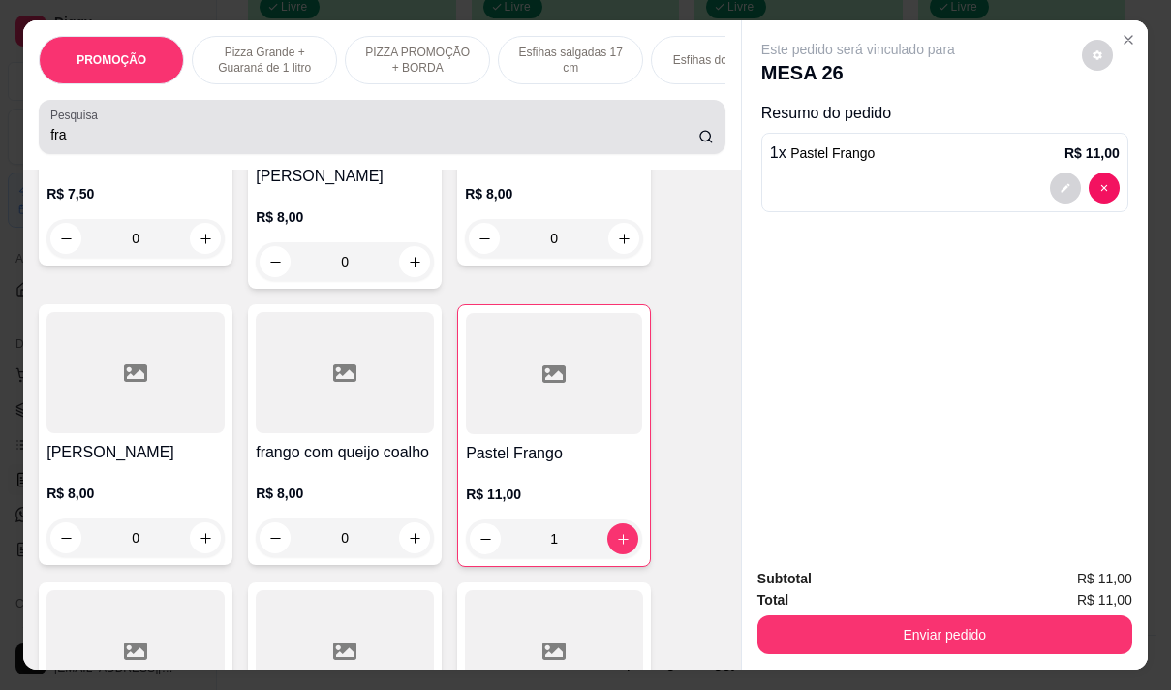
click at [195, 116] on div "fra" at bounding box center [382, 127] width 664 height 39
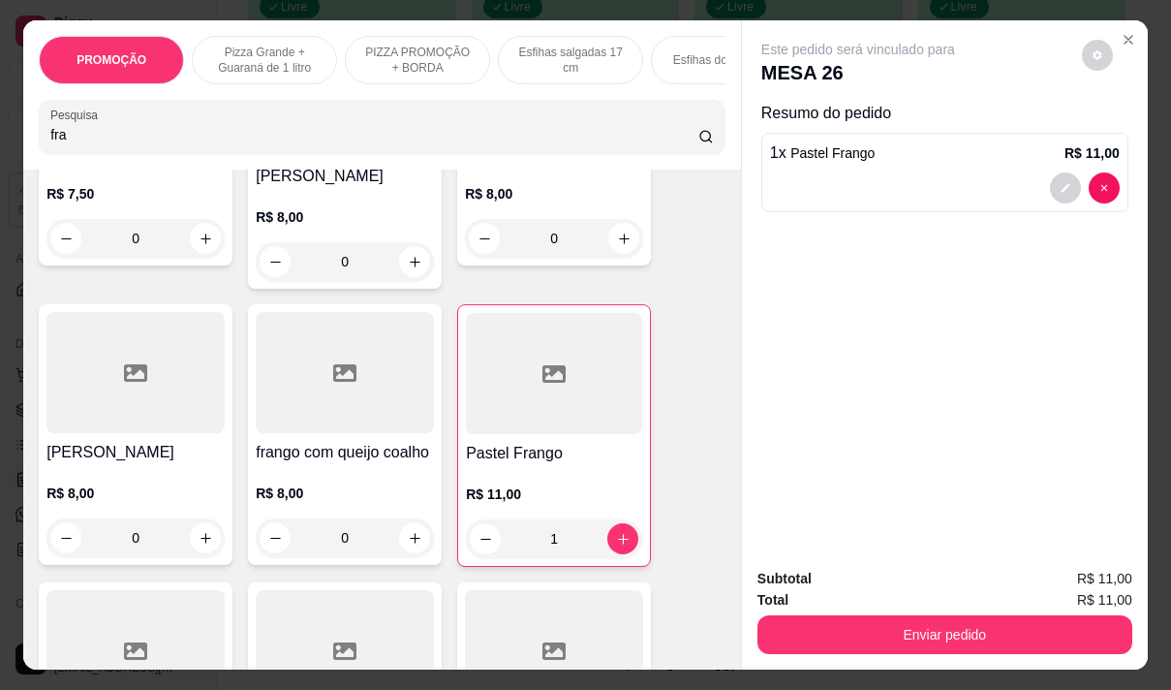
click at [195, 116] on div "fra" at bounding box center [382, 127] width 664 height 39
click at [194, 116] on div "fra" at bounding box center [382, 127] width 664 height 39
type input "f"
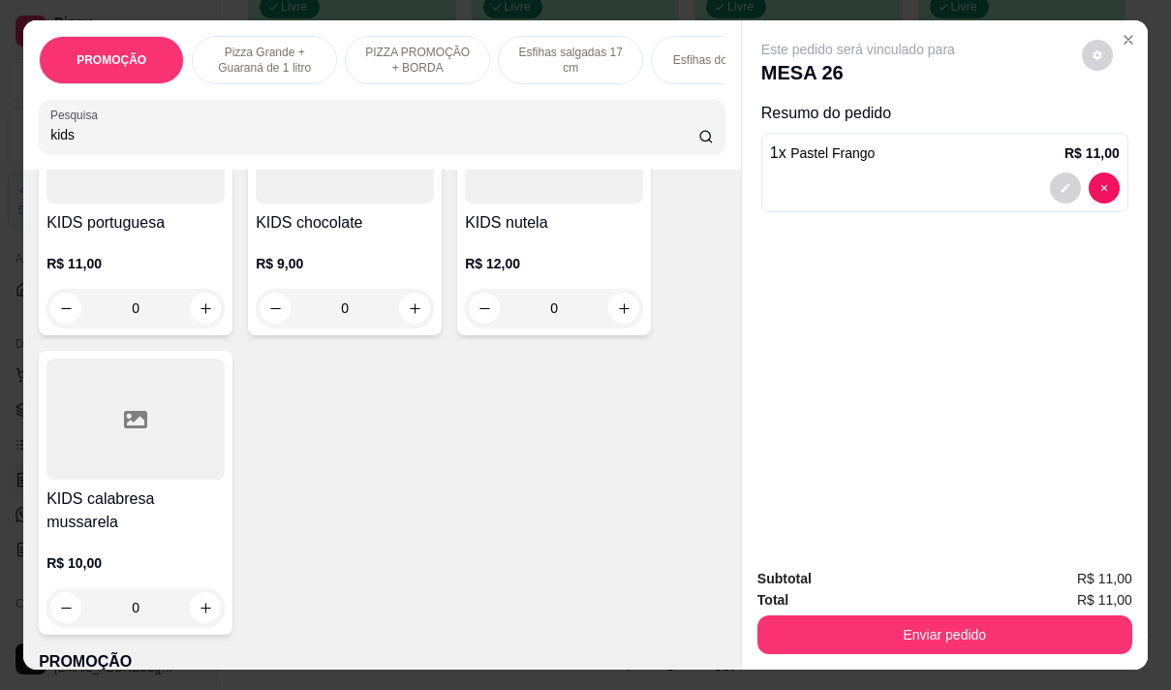
scroll to position [2608, 0]
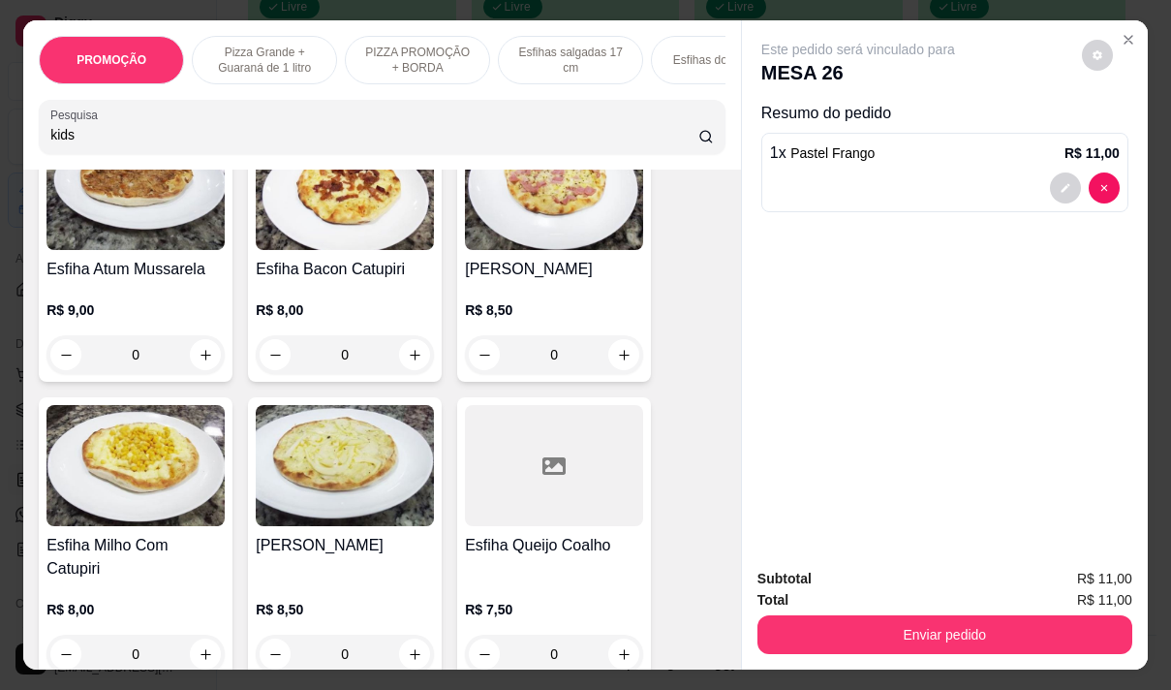
type input "kids"
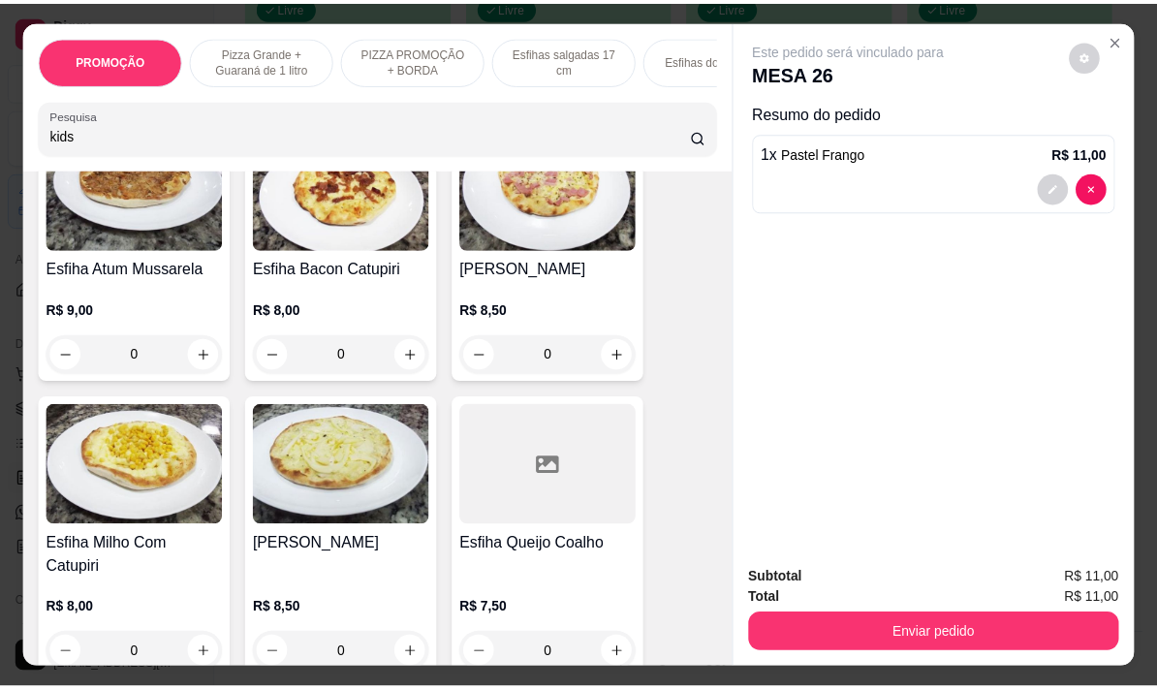
scroll to position [0, 0]
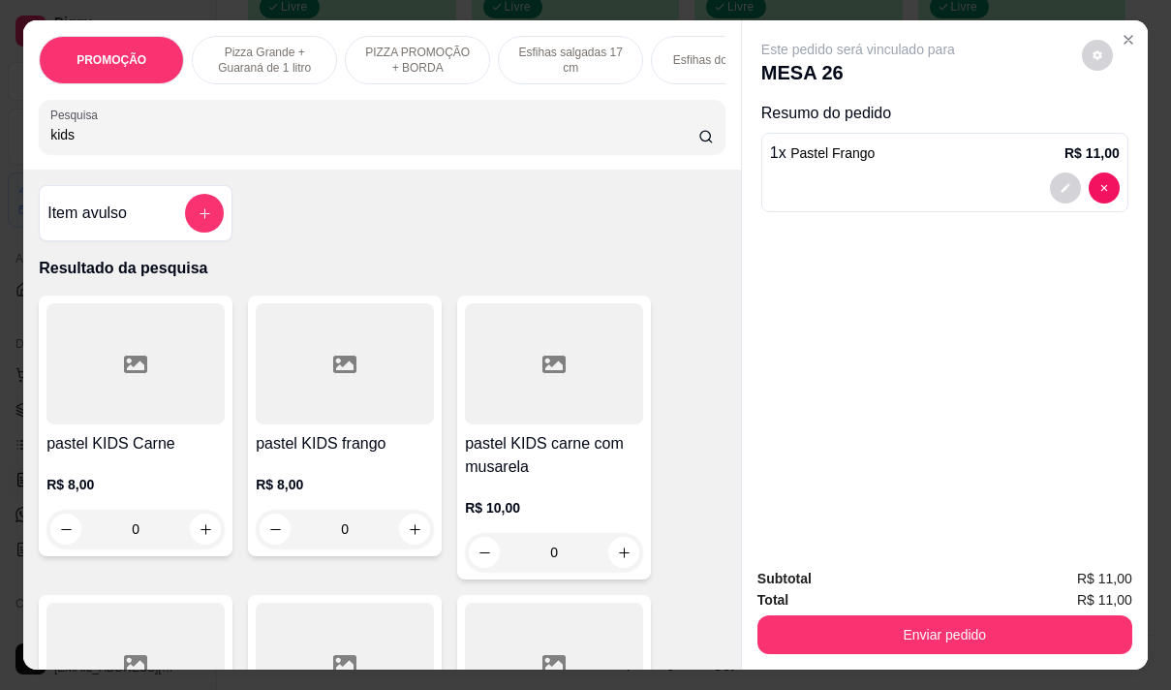
click at [316, 434] on div "pastel KIDS frango R$ 8,00 0" at bounding box center [345, 425] width 194 height 261
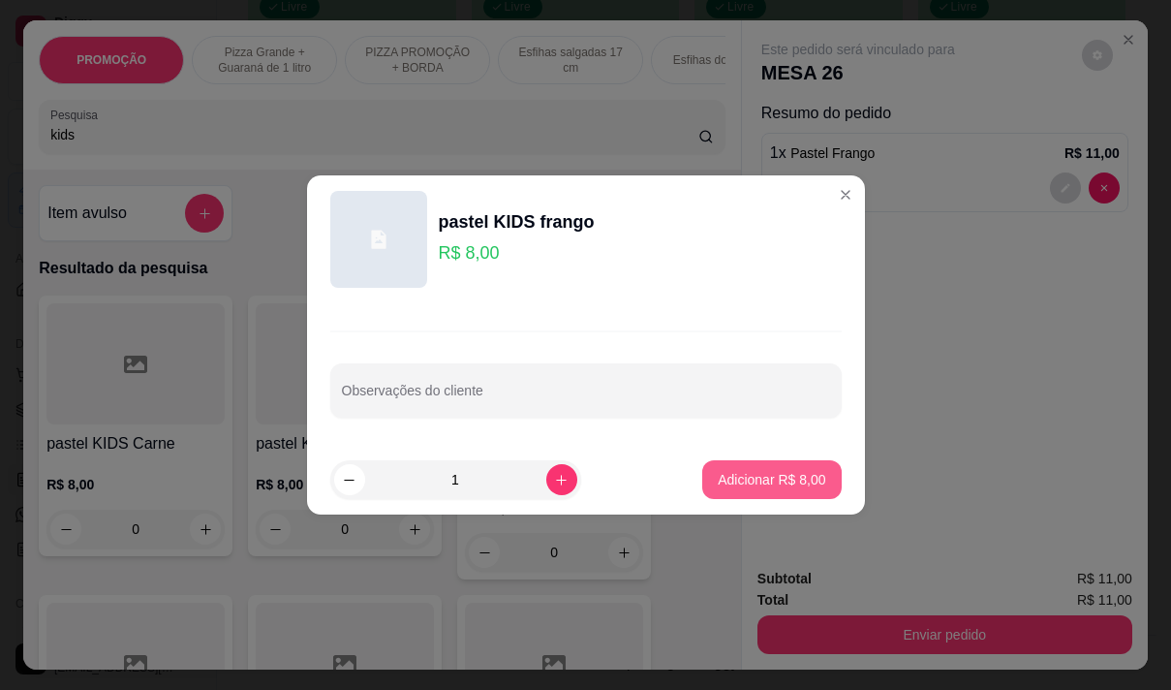
click at [749, 478] on p "Adicionar R$ 8,00" at bounding box center [772, 479] width 108 height 19
type input "1"
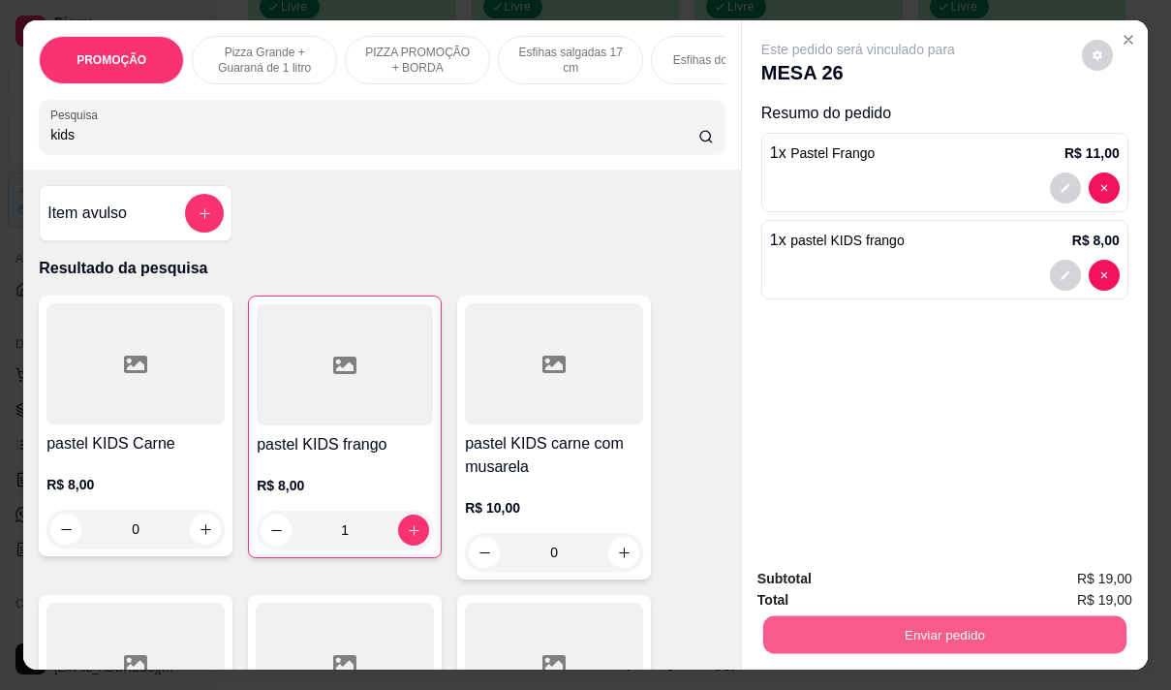
click at [1061, 623] on button "Enviar pedido" at bounding box center [944, 634] width 363 height 38
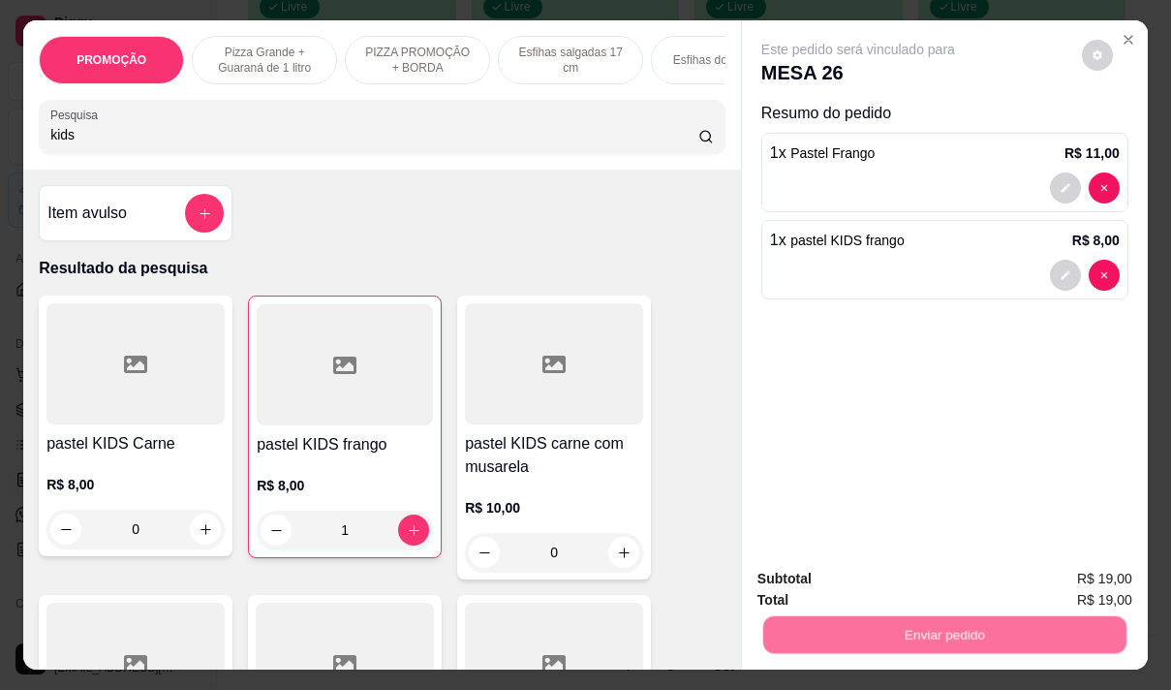
click at [800, 572] on button "Não registrar e enviar pedido" at bounding box center [880, 579] width 201 height 37
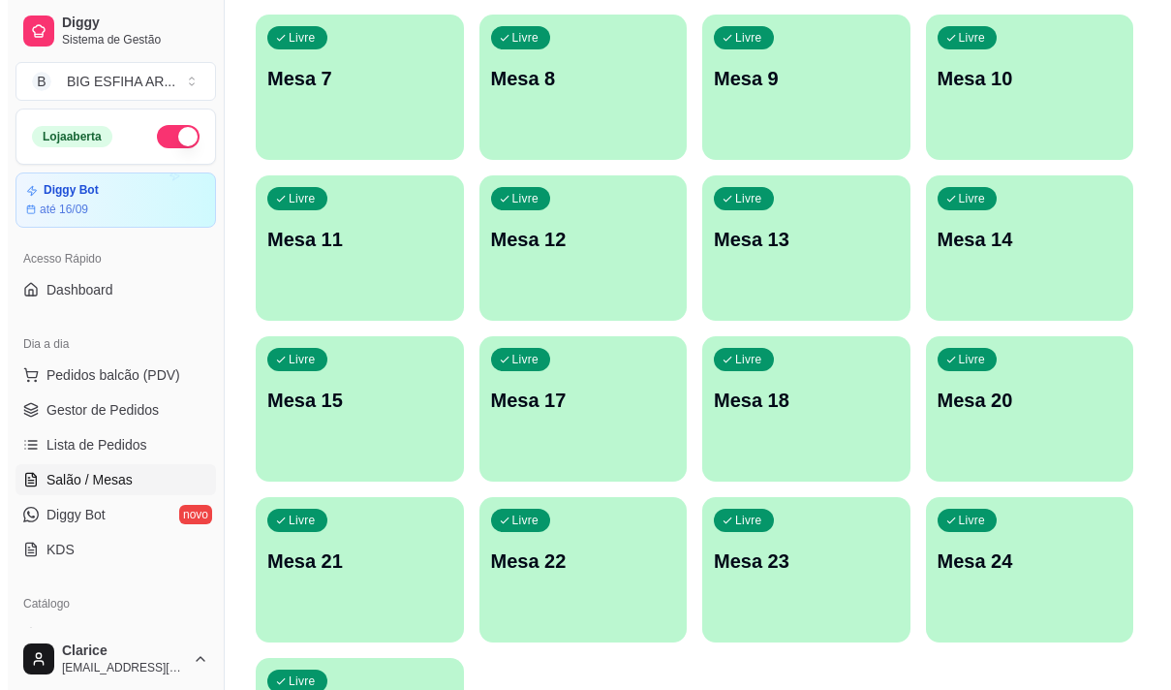
scroll to position [869, 0]
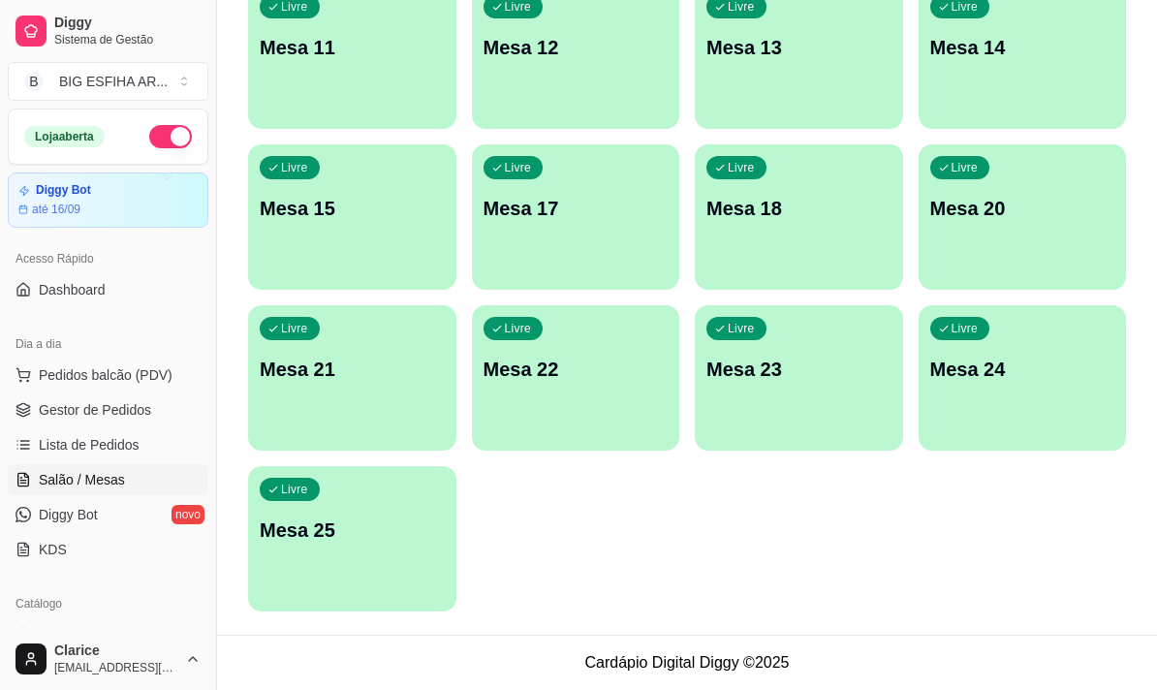
click at [345, 528] on p "Mesa 25" at bounding box center [352, 529] width 185 height 27
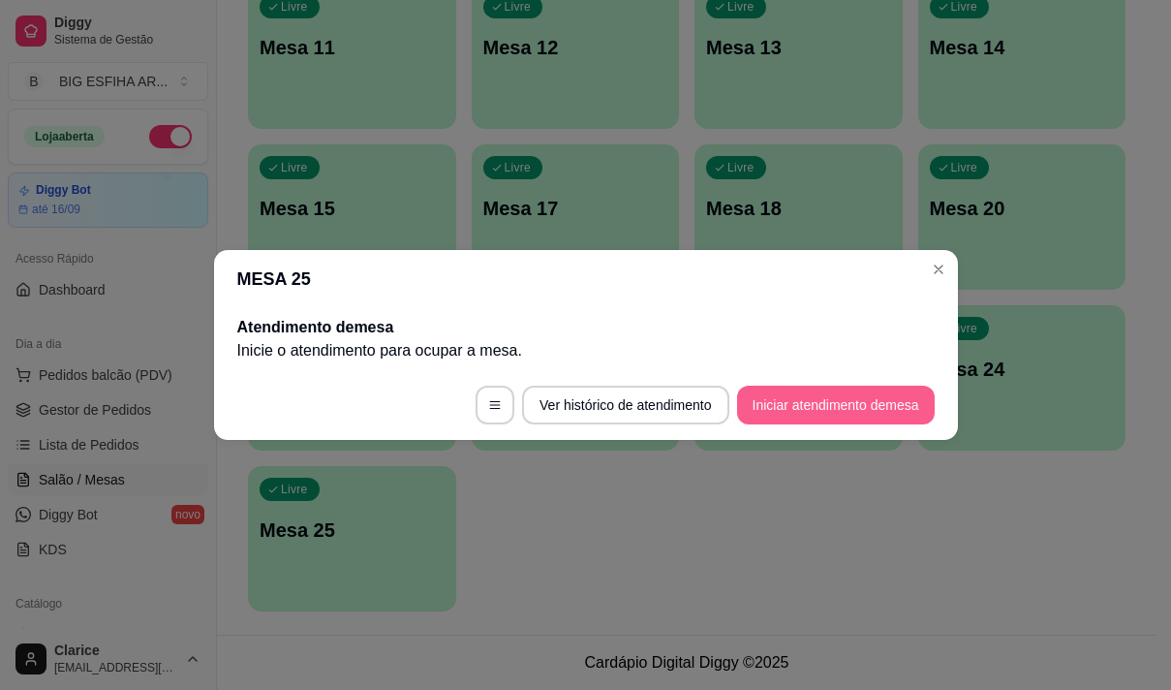
click at [848, 394] on button "Iniciar atendimento de mesa" at bounding box center [836, 405] width 198 height 39
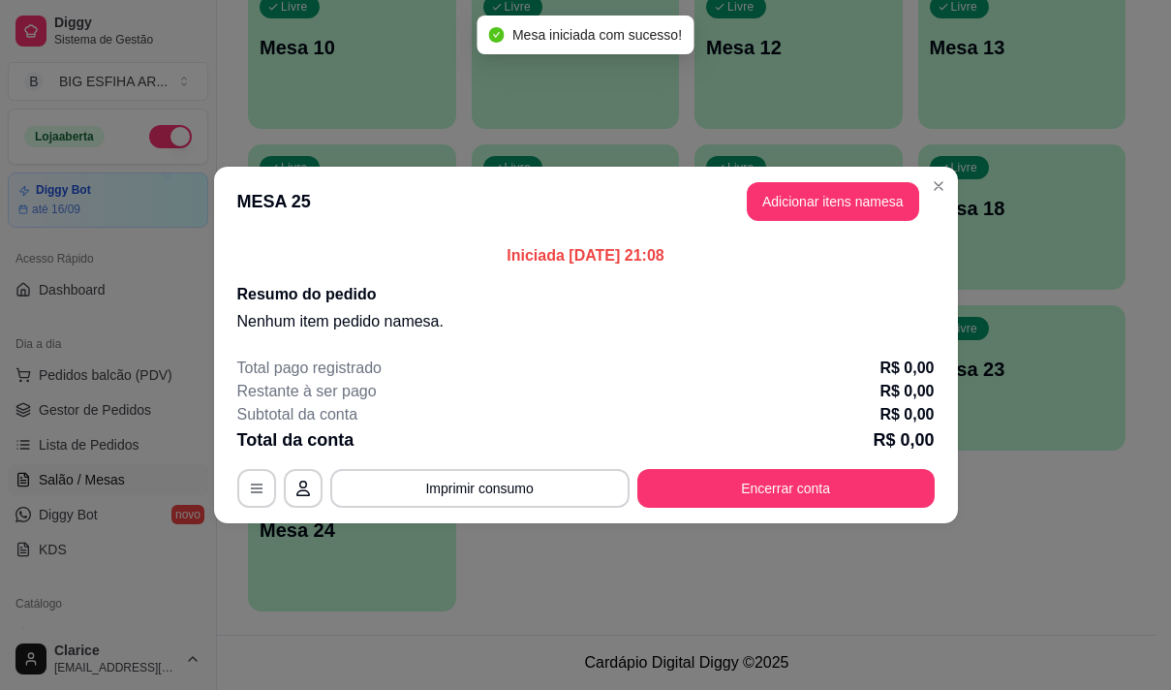
click at [830, 185] on button "Adicionar itens na mesa" at bounding box center [833, 201] width 172 height 39
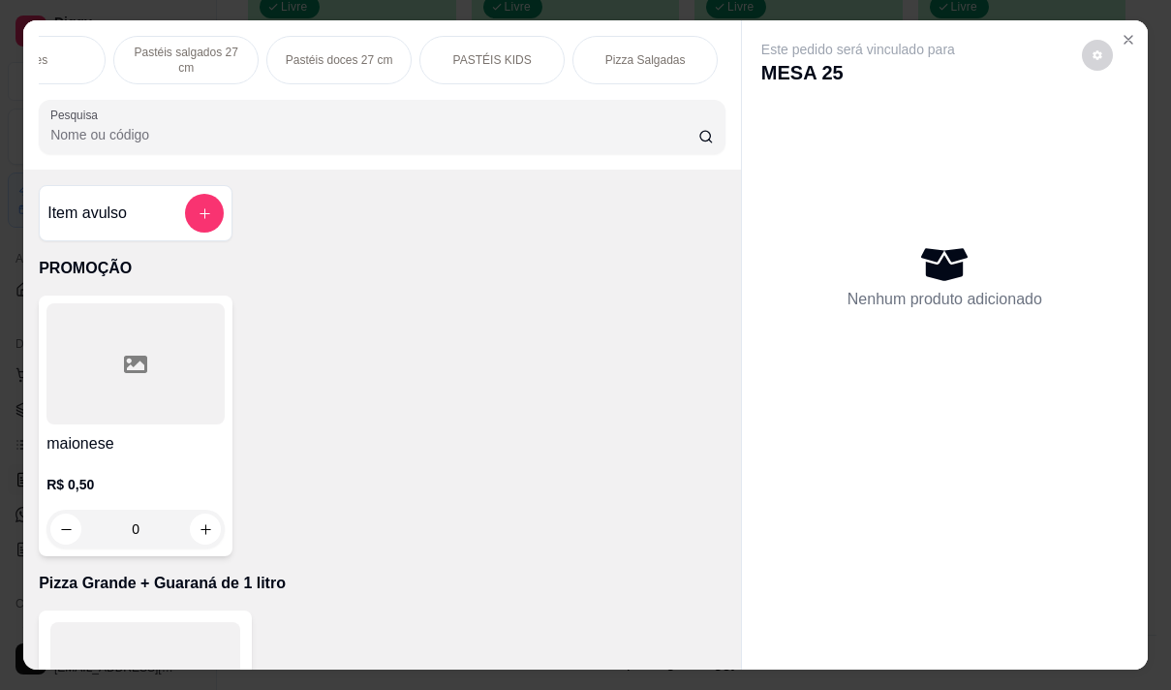
scroll to position [0, 852]
click at [607, 52] on p "Pizza Salgadas" at bounding box center [637, 59] width 80 height 15
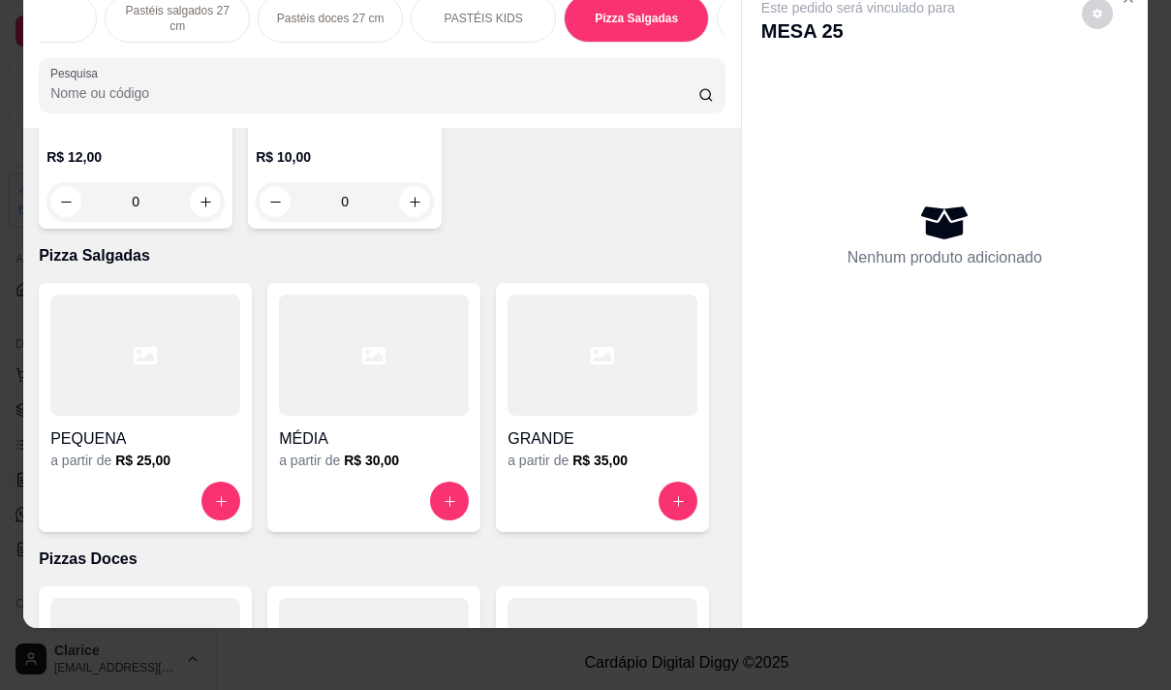
click at [566, 295] on div at bounding box center [603, 354] width 190 height 121
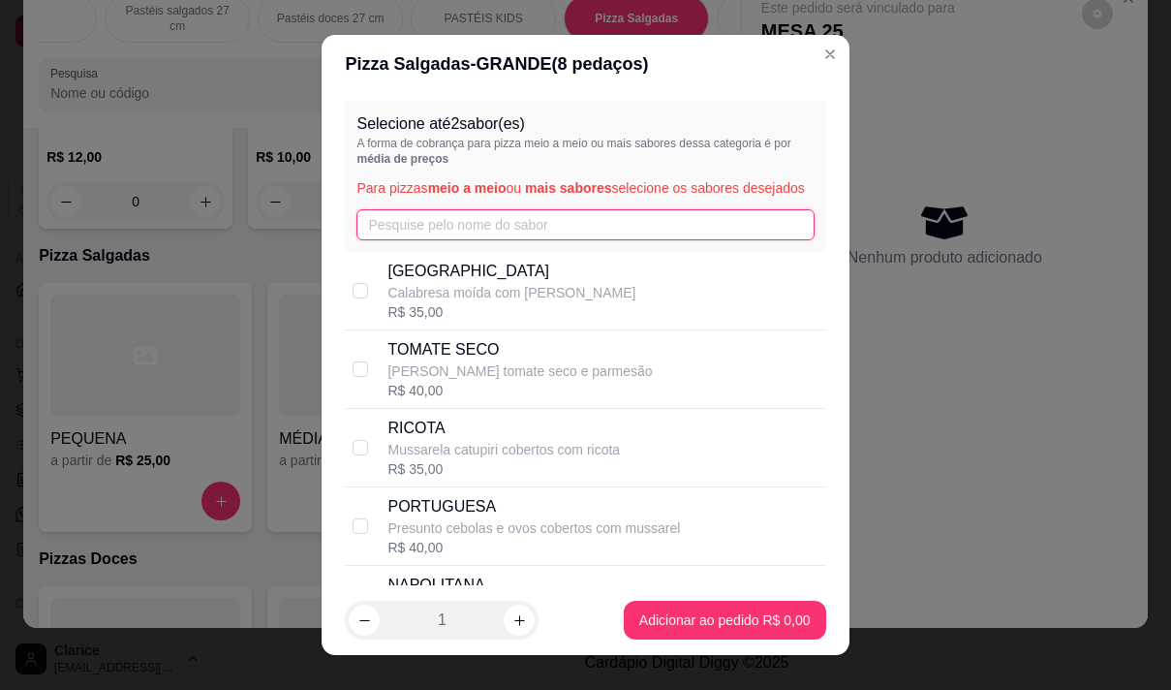
click at [378, 239] on input "text" at bounding box center [584, 224] width 457 height 31
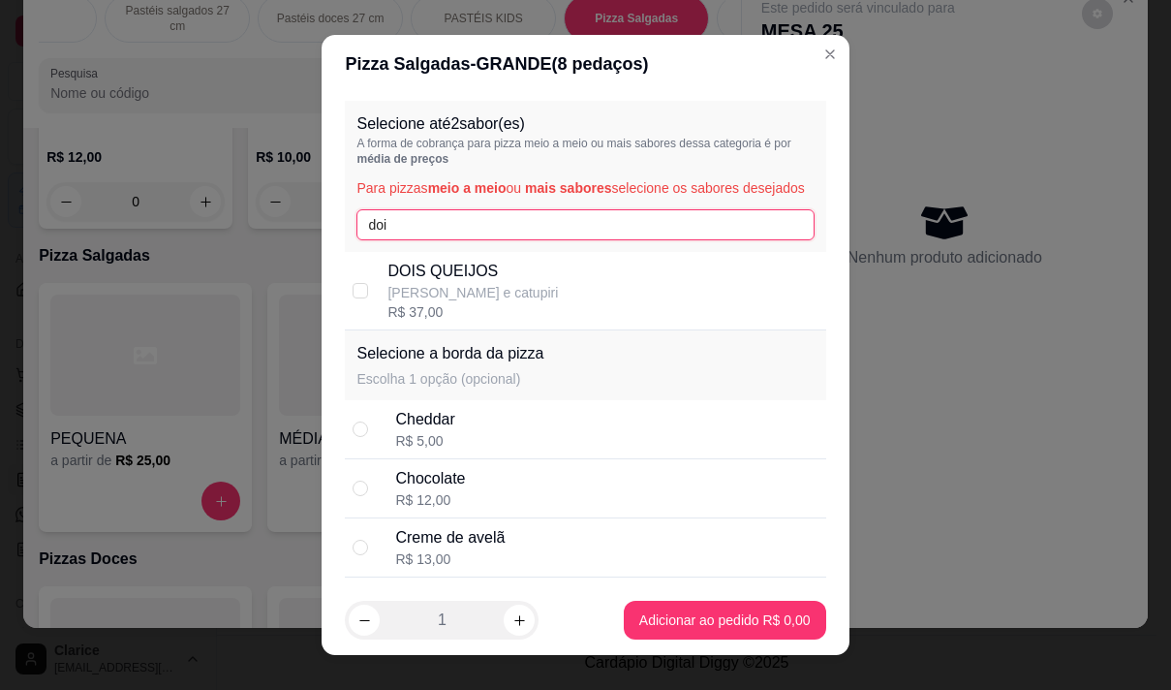
type input "dois"
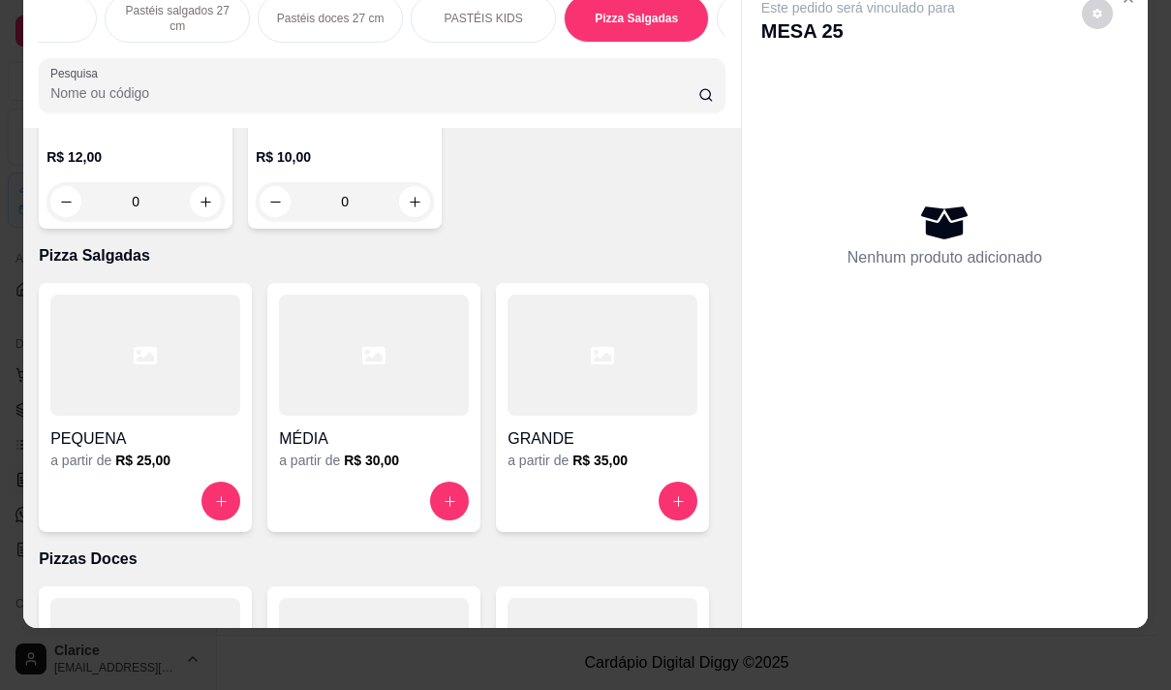
click at [96, 294] on div at bounding box center [145, 354] width 190 height 121
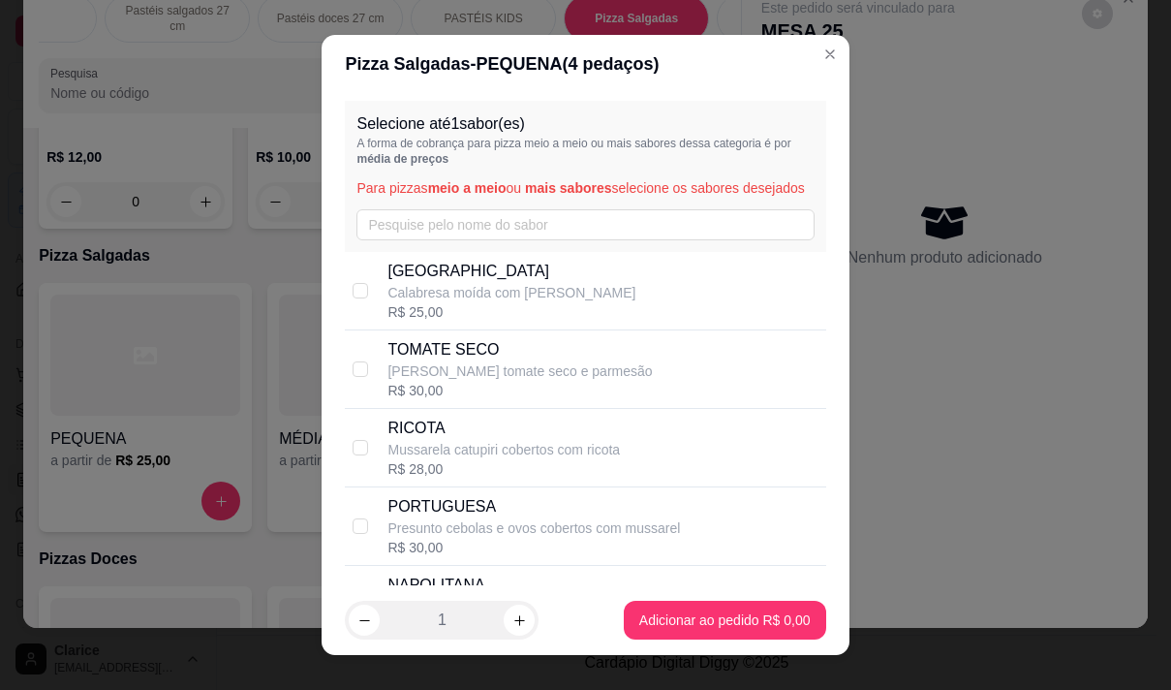
click at [324, 243] on div "Selecione até 1 sabor(es) A forma de cobrança para pizza meio a meio ou mais sa…" at bounding box center [585, 339] width 527 height 493
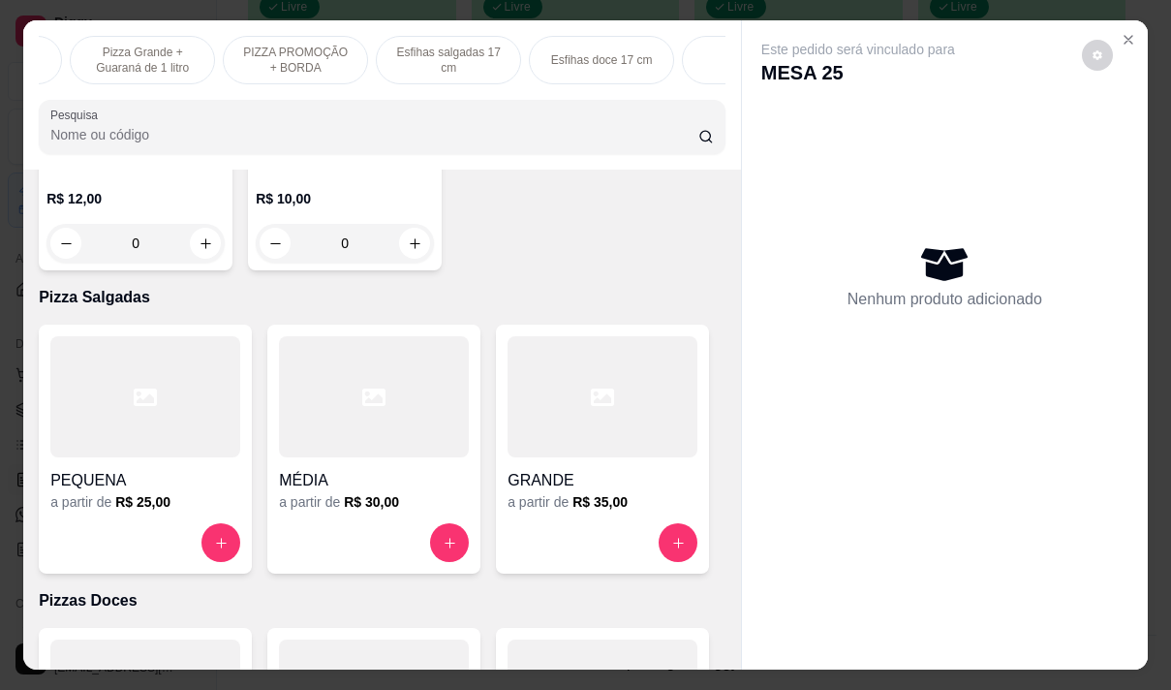
scroll to position [0, 0]
click at [240, 55] on p "Pizza Grande + Guaraná de 1 litro" at bounding box center [264, 60] width 112 height 31
click at [240, 55] on div "PROMOÇÃO Pizza Grande + Guaraná de 1 litro PIZZA PROMOÇÃO + BORDA Esfihas salga…" at bounding box center [382, 94] width 718 height 149
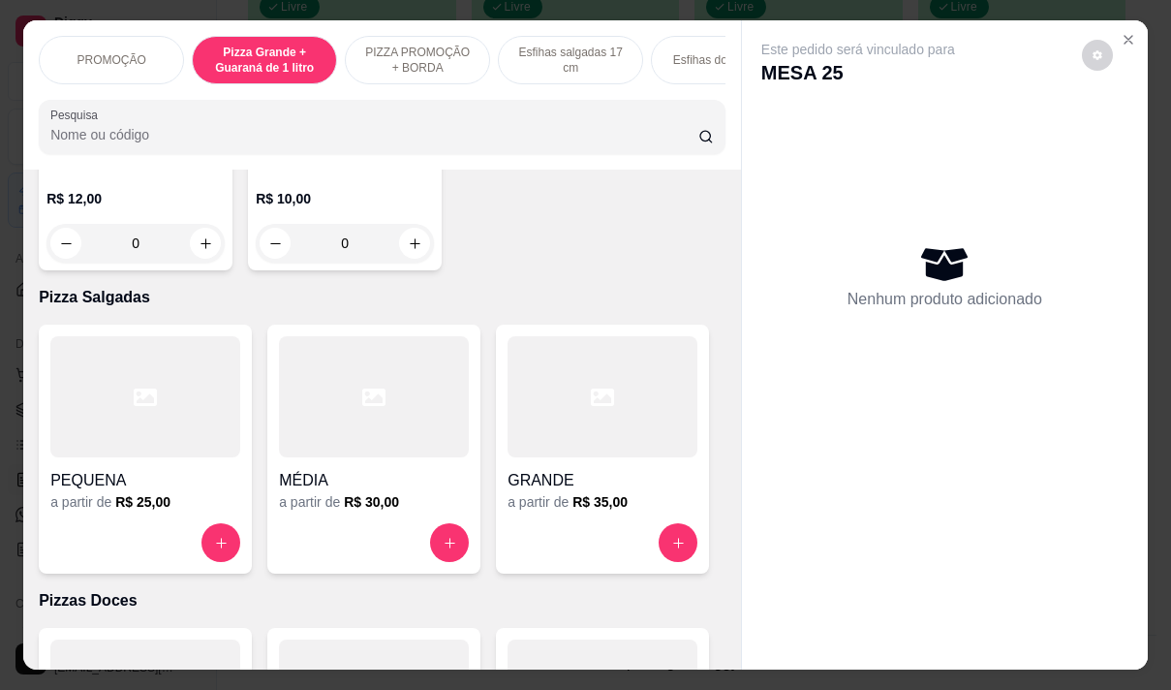
scroll to position [48, 0]
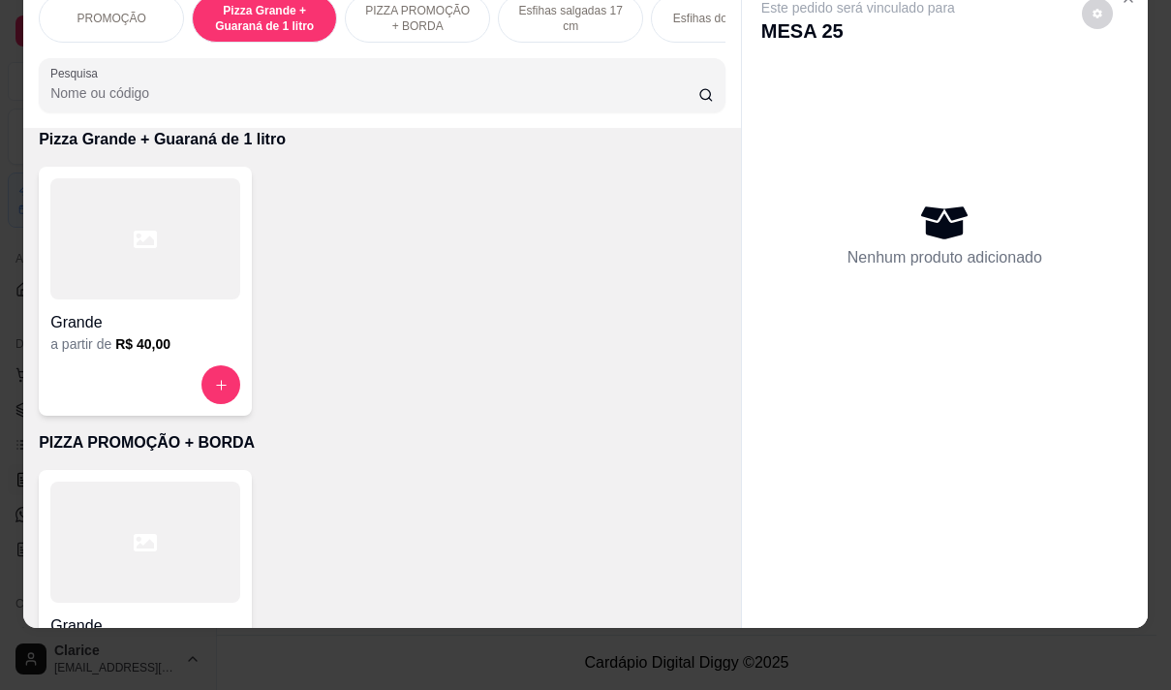
click at [107, 319] on h4 "Grande" at bounding box center [145, 322] width 190 height 23
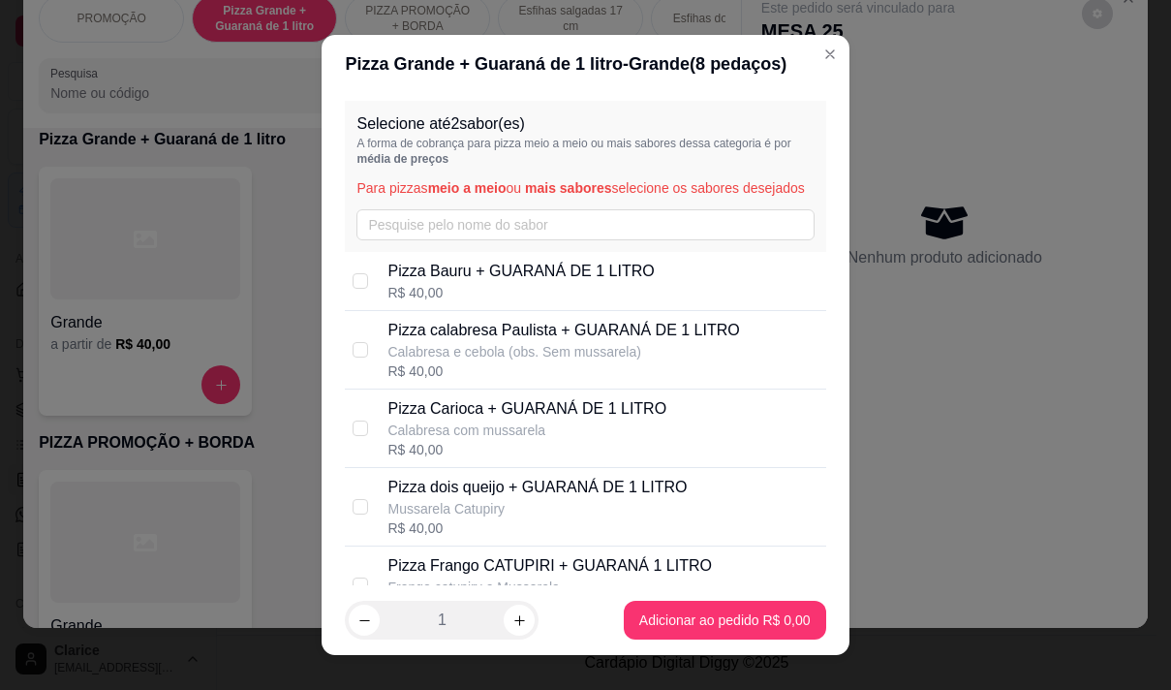
click at [524, 440] on p "Calabresa com mussarela" at bounding box center [526, 429] width 279 height 19
checkbox input "true"
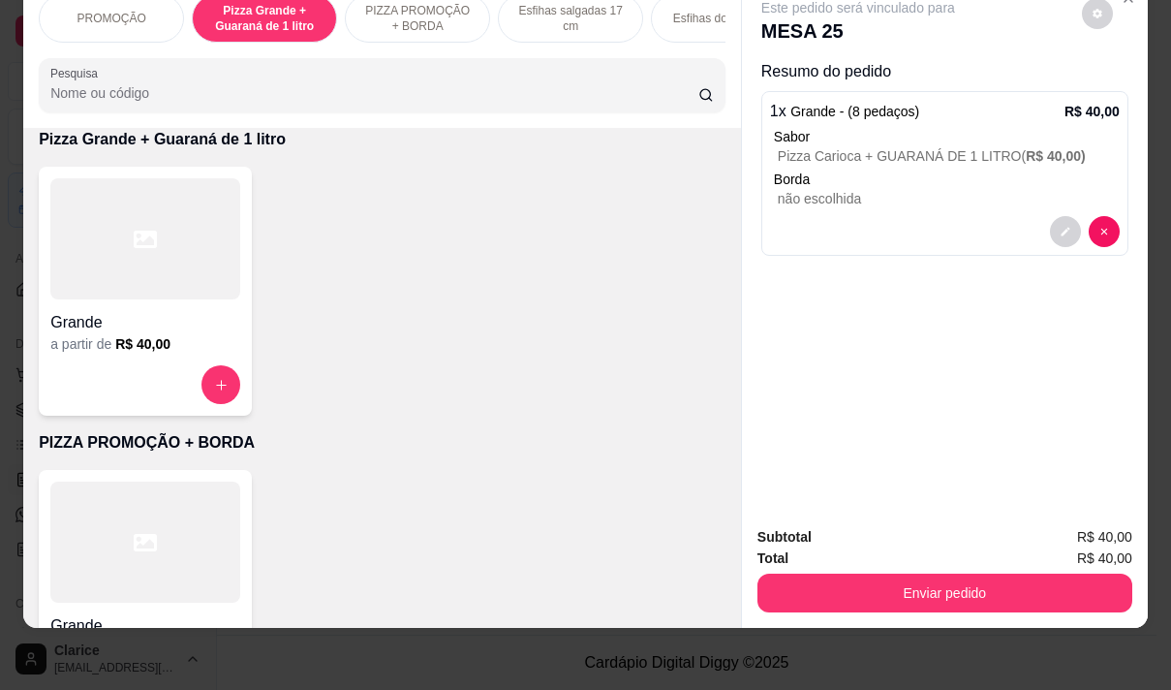
click at [140, 342] on h6 "R$ 40,00" at bounding box center [142, 343] width 55 height 19
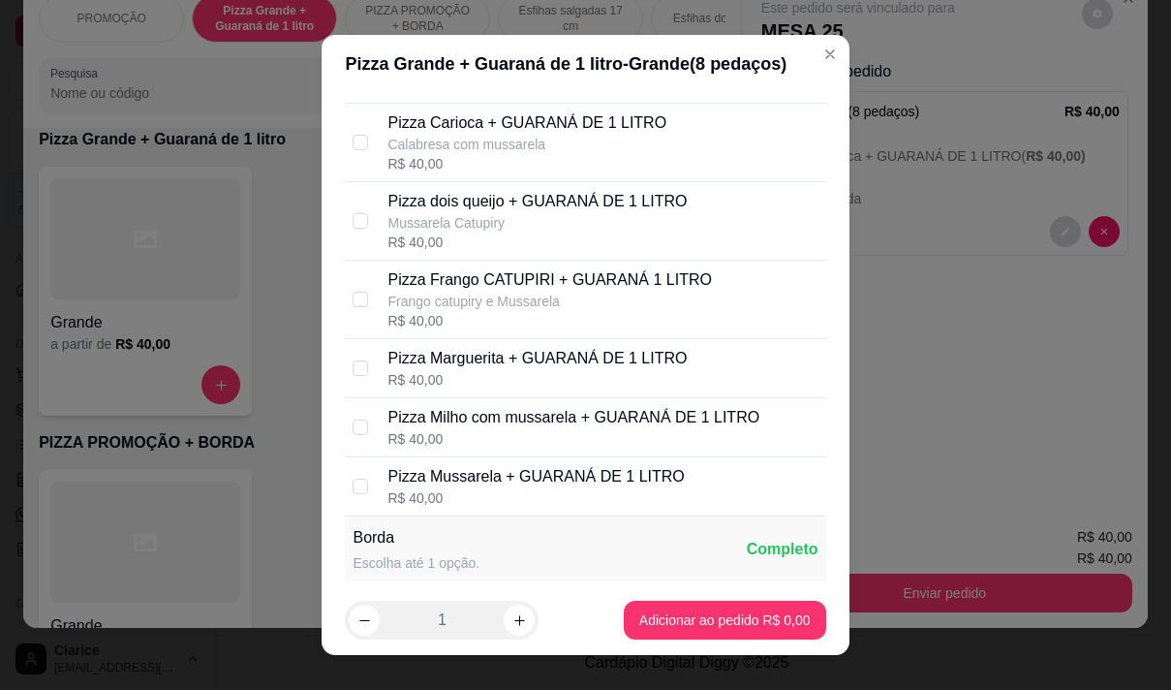
scroll to position [291, 0]
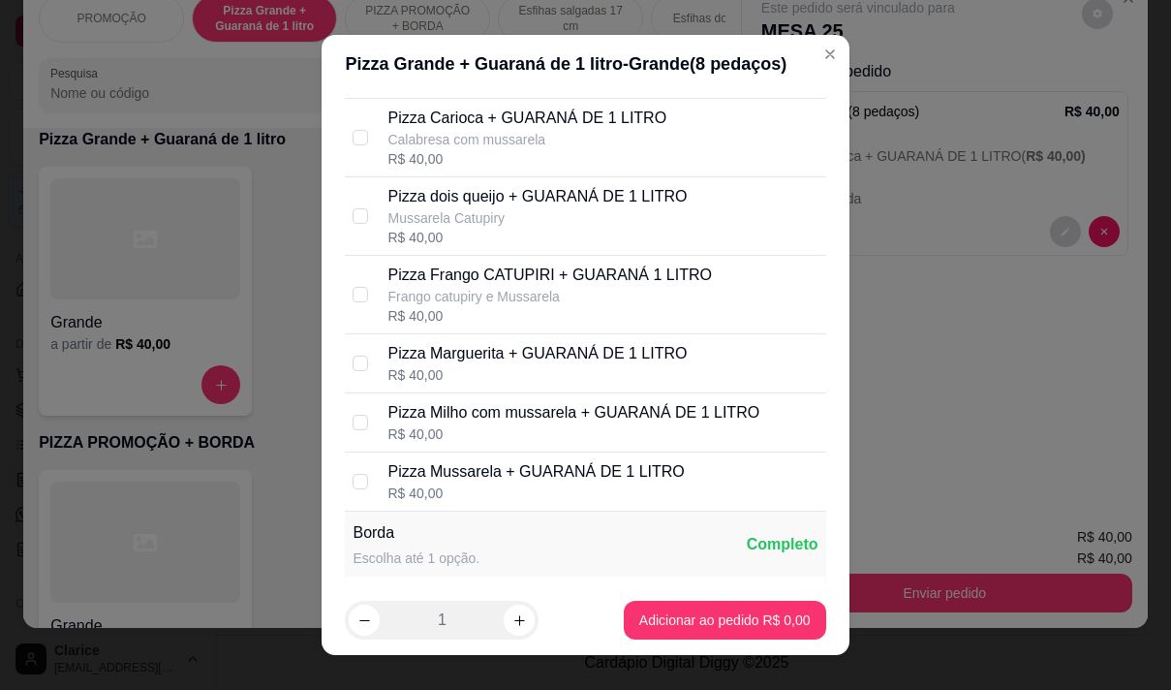
click at [469, 228] on p "Mussarela Catupiry" at bounding box center [536, 217] width 299 height 19
checkbox input "true"
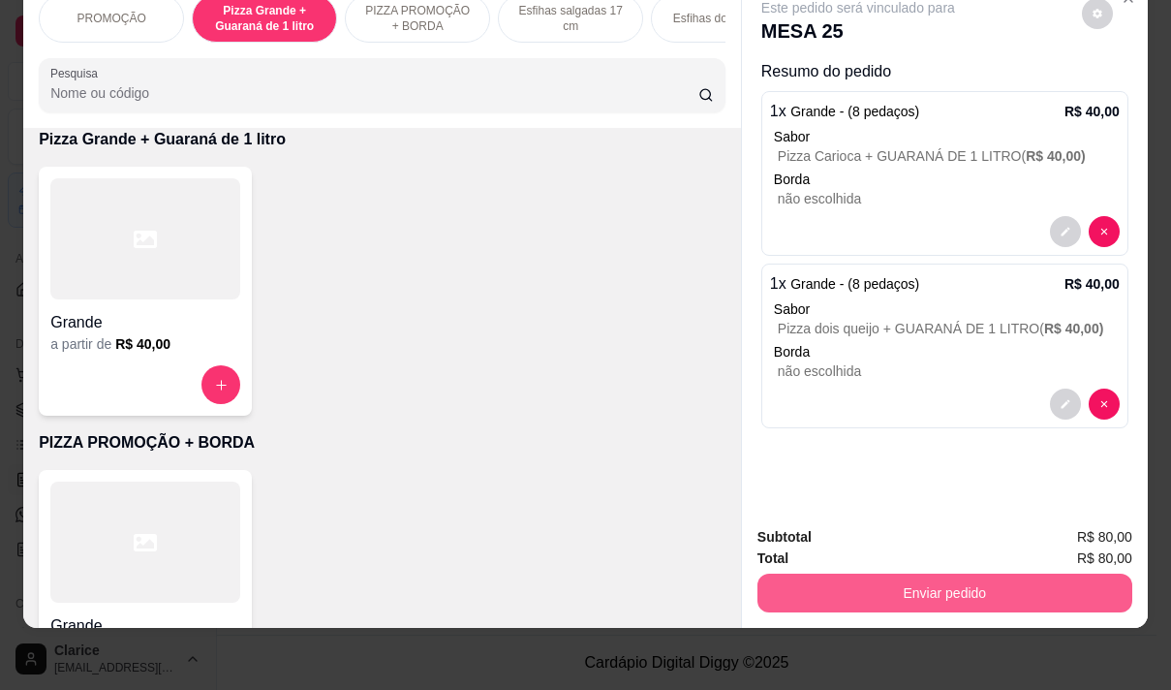
click at [921, 581] on button "Enviar pedido" at bounding box center [945, 592] width 375 height 39
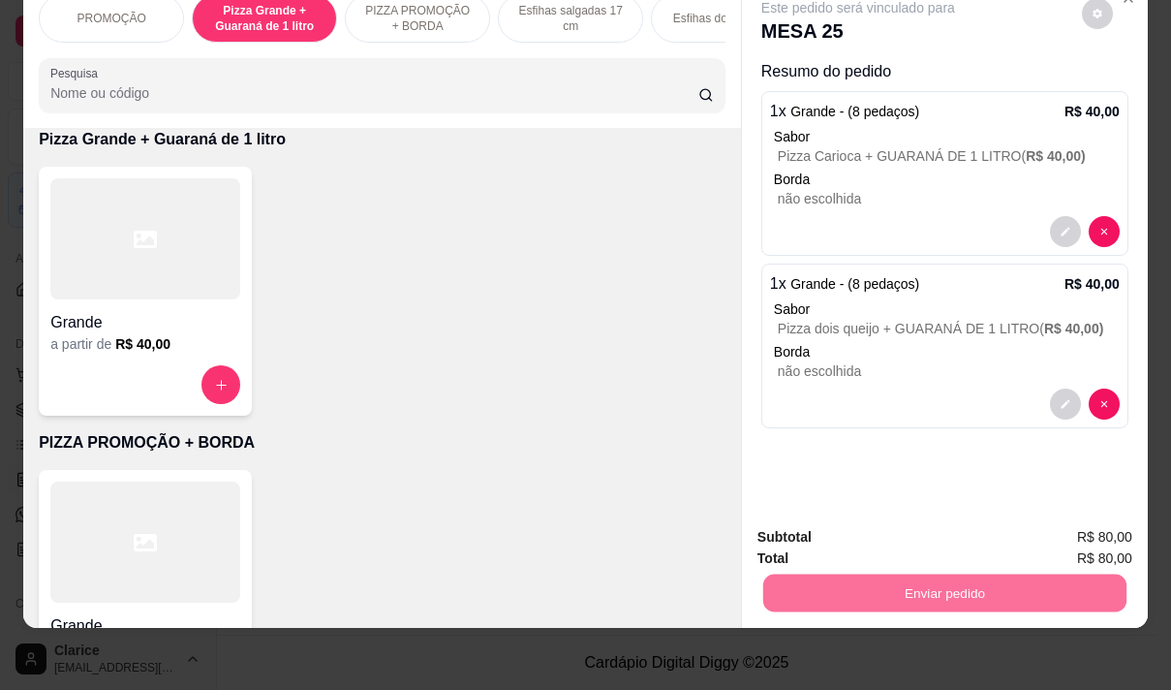
click at [874, 522] on button "Não registrar e enviar pedido" at bounding box center [881, 530] width 196 height 36
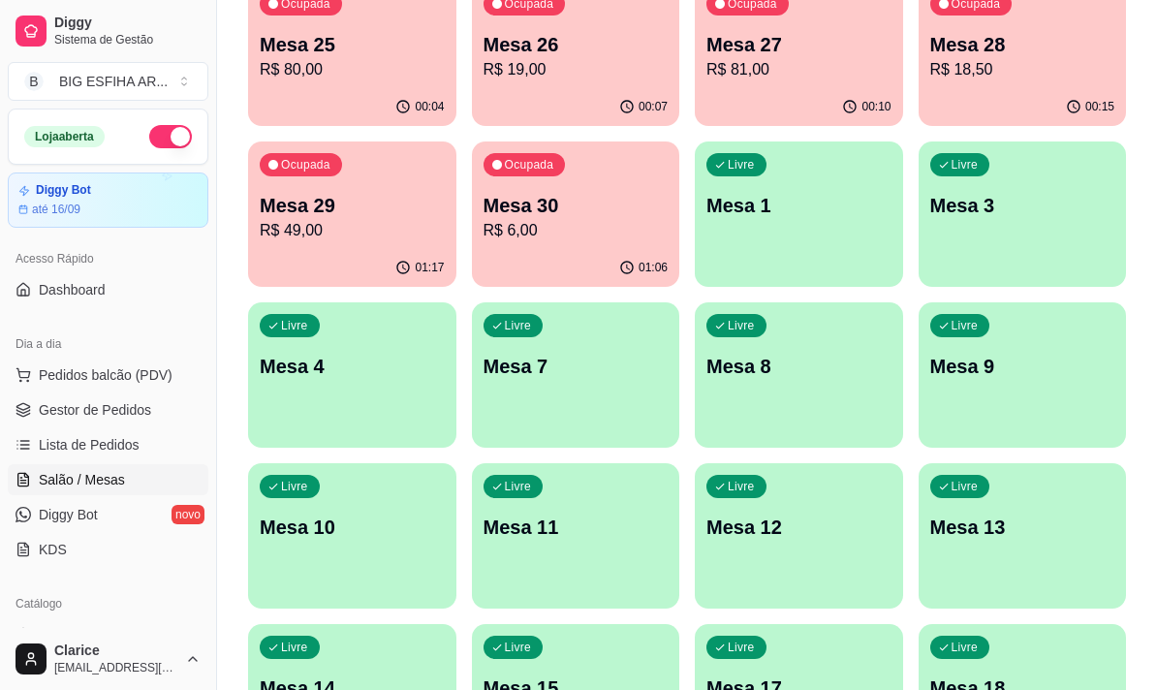
scroll to position [288, 0]
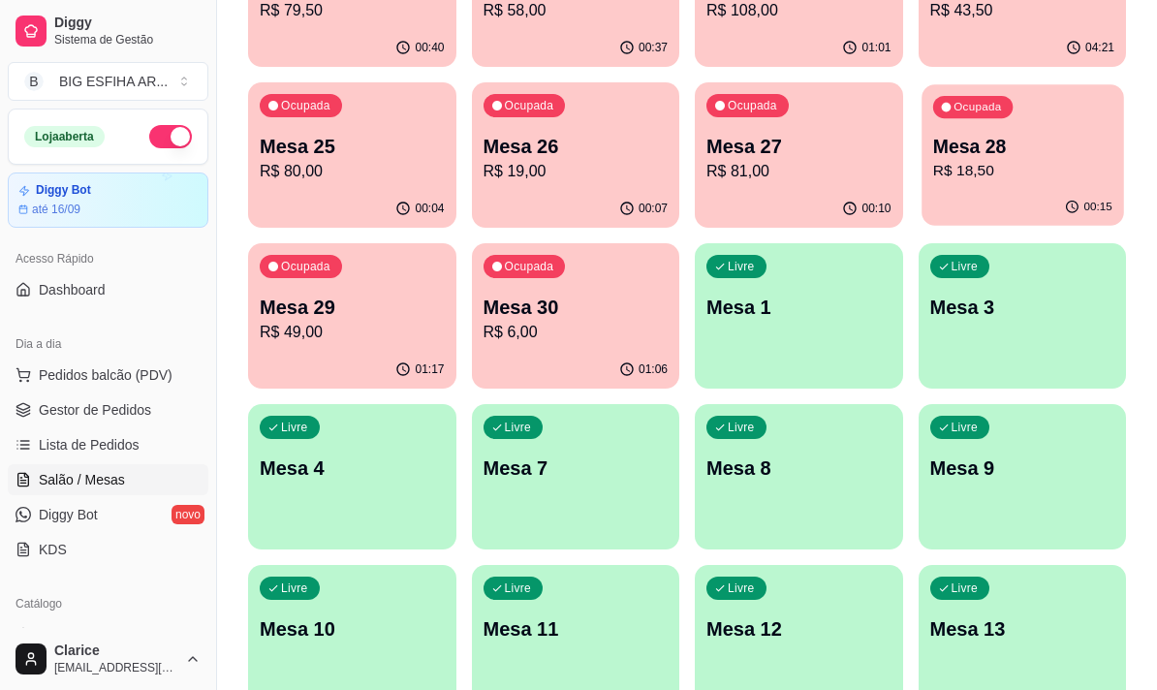
click at [959, 170] on p "R$ 18,50" at bounding box center [1021, 171] width 179 height 22
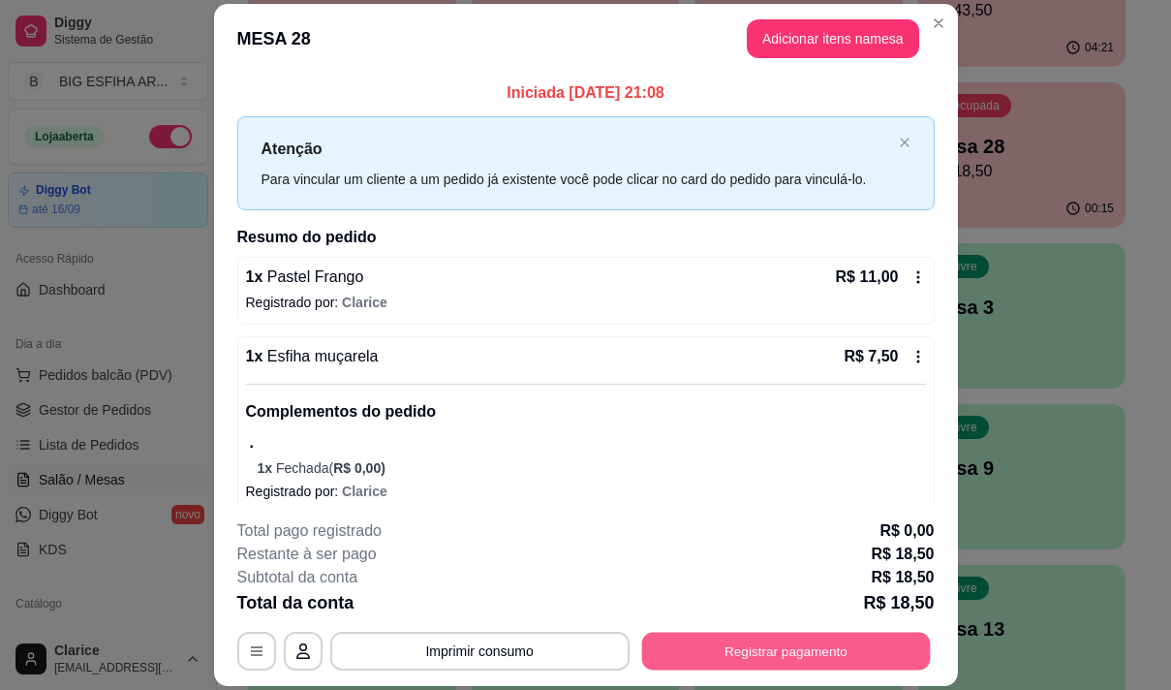
click at [766, 654] on button "Registrar pagamento" at bounding box center [785, 652] width 289 height 38
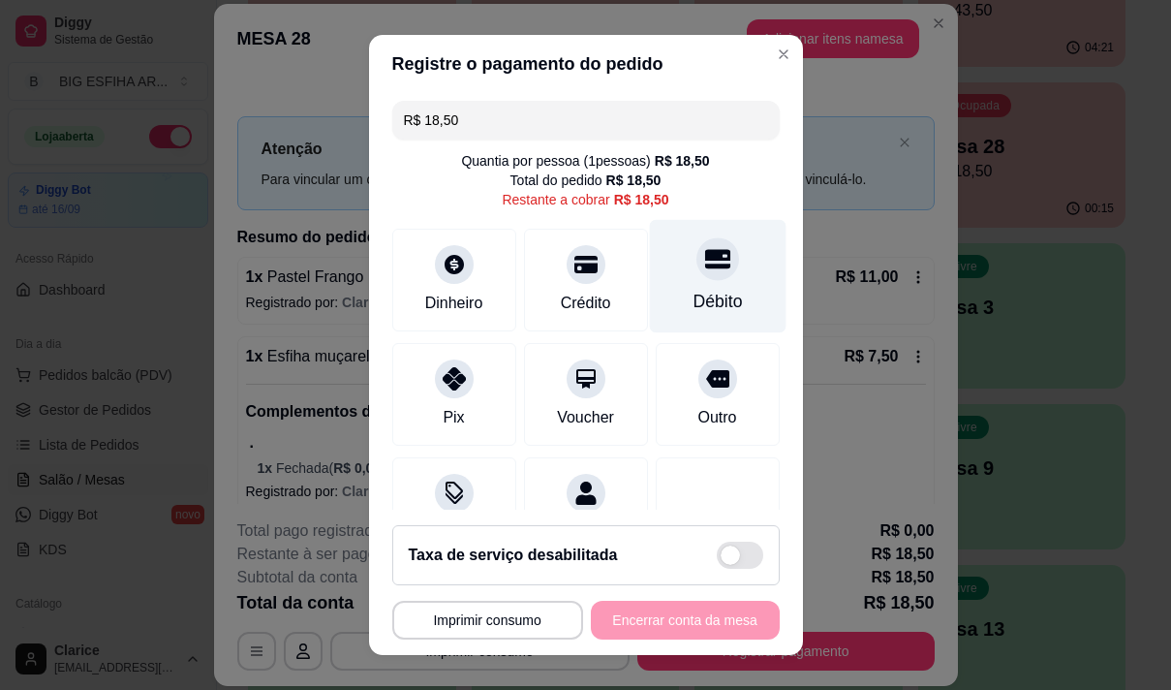
click at [704, 265] on icon at bounding box center [716, 258] width 25 height 19
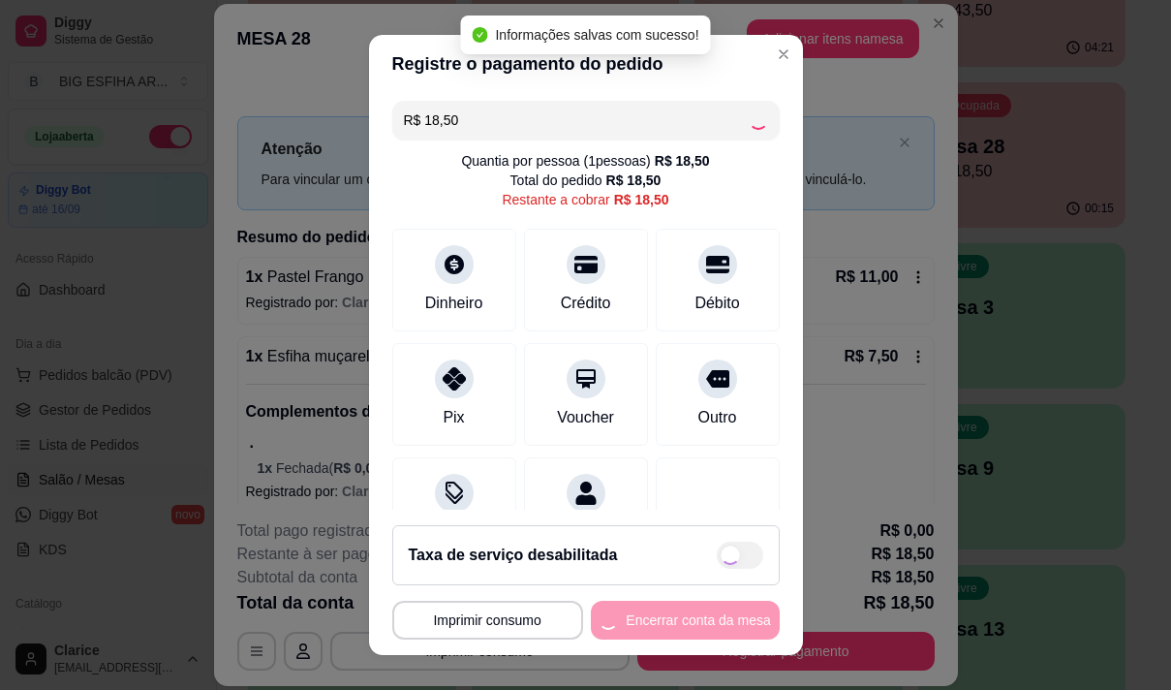
type input "R$ 0,00"
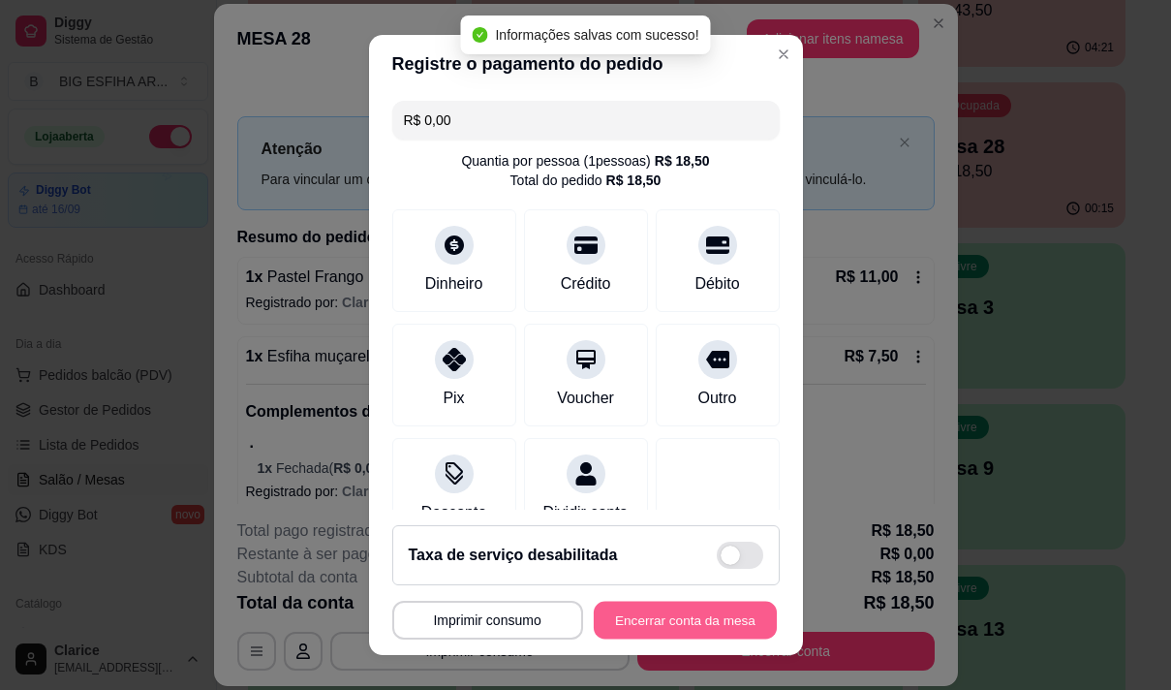
click at [693, 616] on button "Encerrar conta da mesa" at bounding box center [685, 621] width 183 height 38
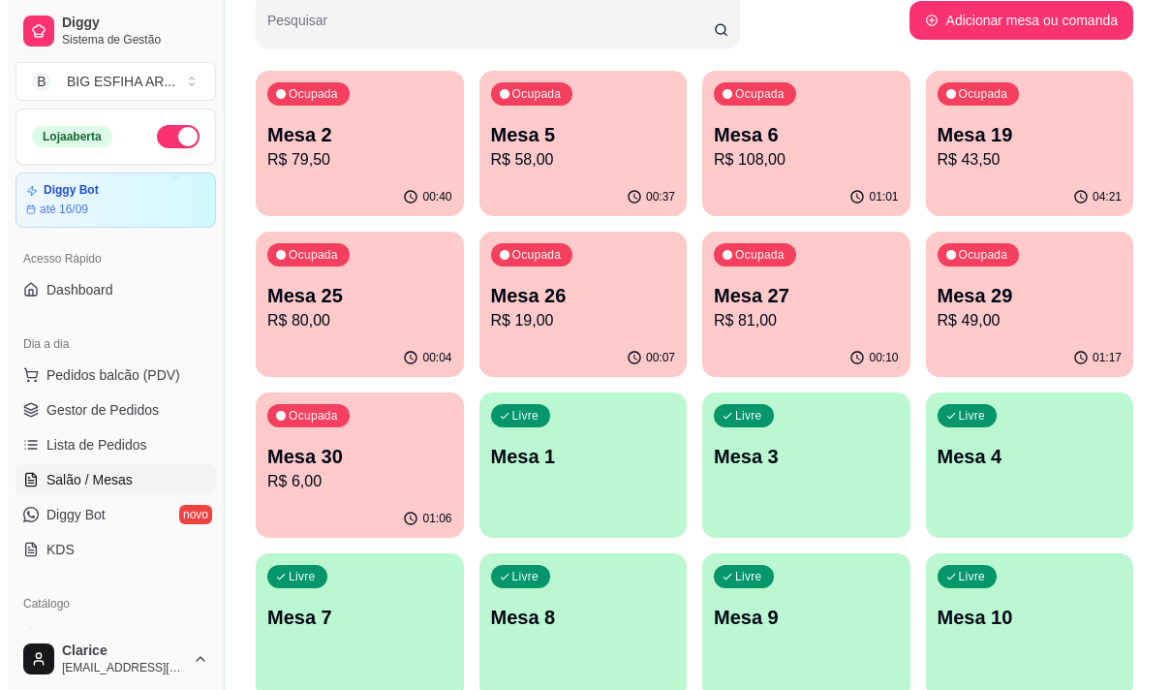
scroll to position [94, 0]
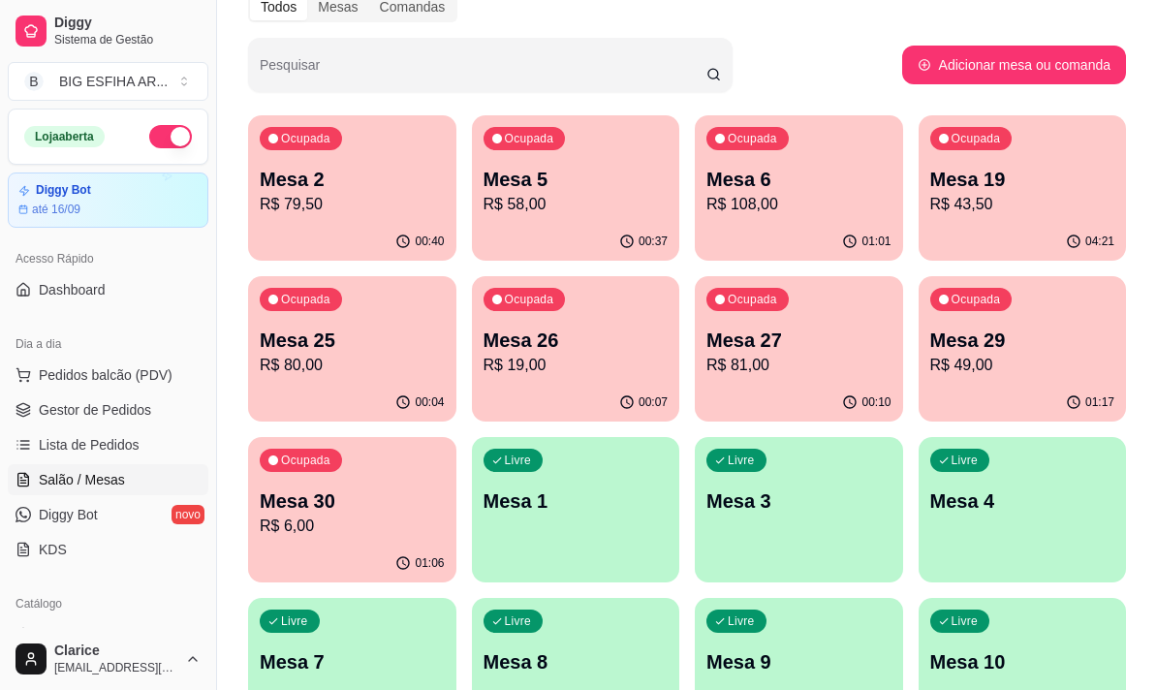
click at [322, 359] on p "R$ 80,00" at bounding box center [352, 365] width 185 height 23
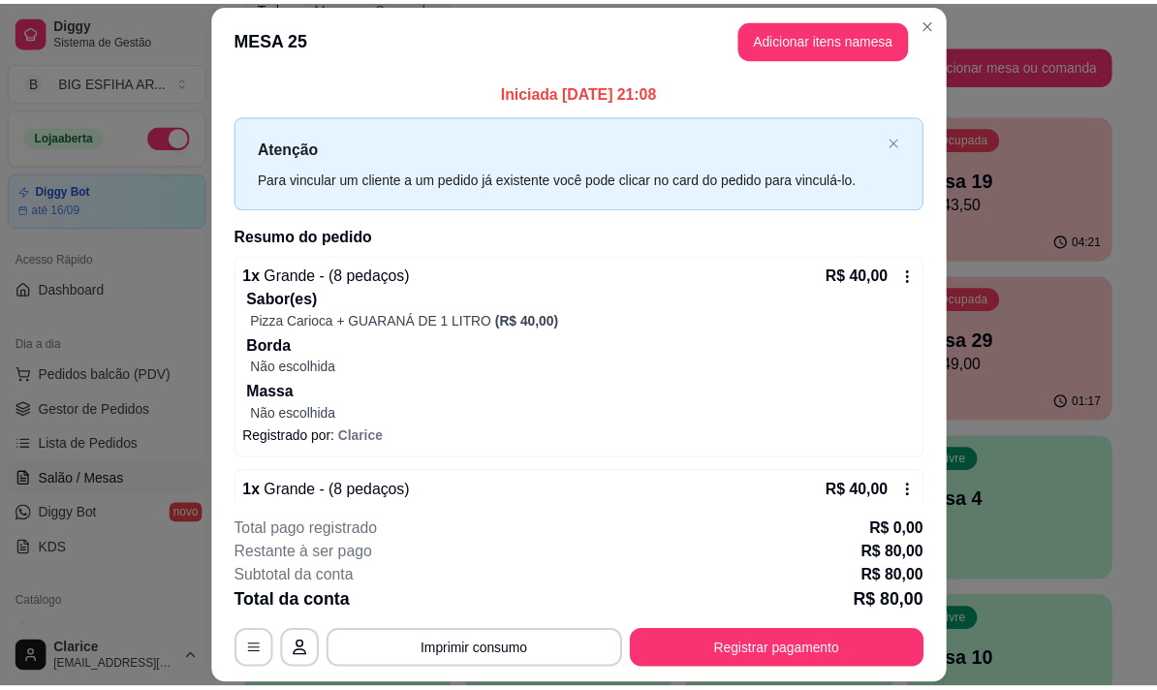
scroll to position [0, 0]
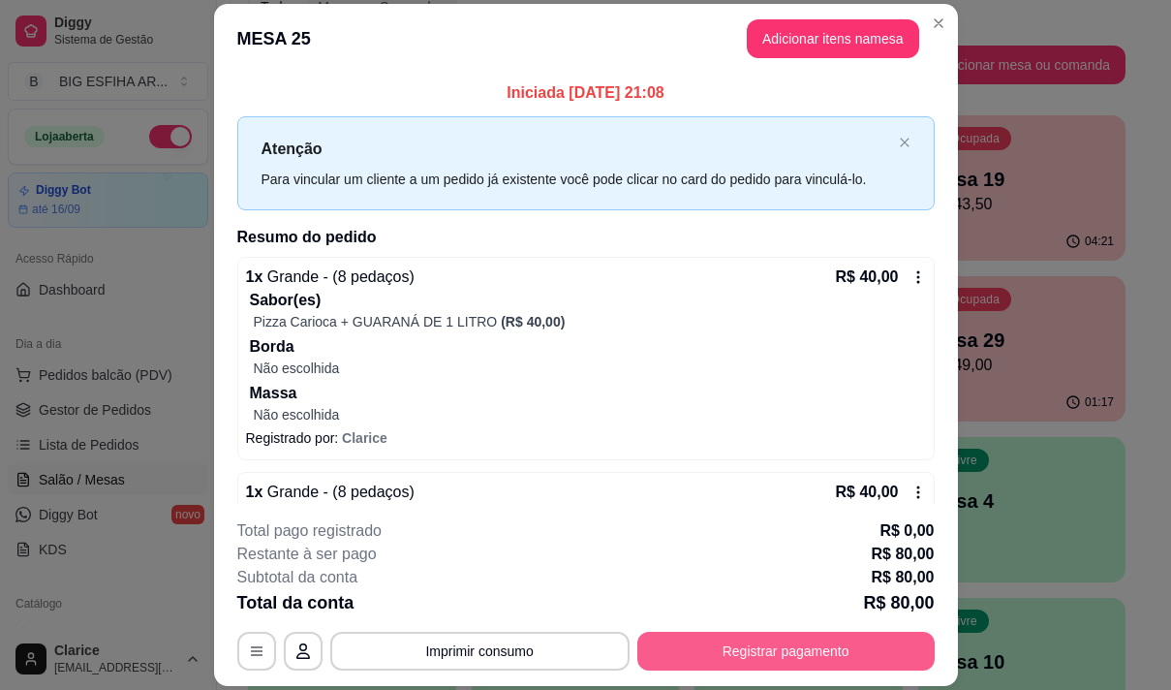
click at [745, 650] on button "Registrar pagamento" at bounding box center [785, 651] width 297 height 39
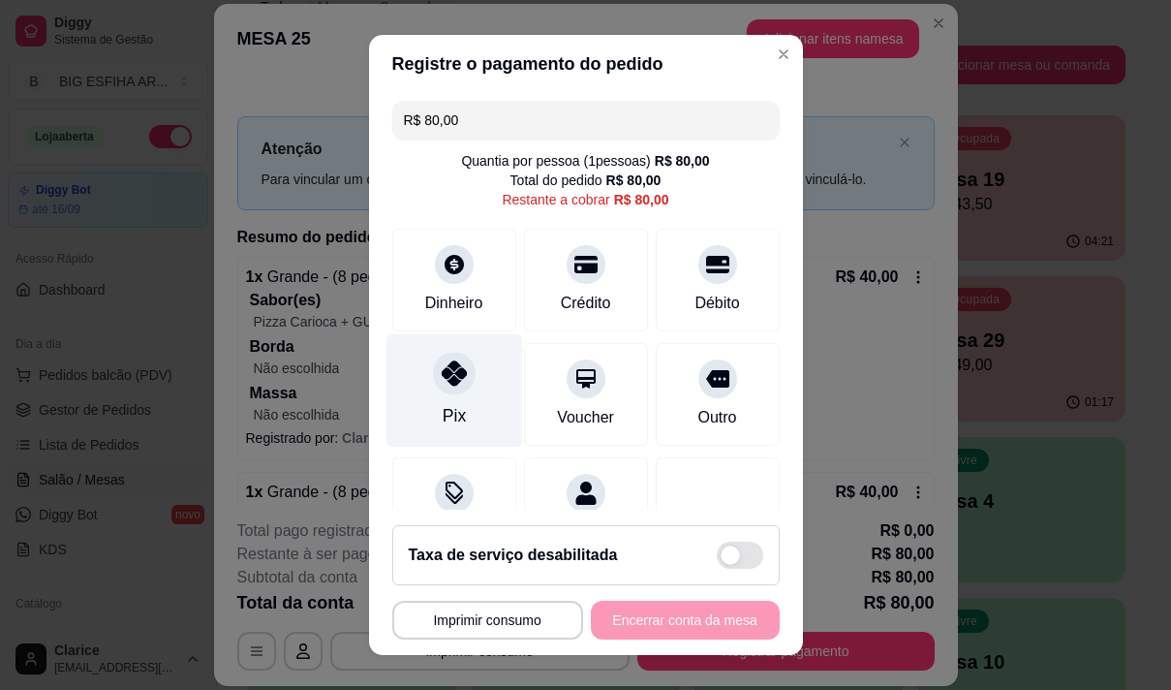
click at [449, 370] on icon at bounding box center [453, 372] width 25 height 25
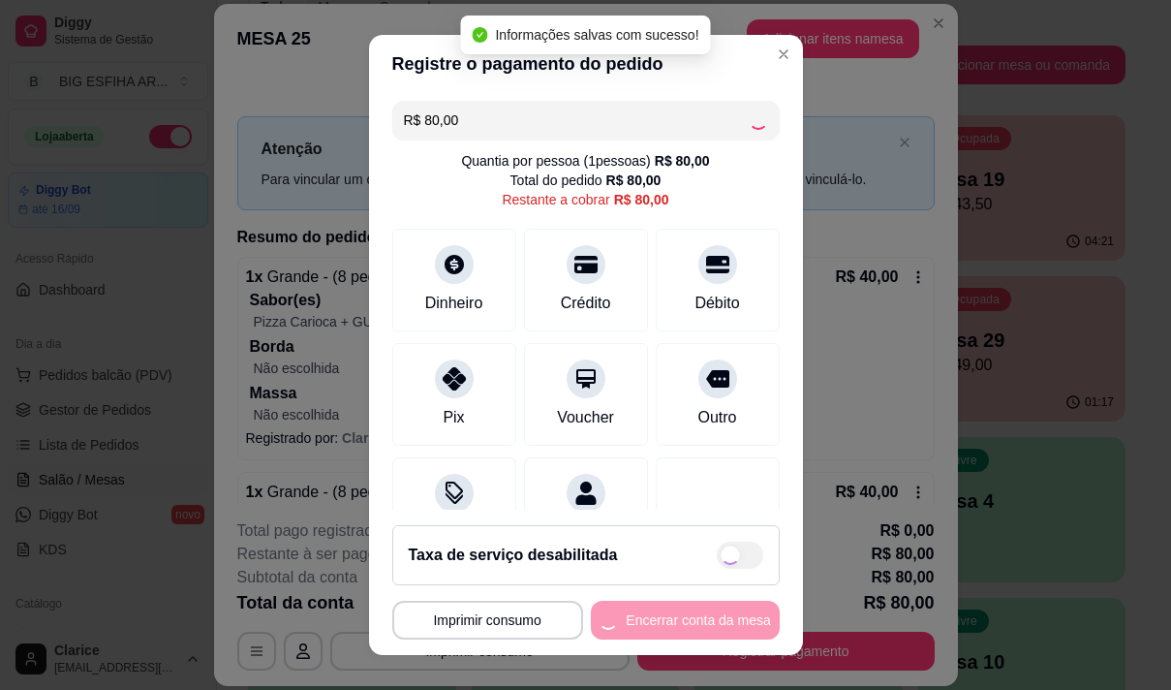
type input "R$ 0,00"
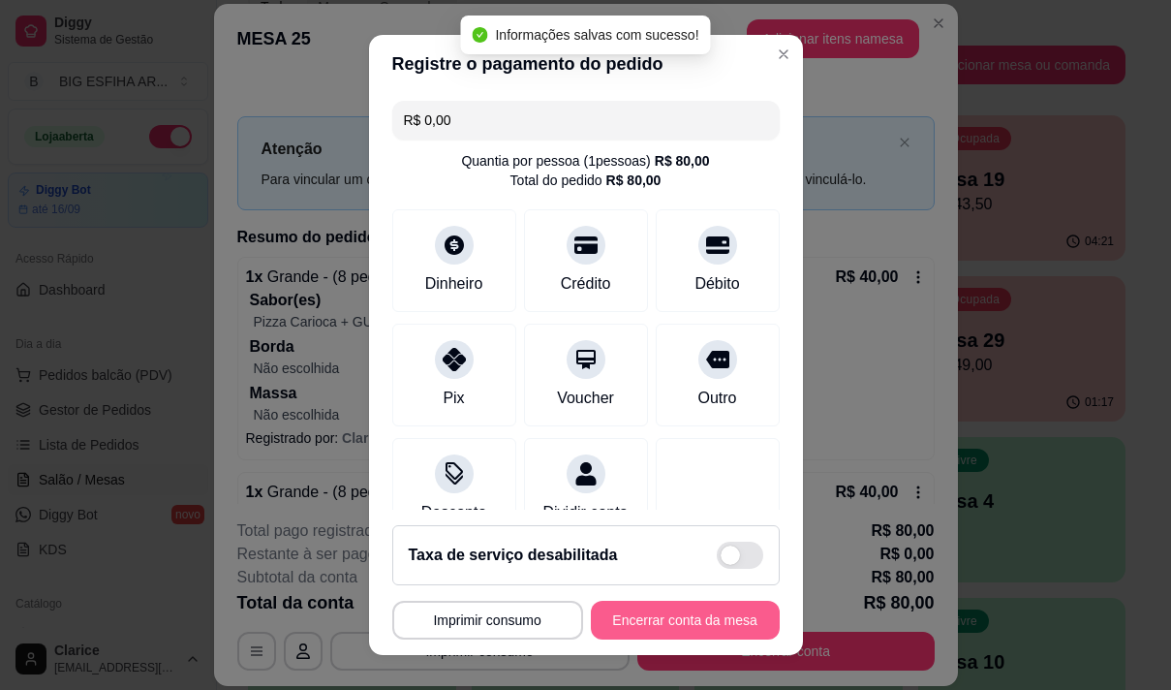
click at [643, 624] on button "Encerrar conta da mesa" at bounding box center [685, 620] width 189 height 39
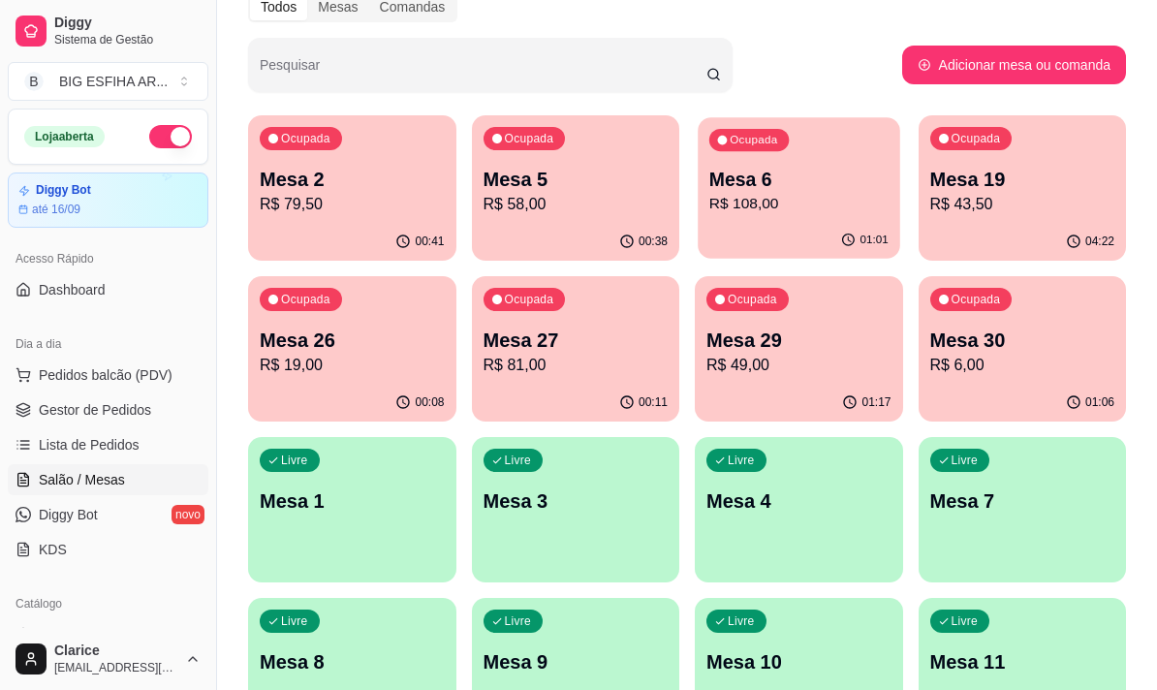
click at [718, 205] on p "R$ 108,00" at bounding box center [798, 204] width 179 height 22
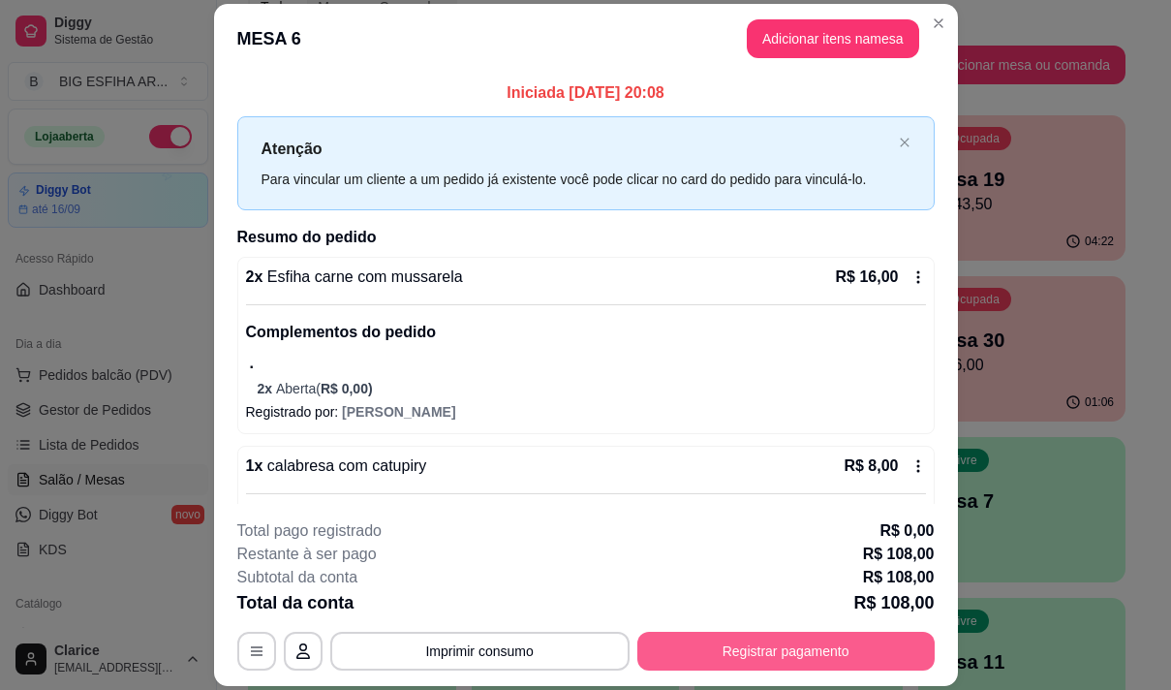
click at [770, 640] on button "Registrar pagamento" at bounding box center [785, 651] width 297 height 39
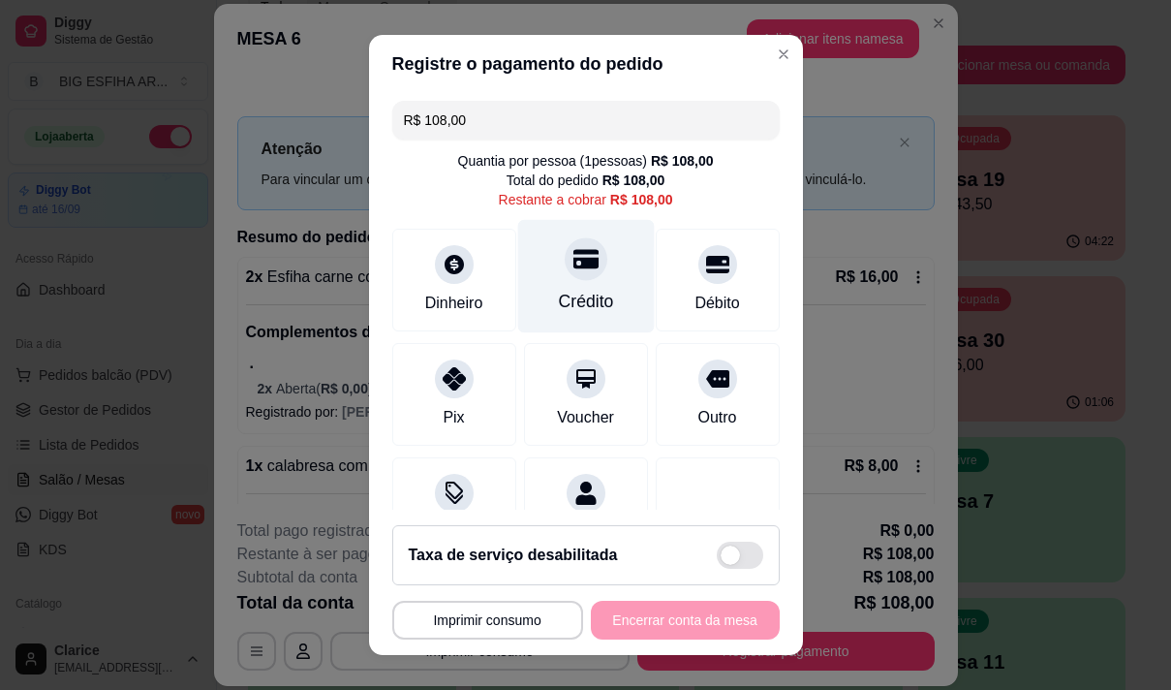
click at [585, 290] on div "Crédito" at bounding box center [585, 301] width 55 height 25
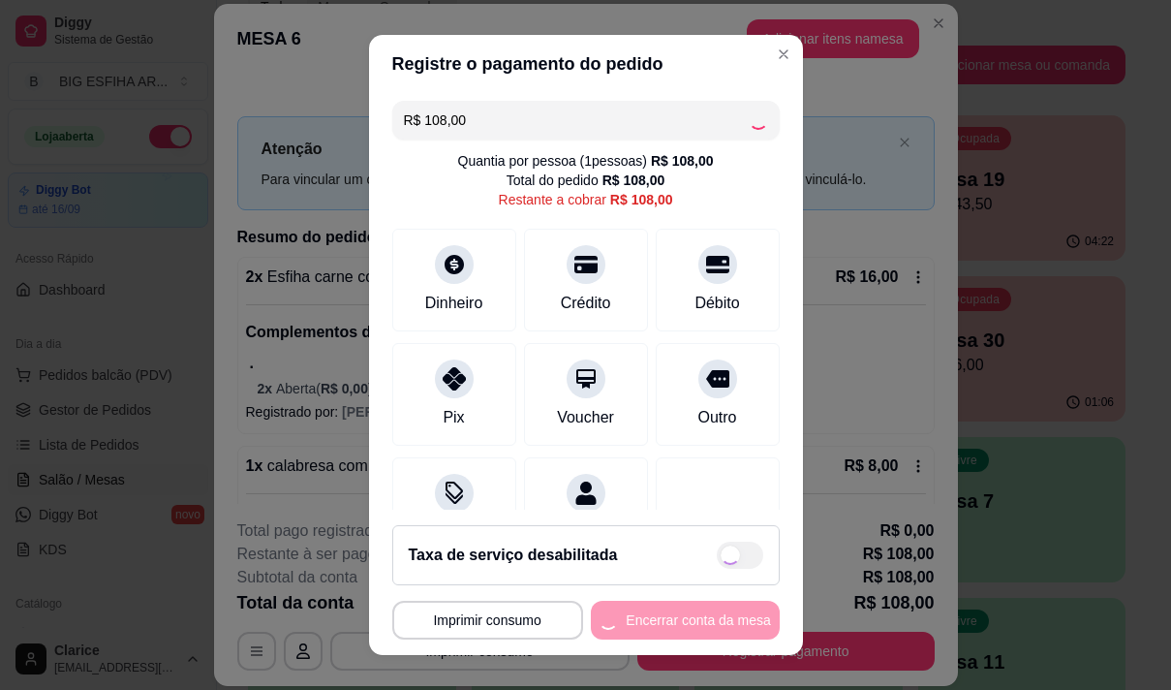
type input "R$ 0,00"
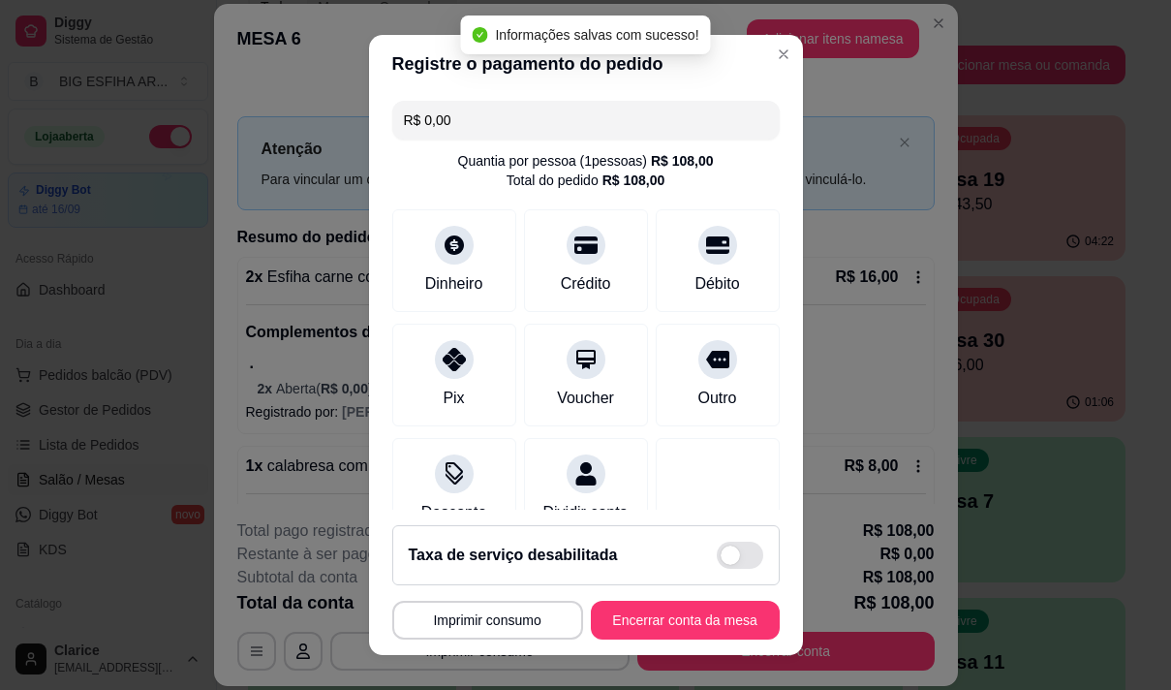
click at [709, 599] on footer "**********" at bounding box center [586, 582] width 434 height 145
click at [709, 607] on button "Encerrar conta da mesa" at bounding box center [685, 620] width 189 height 39
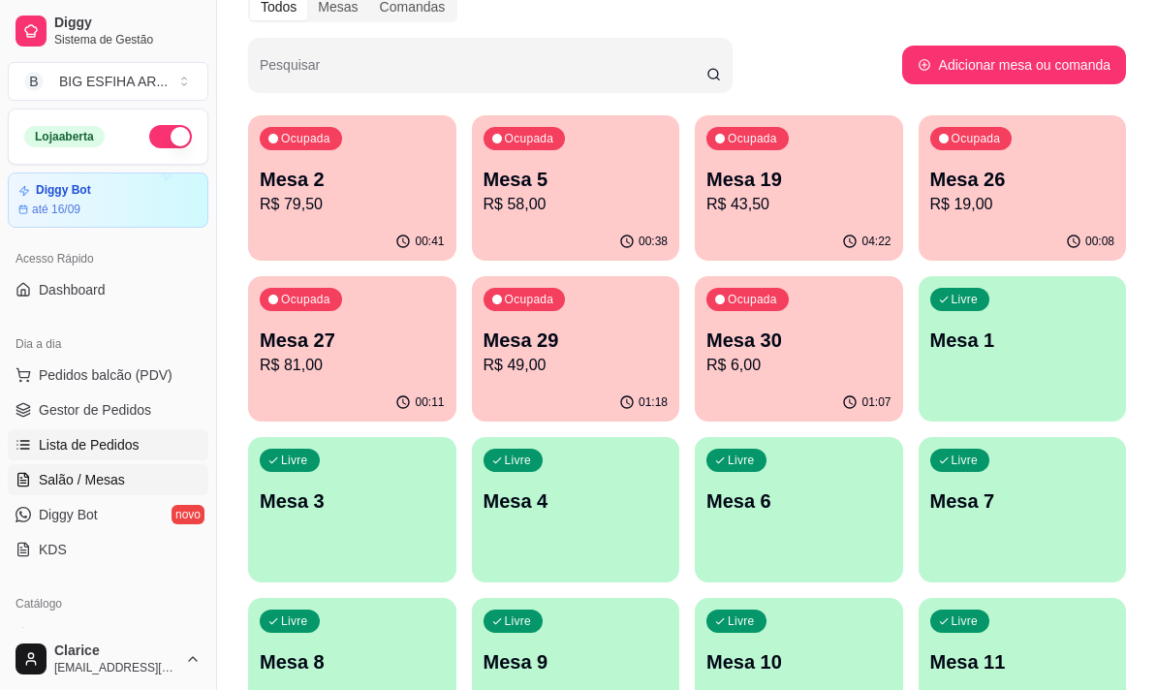
click at [117, 442] on span "Lista de Pedidos" at bounding box center [89, 444] width 101 height 19
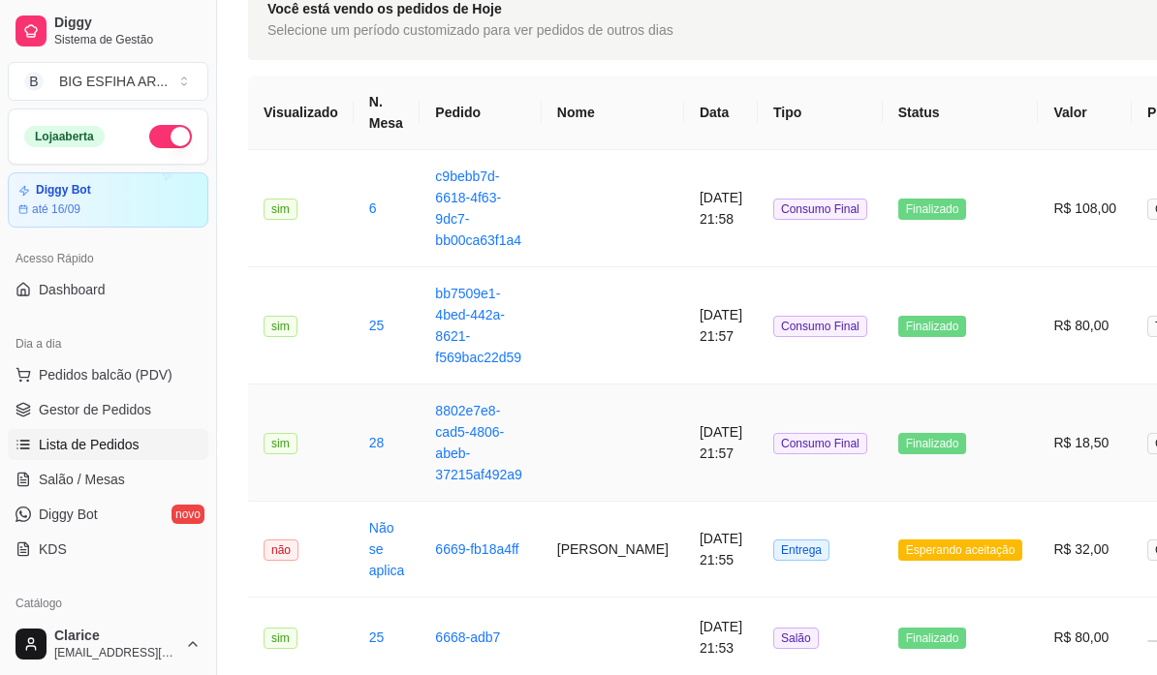
scroll to position [194, 0]
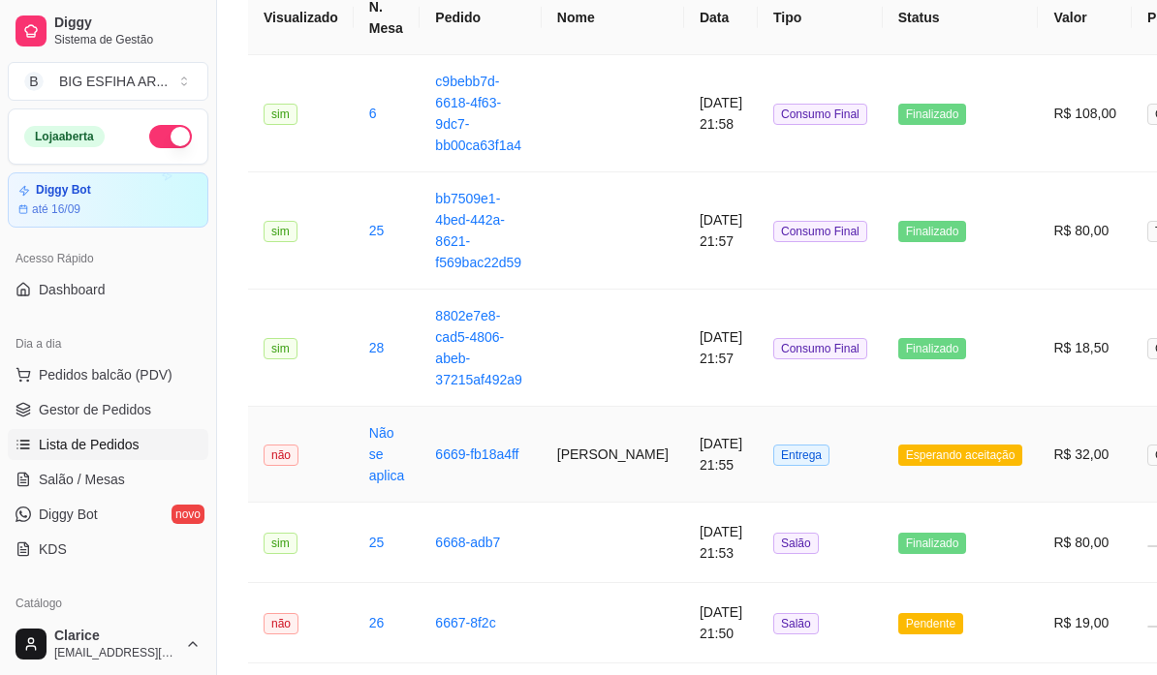
click at [595, 473] on td "[PERSON_NAME]" at bounding box center [612, 455] width 142 height 96
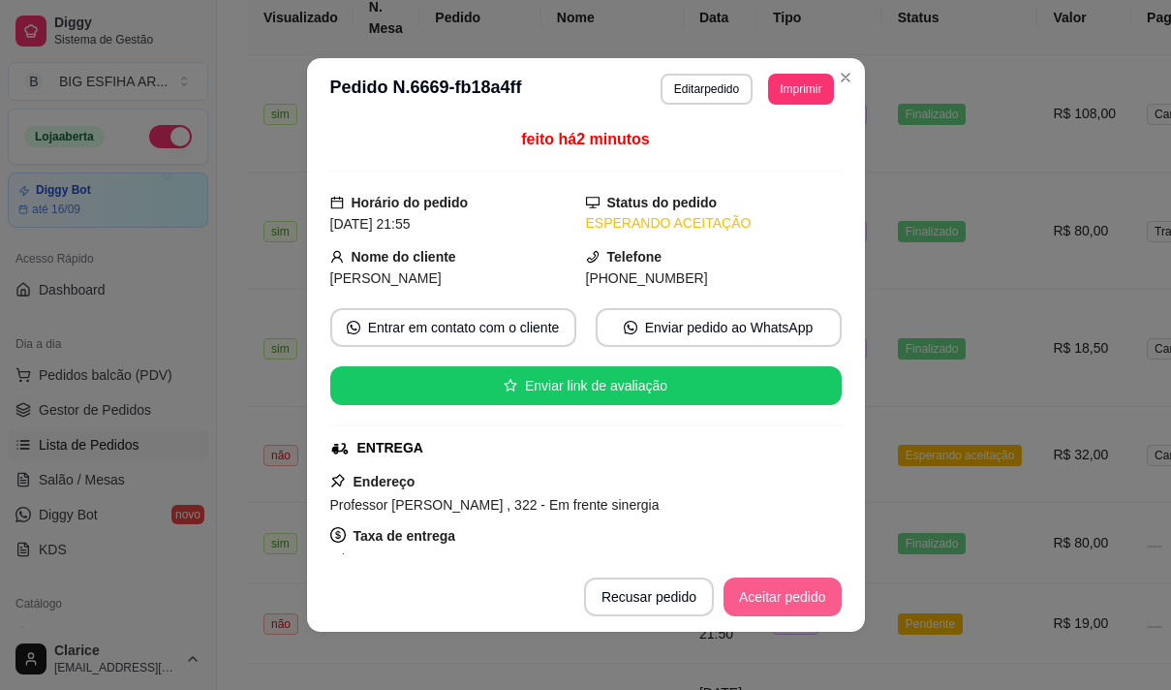
click at [772, 599] on button "Aceitar pedido" at bounding box center [783, 596] width 118 height 39
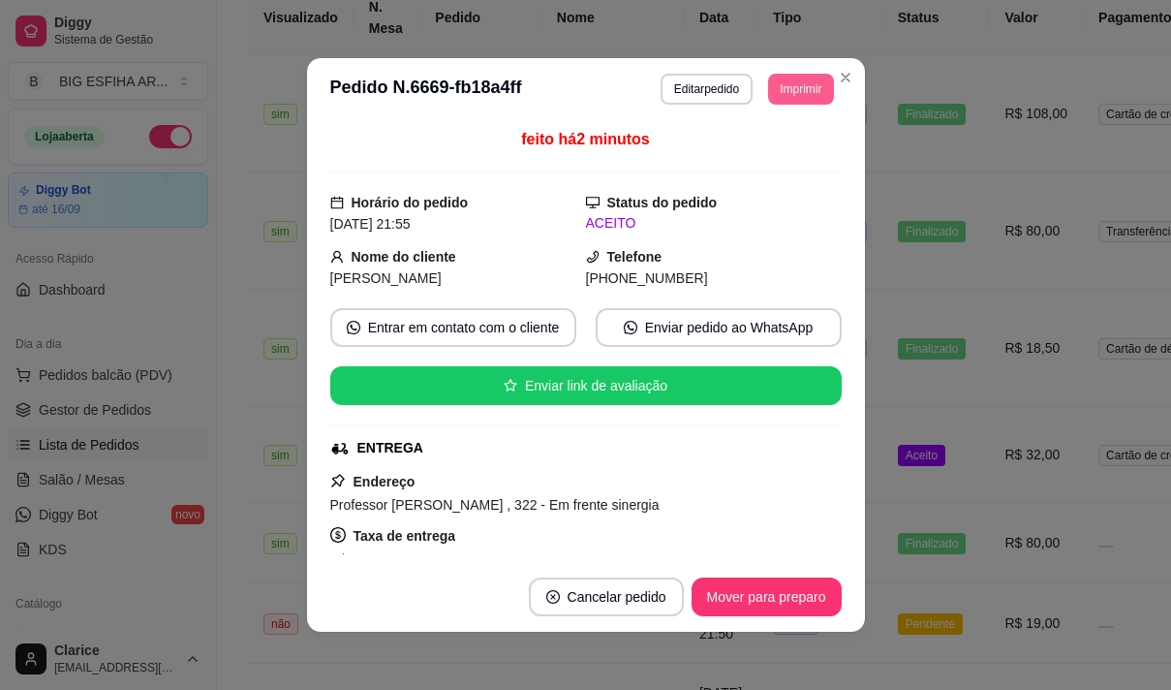
click at [793, 90] on button "Imprimir" at bounding box center [800, 89] width 65 height 31
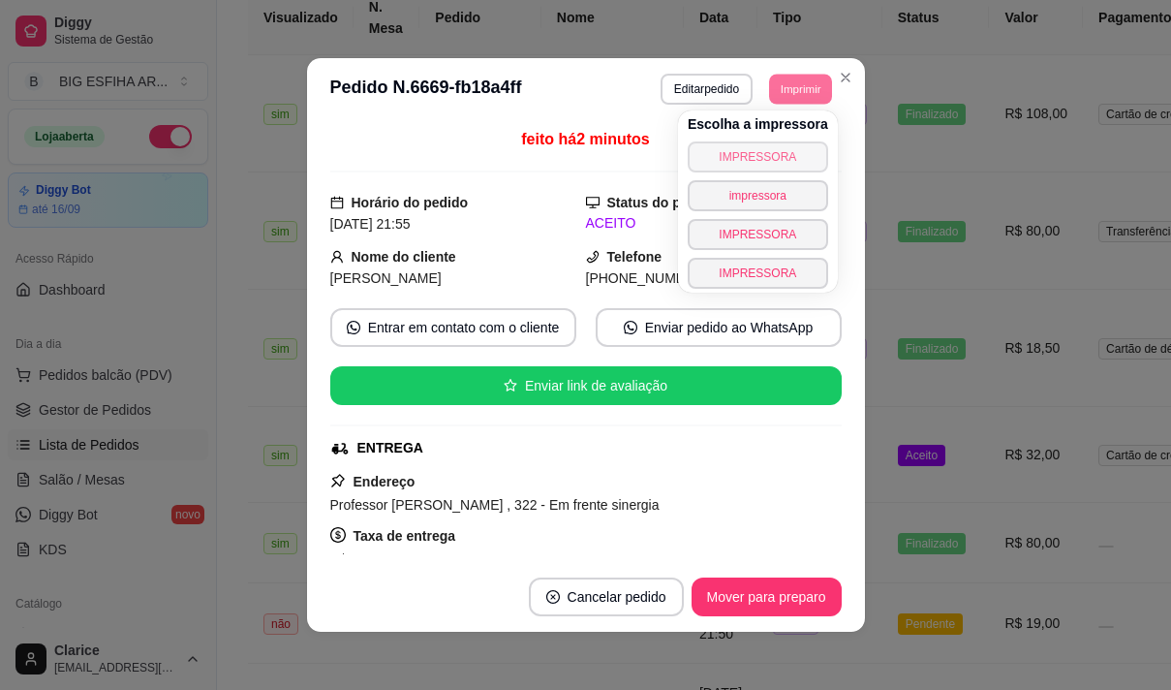
click at [781, 160] on button "IMPRESSORA" at bounding box center [758, 156] width 140 height 31
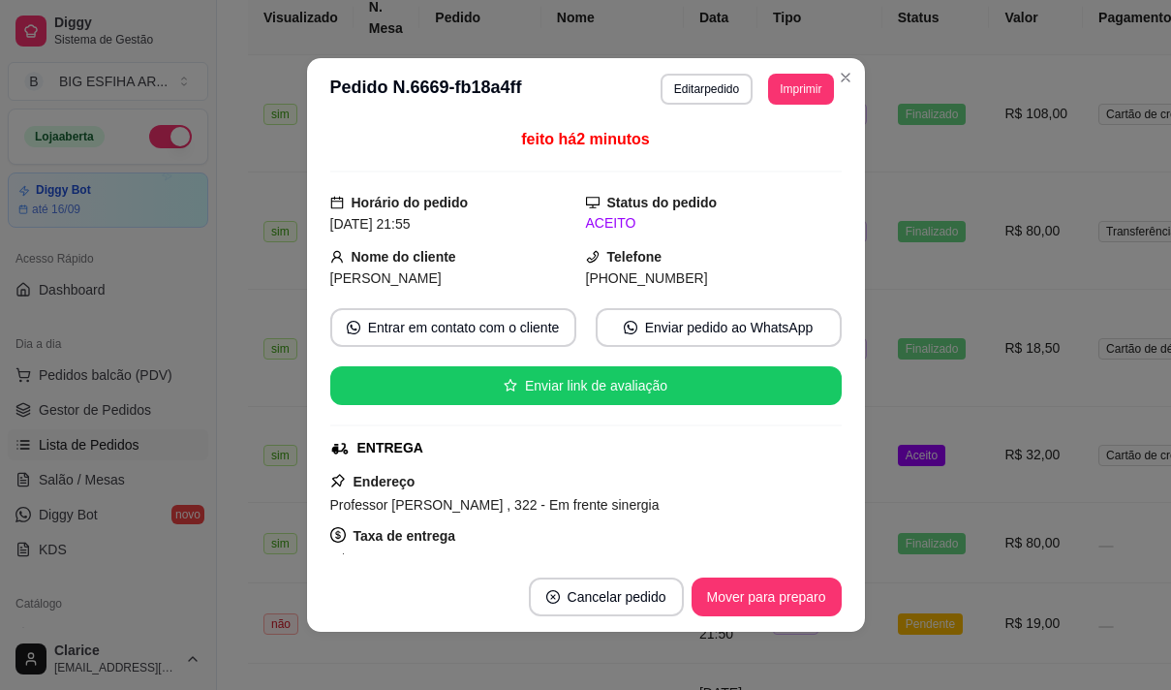
click at [915, 124] on td "Finalizado" at bounding box center [936, 113] width 108 height 117
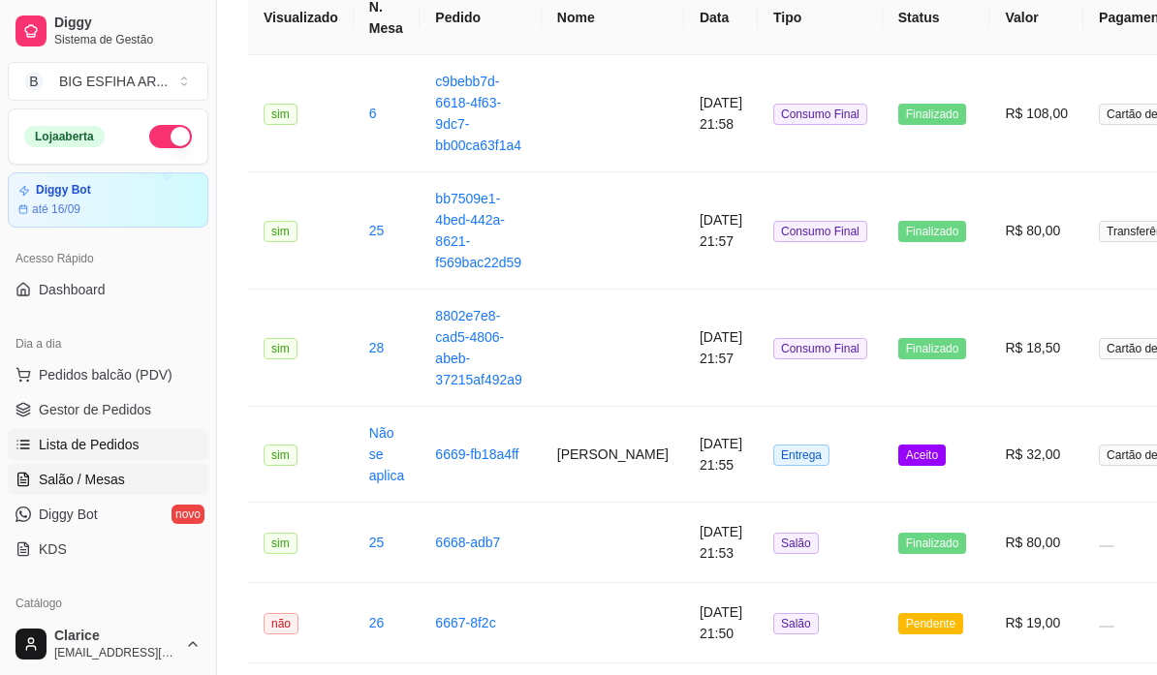
click at [87, 482] on span "Salão / Mesas" at bounding box center [82, 479] width 86 height 19
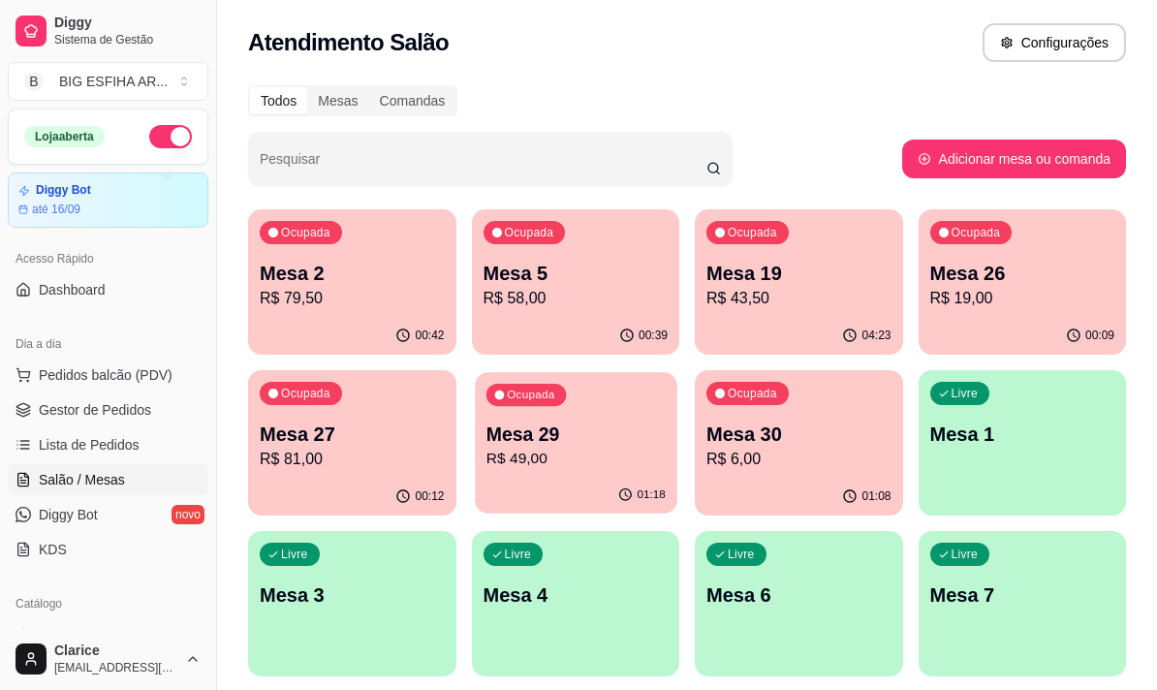
click at [537, 457] on p "R$ 49,00" at bounding box center [574, 459] width 179 height 22
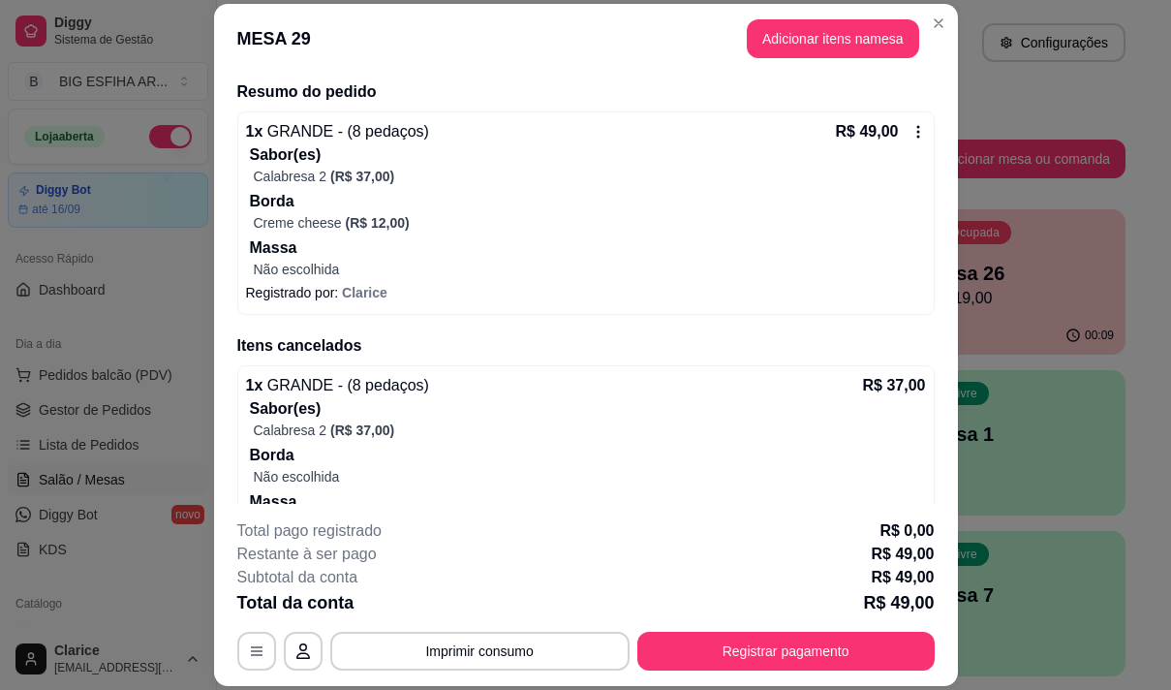
scroll to position [113, 0]
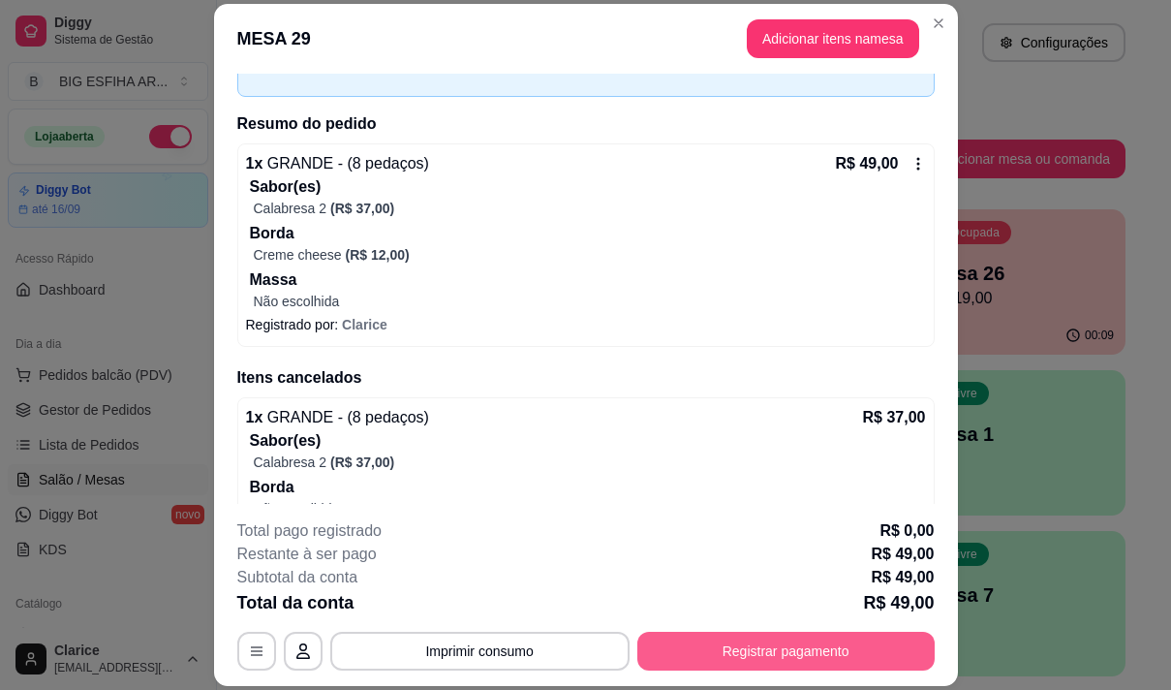
click at [758, 646] on button "Registrar pagamento" at bounding box center [785, 651] width 297 height 39
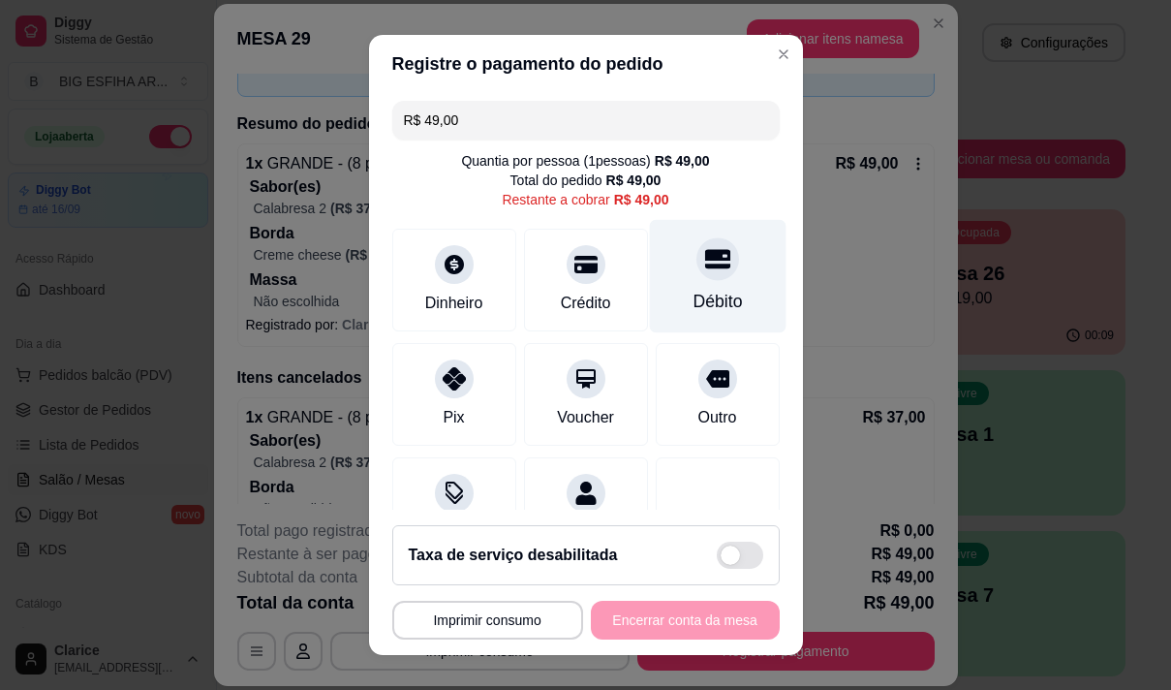
click at [699, 277] on div "Débito" at bounding box center [717, 275] width 137 height 113
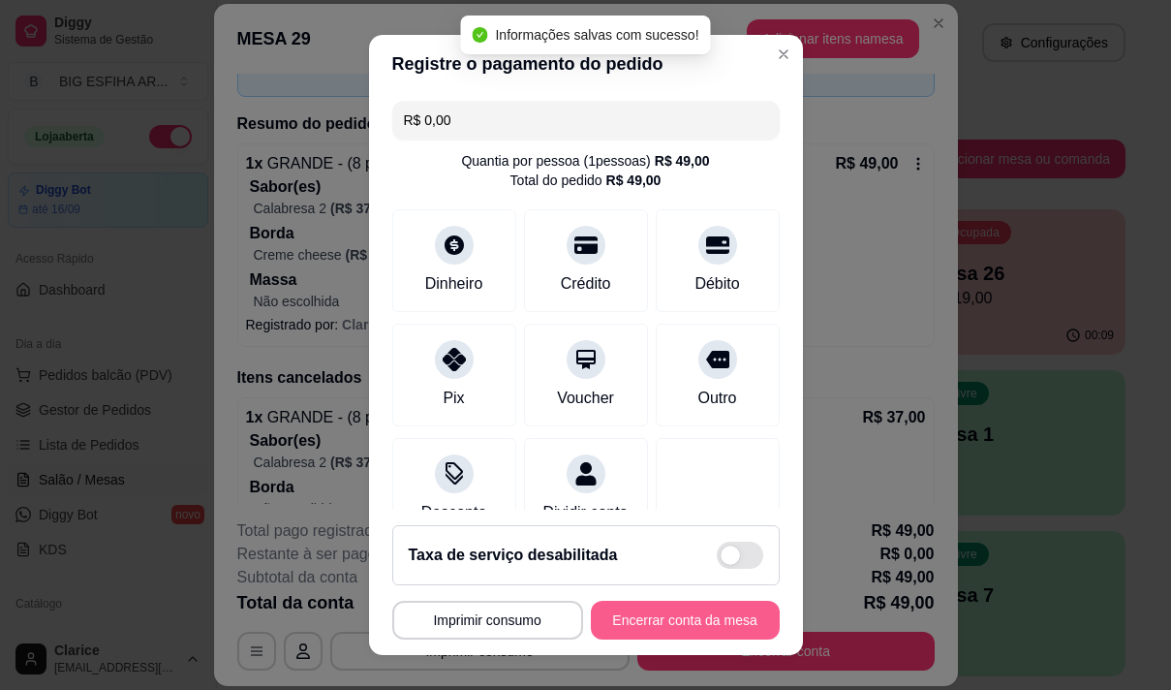
type input "R$ 0,00"
click at [697, 616] on button "Encerrar conta da mesa" at bounding box center [685, 621] width 183 height 38
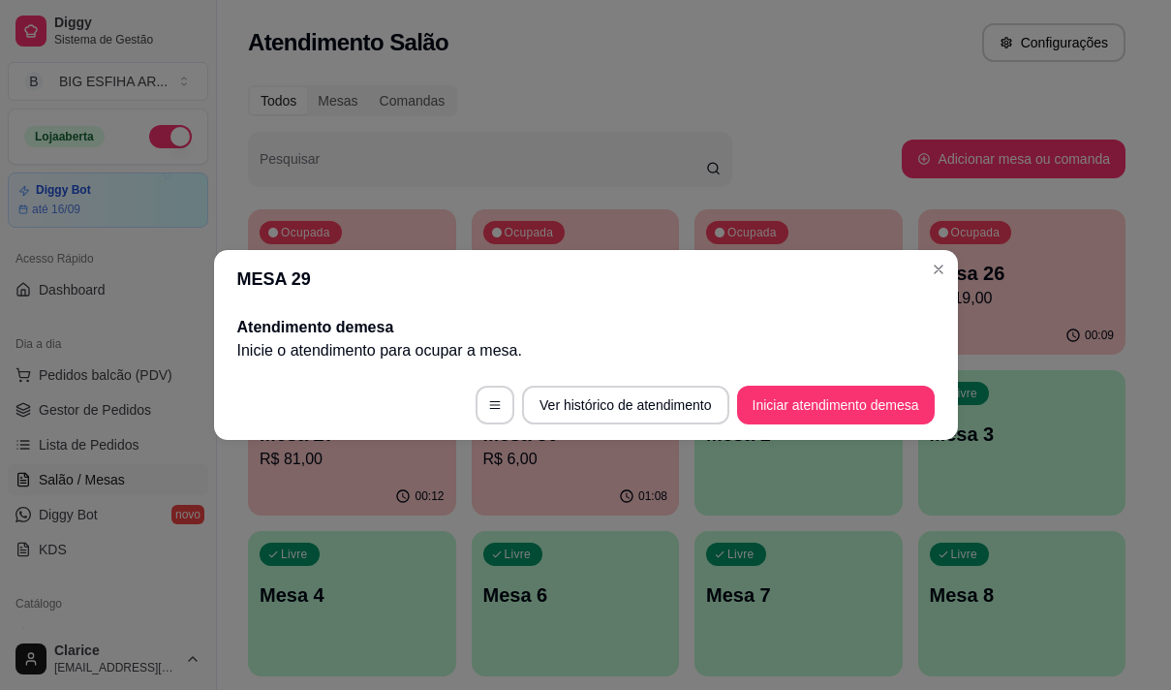
click at [1026, 485] on div "Livre Mesa 3" at bounding box center [1022, 431] width 208 height 122
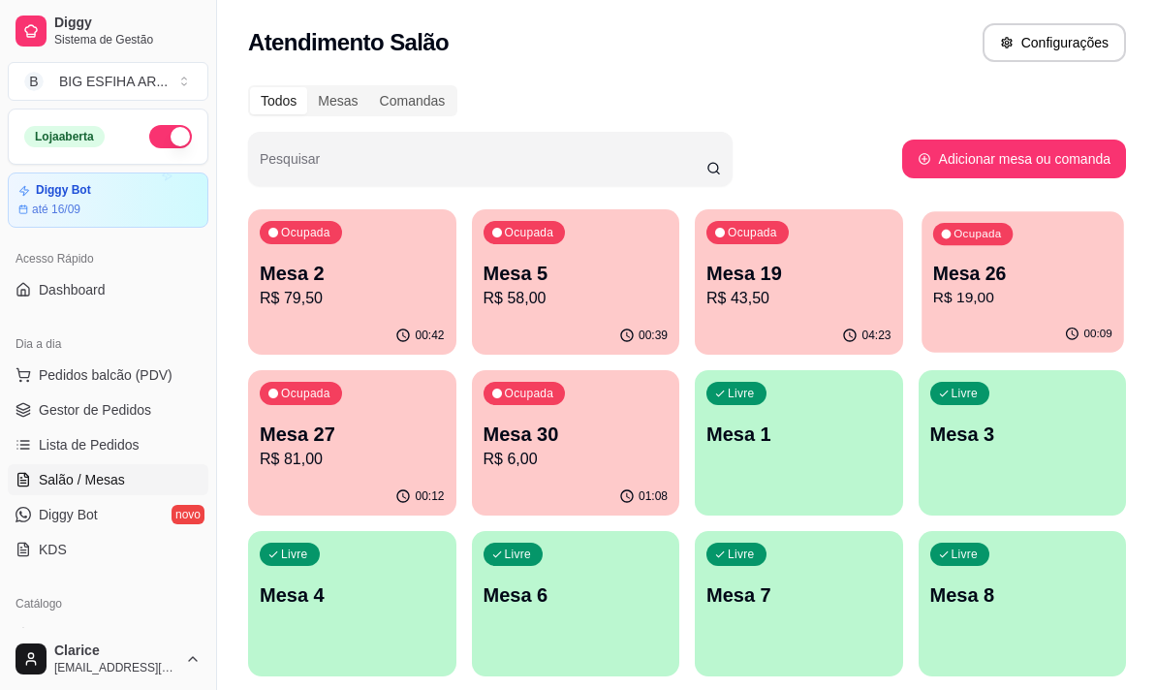
click at [981, 313] on div "Ocupada Mesa 26 R$ 19,00" at bounding box center [1021, 263] width 201 height 105
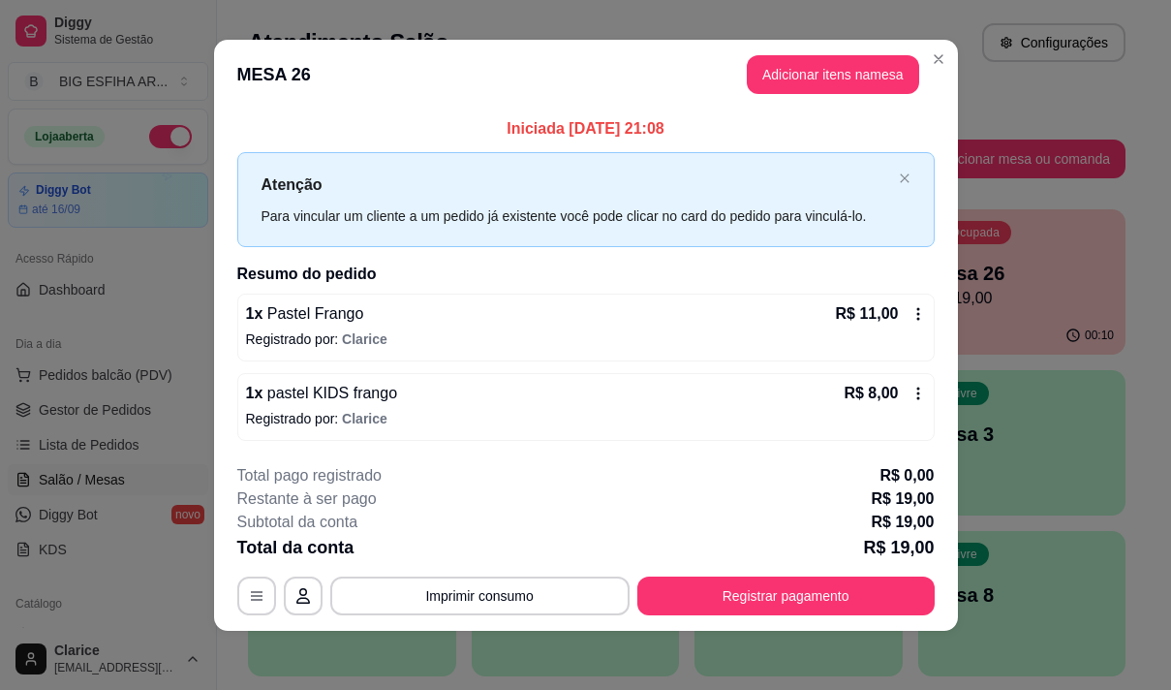
scroll to position [13, 0]
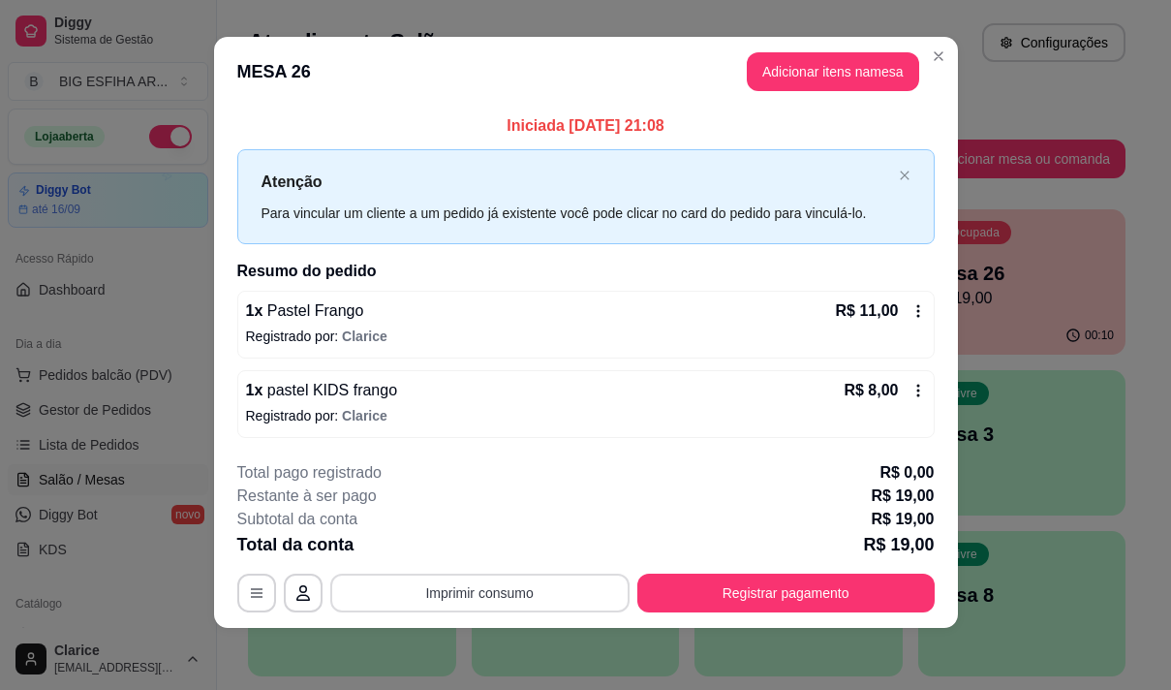
click at [500, 602] on button "Imprimir consumo" at bounding box center [479, 592] width 299 height 39
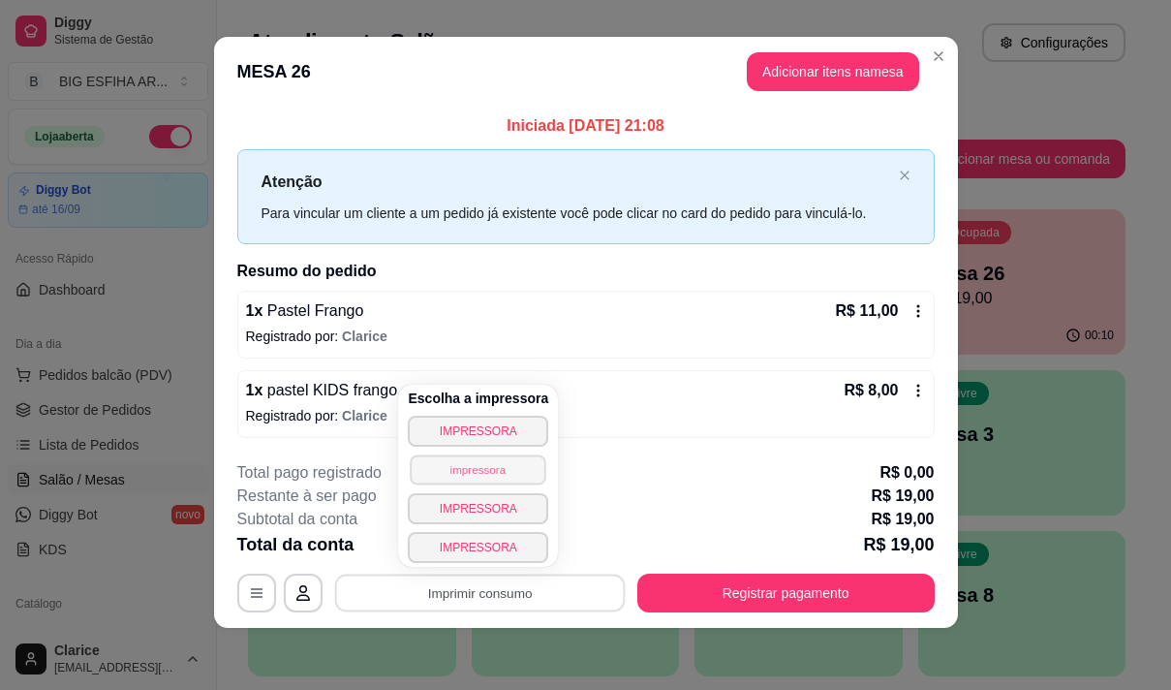
click at [520, 457] on button "impressora" at bounding box center [479, 469] width 136 height 30
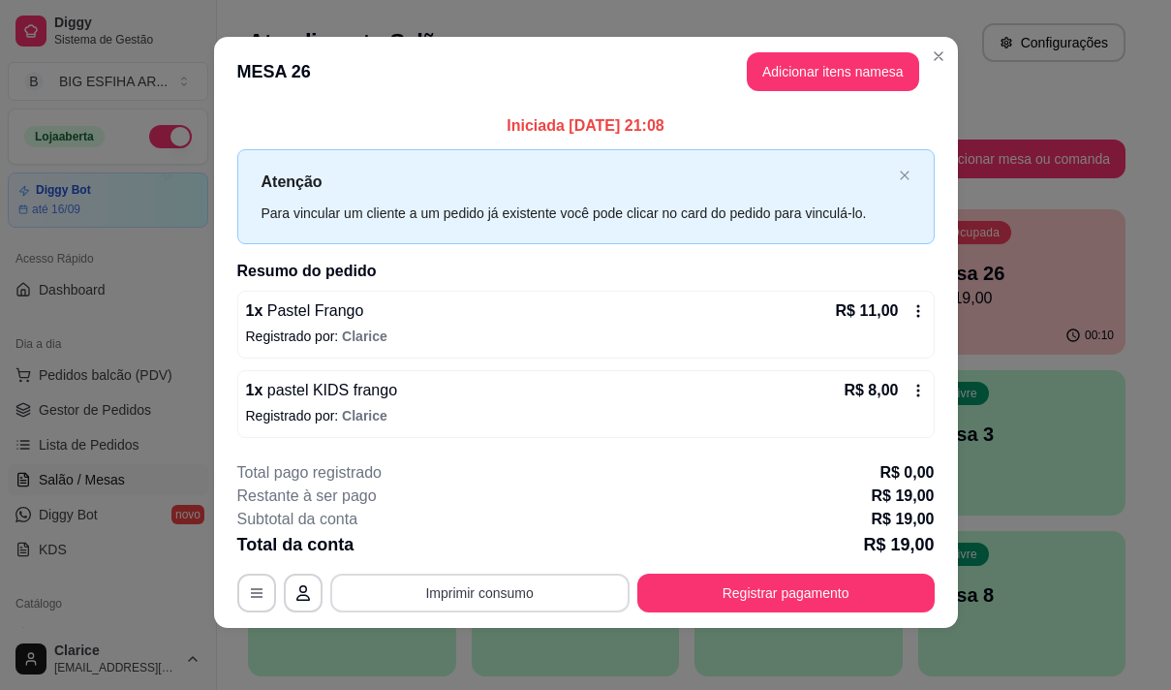
click at [539, 595] on button "Imprimir consumo" at bounding box center [479, 592] width 299 height 39
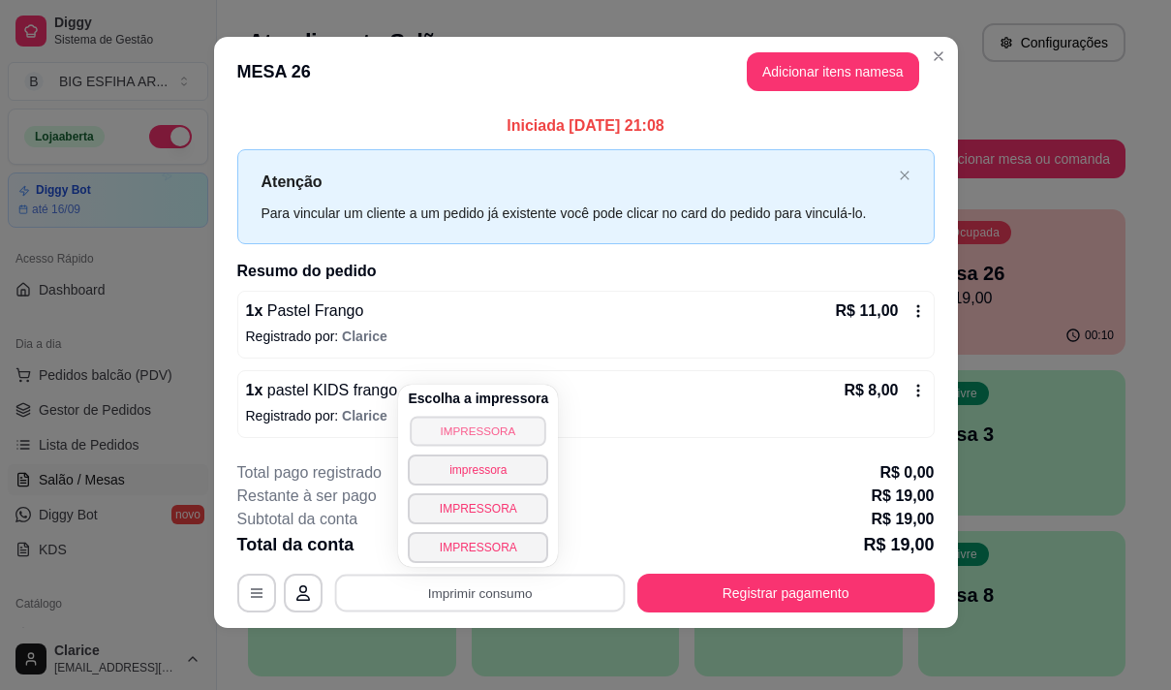
click at [480, 433] on button "IMPRESSORA" at bounding box center [479, 431] width 136 height 30
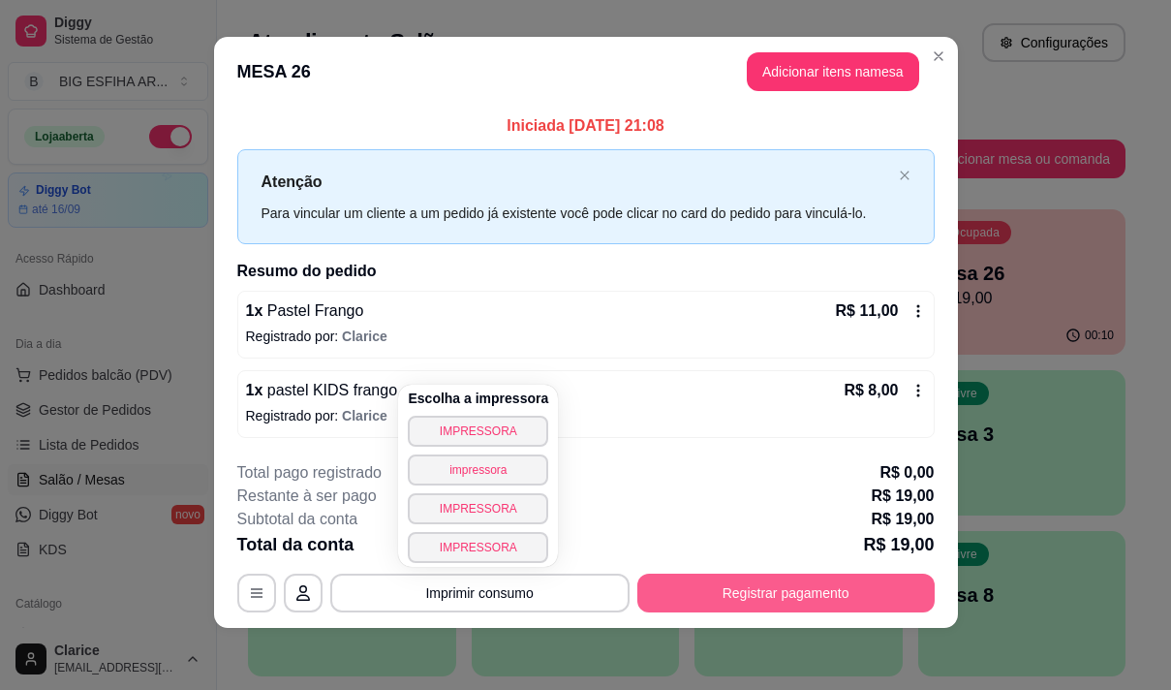
click at [882, 594] on button "Registrar pagamento" at bounding box center [785, 592] width 297 height 39
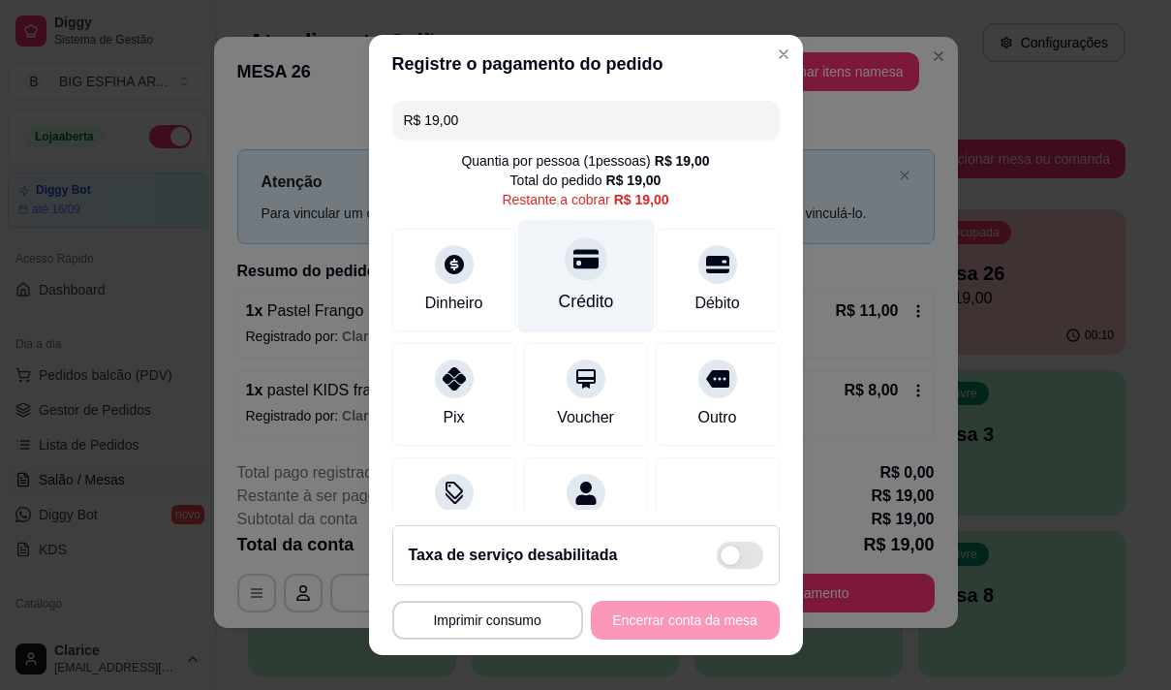
click at [579, 297] on div "Crédito" at bounding box center [585, 301] width 55 height 25
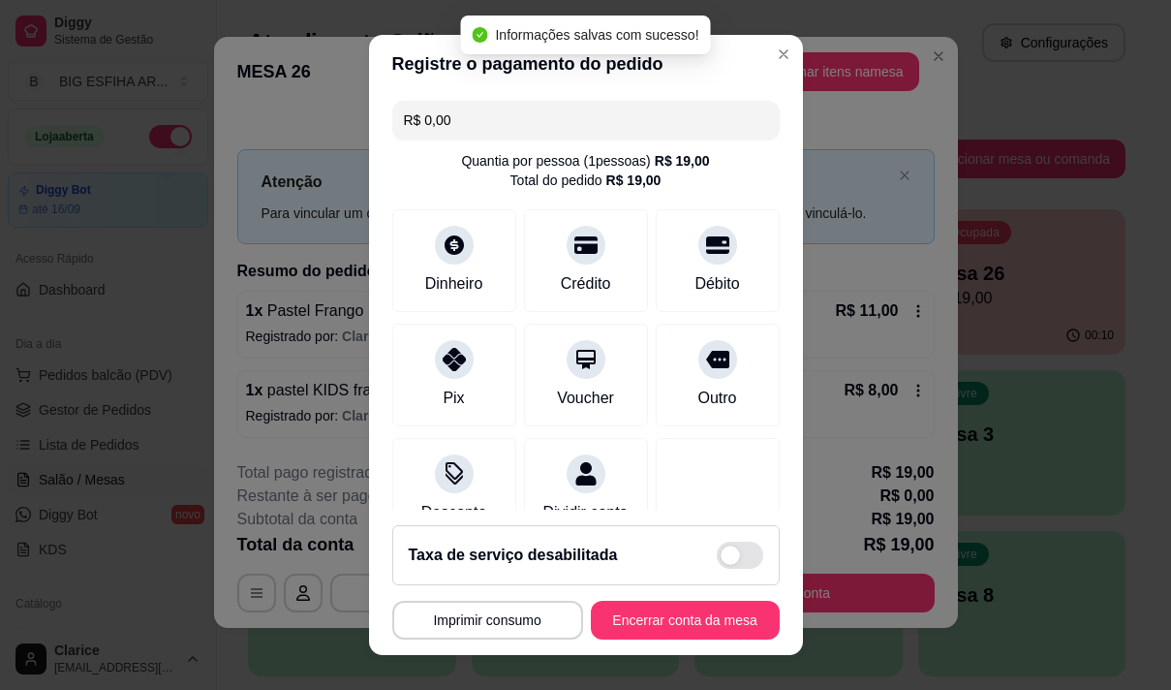
type input "R$ 0,00"
click at [640, 621] on button "Encerrar conta da mesa" at bounding box center [685, 620] width 189 height 39
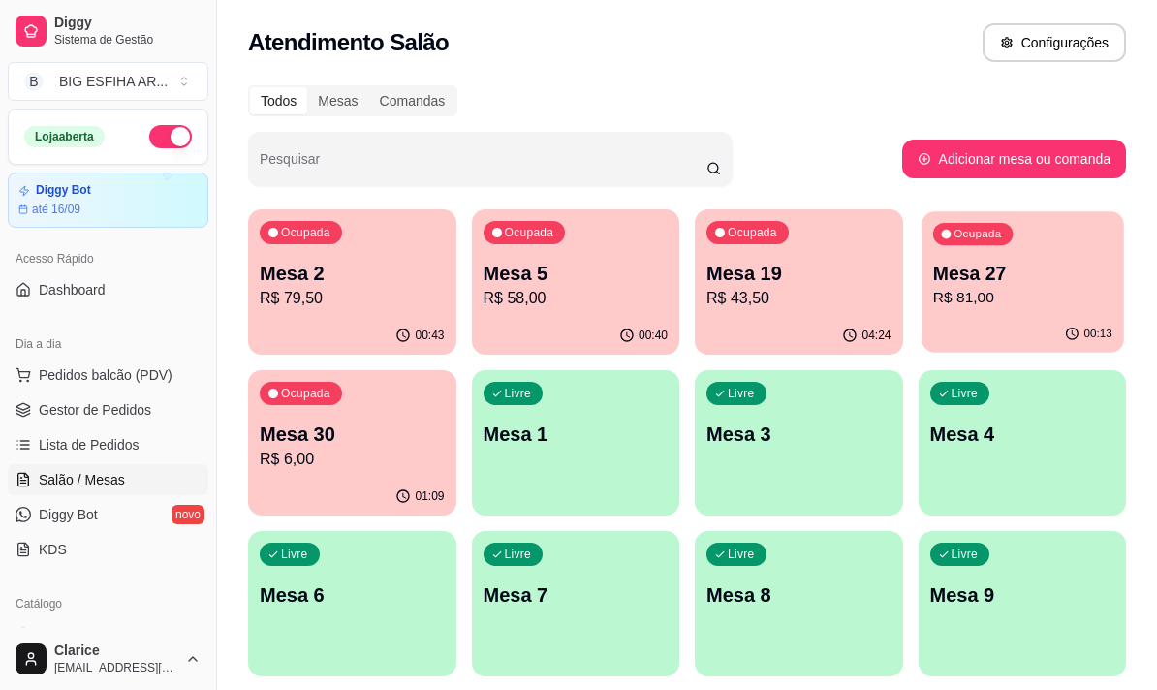
click at [1032, 279] on p "Mesa 27" at bounding box center [1021, 274] width 179 height 26
click at [980, 294] on p "R$ 81,00" at bounding box center [1022, 298] width 185 height 23
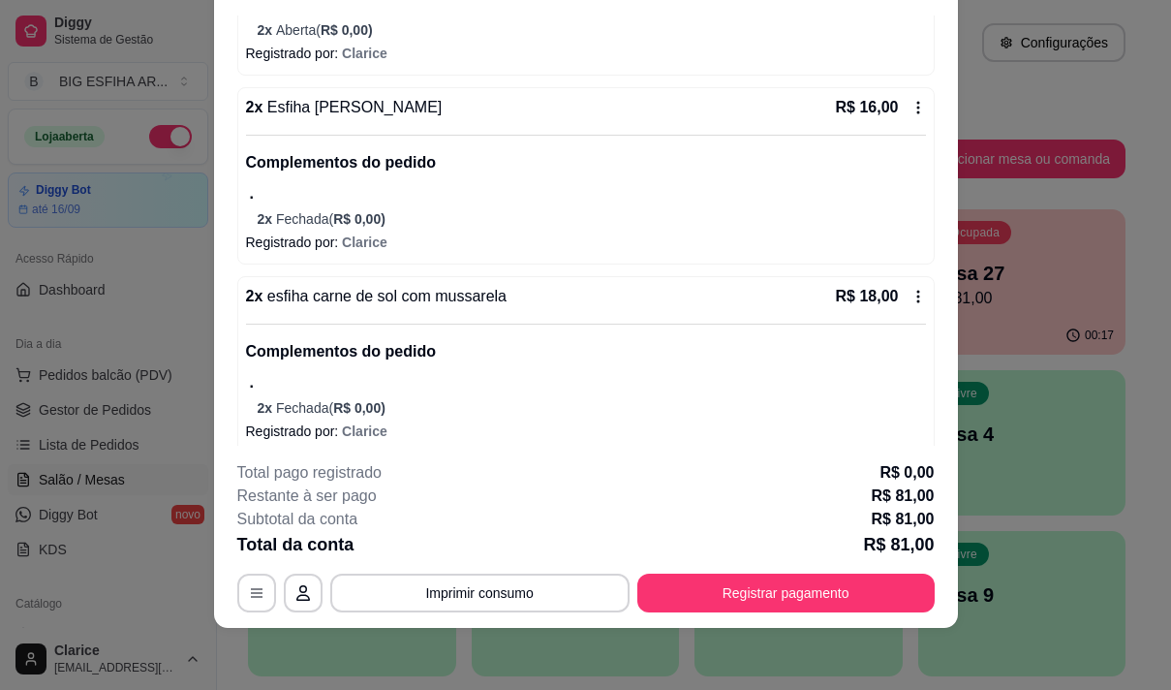
scroll to position [693, 0]
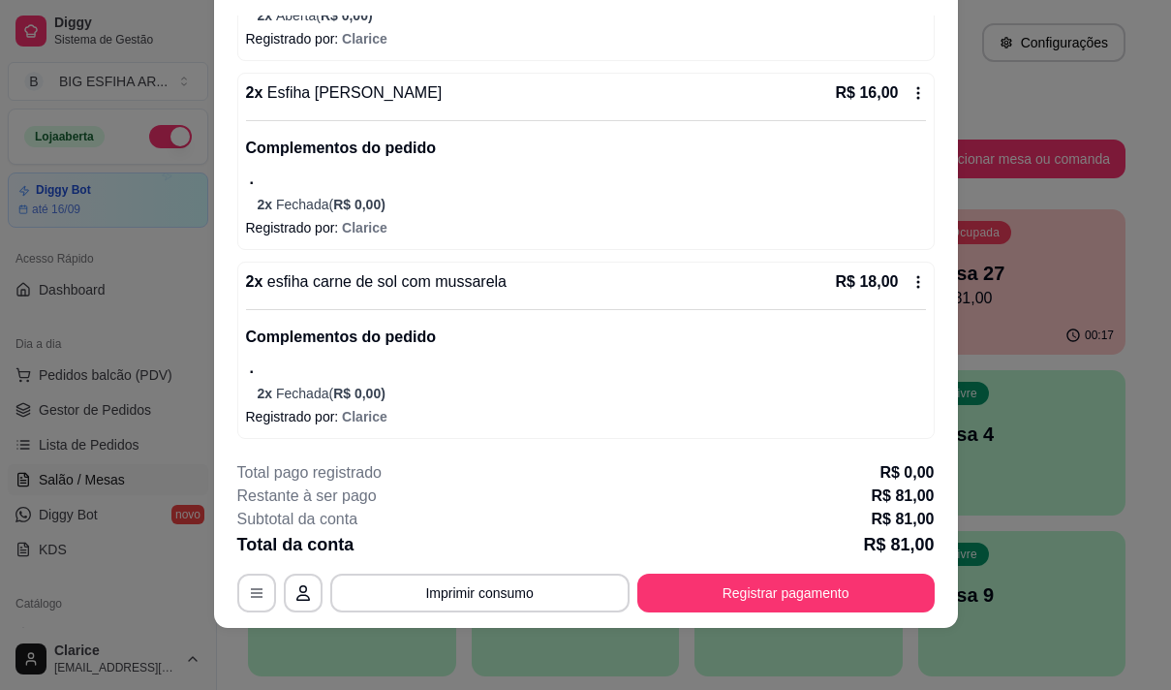
click at [911, 282] on icon at bounding box center [918, 281] width 15 height 15
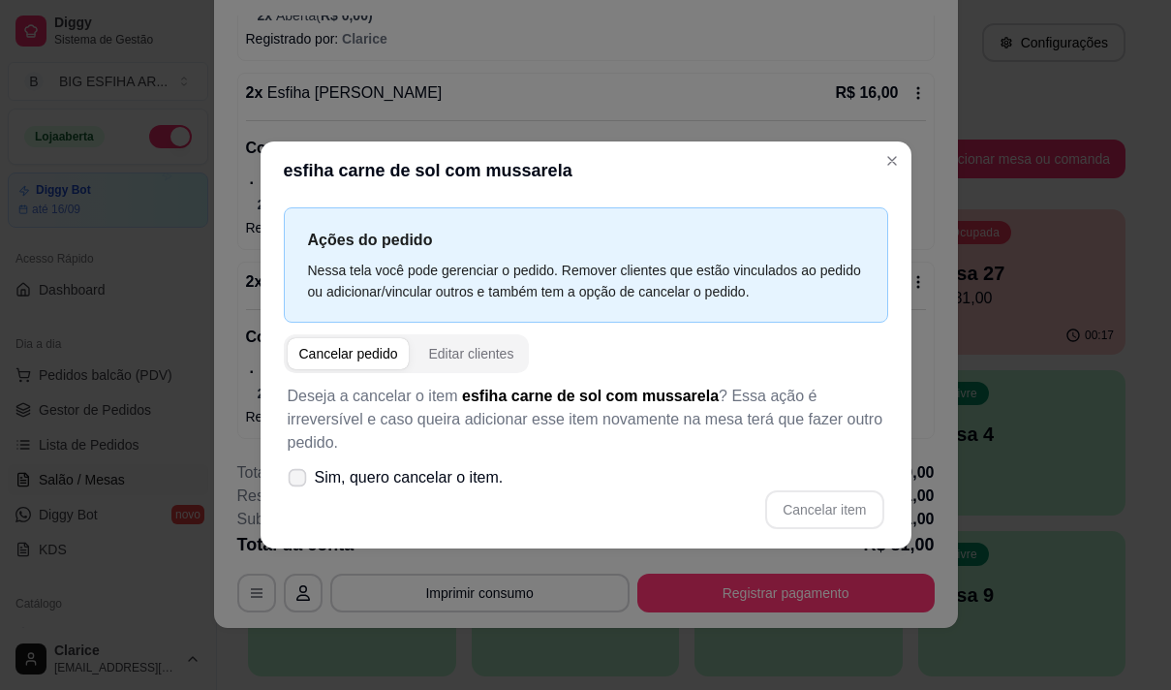
click at [303, 472] on icon at bounding box center [297, 477] width 15 height 11
click at [299, 481] on input "Sim, quero cancelar o item." at bounding box center [293, 487] width 13 height 13
checkbox input "true"
click at [800, 497] on button "Cancelar item" at bounding box center [824, 509] width 118 height 39
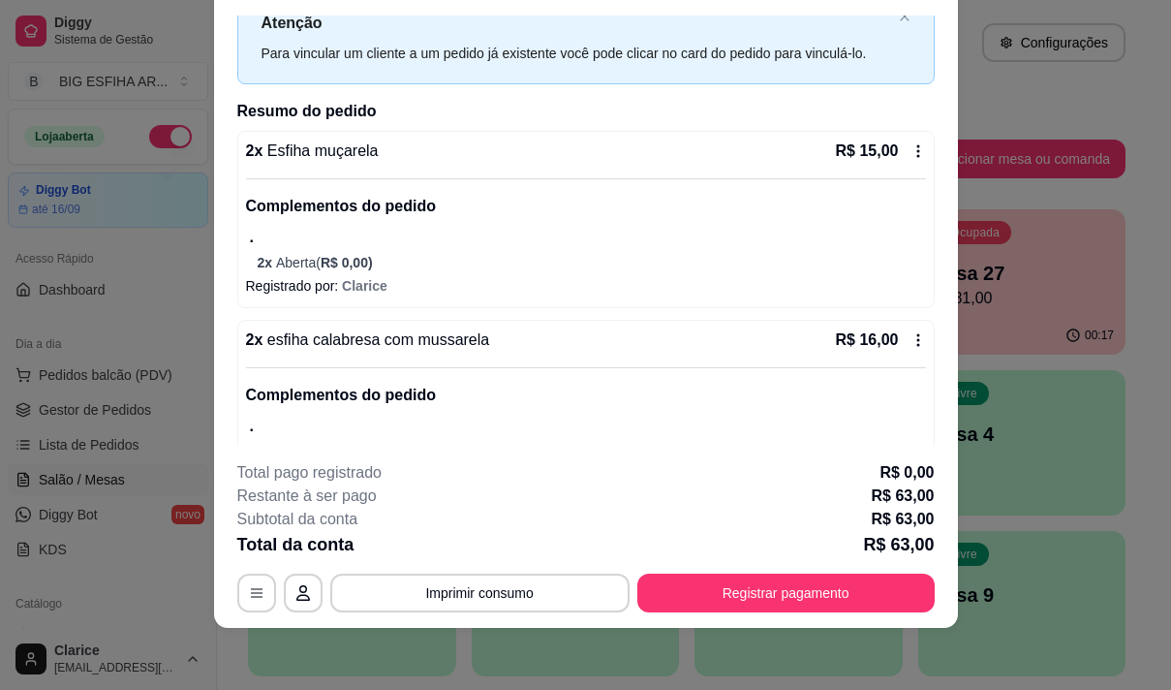
scroll to position [97, 0]
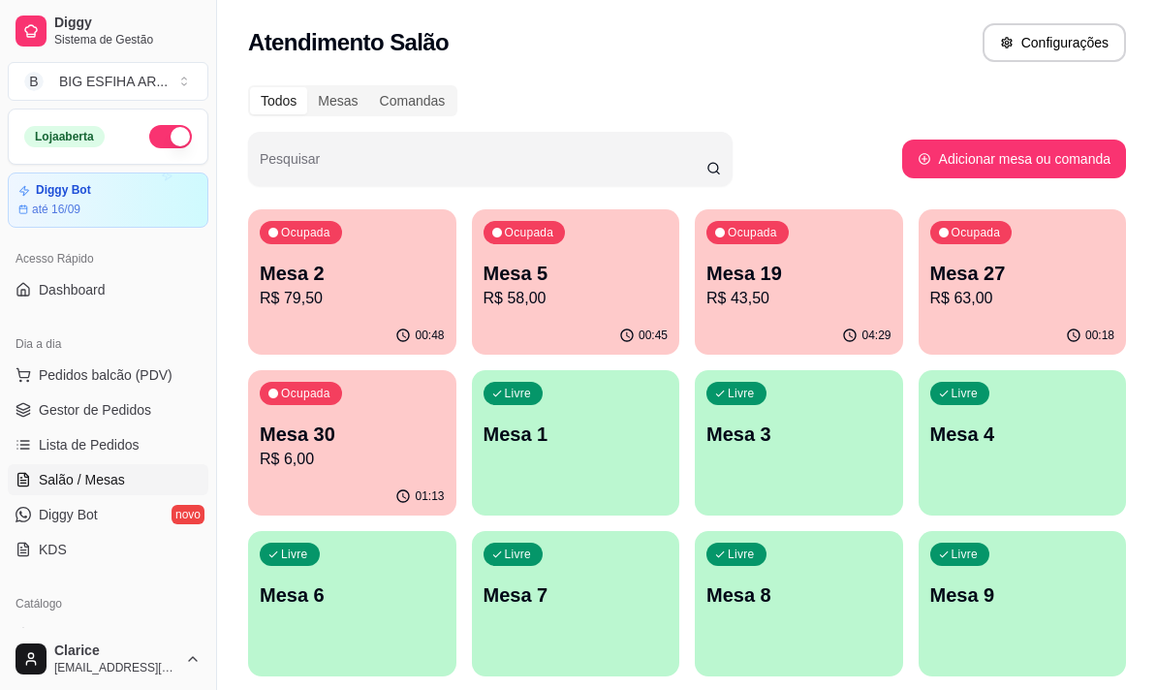
click at [139, 427] on ul "Pedidos balcão (PDV) Gestor de Pedidos Lista de Pedidos Salão / Mesas Diggy Bot…" at bounding box center [108, 461] width 201 height 205
click at [131, 455] on link "Lista de Pedidos" at bounding box center [108, 444] width 201 height 31
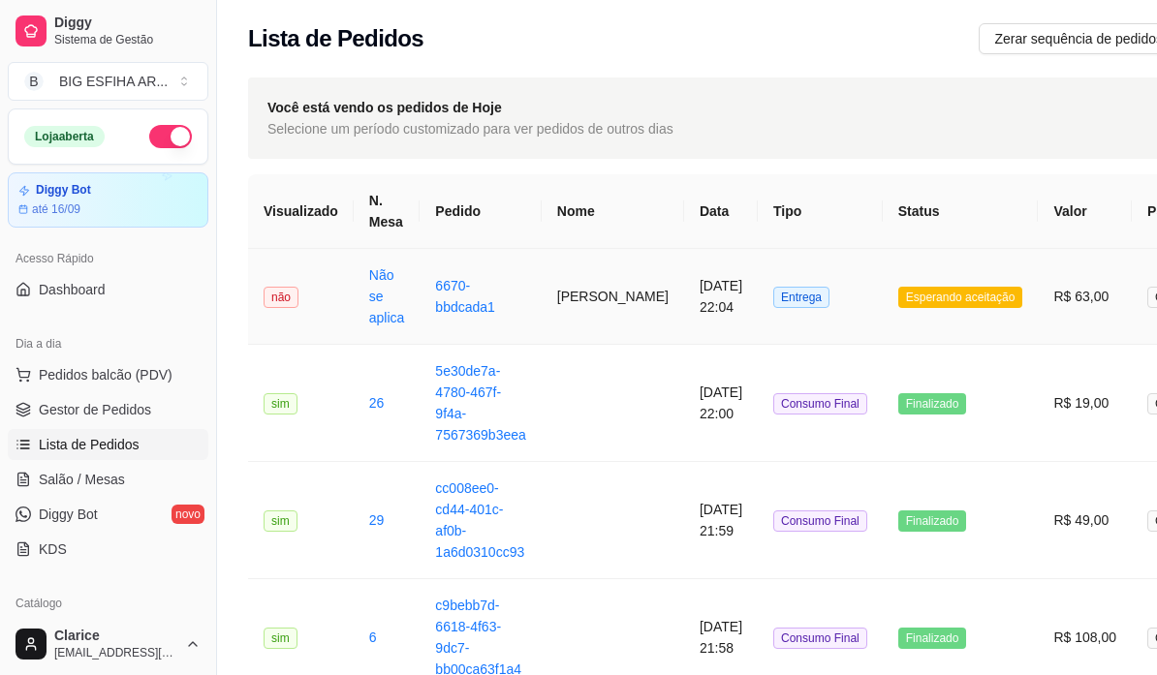
click at [611, 285] on td "[PERSON_NAME]" at bounding box center [612, 297] width 142 height 96
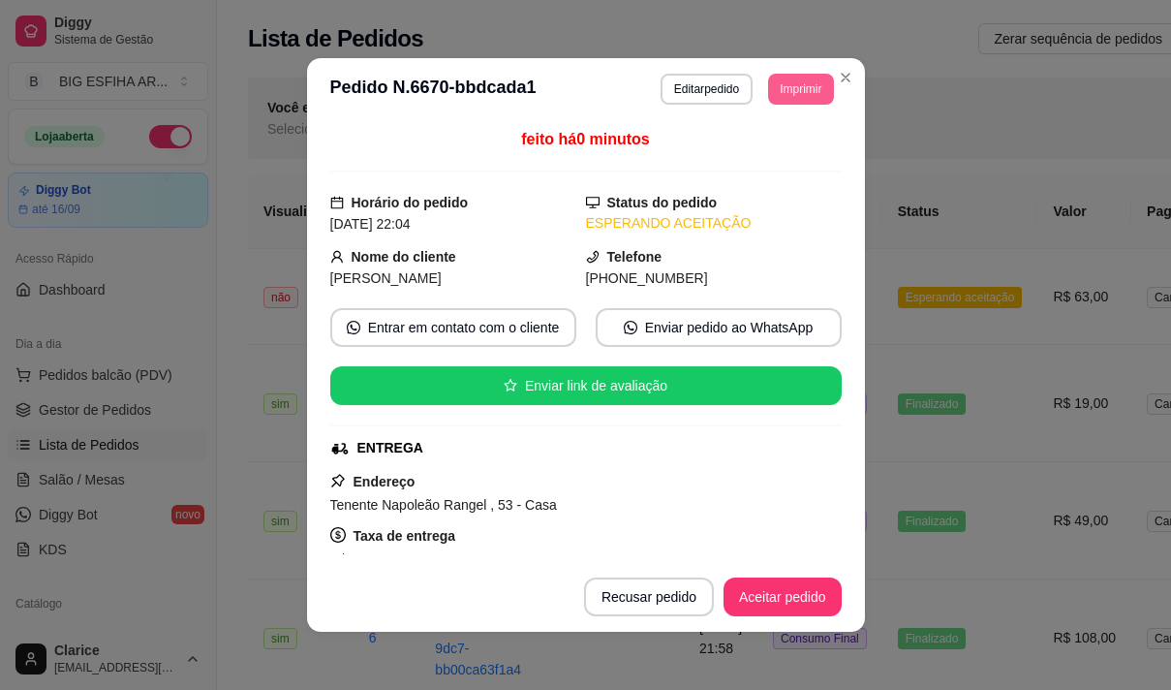
click at [772, 83] on button "Imprimir" at bounding box center [800, 89] width 65 height 31
click at [769, 581] on button "Aceitar pedido" at bounding box center [783, 596] width 118 height 39
click at [763, 599] on button "Aceitar pedido" at bounding box center [783, 596] width 118 height 39
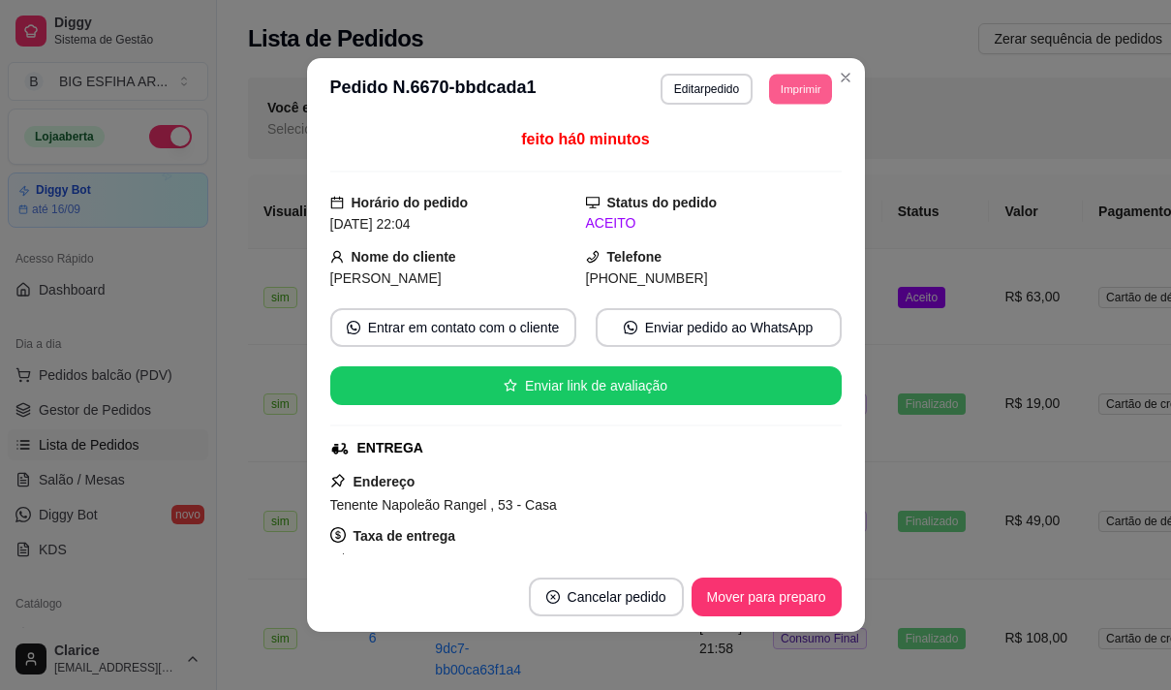
click at [801, 95] on button "Imprimir" at bounding box center [800, 89] width 63 height 30
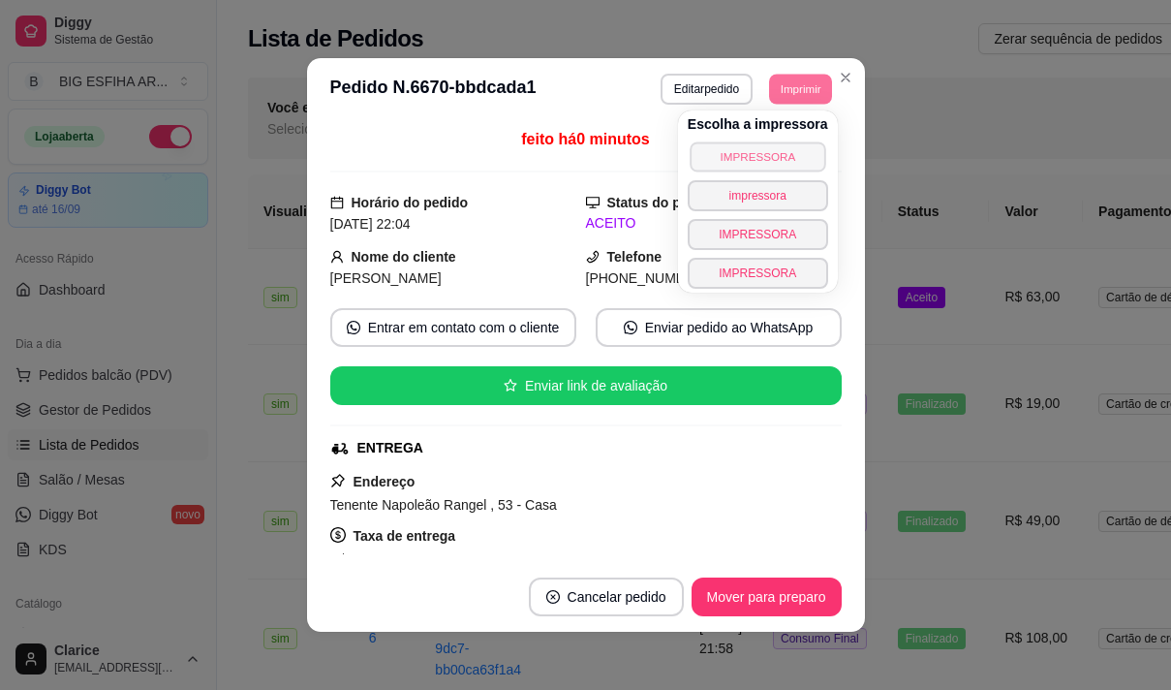
click at [776, 161] on button "IMPRESSORA" at bounding box center [758, 156] width 136 height 30
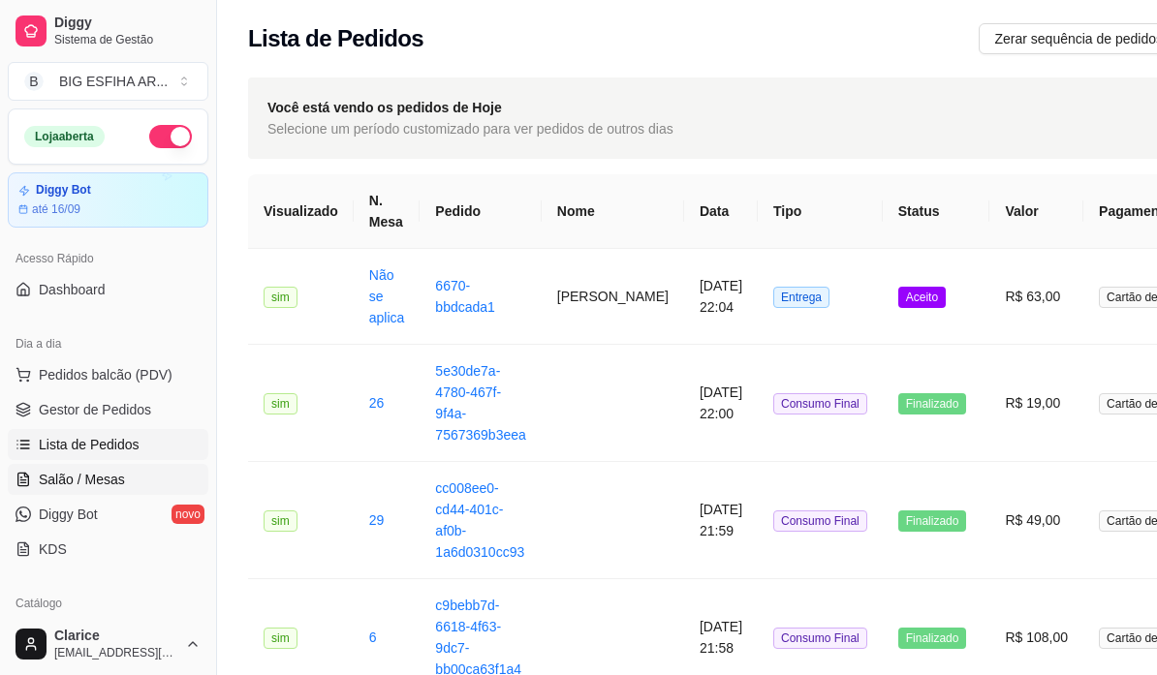
click at [91, 482] on span "Salão / Mesas" at bounding box center [82, 479] width 86 height 19
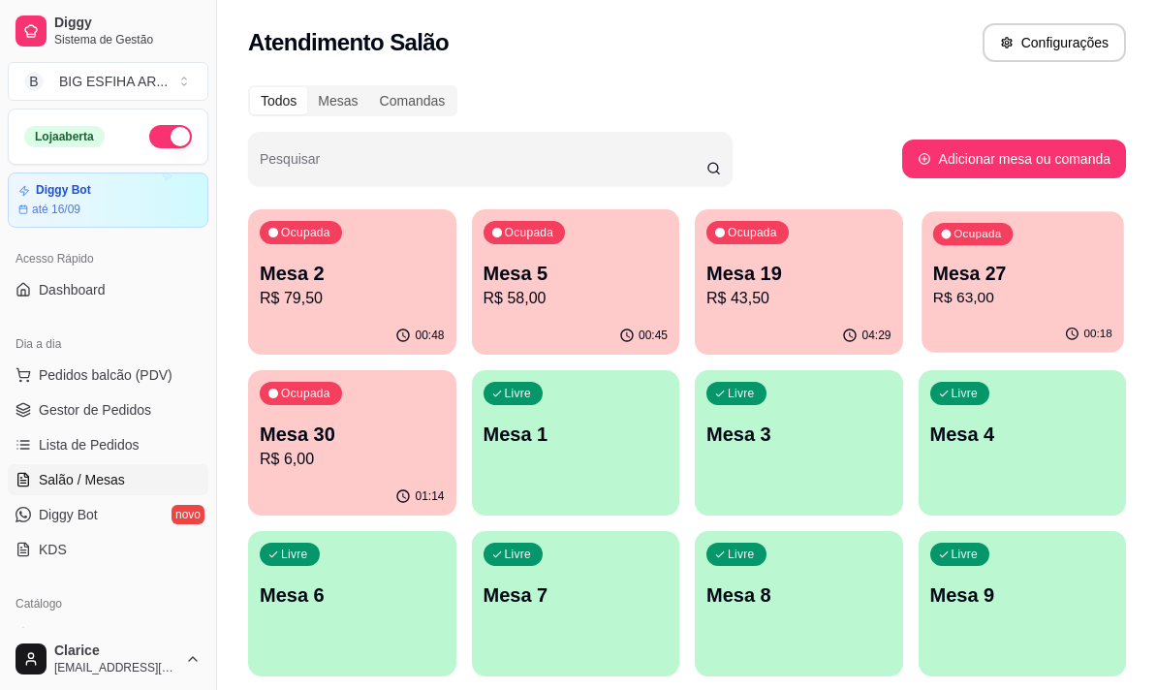
click at [1008, 280] on p "Mesa 27" at bounding box center [1021, 274] width 179 height 26
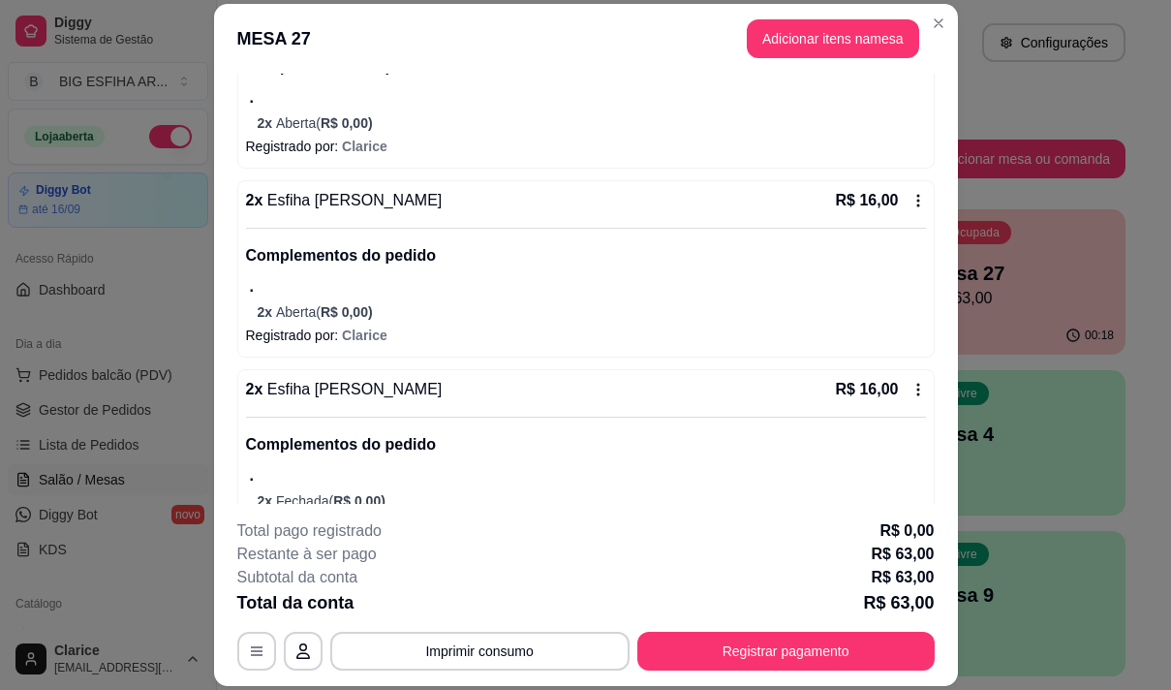
scroll to position [484, 0]
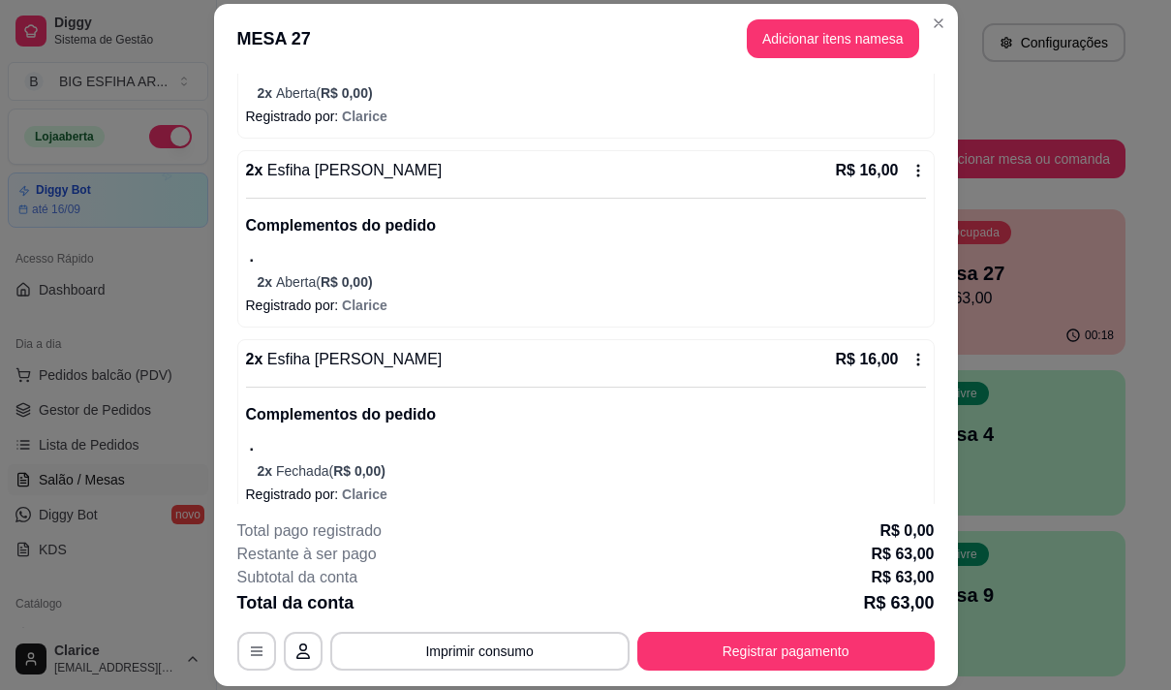
click at [887, 358] on div "R$ 16,00" at bounding box center [881, 359] width 90 height 23
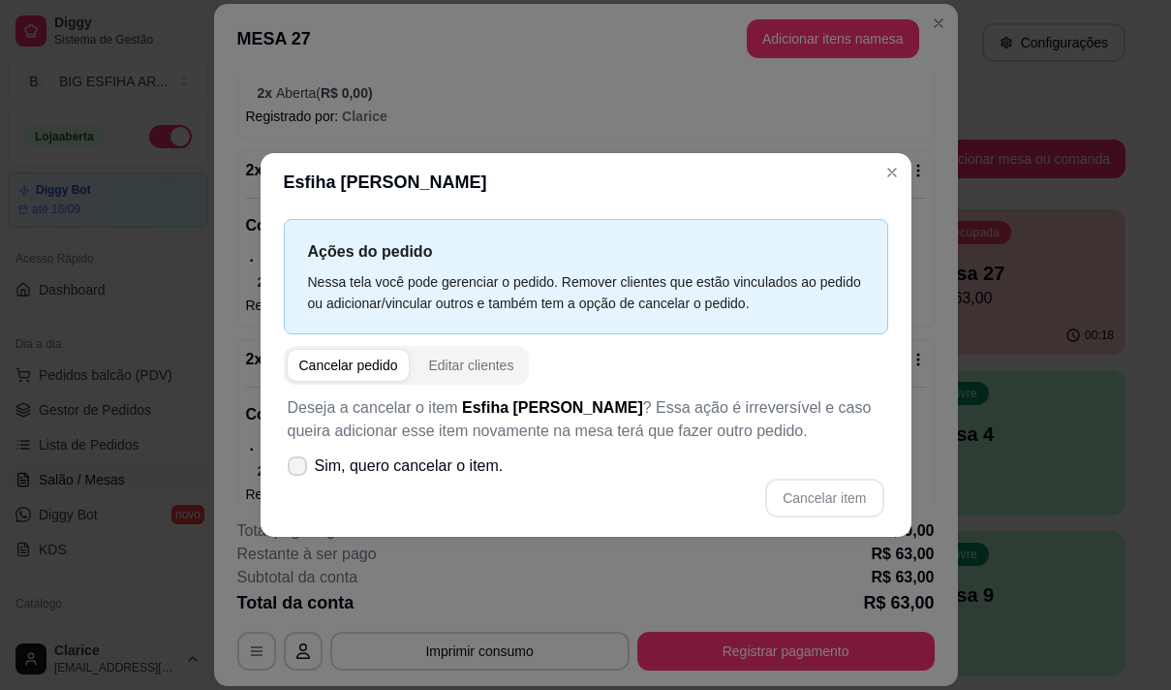
click at [296, 463] on icon at bounding box center [297, 466] width 15 height 12
click at [296, 470] on input "Sim, quero cancelar o item." at bounding box center [293, 476] width 13 height 13
checkbox input "true"
click at [824, 494] on button "Cancelar item" at bounding box center [824, 499] width 115 height 38
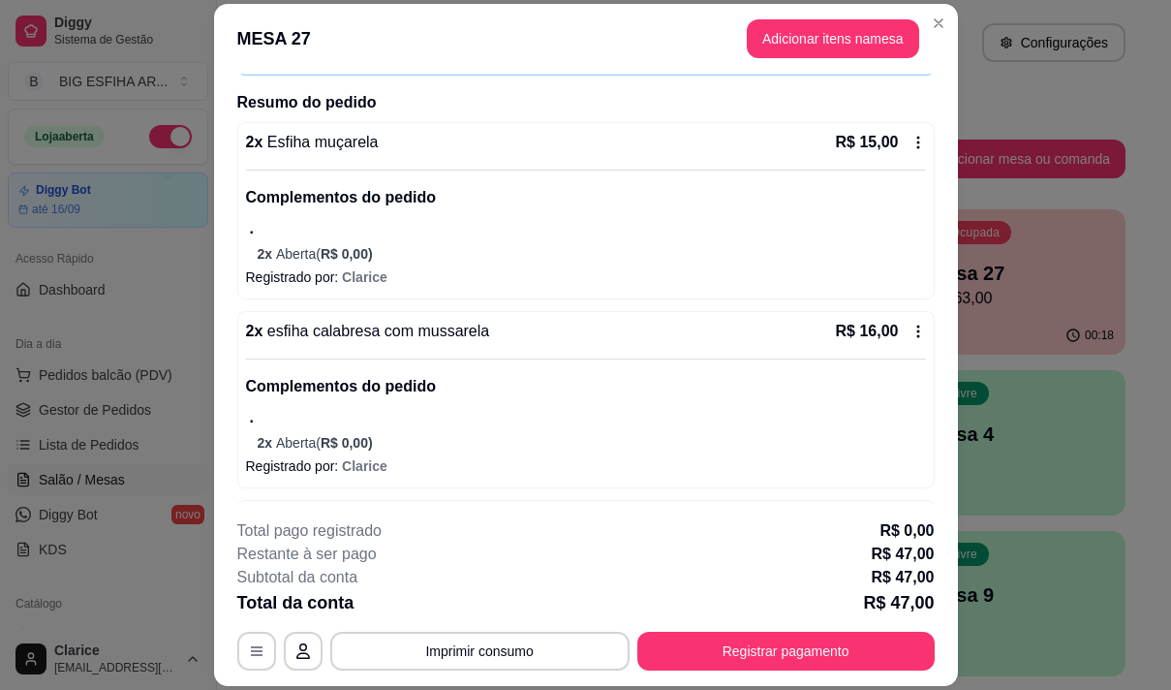
scroll to position [39, 0]
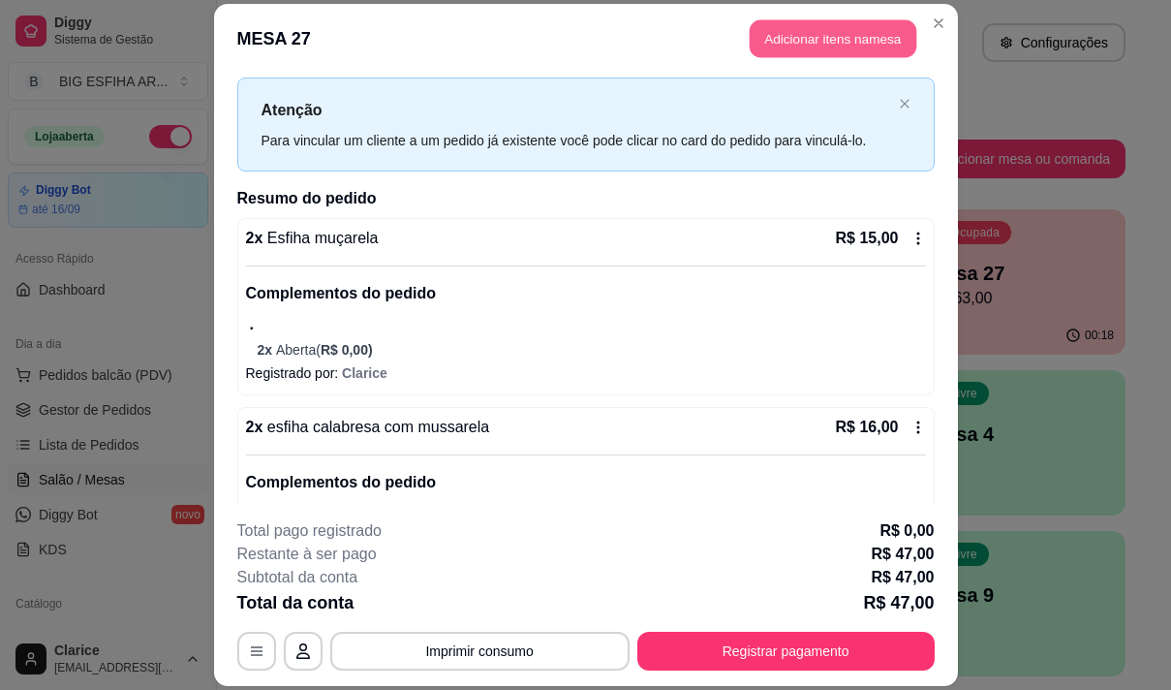
click at [789, 40] on button "Adicionar itens na mesa" at bounding box center [833, 38] width 167 height 38
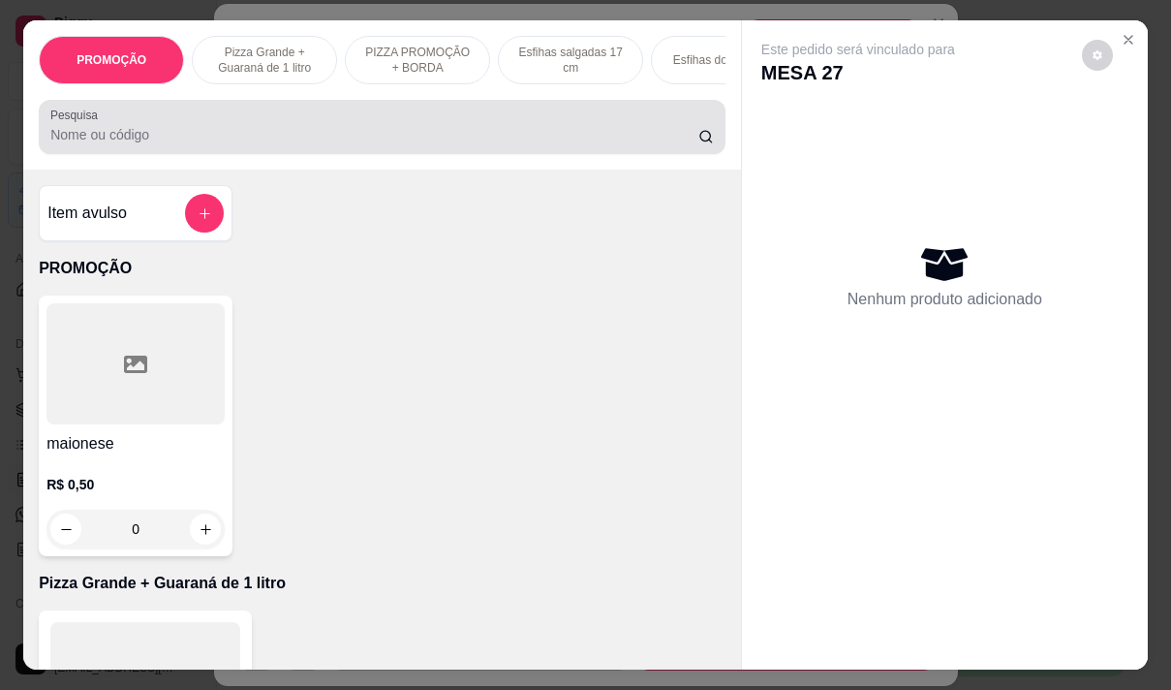
click at [420, 131] on div at bounding box center [382, 127] width 664 height 39
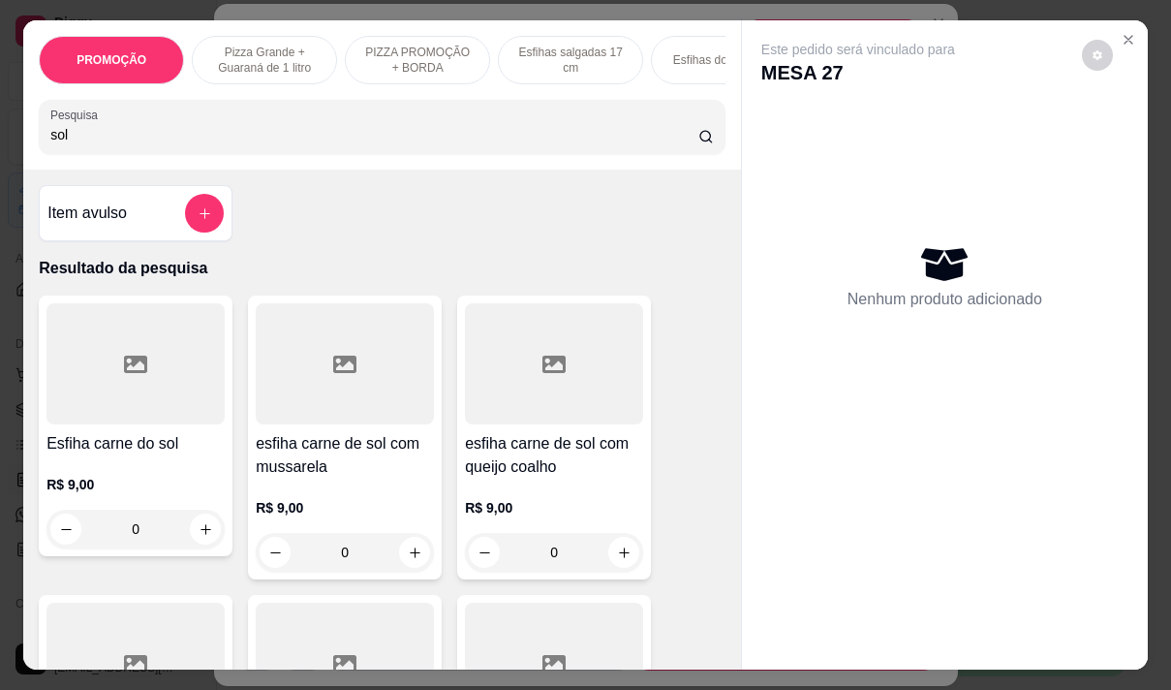
type input "sol"
click at [302, 478] on h4 "esfiha carne de sol com mussarela" at bounding box center [345, 455] width 178 height 46
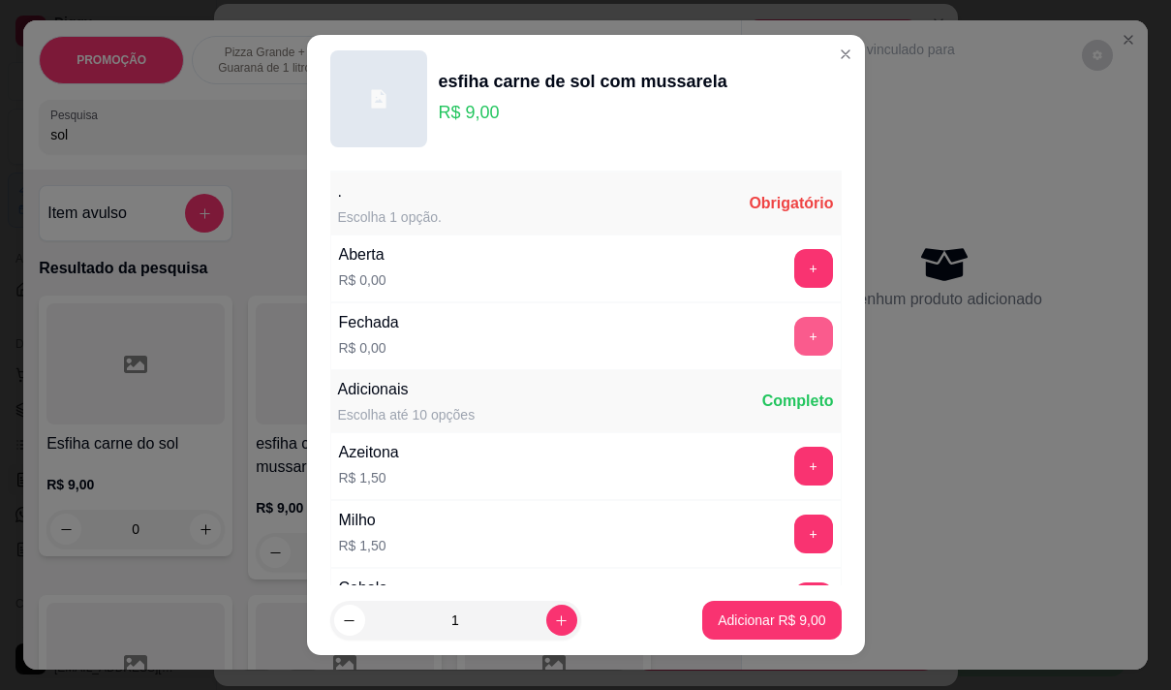
click at [794, 330] on button "+" at bounding box center [813, 336] width 39 height 39
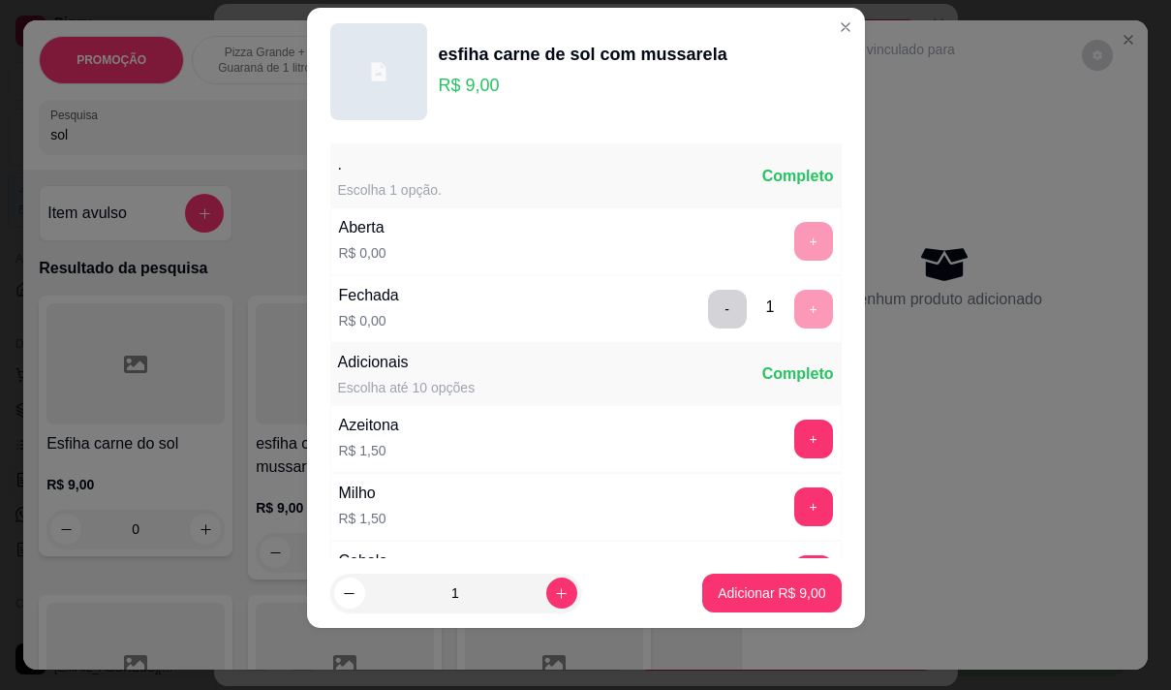
scroll to position [207, 0]
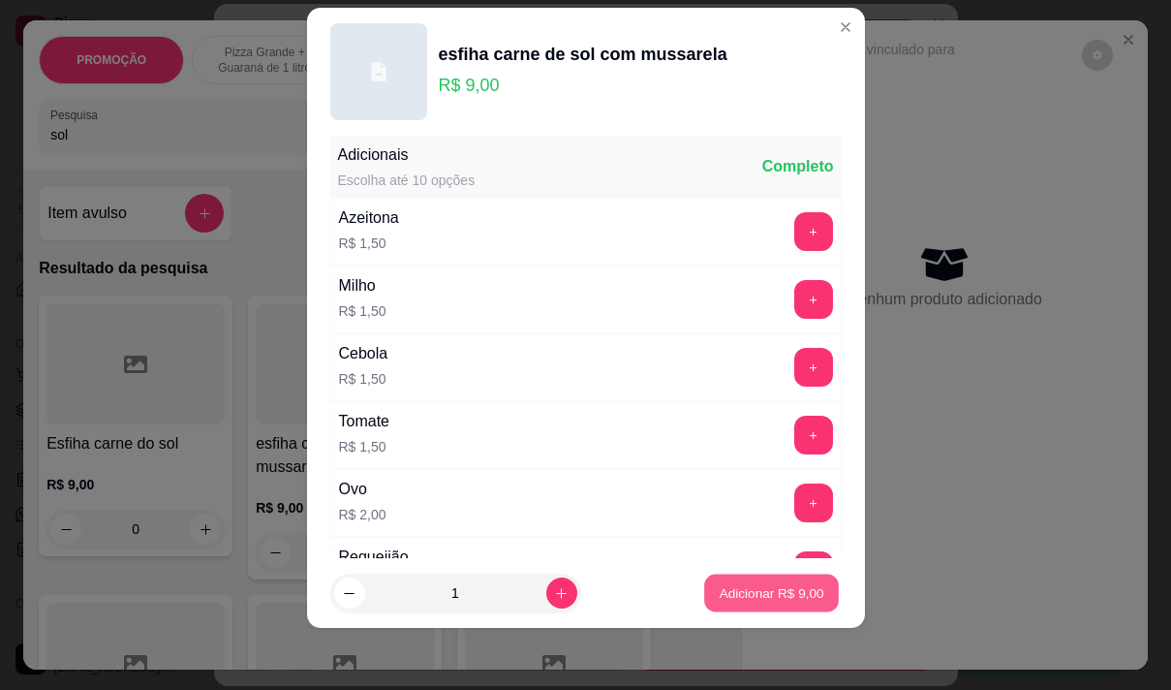
click at [731, 589] on p "Adicionar R$ 9,00" at bounding box center [772, 593] width 105 height 18
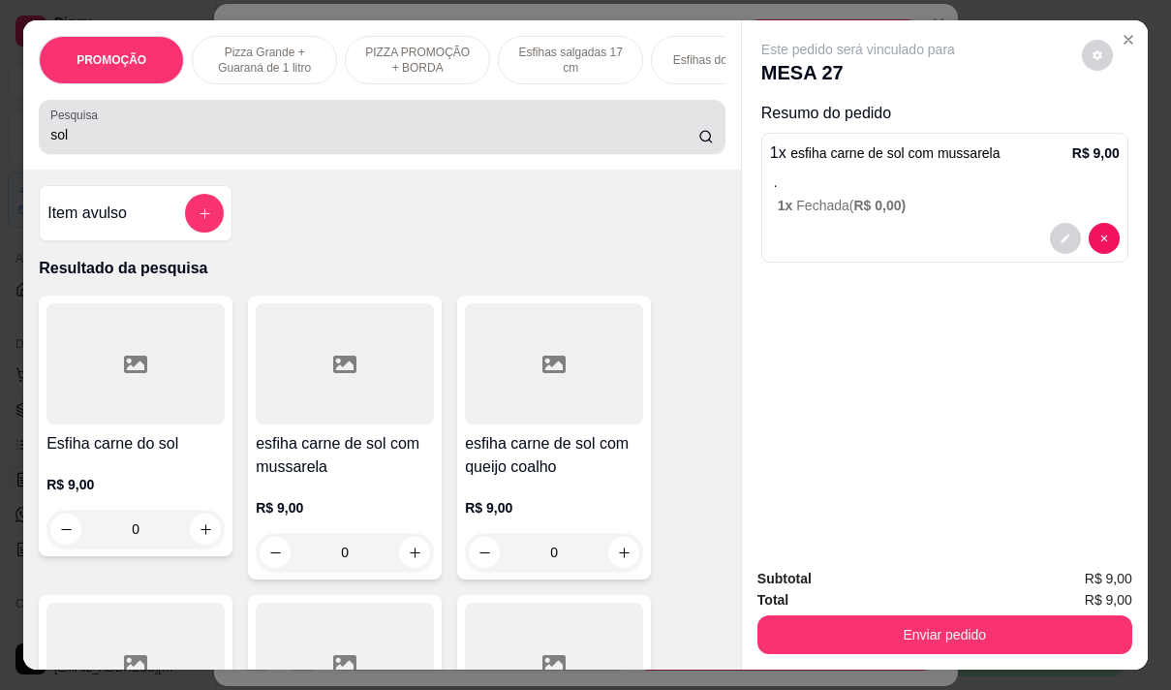
click at [89, 144] on input "sol" at bounding box center [374, 134] width 648 height 19
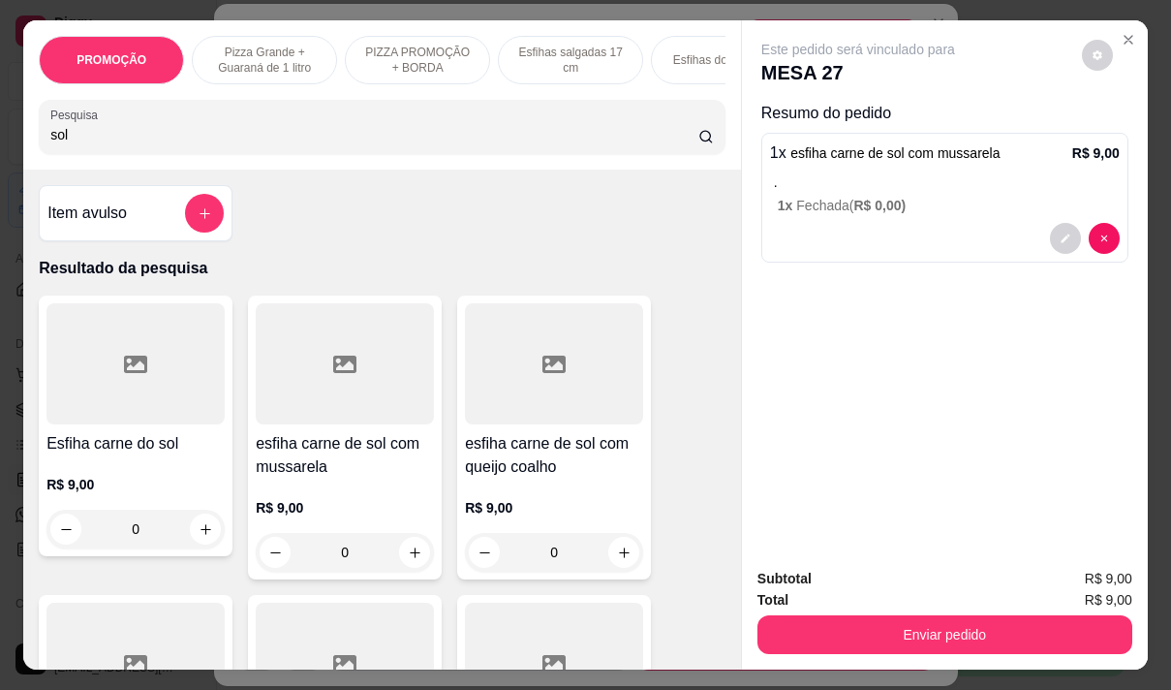
click at [89, 144] on input "sol" at bounding box center [374, 134] width 648 height 19
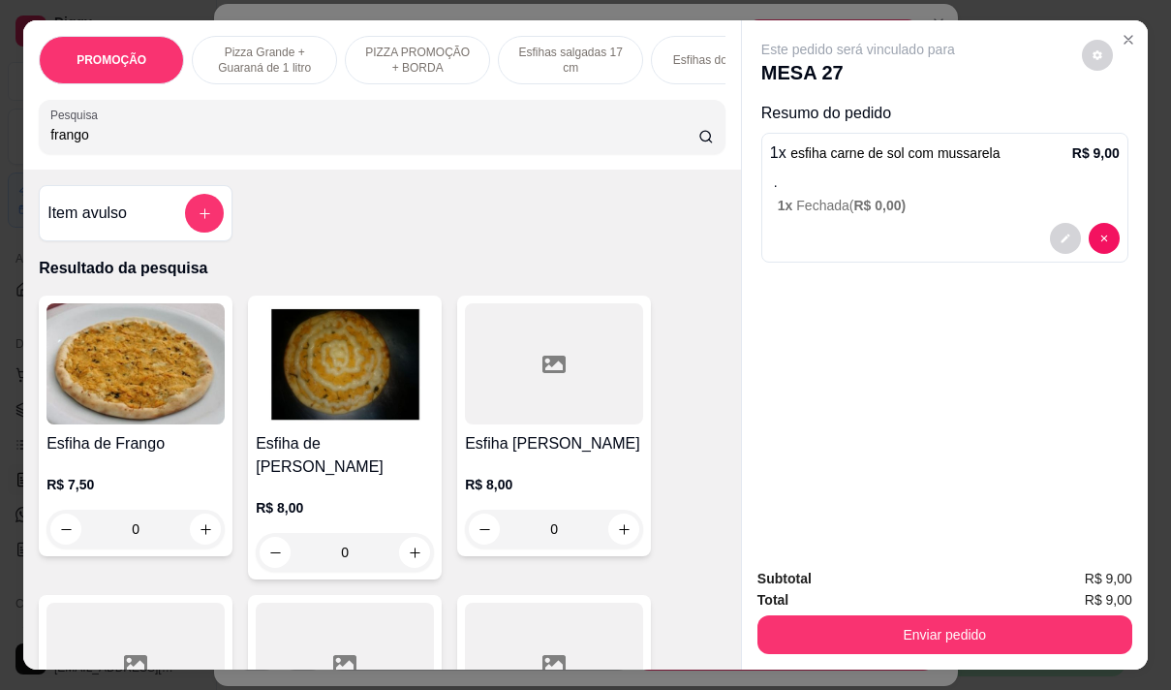
type input "frango"
click at [569, 475] on div "R$ 8,00 0" at bounding box center [554, 501] width 178 height 93
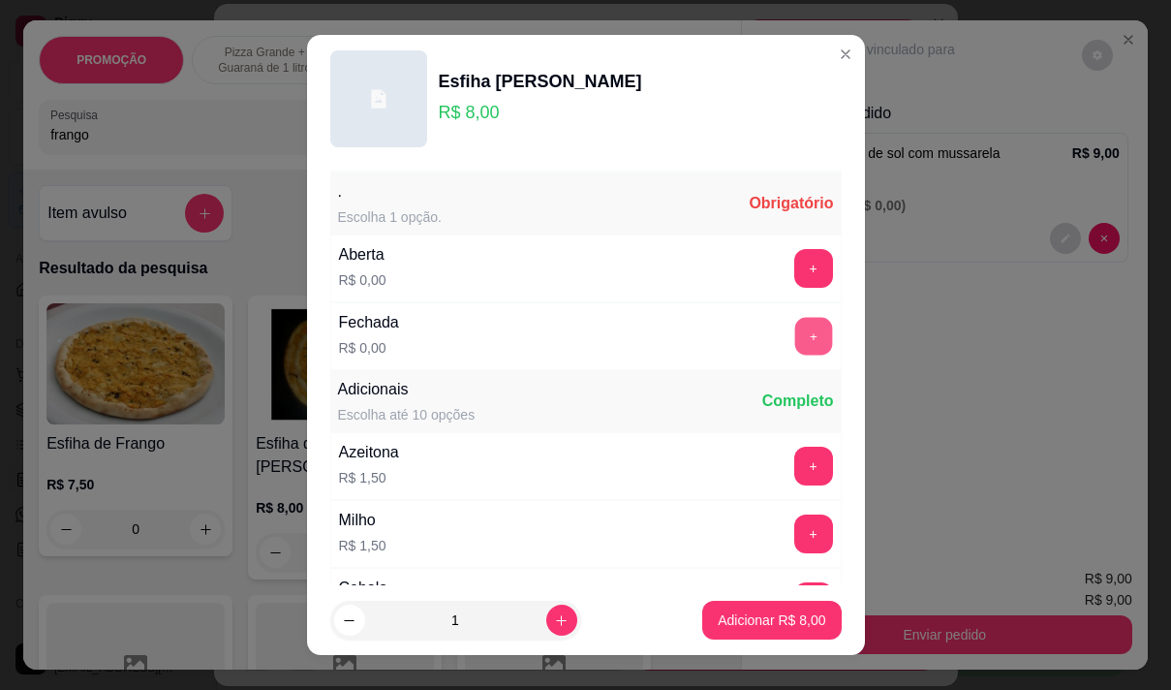
click at [794, 330] on button "+" at bounding box center [813, 336] width 38 height 38
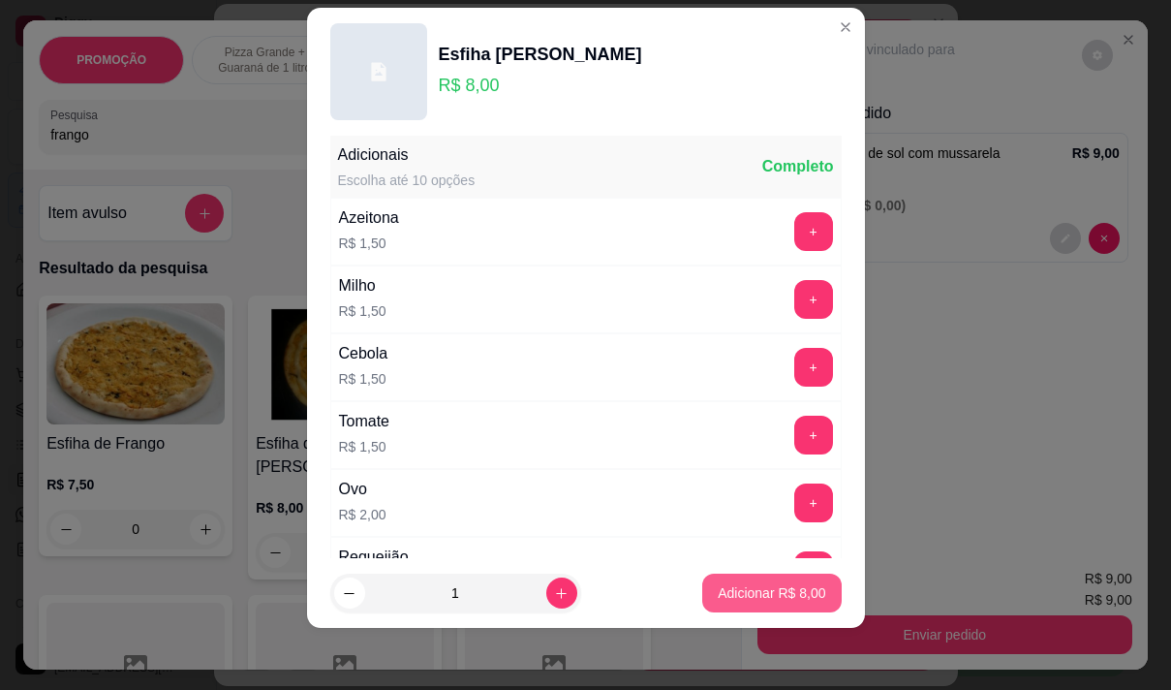
click at [761, 597] on p "Adicionar R$ 8,00" at bounding box center [772, 592] width 108 height 19
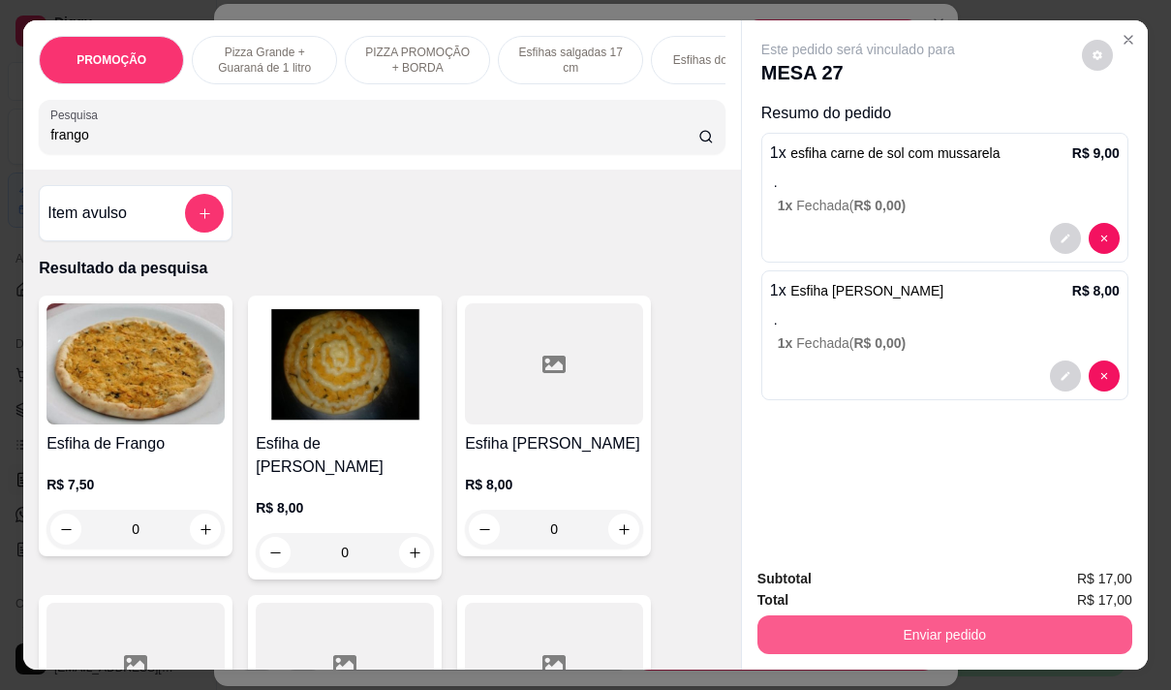
click at [922, 623] on button "Enviar pedido" at bounding box center [945, 634] width 375 height 39
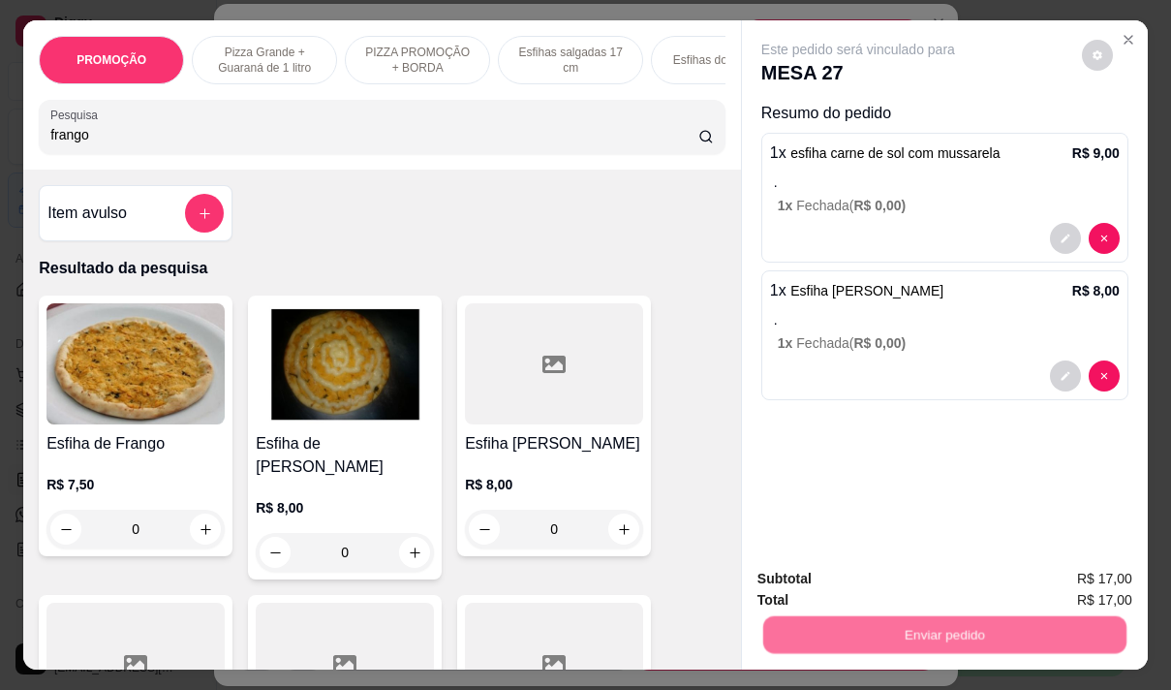
click at [859, 582] on button "Não registrar e enviar pedido" at bounding box center [881, 579] width 196 height 36
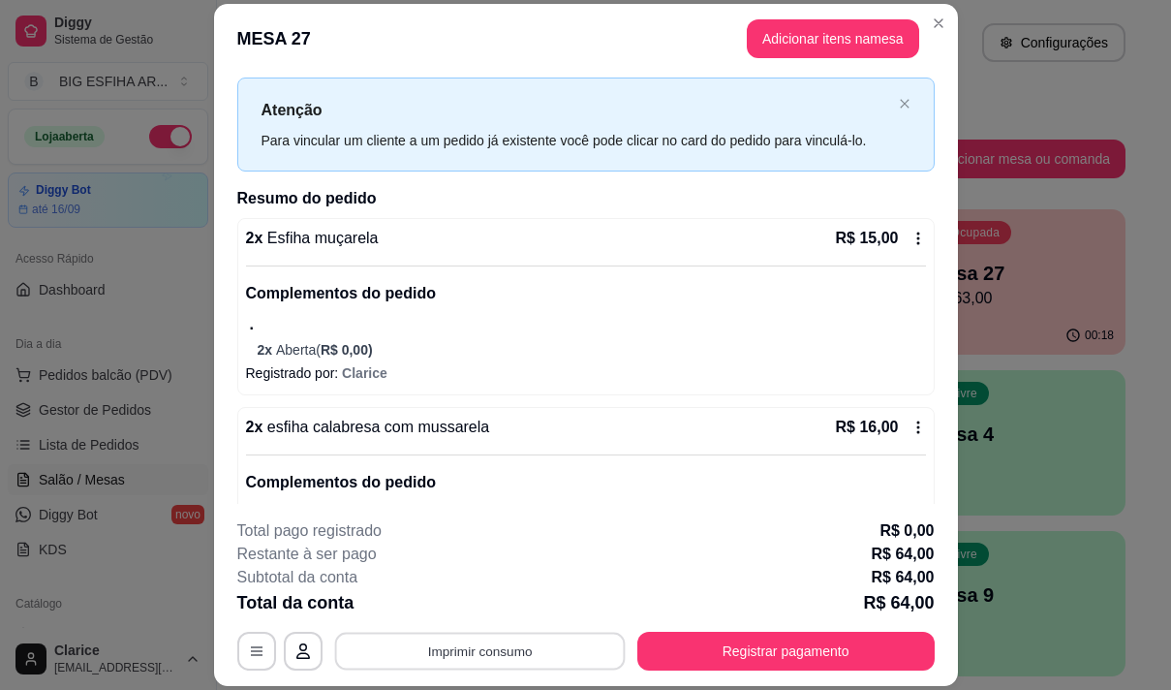
click at [485, 643] on button "Imprimir consumo" at bounding box center [479, 652] width 291 height 38
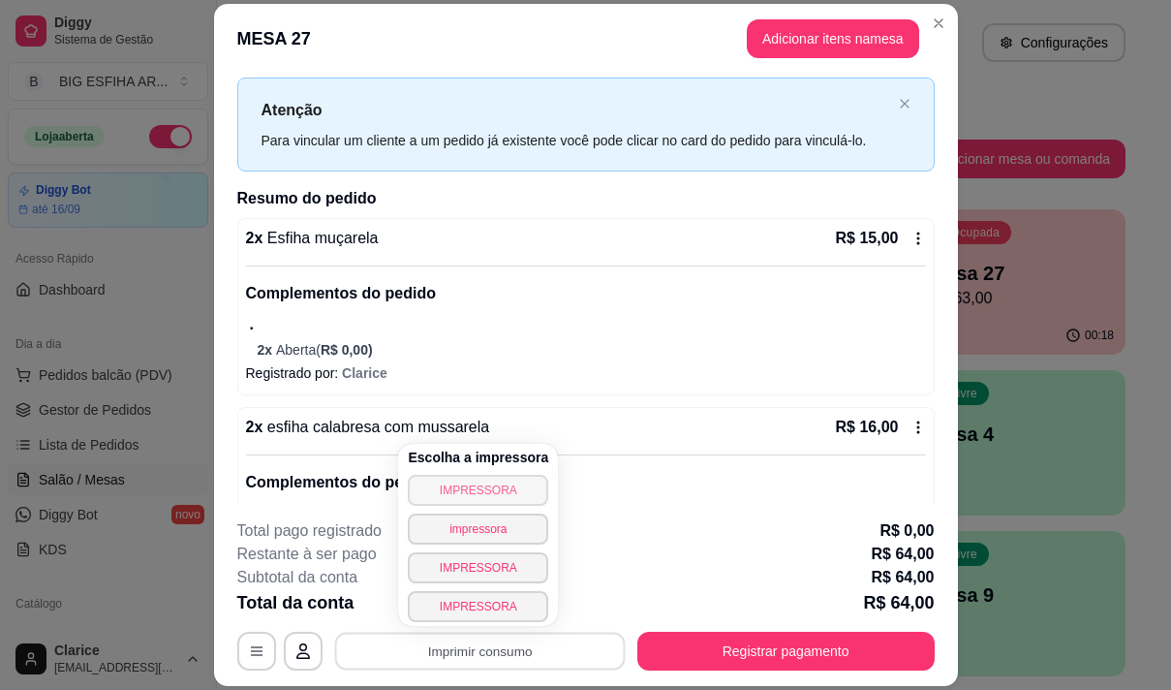
click at [450, 487] on button "IMPRESSORA" at bounding box center [478, 490] width 140 height 31
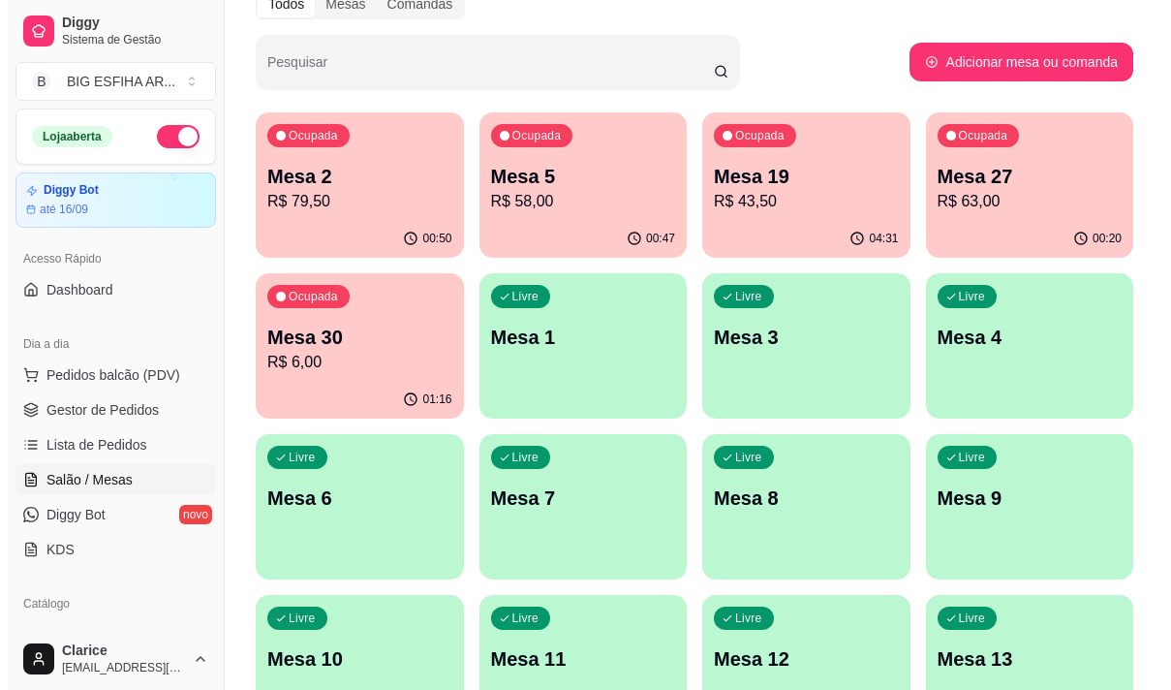
scroll to position [0, 0]
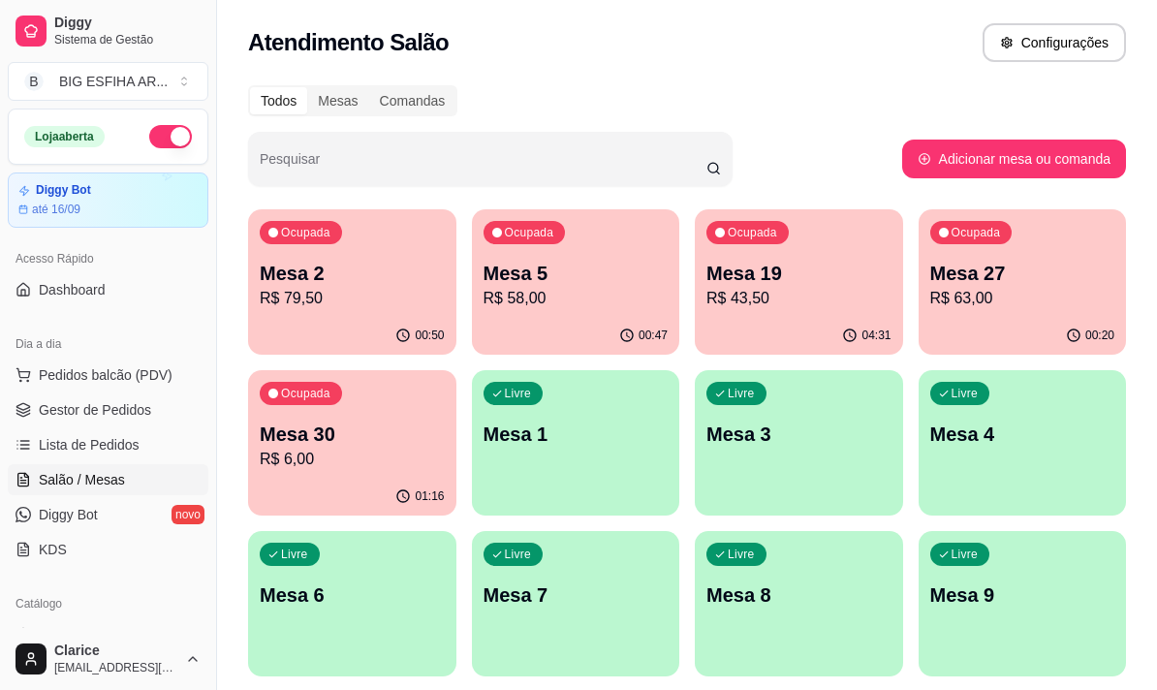
click at [548, 293] on p "R$ 58,00" at bounding box center [574, 298] width 179 height 22
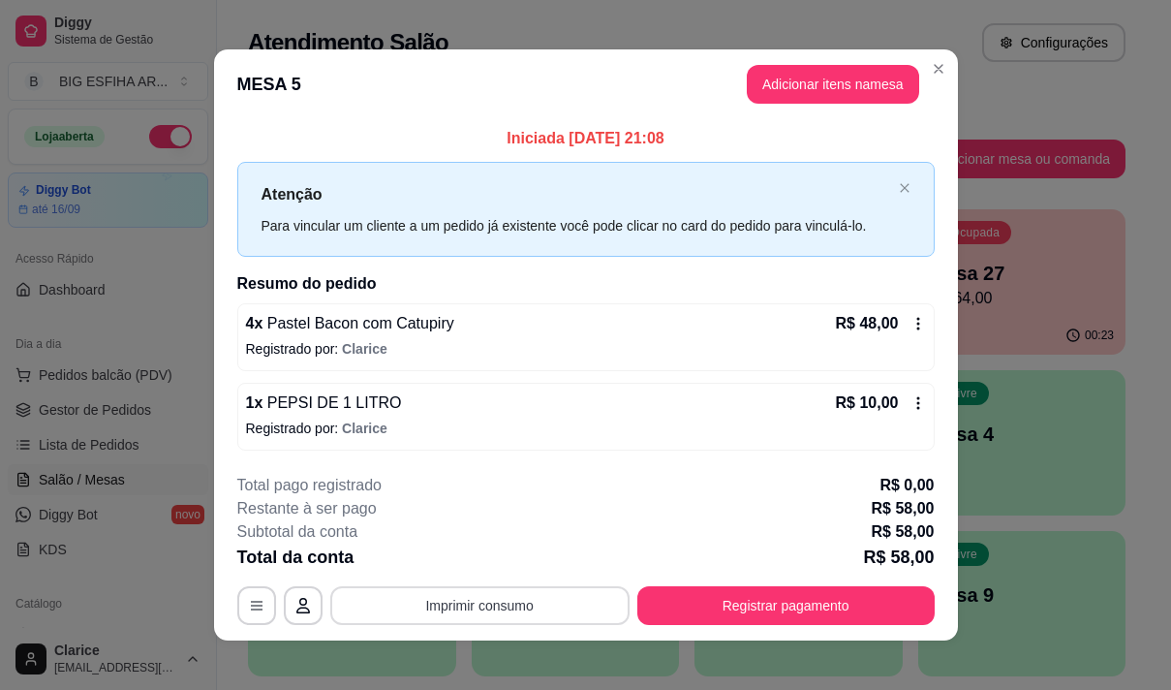
click at [477, 604] on button "Imprimir consumo" at bounding box center [479, 605] width 299 height 39
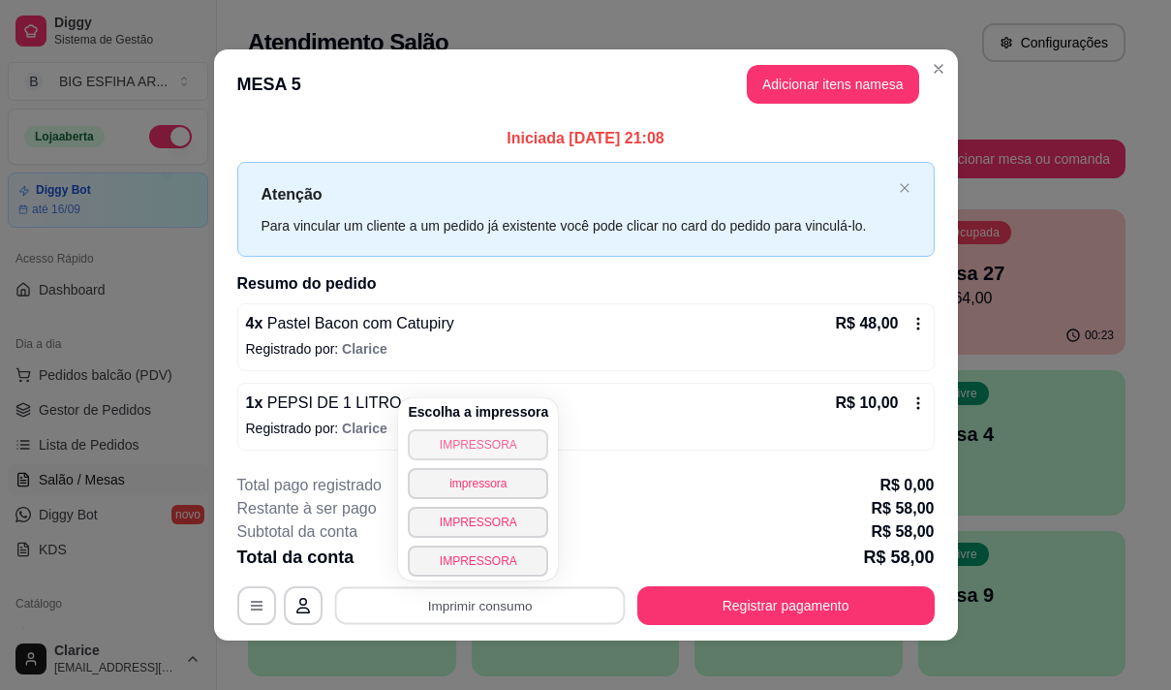
click at [473, 449] on button "IMPRESSORA" at bounding box center [478, 444] width 140 height 31
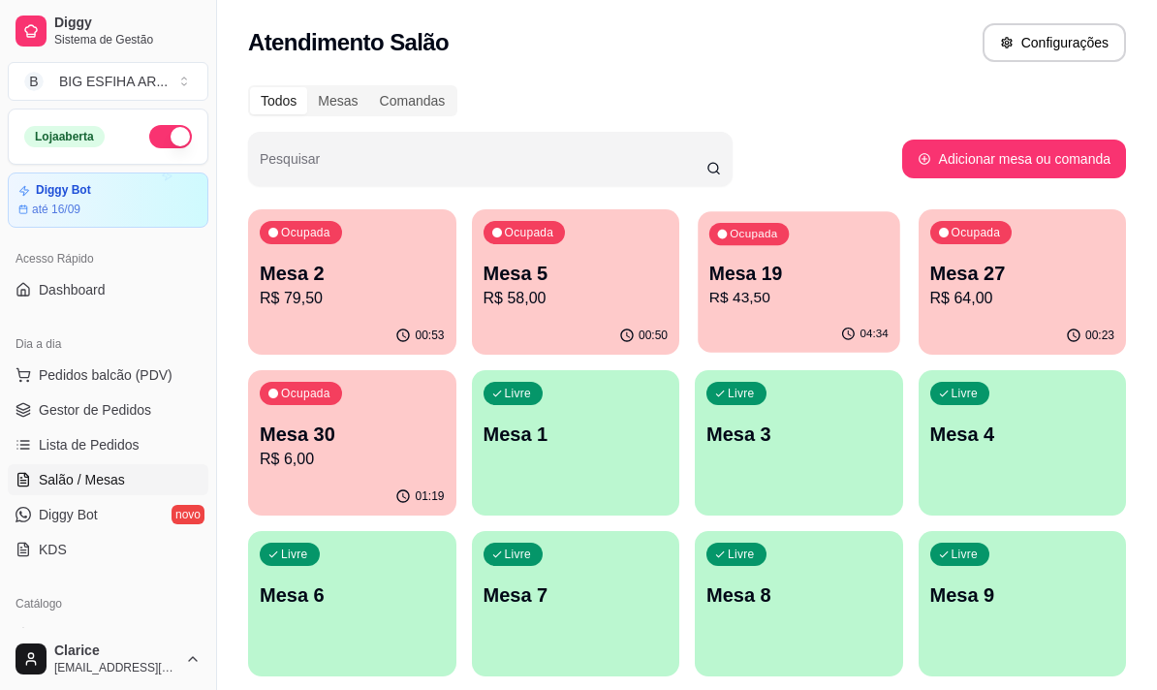
click at [779, 282] on p "Mesa 19" at bounding box center [798, 274] width 179 height 26
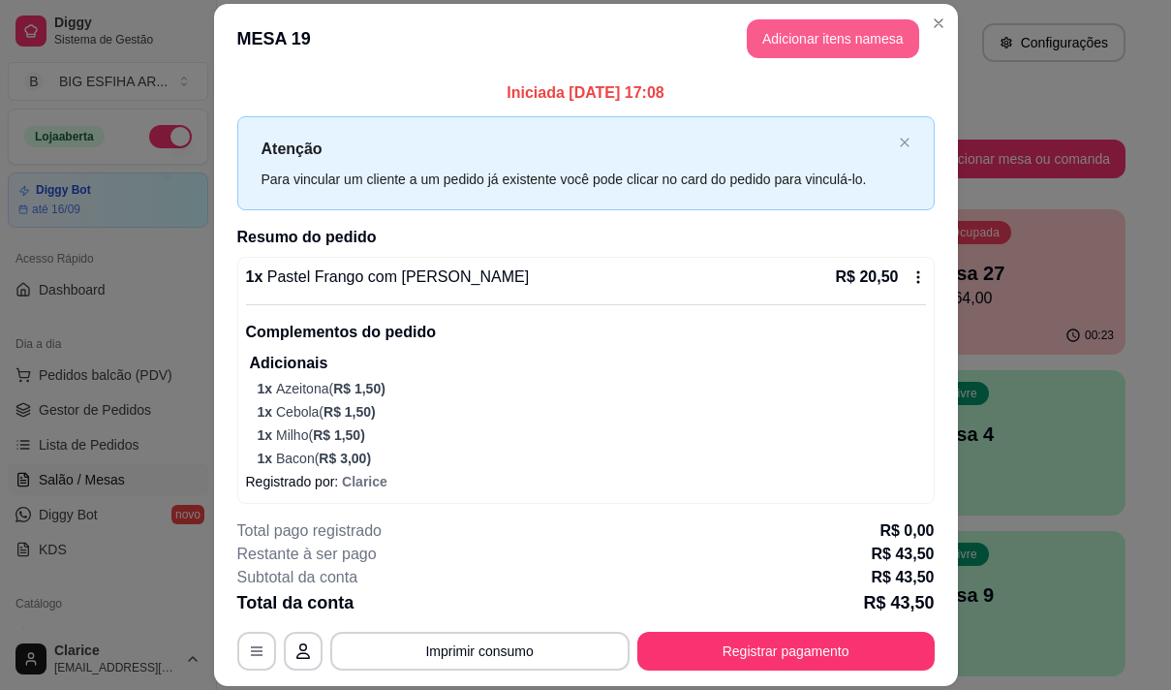
click at [793, 41] on button "Adicionar itens na mesa" at bounding box center [833, 38] width 172 height 39
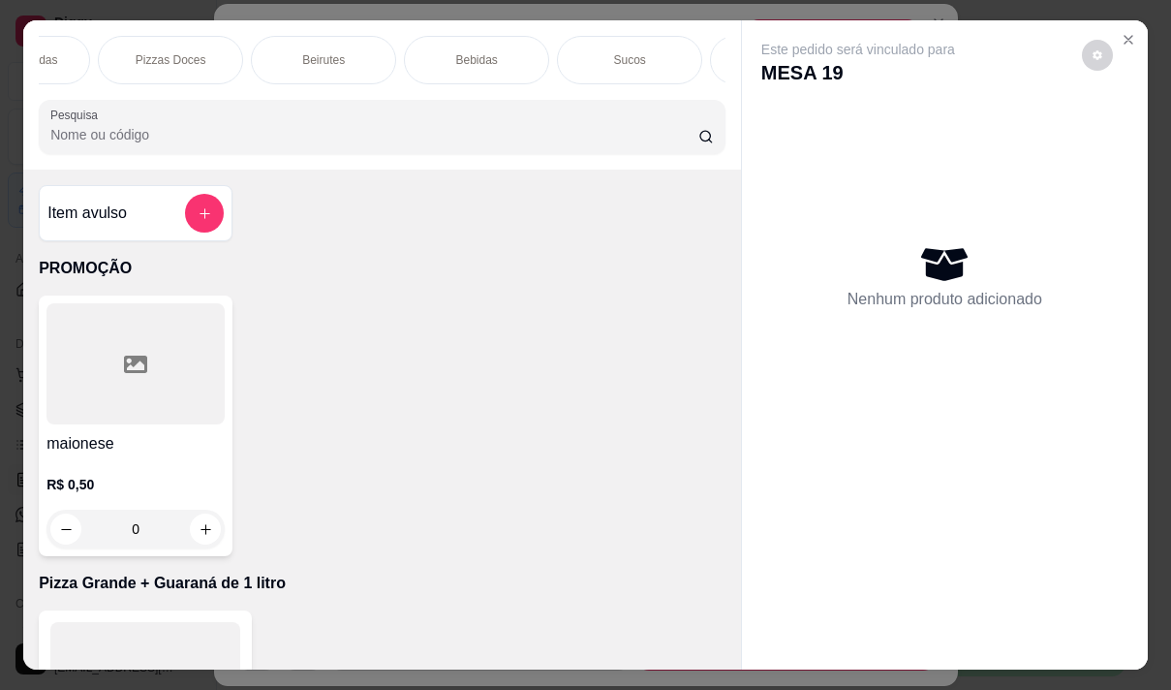
scroll to position [0, 1472]
click at [499, 55] on div "Bebidas" at bounding box center [475, 60] width 145 height 48
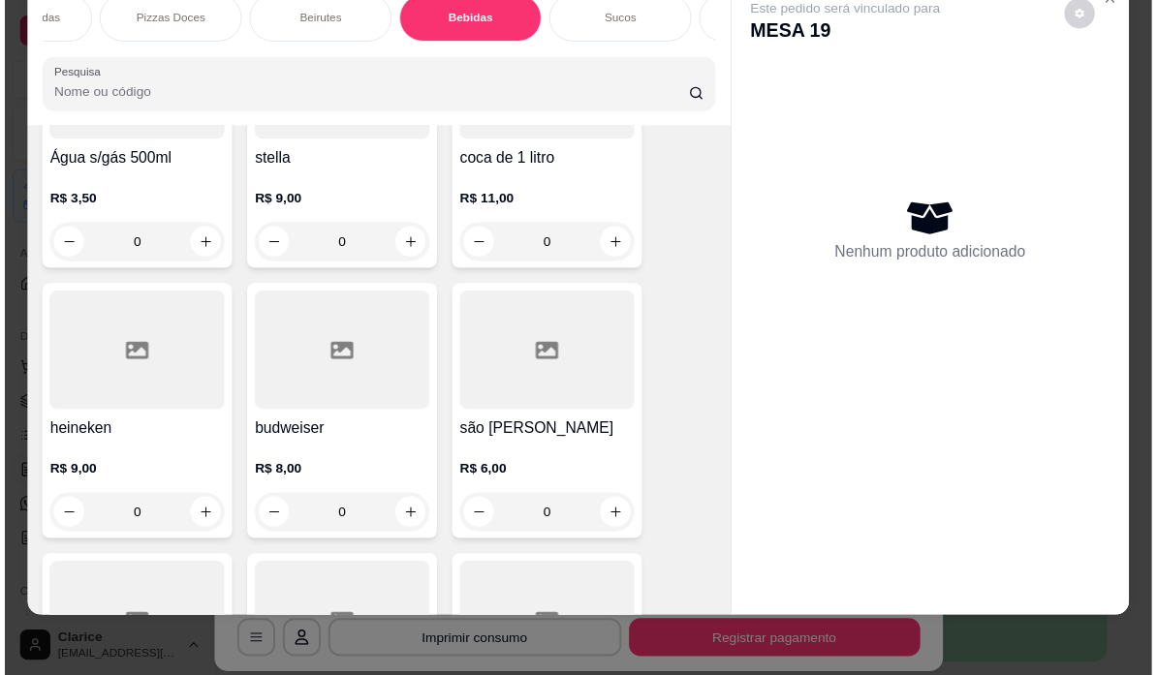
scroll to position [18186, 0]
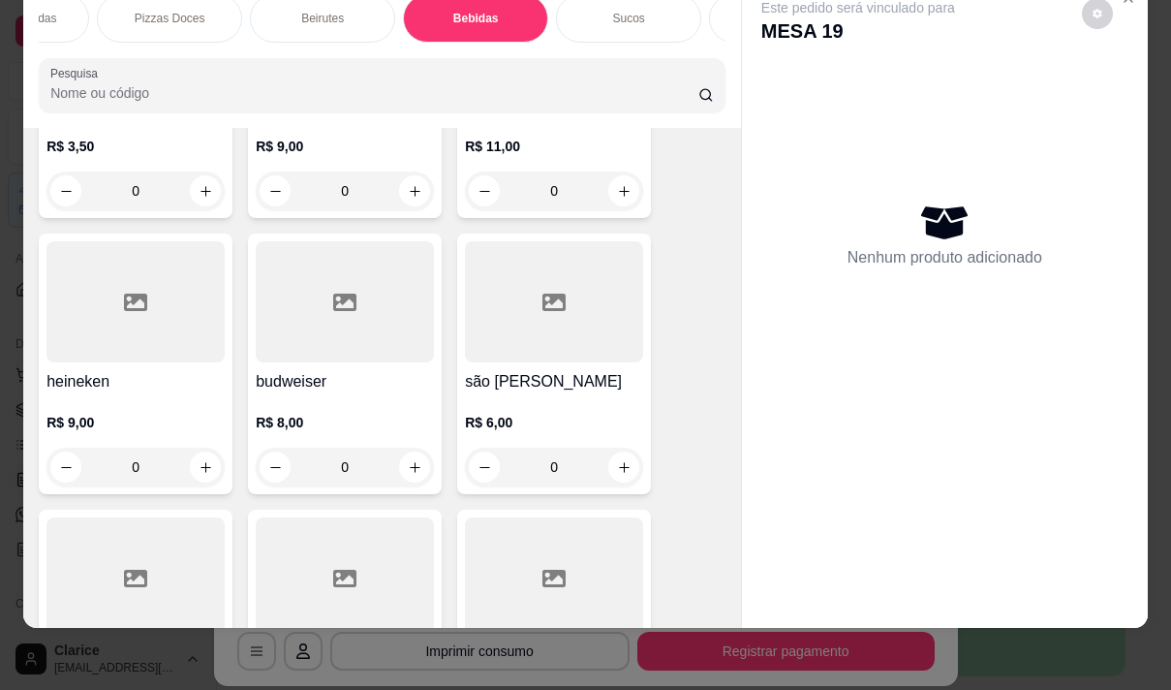
click at [342, 393] on div "R$ 8,00 0" at bounding box center [345, 439] width 178 height 93
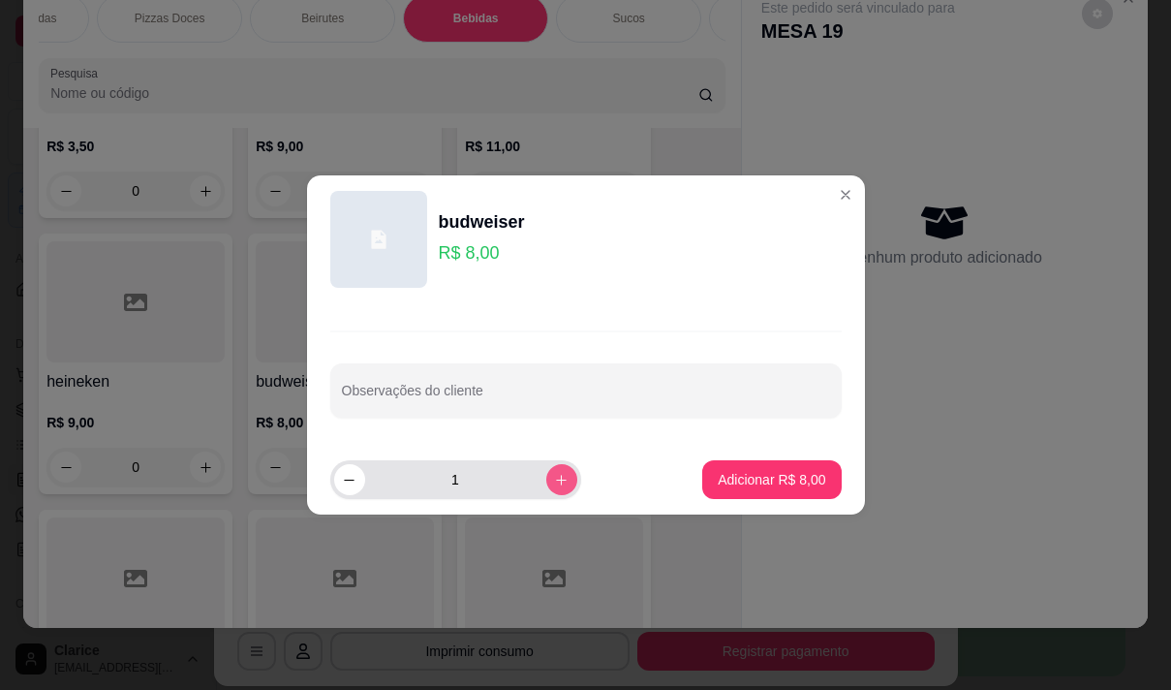
click at [546, 471] on button "increase-product-quantity" at bounding box center [561, 479] width 31 height 31
type input "2"
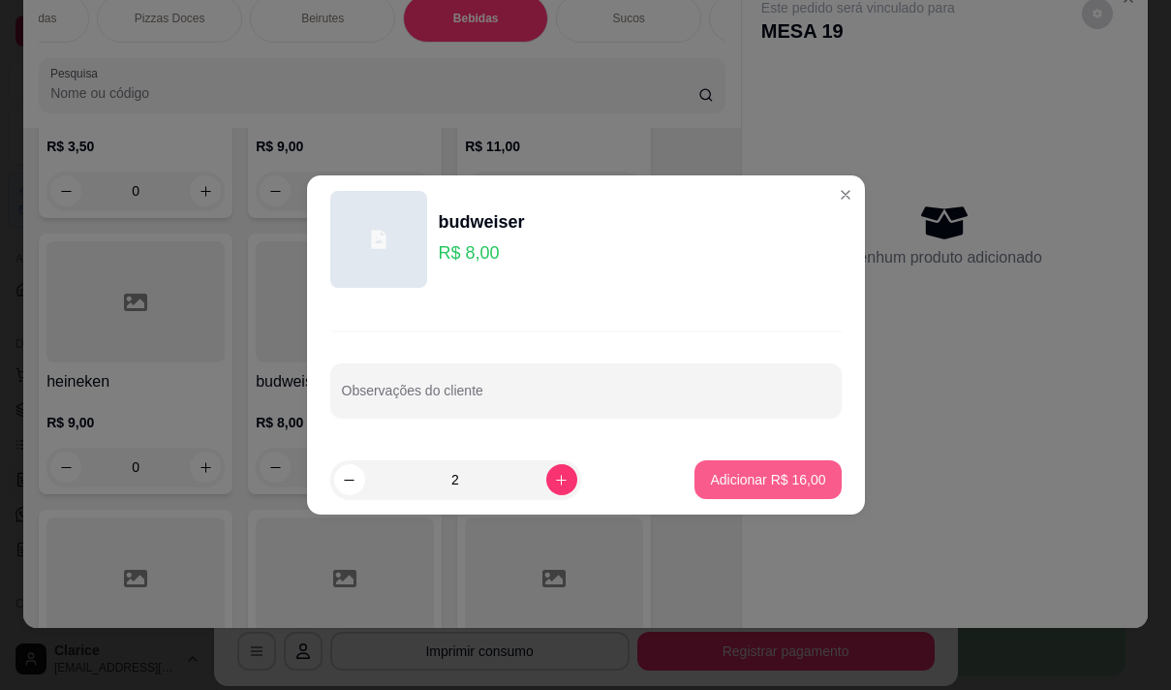
click at [727, 478] on p "Adicionar R$ 16,00" at bounding box center [767, 479] width 115 height 19
type input "2"
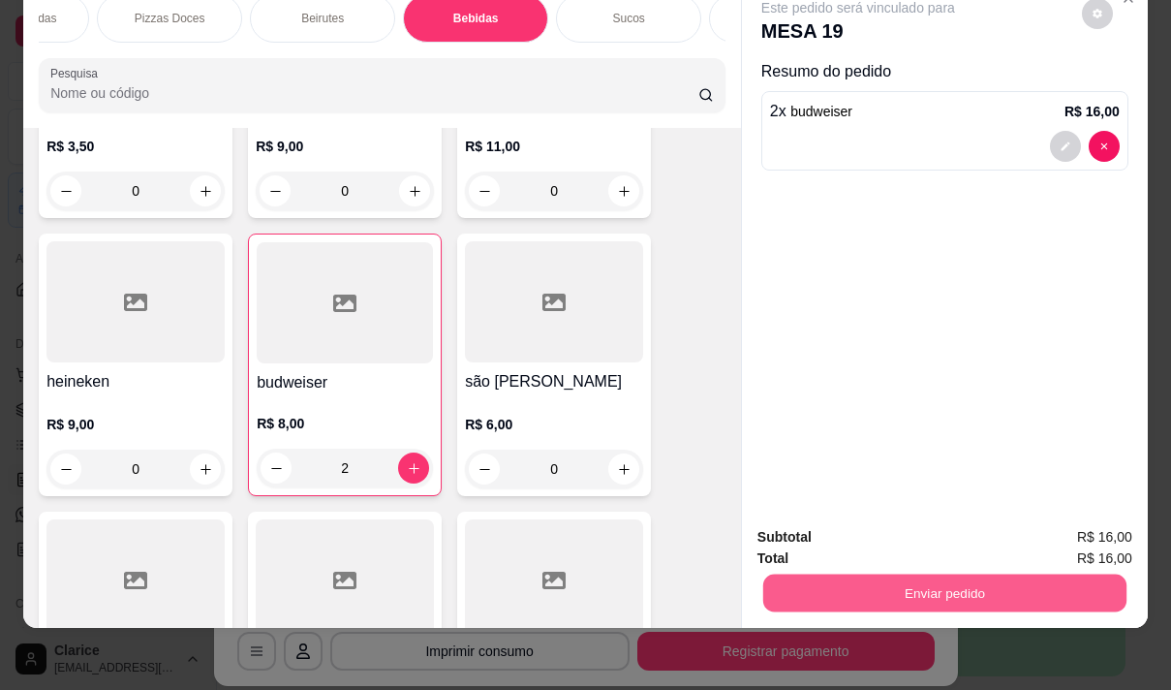
click at [905, 577] on button "Enviar pedido" at bounding box center [944, 592] width 363 height 38
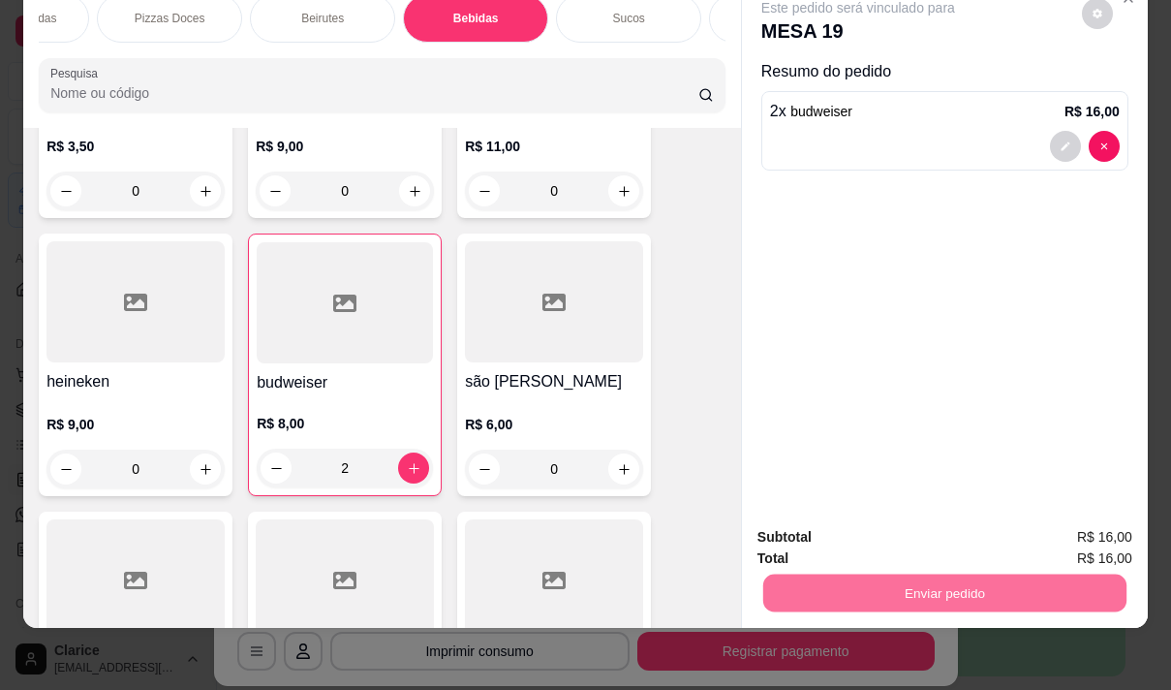
click at [862, 534] on button "Não registrar e enviar pedido" at bounding box center [881, 530] width 196 height 36
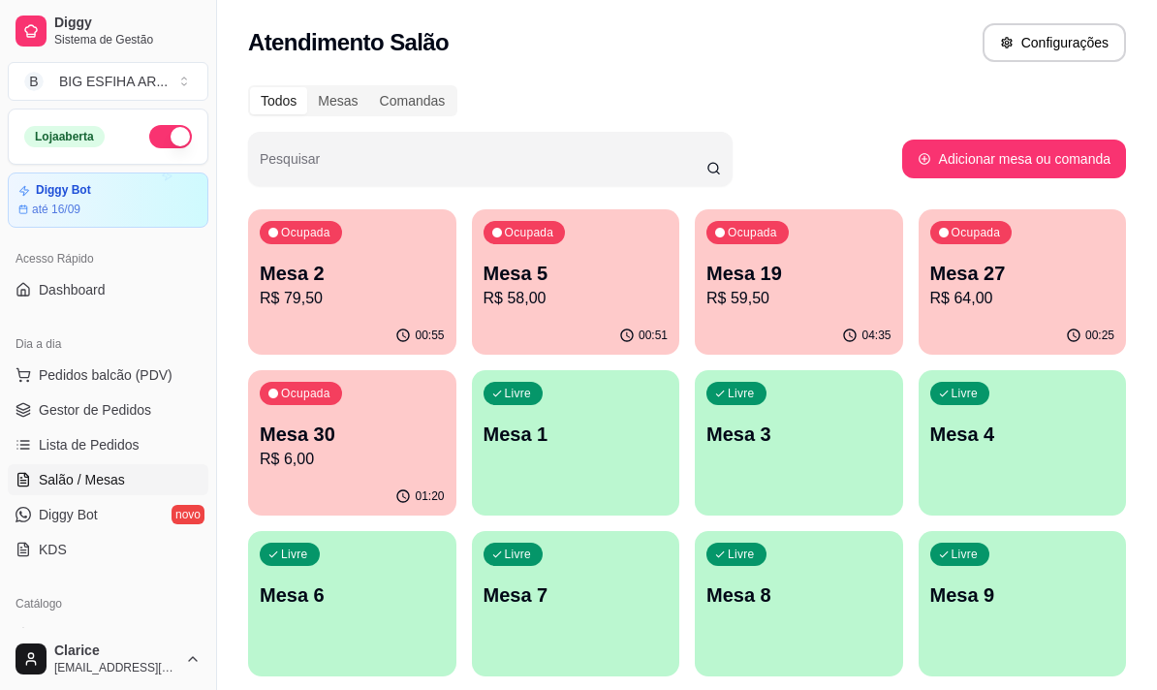
click at [577, 293] on p "R$ 58,00" at bounding box center [575, 298] width 185 height 23
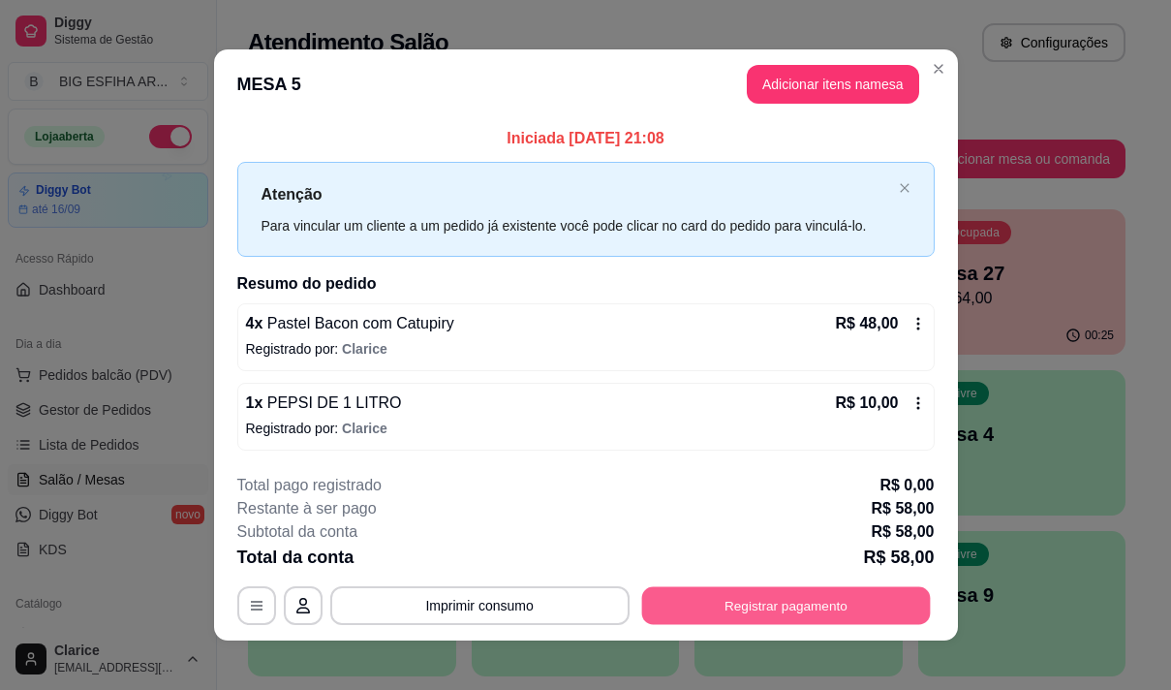
click at [738, 606] on button "Registrar pagamento" at bounding box center [785, 605] width 289 height 38
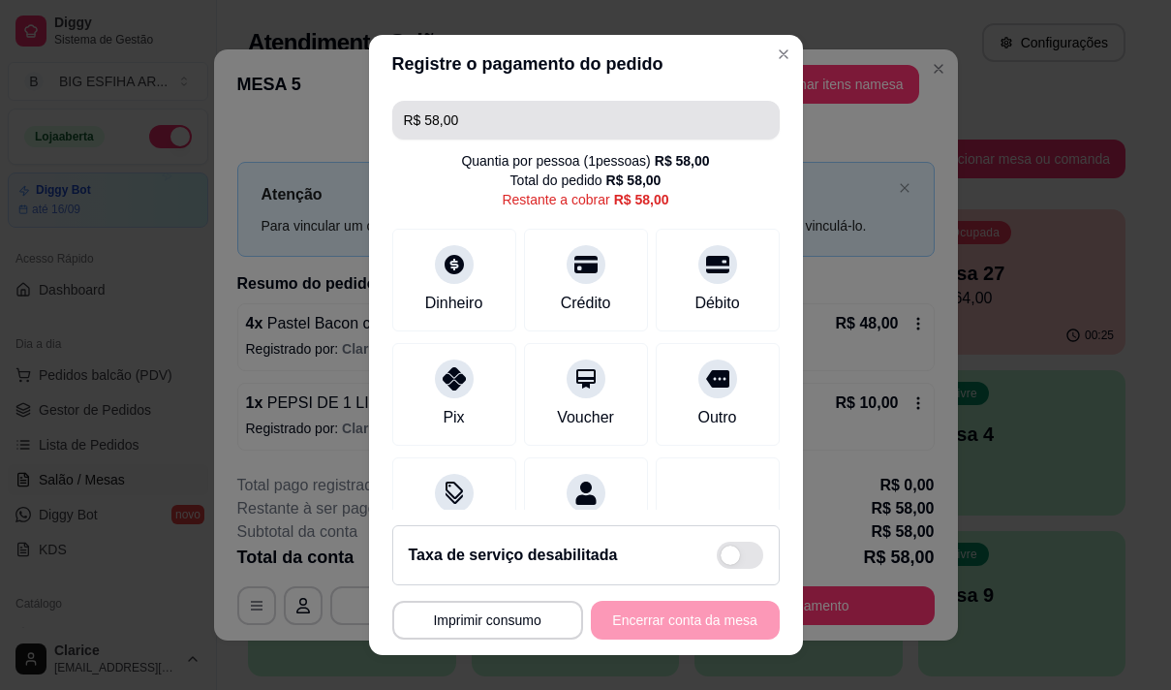
click at [482, 119] on input "R$ 58,00" at bounding box center [586, 120] width 364 height 39
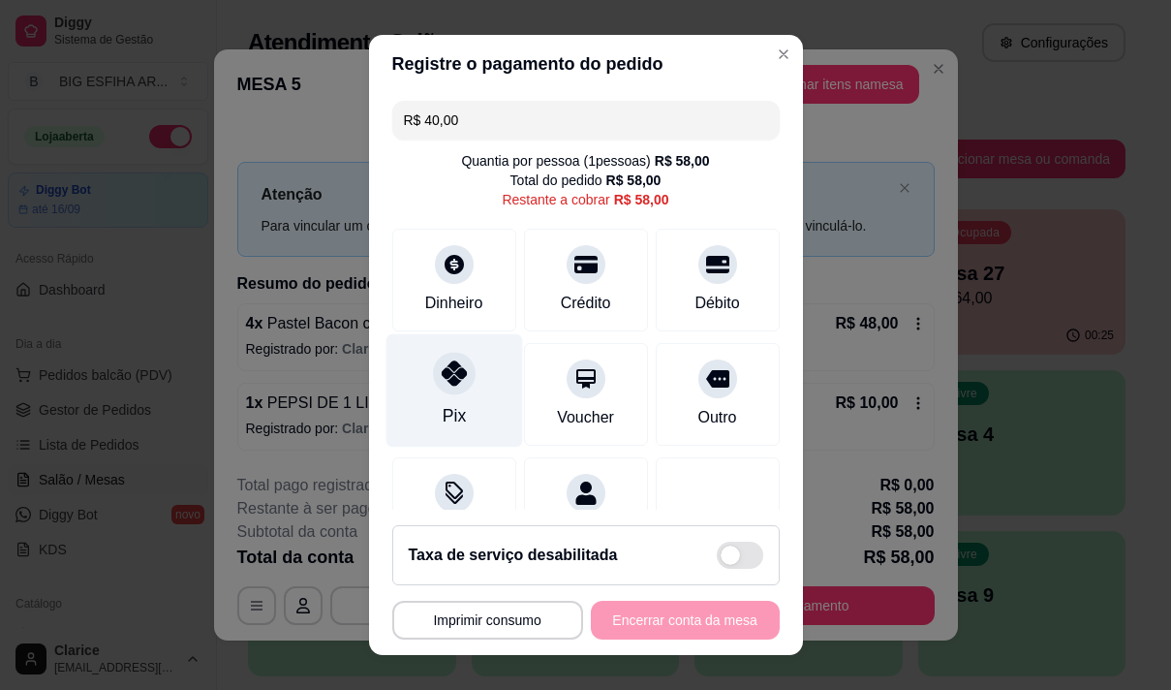
click at [462, 405] on div "Pix" at bounding box center [454, 389] width 137 height 113
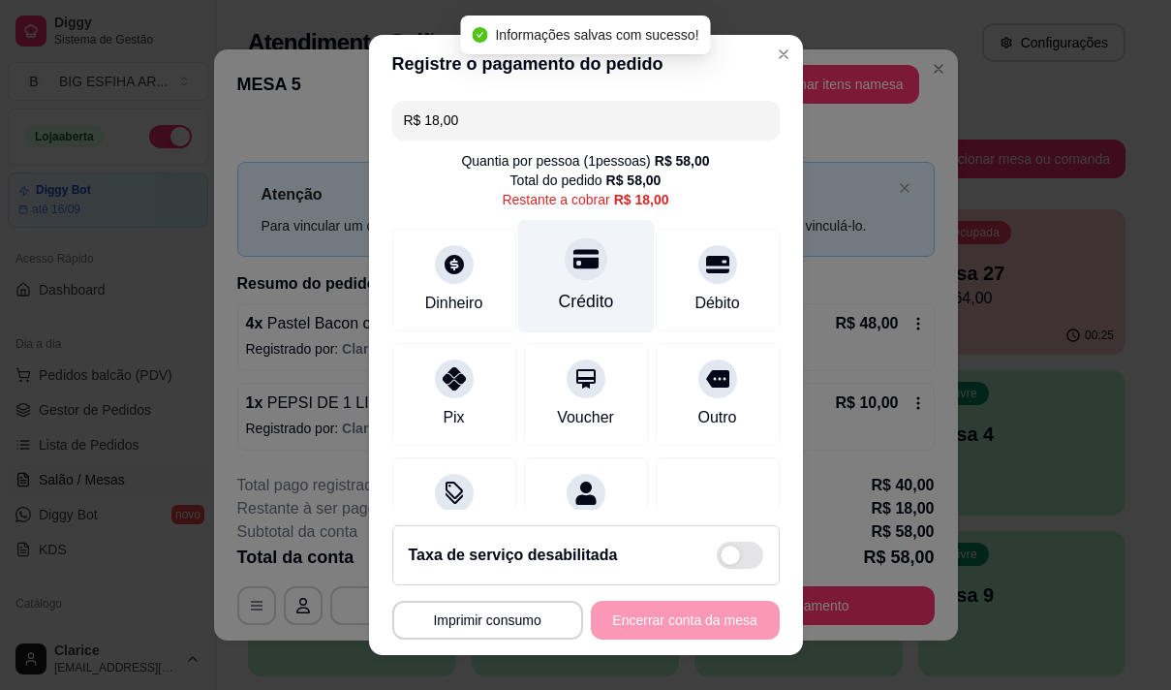
click at [594, 275] on div "Crédito" at bounding box center [585, 275] width 137 height 113
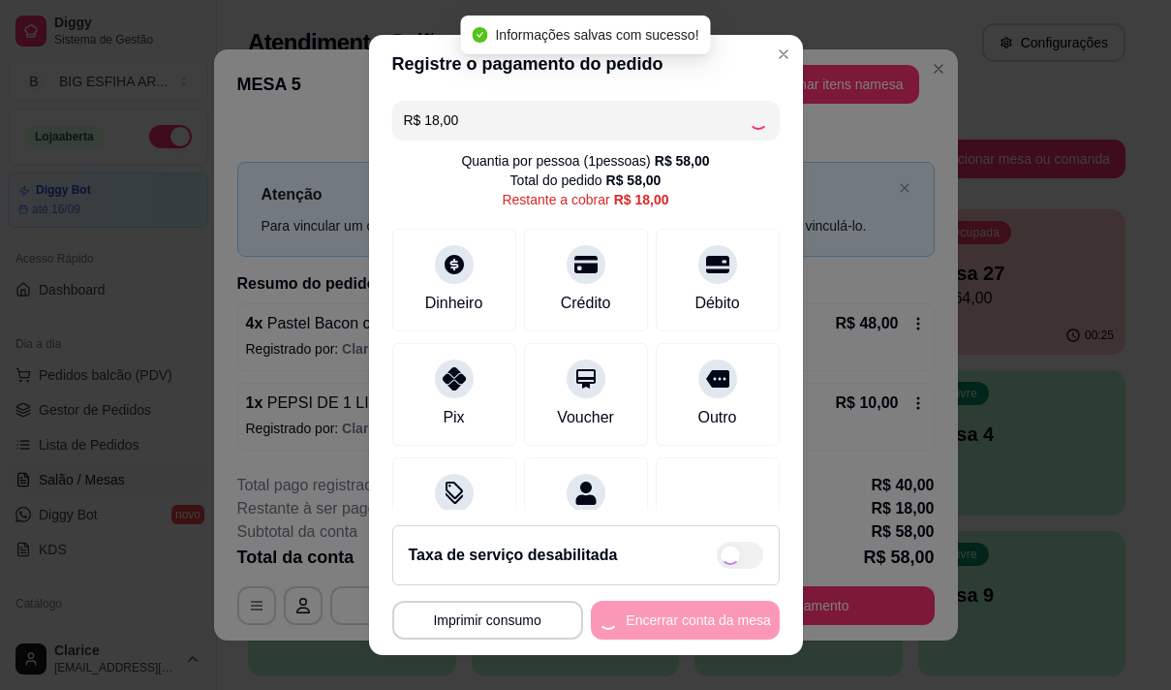
type input "R$ 0,00"
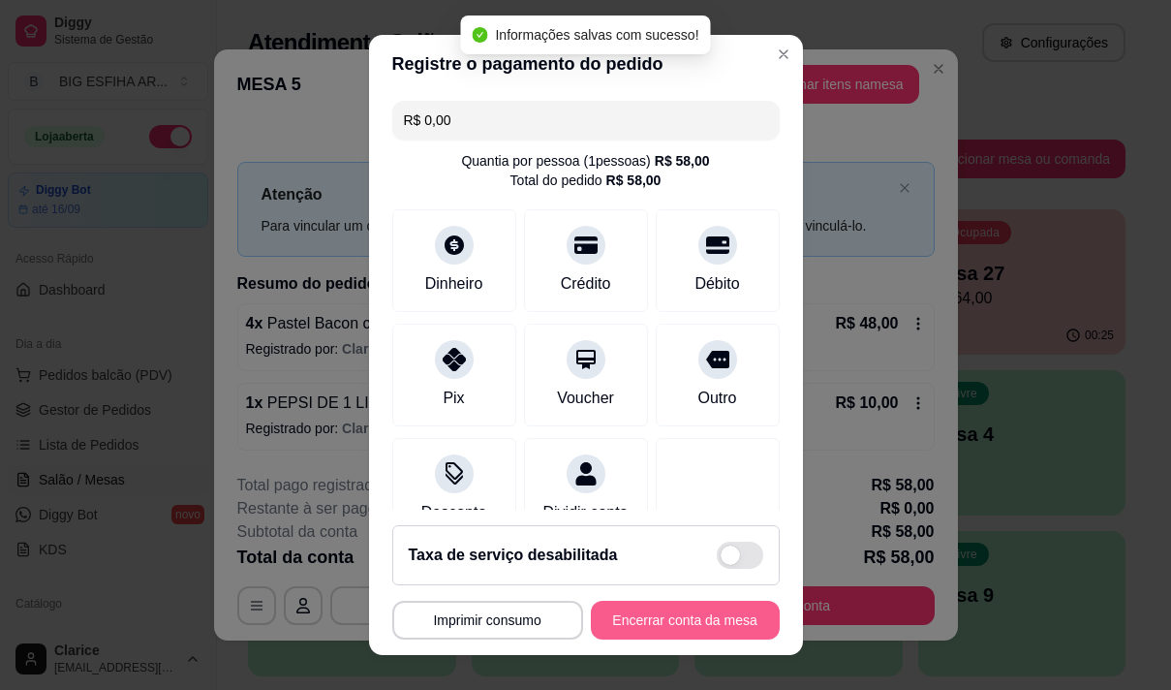
click at [665, 615] on button "Encerrar conta da mesa" at bounding box center [685, 620] width 189 height 39
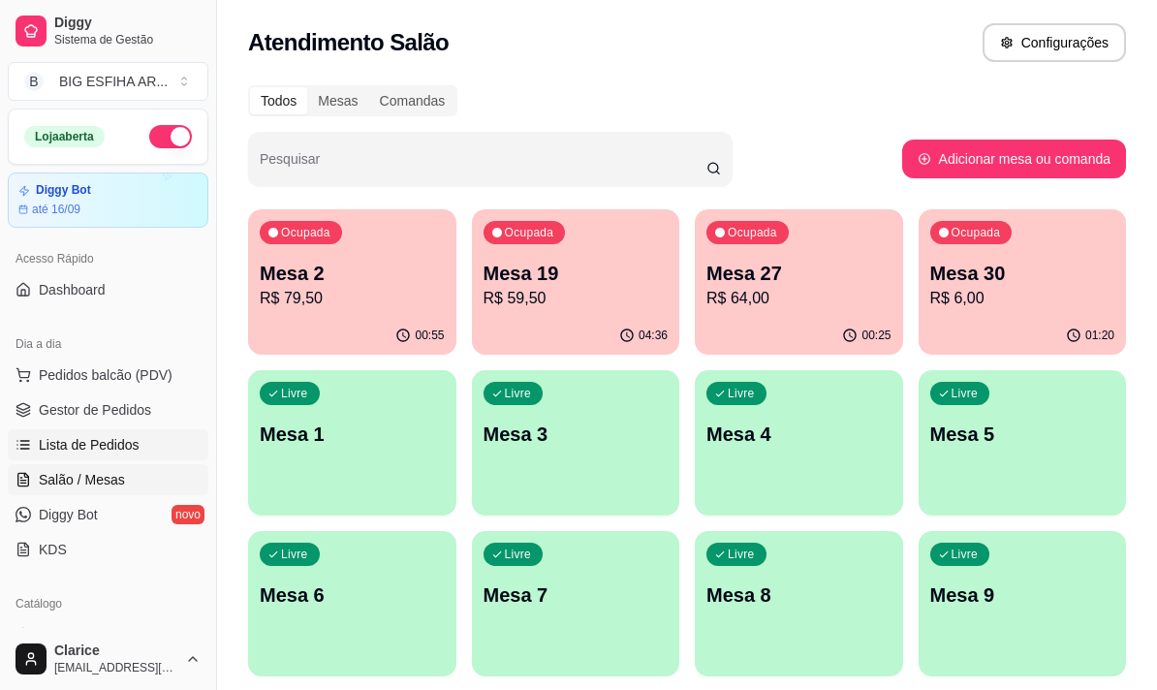
click at [97, 442] on span "Lista de Pedidos" at bounding box center [89, 444] width 101 height 19
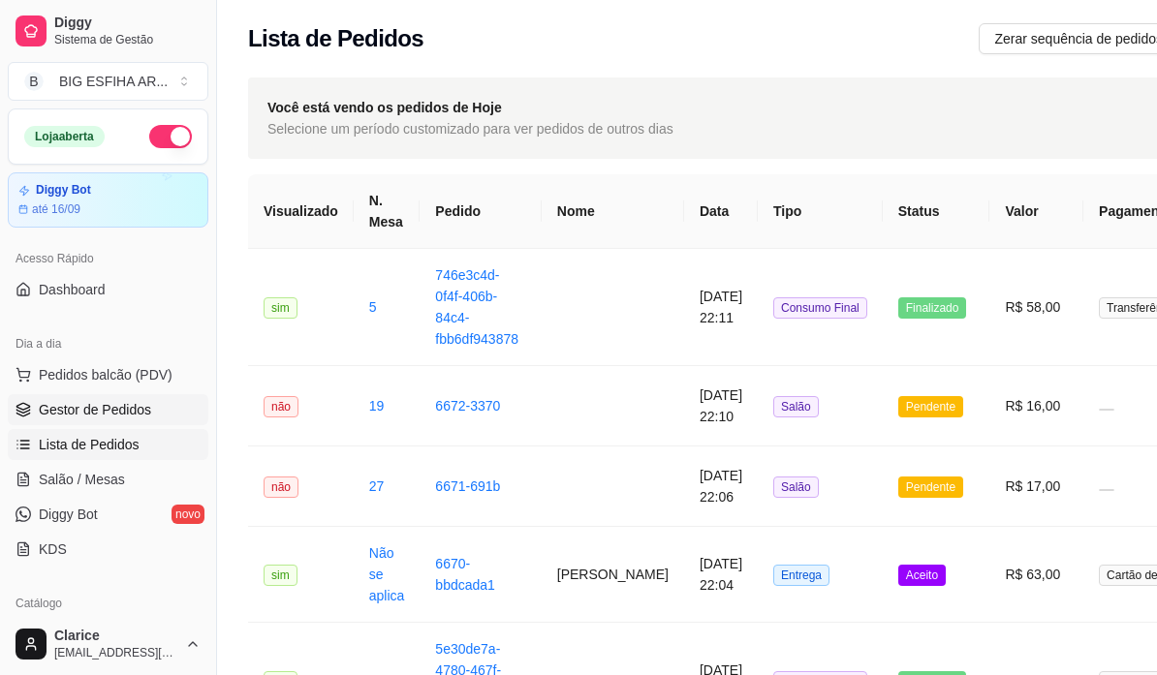
click at [91, 396] on link "Gestor de Pedidos" at bounding box center [108, 409] width 201 height 31
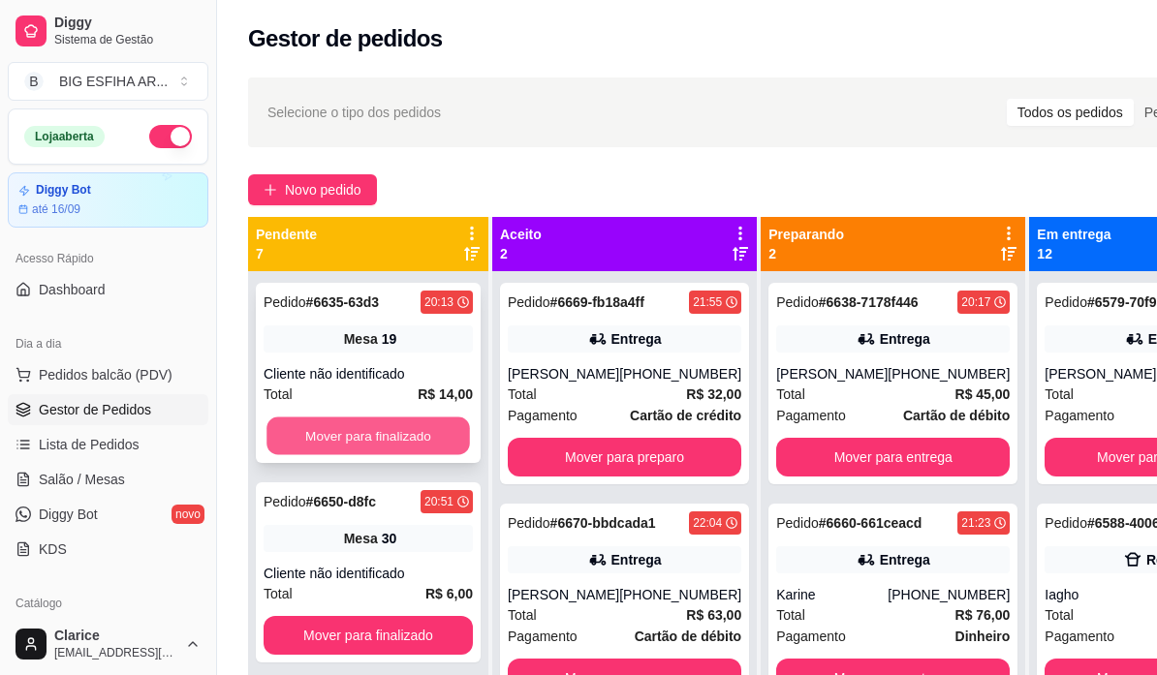
click at [394, 434] on button "Mover para finalizado" at bounding box center [367, 437] width 203 height 38
click at [394, 434] on div "Mover para finalizado" at bounding box center [367, 436] width 209 height 39
click at [394, 434] on div "1 x Esfiha banana" at bounding box center [554, 430] width 456 height 24
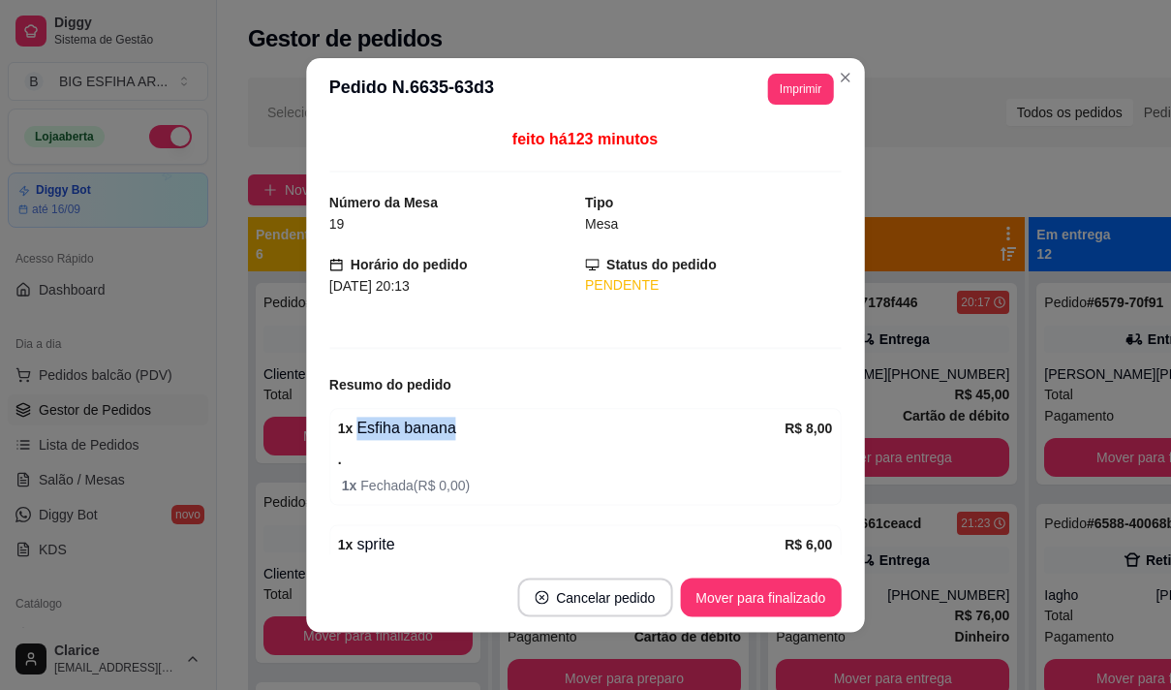
click at [394, 434] on div "1 x Esfiha banana" at bounding box center [561, 428] width 447 height 23
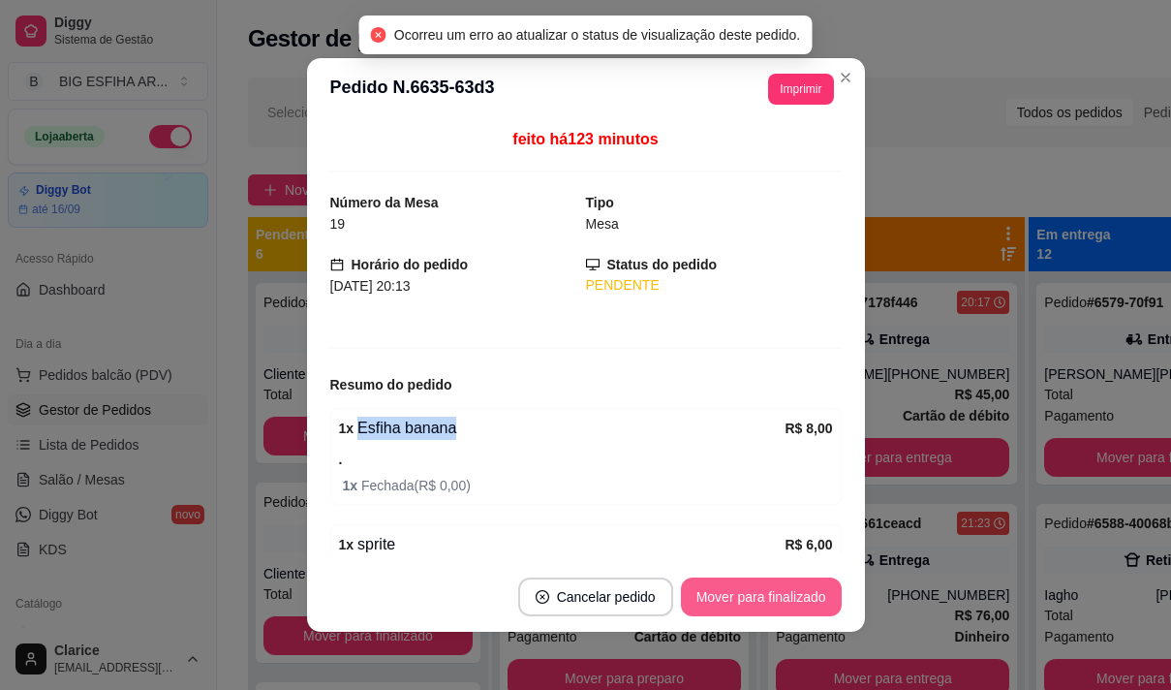
click at [778, 594] on button "Mover para finalizado" at bounding box center [761, 596] width 161 height 39
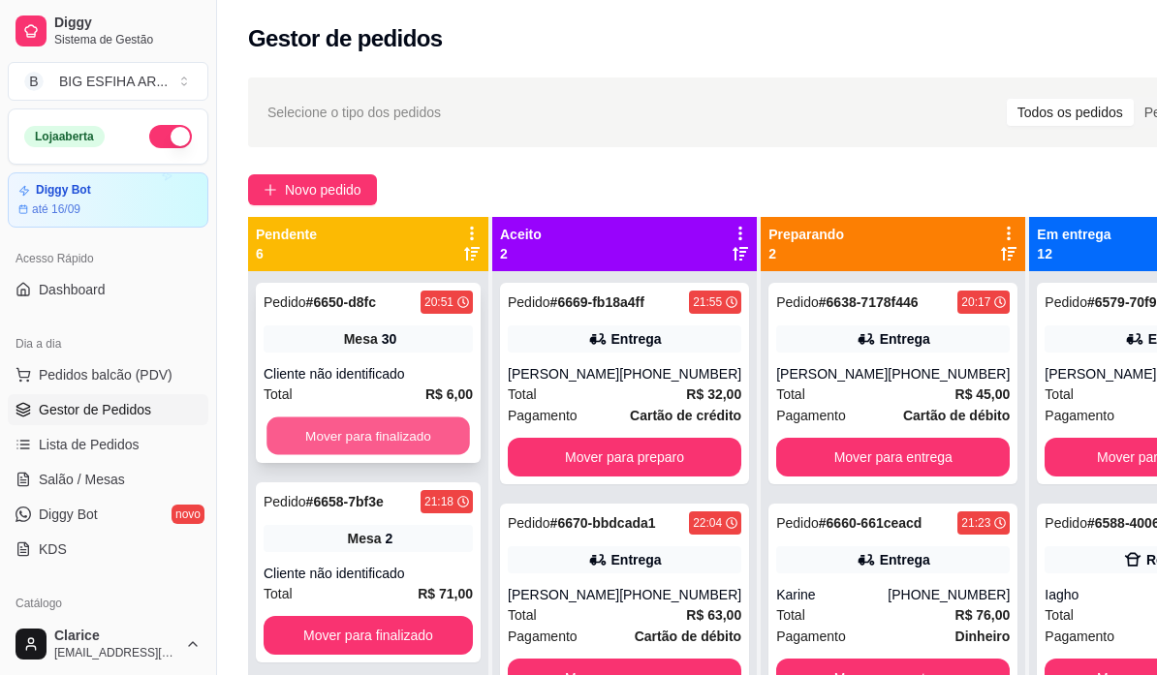
click at [399, 422] on button "Mover para finalizado" at bounding box center [367, 437] width 203 height 38
click at [409, 435] on button "Mover para finalizado" at bounding box center [367, 436] width 209 height 39
click at [415, 434] on button "Mover para finalizado" at bounding box center [367, 437] width 203 height 38
click at [416, 433] on button "Mover para finalizado" at bounding box center [367, 437] width 203 height 38
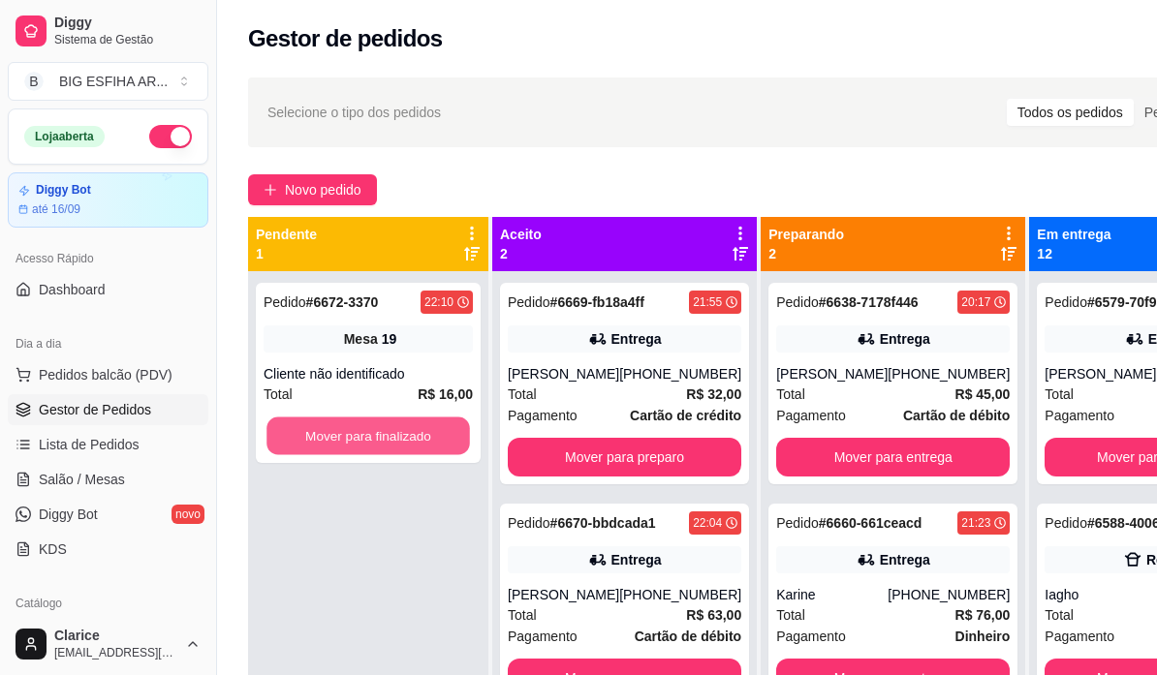
click at [416, 433] on button "Mover para finalizado" at bounding box center [367, 437] width 203 height 38
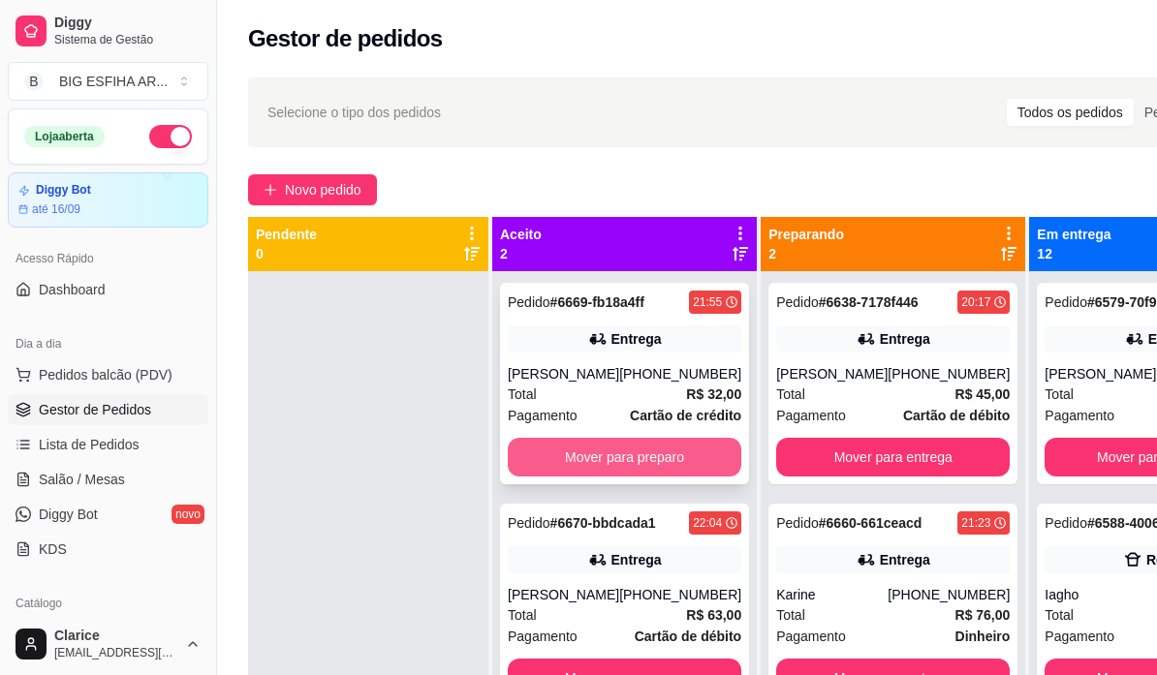
click at [562, 451] on button "Mover para preparo" at bounding box center [624, 457] width 233 height 39
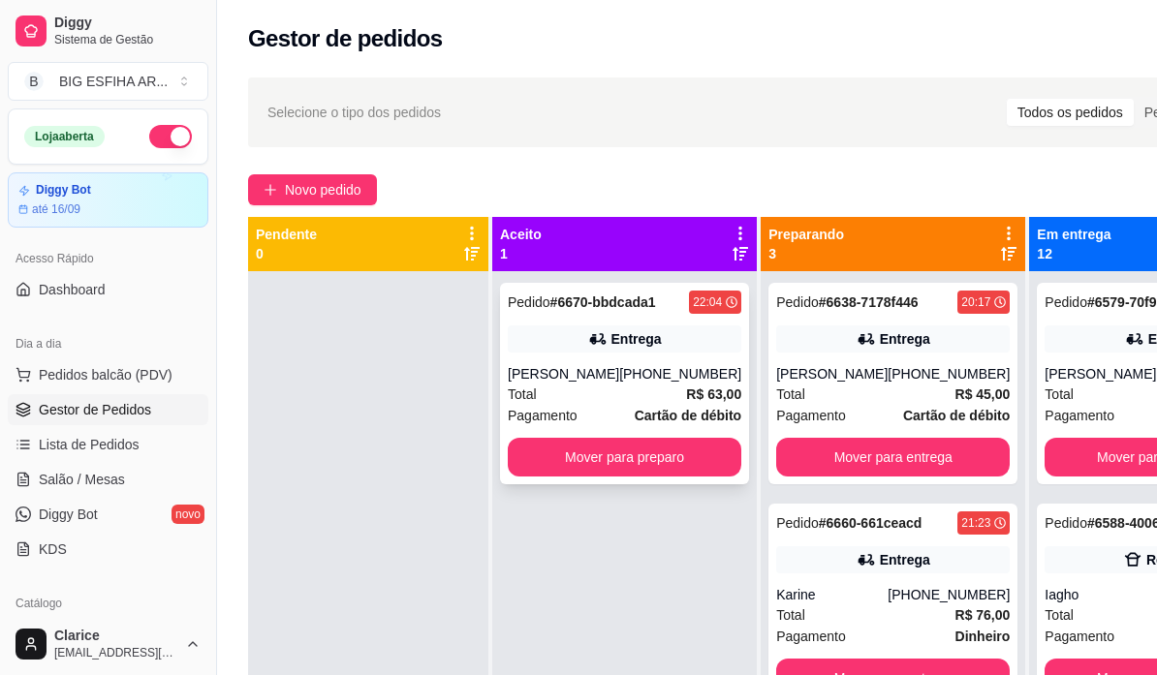
click at [564, 452] on div "Pedido # 6670-bbdcada1 22:04 Entrega Antônio Marinho de Alencar (85) 99921-9934…" at bounding box center [624, 383] width 249 height 201
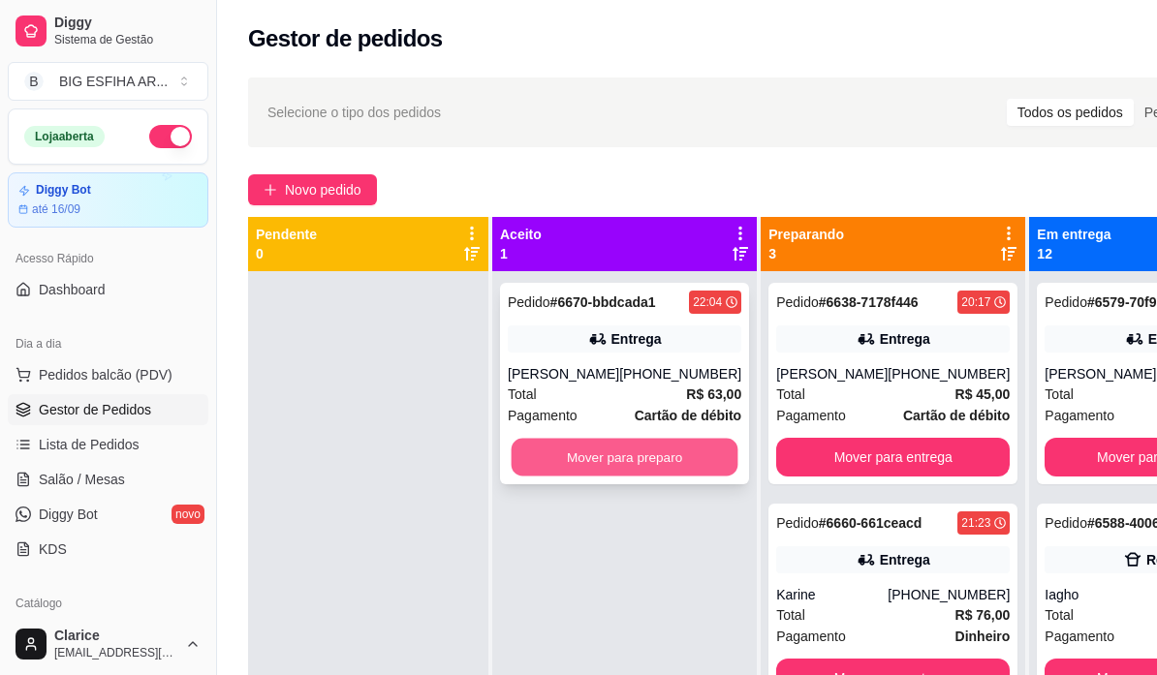
click at [676, 477] on button "Mover para preparo" at bounding box center [624, 458] width 227 height 38
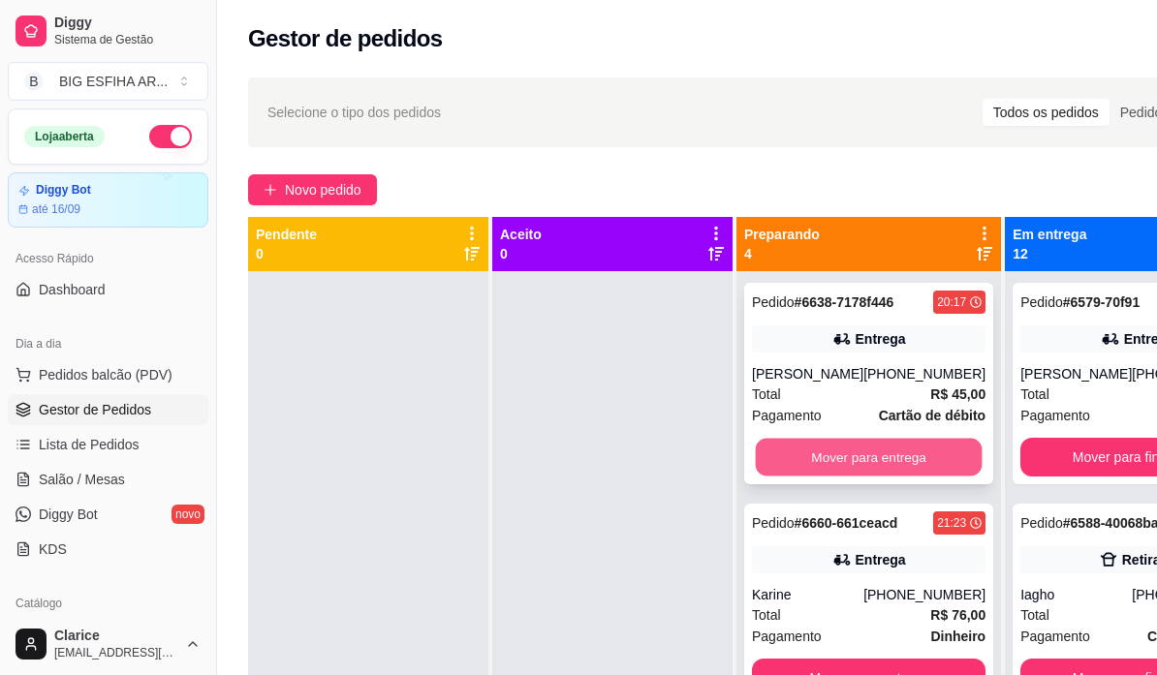
click at [815, 473] on button "Mover para entrega" at bounding box center [869, 458] width 227 height 38
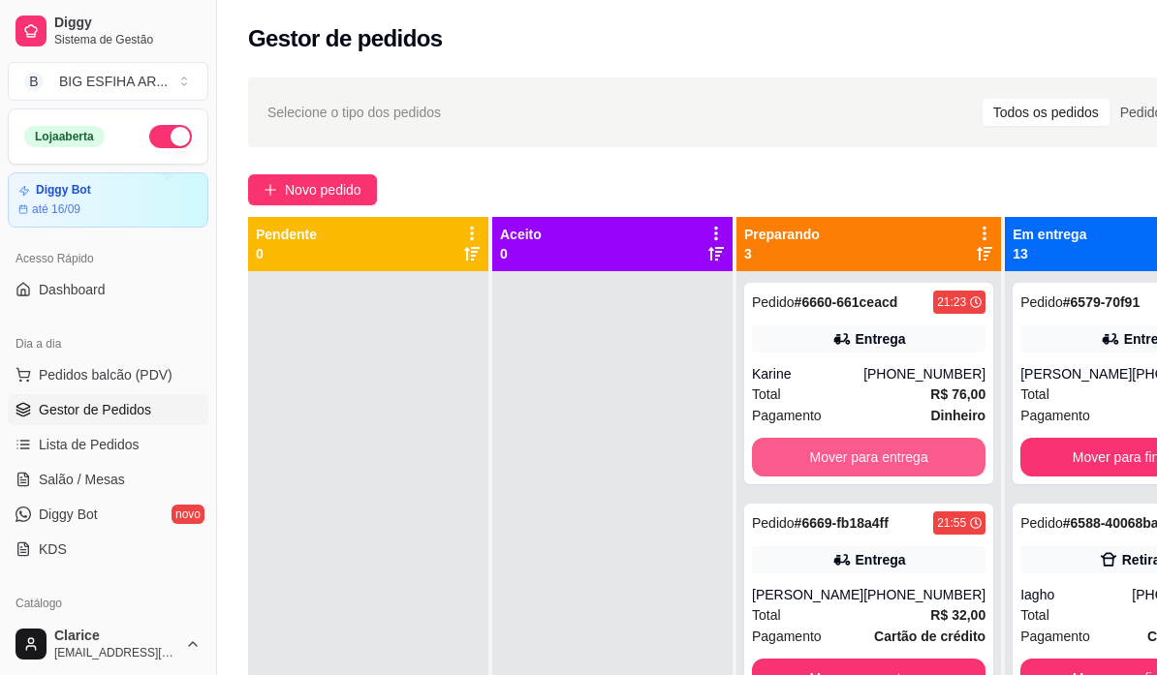
click at [815, 473] on button "Mover para entrega" at bounding box center [868, 457] width 233 height 39
click at [849, 448] on button "Mover para entrega" at bounding box center [868, 457] width 233 height 39
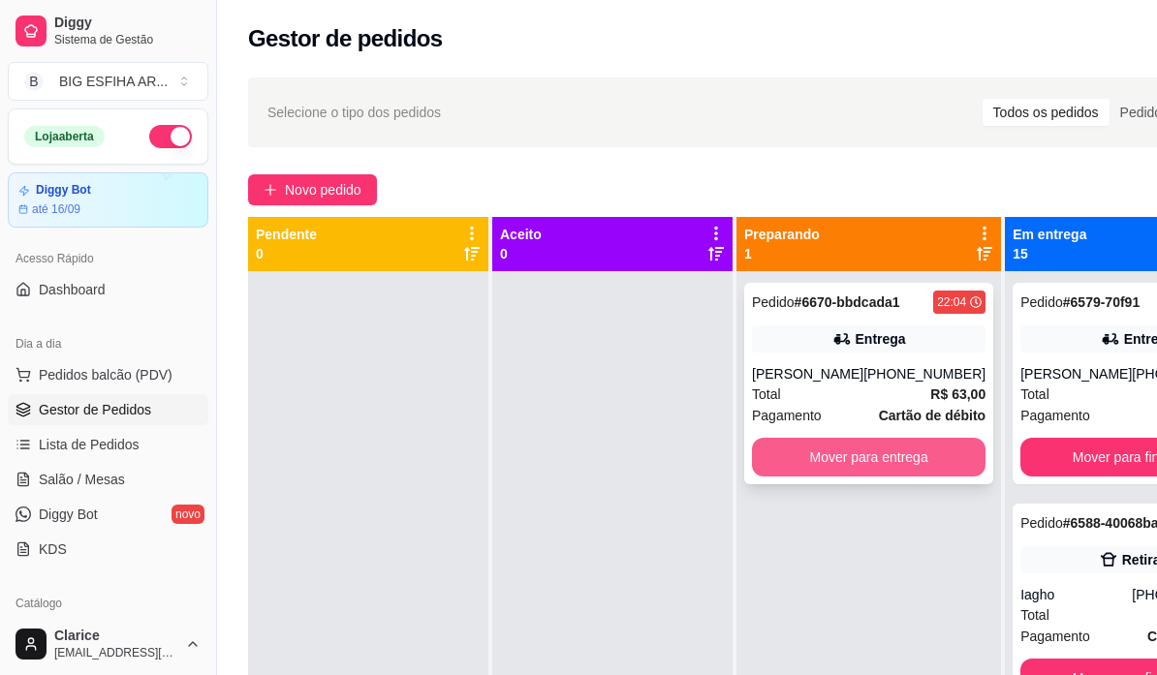
click at [839, 472] on button "Mover para entrega" at bounding box center [868, 457] width 233 height 39
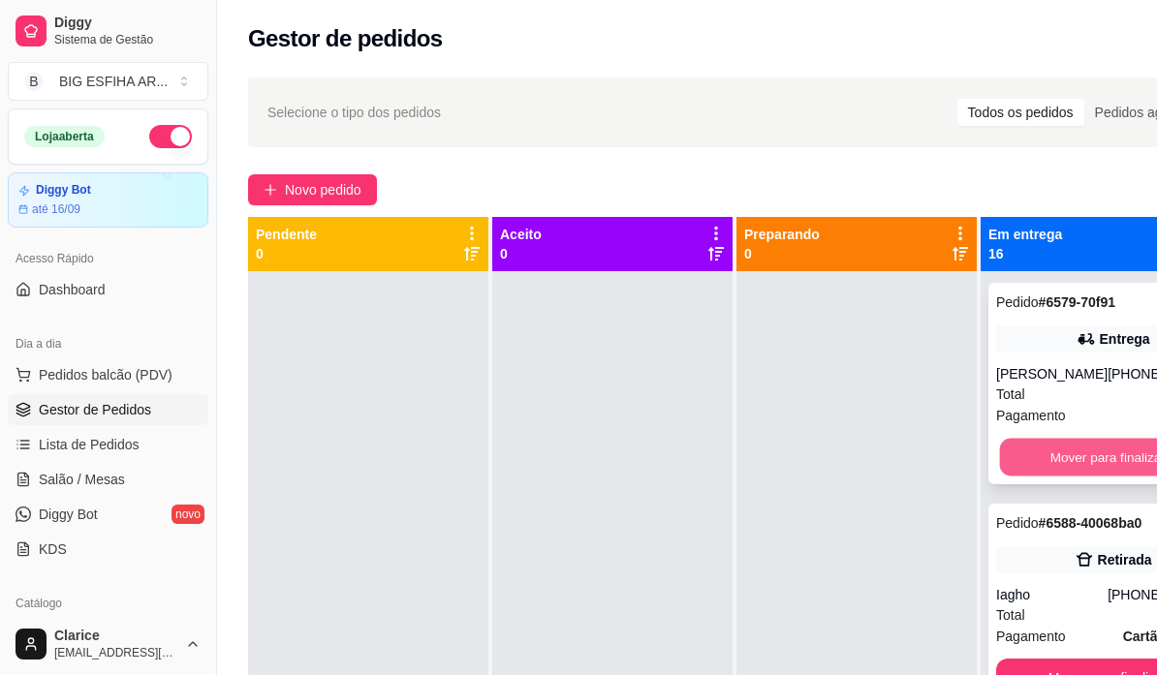
click at [1048, 452] on button "Mover para finalizado" at bounding box center [1113, 458] width 227 height 38
click at [1049, 472] on button "Mover para finalizado" at bounding box center [1112, 457] width 233 height 39
click at [1056, 453] on button "Mover para finalizado" at bounding box center [1113, 458] width 227 height 38
click at [1061, 449] on button "Mover para finalizado" at bounding box center [1113, 458] width 227 height 38
click at [1061, 477] on button "Mover para finalizado" at bounding box center [1113, 458] width 227 height 38
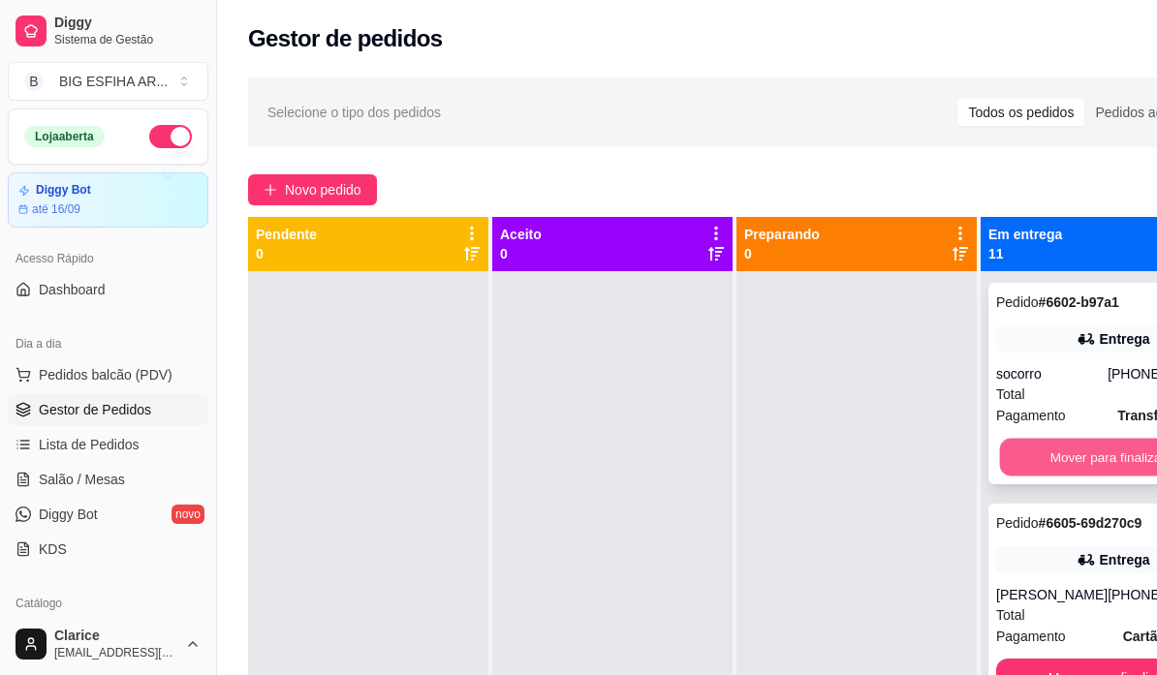
click at [1051, 452] on button "Mover para finalizado" at bounding box center [1113, 458] width 227 height 38
click at [1052, 475] on button "Mover para finalizado" at bounding box center [1113, 458] width 227 height 38
click at [1052, 475] on div "Mover para finalizado" at bounding box center [1112, 457] width 233 height 39
click at [1053, 477] on button "Mover para finalizado" at bounding box center [1112, 457] width 233 height 39
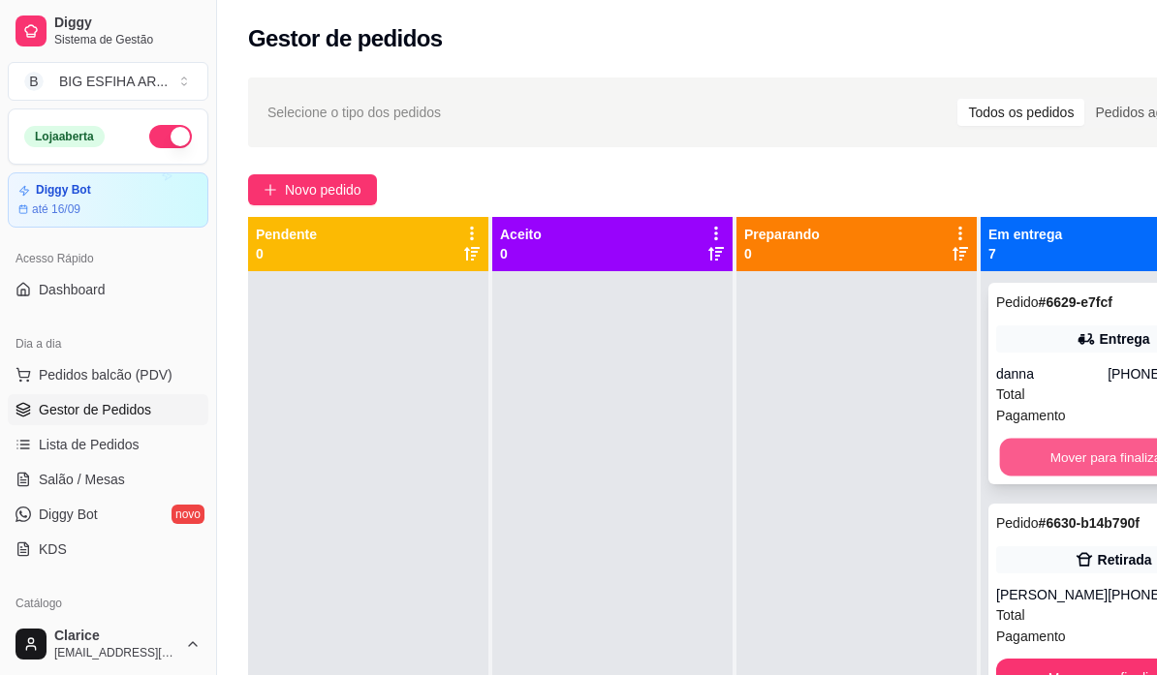
click at [1065, 455] on button "Mover para finalizado" at bounding box center [1113, 458] width 227 height 38
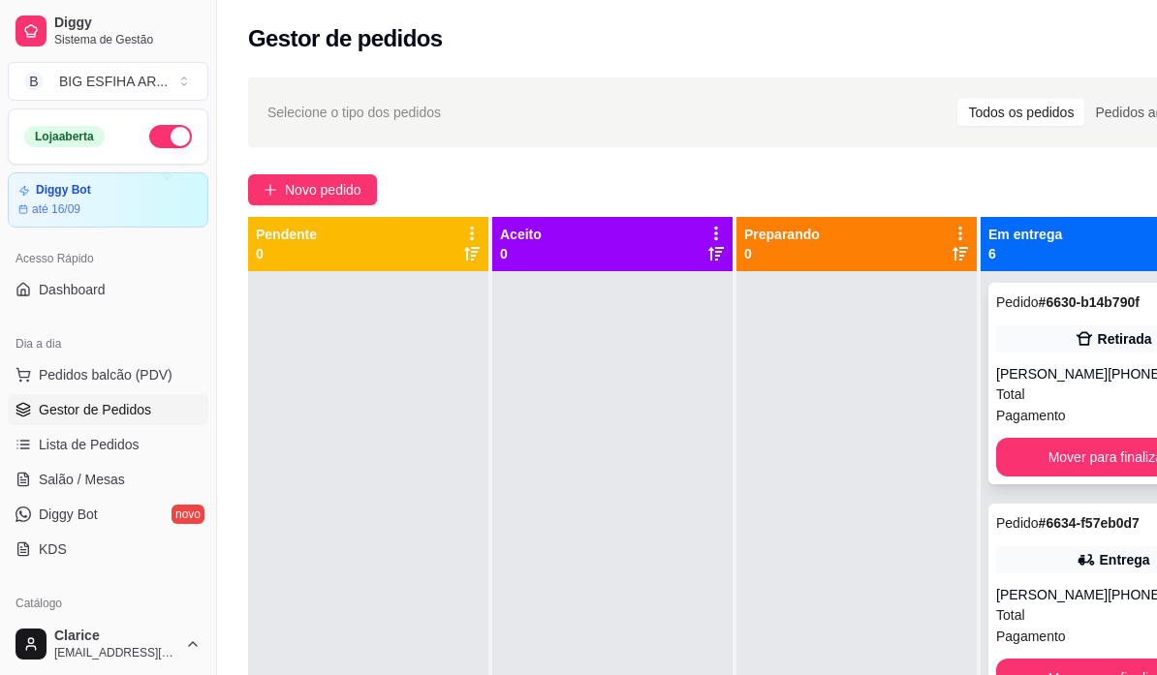
click at [1070, 426] on div "Pagamento Dinheiro" at bounding box center [1112, 415] width 233 height 21
click at [1064, 477] on button "Mover para finalizado" at bounding box center [1113, 458] width 227 height 38
click at [1066, 477] on button "Mover para finalizado" at bounding box center [1112, 457] width 233 height 39
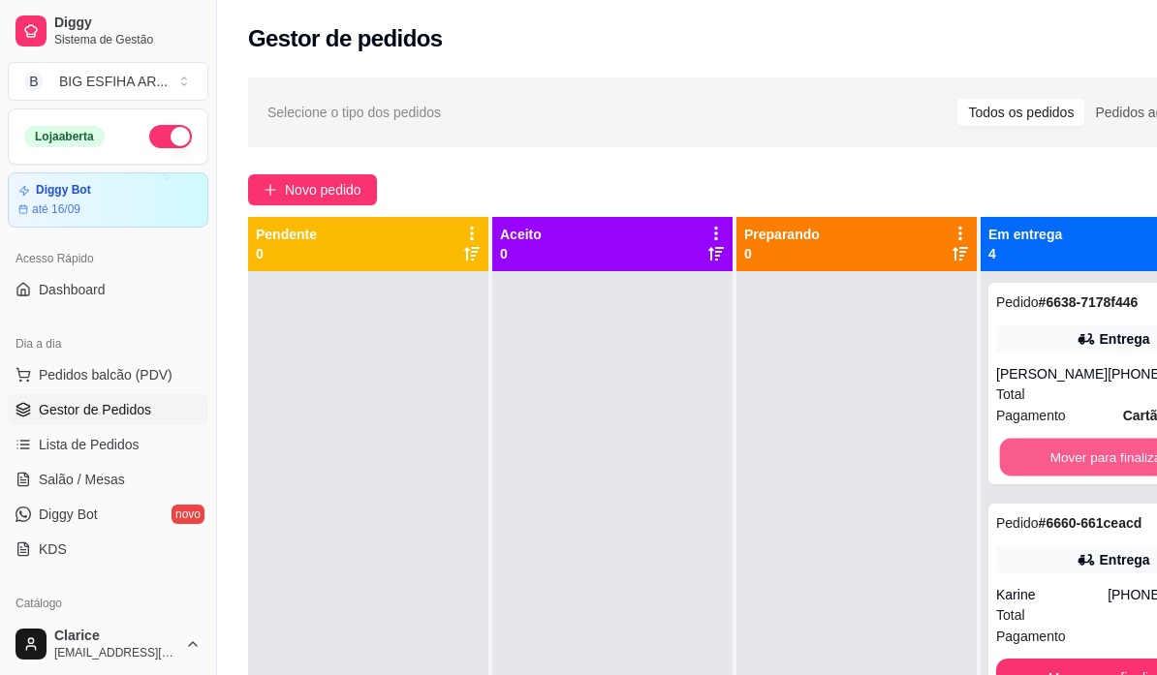
click at [1066, 477] on button "Mover para finalizado" at bounding box center [1113, 458] width 227 height 38
click at [1066, 477] on button "Mover para finalizado" at bounding box center [1112, 457] width 233 height 39
click at [1074, 461] on button "Mover para finalizado" at bounding box center [1112, 457] width 233 height 39
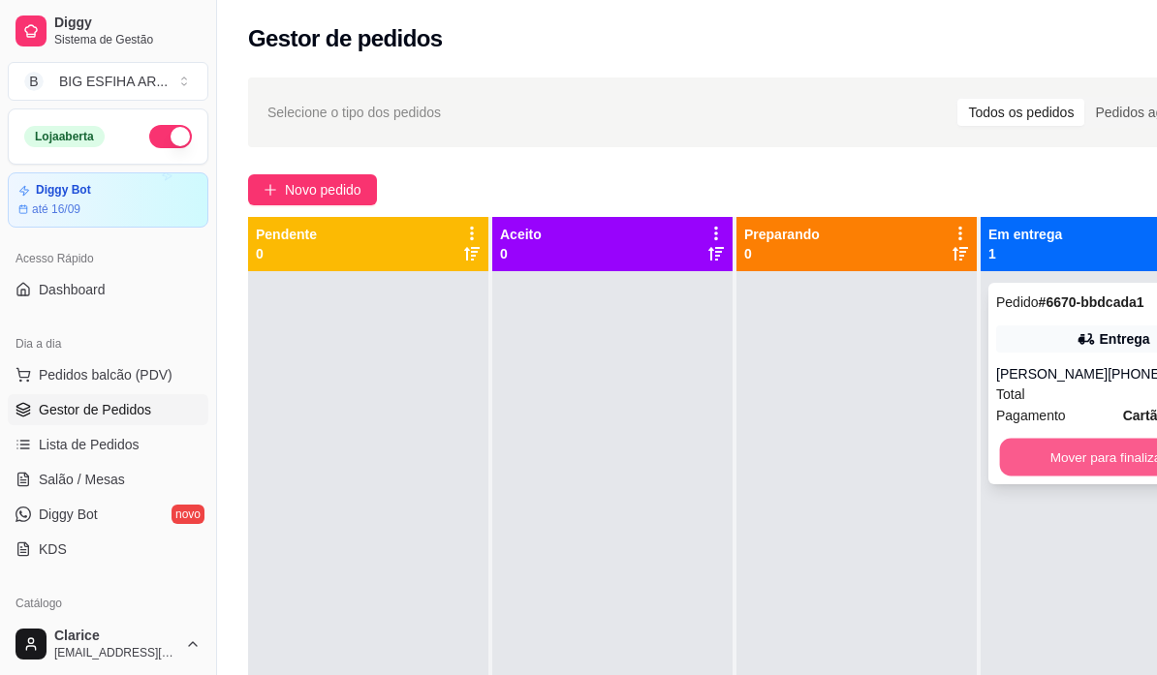
click at [1074, 472] on button "Mover para finalizado" at bounding box center [1113, 458] width 227 height 38
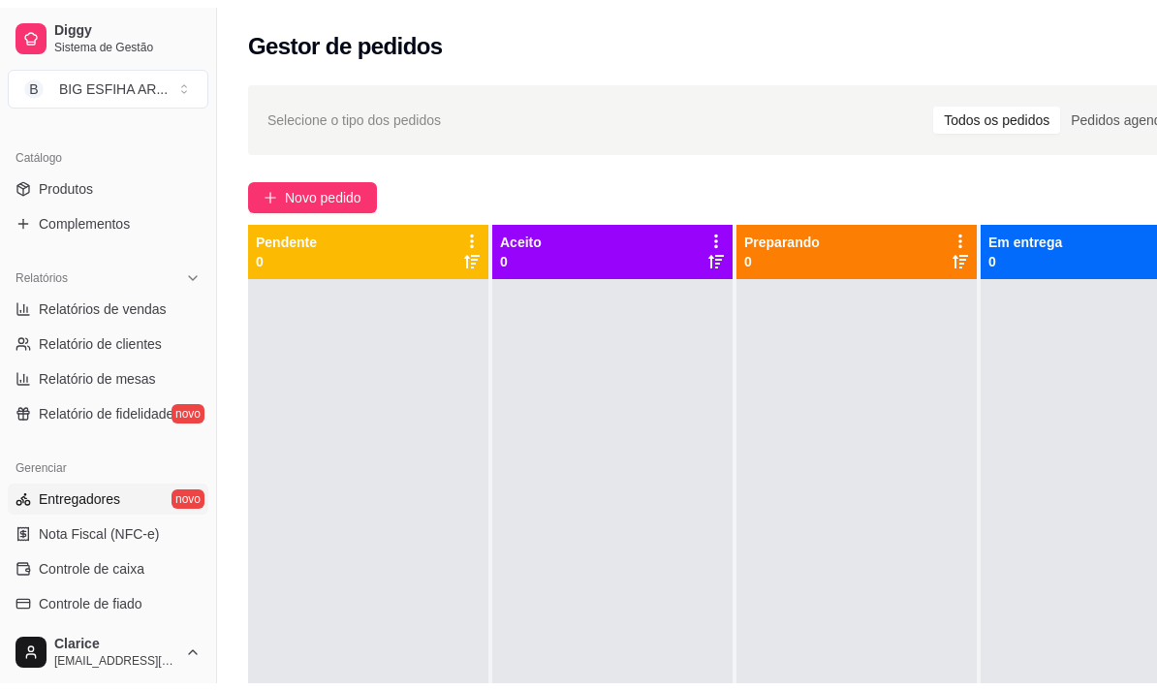
scroll to position [484, 0]
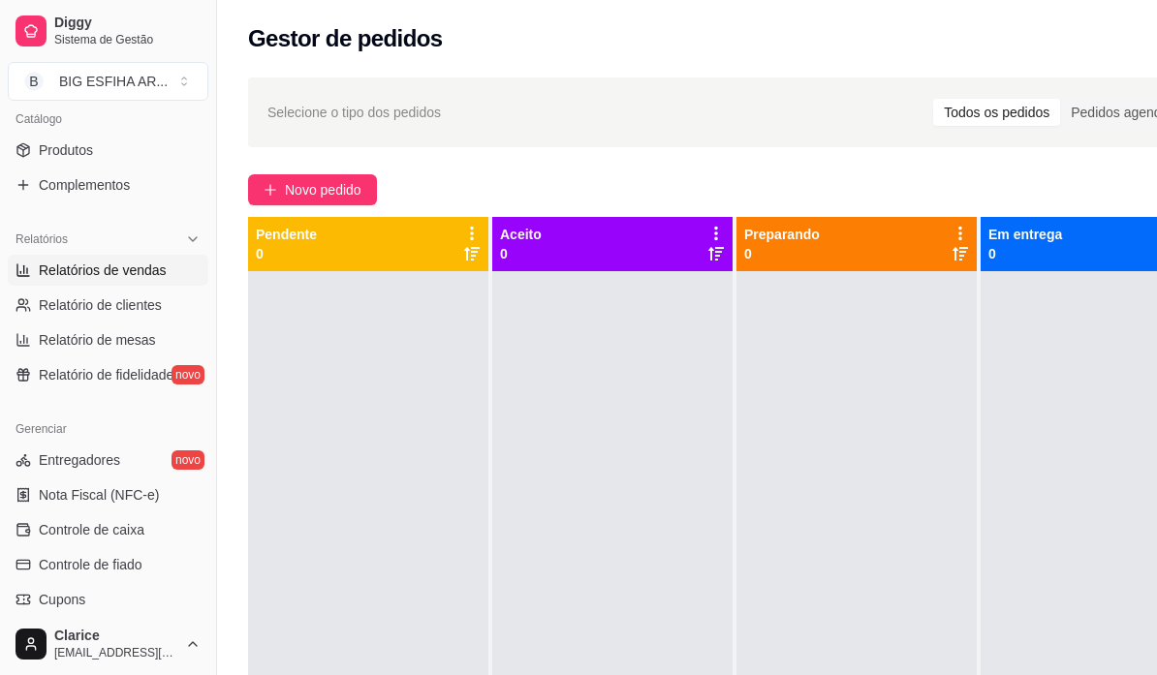
click at [112, 280] on link "Relatórios de vendas" at bounding box center [108, 270] width 201 height 31
select select "ALL"
select select "0"
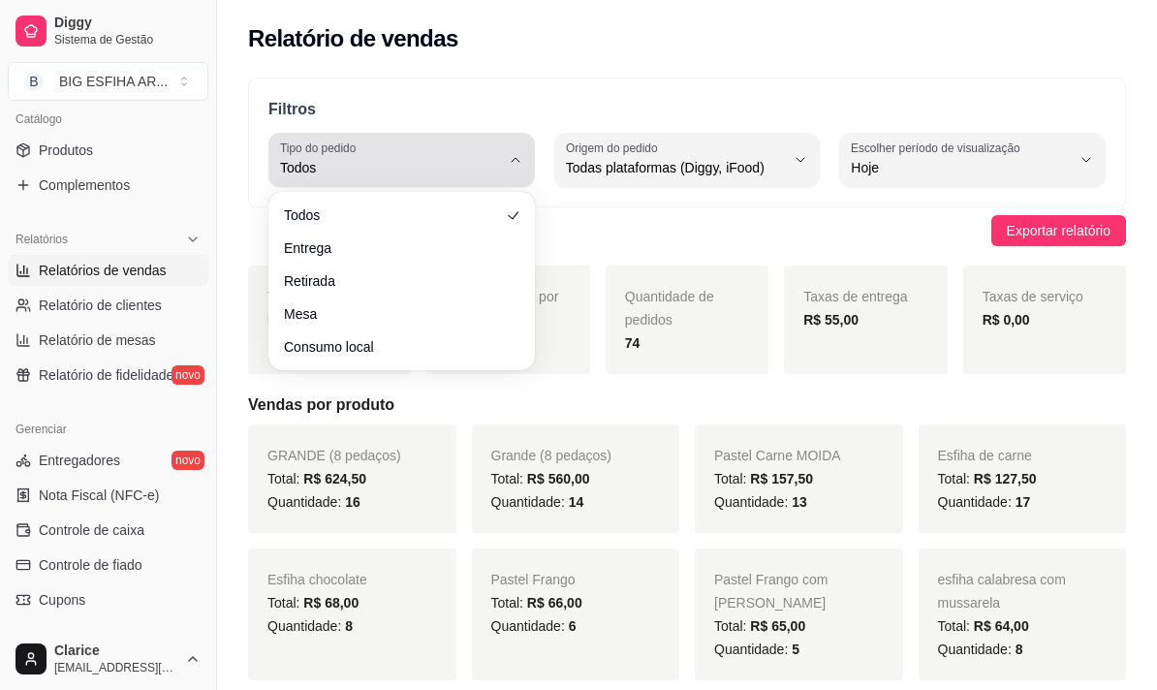
click at [392, 164] on span "Todos" at bounding box center [390, 167] width 220 height 19
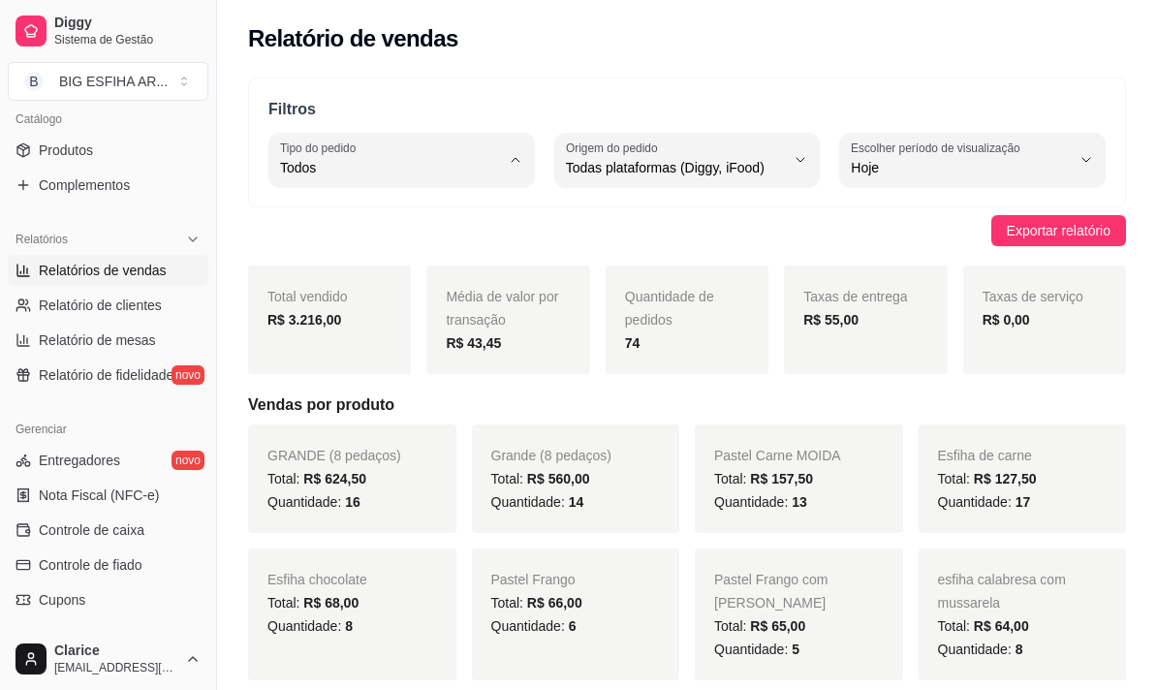
click at [429, 246] on span "Entrega" at bounding box center [392, 245] width 207 height 18
type input "DELIVERY"
select select "DELIVERY"
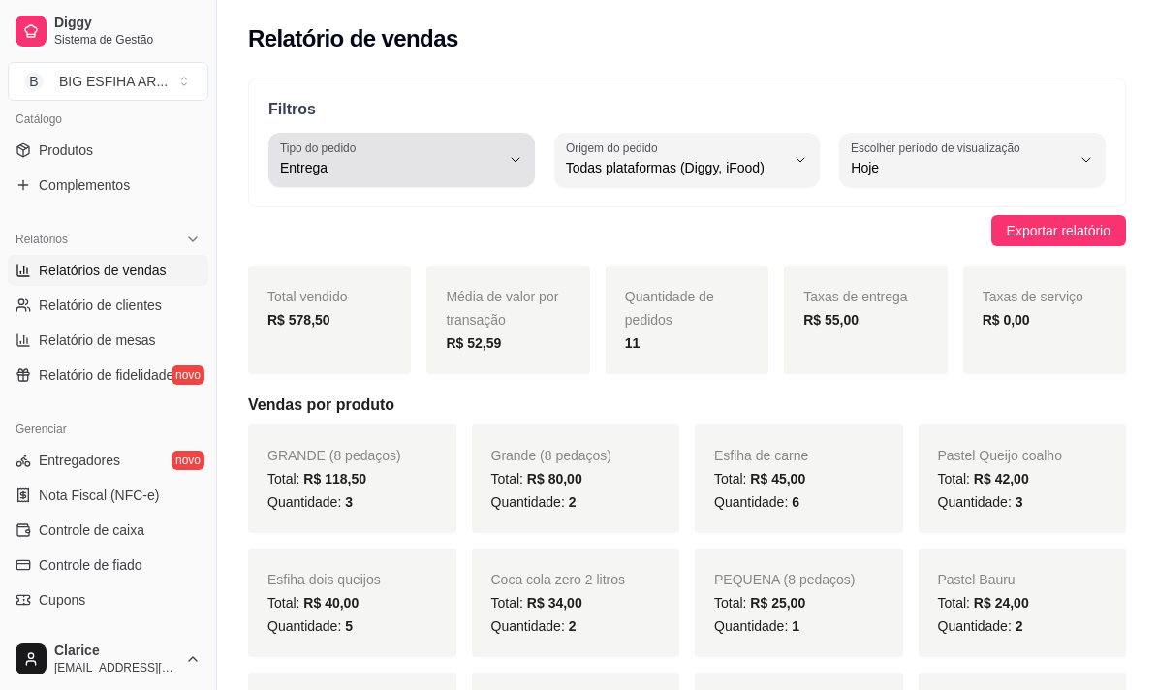
click at [402, 178] on button "Tipo do pedido Entrega" at bounding box center [401, 160] width 266 height 54
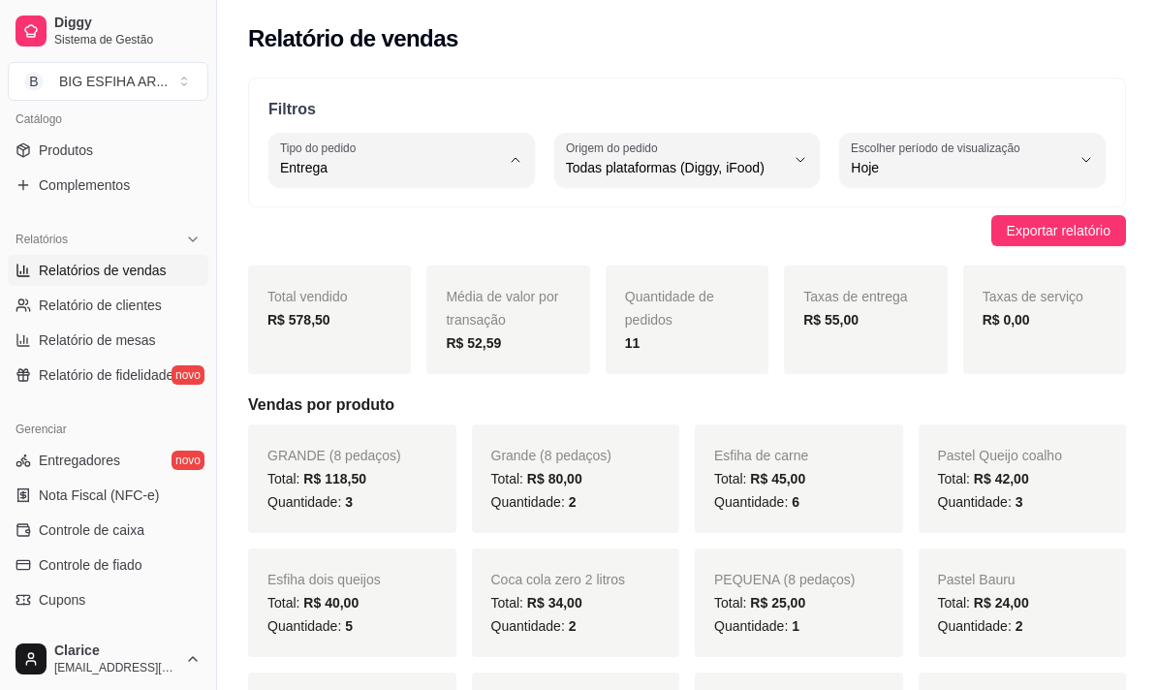
click at [434, 212] on span "Todos" at bounding box center [392, 213] width 207 height 18
type input "ALL"
select select "ALL"
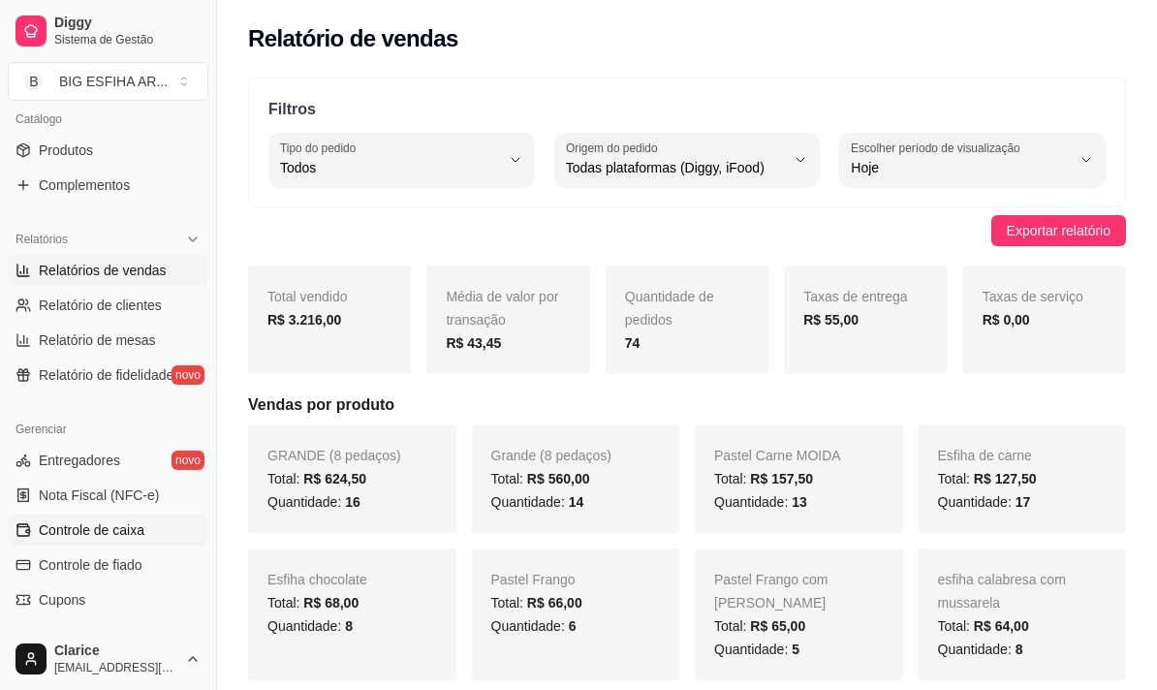
click at [119, 525] on span "Controle de caixa" at bounding box center [92, 529] width 106 height 19
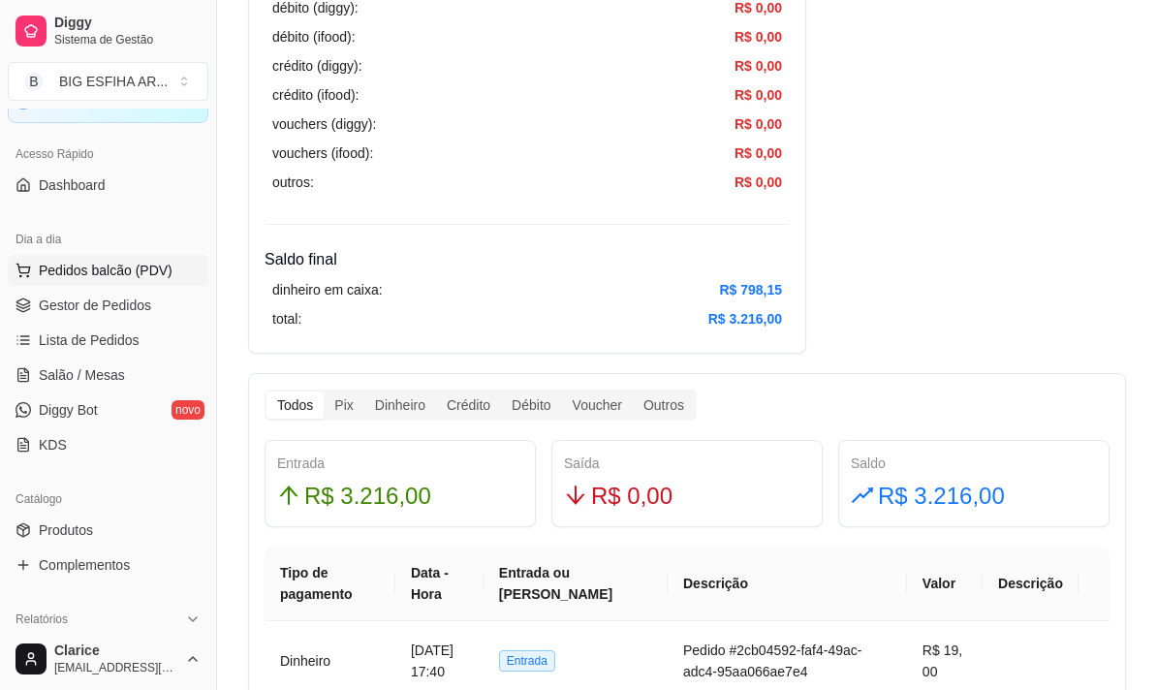
scroll to position [97, 0]
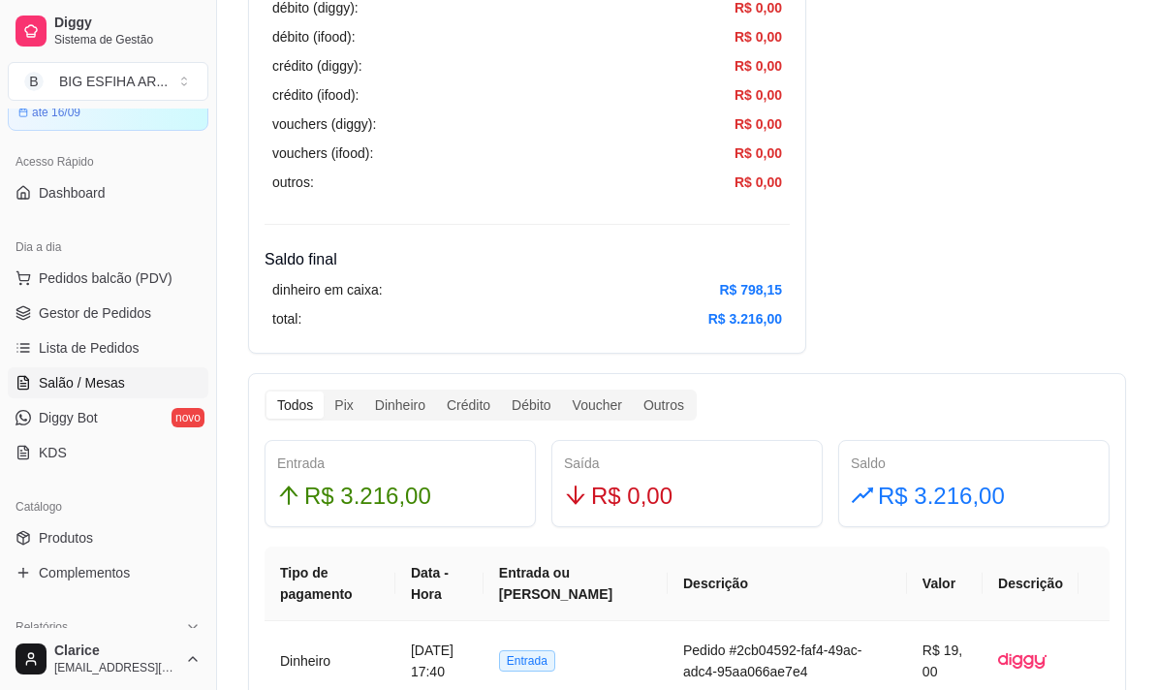
click at [97, 380] on span "Salão / Mesas" at bounding box center [82, 382] width 86 height 19
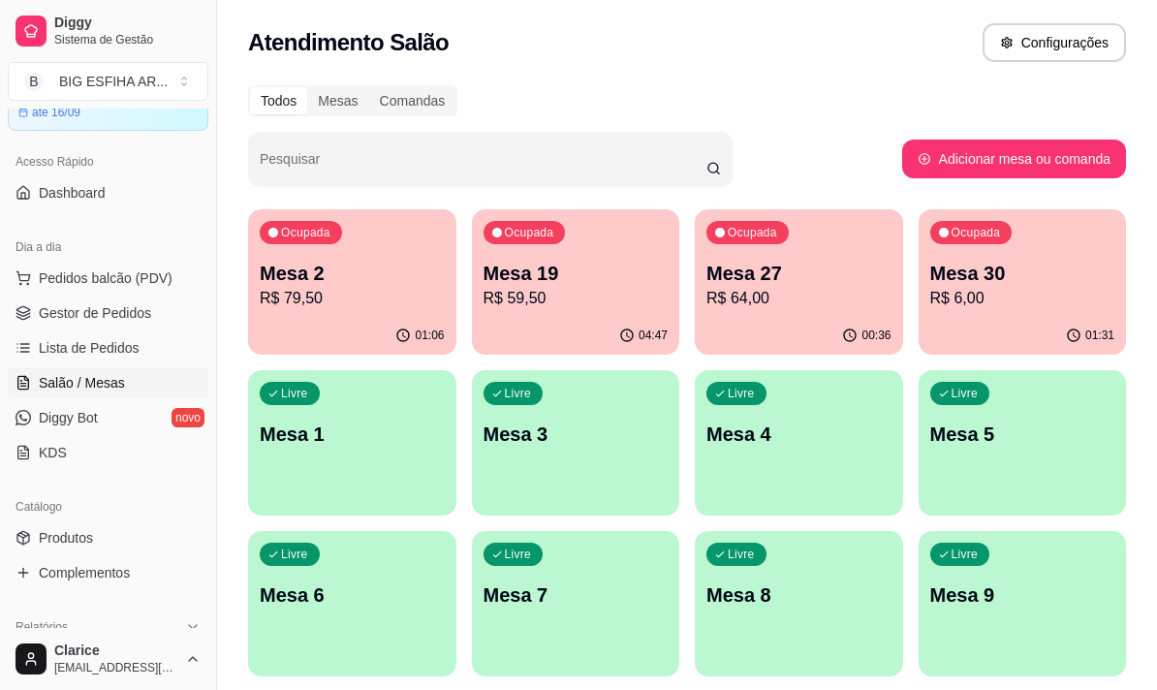
click at [368, 318] on div "01:06" at bounding box center [352, 336] width 208 height 38
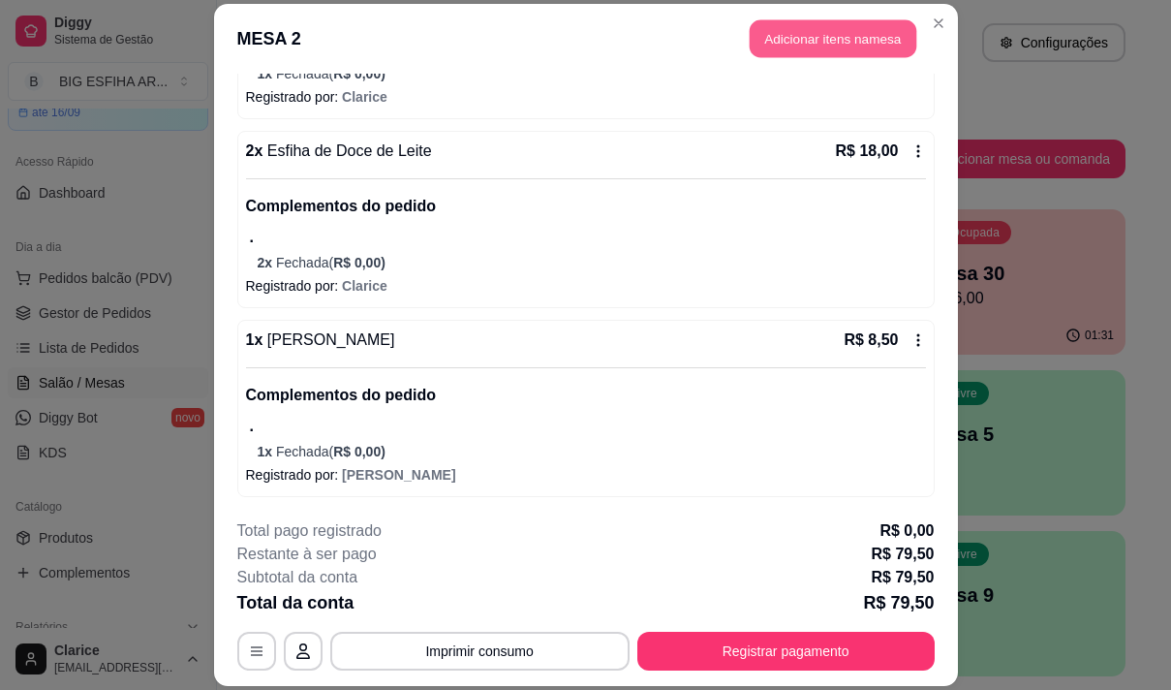
click at [820, 38] on button "Adicionar itens na mesa" at bounding box center [833, 38] width 167 height 38
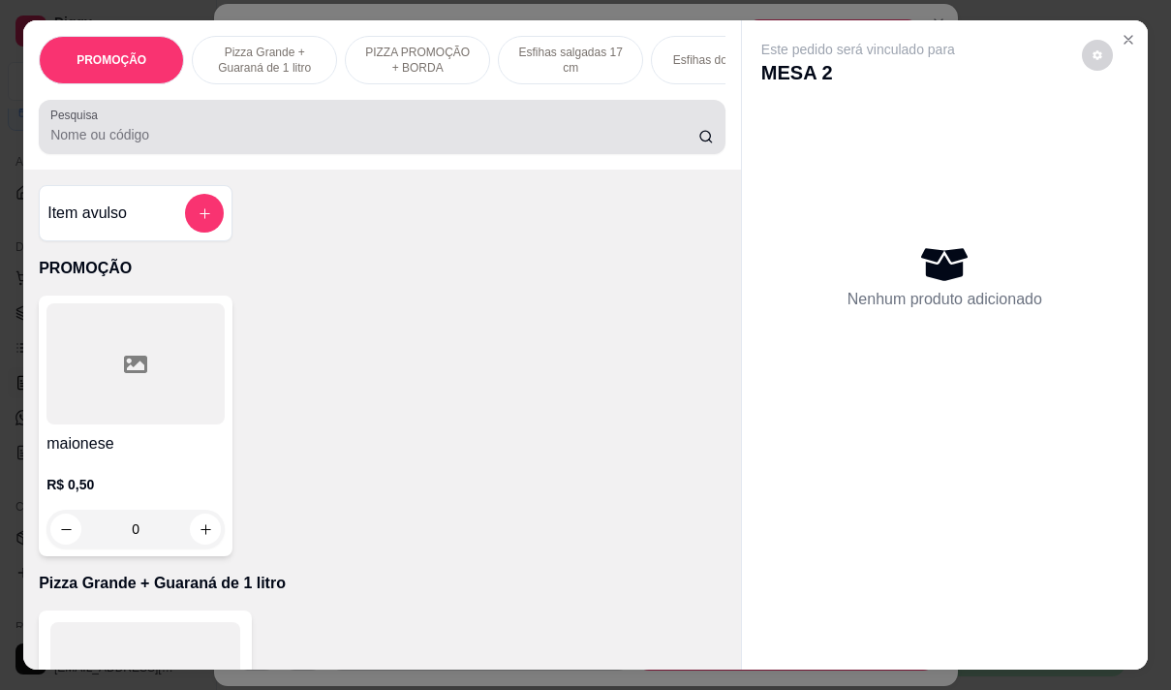
click at [455, 144] on input "Pesquisa" at bounding box center [374, 134] width 648 height 19
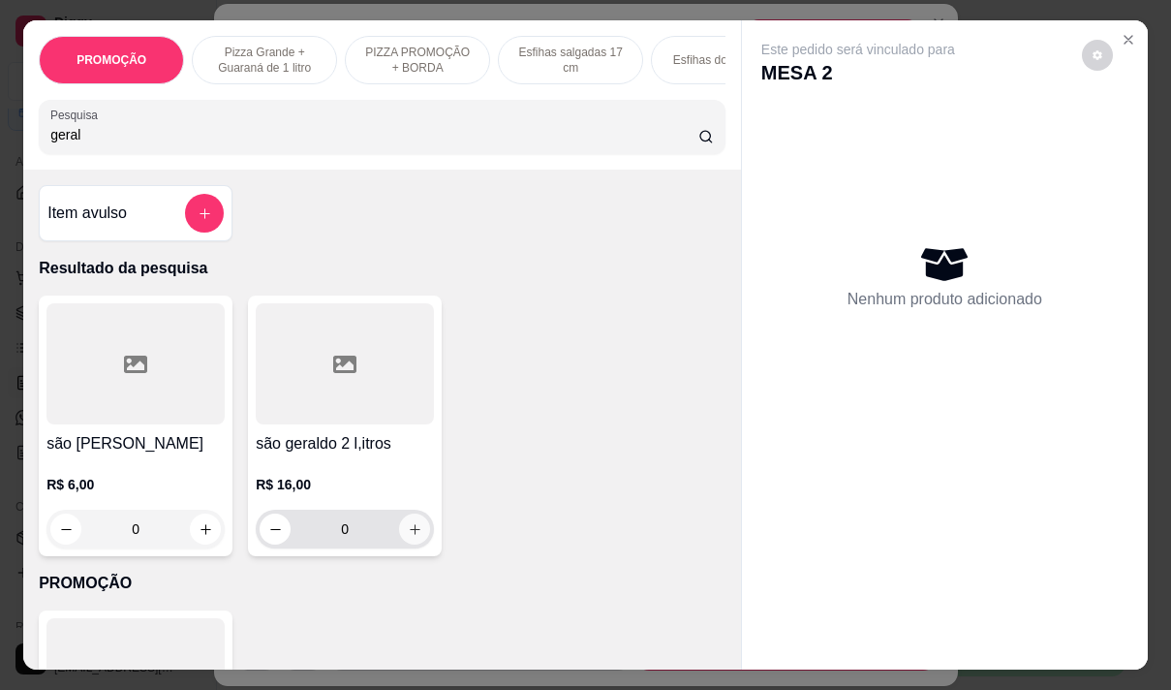
type input "geral"
click at [410, 535] on icon "increase-product-quantity" at bounding box center [415, 529] width 15 height 15
type input "1"
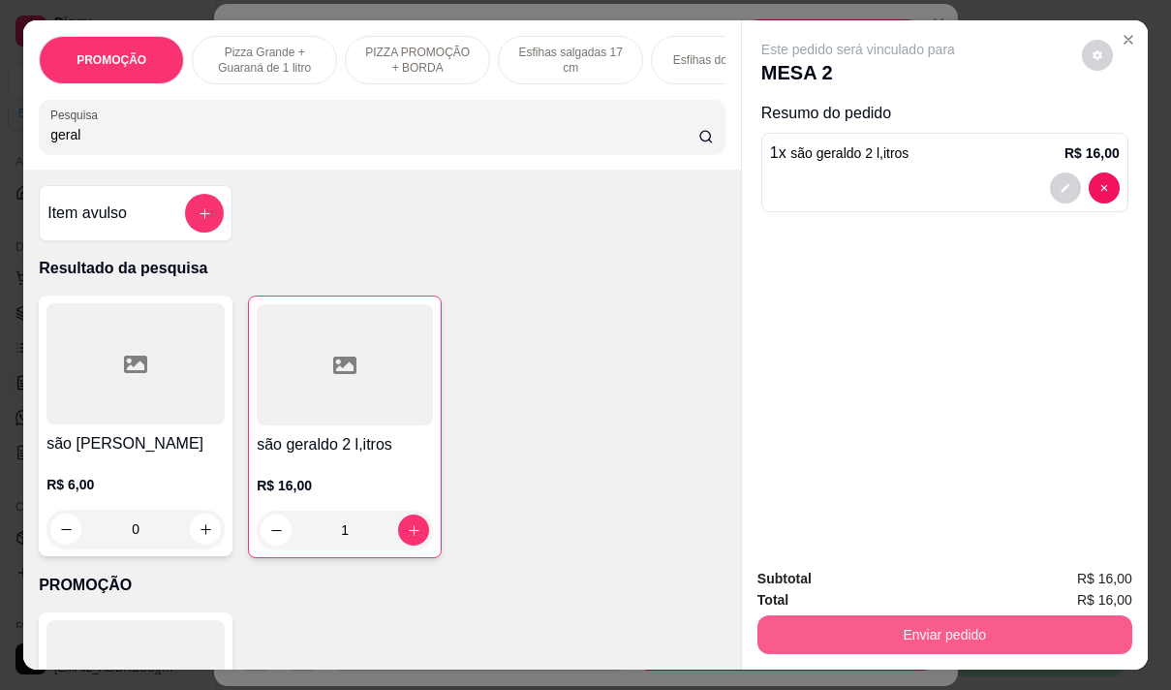
click at [851, 624] on button "Enviar pedido" at bounding box center [945, 634] width 375 height 39
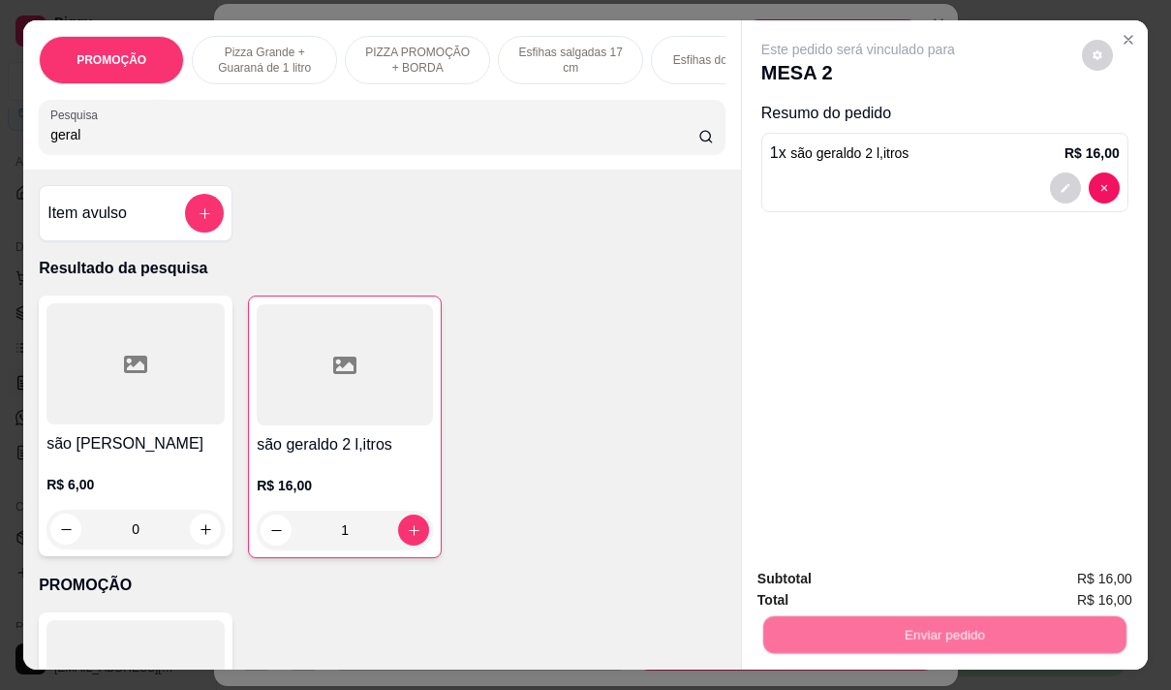
click at [846, 581] on button "Não registrar e enviar pedido" at bounding box center [880, 579] width 201 height 37
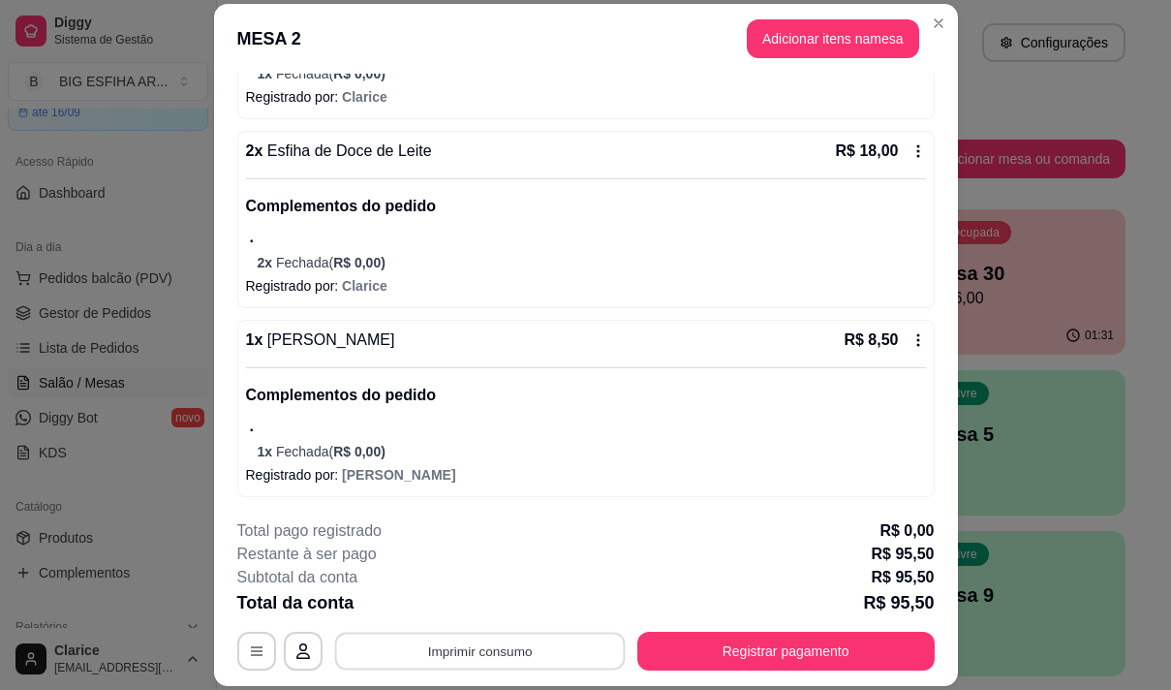
click at [490, 659] on button "Imprimir consumo" at bounding box center [479, 652] width 291 height 38
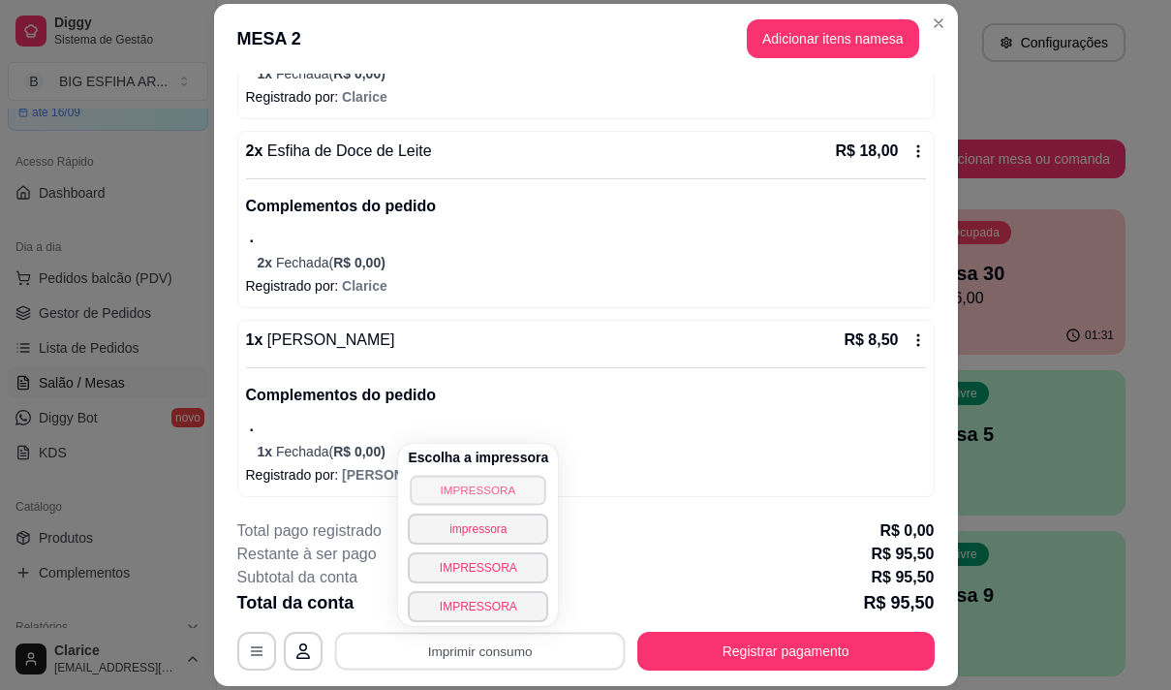
click at [496, 490] on button "IMPRESSORA" at bounding box center [479, 490] width 136 height 30
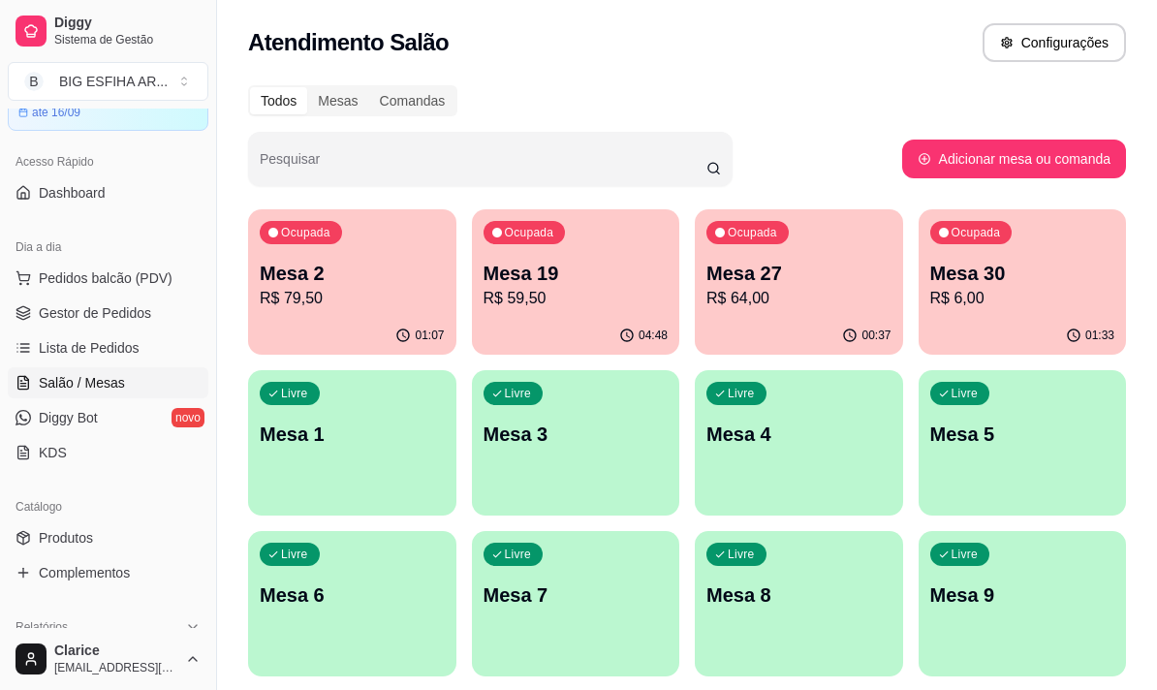
click at [794, 312] on div "Ocupada Mesa 27 R$ 64,00" at bounding box center [799, 263] width 208 height 108
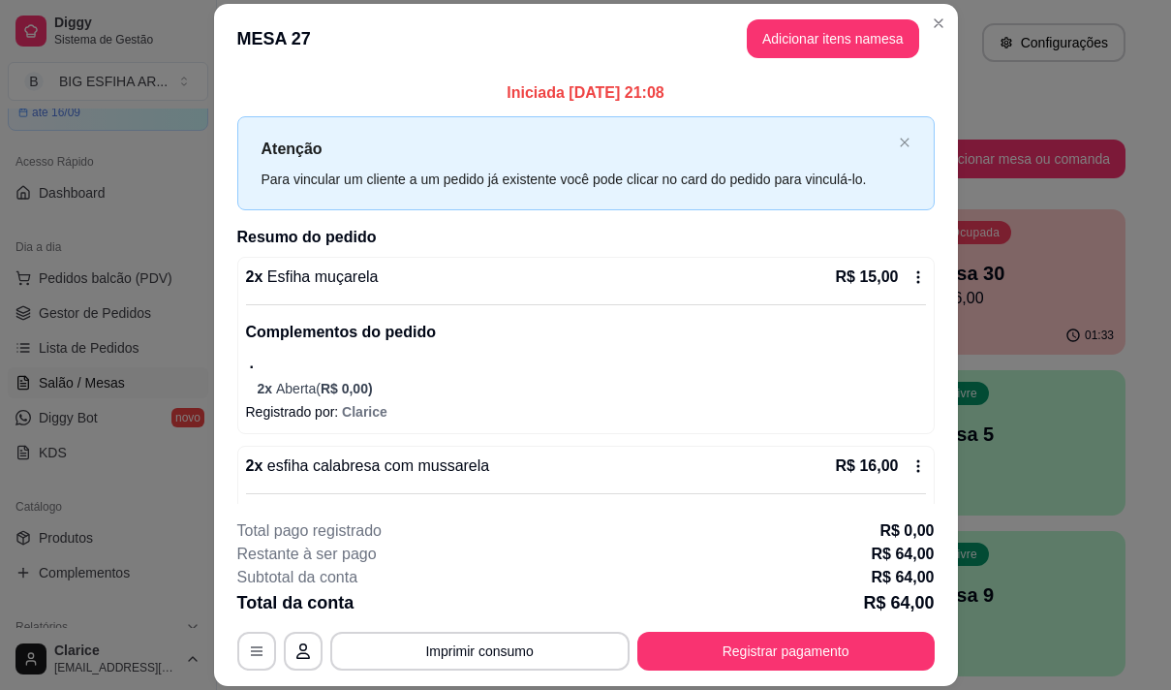
click at [911, 277] on icon at bounding box center [918, 276] width 15 height 15
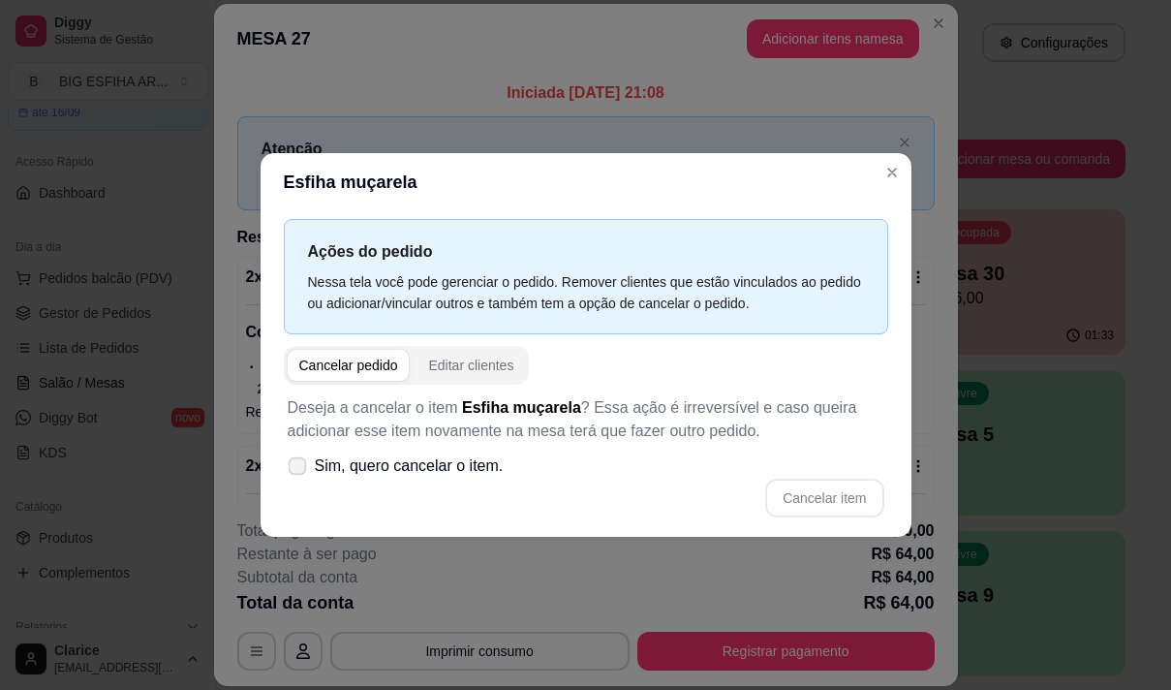
click at [304, 468] on icon at bounding box center [297, 465] width 15 height 11
click at [299, 470] on input "Sim, quero cancelar o item." at bounding box center [293, 476] width 13 height 13
click at [304, 468] on icon at bounding box center [297, 465] width 15 height 11
click at [299, 470] on input "Sim, quero cancelar o item." at bounding box center [293, 476] width 13 height 13
click at [292, 460] on span at bounding box center [297, 465] width 19 height 19
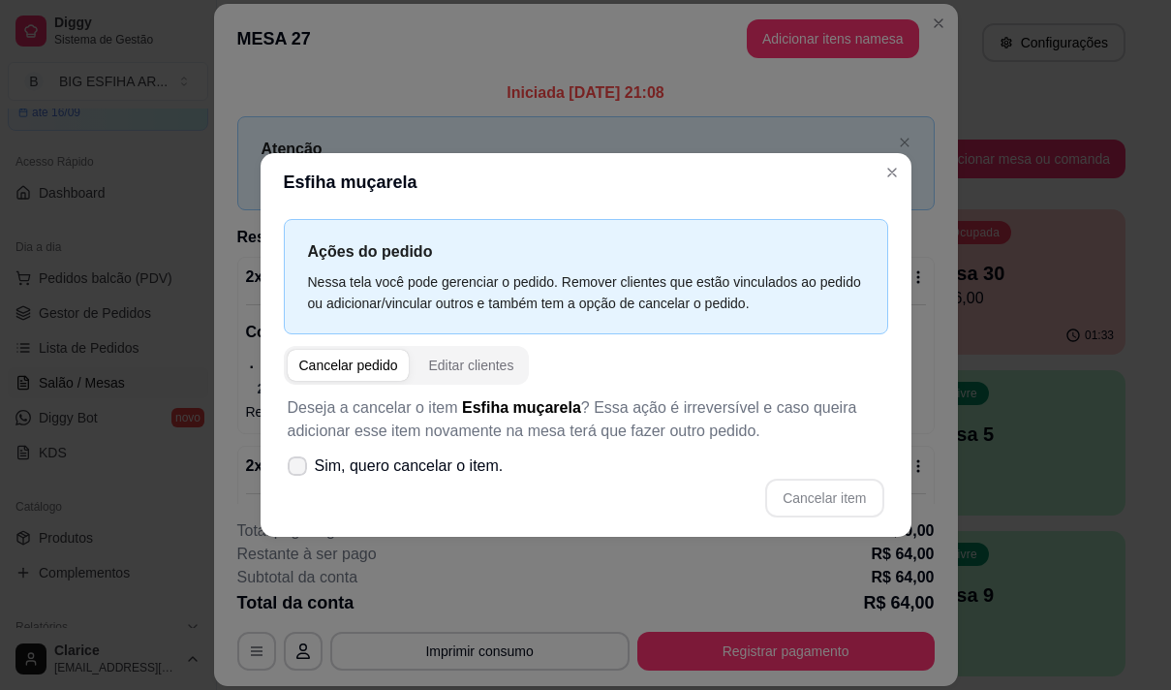
click at [292, 470] on input "Sim, quero cancelar o item." at bounding box center [293, 476] width 13 height 13
checkbox input "true"
click at [842, 492] on button "Cancelar item" at bounding box center [824, 498] width 118 height 39
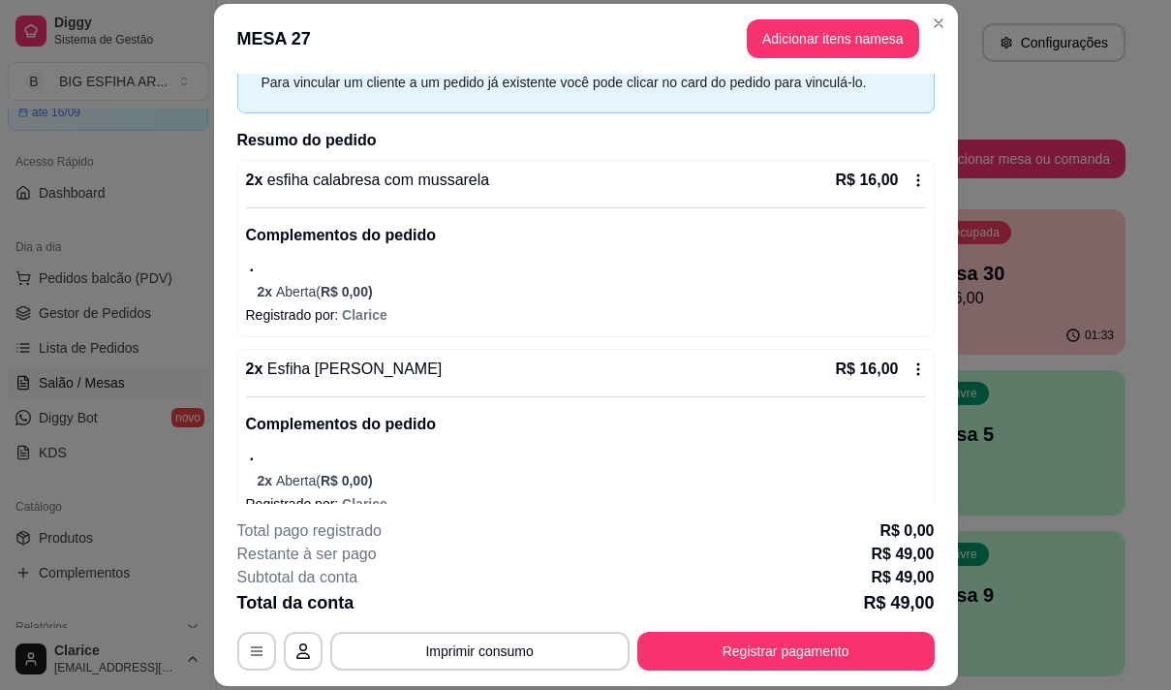
scroll to position [194, 0]
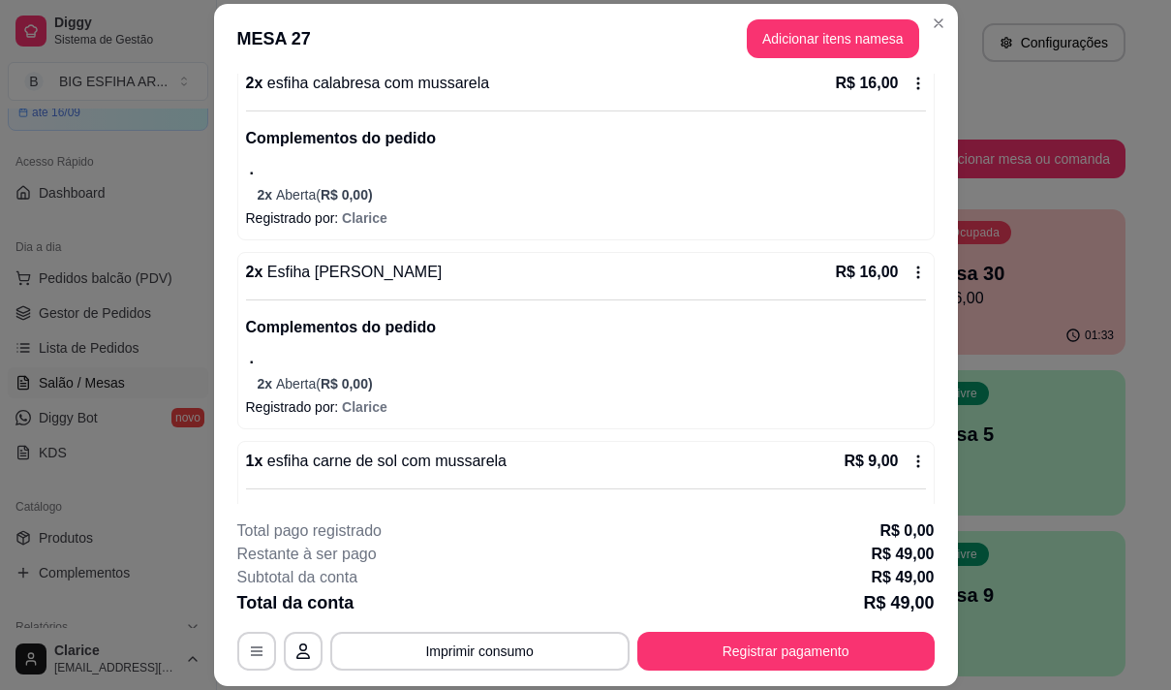
click at [911, 275] on icon at bounding box center [918, 271] width 15 height 15
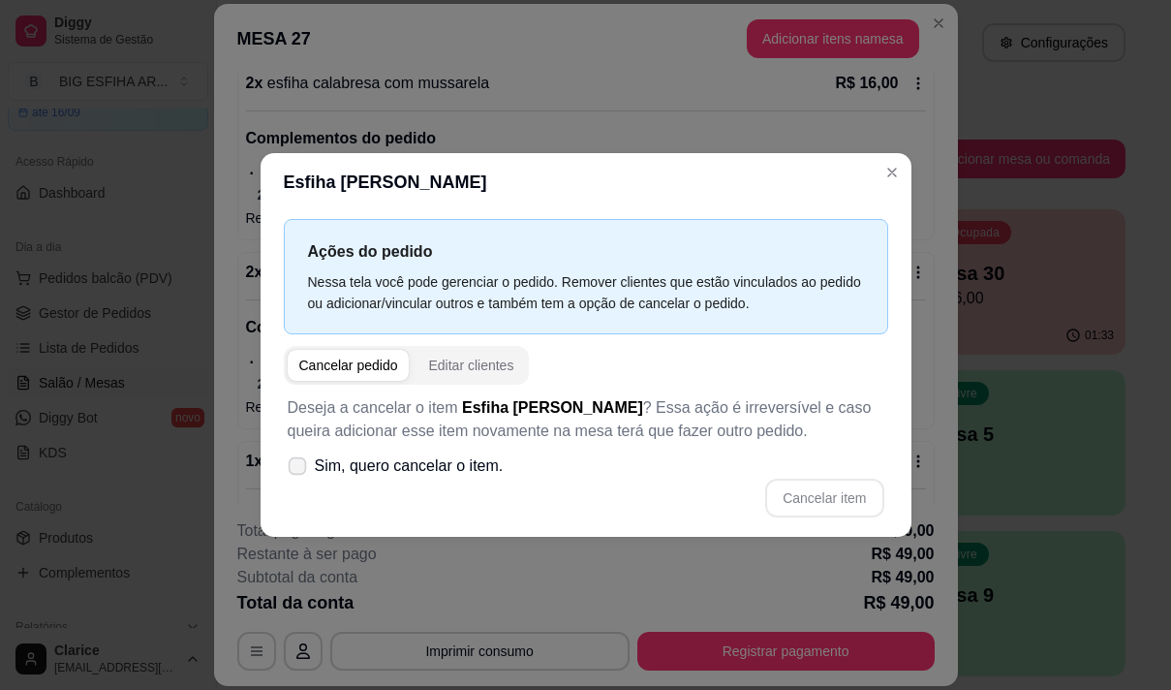
click at [306, 469] on span at bounding box center [297, 466] width 18 height 18
click at [299, 470] on input "Sim, quero cancelar o item." at bounding box center [293, 476] width 13 height 13
checkbox input "true"
click at [843, 494] on button "Cancelar item" at bounding box center [824, 499] width 115 height 38
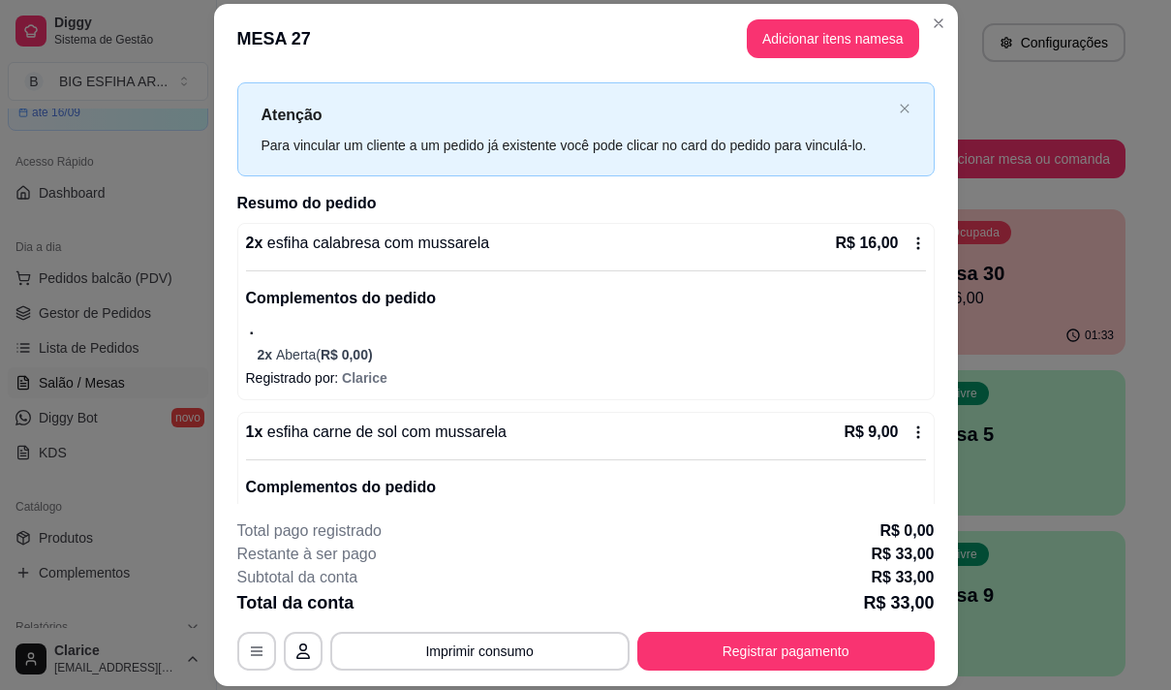
scroll to position [0, 0]
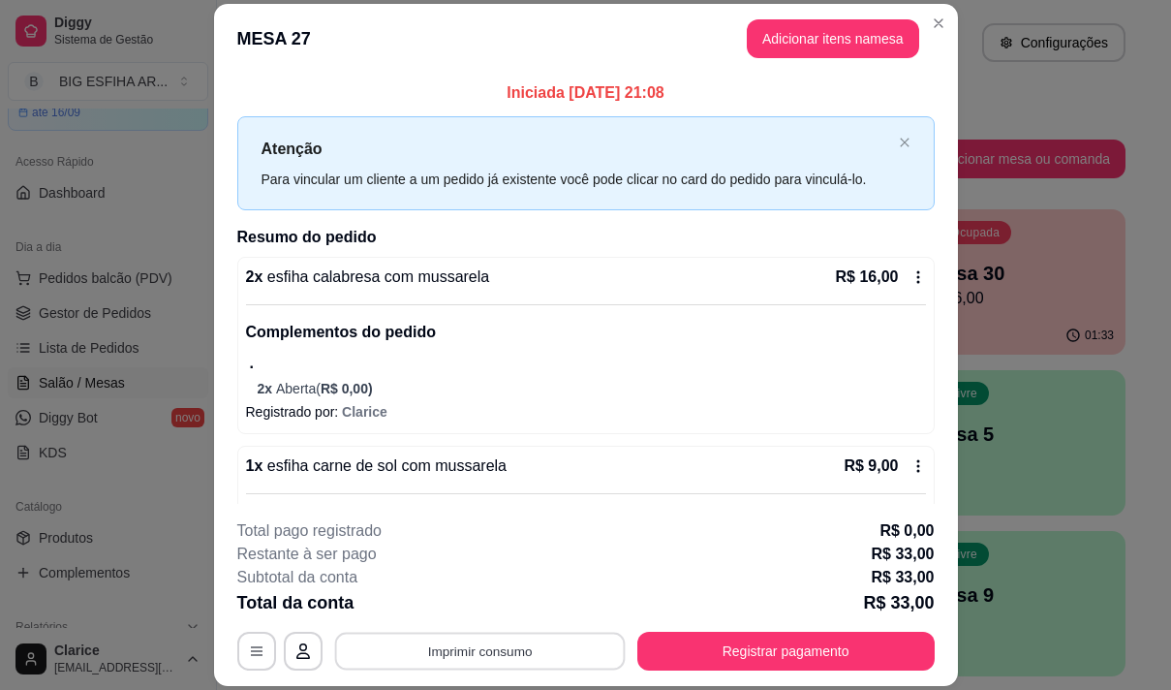
click at [418, 653] on button "Imprimir consumo" at bounding box center [479, 652] width 291 height 38
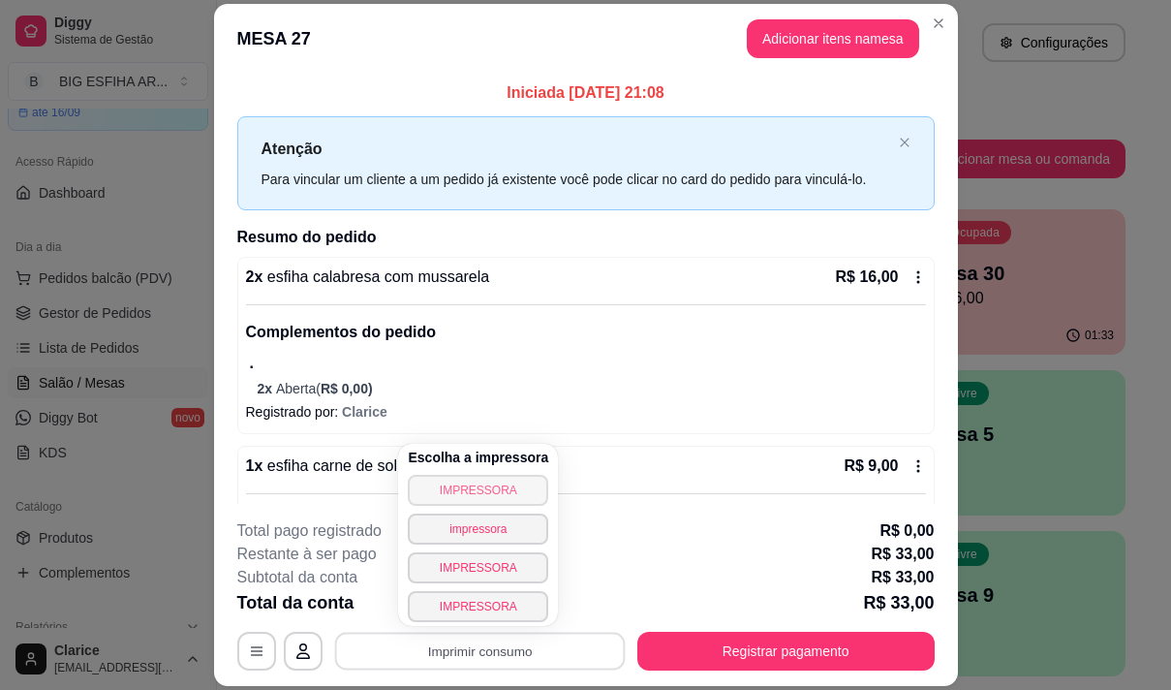
click at [473, 487] on button "IMPRESSORA" at bounding box center [478, 490] width 140 height 31
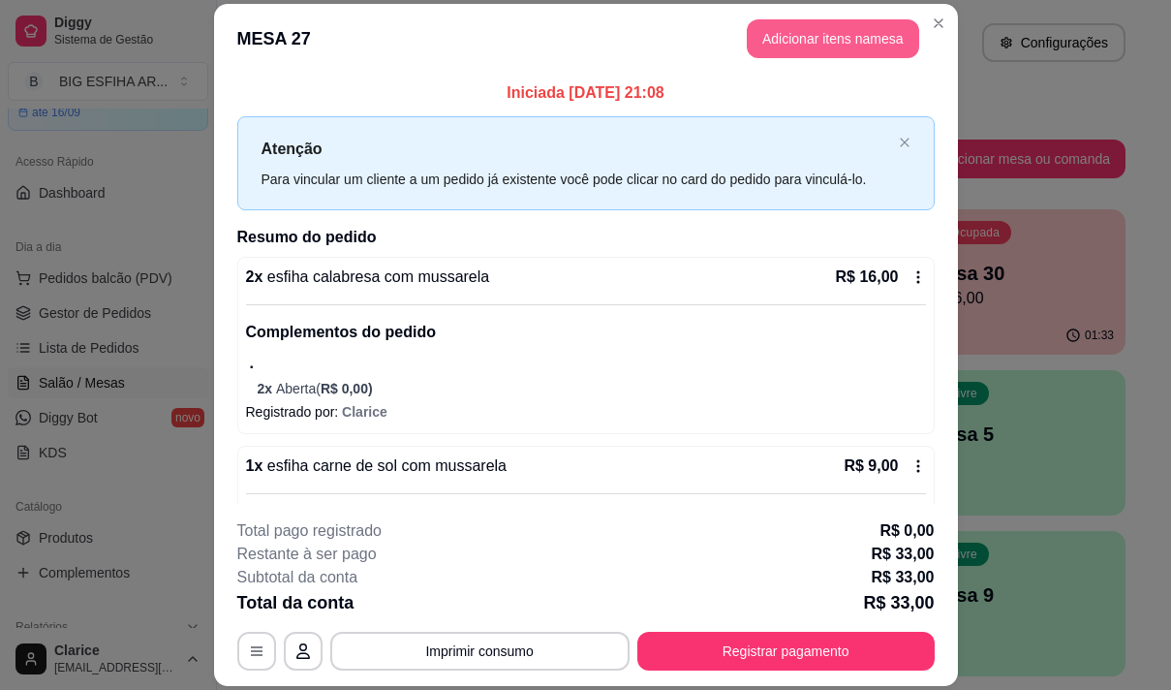
click at [780, 39] on button "Adicionar itens na mesa" at bounding box center [833, 38] width 172 height 39
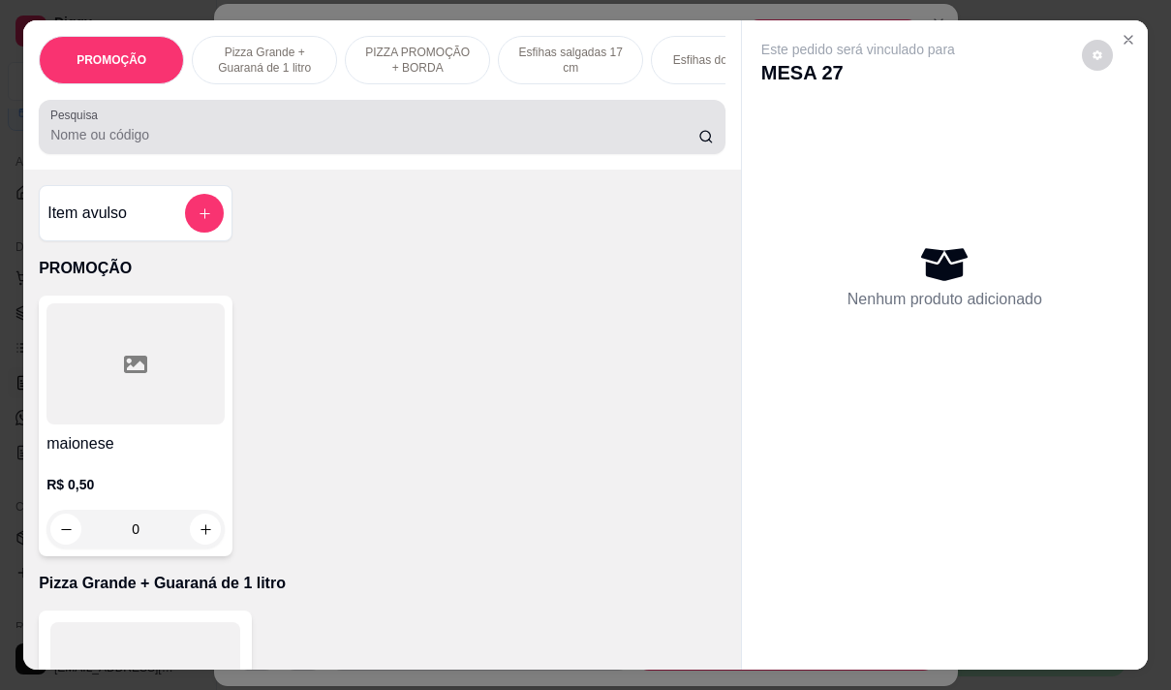
click at [381, 144] on input "Pesquisa" at bounding box center [374, 134] width 648 height 19
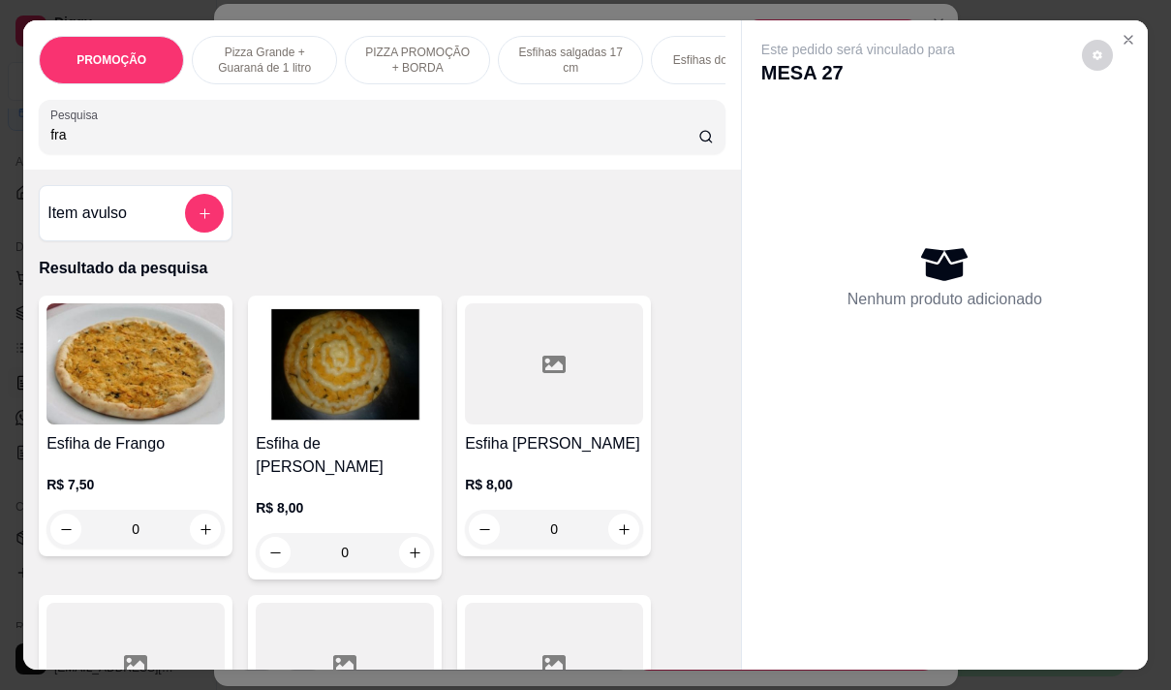
type input "fra"
click at [191, 480] on div "R$ 7,50 0" at bounding box center [135, 501] width 178 height 93
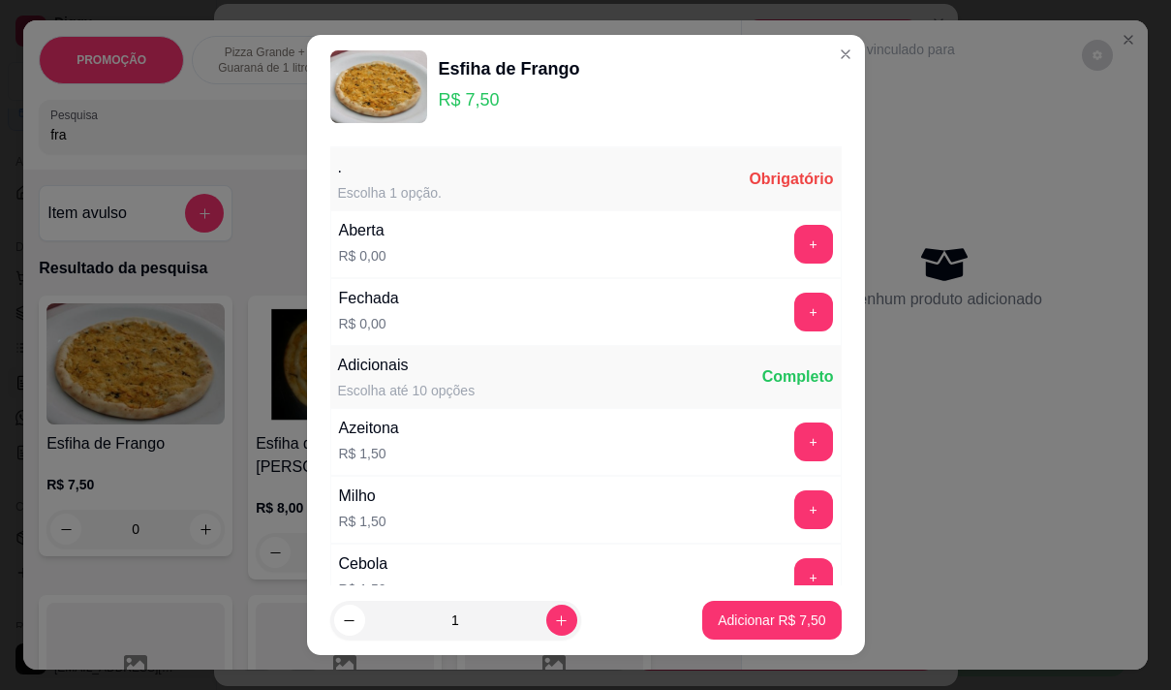
click at [798, 232] on div "+" at bounding box center [814, 244] width 54 height 39
click at [775, 222] on div "Aberta R$ 0,00 +" at bounding box center [585, 244] width 511 height 68
click at [794, 247] on button "+" at bounding box center [813, 244] width 39 height 39
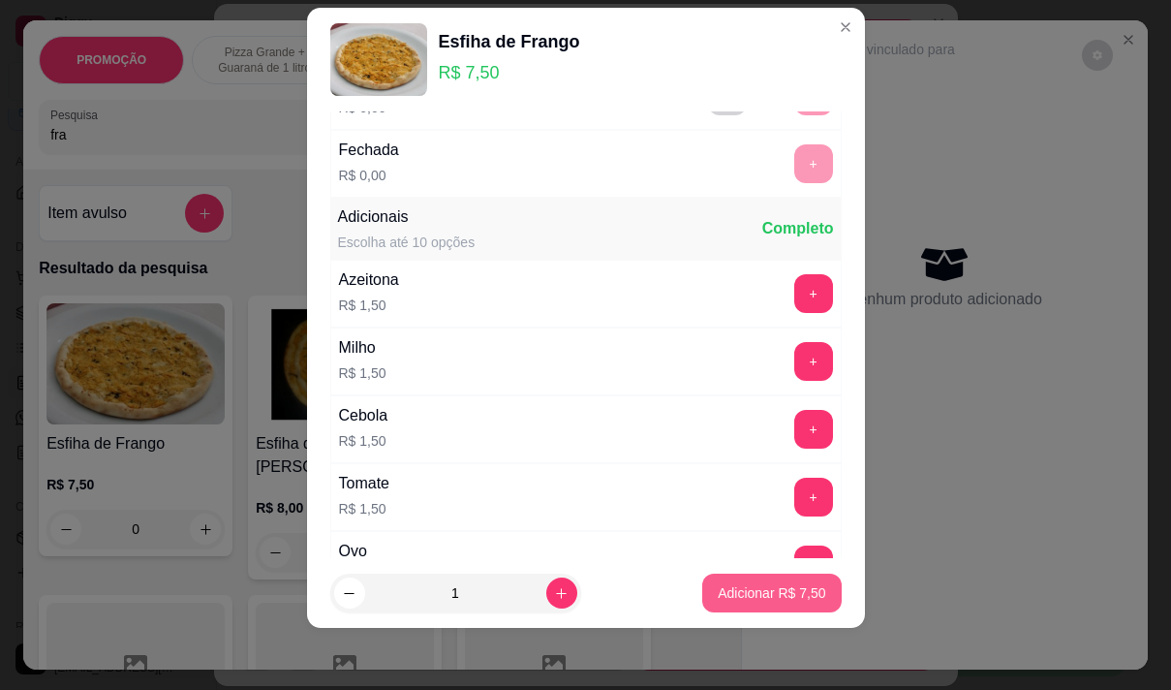
scroll to position [207, 0]
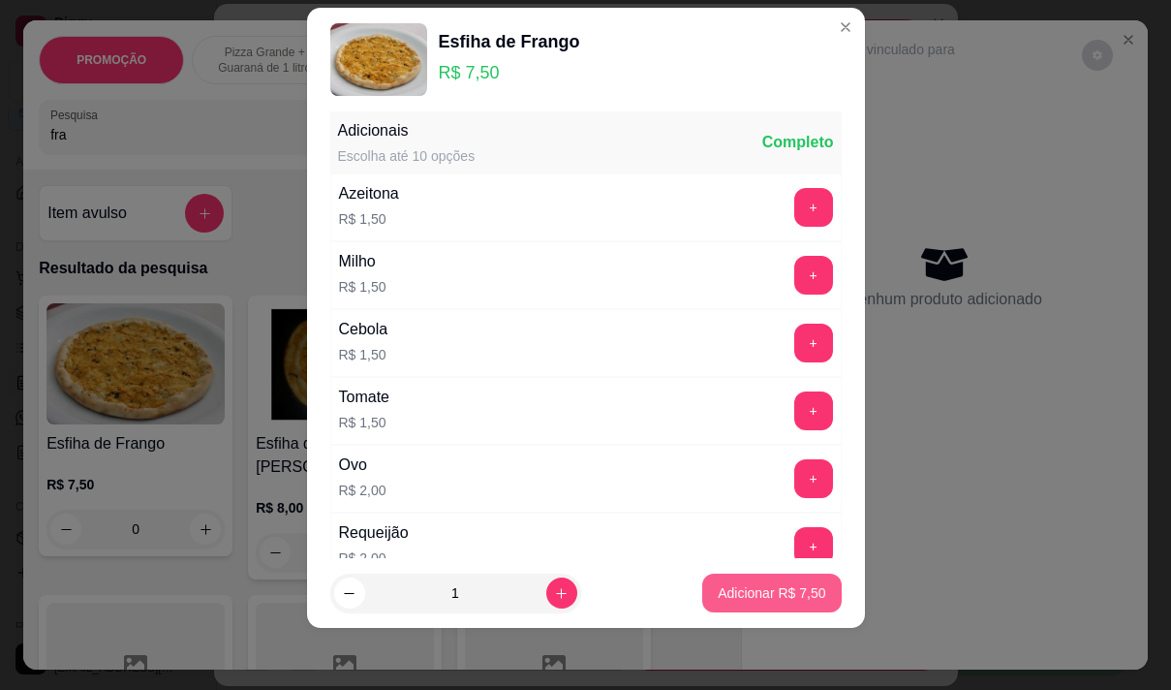
click at [750, 584] on p "Adicionar R$ 7,50" at bounding box center [772, 592] width 108 height 19
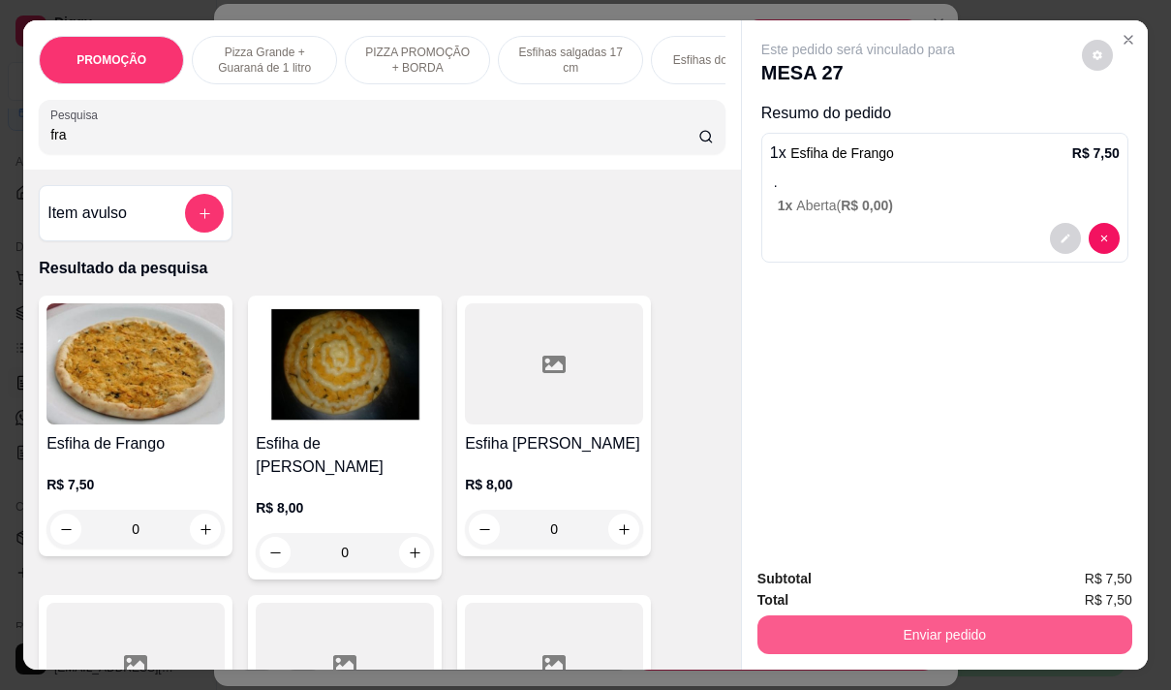
click at [952, 621] on button "Enviar pedido" at bounding box center [945, 634] width 375 height 39
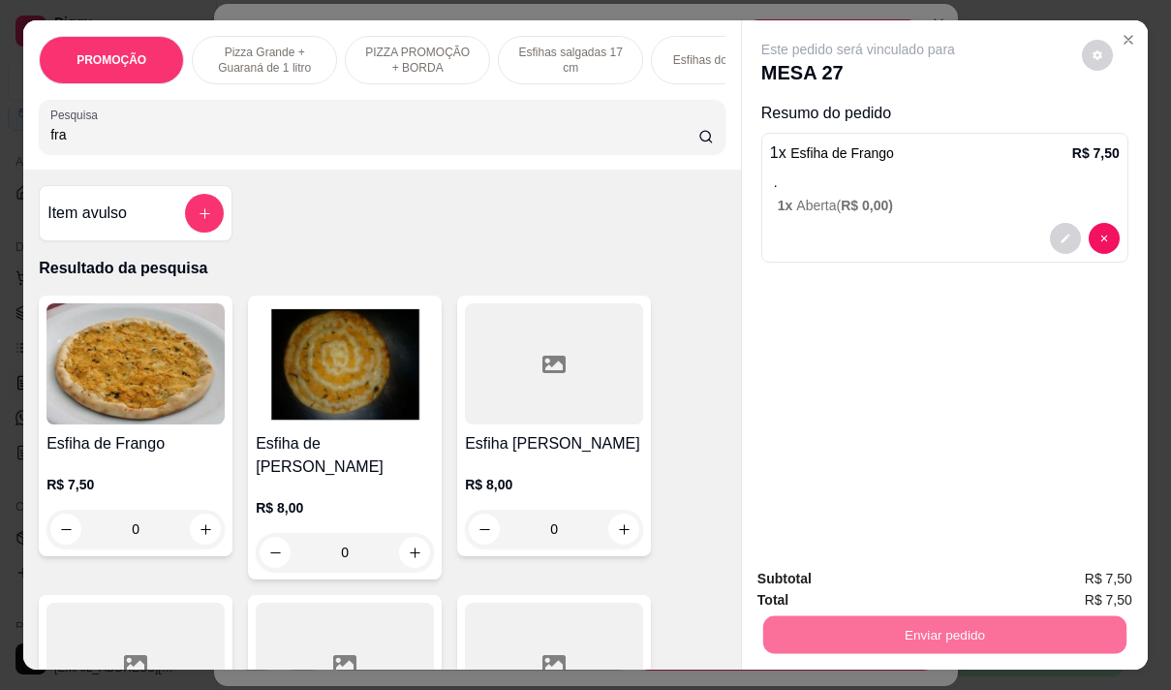
click at [884, 578] on button "Não registrar e enviar pedido" at bounding box center [881, 579] width 196 height 36
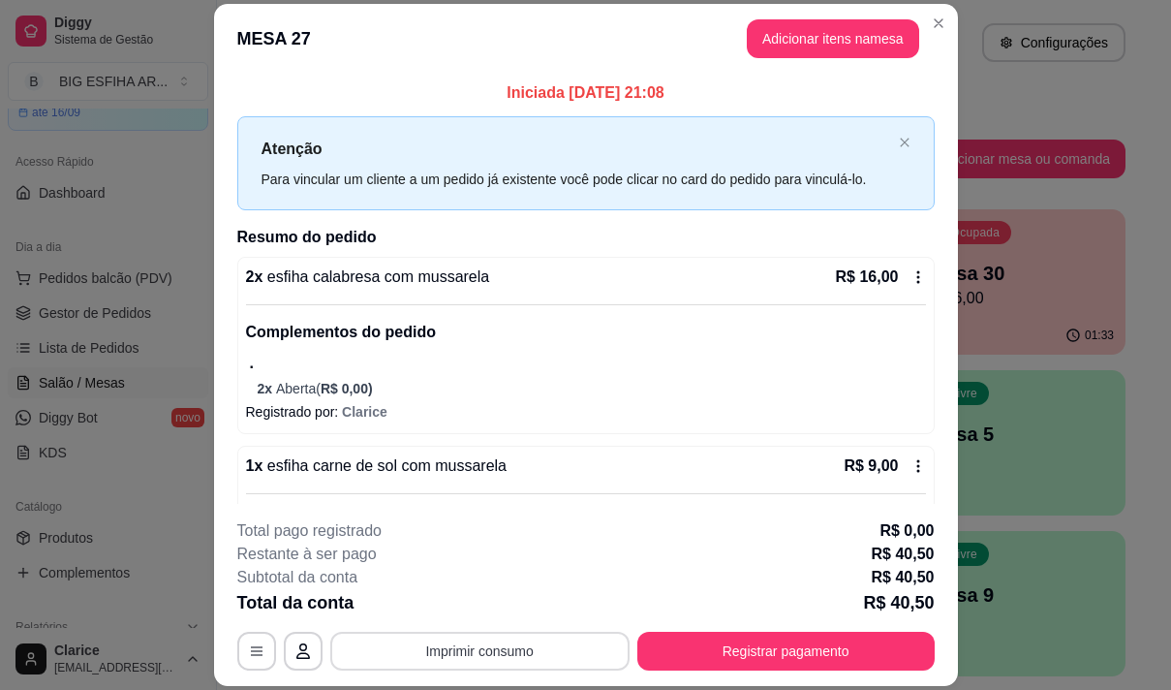
click at [563, 650] on button "Imprimir consumo" at bounding box center [479, 651] width 299 height 39
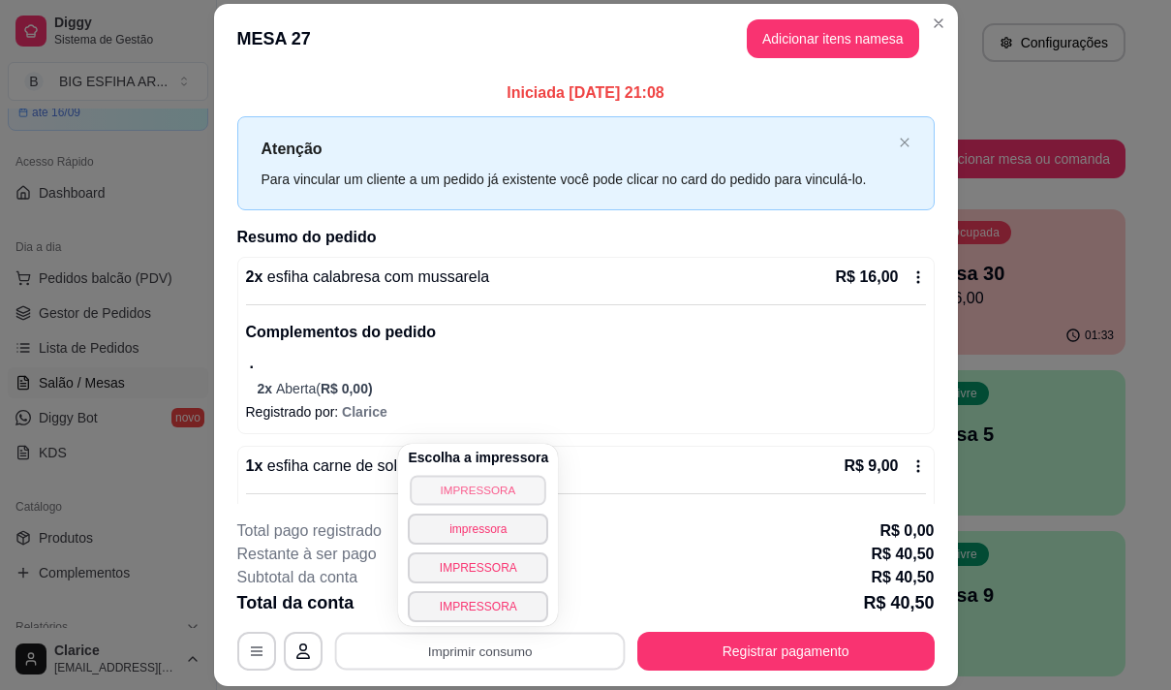
click at [497, 485] on button "IMPRESSORA" at bounding box center [479, 490] width 136 height 30
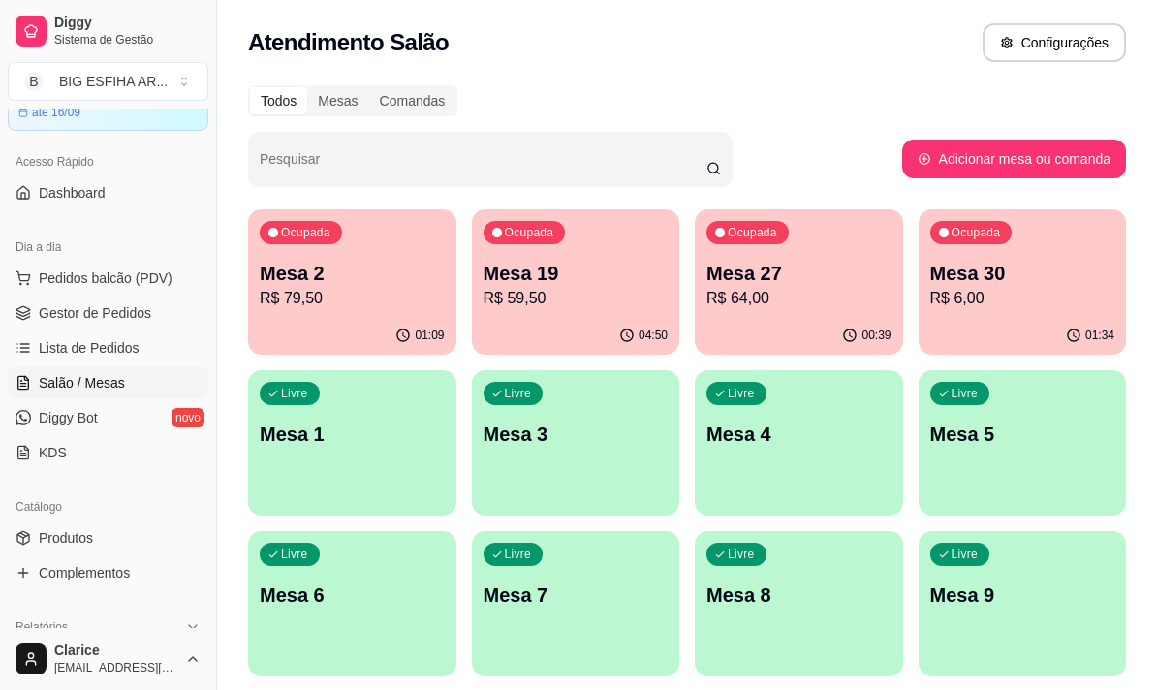
click at [339, 290] on p "R$ 79,50" at bounding box center [352, 298] width 185 height 23
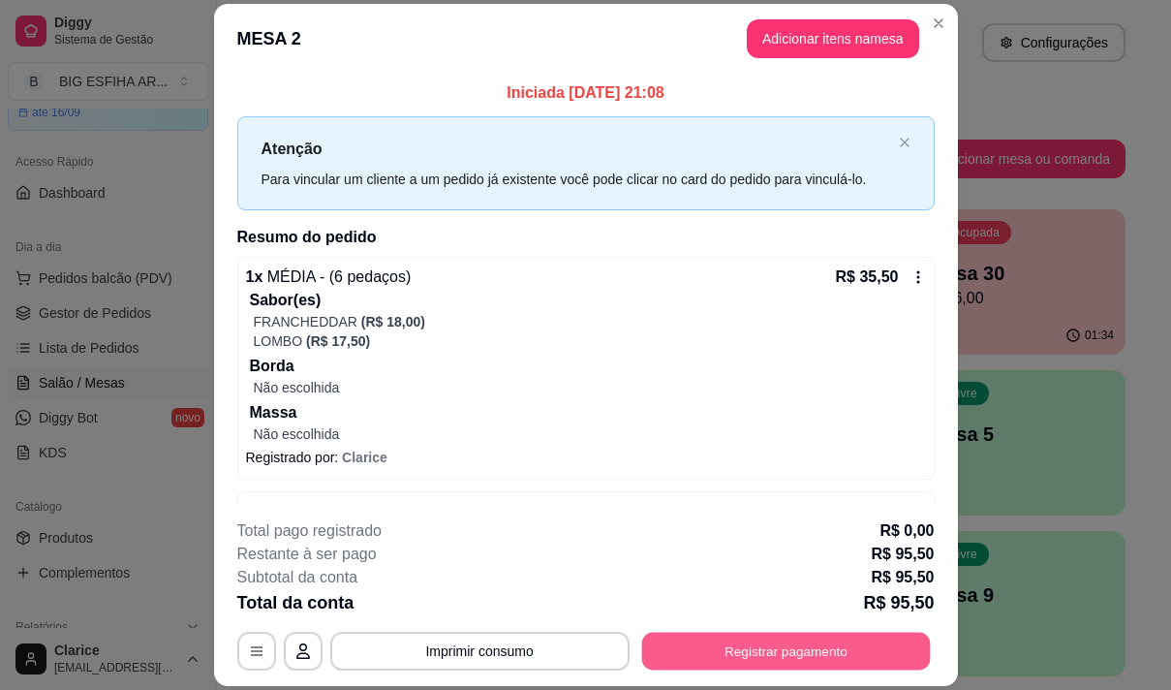
click at [696, 650] on button "Registrar pagamento" at bounding box center [785, 652] width 289 height 38
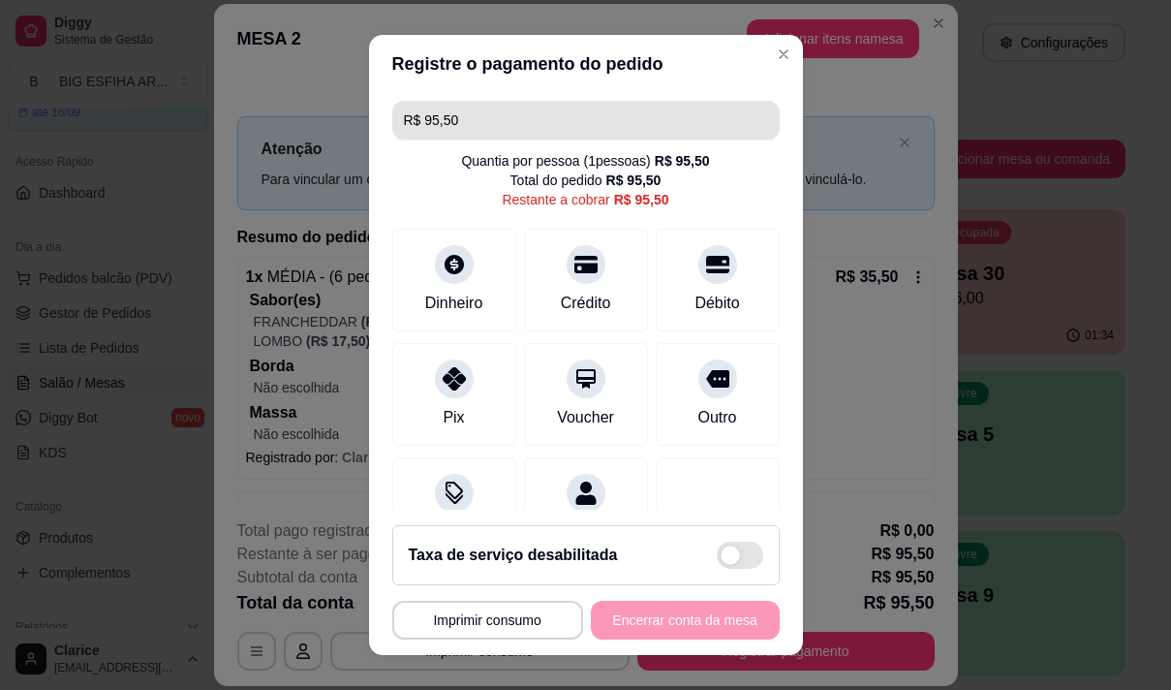
click at [478, 112] on input "R$ 95,50" at bounding box center [586, 120] width 364 height 39
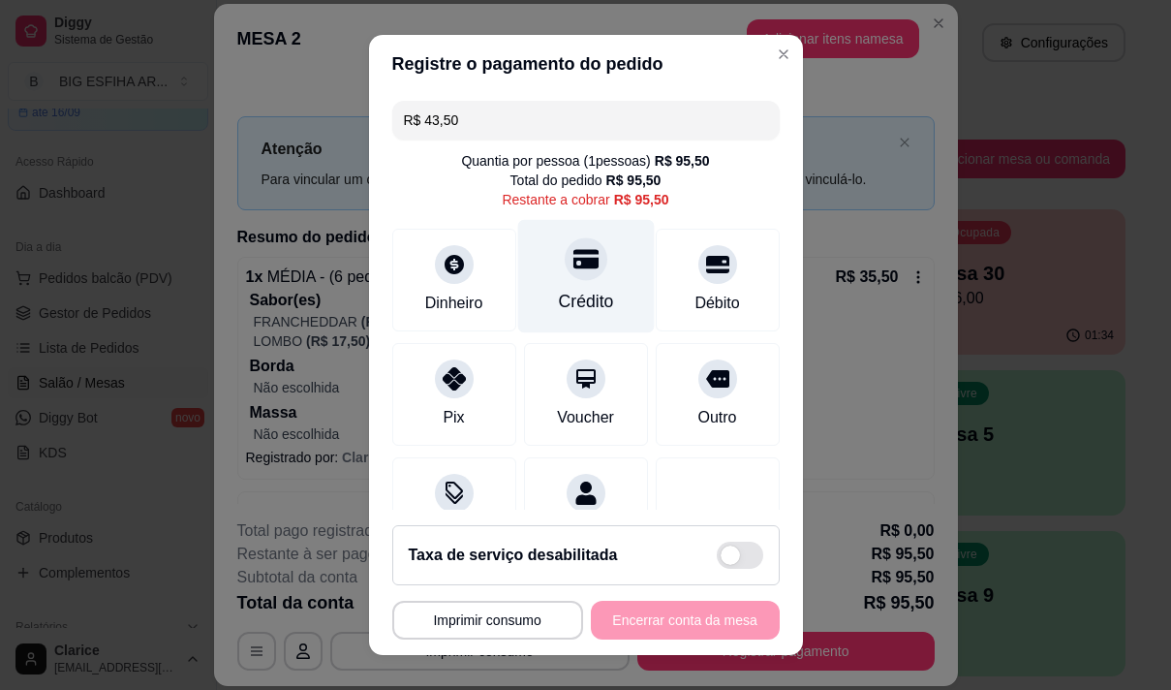
click at [584, 295] on div "Crédito" at bounding box center [585, 301] width 55 height 25
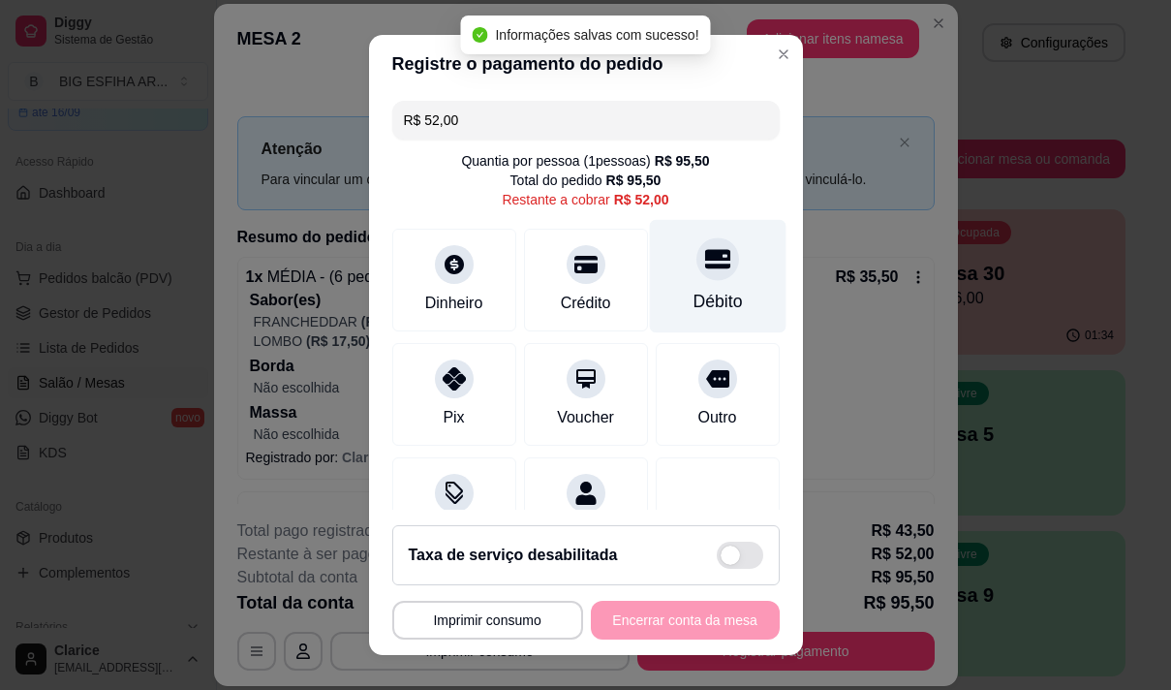
click at [693, 294] on div "Débito" at bounding box center [717, 301] width 49 height 25
type input "R$ 0,00"
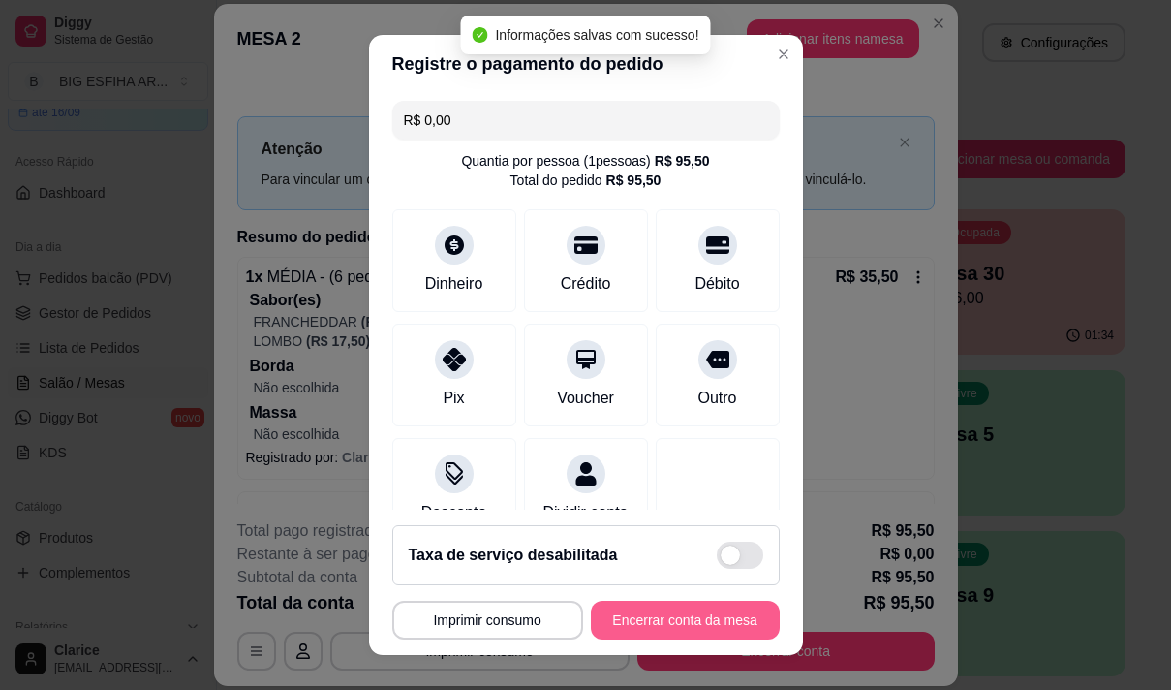
click at [681, 612] on button "Encerrar conta da mesa" at bounding box center [685, 620] width 189 height 39
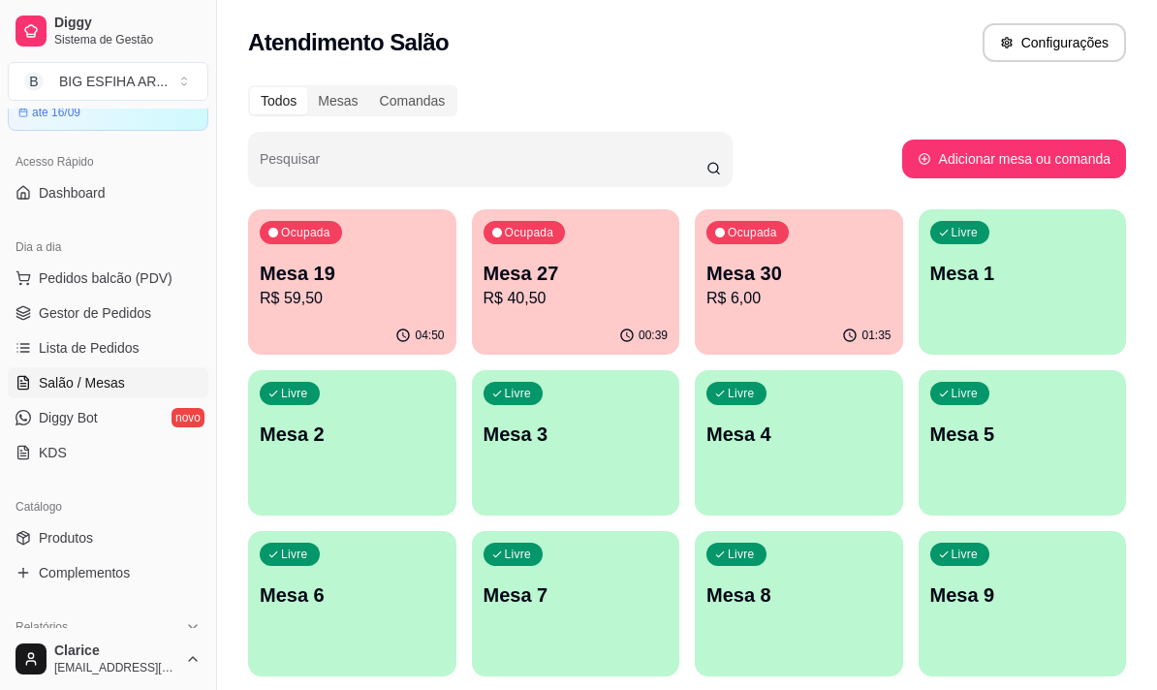
click at [575, 300] on p "R$ 40,50" at bounding box center [575, 298] width 185 height 23
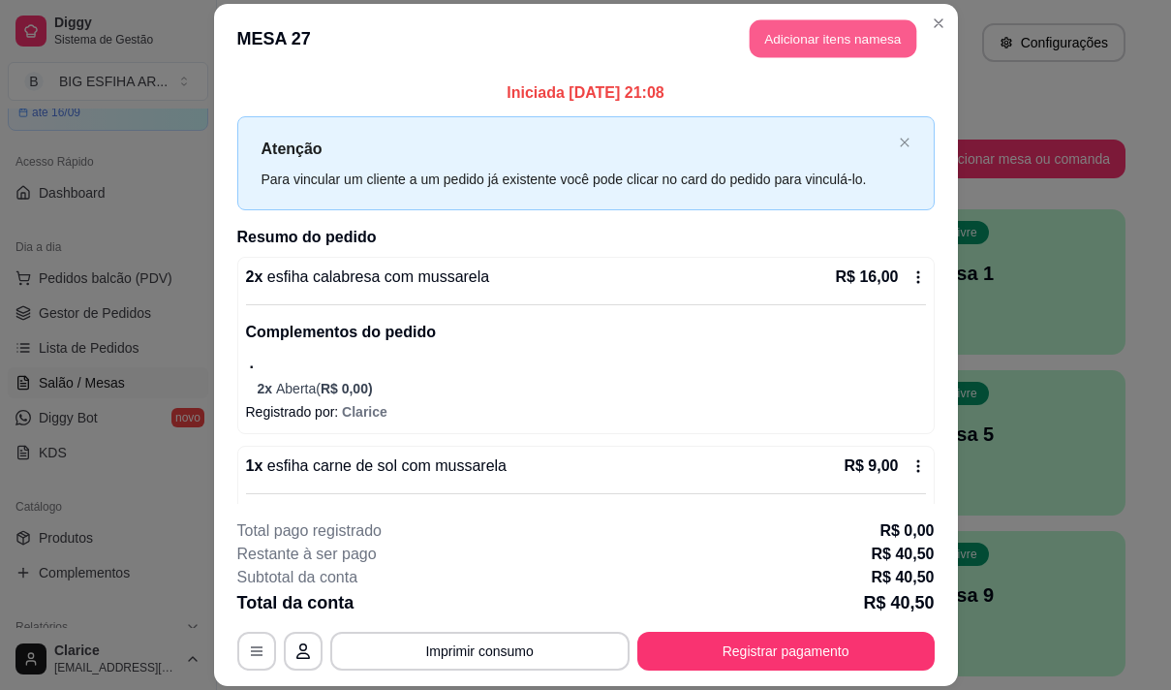
click at [828, 33] on button "Adicionar itens na mesa" at bounding box center [833, 38] width 167 height 38
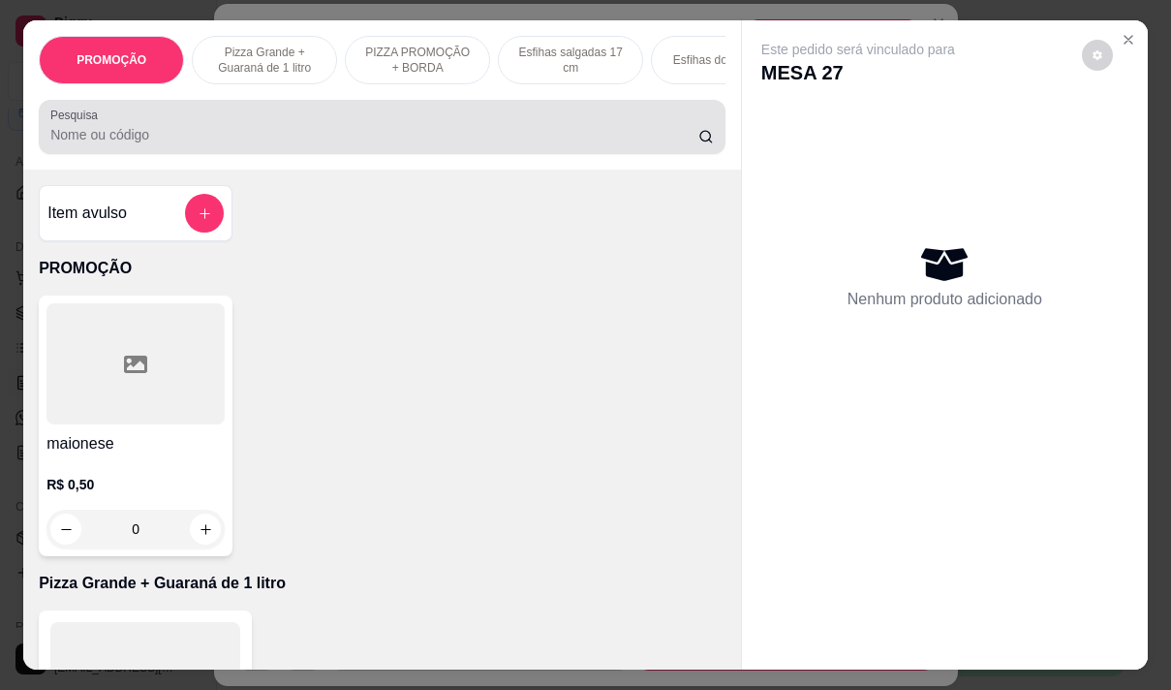
click at [351, 134] on input "Pesquisa" at bounding box center [374, 134] width 648 height 19
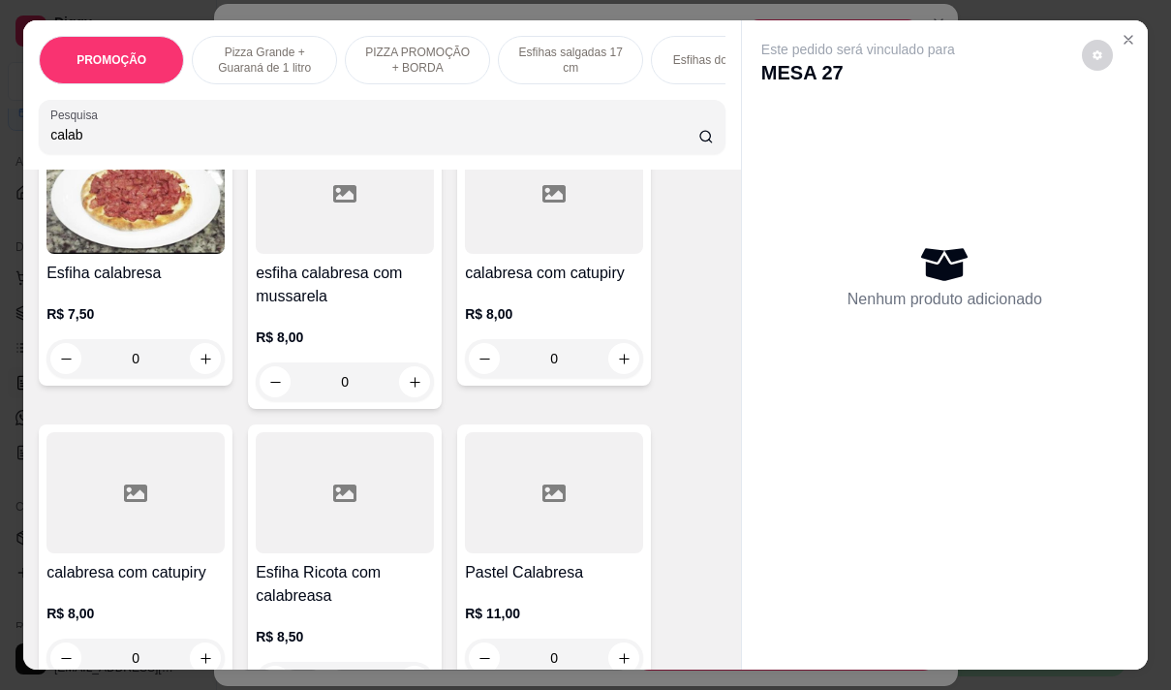
scroll to position [291, 0]
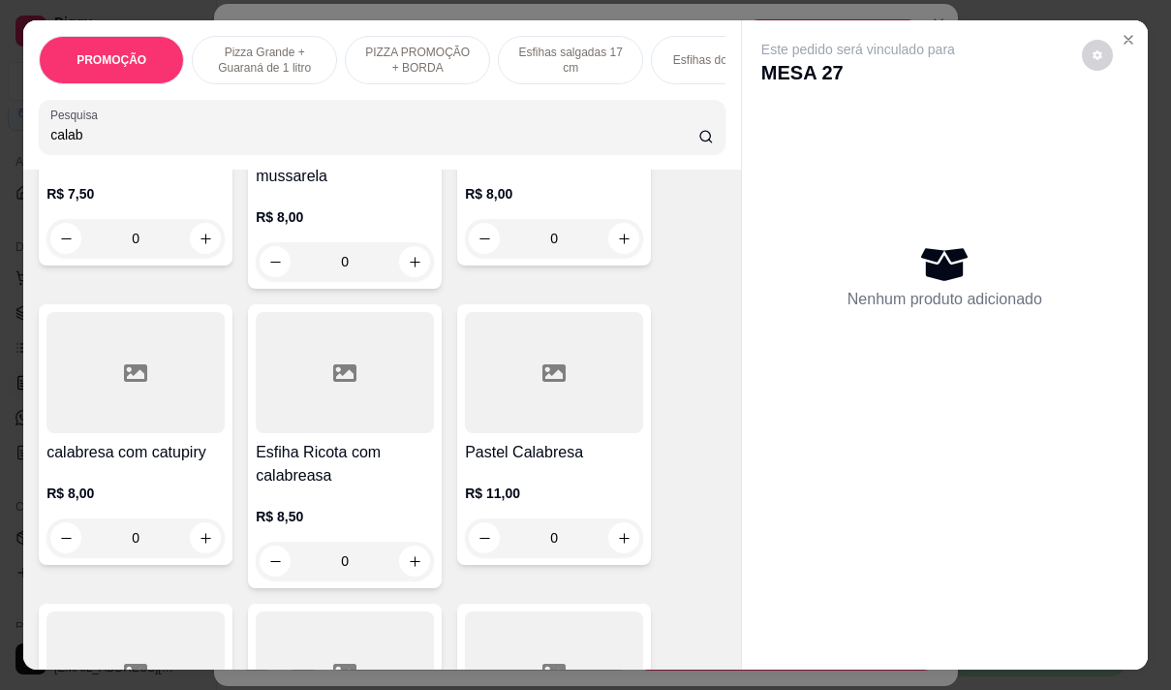
type input "calab"
click at [540, 489] on div "R$ 11,00 0" at bounding box center [554, 510] width 178 height 93
click at [152, 478] on div "R$ 8,00 0" at bounding box center [135, 510] width 178 height 93
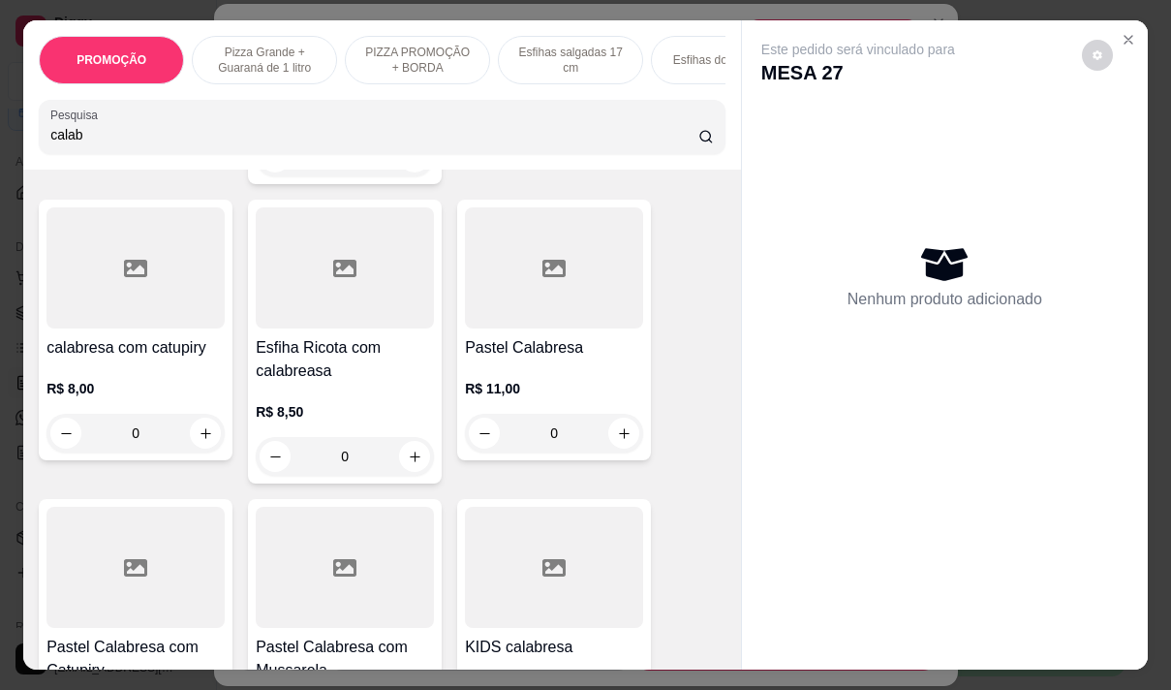
scroll to position [484, 0]
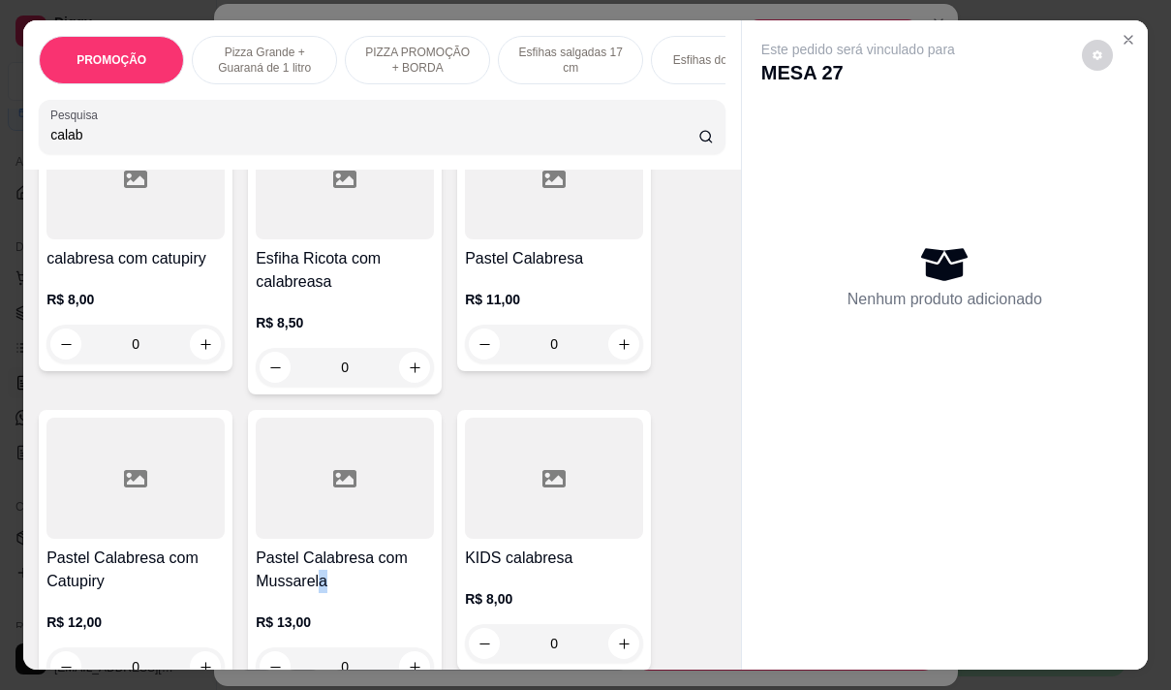
click at [316, 585] on h4 "Pastel Calabresa com Mussarela" at bounding box center [345, 569] width 178 height 46
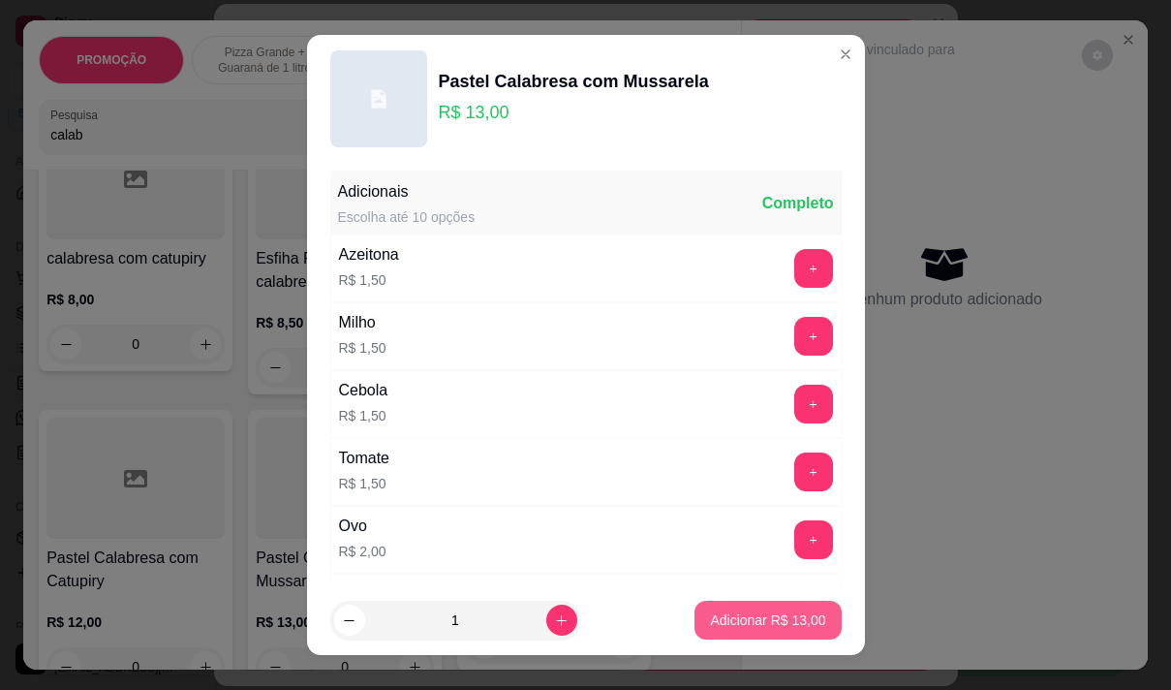
click at [746, 621] on p "Adicionar R$ 13,00" at bounding box center [767, 619] width 115 height 19
type input "1"
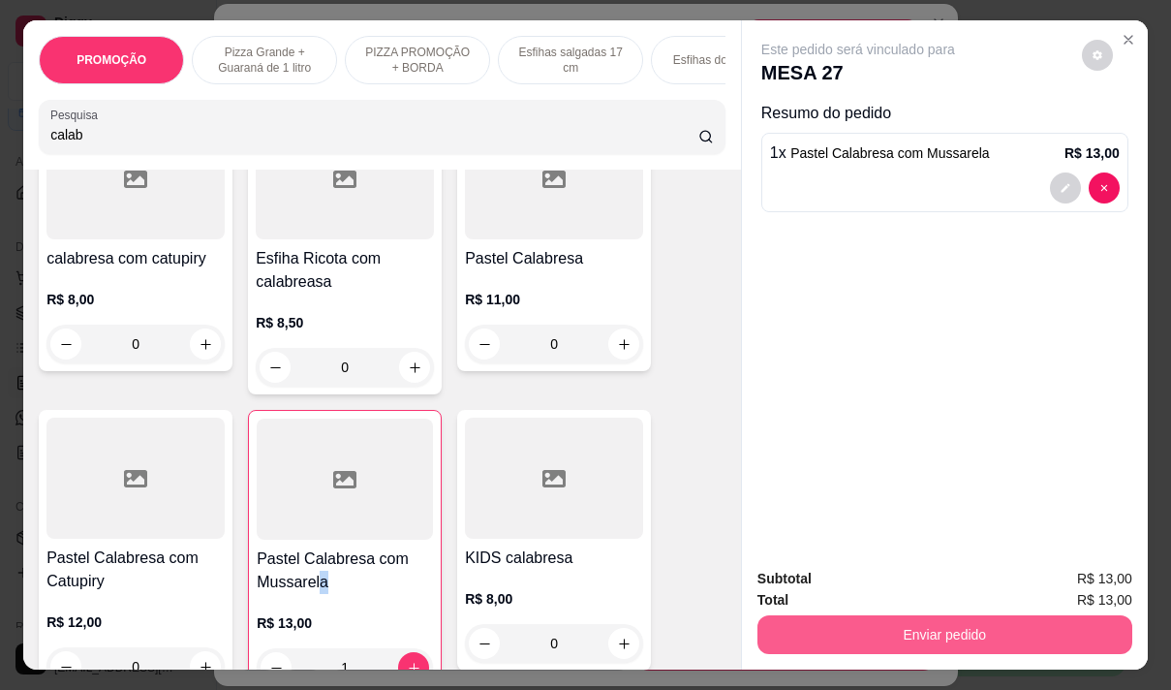
click at [930, 619] on button "Enviar pedido" at bounding box center [945, 634] width 375 height 39
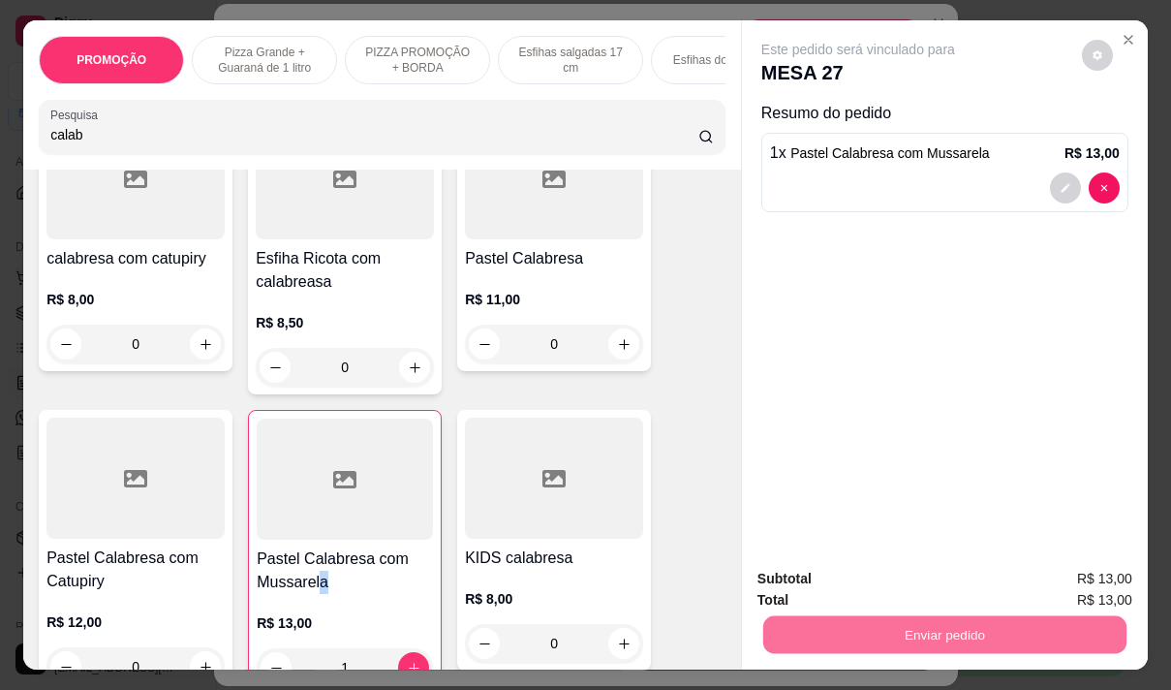
click at [917, 577] on button "Não registrar e enviar pedido" at bounding box center [880, 579] width 201 height 37
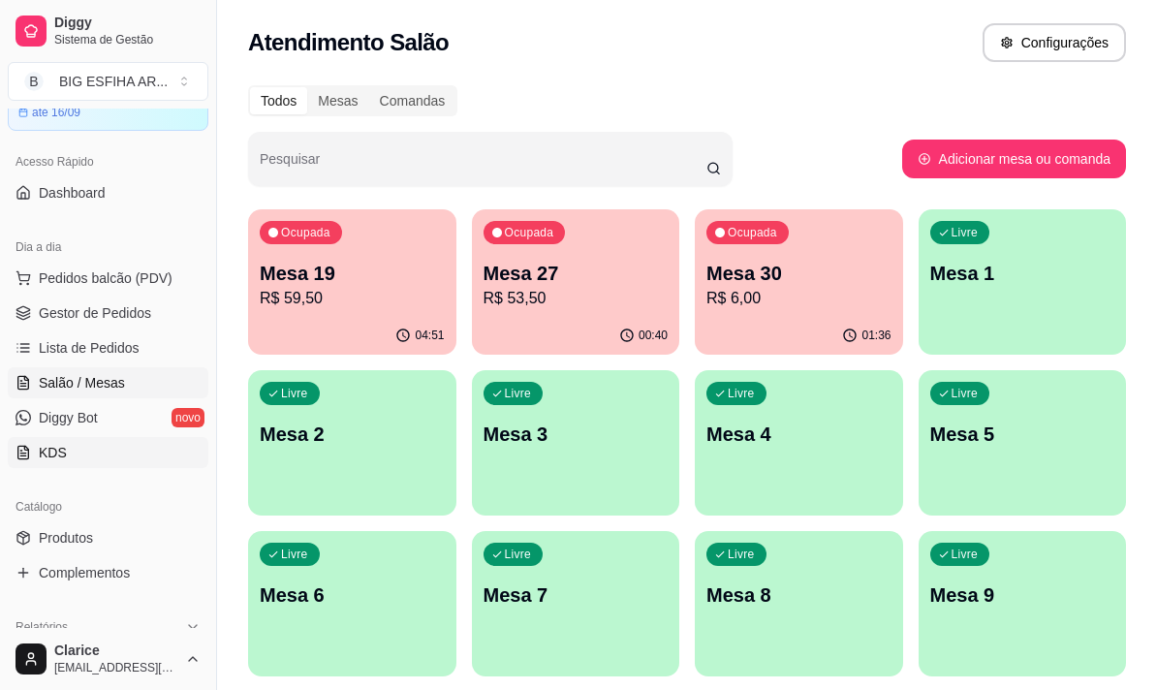
click at [110, 441] on link "KDS" at bounding box center [108, 452] width 201 height 31
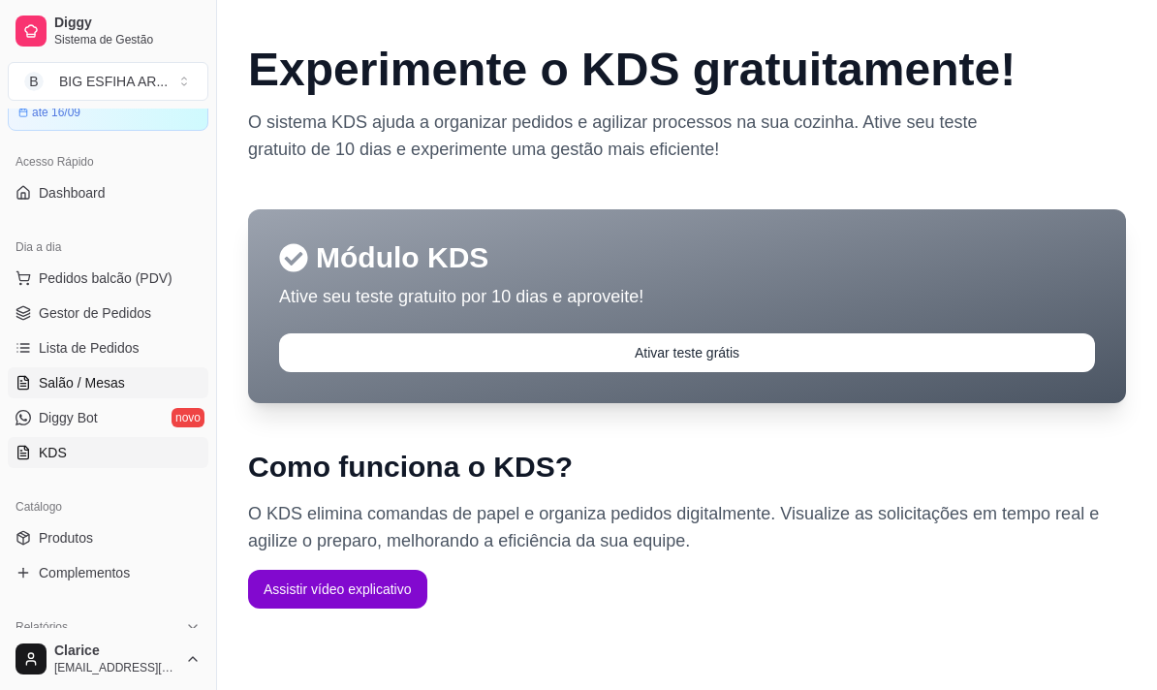
click at [63, 387] on span "Salão / Mesas" at bounding box center [82, 382] width 86 height 19
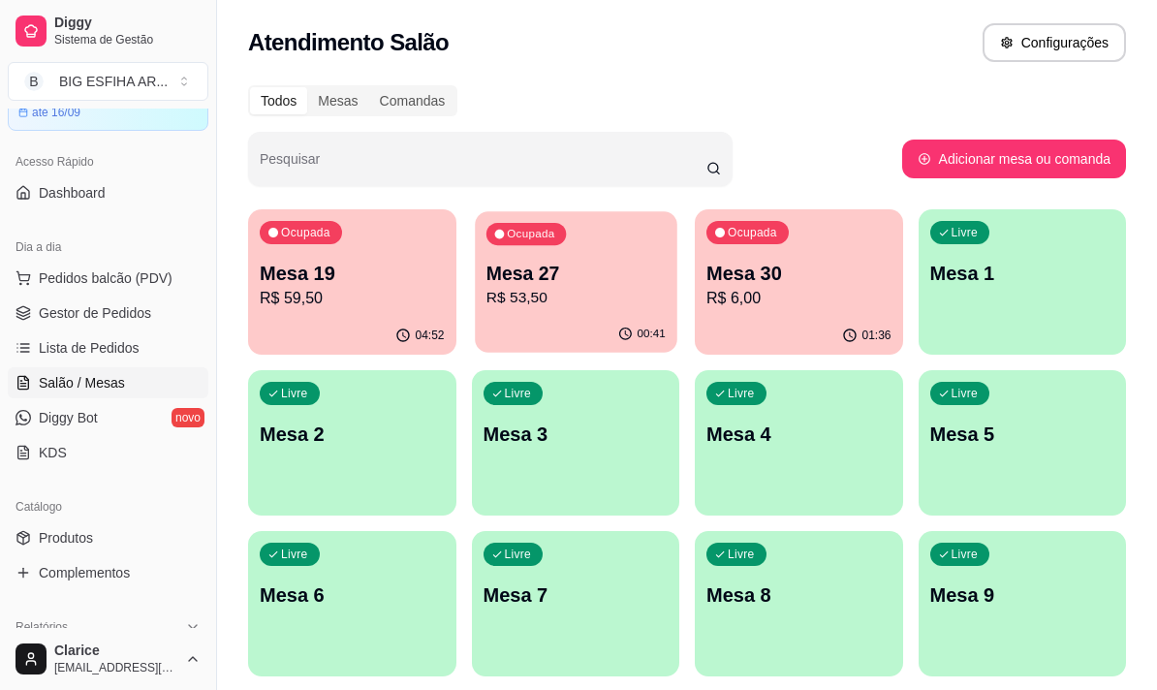
click at [560, 308] on p "R$ 53,50" at bounding box center [574, 298] width 179 height 22
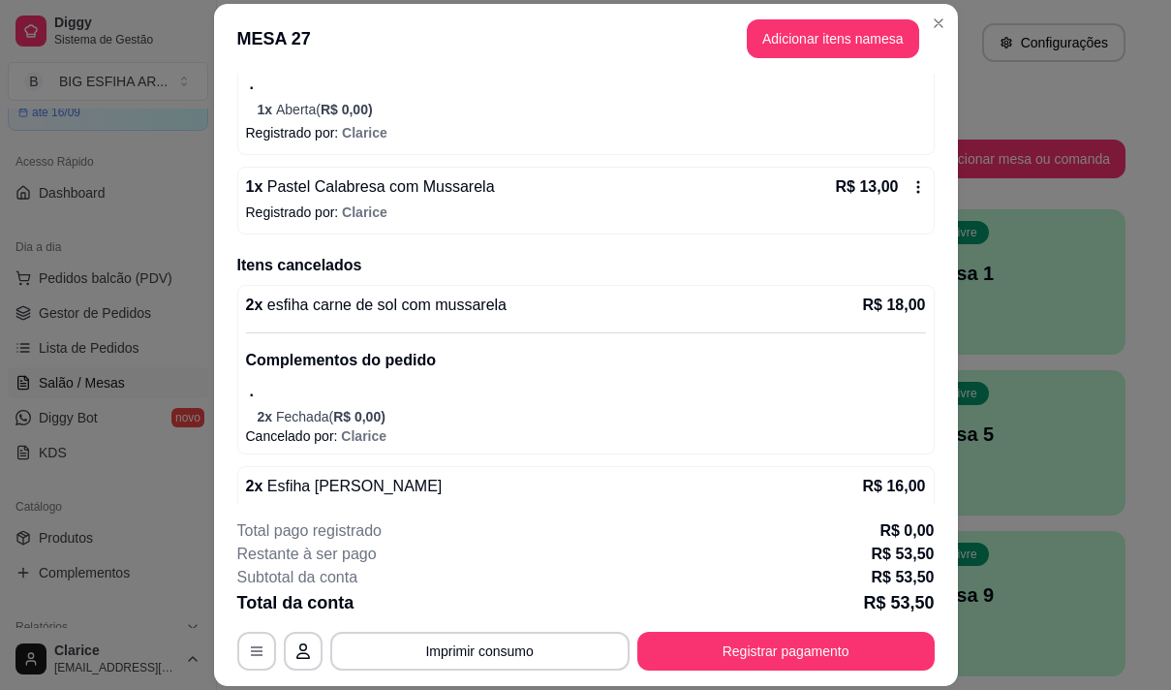
scroll to position [872, 0]
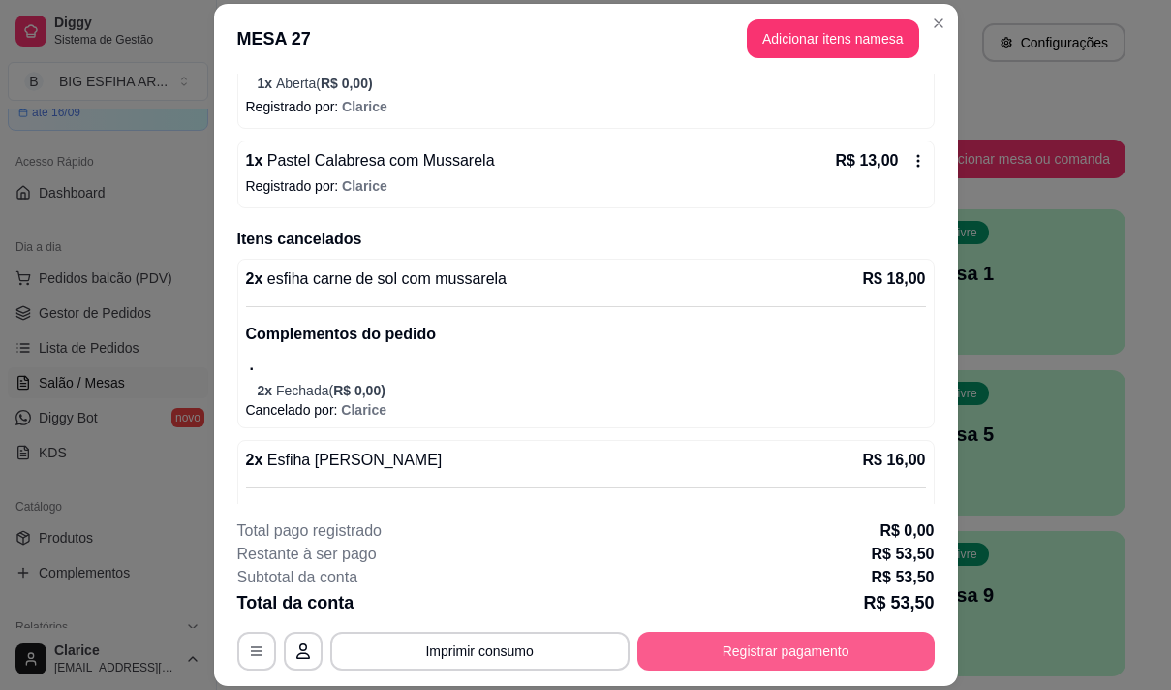
click at [706, 643] on button "Registrar pagamento" at bounding box center [785, 651] width 297 height 39
click at [870, 654] on button "Registrar pagamento" at bounding box center [785, 652] width 289 height 38
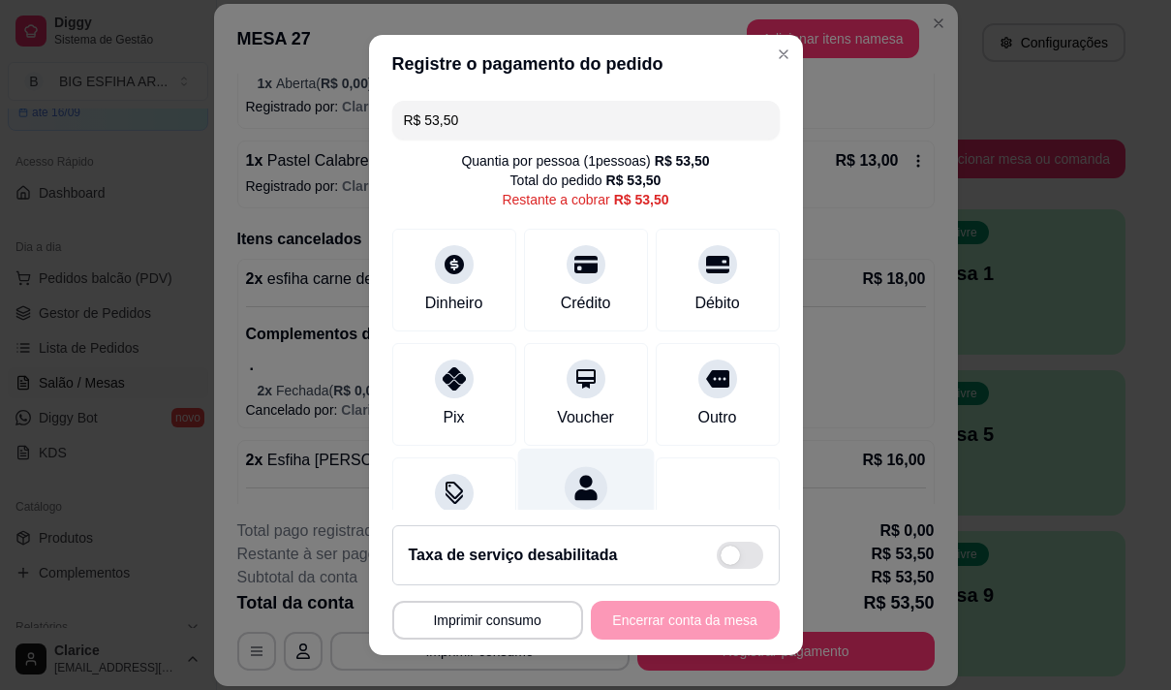
scroll to position [80, 0]
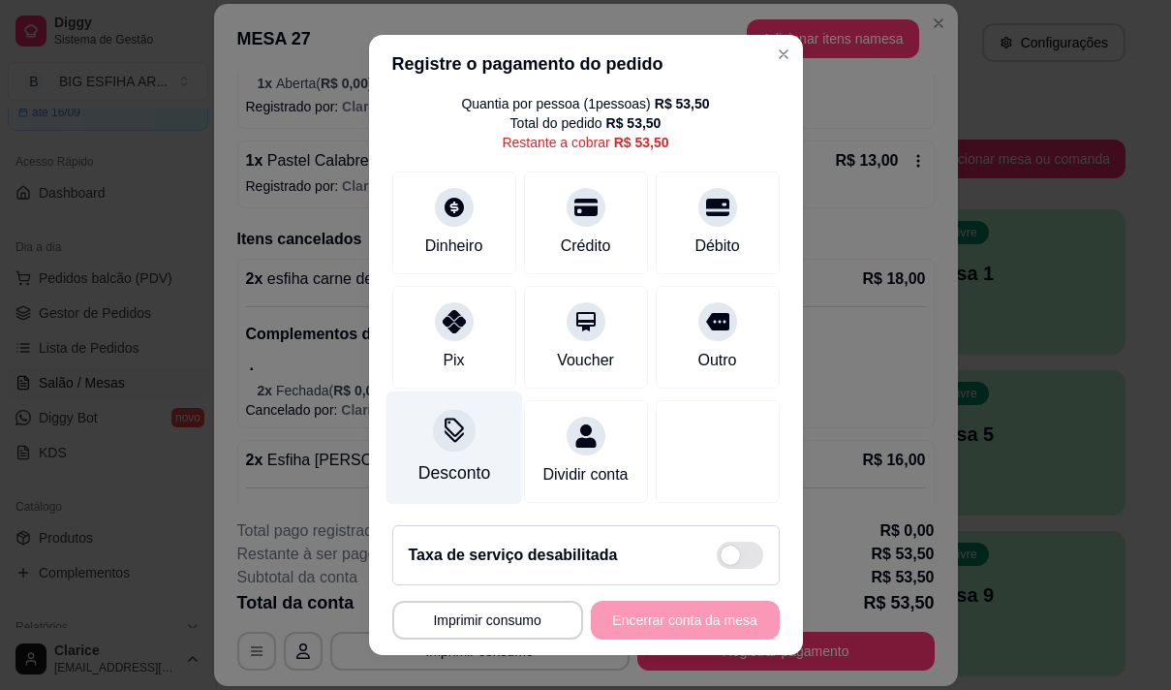
click at [464, 460] on div "Desconto" at bounding box center [454, 472] width 72 height 25
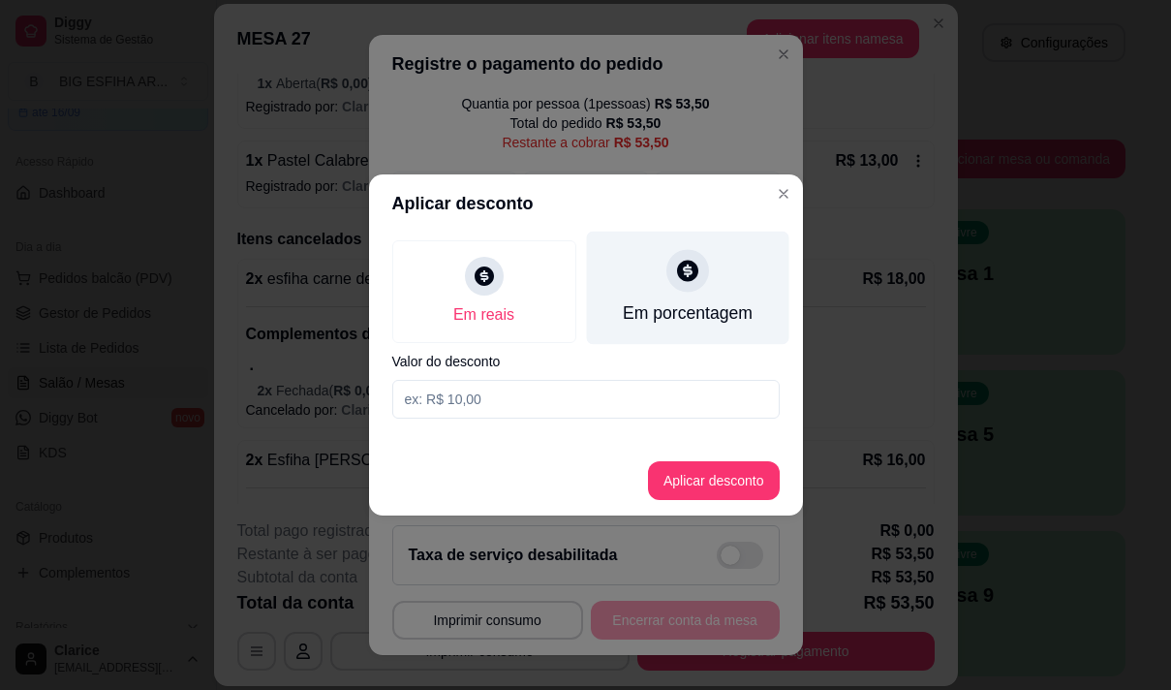
click at [665, 288] on div "Em porcentagem" at bounding box center [687, 288] width 202 height 113
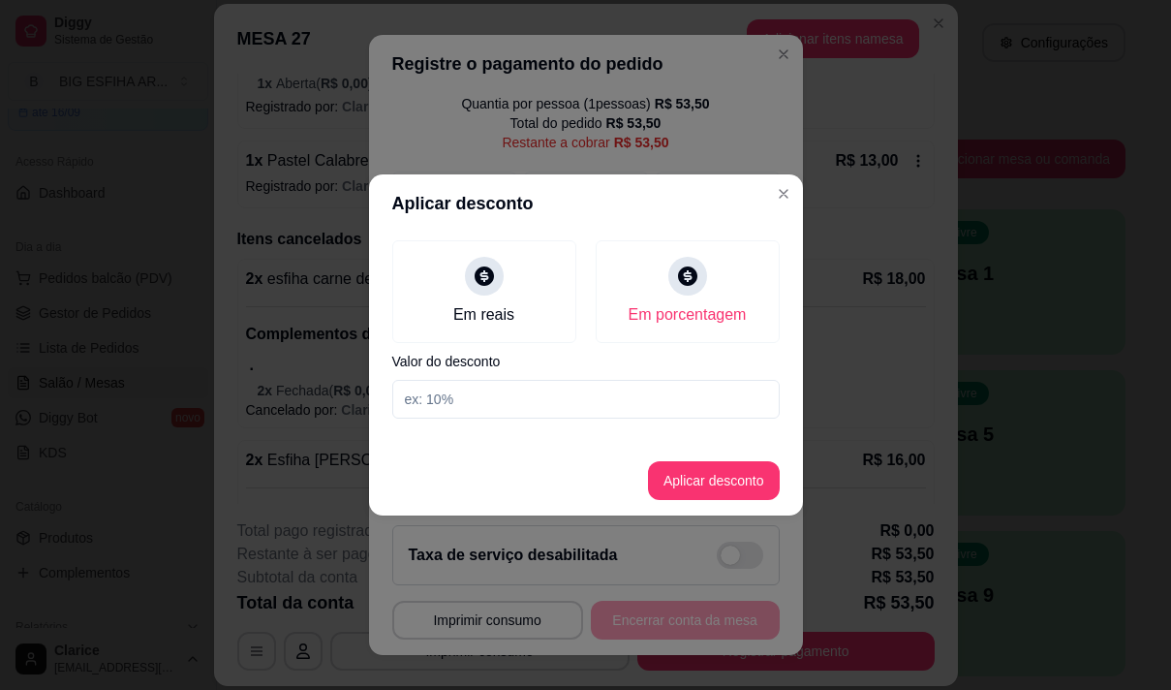
click at [664, 406] on input at bounding box center [585, 399] width 387 height 39
type input "20"
click at [694, 474] on button "Aplicar desconto" at bounding box center [714, 480] width 132 height 39
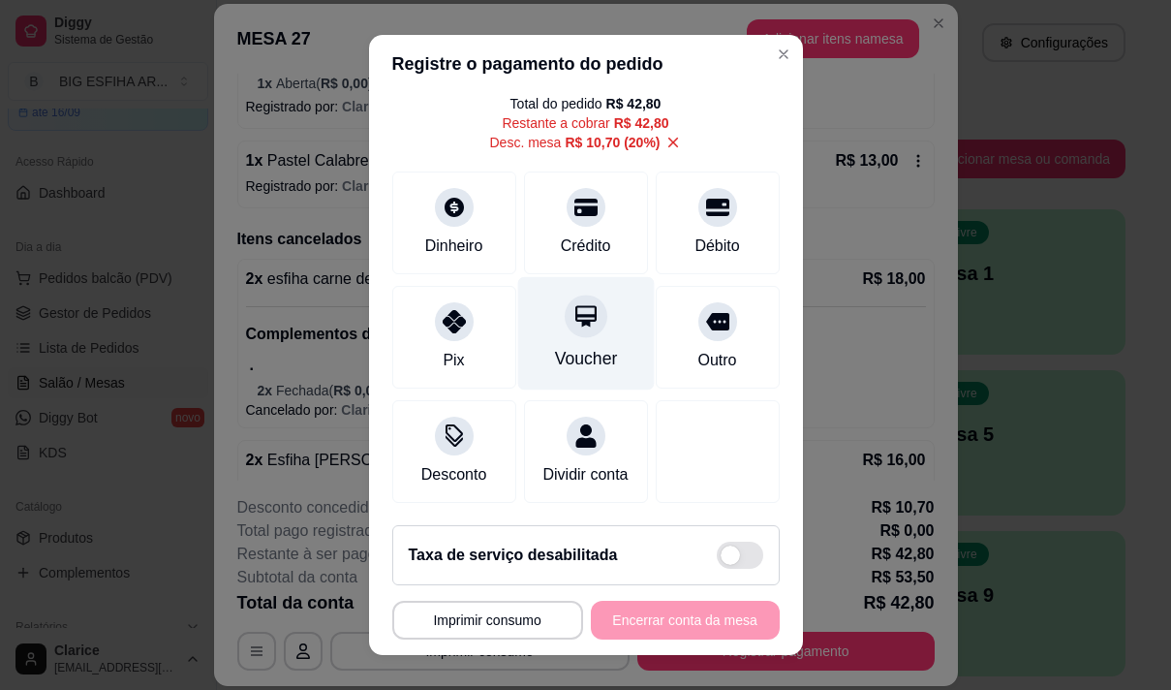
click at [581, 328] on div "Voucher" at bounding box center [585, 332] width 137 height 113
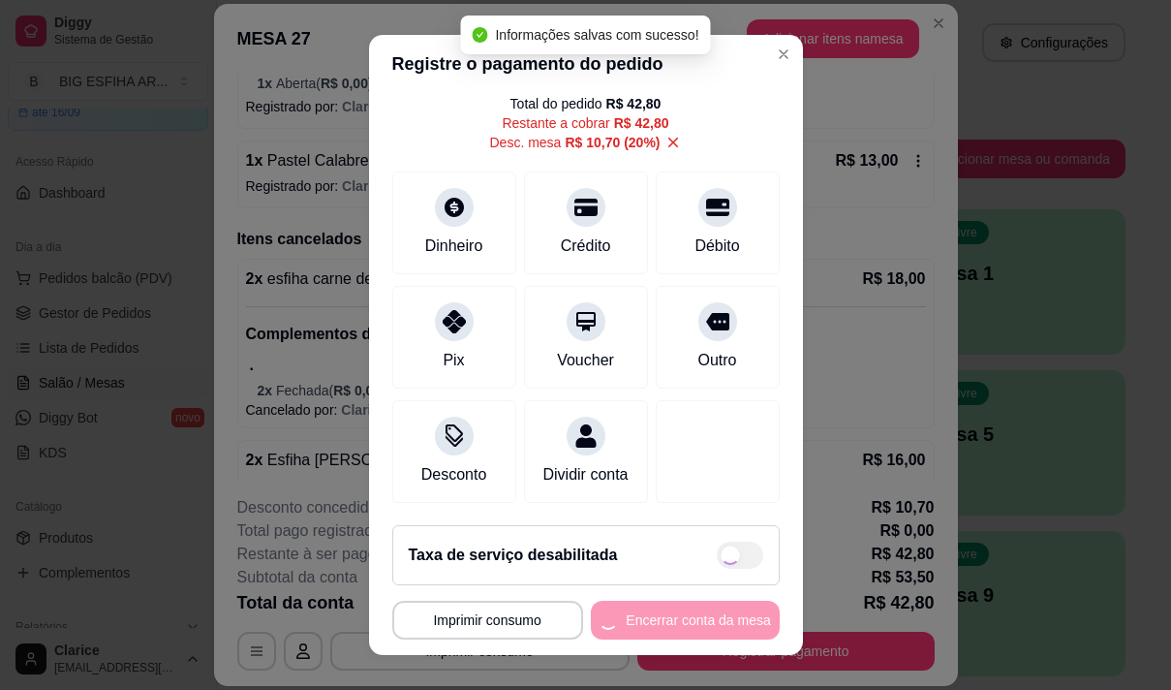
type input "R$ 0,00"
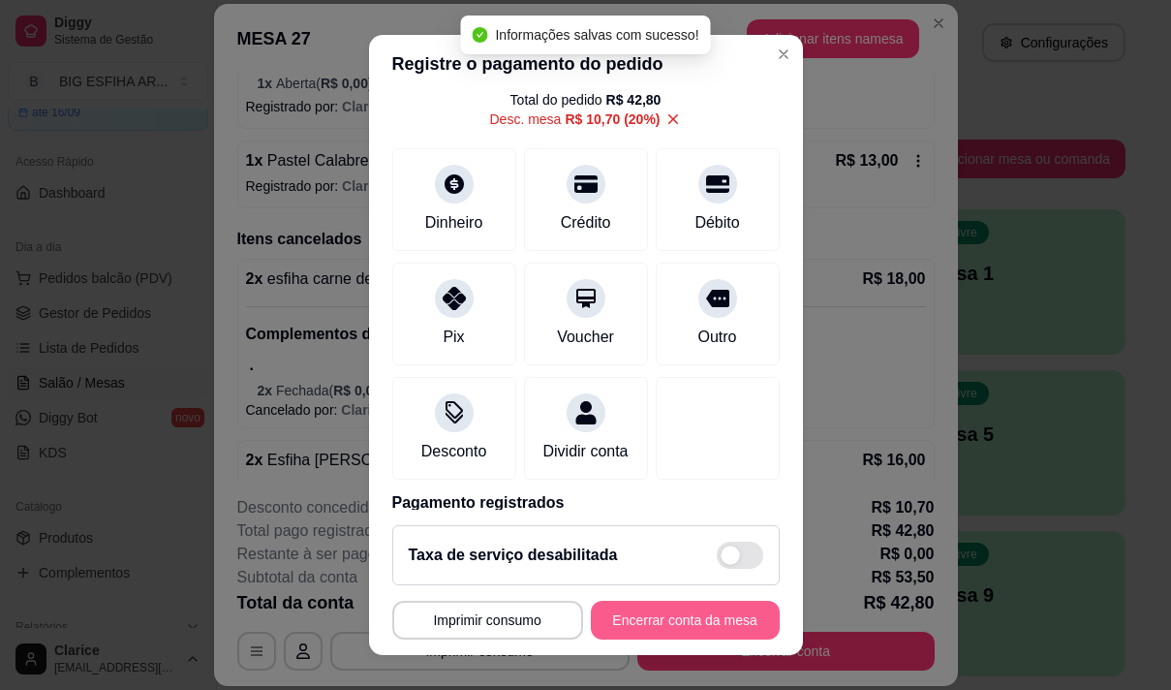
click at [714, 609] on button "Encerrar conta da mesa" at bounding box center [685, 620] width 189 height 39
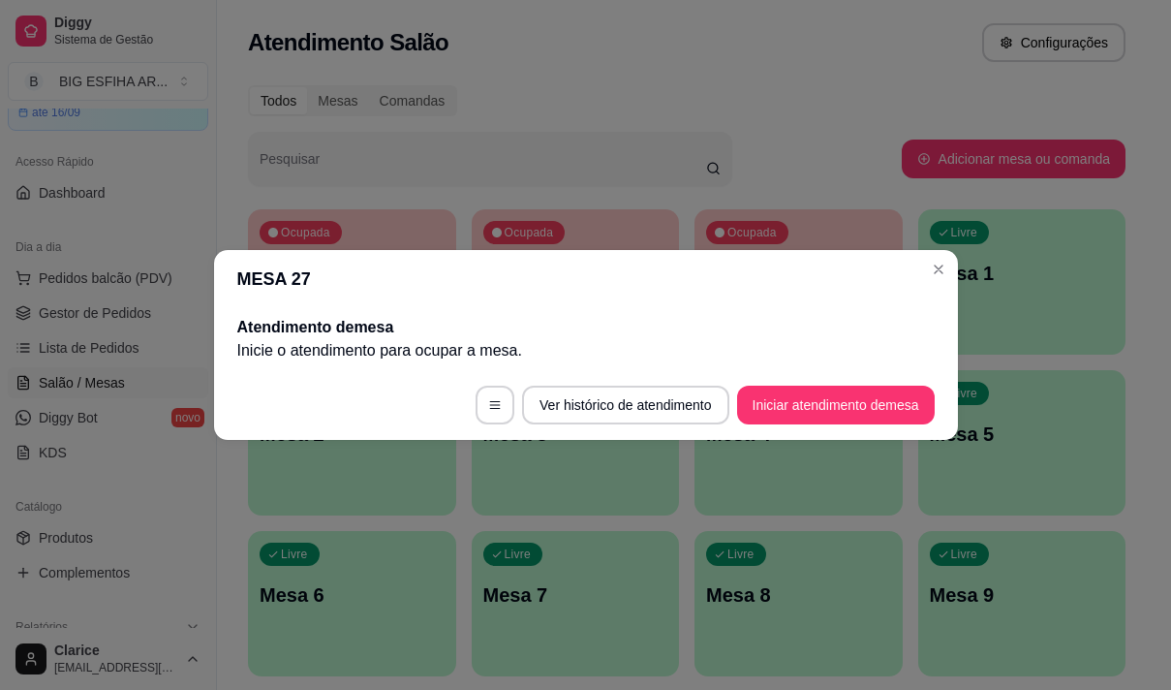
scroll to position [0, 0]
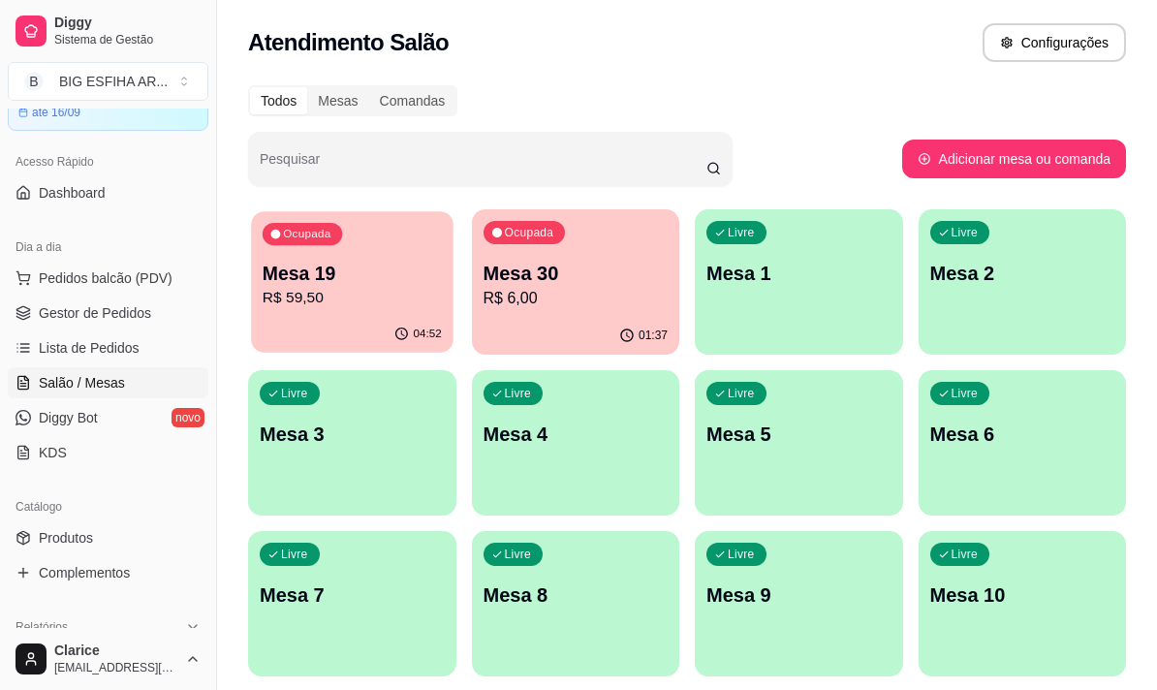
click at [317, 307] on p "R$ 59,50" at bounding box center [352, 298] width 179 height 22
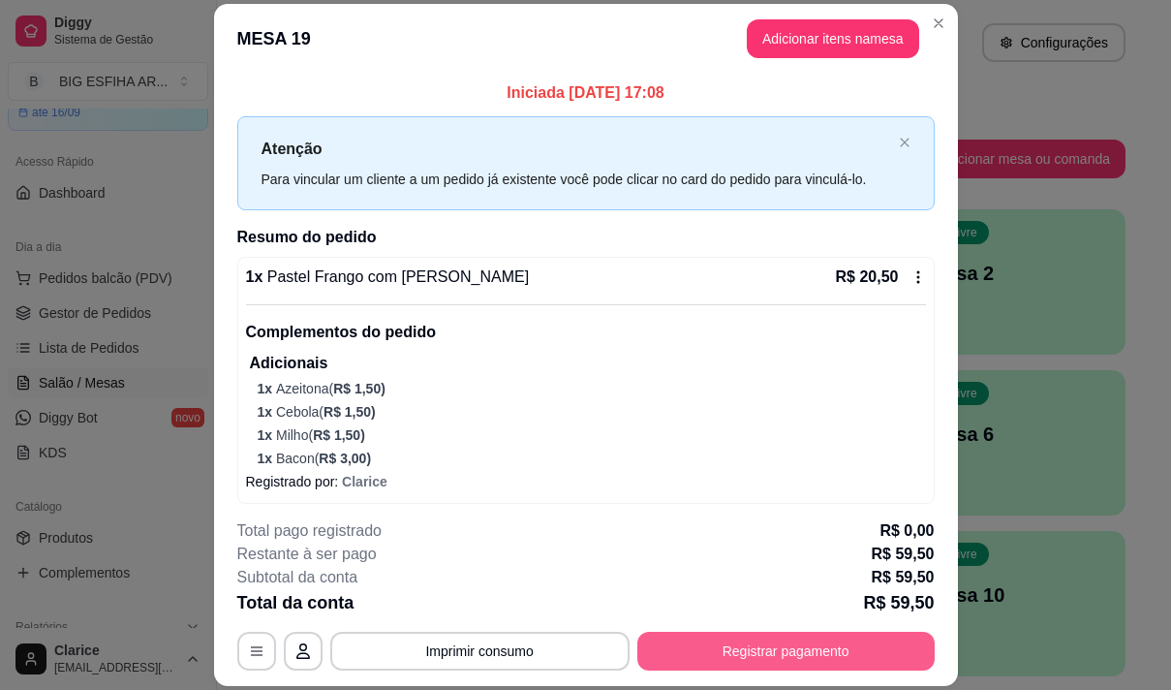
click at [719, 646] on button "Registrar pagamento" at bounding box center [785, 651] width 297 height 39
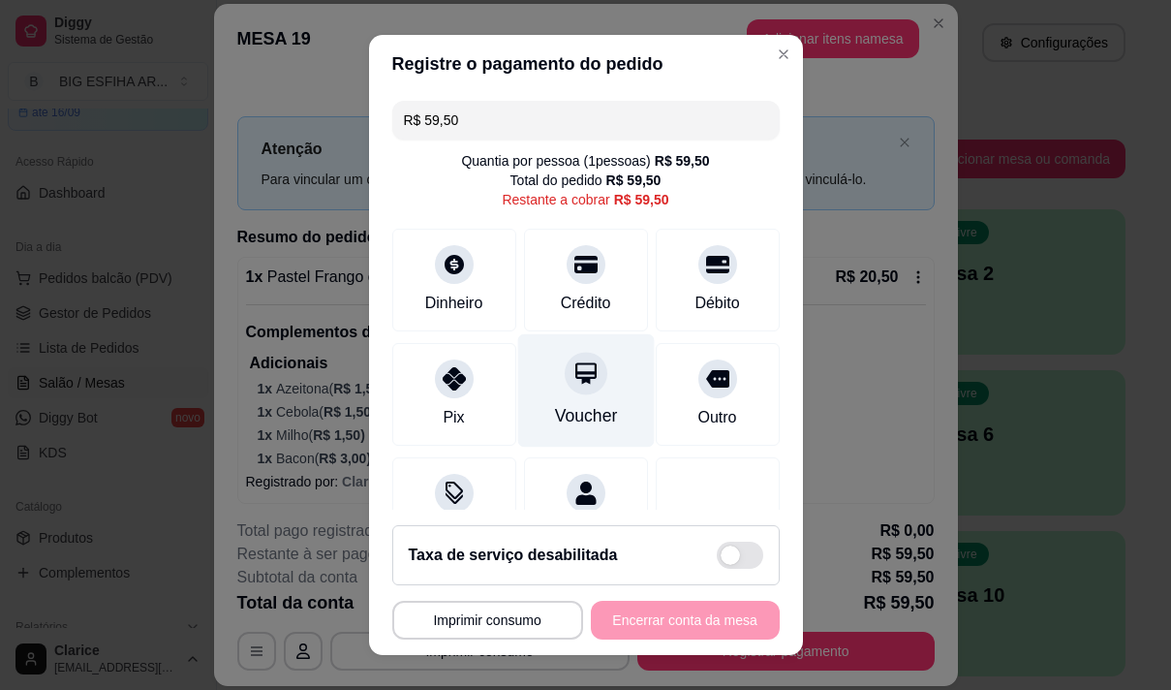
click at [562, 408] on div "Voucher" at bounding box center [585, 415] width 63 height 25
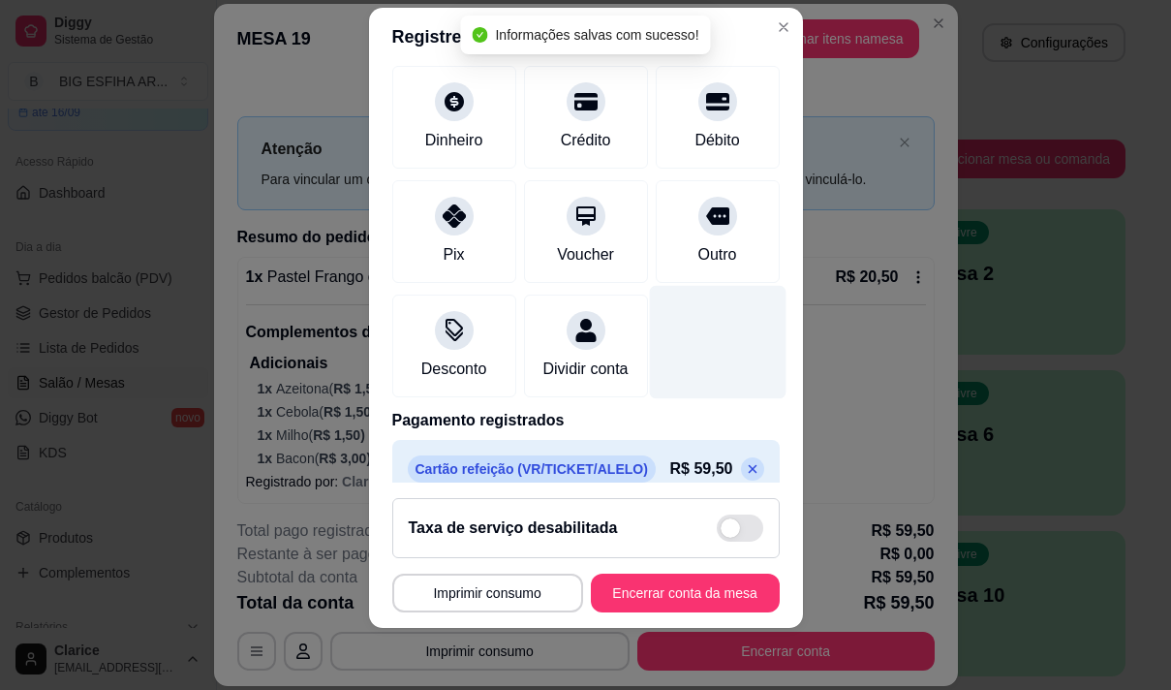
scroll to position [162, 0]
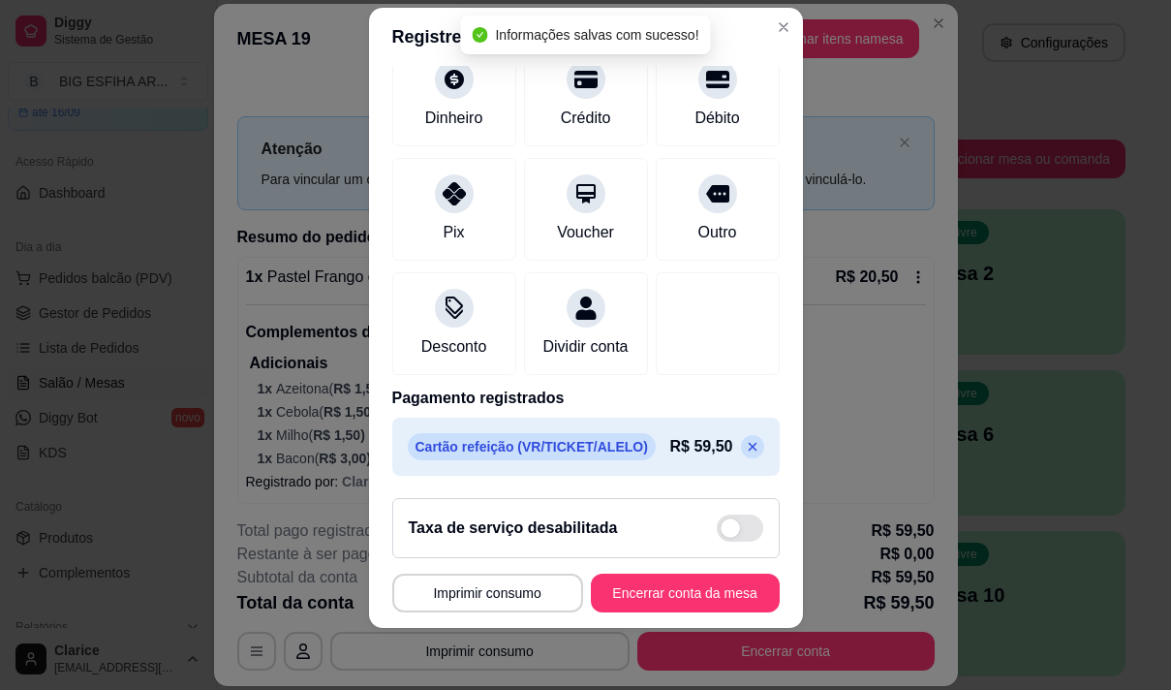
click at [745, 446] on icon at bounding box center [752, 446] width 15 height 15
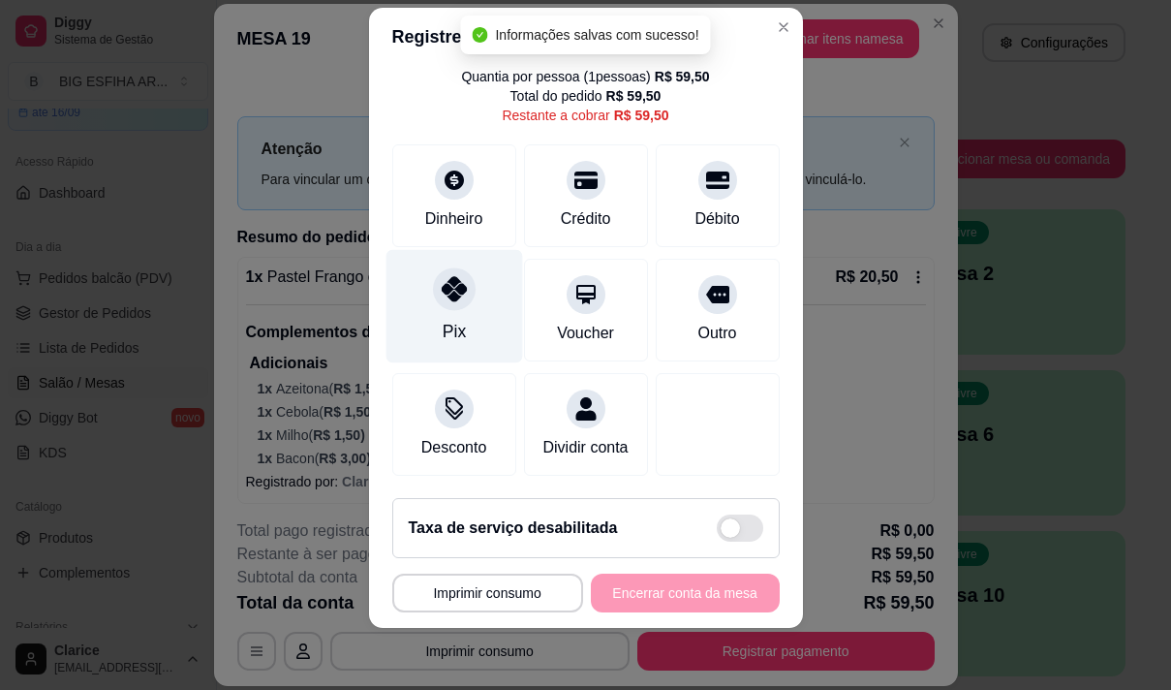
click at [446, 319] on div "Pix" at bounding box center [453, 331] width 23 height 25
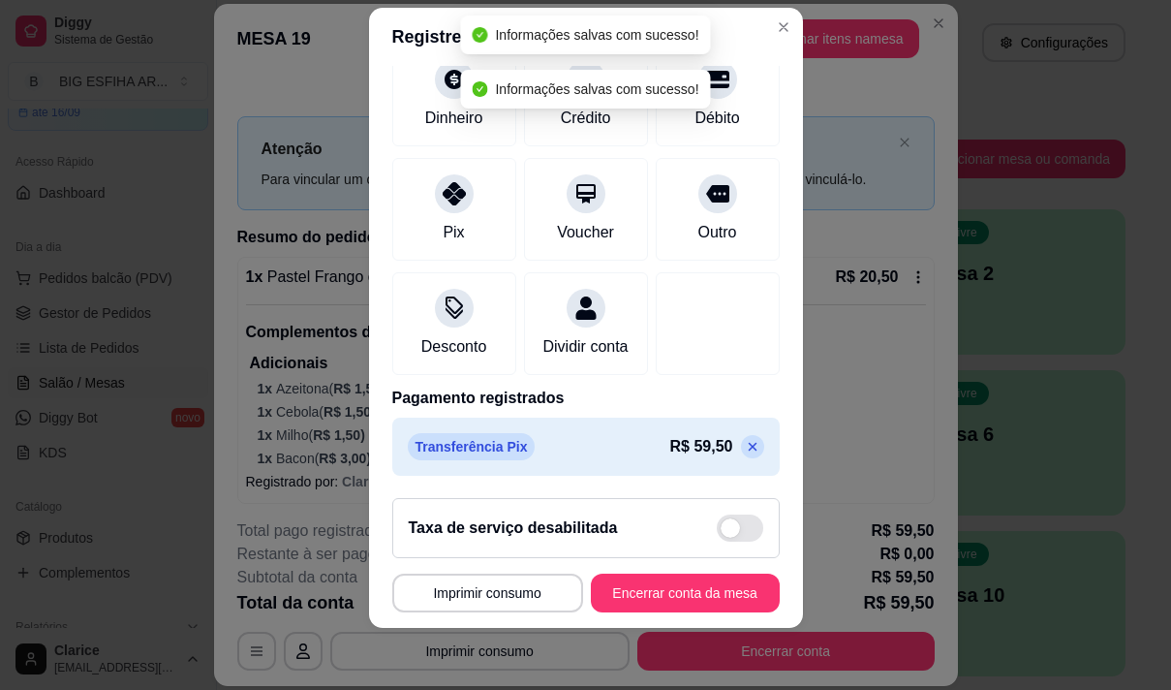
click at [748, 449] on icon at bounding box center [752, 446] width 9 height 9
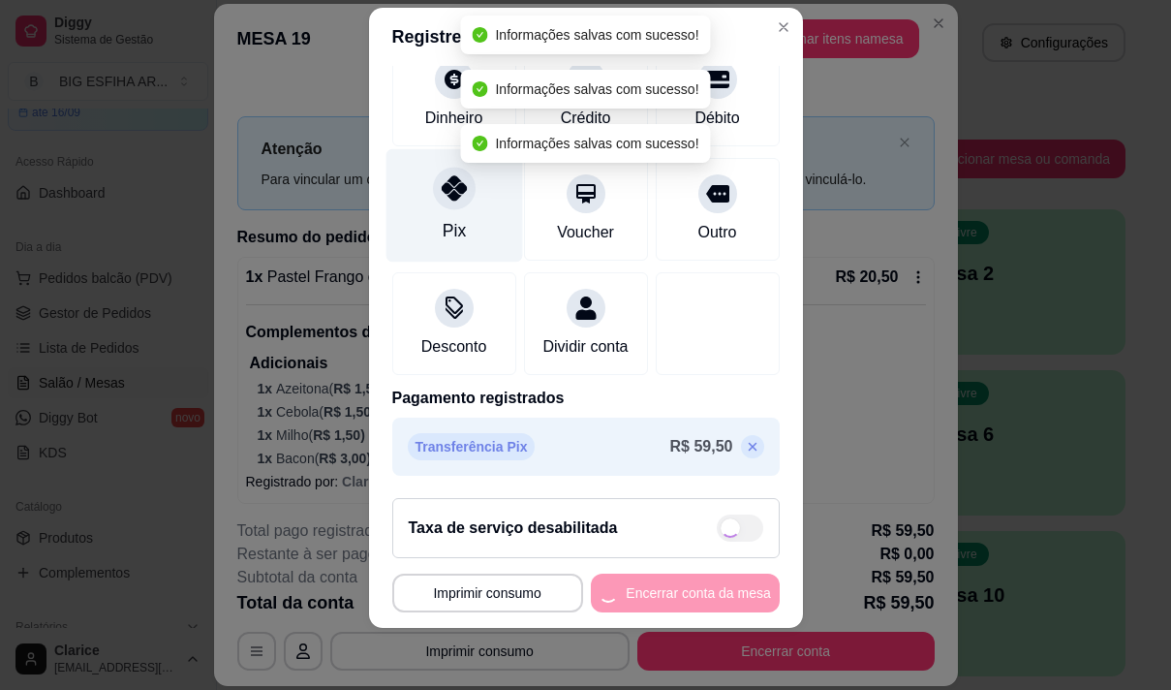
type input "R$ 59,50"
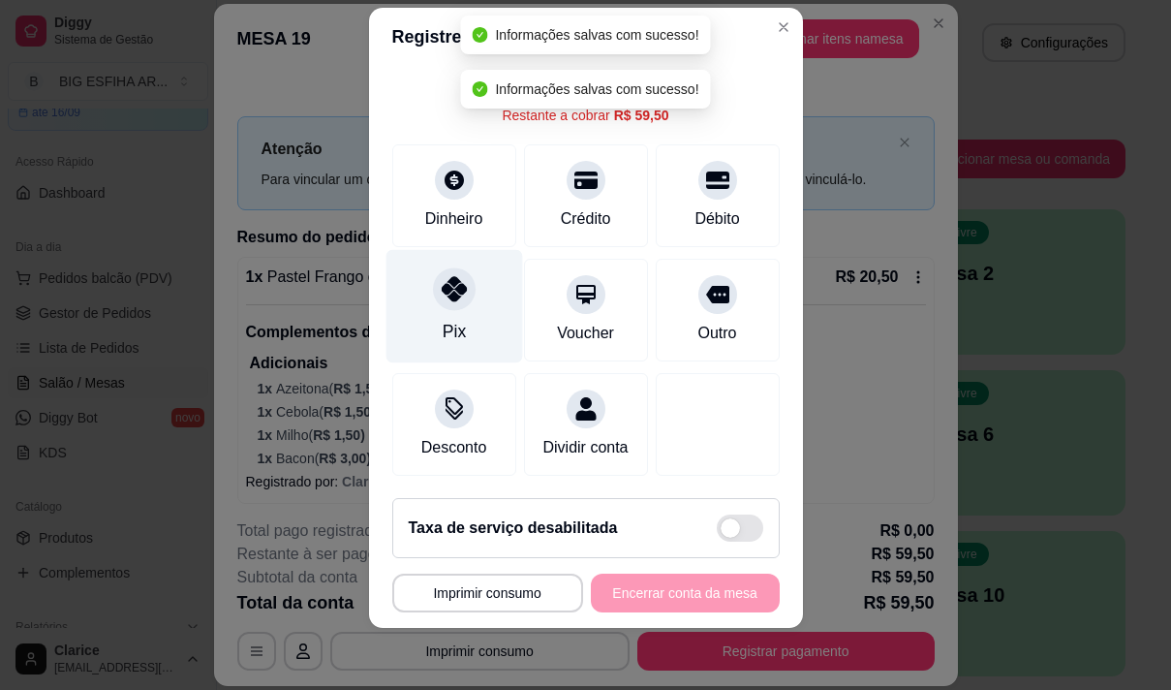
scroll to position [80, 0]
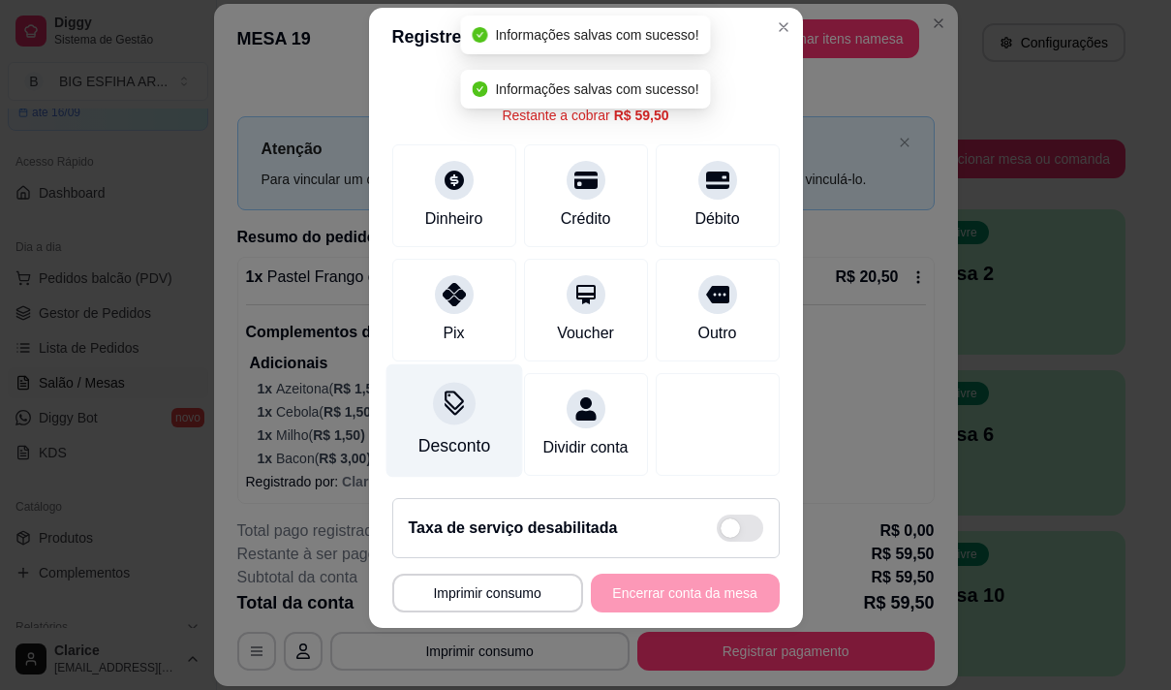
click at [441, 397] on div at bounding box center [454, 403] width 43 height 43
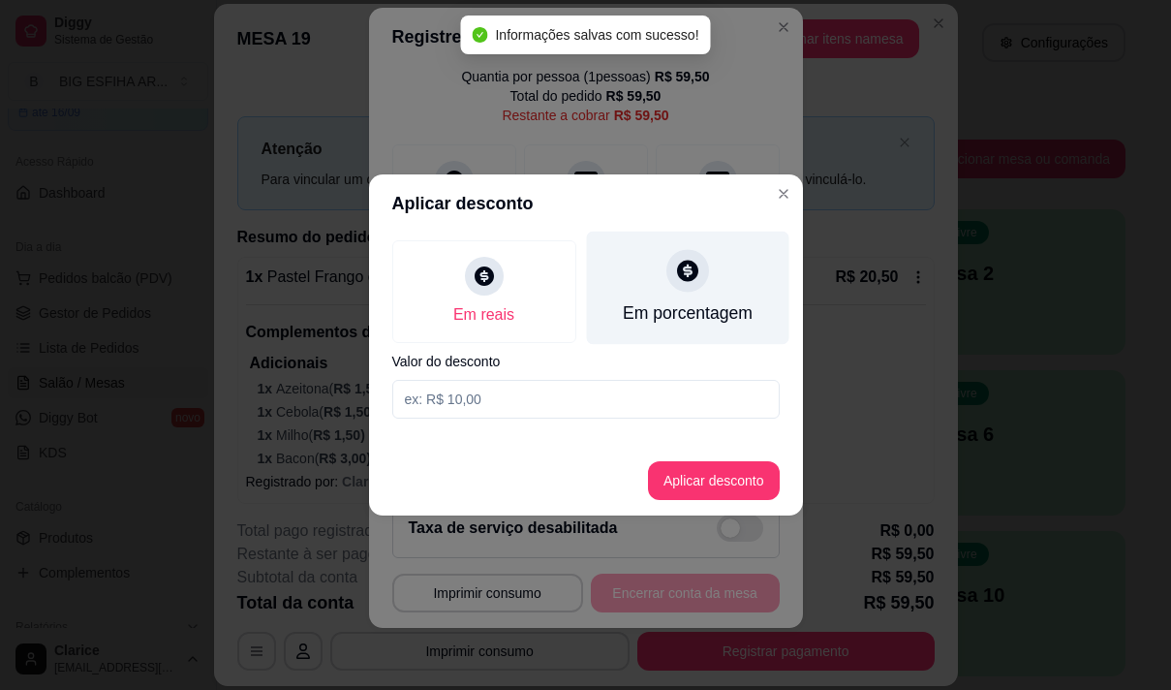
click at [695, 295] on div "Em porcentagem" at bounding box center [687, 288] width 202 height 113
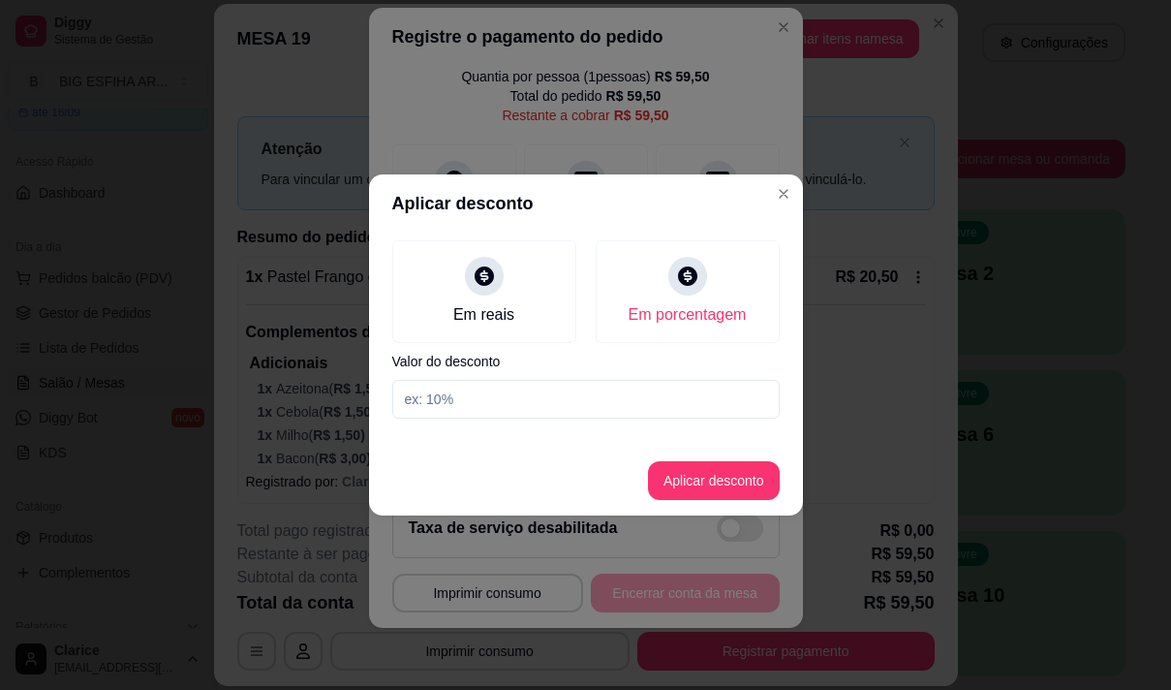
click at [674, 409] on input at bounding box center [585, 399] width 387 height 39
type input "20"
click at [687, 479] on button "Aplicar desconto" at bounding box center [714, 480] width 132 height 39
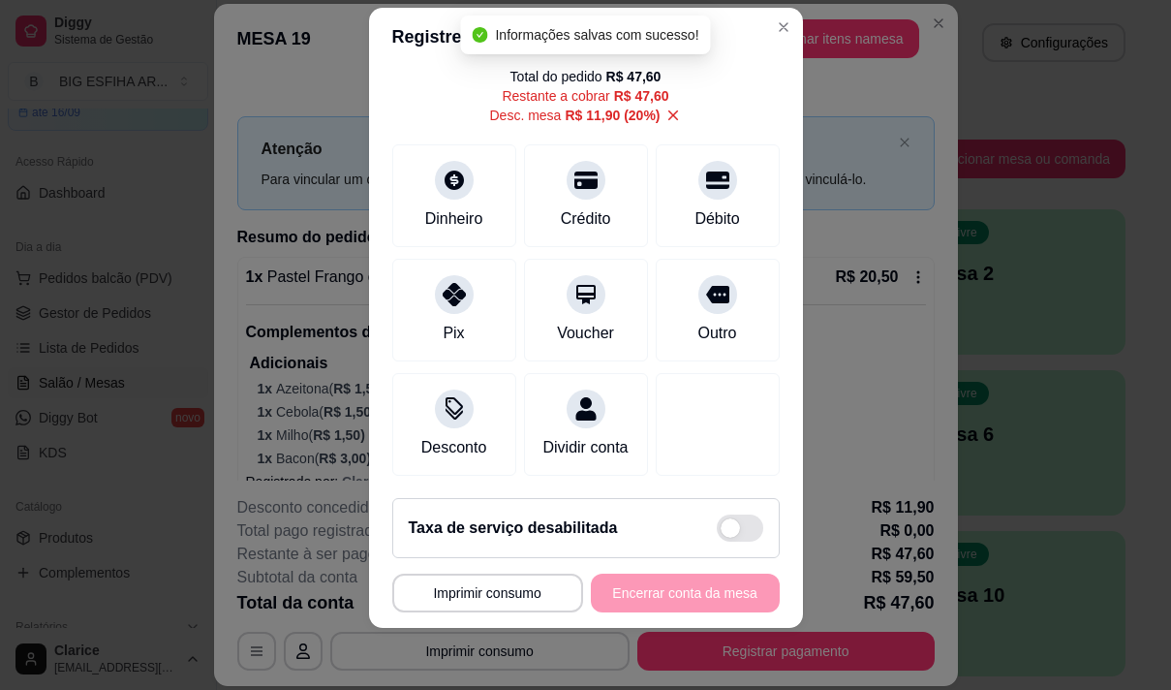
scroll to position [100, 0]
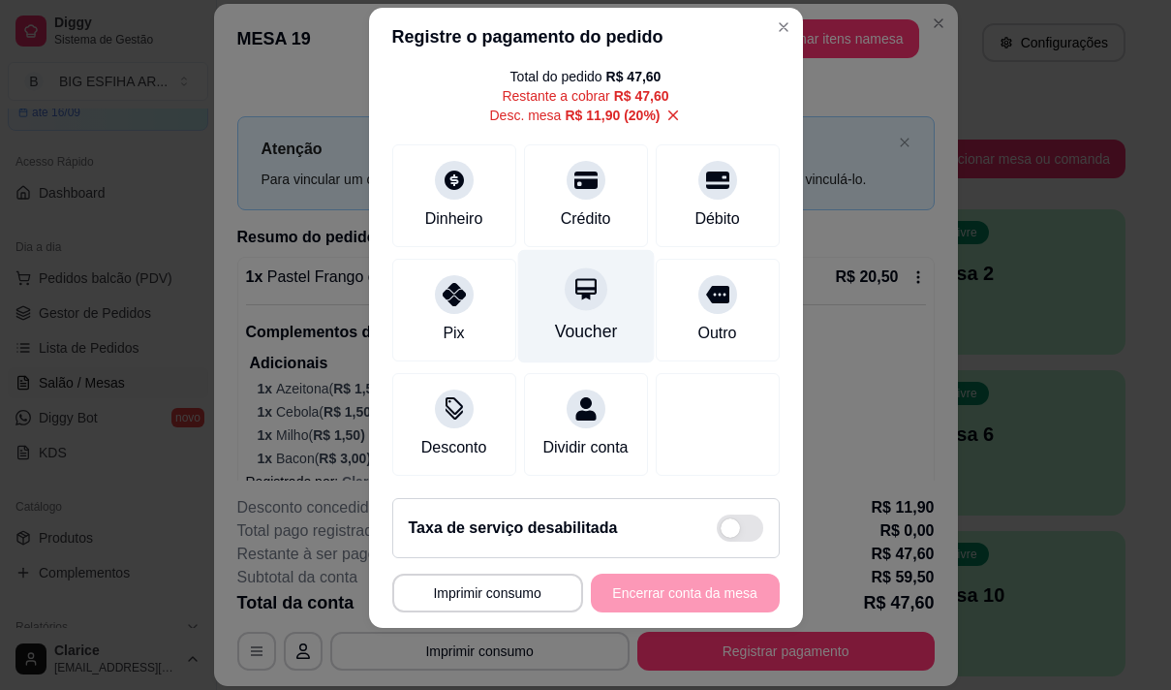
click at [568, 319] on div "Voucher" at bounding box center [585, 331] width 63 height 25
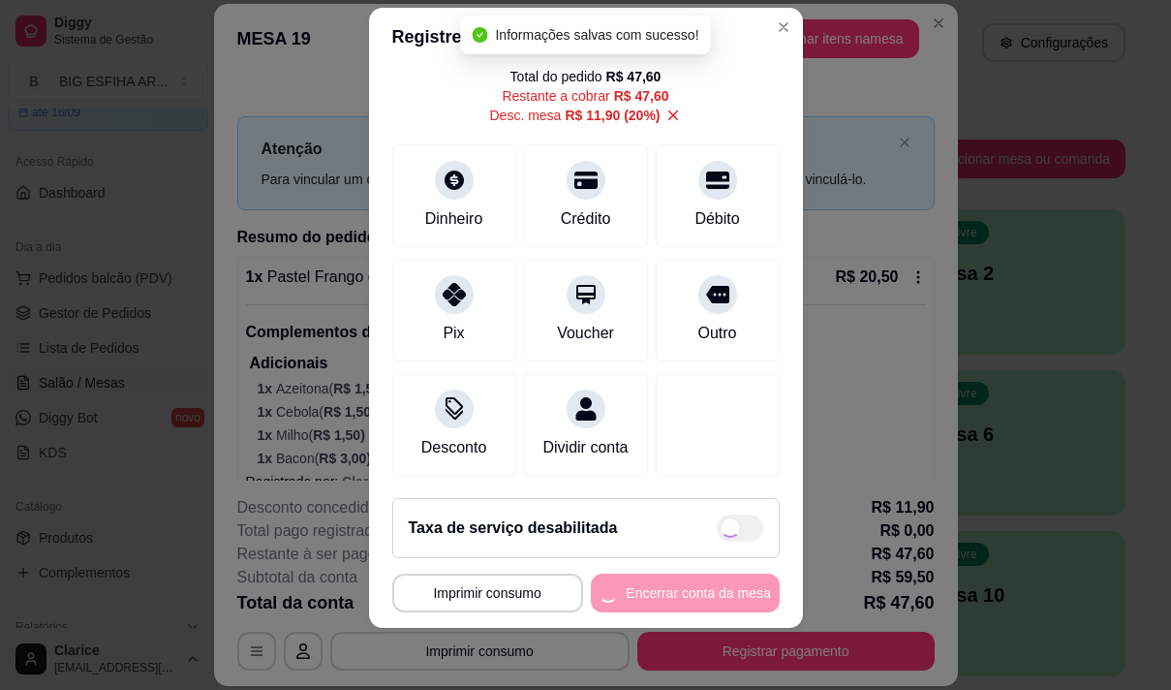
type input "R$ 0,00"
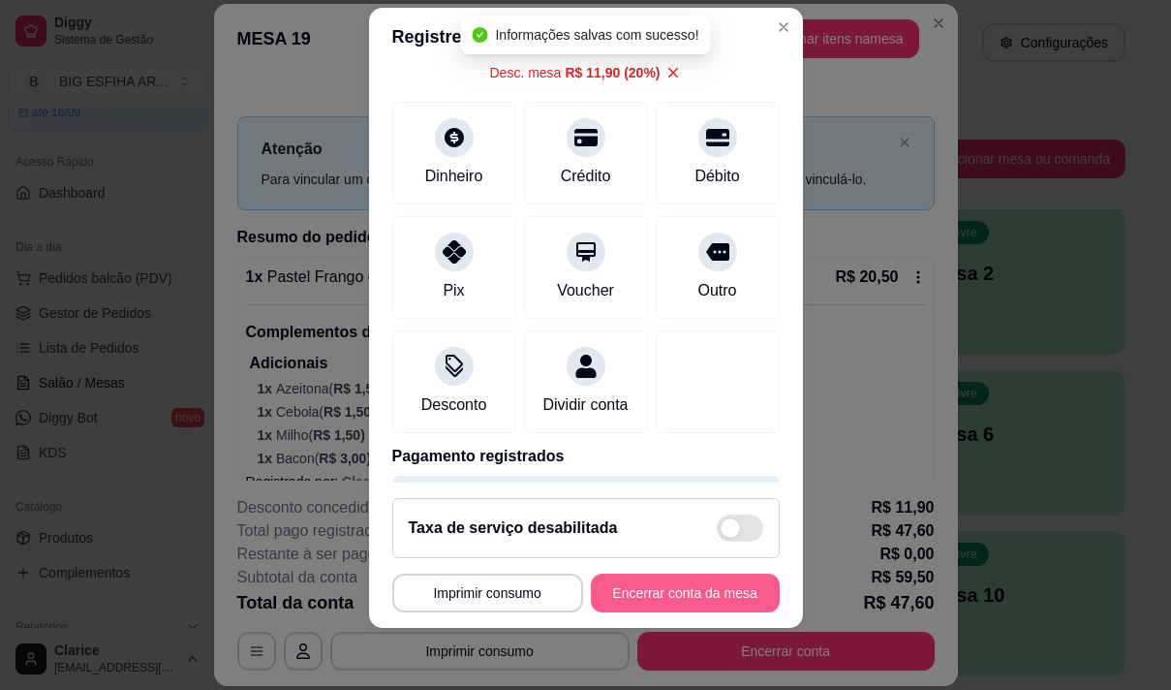
scroll to position [181, 0]
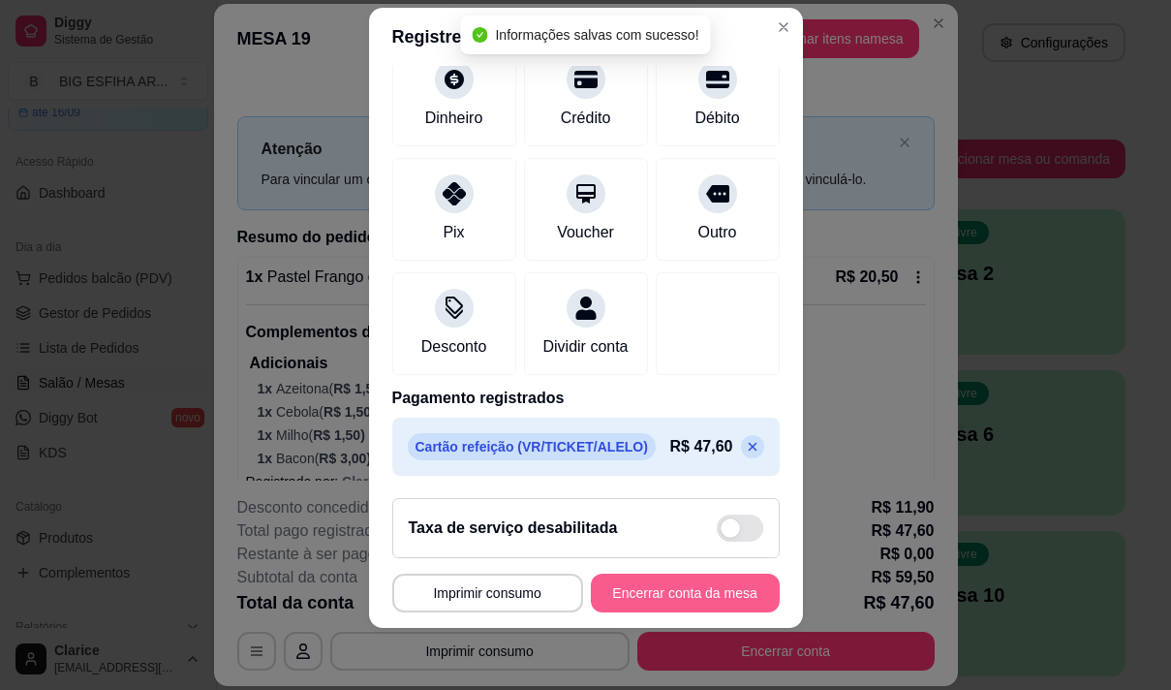
click at [658, 584] on button "Encerrar conta da mesa" at bounding box center [685, 592] width 189 height 39
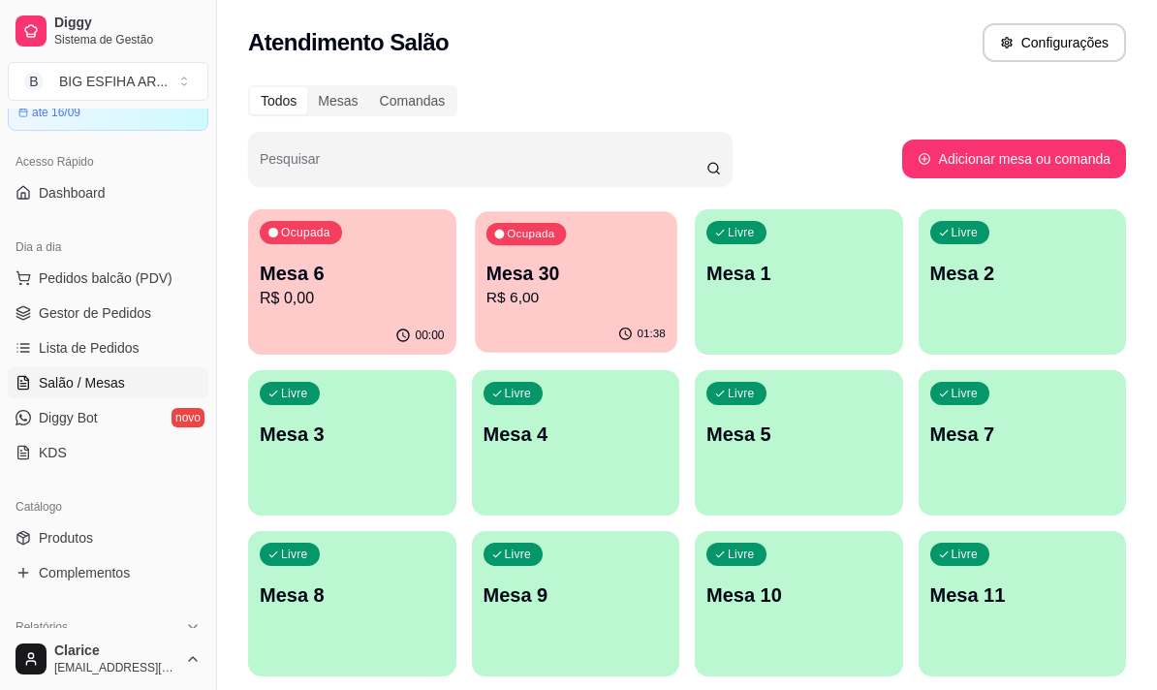
click at [570, 305] on p "R$ 6,00" at bounding box center [574, 298] width 179 height 22
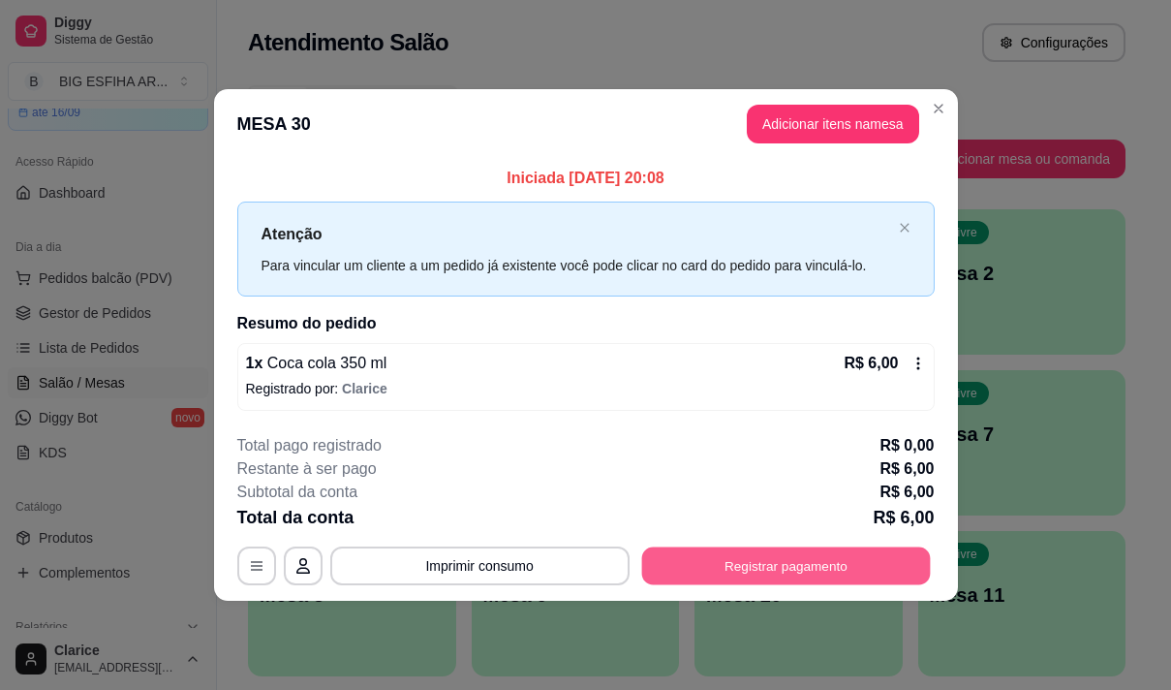
click at [758, 565] on button "Registrar pagamento" at bounding box center [785, 565] width 289 height 38
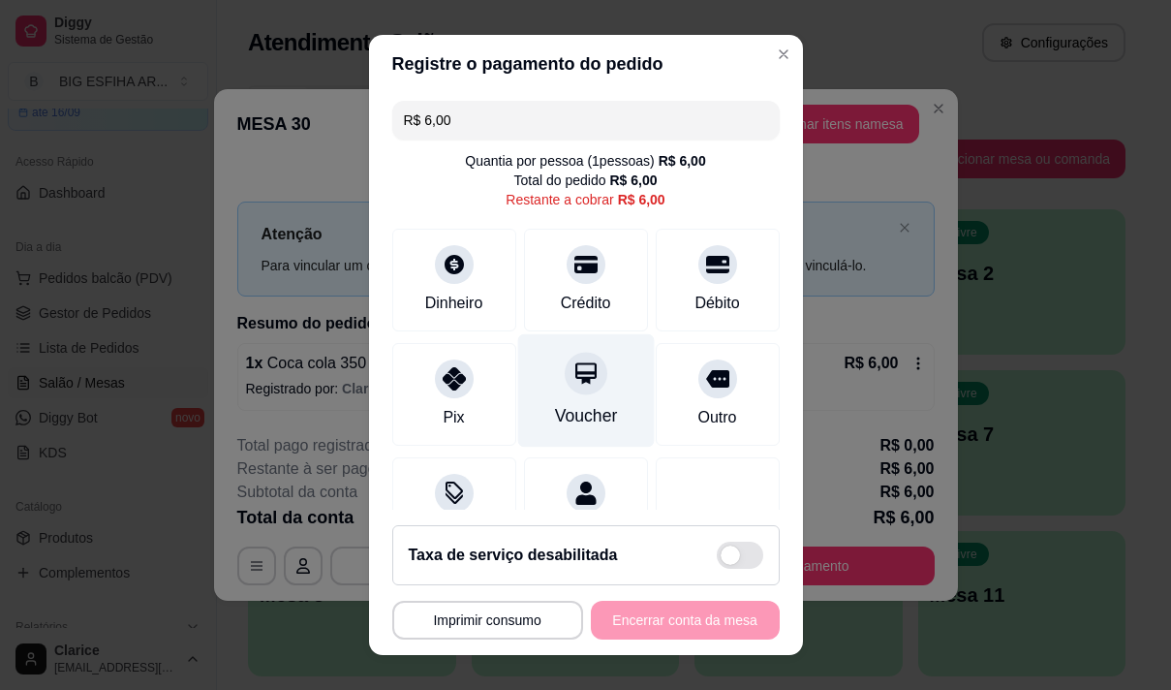
click at [572, 401] on div "Voucher" at bounding box center [585, 389] width 137 height 113
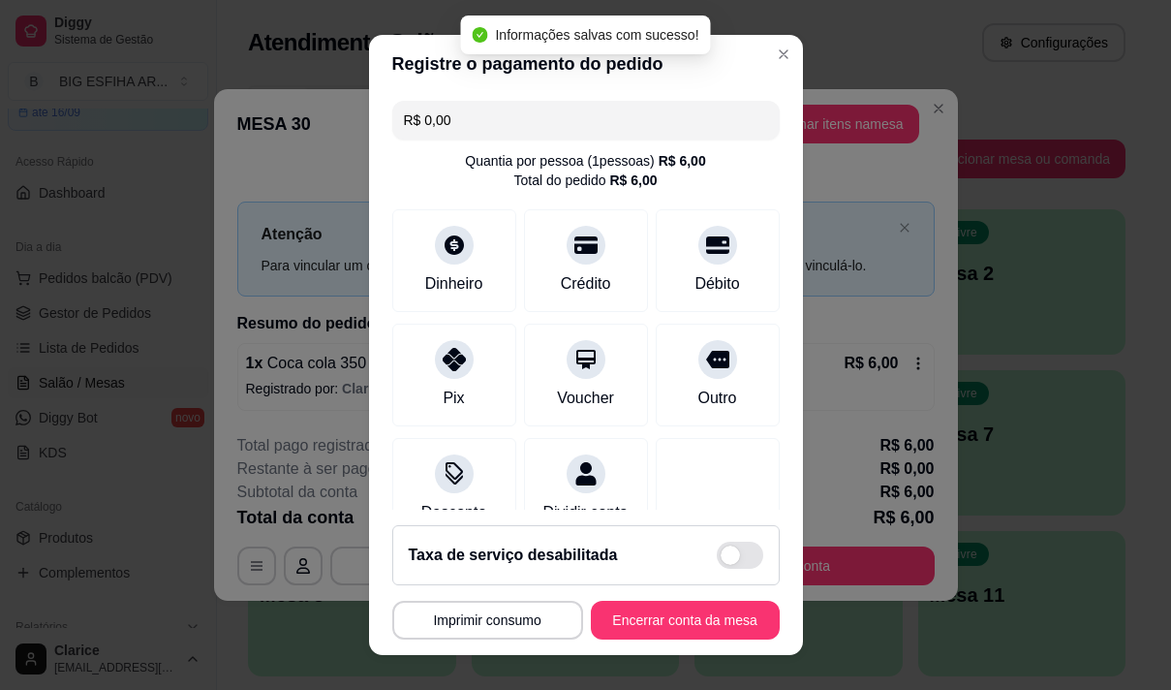
type input "R$ 0,00"
click at [663, 621] on button "Encerrar conta da mesa" at bounding box center [685, 620] width 189 height 39
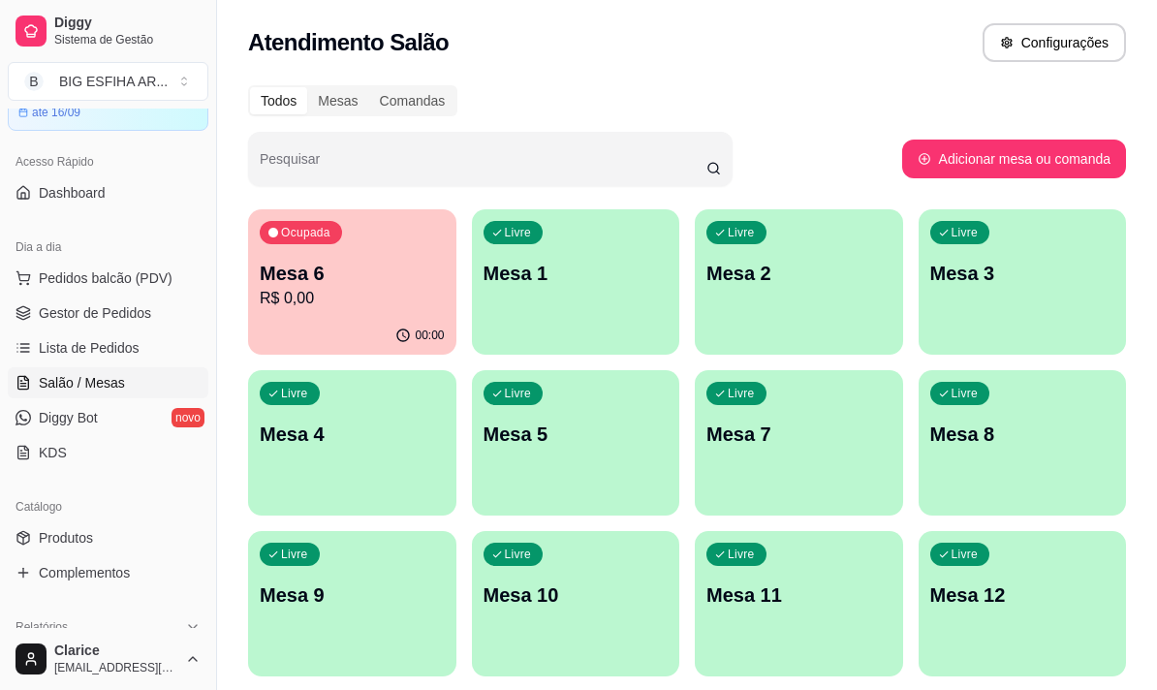
click at [537, 281] on p "Mesa 1" at bounding box center [575, 273] width 185 height 27
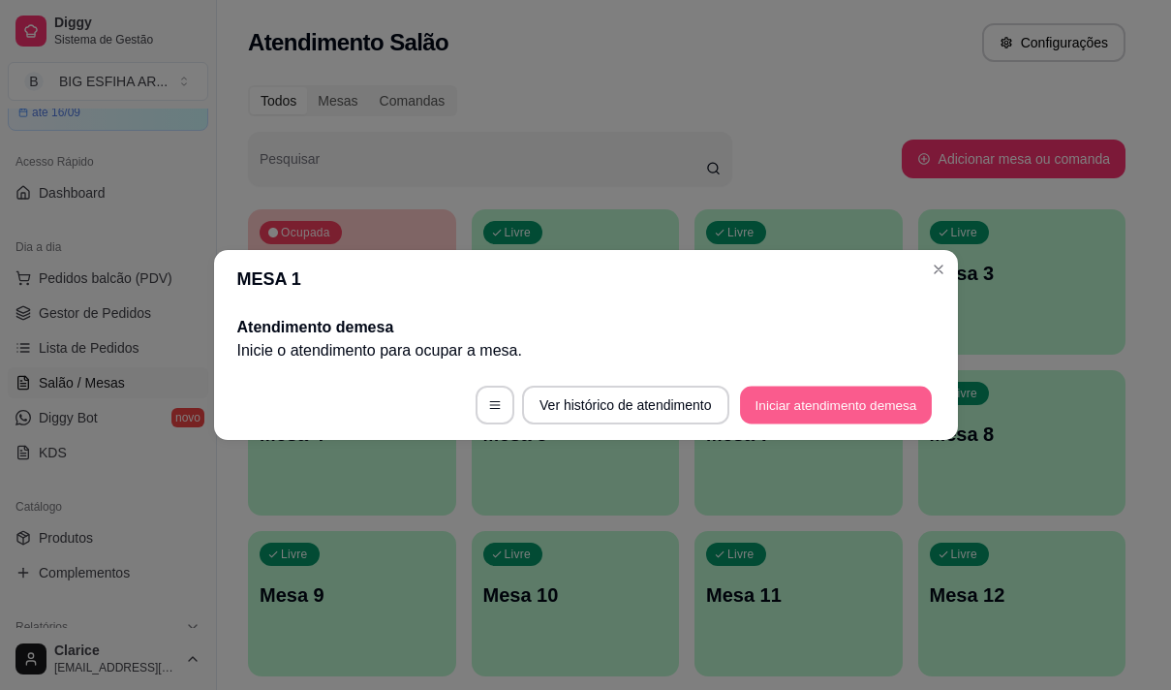
click at [805, 397] on button "Iniciar atendimento de mesa" at bounding box center [836, 406] width 192 height 38
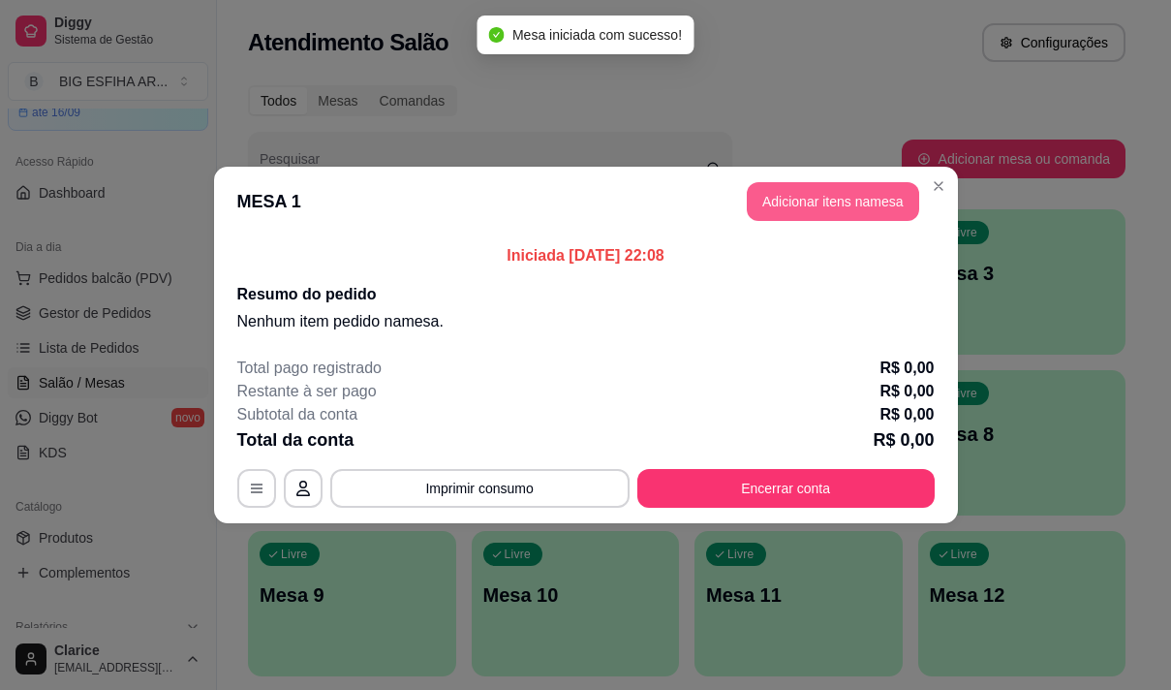
click at [782, 198] on button "Adicionar itens na mesa" at bounding box center [833, 201] width 172 height 39
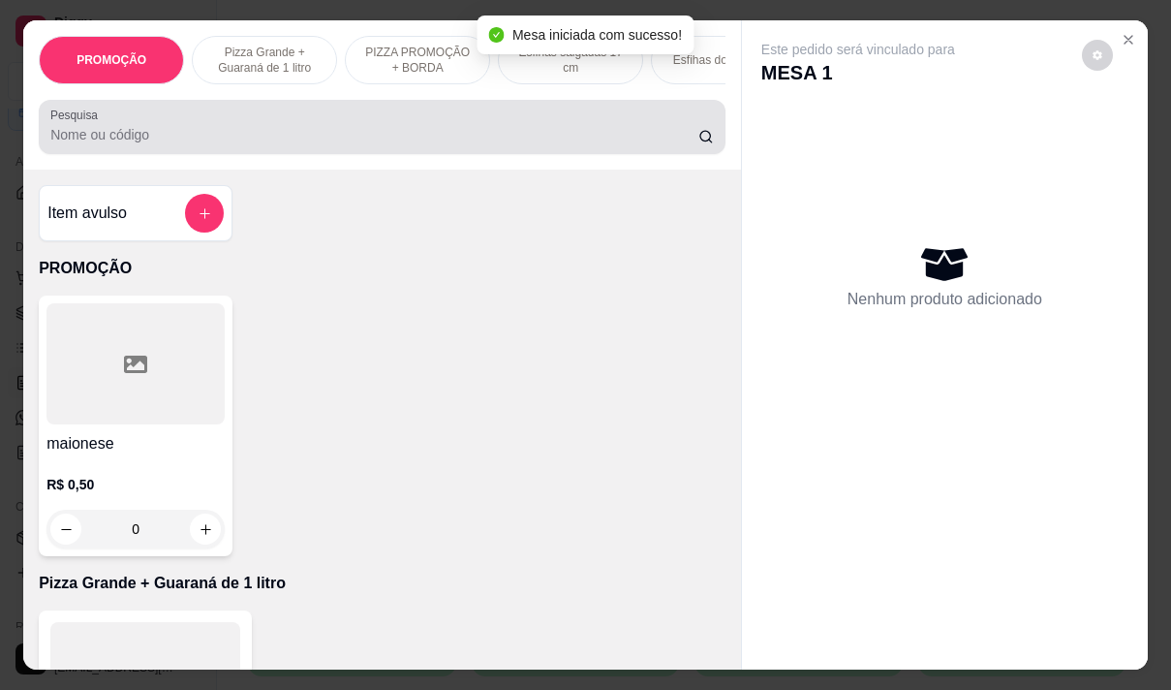
click at [449, 141] on input "Pesquisa" at bounding box center [374, 134] width 648 height 19
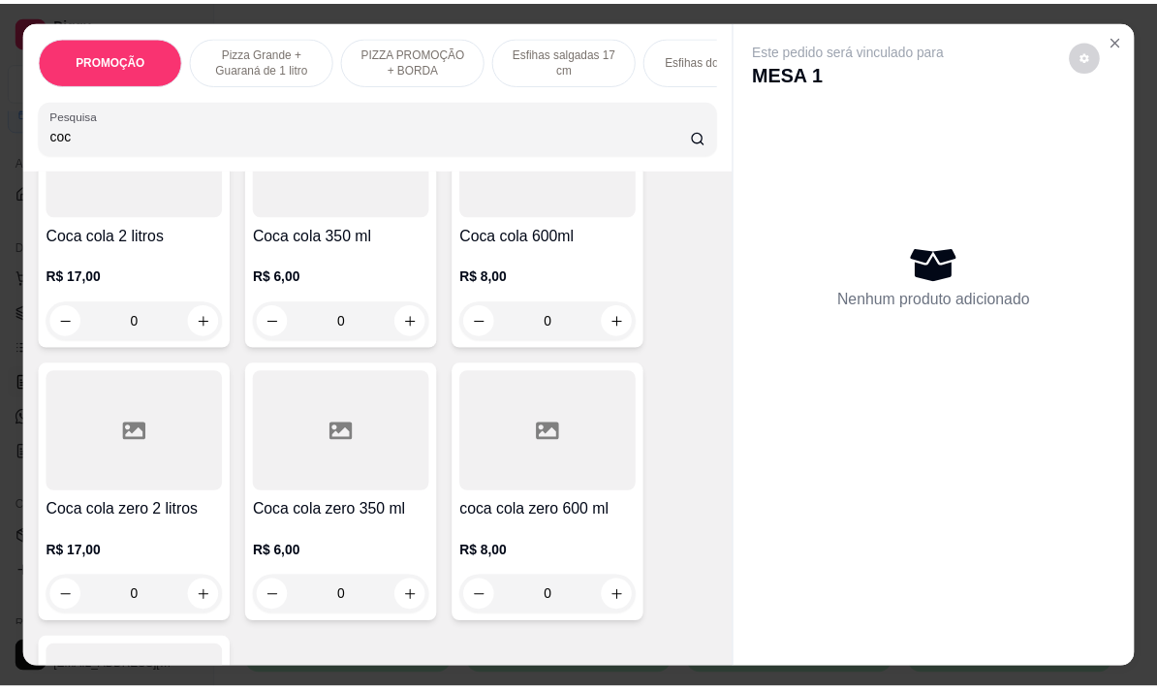
scroll to position [291, 0]
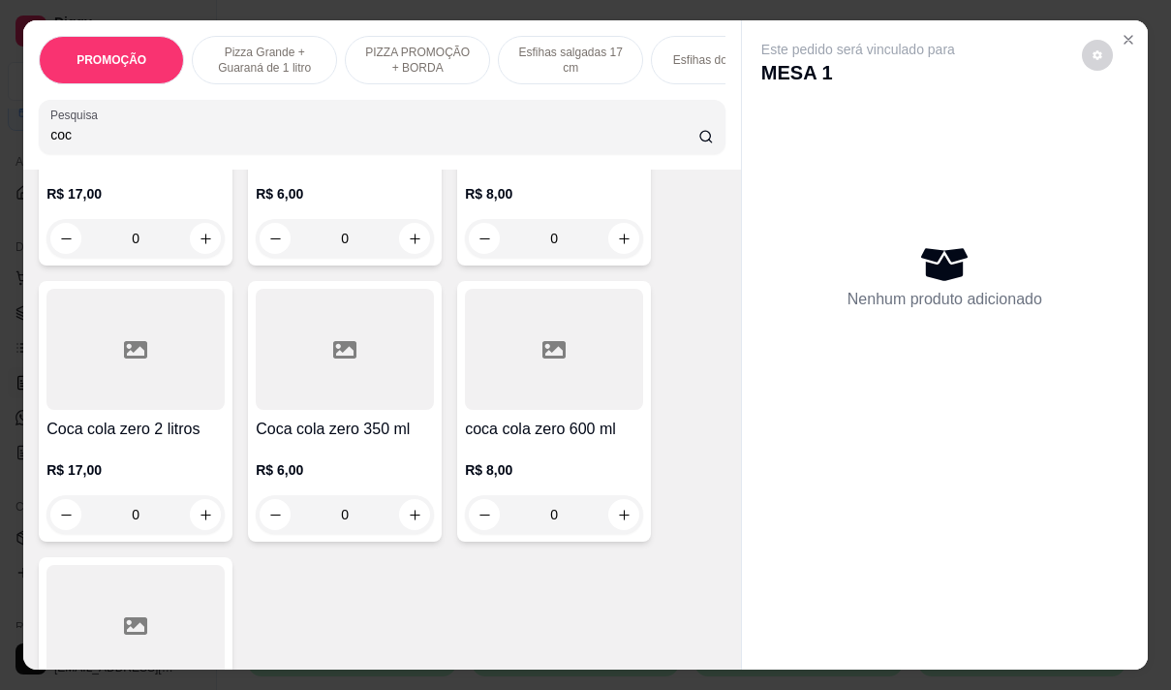
type input "coc"
click at [339, 479] on p "R$ 6,00" at bounding box center [345, 469] width 178 height 19
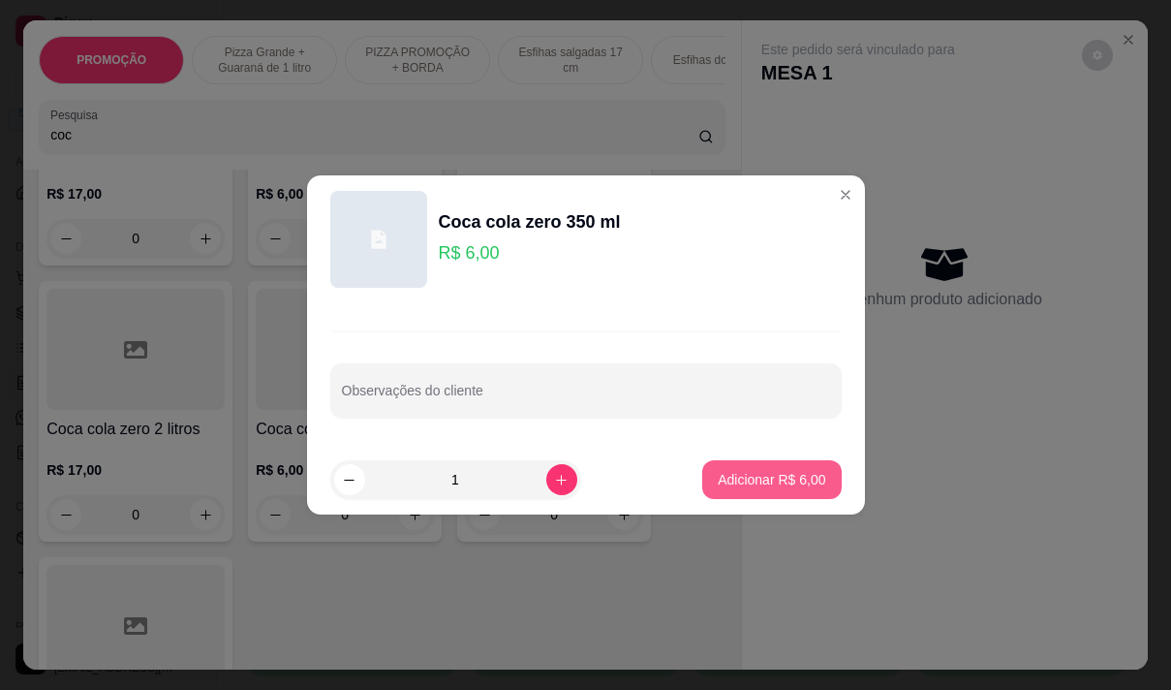
click at [730, 470] on p "Adicionar R$ 6,00" at bounding box center [772, 479] width 108 height 19
type input "1"
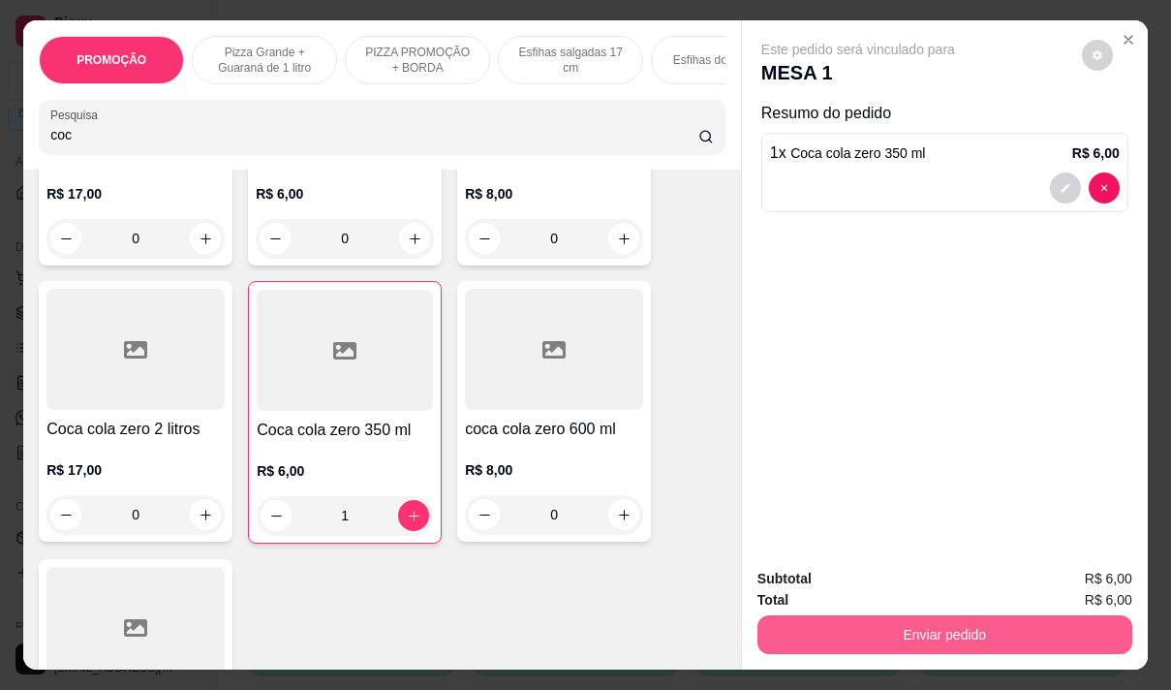
click at [917, 622] on button "Enviar pedido" at bounding box center [945, 634] width 375 height 39
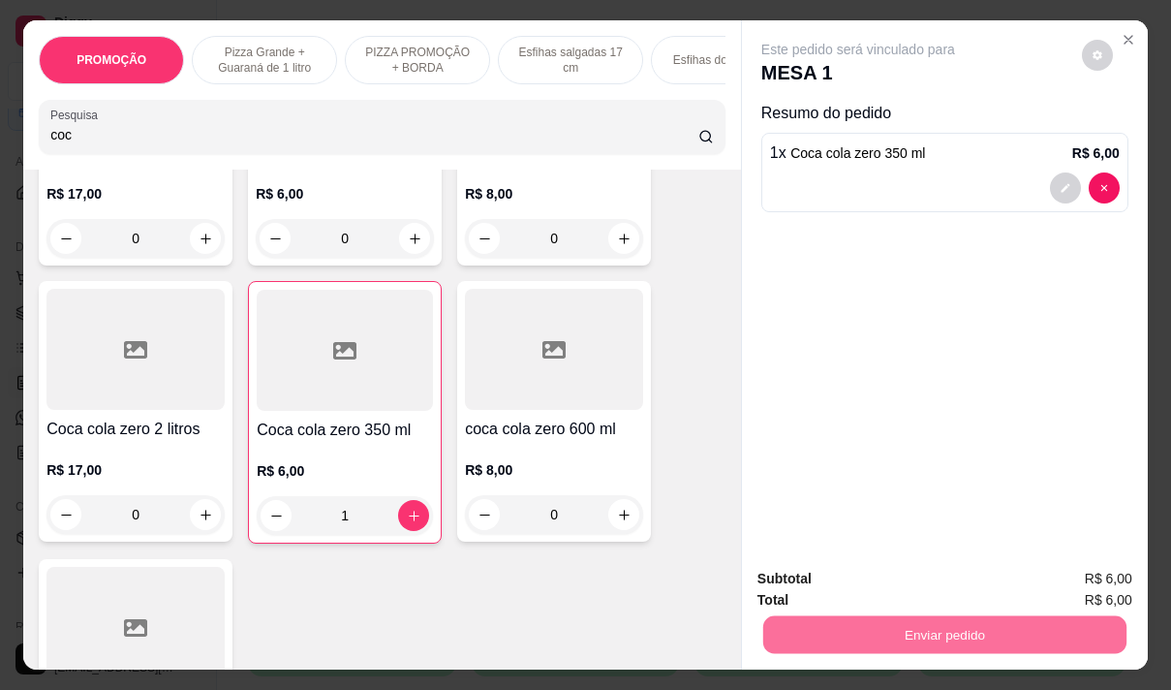
click at [835, 573] on button "Não registrar e enviar pedido" at bounding box center [881, 579] width 196 height 36
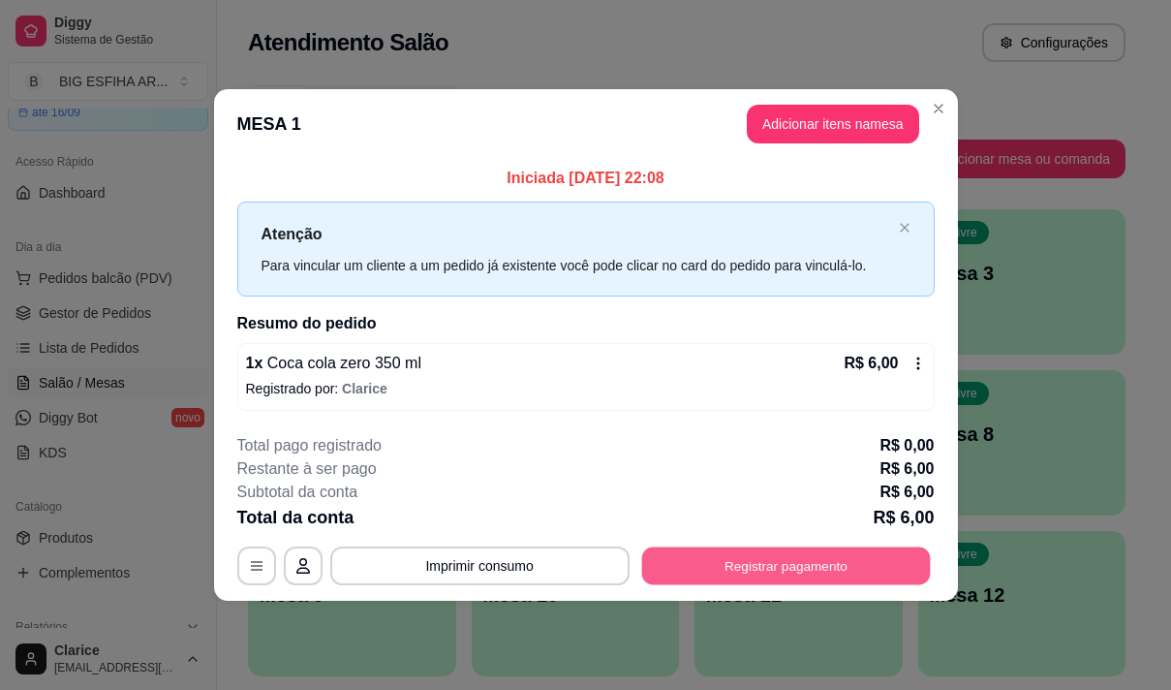
click at [723, 566] on button "Registrar pagamento" at bounding box center [785, 565] width 289 height 38
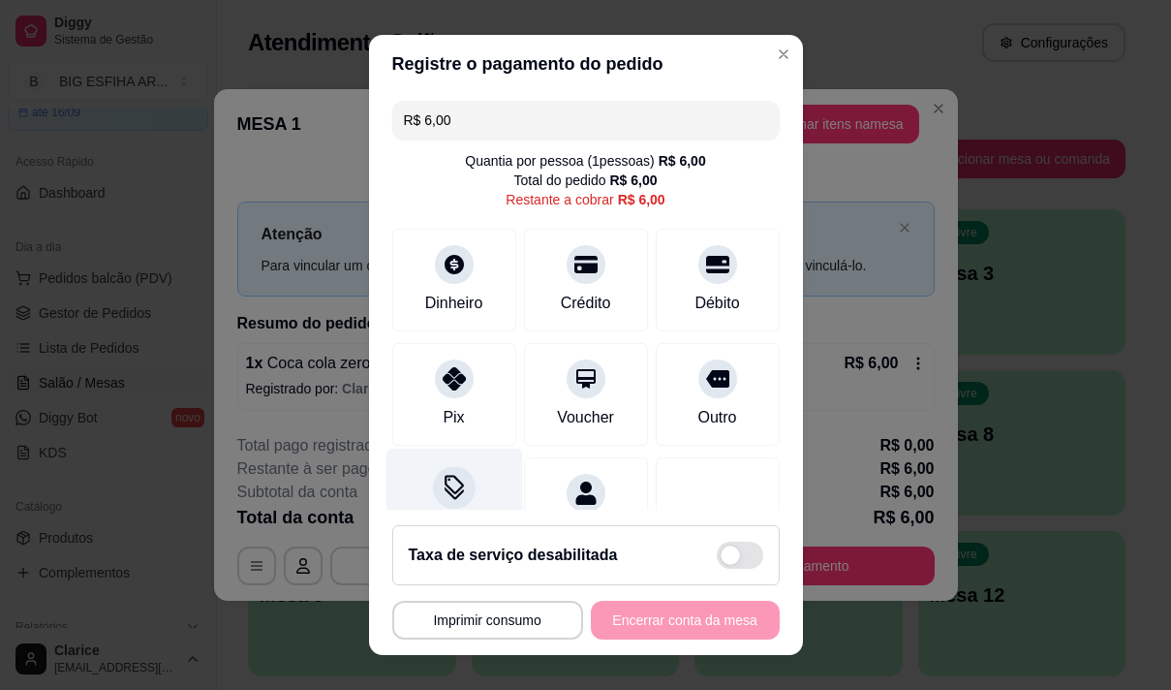
click at [450, 484] on icon at bounding box center [454, 484] width 19 height 19
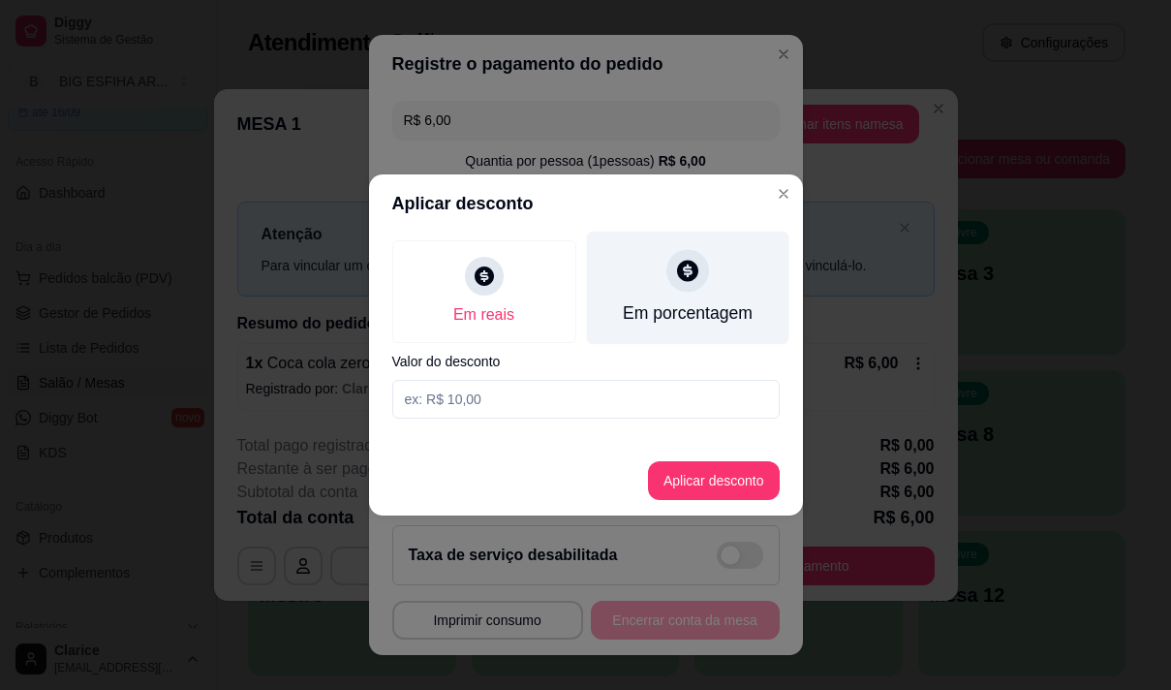
click at [654, 294] on div "Em porcentagem" at bounding box center [687, 288] width 202 height 113
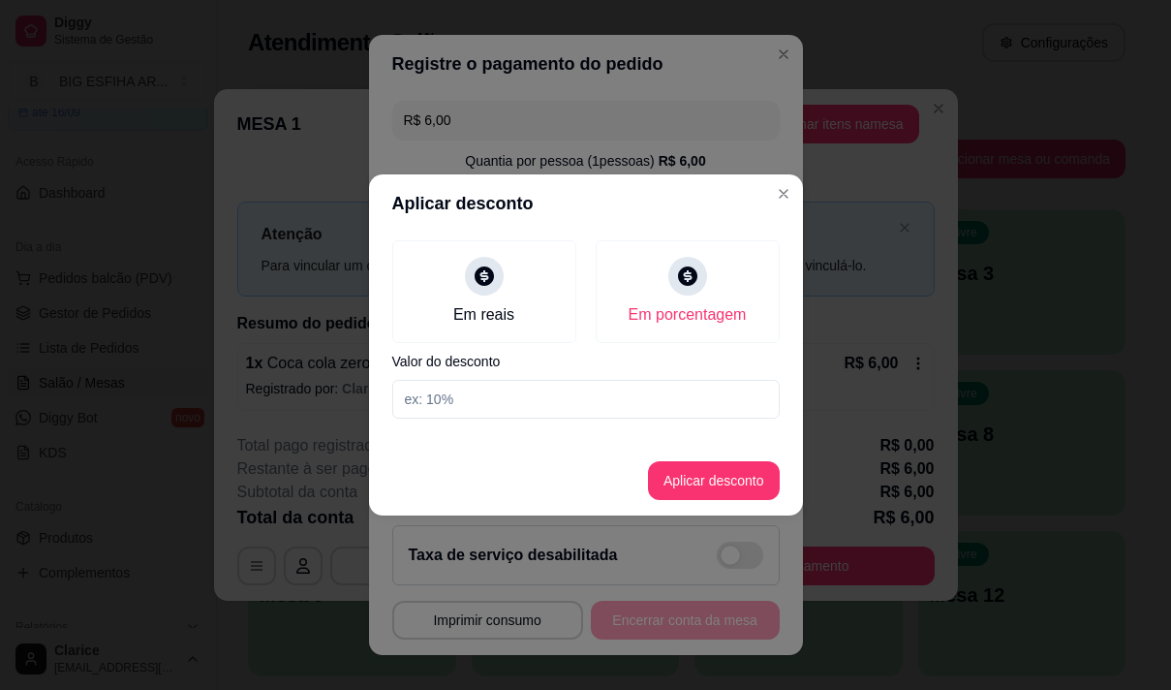
click at [634, 389] on input at bounding box center [585, 399] width 387 height 39
type input "20"
click at [713, 477] on button "Aplicar desconto" at bounding box center [713, 481] width 127 height 38
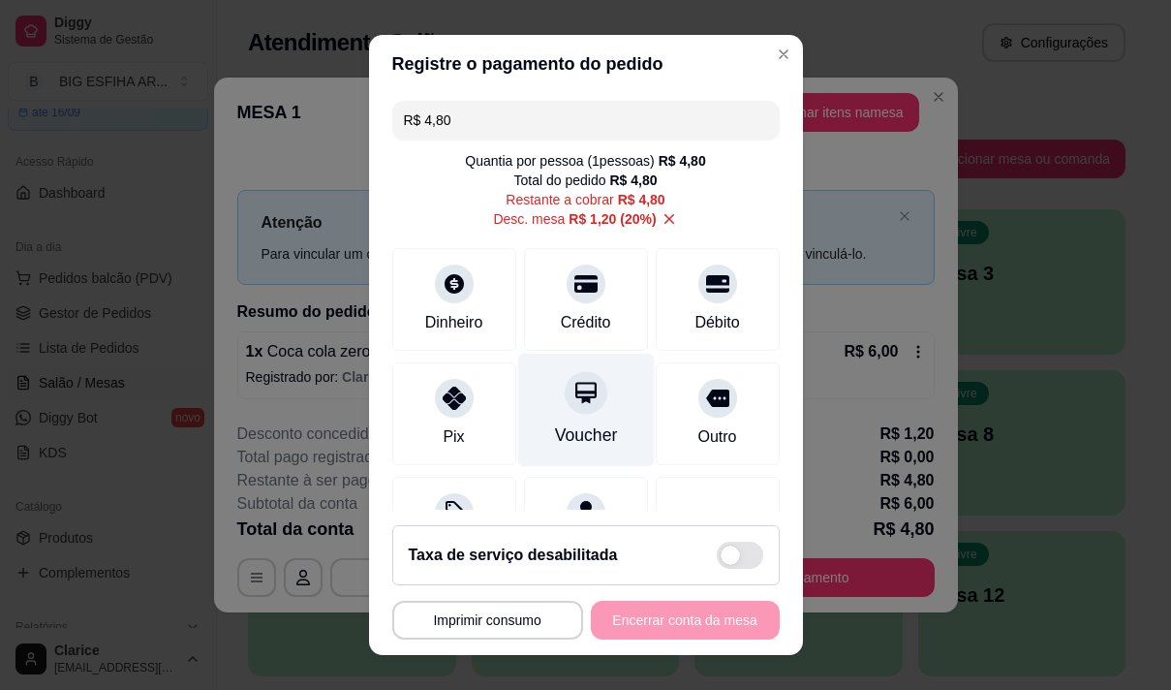
click at [569, 422] on div "Voucher" at bounding box center [585, 409] width 137 height 113
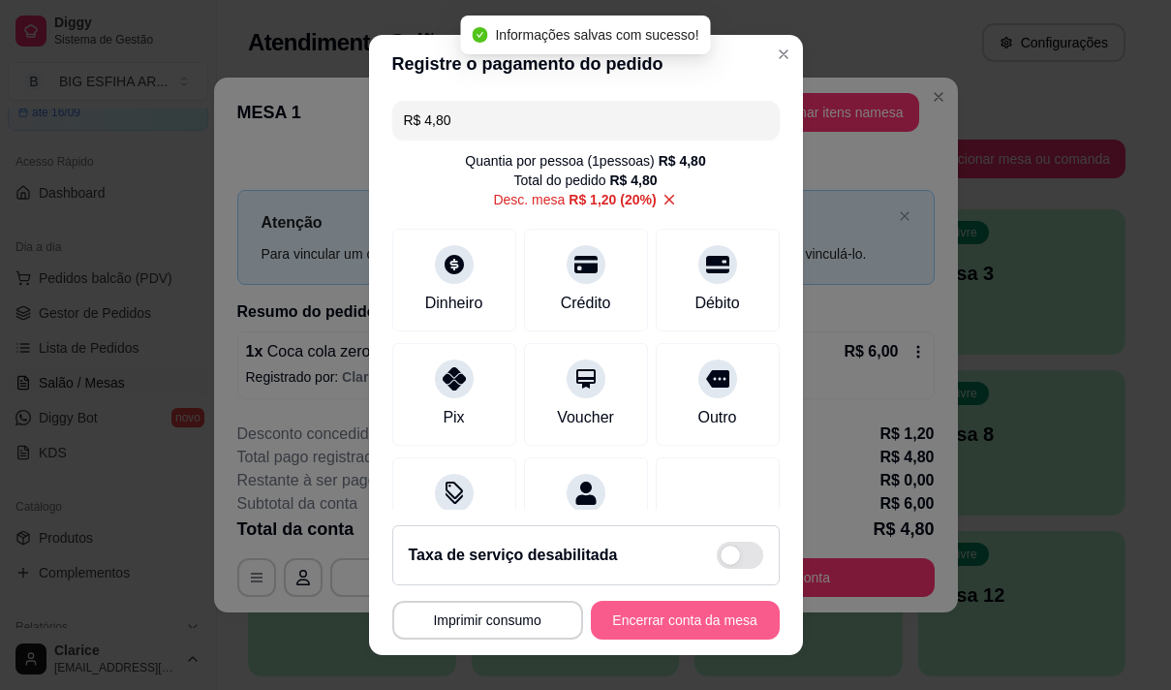
type input "R$ 0,00"
click at [685, 625] on button "Encerrar conta da mesa" at bounding box center [685, 621] width 183 height 38
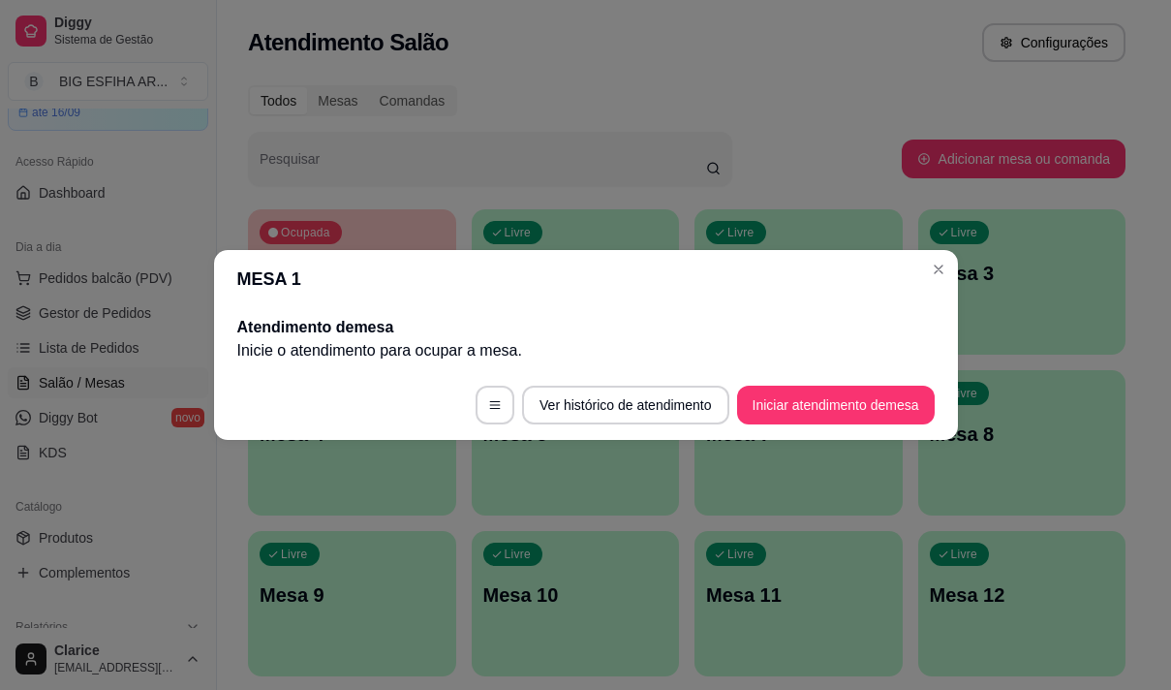
click at [974, 623] on div "Livre Mesa 12" at bounding box center [1022, 592] width 208 height 122
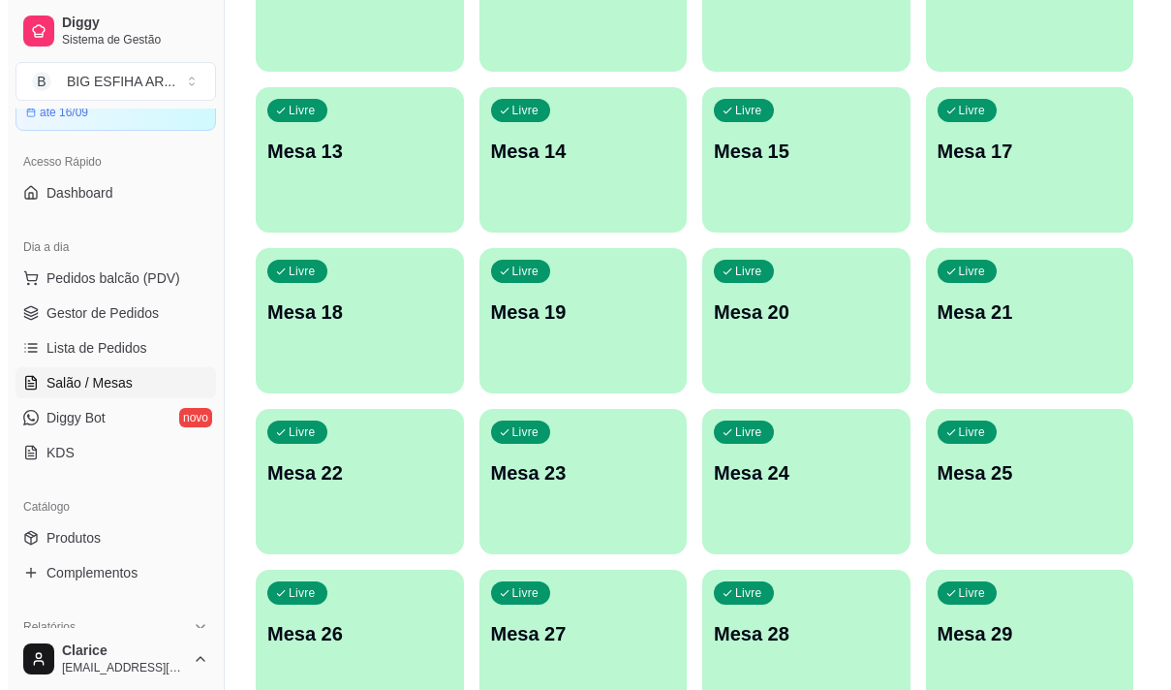
scroll to position [869, 0]
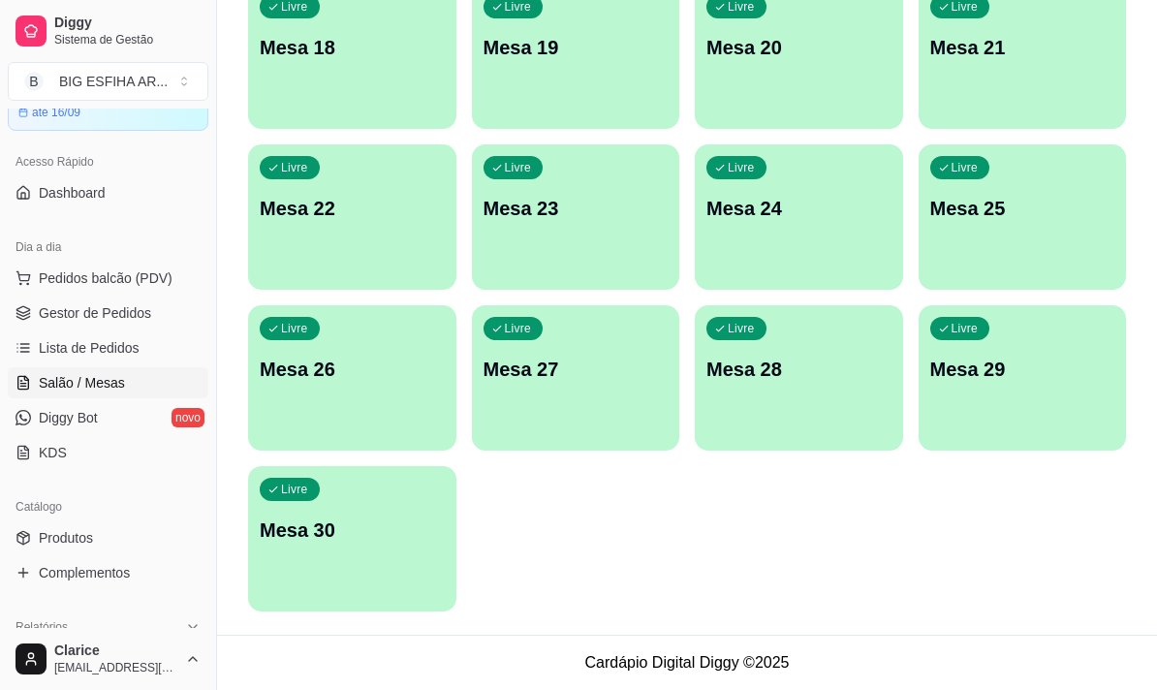
click at [316, 525] on p "Mesa 30" at bounding box center [352, 529] width 185 height 27
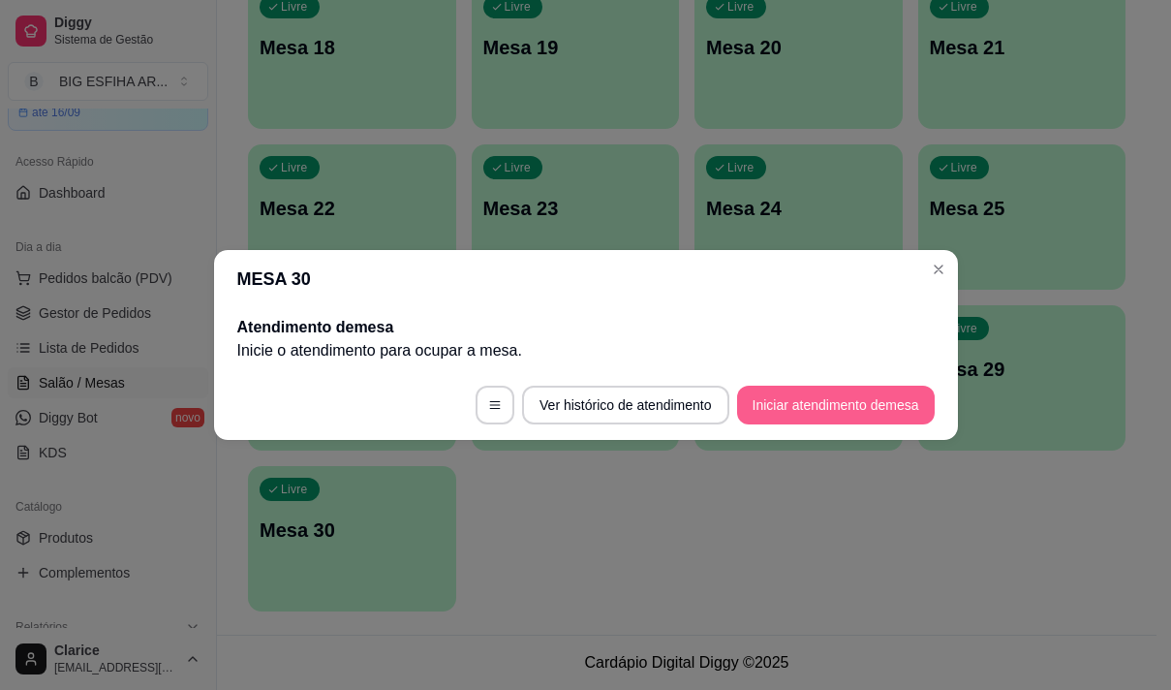
click at [830, 406] on button "Iniciar atendimento de mesa" at bounding box center [836, 405] width 198 height 39
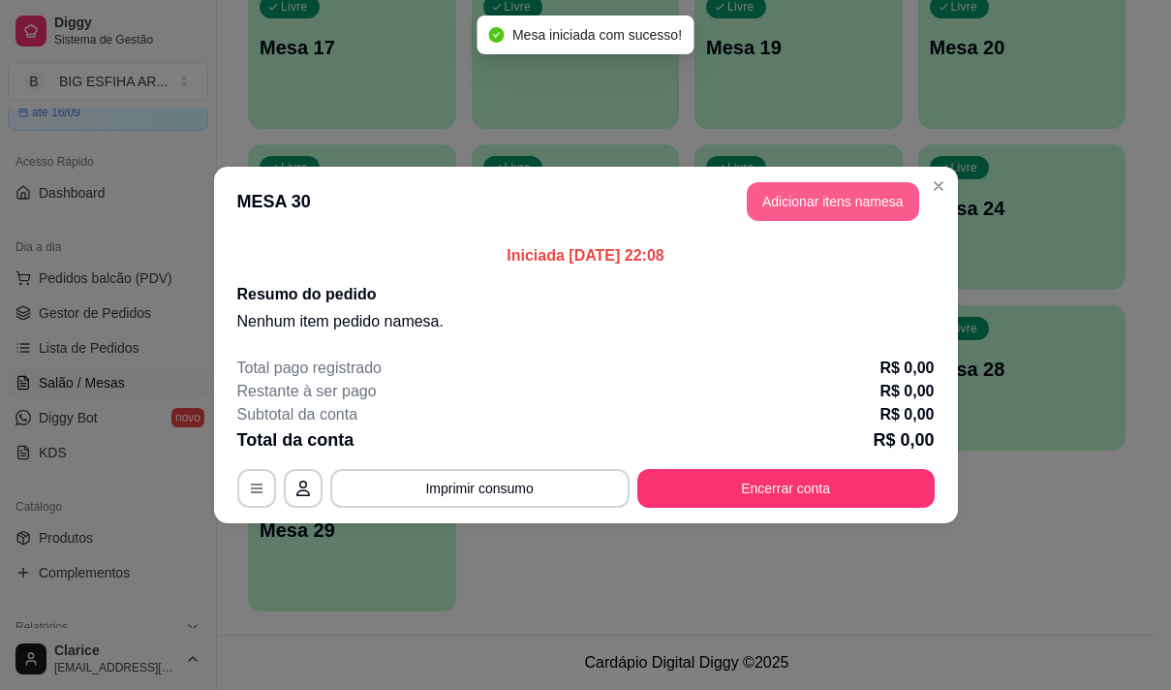
click at [808, 194] on button "Adicionar itens na mesa" at bounding box center [833, 201] width 172 height 39
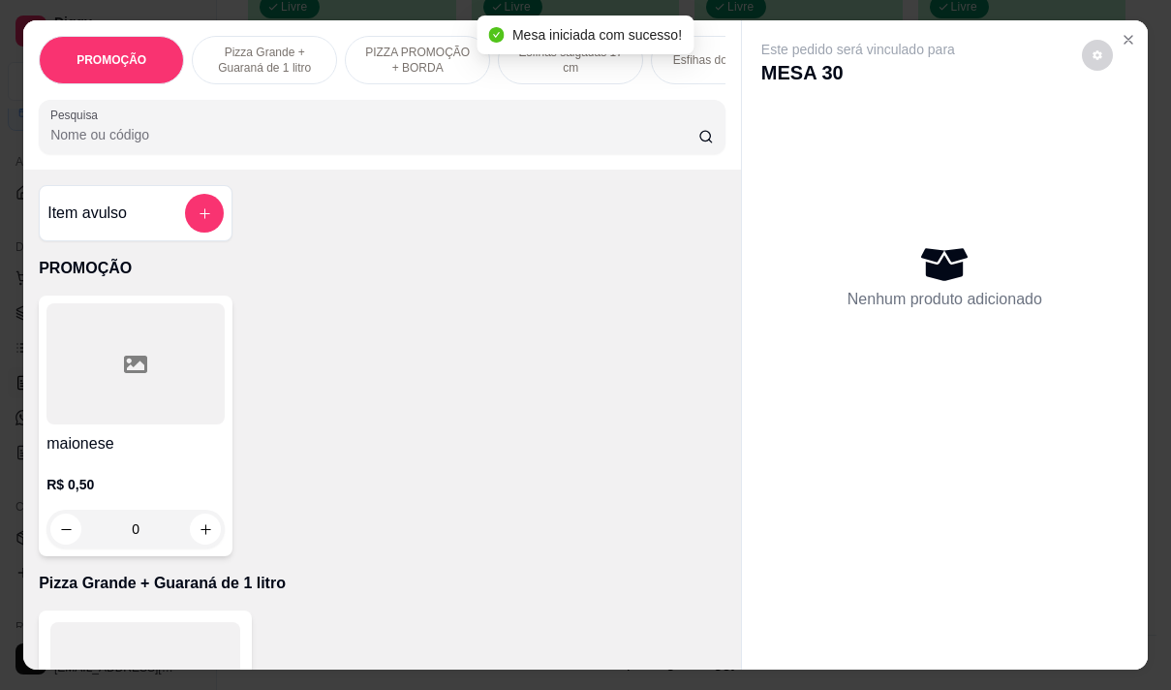
click at [333, 141] on input "Pesquisa" at bounding box center [374, 134] width 648 height 19
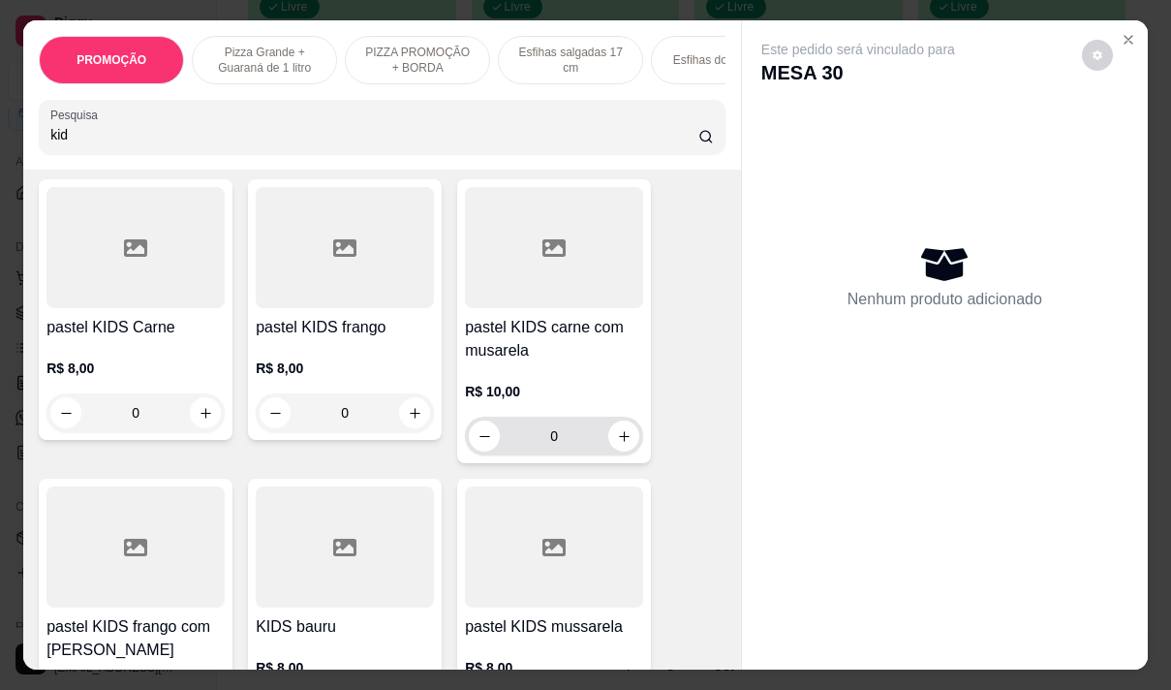
scroll to position [291, 0]
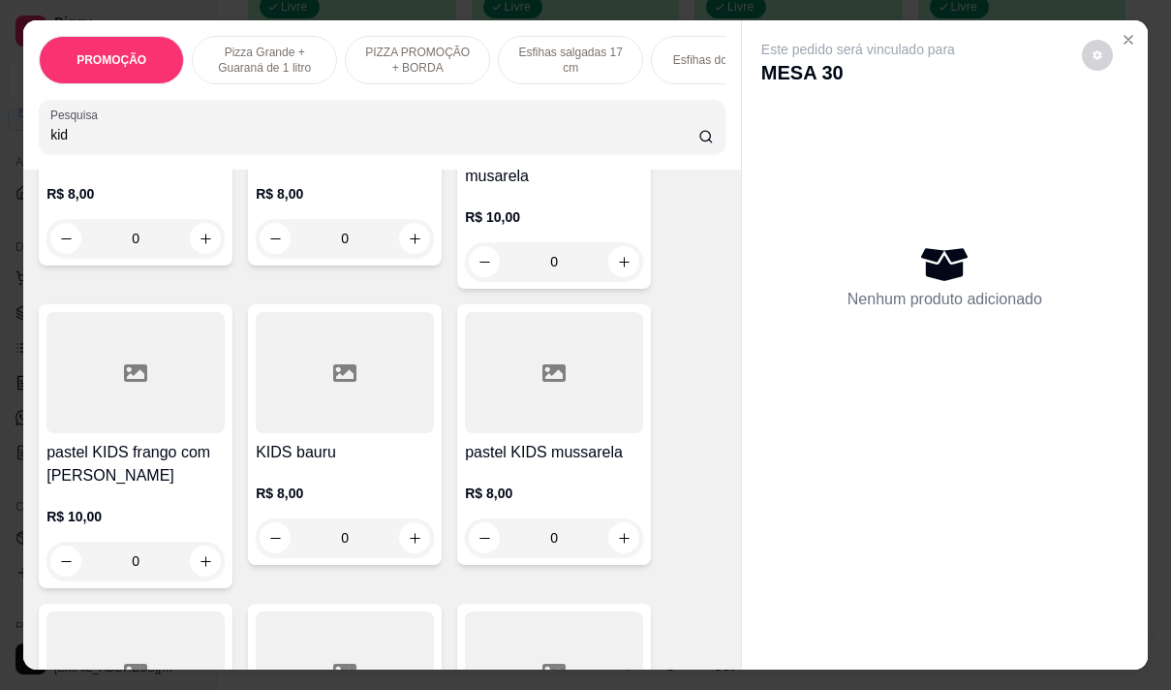
type input "kid"
click at [142, 487] on h4 "pastel KIDS frango com [PERSON_NAME]" at bounding box center [135, 464] width 178 height 46
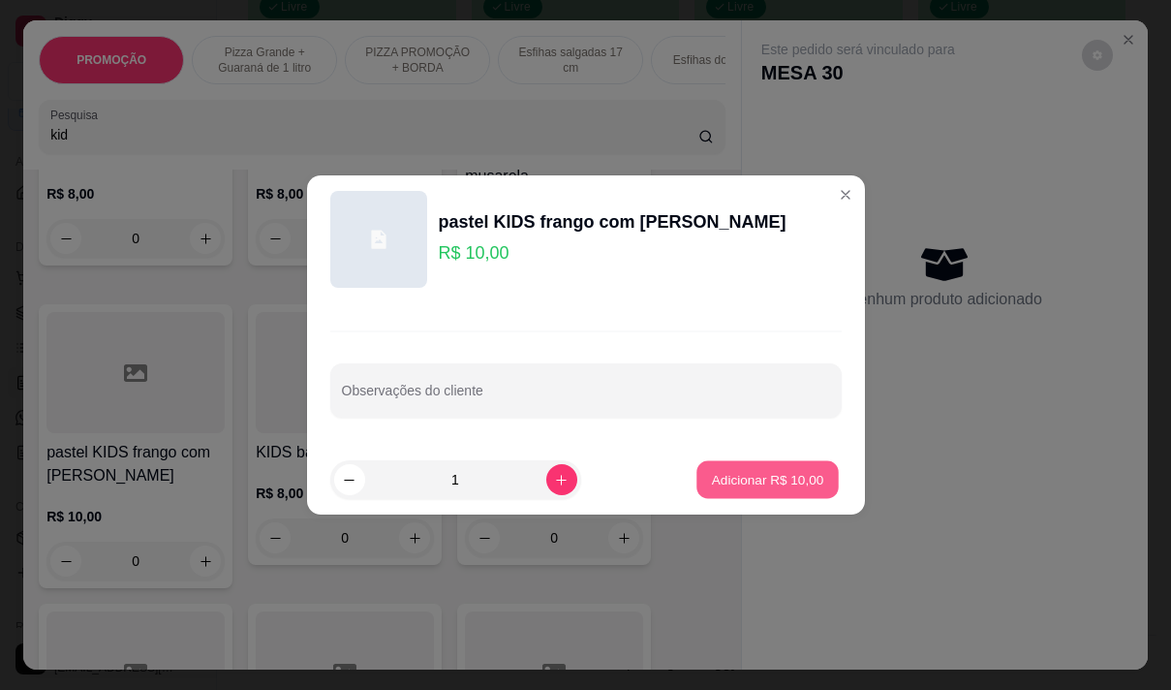
click at [771, 481] on p "Adicionar R$ 10,00" at bounding box center [768, 479] width 112 height 18
type input "1"
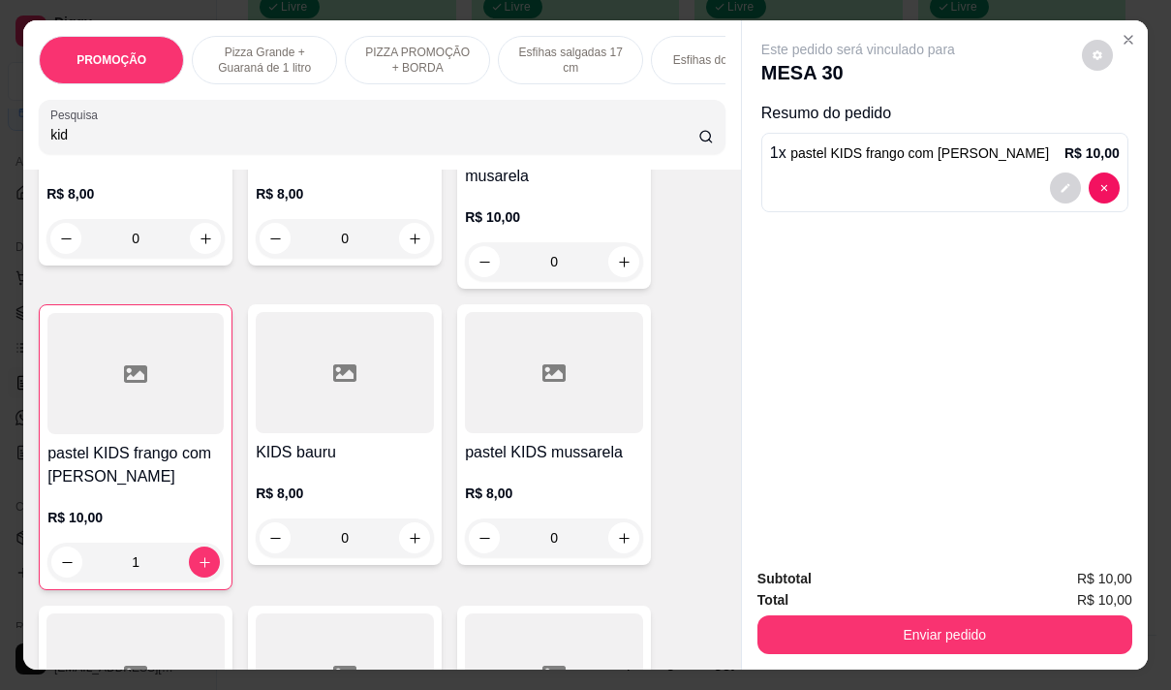
click at [123, 144] on input "kid" at bounding box center [374, 134] width 648 height 19
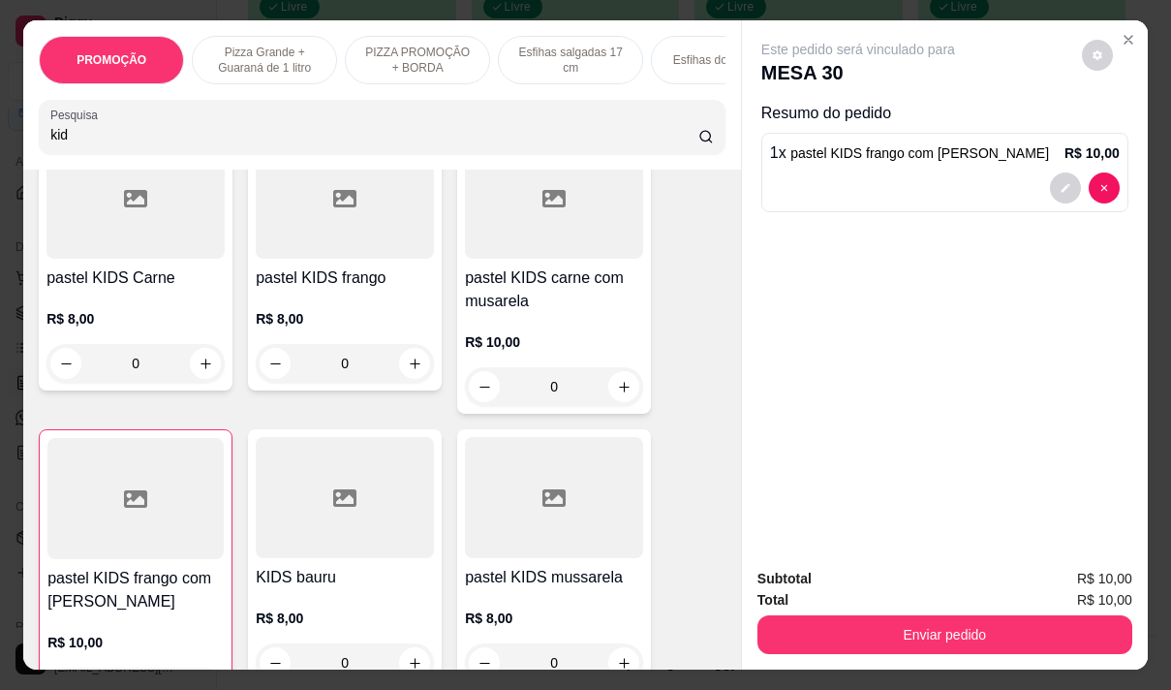
scroll to position [97, 0]
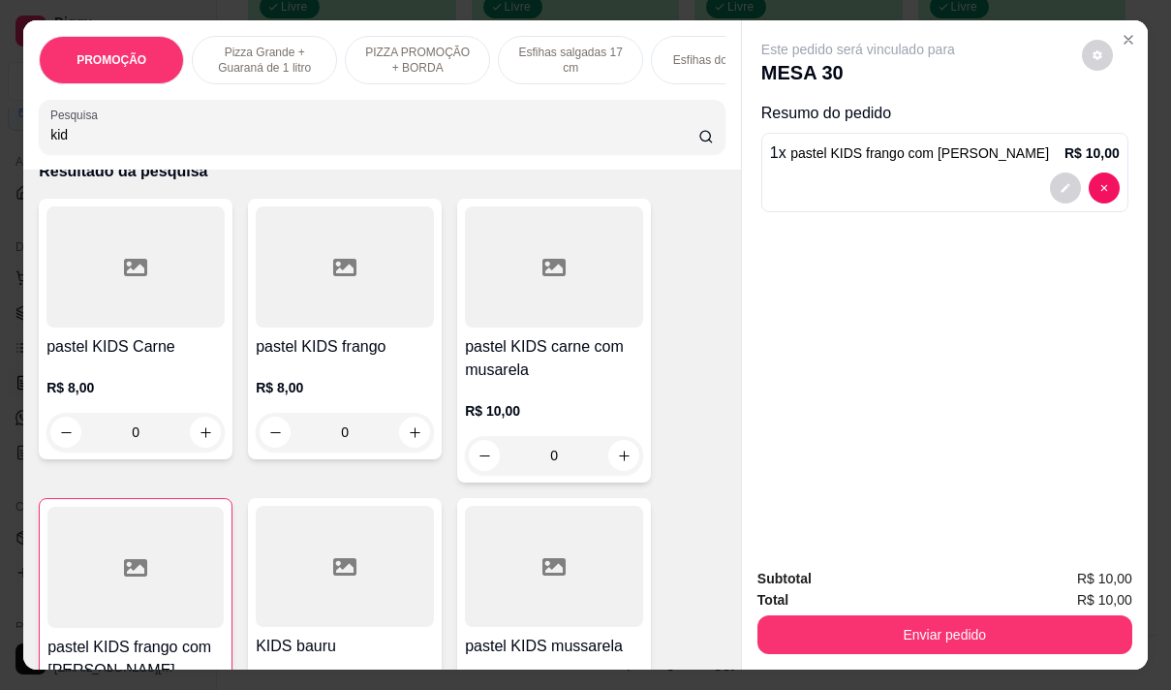
click at [541, 399] on div "R$ 10,00 0" at bounding box center [554, 428] width 178 height 93
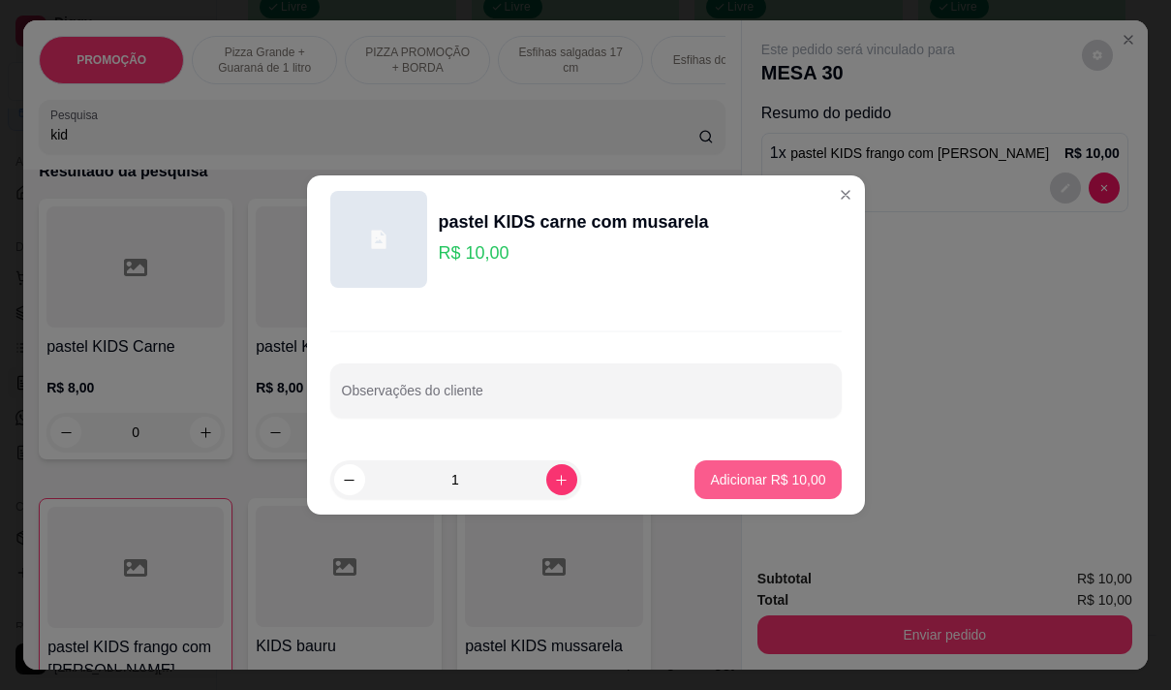
click at [779, 474] on p "Adicionar R$ 10,00" at bounding box center [767, 479] width 115 height 19
click at [779, 474] on div "Este pedido será vinculado para MESA 30 Resumo do pedido 1 x pastel KIDS frango…" at bounding box center [945, 285] width 406 height 531
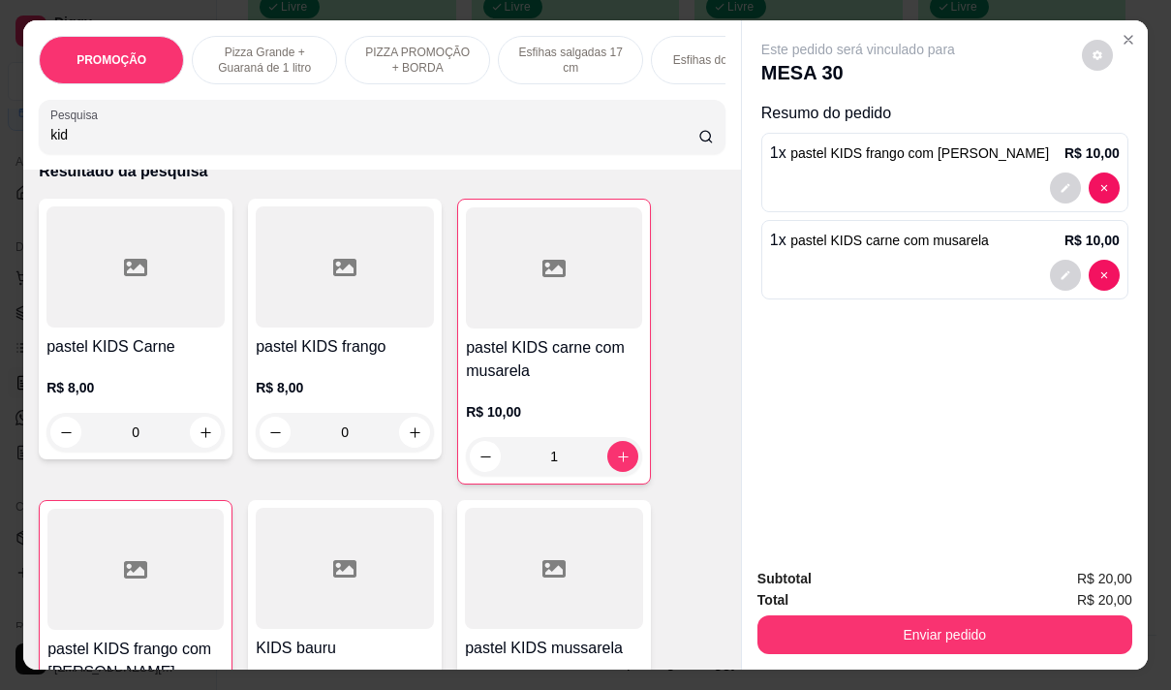
type input "1"
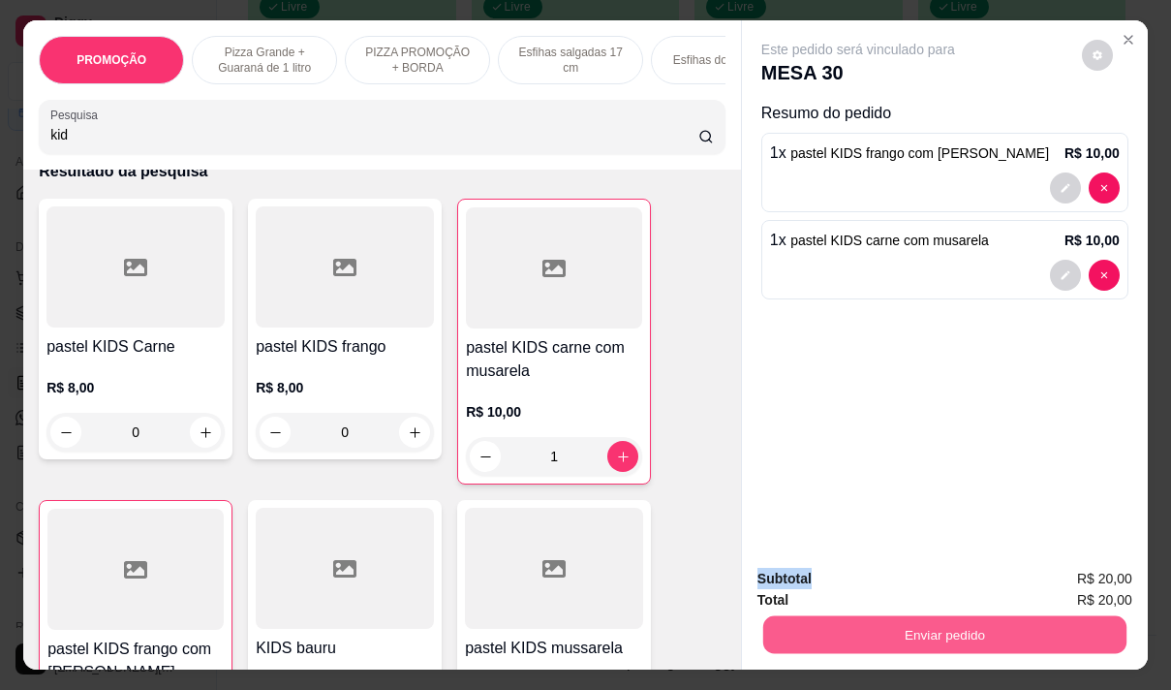
click at [890, 626] on button "Enviar pedido" at bounding box center [944, 634] width 363 height 38
click at [879, 623] on button "Enviar pedido" at bounding box center [945, 634] width 375 height 39
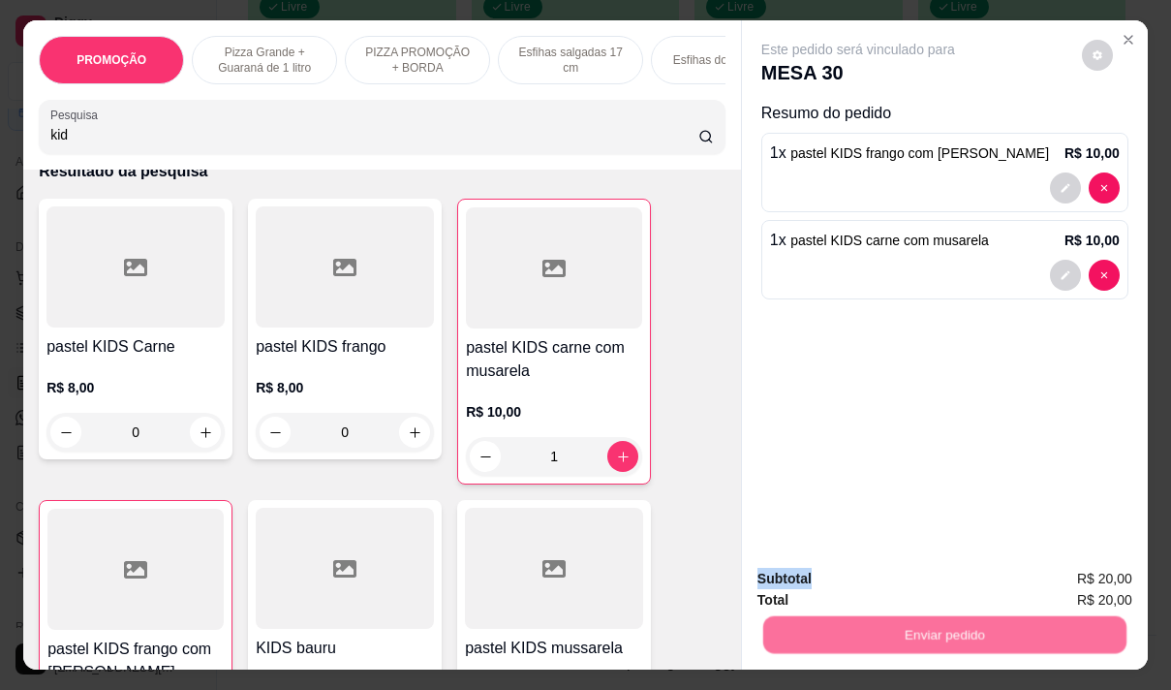
click at [850, 569] on button "Não registrar e enviar pedido" at bounding box center [881, 579] width 196 height 36
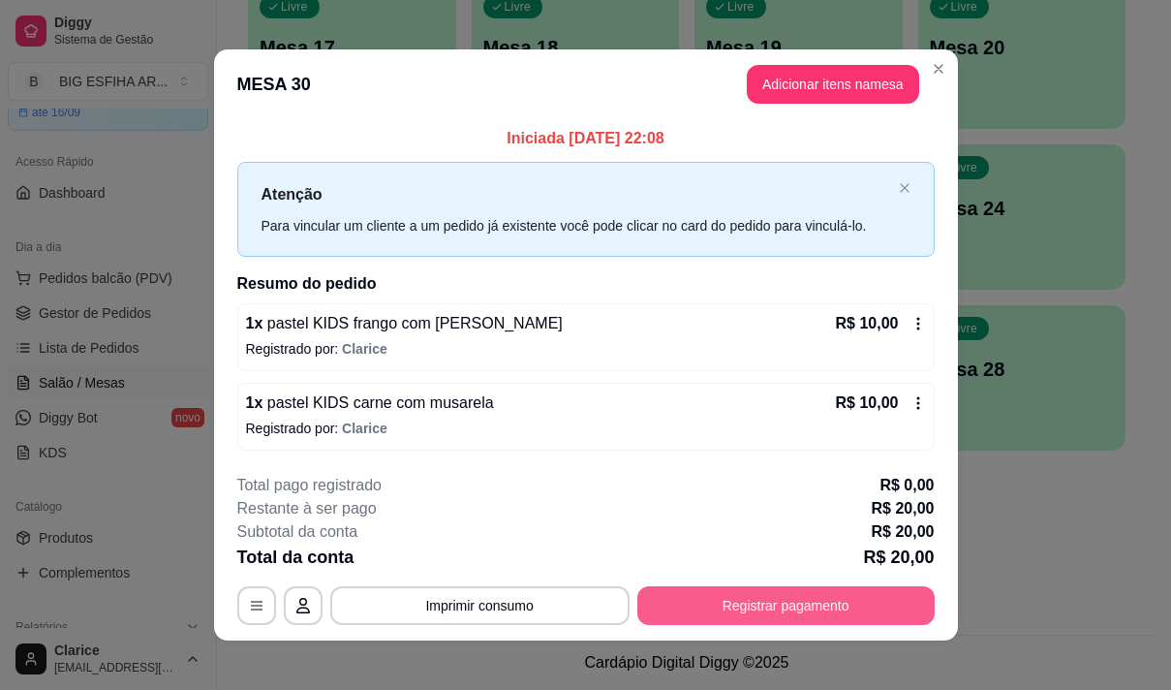
click at [820, 588] on button "Registrar pagamento" at bounding box center [785, 605] width 297 height 39
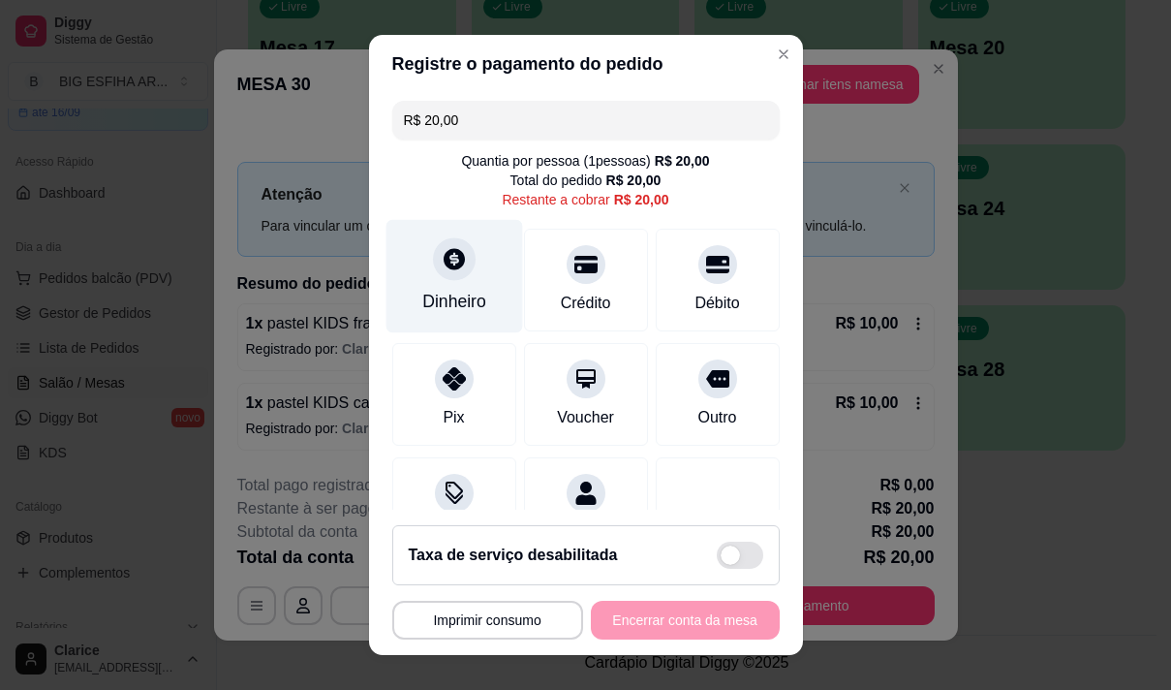
click at [449, 278] on div at bounding box center [454, 258] width 43 height 43
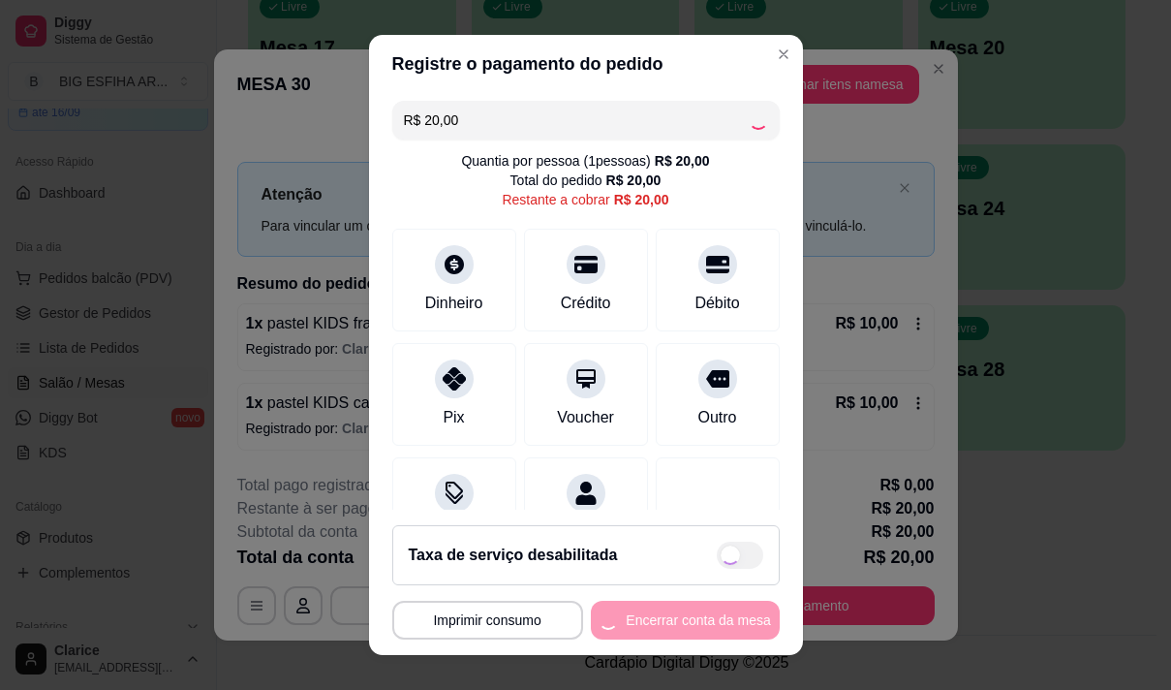
type input "R$ 0,00"
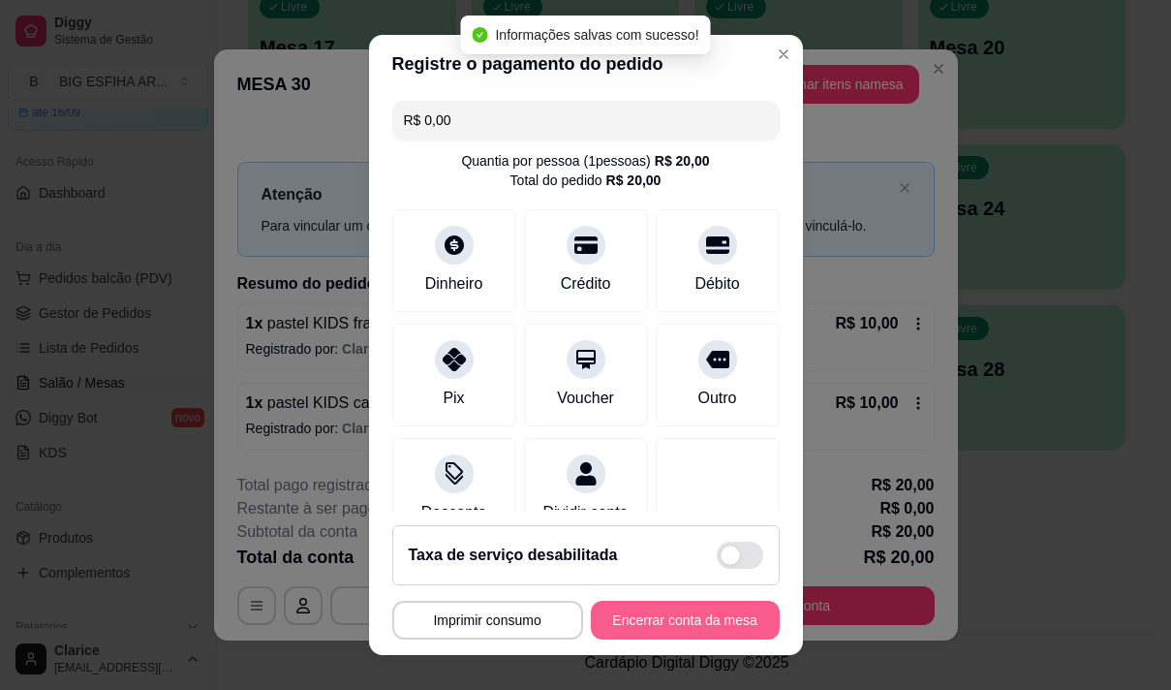
click at [665, 624] on button "Encerrar conta da mesa" at bounding box center [685, 620] width 189 height 39
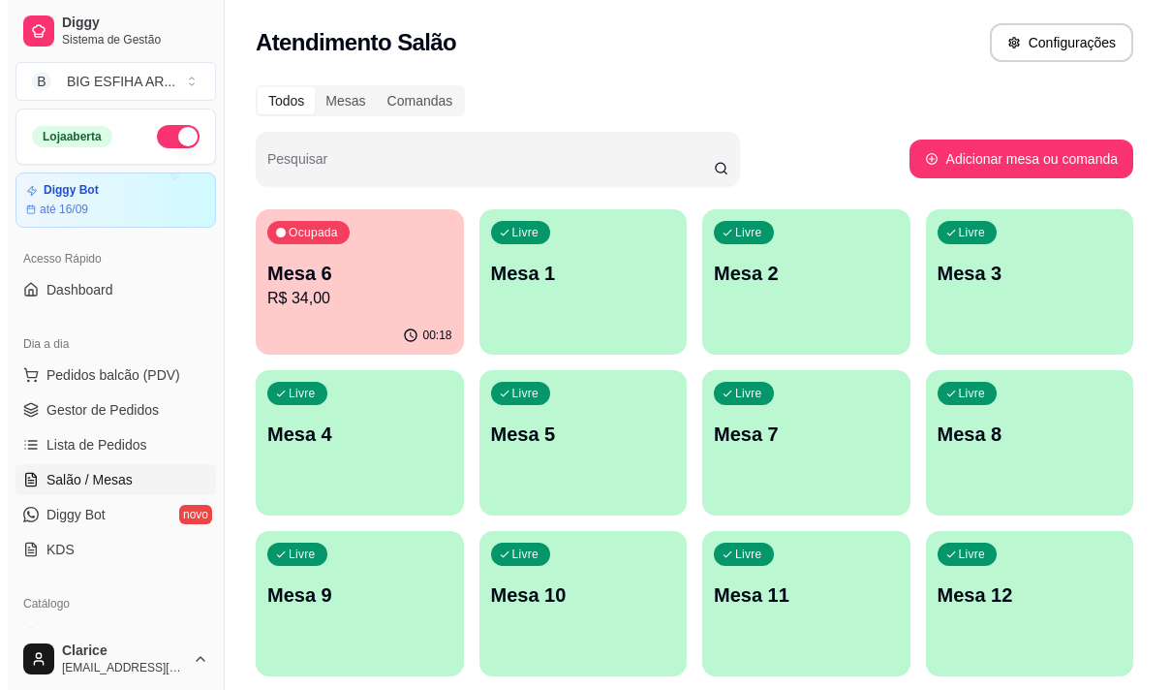
scroll to position [123, 0]
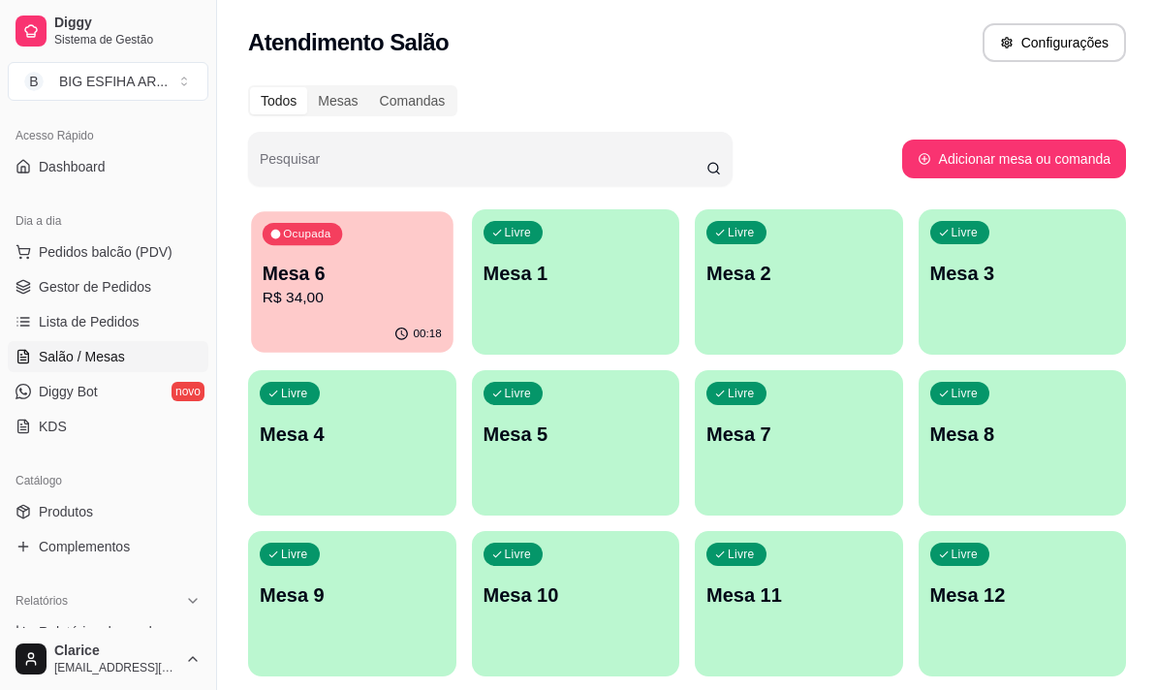
click at [333, 297] on p "R$ 34,00" at bounding box center [352, 298] width 179 height 22
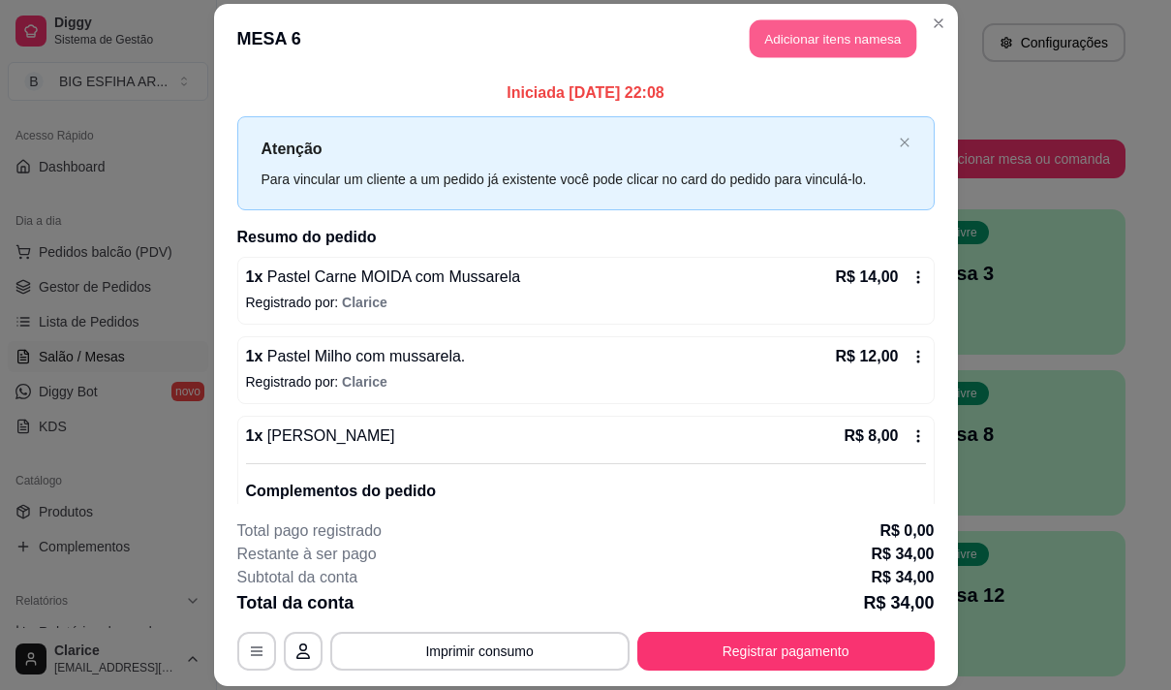
click at [758, 51] on button "Adicionar itens na mesa" at bounding box center [833, 38] width 167 height 38
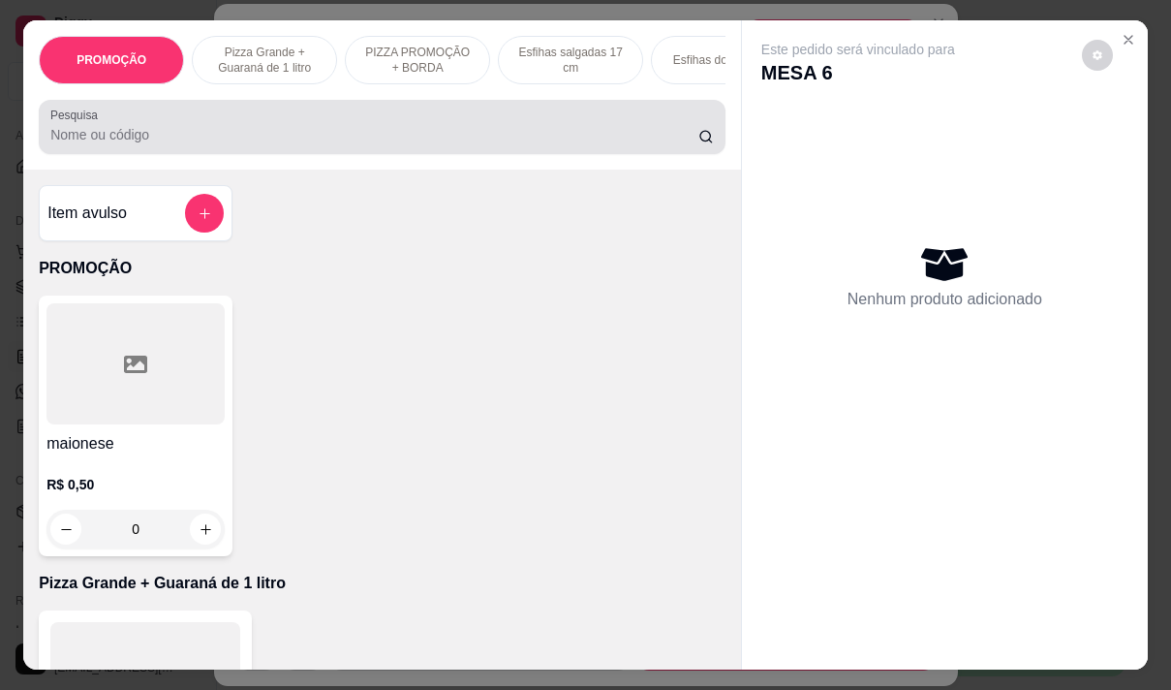
click at [469, 144] on input "Pesquisa" at bounding box center [374, 134] width 648 height 19
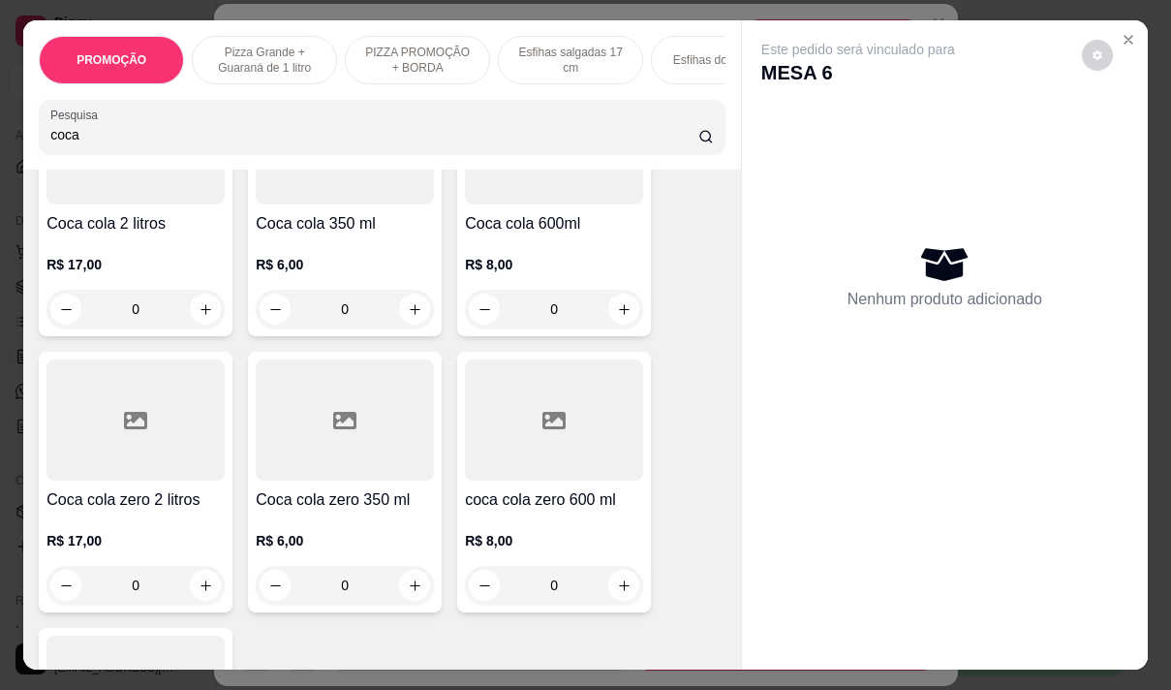
scroll to position [291, 0]
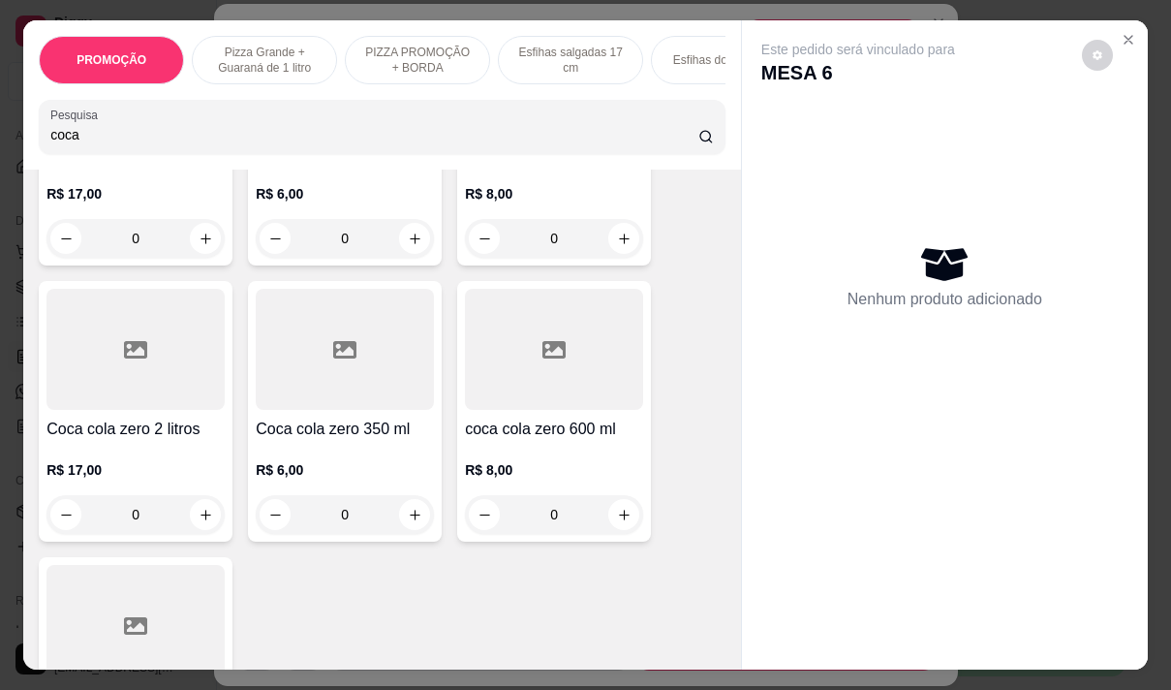
type input "coca"
click at [487, 458] on div "R$ 8,00 0" at bounding box center [554, 487] width 178 height 93
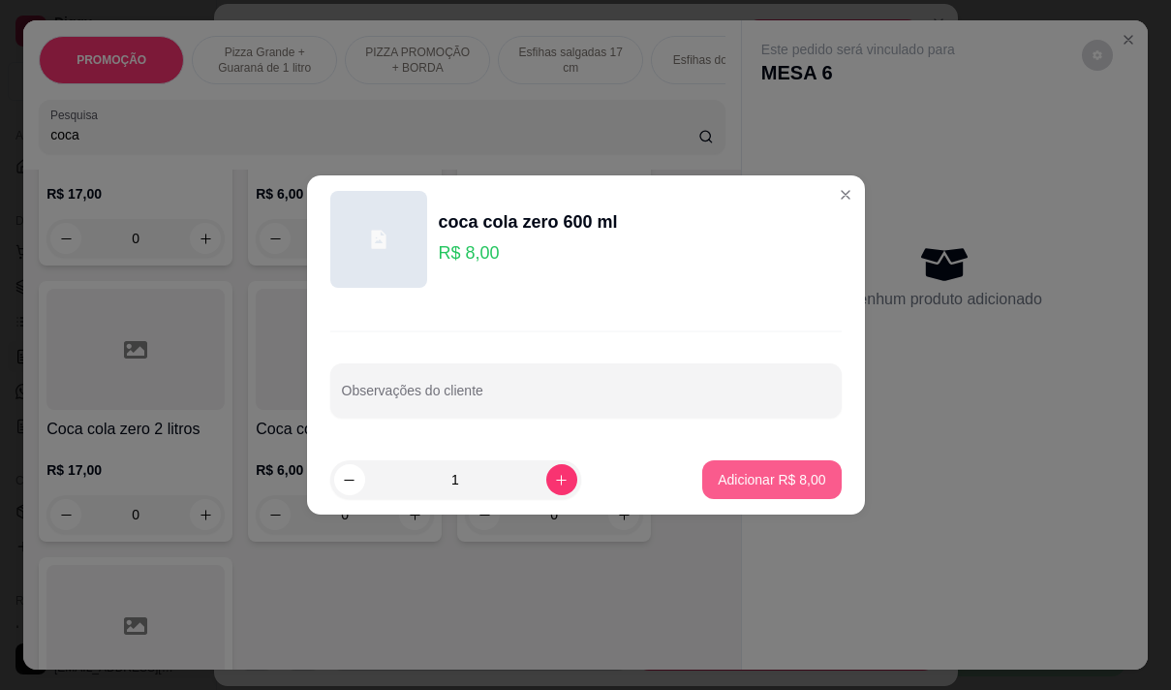
click at [761, 479] on p "Adicionar R$ 8,00" at bounding box center [772, 479] width 108 height 19
type input "1"
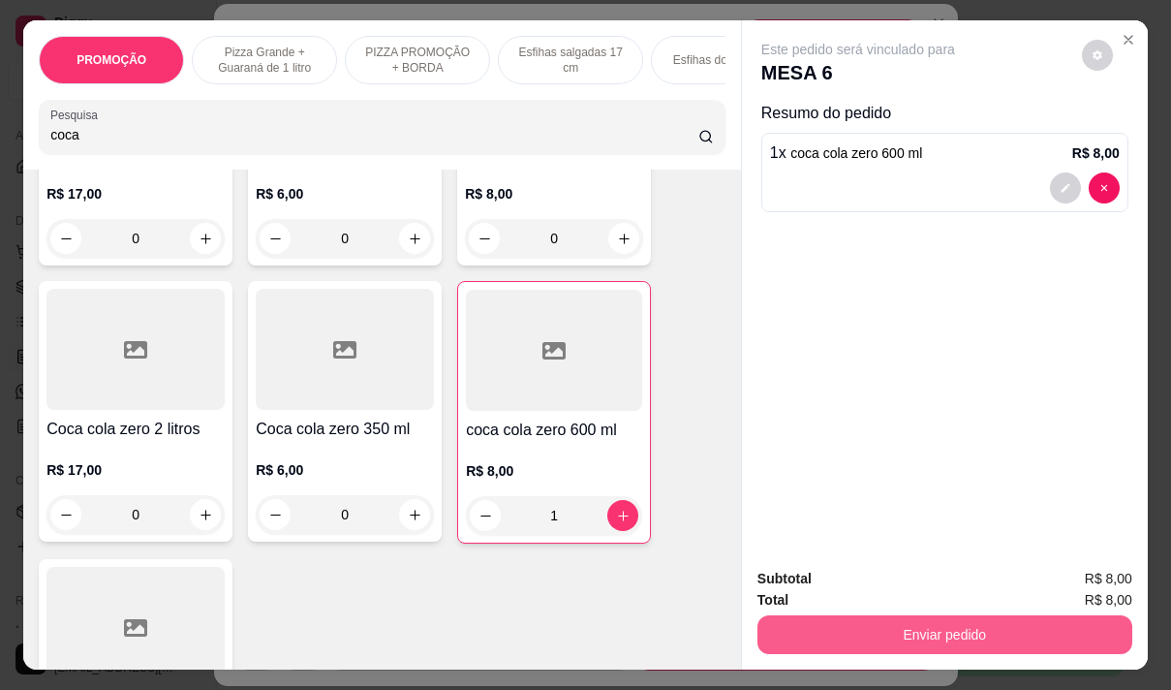
click at [918, 627] on button "Enviar pedido" at bounding box center [945, 634] width 375 height 39
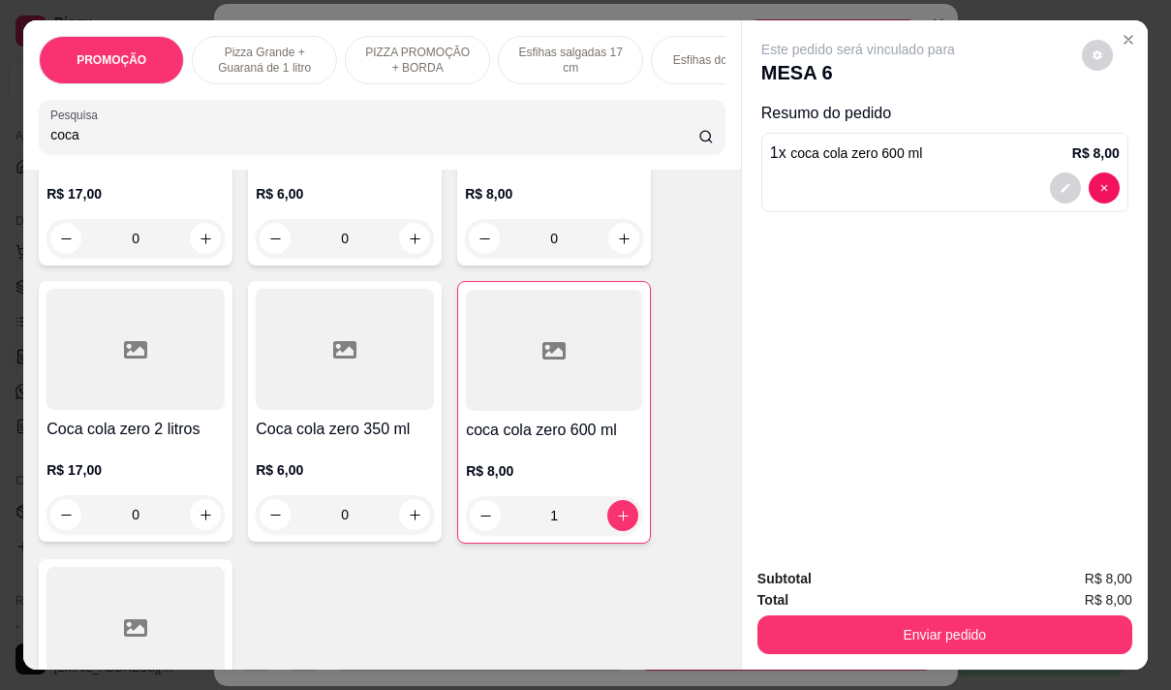
click at [863, 615] on button "Enviar pedido" at bounding box center [945, 634] width 375 height 39
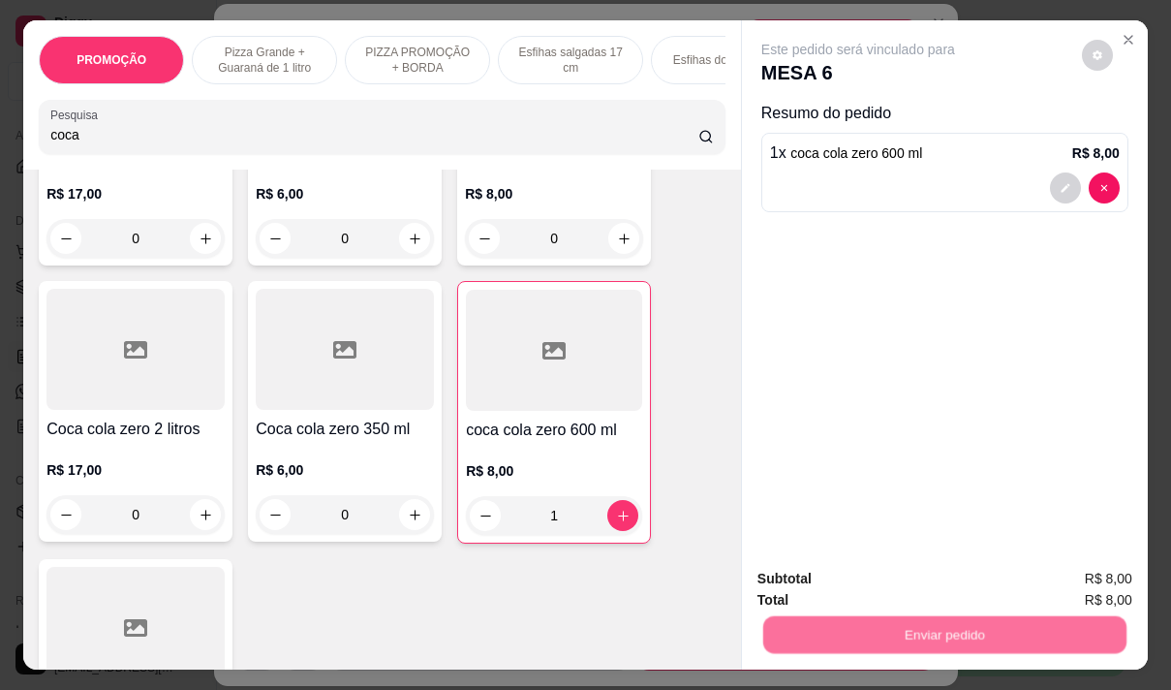
click at [813, 570] on button "Não registrar e enviar pedido" at bounding box center [880, 579] width 201 height 37
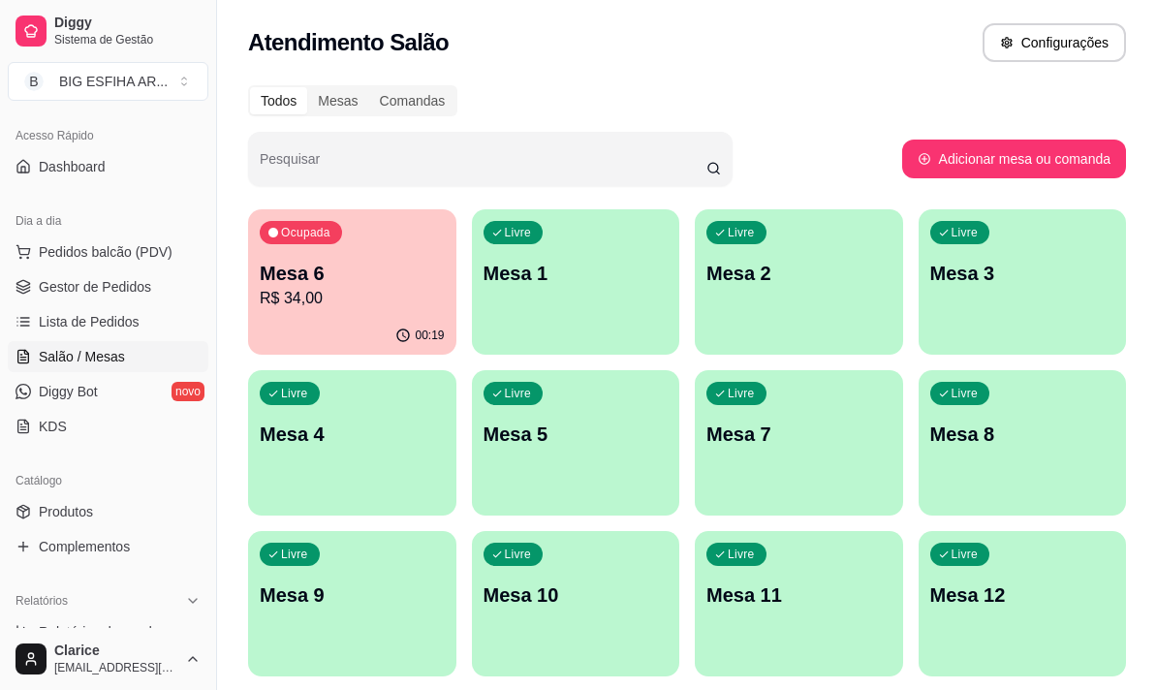
click at [356, 455] on div "Livre Mesa 4" at bounding box center [352, 431] width 208 height 122
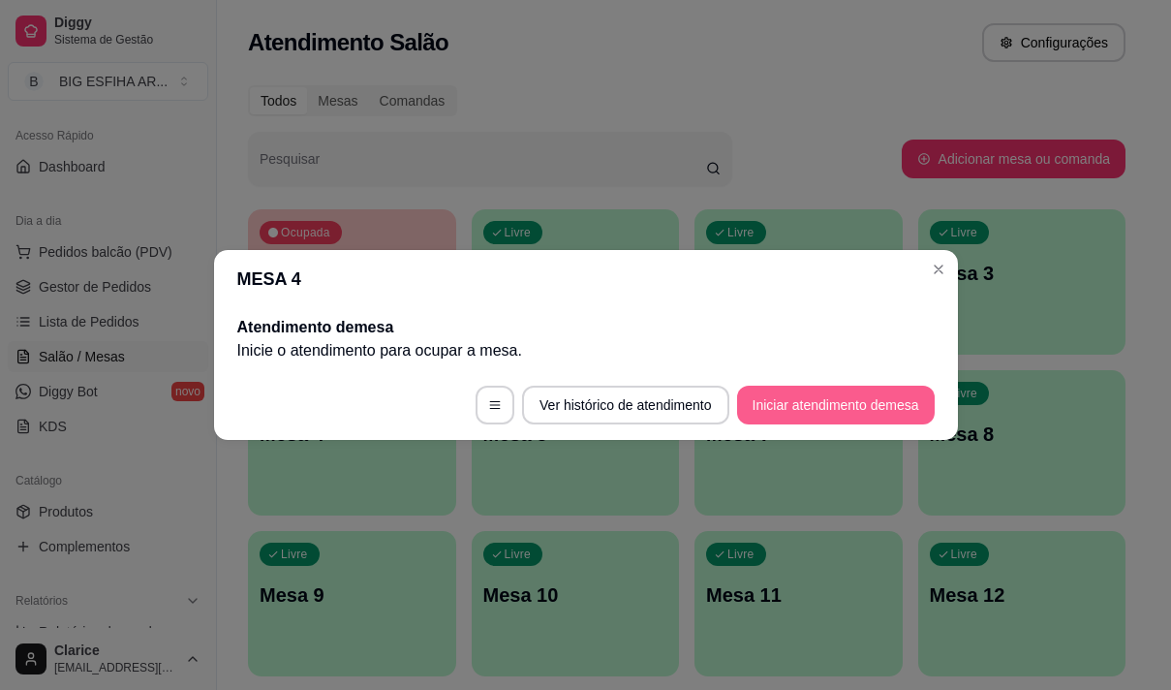
click at [820, 407] on button "Iniciar atendimento de mesa" at bounding box center [836, 405] width 198 height 39
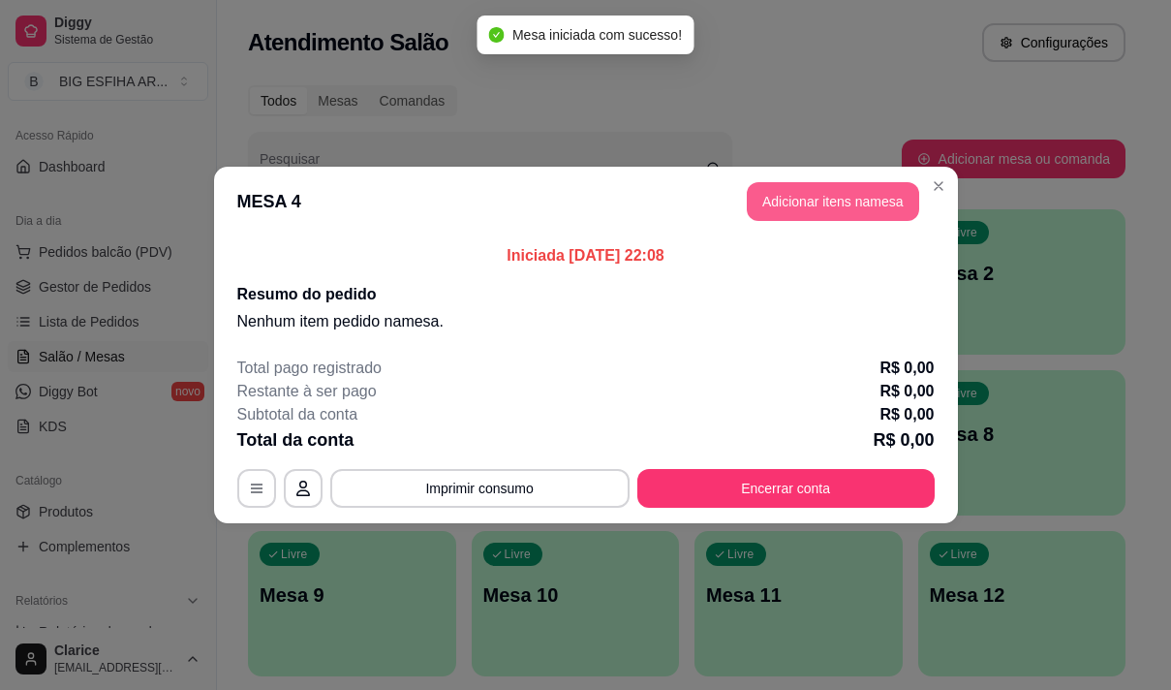
click at [801, 195] on button "Adicionar itens na mesa" at bounding box center [833, 201] width 172 height 39
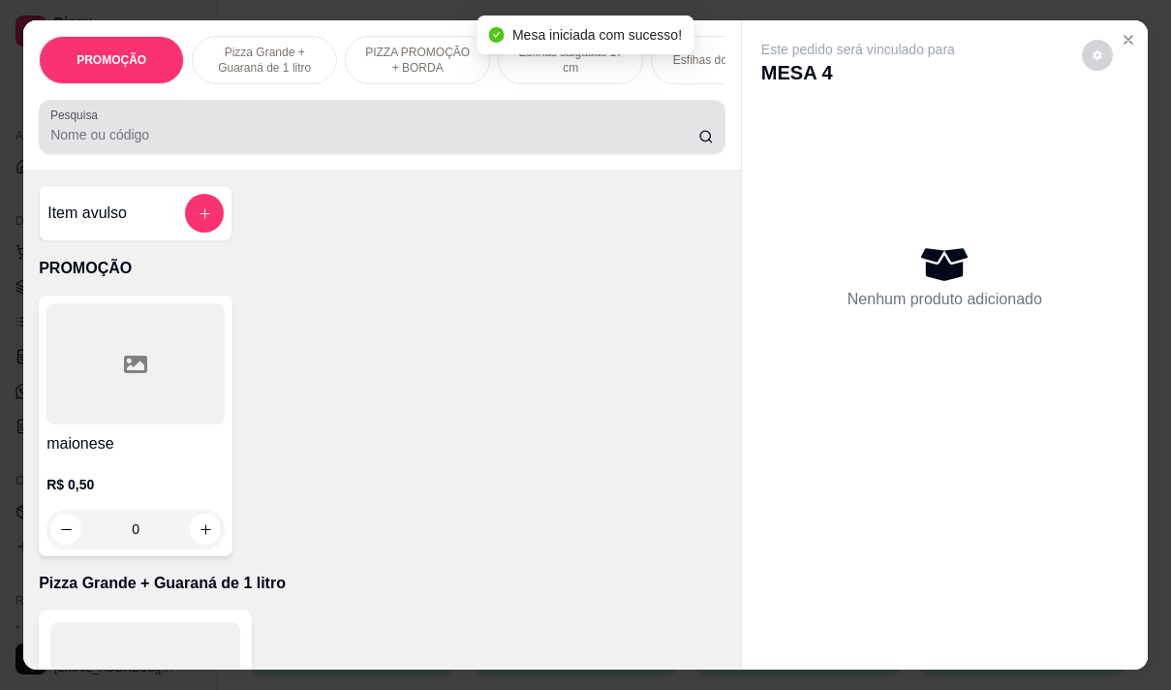
click at [300, 126] on div at bounding box center [382, 127] width 664 height 39
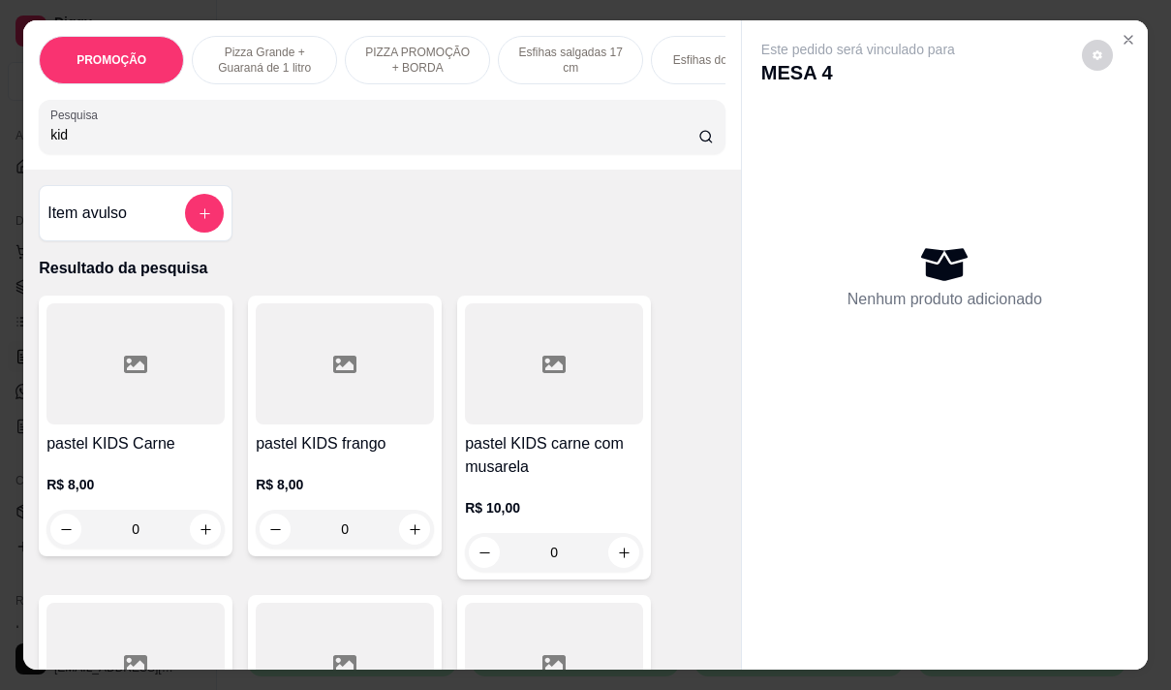
type input "kid"
click at [151, 472] on div "R$ 8,00 0" at bounding box center [135, 501] width 178 height 93
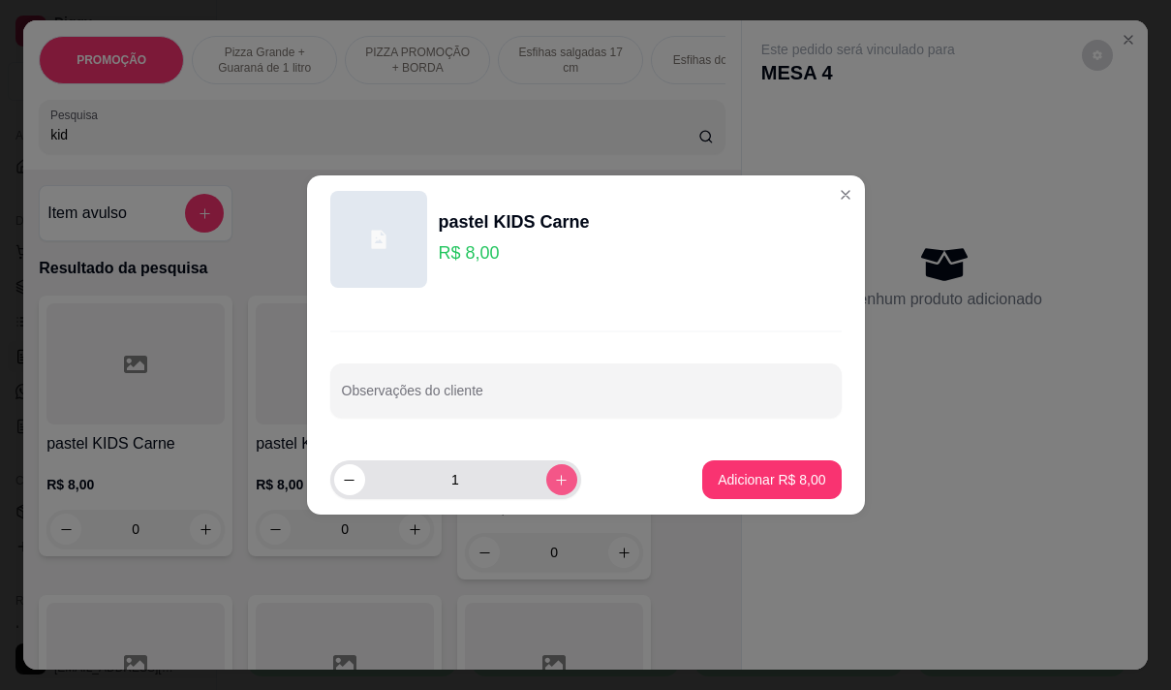
click at [554, 474] on icon "increase-product-quantity" at bounding box center [561, 480] width 15 height 15
type input "2"
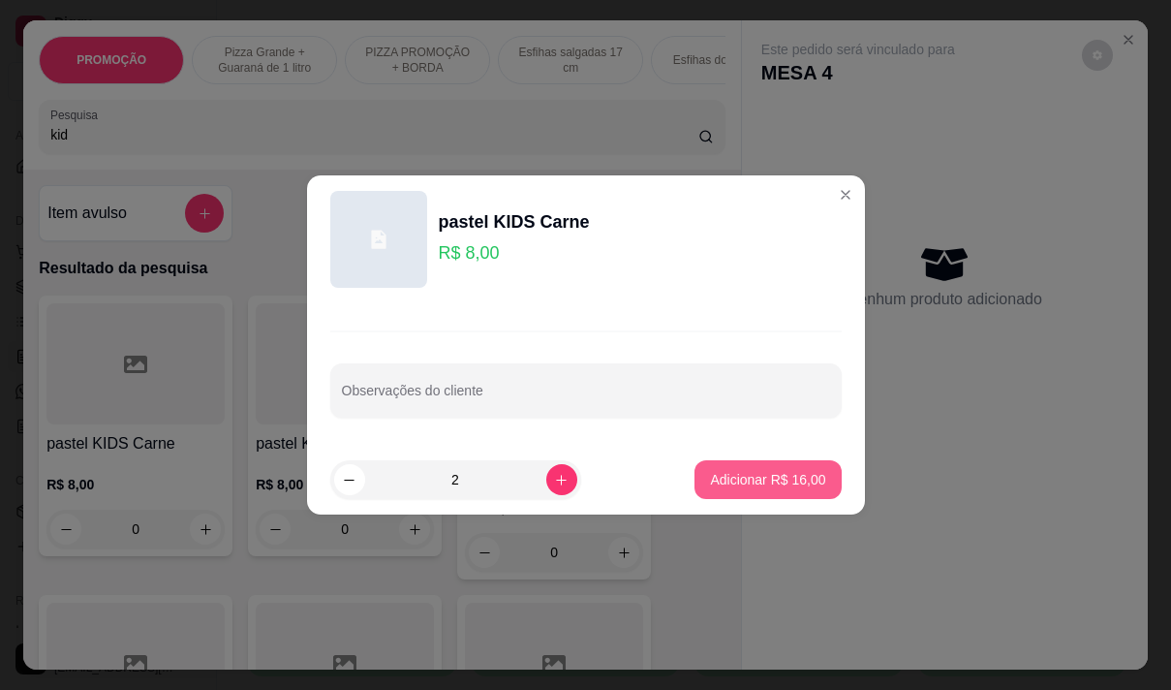
click at [748, 480] on p "Adicionar R$ 16,00" at bounding box center [767, 479] width 115 height 19
type input "2"
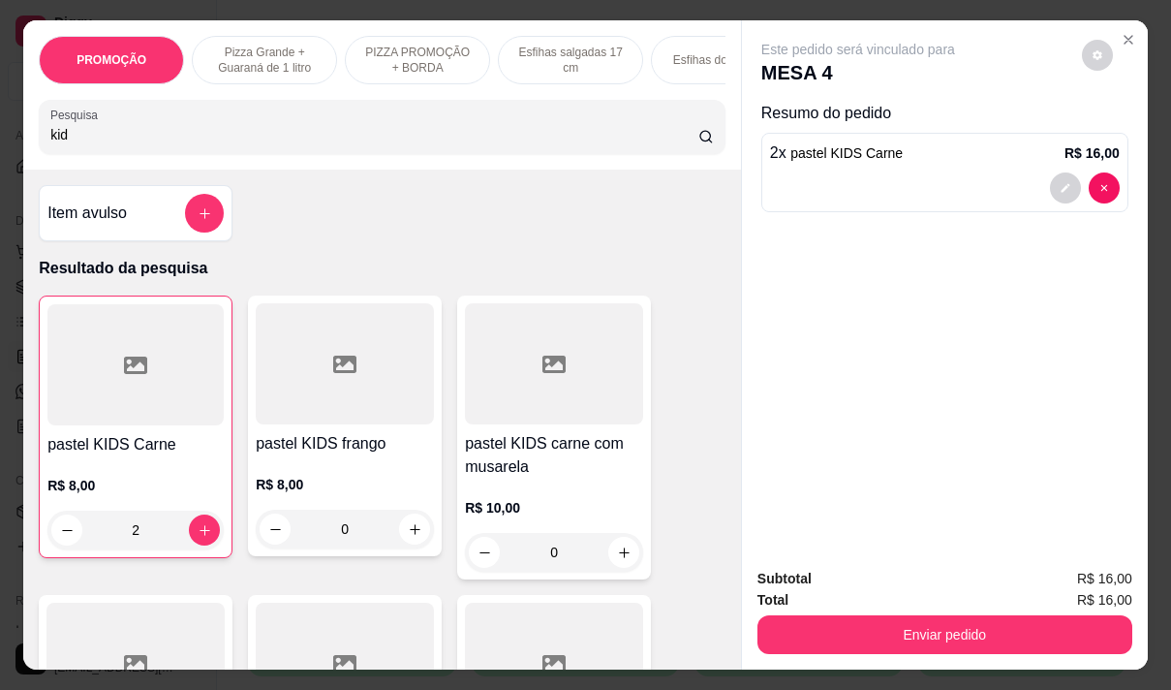
scroll to position [194, 0]
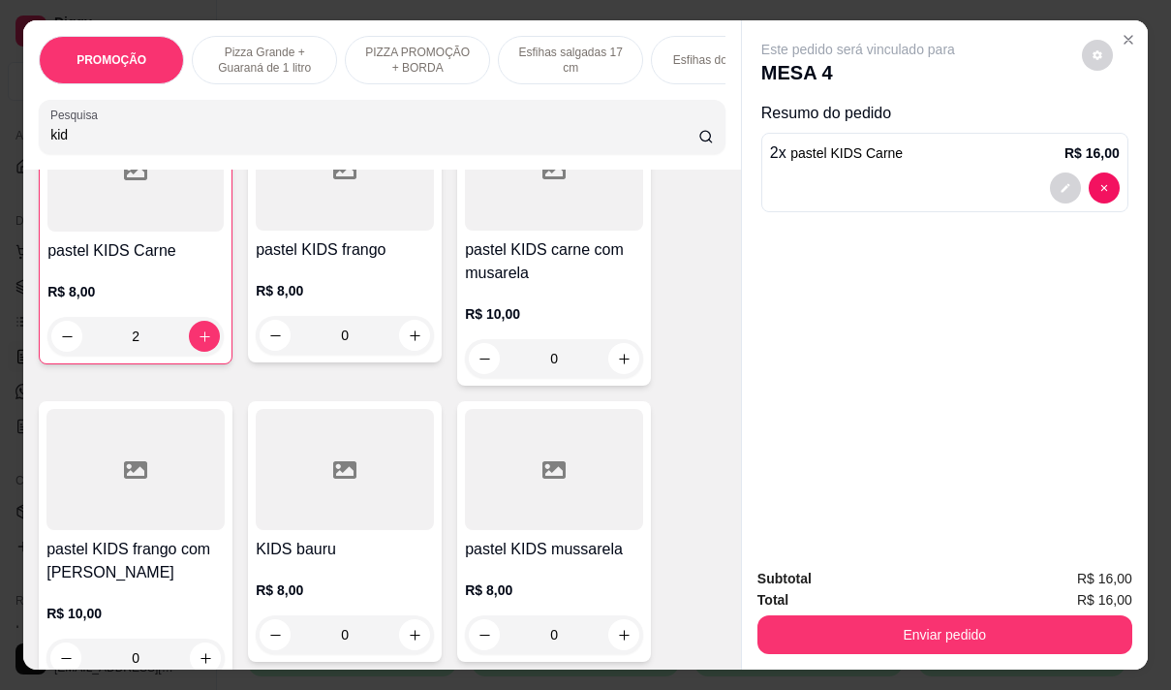
click at [98, 584] on h4 "pastel KIDS frango com [PERSON_NAME]" at bounding box center [135, 561] width 178 height 46
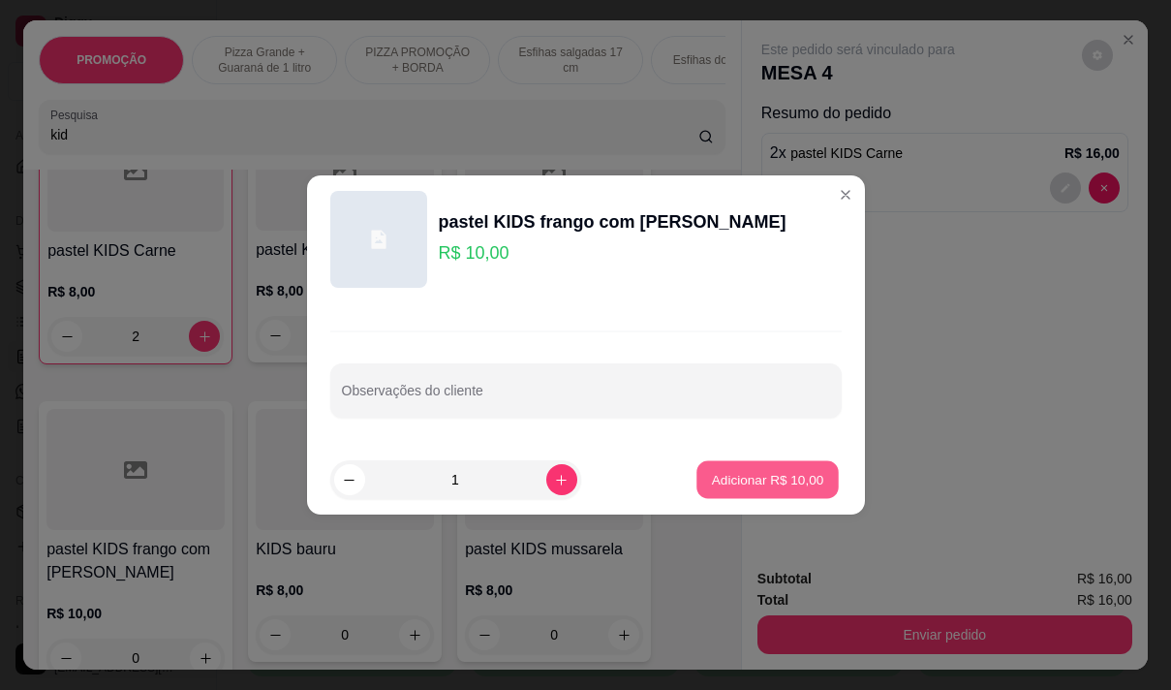
click at [728, 462] on button "Adicionar R$ 10,00" at bounding box center [768, 480] width 142 height 38
type input "1"
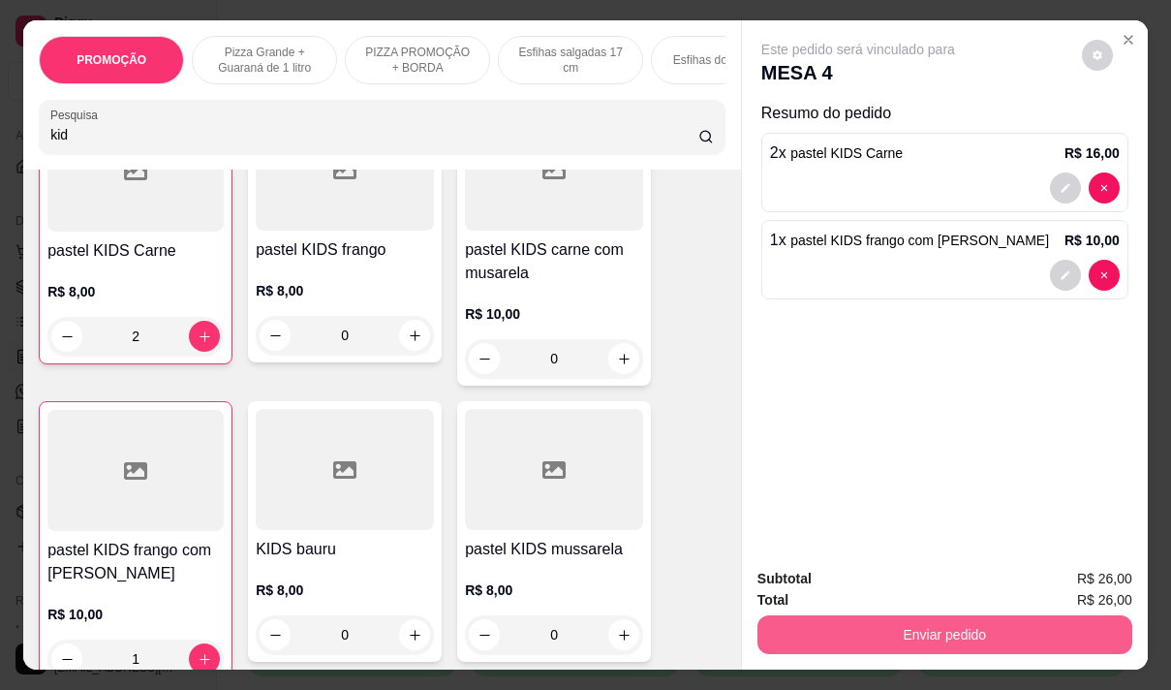
click at [833, 619] on button "Enviar pedido" at bounding box center [945, 634] width 375 height 39
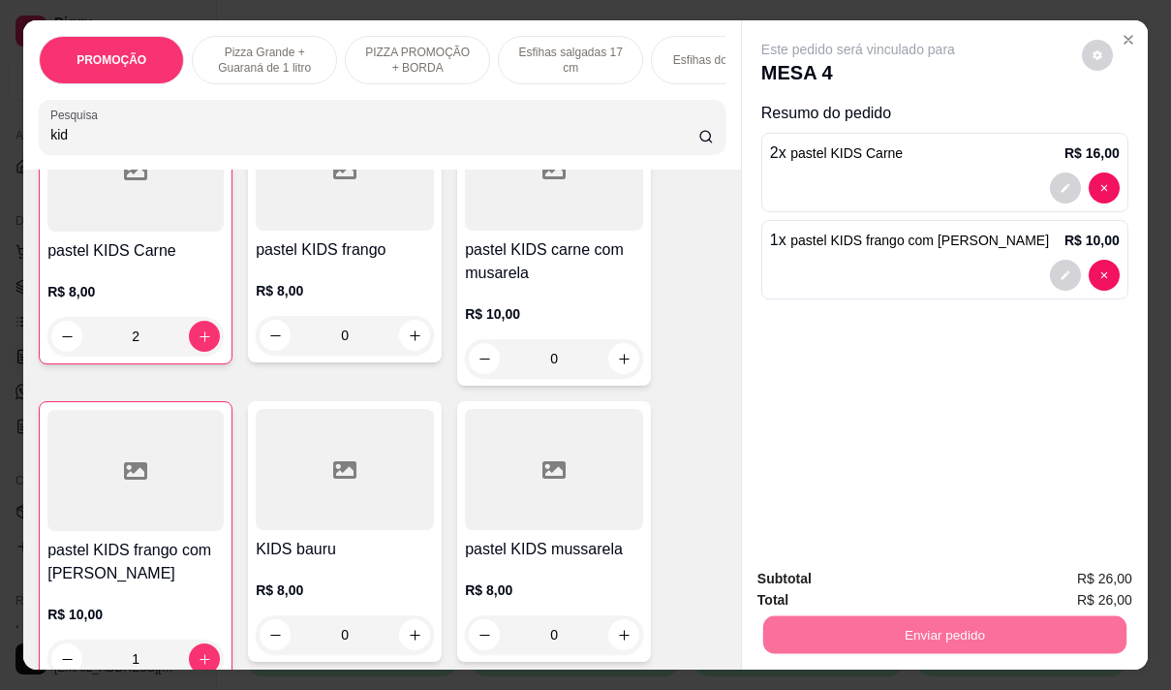
click at [831, 575] on button "Não registrar e enviar pedido" at bounding box center [880, 579] width 201 height 37
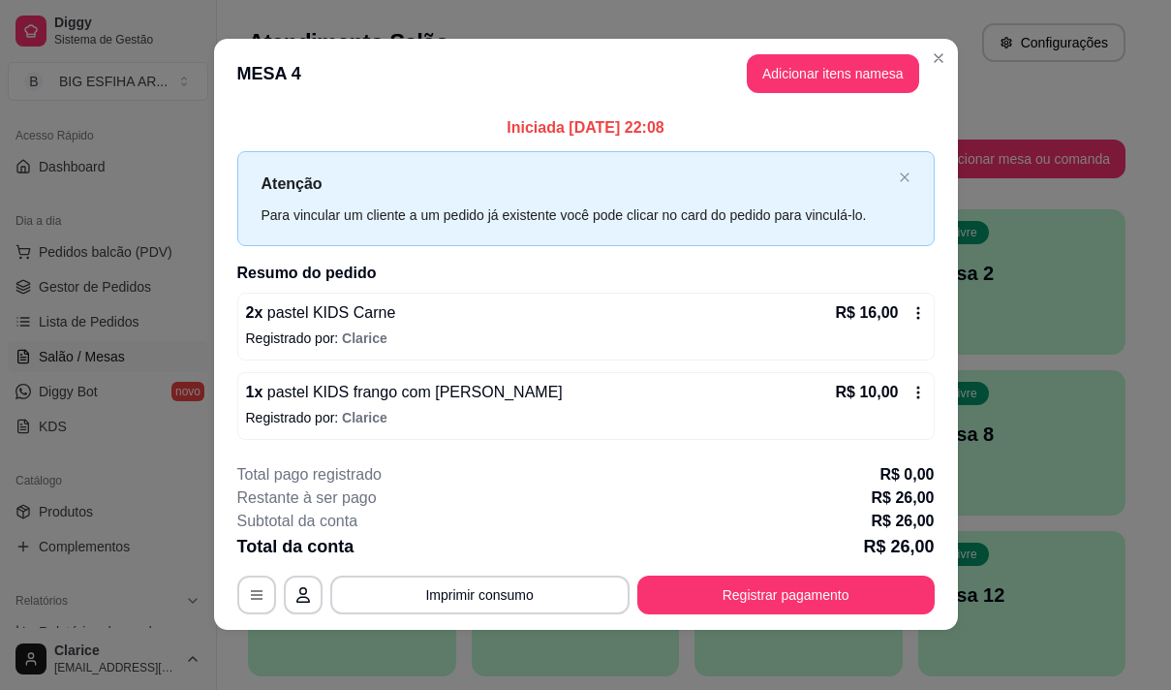
scroll to position [13, 0]
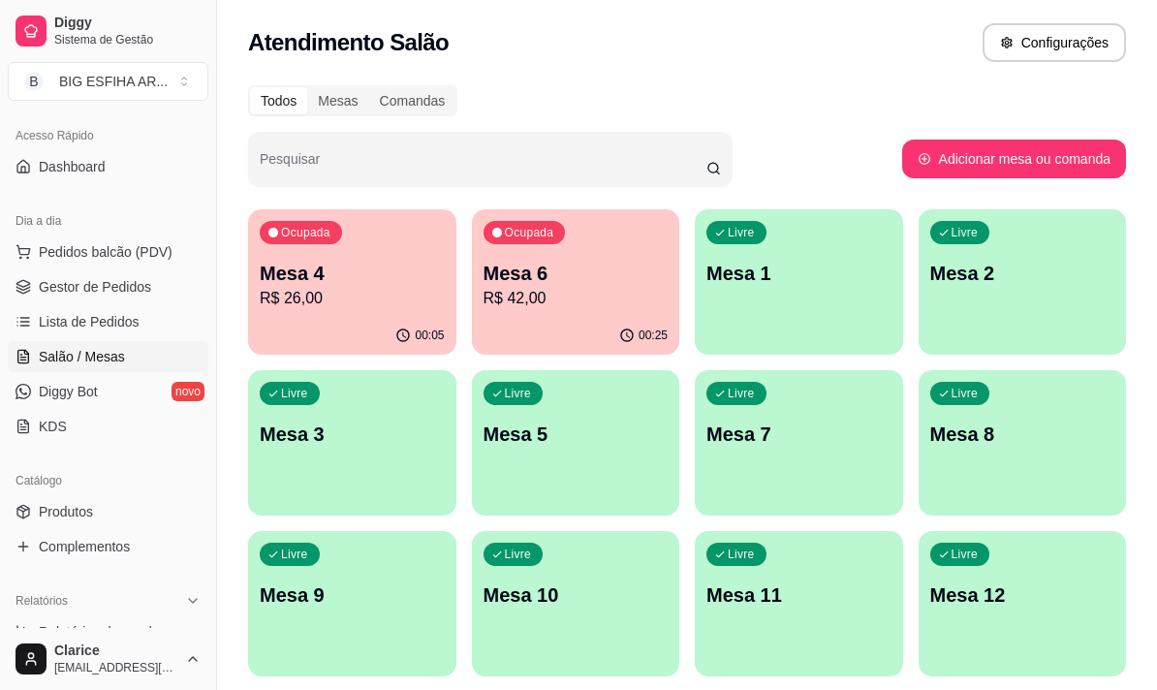
click at [524, 308] on p "R$ 42,00" at bounding box center [575, 298] width 185 height 23
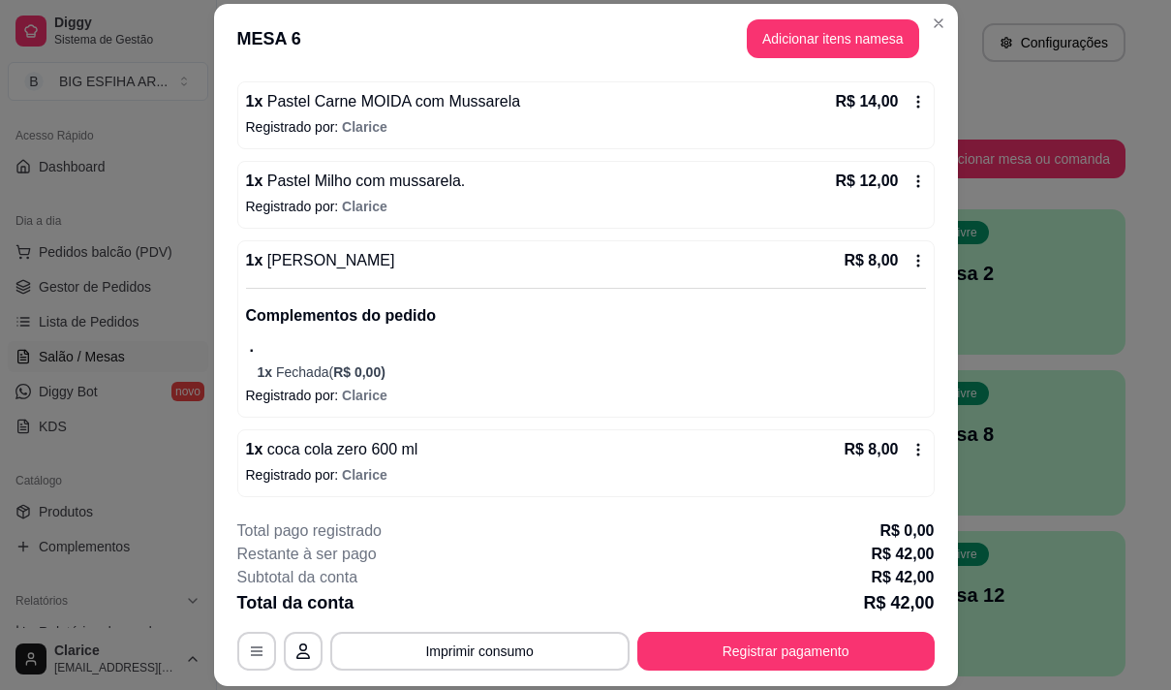
scroll to position [0, 0]
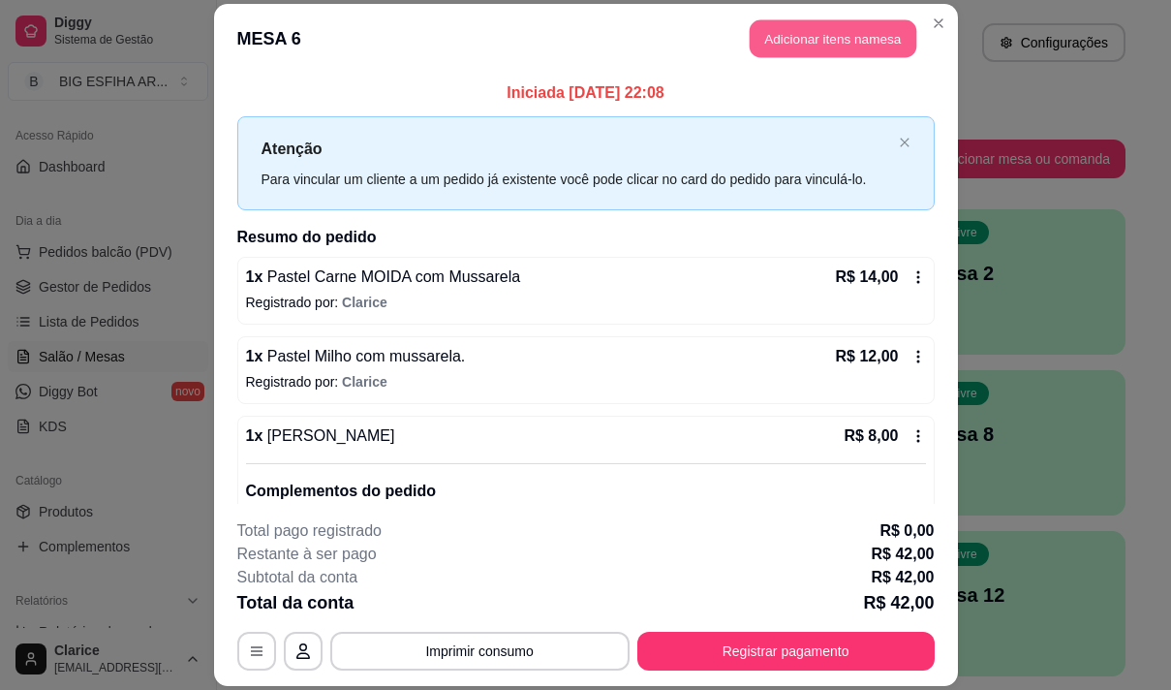
click at [835, 40] on button "Adicionar itens na mesa" at bounding box center [833, 38] width 167 height 38
click at [766, 45] on p "Este pedido será vinculado para" at bounding box center [858, 49] width 194 height 19
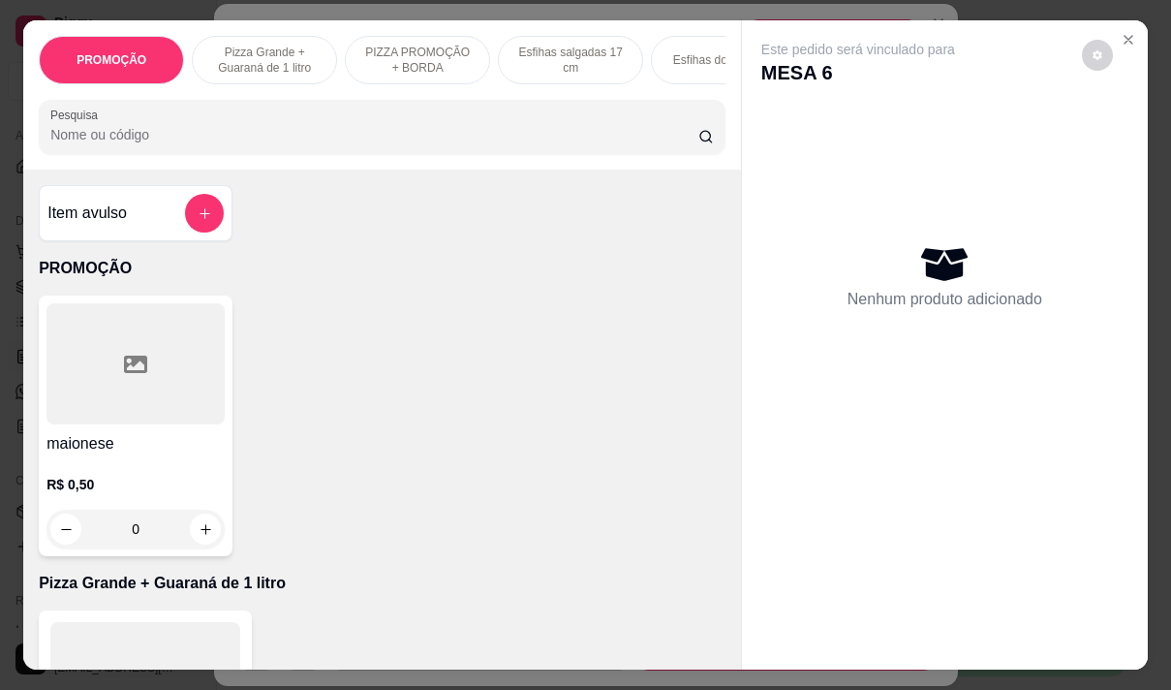
click at [539, 135] on input "Pesquisa" at bounding box center [374, 134] width 648 height 19
click at [195, 139] on input "Pesquisa" at bounding box center [374, 134] width 648 height 19
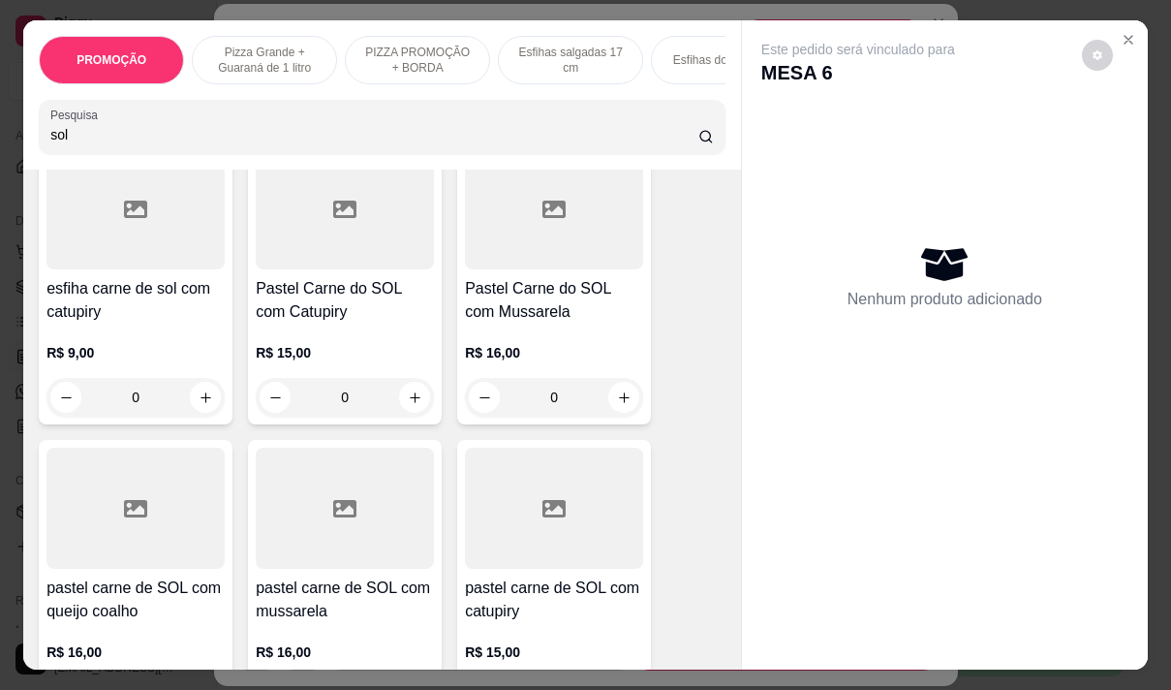
scroll to position [484, 0]
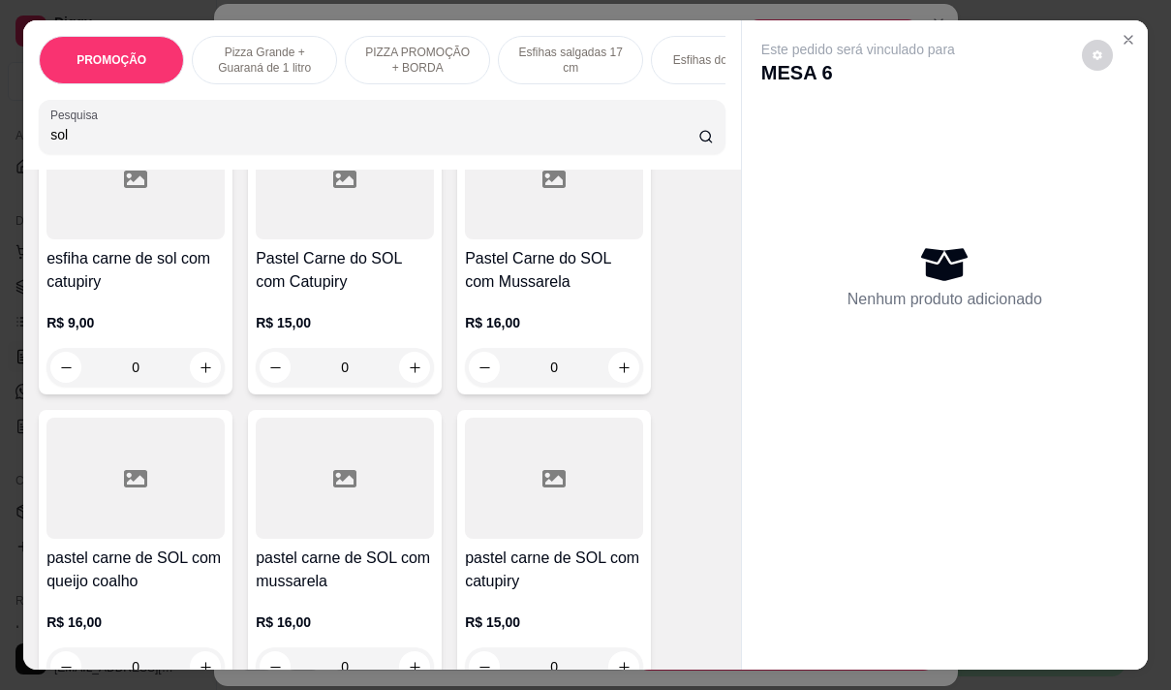
type input "sol"
click at [151, 586] on h4 "pastel carne de SOL com queijo coalho" at bounding box center [135, 569] width 178 height 46
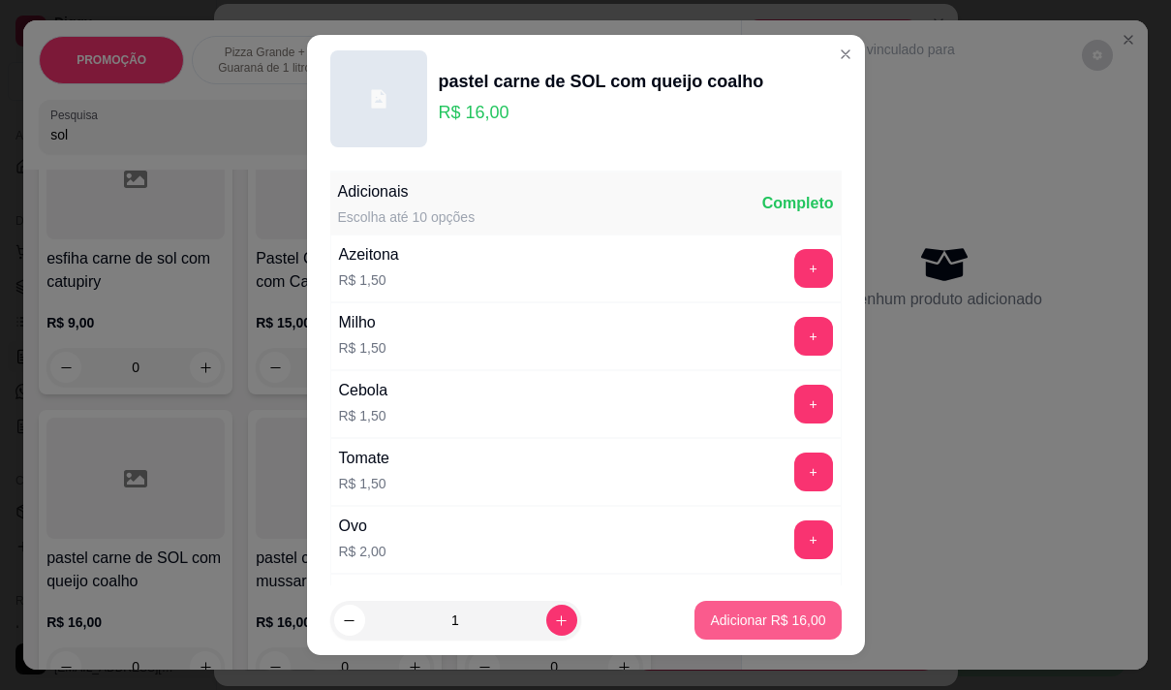
click at [781, 628] on p "Adicionar R$ 16,00" at bounding box center [767, 619] width 115 height 19
type input "1"
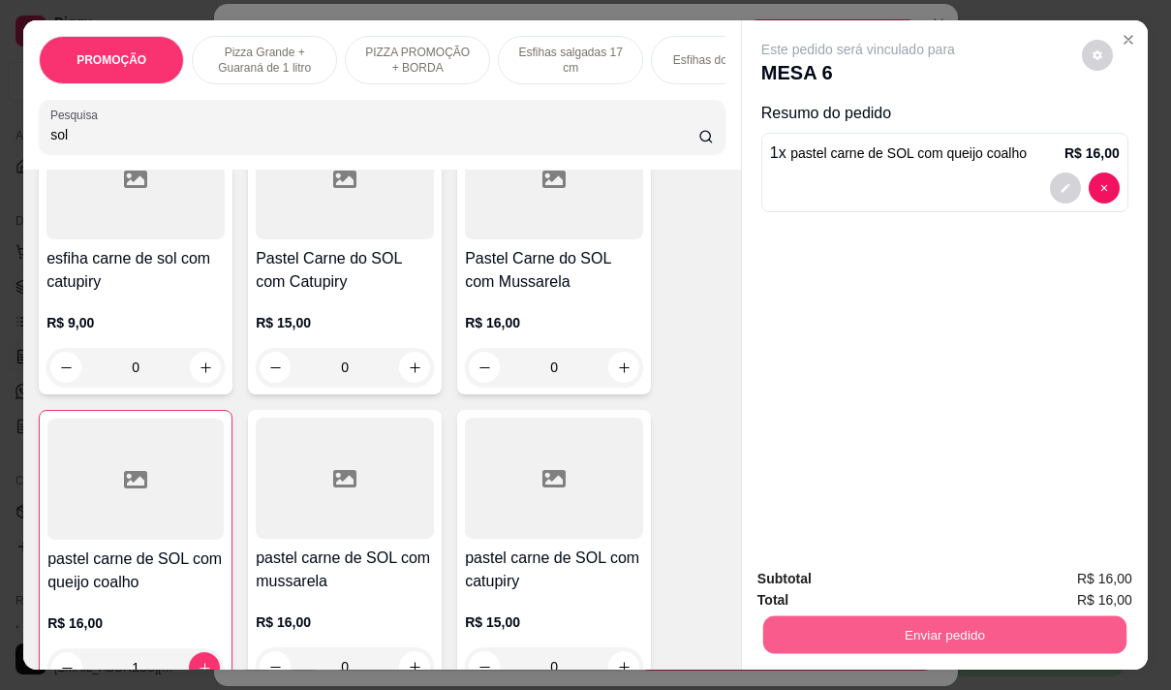
click at [863, 618] on button "Enviar pedido" at bounding box center [944, 634] width 363 height 38
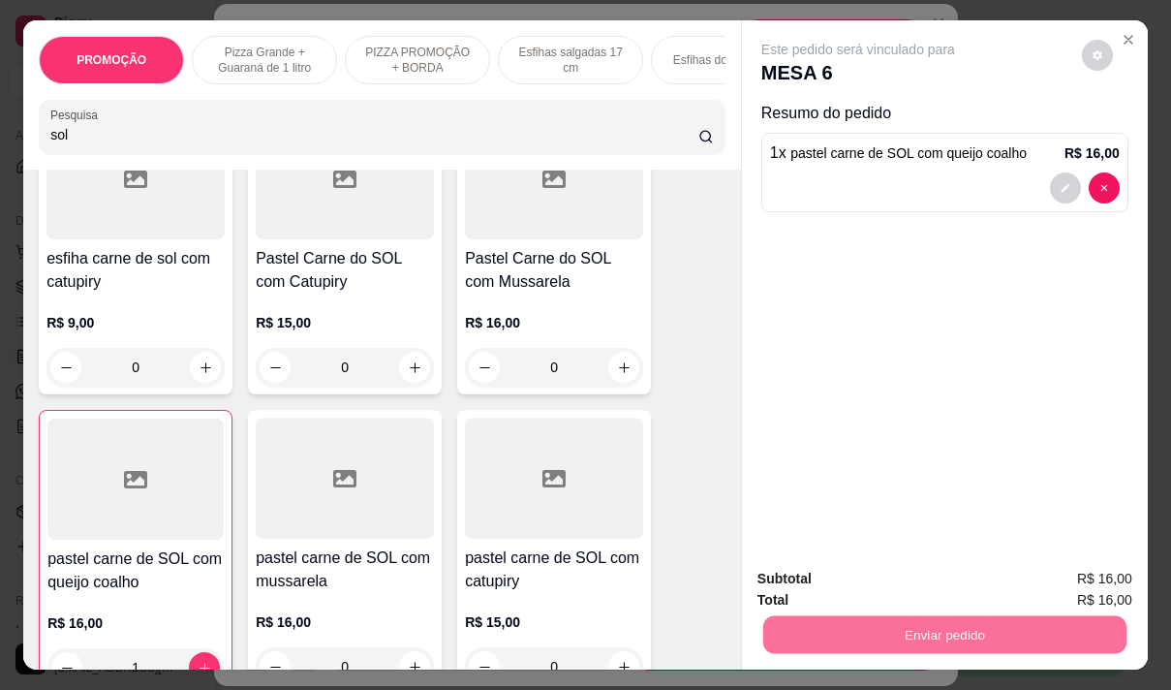
click at [858, 587] on button "Não registrar e enviar pedido" at bounding box center [881, 579] width 196 height 36
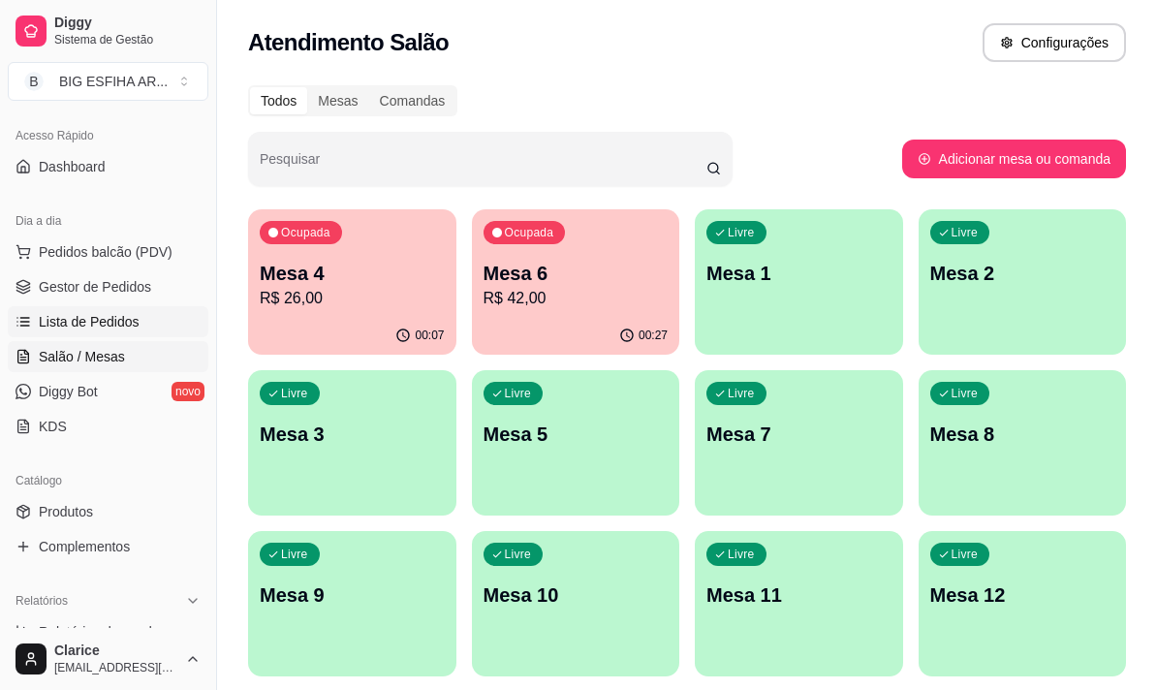
click at [81, 324] on span "Lista de Pedidos" at bounding box center [89, 321] width 101 height 19
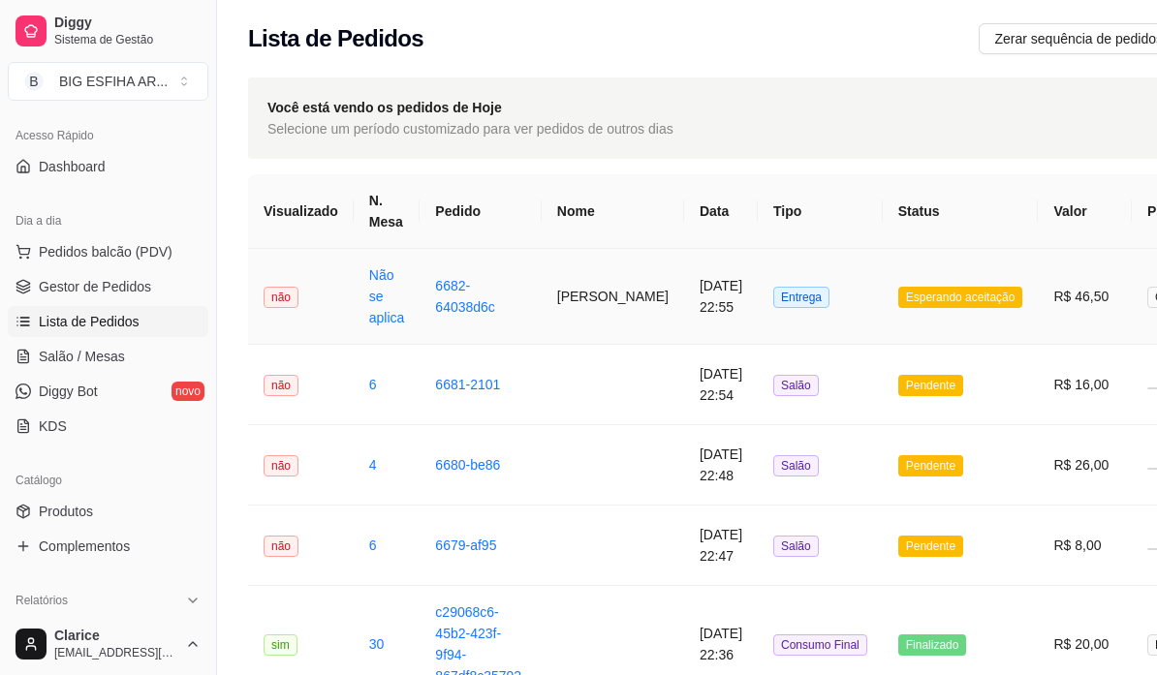
click at [592, 303] on td "[PERSON_NAME]" at bounding box center [612, 297] width 142 height 96
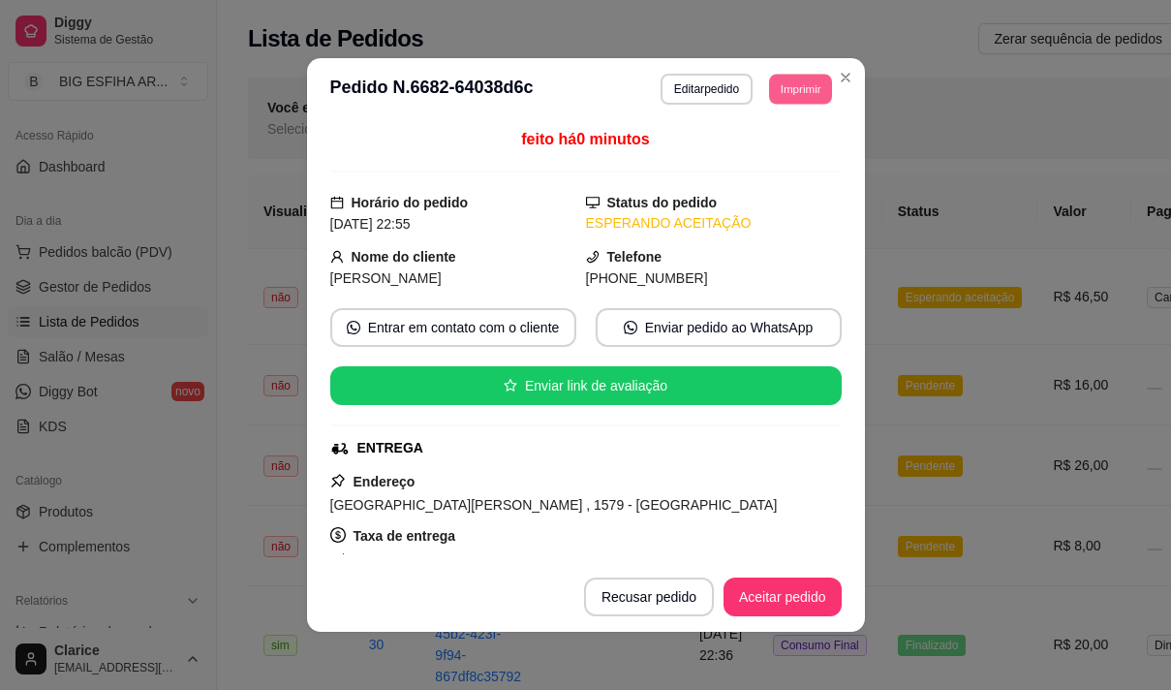
click at [783, 94] on button "Imprimir" at bounding box center [800, 89] width 63 height 30
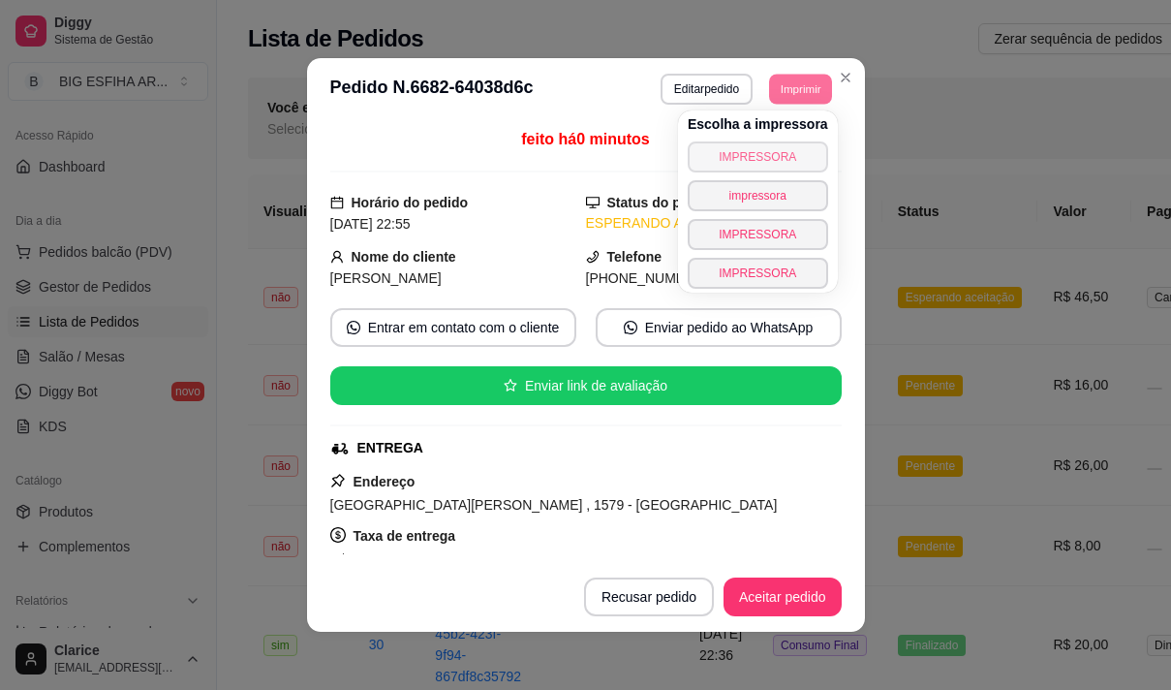
click at [780, 142] on button "IMPRESSORA" at bounding box center [758, 156] width 140 height 31
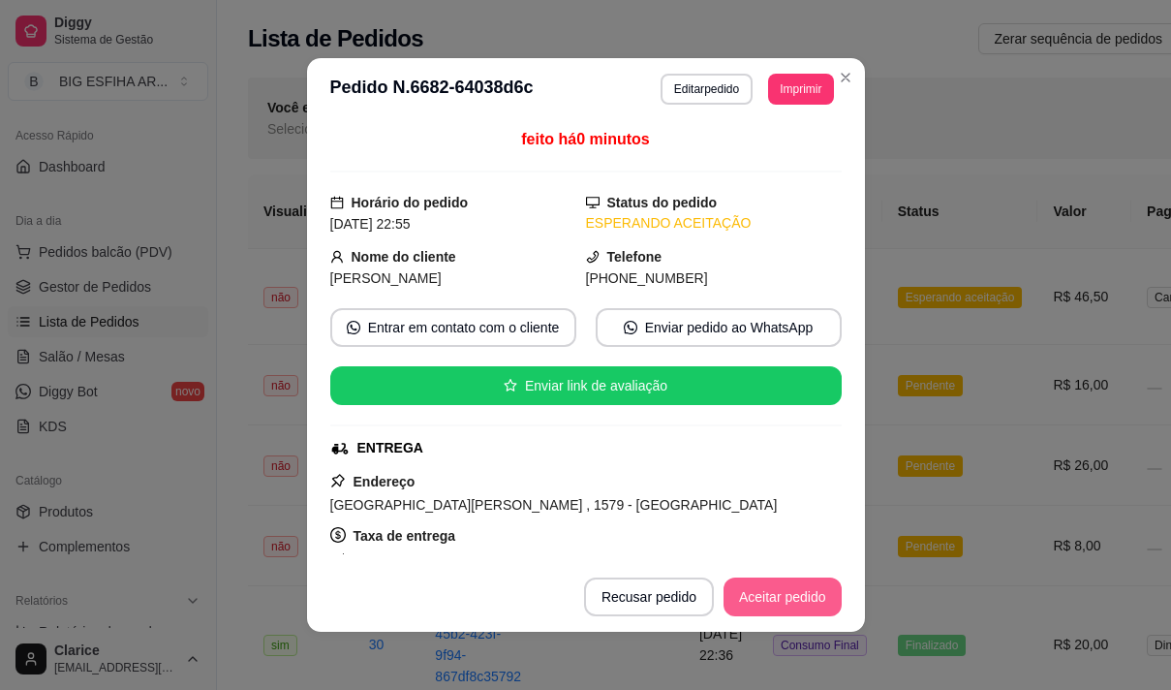
click at [750, 592] on button "Aceitar pedido" at bounding box center [783, 596] width 118 height 39
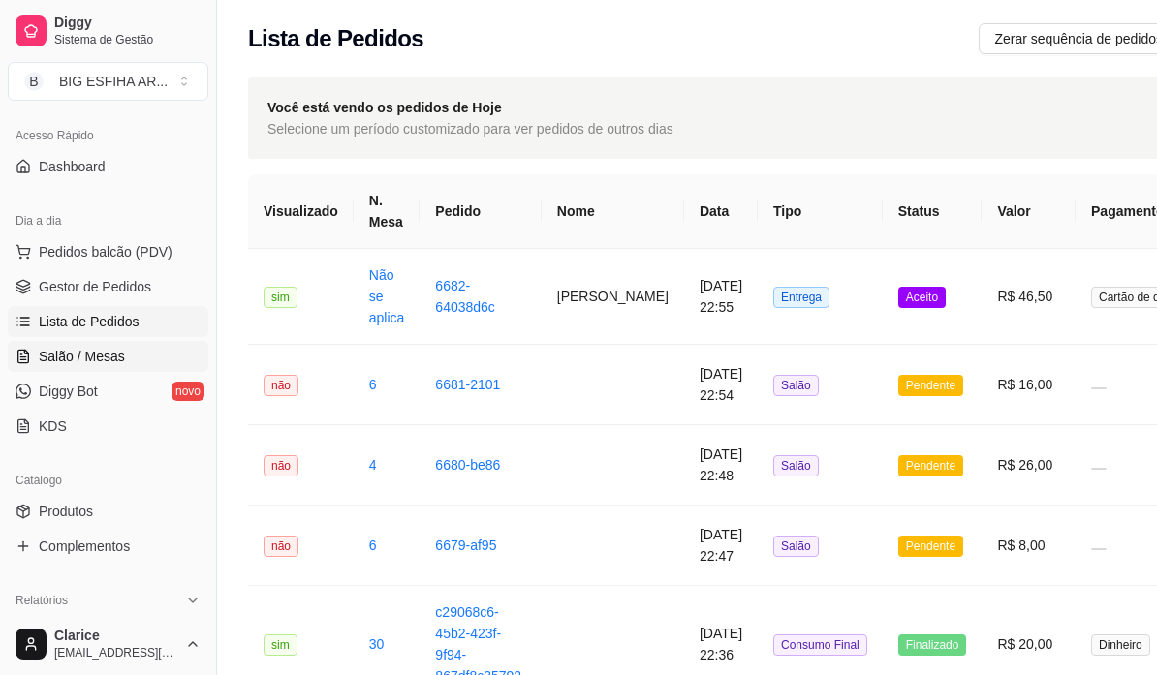
click at [70, 341] on link "Salão / Mesas" at bounding box center [108, 356] width 201 height 31
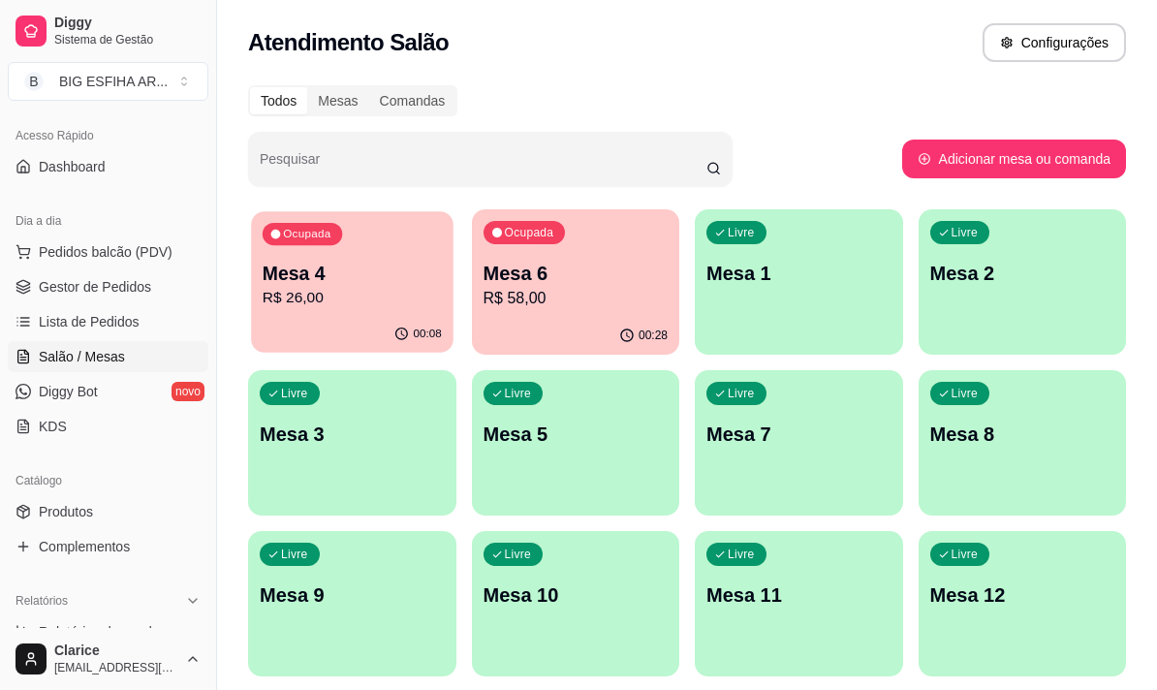
click at [393, 293] on p "R$ 26,00" at bounding box center [352, 298] width 179 height 22
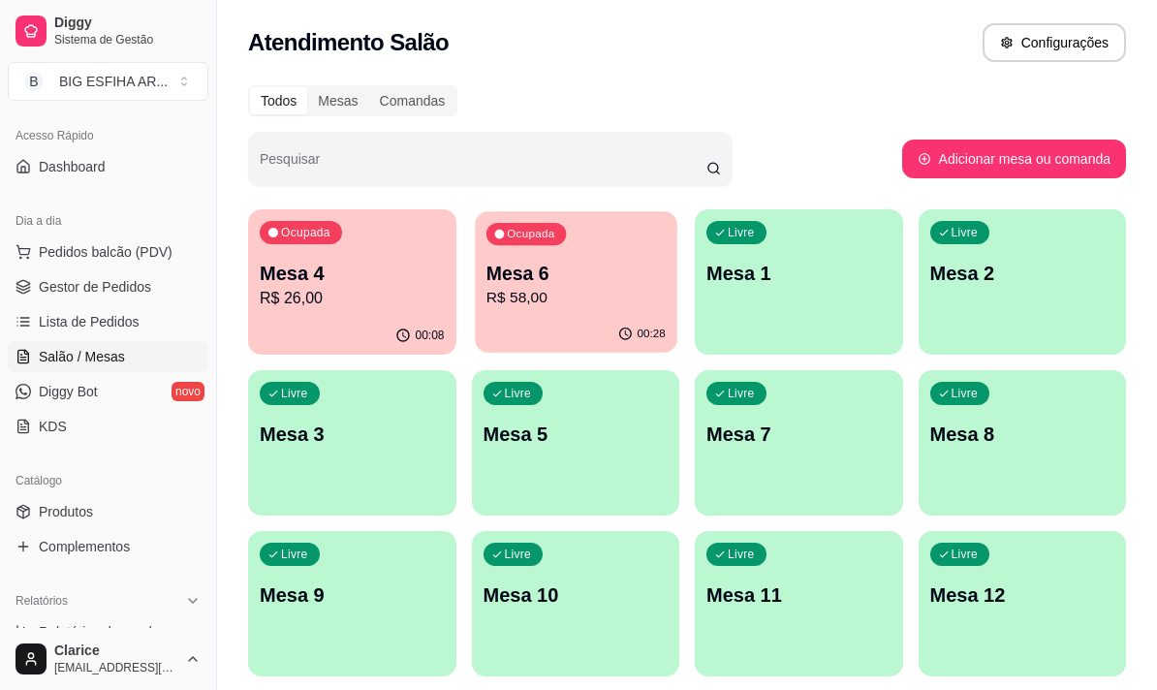
click at [546, 314] on div "Ocupada Mesa 6 R$ 58,00" at bounding box center [575, 263] width 201 height 105
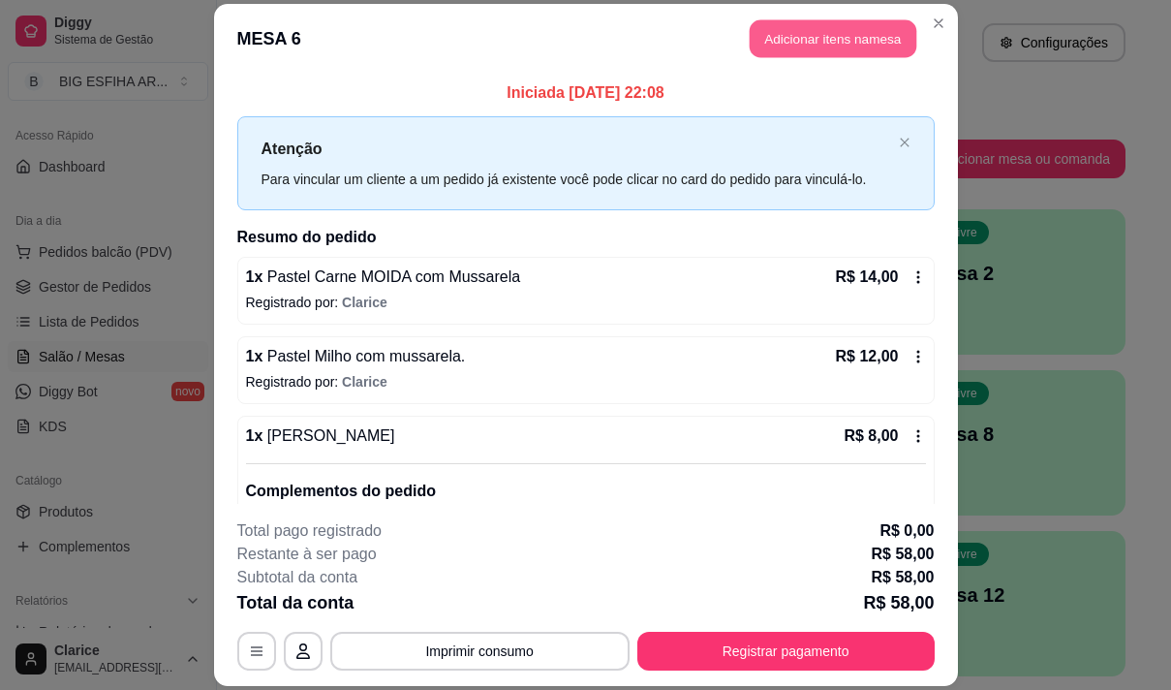
click at [808, 34] on button "Adicionar itens na mesa" at bounding box center [833, 38] width 167 height 38
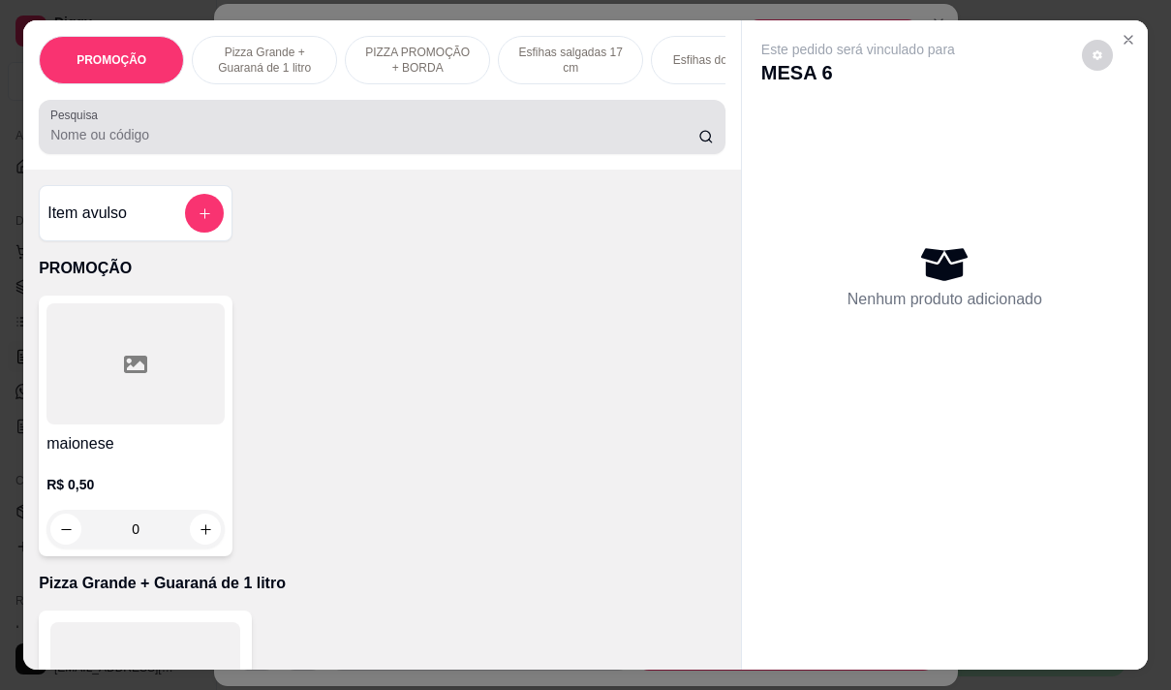
click at [632, 139] on input "Pesquisa" at bounding box center [374, 134] width 648 height 19
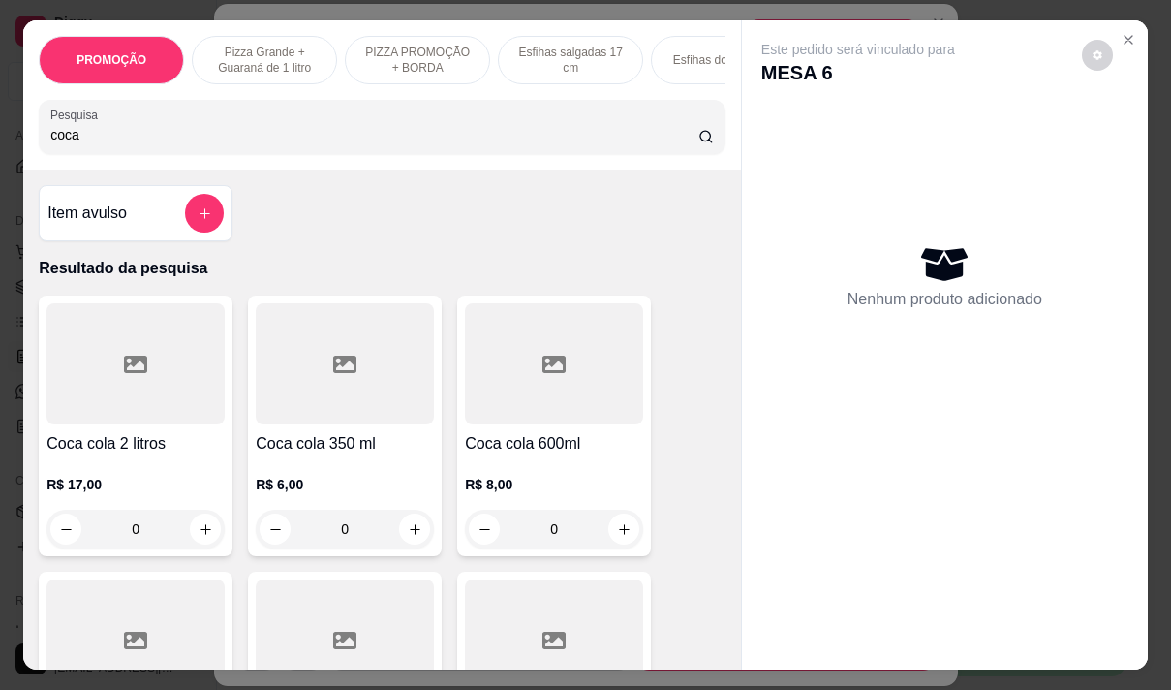
type input "coca"
click at [512, 463] on div "R$ 8,00 0" at bounding box center [554, 501] width 178 height 93
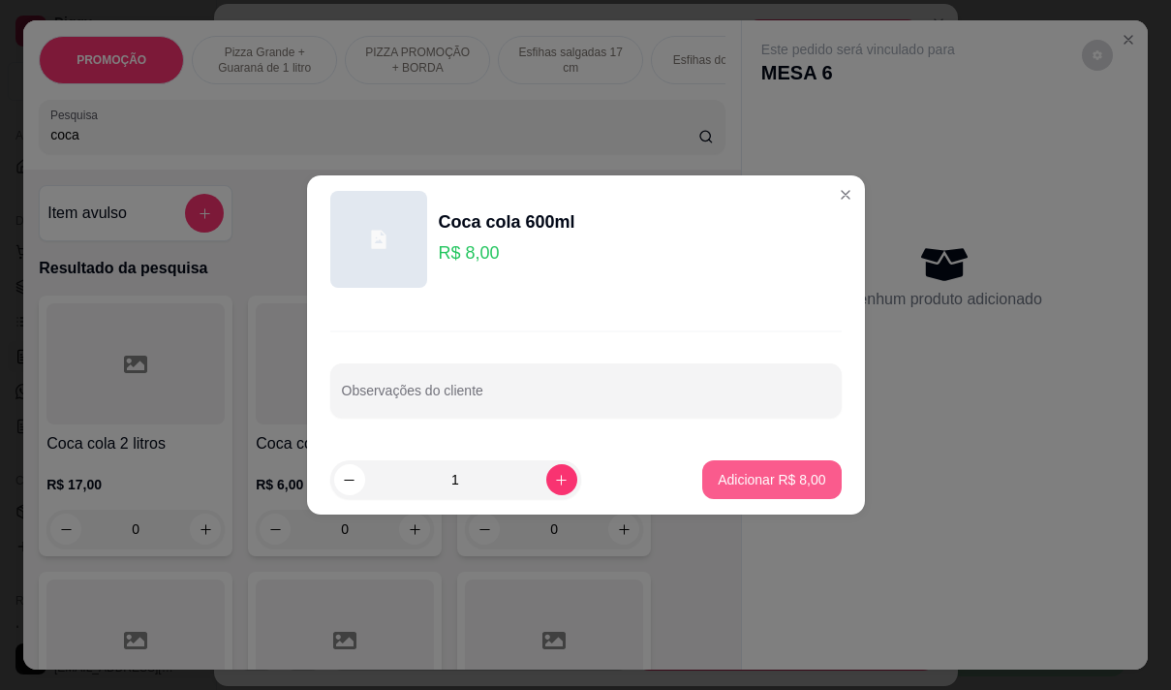
click at [795, 484] on p "Adicionar R$ 8,00" at bounding box center [772, 479] width 108 height 19
type input "1"
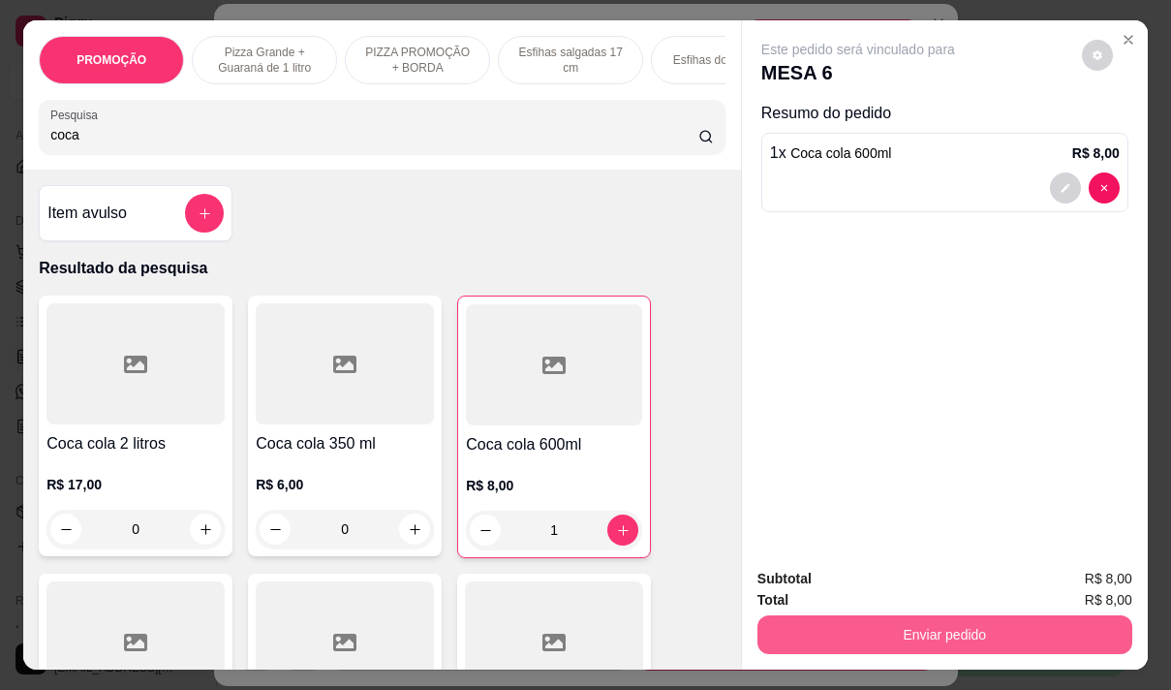
click at [912, 624] on button "Enviar pedido" at bounding box center [945, 634] width 375 height 39
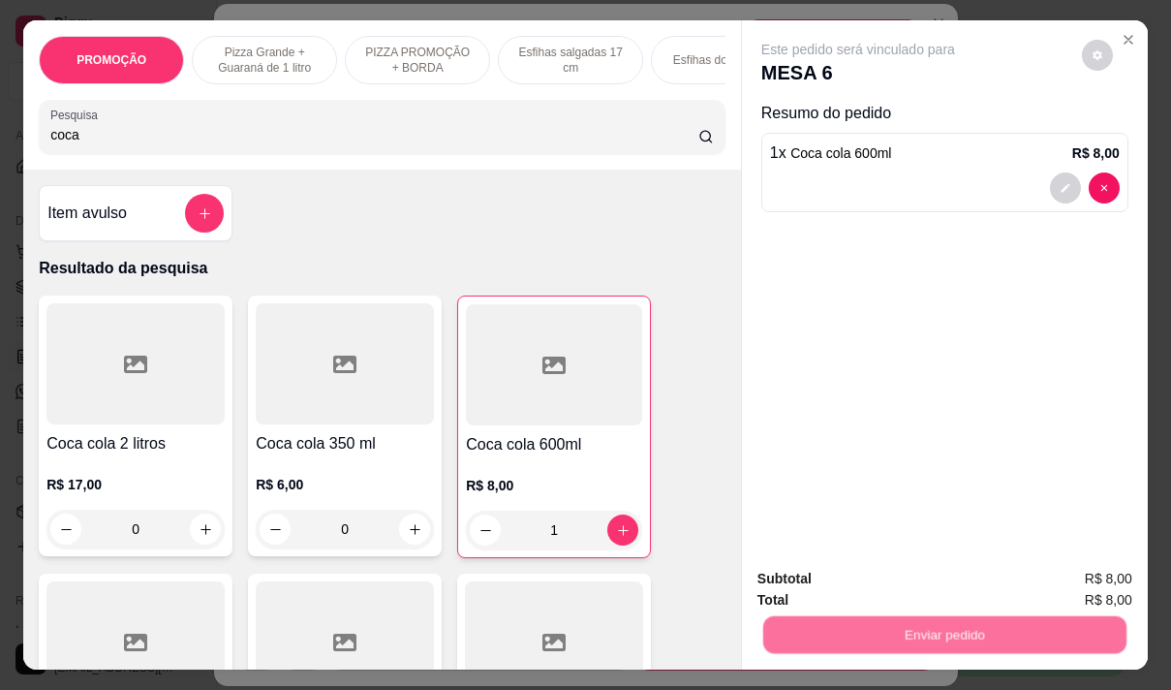
click at [853, 568] on button "Não registrar e enviar pedido" at bounding box center [881, 579] width 196 height 36
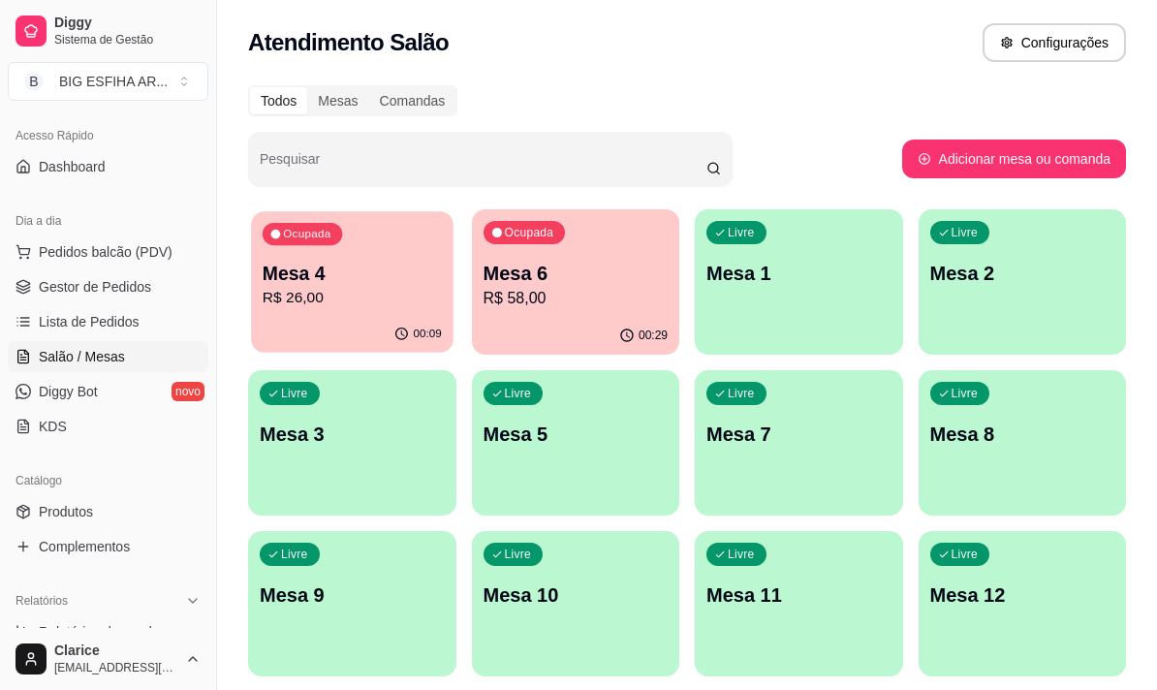
click at [346, 311] on div "Ocupada Mesa 4 R$ 26,00" at bounding box center [351, 263] width 201 height 105
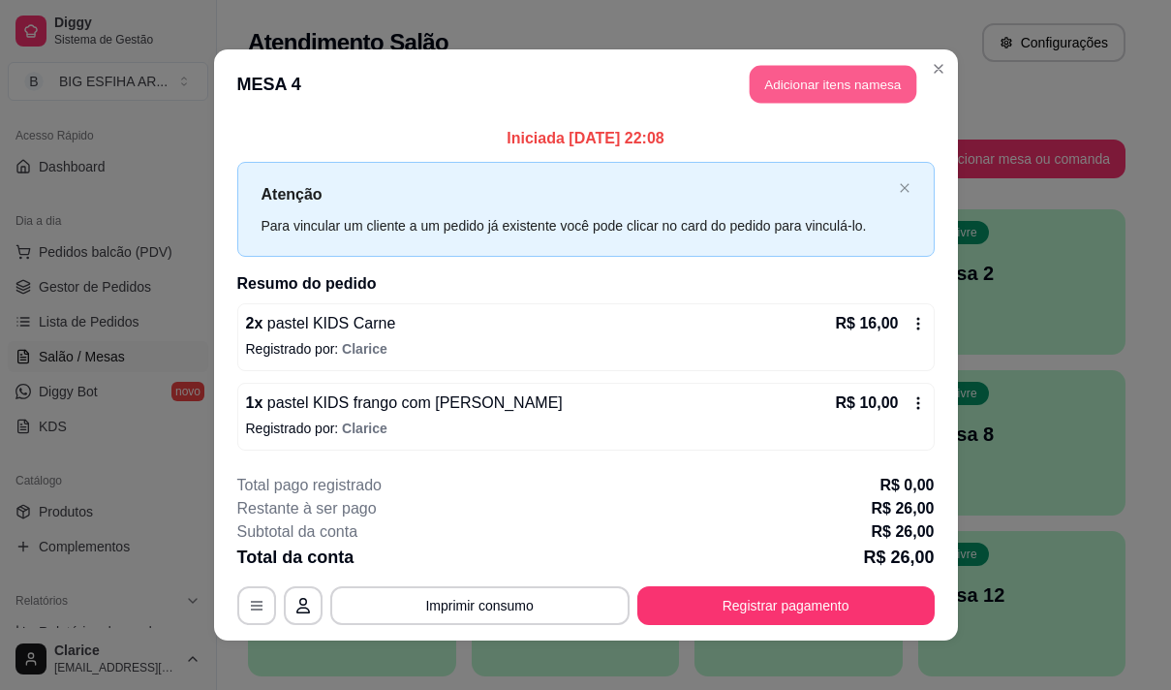
click at [786, 98] on button "Adicionar itens na mesa" at bounding box center [833, 85] width 167 height 38
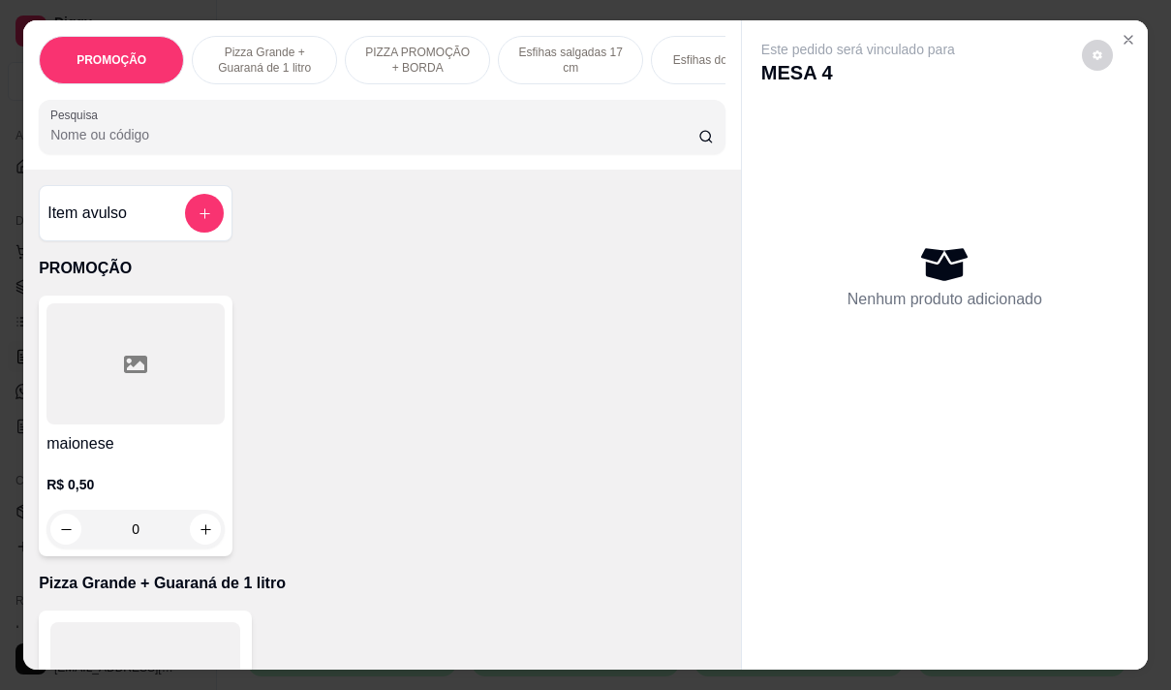
click at [464, 127] on div at bounding box center [382, 127] width 664 height 39
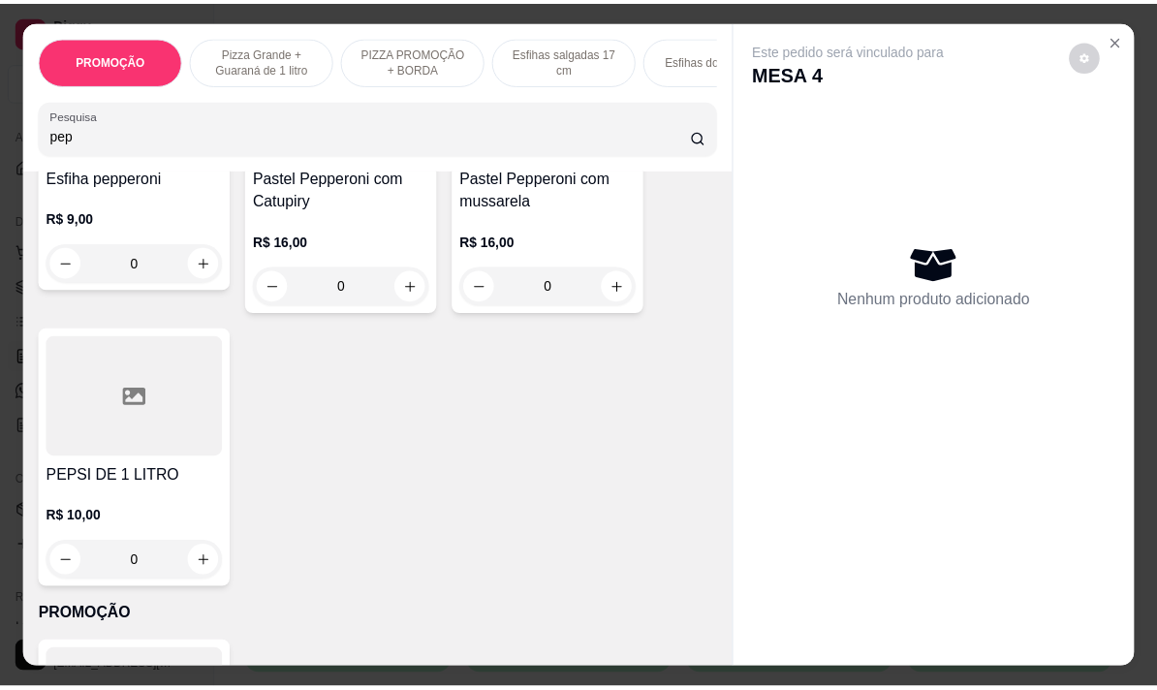
scroll to position [387, 0]
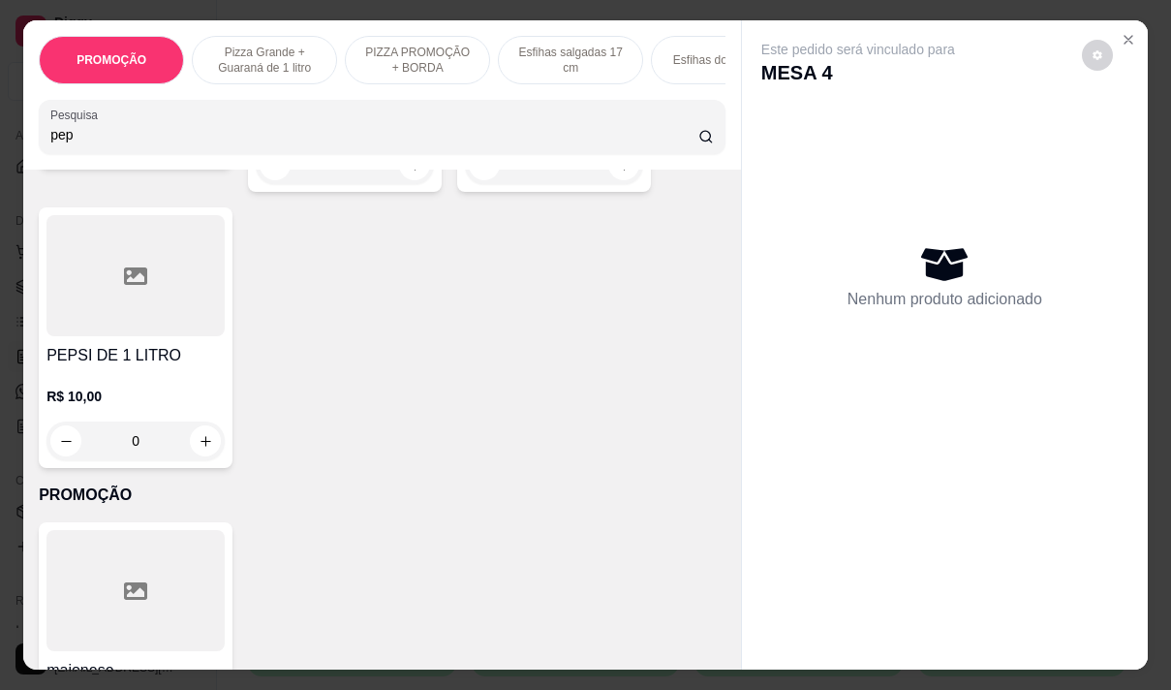
type input "pep"
click at [97, 361] on h4 "PEPSI DE 1 LITRO" at bounding box center [135, 355] width 178 height 23
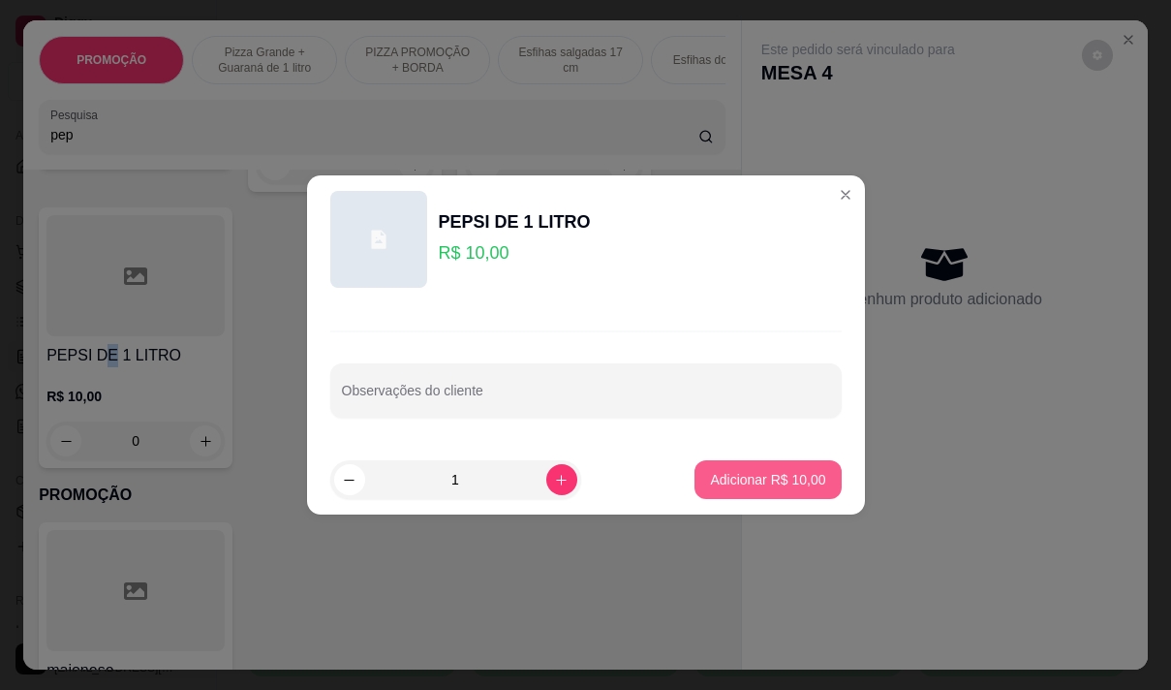
click at [727, 480] on p "Adicionar R$ 10,00" at bounding box center [767, 479] width 115 height 19
type input "1"
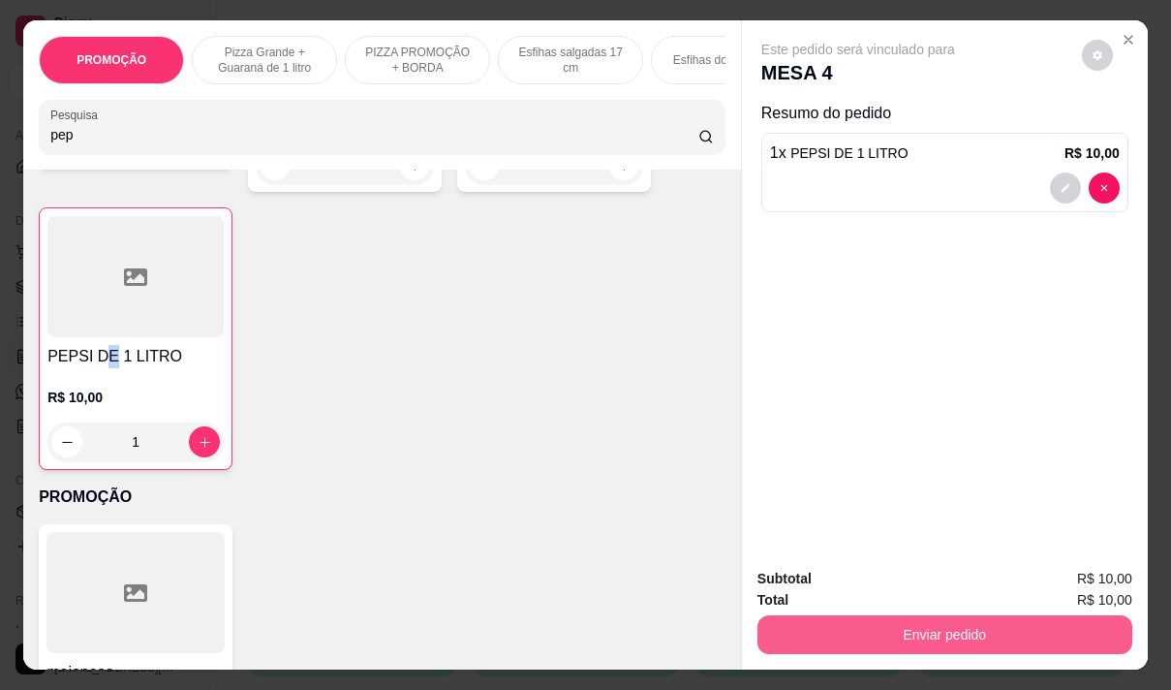
click at [962, 622] on button "Enviar pedido" at bounding box center [945, 634] width 375 height 39
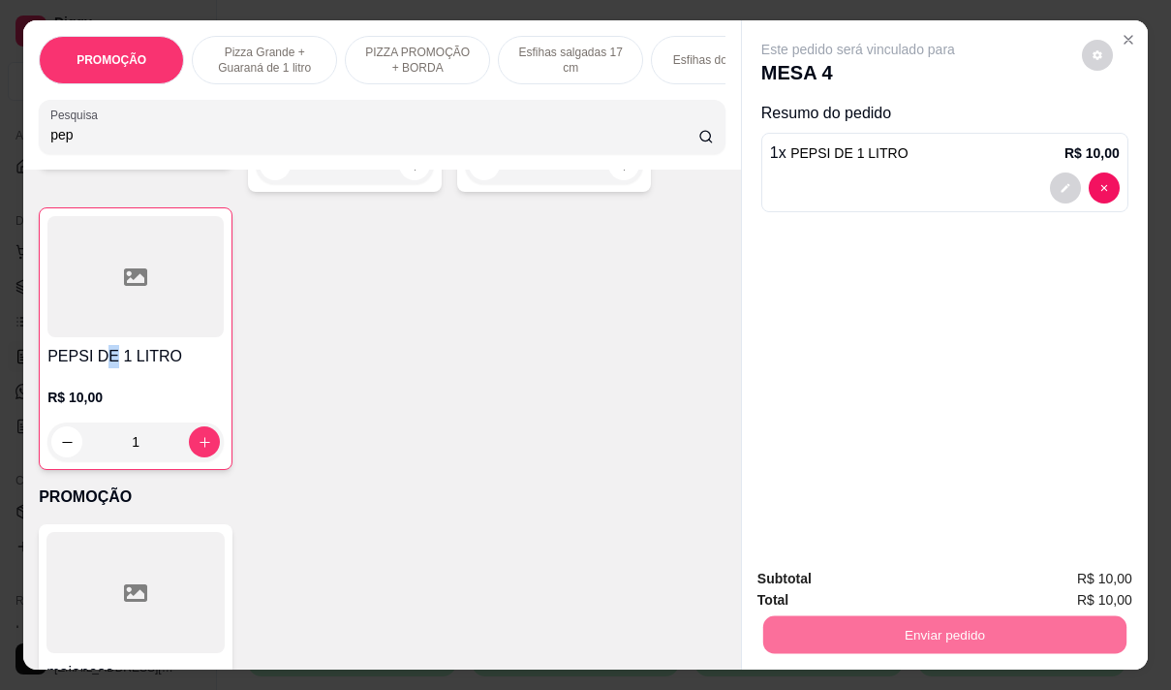
click at [900, 574] on button "Não registrar e enviar pedido" at bounding box center [880, 579] width 201 height 37
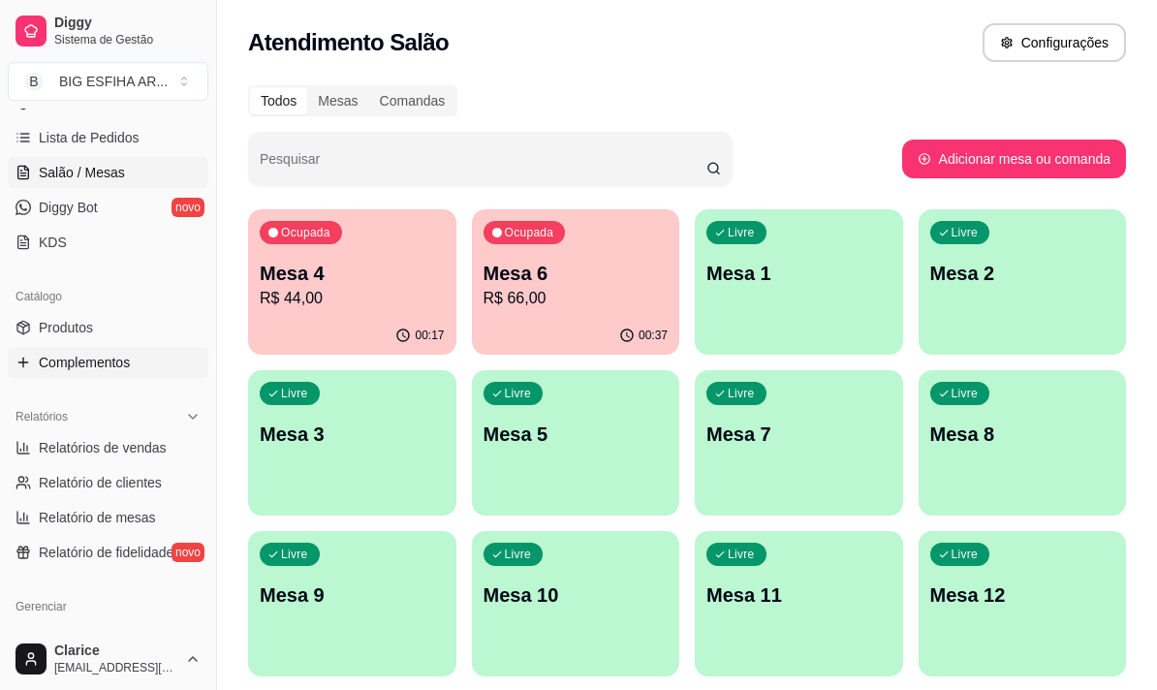
scroll to position [317, 0]
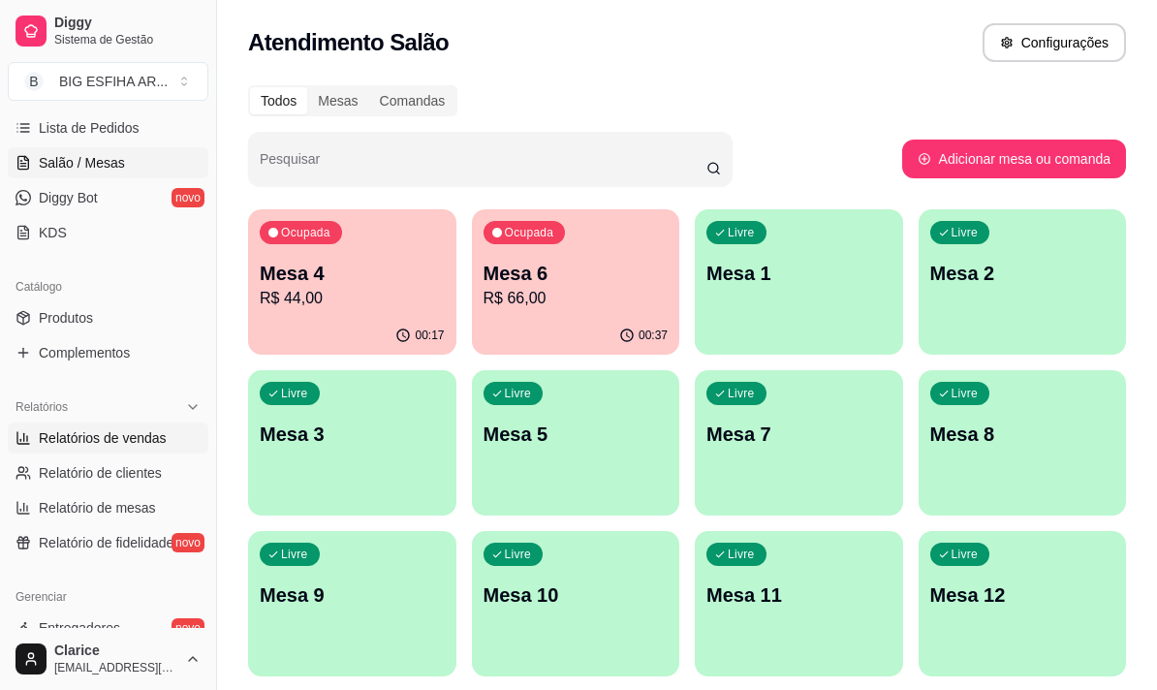
click at [103, 437] on span "Relatórios de vendas" at bounding box center [103, 437] width 128 height 19
select select "ALL"
select select "0"
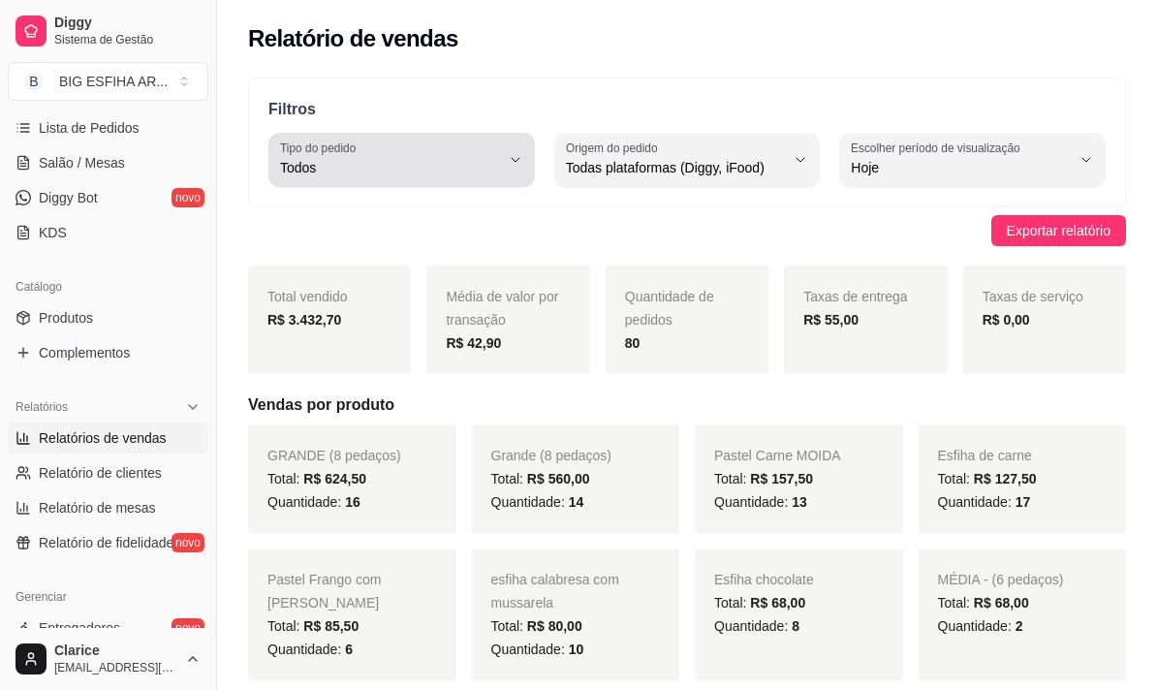
click at [370, 165] on span "Todos" at bounding box center [390, 167] width 220 height 19
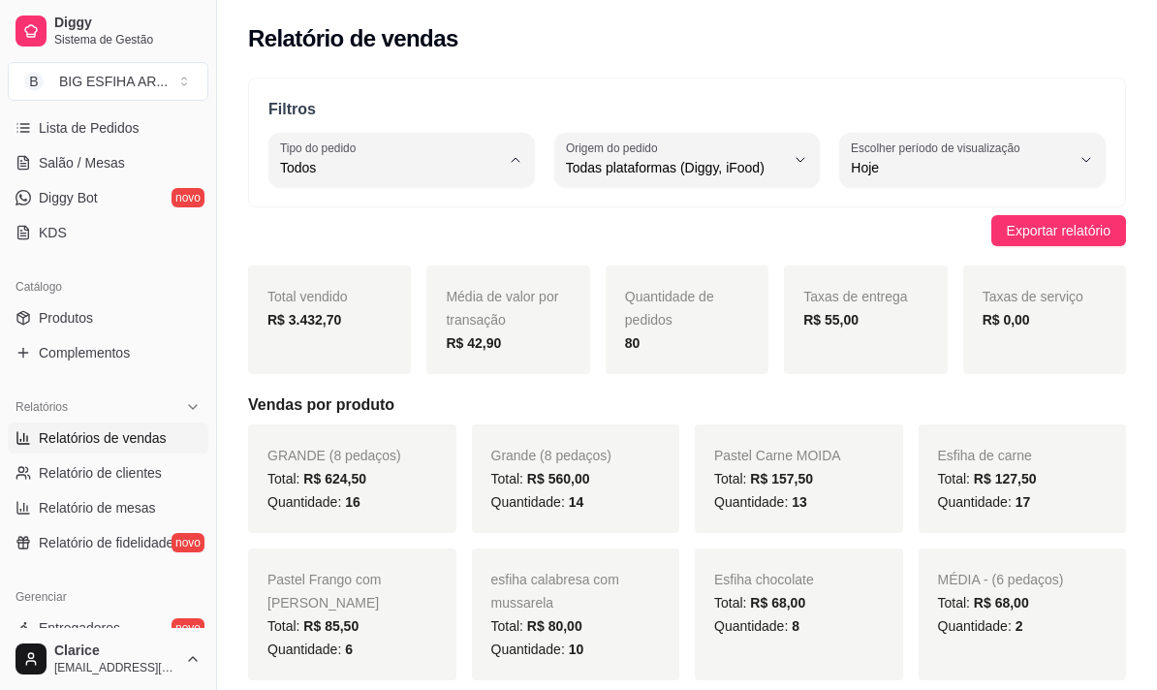
click at [390, 260] on li "Entrega" at bounding box center [401, 246] width 240 height 30
type input "DELIVERY"
select select "DELIVERY"
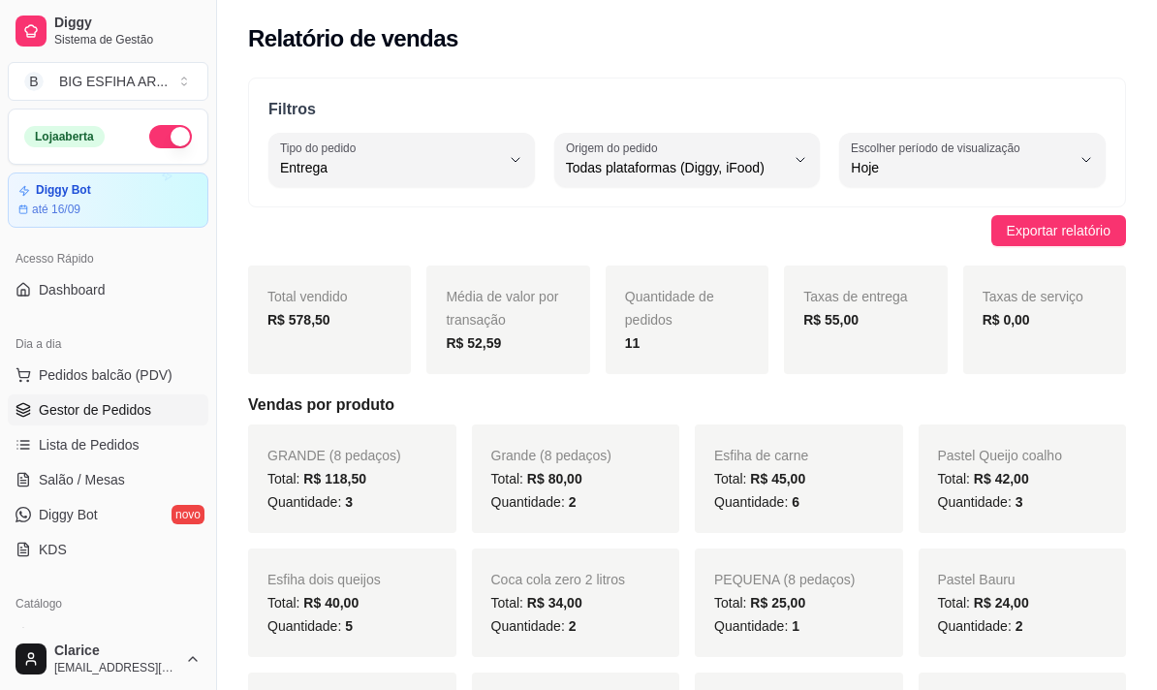
click at [111, 410] on span "Gestor de Pedidos" at bounding box center [95, 409] width 112 height 19
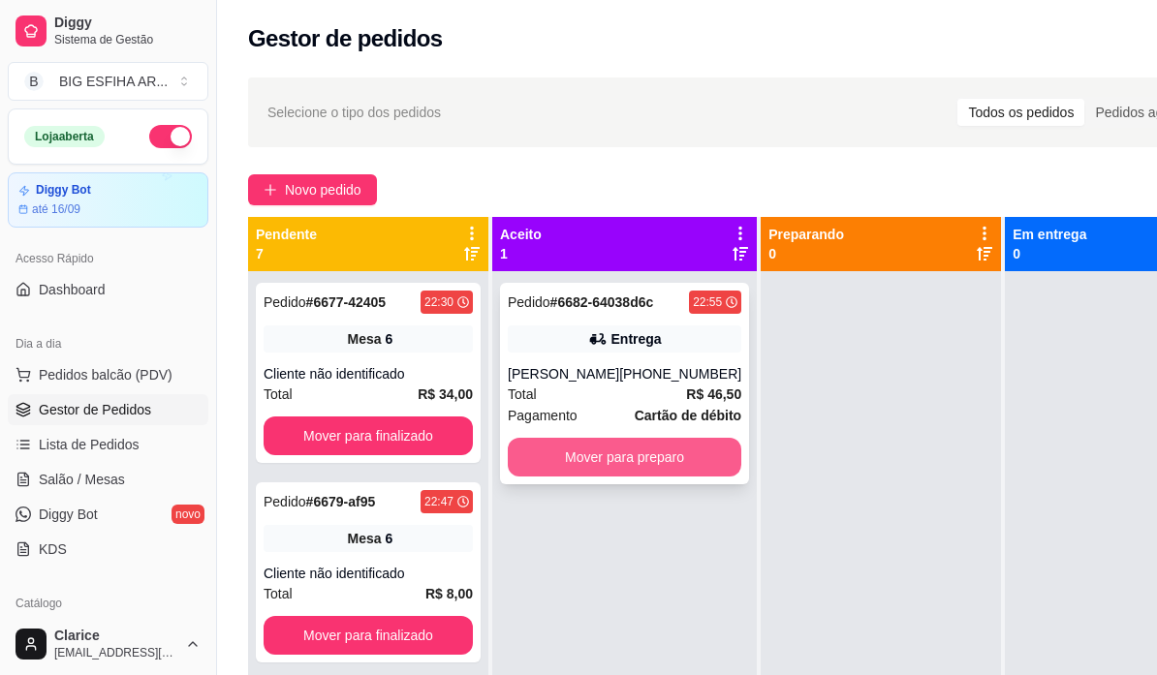
click at [610, 464] on button "Mover para preparo" at bounding box center [624, 457] width 233 height 39
click at [664, 457] on div "Mover para preparo" at bounding box center [624, 457] width 233 height 39
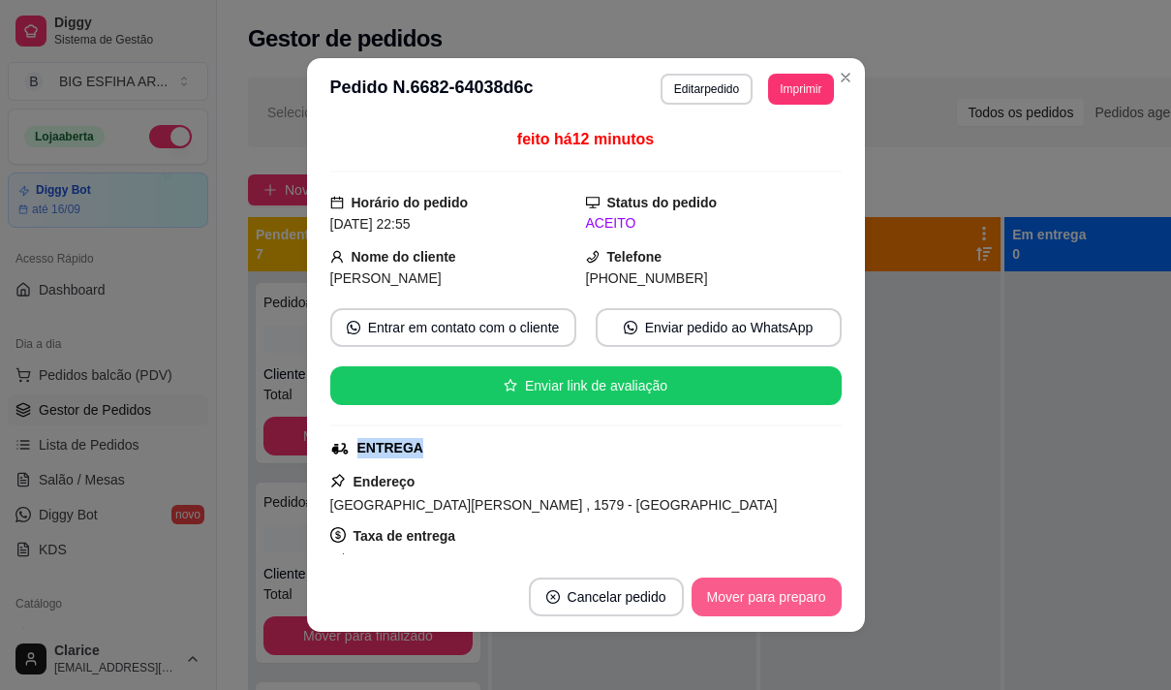
click at [724, 607] on button "Mover para preparo" at bounding box center [767, 596] width 150 height 39
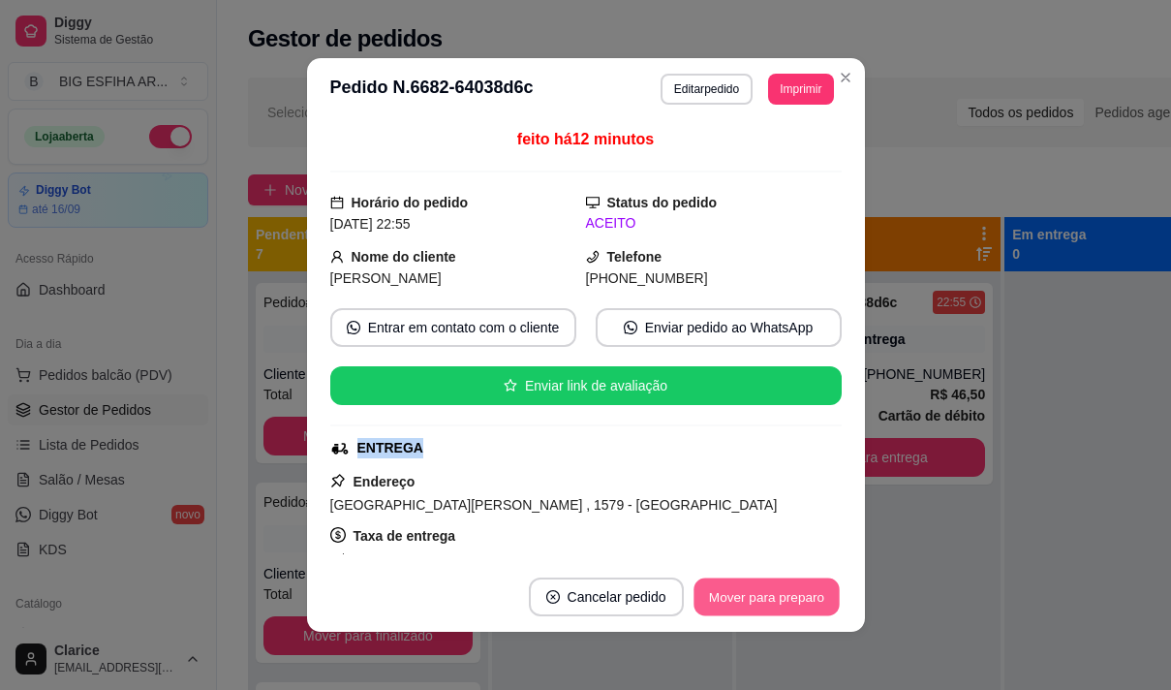
click at [750, 597] on button "Mover para preparo" at bounding box center [766, 597] width 145 height 38
click at [818, 606] on button "Mover para entrega" at bounding box center [767, 597] width 145 height 38
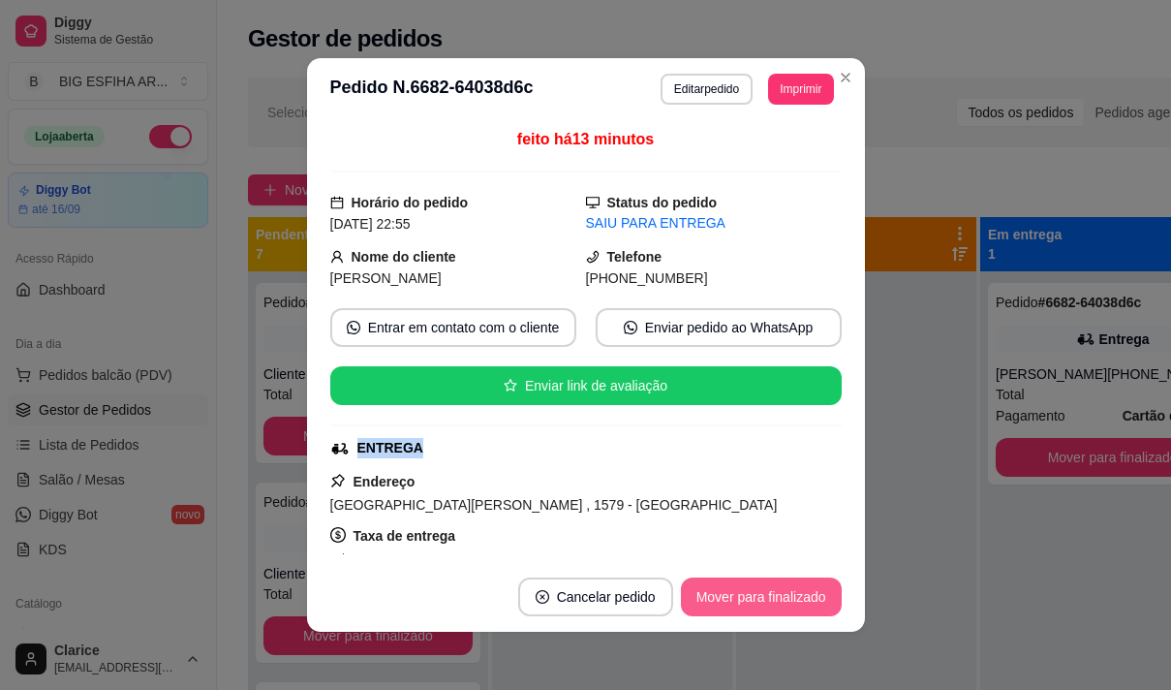
click at [787, 586] on button "Mover para finalizado" at bounding box center [761, 596] width 161 height 39
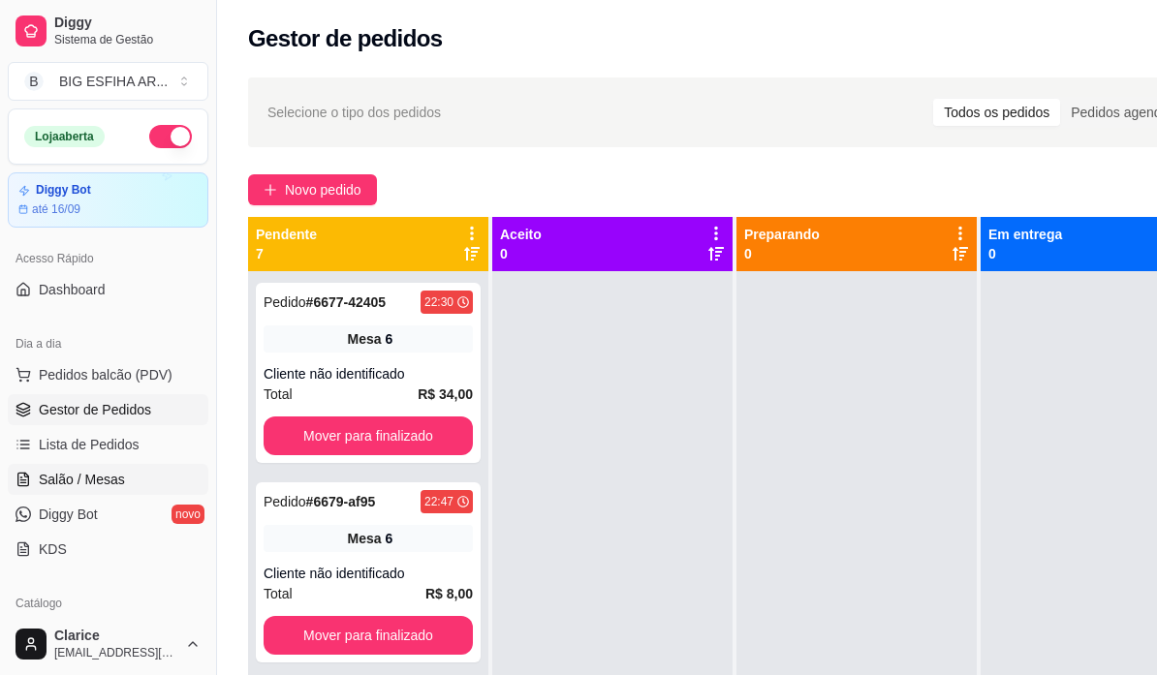
click at [103, 483] on span "Salão / Mesas" at bounding box center [82, 479] width 86 height 19
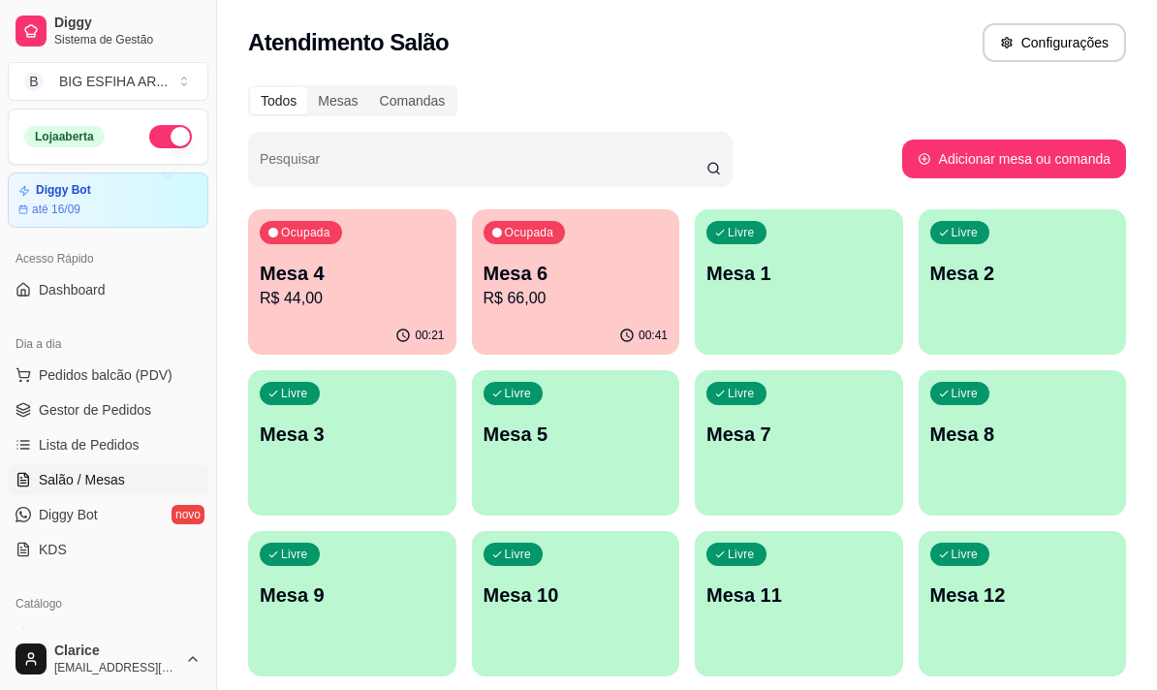
click at [285, 283] on p "Mesa 4" at bounding box center [352, 273] width 185 height 27
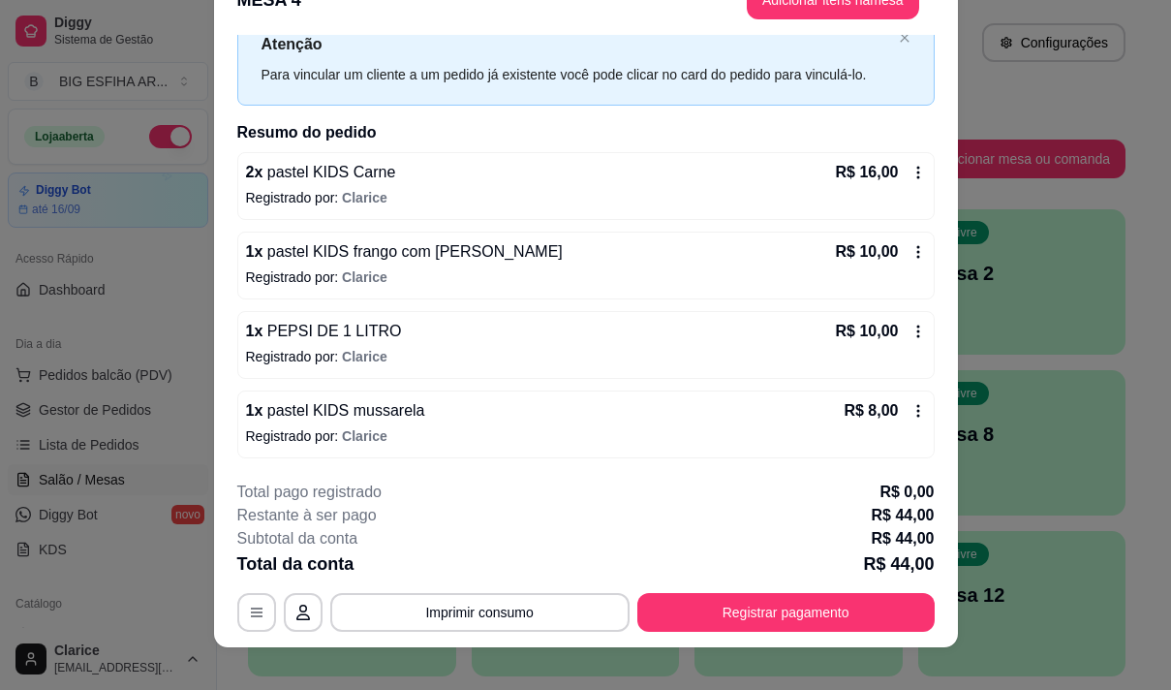
scroll to position [58, 0]
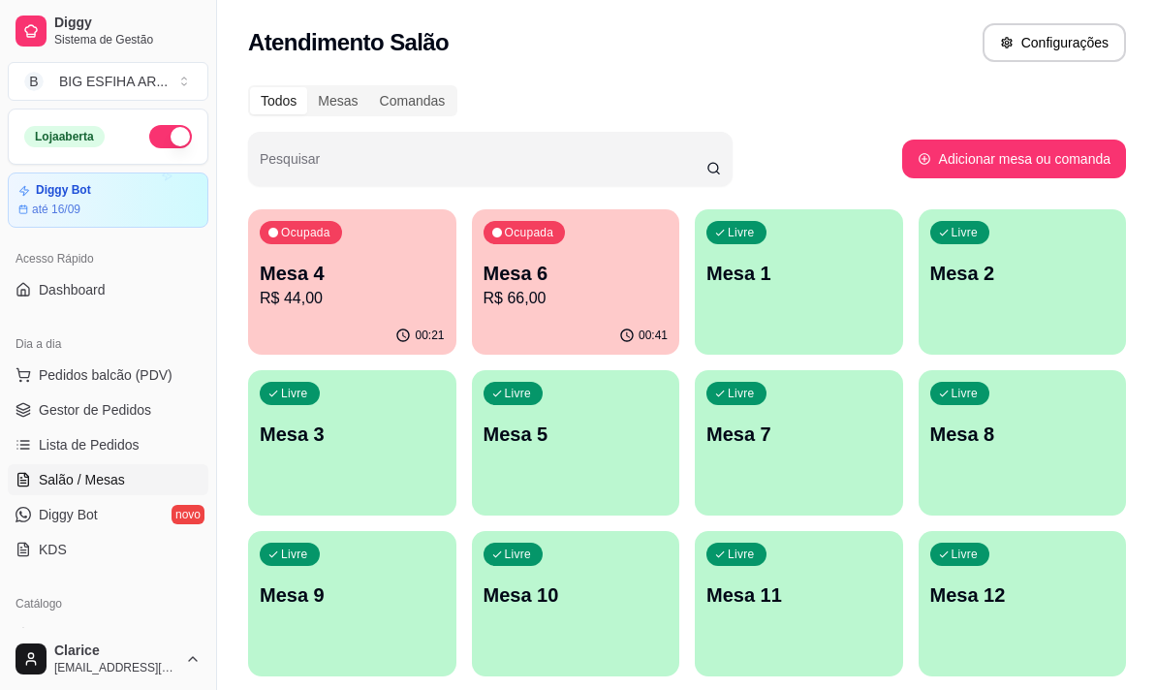
click at [532, 287] on p "R$ 66,00" at bounding box center [575, 298] width 185 height 23
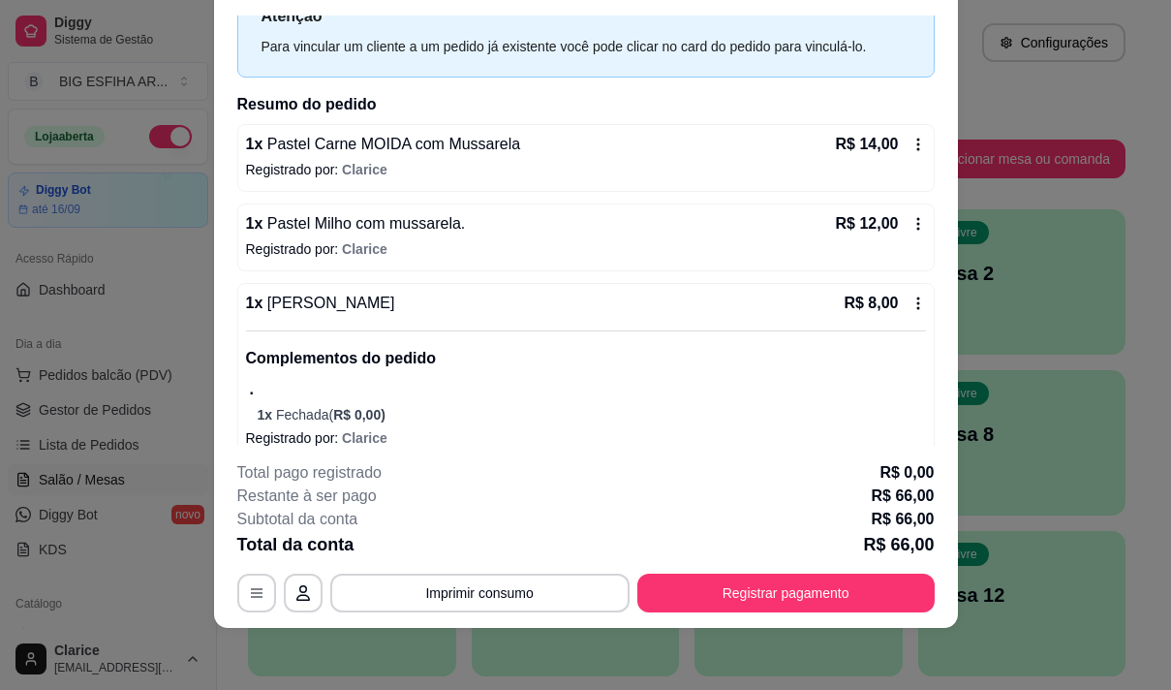
scroll to position [45, 0]
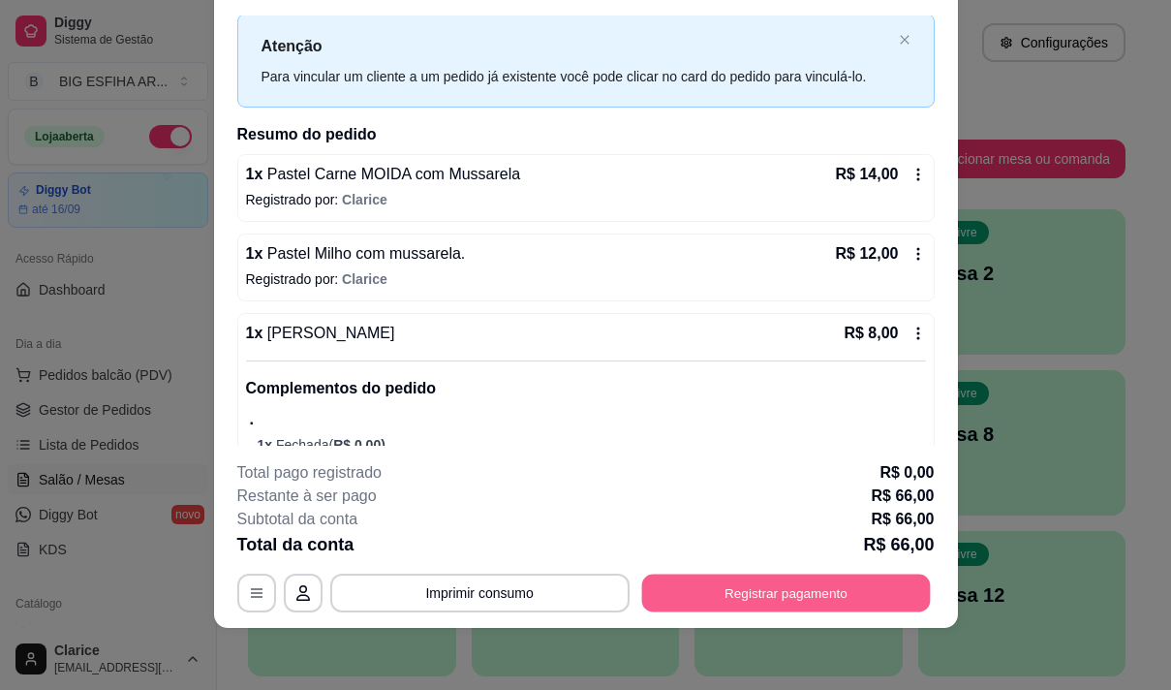
click at [686, 586] on button "Registrar pagamento" at bounding box center [785, 593] width 289 height 38
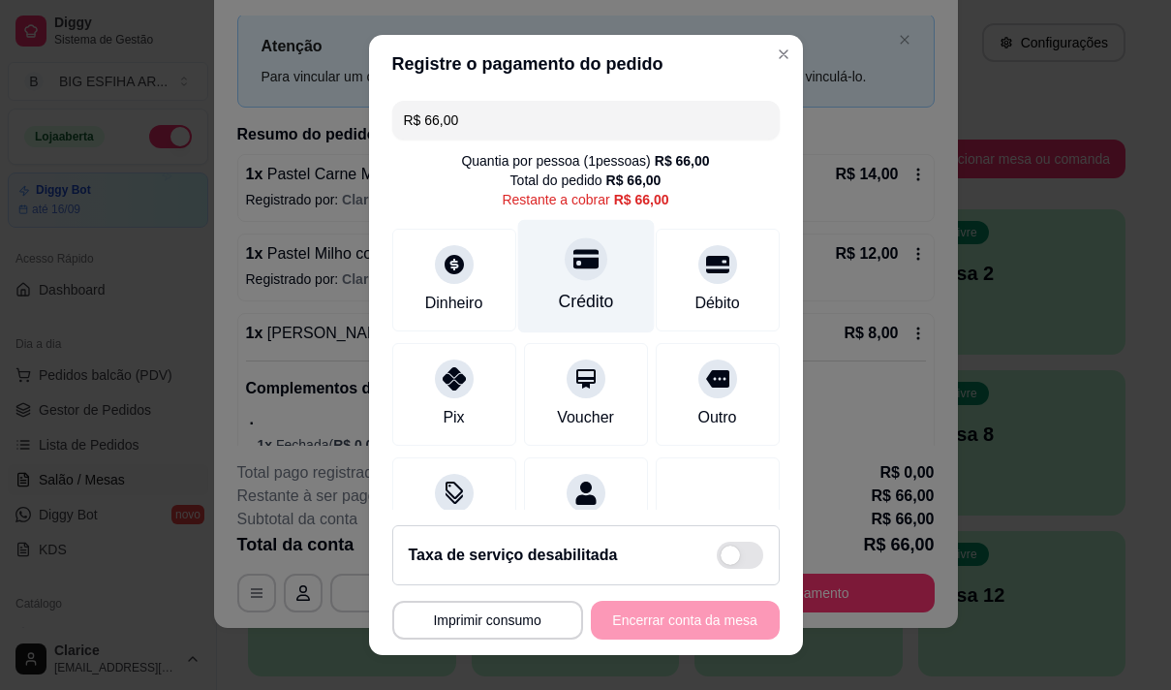
click at [566, 296] on div "Crédito" at bounding box center [585, 301] width 55 height 25
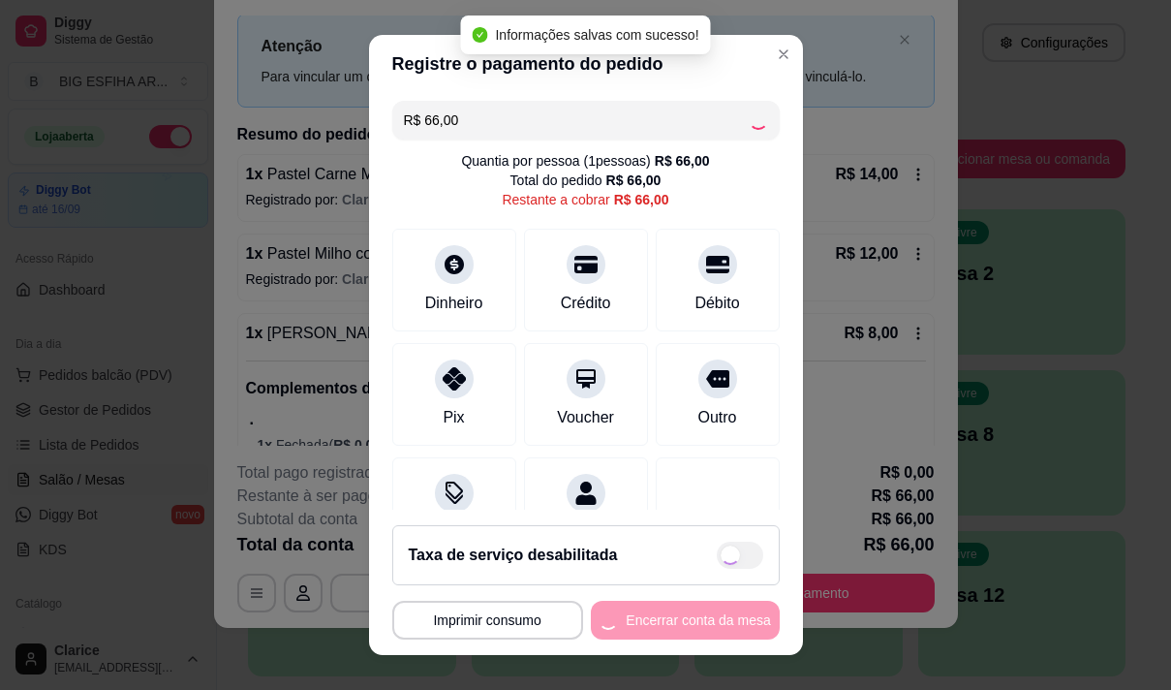
type input "R$ 0,00"
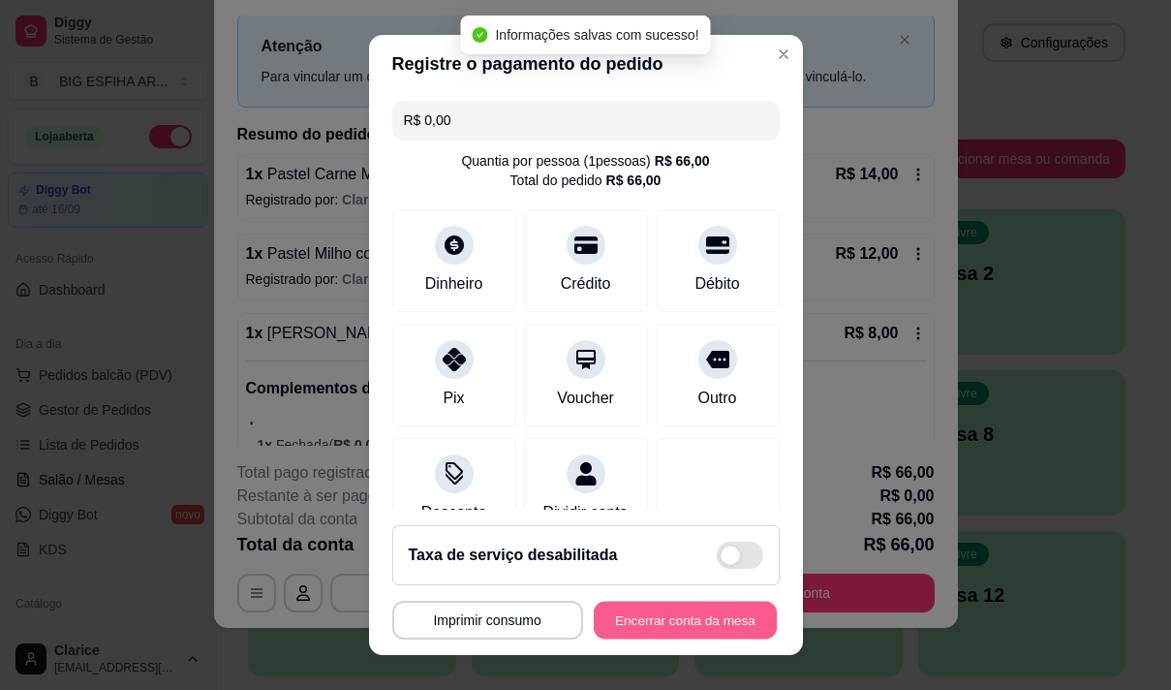
click at [656, 613] on button "Encerrar conta da mesa" at bounding box center [685, 621] width 183 height 38
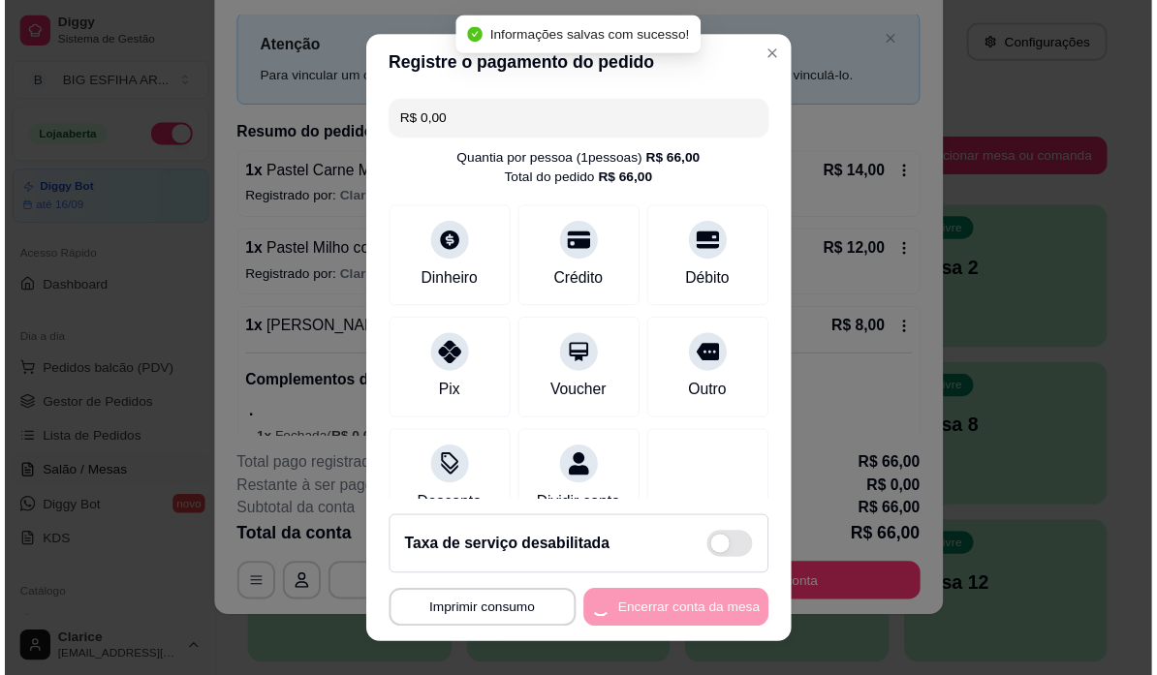
scroll to position [0, 0]
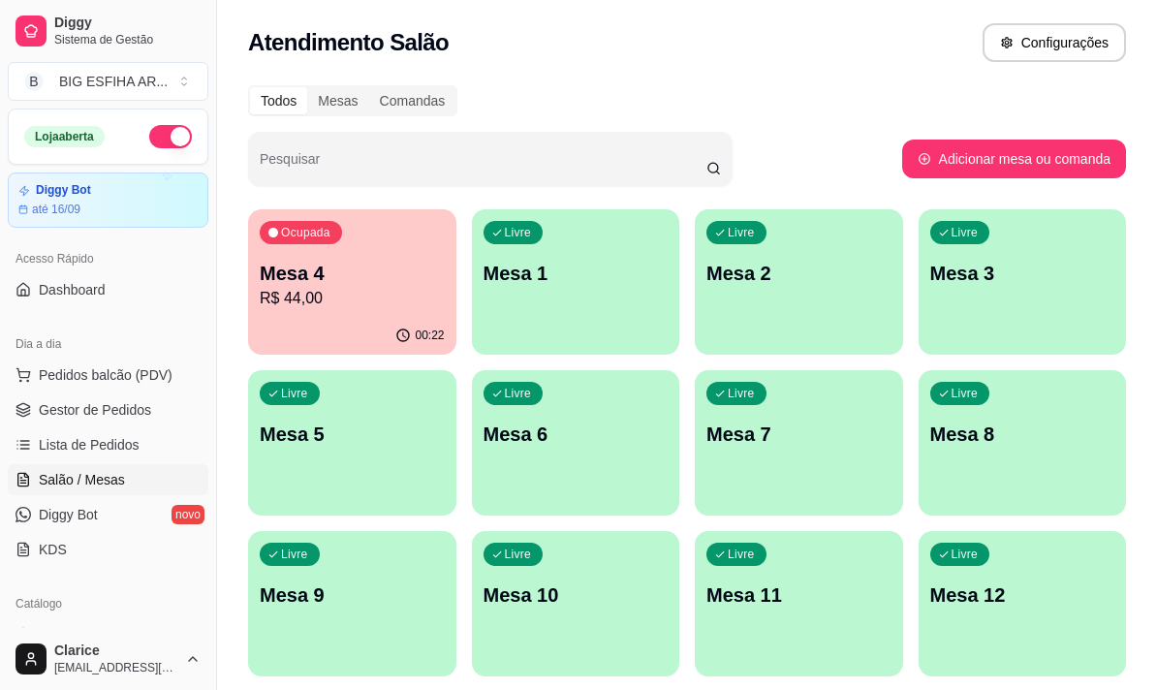
click at [319, 294] on p "R$ 44,00" at bounding box center [352, 298] width 185 height 23
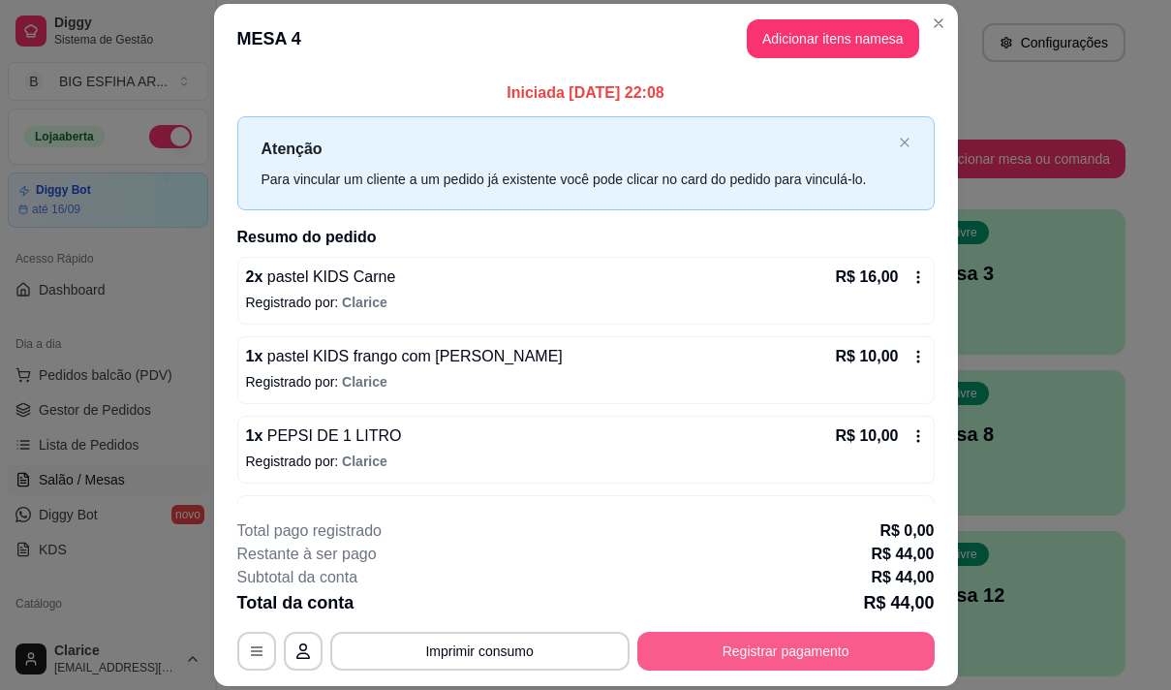
click at [811, 661] on button "Registrar pagamento" at bounding box center [785, 651] width 297 height 39
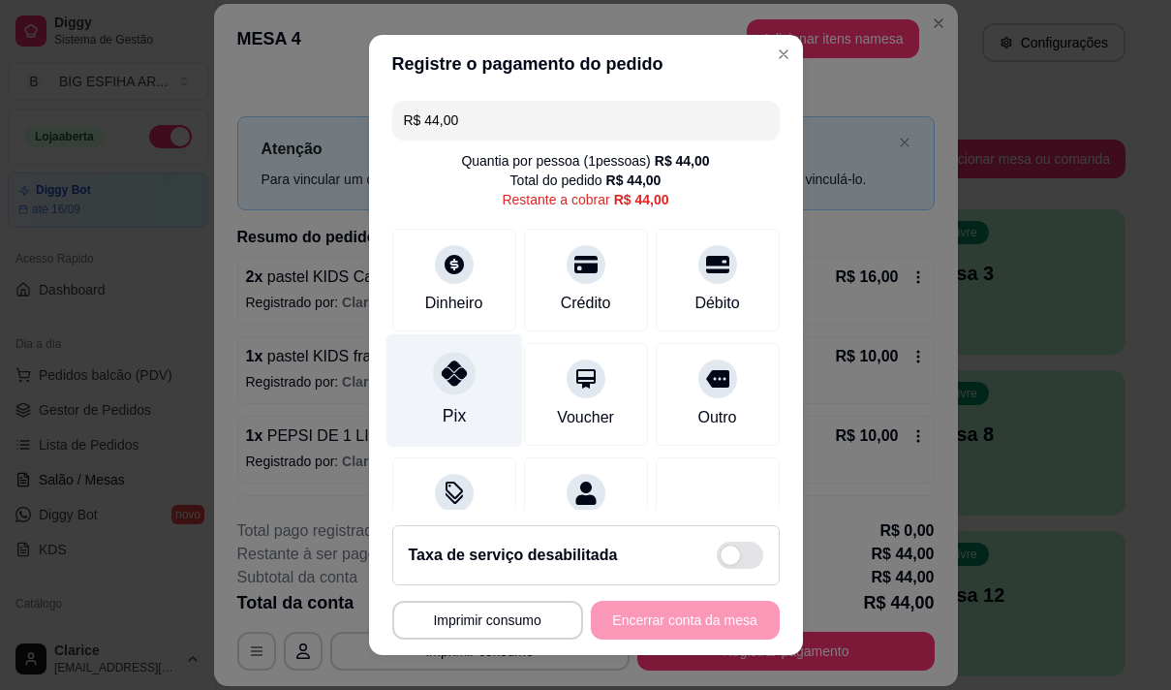
click at [452, 397] on div "Pix" at bounding box center [454, 389] width 137 height 113
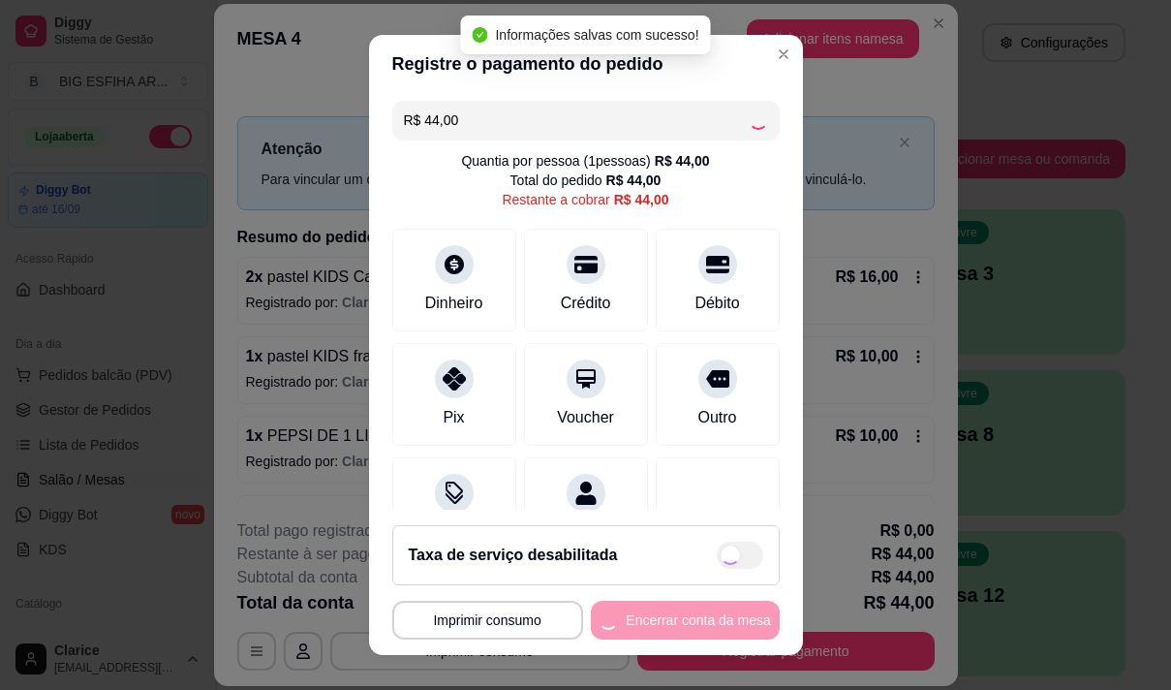
type input "R$ 0,00"
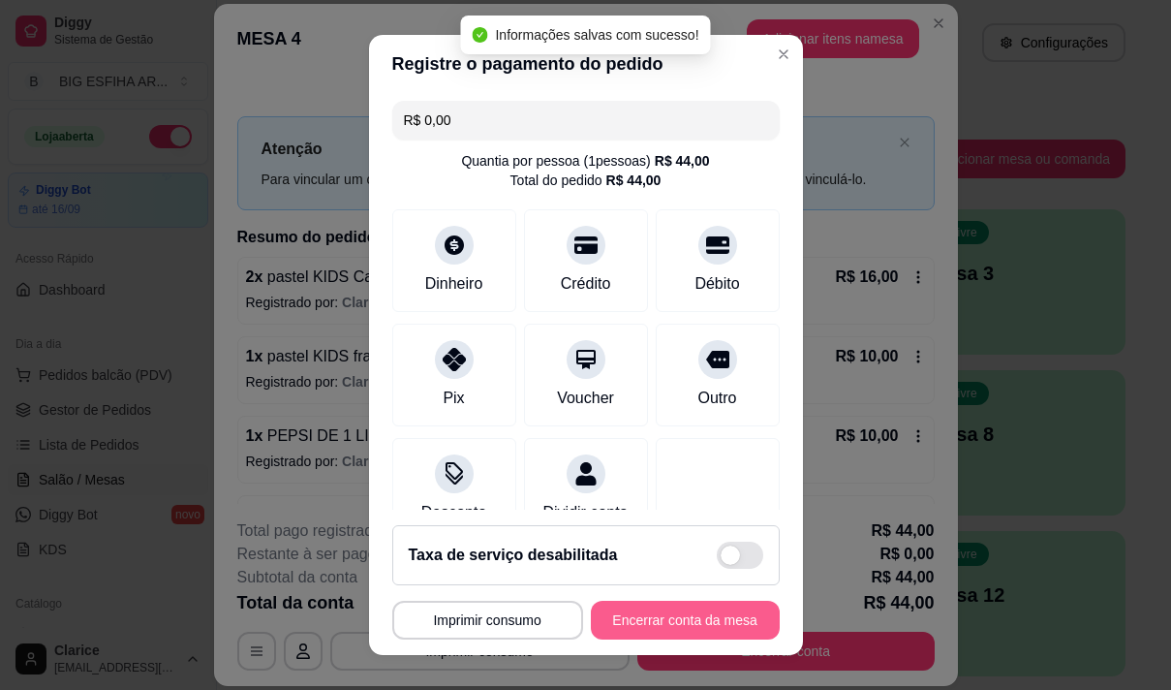
click at [662, 617] on button "Encerrar conta da mesa" at bounding box center [685, 620] width 189 height 39
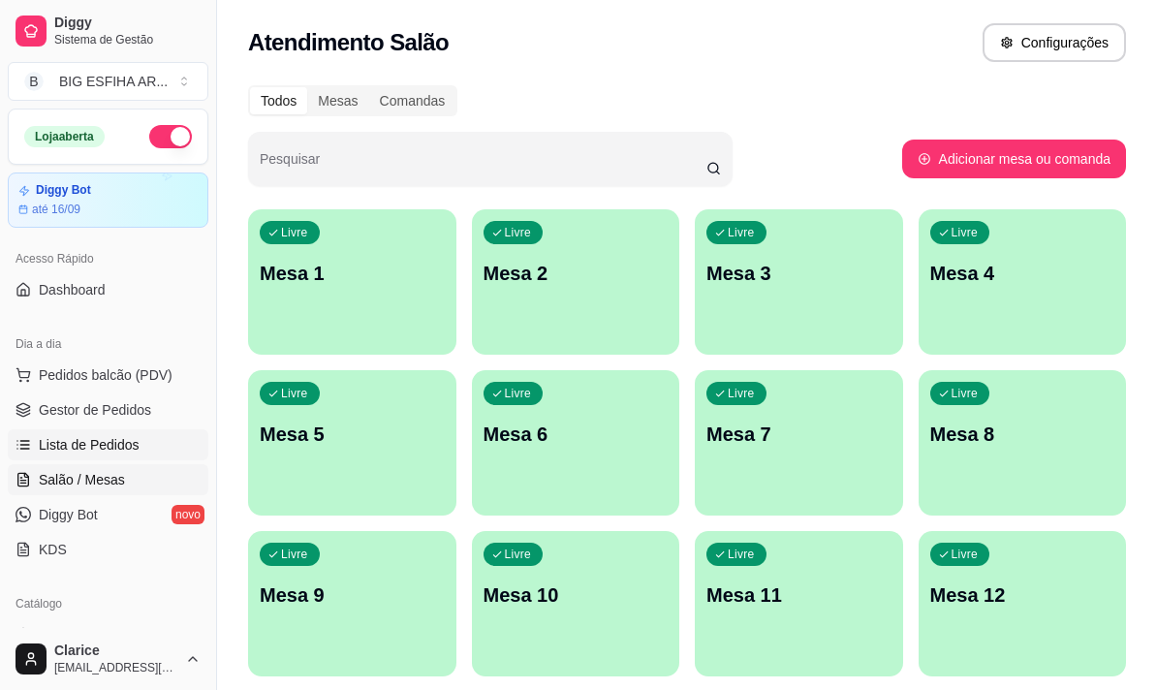
click at [105, 439] on span "Lista de Pedidos" at bounding box center [89, 444] width 101 height 19
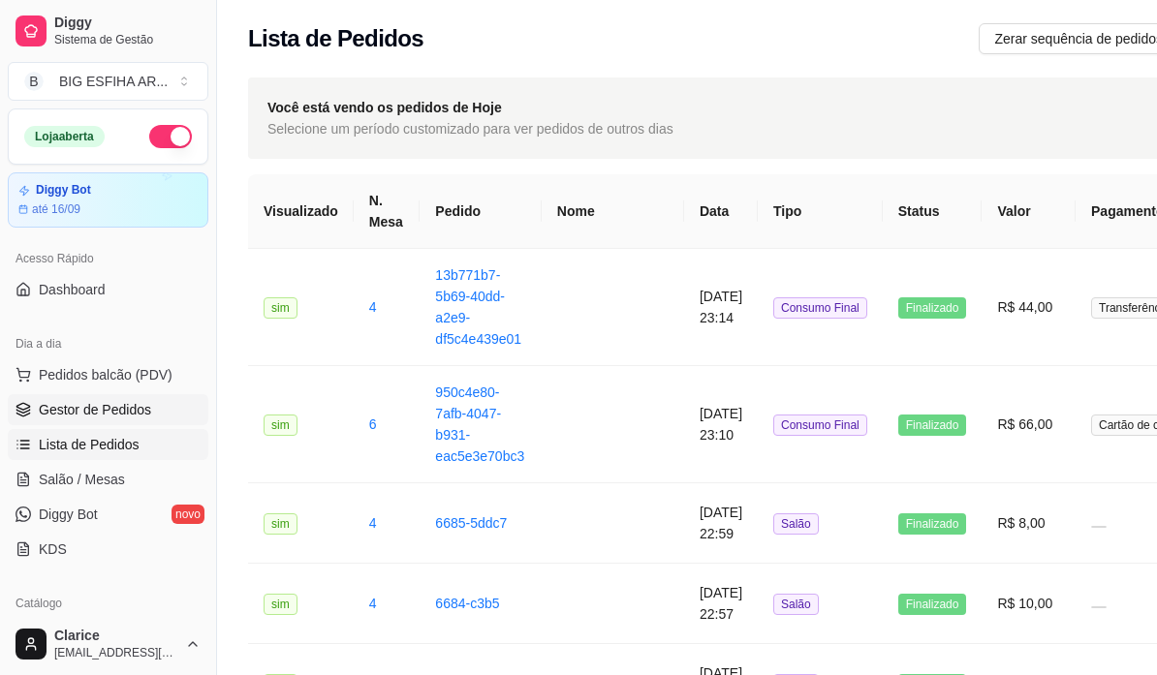
click at [118, 409] on span "Gestor de Pedidos" at bounding box center [95, 409] width 112 height 19
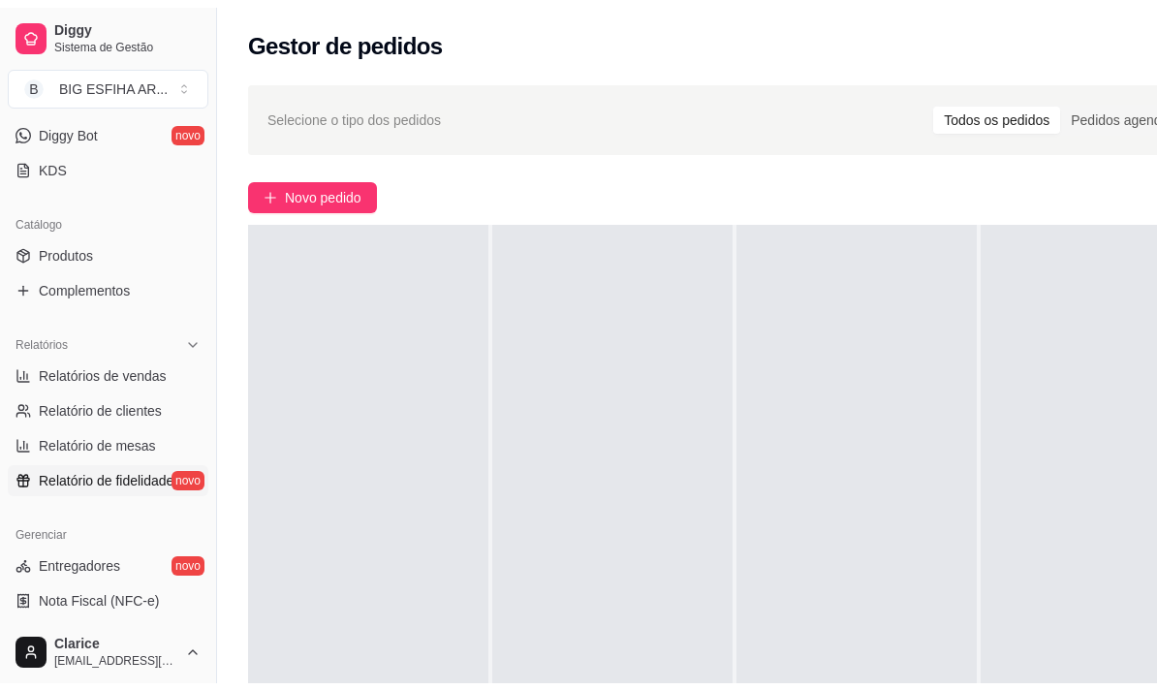
scroll to position [387, 0]
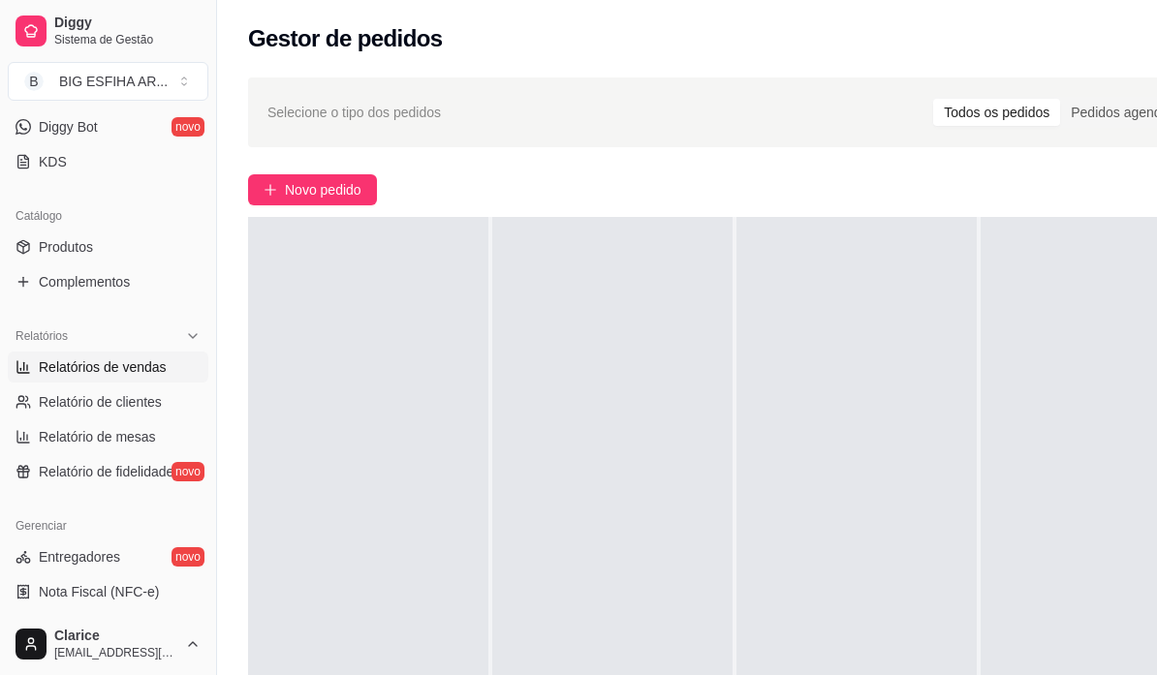
click at [123, 372] on span "Relatórios de vendas" at bounding box center [103, 366] width 128 height 19
select select "ALL"
select select "0"
